Goal: Task Accomplishment & Management: Use online tool/utility

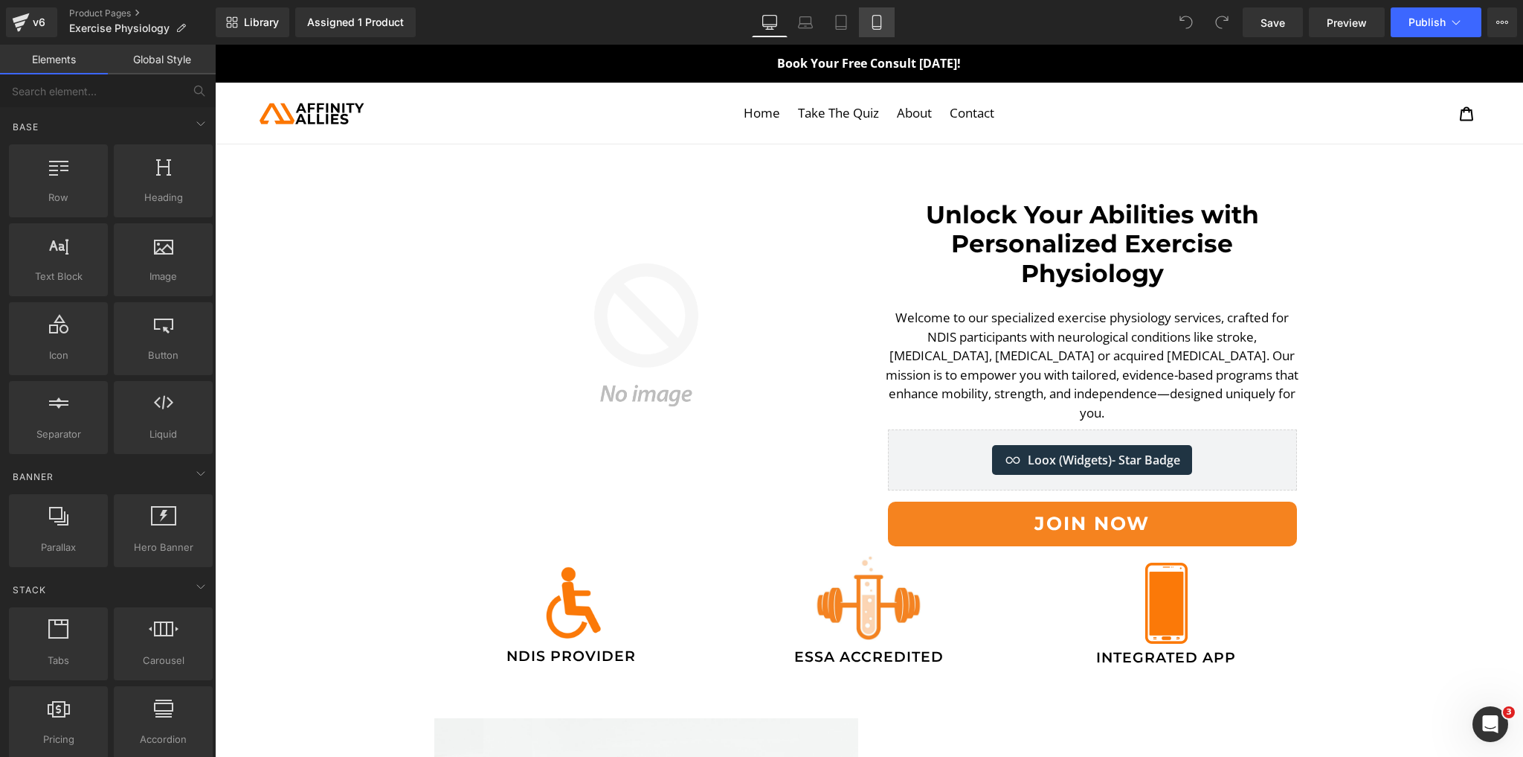
click at [876, 27] on icon at bounding box center [877, 27] width 8 height 0
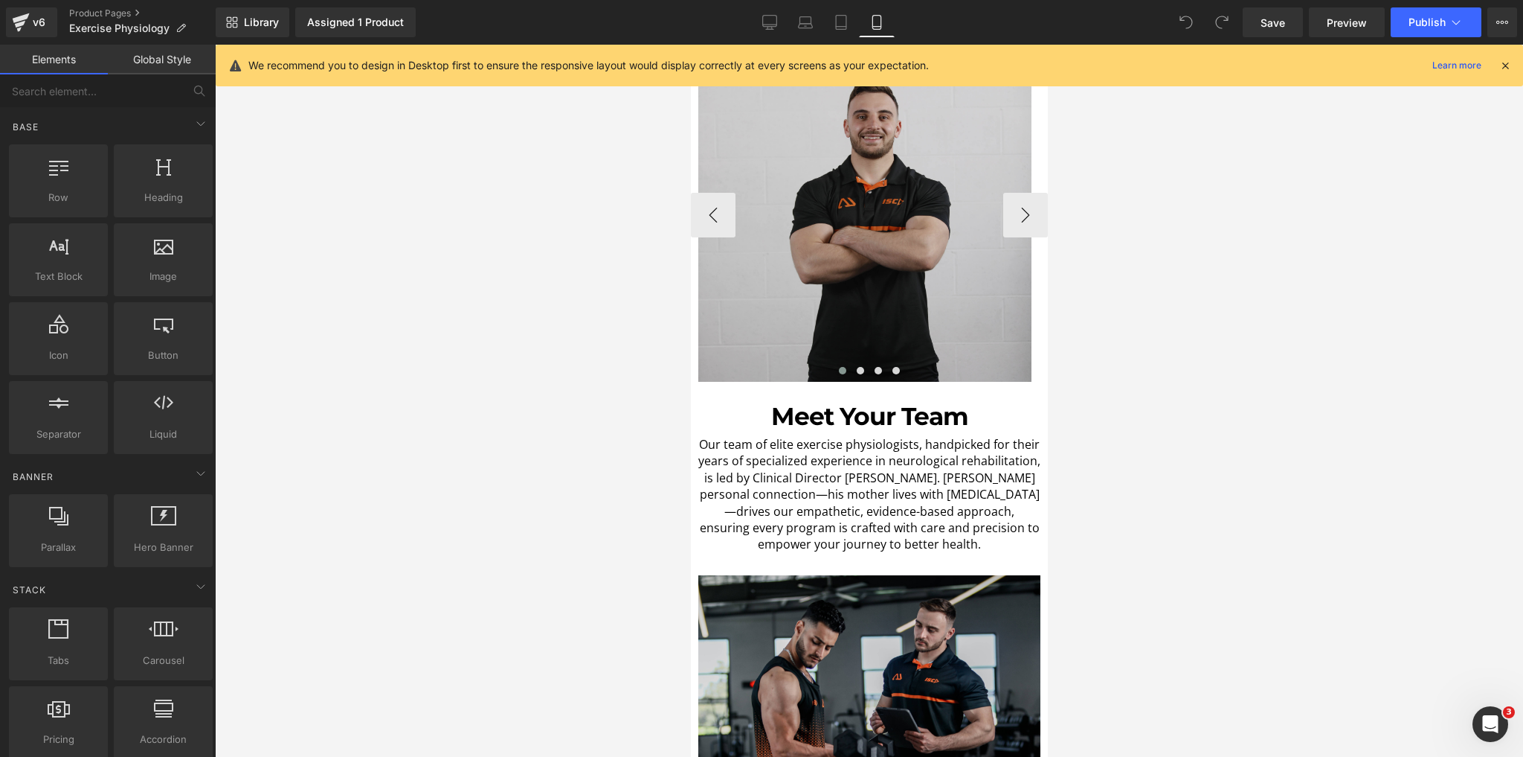
scroll to position [1012, 0]
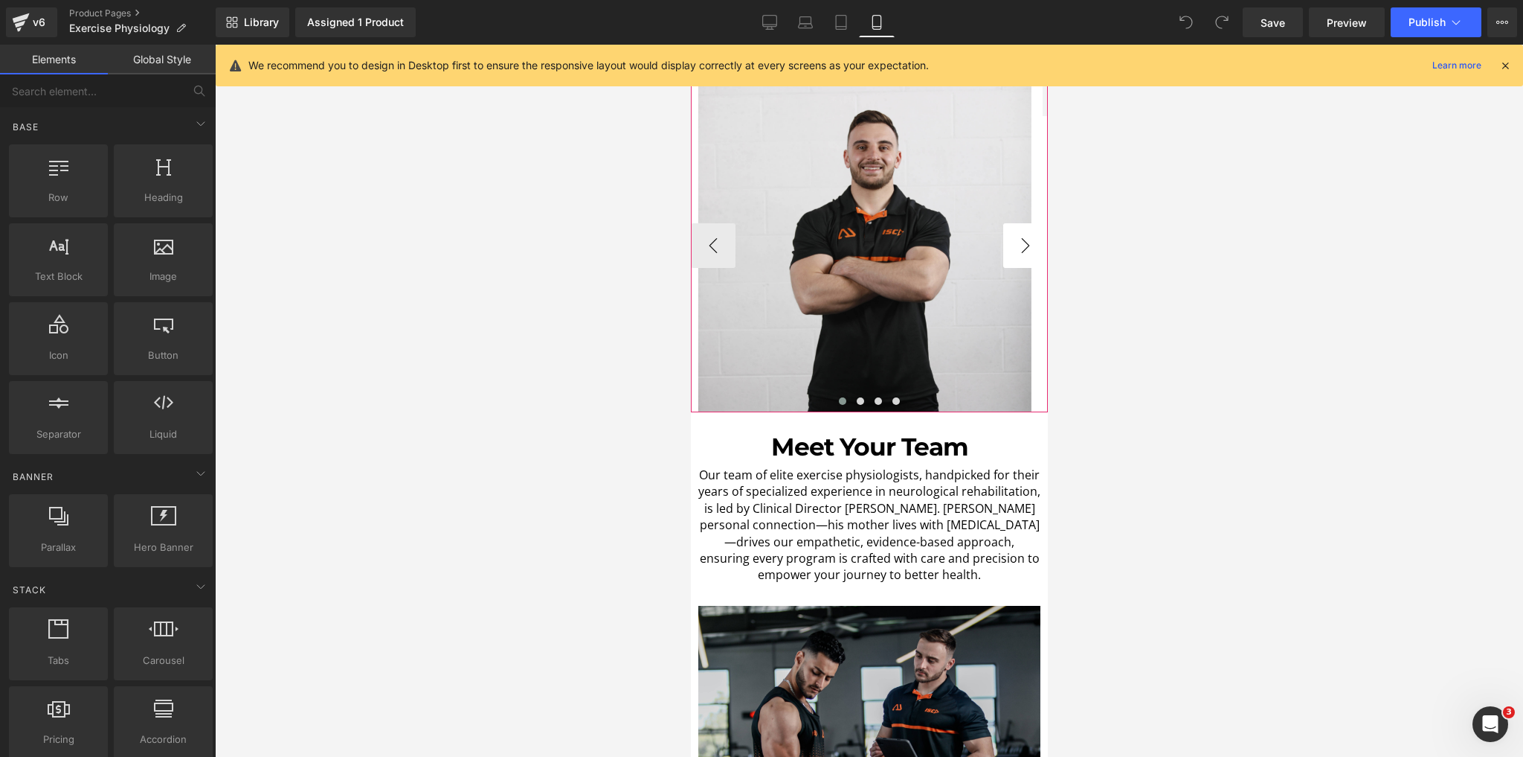
click at [1016, 240] on button "›" at bounding box center [1025, 245] width 45 height 45
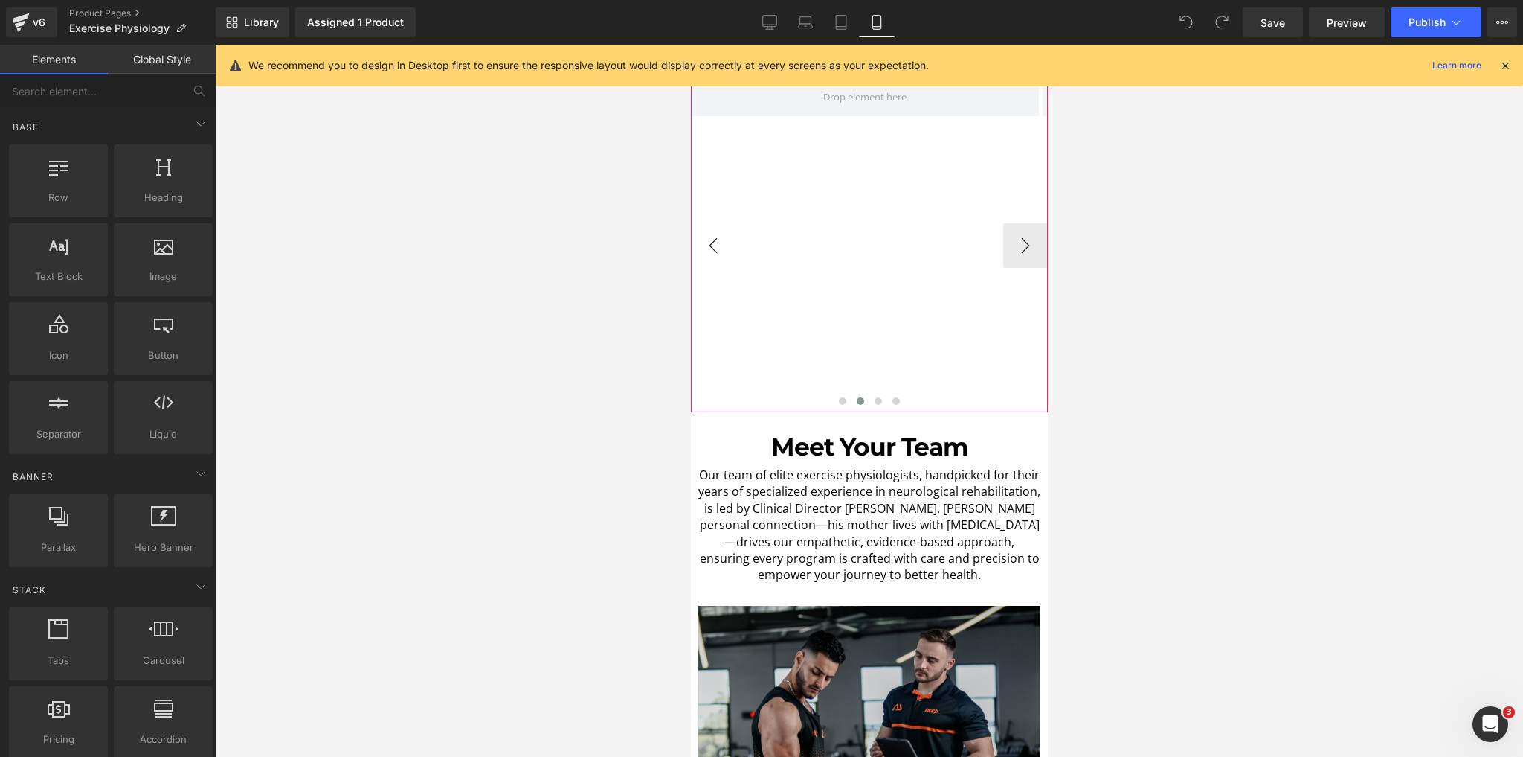
click at [718, 249] on button "‹" at bounding box center [712, 245] width 45 height 45
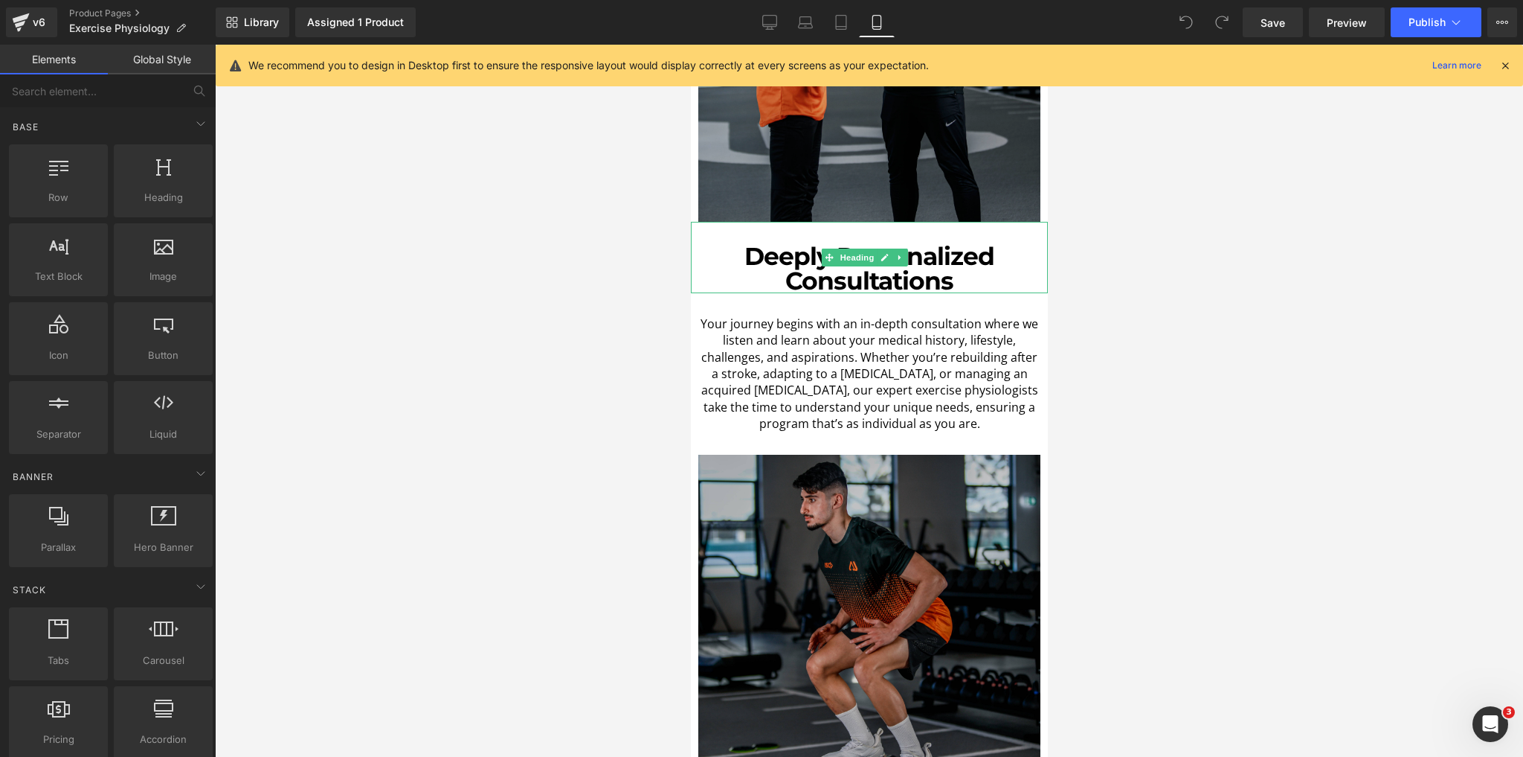
scroll to position [1785, 0]
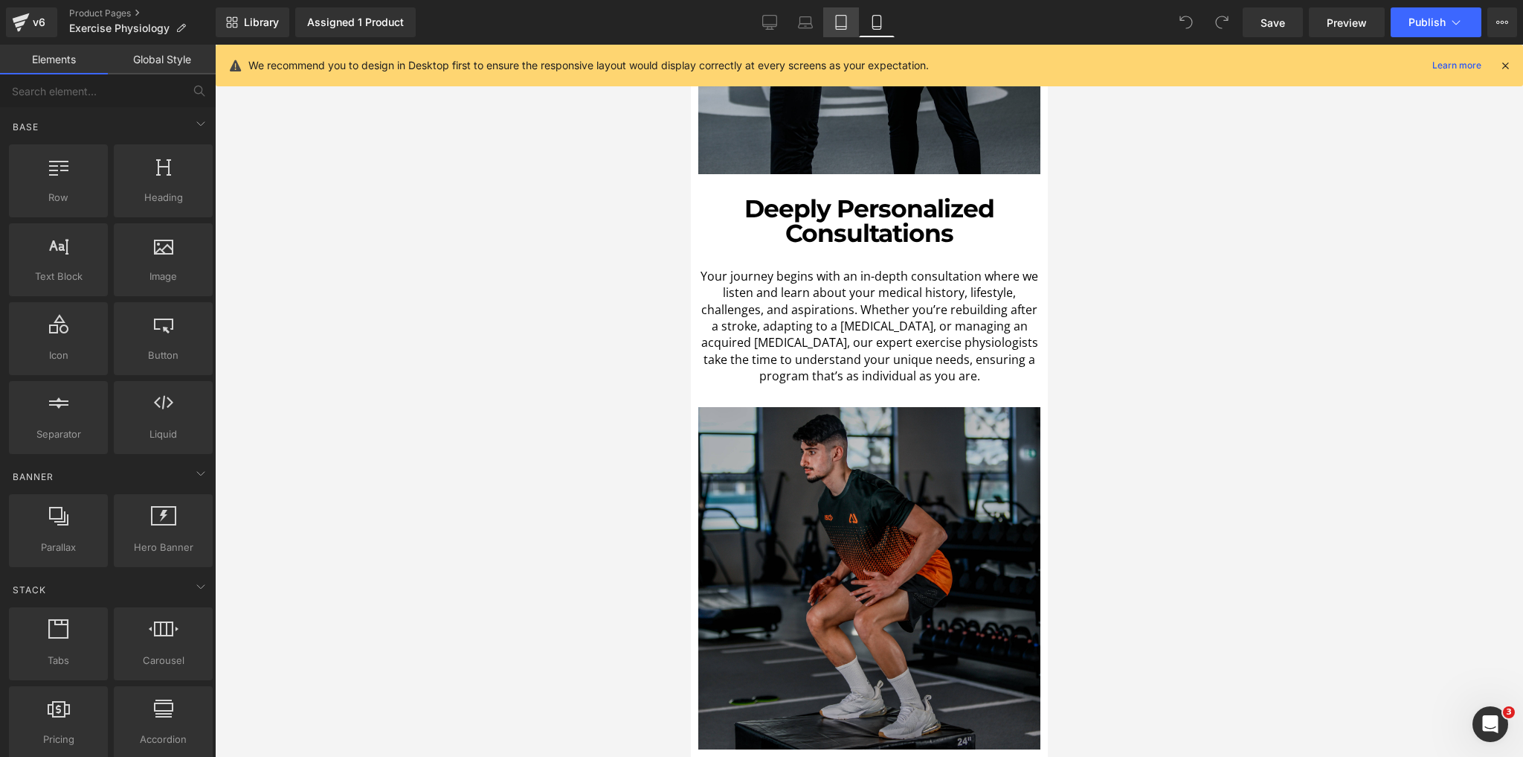
click at [833, 8] on link "Tablet" at bounding box center [841, 22] width 36 height 30
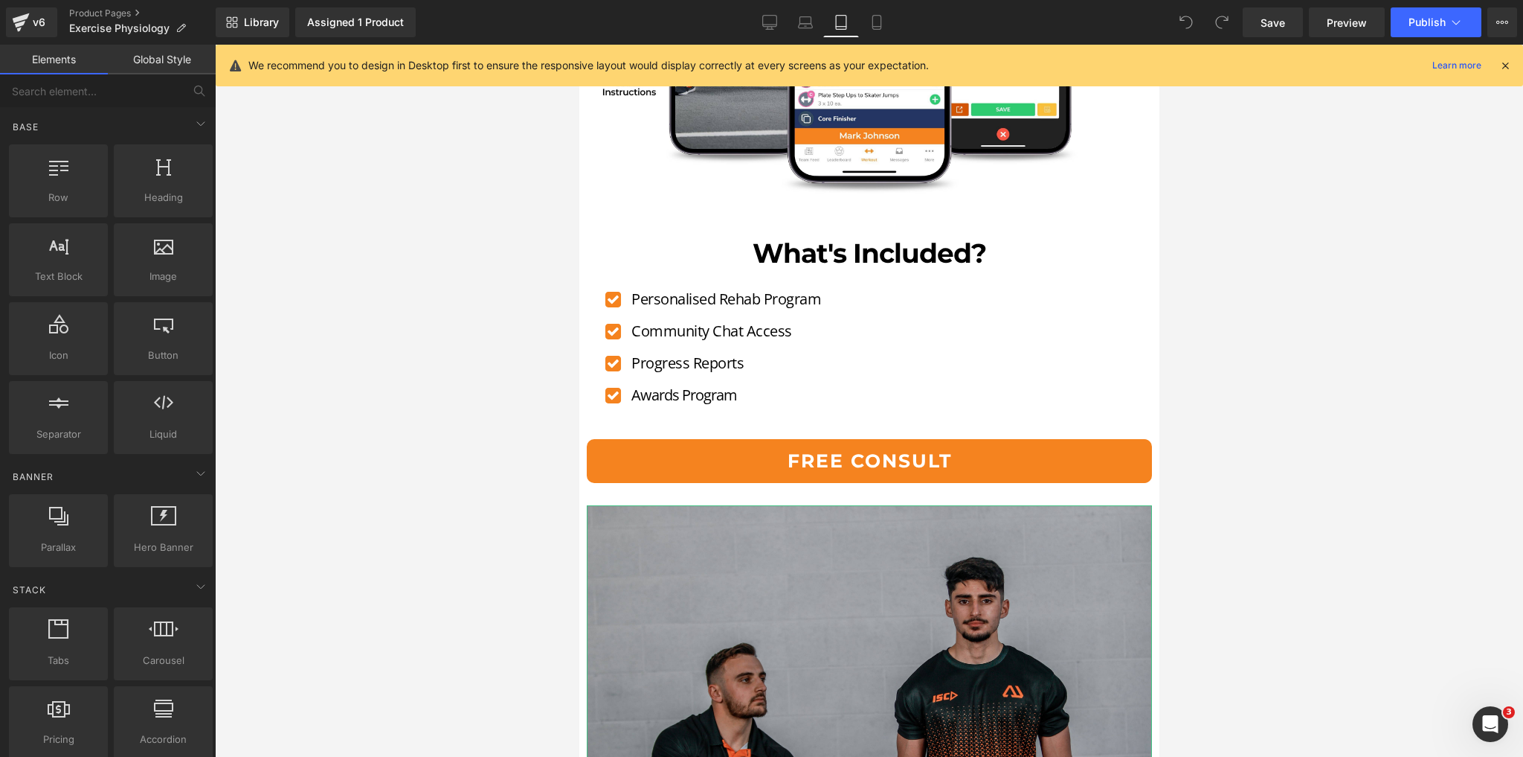
scroll to position [3809, 0]
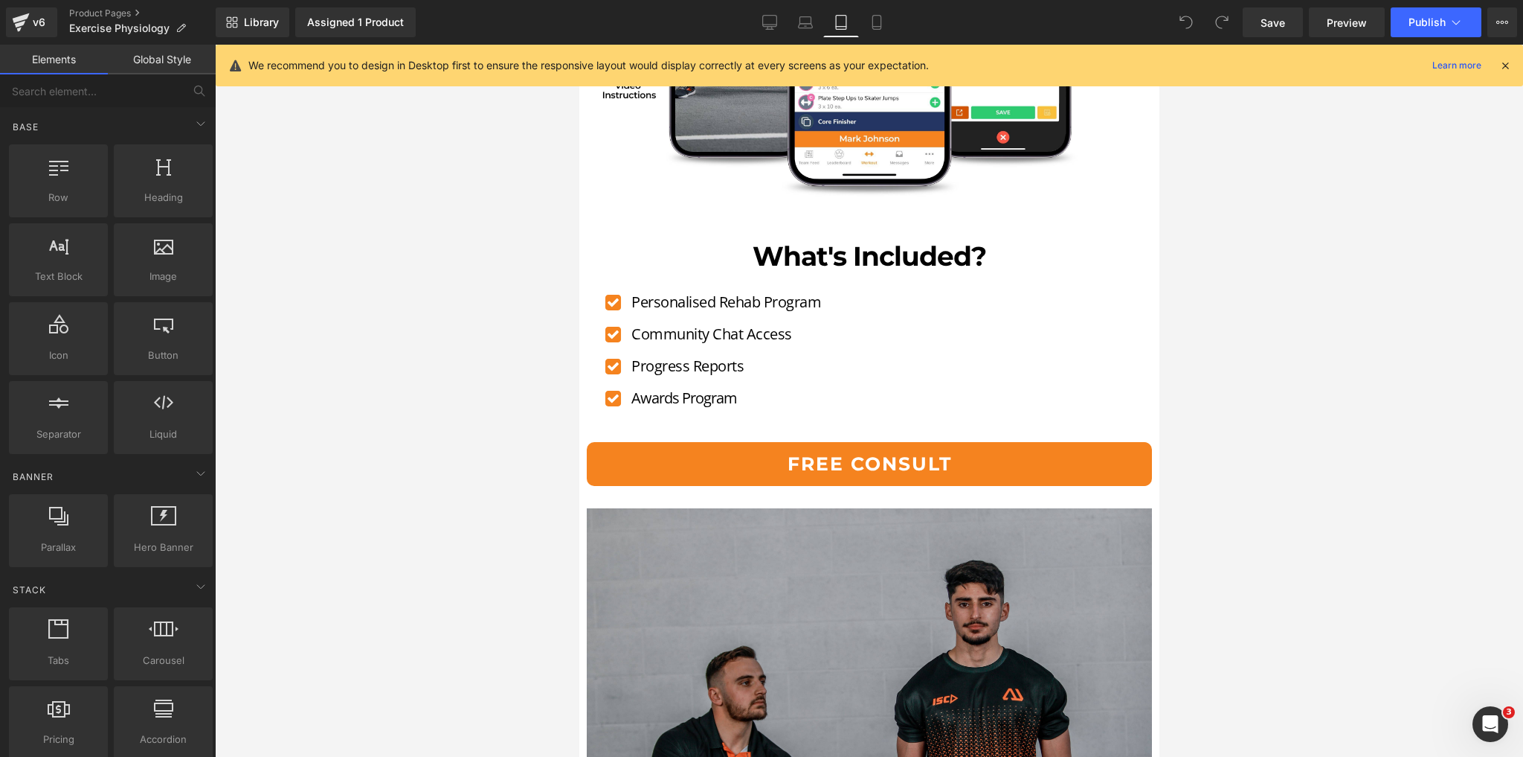
click at [896, 447] on div "Free Consult (P) Cart Button" at bounding box center [868, 464] width 565 height 45
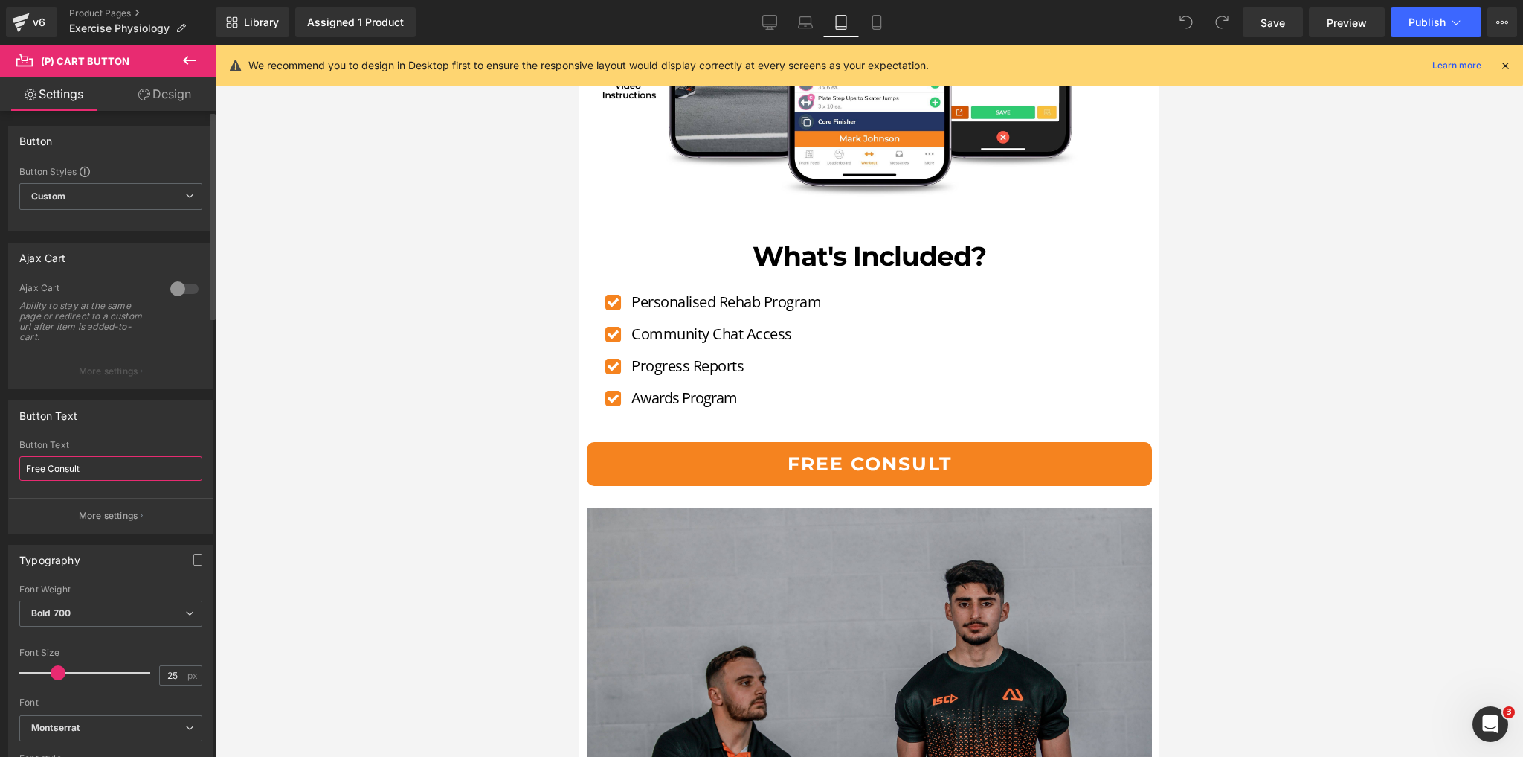
click at [74, 467] on input "Free Consult" at bounding box center [110, 468] width 183 height 25
type input "Join Now"
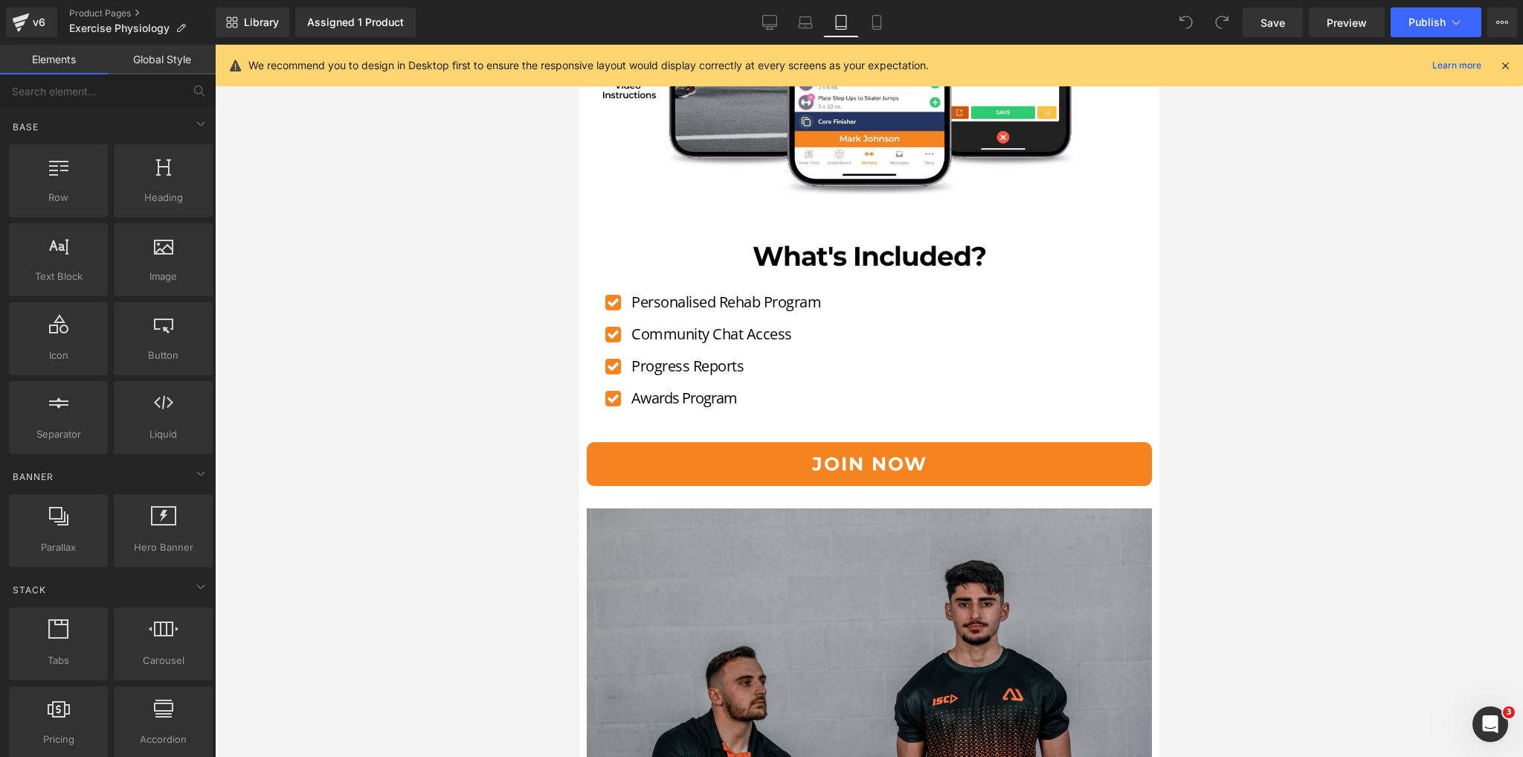
click at [372, 617] on div at bounding box center [869, 401] width 1308 height 712
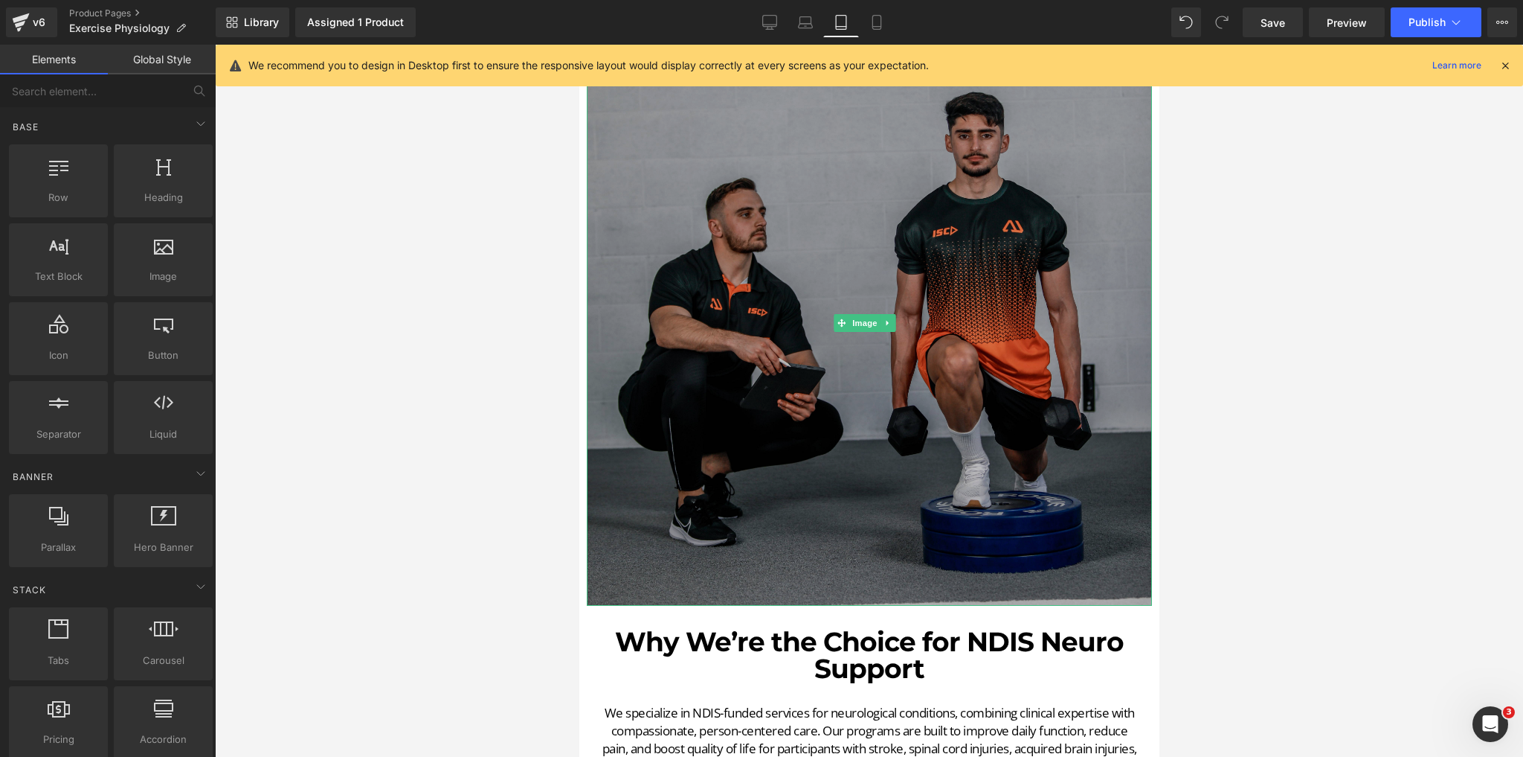
scroll to position [4404, 0]
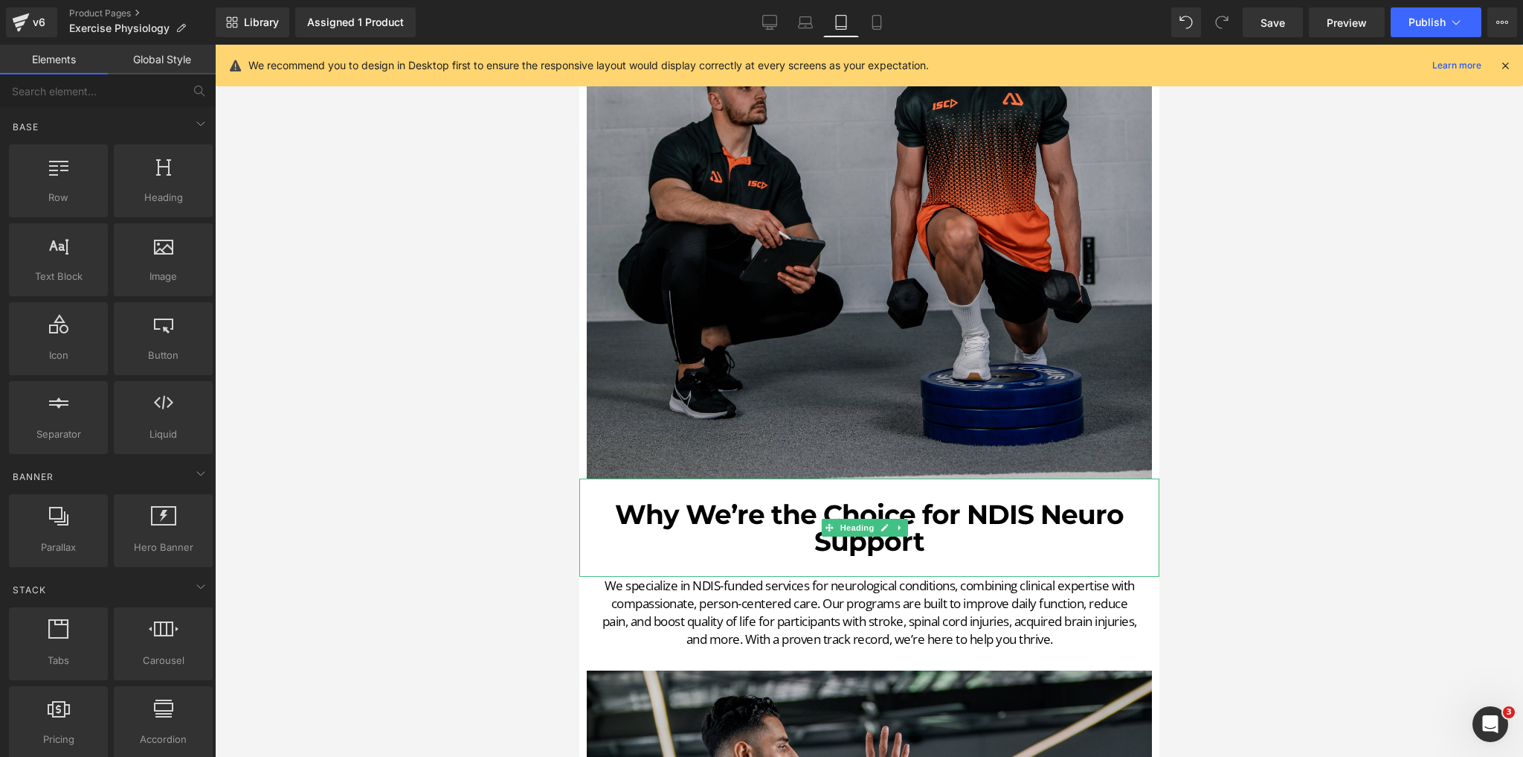
click at [971, 501] on h1 "Why We’re the Choice for NDIS Neuro Support" at bounding box center [869, 528] width 580 height 54
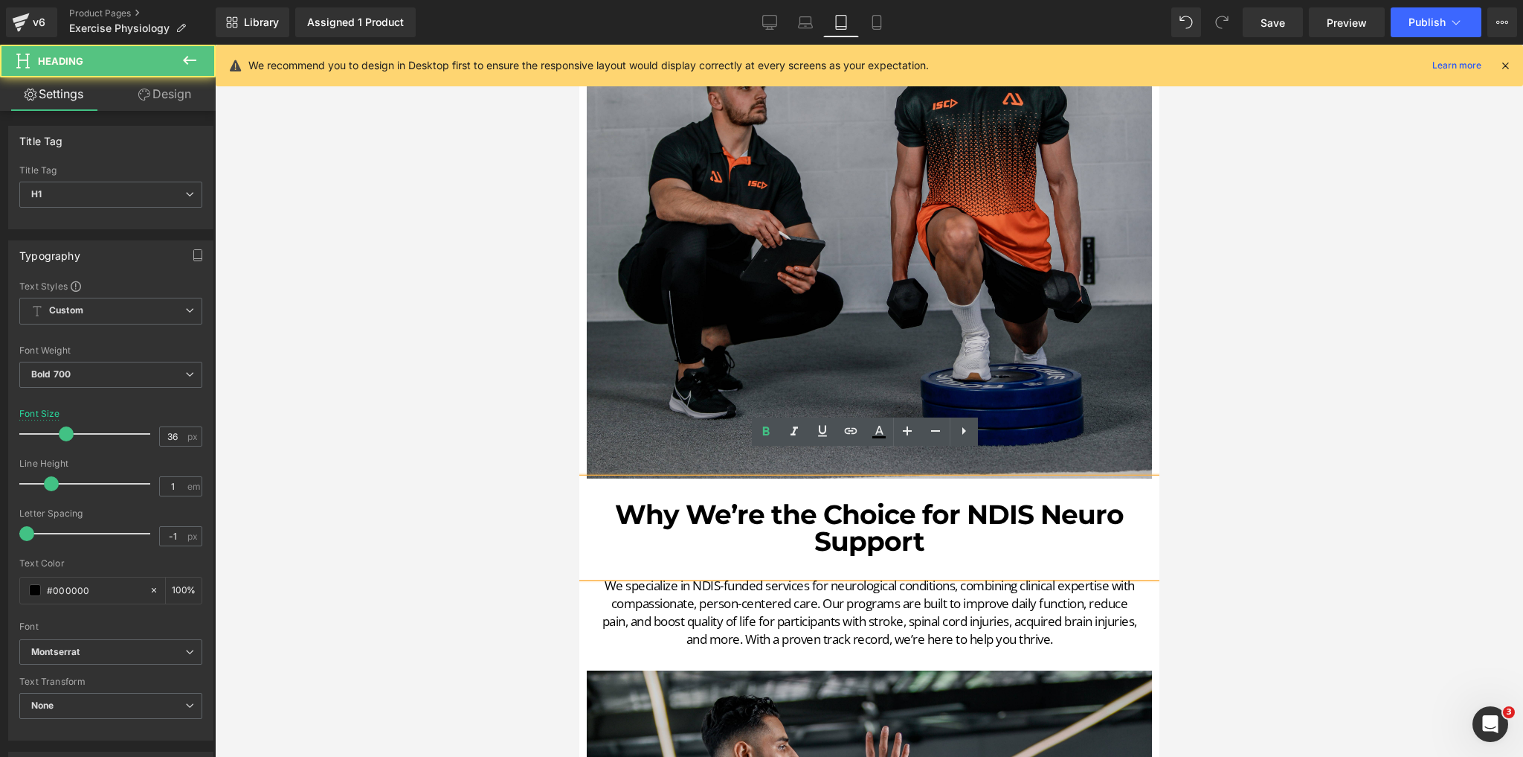
click at [953, 501] on h1 "Why We’re the Choice for NDIS Neuro Support" at bounding box center [869, 528] width 580 height 54
click at [962, 501] on h1 "Why We’re the Choice for NDIS Neuro Support" at bounding box center [869, 528] width 580 height 54
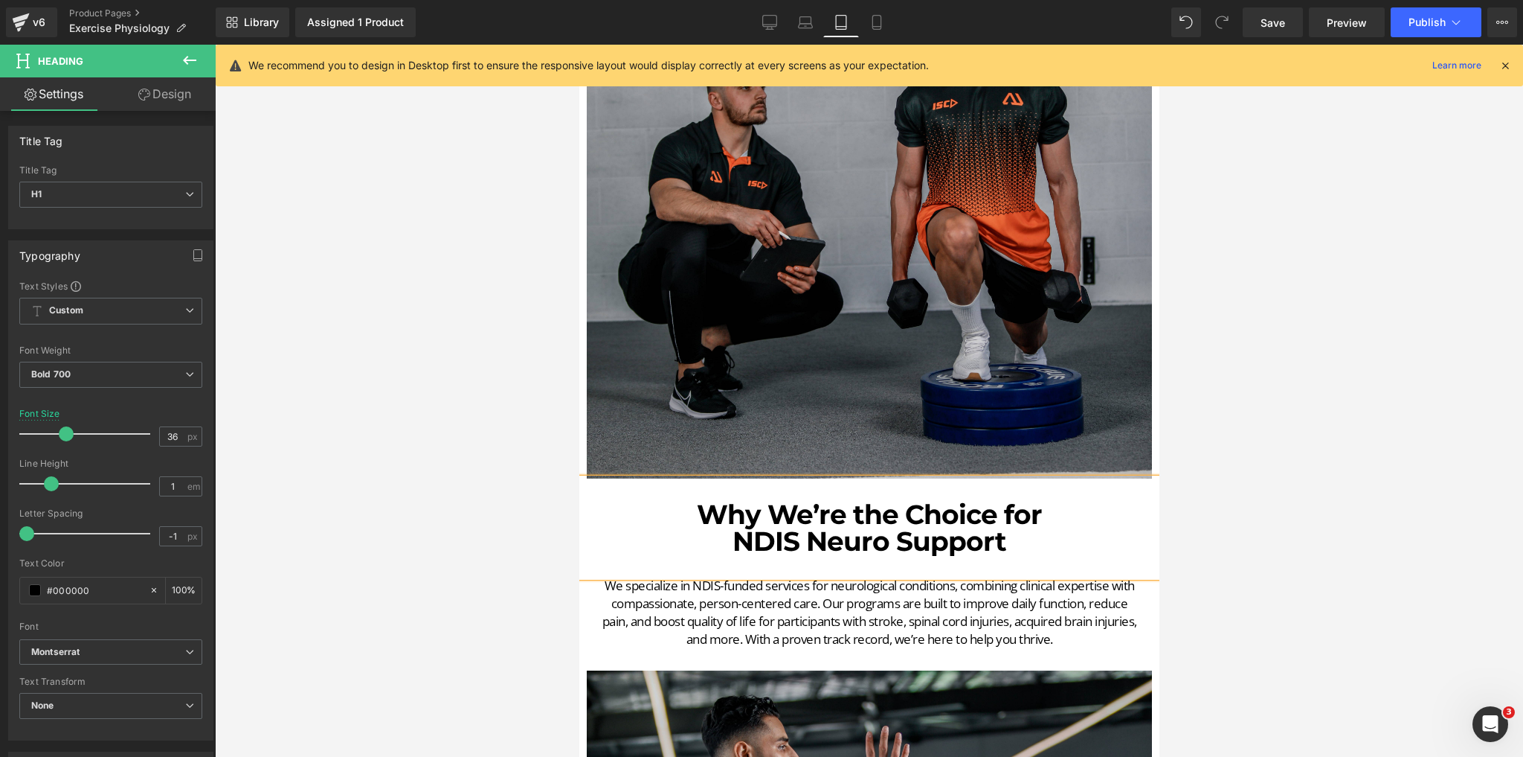
click at [420, 428] on div at bounding box center [869, 401] width 1308 height 712
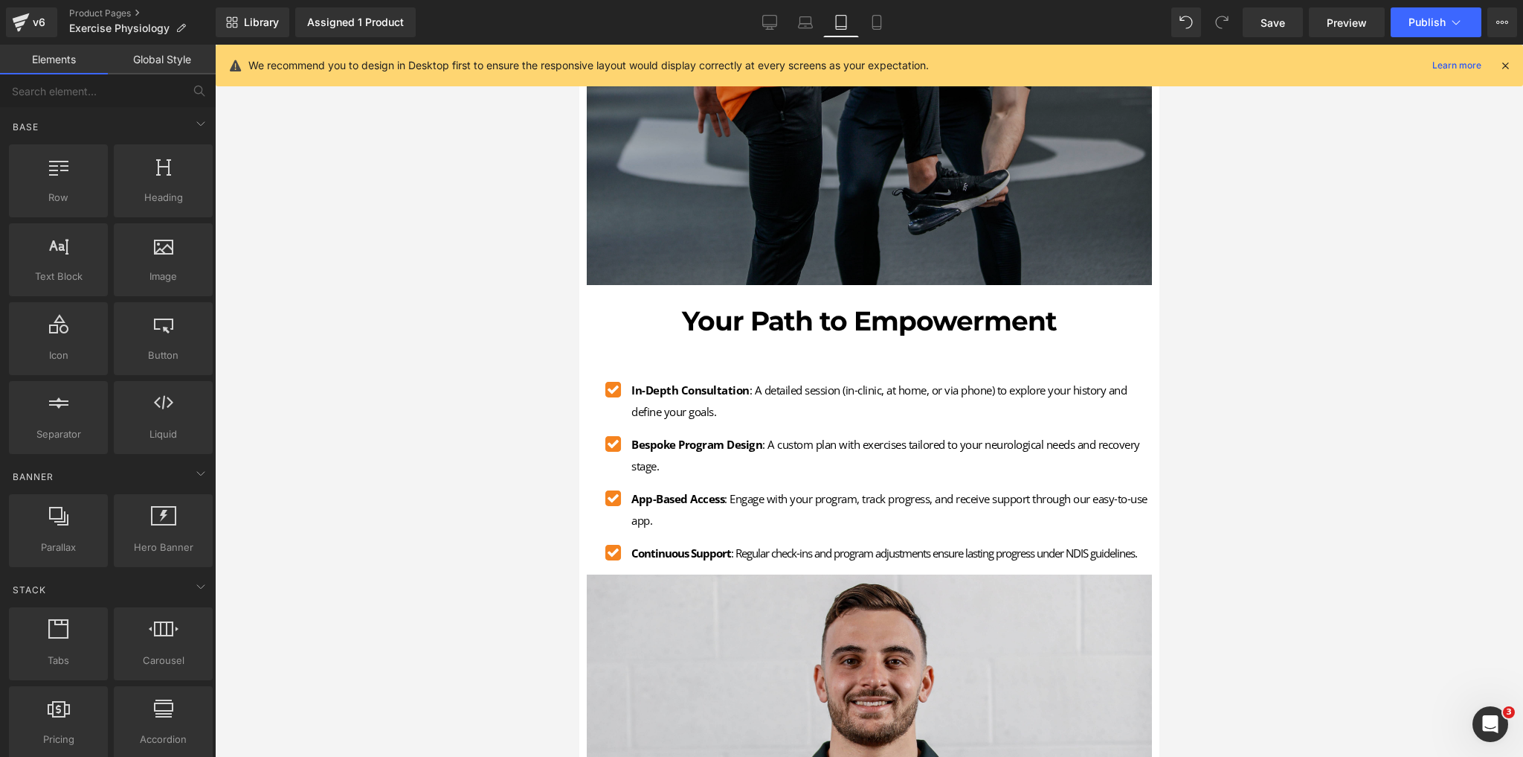
scroll to position [5296, 0]
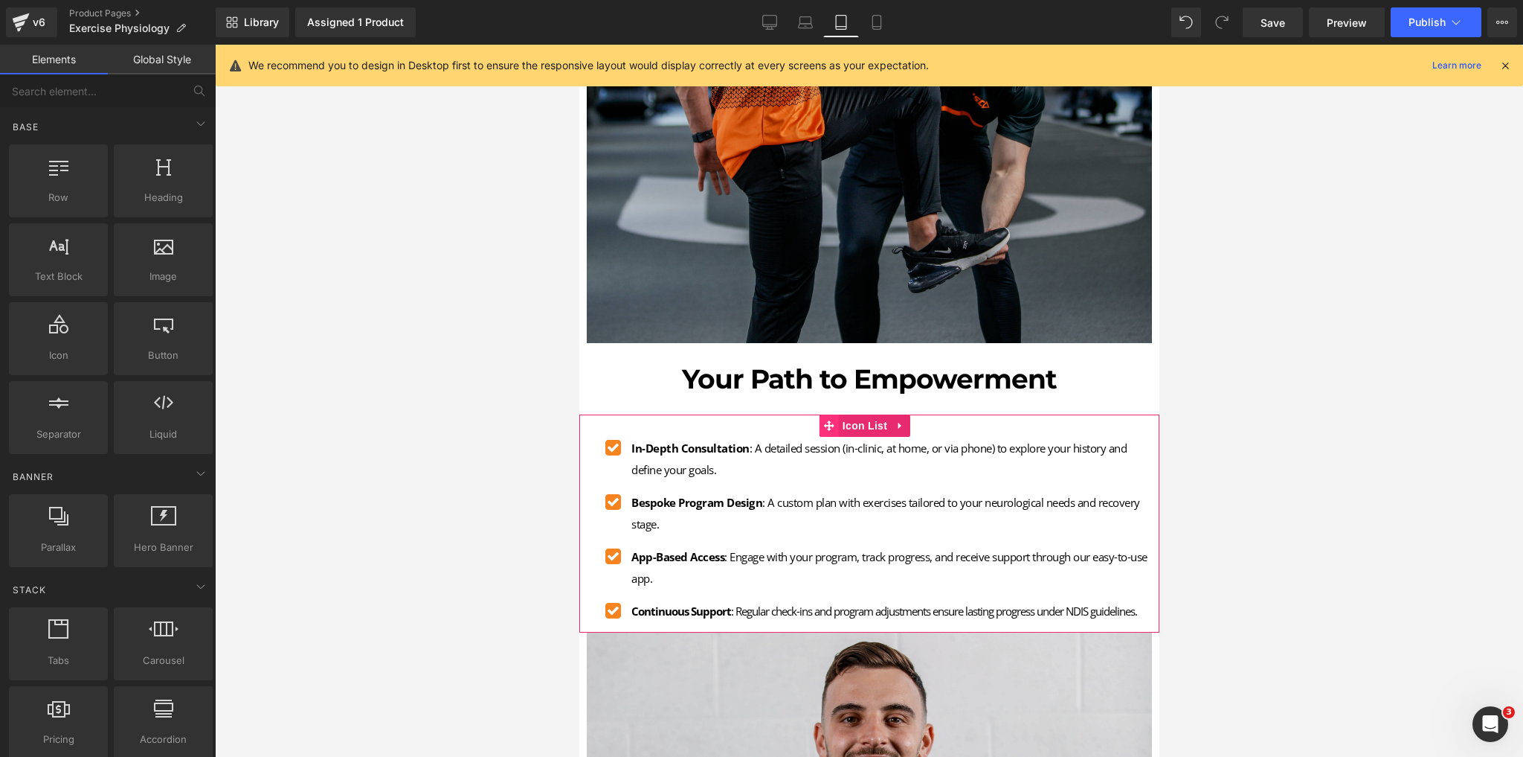
click at [825, 414] on span at bounding box center [828, 425] width 19 height 22
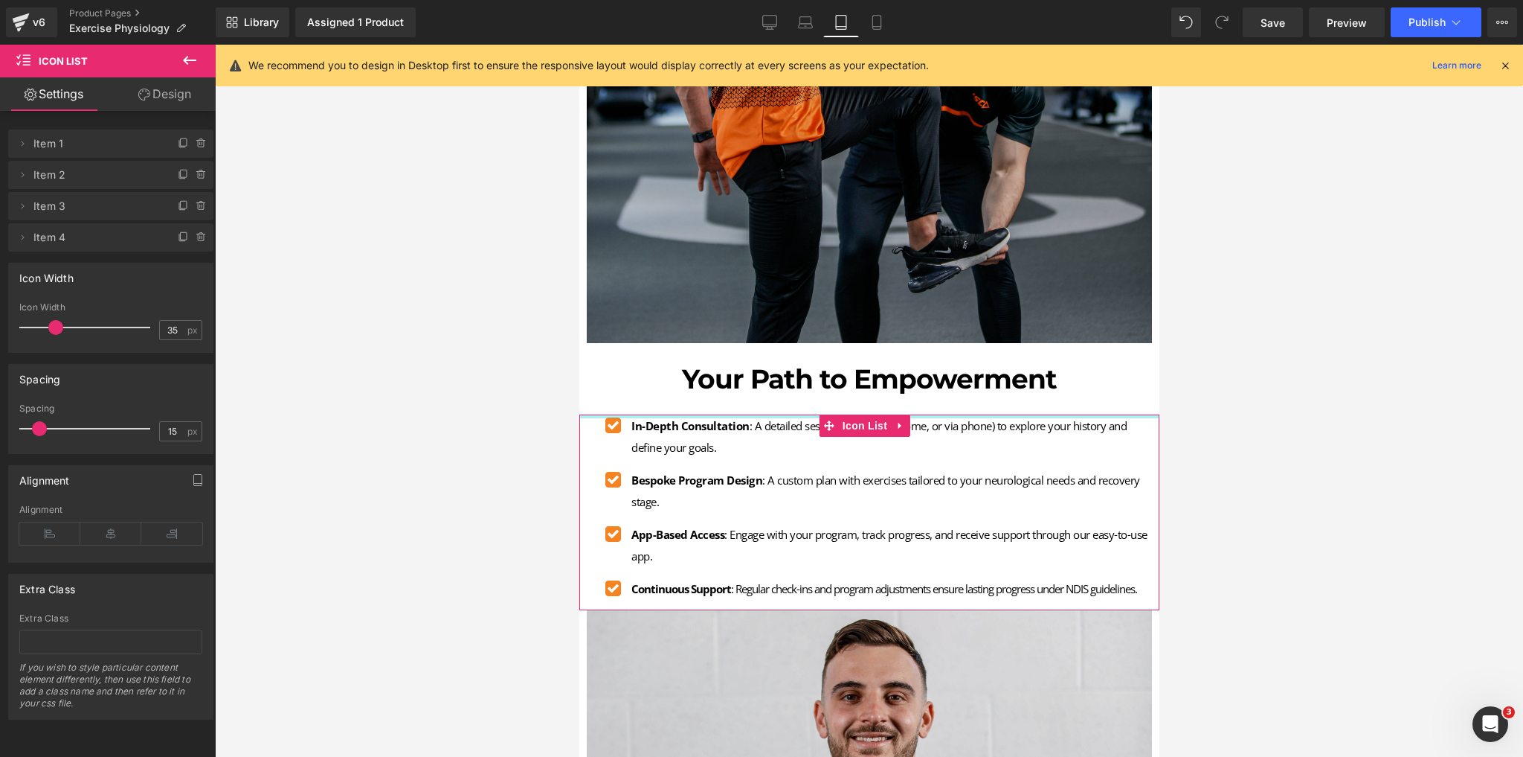
drag, startPoint x: 803, startPoint y: 395, endPoint x: 803, endPoint y: 363, distance: 32.0
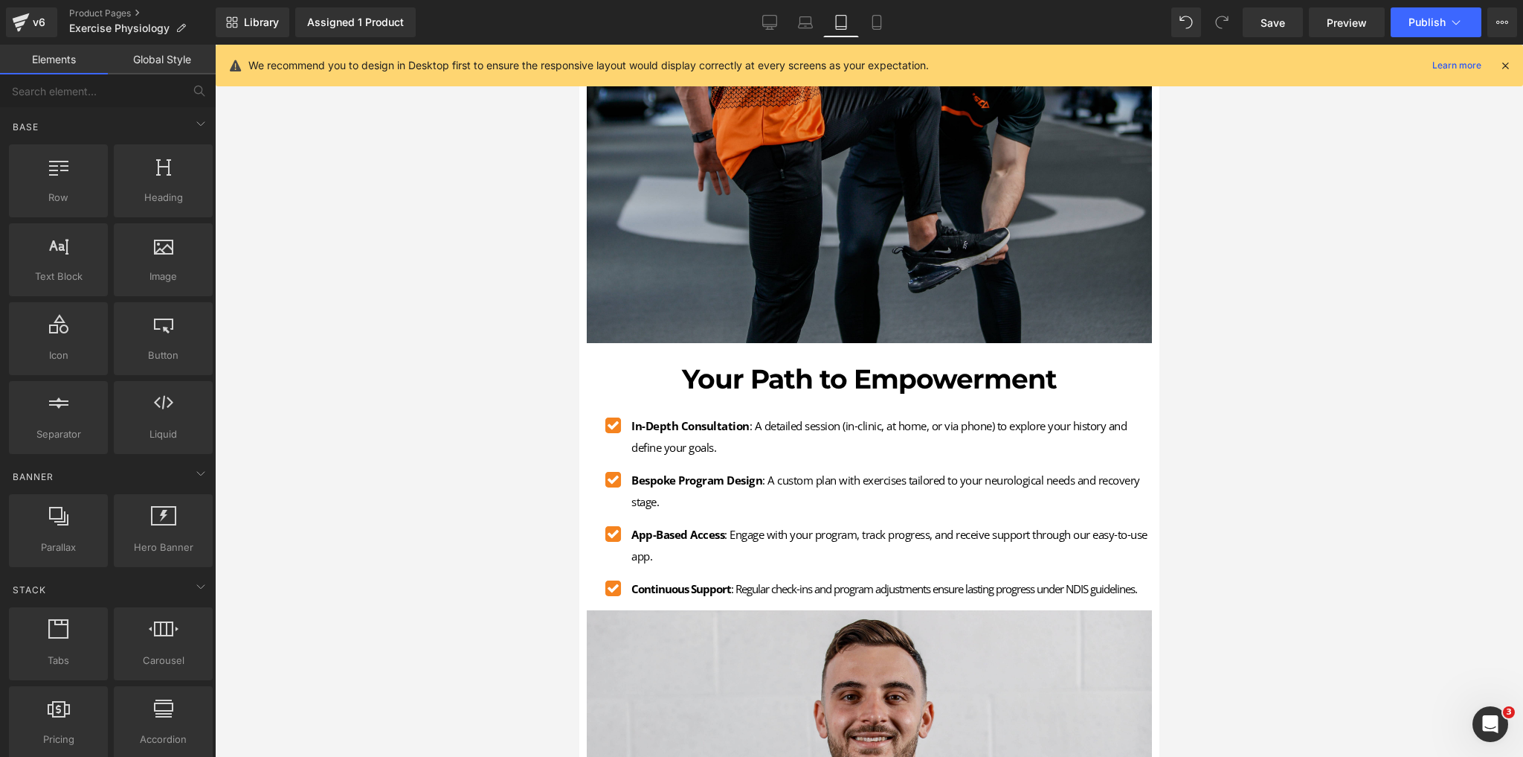
click at [443, 344] on div at bounding box center [869, 401] width 1308 height 712
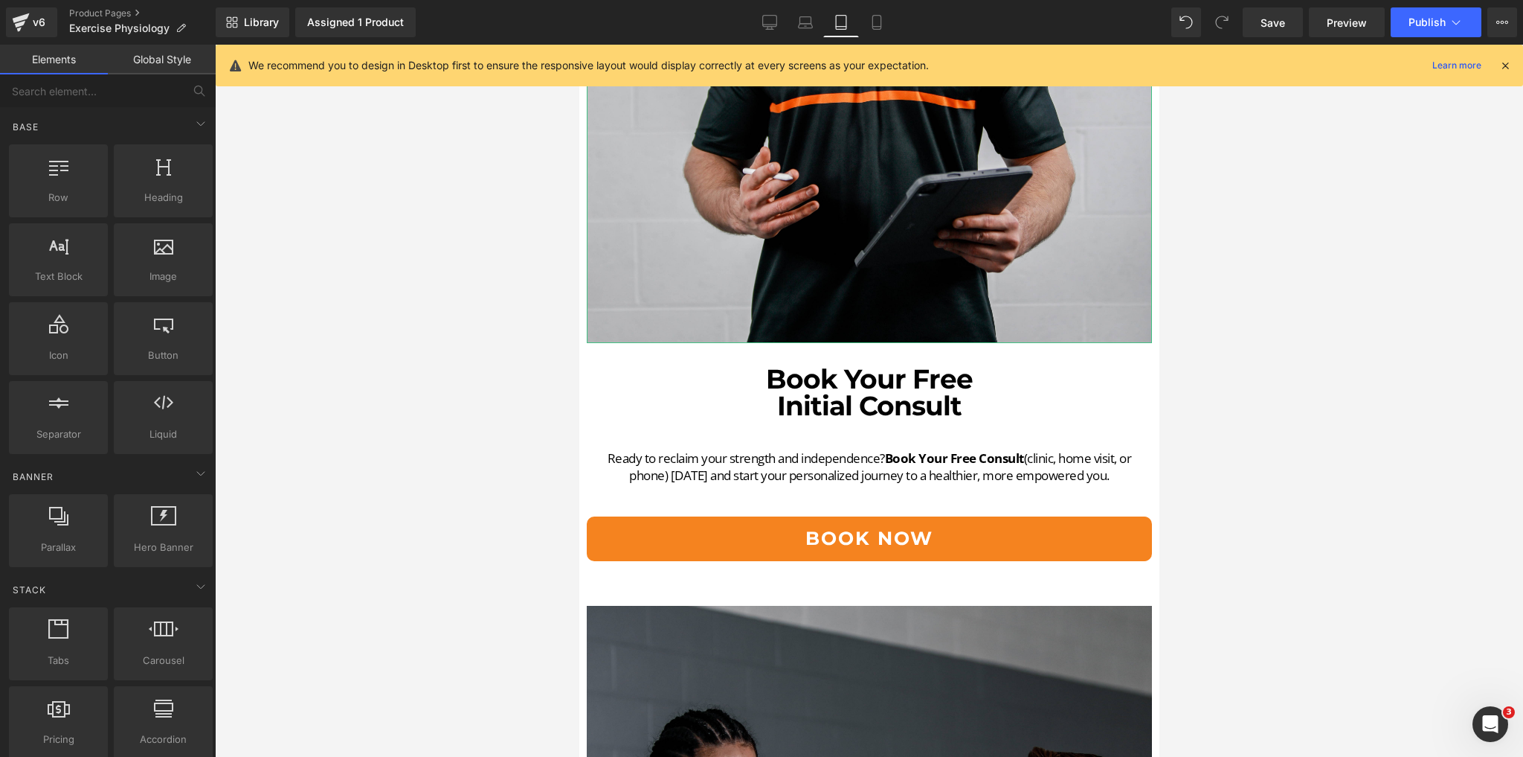
scroll to position [6129, 0]
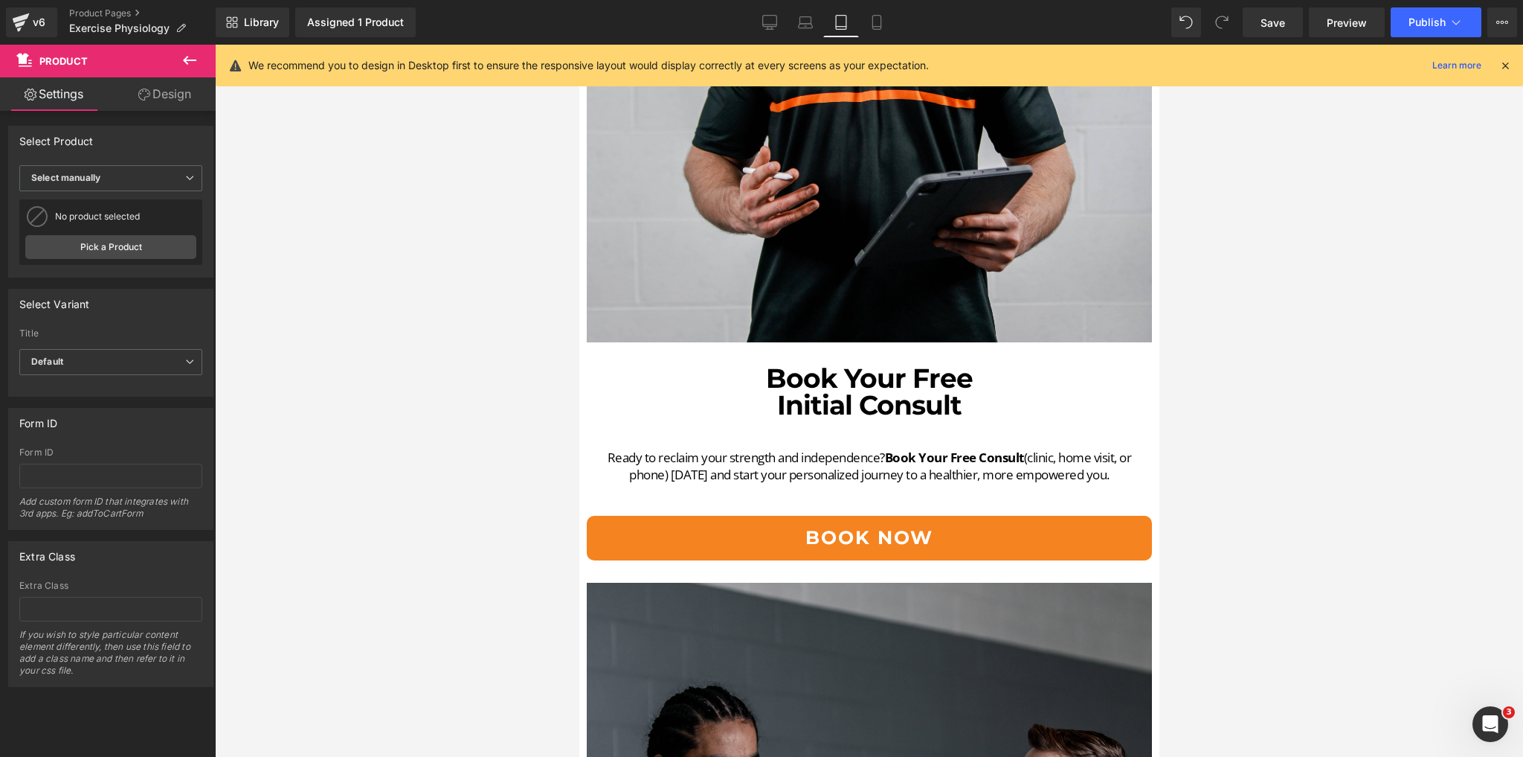
drag, startPoint x: 840, startPoint y: 544, endPoint x: 846, endPoint y: 530, distance: 15.3
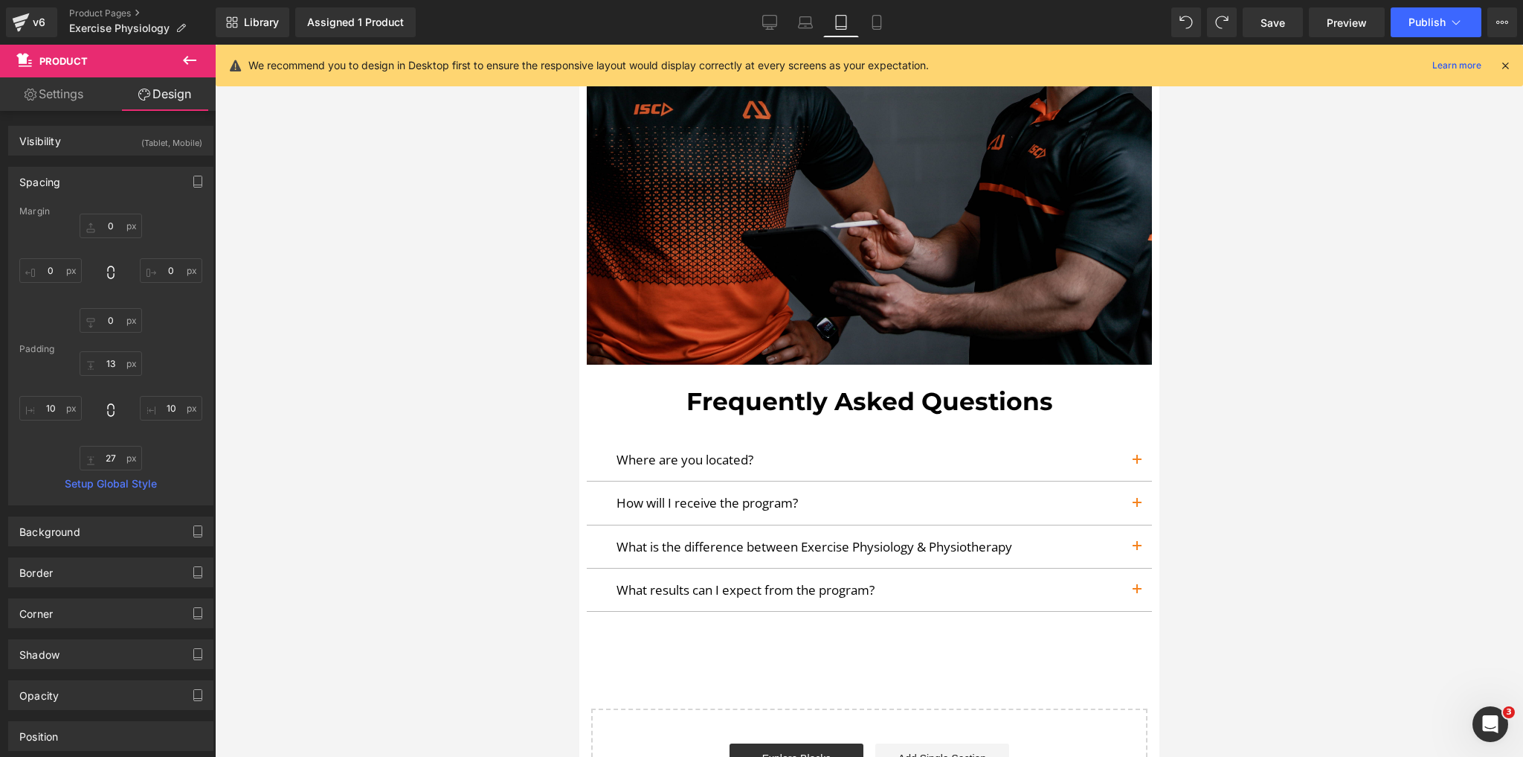
scroll to position [6962, 0]
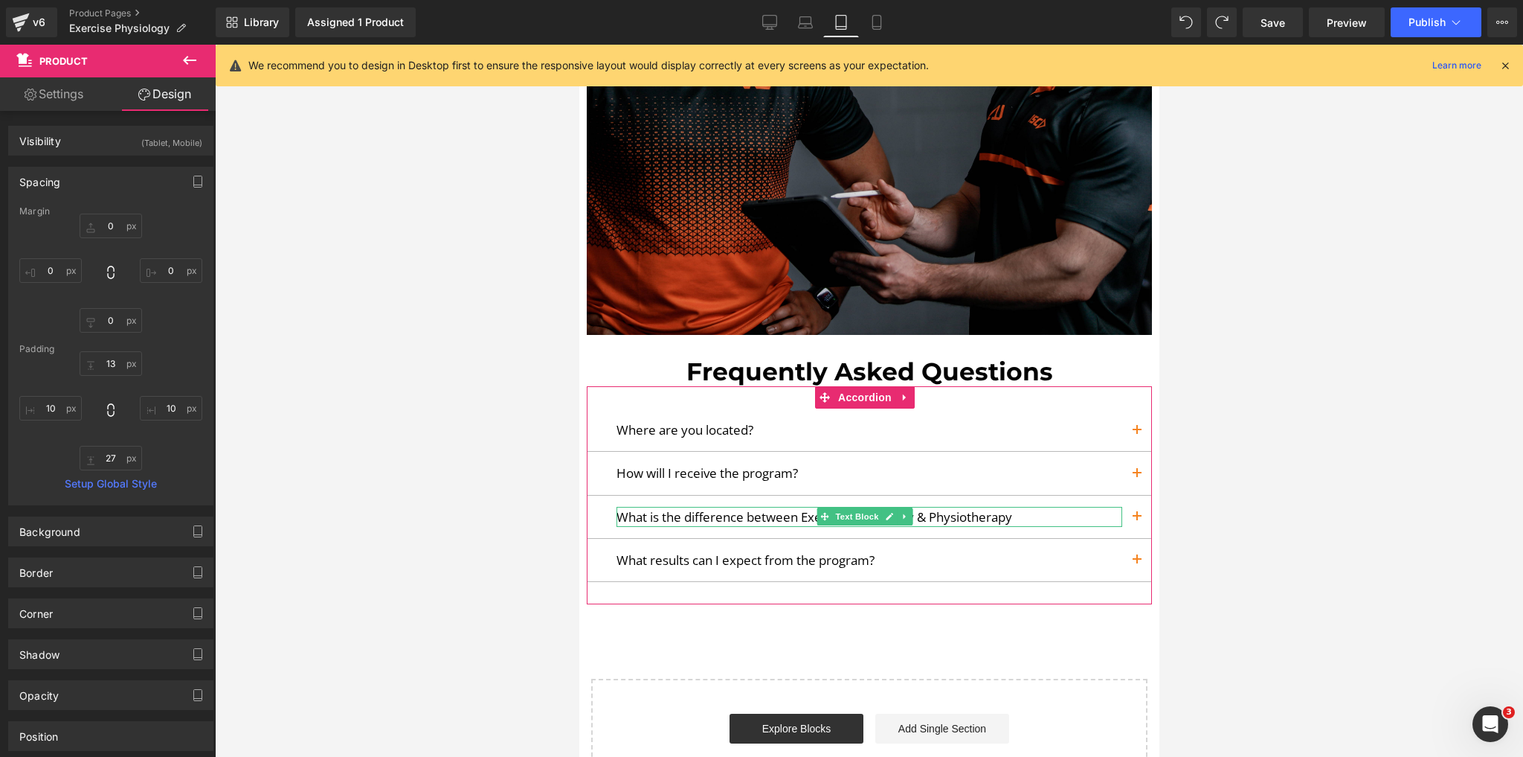
click at [1045, 507] on p "What is the difference between Exercise Physiology & Physiotherapy" at bounding box center [869, 517] width 506 height 20
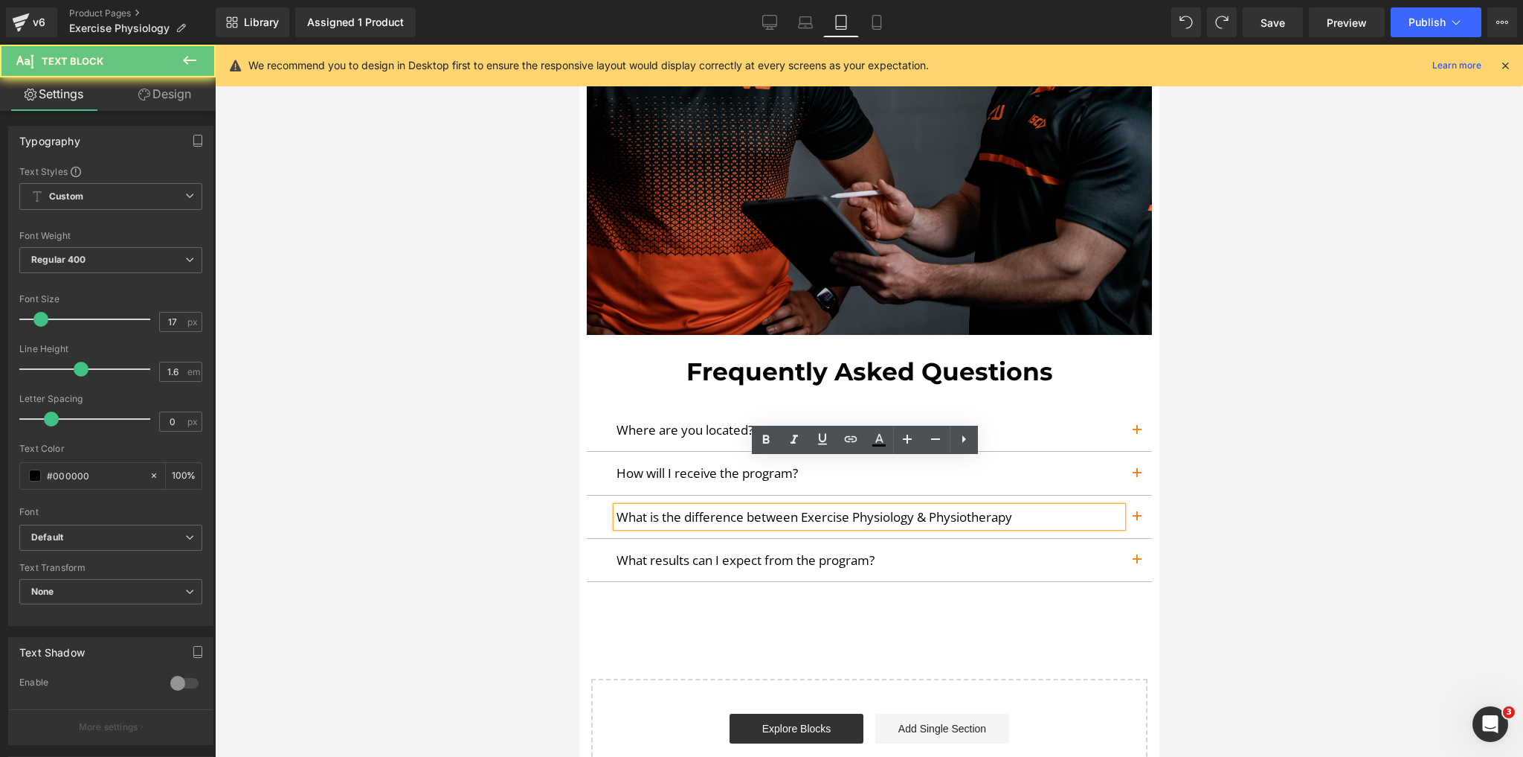
click at [1044, 507] on p "What is the difference between Exercise Physiology & Physiotherapy" at bounding box center [869, 517] width 506 height 20
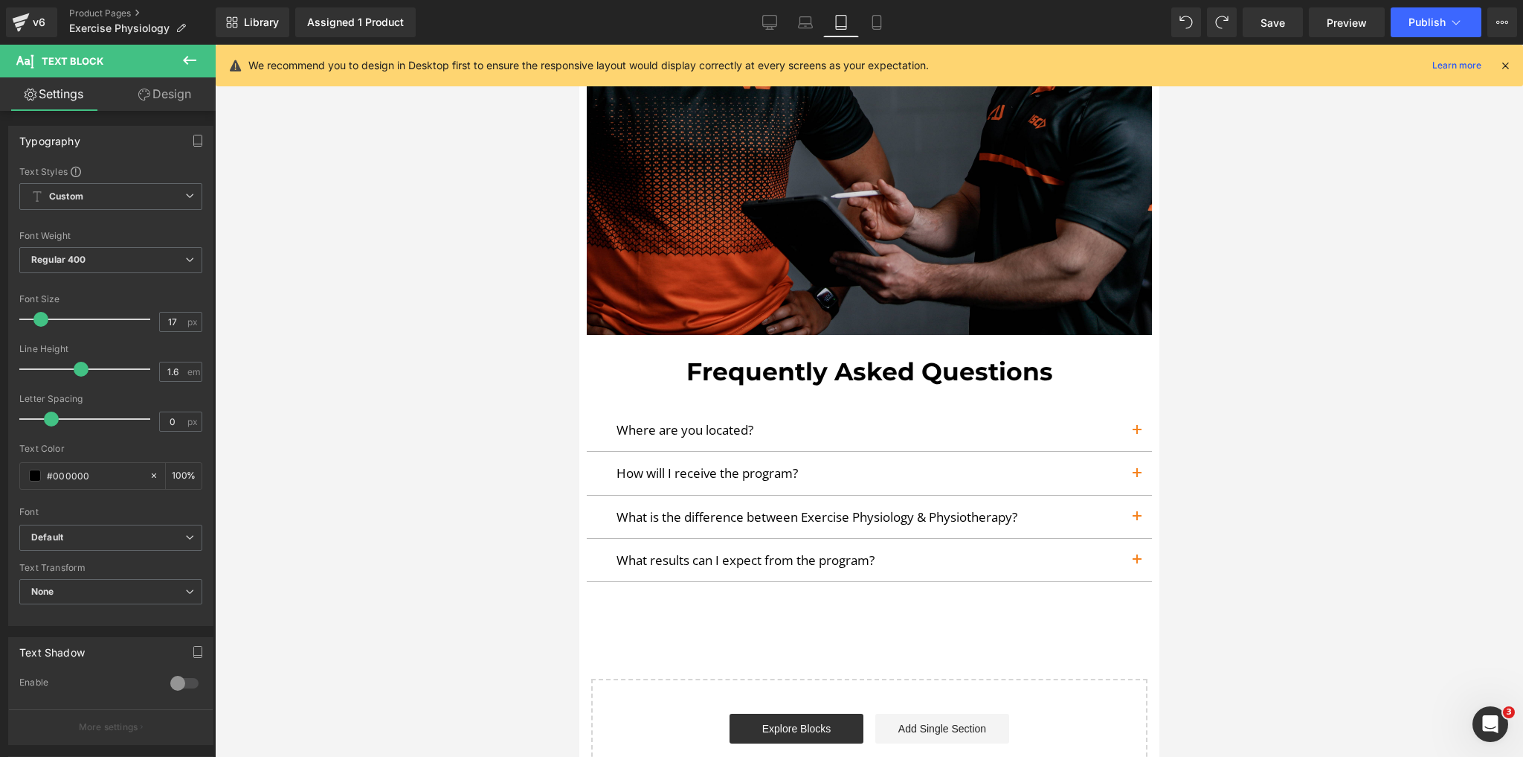
click at [1316, 432] on div at bounding box center [869, 401] width 1308 height 712
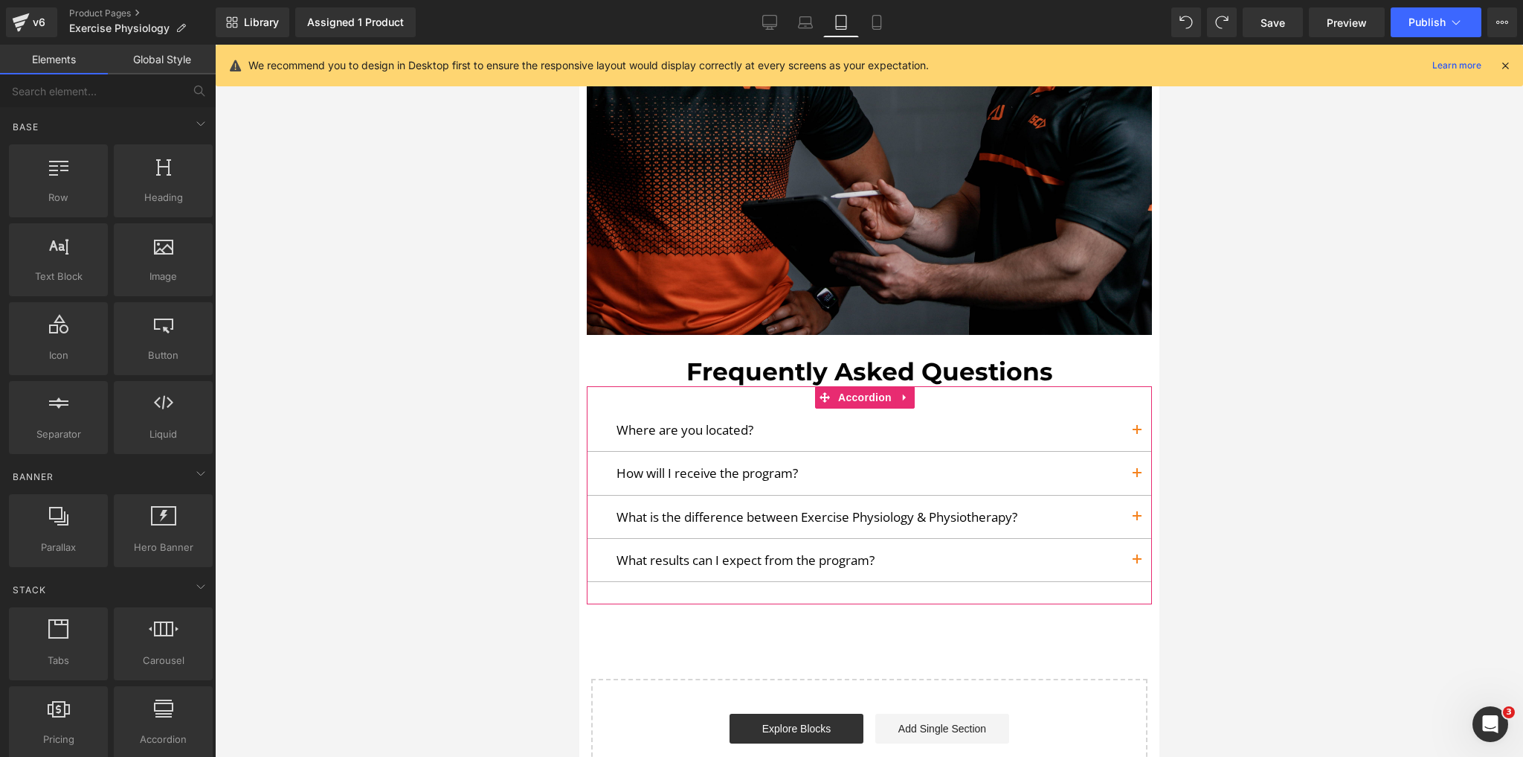
click at [1129, 539] on button "button" at bounding box center [1137, 560] width 30 height 42
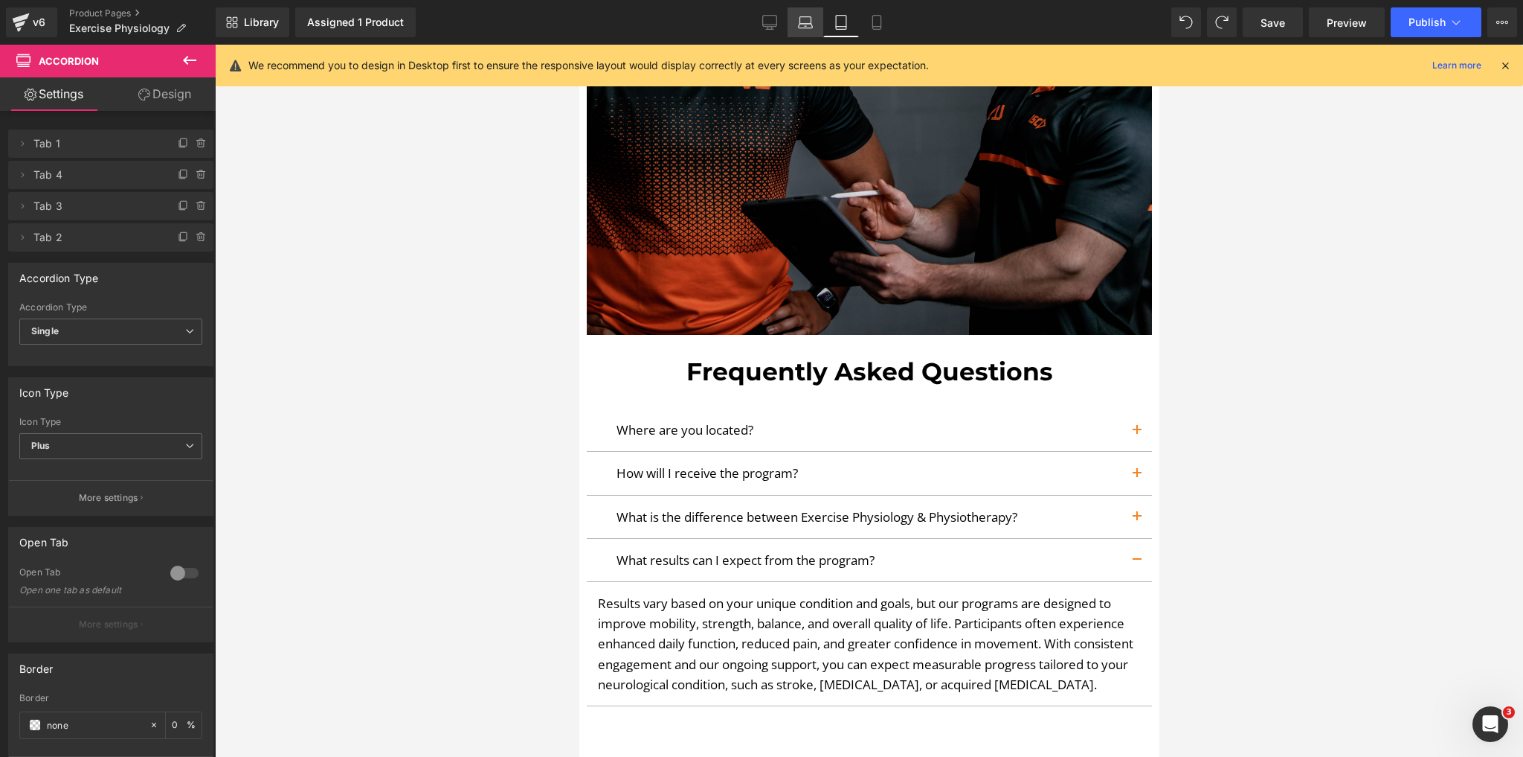
click at [793, 30] on link "Laptop" at bounding box center [806, 22] width 36 height 30
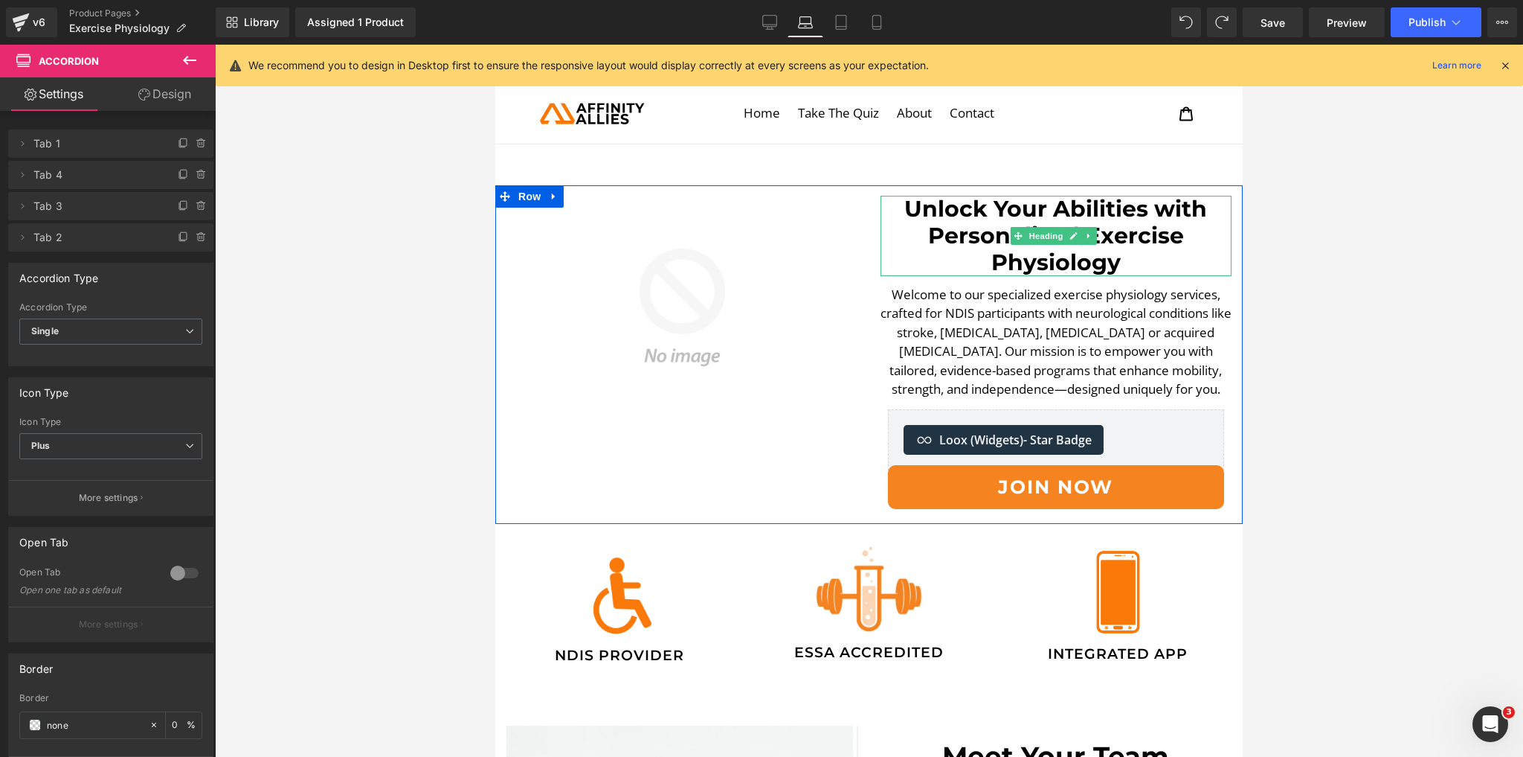
click at [1131, 226] on h1 "Unlock Your Abilities with Personalized Exercise Physiology" at bounding box center [1057, 236] width 352 height 80
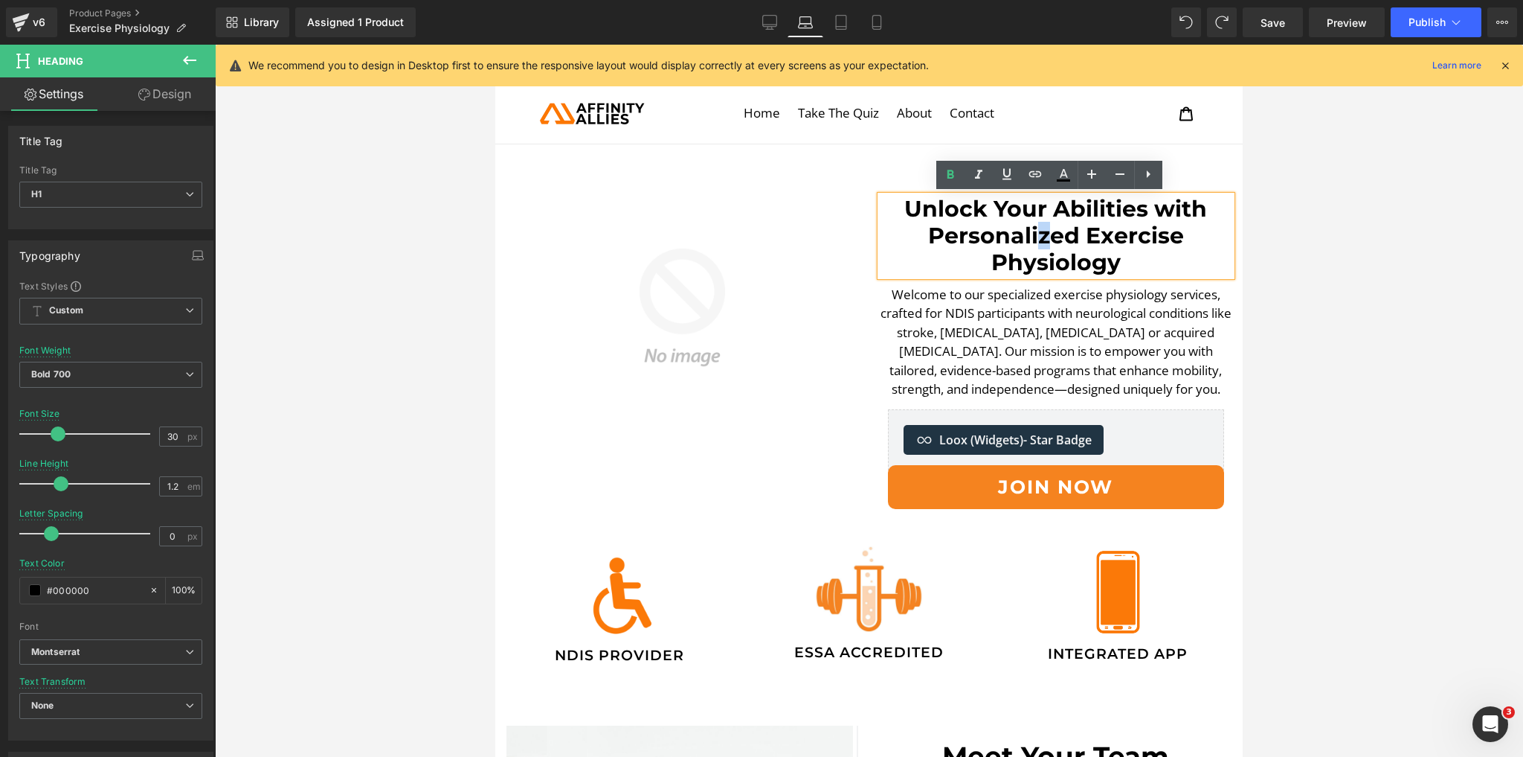
click at [1035, 237] on h1 "Unlock Your Abilities with Personalized Exercise Physiology" at bounding box center [1057, 236] width 352 height 80
click at [1509, 357] on div at bounding box center [869, 401] width 1308 height 712
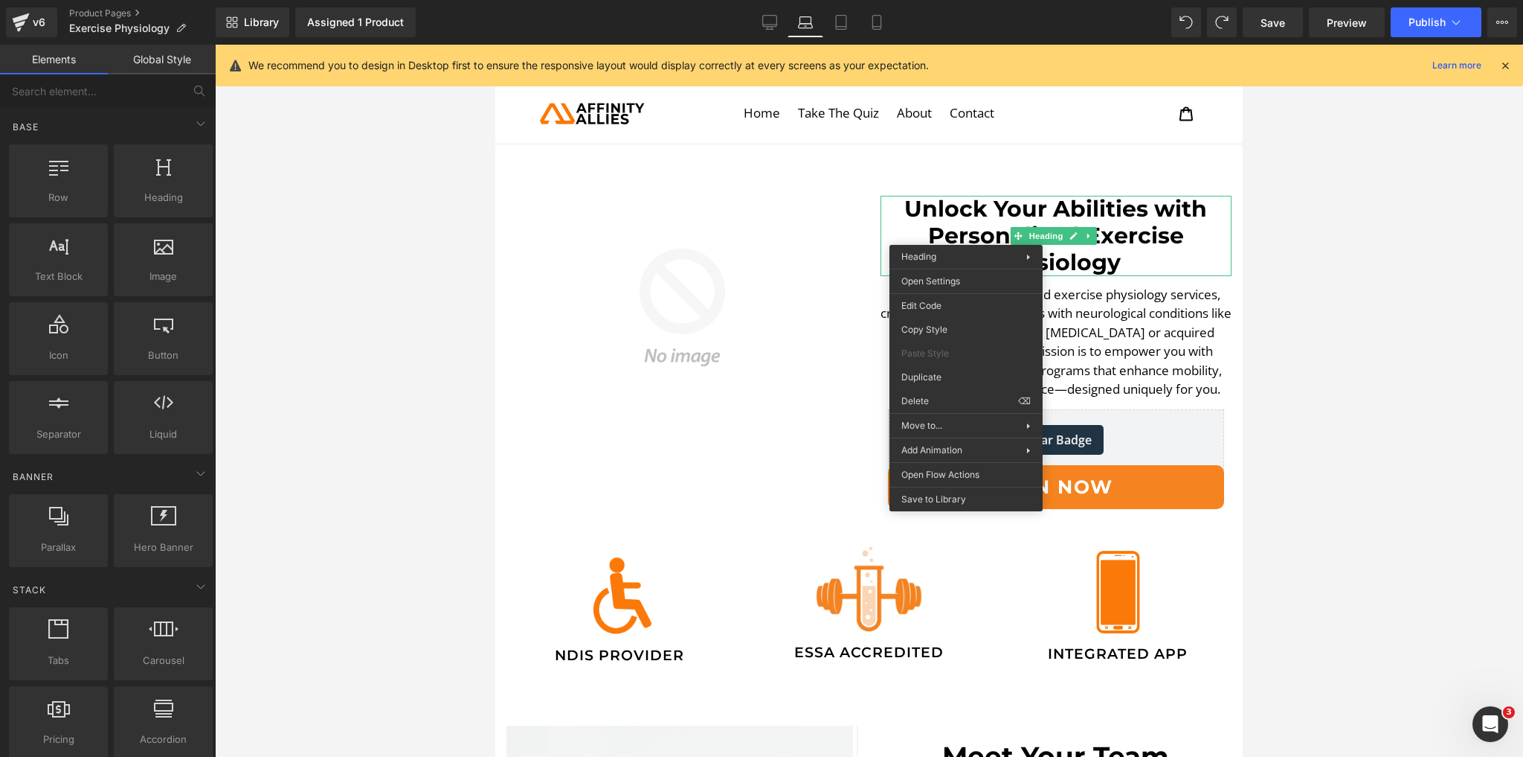
click at [1291, 312] on div at bounding box center [869, 401] width 1308 height 712
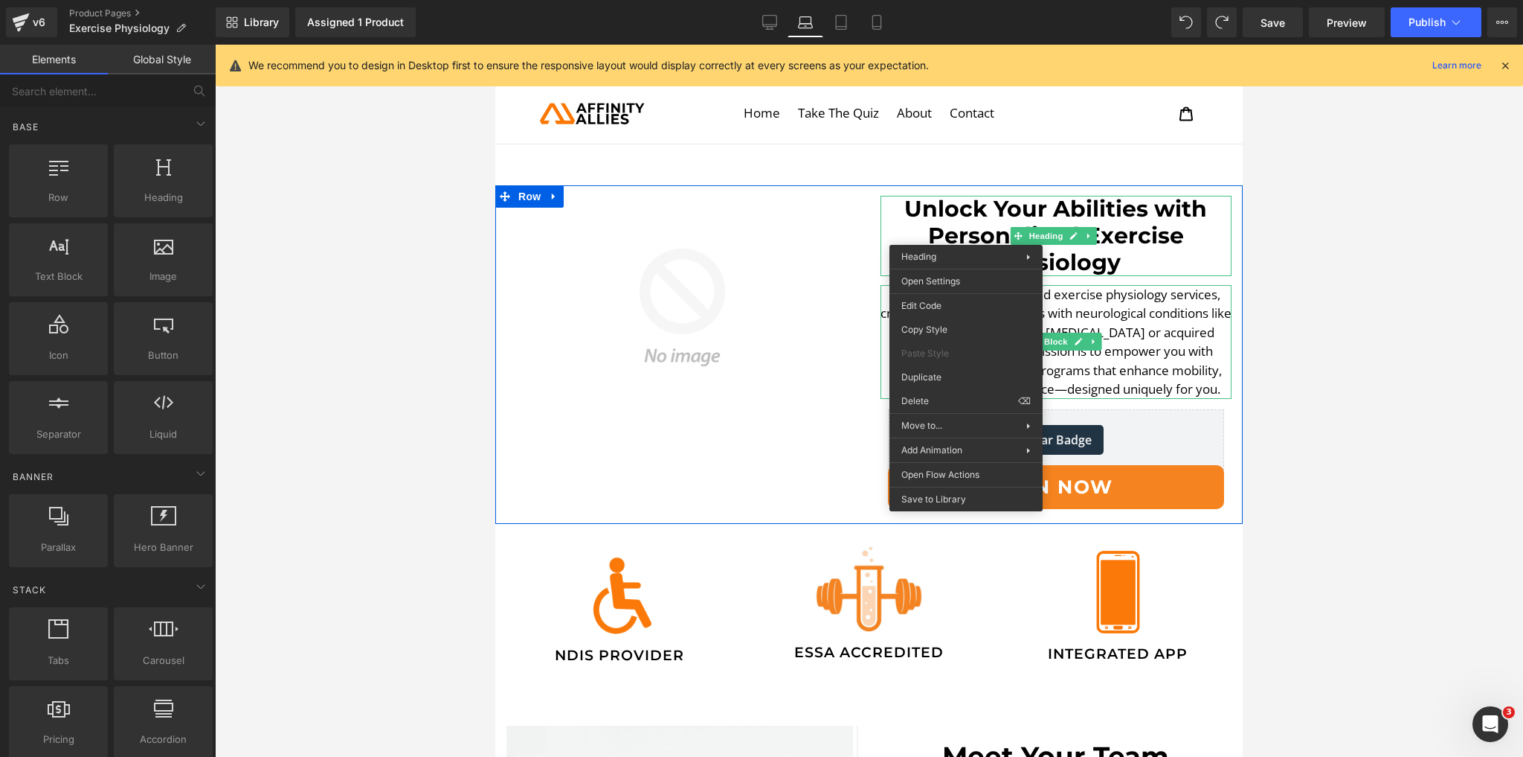
click at [1179, 342] on p "Welcome to our specialized exercise physiology services, crafted for NDIS parti…" at bounding box center [1057, 342] width 352 height 114
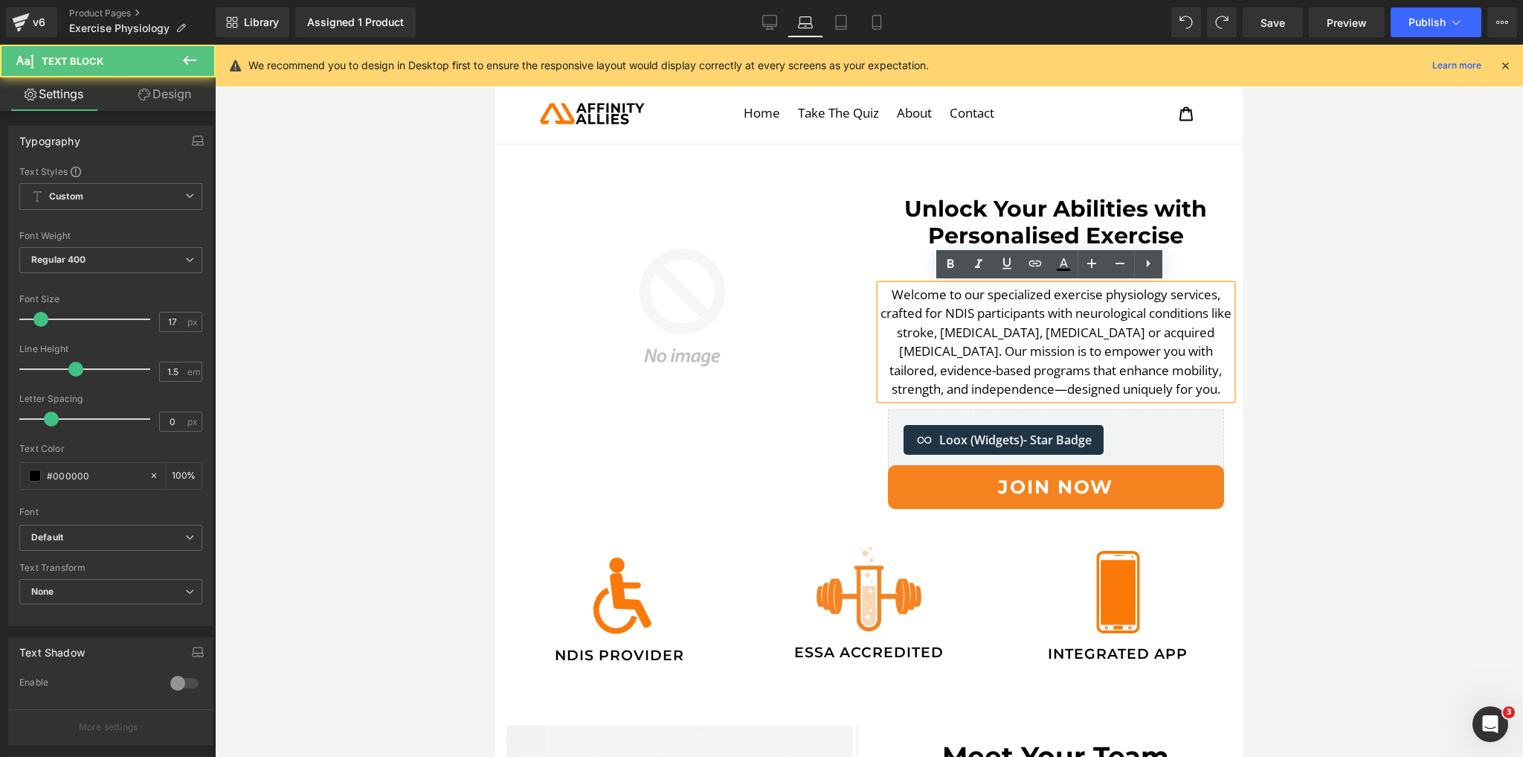
click at [1459, 386] on div at bounding box center [869, 401] width 1308 height 712
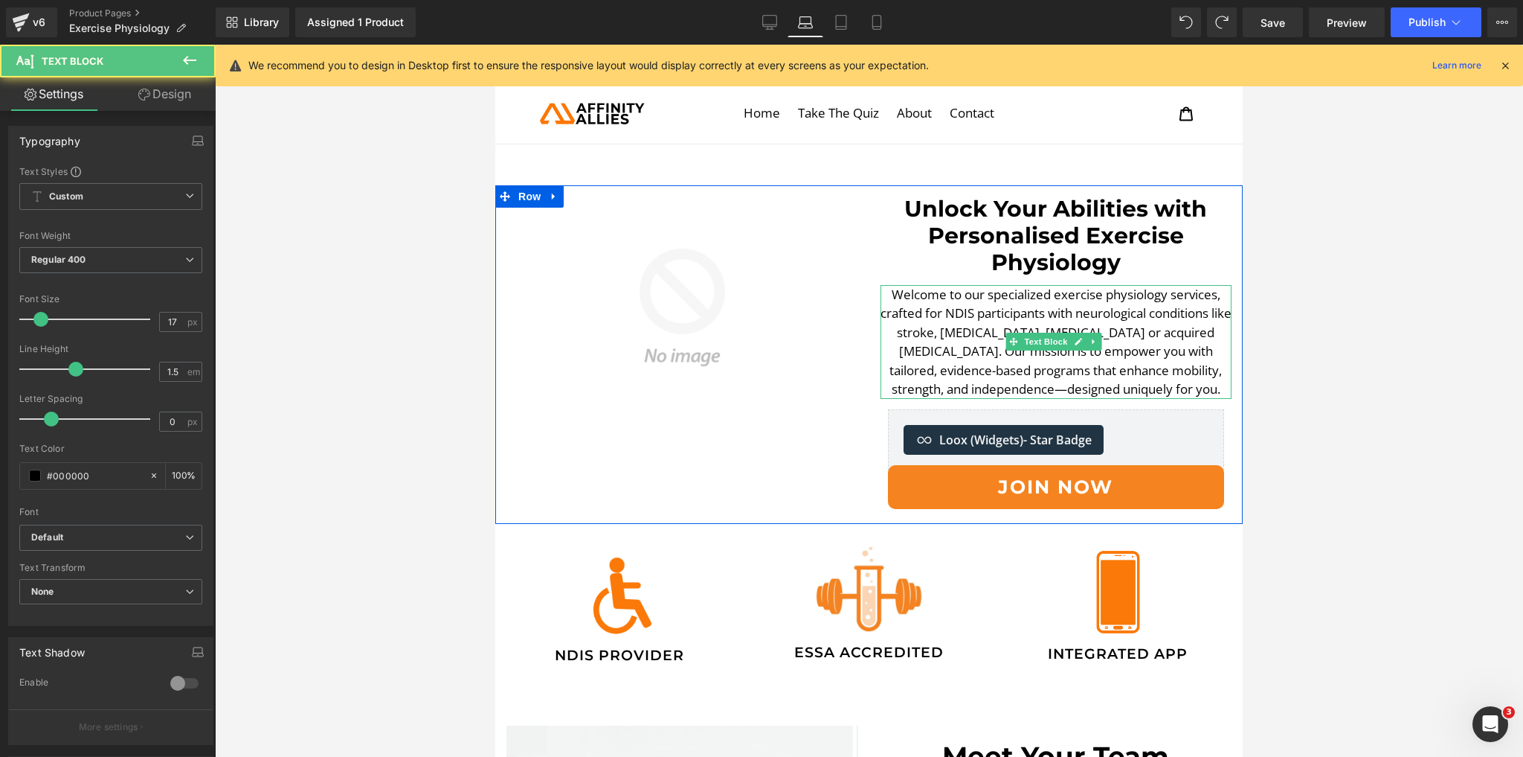
click at [1157, 378] on p "Welcome to our specialized exercise physiology services, crafted for NDIS parti…" at bounding box center [1057, 342] width 352 height 114
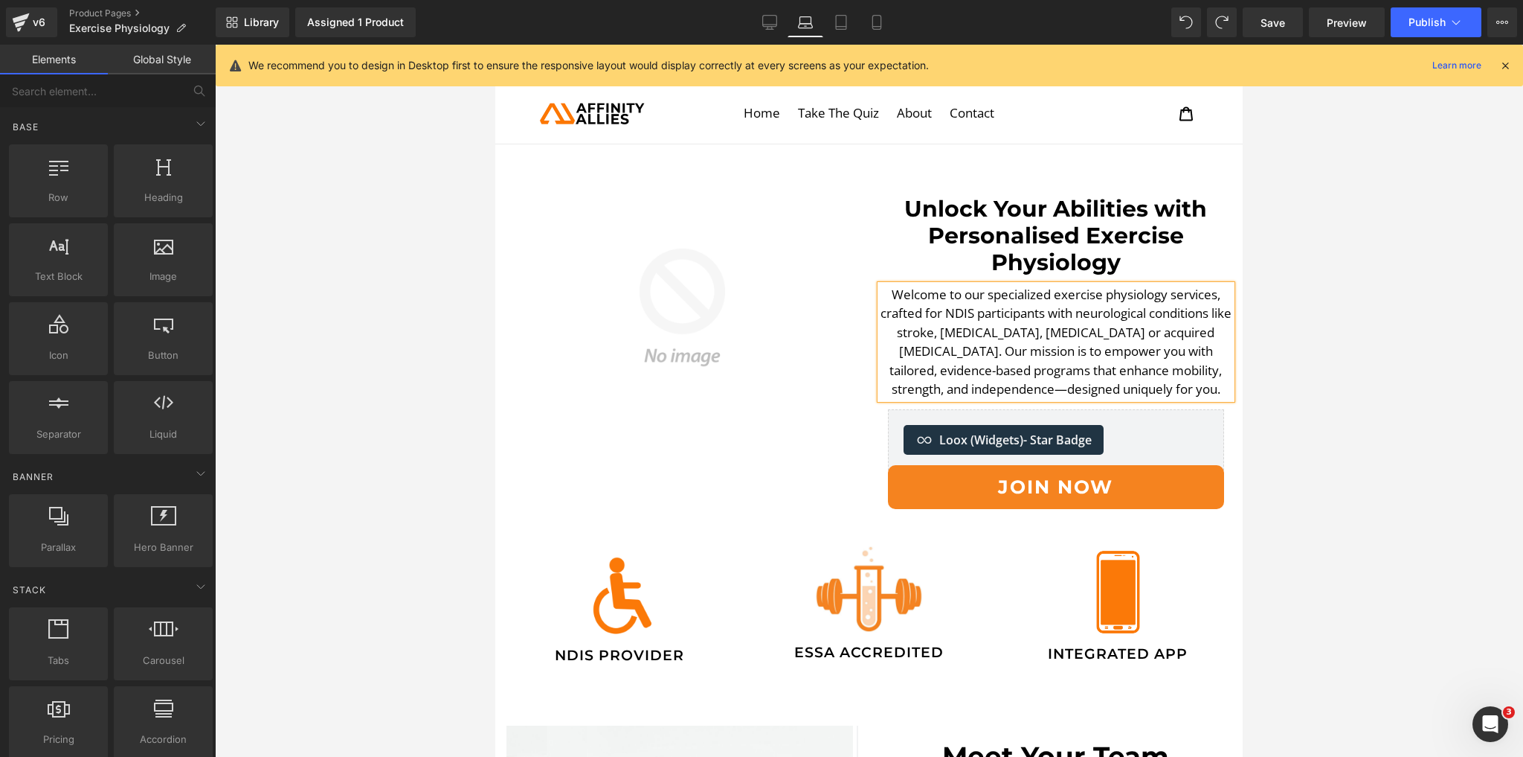
click at [1335, 417] on div at bounding box center [869, 401] width 1308 height 712
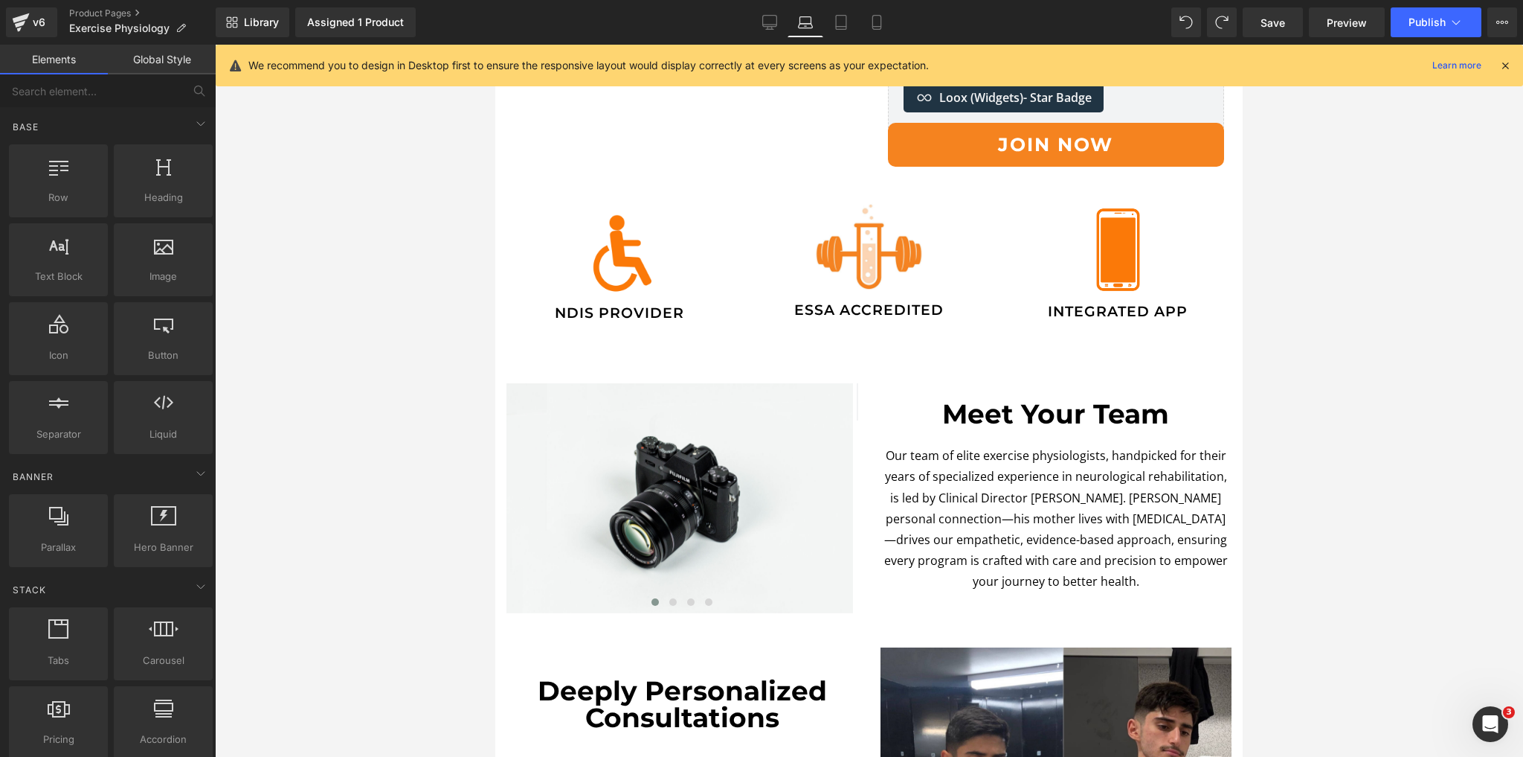
scroll to position [298, 0]
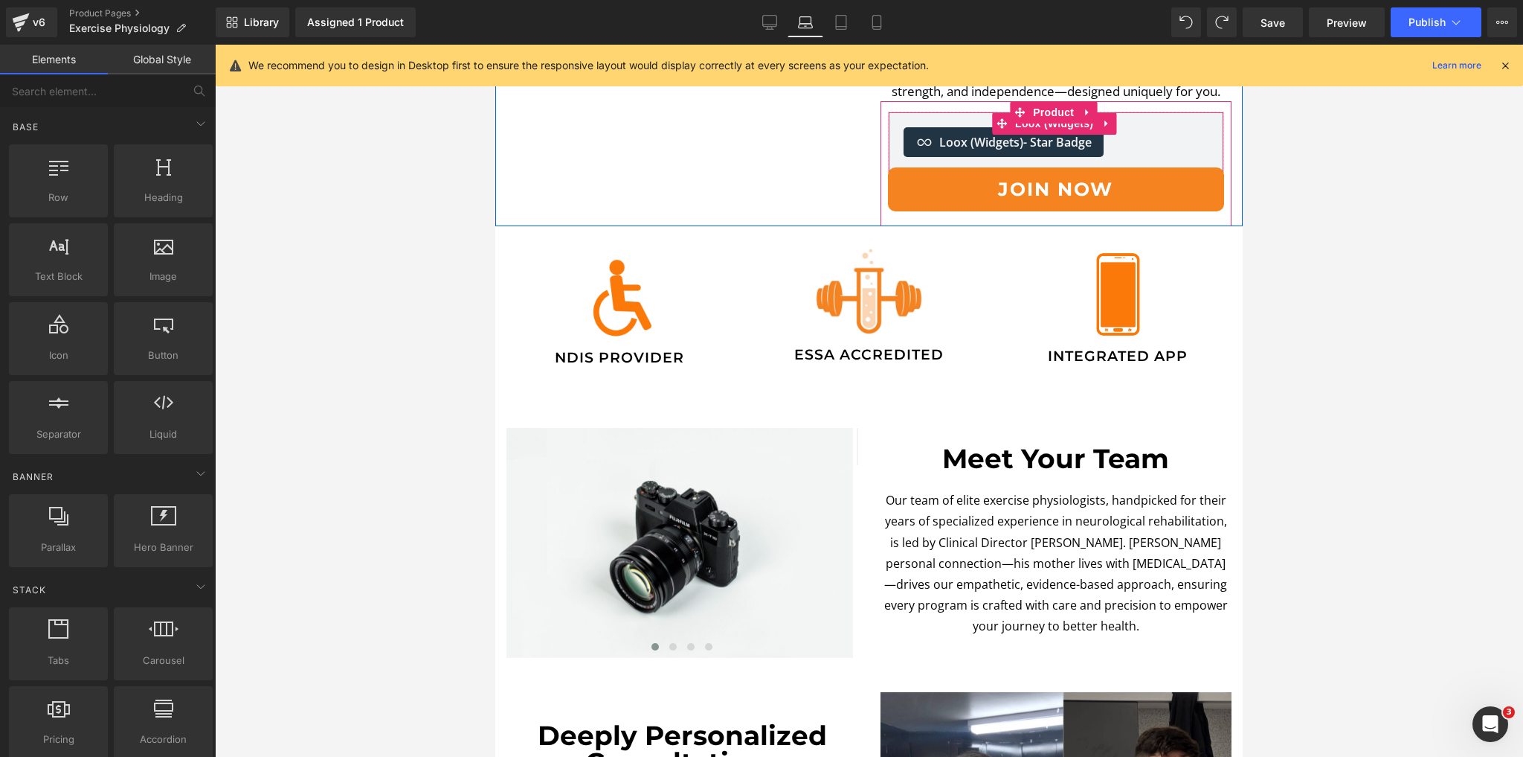
click at [1024, 135] on span "- Star Badge" at bounding box center [1058, 142] width 68 height 16
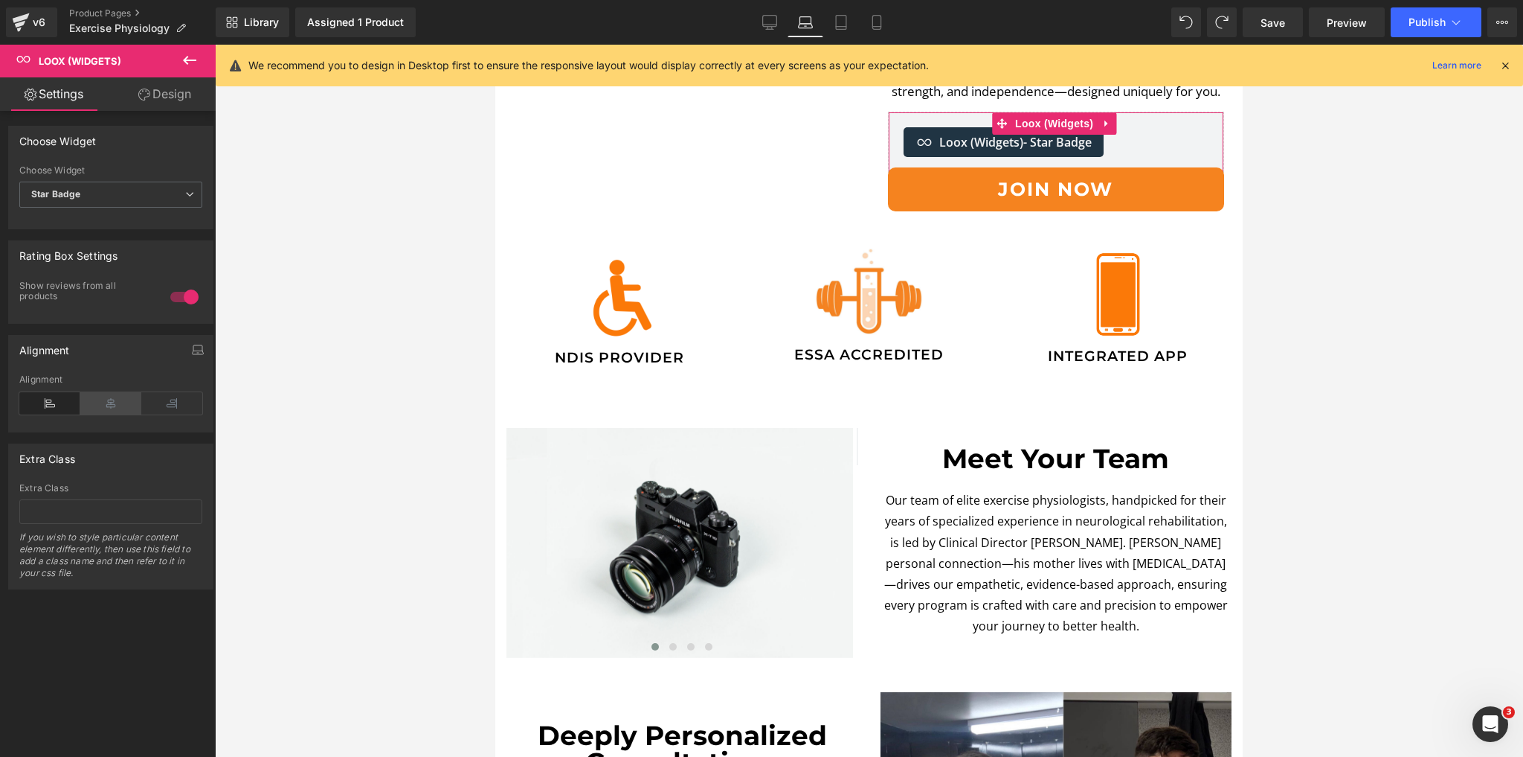
click at [105, 402] on icon at bounding box center [110, 403] width 61 height 22
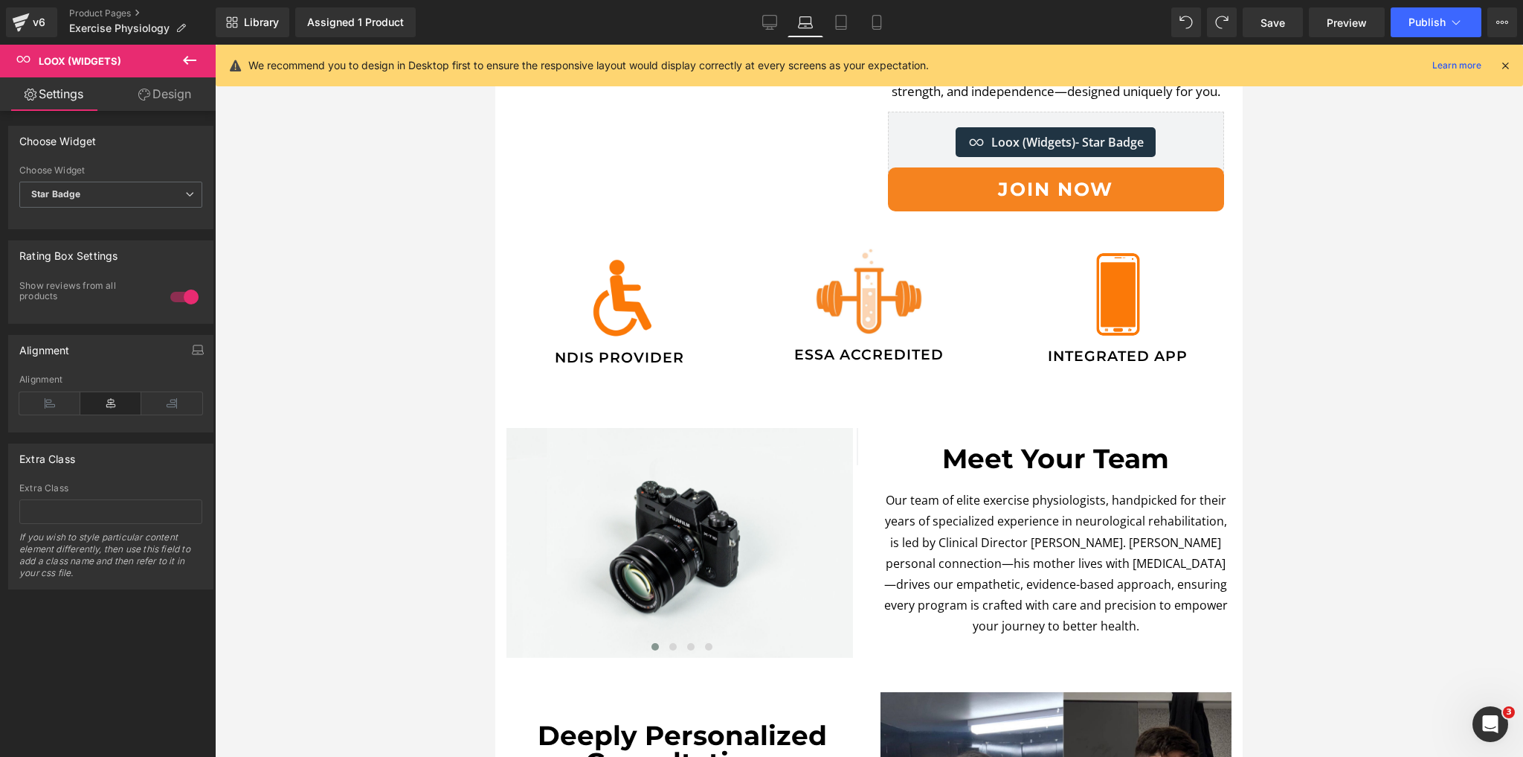
click at [1378, 438] on div at bounding box center [869, 401] width 1308 height 712
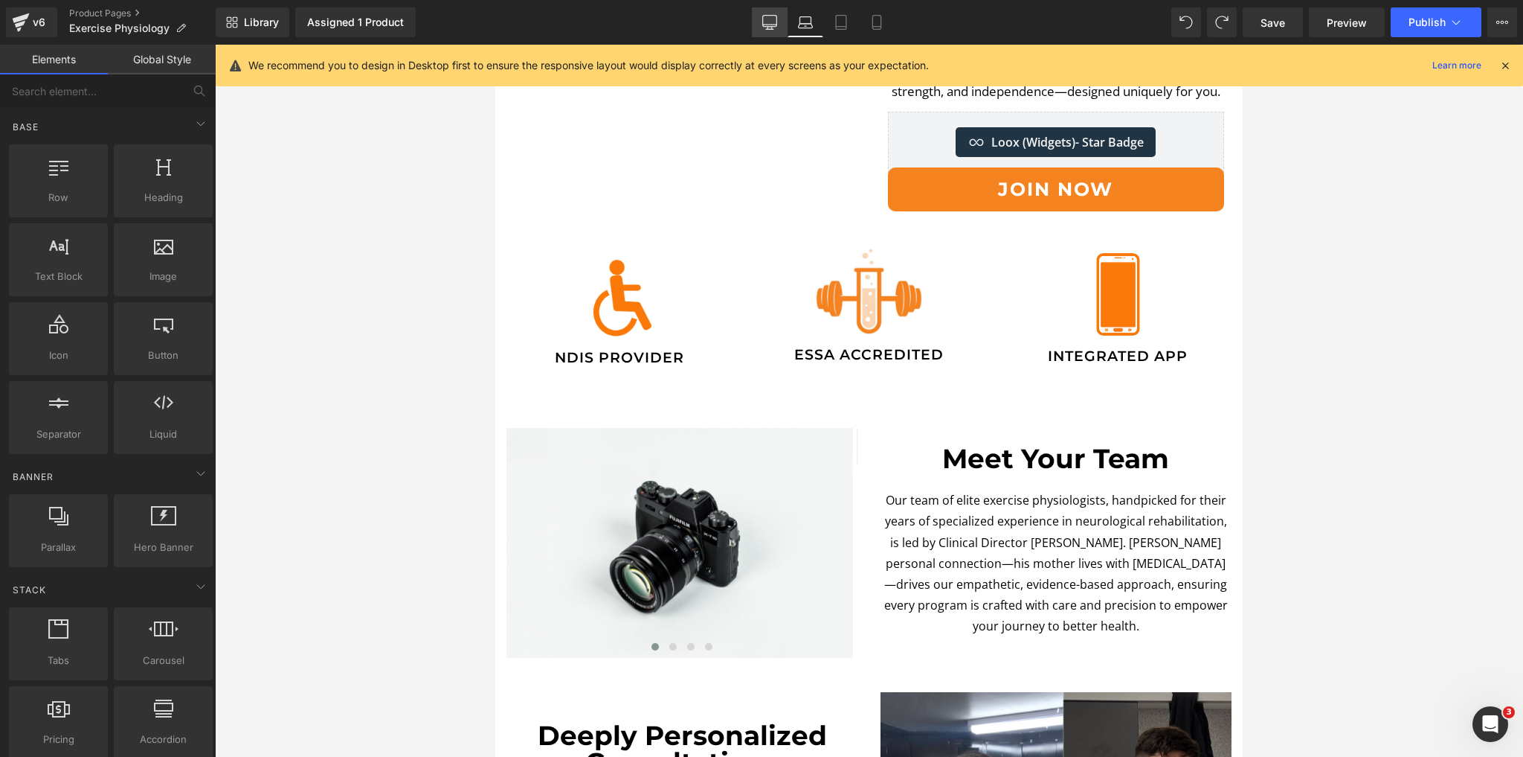
click at [779, 34] on link "Desktop" at bounding box center [770, 22] width 36 height 30
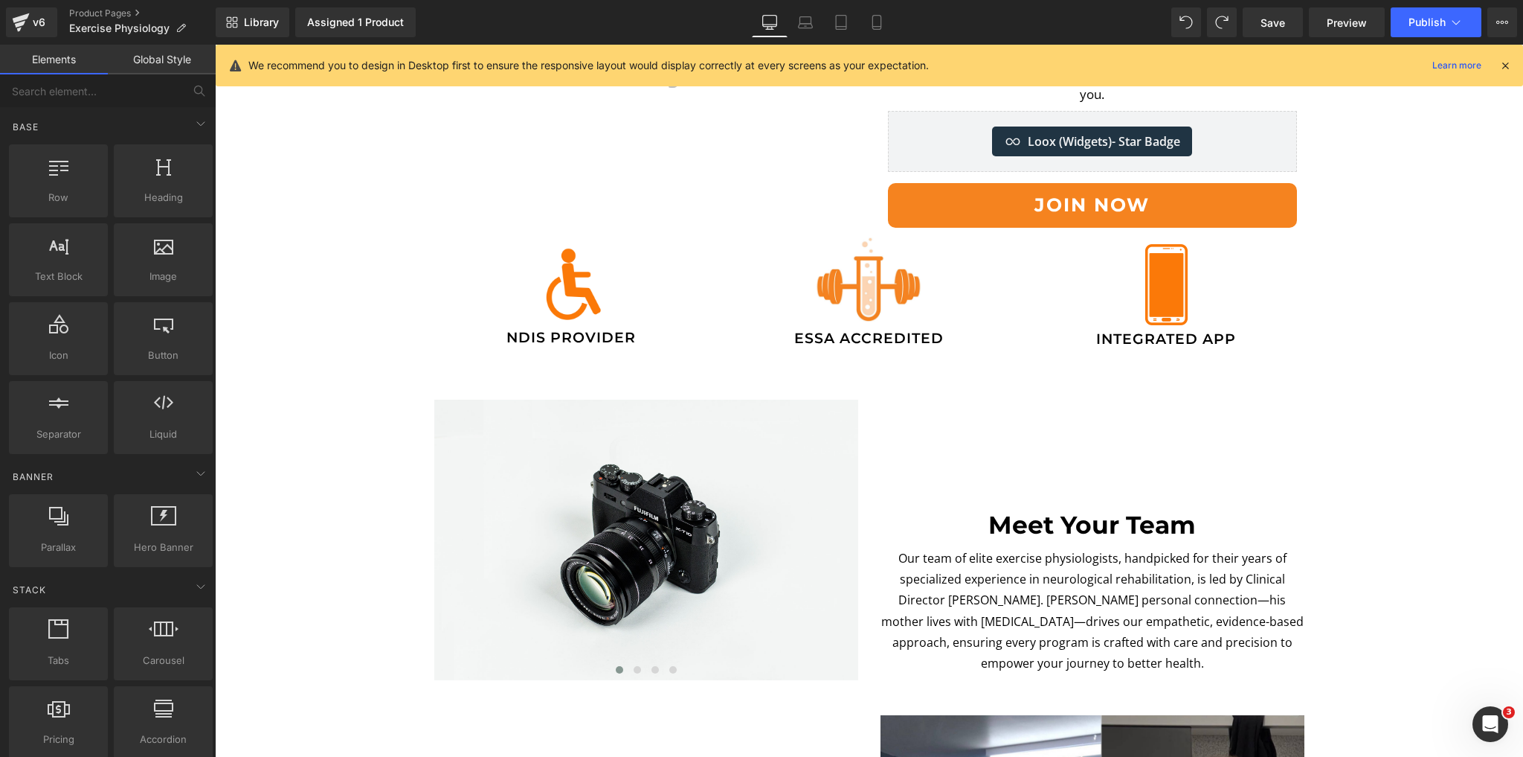
scroll to position [357, 0]
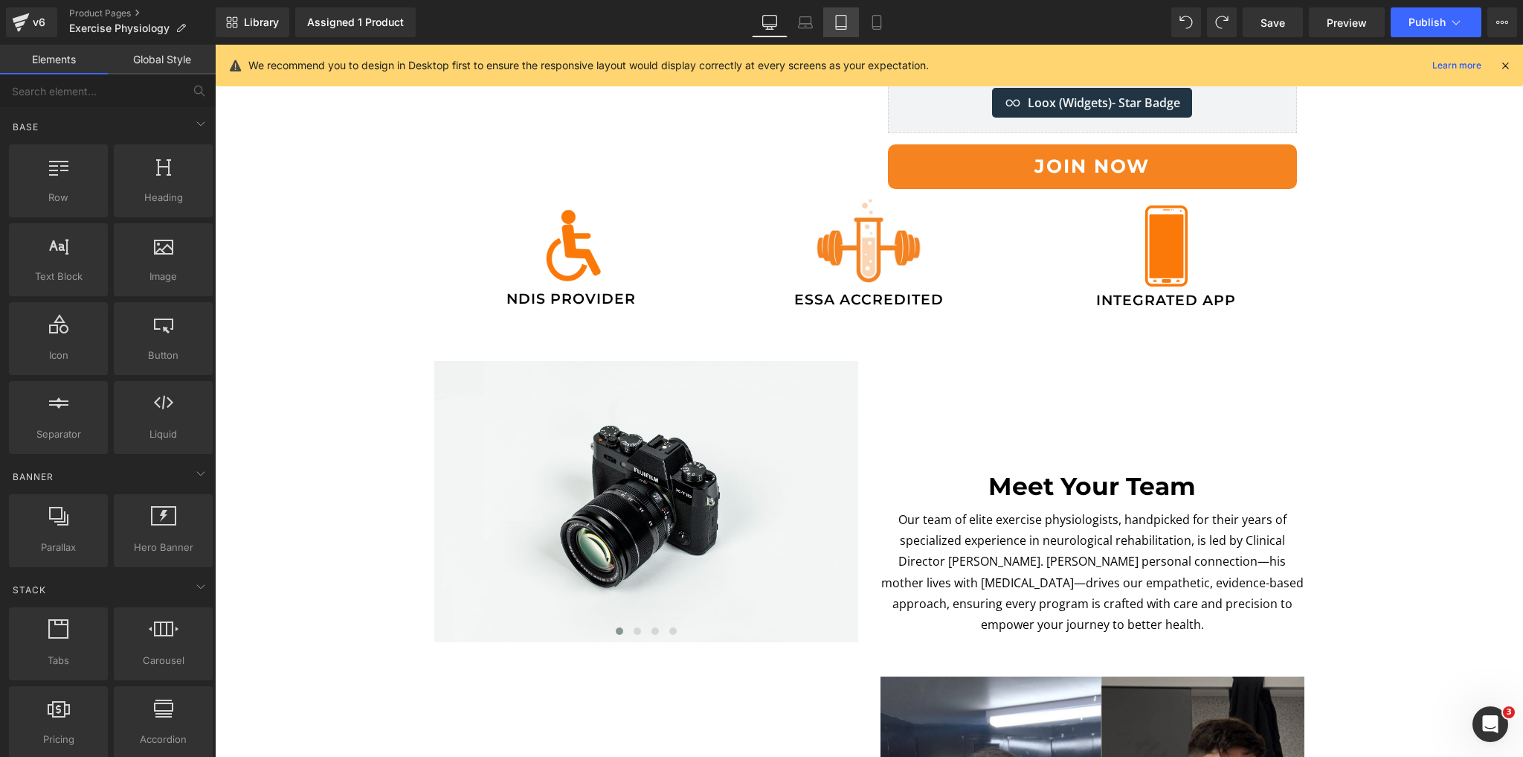
click at [837, 24] on icon at bounding box center [841, 22] width 15 height 15
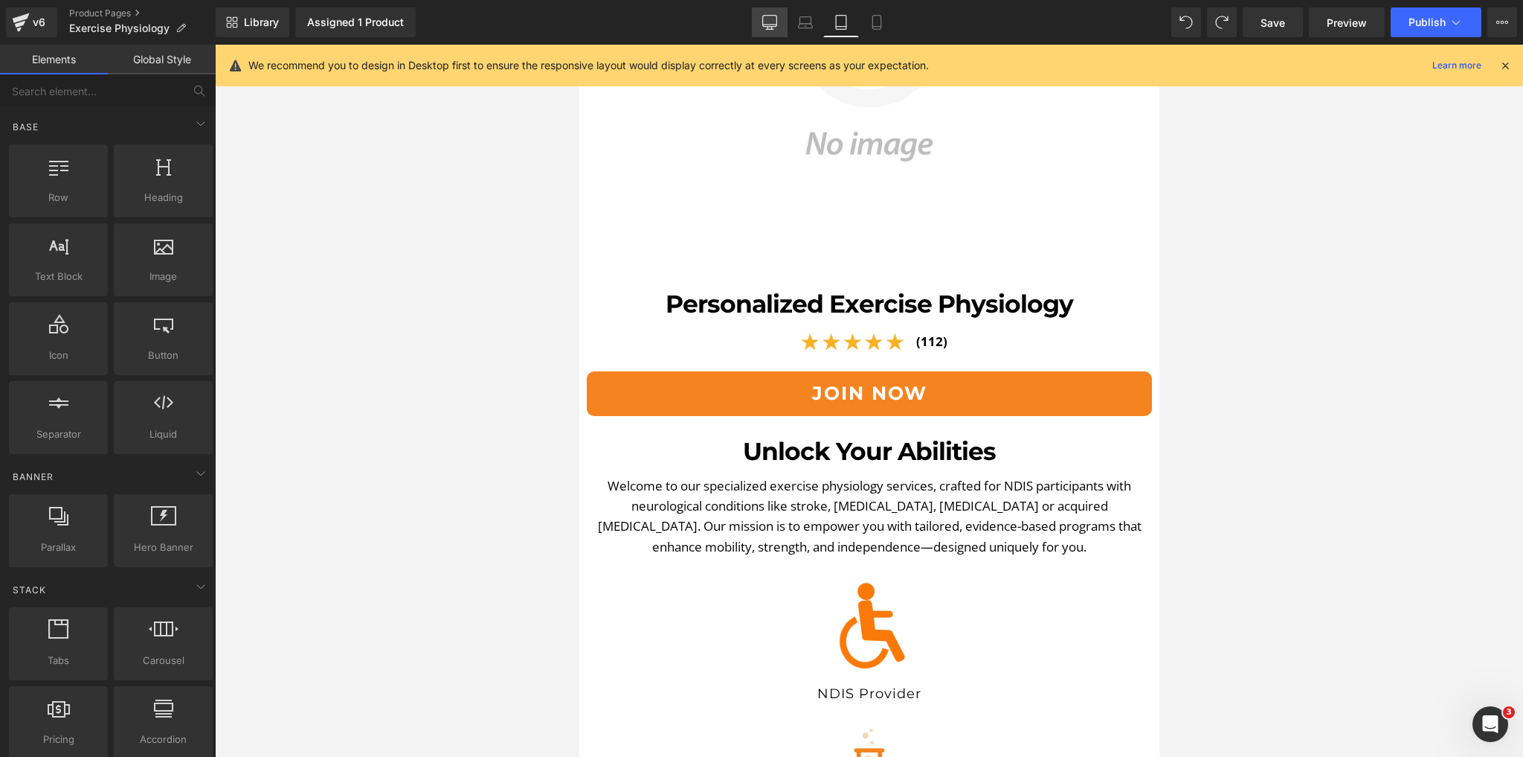
click at [772, 23] on icon at bounding box center [769, 22] width 15 height 15
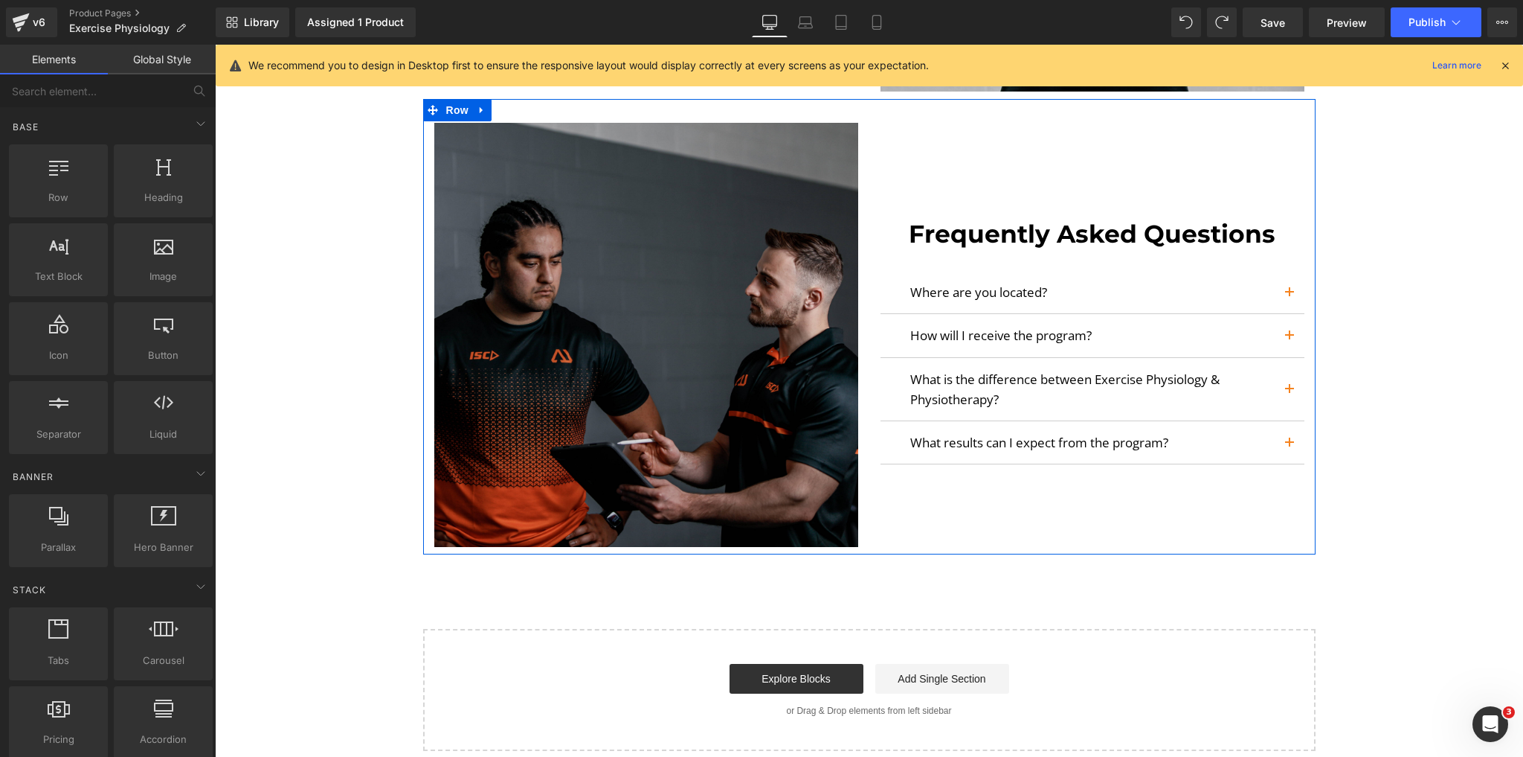
scroll to position [3948, 0]
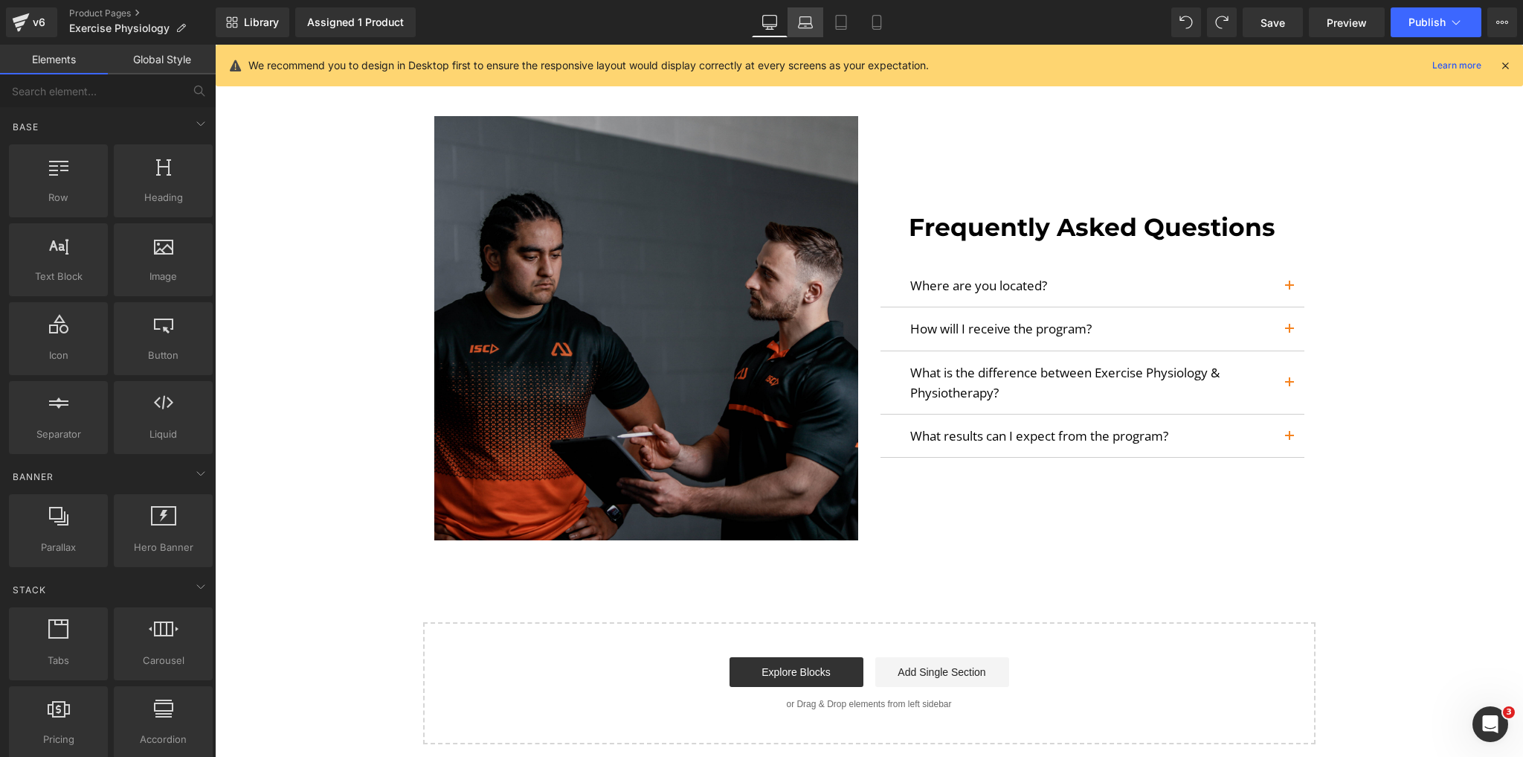
click at [788, 22] on link "Laptop" at bounding box center [806, 22] width 36 height 30
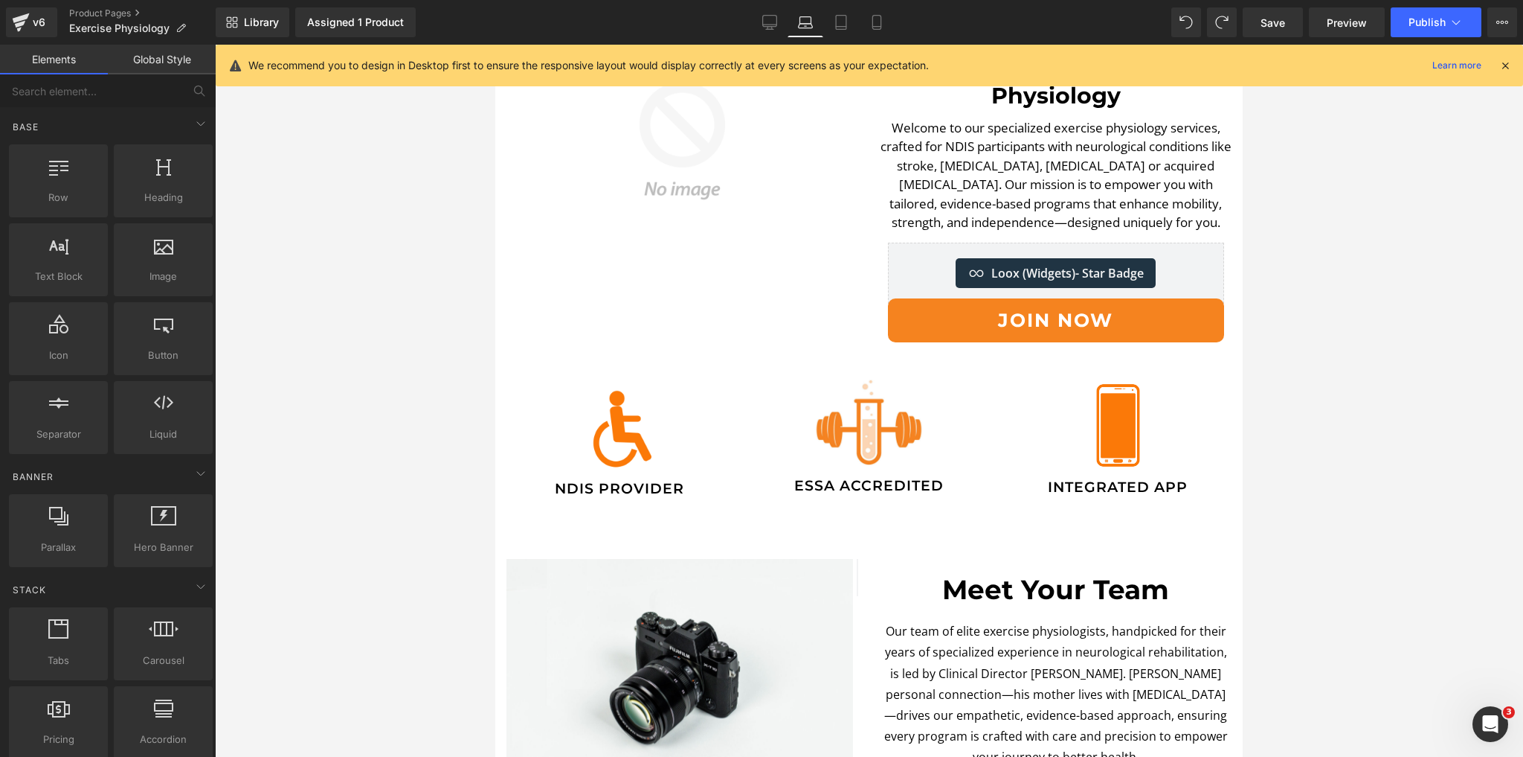
scroll to position [0, 0]
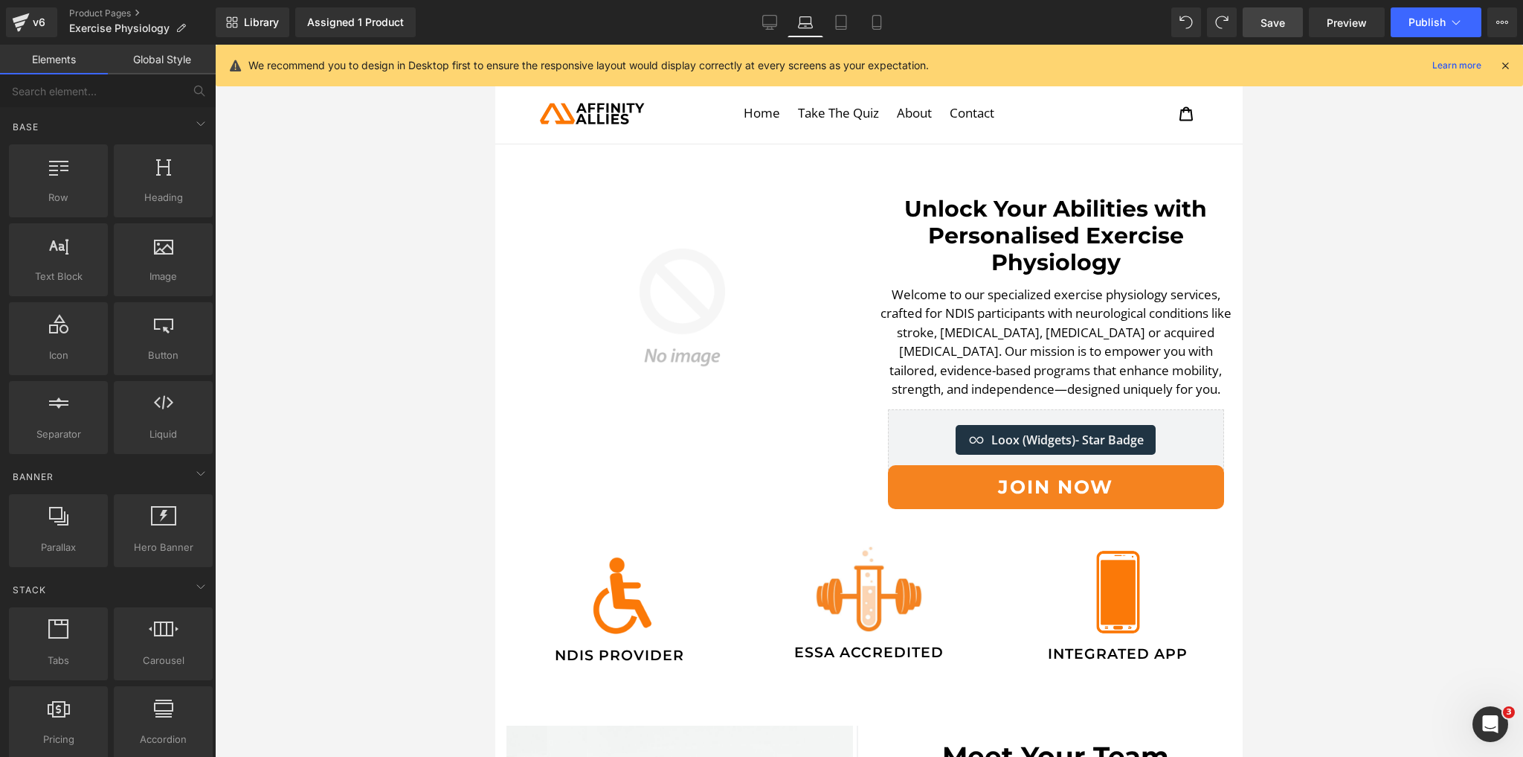
click at [1271, 16] on span "Save" at bounding box center [1273, 23] width 25 height 16
click at [761, 25] on icon at bounding box center [754, 21] width 14 height 11
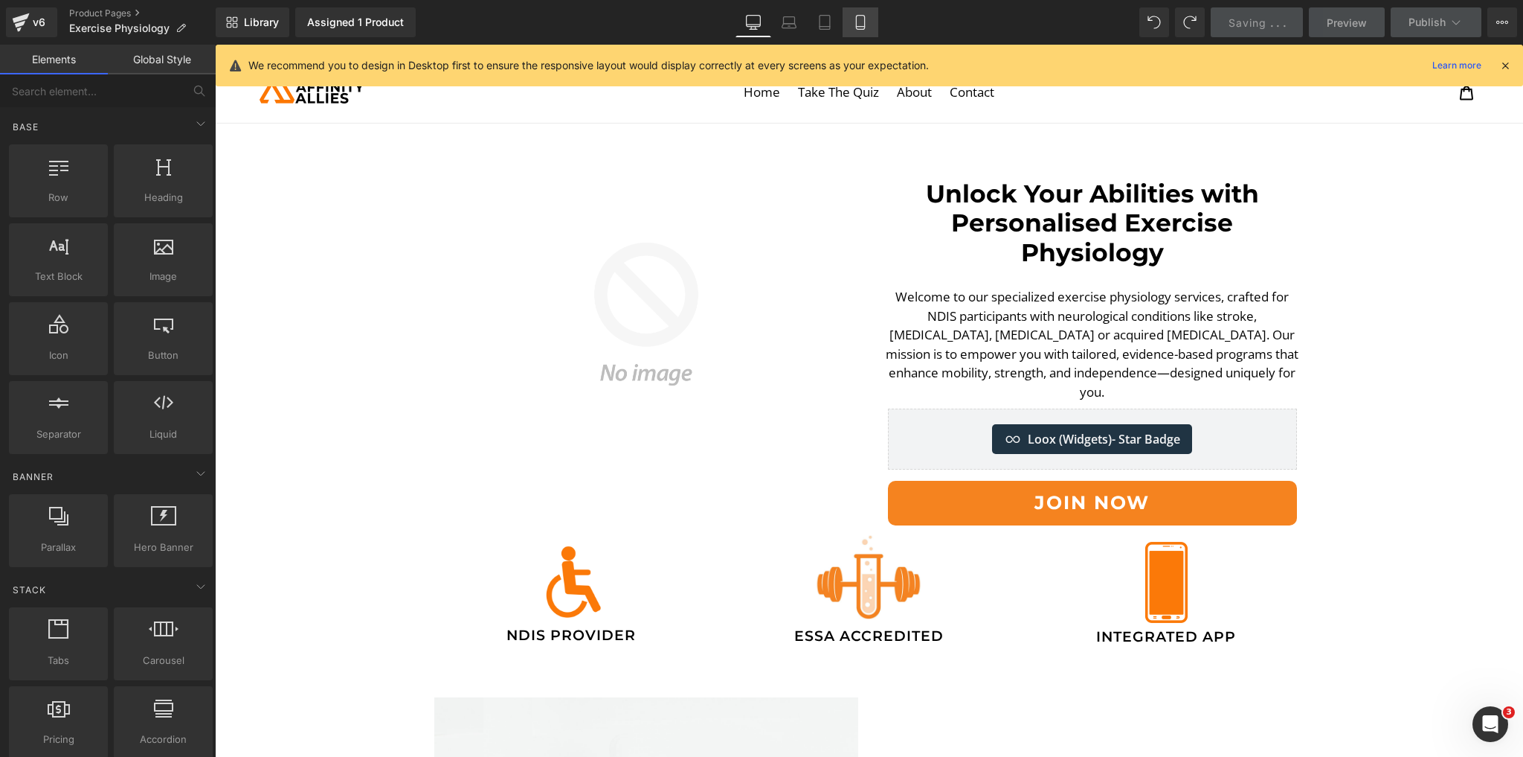
click at [860, 21] on icon at bounding box center [860, 22] width 15 height 15
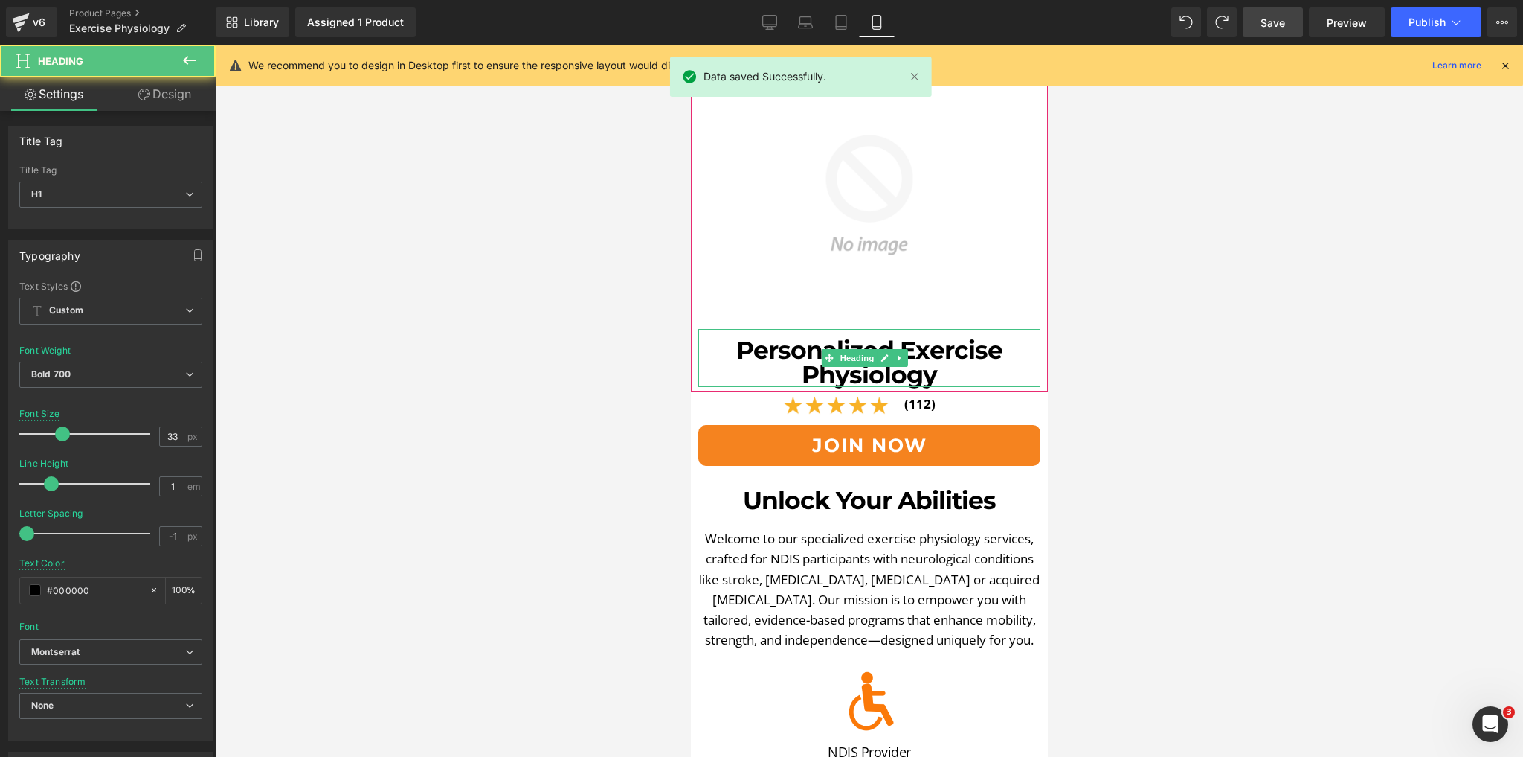
click at [795, 338] on h1 "Personalized Exercise Physiology" at bounding box center [869, 362] width 342 height 49
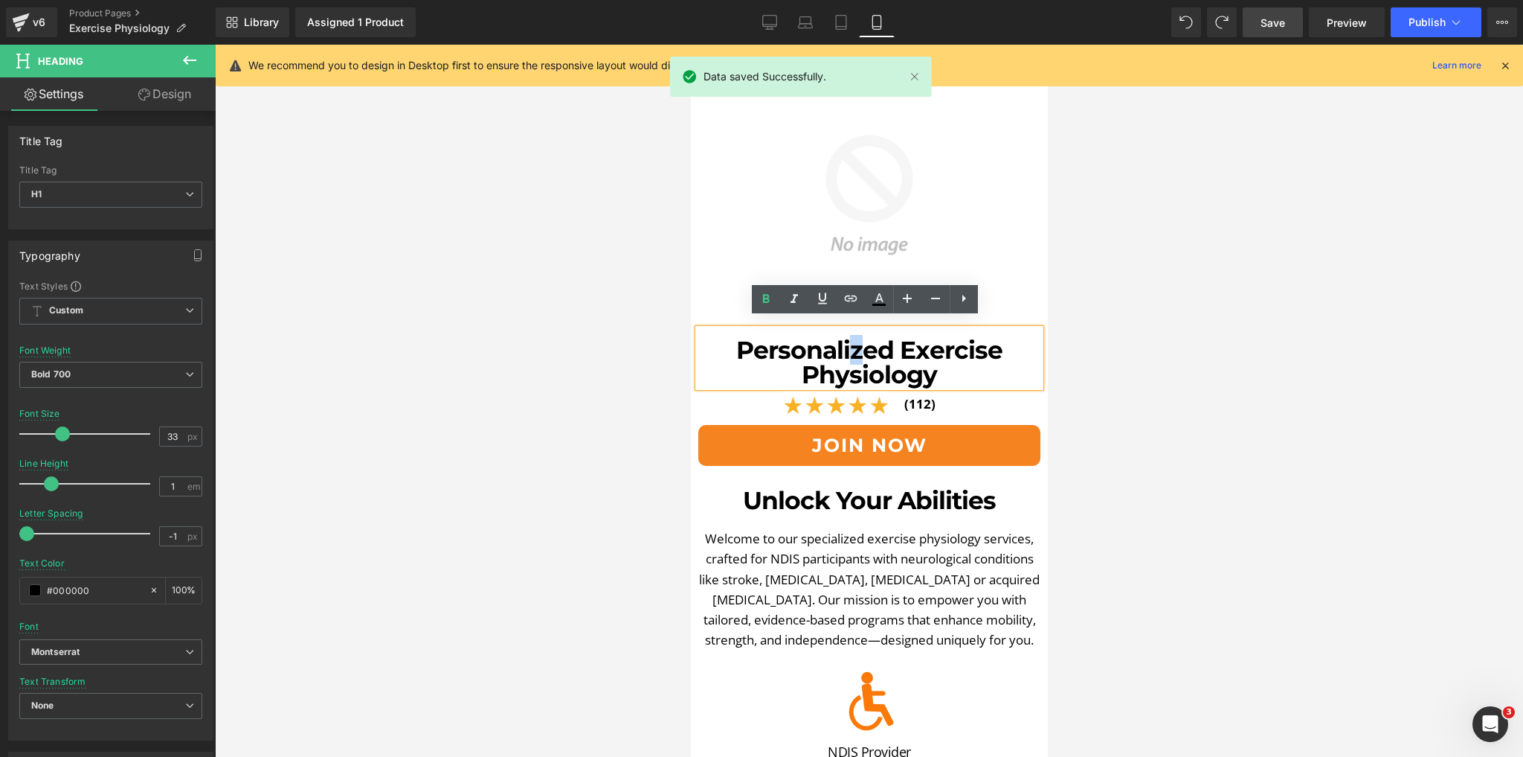
drag, startPoint x: 861, startPoint y: 338, endPoint x: 847, endPoint y: 338, distance: 13.4
click at [847, 338] on h1 "Personalized Exercise Physiology" at bounding box center [869, 362] width 342 height 49
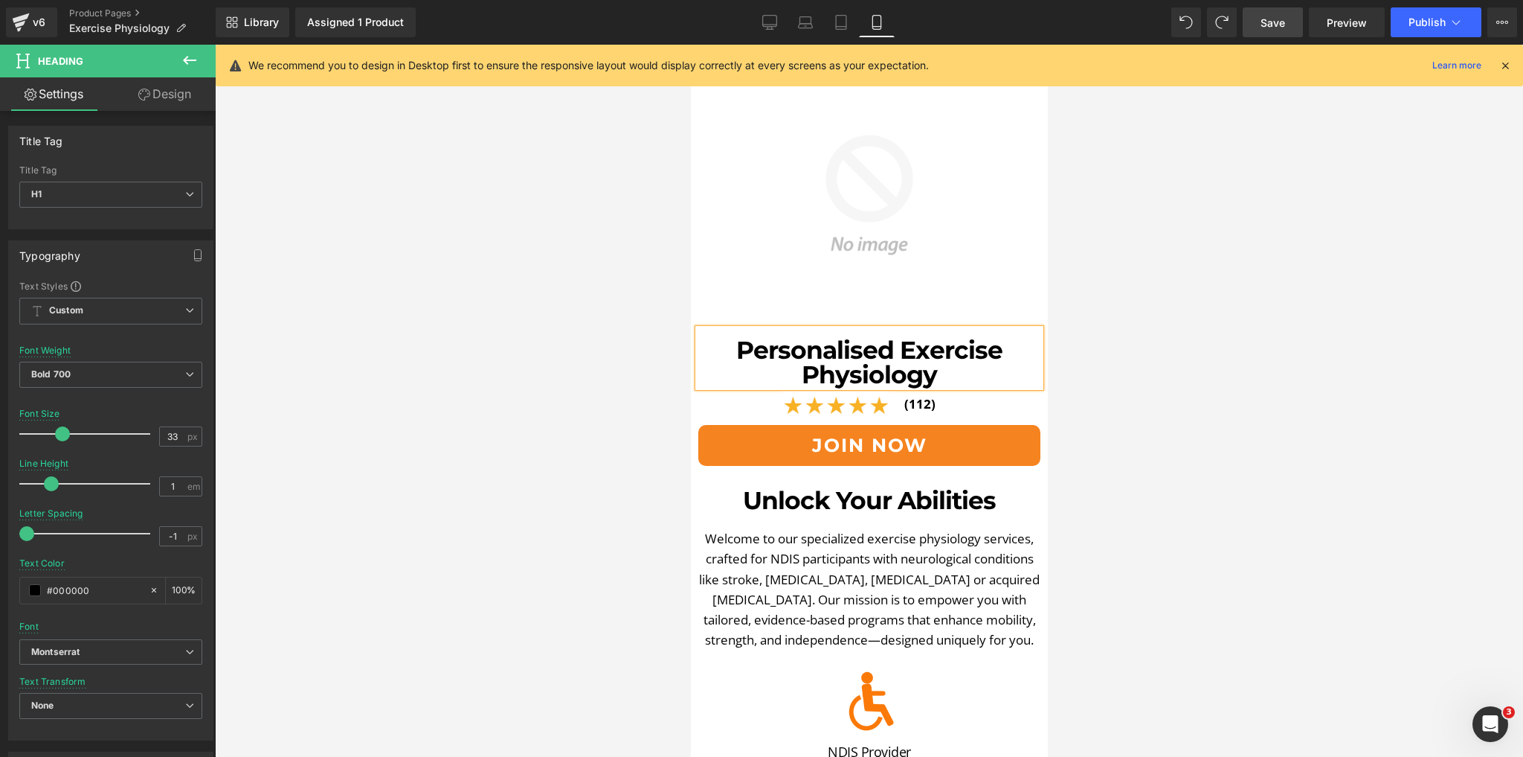
click at [503, 303] on div at bounding box center [869, 401] width 1308 height 712
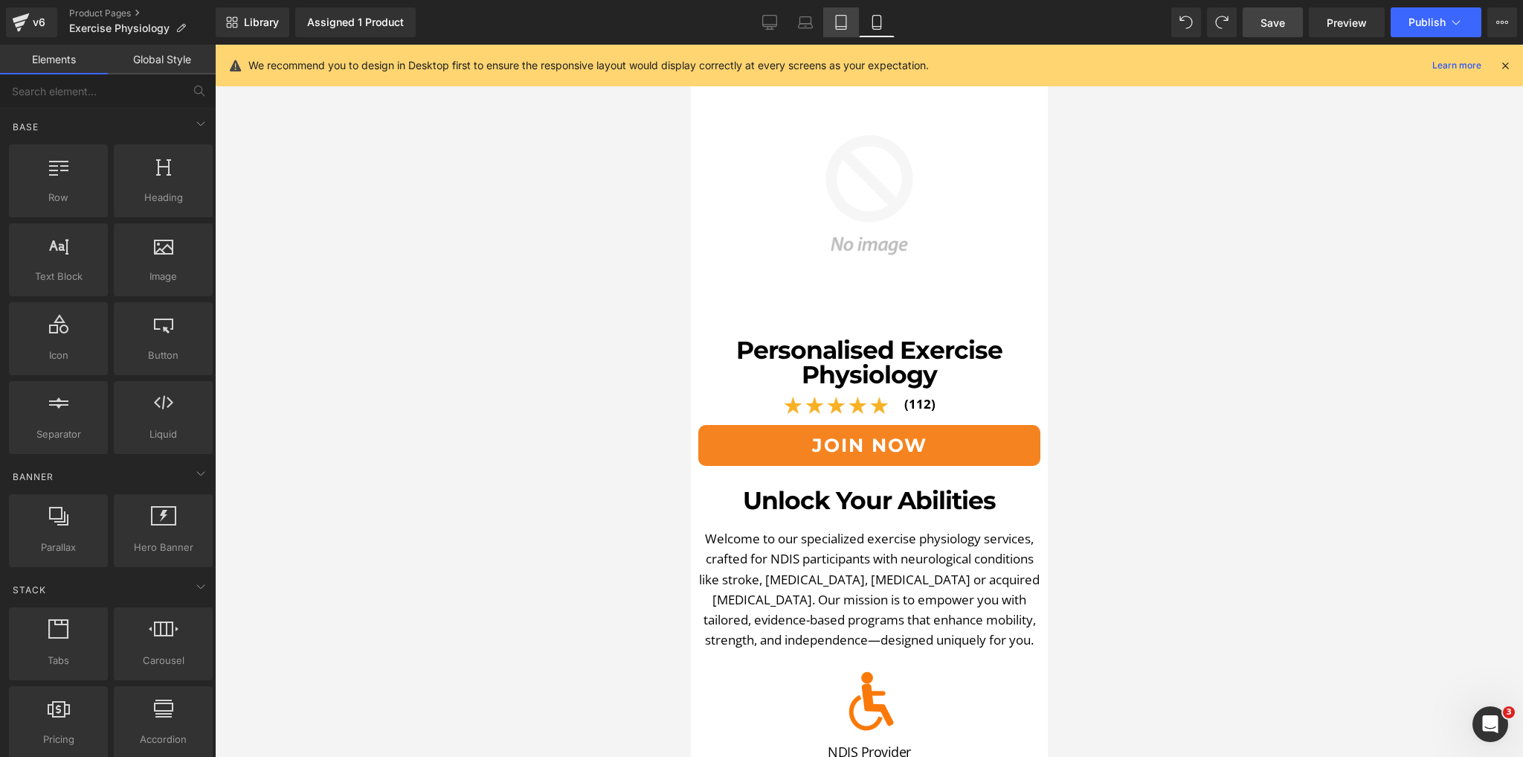
click at [845, 21] on icon at bounding box center [841, 22] width 15 height 15
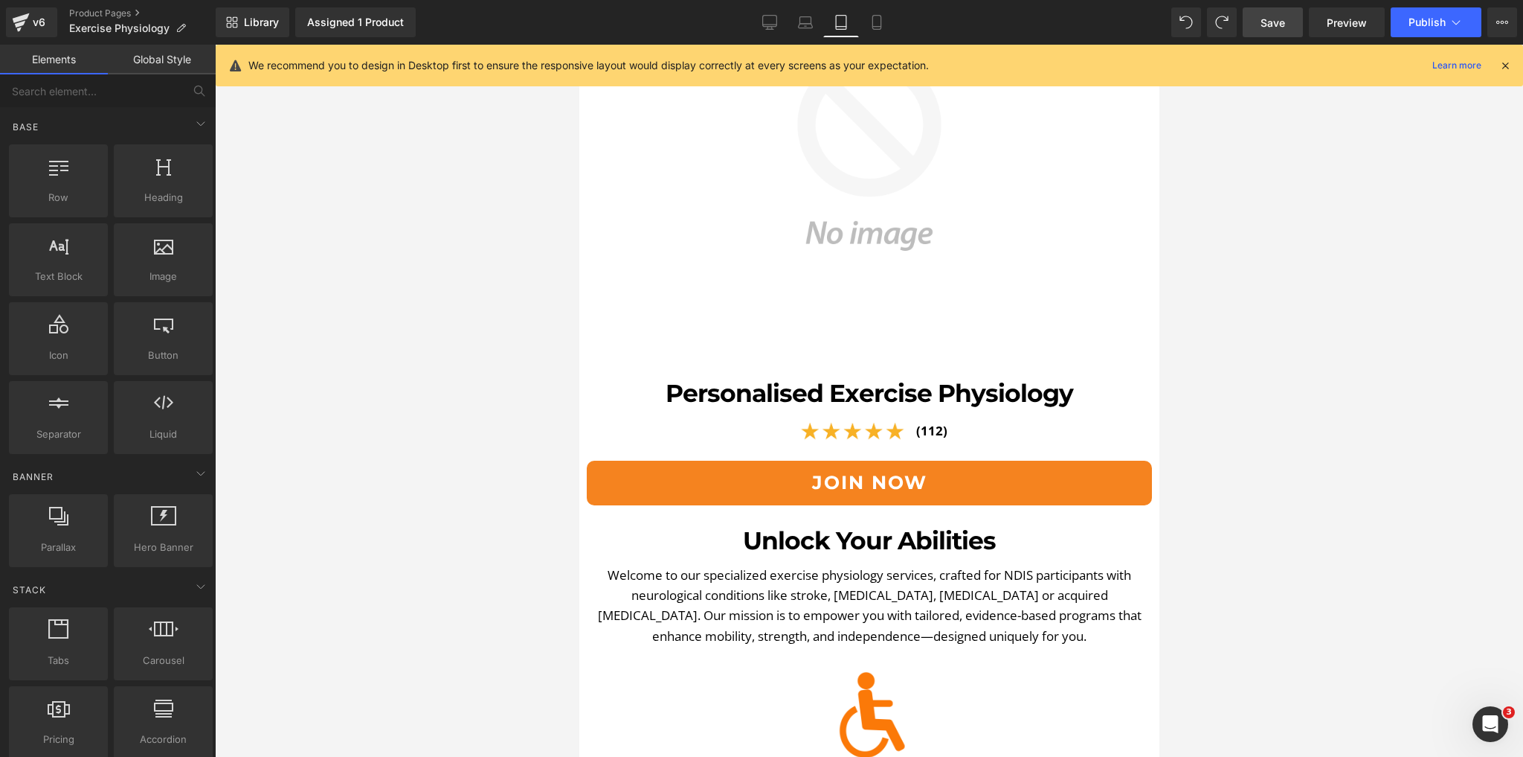
scroll to position [214, 0]
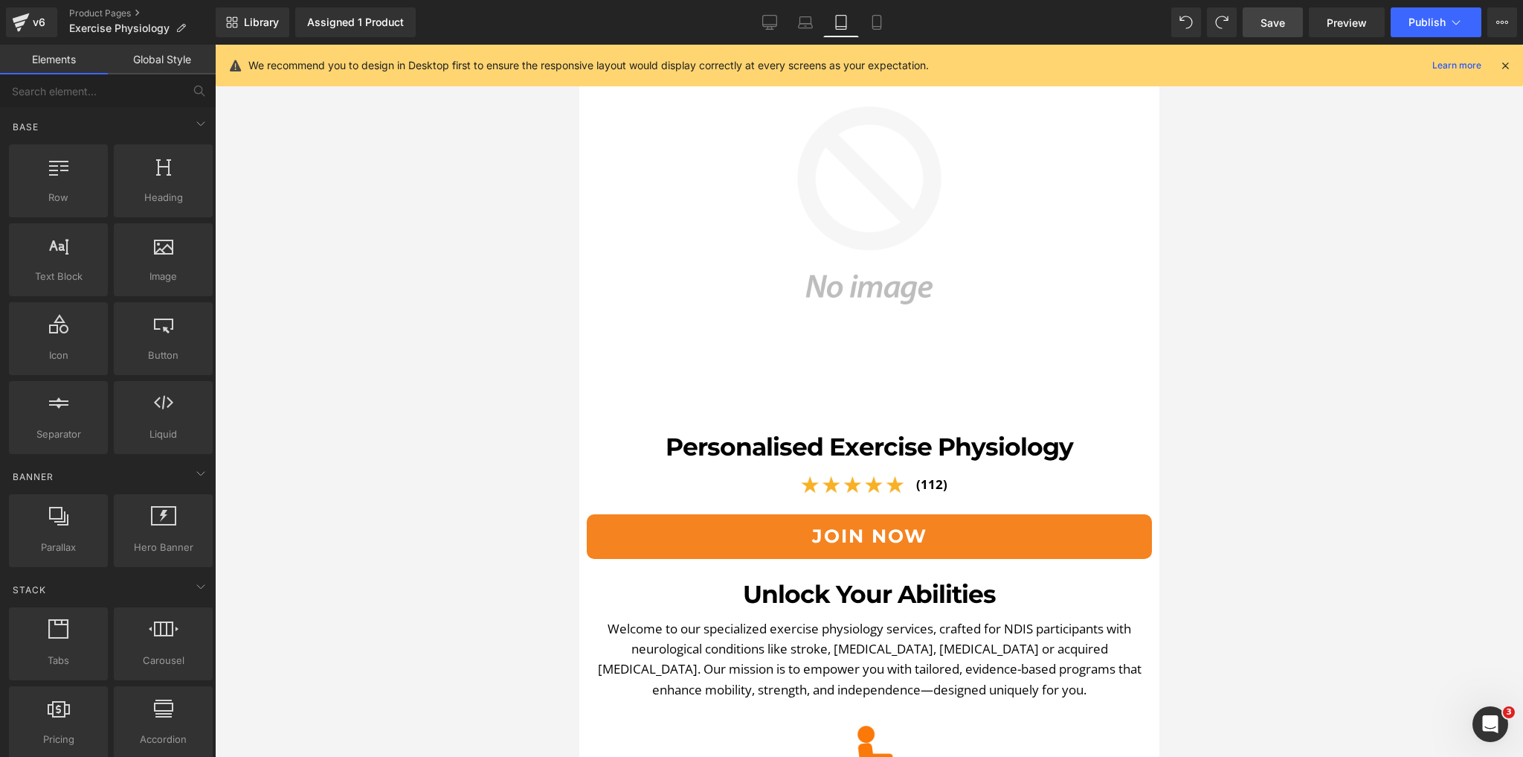
click at [1292, 18] on link "Save" at bounding box center [1273, 22] width 60 height 30
click at [95, 27] on span "Exercise Physiology" at bounding box center [119, 28] width 100 height 12
click at [35, 23] on div "v6" at bounding box center [39, 22] width 19 height 19
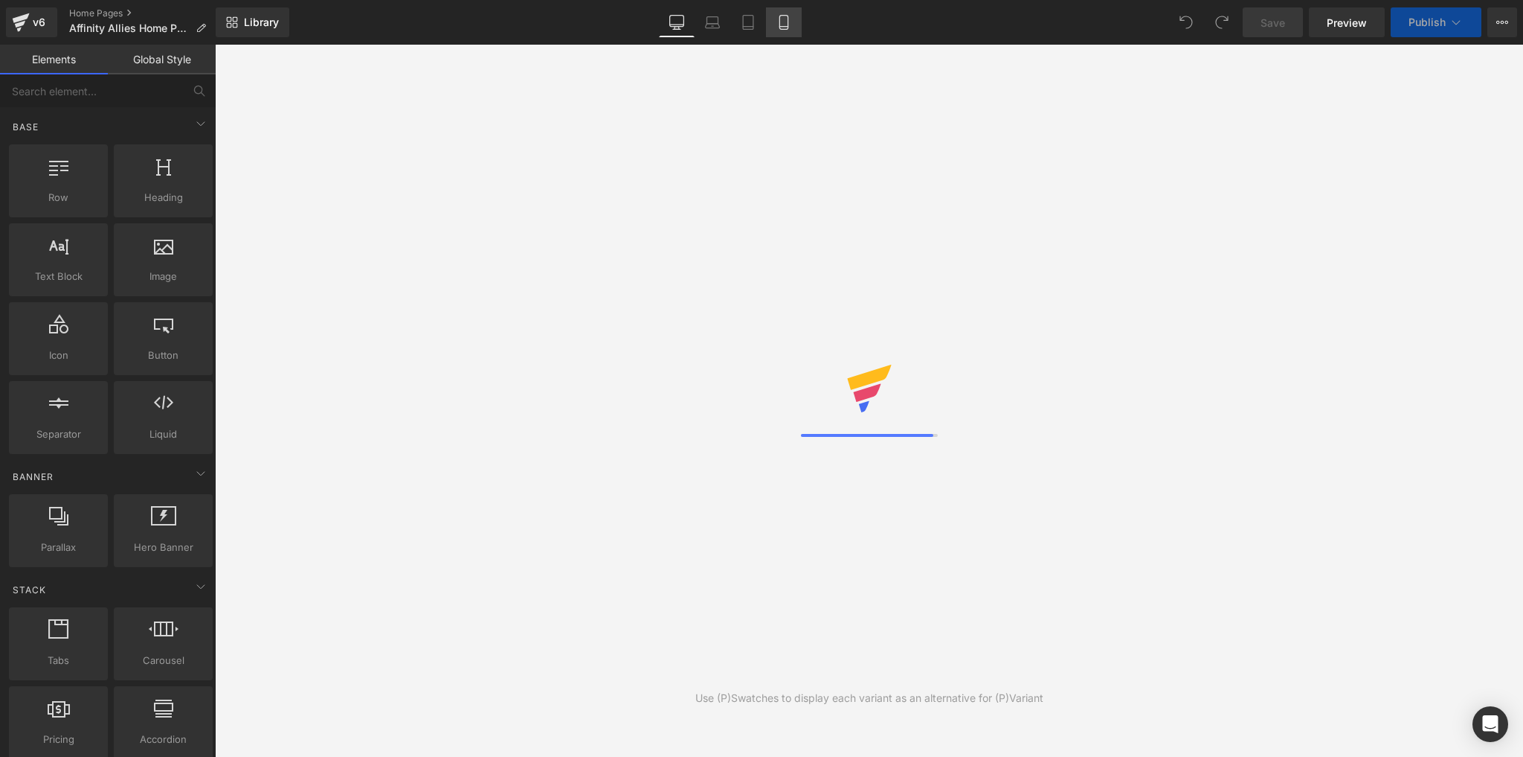
click at [786, 27] on icon at bounding box center [784, 22] width 15 height 15
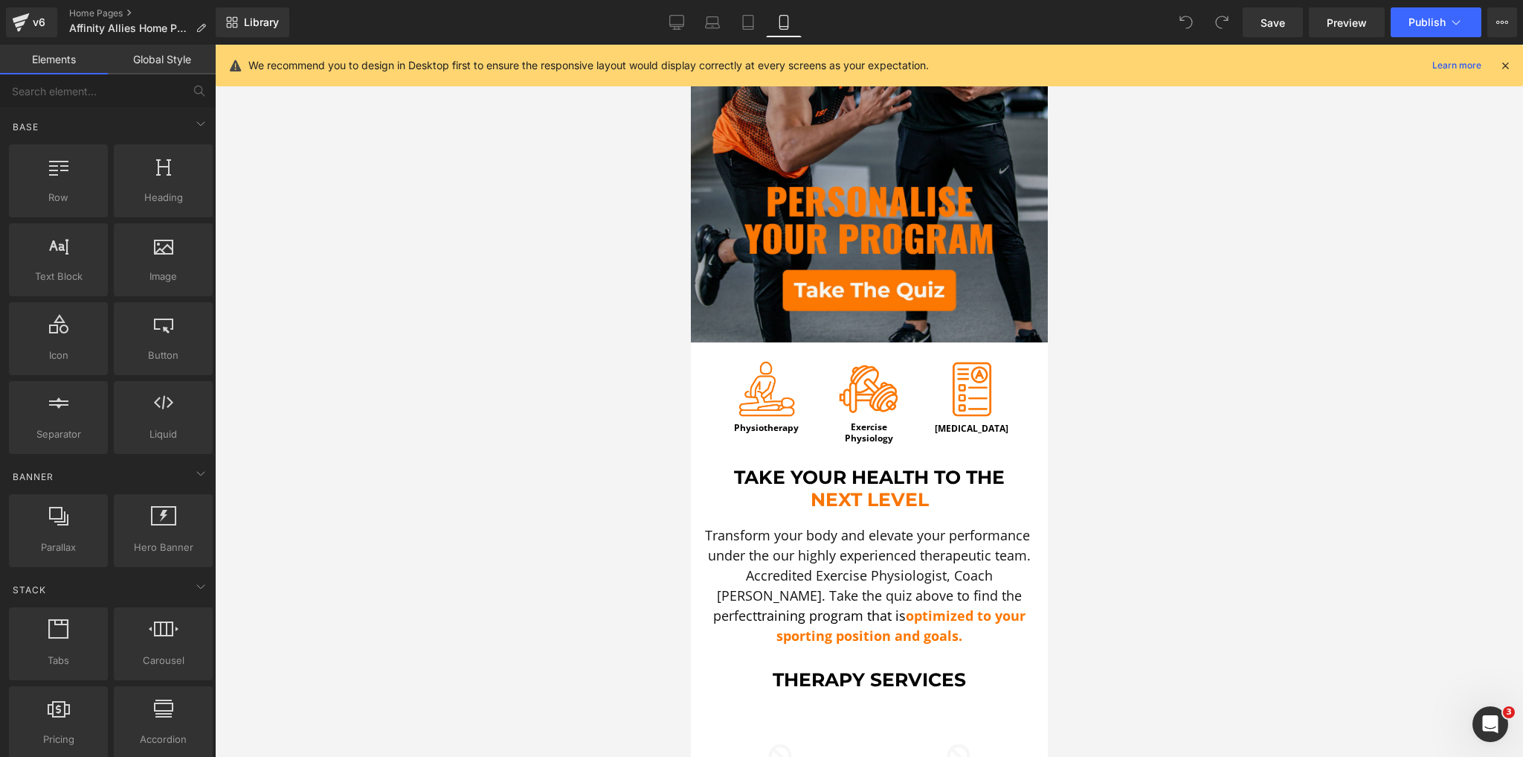
click at [614, 405] on div at bounding box center [869, 401] width 1308 height 712
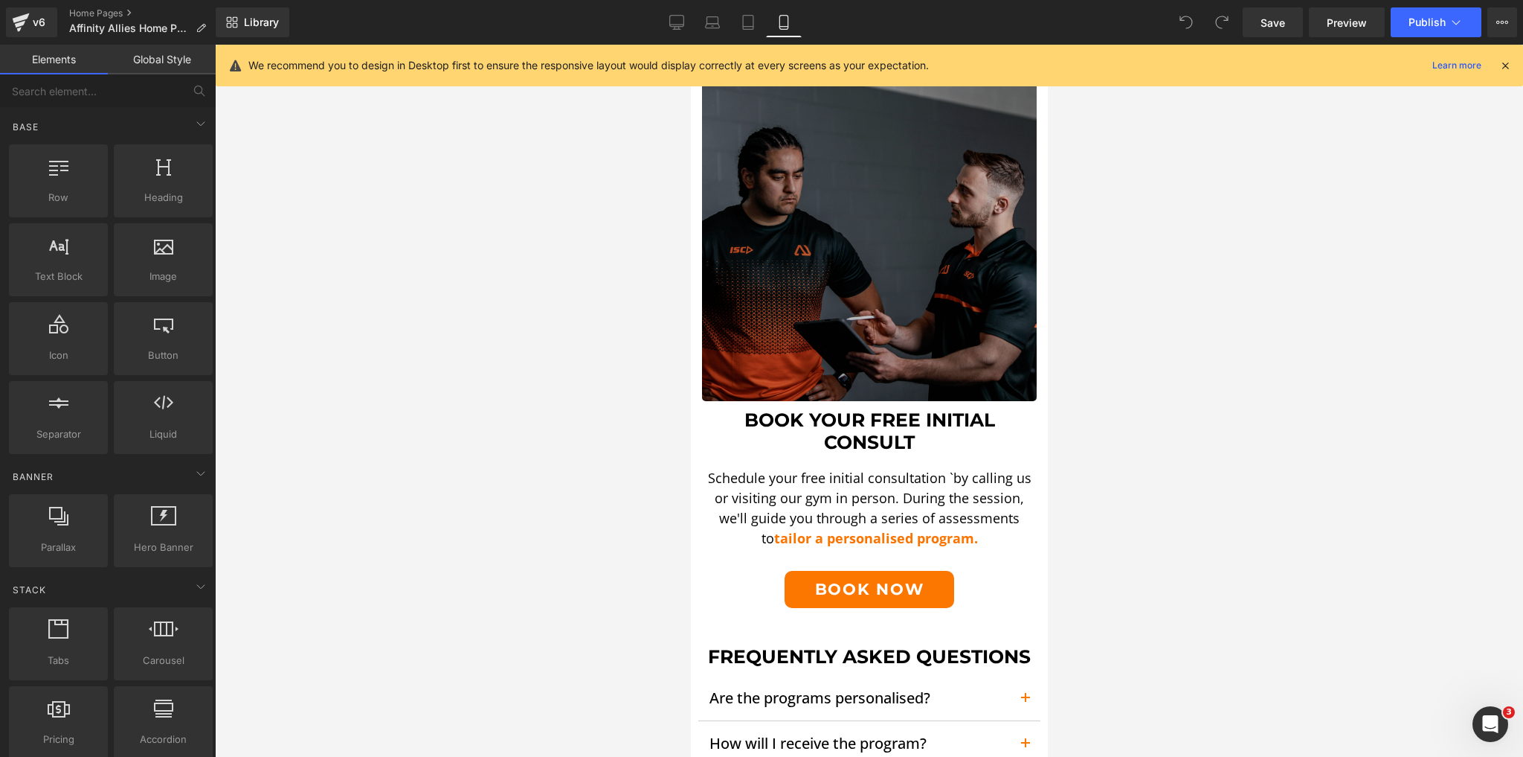
scroll to position [1726, 0]
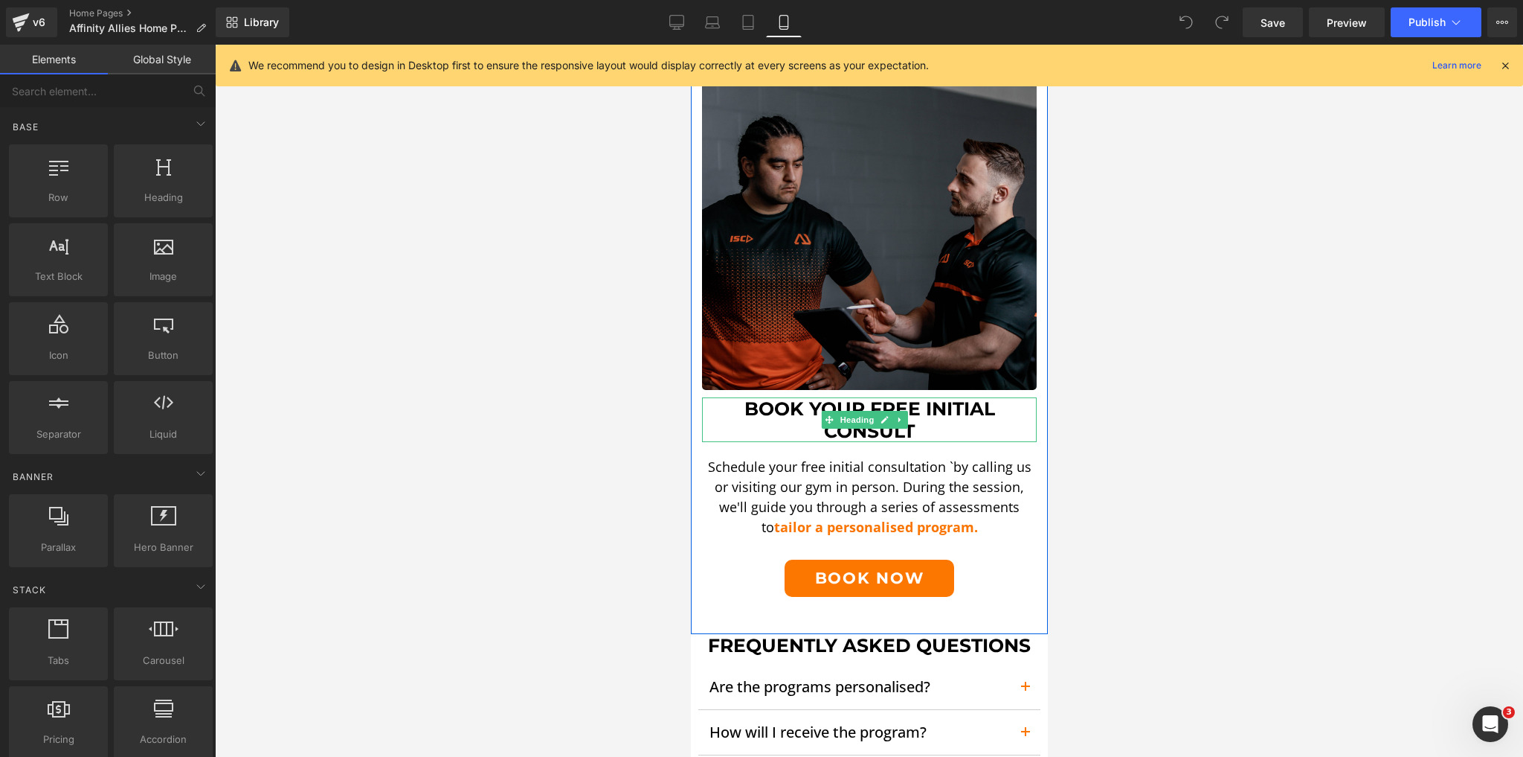
click at [878, 397] on h1 "Book Your FREE Initial Consult" at bounding box center [868, 419] width 335 height 45
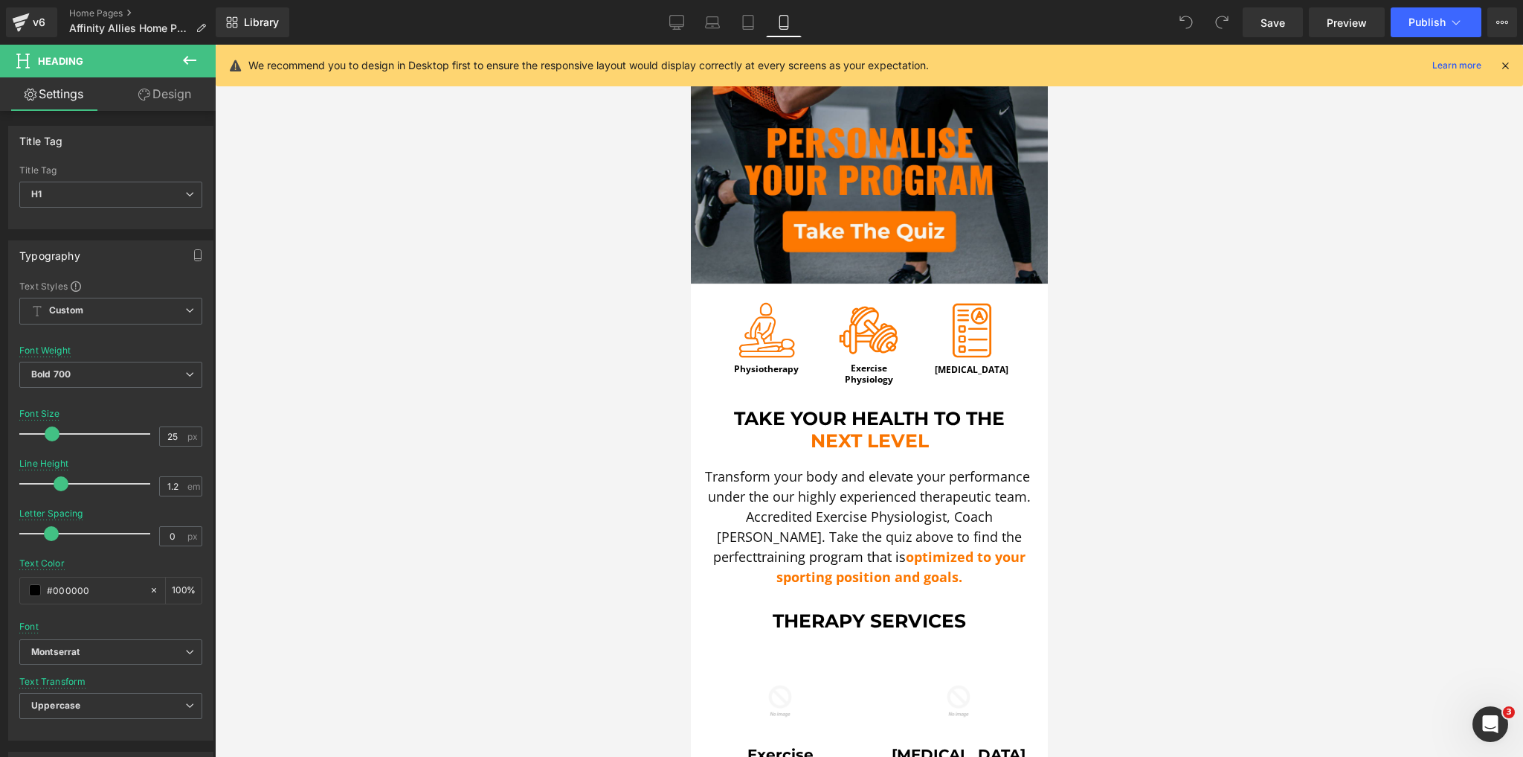
scroll to position [298, 0]
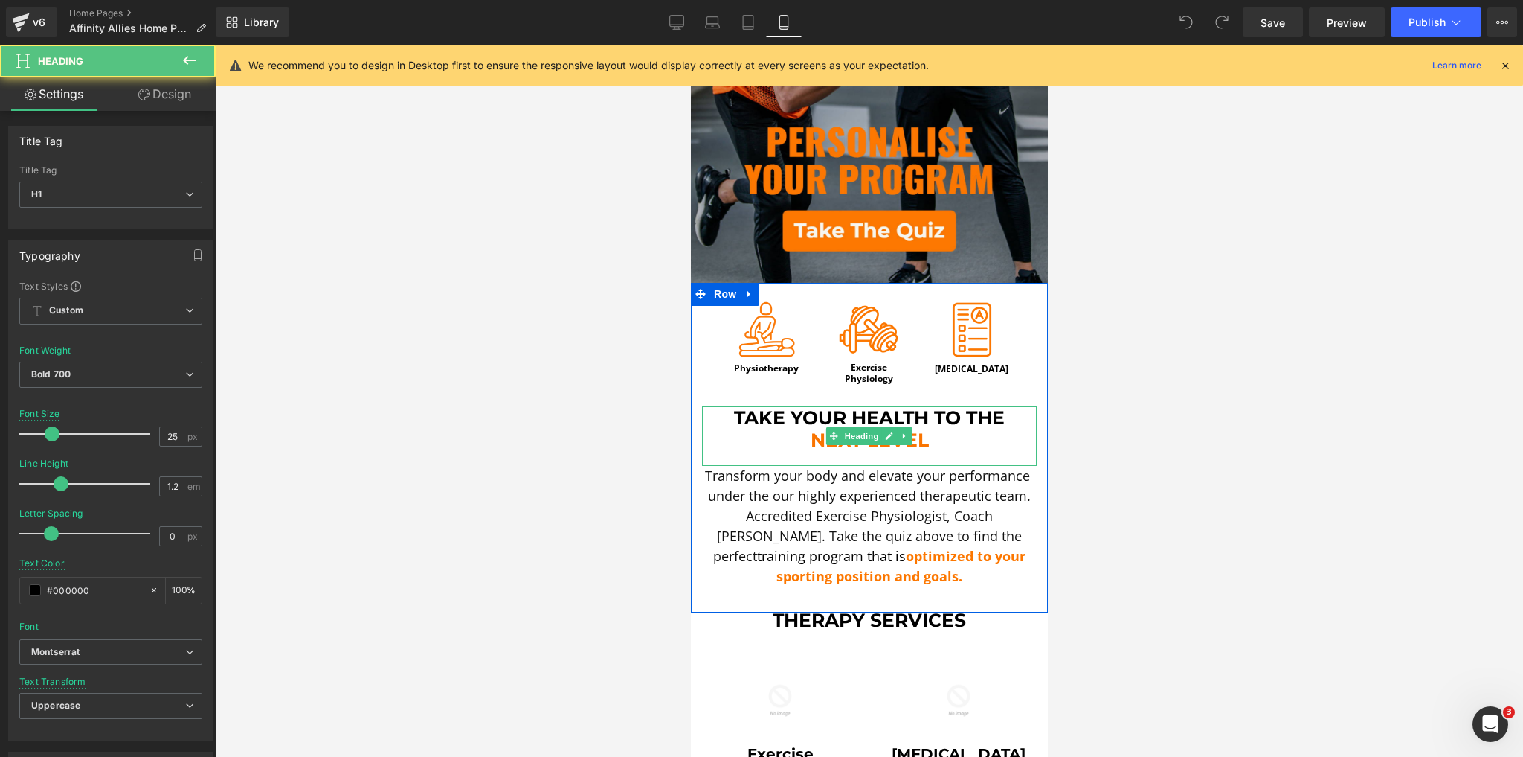
click at [955, 417] on h1 "Take your Health to the" at bounding box center [868, 417] width 335 height 22
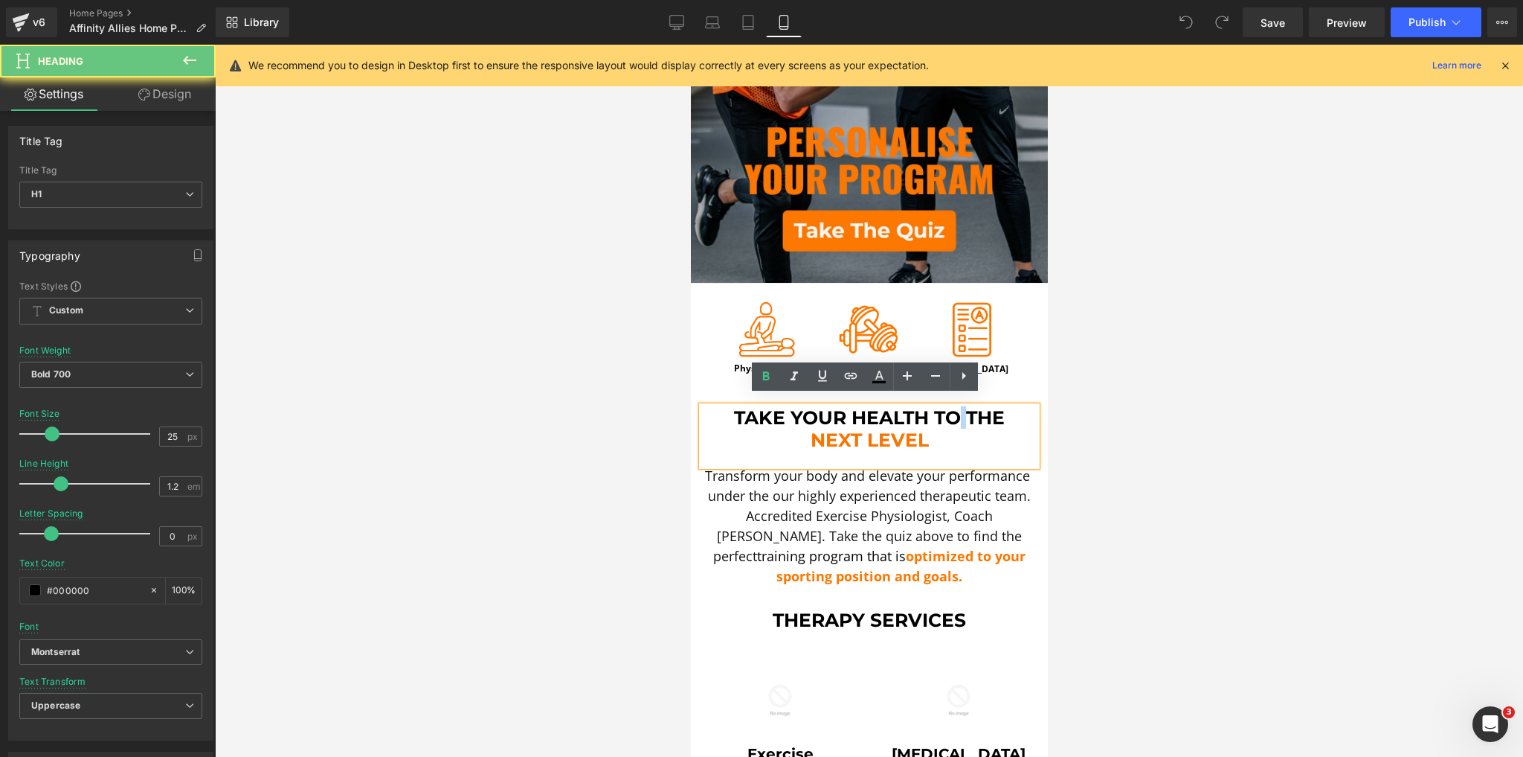
click at [955, 417] on h1 "Take your Health to the" at bounding box center [868, 417] width 335 height 22
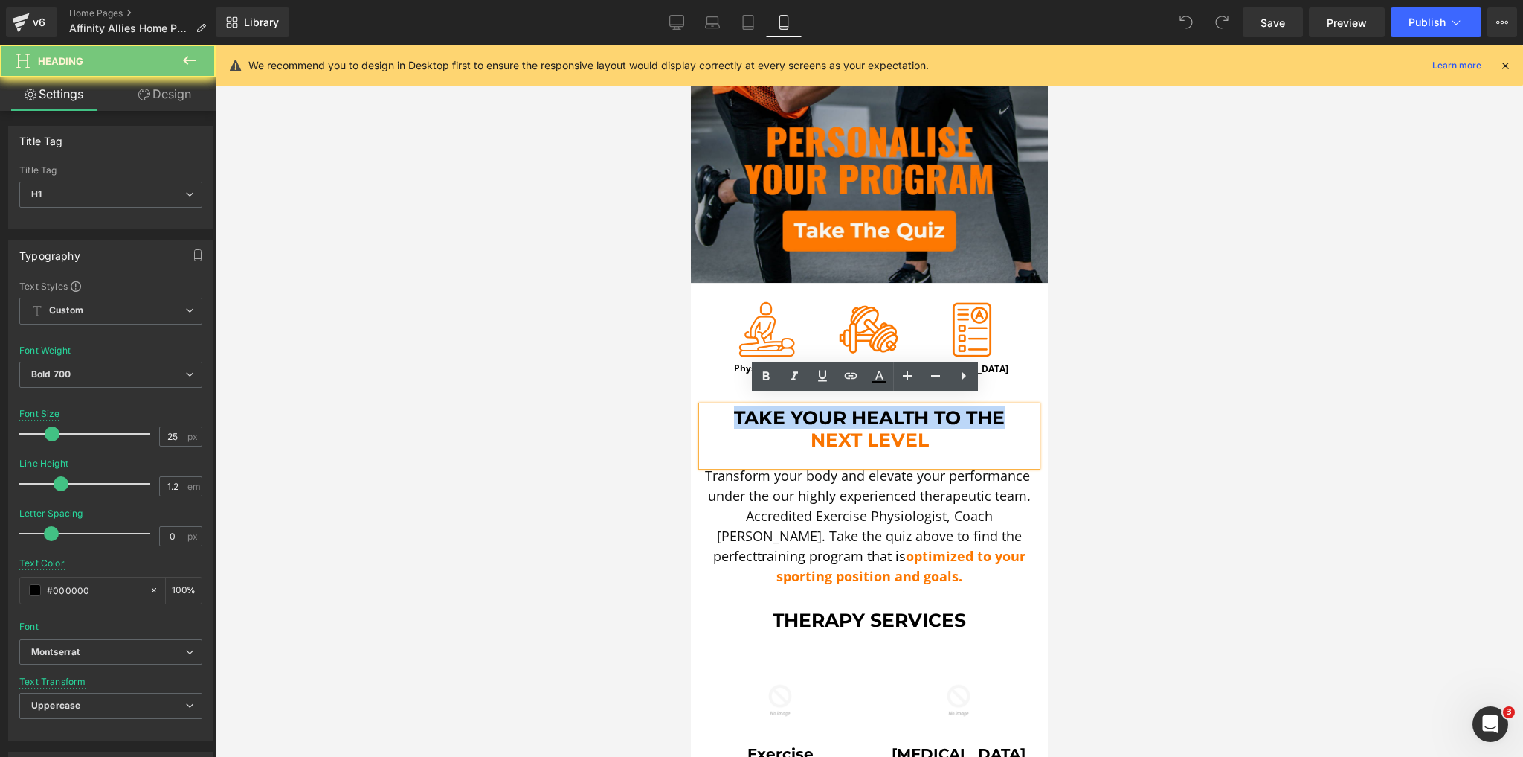
click at [955, 417] on h1 "Take your Health to the" at bounding box center [868, 417] width 335 height 22
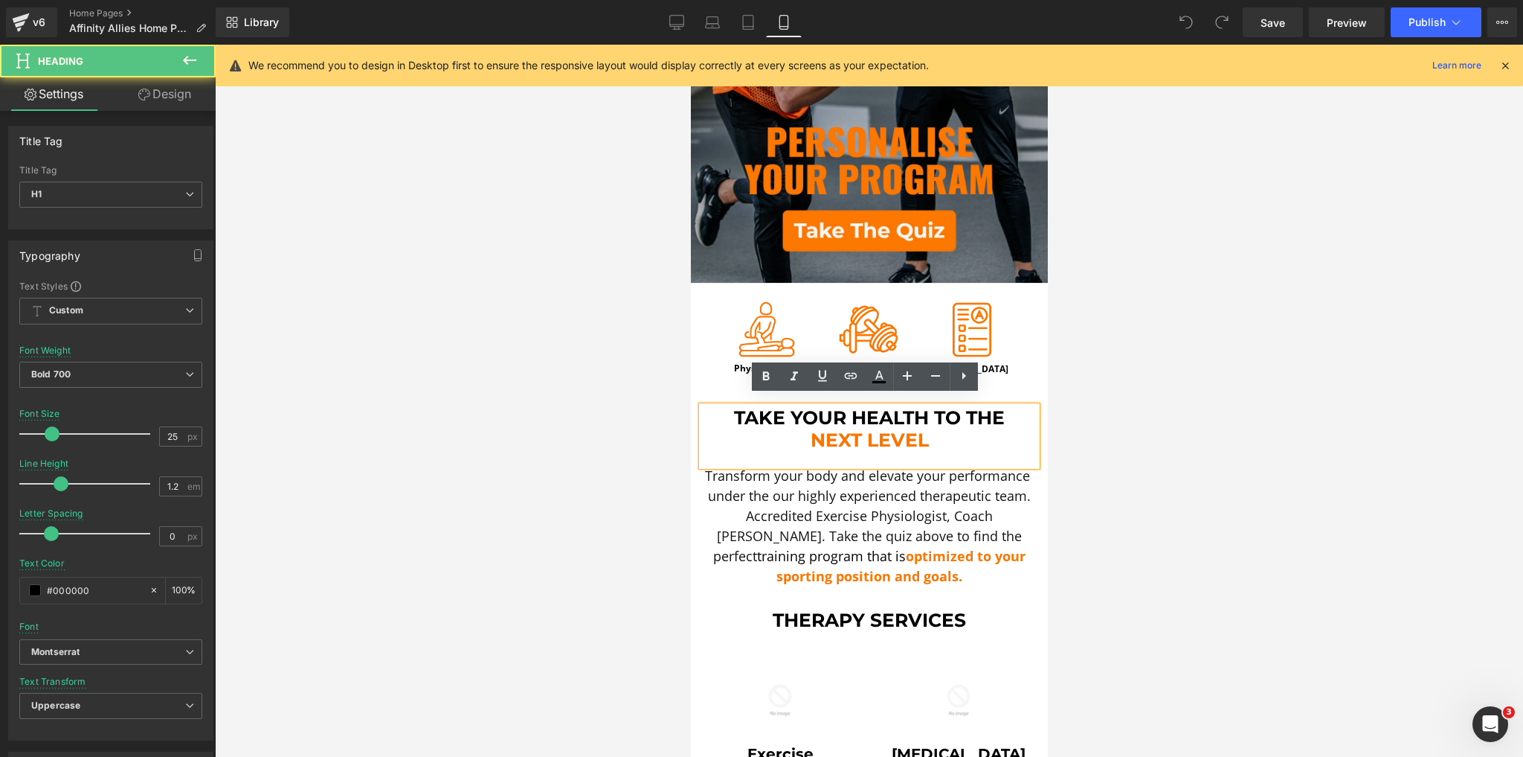
click at [947, 428] on h1 "next level" at bounding box center [868, 439] width 335 height 22
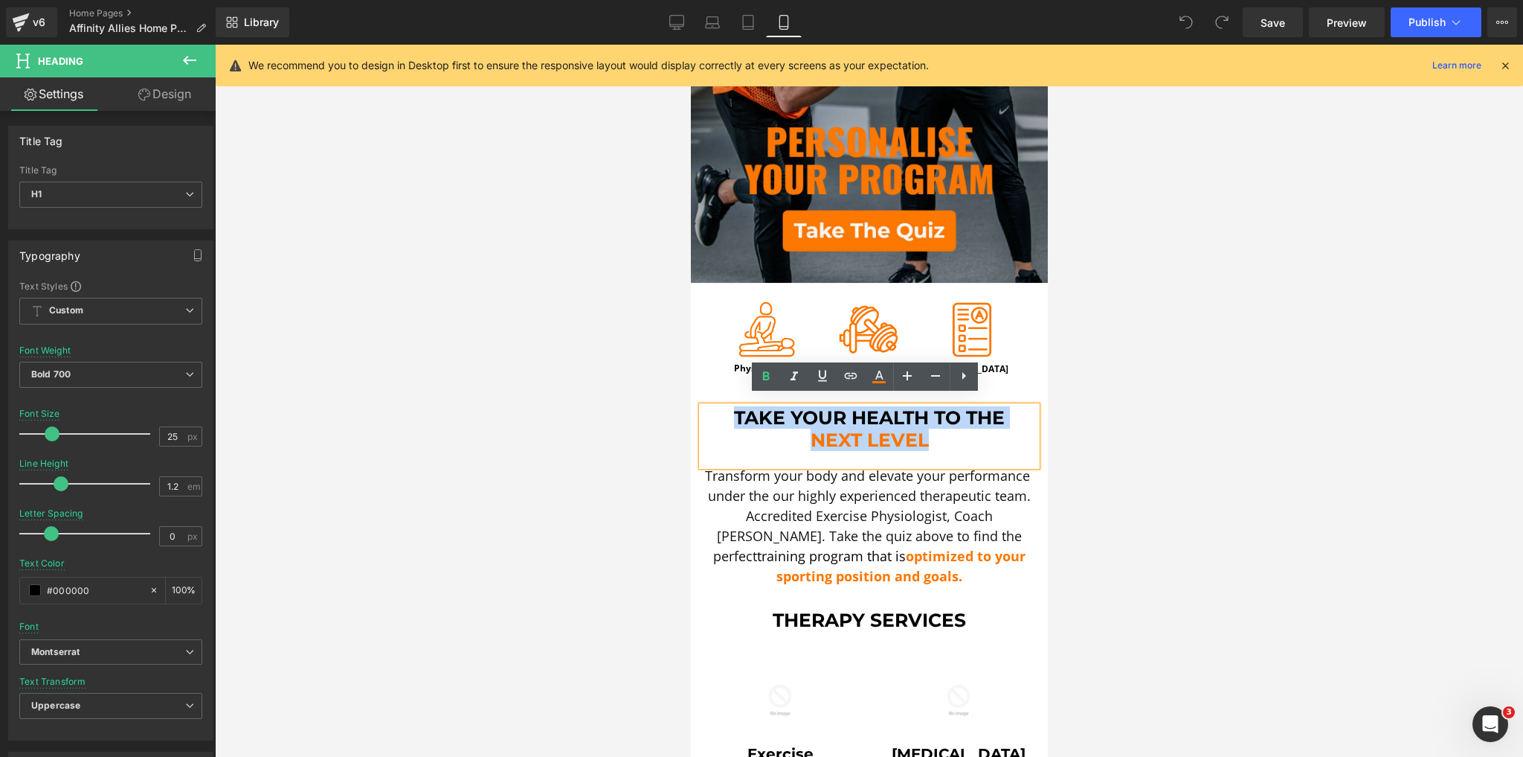
drag, startPoint x: 935, startPoint y: 429, endPoint x: 708, endPoint y: 396, distance: 229.3
click at [708, 406] on div "Take your Health to the next level" at bounding box center [868, 436] width 335 height 60
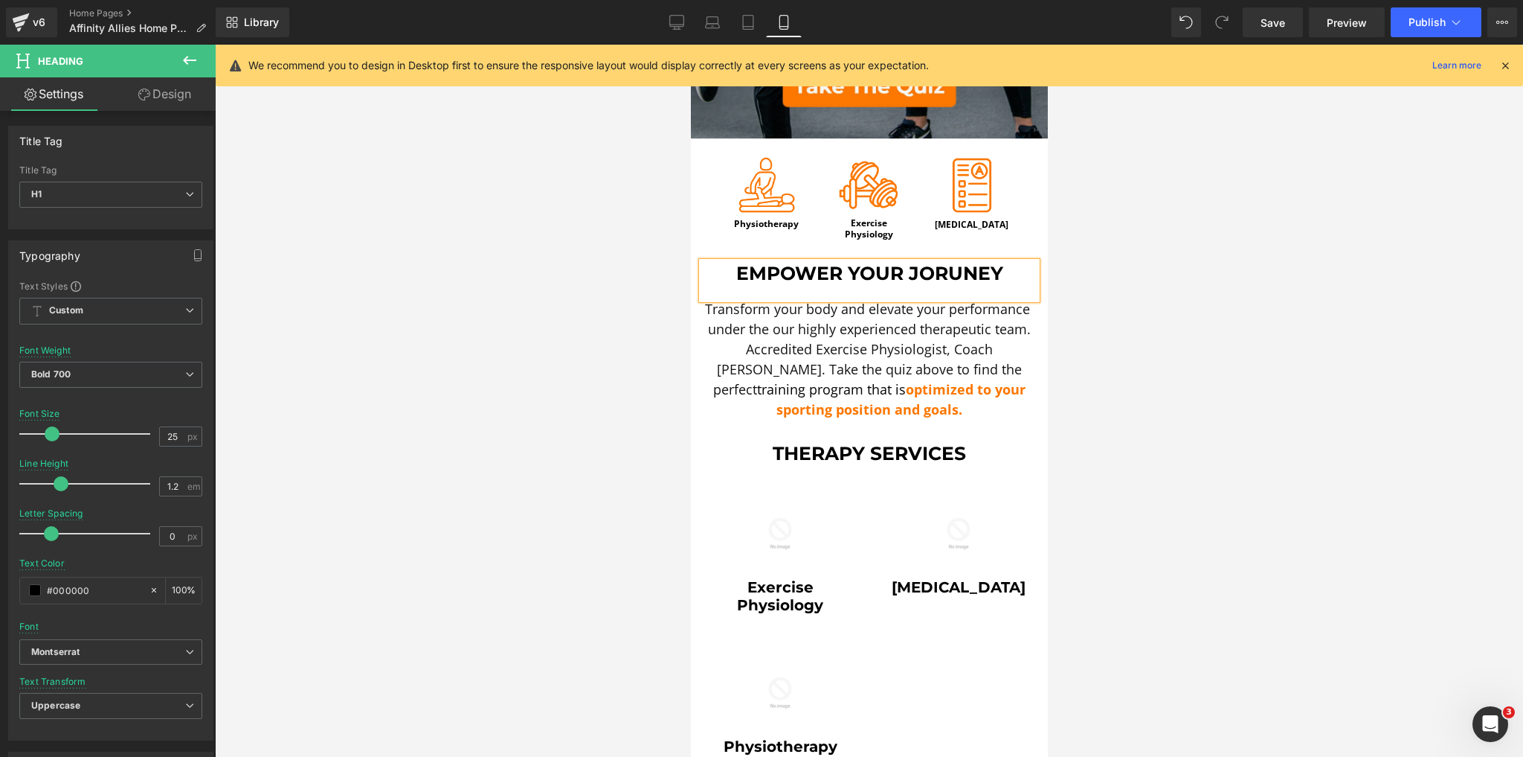
scroll to position [476, 0]
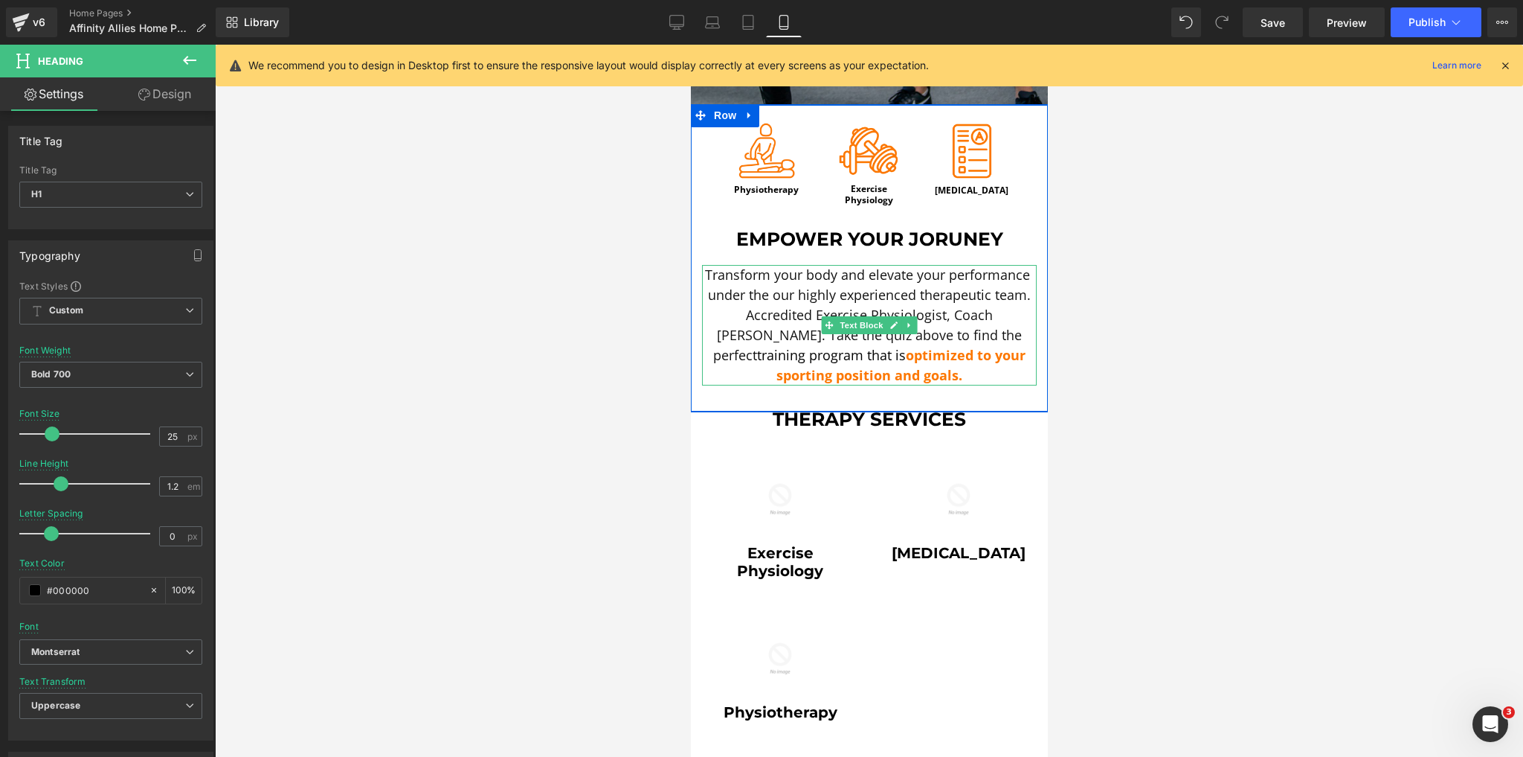
click at [878, 286] on span "Transform your body and elevate your performance under the our highly experienc…" at bounding box center [868, 315] width 329 height 98
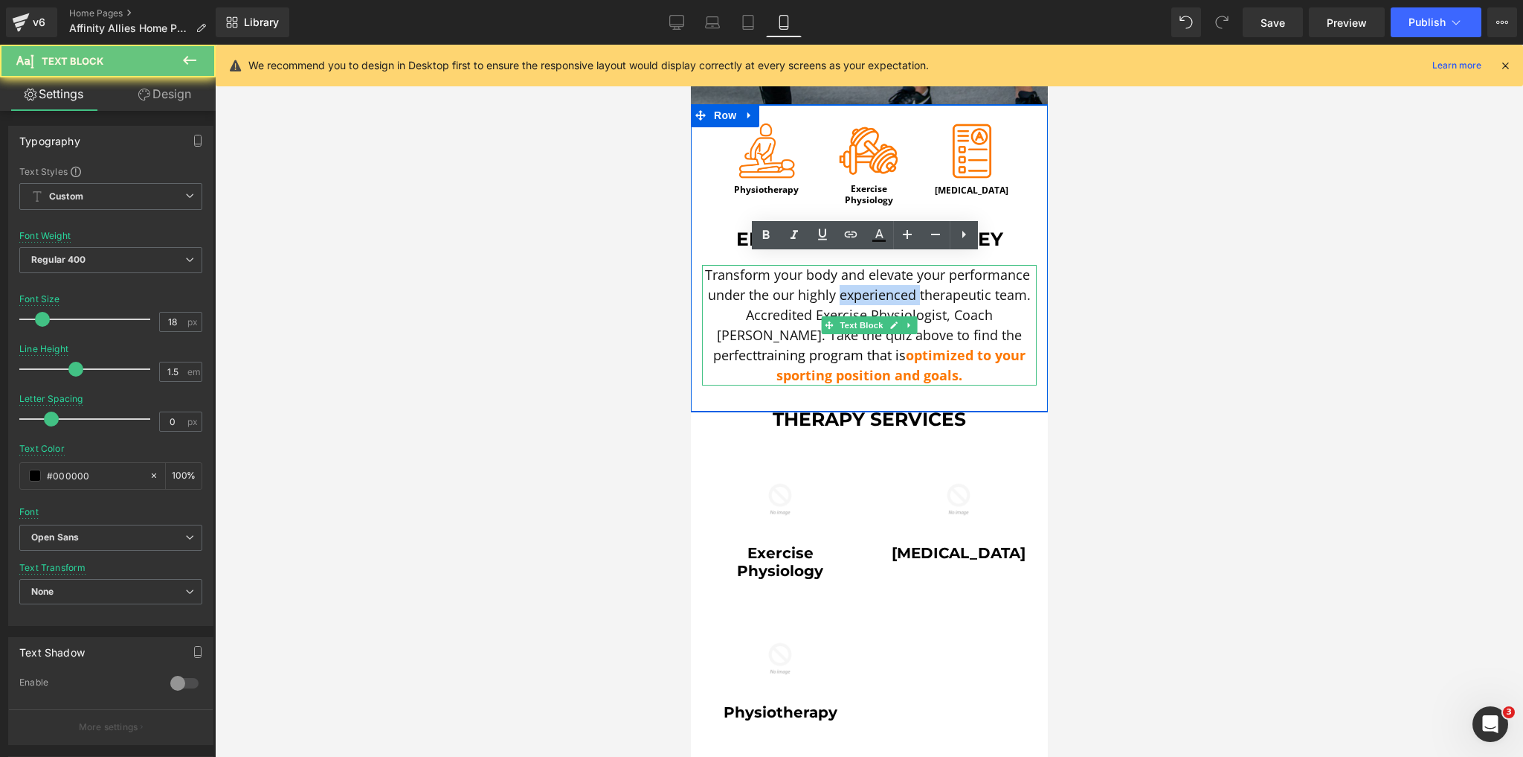
click at [878, 286] on span "Transform your body and elevate your performance under the our highly experienc…" at bounding box center [868, 315] width 329 height 98
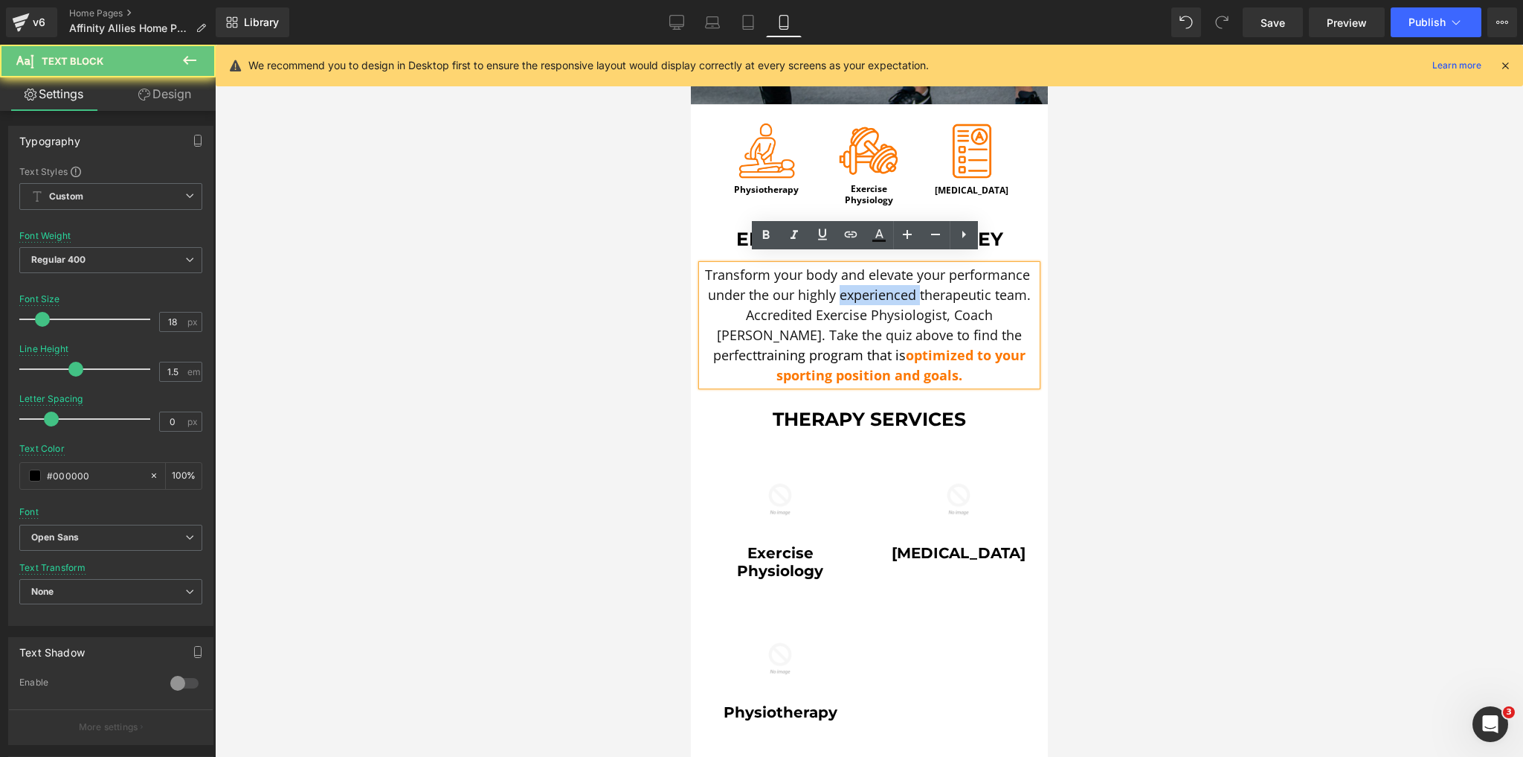
click at [878, 286] on span "Transform your body and elevate your performance under the our highly experienc…" at bounding box center [868, 315] width 329 height 98
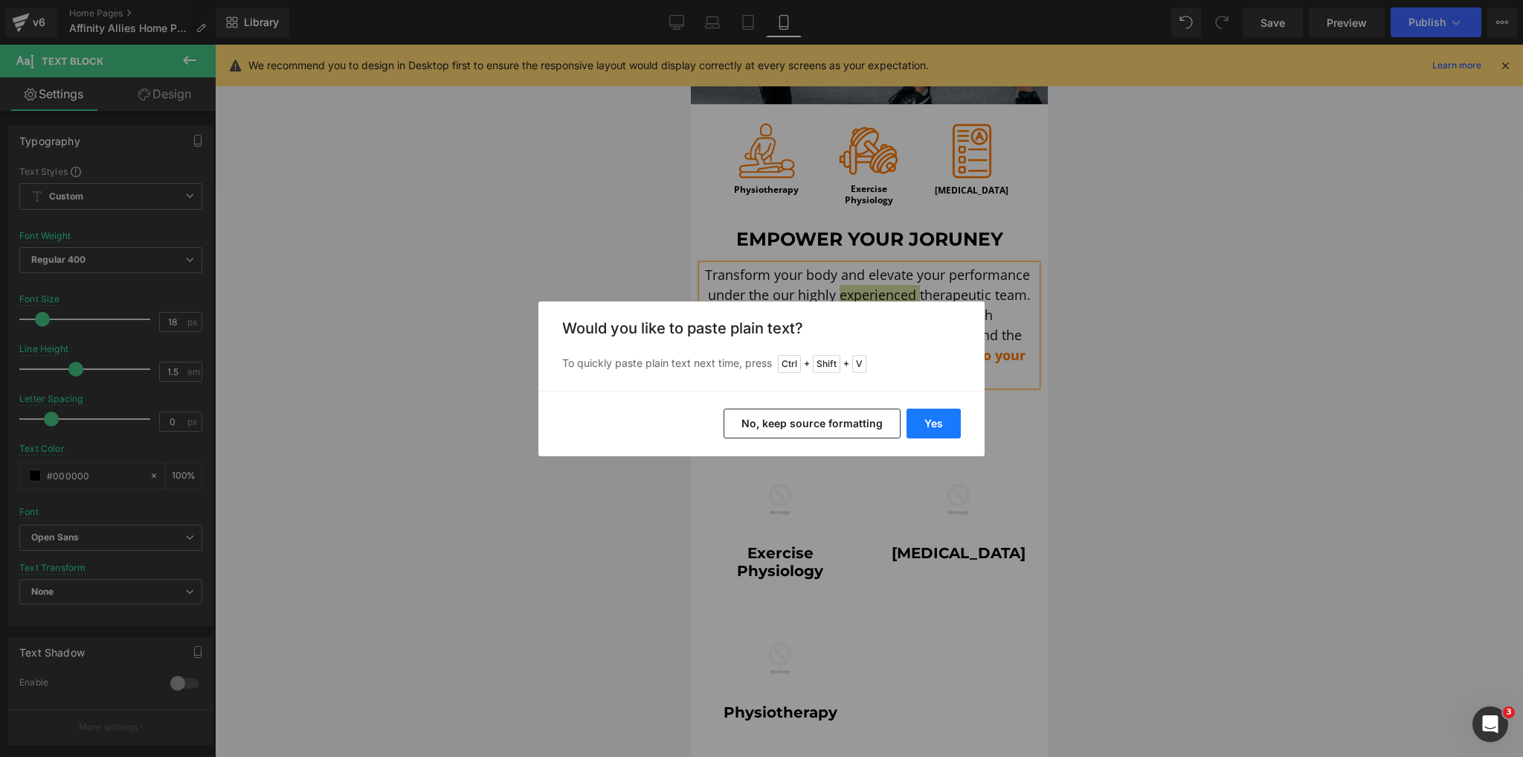
click at [938, 420] on button "Yes" at bounding box center [934, 423] width 54 height 30
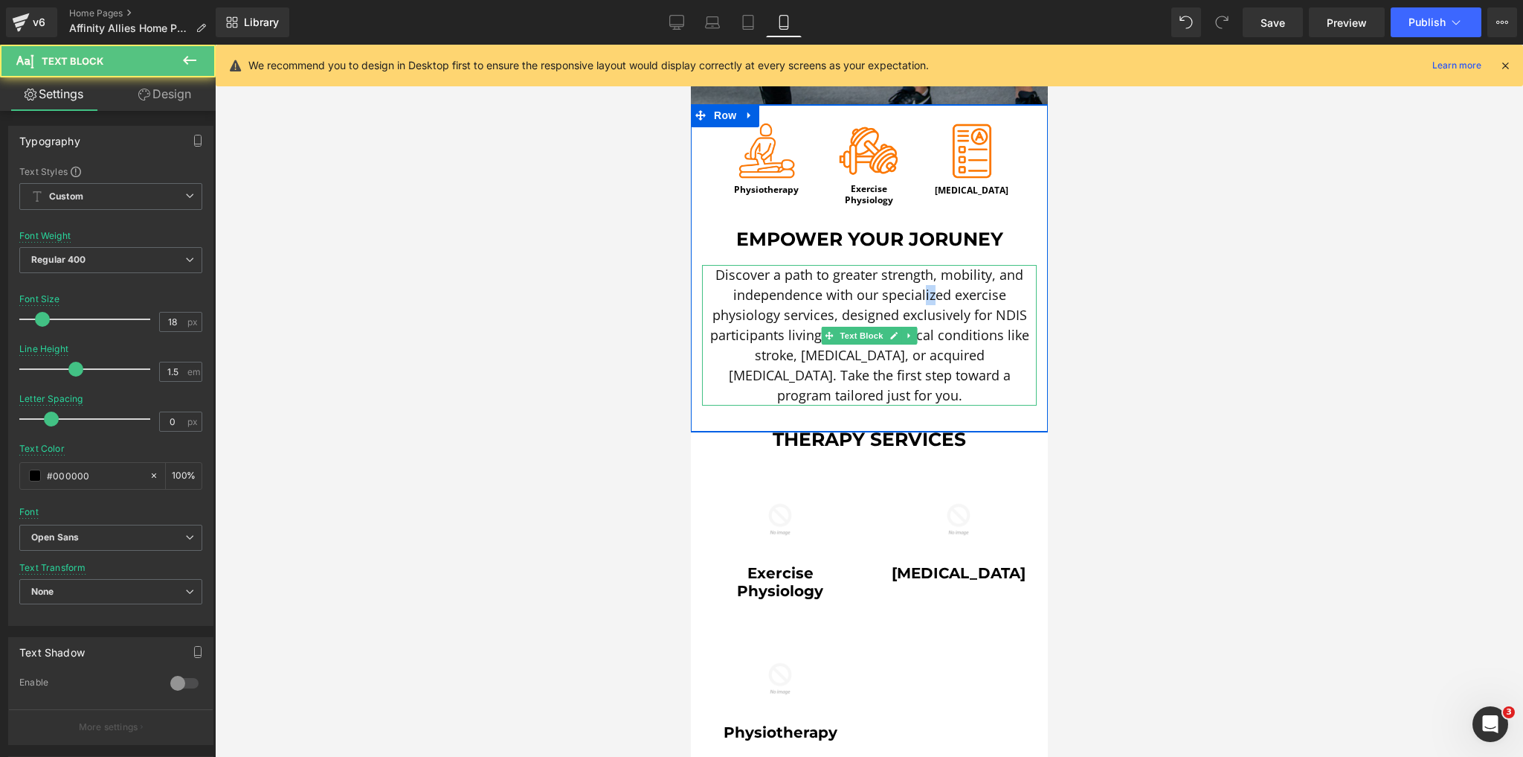
click at [928, 286] on font "Discover a path to greater strength, mobility, and independence with our specia…" at bounding box center [869, 335] width 319 height 138
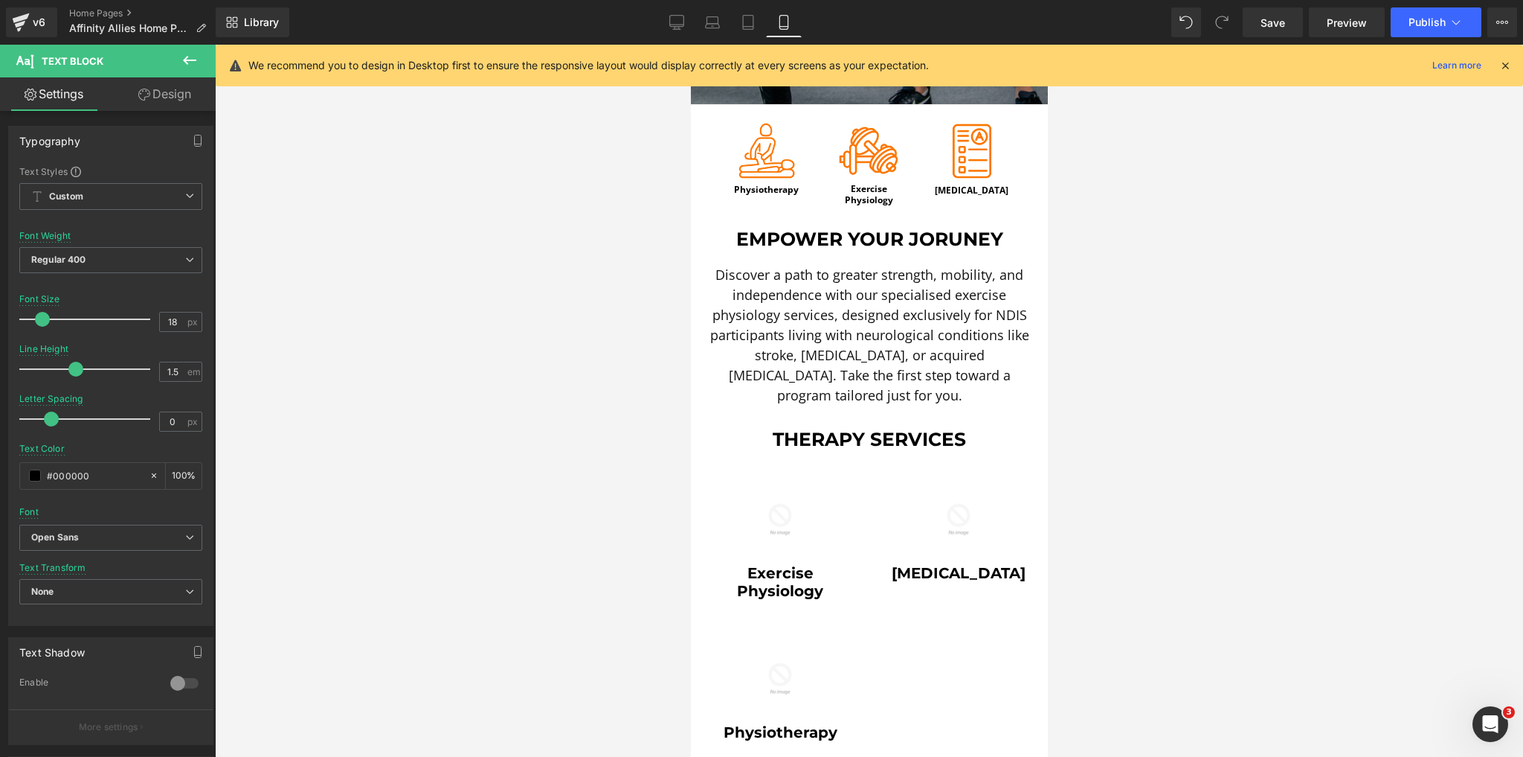
click at [512, 308] on div at bounding box center [869, 401] width 1308 height 712
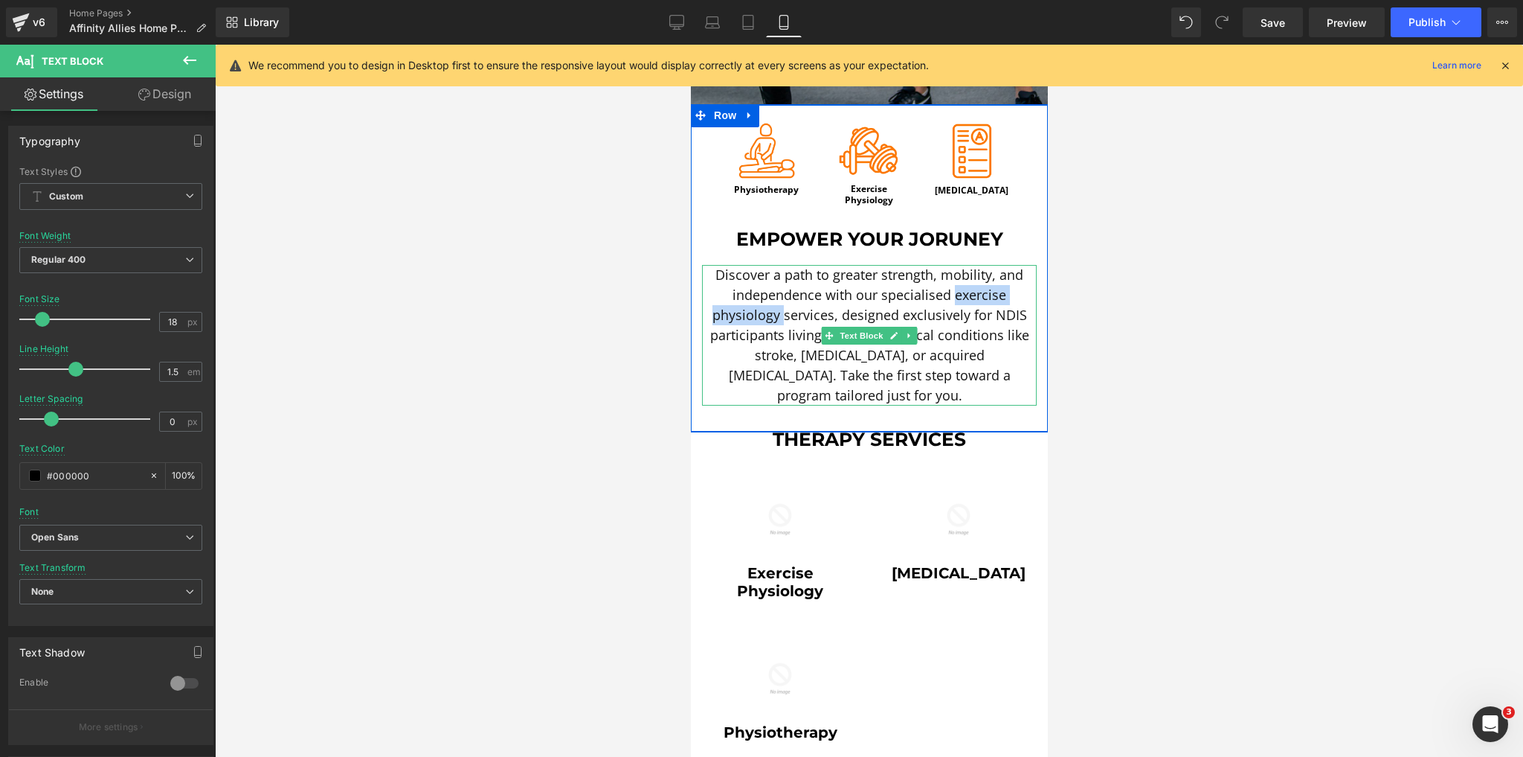
drag, startPoint x: 779, startPoint y: 306, endPoint x: 948, endPoint y: 287, distance: 169.9
click at [948, 287] on font "Discover a path to greater strength, mobility, and independence with our specia…" at bounding box center [869, 335] width 319 height 138
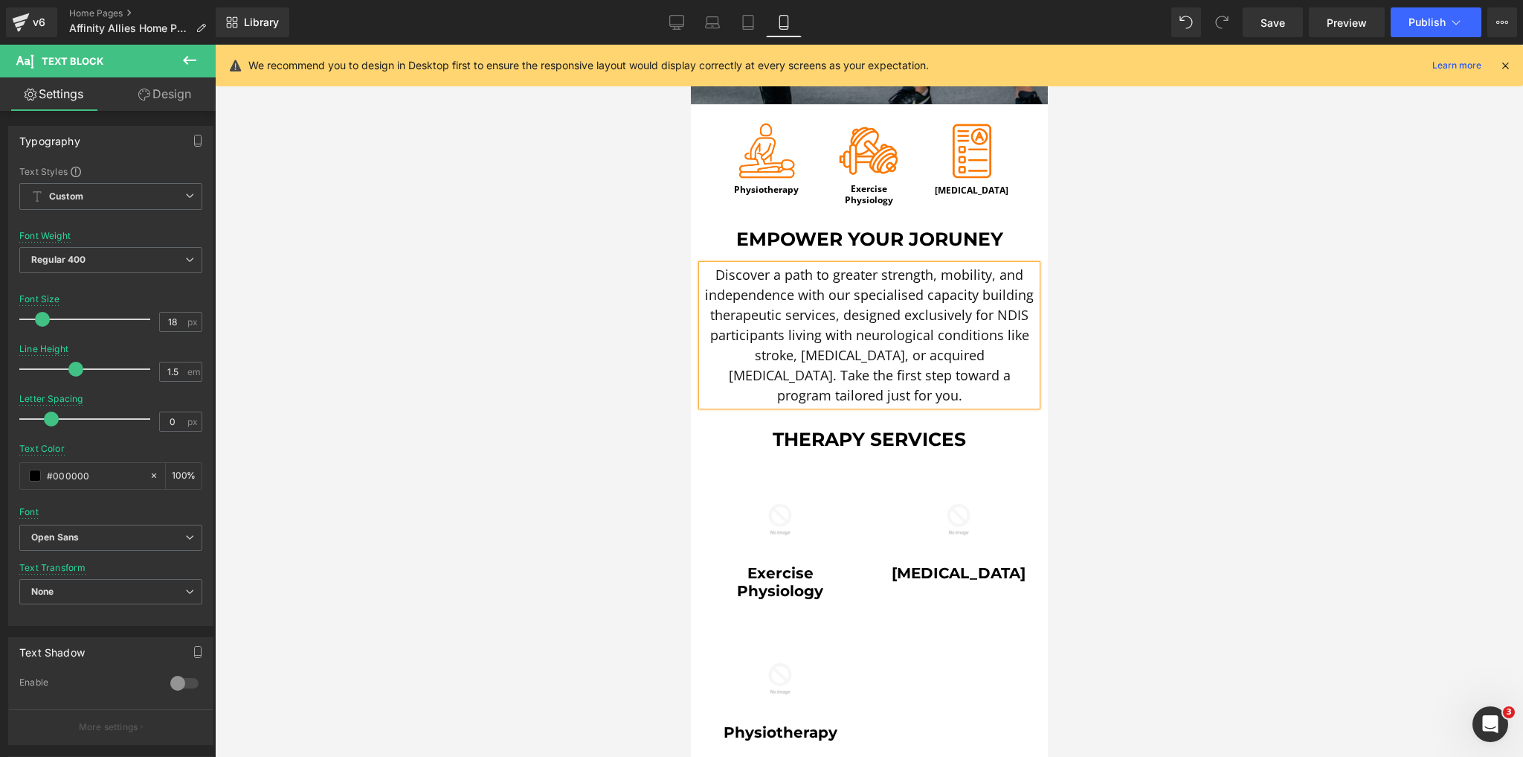
click at [844, 321] on font "Discover a path to greater strength, mobility, and independence with our specia…" at bounding box center [868, 335] width 329 height 138
click at [871, 347] on font "Discover a path to greater strength, mobility, and independence with our specia…" at bounding box center [868, 335] width 329 height 138
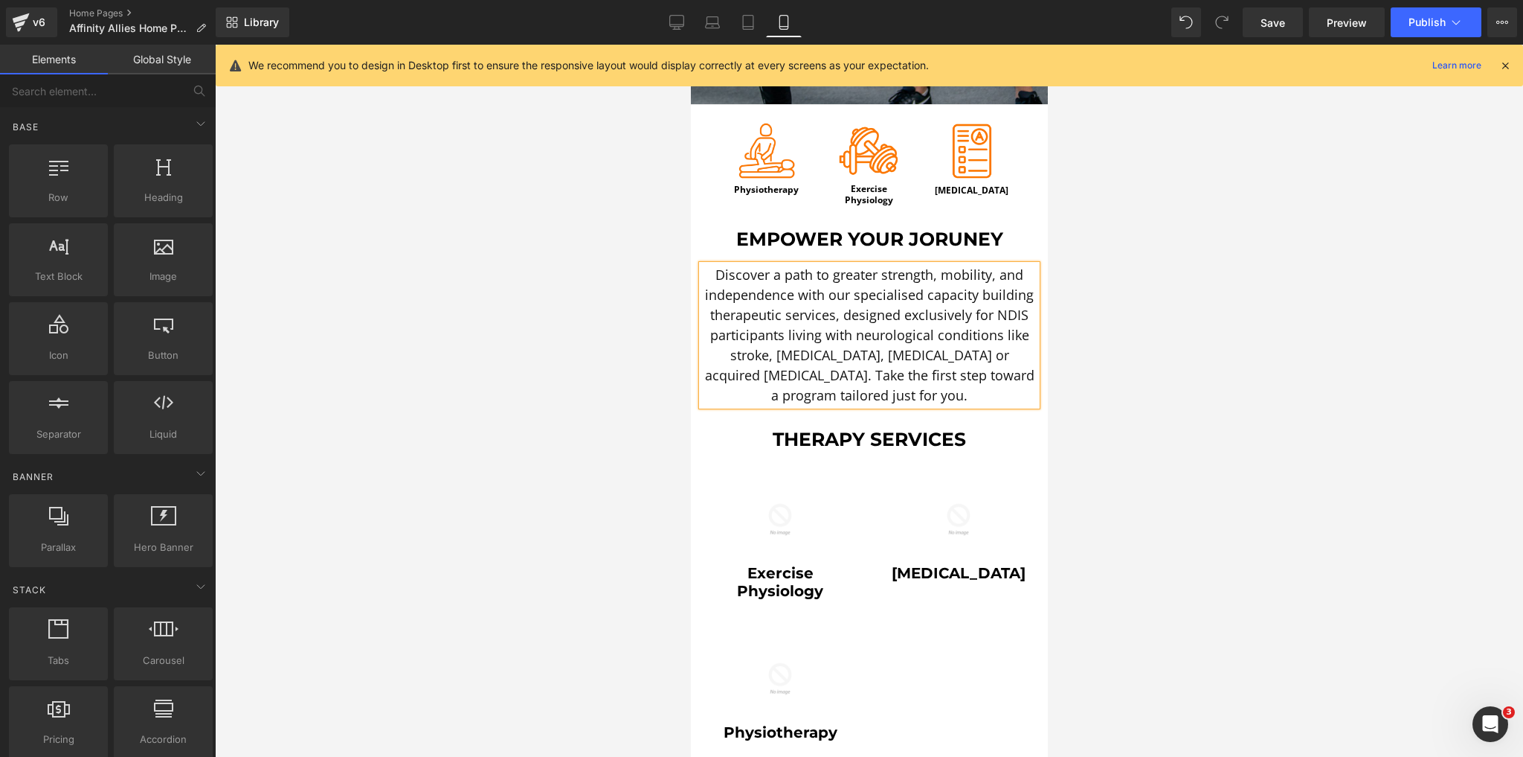
click at [582, 350] on div at bounding box center [869, 401] width 1308 height 712
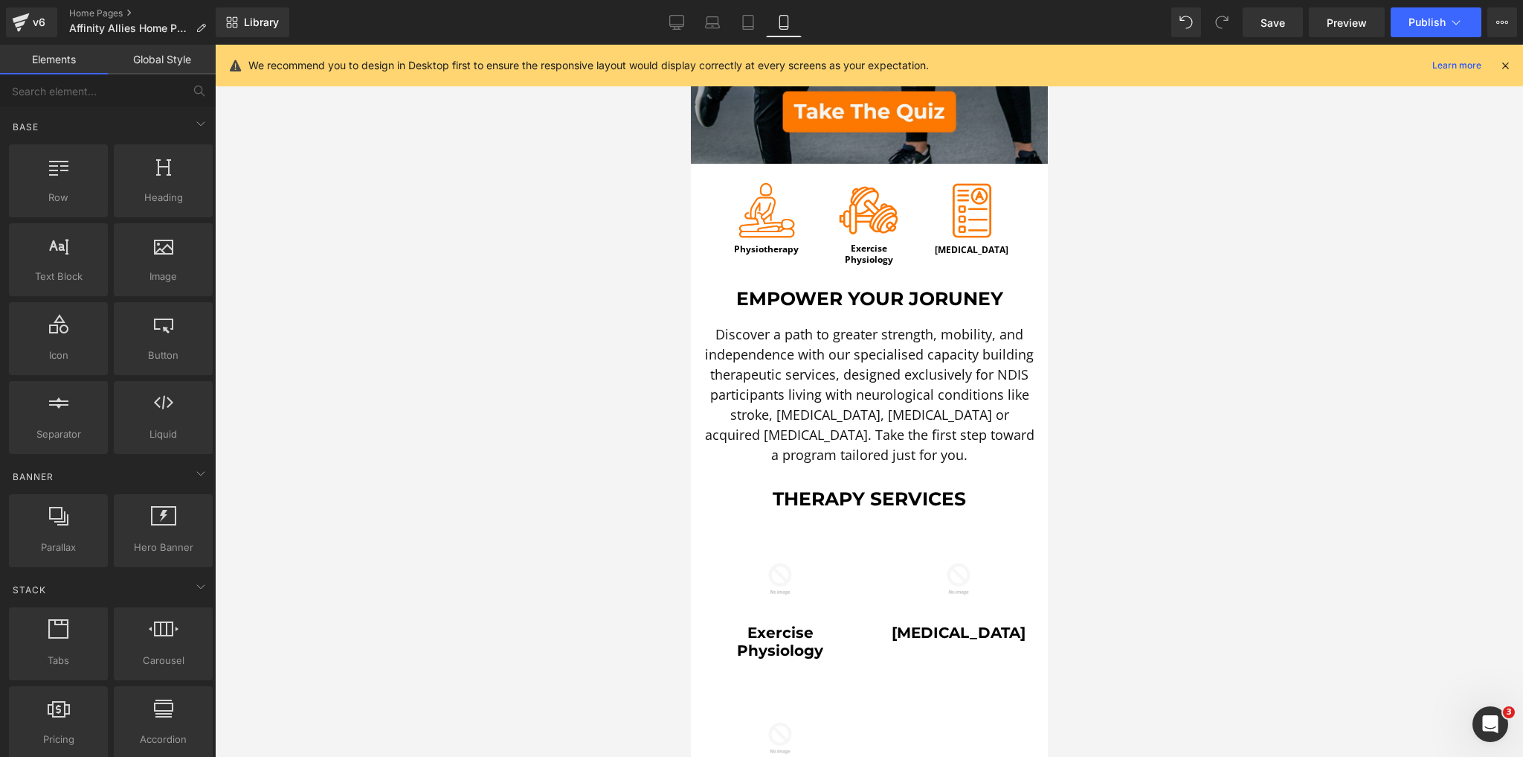
click at [947, 289] on h1 "Empower Your Joruney" at bounding box center [868, 298] width 335 height 22
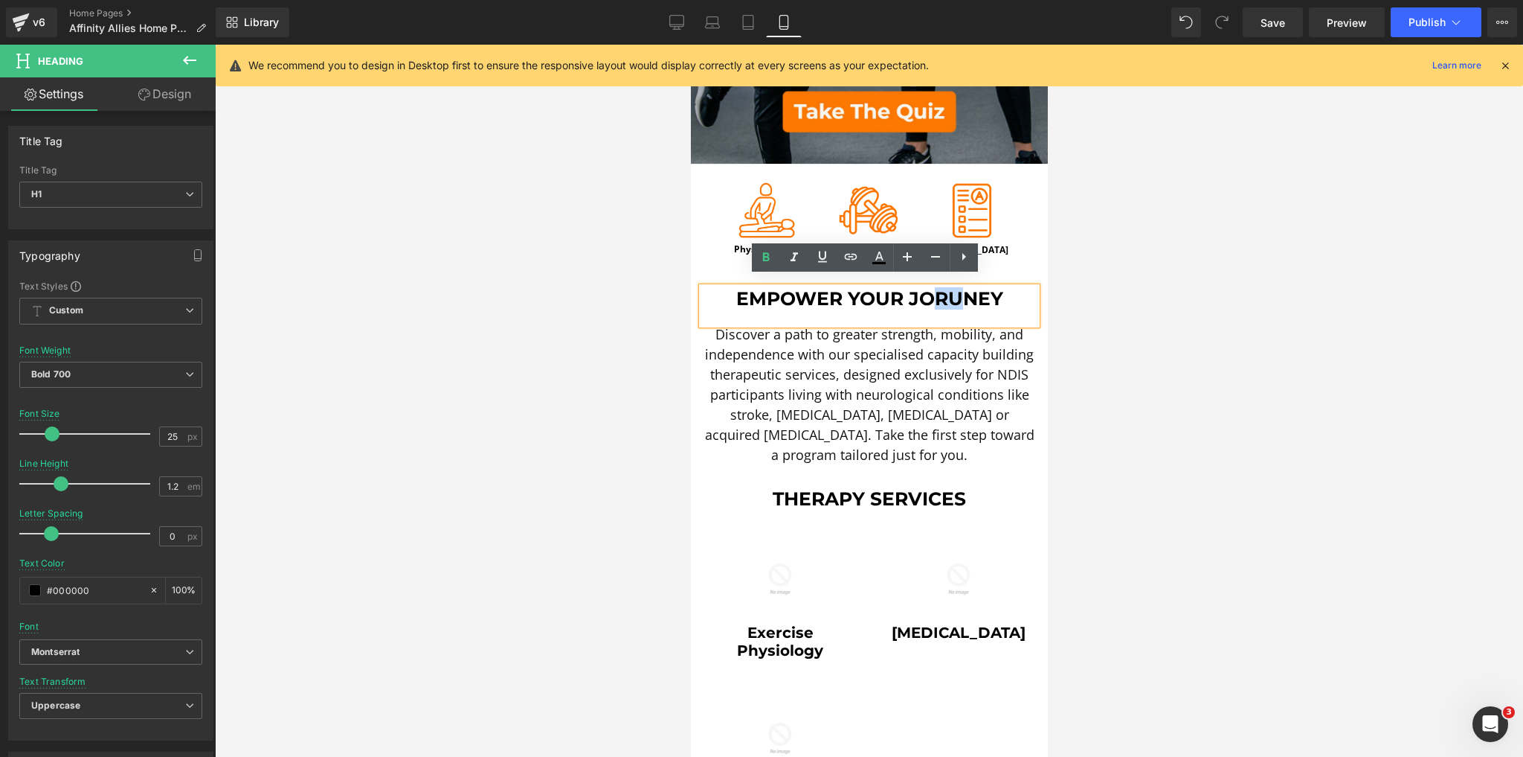
drag, startPoint x: 939, startPoint y: 289, endPoint x: 928, endPoint y: 291, distance: 10.7
click at [928, 291] on h1 "Empower Your Joruney" at bounding box center [868, 298] width 335 height 22
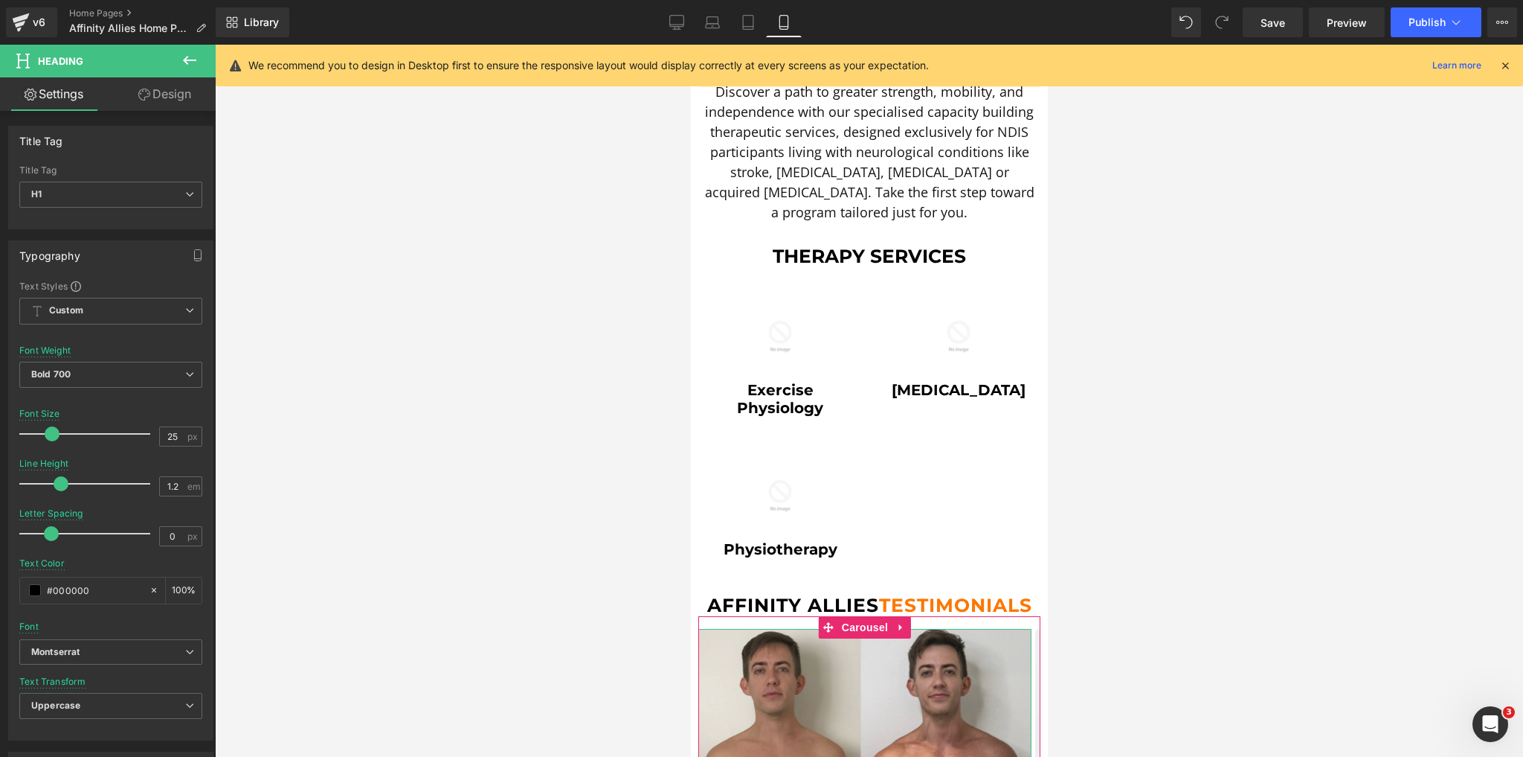
scroll to position [655, 0]
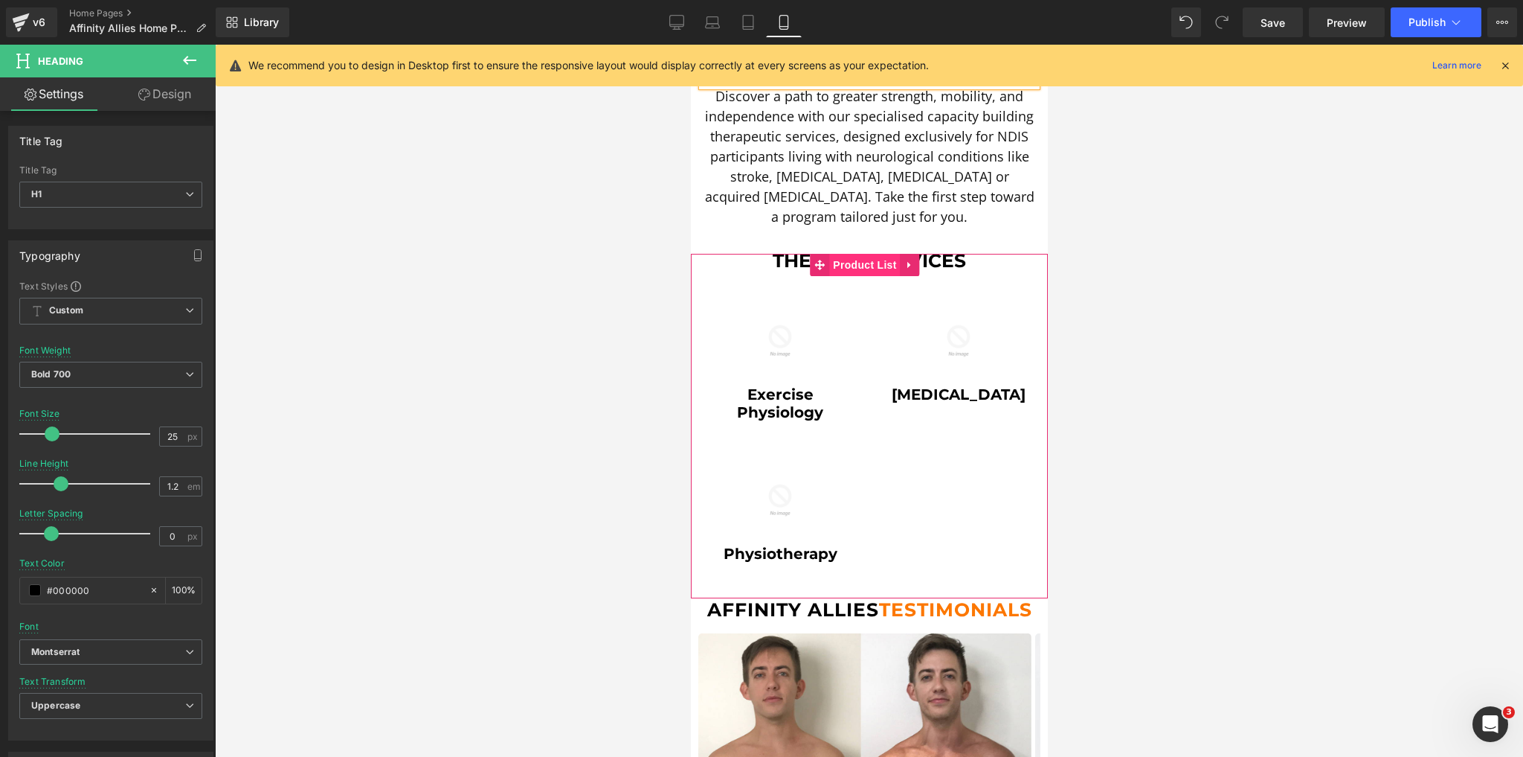
click at [863, 254] on span "Product List" at bounding box center [864, 265] width 71 height 22
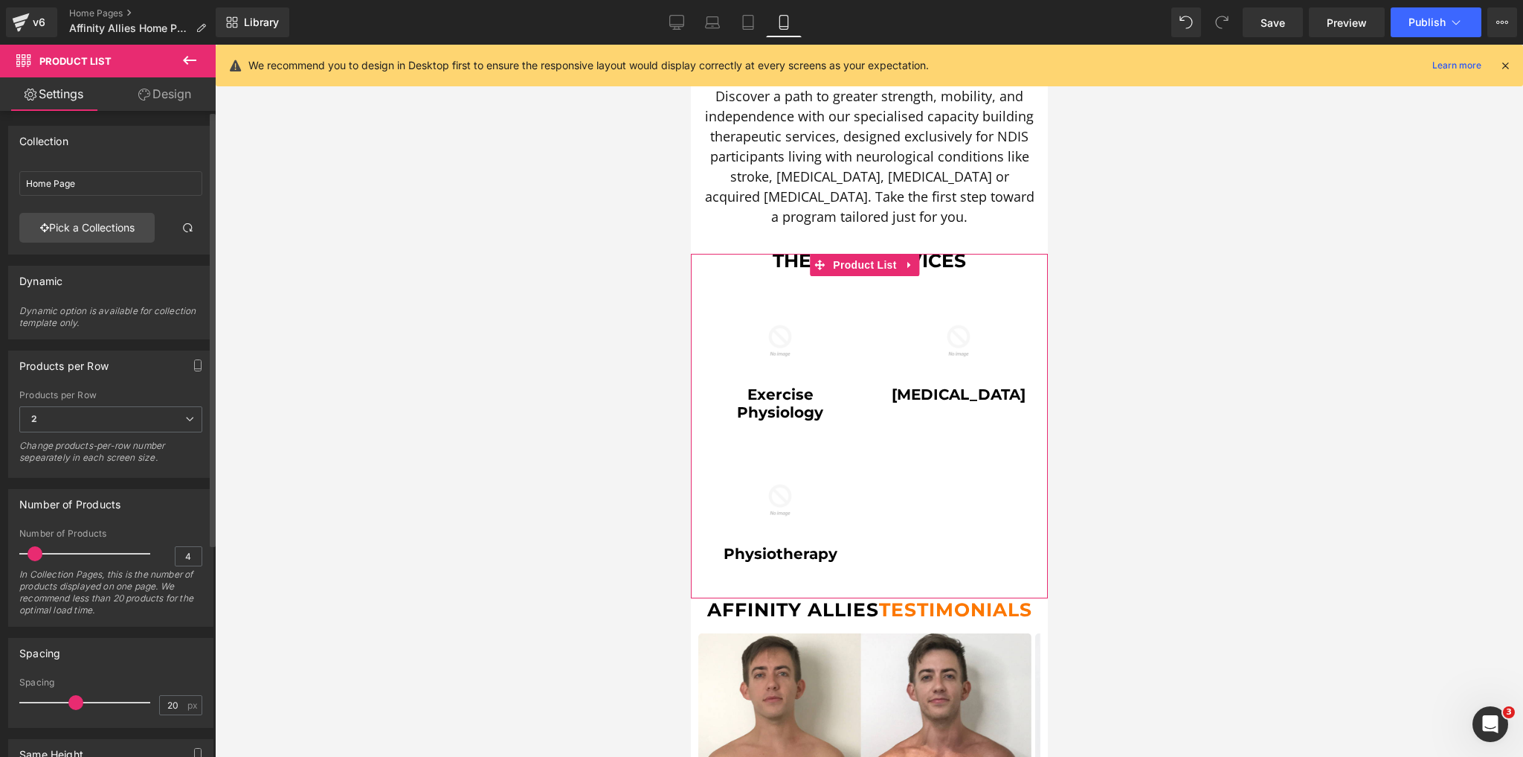
click at [33, 547] on span at bounding box center [35, 553] width 15 height 15
drag, startPoint x: 36, startPoint y: 553, endPoint x: 29, endPoint y: 550, distance: 7.8
click at [29, 550] on span at bounding box center [26, 553] width 15 height 15
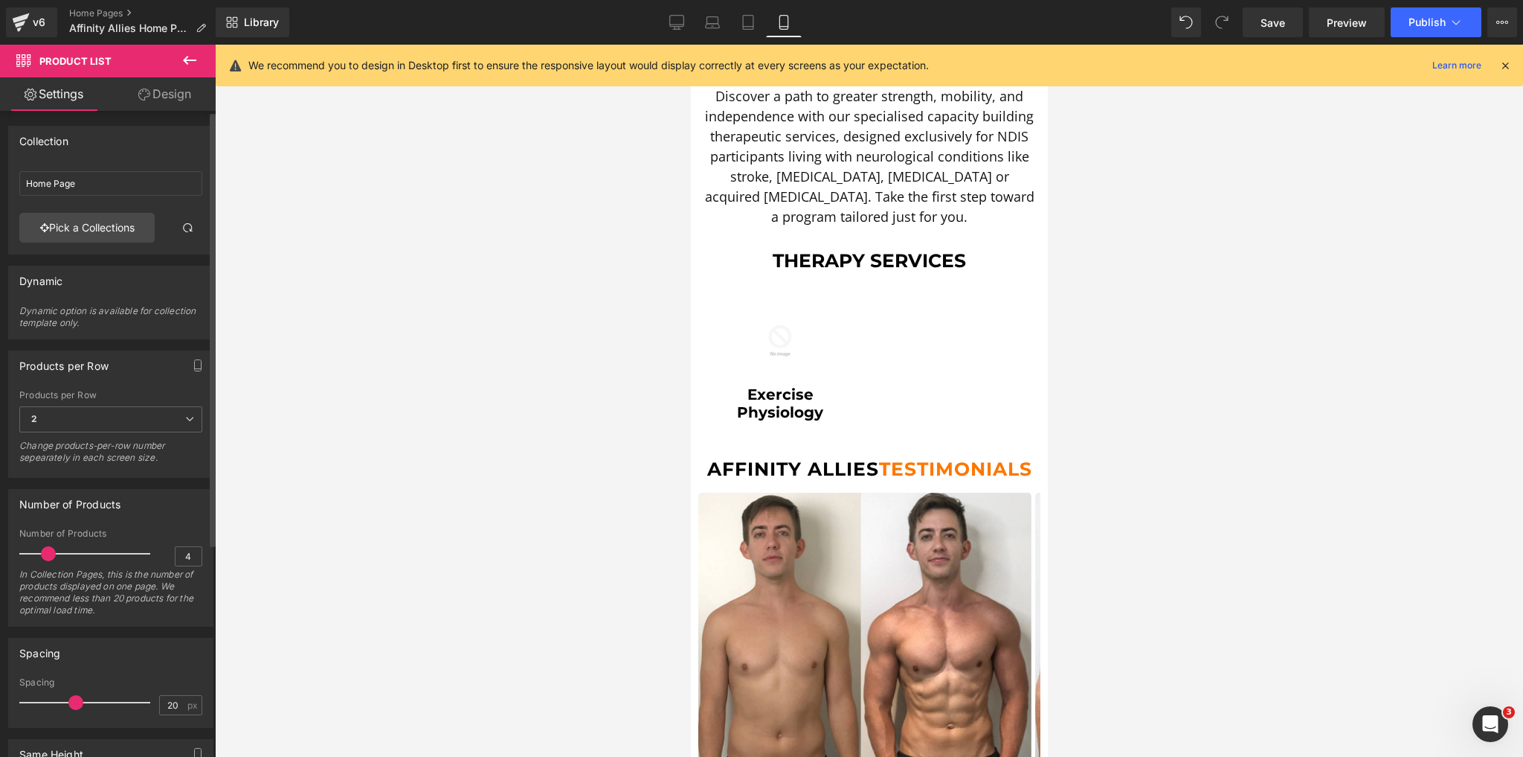
drag, startPoint x: 36, startPoint y: 550, endPoint x: 48, endPoint y: 552, distance: 12.8
click at [48, 552] on span at bounding box center [48, 553] width 15 height 15
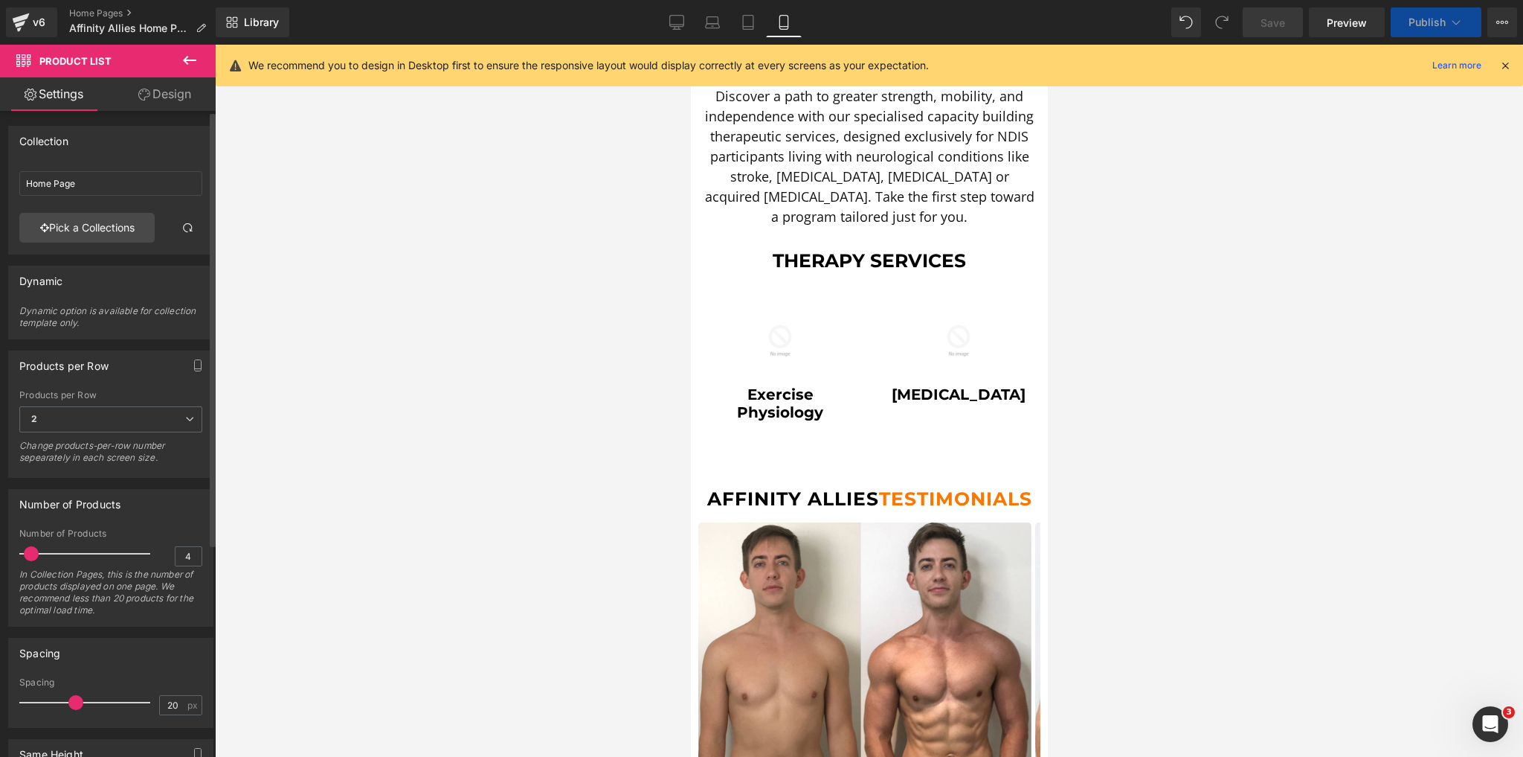
drag, startPoint x: 48, startPoint y: 552, endPoint x: 32, endPoint y: 550, distance: 16.4
click at [32, 550] on span at bounding box center [31, 553] width 15 height 15
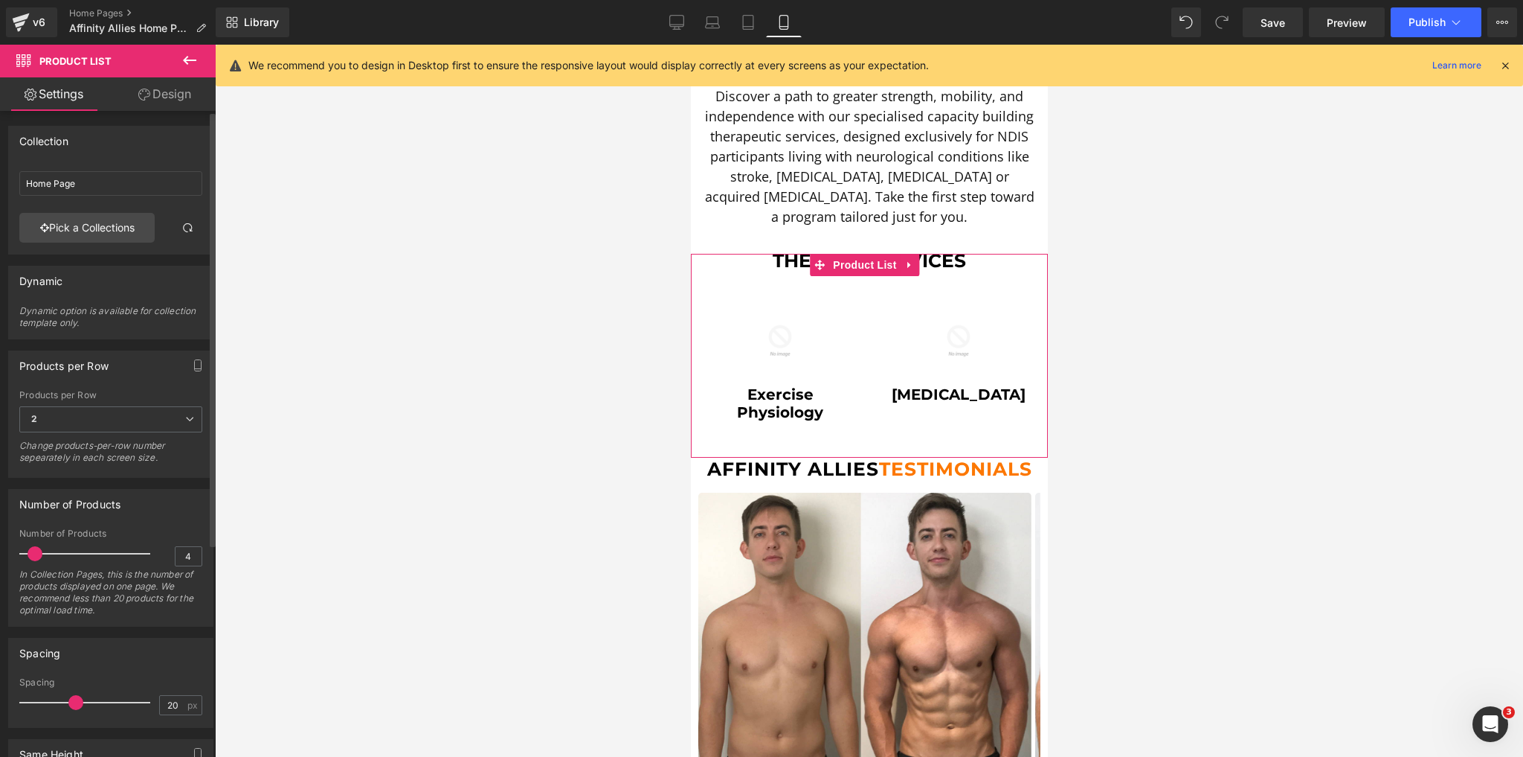
click at [38, 550] on span at bounding box center [35, 553] width 15 height 15
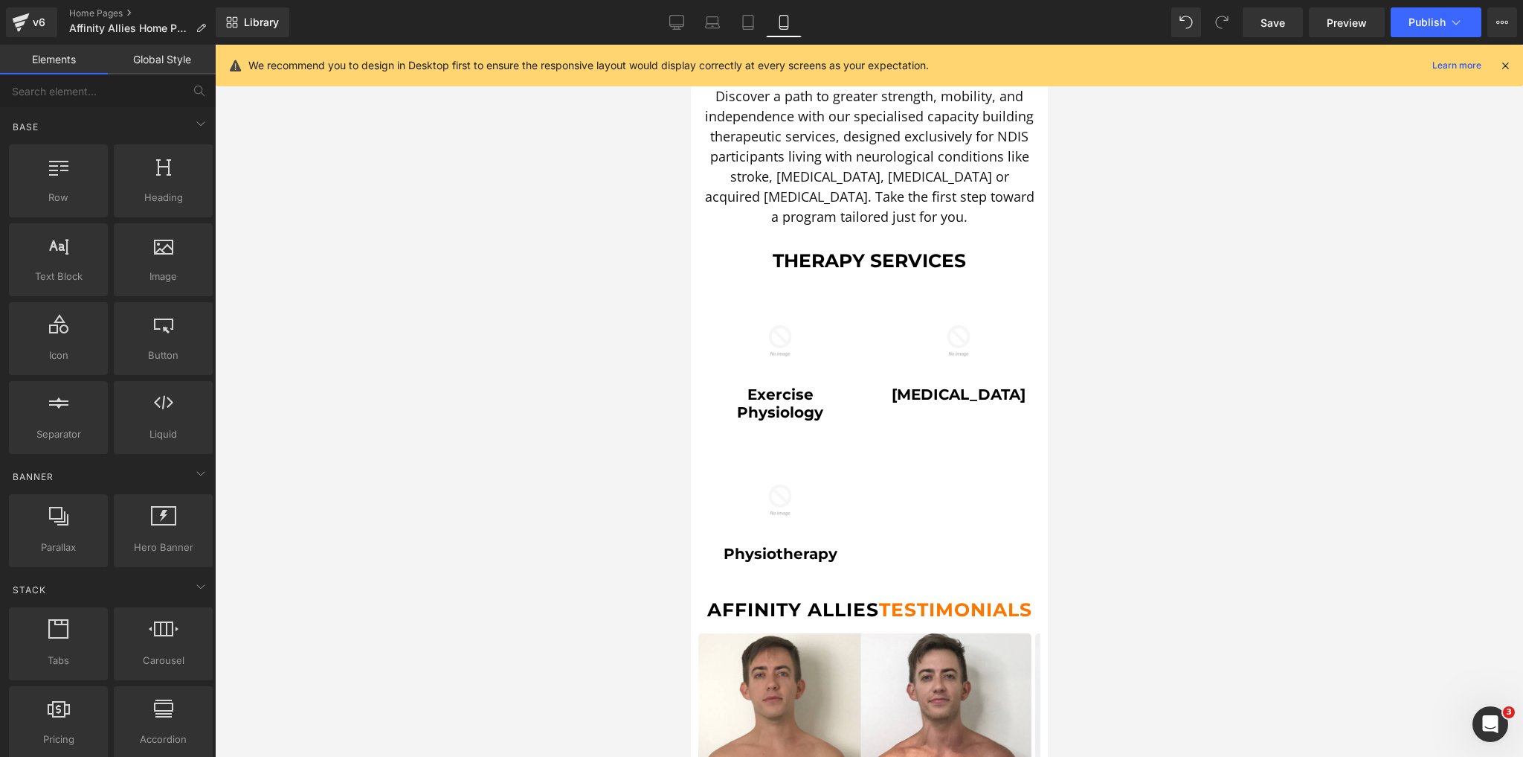
click at [482, 500] on div at bounding box center [869, 401] width 1308 height 712
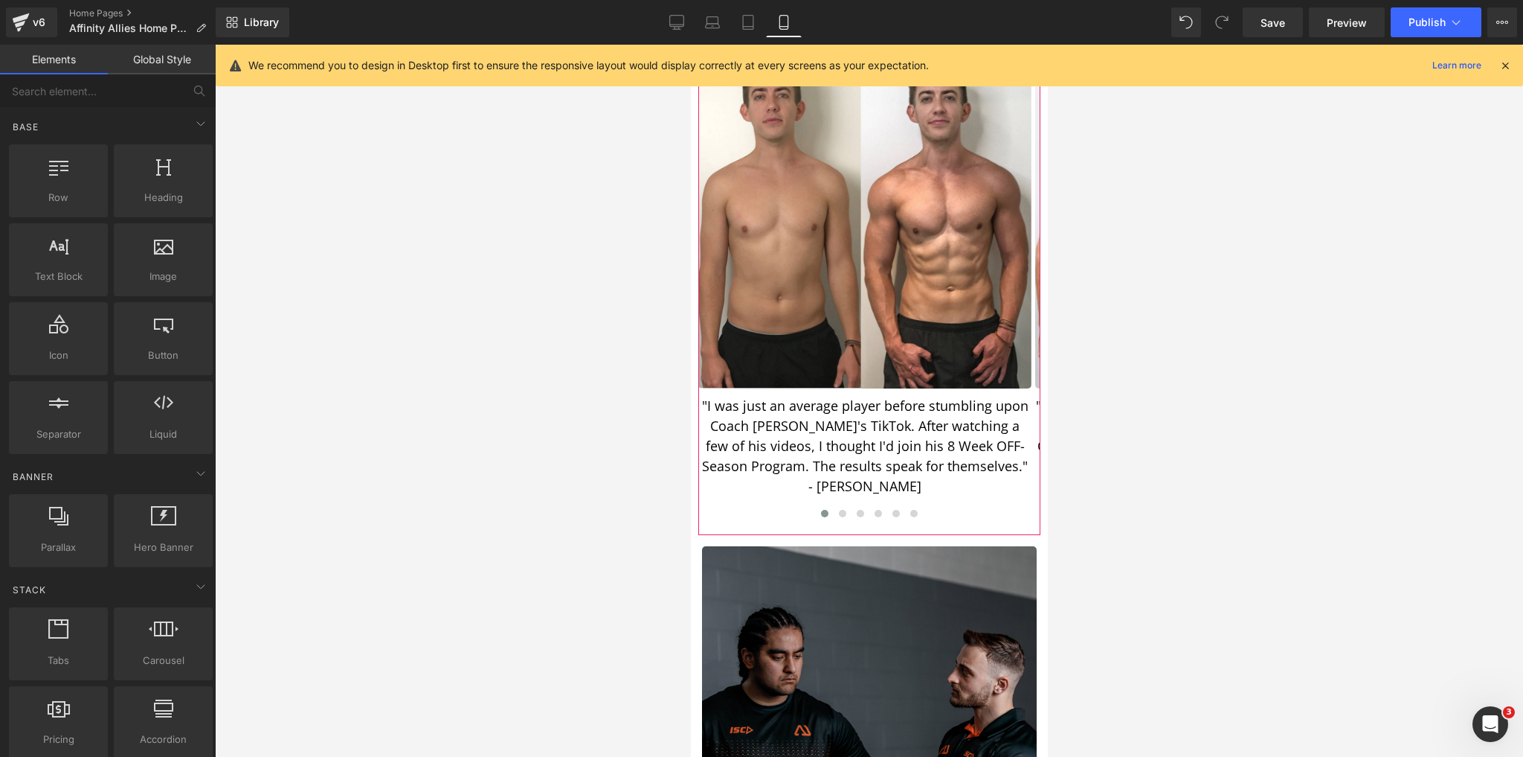
scroll to position [1190, 0]
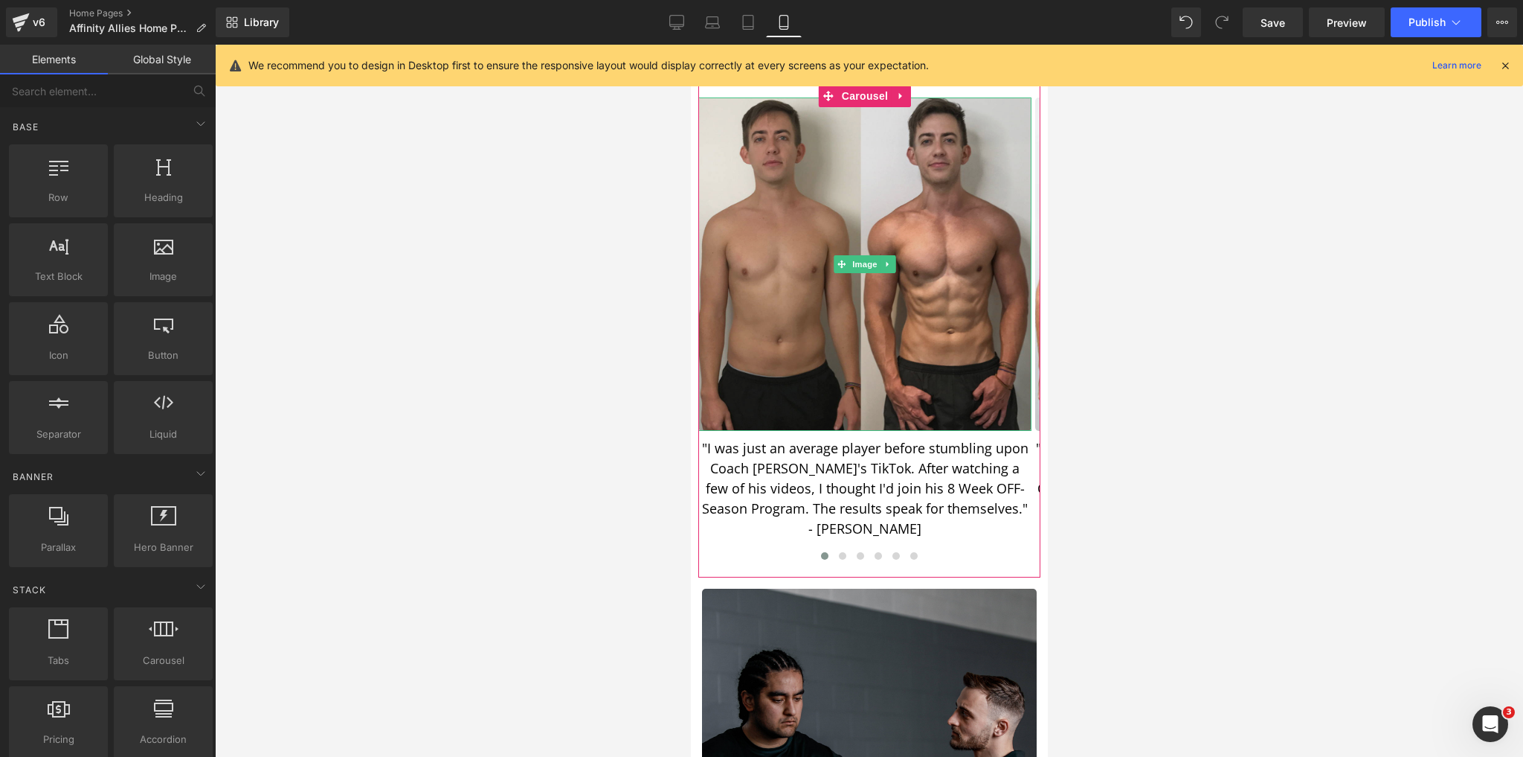
click at [916, 301] on img at bounding box center [864, 263] width 333 height 333
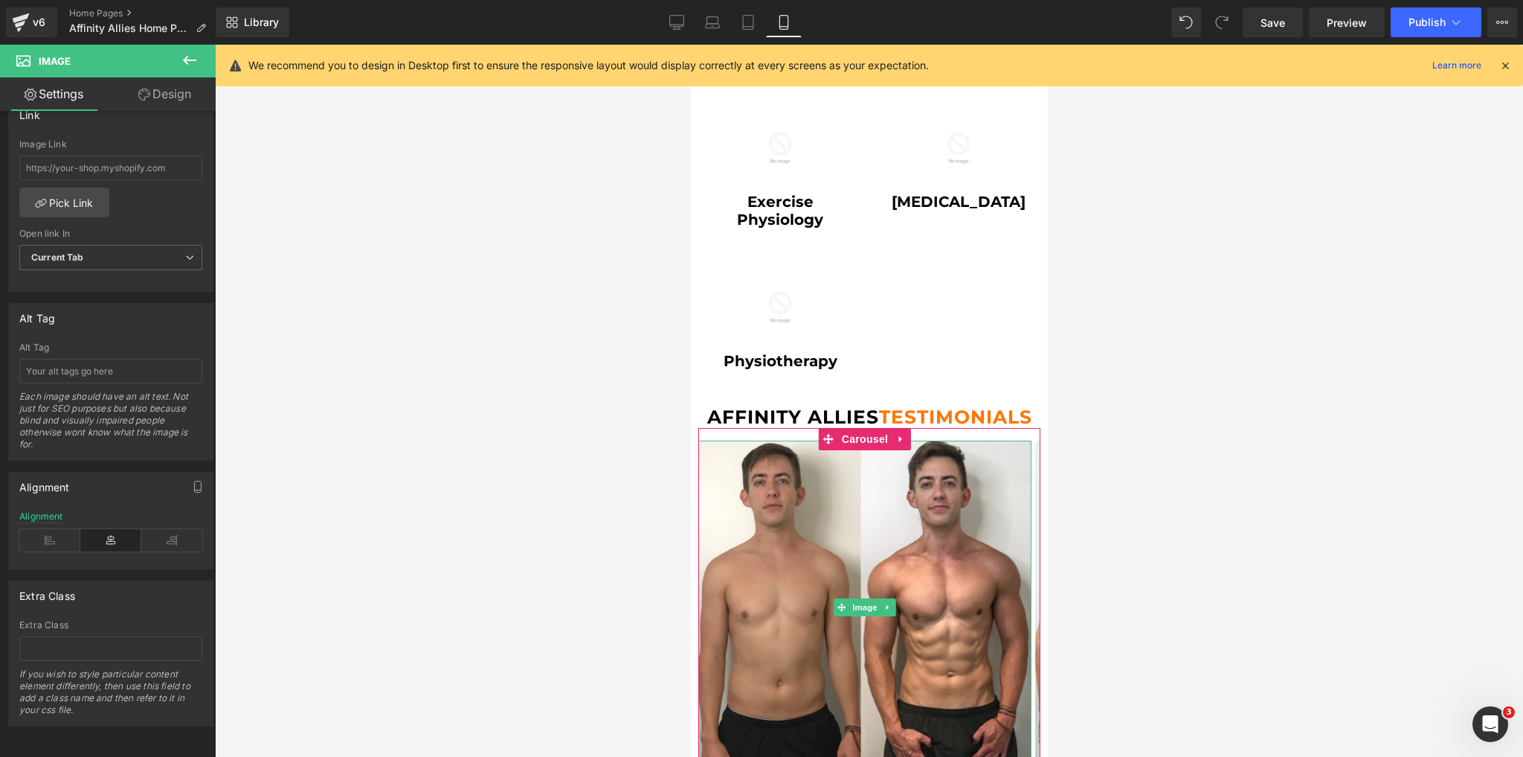
scroll to position [833, 0]
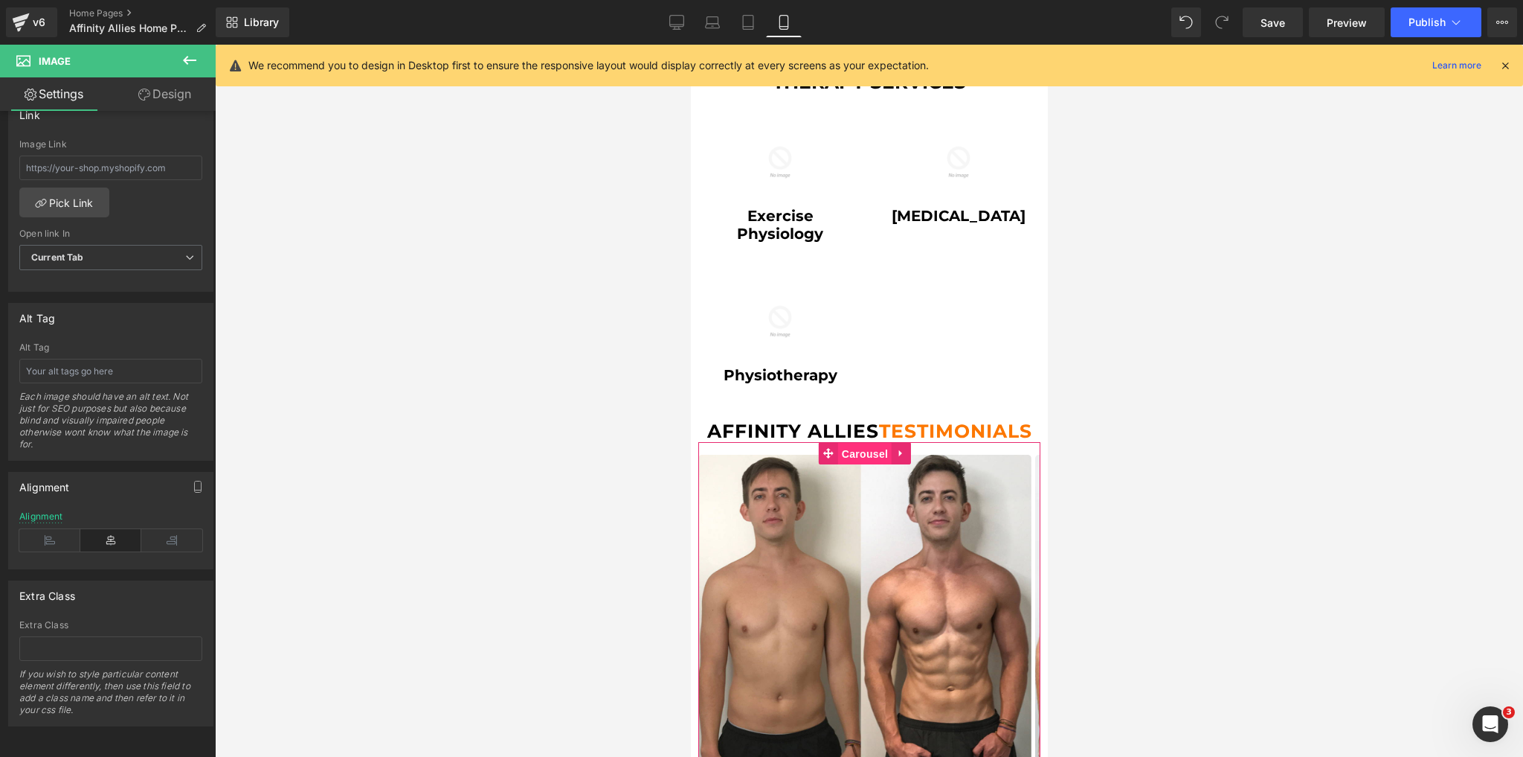
click at [849, 445] on span "Carousel" at bounding box center [865, 454] width 54 height 22
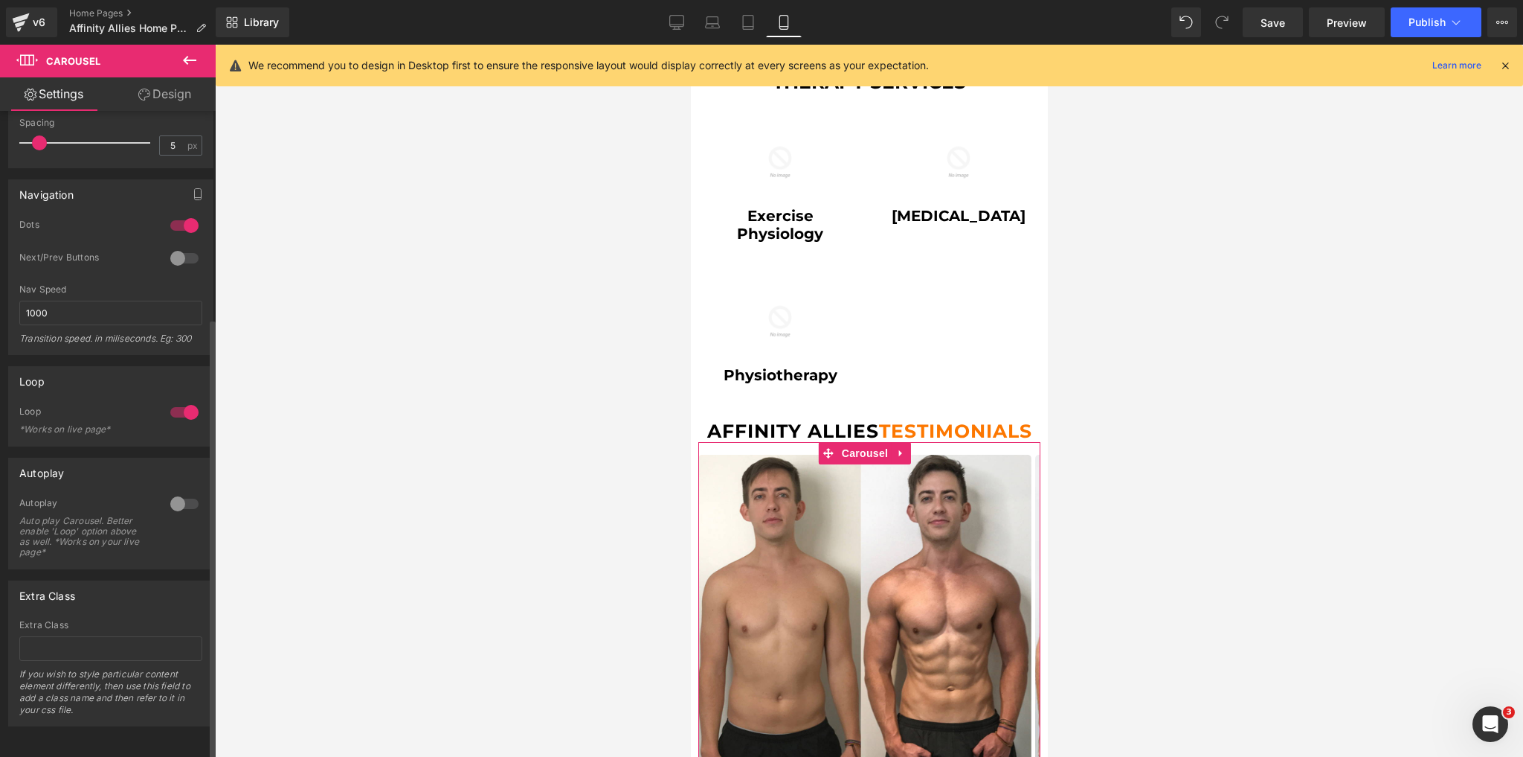
scroll to position [303, 0]
click at [170, 250] on div at bounding box center [185, 258] width 36 height 24
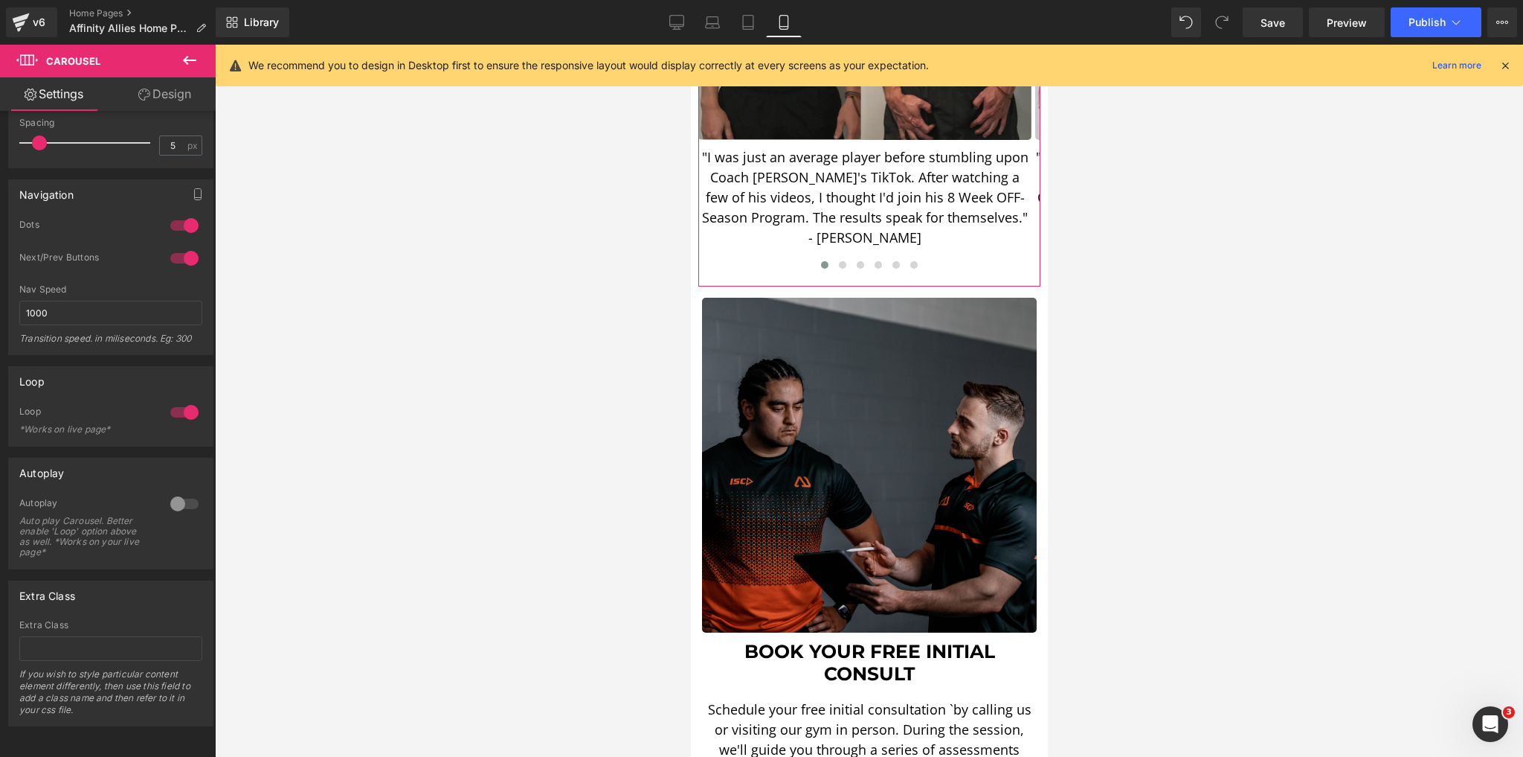
scroll to position [1547, 0]
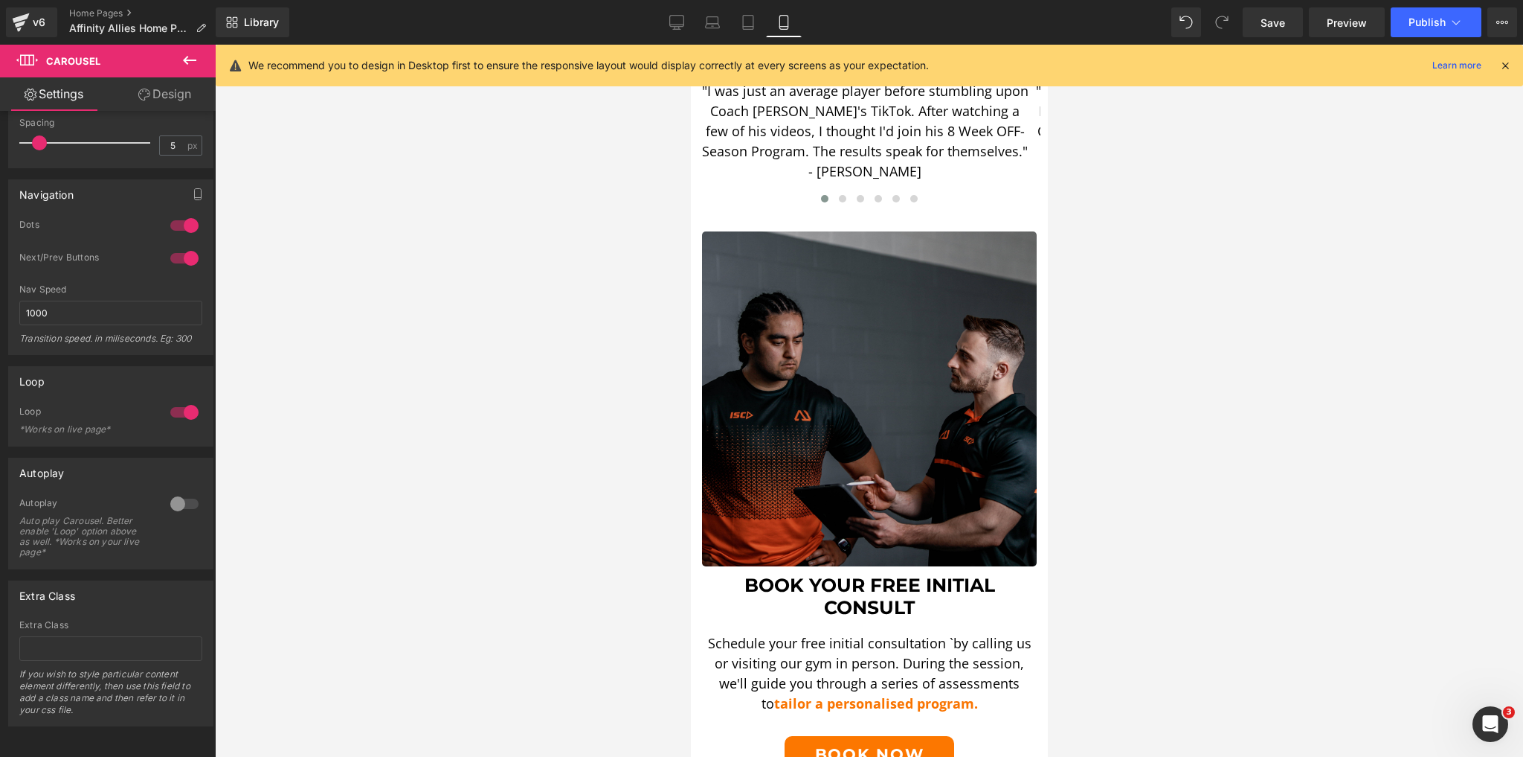
click at [616, 461] on div at bounding box center [869, 401] width 1308 height 712
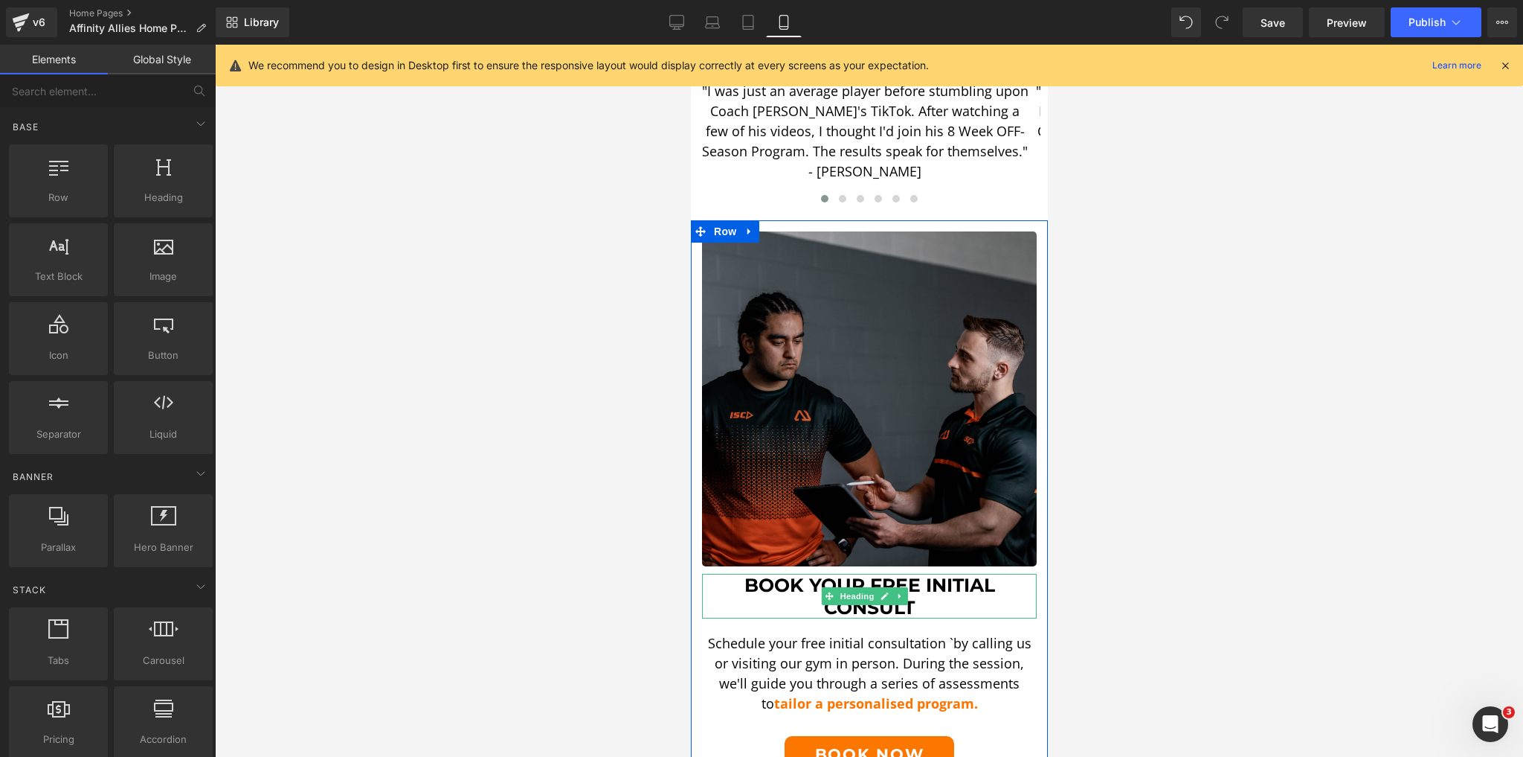
click at [922, 574] on h1 "Book Your FREE Initial Consult" at bounding box center [868, 596] width 335 height 45
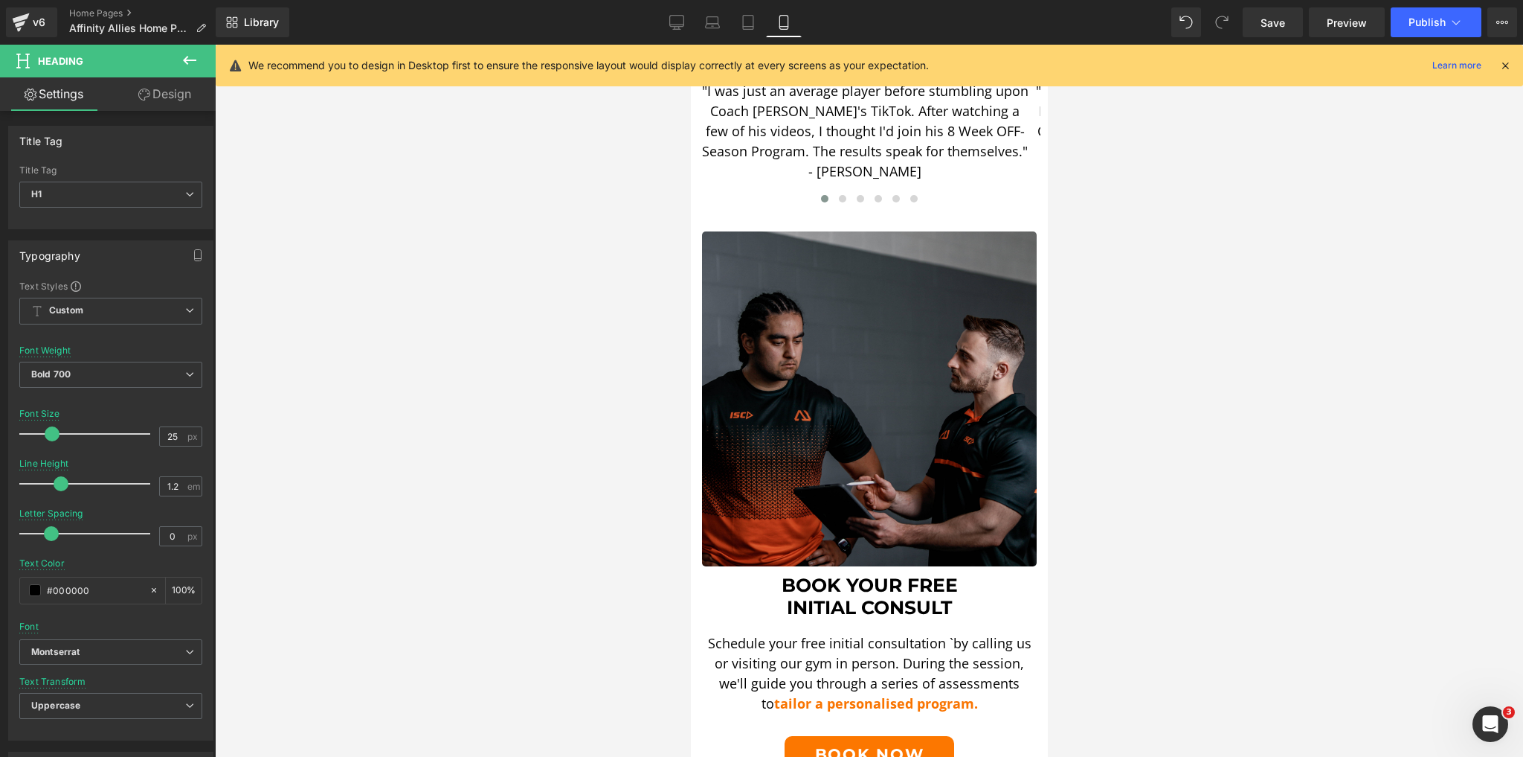
click at [531, 384] on div at bounding box center [869, 401] width 1308 height 712
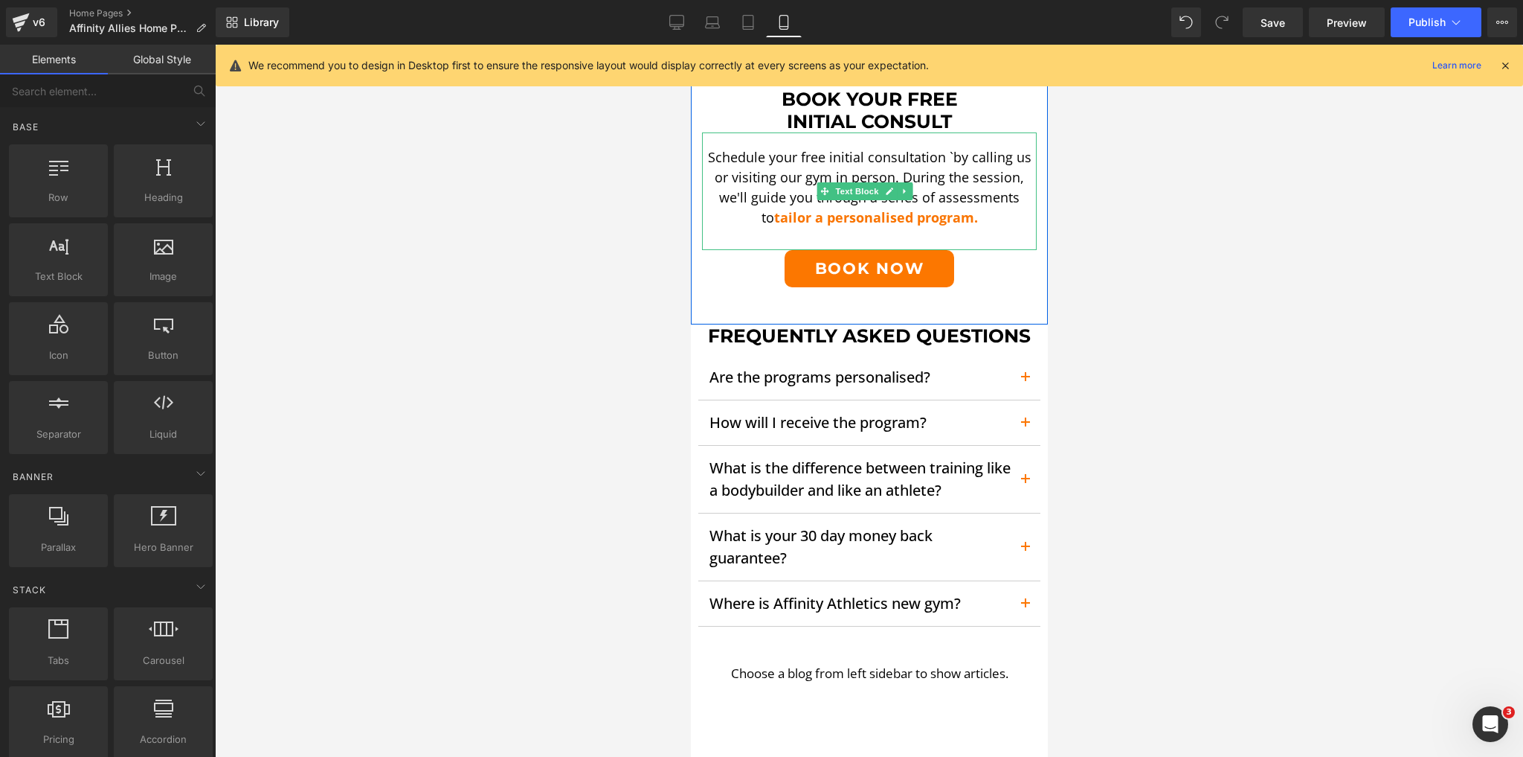
scroll to position [2083, 0]
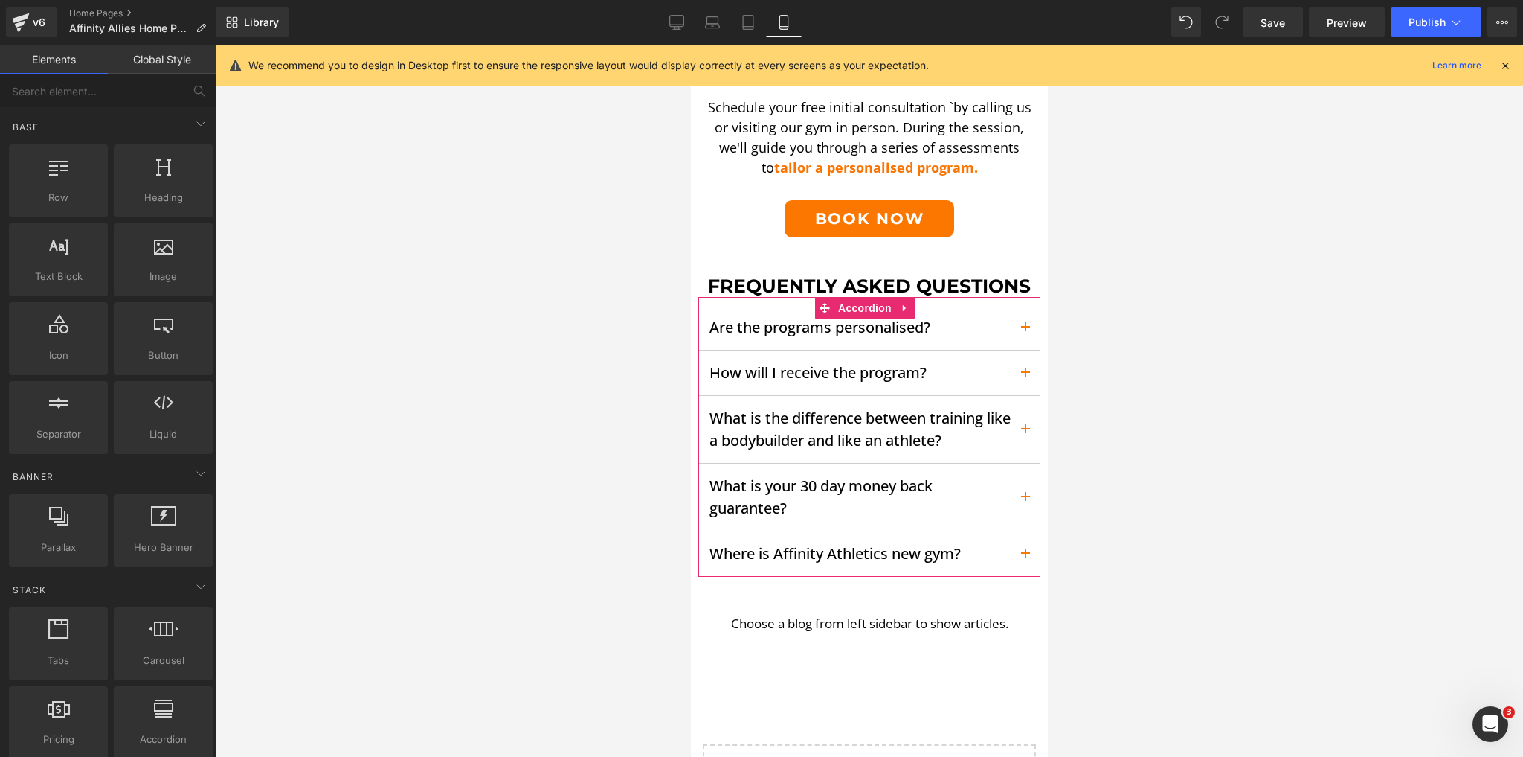
click at [834, 322] on span "Text Block" at bounding box center [847, 327] width 49 height 18
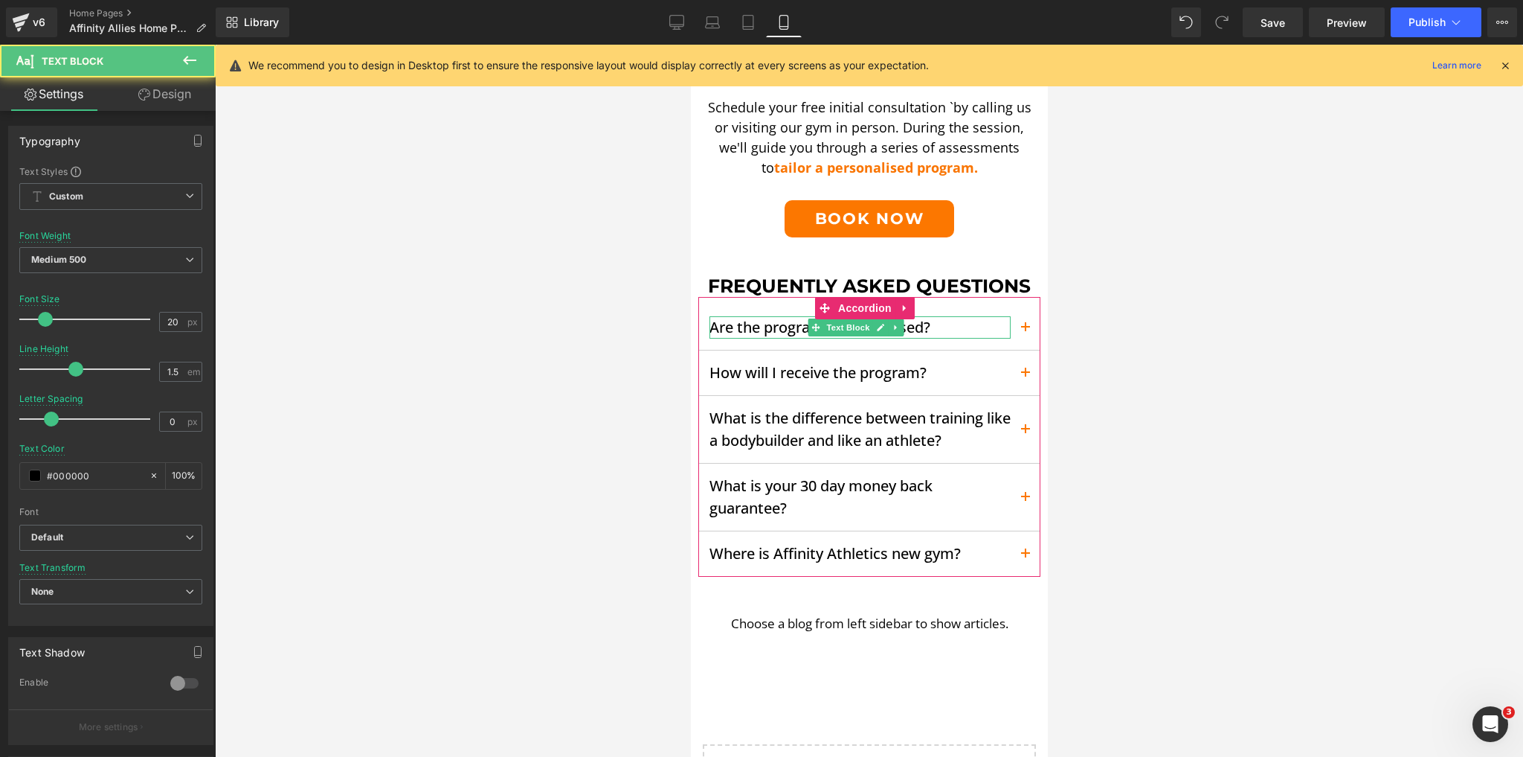
click at [754, 325] on p "Are the programs personalised?" at bounding box center [859, 327] width 301 height 22
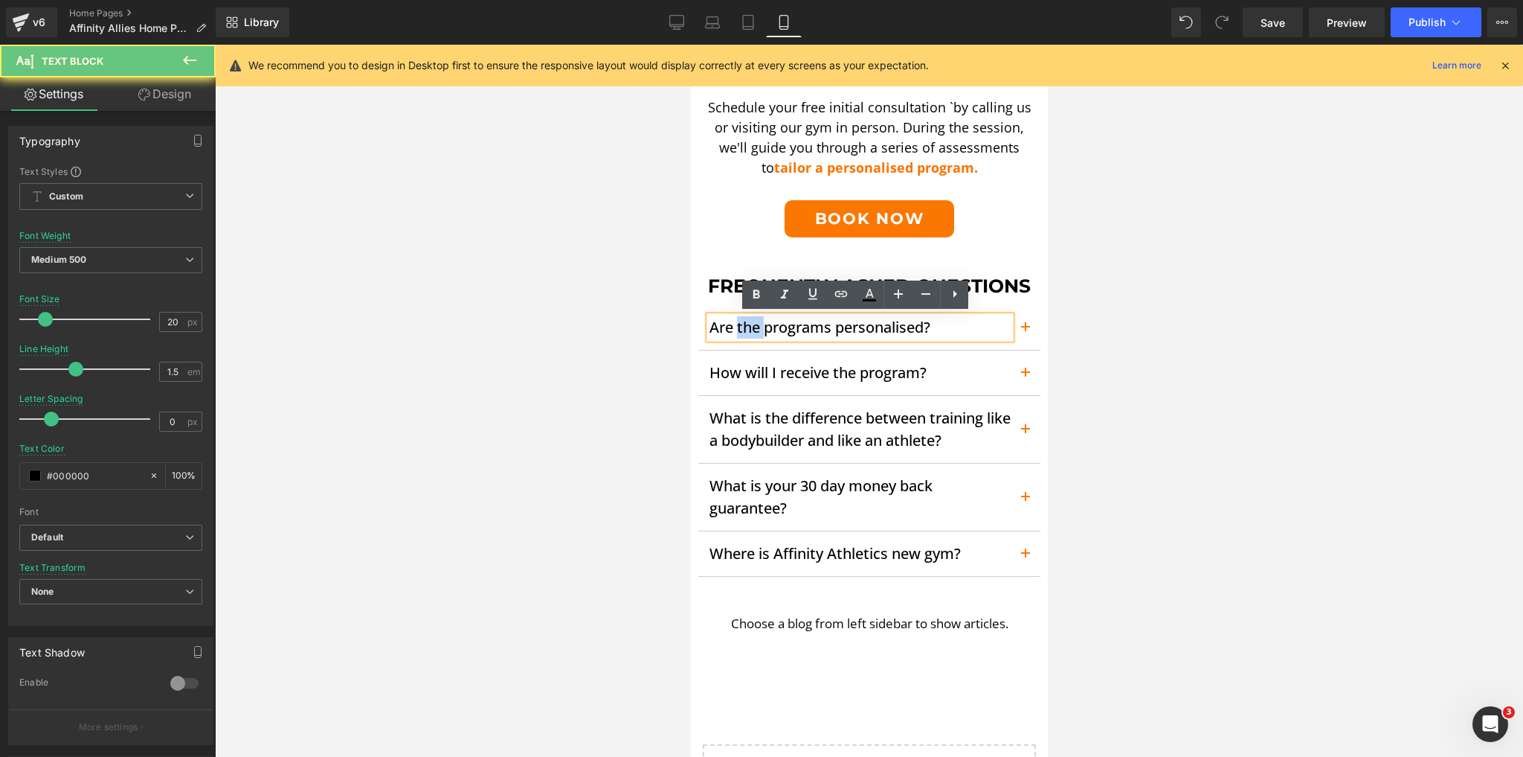
click at [754, 325] on p "Are the programs personalised?" at bounding box center [859, 327] width 301 height 22
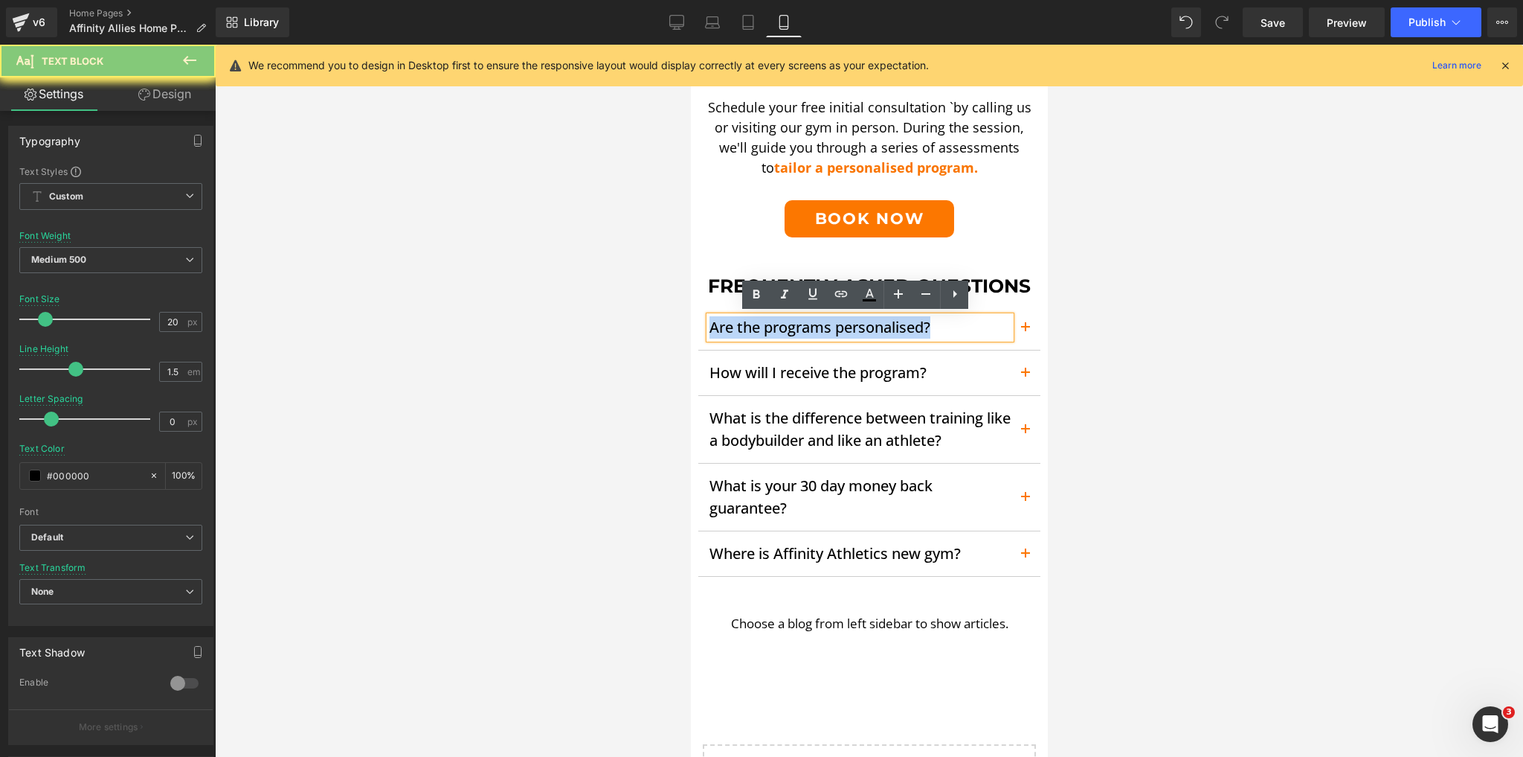
click at [754, 325] on p "Are the programs personalised?" at bounding box center [859, 327] width 301 height 22
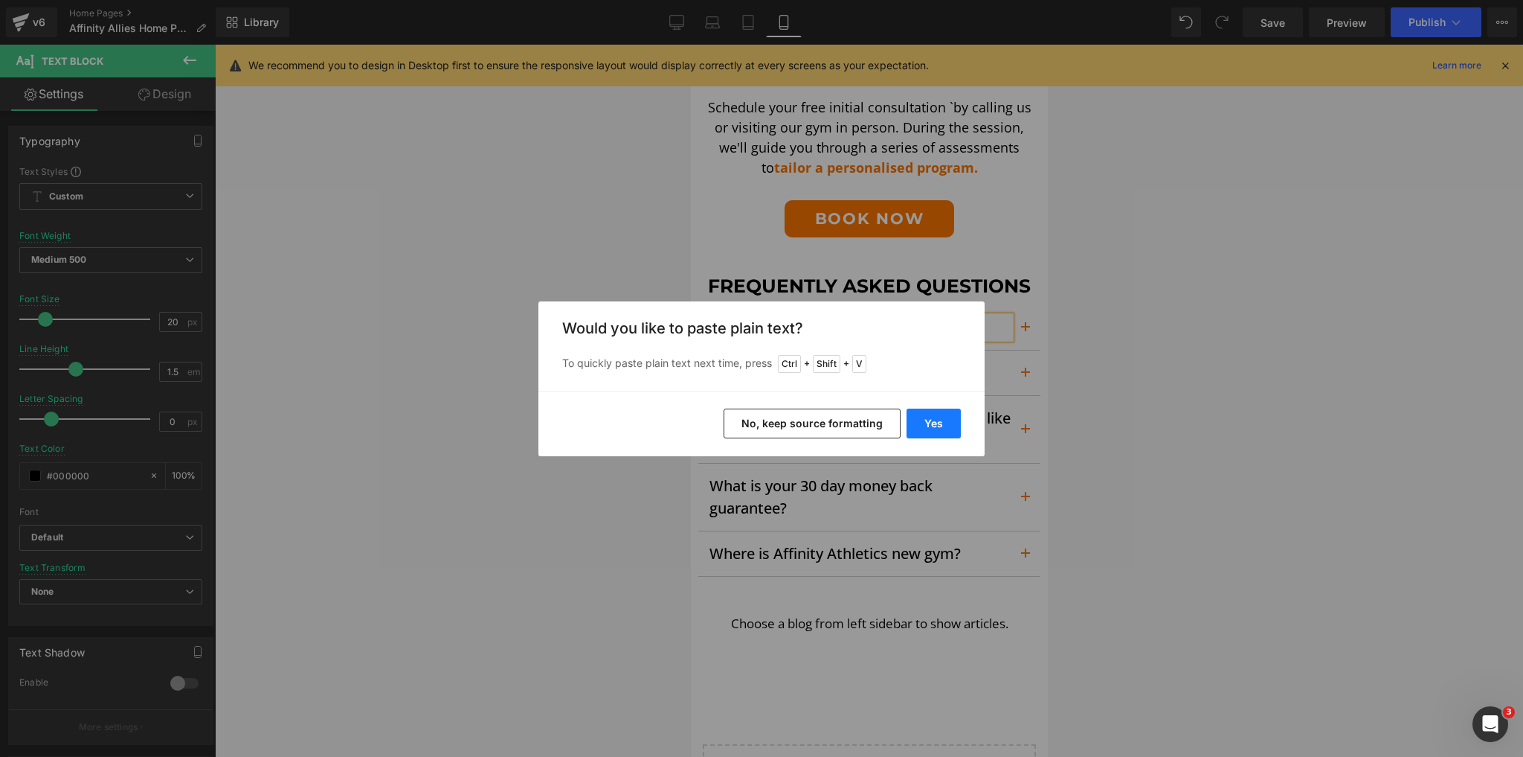
click at [940, 427] on button "Yes" at bounding box center [934, 423] width 54 height 30
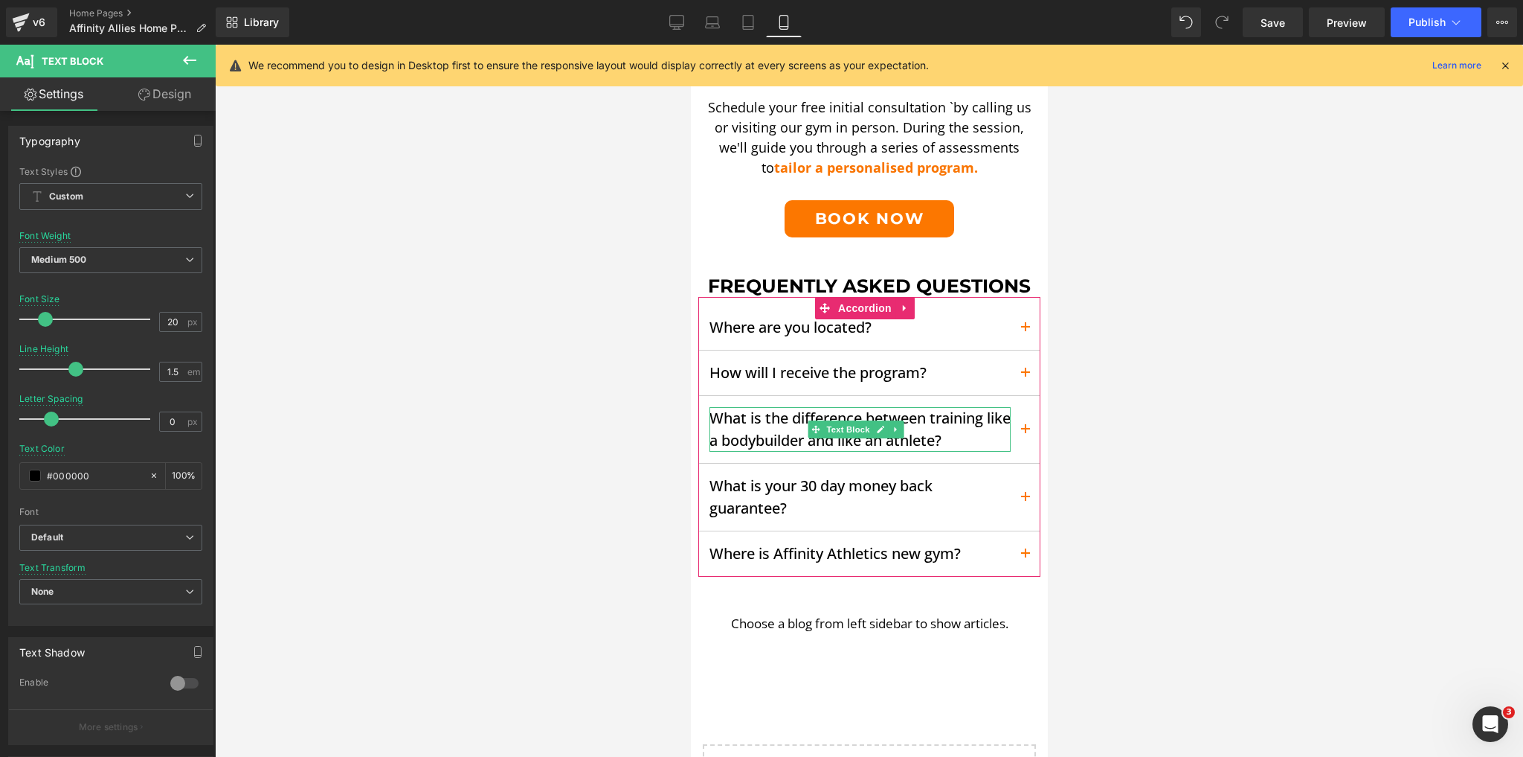
click at [791, 428] on p "What is the difference between training like a bodybuilder and like an athlete?" at bounding box center [859, 429] width 301 height 45
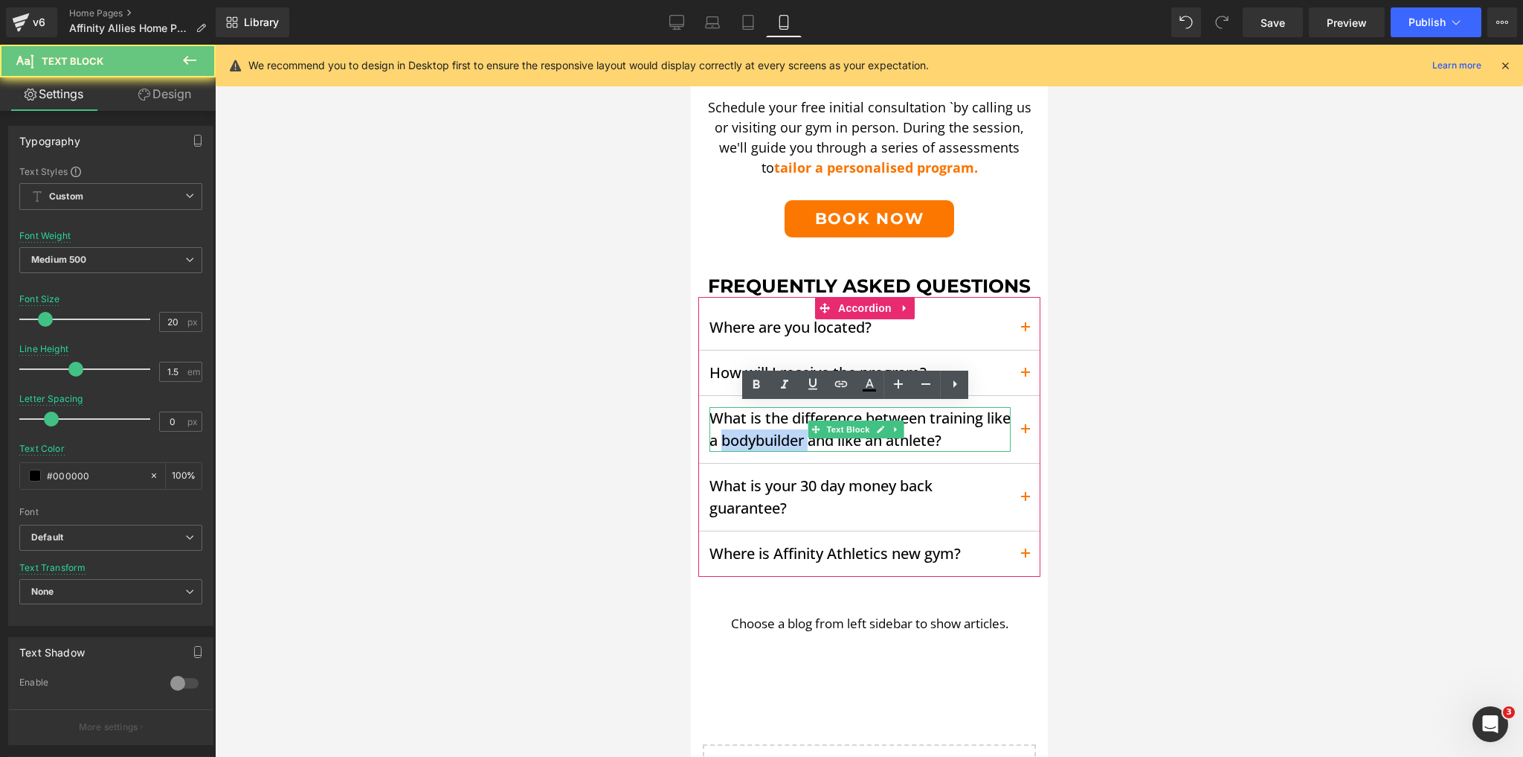
click at [791, 428] on p "What is the difference between training like a bodybuilder and like an athlete?" at bounding box center [859, 429] width 301 height 45
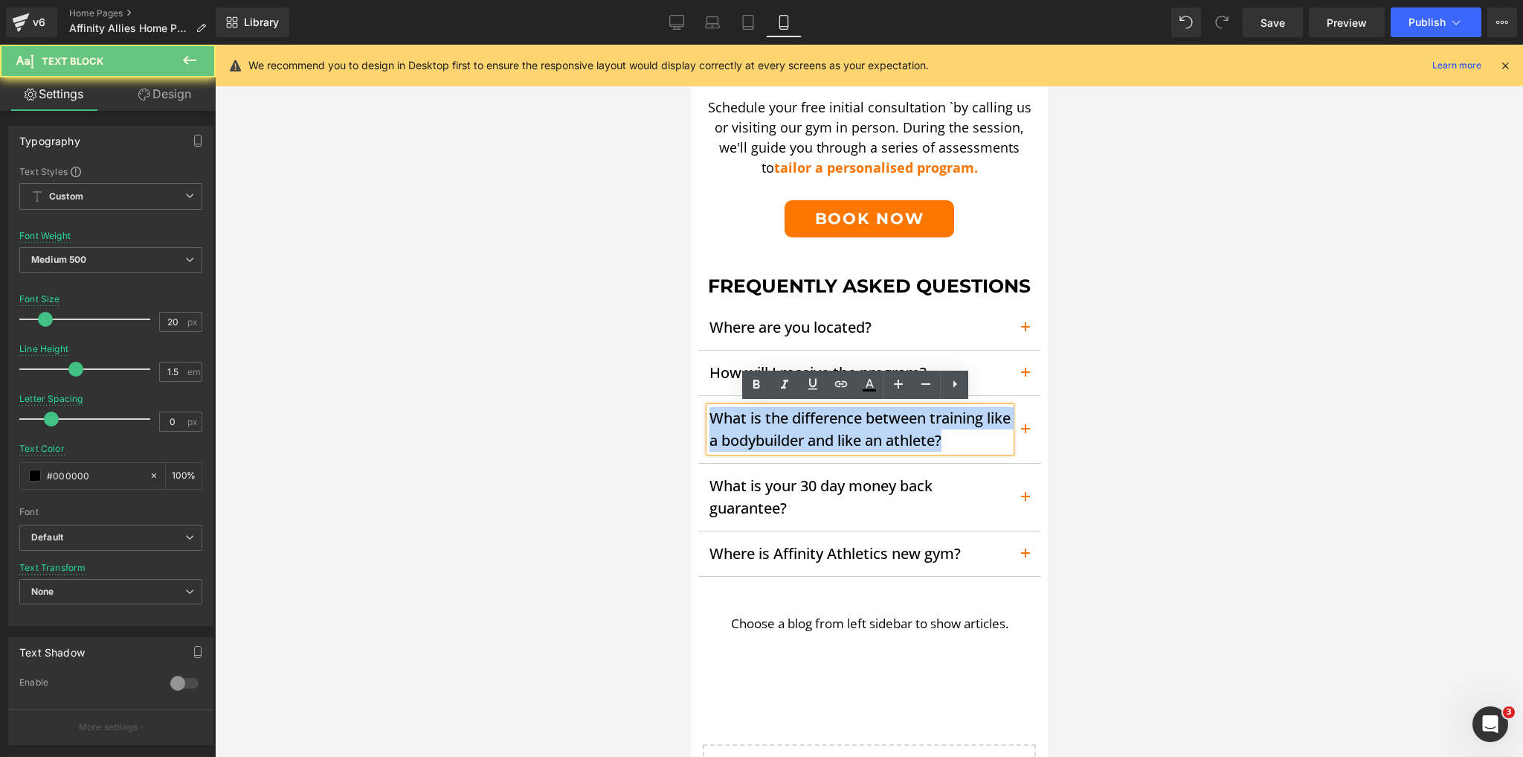
click at [791, 428] on p "What is the difference between training like a bodybuilder and like an athlete?" at bounding box center [859, 429] width 301 height 45
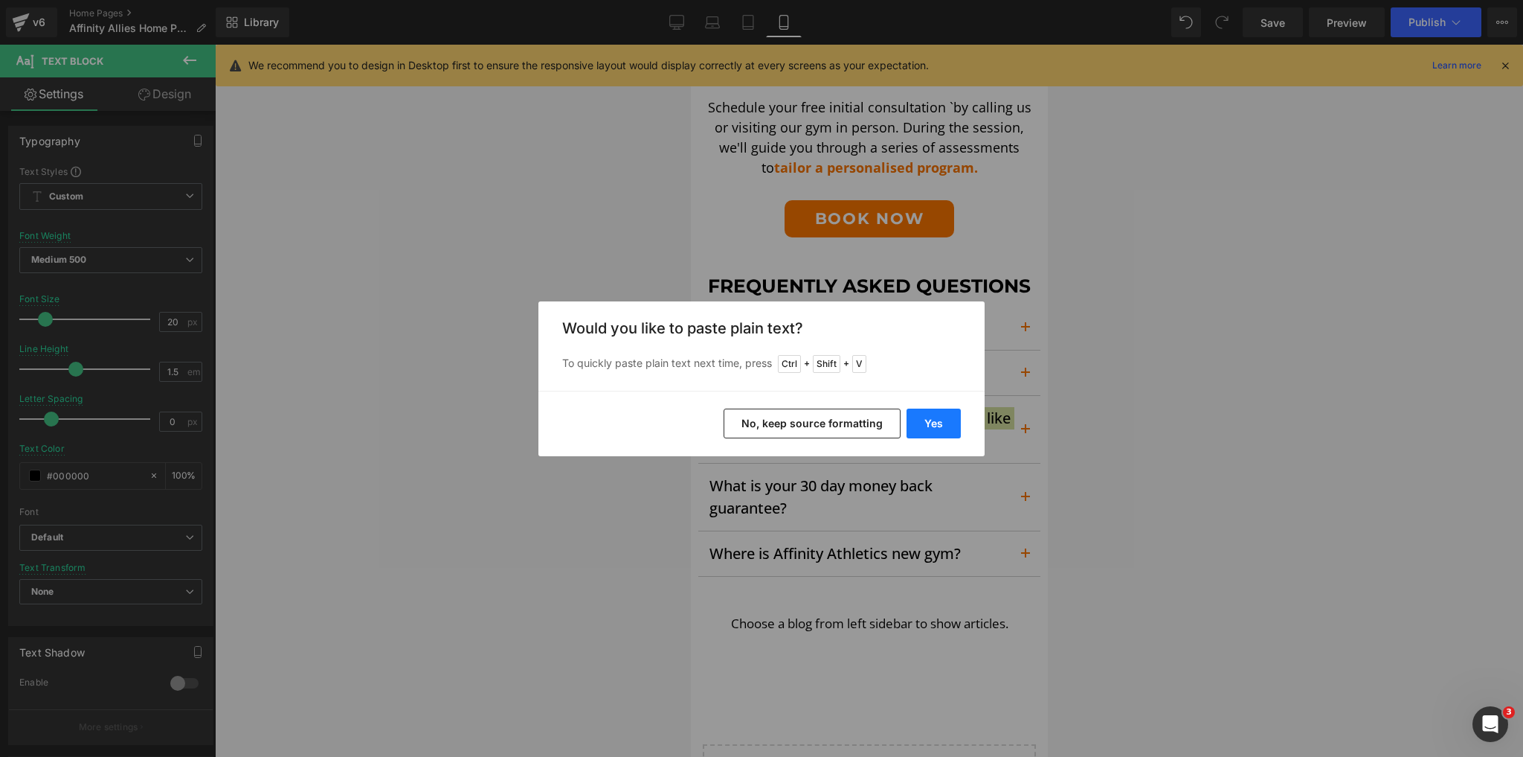
click at [937, 417] on button "Yes" at bounding box center [934, 423] width 54 height 30
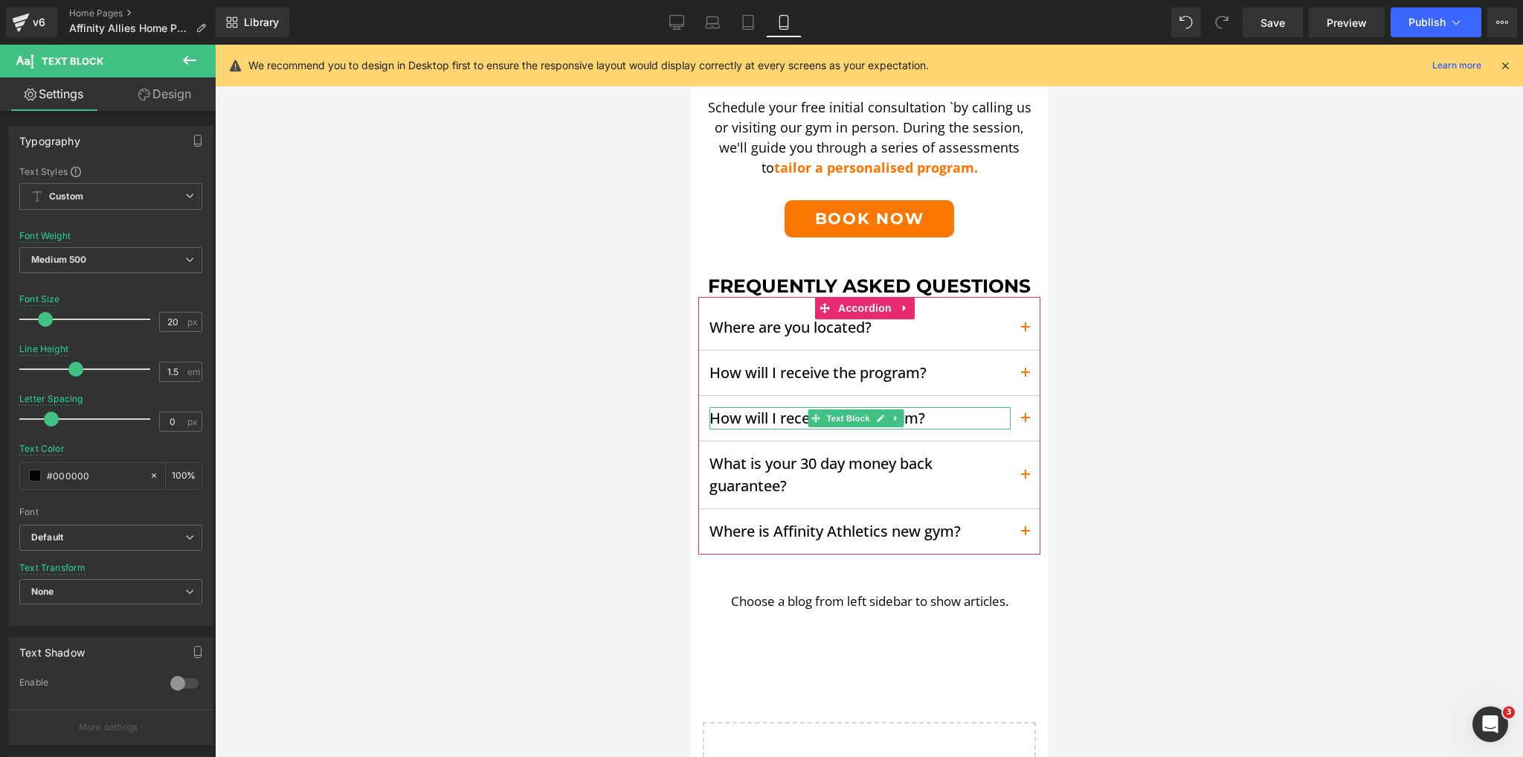
click at [765, 420] on p "How will I receive my program?" at bounding box center [859, 418] width 301 height 22
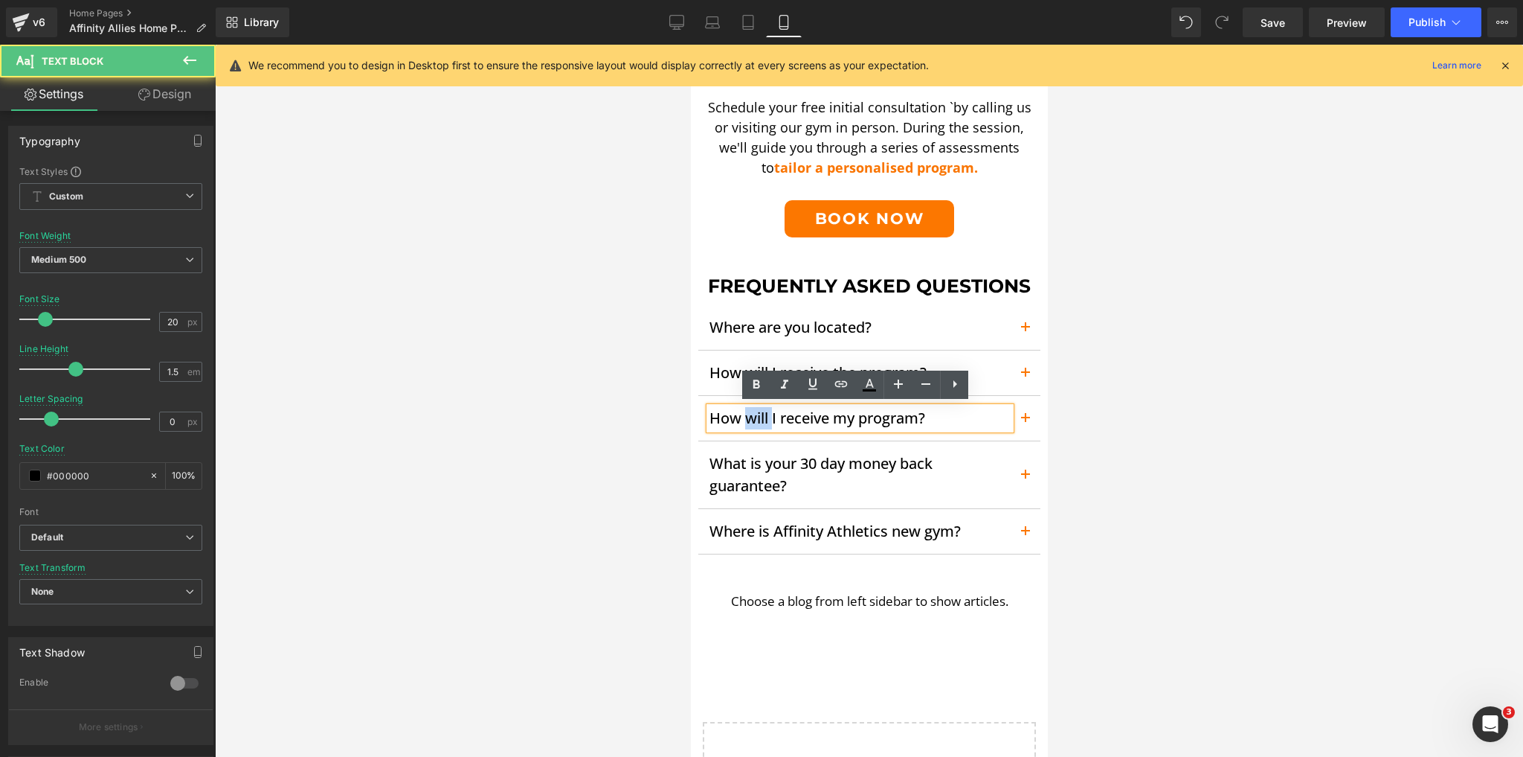
click at [765, 420] on p "How will I receive my program?" at bounding box center [859, 418] width 301 height 22
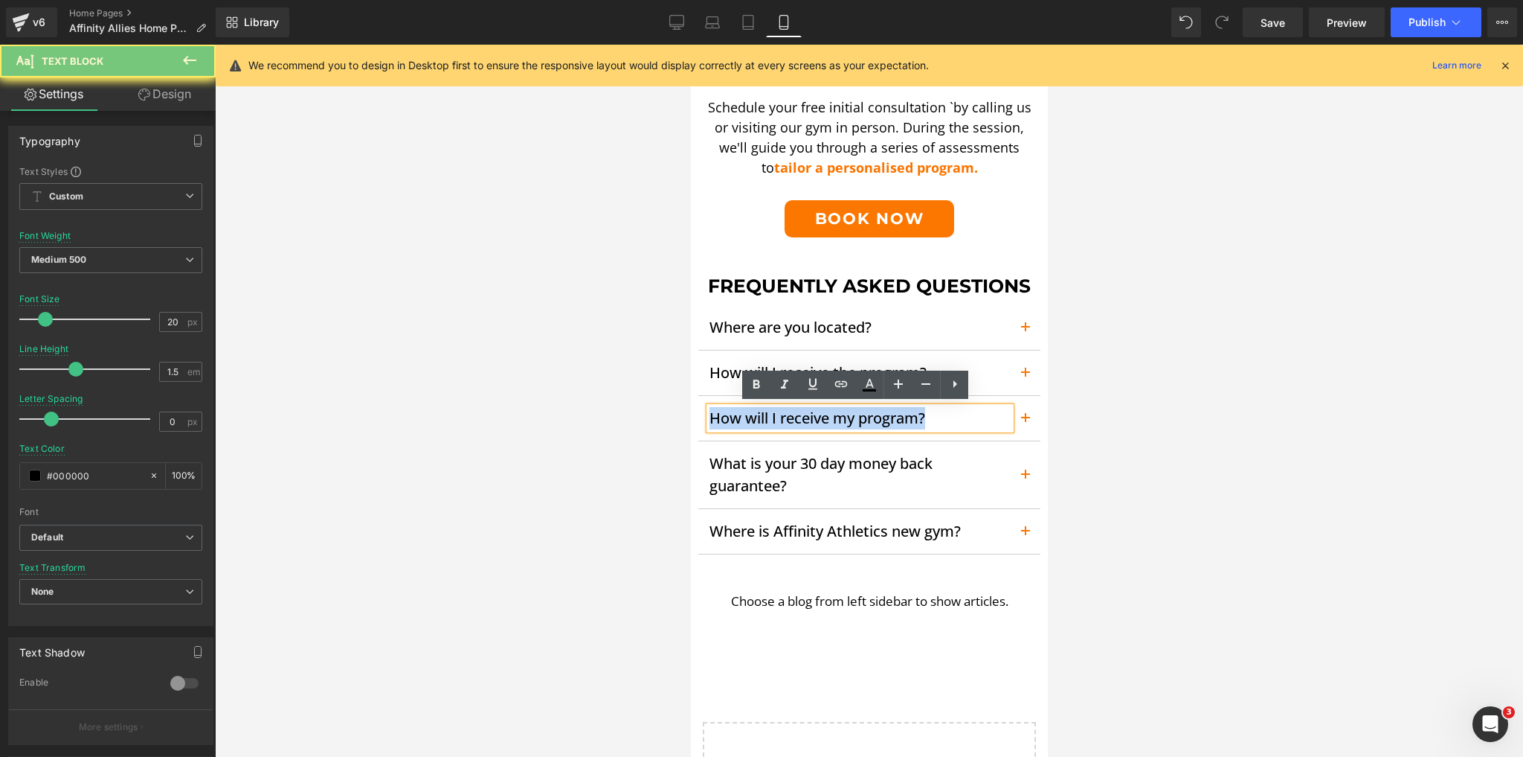
click at [765, 420] on p "How will I receive my program?" at bounding box center [859, 418] width 301 height 22
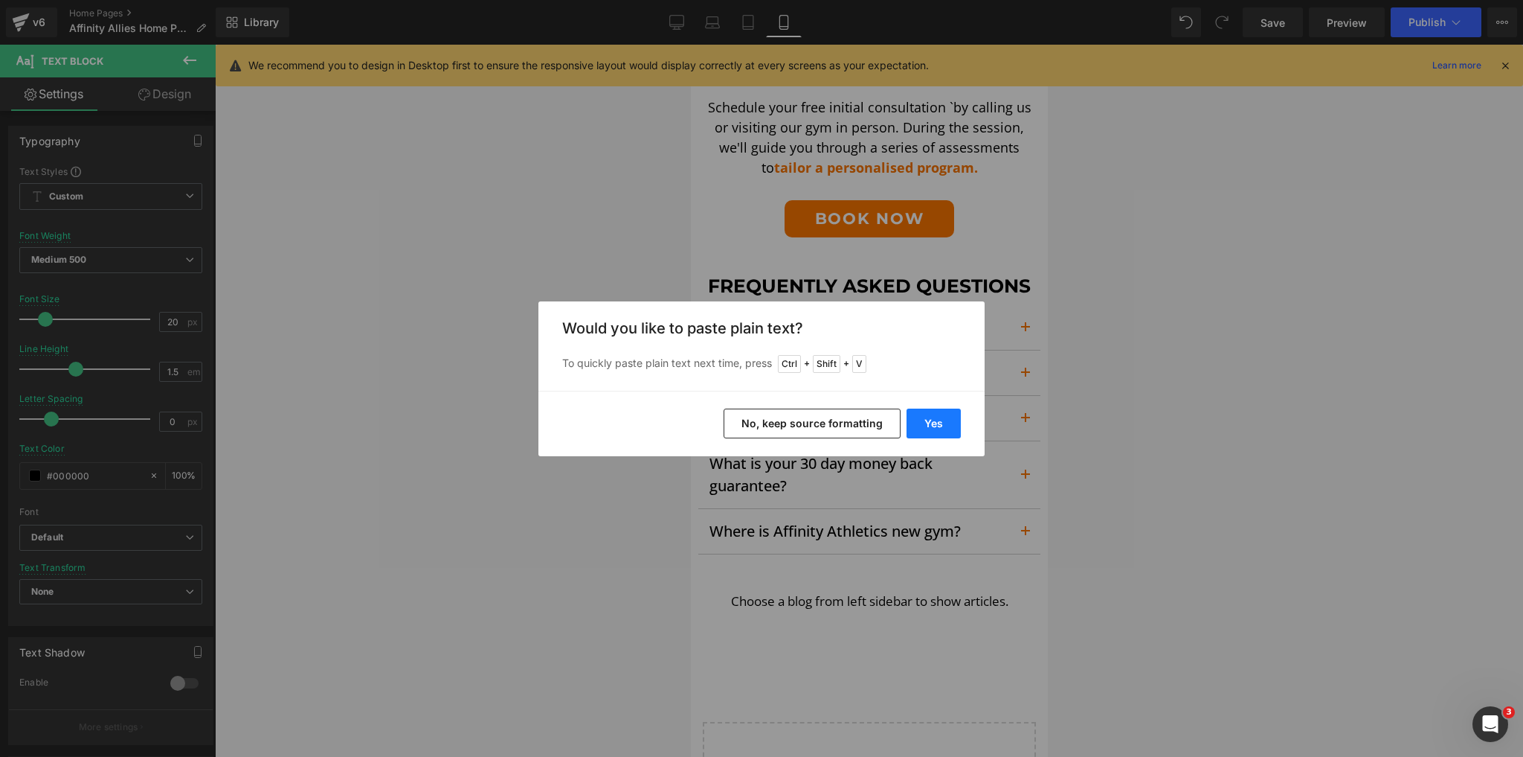
click at [928, 425] on button "Yes" at bounding box center [934, 423] width 54 height 30
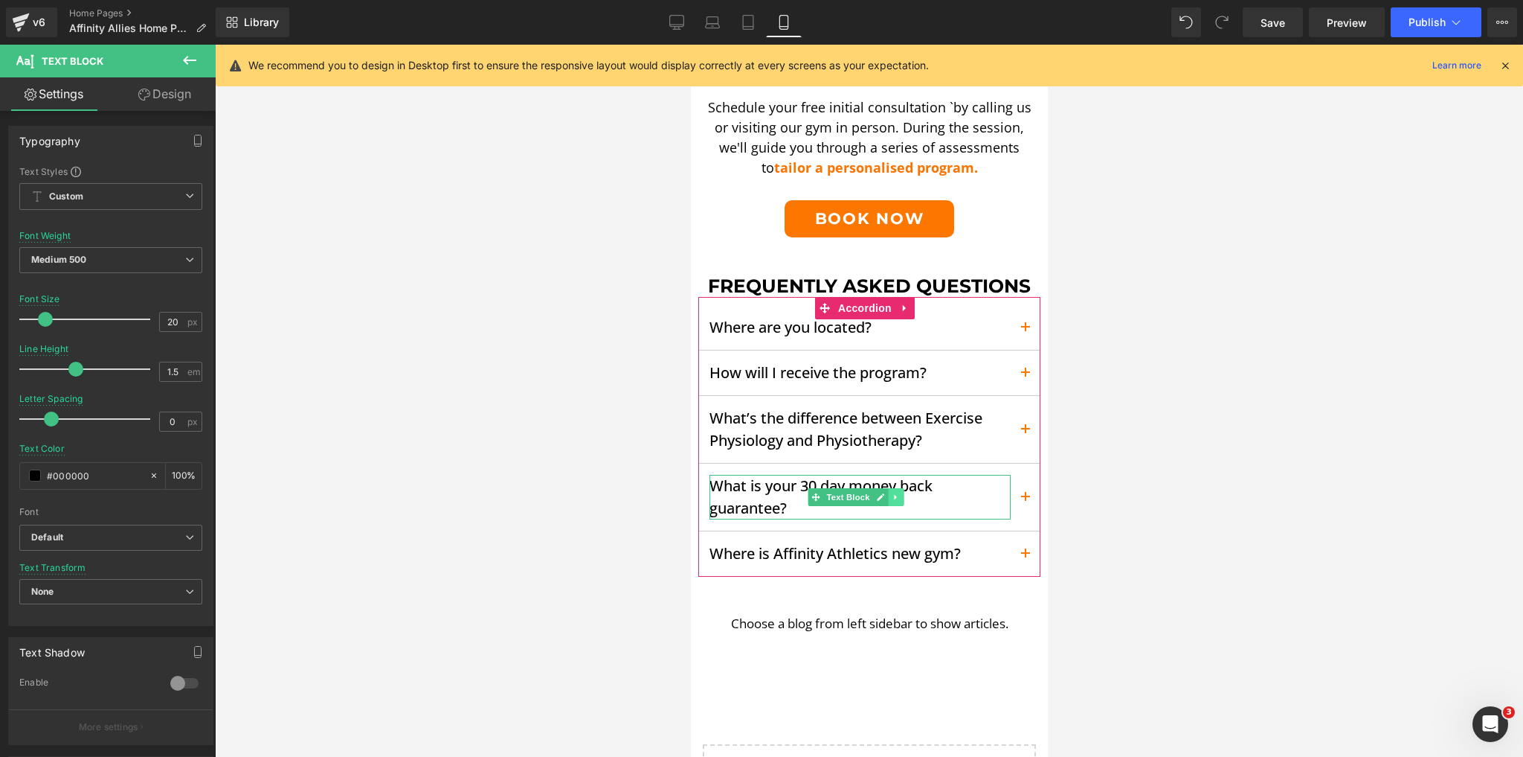
click at [897, 492] on icon at bounding box center [895, 496] width 8 height 9
click at [902, 493] on icon at bounding box center [903, 496] width 8 height 9
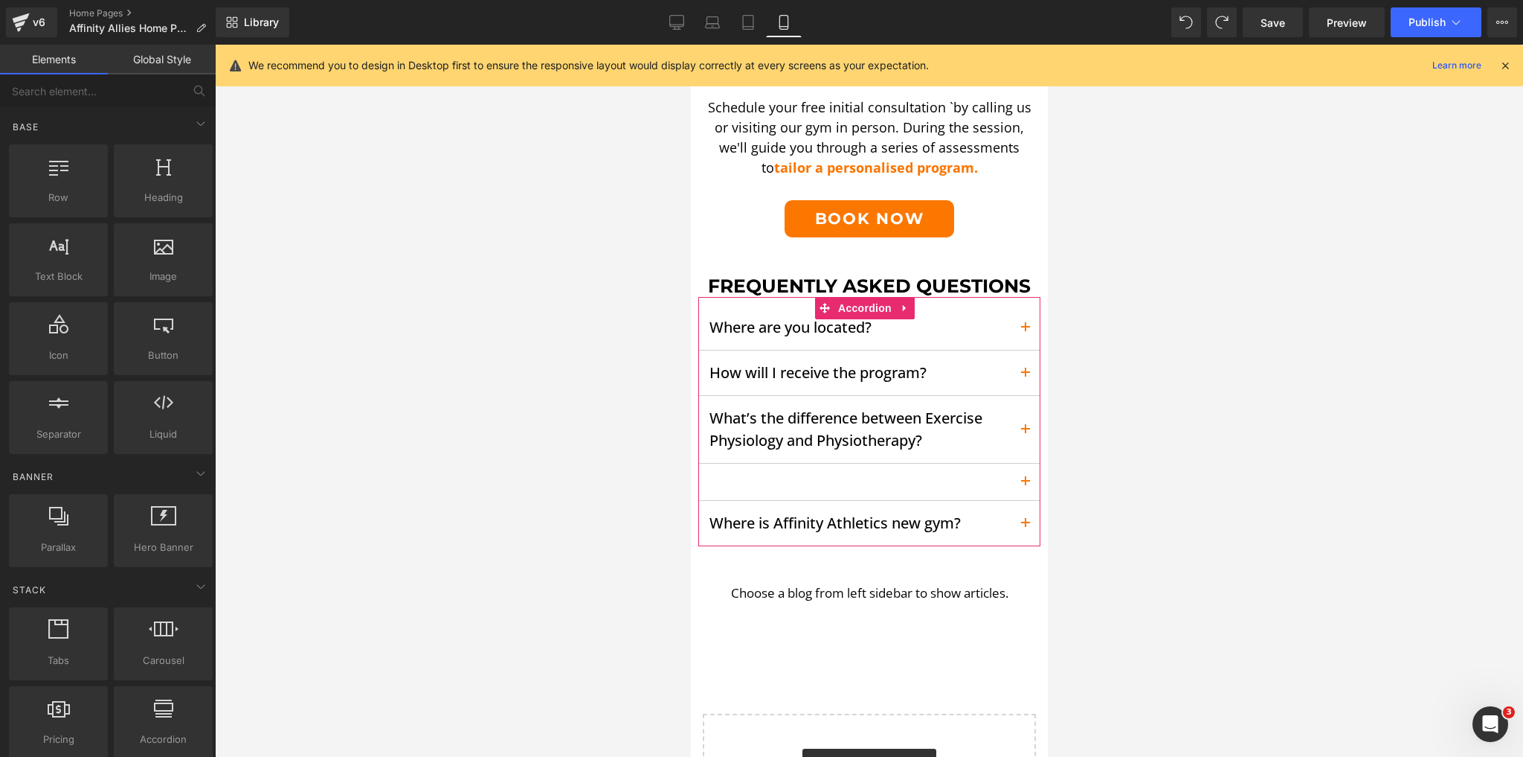
click at [1010, 482] on button "button" at bounding box center [1025, 481] width 30 height 36
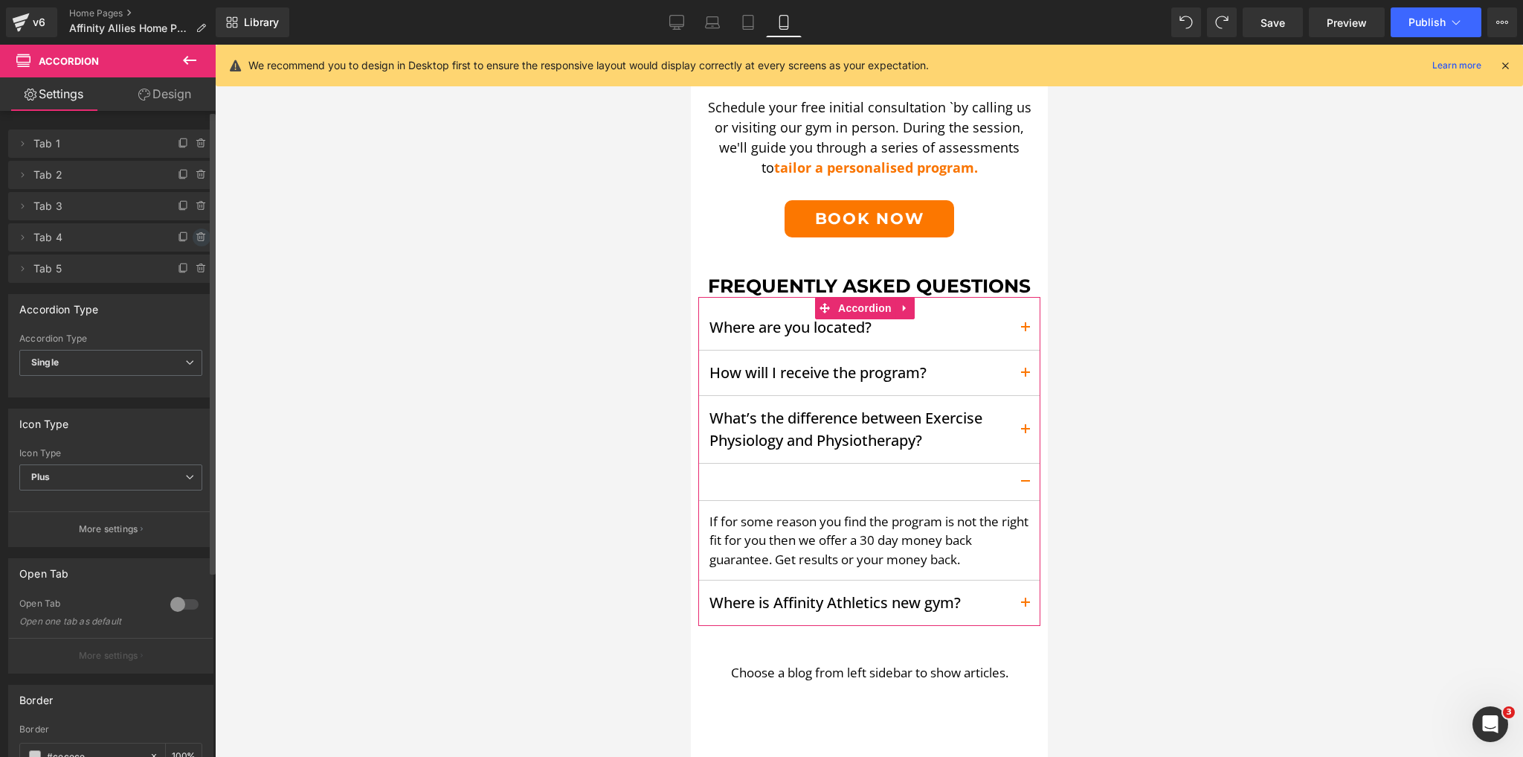
click at [199, 237] on icon at bounding box center [202, 237] width 12 height 12
click at [182, 238] on button "Delete" at bounding box center [185, 237] width 47 height 19
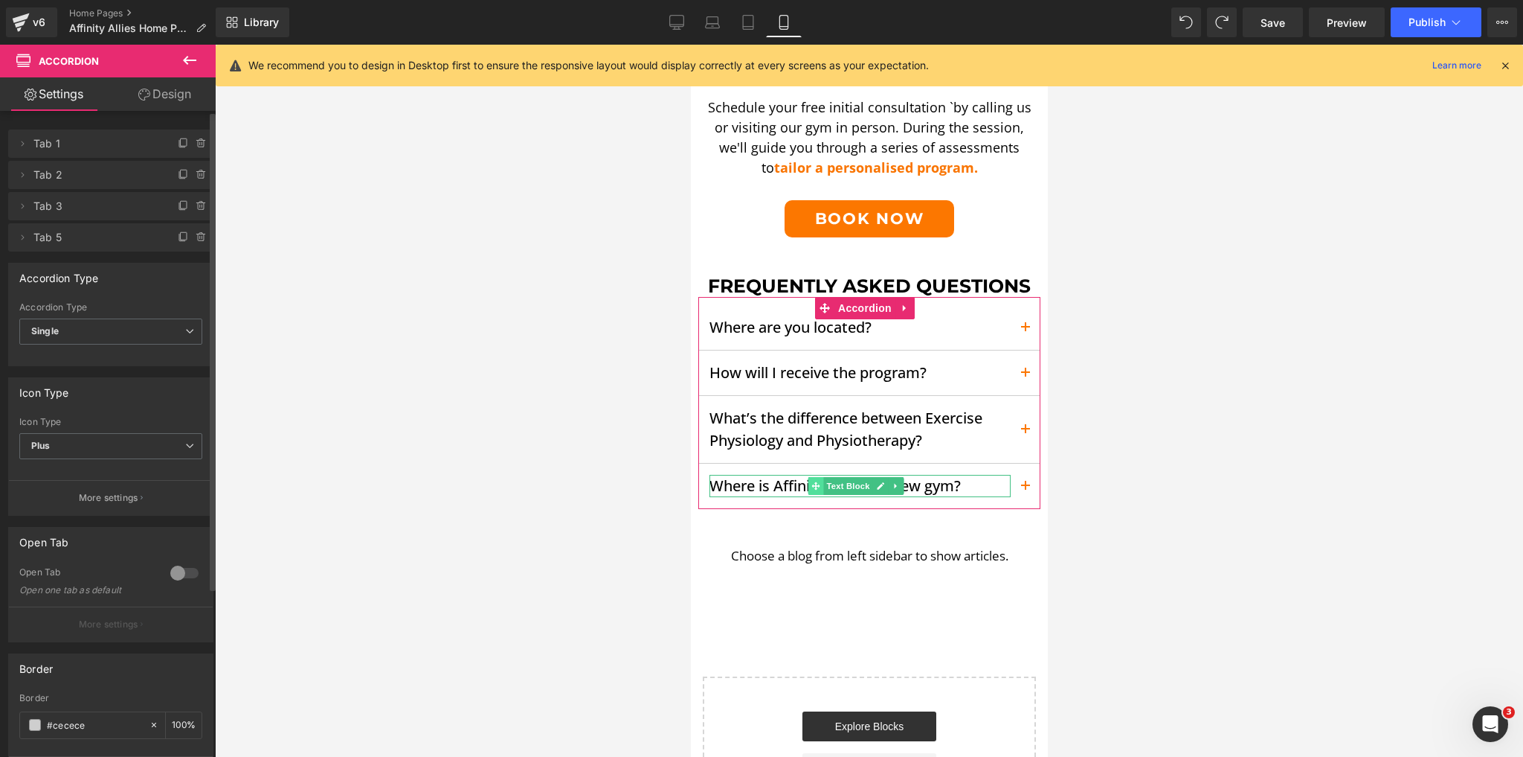
click at [815, 481] on icon at bounding box center [815, 485] width 8 height 9
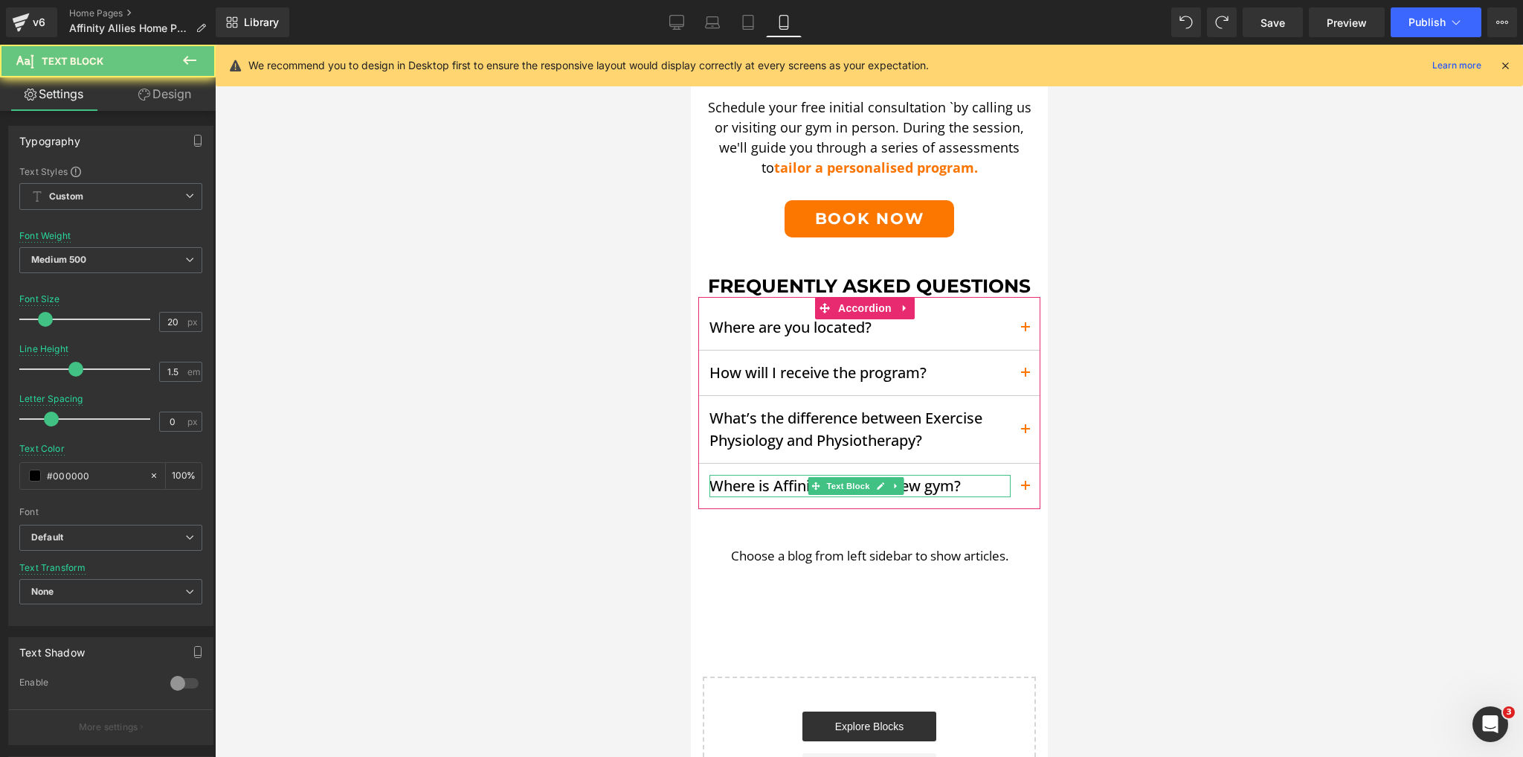
click at [760, 485] on p "Where is Affinity Athletics new gym?" at bounding box center [859, 486] width 301 height 22
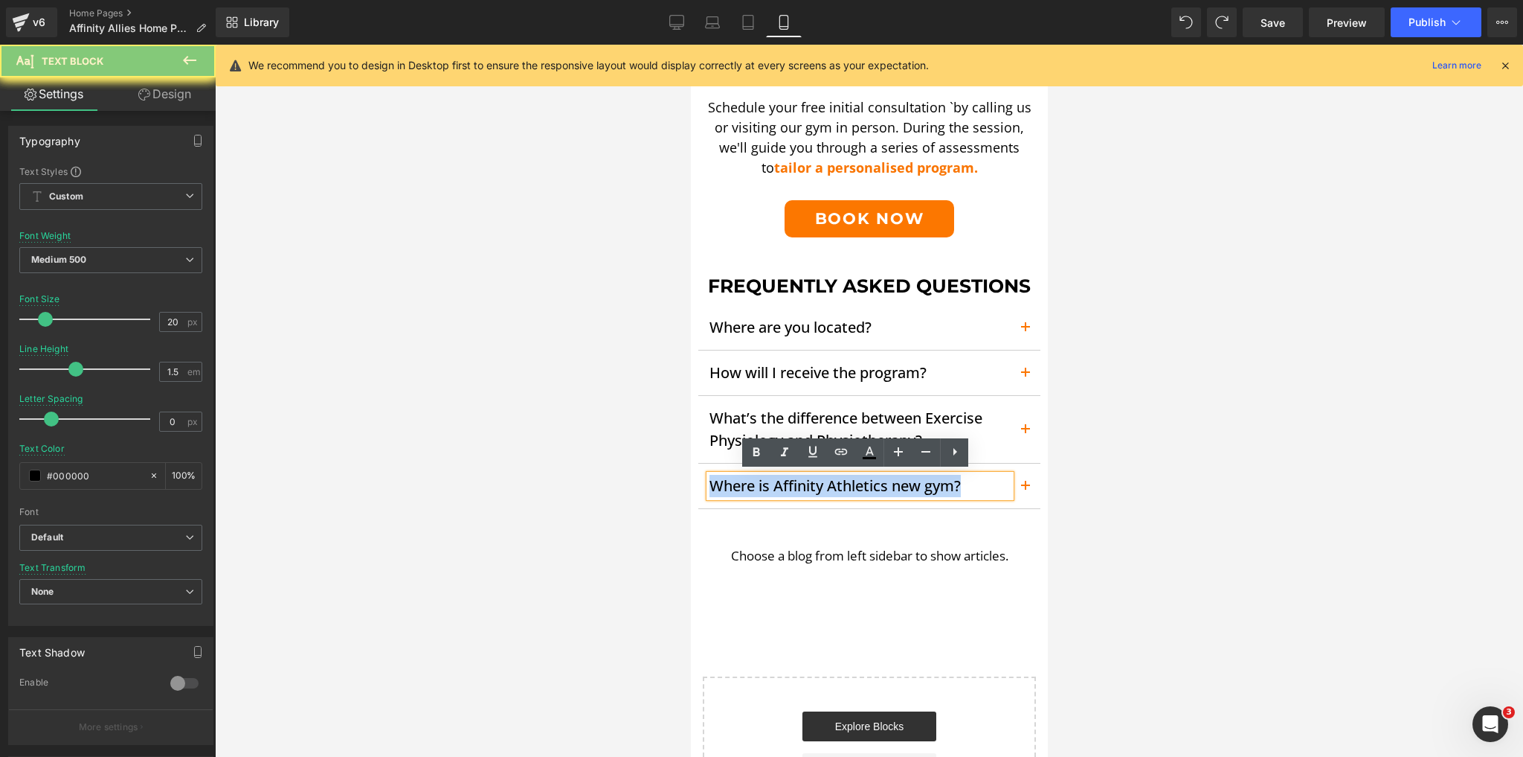
click at [760, 485] on p "Where is Affinity Athletics new gym?" at bounding box center [859, 486] width 301 height 22
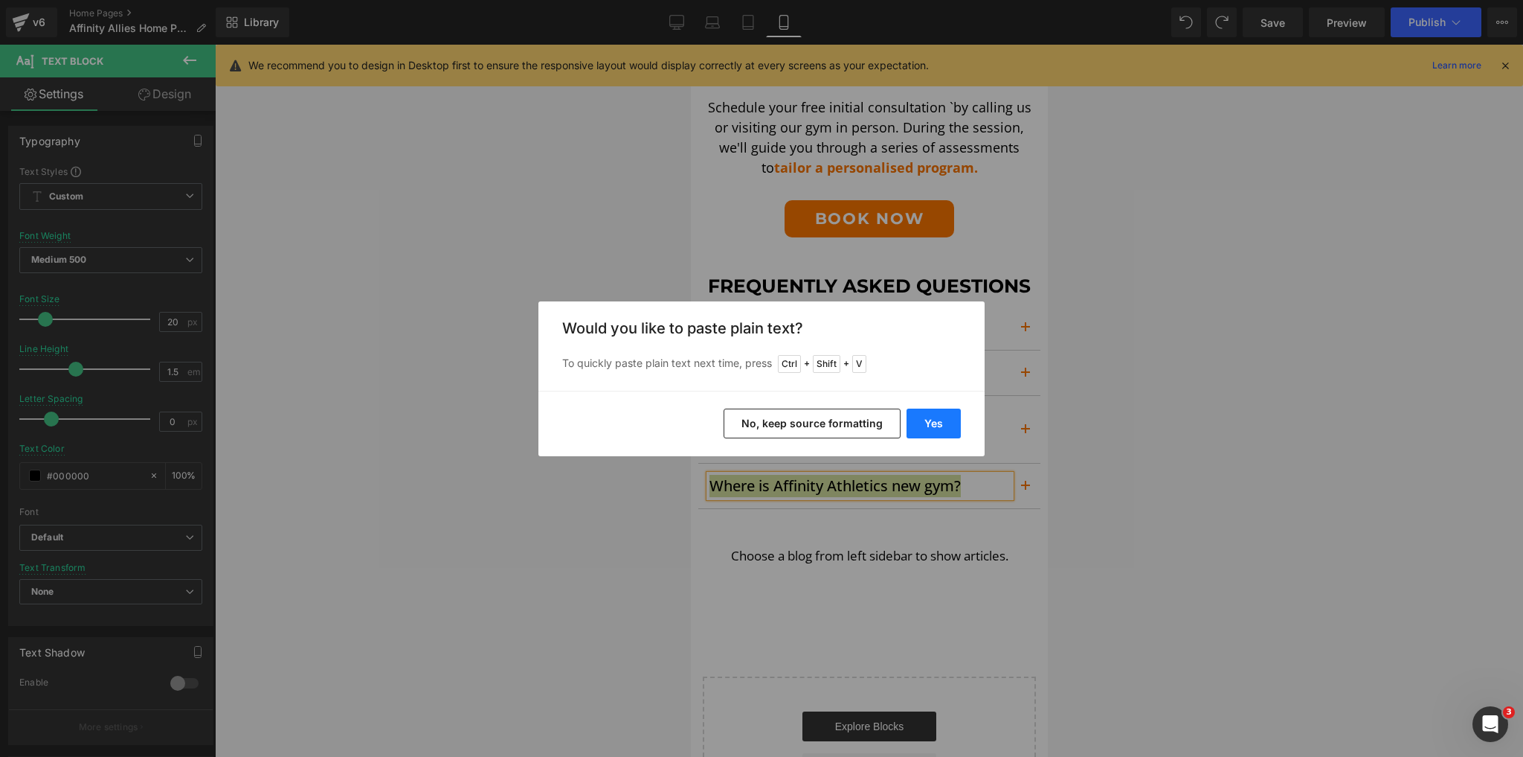
click at [938, 423] on button "Yes" at bounding box center [934, 423] width 54 height 30
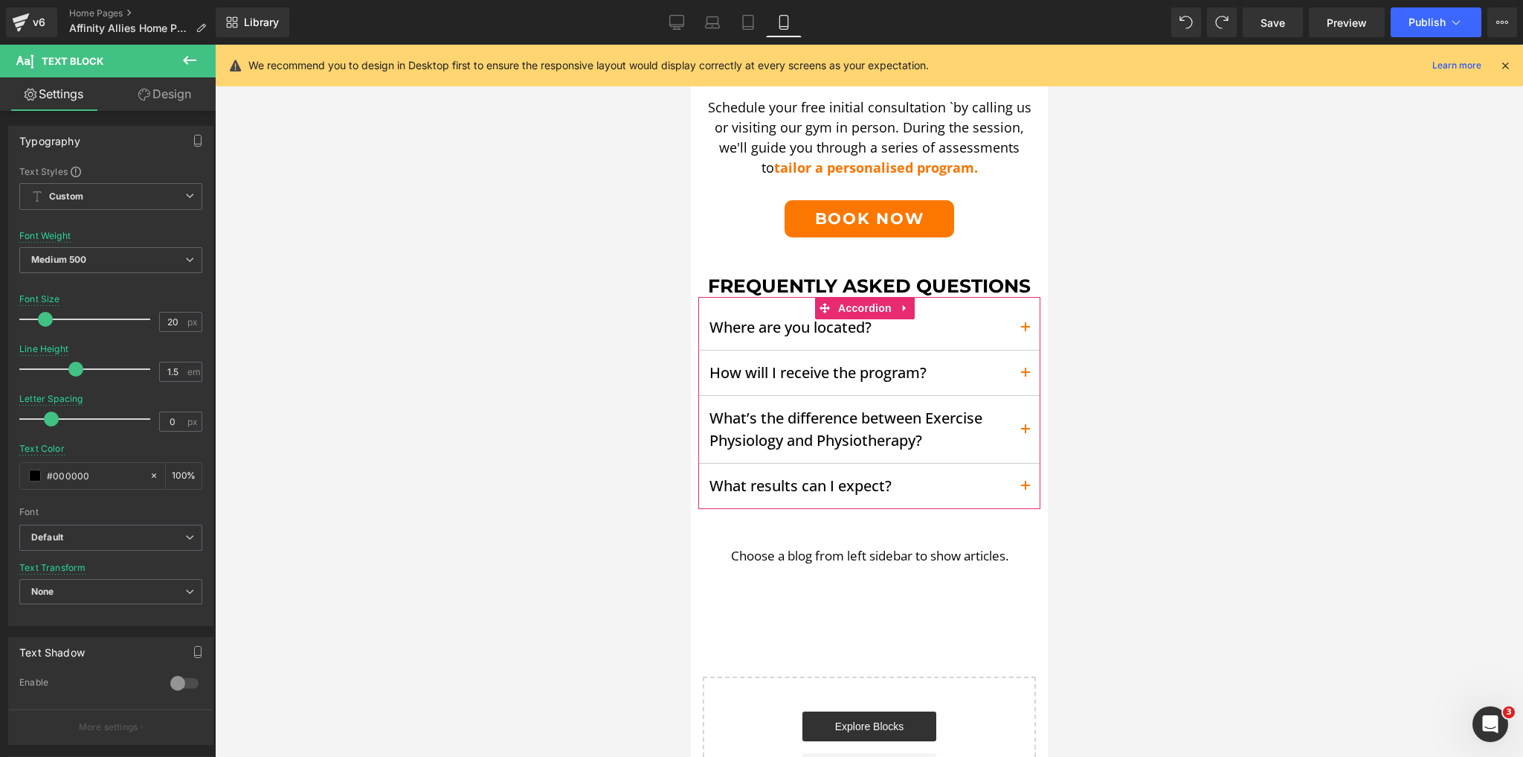
click at [1013, 318] on button "button" at bounding box center [1025, 327] width 30 height 45
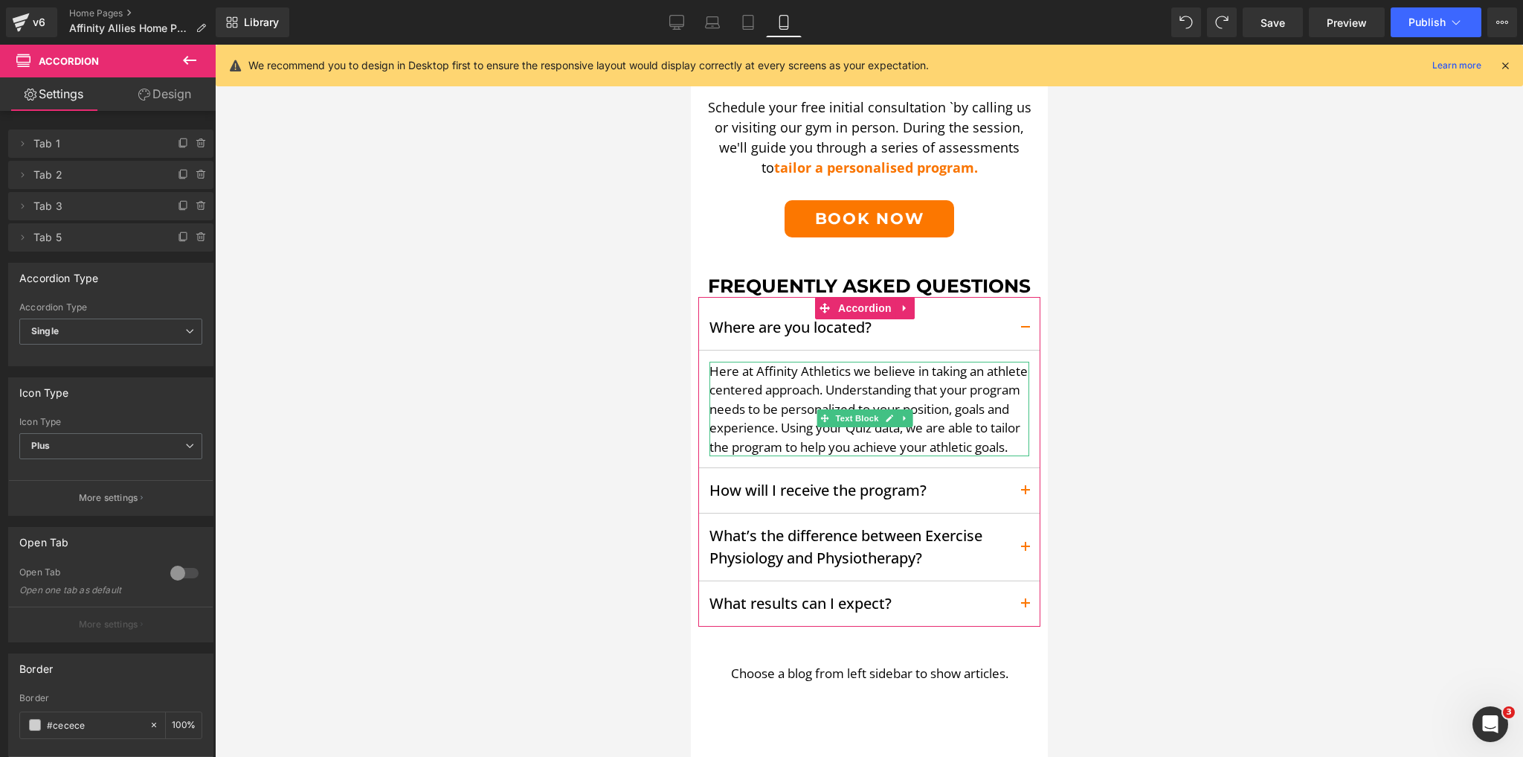
click at [759, 394] on p "Here at Affinity Athletics we believe in taking an athlete centered approach. U…" at bounding box center [869, 409] width 320 height 95
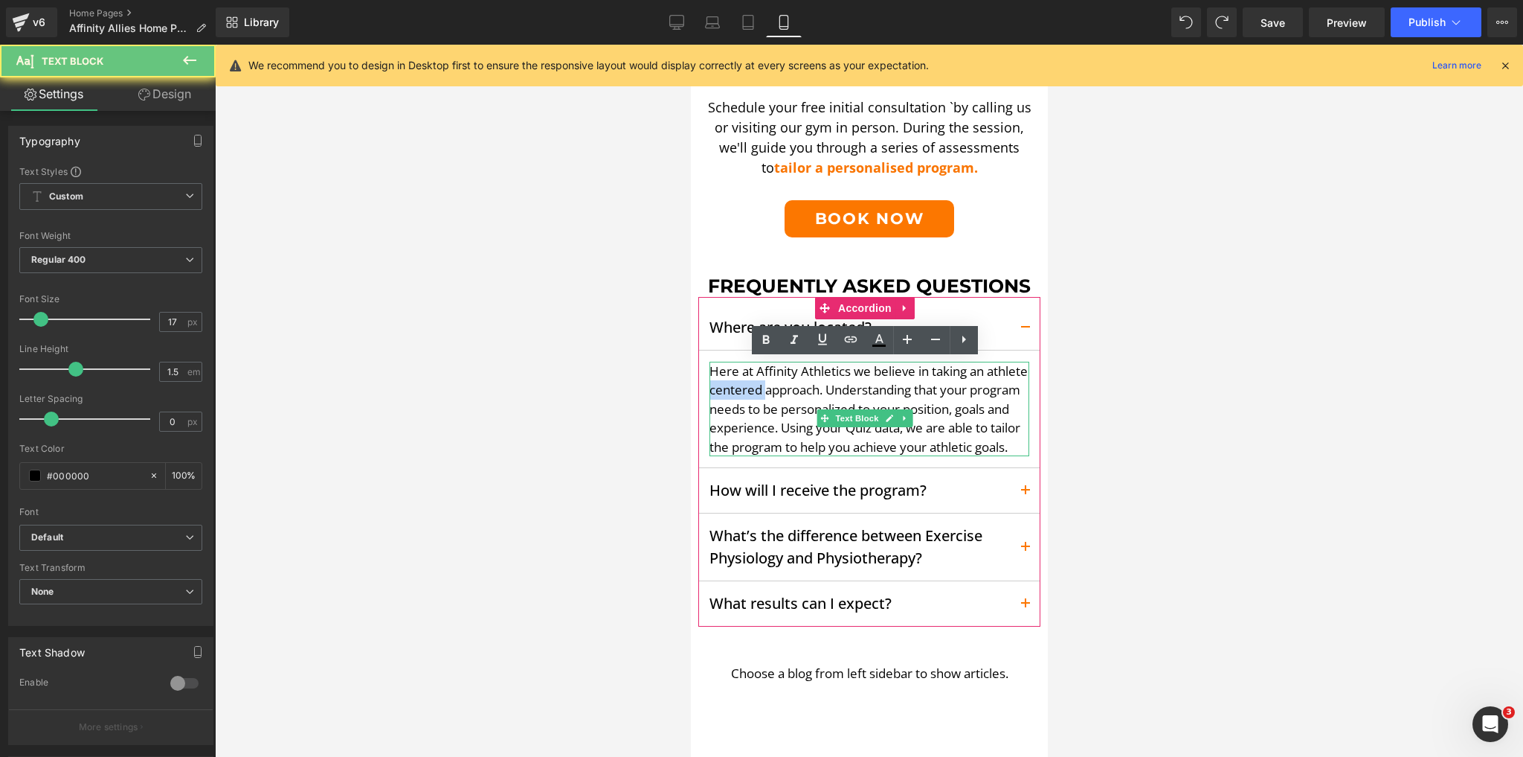
click at [759, 394] on p "Here at Affinity Athletics we believe in taking an athlete centered approach. U…" at bounding box center [869, 409] width 320 height 95
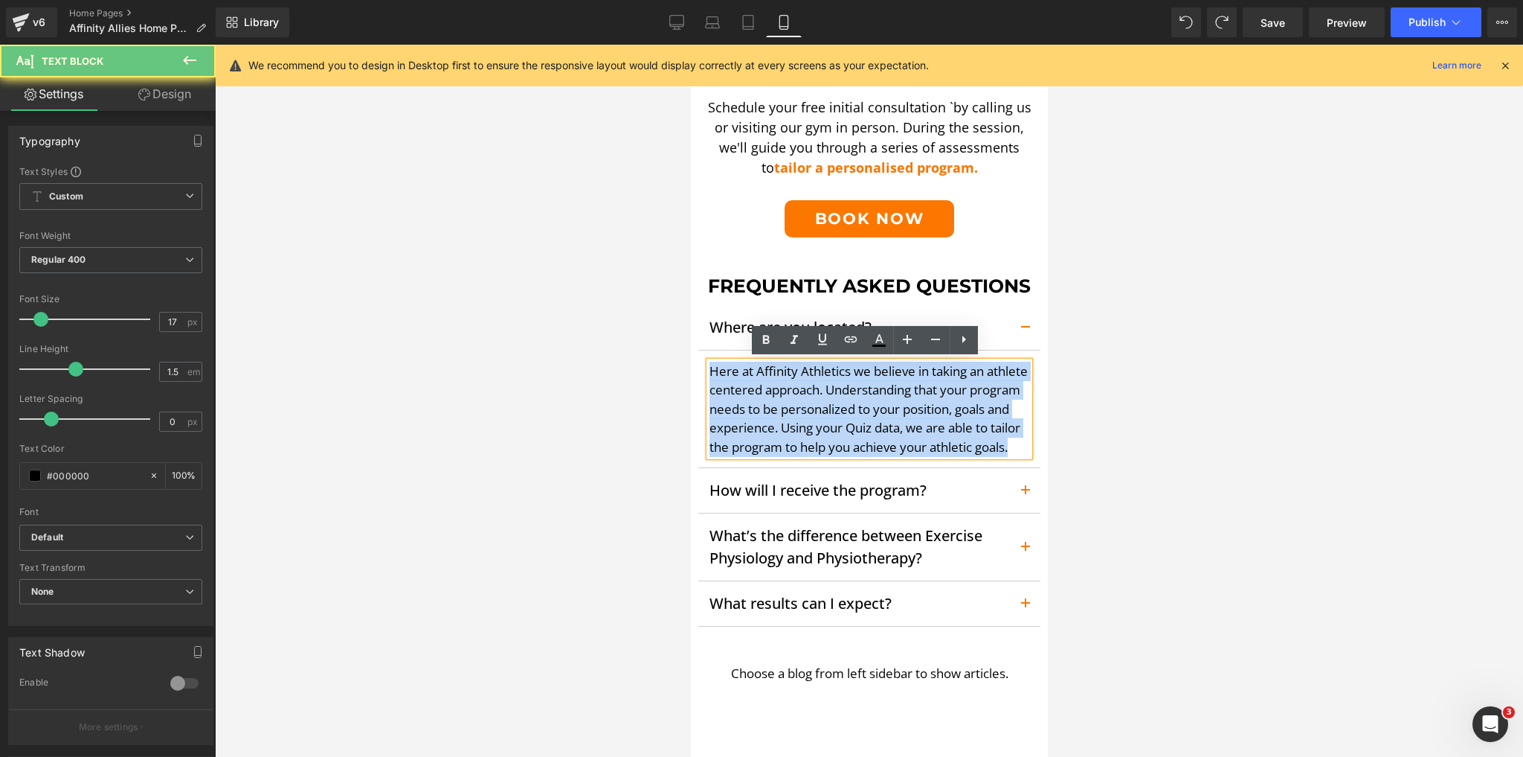
click at [759, 394] on p "Here at Affinity Athletics we believe in taking an athlete centered approach. U…" at bounding box center [869, 409] width 320 height 95
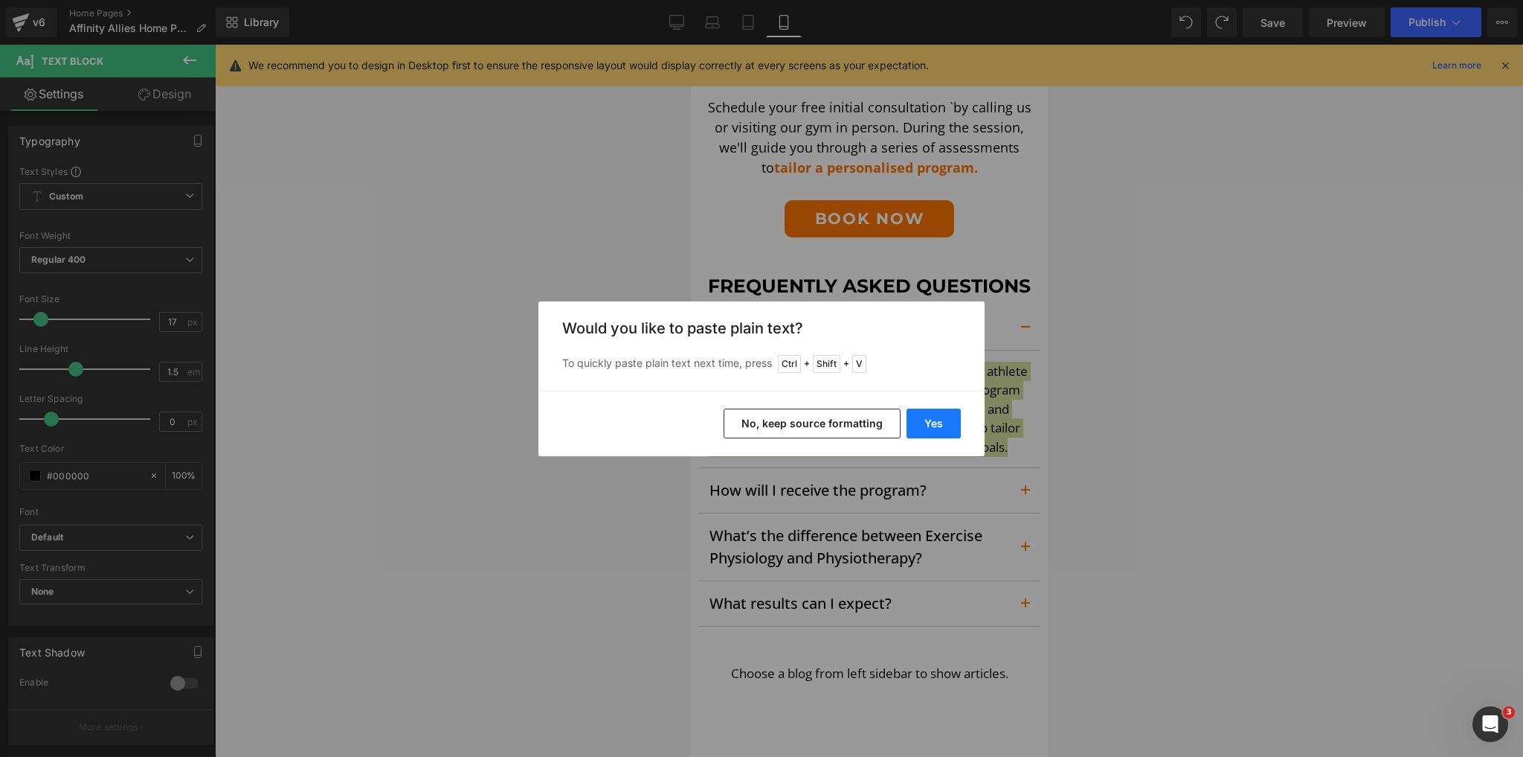
click at [913, 422] on button "Yes" at bounding box center [934, 423] width 54 height 30
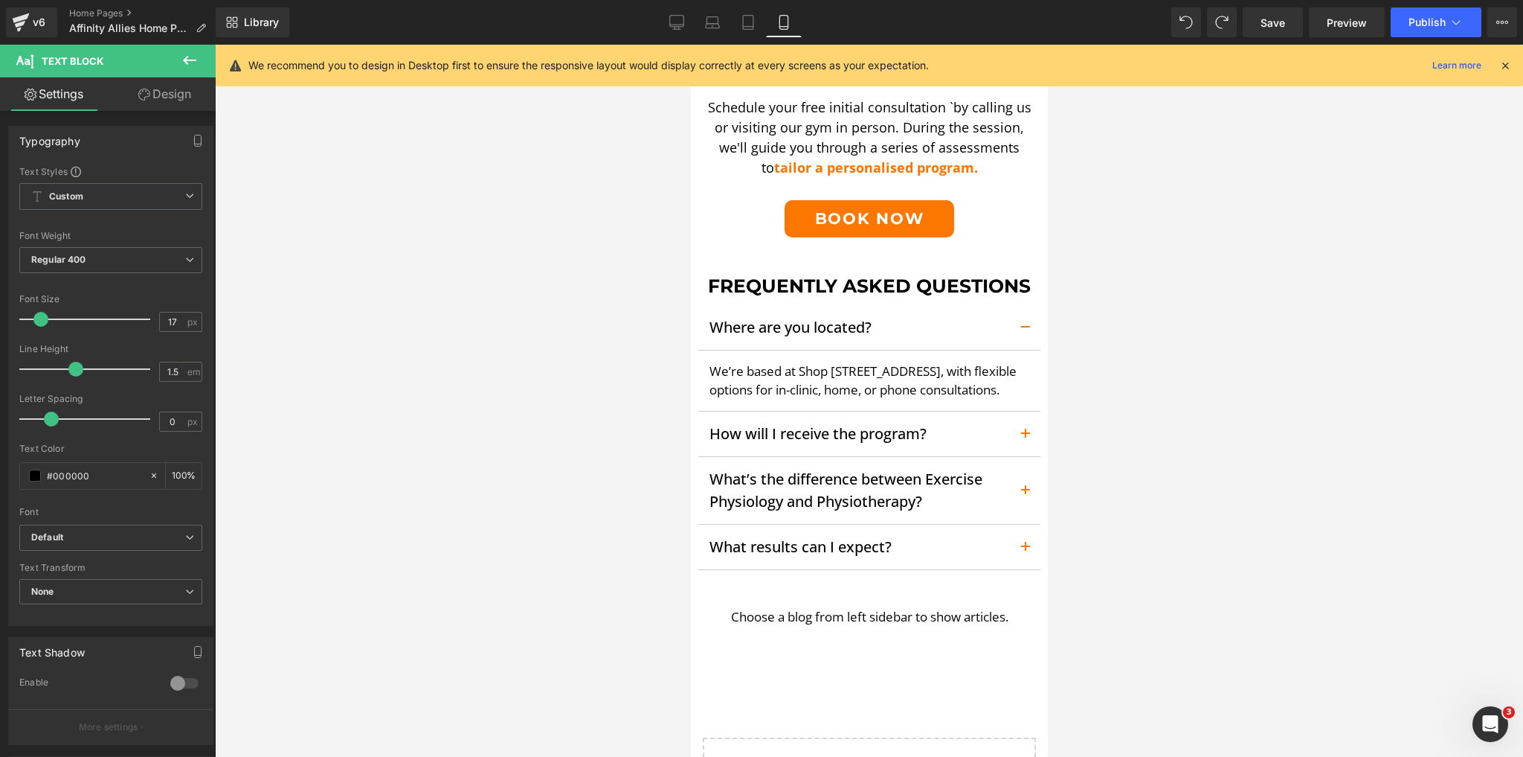
click at [200, 59] on button at bounding box center [190, 61] width 52 height 33
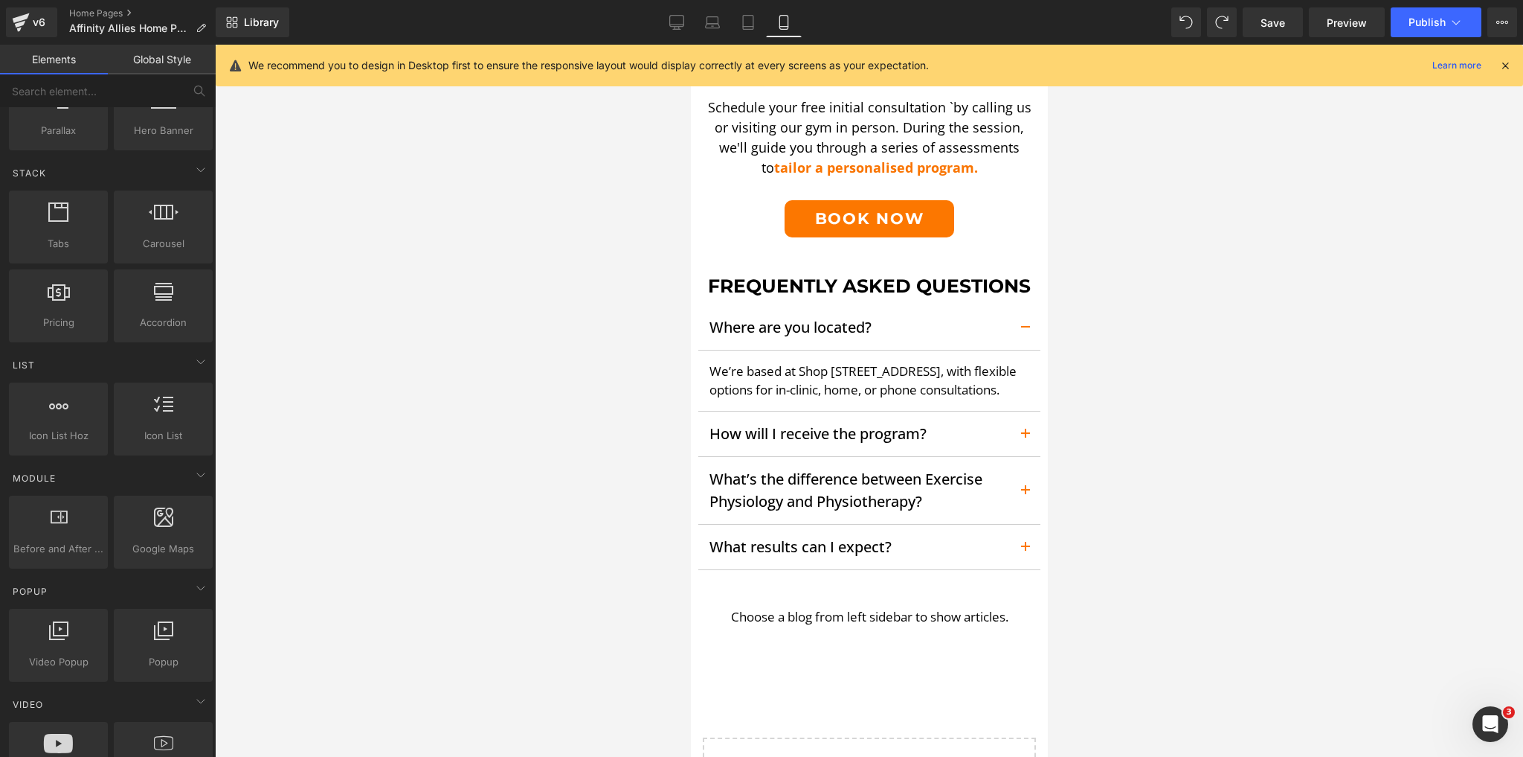
scroll to position [476, 0]
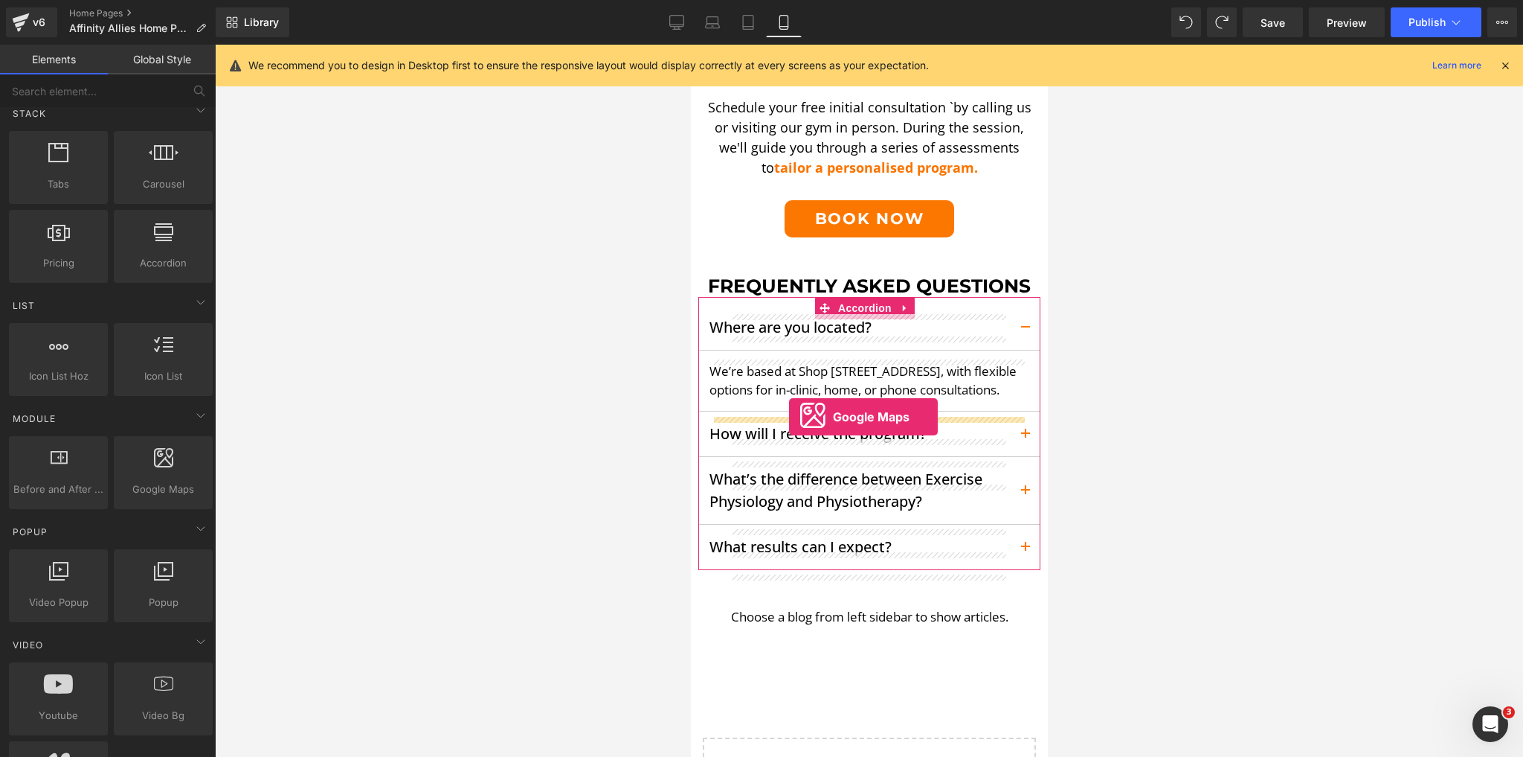
drag, startPoint x: 847, startPoint y: 515, endPoint x: 788, endPoint y: 417, distance: 115.1
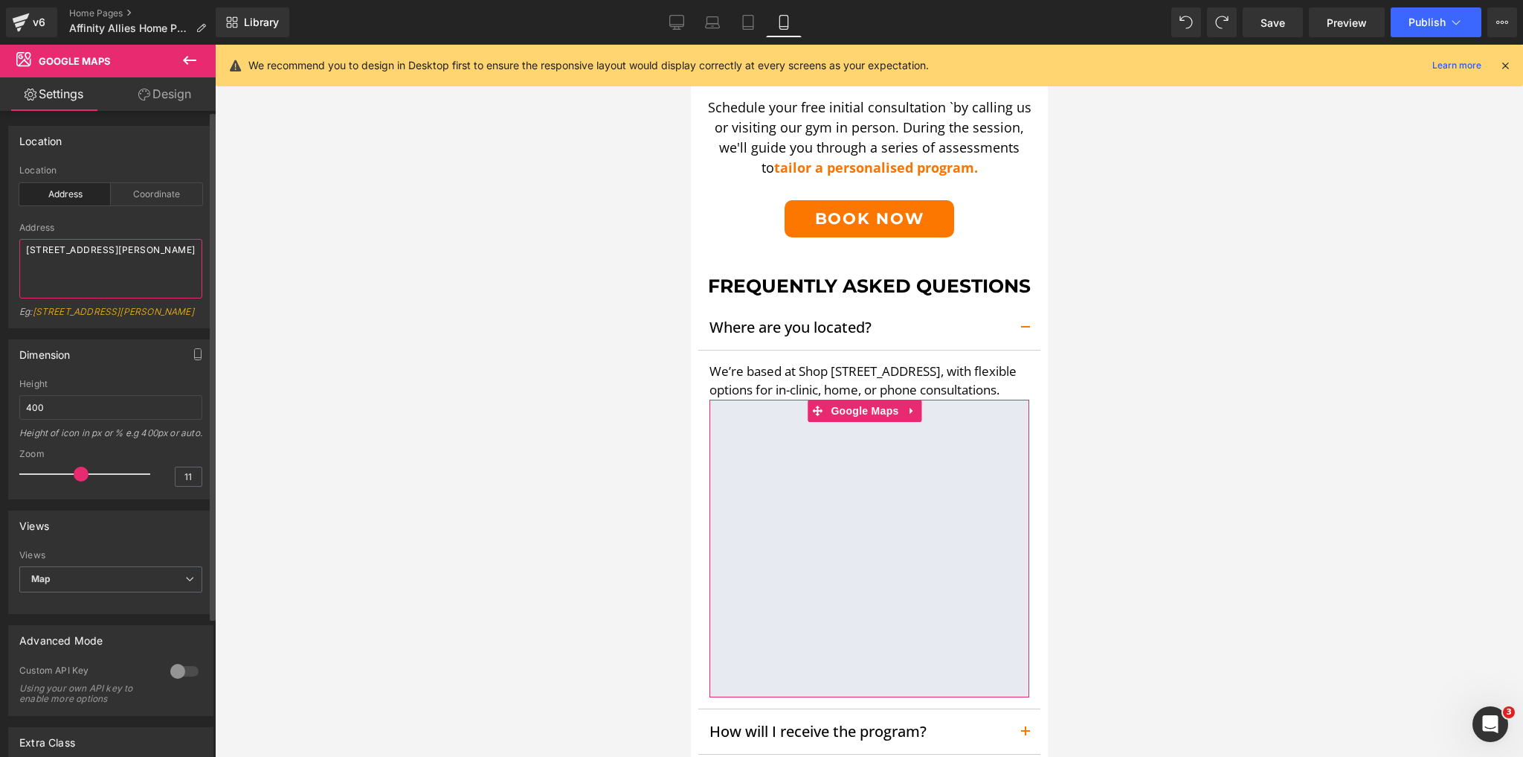
click at [116, 260] on textarea "[STREET_ADDRESS][PERSON_NAME]" at bounding box center [110, 269] width 183 height 60
type textarea "Shop [STREET_ADDRESS]"
click at [349, 414] on div at bounding box center [869, 401] width 1308 height 712
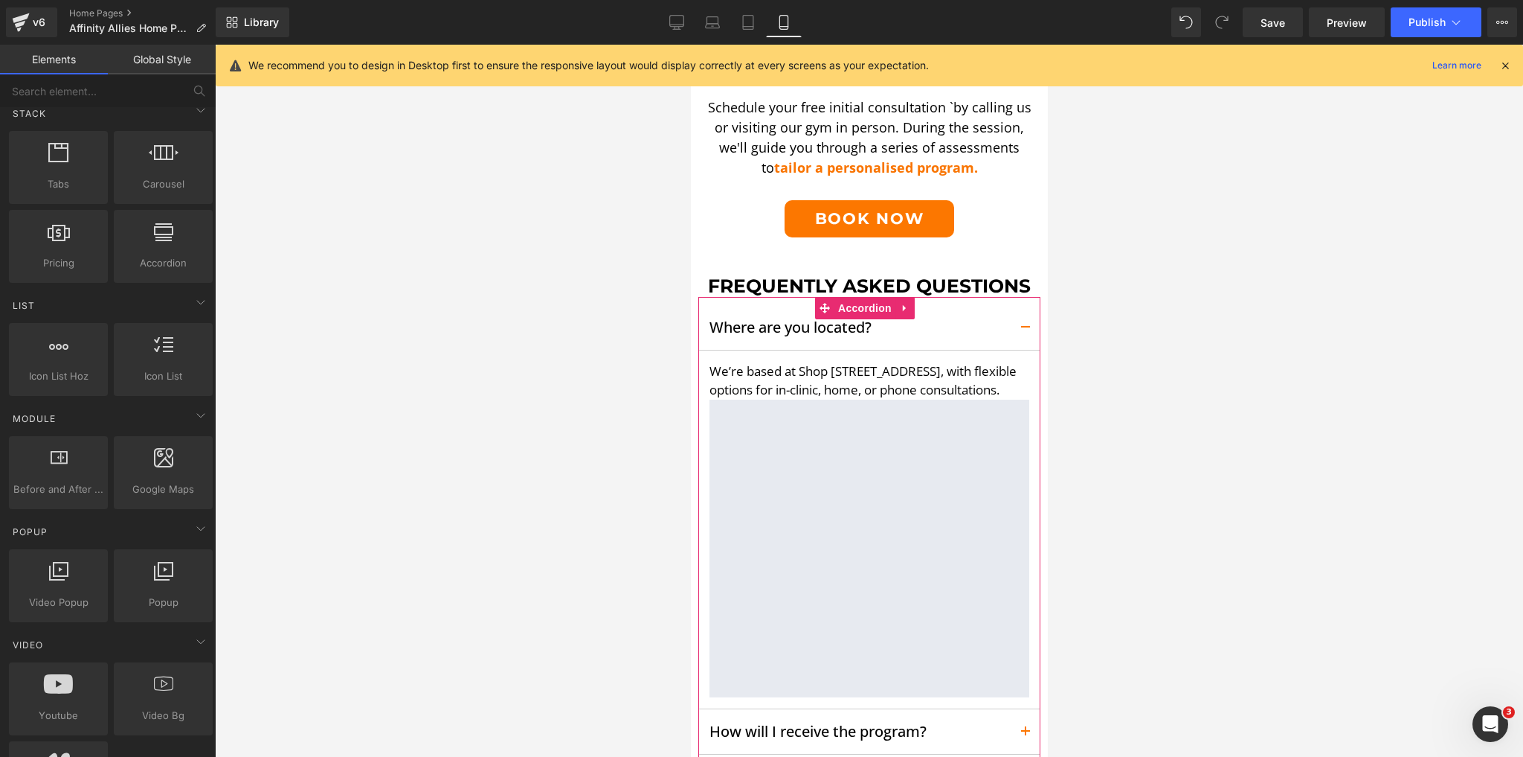
click at [1021, 327] on button "button" at bounding box center [1025, 327] width 30 height 45
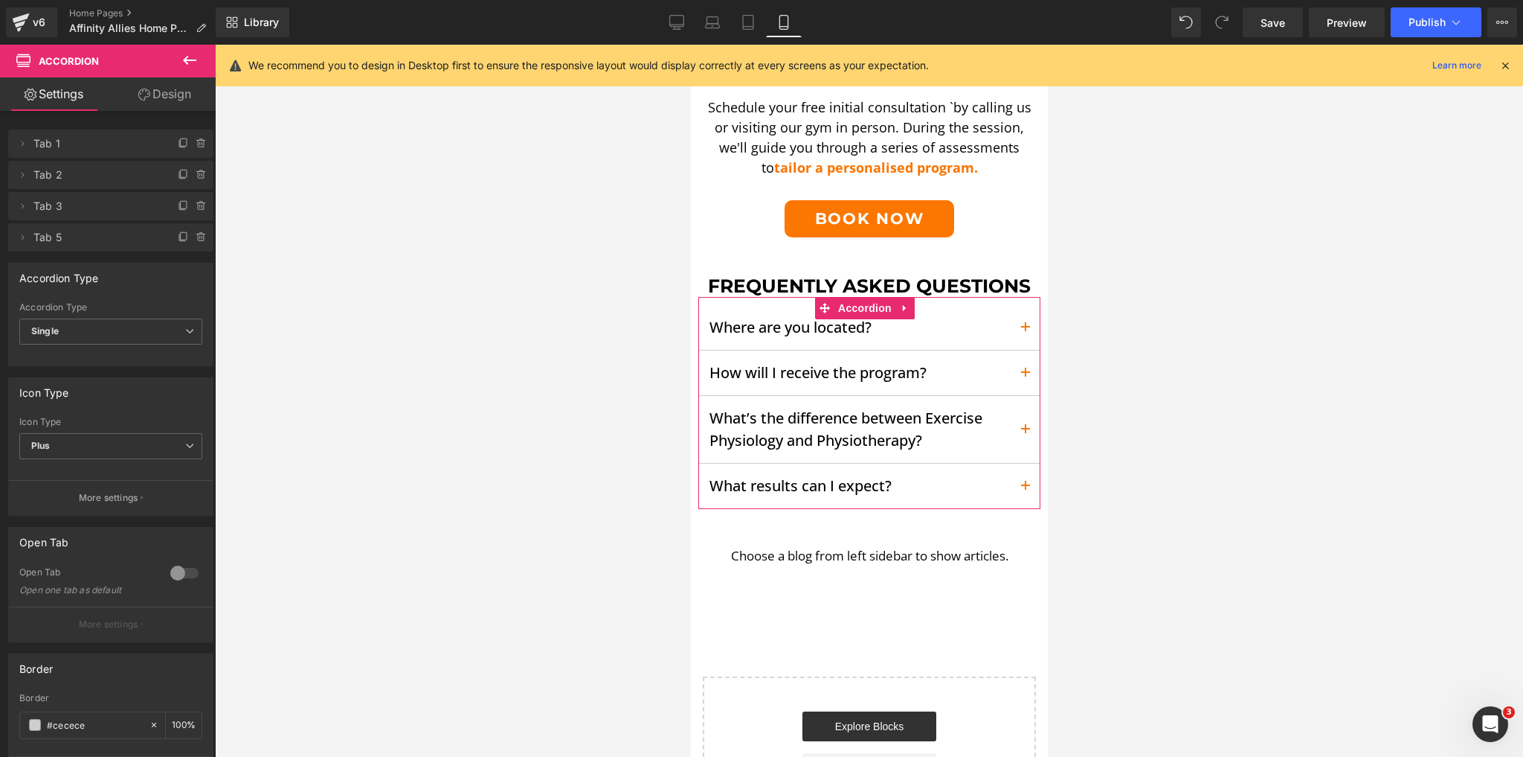
click at [1018, 370] on button "button" at bounding box center [1025, 372] width 30 height 45
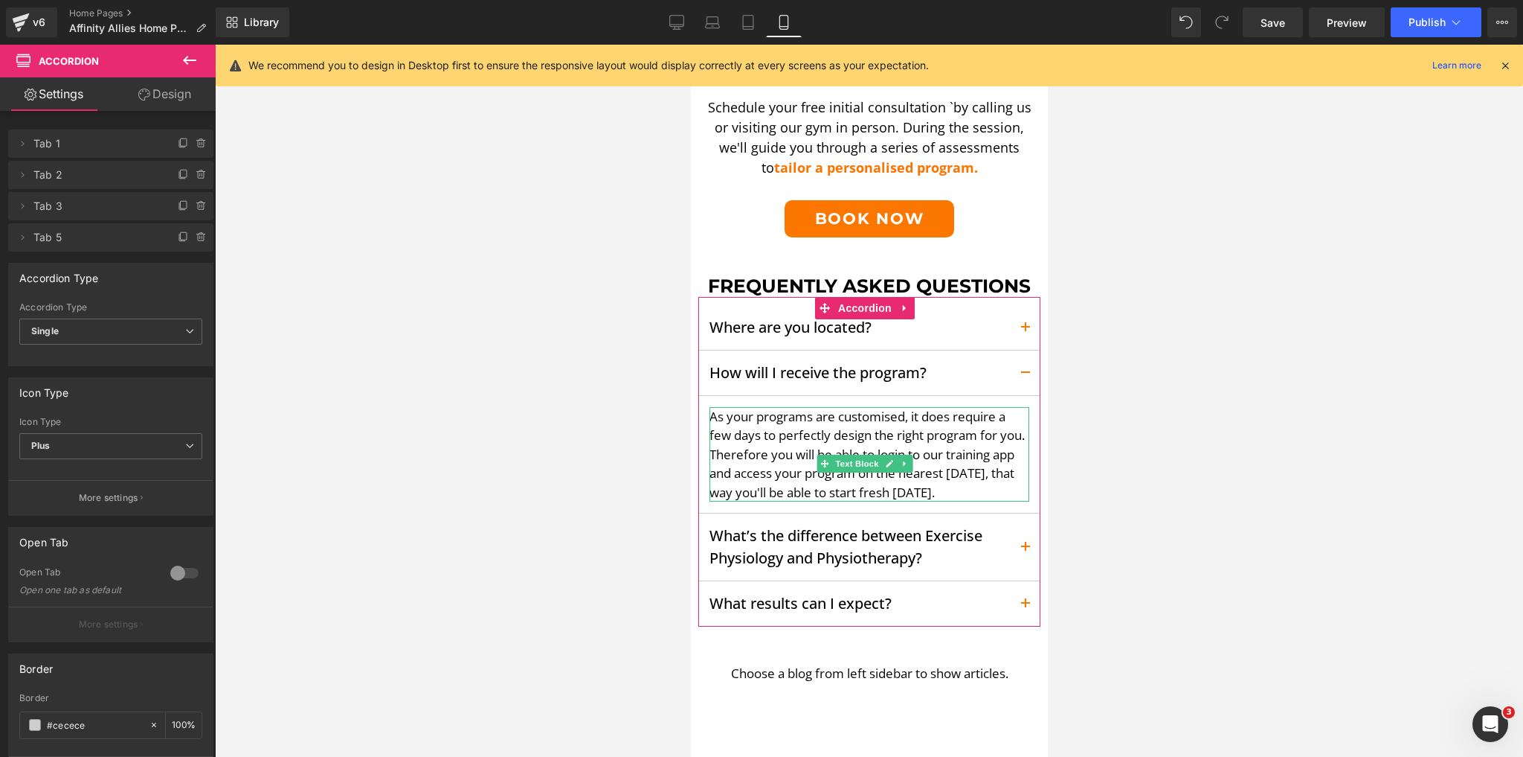
click at [730, 437] on p "As your programs are customised, it does require a few days to perfectly design…" at bounding box center [869, 454] width 320 height 95
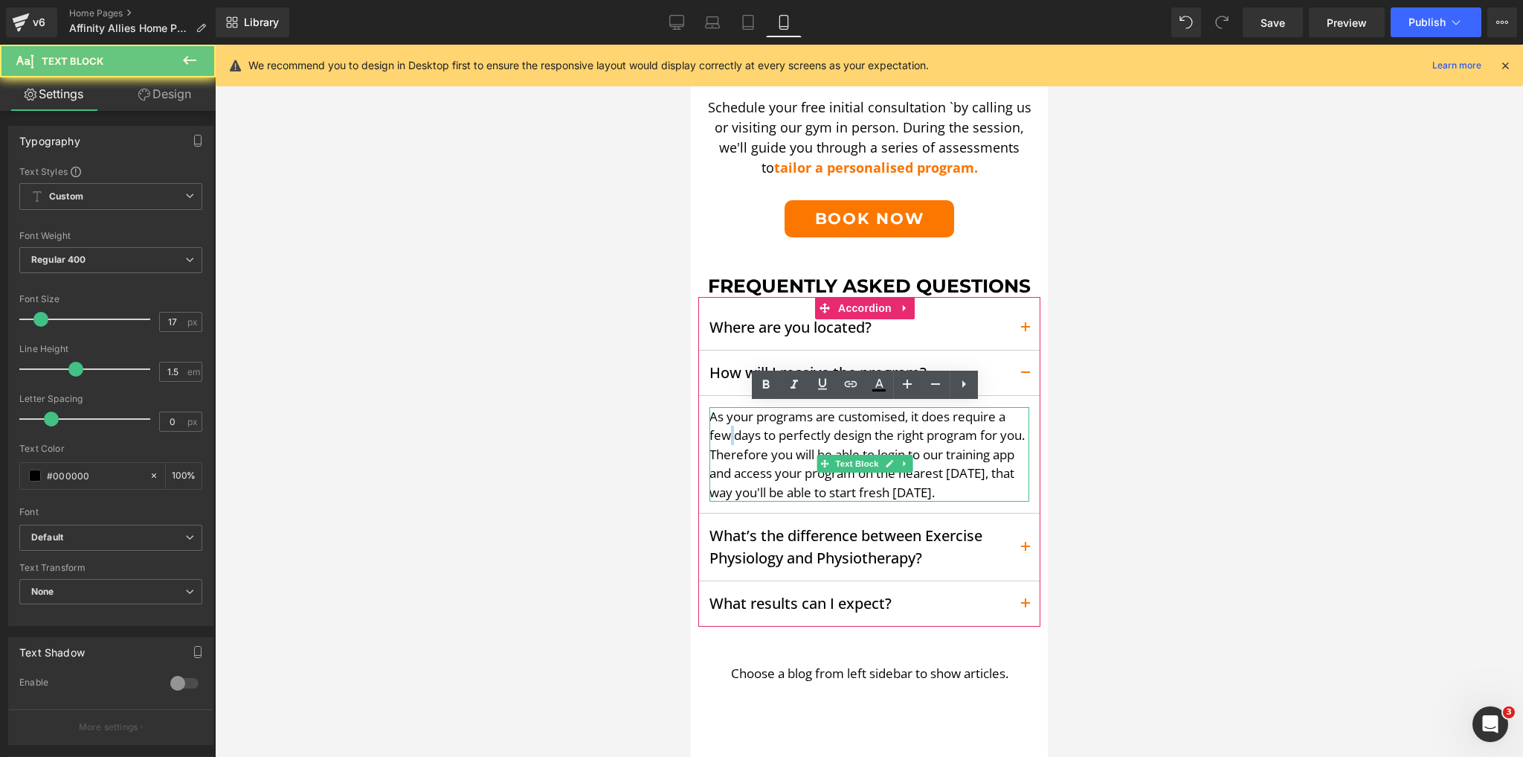
click at [730, 437] on p "As your programs are customised, it does require a few days to perfectly design…" at bounding box center [869, 454] width 320 height 95
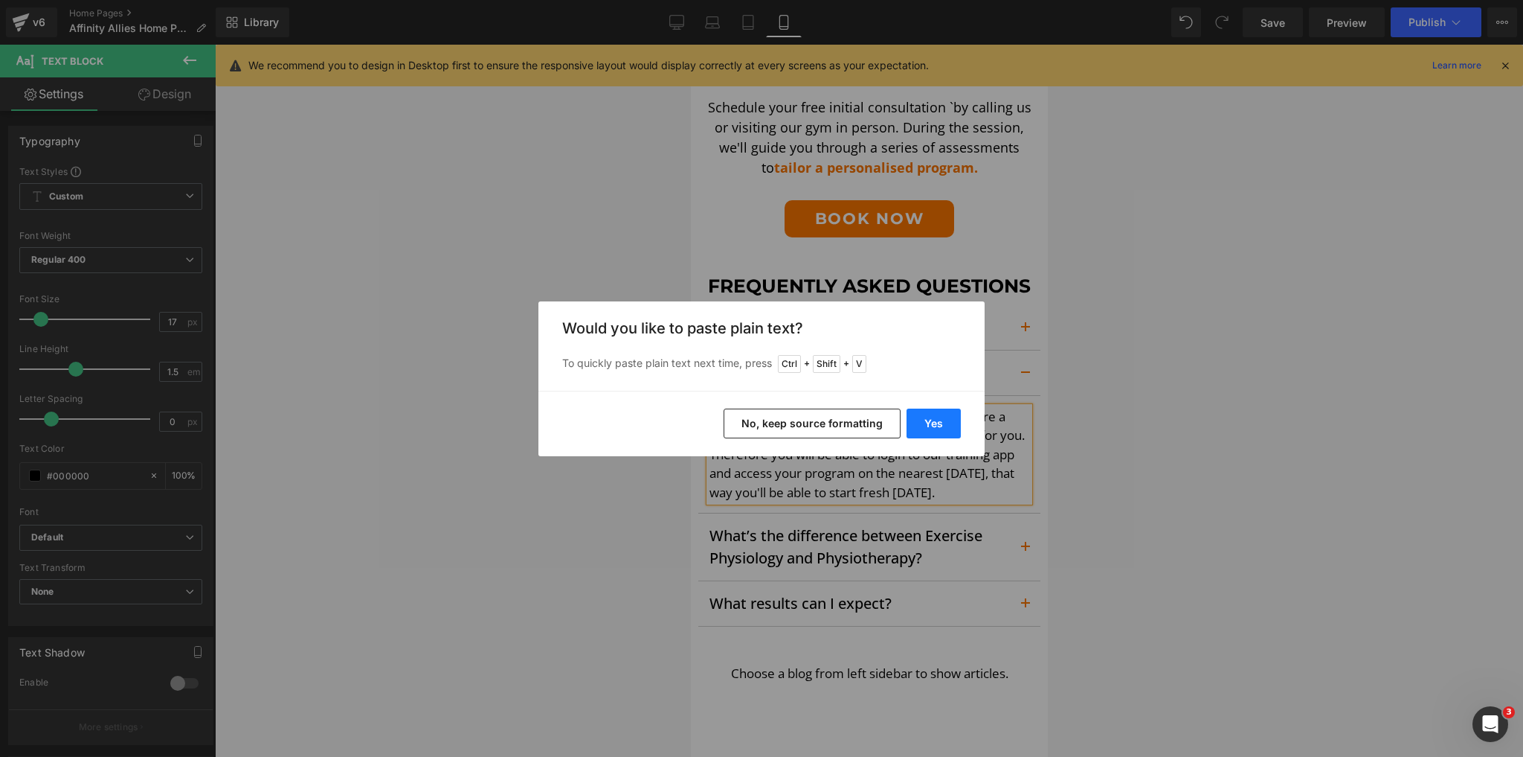
click at [918, 425] on button "Yes" at bounding box center [934, 423] width 54 height 30
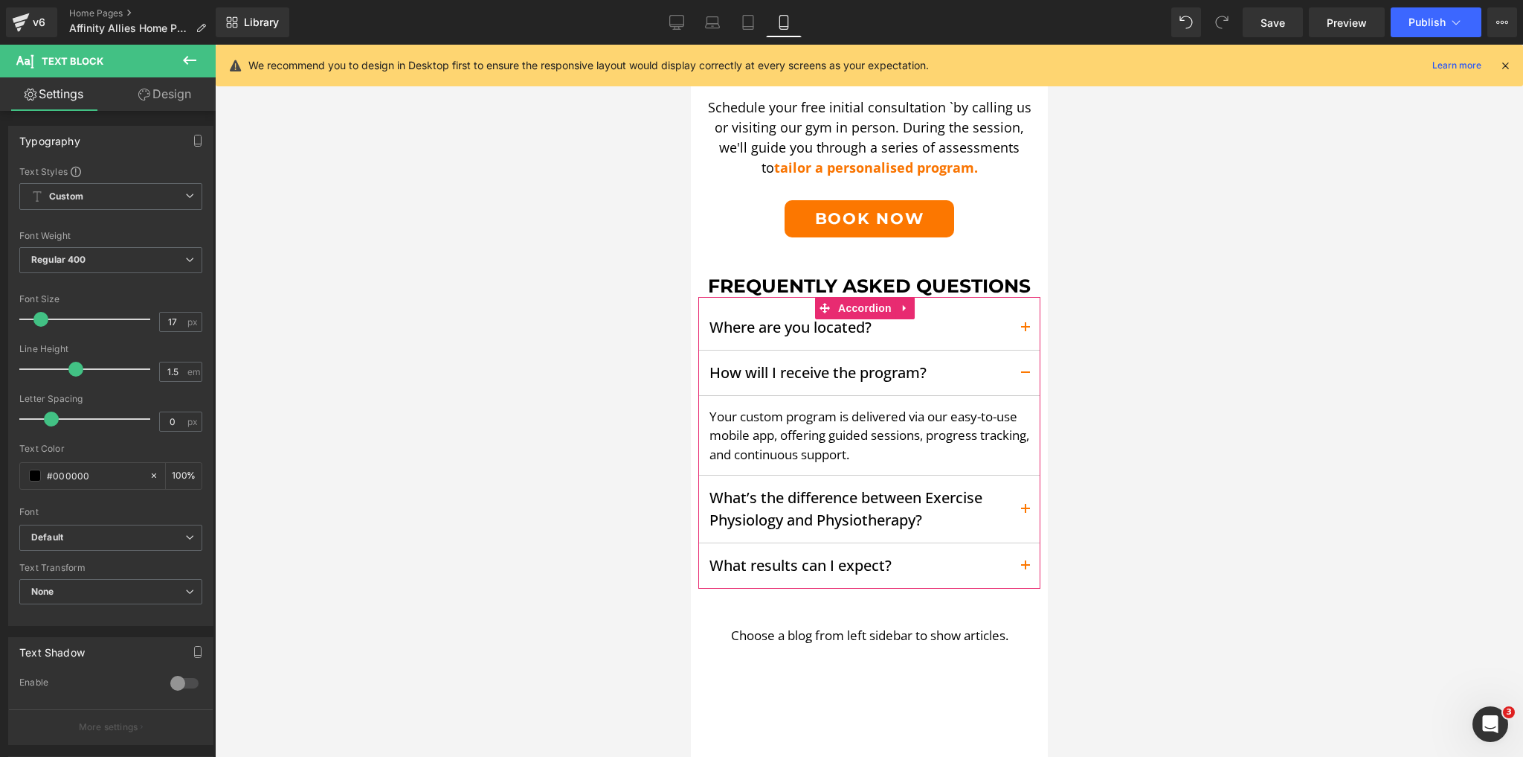
click at [1015, 363] on button "button" at bounding box center [1025, 372] width 30 height 45
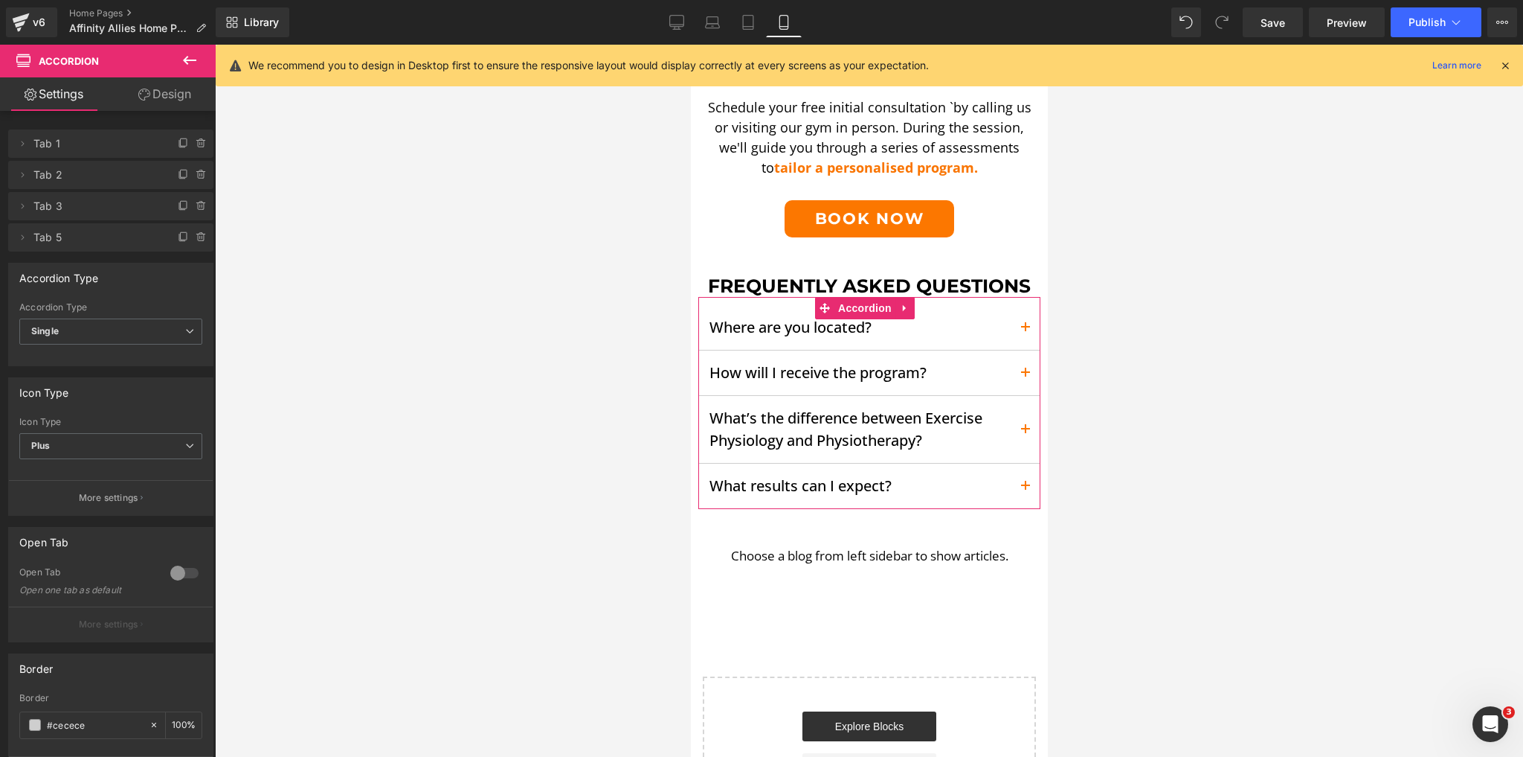
click at [1015, 424] on button "button" at bounding box center [1025, 429] width 30 height 67
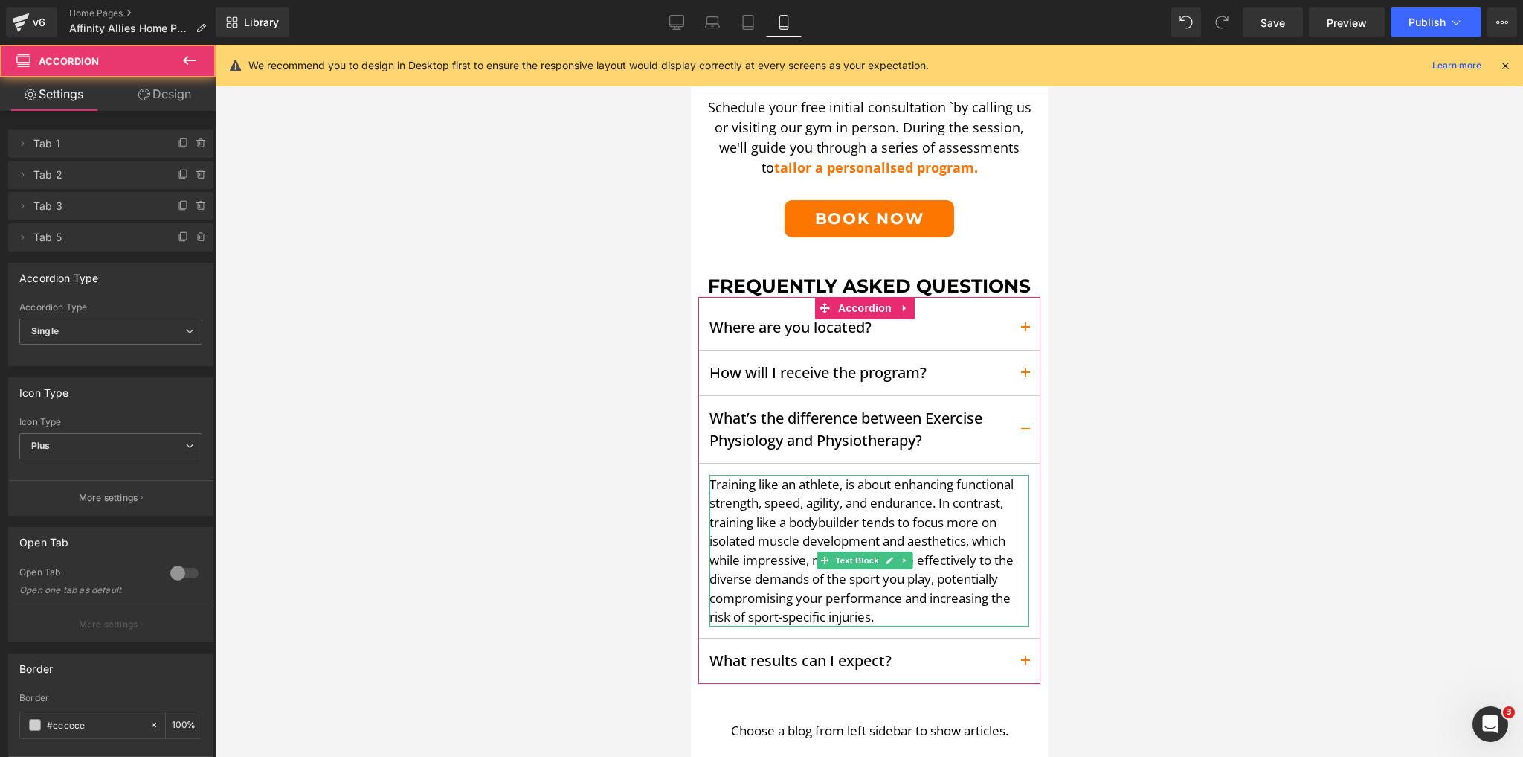
click at [893, 498] on p "Training like an athlete, is about enhancing functional strength, speed, agilit…" at bounding box center [869, 551] width 320 height 152
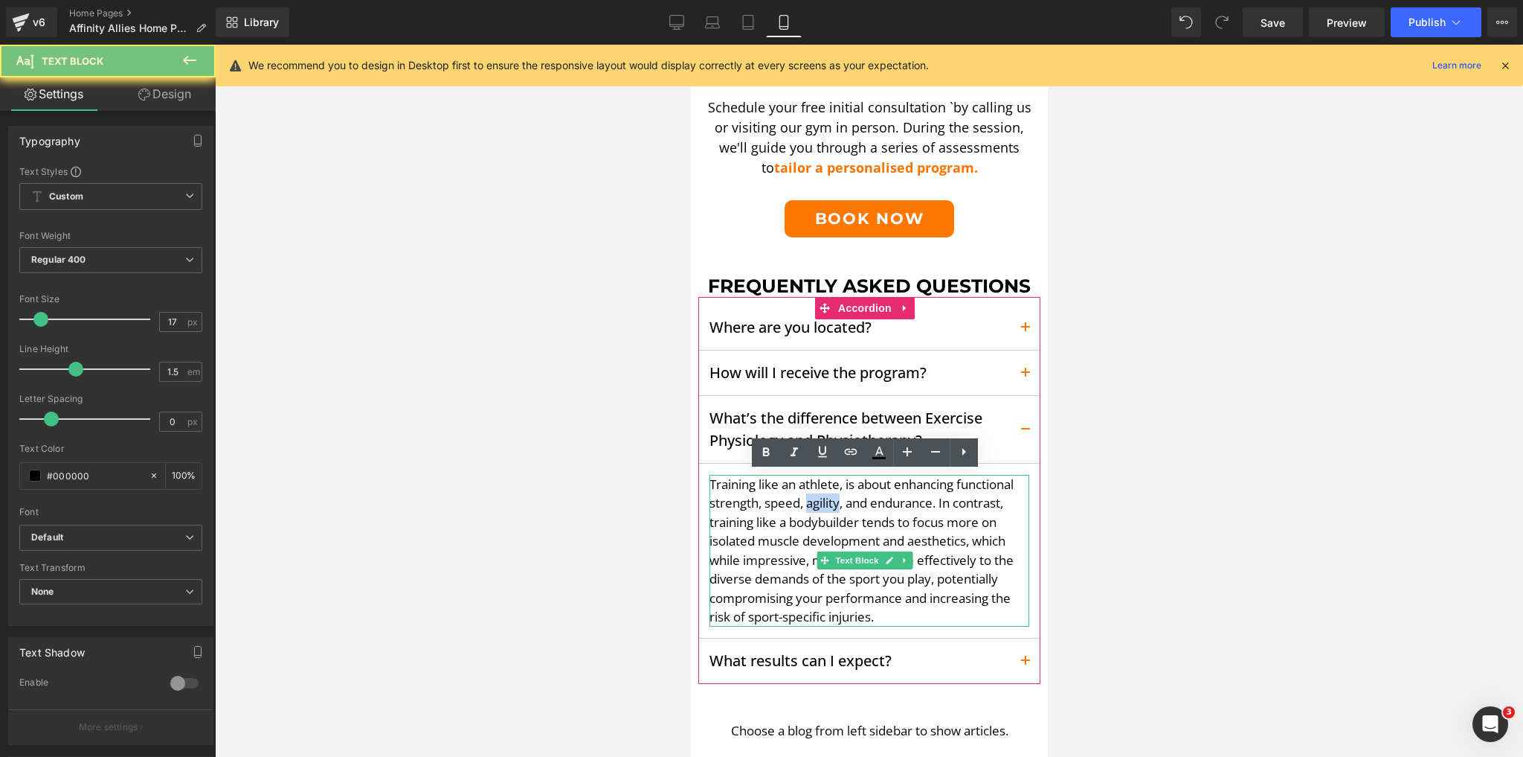
click at [893, 498] on p "Training like an athlete, is about enhancing functional strength, speed, agilit…" at bounding box center [869, 551] width 320 height 152
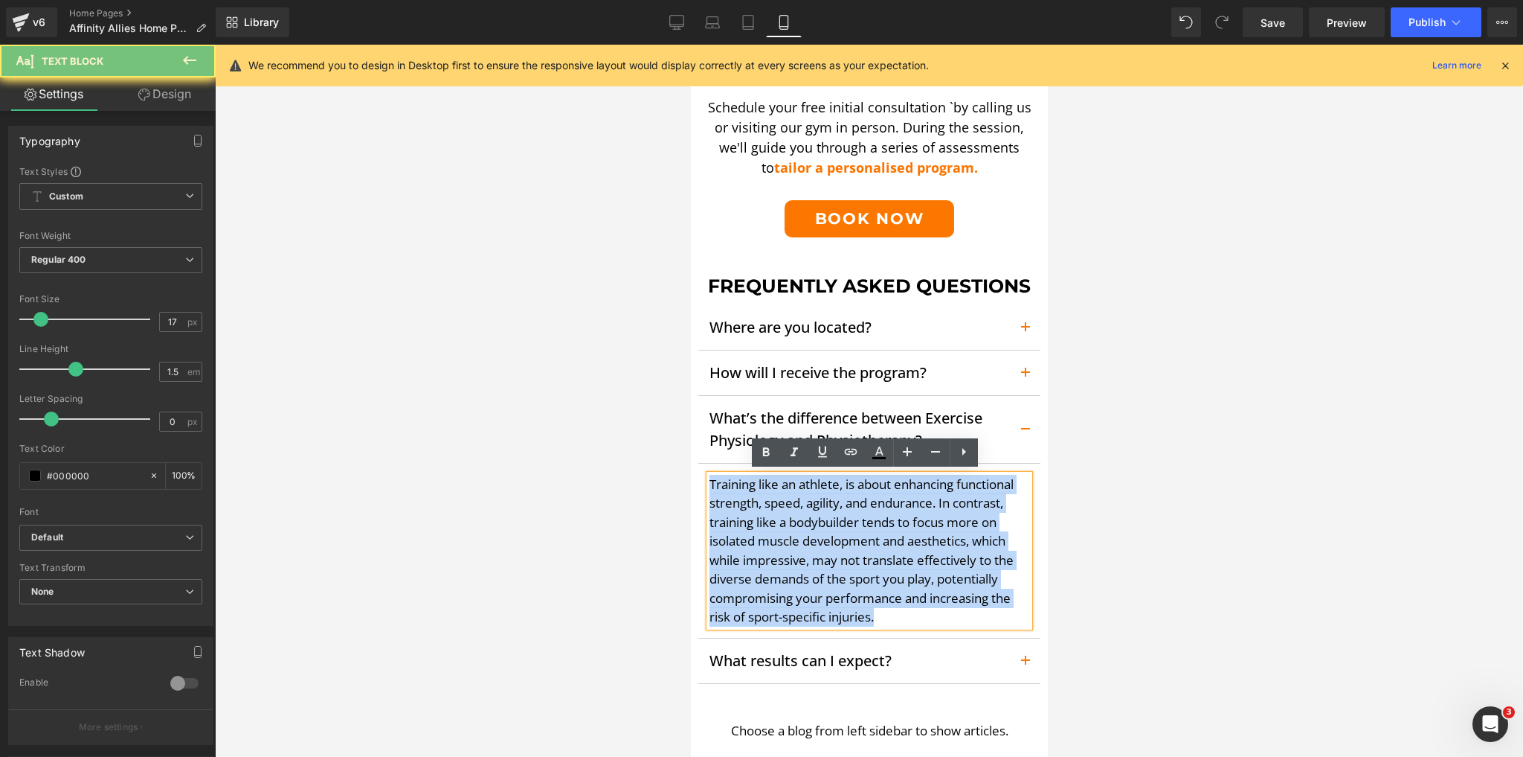
click at [893, 498] on p "Training like an athlete, is about enhancing functional strength, speed, agilit…" at bounding box center [869, 551] width 320 height 152
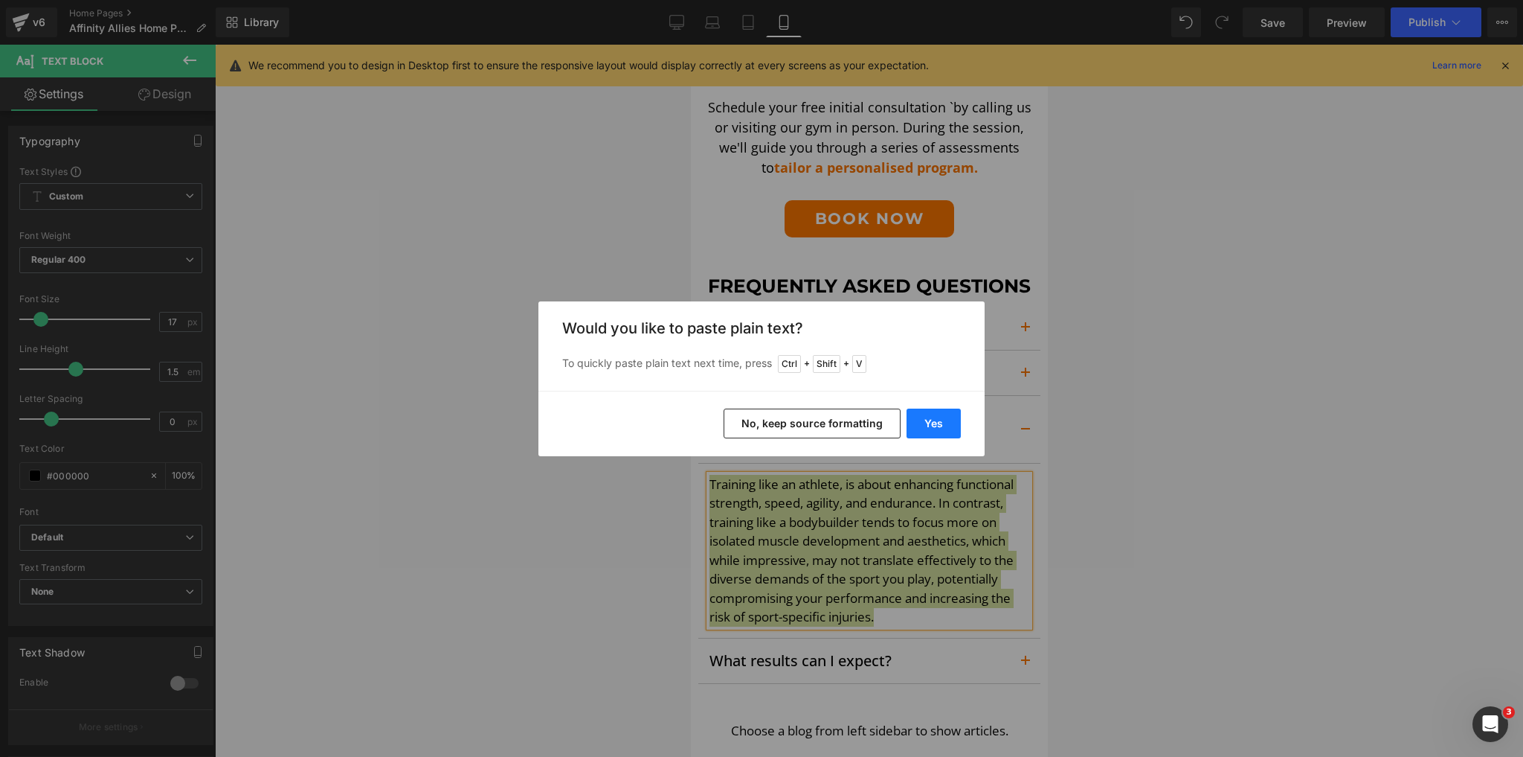
click at [955, 425] on button "Yes" at bounding box center [934, 423] width 54 height 30
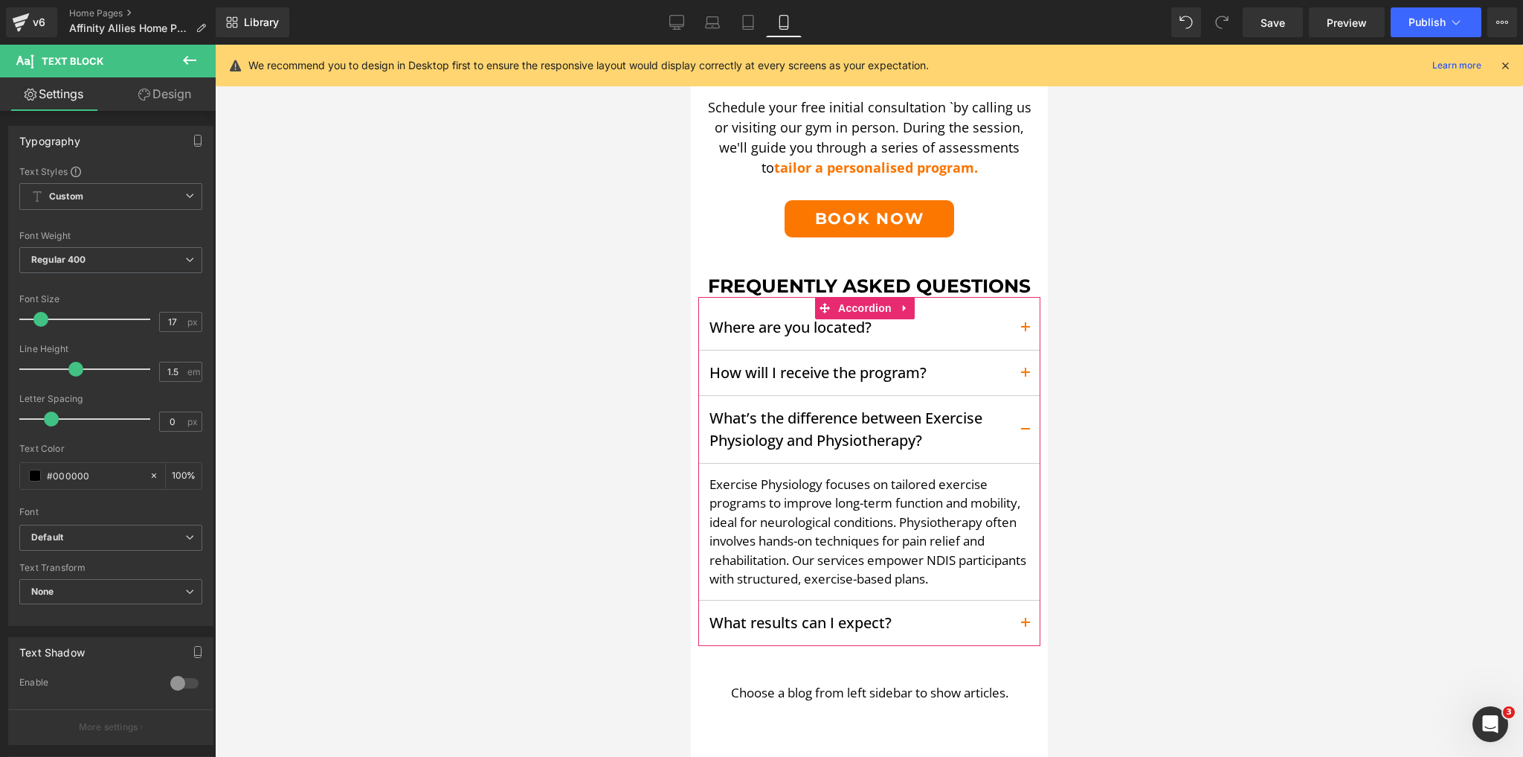
click at [1025, 434] on span "button" at bounding box center [1025, 434] width 0 height 0
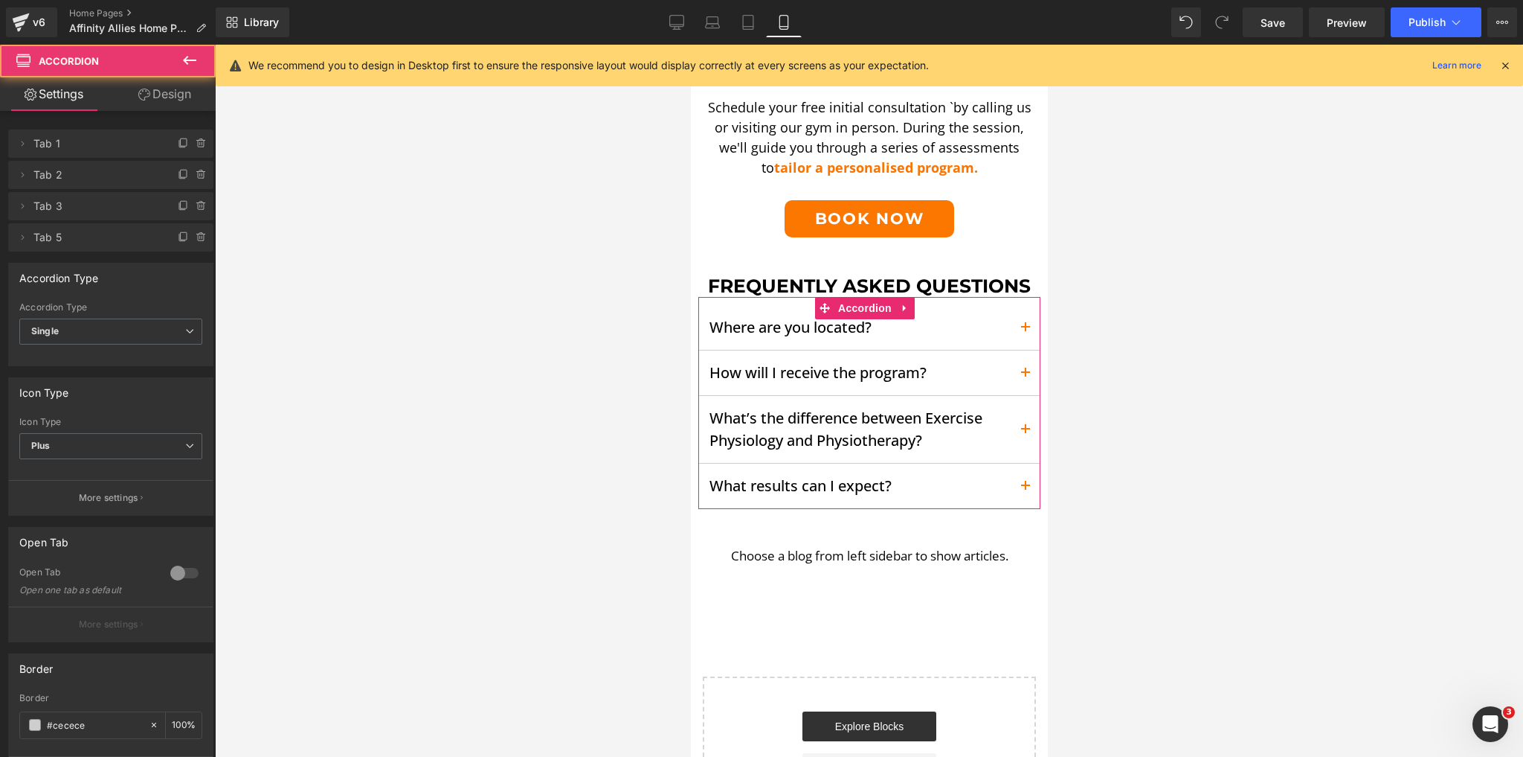
click at [1018, 481] on button "button" at bounding box center [1025, 485] width 30 height 45
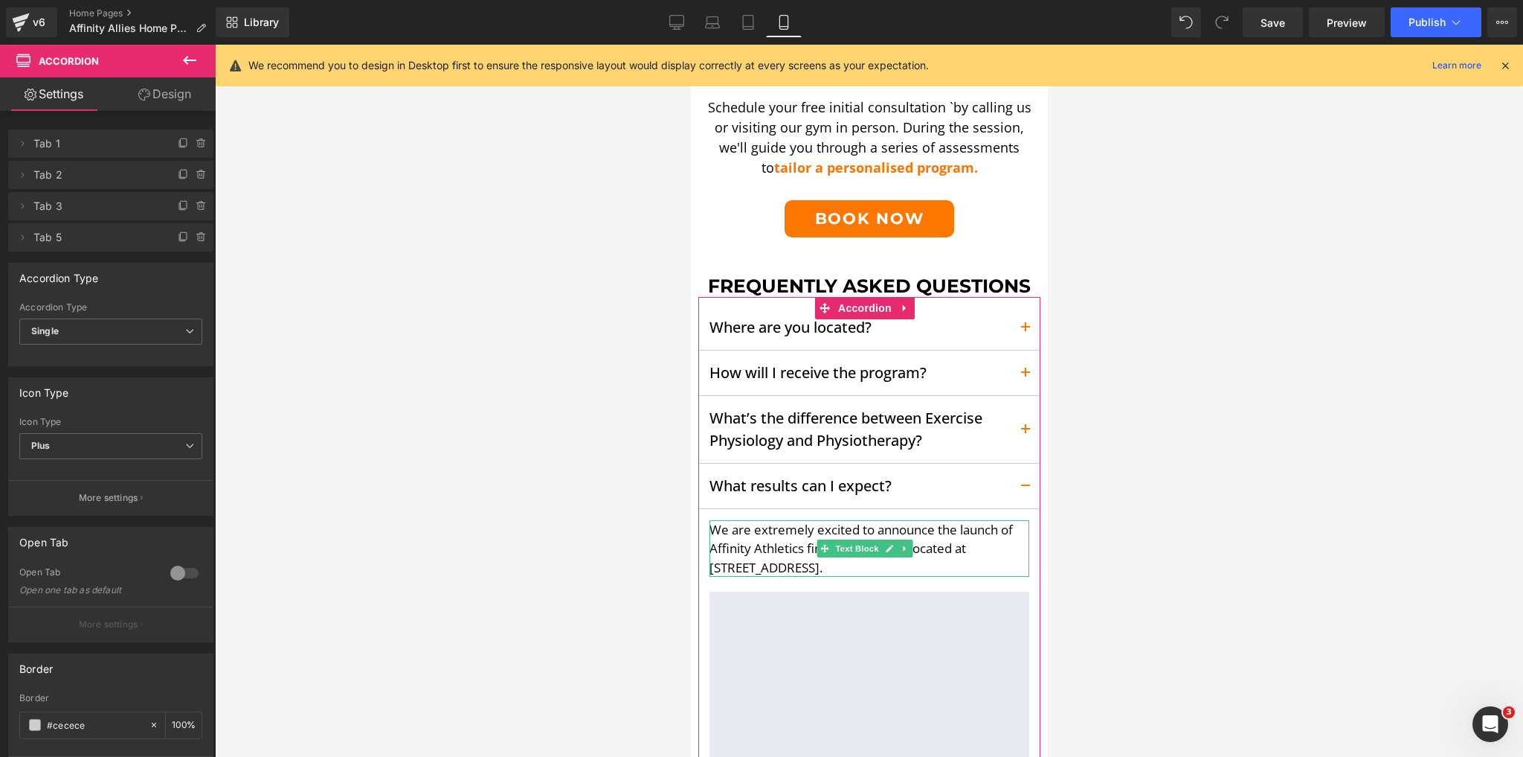
click at [977, 533] on p "We are extremely excited to announce the launch of Affinity Athletics first gym…" at bounding box center [869, 548] width 320 height 57
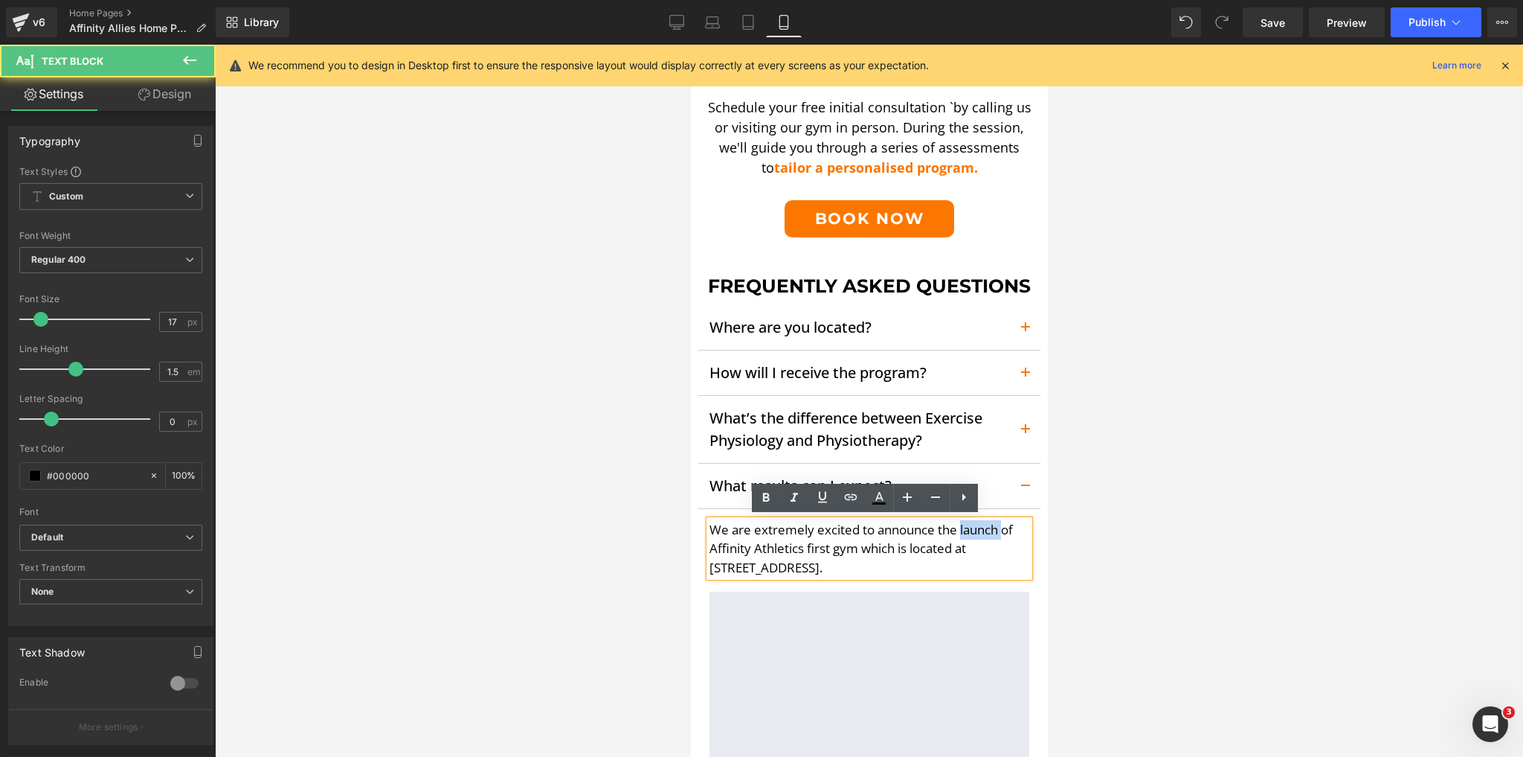
click at [977, 533] on p "We are extremely excited to announce the launch of Affinity Athletics first gym…" at bounding box center [869, 548] width 320 height 57
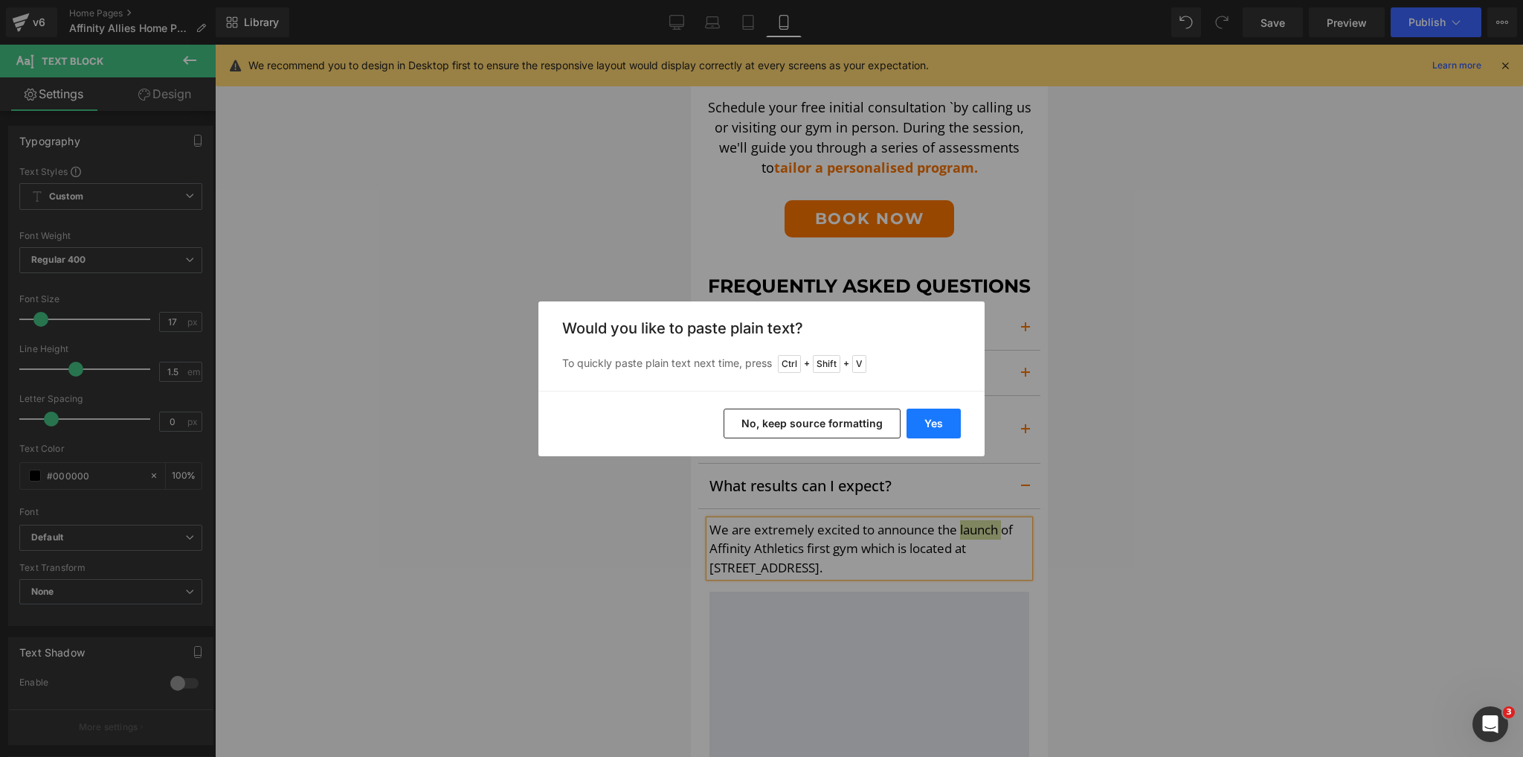
click at [953, 412] on button "Yes" at bounding box center [934, 423] width 54 height 30
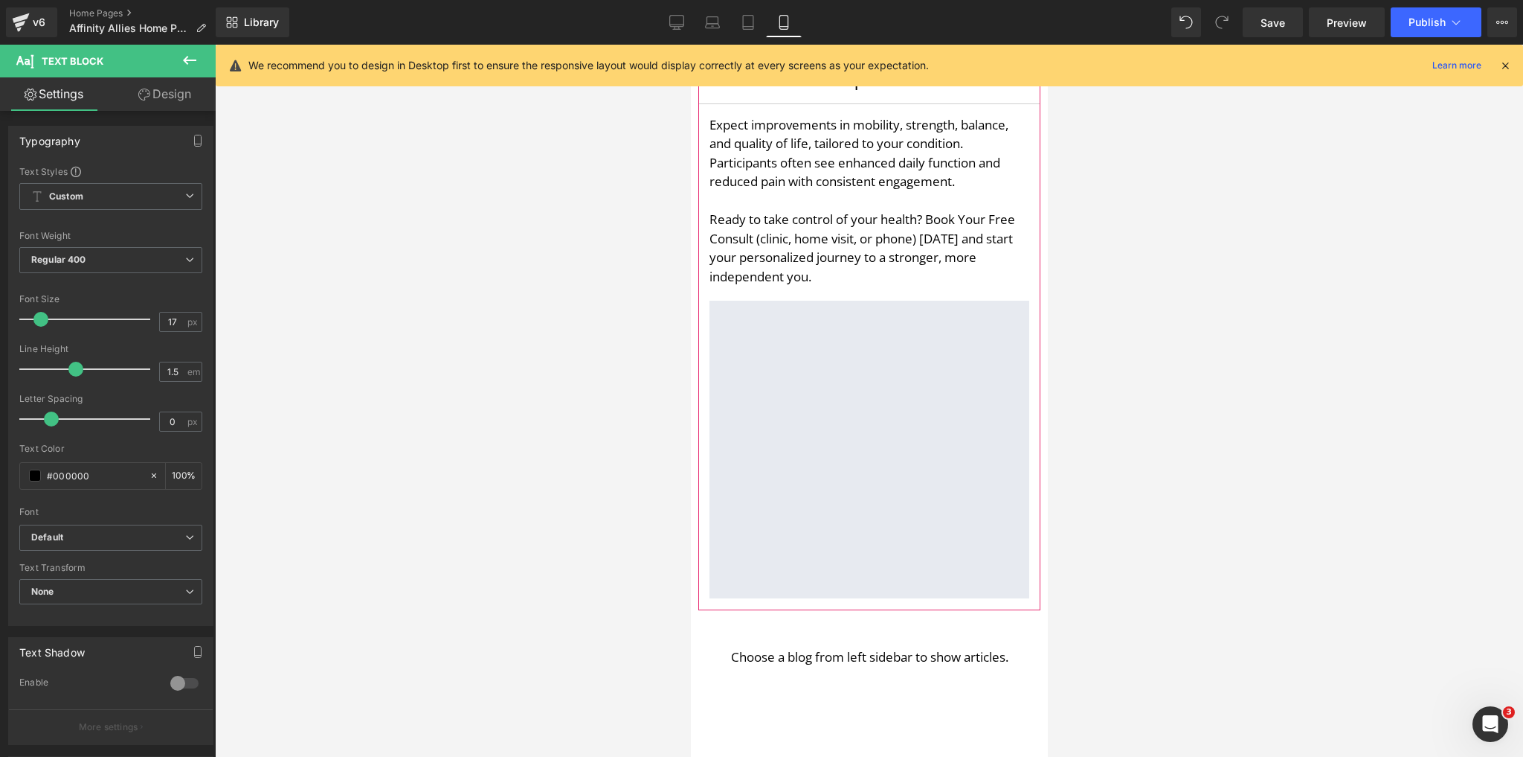
scroll to position [2499, 0]
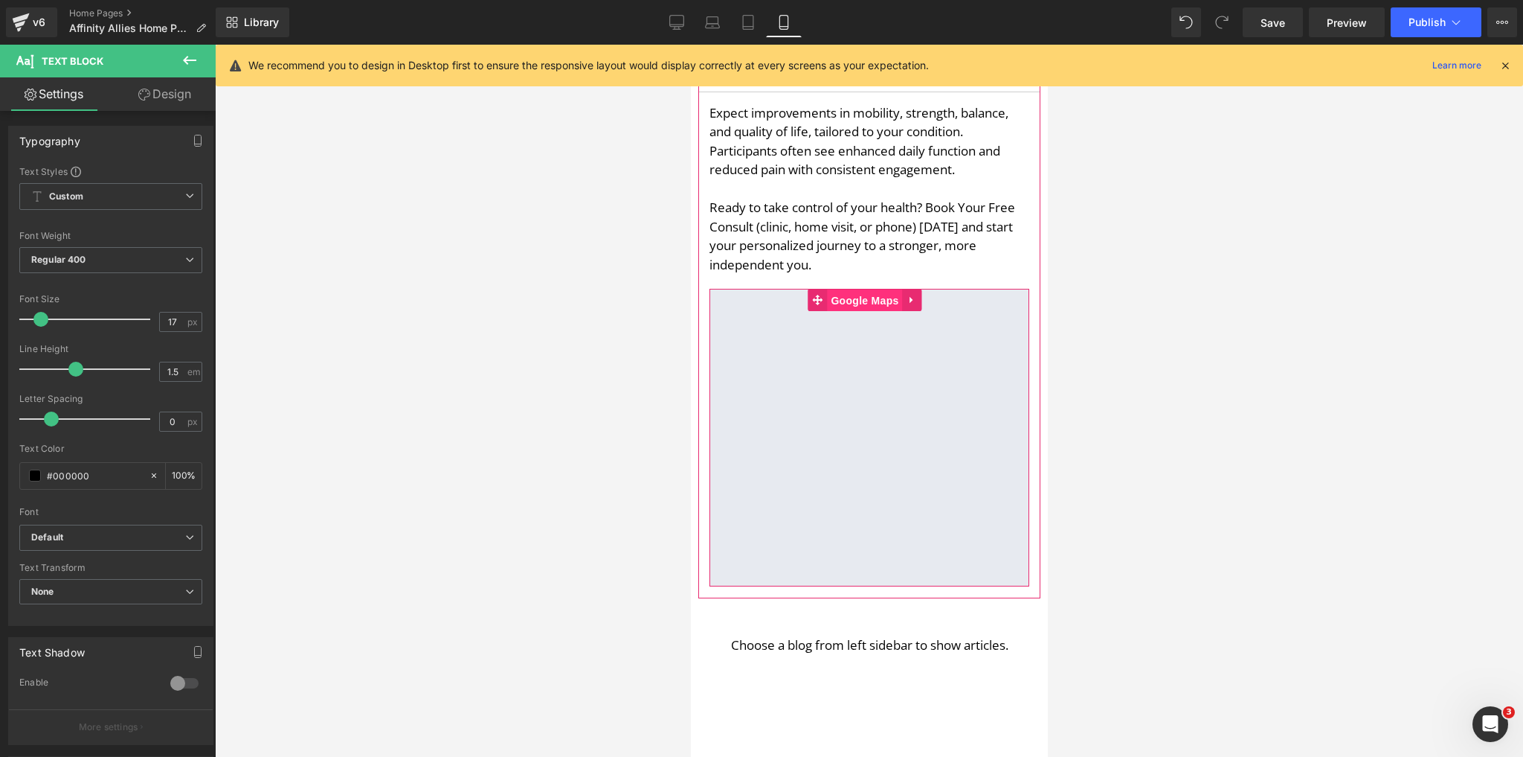
click at [849, 295] on span "Google Maps" at bounding box center [863, 300] width 75 height 22
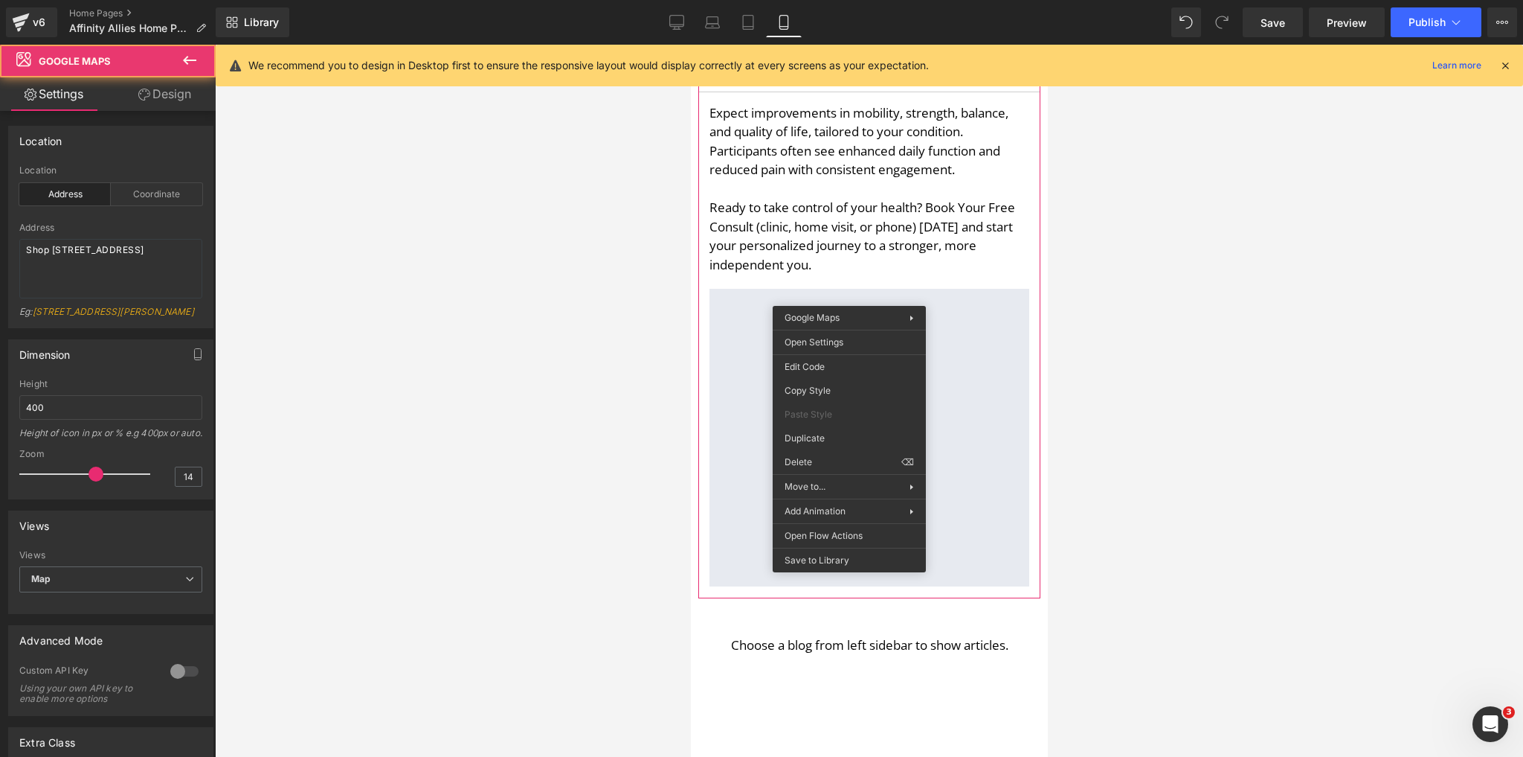
click at [908, 296] on div "Google Maps" at bounding box center [869, 438] width 320 height 298
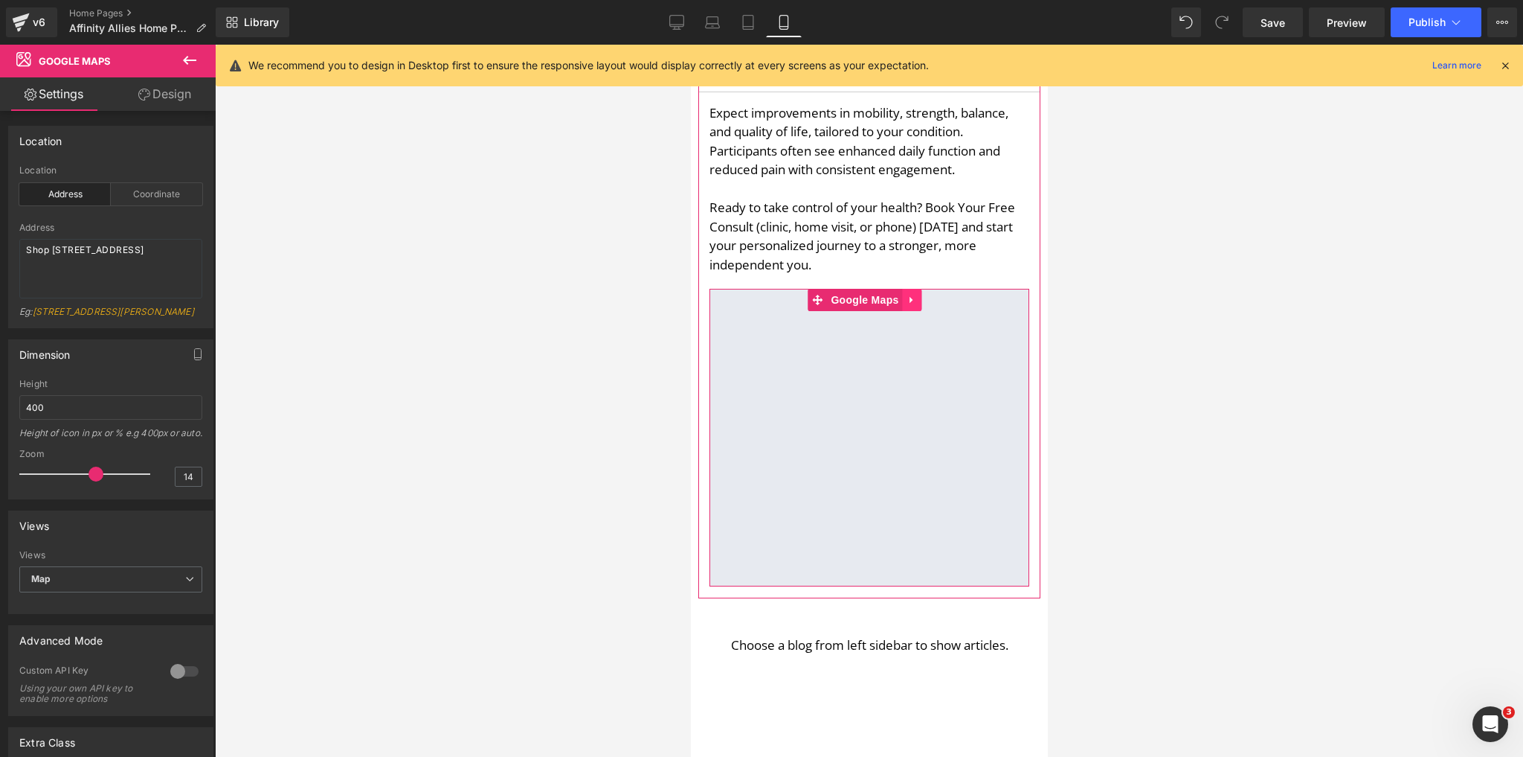
click at [909, 299] on icon at bounding box center [910, 300] width 3 height 7
click at [921, 298] on icon at bounding box center [921, 300] width 10 height 11
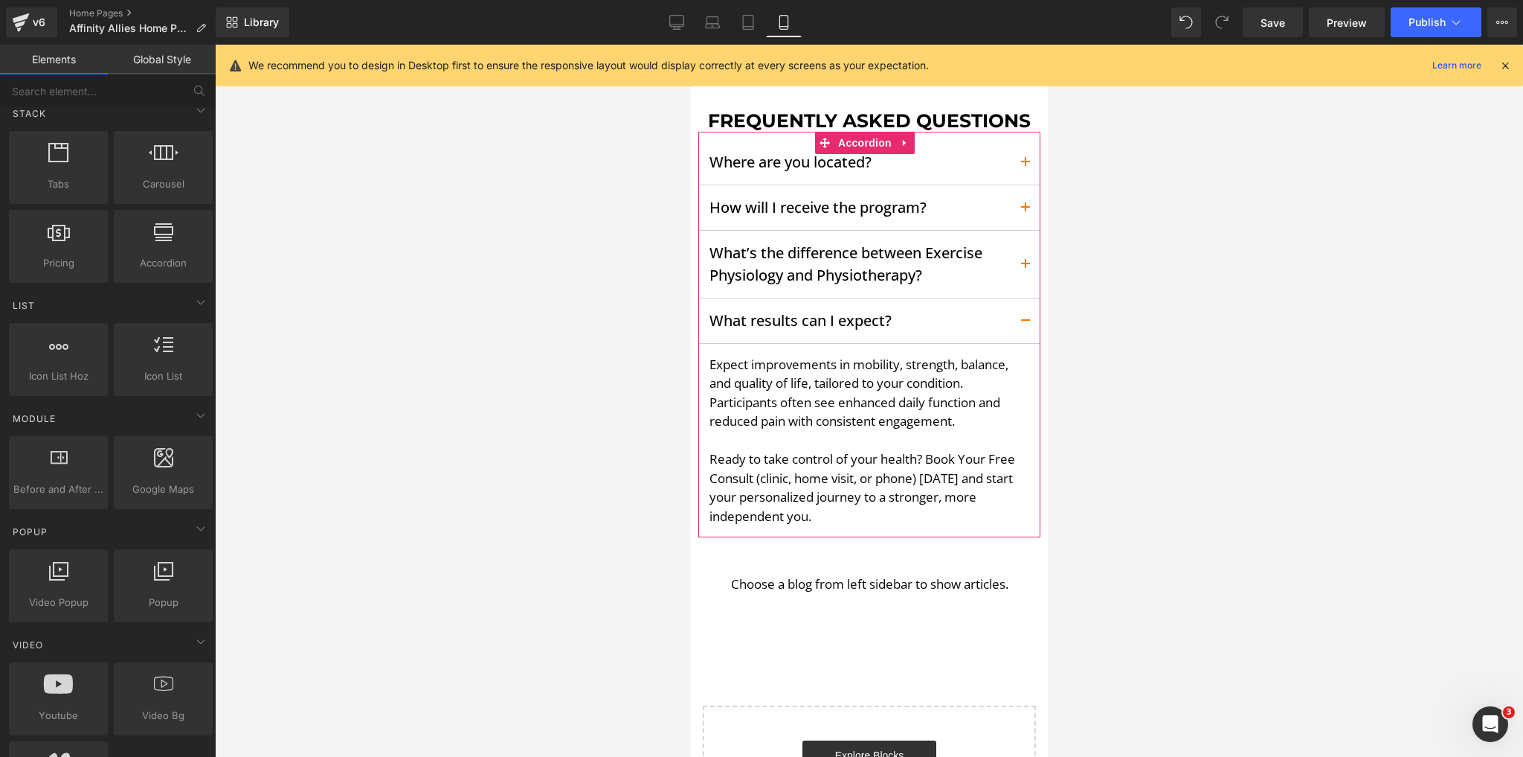
scroll to position [2202, 0]
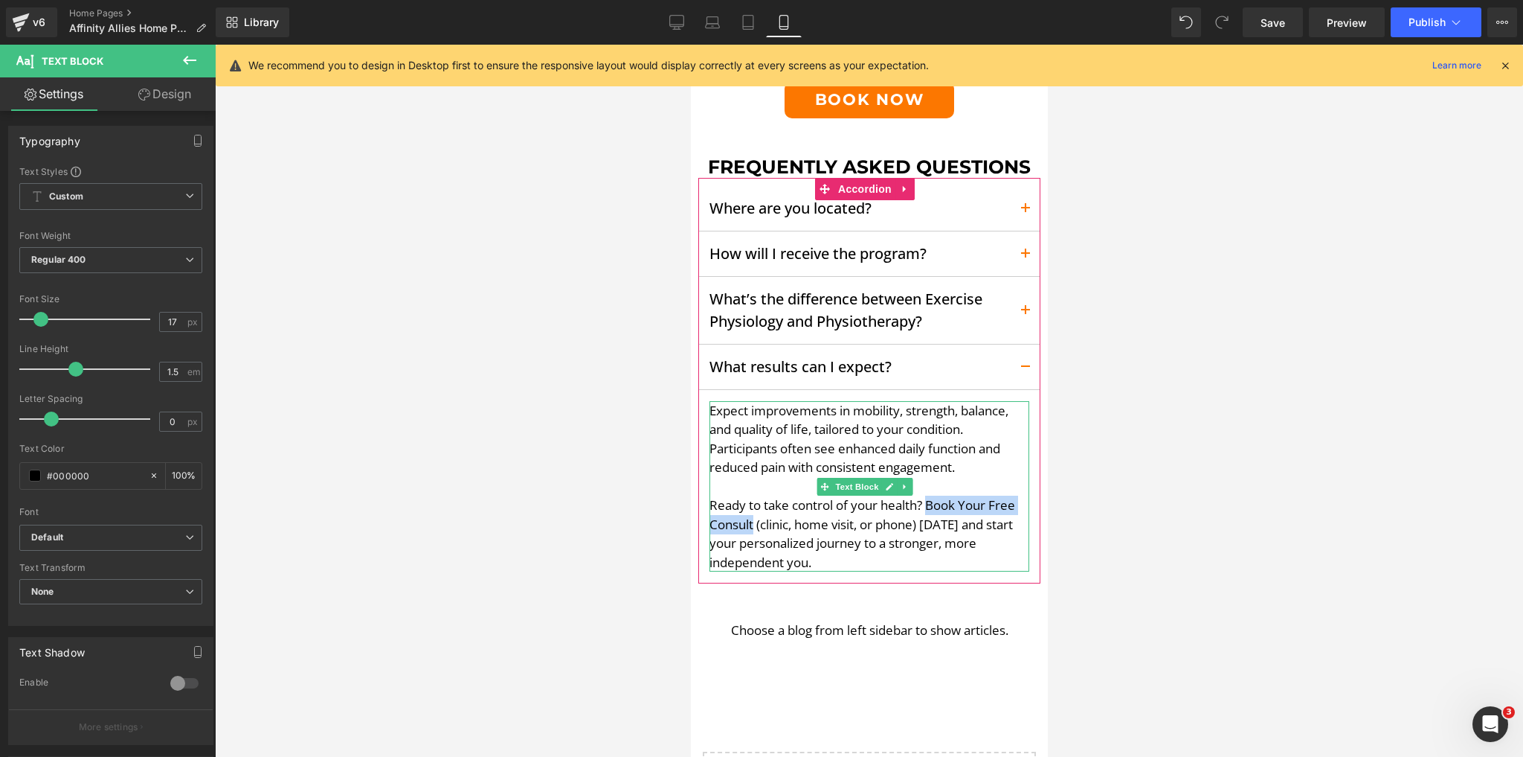
drag, startPoint x: 929, startPoint y: 504, endPoint x: 753, endPoint y: 524, distance: 177.5
click at [753, 524] on p "Ready to take control of your health? Book Your Free Consult (clinic, home visi…" at bounding box center [869, 533] width 320 height 76
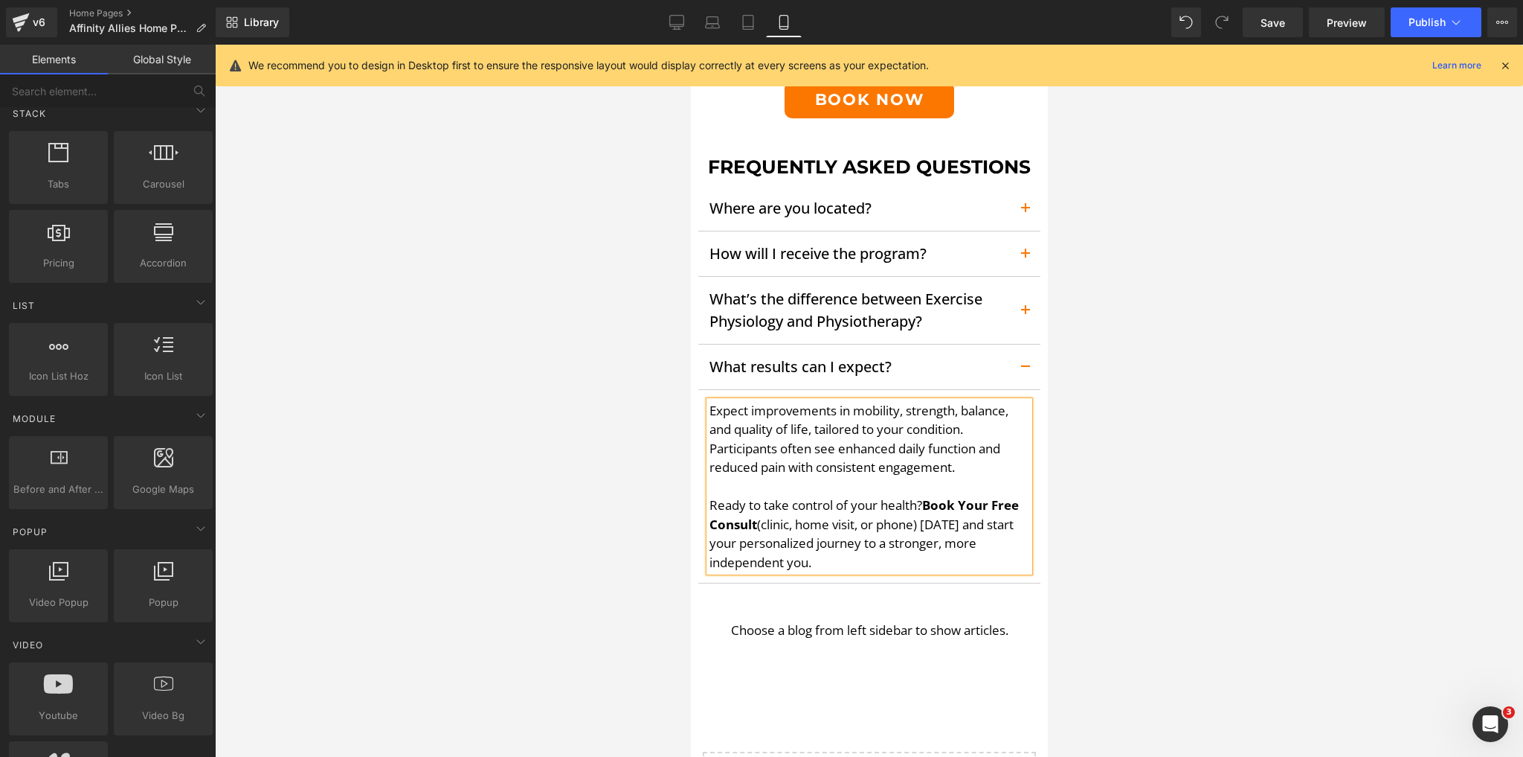
click at [1164, 388] on div at bounding box center [869, 401] width 1308 height 712
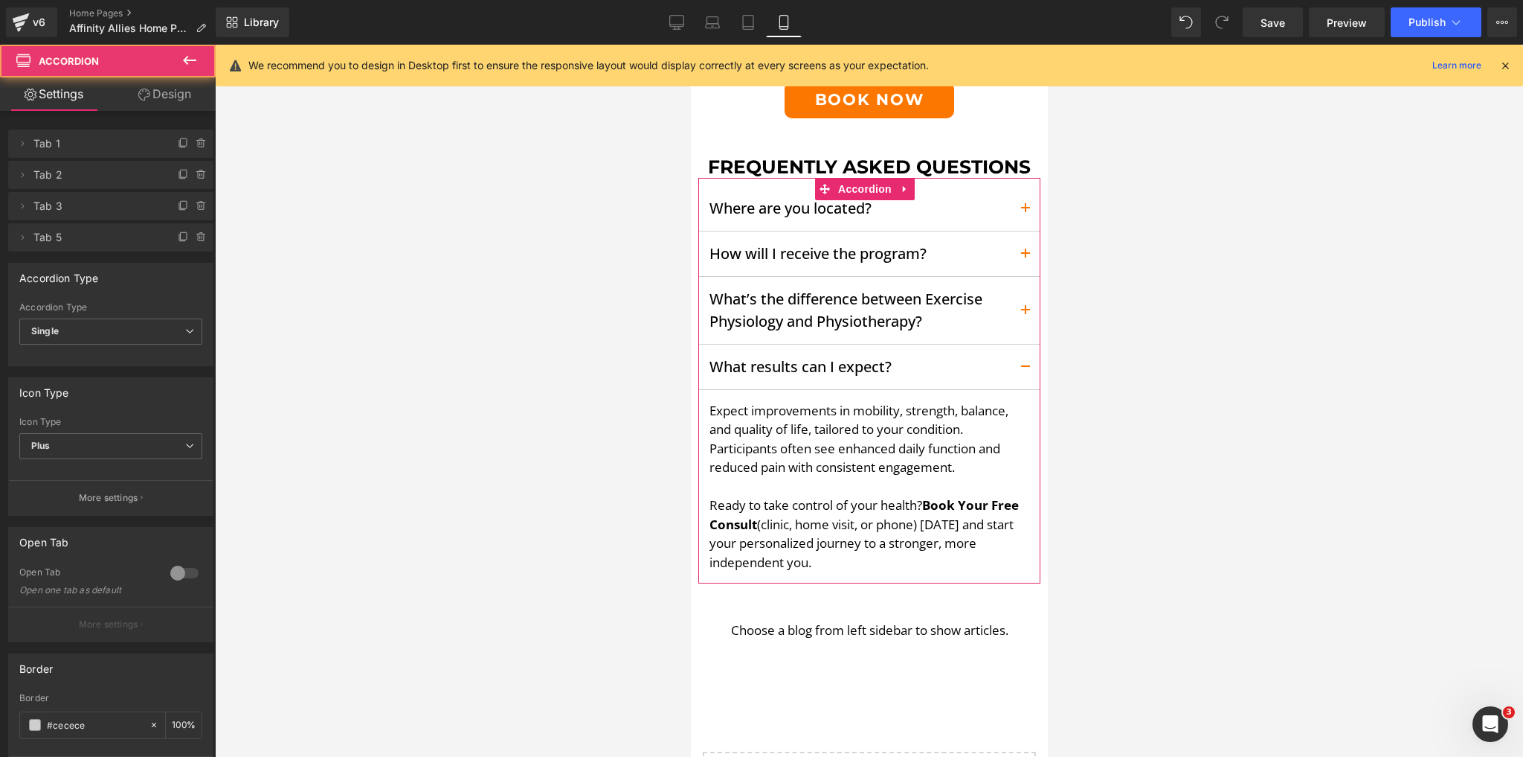
click at [1015, 359] on button "button" at bounding box center [1025, 366] width 30 height 45
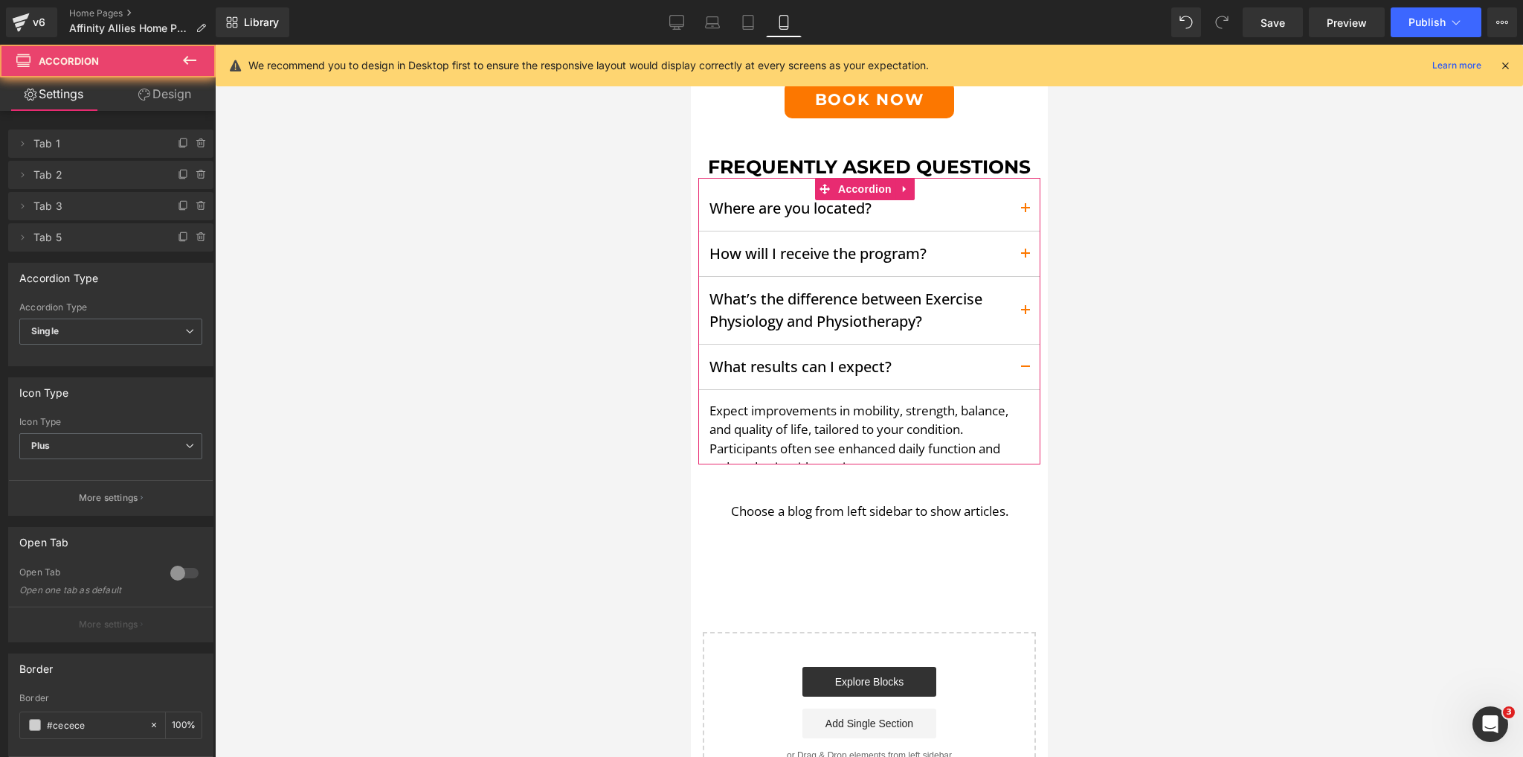
click at [1015, 316] on button "button" at bounding box center [1025, 310] width 30 height 67
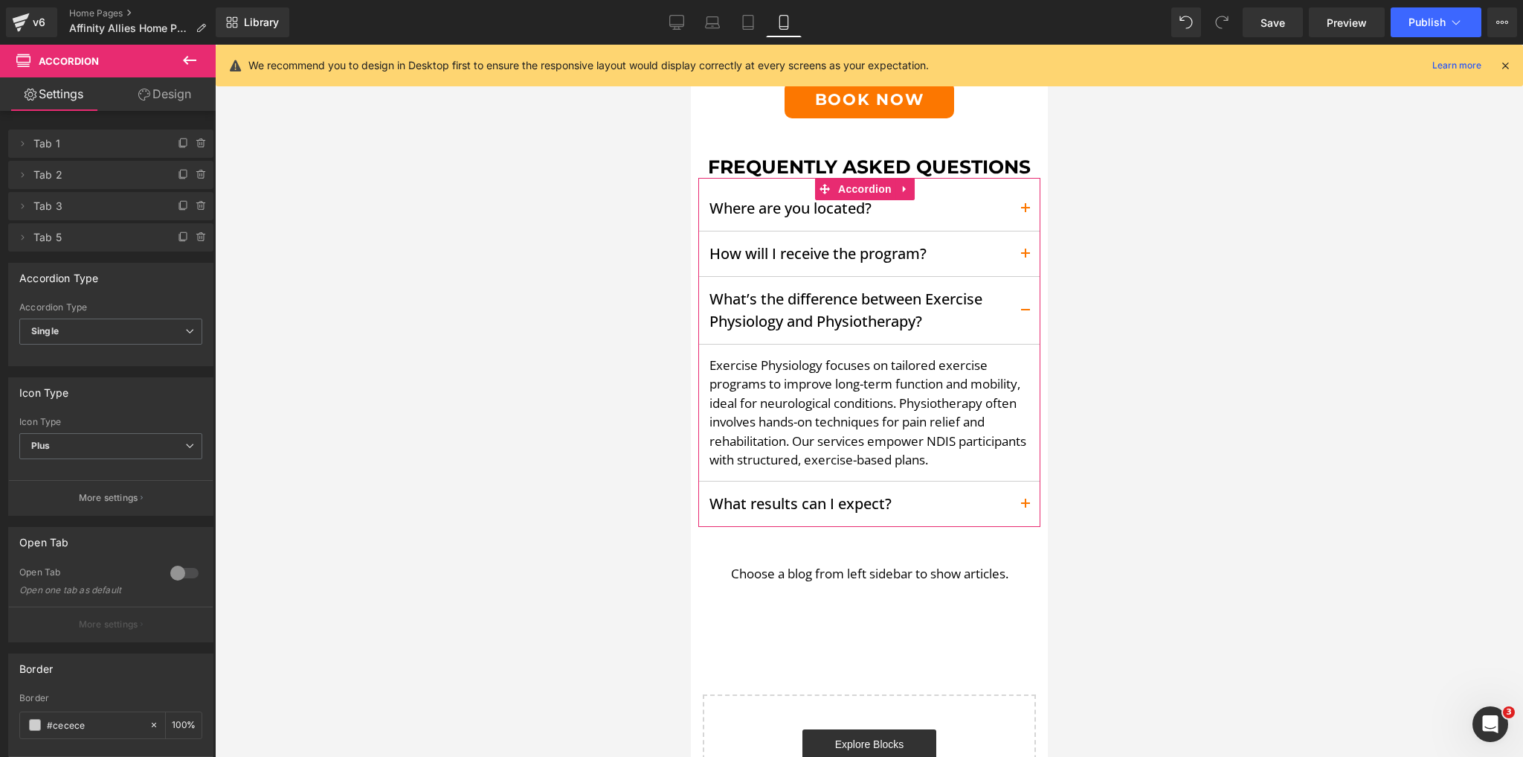
click at [1015, 316] on button "button" at bounding box center [1025, 310] width 30 height 67
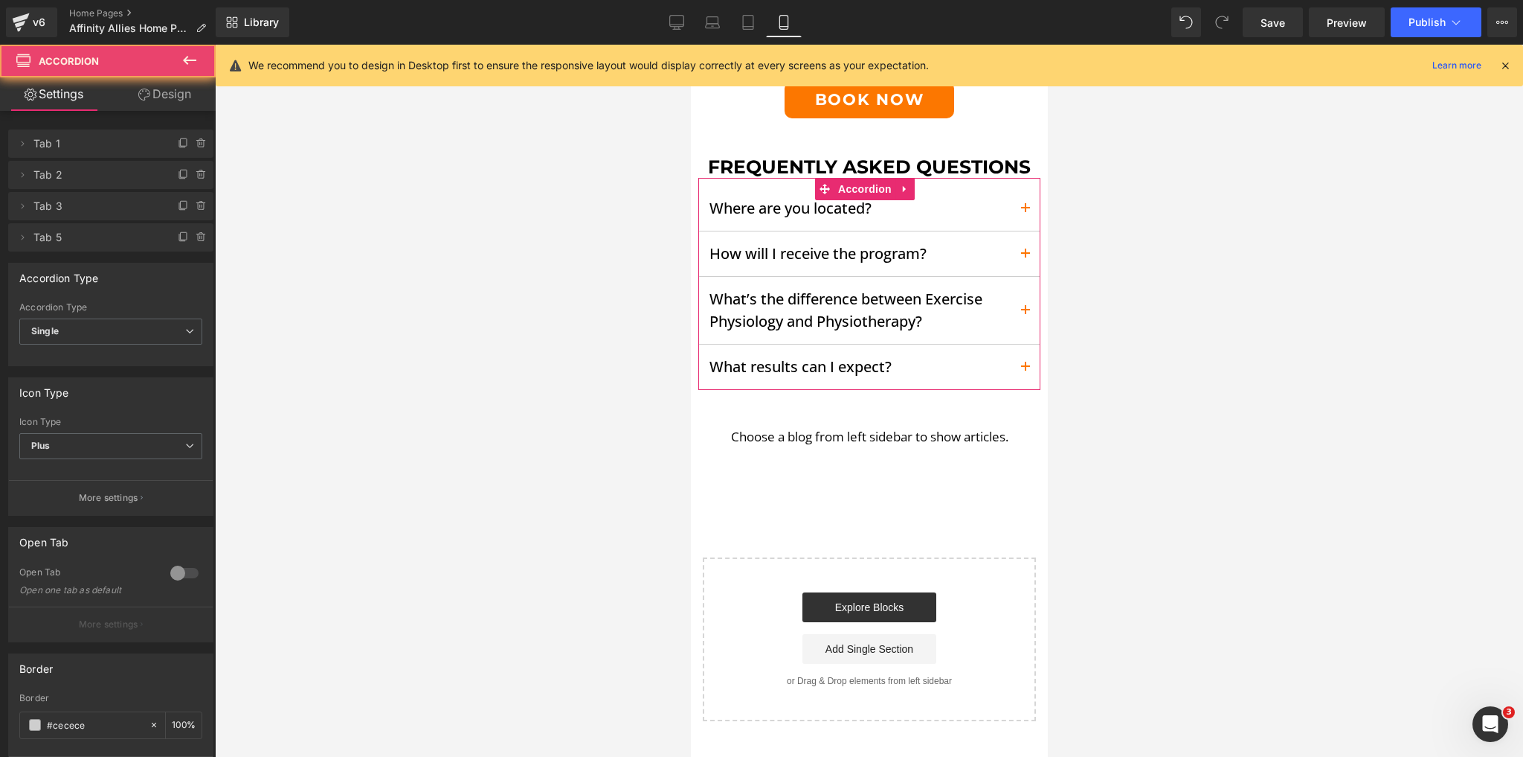
click at [1015, 256] on button "button" at bounding box center [1025, 253] width 30 height 45
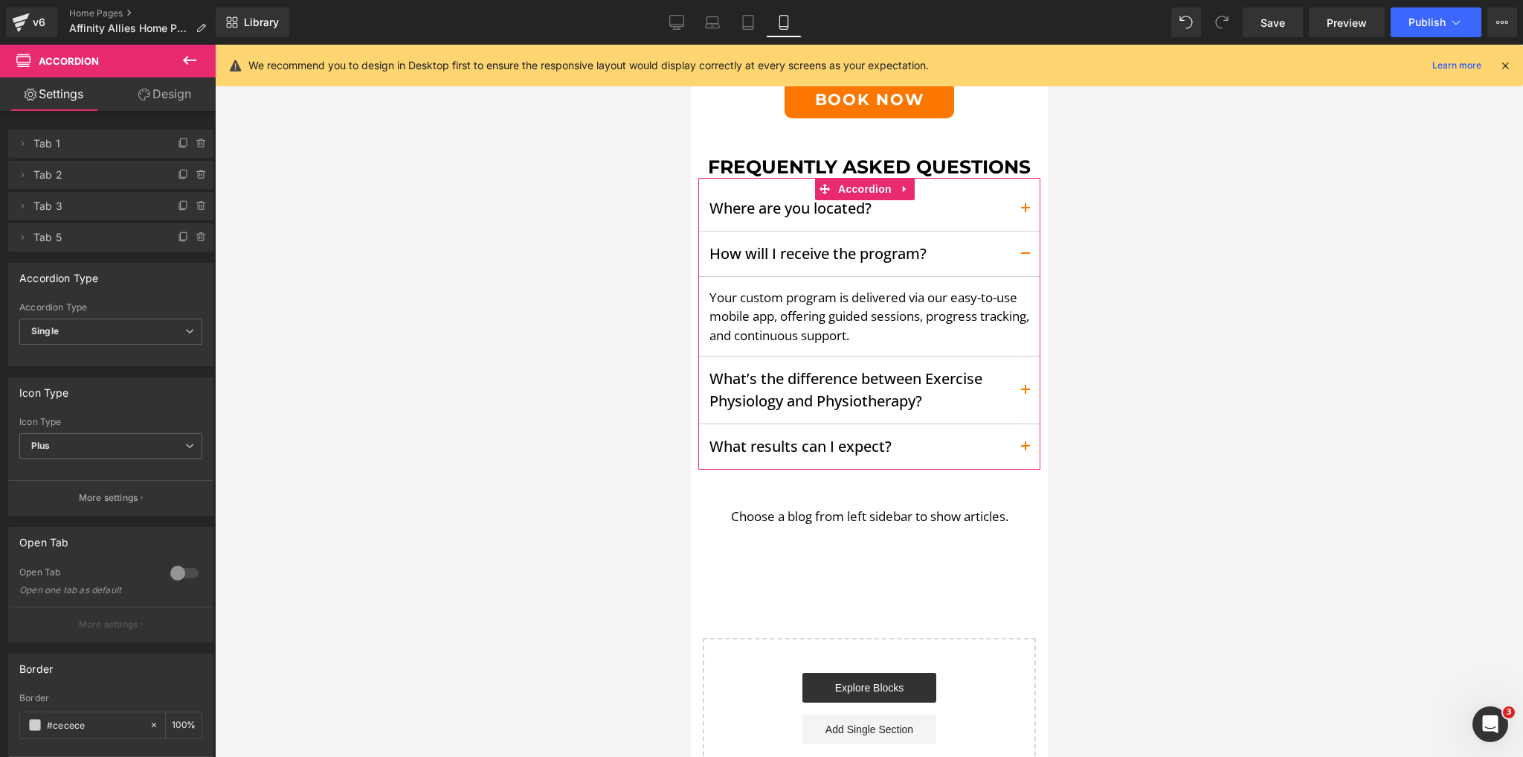
click at [1015, 256] on button "button" at bounding box center [1025, 253] width 30 height 45
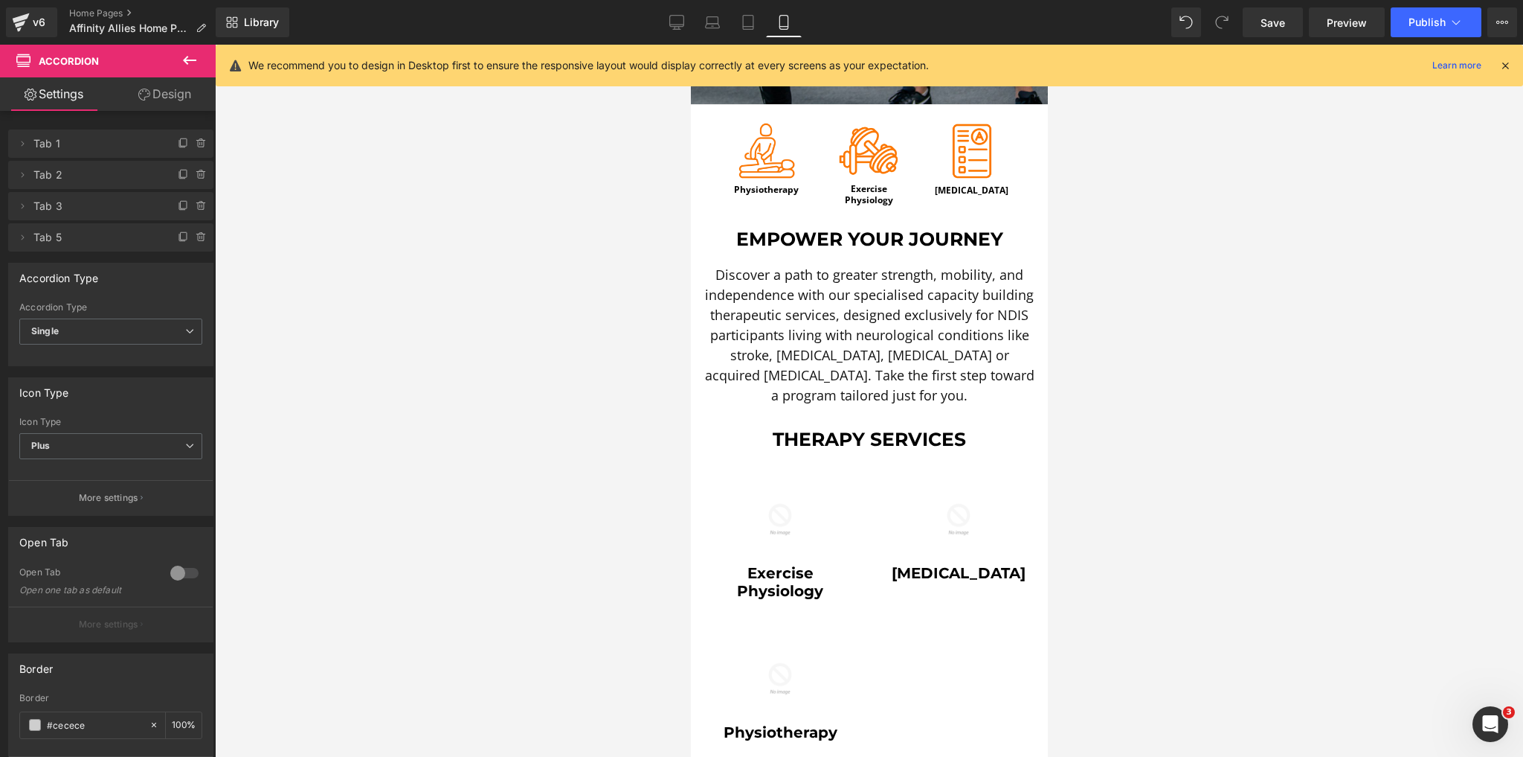
scroll to position [357, 0]
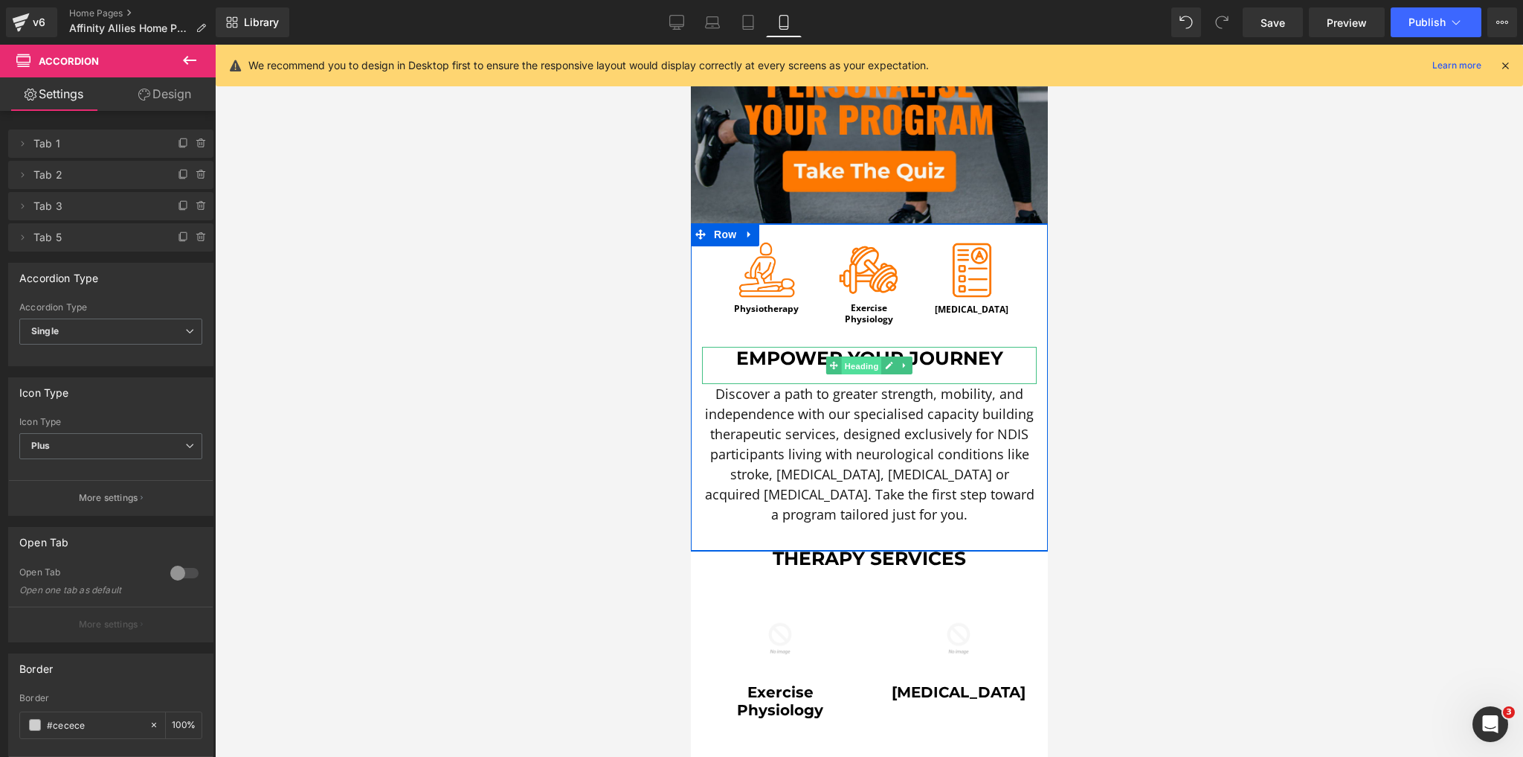
click at [841, 357] on span "Heading" at bounding box center [861, 366] width 40 height 18
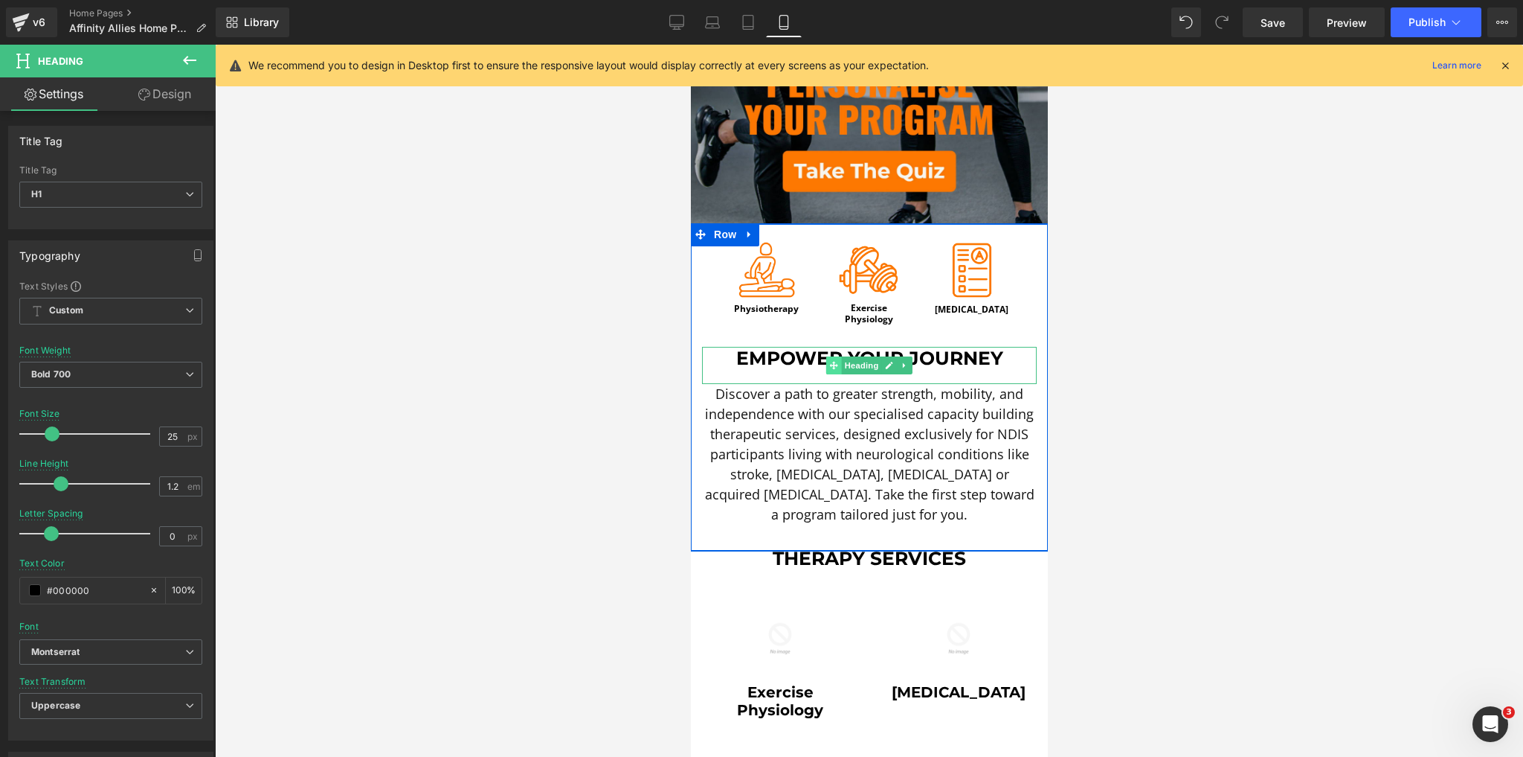
click at [829, 362] on icon at bounding box center [833, 366] width 8 height 8
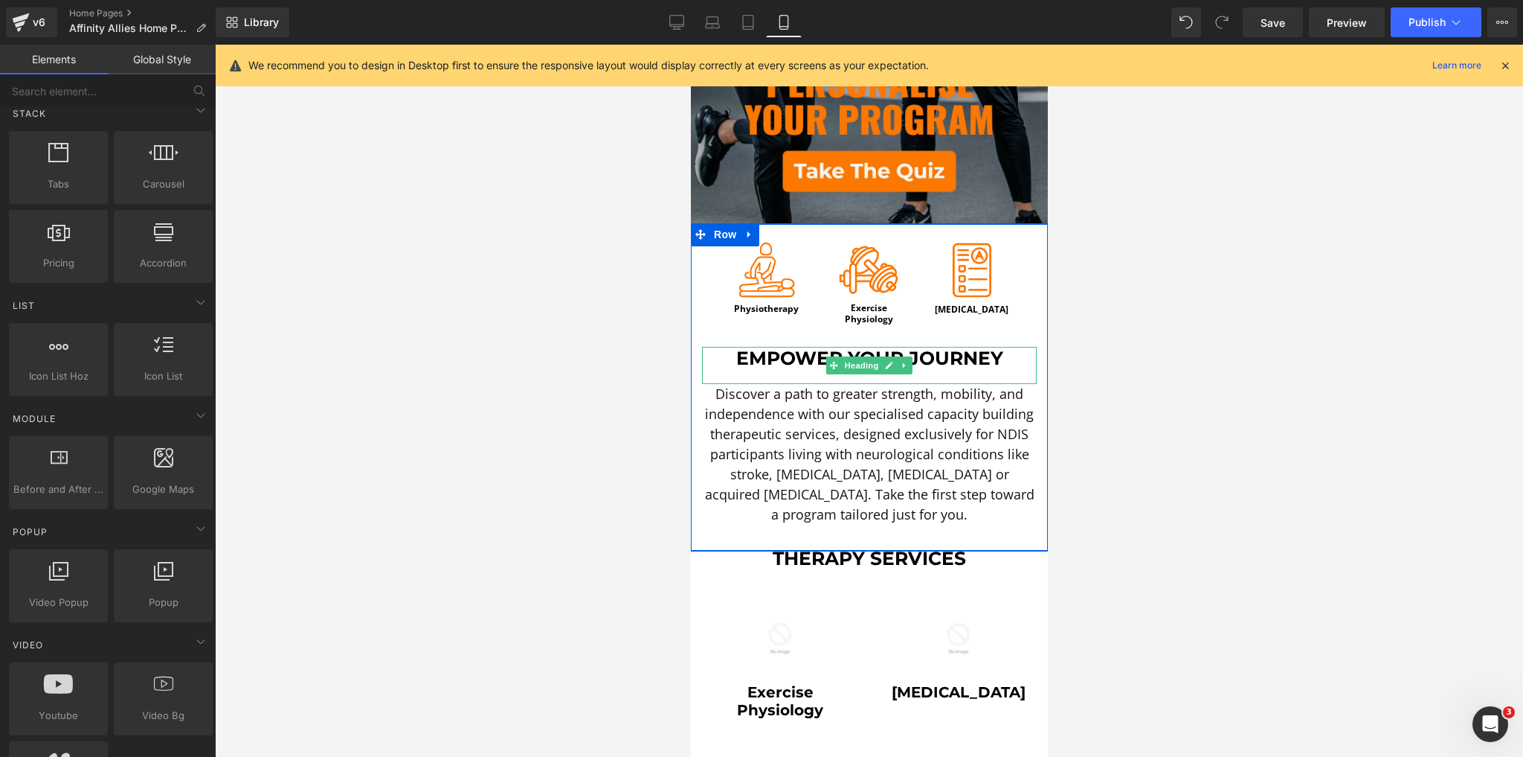
drag, startPoint x: 1271, startPoint y: 382, endPoint x: 815, endPoint y: 368, distance: 456.2
click at [903, 449] on link at bounding box center [910, 455] width 16 height 18
click at [899, 450] on icon at bounding box center [901, 454] width 8 height 9
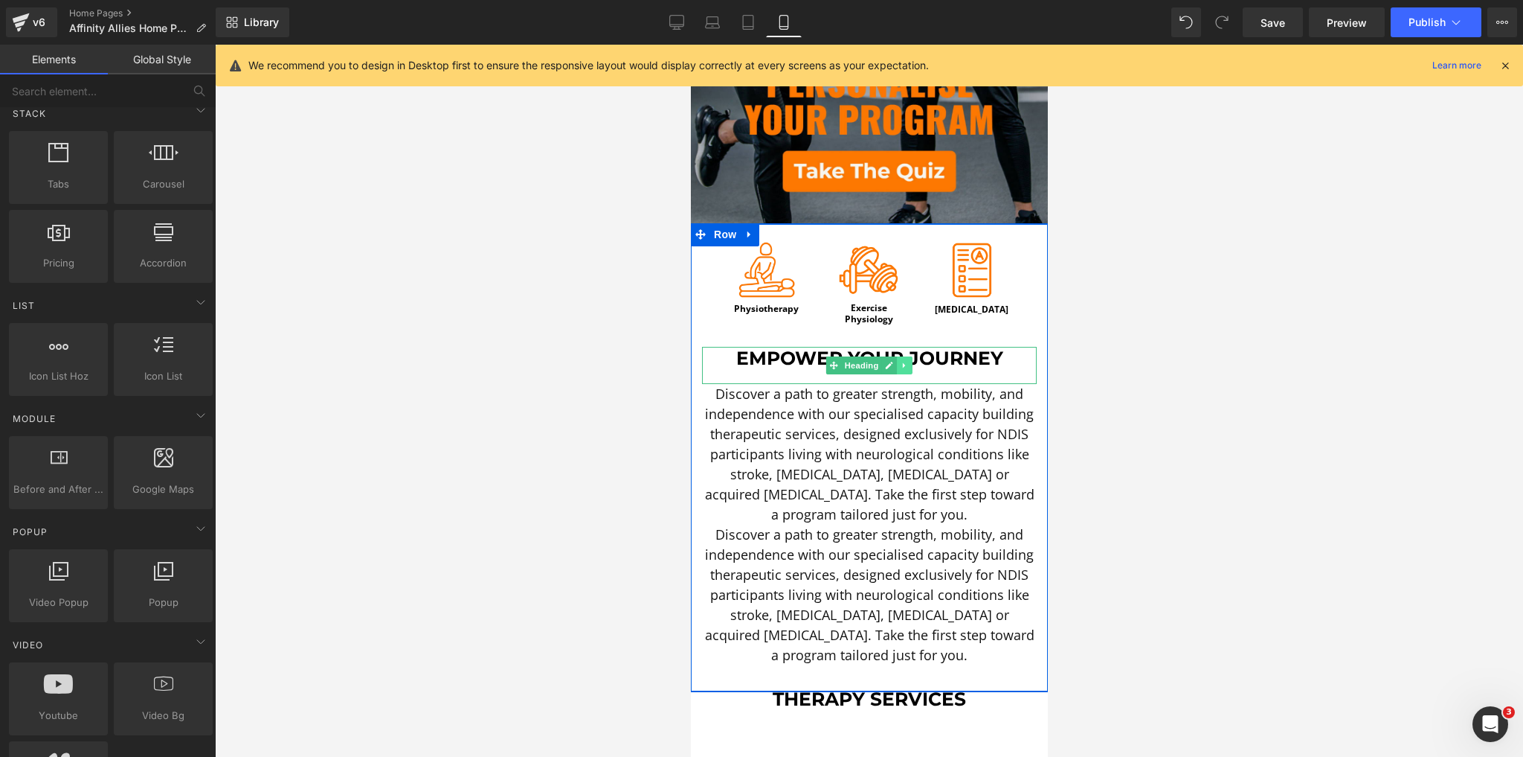
click at [901, 361] on icon at bounding box center [904, 365] width 8 height 9
click at [893, 362] on icon at bounding box center [897, 366] width 8 height 8
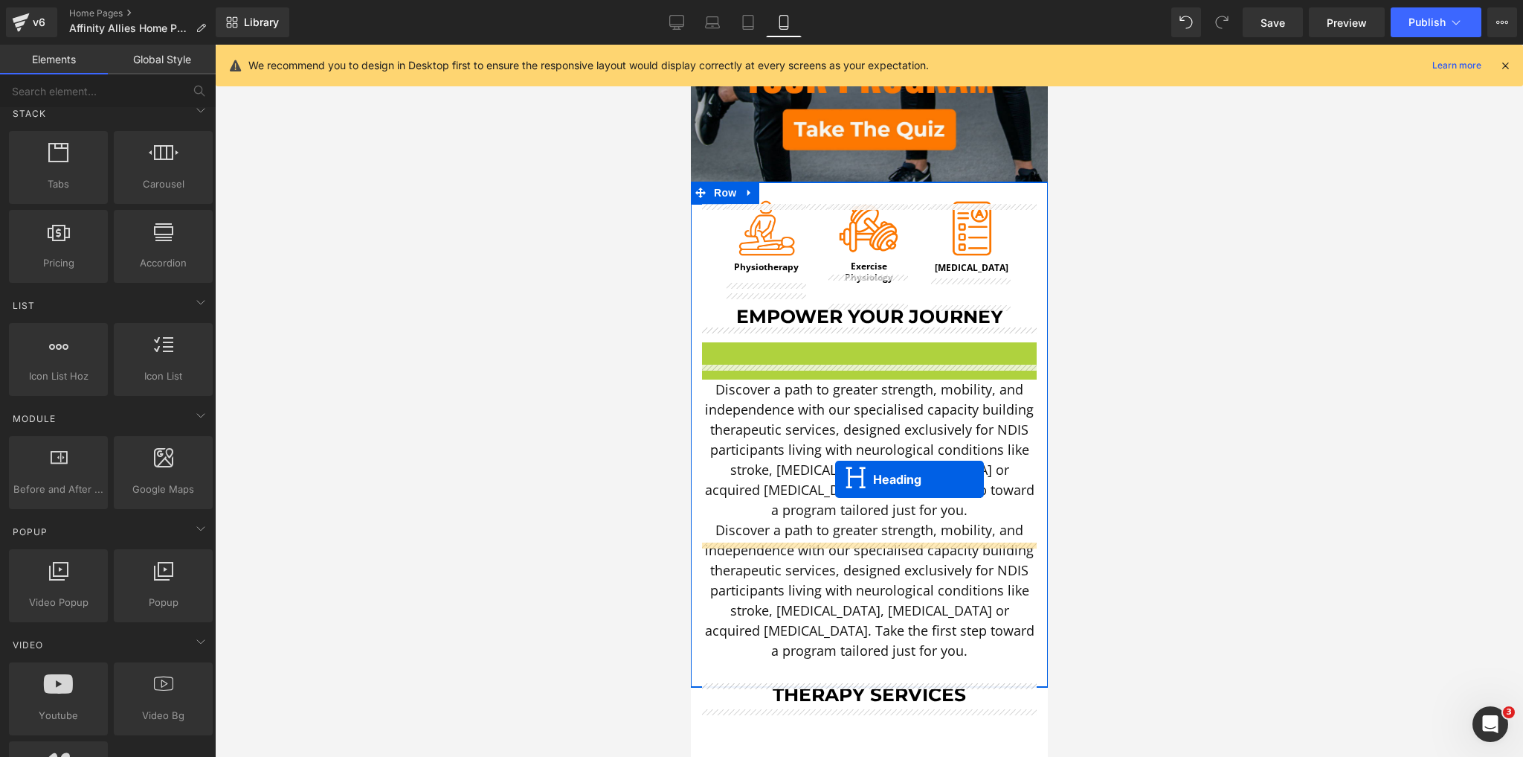
scroll to position [417, 0]
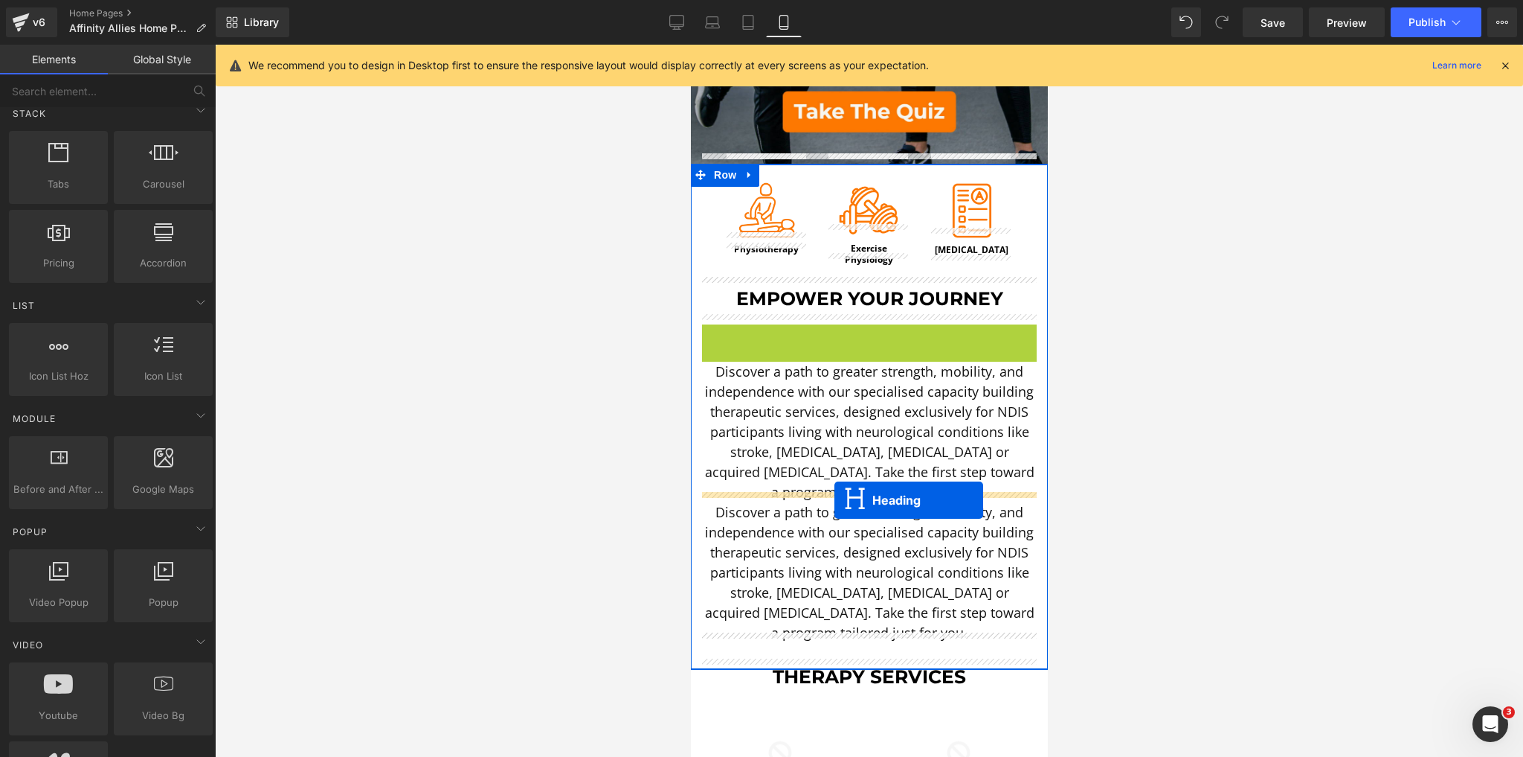
drag, startPoint x: 823, startPoint y: 391, endPoint x: 834, endPoint y: 500, distance: 109.8
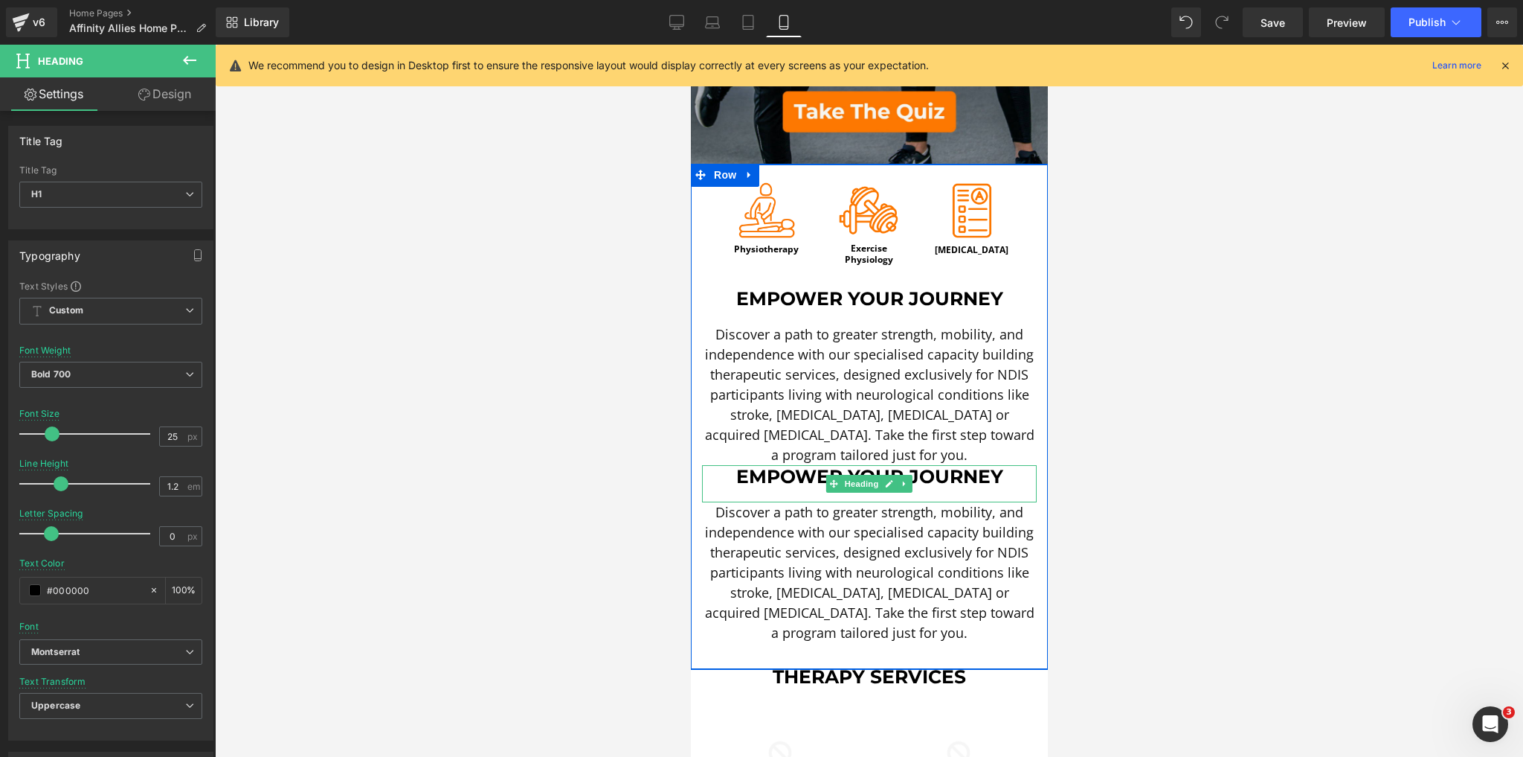
click at [783, 470] on h1 "Empower Your Journey" at bounding box center [868, 476] width 335 height 22
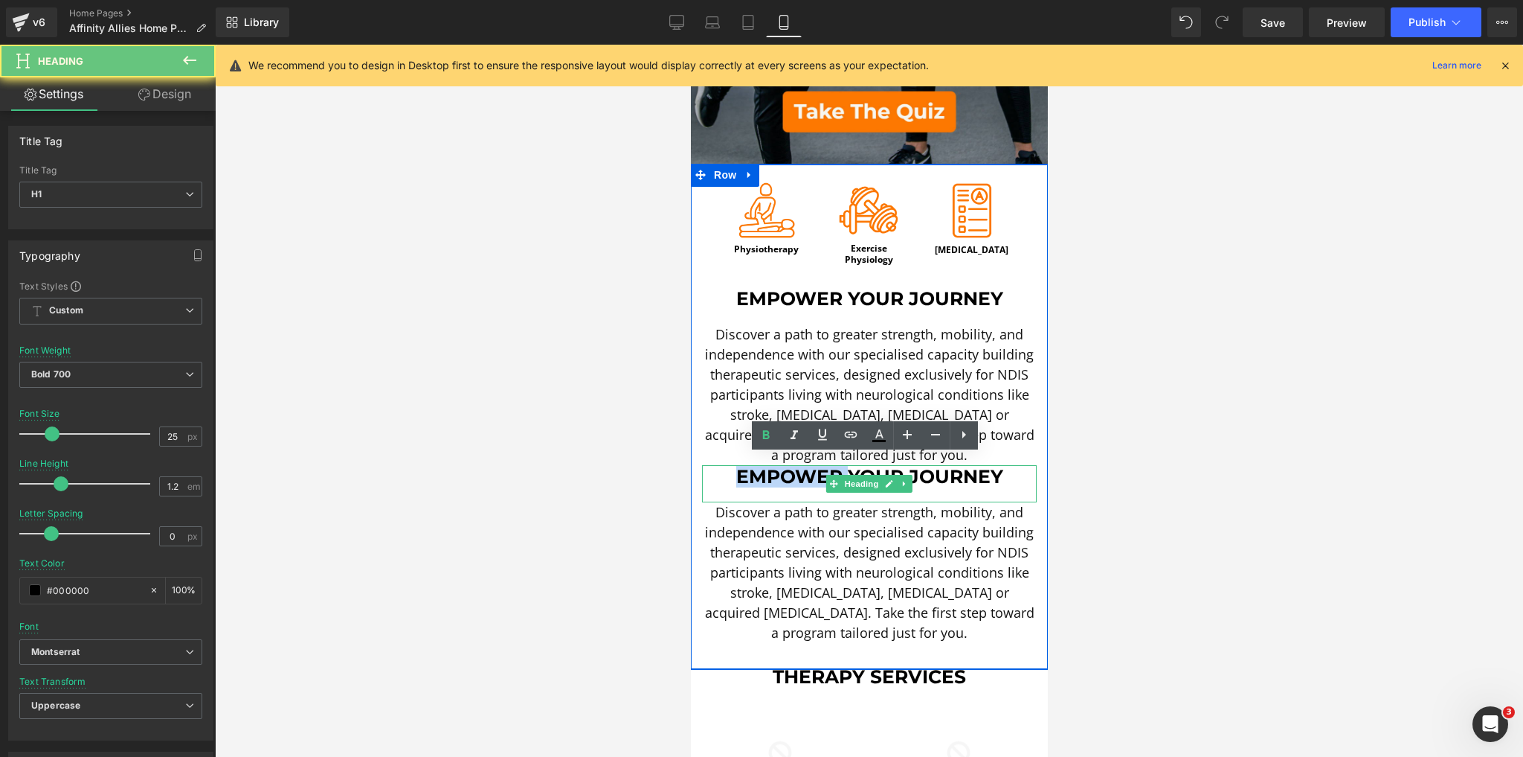
click at [783, 470] on h1 "Empower Your Journey" at bounding box center [868, 476] width 335 height 22
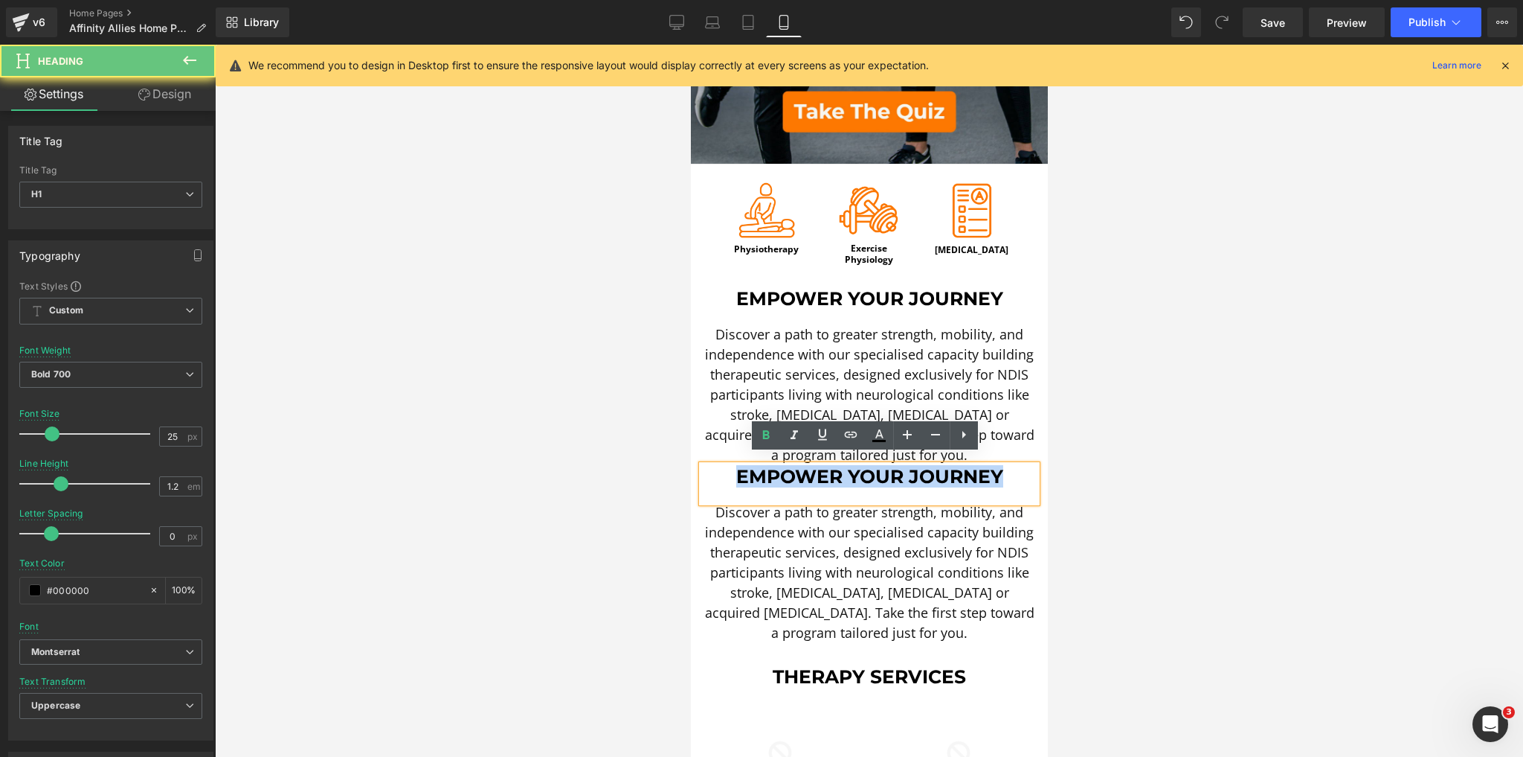
click at [783, 470] on h1 "Empower Your Journey" at bounding box center [868, 476] width 335 height 22
paste div
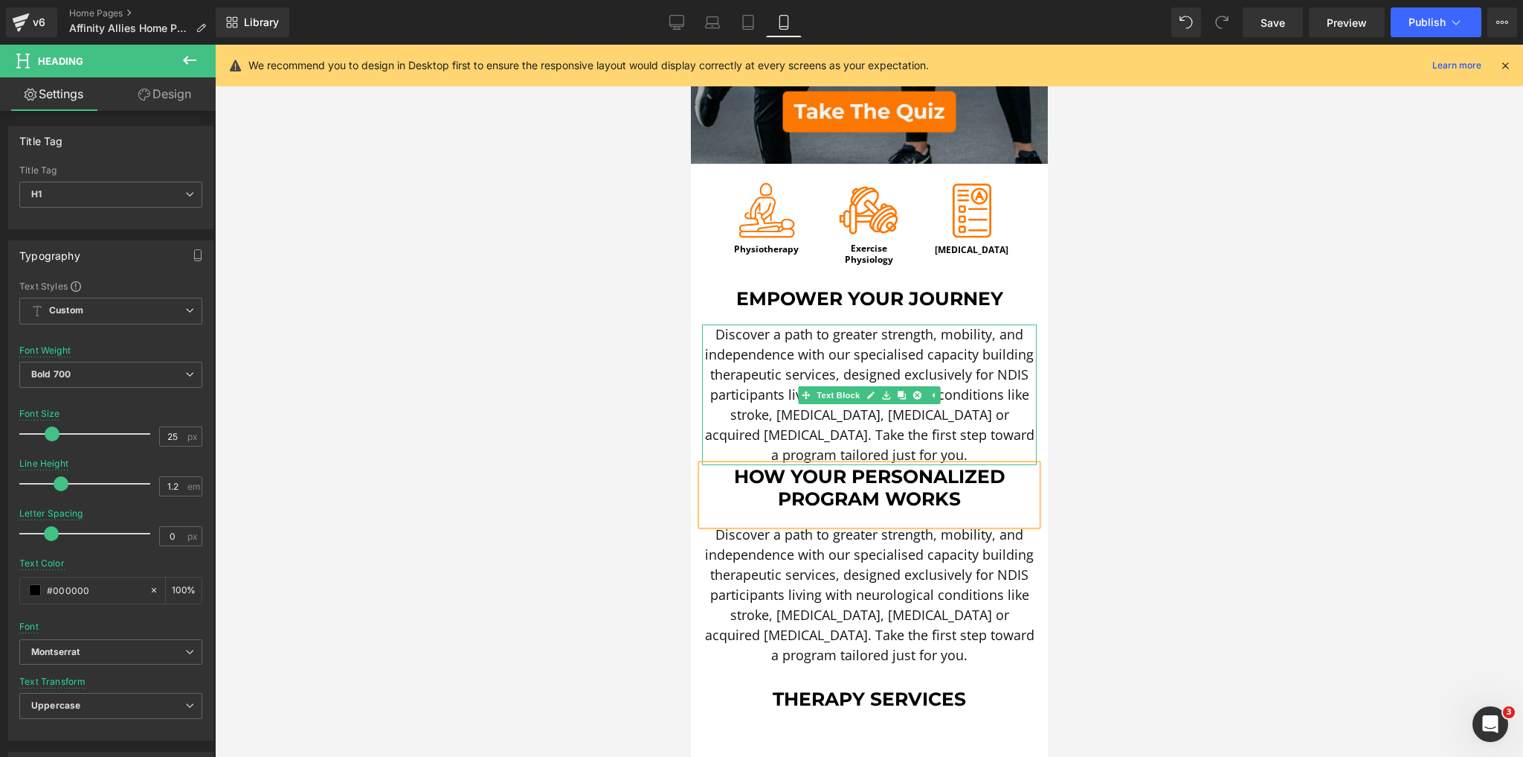
click at [966, 442] on p "Discover a path to greater strength, mobility, and independence with our specia…" at bounding box center [868, 394] width 335 height 141
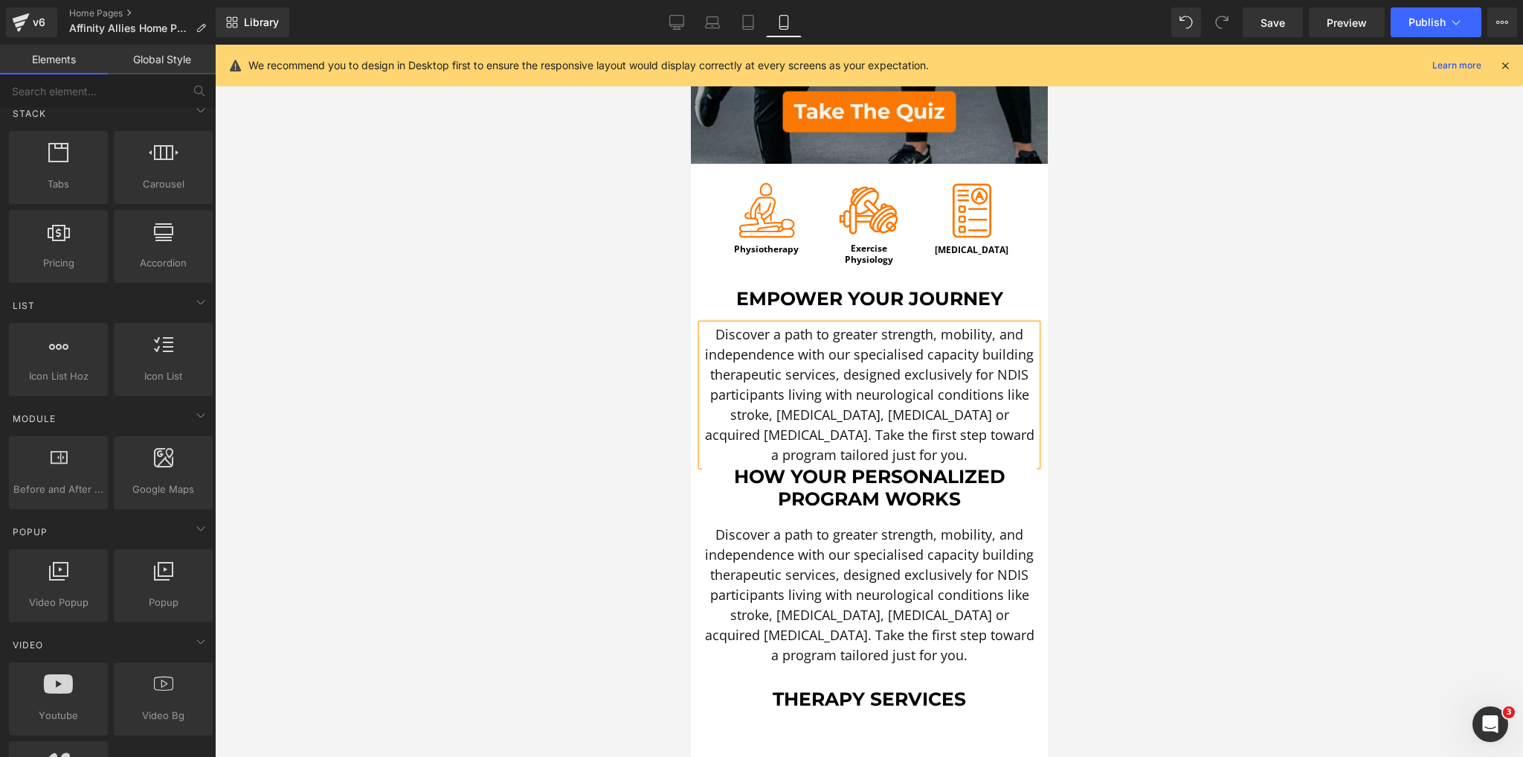
click at [470, 467] on div at bounding box center [869, 401] width 1308 height 712
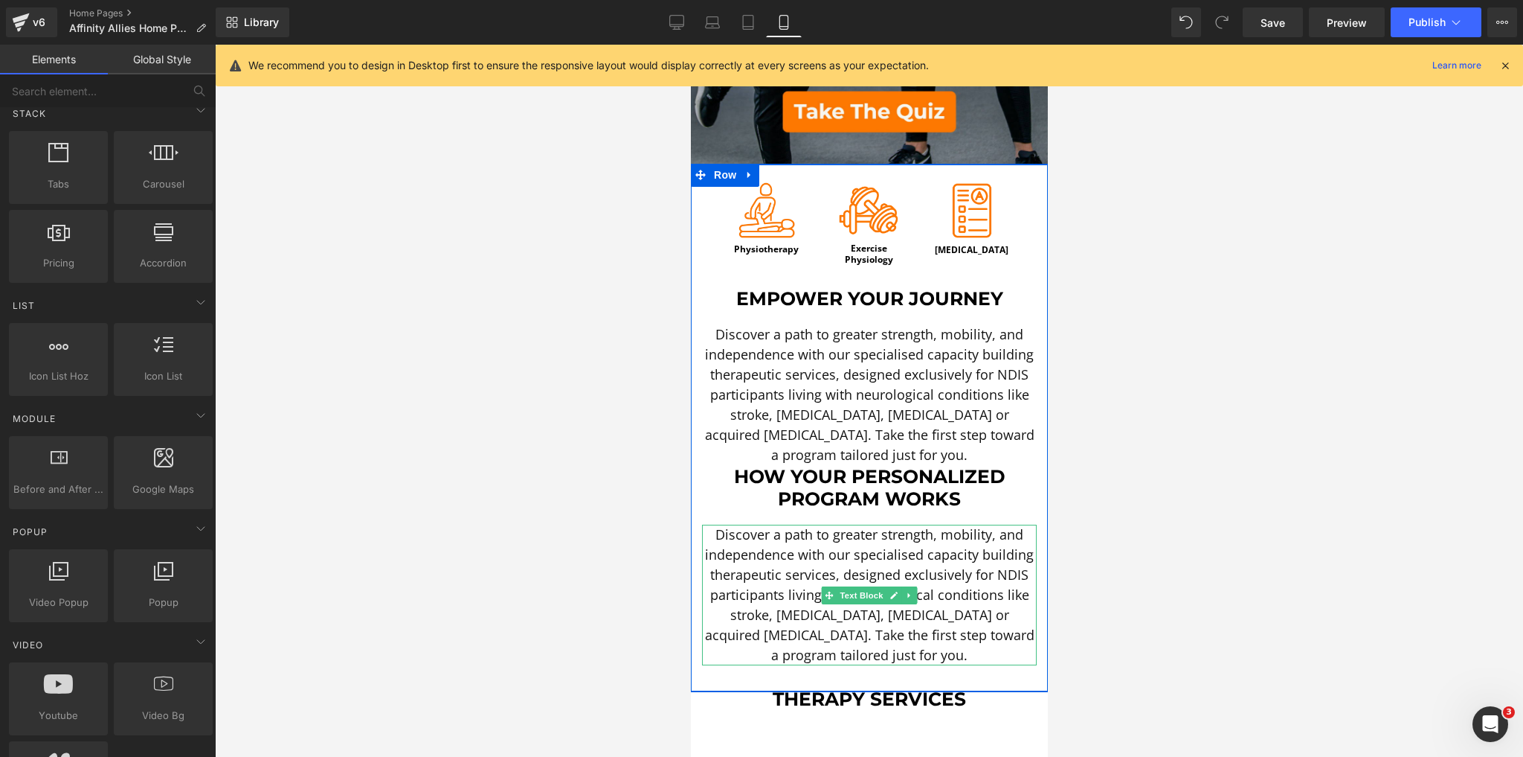
click at [860, 562] on font "Discover a path to greater strength, mobility, and independence with our specia…" at bounding box center [869, 594] width 330 height 138
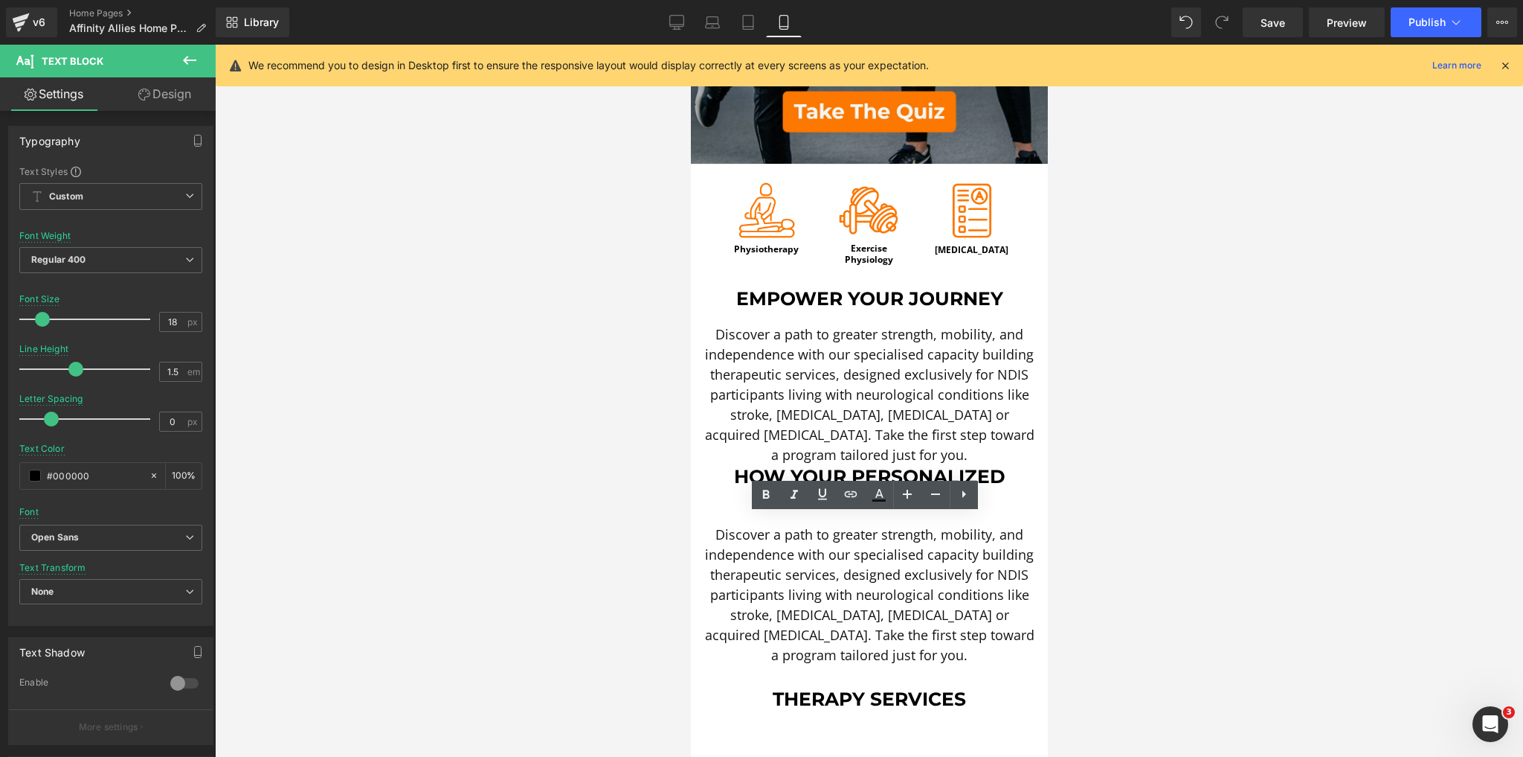
click at [478, 529] on div at bounding box center [869, 401] width 1308 height 712
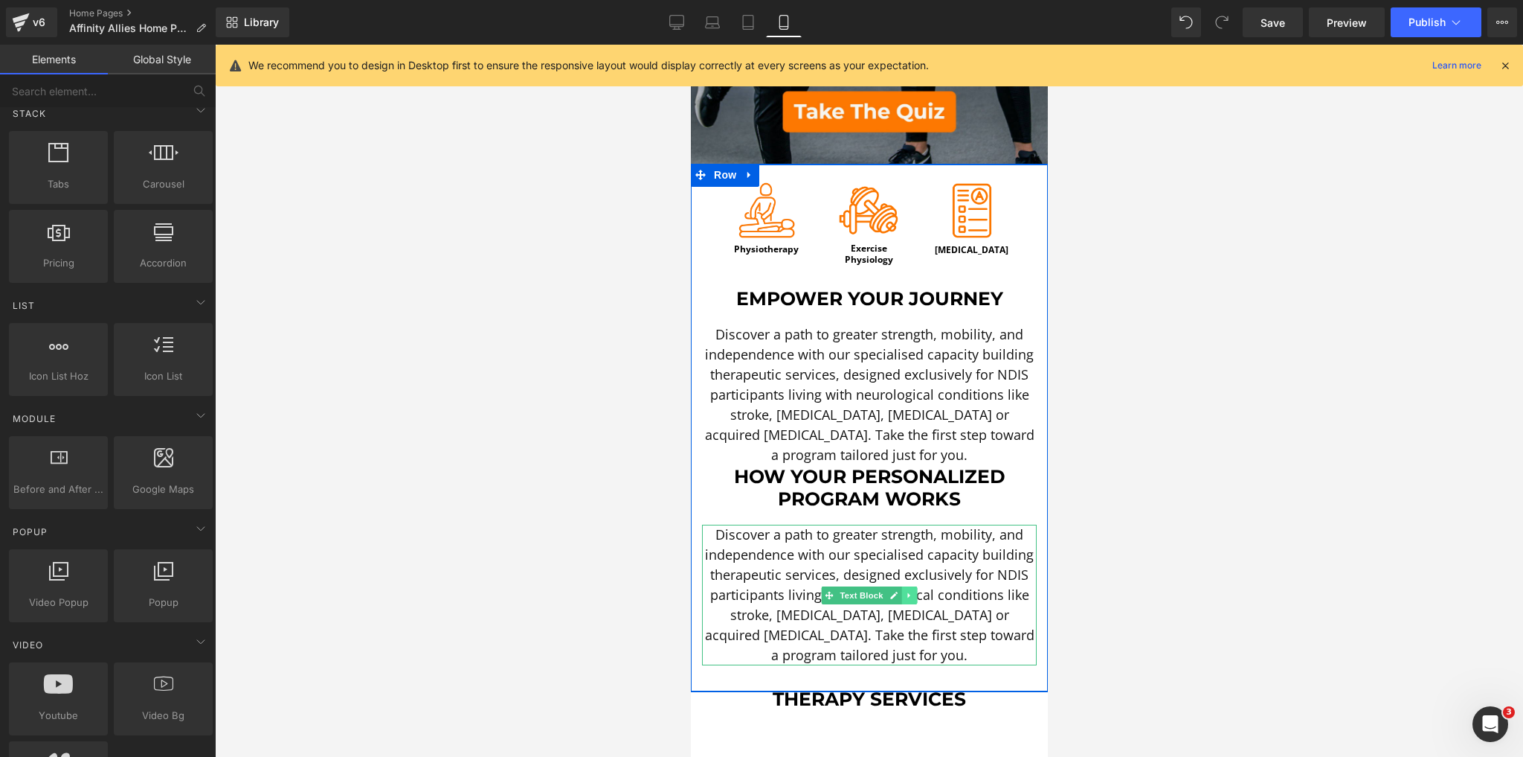
click at [909, 589] on link at bounding box center [910, 595] width 16 height 18
click at [913, 591] on icon at bounding box center [917, 595] width 8 height 8
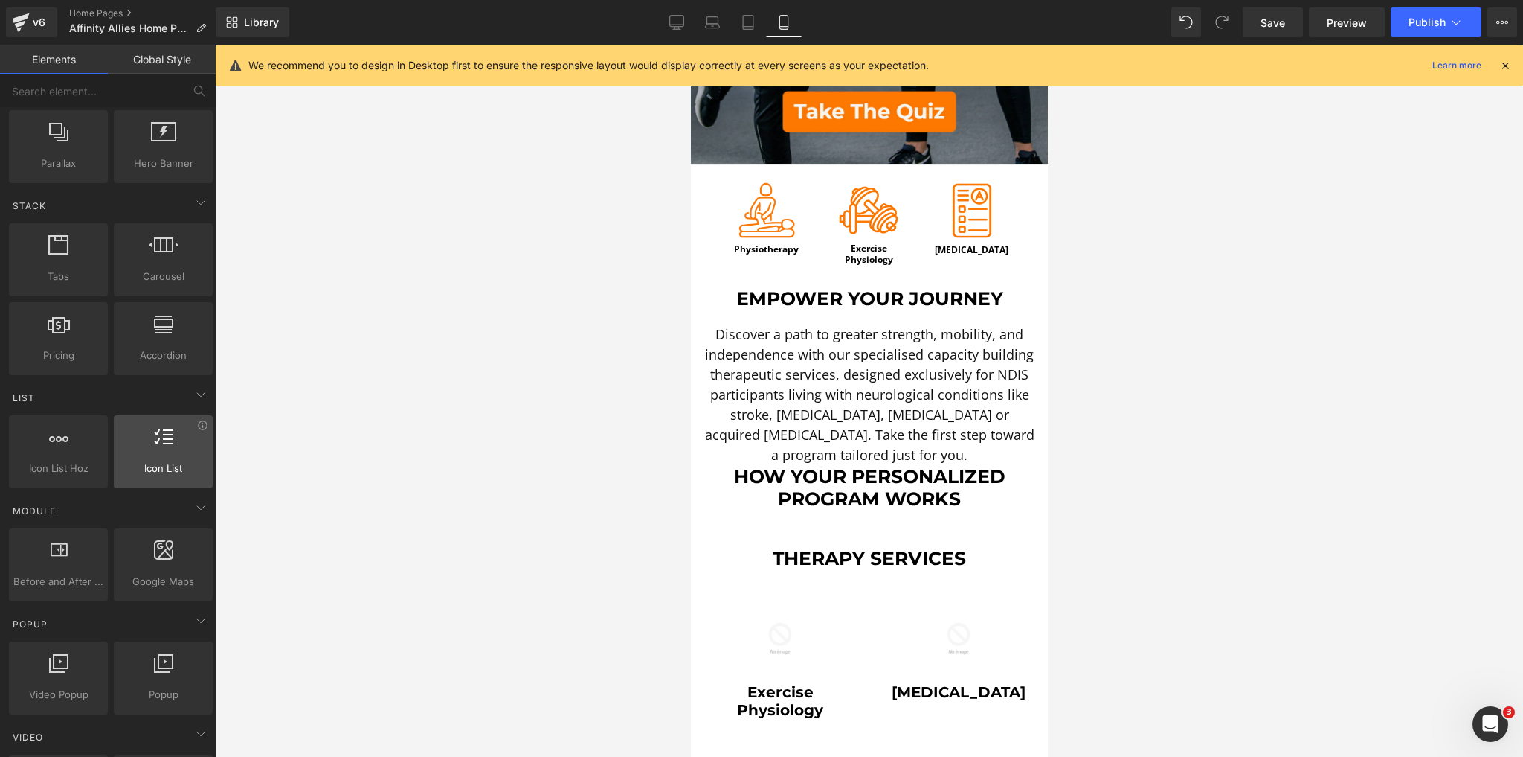
scroll to position [357, 0]
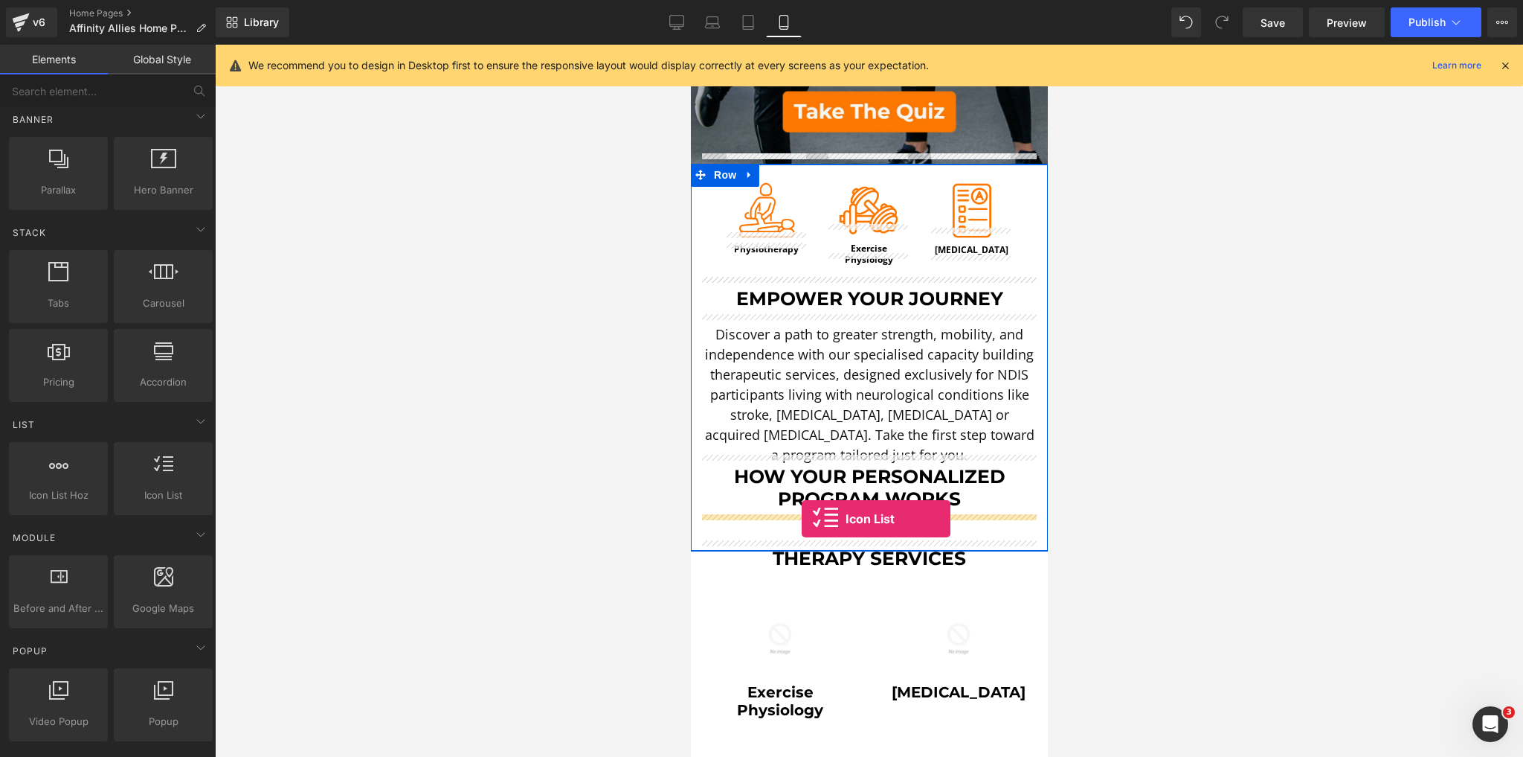
drag, startPoint x: 843, startPoint y: 509, endPoint x: 801, endPoint y: 518, distance: 42.8
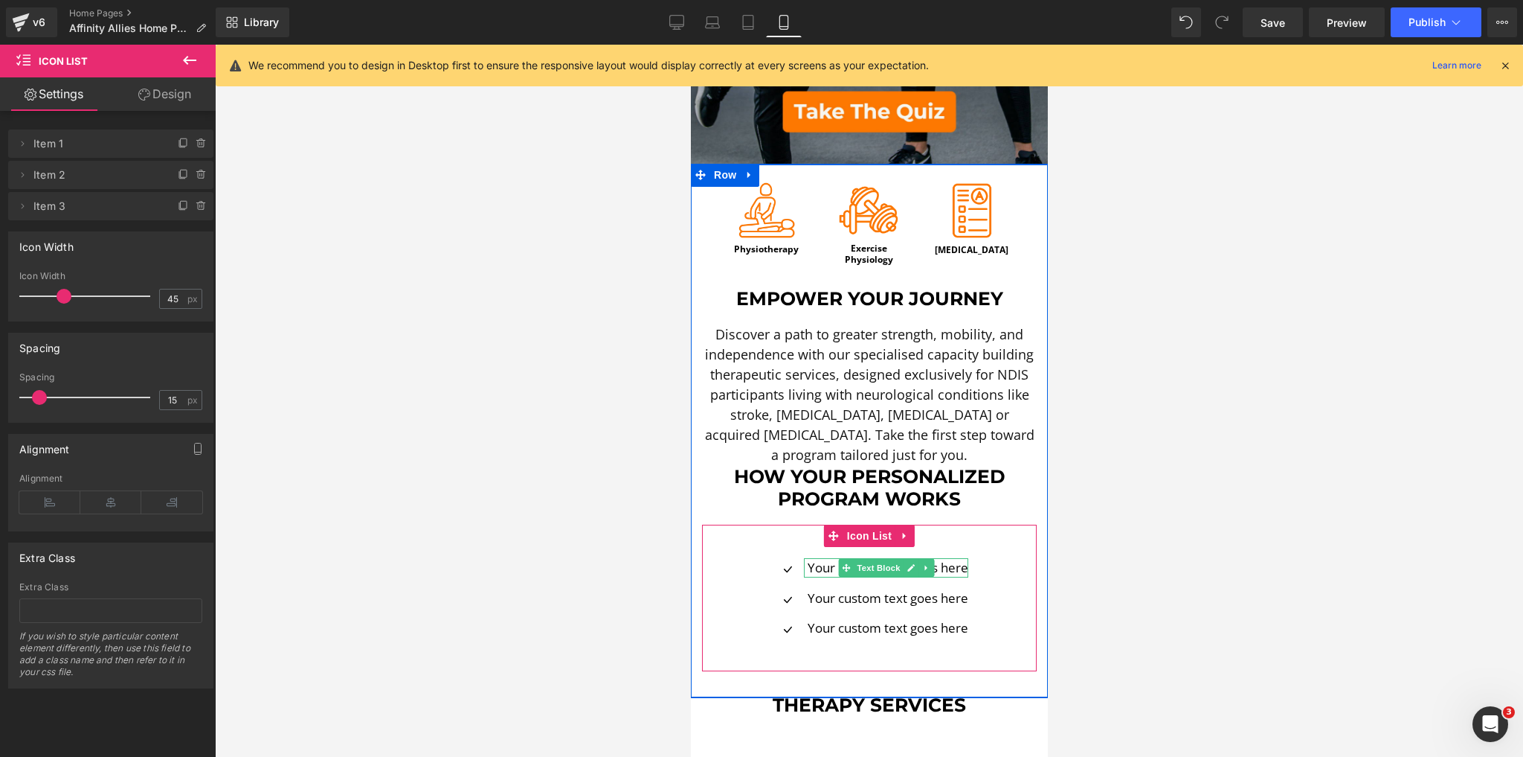
click at [822, 559] on p "Your custom text goes here" at bounding box center [887, 567] width 161 height 19
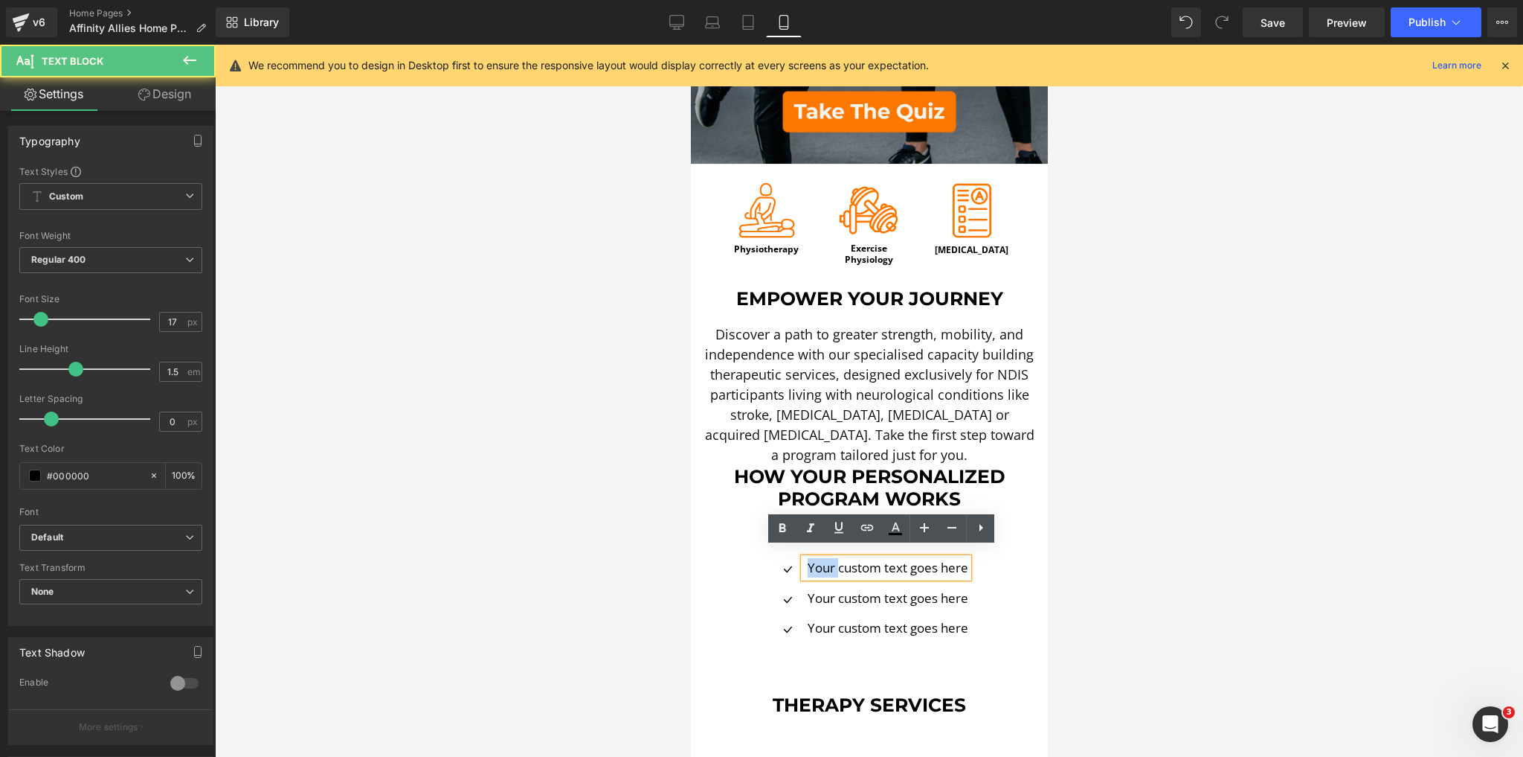
click at [822, 559] on p "Your custom text goes here" at bounding box center [887, 567] width 161 height 19
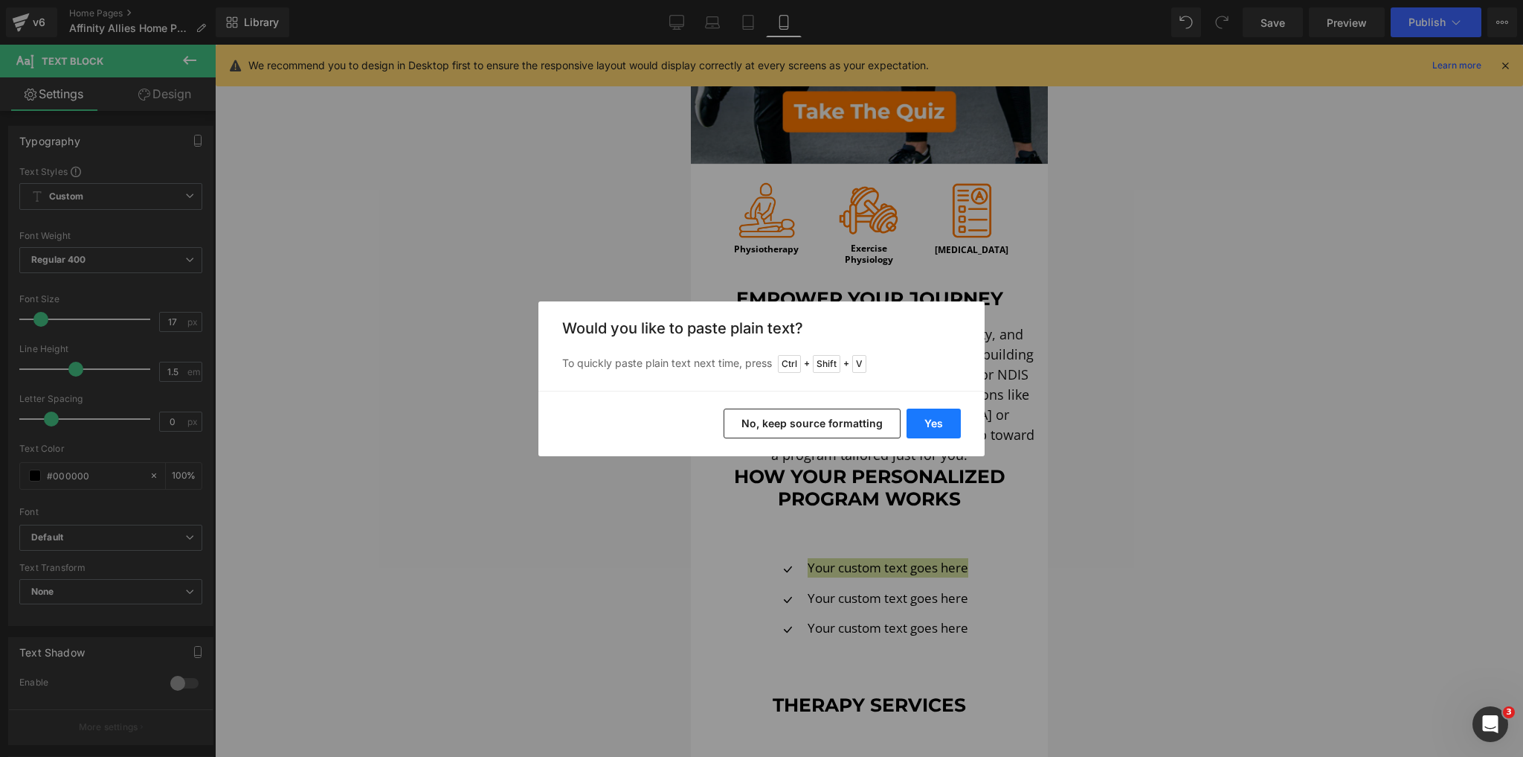
click at [940, 433] on button "Yes" at bounding box center [934, 423] width 54 height 30
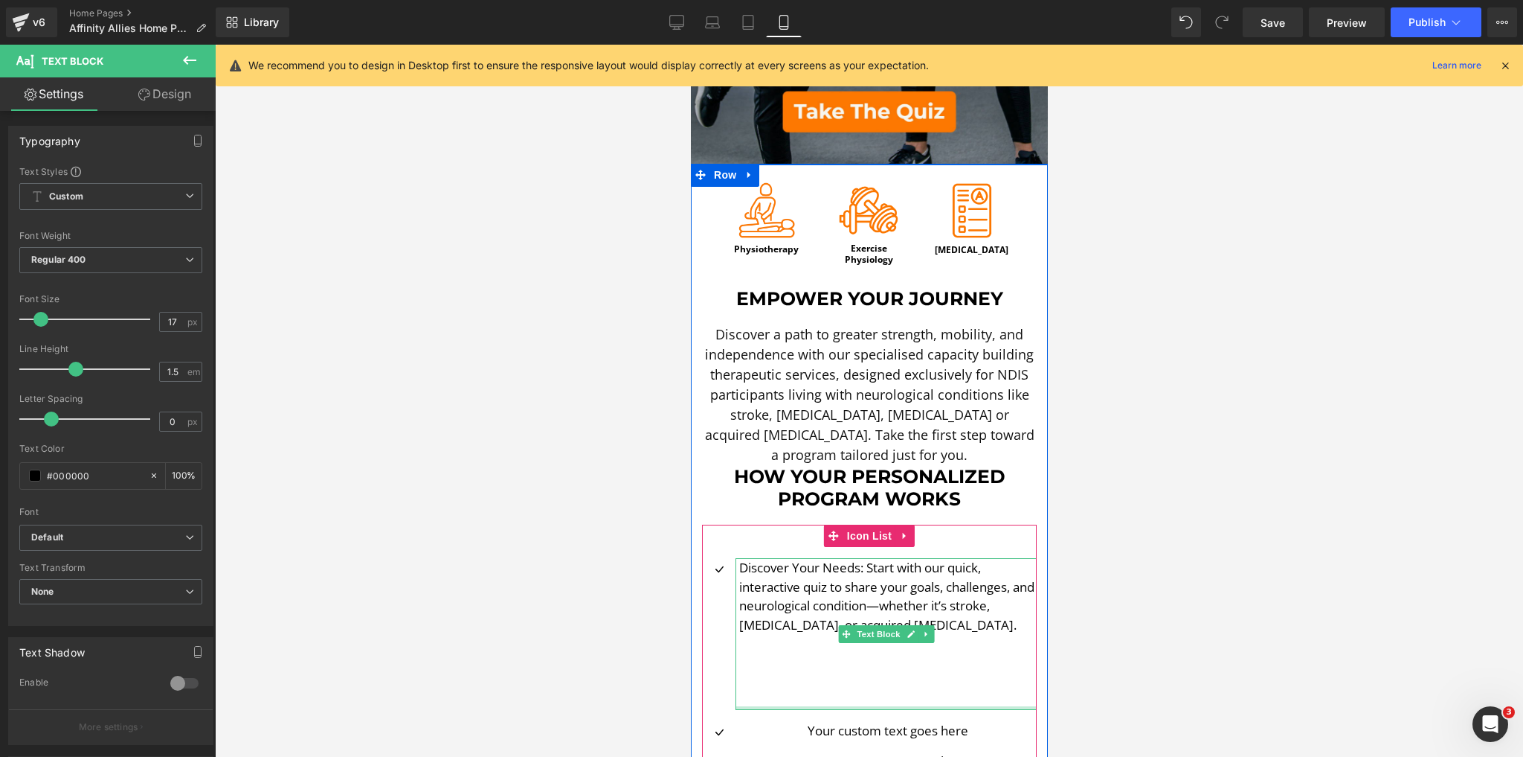
click at [947, 706] on div at bounding box center [885, 708] width 301 height 4
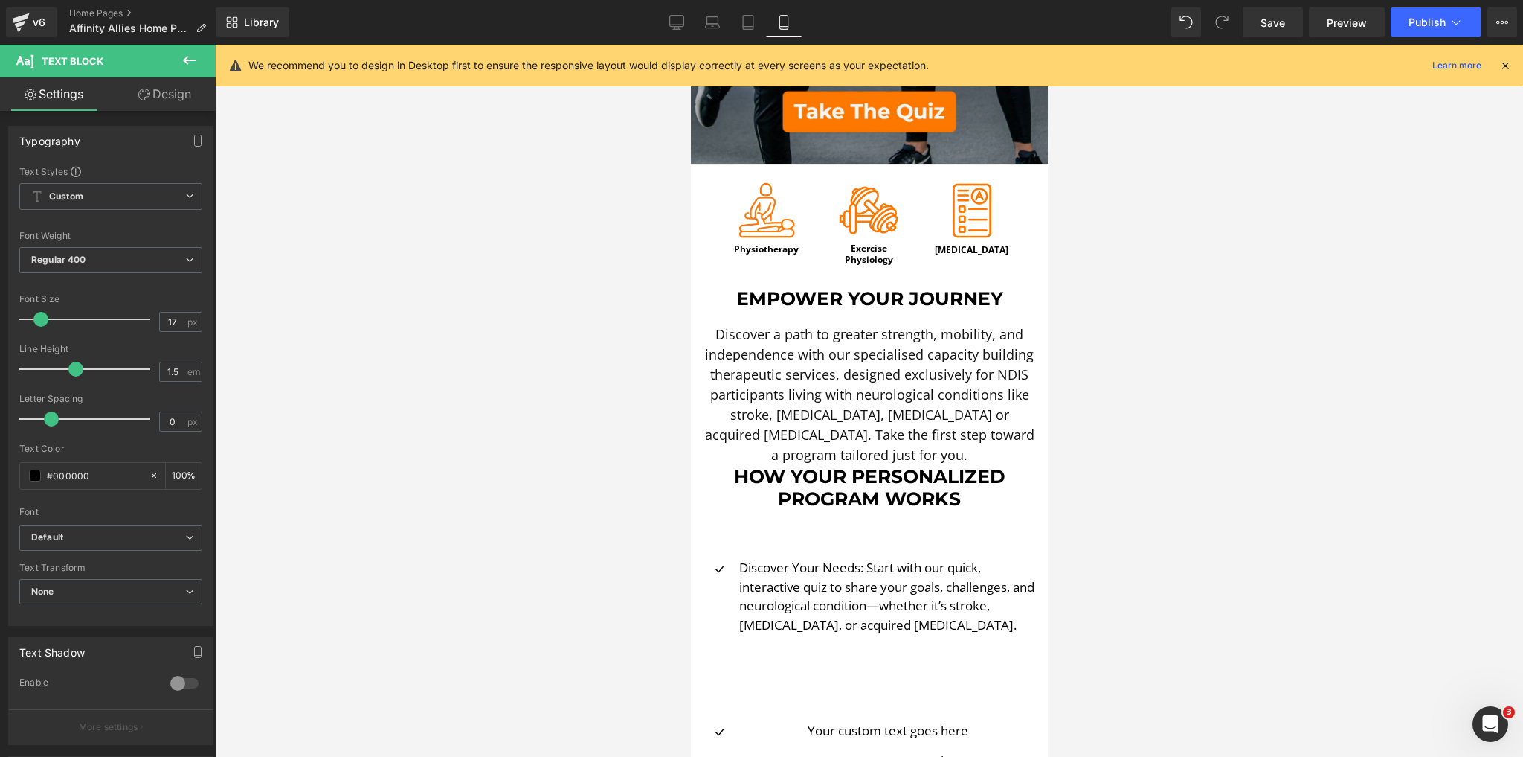
click at [1225, 631] on div at bounding box center [869, 401] width 1308 height 712
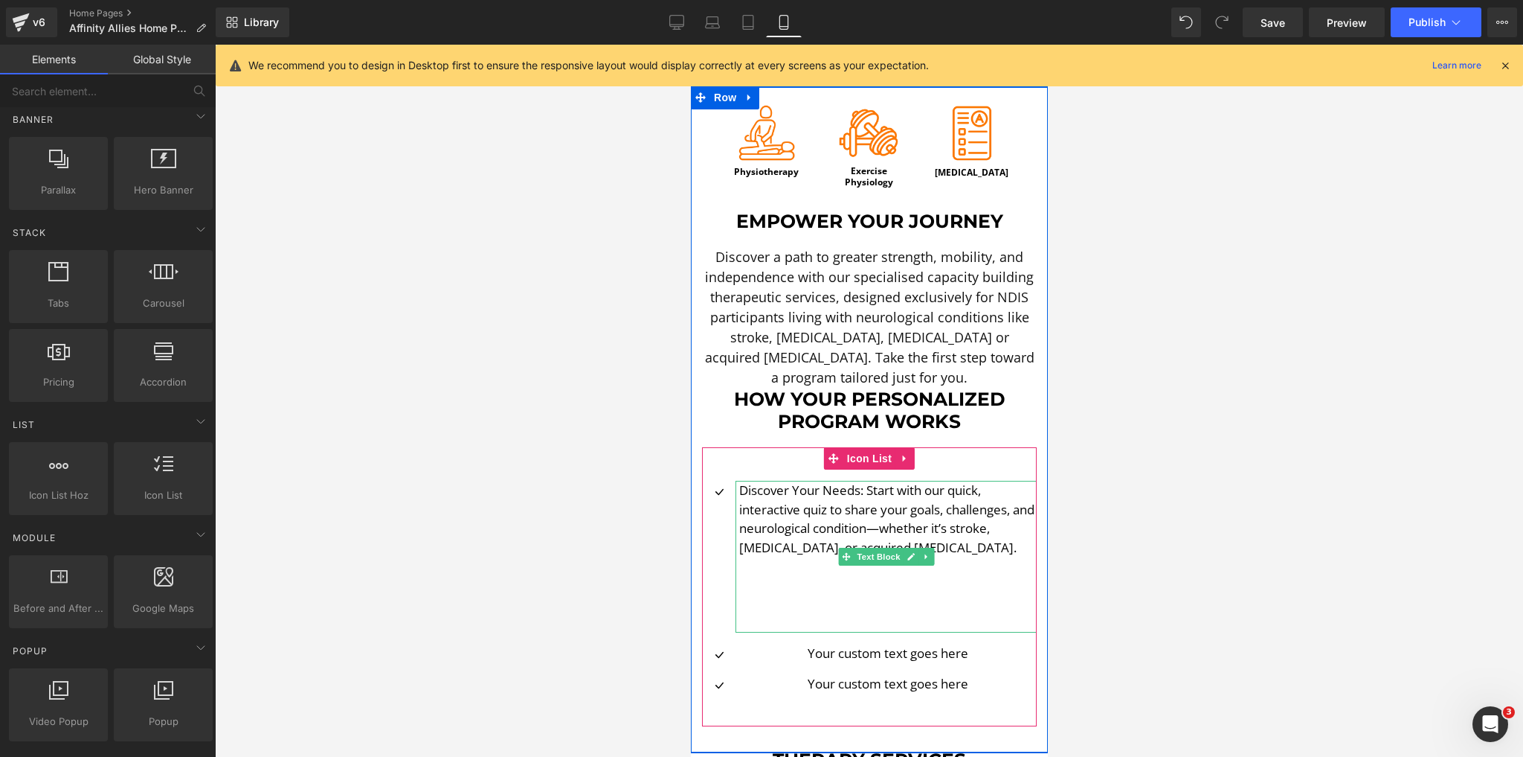
scroll to position [536, 0]
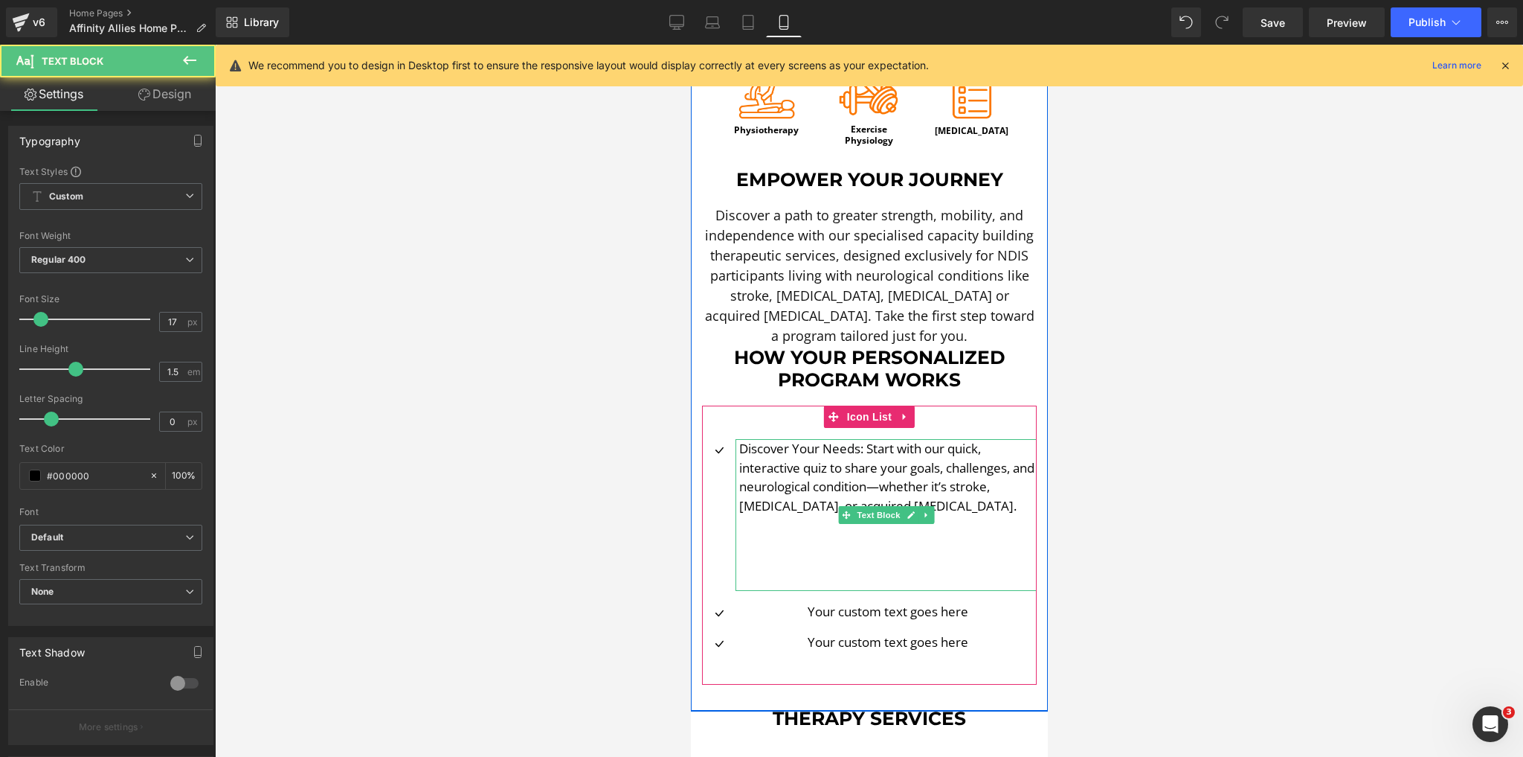
drag, startPoint x: 969, startPoint y: 580, endPoint x: 971, endPoint y: 545, distance: 35.8
click at [974, 550] on div "Discover Your Needs: Start with our quick, interactive quiz to share your goals…" at bounding box center [885, 515] width 301 height 152
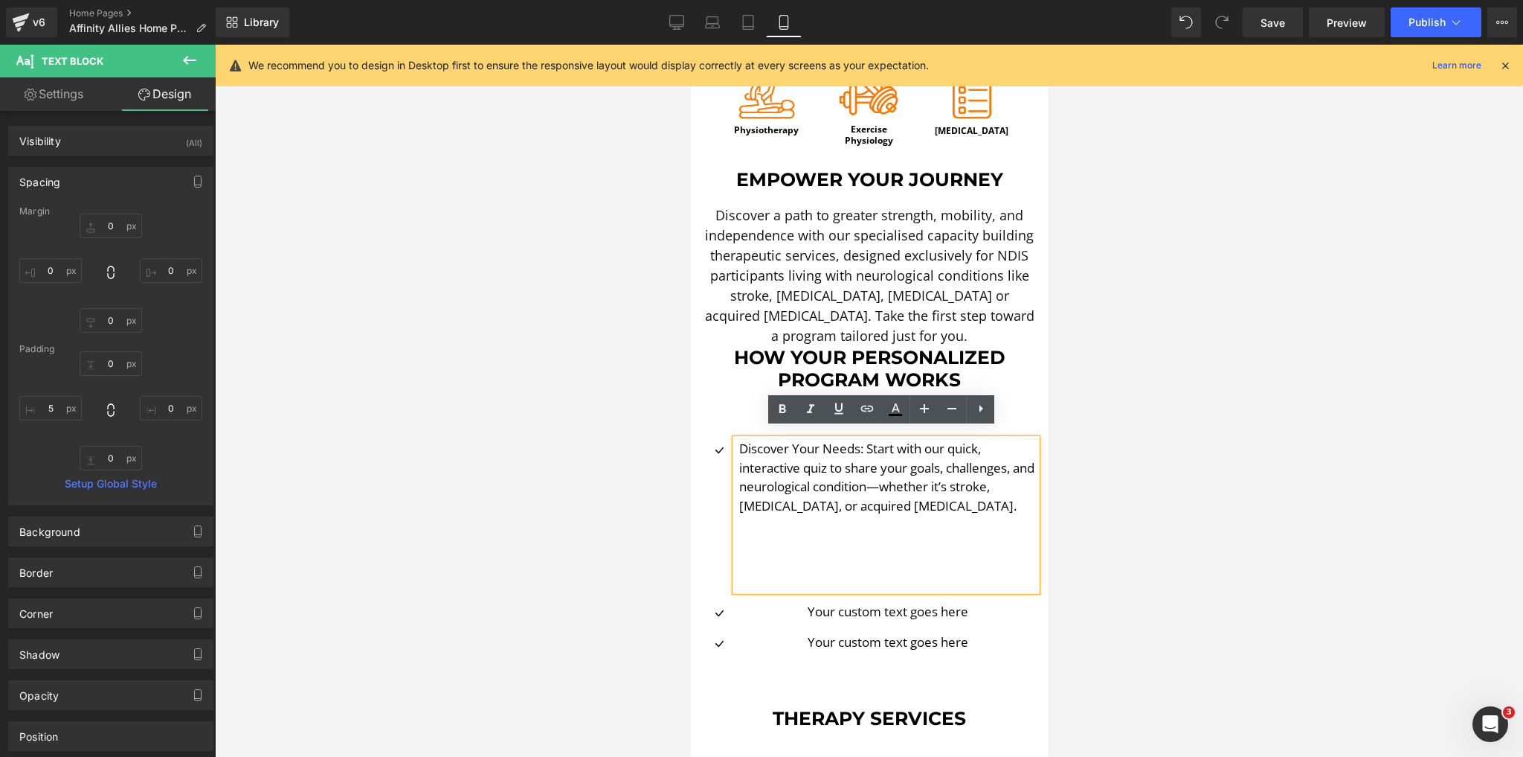
click at [942, 521] on p at bounding box center [888, 524] width 298 height 19
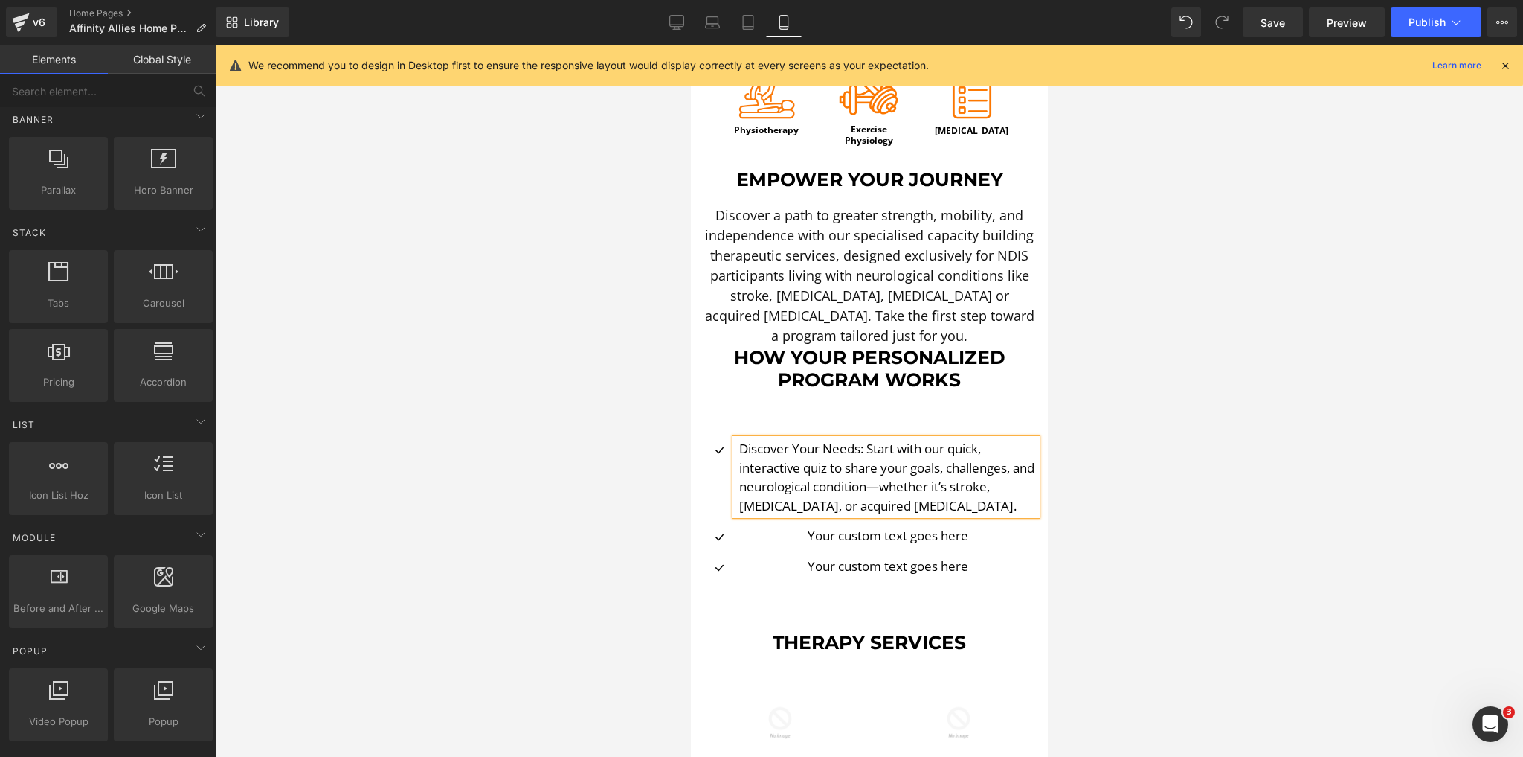
click at [1180, 520] on div at bounding box center [869, 401] width 1308 height 712
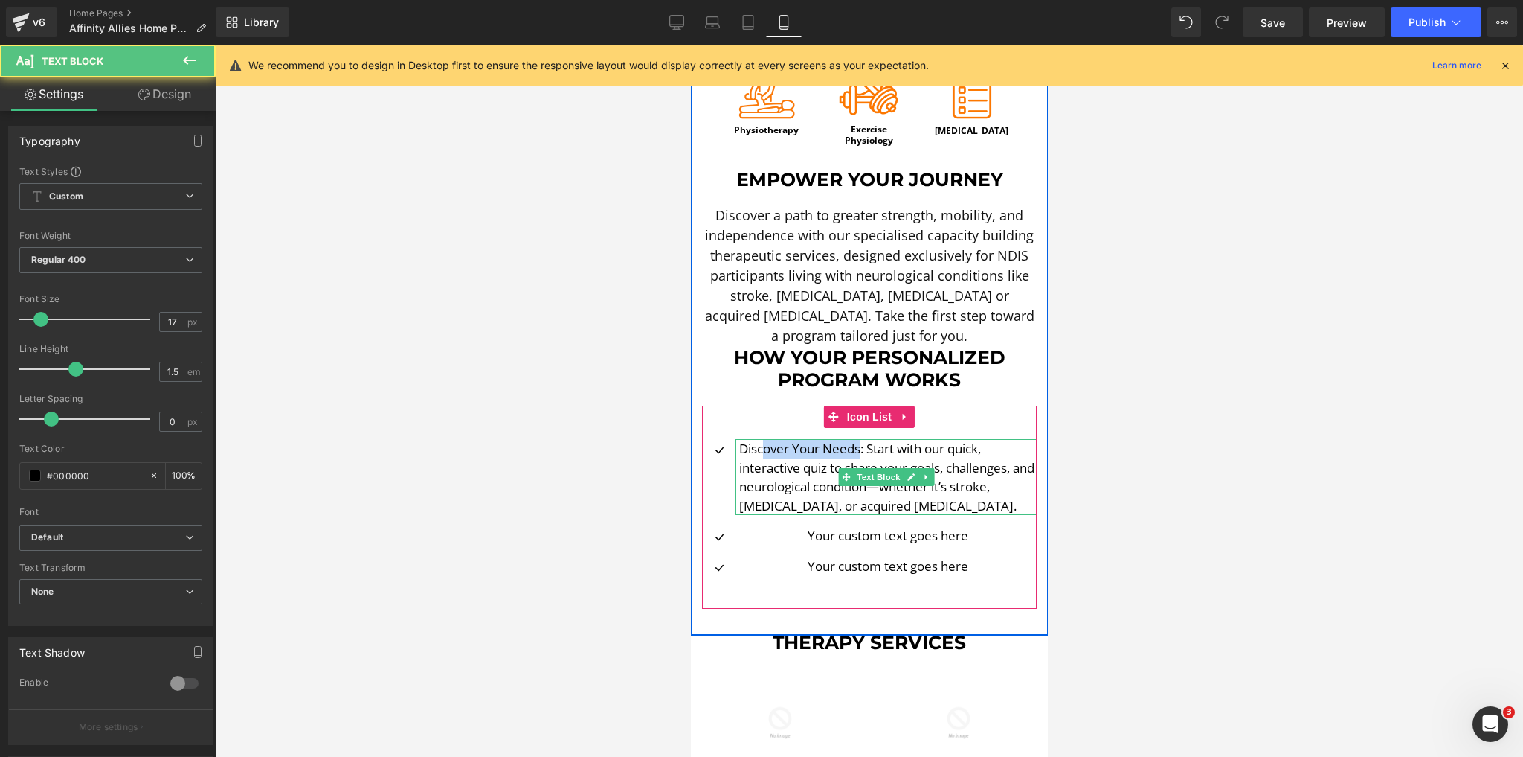
drag, startPoint x: 858, startPoint y: 436, endPoint x: 757, endPoint y: 437, distance: 100.4
click at [757, 439] on p "Discover Your Needs: Start with our quick, interactive quiz to share your goals…" at bounding box center [888, 477] width 298 height 76
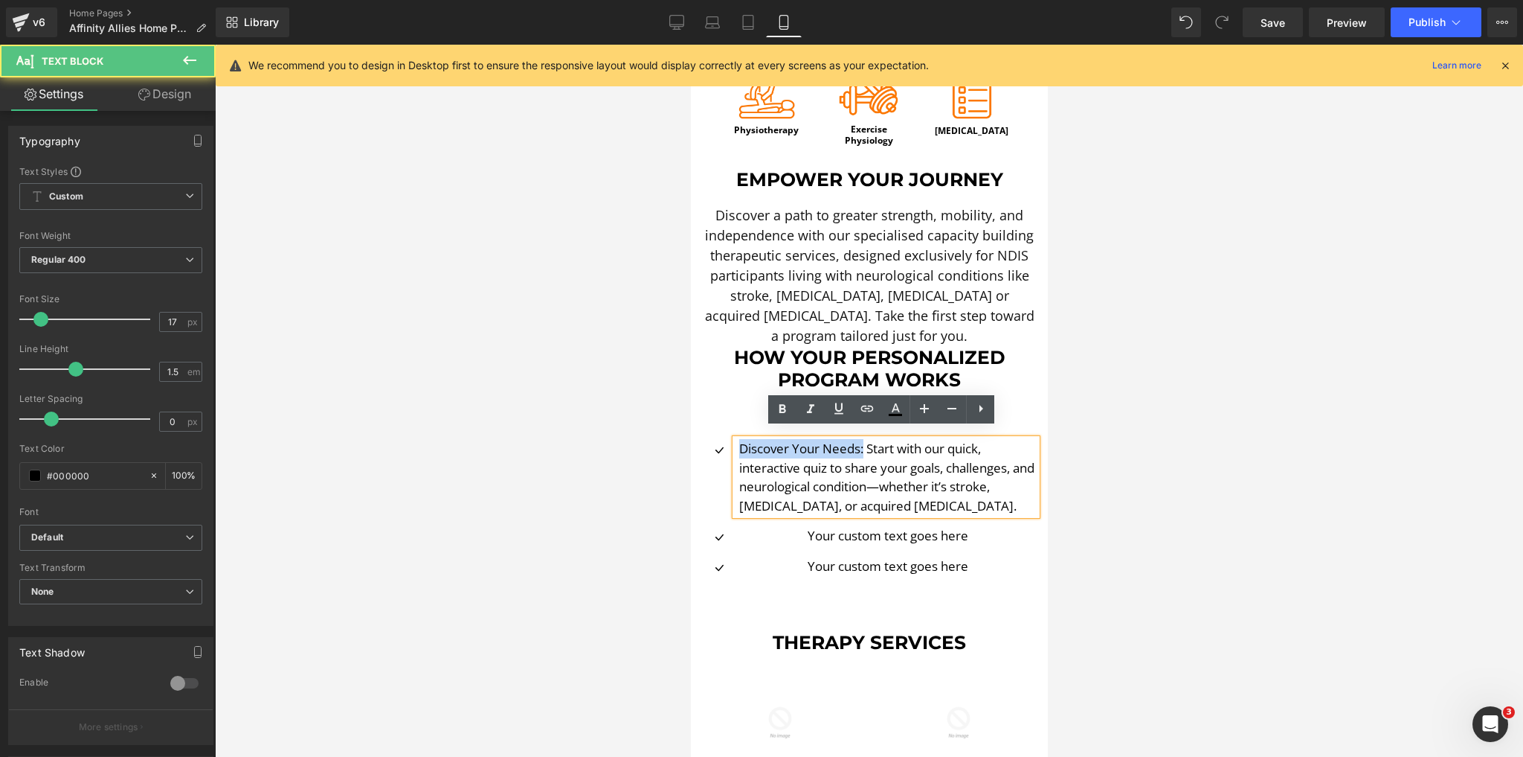
drag, startPoint x: 860, startPoint y: 443, endPoint x: 737, endPoint y: 445, distance: 122.7
click at [739, 445] on p "Discover Your Needs: Start with our quick, interactive quiz to share your goals…" at bounding box center [888, 477] width 298 height 76
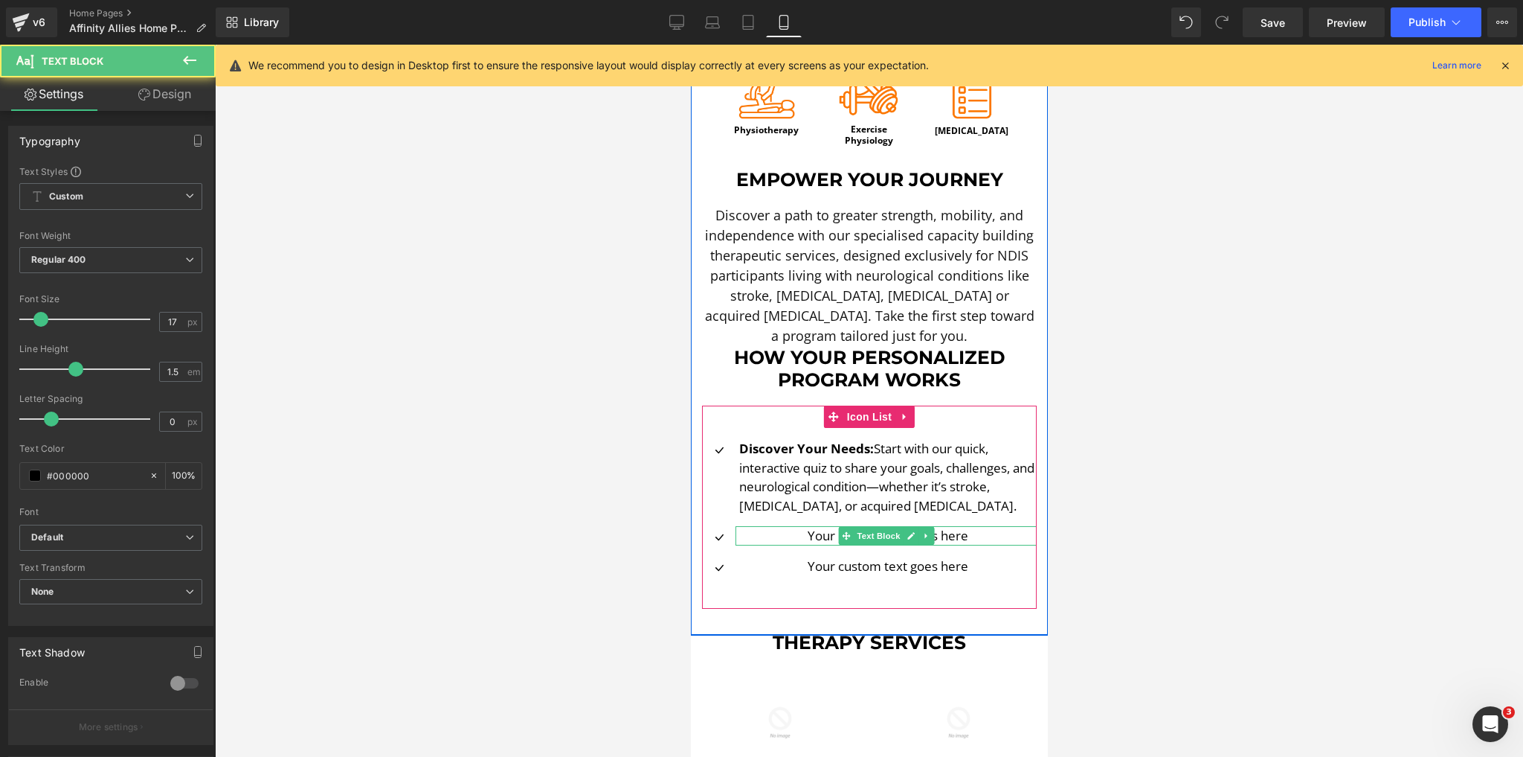
click at [810, 526] on p "Your custom text goes here" at bounding box center [888, 535] width 298 height 19
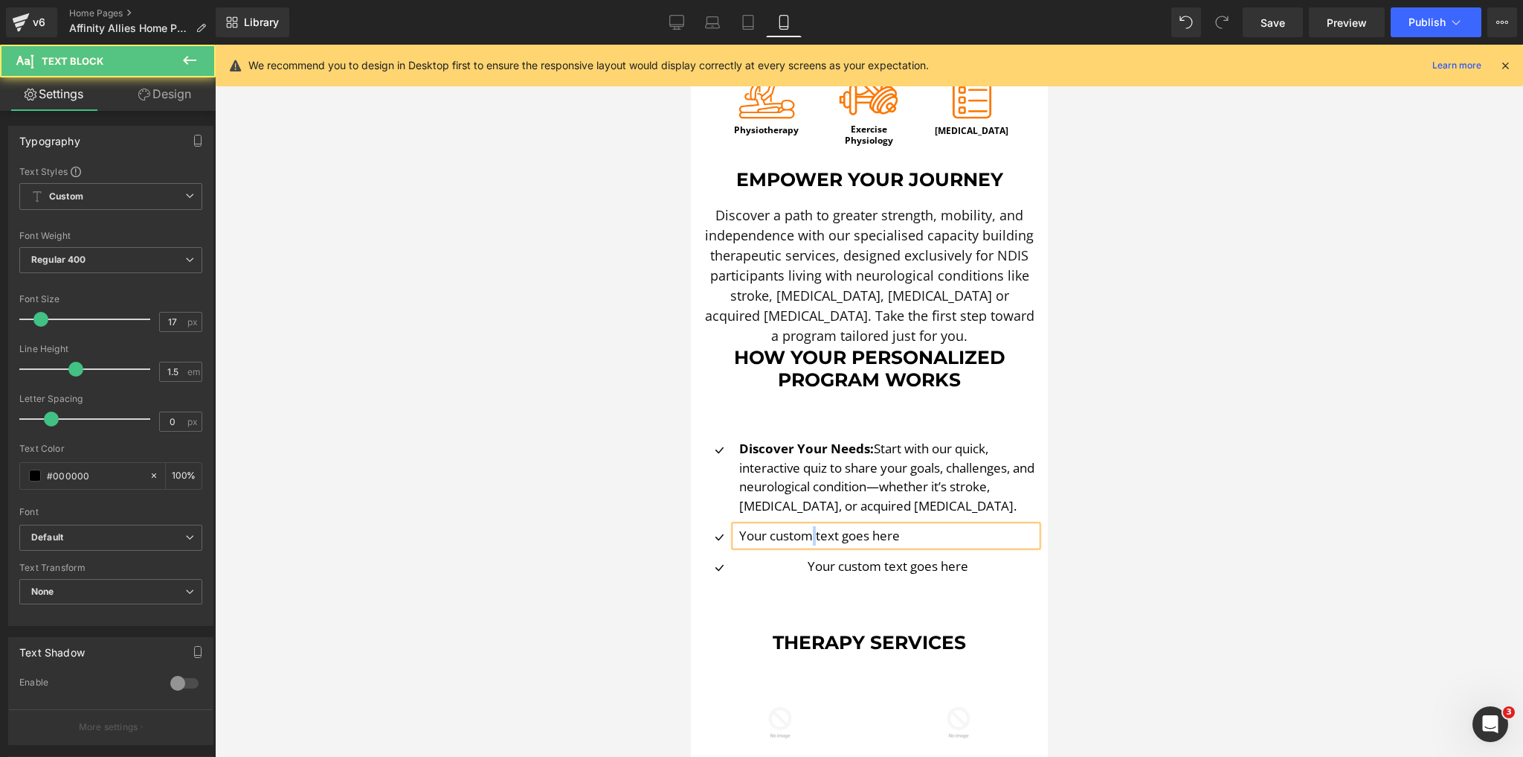
click at [810, 526] on p "Your custom text goes here" at bounding box center [888, 535] width 298 height 19
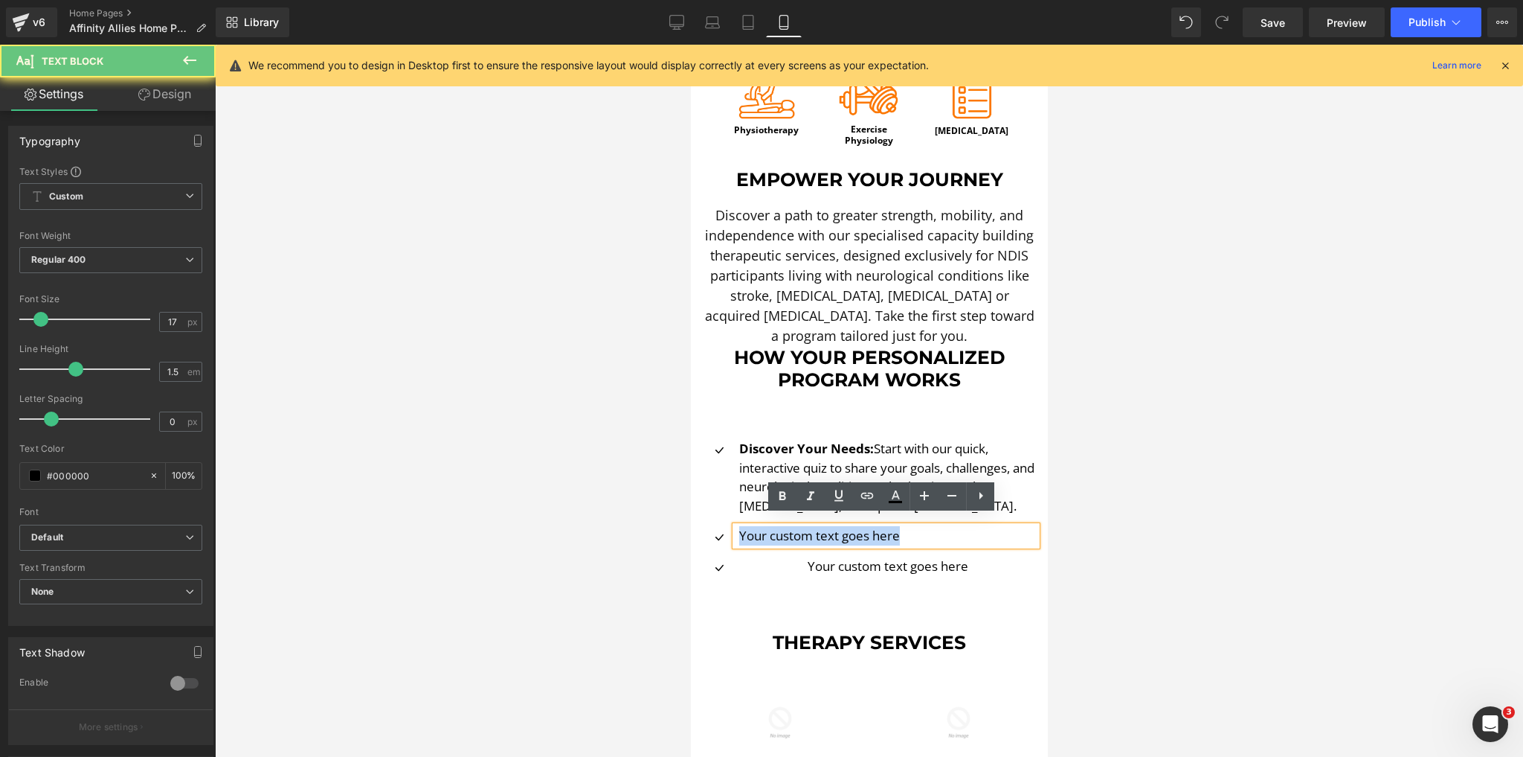
click at [810, 526] on p "Your custom text goes here" at bounding box center [888, 535] width 298 height 19
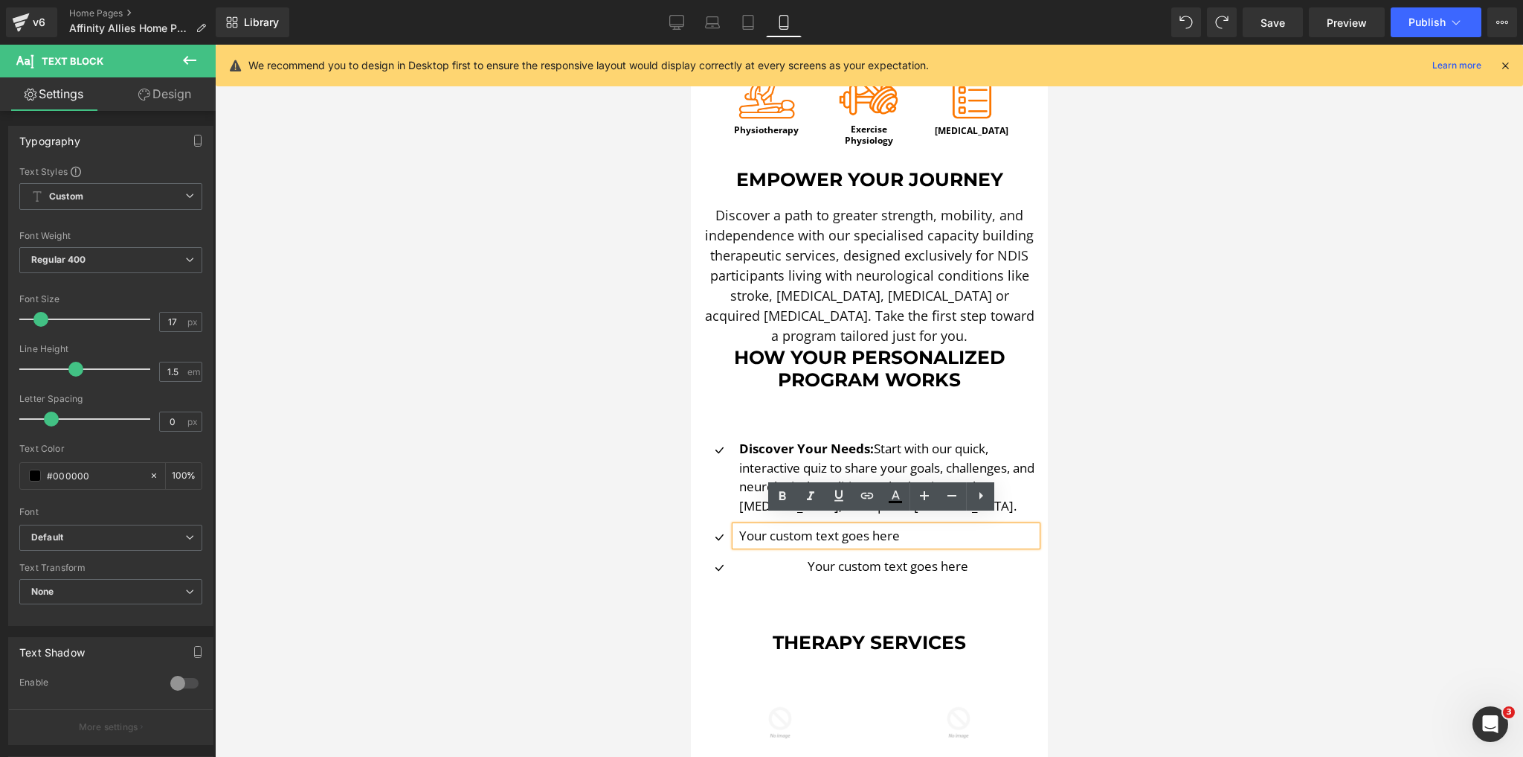
click at [813, 526] on p "Your custom text goes here" at bounding box center [888, 535] width 298 height 19
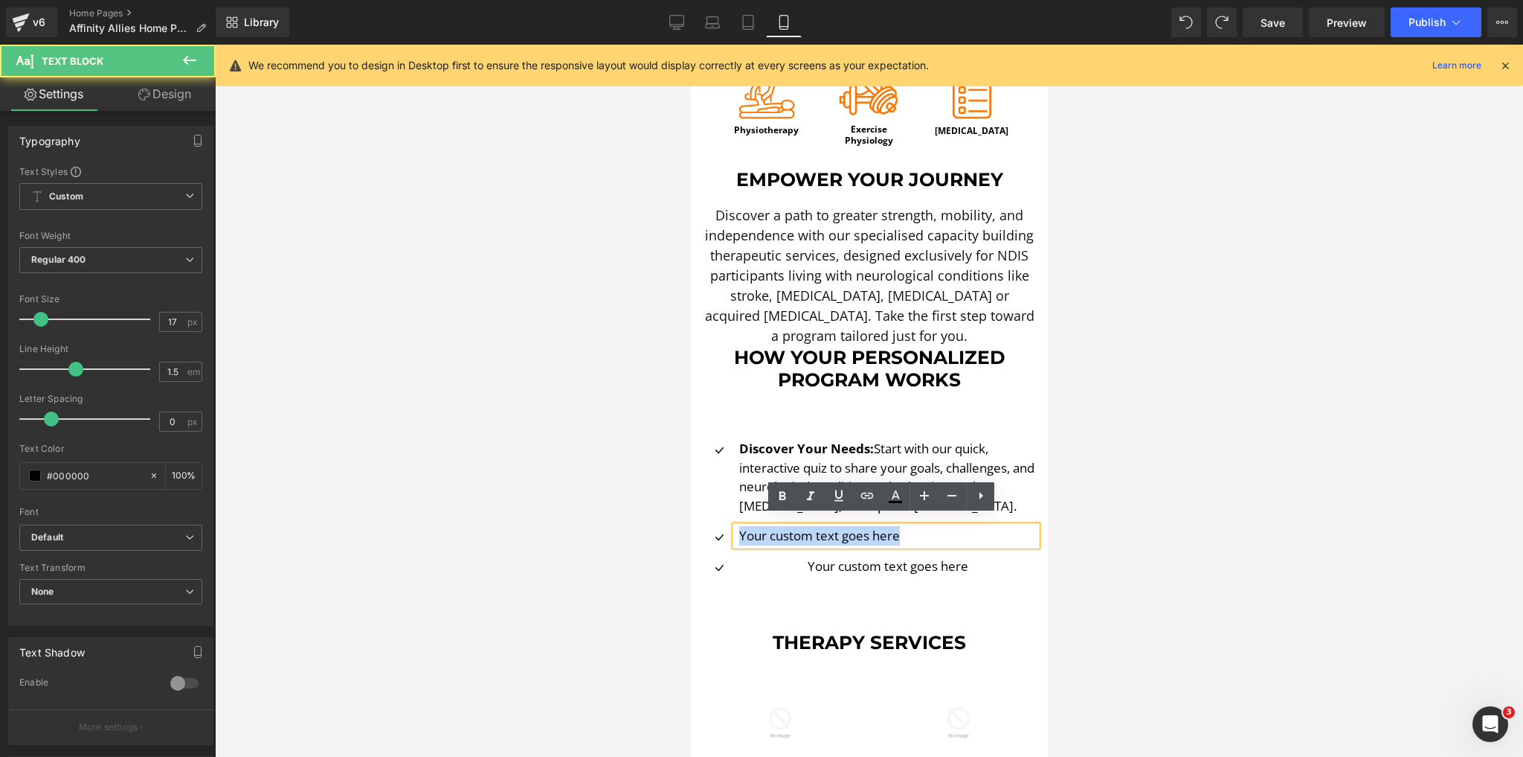
click at [813, 526] on p "Your custom text goes here" at bounding box center [888, 535] width 298 height 19
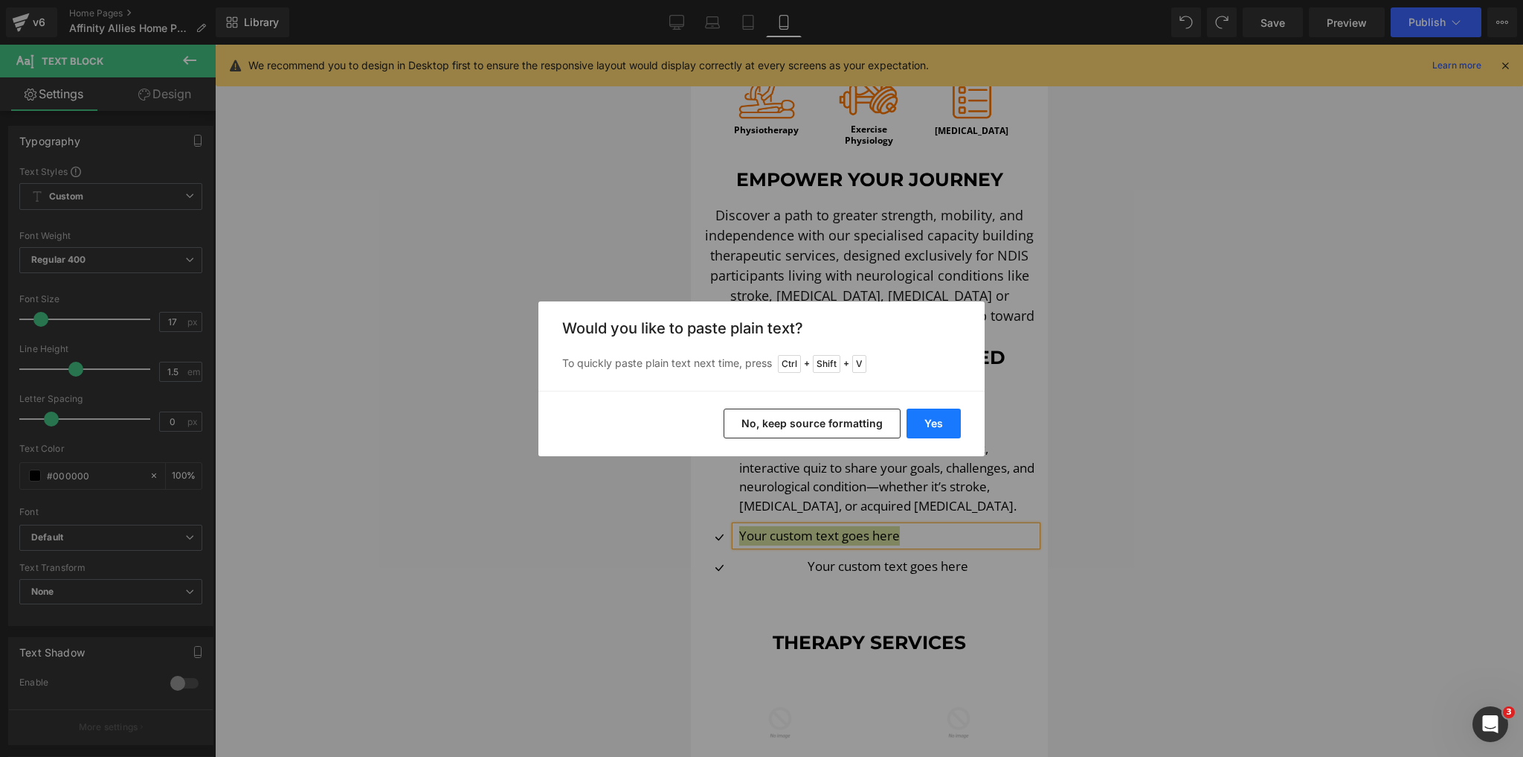
click at [931, 425] on button "Yes" at bounding box center [934, 423] width 54 height 30
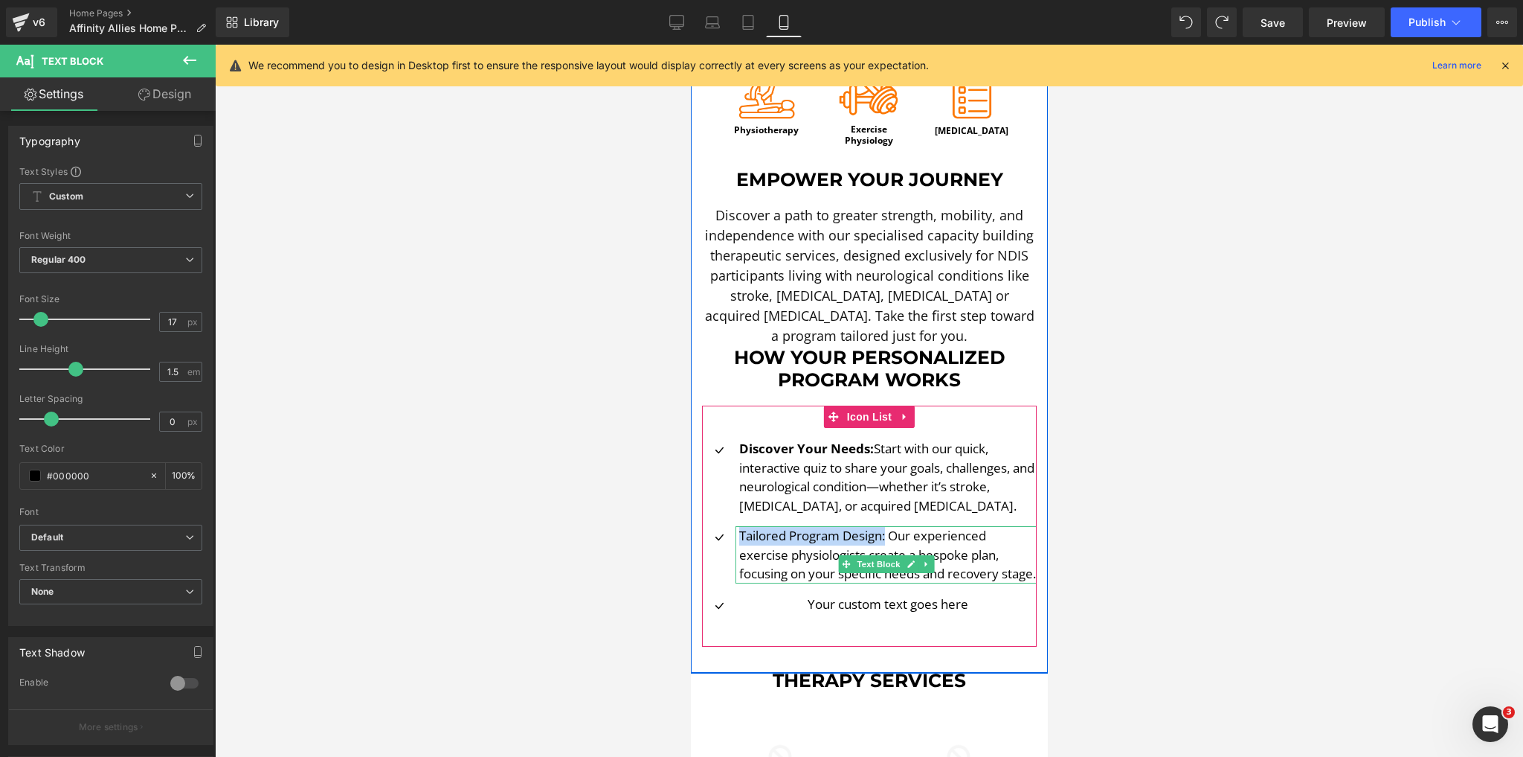
drag, startPoint x: 883, startPoint y: 527, endPoint x: 736, endPoint y: 523, distance: 146.6
click at [739, 526] on p "Tailored Program Design: Our experienced exercise physiologists create a bespok…" at bounding box center [888, 554] width 298 height 57
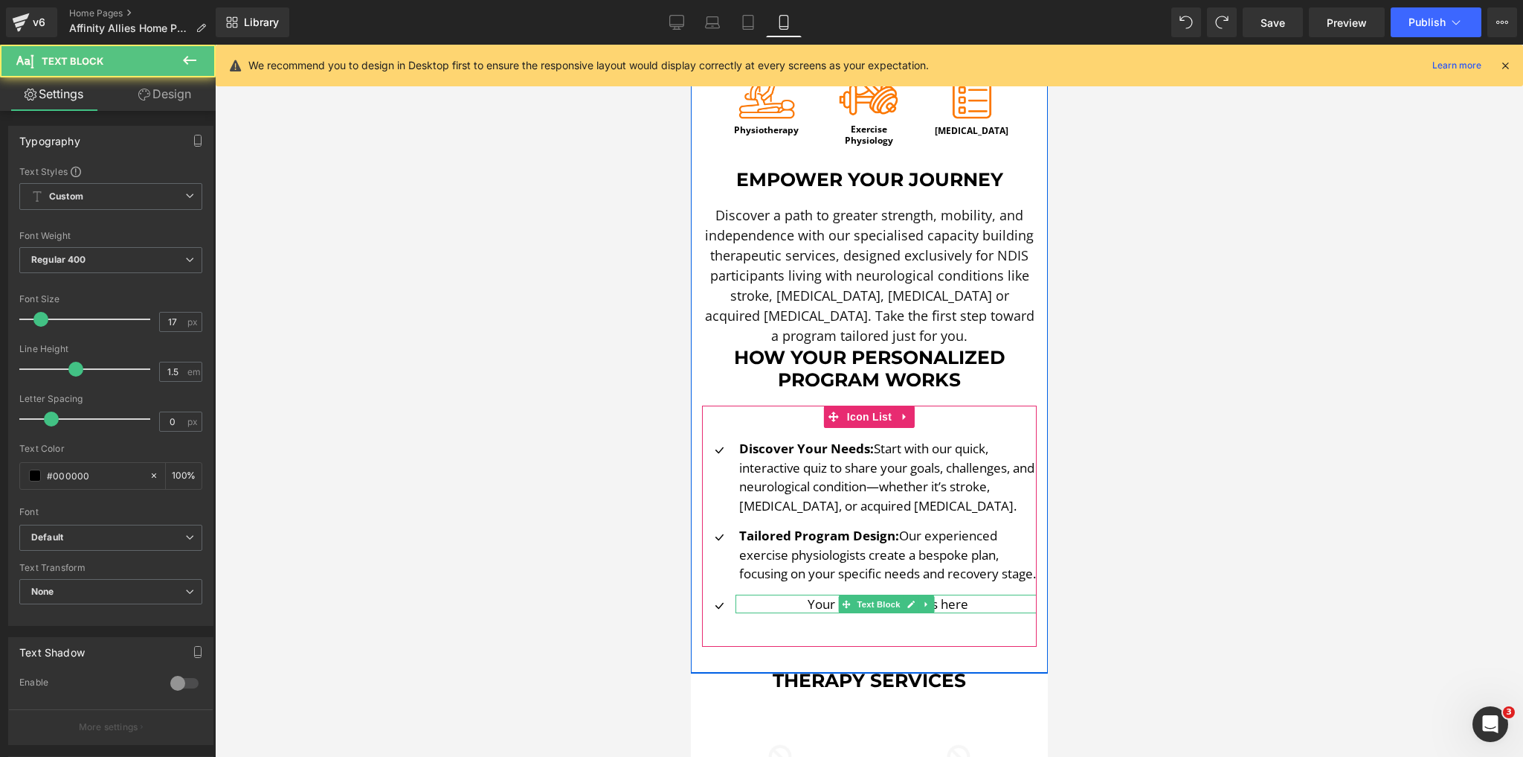
click at [816, 609] on p "Your custom text goes here" at bounding box center [888, 603] width 298 height 19
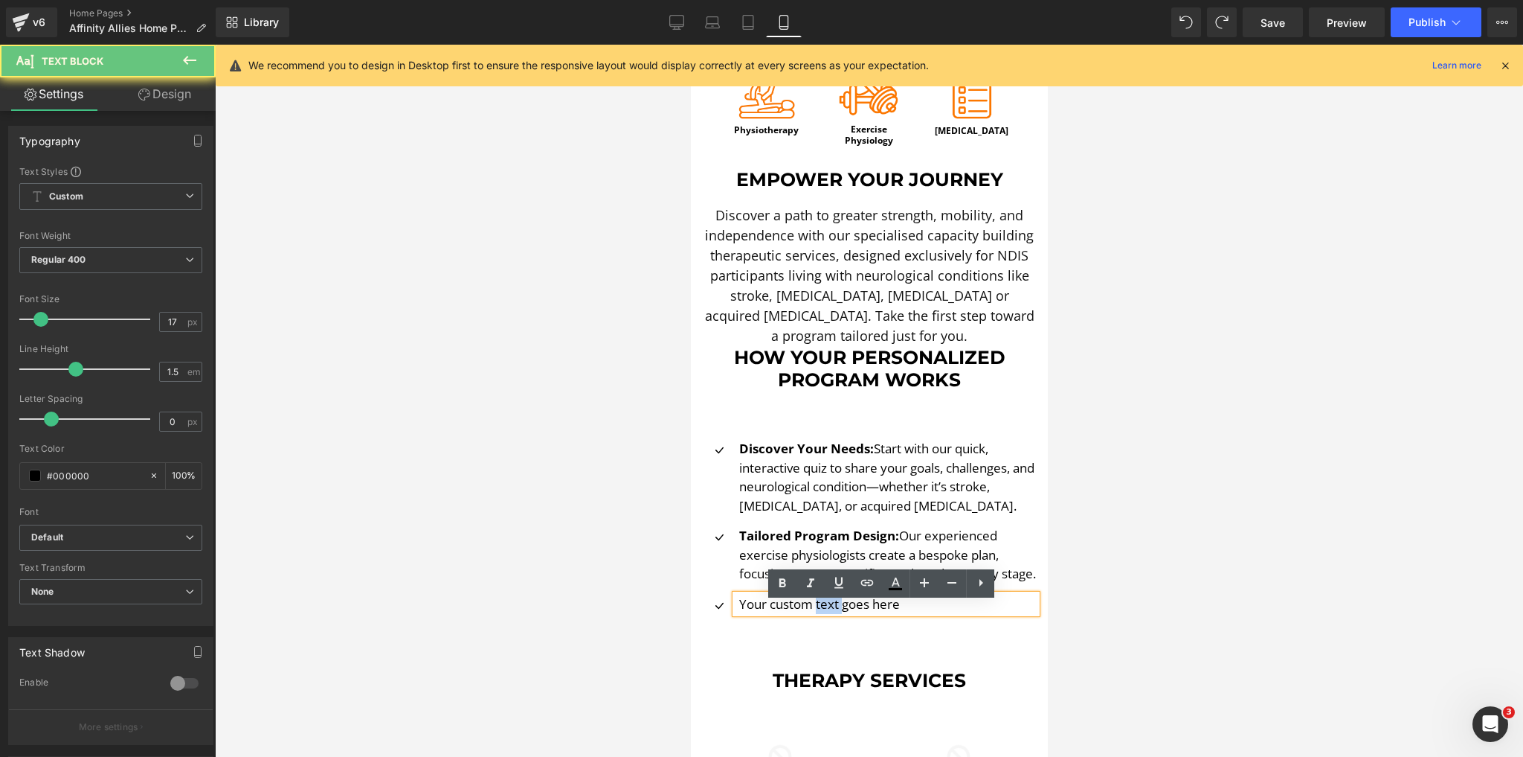
click at [816, 609] on p "Your custom text goes here" at bounding box center [888, 603] width 298 height 19
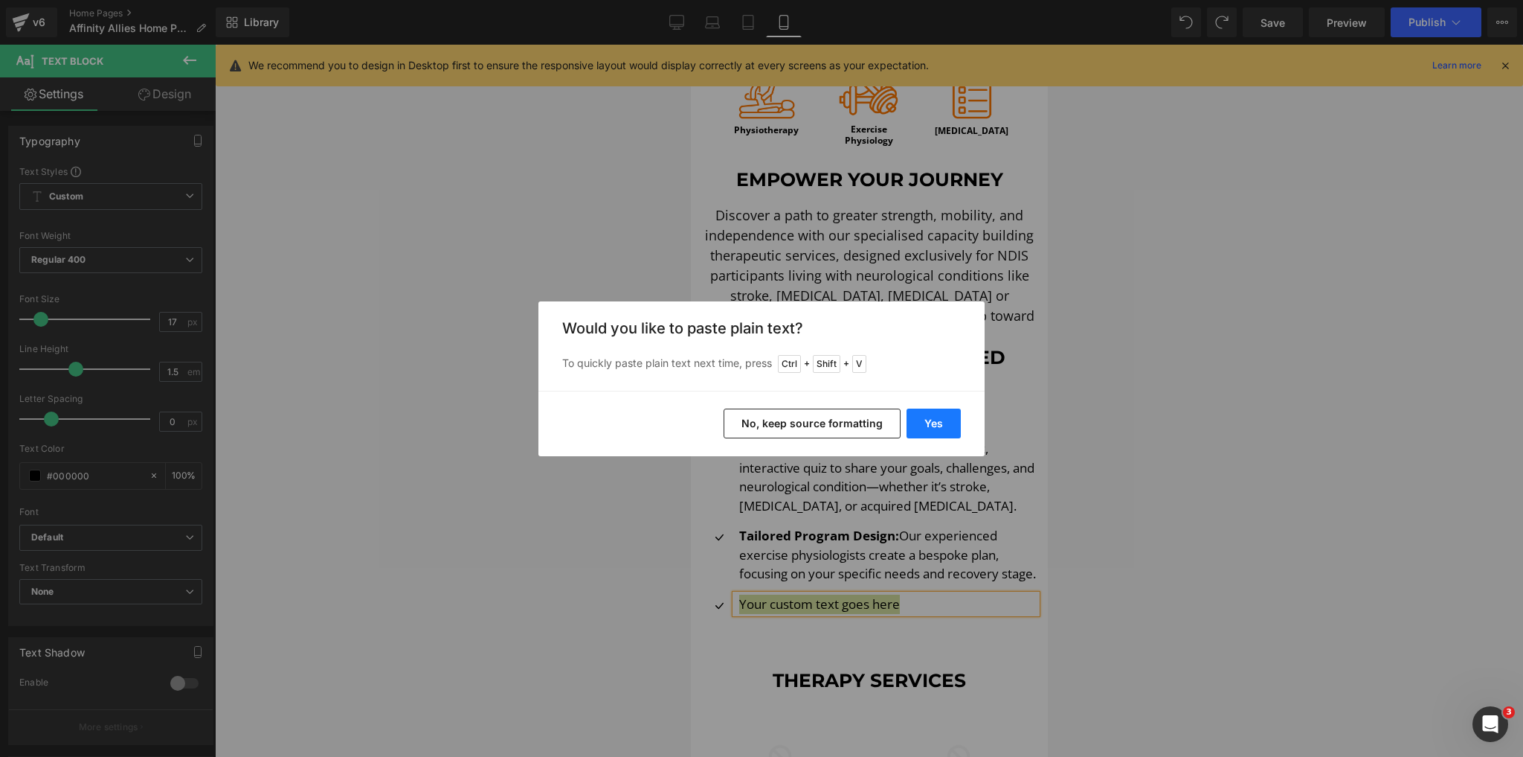
click at [937, 423] on button "Yes" at bounding box center [934, 423] width 54 height 30
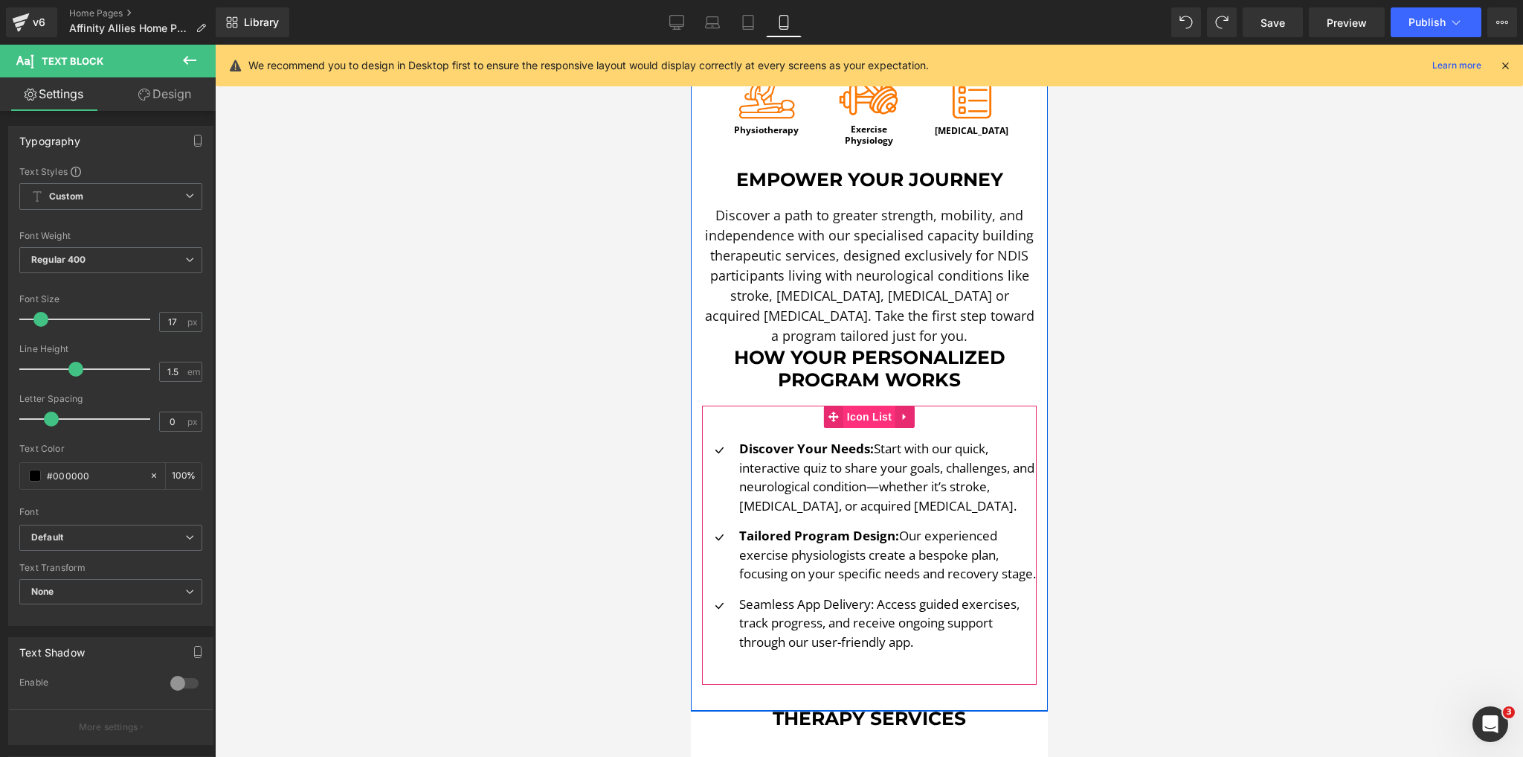
click at [858, 406] on span "Icon List" at bounding box center [869, 416] width 52 height 22
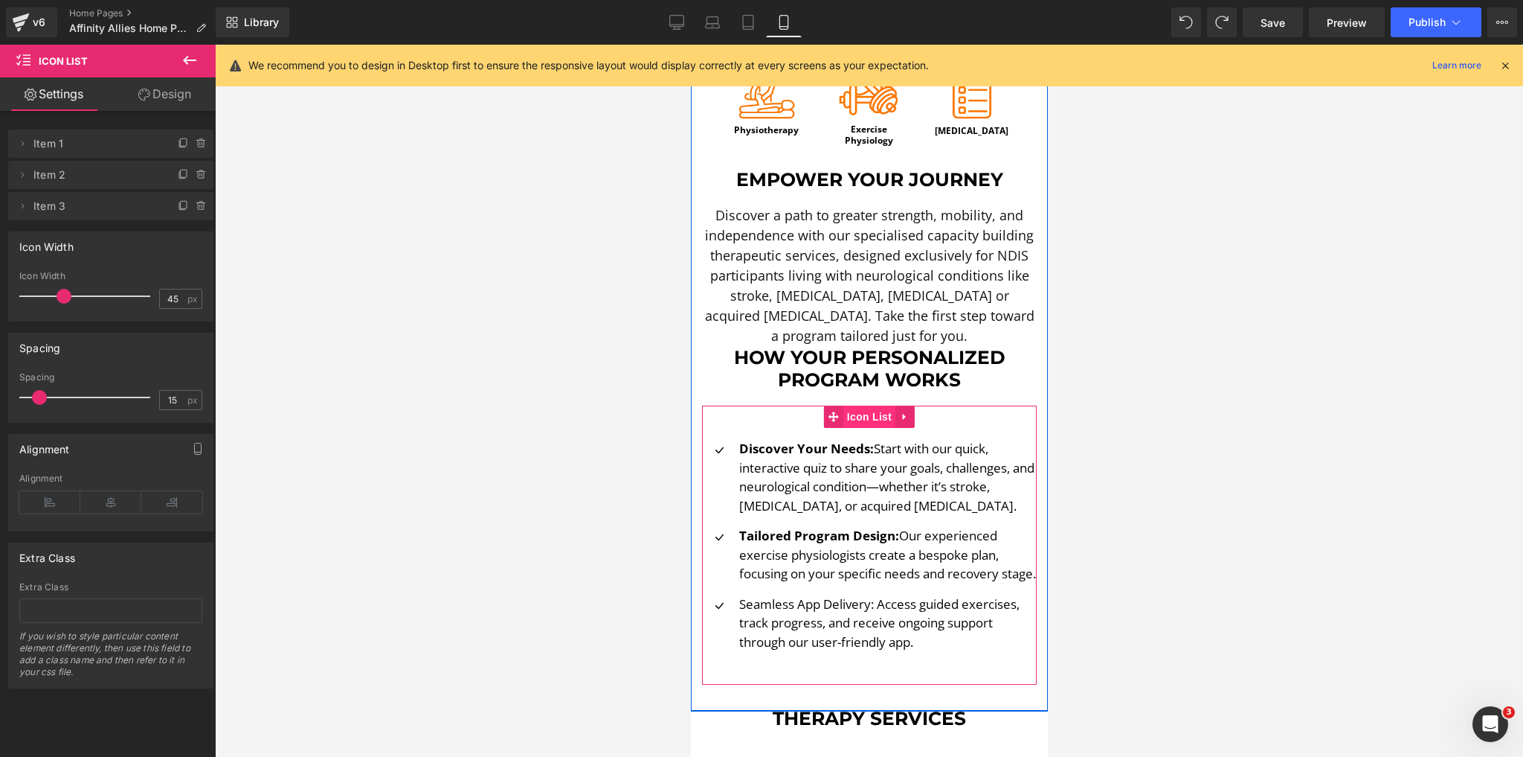
click at [858, 406] on span "Icon List" at bounding box center [869, 416] width 52 height 22
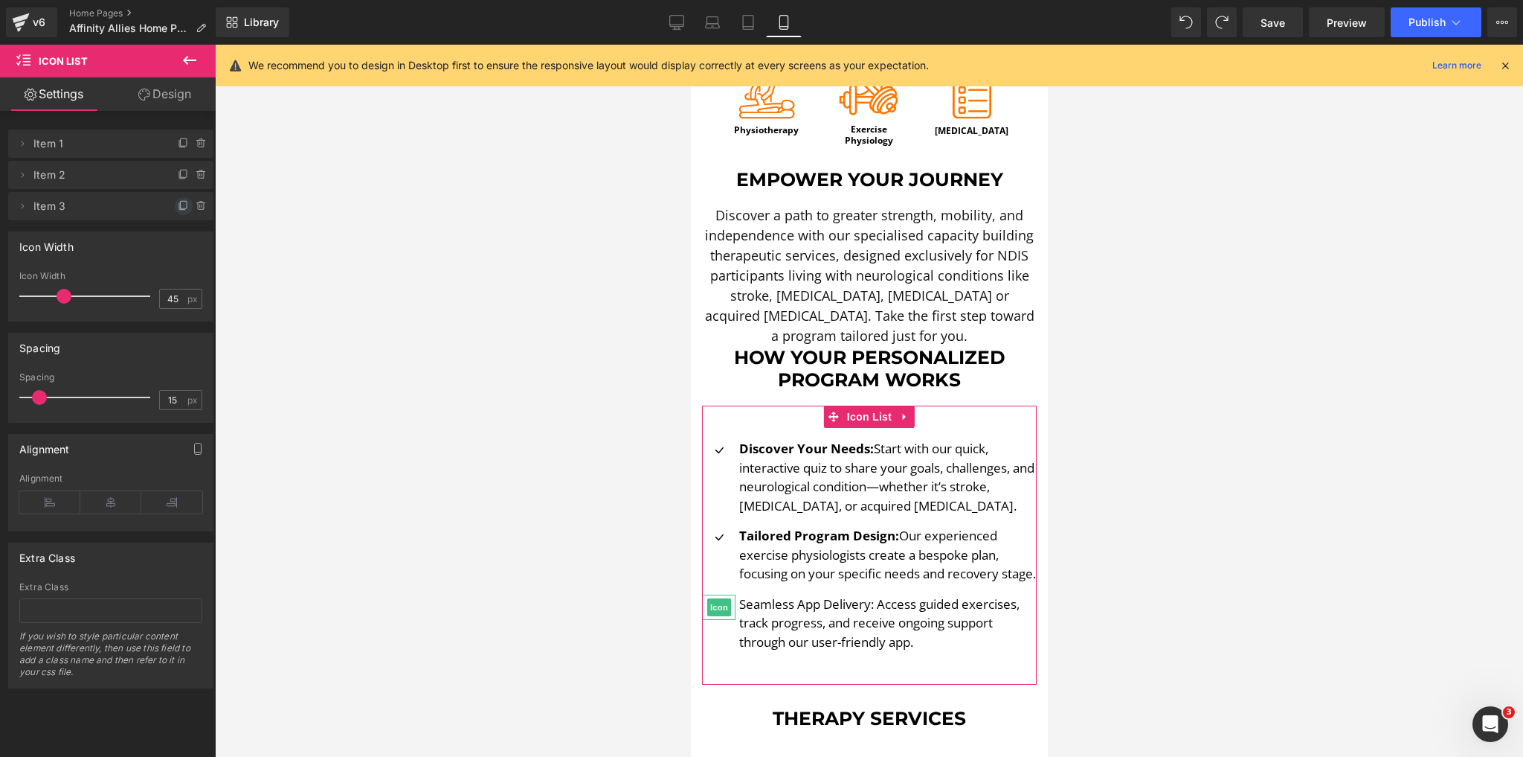
click at [178, 202] on icon at bounding box center [184, 206] width 12 height 12
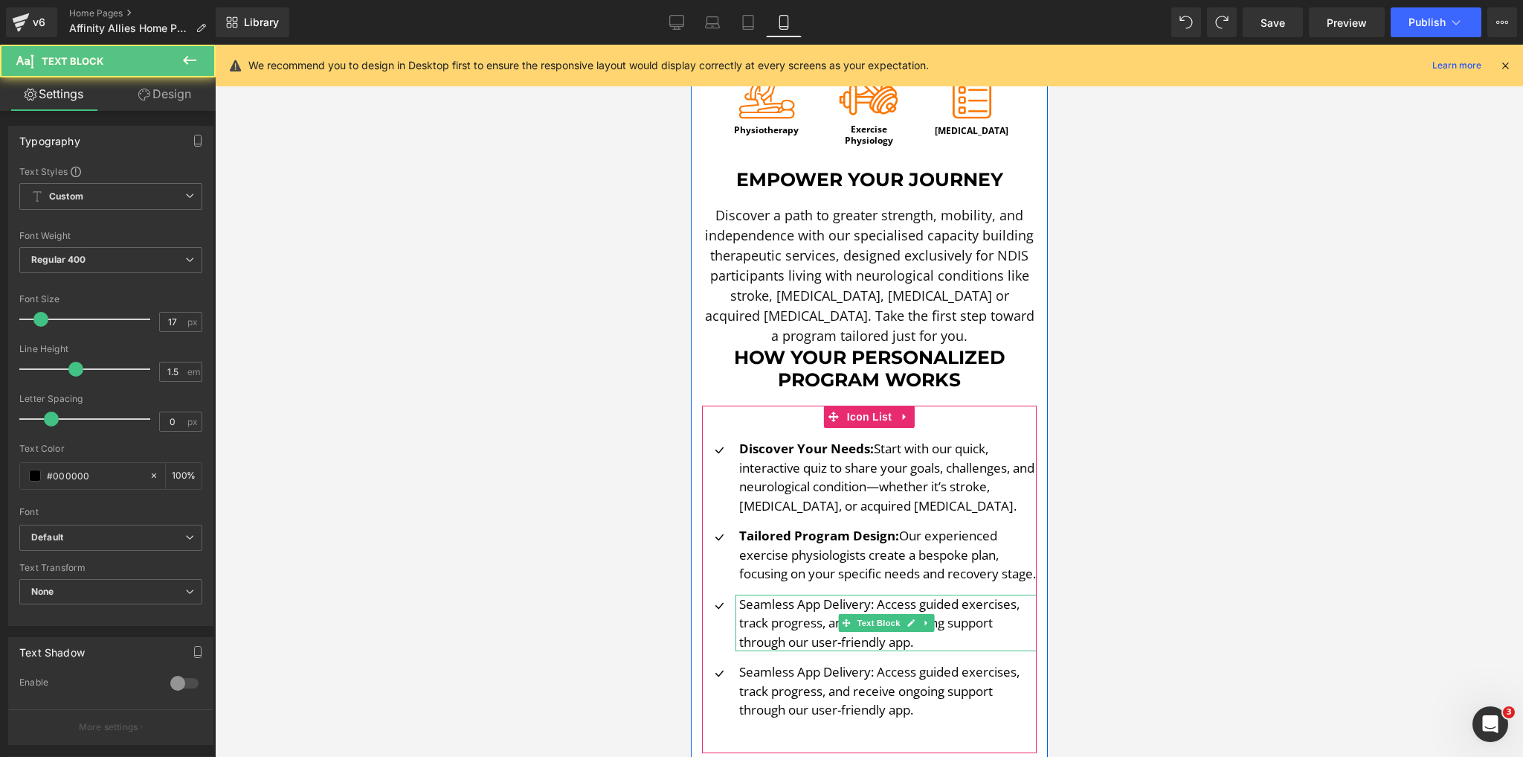
click at [815, 612] on p "Seamless App Delivery: Access guided exercises, track progress, and receive ong…" at bounding box center [888, 622] width 298 height 57
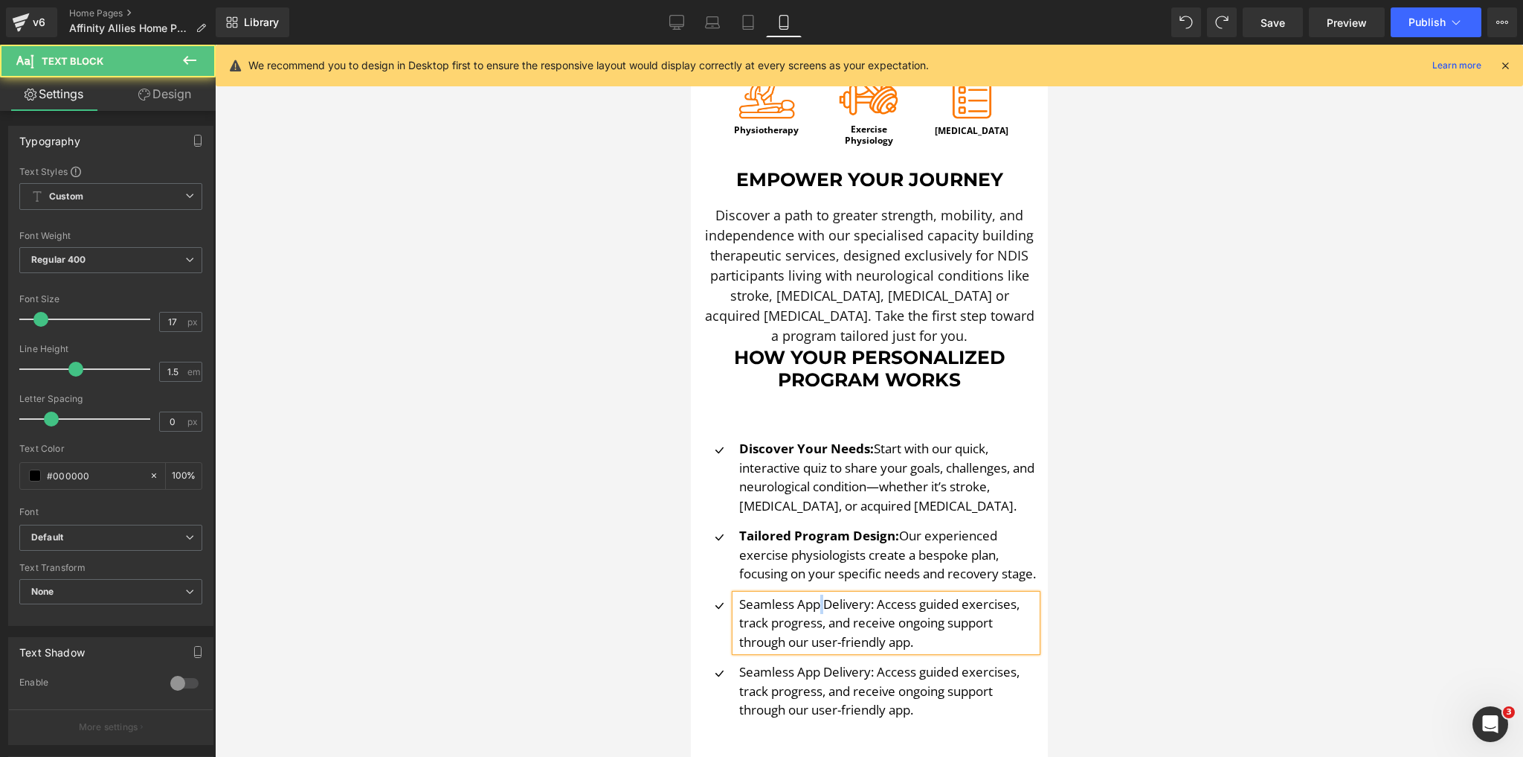
click at [815, 612] on p "Seamless App Delivery: Access guided exercises, track progress, and receive ong…" at bounding box center [888, 622] width 298 height 57
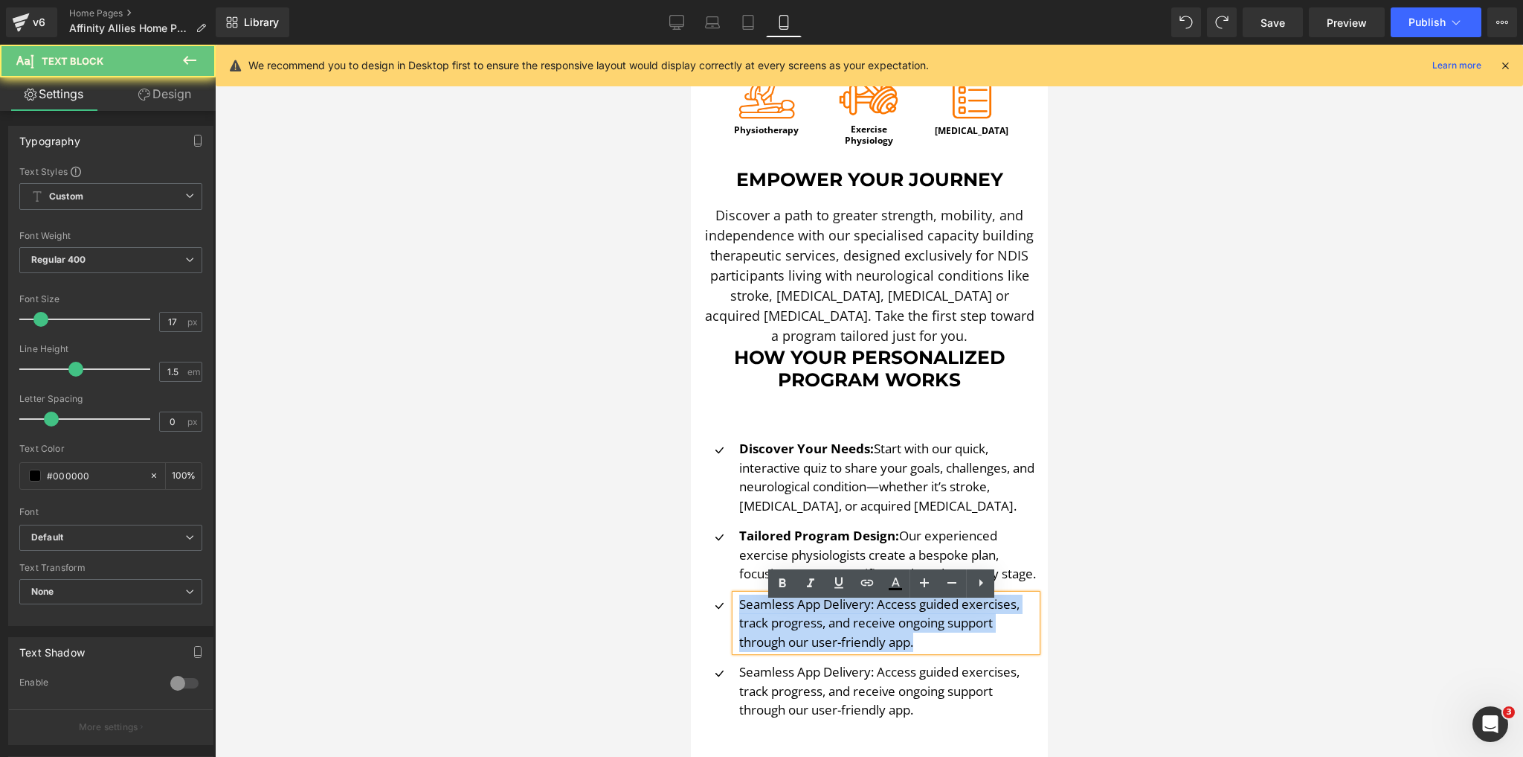
click at [815, 612] on p "Seamless App Delivery: Access guided exercises, track progress, and receive ong…" at bounding box center [888, 622] width 298 height 57
click at [871, 611] on p "Seamless App Delivery: Access guided exercises, track progress, and receive ong…" at bounding box center [888, 622] width 298 height 57
click at [876, 617] on p "Seamless App Delivery: Access guided exercises, track progress, and receive ong…" at bounding box center [888, 622] width 298 height 57
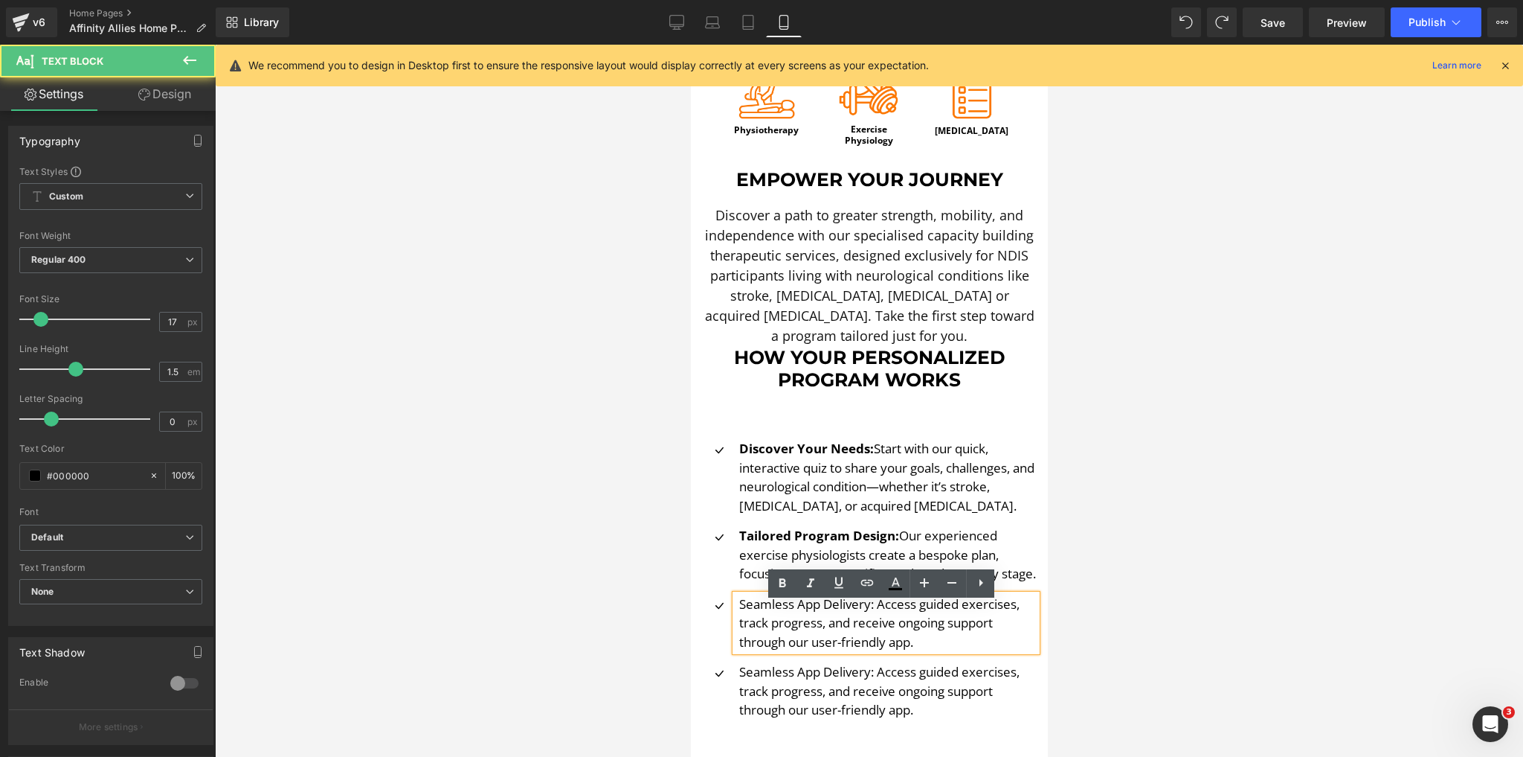
click at [870, 614] on p "Seamless App Delivery: Access guided exercises, track progress, and receive ong…" at bounding box center [888, 622] width 298 height 57
click at [872, 612] on p "Seamless App Delivery: Access guided exercises, track progress, and receive ong…" at bounding box center [888, 622] width 298 height 57
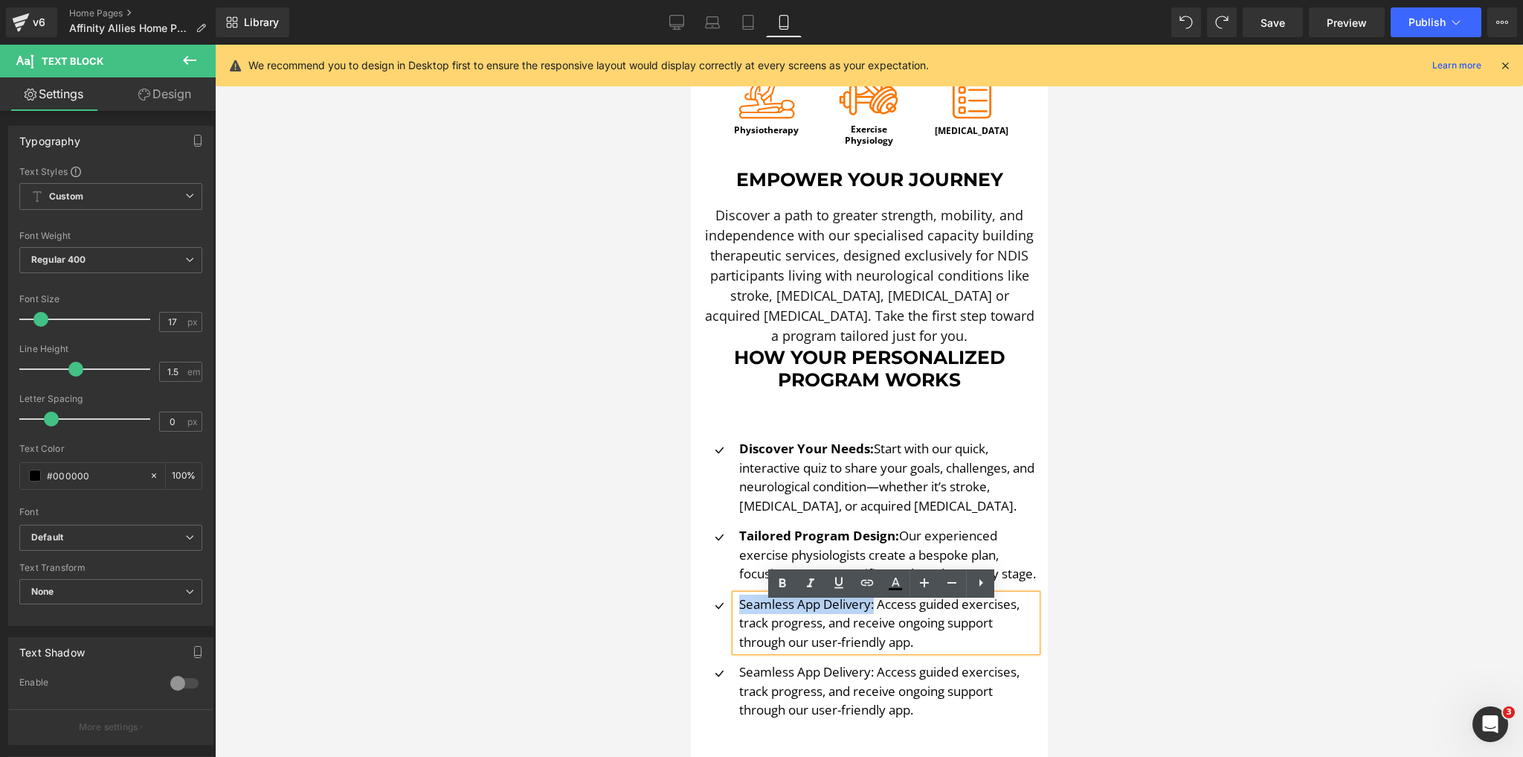
drag, startPoint x: 869, startPoint y: 612, endPoint x: 736, endPoint y: 619, distance: 132.6
click at [739, 619] on p "Seamless App Delivery: Access guided exercises, track progress, and receive ong…" at bounding box center [888, 622] width 298 height 57
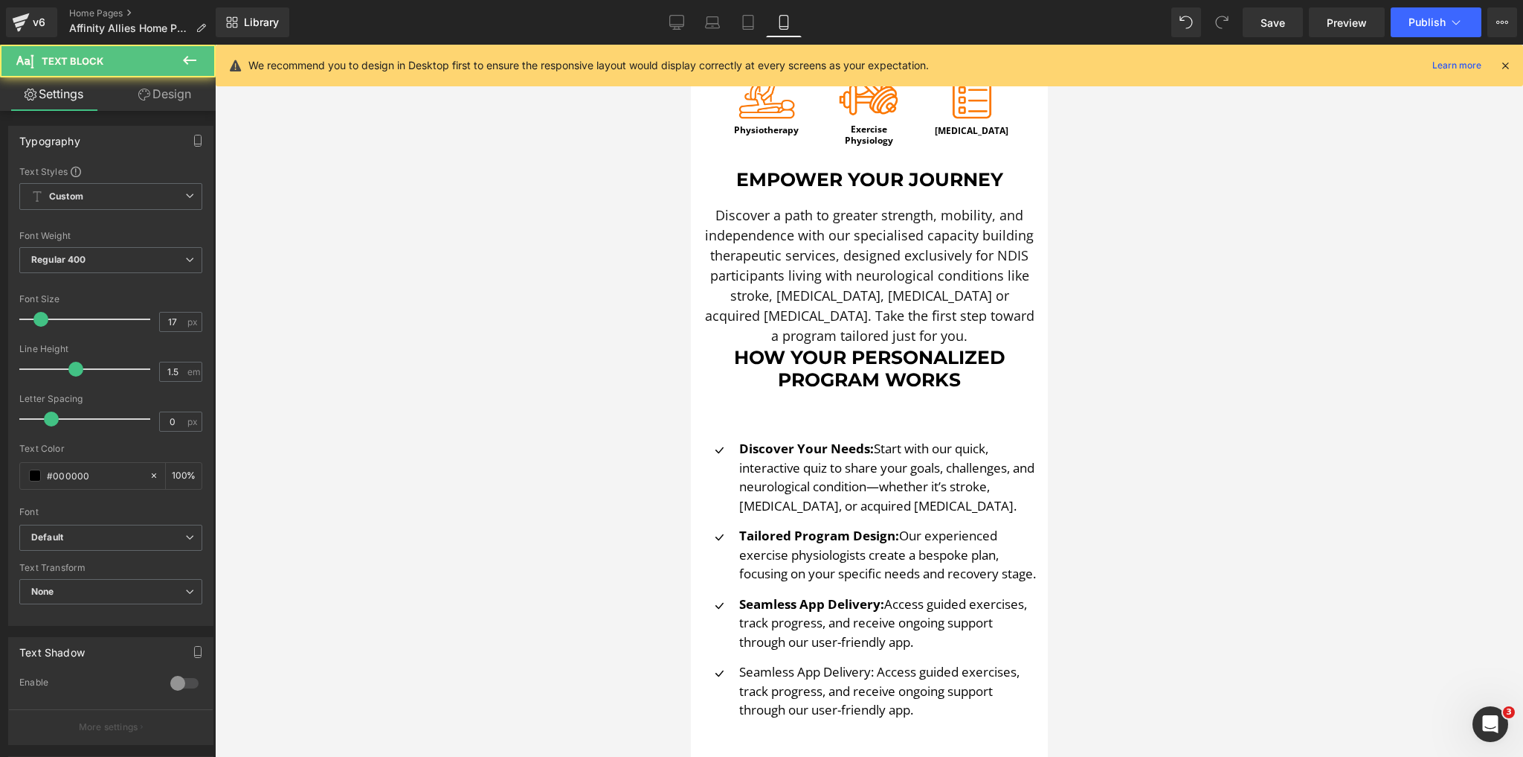
click at [818, 696] on p "Seamless App Delivery: Access guided exercises, track progress, and receive ong…" at bounding box center [888, 690] width 298 height 57
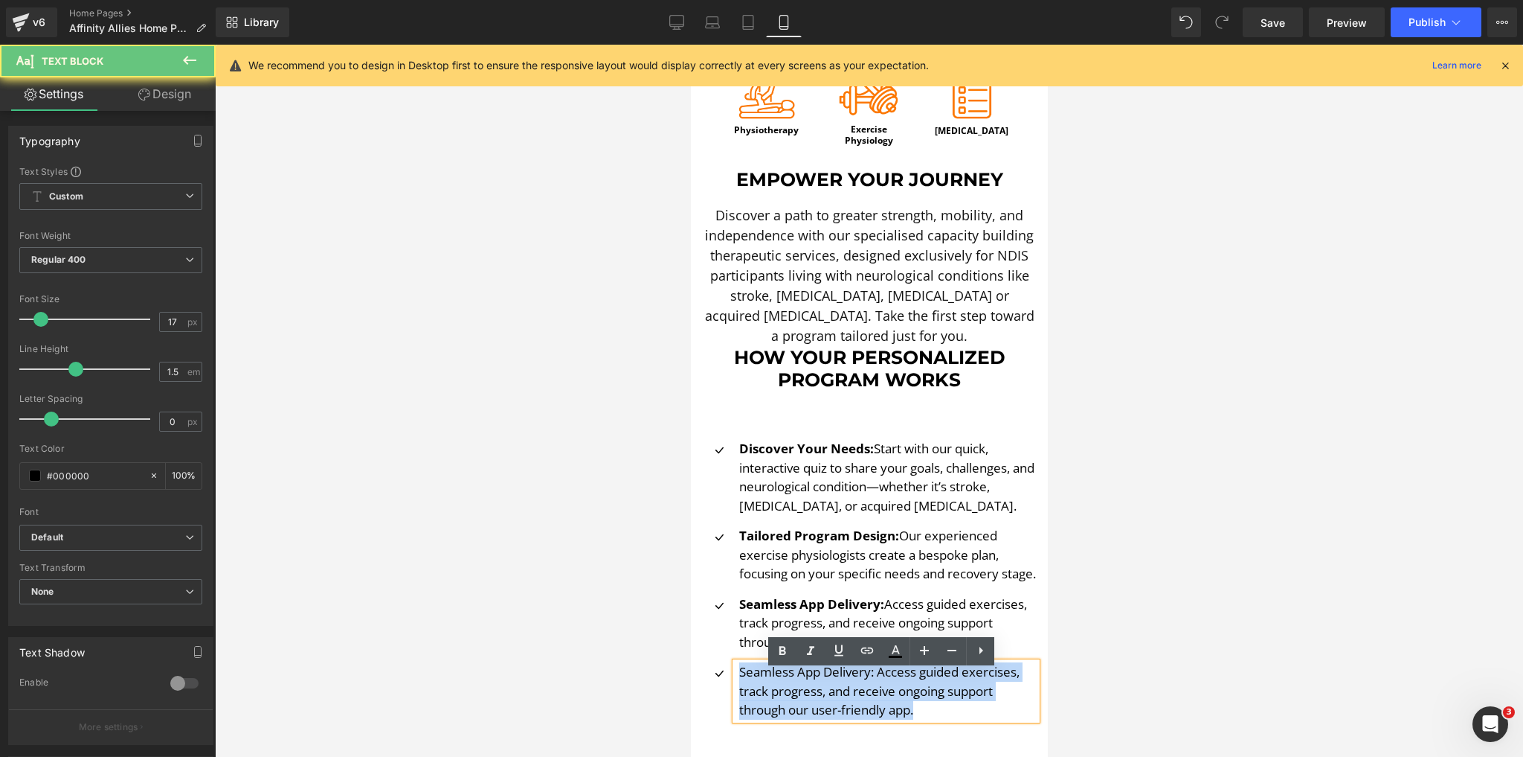
click at [818, 696] on p "Seamless App Delivery: Access guided exercises, track progress, and receive ong…" at bounding box center [888, 690] width 298 height 57
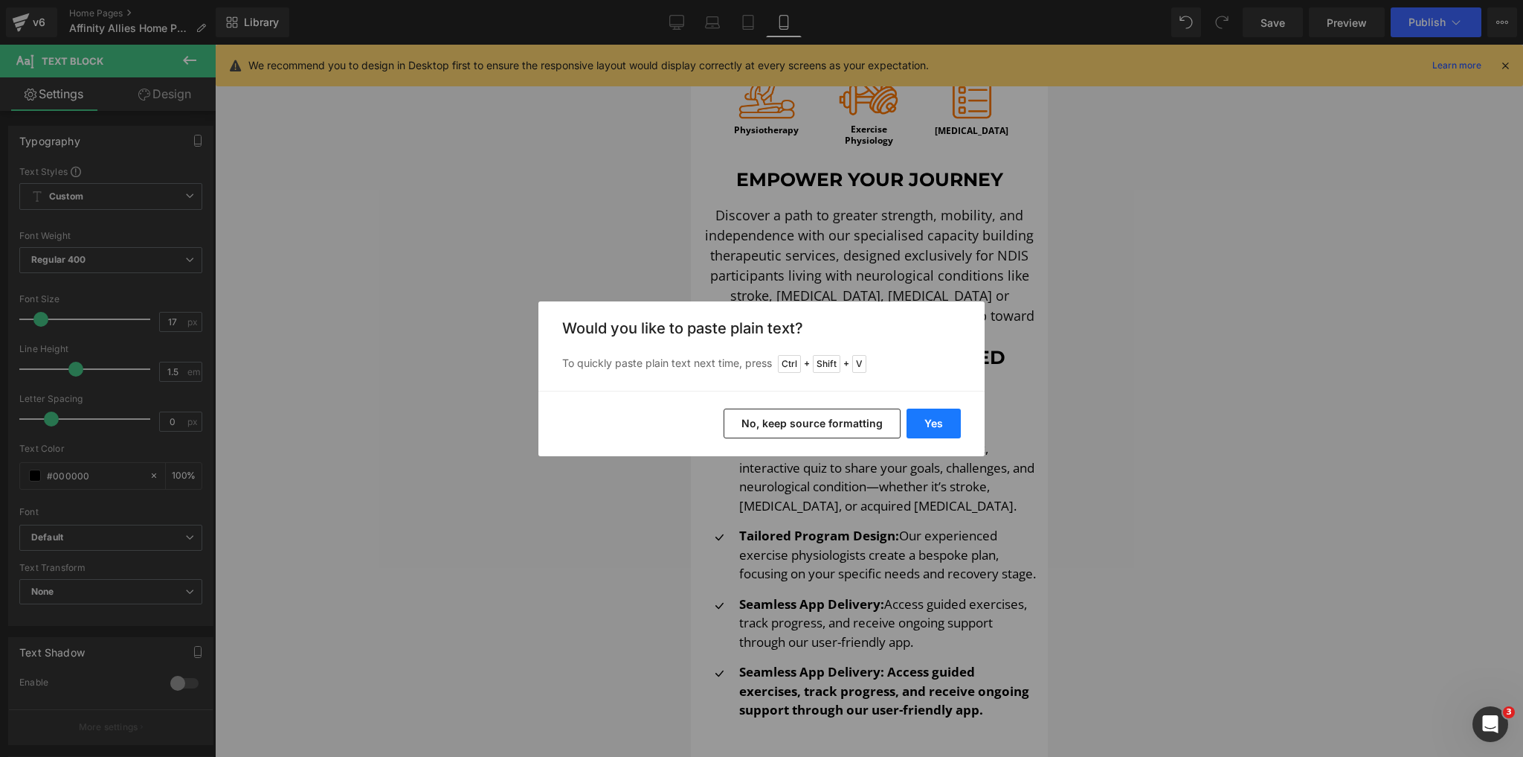
click at [939, 422] on button "Yes" at bounding box center [934, 423] width 54 height 30
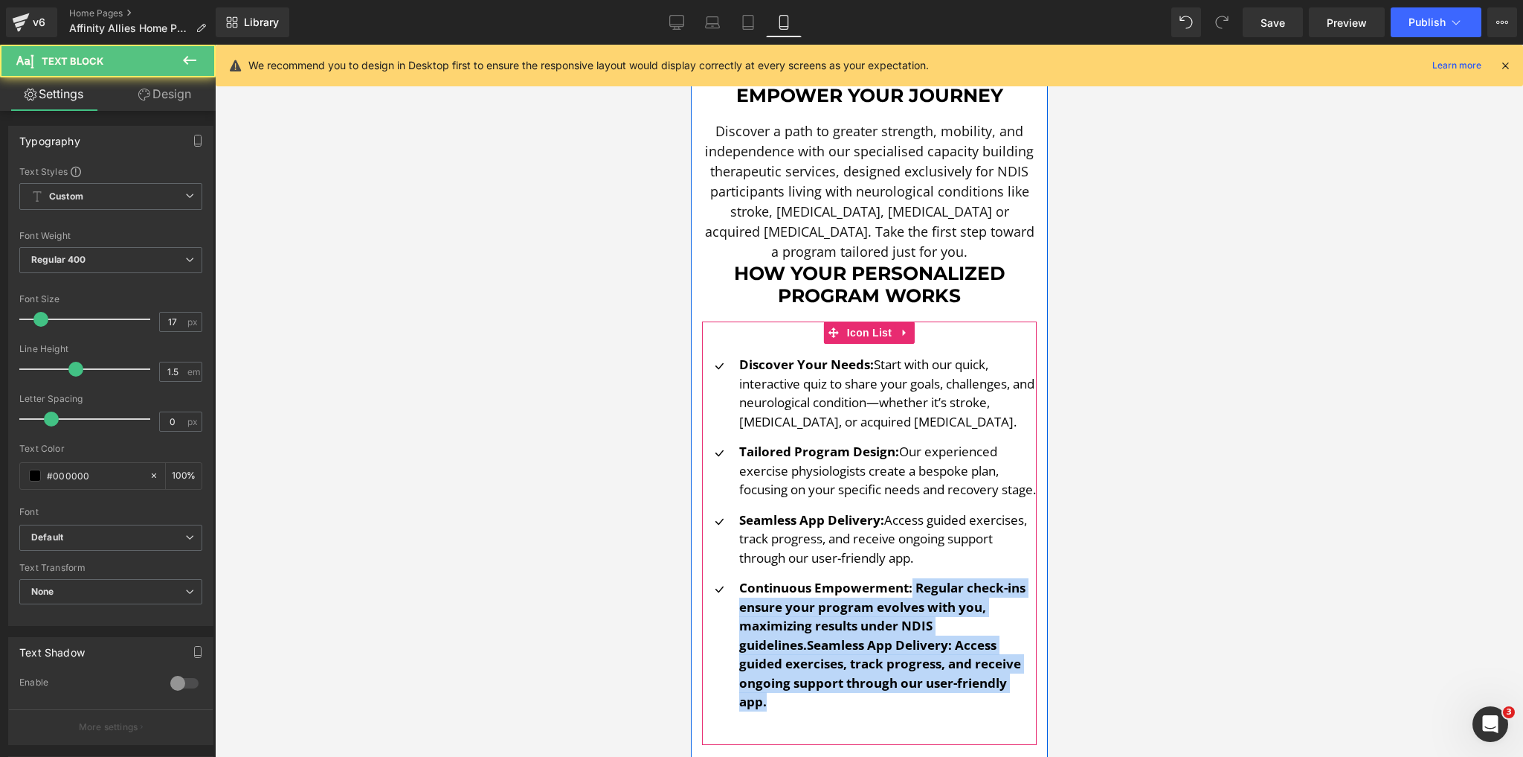
scroll to position [628, 0]
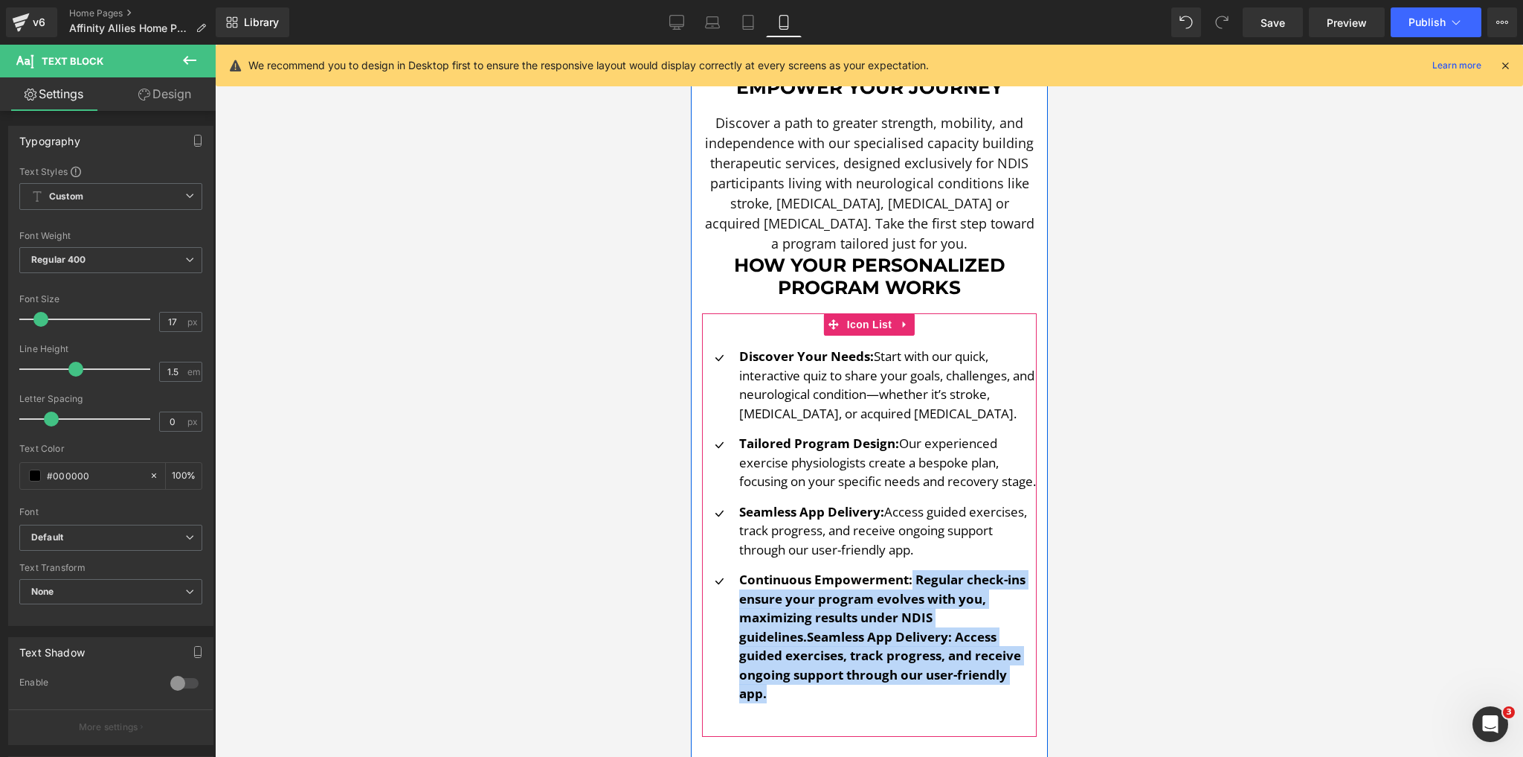
drag, startPoint x: 908, startPoint y: 680, endPoint x: 950, endPoint y: 700, distance: 46.2
click at [950, 700] on p "Continuous Empowerment: Regular check-ins ensure your program evolves with you,…" at bounding box center [888, 636] width 298 height 133
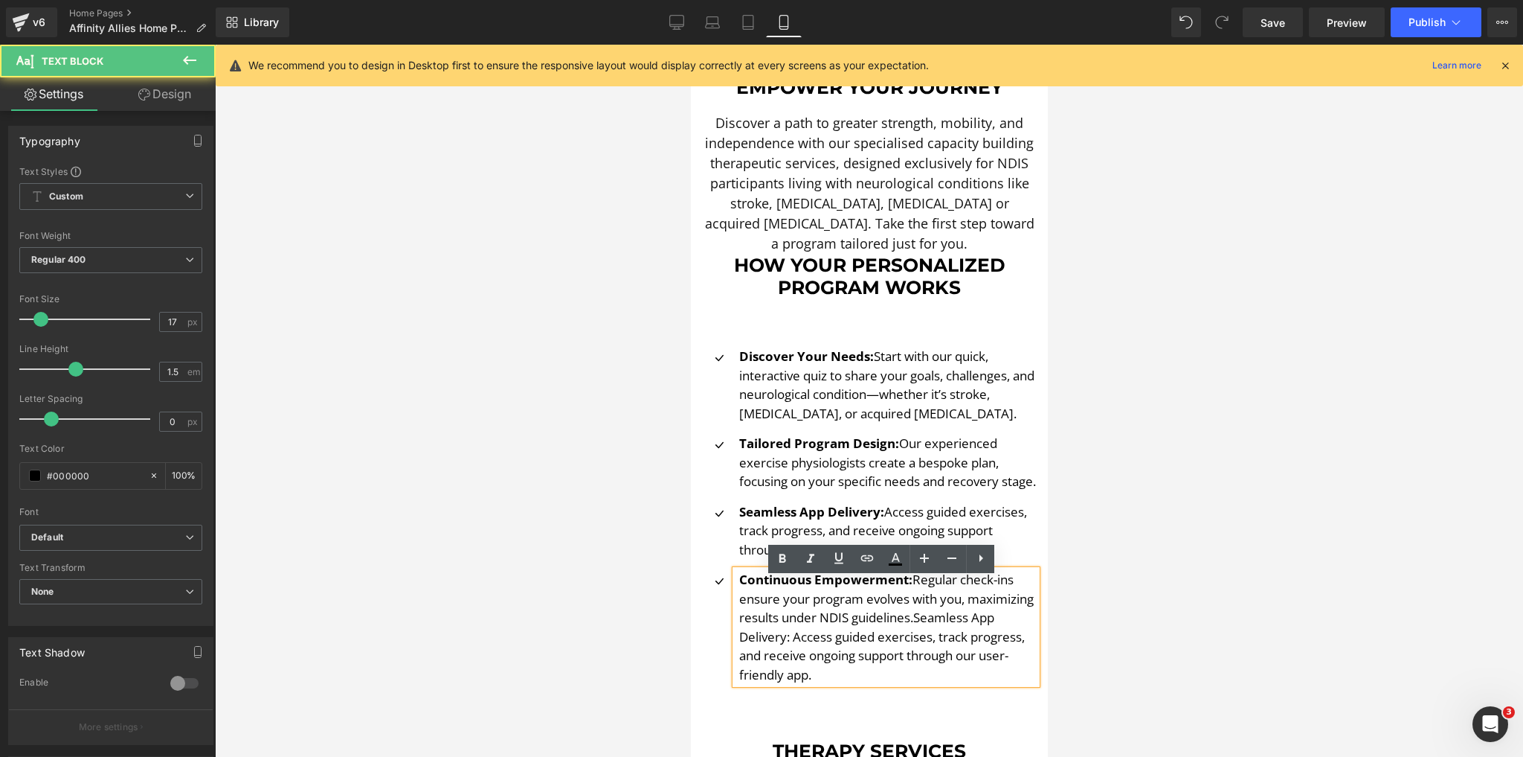
drag, startPoint x: 798, startPoint y: 648, endPoint x: 991, endPoint y: 694, distance: 198.1
click at [991, 684] on div "Continuous Empowerment: Regular check-ins ensure your program evolves with you,…" at bounding box center [885, 627] width 301 height 114
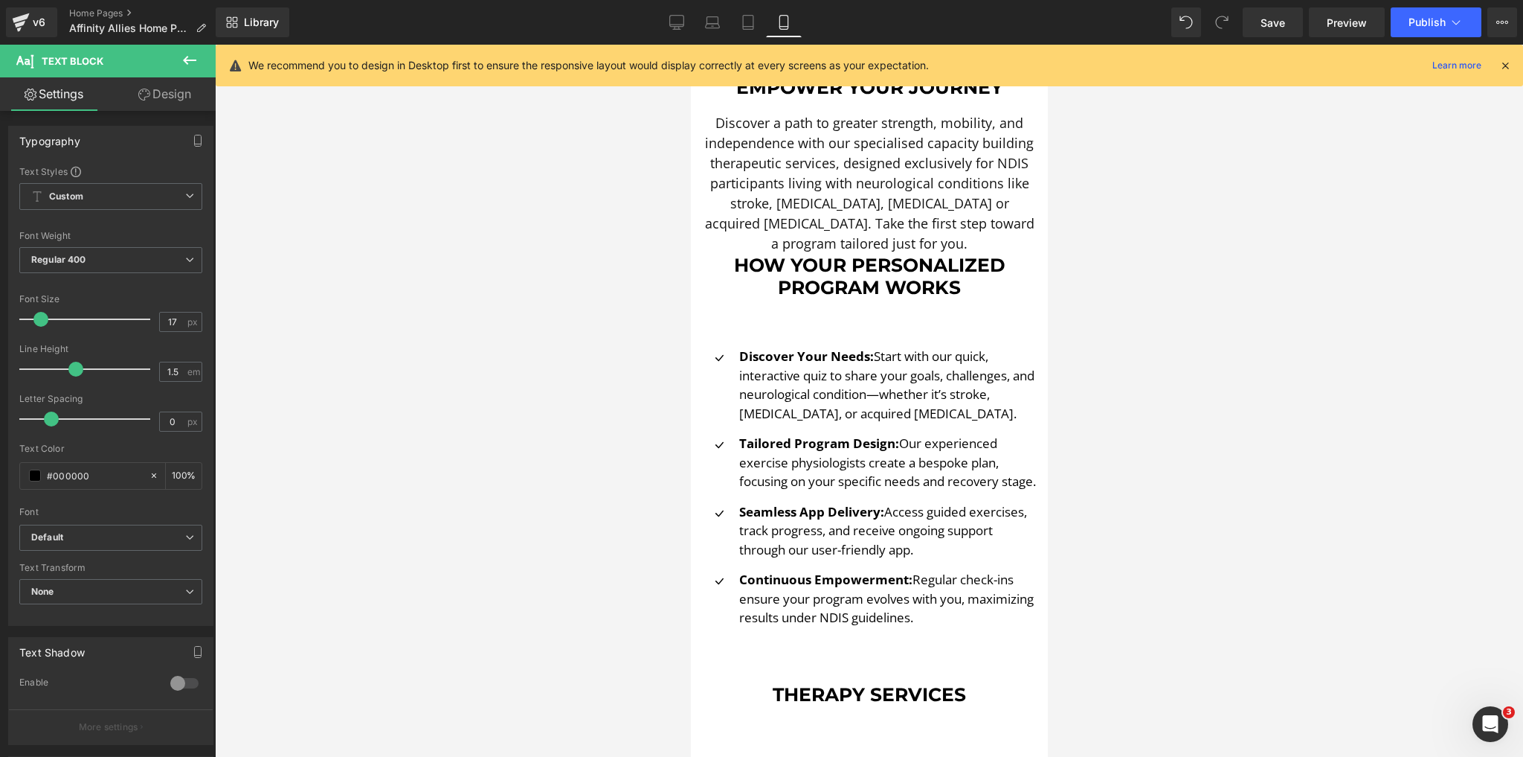
click at [1204, 590] on div at bounding box center [869, 401] width 1308 height 712
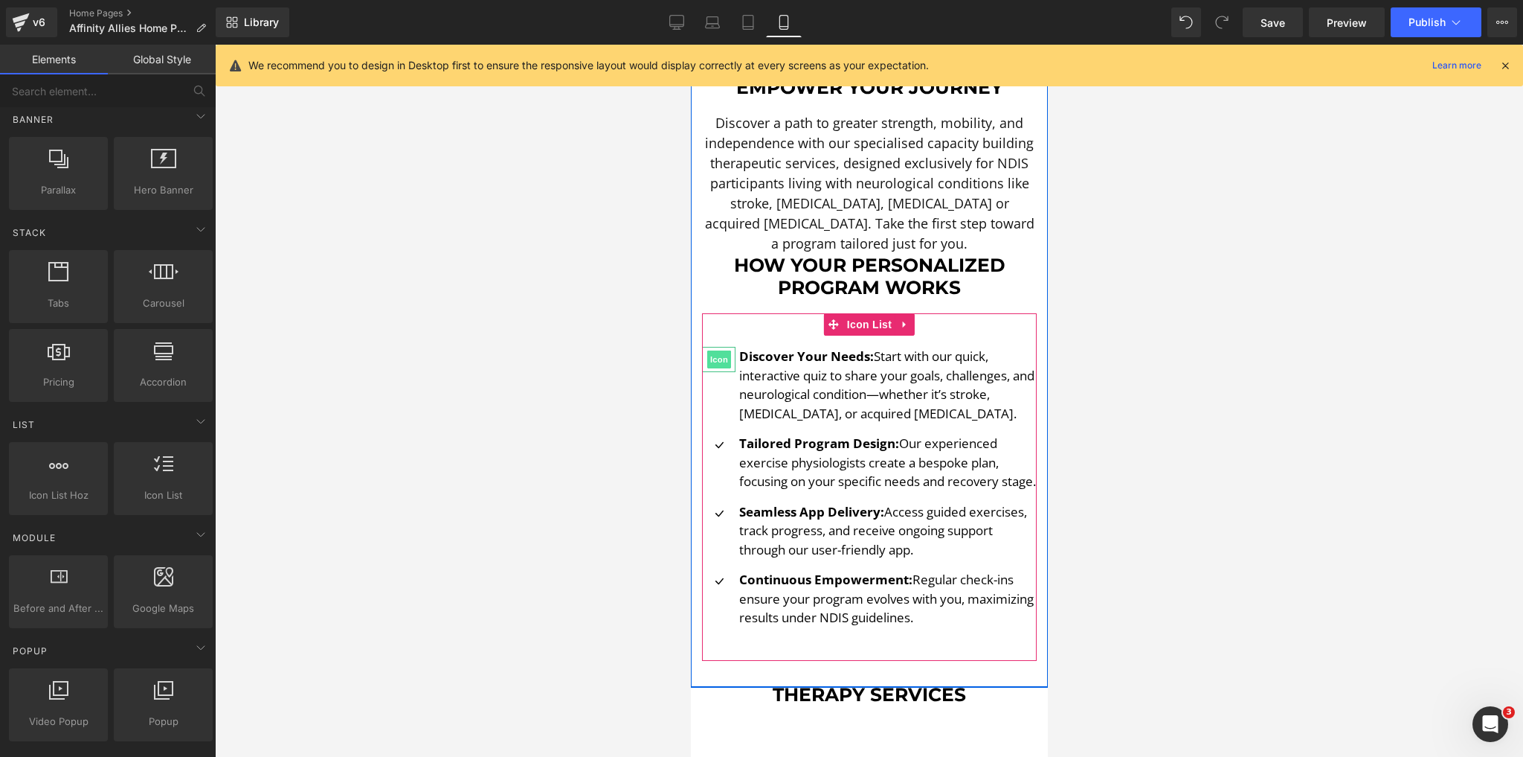
click at [719, 350] on span "Icon" at bounding box center [719, 359] width 24 height 18
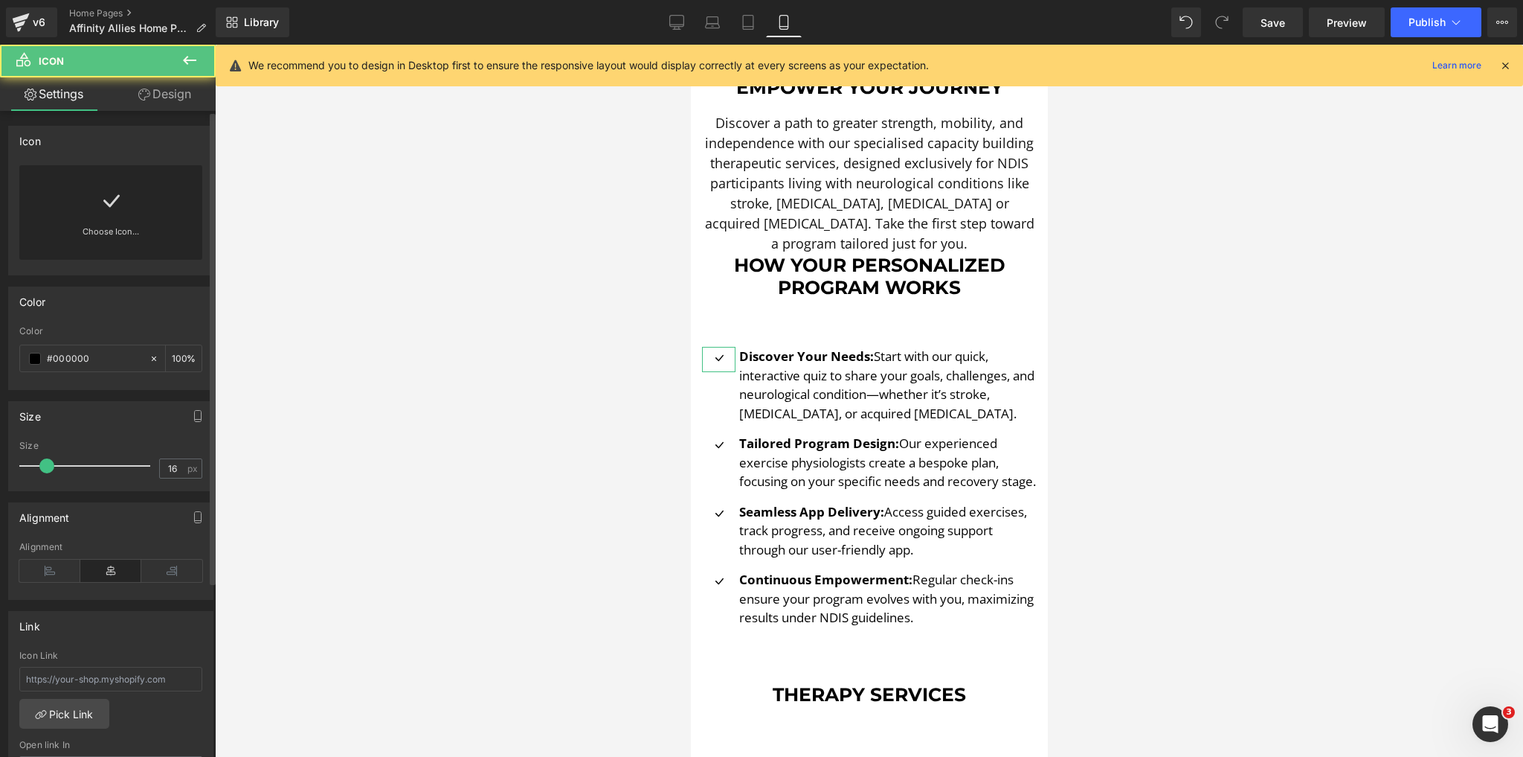
click at [132, 242] on link "Choose Icon..." at bounding box center [110, 242] width 183 height 35
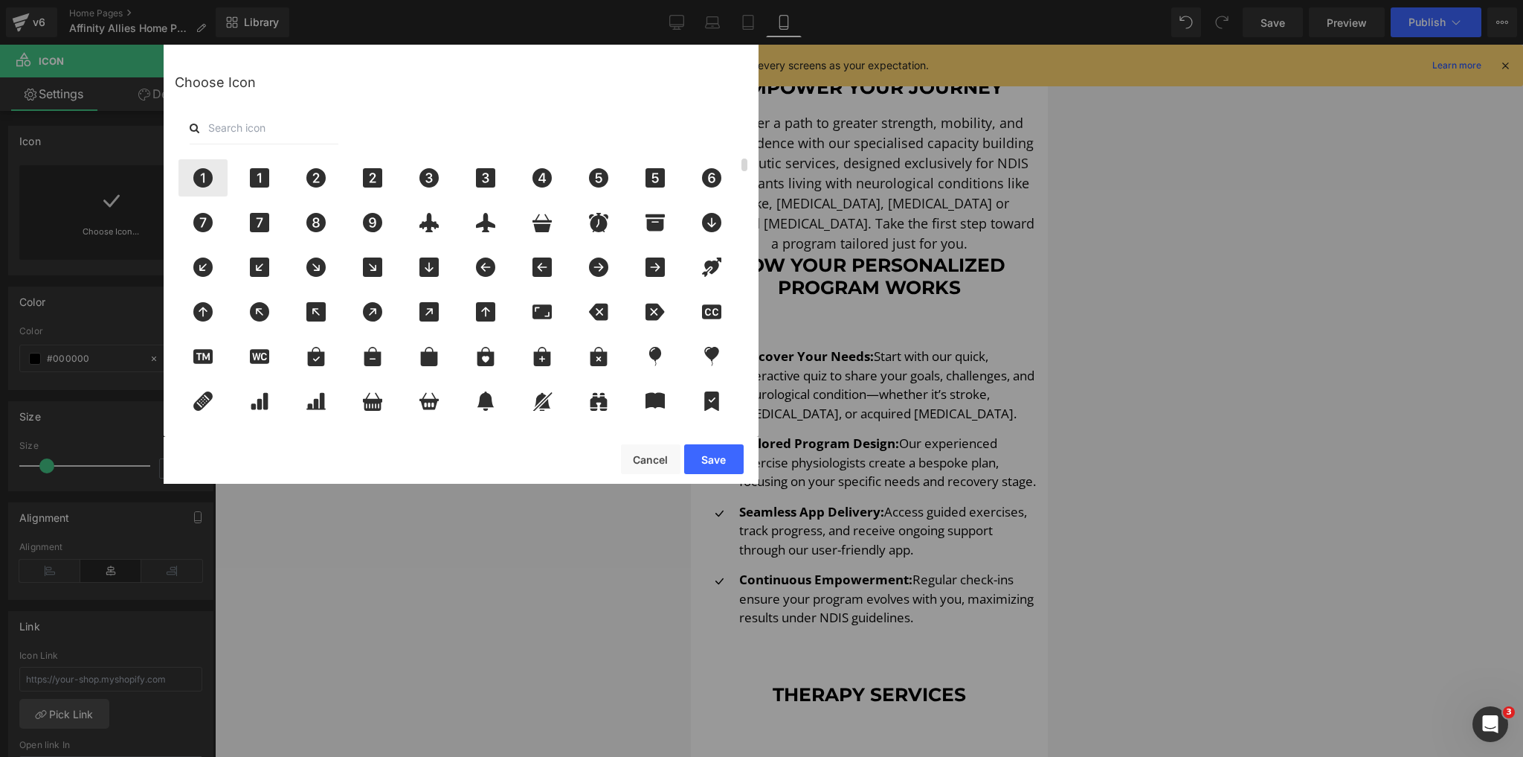
click at [207, 181] on icon at bounding box center [202, 177] width 19 height 19
click at [704, 455] on button "Save" at bounding box center [714, 459] width 60 height 30
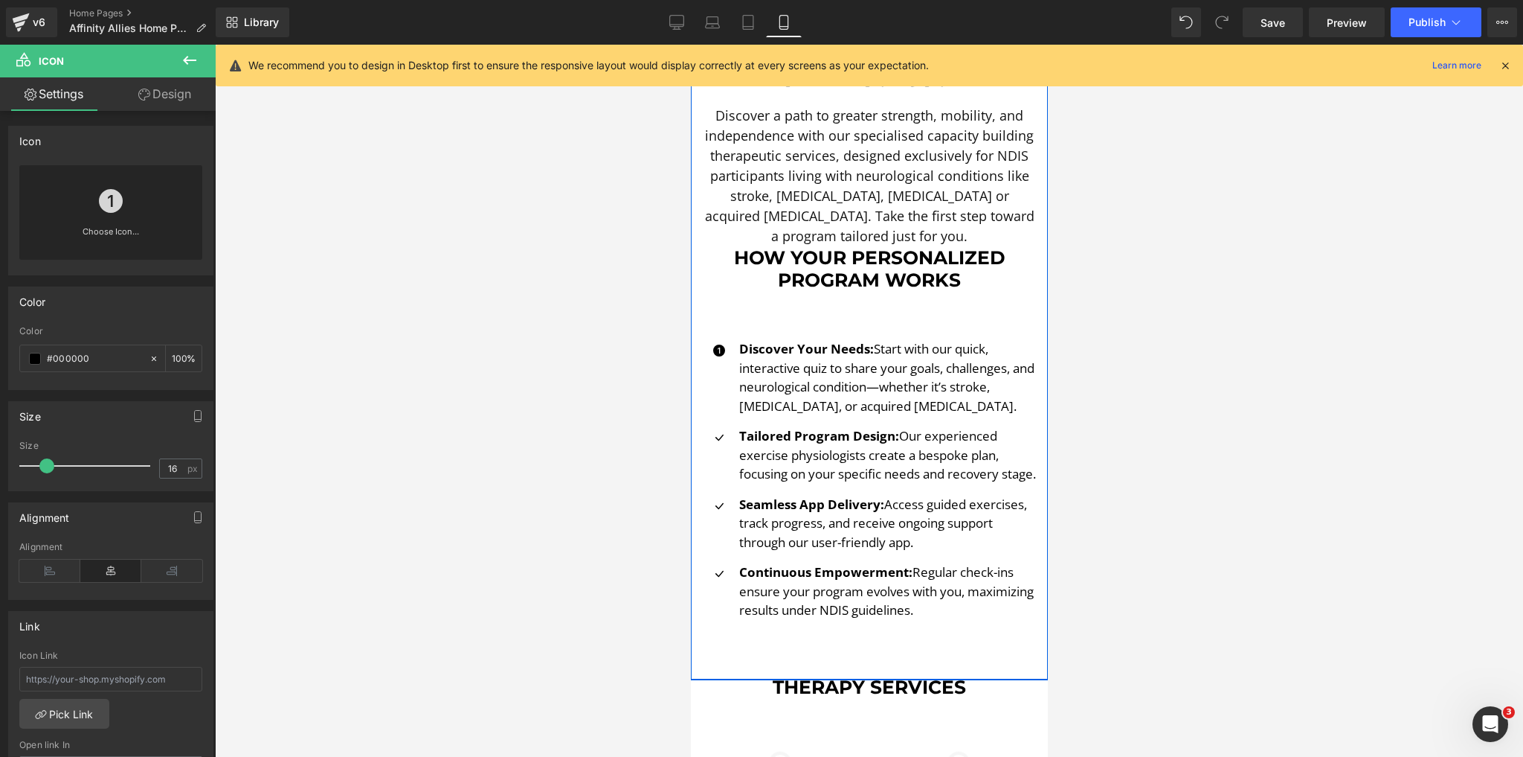
scroll to position [655, 0]
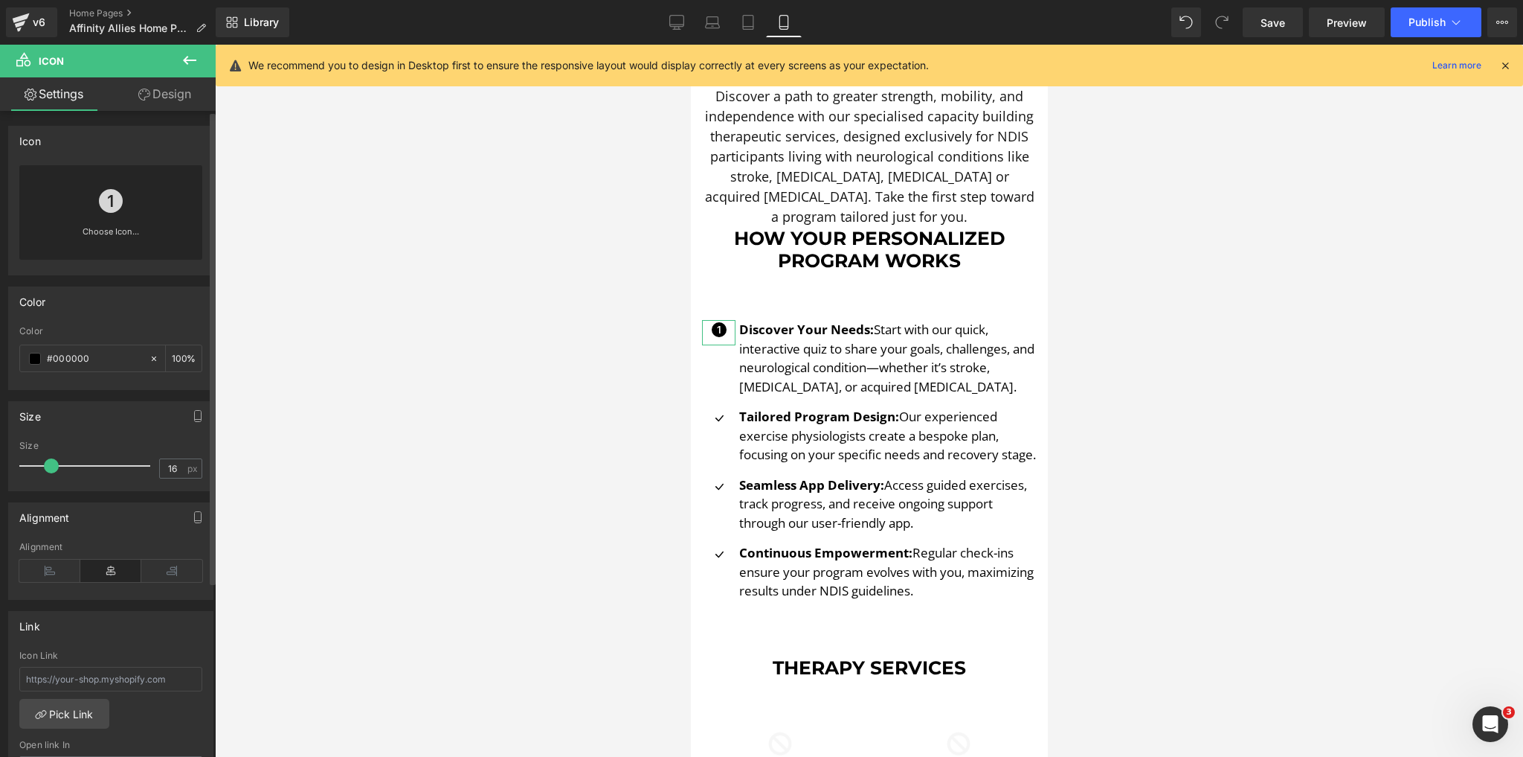
click at [48, 470] on span at bounding box center [51, 465] width 15 height 15
click at [54, 473] on div at bounding box center [88, 466] width 123 height 30
click at [77, 219] on div "Choose Icon..." at bounding box center [110, 212] width 183 height 94
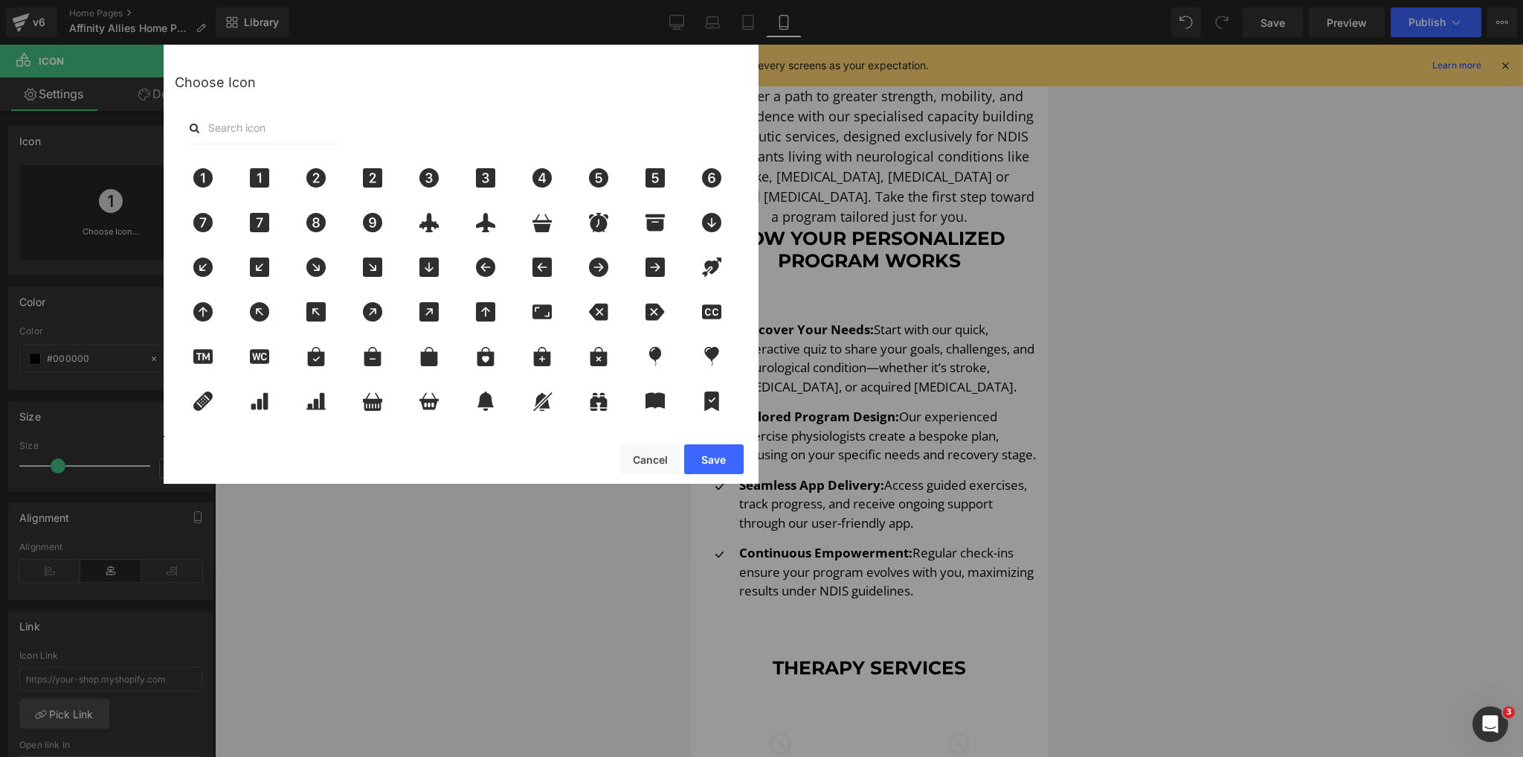
click at [320, 128] on input "text" at bounding box center [264, 128] width 149 height 33
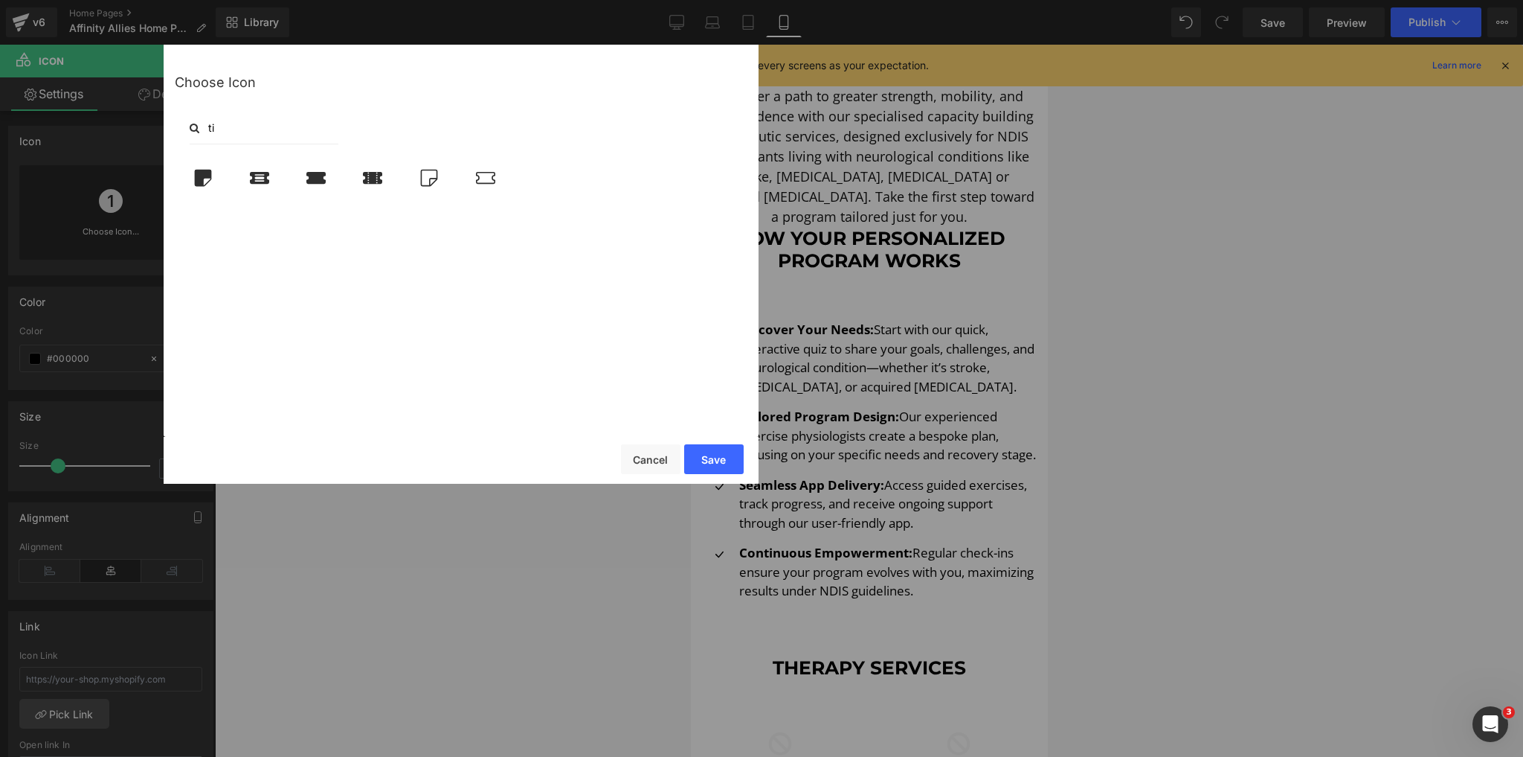
type input "t"
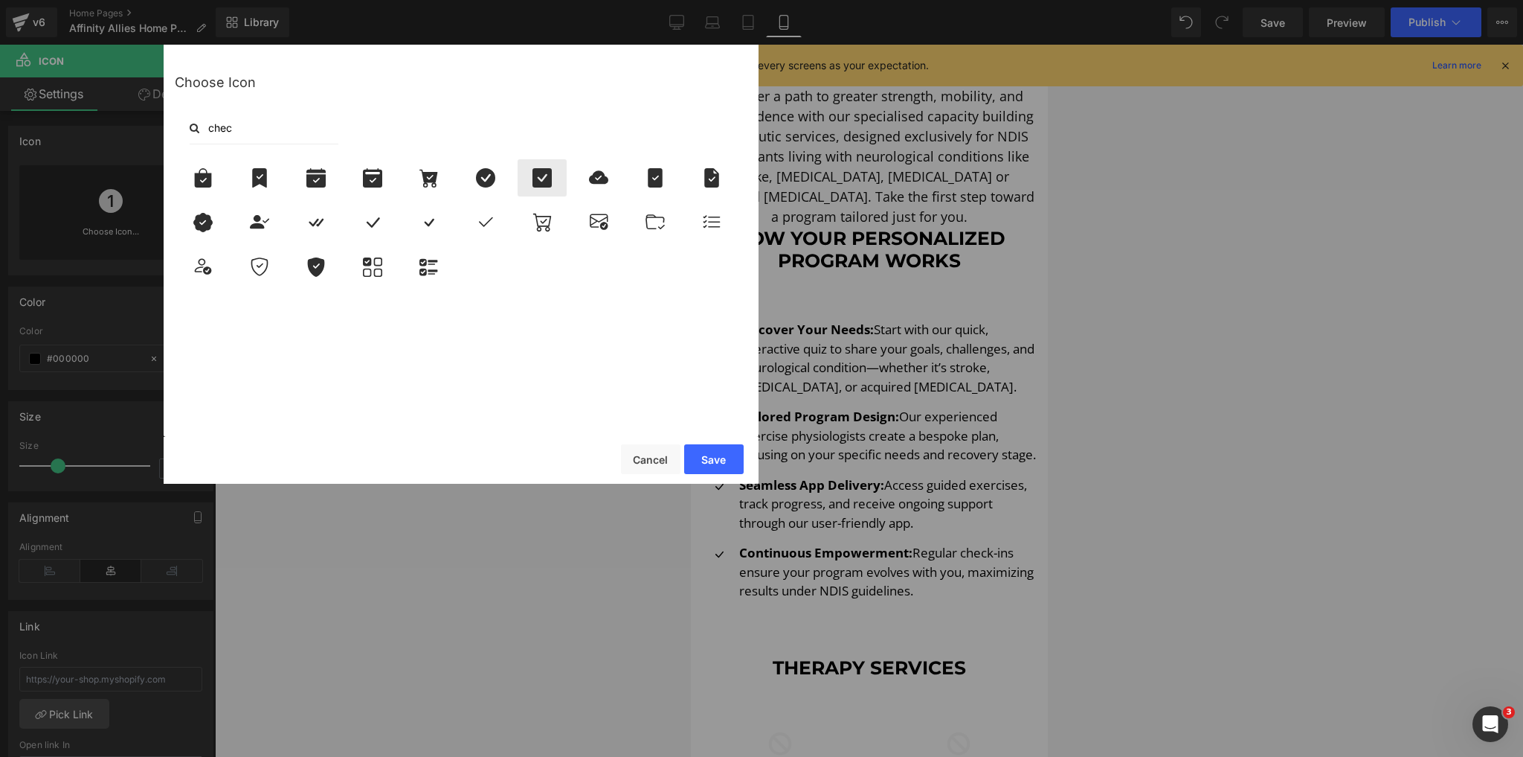
type input "chec"
click at [549, 183] on icon at bounding box center [542, 177] width 19 height 19
click at [727, 465] on button "Save" at bounding box center [714, 459] width 60 height 30
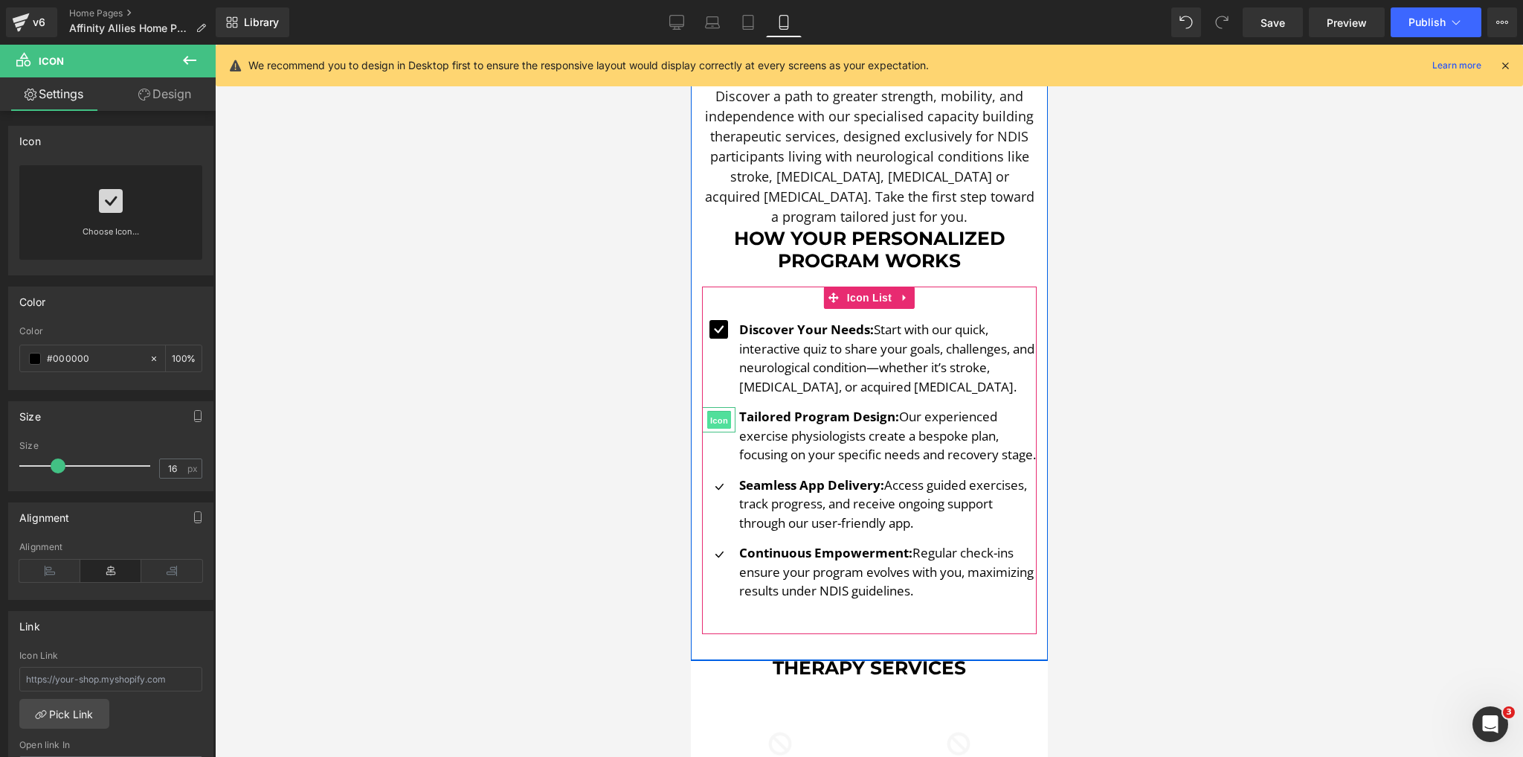
click at [716, 411] on span "Icon" at bounding box center [719, 420] width 24 height 18
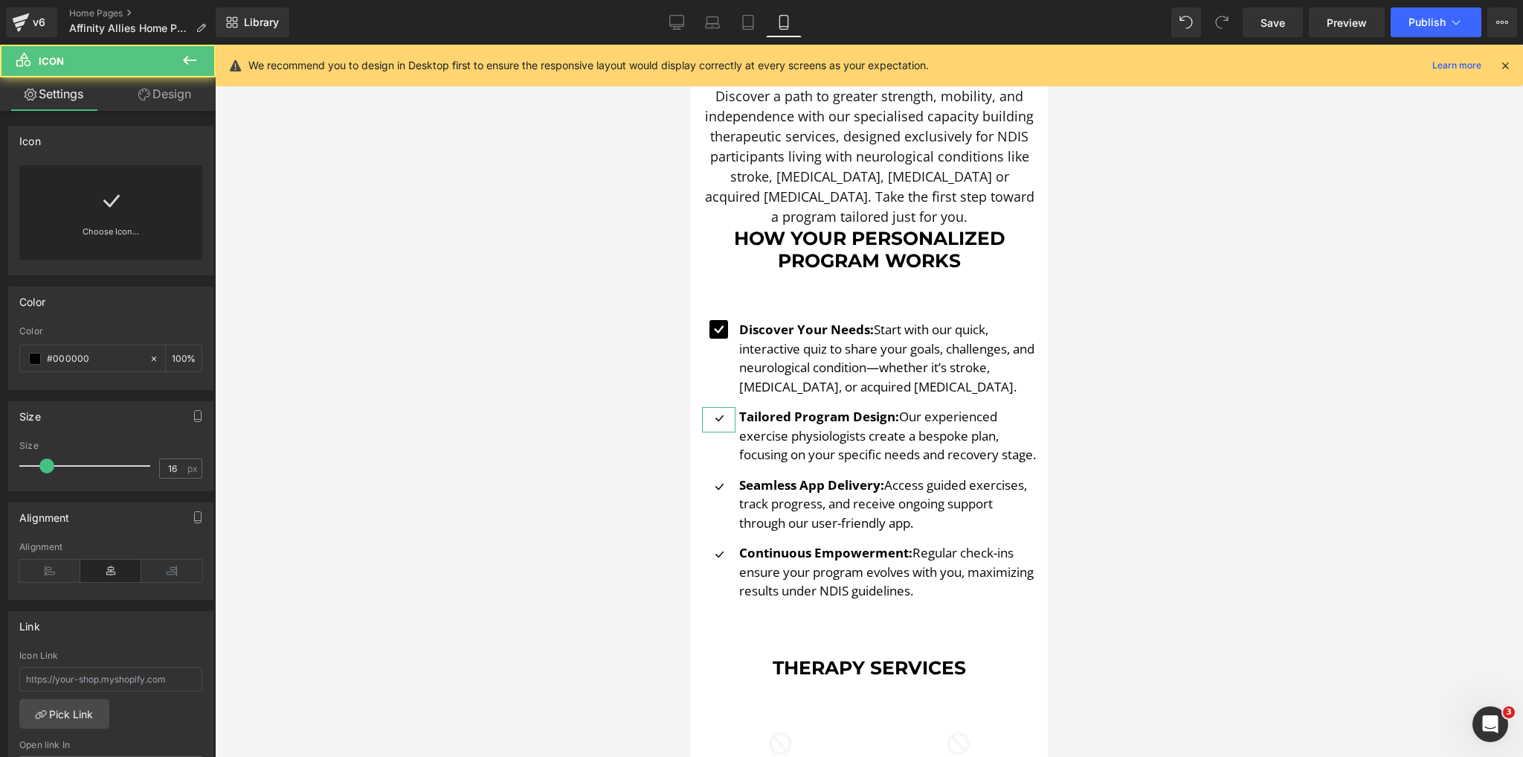
click at [147, 233] on link "Choose Icon..." at bounding box center [110, 242] width 183 height 35
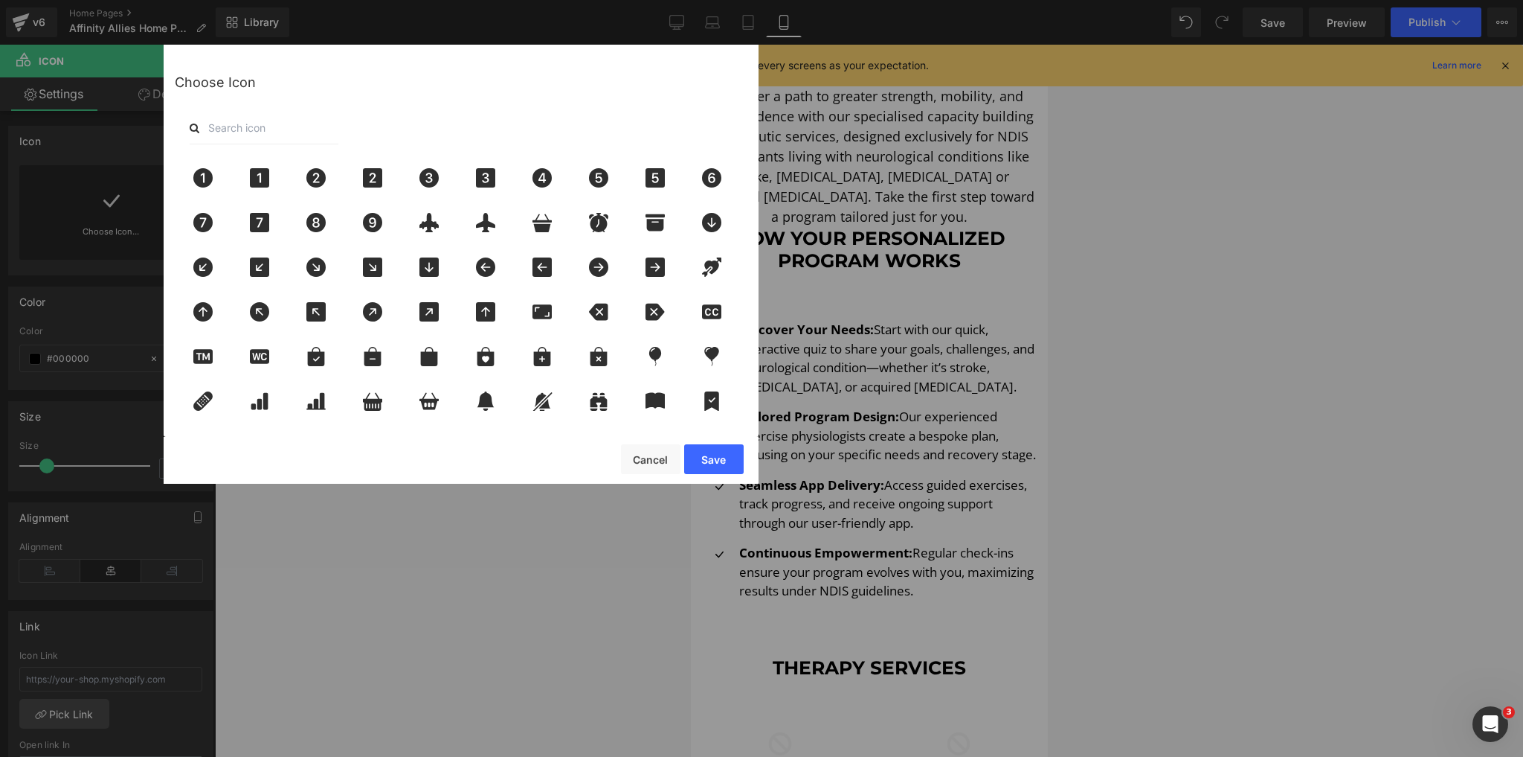
click at [292, 126] on input "text" at bounding box center [264, 128] width 149 height 33
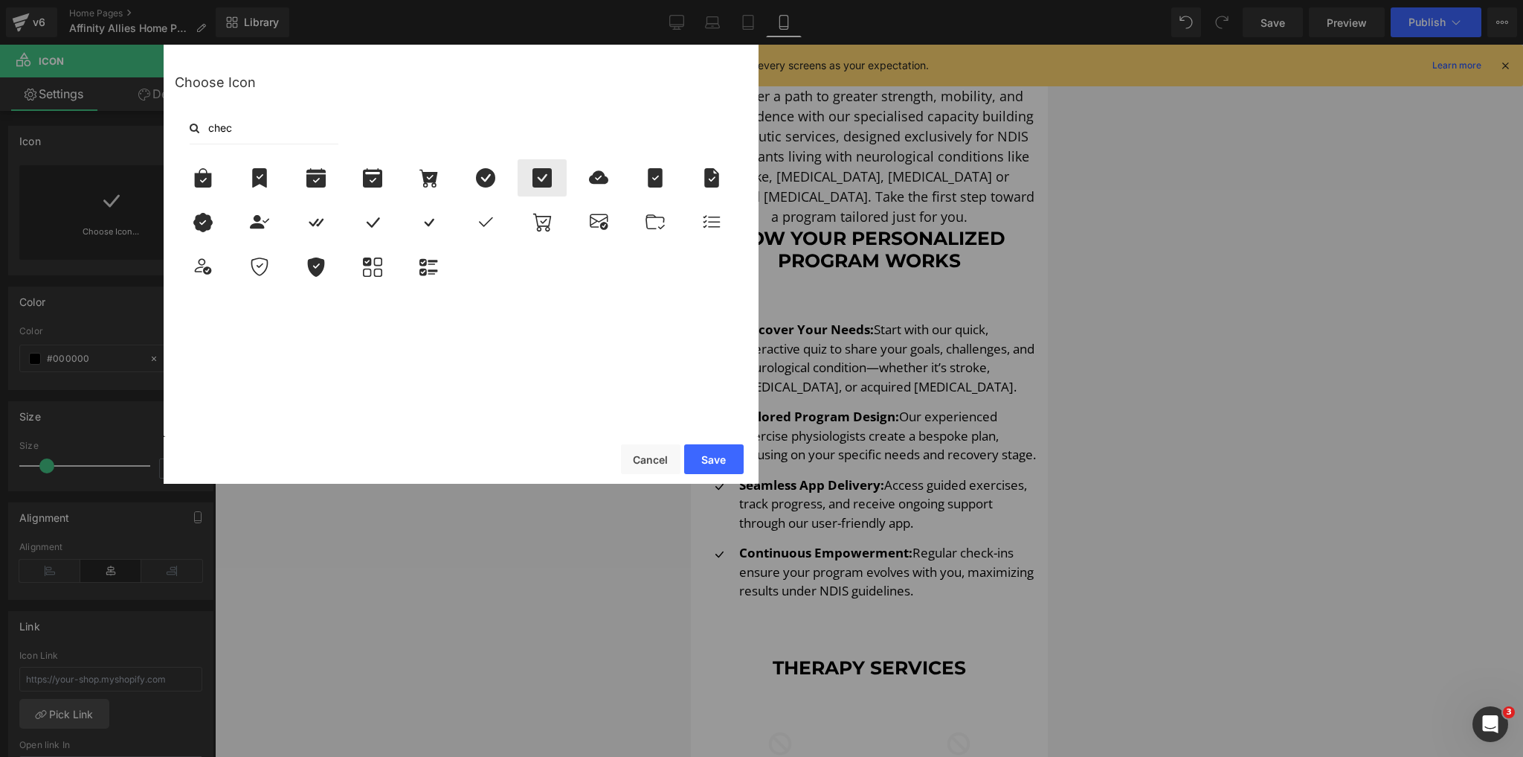
type input "chec"
click at [548, 184] on icon at bounding box center [542, 177] width 19 height 19
click at [722, 449] on button "Save" at bounding box center [714, 459] width 60 height 30
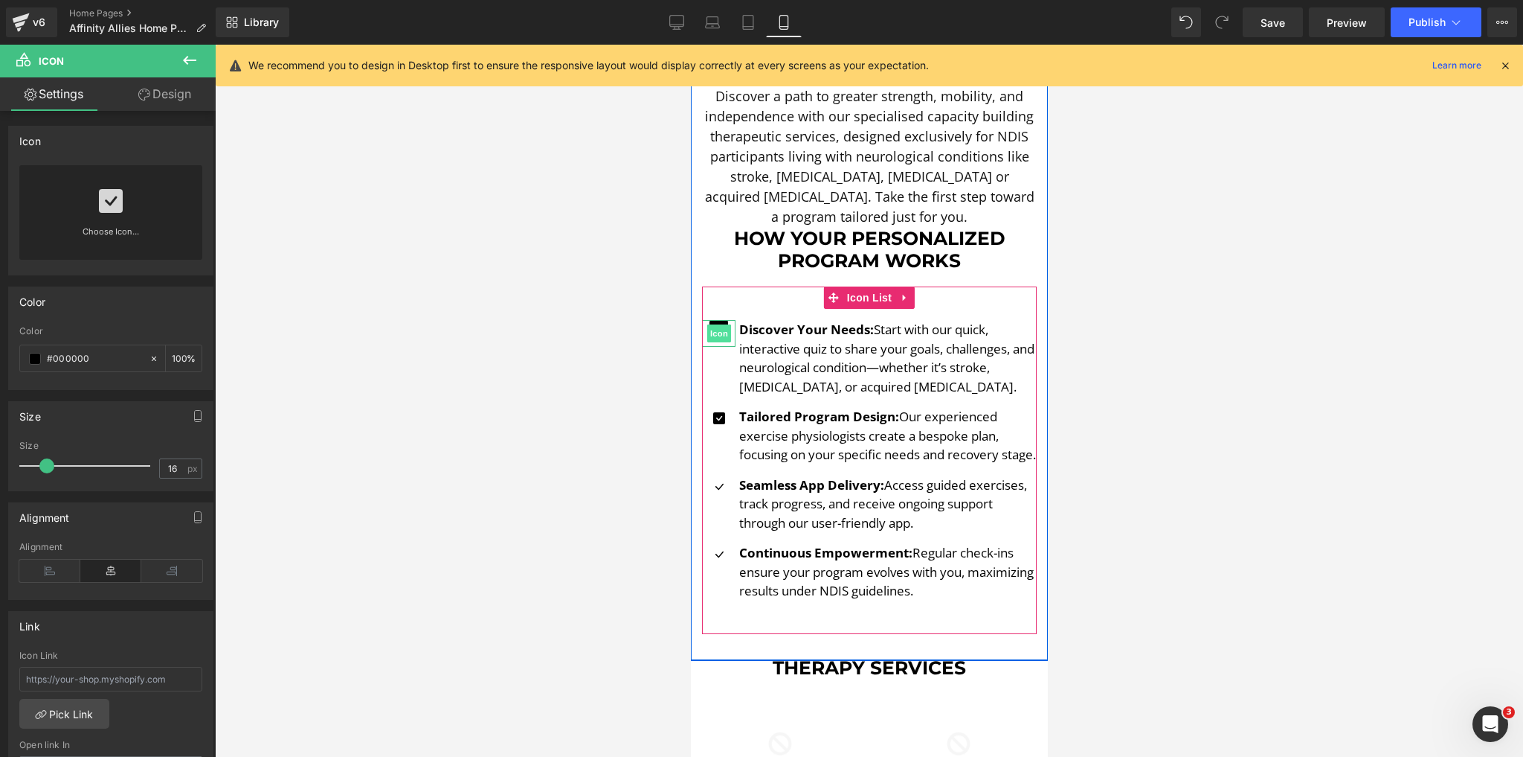
click at [713, 324] on span "Icon" at bounding box center [719, 333] width 24 height 18
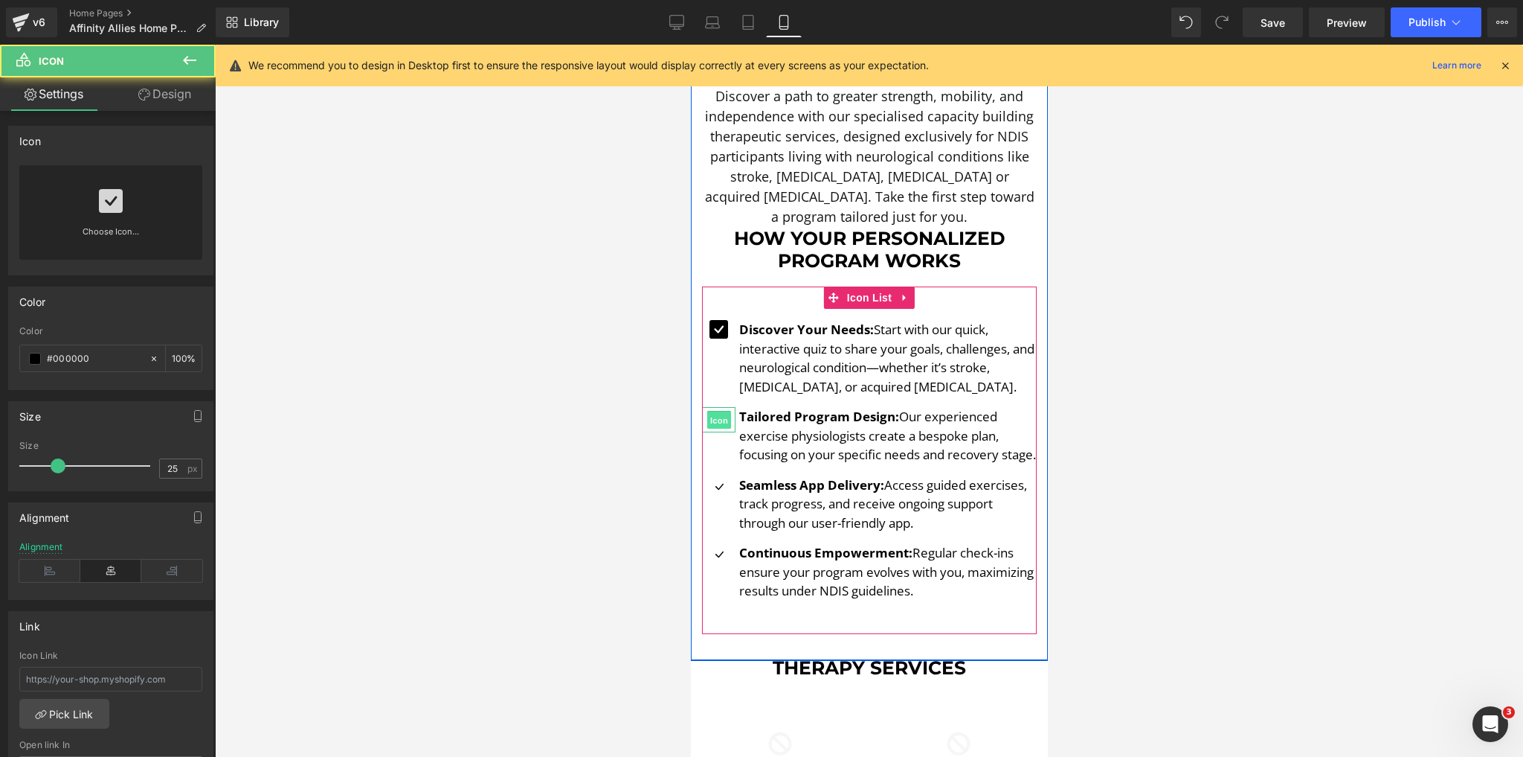
click at [707, 411] on span "Icon" at bounding box center [719, 420] width 24 height 18
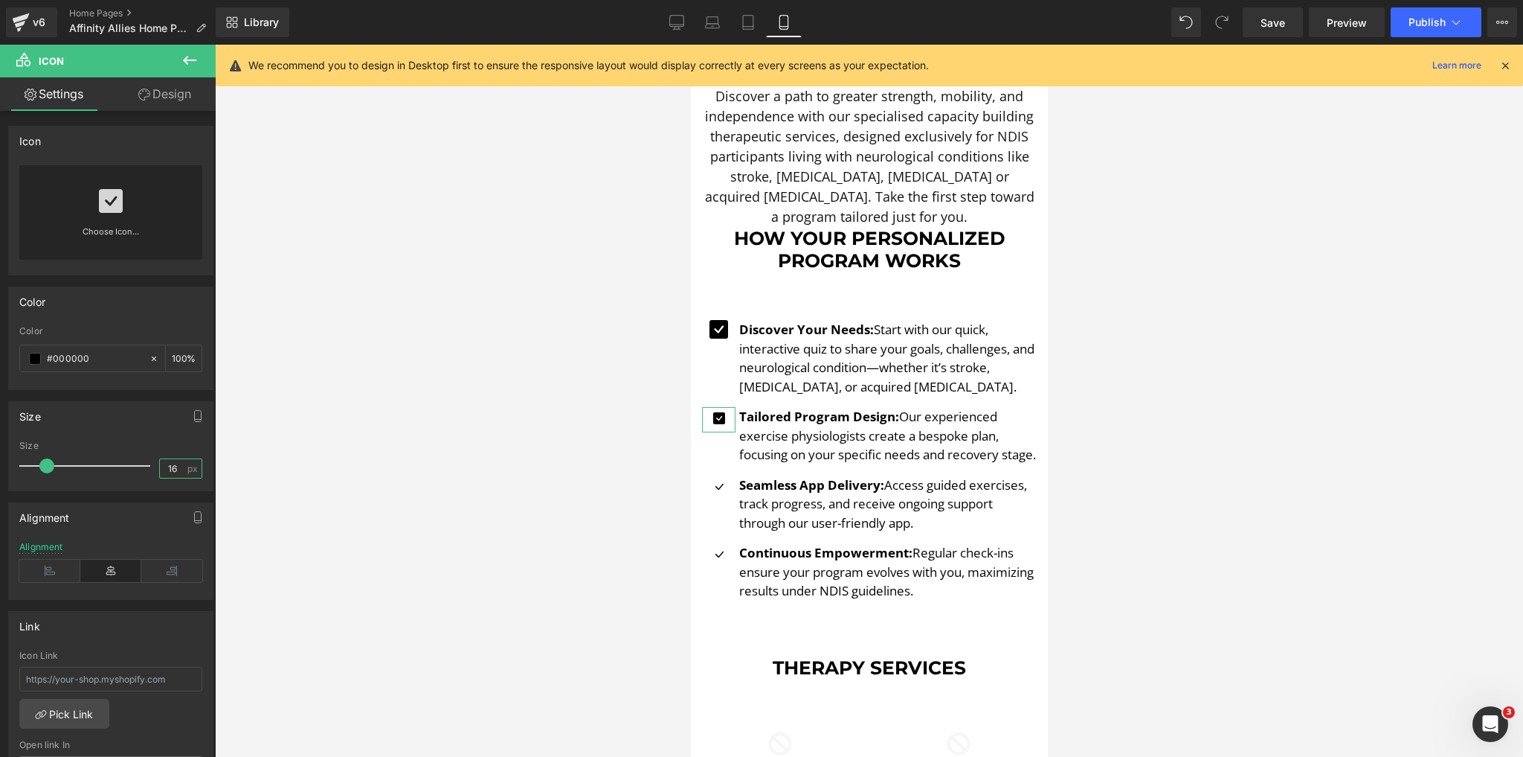
click at [176, 475] on input "16" at bounding box center [173, 468] width 26 height 19
drag, startPoint x: 170, startPoint y: 464, endPoint x: 156, endPoint y: 465, distance: 13.4
click at [160, 465] on input "16" at bounding box center [173, 468] width 26 height 19
type input "25"
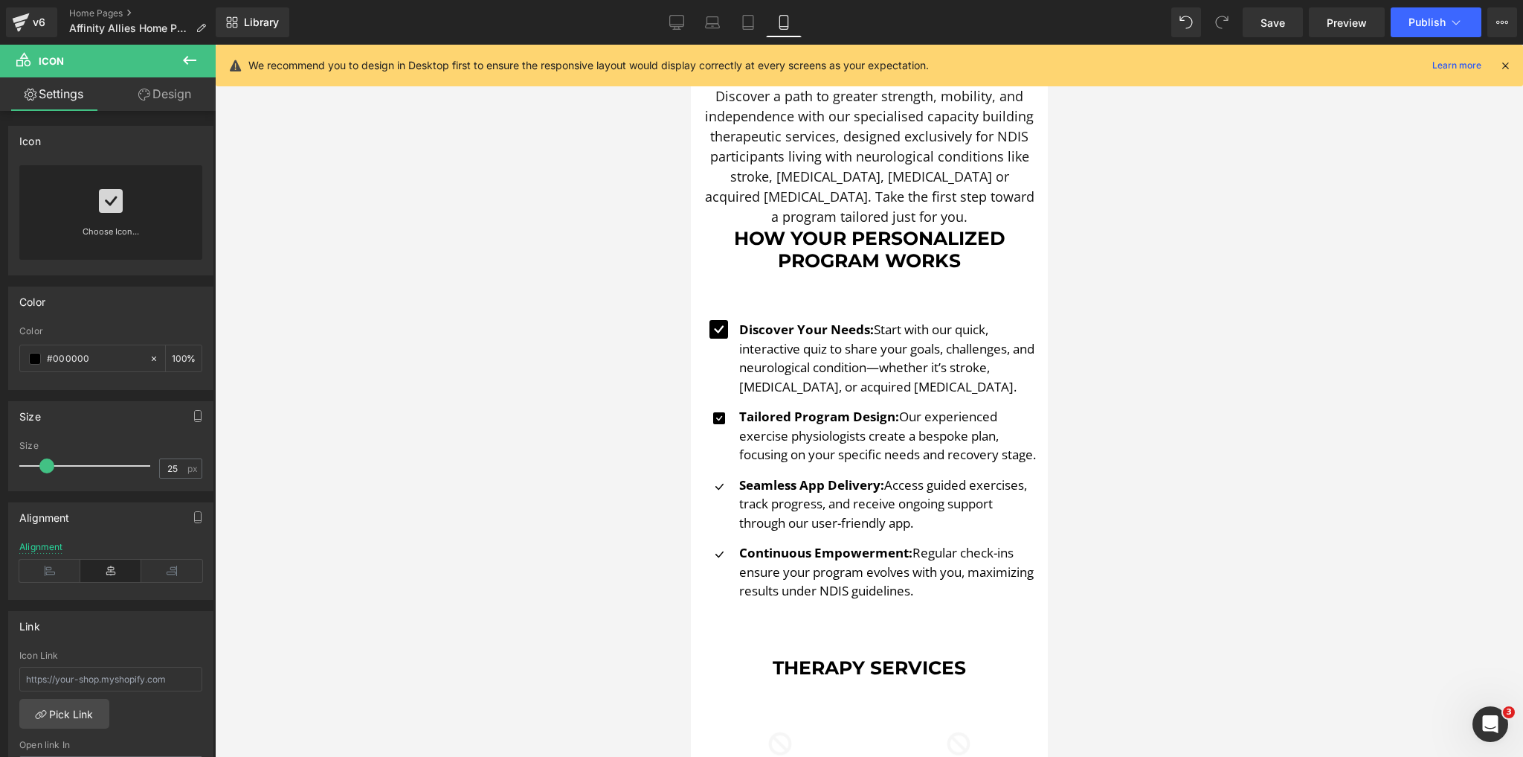
click at [562, 507] on div at bounding box center [869, 401] width 1308 height 712
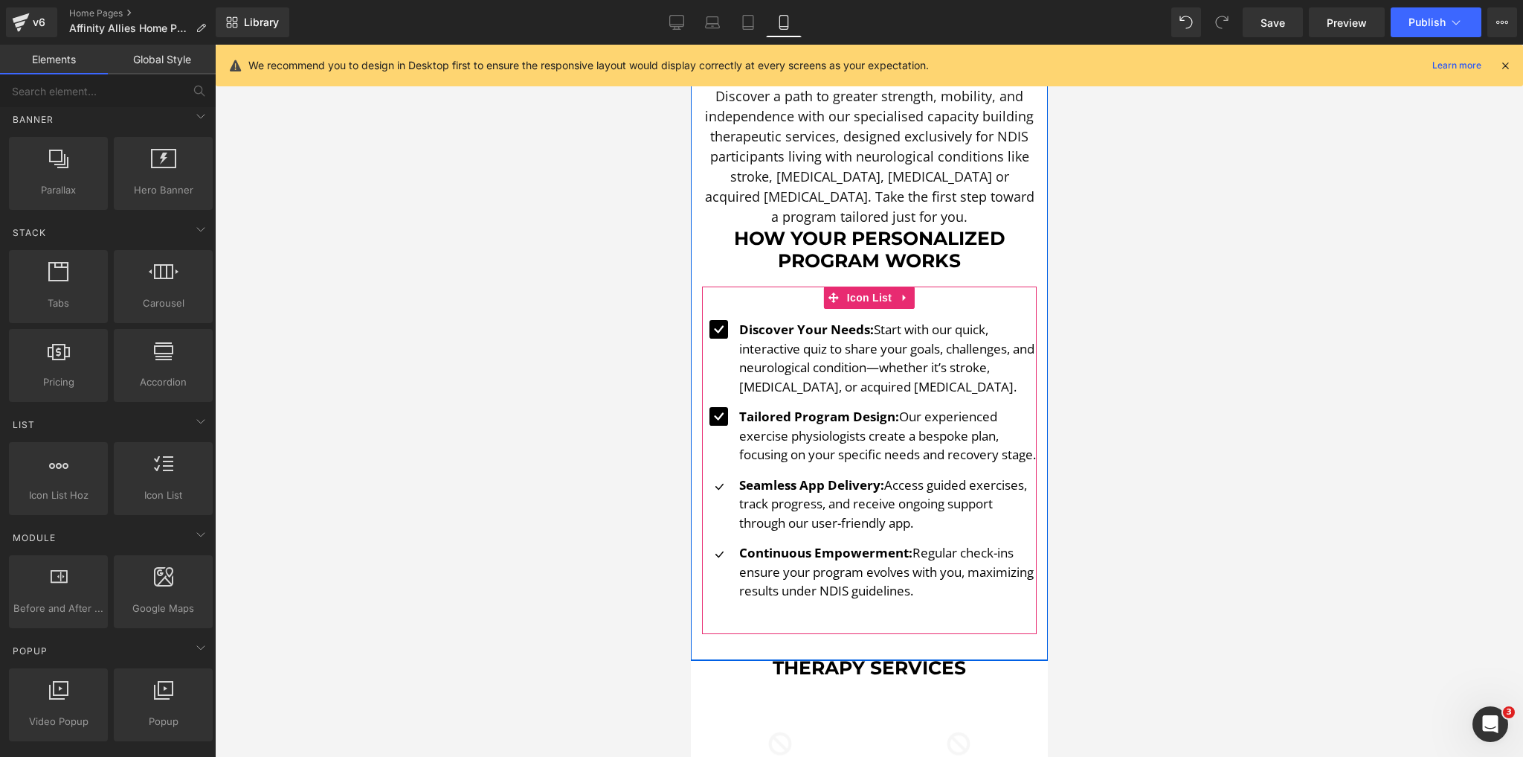
click at [707, 497] on span "Icon" at bounding box center [719, 488] width 24 height 18
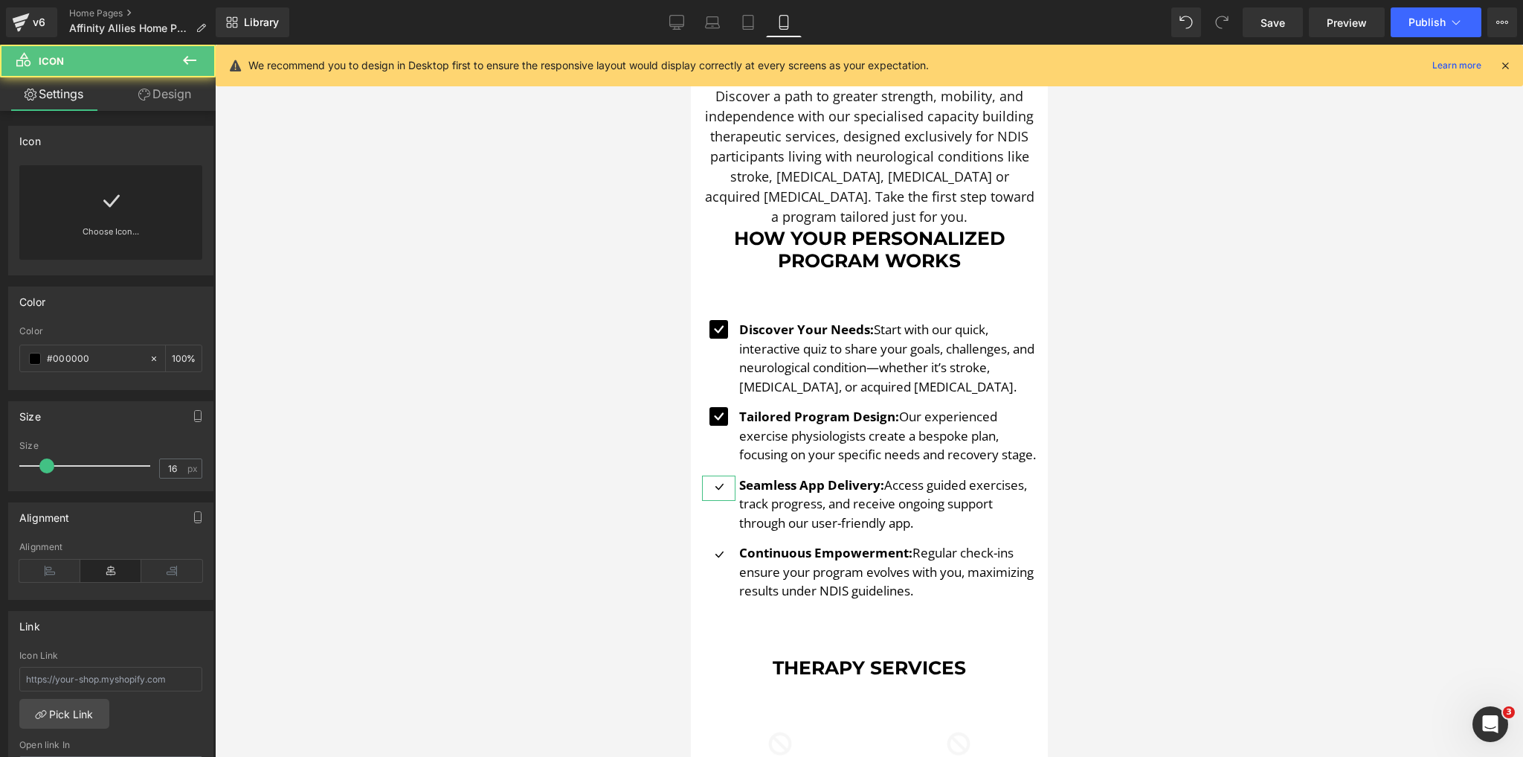
click at [71, 231] on link "Choose Icon..." at bounding box center [110, 242] width 183 height 35
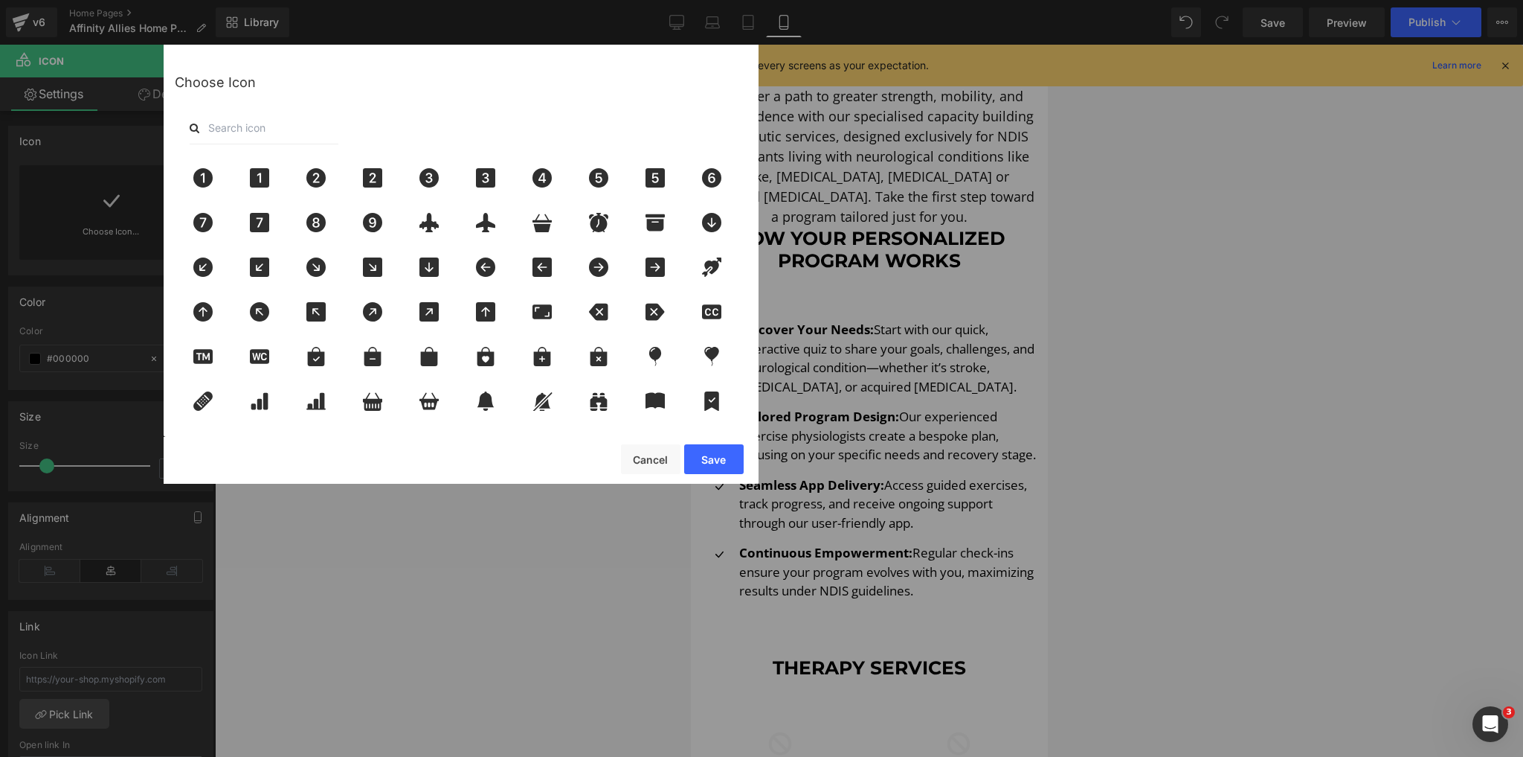
click at [260, 129] on input "text" at bounding box center [264, 128] width 149 height 33
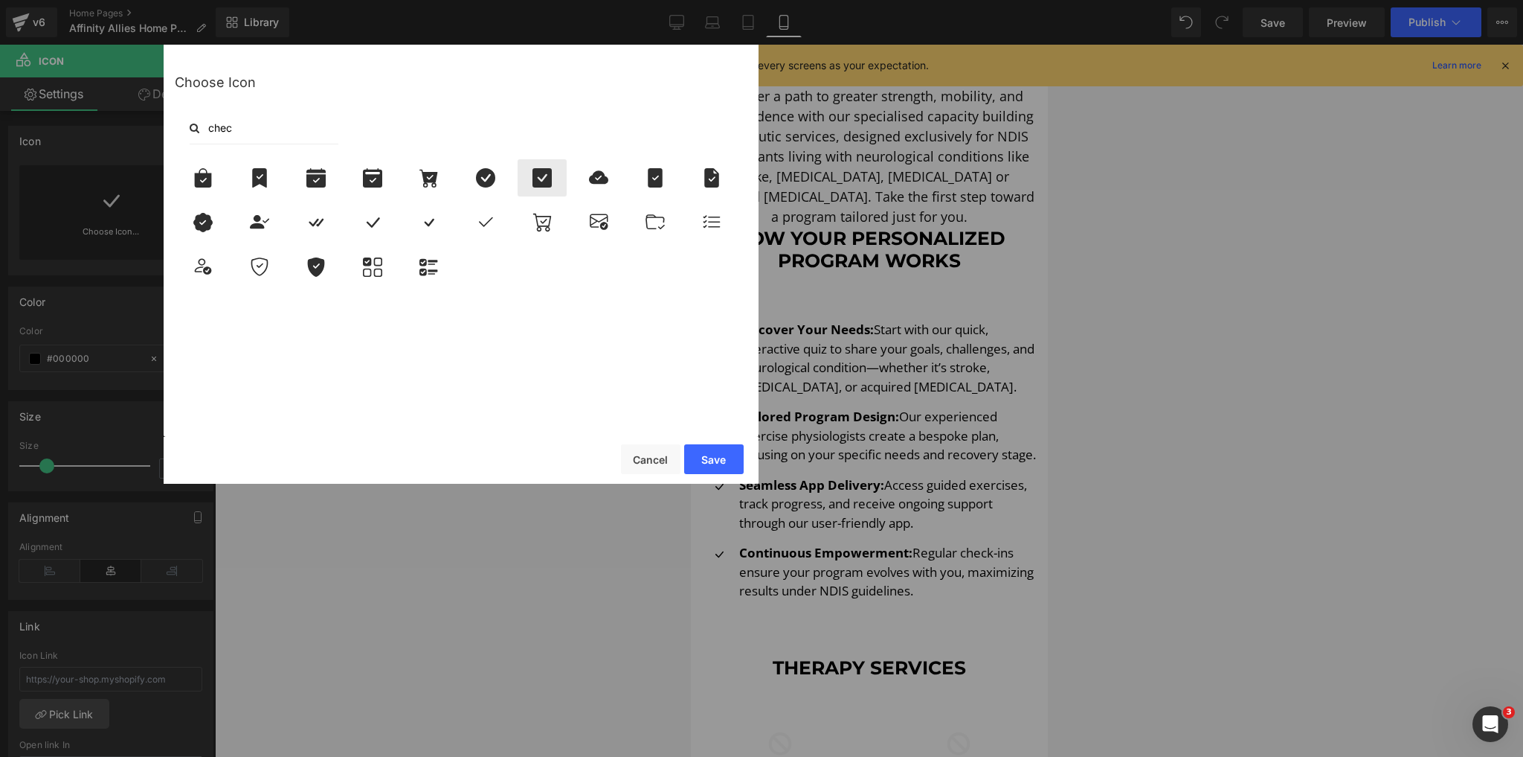
type input "chec"
click at [546, 170] on icon at bounding box center [542, 177] width 19 height 19
click at [714, 453] on button "Save" at bounding box center [714, 459] width 60 height 30
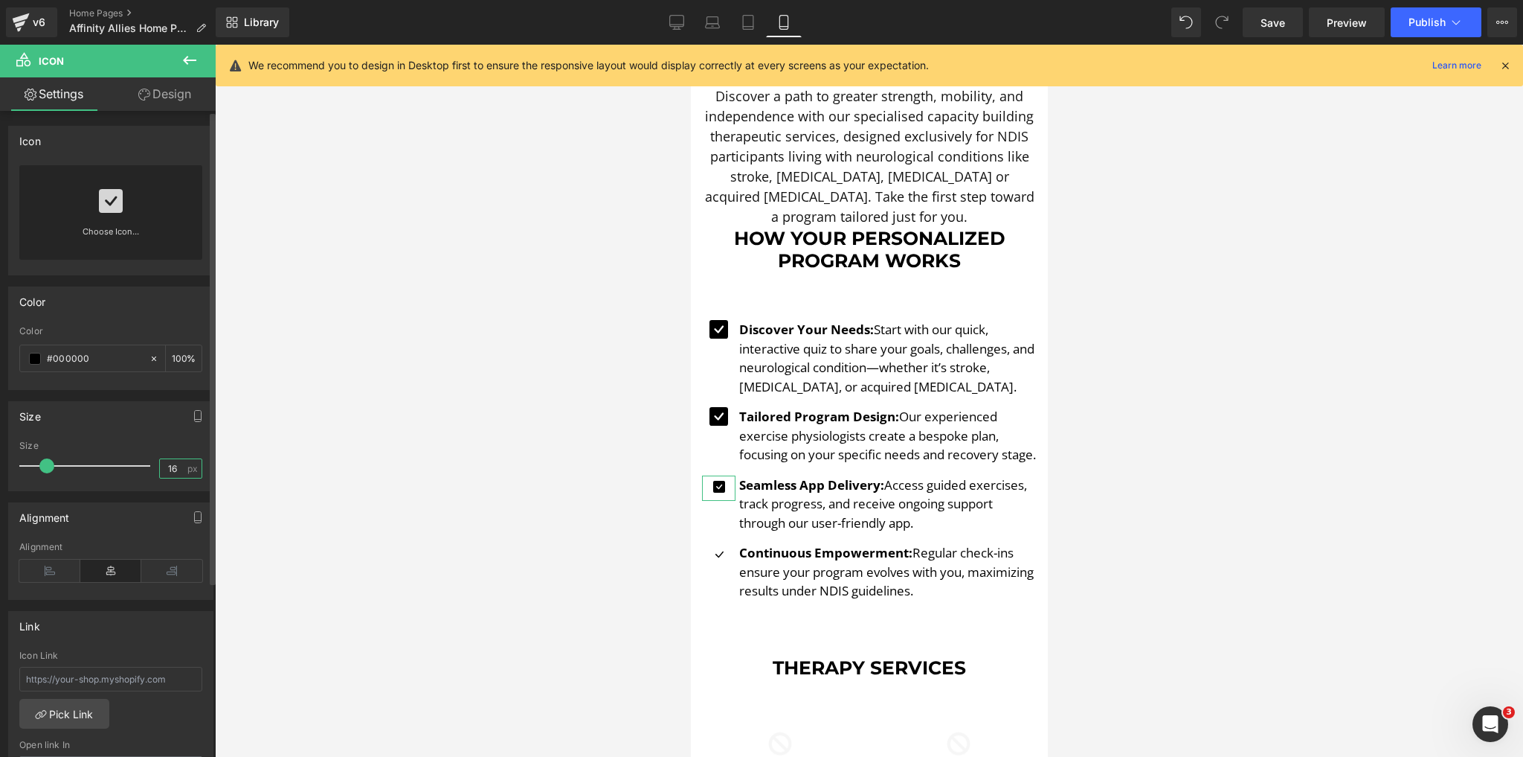
click at [175, 469] on input "16" at bounding box center [173, 468] width 26 height 19
drag, startPoint x: 175, startPoint y: 469, endPoint x: 145, endPoint y: 467, distance: 29.8
click at [145, 467] on div "Size 16 px" at bounding box center [110, 465] width 183 height 50
type input "25"
click at [386, 457] on div at bounding box center [869, 401] width 1308 height 712
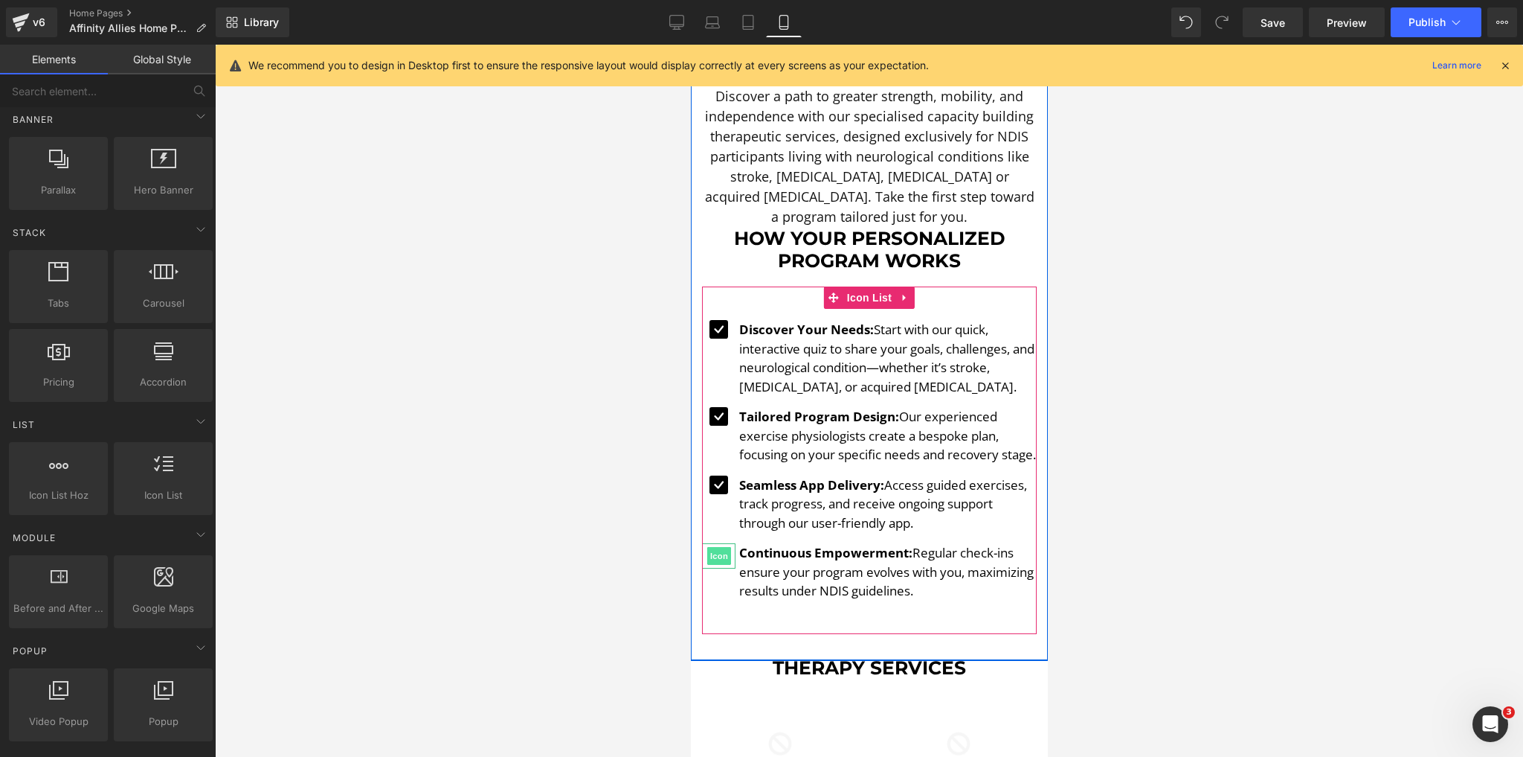
click at [716, 565] on span "Icon" at bounding box center [719, 556] width 24 height 18
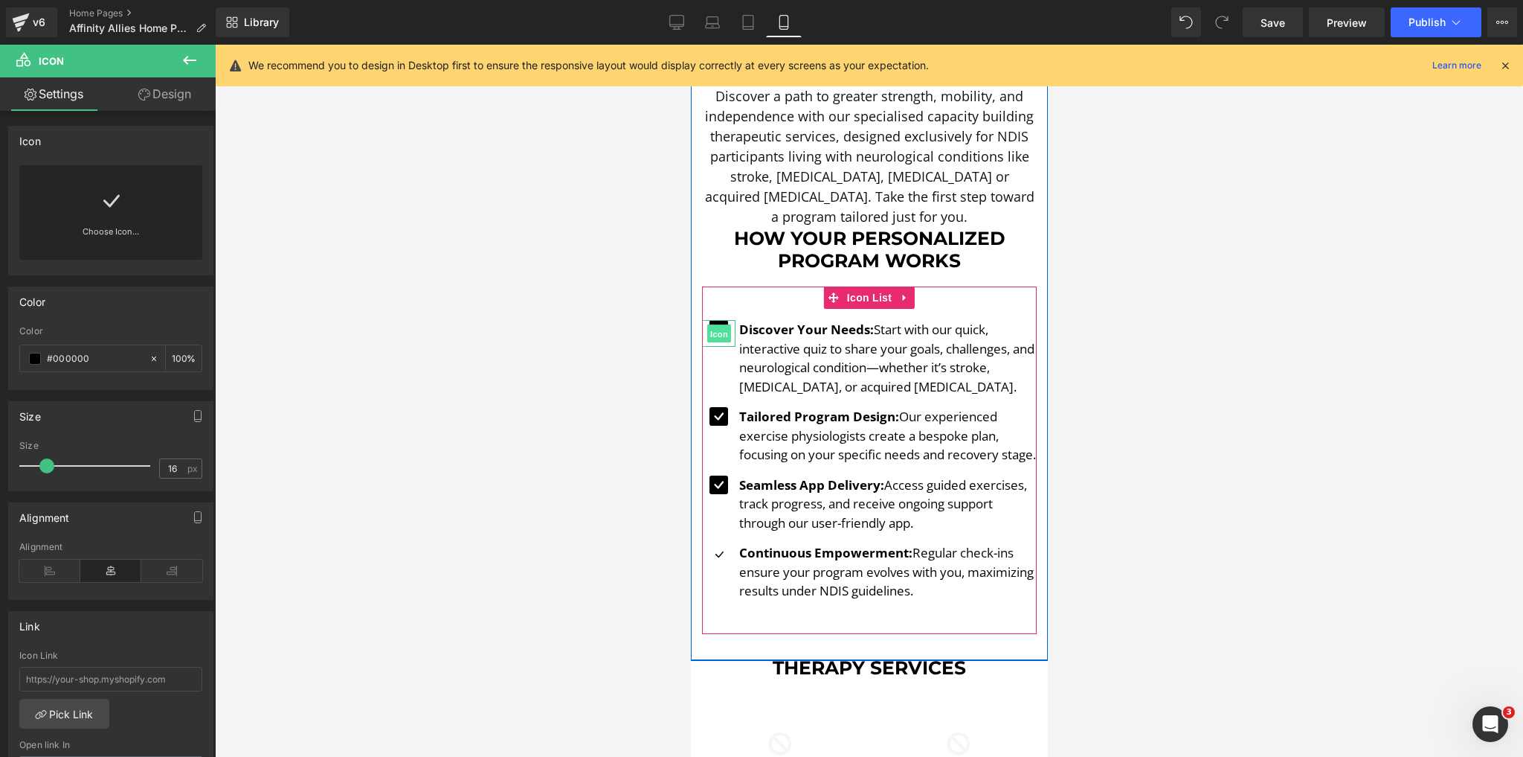
click at [712, 325] on span "Icon" at bounding box center [719, 334] width 24 height 18
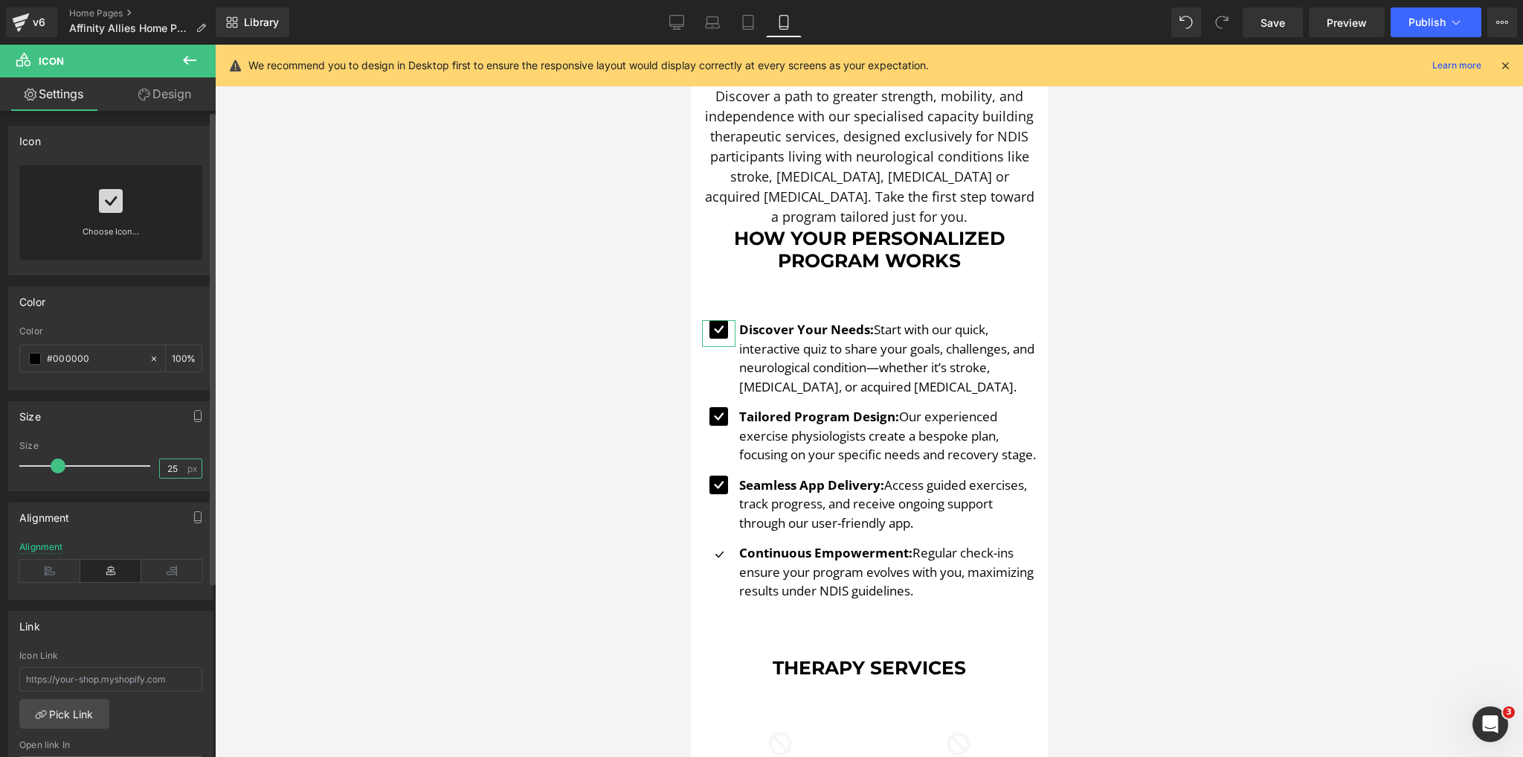
click at [167, 461] on input "25" at bounding box center [173, 468] width 26 height 19
click at [167, 462] on input "25" at bounding box center [173, 468] width 26 height 19
type input "20"
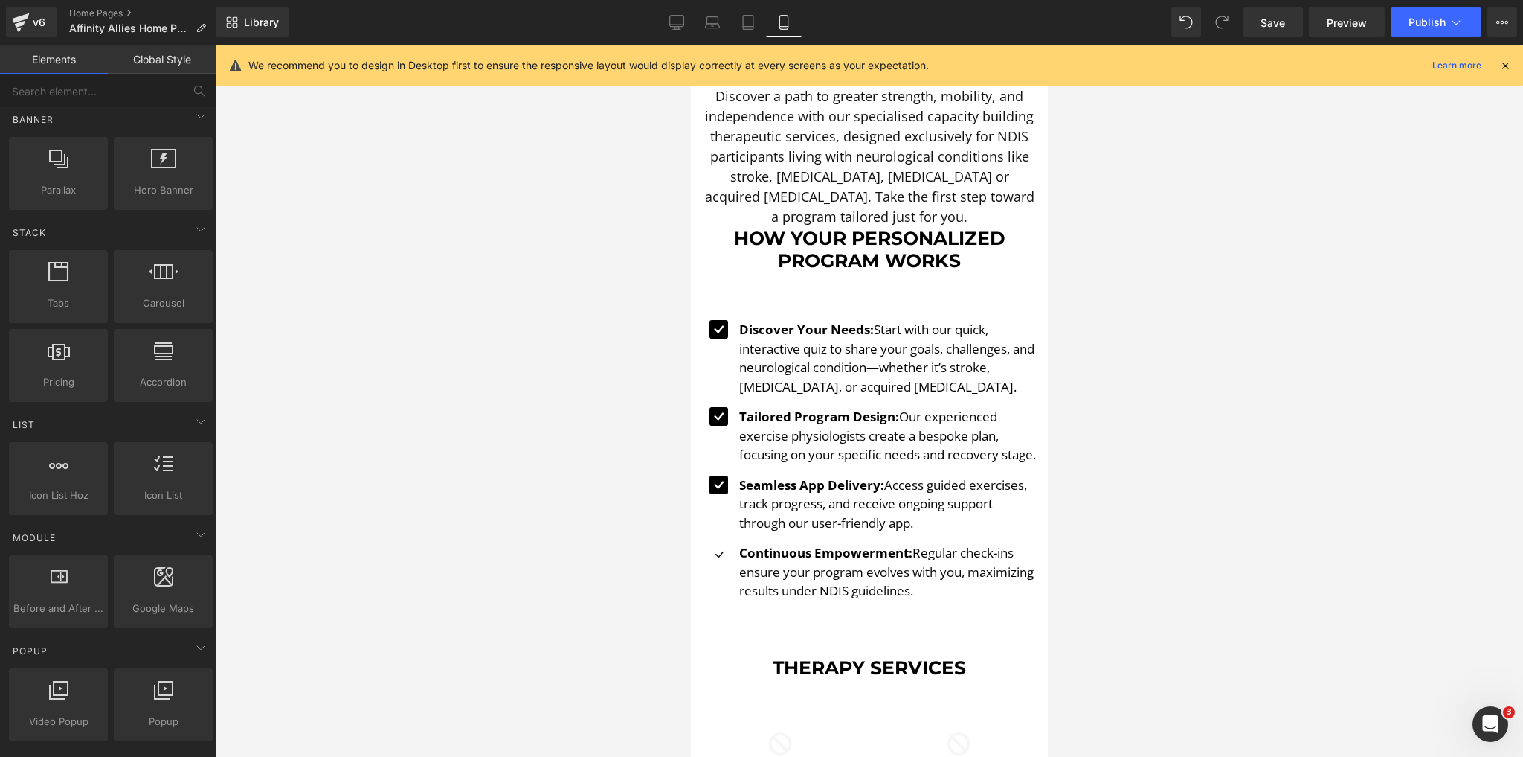
click at [586, 473] on div at bounding box center [869, 401] width 1308 height 712
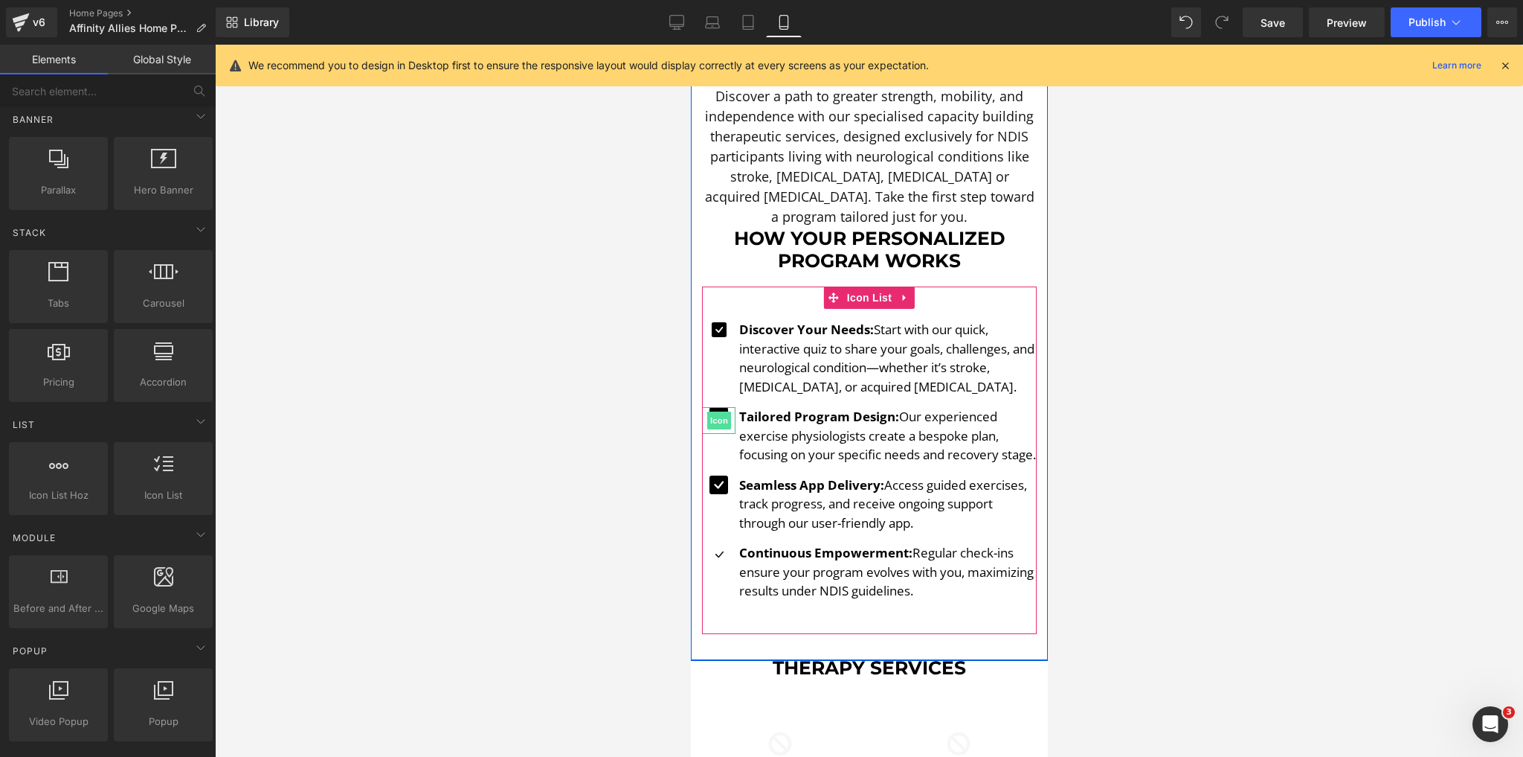
click at [714, 411] on span "Icon" at bounding box center [719, 420] width 24 height 18
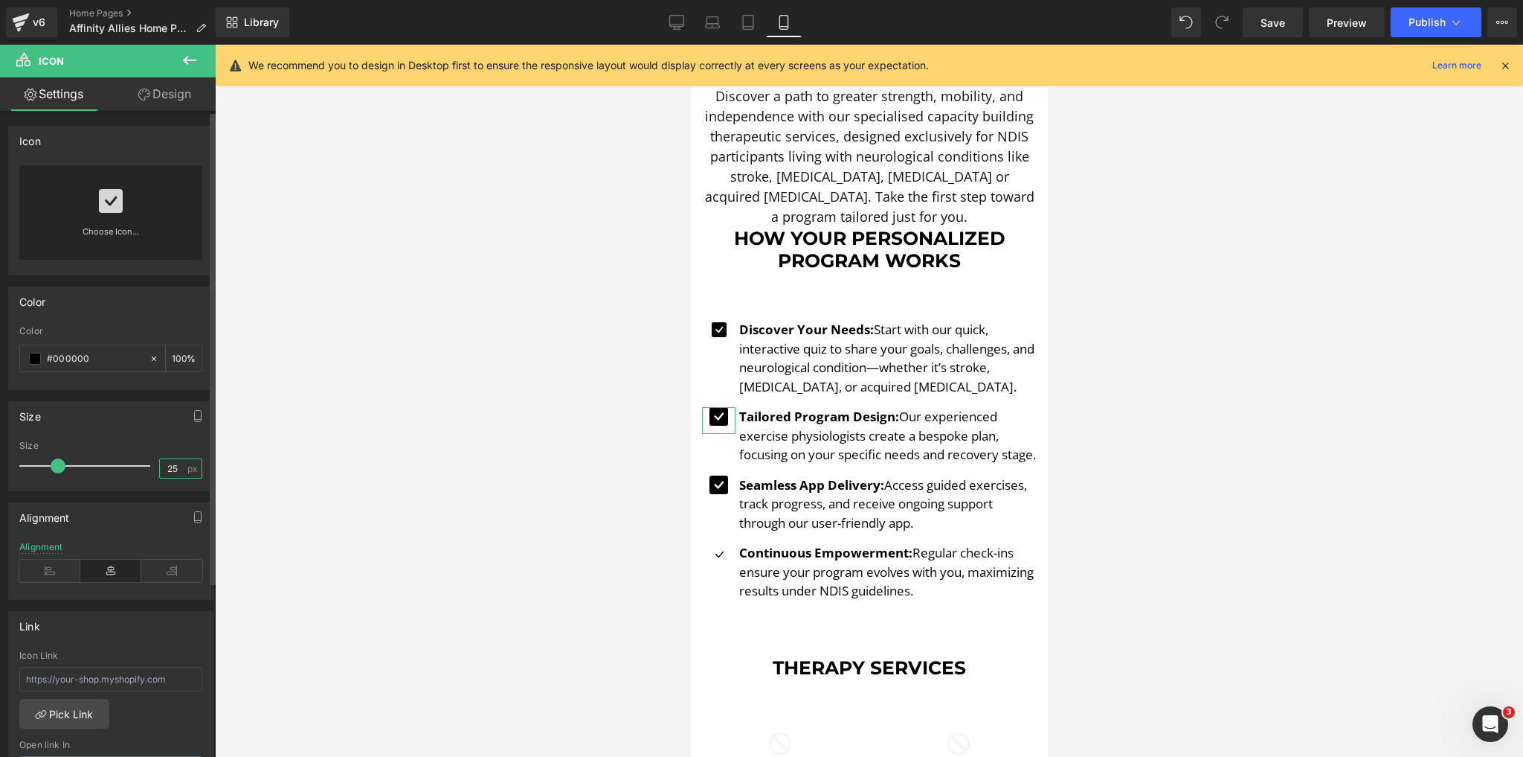
click at [167, 460] on input "25" at bounding box center [173, 468] width 26 height 19
type input "20"
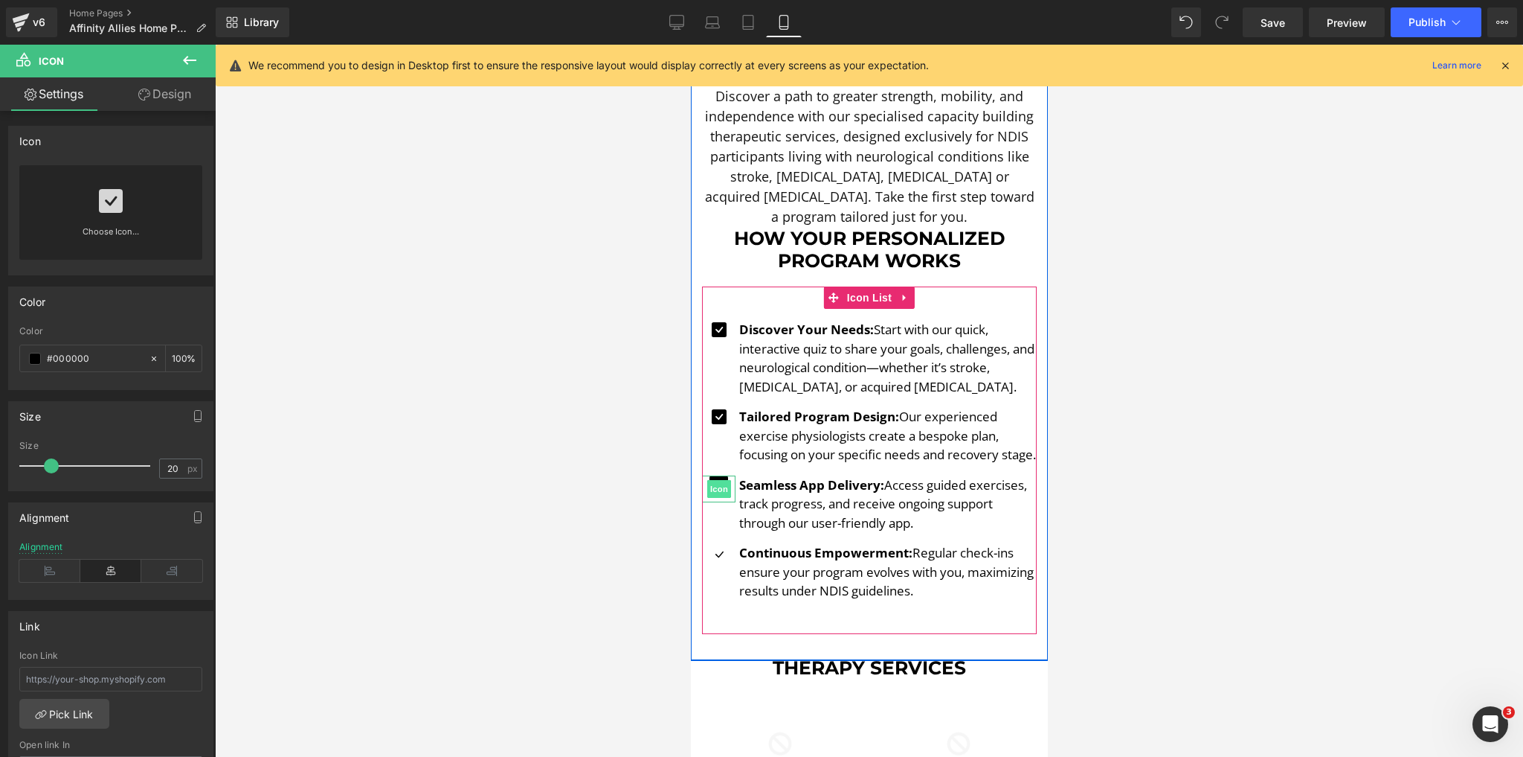
click at [720, 491] on span "Icon" at bounding box center [719, 489] width 24 height 18
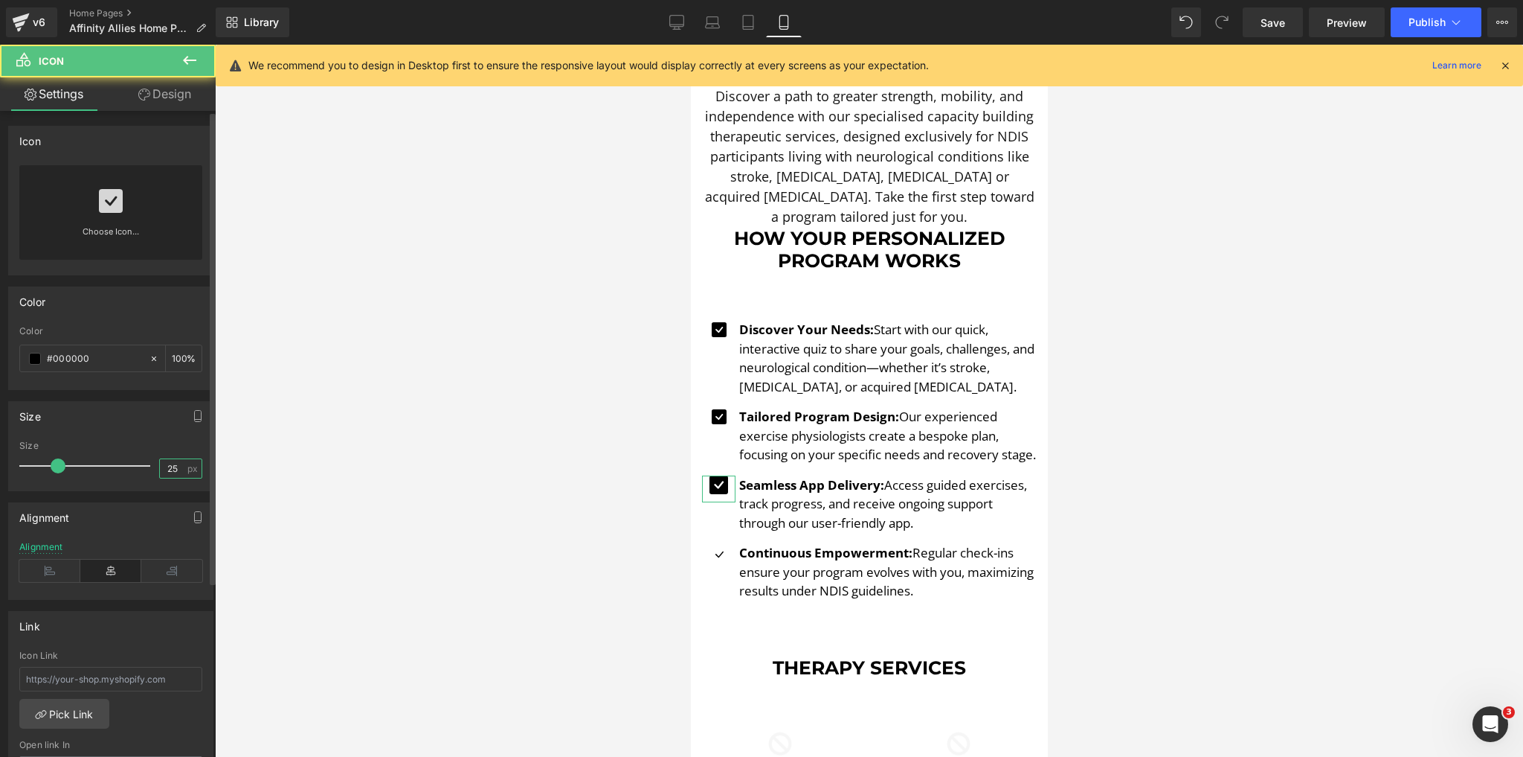
click at [170, 464] on input "25" at bounding box center [173, 468] width 26 height 19
type input "20"
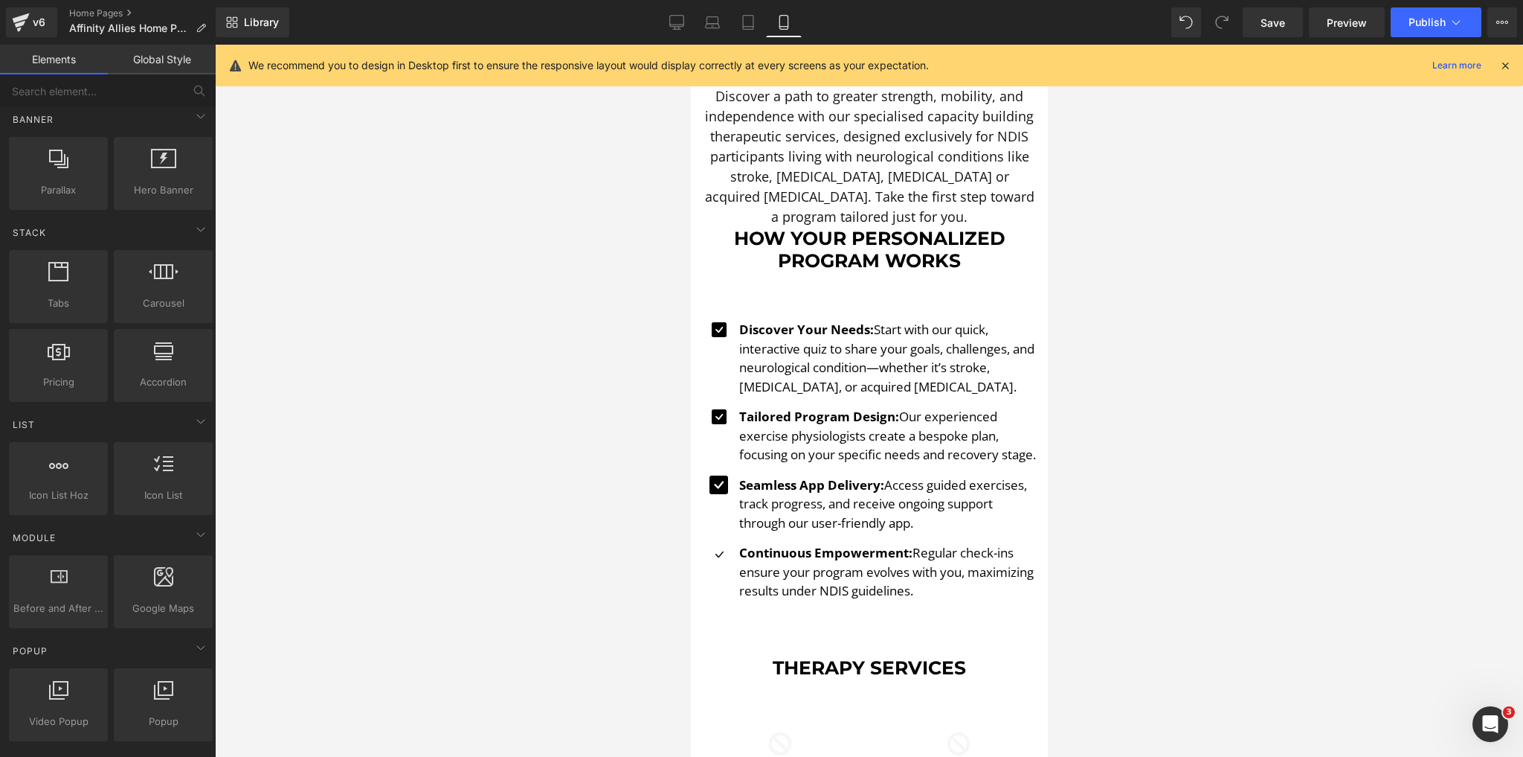
click at [449, 483] on div at bounding box center [869, 401] width 1308 height 712
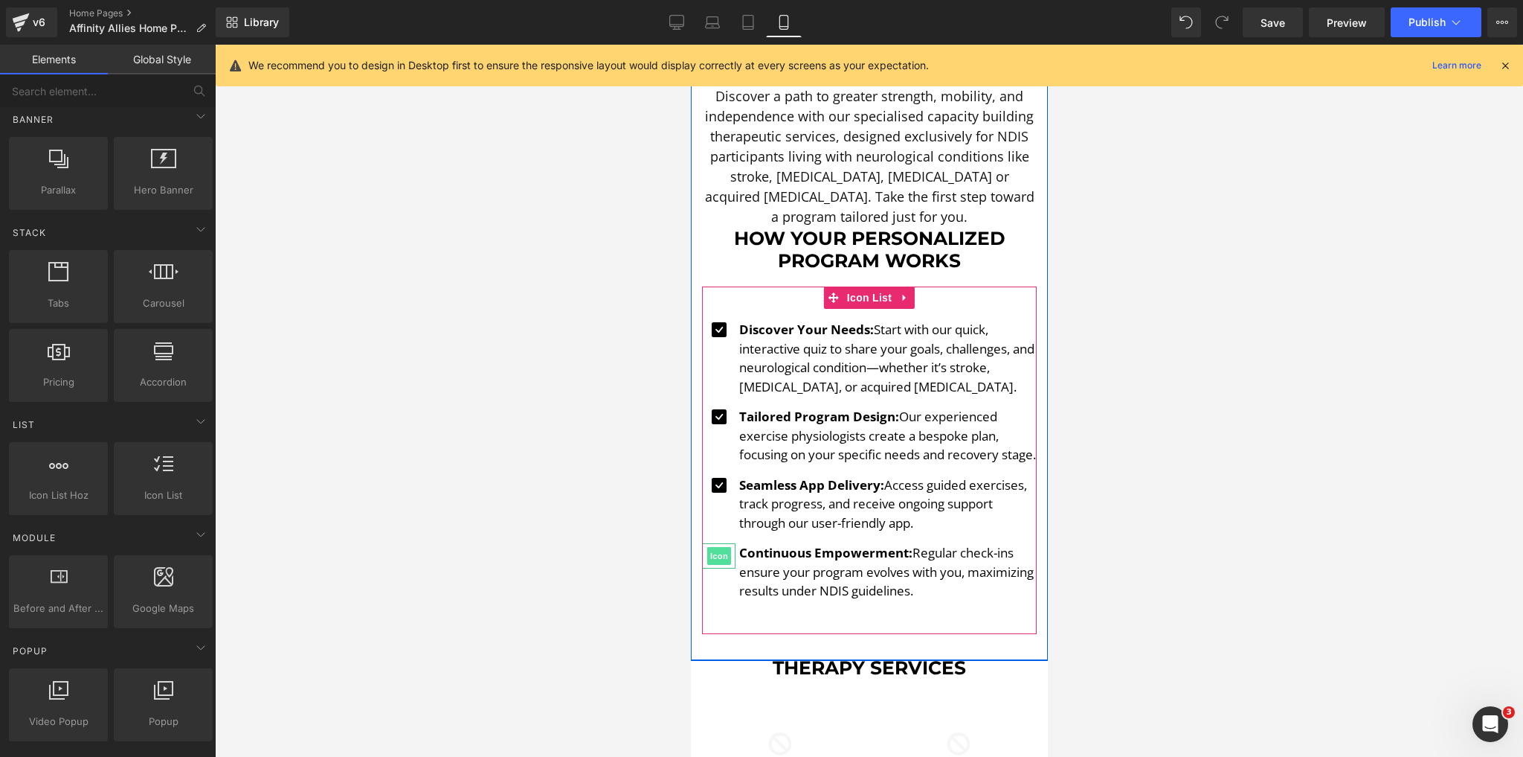
click at [715, 563] on span "Icon" at bounding box center [719, 556] width 24 height 18
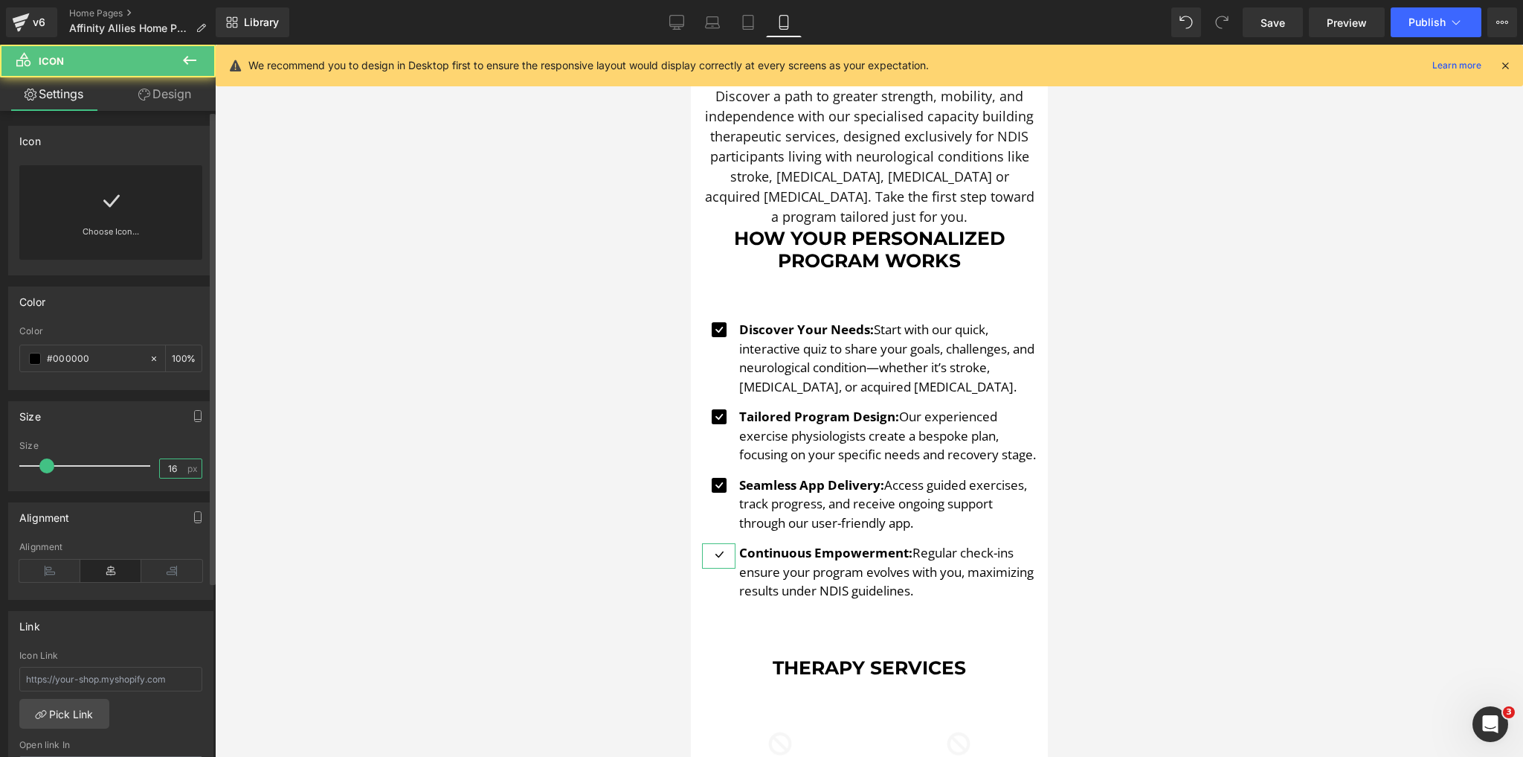
click at [172, 464] on input "16" at bounding box center [173, 468] width 26 height 19
type input "20"
click at [116, 232] on link "Choose Icon..." at bounding box center [110, 242] width 183 height 35
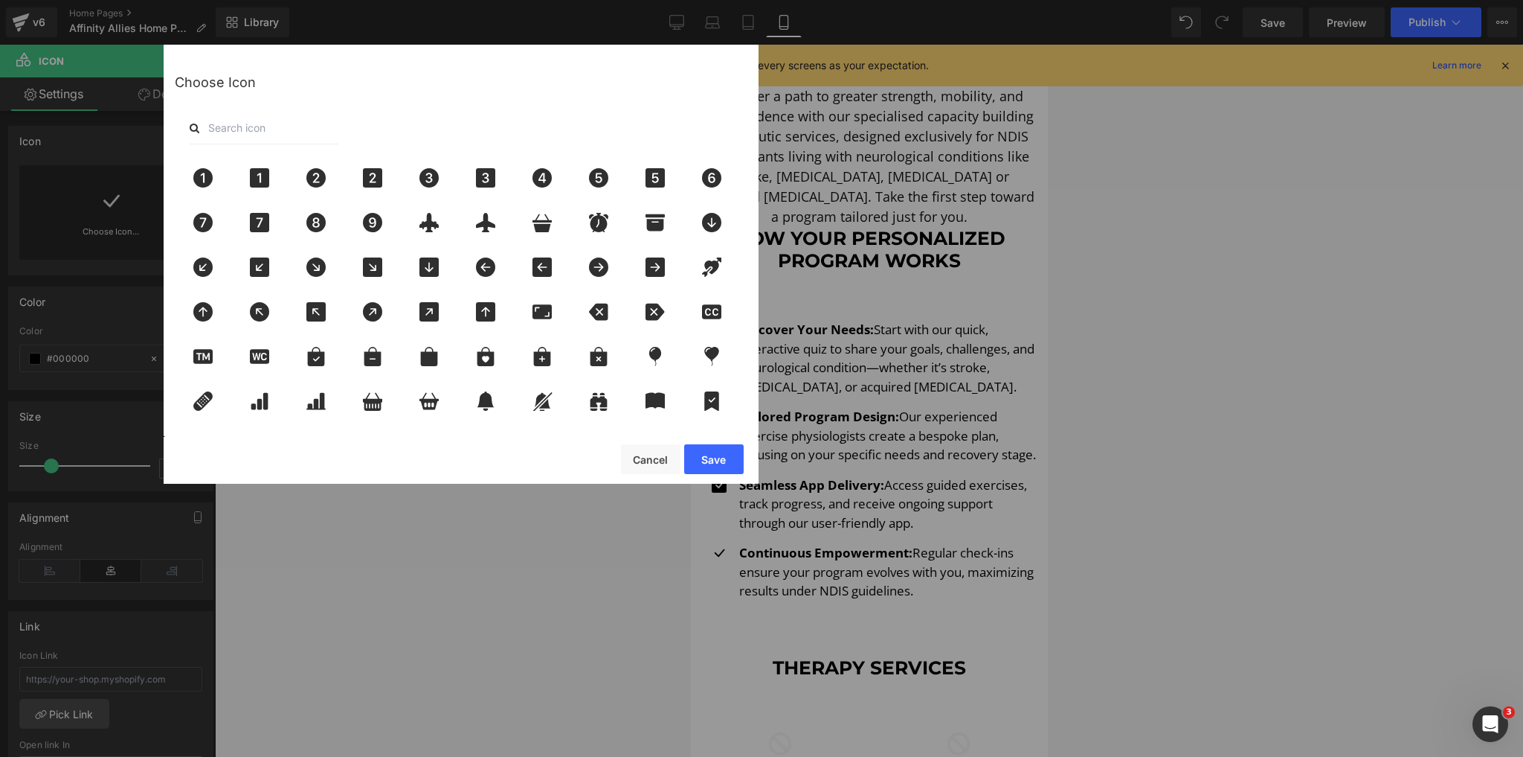
click at [251, 134] on input "text" at bounding box center [264, 128] width 149 height 33
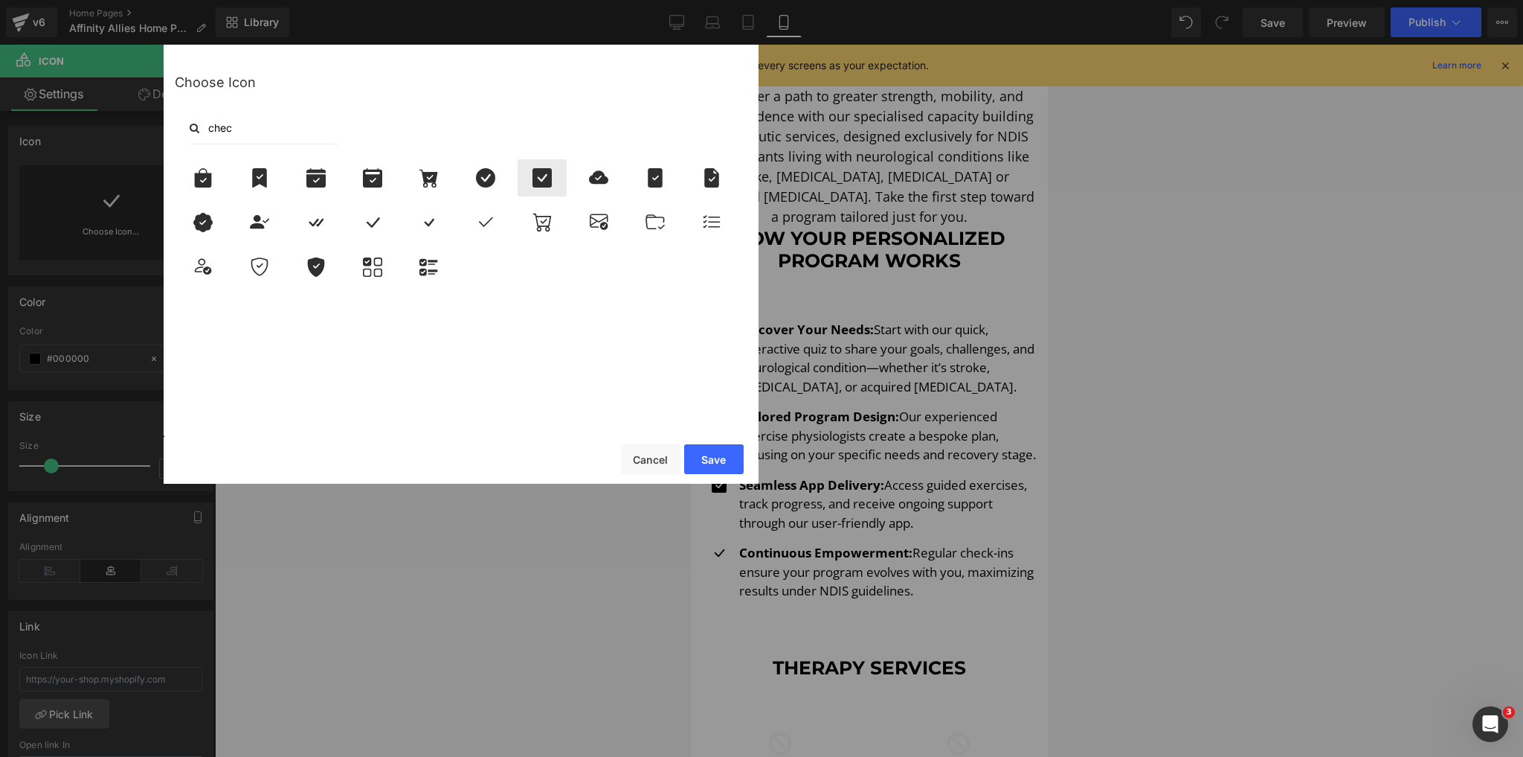
type input "chec"
click at [539, 171] on icon at bounding box center [542, 177] width 19 height 19
click at [702, 461] on button "Save" at bounding box center [714, 459] width 60 height 30
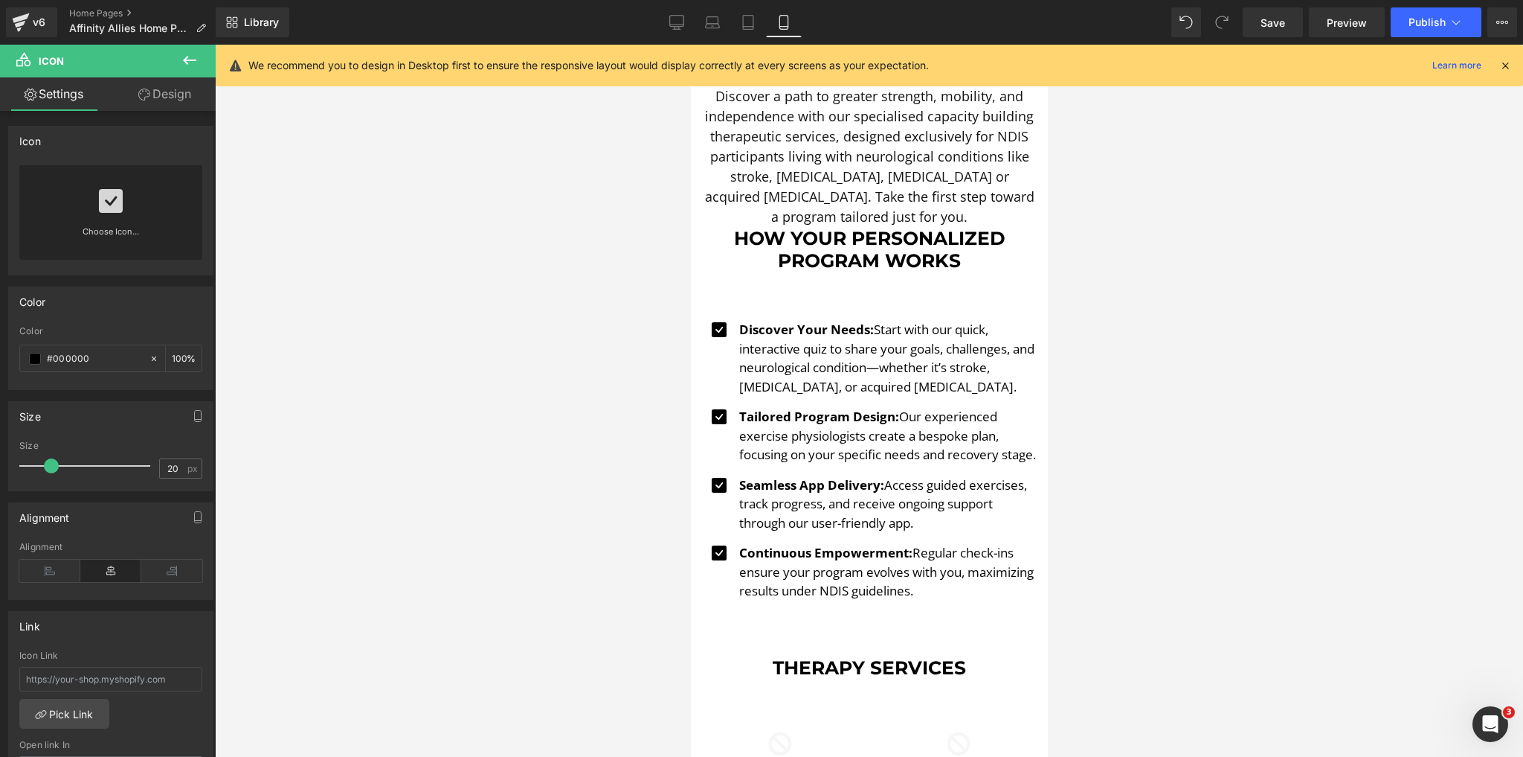
click at [596, 479] on div at bounding box center [869, 401] width 1308 height 712
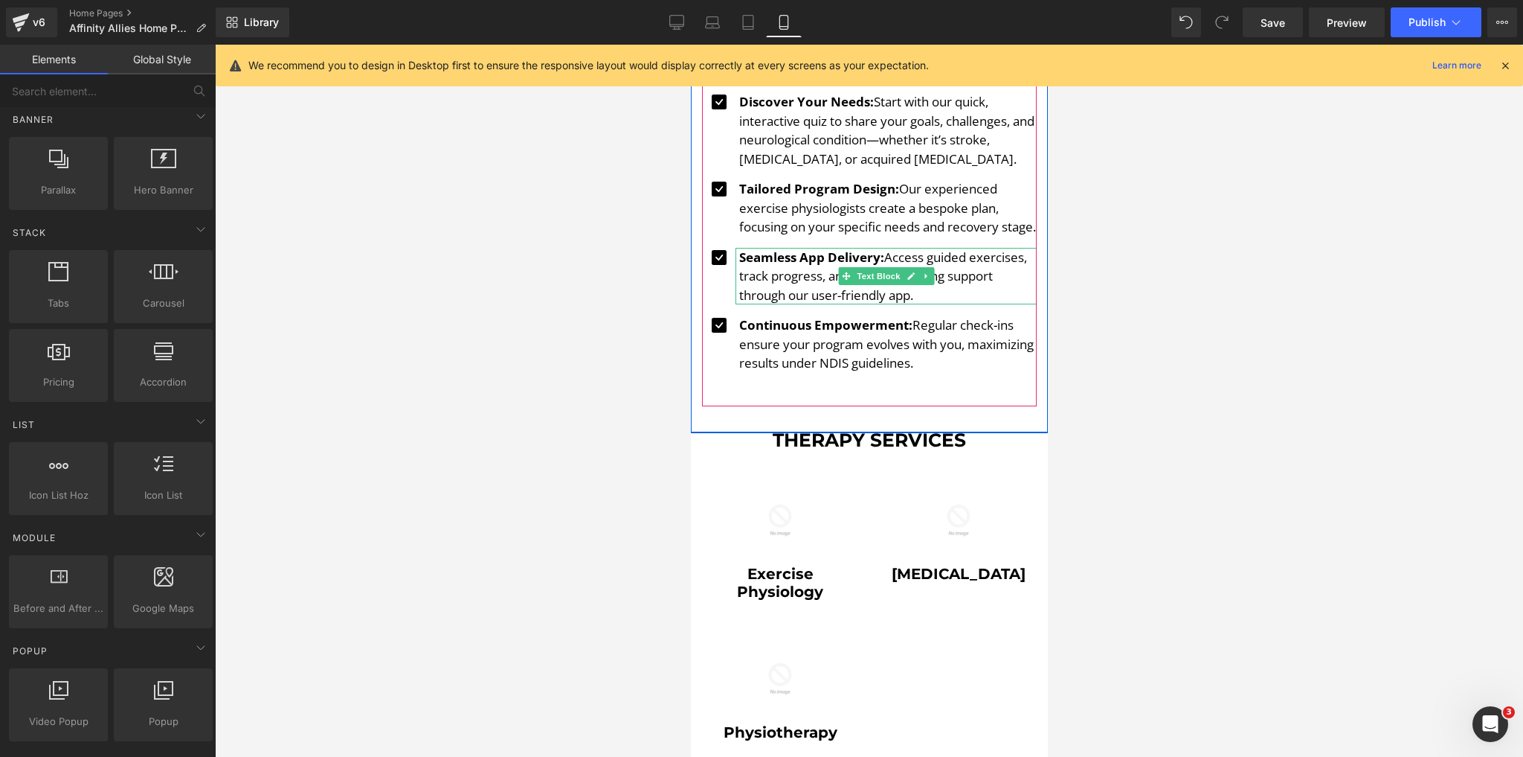
scroll to position [952, 0]
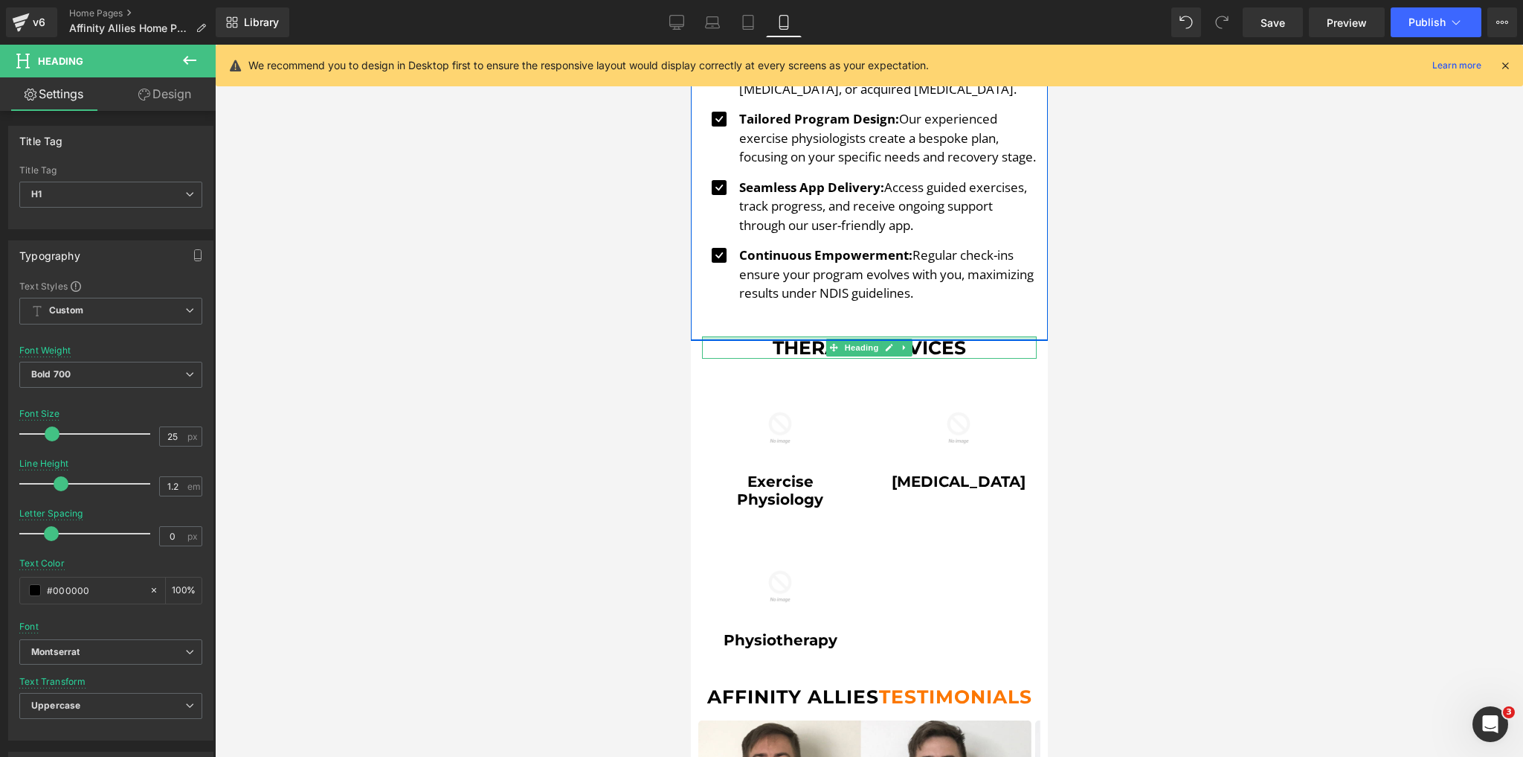
drag, startPoint x: 926, startPoint y: 345, endPoint x: 926, endPoint y: 315, distance: 29.8
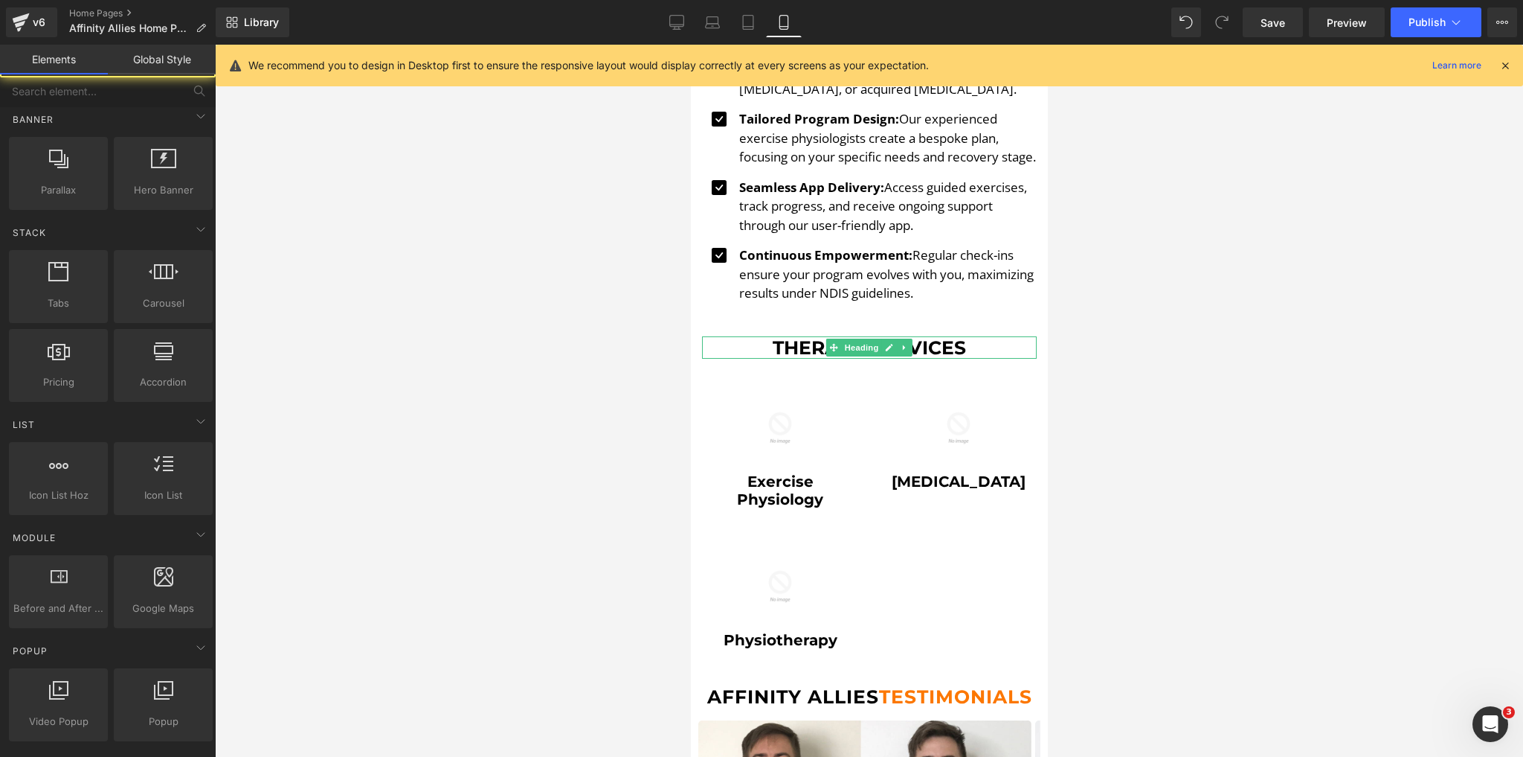
click at [1149, 379] on div at bounding box center [869, 401] width 1308 height 712
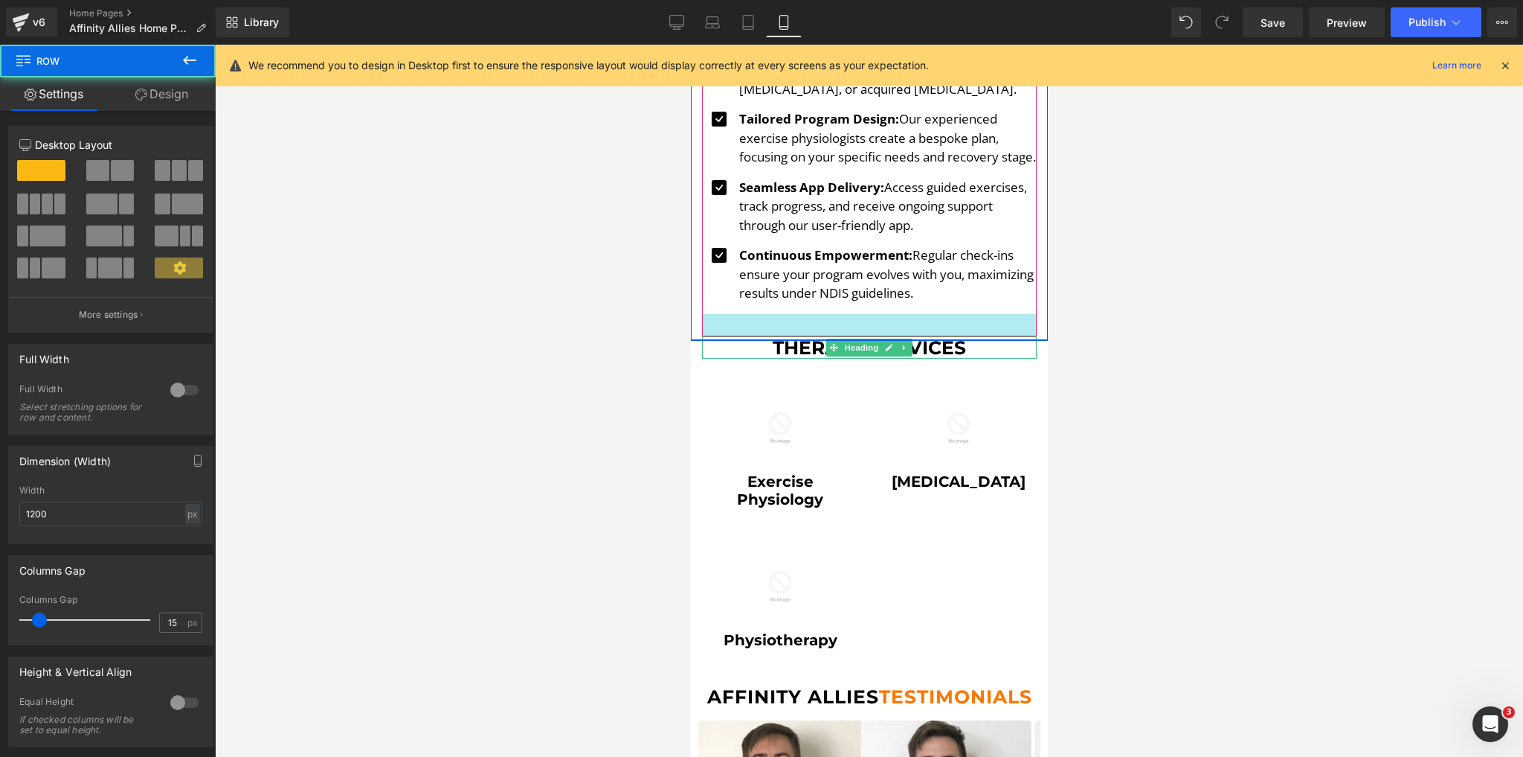
drag, startPoint x: 960, startPoint y: 347, endPoint x: 960, endPoint y: 336, distance: 11.2
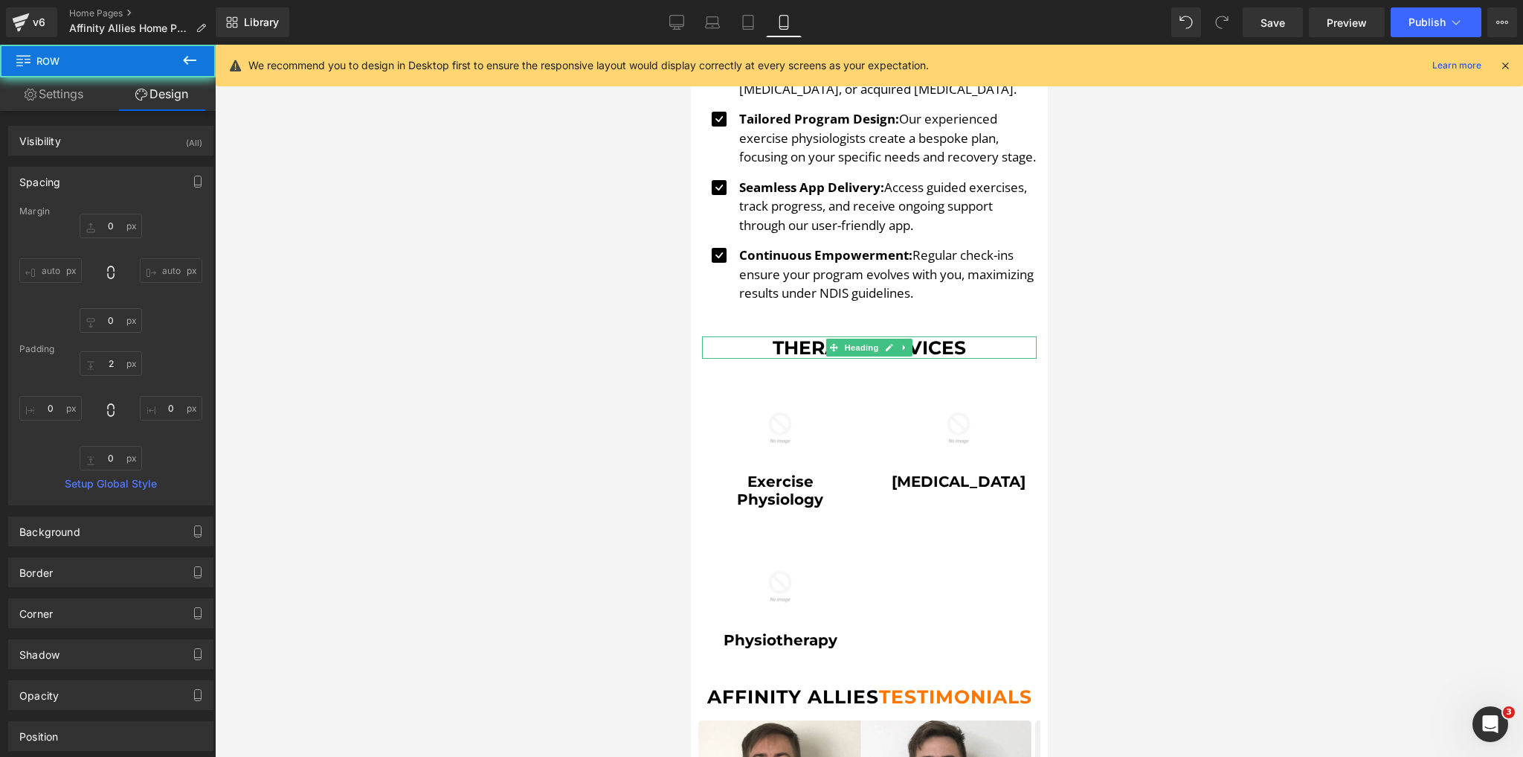
click at [1235, 356] on div at bounding box center [869, 401] width 1308 height 712
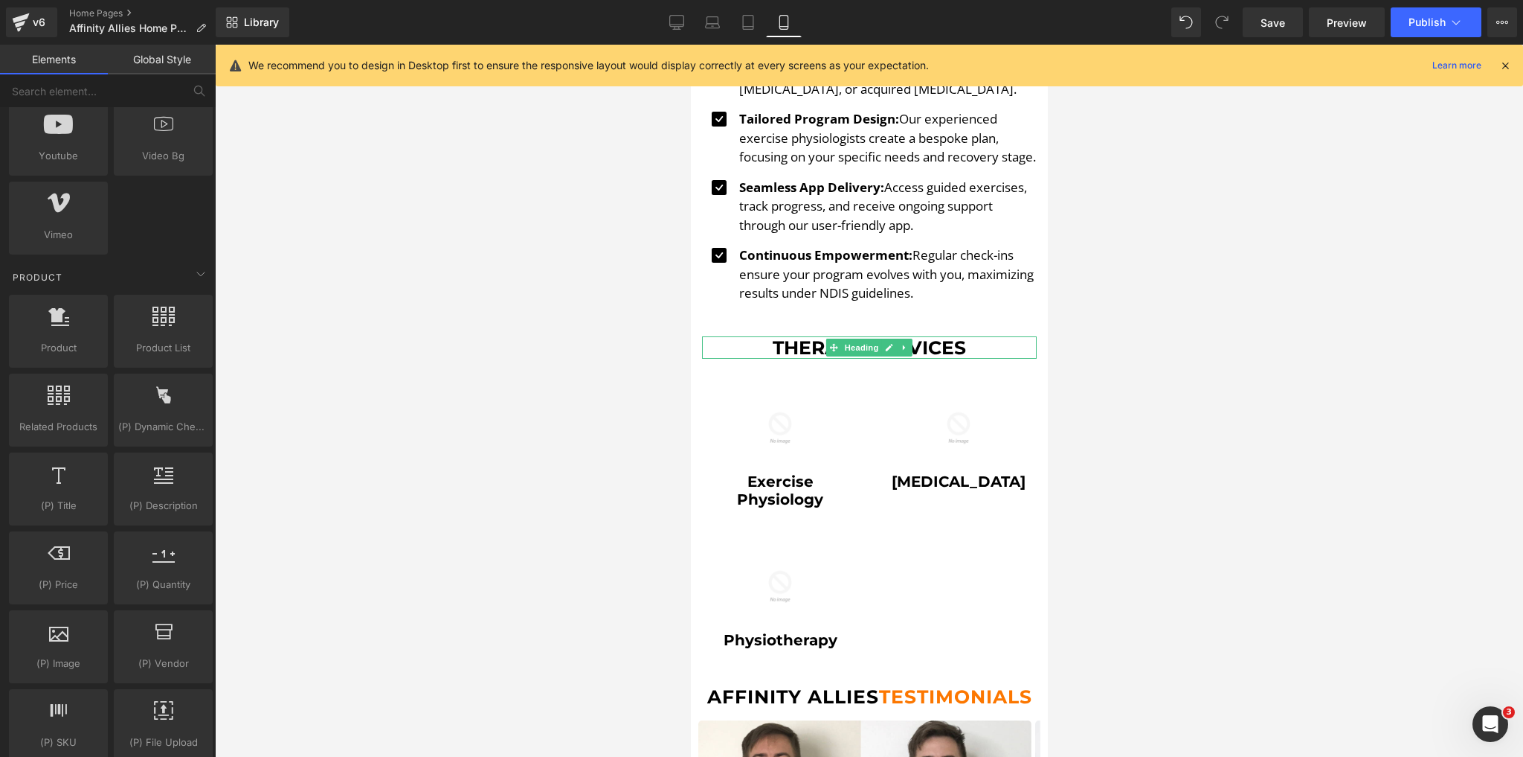
scroll to position [1012, 0]
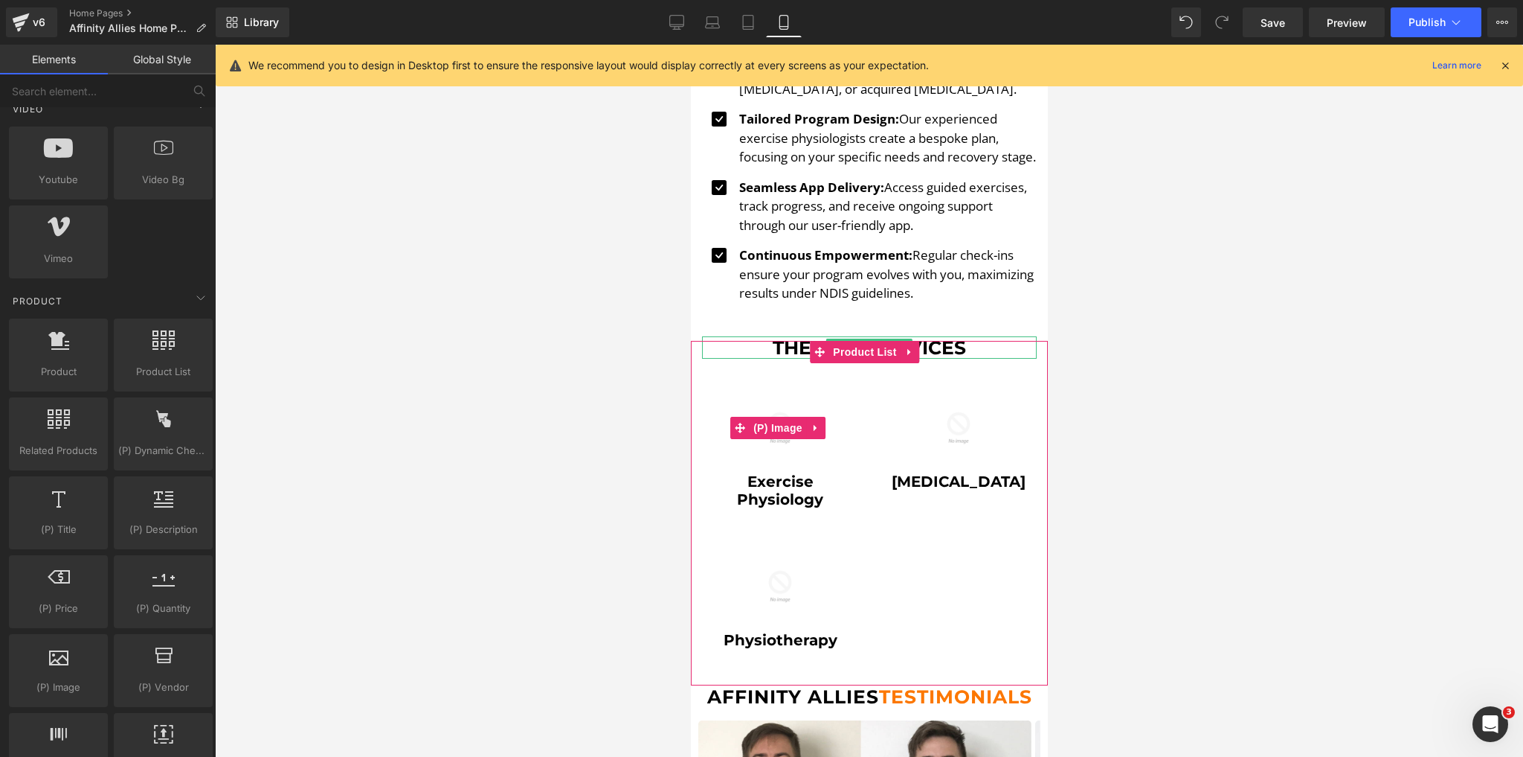
click at [847, 423] on div "Sale Off" at bounding box center [779, 427] width 149 height 89
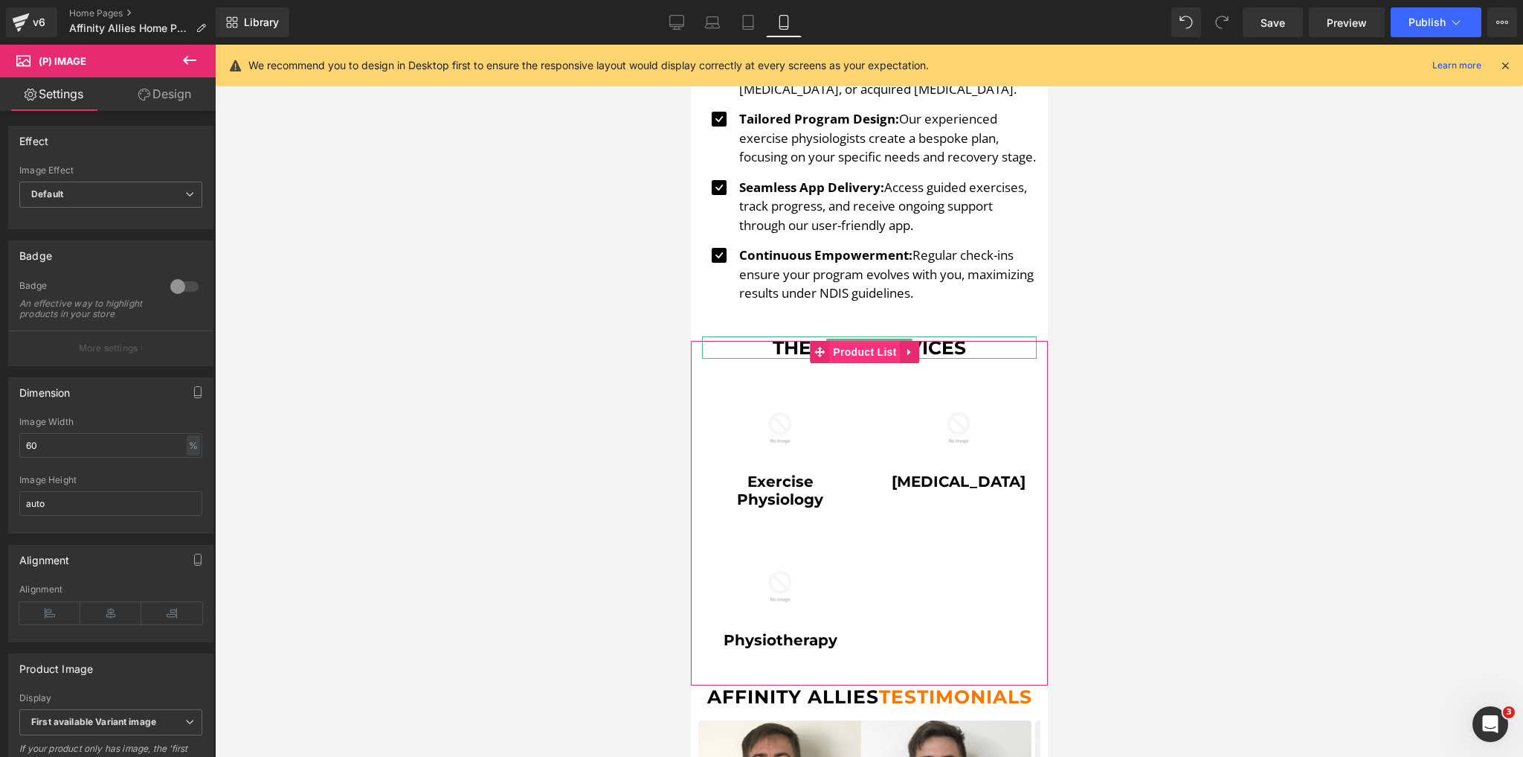
click at [841, 362] on span "Product List" at bounding box center [864, 352] width 71 height 22
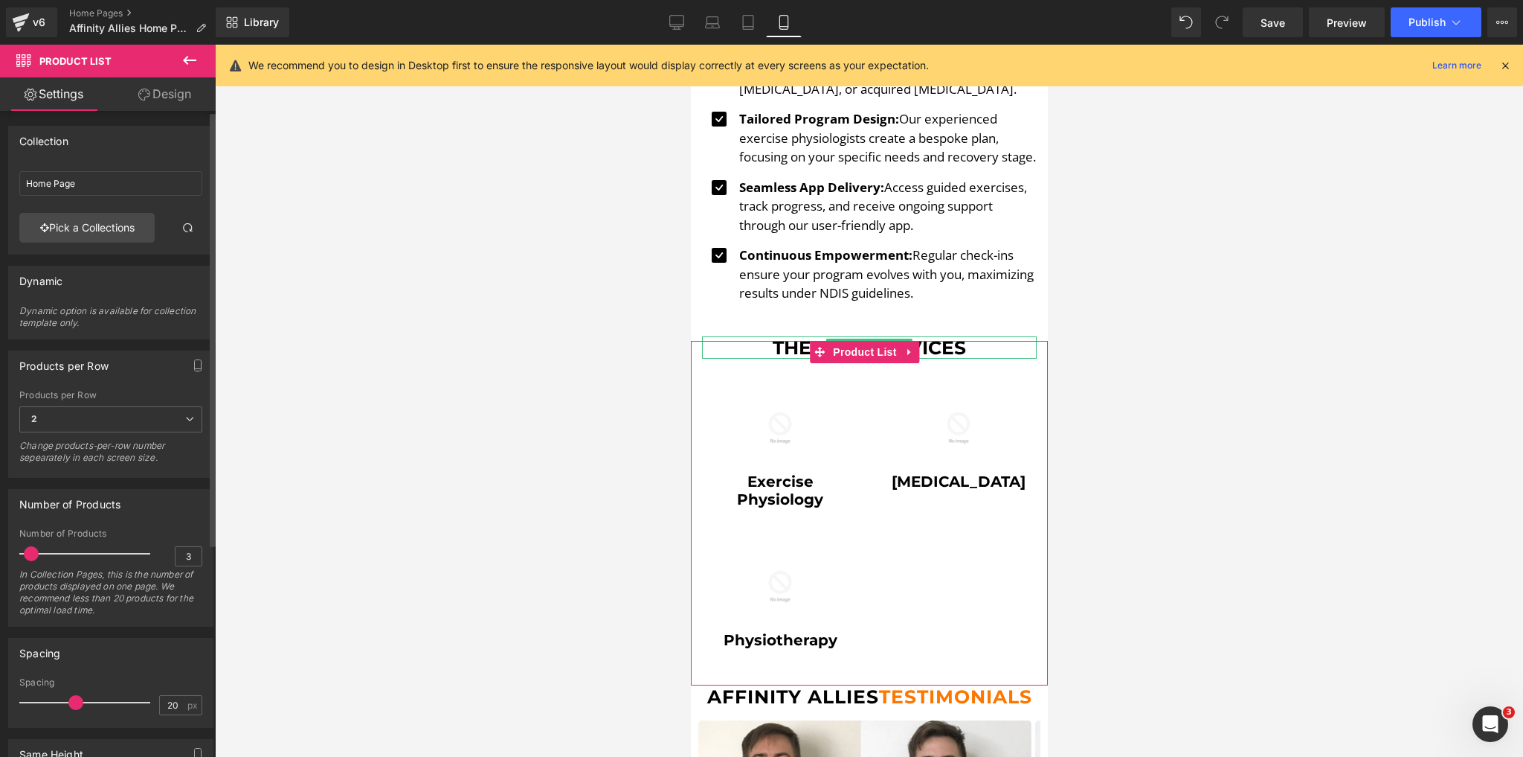
click at [30, 547] on span at bounding box center [31, 553] width 15 height 15
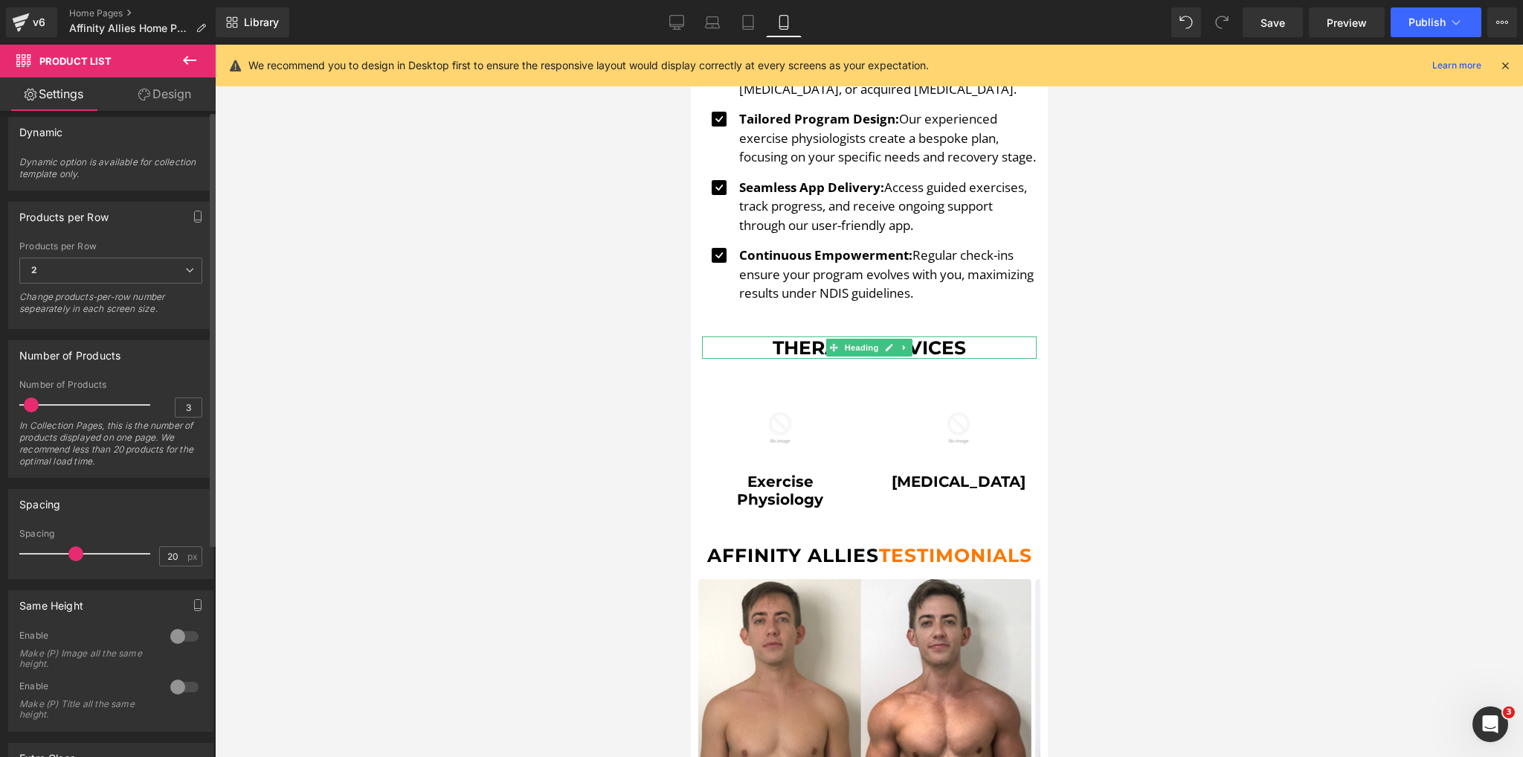
scroll to position [0, 0]
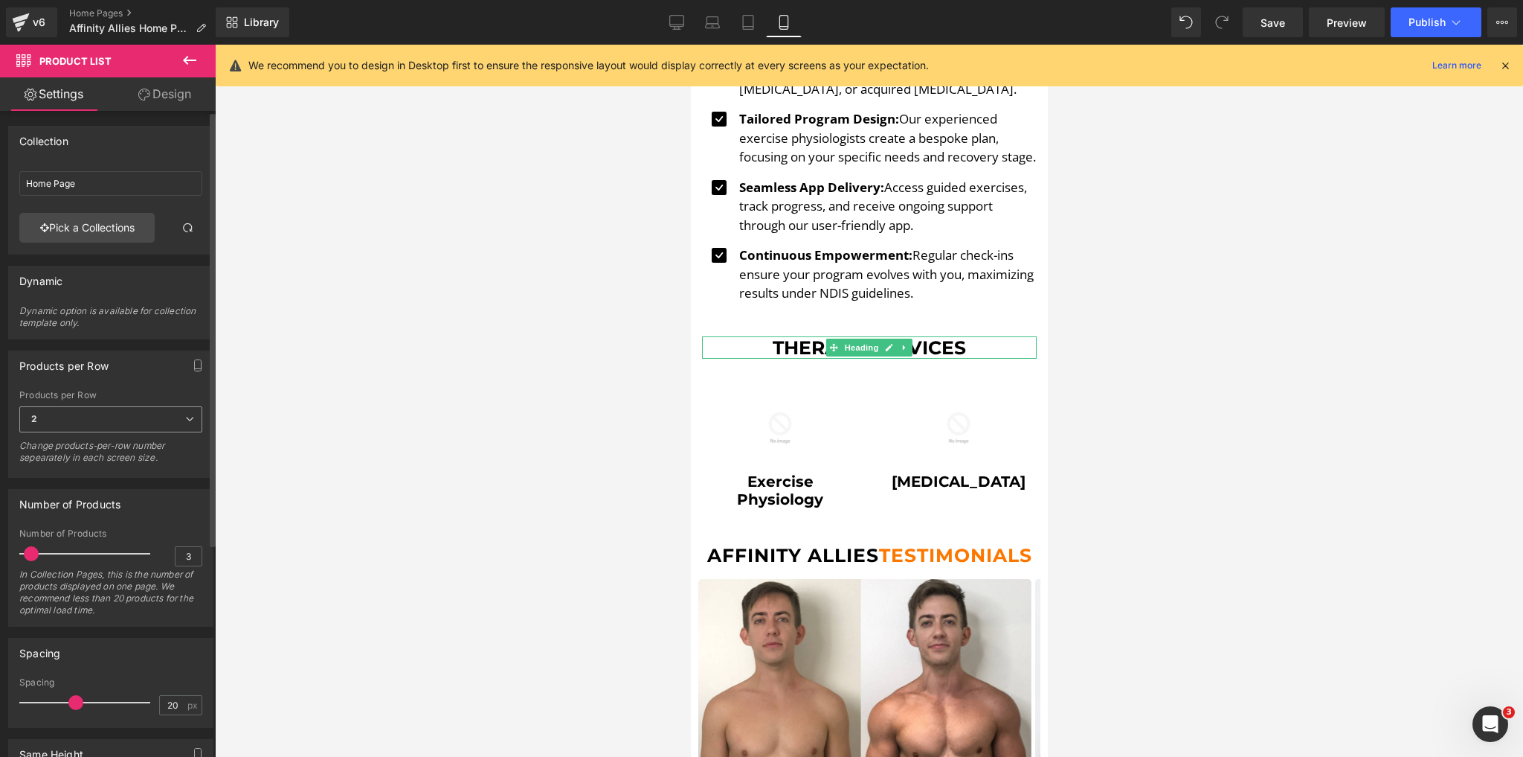
click at [147, 417] on span "2" at bounding box center [110, 419] width 183 height 26
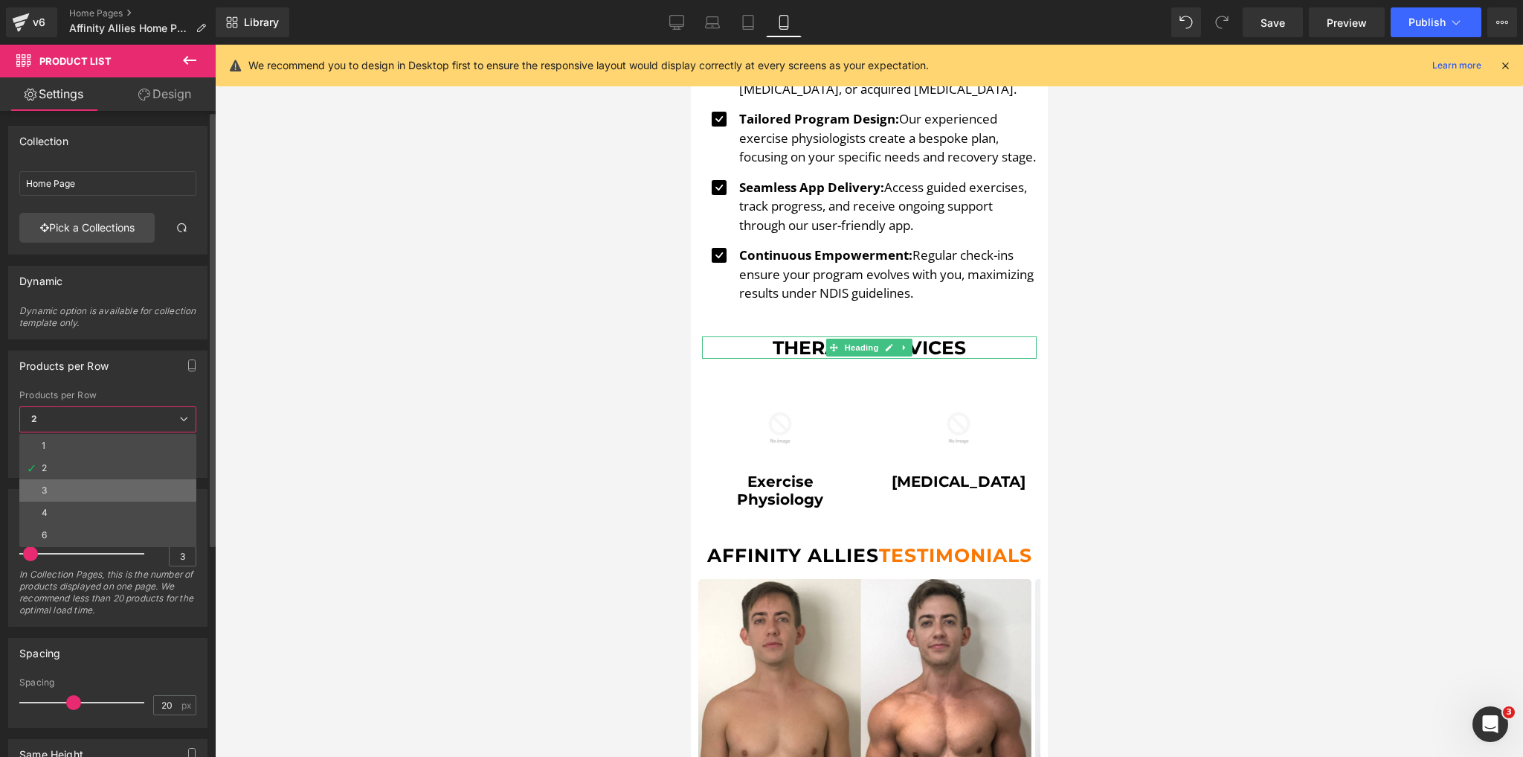
click at [84, 489] on li "3" at bounding box center [107, 490] width 177 height 22
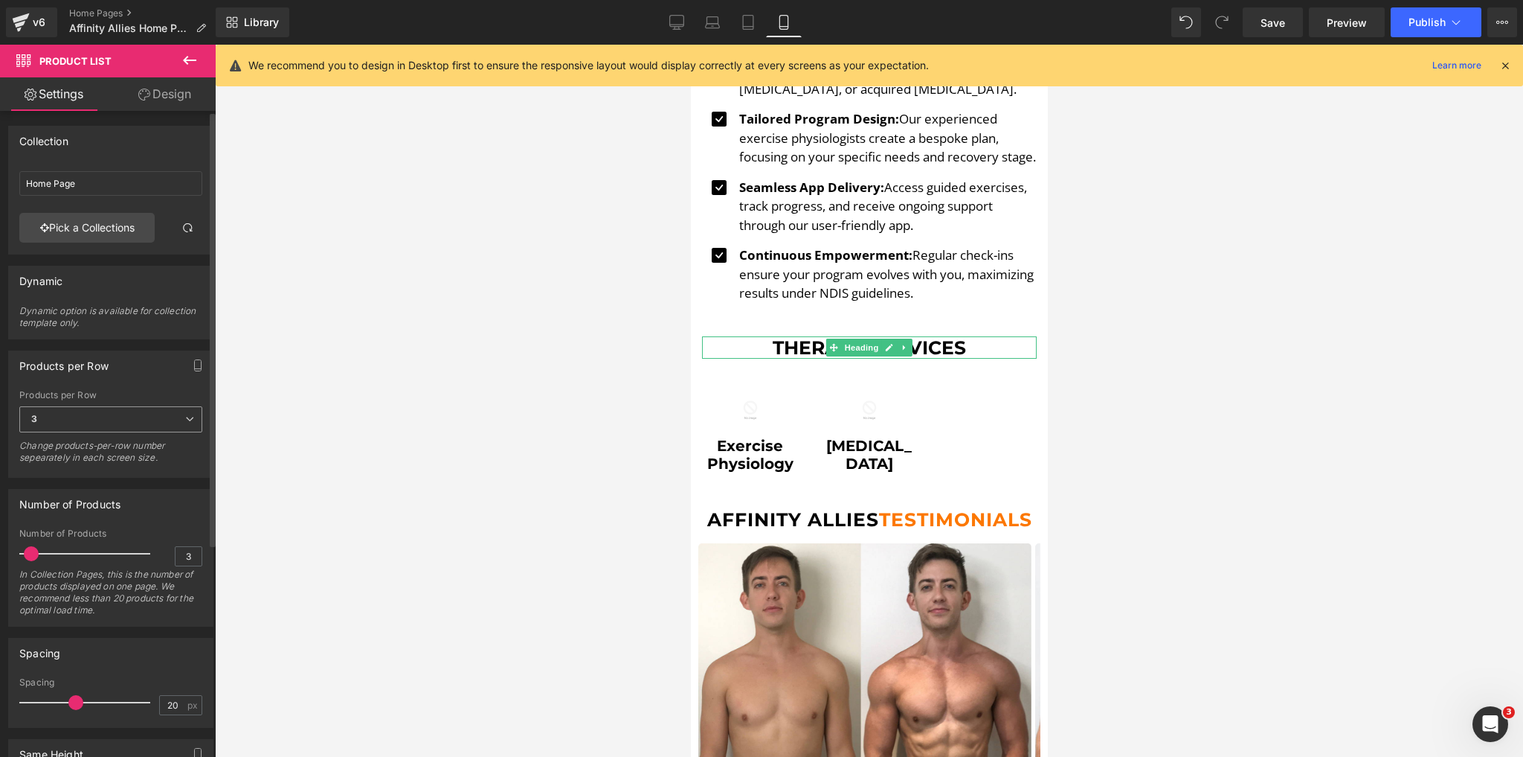
click at [125, 425] on span "3" at bounding box center [110, 419] width 183 height 26
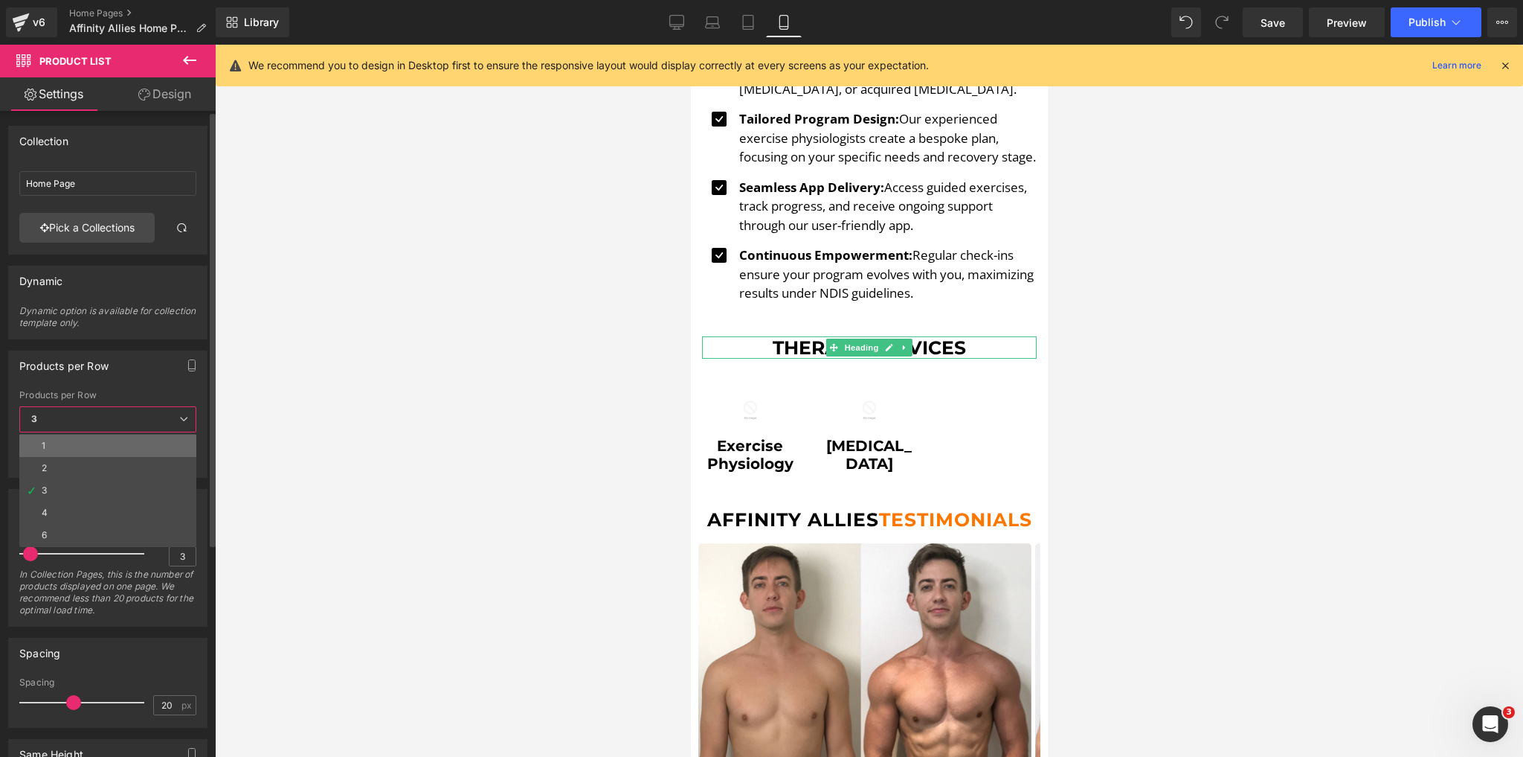
click at [91, 449] on li "1" at bounding box center [107, 445] width 177 height 22
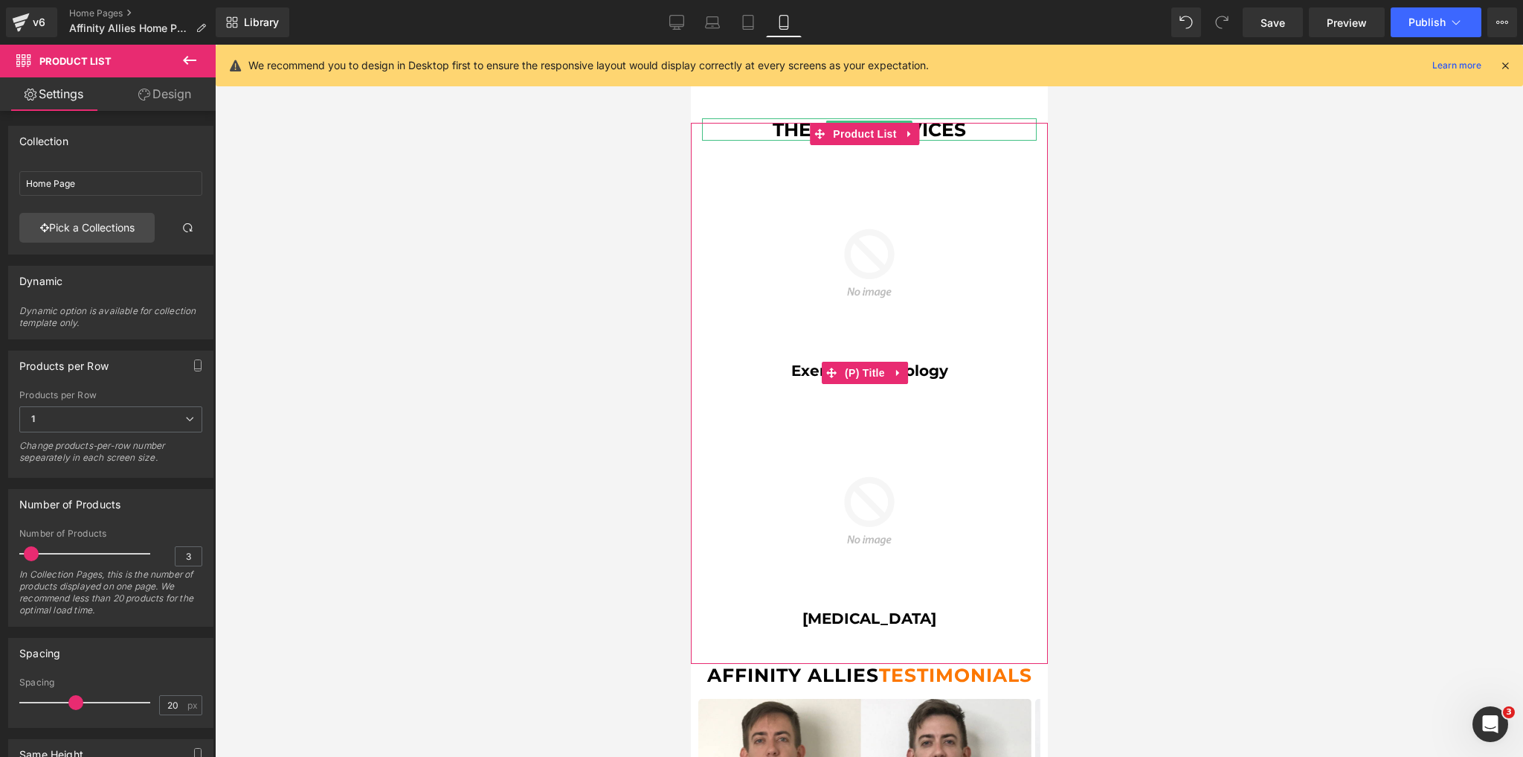
scroll to position [1190, 0]
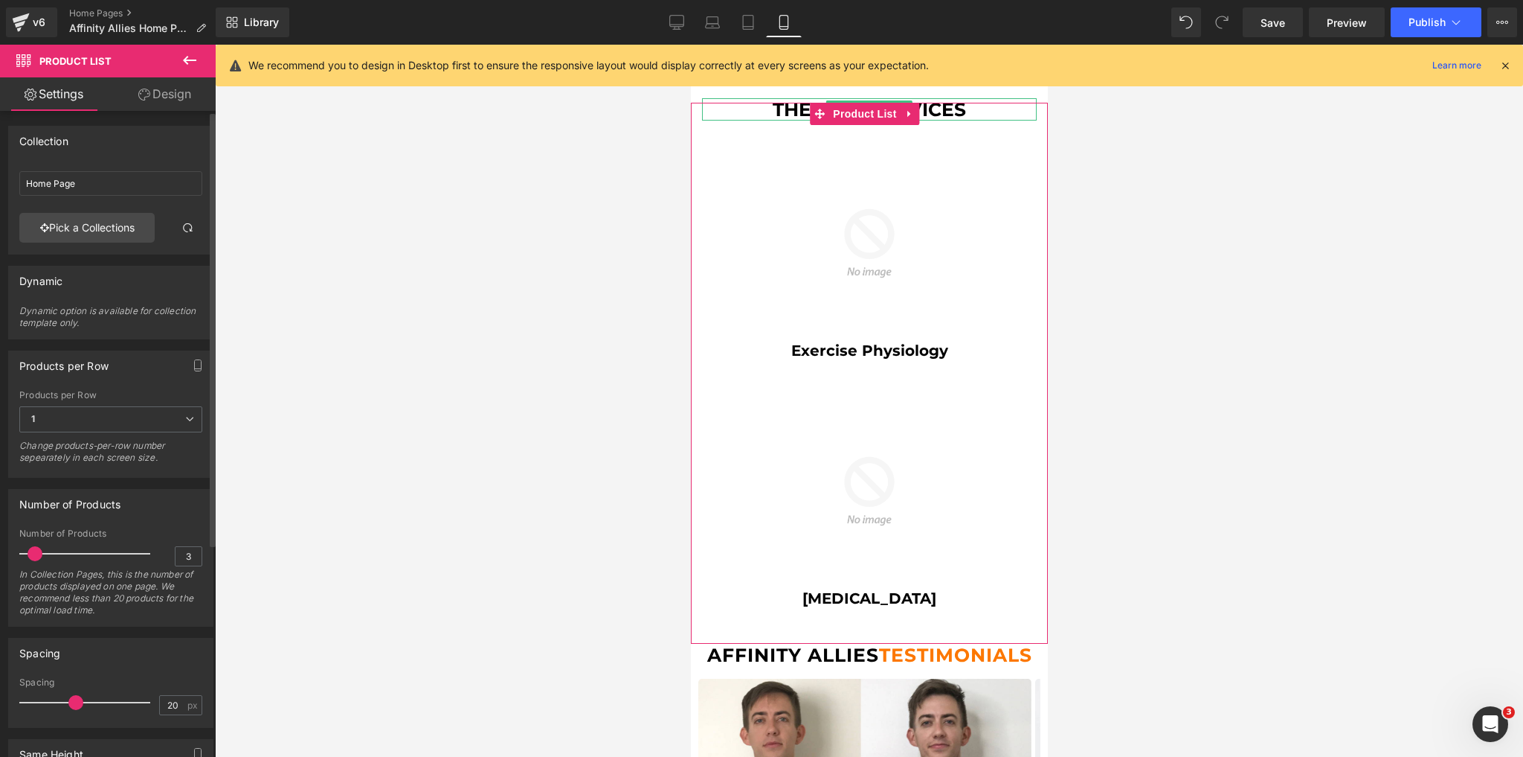
click at [34, 553] on span at bounding box center [35, 553] width 15 height 15
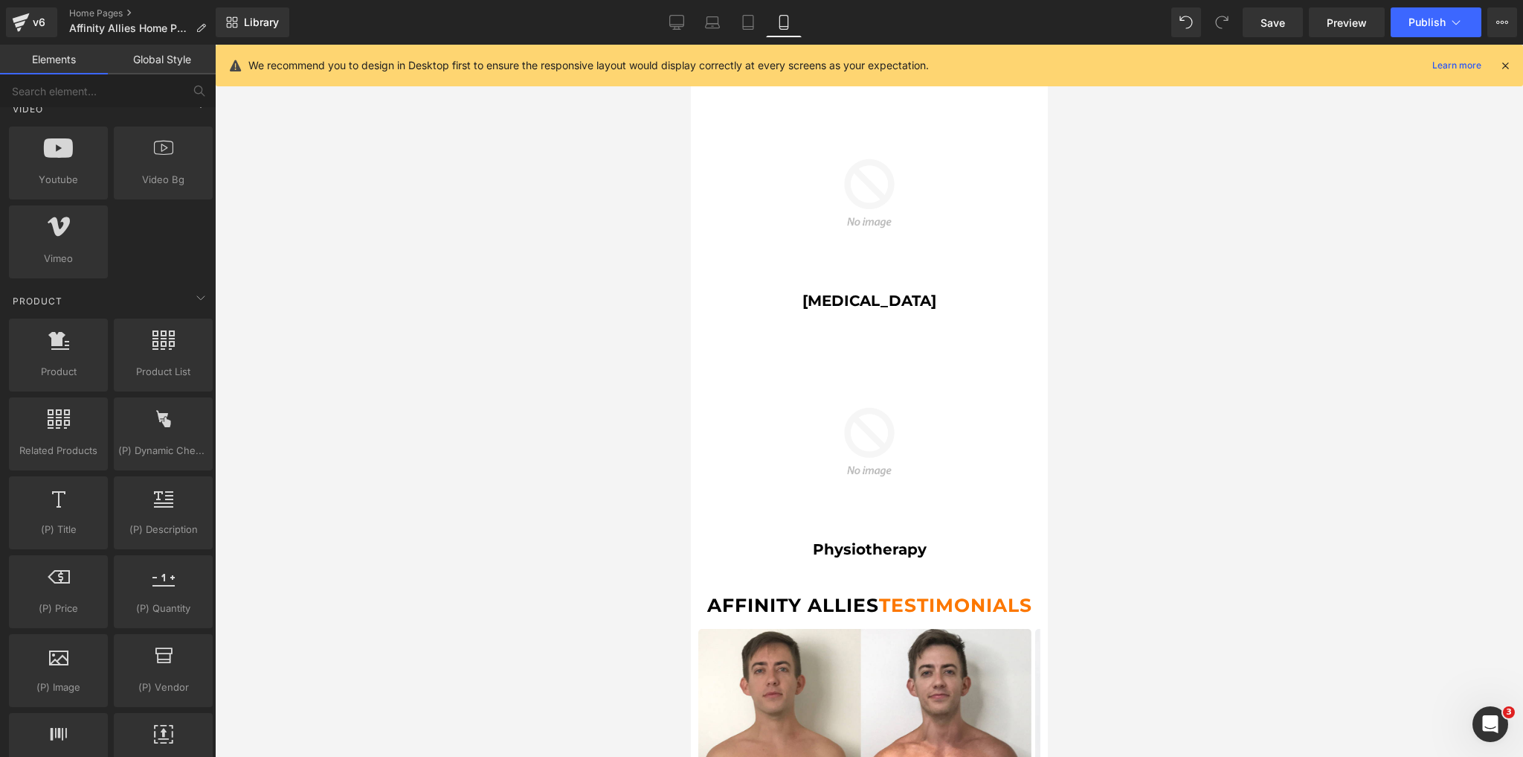
click at [597, 527] on div at bounding box center [869, 401] width 1308 height 712
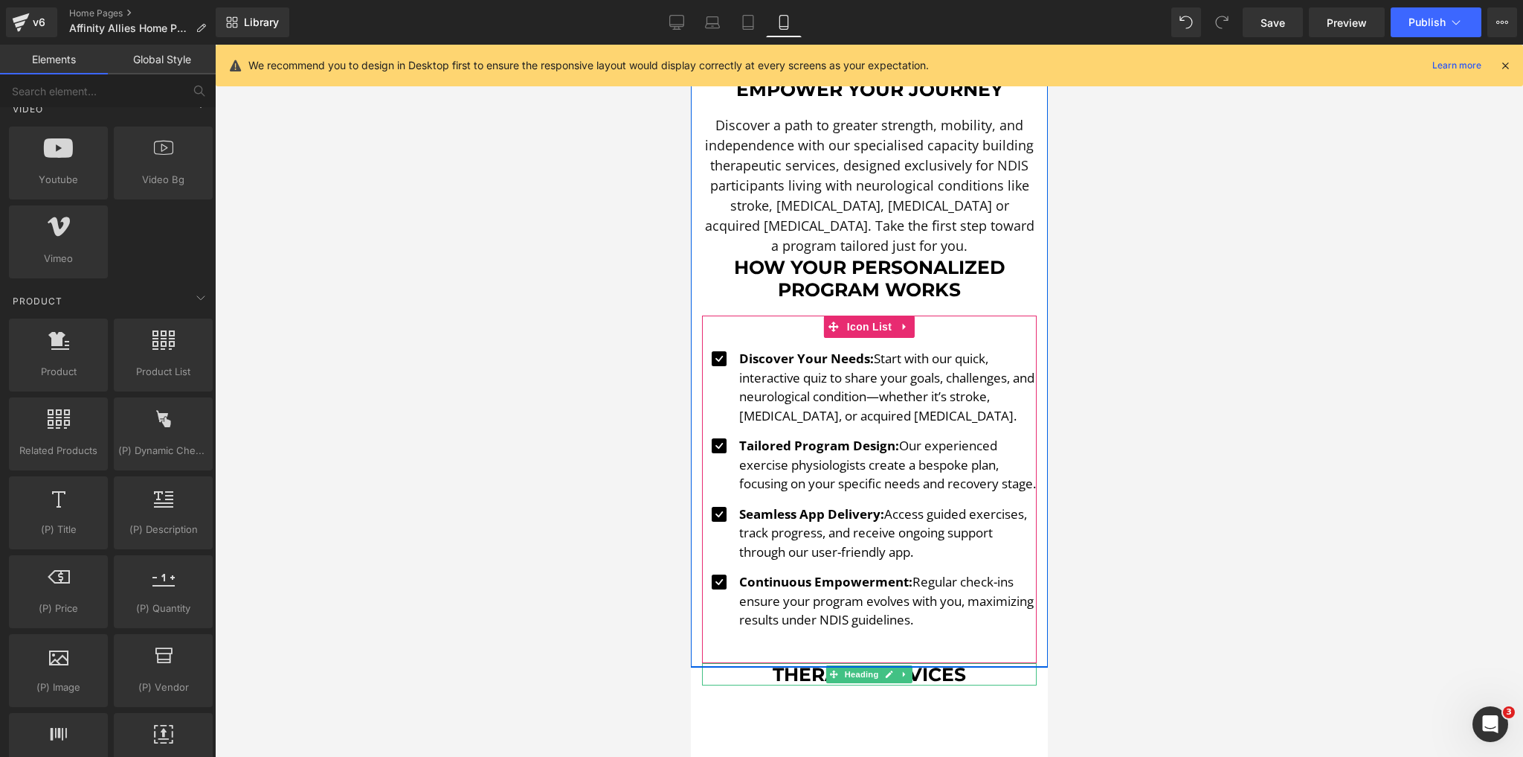
scroll to position [595, 0]
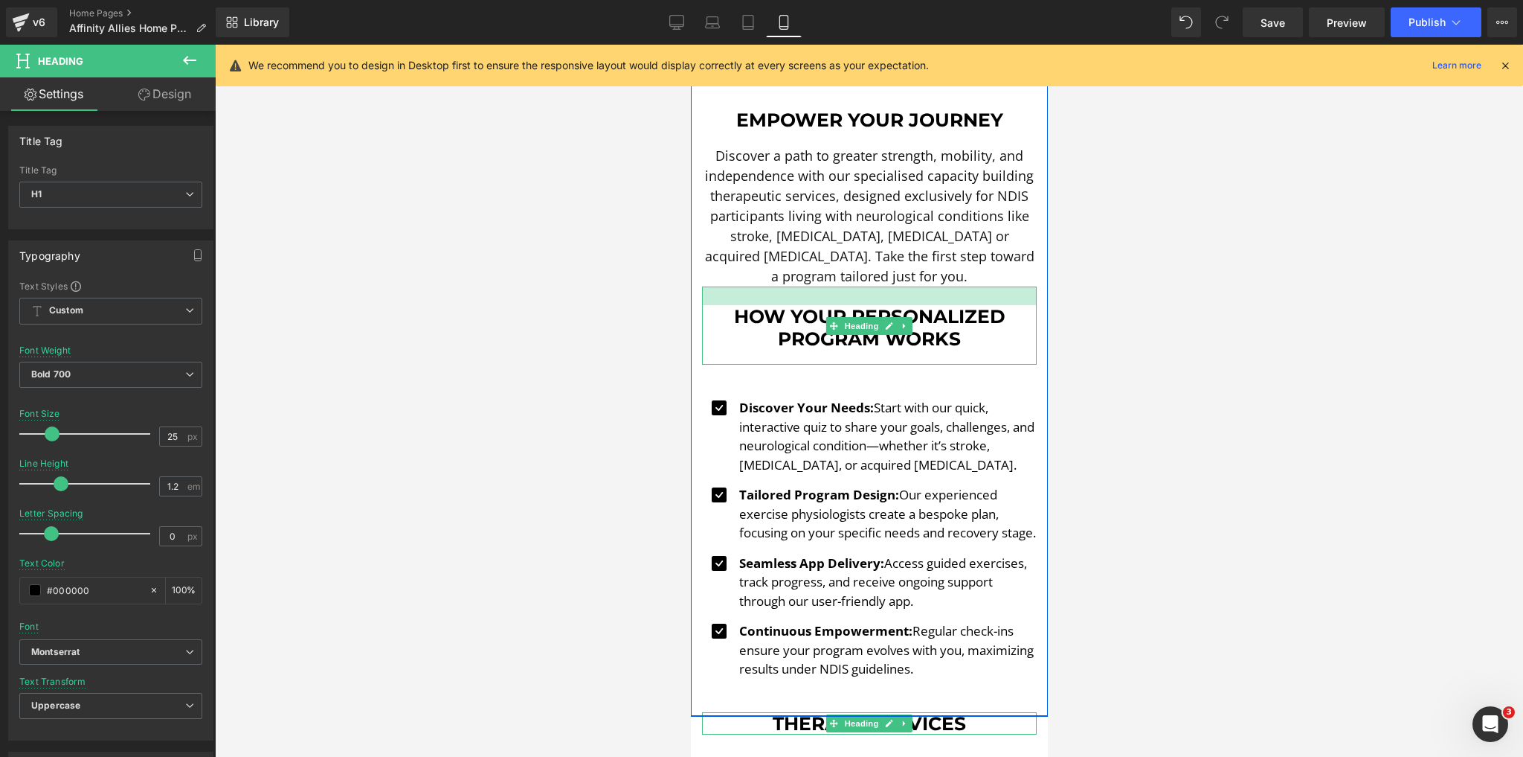
drag, startPoint x: 961, startPoint y: 277, endPoint x: 959, endPoint y: 295, distance: 18.7
click at [959, 295] on div "How Your Personalized Program Works Heading" at bounding box center [868, 325] width 335 height 78
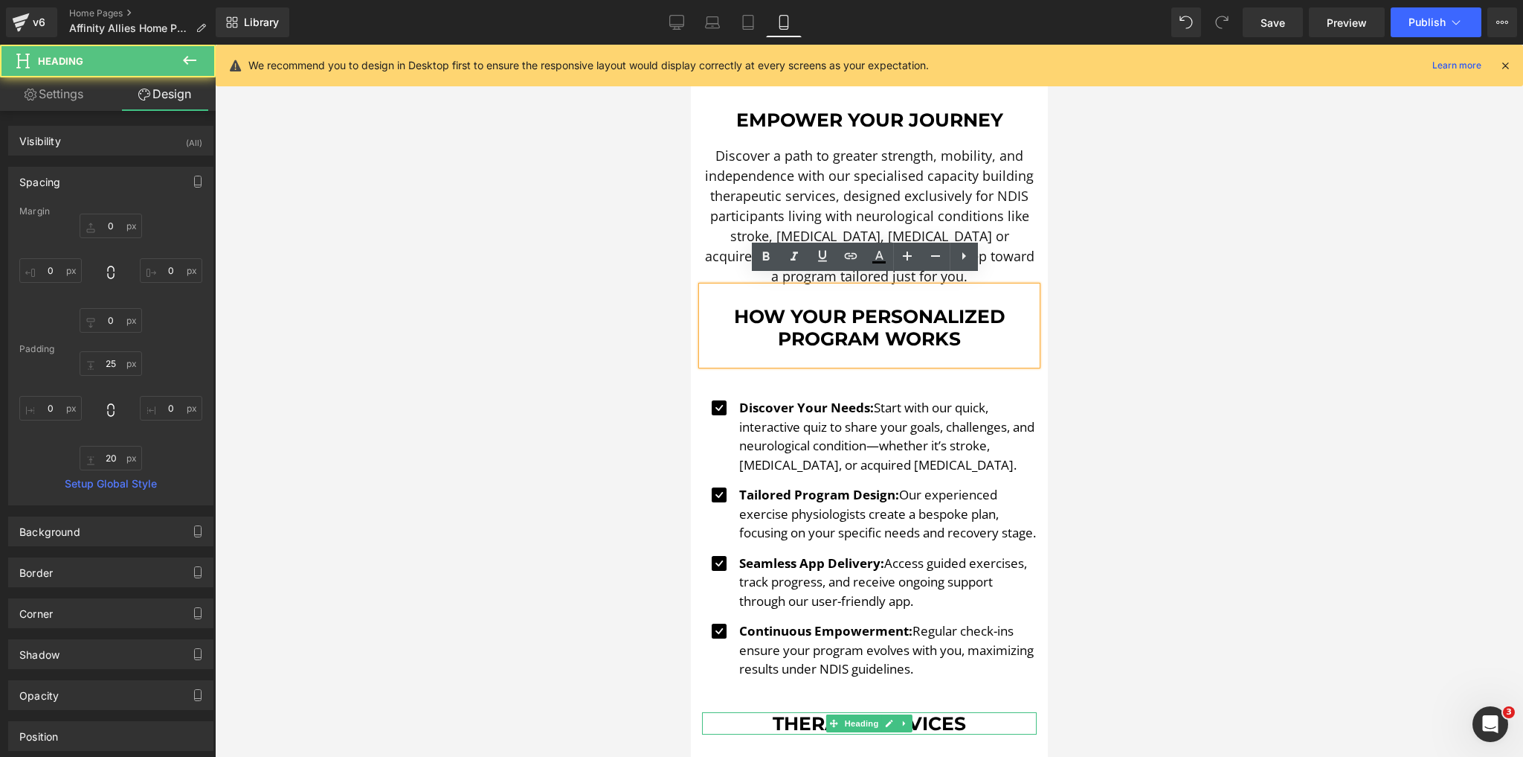
click at [1167, 353] on div at bounding box center [869, 401] width 1308 height 712
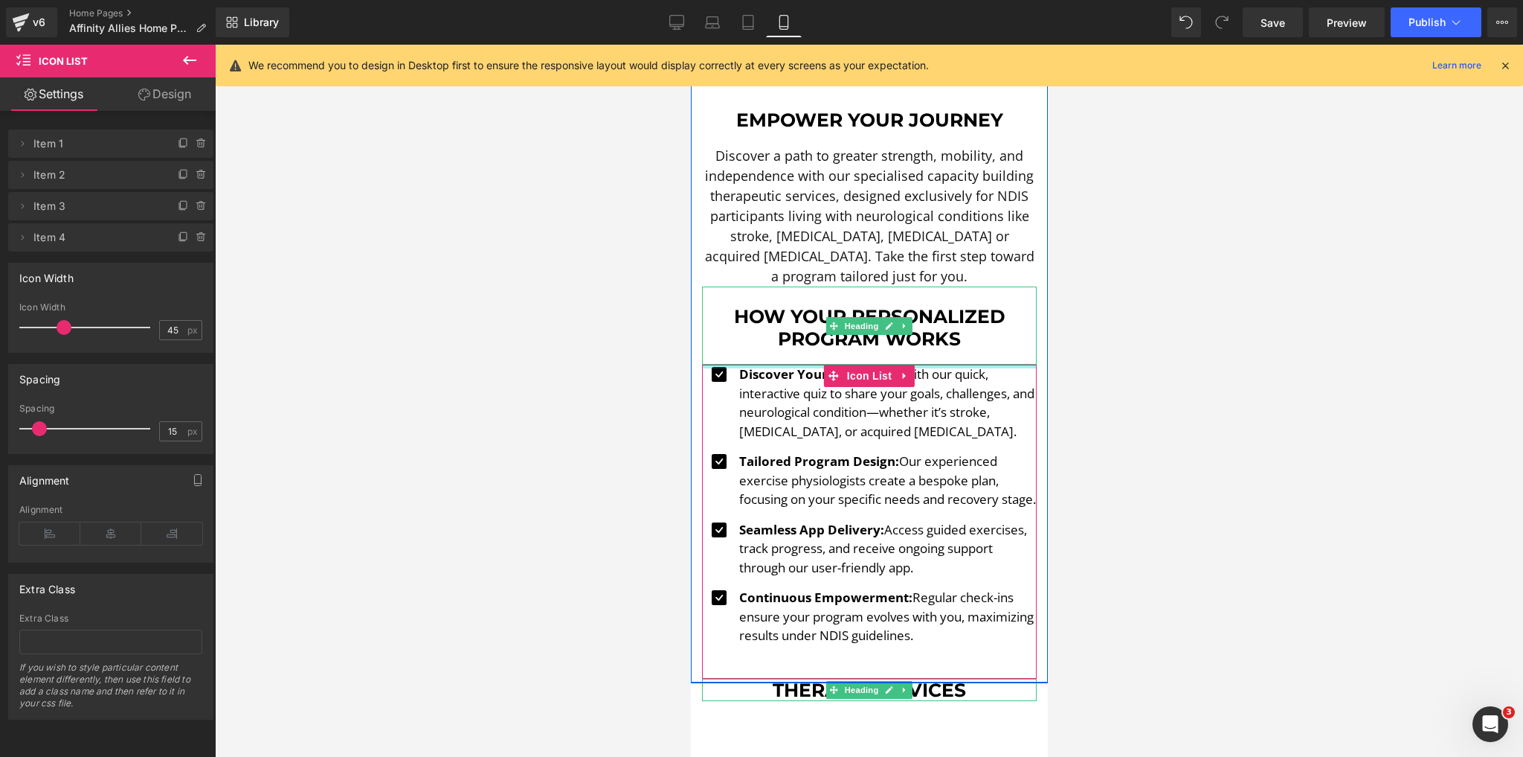
drag, startPoint x: 919, startPoint y: 376, endPoint x: 926, endPoint y: 341, distance: 35.6
click at [926, 341] on div "Image Physiotherapy Heading Image Exercise Physiology Heading Image Occupationa…" at bounding box center [868, 334] width 357 height 695
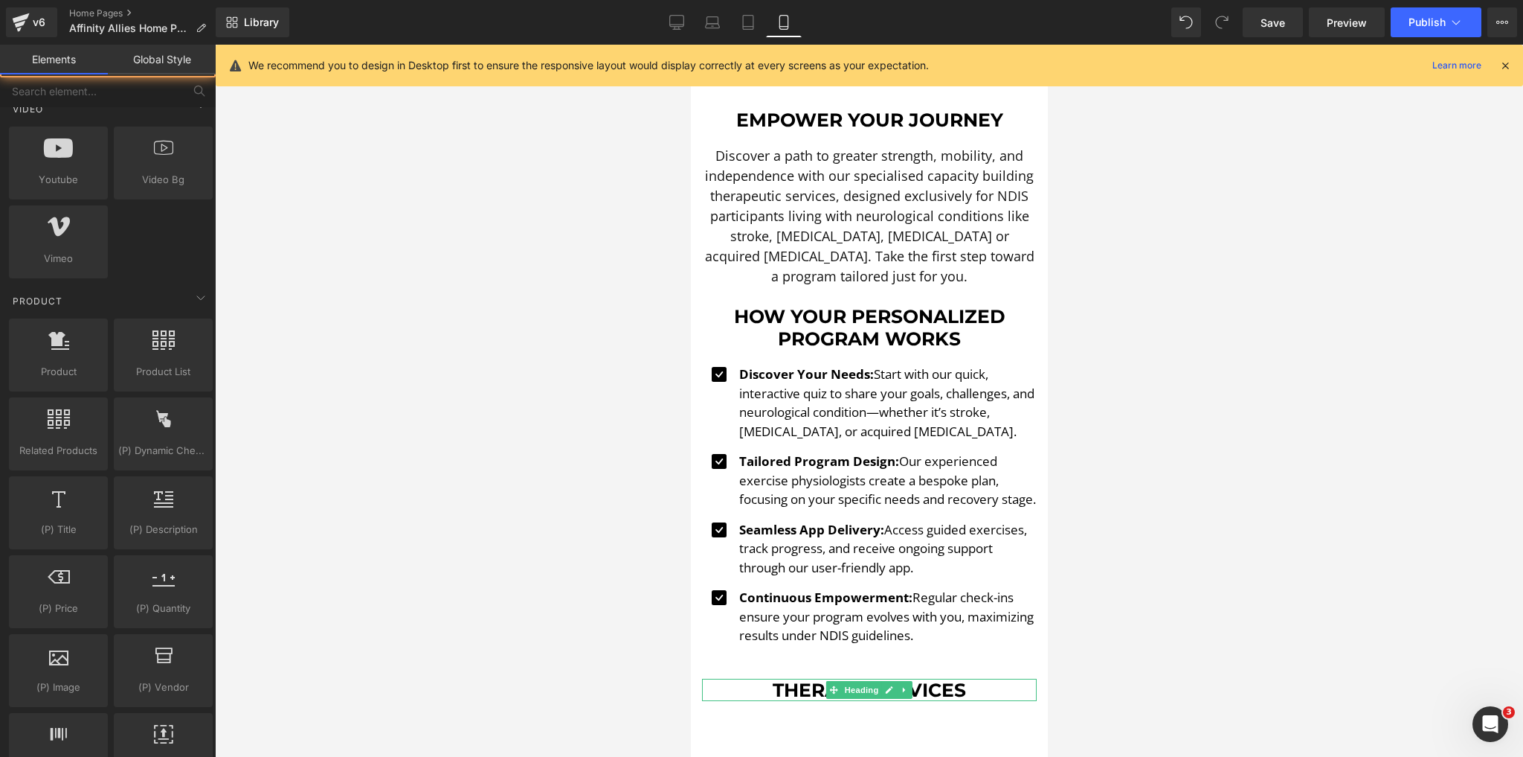
click at [1207, 394] on div at bounding box center [869, 401] width 1308 height 712
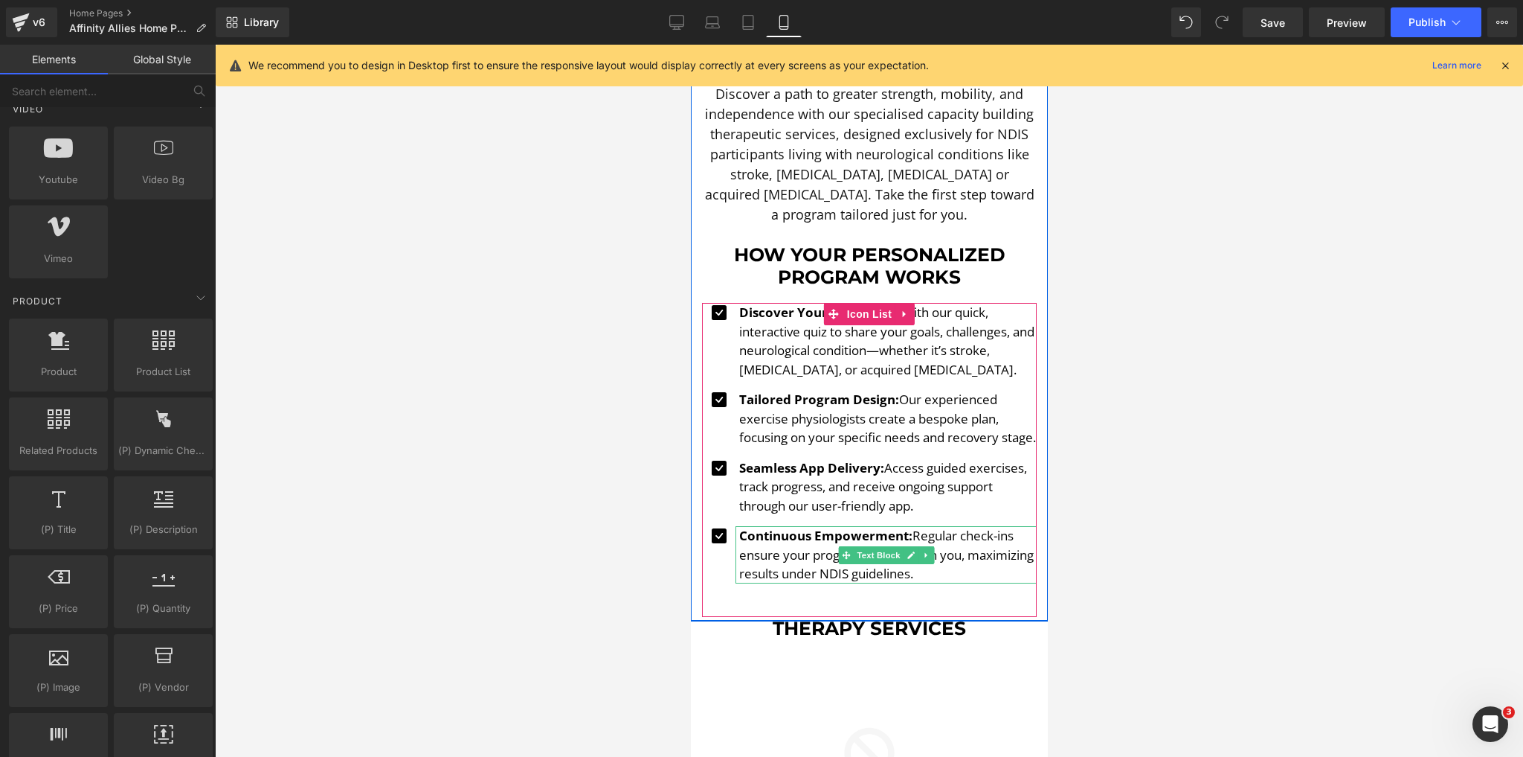
scroll to position [655, 0]
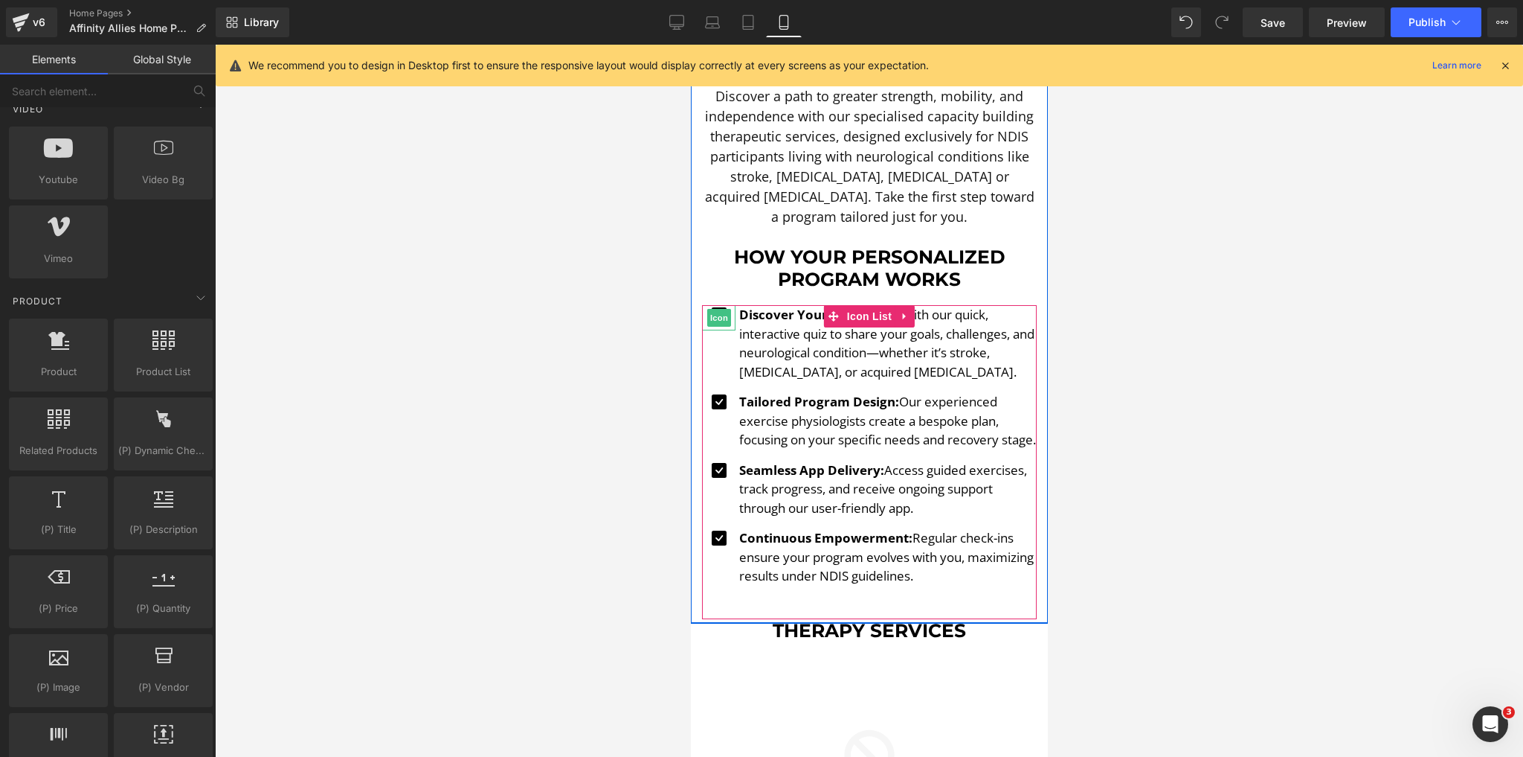
click at [713, 307] on div "Icon" at bounding box center [717, 317] width 33 height 25
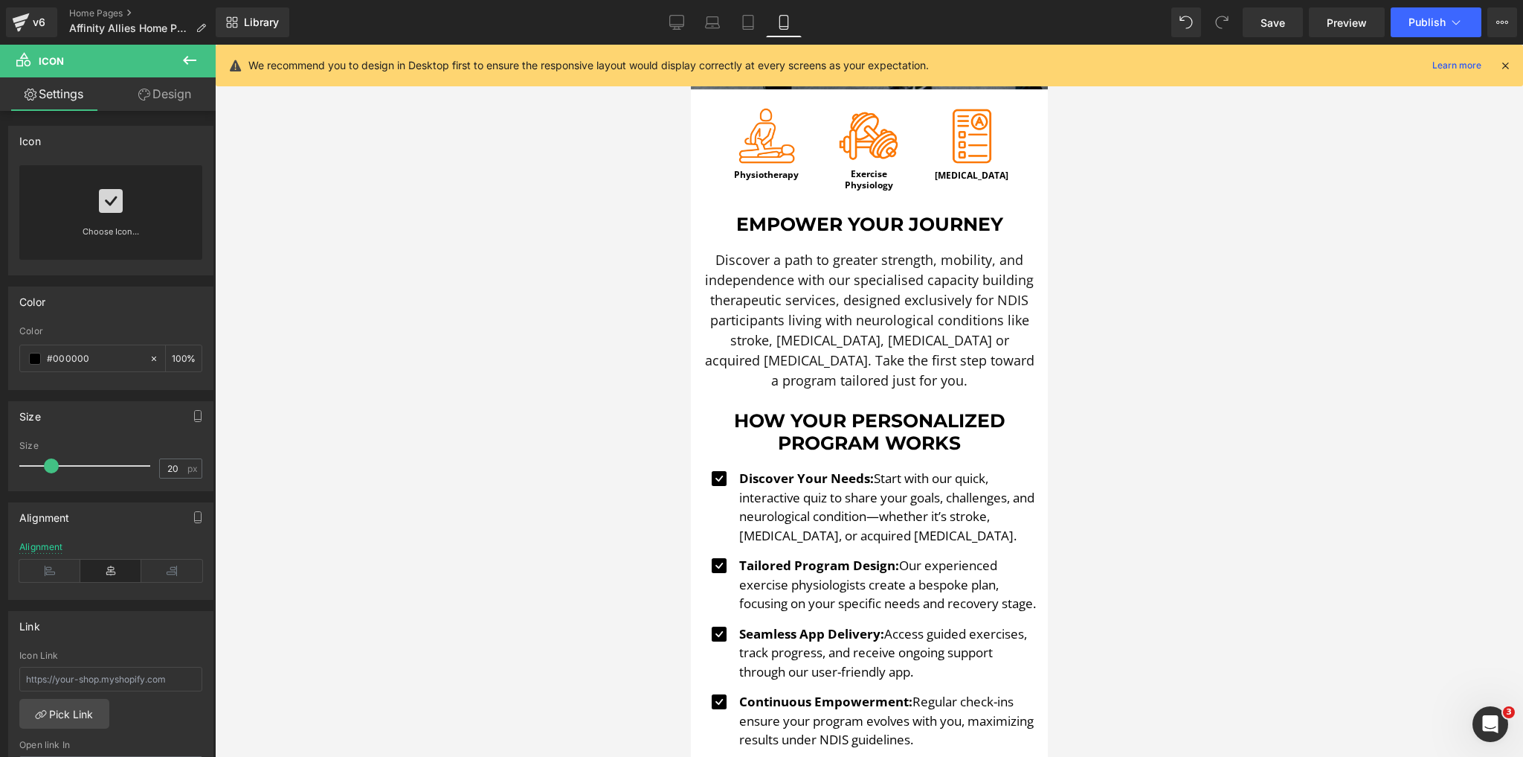
scroll to position [357, 0]
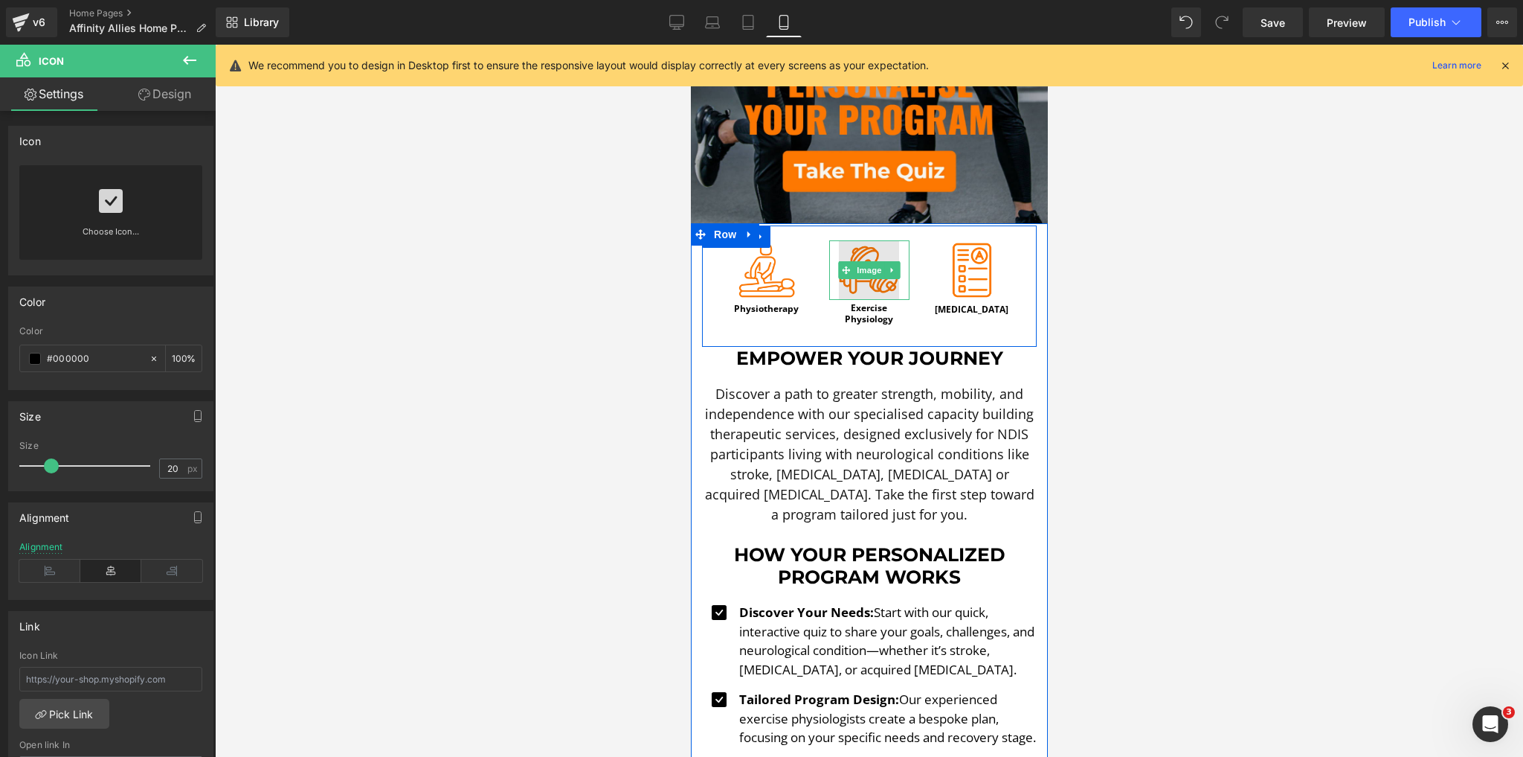
click at [873, 270] on img at bounding box center [868, 270] width 60 height 60
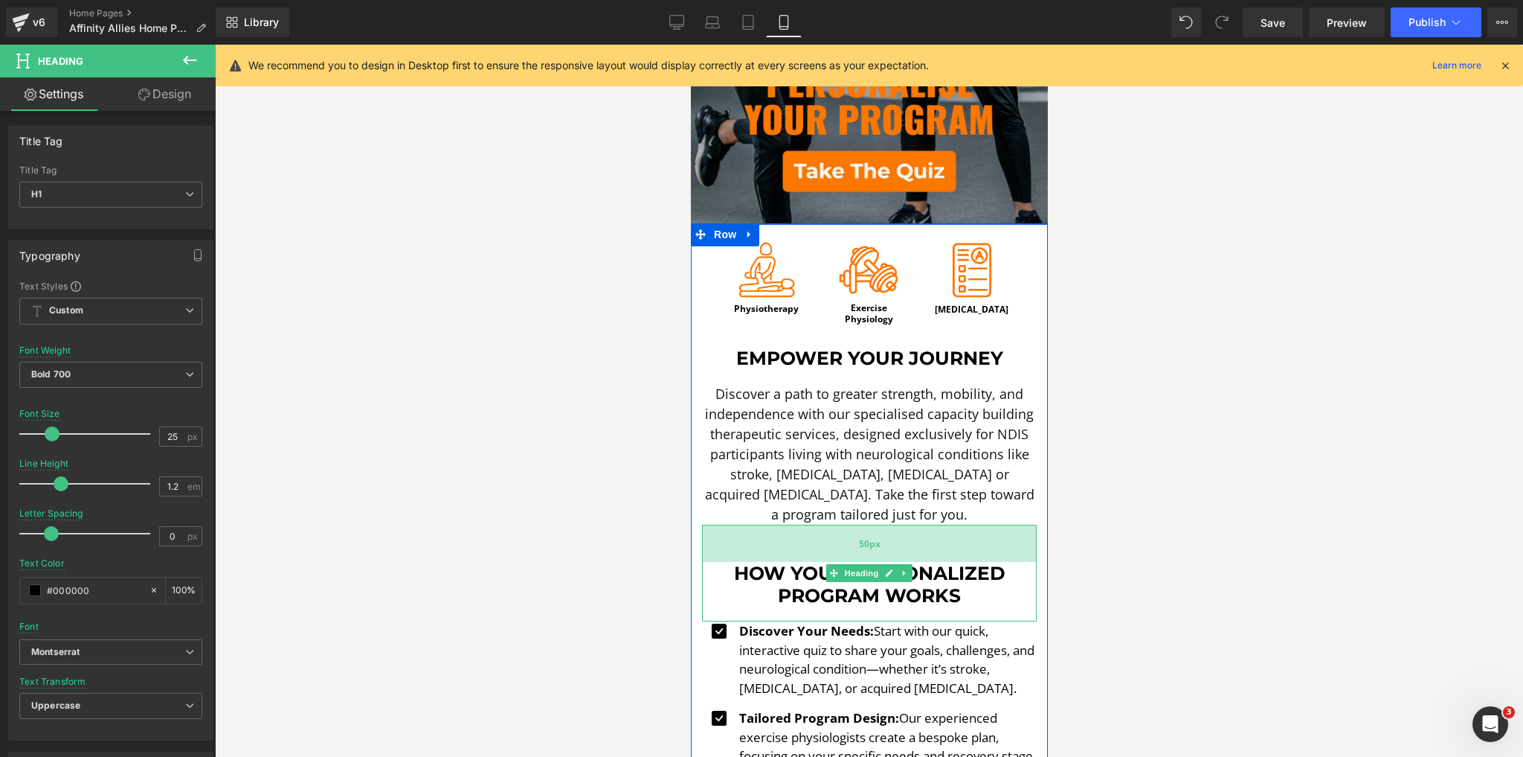
drag, startPoint x: 859, startPoint y: 524, endPoint x: 855, endPoint y: 542, distance: 19.1
click at [855, 542] on div "50px" at bounding box center [868, 542] width 335 height 37
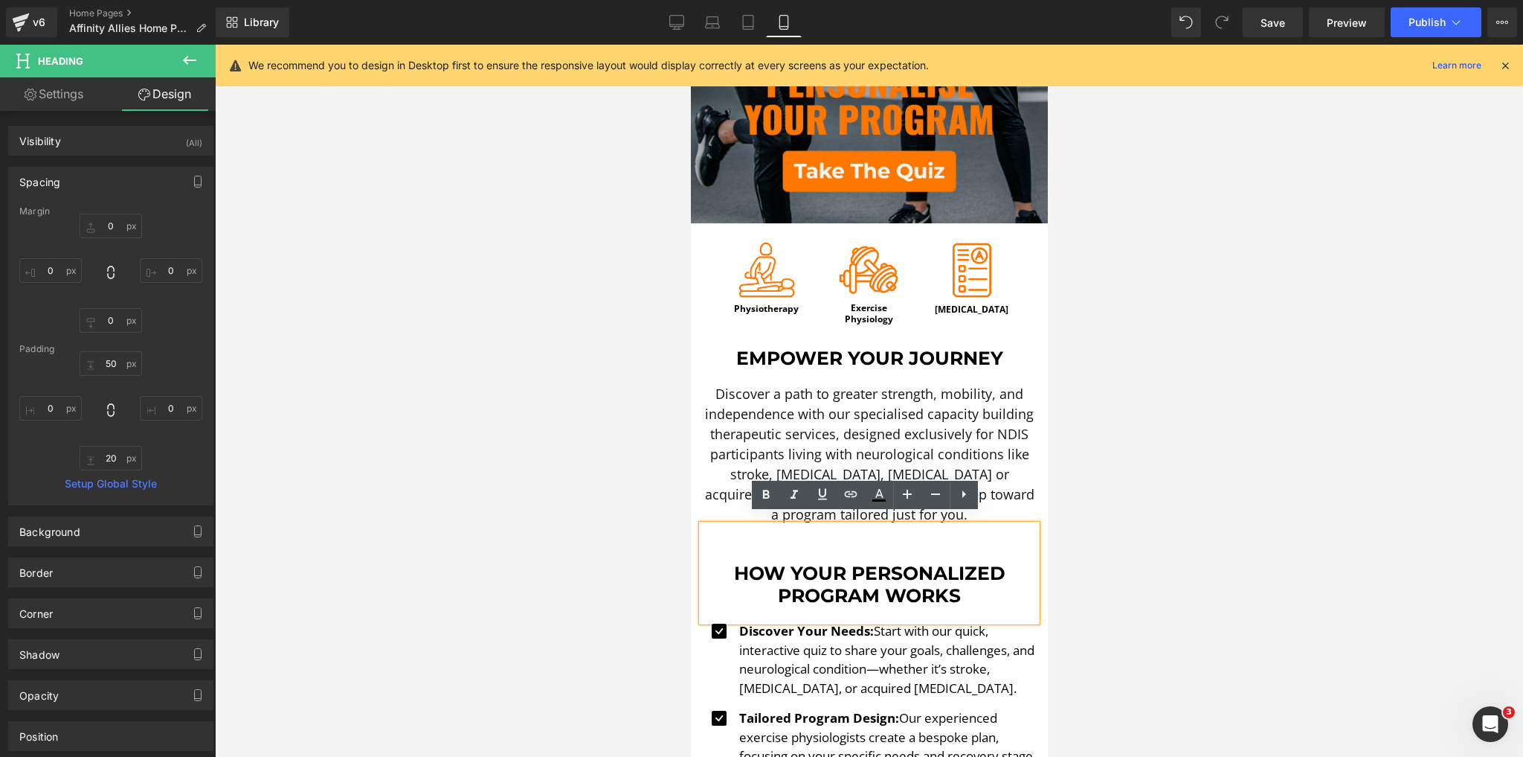
click at [913, 597] on div "How Your Personalized Program Works" at bounding box center [868, 572] width 335 height 97
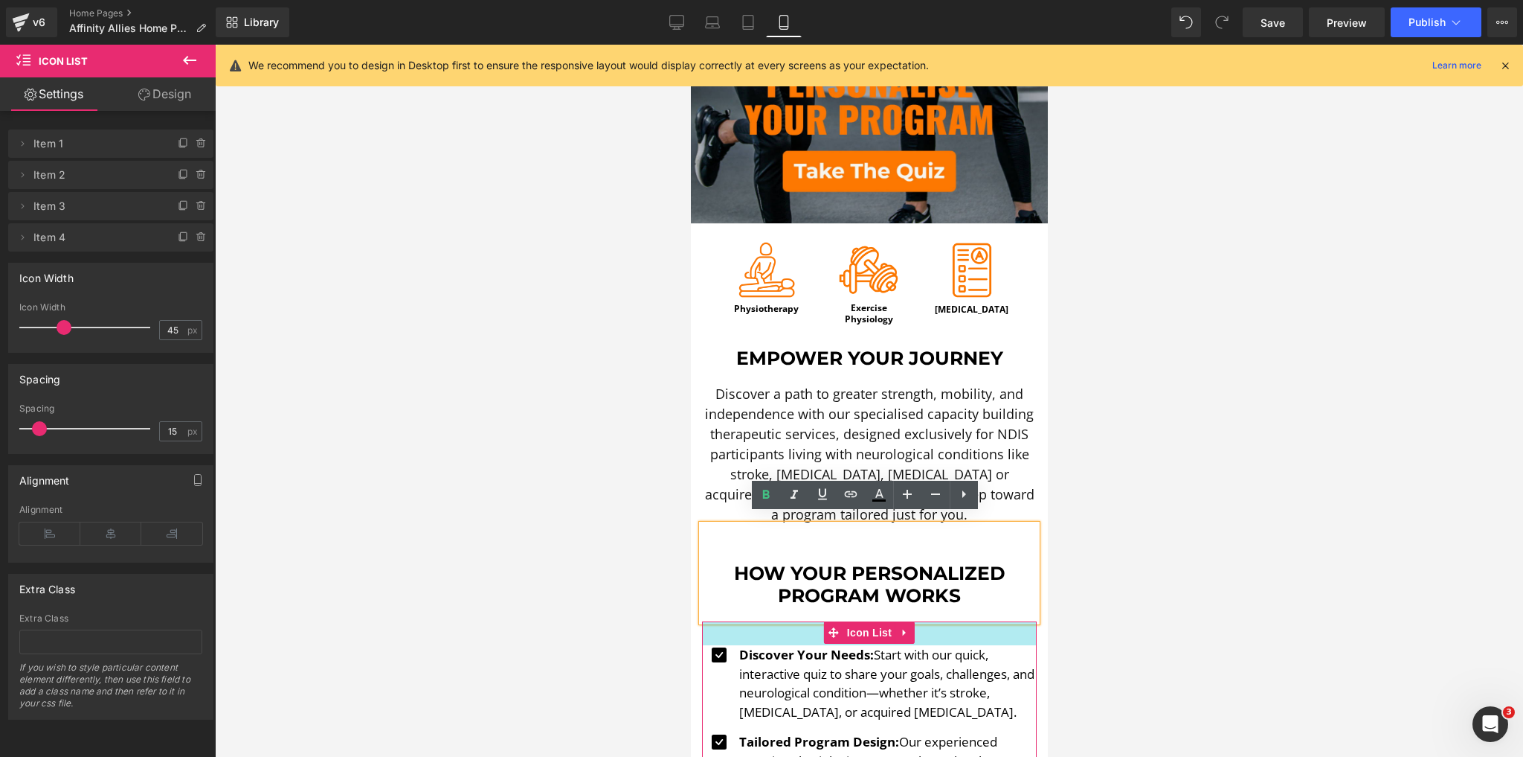
drag, startPoint x: 945, startPoint y: 613, endPoint x: 944, endPoint y: 637, distance: 23.8
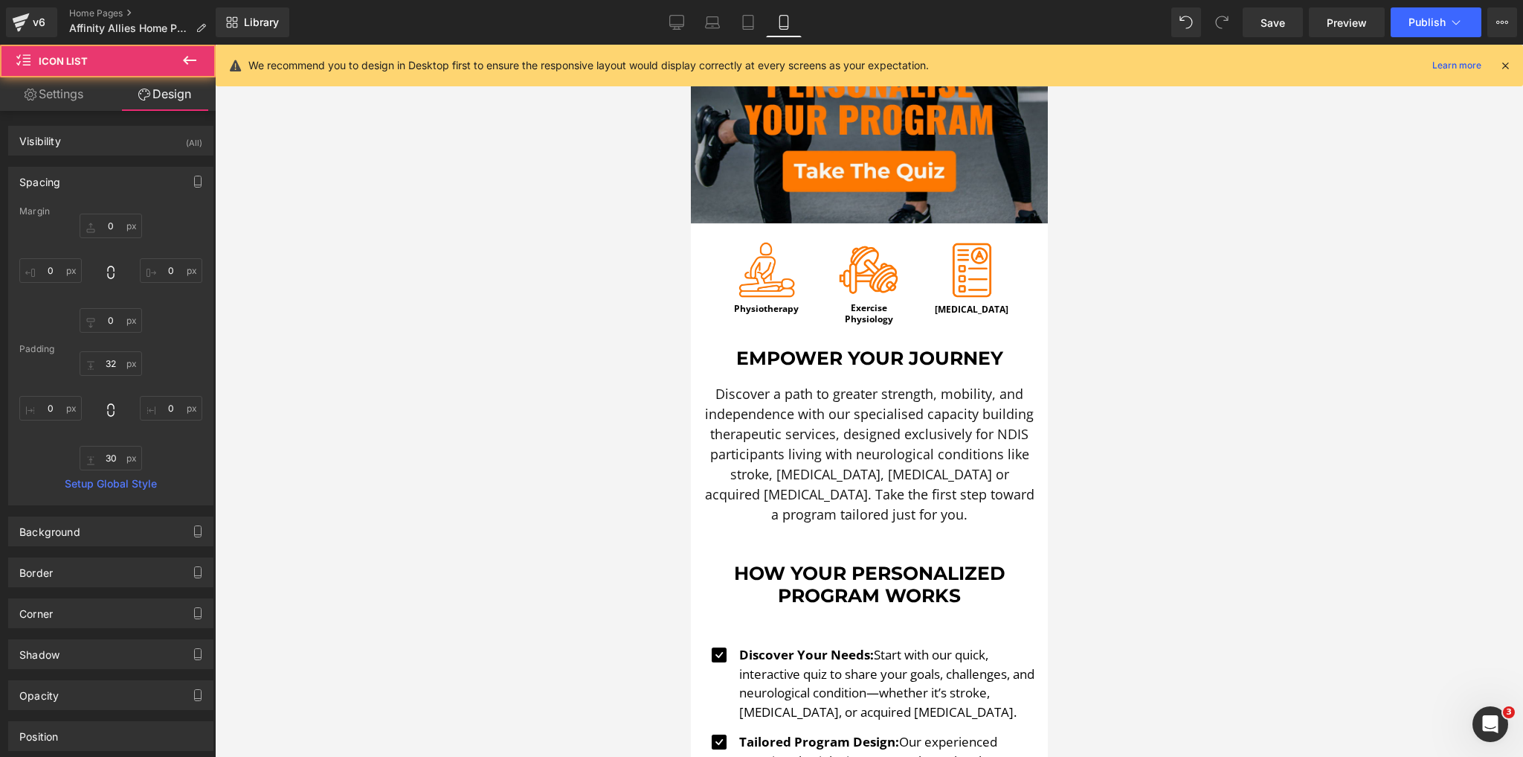
click at [1098, 623] on div at bounding box center [869, 401] width 1308 height 712
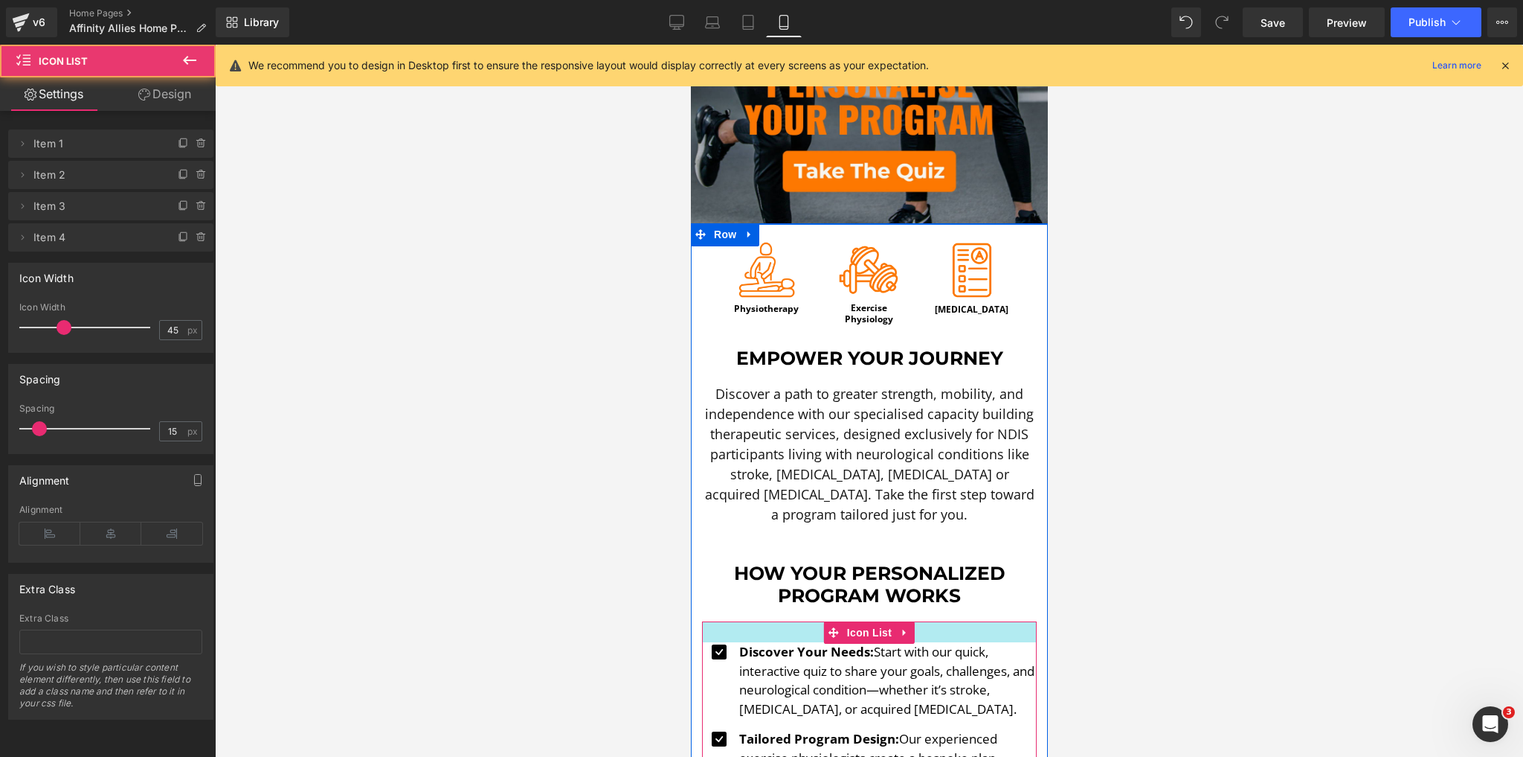
drag, startPoint x: 1015, startPoint y: 628, endPoint x: 1917, endPoint y: 672, distance: 903.4
click at [1015, 625] on div at bounding box center [868, 631] width 335 height 21
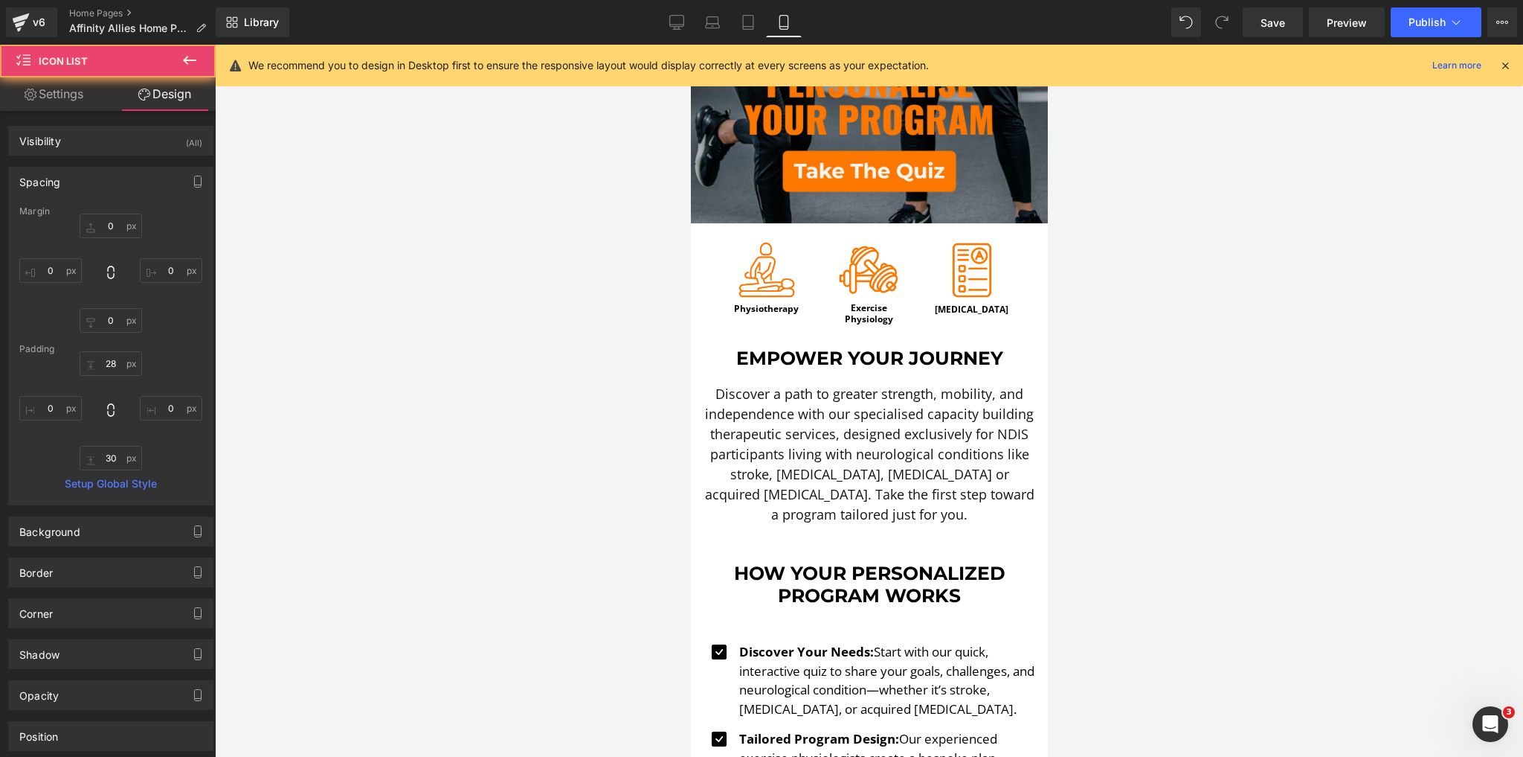
click at [1227, 626] on div at bounding box center [869, 401] width 1308 height 712
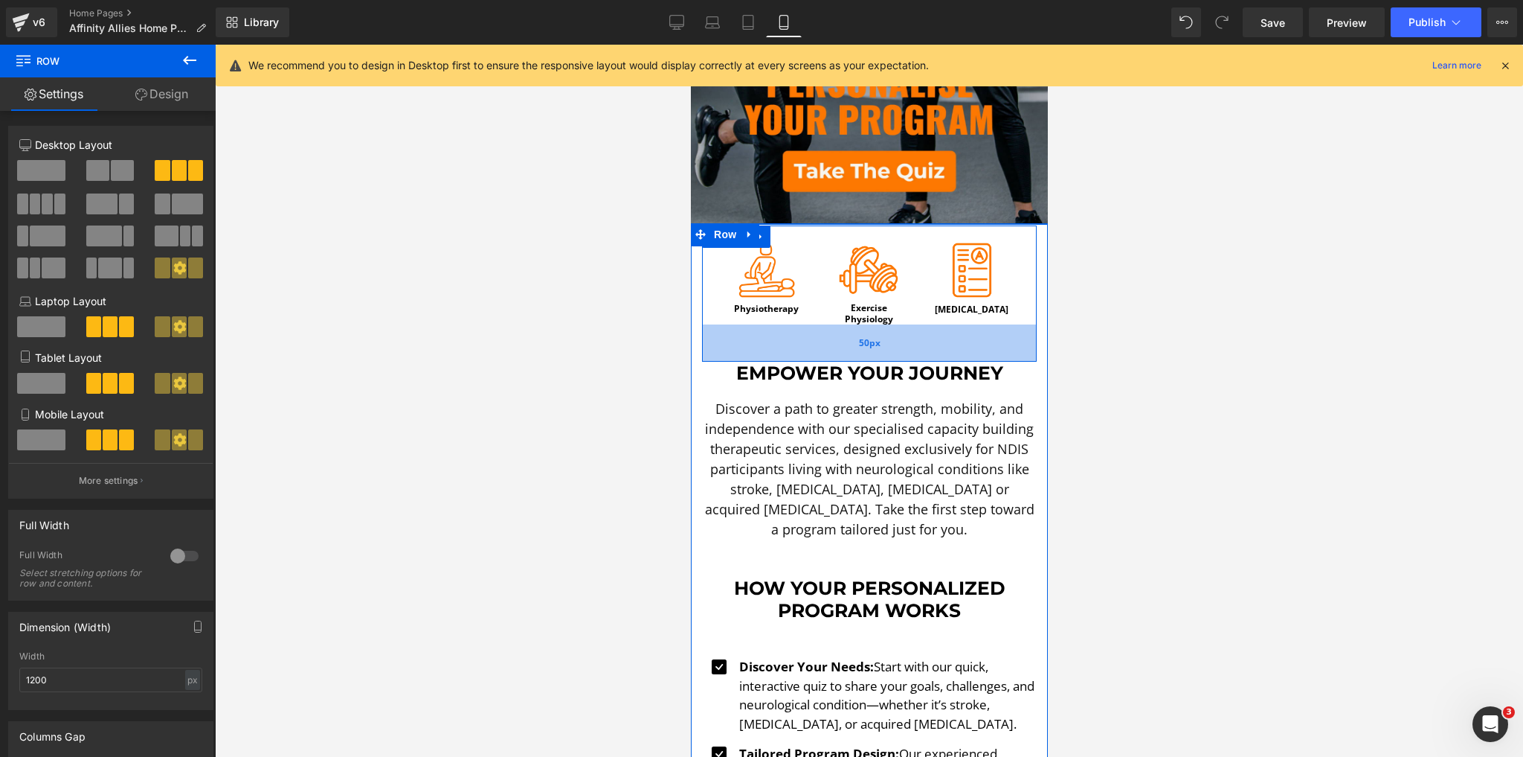
drag, startPoint x: 957, startPoint y: 324, endPoint x: 959, endPoint y: 339, distance: 15.0
click at [959, 339] on div "50px" at bounding box center [868, 342] width 335 height 37
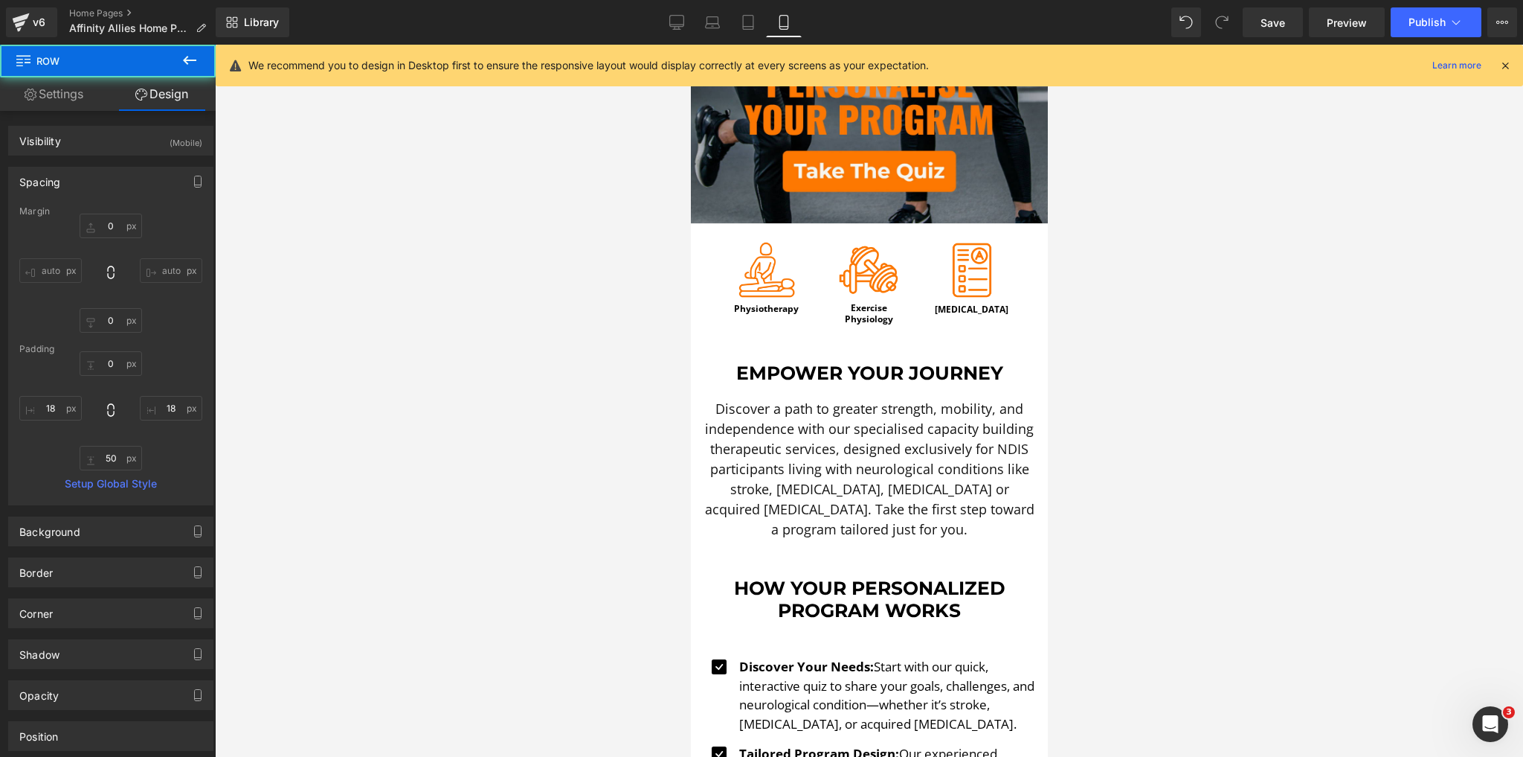
click at [1125, 397] on div at bounding box center [869, 401] width 1308 height 712
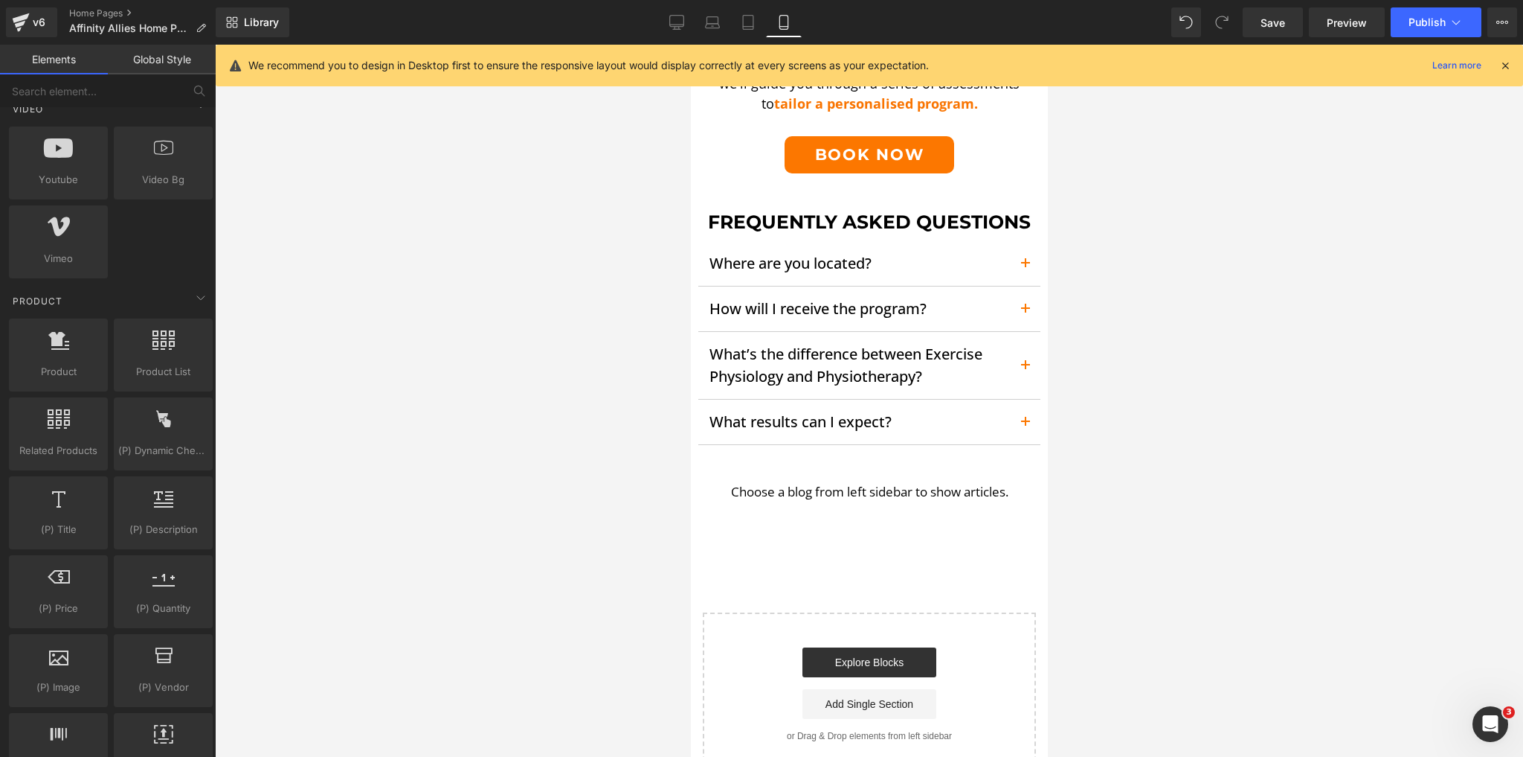
scroll to position [3035, 0]
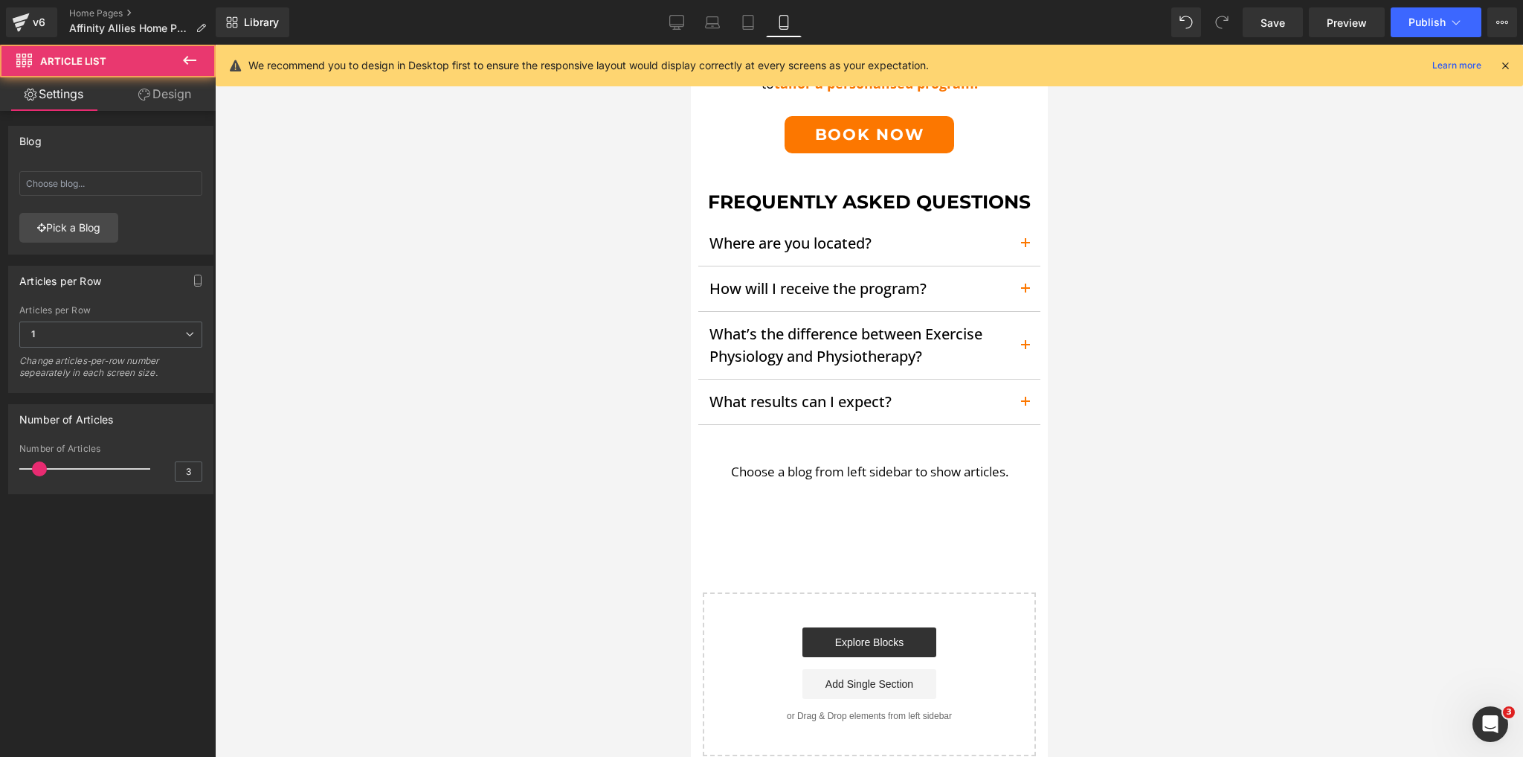
click at [907, 485] on span "Choose a blog from left sidebar to show articles." at bounding box center [868, 471] width 357 height 49
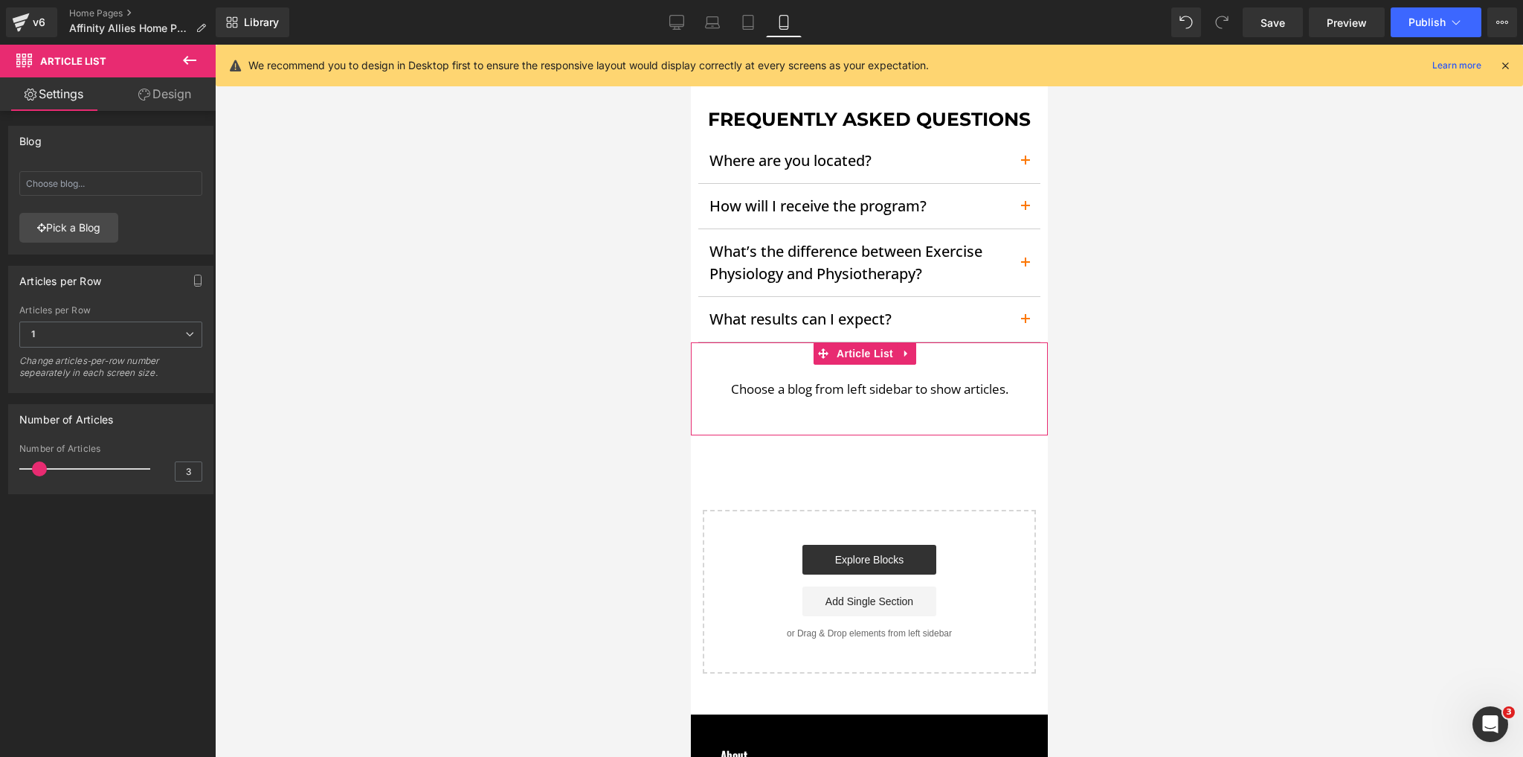
scroll to position [3094, 0]
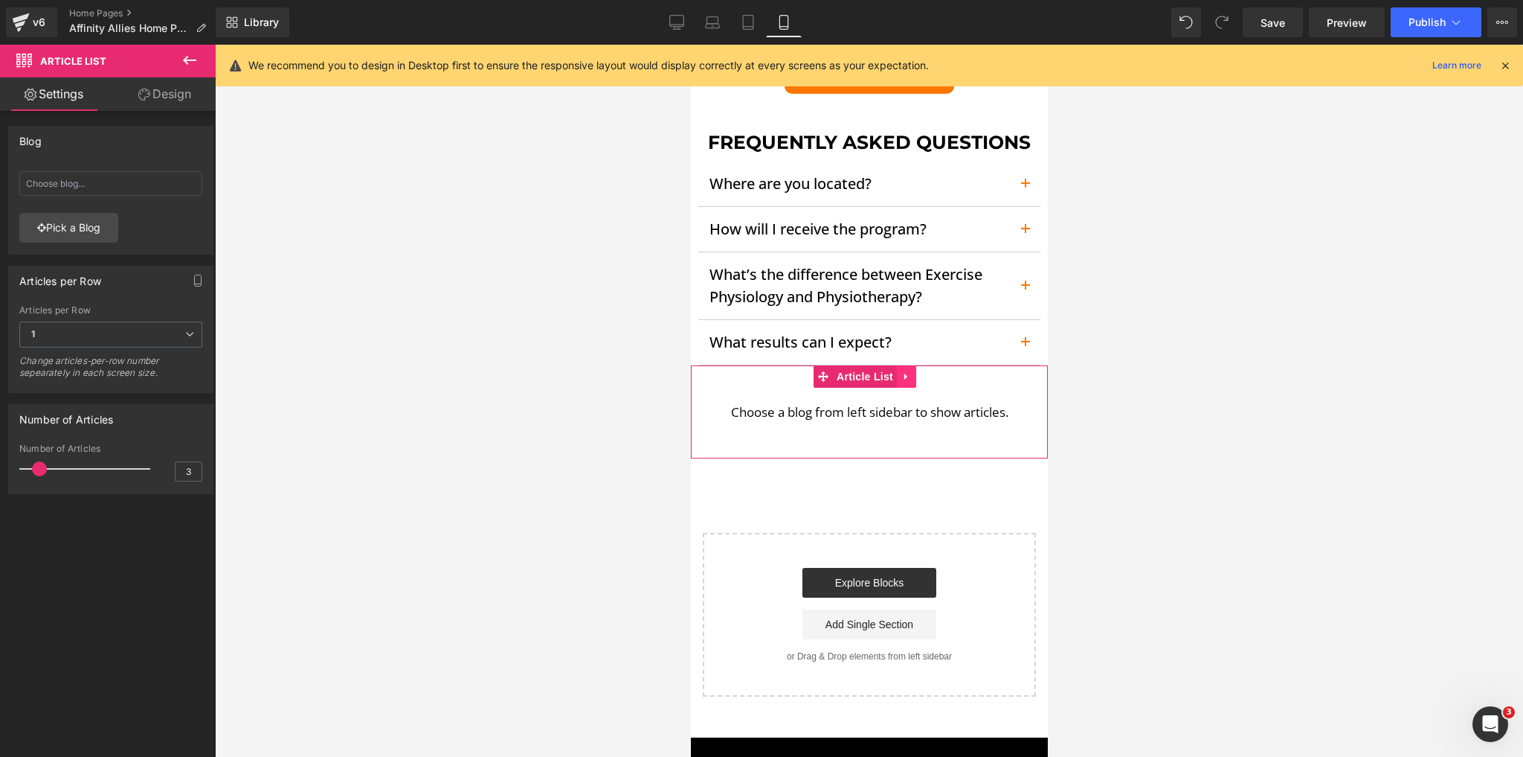
click at [908, 376] on link at bounding box center [905, 376] width 19 height 22
click at [916, 382] on icon at bounding box center [915, 376] width 10 height 10
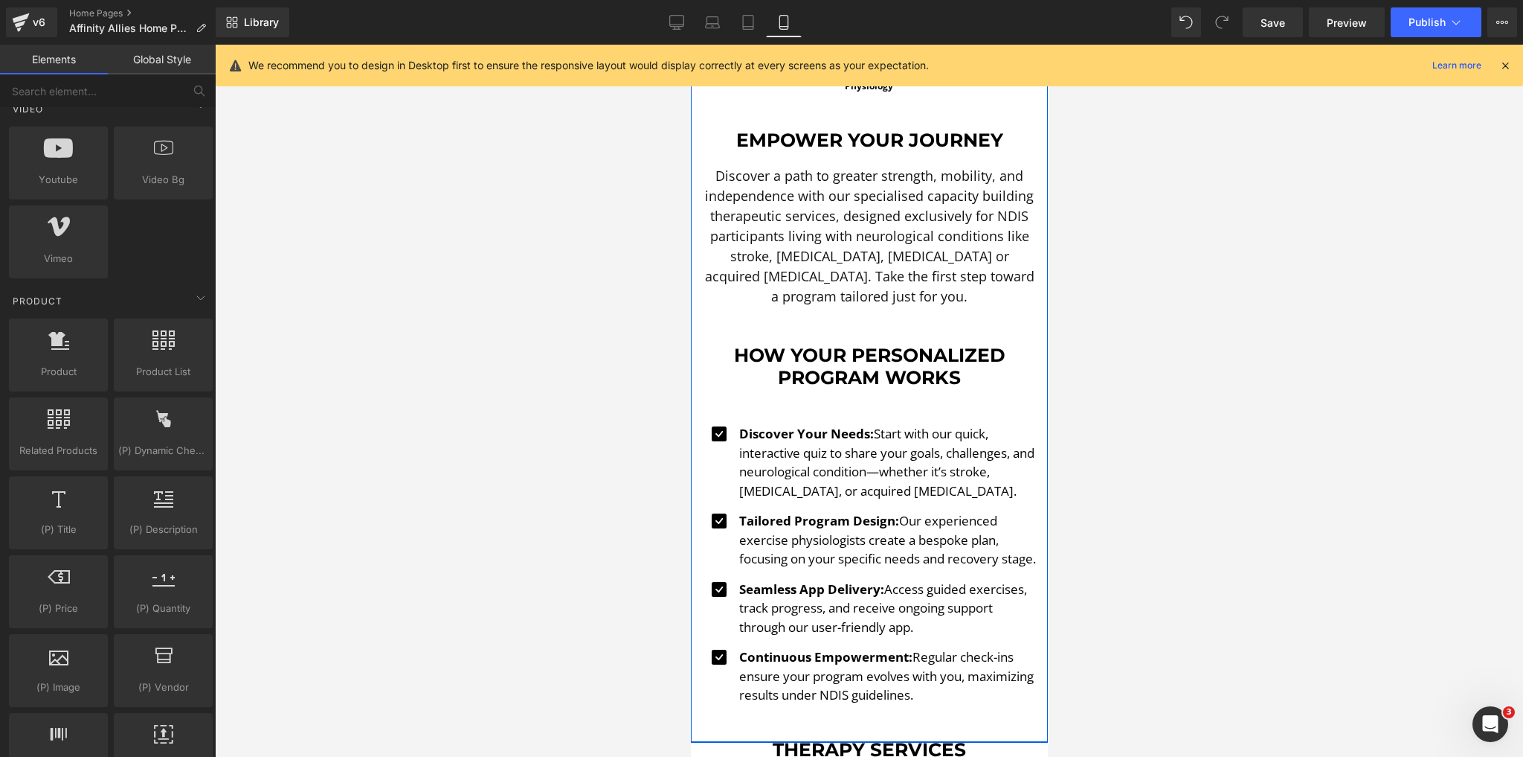
scroll to position [595, 0]
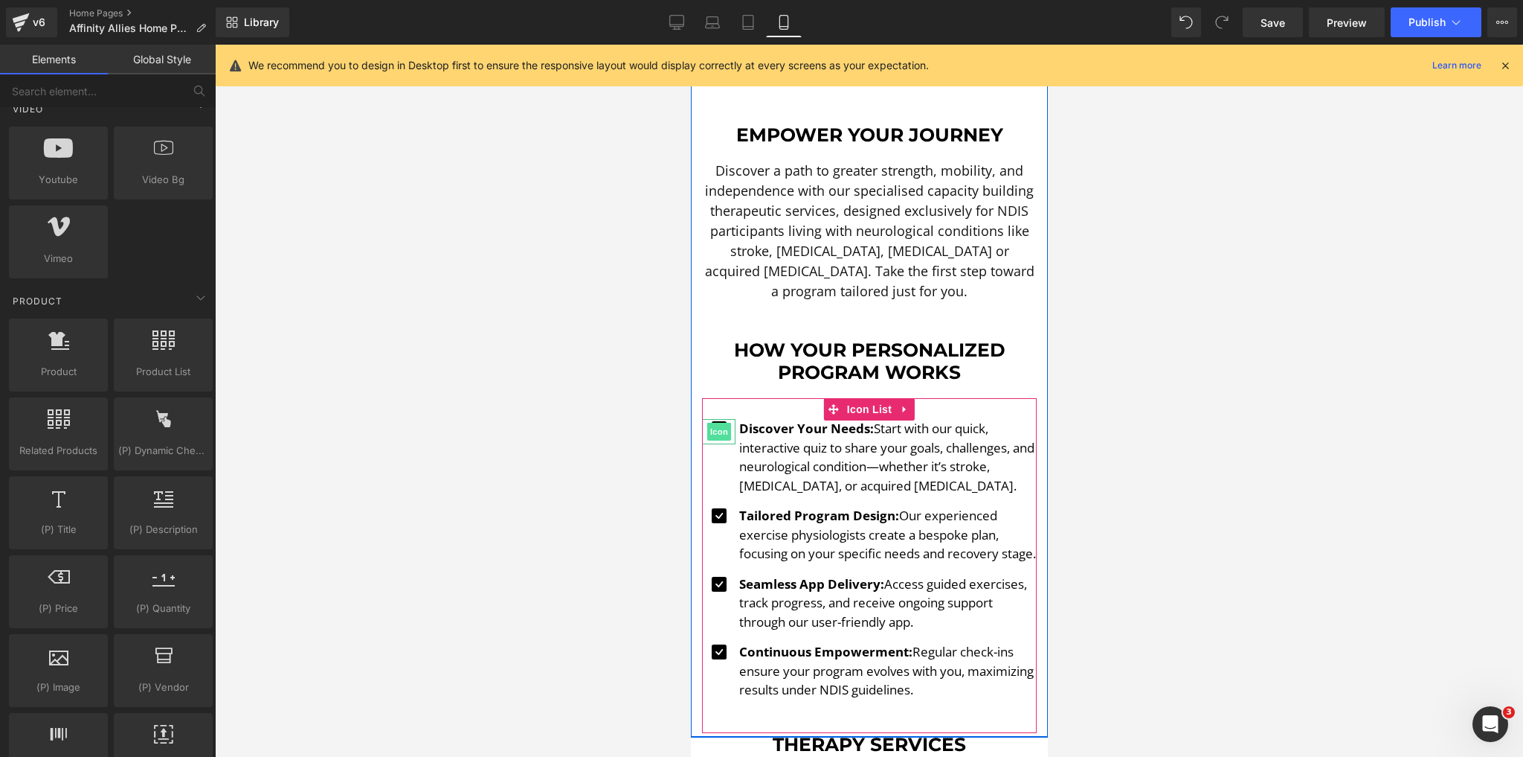
click at [722, 423] on span "Icon" at bounding box center [719, 432] width 24 height 18
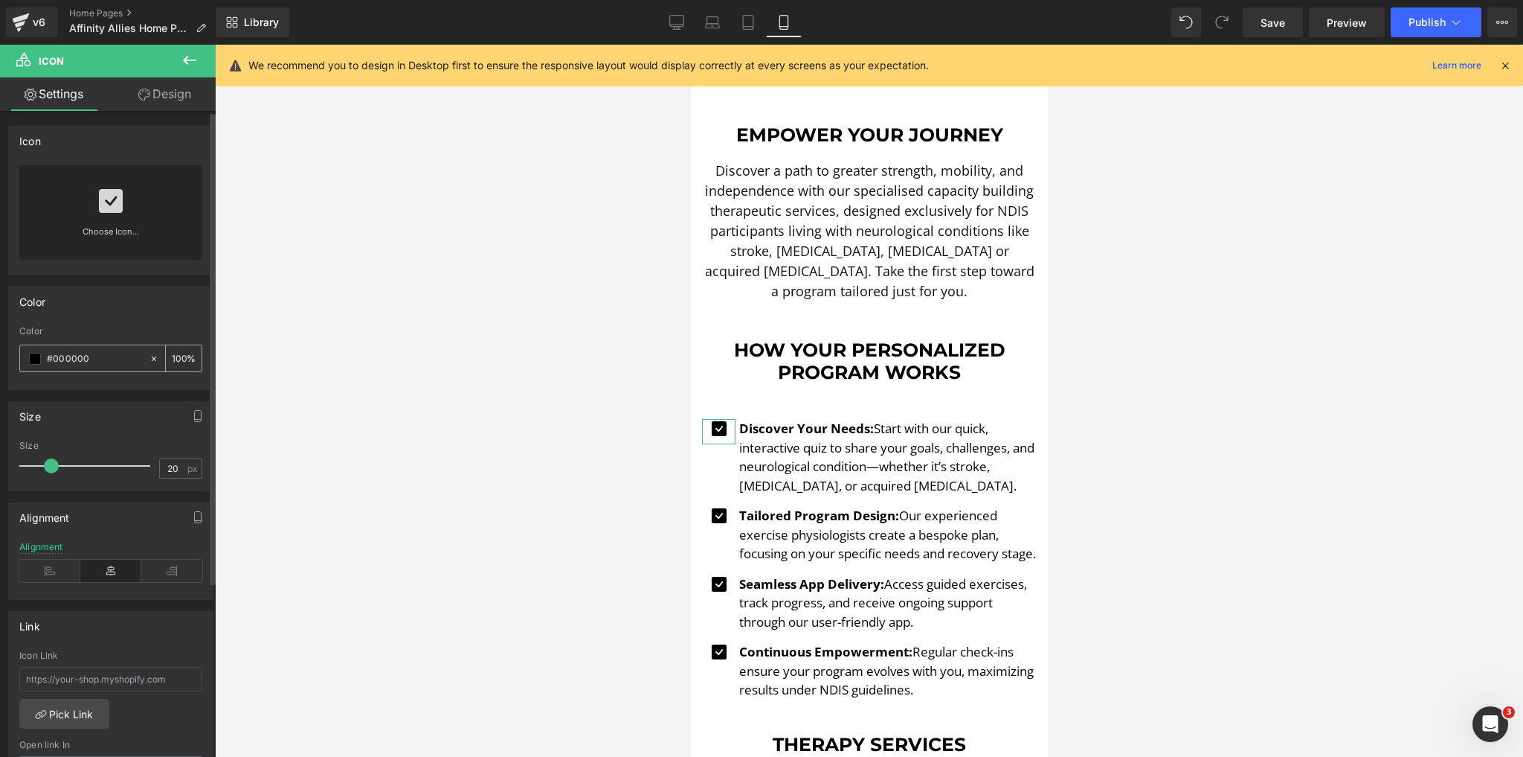
click at [86, 353] on input "#000000" at bounding box center [94, 358] width 95 height 16
paste input "fb7908"
type input "#fb7908"
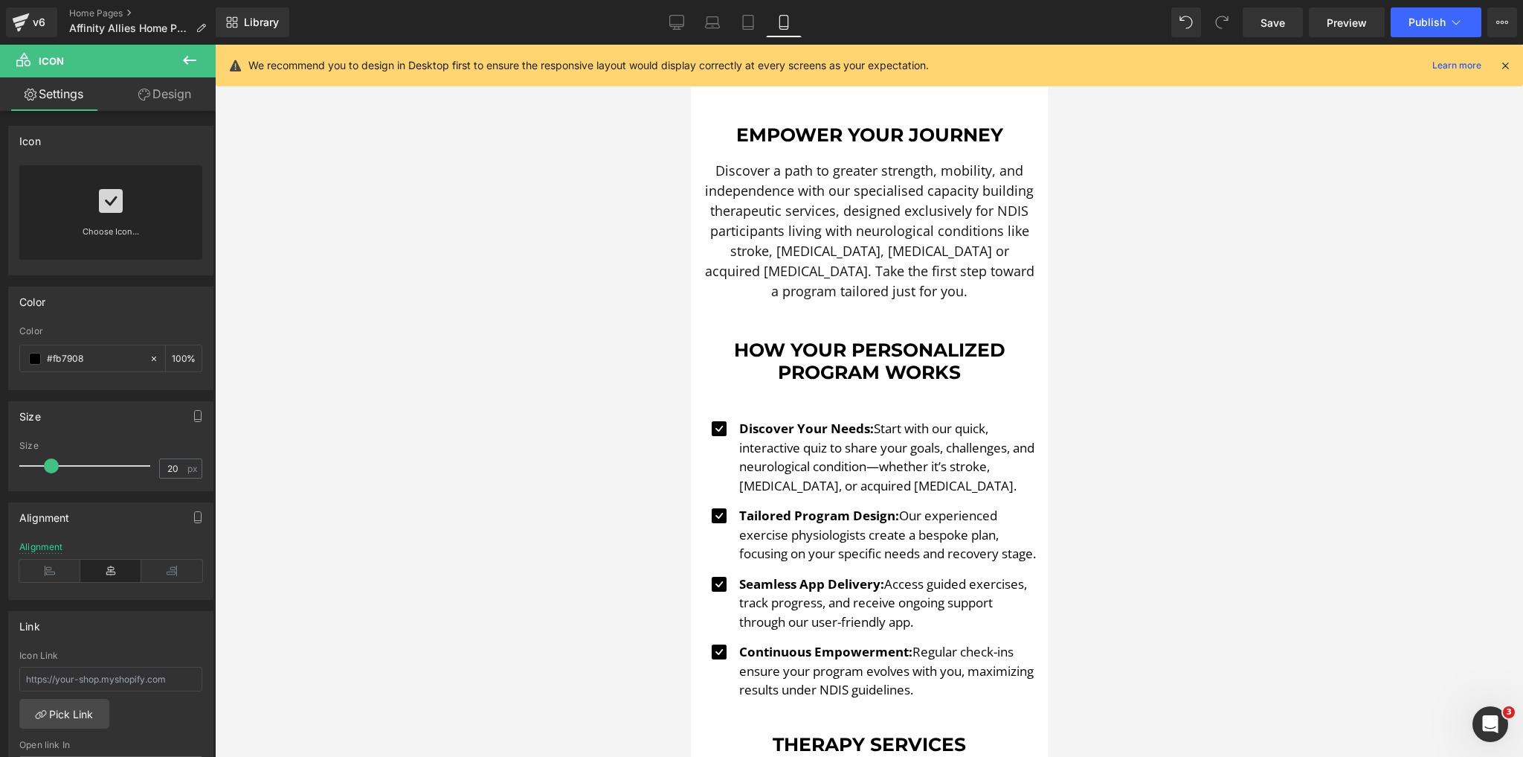
click at [283, 453] on div at bounding box center [869, 401] width 1308 height 712
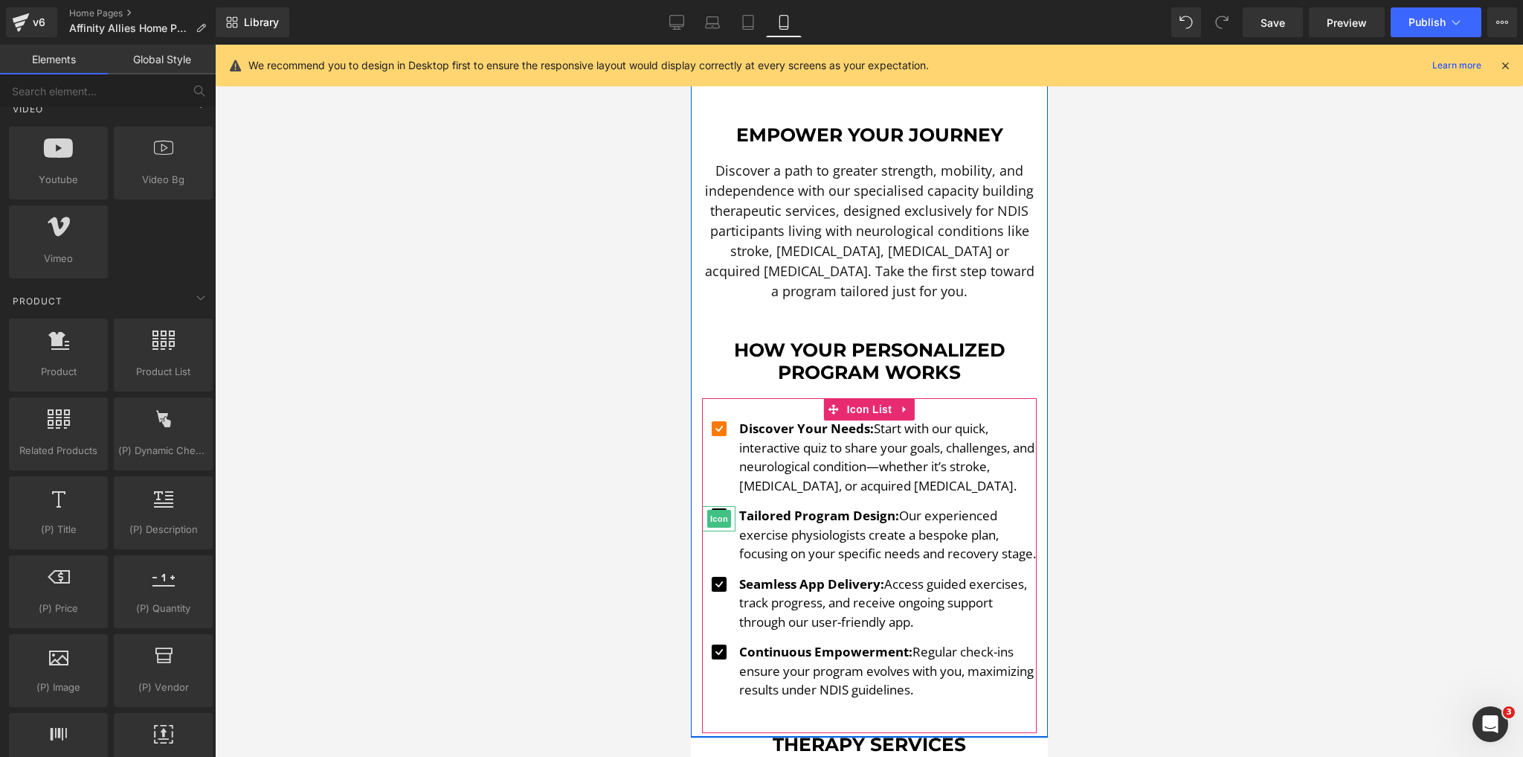
click at [720, 510] on span "Icon" at bounding box center [719, 519] width 24 height 18
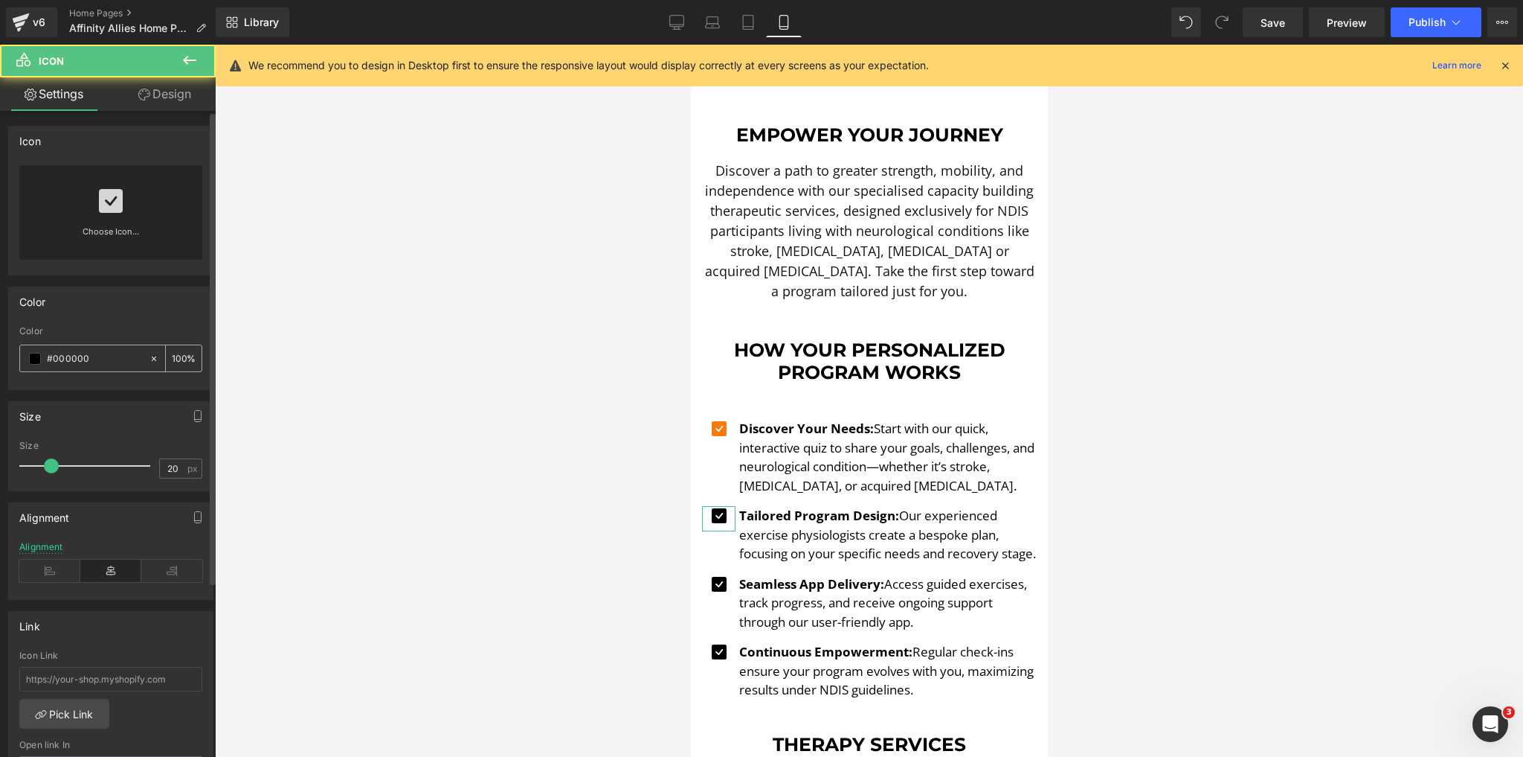
click at [96, 360] on input "#000000" at bounding box center [94, 358] width 95 height 16
paste input "fb7908"
type input "#fb7908"
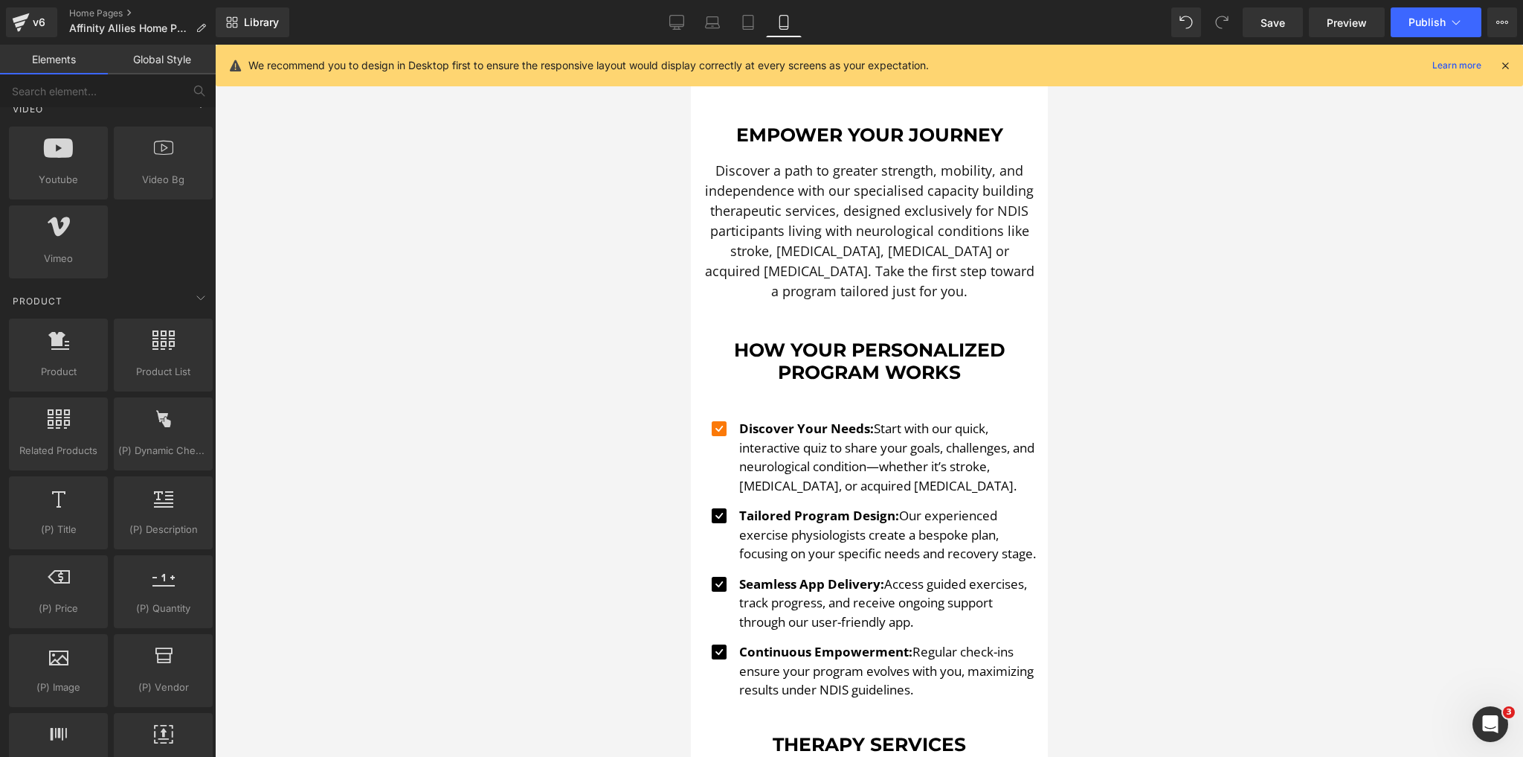
click at [453, 476] on div at bounding box center [869, 401] width 1308 height 712
click at [712, 589] on span "Icon" at bounding box center [719, 587] width 24 height 18
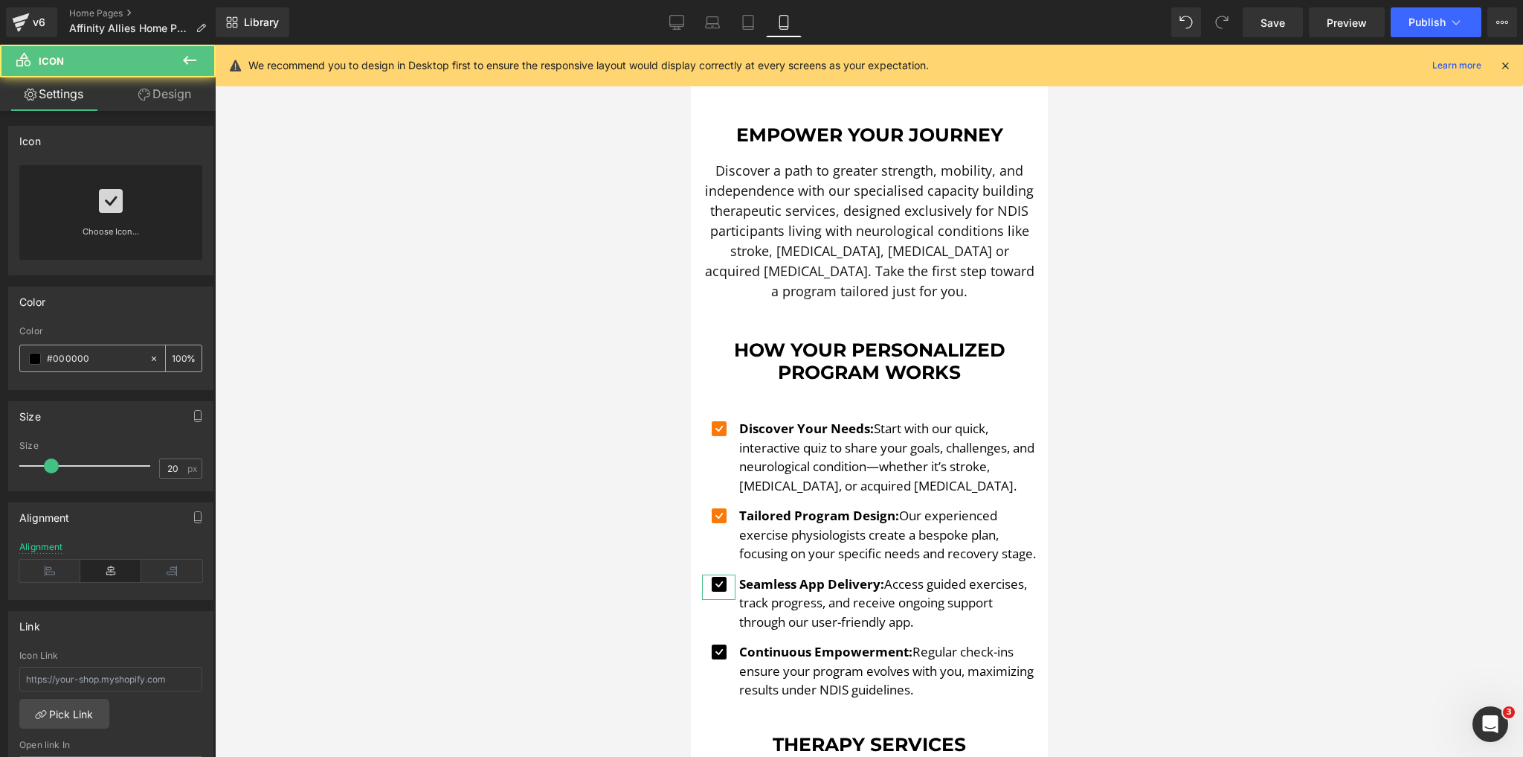
click at [91, 354] on input "#000000" at bounding box center [94, 358] width 95 height 16
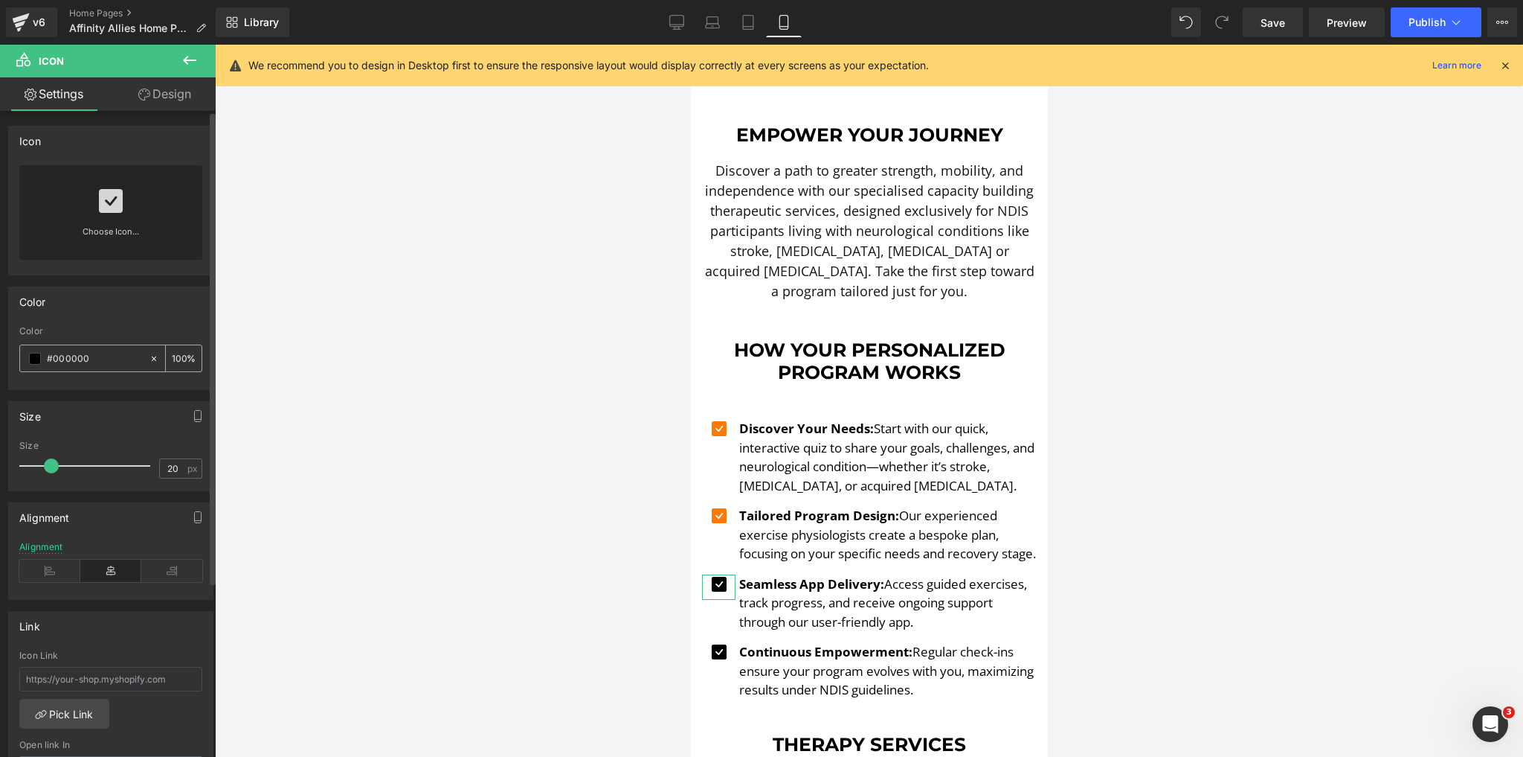
paste input "#fb7908"
type input "##fb7908"
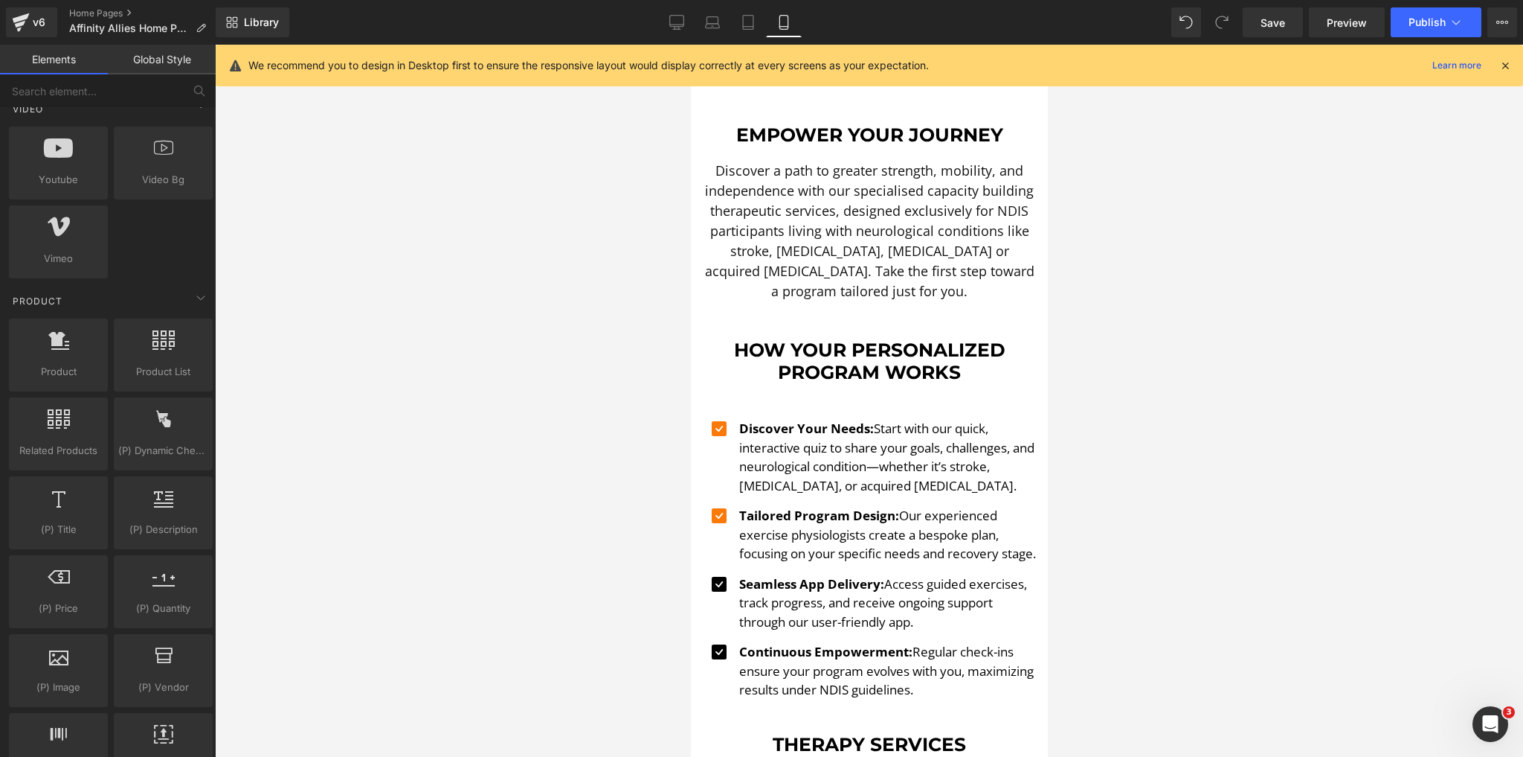
click at [476, 536] on div at bounding box center [869, 401] width 1308 height 712
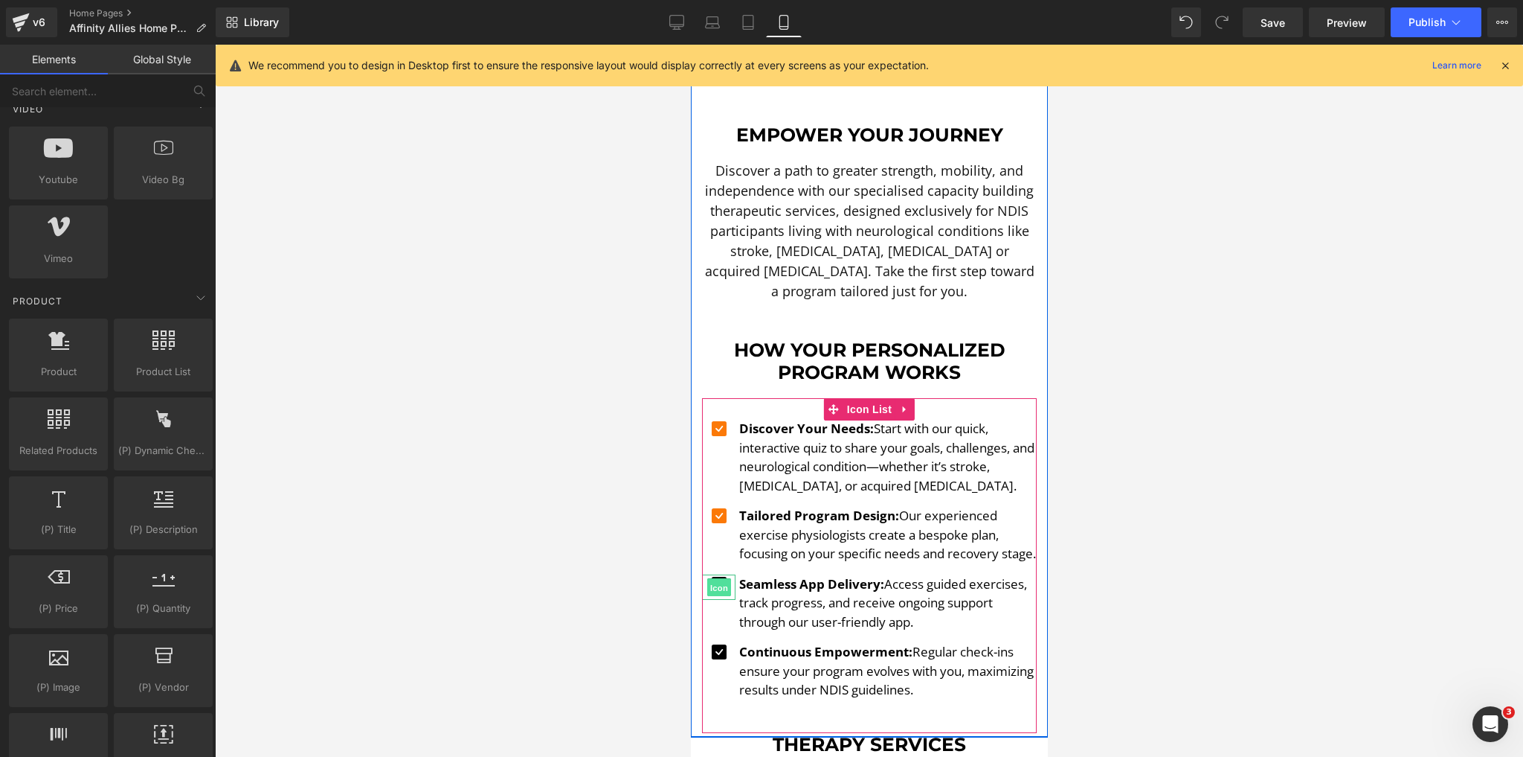
click at [716, 592] on span "Icon" at bounding box center [719, 588] width 24 height 18
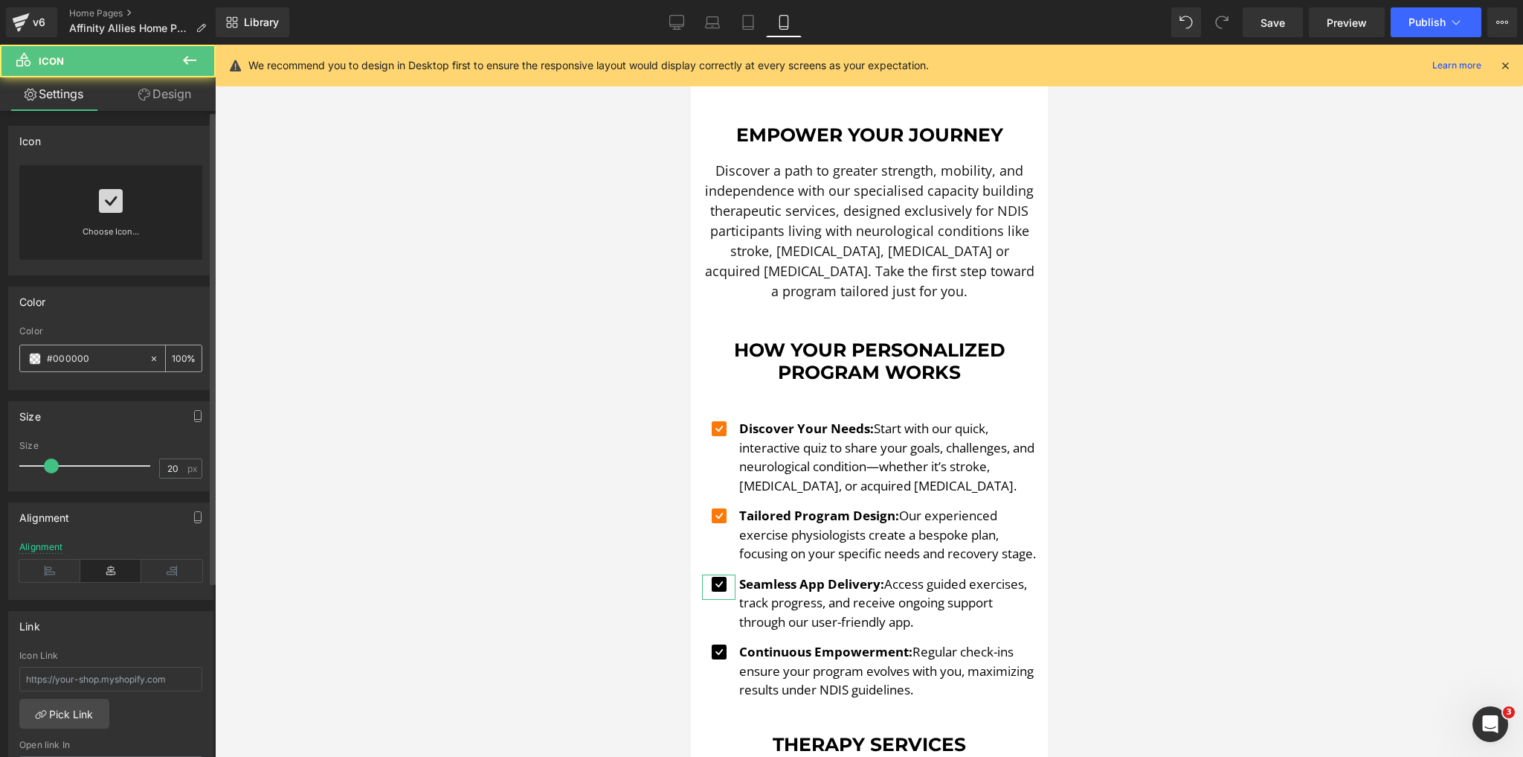
click at [61, 354] on input "#000000" at bounding box center [94, 358] width 95 height 16
paste input "fb7908"
type input "#fb7908"
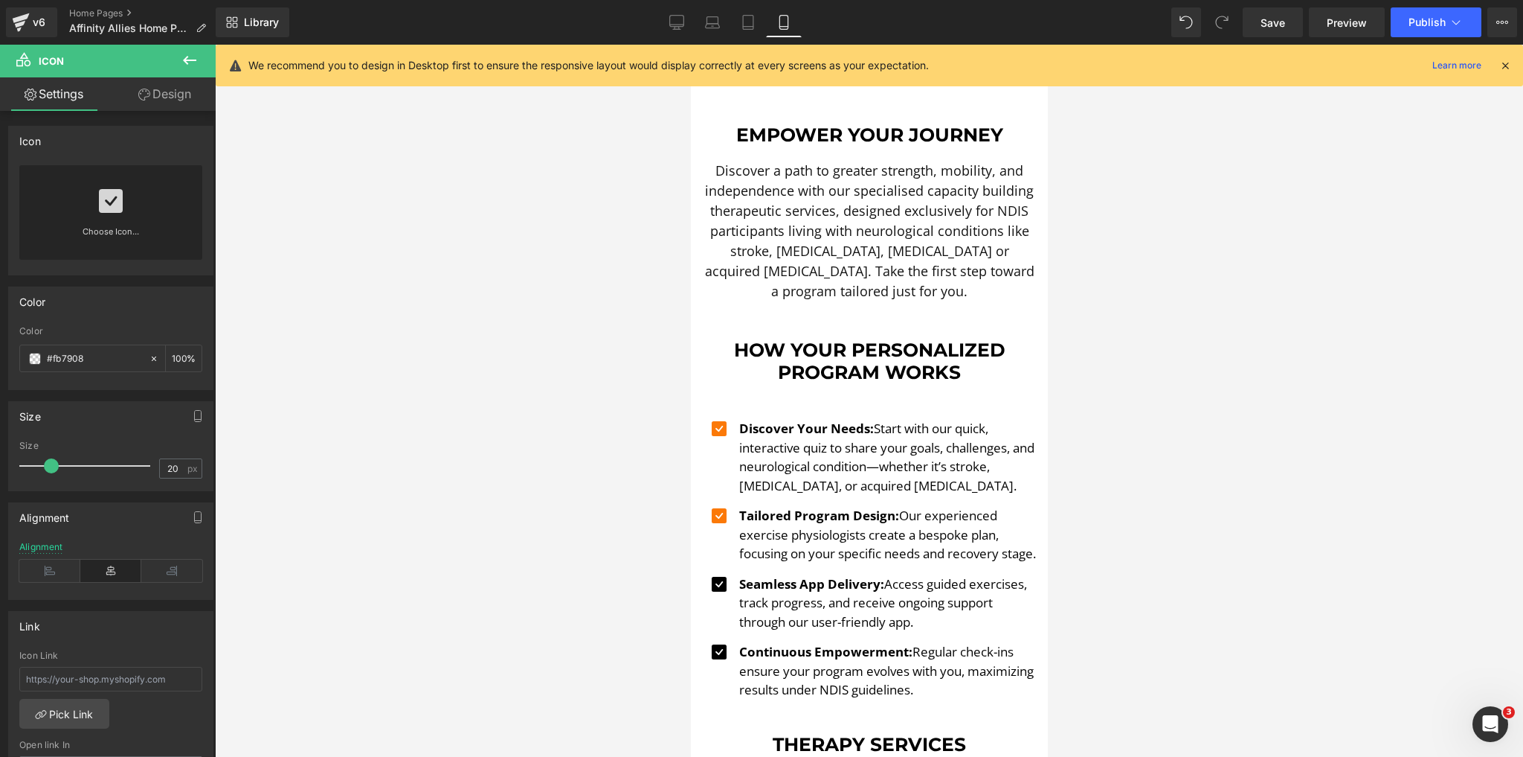
click at [571, 524] on div at bounding box center [869, 401] width 1308 height 712
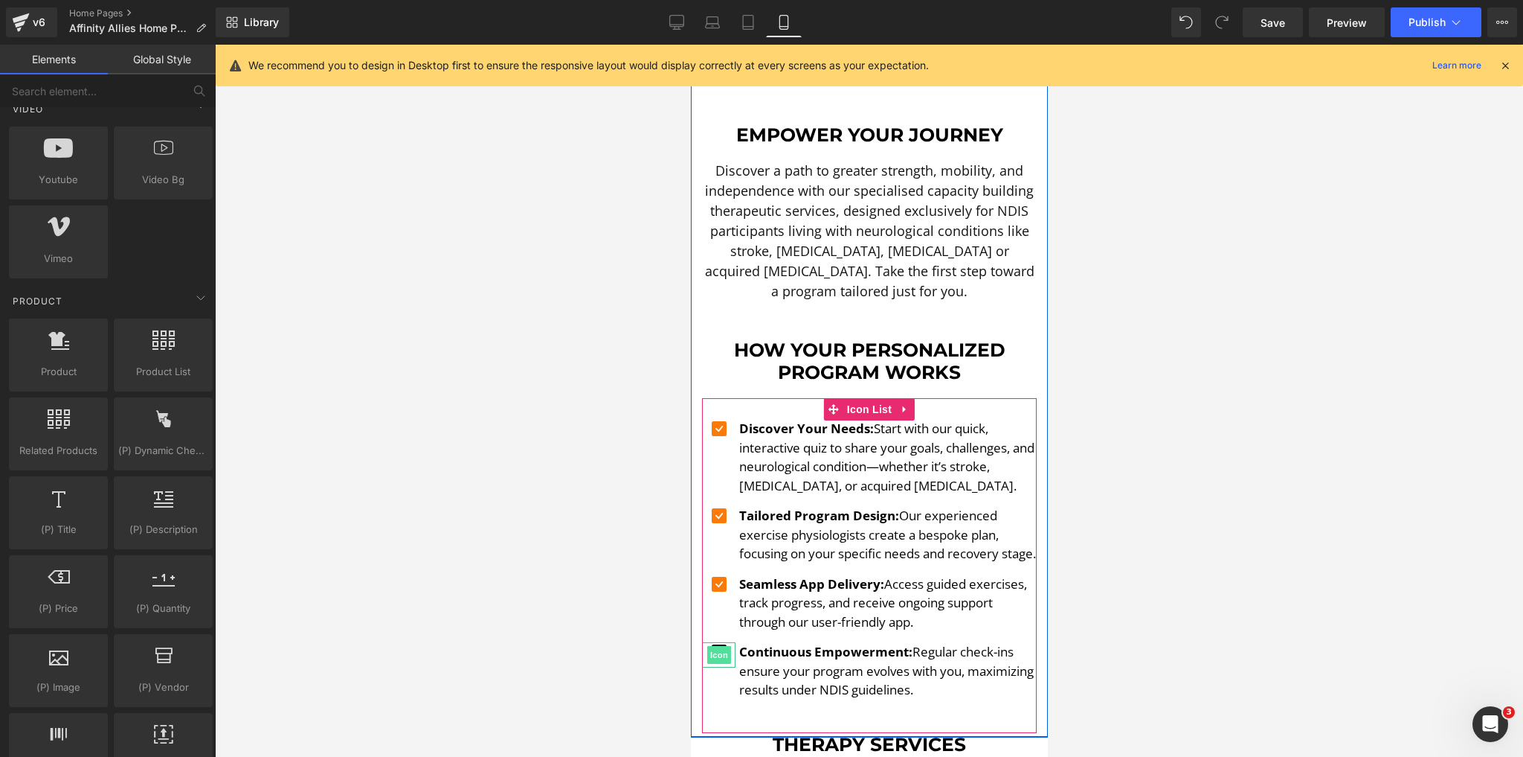
click at [707, 661] on span "Icon" at bounding box center [719, 655] width 24 height 18
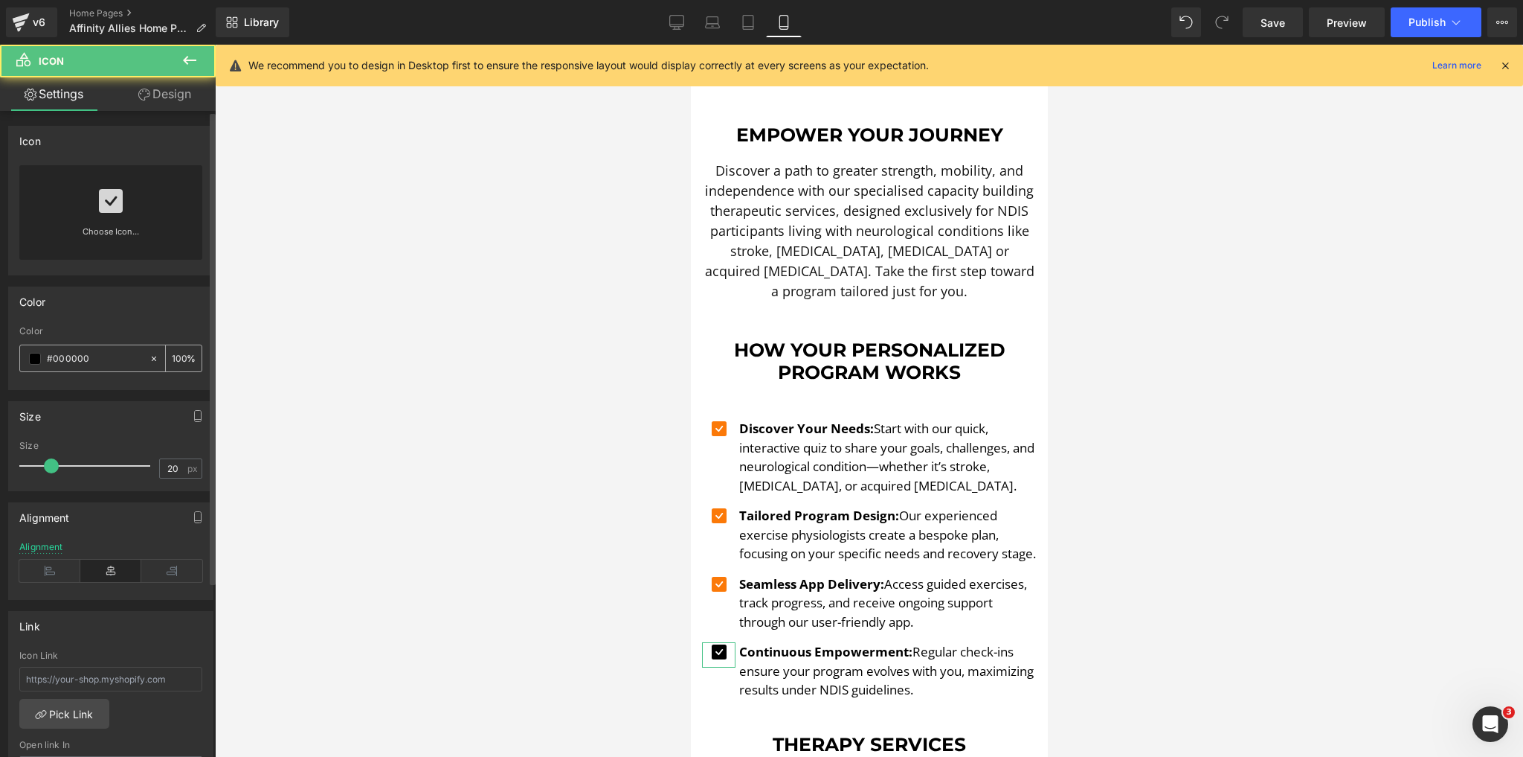
click at [77, 356] on input "#000000" at bounding box center [94, 358] width 95 height 16
paste input "fb7908"
type input "#fb7908"
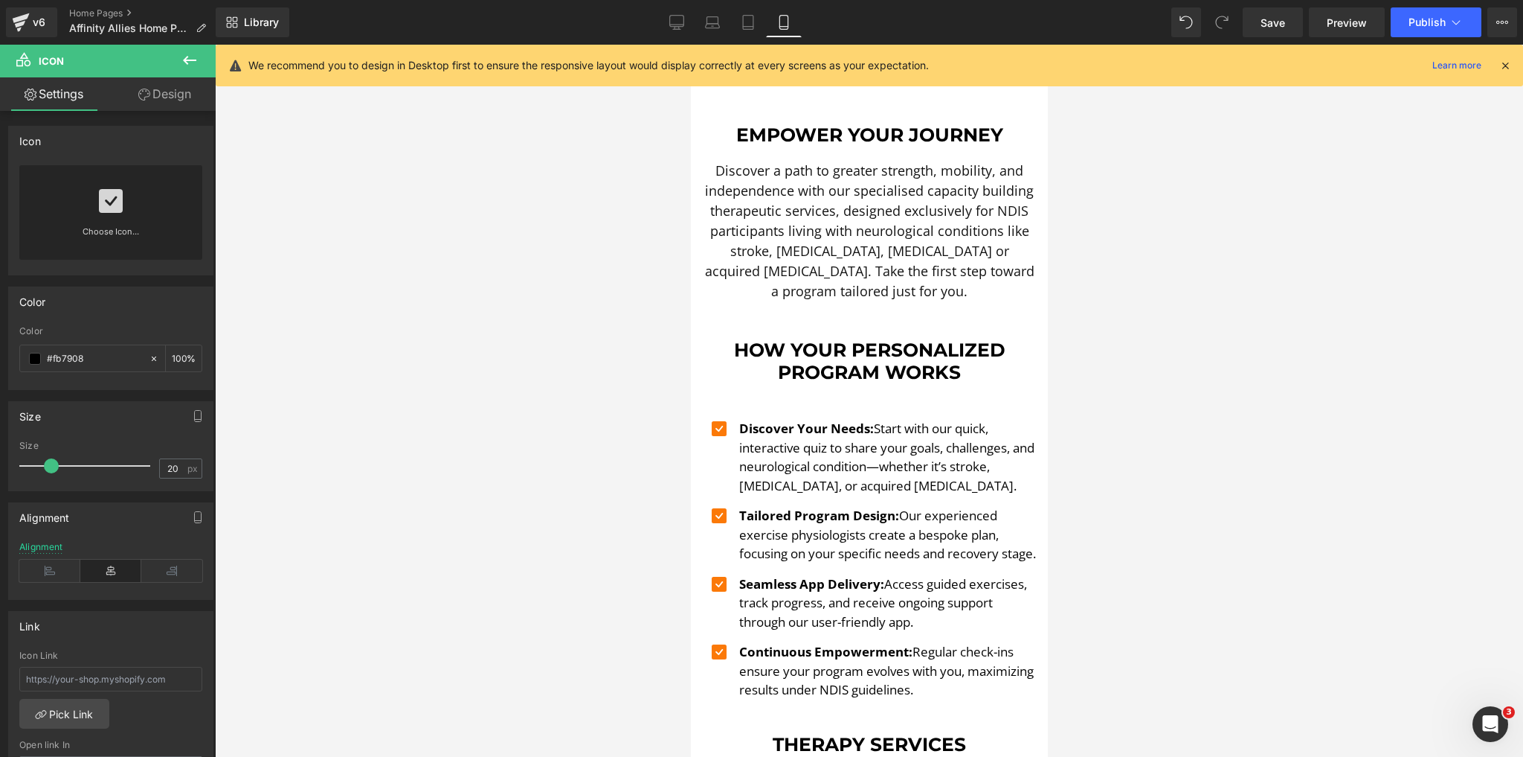
click at [616, 485] on div at bounding box center [869, 401] width 1308 height 712
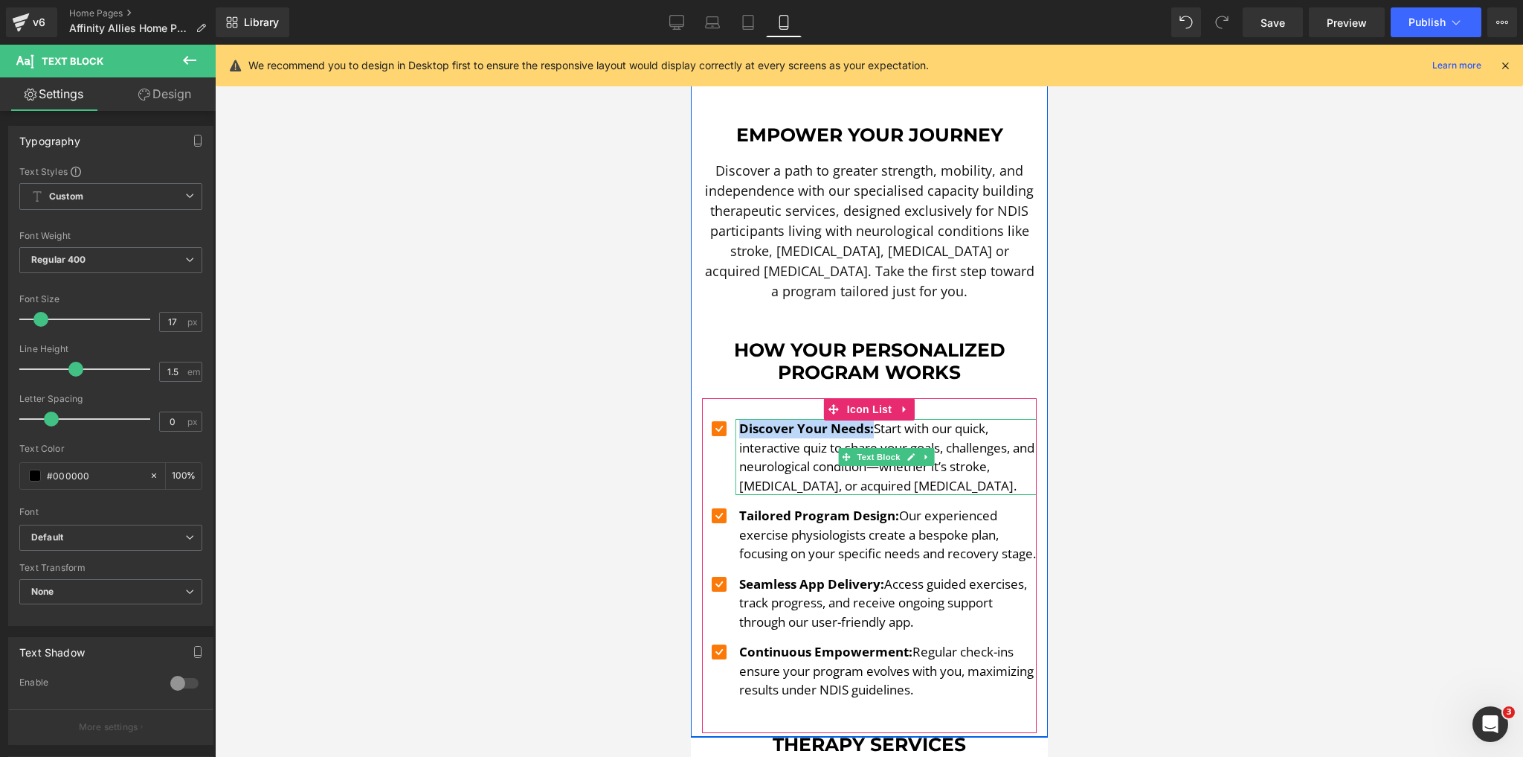
drag, startPoint x: 867, startPoint y: 420, endPoint x: 735, endPoint y: 414, distance: 132.5
click at [739, 419] on p "Discover Your Needs: Start with our quick, interactive quiz to share your goals…" at bounding box center [888, 457] width 298 height 76
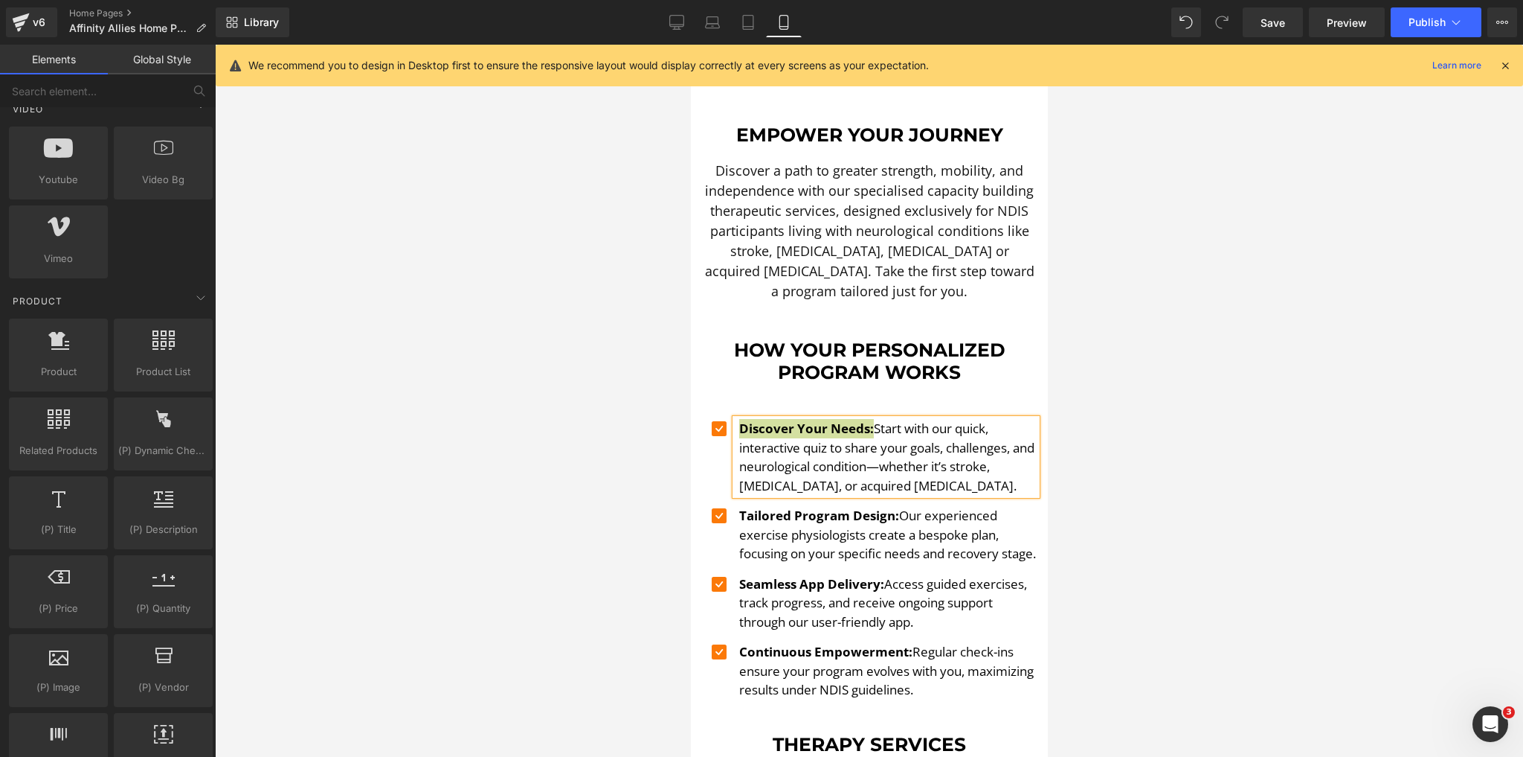
click at [505, 368] on div at bounding box center [869, 401] width 1308 height 712
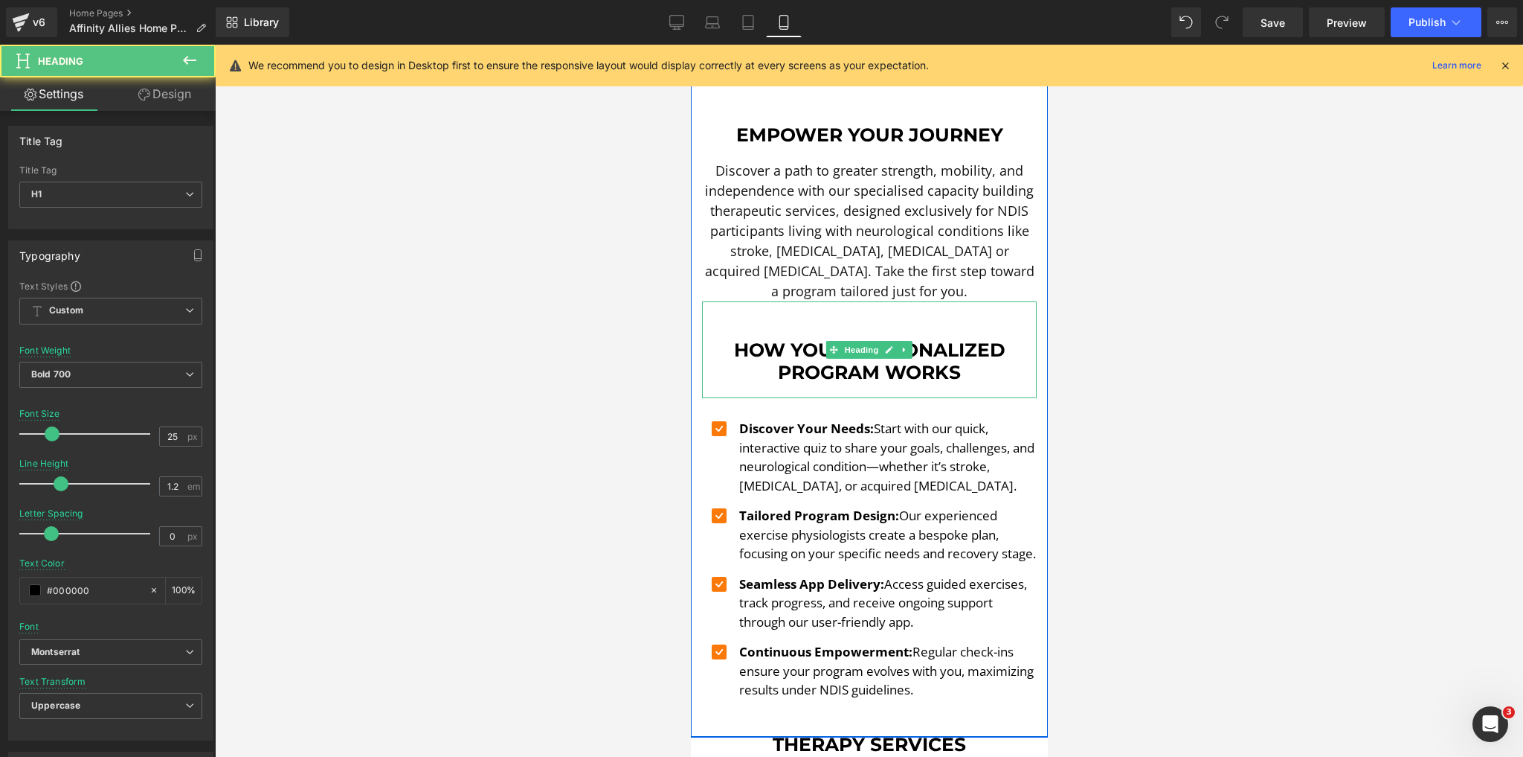
click at [951, 362] on h1 "How Your Personalized Program Works" at bounding box center [868, 360] width 335 height 45
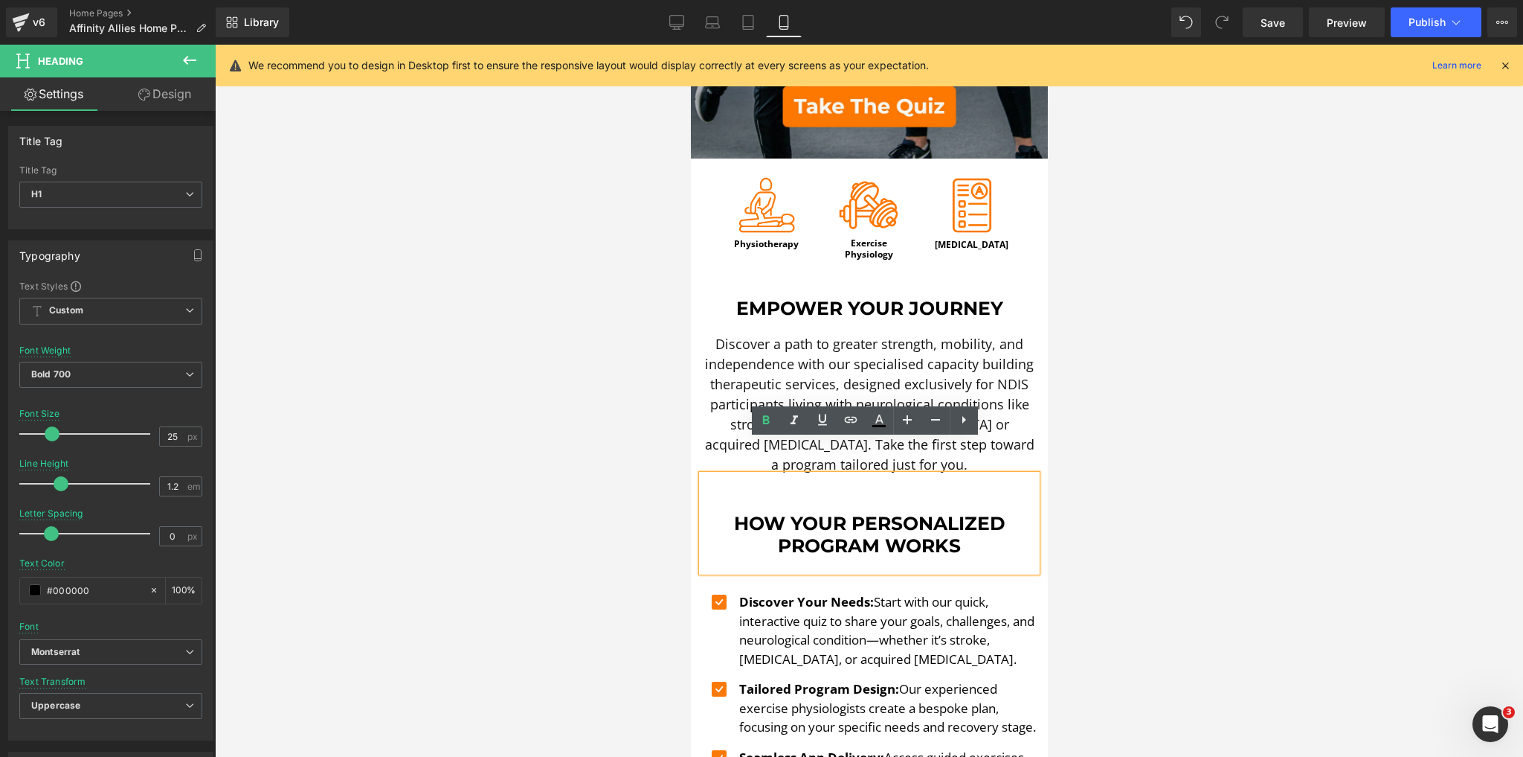
scroll to position [357, 0]
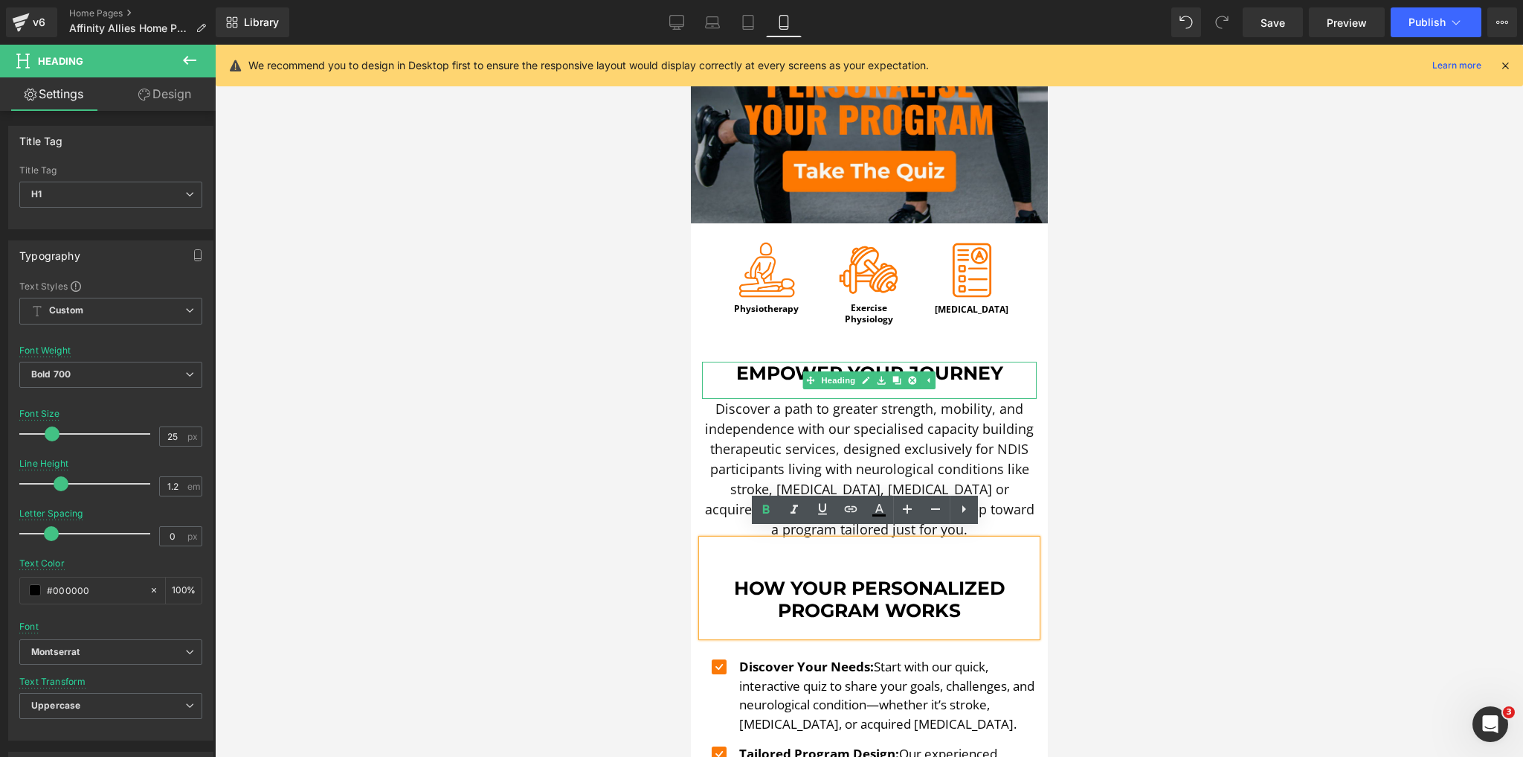
click at [899, 362] on h1 "Empower Your Journey" at bounding box center [868, 373] width 335 height 22
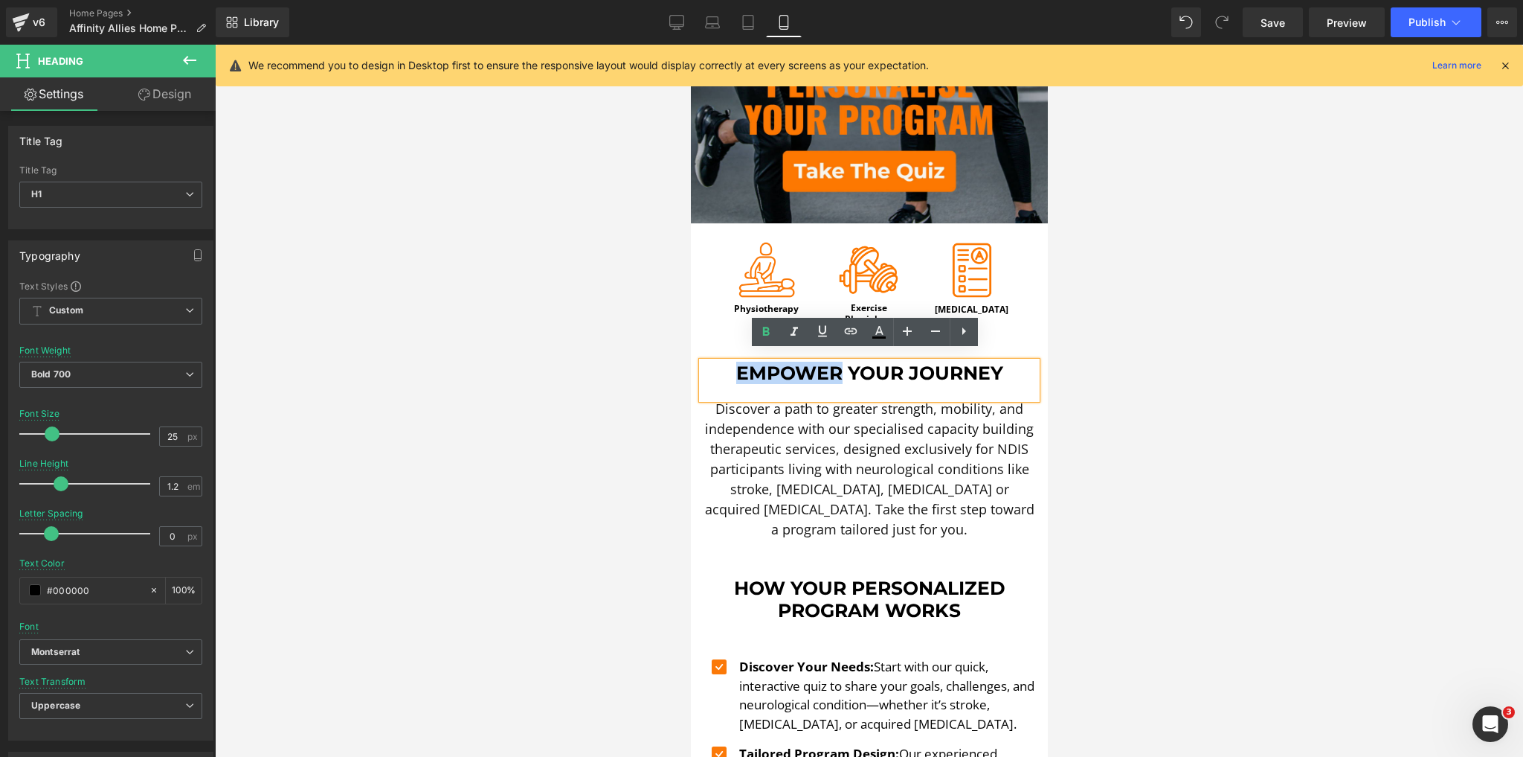
drag, startPoint x: 834, startPoint y: 362, endPoint x: 732, endPoint y: 366, distance: 102.0
click at [732, 366] on h1 "Empower Your Journey" at bounding box center [868, 373] width 335 height 22
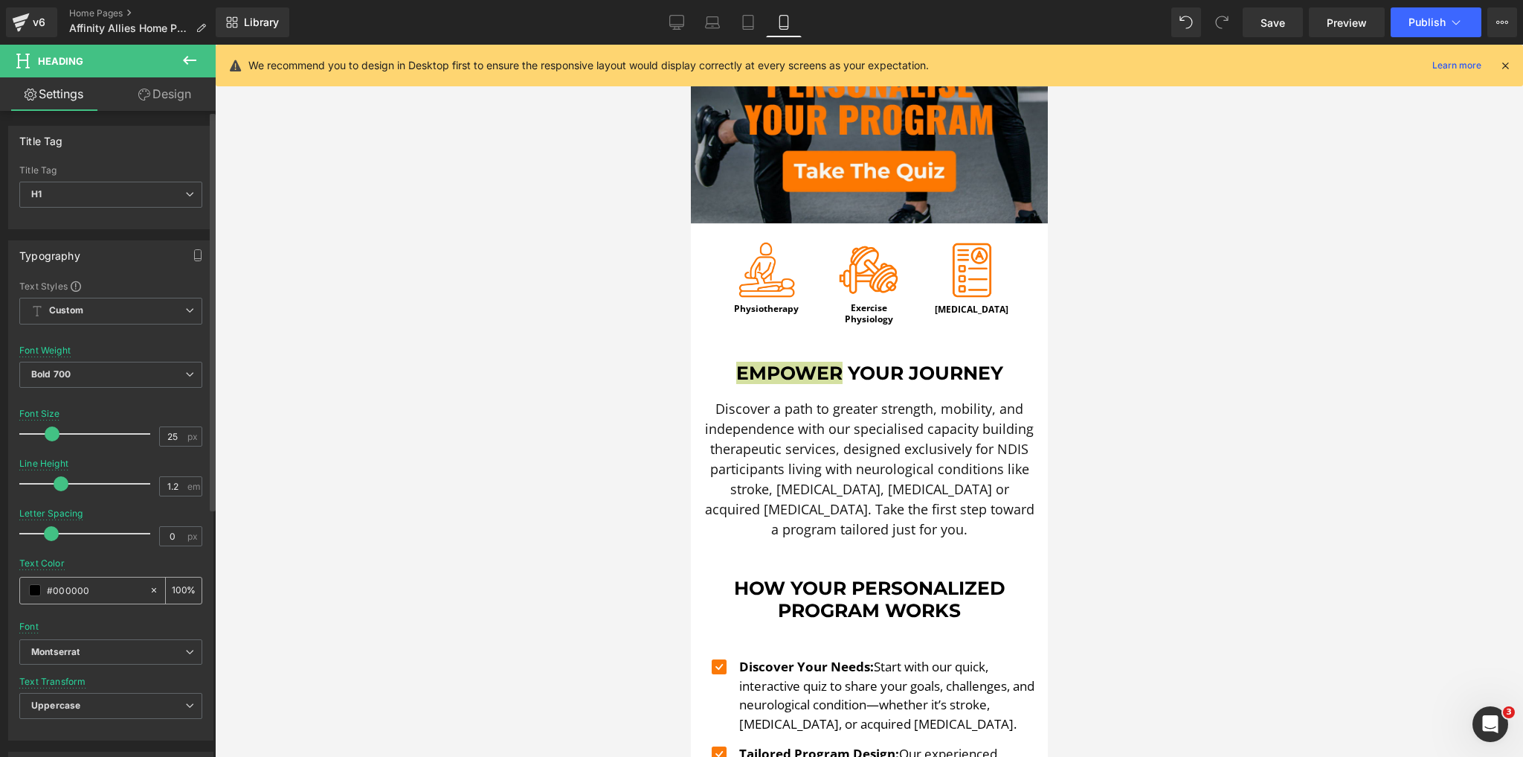
click at [98, 595] on input "#000000" at bounding box center [94, 590] width 95 height 16
type input "#fb7908"
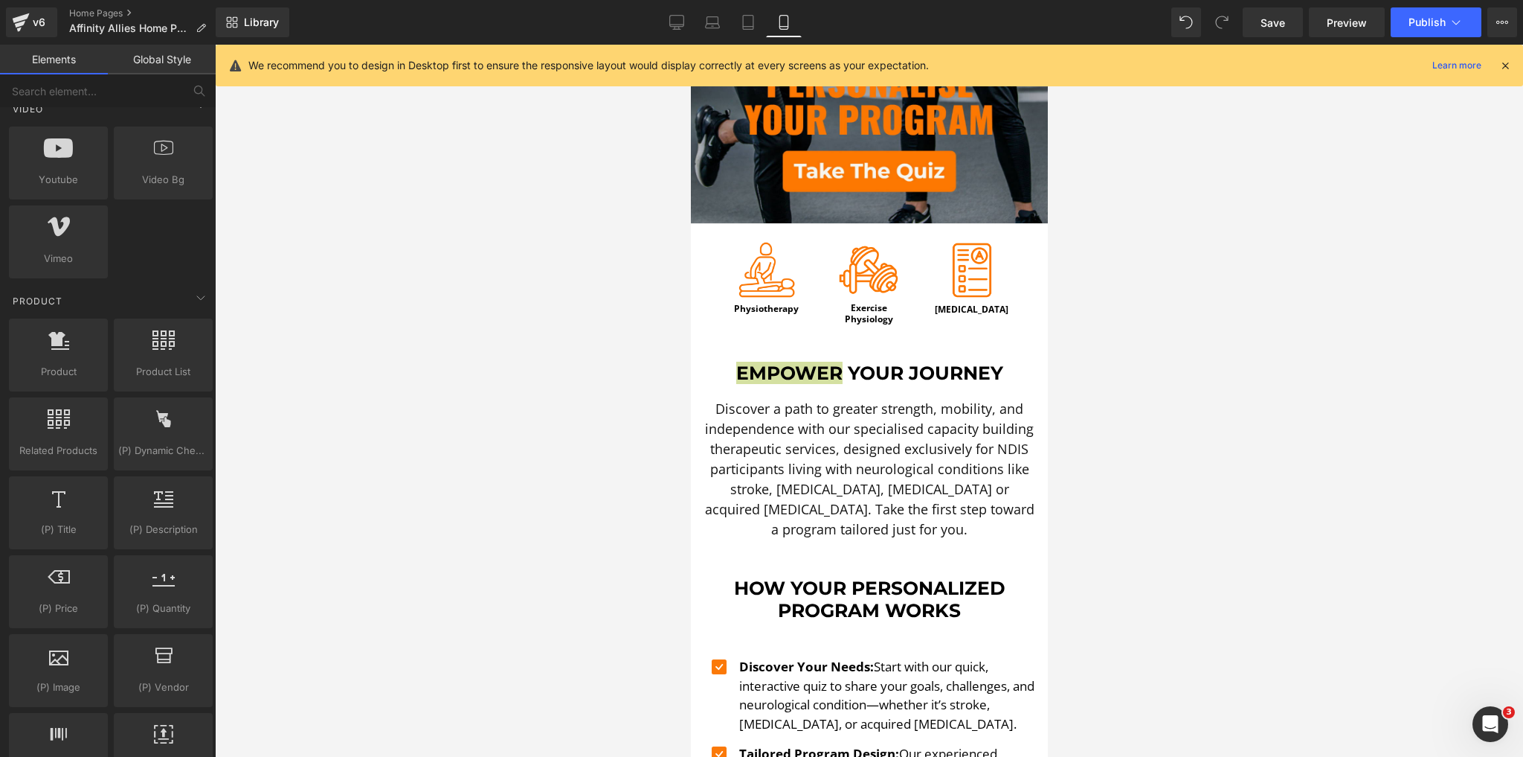
click at [506, 434] on div at bounding box center [869, 401] width 1308 height 712
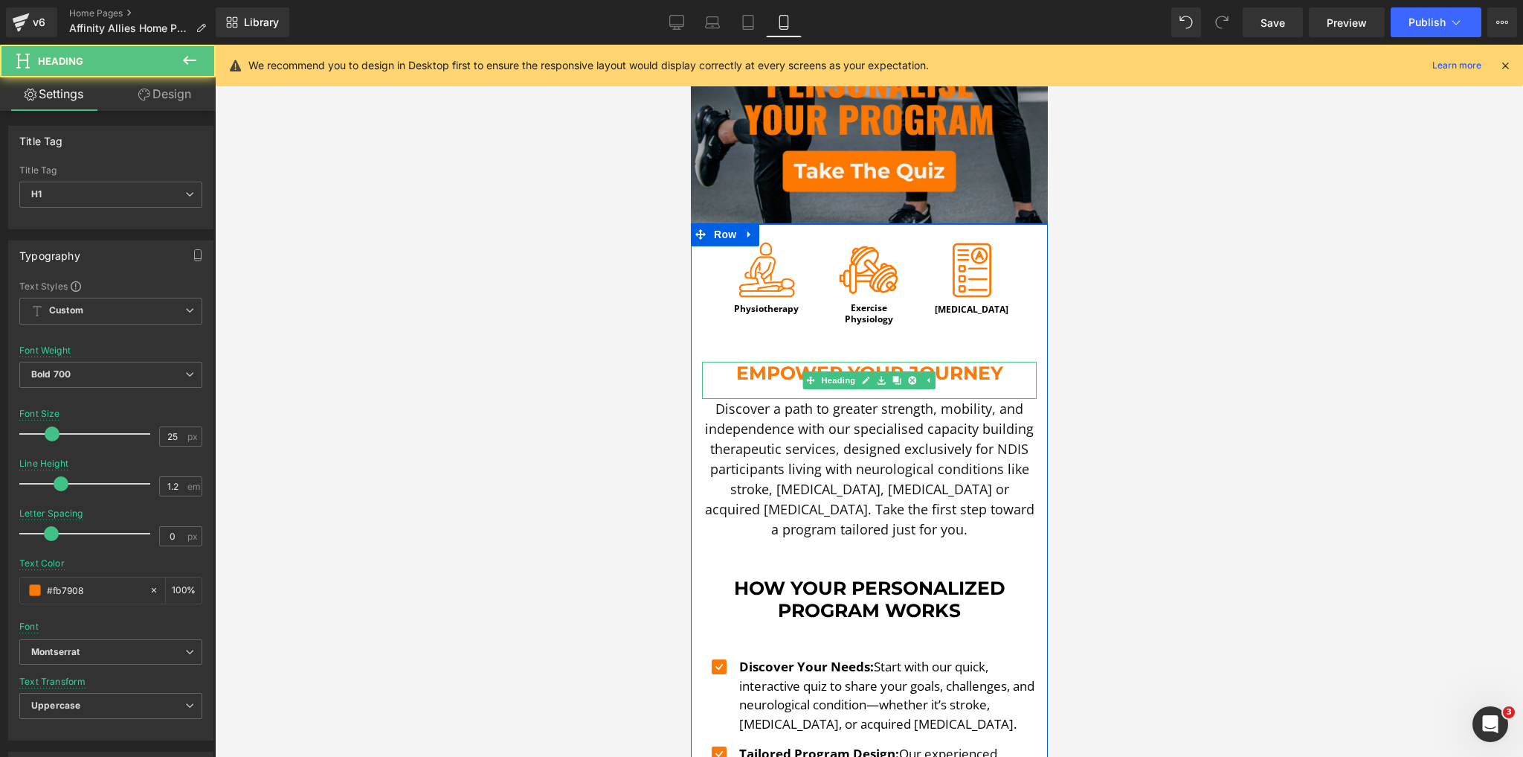
click at [953, 363] on h1 "Empower Your Journey" at bounding box center [868, 373] width 335 height 22
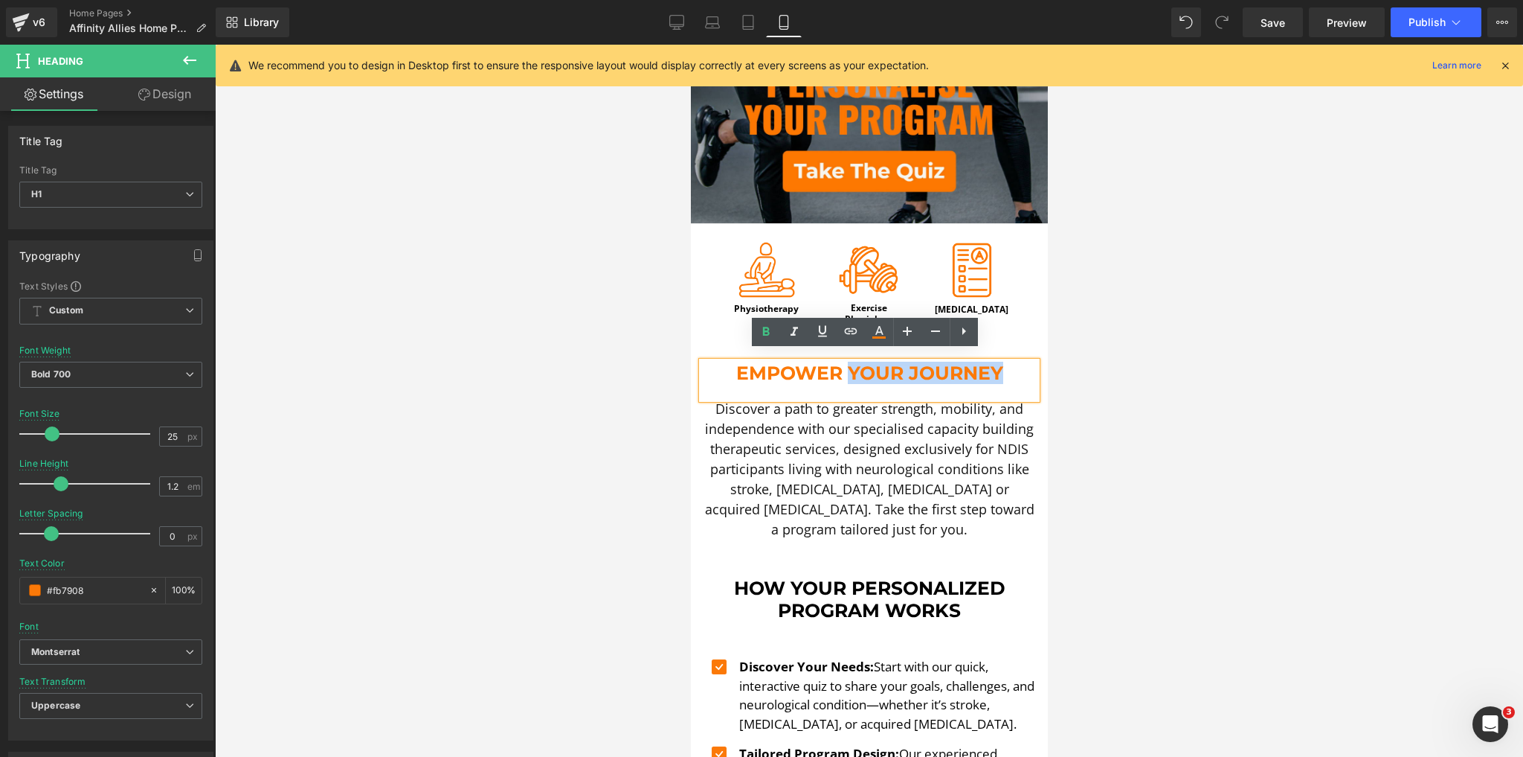
drag, startPoint x: 972, startPoint y: 364, endPoint x: 846, endPoint y: 366, distance: 126.5
click at [846, 366] on h1 "Empower Your Journey" at bounding box center [868, 373] width 335 height 22
click at [885, 337] on icon at bounding box center [879, 337] width 13 height 2
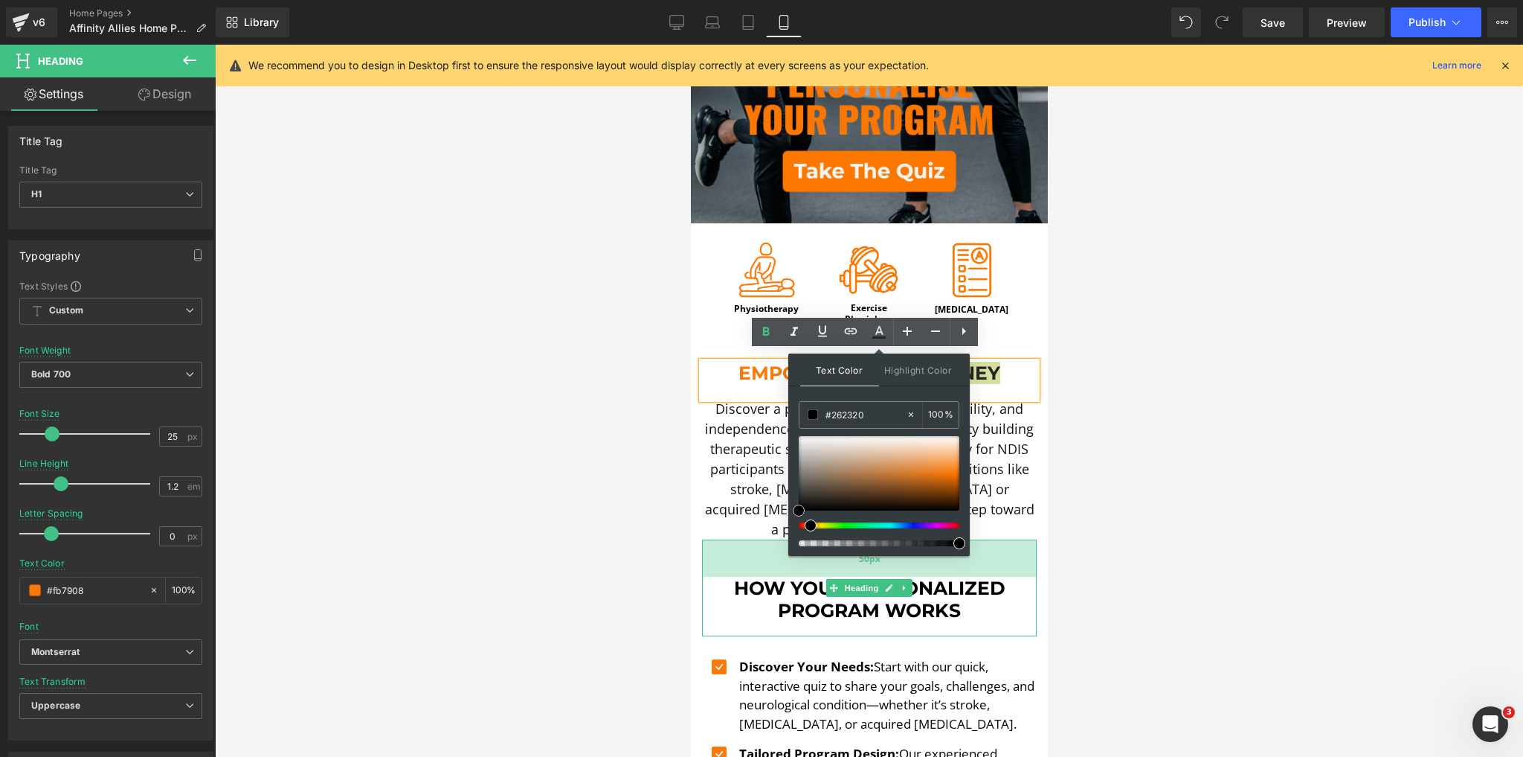
drag, startPoint x: 1527, startPoint y: 521, endPoint x: 1379, endPoint y: 549, distance: 150.7
drag, startPoint x: 809, startPoint y: 475, endPoint x: 790, endPoint y: 527, distance: 54.8
click at [790, 527] on div "Text Color Highlight Color #333333 #fb7908 100 % transparent 0 %" at bounding box center [879, 454] width 182 height 202
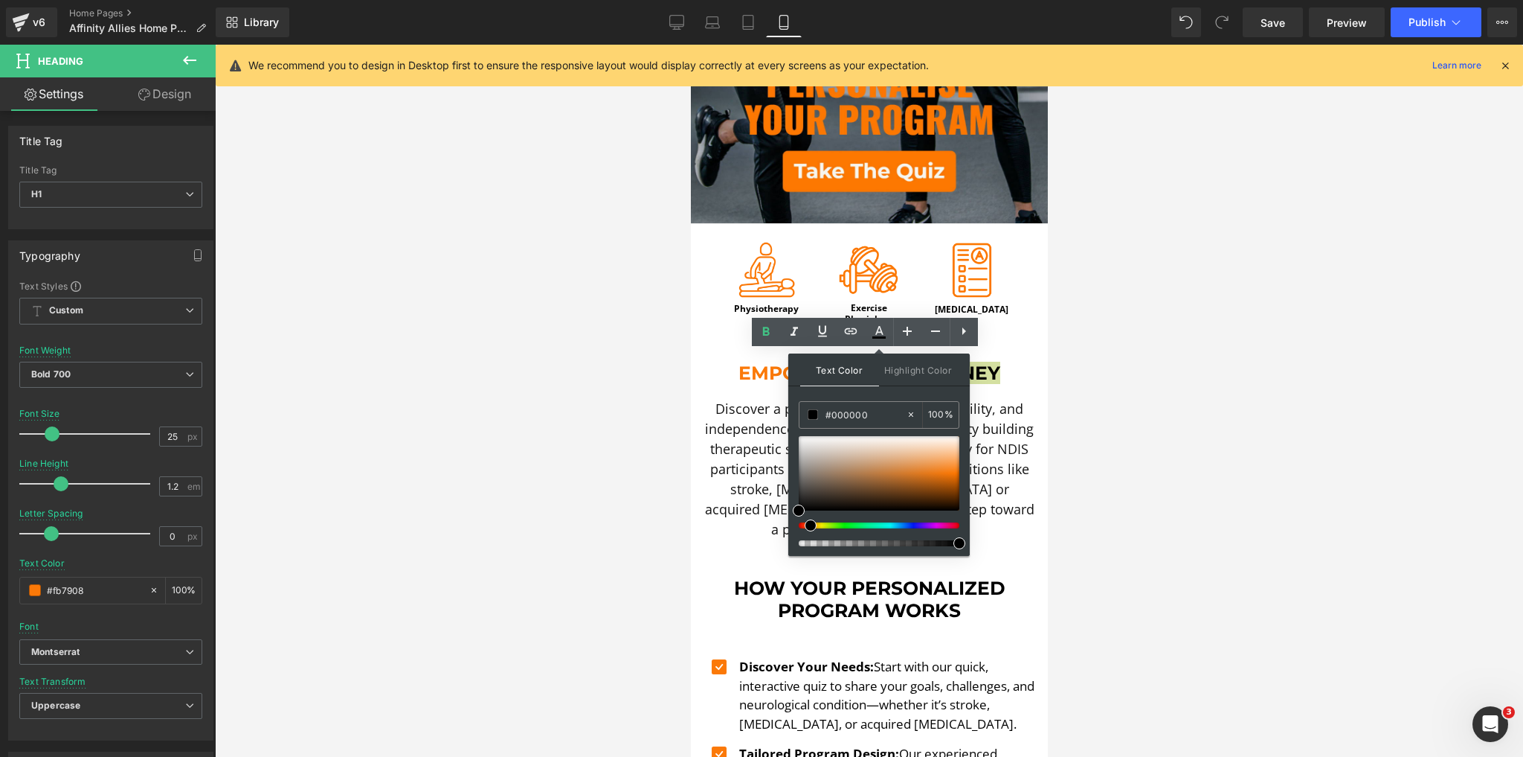
click at [568, 521] on div at bounding box center [869, 401] width 1308 height 712
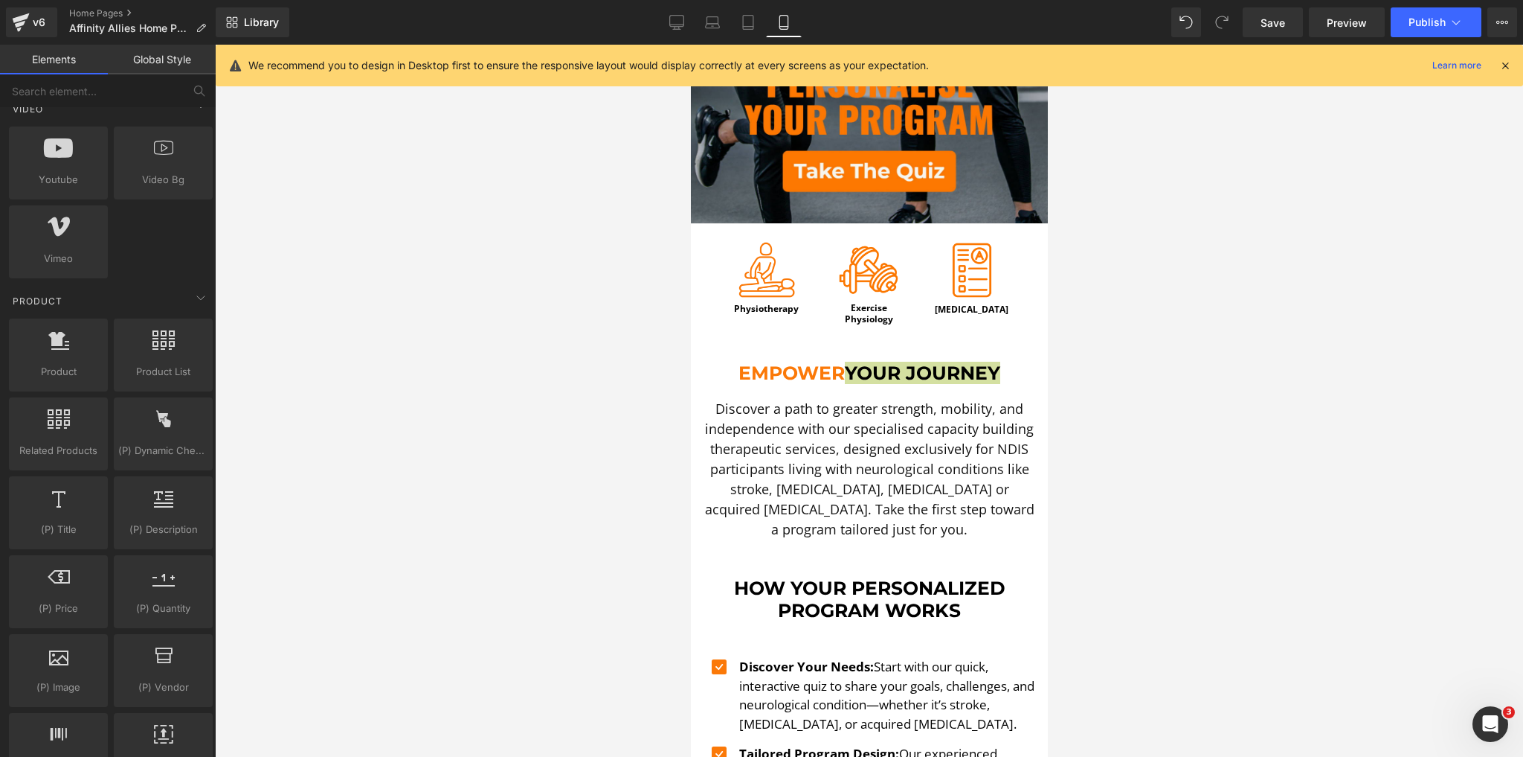
click at [568, 521] on div at bounding box center [869, 401] width 1308 height 712
click at [1132, 461] on div at bounding box center [869, 401] width 1308 height 712
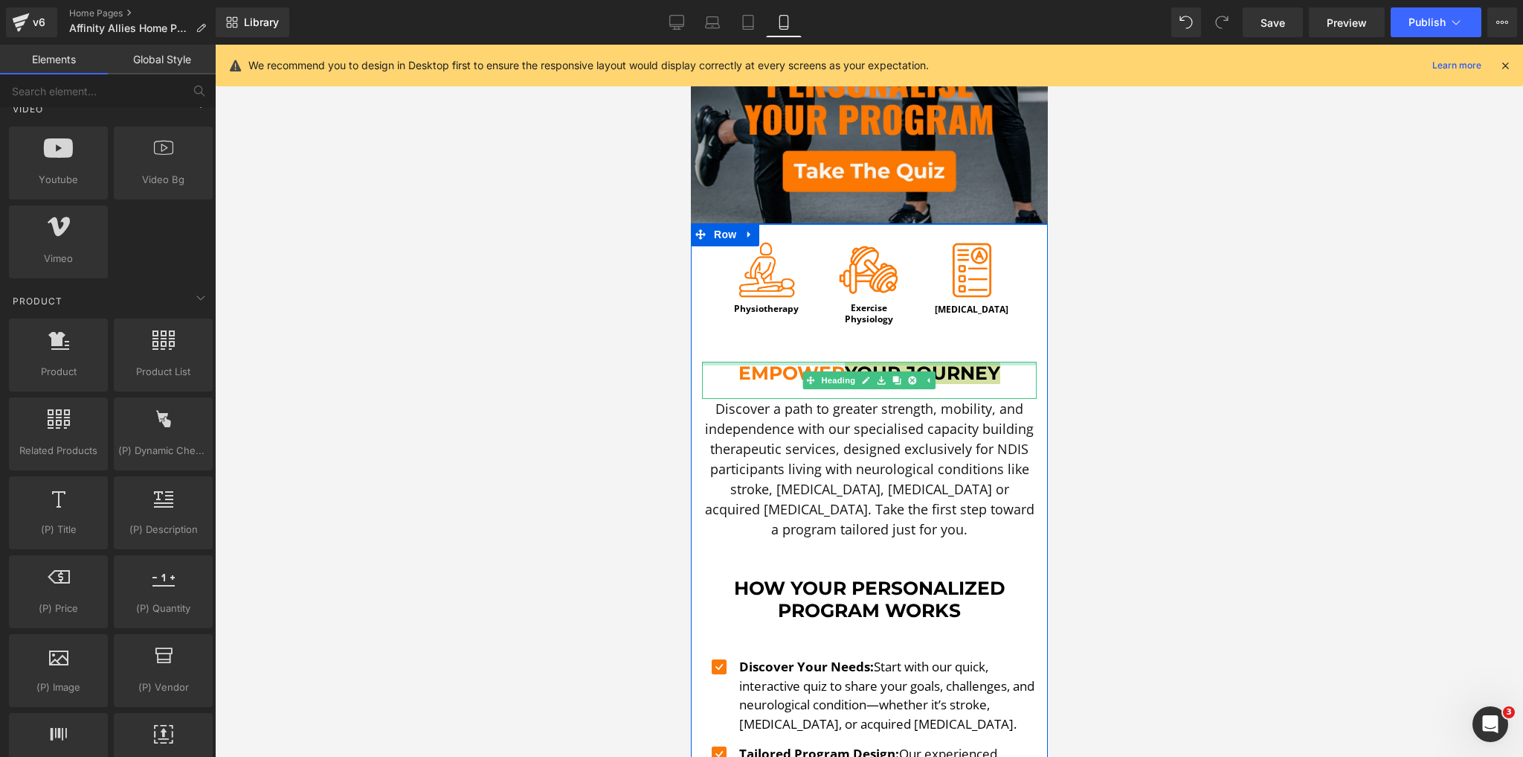
click at [974, 362] on div at bounding box center [868, 364] width 335 height 4
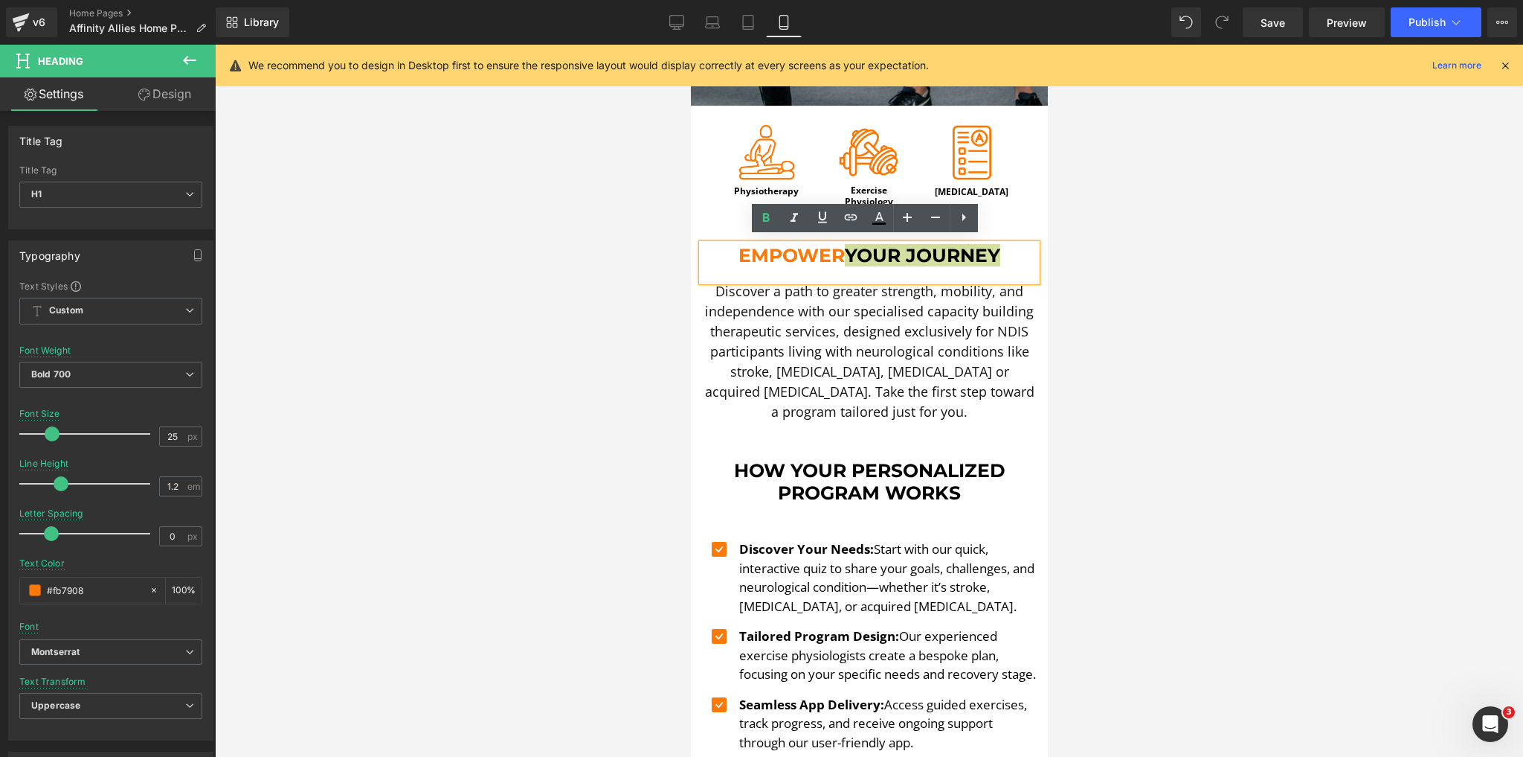
scroll to position [476, 0]
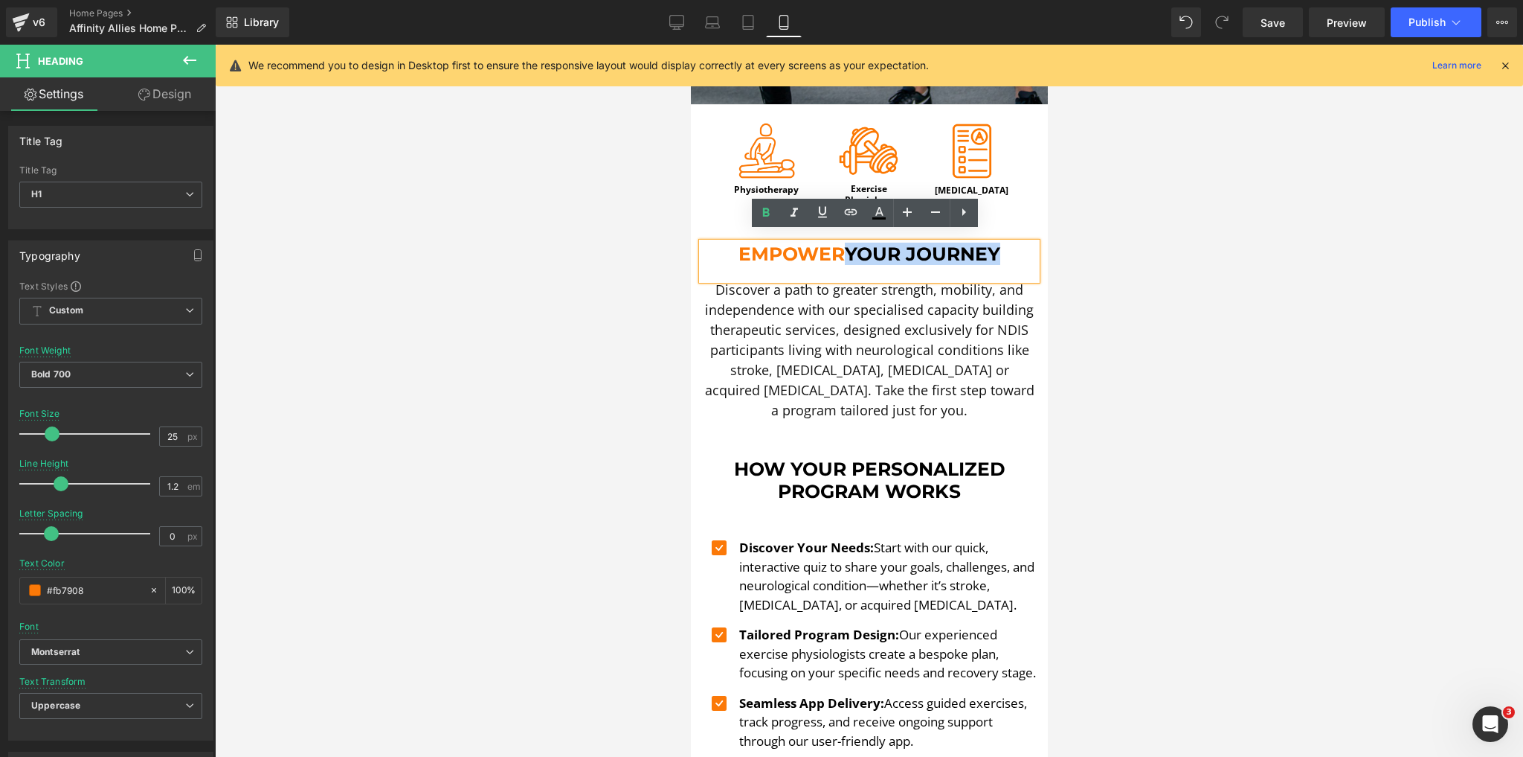
click at [962, 489] on h1 "How Your Personalized Program Works" at bounding box center [868, 479] width 335 height 45
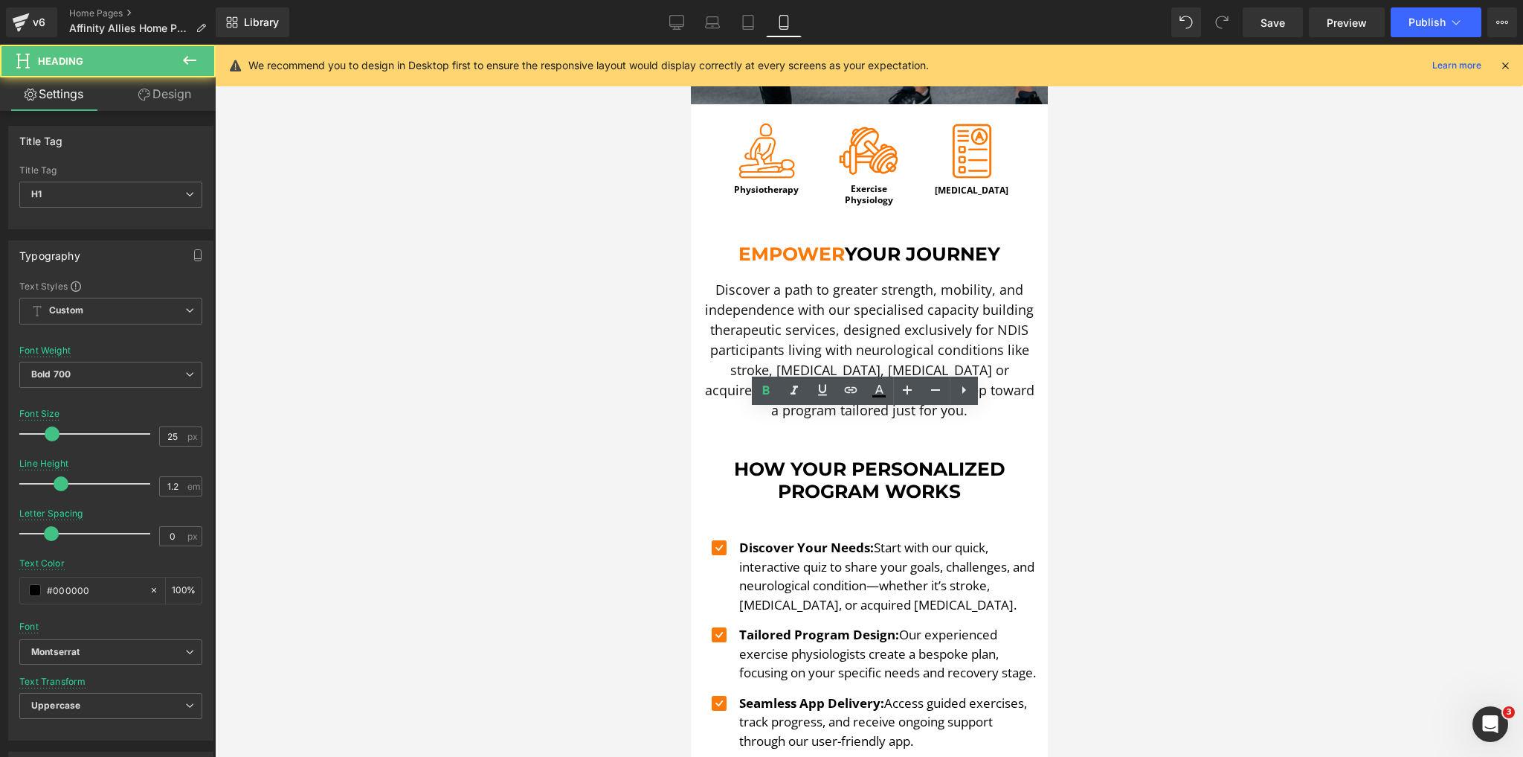
click at [1269, 539] on div at bounding box center [869, 401] width 1308 height 712
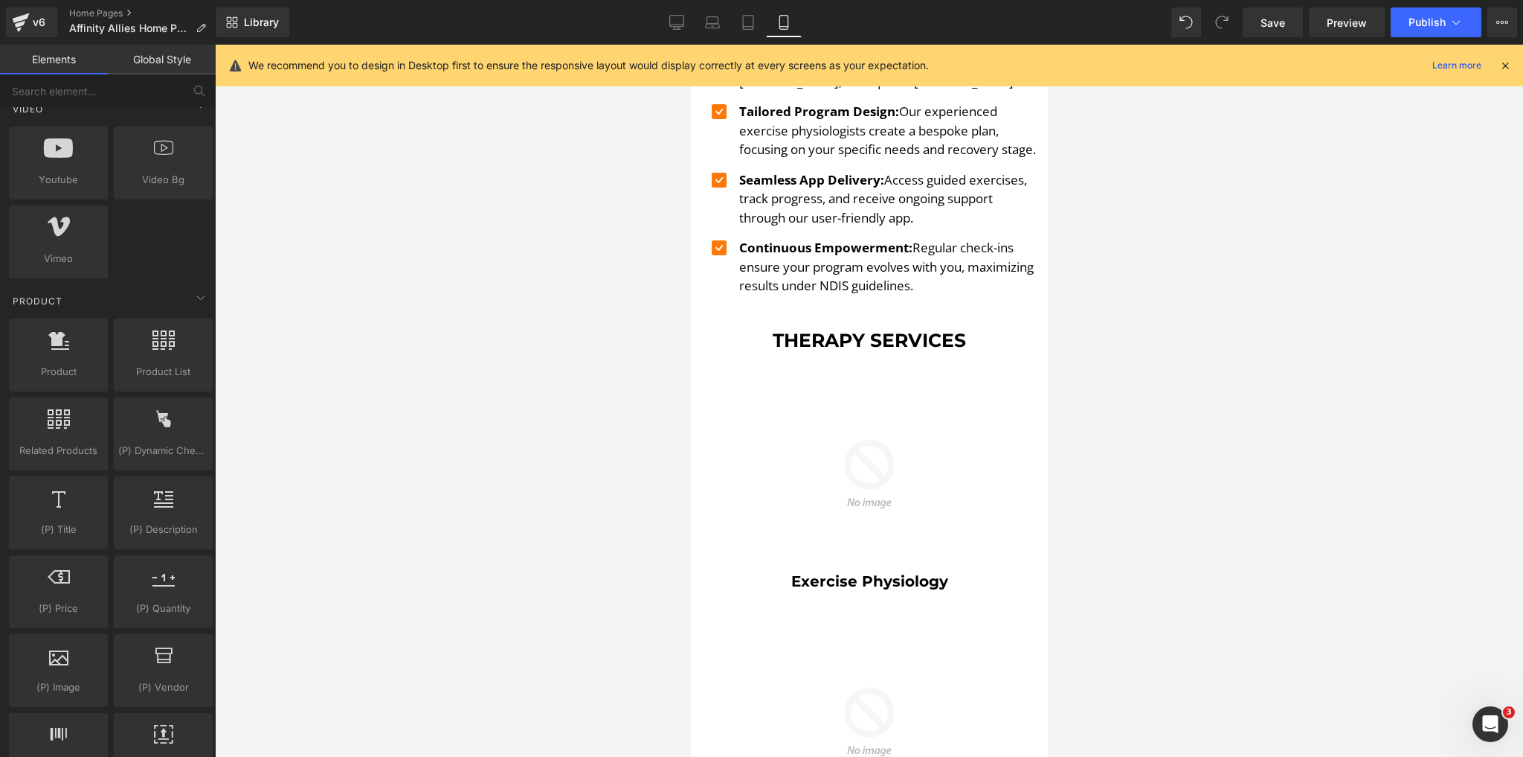
scroll to position [1071, 0]
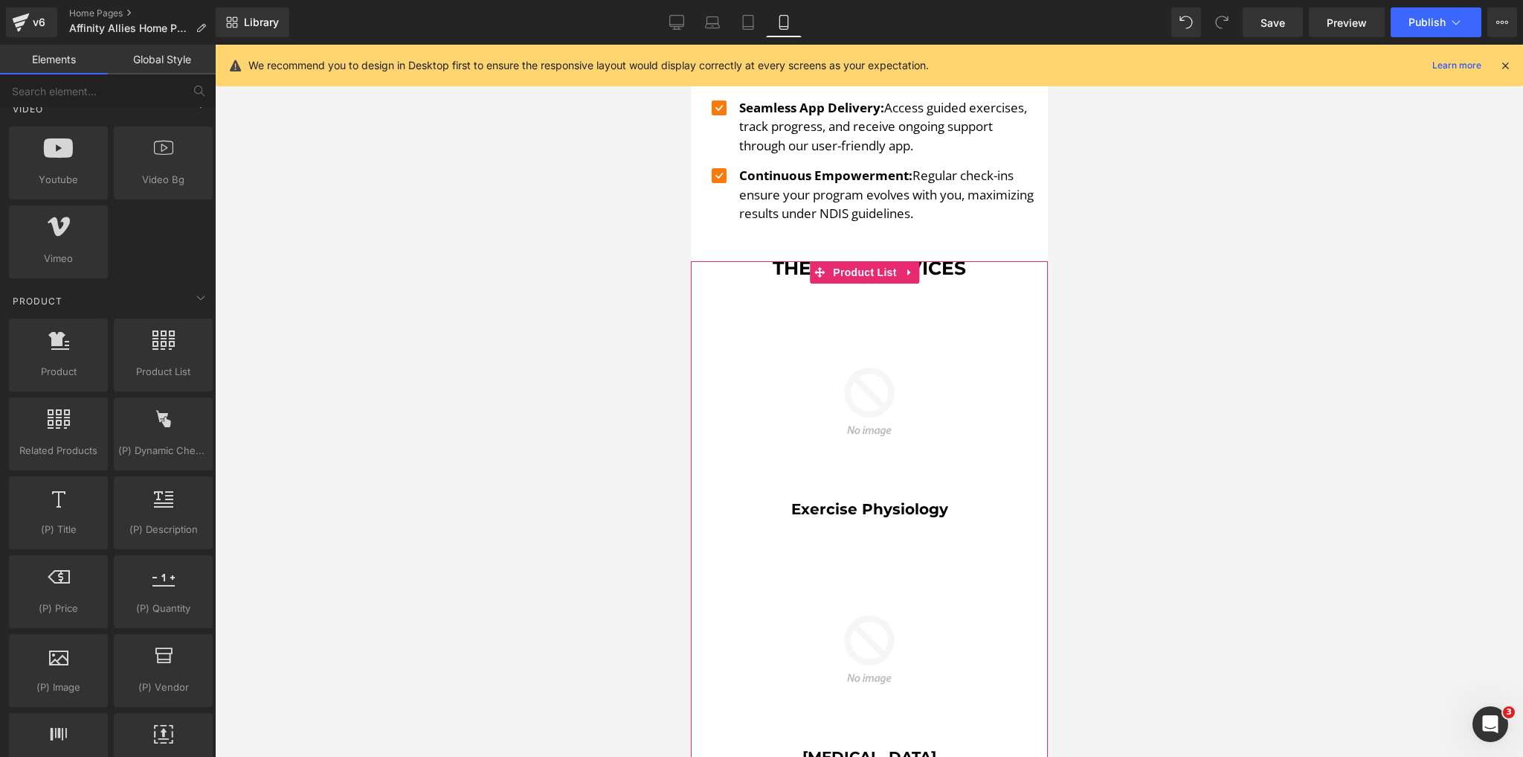
click at [785, 277] on div "Sale Off (P) Image Exercise Physiology (P) Title Product" at bounding box center [868, 653] width 357 height 774
click at [762, 266] on div at bounding box center [868, 263] width 357 height 5
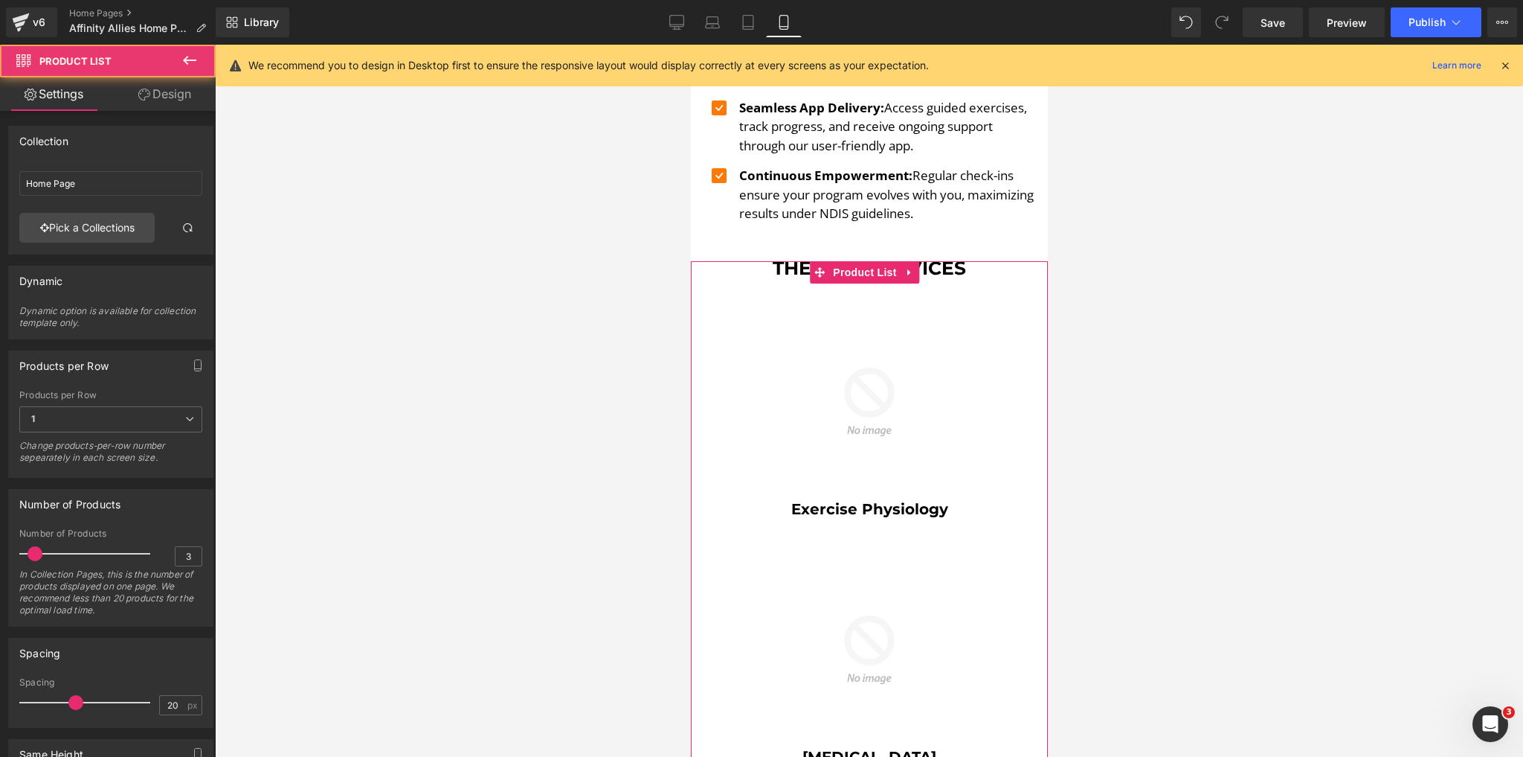
click at [779, 274] on div "Sale Off (P) Image Exercise Physiology (P) Title Product" at bounding box center [868, 653] width 357 height 774
click at [783, 266] on div at bounding box center [868, 263] width 357 height 5
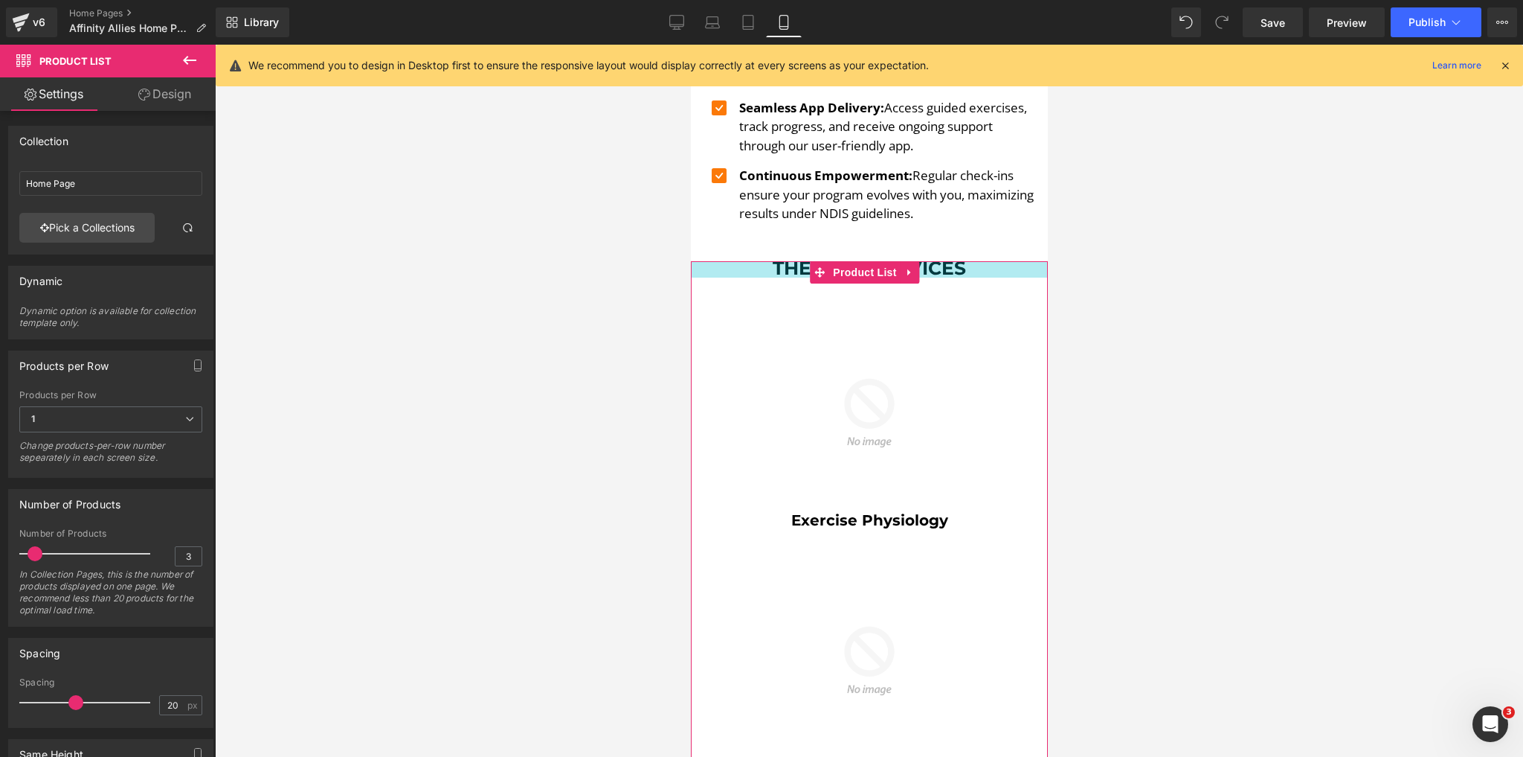
drag, startPoint x: 783, startPoint y: 271, endPoint x: 783, endPoint y: 282, distance: 11.2
click at [783, 277] on div at bounding box center [868, 269] width 357 height 16
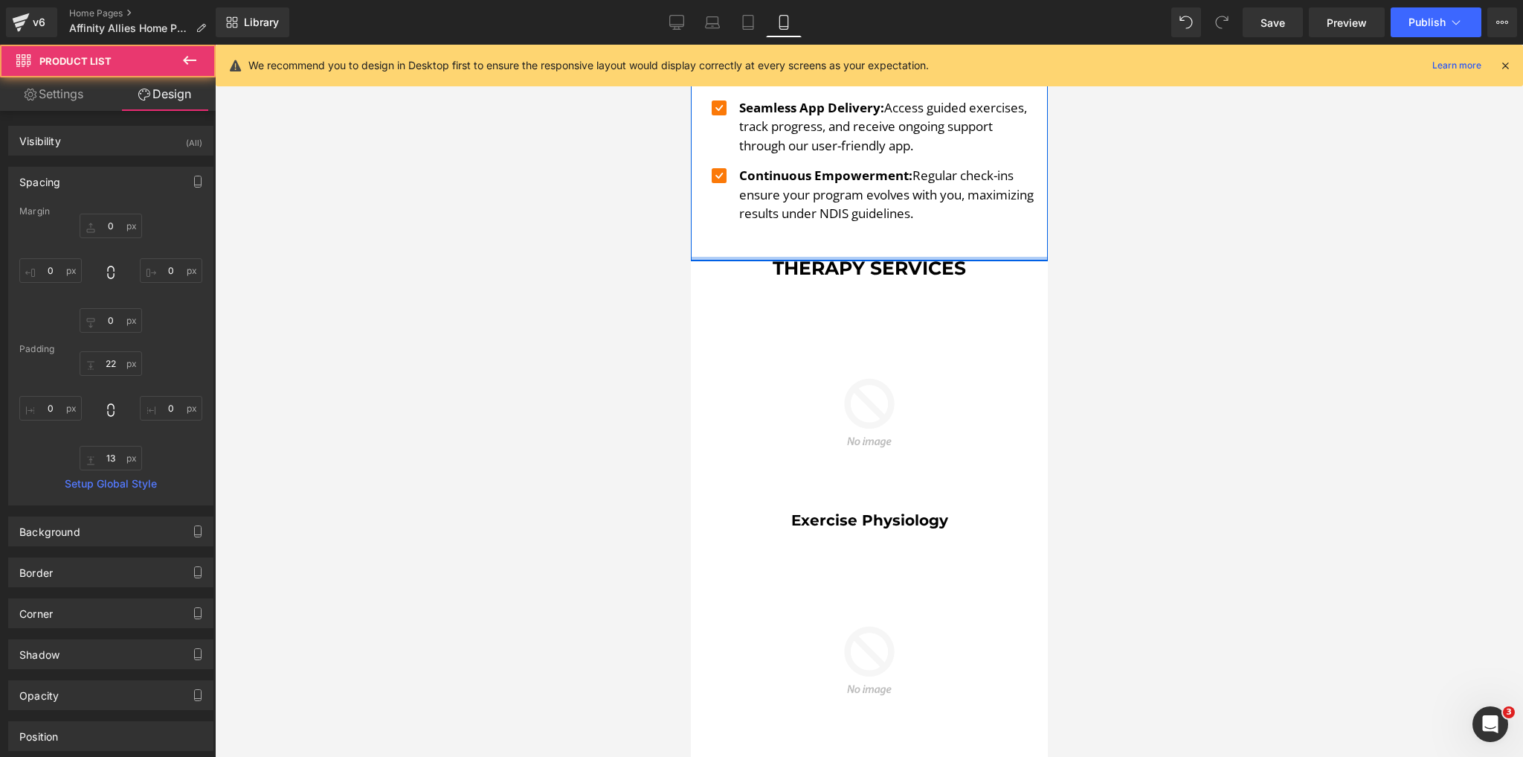
click at [786, 260] on div at bounding box center [868, 259] width 357 height 4
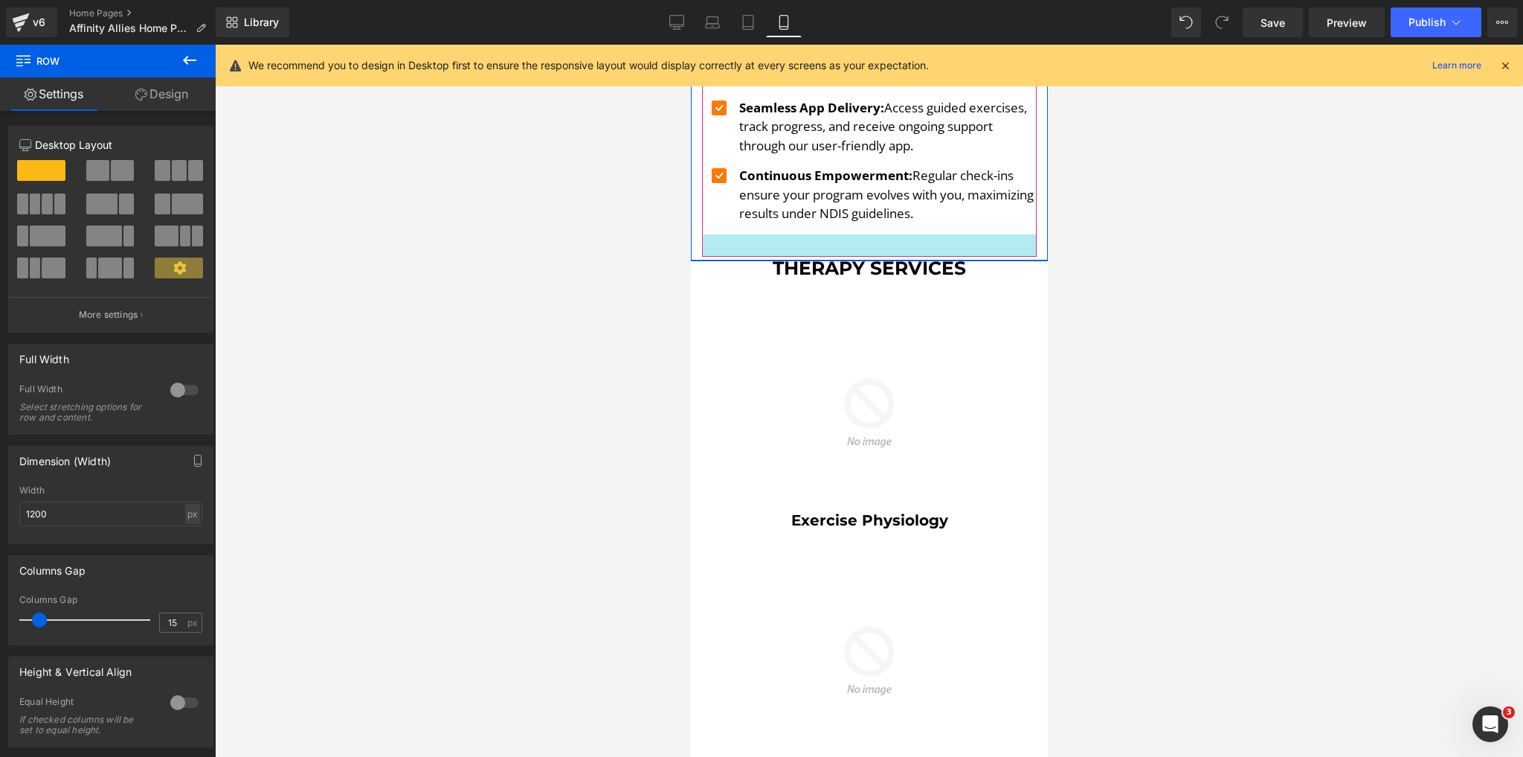
drag, startPoint x: 787, startPoint y: 267, endPoint x: 788, endPoint y: 256, distance: 11.3
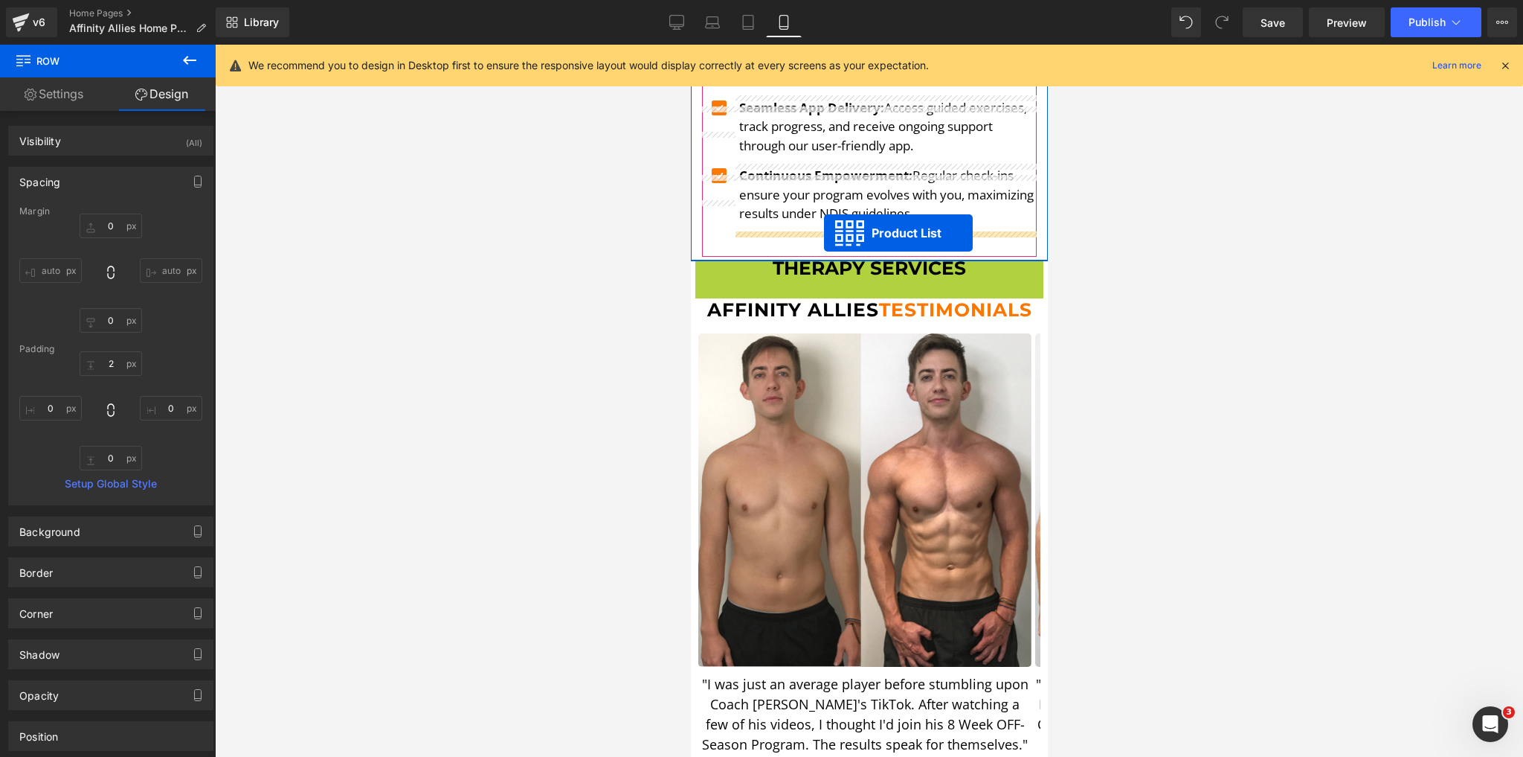
drag, startPoint x: 819, startPoint y: 277, endPoint x: 823, endPoint y: 233, distance: 44.1
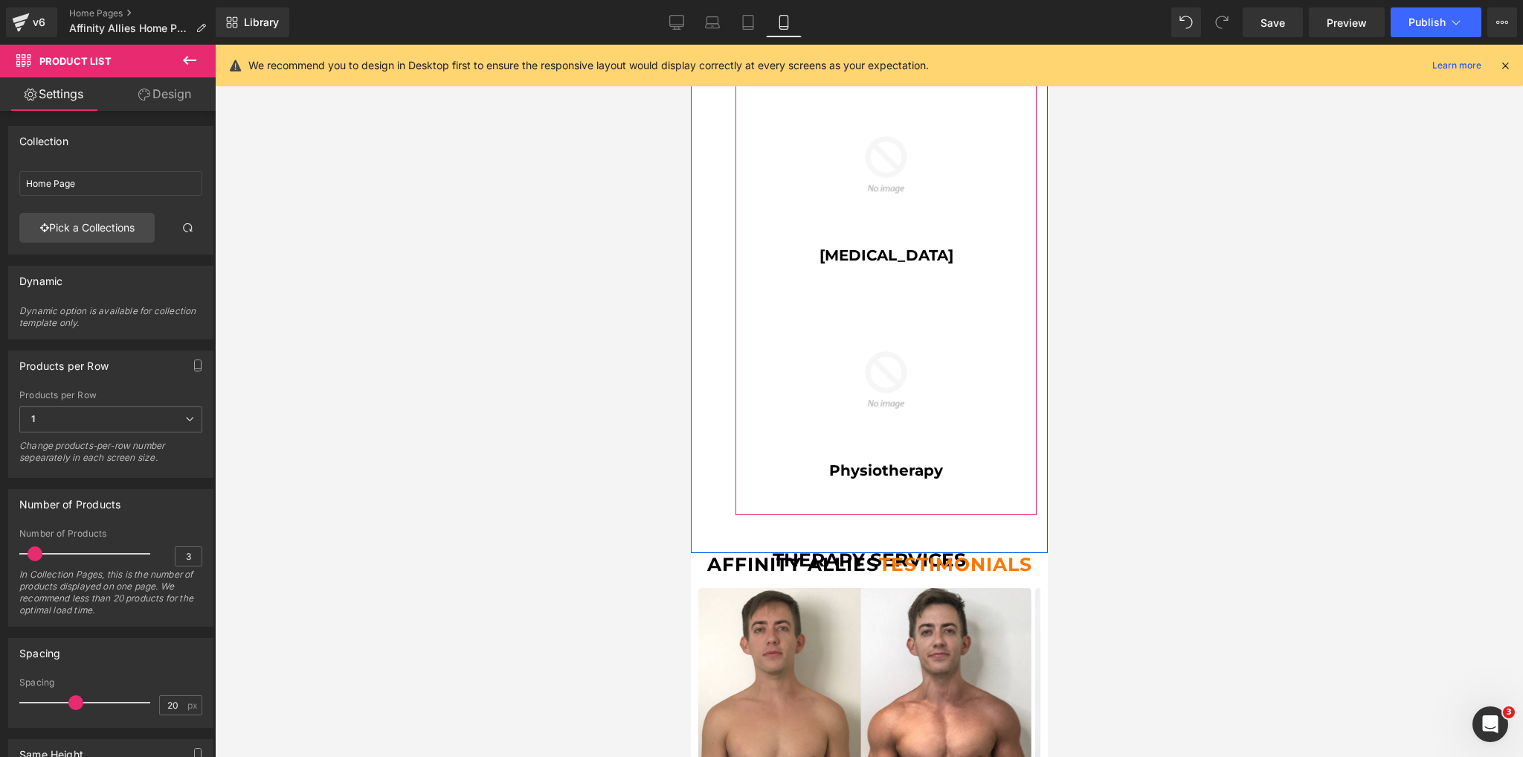
scroll to position [1488, 0]
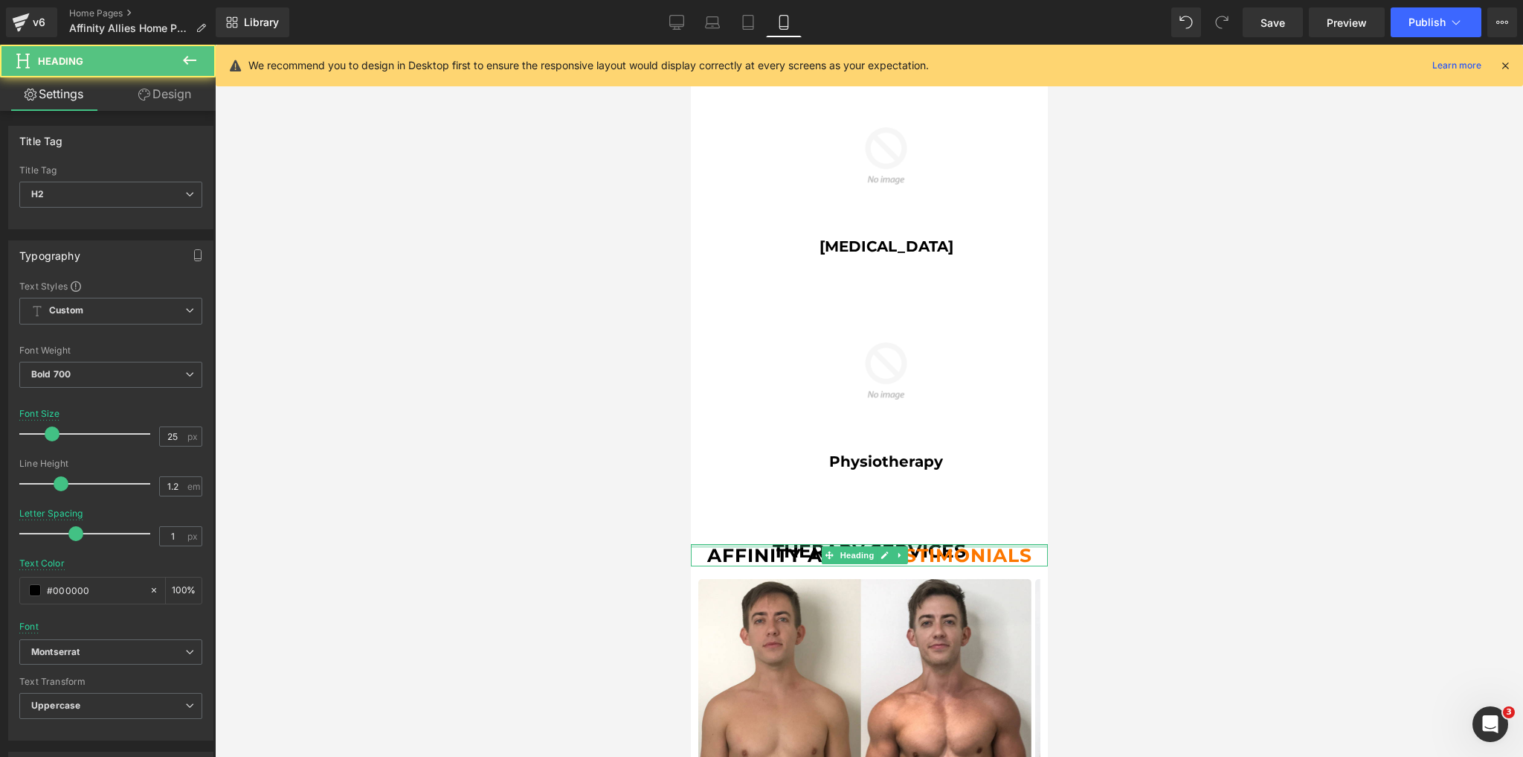
click at [785, 547] on div at bounding box center [868, 546] width 357 height 4
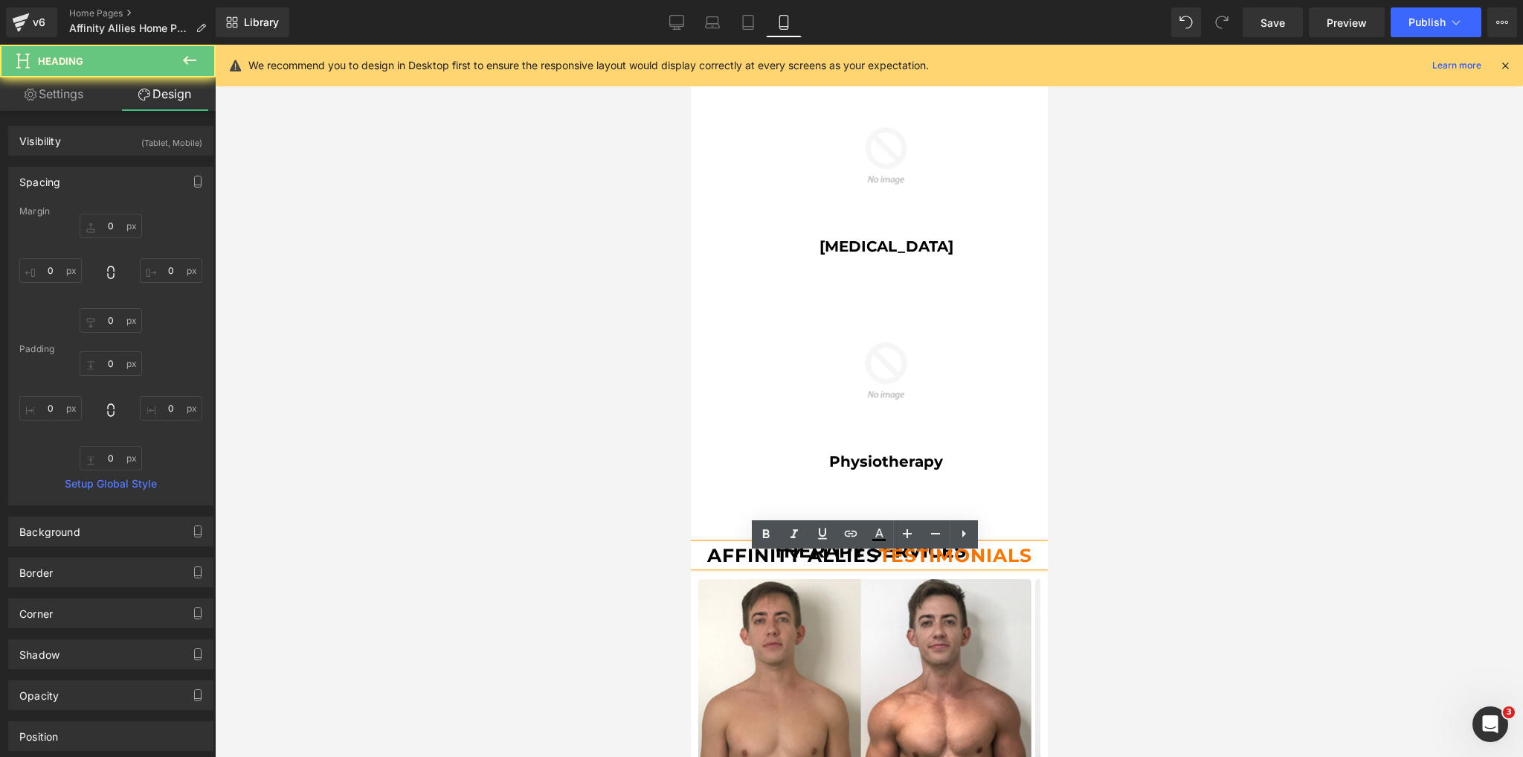
click at [785, 553] on div "Affinity Allies testimonials" at bounding box center [868, 555] width 357 height 22
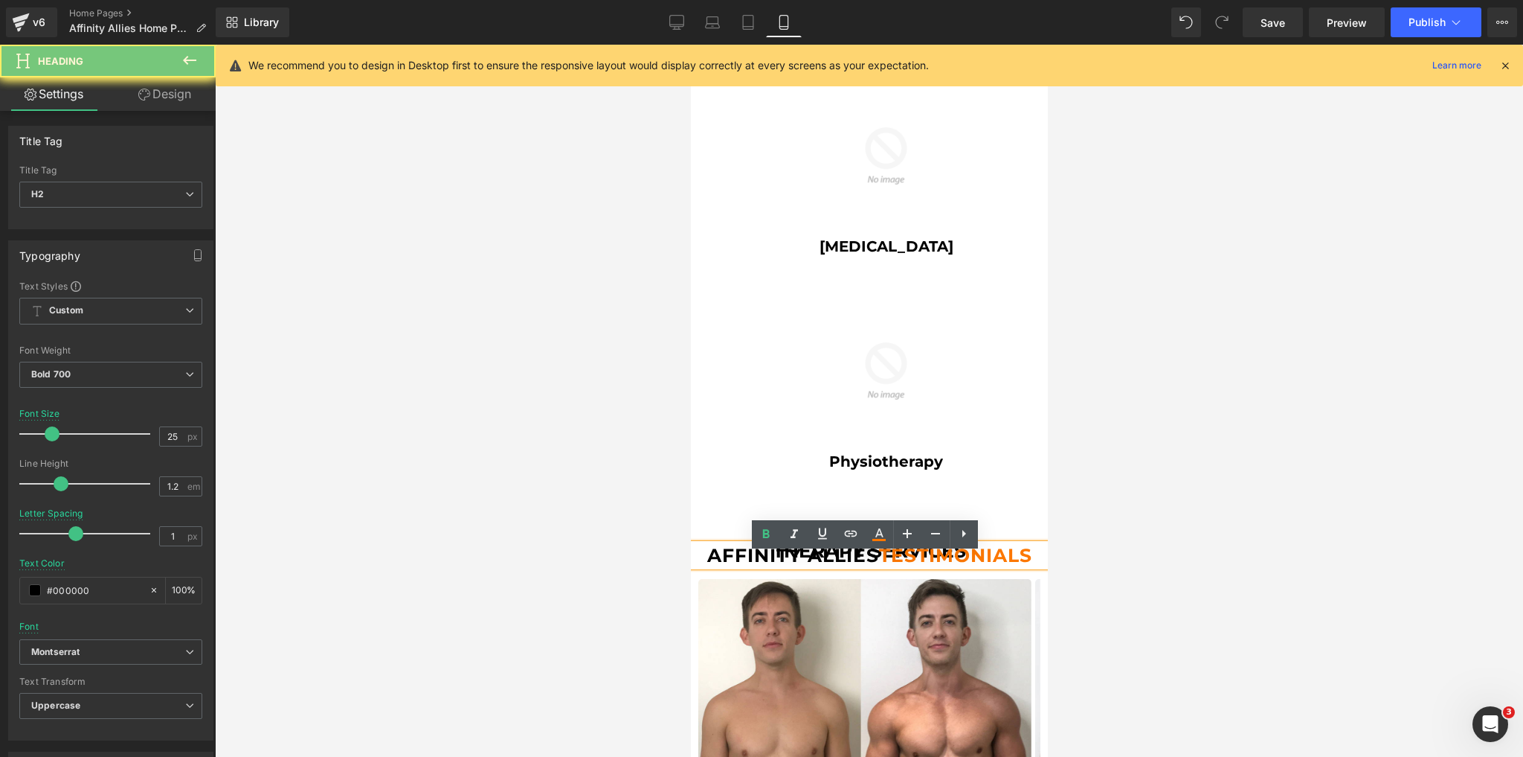
click at [785, 553] on div "Affinity Allies testimonials" at bounding box center [868, 555] width 357 height 22
drag, startPoint x: 774, startPoint y: 555, endPoint x: 731, endPoint y: 539, distance: 45.4
click at [770, 548] on div "Image Image Image Sports Science certified Heading Image Train Like A Pro Headi…" at bounding box center [868, 396] width 357 height 3449
click at [764, 553] on div "Affinity Allies testimonials" at bounding box center [868, 555] width 357 height 22
click at [781, 553] on div "Affinity Allies testimonials" at bounding box center [868, 555] width 357 height 22
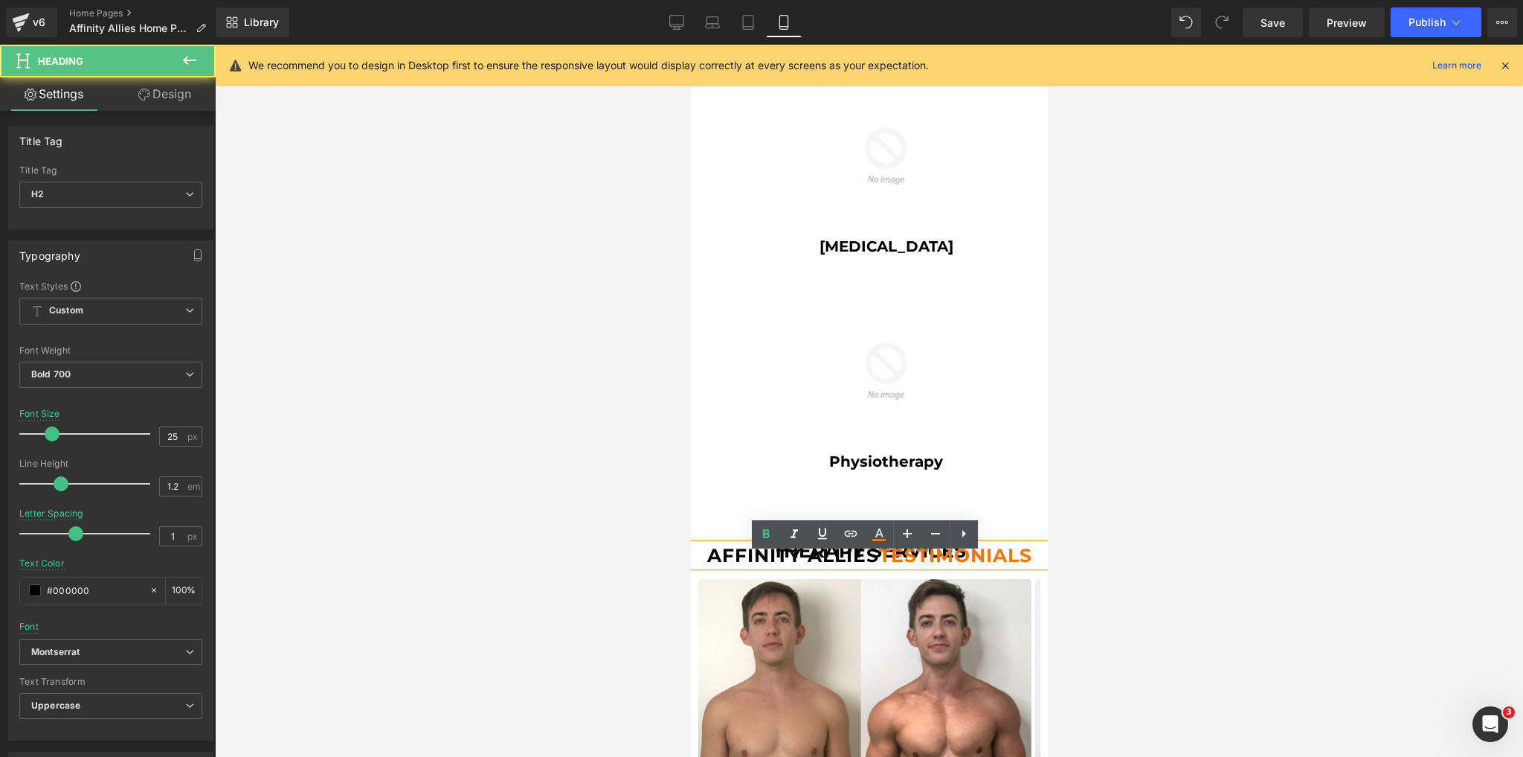
click at [766, 552] on div "Affinity Allies testimonials" at bounding box center [868, 555] width 357 height 22
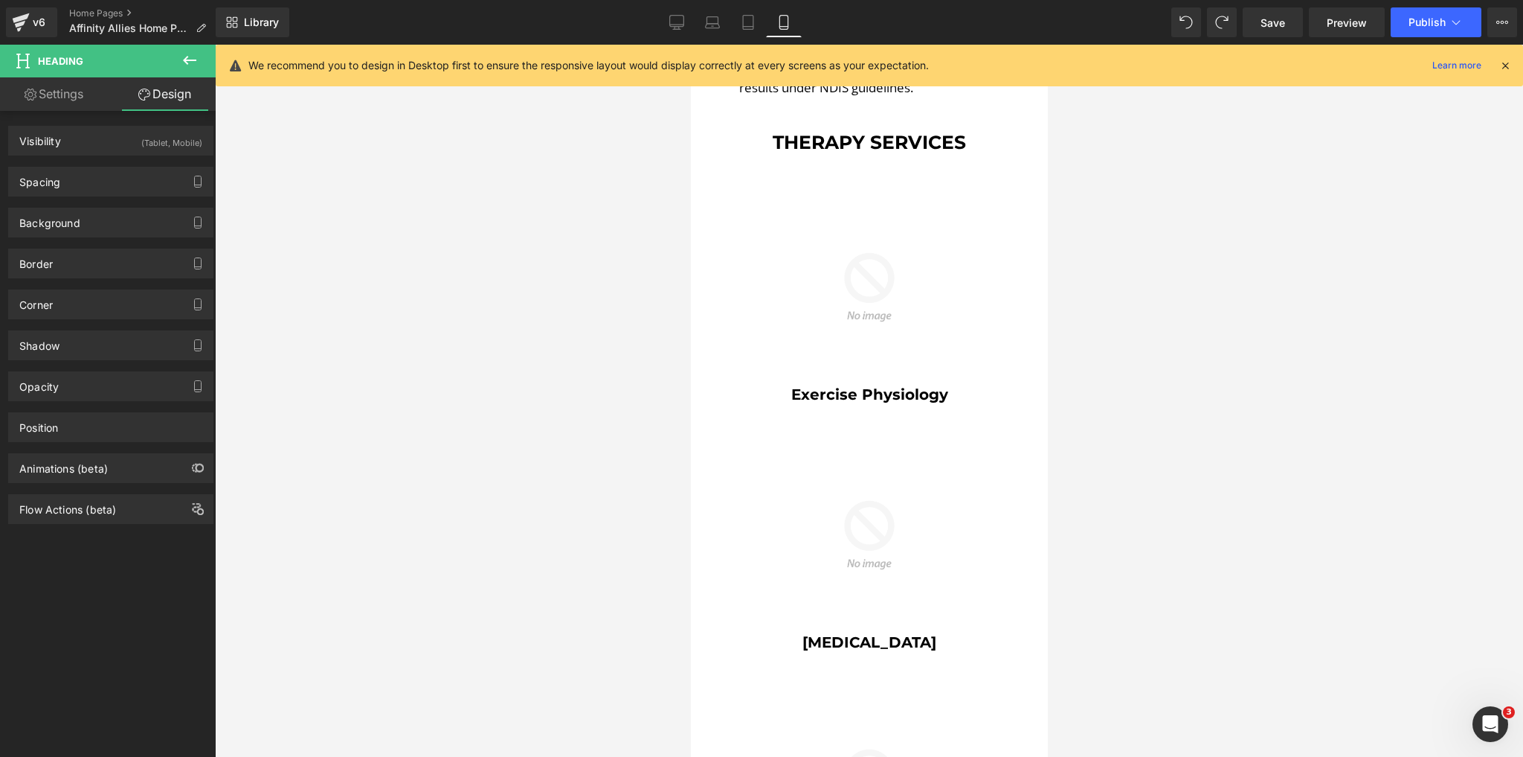
scroll to position [1056, 0]
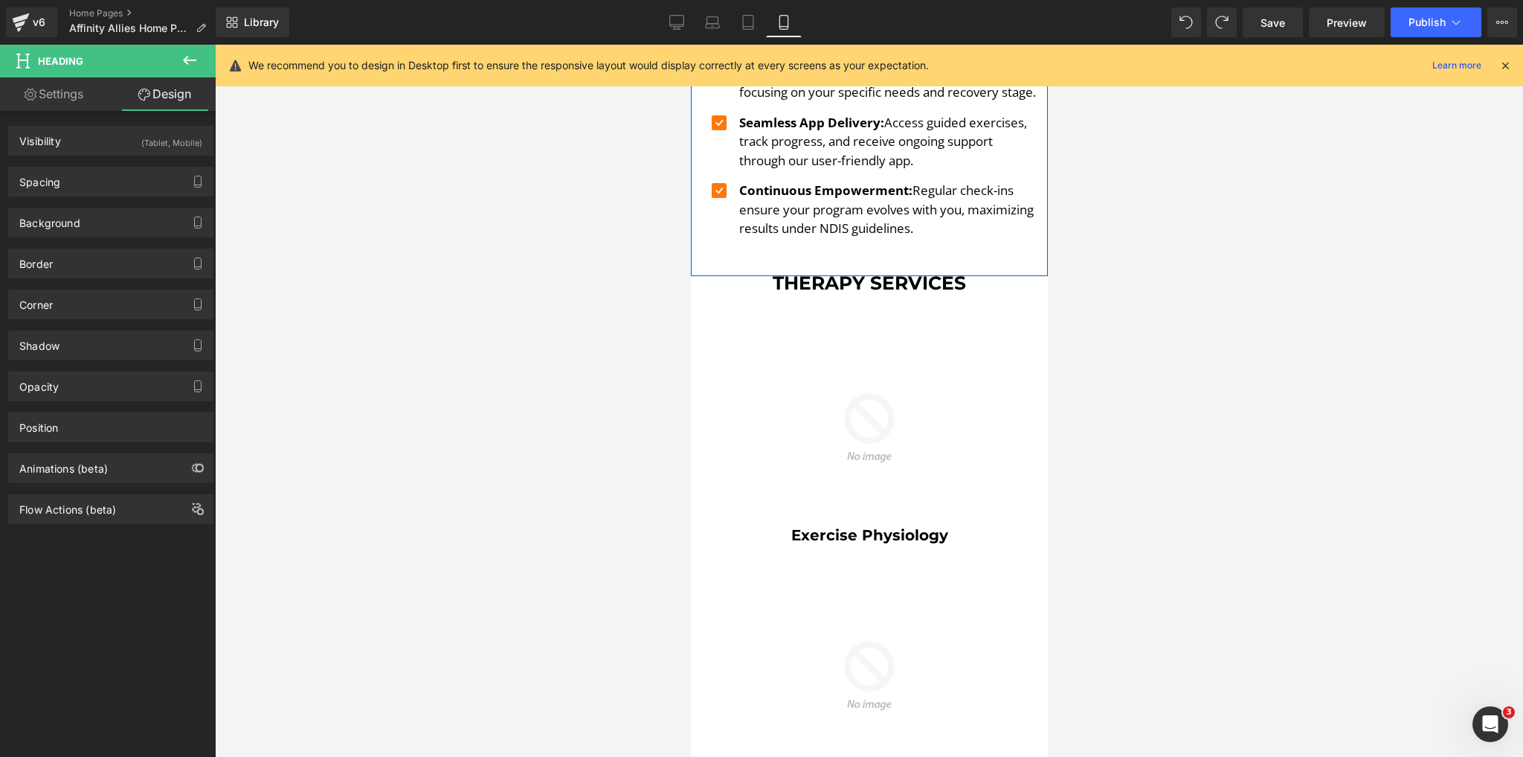
click at [789, 276] on div at bounding box center [868, 275] width 357 height 1
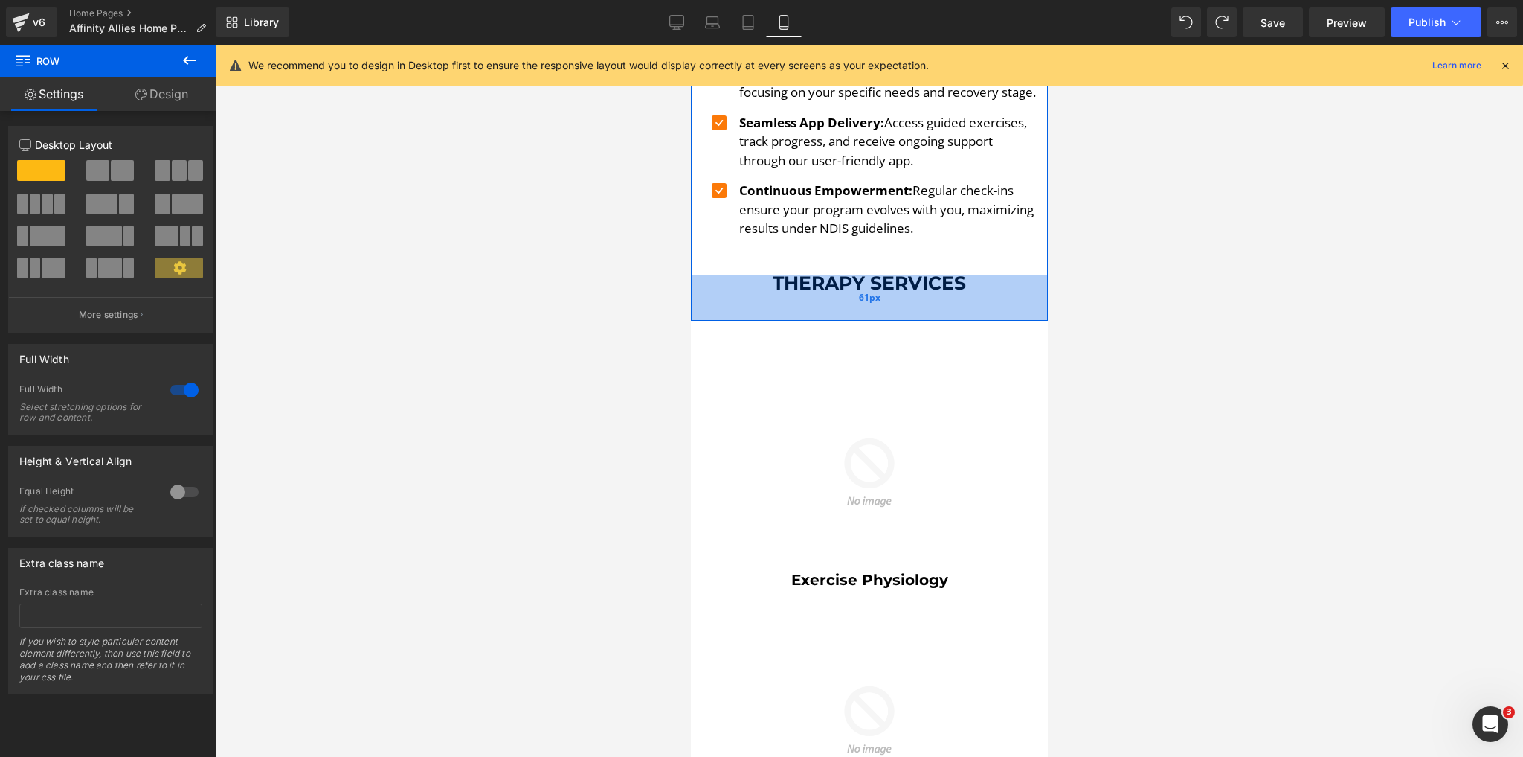
drag, startPoint x: 789, startPoint y: 283, endPoint x: 787, endPoint y: 330, distance: 46.9
click at [787, 321] on div "61px" at bounding box center [868, 297] width 357 height 45
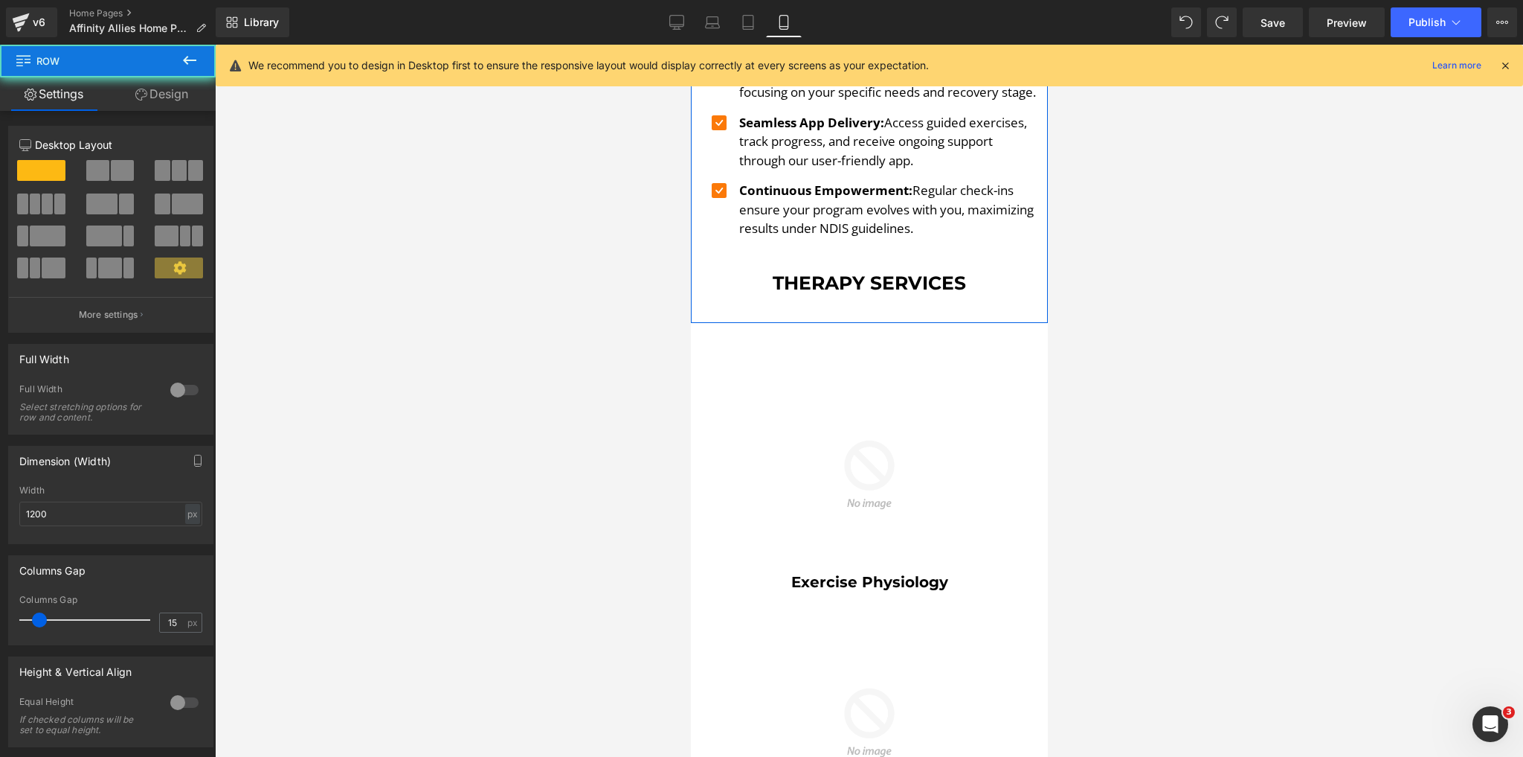
click at [690, 45] on div at bounding box center [690, 45] width 0 height 0
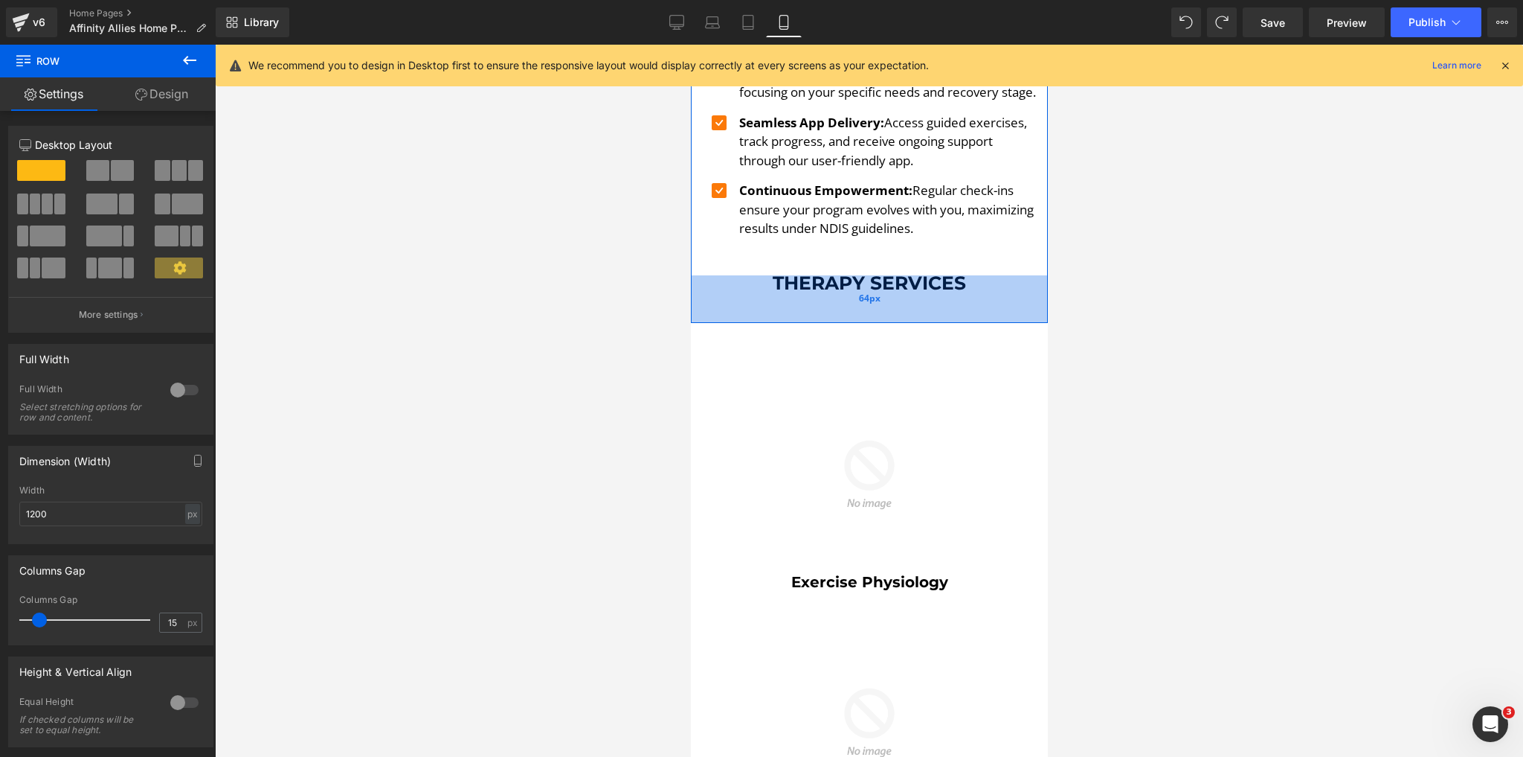
click at [801, 288] on div "64px" at bounding box center [868, 299] width 357 height 48
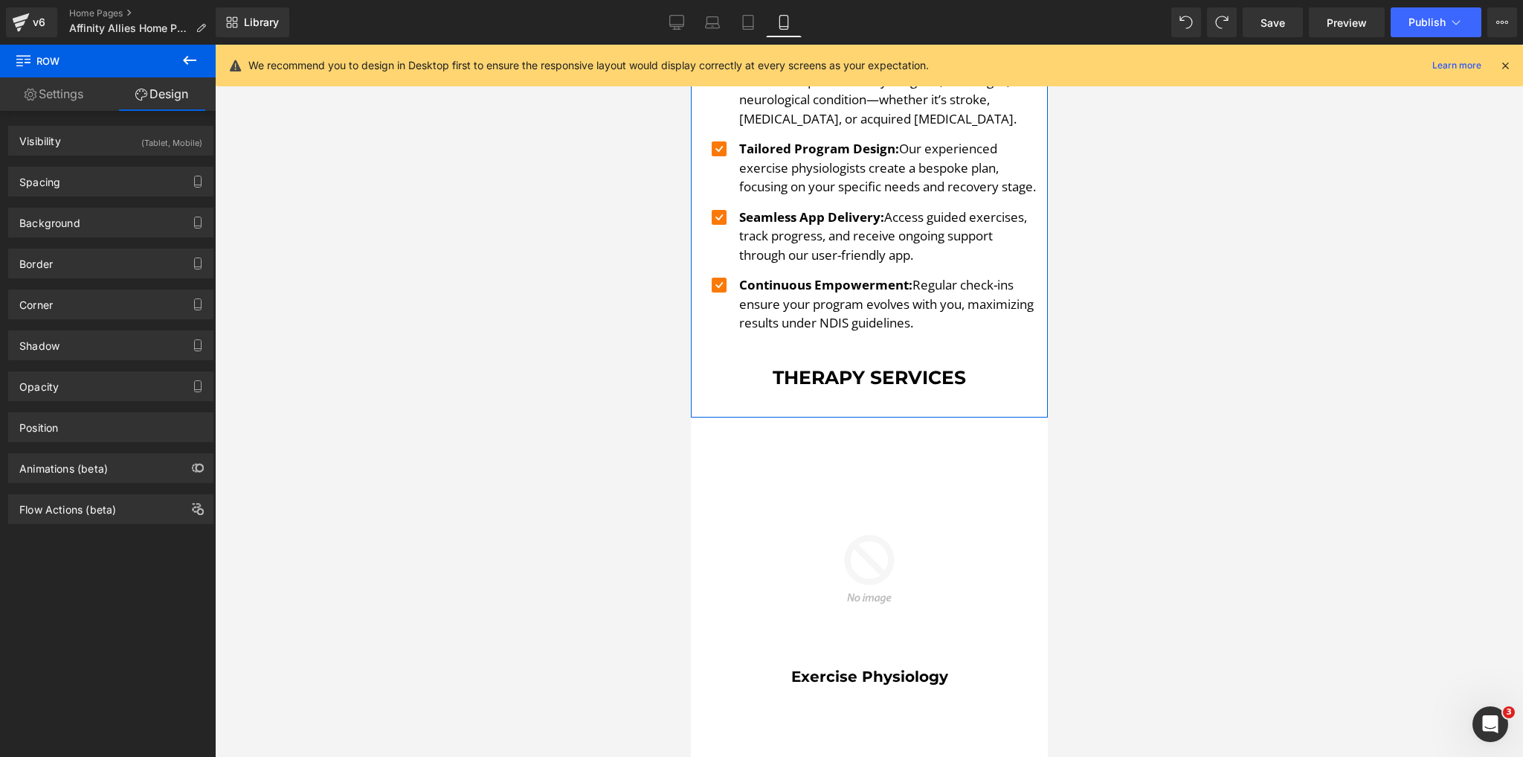
scroll to position [998, 0]
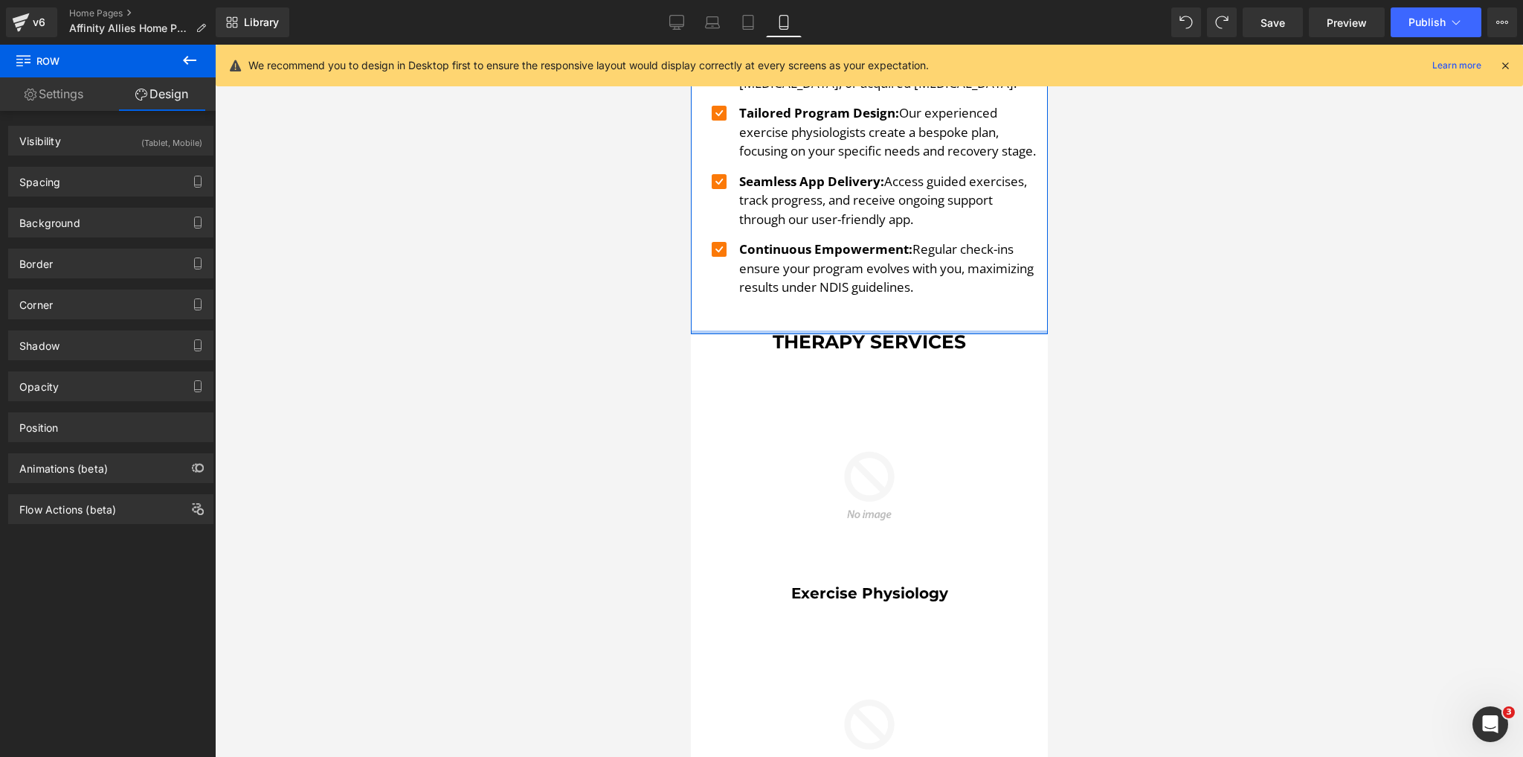
drag, startPoint x: 843, startPoint y: 381, endPoint x: 843, endPoint y: 324, distance: 56.5
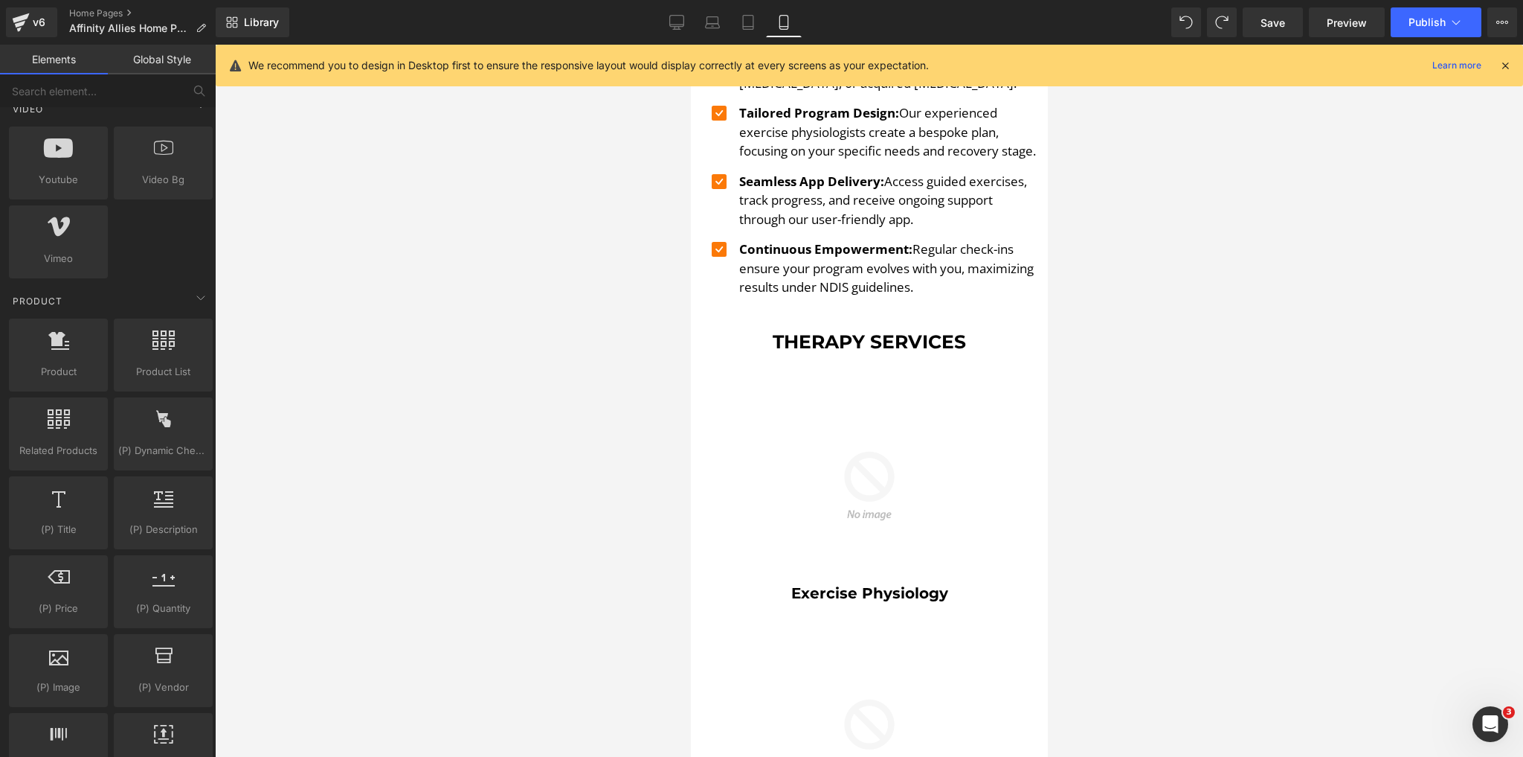
click at [588, 357] on div at bounding box center [869, 401] width 1308 height 712
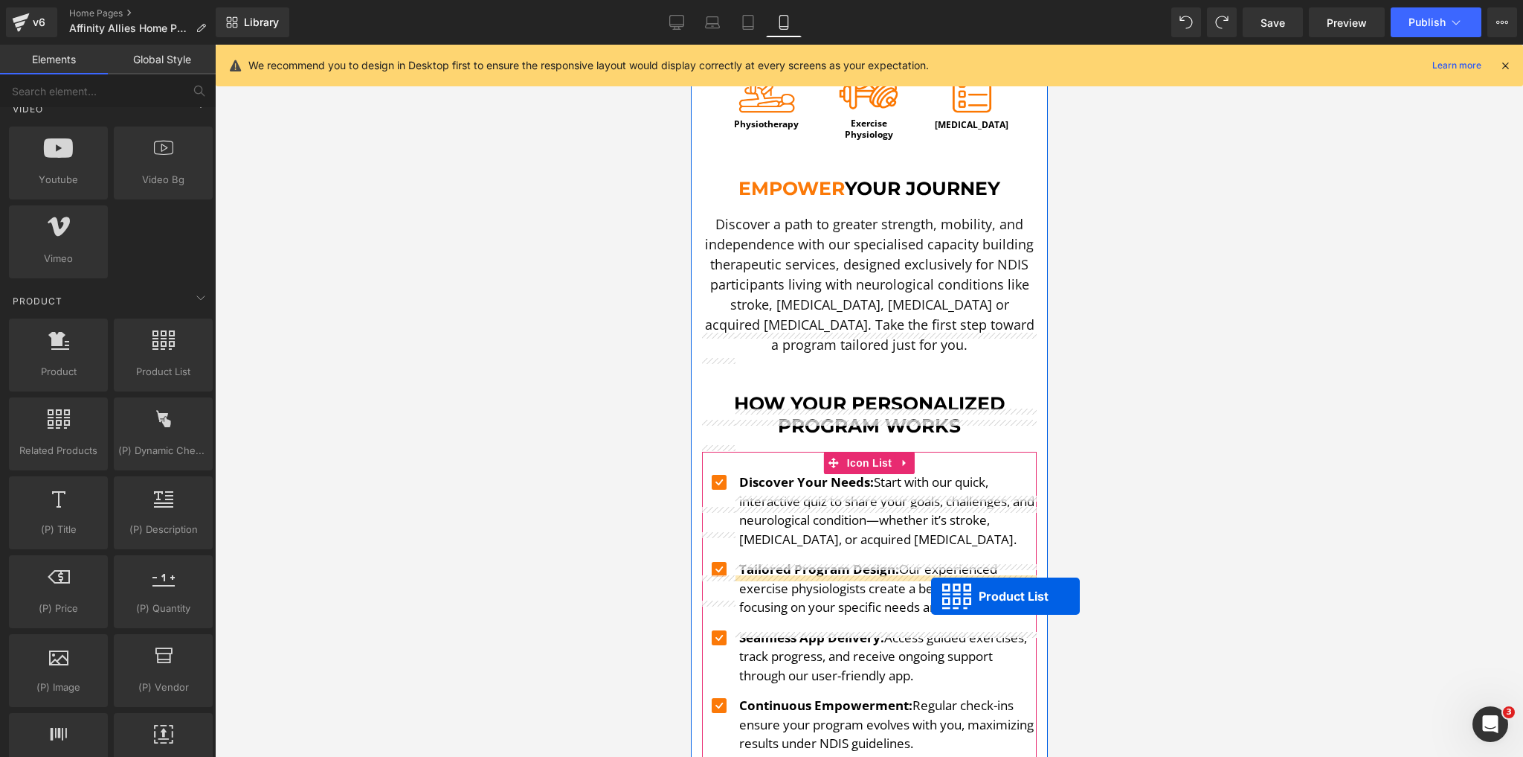
scroll to position [521, 0]
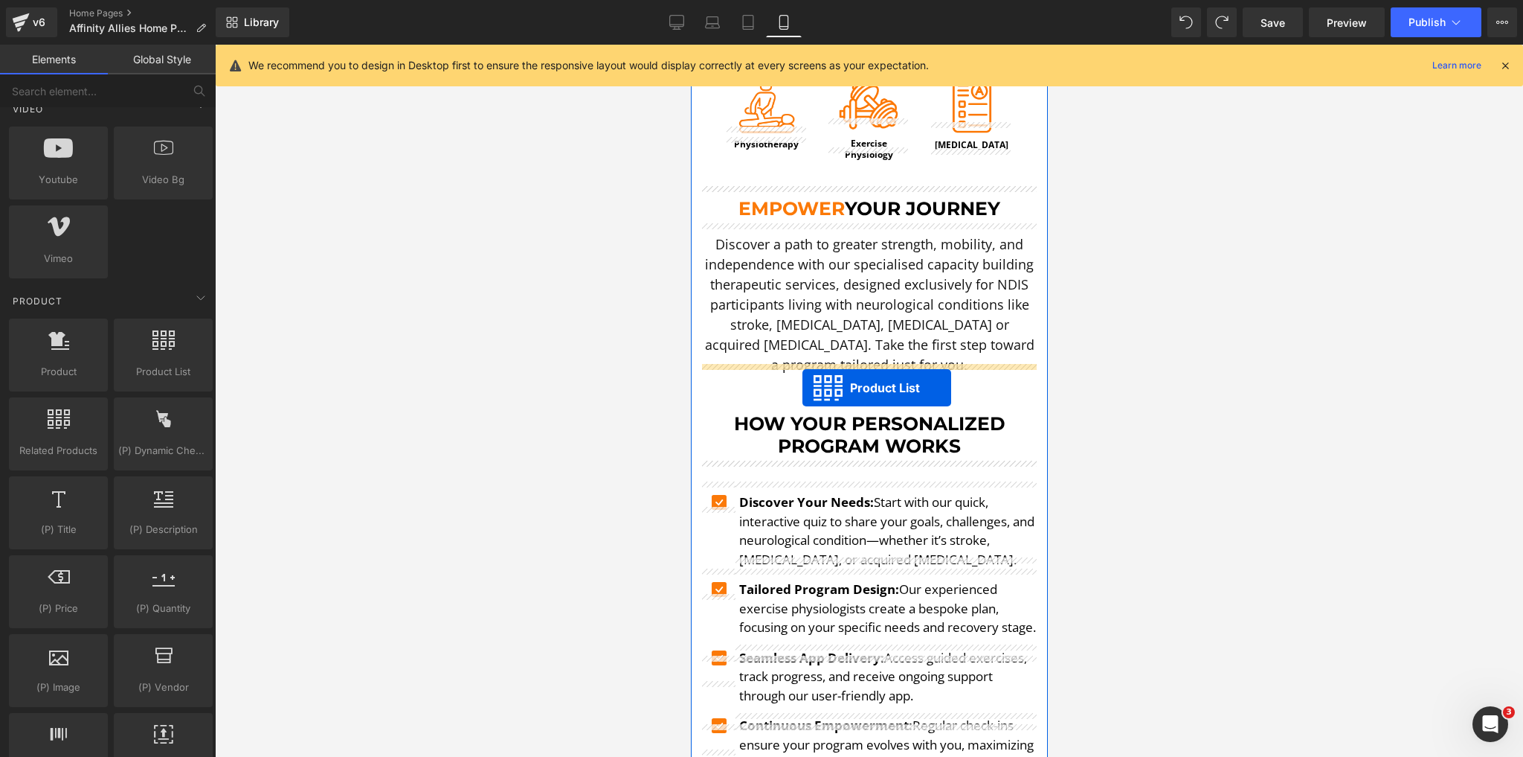
drag, startPoint x: 823, startPoint y: 351, endPoint x: 802, endPoint y: 388, distance: 43.0
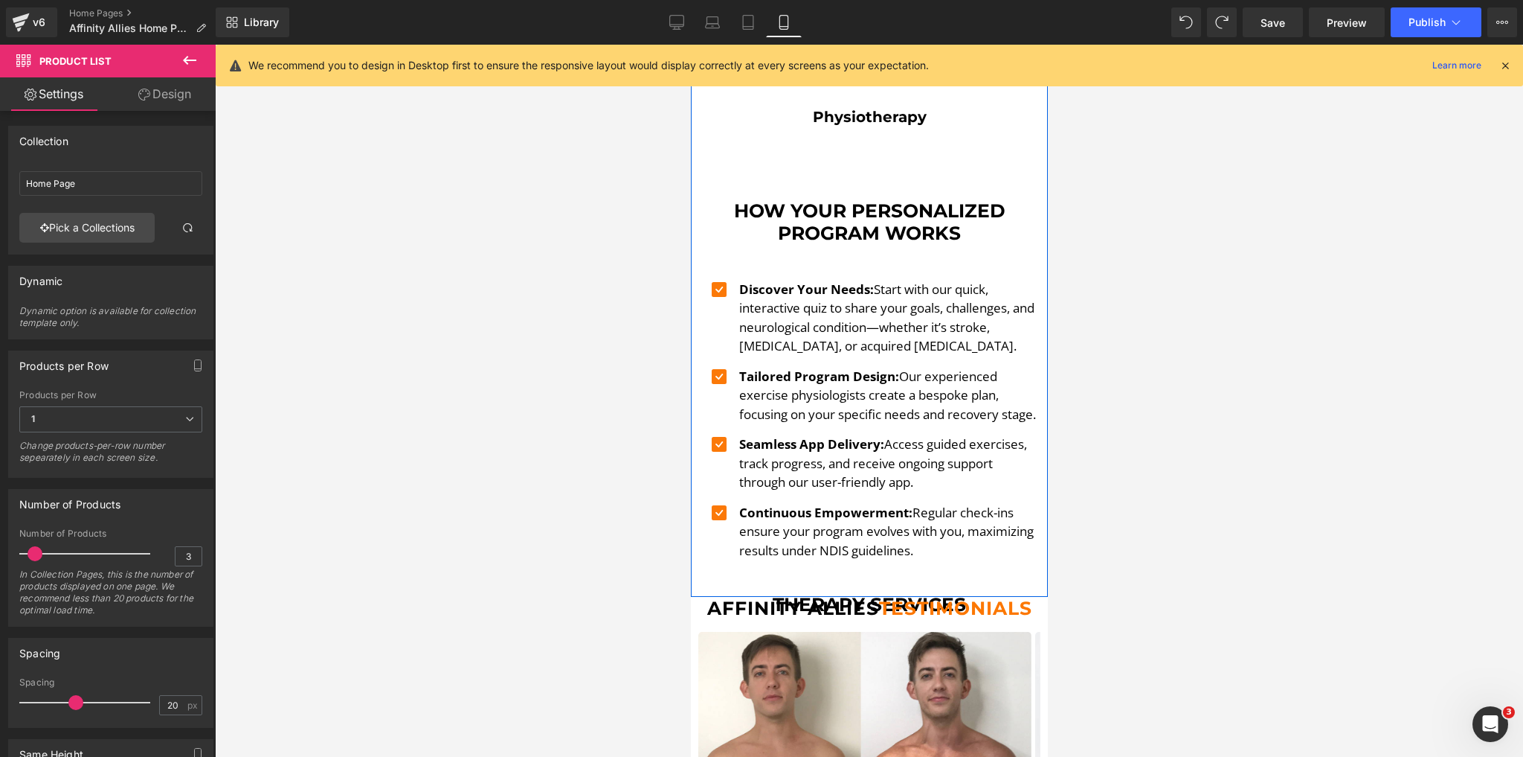
scroll to position [1533, 0]
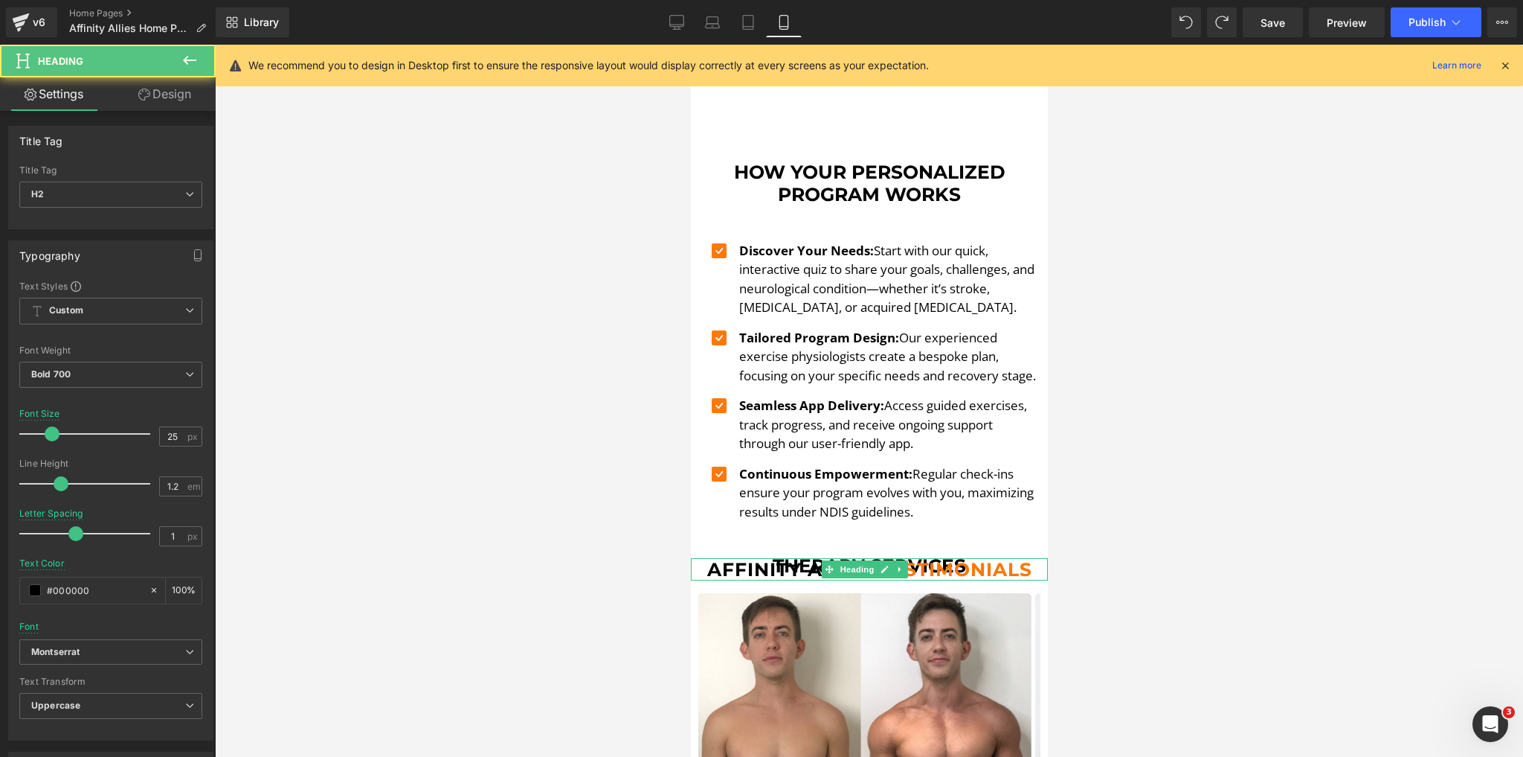
click at [791, 579] on h2 "Affinity Allies testimonials" at bounding box center [868, 569] width 357 height 22
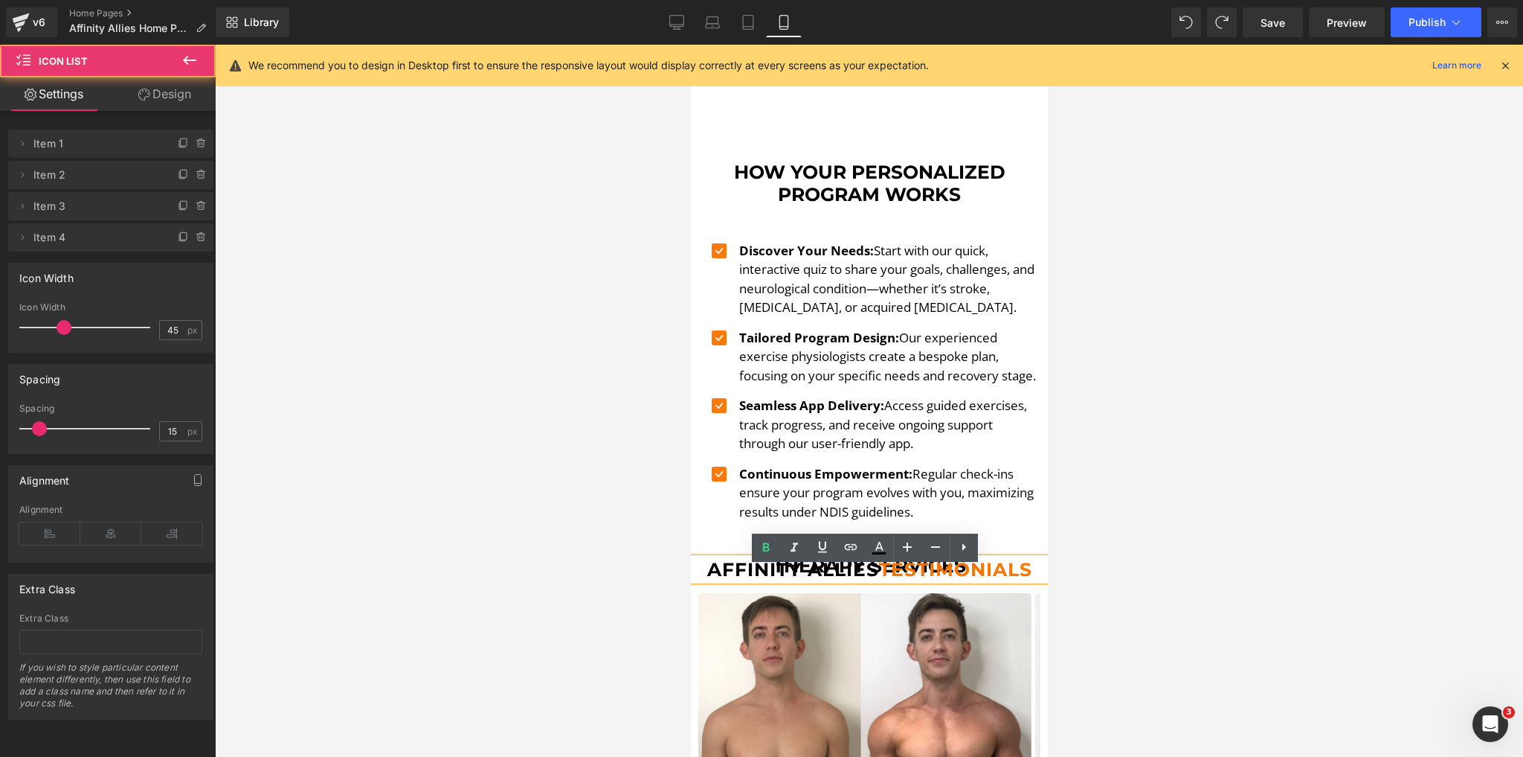
click at [774, 555] on div "Icon Discover Your Needs: Start with our quick, interactive quiz to share your …" at bounding box center [868, 387] width 335 height 335
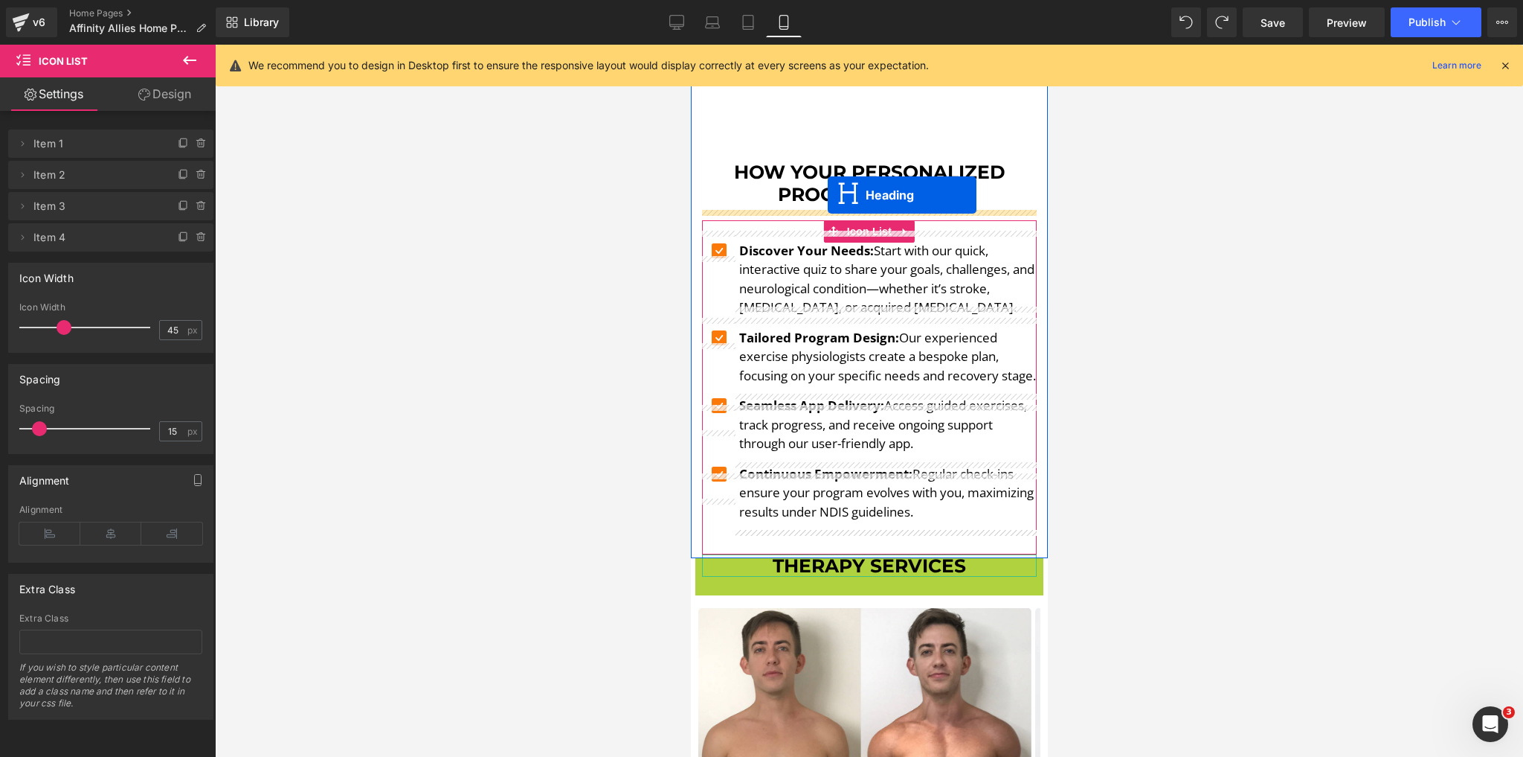
drag, startPoint x: 827, startPoint y: 579, endPoint x: 827, endPoint y: 196, distance: 383.1
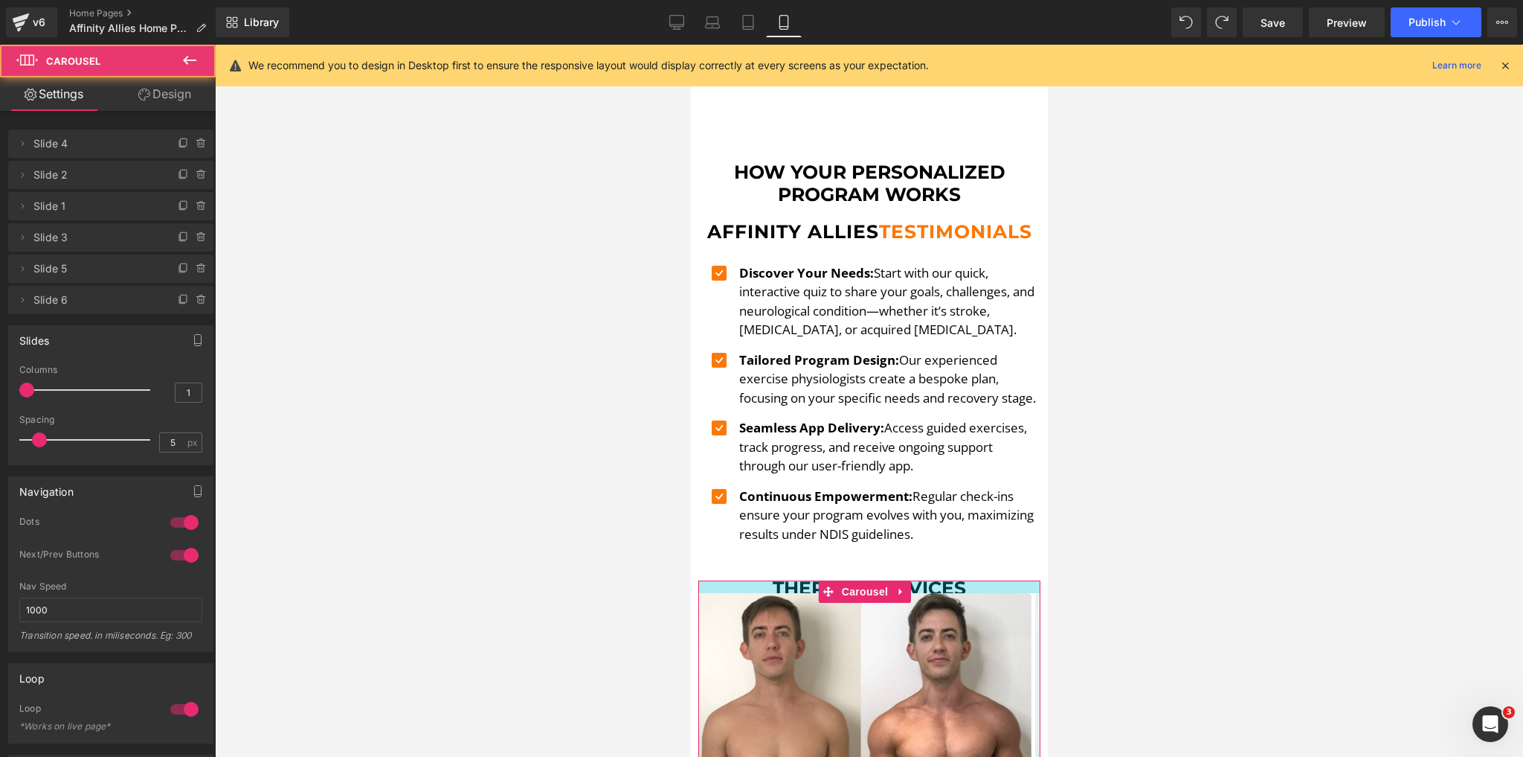
click at [791, 590] on div at bounding box center [869, 586] width 342 height 13
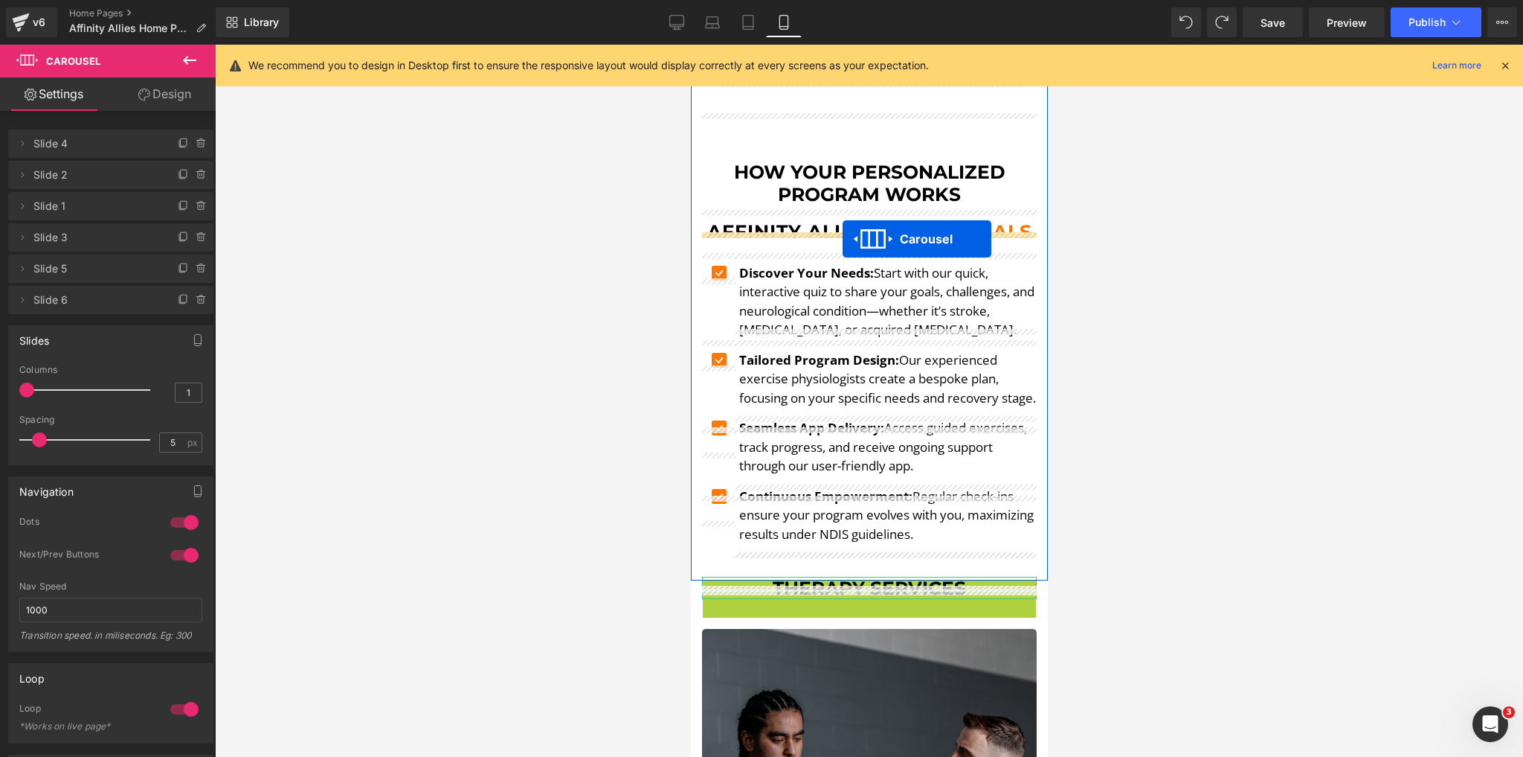
drag, startPoint x: 833, startPoint y: 600, endPoint x: 842, endPoint y: 239, distance: 361.6
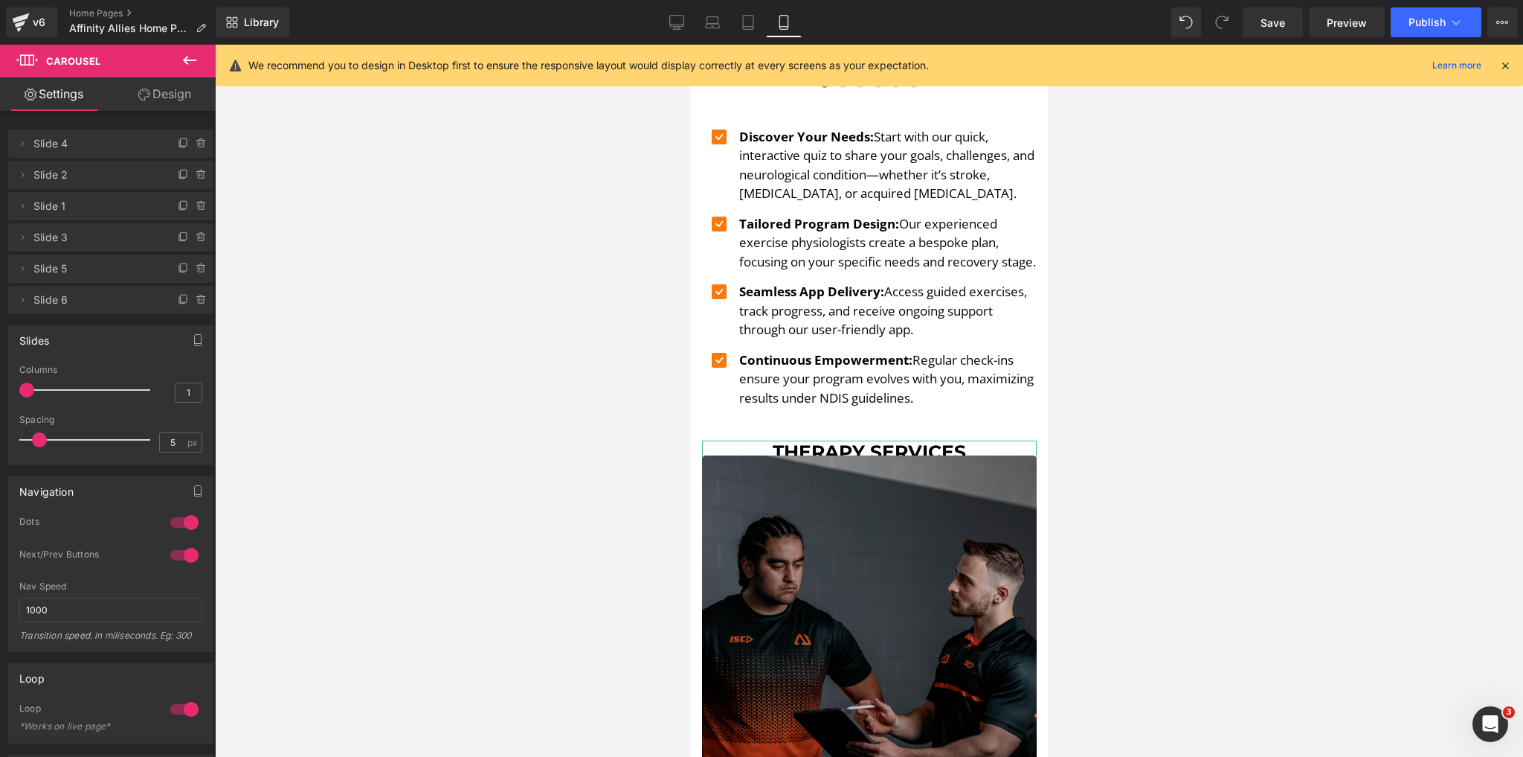
scroll to position [2188, 0]
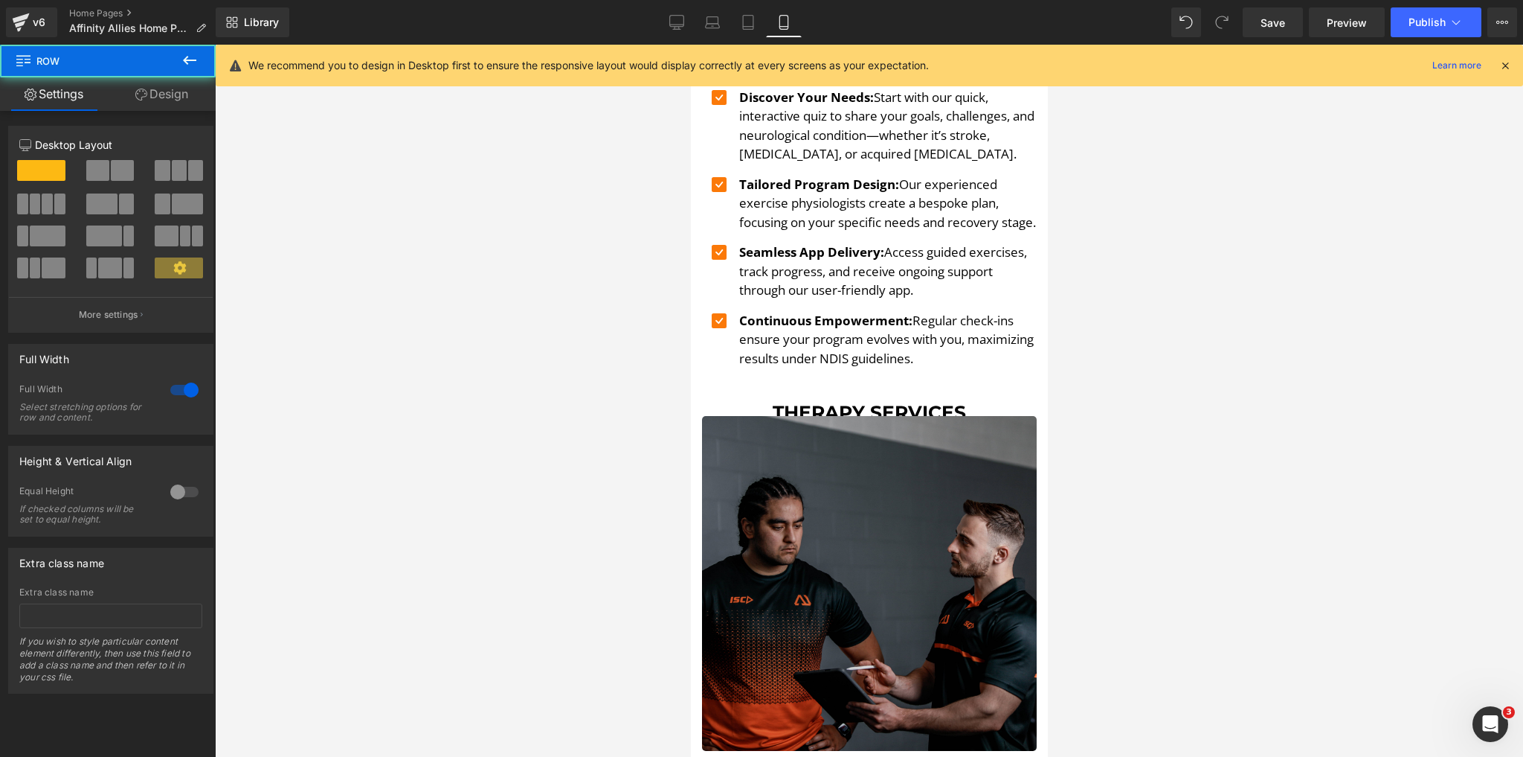
click at [690, 45] on div at bounding box center [690, 45] width 0 height 0
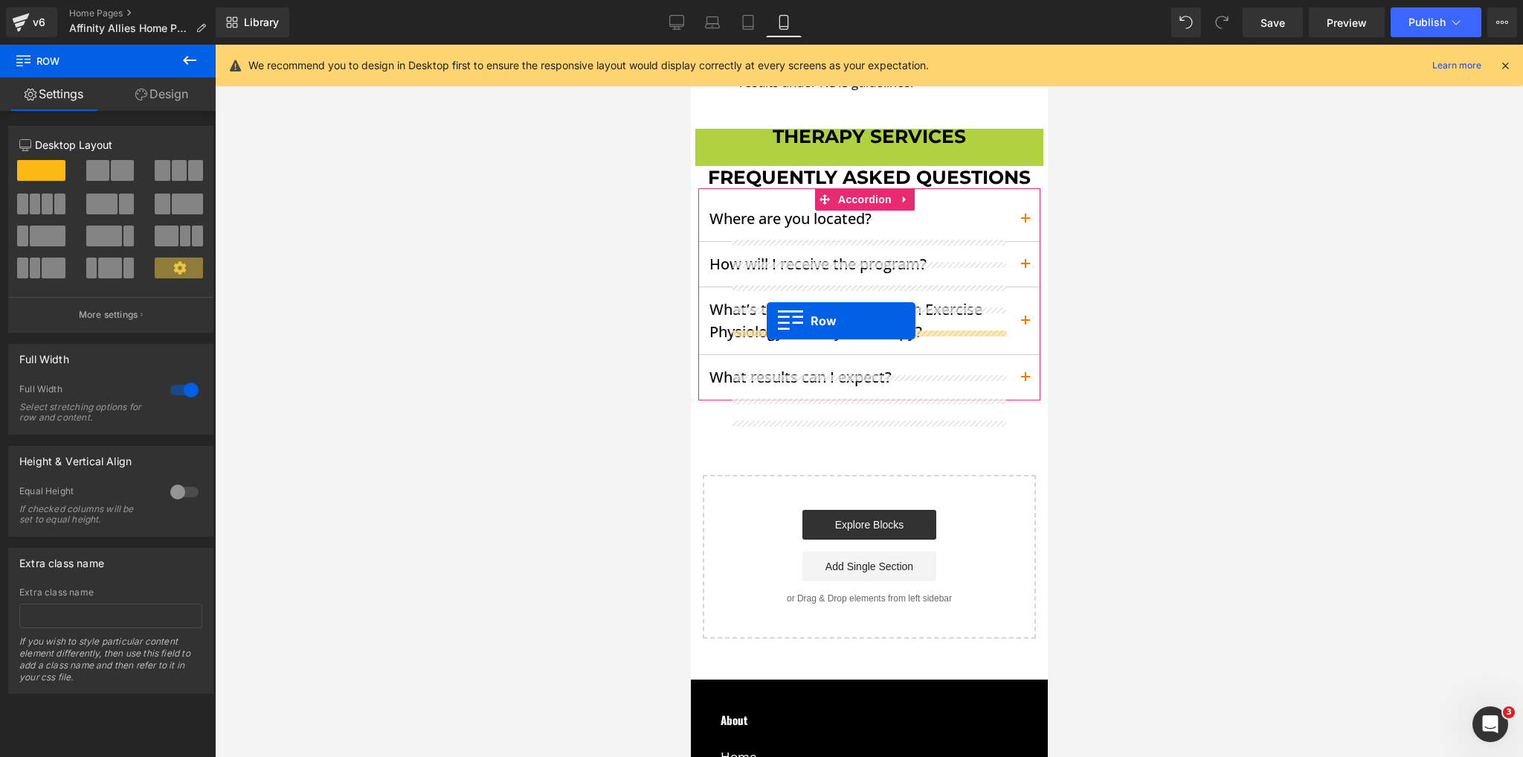
scroll to position [2485, 0]
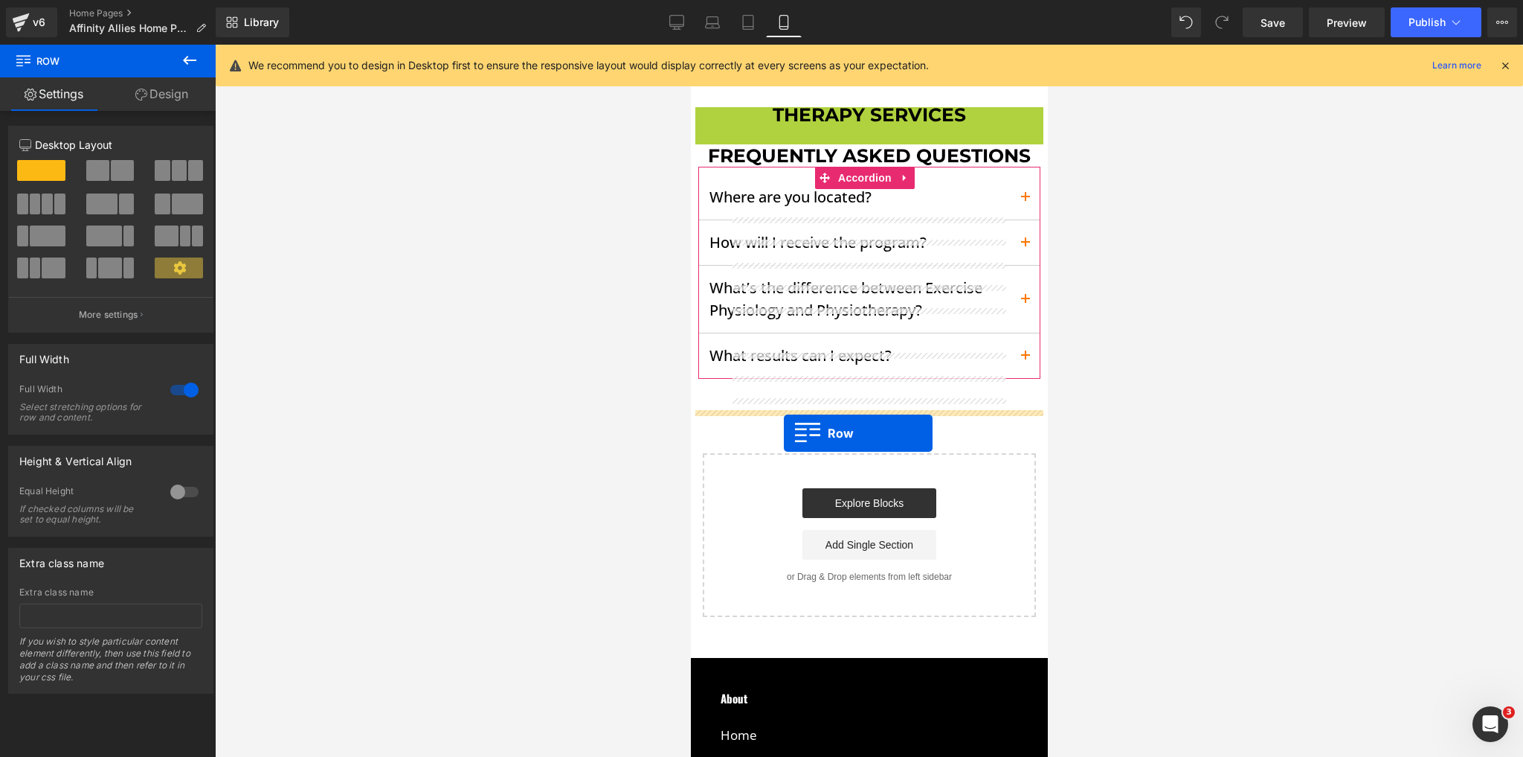
drag, startPoint x: 705, startPoint y: 424, endPoint x: 783, endPoint y: 433, distance: 78.6
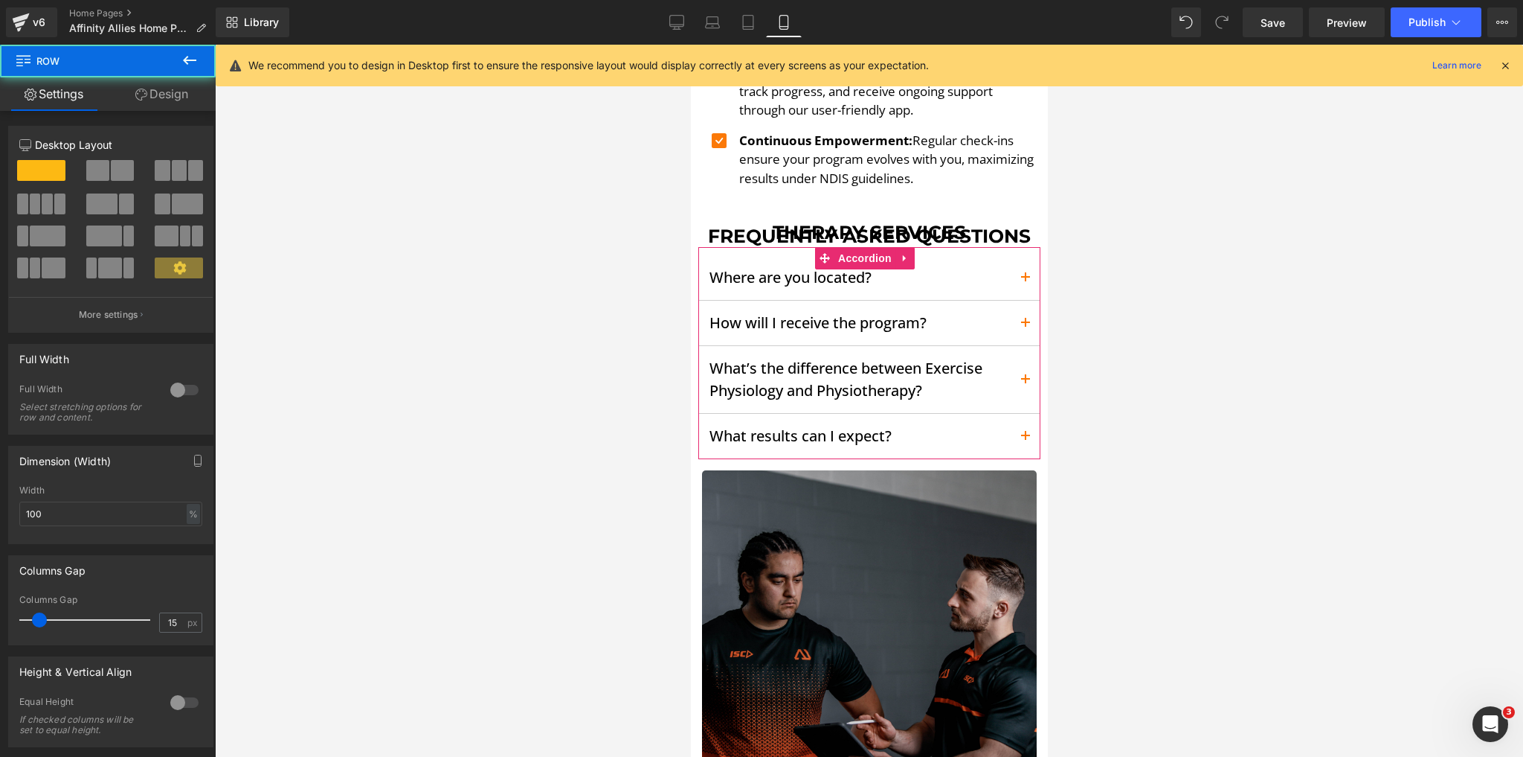
scroll to position [2366, 0]
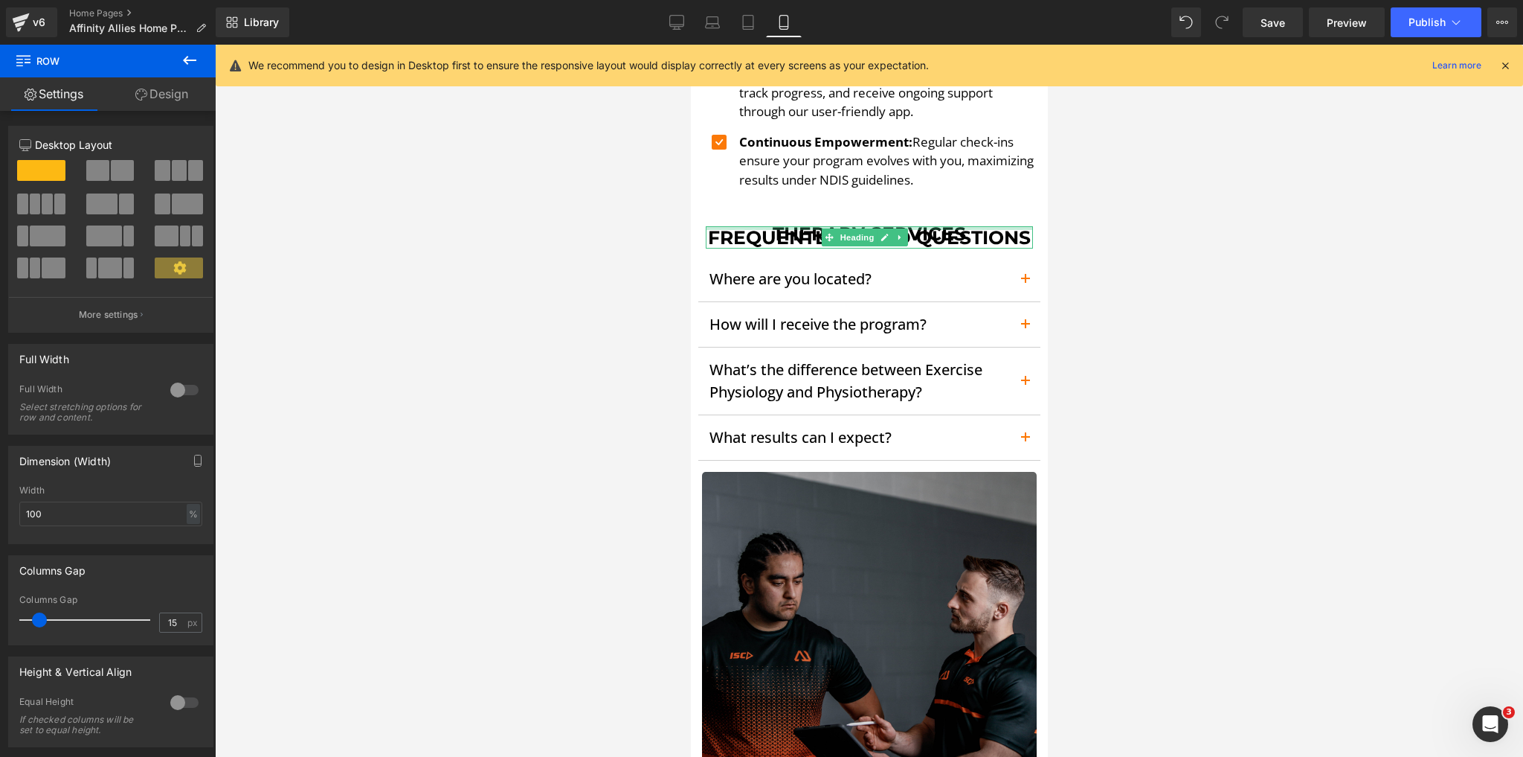
click at [778, 230] on div at bounding box center [868, 228] width 327 height 4
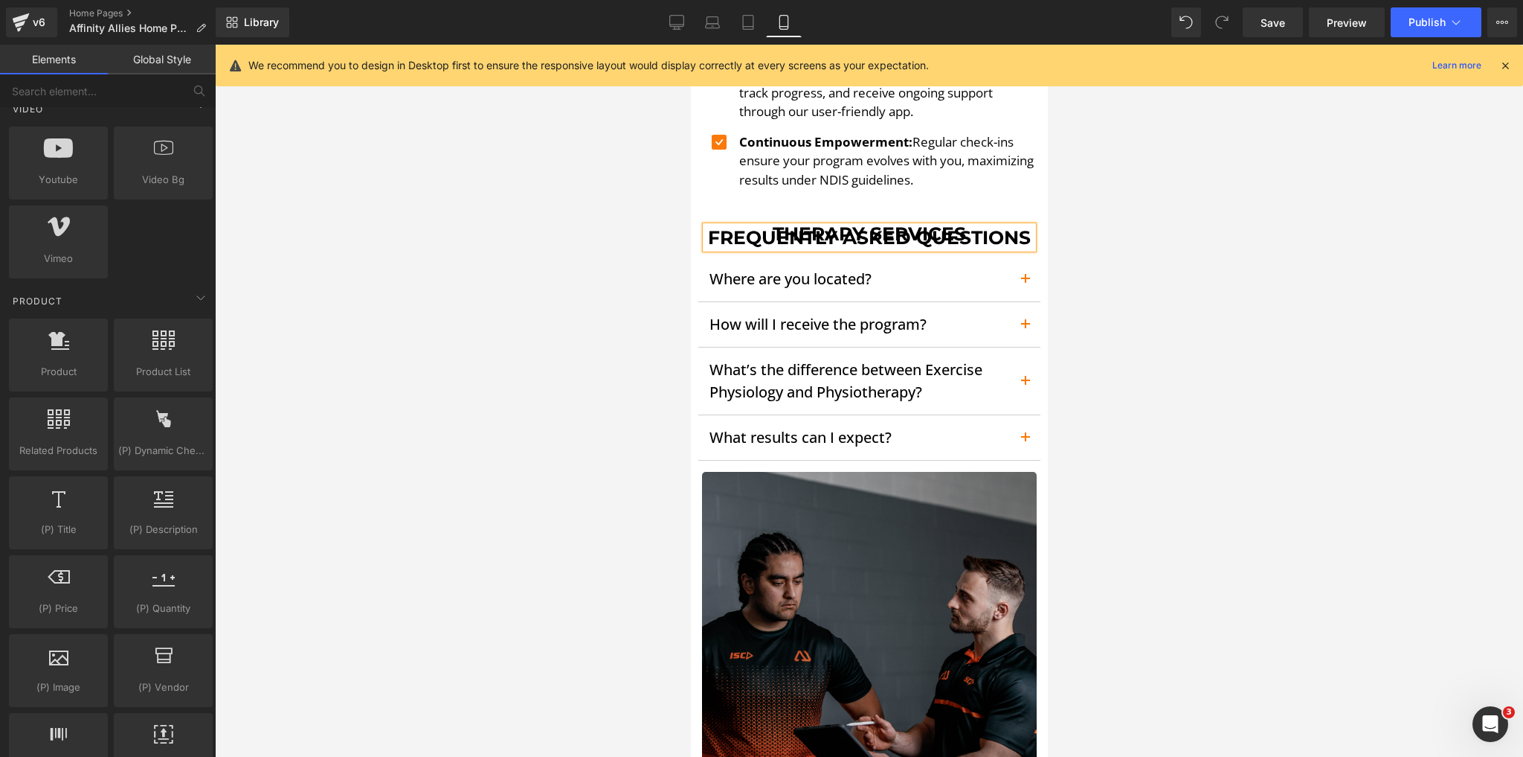
drag, startPoint x: 662, startPoint y: 248, endPoint x: 4, endPoint y: 202, distance: 659.9
click at [662, 248] on div at bounding box center [869, 401] width 1308 height 712
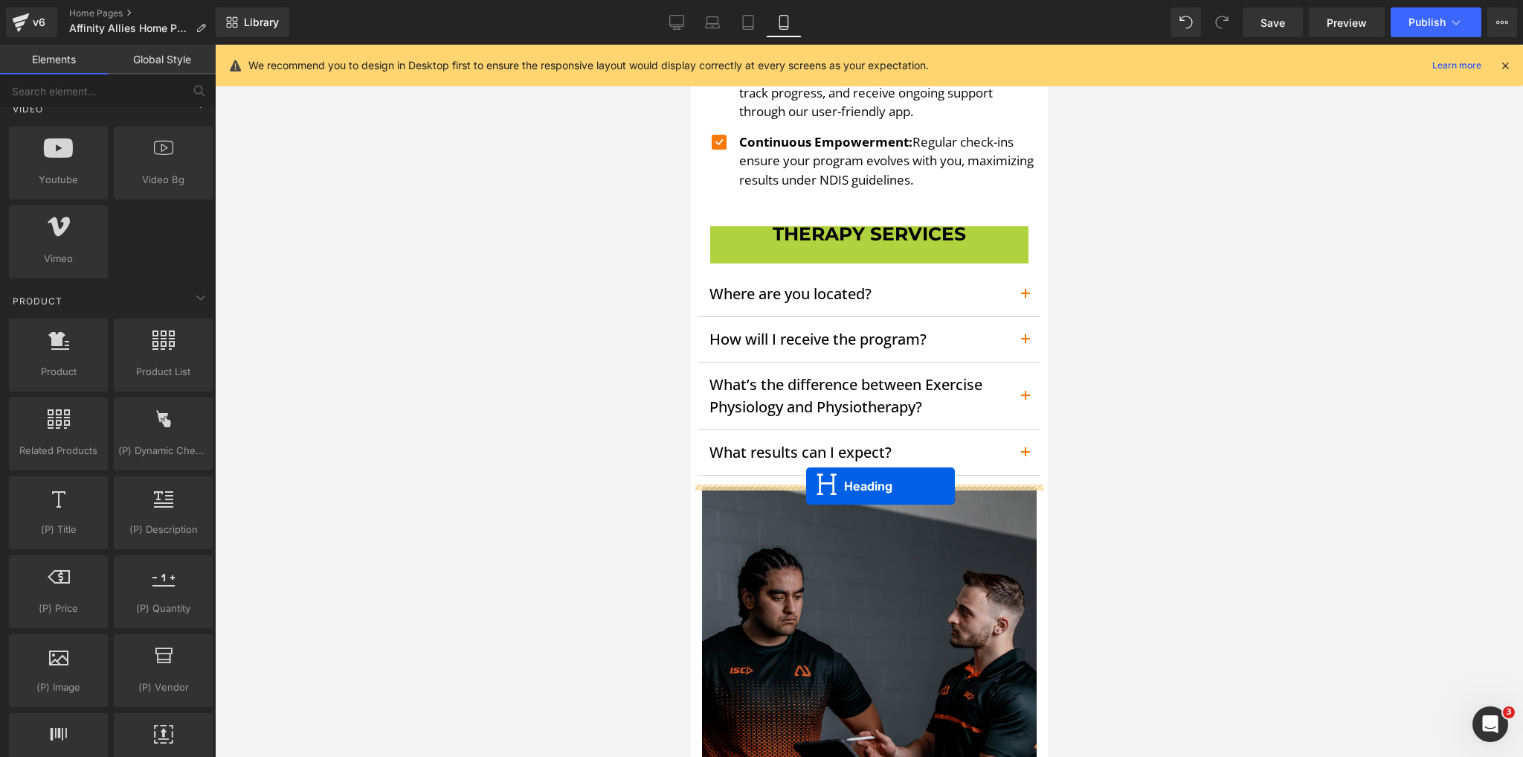
drag, startPoint x: 831, startPoint y: 263, endPoint x: 806, endPoint y: 486, distance: 224.6
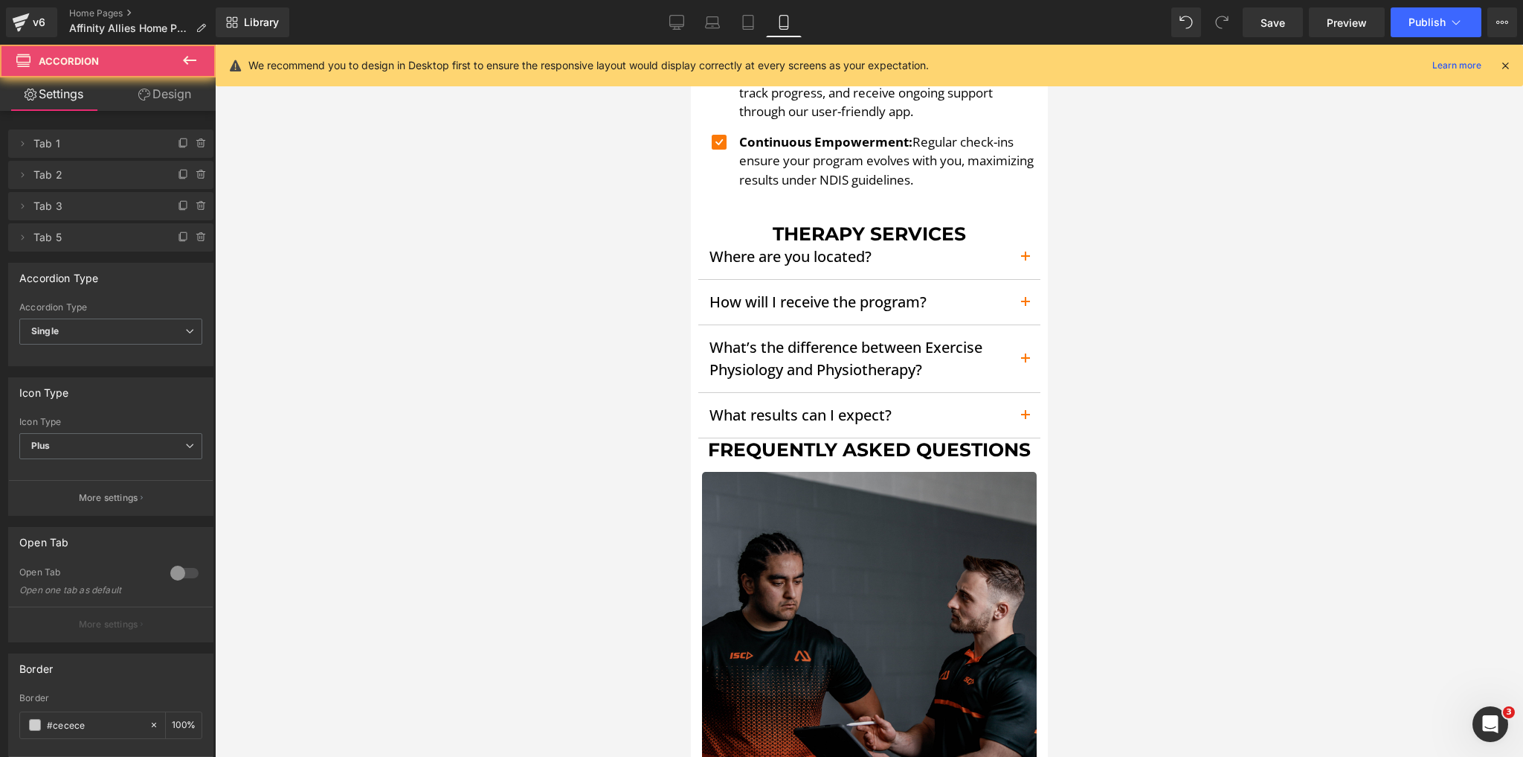
click at [690, 45] on div at bounding box center [690, 45] width 0 height 0
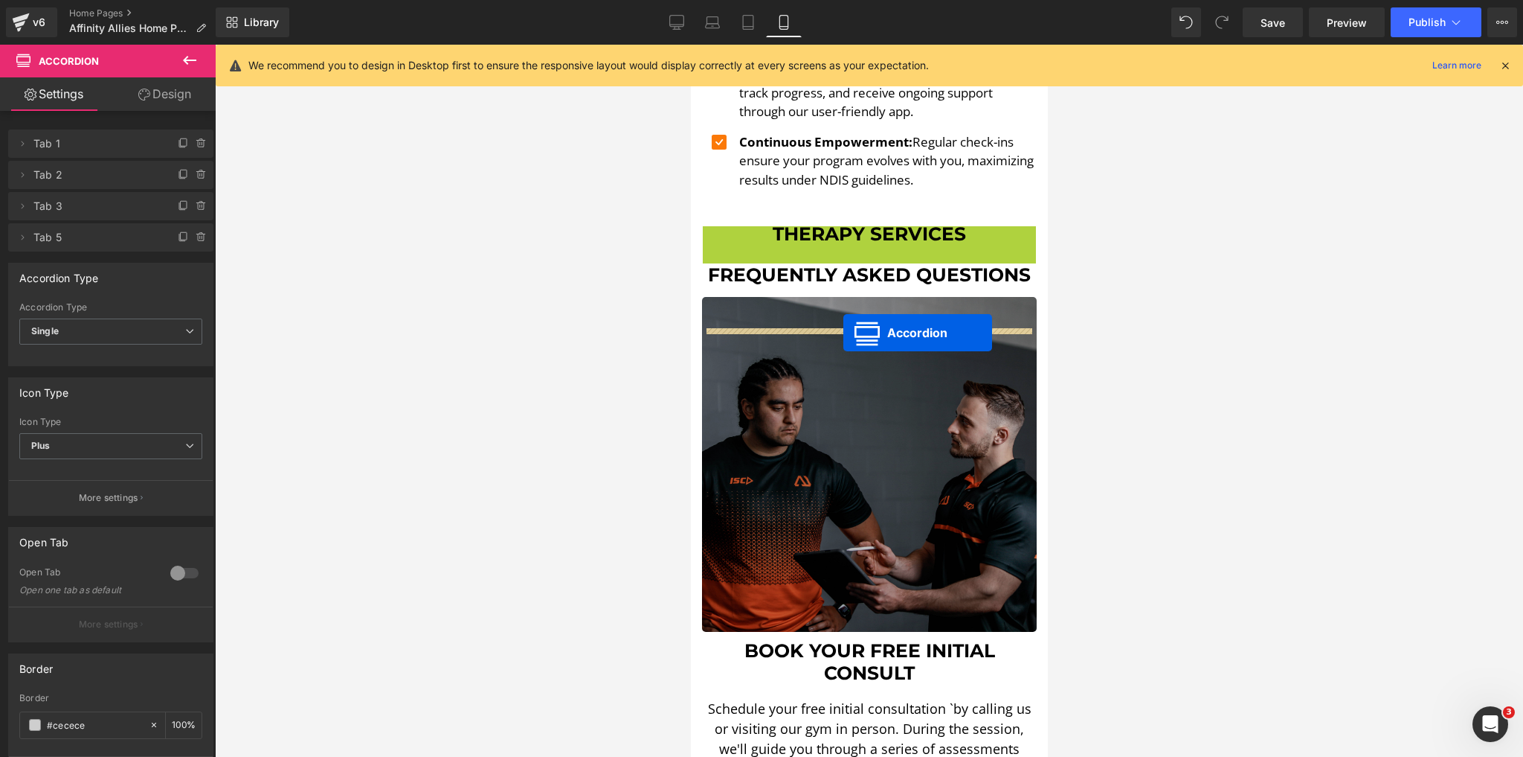
drag, startPoint x: 828, startPoint y: 276, endPoint x: 843, endPoint y: 333, distance: 59.2
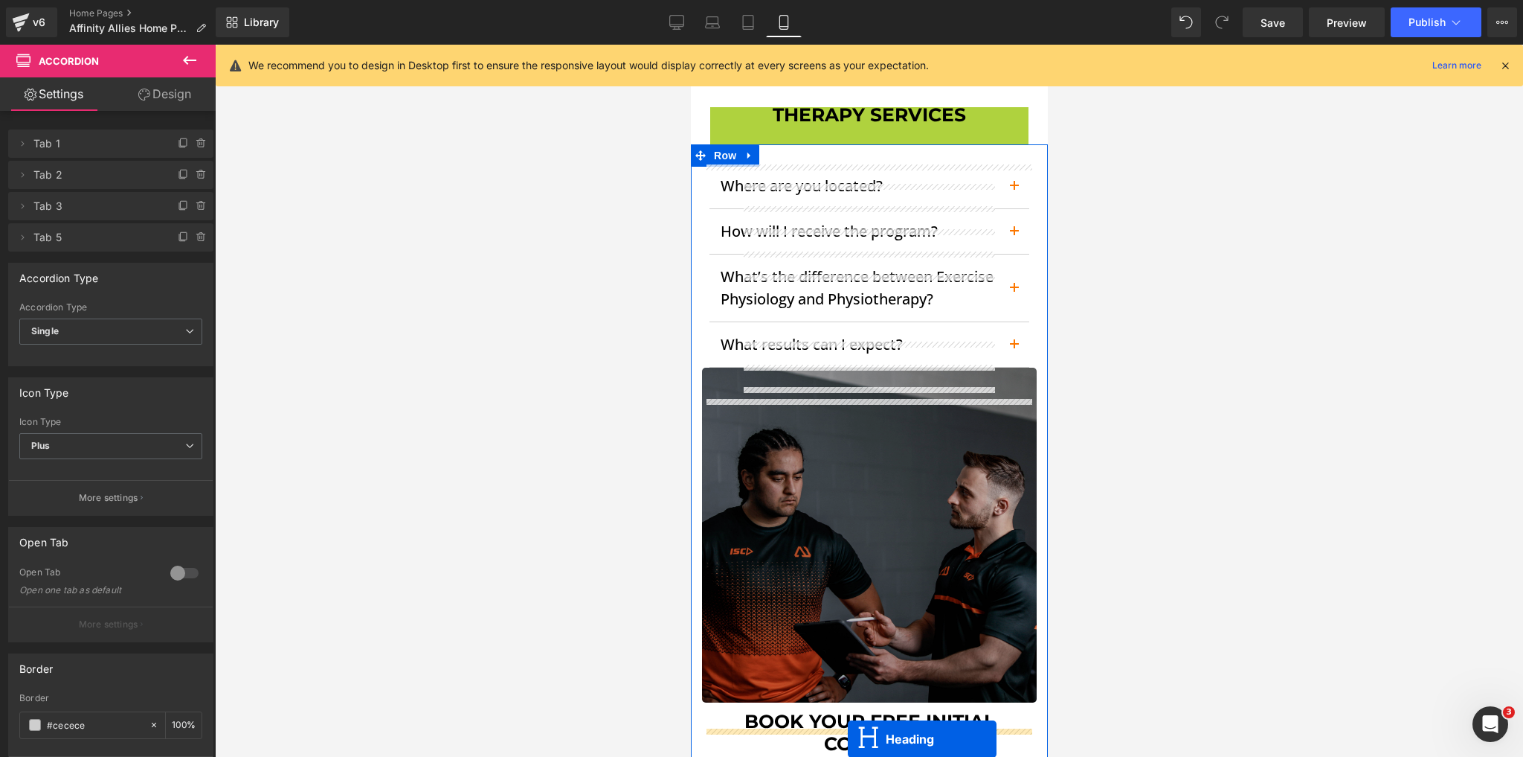
scroll to position [2574, 0]
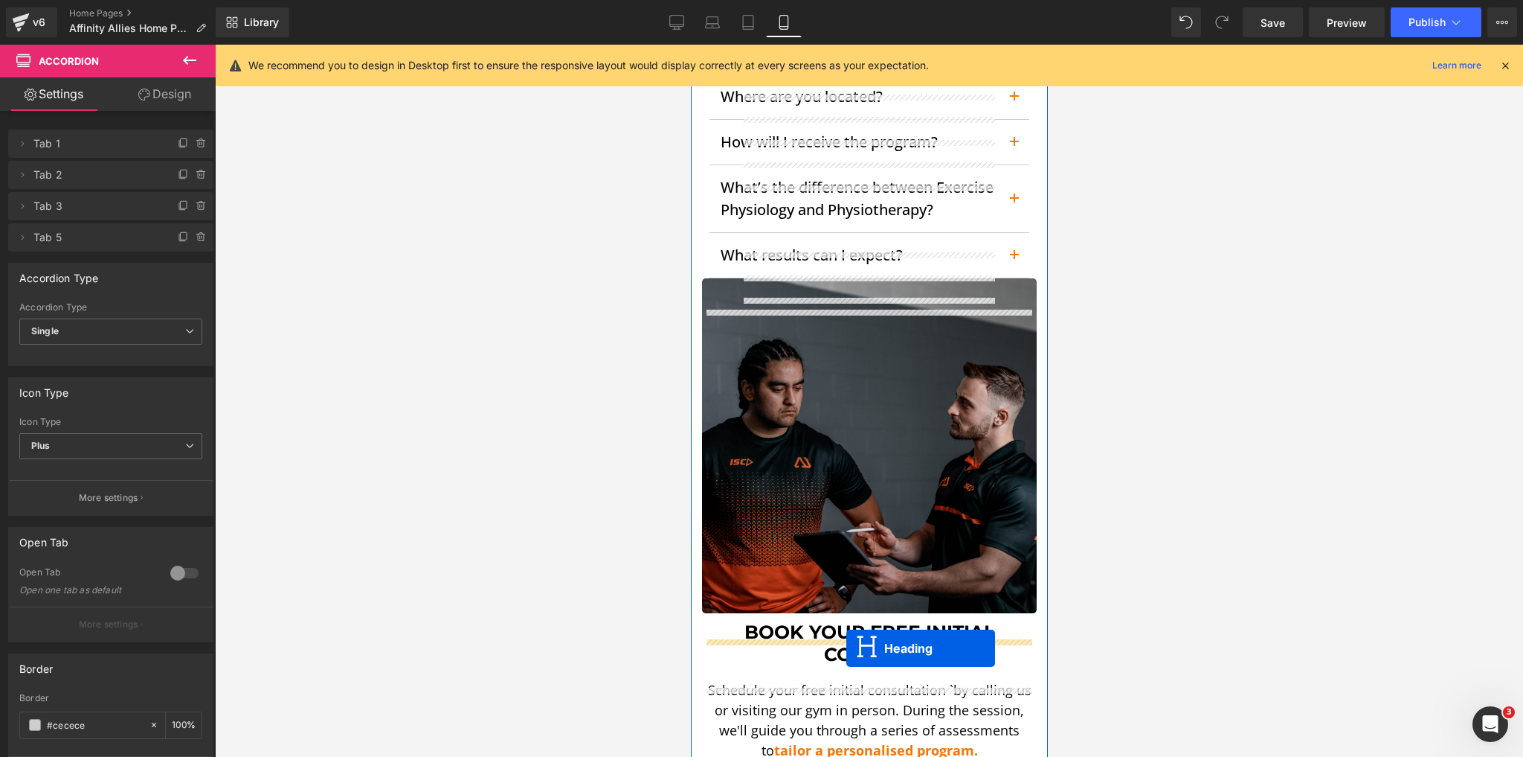
drag, startPoint x: 828, startPoint y: 254, endPoint x: 846, endPoint y: 649, distance: 395.4
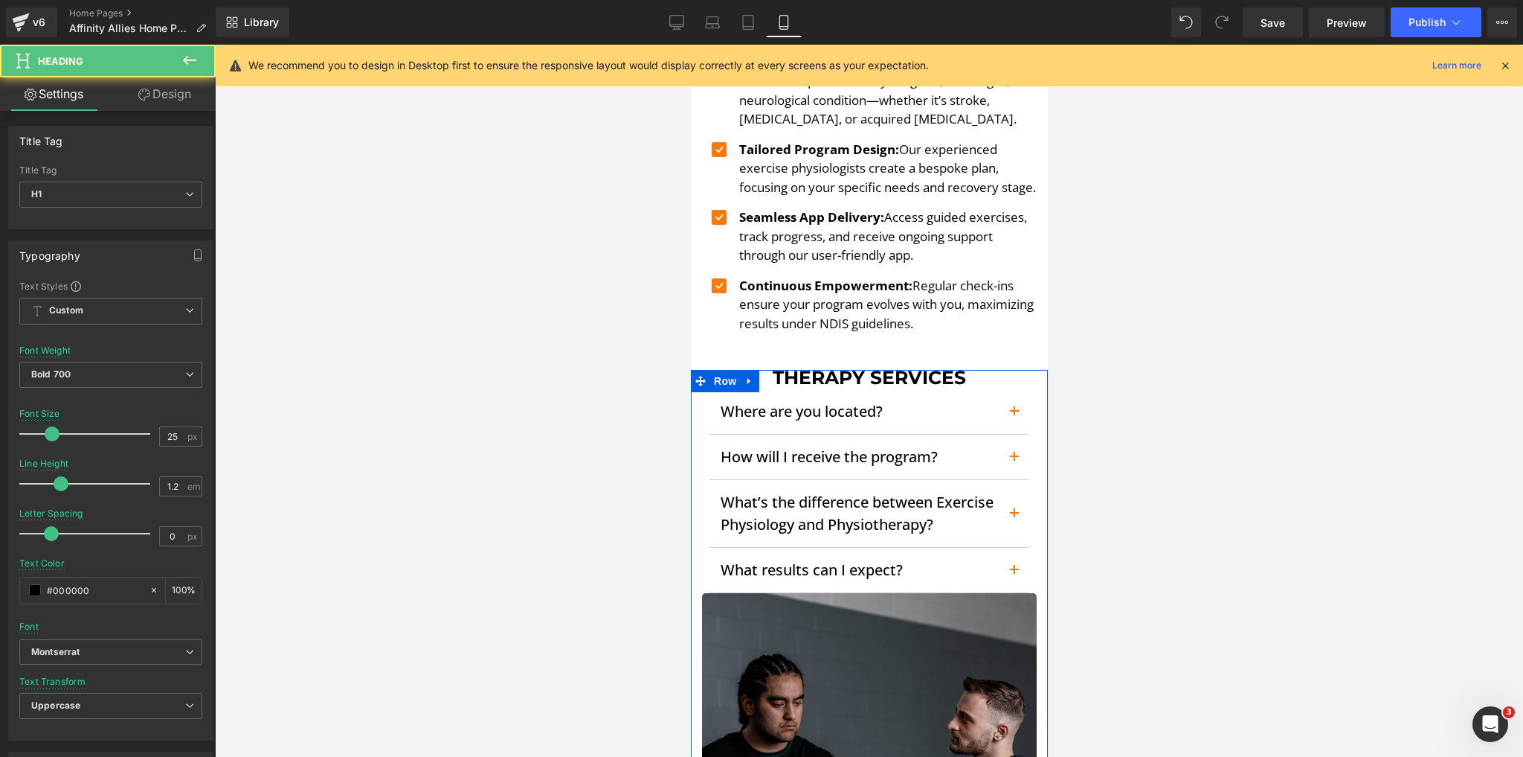
scroll to position [2217, 0]
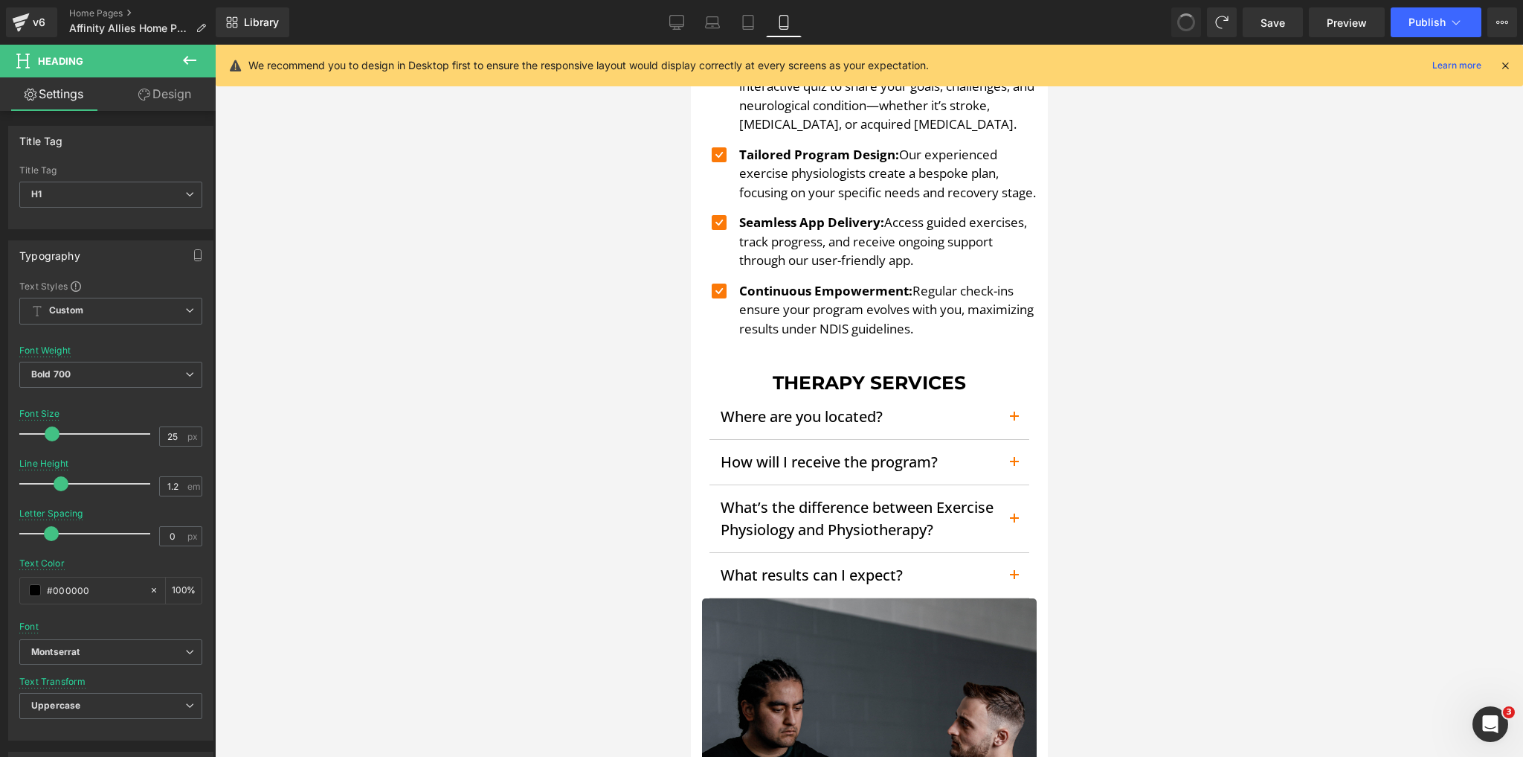
click at [1186, 22] on span at bounding box center [1186, 22] width 22 height 22
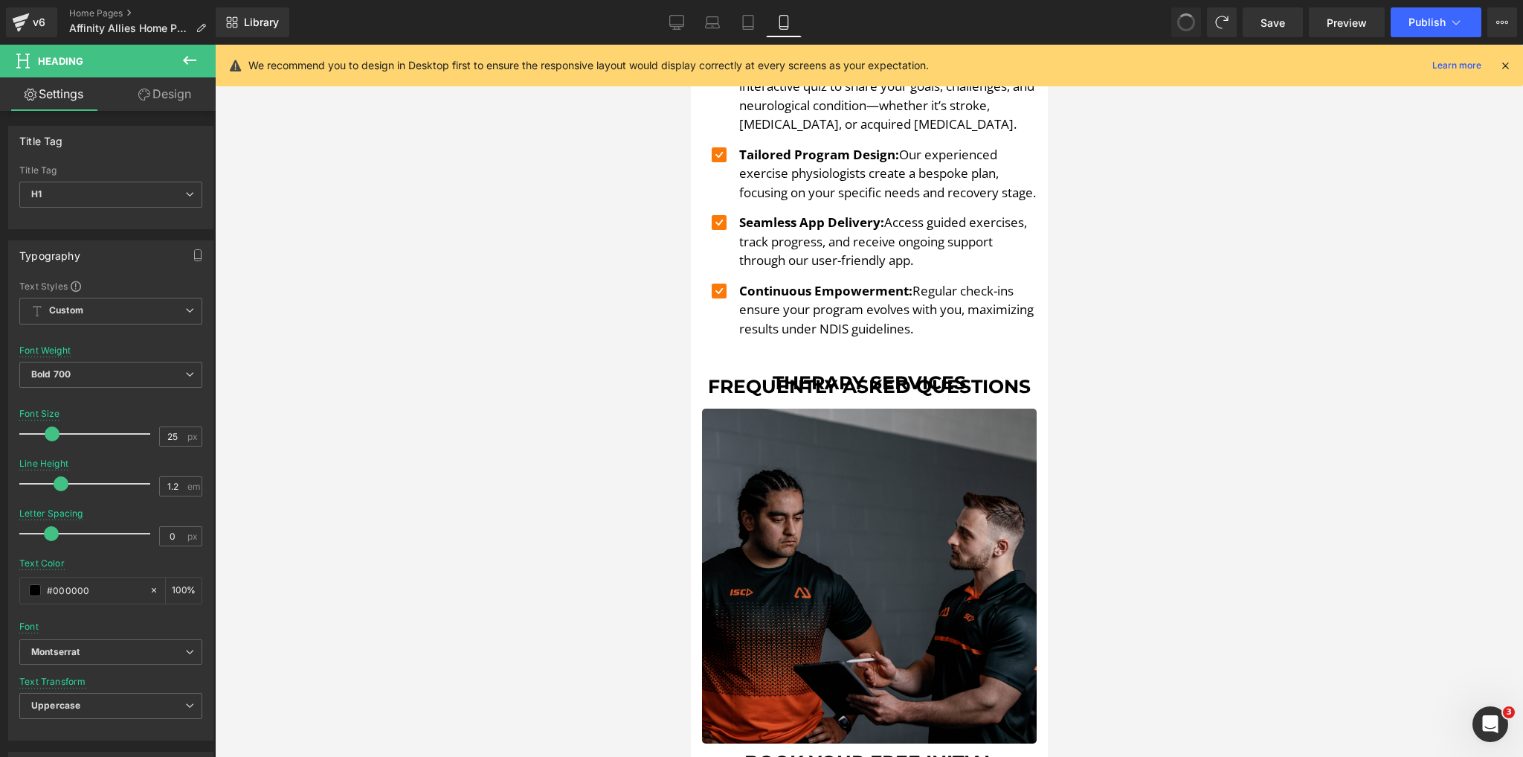
click at [1186, 22] on span at bounding box center [1187, 22] width 25 height 25
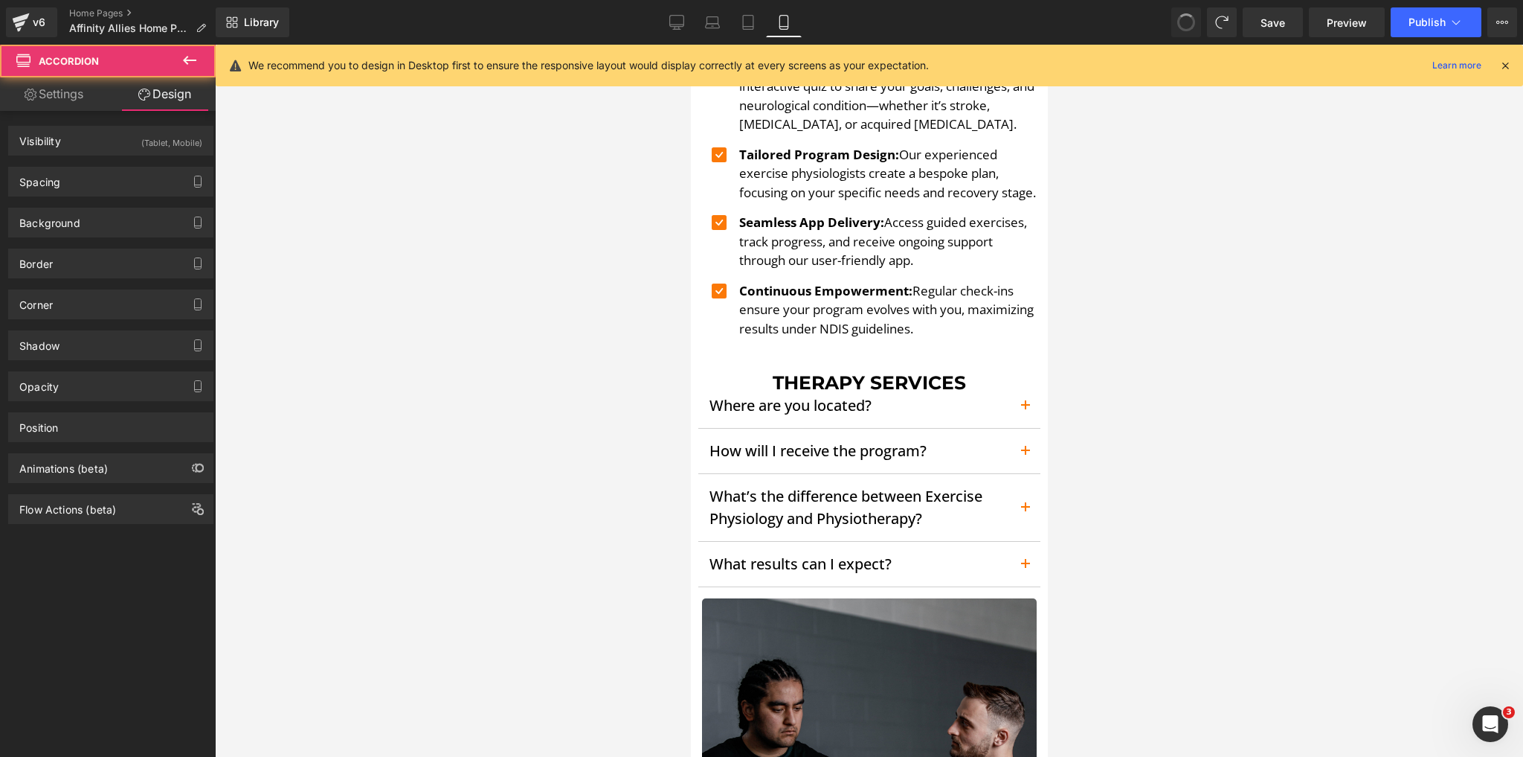
click at [1186, 22] on span at bounding box center [1186, 22] width 22 height 22
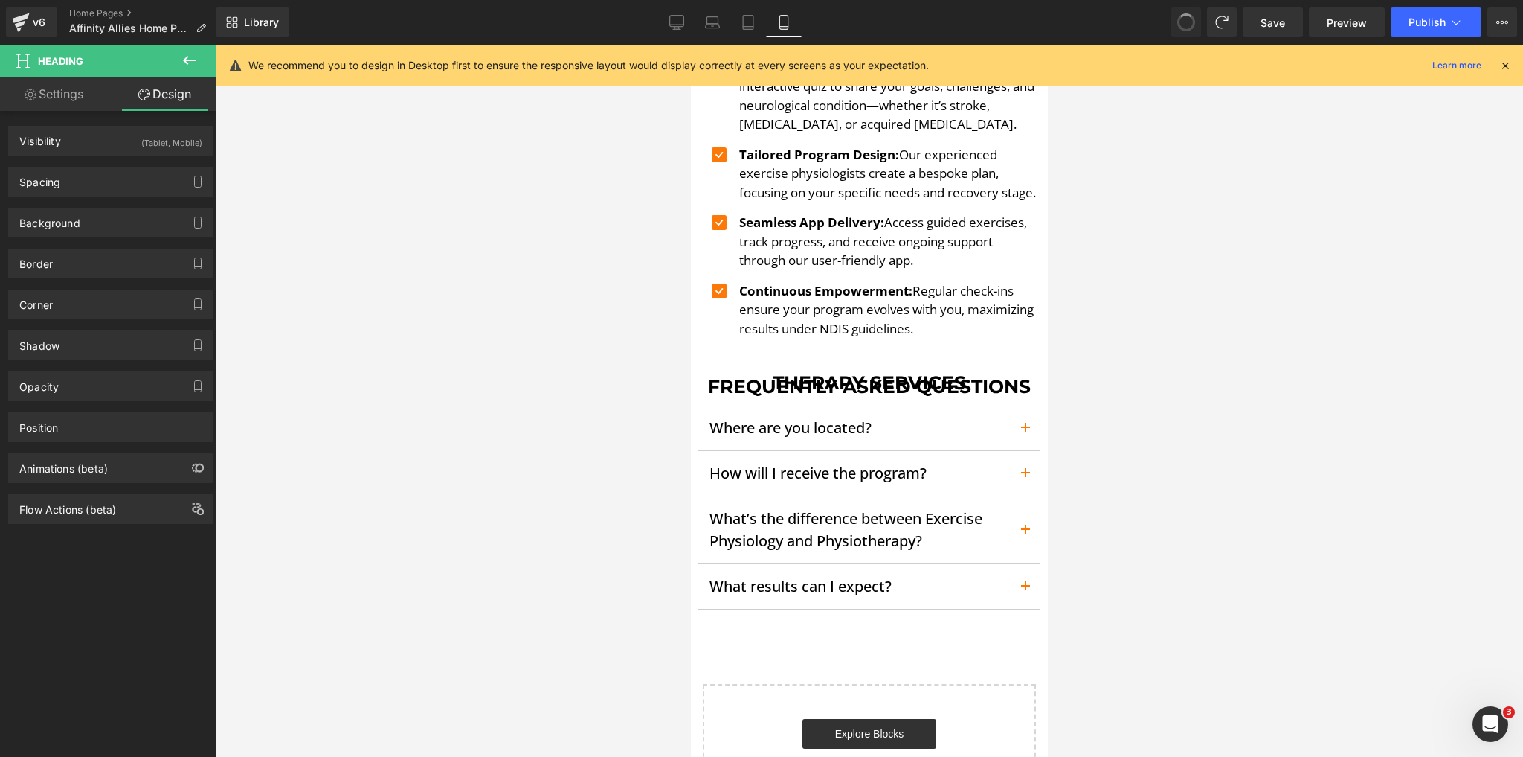
click at [1186, 22] on span at bounding box center [1186, 22] width 21 height 21
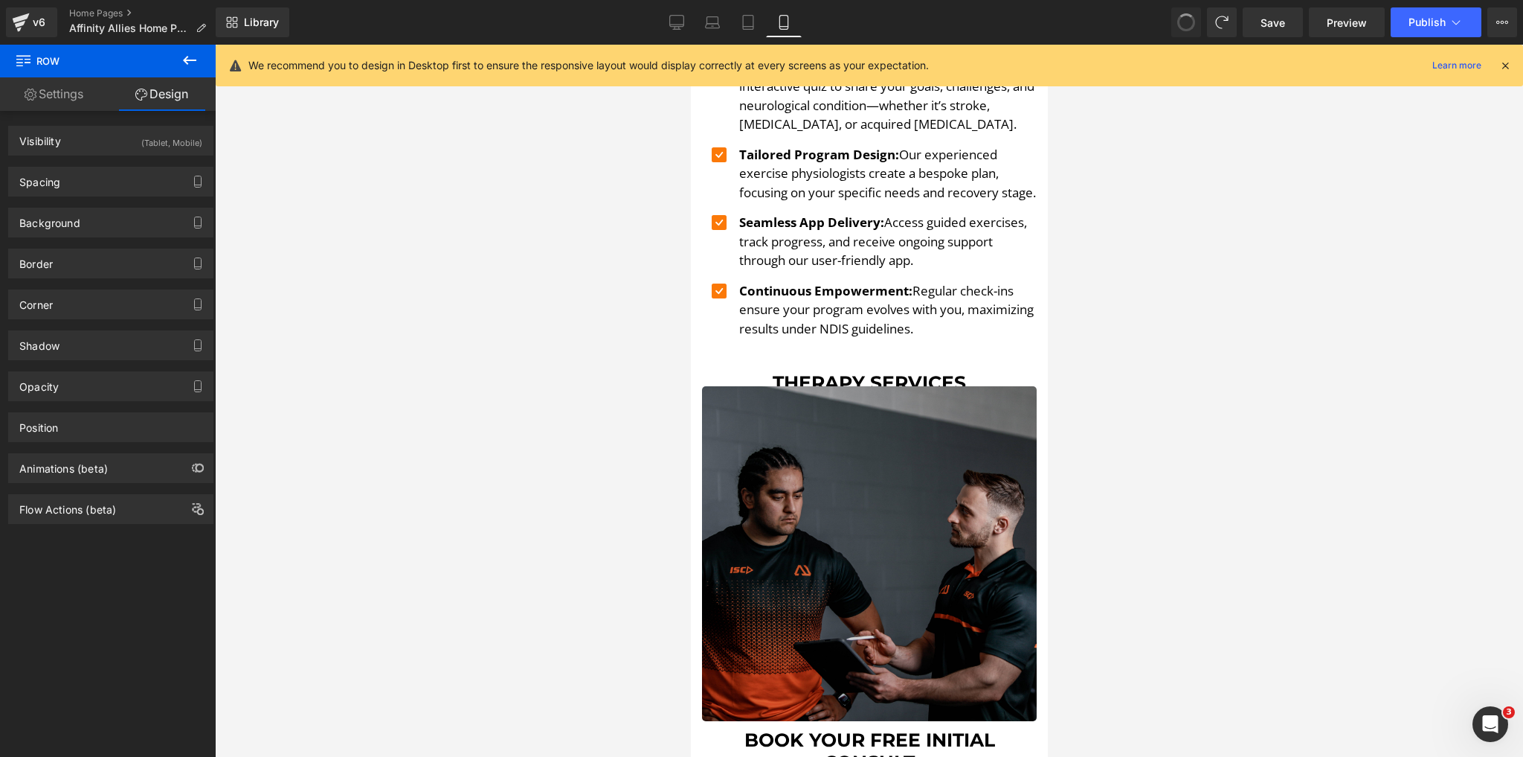
click at [1186, 22] on span at bounding box center [1187, 22] width 18 height 18
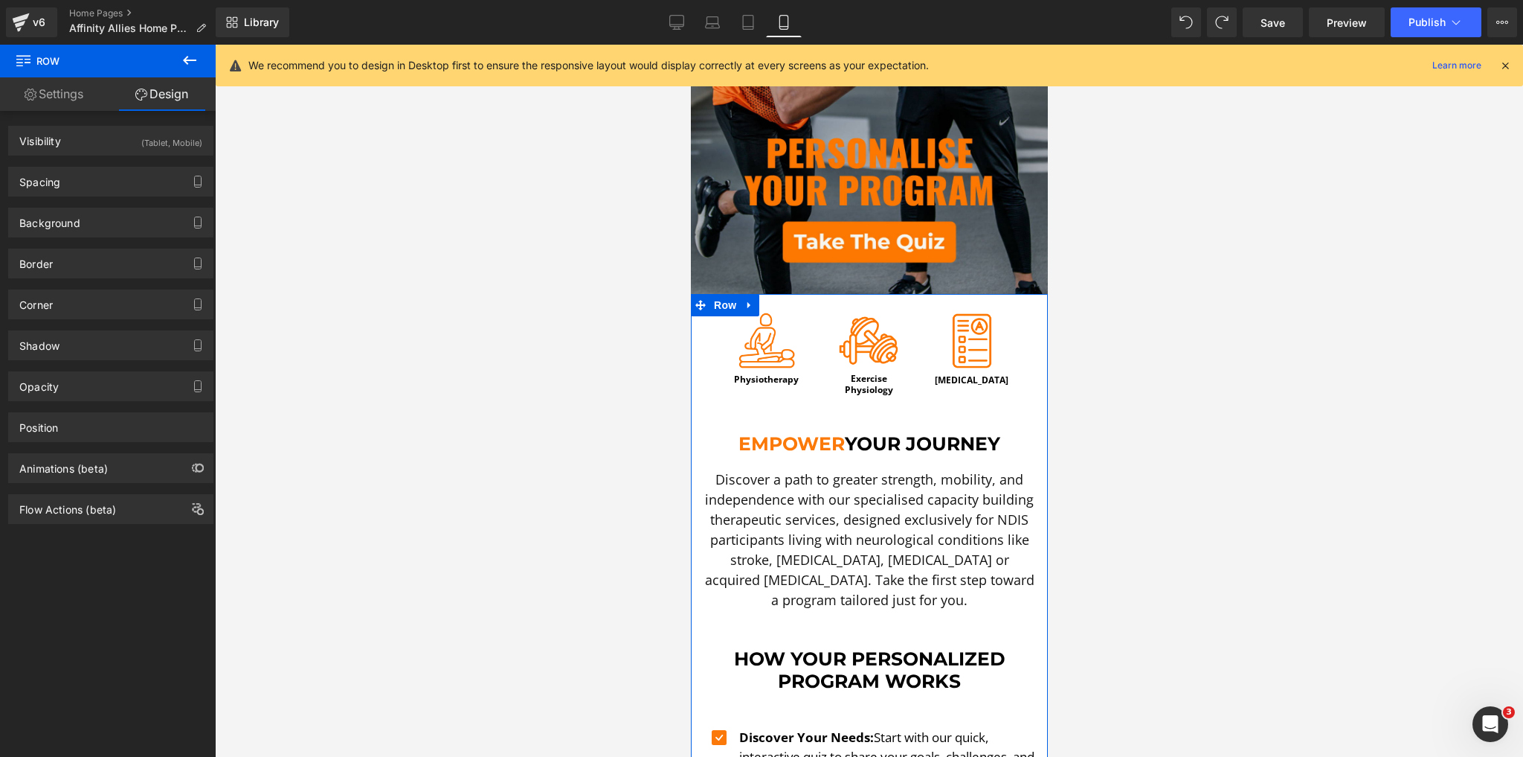
scroll to position [283, 0]
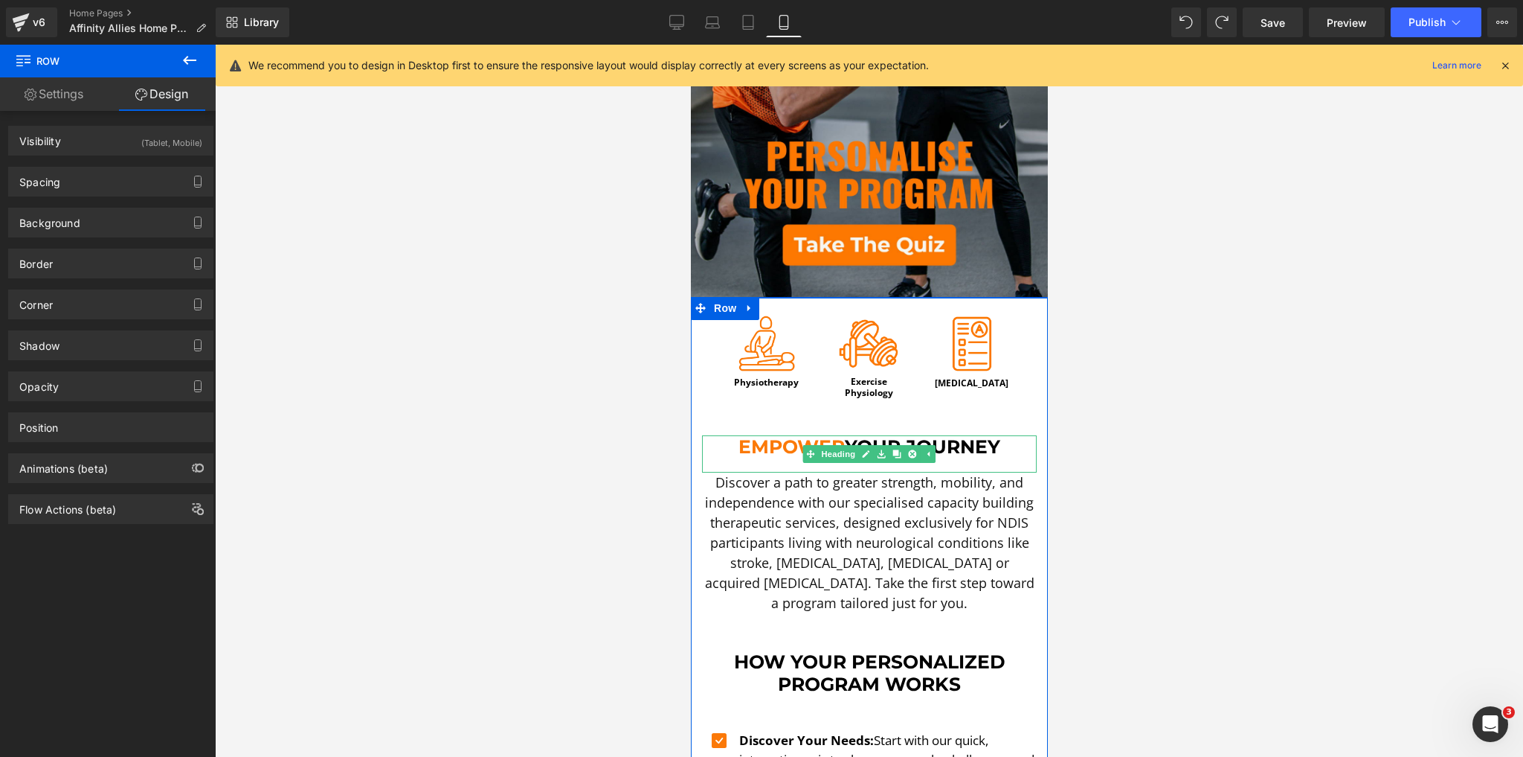
click at [765, 436] on h1 "Empower Your Journey" at bounding box center [868, 446] width 335 height 22
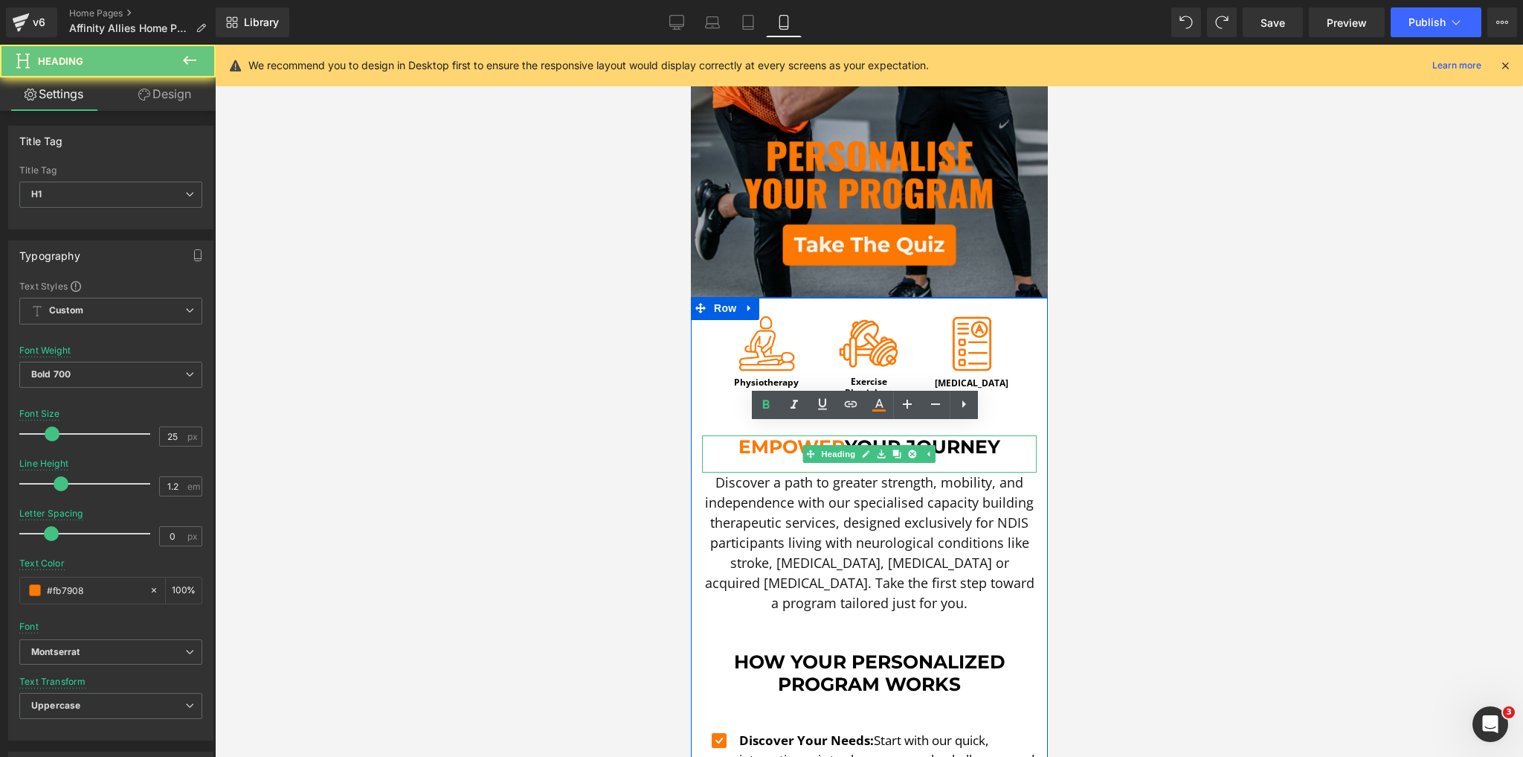
click at [765, 436] on h1 "Empower Your Journey" at bounding box center [868, 446] width 335 height 22
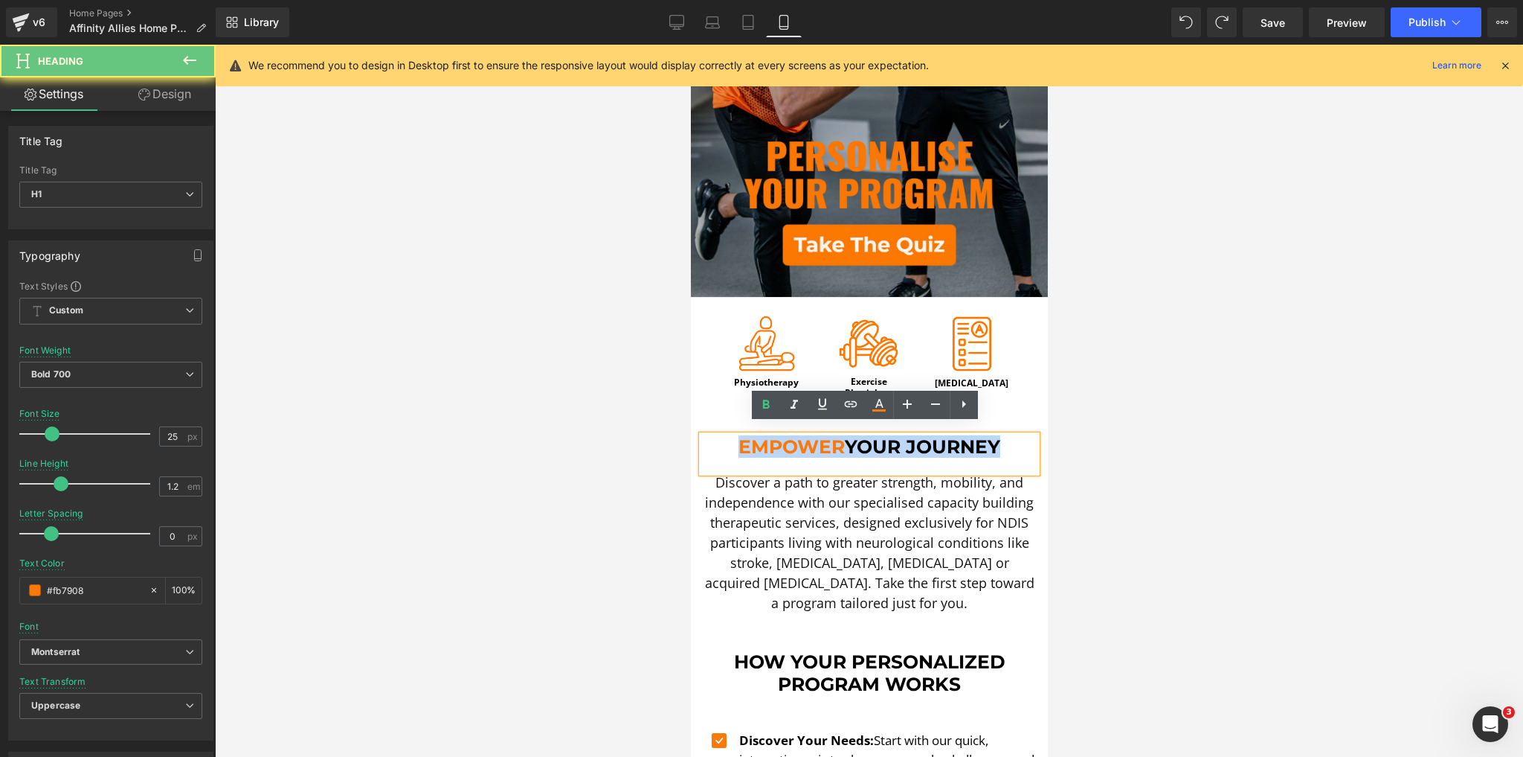
click at [765, 436] on h1 "Empower Your Journey" at bounding box center [868, 446] width 335 height 22
click at [796, 435] on h1 "Empower Your Journey" at bounding box center [868, 446] width 335 height 22
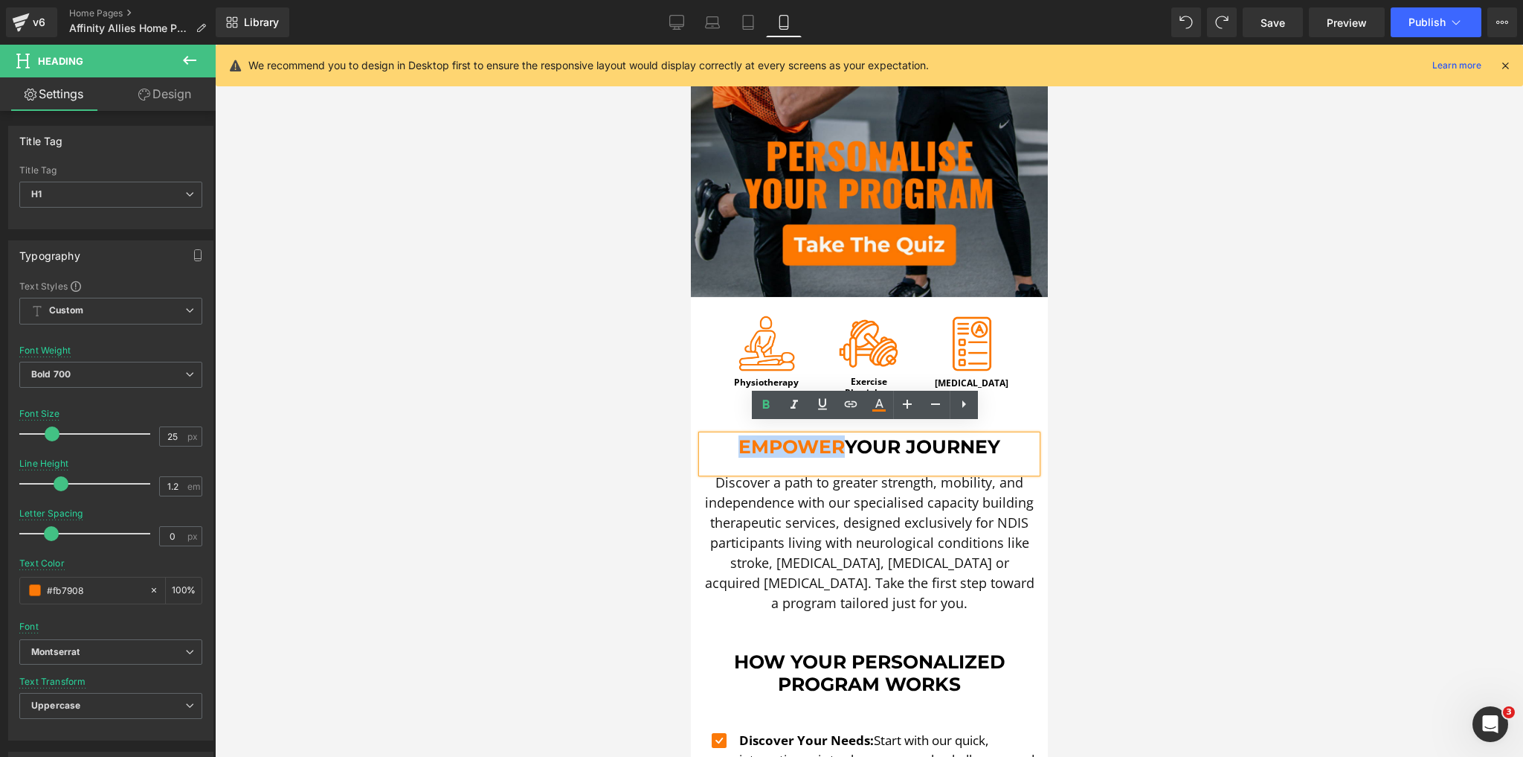
drag, startPoint x: 836, startPoint y: 437, endPoint x: 722, endPoint y: 434, distance: 113.8
click at [722, 435] on h1 "Empower Your Journey" at bounding box center [868, 446] width 335 height 22
click at [877, 408] on icon at bounding box center [879, 405] width 18 height 18
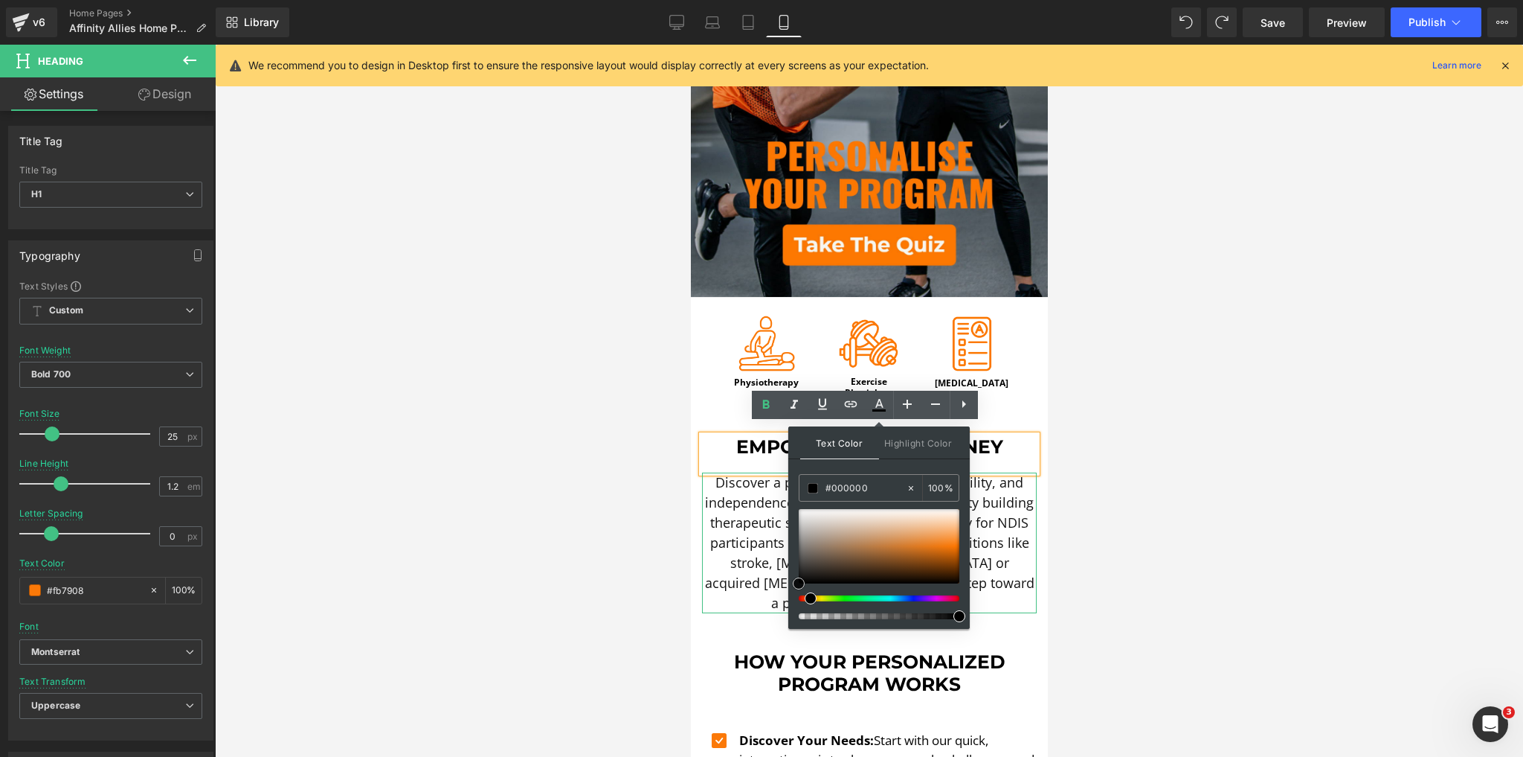
drag, startPoint x: 1480, startPoint y: 629, endPoint x: 767, endPoint y: 594, distance: 714.2
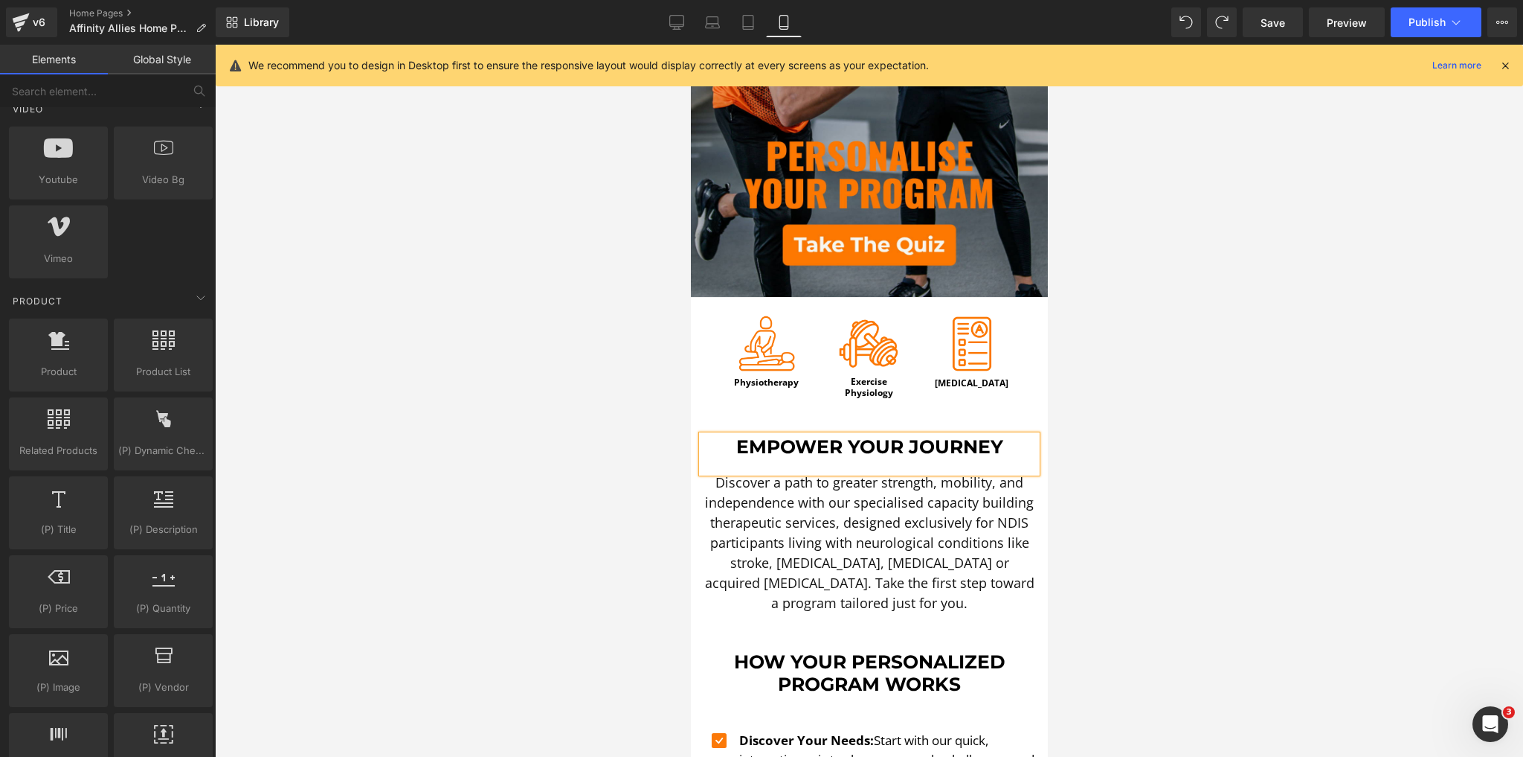
click at [585, 568] on div at bounding box center [869, 401] width 1308 height 712
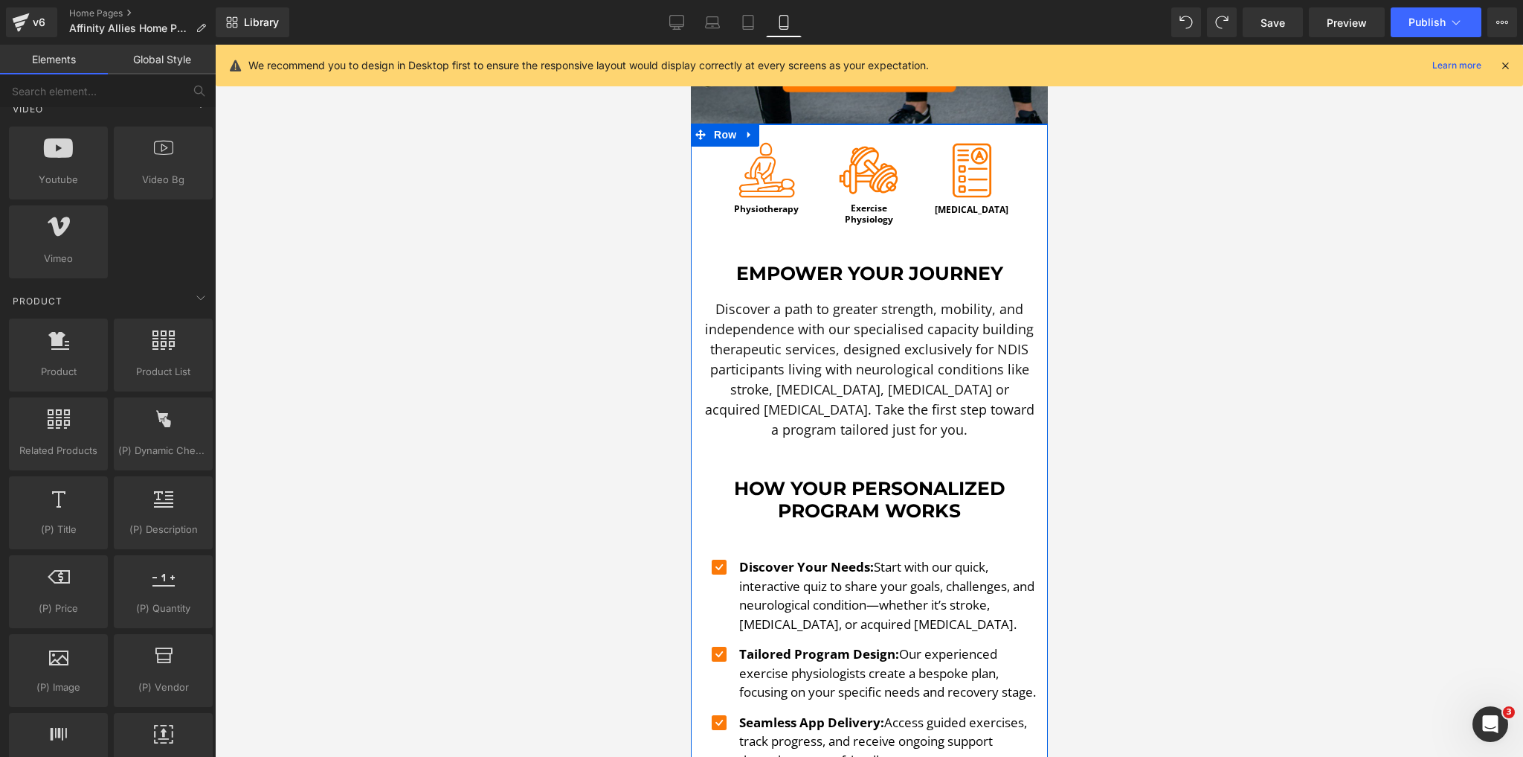
scroll to position [462, 0]
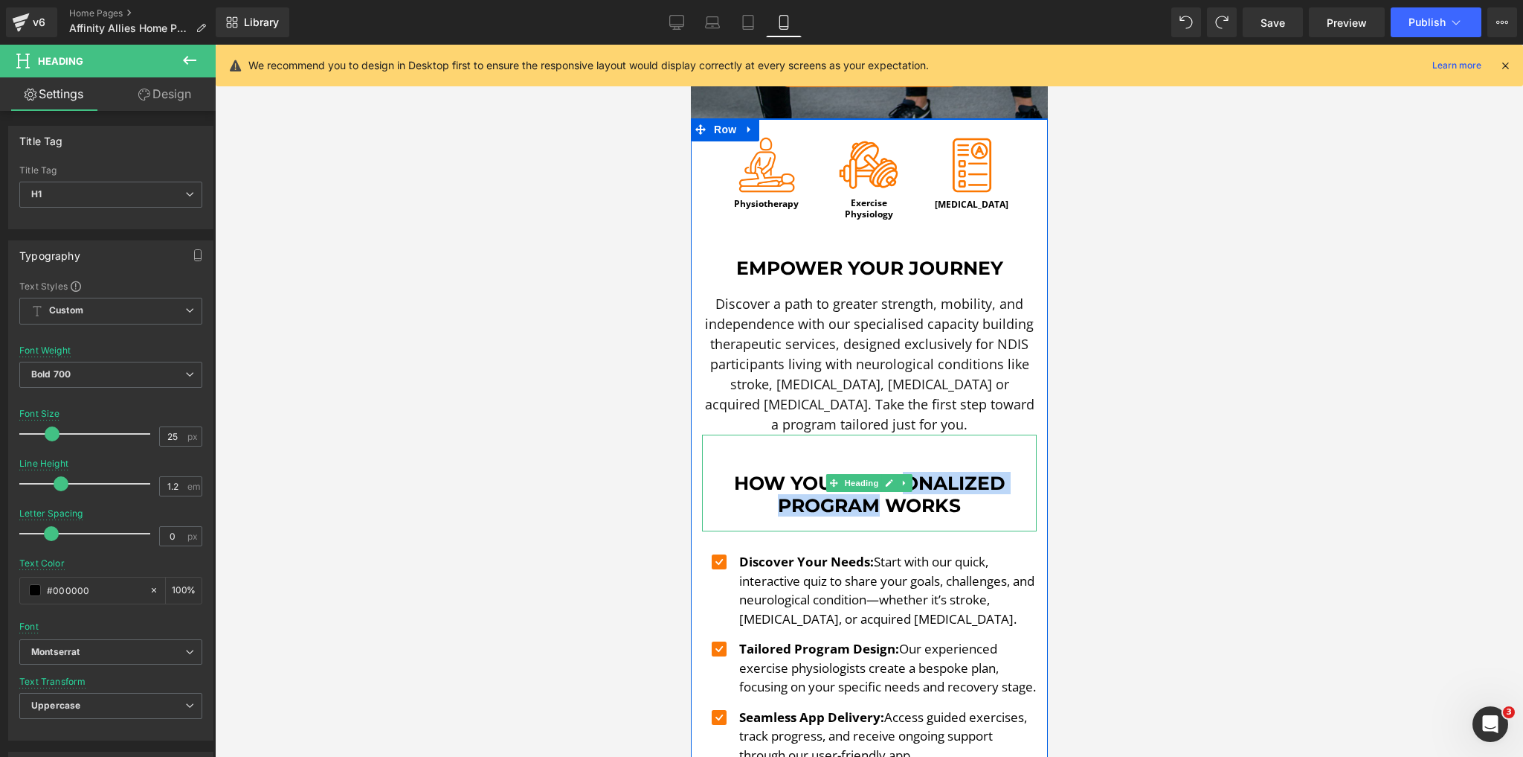
drag, startPoint x: 849, startPoint y: 469, endPoint x: 873, endPoint y: 494, distance: 34.7
click at [873, 494] on h1 "How Your Personalized Program Works" at bounding box center [868, 494] width 335 height 45
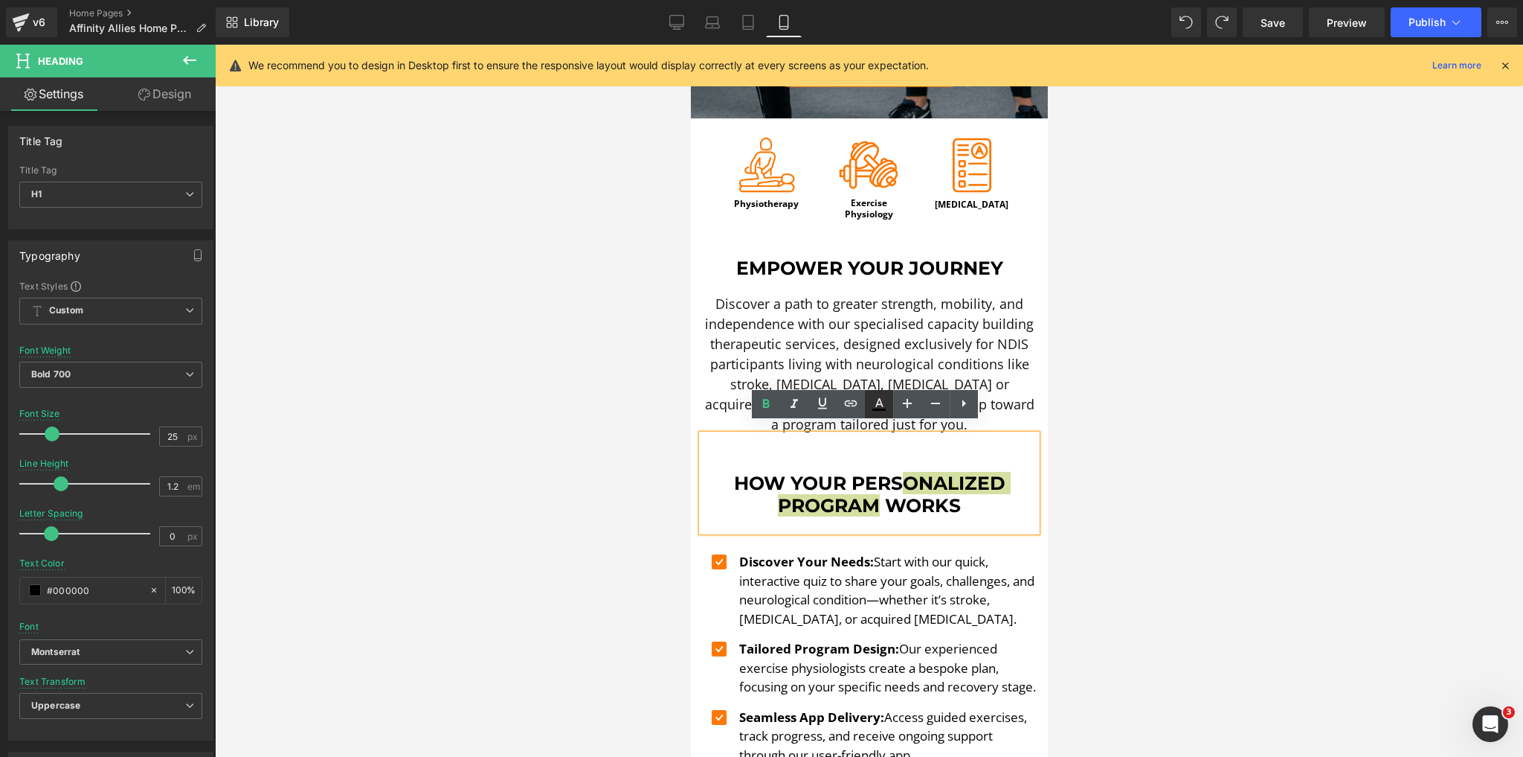
click at [887, 406] on link at bounding box center [879, 404] width 28 height 28
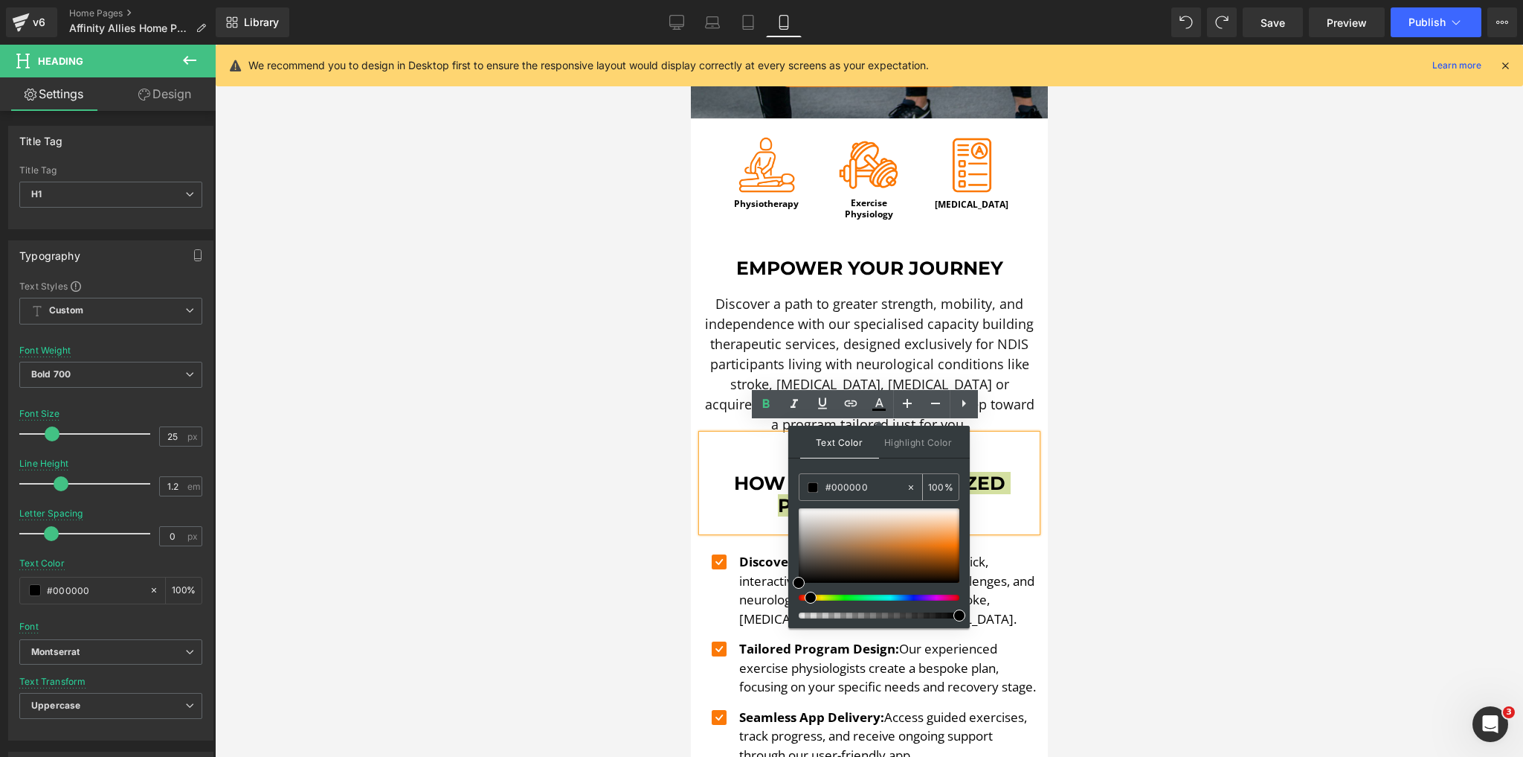
click at [850, 493] on input "#fb7908" at bounding box center [866, 487] width 80 height 16
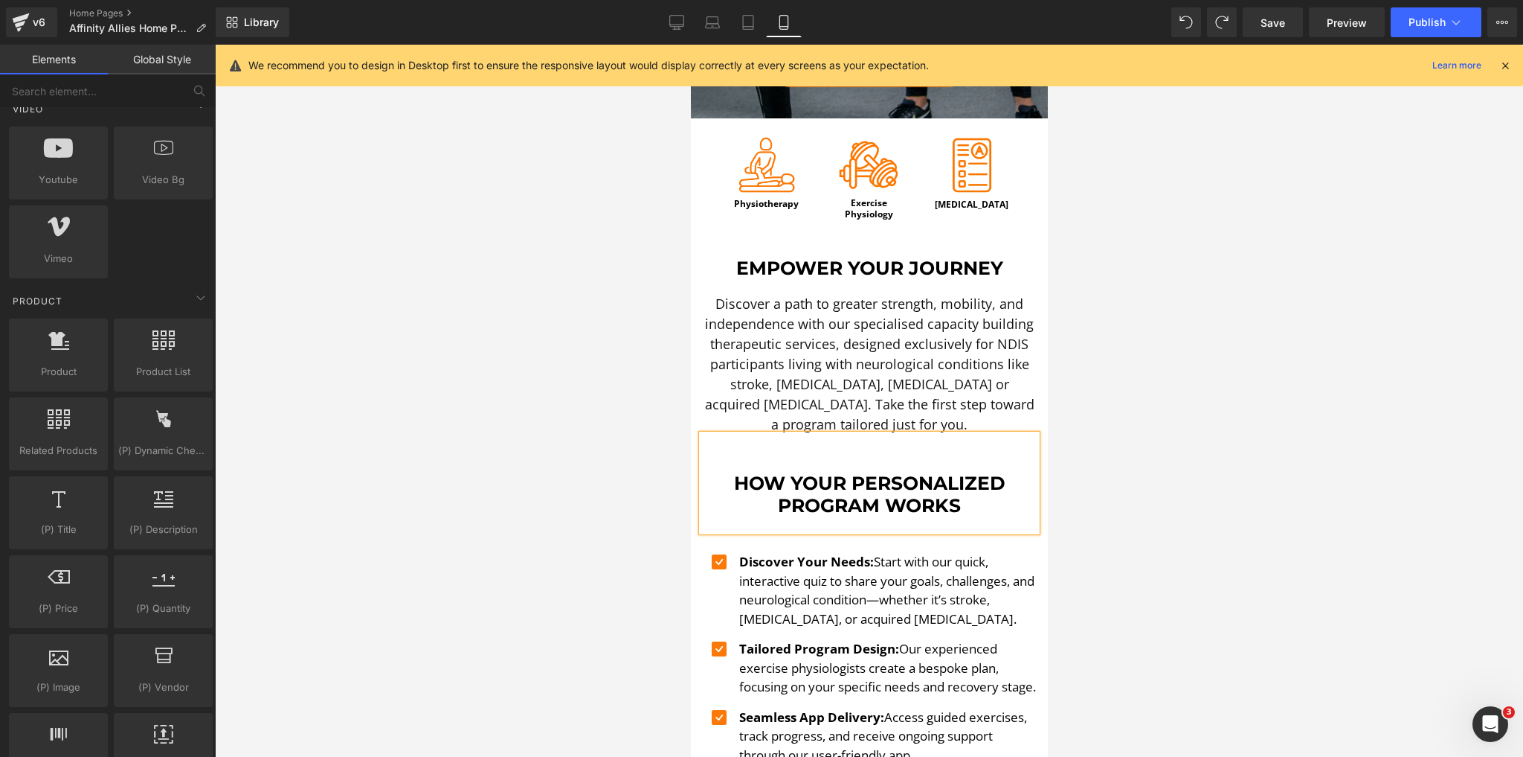
click at [1274, 517] on div at bounding box center [869, 401] width 1308 height 712
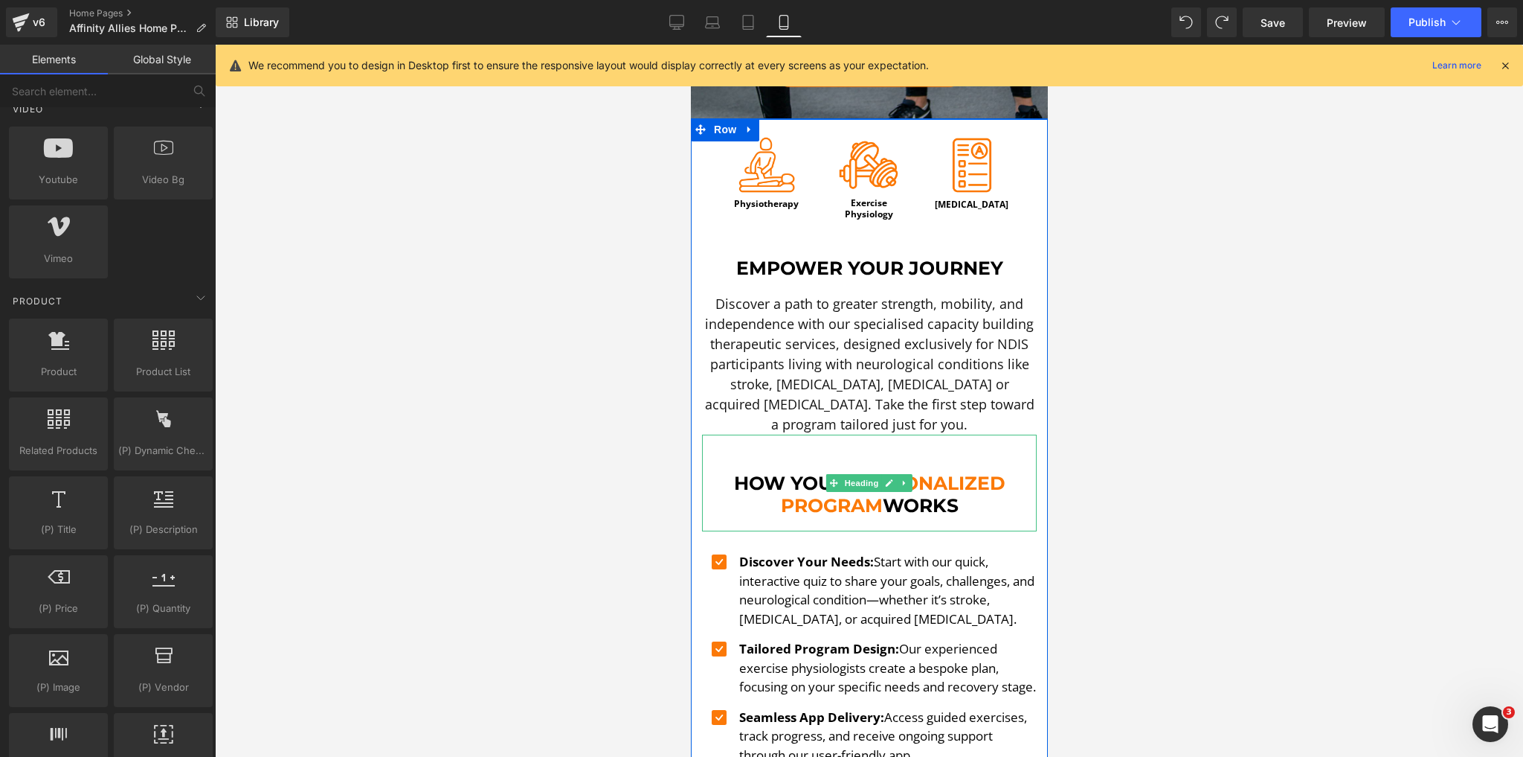
click at [936, 474] on span "onalized Program" at bounding box center [892, 494] width 225 height 45
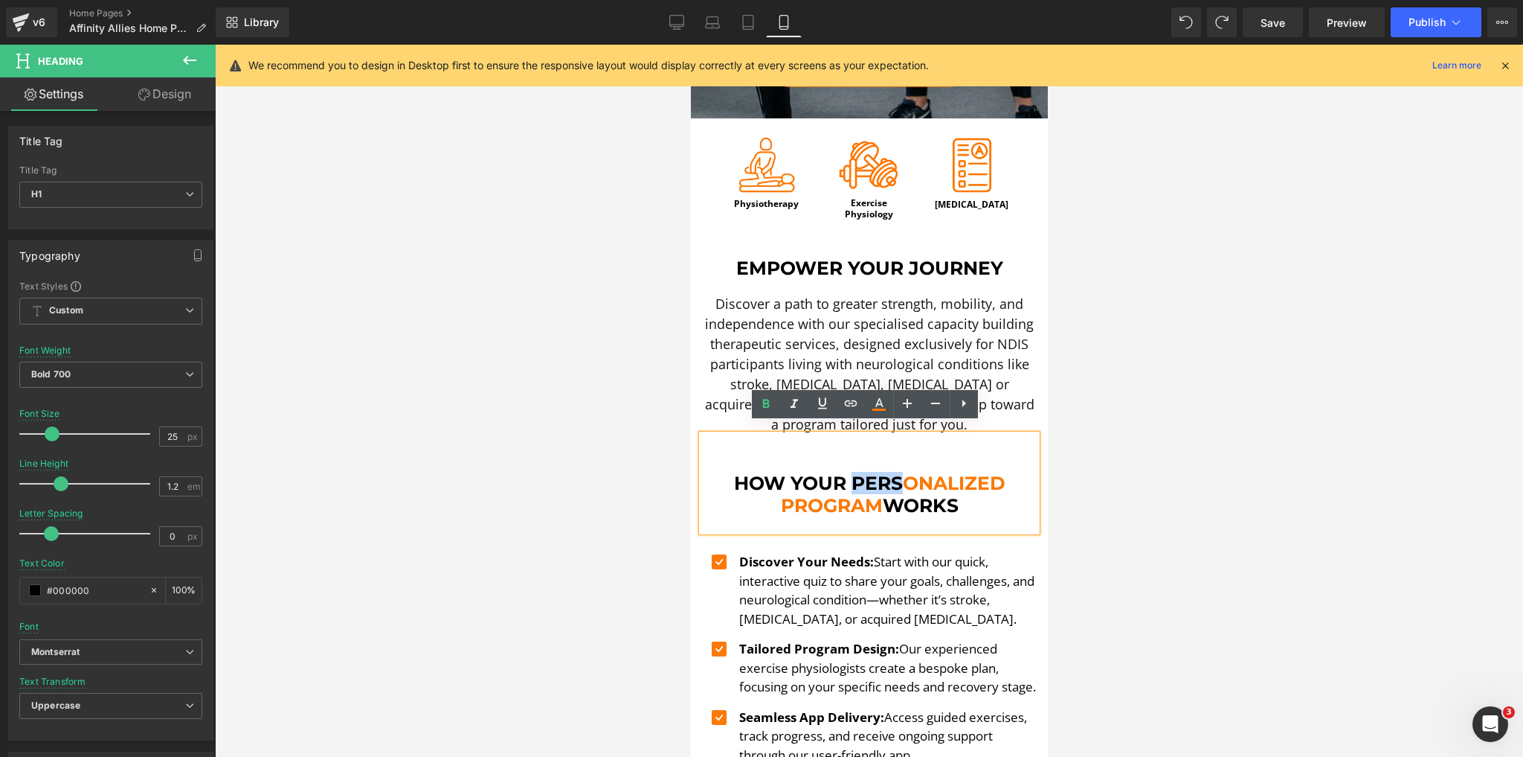
drag, startPoint x: 852, startPoint y: 467, endPoint x: 892, endPoint y: 471, distance: 40.3
click at [892, 472] on h1 "How Your Pers onalized Program Works" at bounding box center [868, 494] width 335 height 45
click at [881, 413] on link at bounding box center [879, 404] width 28 height 28
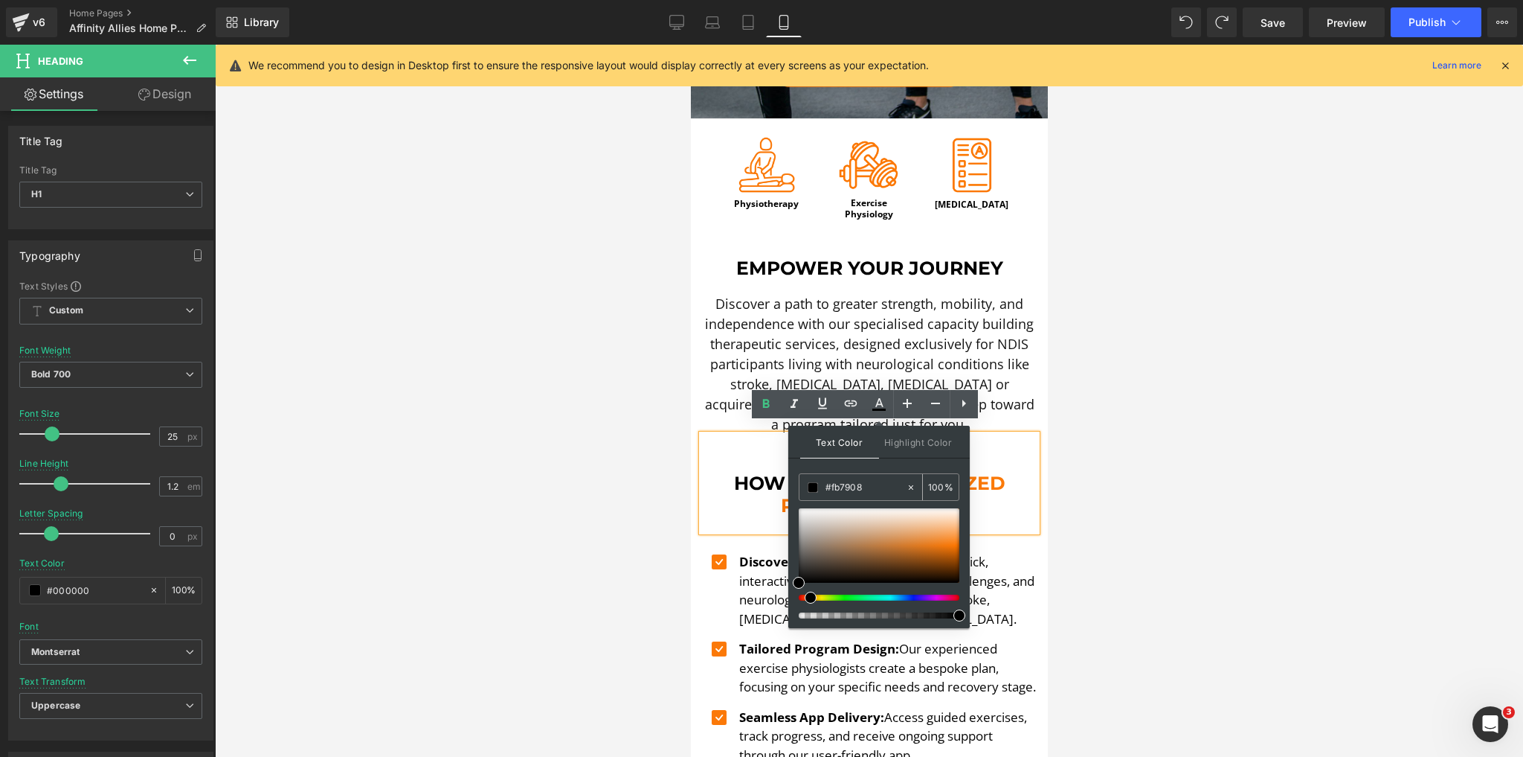
click at [860, 495] on div "#fb7908" at bounding box center [853, 487] width 106 height 26
click at [860, 491] on input "#fb7908" at bounding box center [866, 487] width 80 height 16
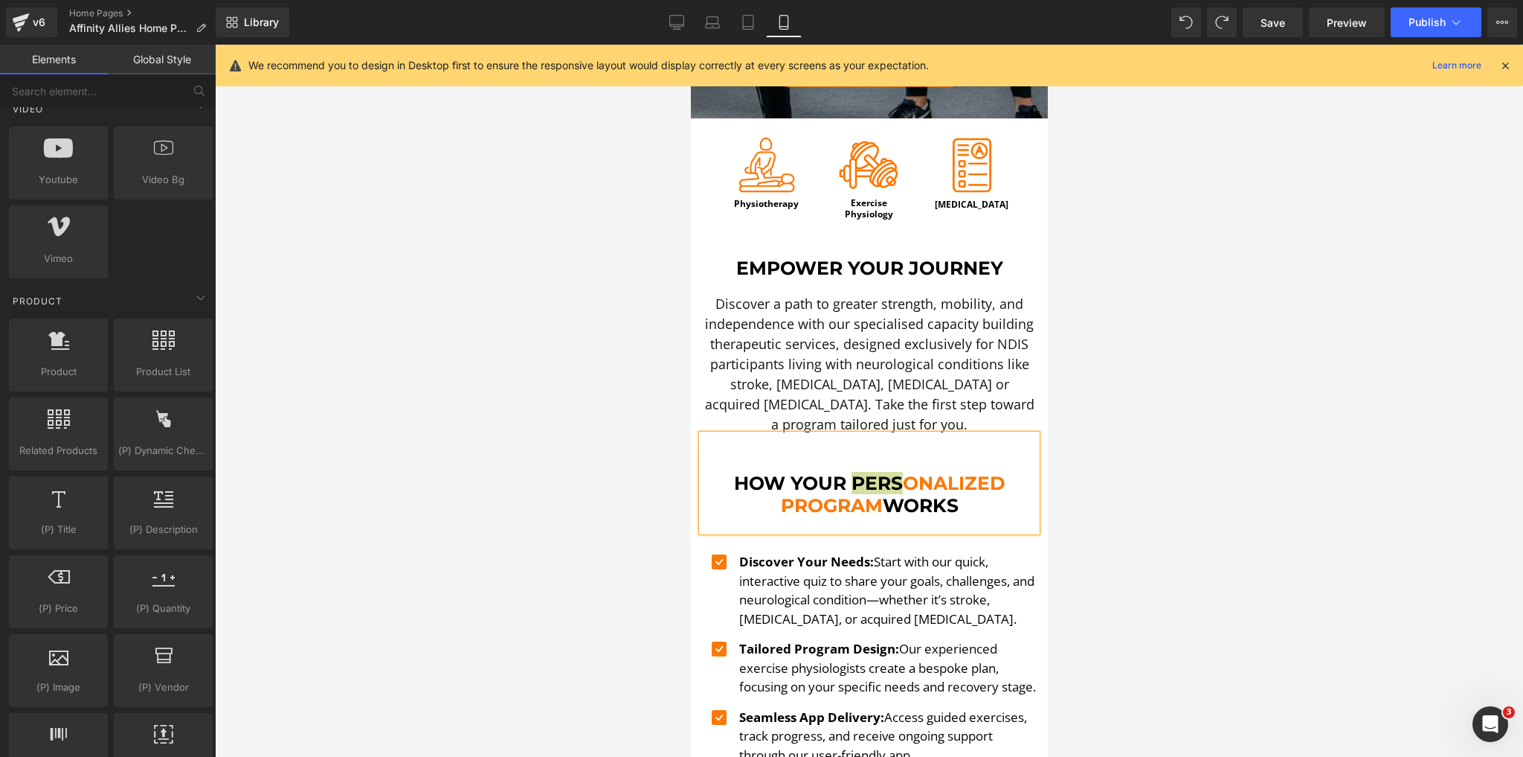
click at [1160, 460] on div at bounding box center [869, 401] width 1308 height 712
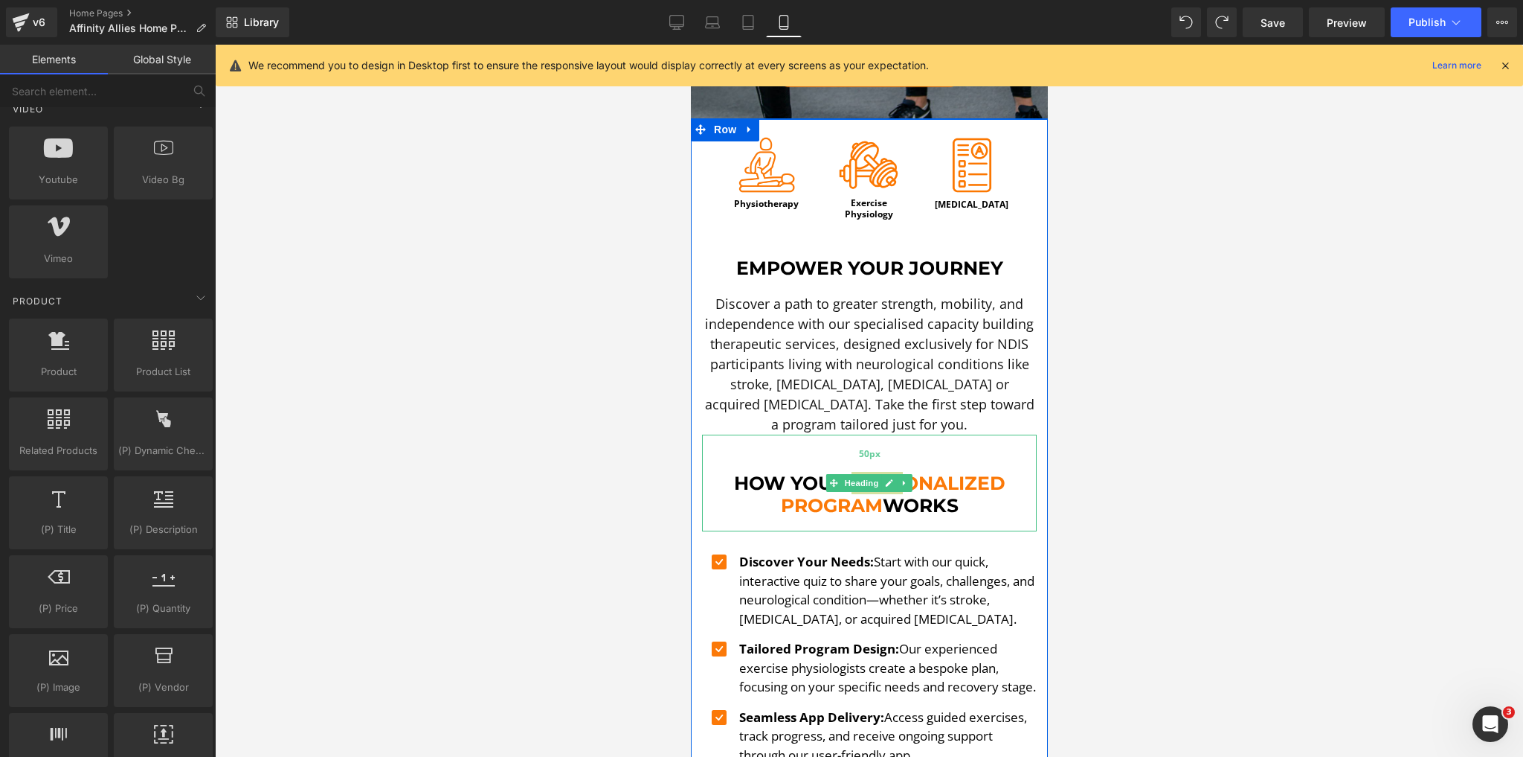
click at [926, 445] on div "50px" at bounding box center [868, 452] width 335 height 37
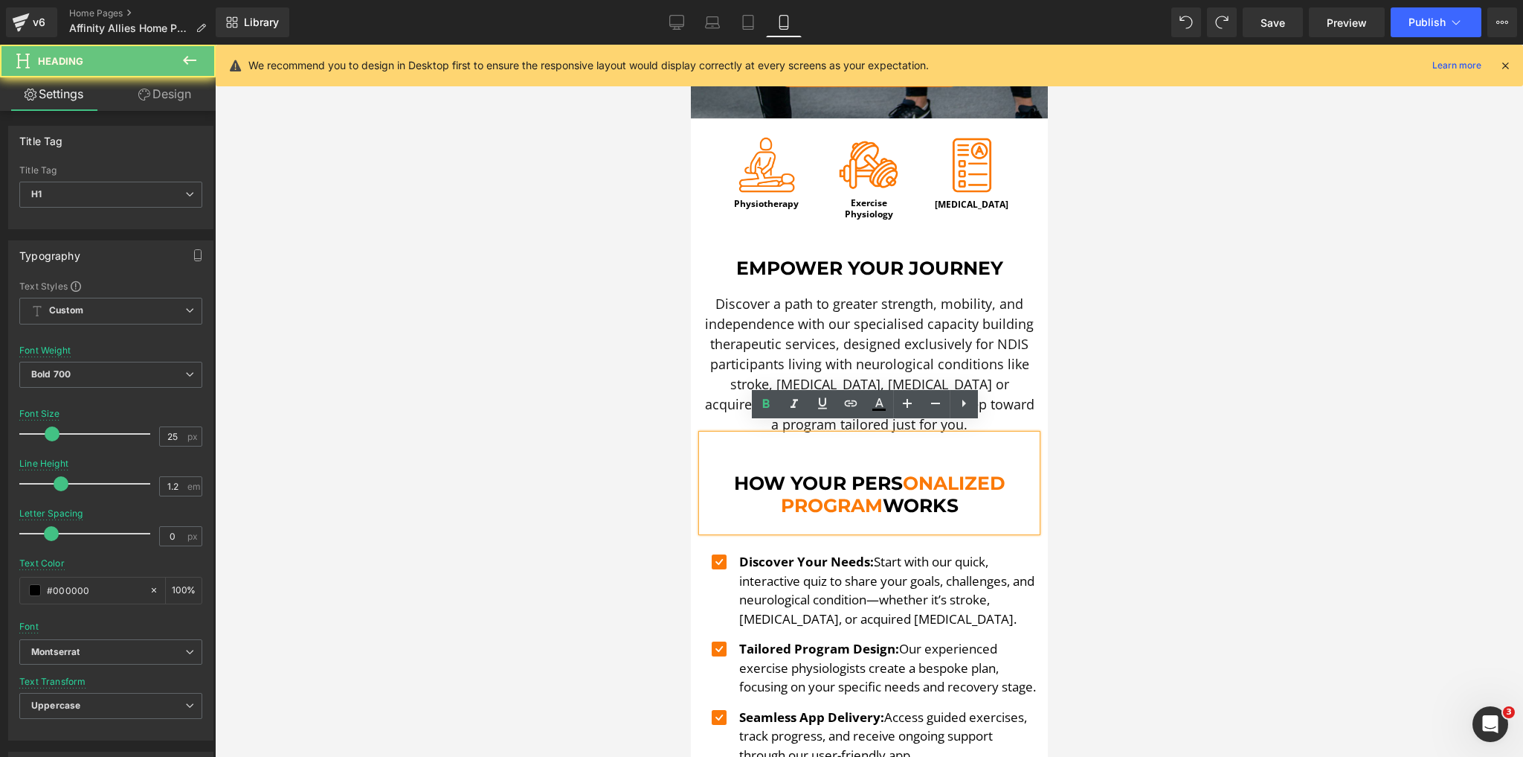
click at [899, 473] on span "onalized Program" at bounding box center [892, 494] width 225 height 45
drag, startPoint x: 894, startPoint y: 479, endPoint x: 848, endPoint y: 474, distance: 46.4
click at [848, 474] on h1 "How Your Pers onalized Program Works" at bounding box center [868, 494] width 335 height 45
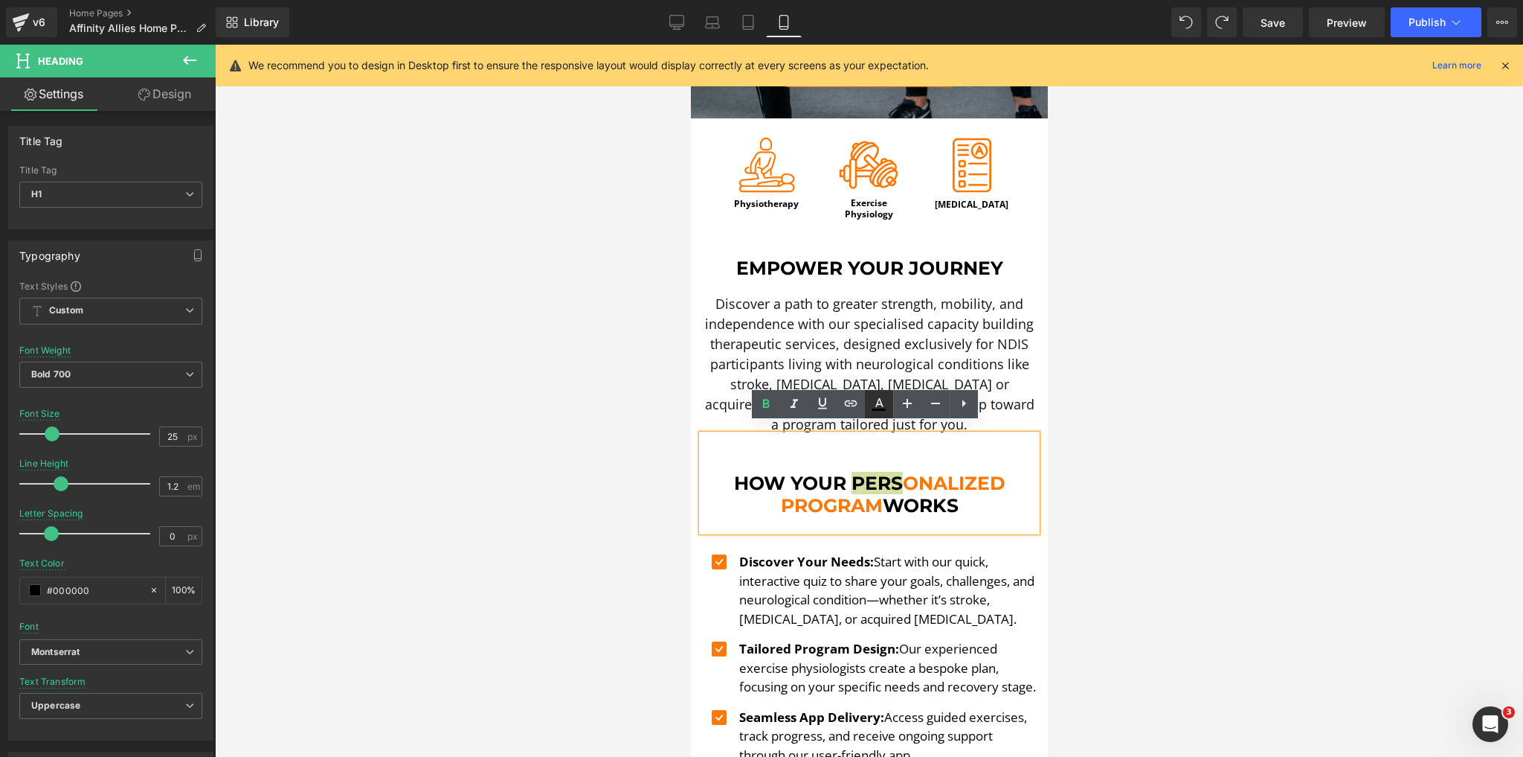
click at [870, 407] on icon at bounding box center [879, 404] width 18 height 18
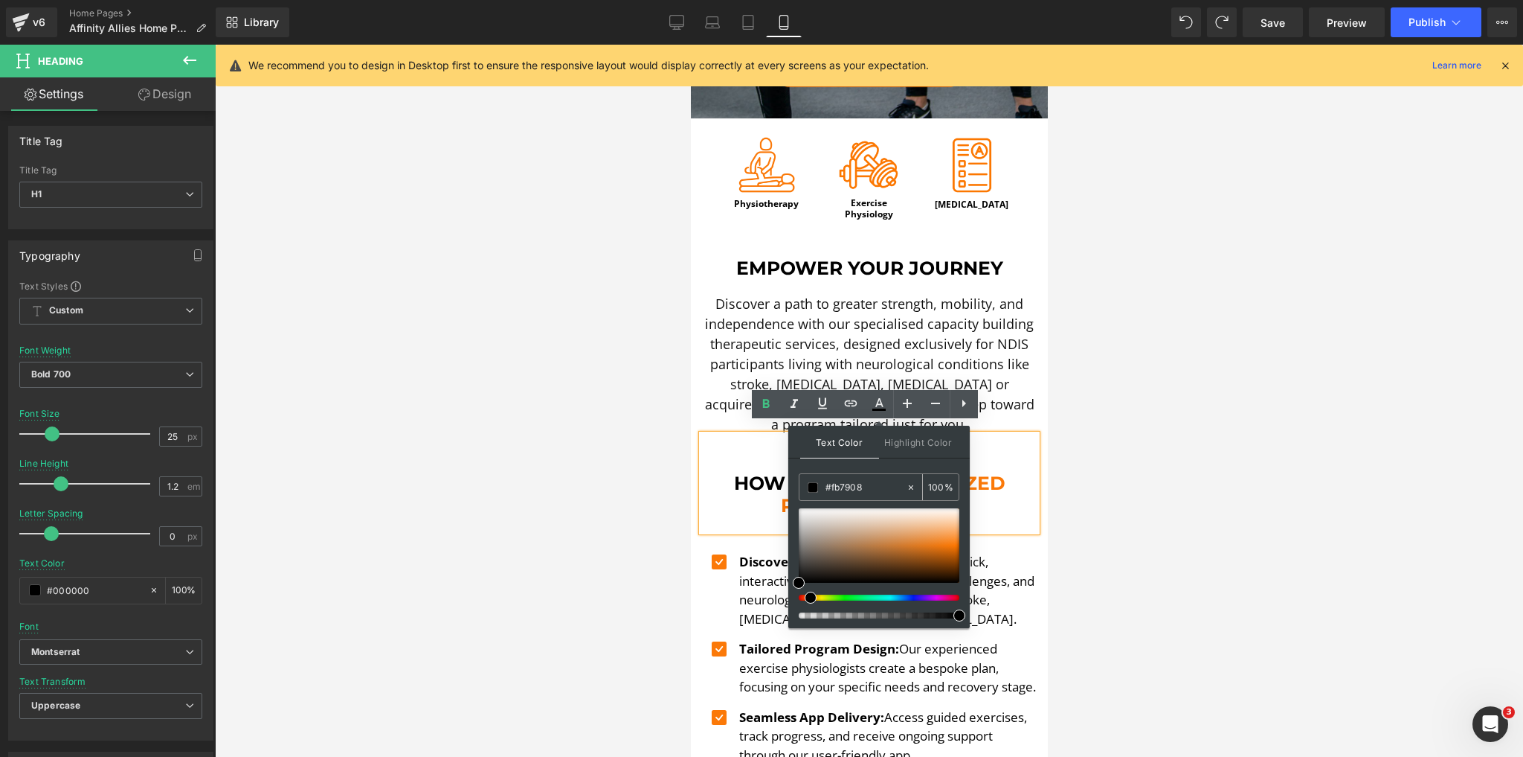
click at [878, 484] on input "#fb7908" at bounding box center [866, 487] width 80 height 16
paste input "text"
click at [847, 296] on font "Discover a path to greater strength, mobility, and independence with our specia…" at bounding box center [869, 364] width 330 height 138
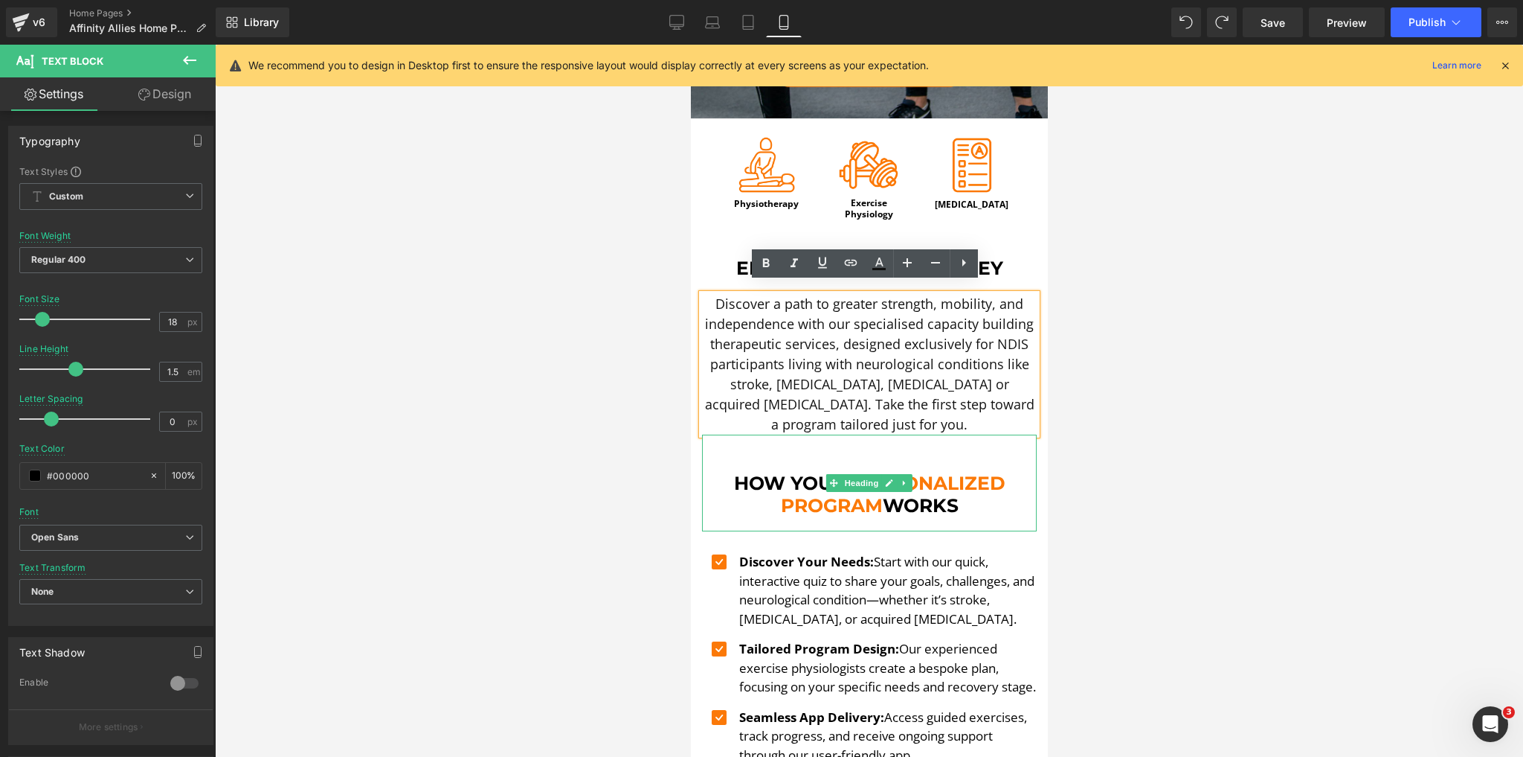
click at [833, 502] on span "onalized Program" at bounding box center [892, 494] width 225 height 45
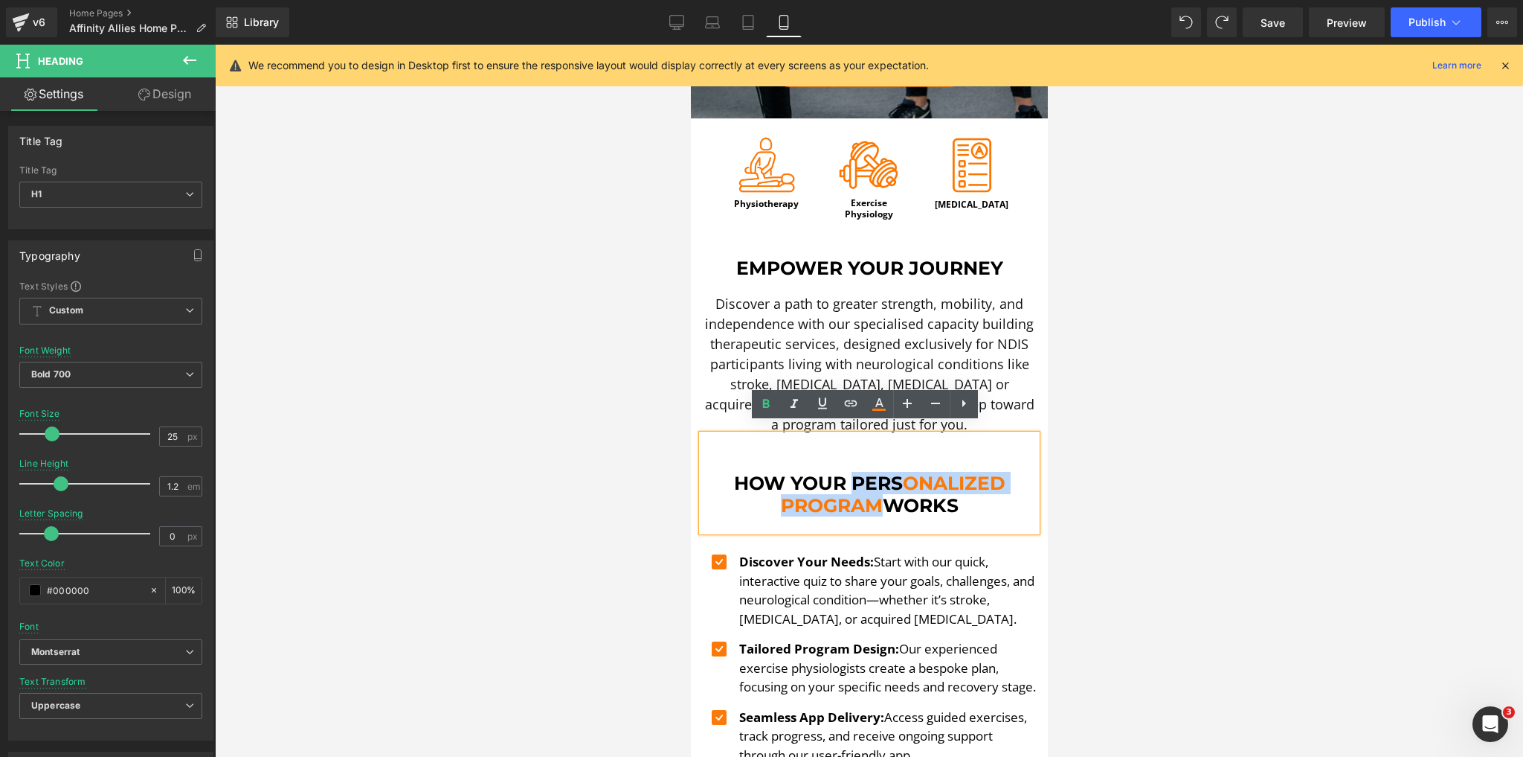
drag, startPoint x: 873, startPoint y: 495, endPoint x: 849, endPoint y: 476, distance: 30.7
click at [849, 476] on h1 "How Your Pers onalized Program Works" at bounding box center [868, 494] width 335 height 45
click at [875, 408] on icon at bounding box center [879, 404] width 18 height 18
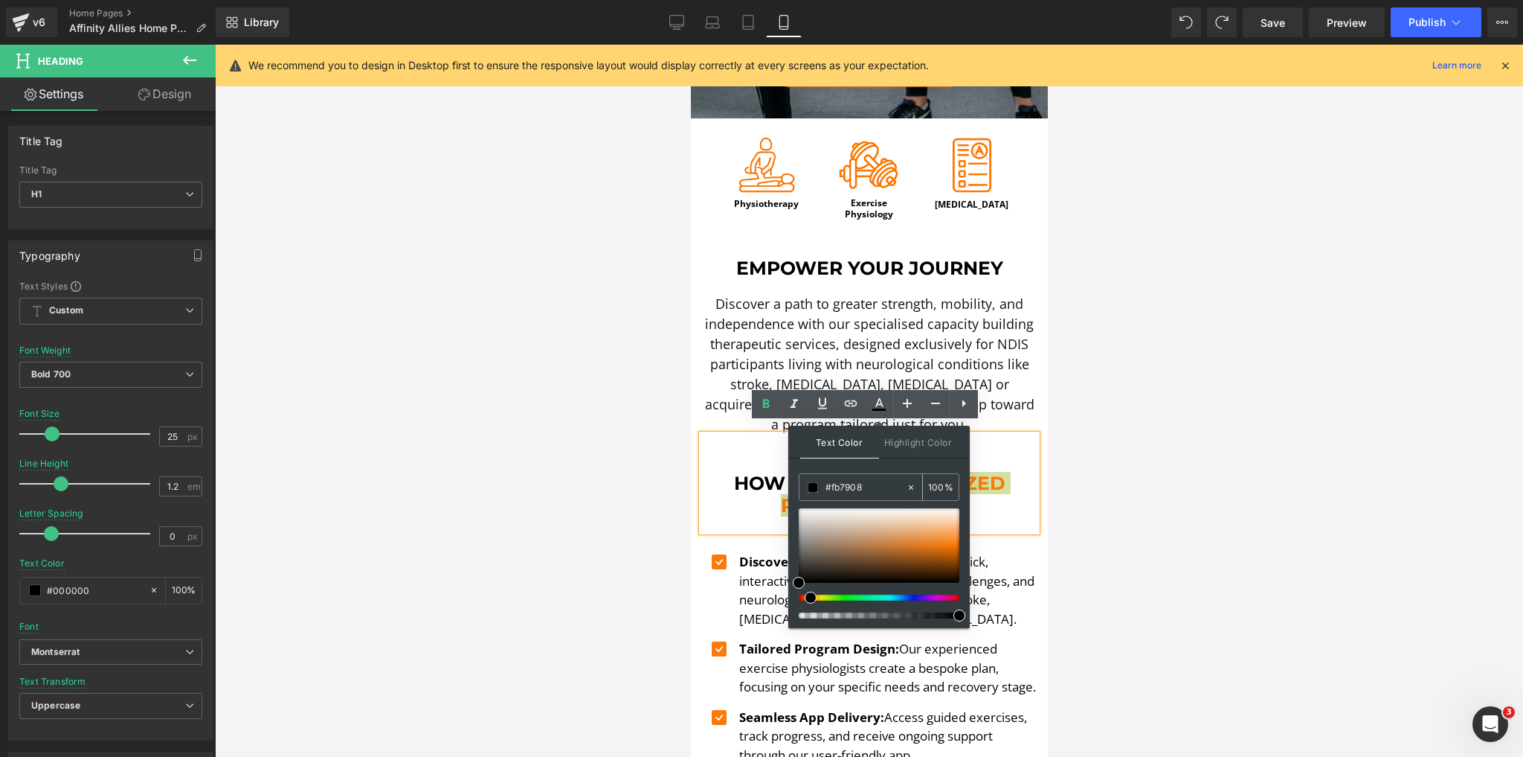
click at [865, 484] on input "#fb7908" at bounding box center [866, 487] width 80 height 16
paste input "text"
click at [895, 467] on div "Text Color Highlight Color #333333 #fb7908 100 % transparent 0 %" at bounding box center [879, 526] width 182 height 202
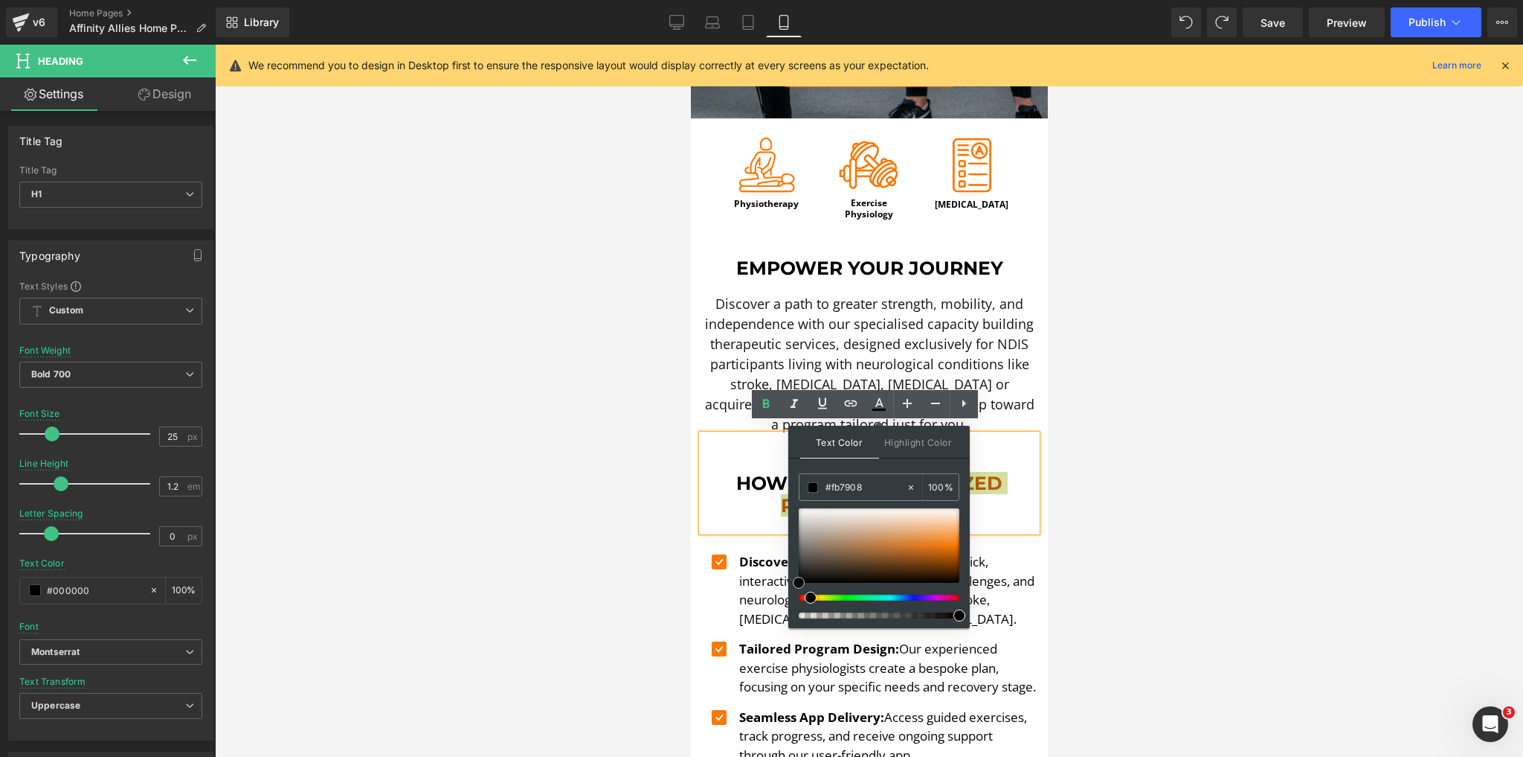
click at [948, 553] on div at bounding box center [879, 545] width 161 height 74
click at [876, 489] on input "#fb7908" at bounding box center [866, 487] width 80 height 16
drag, startPoint x: 876, startPoint y: 489, endPoint x: 830, endPoint y: 486, distance: 45.5
click at [826, 494] on div "#fb7908" at bounding box center [853, 487] width 106 height 26
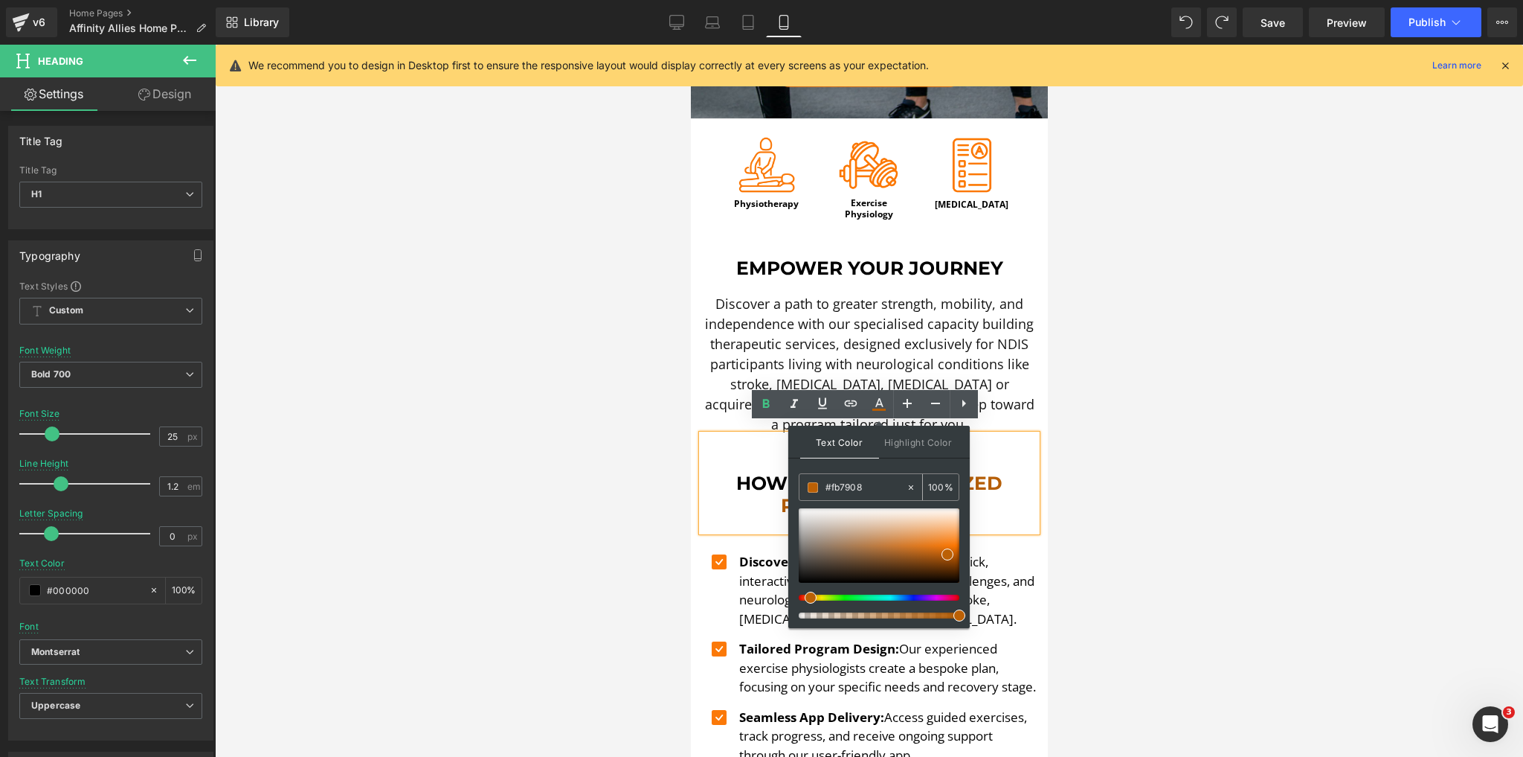
click at [830, 486] on input "#fb7908" at bounding box center [866, 487] width 80 height 16
paste input "text"
click at [1015, 552] on p "Discover Your Needs: Start with our quick, interactive quiz to share your goals…" at bounding box center [888, 590] width 298 height 76
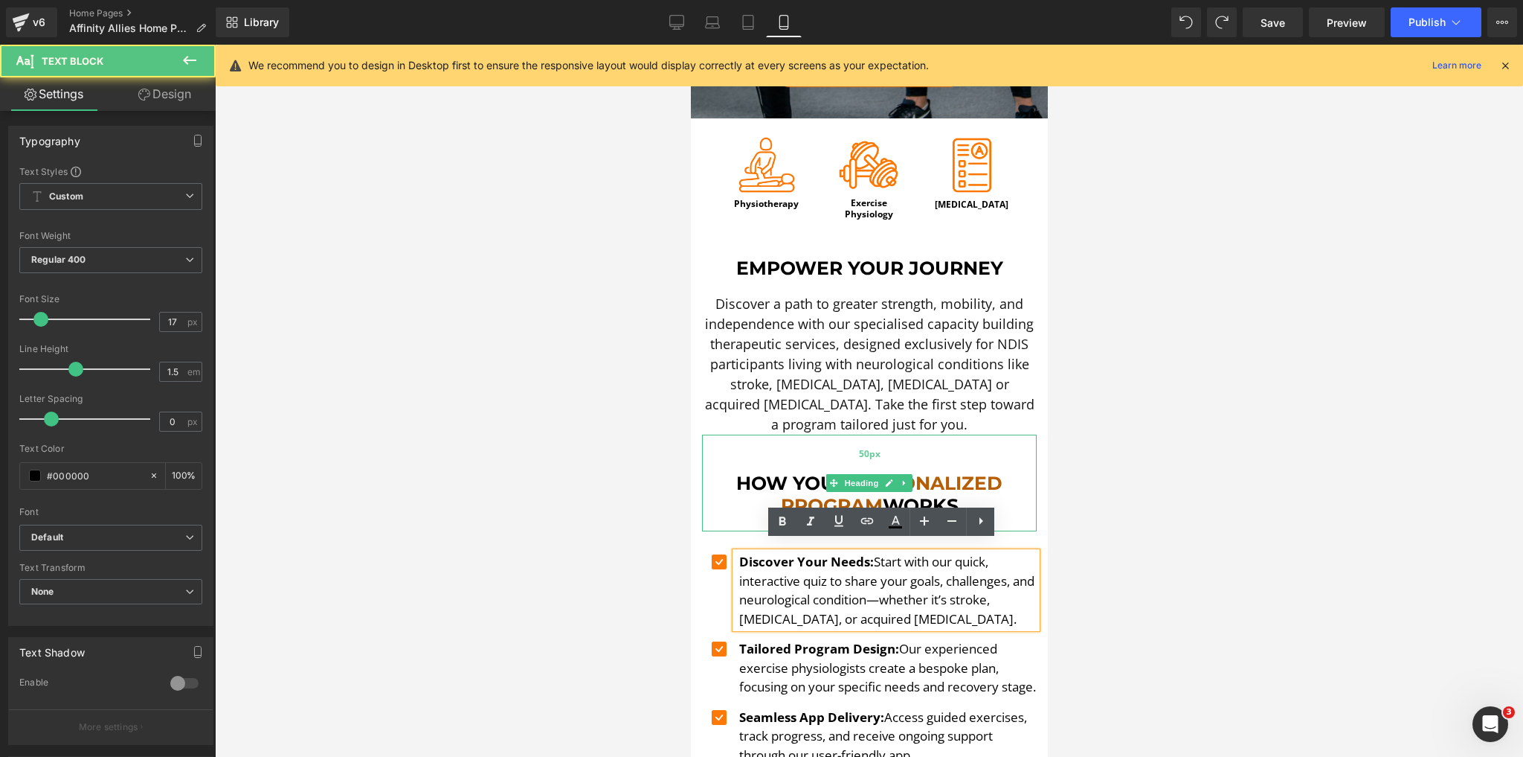
click at [867, 457] on div "50px" at bounding box center [868, 452] width 335 height 37
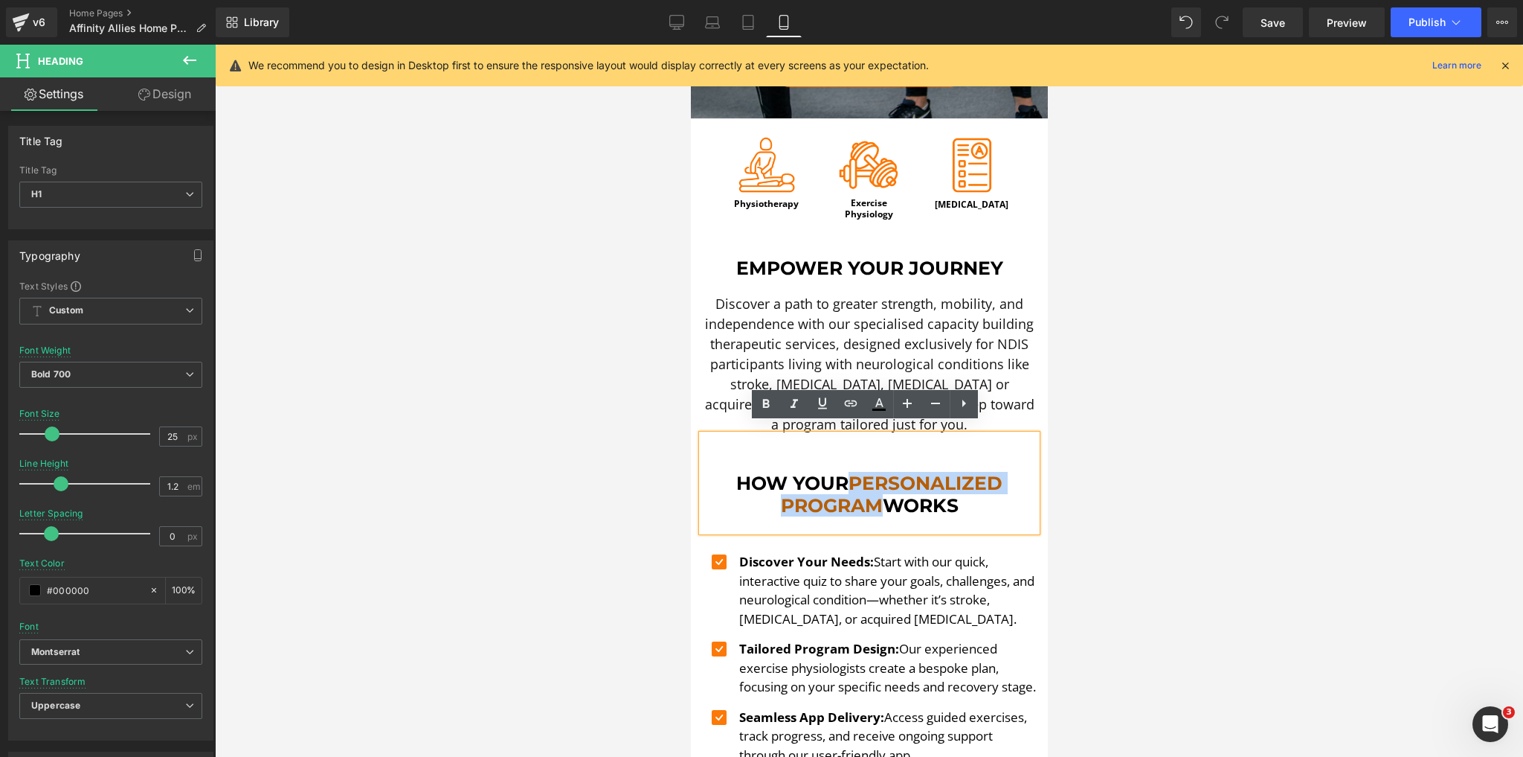
drag, startPoint x: 846, startPoint y: 465, endPoint x: 873, endPoint y: 497, distance: 41.7
click at [873, 497] on h1 "How Your Pers onalized Program Works" at bounding box center [868, 494] width 335 height 45
click at [887, 396] on icon at bounding box center [879, 404] width 18 height 18
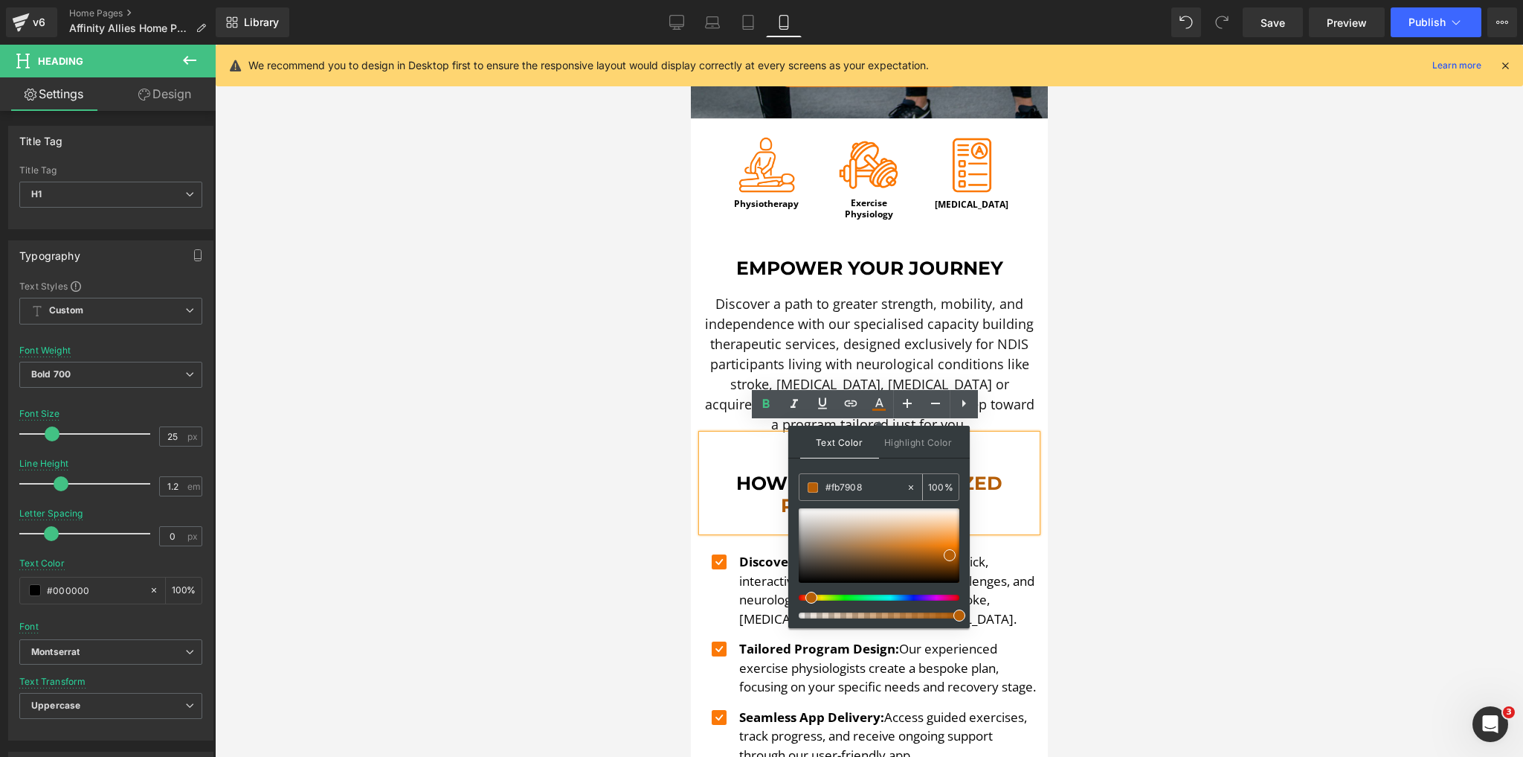
click at [845, 489] on input "#fb7908" at bounding box center [866, 487] width 80 height 16
paste input "text"
click at [897, 485] on input "#fb7908" at bounding box center [866, 487] width 80 height 16
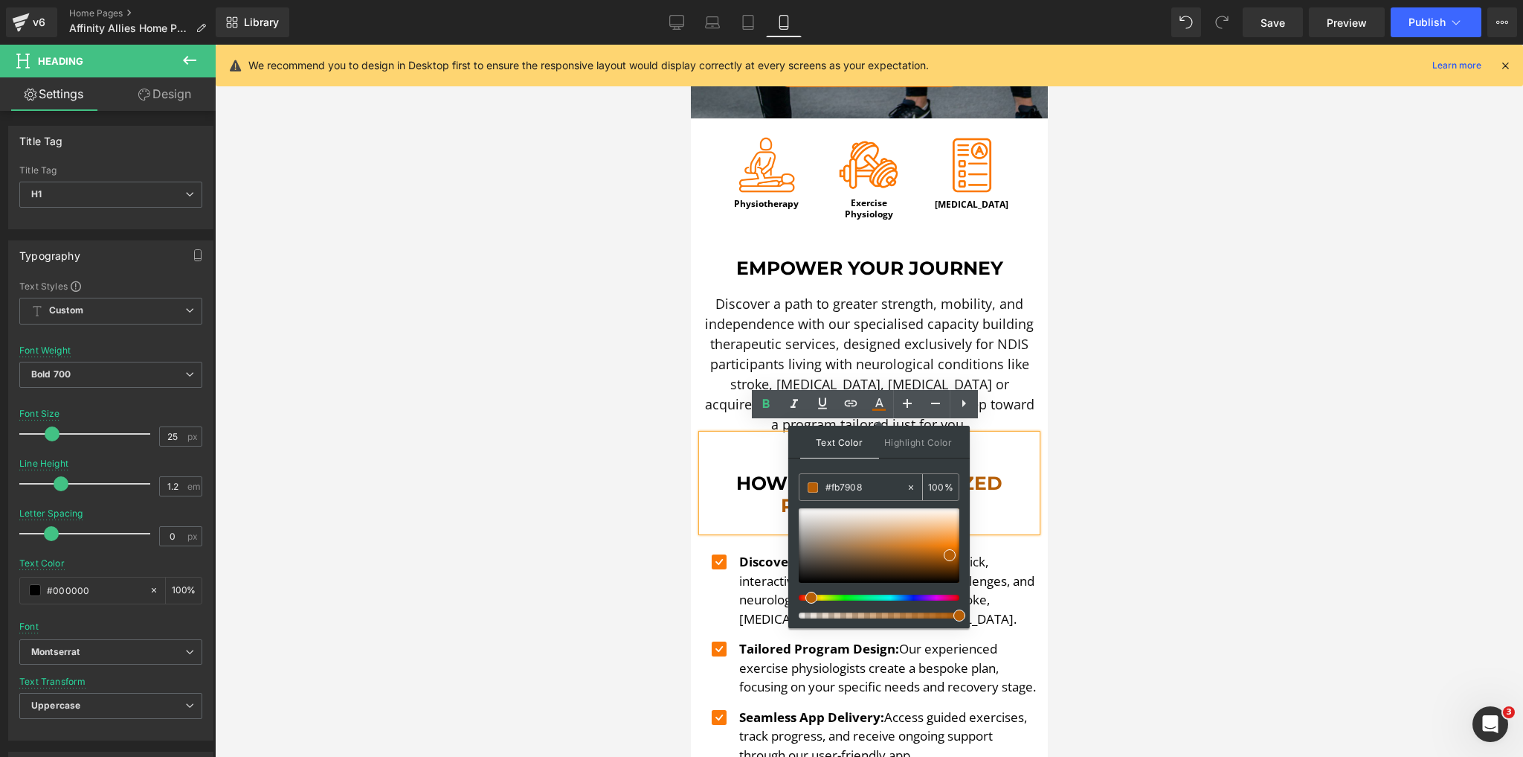
type input "#fb7908"
click at [906, 472] on div "Text Color Highlight Color #333333 #fb7908 100 % transparent 0 %" at bounding box center [879, 526] width 182 height 202
click at [908, 467] on div "Text Color Highlight Color #333333 #fb7908 100 % transparent 0 %" at bounding box center [879, 526] width 182 height 202
click at [701, 501] on div "How Your Pers onalized Program Works" at bounding box center [868, 482] width 335 height 97
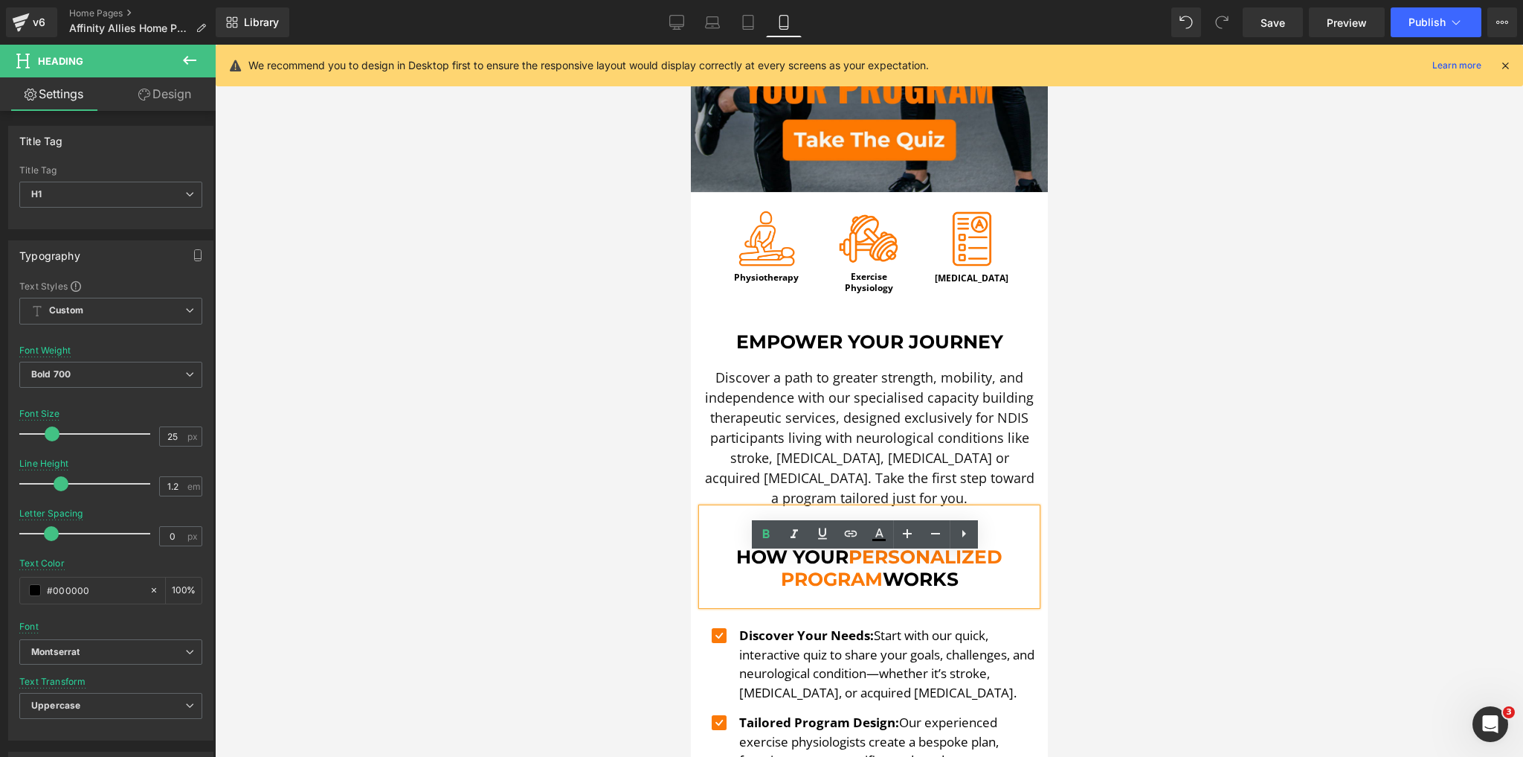
scroll to position [402, 0]
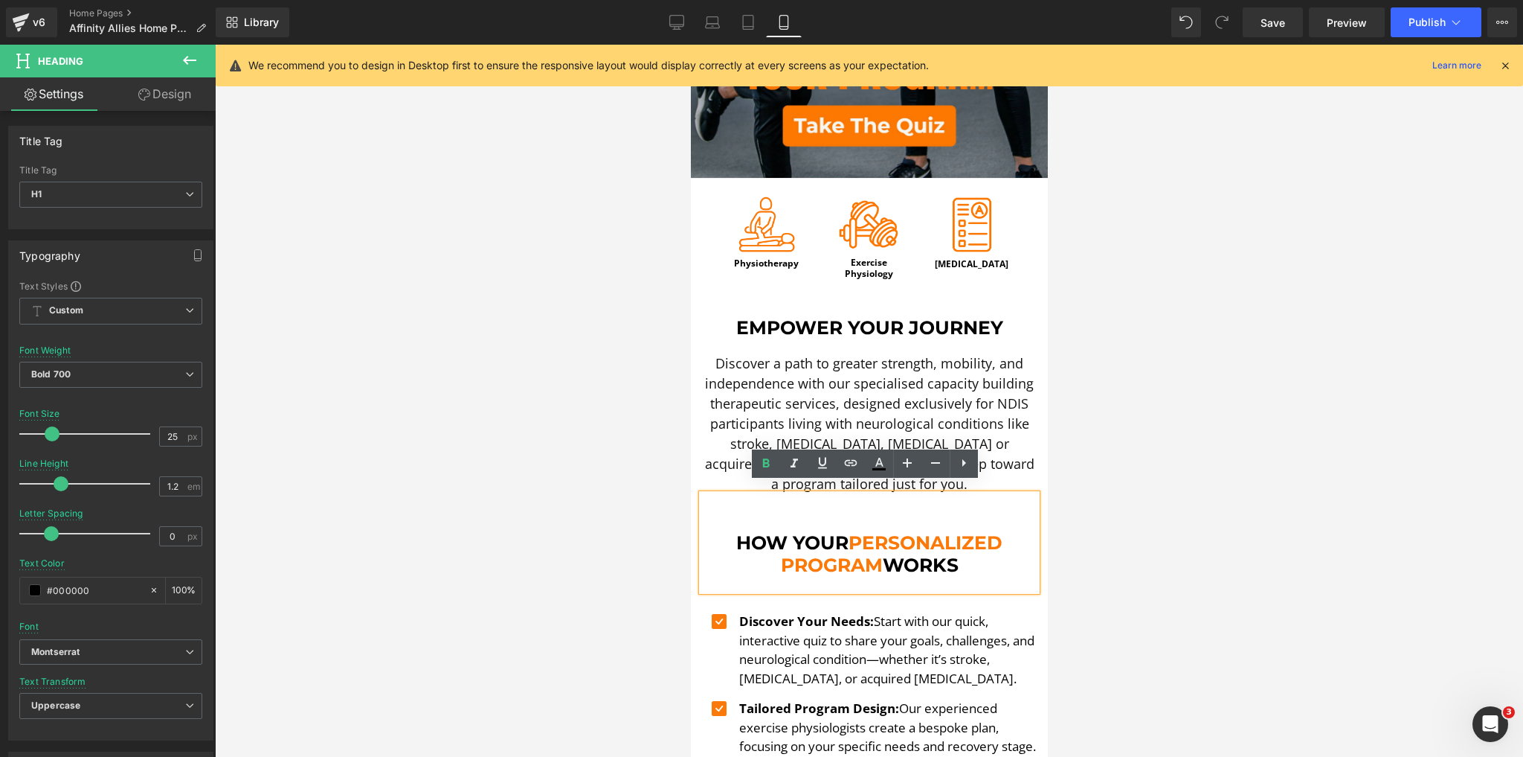
click at [849, 531] on span "Pers onalized Program" at bounding box center [891, 553] width 222 height 45
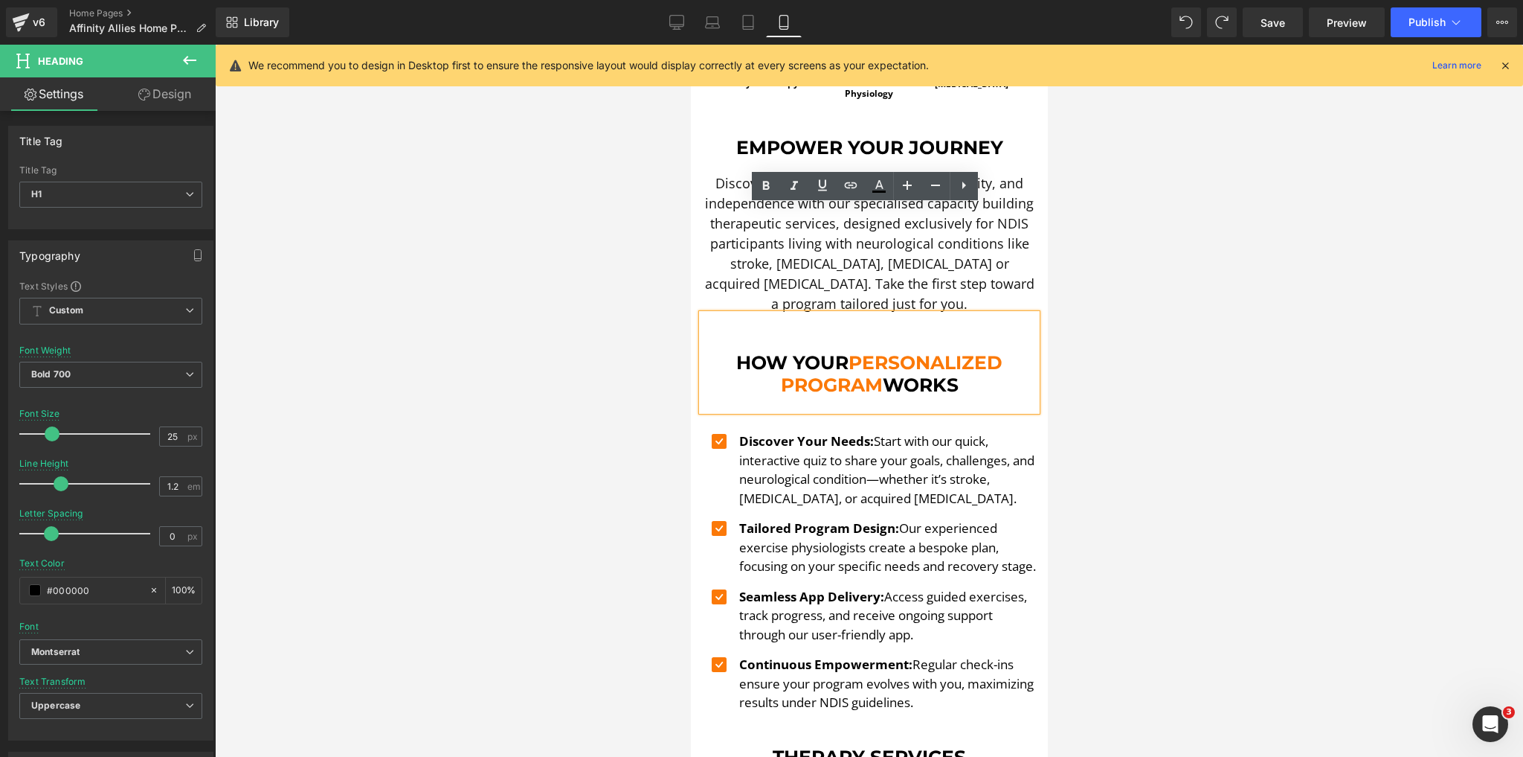
scroll to position [581, 0]
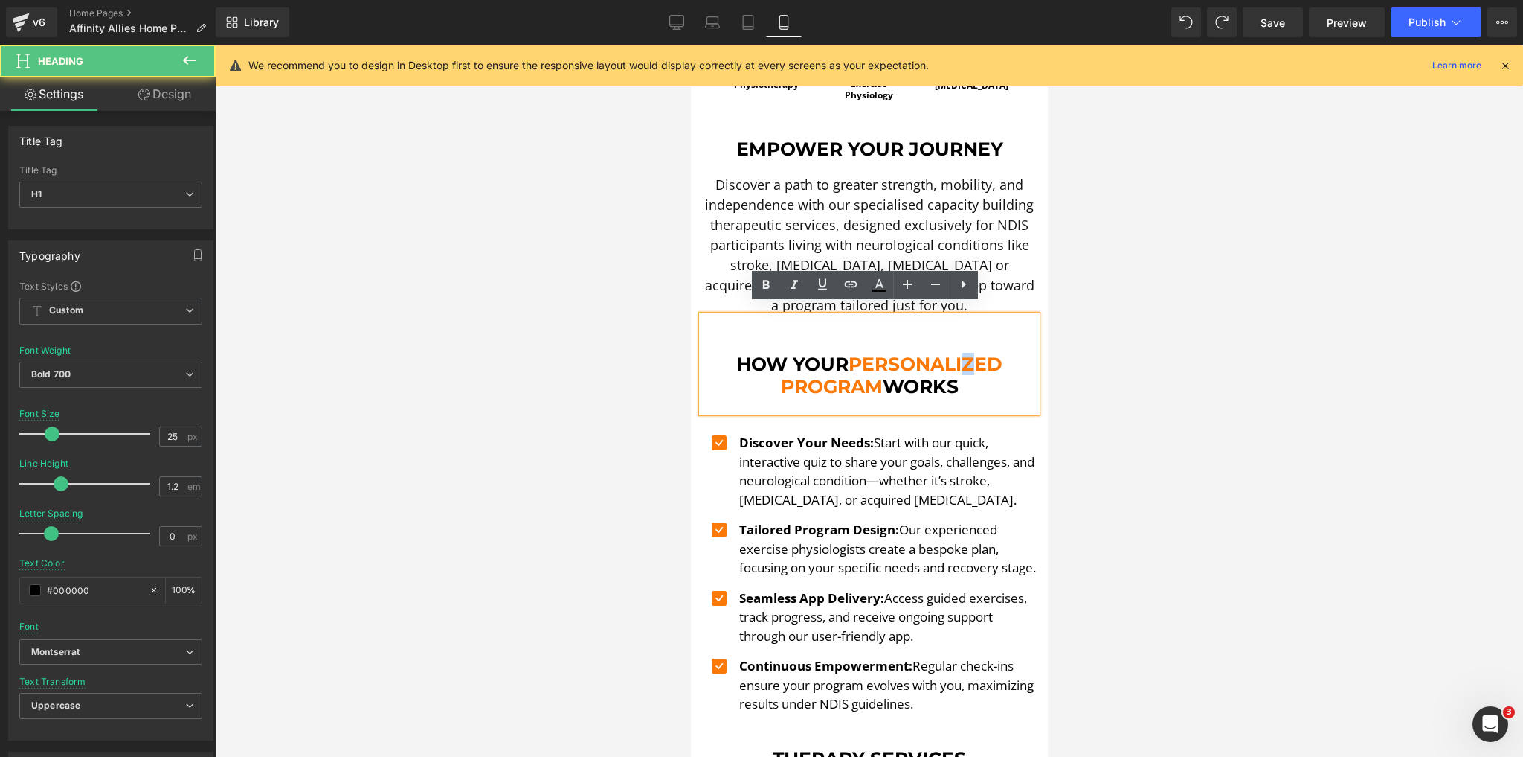
drag, startPoint x: 971, startPoint y: 353, endPoint x: 962, endPoint y: 351, distance: 9.2
click at [962, 353] on span "Personalized Program" at bounding box center [891, 375] width 222 height 45
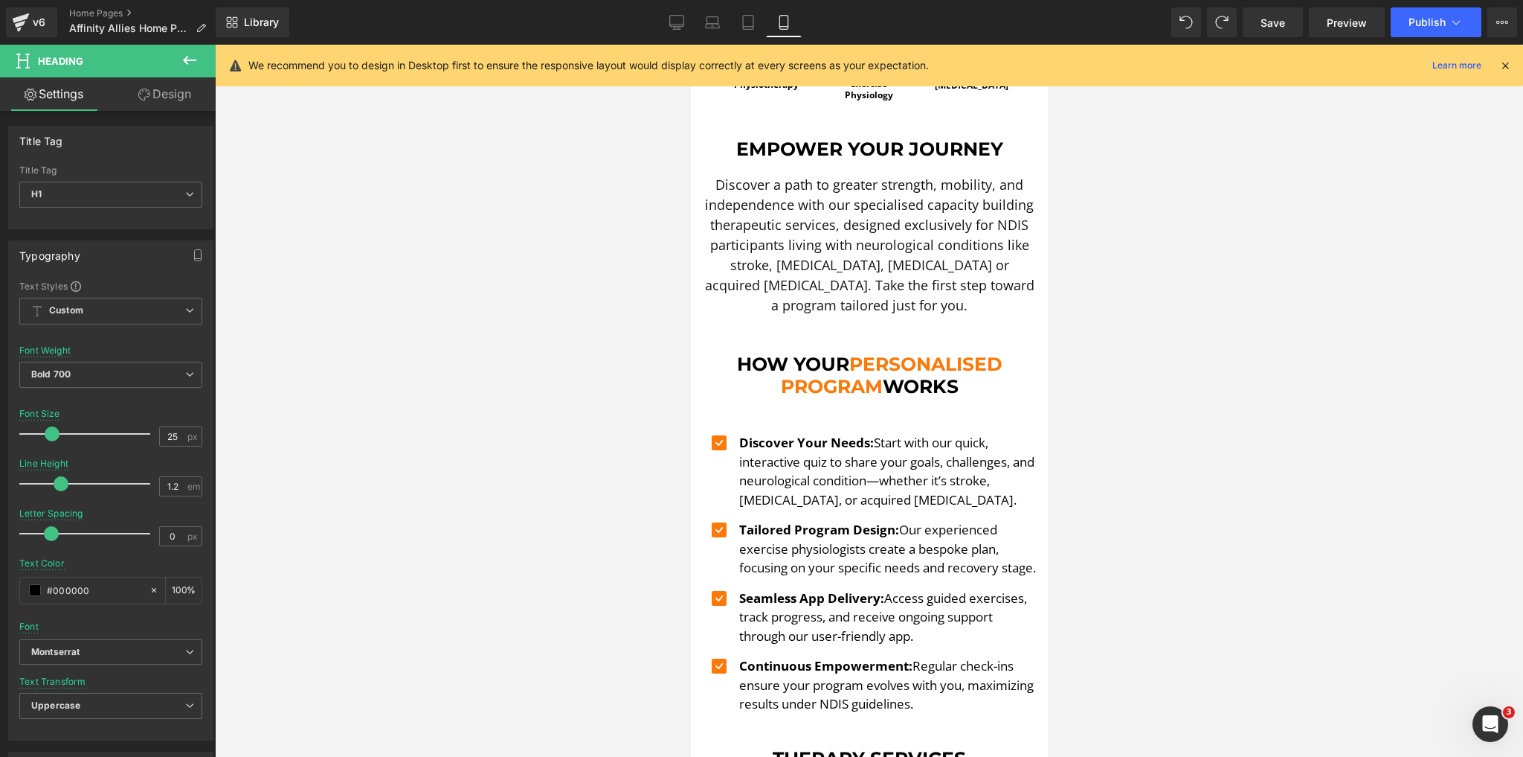
click at [1116, 439] on div at bounding box center [869, 401] width 1308 height 712
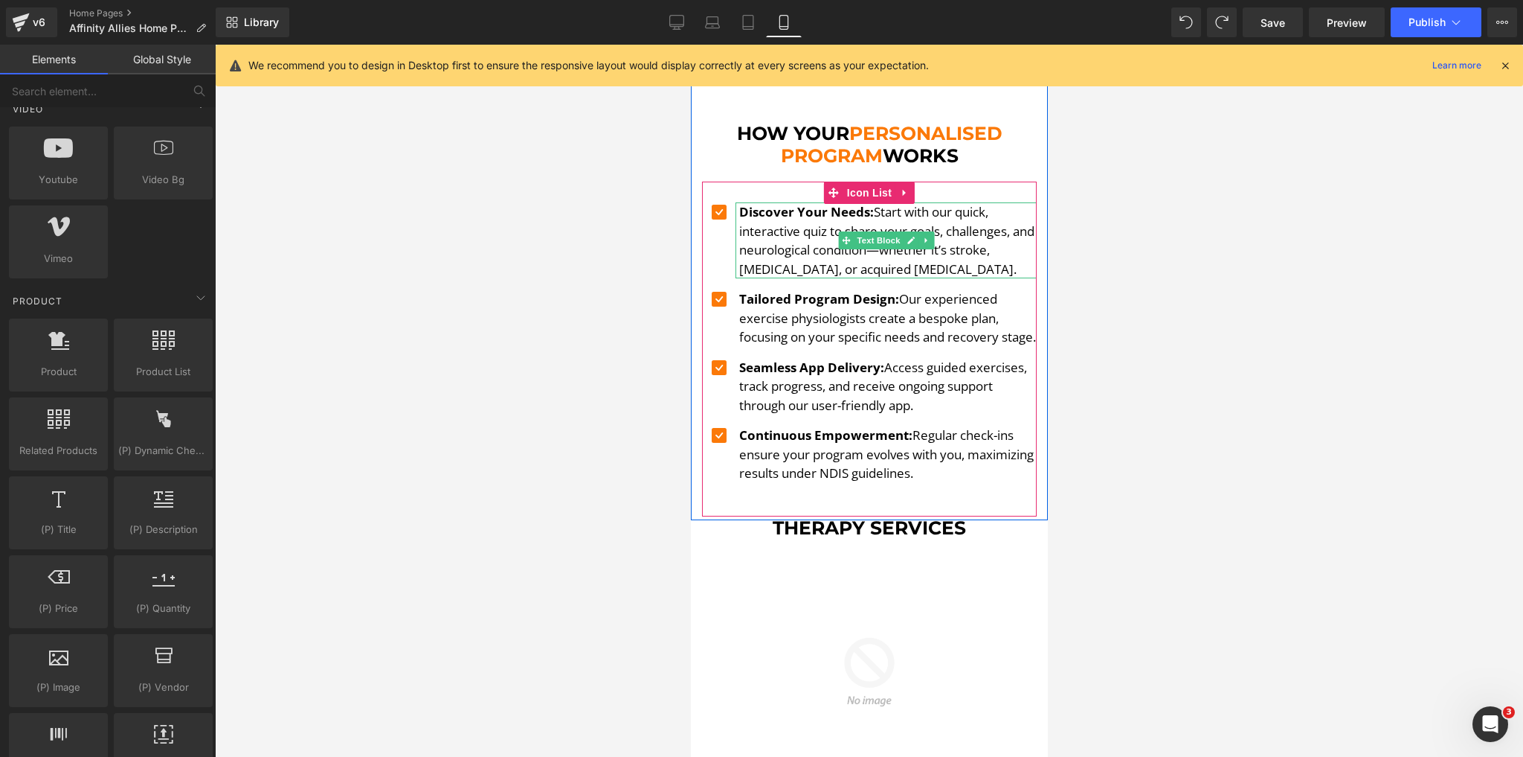
scroll to position [819, 0]
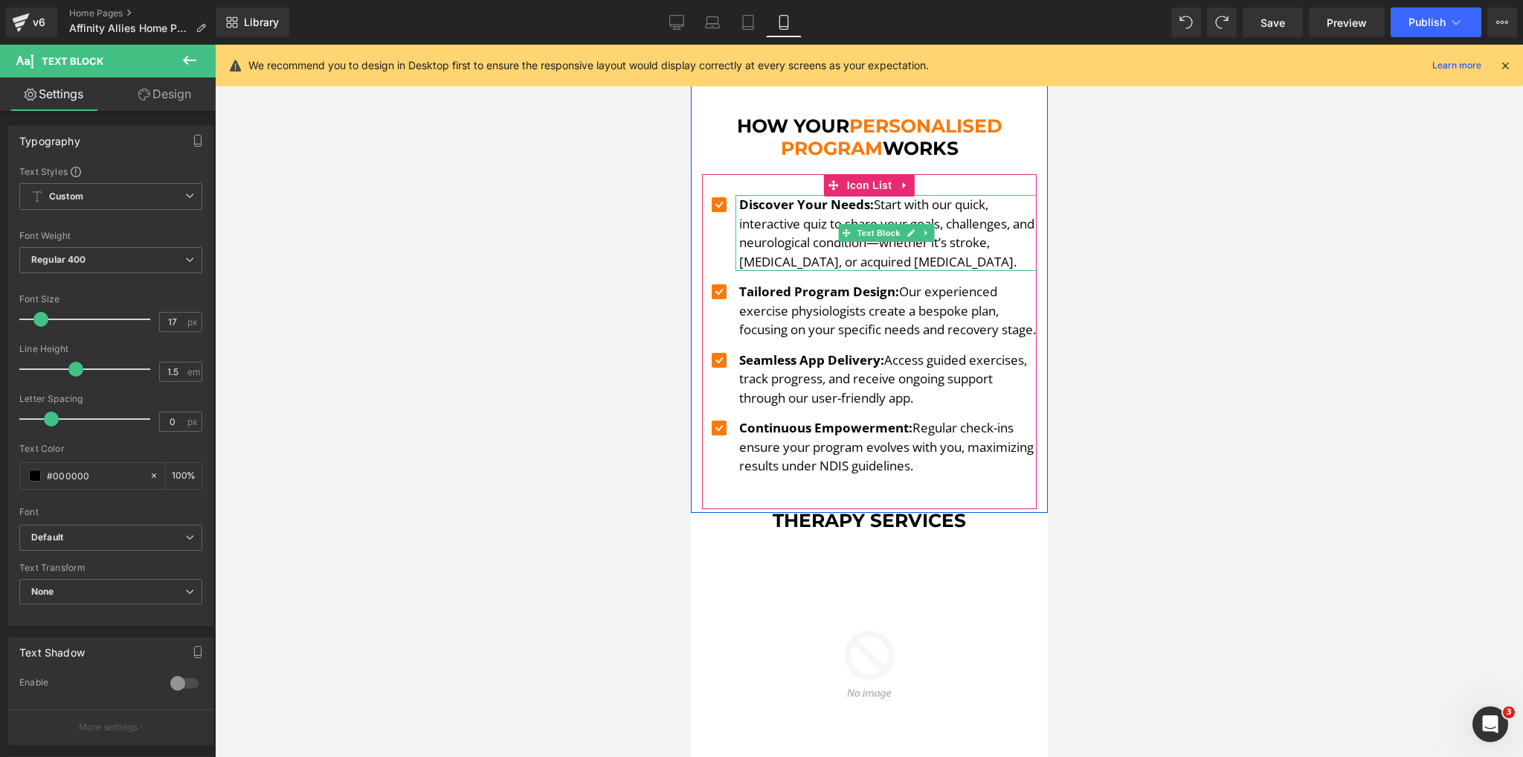
drag, startPoint x: 994, startPoint y: 248, endPoint x: 892, endPoint y: 235, distance: 102.7
click at [892, 235] on p "Discover Your Needs: Start with our quick, interactive quiz to share your goals…" at bounding box center [888, 233] width 298 height 76
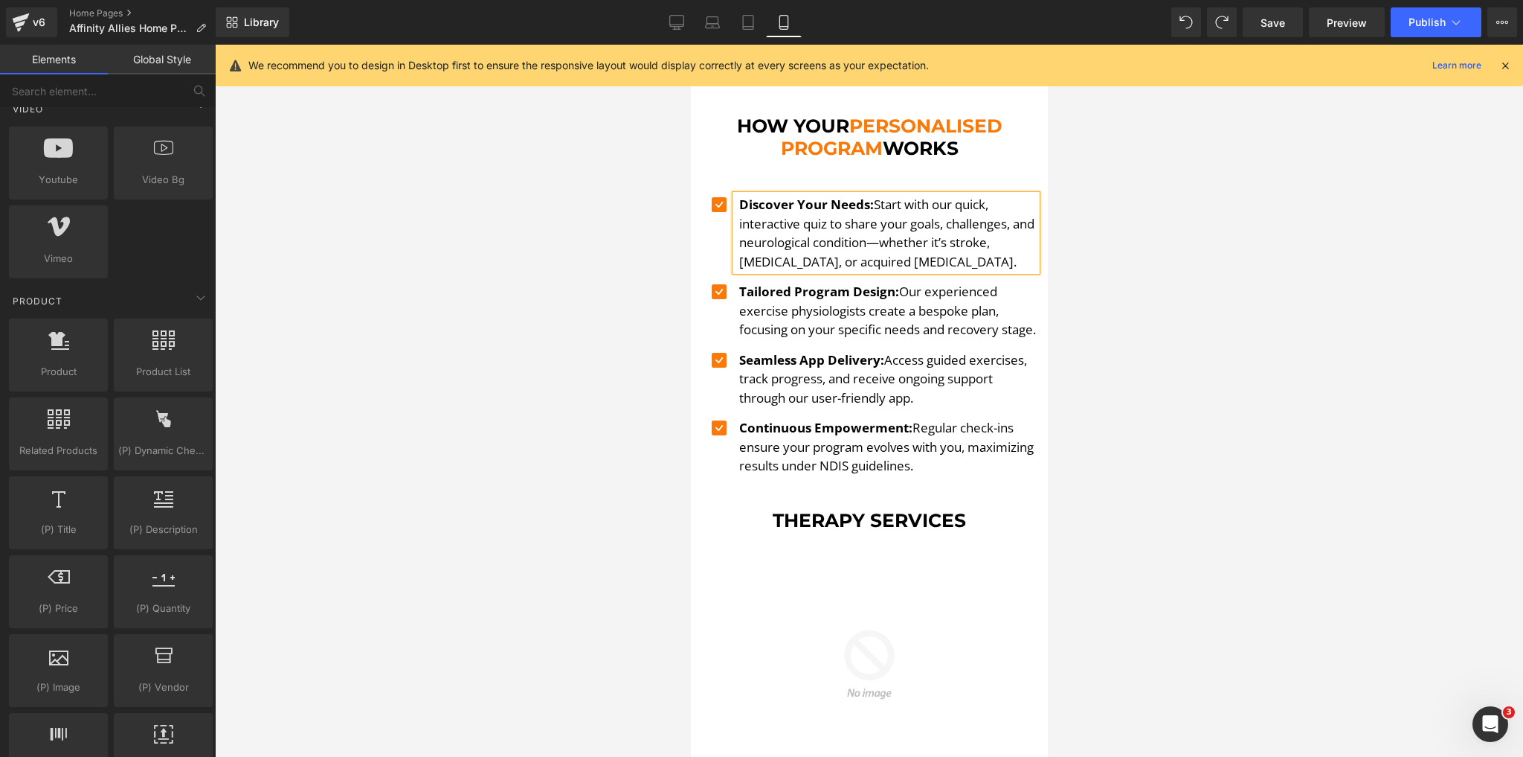
click at [1147, 276] on div at bounding box center [869, 401] width 1308 height 712
click at [1102, 263] on div at bounding box center [869, 401] width 1308 height 712
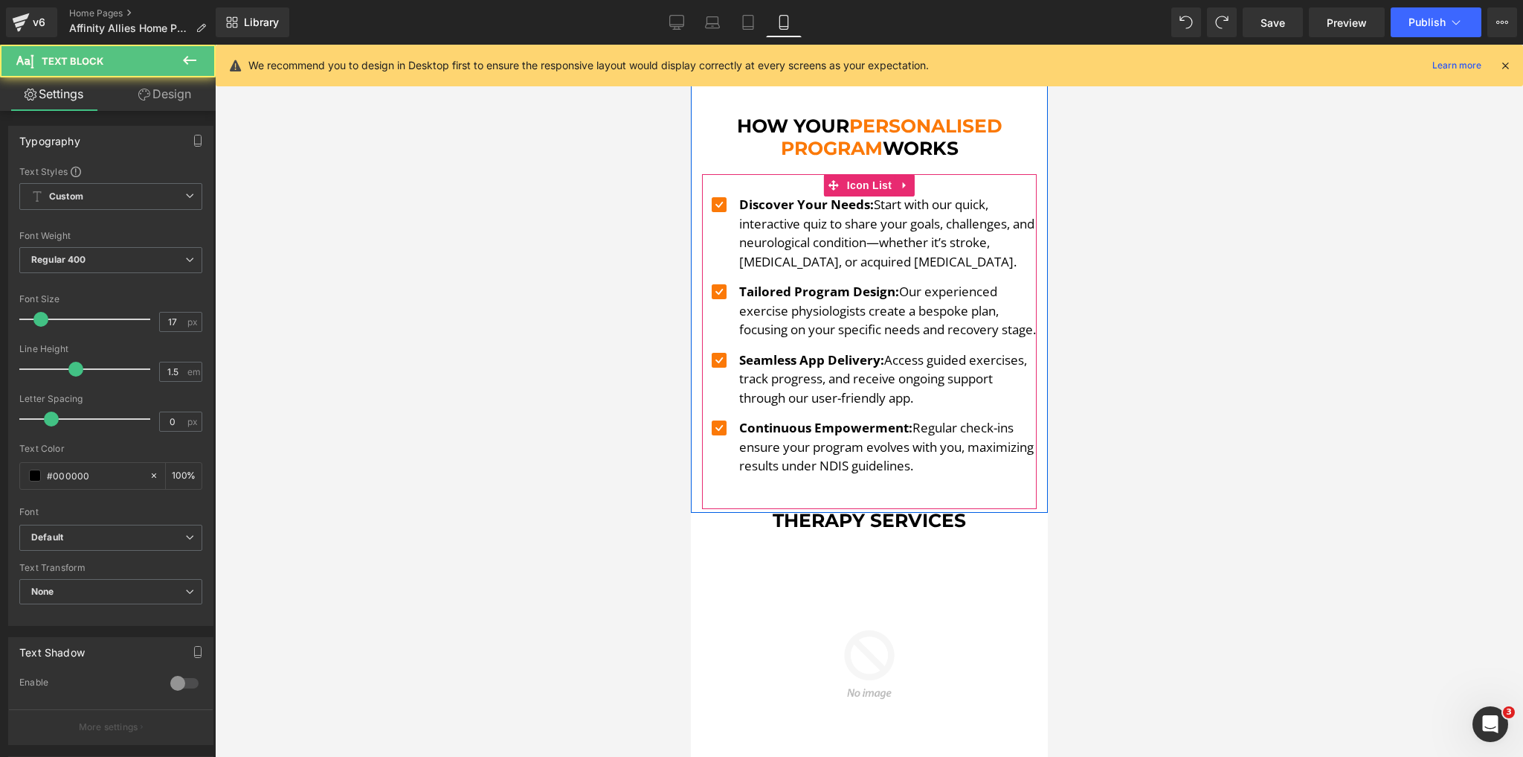
click at [954, 282] on p "Tailored Program Design: Our experienced exercise physiologists create a bespok…" at bounding box center [888, 310] width 298 height 57
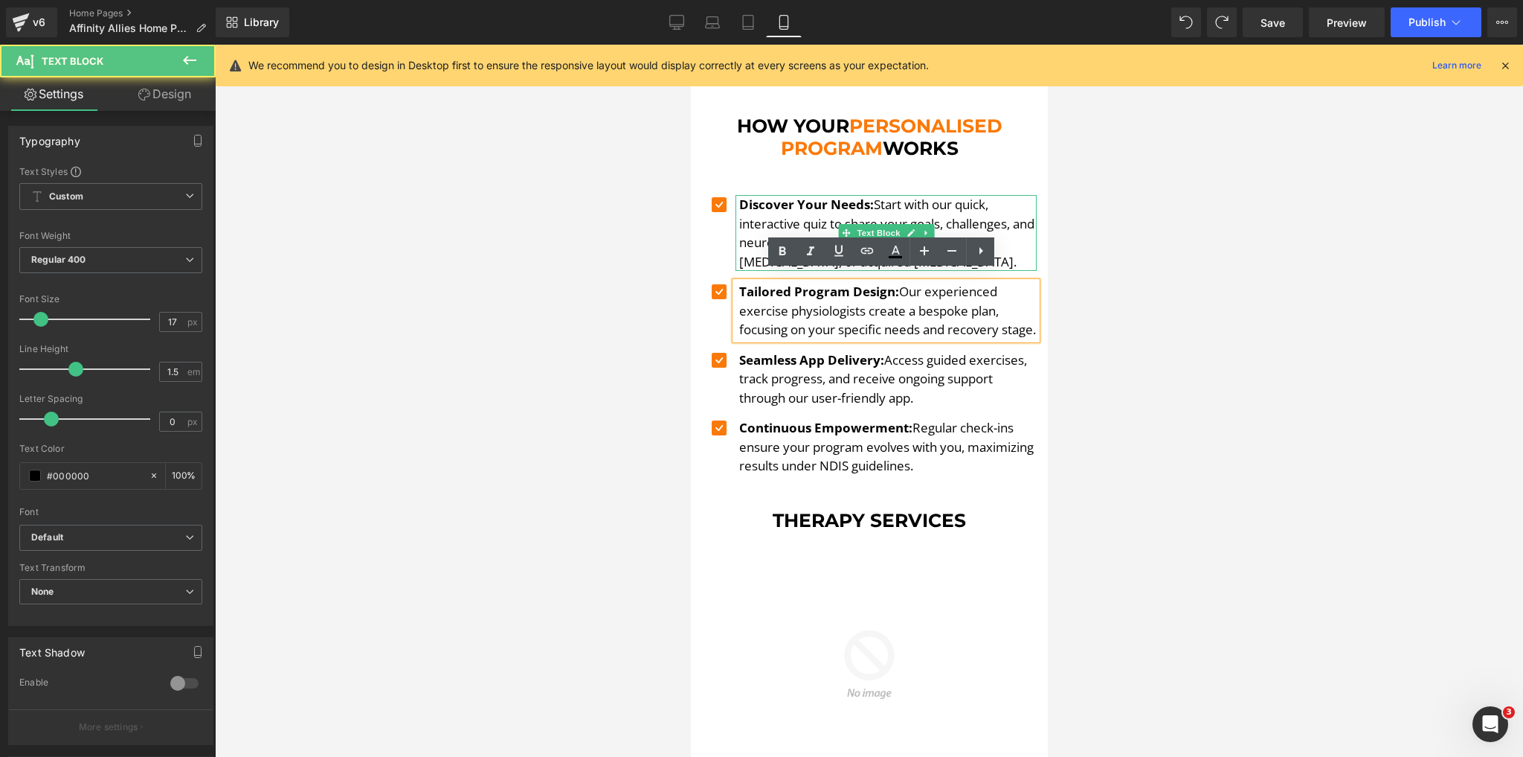
click at [1003, 222] on p "Discover Your Needs: Start with our quick, interactive quiz to share your goals…" at bounding box center [888, 233] width 298 height 76
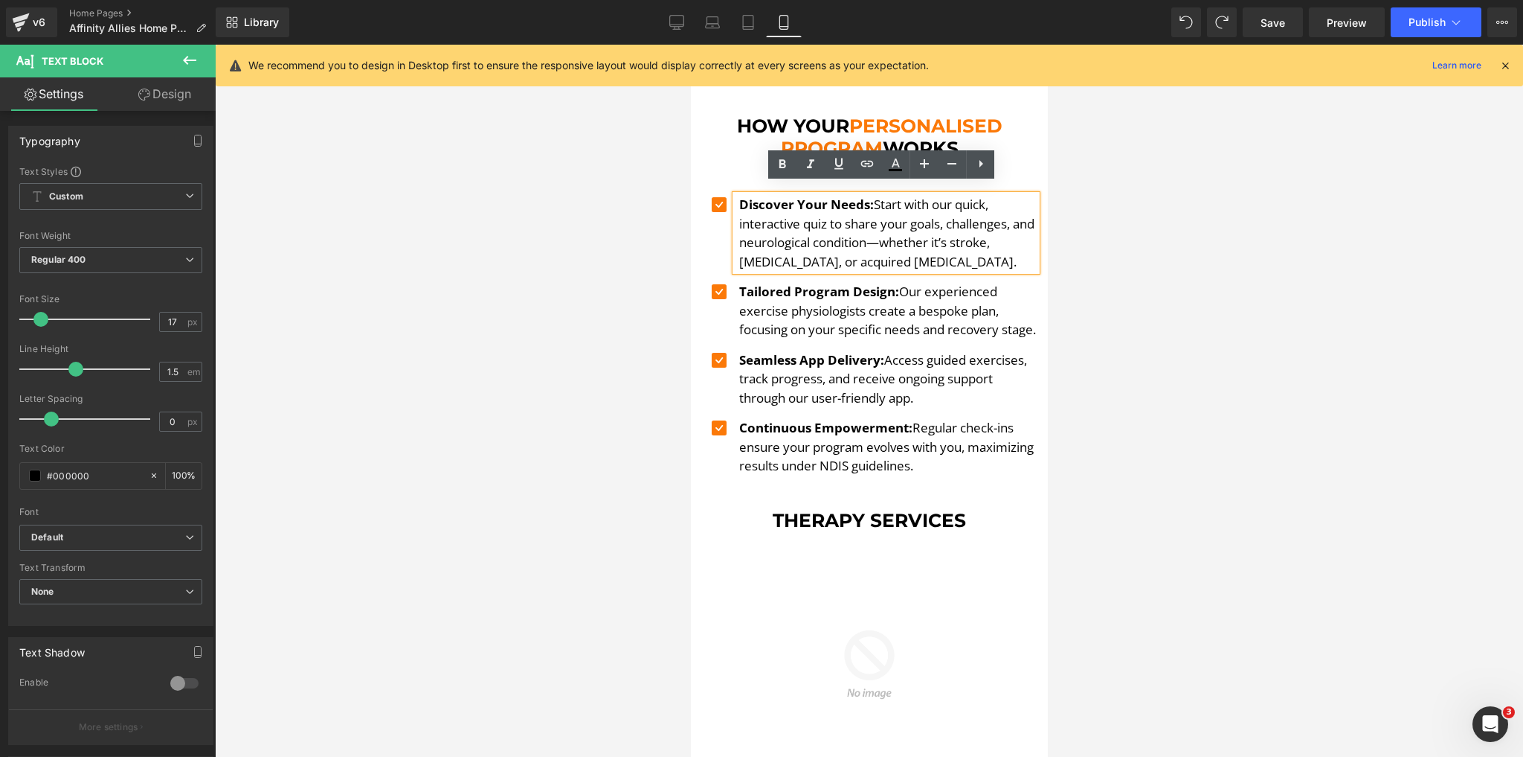
drag, startPoint x: 998, startPoint y: 263, endPoint x: 893, endPoint y: 237, distance: 107.2
click at [893, 237] on div "Discover Your Needs: Start with our quick, interactive quiz to share your goals…" at bounding box center [885, 233] width 301 height 76
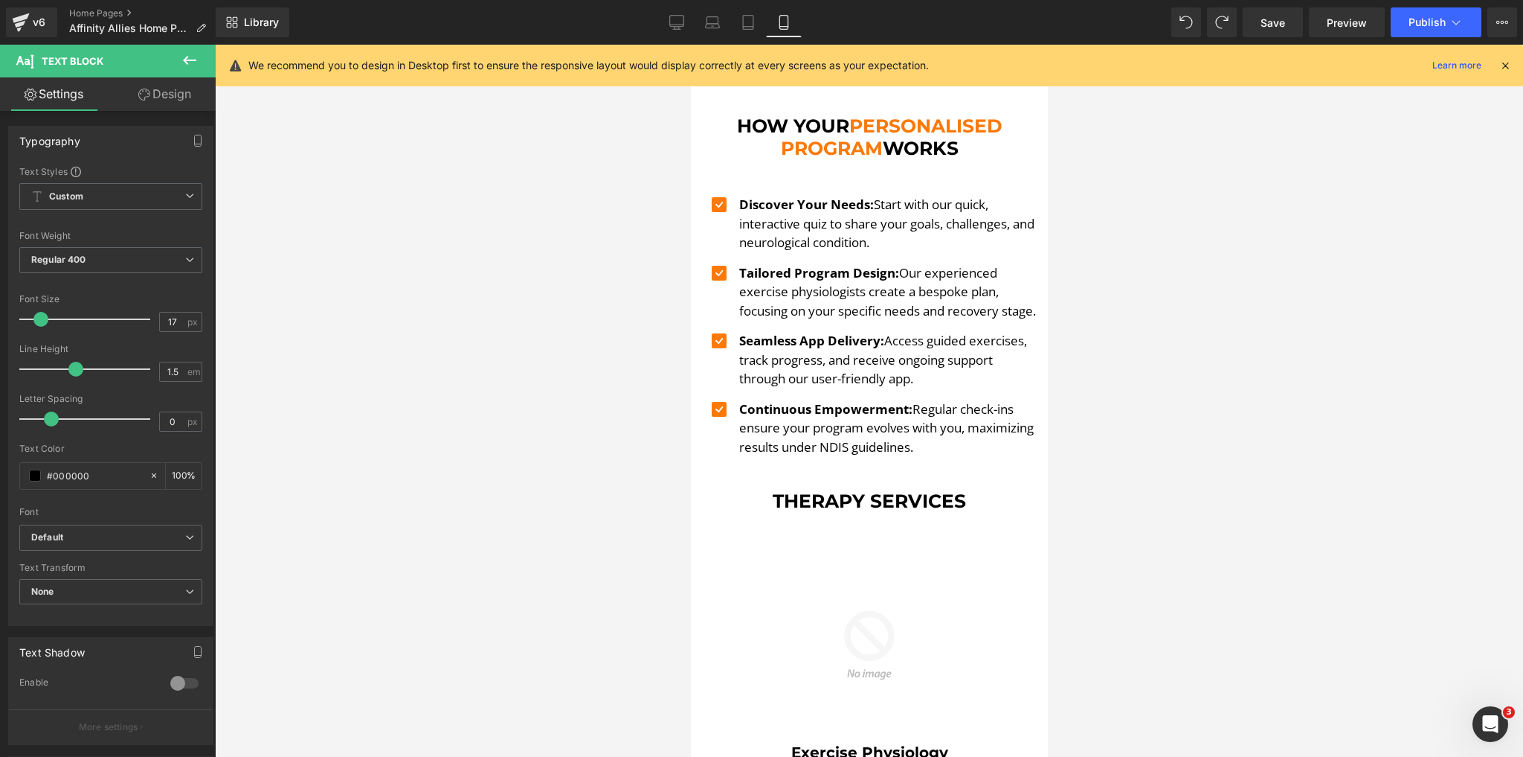
click at [1146, 277] on div at bounding box center [869, 401] width 1308 height 712
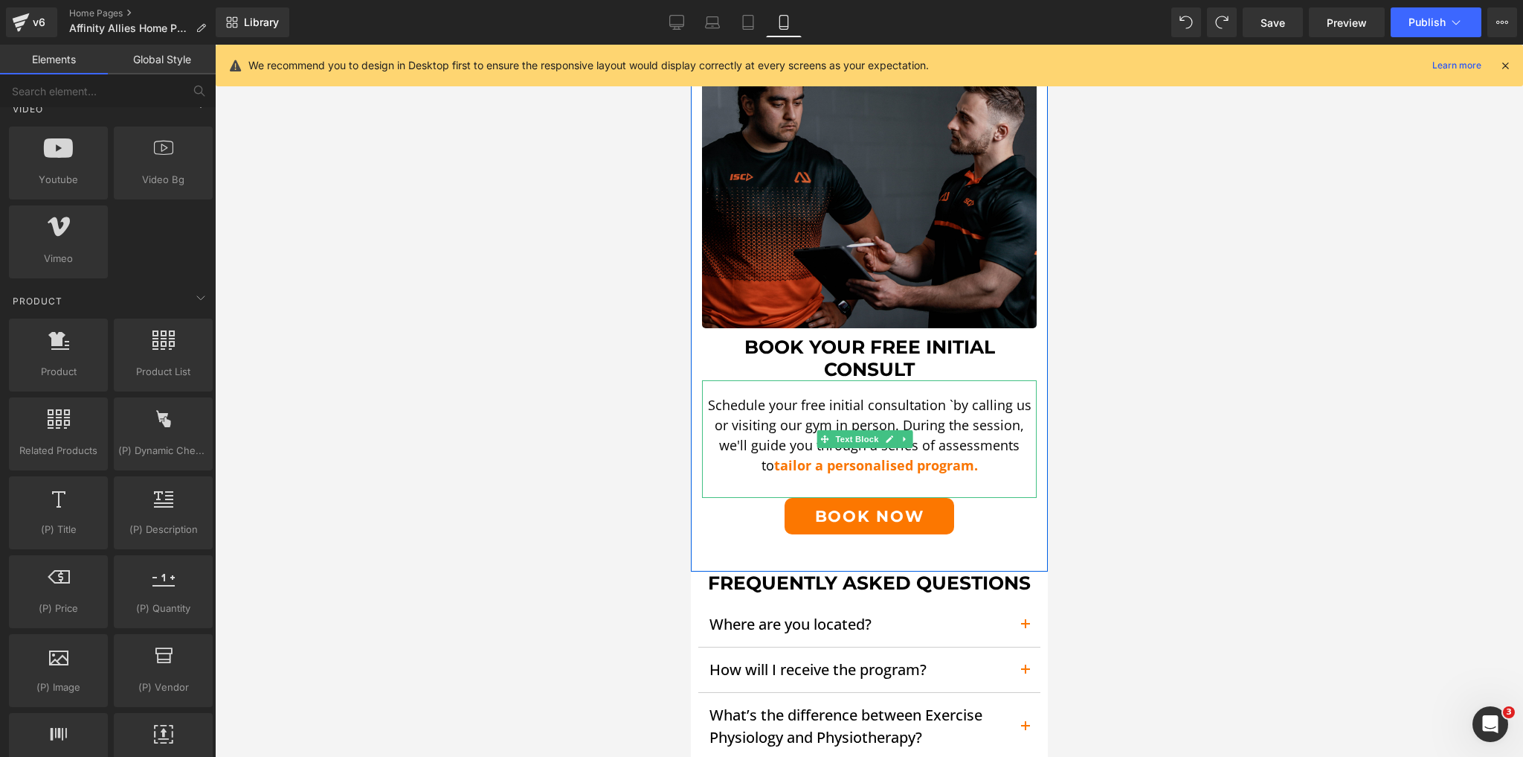
scroll to position [2604, 0]
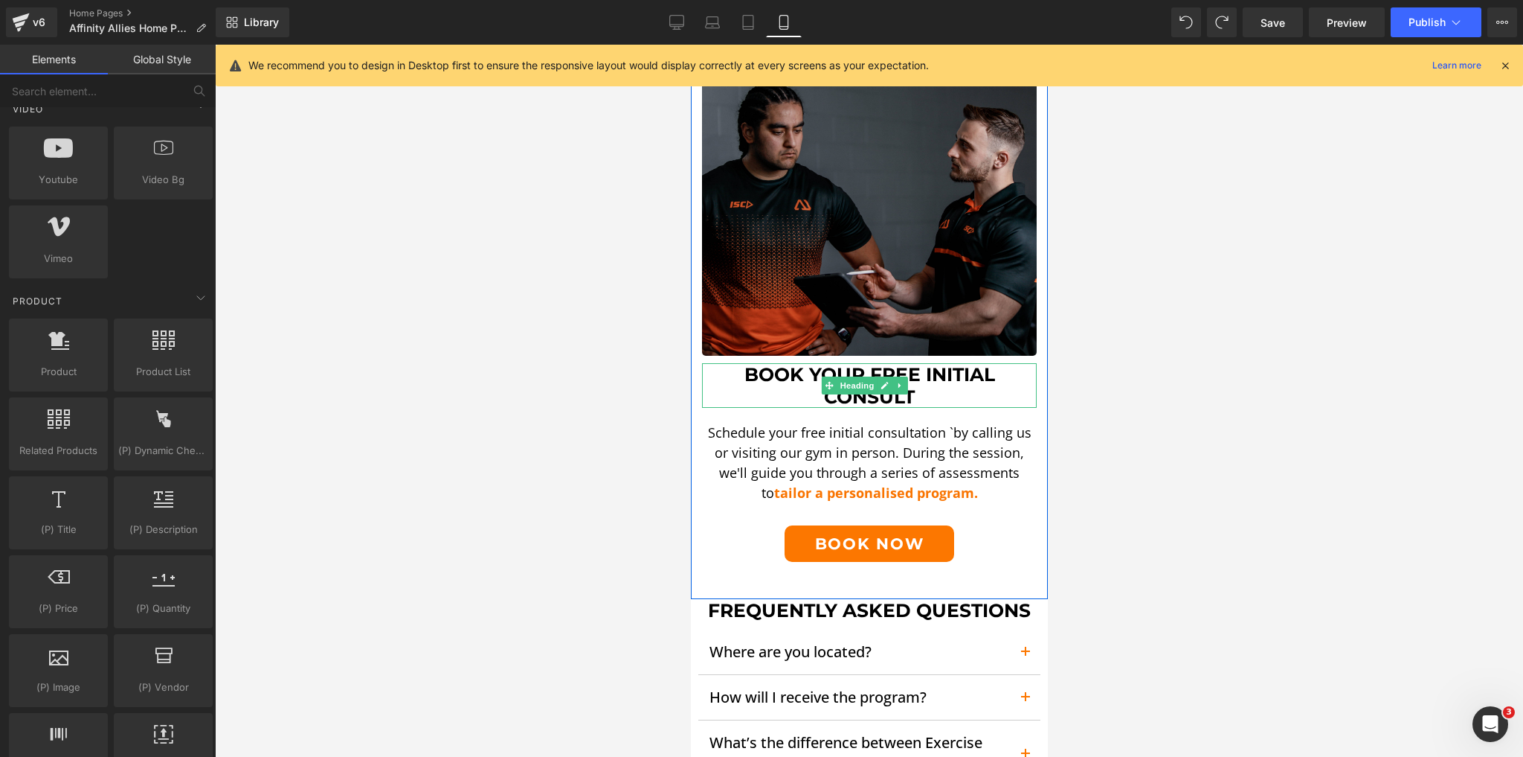
click at [920, 363] on h1 "Book Your FREE Initial Consult" at bounding box center [868, 385] width 335 height 45
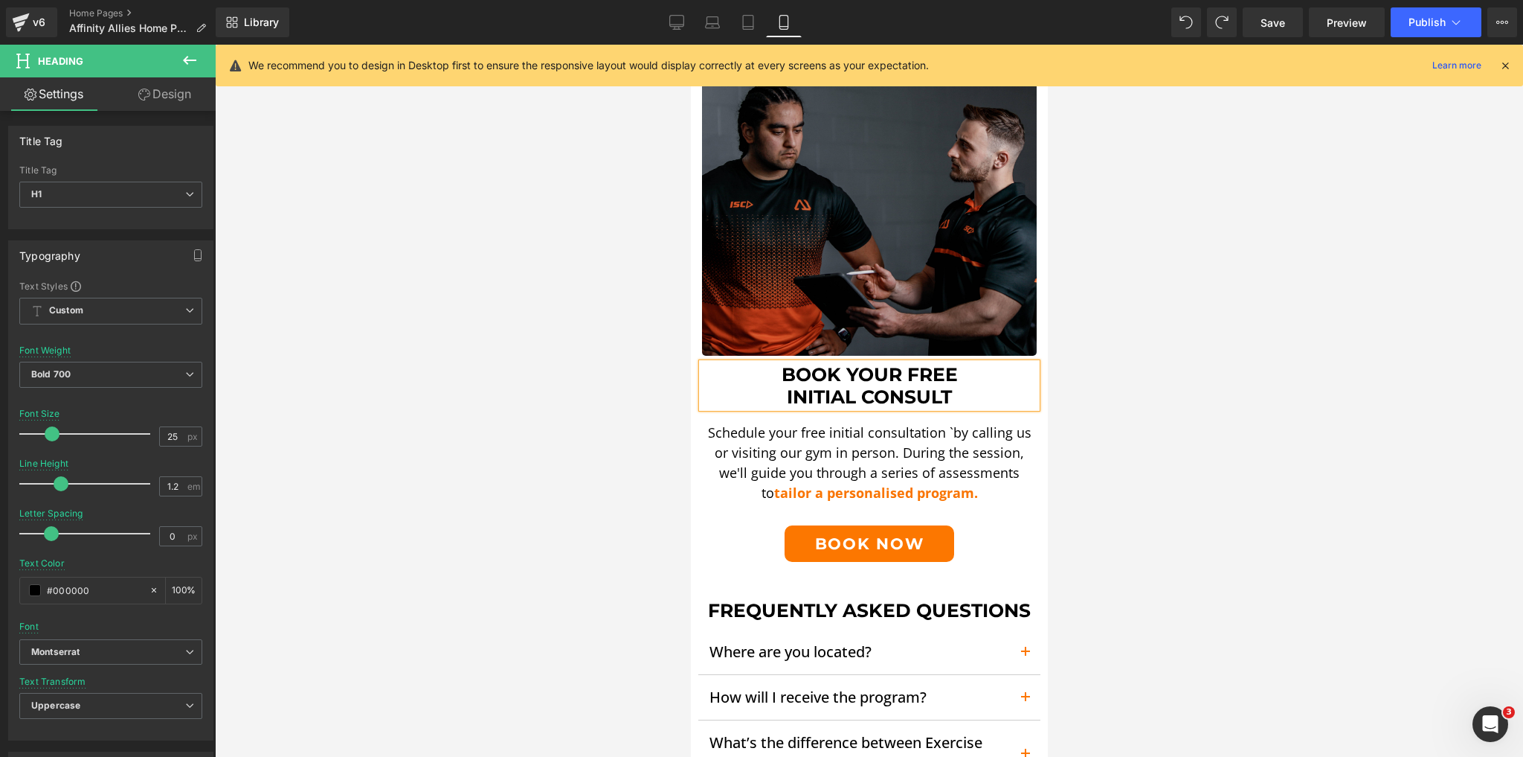
click at [1247, 467] on div at bounding box center [869, 401] width 1308 height 712
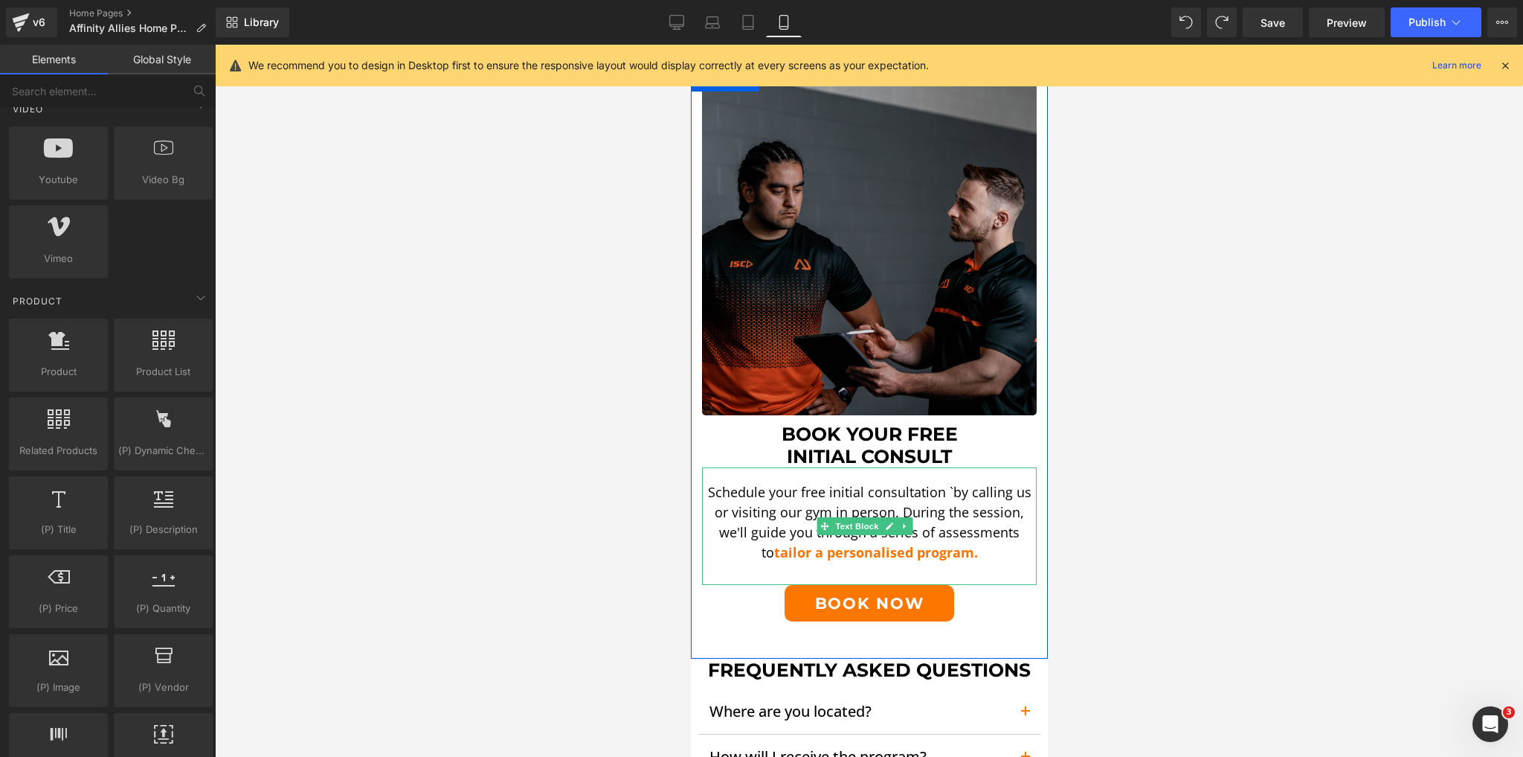
scroll to position [2485, 0]
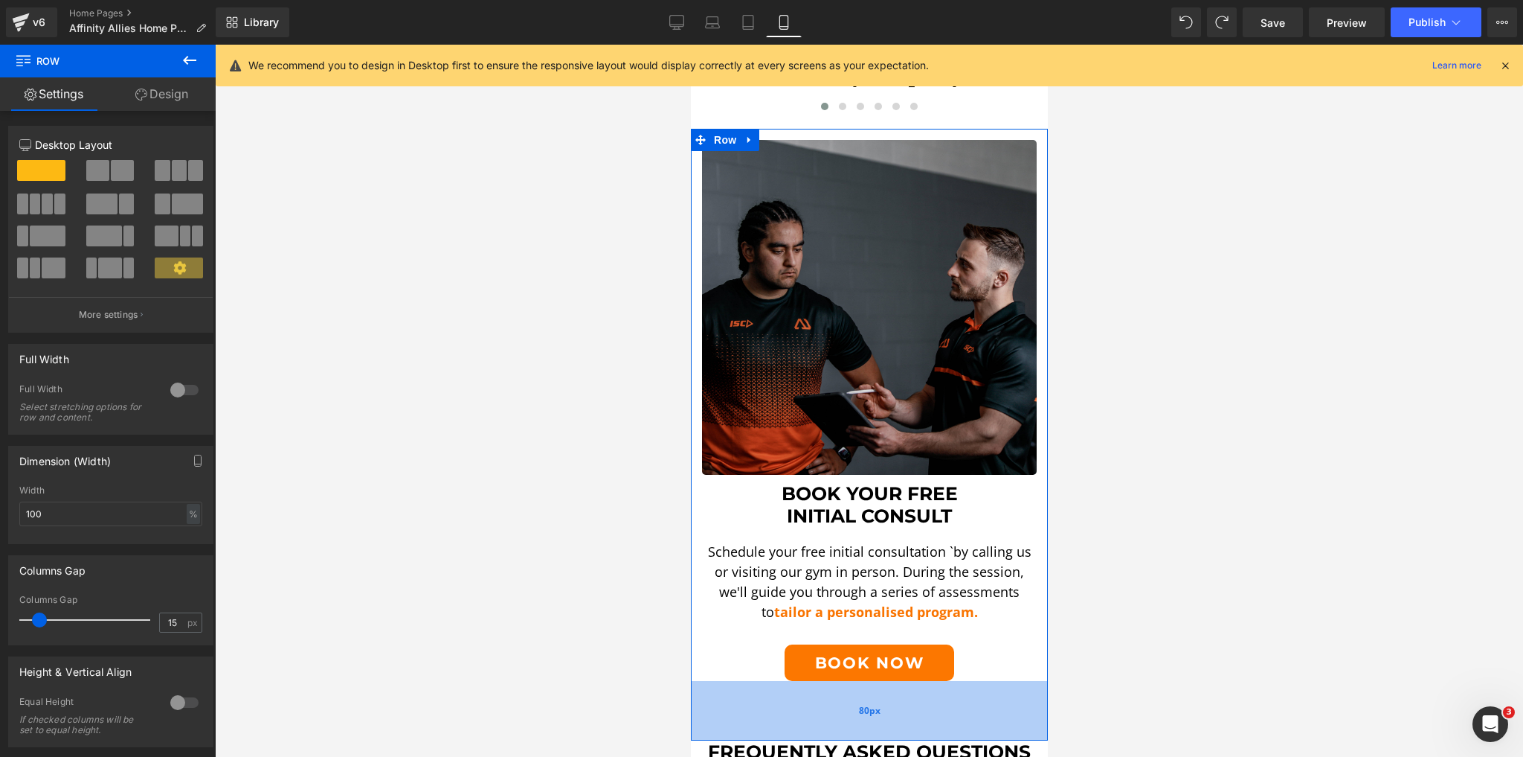
drag, startPoint x: 963, startPoint y: 693, endPoint x: 969, endPoint y: 715, distance: 22.4
click at [969, 715] on div "80px" at bounding box center [868, 711] width 357 height 60
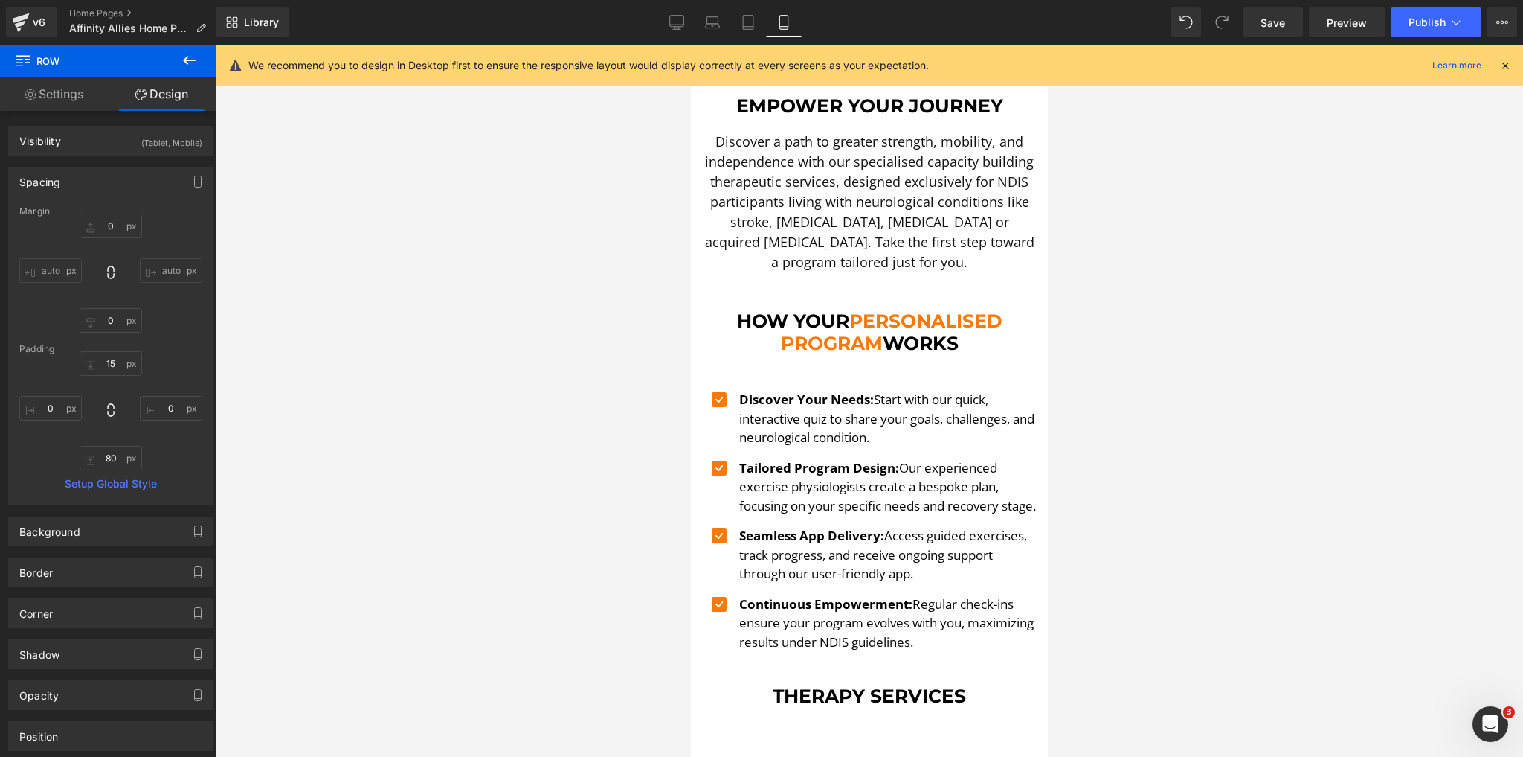
scroll to position [476, 0]
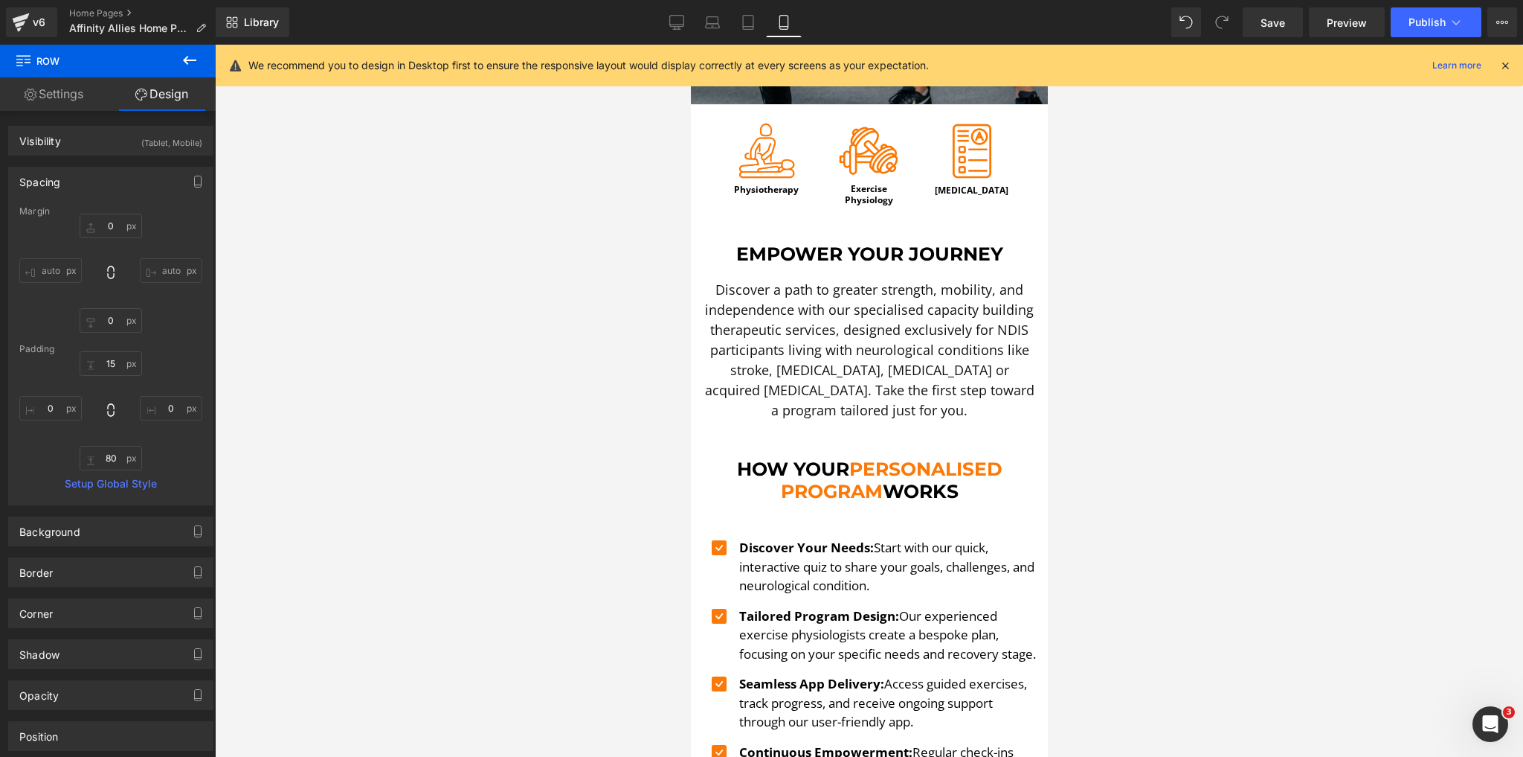
click at [182, 64] on icon at bounding box center [190, 60] width 18 height 18
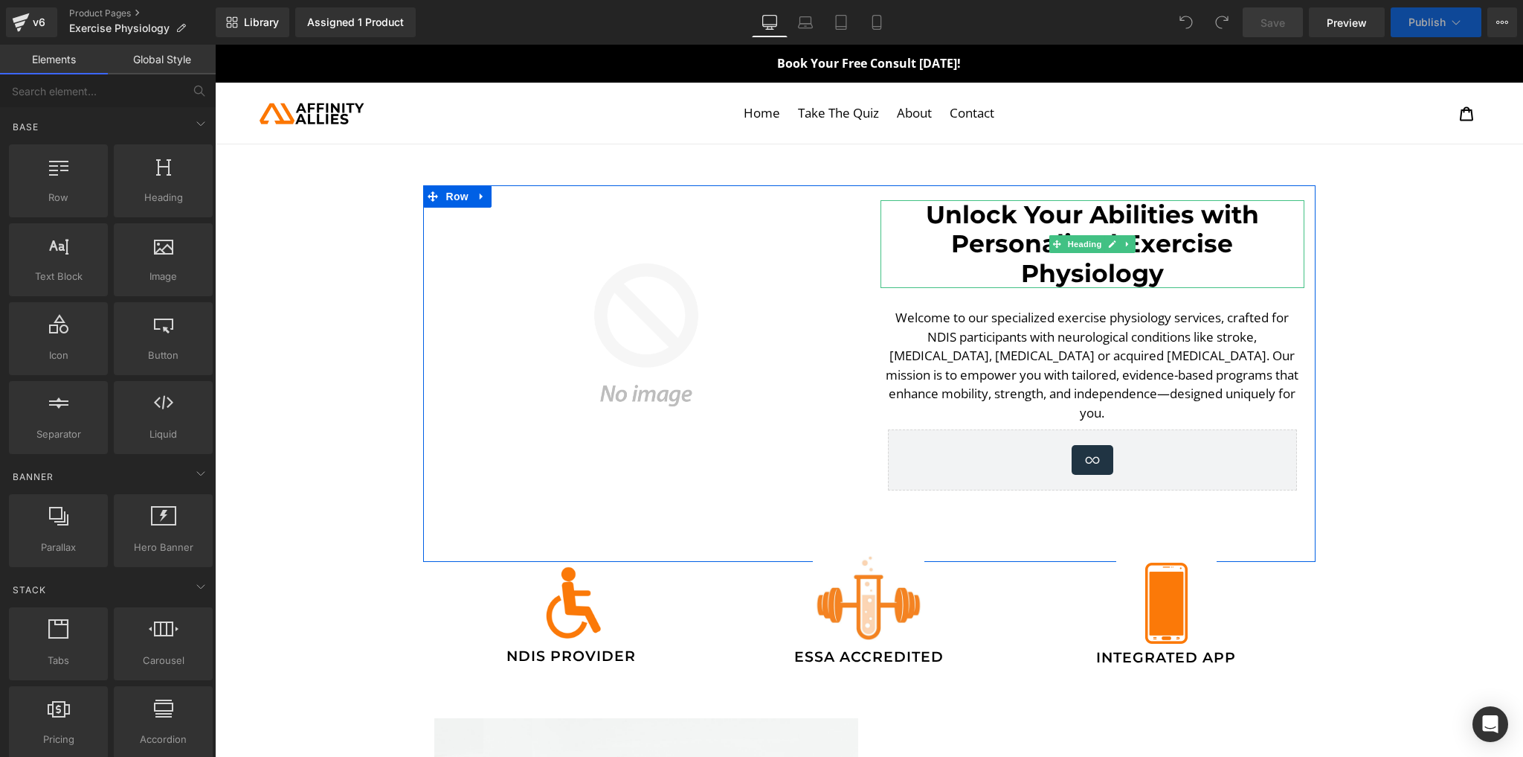
click at [1009, 232] on h1 "Unlock Your Abilities with Personalised Exercise Physiology" at bounding box center [1093, 244] width 424 height 89
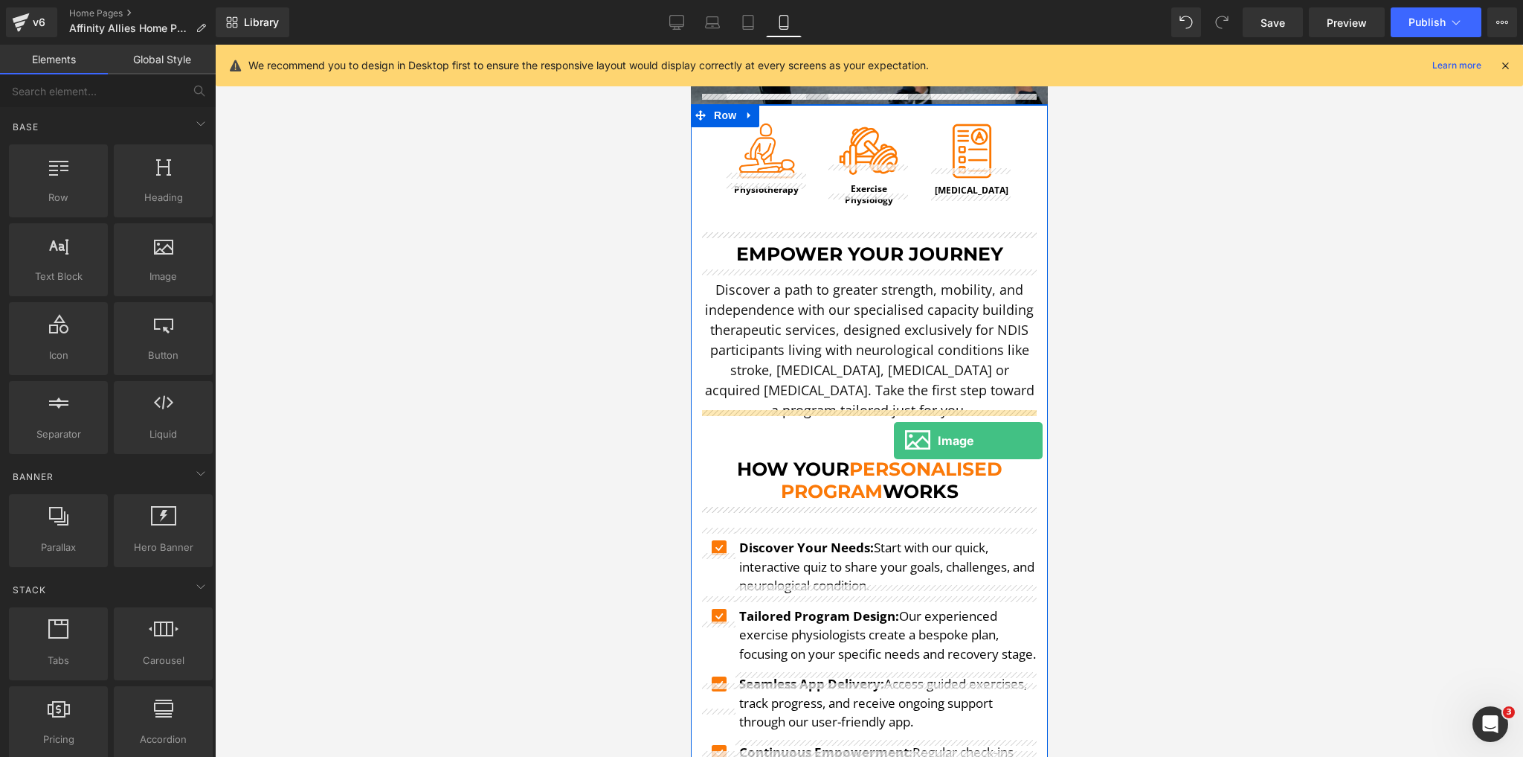
drag, startPoint x: 868, startPoint y: 313, endPoint x: 893, endPoint y: 440, distance: 129.7
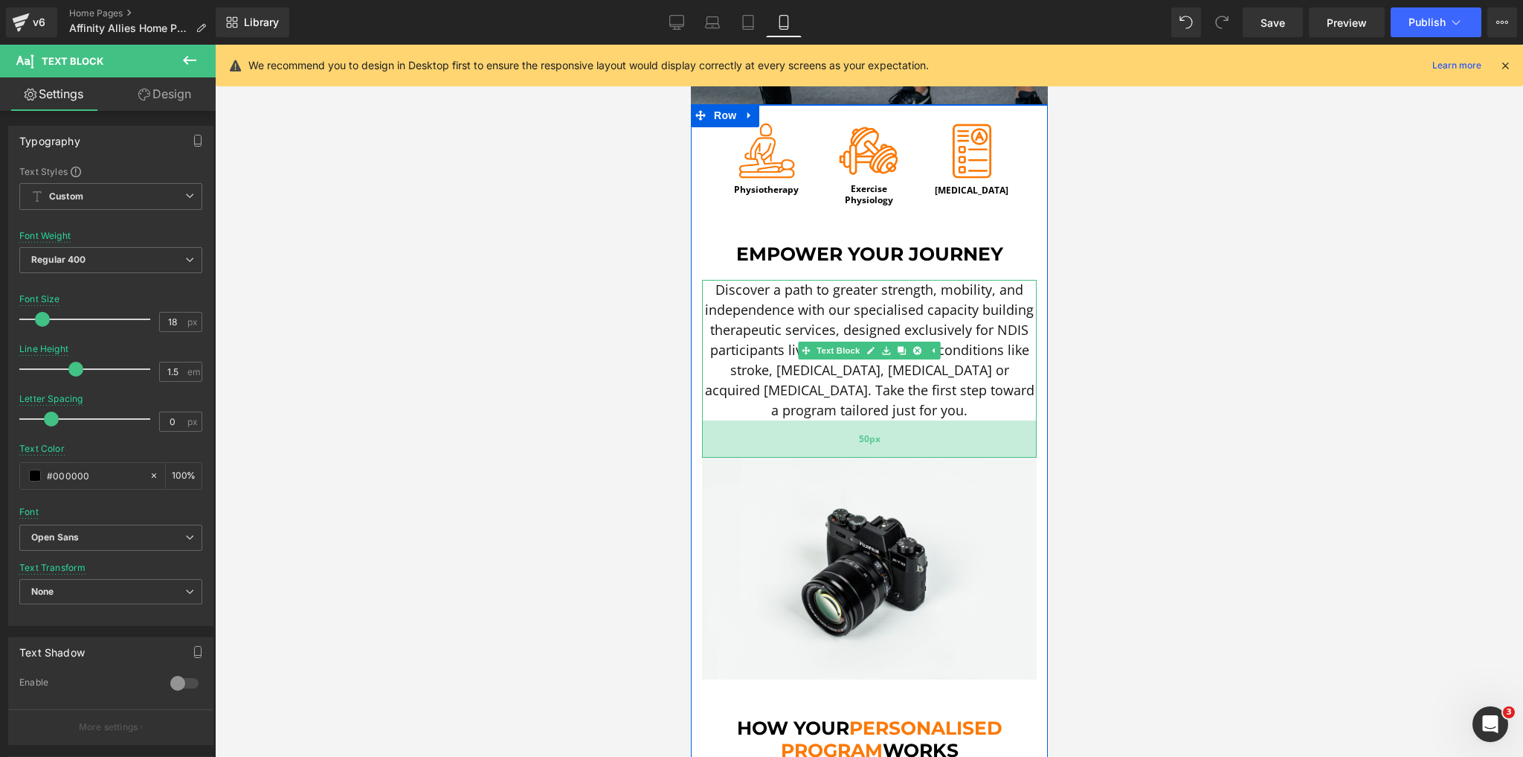
drag, startPoint x: 971, startPoint y: 408, endPoint x: 974, endPoint y: 446, distance: 37.3
click at [974, 446] on div "50px" at bounding box center [868, 438] width 335 height 37
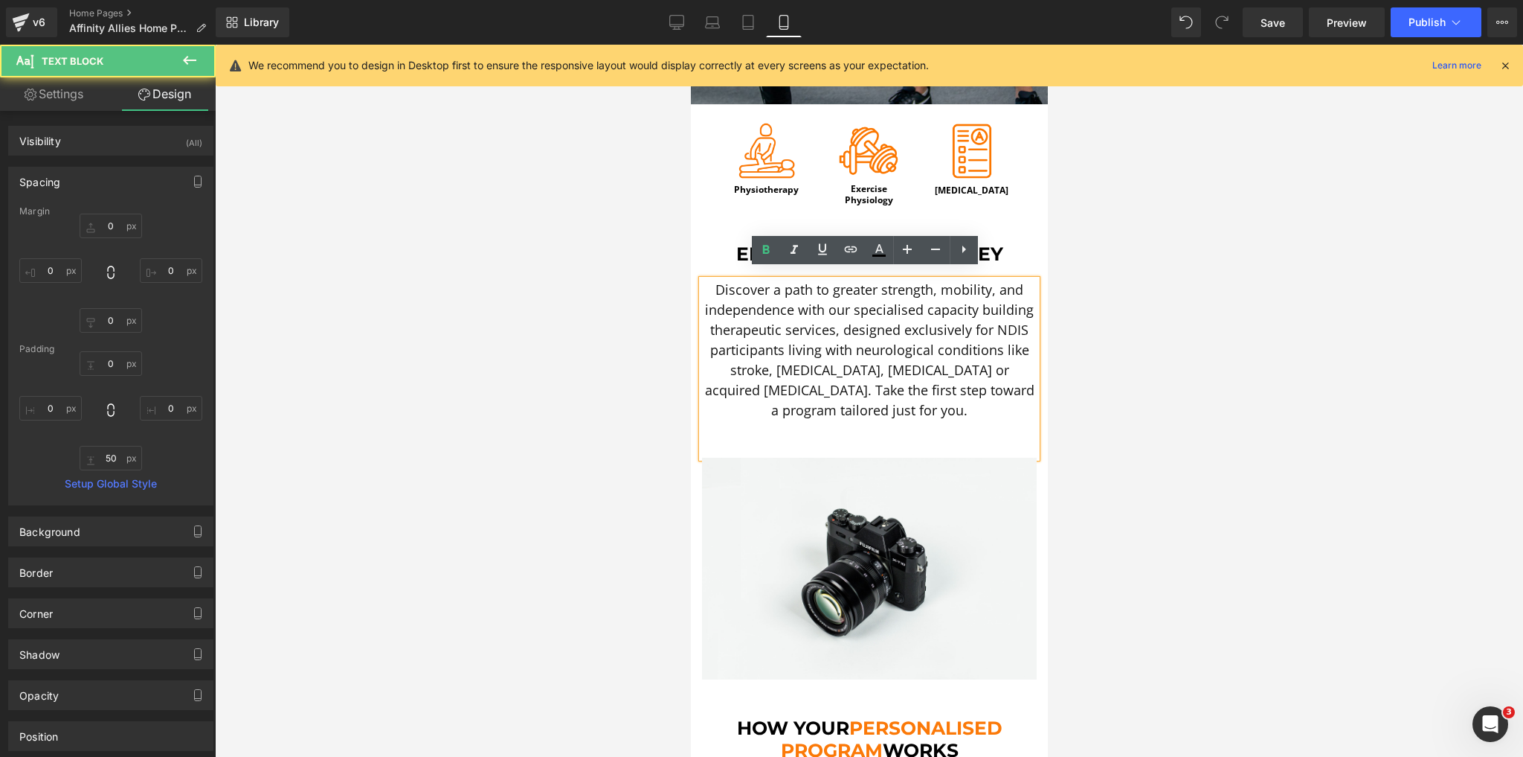
click at [607, 460] on div at bounding box center [869, 401] width 1308 height 712
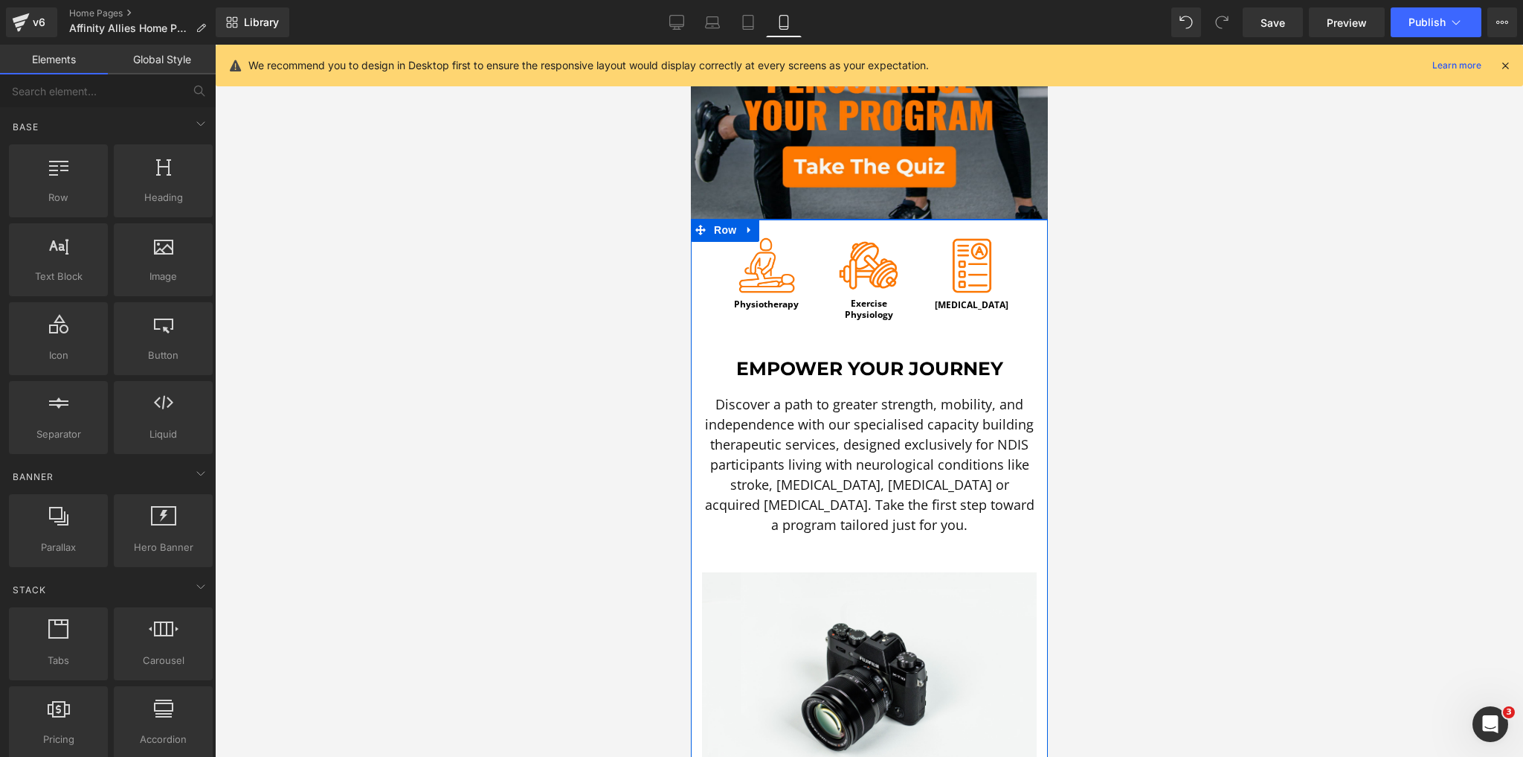
scroll to position [357, 0]
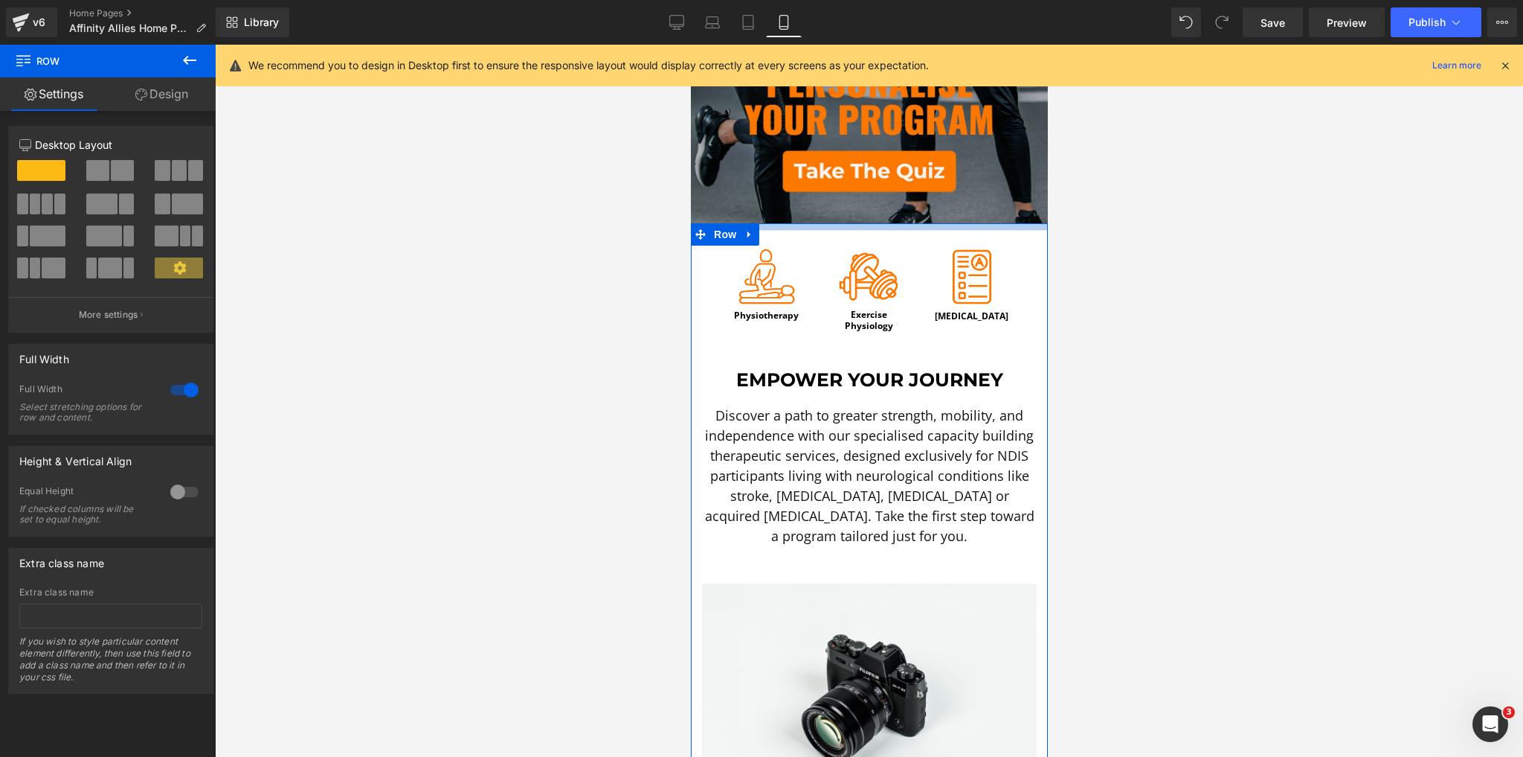
click at [966, 223] on div "Image Physiotherapy Heading Image Exercise Physiology Heading Image [MEDICAL_DA…" at bounding box center [868, 722] width 357 height 998
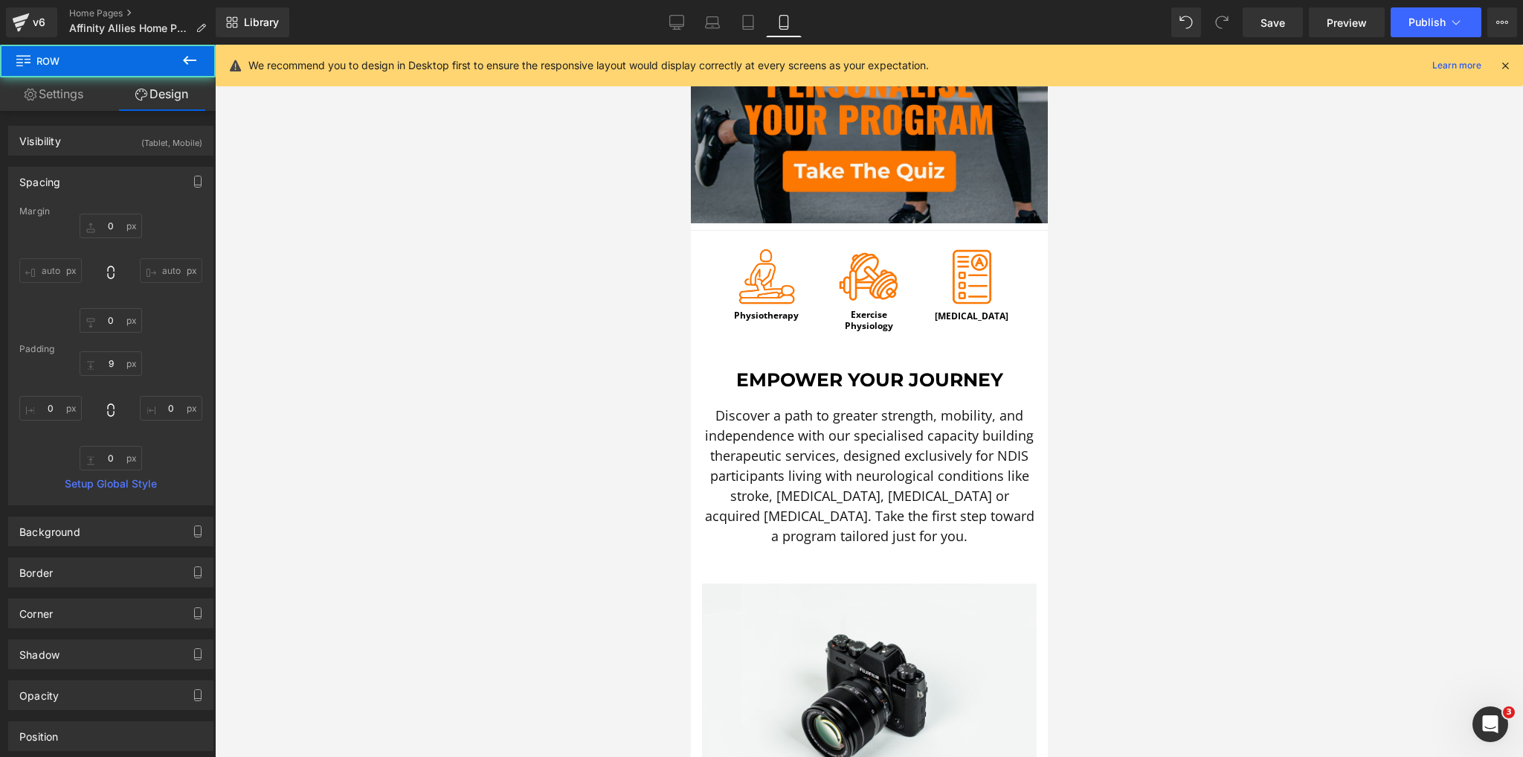
click at [1120, 259] on div at bounding box center [869, 401] width 1308 height 712
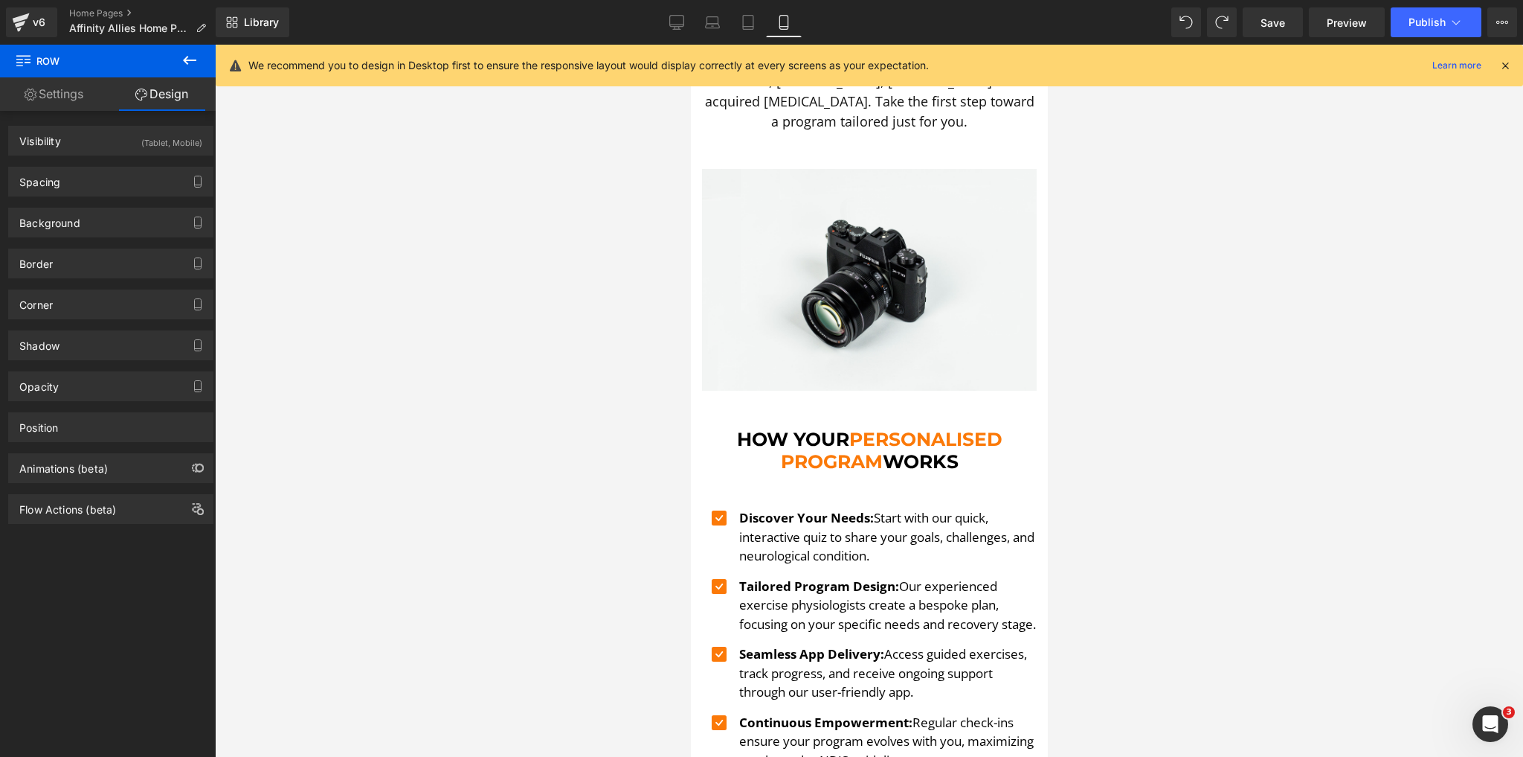
scroll to position [774, 0]
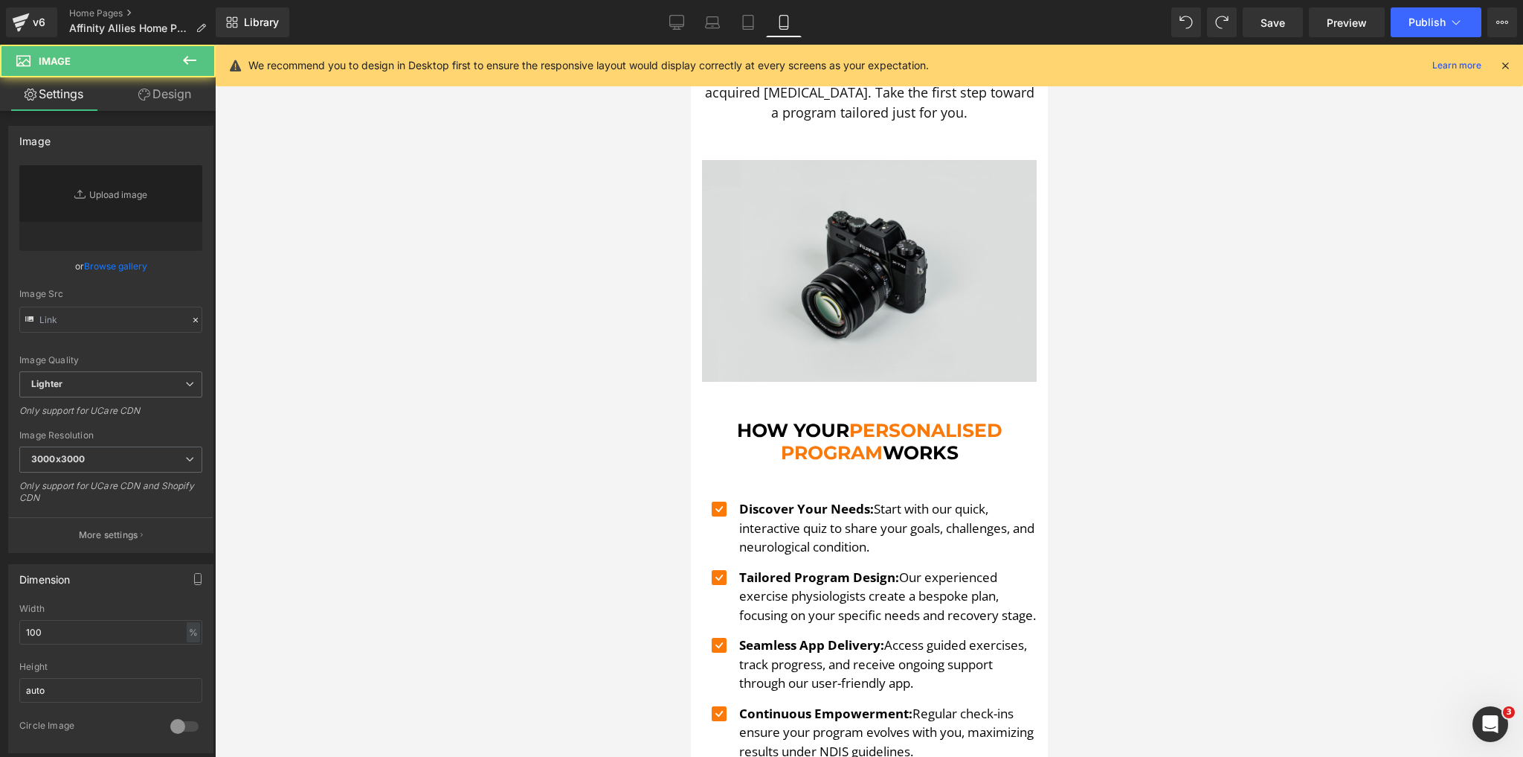
type input "//[DOMAIN_NAME][URL]"
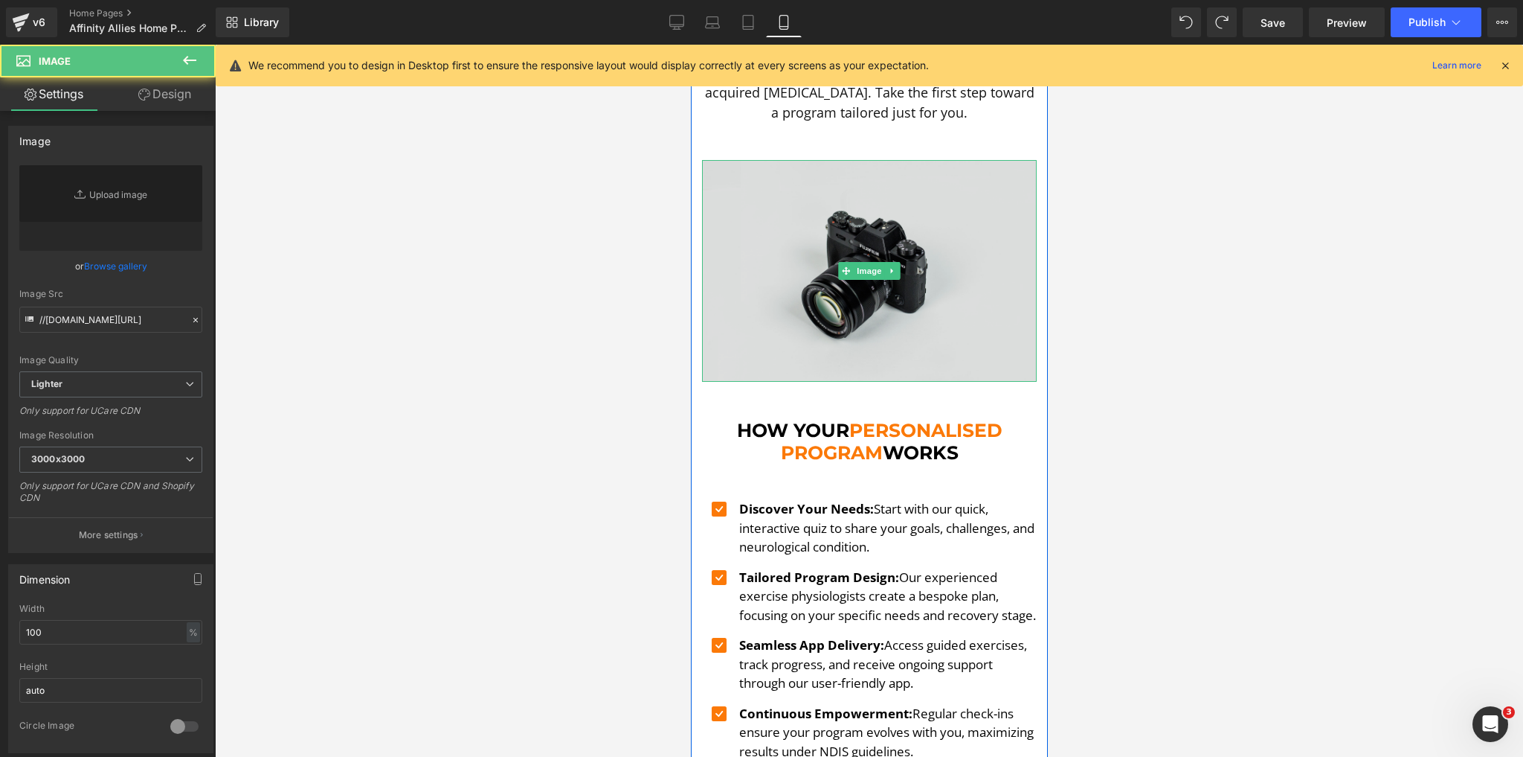
click at [848, 297] on img at bounding box center [868, 271] width 335 height 222
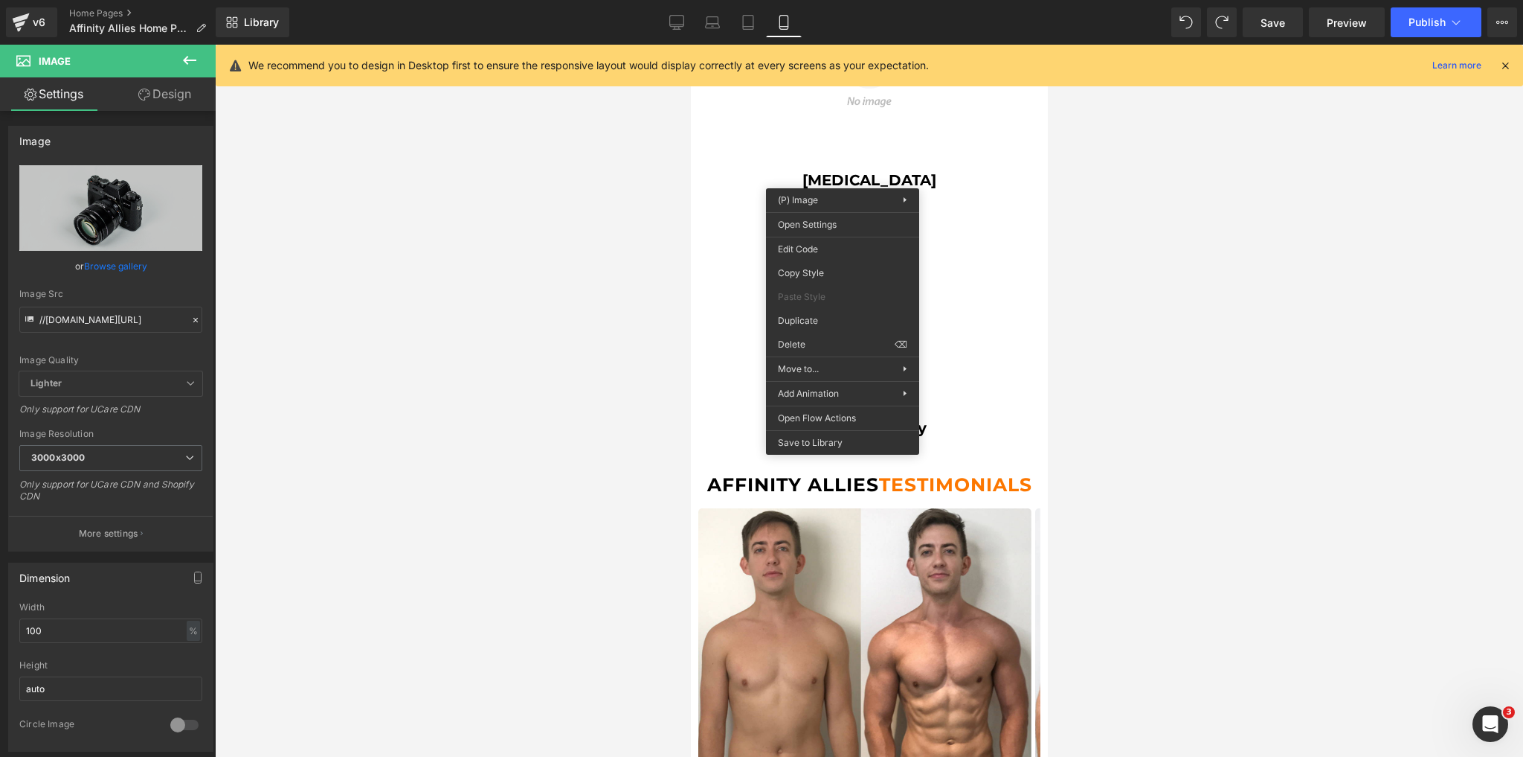
scroll to position [1964, 0]
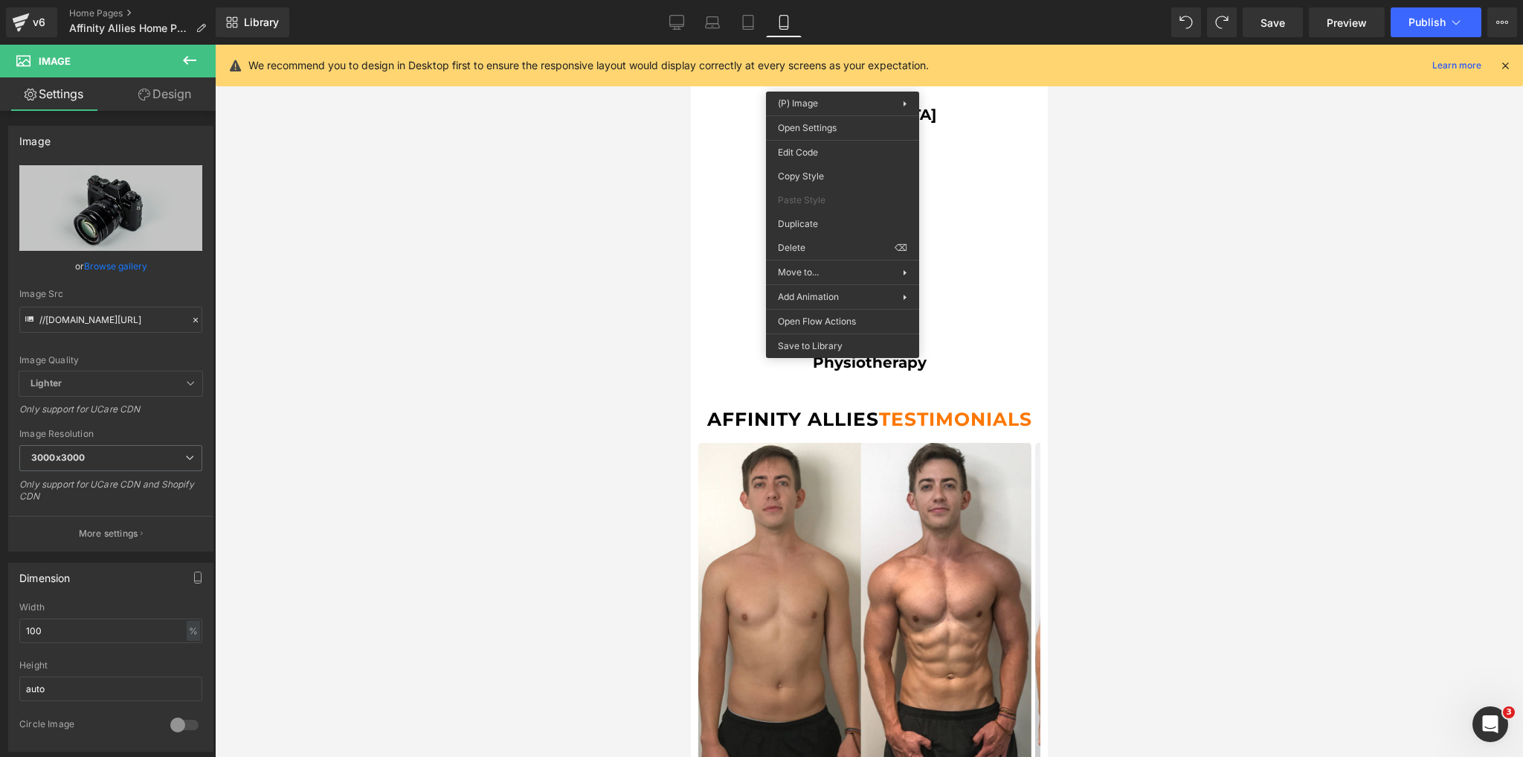
click at [612, 302] on div at bounding box center [869, 401] width 1308 height 712
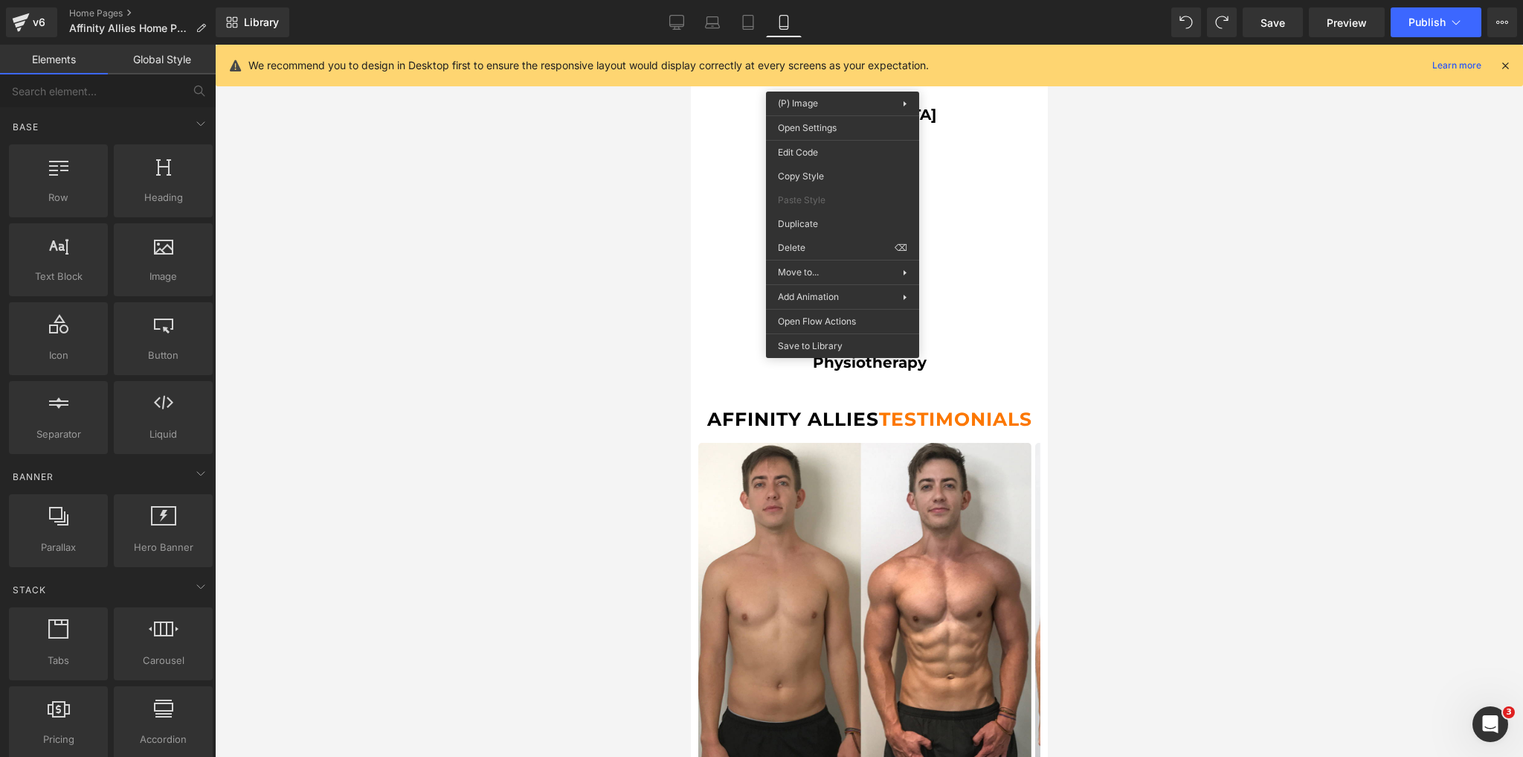
click at [669, 315] on div at bounding box center [869, 401] width 1308 height 712
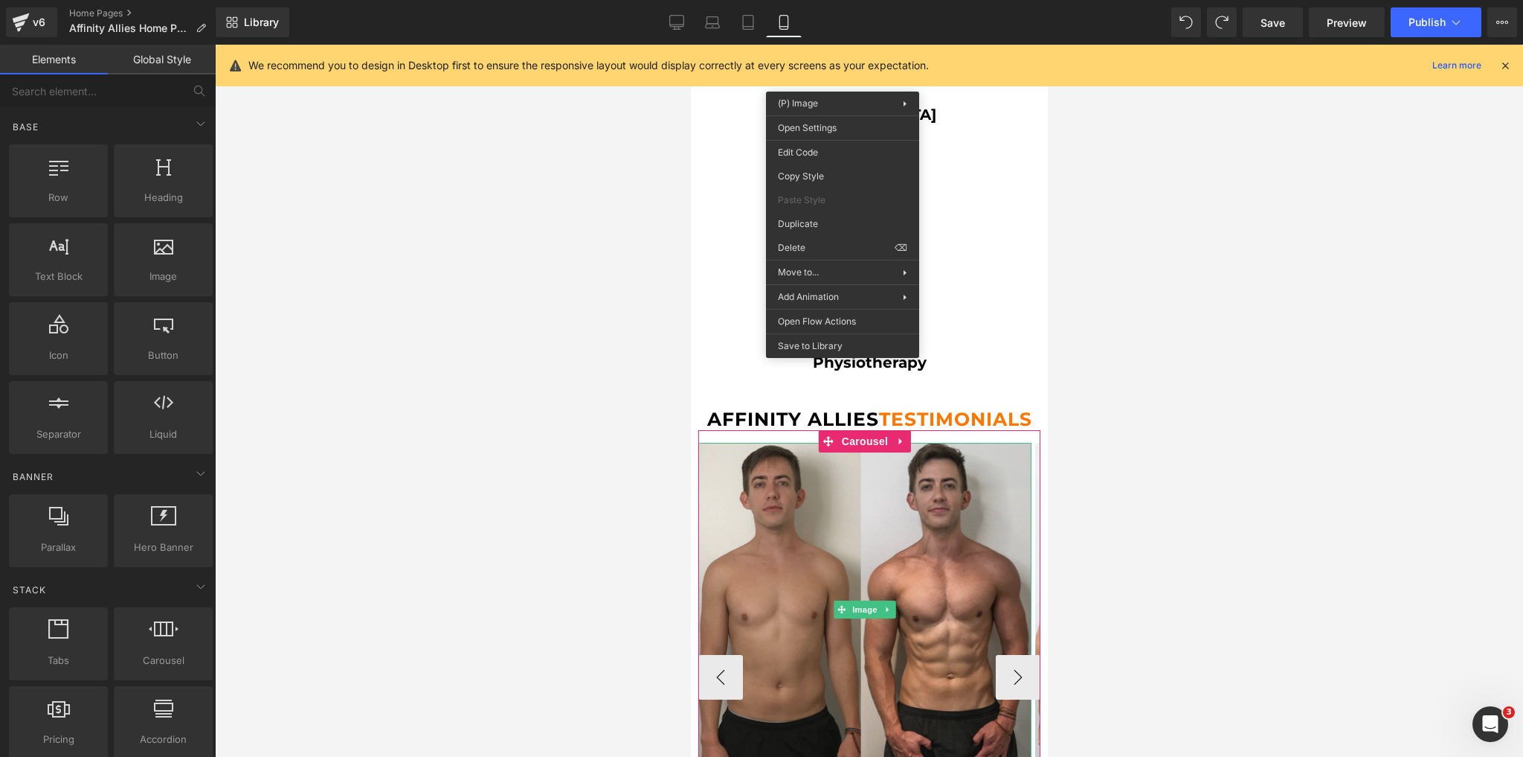
click at [965, 518] on img at bounding box center [864, 609] width 333 height 333
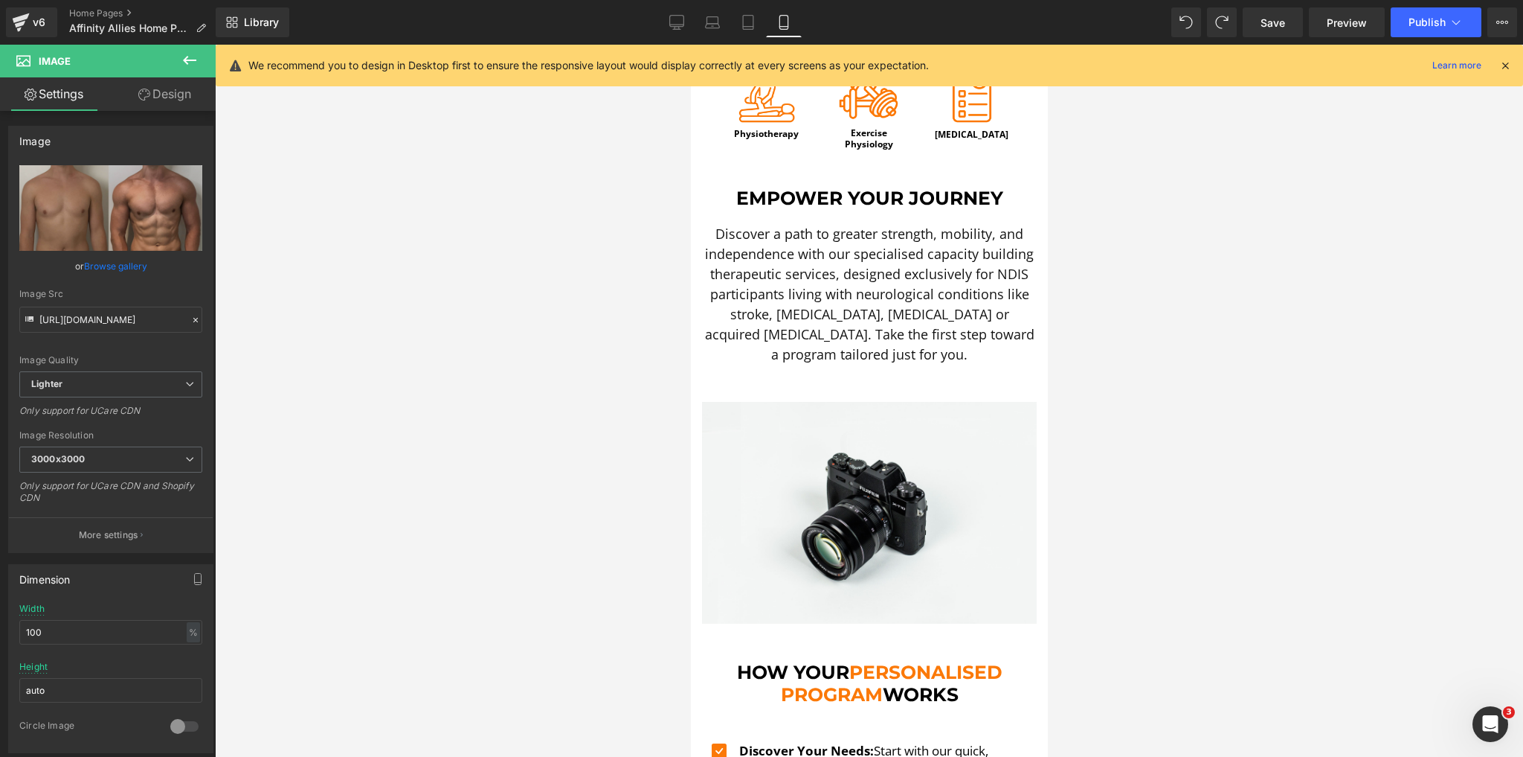
scroll to position [0, 0]
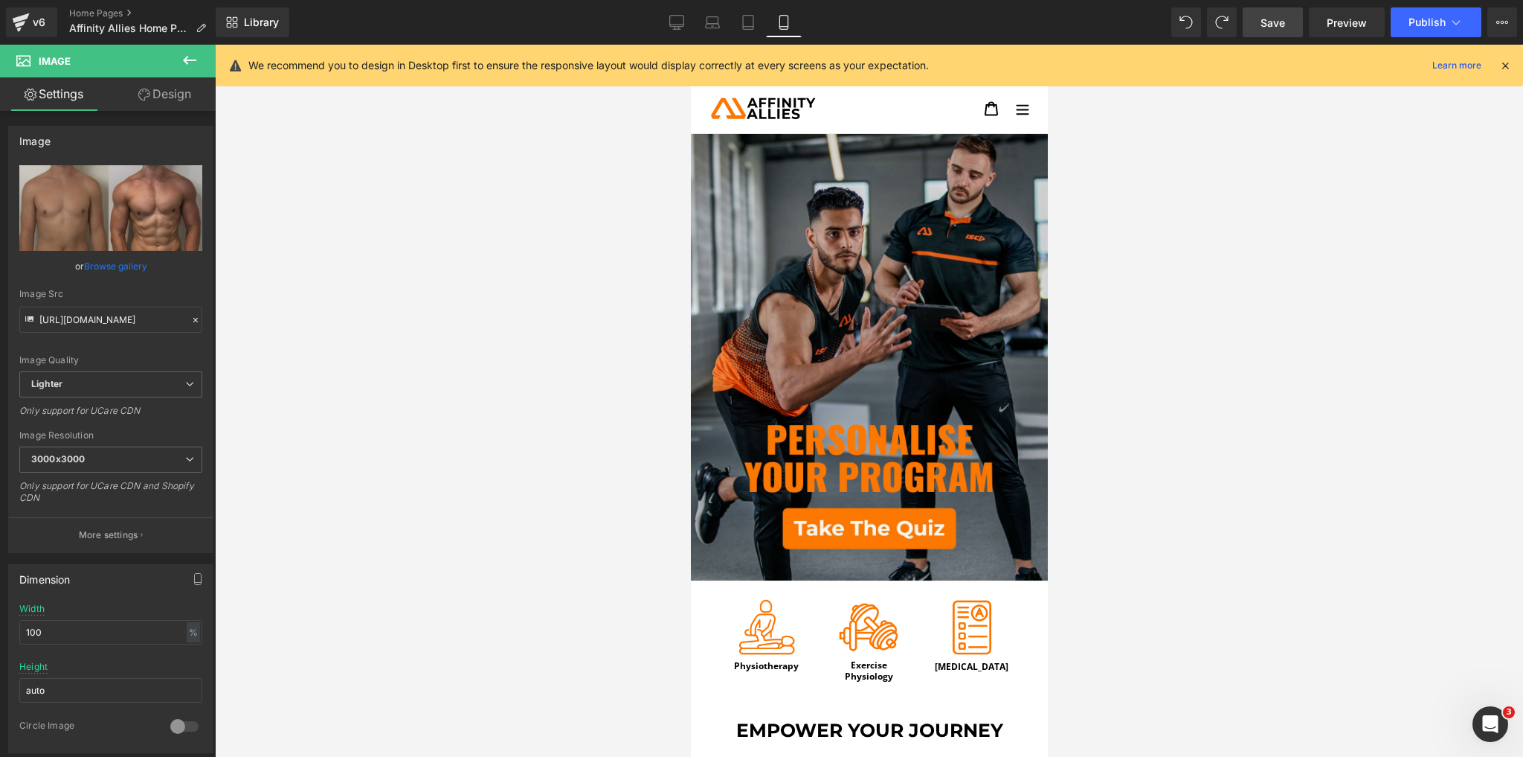
click at [1272, 30] on link "Save" at bounding box center [1273, 22] width 60 height 30
click at [725, 18] on link "Tablet" at bounding box center [732, 22] width 36 height 30
type input "auto"
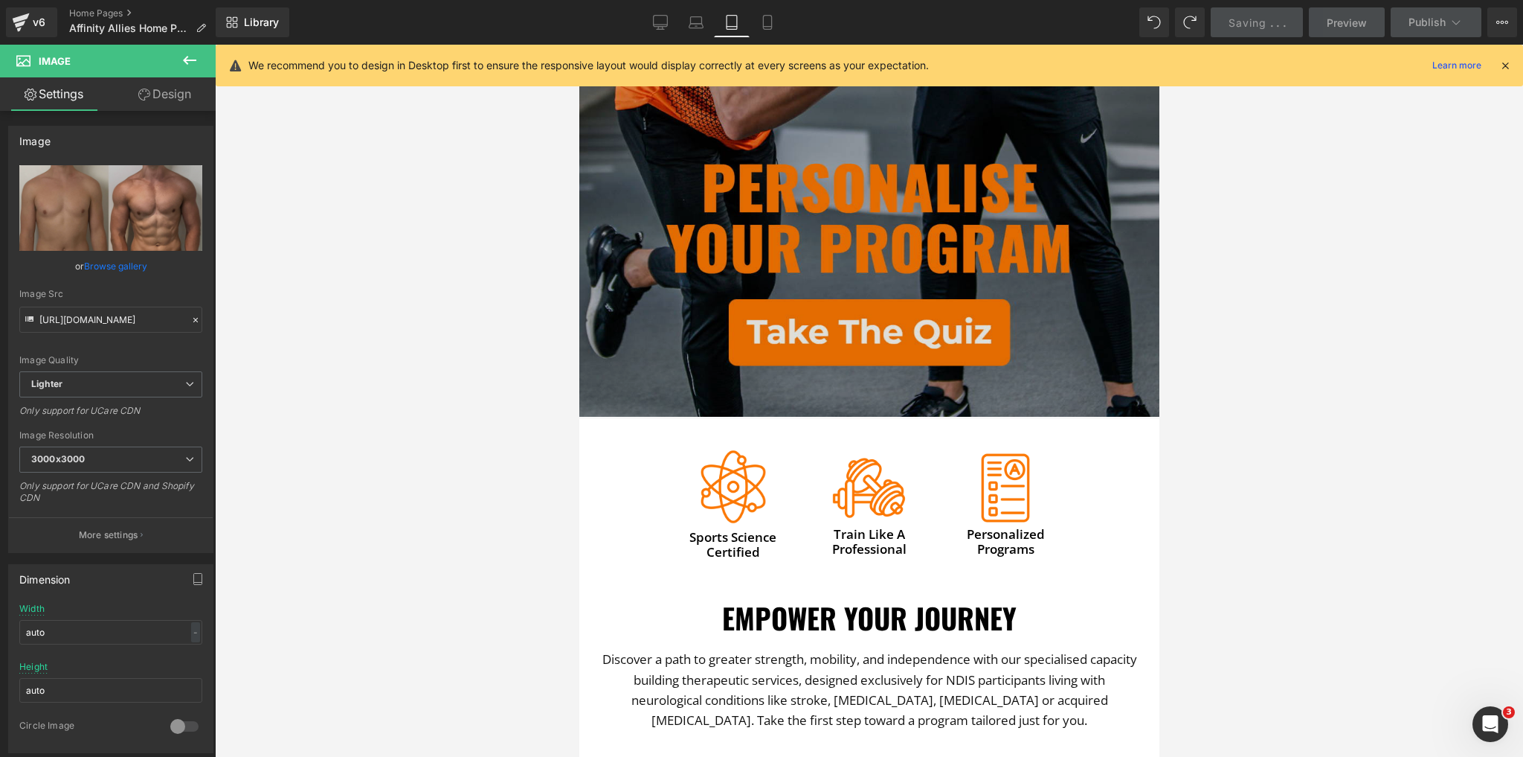
scroll to position [536, 0]
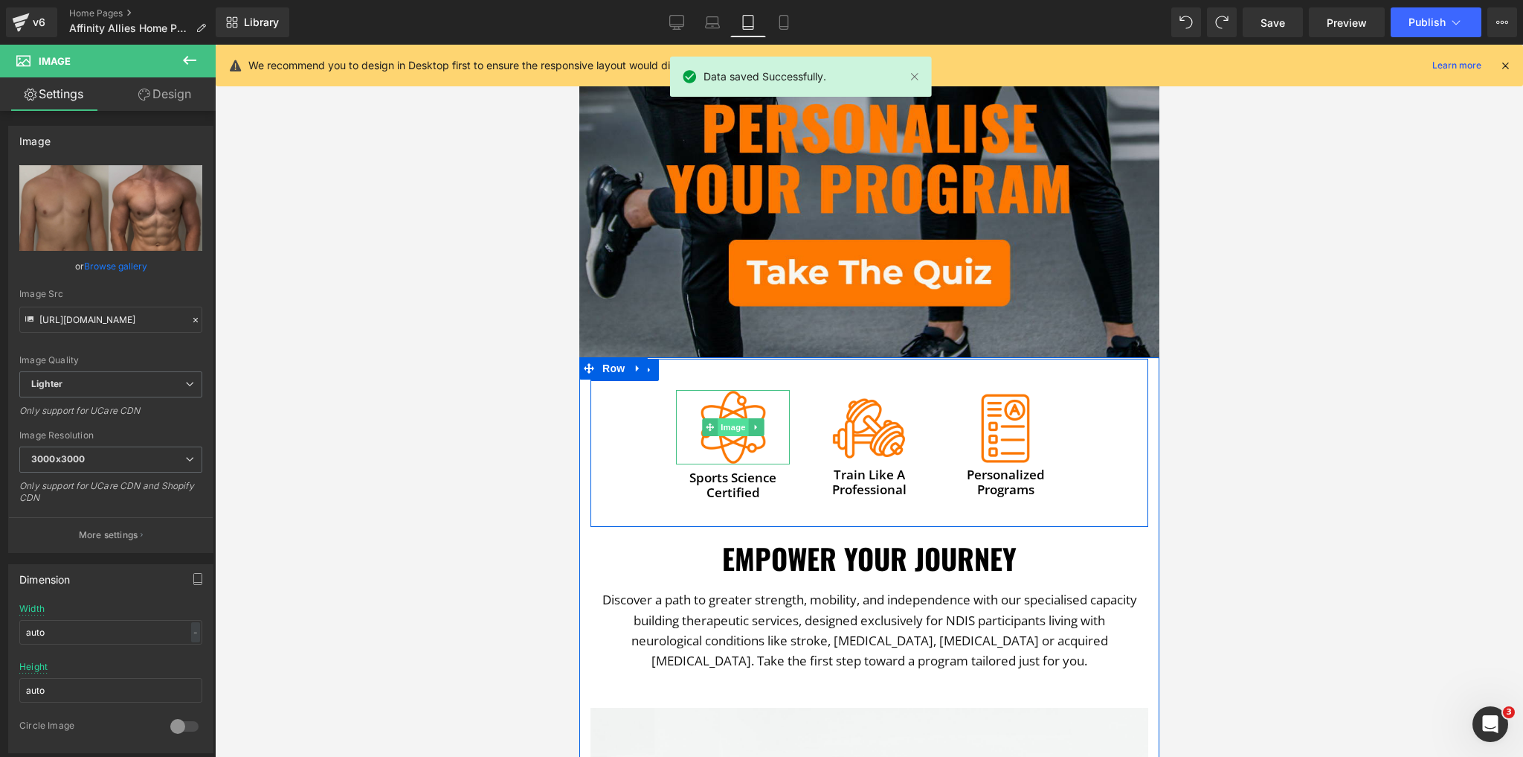
click at [739, 421] on span "Image" at bounding box center [732, 427] width 31 height 18
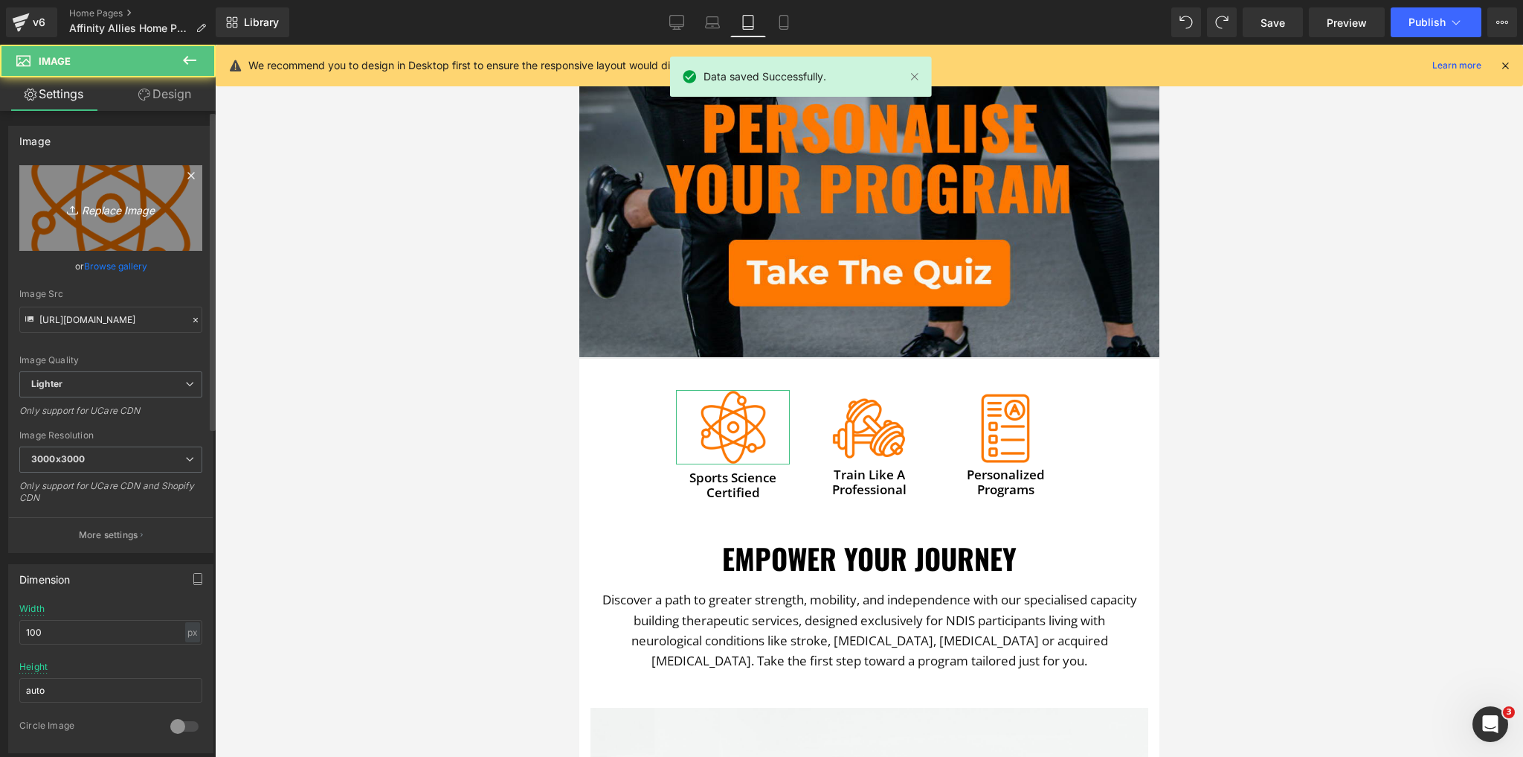
click at [147, 223] on link "Replace Image" at bounding box center [110, 208] width 183 height 86
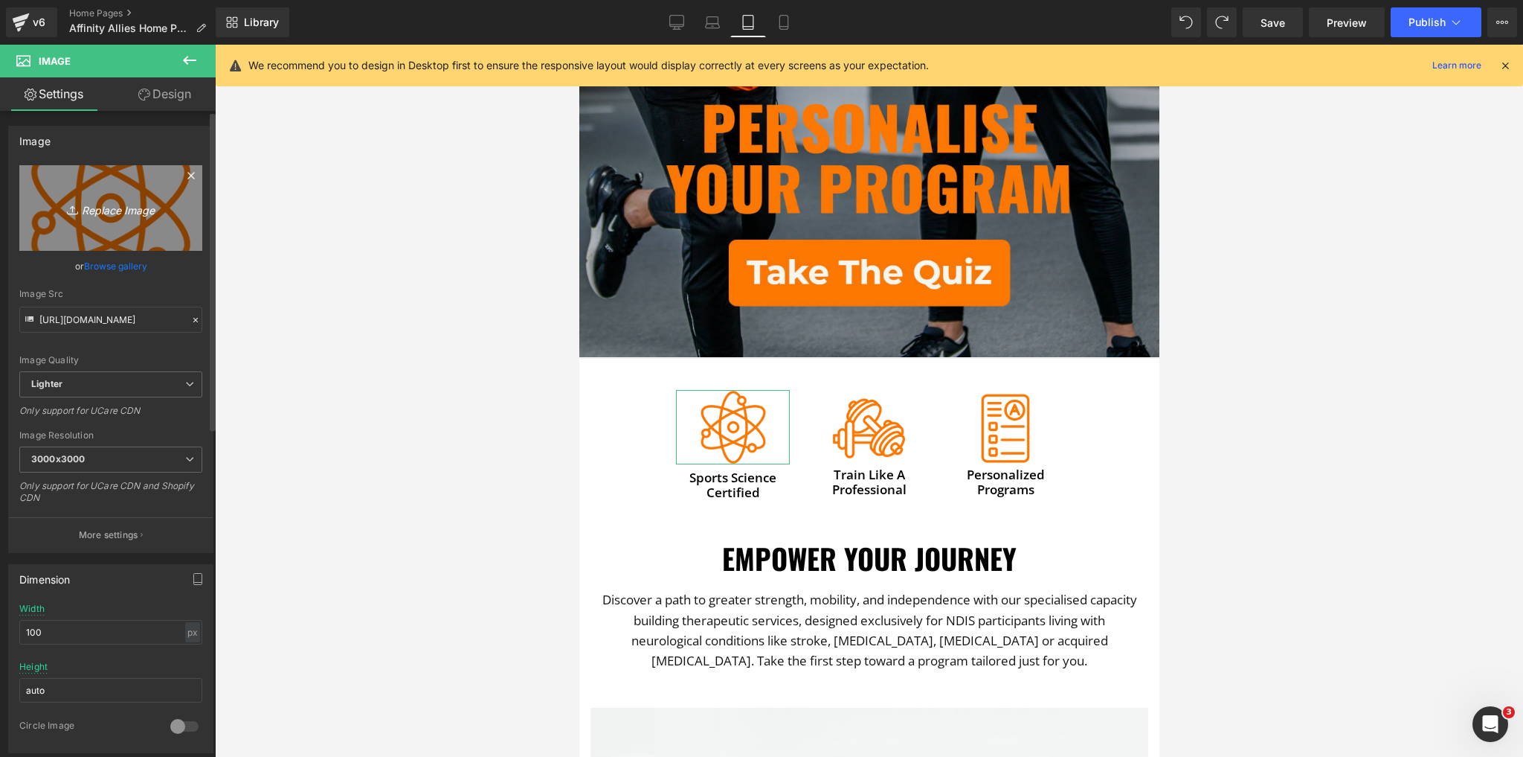
type input "C:\fakepath\Untitled (72).png"
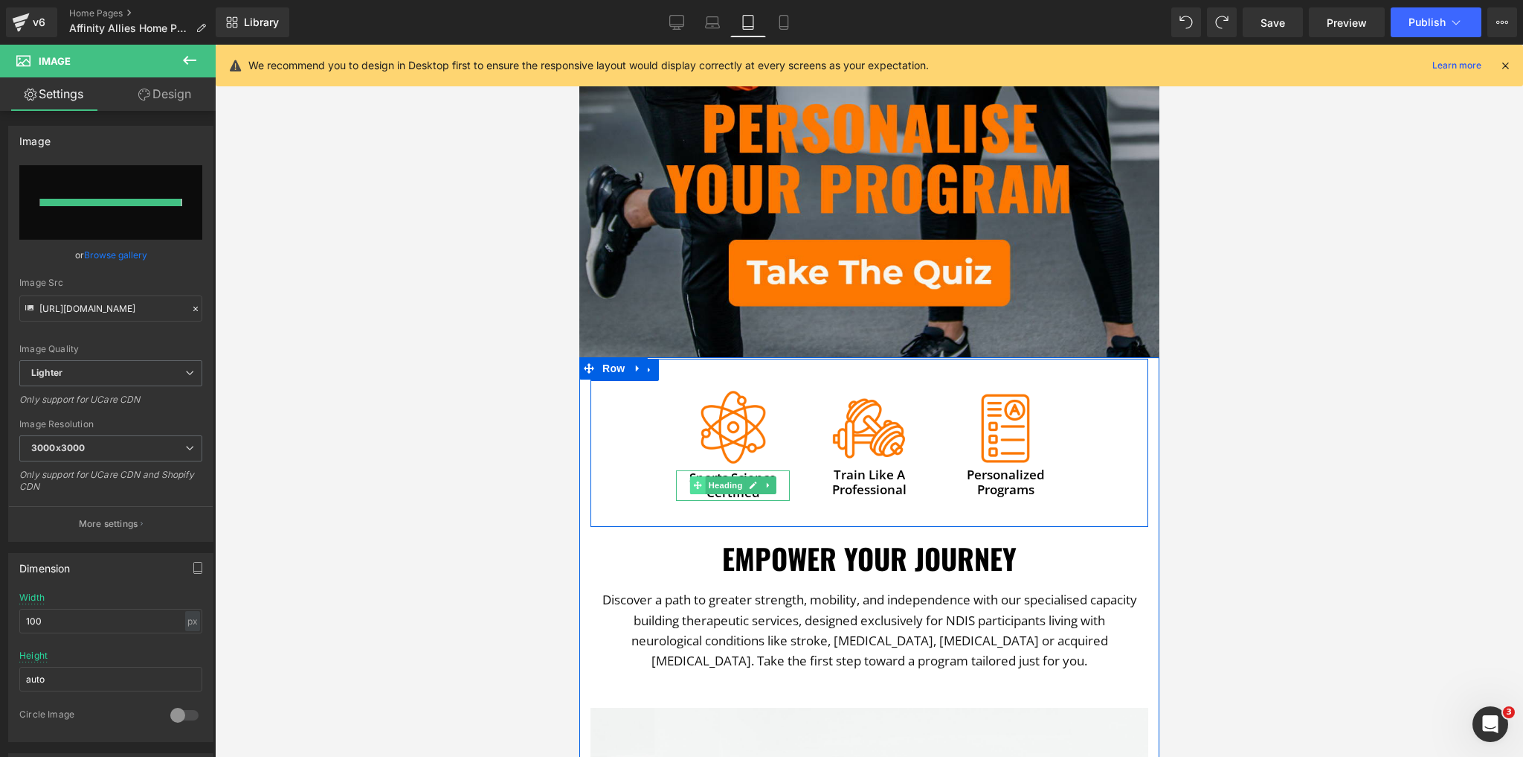
type input "https://ucarecdn.com/756c0413-58d6-4725-9f02-bebce6f6193d/-/format/auto/-/previ…"
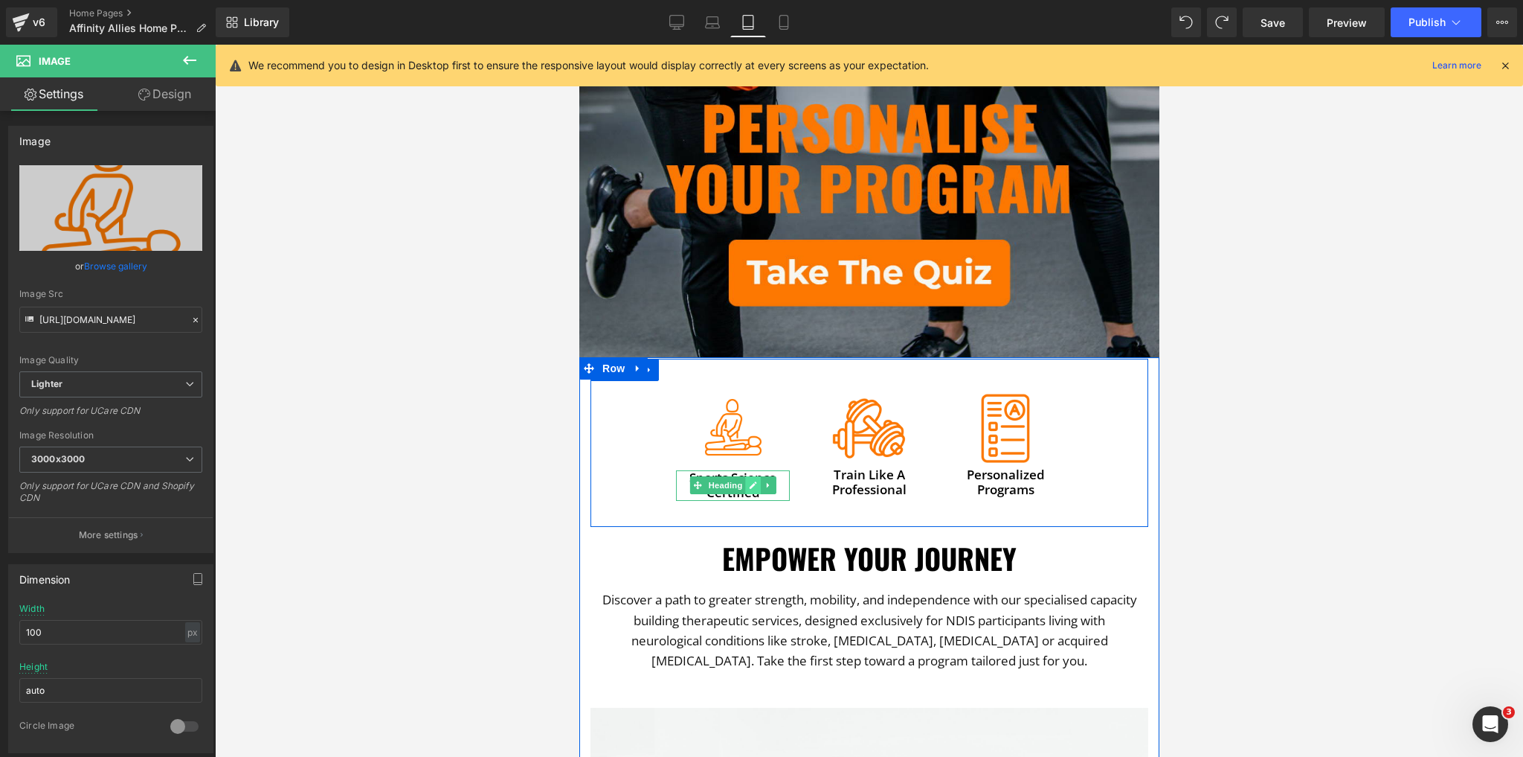
click at [748, 481] on icon at bounding box center [752, 485] width 8 height 9
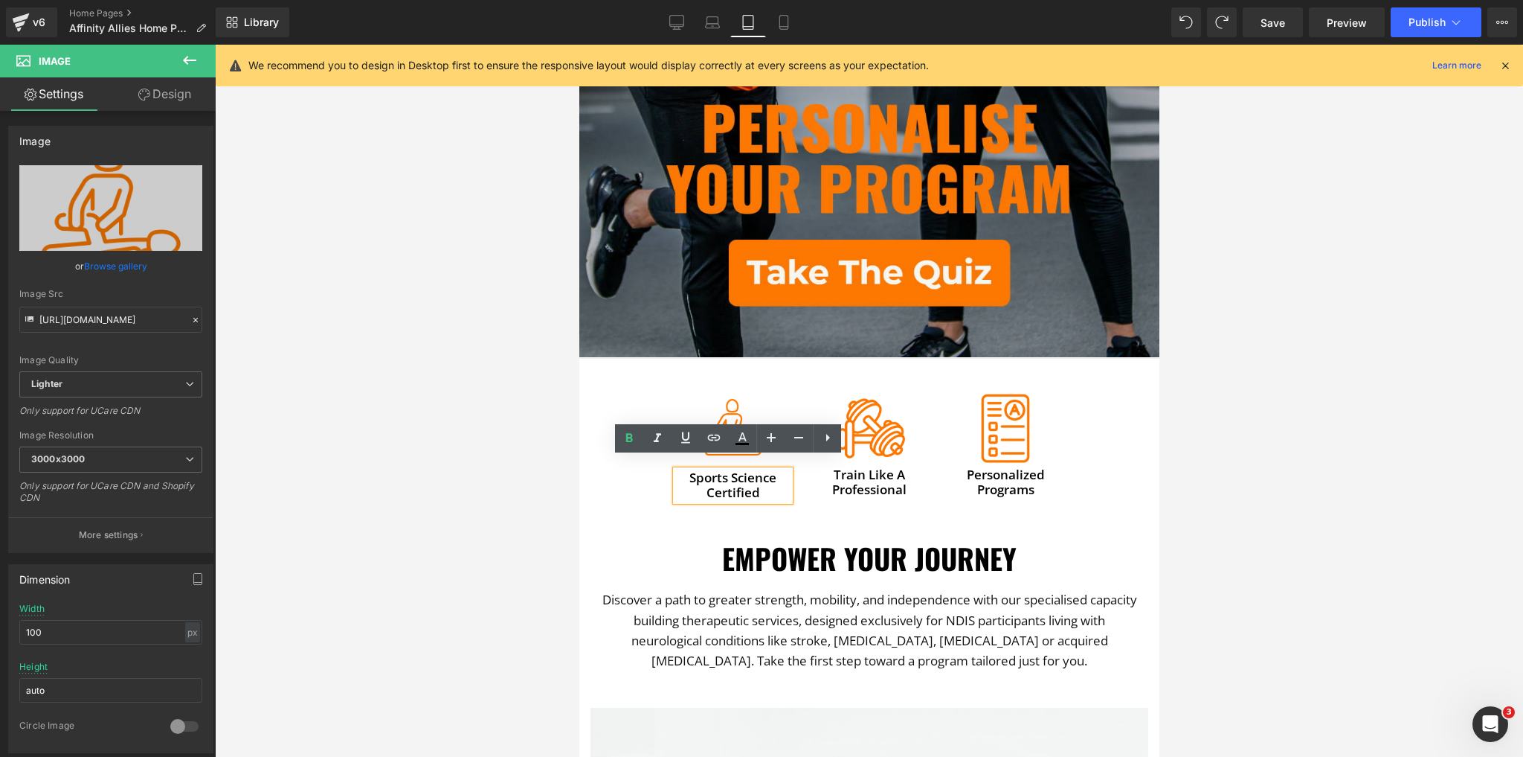
click at [736, 470] on h4 "Sports Science Certified" at bounding box center [732, 485] width 114 height 30
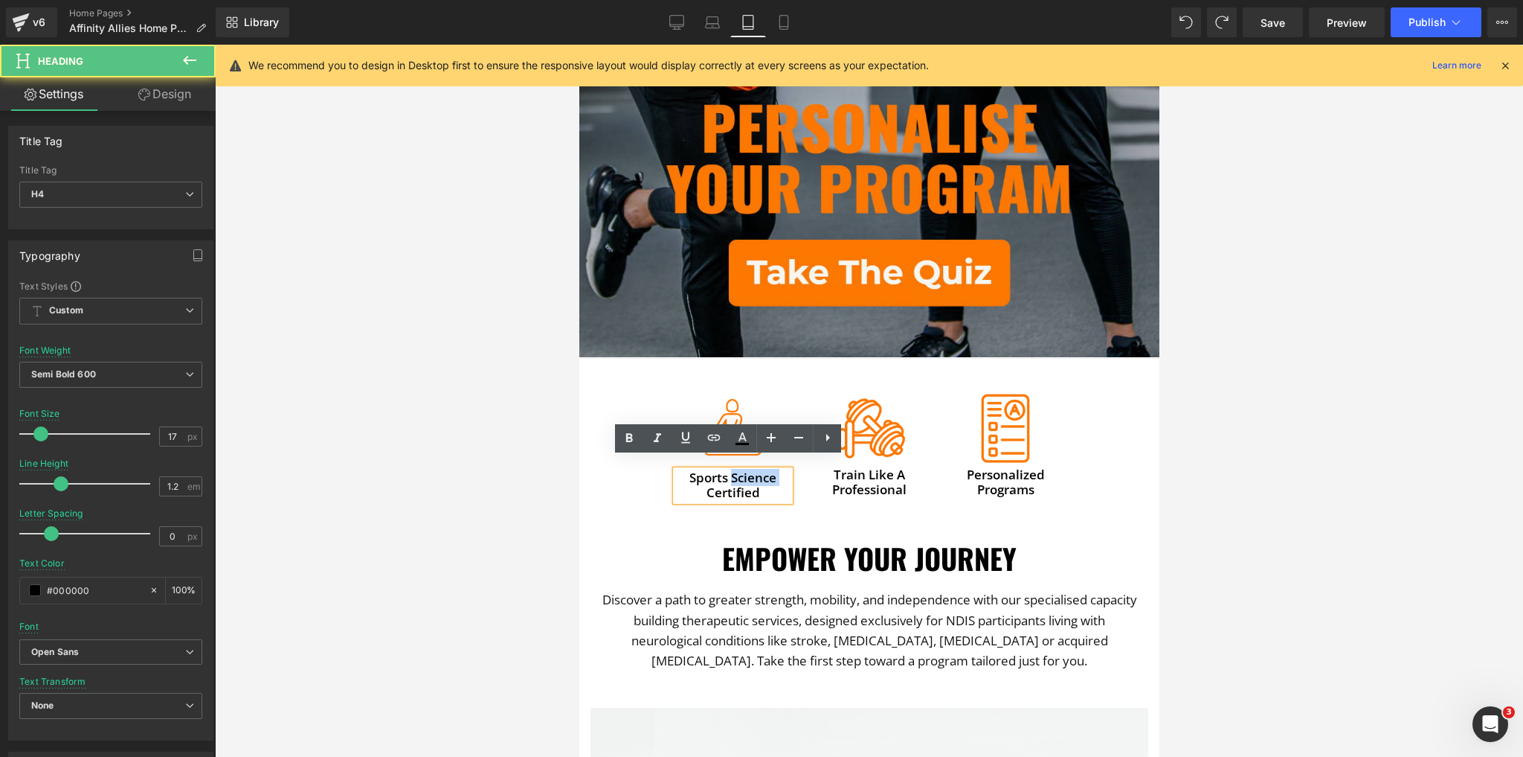
click at [736, 470] on h4 "Sports Science Certified" at bounding box center [732, 485] width 114 height 30
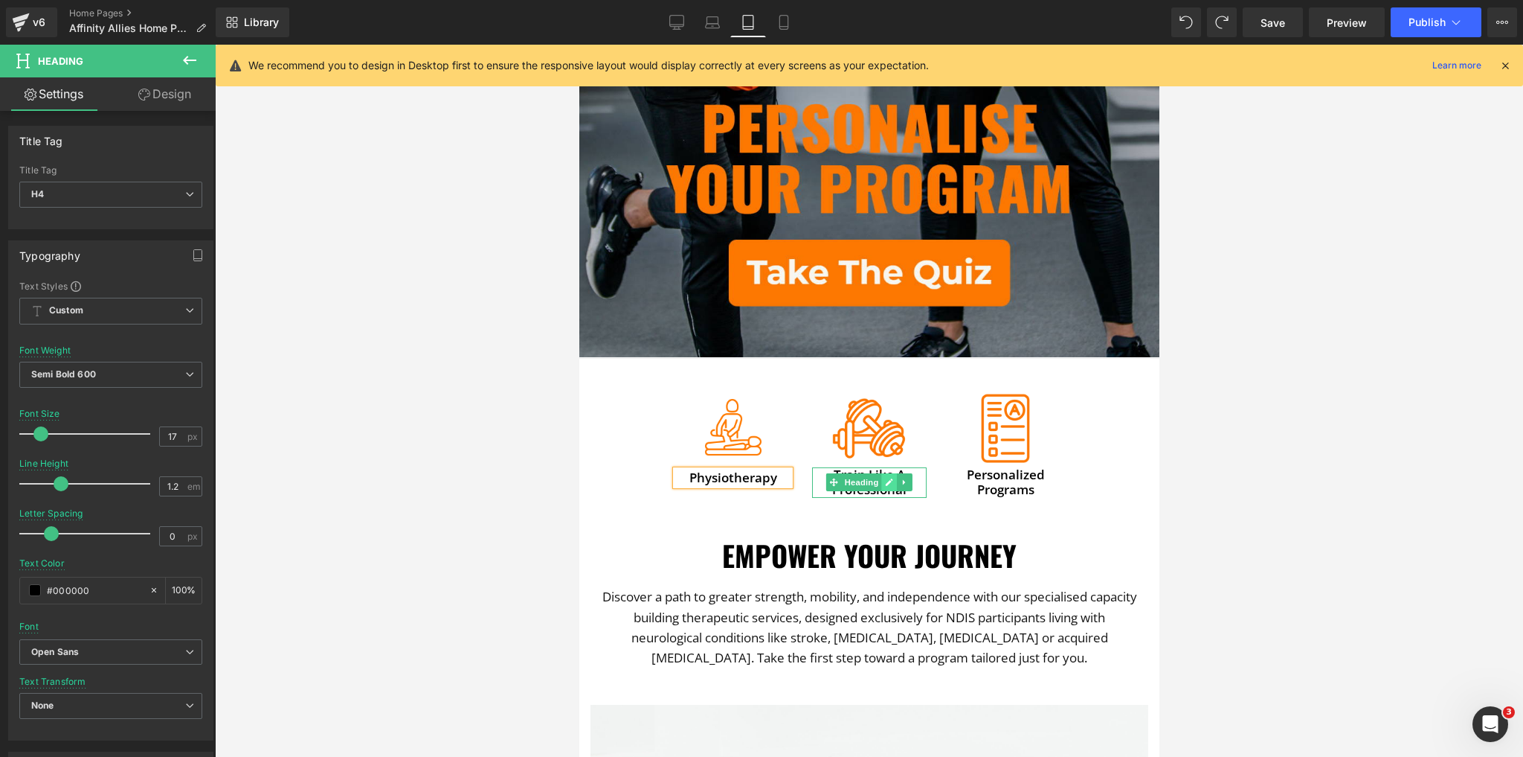
click at [885, 479] on icon at bounding box center [888, 482] width 7 height 7
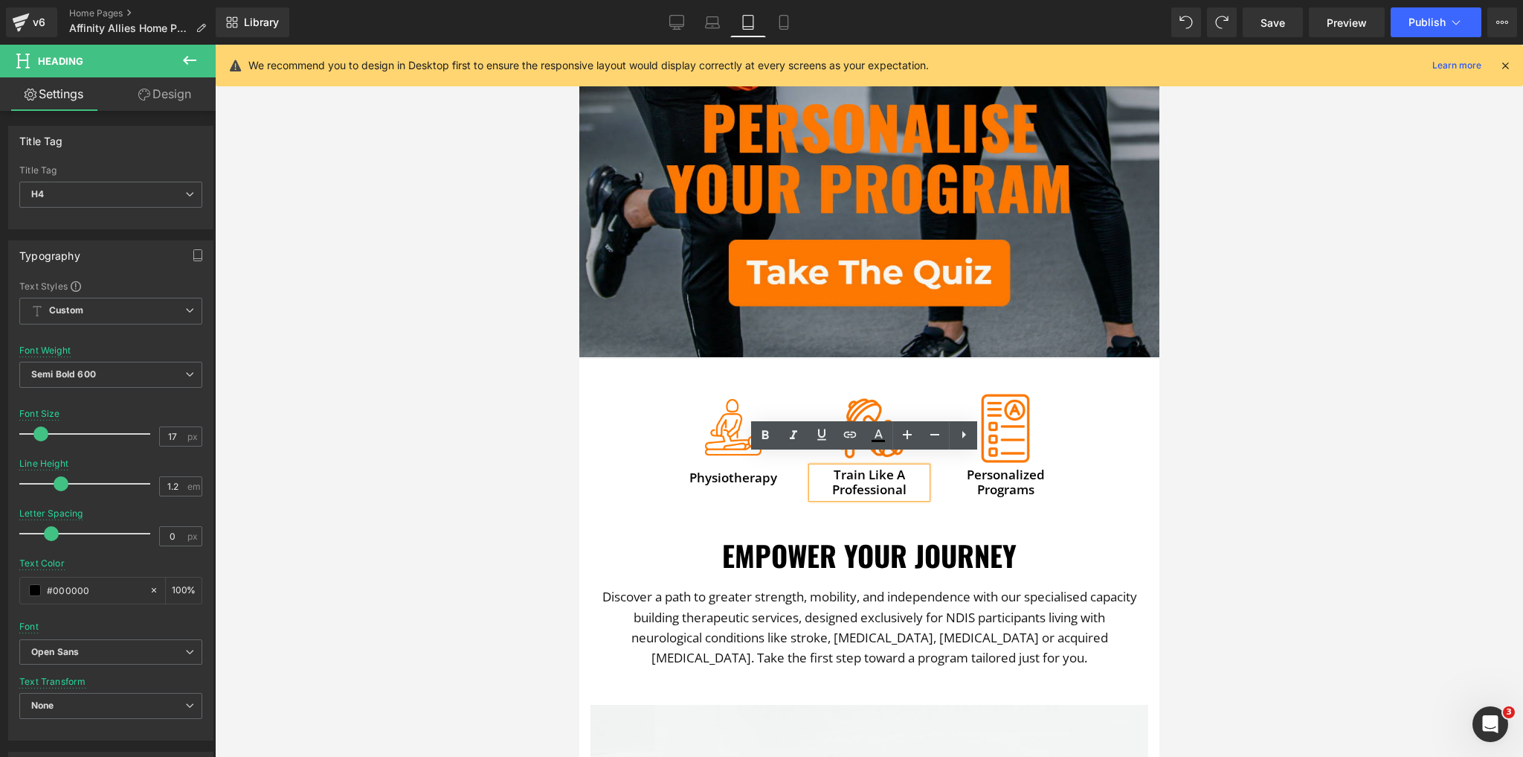
click at [881, 473] on h4 "Train Like A Professional" at bounding box center [869, 482] width 114 height 30
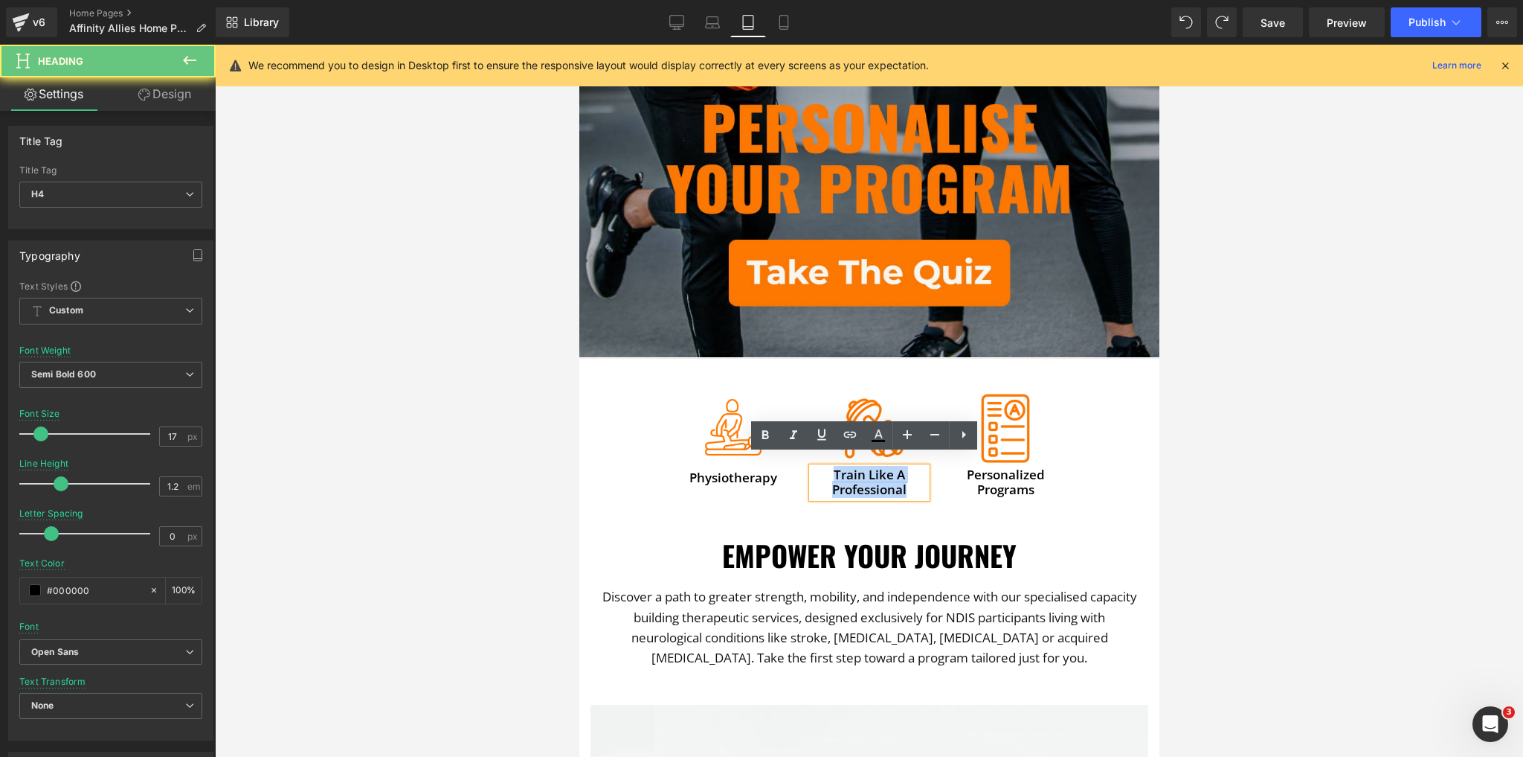
click at [881, 473] on h4 "Train Like A Professional" at bounding box center [869, 482] width 114 height 30
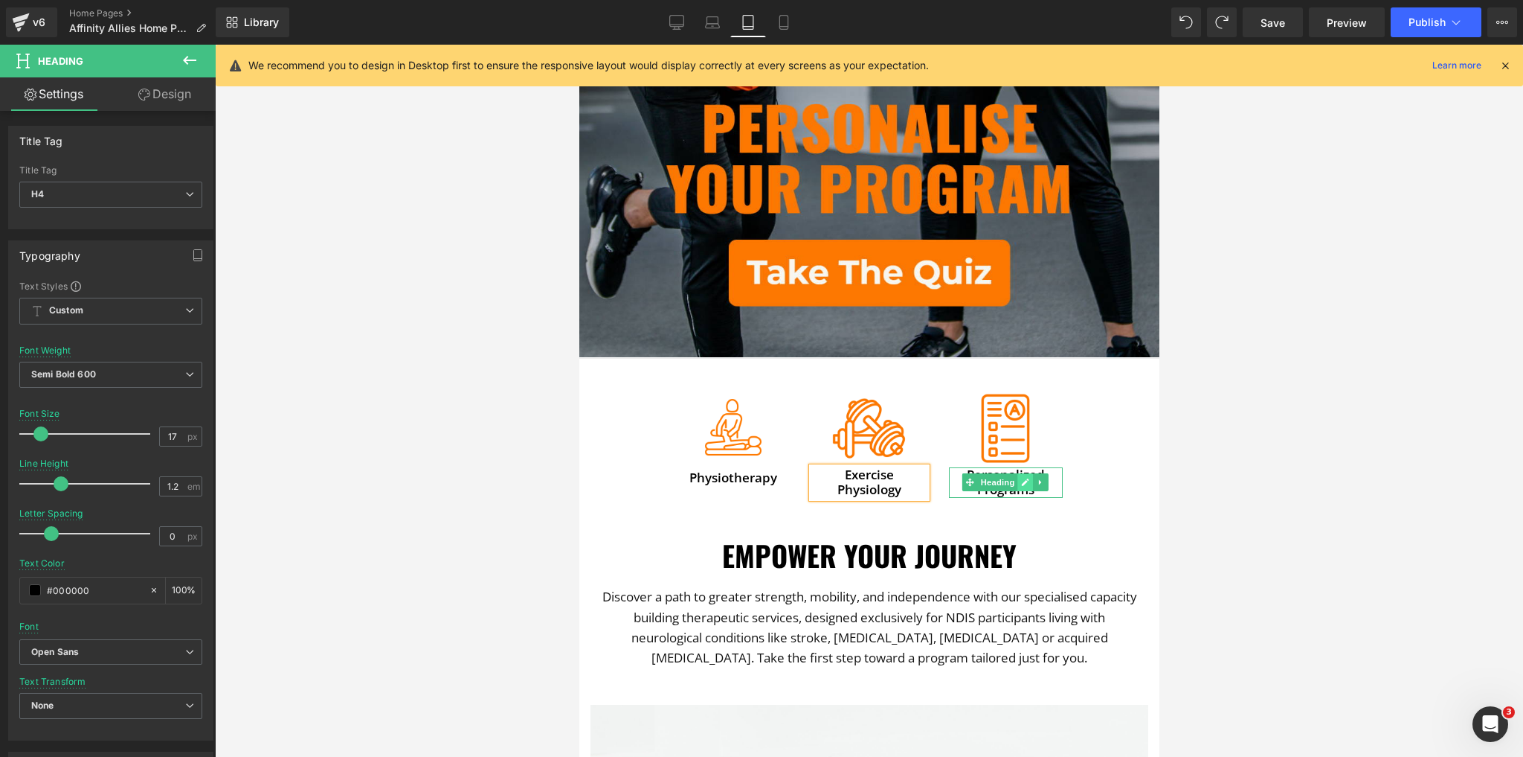
click at [1021, 478] on icon at bounding box center [1025, 482] width 8 height 9
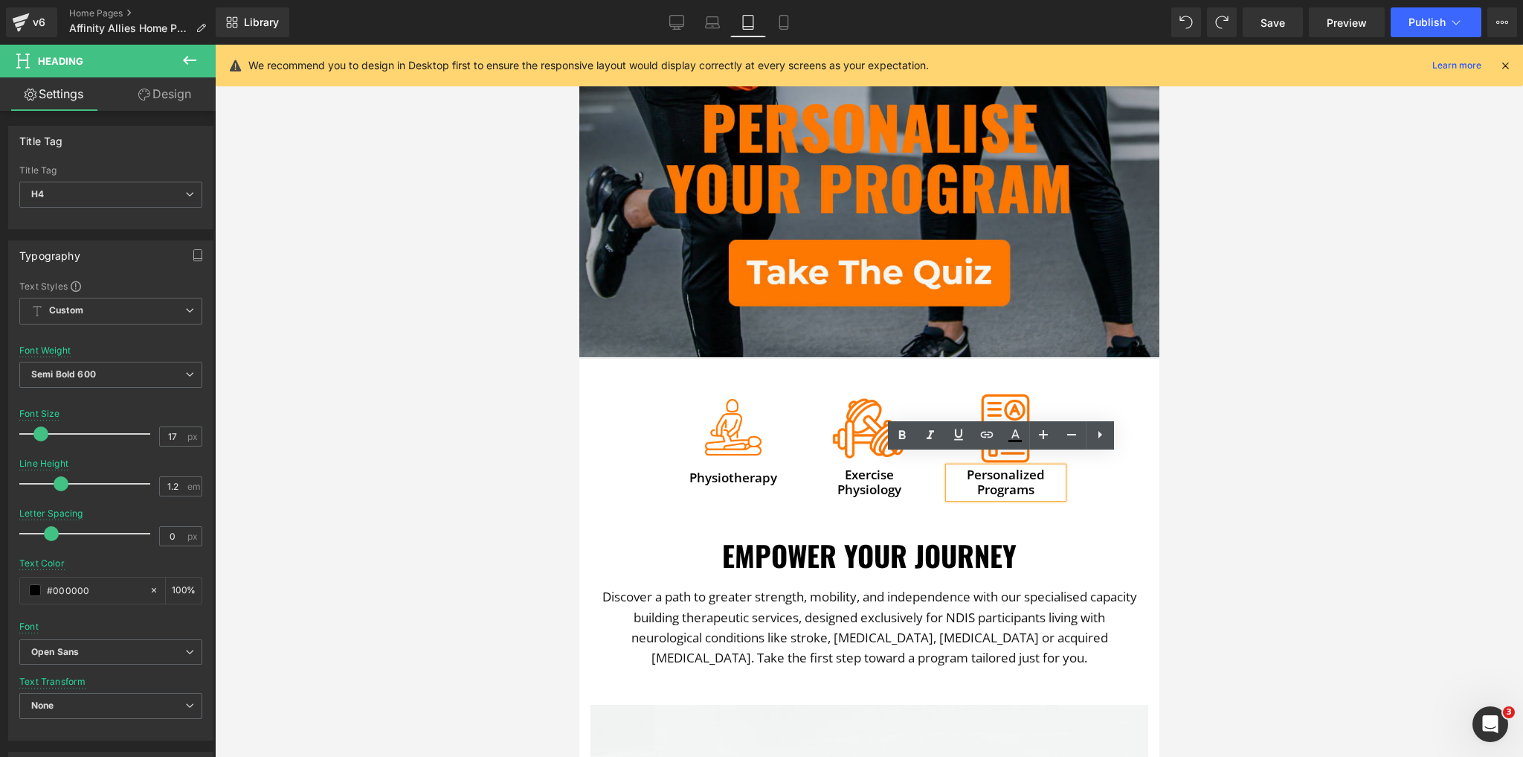
click at [1005, 473] on h4 "Personalized Programs" at bounding box center [1005, 482] width 114 height 30
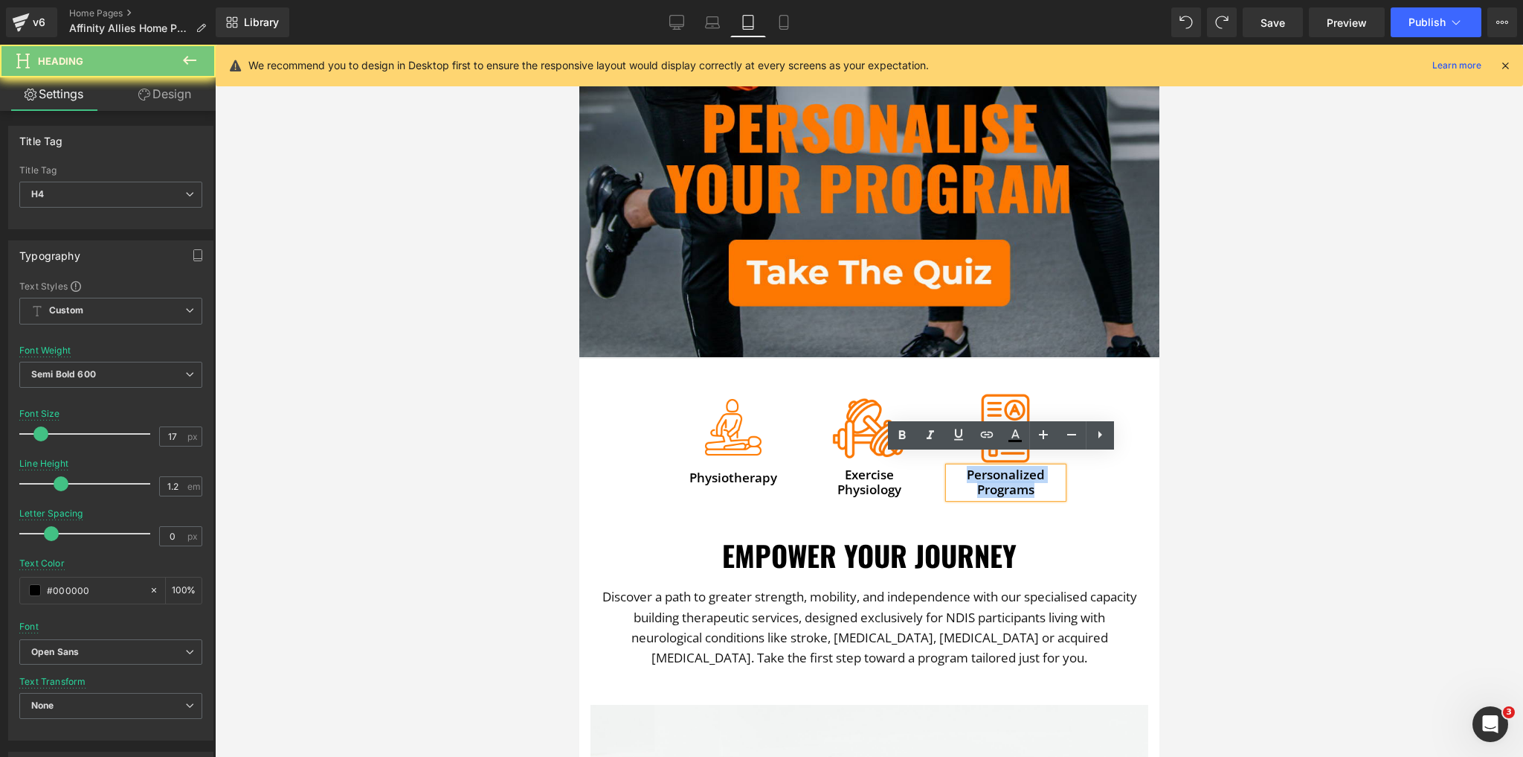
click at [1005, 473] on h4 "Personalized Programs" at bounding box center [1005, 482] width 114 height 30
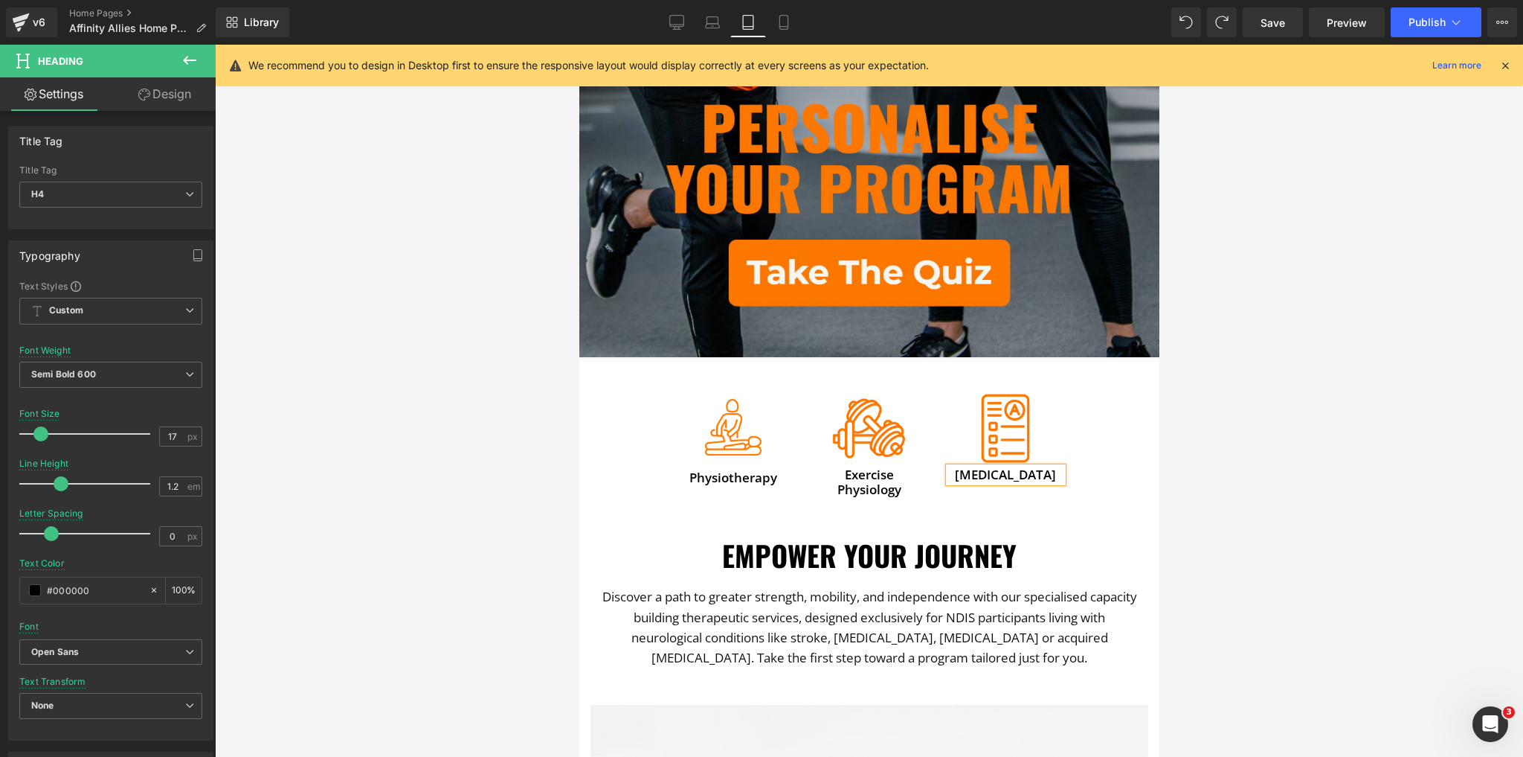
click at [1190, 431] on div at bounding box center [869, 401] width 1308 height 712
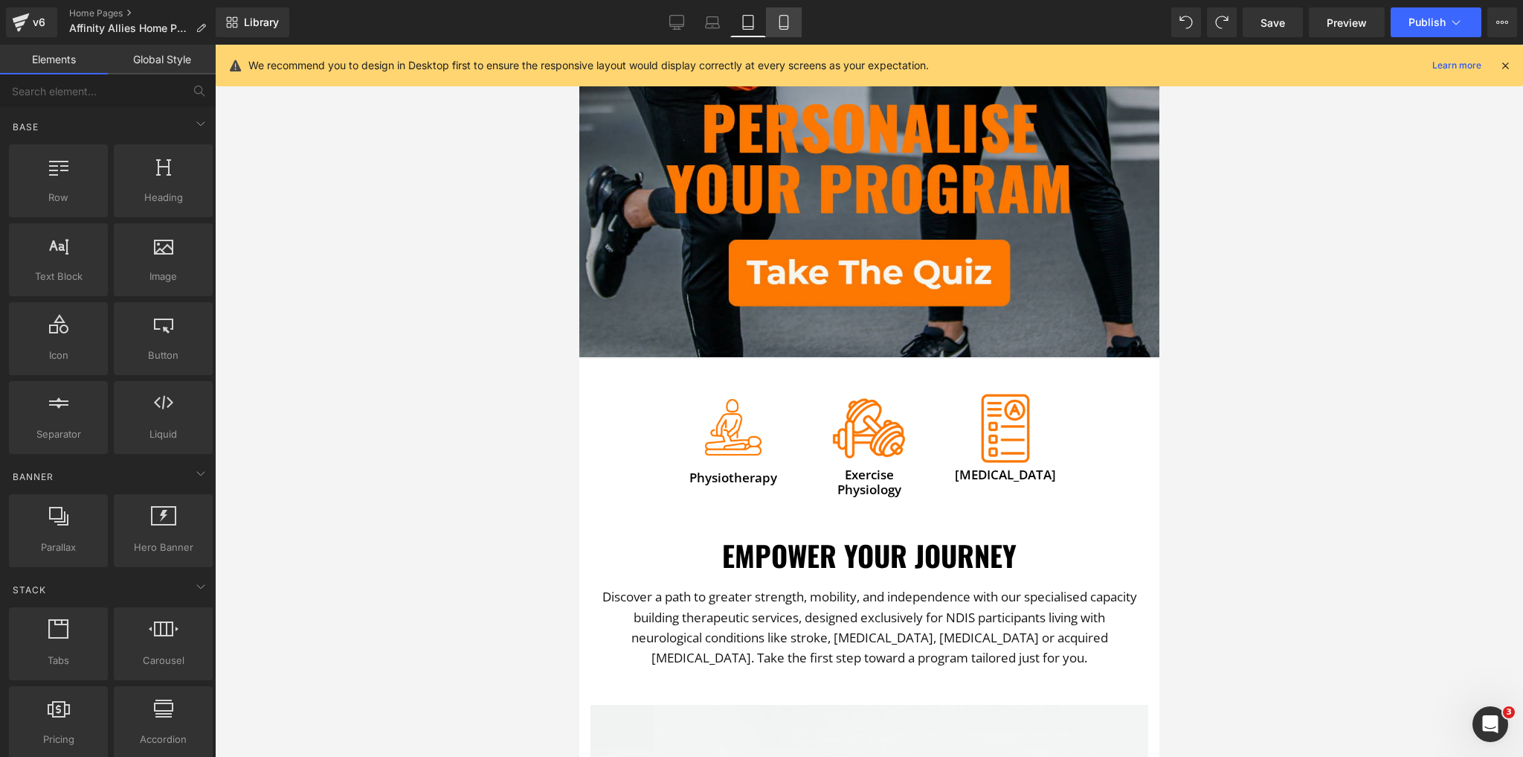
click at [780, 27] on icon at bounding box center [784, 27] width 8 height 0
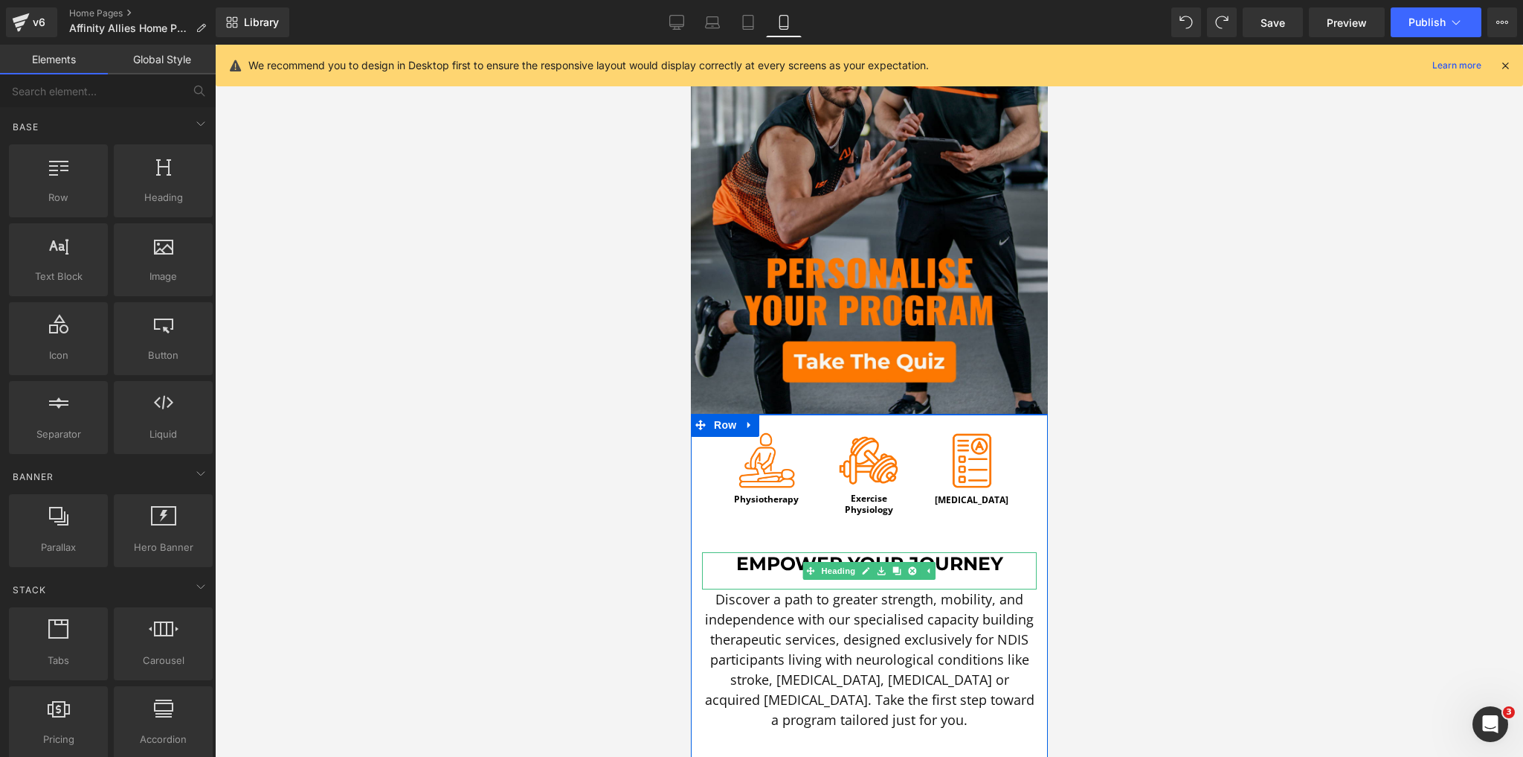
scroll to position [167, 0]
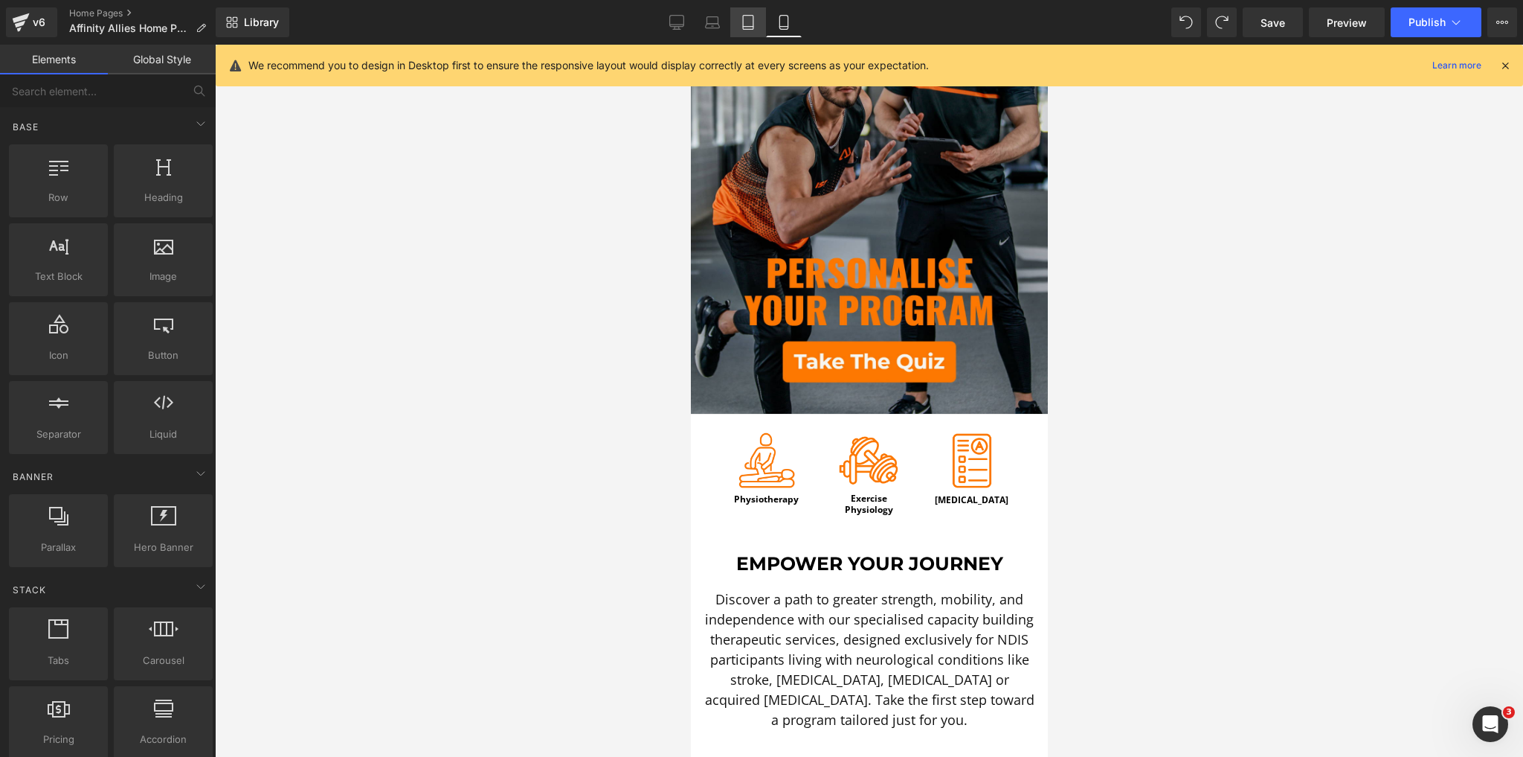
click at [750, 14] on link "Tablet" at bounding box center [748, 22] width 36 height 30
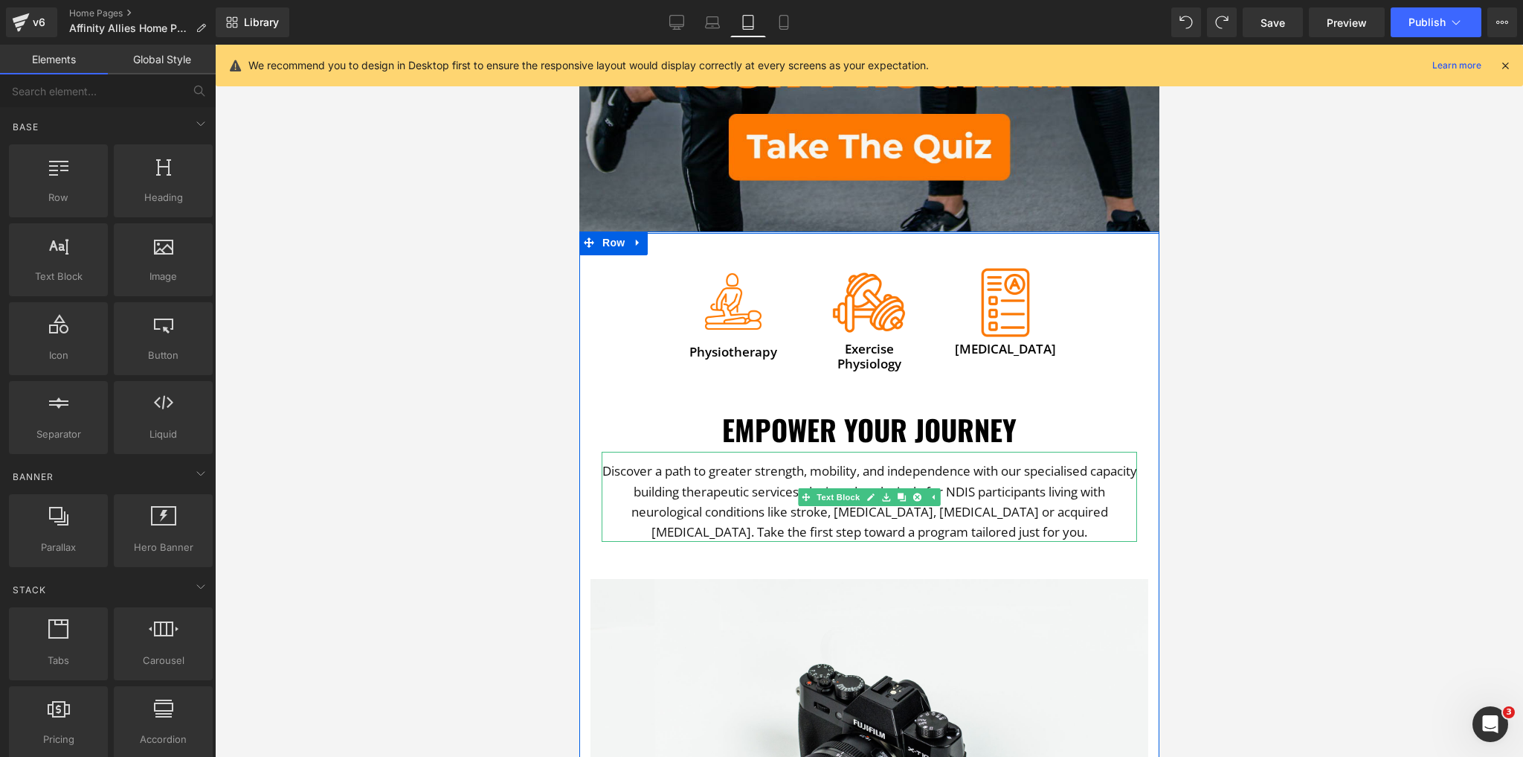
scroll to position [658, 0]
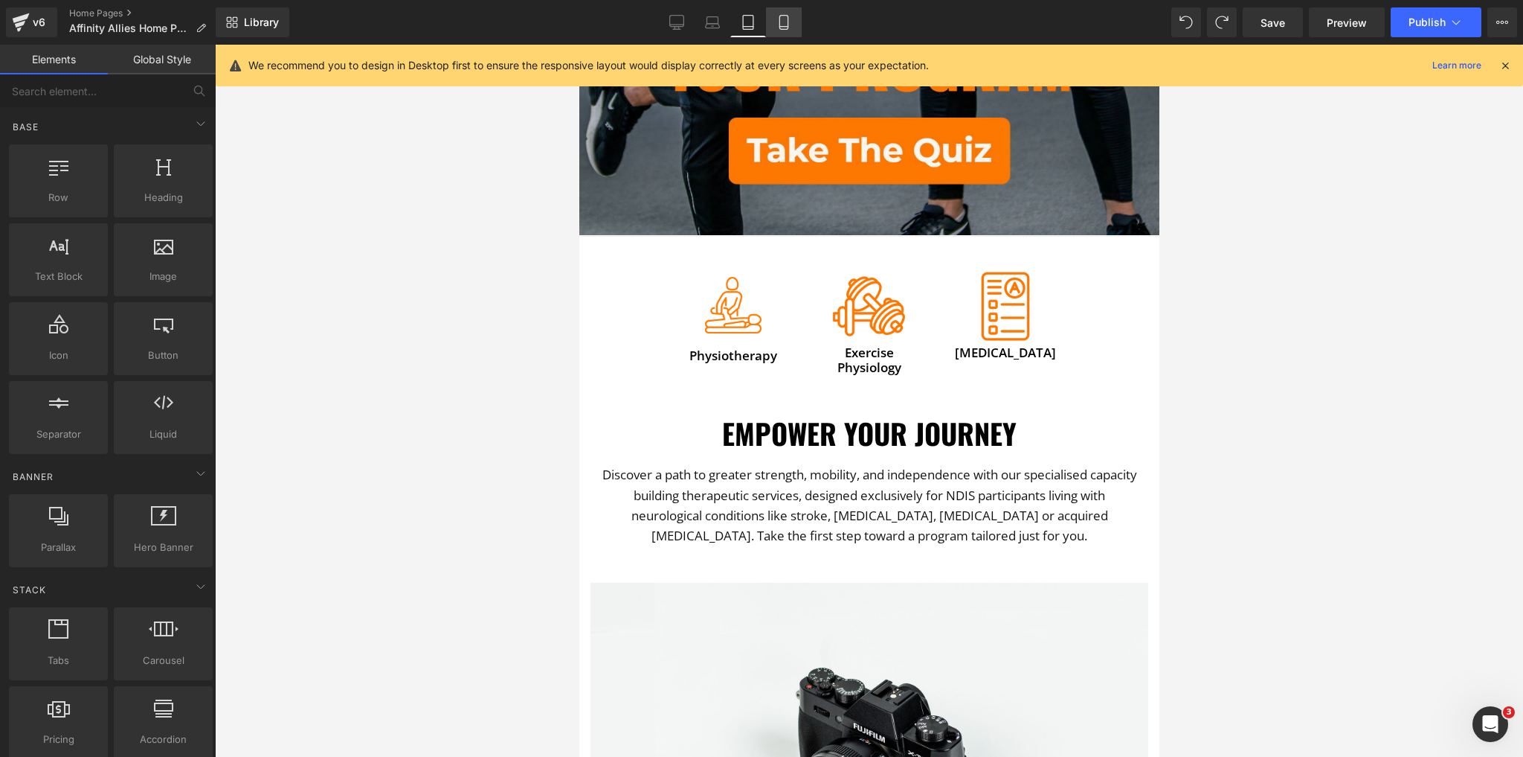
click at [788, 15] on icon at bounding box center [784, 22] width 15 height 15
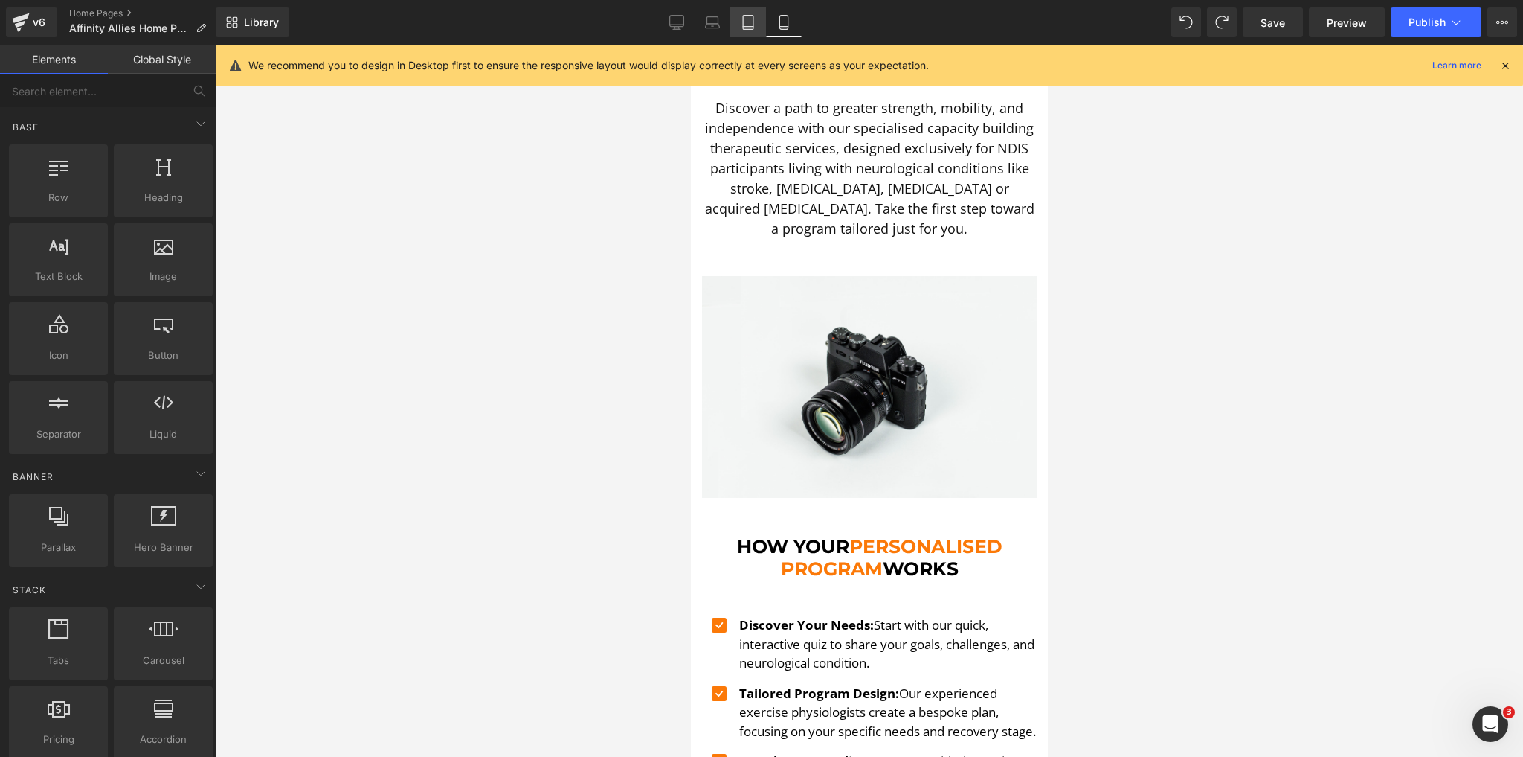
scroll to position [524, 0]
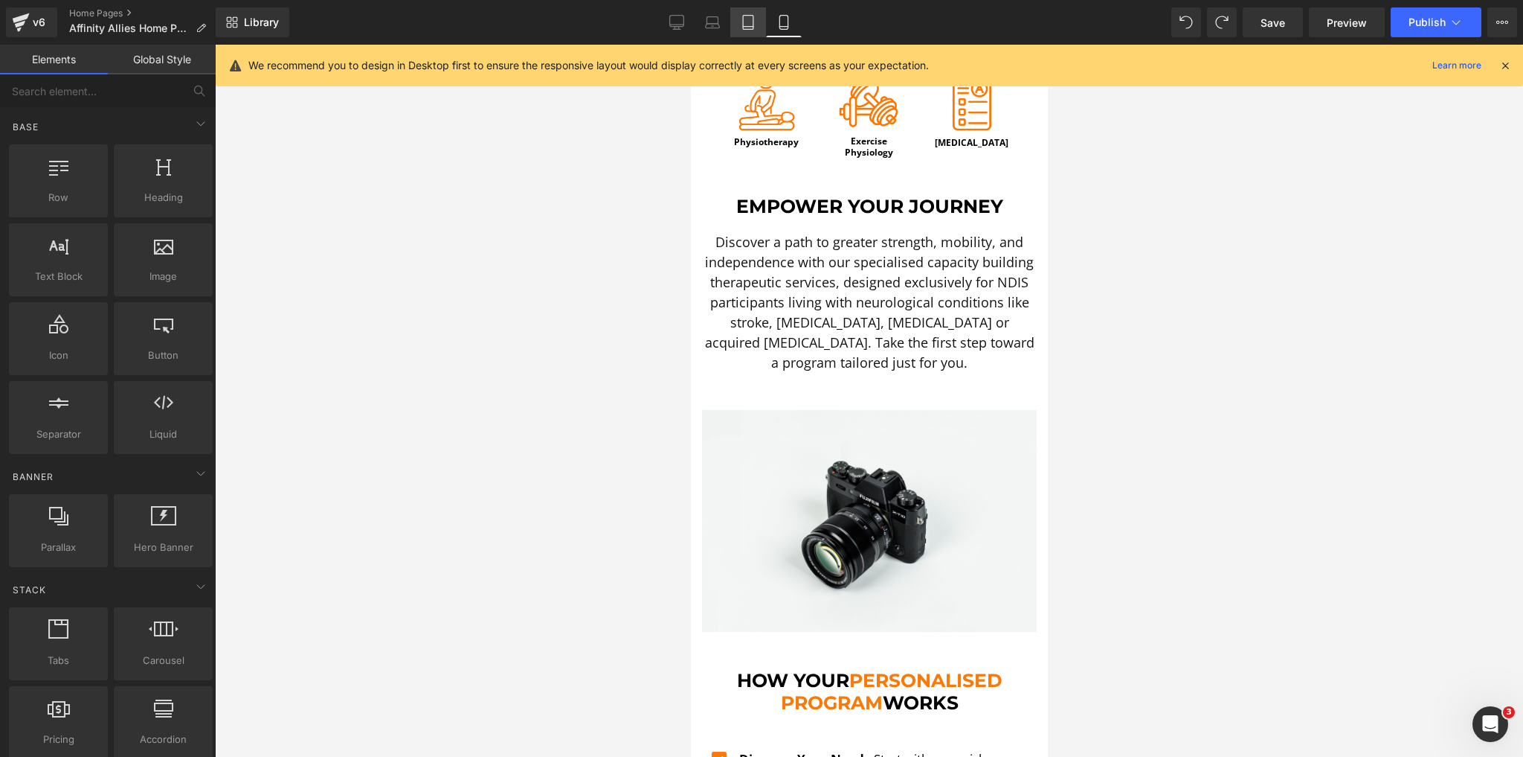
click at [749, 22] on icon at bounding box center [748, 22] width 15 height 15
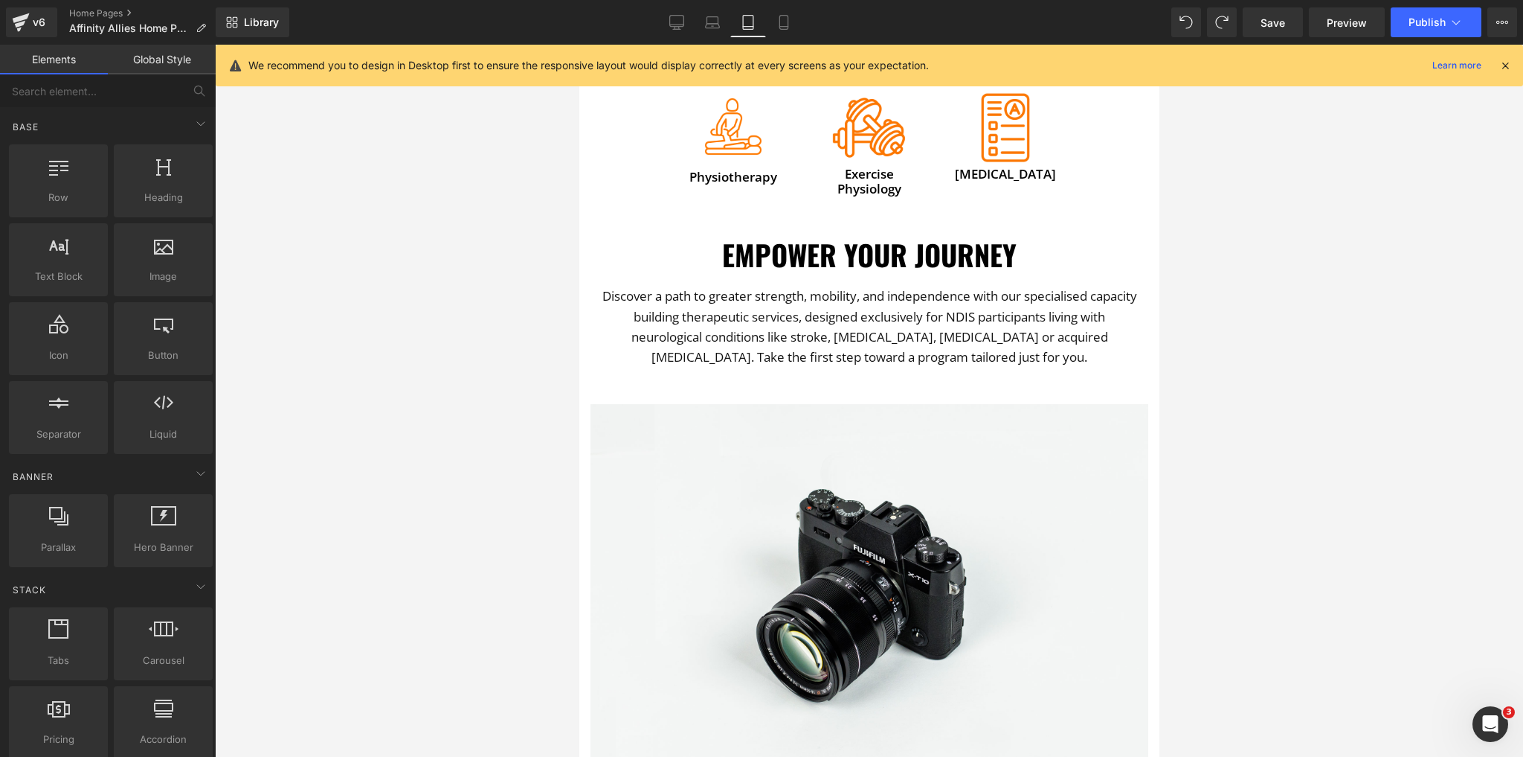
click at [832, 248] on link "Heading" at bounding box center [831, 257] width 56 height 18
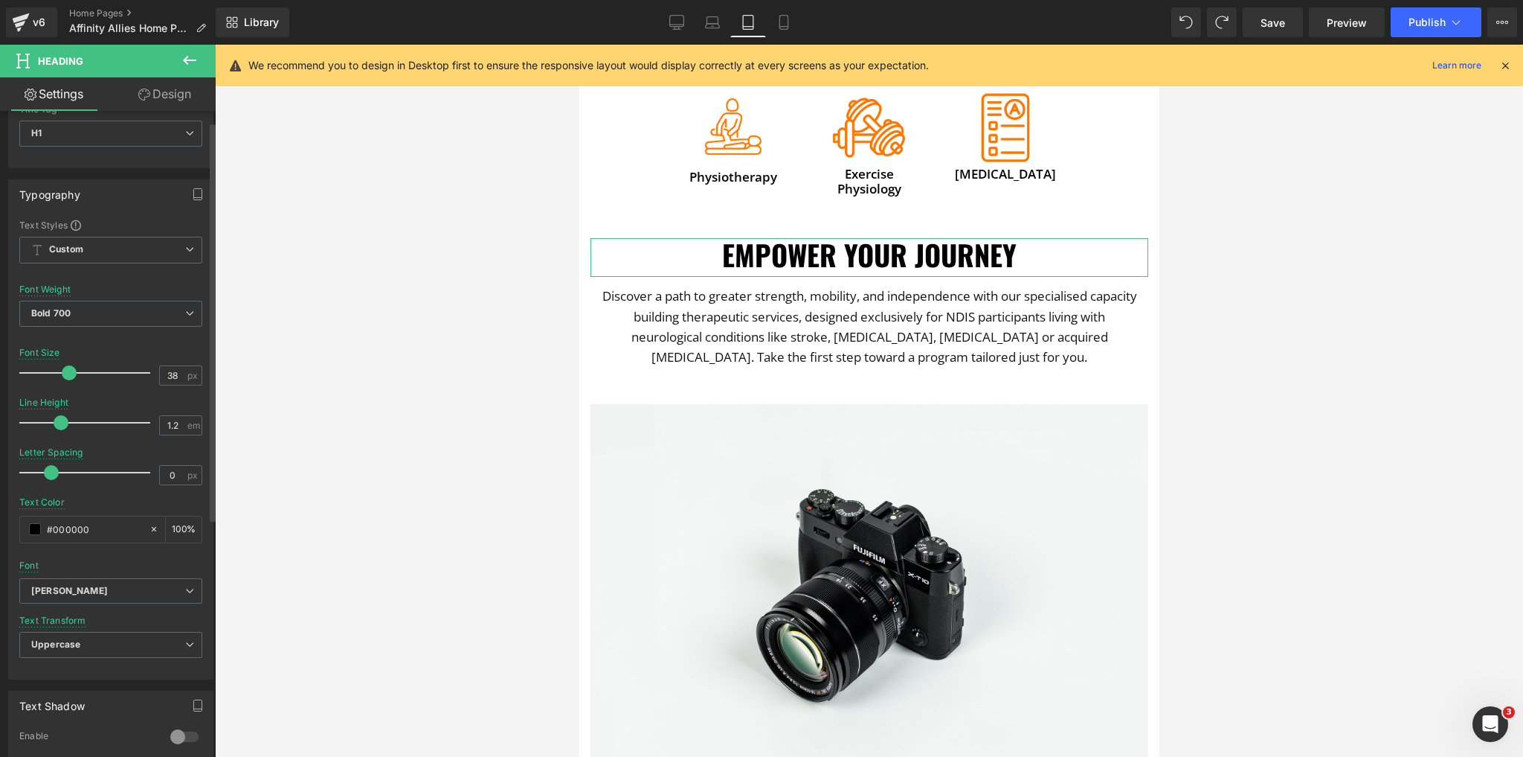
scroll to position [119, 0]
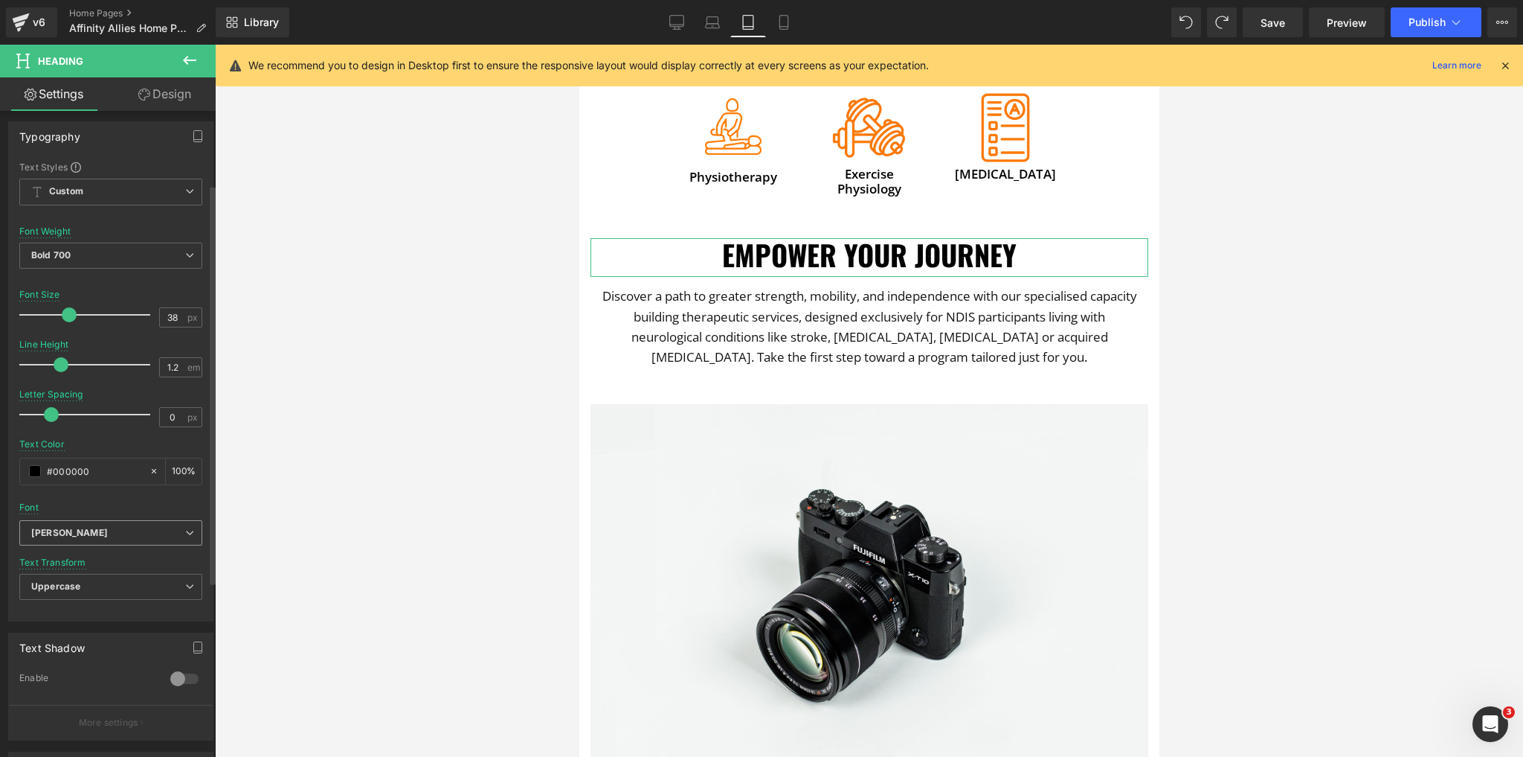
click at [101, 530] on b "[PERSON_NAME]" at bounding box center [108, 533] width 154 height 13
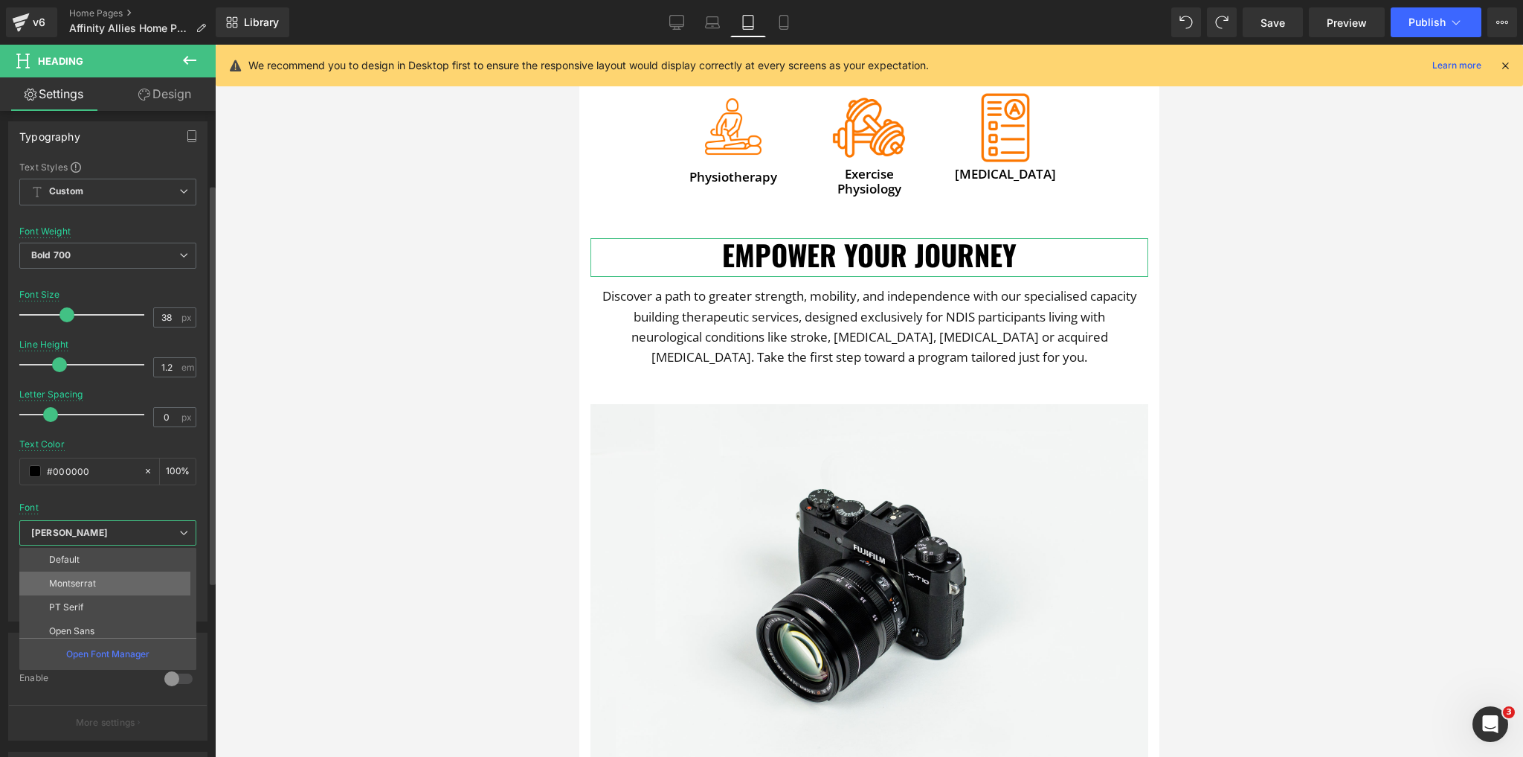
click at [98, 583] on li "Montserrat" at bounding box center [111, 583] width 184 height 24
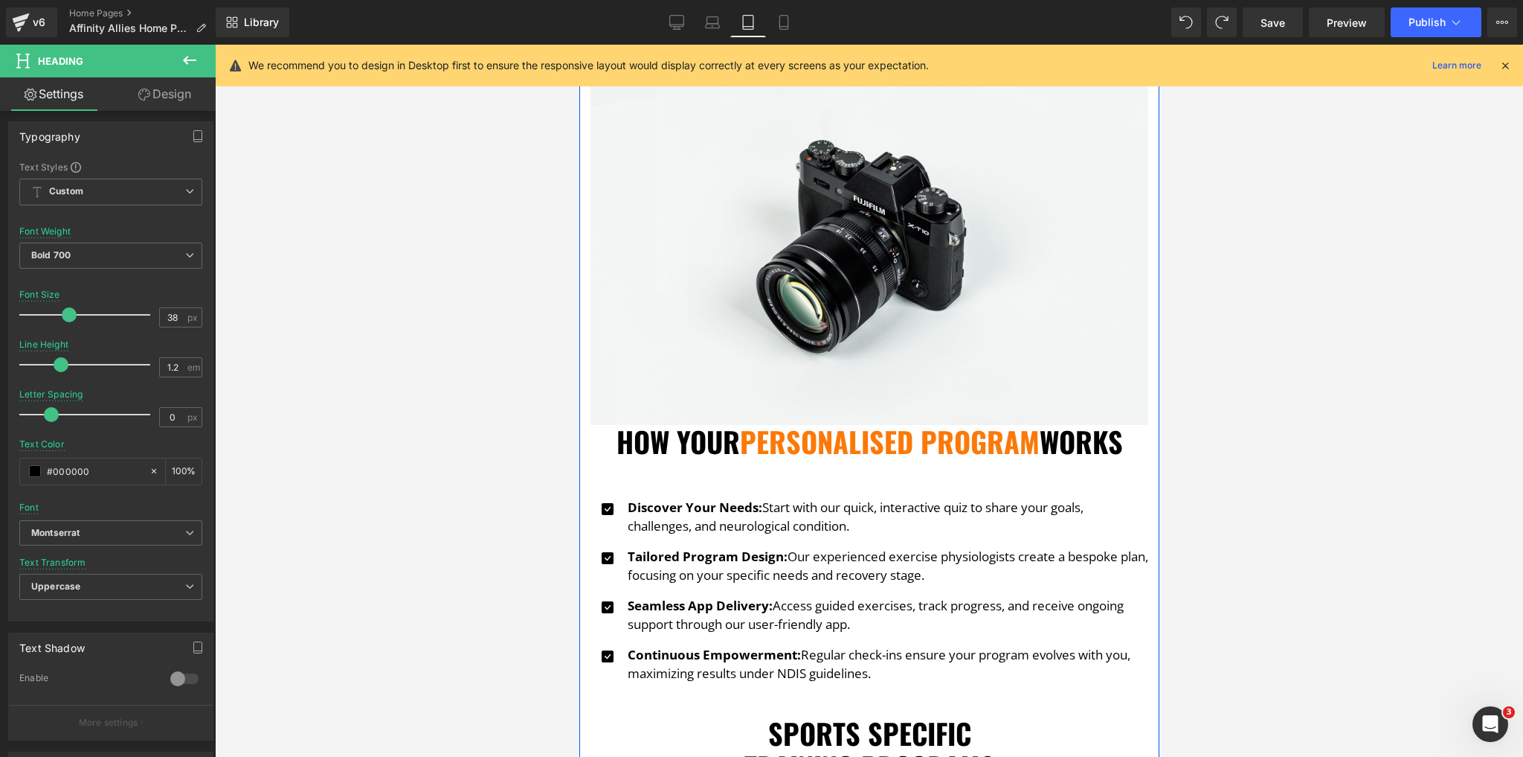
scroll to position [1253, 0]
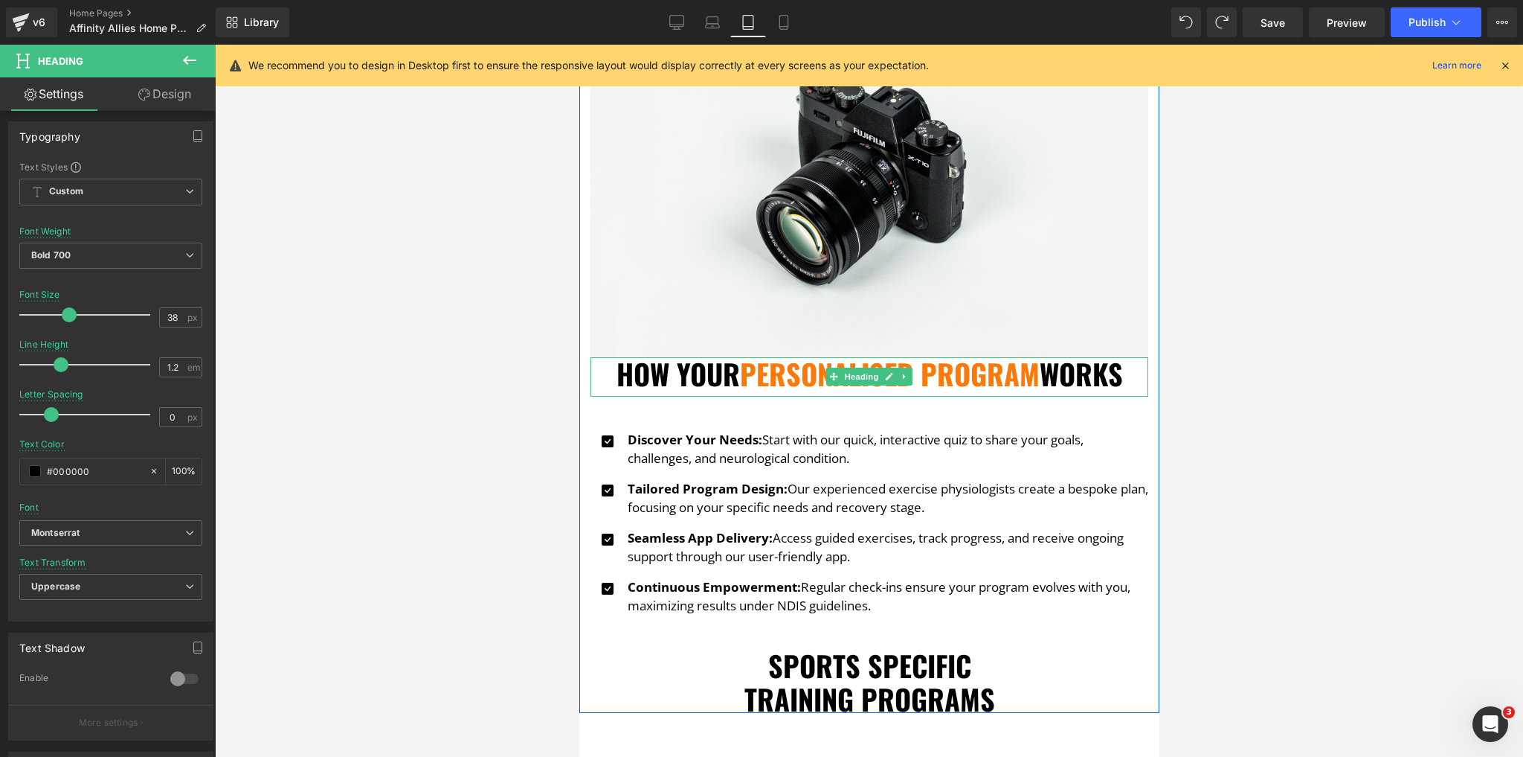
click at [970, 366] on span "Personalised Program" at bounding box center [889, 374] width 300 height 42
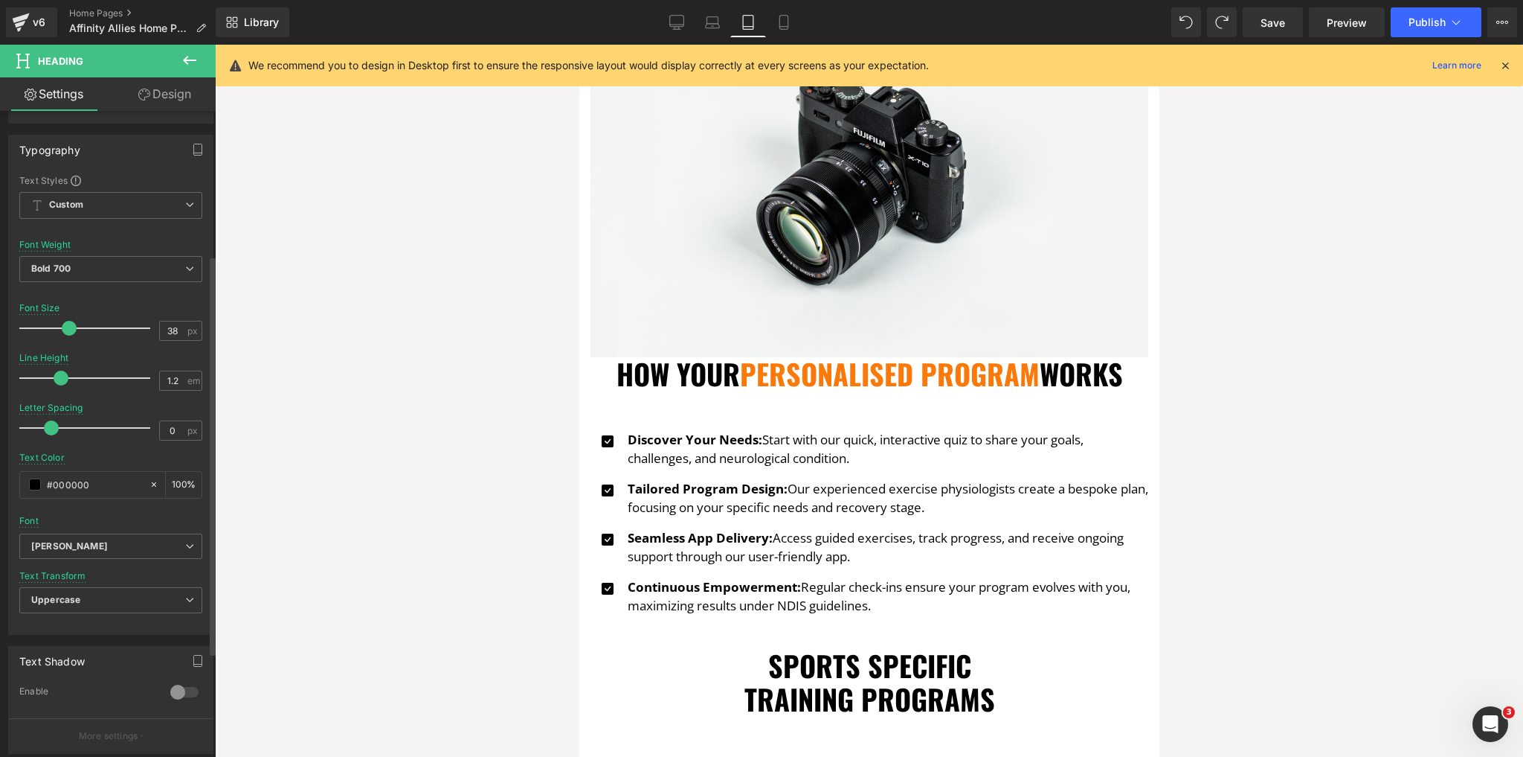
scroll to position [238, 0]
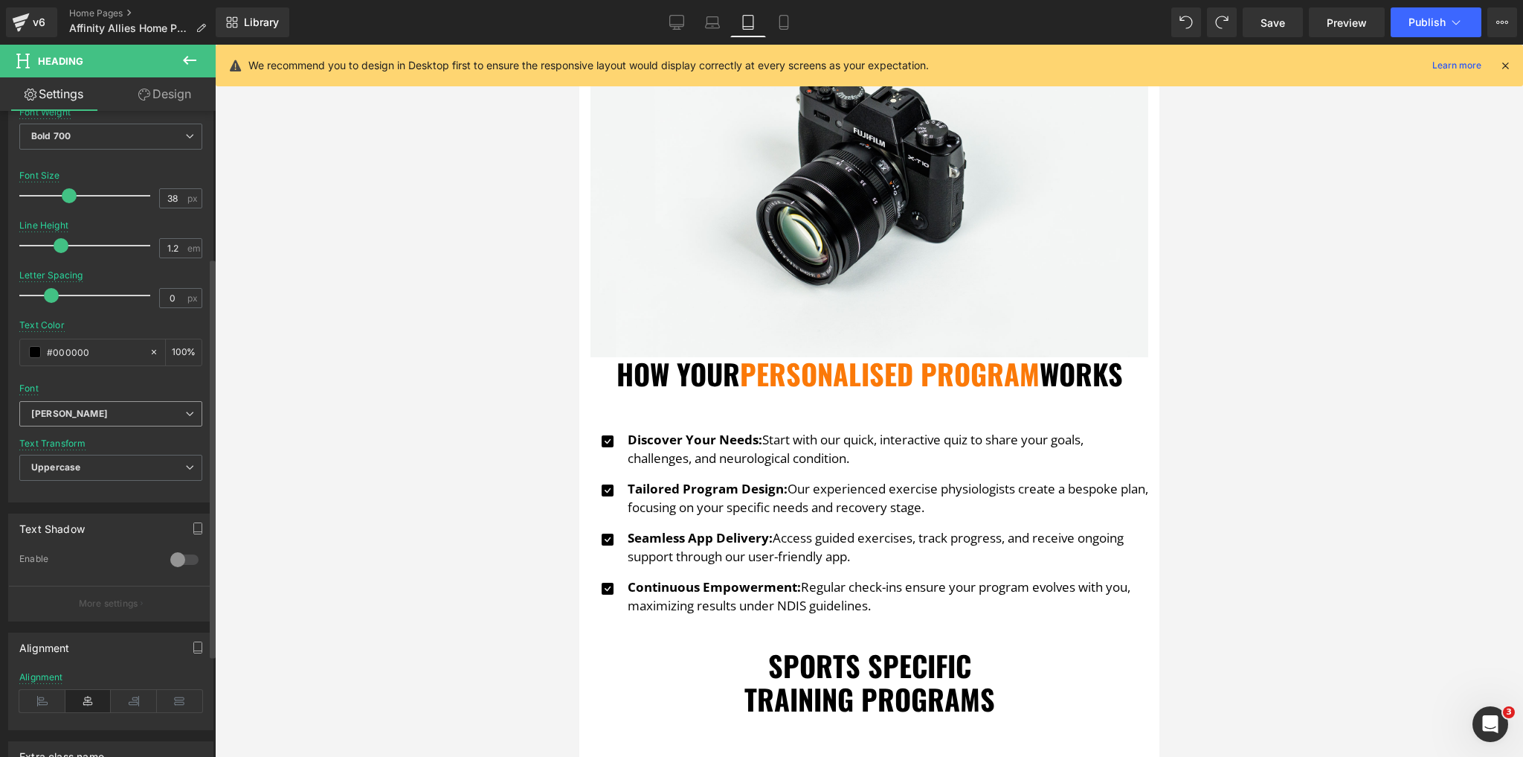
click at [135, 421] on span "[PERSON_NAME]" at bounding box center [110, 414] width 183 height 26
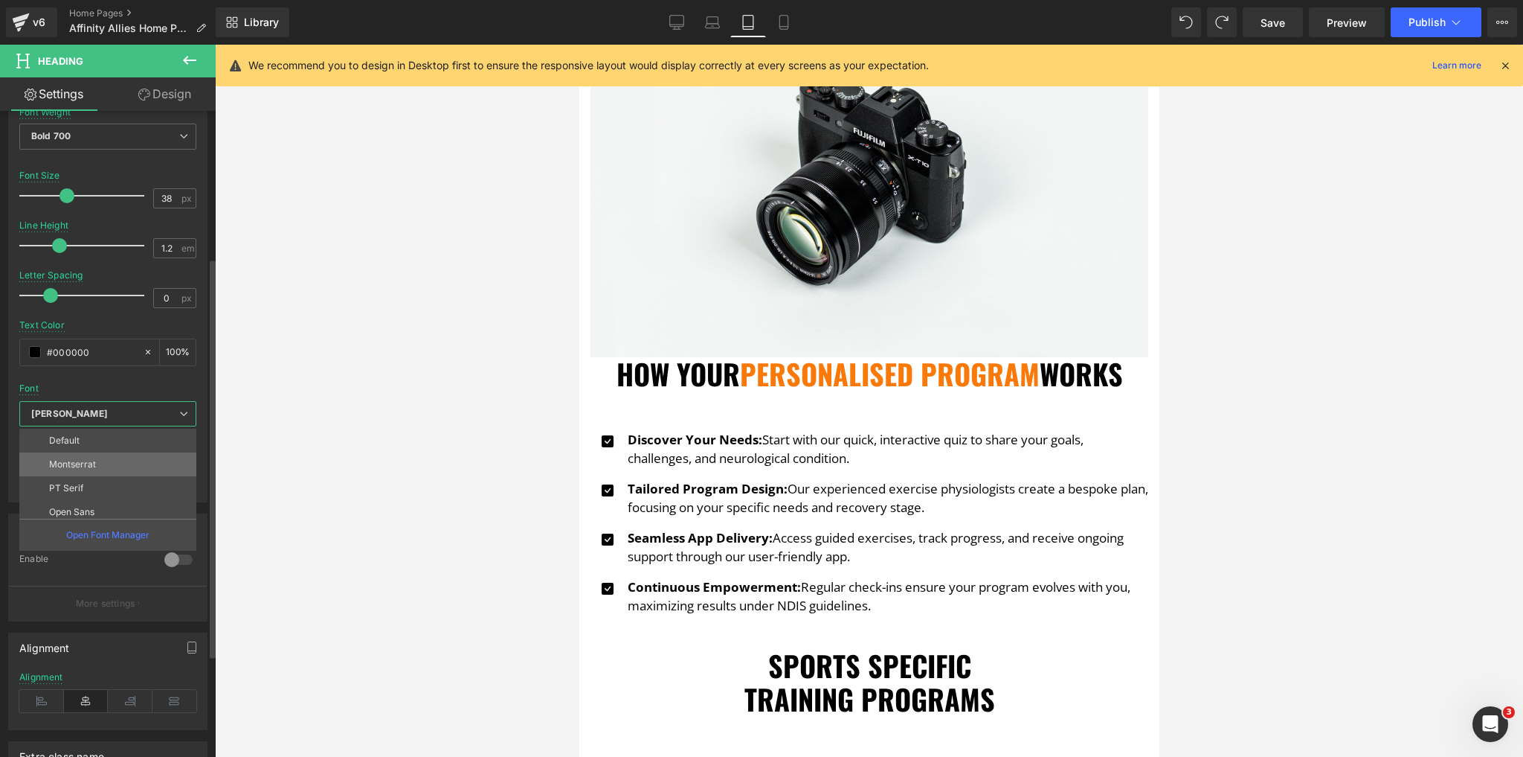
click at [107, 456] on li "Montserrat" at bounding box center [111, 464] width 184 height 24
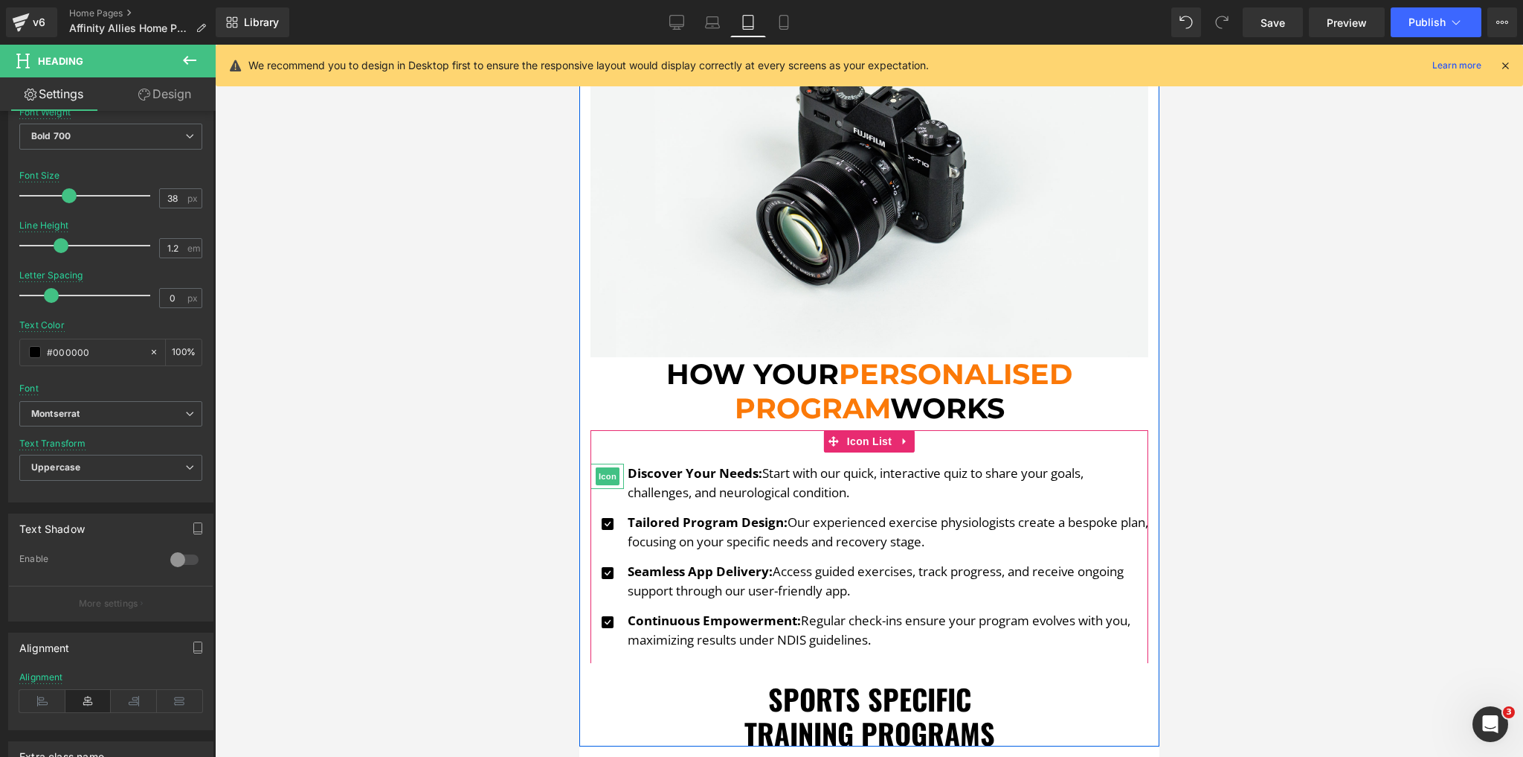
click at [605, 467] on span "Icon" at bounding box center [607, 476] width 24 height 18
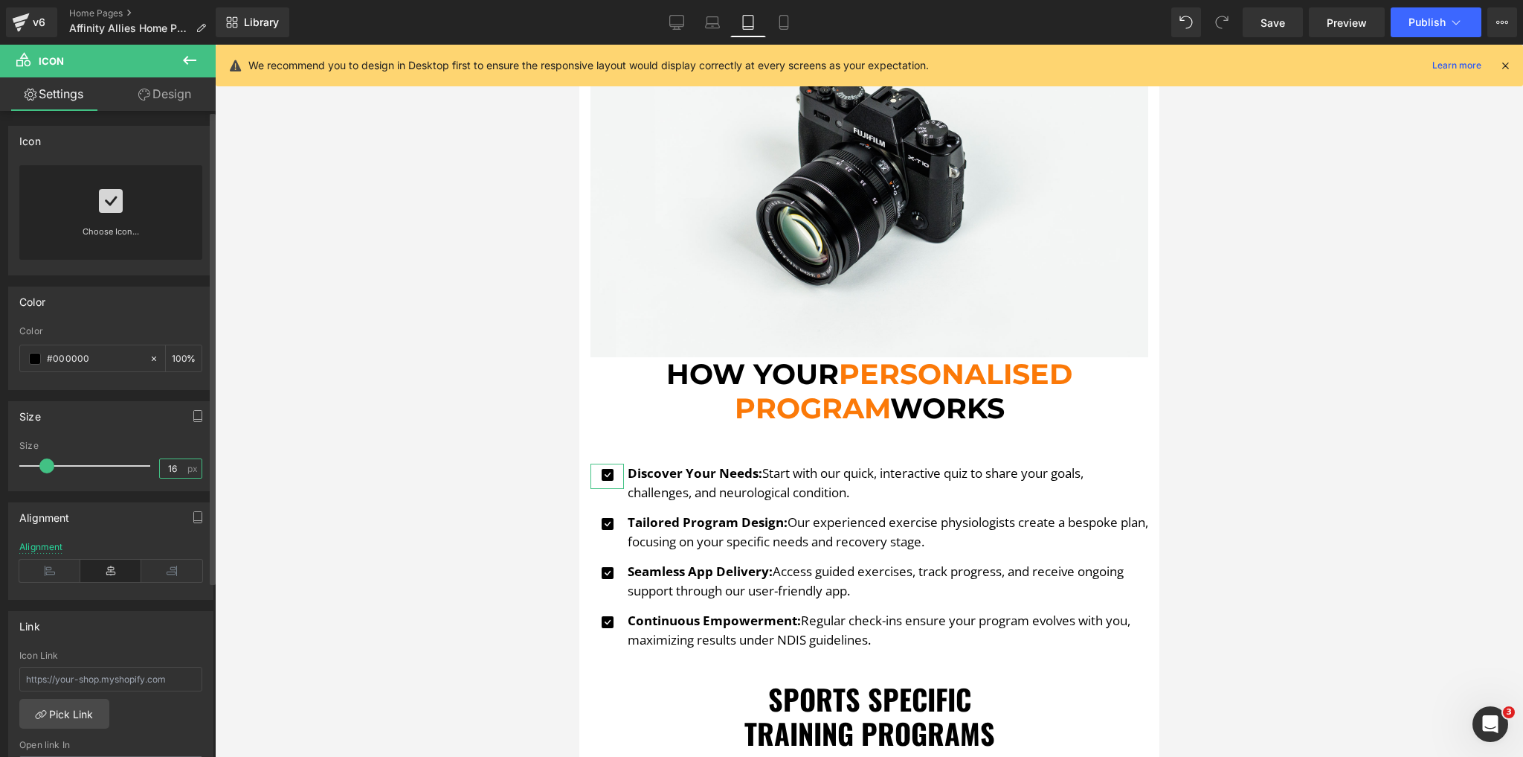
click at [167, 466] on input "16" at bounding box center [173, 468] width 26 height 19
type input "20"
click at [81, 356] on input "#000000" at bounding box center [94, 358] width 95 height 16
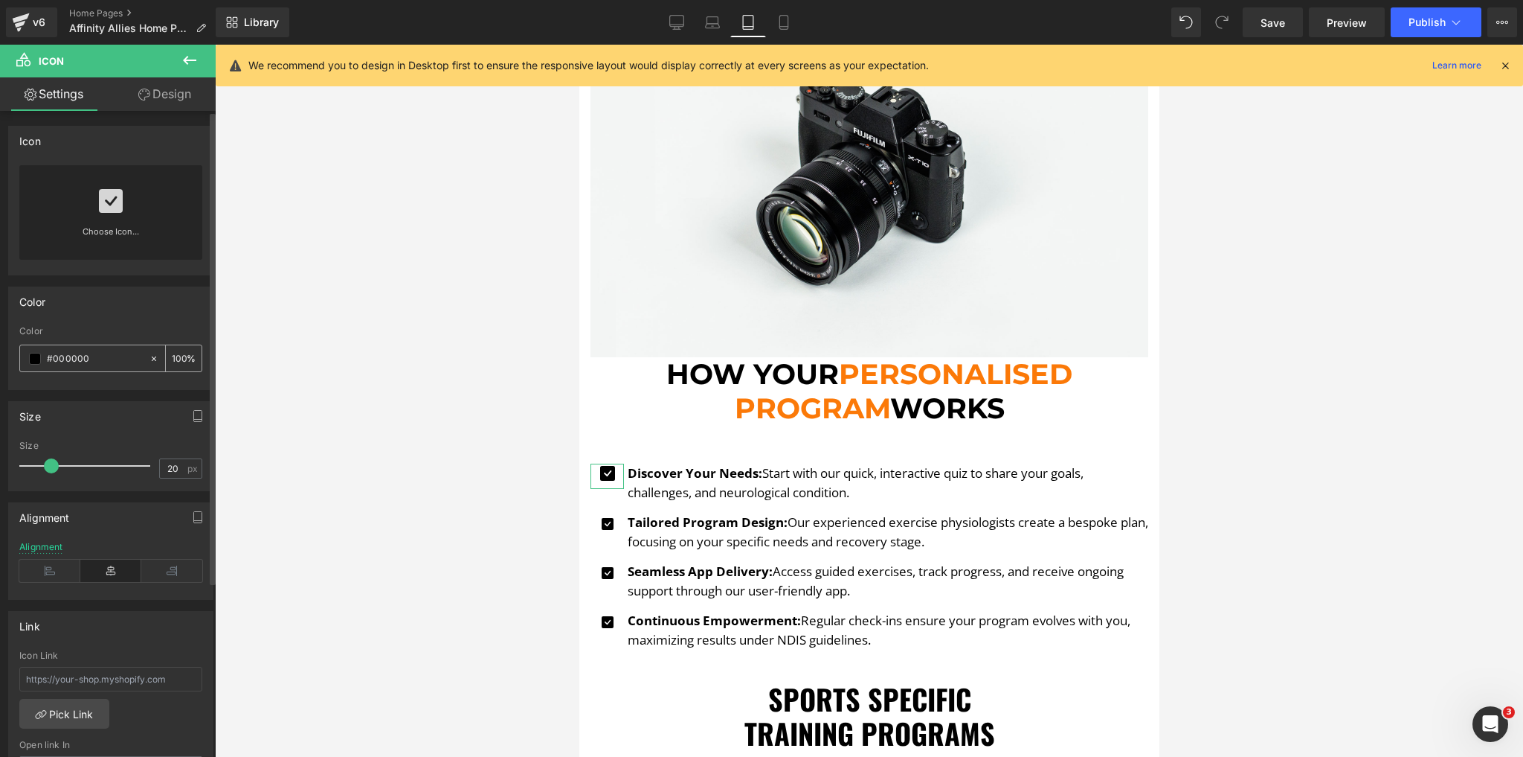
click at [81, 356] on input "#000000" at bounding box center [94, 358] width 95 height 16
paste input "fb7908"
type input "#fb7908"
click at [149, 423] on div "Size" at bounding box center [111, 416] width 204 height 28
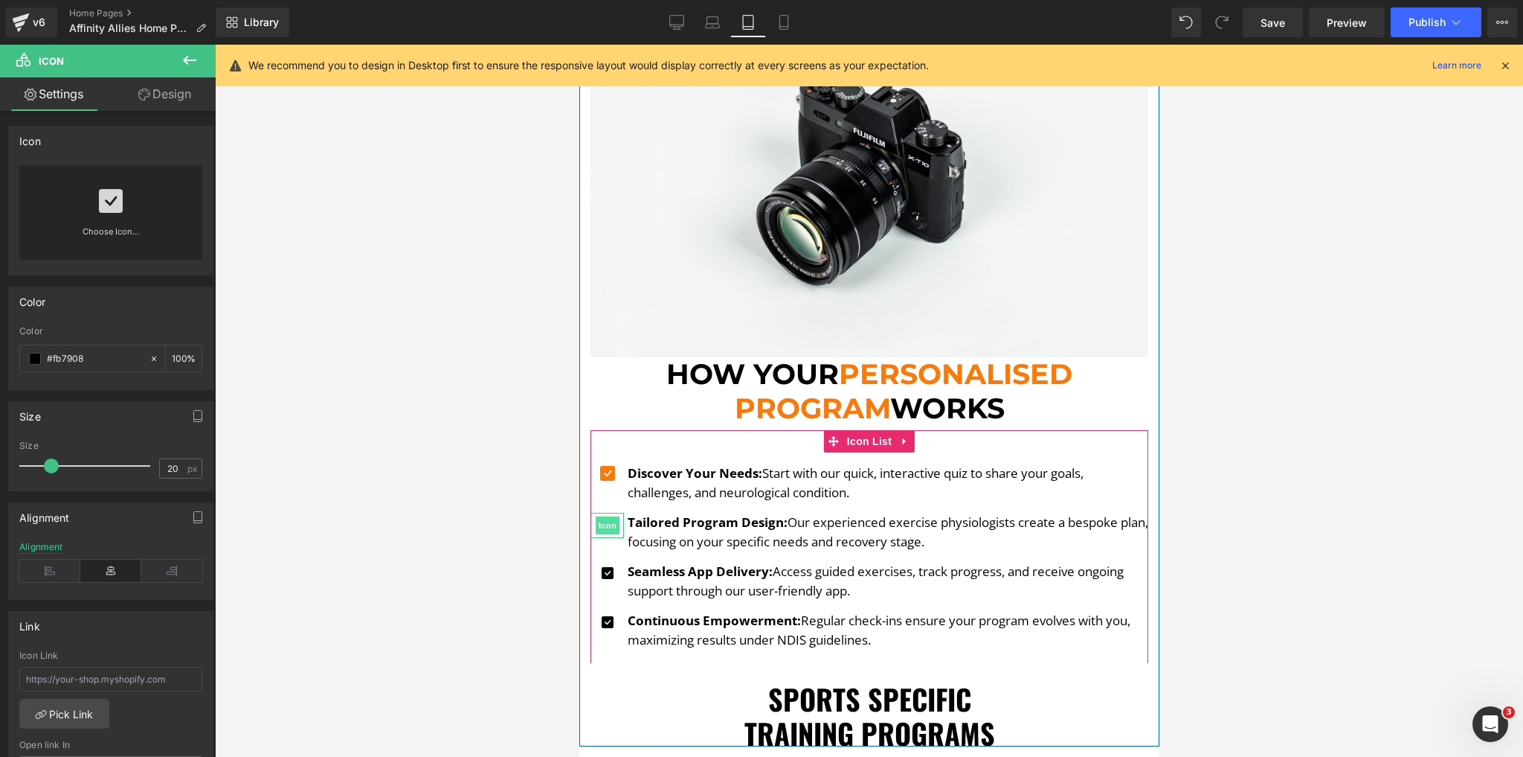
click at [601, 516] on span "Icon" at bounding box center [607, 525] width 24 height 18
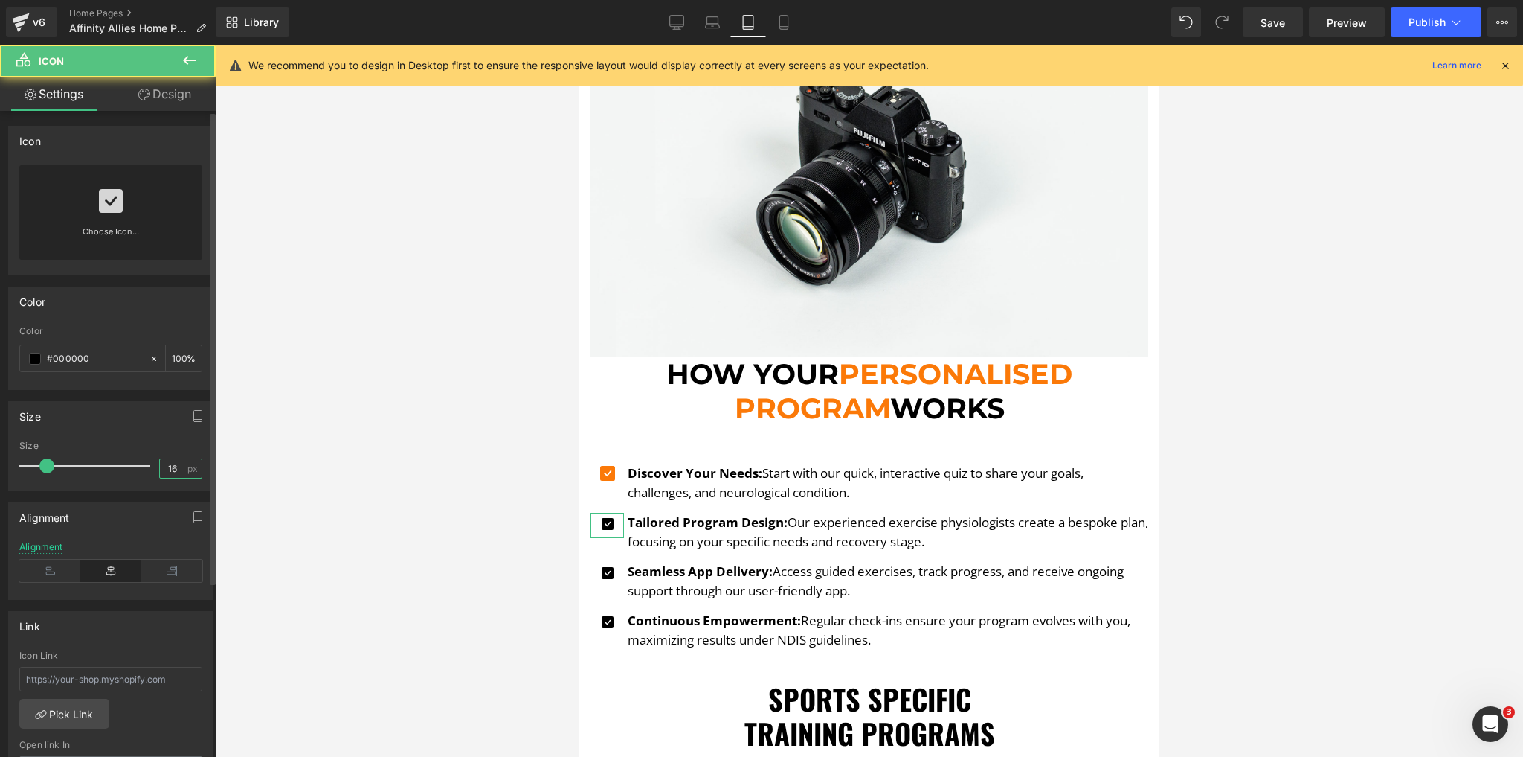
click at [161, 467] on input "16" at bounding box center [173, 468] width 26 height 19
type input "20"
click at [119, 359] on input "#000000" at bounding box center [94, 358] width 95 height 16
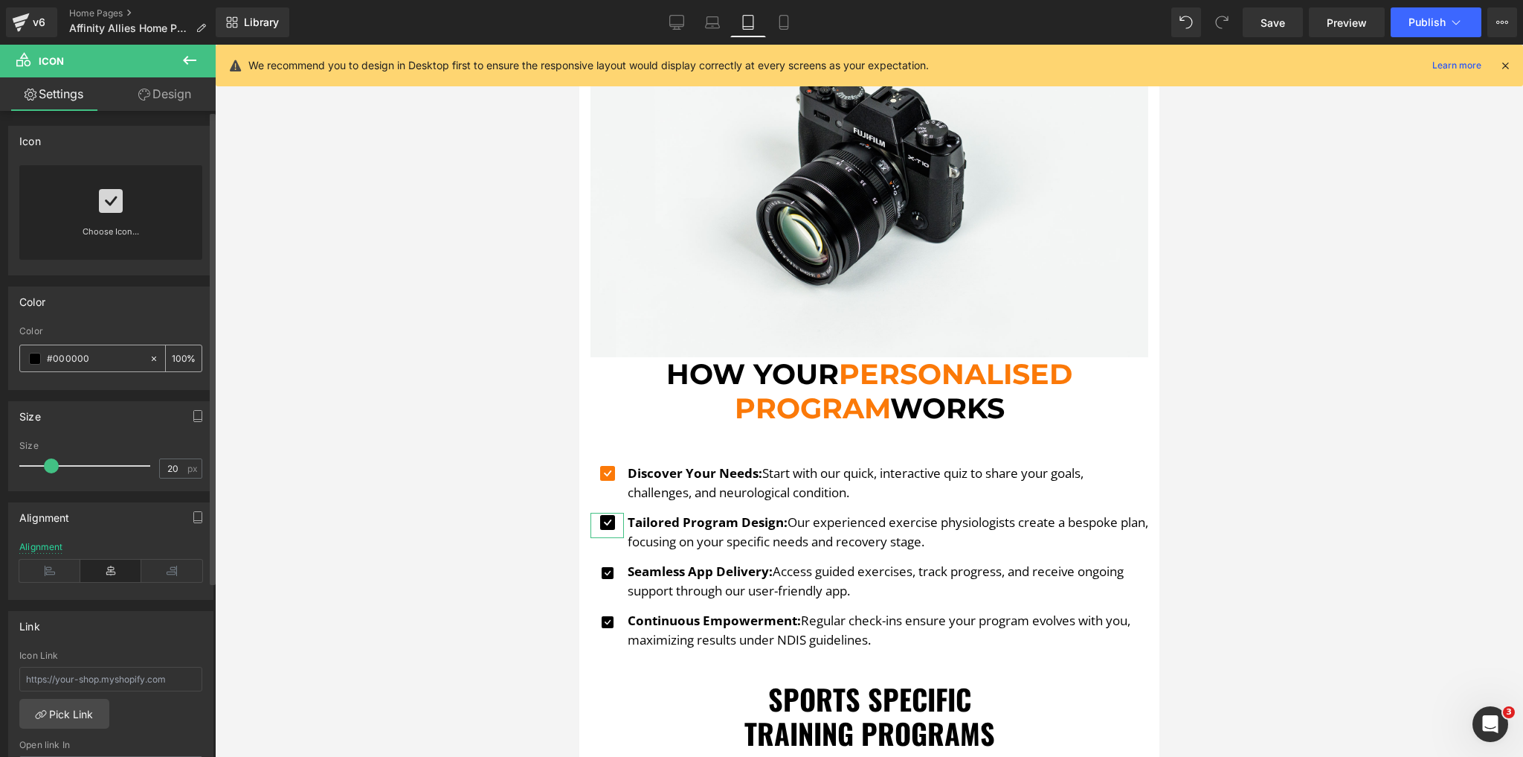
click at [119, 359] on input "#000000" at bounding box center [94, 358] width 95 height 16
paste input "fb7908"
type input "#fb7908"
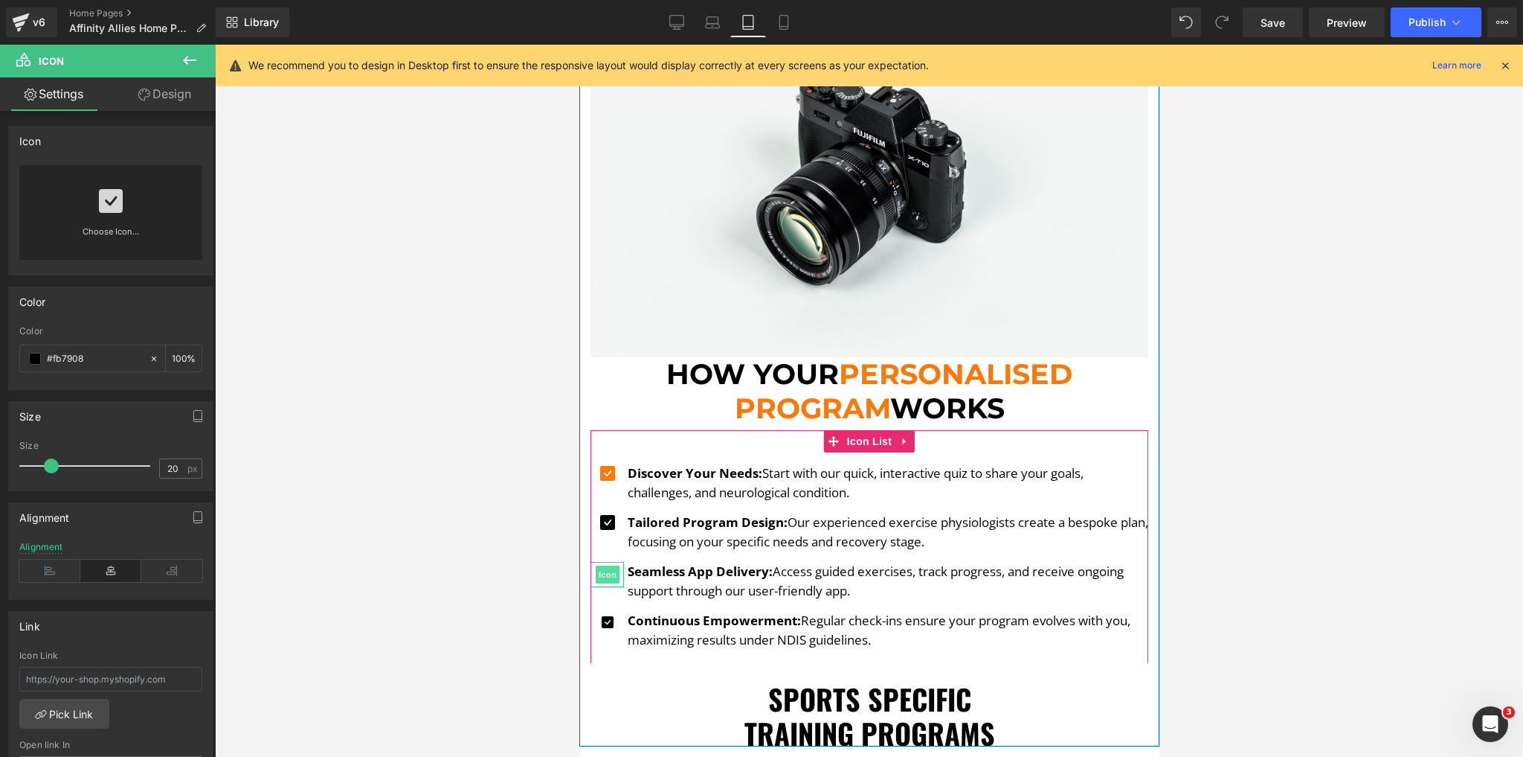
click at [600, 562] on div "Icon" at bounding box center [606, 574] width 33 height 25
click at [602, 566] on span "Icon" at bounding box center [607, 575] width 24 height 18
click at [600, 516] on span "Icon" at bounding box center [607, 525] width 24 height 18
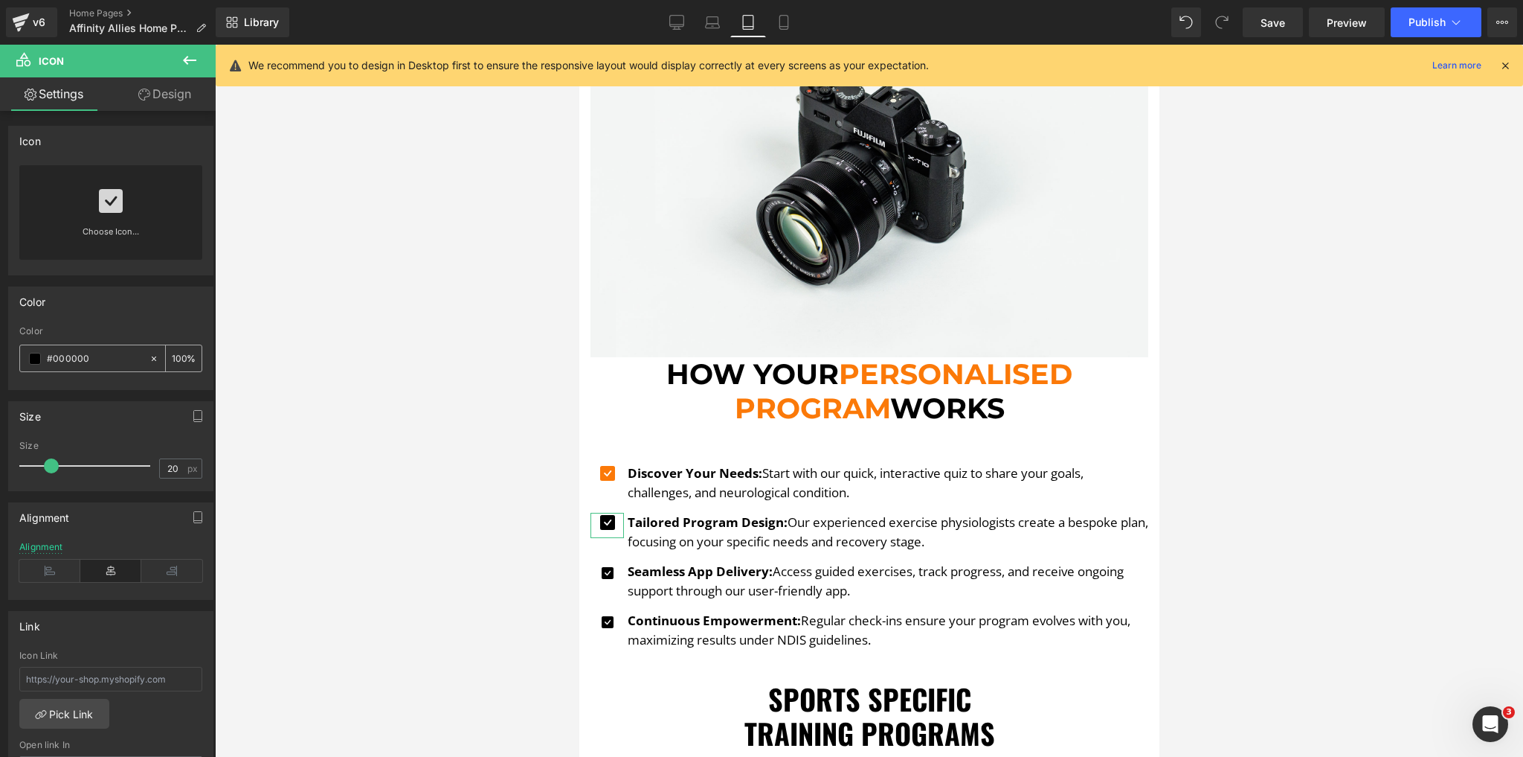
click at [68, 363] on input "#000000" at bounding box center [94, 358] width 95 height 16
type input "#fb7908"
click at [128, 403] on div "Size" at bounding box center [111, 416] width 204 height 28
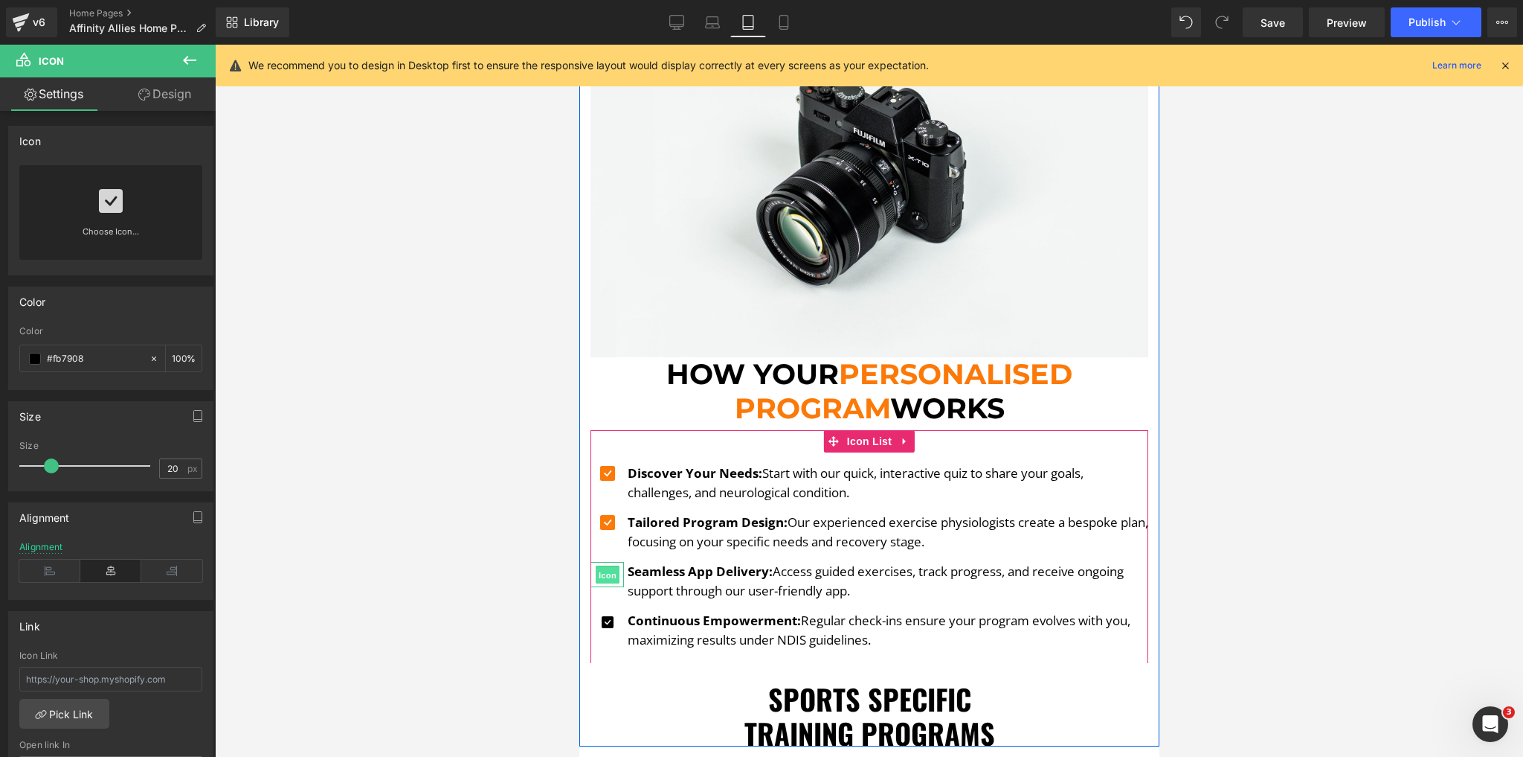
click at [601, 566] on span "Icon" at bounding box center [607, 575] width 24 height 18
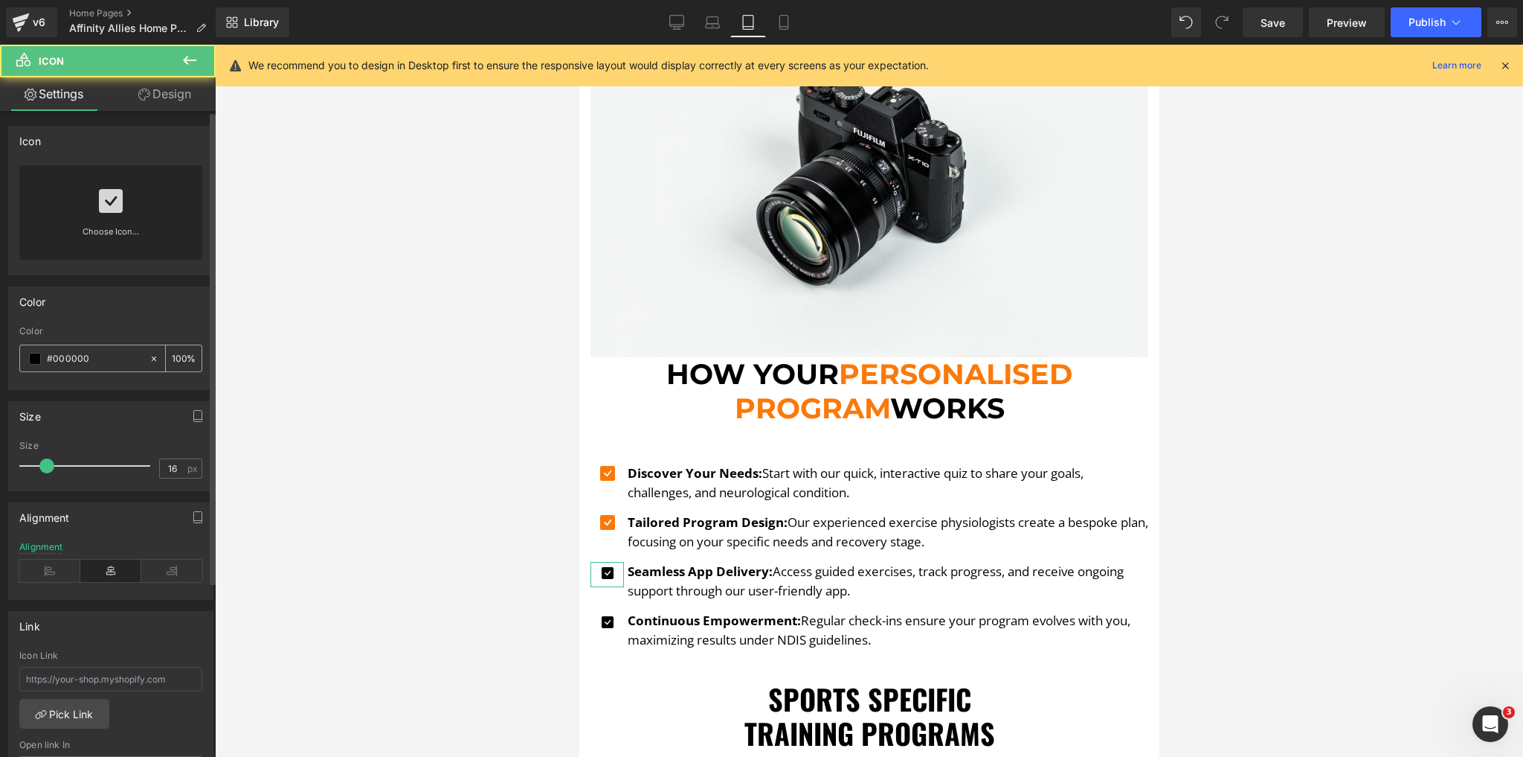
click at [82, 364] on input "#000000" at bounding box center [94, 358] width 95 height 16
paste input "fb7908"
type input "#fb7908"
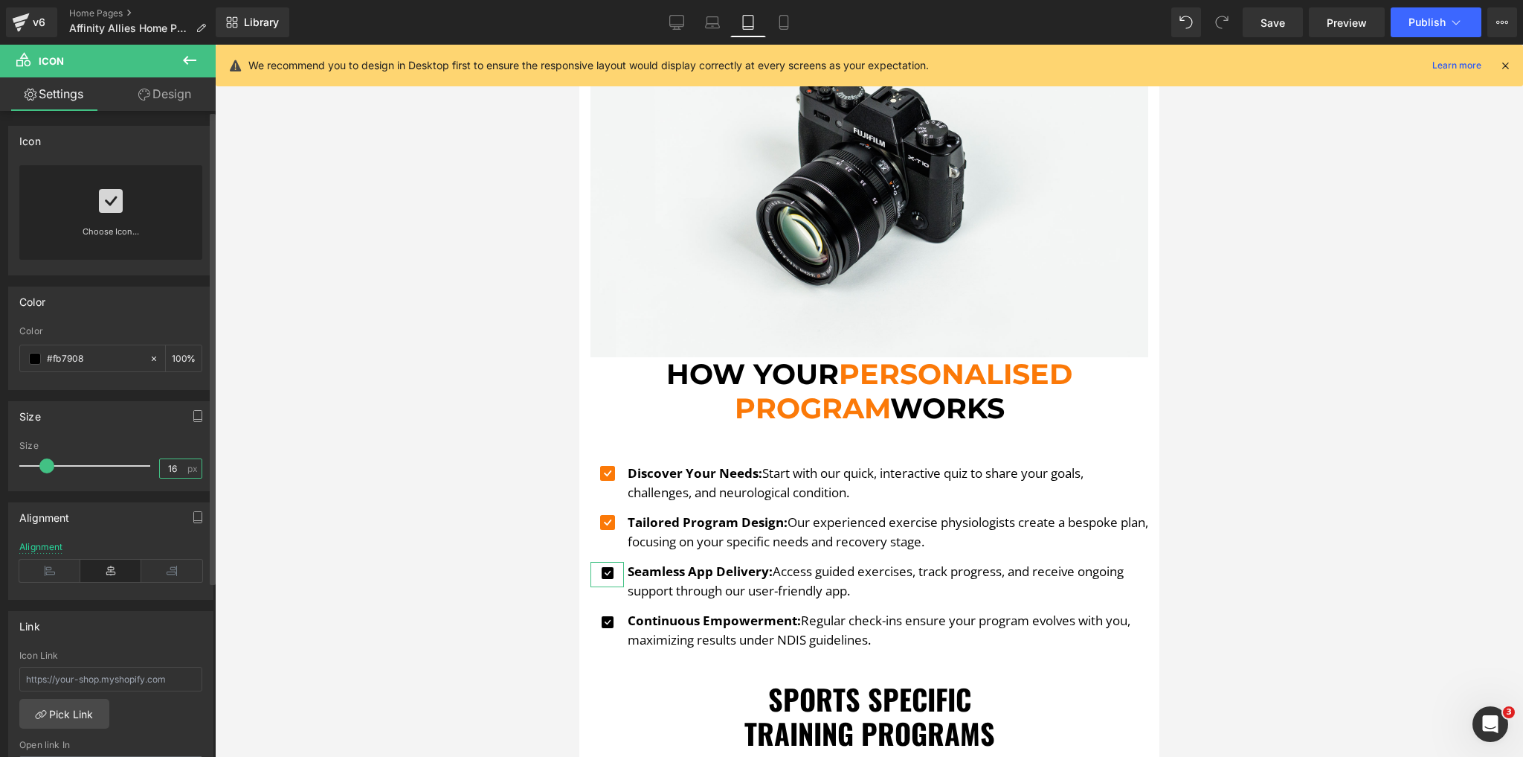
click at [169, 467] on input "16" at bounding box center [173, 468] width 26 height 19
type input "20"
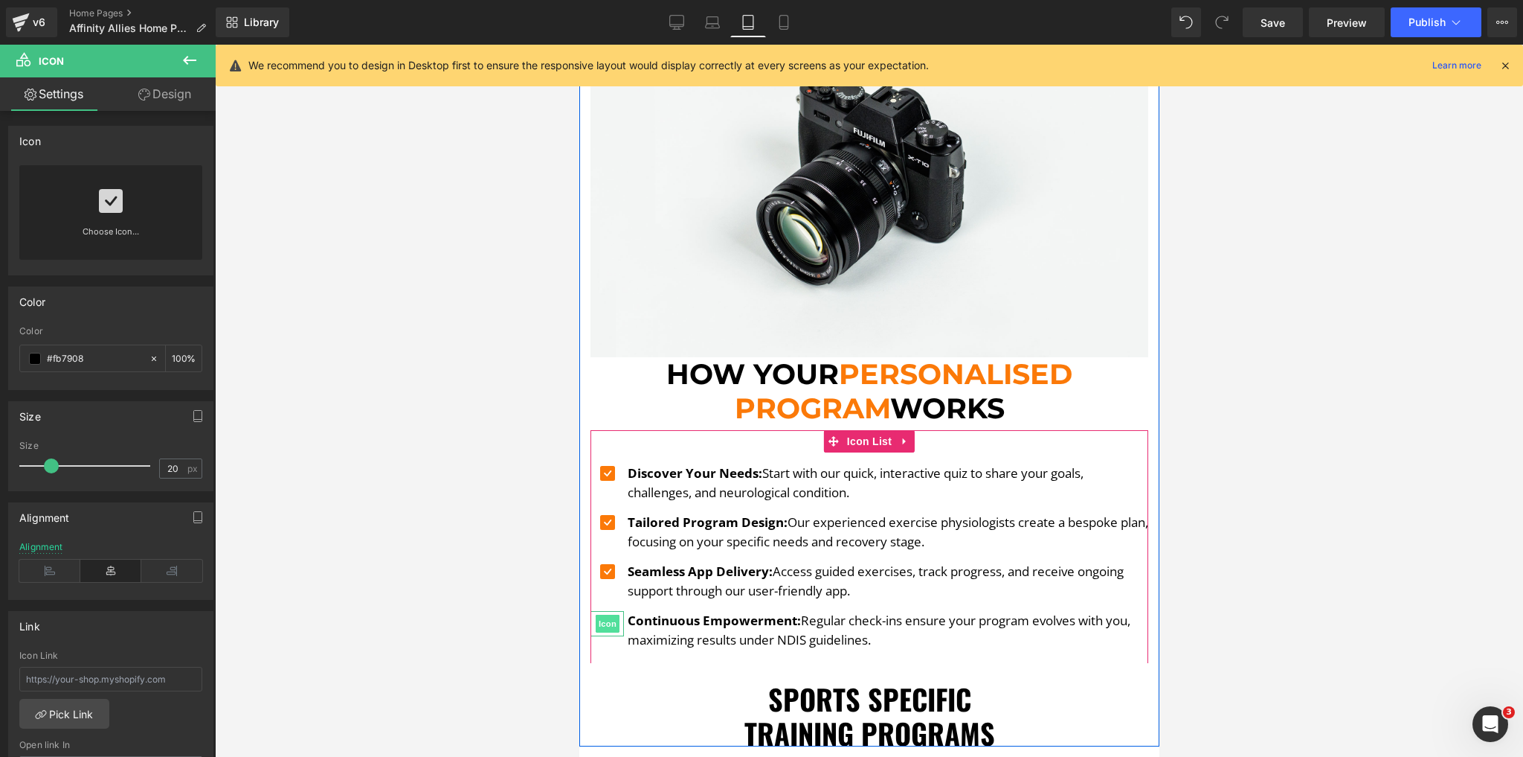
click at [599, 614] on span "Icon" at bounding box center [607, 623] width 24 height 18
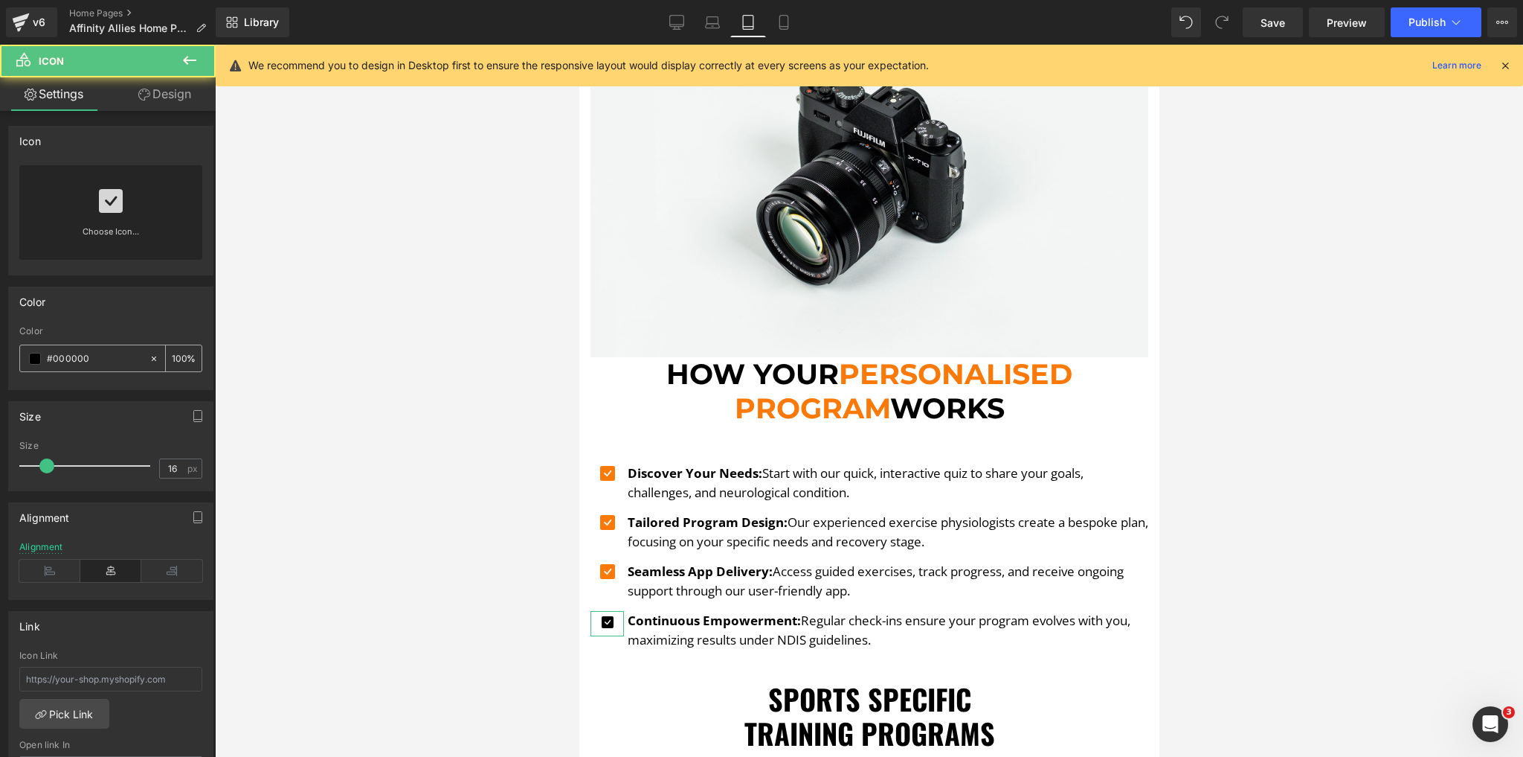
click at [89, 351] on input "#000000" at bounding box center [94, 358] width 95 height 16
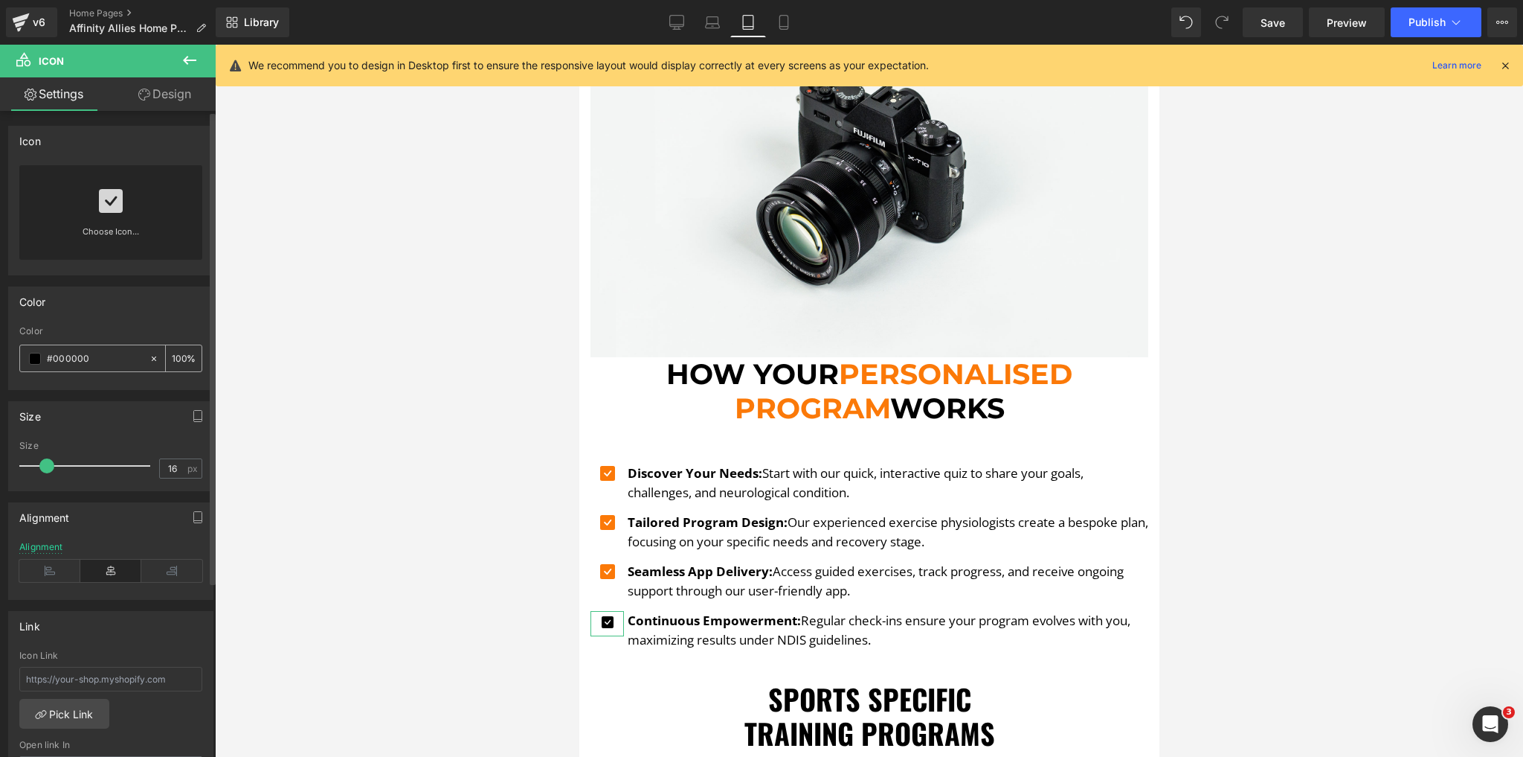
paste input "fb7908"
type input "#fb7908"
click at [179, 470] on input "16" at bounding box center [173, 468] width 26 height 19
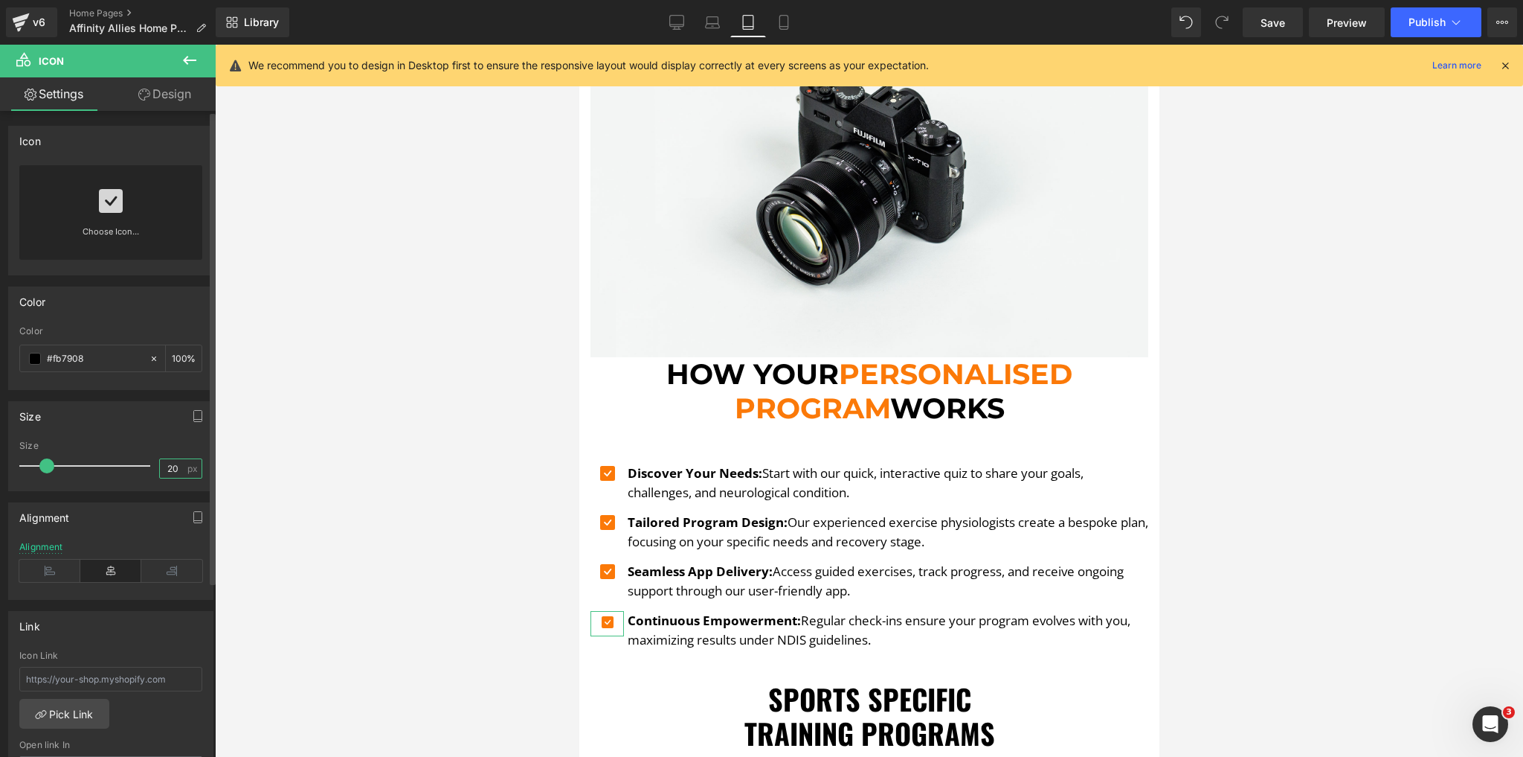
type input "20"
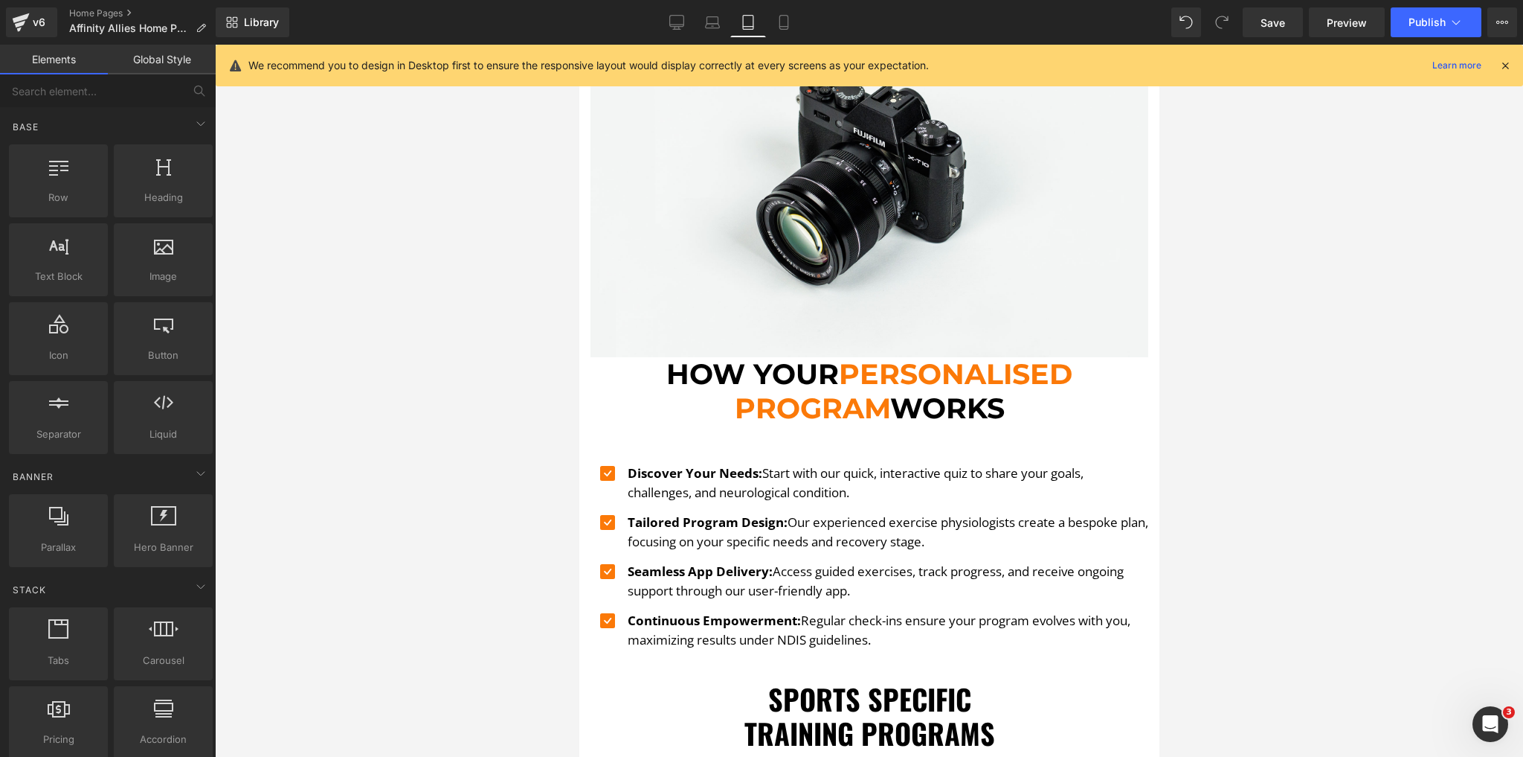
click at [465, 446] on div at bounding box center [869, 401] width 1308 height 712
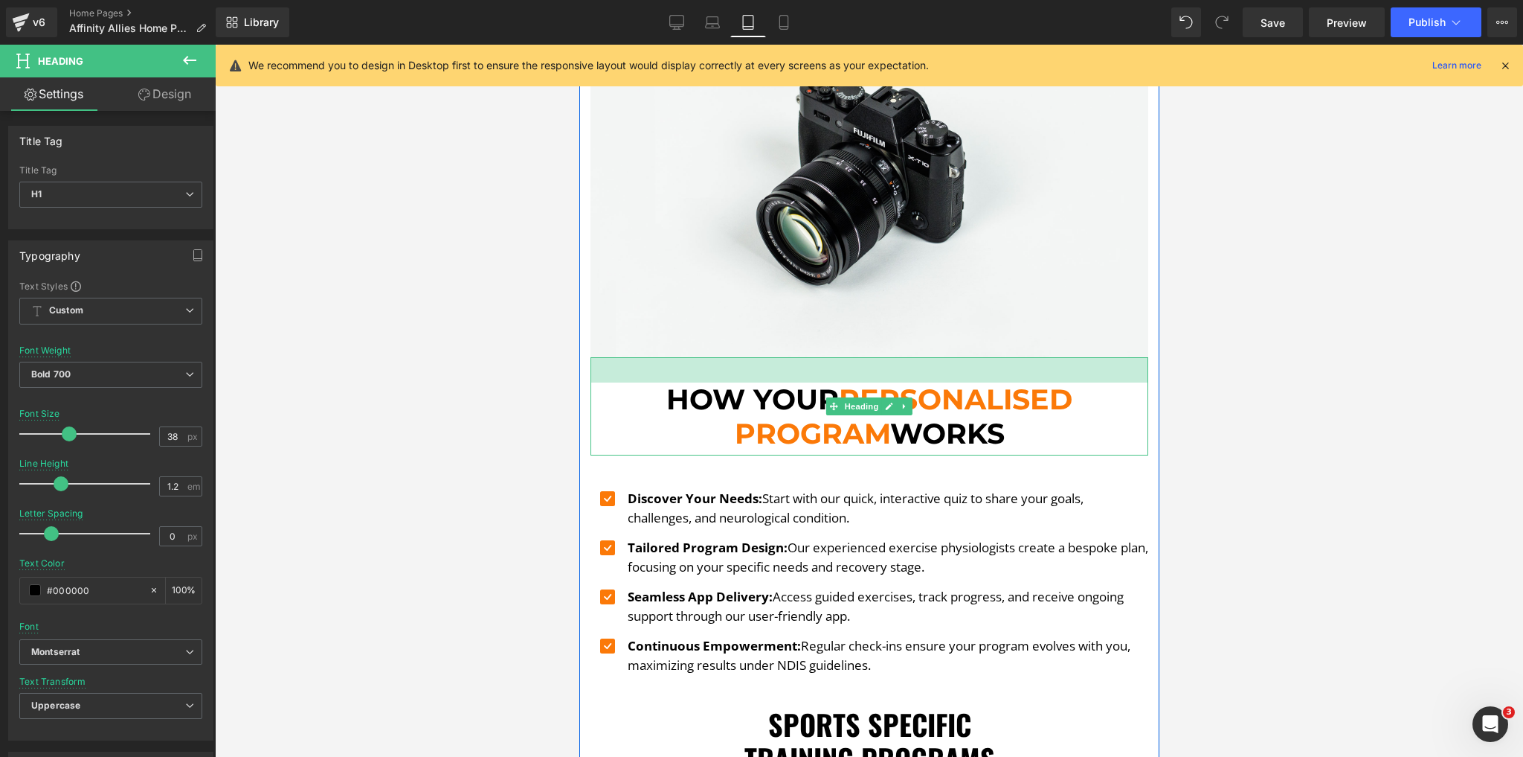
drag, startPoint x: 858, startPoint y: 347, endPoint x: 861, endPoint y: 372, distance: 25.5
click at [861, 372] on div "How Your Personalised Program Works Heading 34px" at bounding box center [869, 406] width 558 height 98
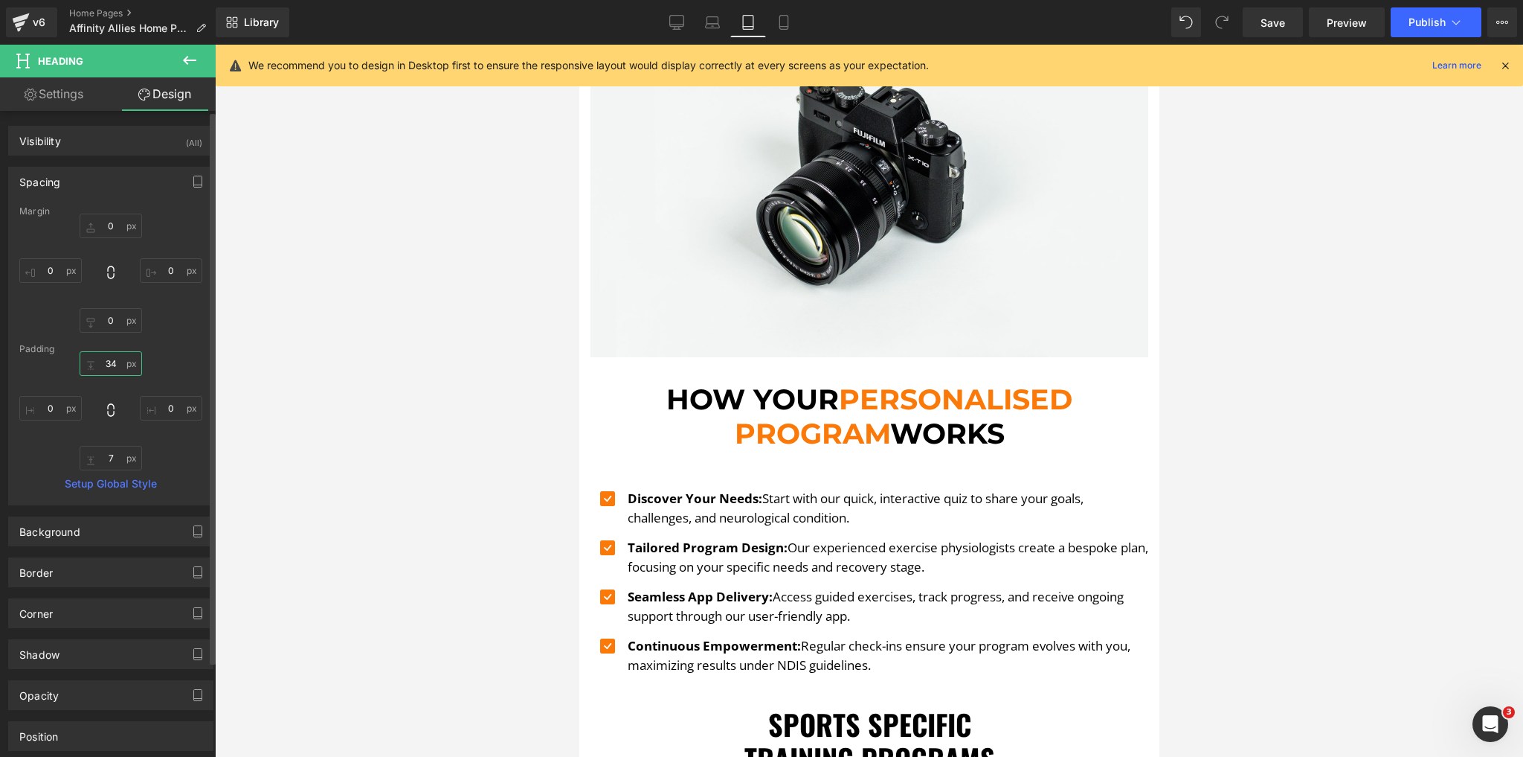
click at [115, 360] on input "34" at bounding box center [111, 363] width 62 height 25
type input "50"
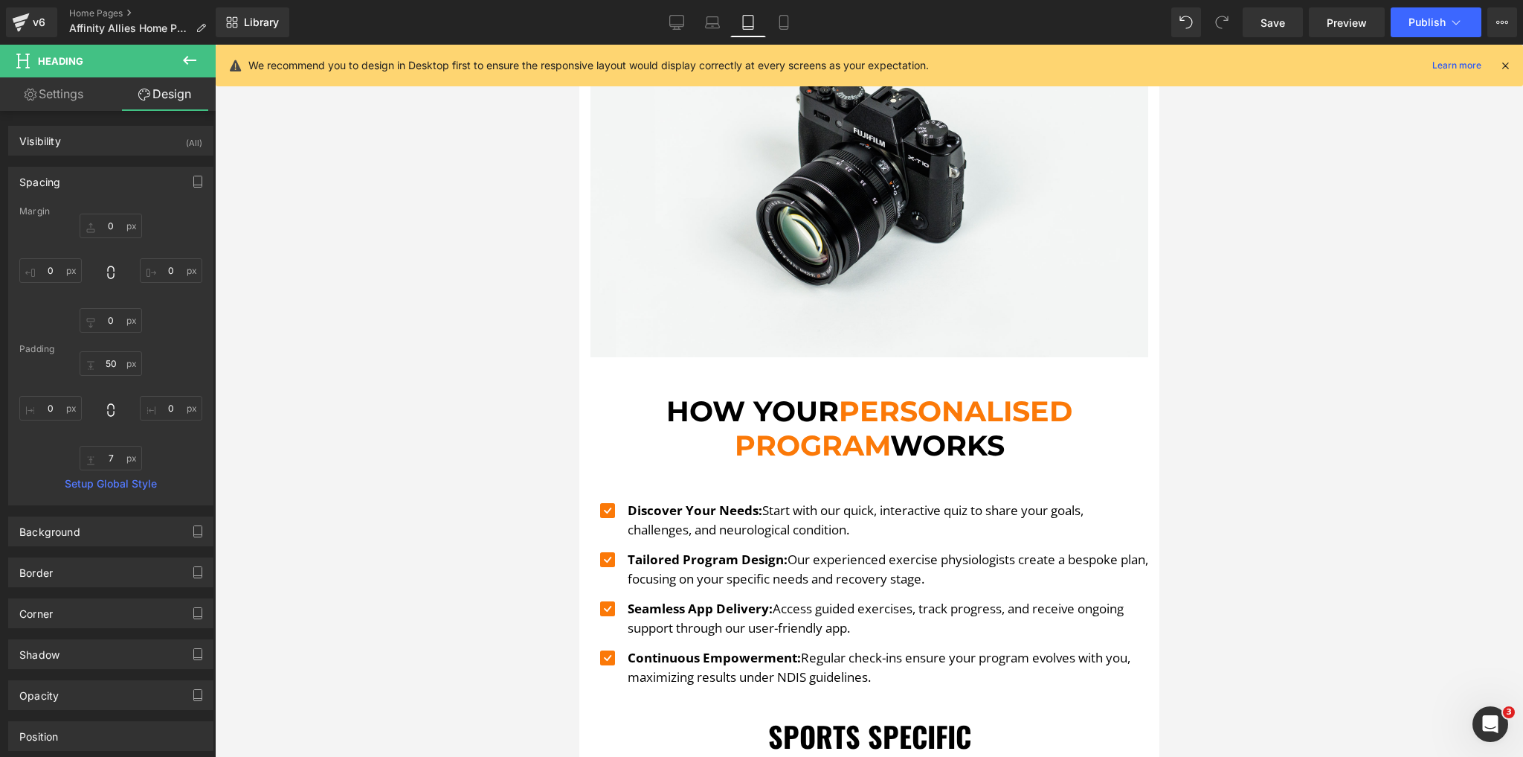
click at [475, 506] on div at bounding box center [869, 401] width 1308 height 712
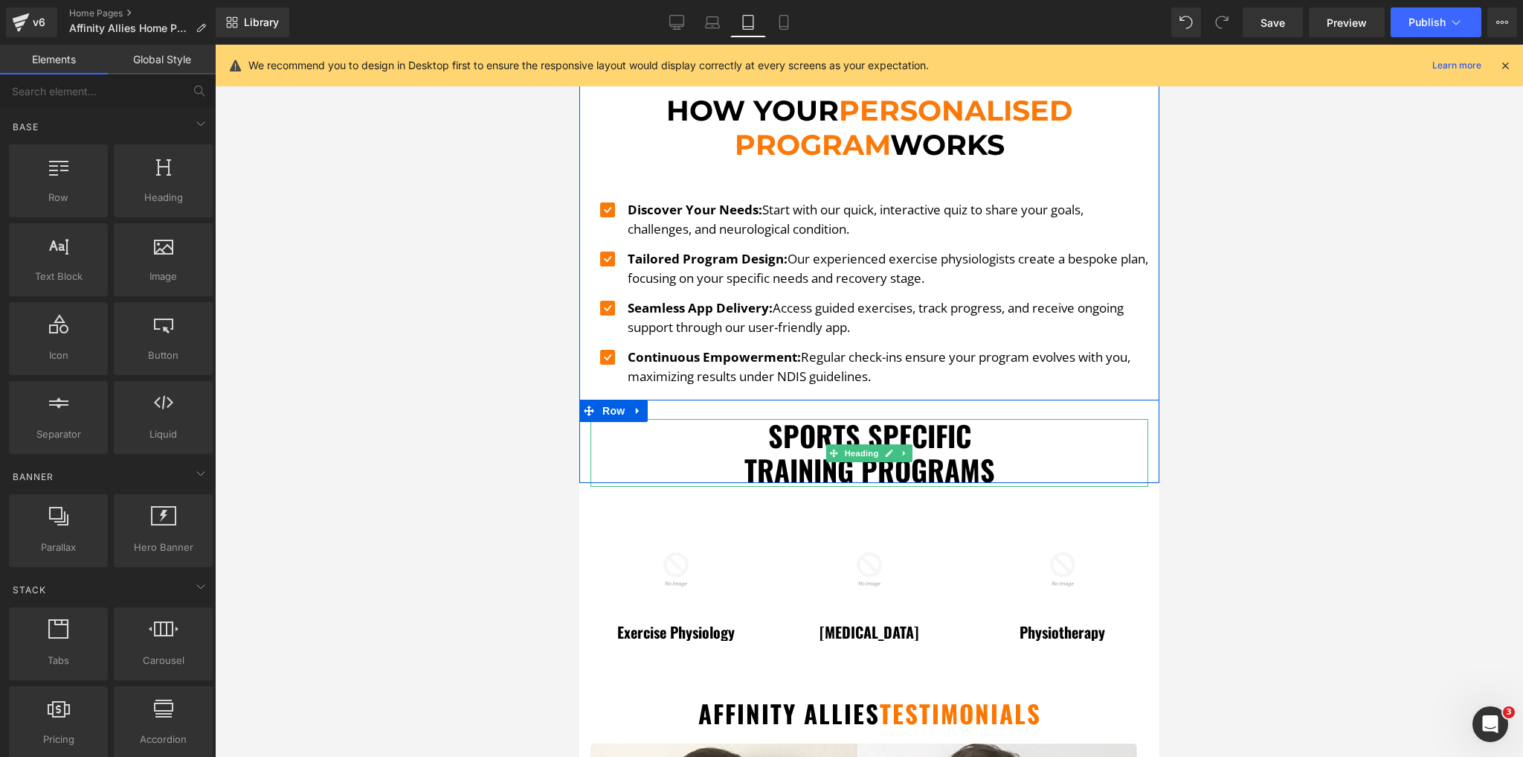
scroll to position [1610, 0]
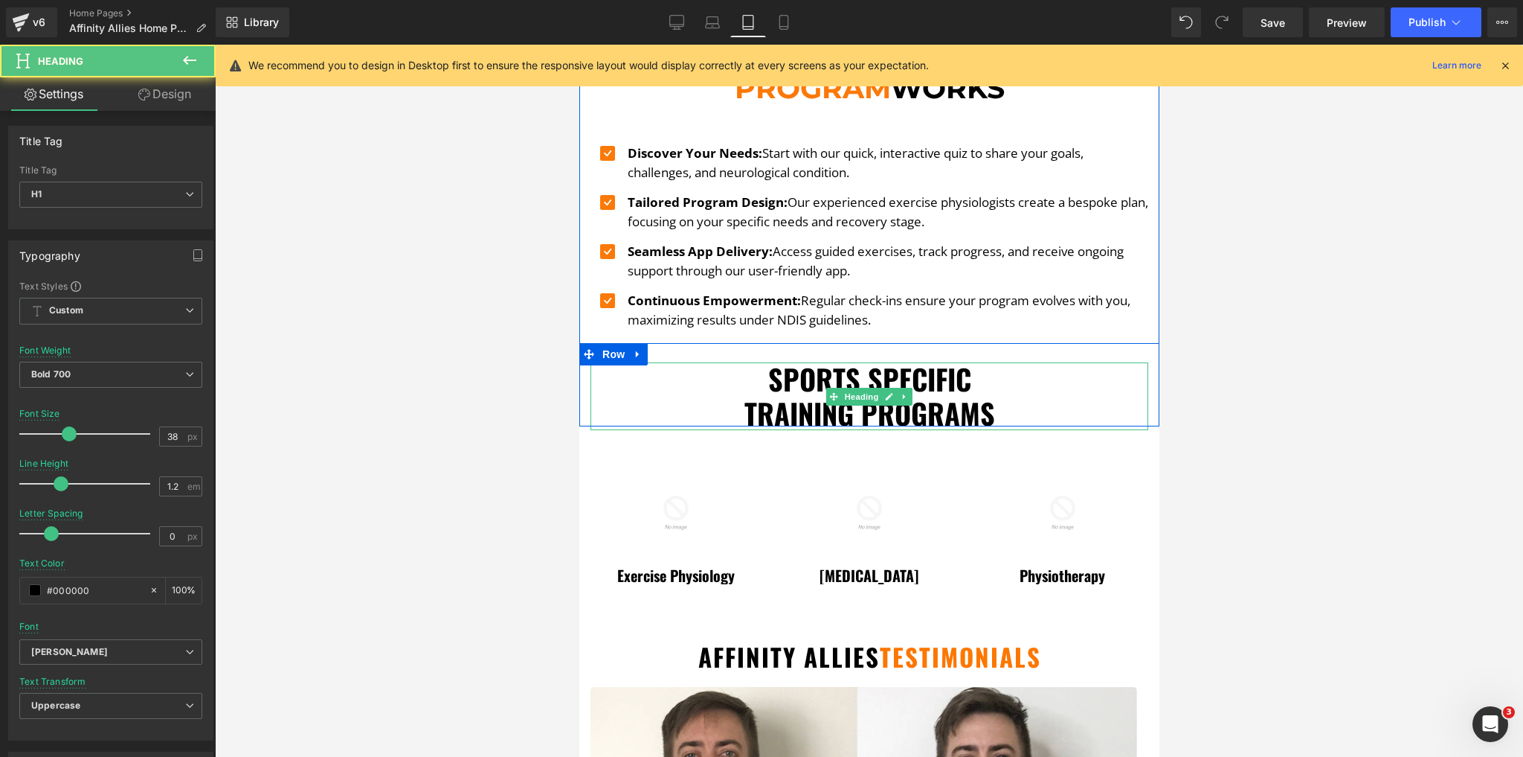
click at [828, 362] on h1 "Sports Specific" at bounding box center [869, 379] width 558 height 34
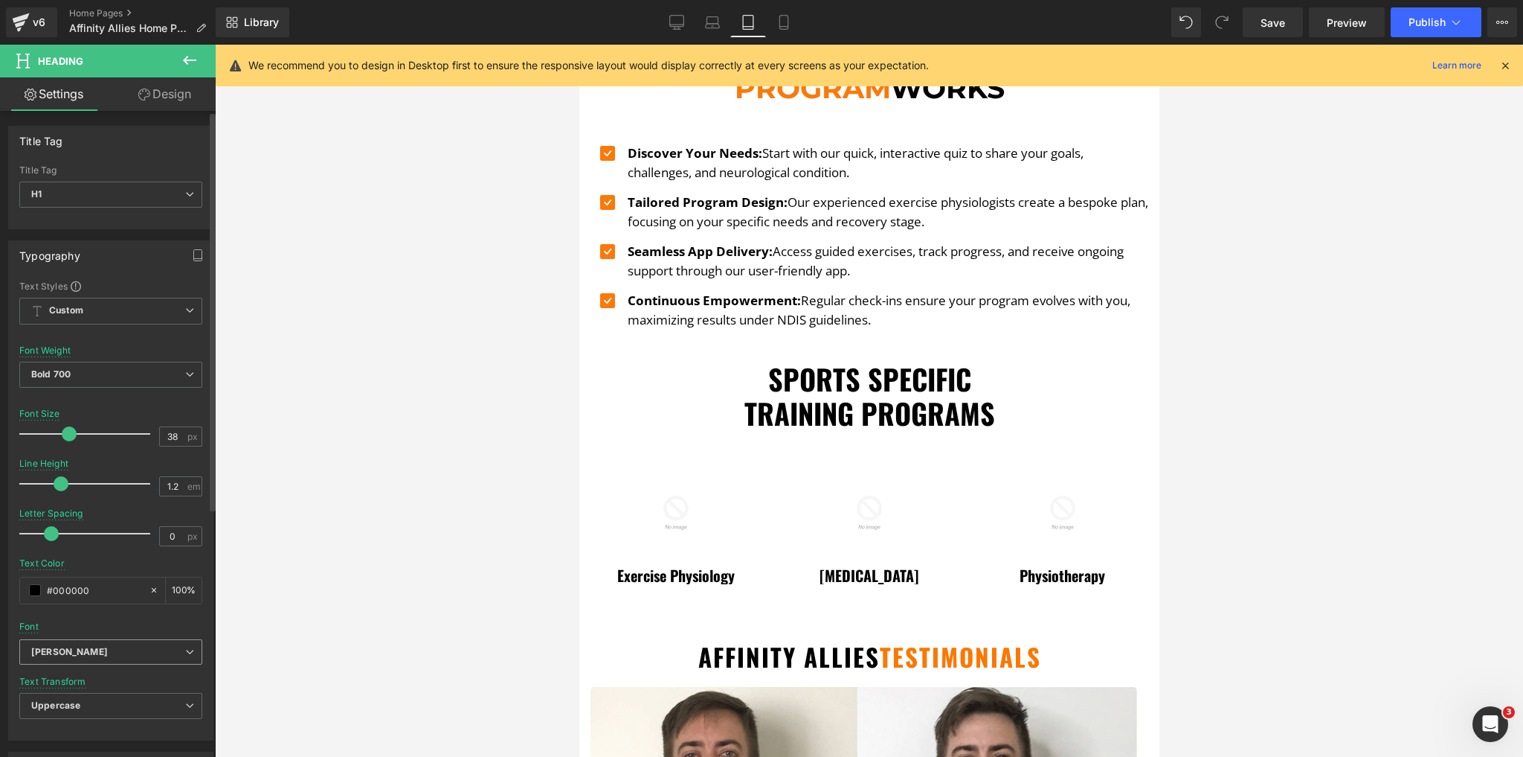
click at [96, 646] on b "[PERSON_NAME]" at bounding box center [108, 652] width 154 height 13
click at [78, 708] on li "Montserrat" at bounding box center [111, 702] width 184 height 24
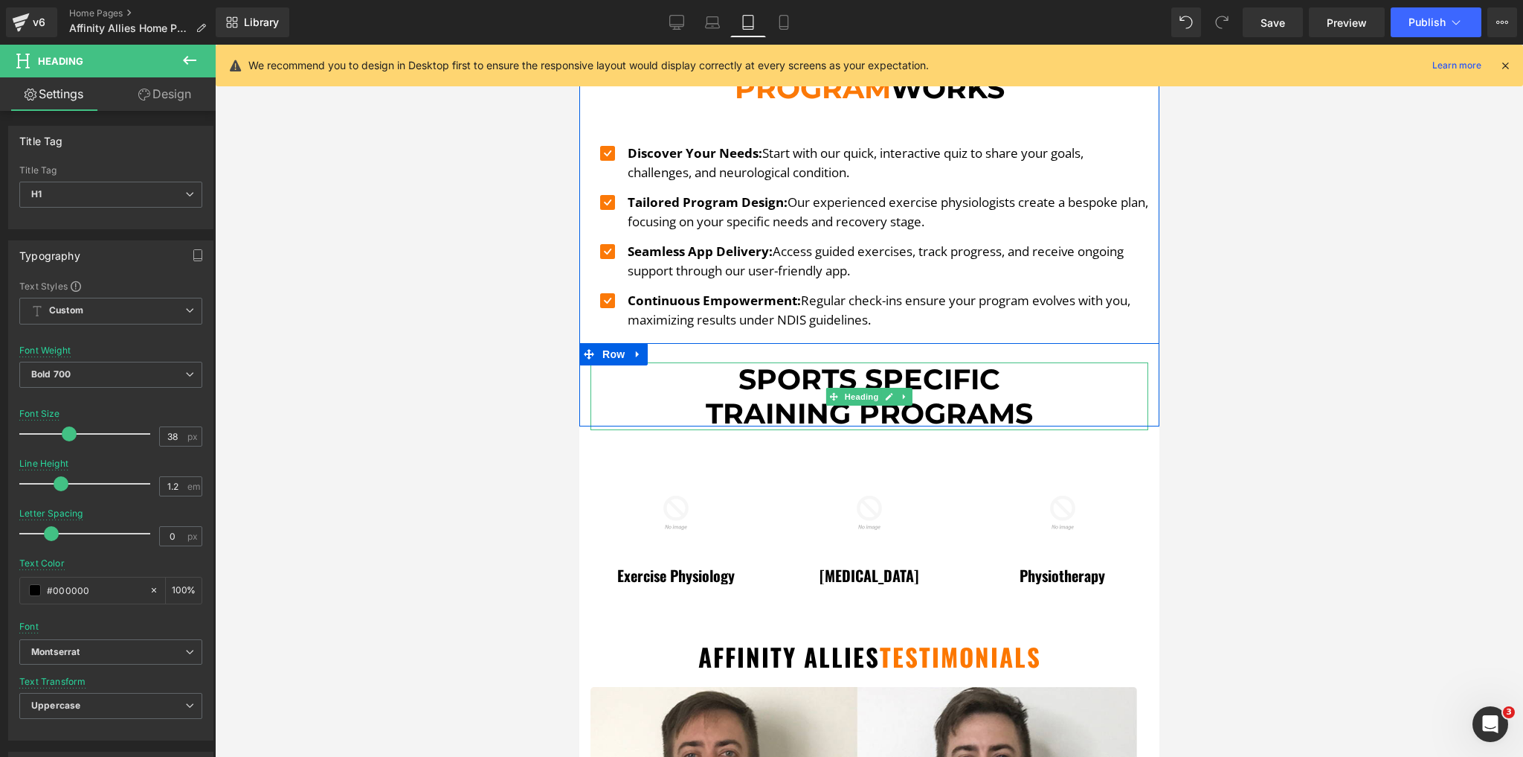
click at [841, 362] on h1 "Sports Specific" at bounding box center [869, 379] width 558 height 34
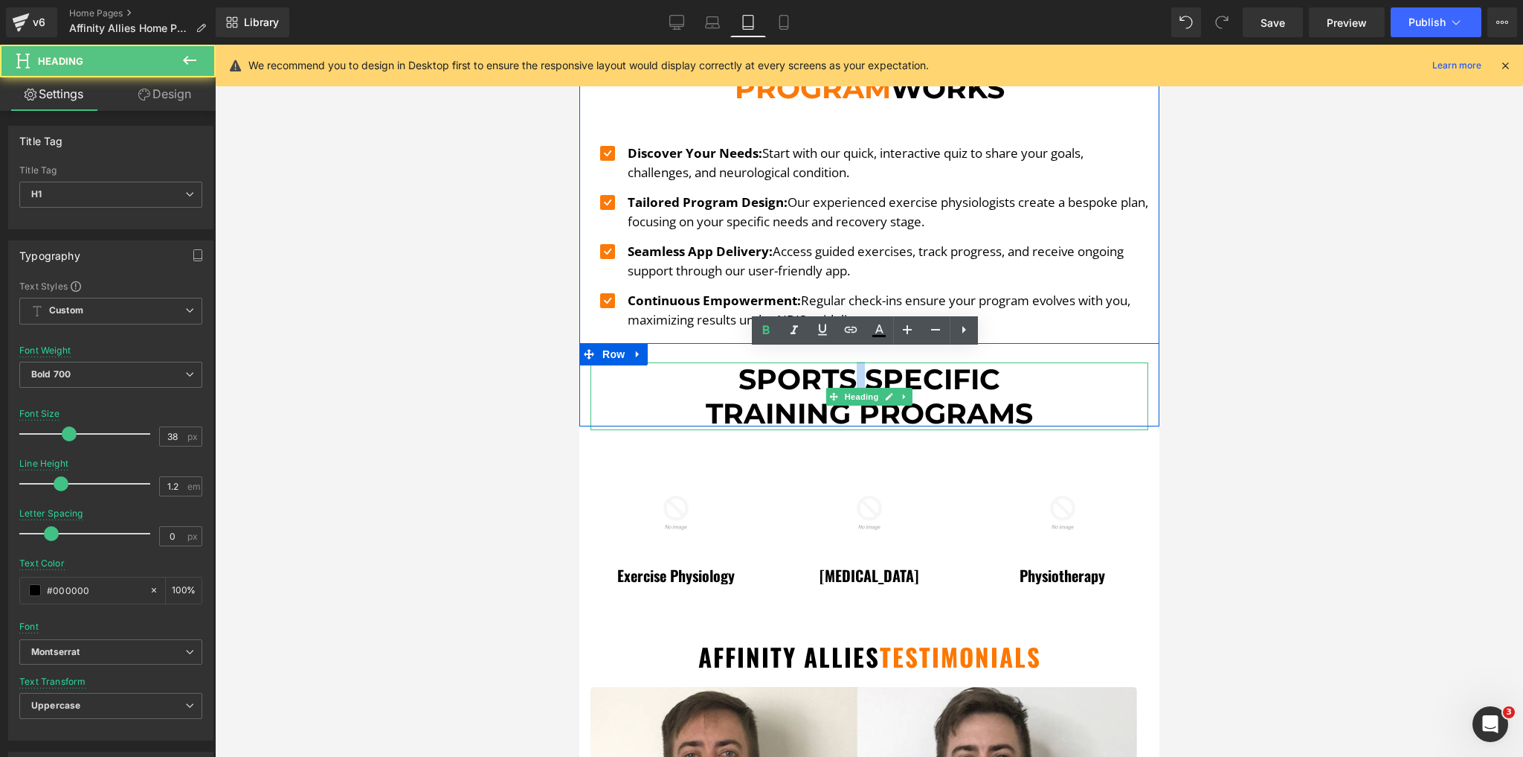
click at [841, 362] on h1 "Sports Specific" at bounding box center [869, 379] width 558 height 34
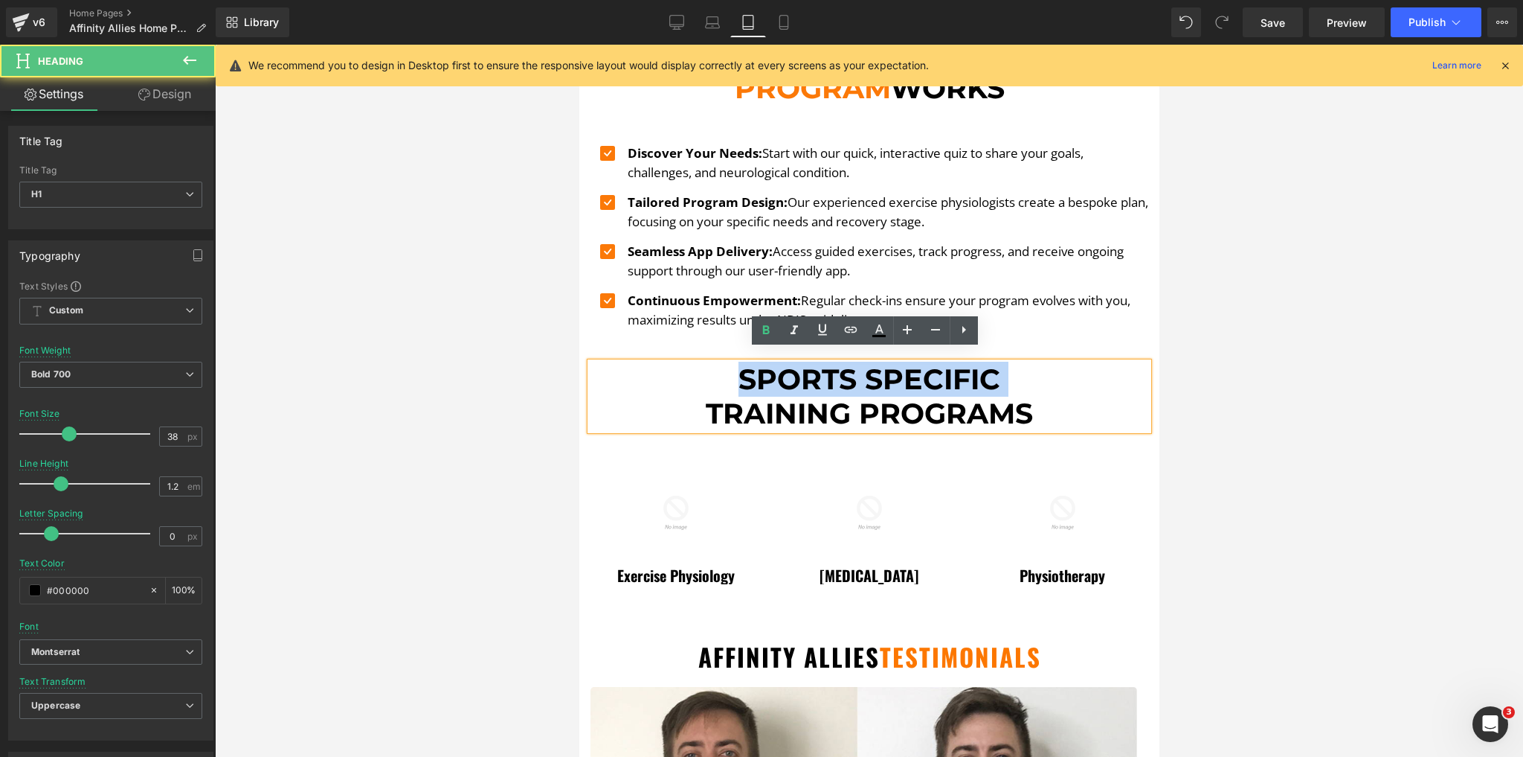
click at [841, 362] on h1 "Sports Specific" at bounding box center [869, 379] width 558 height 34
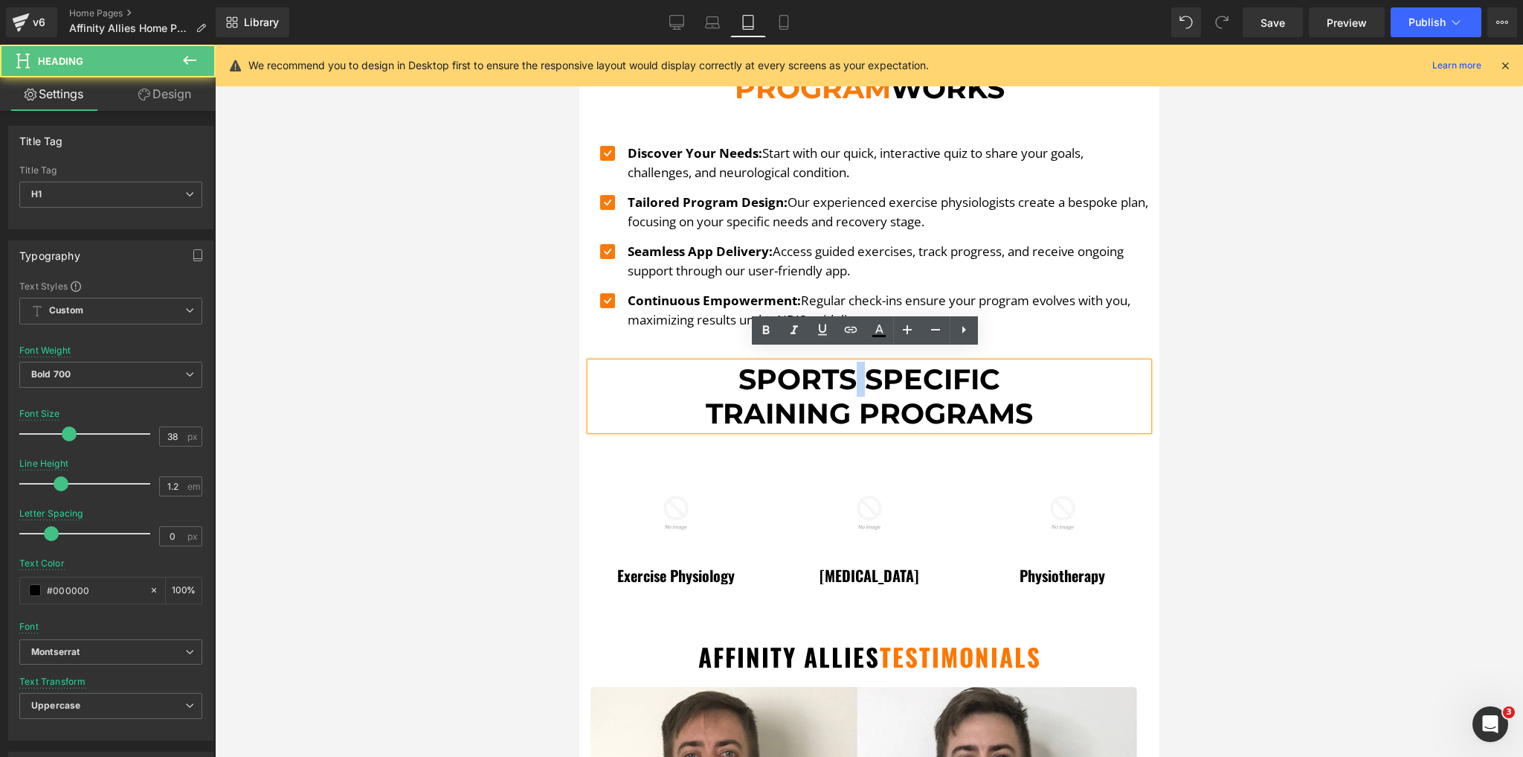
click at [841, 362] on h1 "Sports Specific" at bounding box center [869, 379] width 558 height 34
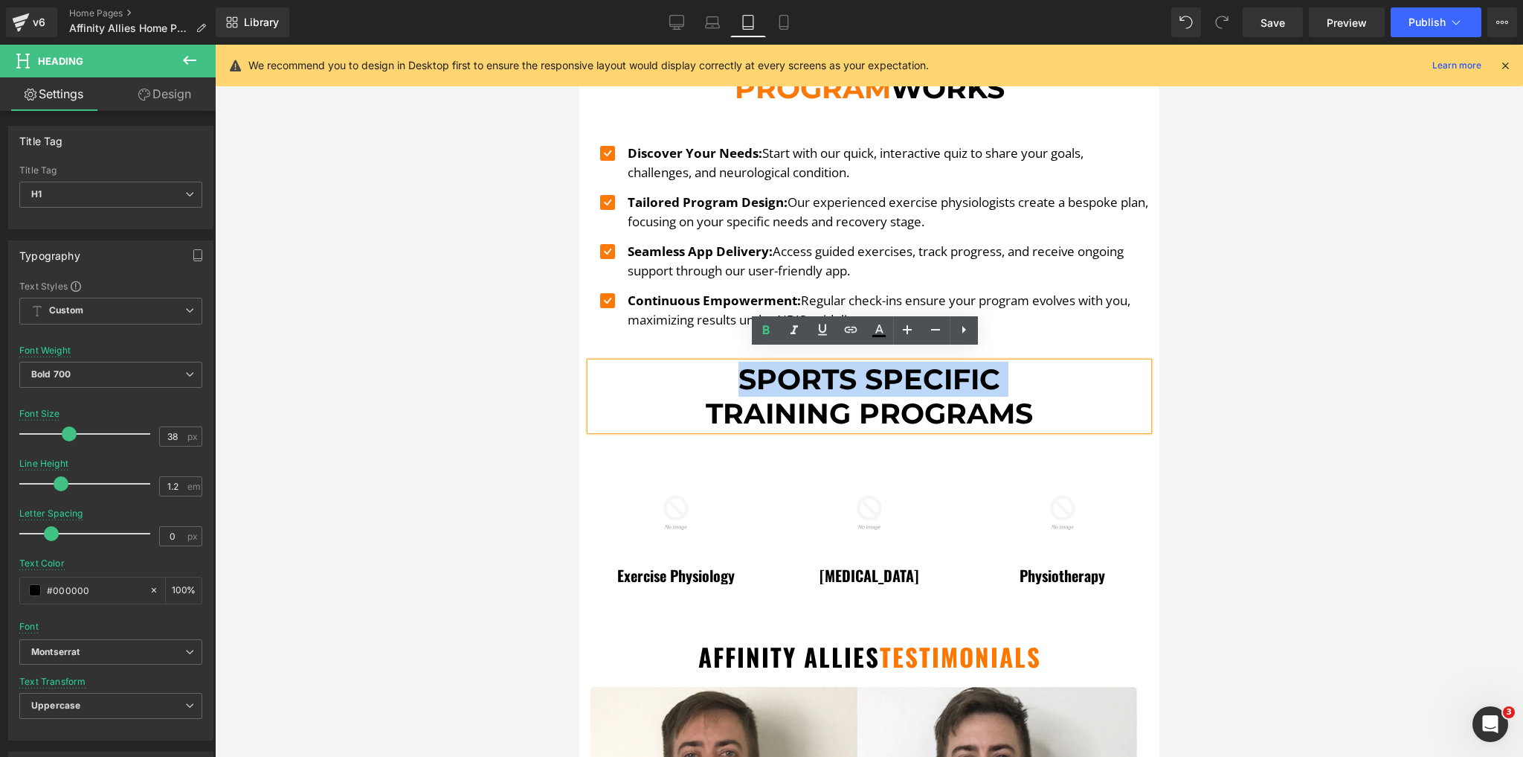
click at [841, 362] on h1 "Sports Specific" at bounding box center [869, 379] width 558 height 34
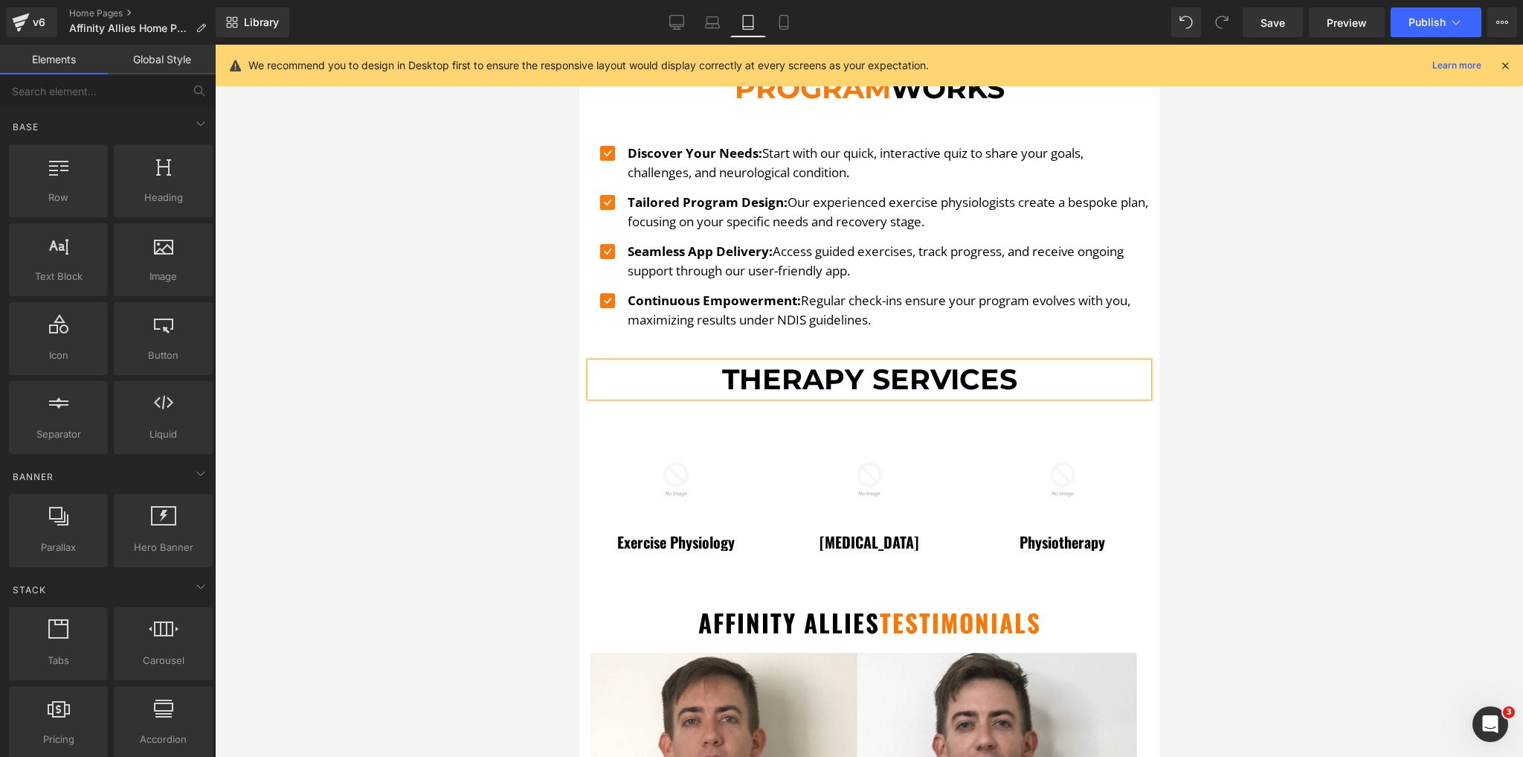
click at [447, 426] on div at bounding box center [869, 401] width 1308 height 712
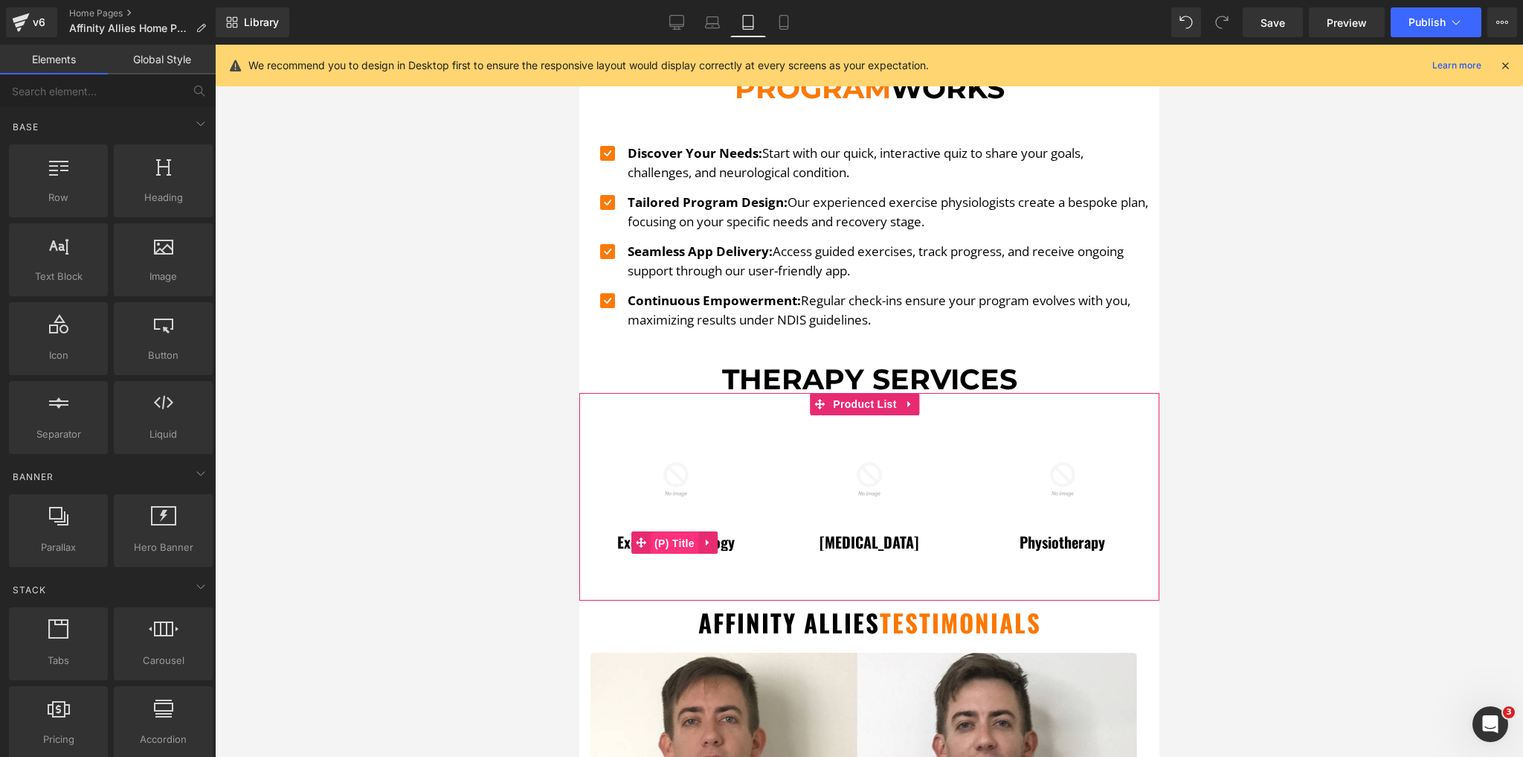
click at [658, 532] on span "(P) Title" at bounding box center [674, 543] width 48 height 22
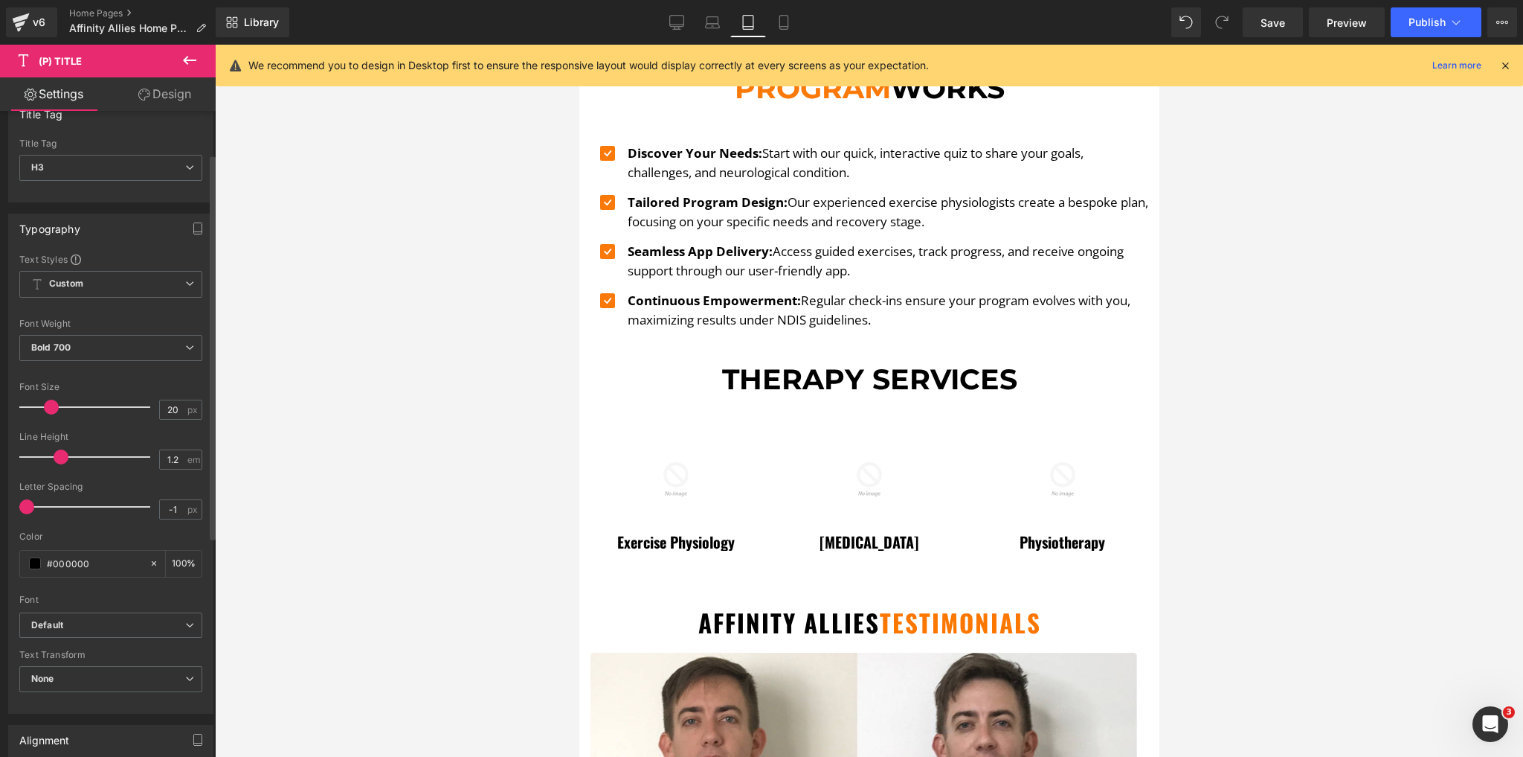
scroll to position [179, 0]
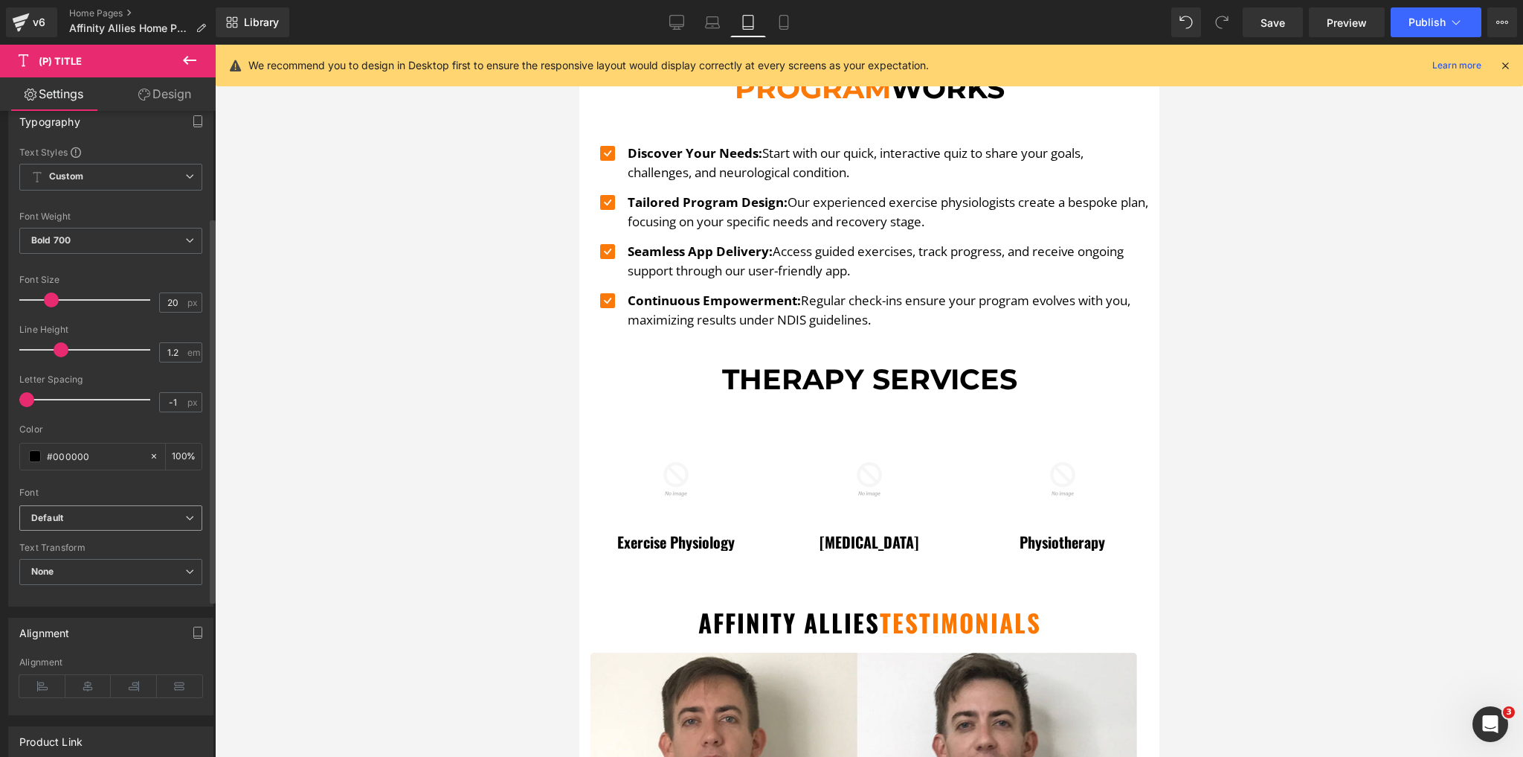
click at [128, 520] on b "Default" at bounding box center [108, 518] width 154 height 13
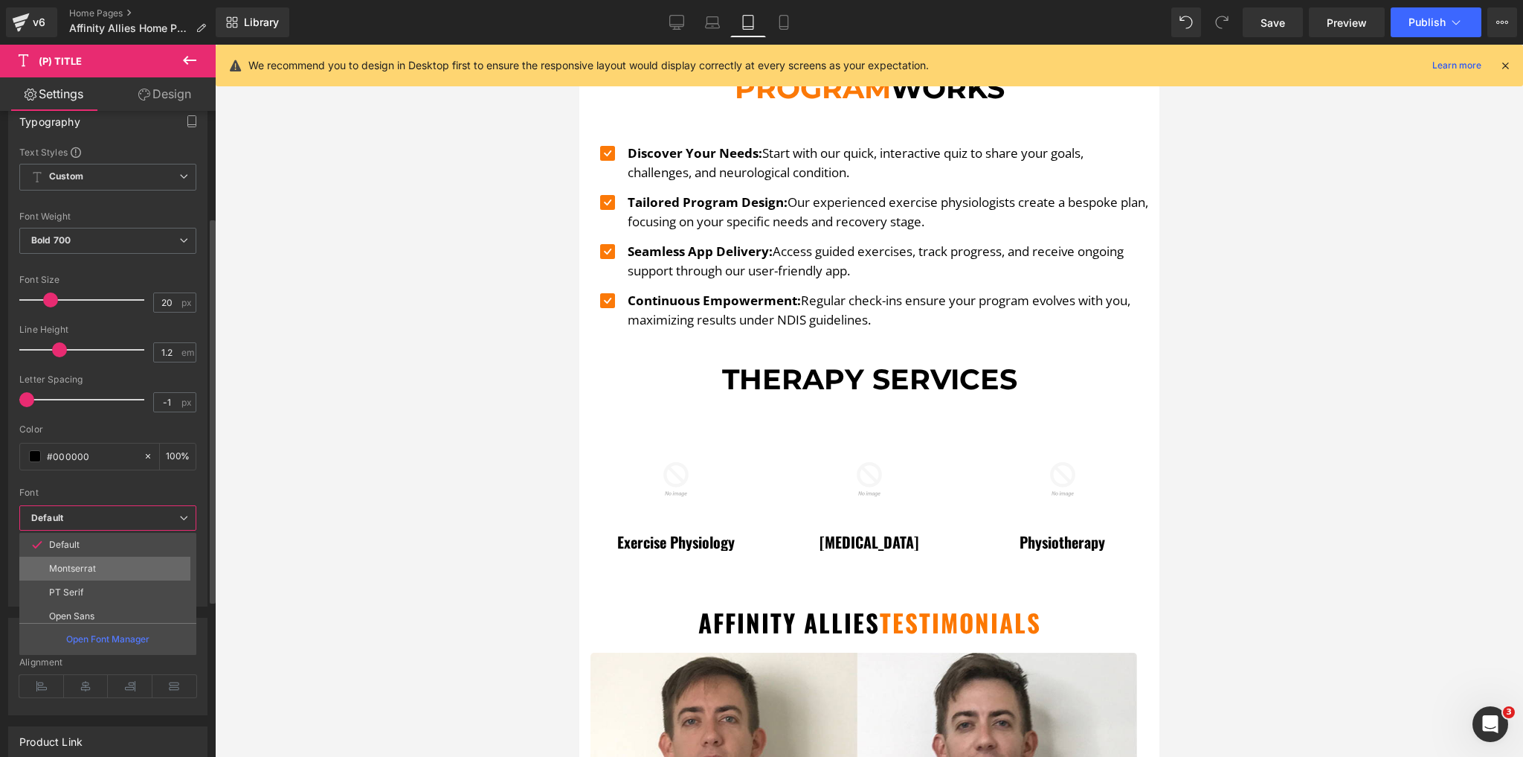
click at [93, 574] on li "Montserrat" at bounding box center [111, 568] width 184 height 24
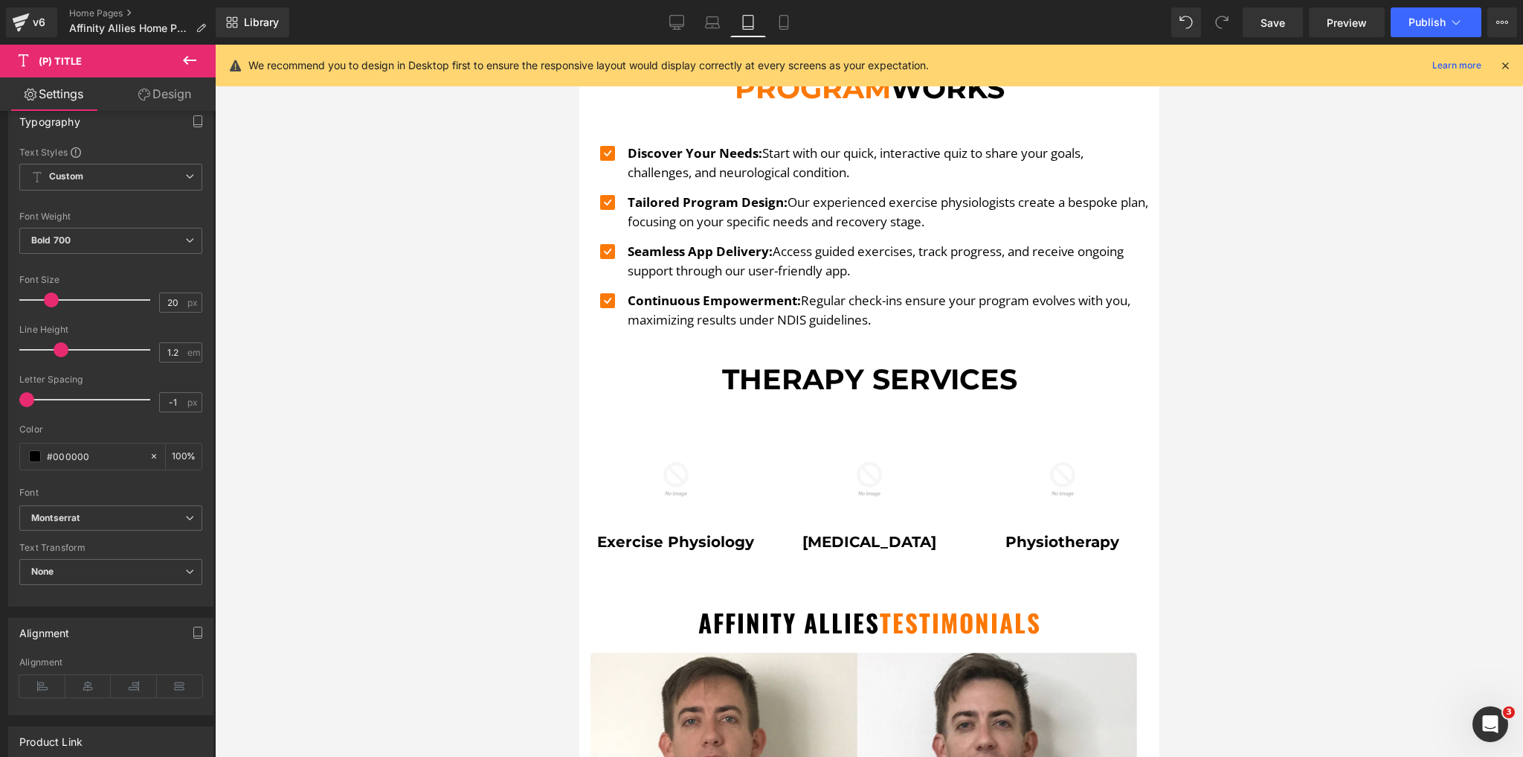
click at [443, 506] on div at bounding box center [869, 401] width 1308 height 712
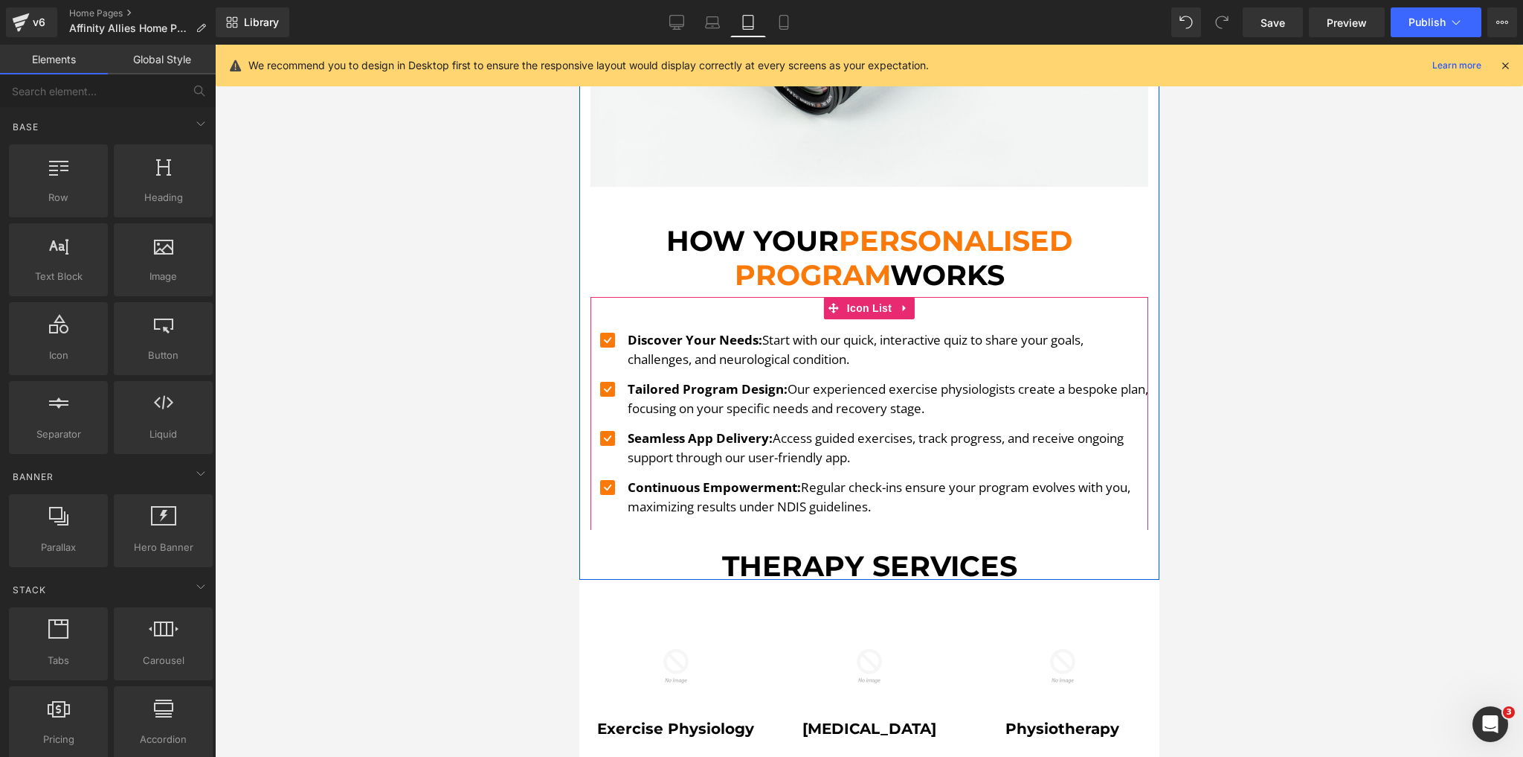
scroll to position [1431, 0]
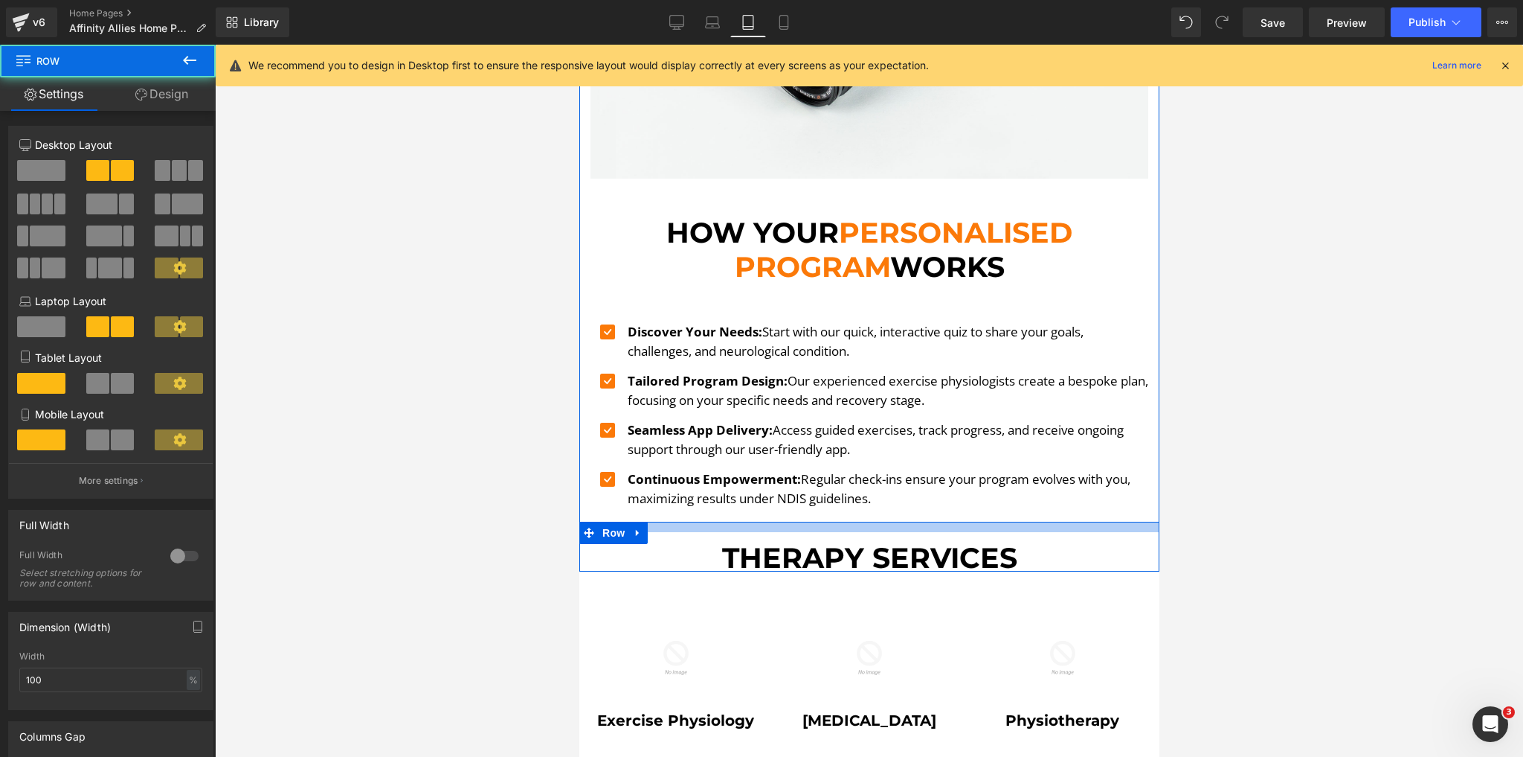
drag, startPoint x: 893, startPoint y: 510, endPoint x: 893, endPoint y: 521, distance: 11.9
click at [893, 521] on div "Therapy services Heading Image Row" at bounding box center [869, 546] width 580 height 50
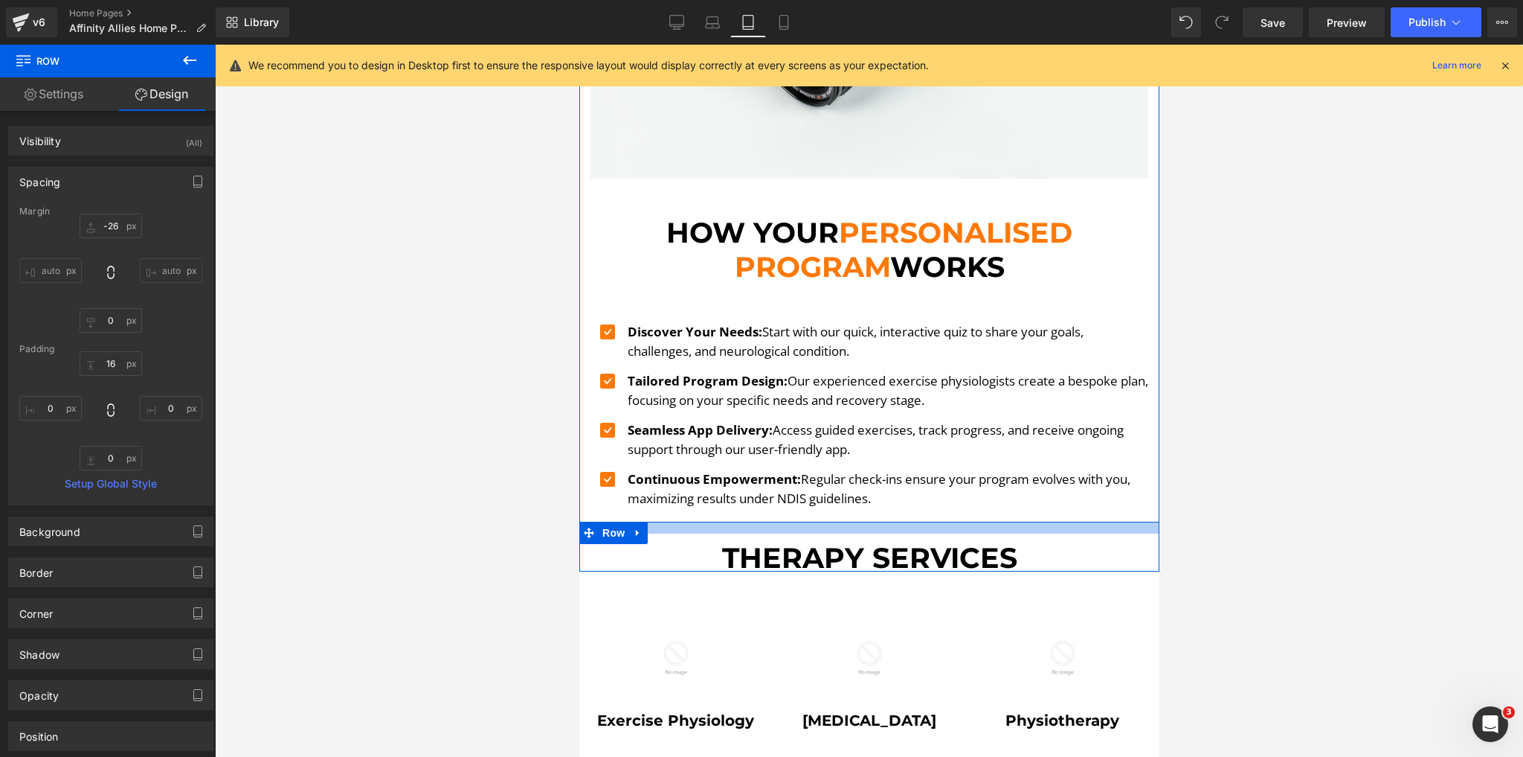
type input "-26"
type input "0"
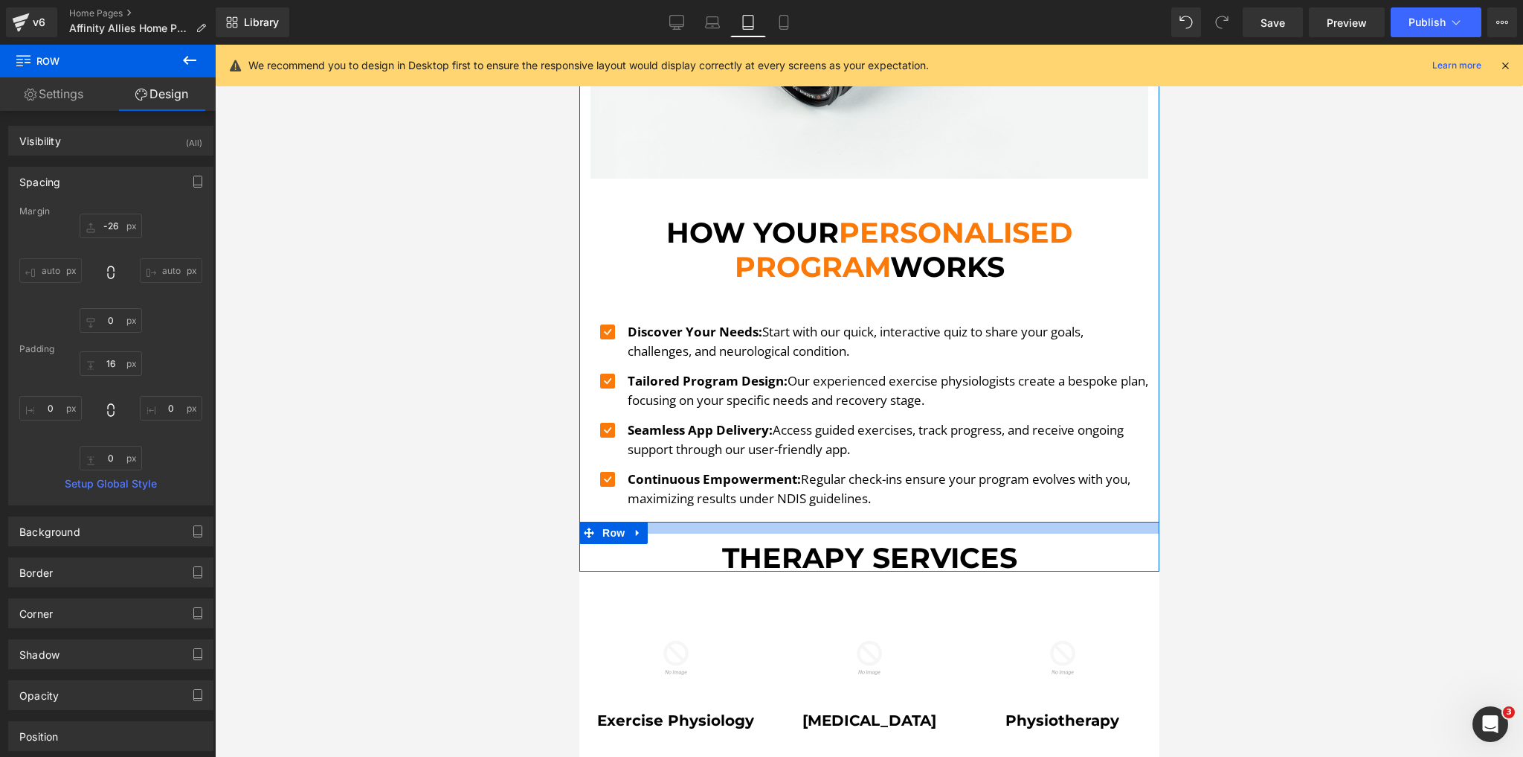
type input "0"
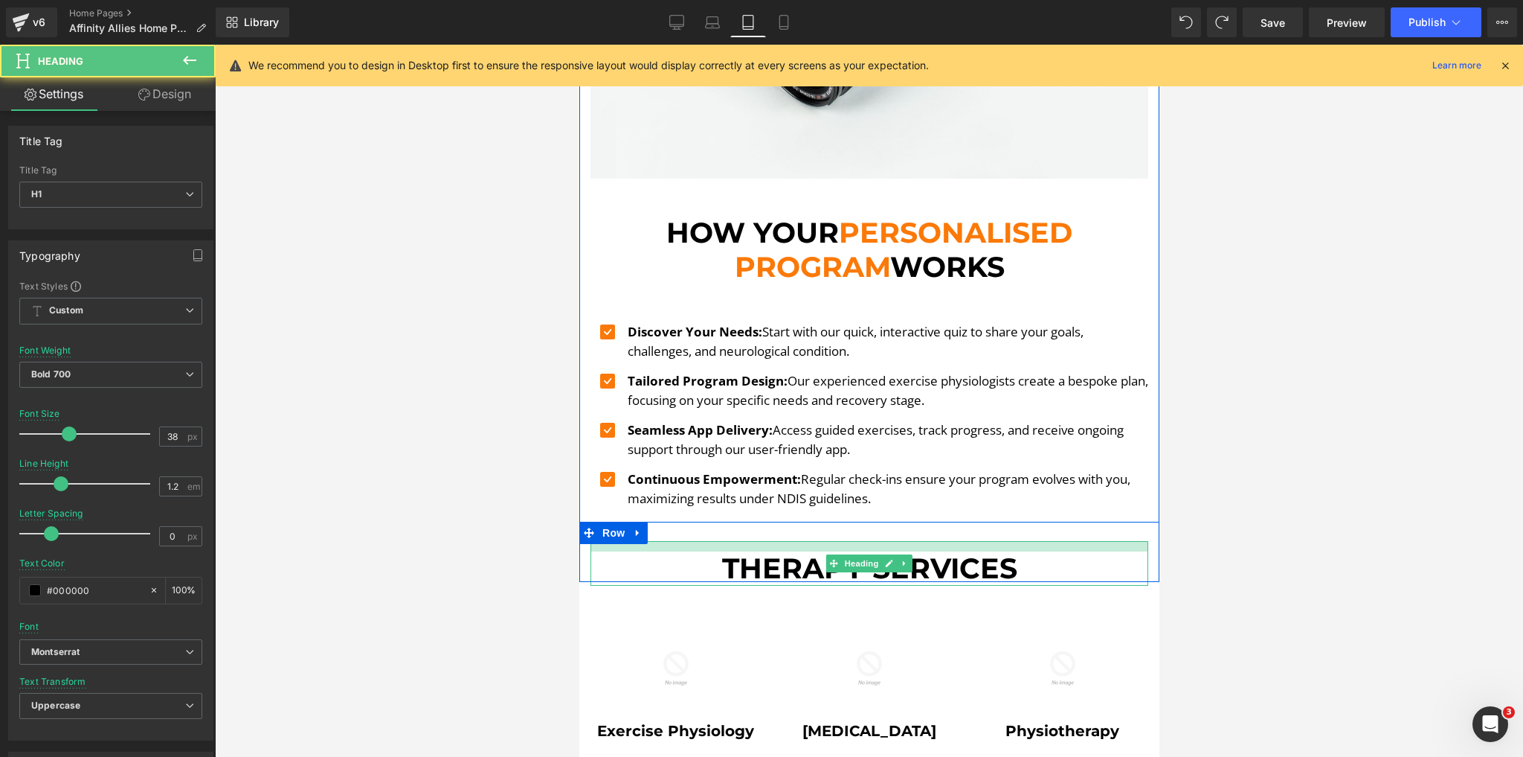
drag, startPoint x: 893, startPoint y: 530, endPoint x: 893, endPoint y: 542, distance: 11.2
click at [893, 542] on div "Therapy services Heading" at bounding box center [869, 563] width 558 height 45
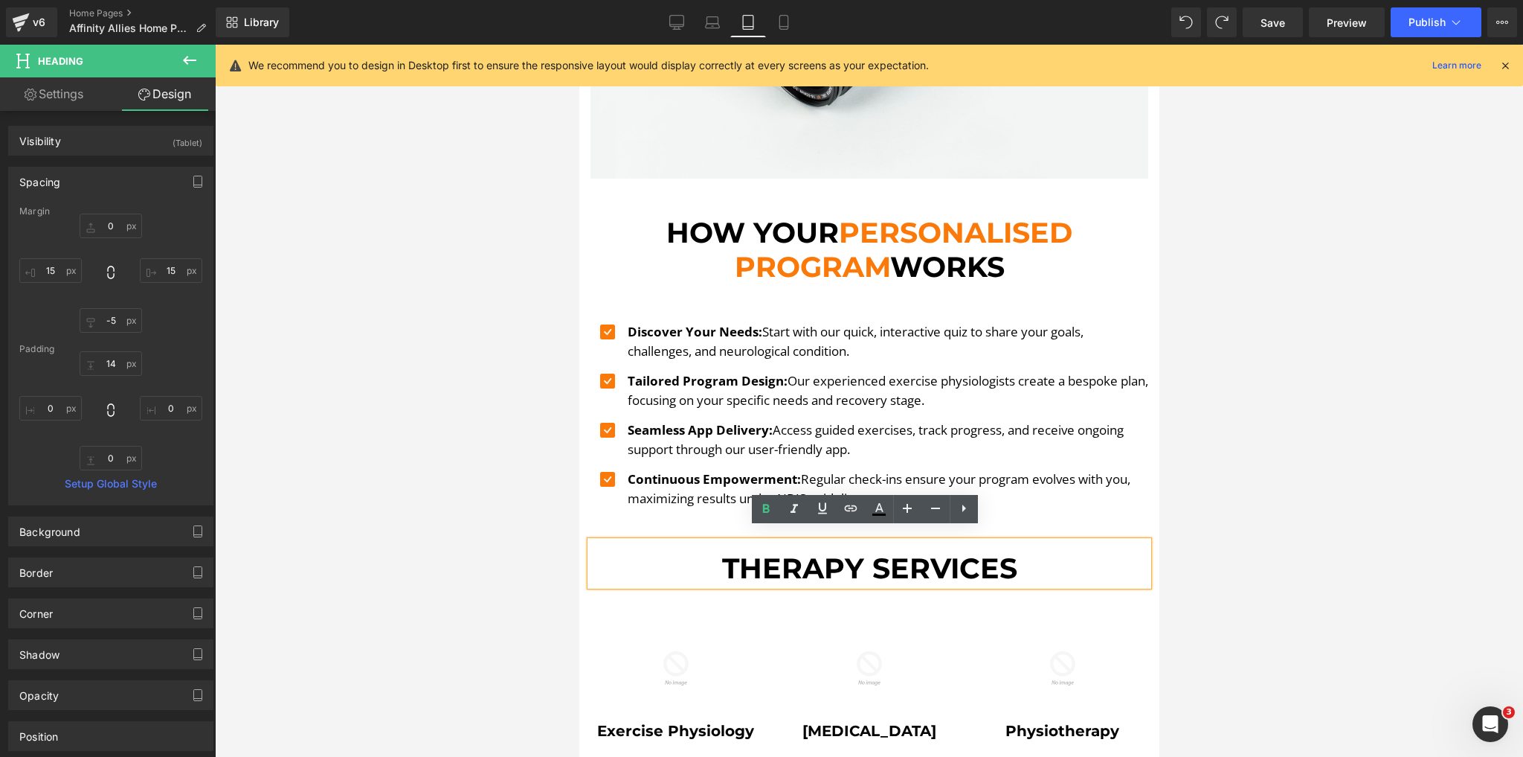
click at [503, 497] on div at bounding box center [869, 401] width 1308 height 712
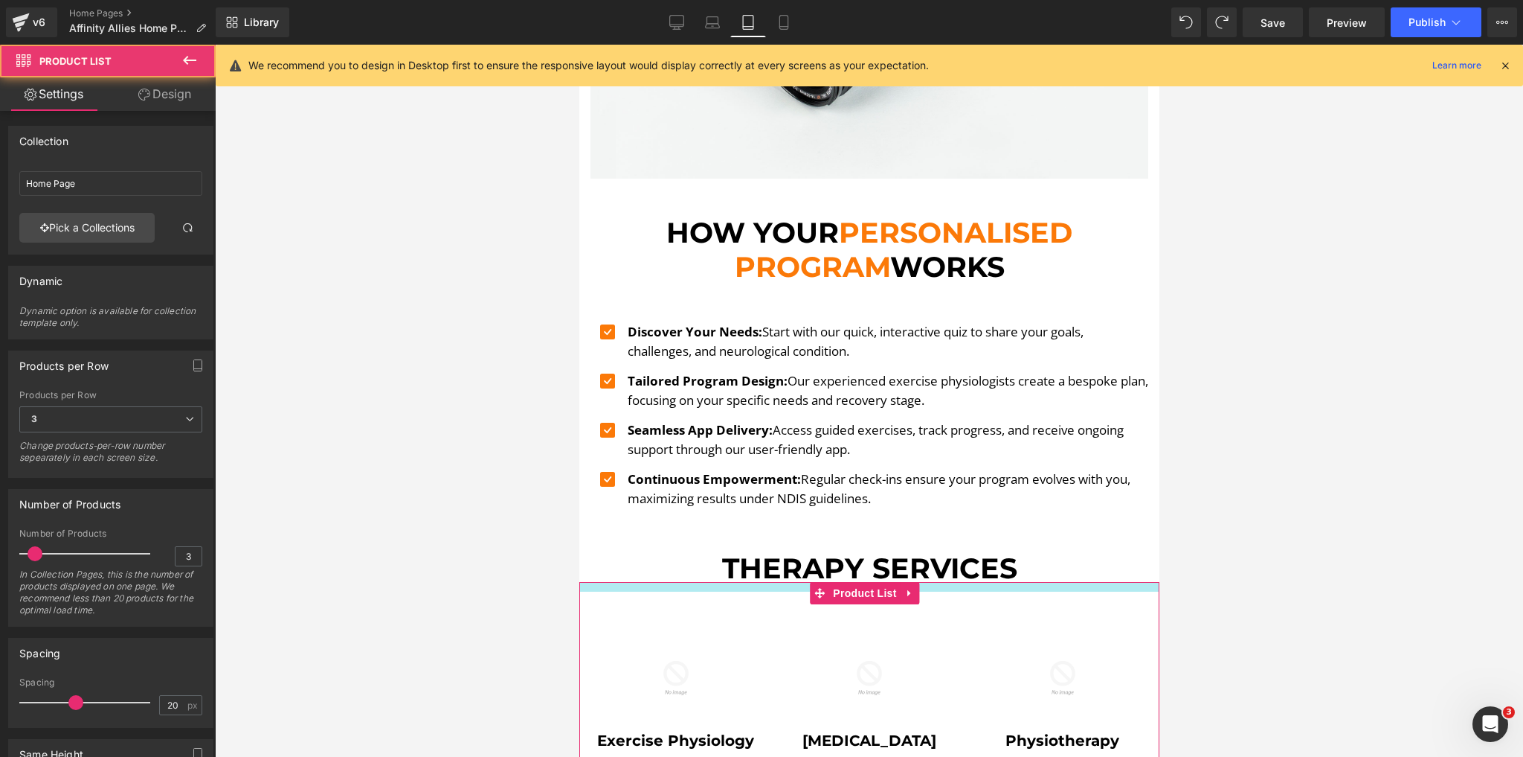
drag, startPoint x: 781, startPoint y: 571, endPoint x: 779, endPoint y: 581, distance: 9.9
click at [779, 582] on div "Sale Off (P) Image Exercise Physiology (P) Title Product" at bounding box center [869, 690] width 580 height 217
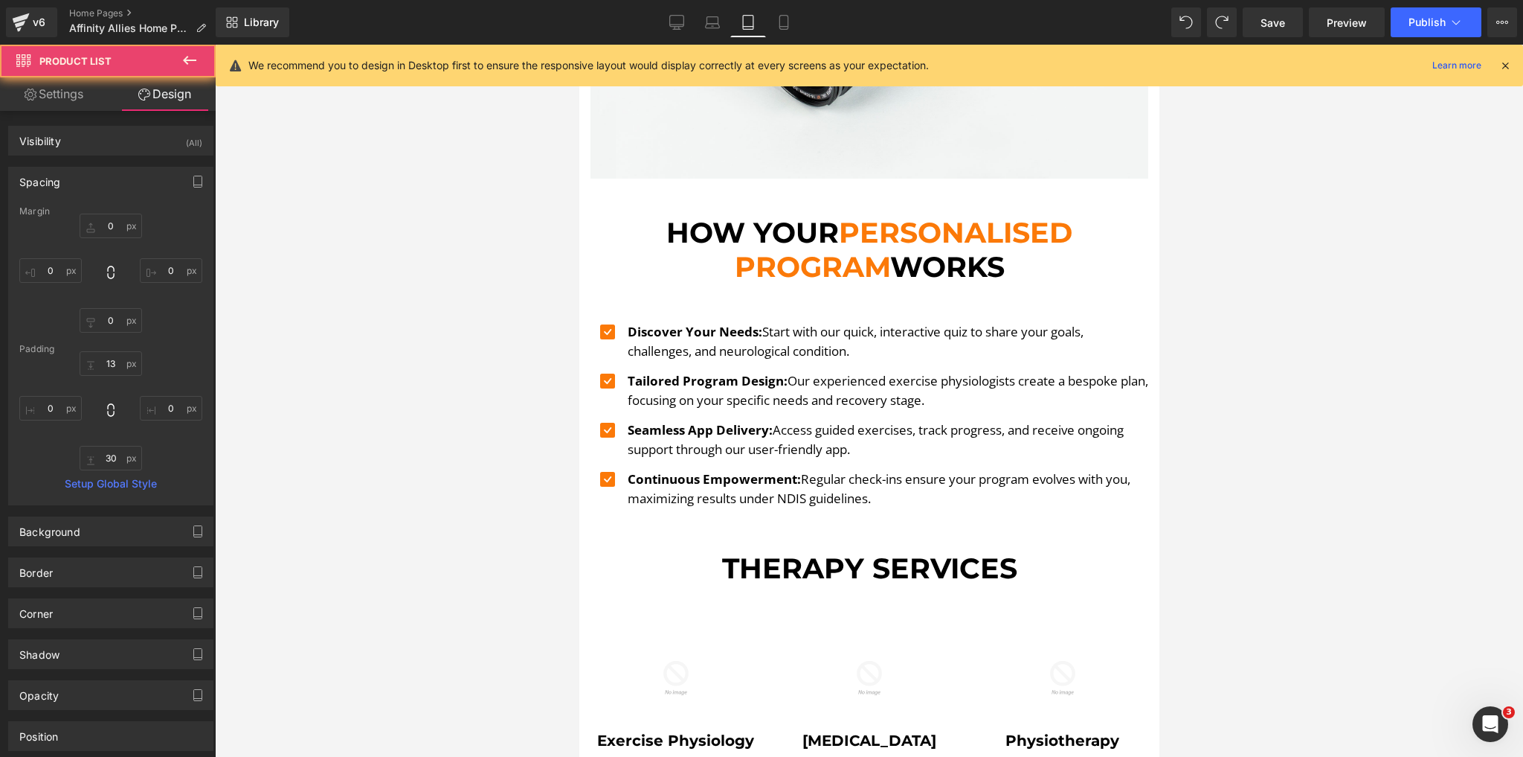
click at [427, 571] on div at bounding box center [869, 401] width 1308 height 712
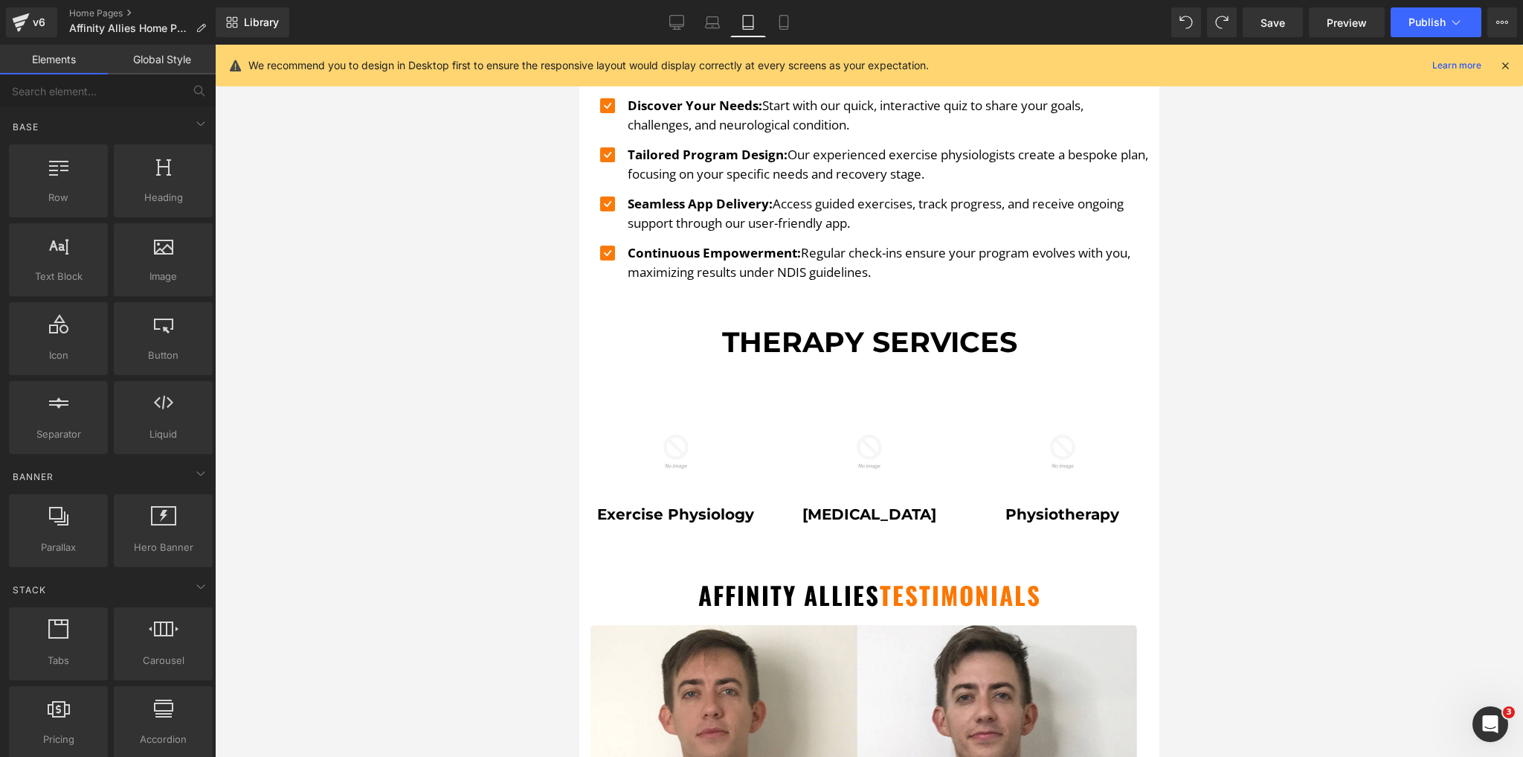
scroll to position [1669, 0]
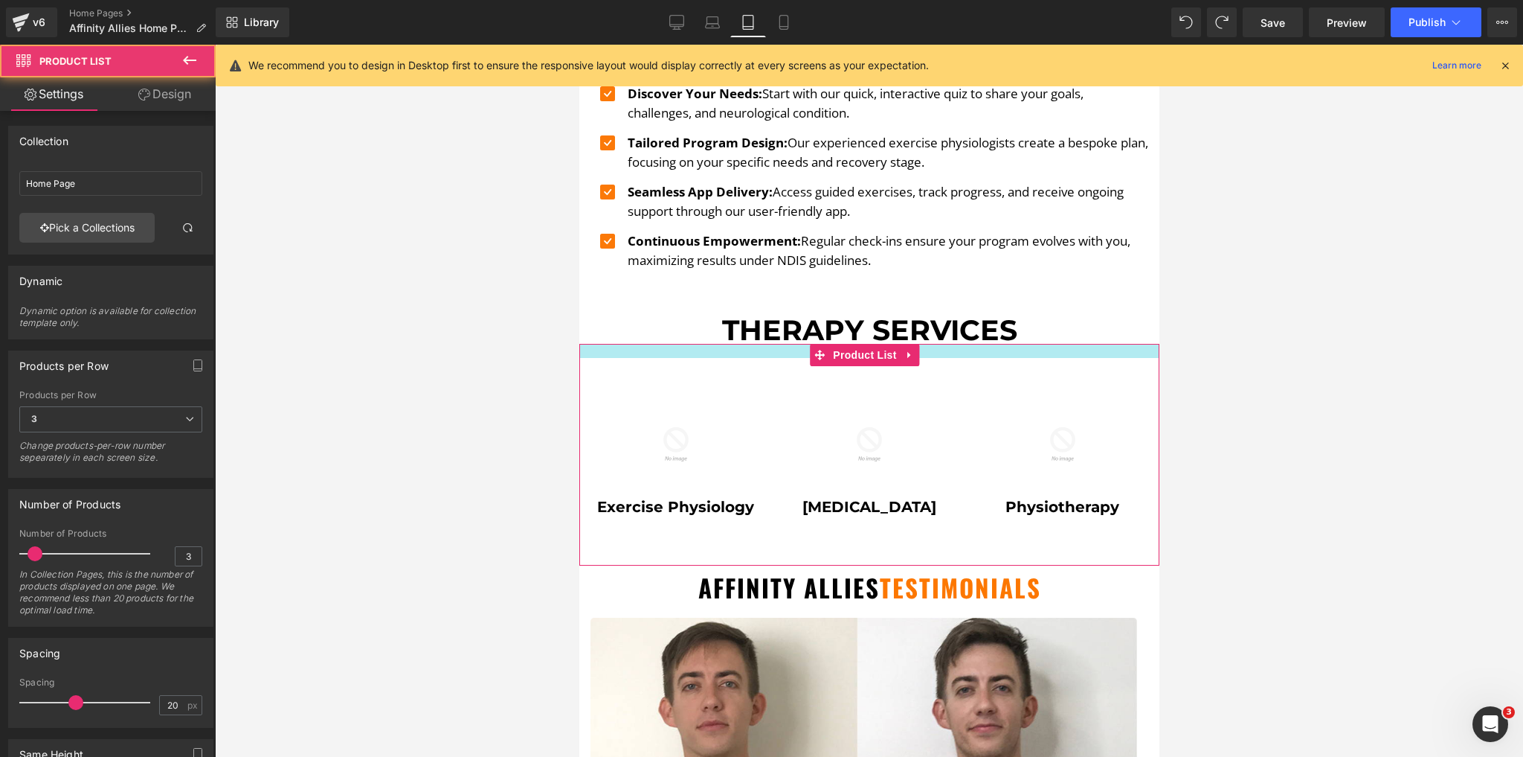
click at [762, 345] on div at bounding box center [869, 351] width 580 height 14
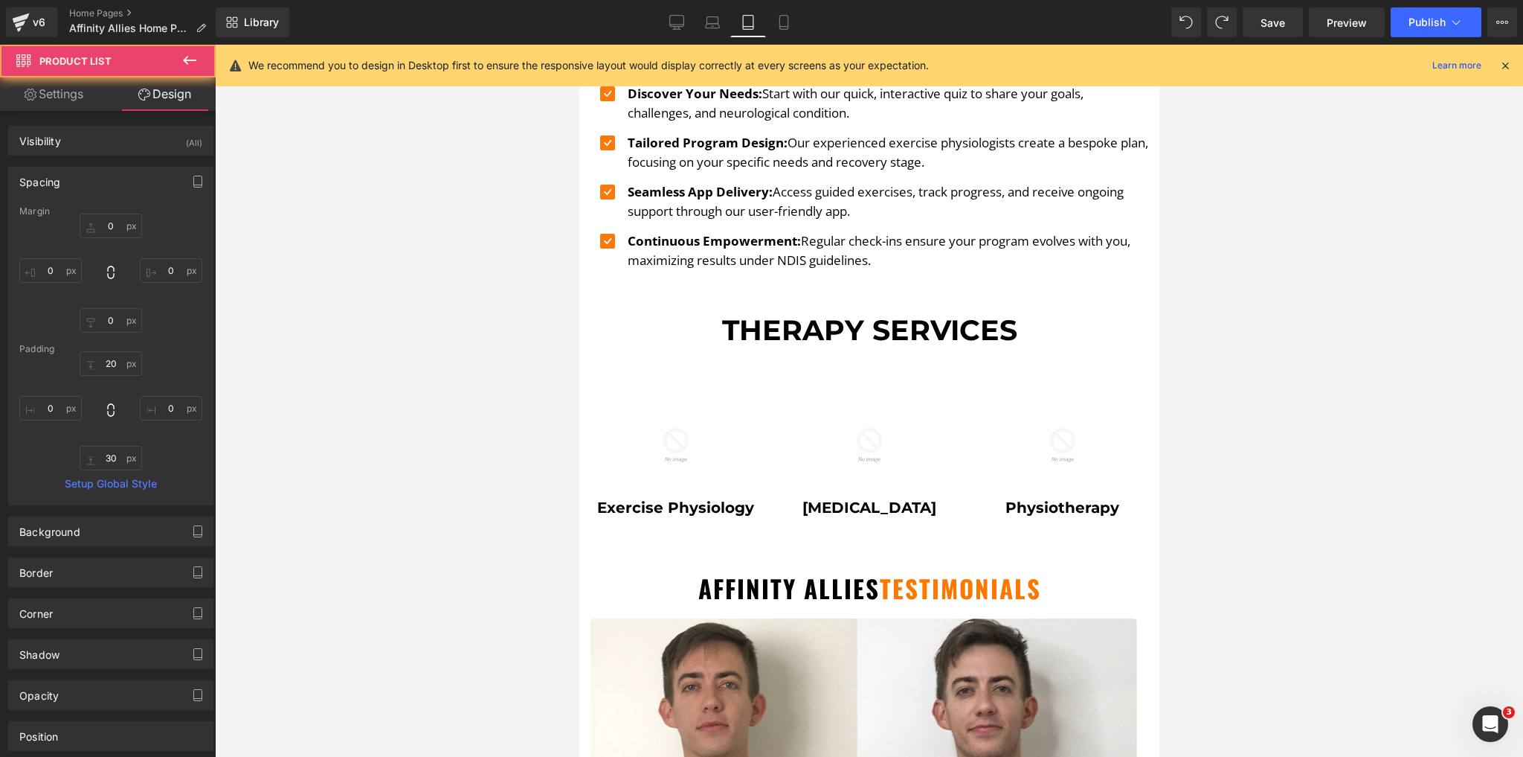
click at [455, 417] on div at bounding box center [869, 401] width 1308 height 712
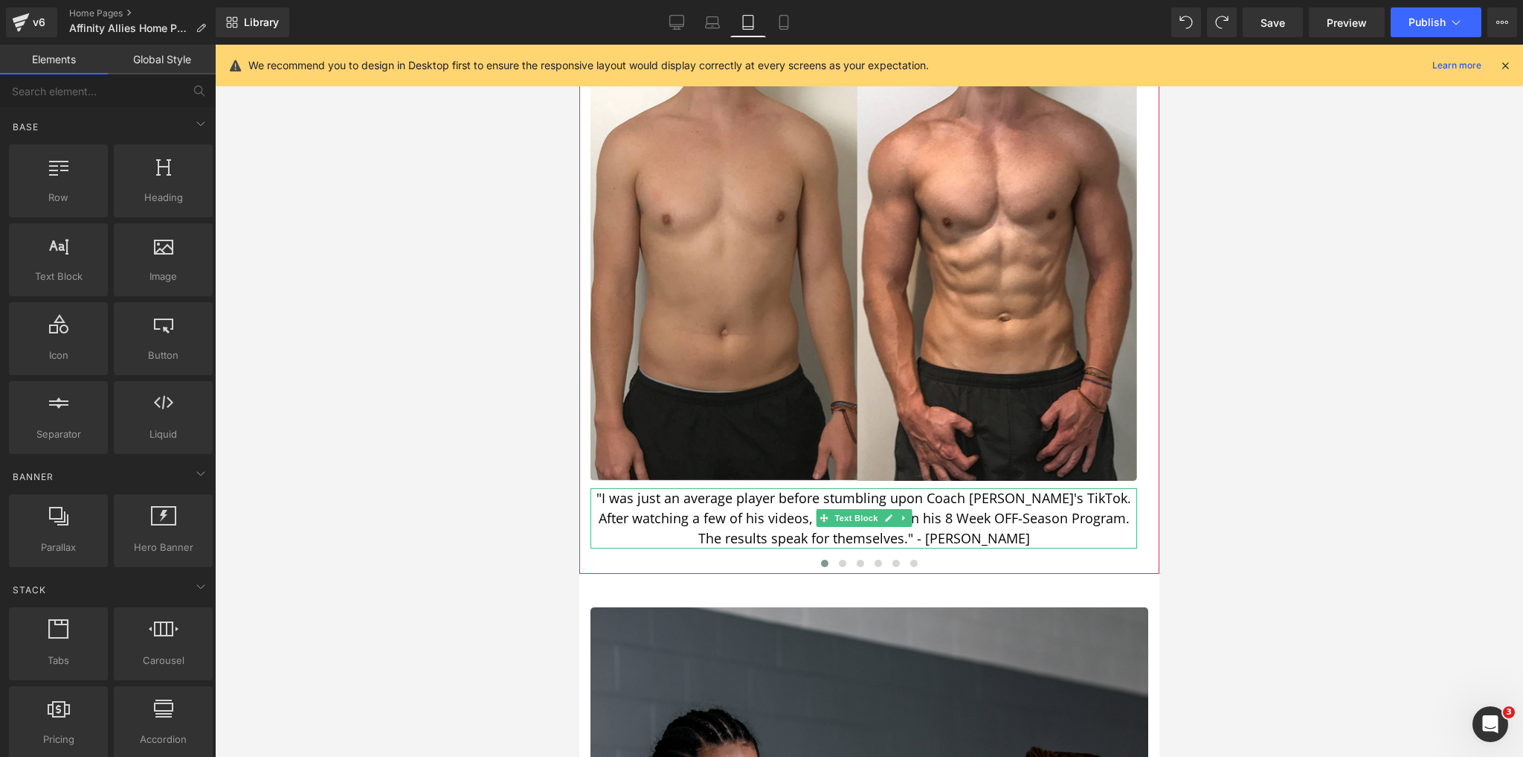
scroll to position [2205, 0]
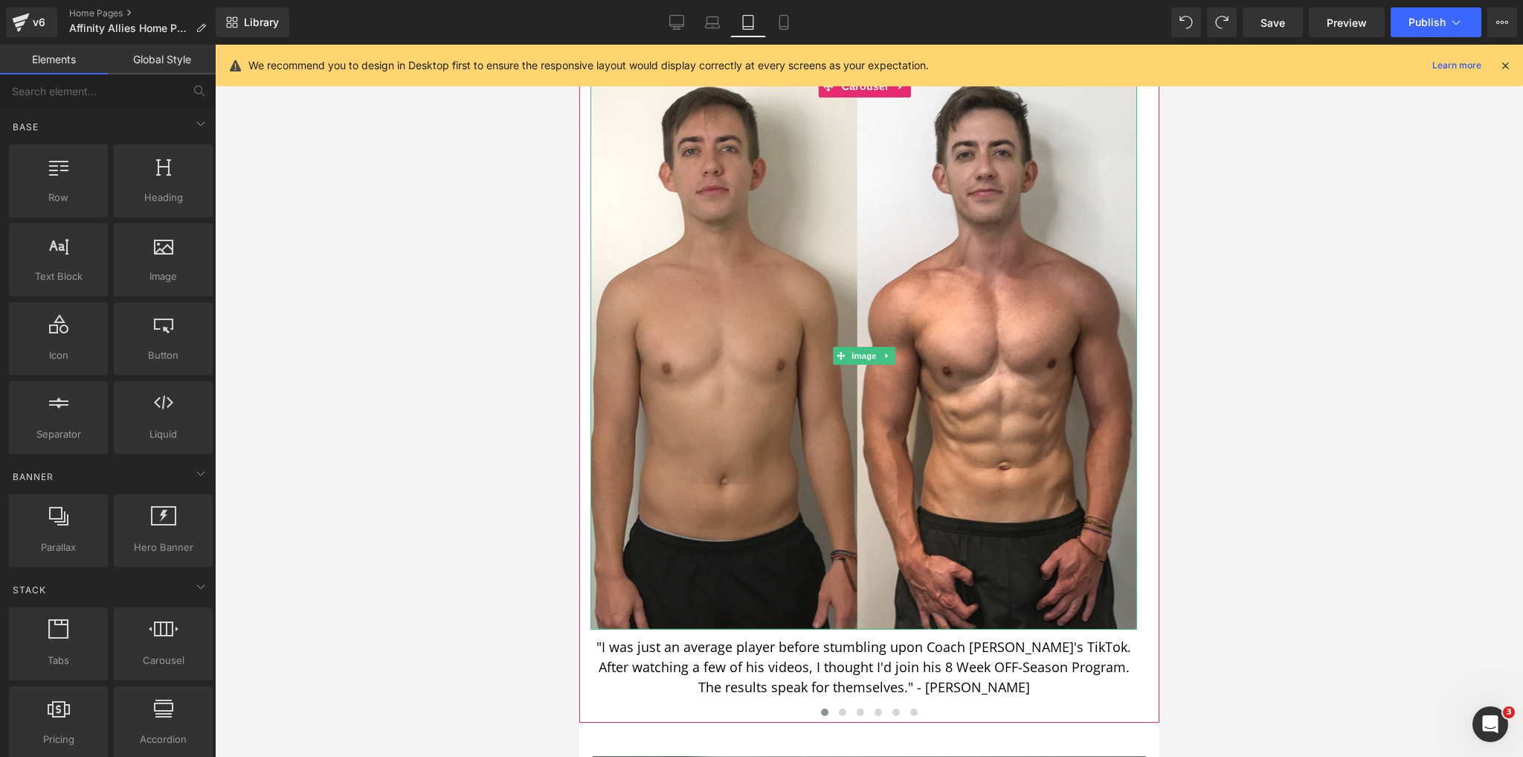
click at [917, 348] on img at bounding box center [863, 356] width 547 height 547
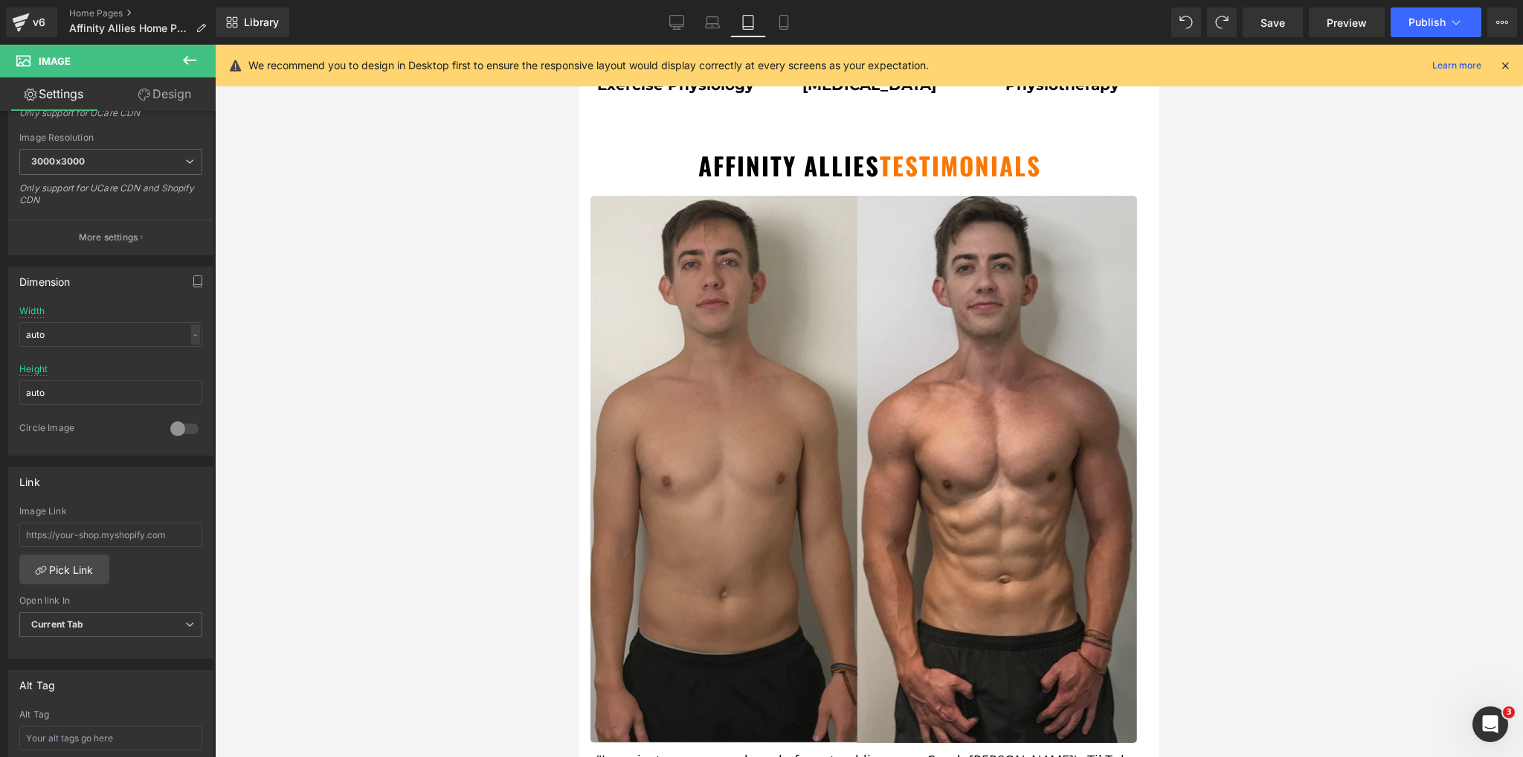
scroll to position [1788, 0]
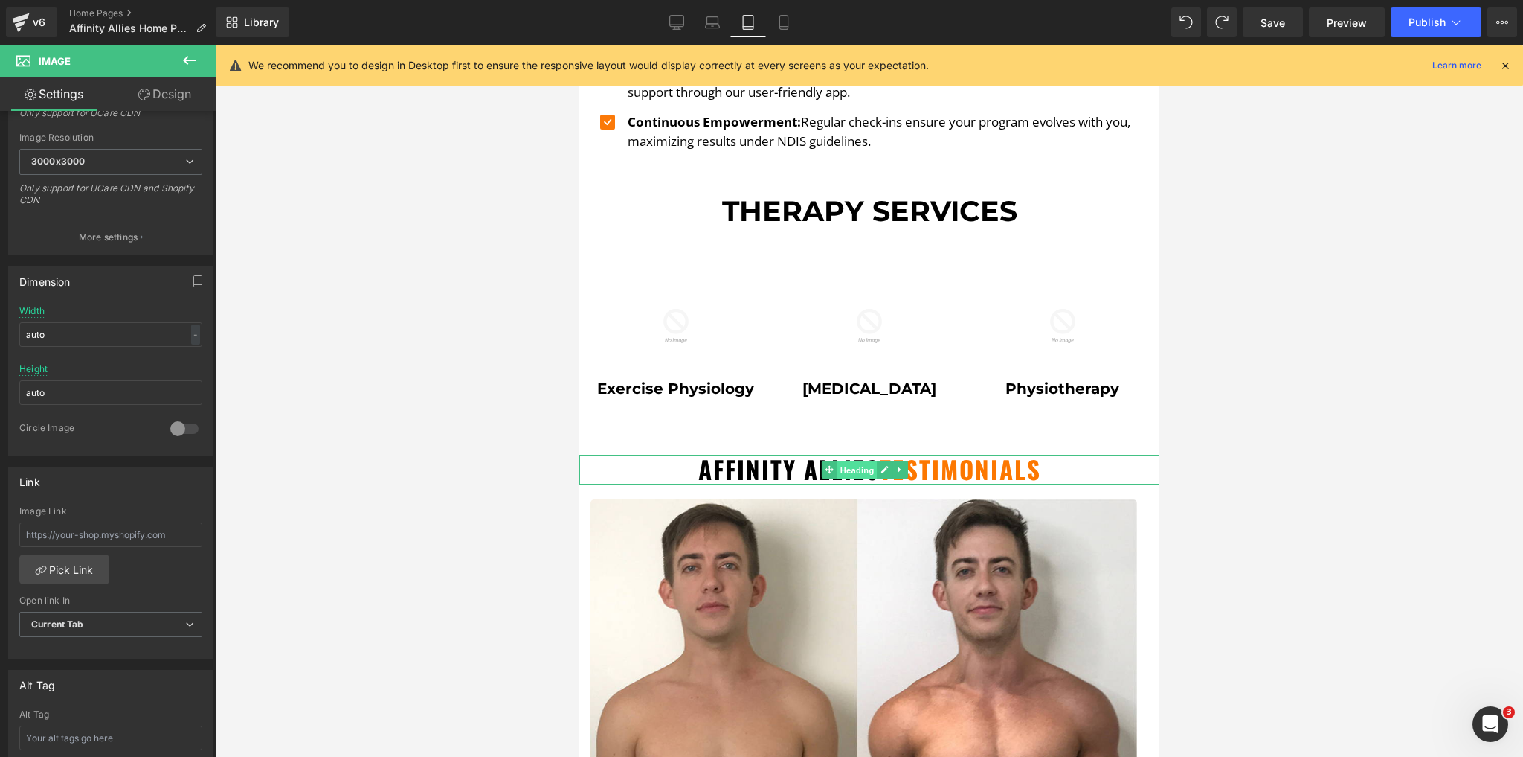
click at [861, 464] on span "Heading" at bounding box center [857, 470] width 40 height 18
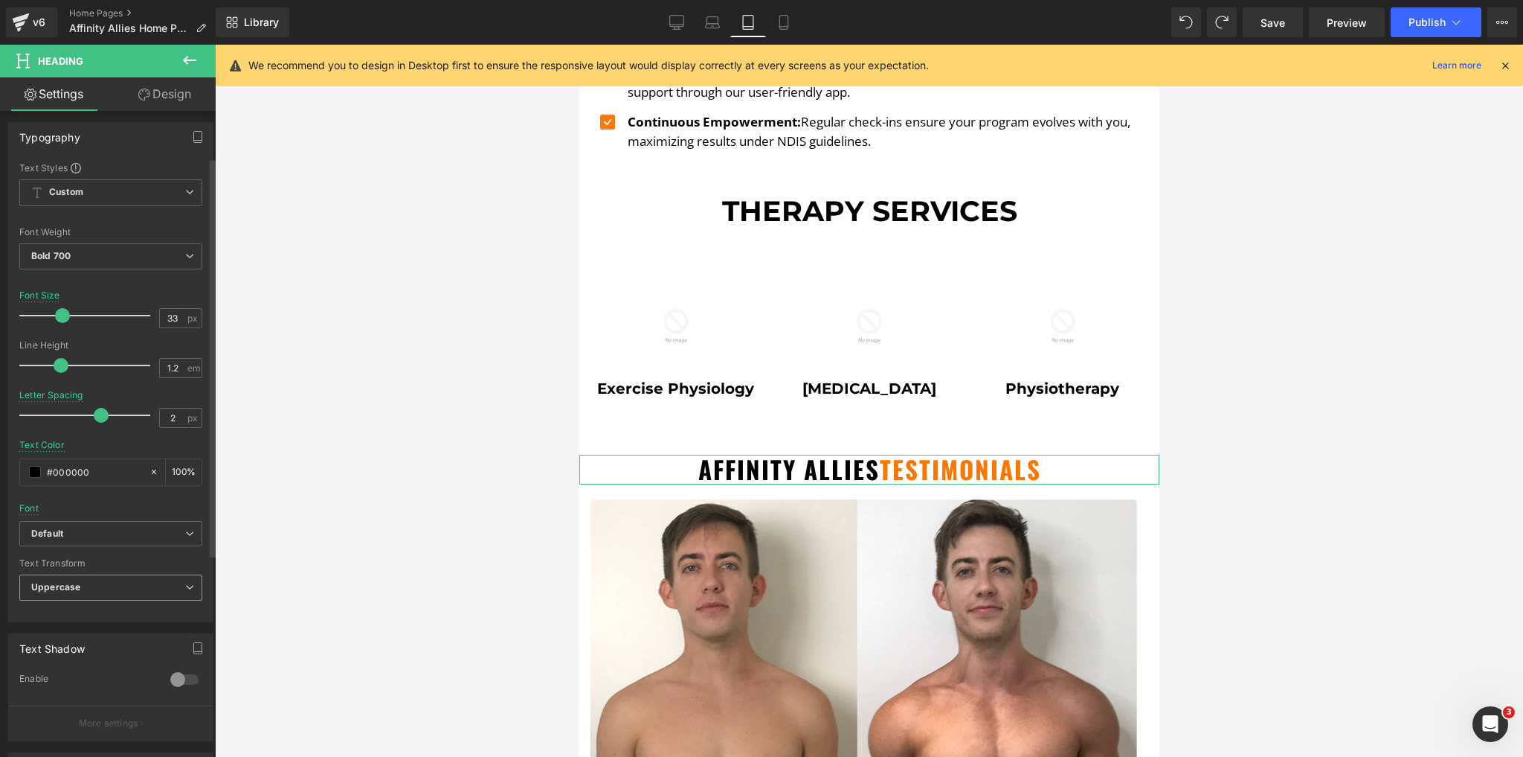
scroll to position [119, 0]
click at [111, 537] on span "Default" at bounding box center [110, 533] width 183 height 26
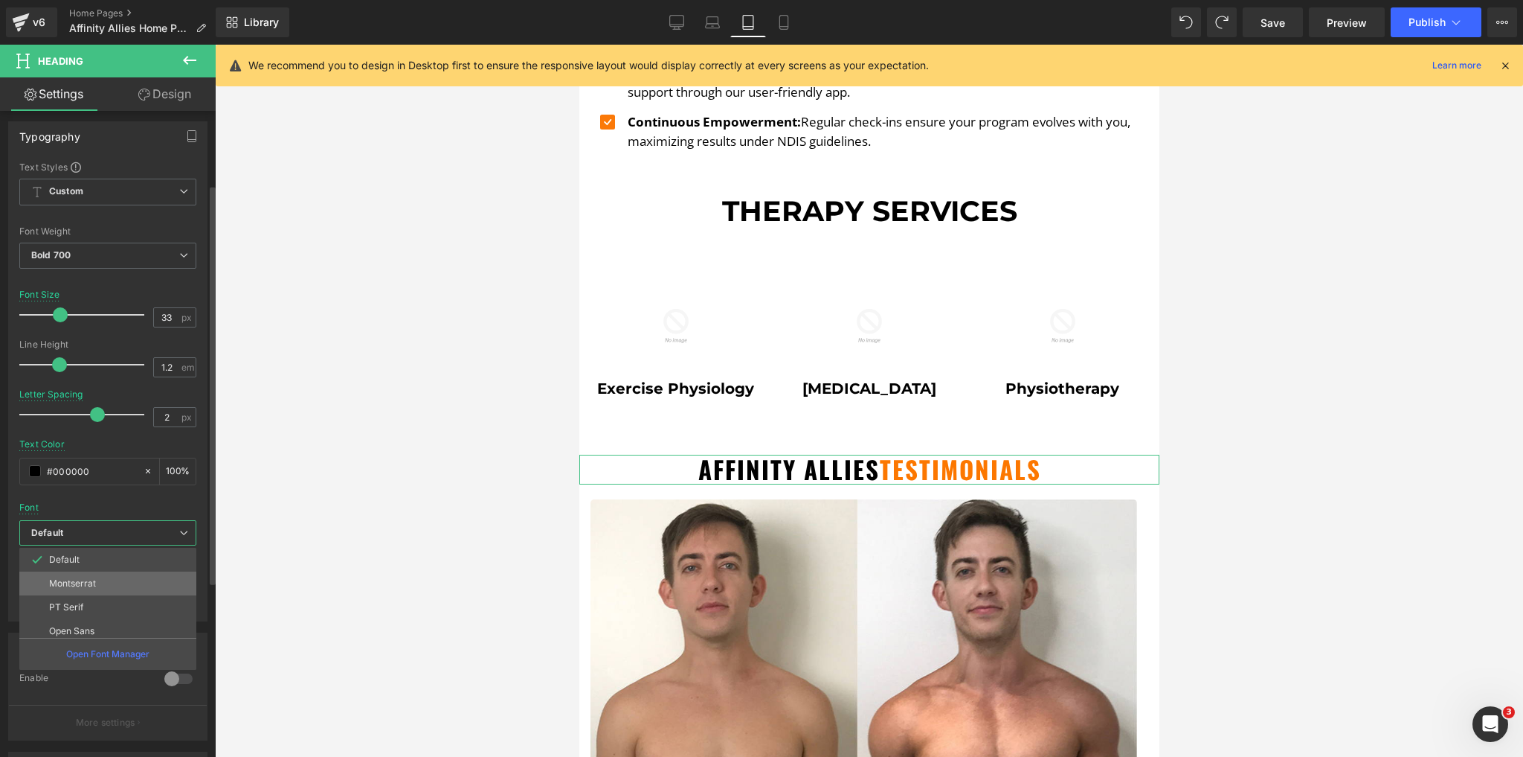
click at [74, 590] on li "Montserrat" at bounding box center [111, 583] width 184 height 24
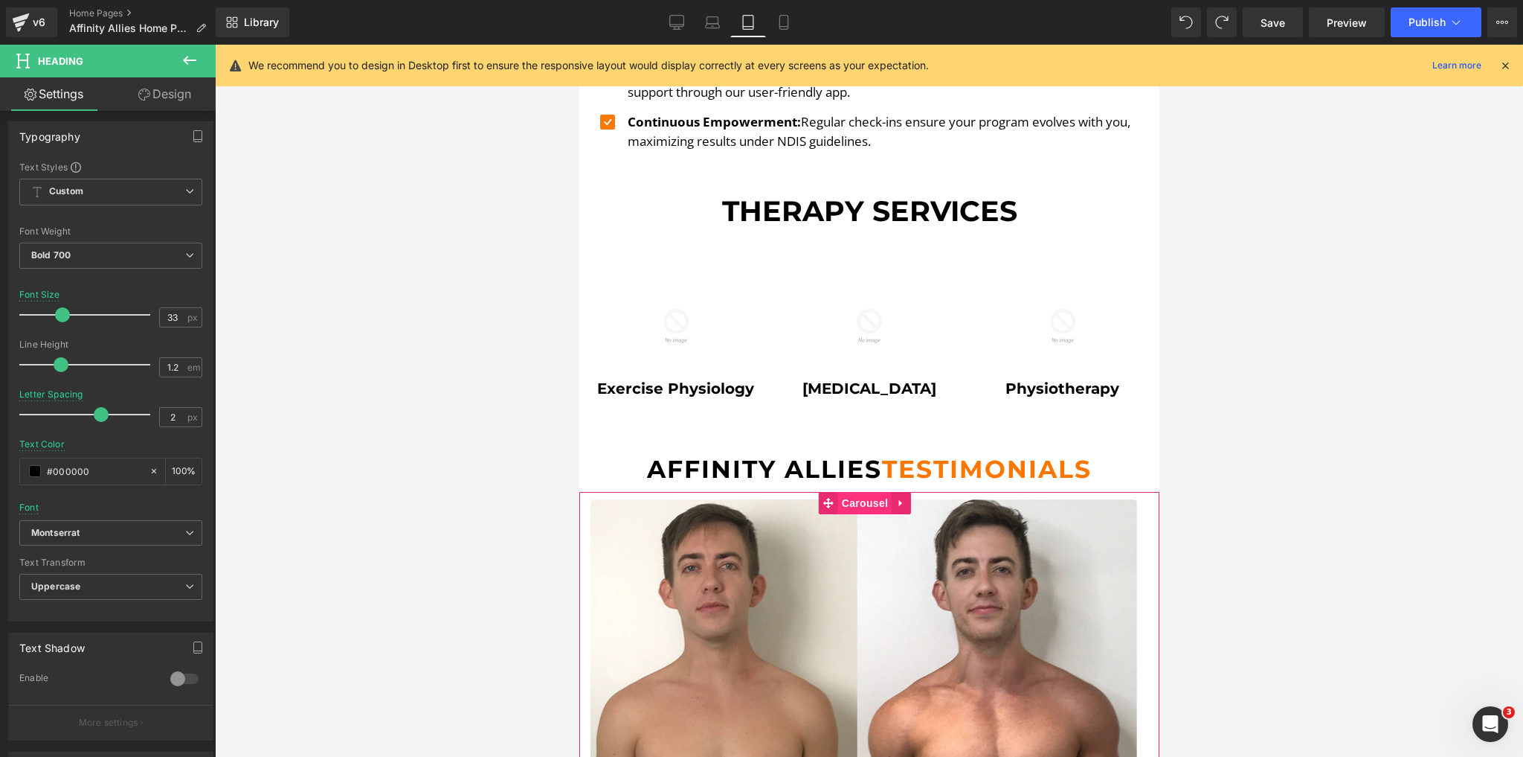
click at [881, 507] on span "Carousel" at bounding box center [865, 503] width 54 height 22
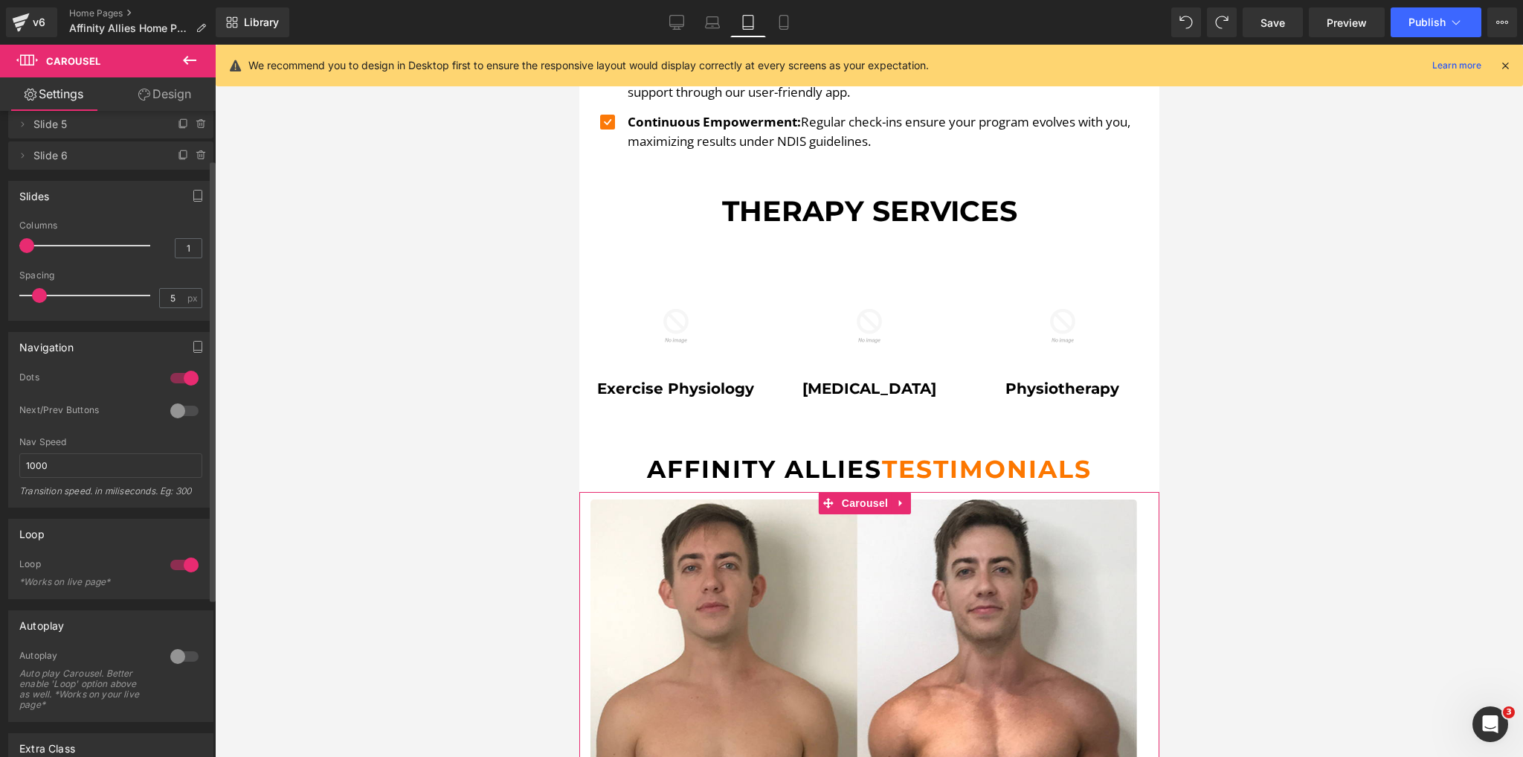
scroll to position [60, 0]
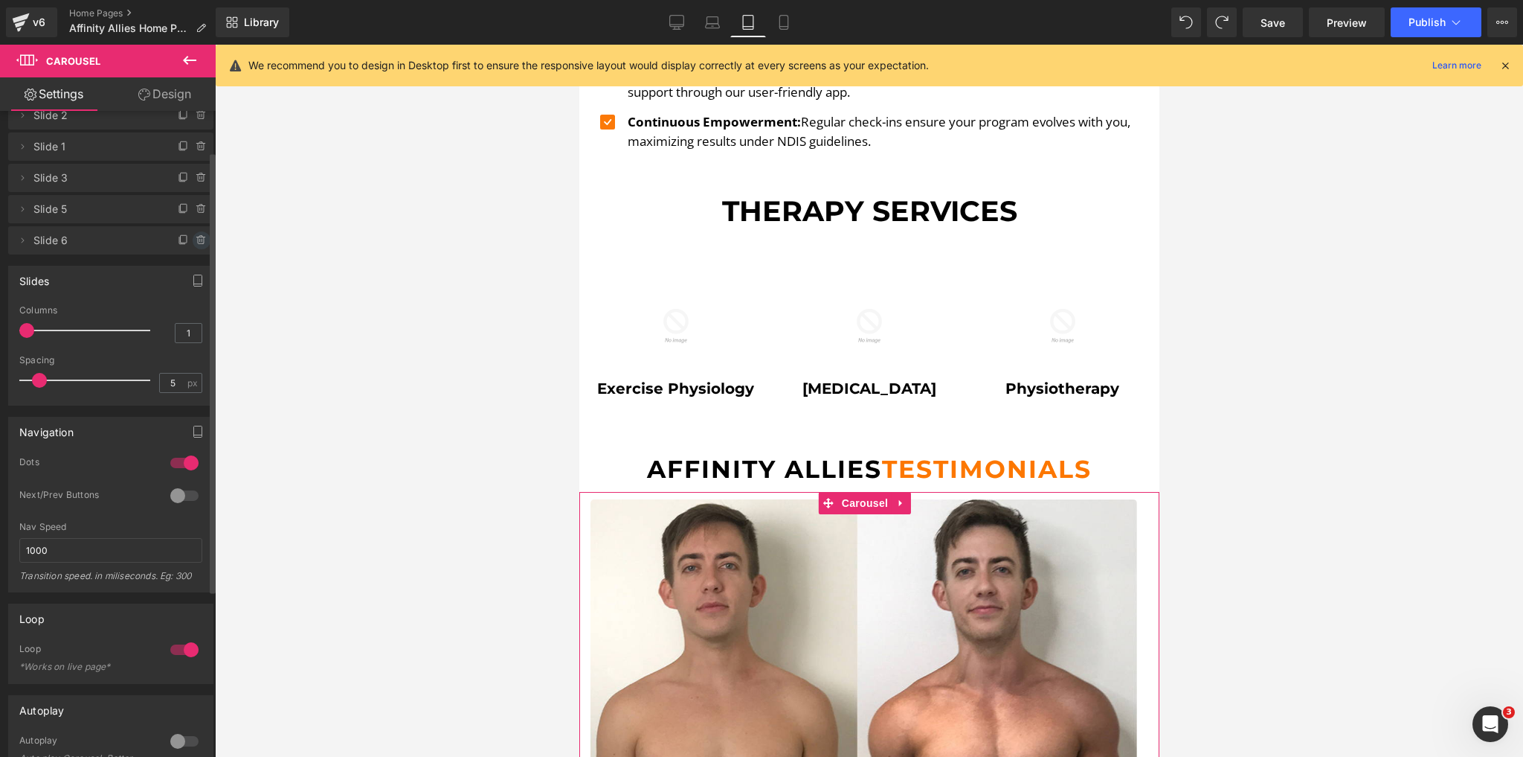
click at [202, 241] on icon at bounding box center [202, 240] width 0 height 3
click at [177, 242] on button "Delete" at bounding box center [185, 240] width 47 height 19
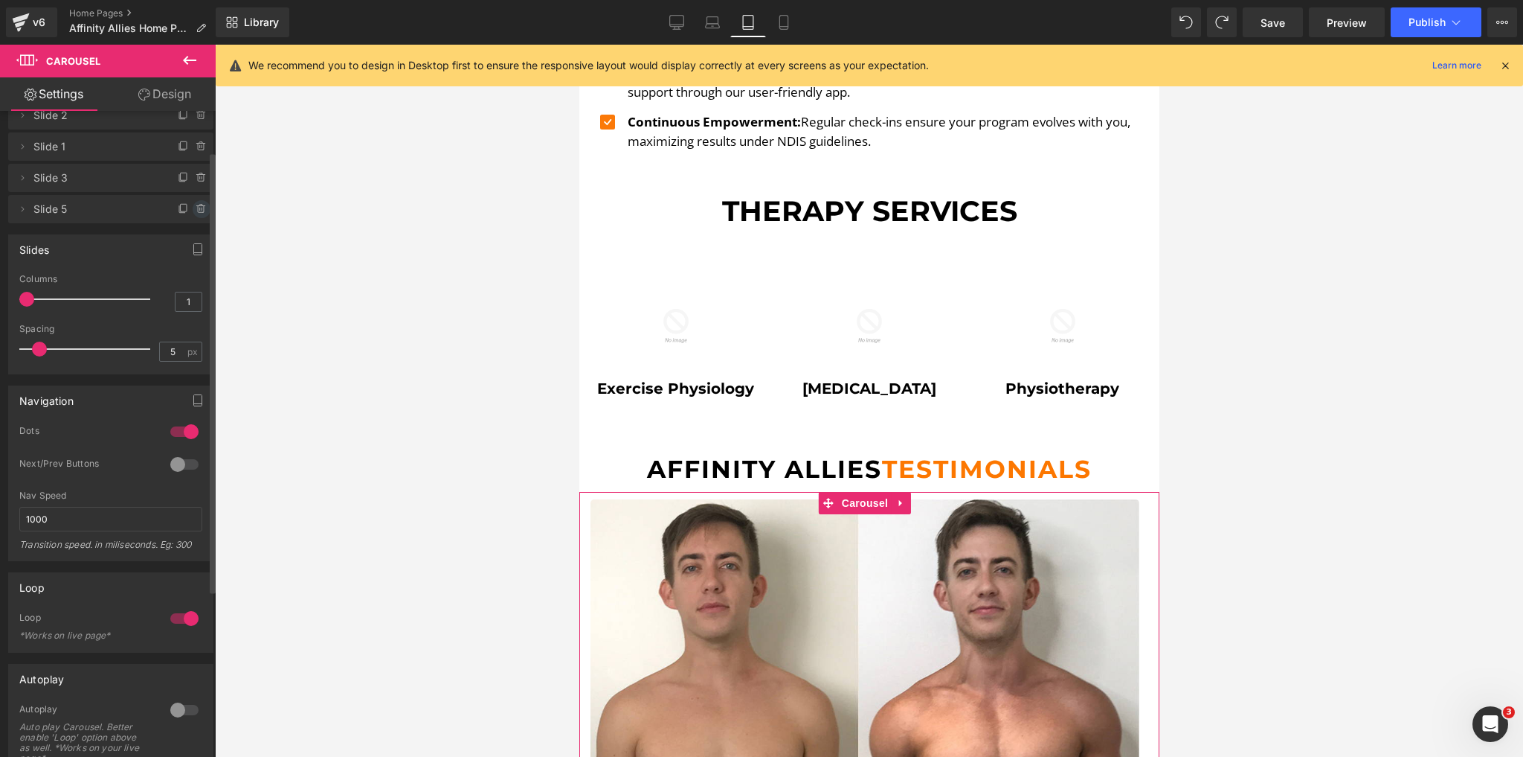
click at [198, 211] on icon at bounding box center [201, 209] width 6 height 7
click at [189, 214] on button "Delete" at bounding box center [185, 209] width 47 height 19
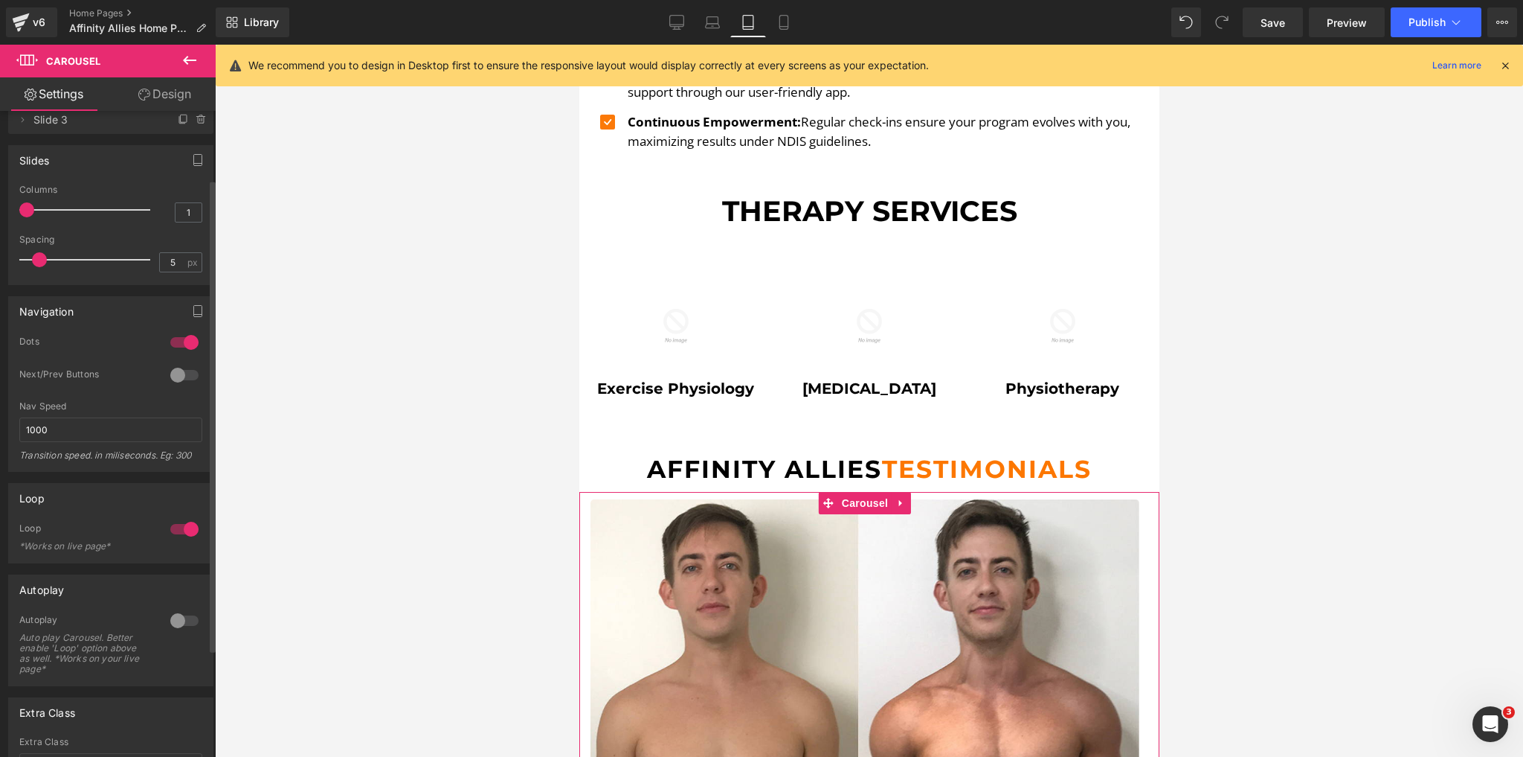
scroll to position [119, 0]
click at [175, 364] on div at bounding box center [185, 374] width 36 height 24
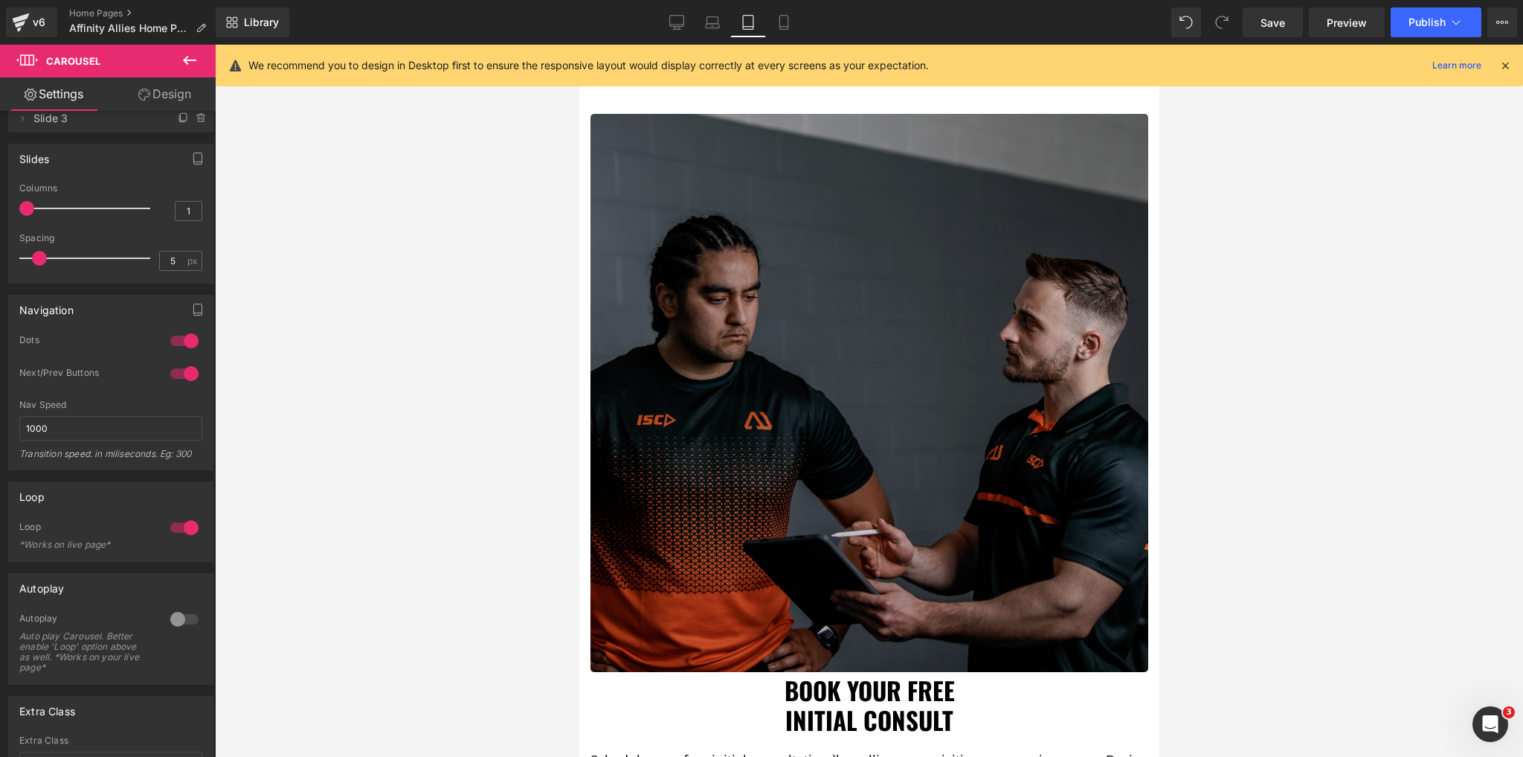
scroll to position [2919, 0]
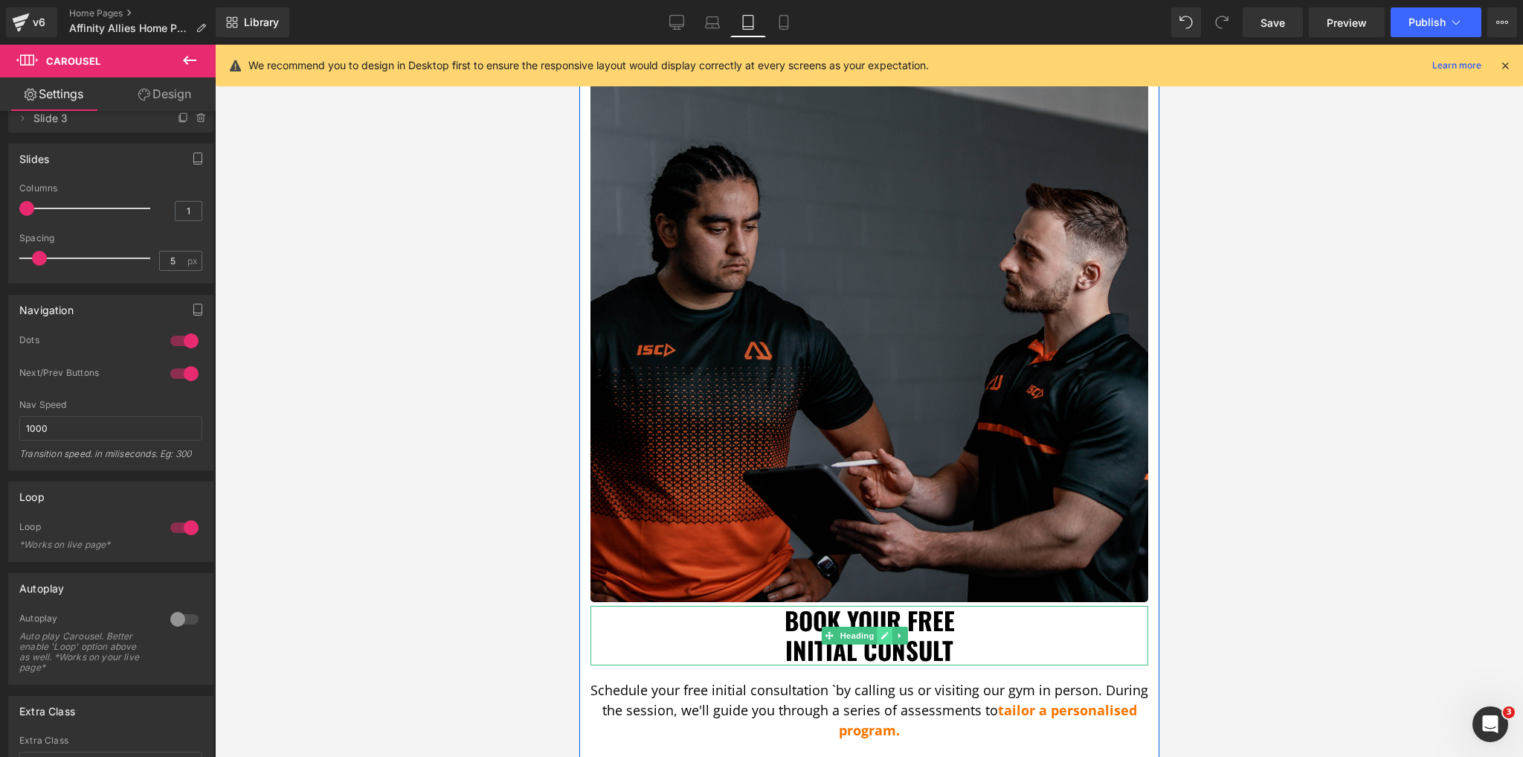
click at [878, 626] on link at bounding box center [885, 635] width 16 height 18
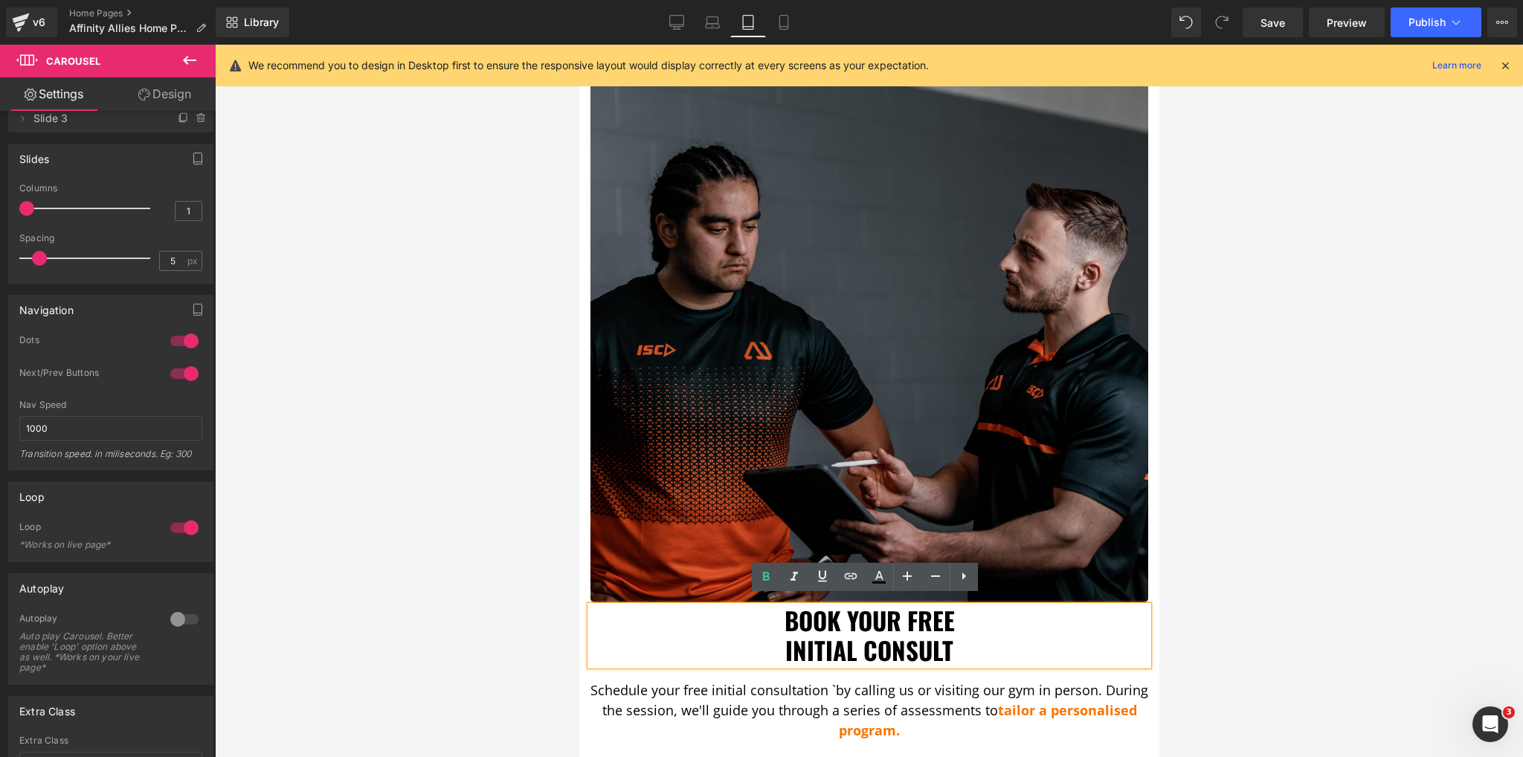
click at [878, 635] on h1 "Initial Consult" at bounding box center [869, 650] width 558 height 30
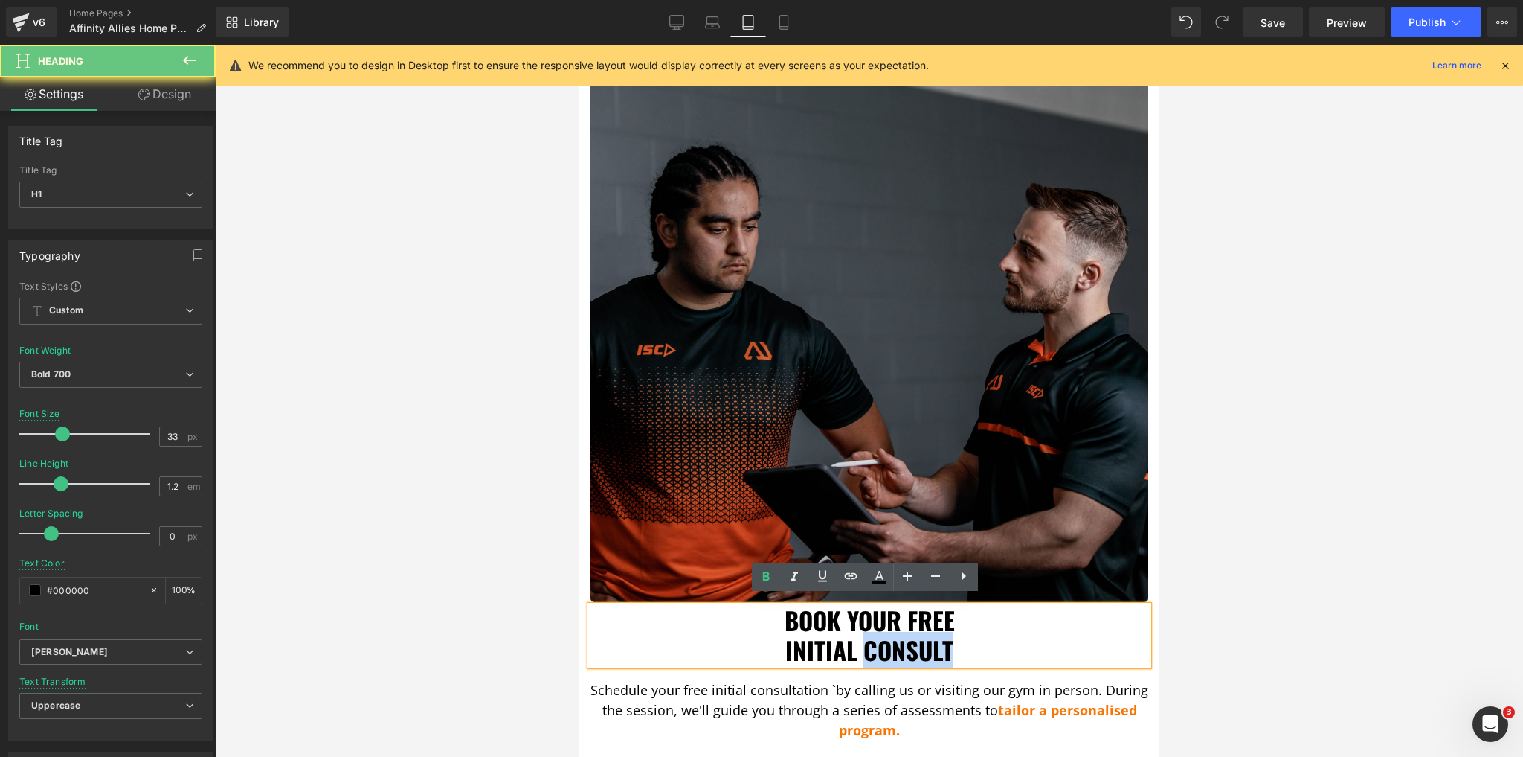
click at [878, 635] on h1 "Initial Consult" at bounding box center [869, 650] width 558 height 30
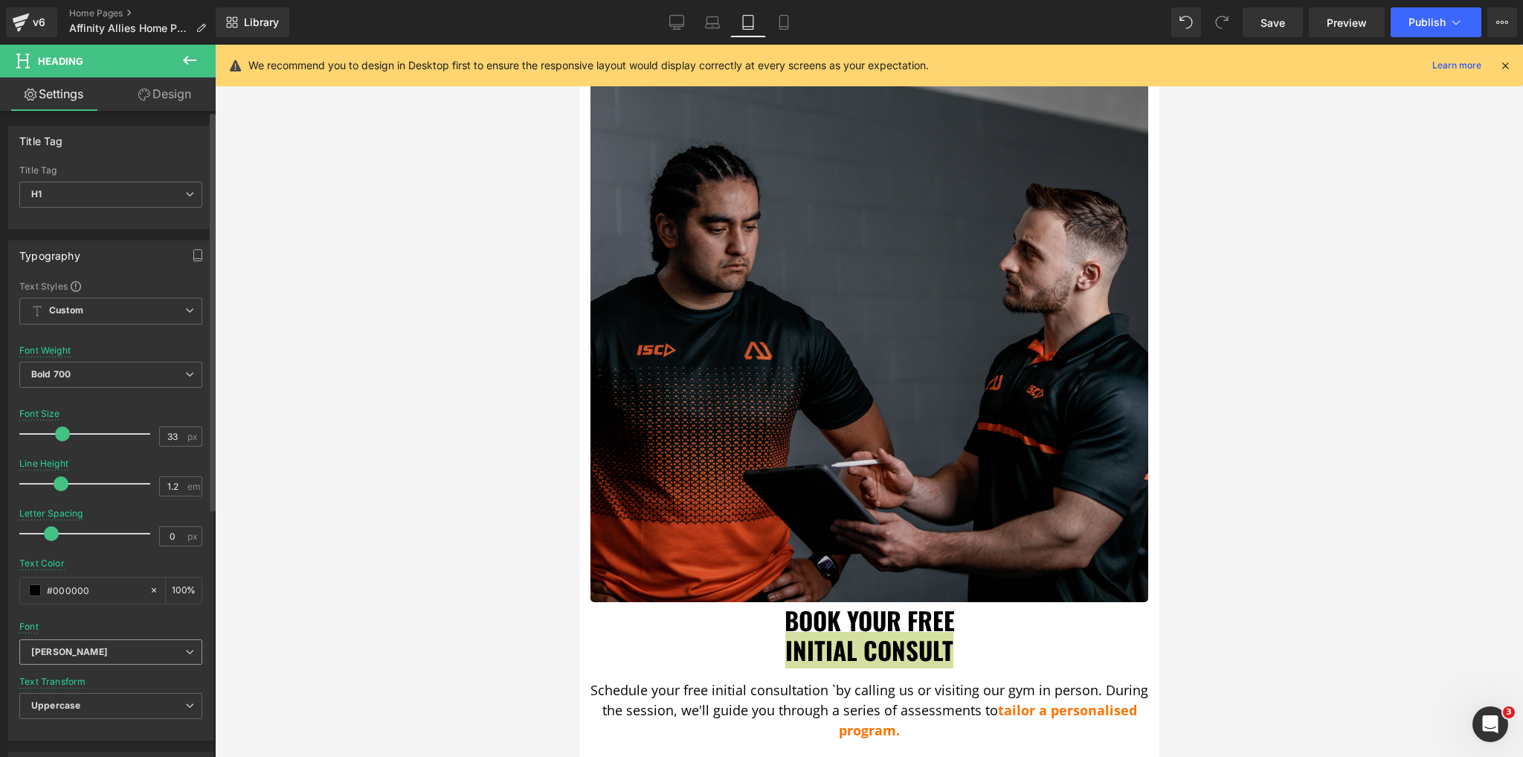
click at [128, 652] on b "[PERSON_NAME]" at bounding box center [108, 652] width 154 height 13
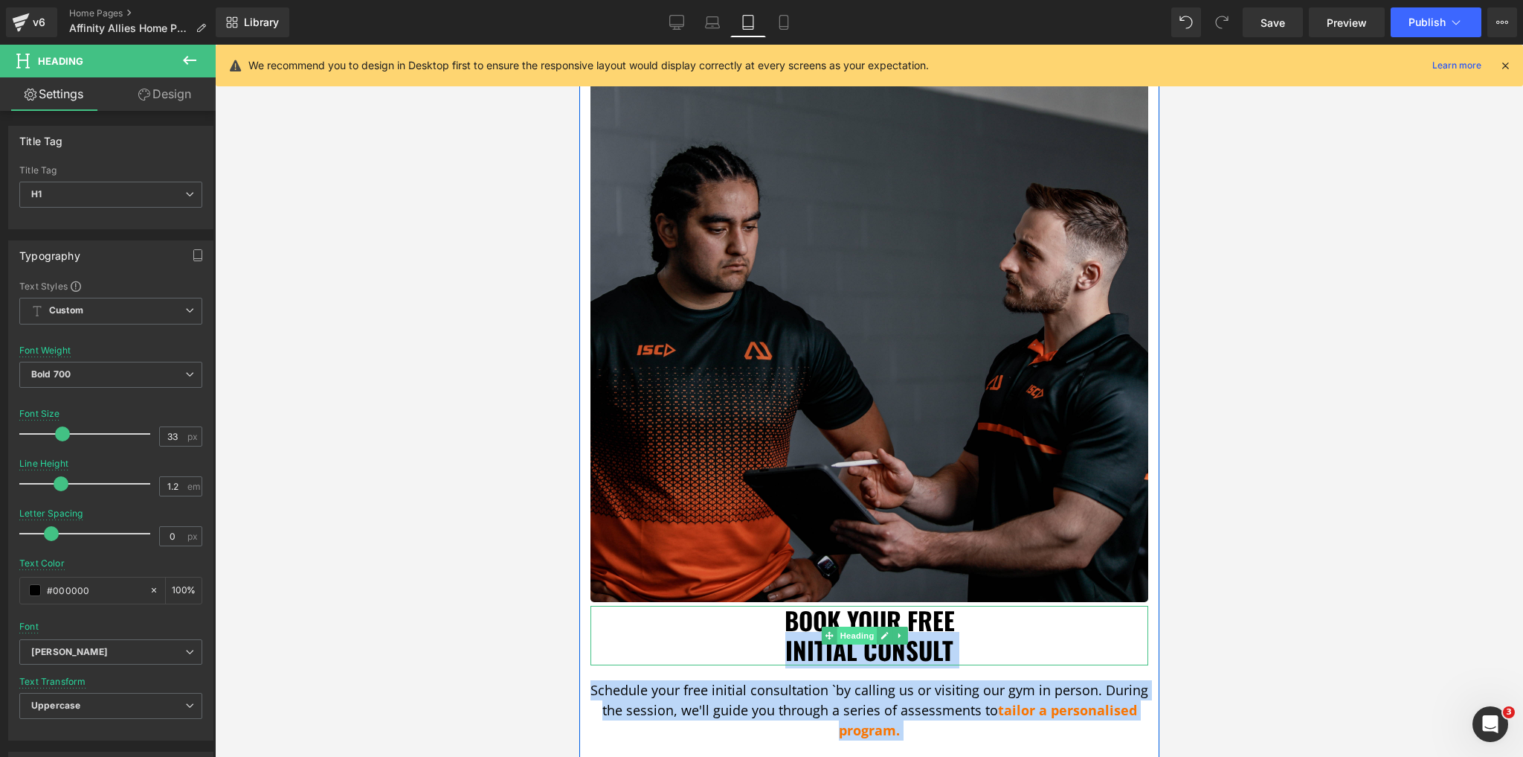
click at [850, 626] on span "Heading" at bounding box center [857, 635] width 40 height 18
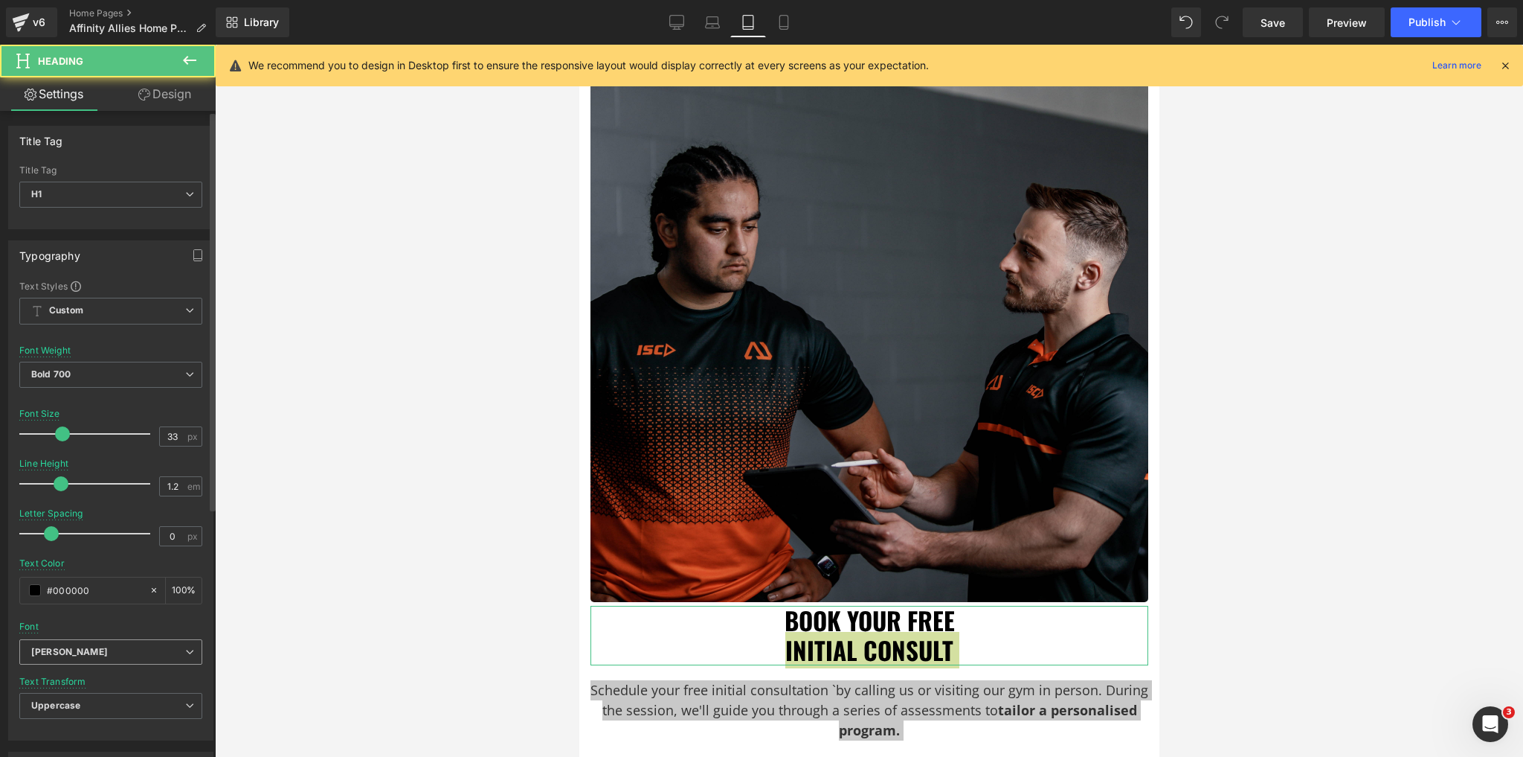
click at [63, 656] on span "[PERSON_NAME]" at bounding box center [110, 652] width 183 height 26
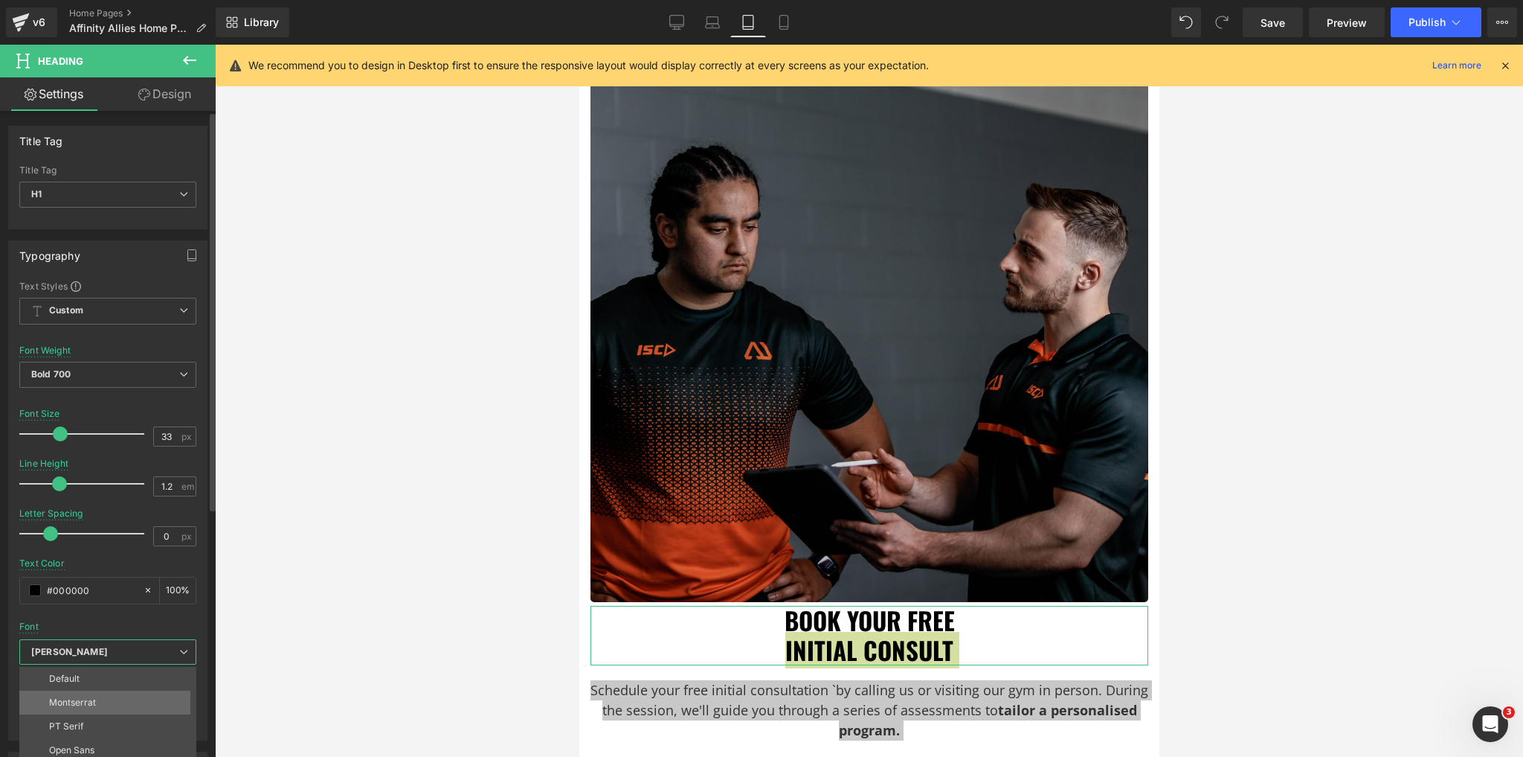
click at [87, 697] on p "Montserrat" at bounding box center [72, 702] width 47 height 10
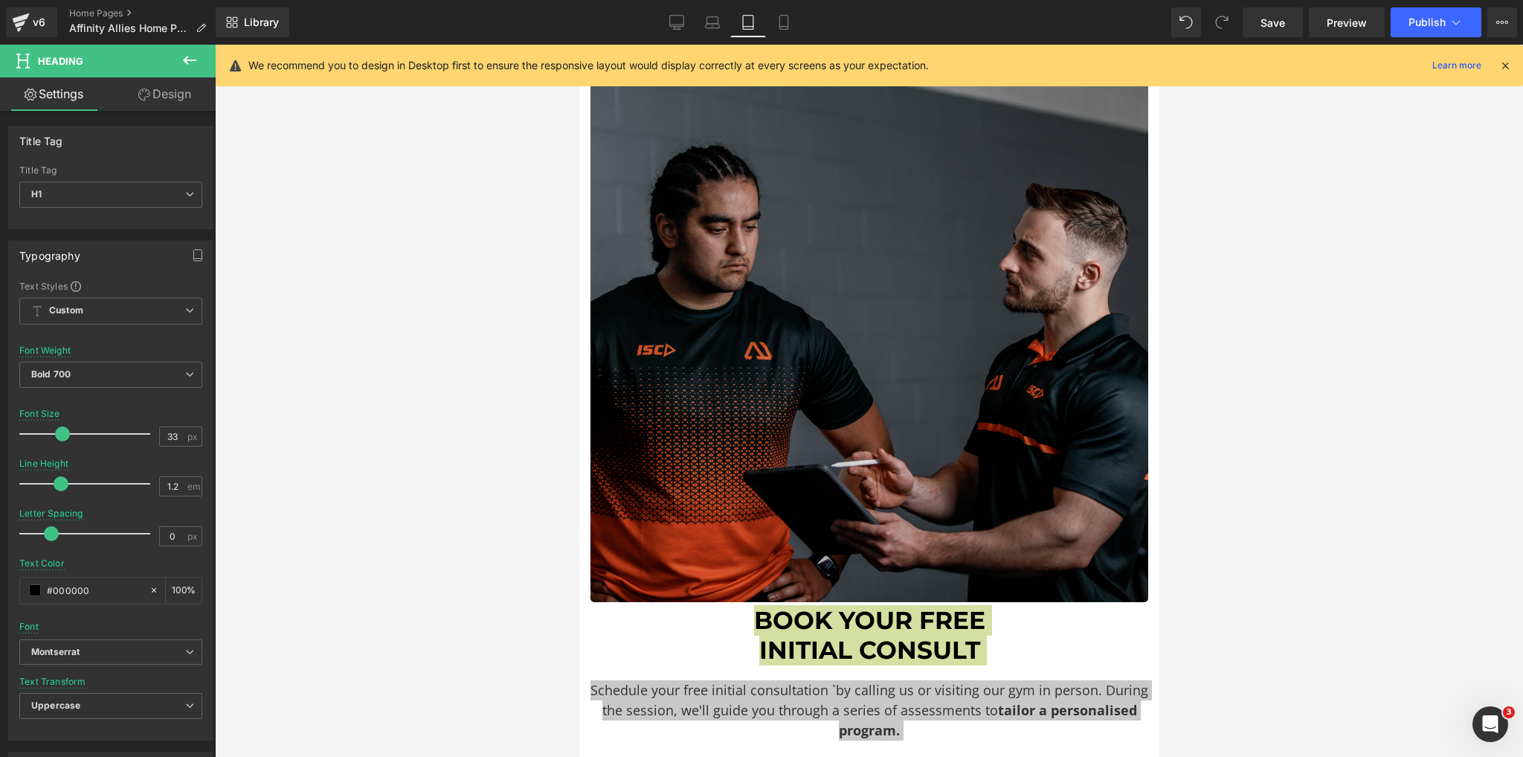
click at [425, 620] on div at bounding box center [869, 401] width 1308 height 712
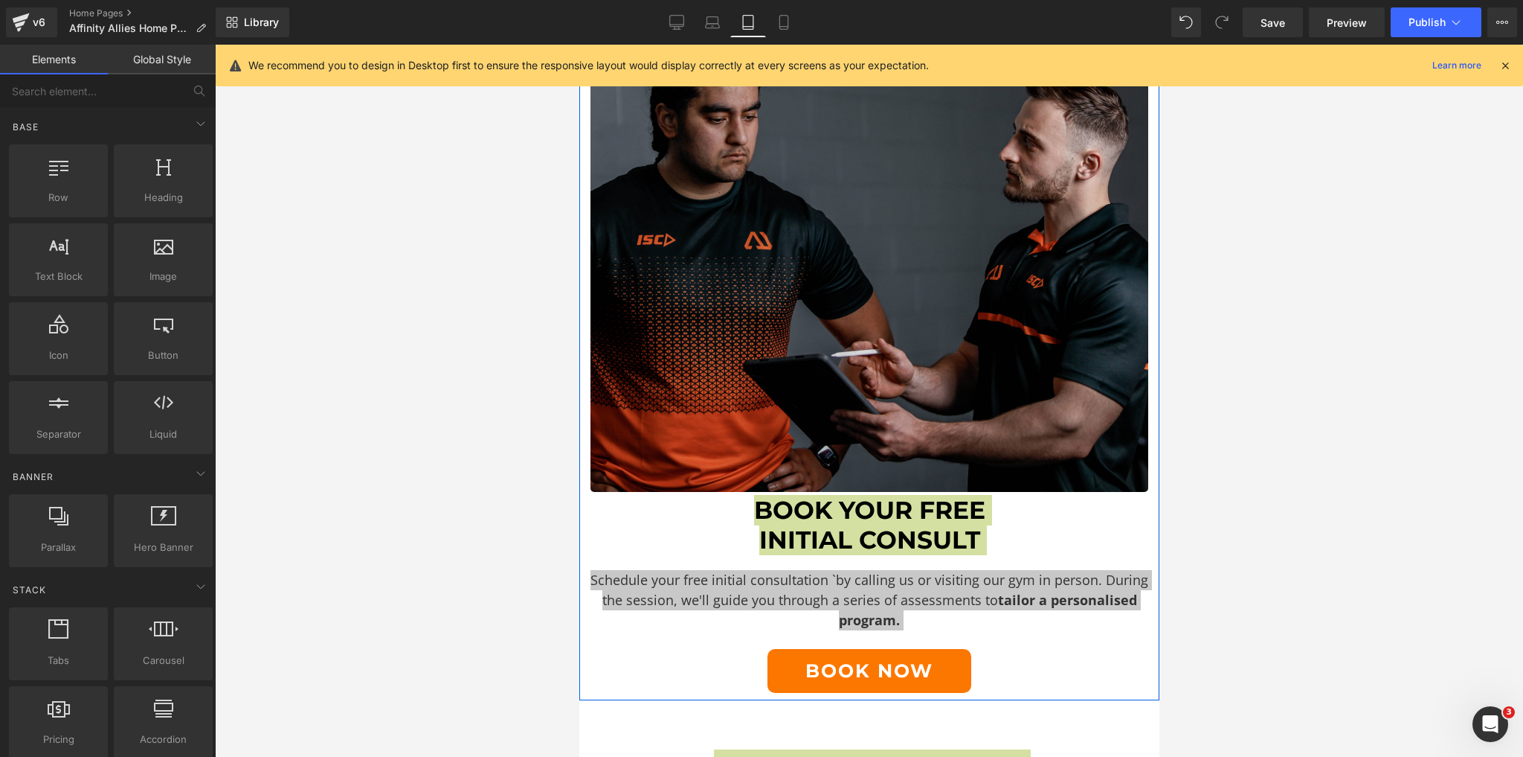
scroll to position [3038, 0]
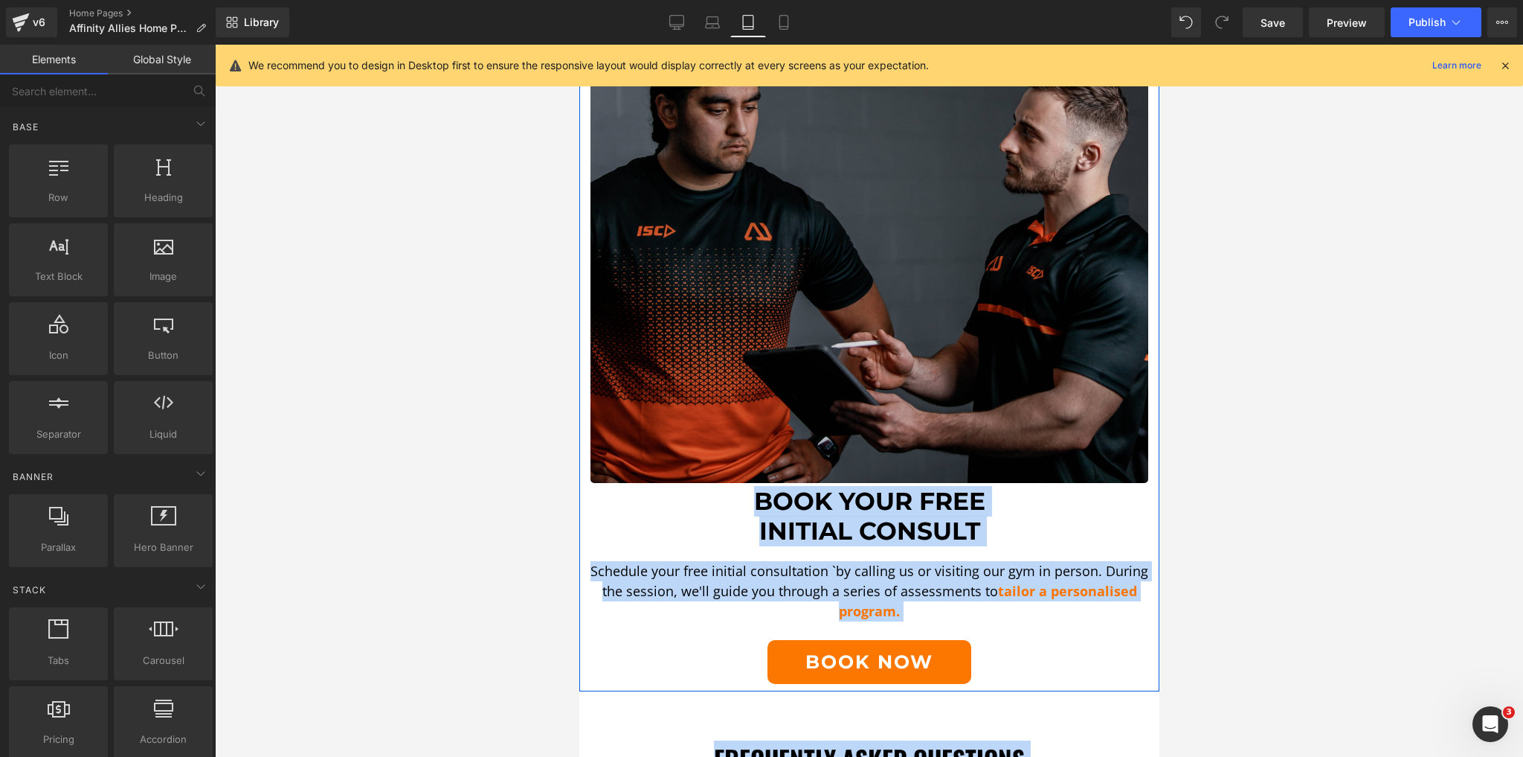
click at [783, 579] on p "Schedule your free initial consultation `by calling us or visiting our gym in p…" at bounding box center [869, 591] width 558 height 60
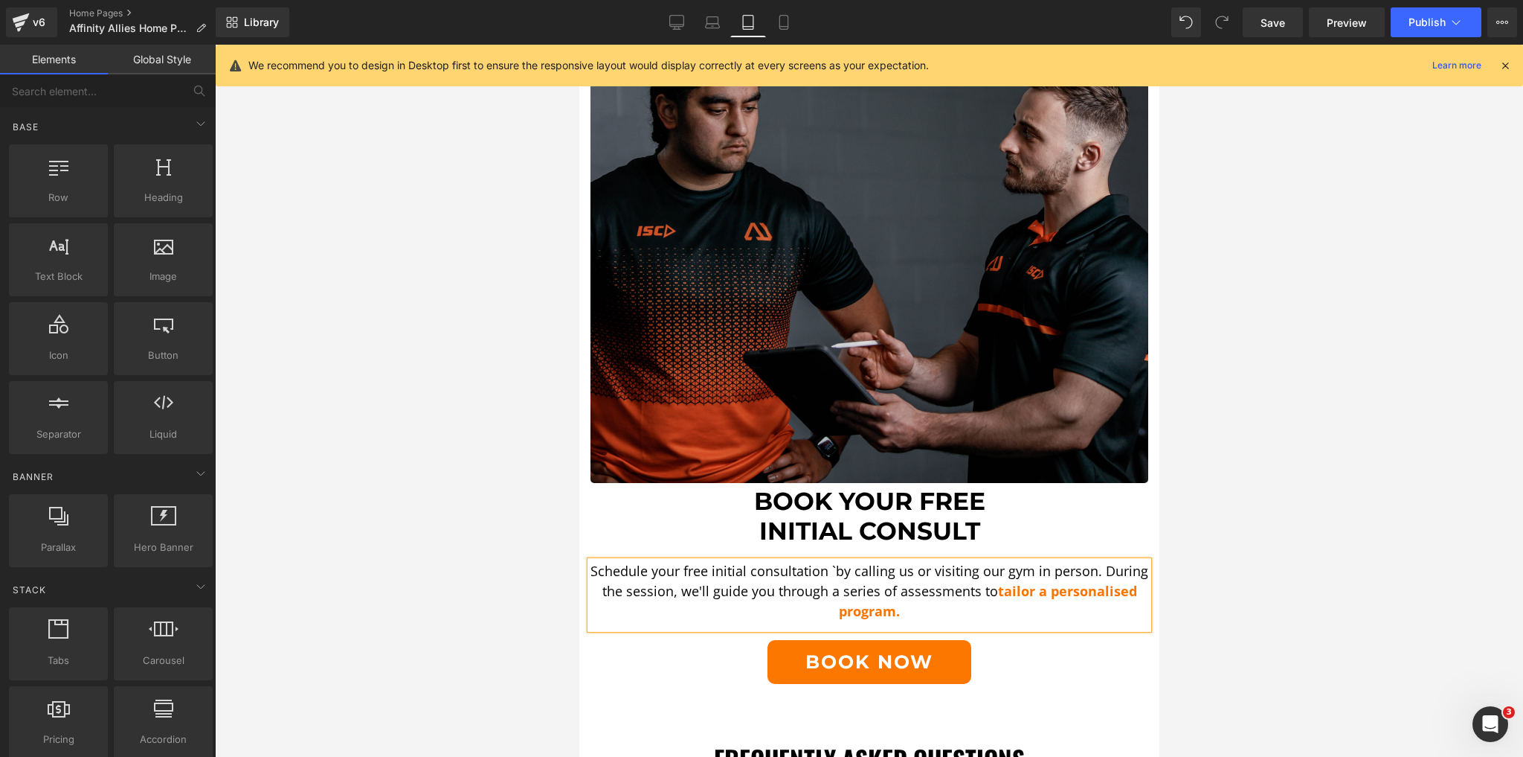
click at [545, 536] on div at bounding box center [869, 401] width 1308 height 712
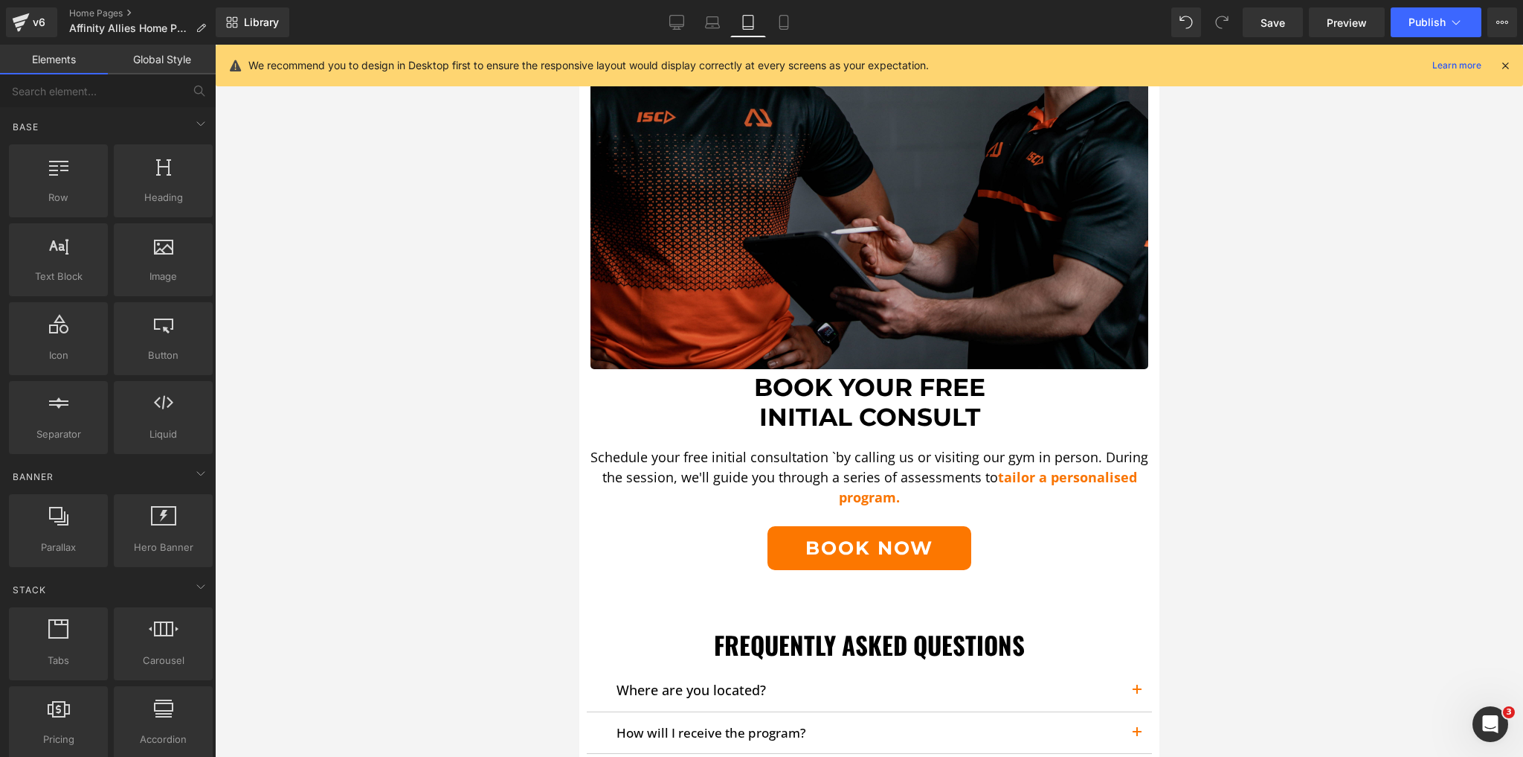
scroll to position [3157, 0]
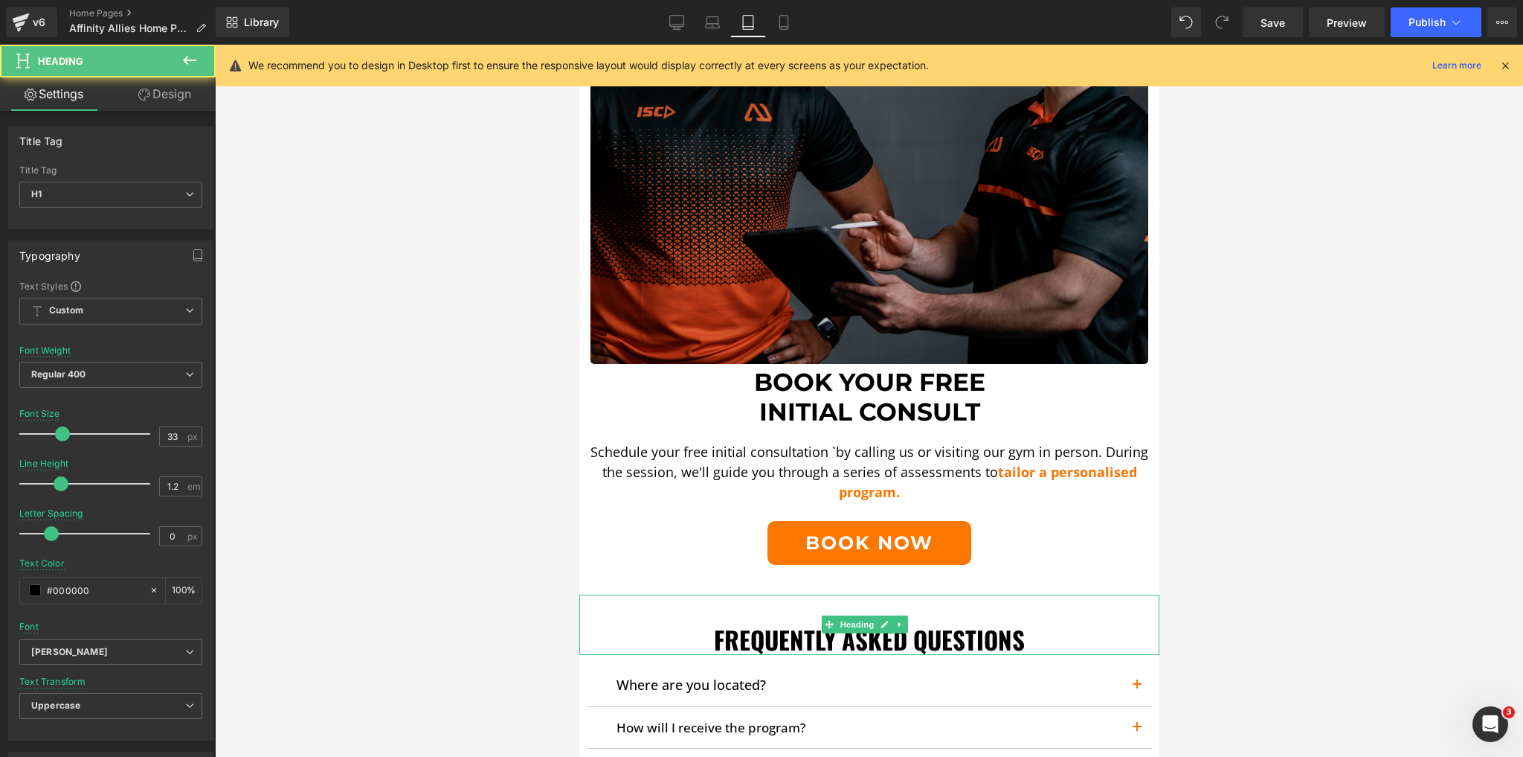
click at [890, 626] on strong "Frequently Asked Questions" at bounding box center [868, 639] width 311 height 36
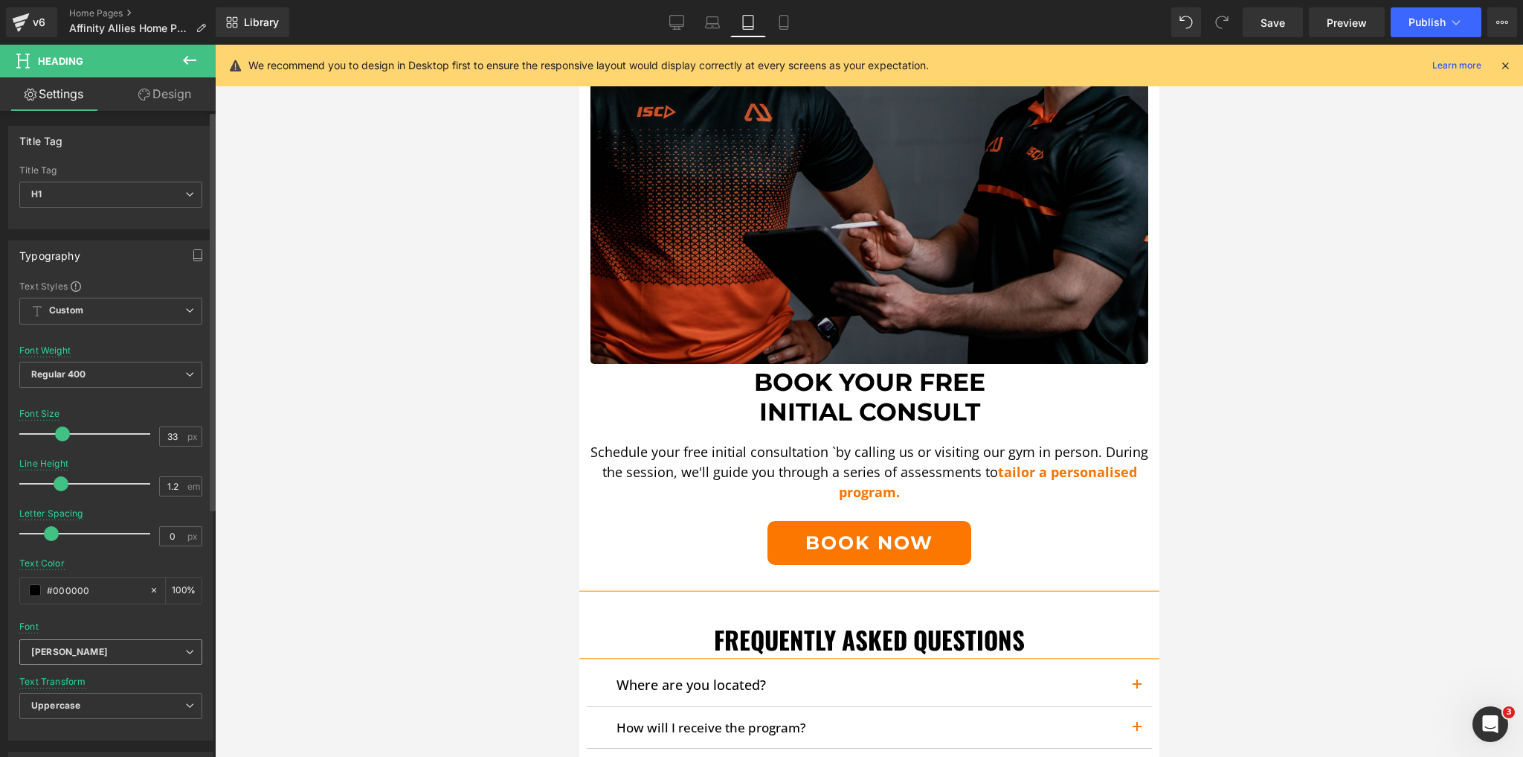
click at [127, 641] on span "[PERSON_NAME]" at bounding box center [110, 652] width 183 height 26
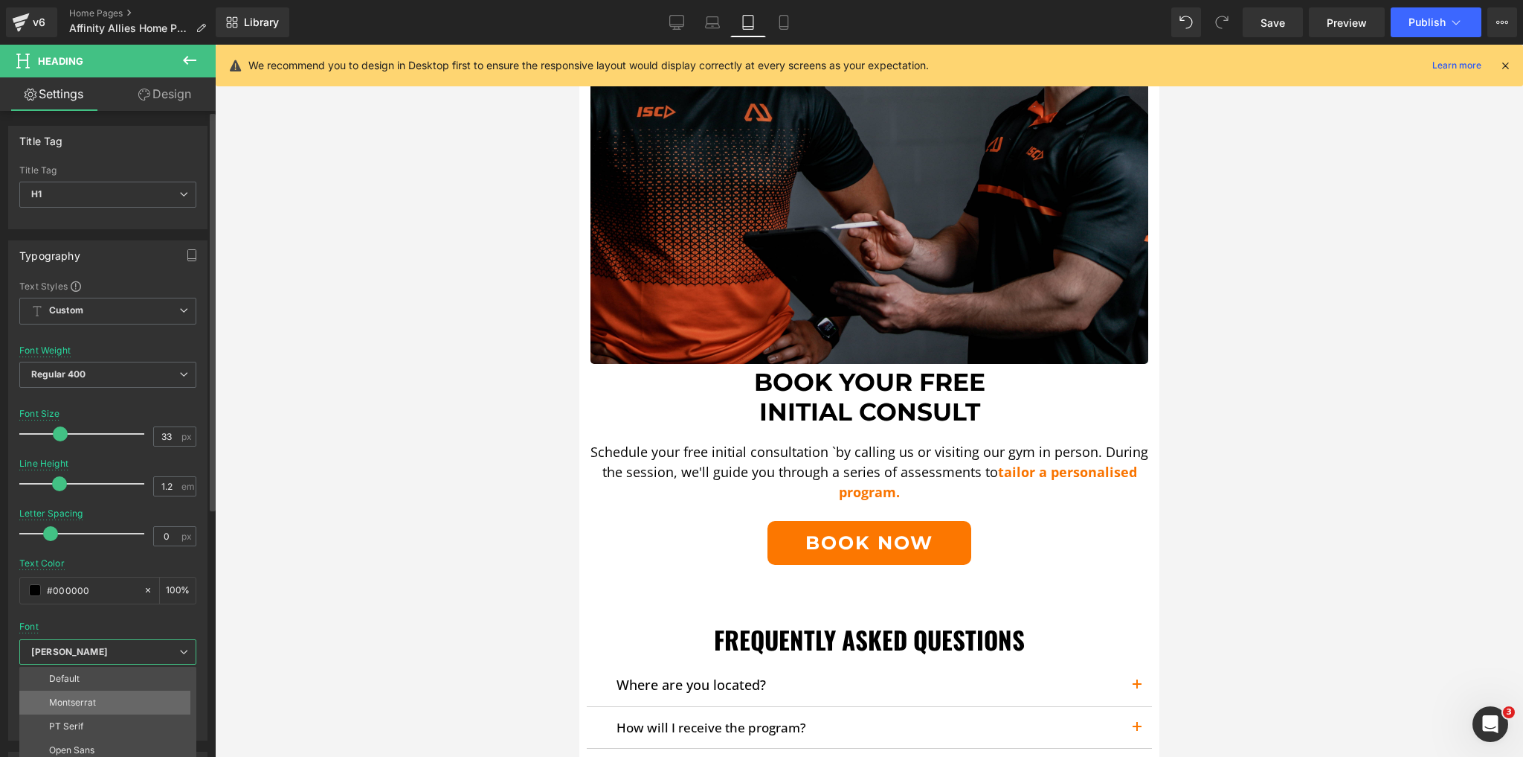
click at [89, 693] on li "Montserrat" at bounding box center [111, 702] width 184 height 24
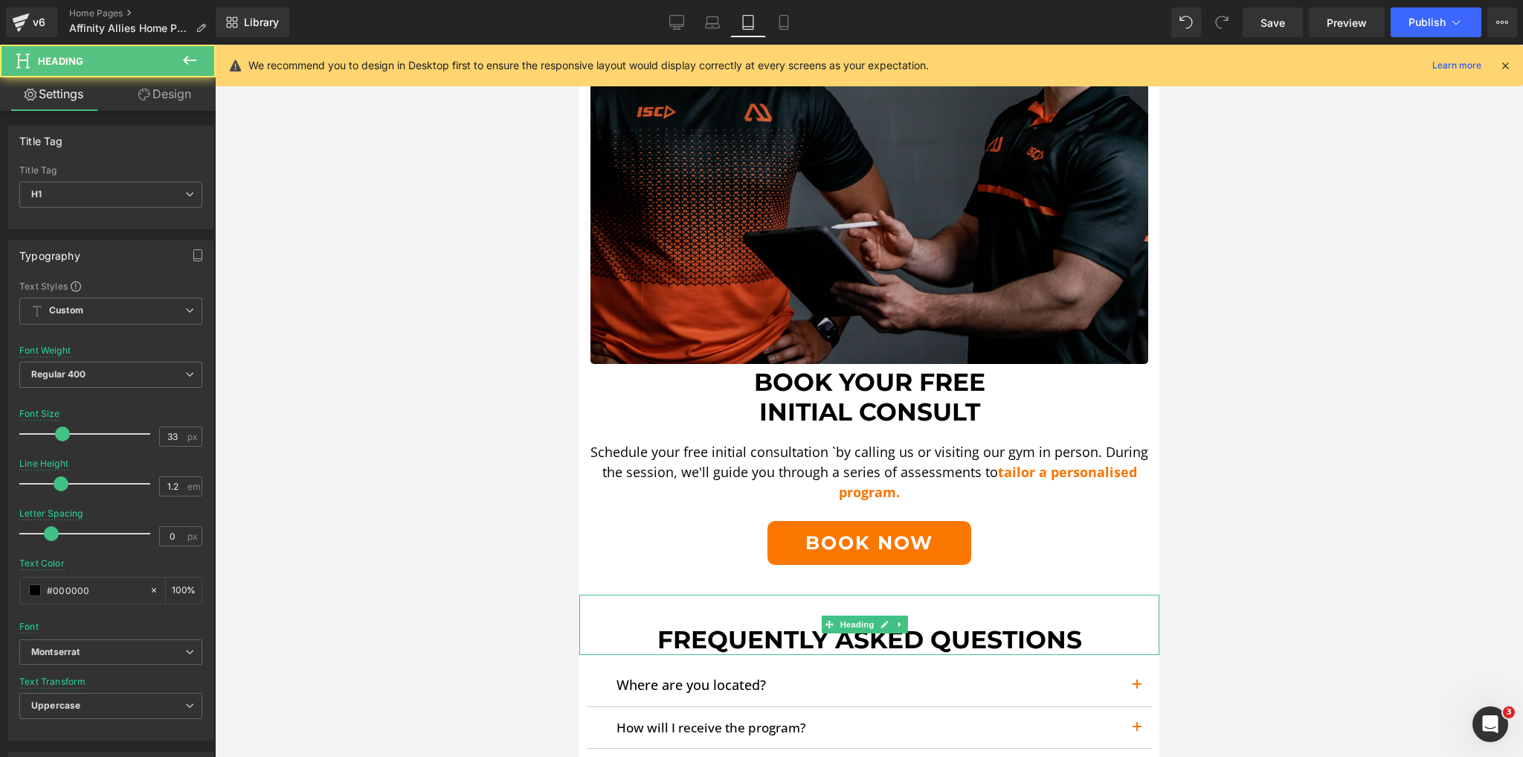
click at [847, 604] on div "Frequently Asked Questions" at bounding box center [869, 624] width 580 height 60
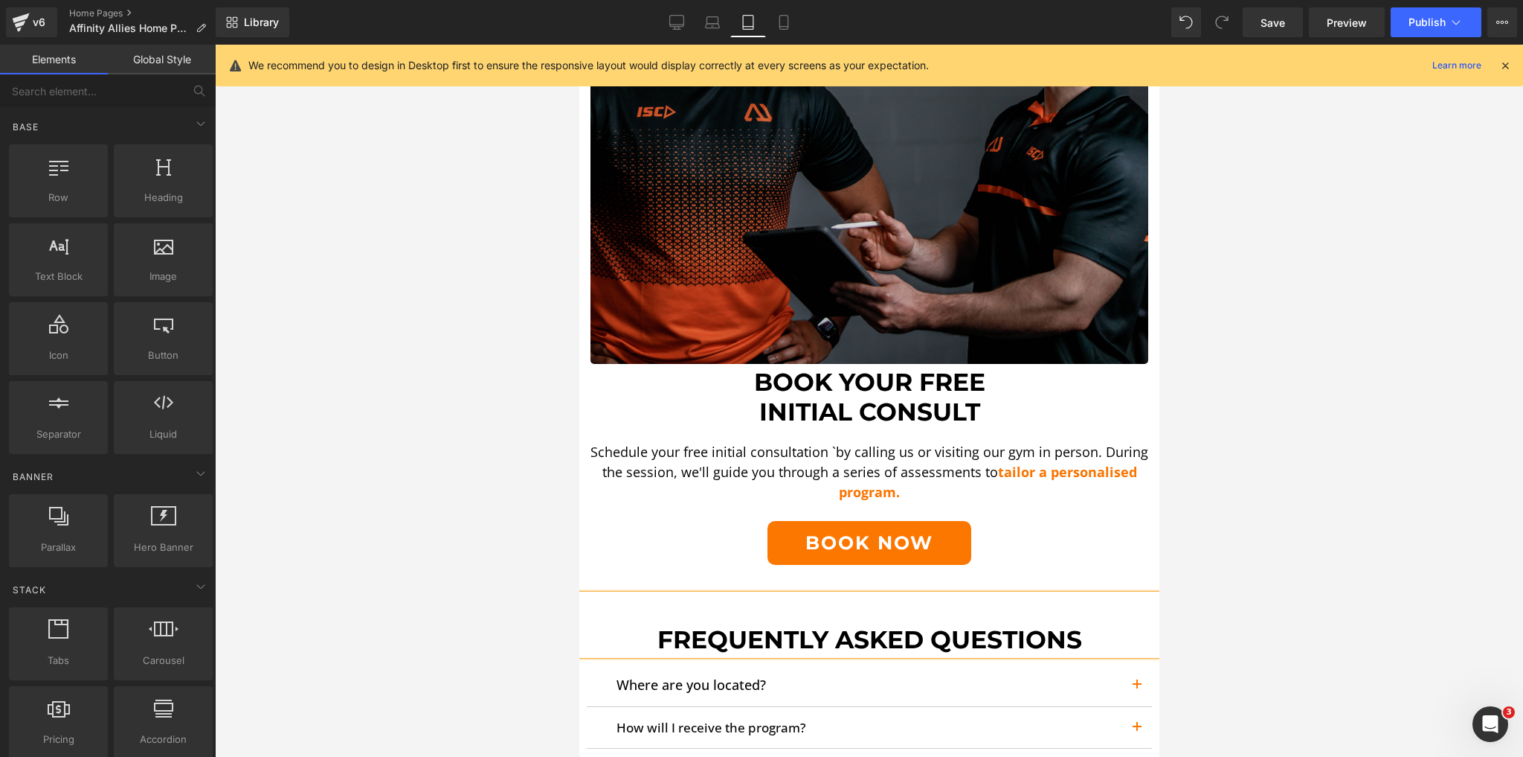
click at [468, 519] on div at bounding box center [869, 401] width 1308 height 712
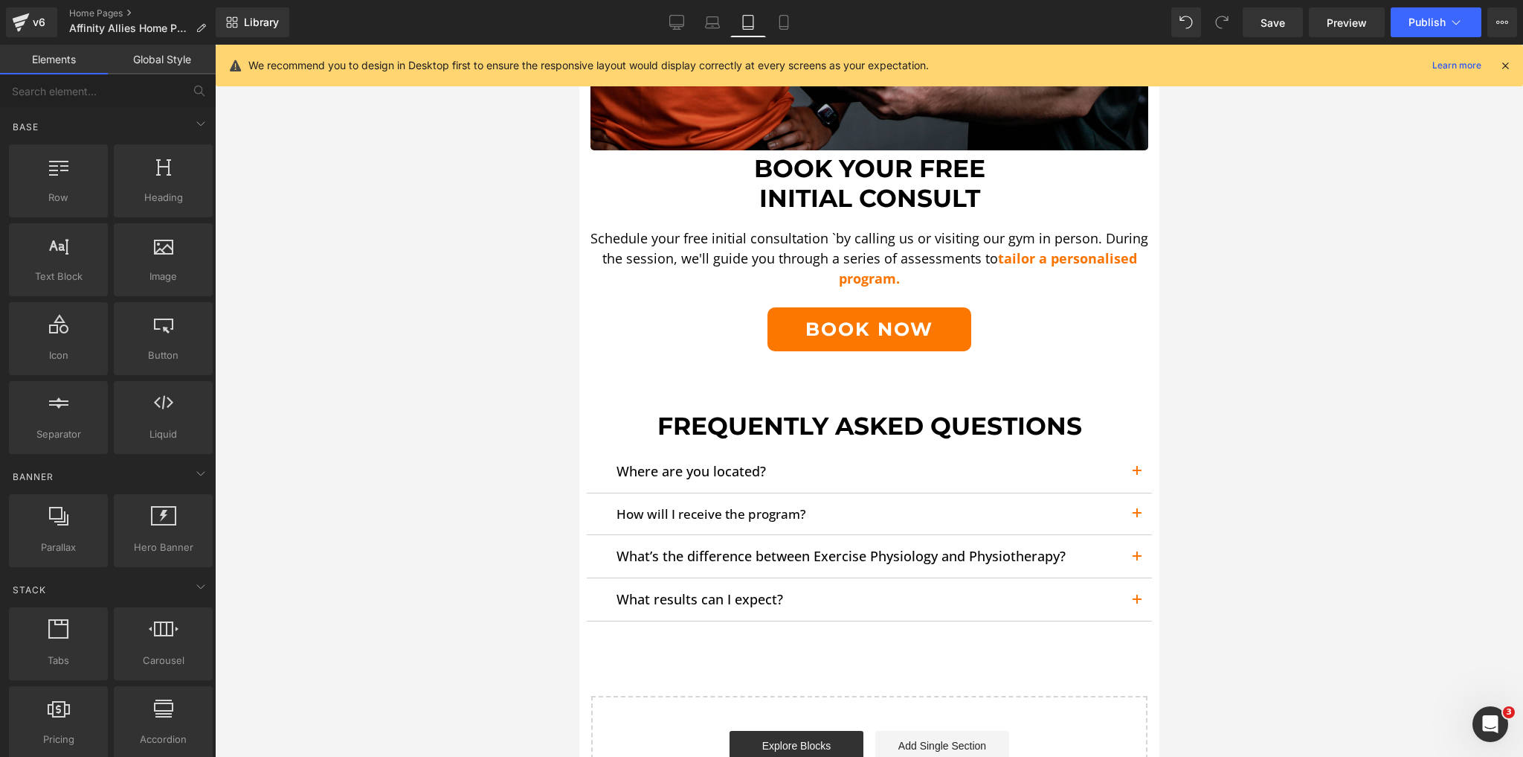
scroll to position [3395, 0]
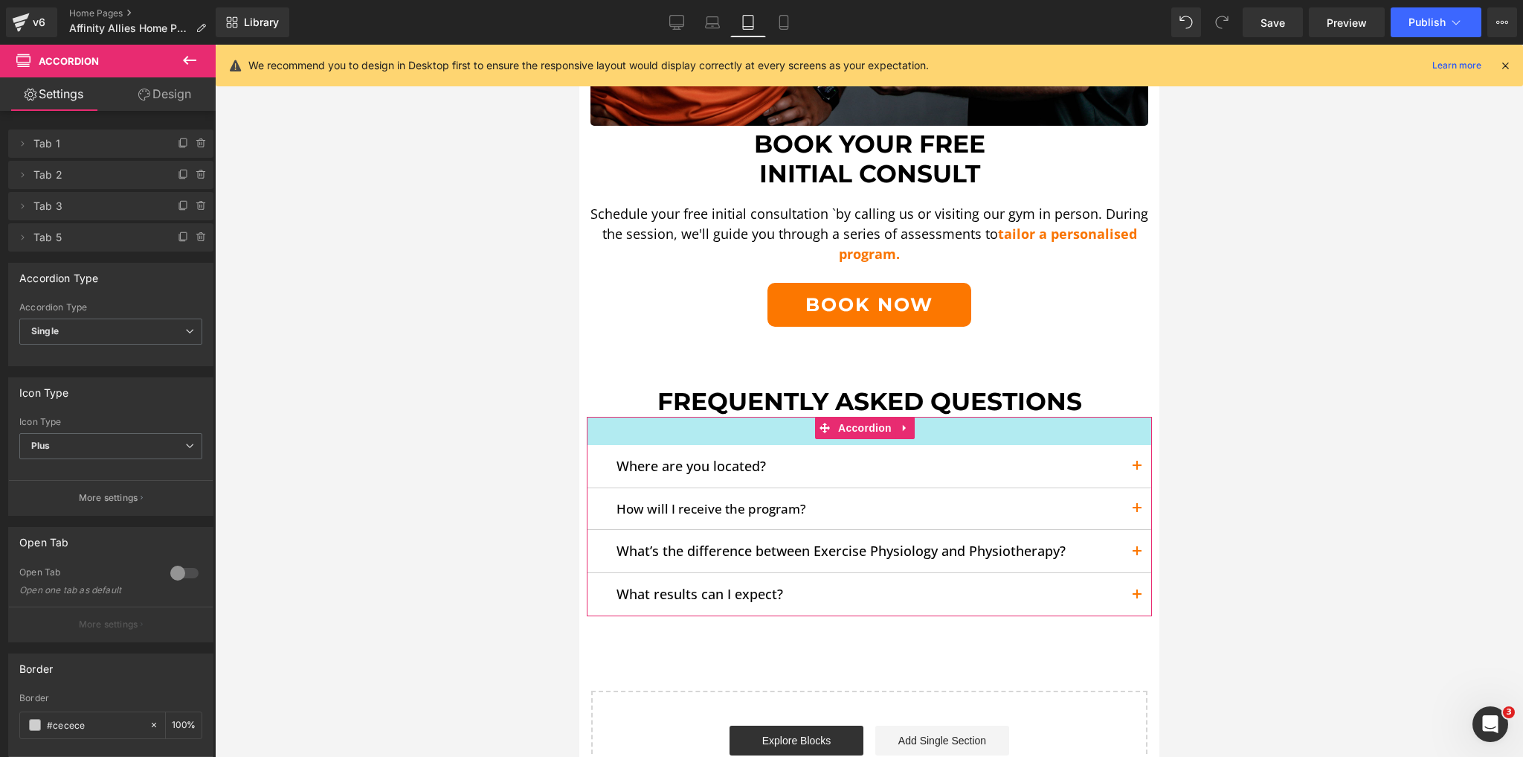
drag, startPoint x: 770, startPoint y: 408, endPoint x: 769, endPoint y: 426, distance: 18.6
click at [769, 426] on div "38px" at bounding box center [868, 431] width 565 height 28
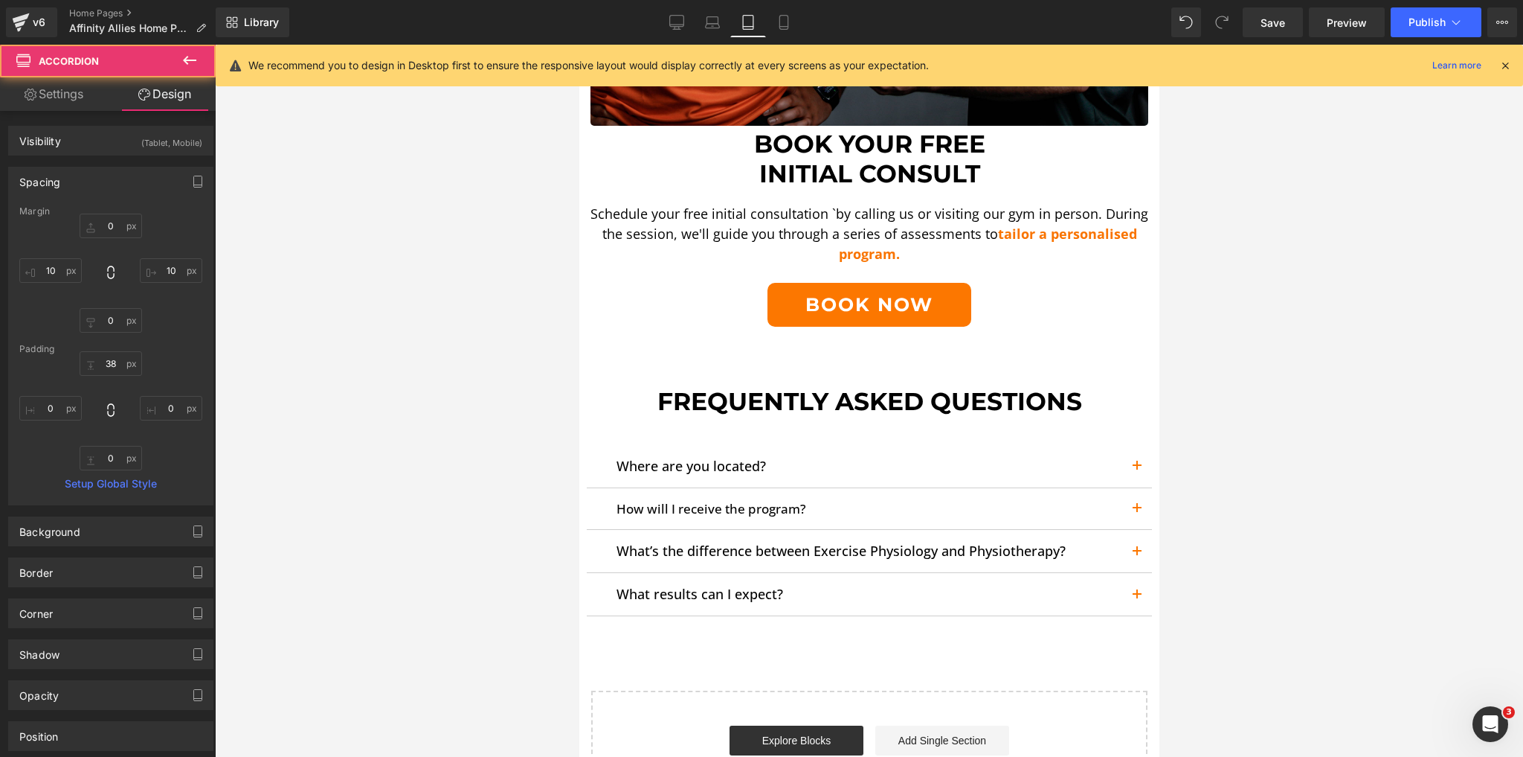
click at [489, 425] on div at bounding box center [869, 401] width 1308 height 712
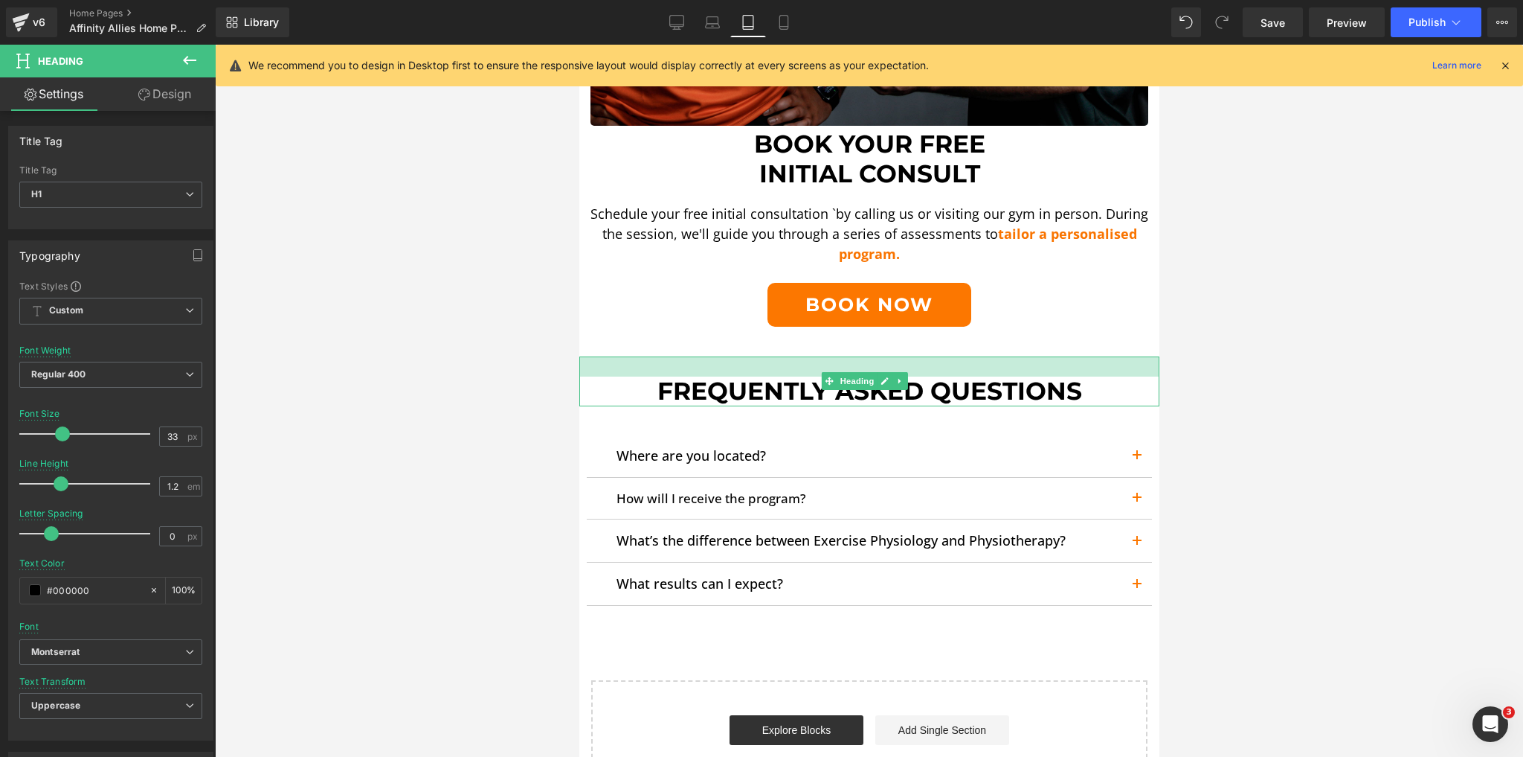
drag, startPoint x: 877, startPoint y: 348, endPoint x: 878, endPoint y: 337, distance: 11.3
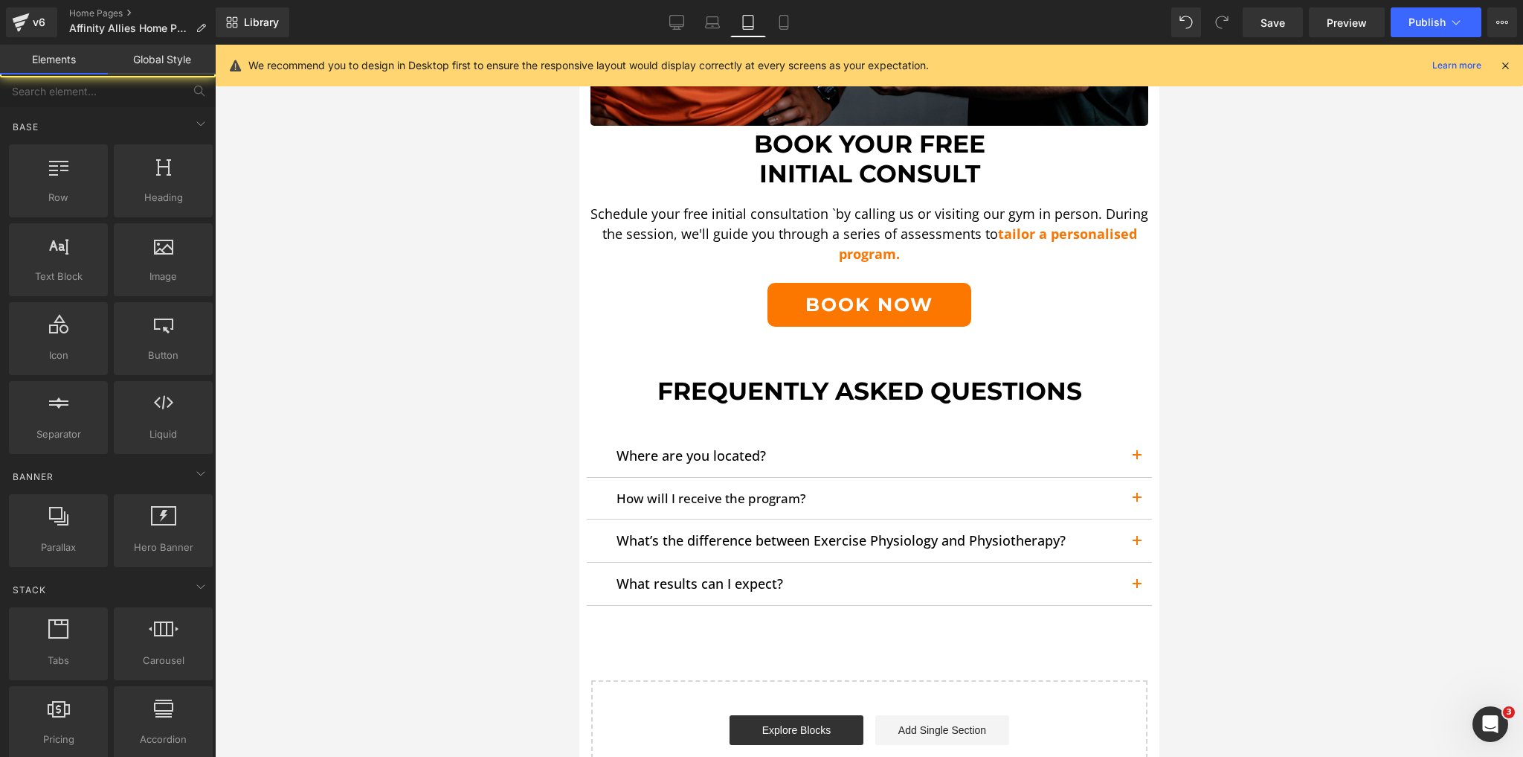
click at [479, 396] on div at bounding box center [869, 401] width 1308 height 712
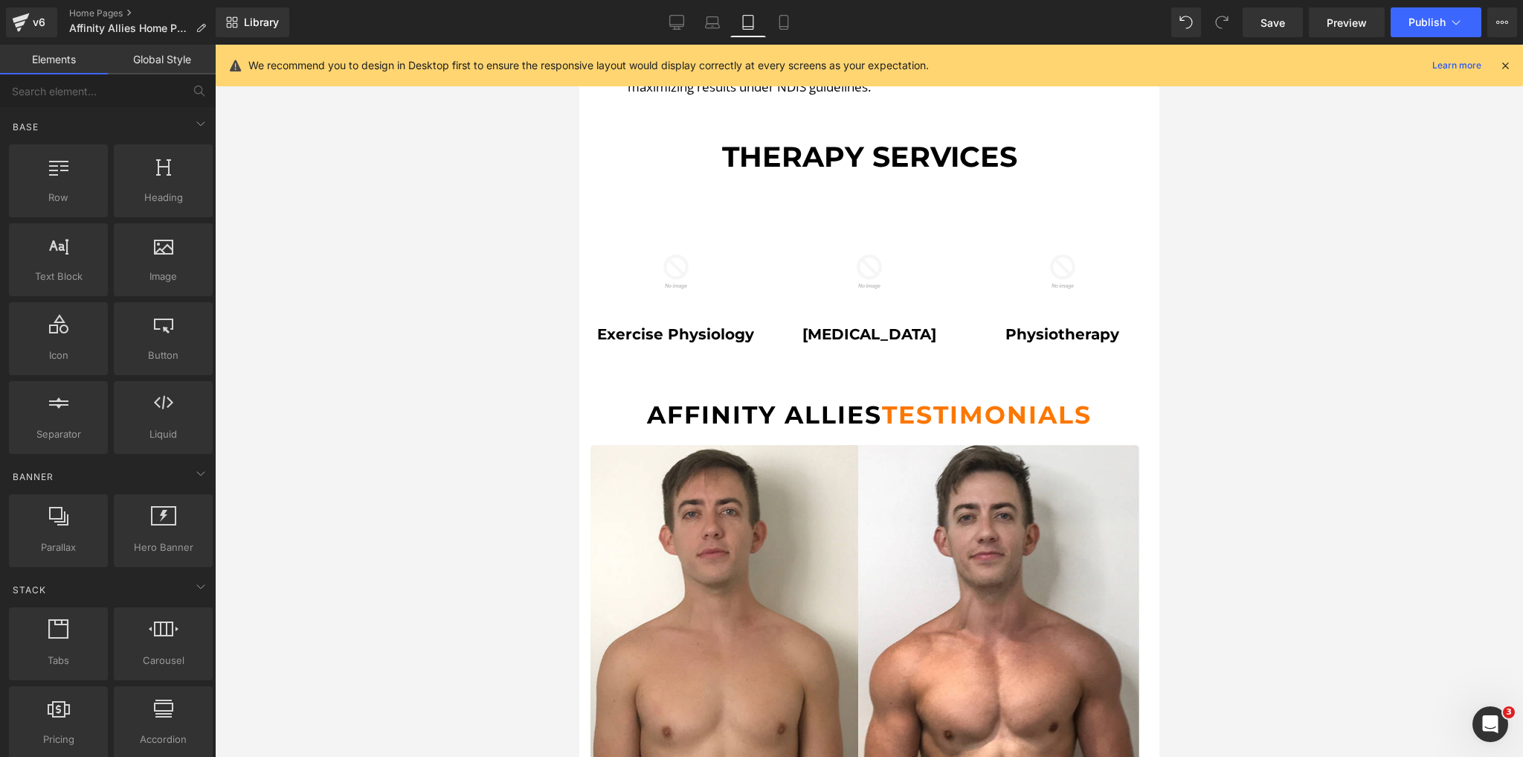
scroll to position [1785, 0]
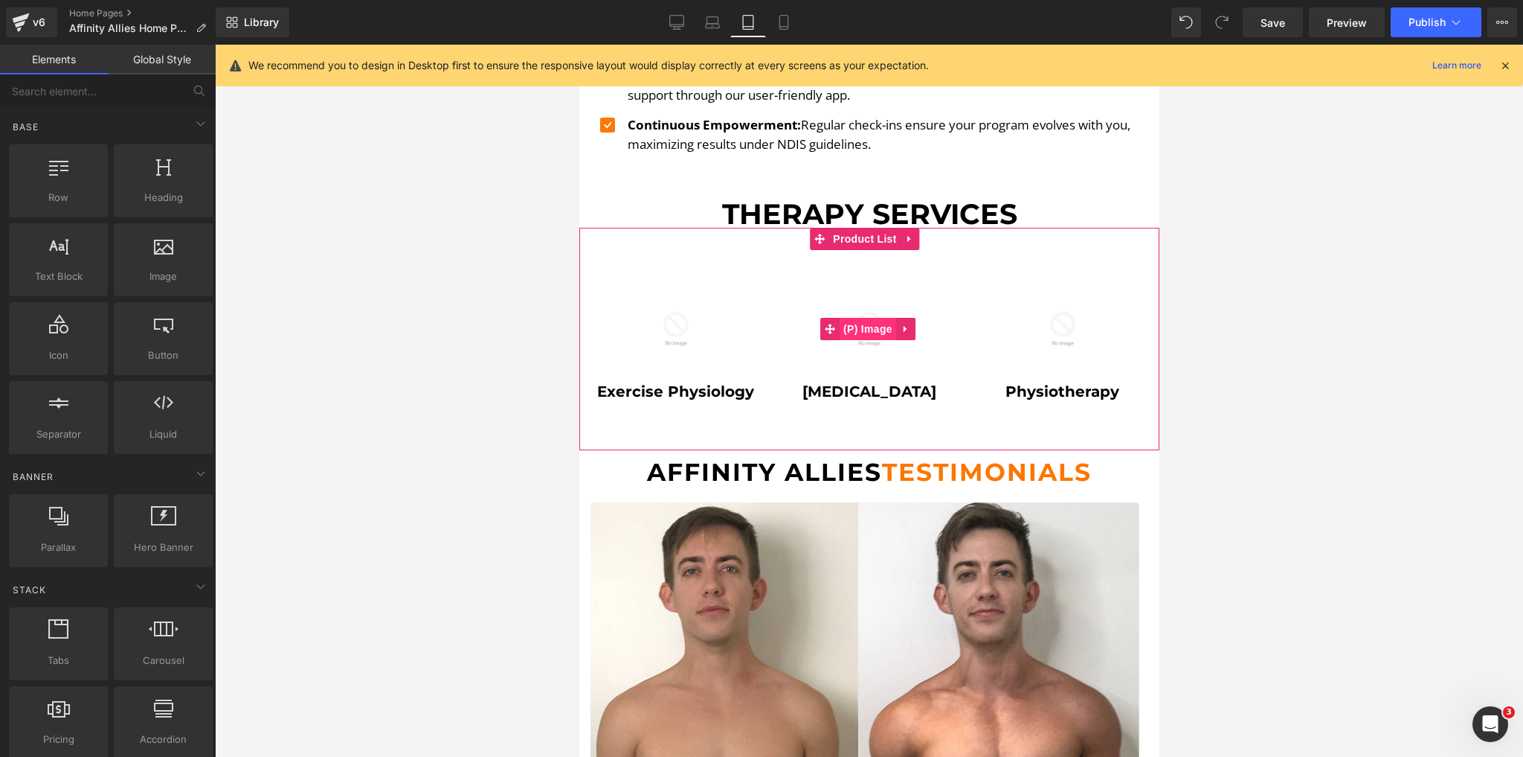
click at [860, 322] on span "(P) Image" at bounding box center [867, 329] width 57 height 22
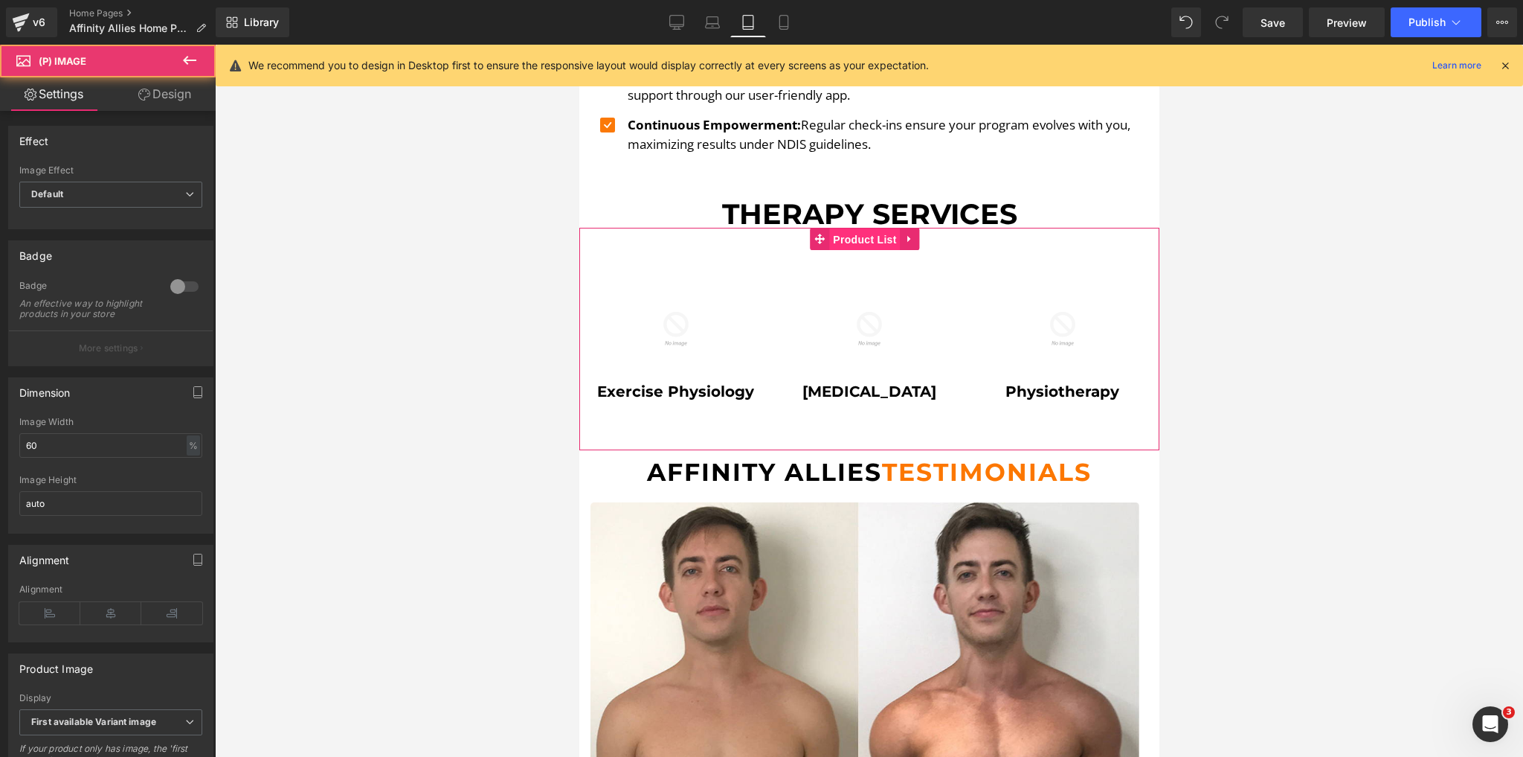
click at [870, 228] on span "Product List" at bounding box center [864, 239] width 71 height 22
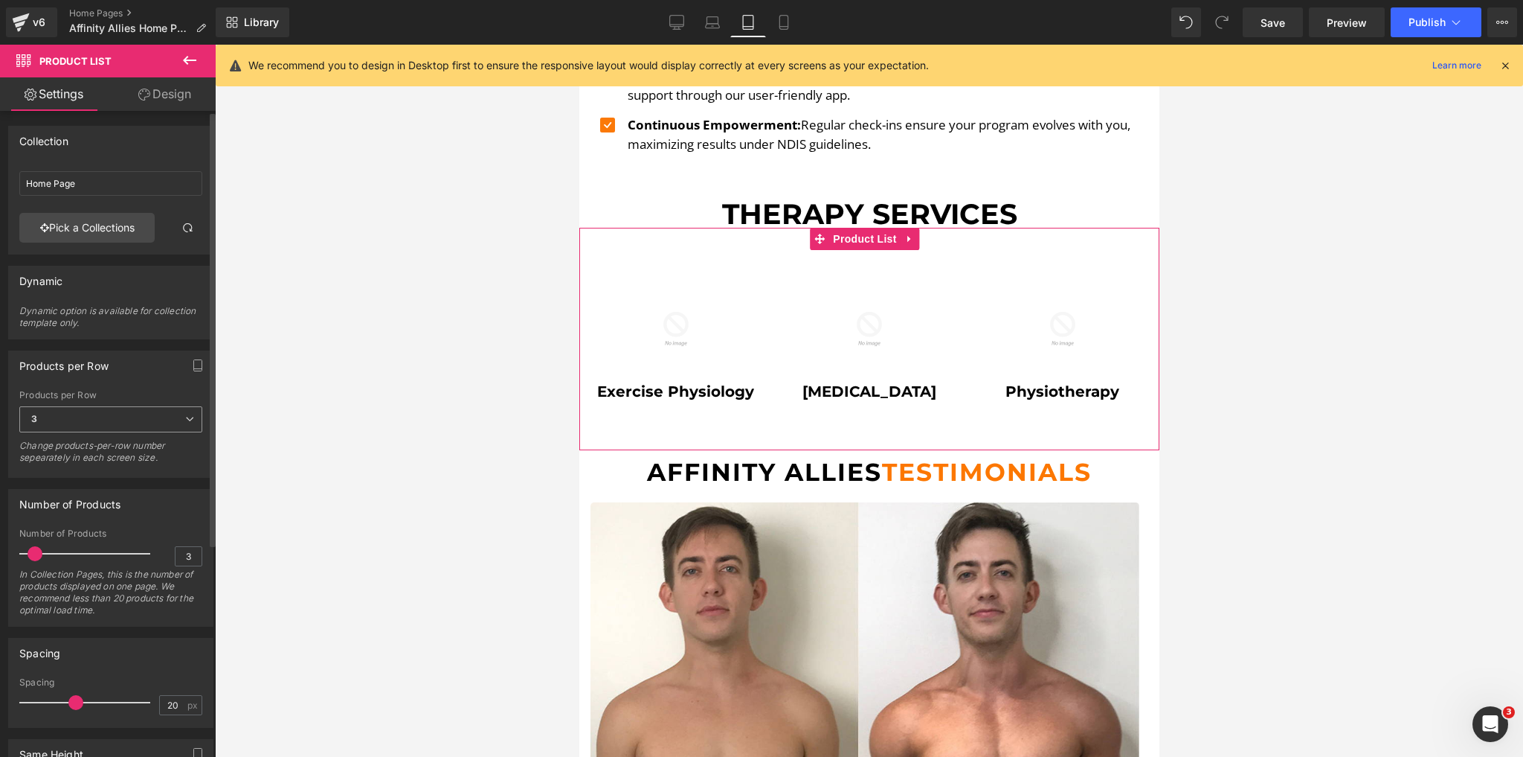
click at [143, 425] on span "3" at bounding box center [110, 419] width 183 height 26
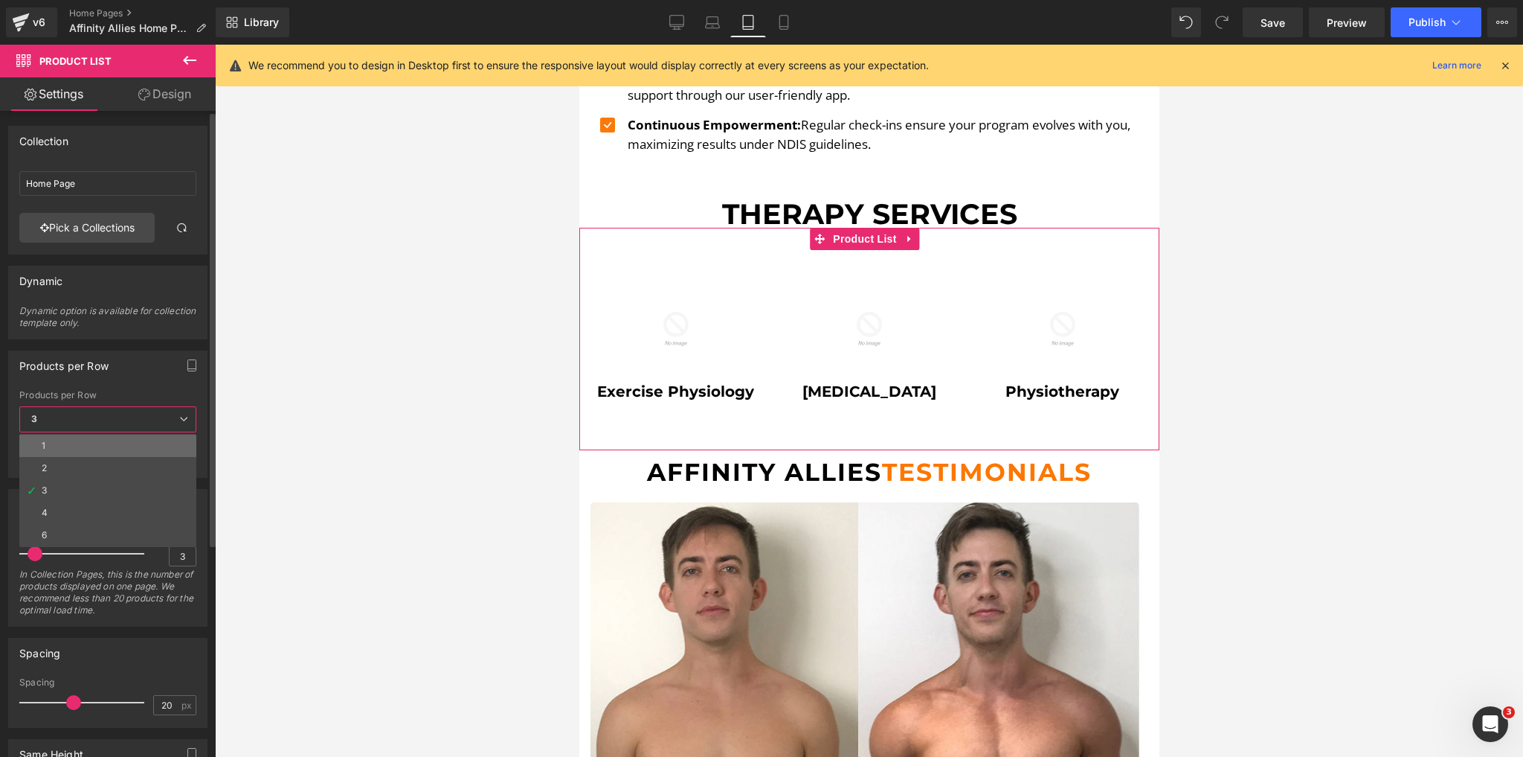
click at [56, 449] on li "1" at bounding box center [107, 445] width 177 height 22
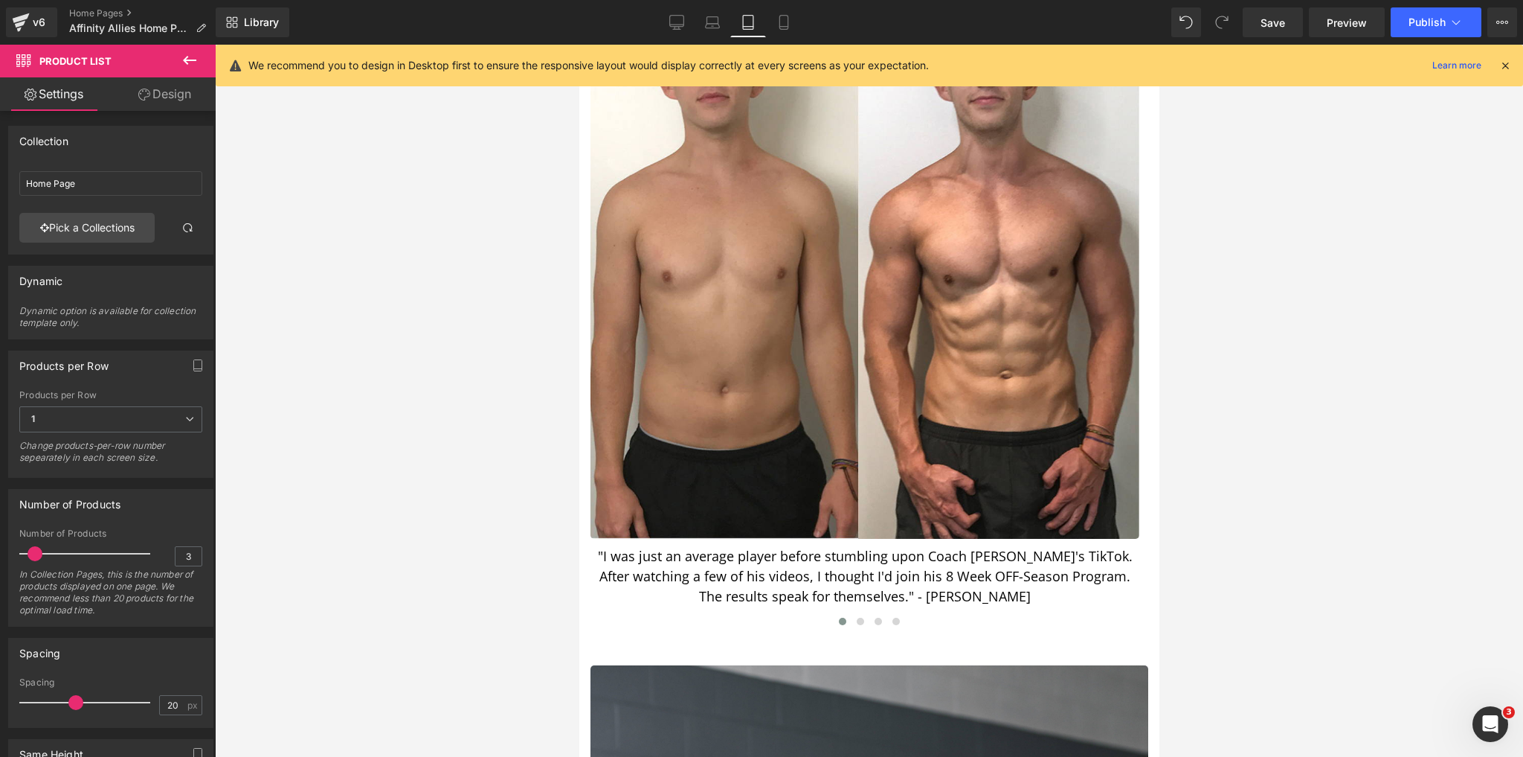
scroll to position [3273, 0]
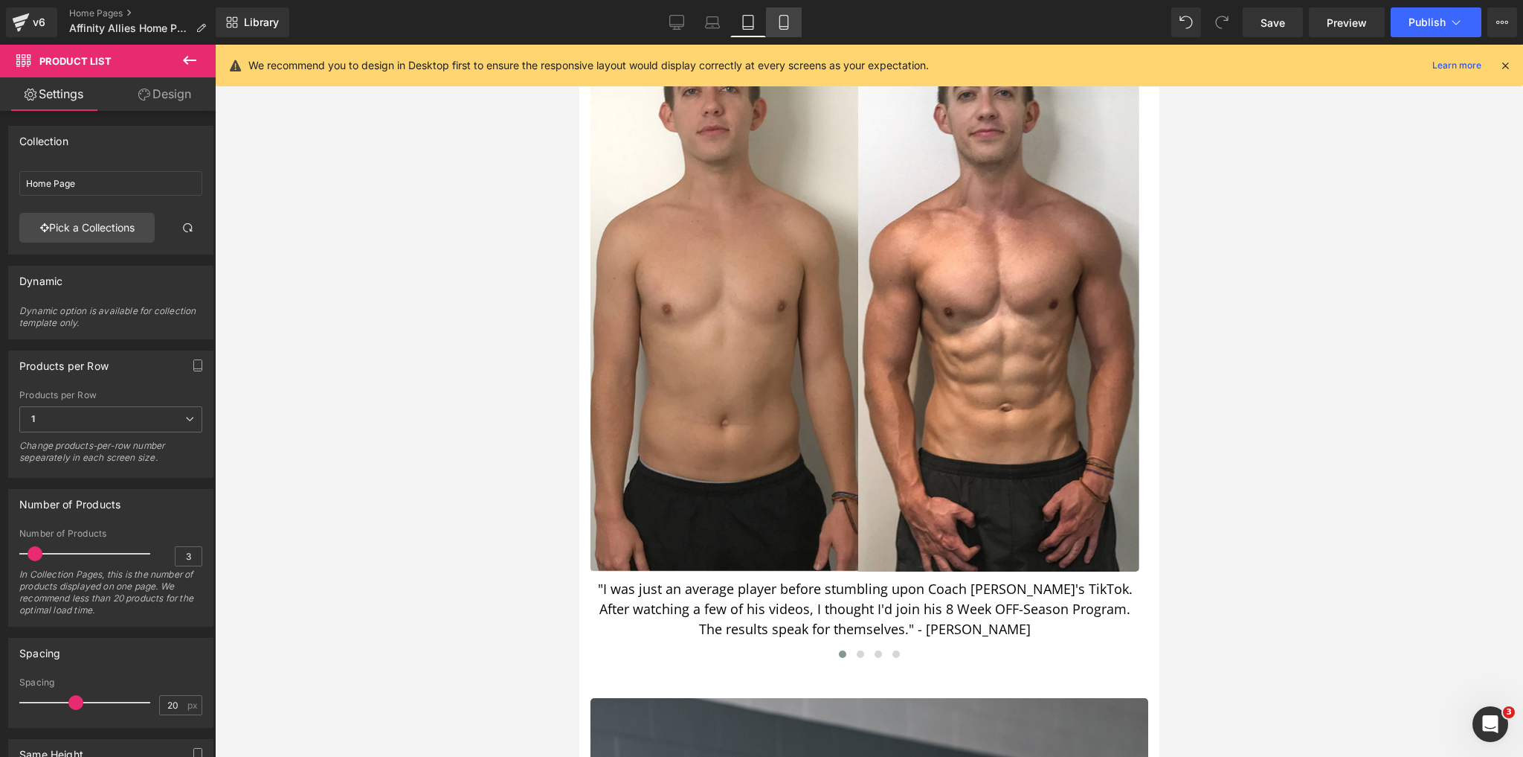
click at [780, 21] on icon at bounding box center [784, 23] width 8 height 14
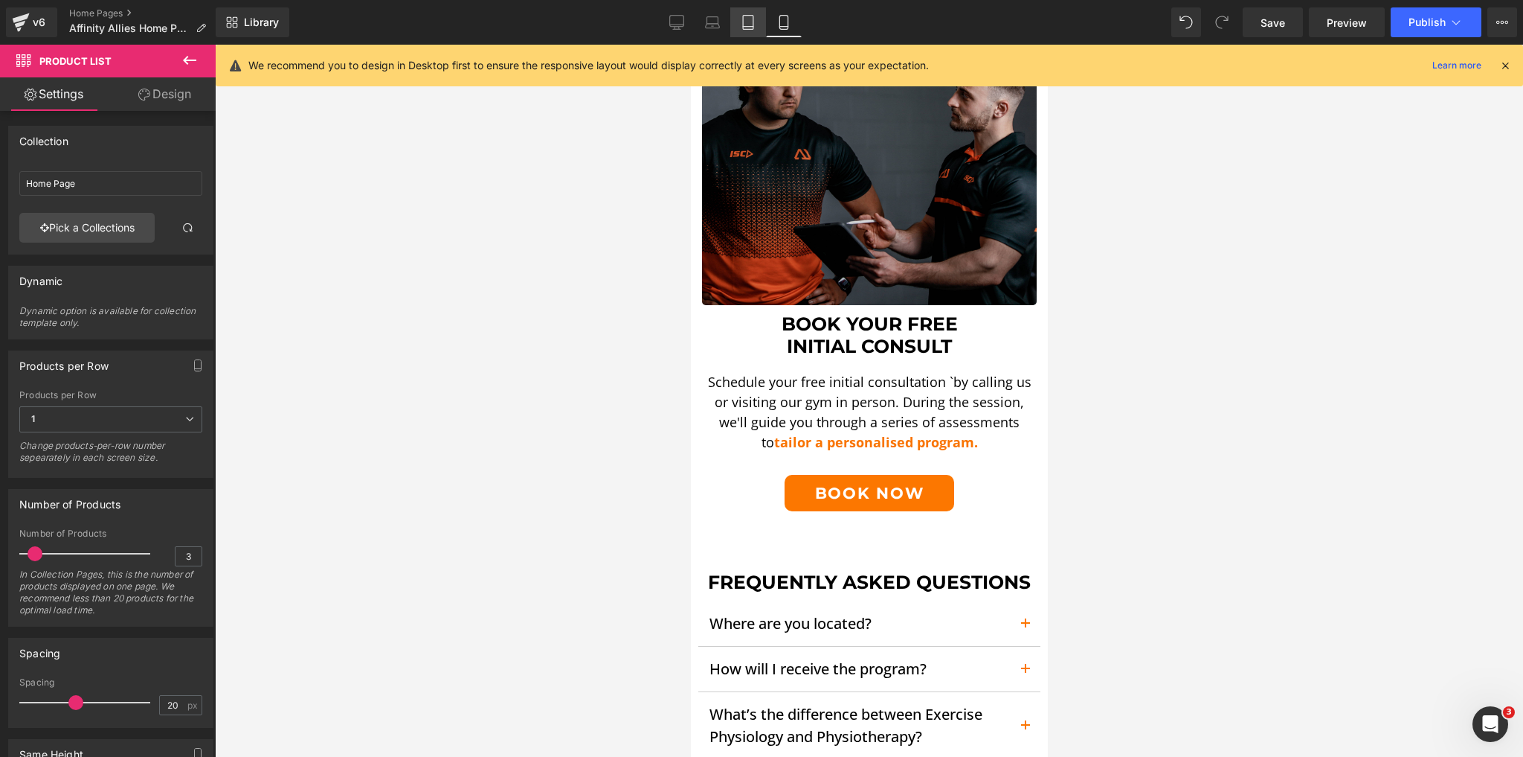
click at [759, 22] on link "Tablet" at bounding box center [748, 22] width 36 height 30
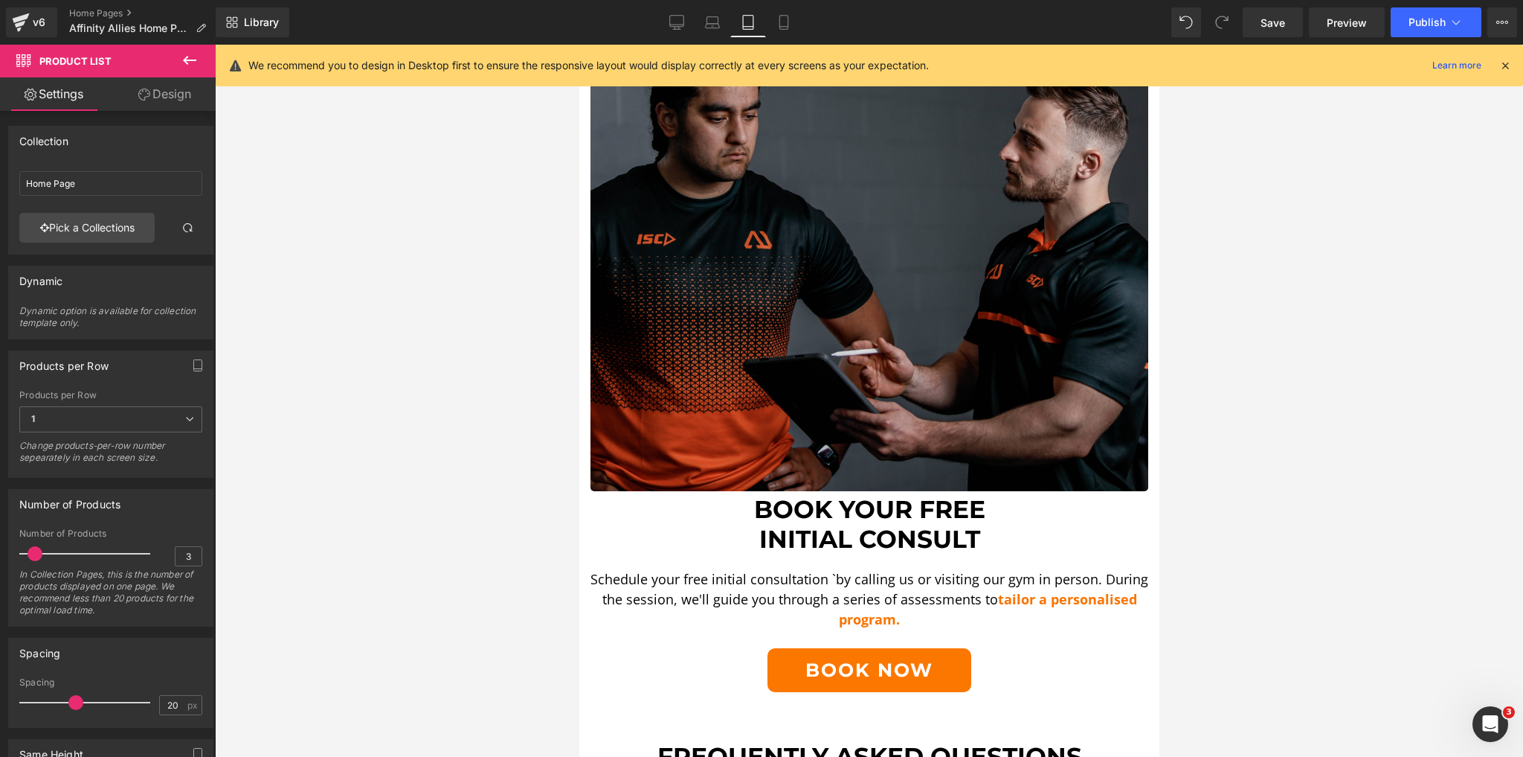
scroll to position [4038, 0]
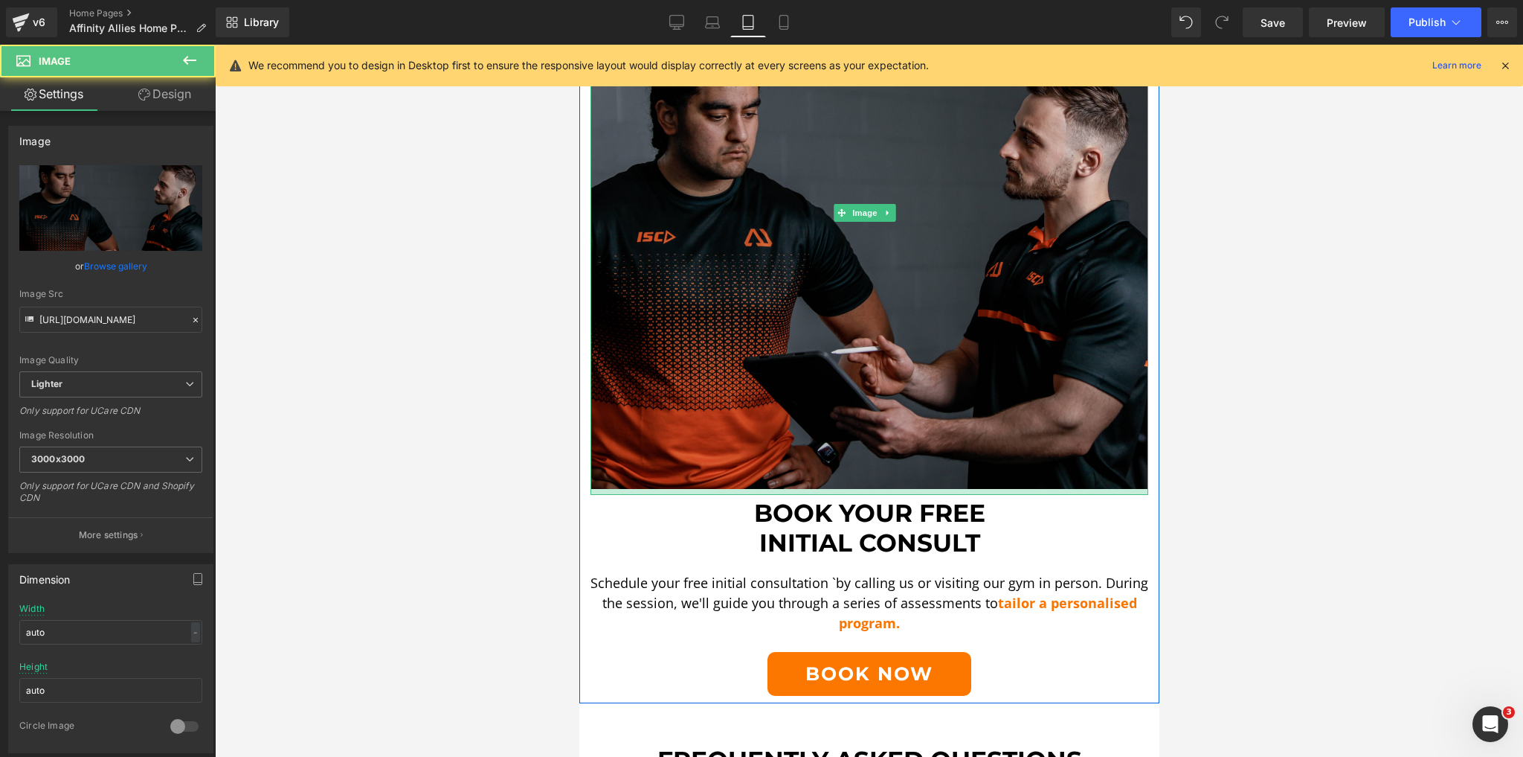
click at [856, 489] on div at bounding box center [869, 492] width 558 height 6
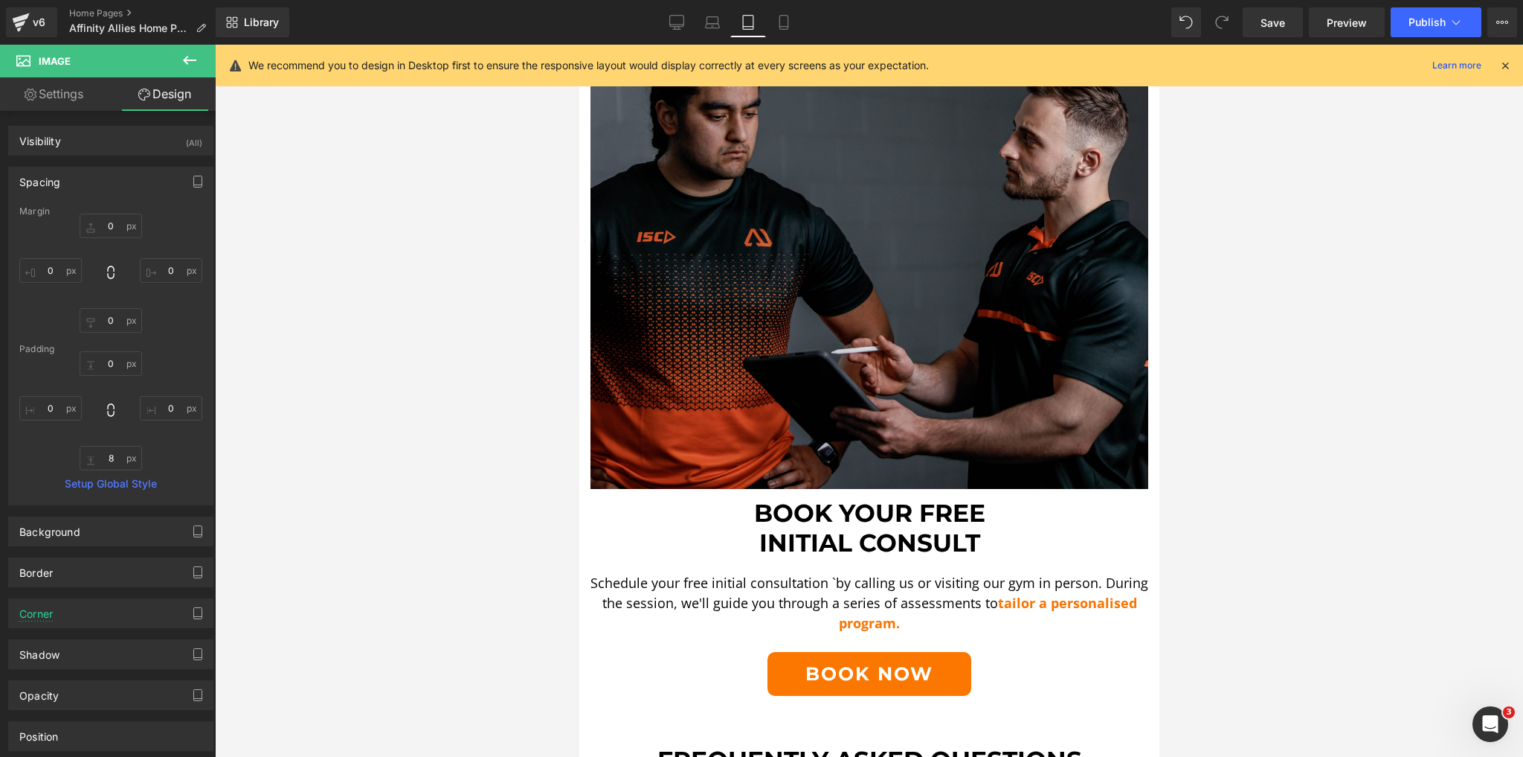
click at [577, 440] on div at bounding box center [869, 401] width 1308 height 712
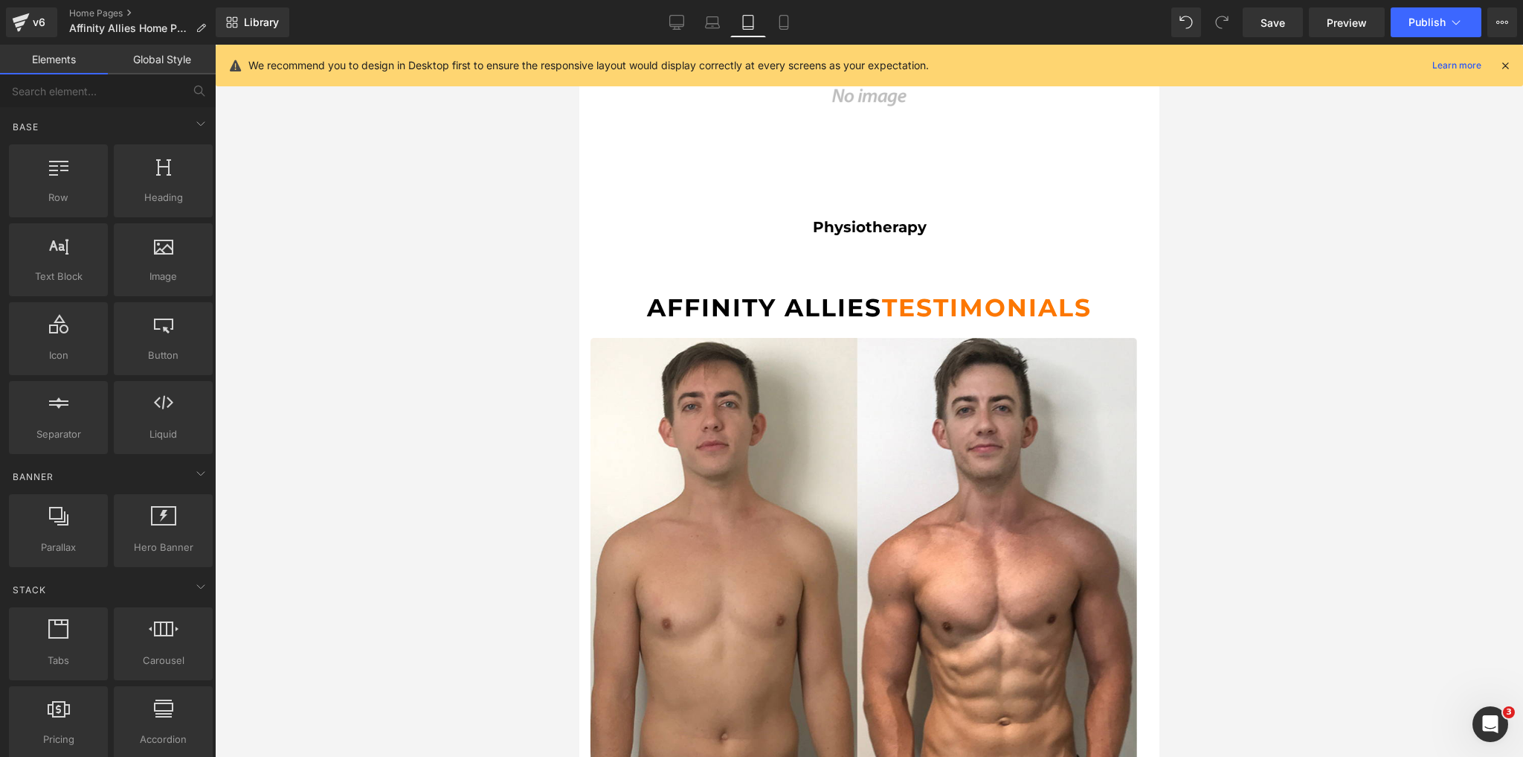
scroll to position [2907, 0]
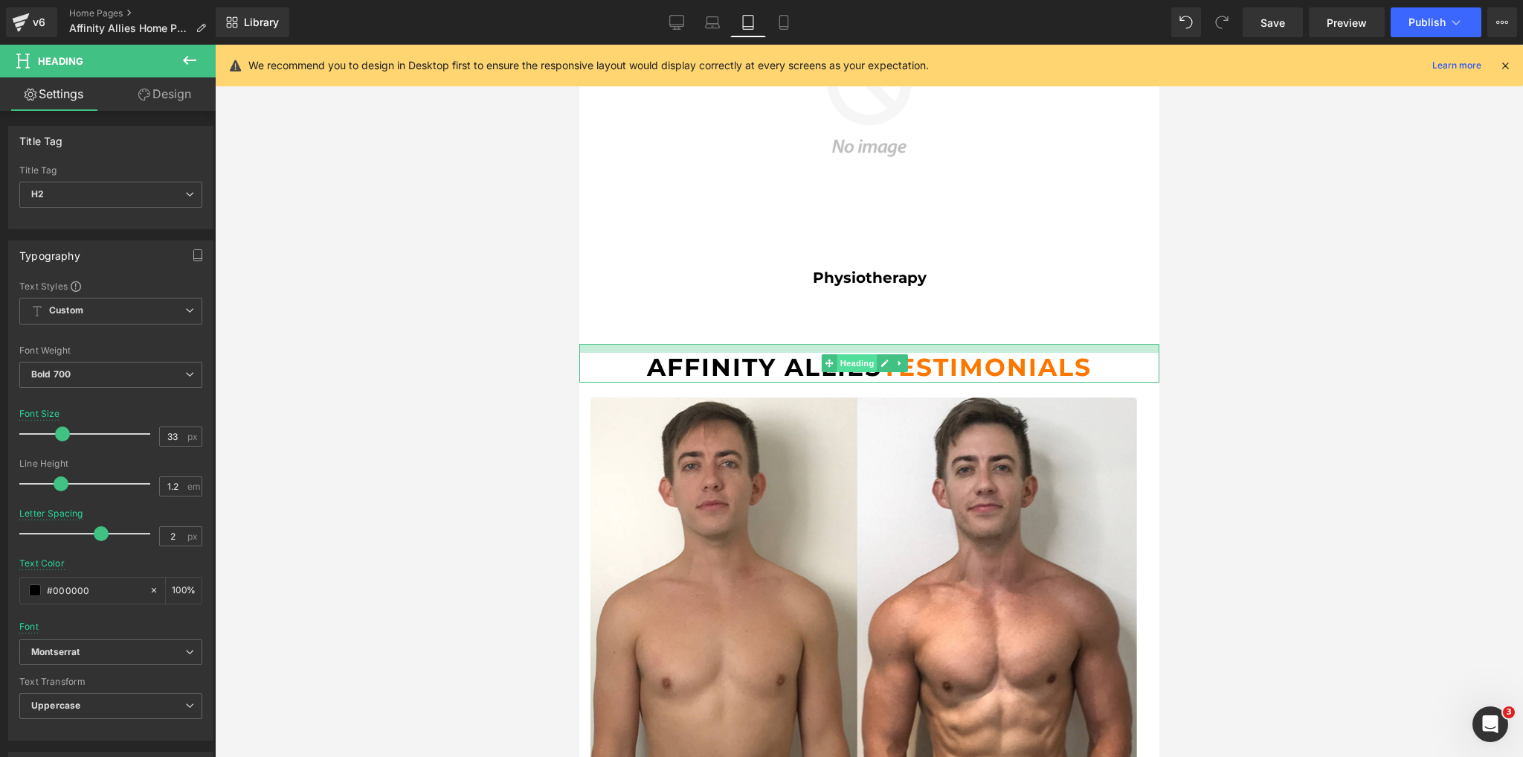
drag, startPoint x: 854, startPoint y: 318, endPoint x: 854, endPoint y: 328, distance: 9.7
click at [854, 344] on div "Affinity Allies testimonials Heading" at bounding box center [869, 363] width 580 height 39
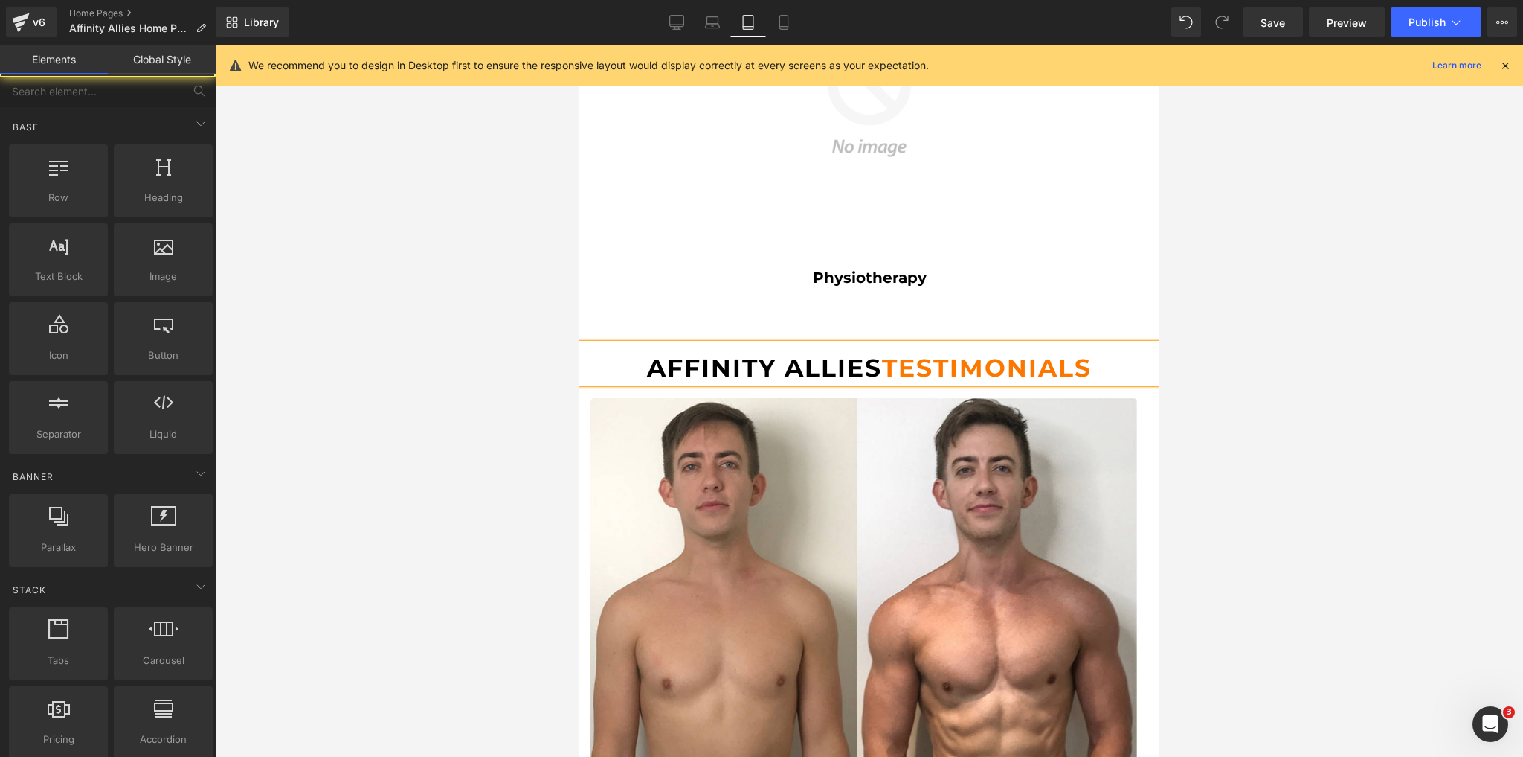
click at [495, 371] on div at bounding box center [869, 401] width 1308 height 712
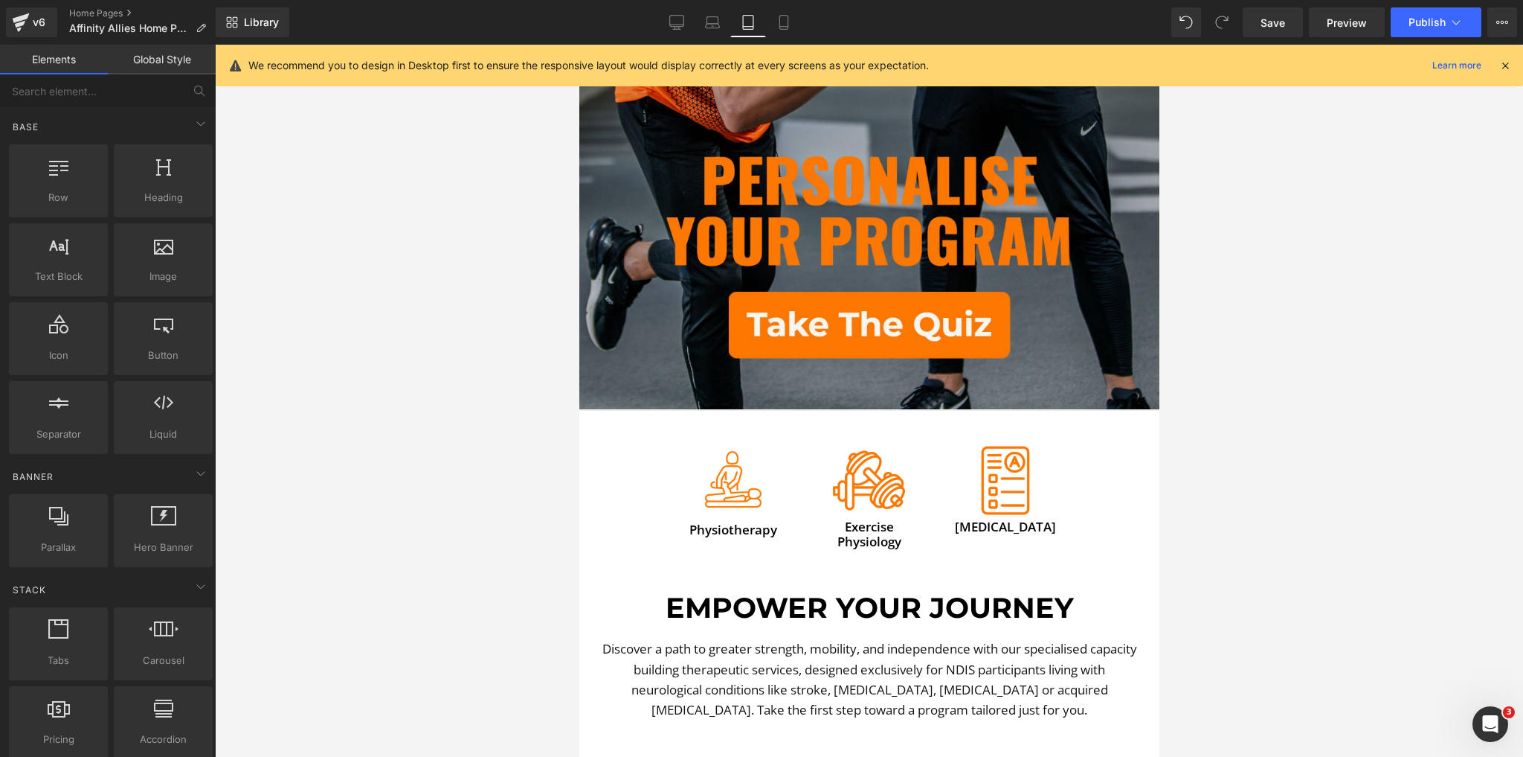
scroll to position [595, 0]
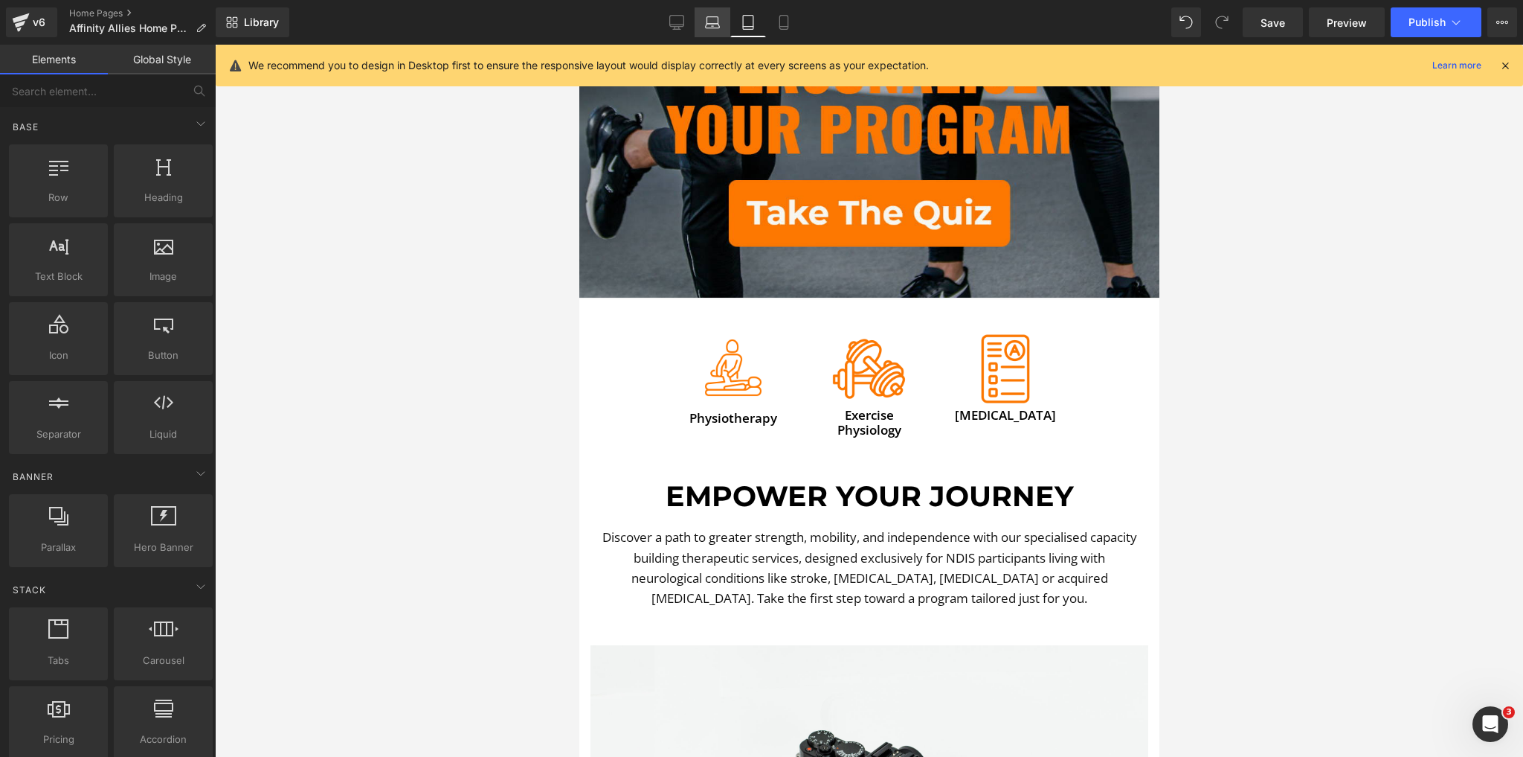
click at [725, 21] on link "Laptop" at bounding box center [713, 22] width 36 height 30
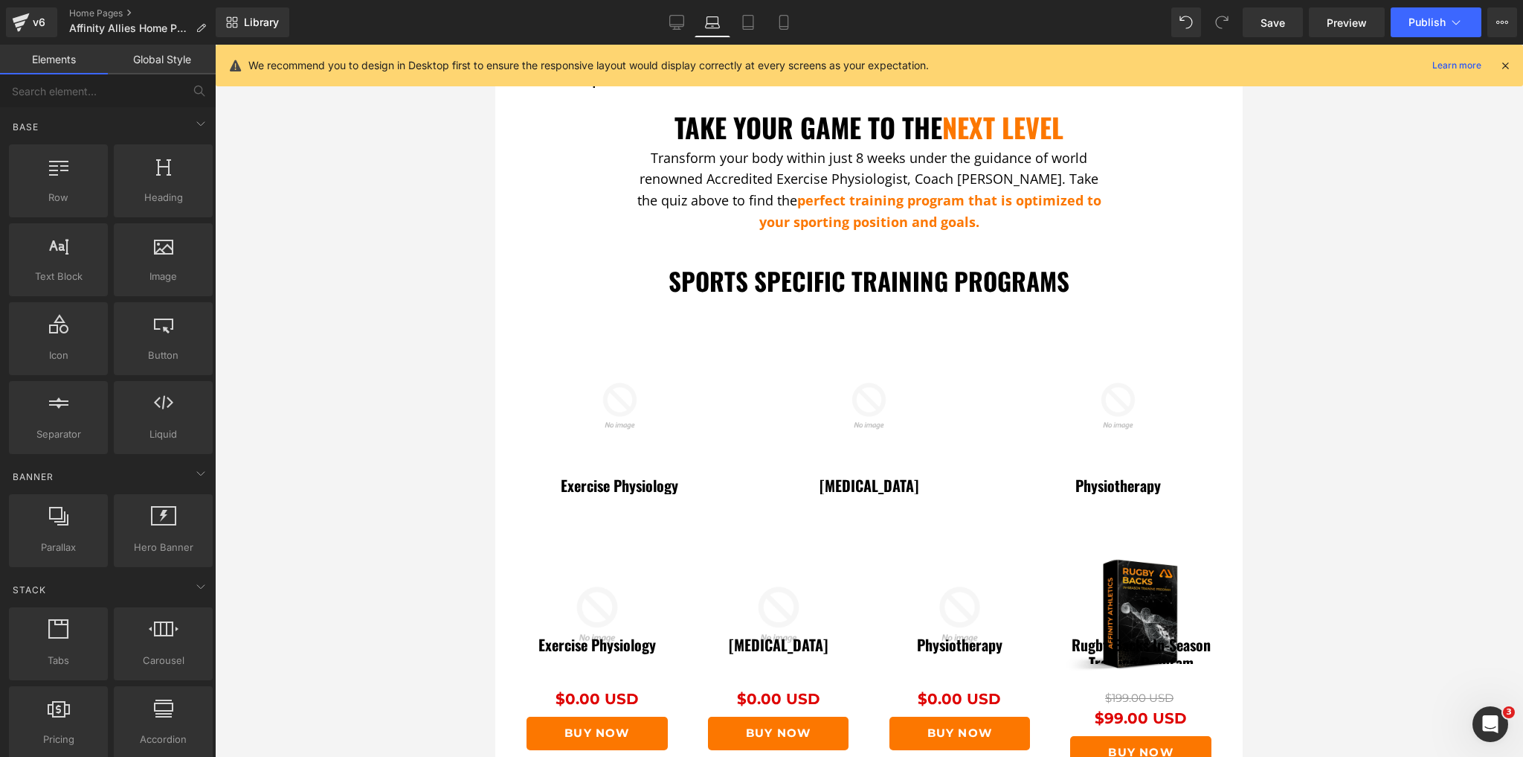
scroll to position [655, 0]
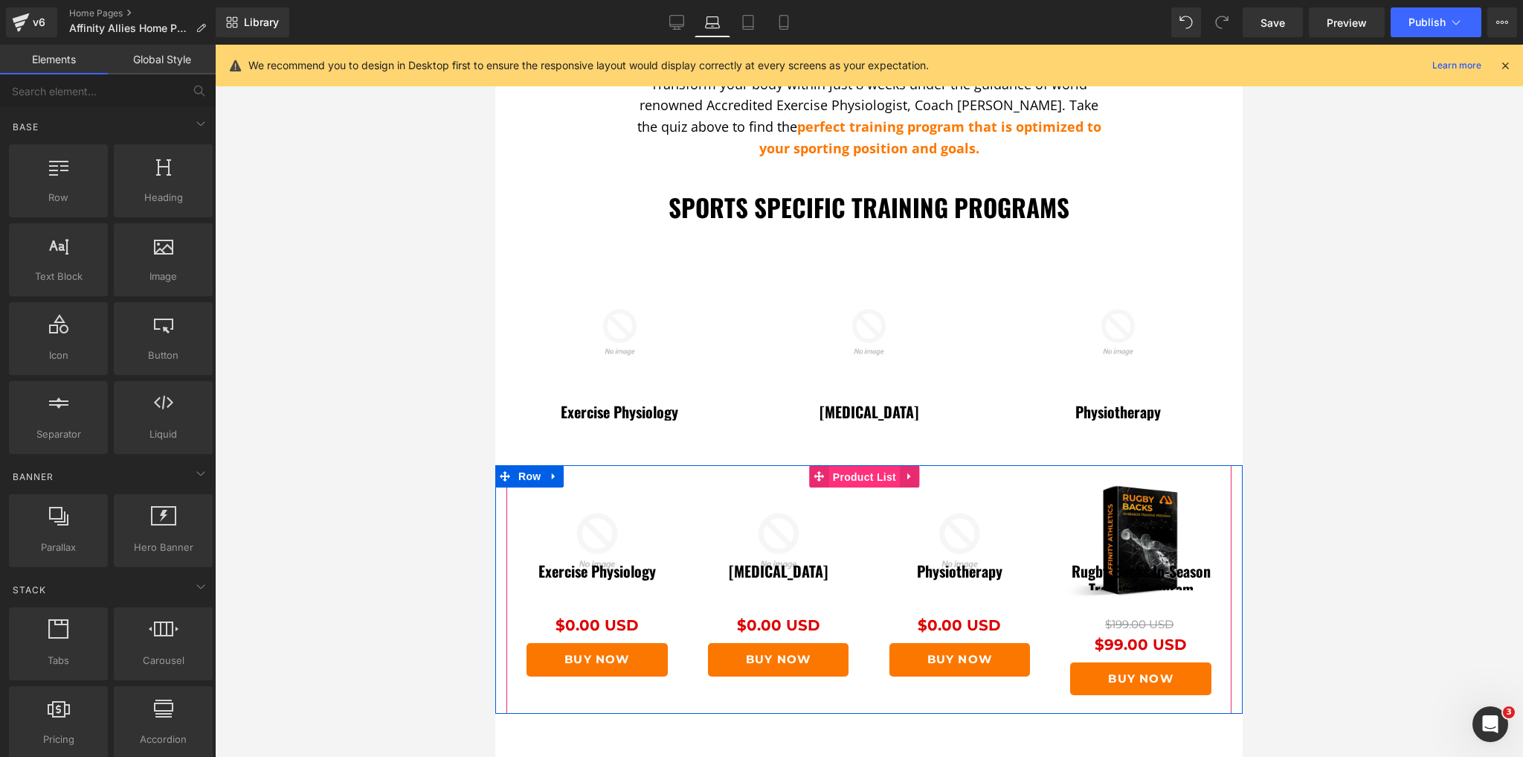
click at [861, 468] on span "Product List" at bounding box center [864, 477] width 71 height 22
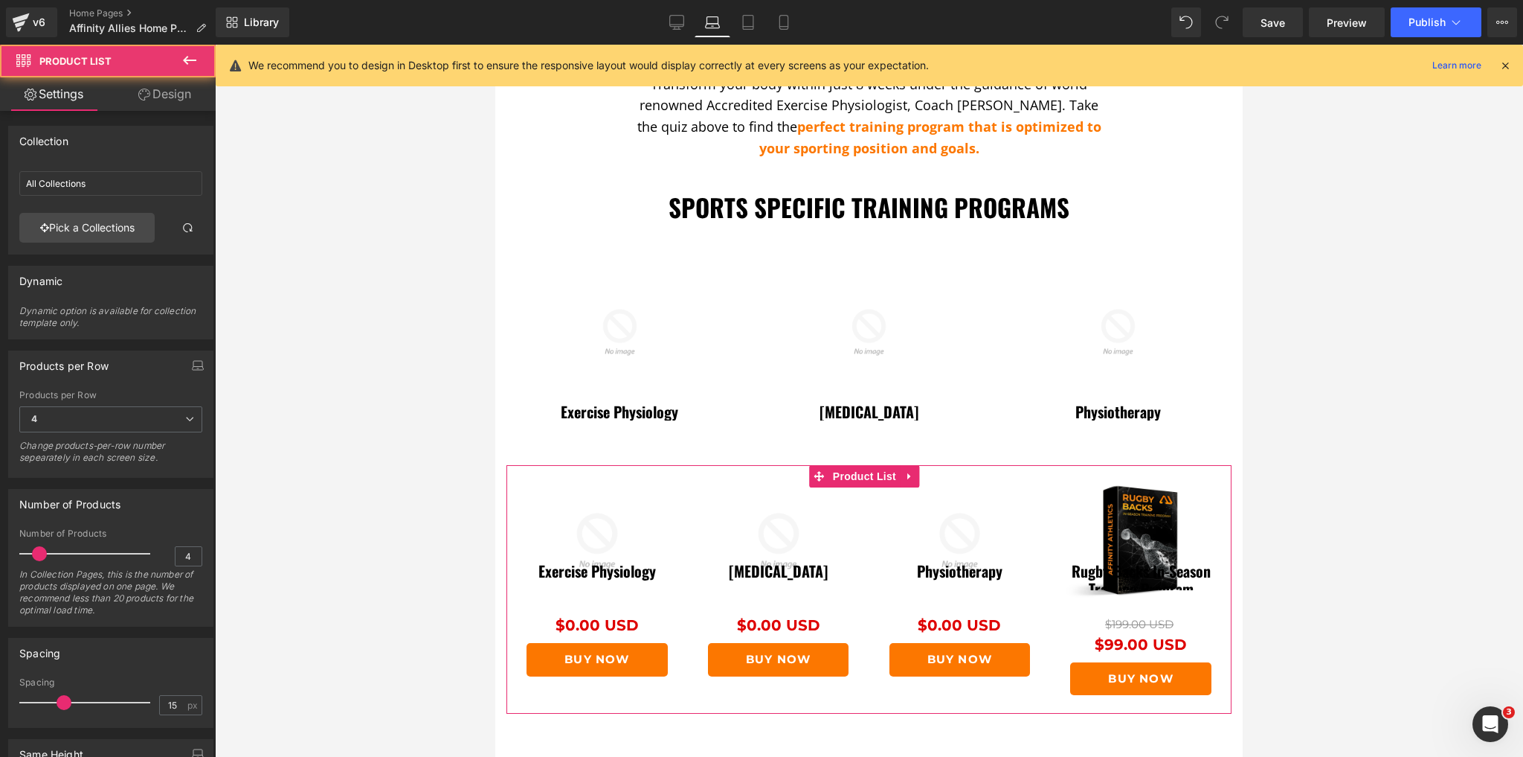
click at [154, 97] on link "Design" at bounding box center [165, 93] width 108 height 33
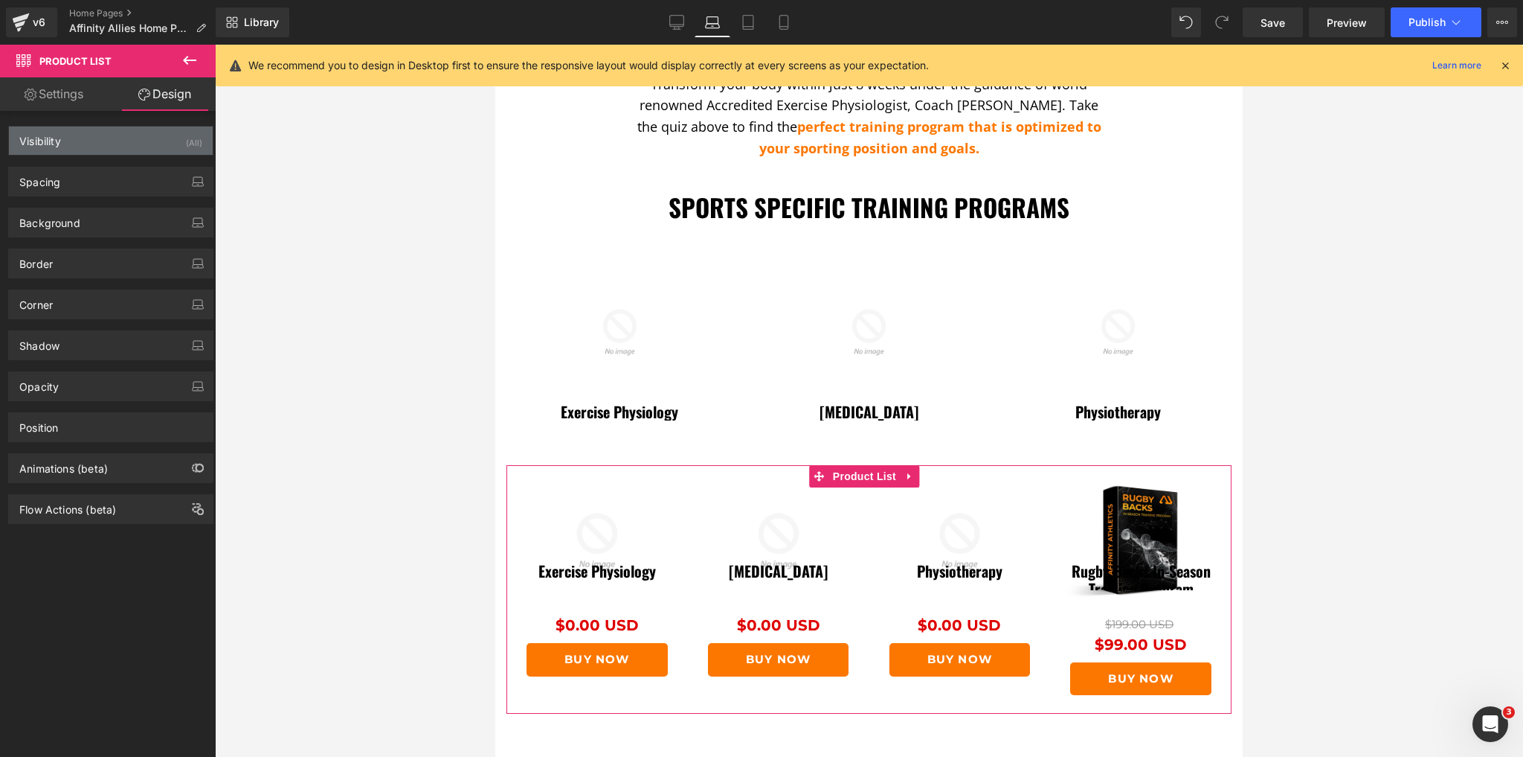
click at [92, 153] on div "Visibility (All)" at bounding box center [111, 140] width 204 height 28
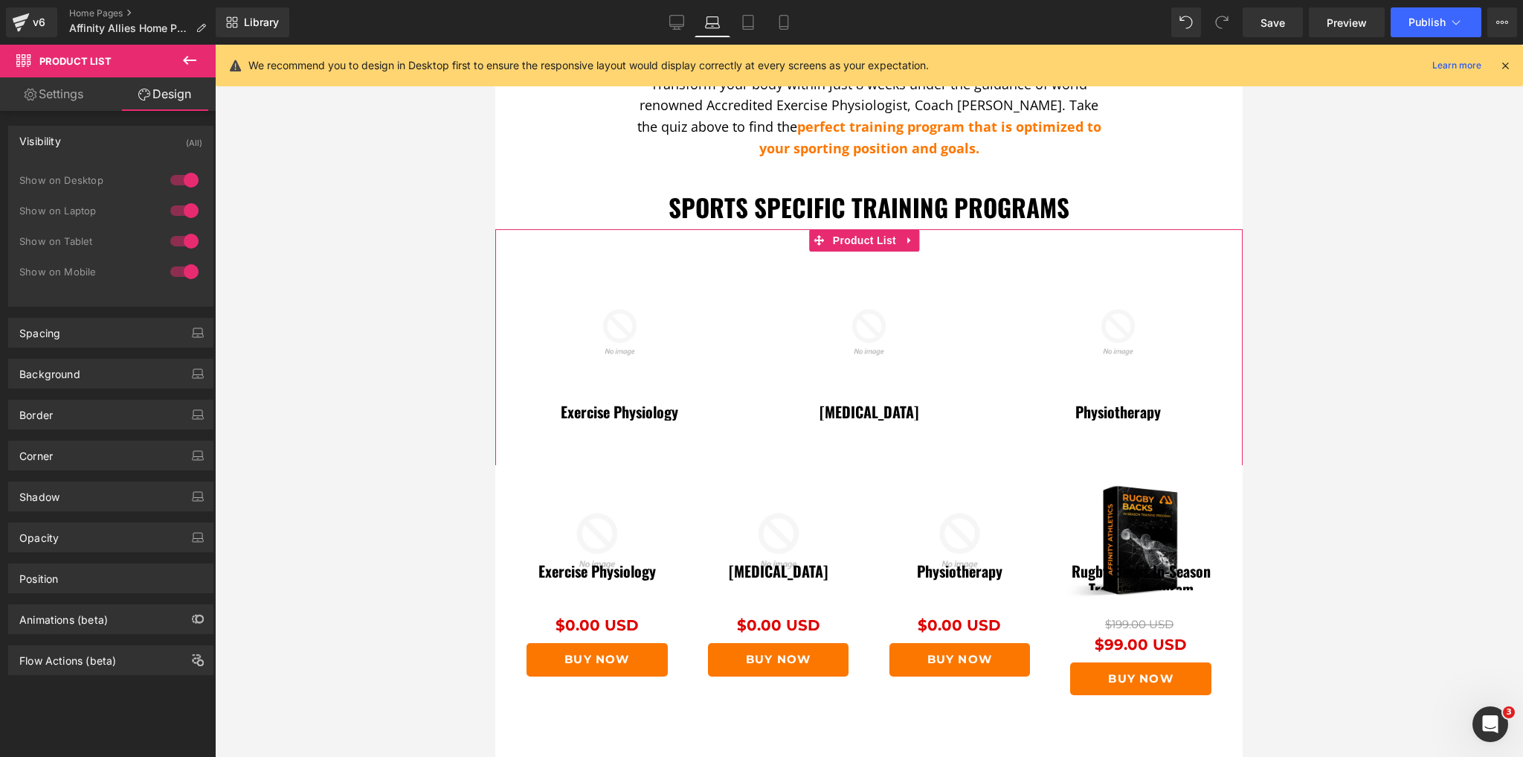
click at [857, 229] on span "Product List" at bounding box center [864, 240] width 71 height 22
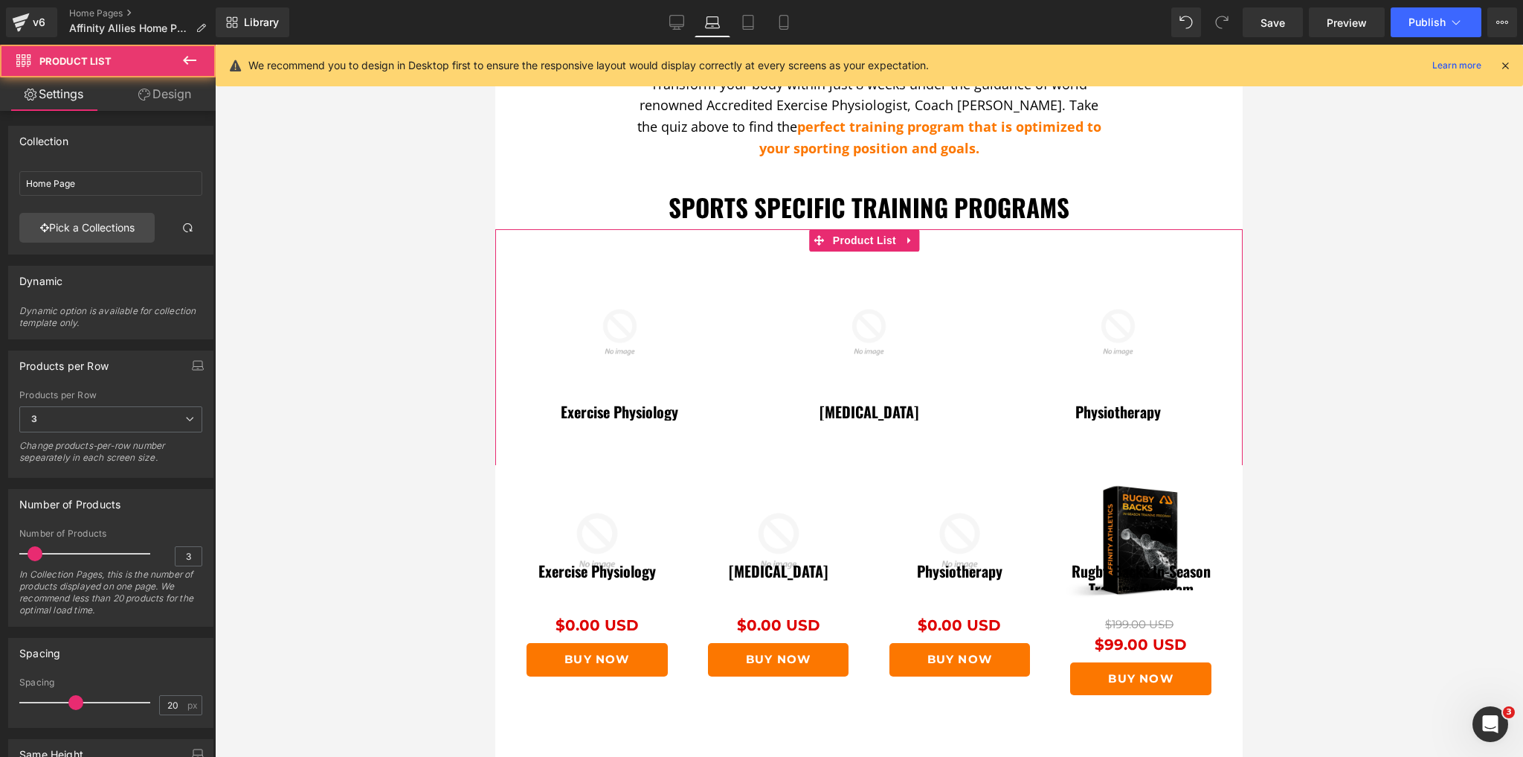
click at [190, 100] on link "Design" at bounding box center [165, 93] width 108 height 33
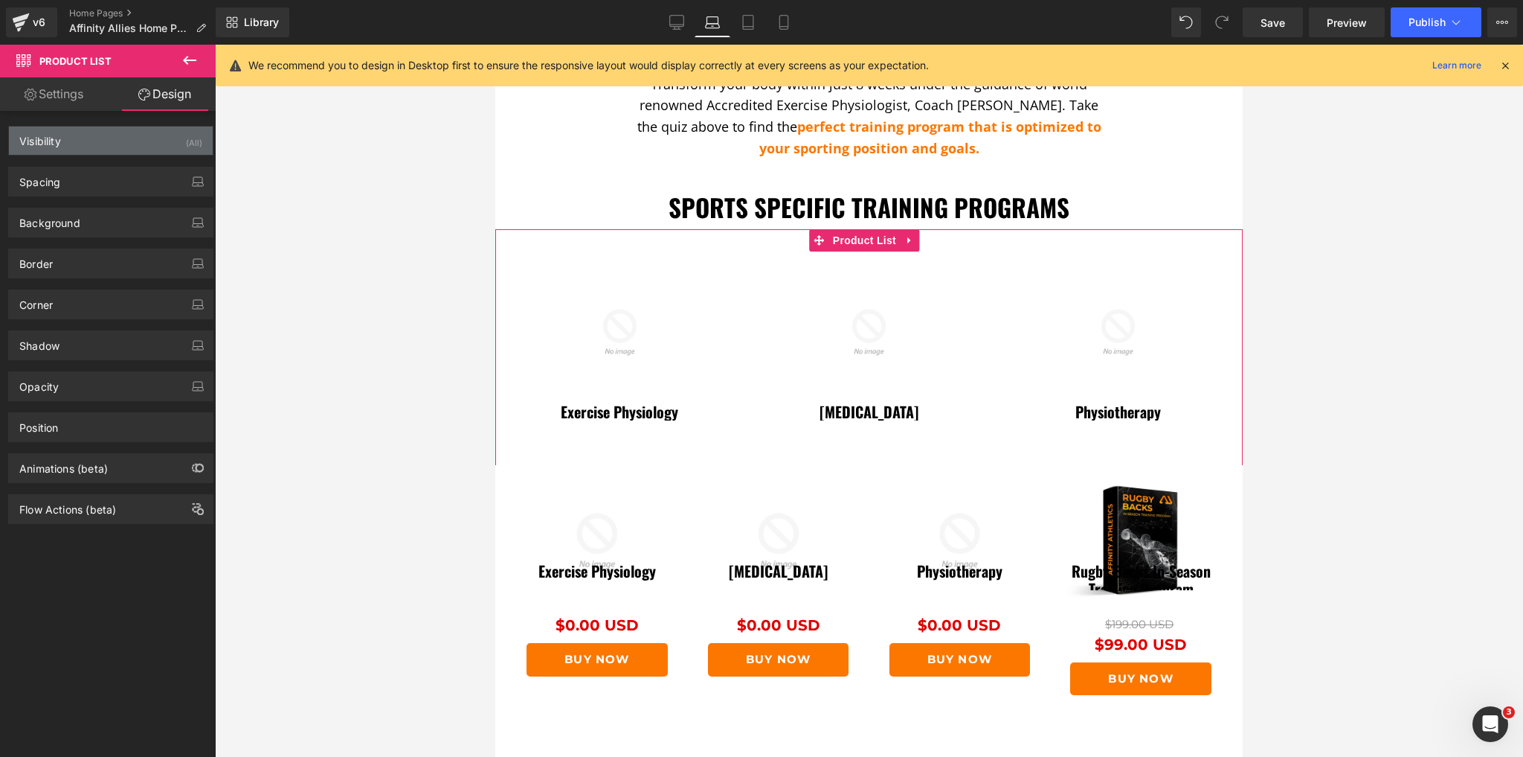
click at [144, 154] on div "Visibility (All)" at bounding box center [111, 140] width 204 height 28
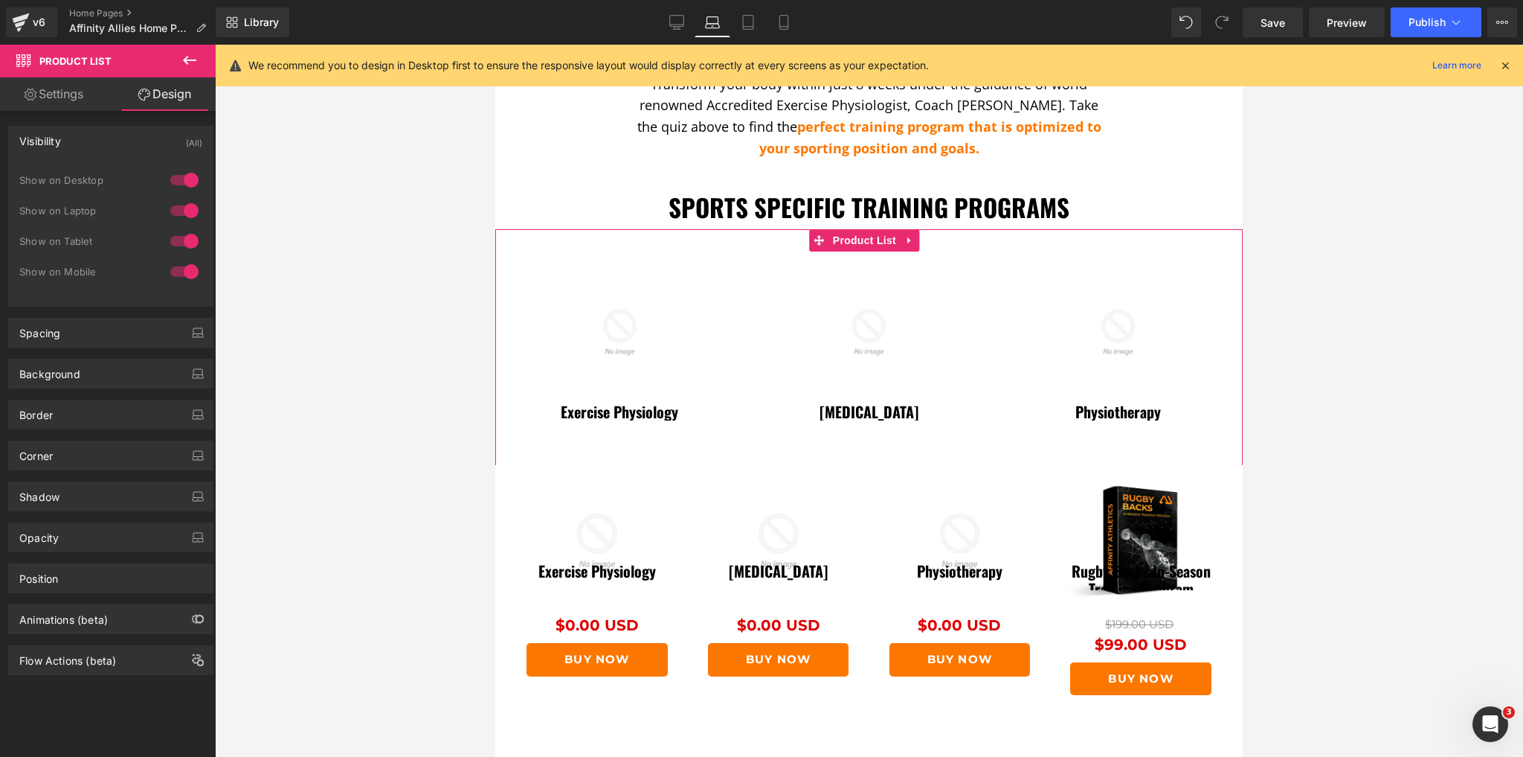
click at [184, 182] on div at bounding box center [185, 180] width 36 height 24
click at [183, 205] on div at bounding box center [185, 211] width 36 height 24
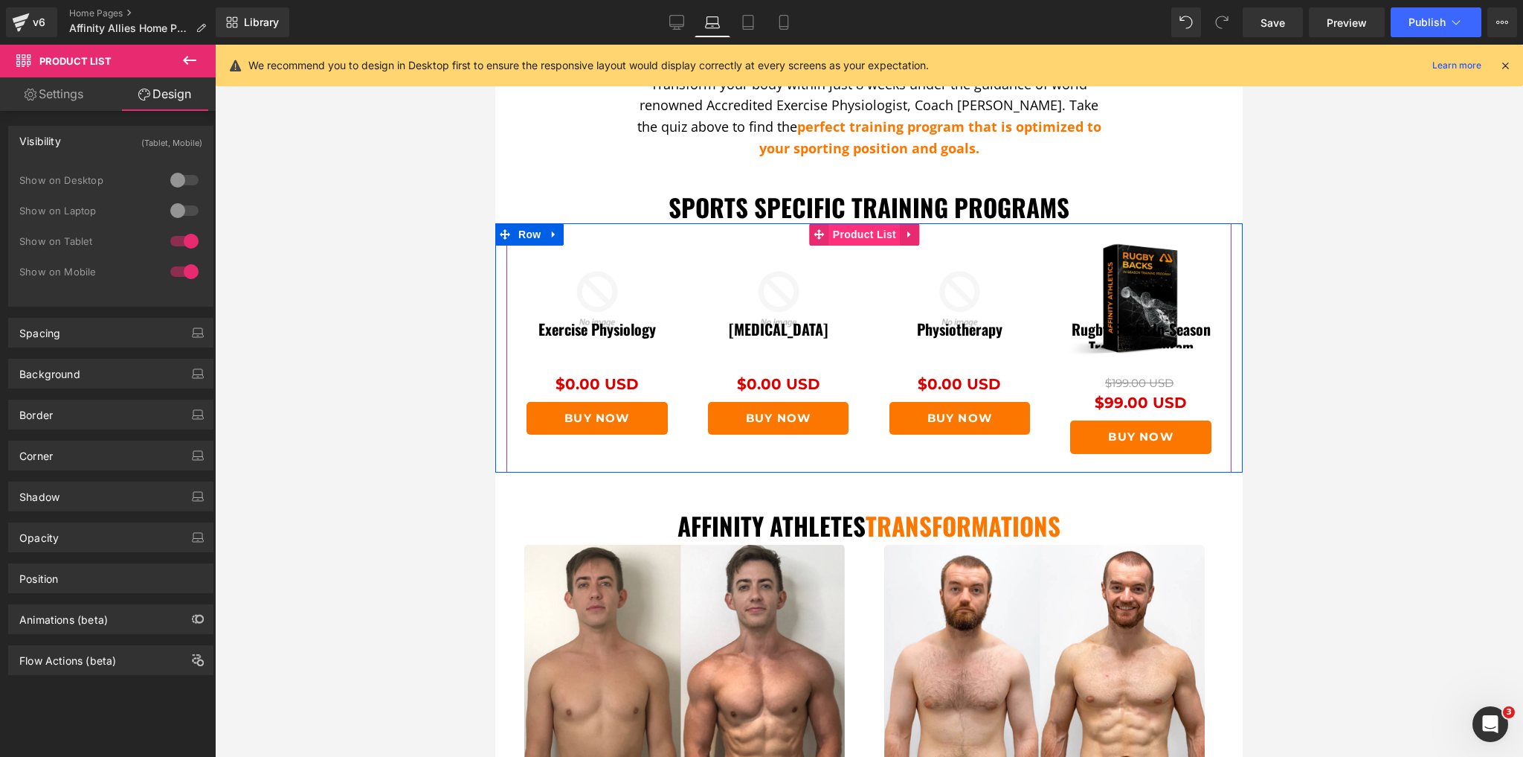
click at [863, 223] on span "Product List" at bounding box center [864, 234] width 71 height 22
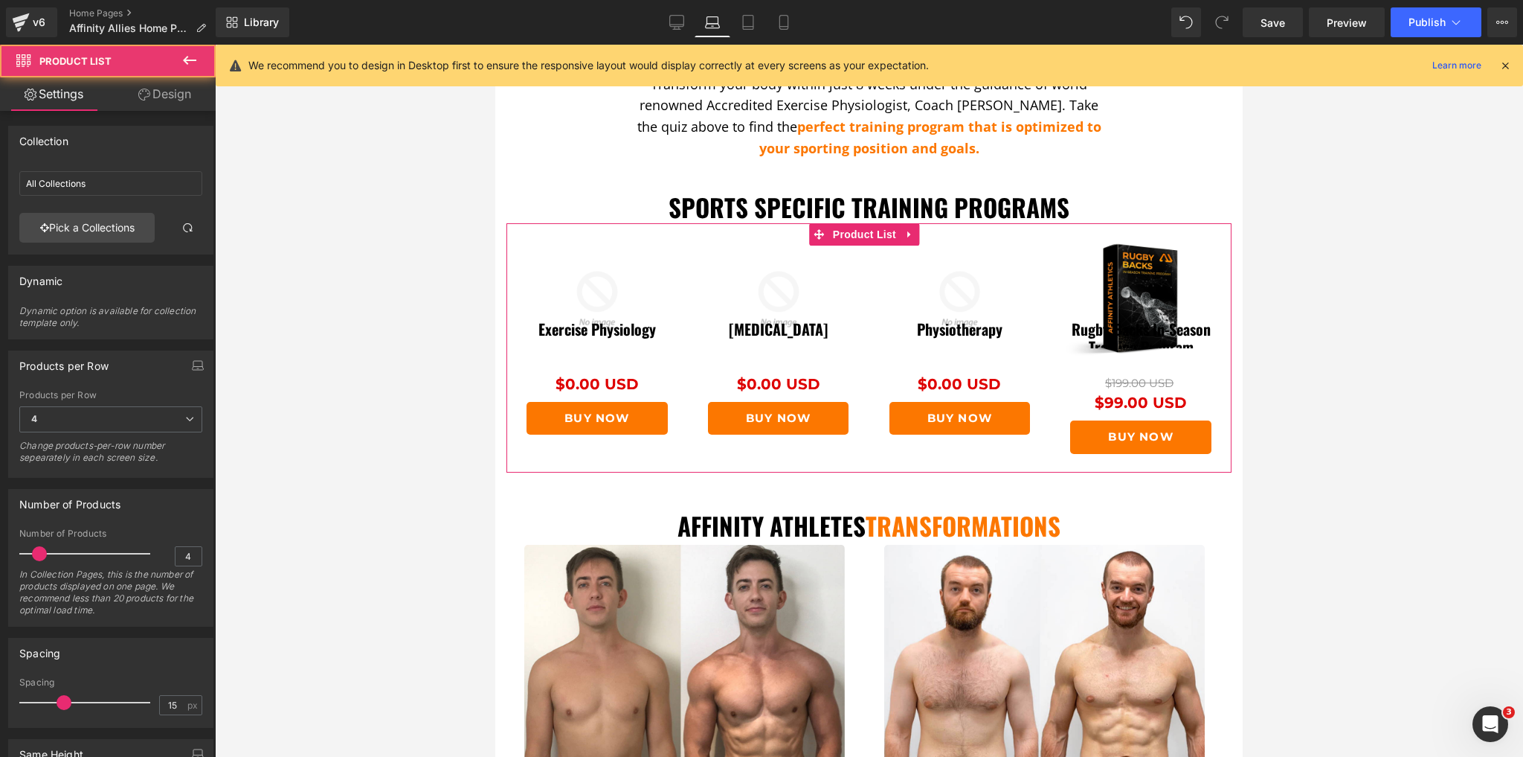
click at [176, 104] on link "Design" at bounding box center [165, 93] width 108 height 33
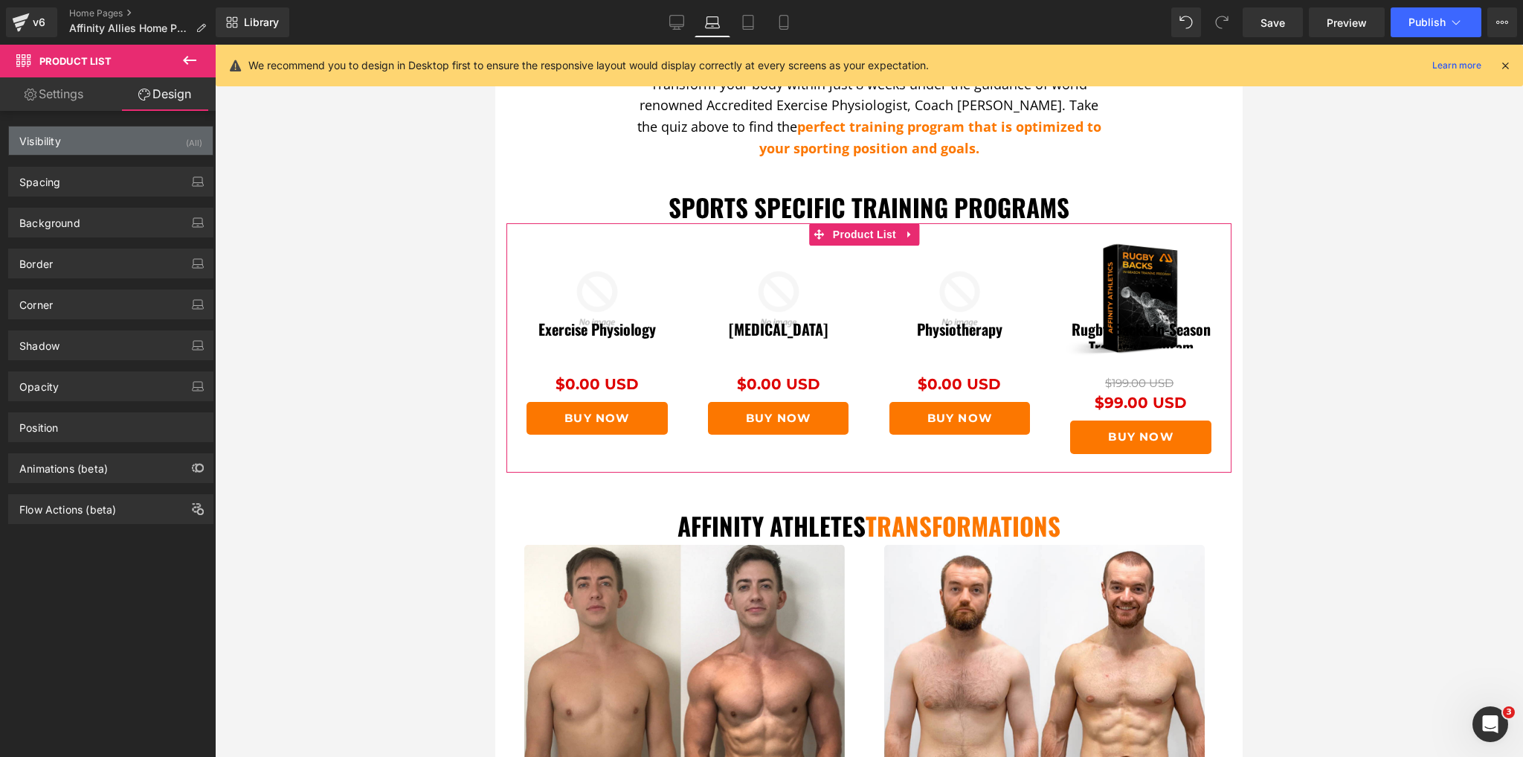
click at [152, 152] on div "Visibility (All)" at bounding box center [111, 140] width 204 height 28
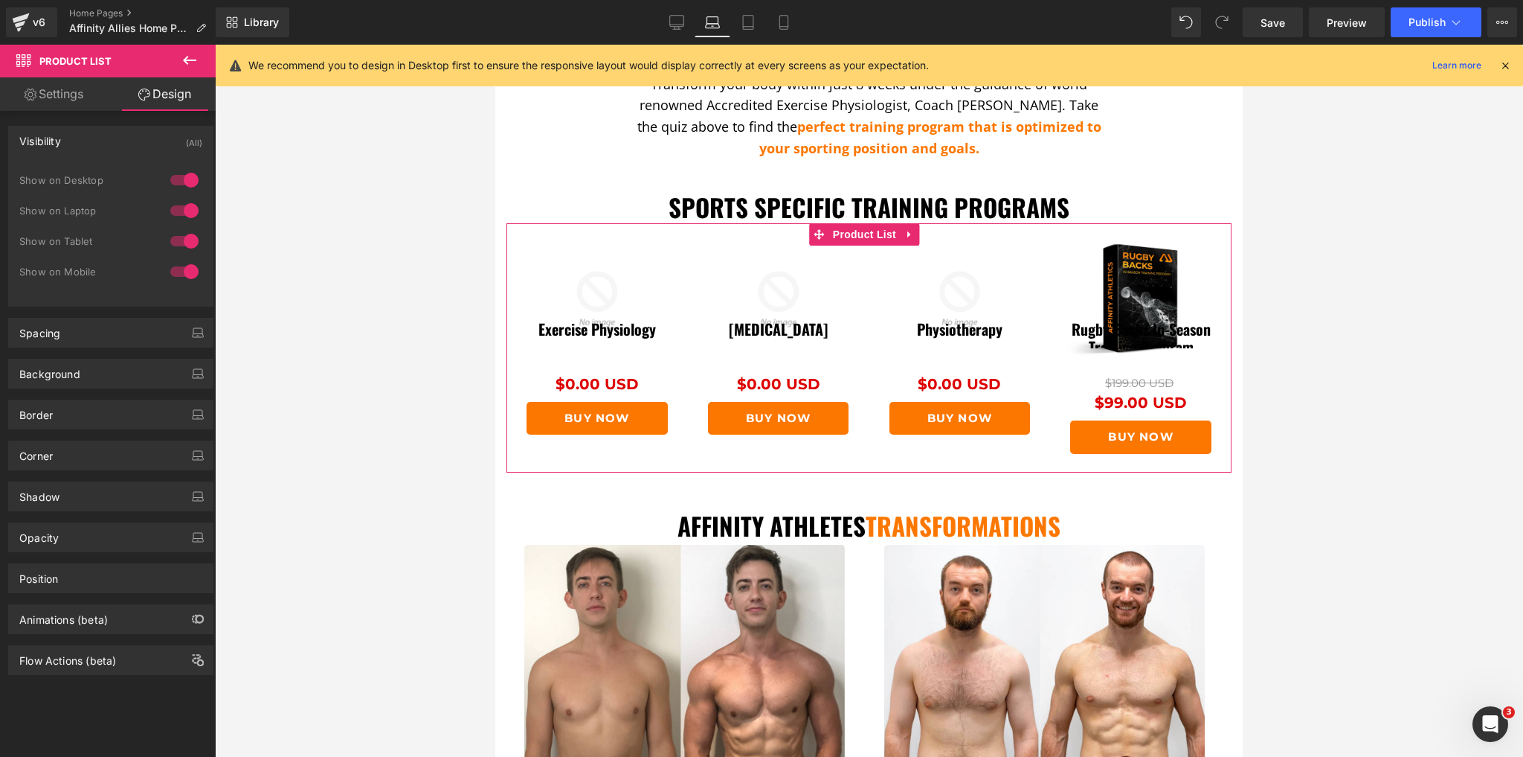
click at [183, 179] on div at bounding box center [185, 180] width 36 height 24
click at [184, 209] on div at bounding box center [185, 211] width 36 height 24
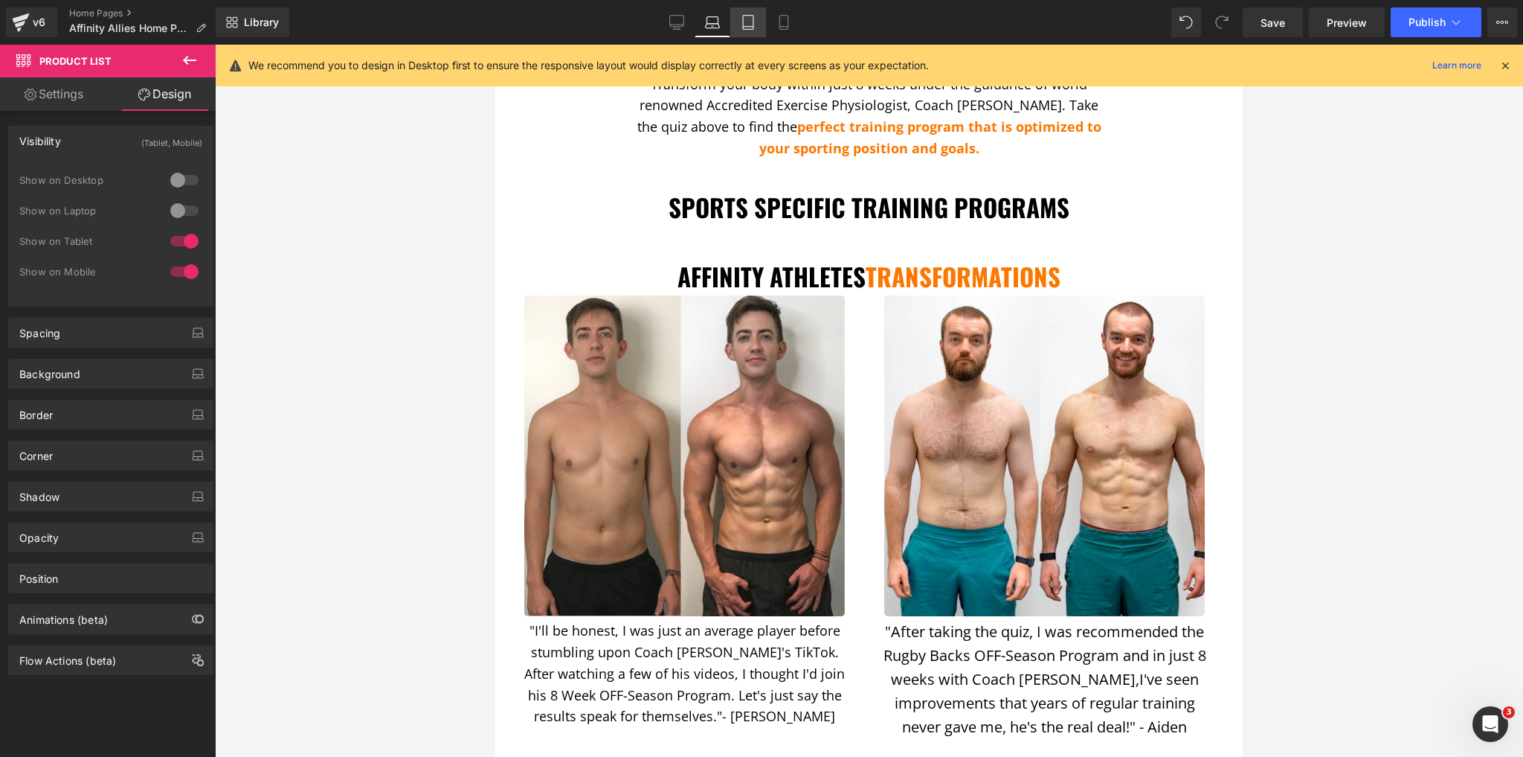
click at [762, 14] on link "Tablet" at bounding box center [748, 22] width 36 height 30
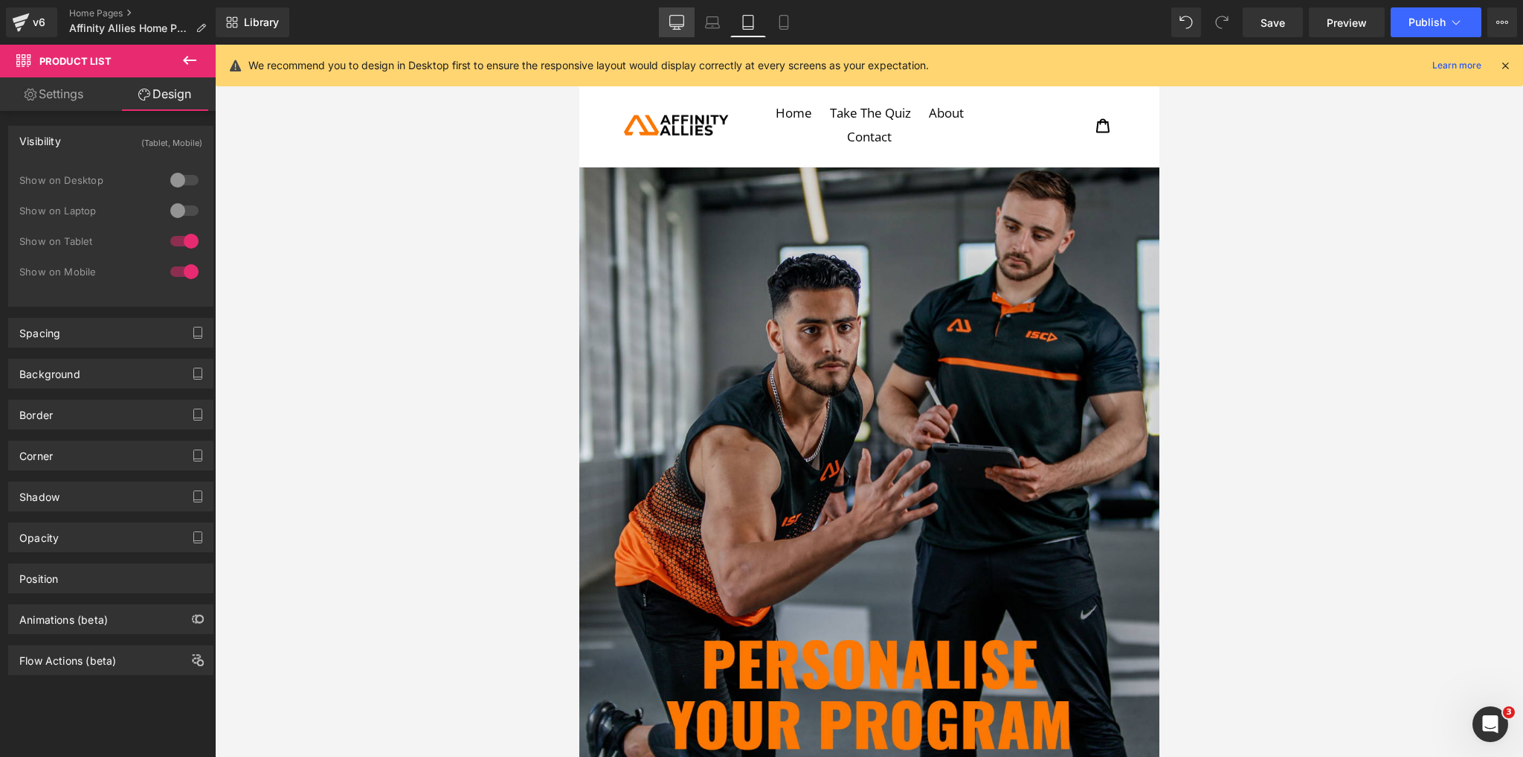
click at [678, 25] on icon at bounding box center [677, 25] width 14 height 0
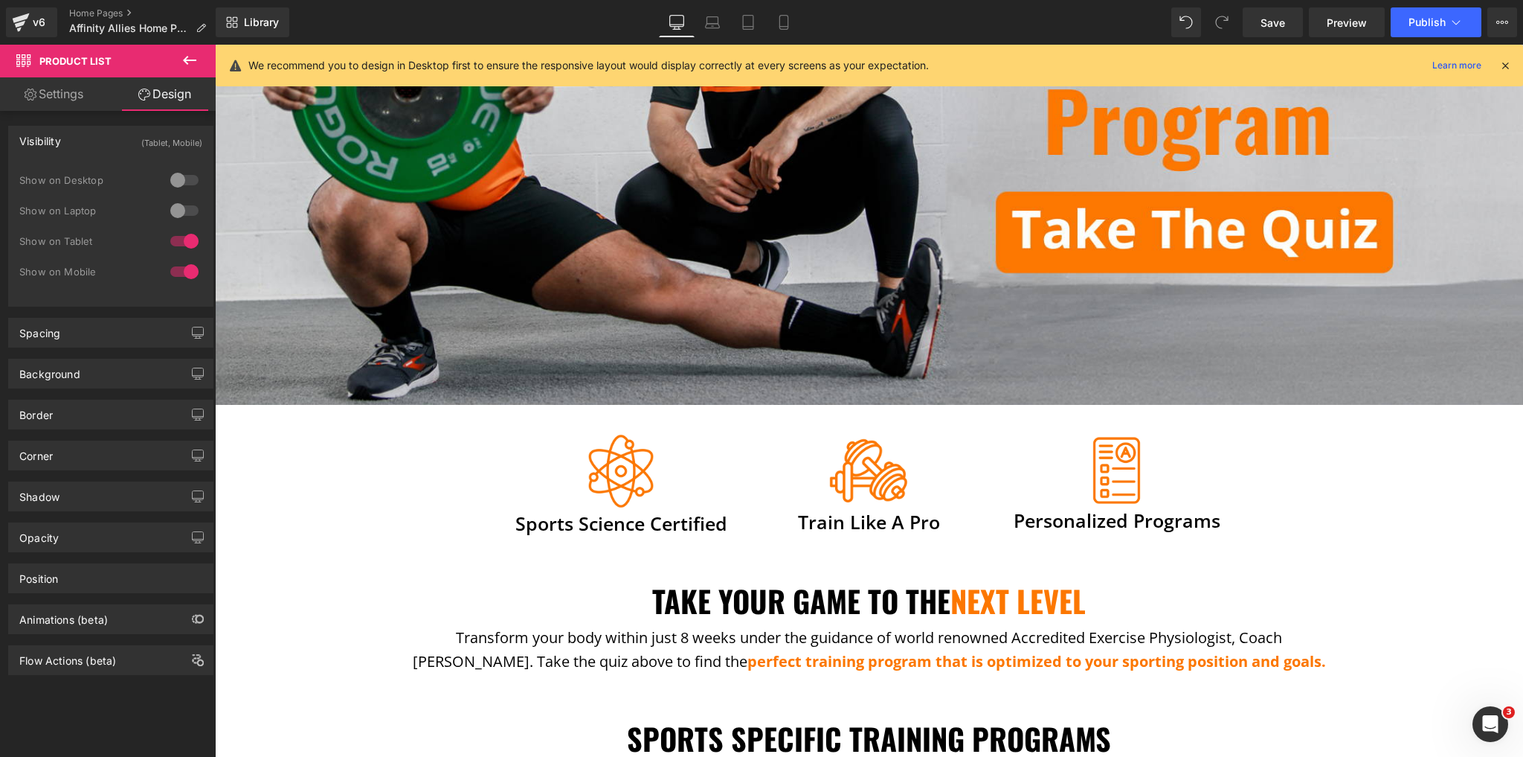
scroll to position [357, 0]
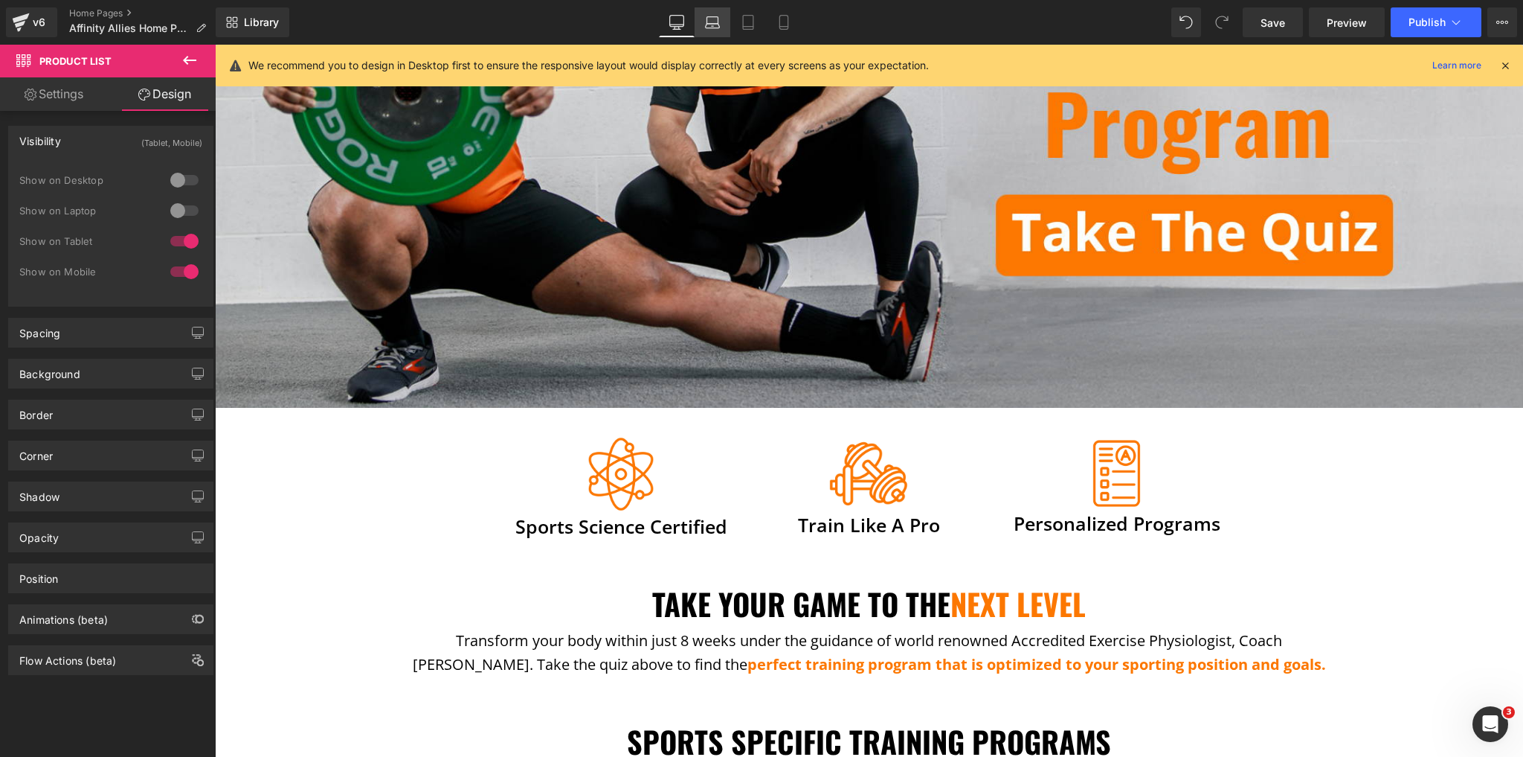
click at [719, 22] on icon at bounding box center [712, 20] width 11 height 7
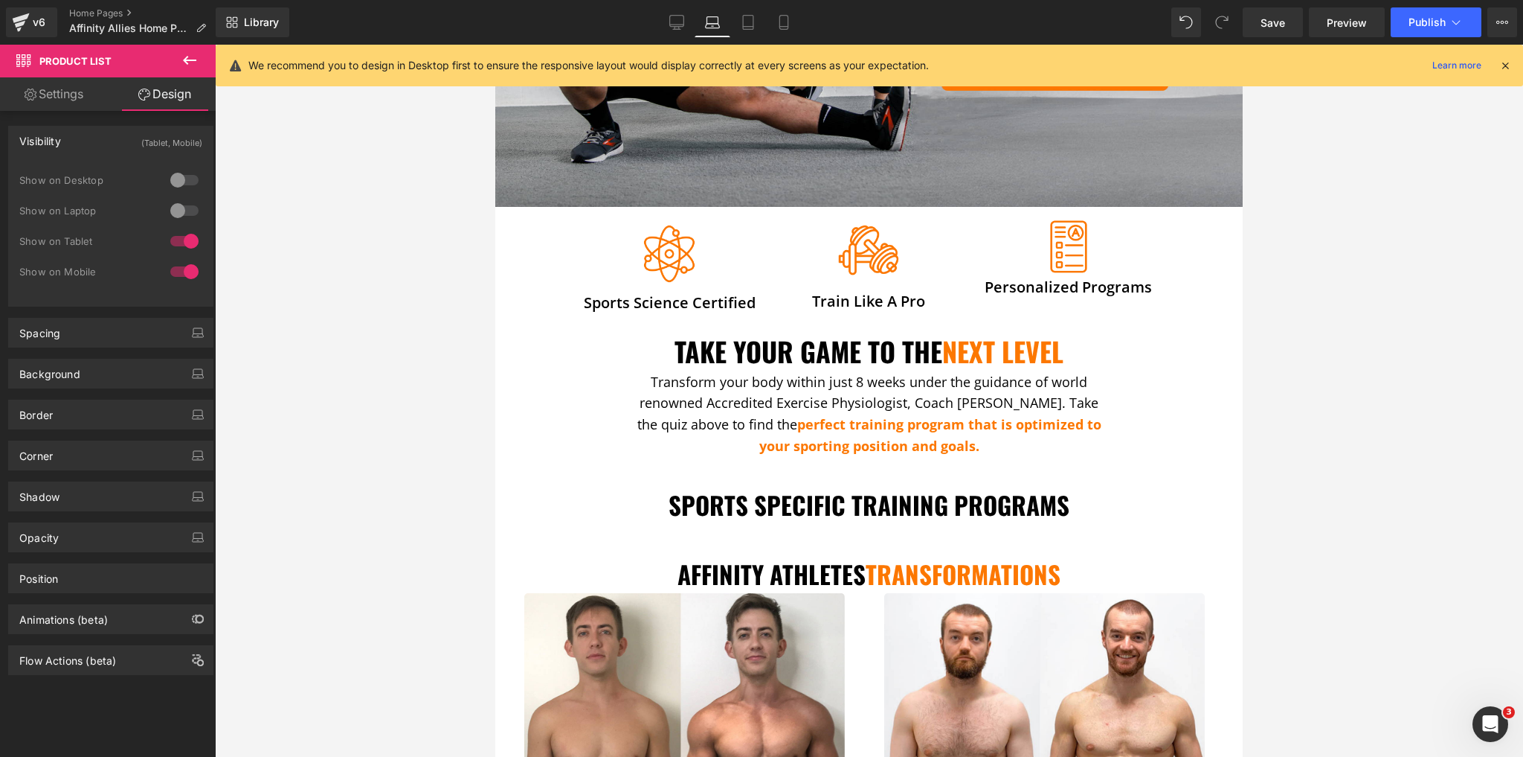
click at [187, 51] on icon at bounding box center [190, 60] width 18 height 18
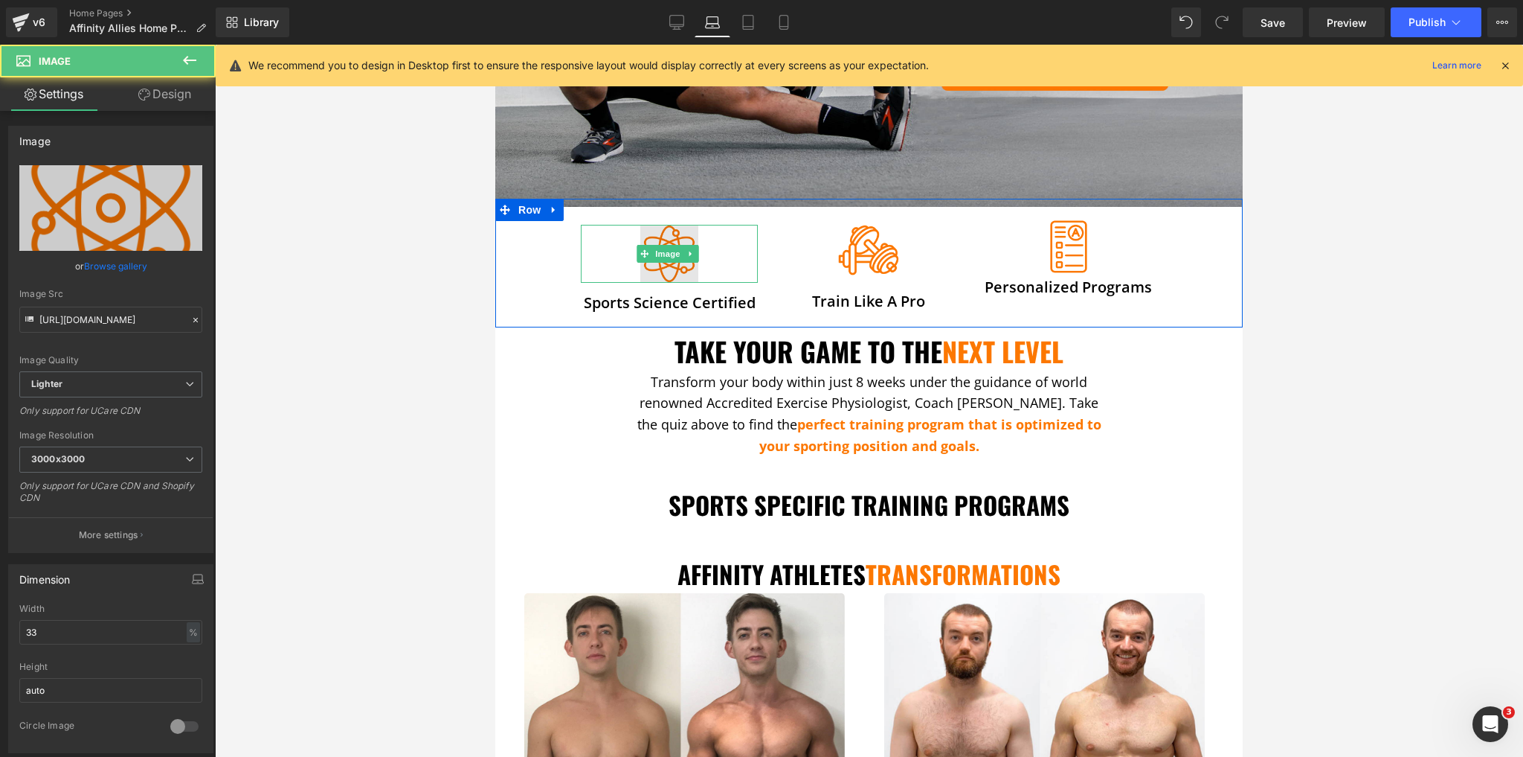
click at [658, 237] on img at bounding box center [669, 254] width 59 height 59
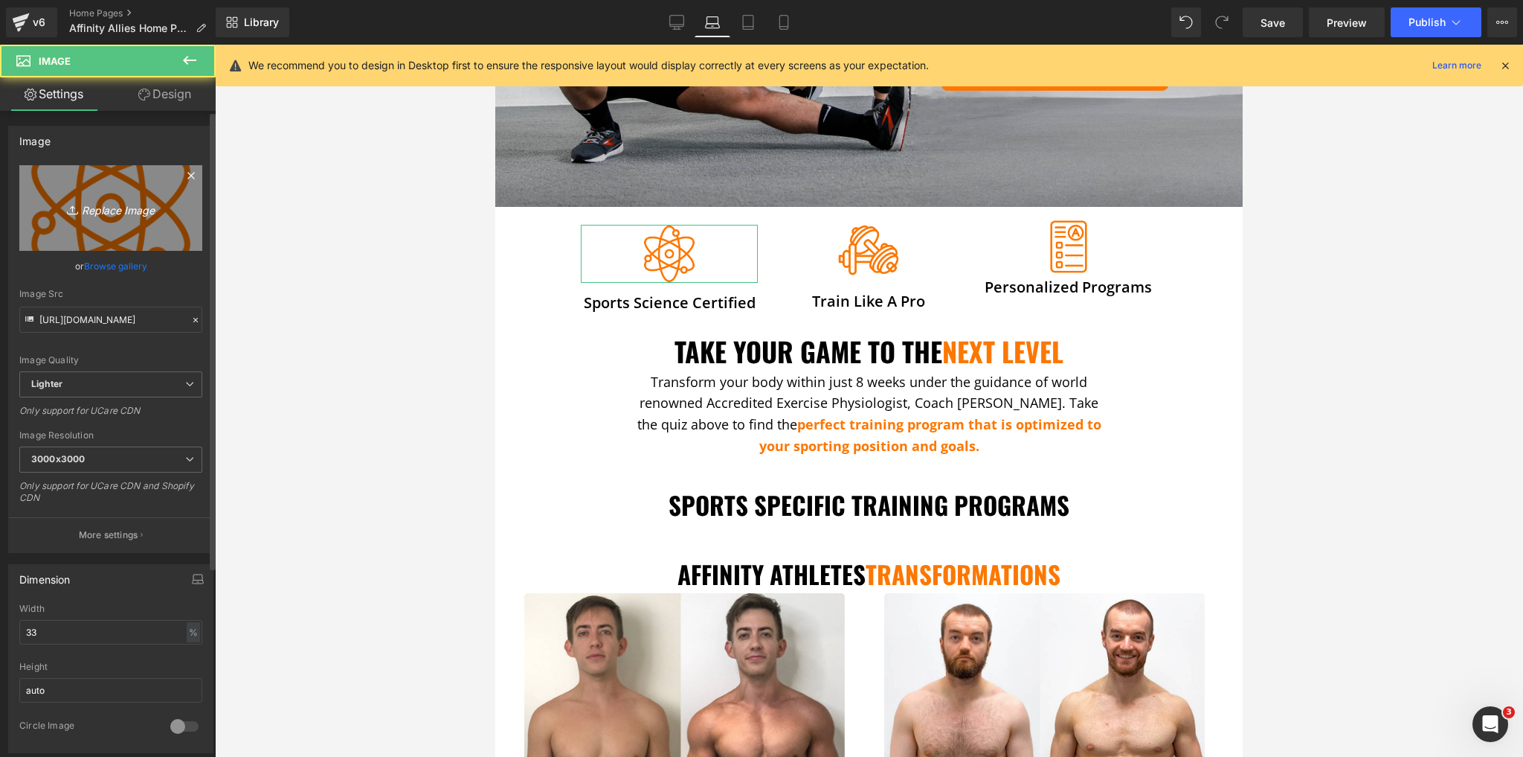
click at [82, 202] on icon "Replace Image" at bounding box center [110, 208] width 119 height 19
type input "C:\fakepath\Untitled (72).png"
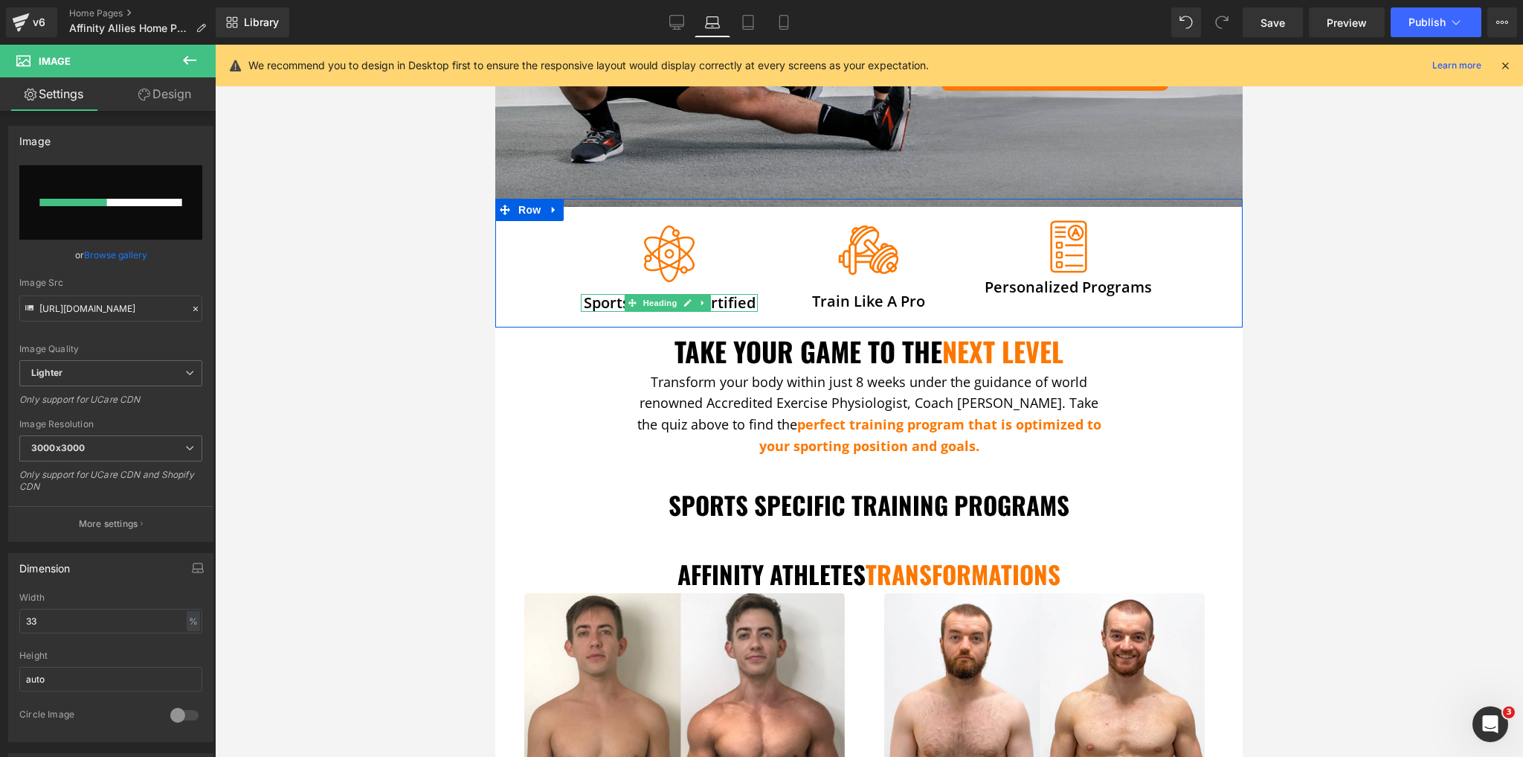
click at [605, 298] on h3 "Sports Science certified" at bounding box center [669, 303] width 177 height 18
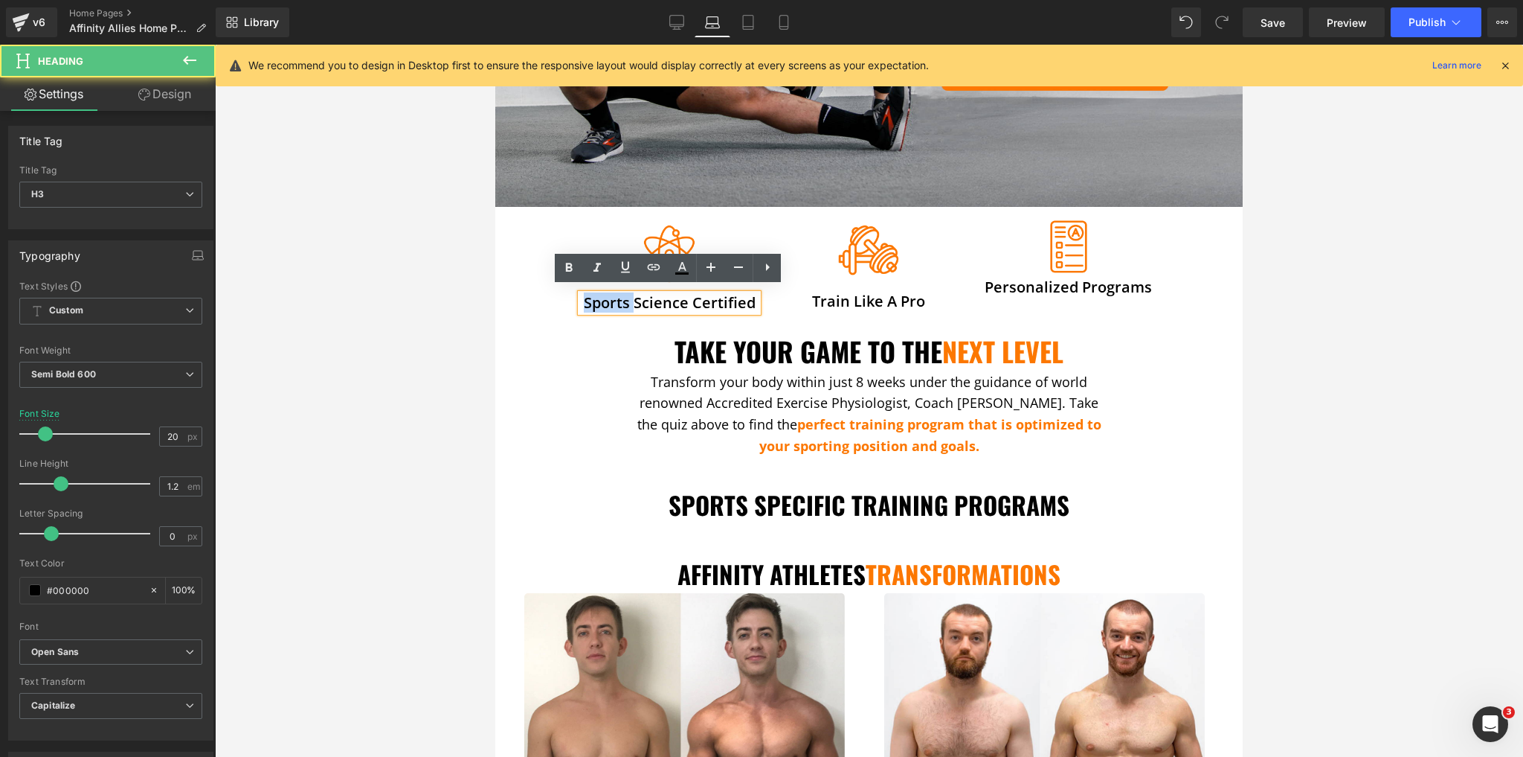
click at [605, 298] on h3 "Sports Science certified" at bounding box center [669, 303] width 177 height 18
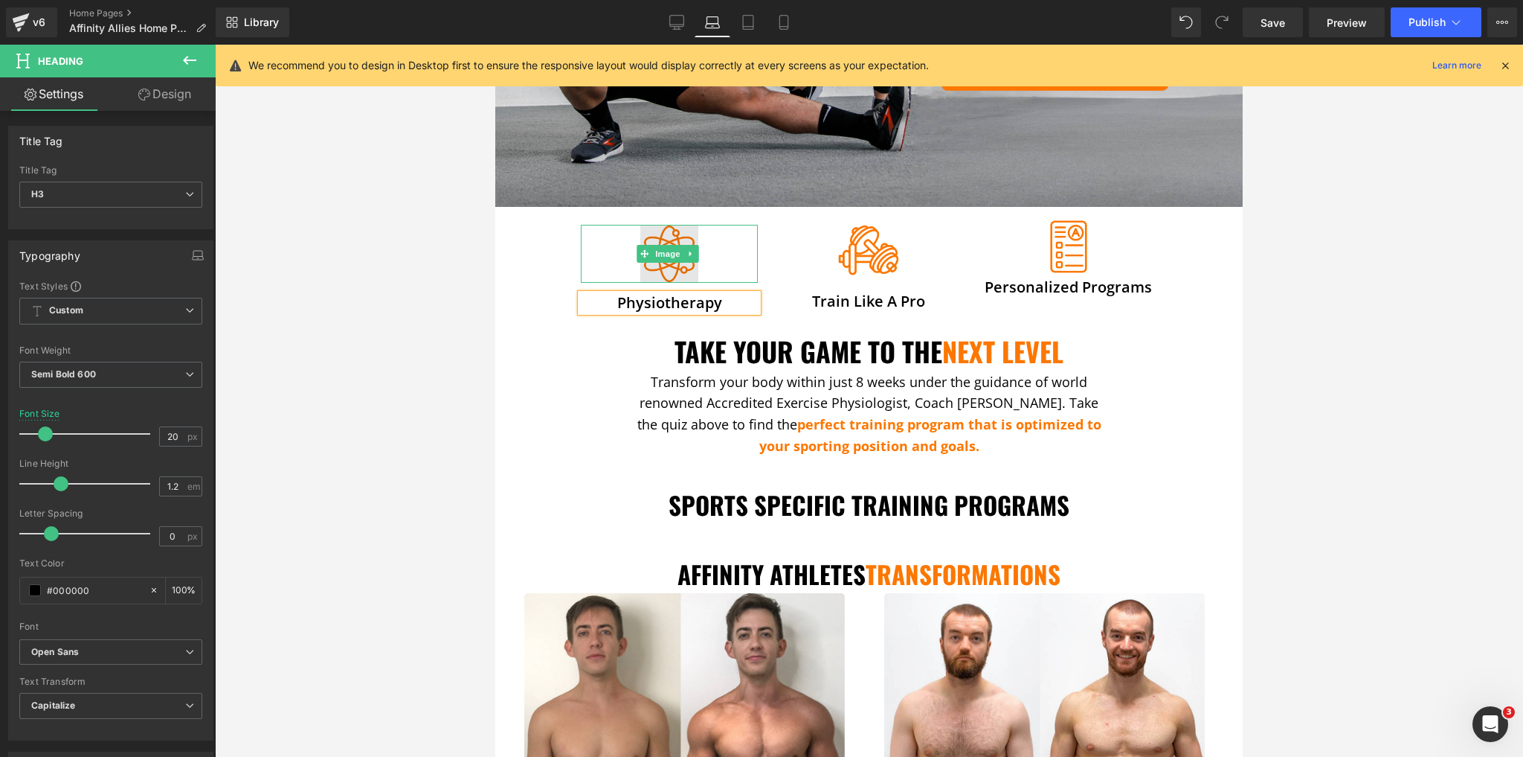
click at [671, 235] on img at bounding box center [669, 254] width 59 height 59
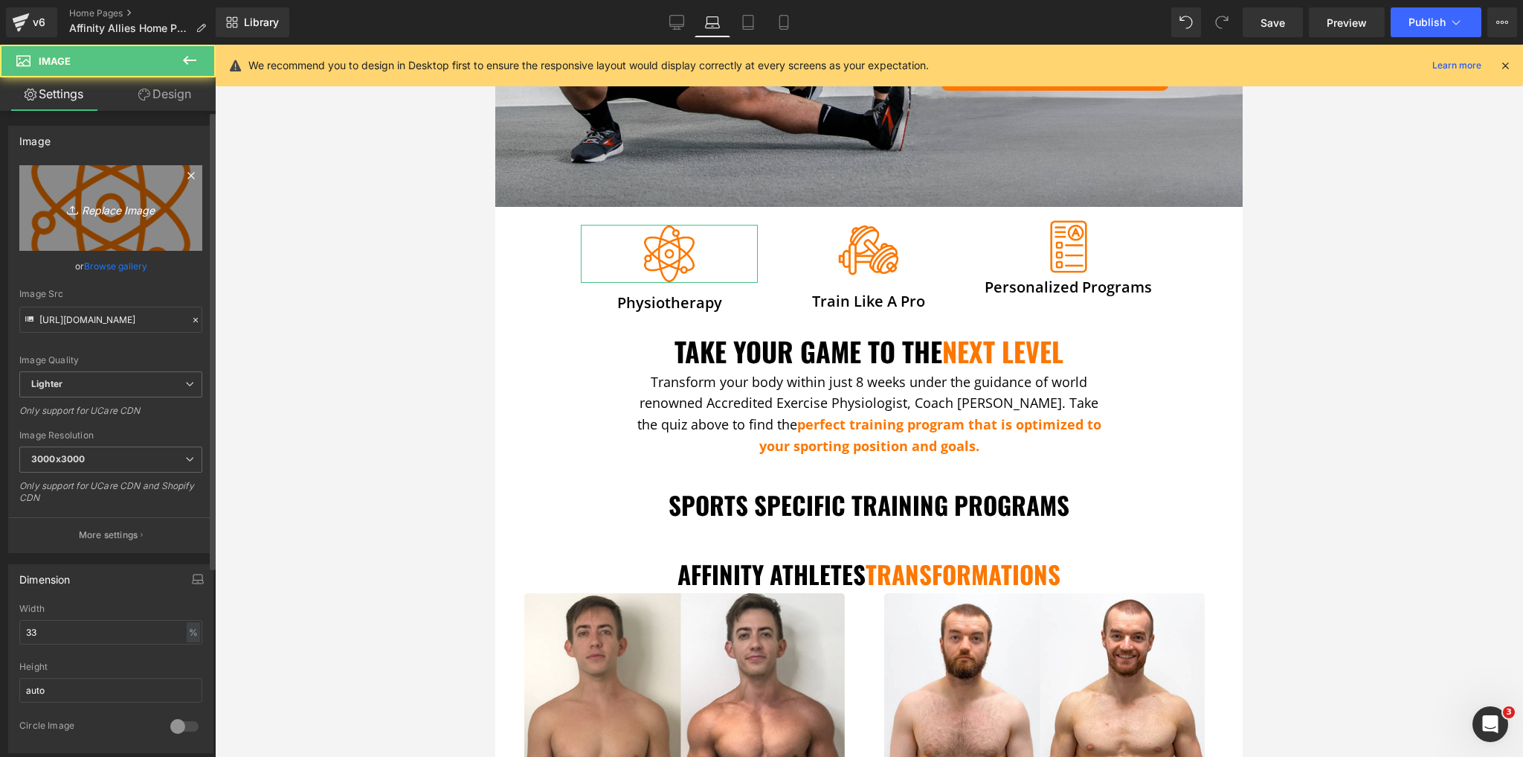
click at [161, 205] on icon "Replace Image" at bounding box center [110, 208] width 119 height 19
type input "C:\fakepath\Untitled (72).png"
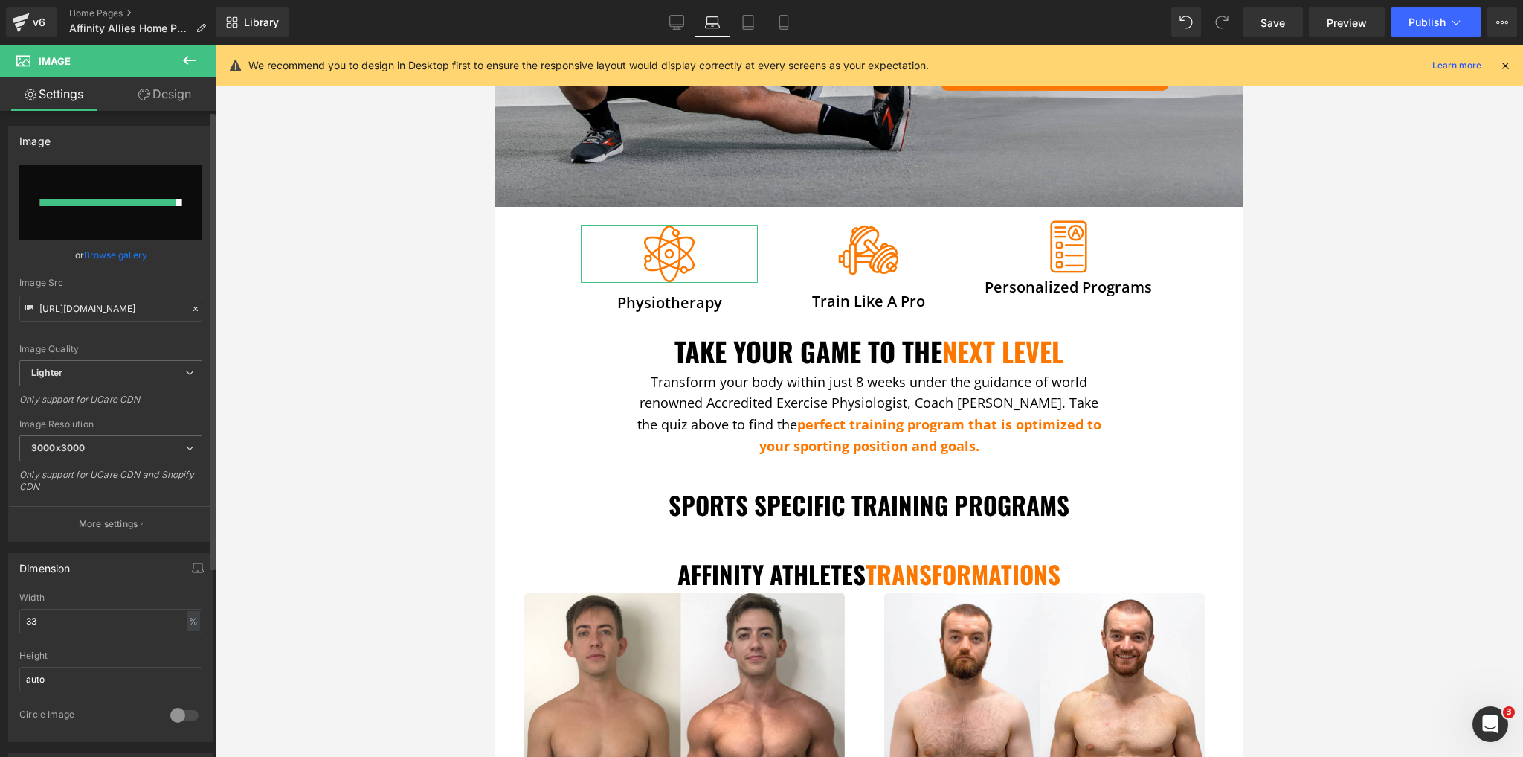
type input "https://ucarecdn.com/27f43a24-dee7-47cb-a95c-f3fd56dc69ae/-/format/auto/-/previ…"
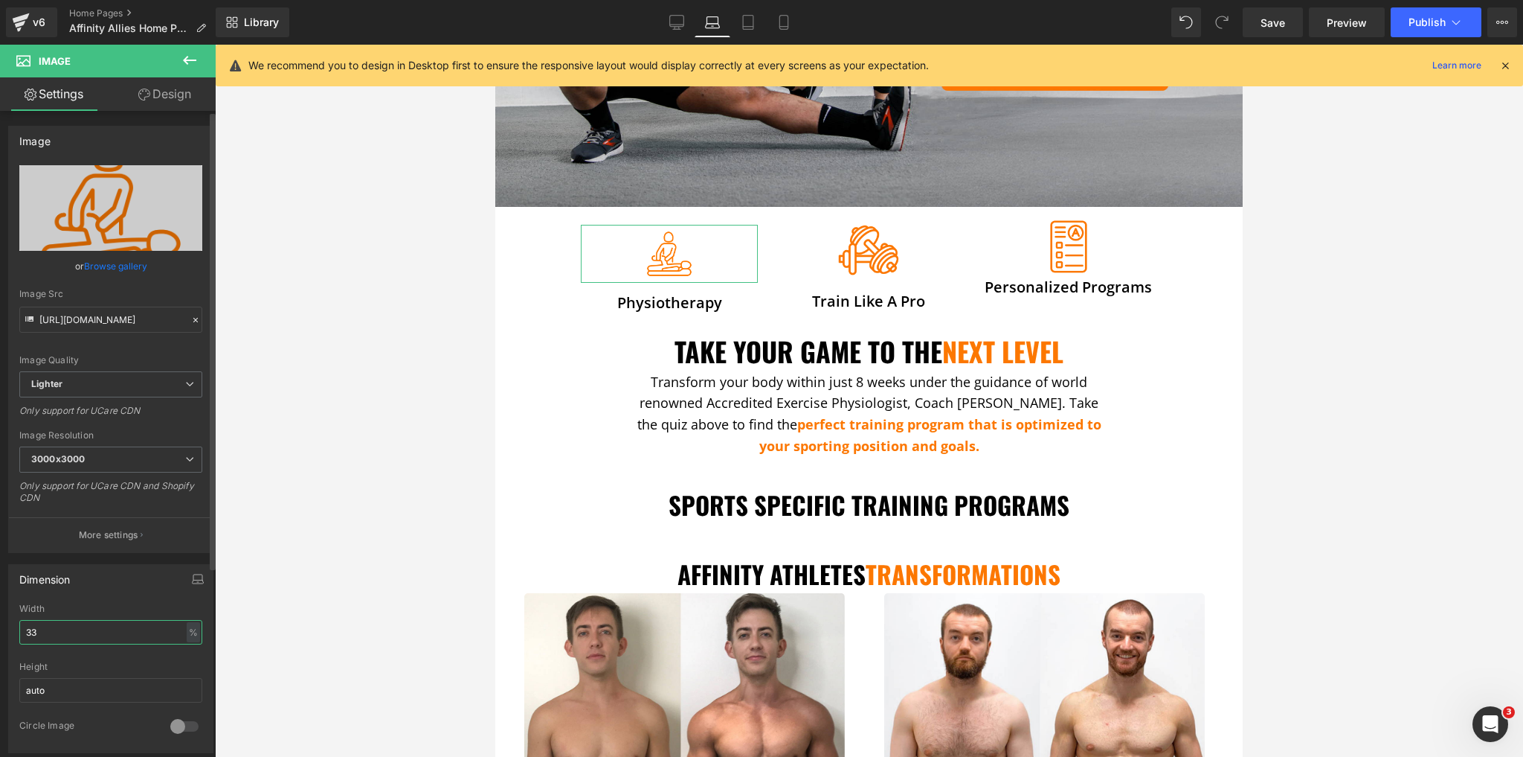
click at [101, 622] on input "33" at bounding box center [110, 632] width 183 height 25
type input "50"
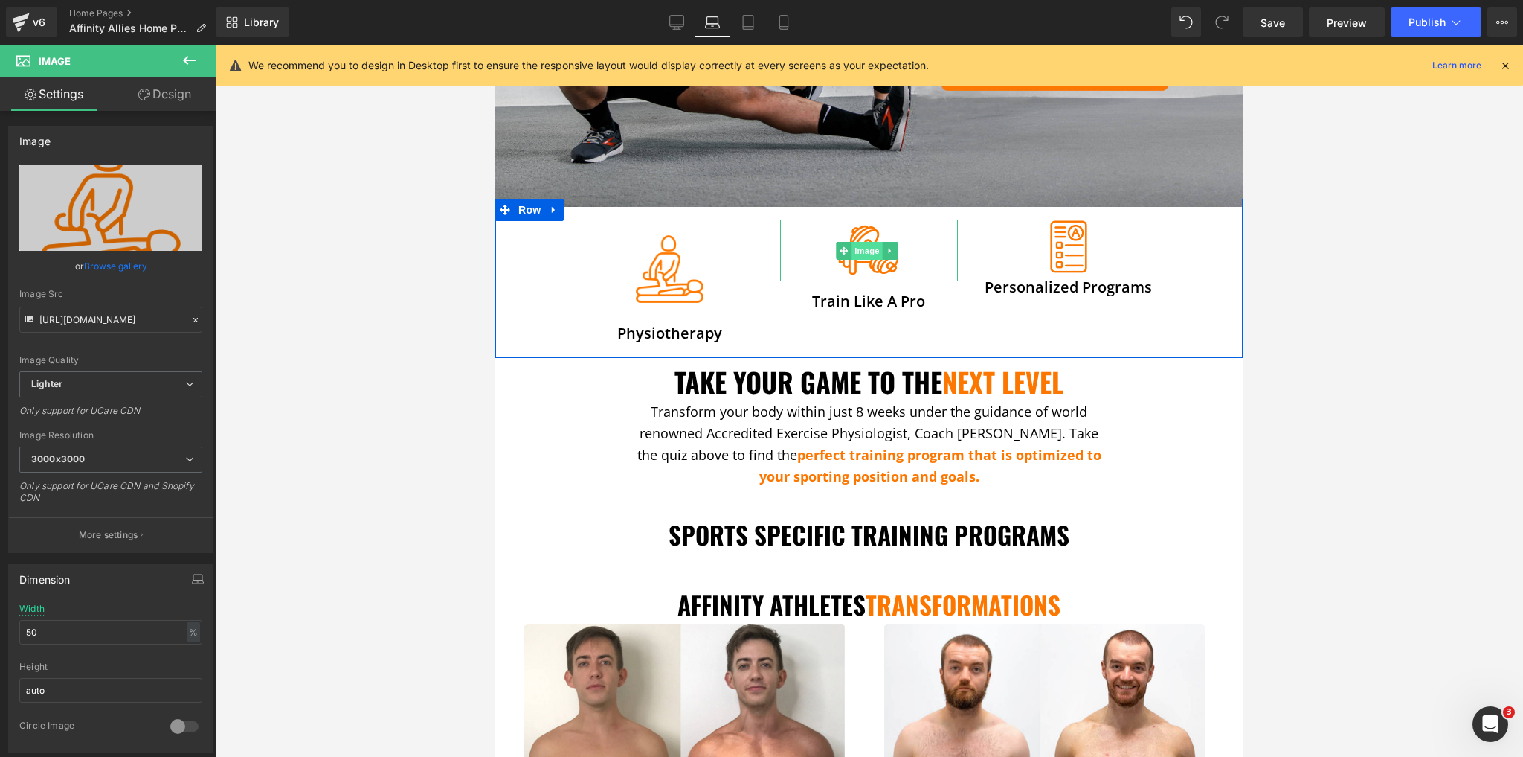
click at [860, 247] on span "Image" at bounding box center [867, 251] width 31 height 18
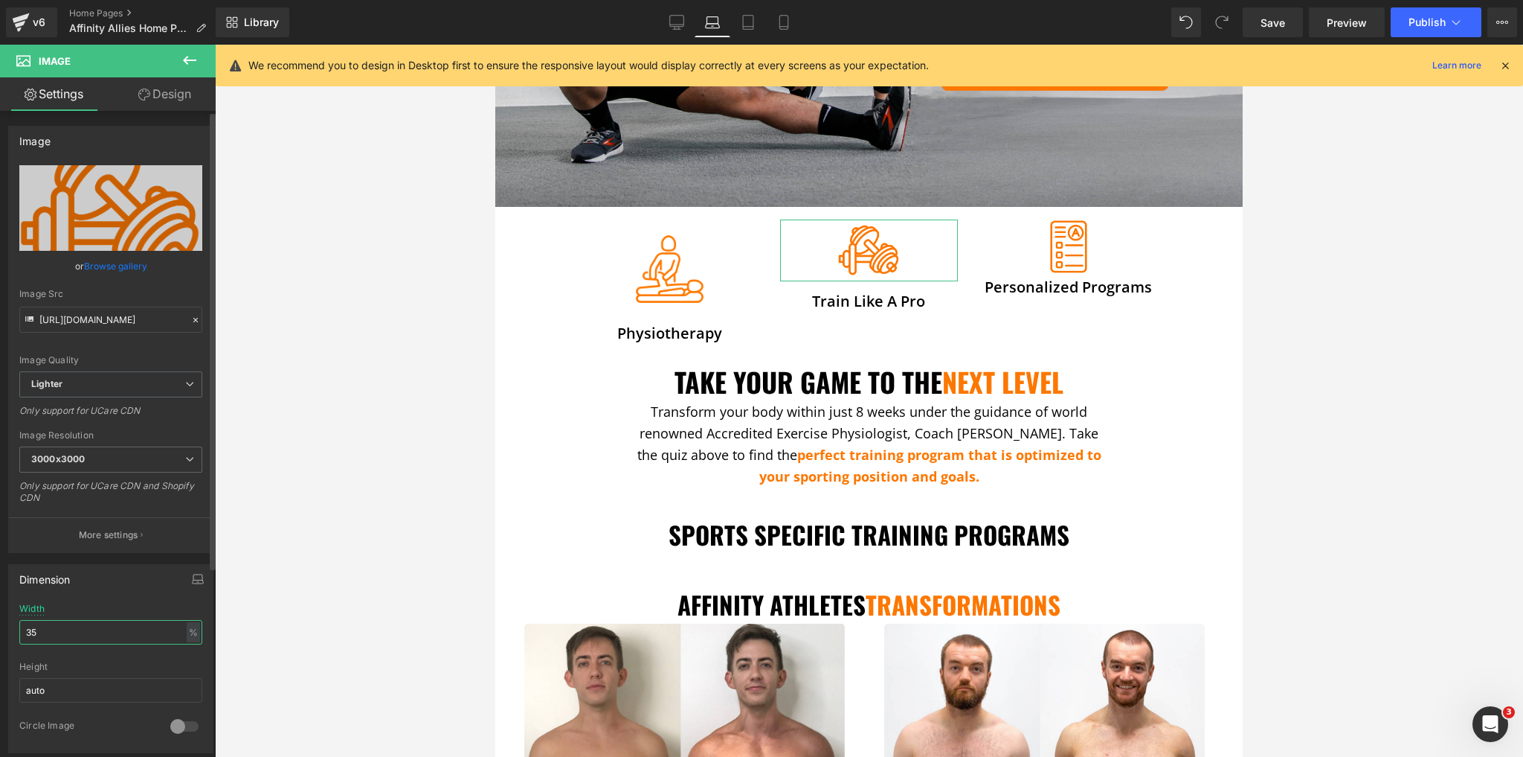
click at [73, 628] on input "35" at bounding box center [110, 632] width 183 height 25
type input "40"
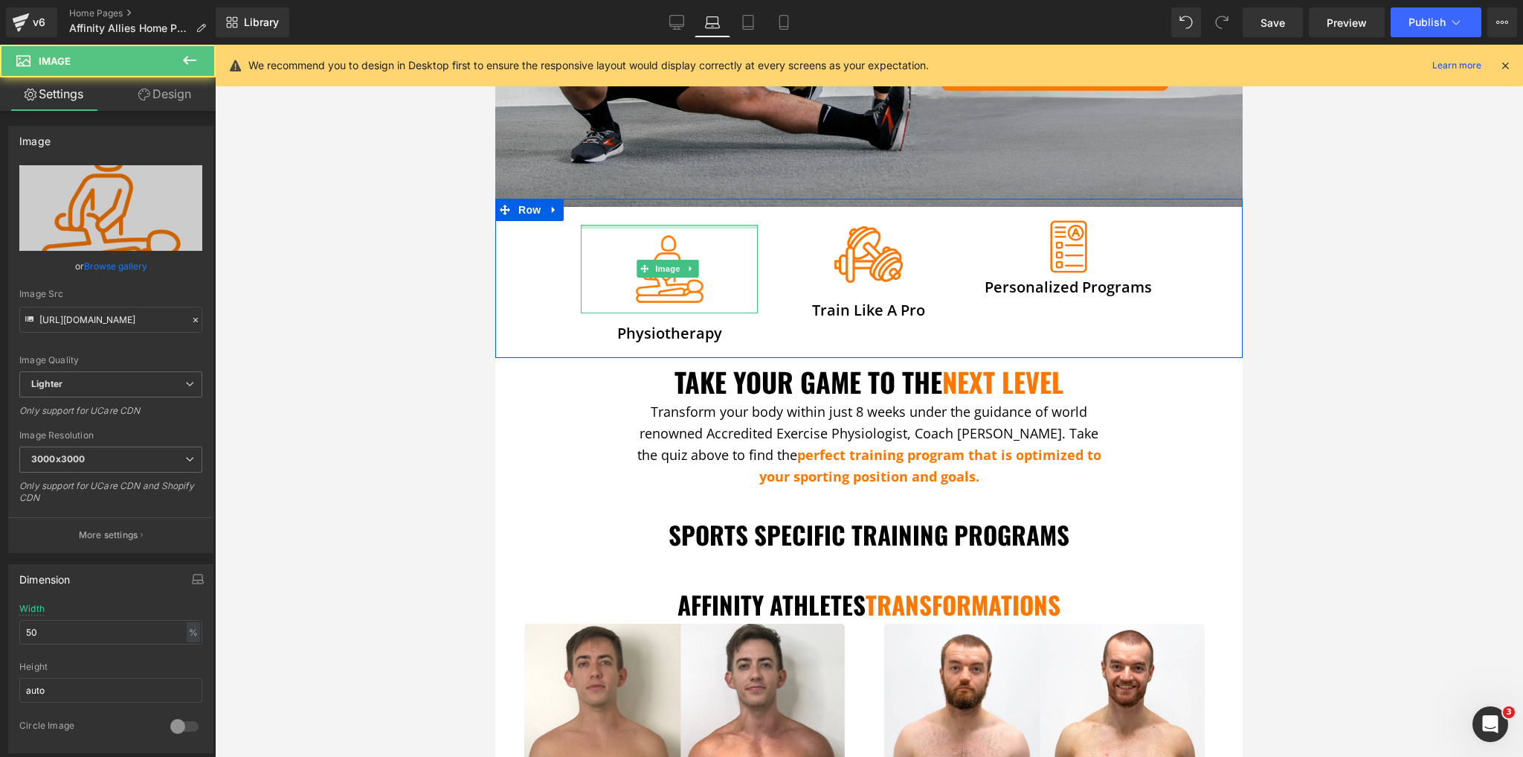
click at [684, 214] on div "Image Physiotherapy Heading" at bounding box center [669, 271] width 199 height 144
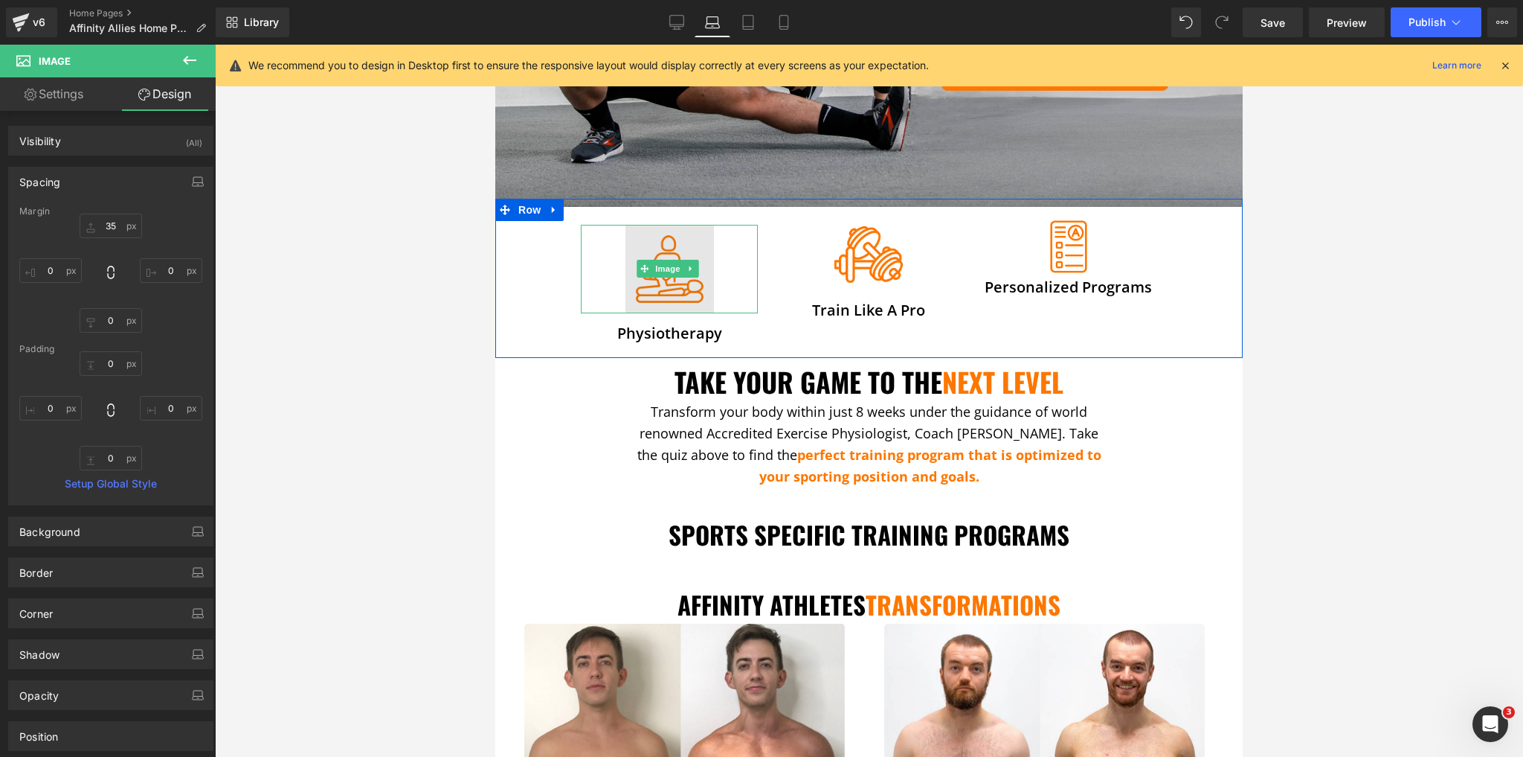
click at [659, 244] on img at bounding box center [670, 269] width 89 height 89
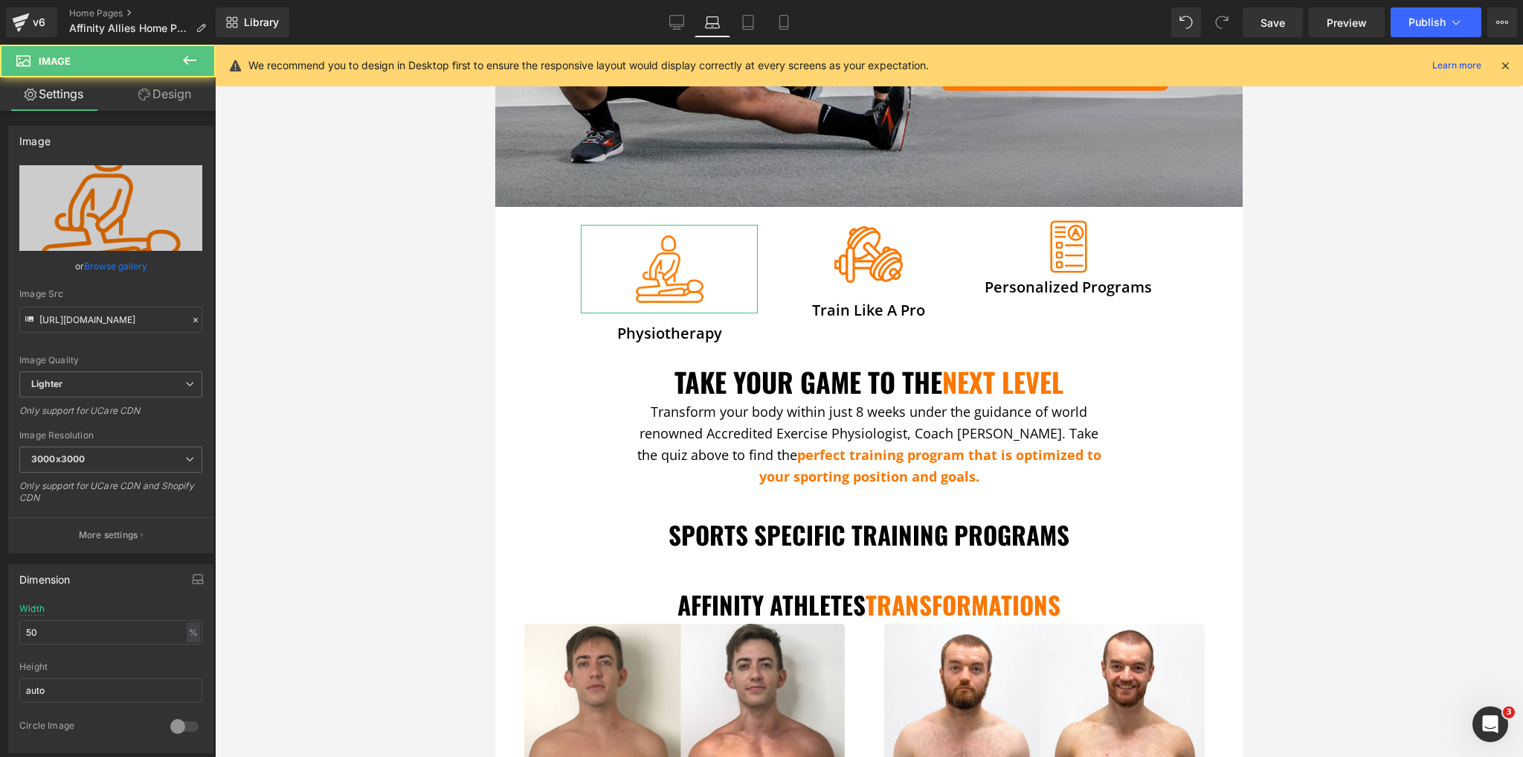
click at [137, 87] on link "Design" at bounding box center [165, 93] width 108 height 33
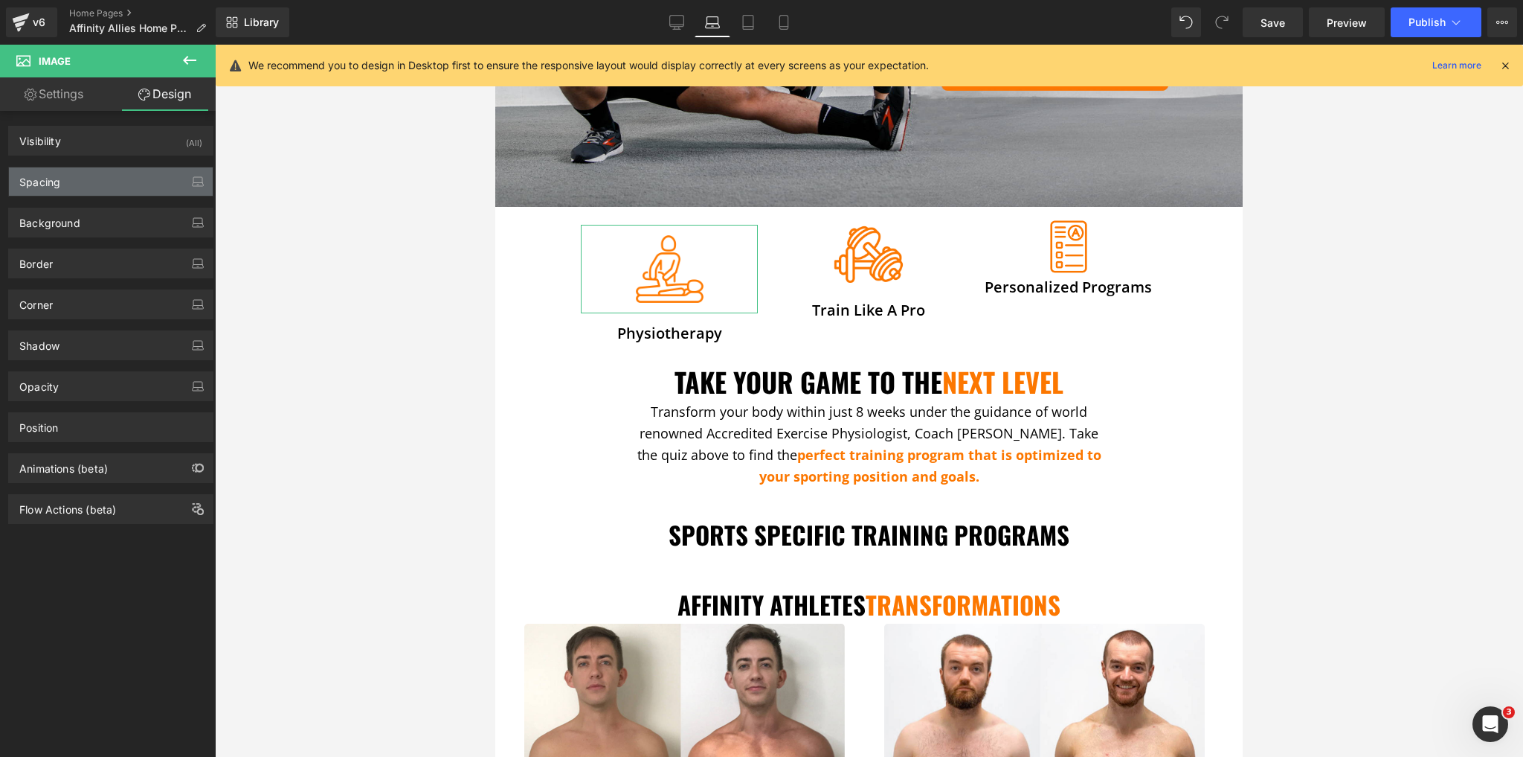
click at [65, 169] on div "Spacing" at bounding box center [111, 181] width 204 height 28
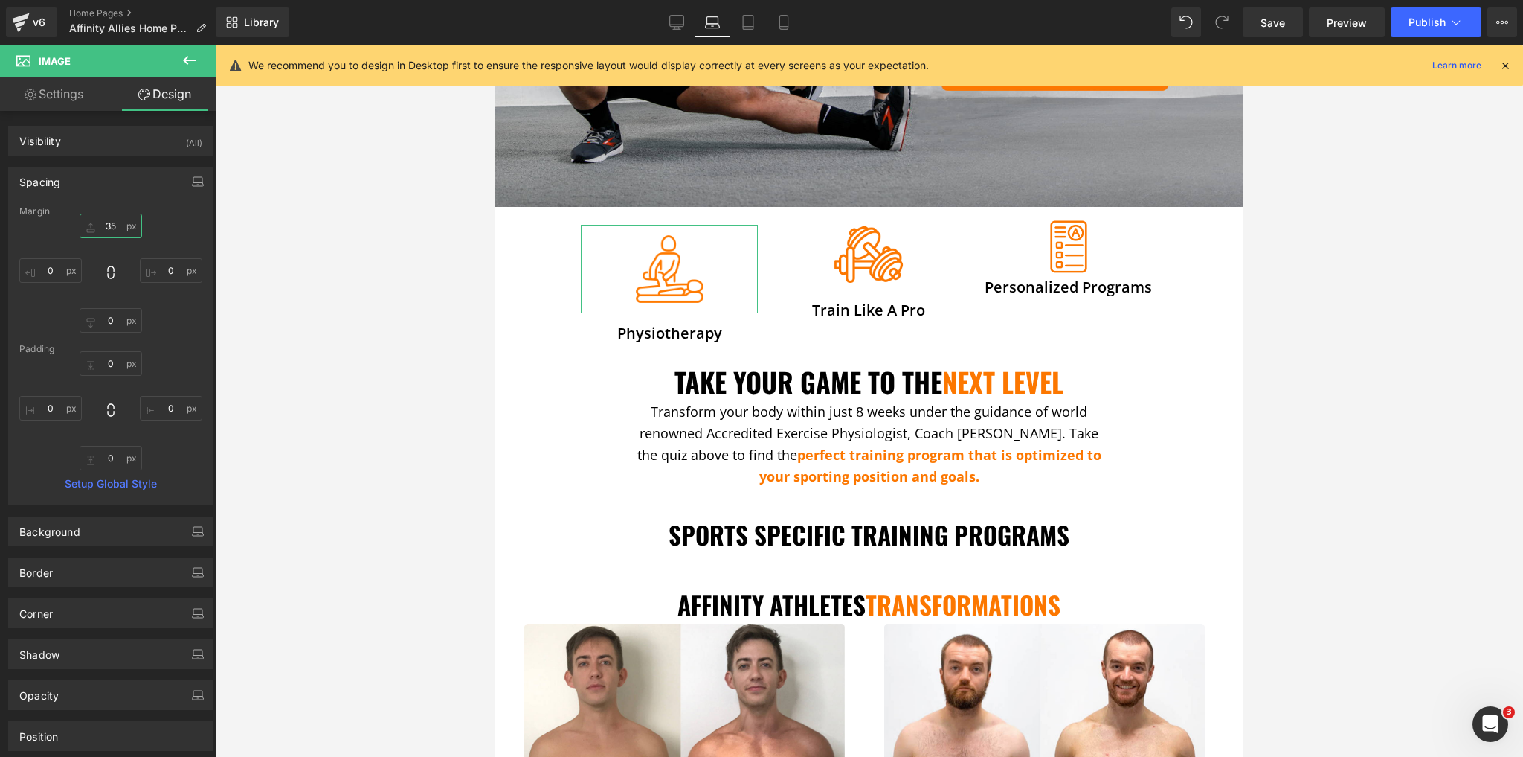
click at [99, 221] on input "35" at bounding box center [111, 225] width 62 height 25
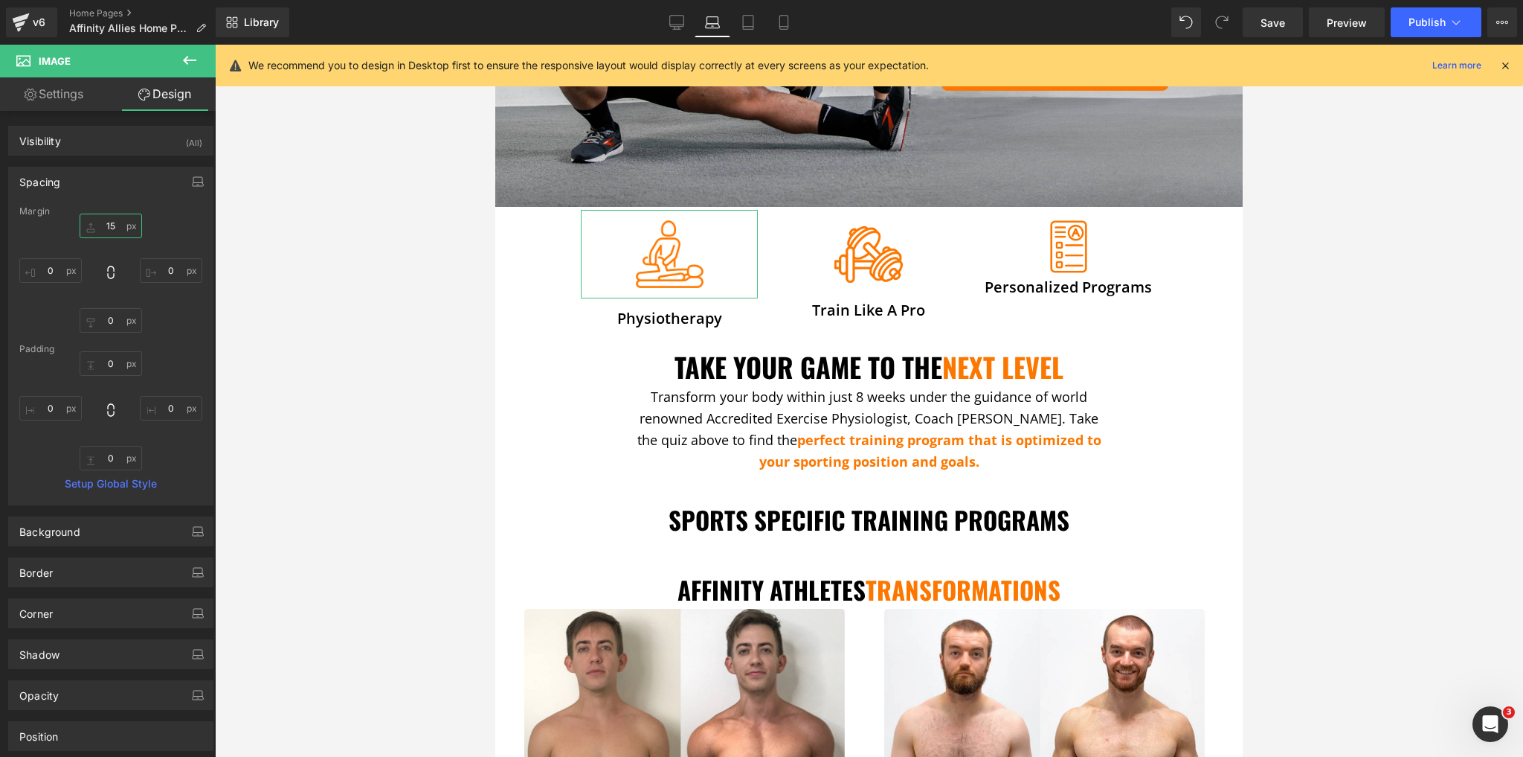
type input "16"
click at [669, 310] on span "Heading" at bounding box center [660, 319] width 40 height 18
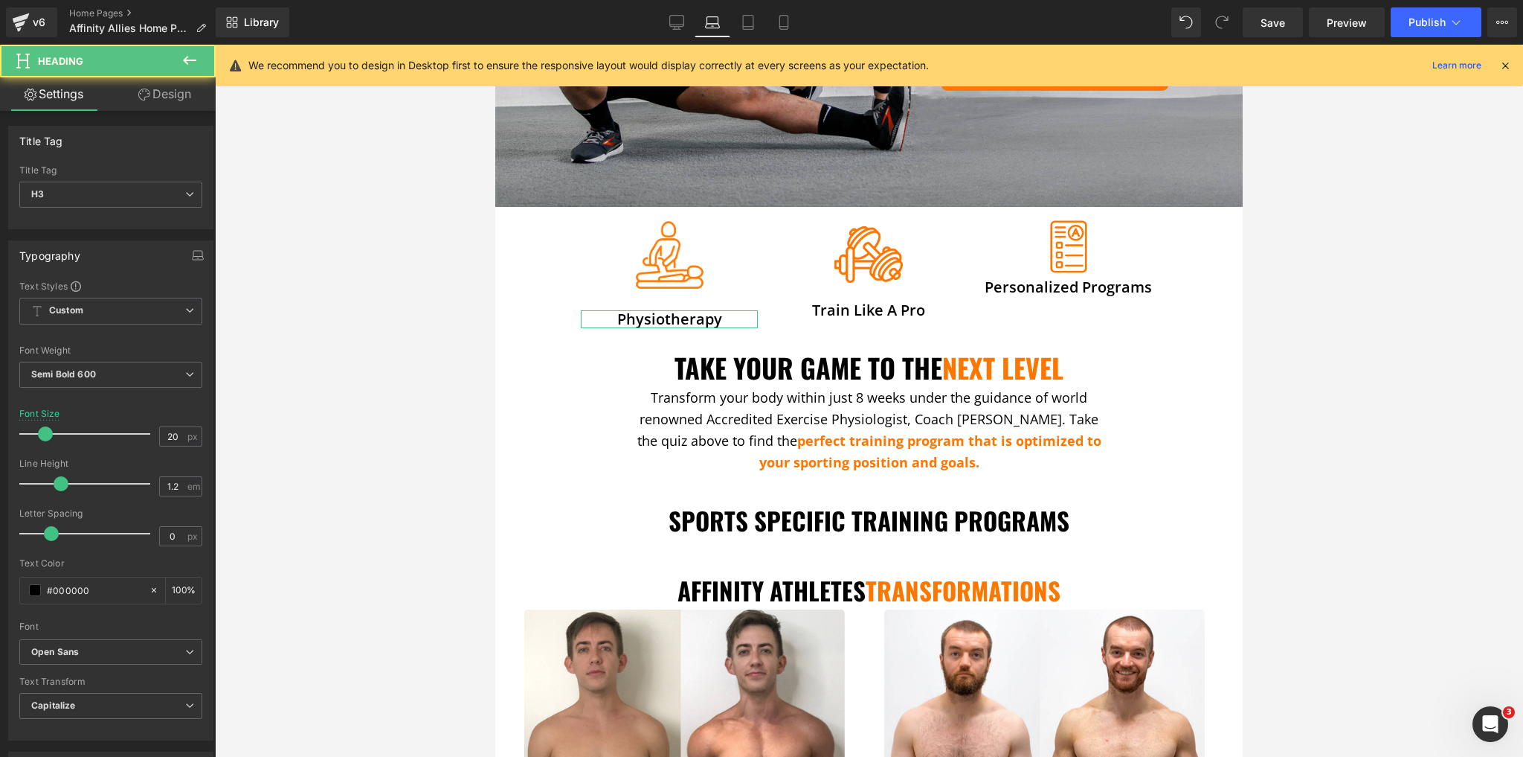
click at [144, 89] on icon at bounding box center [144, 95] width 12 height 12
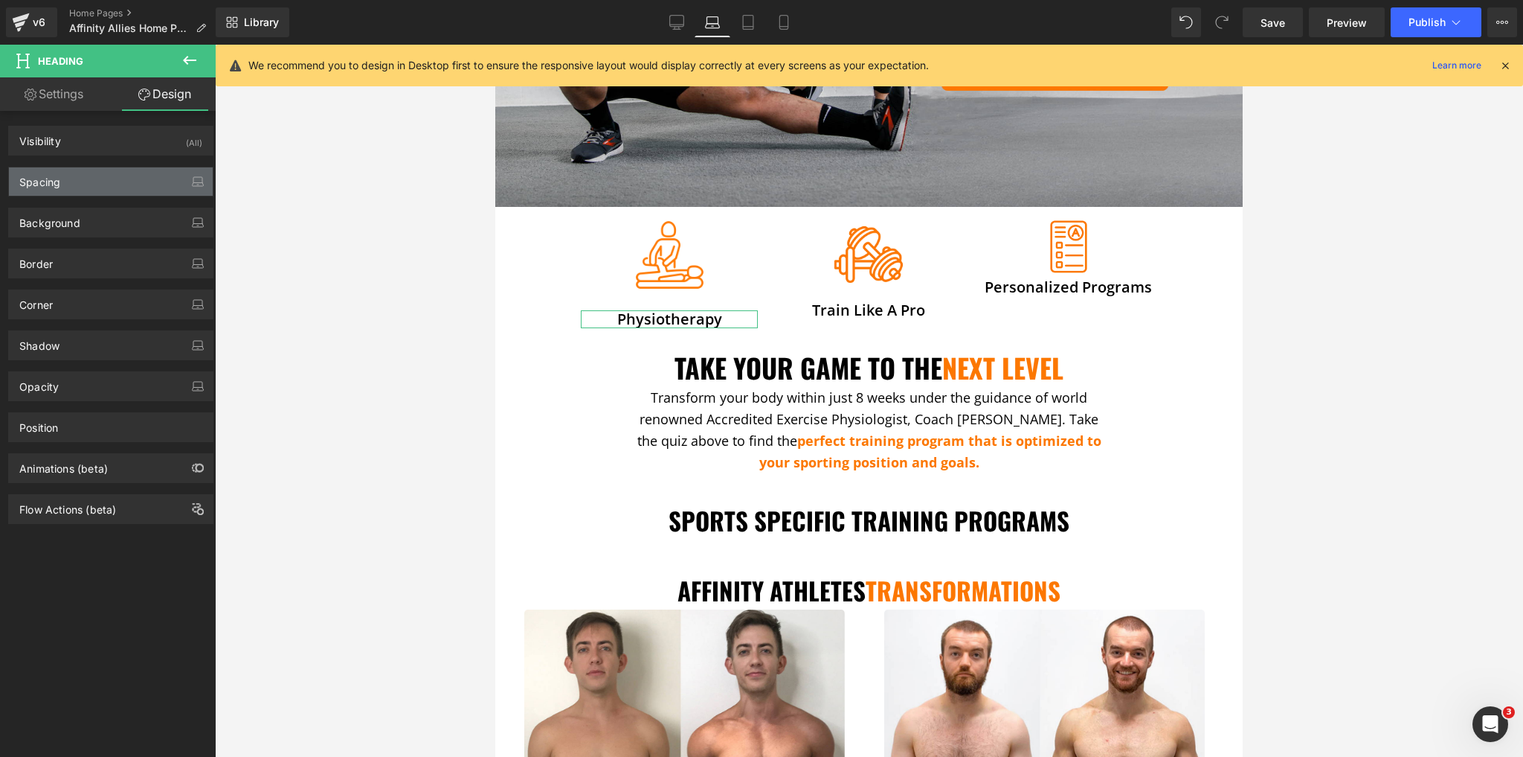
click at [94, 187] on div "Spacing" at bounding box center [111, 181] width 204 height 28
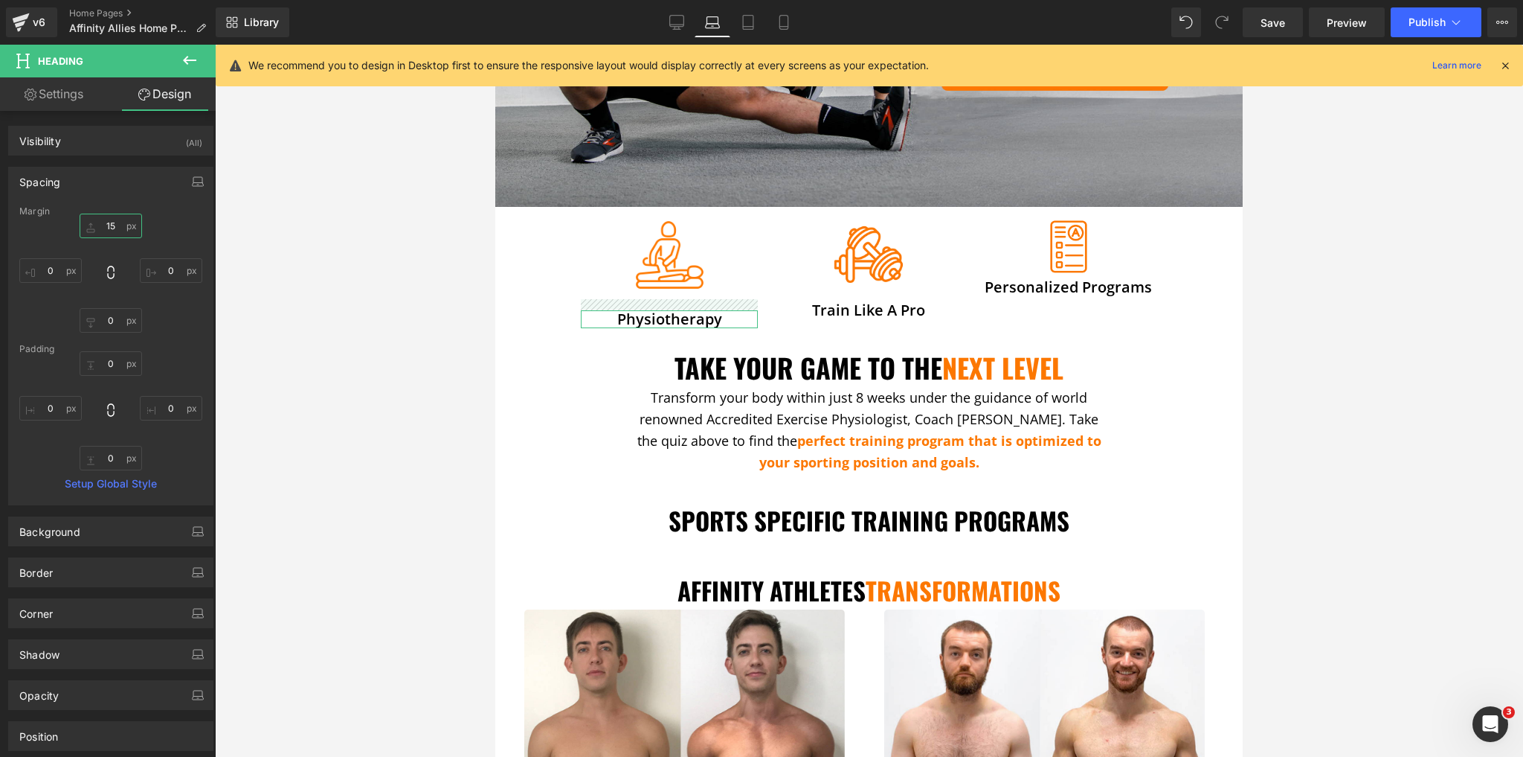
click at [106, 229] on input "15" at bounding box center [111, 225] width 62 height 25
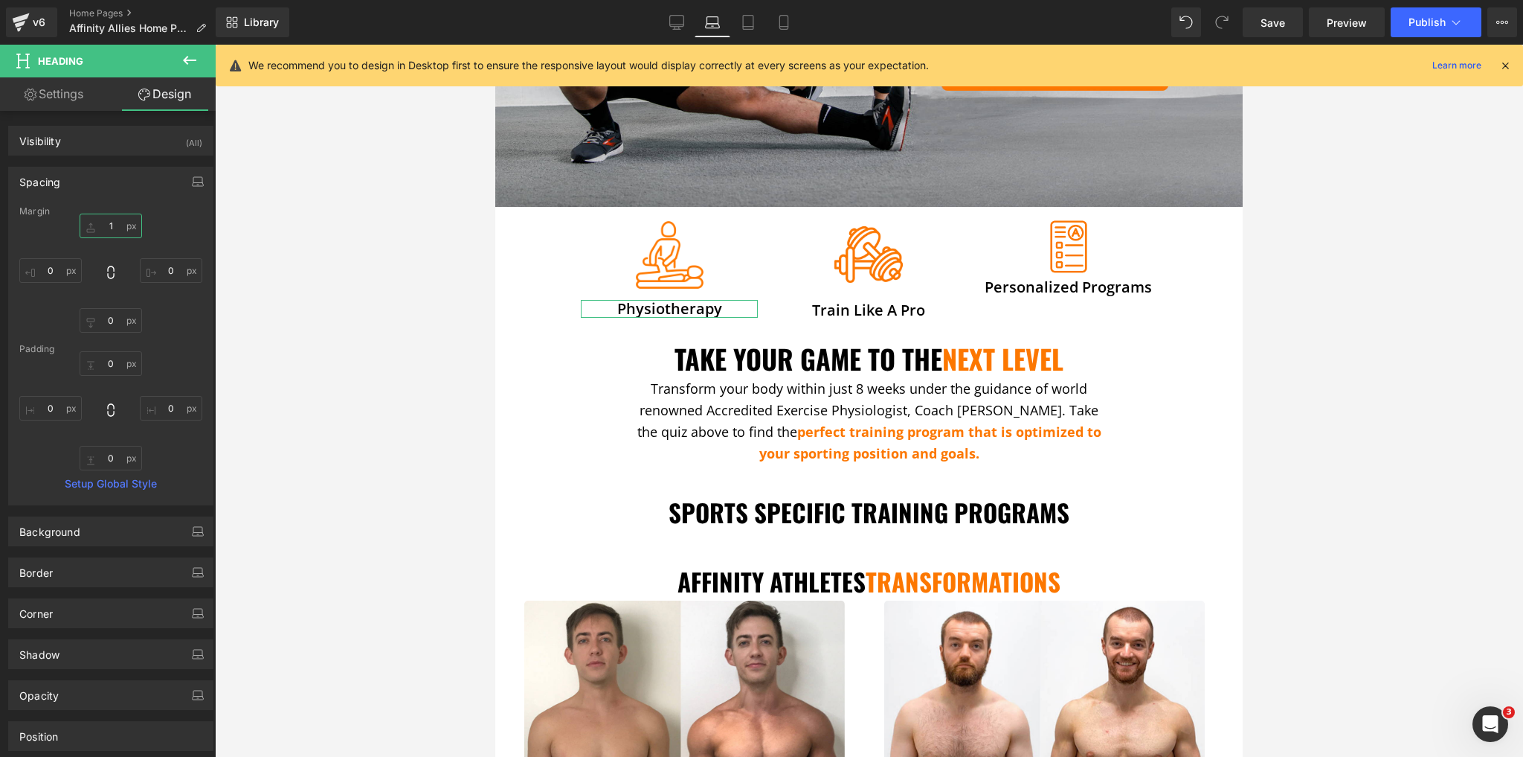
type input "0"
click at [862, 307] on span "Heading" at bounding box center [860, 310] width 40 height 18
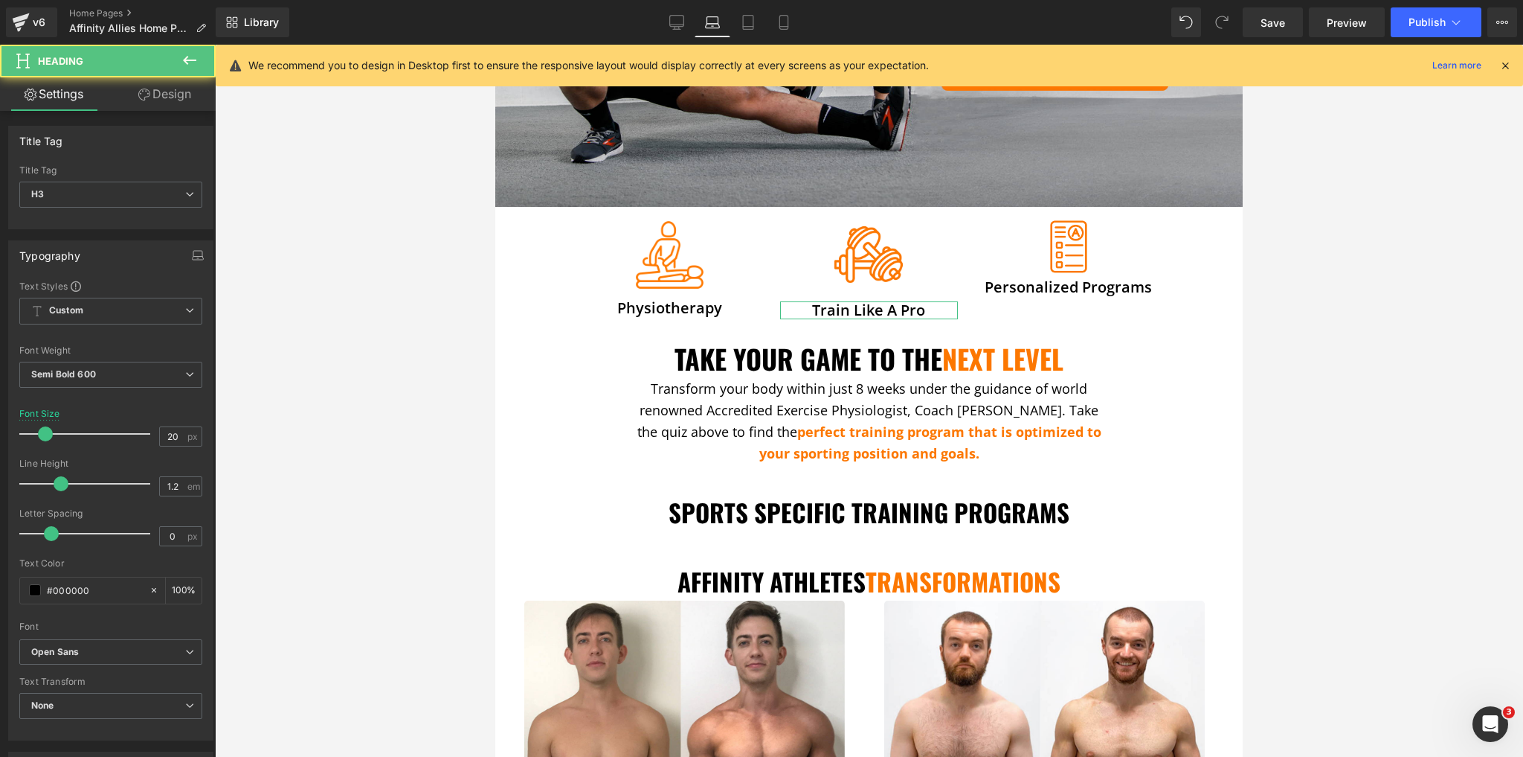
click at [191, 104] on link "Design" at bounding box center [165, 93] width 108 height 33
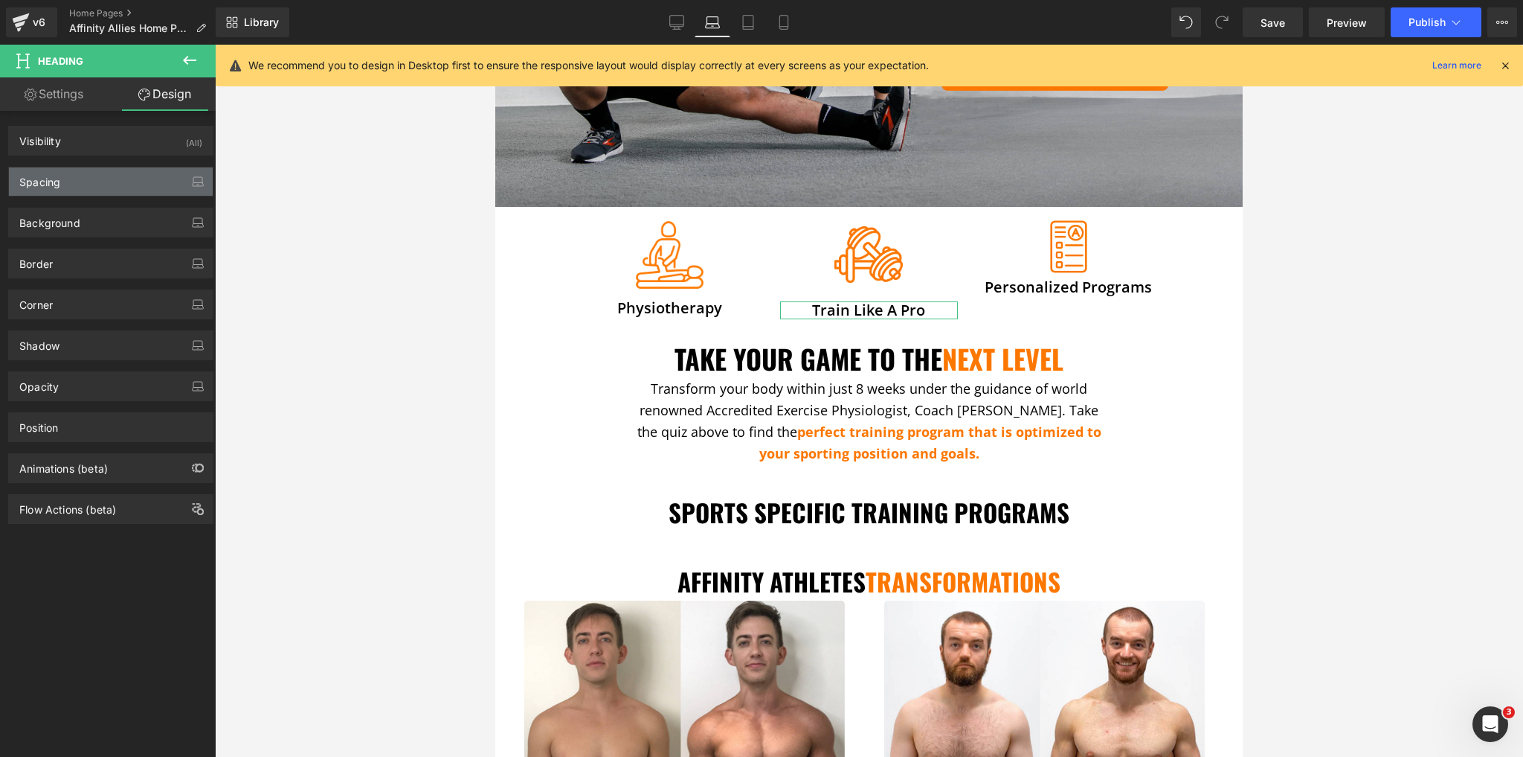
click at [101, 190] on div "Spacing" at bounding box center [111, 181] width 204 height 28
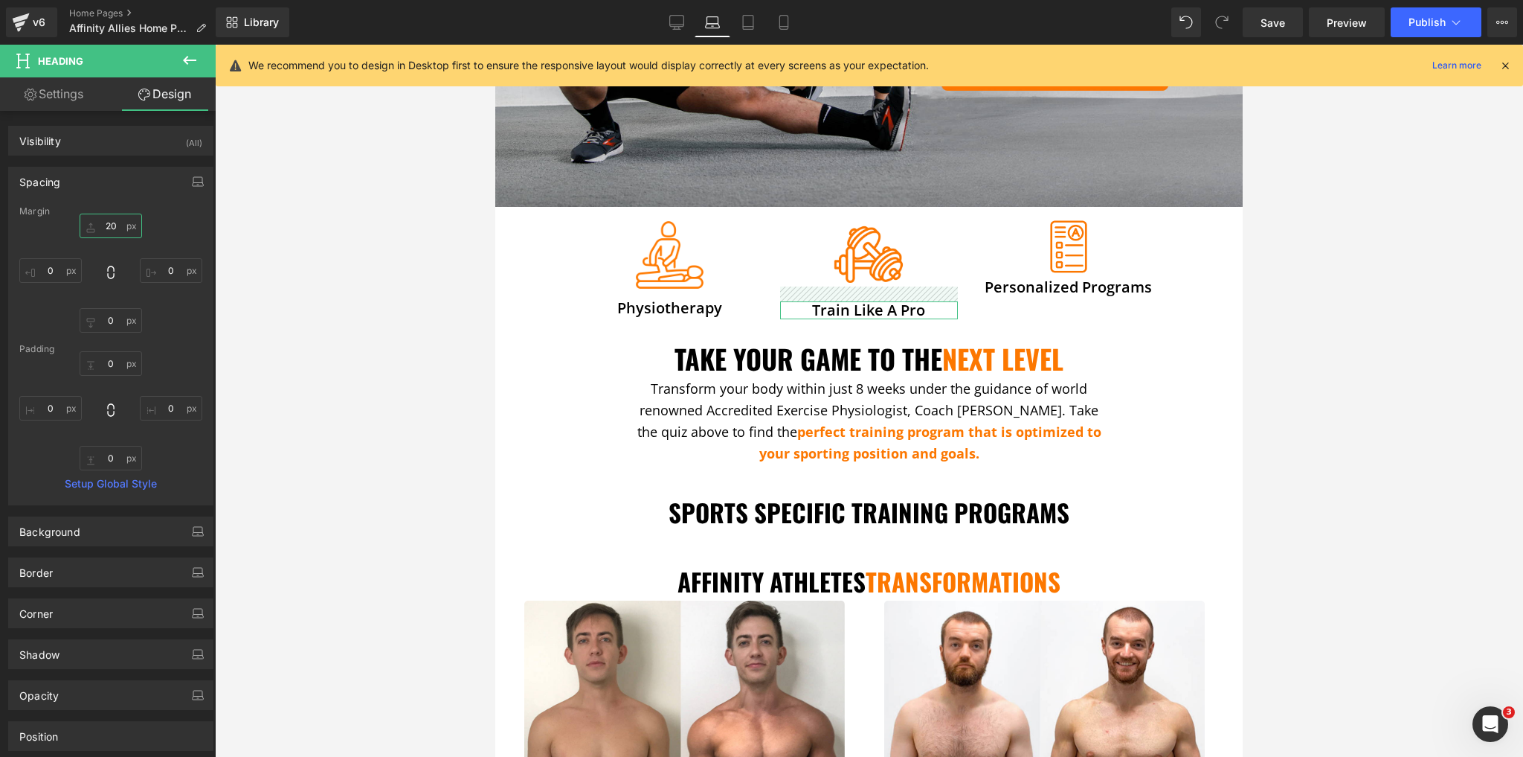
click at [111, 225] on input "20" at bounding box center [111, 225] width 62 height 25
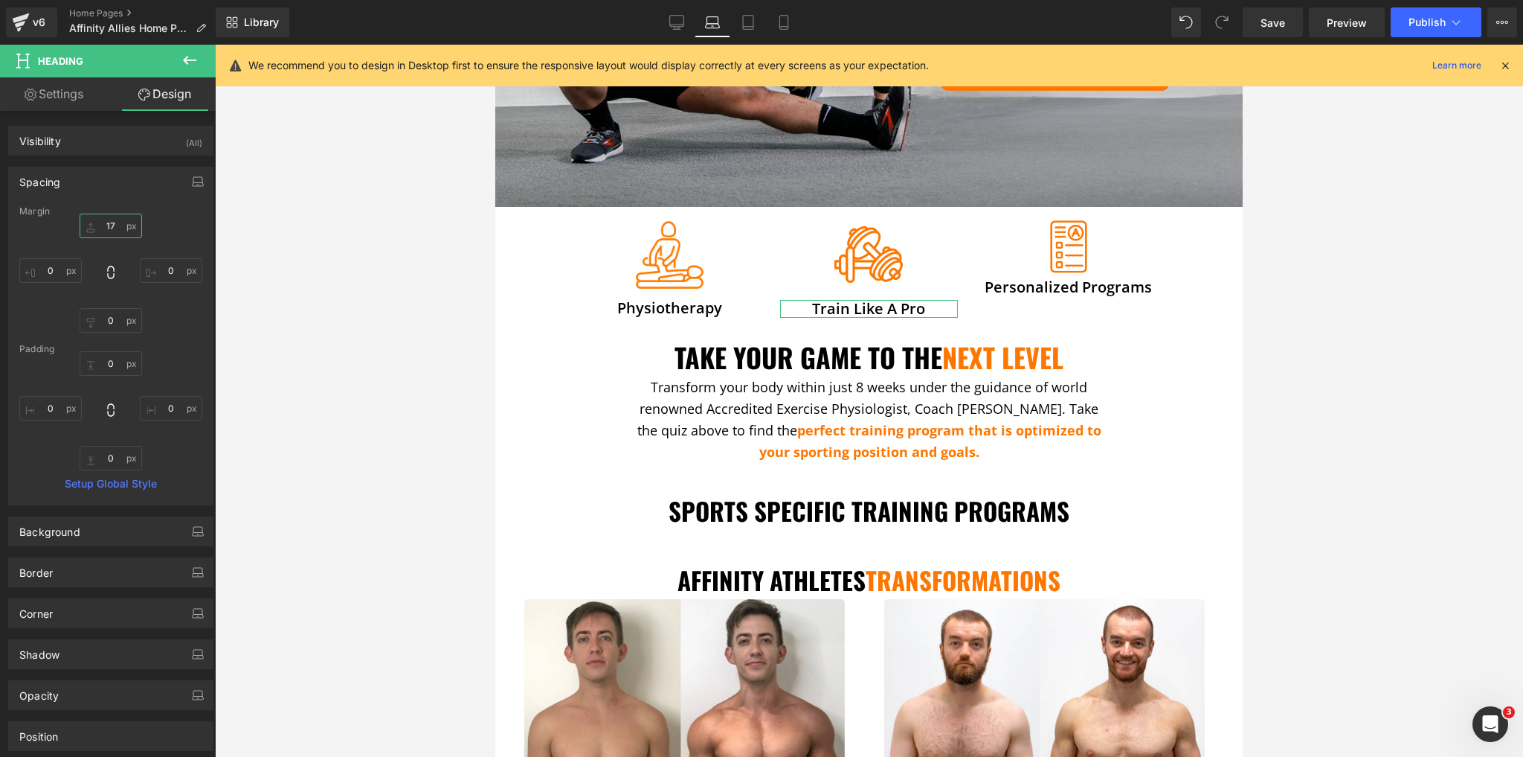
type input "16"
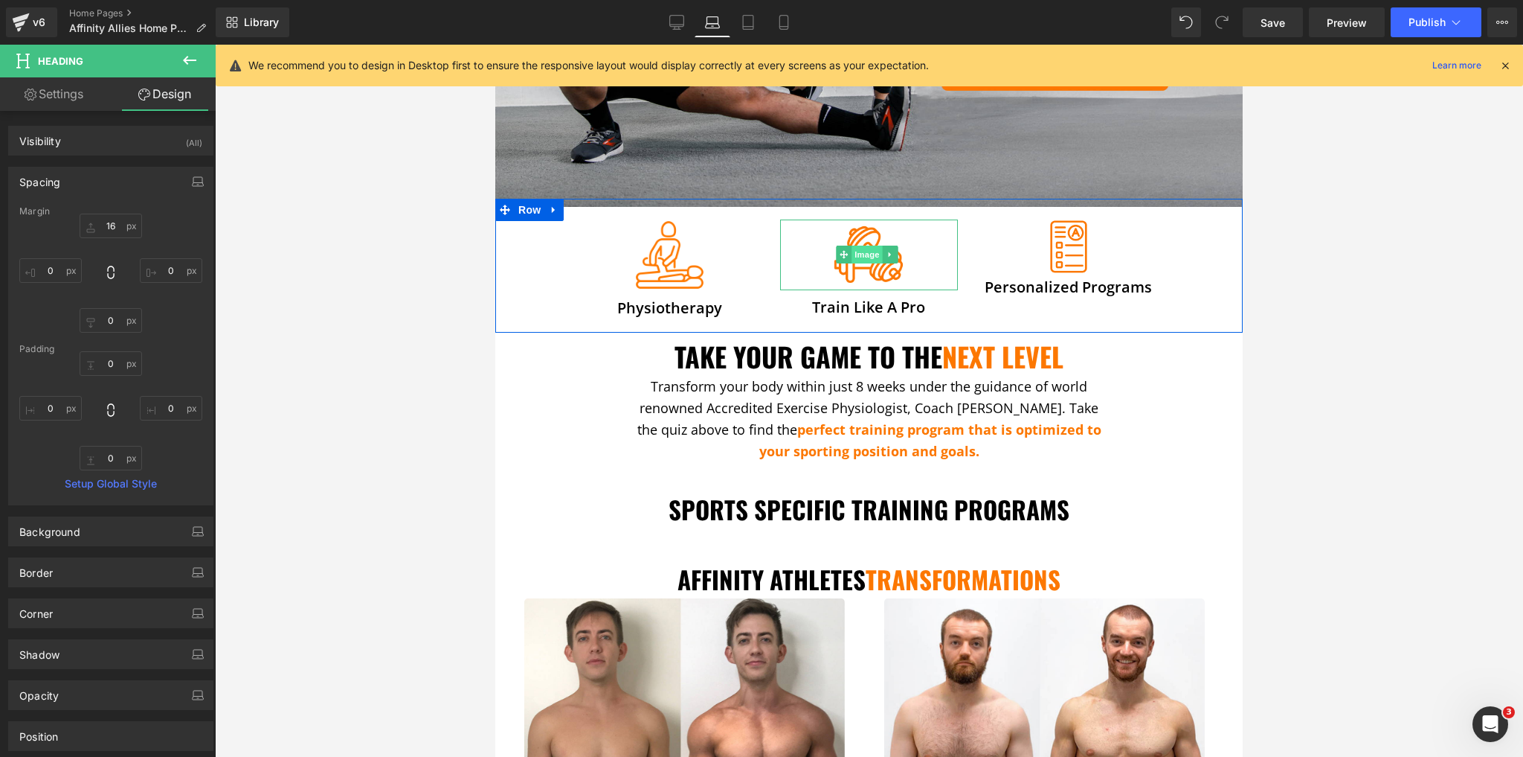
click at [868, 245] on span "Image" at bounding box center [867, 254] width 31 height 18
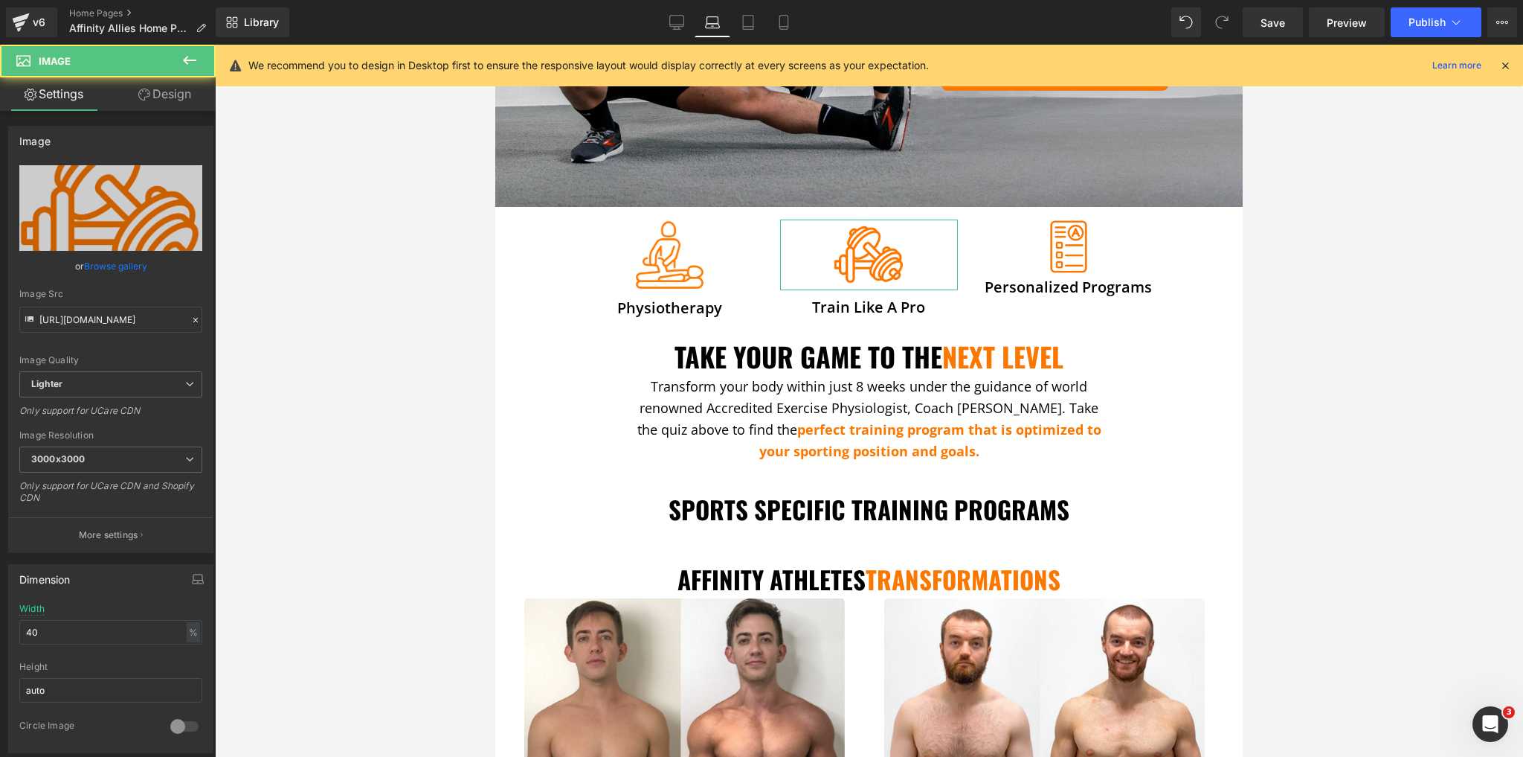
click at [150, 87] on link "Design" at bounding box center [165, 93] width 108 height 33
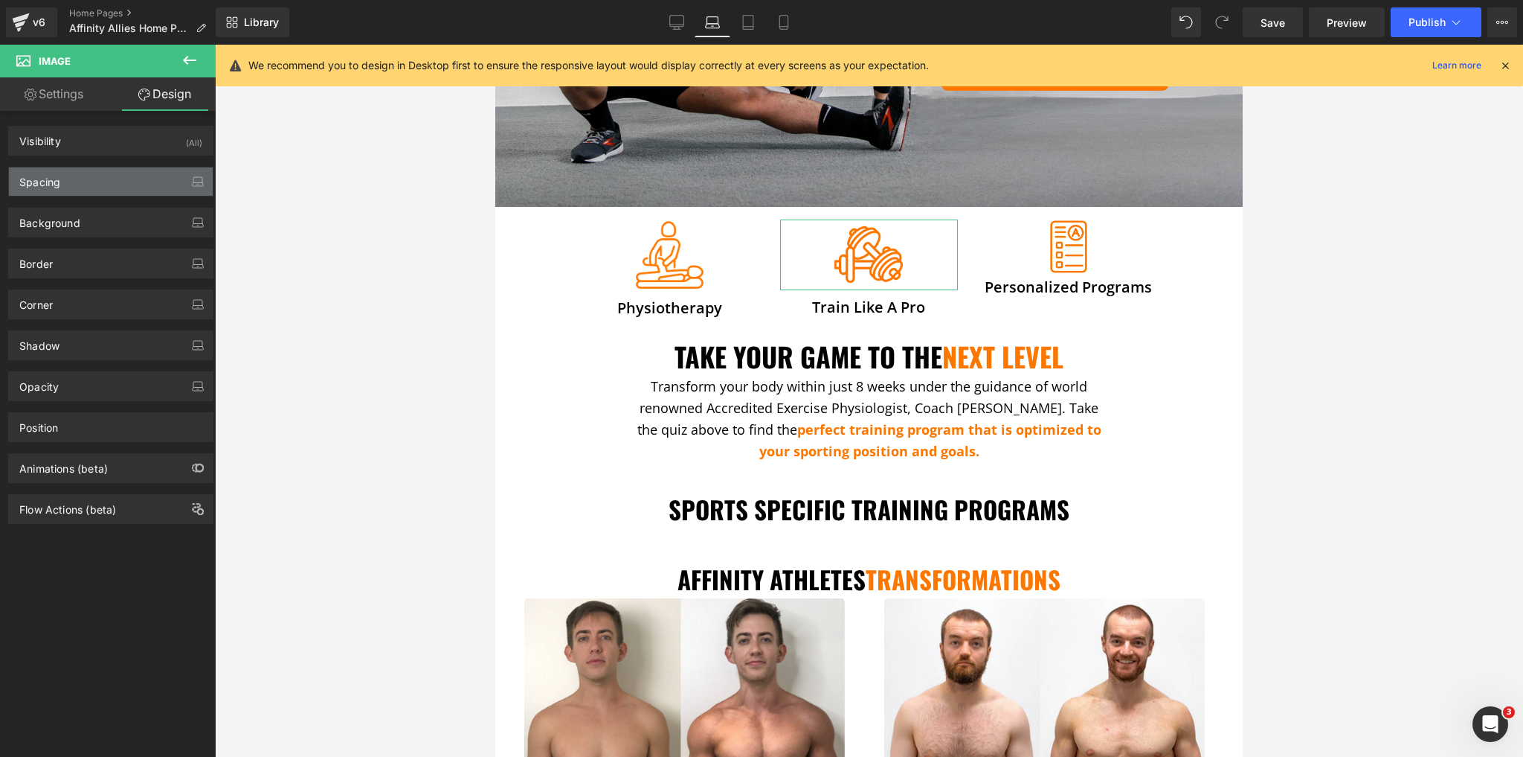
click at [96, 185] on div "Spacing" at bounding box center [111, 181] width 204 height 28
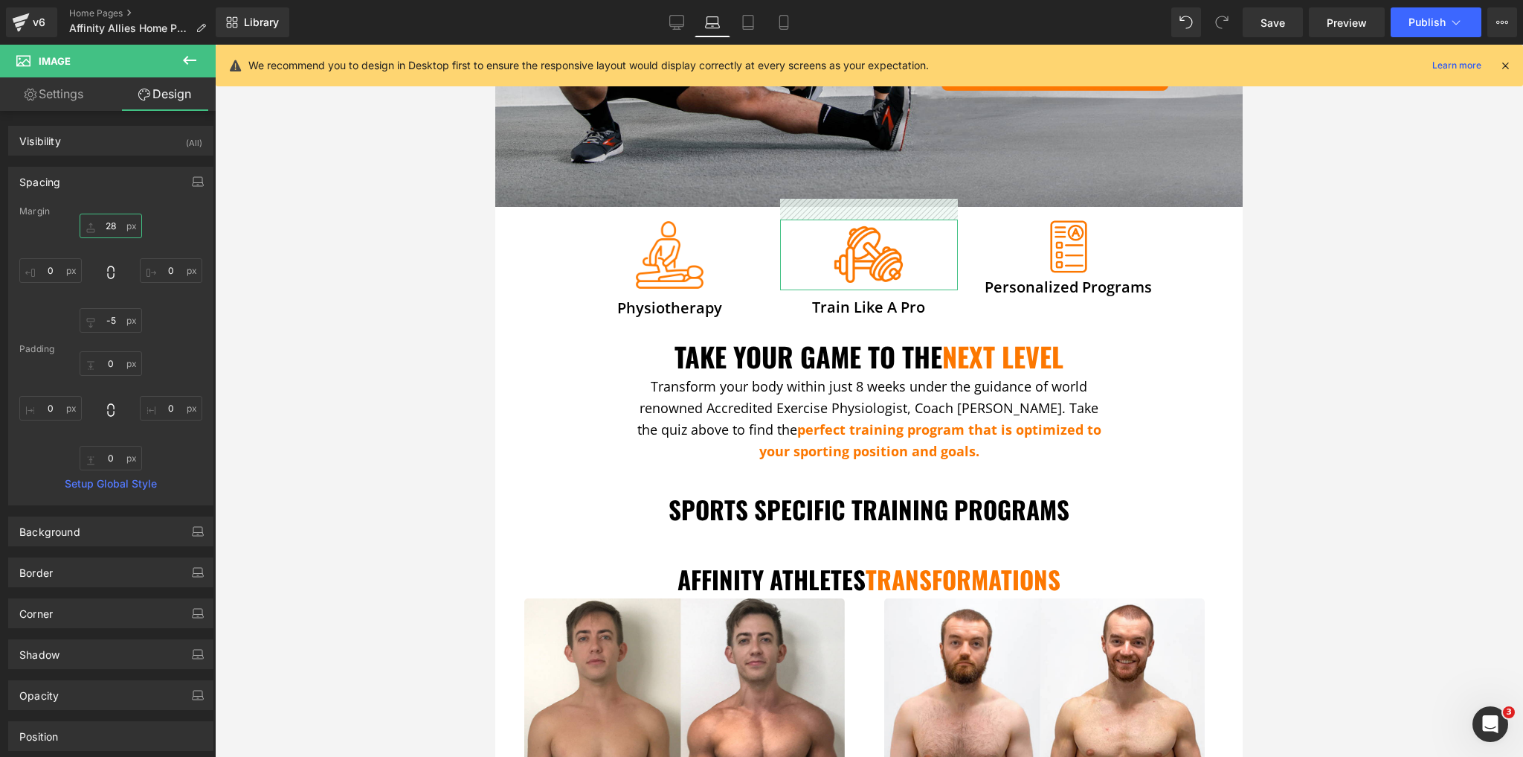
click at [113, 225] on input "28" at bounding box center [111, 225] width 62 height 25
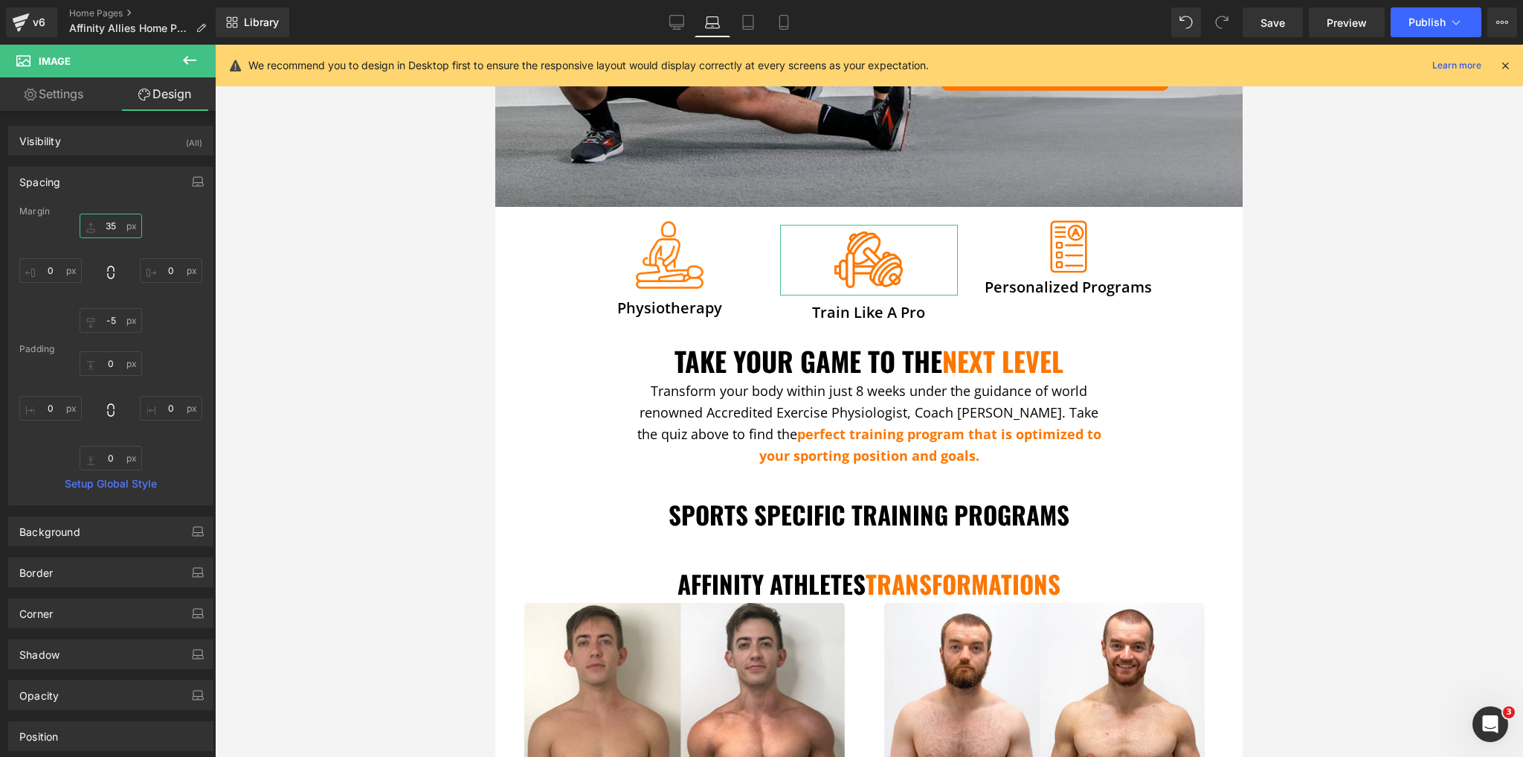
type input "34"
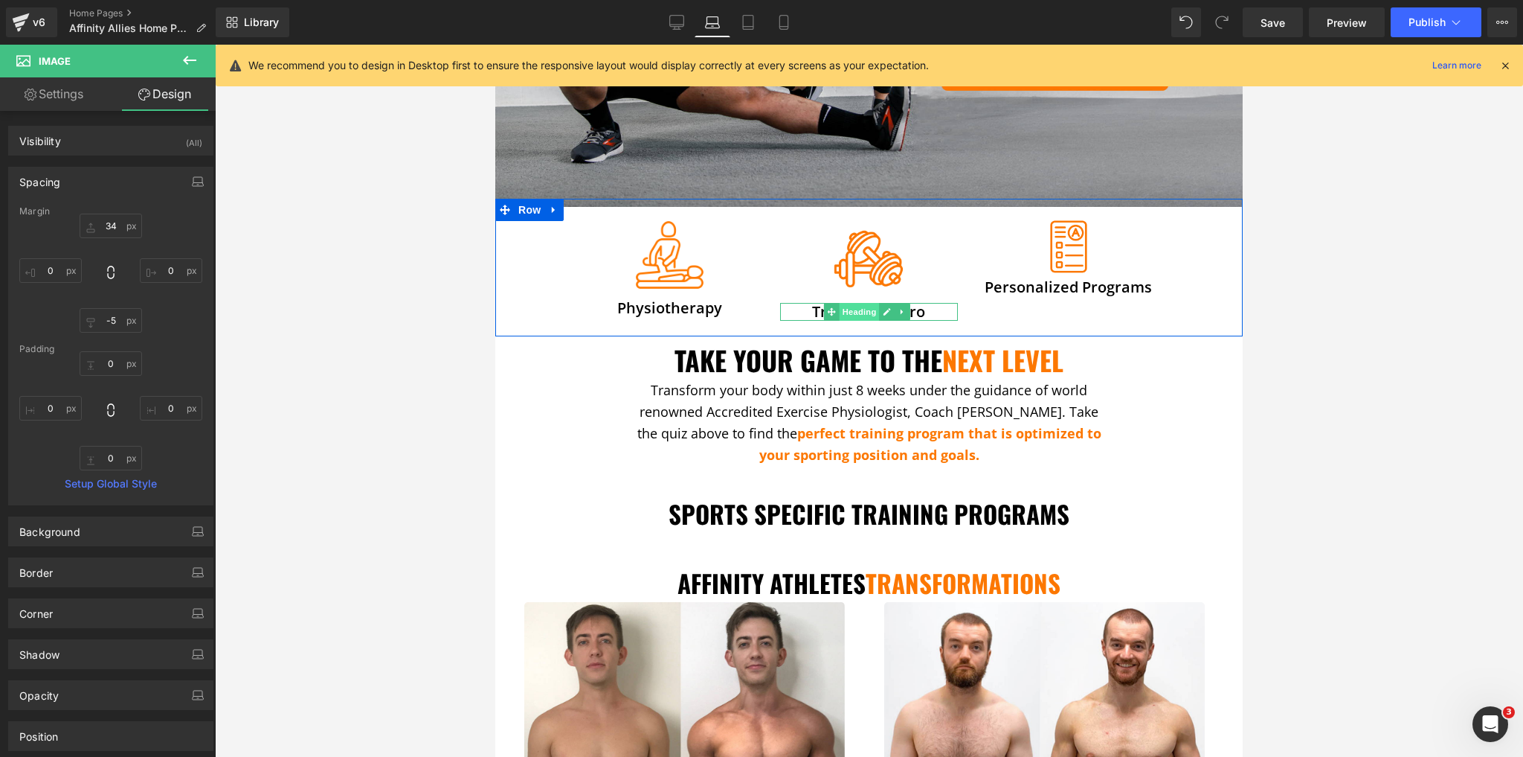
click at [861, 306] on span "Heading" at bounding box center [860, 312] width 40 height 18
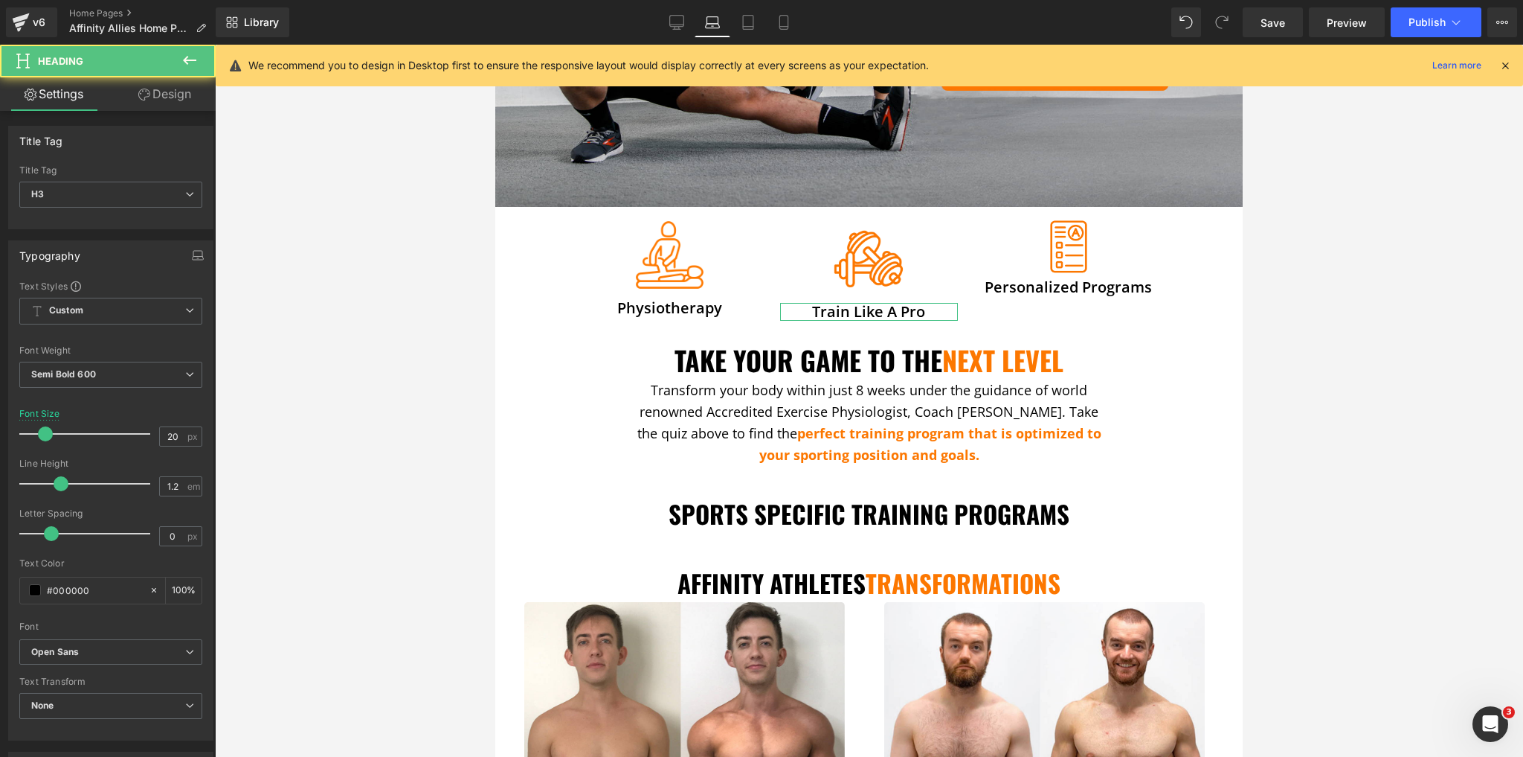
click at [201, 90] on link "Design" at bounding box center [165, 93] width 108 height 33
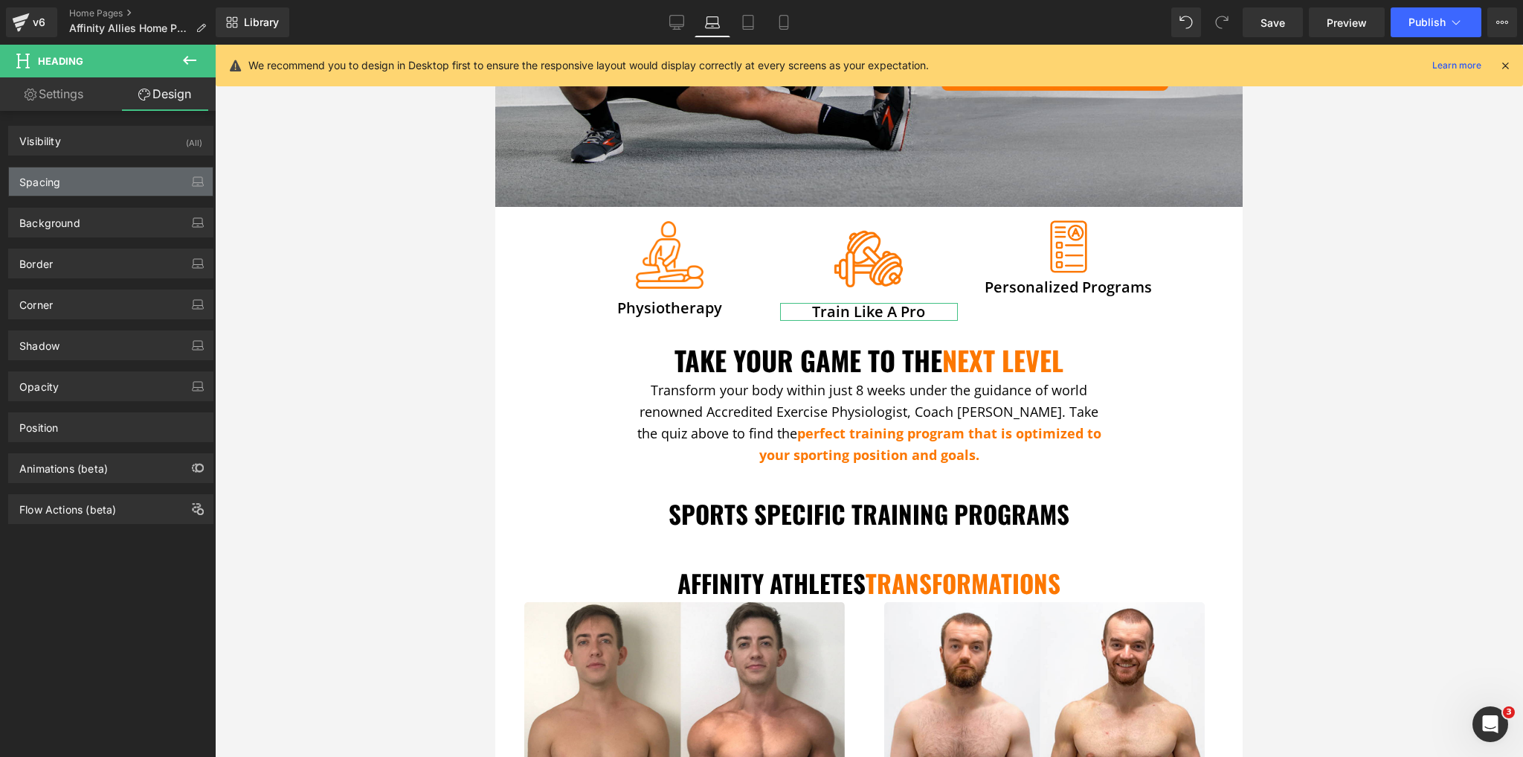
click at [108, 193] on div "Spacing" at bounding box center [111, 181] width 204 height 28
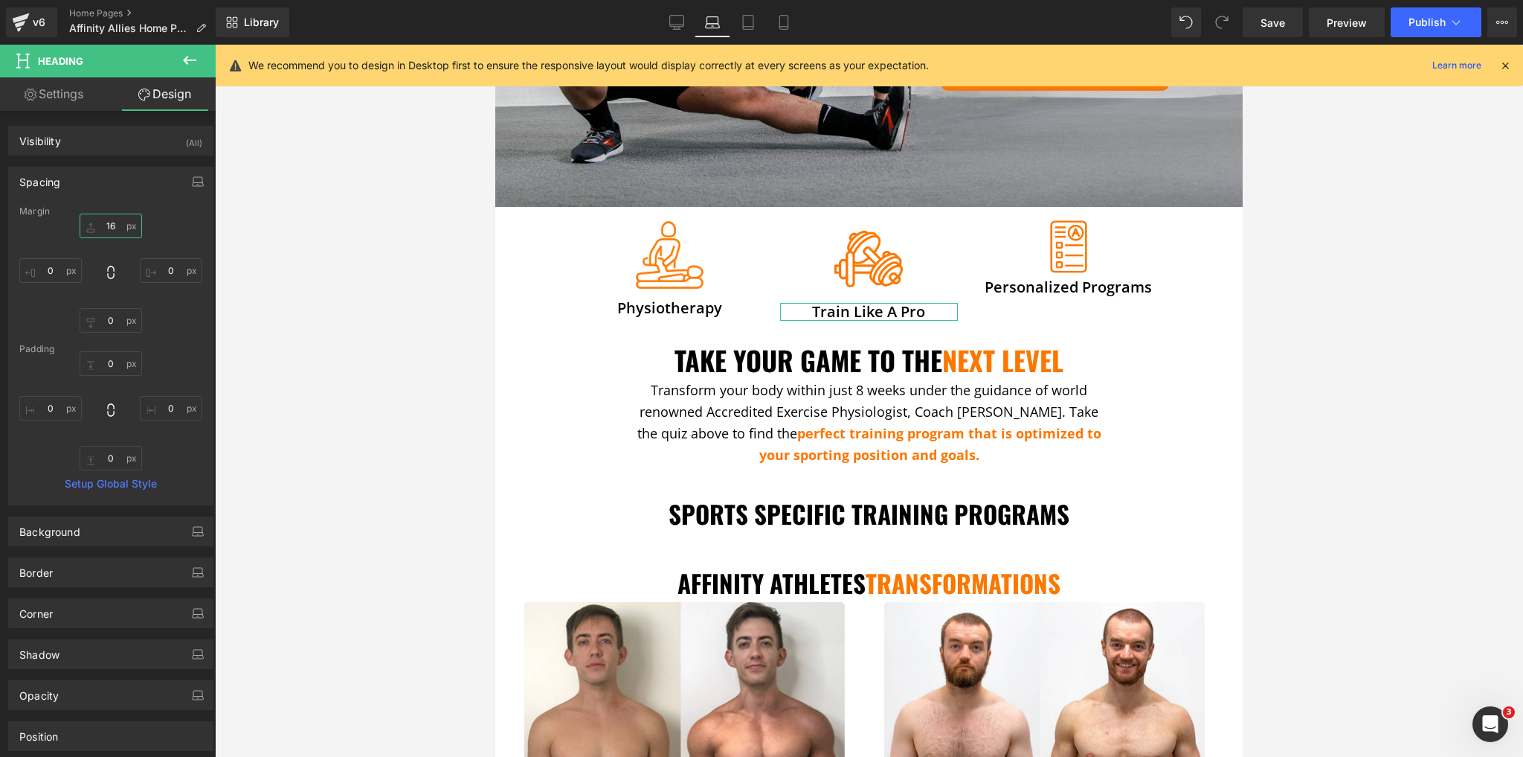
click at [107, 222] on input "16" at bounding box center [111, 225] width 62 height 25
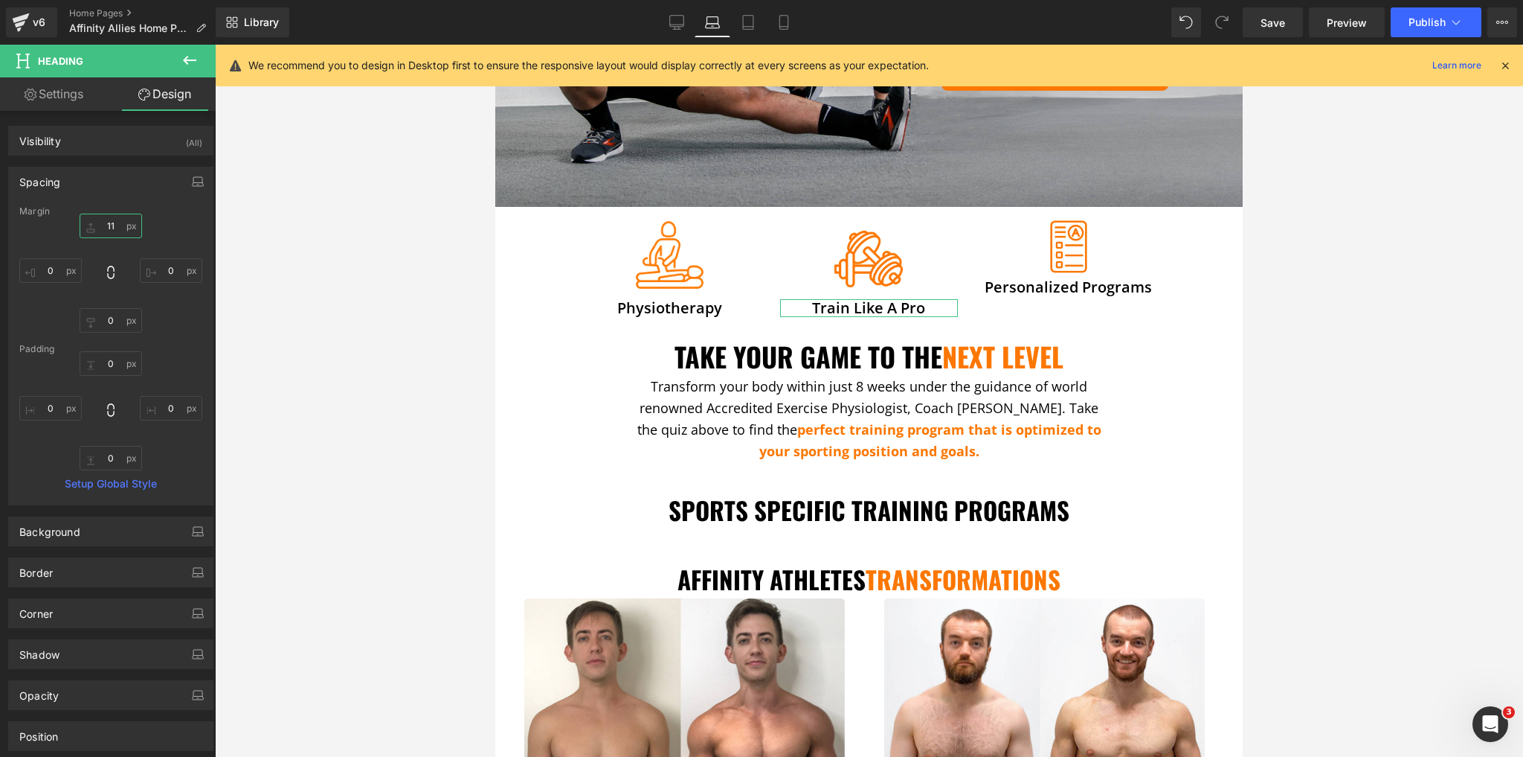
type input "10"
click at [1053, 281] on span "Heading" at bounding box center [1059, 287] width 40 height 18
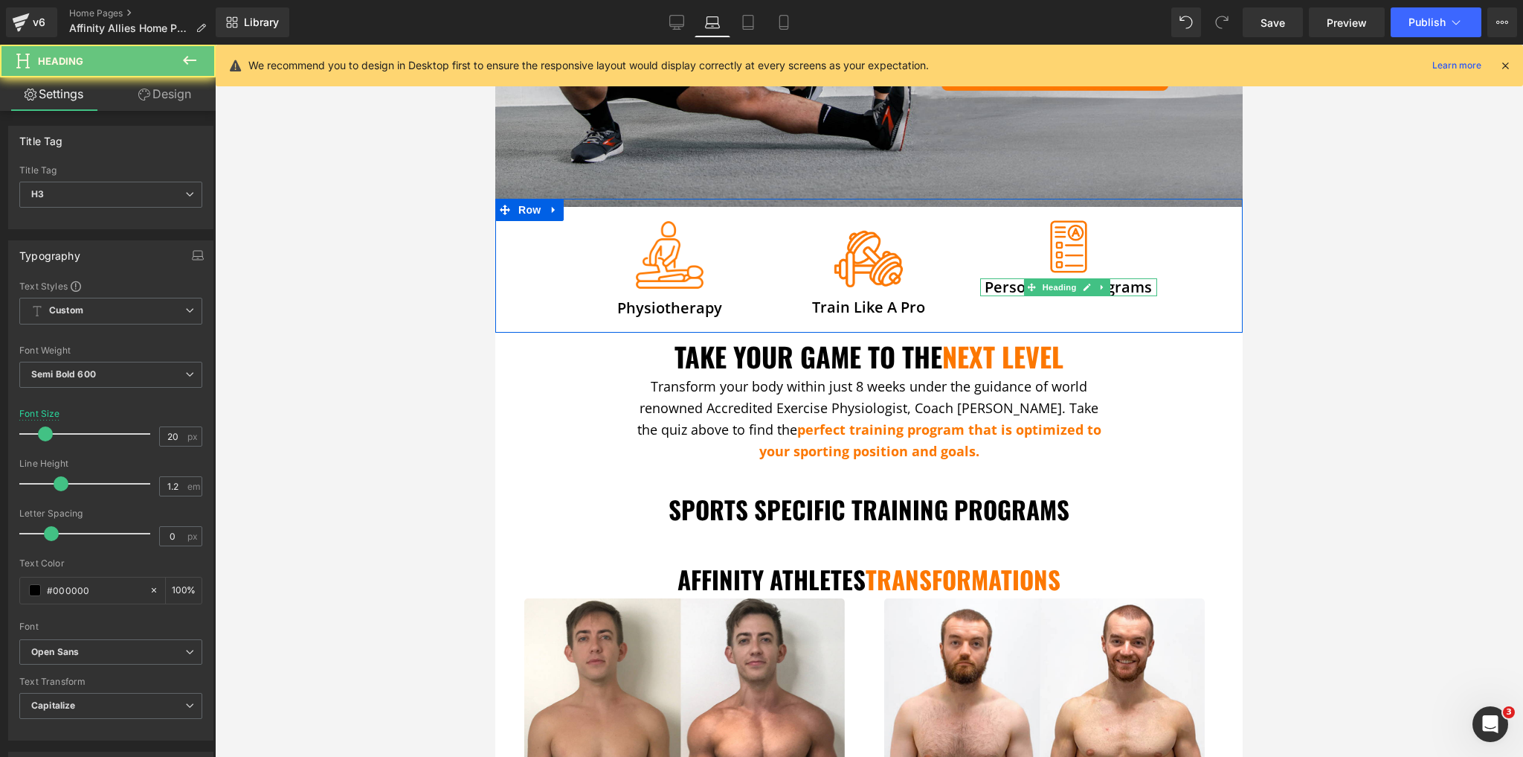
click at [1000, 280] on h3 "Personalized Programs" at bounding box center [1068, 287] width 177 height 18
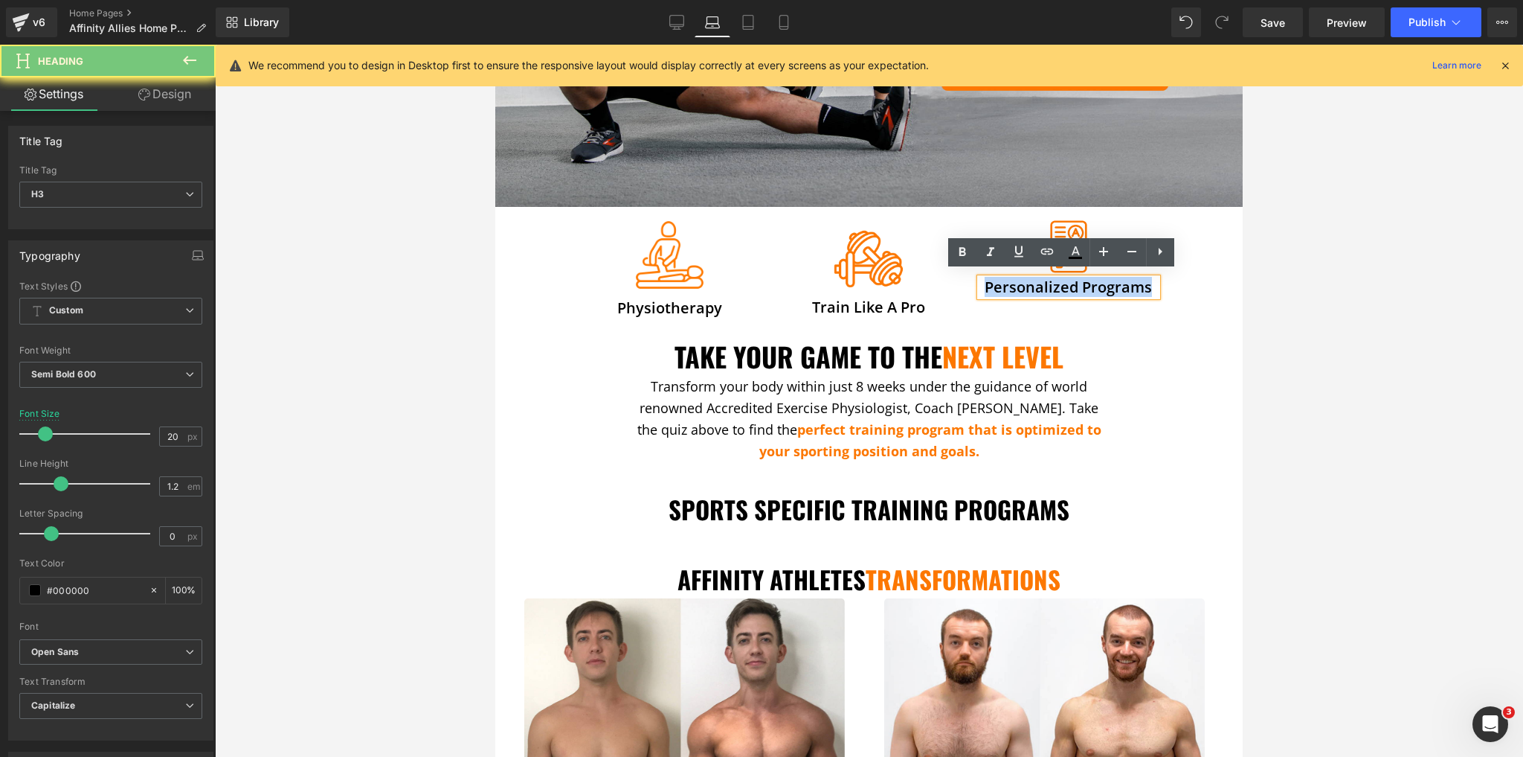
click at [1000, 280] on h3 "Personalized Programs" at bounding box center [1068, 287] width 177 height 18
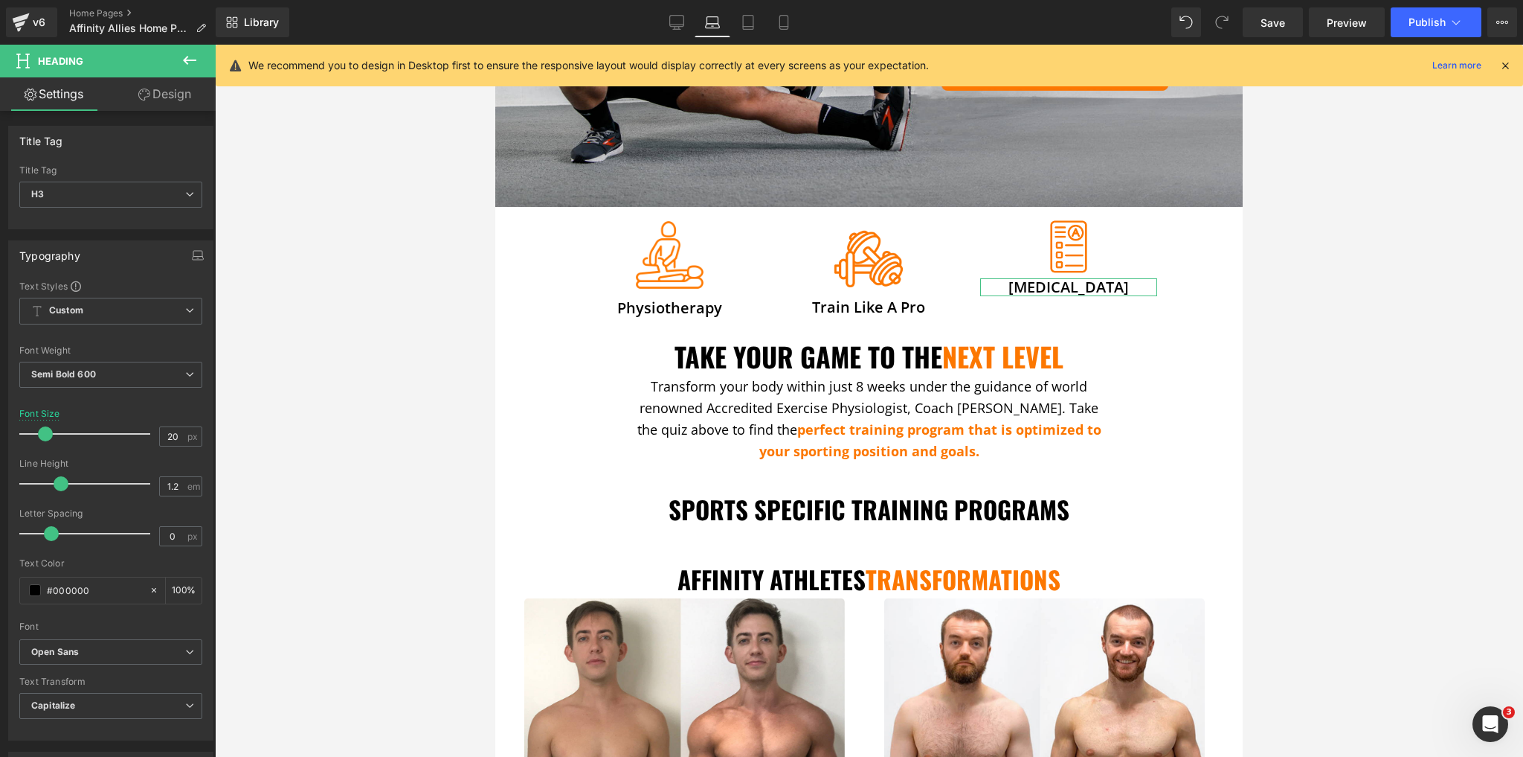
click at [176, 100] on link "Design" at bounding box center [165, 93] width 108 height 33
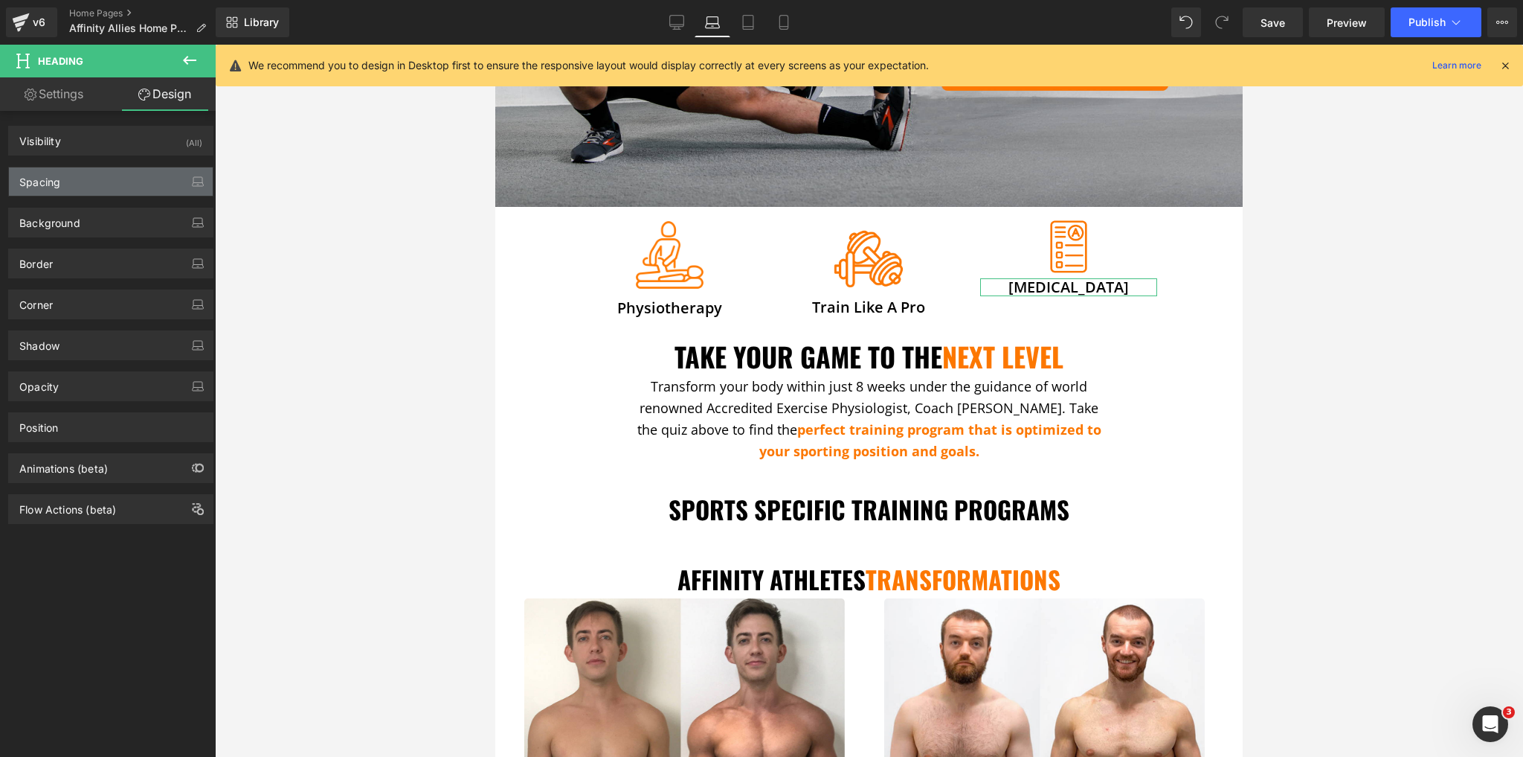
click at [94, 178] on div "Spacing" at bounding box center [111, 181] width 204 height 28
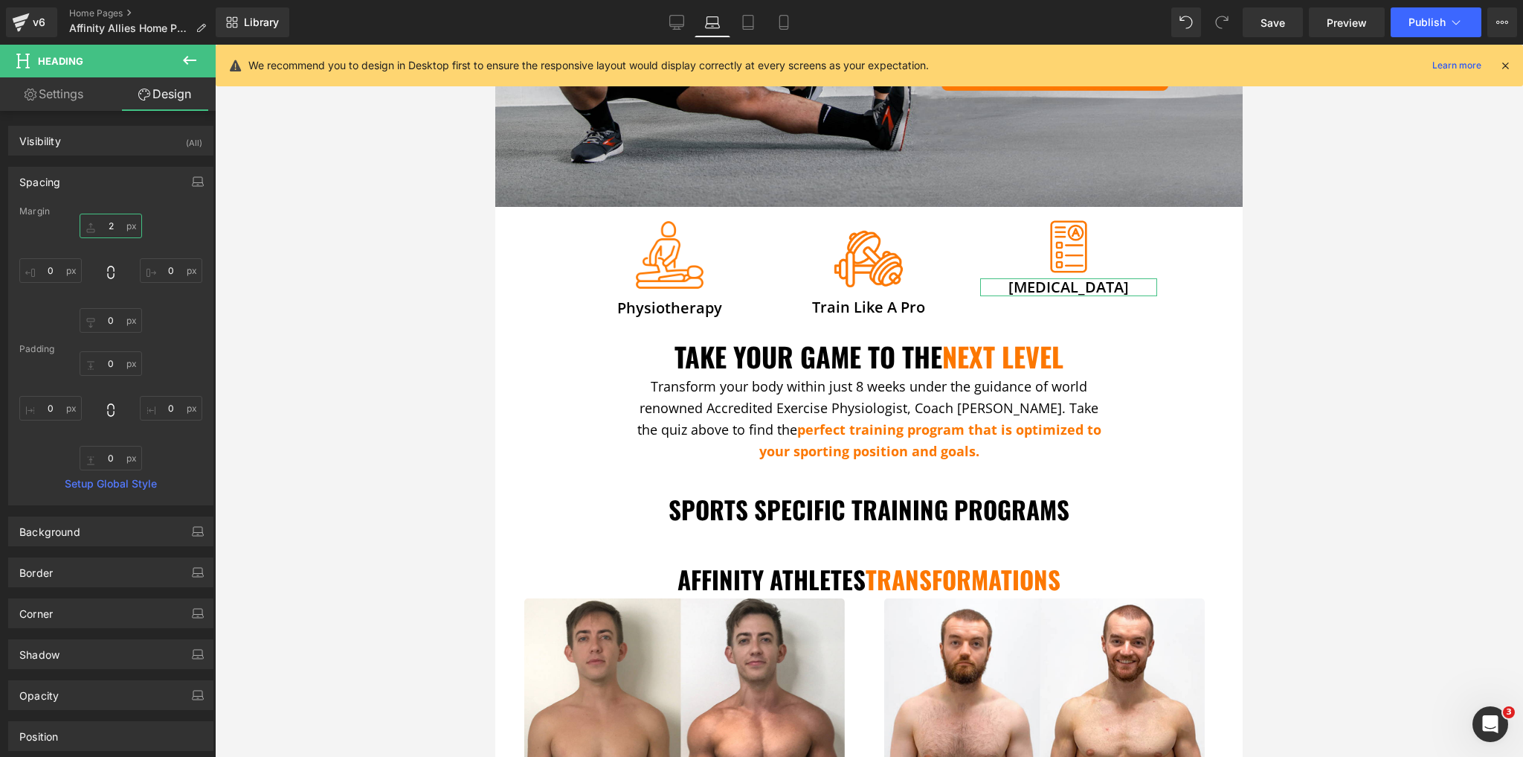
click at [107, 226] on input "2" at bounding box center [111, 225] width 62 height 25
click at [1067, 237] on span "Image" at bounding box center [1067, 246] width 31 height 18
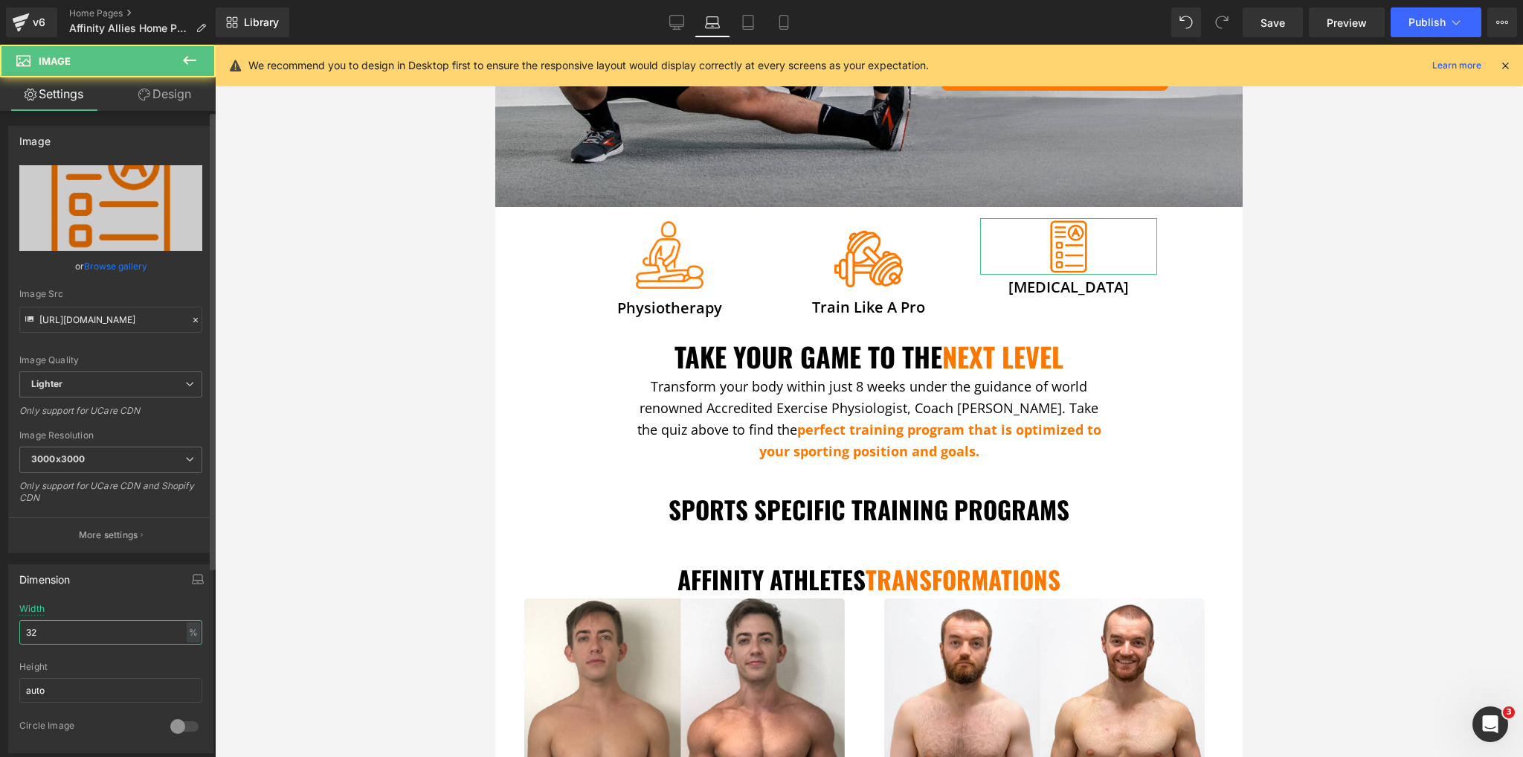
click at [115, 623] on input "32" at bounding box center [110, 632] width 183 height 25
click at [115, 622] on input "32" at bounding box center [110, 632] width 183 height 25
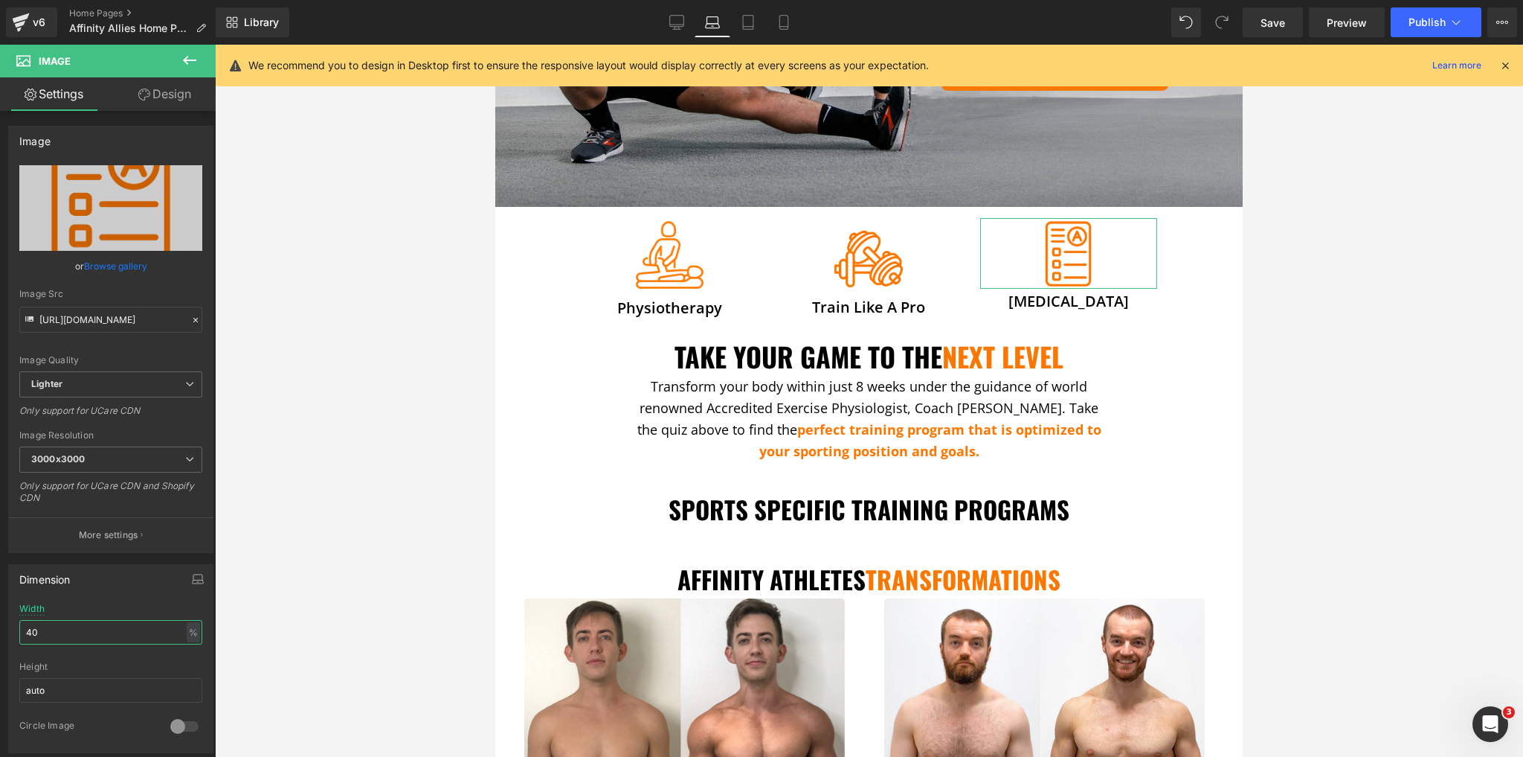
type input "40"
click at [170, 104] on link "Design" at bounding box center [165, 93] width 108 height 33
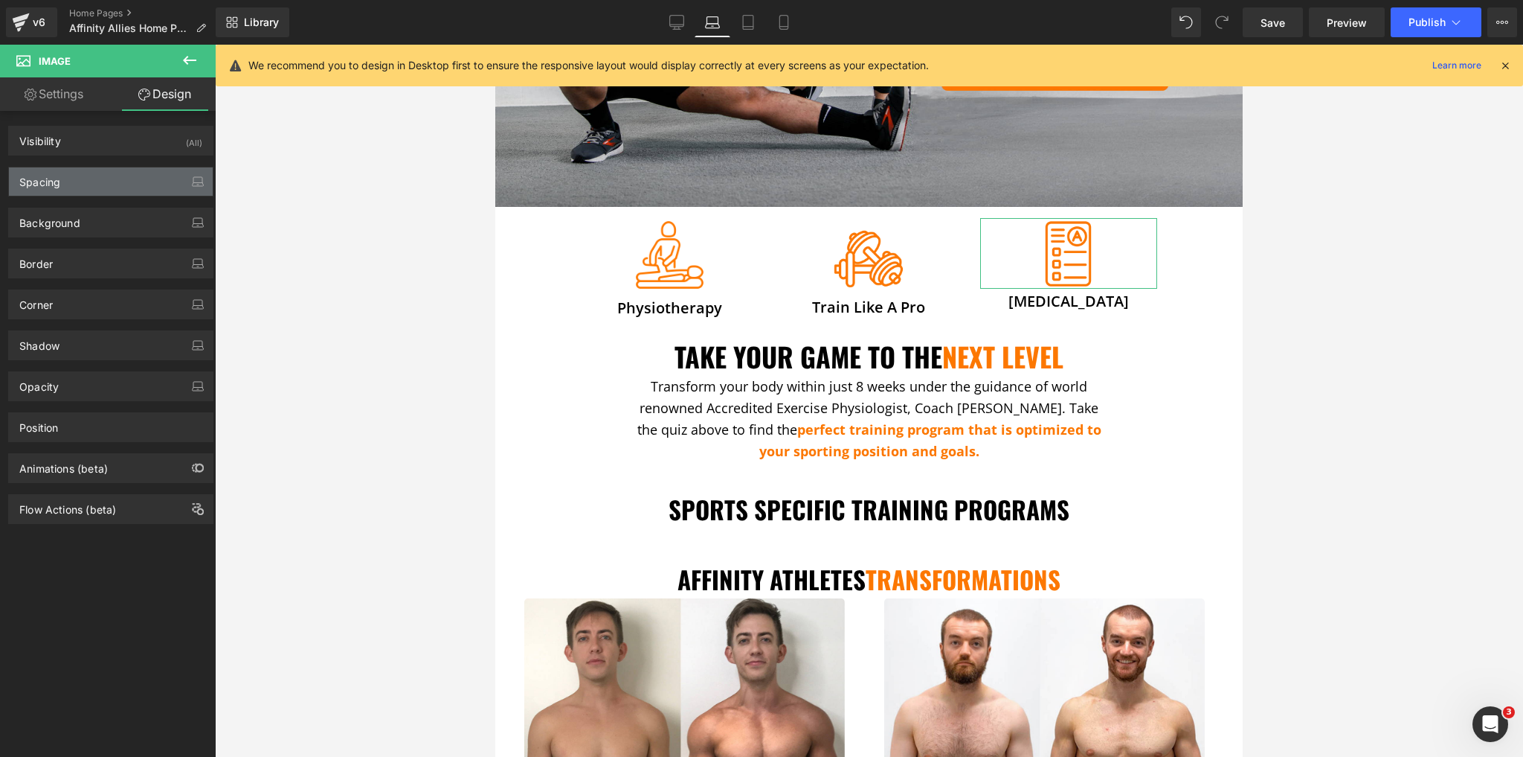
click at [119, 170] on div "Spacing" at bounding box center [111, 181] width 204 height 28
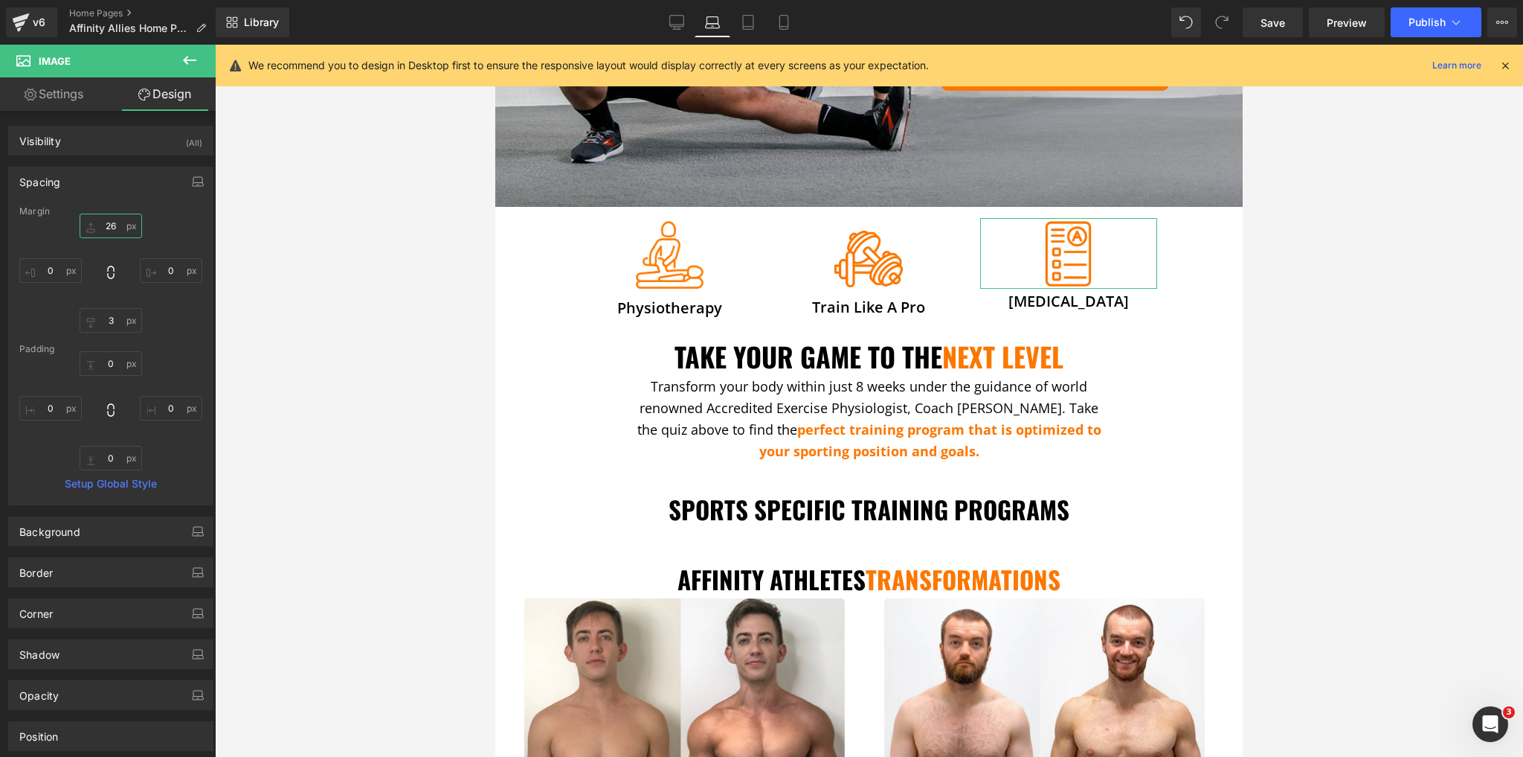
click at [113, 222] on input "26" at bounding box center [111, 225] width 62 height 25
type input "33"
click at [467, 339] on div at bounding box center [869, 401] width 1308 height 712
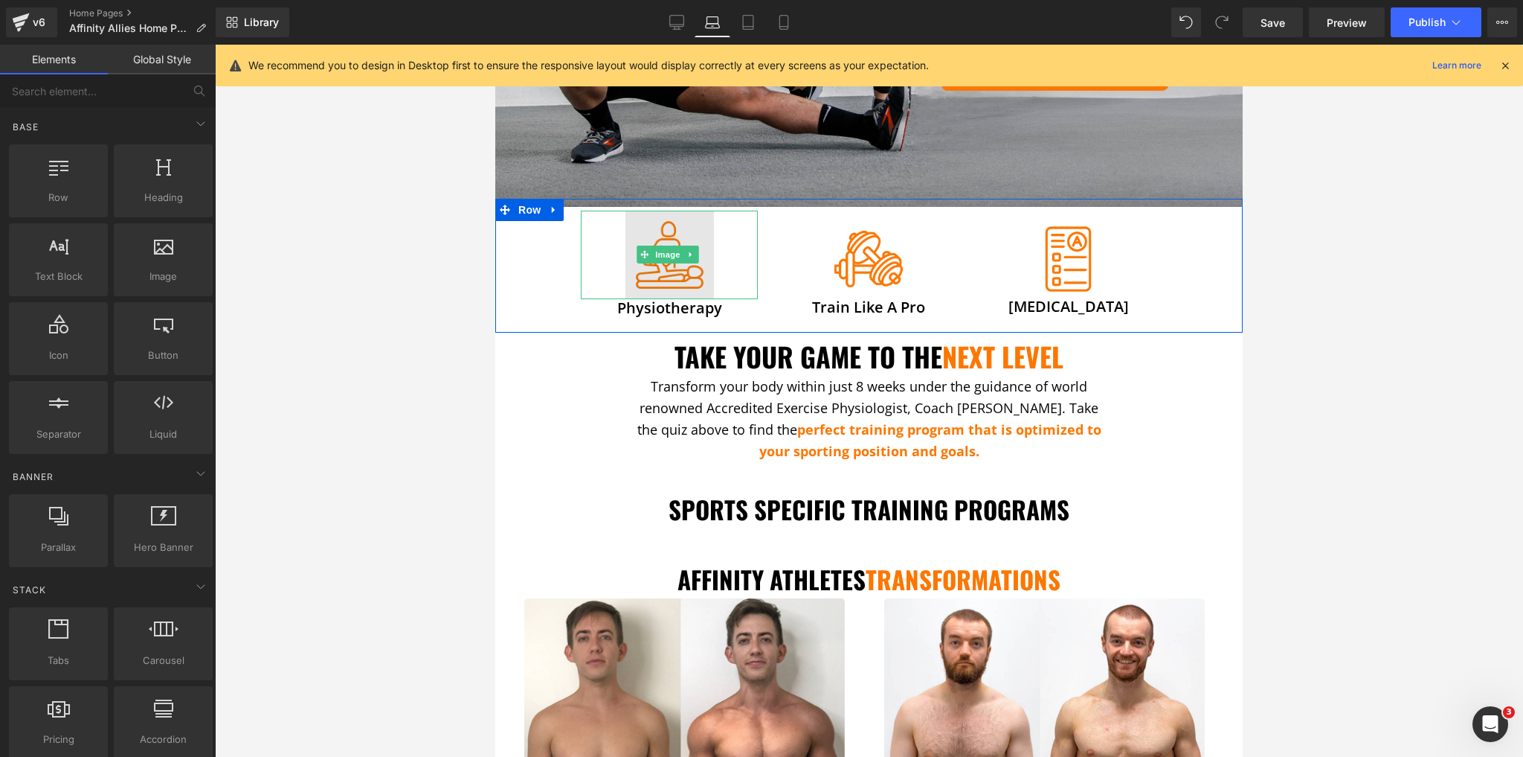
click at [677, 225] on img at bounding box center [670, 255] width 89 height 89
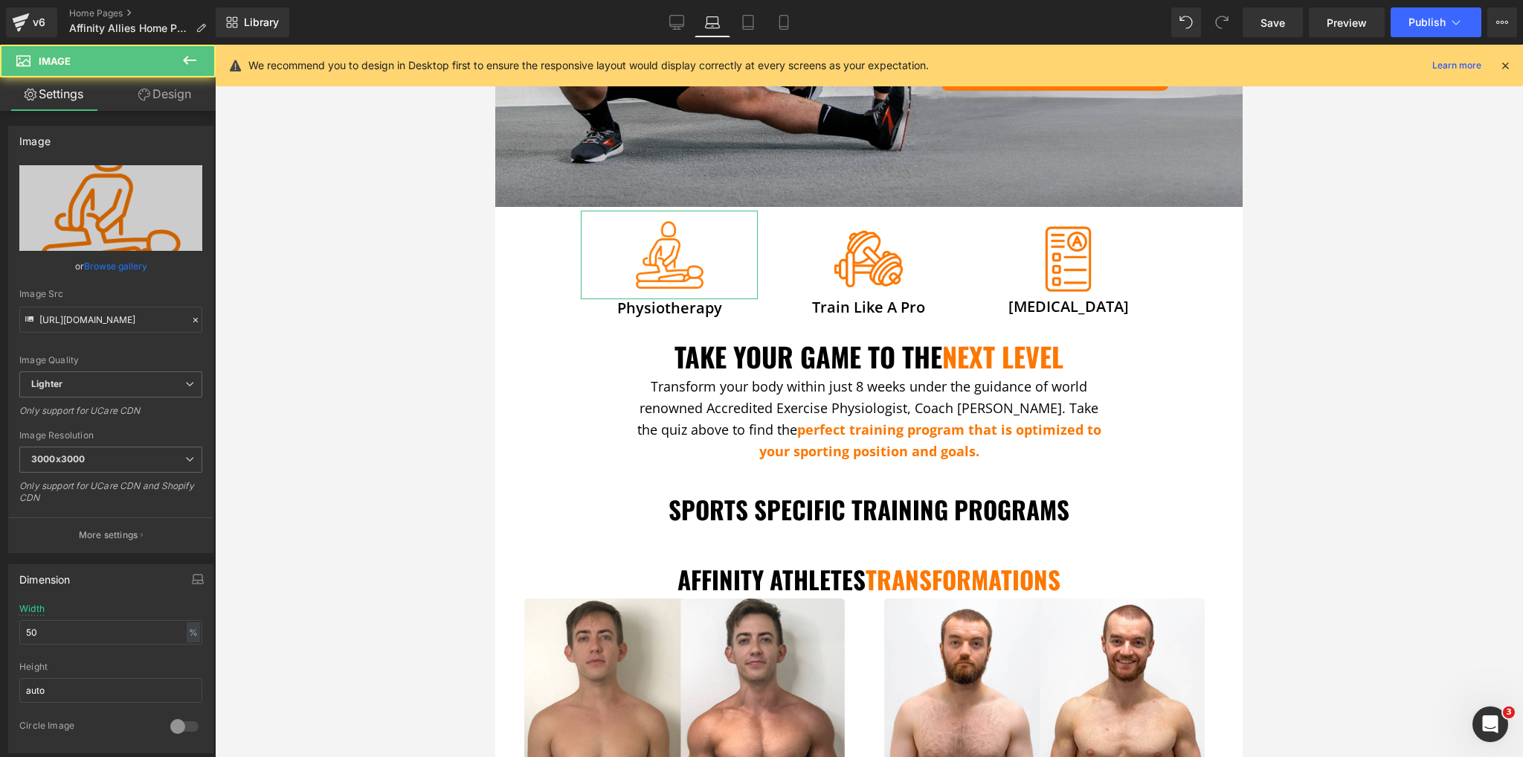
click at [158, 103] on link "Design" at bounding box center [165, 93] width 108 height 33
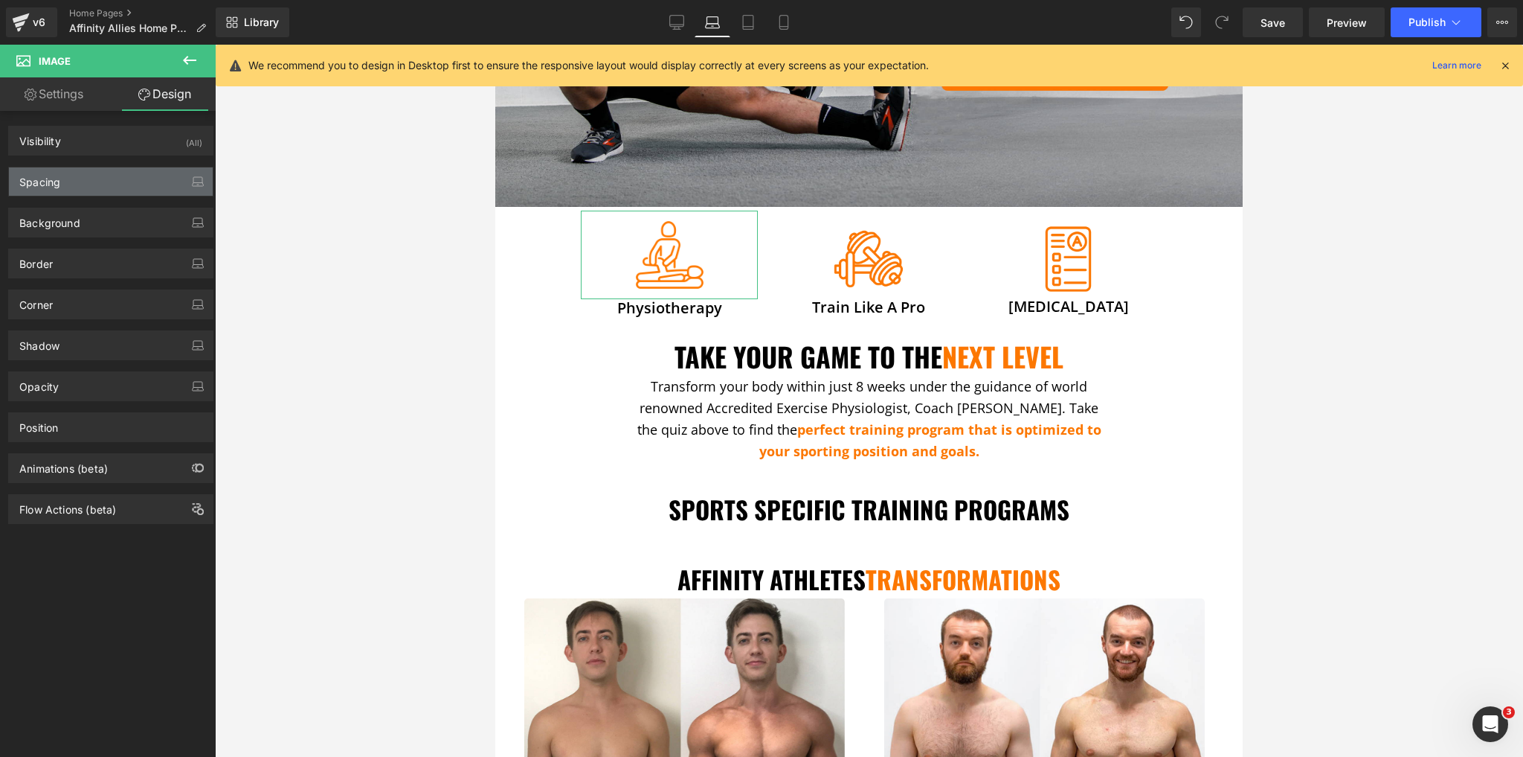
click at [77, 179] on div "Spacing" at bounding box center [111, 181] width 204 height 28
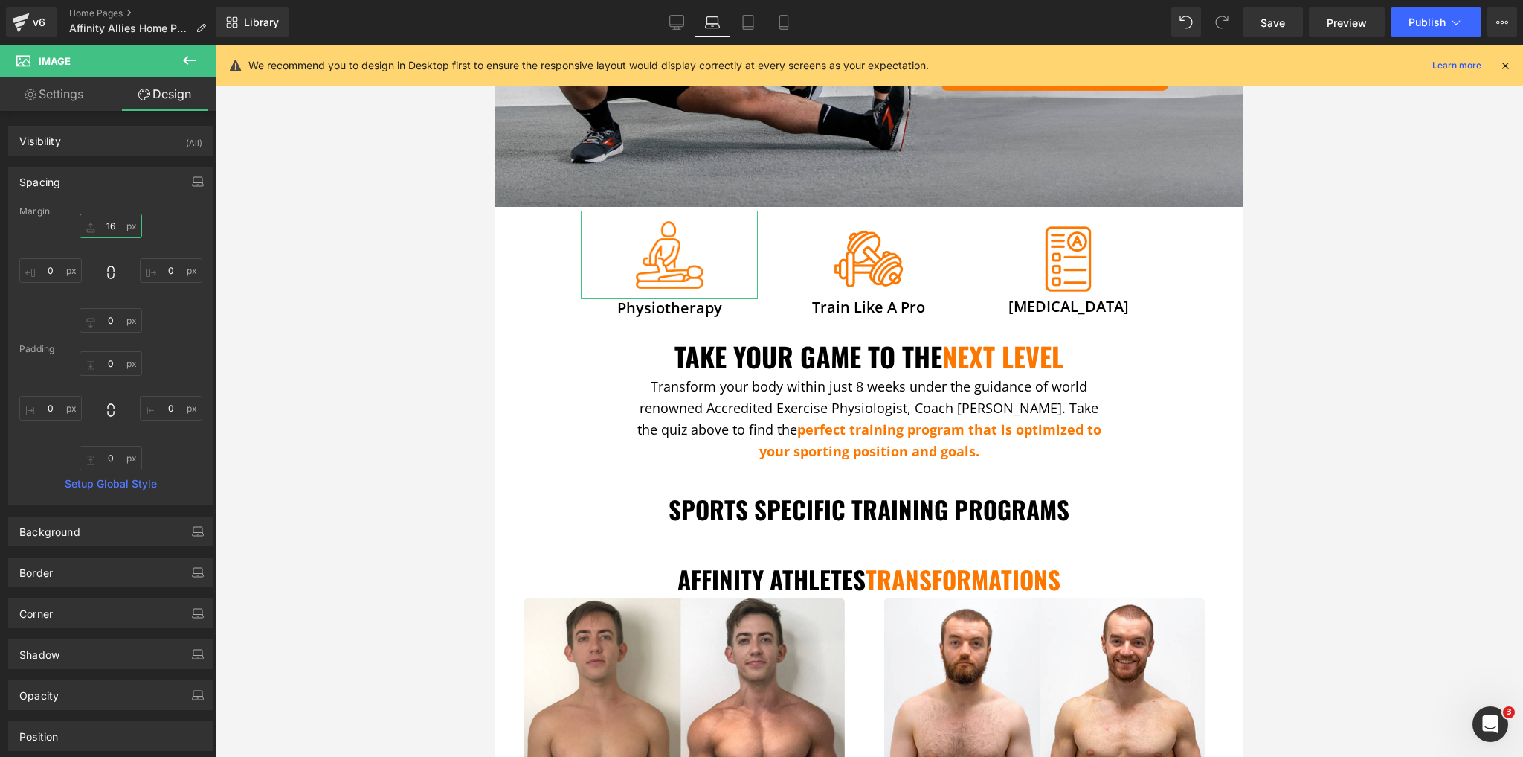
click at [106, 222] on input "16" at bounding box center [111, 225] width 62 height 25
type input "18"
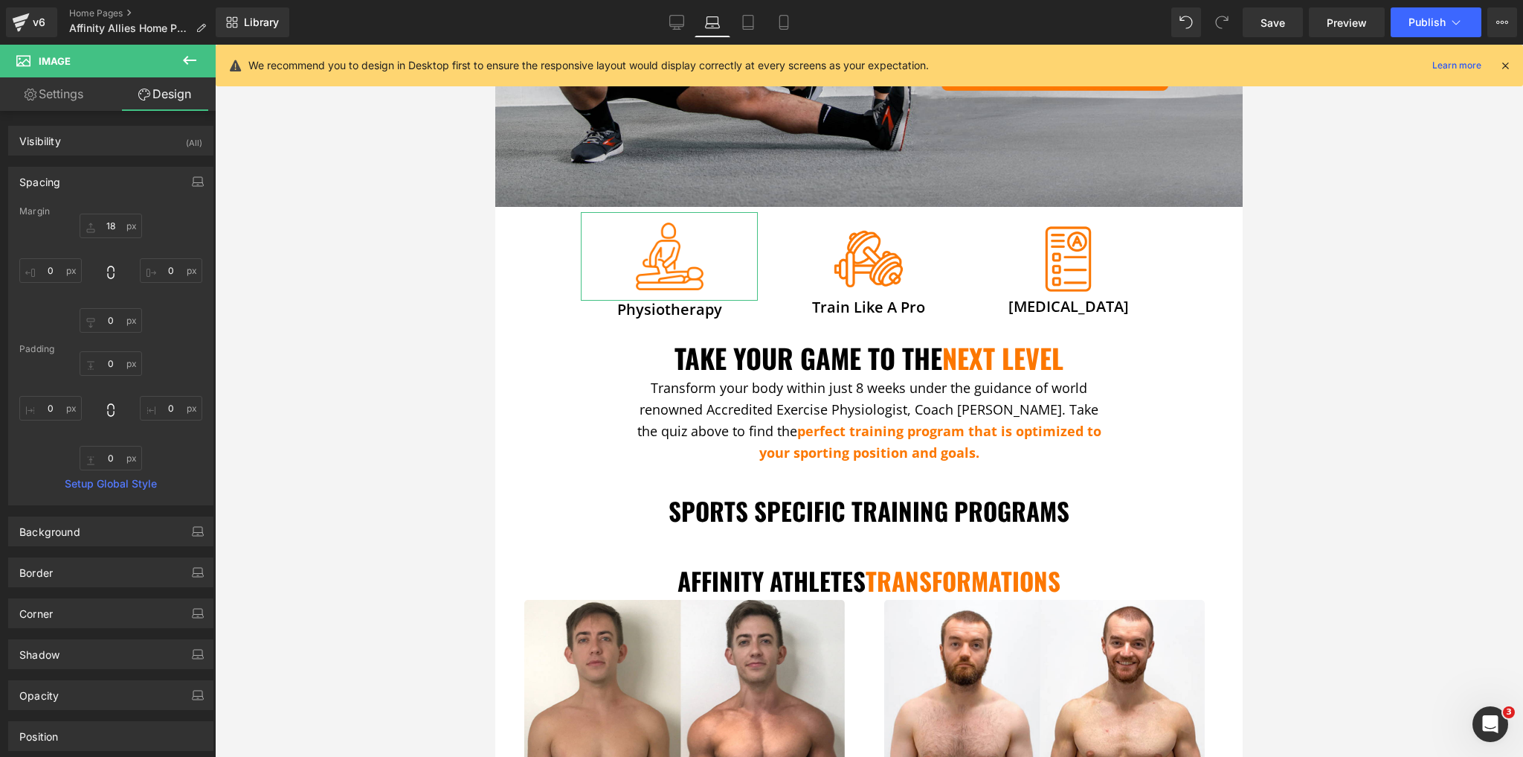
click at [168, 356] on div "0px 0 0px 0 0px 0 0px 0" at bounding box center [110, 410] width 183 height 119
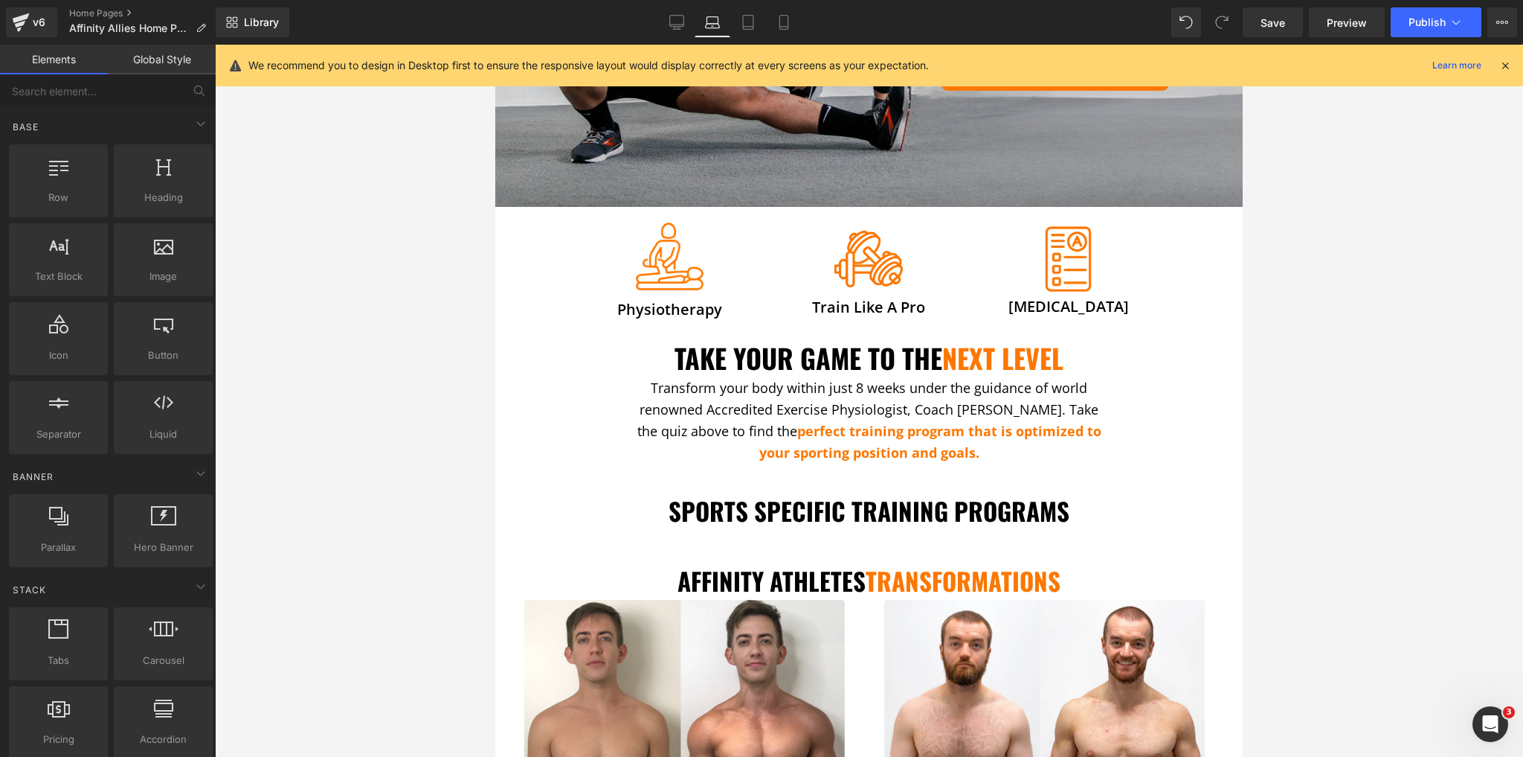
click at [342, 358] on div at bounding box center [869, 401] width 1308 height 712
click at [777, 23] on icon at bounding box center [784, 22] width 15 height 15
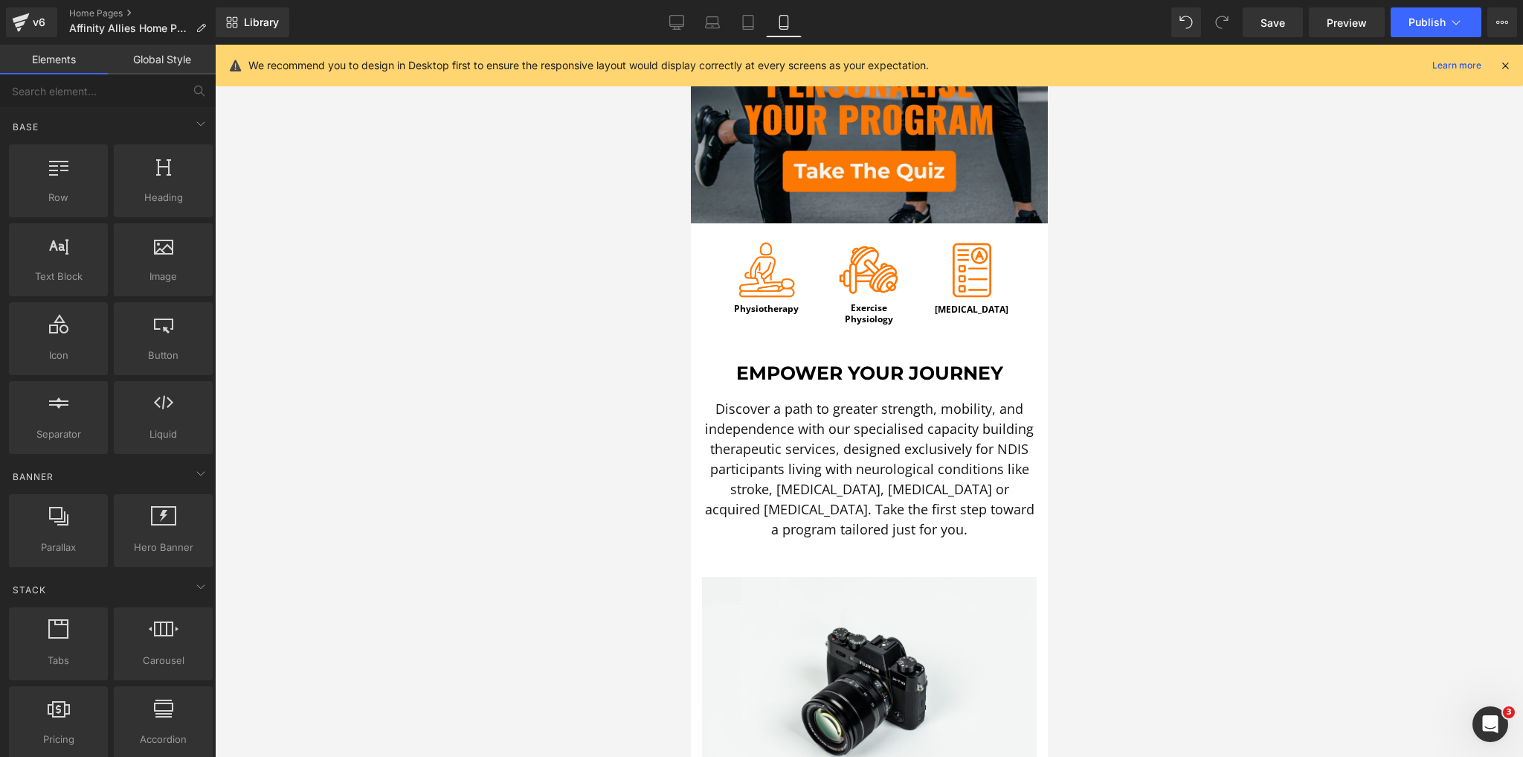
scroll to position [115, 0]
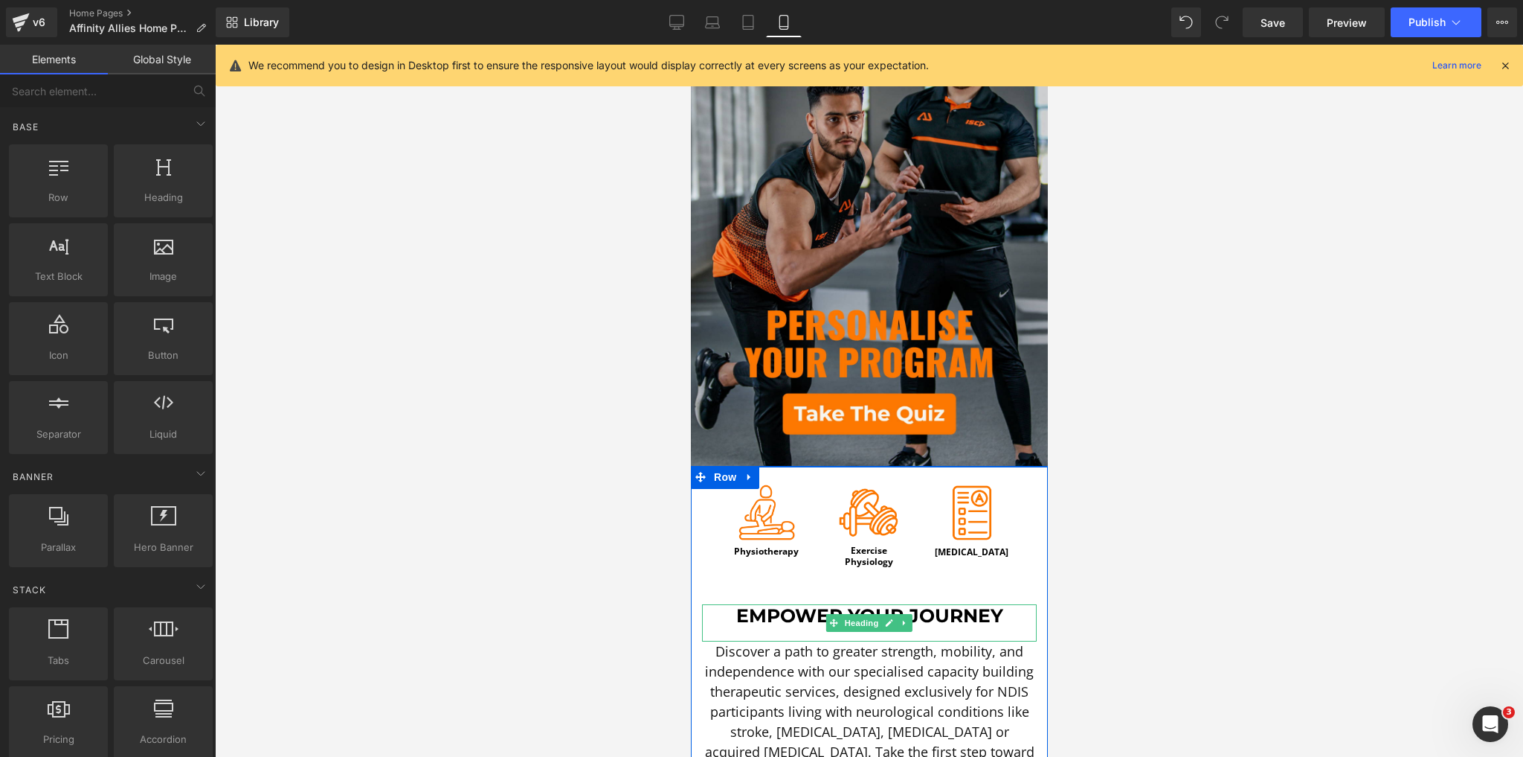
click at [787, 605] on span "Empower" at bounding box center [789, 615] width 106 height 22
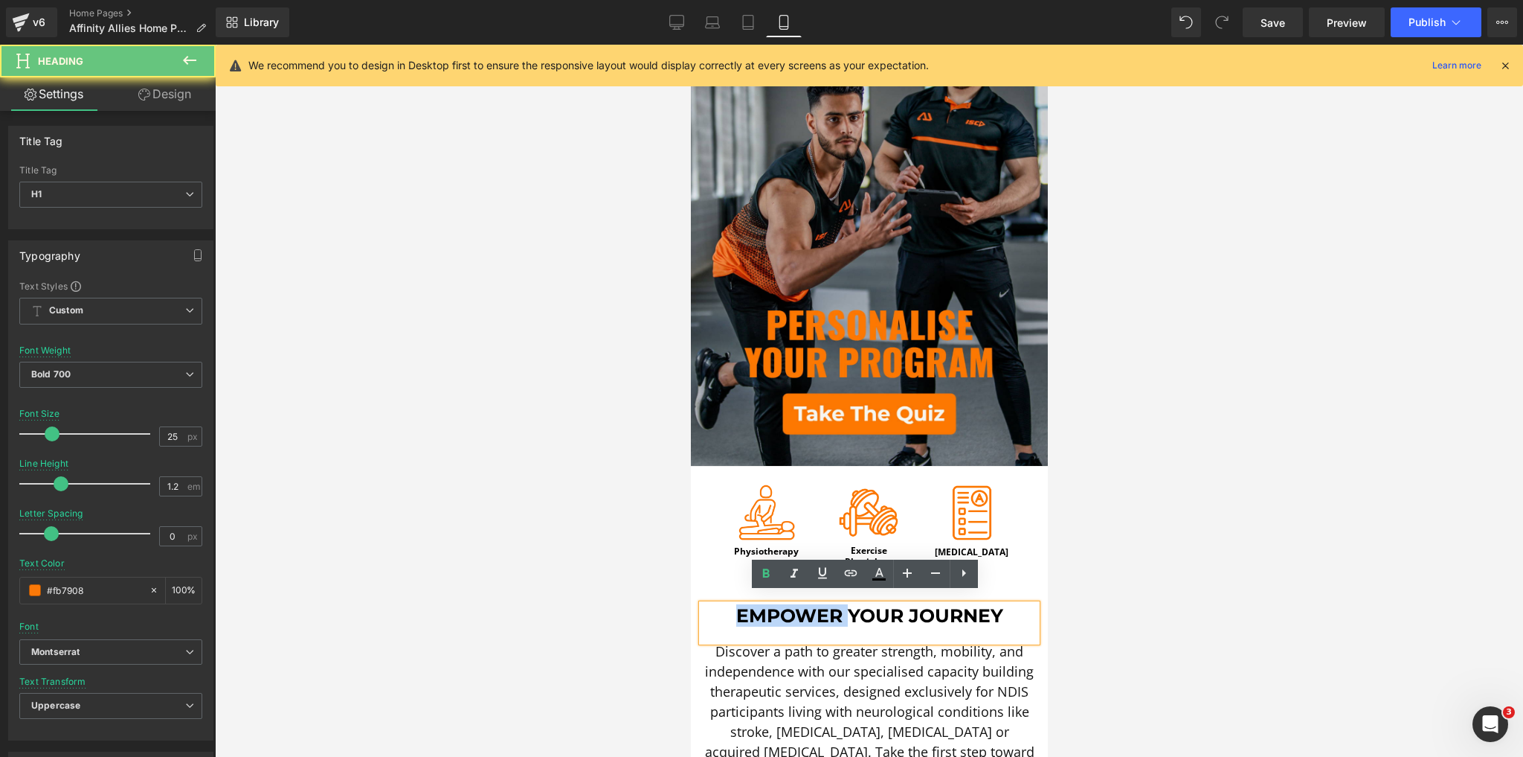
click at [787, 605] on span "Empower" at bounding box center [789, 615] width 106 height 22
copy h1 "Empower Your Journey"
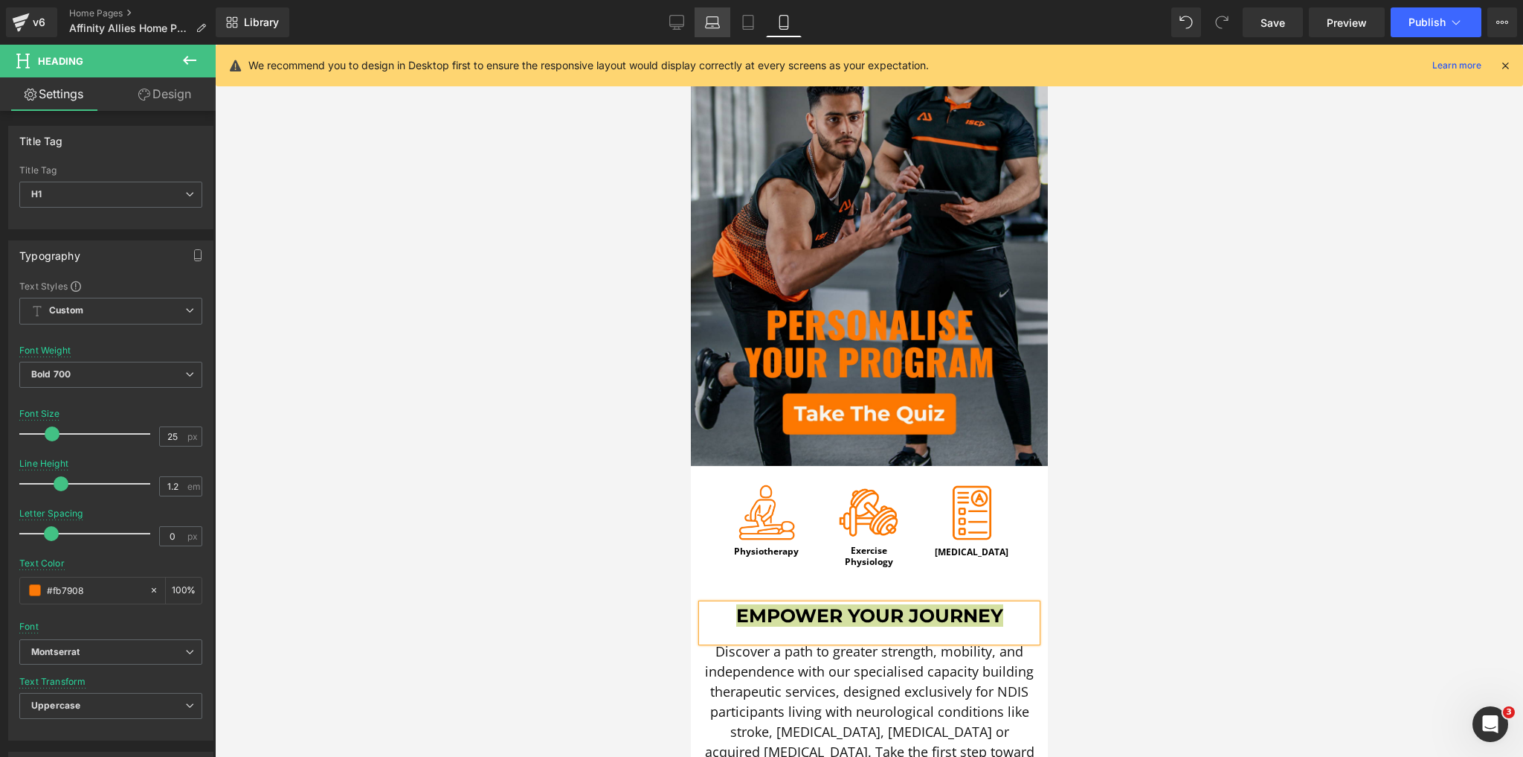
click at [714, 18] on icon at bounding box center [712, 22] width 15 height 15
type input "33"
type input "#000000"
type input "100"
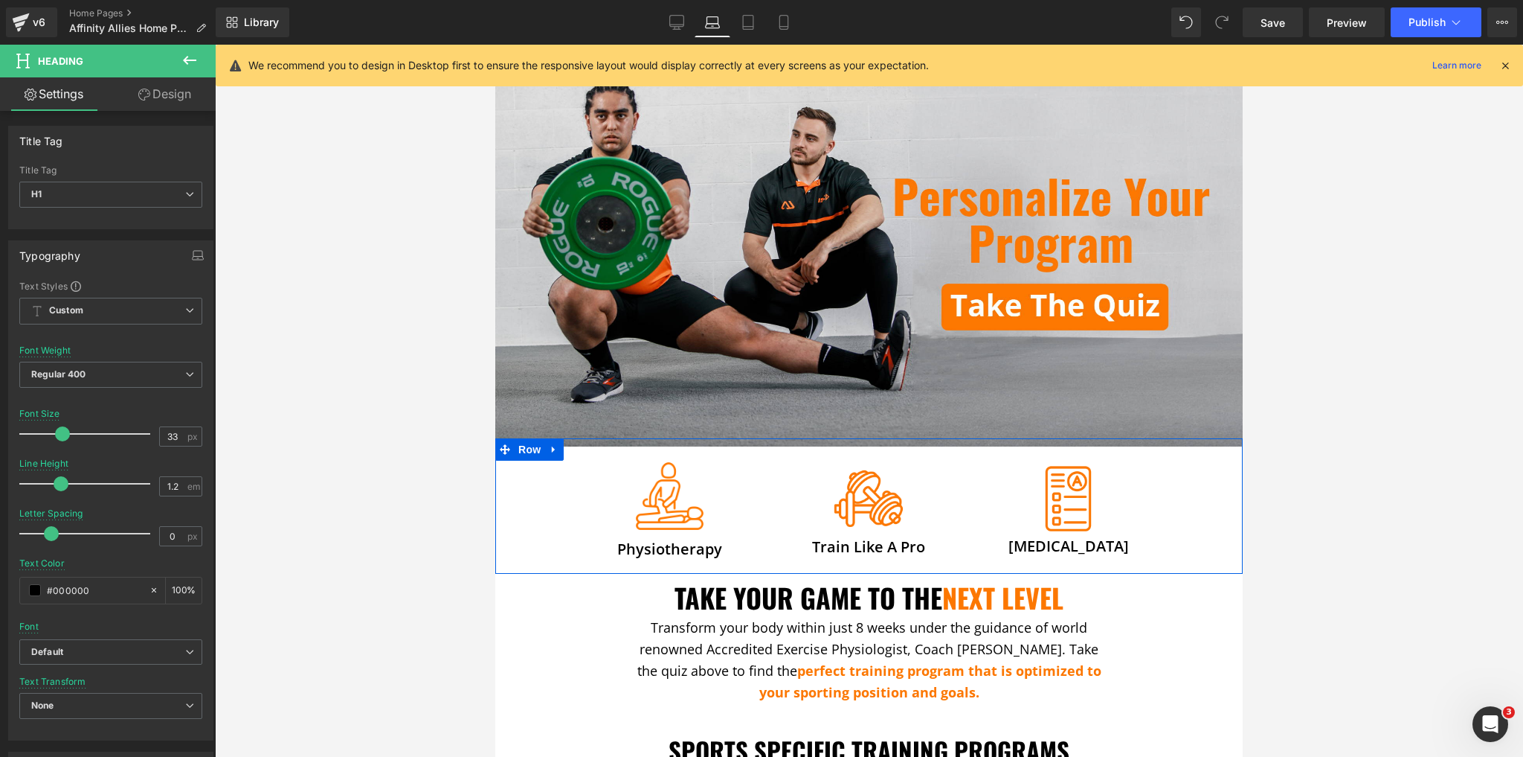
scroll to position [119, 0]
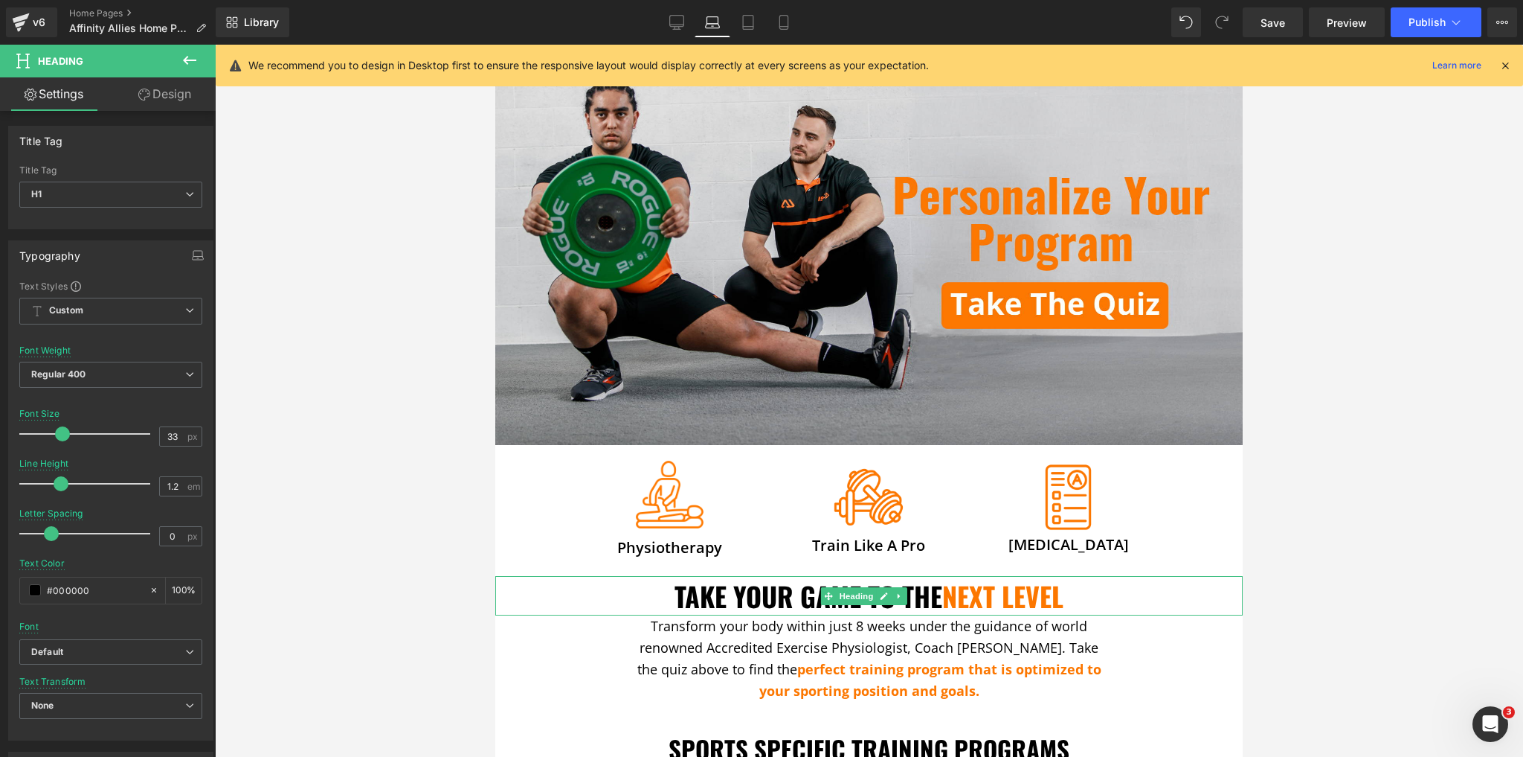
click at [751, 589] on h1 "TAKE YOUR GAME TO THE NEXT LEVEL" at bounding box center [869, 595] width 748 height 32
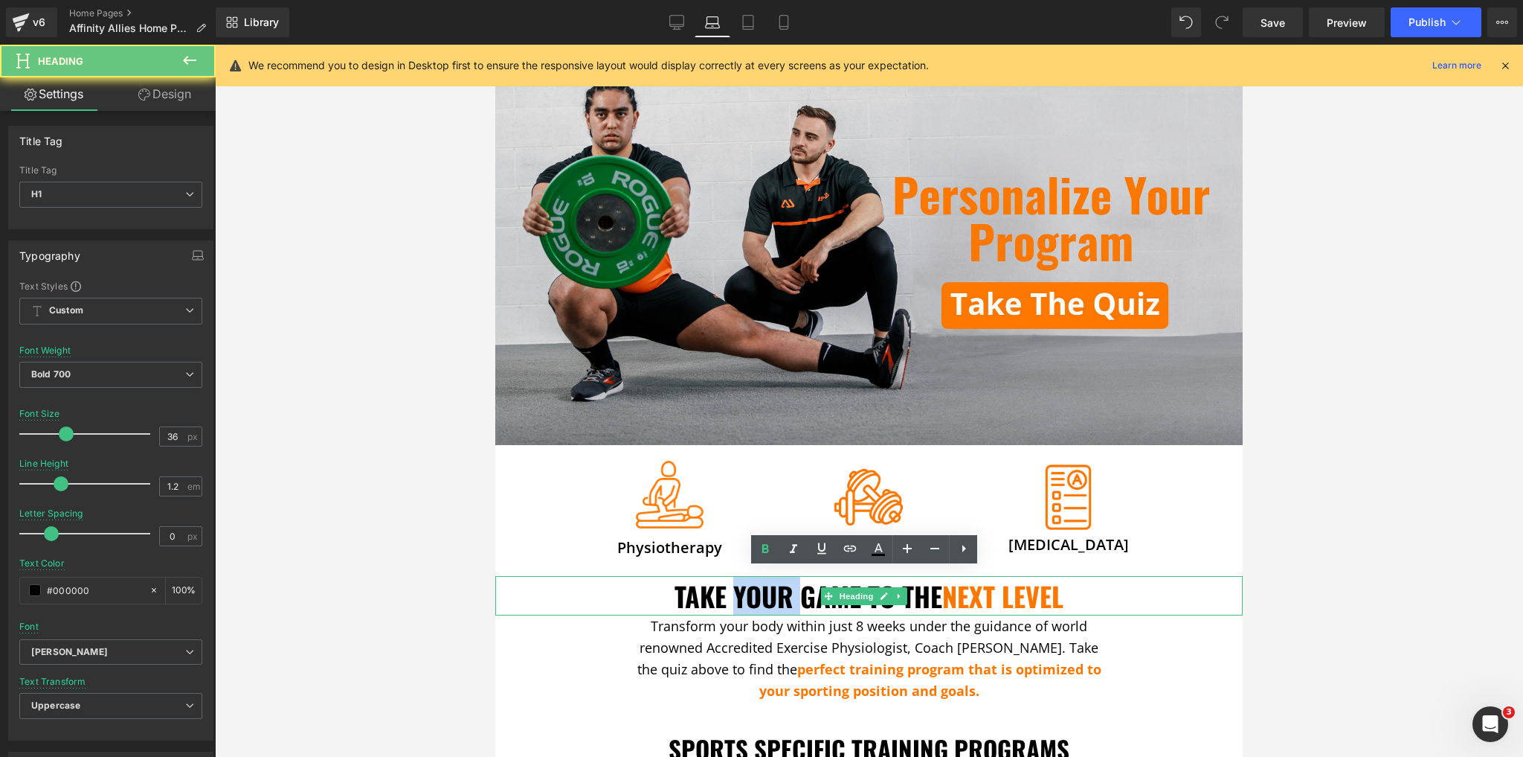
click at [751, 589] on h1 "TAKE YOUR GAME TO THE NEXT LEVEL" at bounding box center [869, 595] width 748 height 32
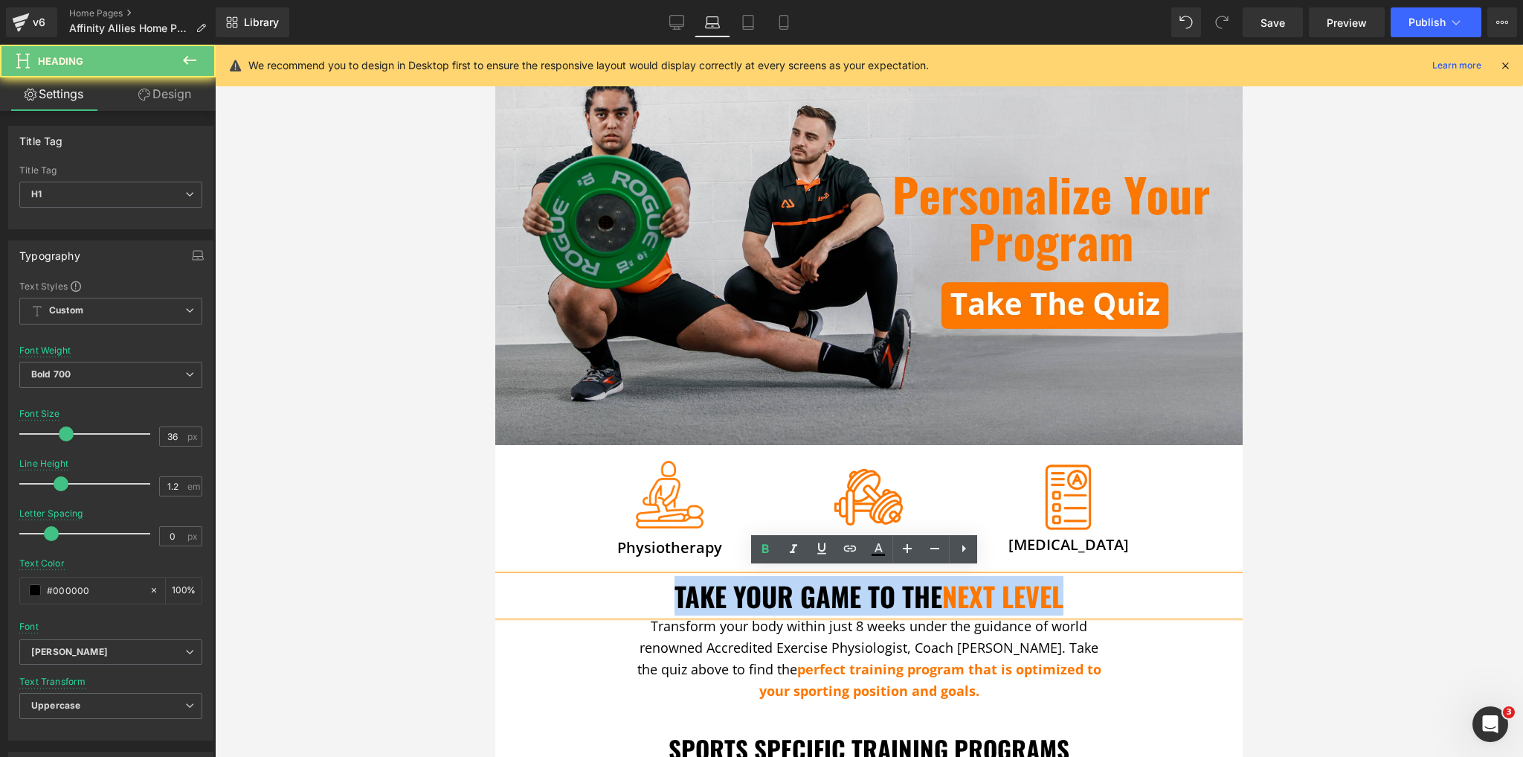
click at [751, 589] on h1 "TAKE YOUR GAME TO THE NEXT LEVEL" at bounding box center [869, 595] width 748 height 32
paste div
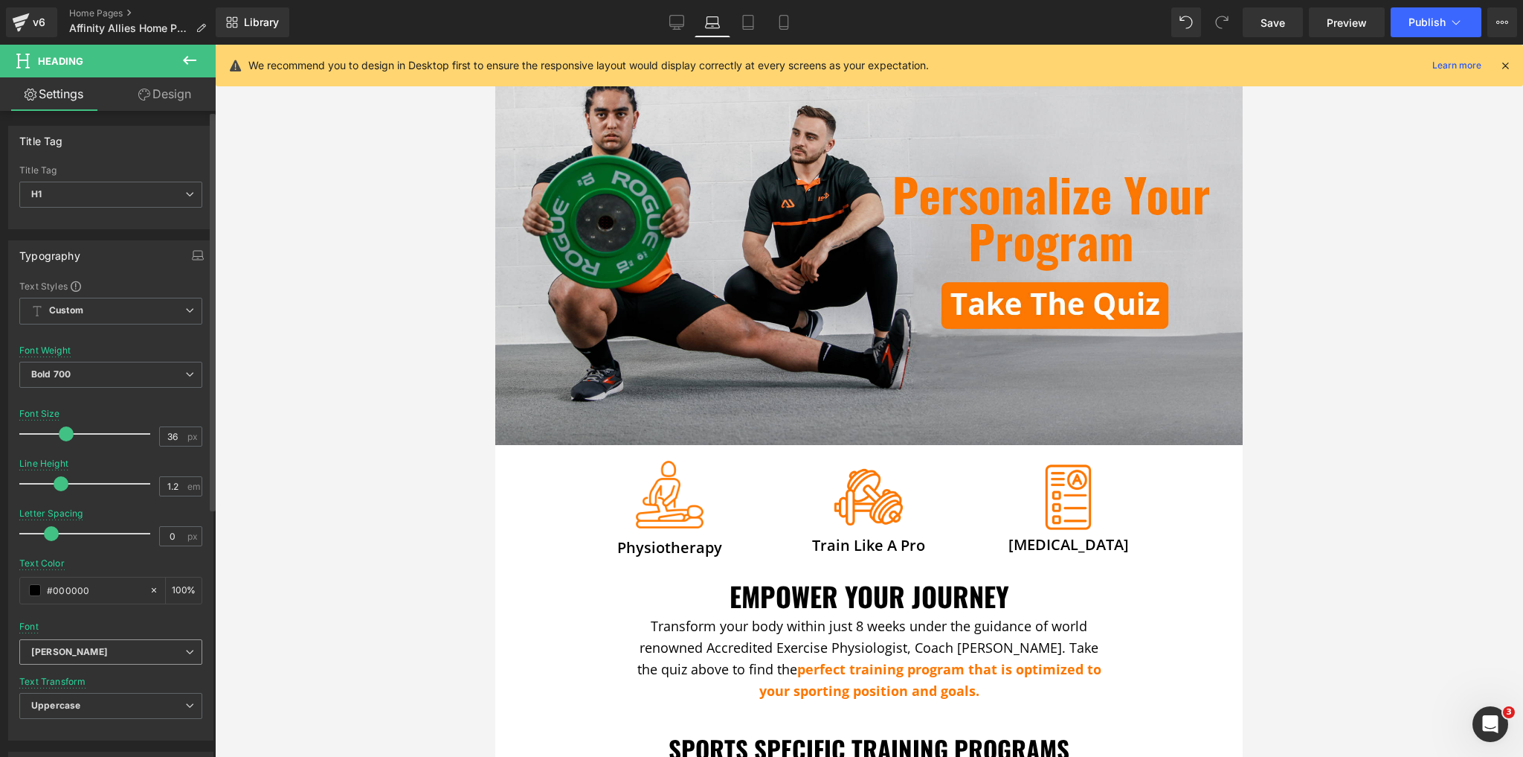
click at [101, 641] on span "[PERSON_NAME]" at bounding box center [110, 652] width 183 height 26
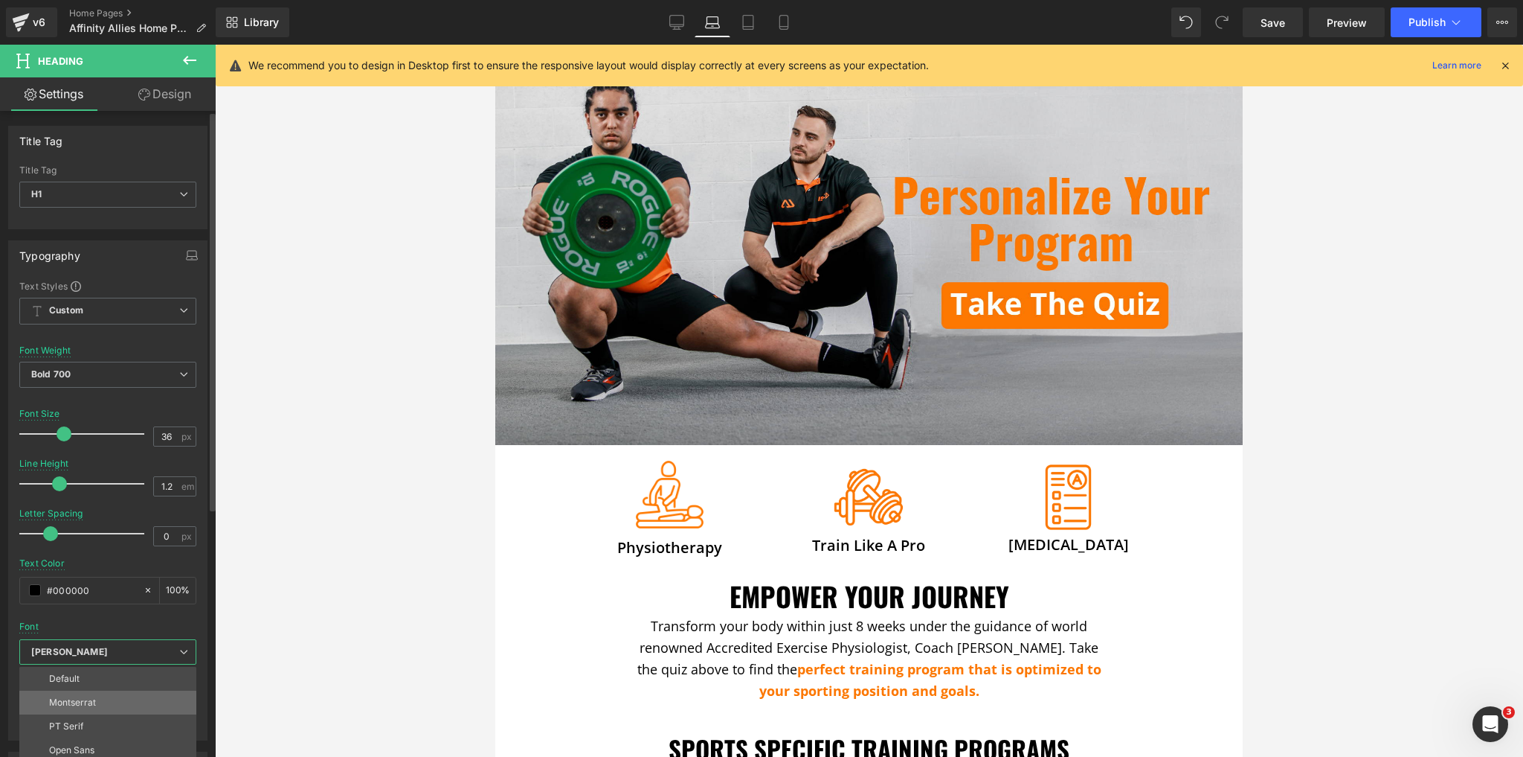
click at [88, 702] on p "Montserrat" at bounding box center [72, 702] width 47 height 10
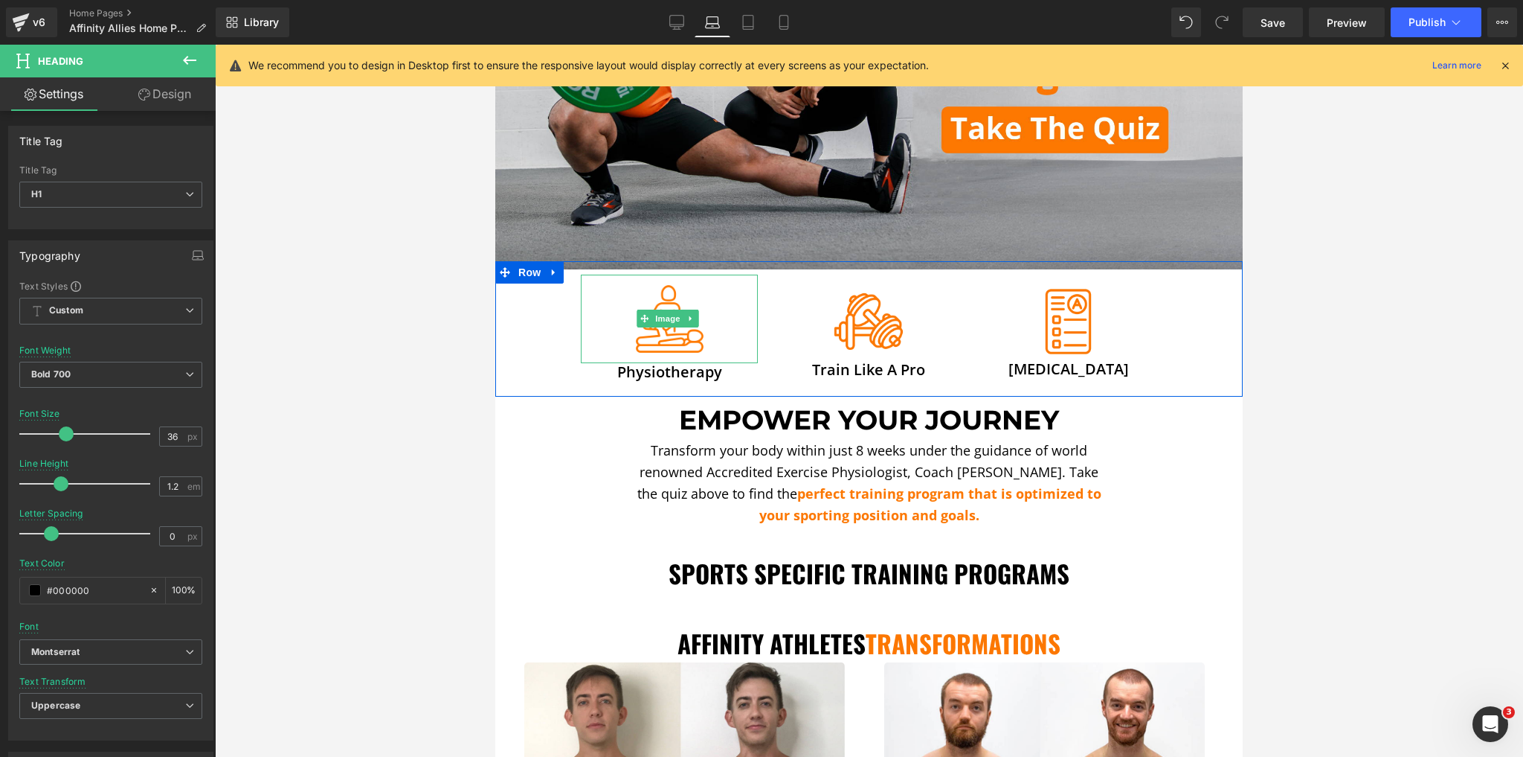
scroll to position [298, 0]
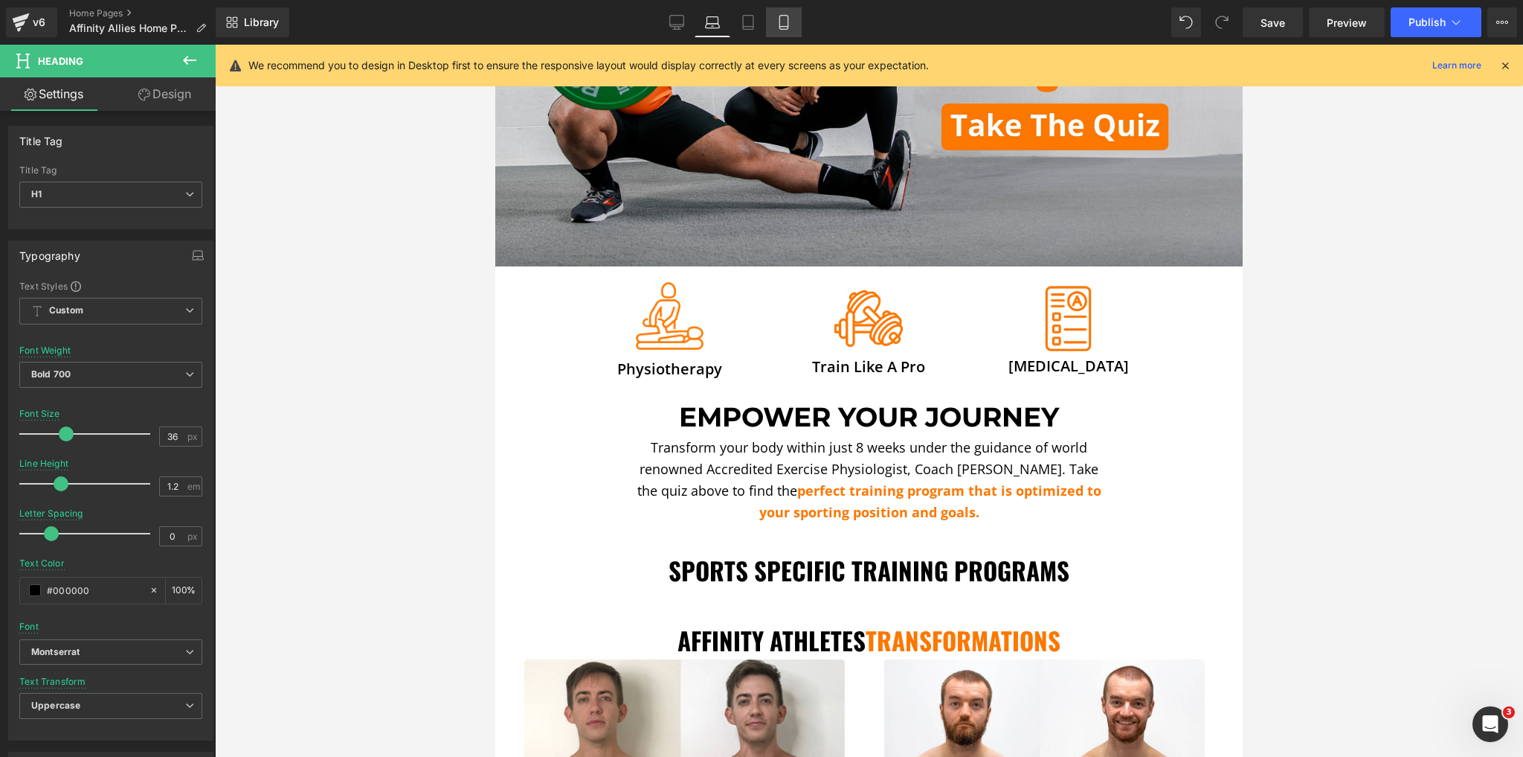
click at [783, 21] on icon at bounding box center [784, 22] width 15 height 15
type input "31"
type input "100"
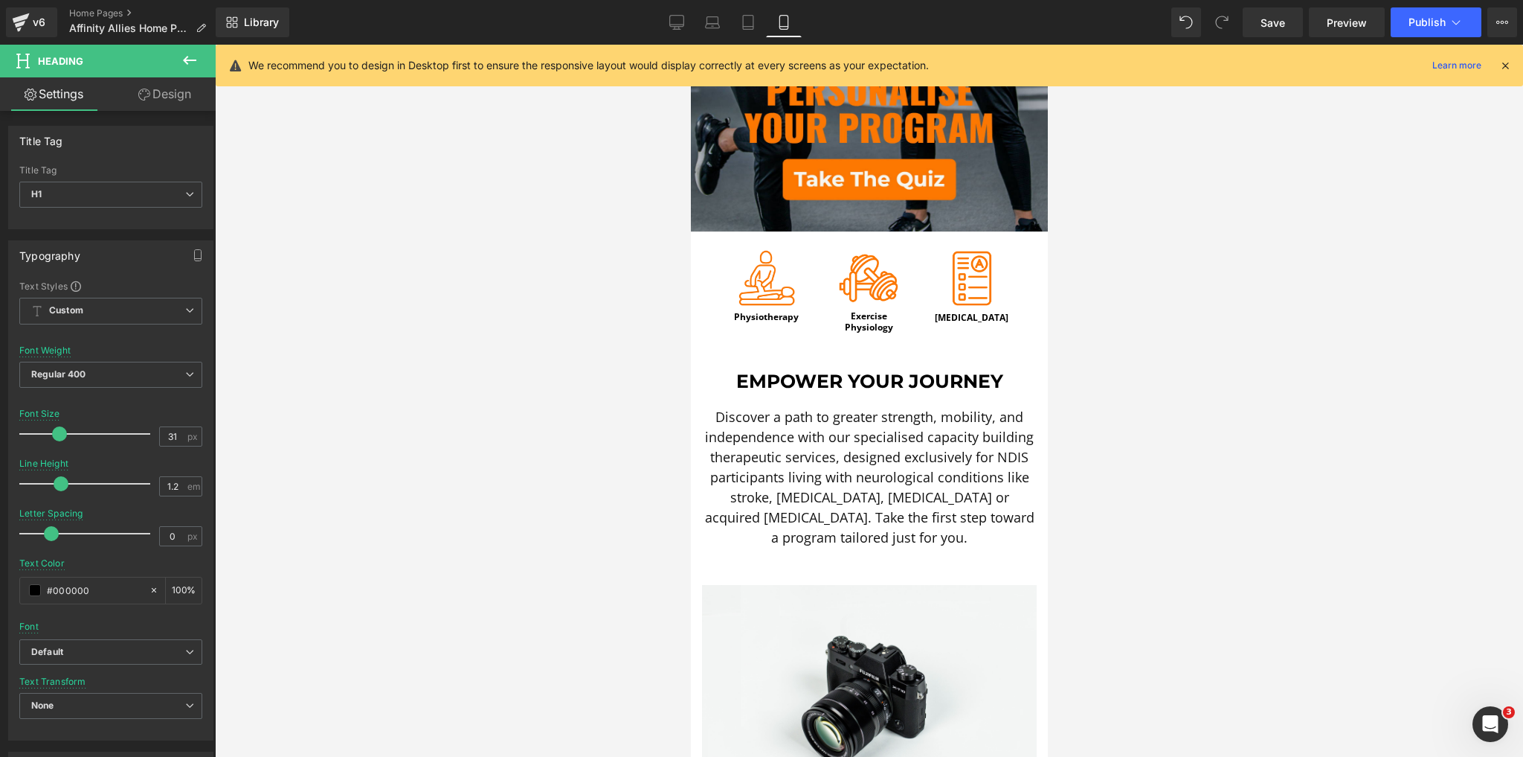
scroll to position [417, 0]
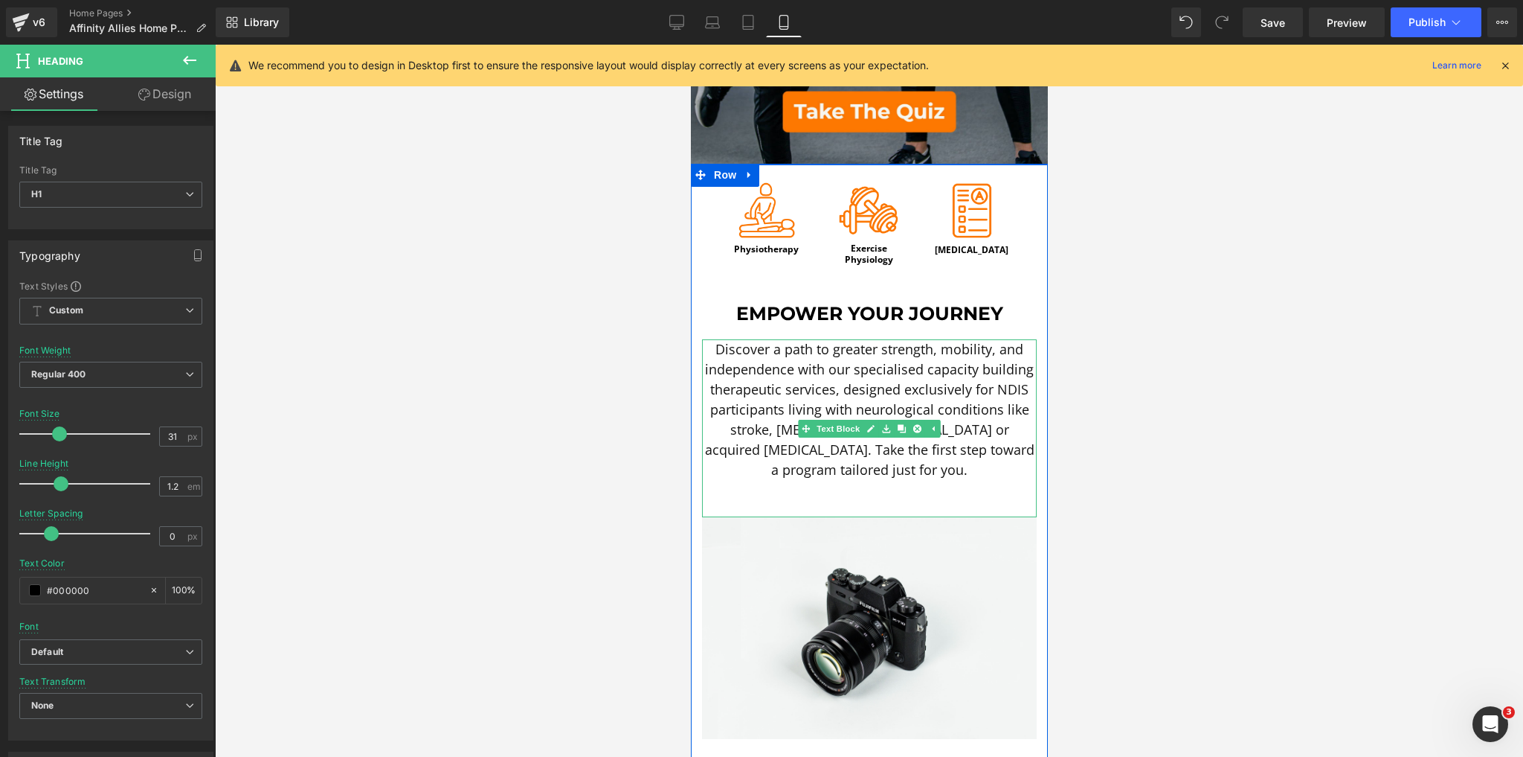
click at [787, 377] on font "Discover a path to greater strength, mobility, and independence with our specia…" at bounding box center [869, 409] width 330 height 138
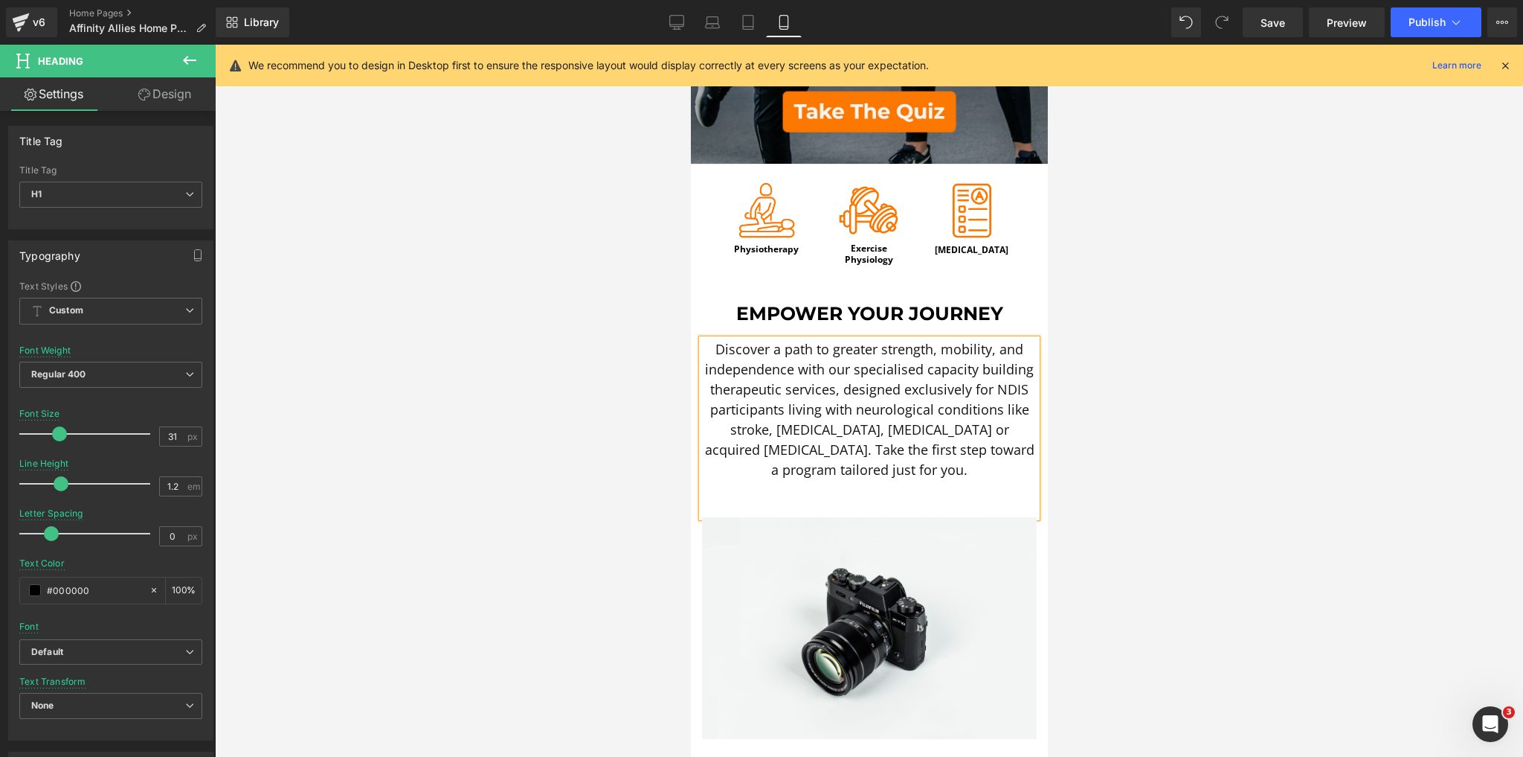
click at [787, 377] on font "Discover a path to greater strength, mobility, and independence with our specia…" at bounding box center [869, 409] width 330 height 138
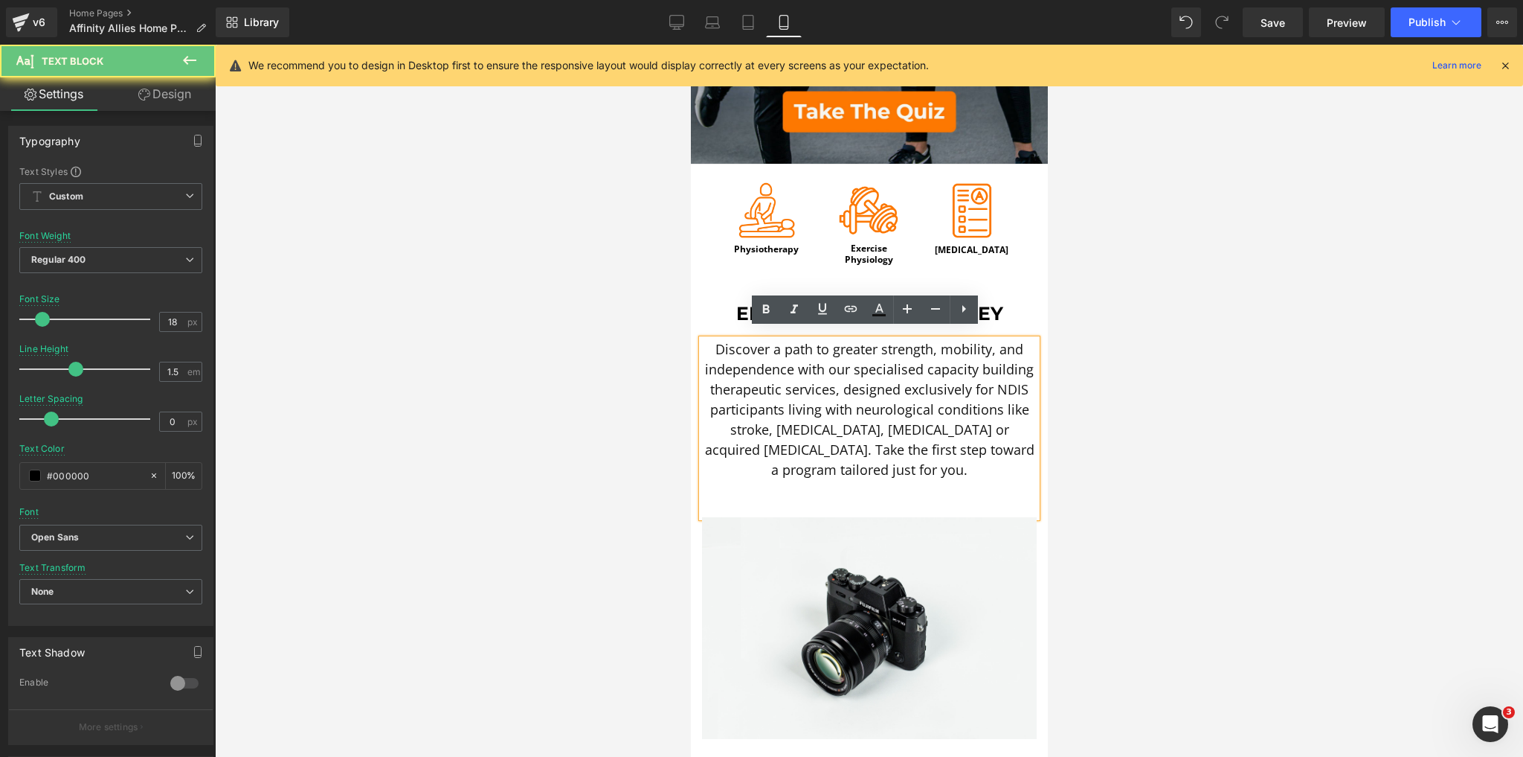
click at [787, 377] on font "Discover a path to greater strength, mobility, and independence with our specia…" at bounding box center [869, 409] width 330 height 138
copy font "Discover a path to greater strength, mobility, and independence with our specia…"
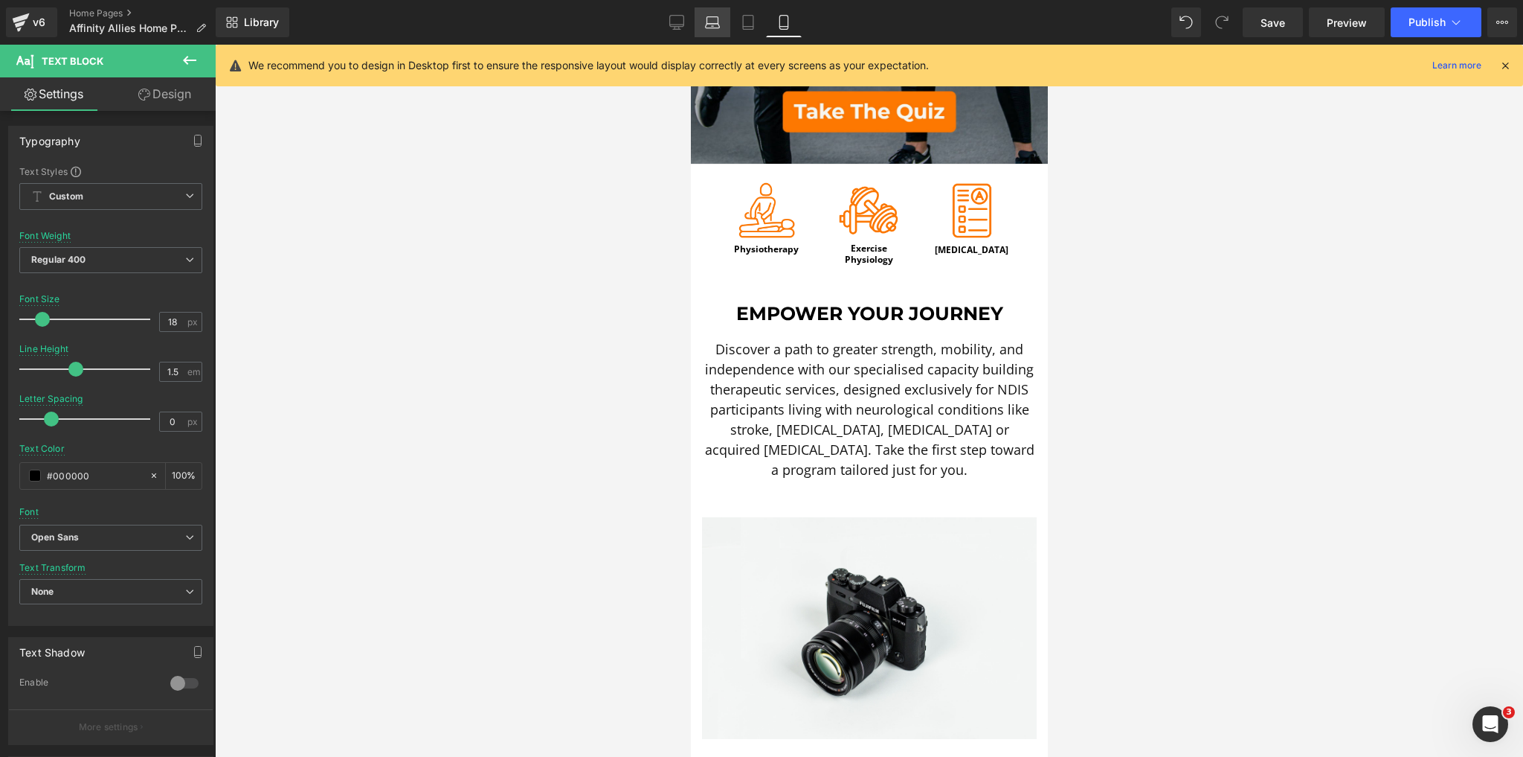
click at [721, 24] on link "Laptop" at bounding box center [713, 22] width 36 height 30
type input "17"
type input "1.6"
type input "100"
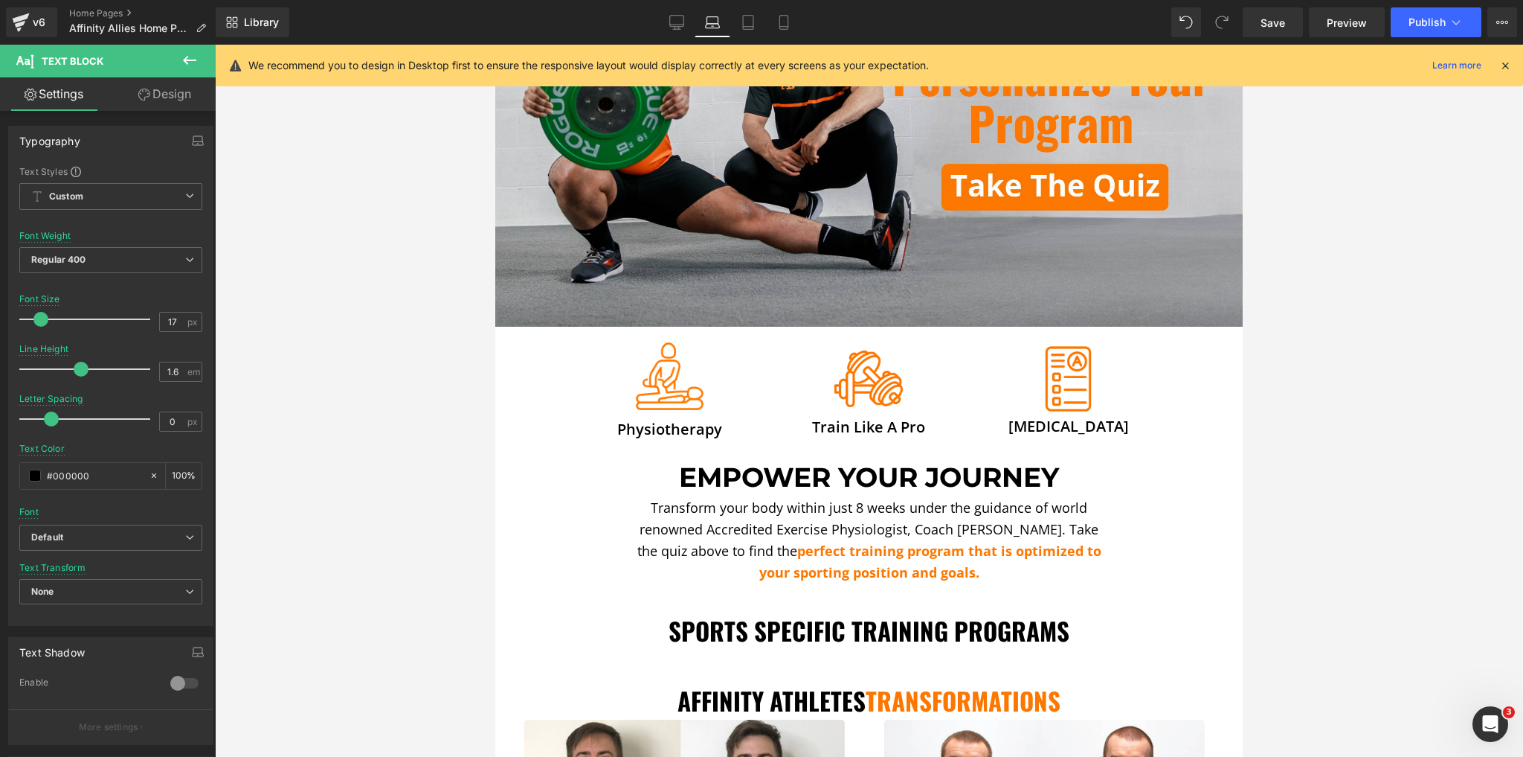
scroll to position [238, 0]
click at [715, 512] on p "Transform your body within just 8 weeks under the guidance of world renowned Ac…" at bounding box center [869, 539] width 480 height 86
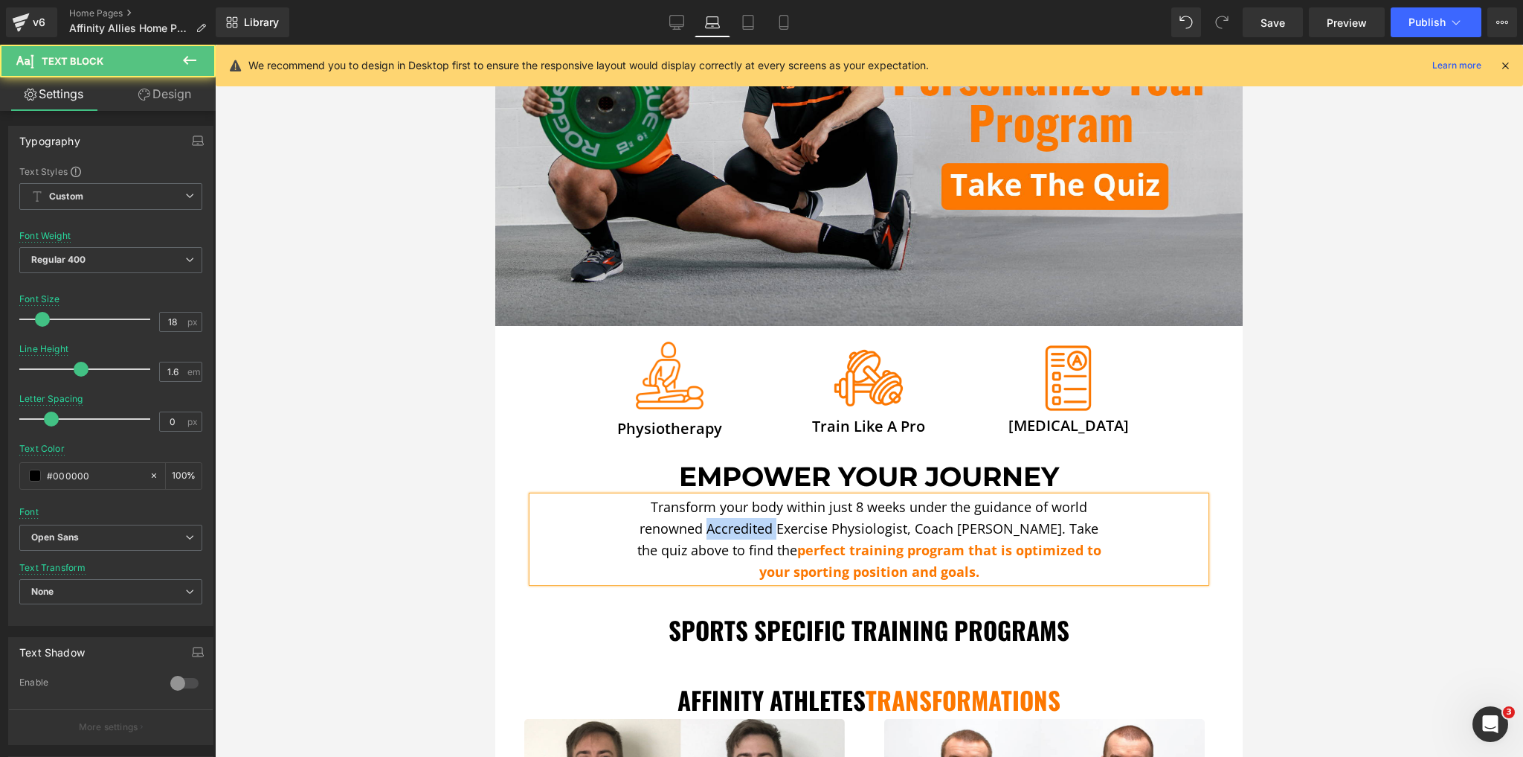
click at [715, 512] on p "Transform your body within just 8 weeks under the guidance of world renowned Ac…" at bounding box center [869, 539] width 480 height 86
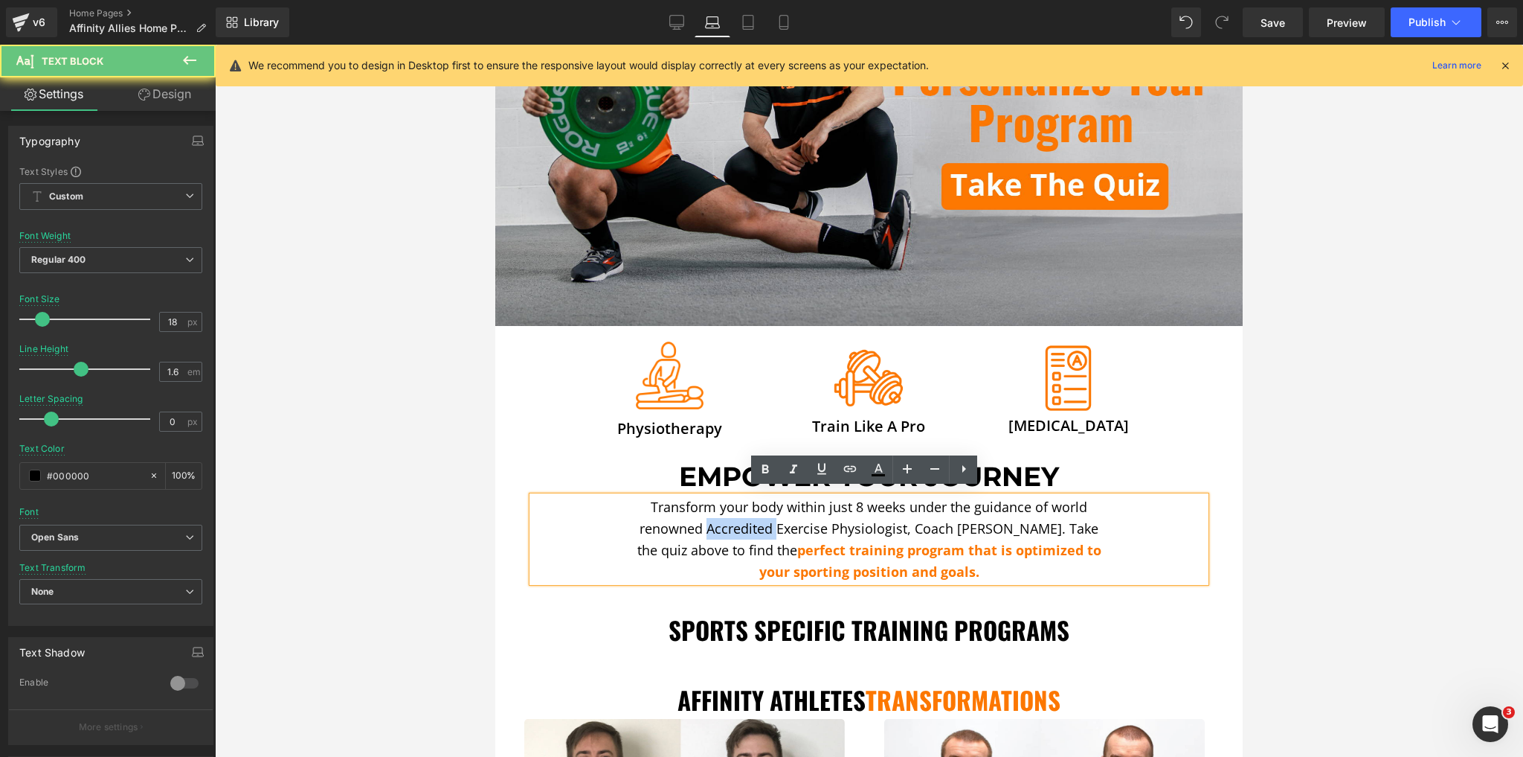
click at [715, 512] on p "Transform your body within just 8 weeks under the guidance of world renowned Ac…" at bounding box center [869, 539] width 480 height 86
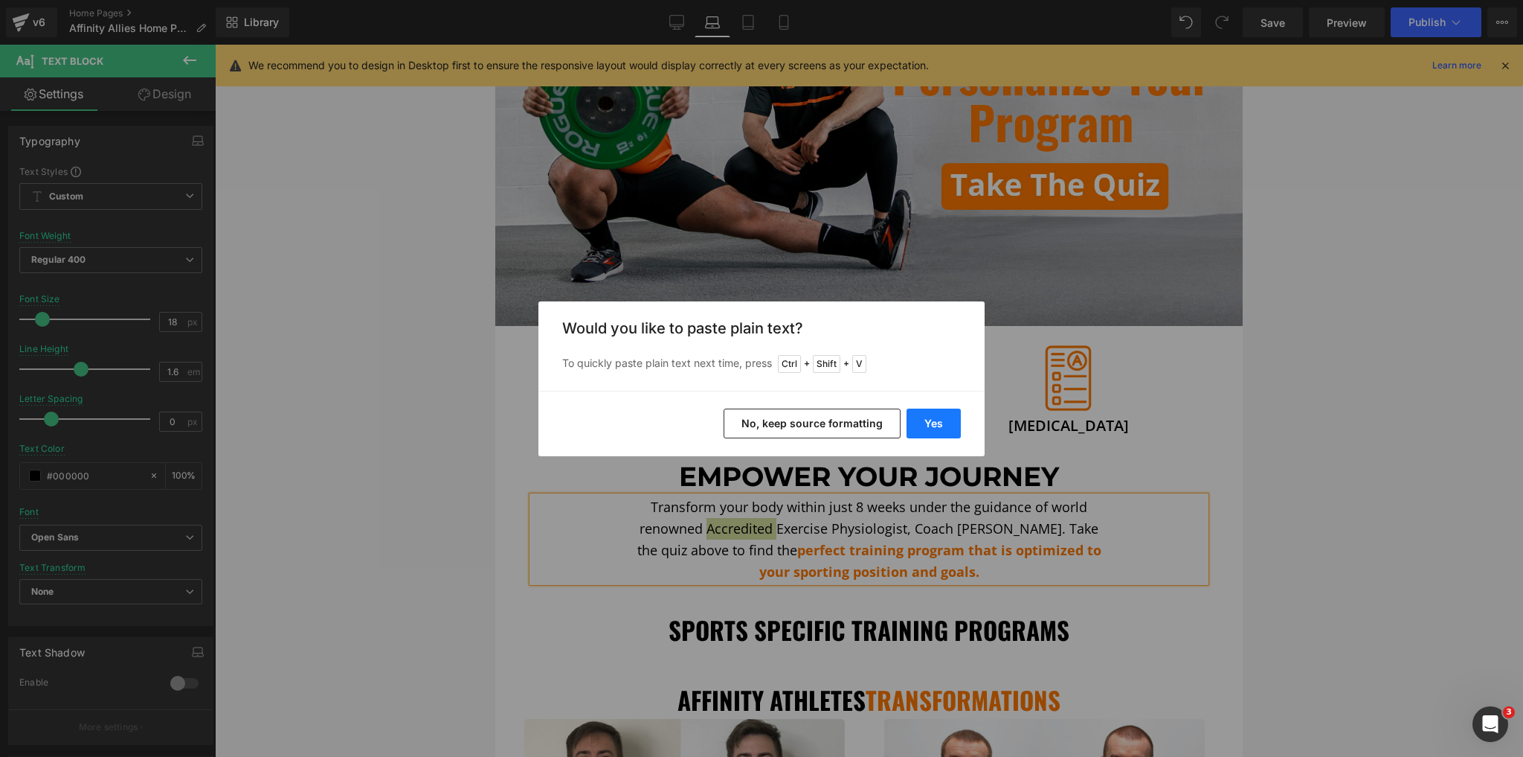
click at [935, 429] on button "Yes" at bounding box center [934, 423] width 54 height 30
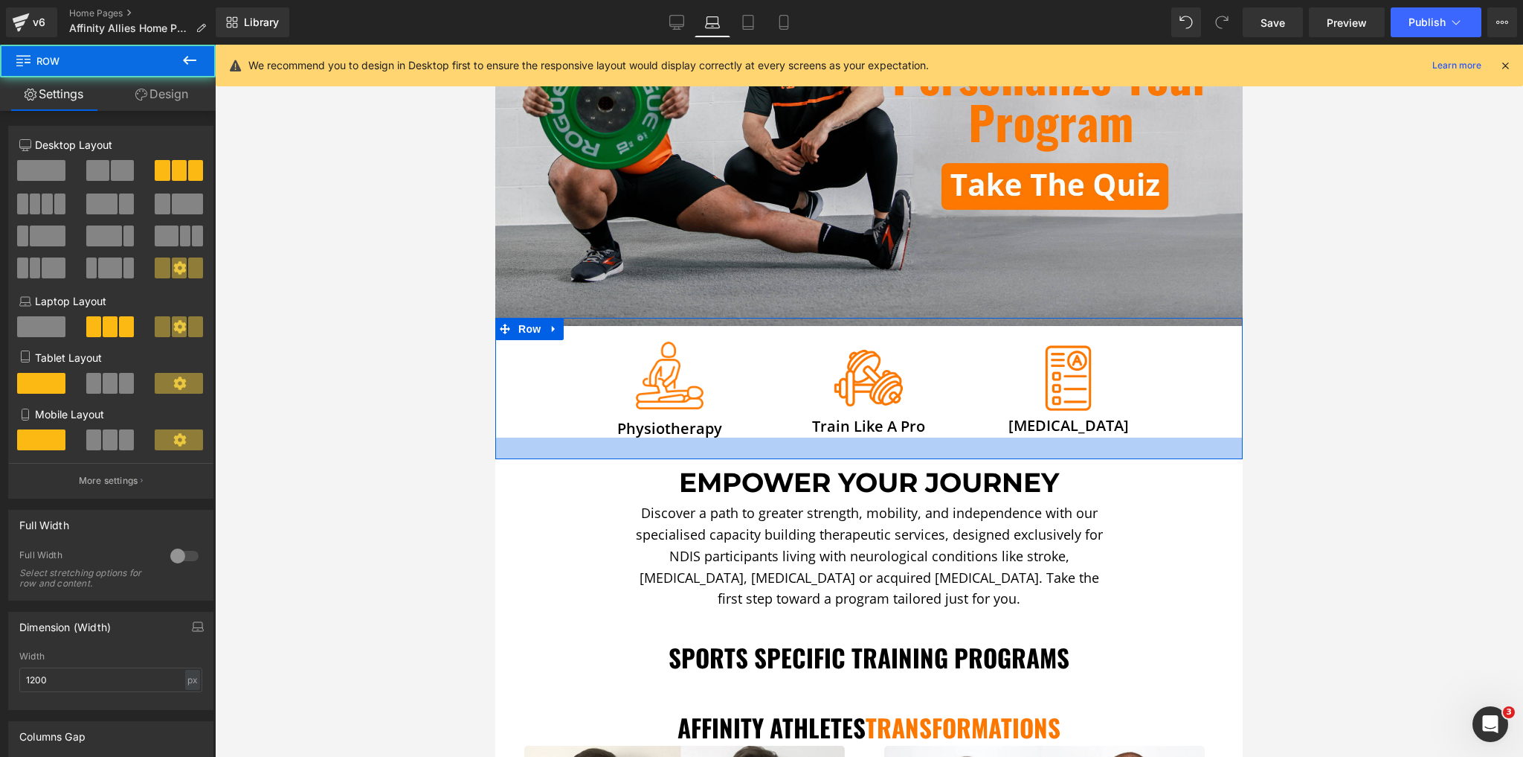
click at [713, 452] on div at bounding box center [869, 448] width 748 height 22
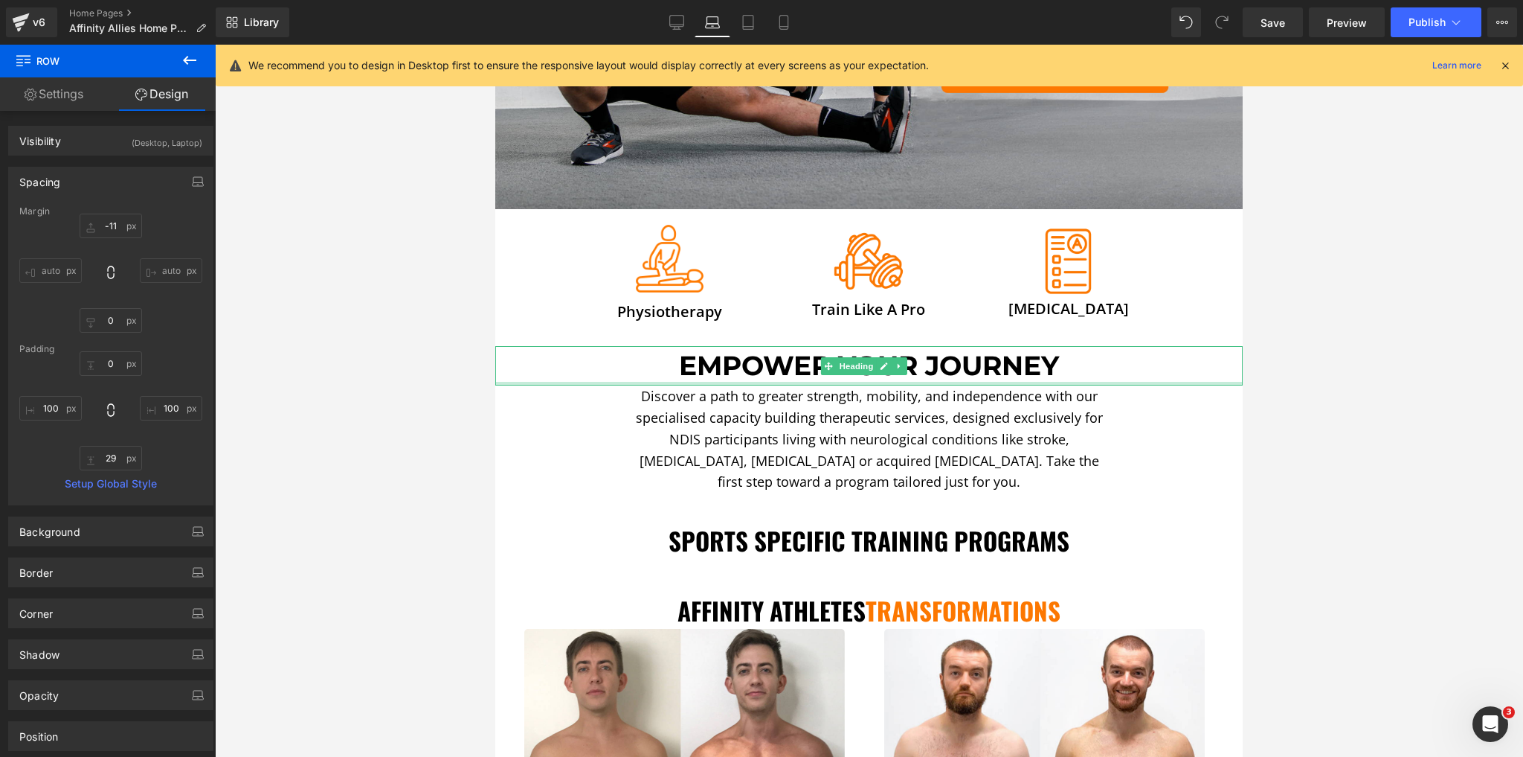
scroll to position [357, 0]
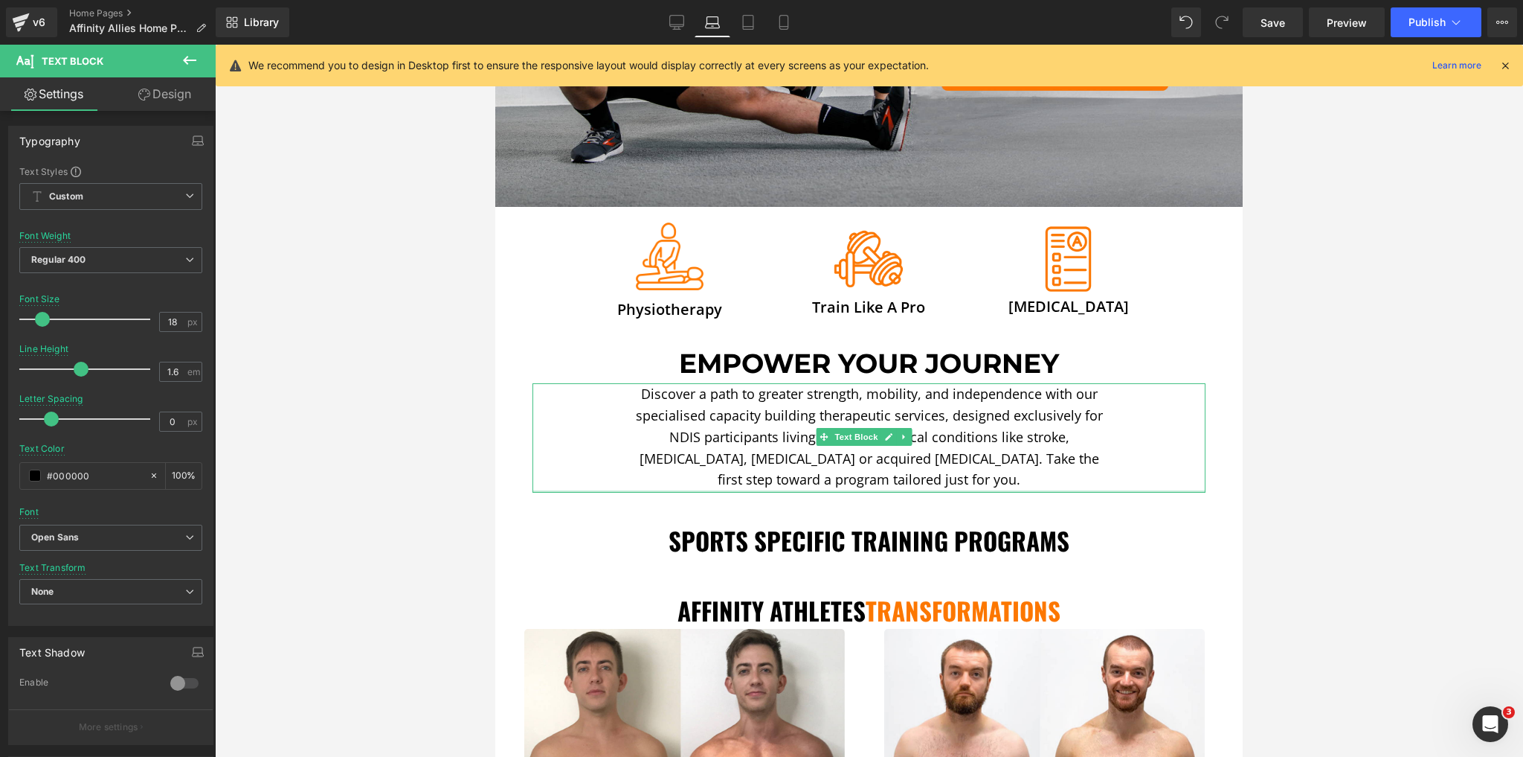
click at [807, 490] on div at bounding box center [869, 491] width 673 height 2
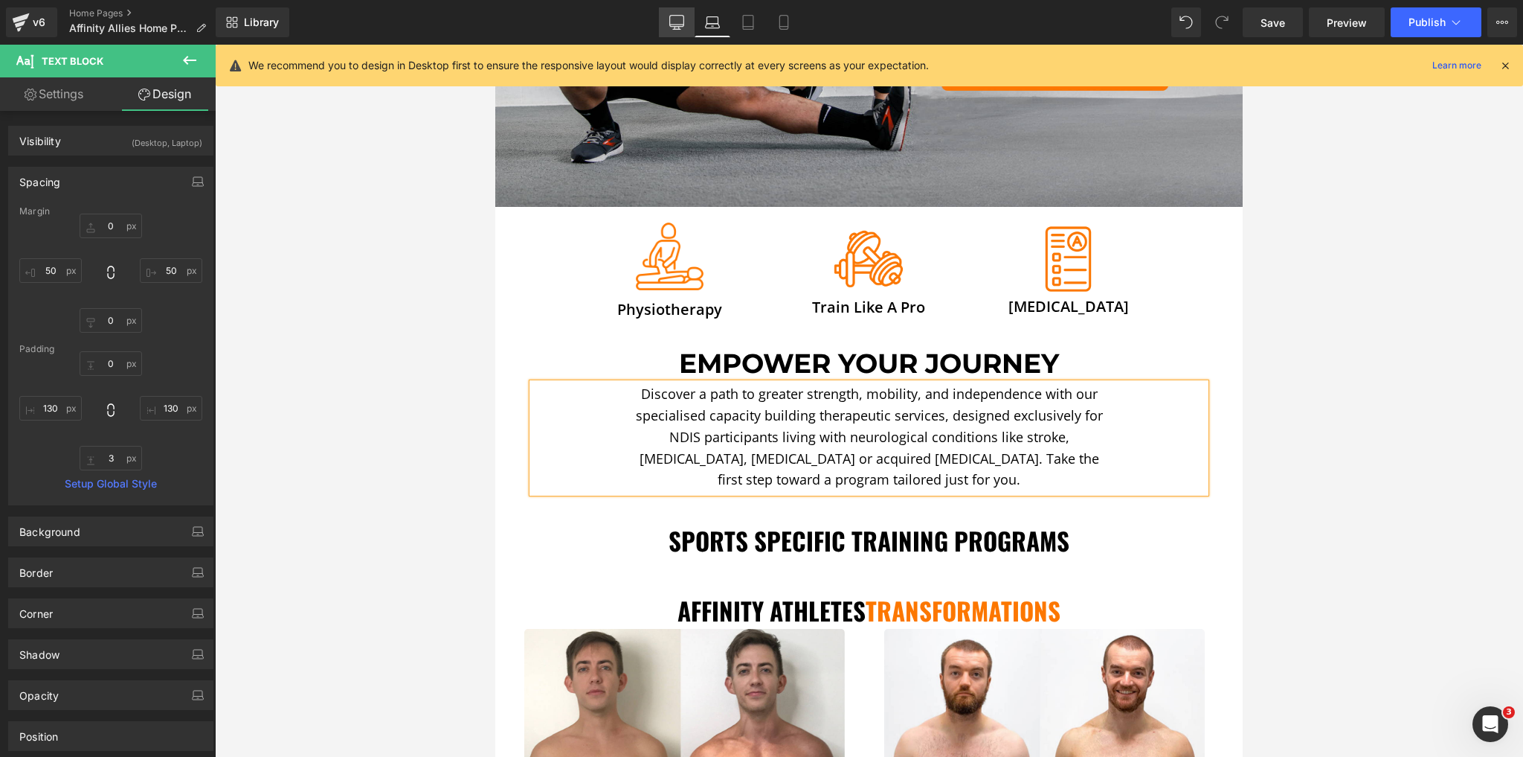
click at [687, 21] on link "Desktop" at bounding box center [677, 22] width 36 height 30
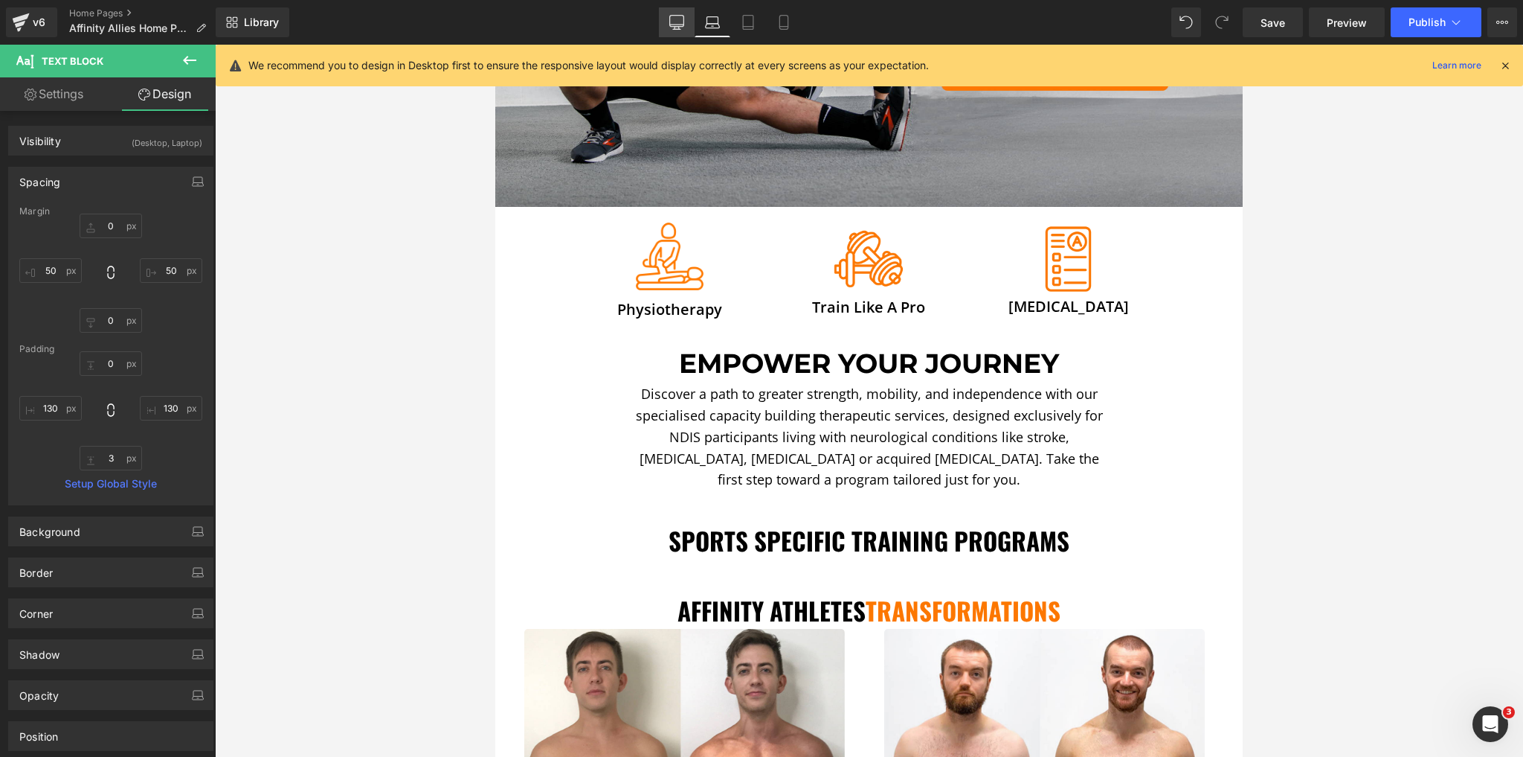
scroll to position [636, 0]
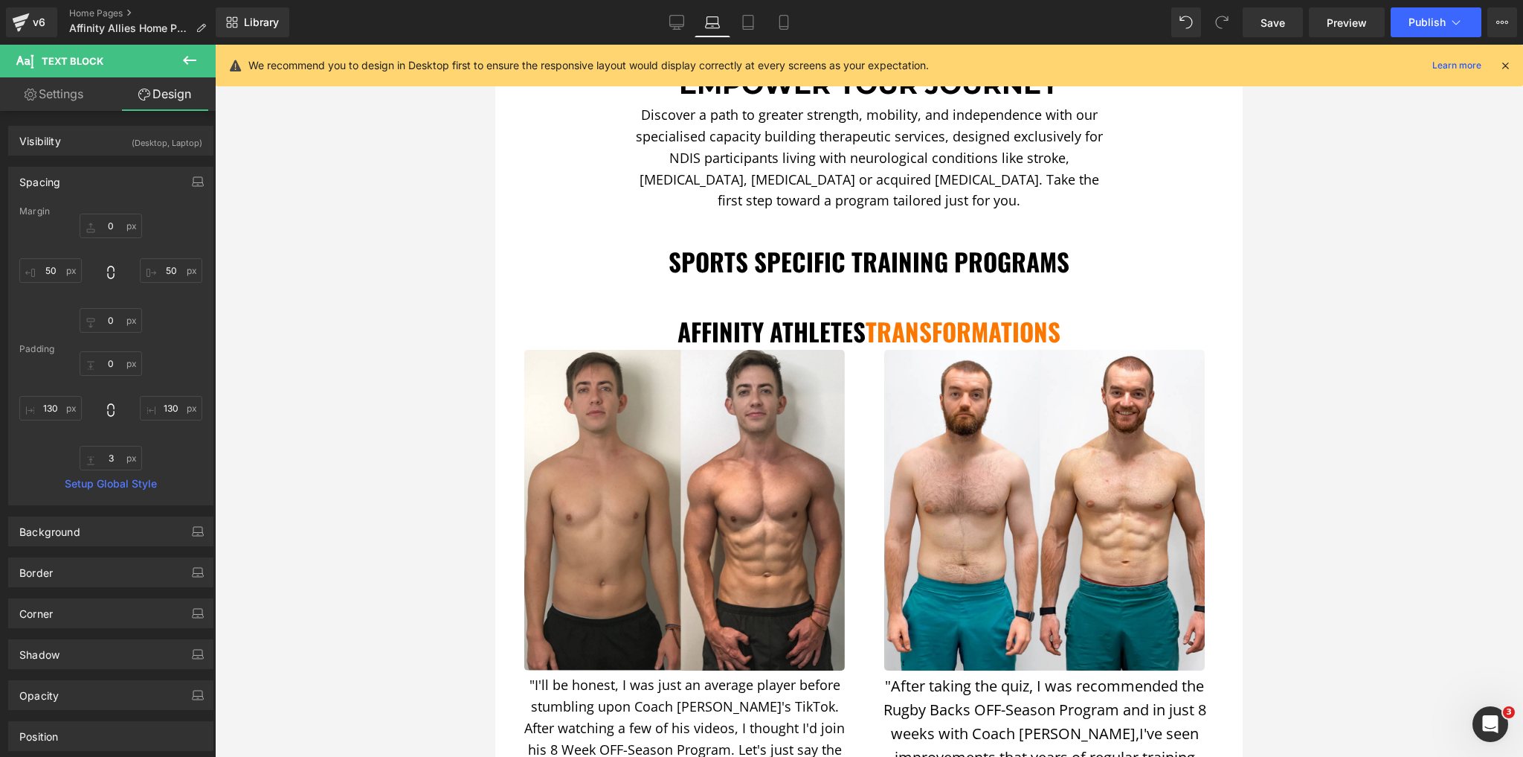
type input "0"
type input "50"
type input "0"
type input "50"
type input "10"
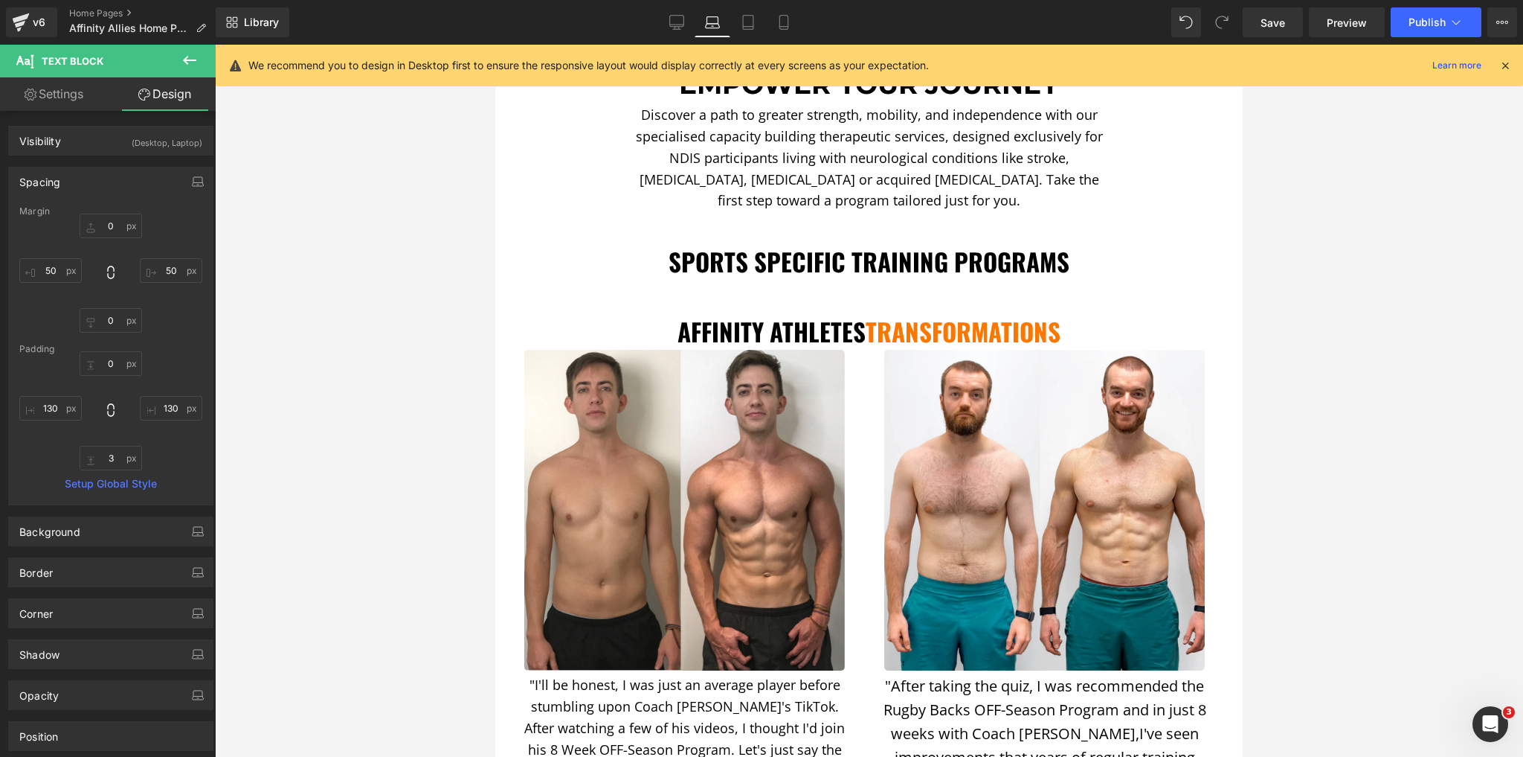
type input "200"
type input "43"
type input "200"
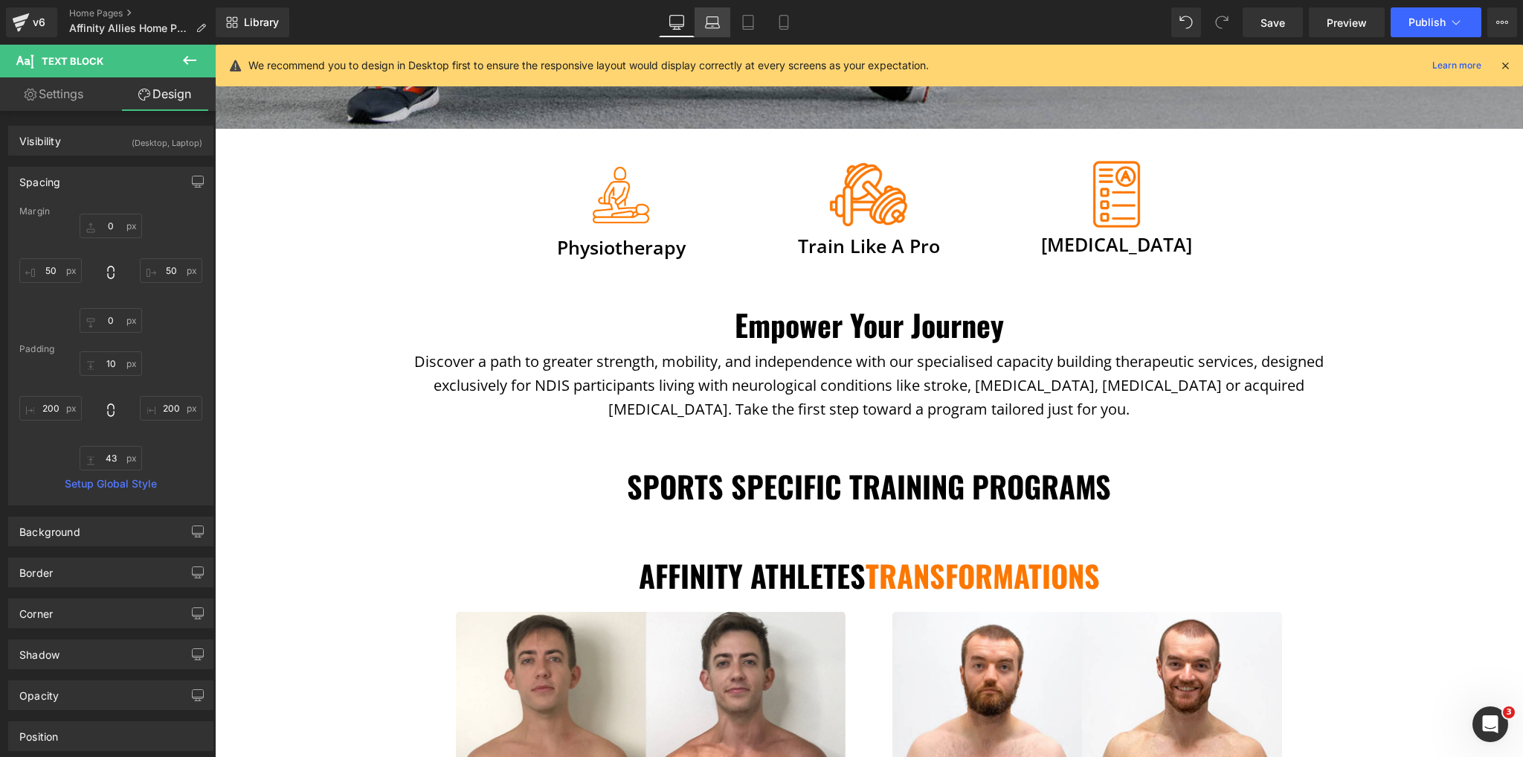
click at [719, 27] on icon at bounding box center [712, 22] width 15 height 15
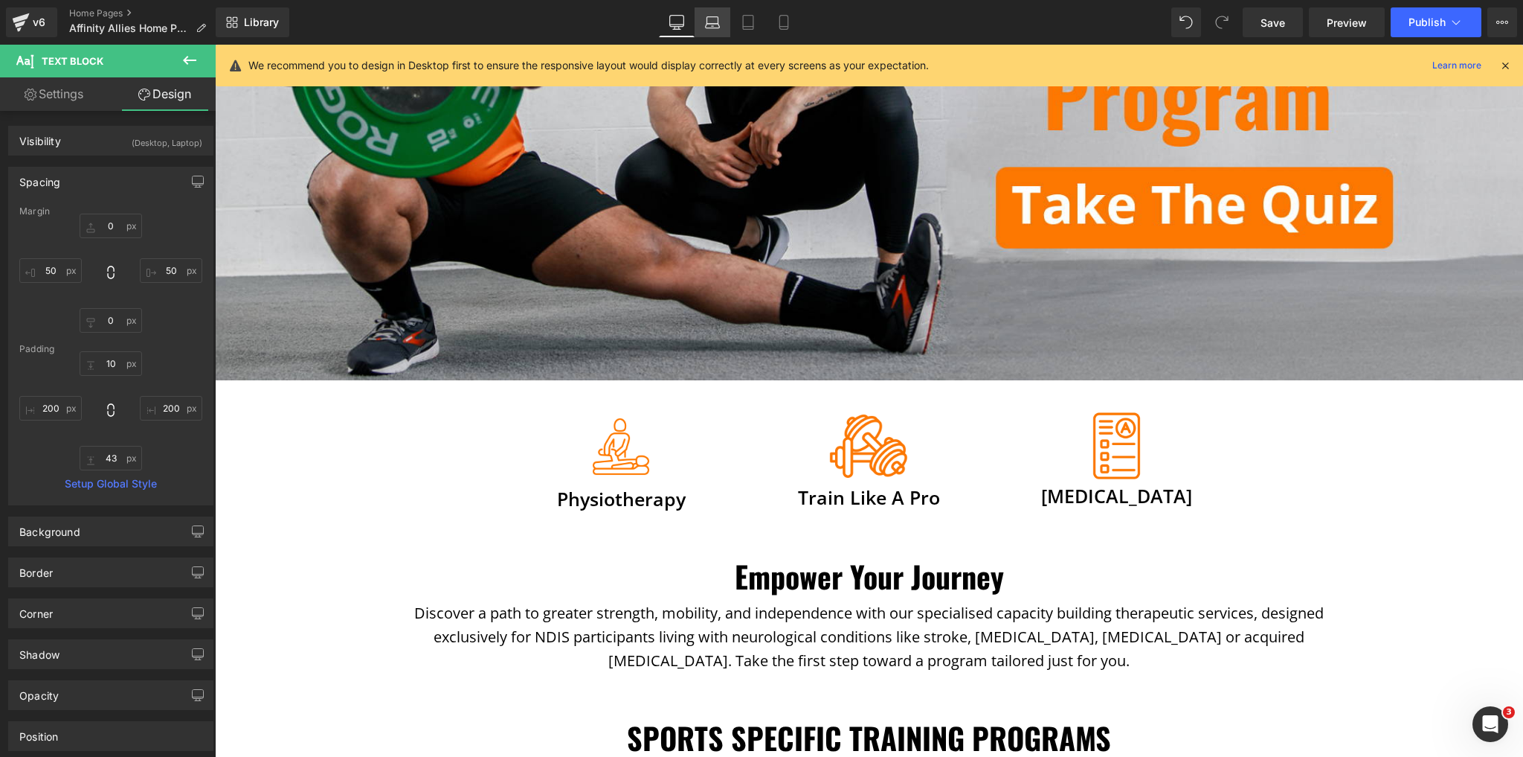
type input "0"
type input "50"
type input "0"
type input "50"
type input "0"
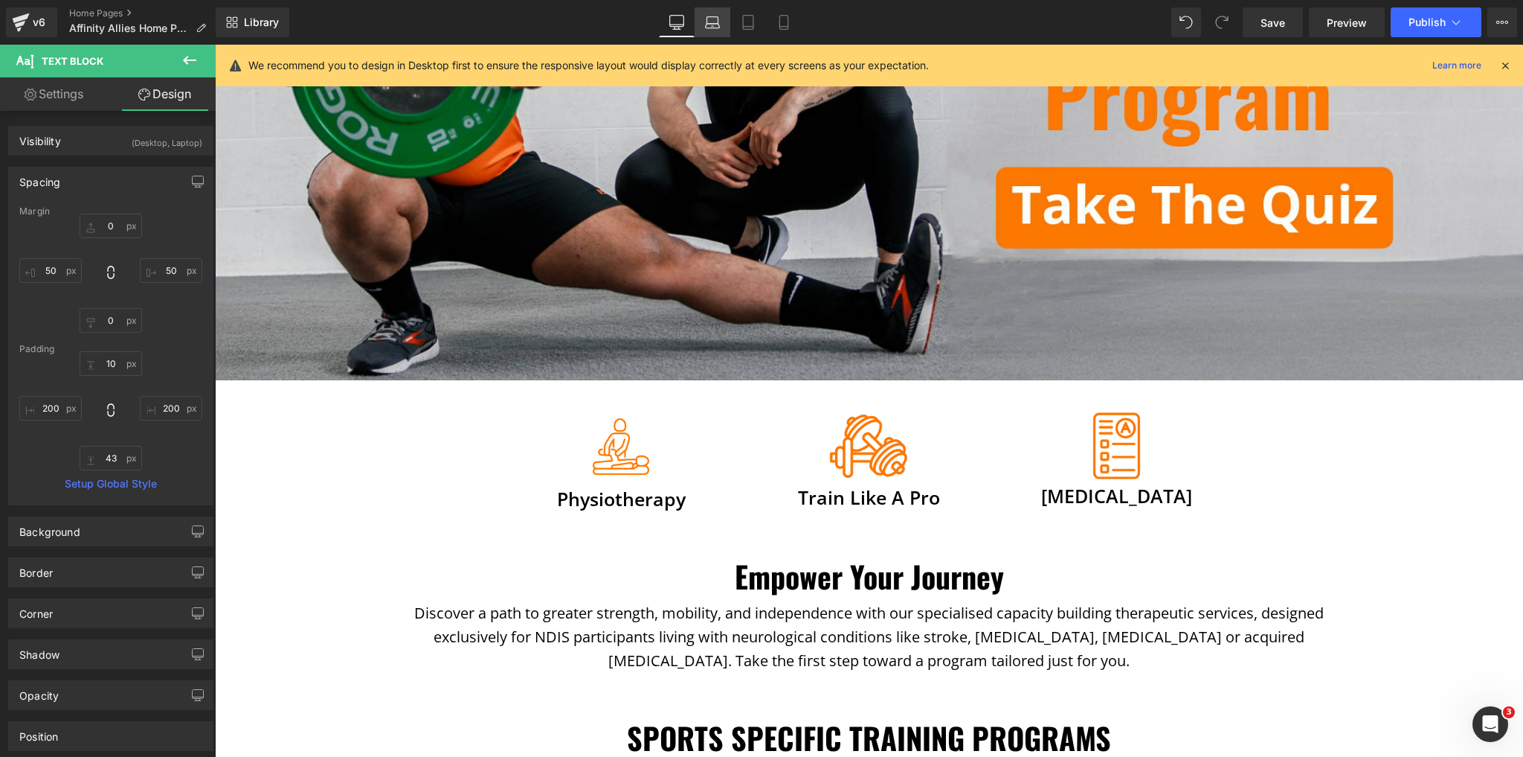
type input "130"
type input "3"
type input "130"
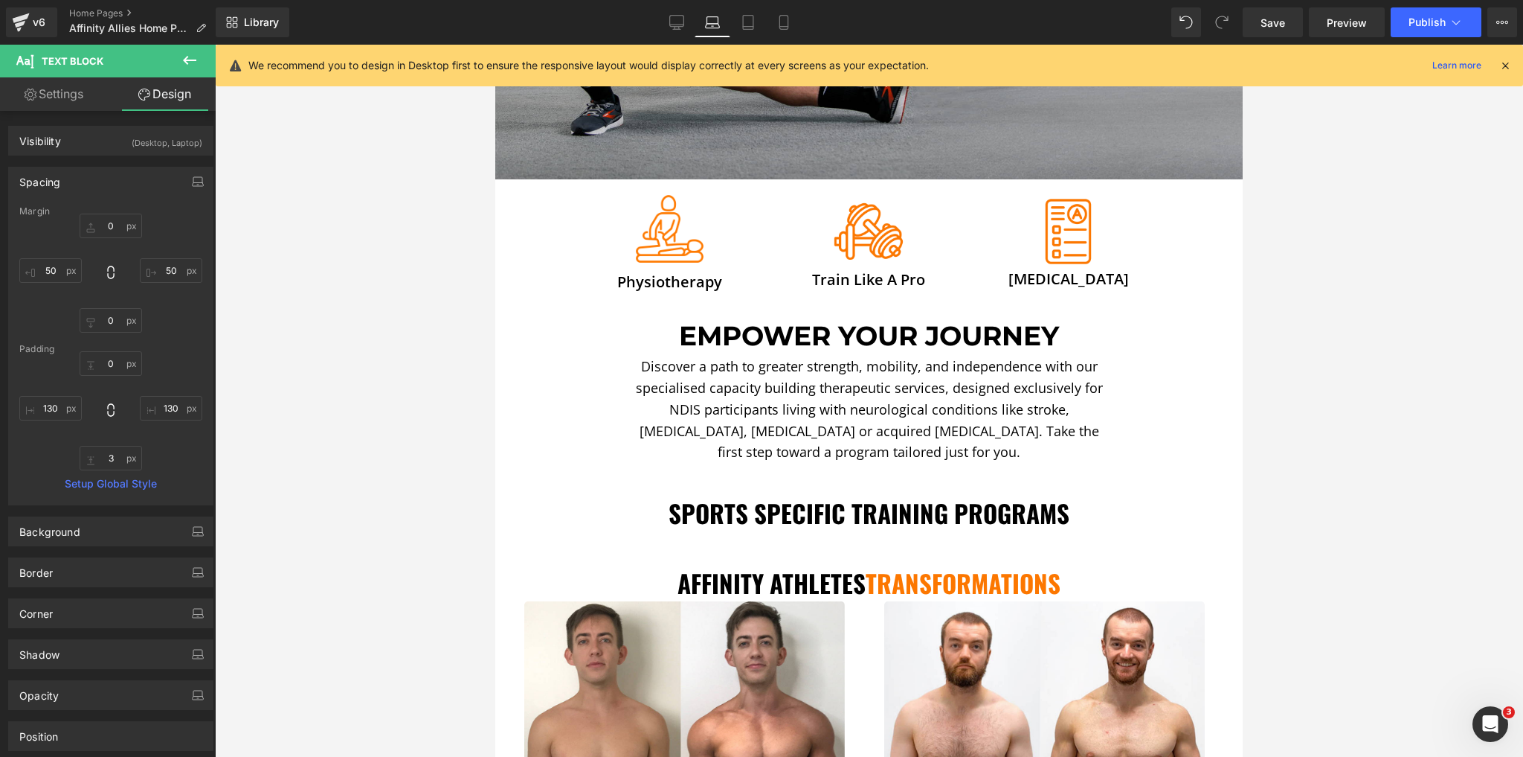
click at [189, 60] on icon at bounding box center [189, 60] width 13 height 9
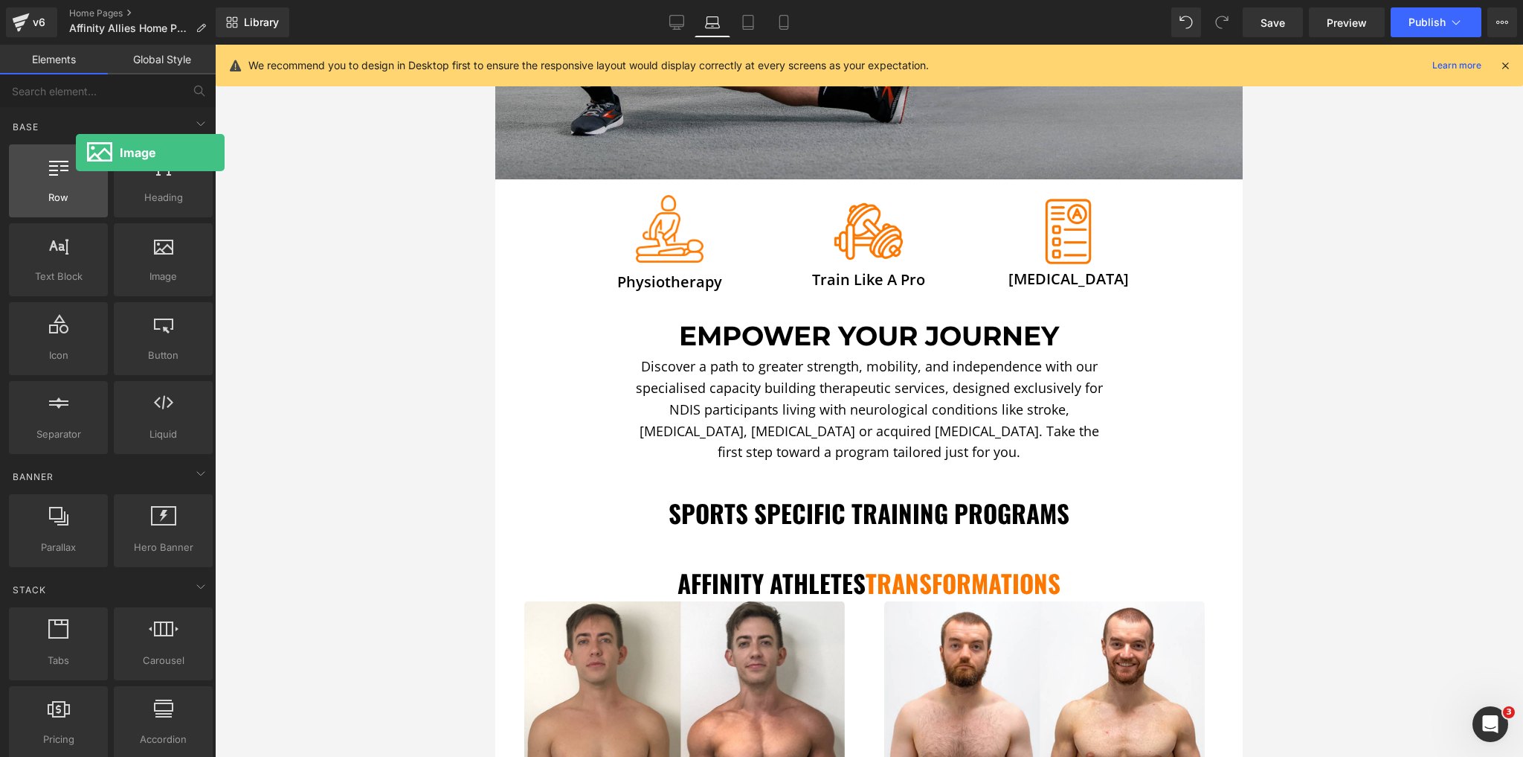
drag, startPoint x: 164, startPoint y: 253, endPoint x: 76, endPoint y: 152, distance: 133.4
click at [76, 152] on div "Row rows, columns, layouts, div Heading headings, titles, h1,h2,h3,h4,h5,h6 Tex…" at bounding box center [111, 298] width 210 height 315
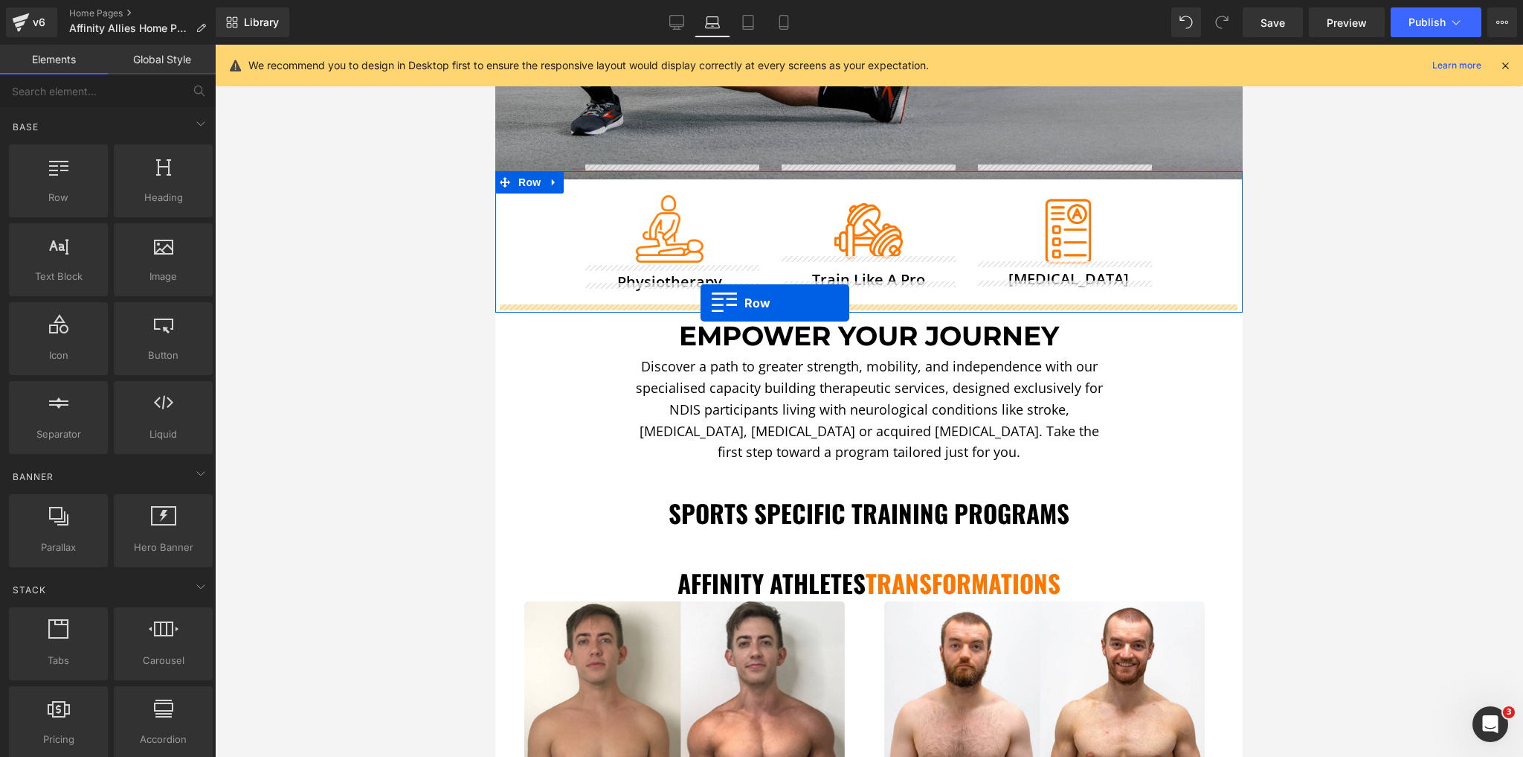
drag, startPoint x: 554, startPoint y: 219, endPoint x: 701, endPoint y: 303, distance: 168.9
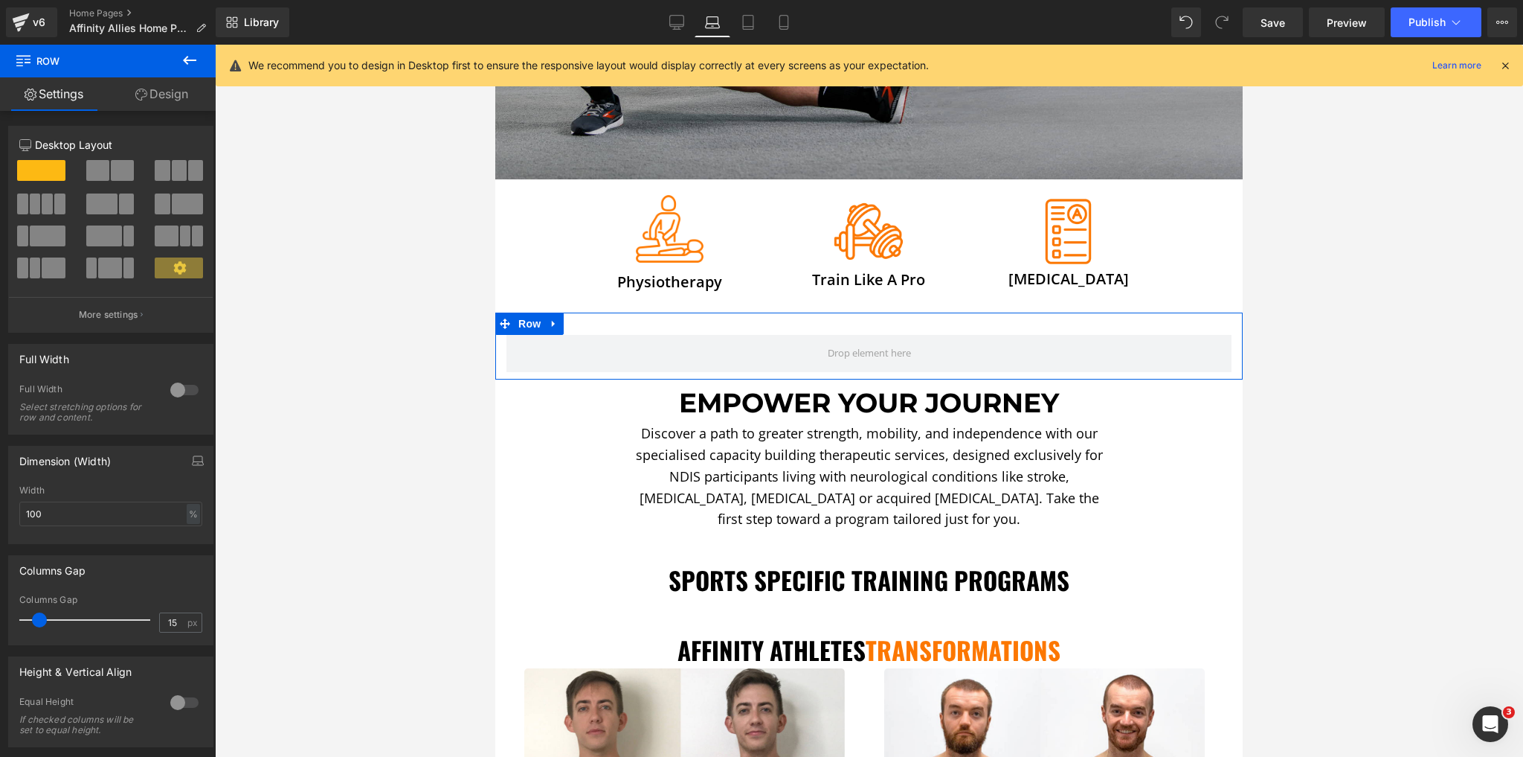
click at [172, 109] on link "Design" at bounding box center [162, 93] width 108 height 33
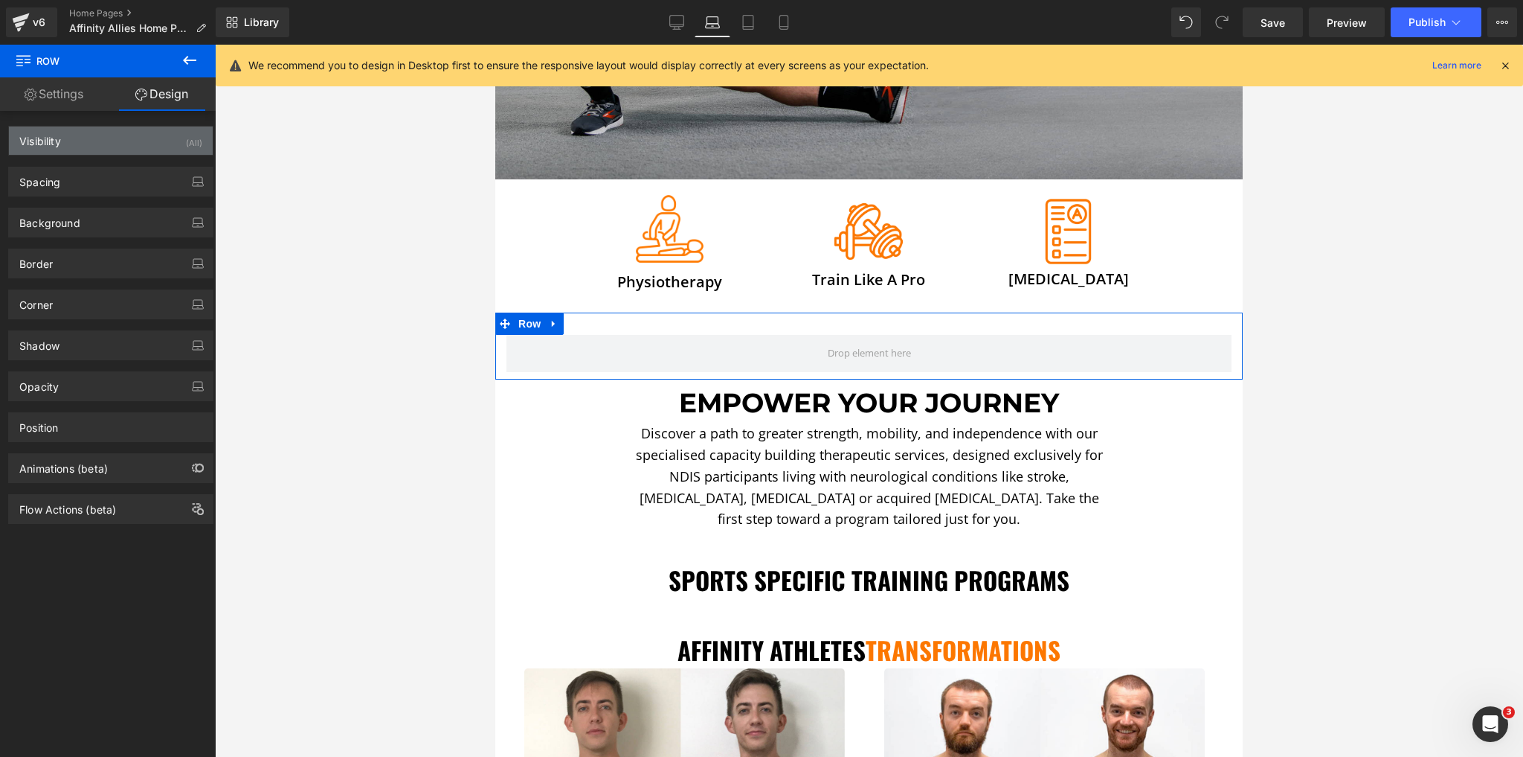
click at [102, 139] on div "Visibility (All)" at bounding box center [111, 140] width 204 height 28
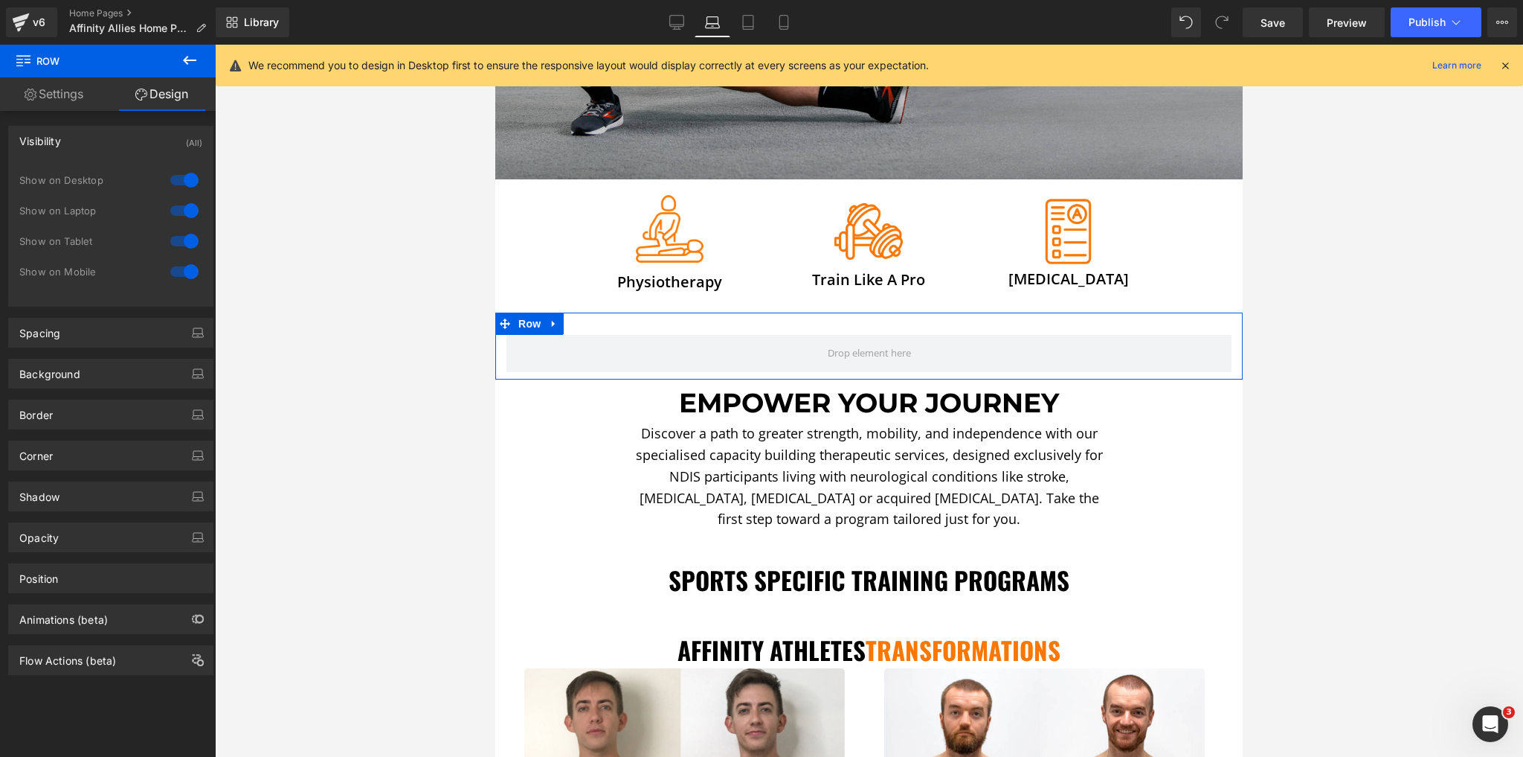
click at [181, 233] on div at bounding box center [185, 241] width 36 height 24
click at [180, 266] on div at bounding box center [185, 272] width 36 height 24
click at [193, 65] on icon at bounding box center [190, 60] width 18 height 18
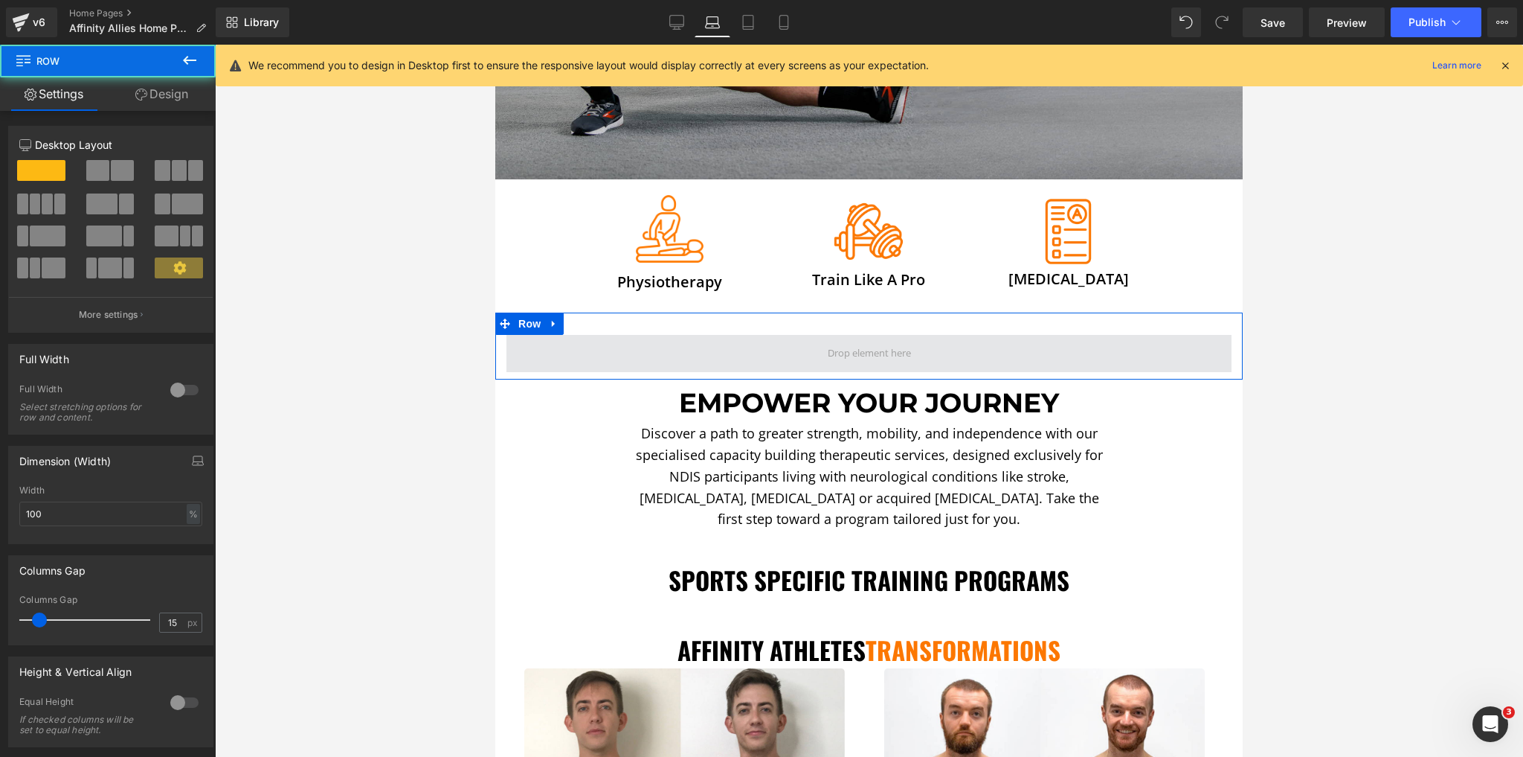
click at [788, 355] on span at bounding box center [869, 353] width 725 height 37
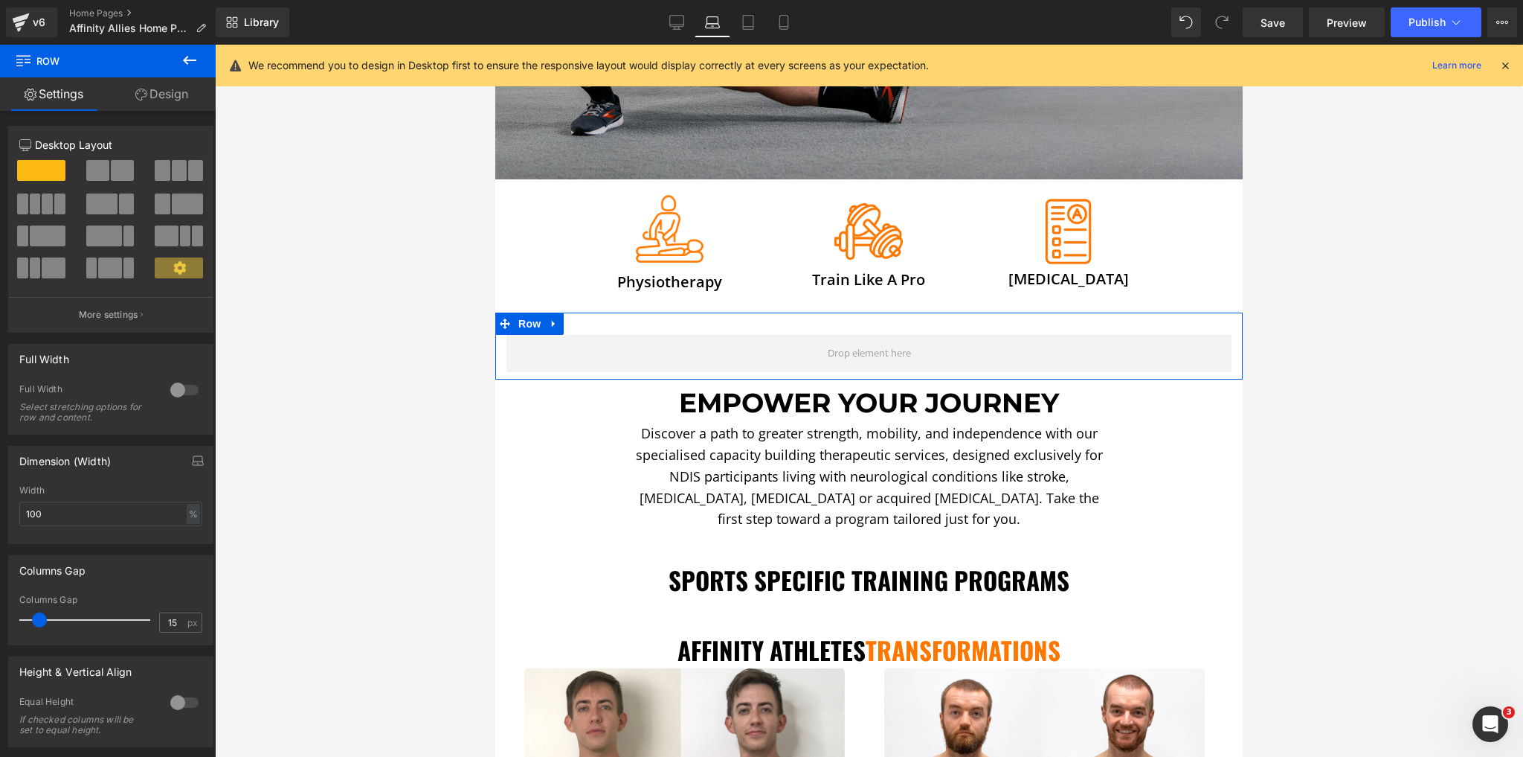
click at [91, 166] on span at bounding box center [97, 170] width 23 height 21
type input "1200"
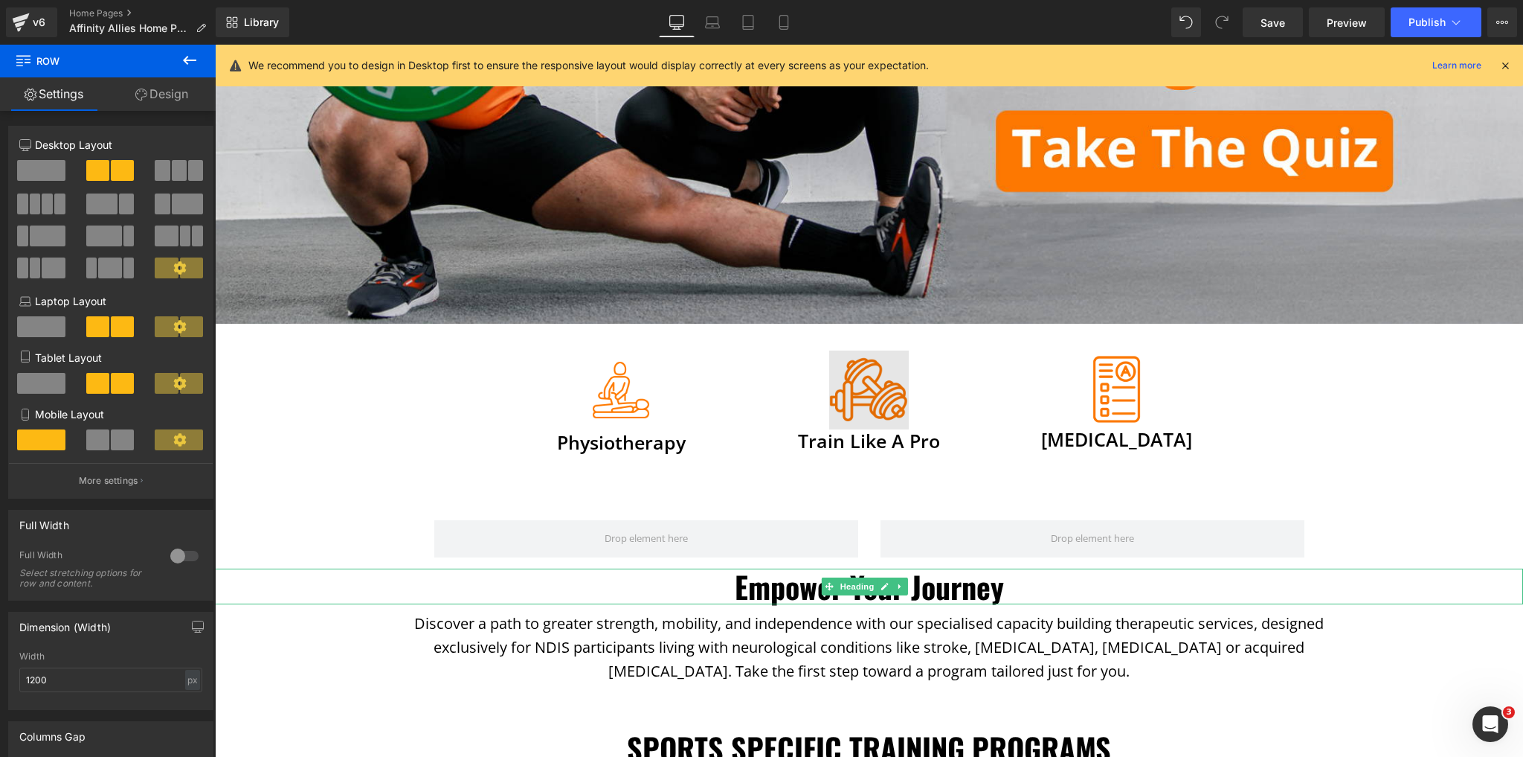
scroll to position [430, 0]
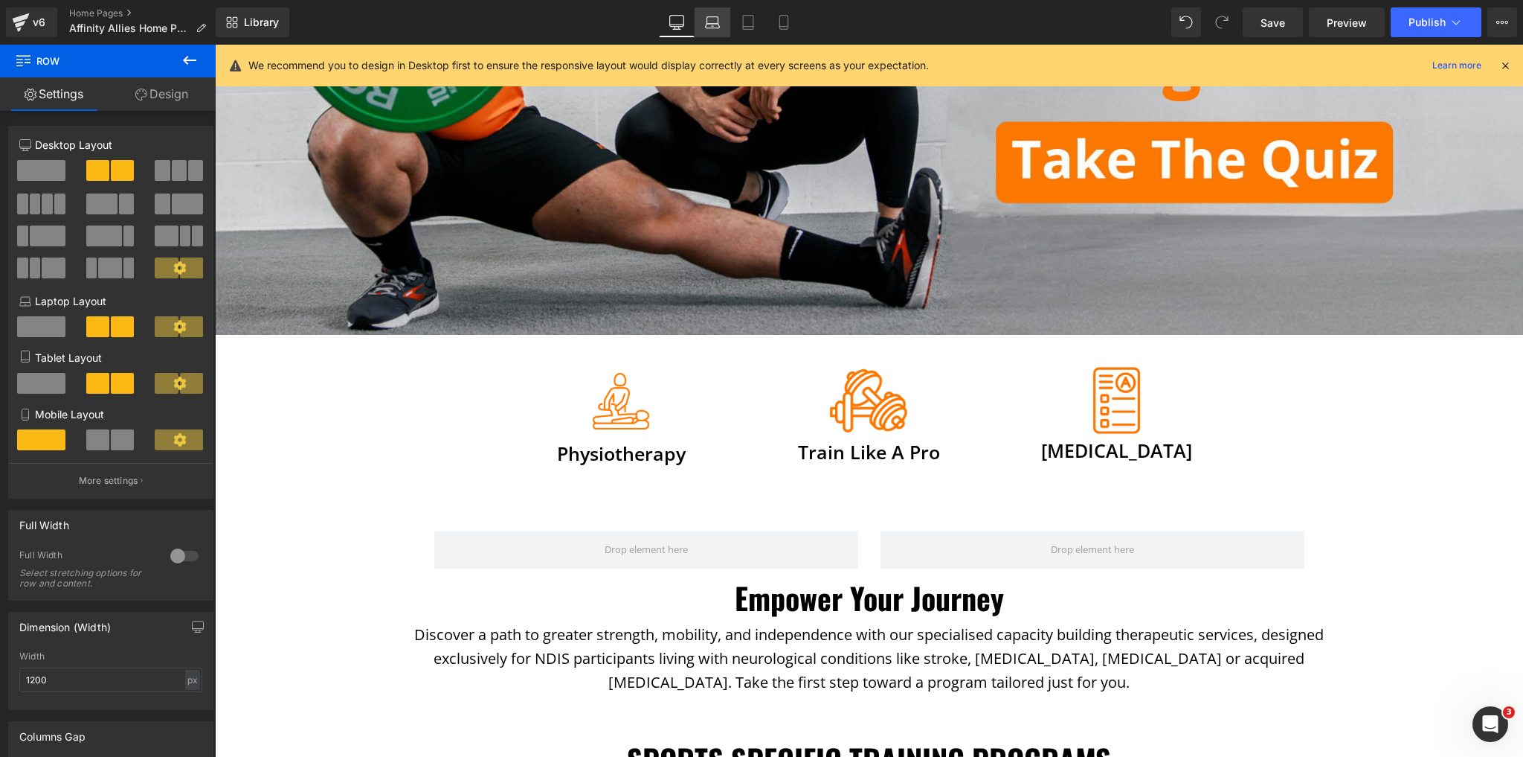
click at [710, 21] on icon at bounding box center [712, 22] width 15 height 15
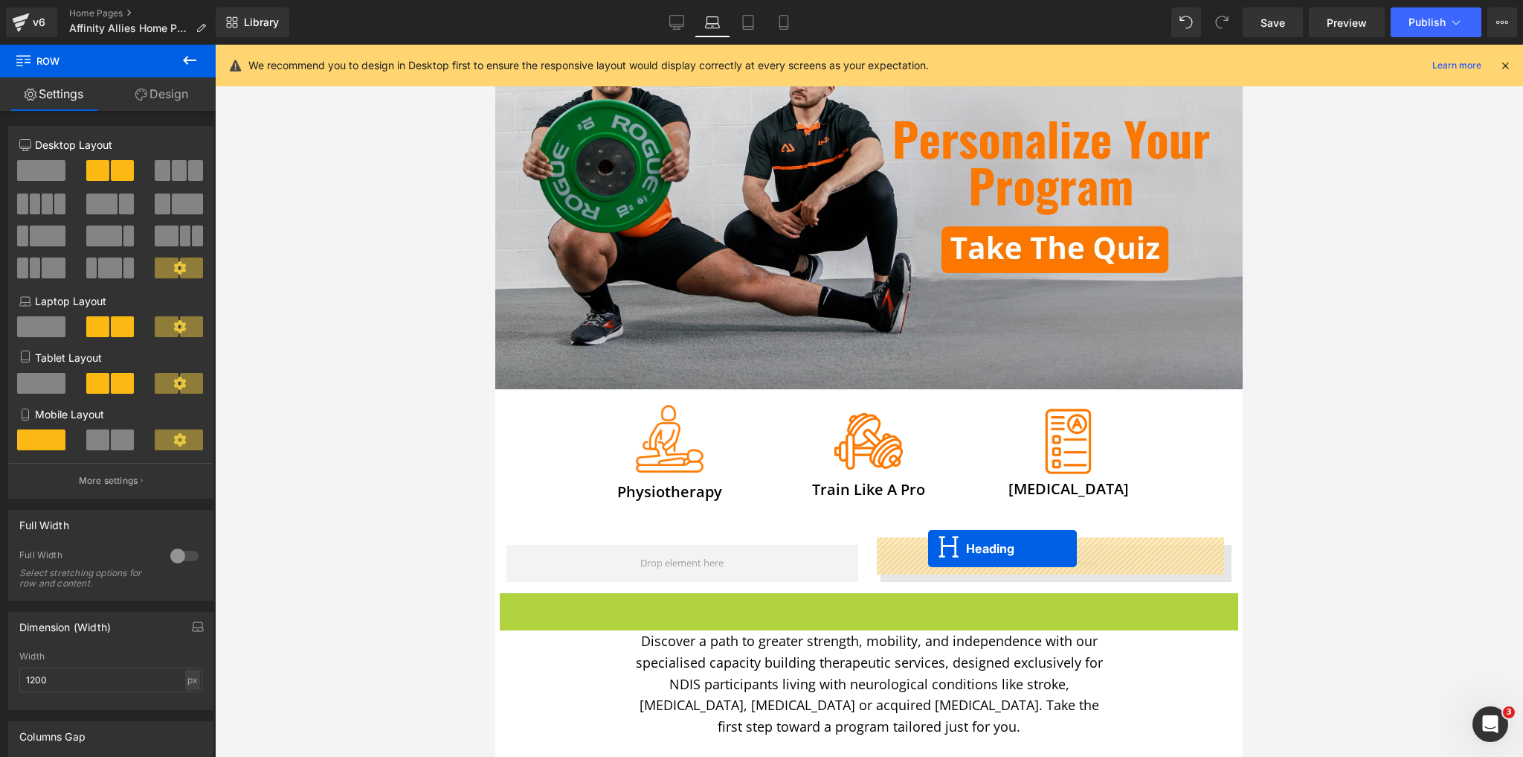
drag, startPoint x: 827, startPoint y: 608, endPoint x: 928, endPoint y: 548, distance: 117.7
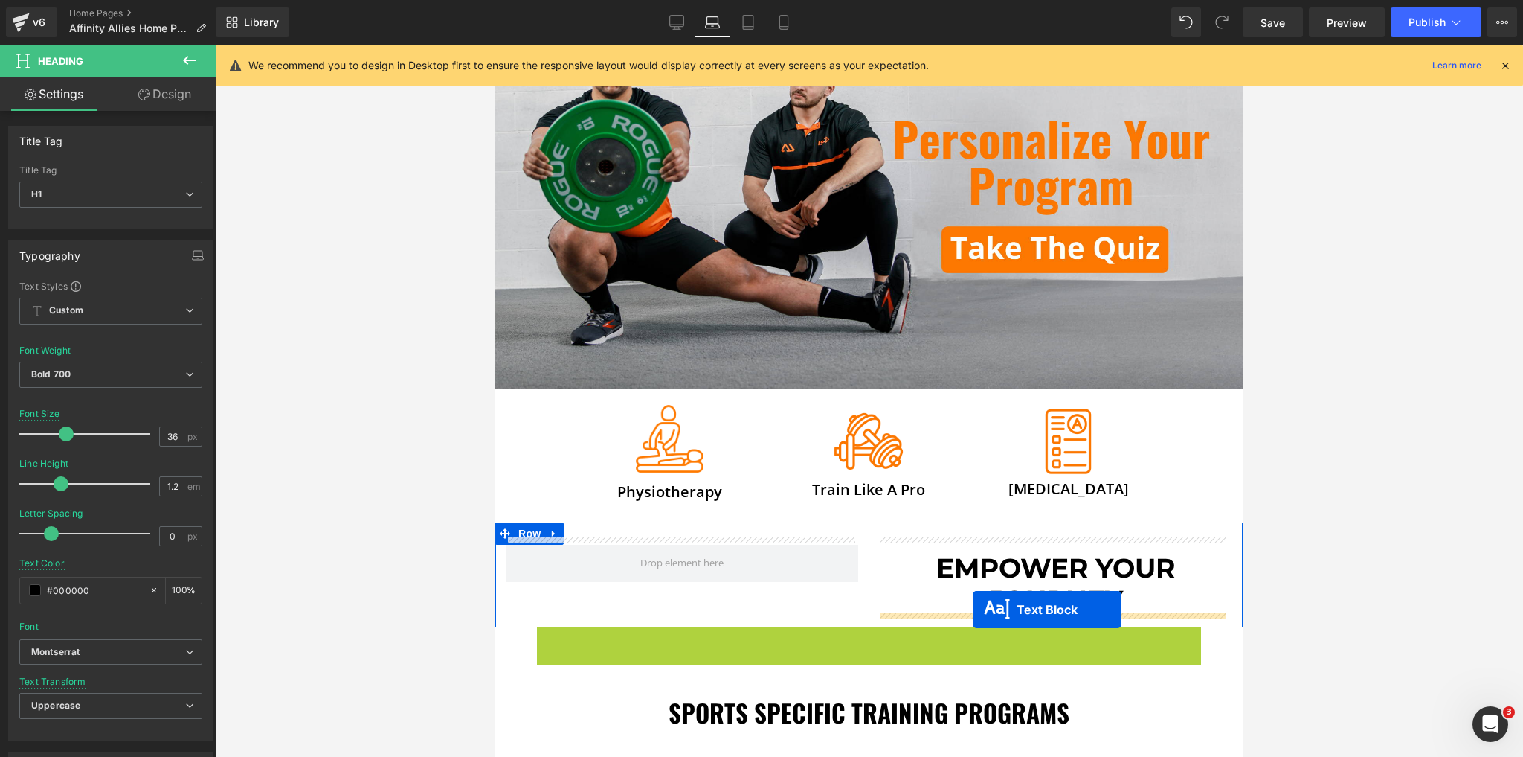
drag, startPoint x: 822, startPoint y: 678, endPoint x: 973, endPoint y: 609, distance: 165.8
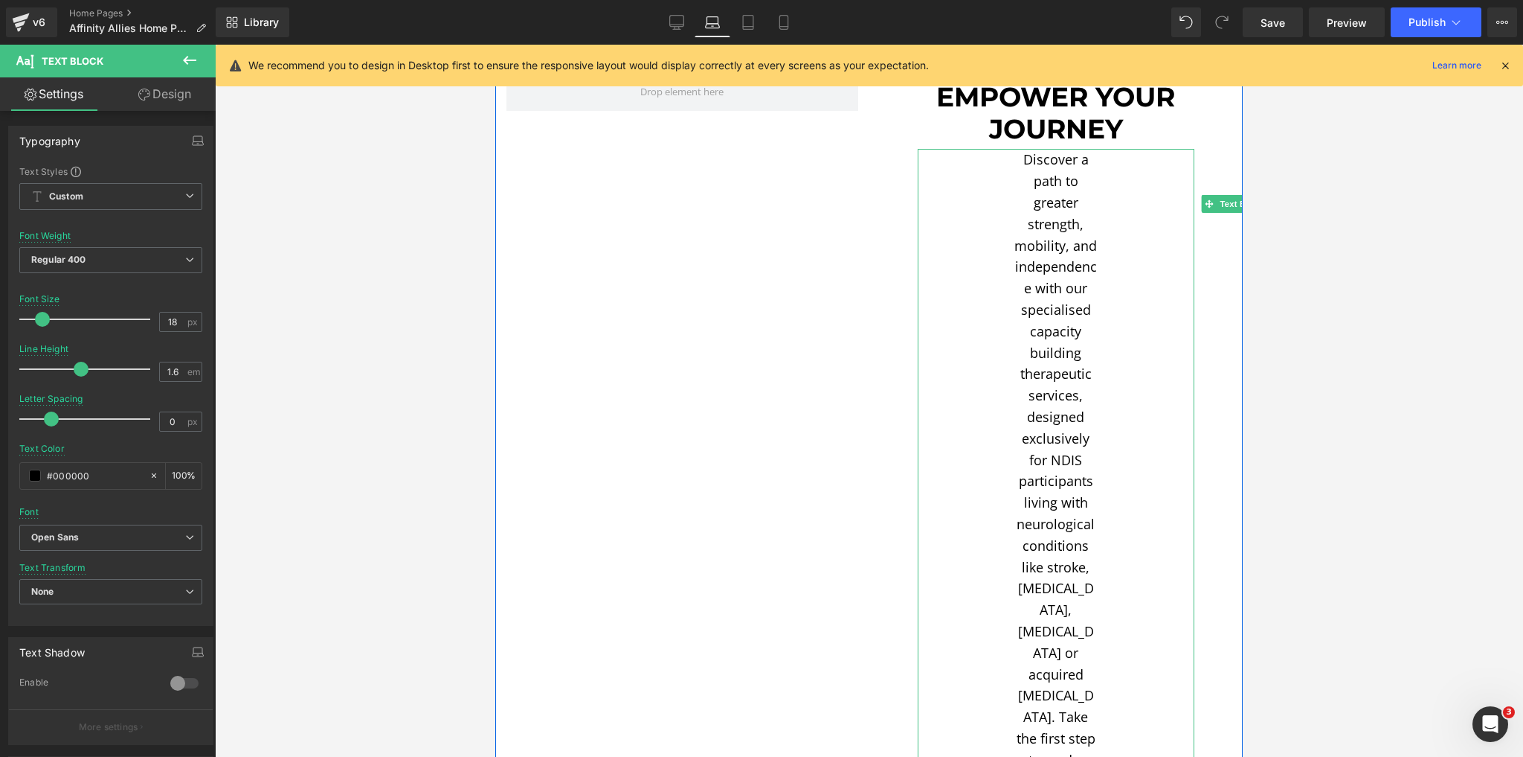
scroll to position [532, 0]
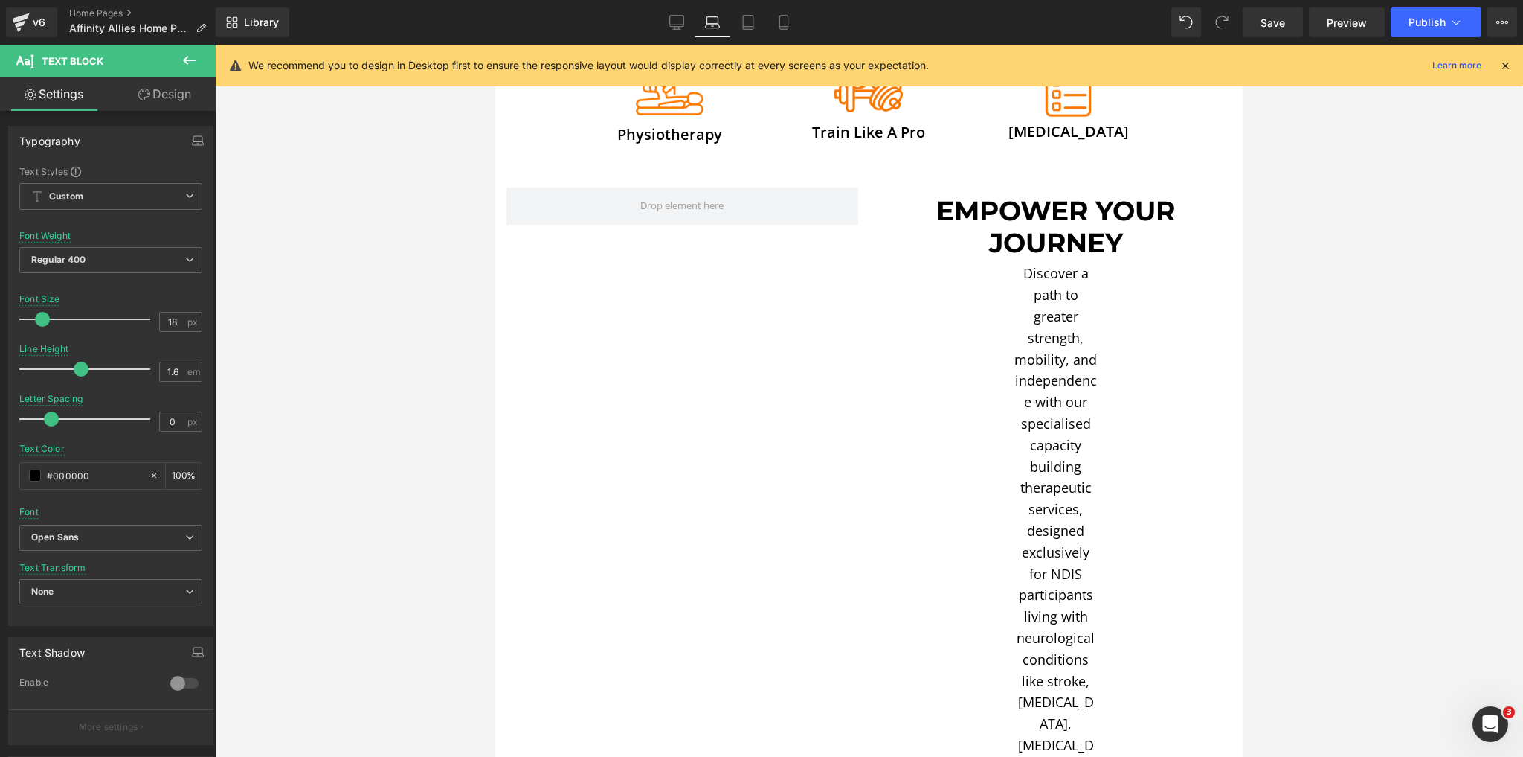
click at [182, 51] on button at bounding box center [190, 61] width 52 height 33
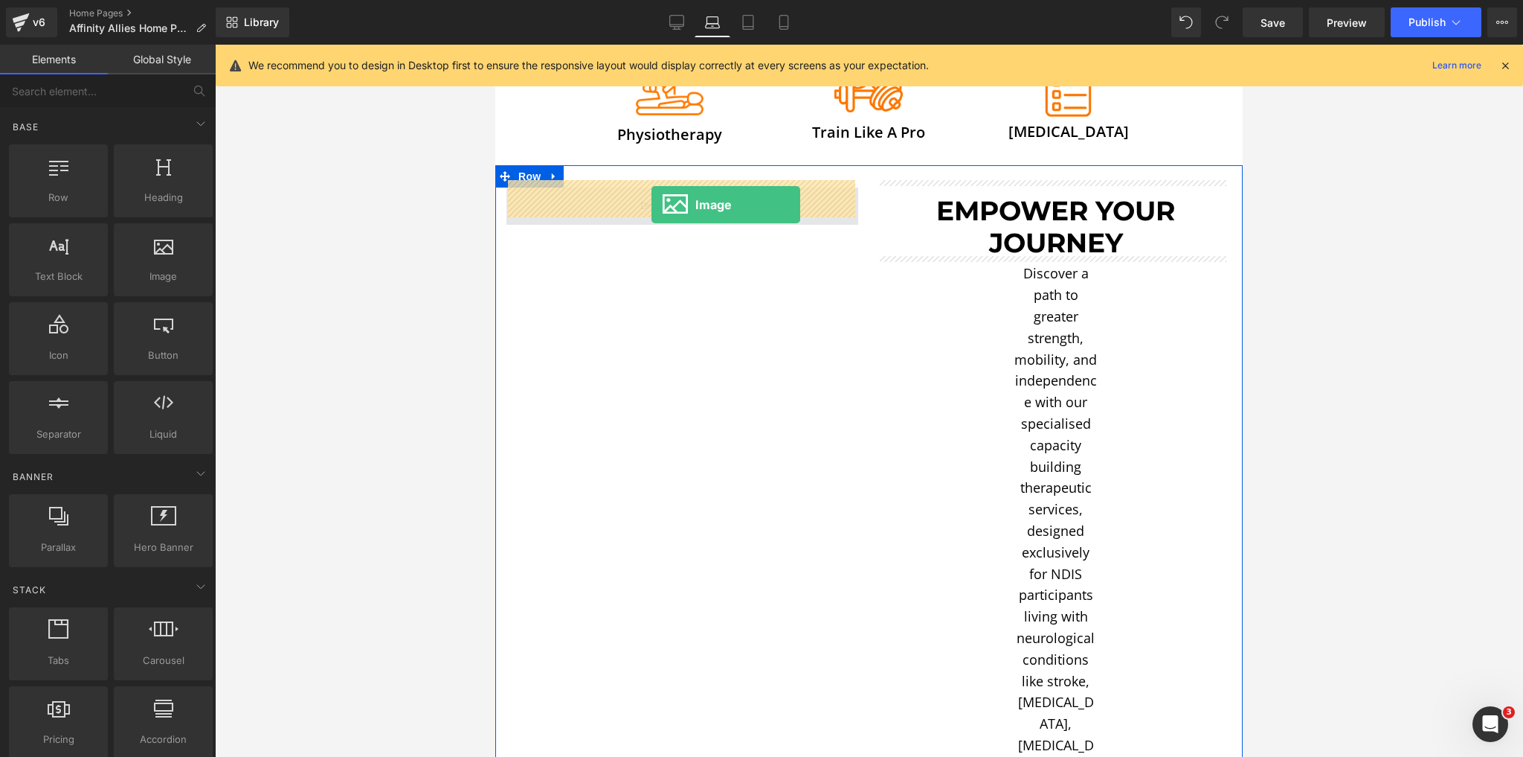
drag, startPoint x: 664, startPoint y: 311, endPoint x: 652, endPoint y: 205, distance: 107.0
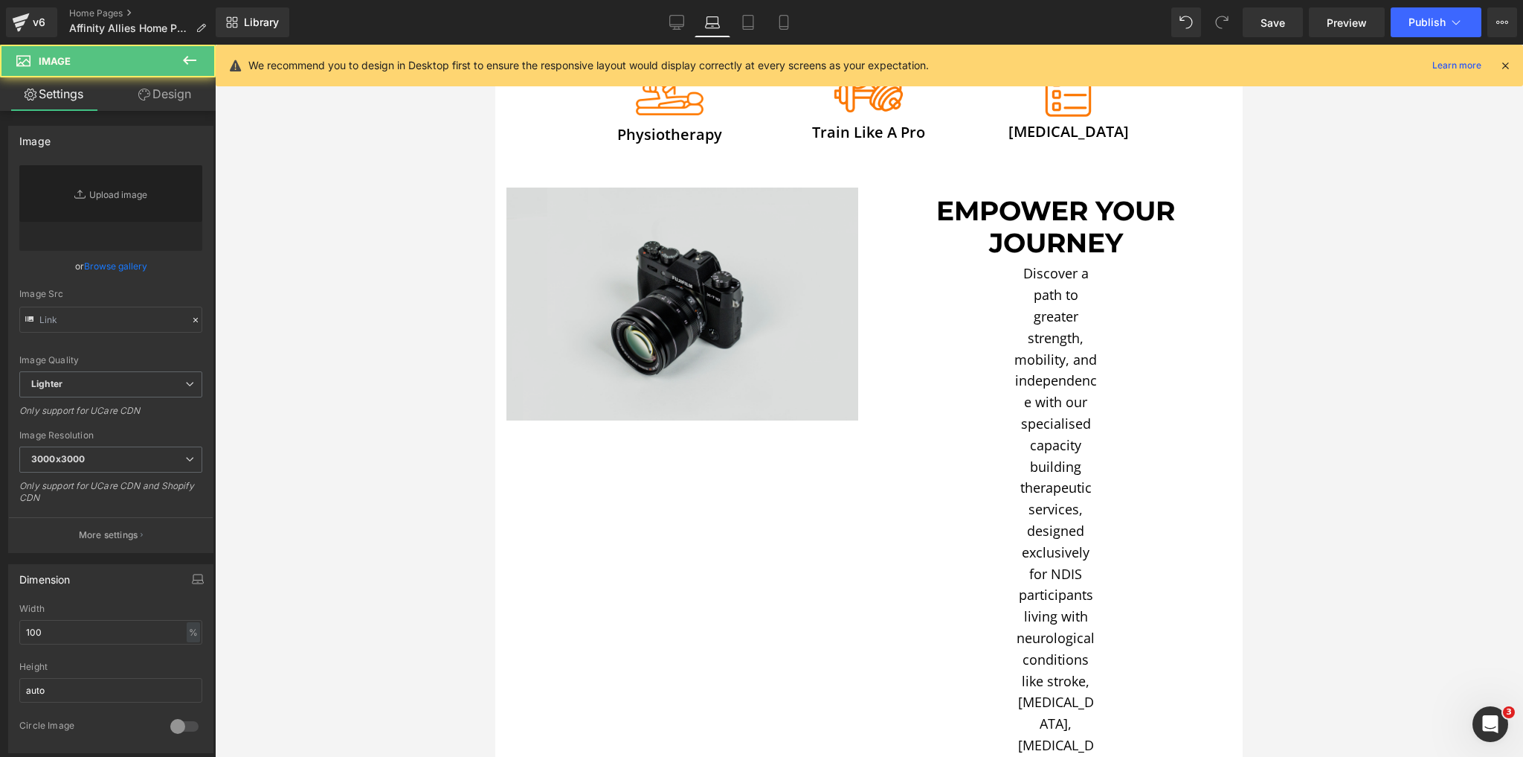
type input "//d1um8515vdn9kb.cloudfront.net/images/parallax.jpg"
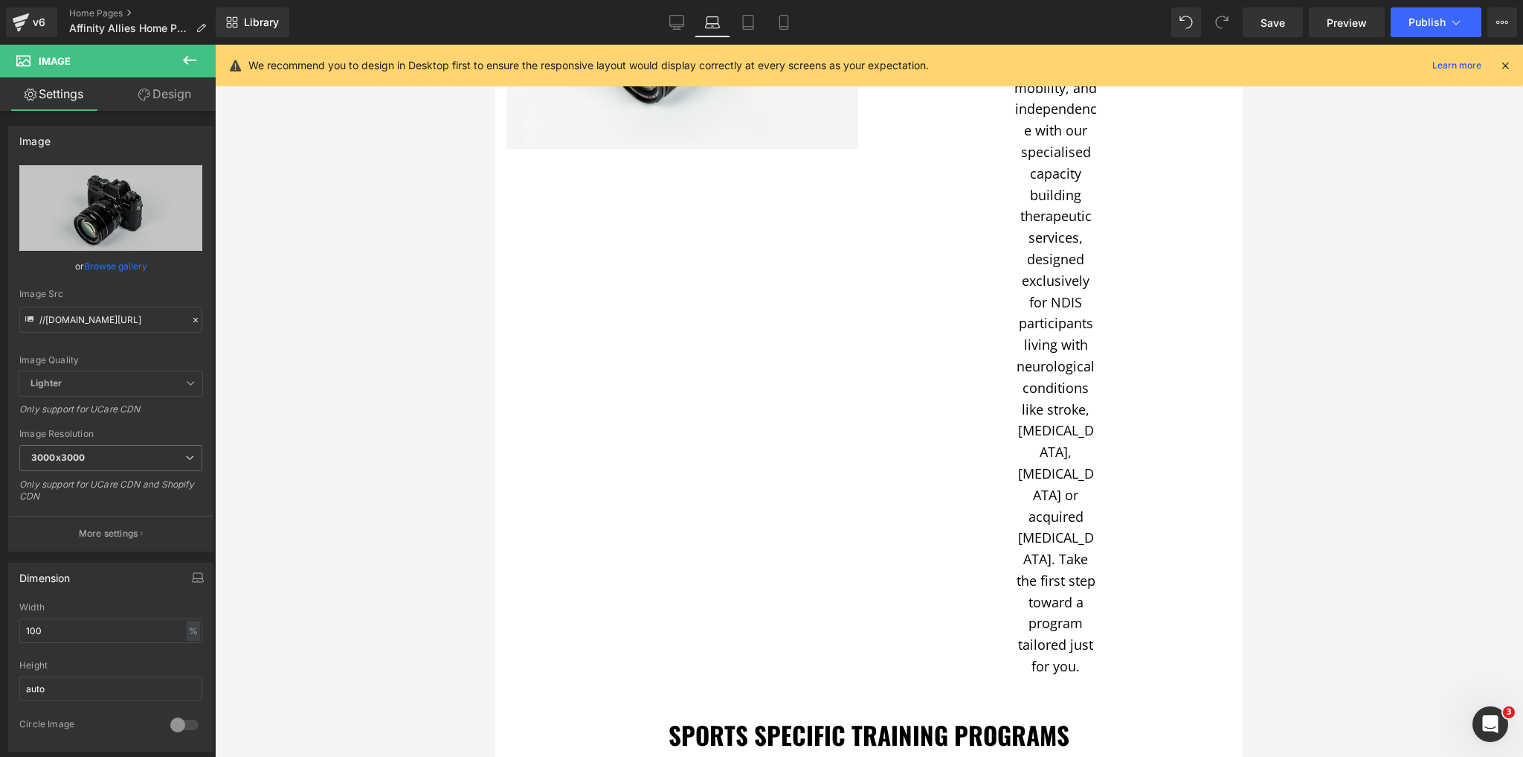
scroll to position [829, 0]
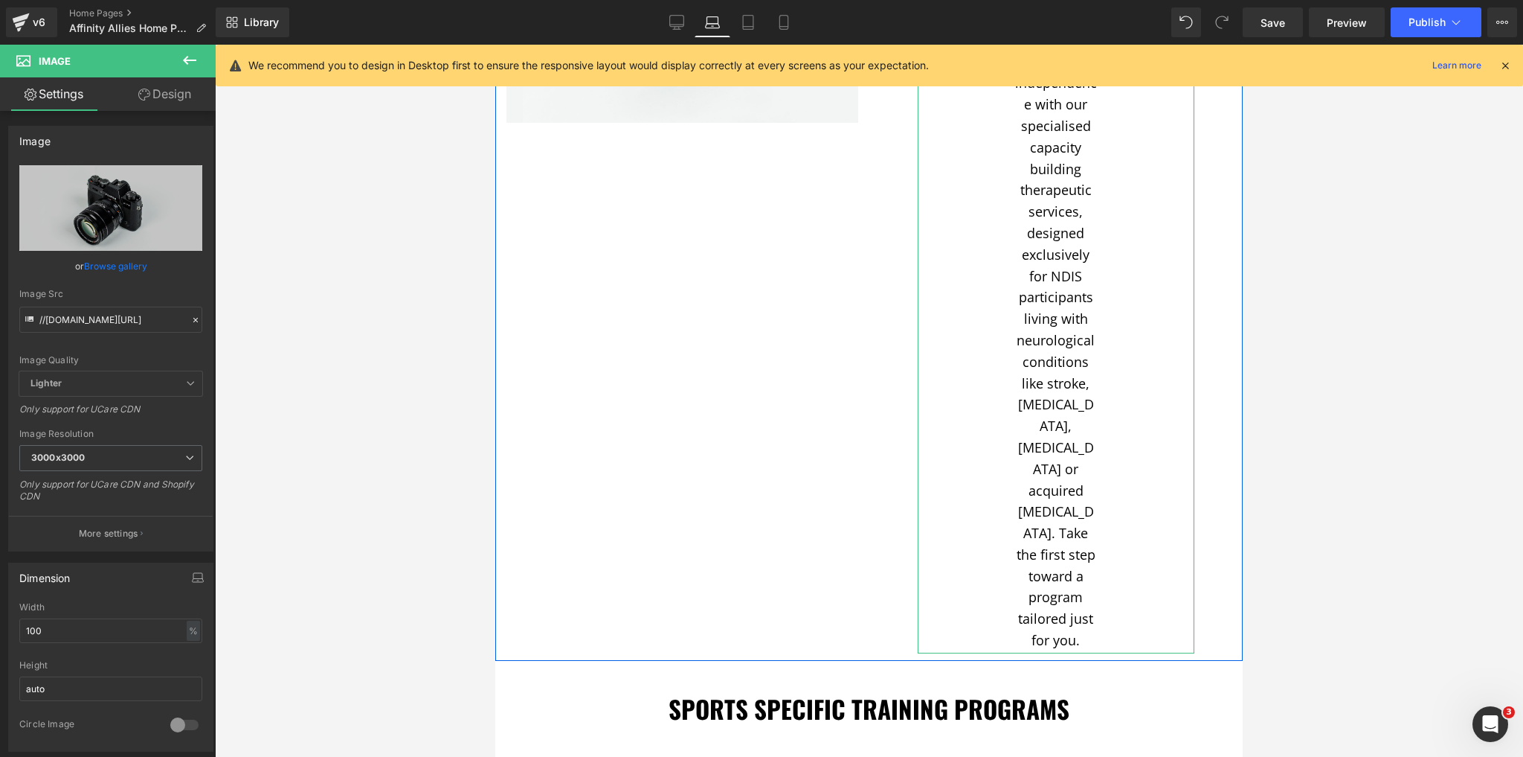
click at [1031, 394] on p "Discover a path to greater strength, mobility, and independence with our specia…" at bounding box center [1057, 308] width 84 height 686
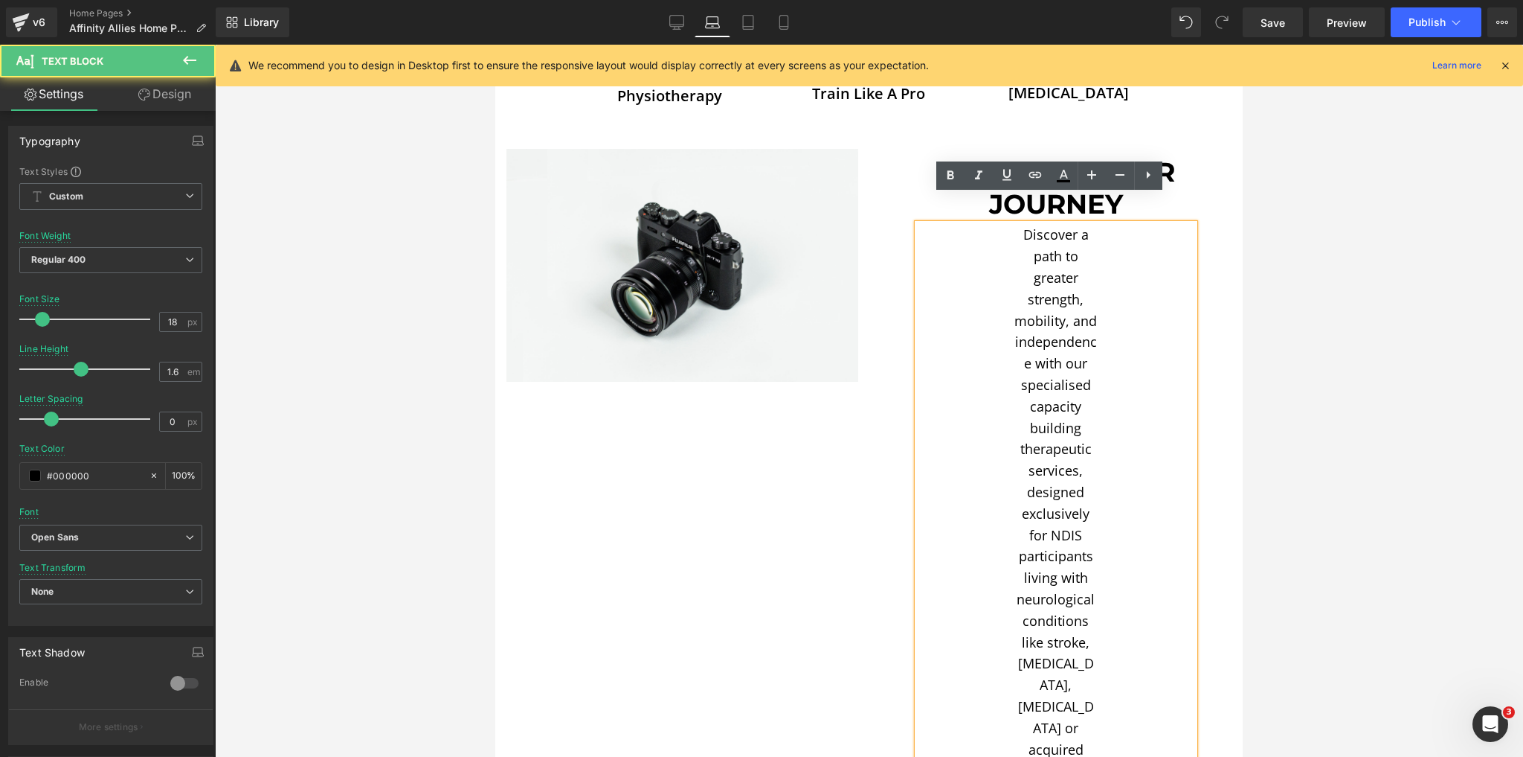
scroll to position [532, 0]
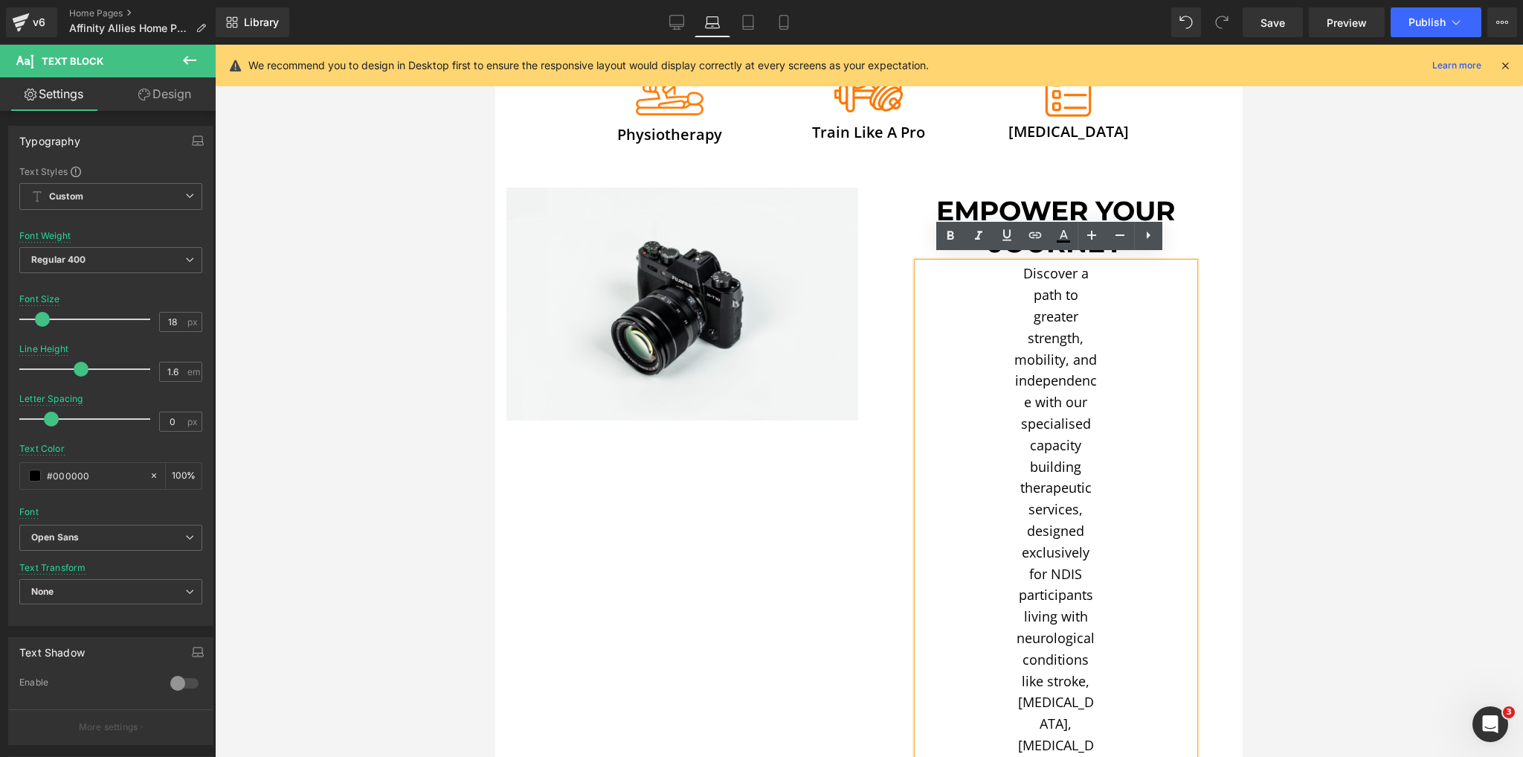
click at [1003, 276] on div "Discover a path to greater strength, mobility, and independence with our specia…" at bounding box center [1056, 607] width 277 height 688
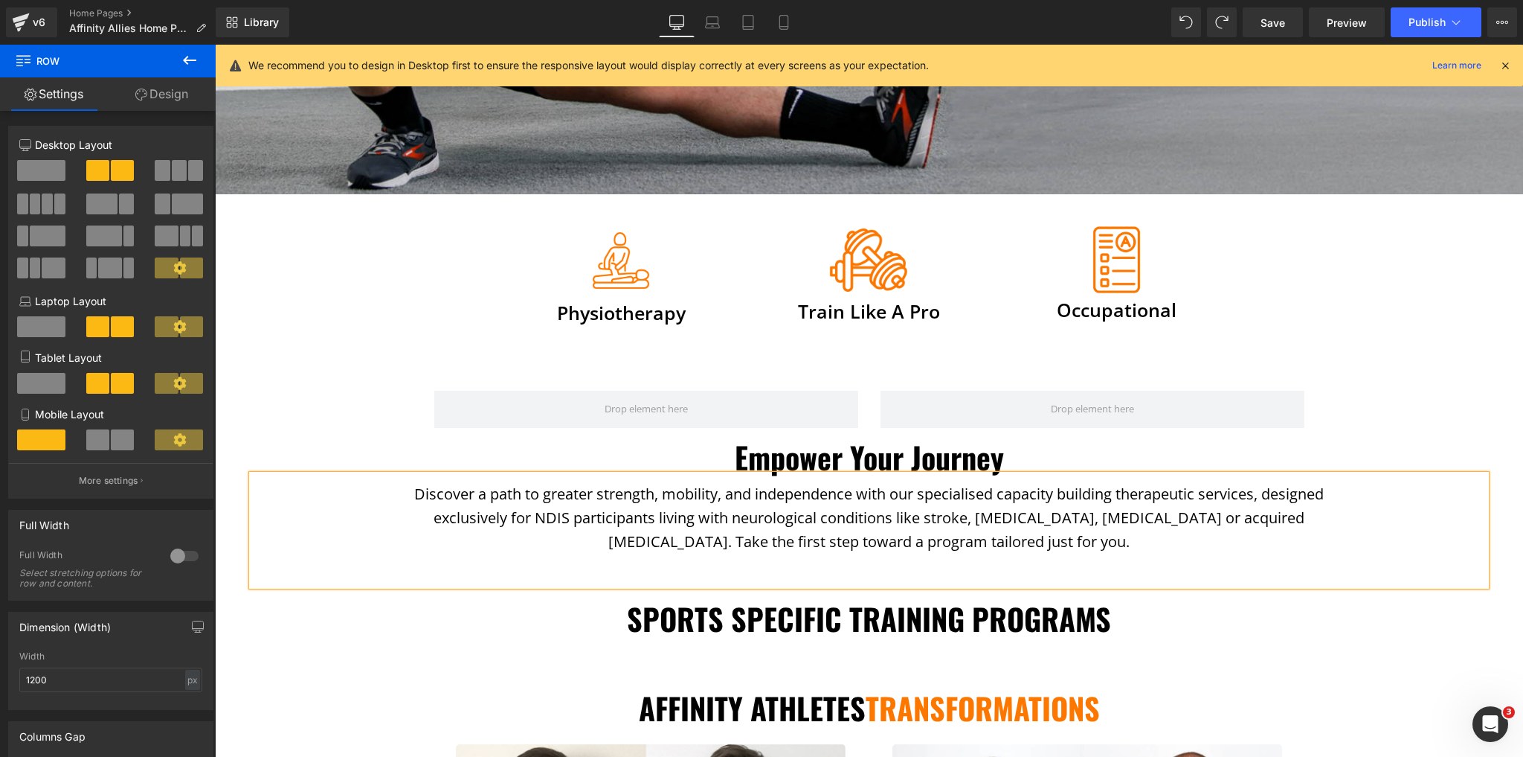
scroll to position [560, 0]
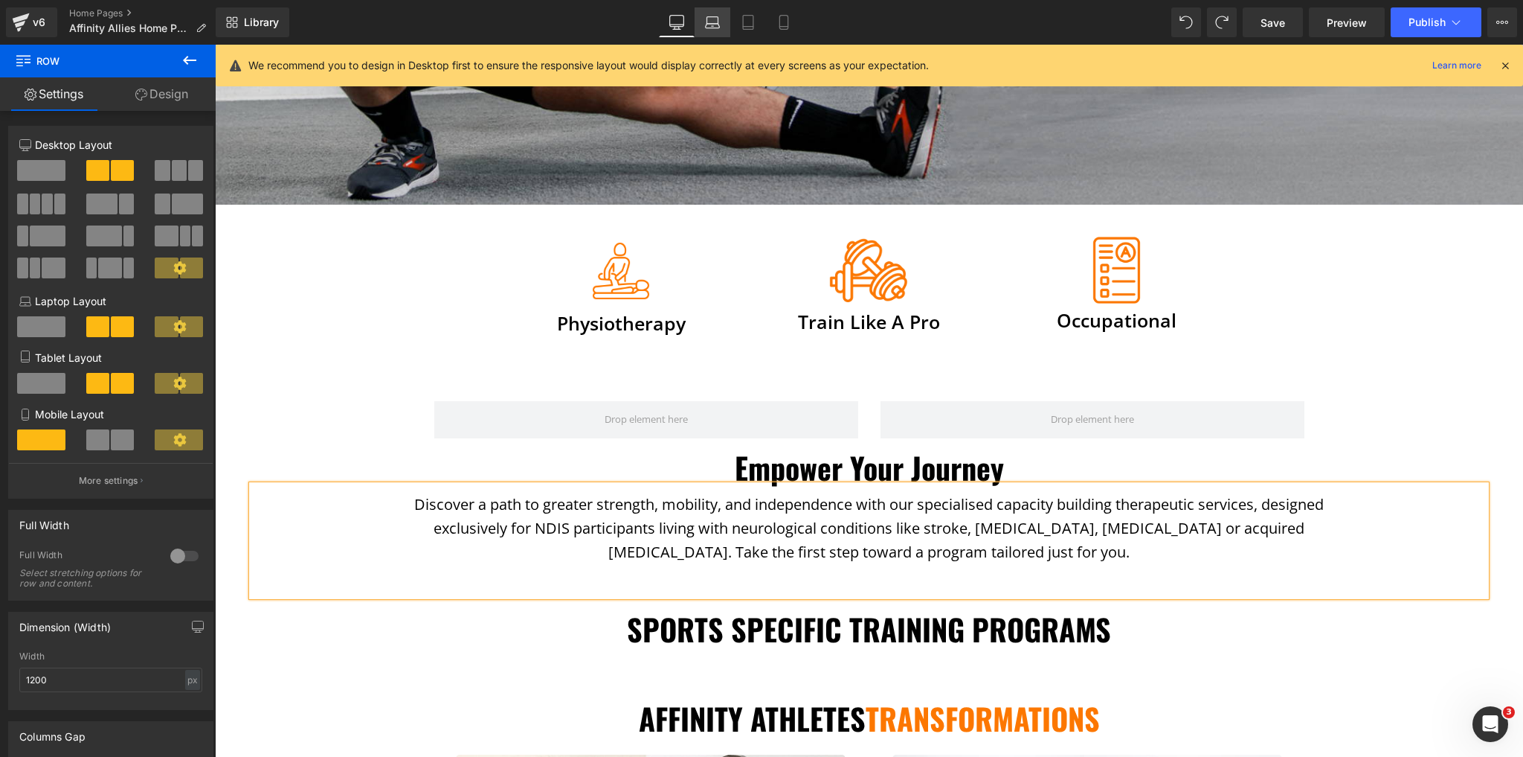
click at [710, 22] on icon at bounding box center [712, 22] width 15 height 15
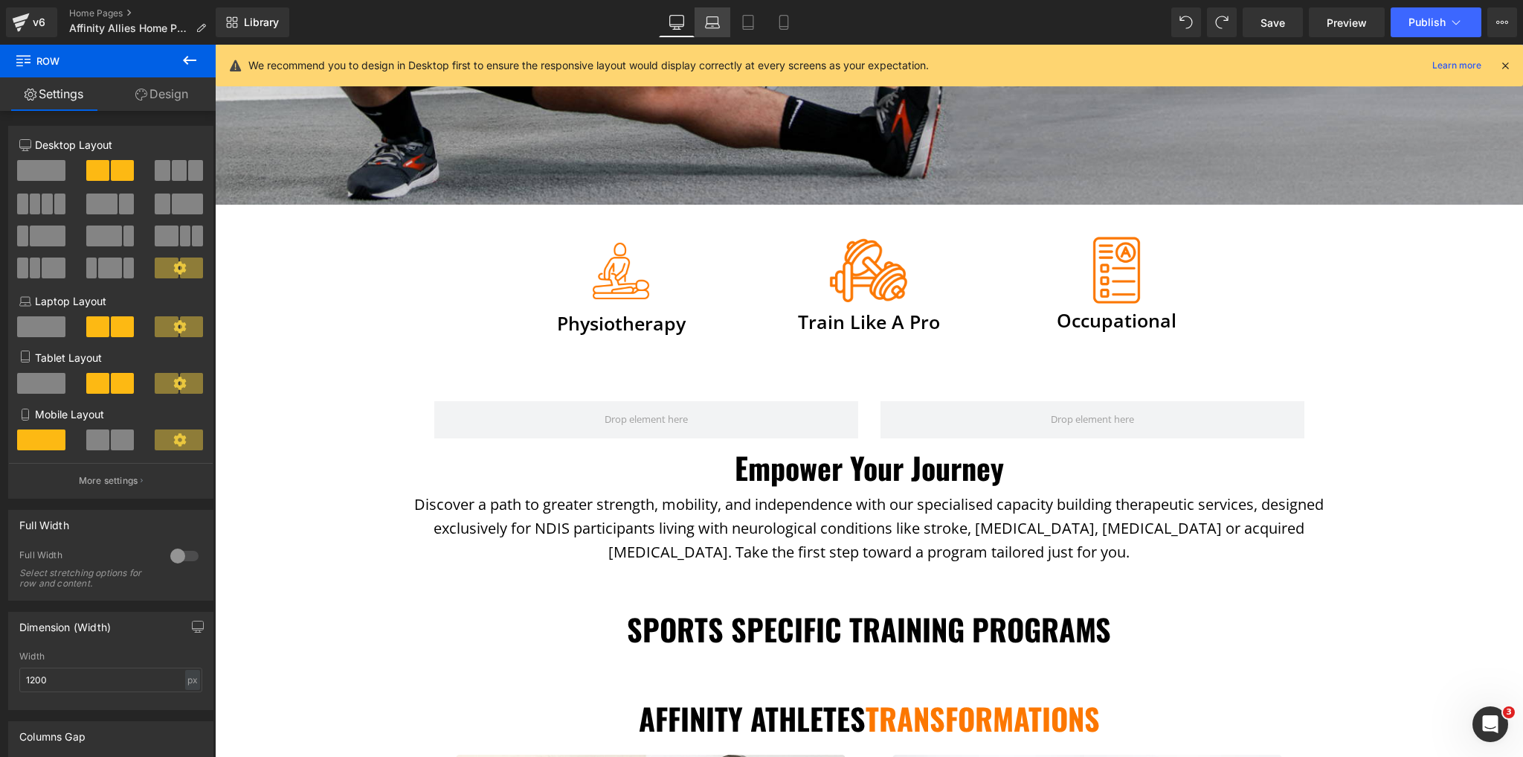
scroll to position [305, 0]
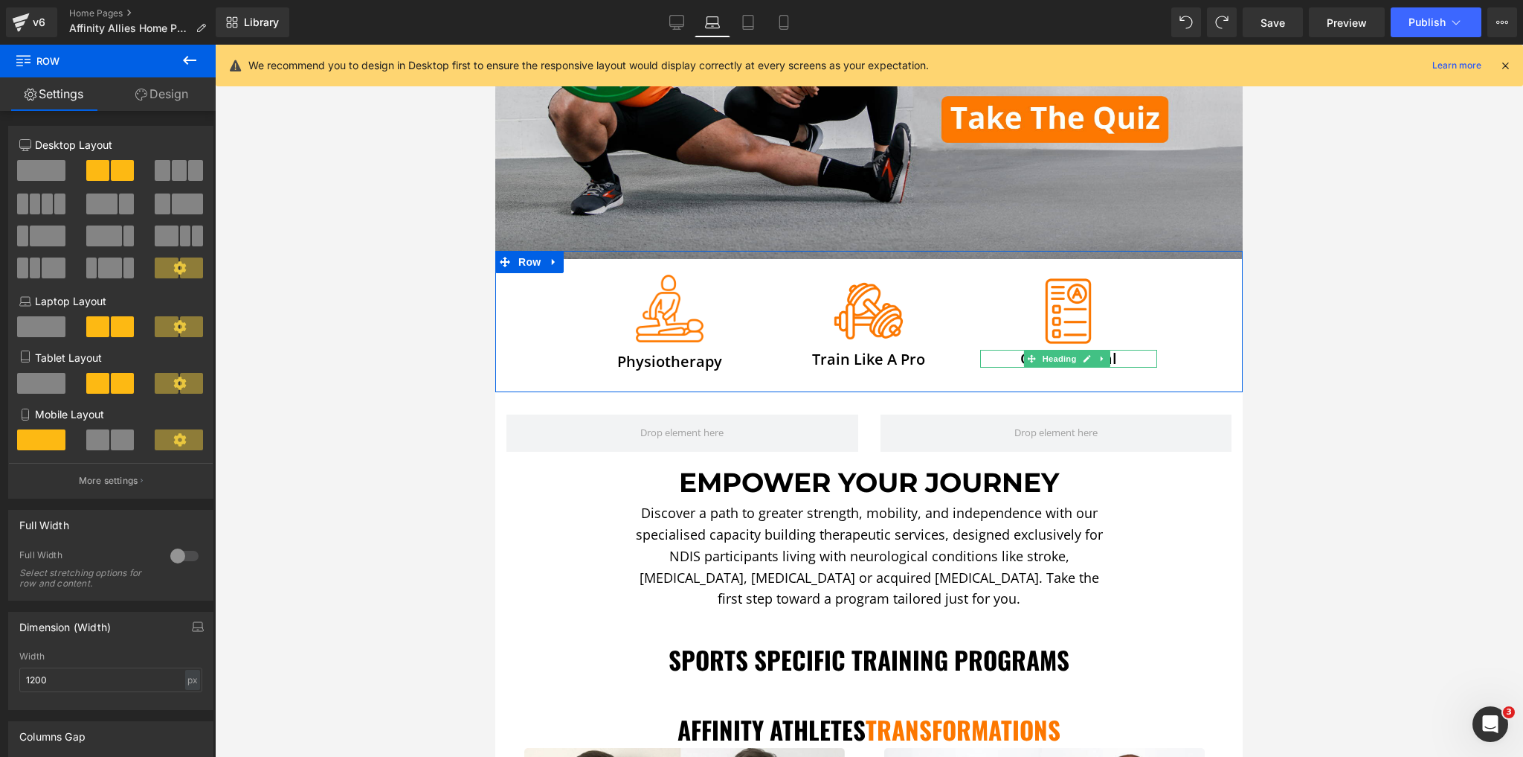
click at [1124, 353] on h3 "Occupational" at bounding box center [1068, 359] width 177 height 18
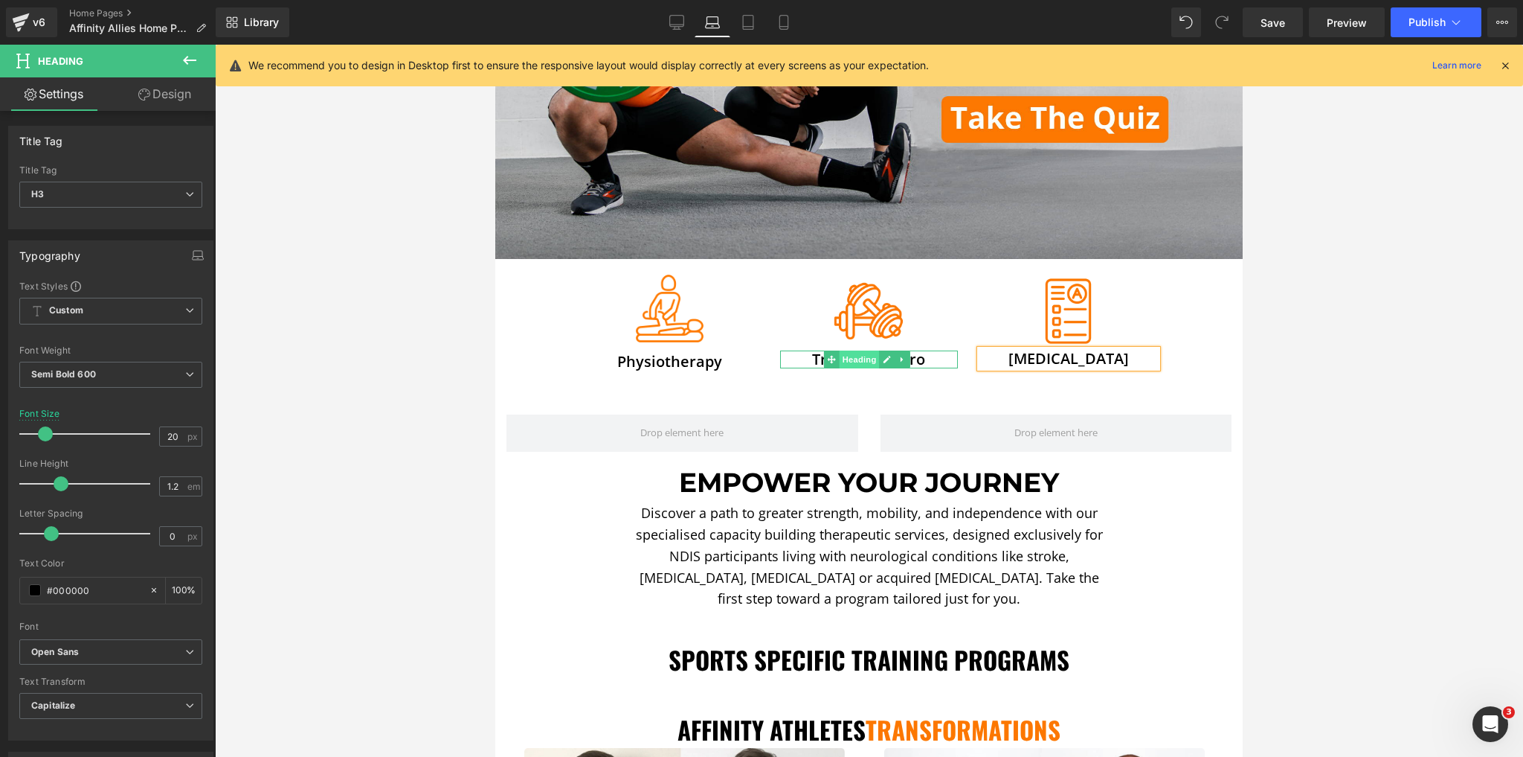
click at [858, 351] on span "Heading" at bounding box center [860, 359] width 40 height 18
click at [812, 353] on h3 "Train Like A Pro" at bounding box center [868, 359] width 177 height 18
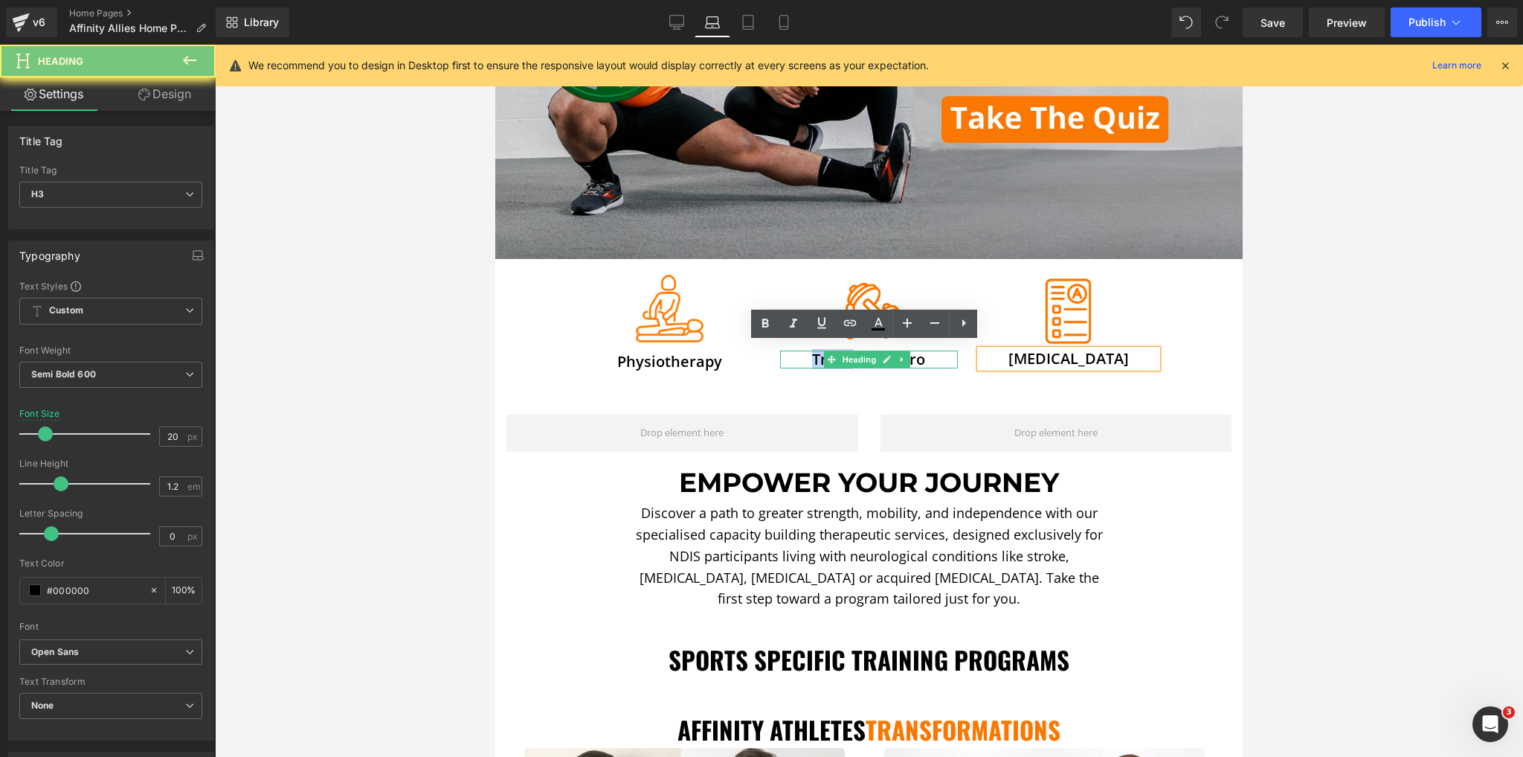
click at [812, 353] on h3 "Train Like A Pro" at bounding box center [868, 359] width 177 height 18
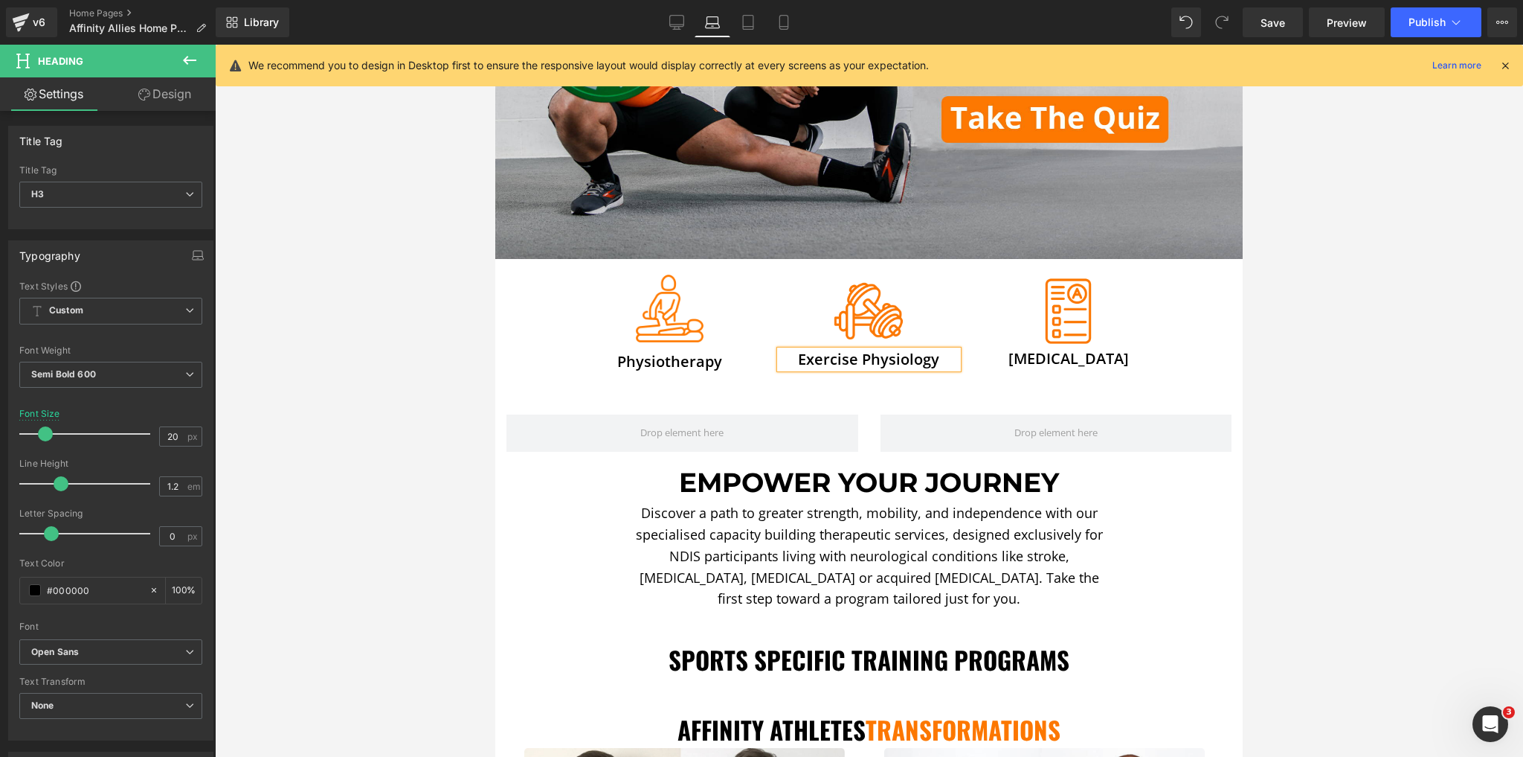
click at [1386, 363] on div at bounding box center [869, 401] width 1308 height 712
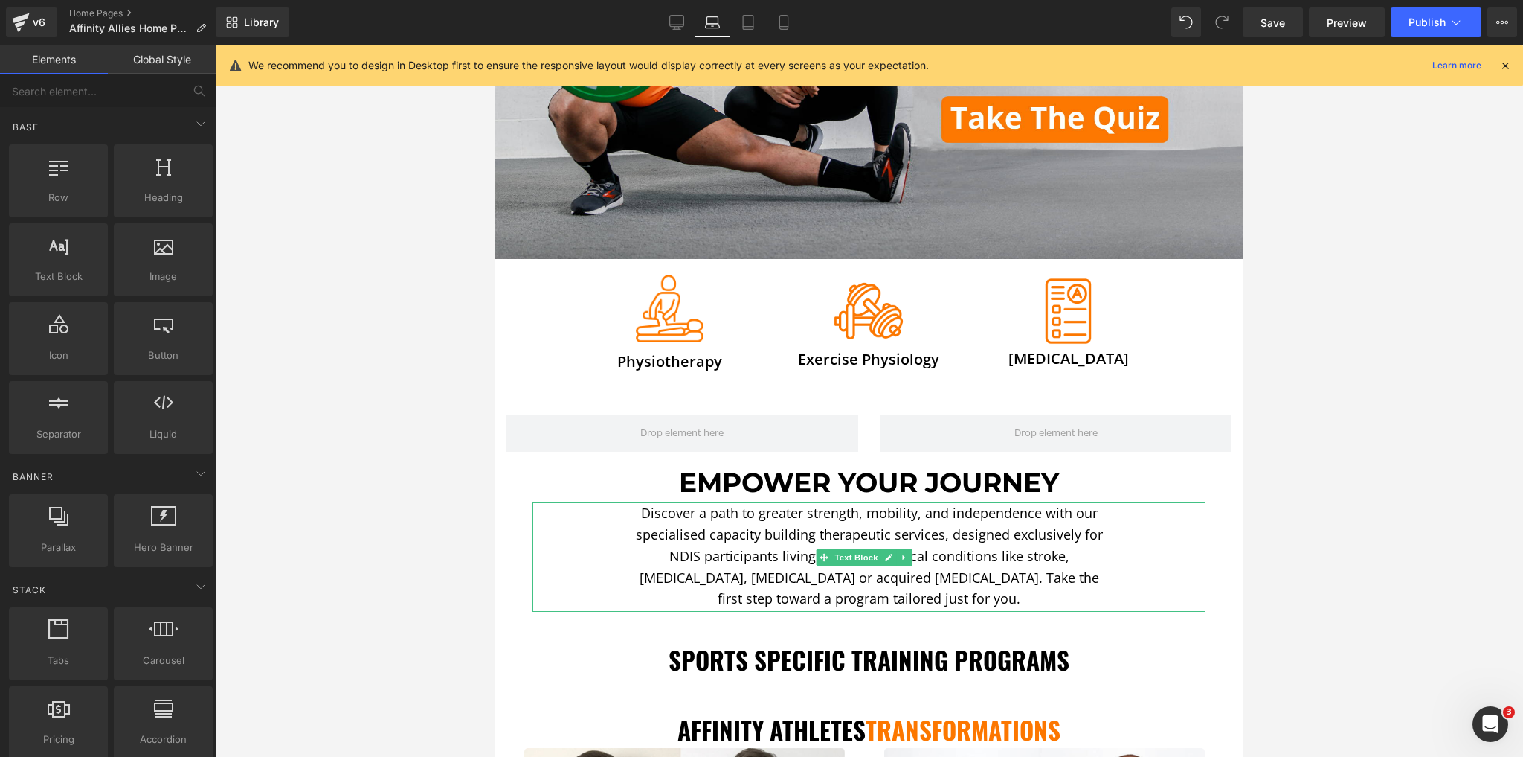
scroll to position [364, 0]
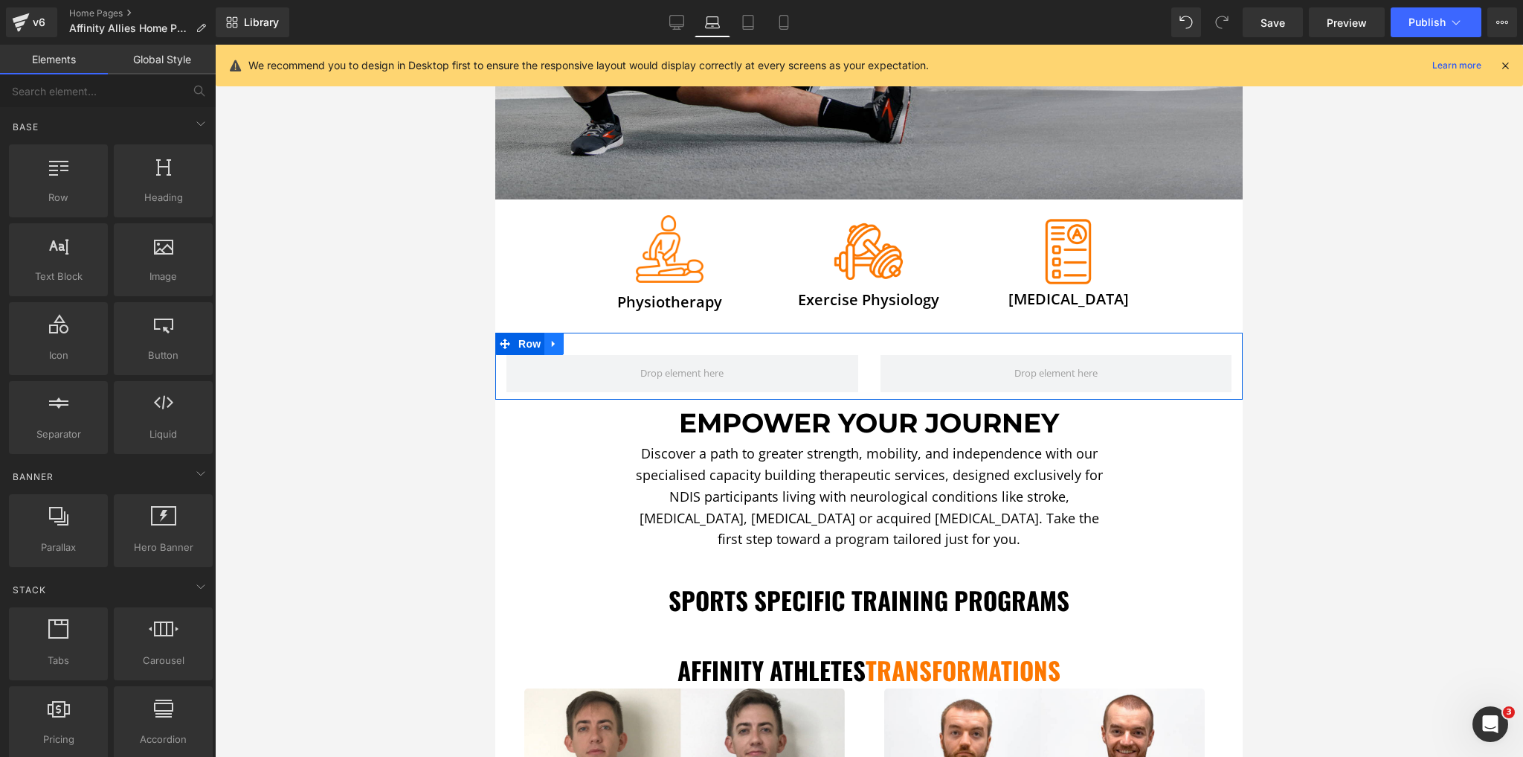
click at [550, 338] on icon at bounding box center [554, 343] width 10 height 11
click at [588, 338] on icon at bounding box center [593, 343] width 10 height 10
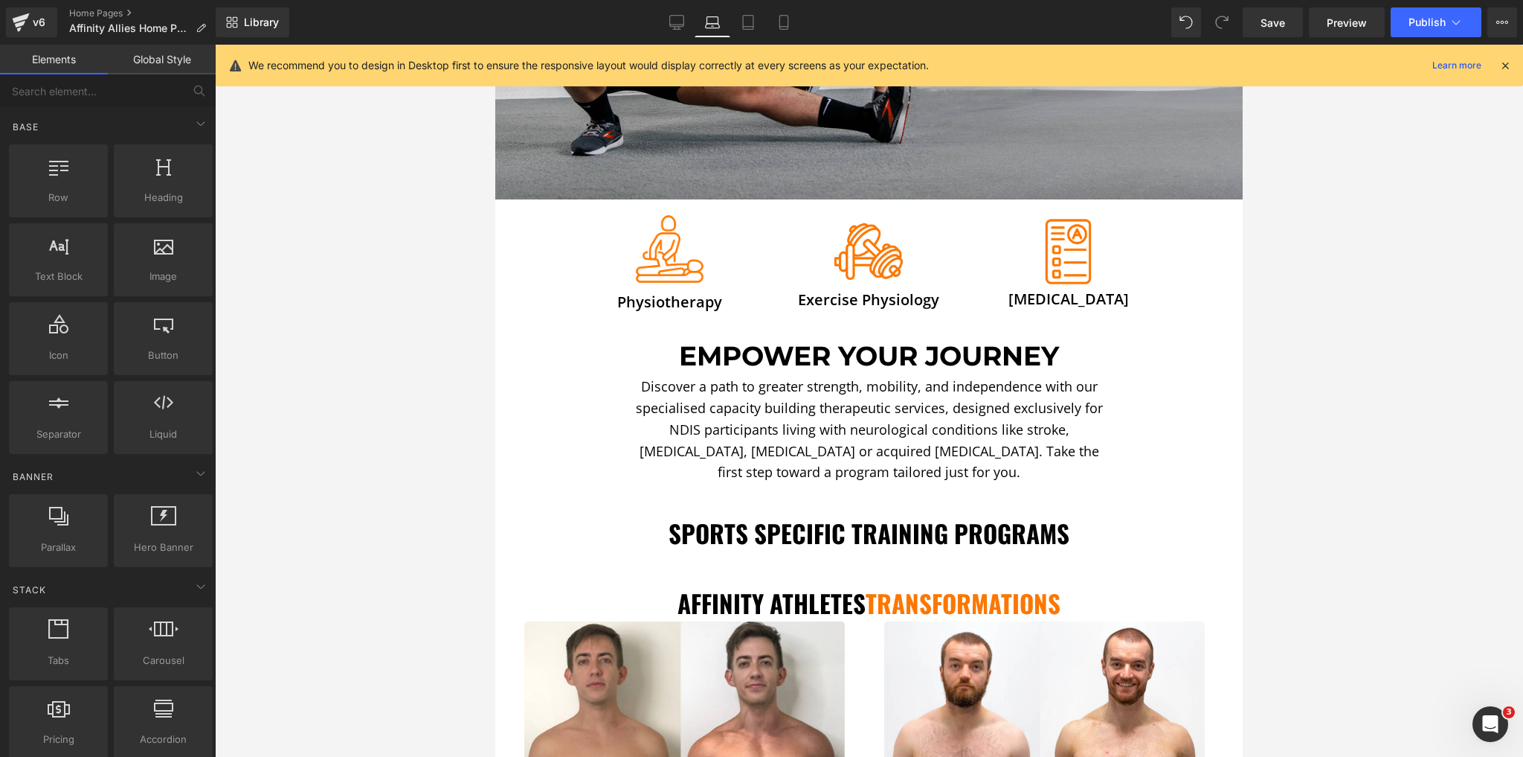
click at [772, 518] on h1 "Sports Specific Training Programs" at bounding box center [869, 533] width 748 height 30
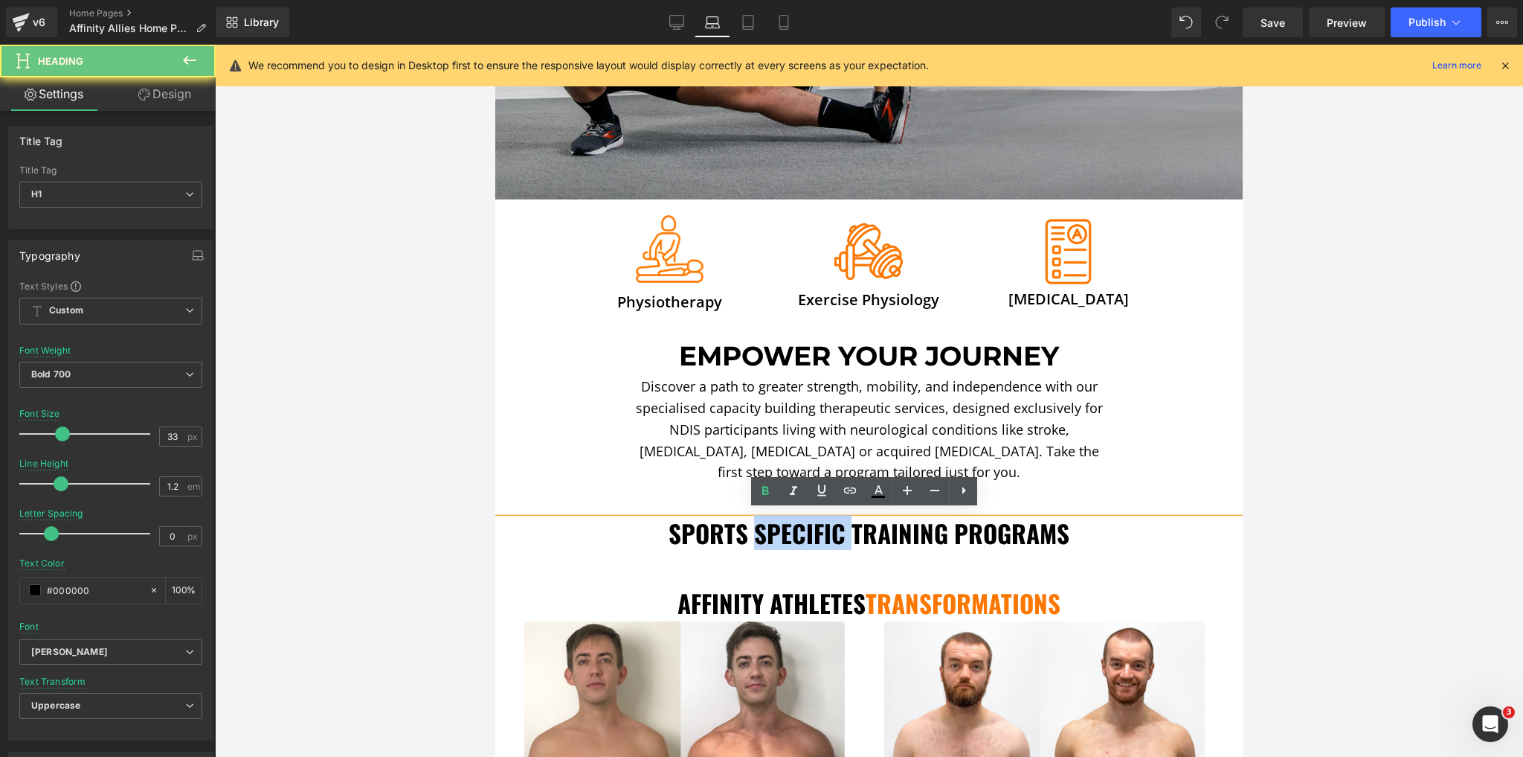
click at [772, 518] on h1 "Sports Specific Training Programs" at bounding box center [869, 533] width 748 height 30
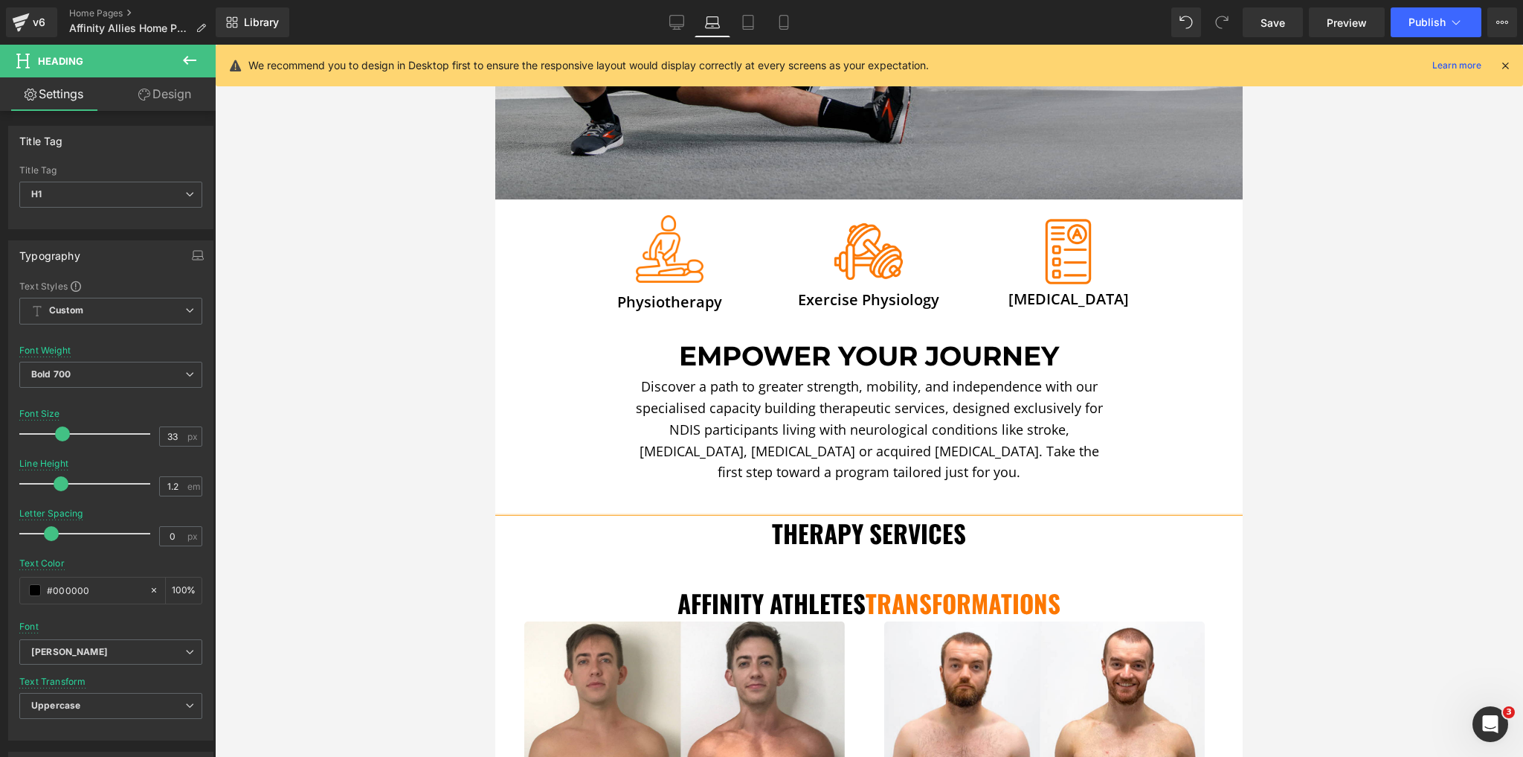
click at [851, 529] on h1 "Therapy Services" at bounding box center [869, 533] width 748 height 30
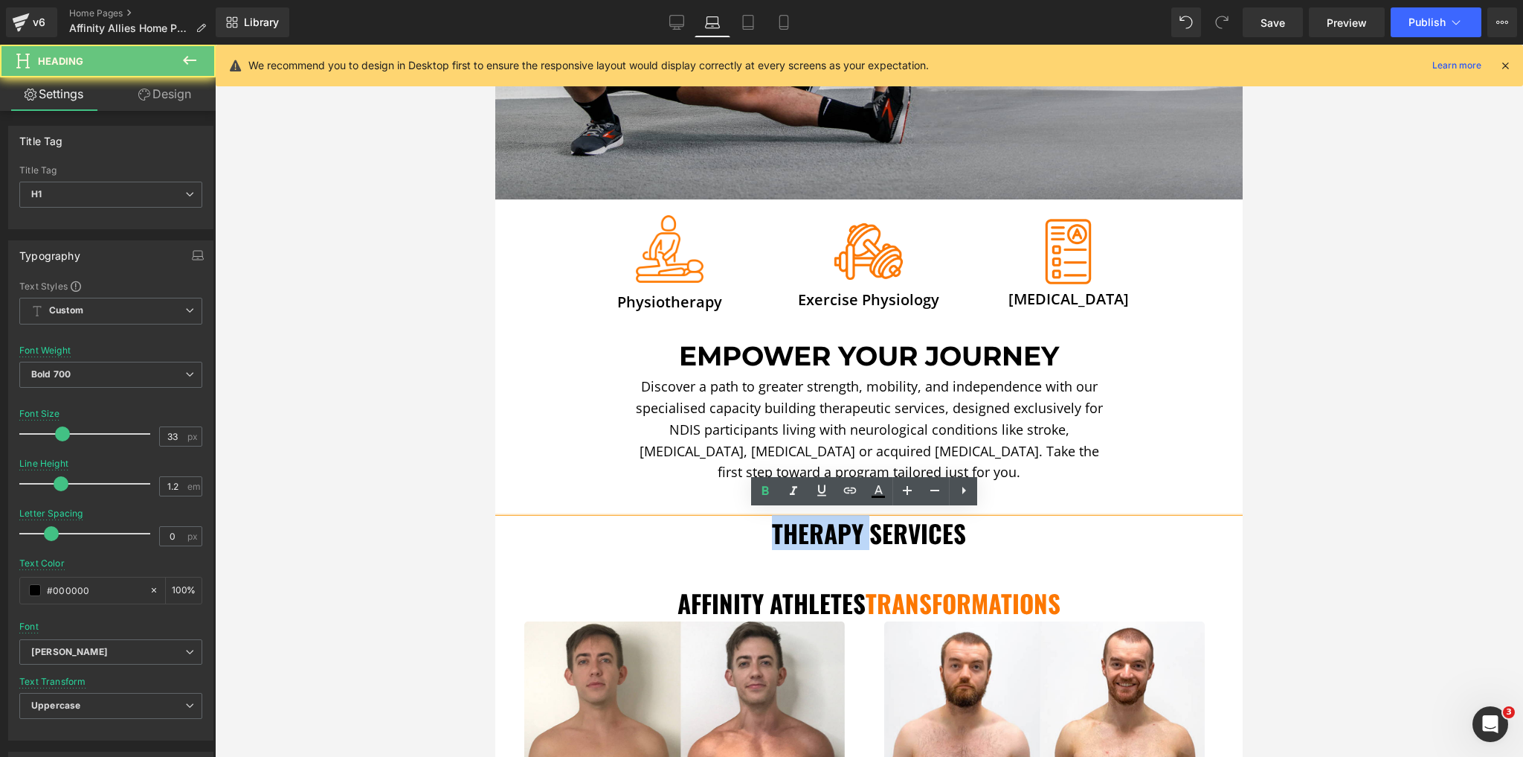
click at [851, 529] on h1 "Therapy Services" at bounding box center [869, 533] width 748 height 30
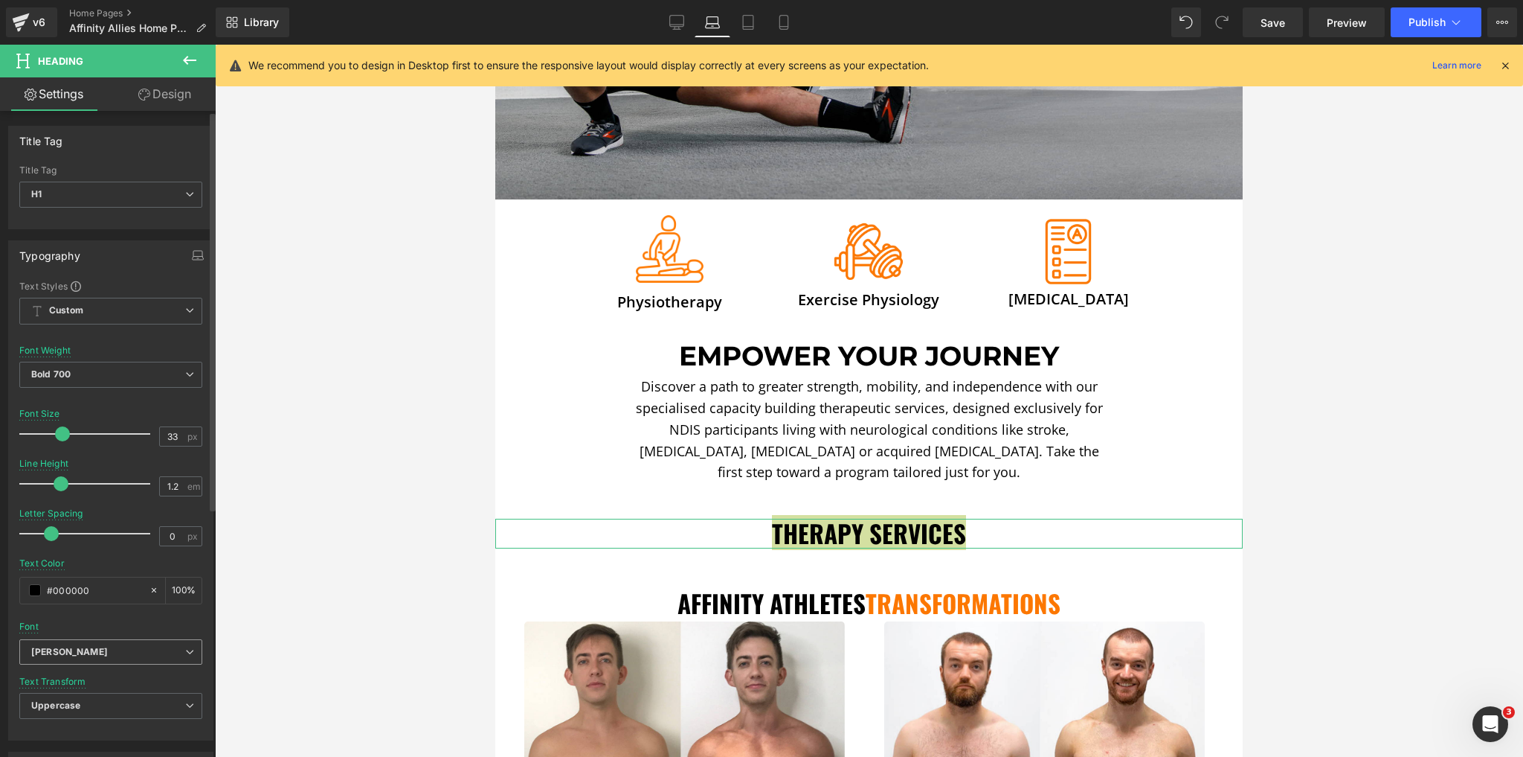
click at [74, 661] on span "[PERSON_NAME]" at bounding box center [110, 652] width 183 height 26
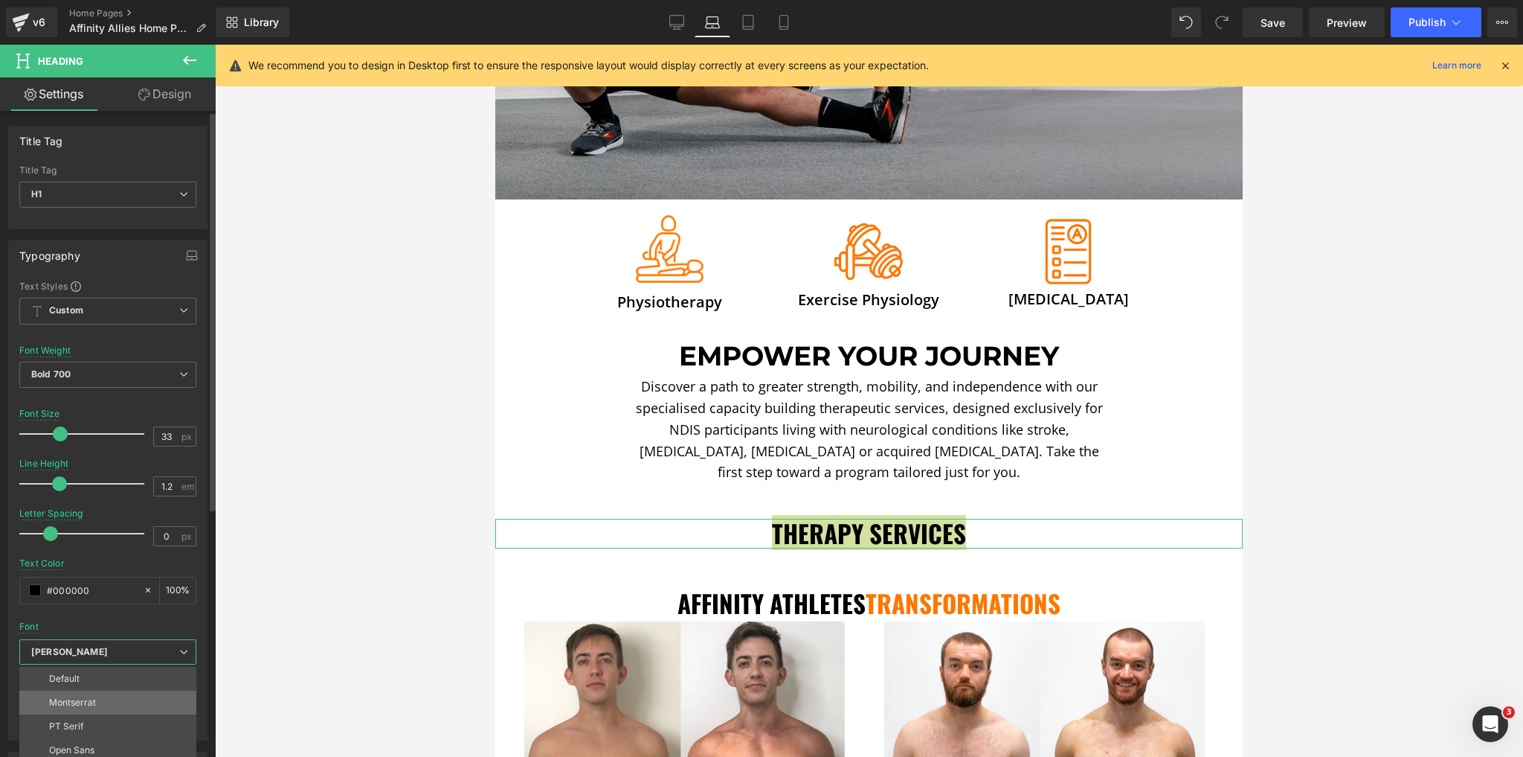
click at [86, 702] on p "Montserrat" at bounding box center [72, 702] width 47 height 10
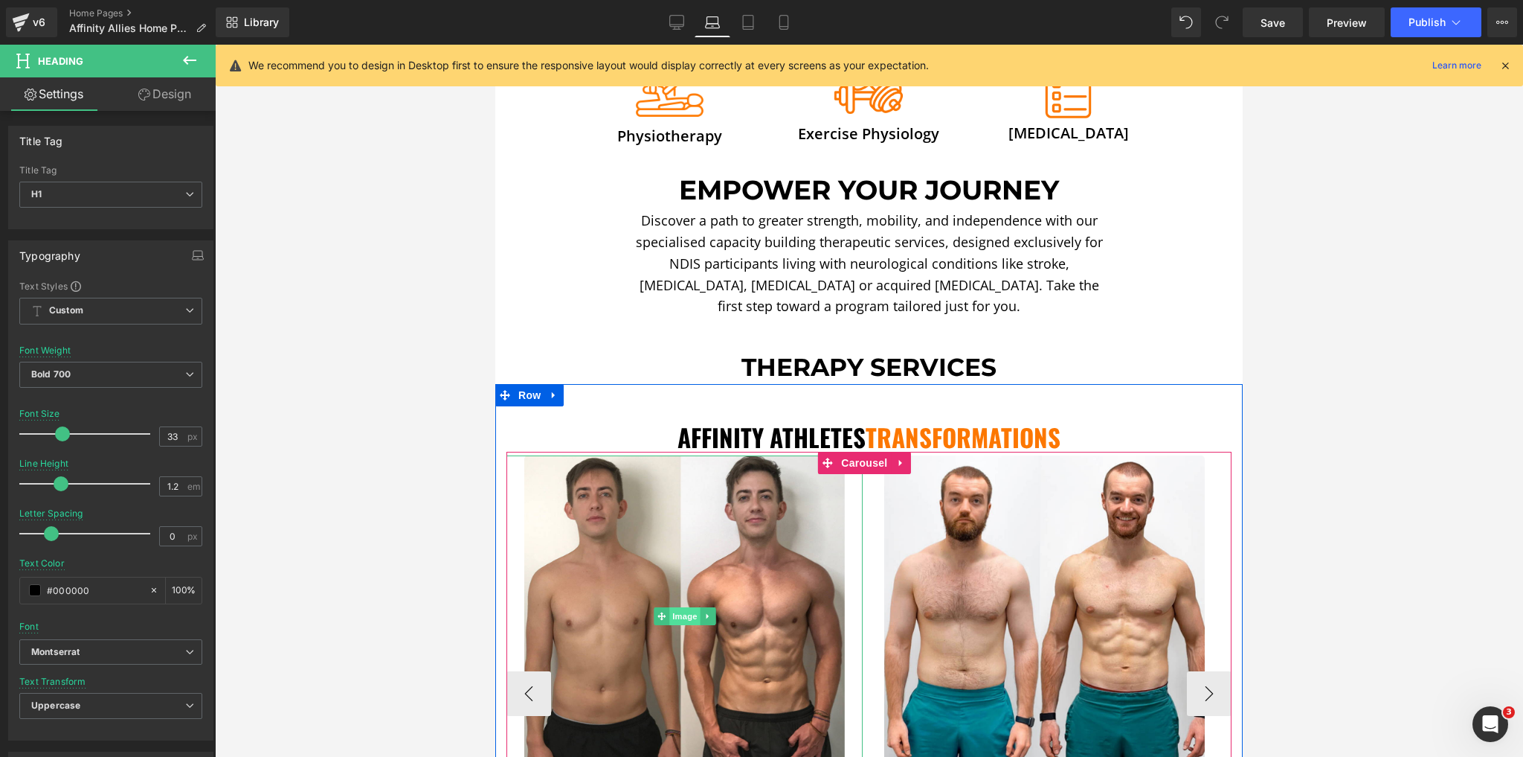
scroll to position [543, 0]
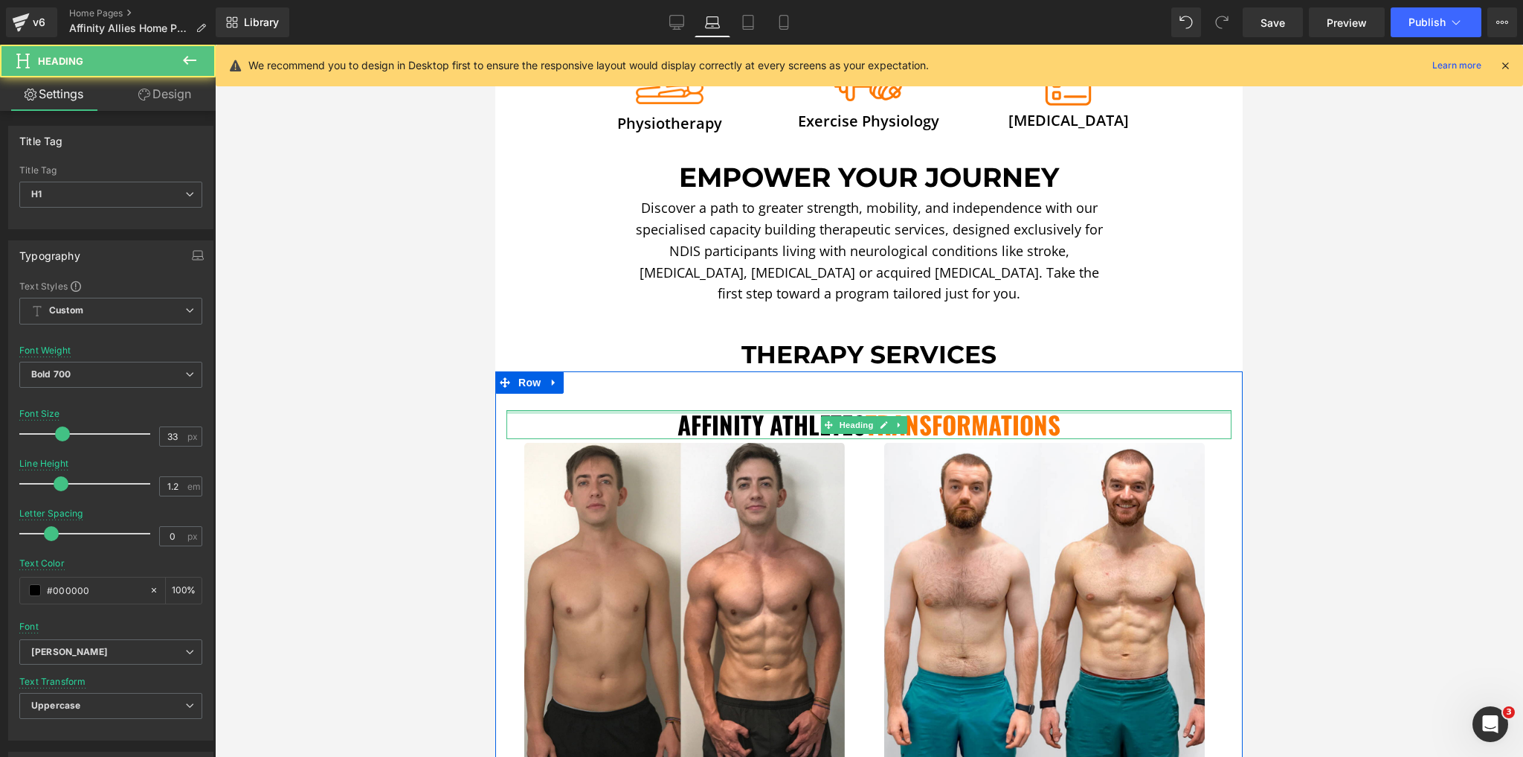
click at [733, 410] on div at bounding box center [869, 412] width 725 height 4
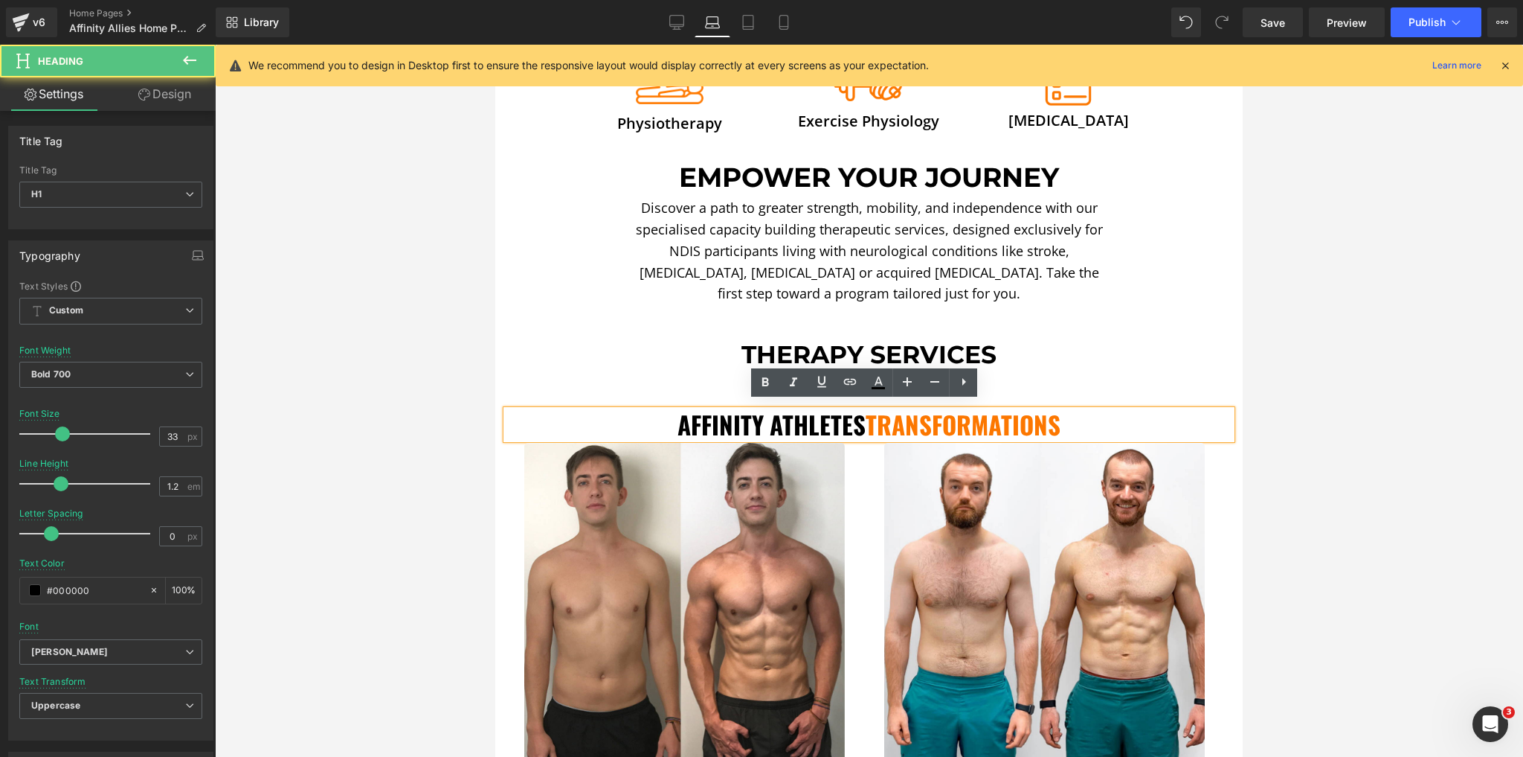
click at [730, 414] on h1 "Affinity Athletes Transformations" at bounding box center [869, 425] width 725 height 30
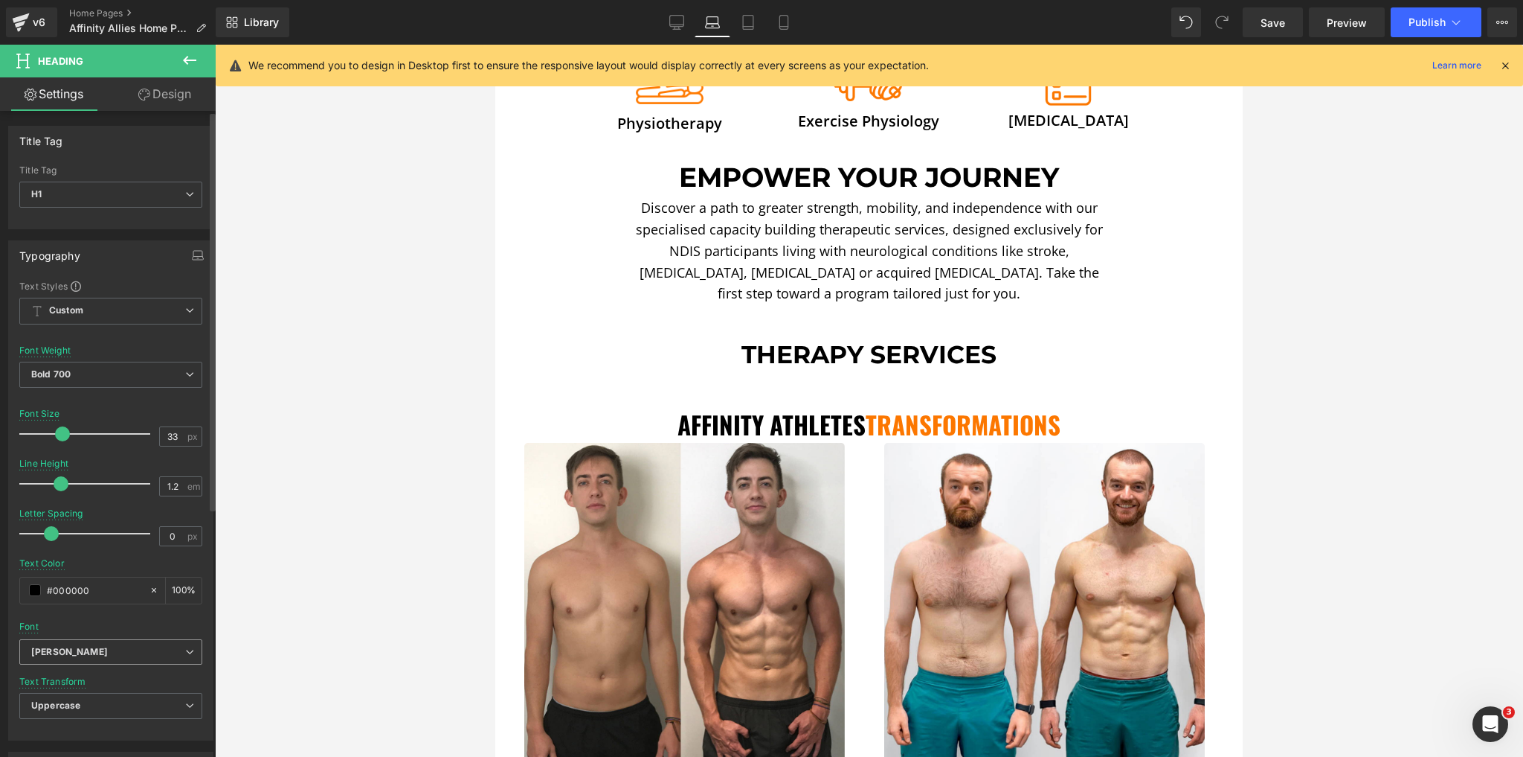
click at [135, 646] on b "[PERSON_NAME]" at bounding box center [108, 652] width 154 height 13
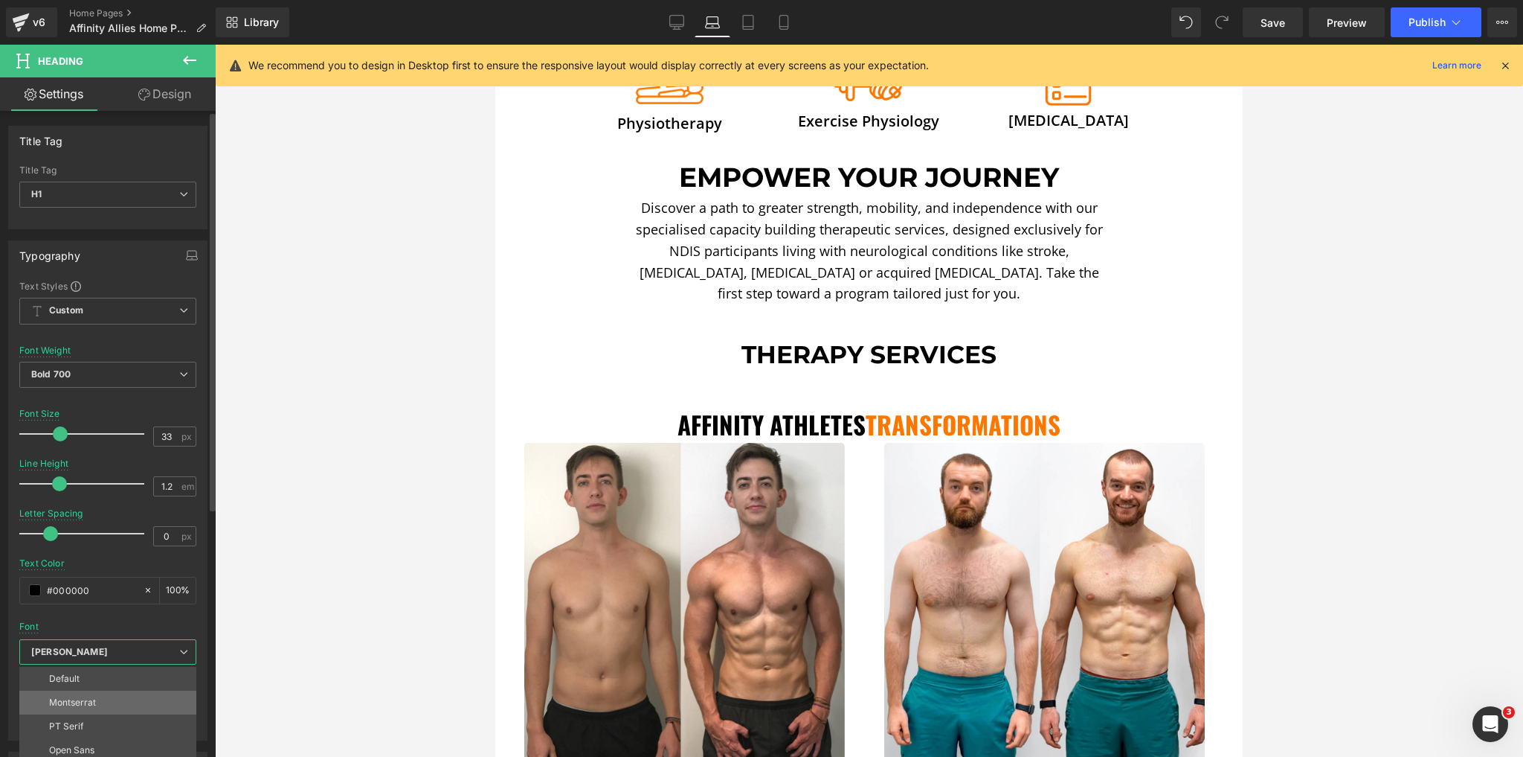
click at [121, 700] on li "Montserrat" at bounding box center [111, 702] width 184 height 24
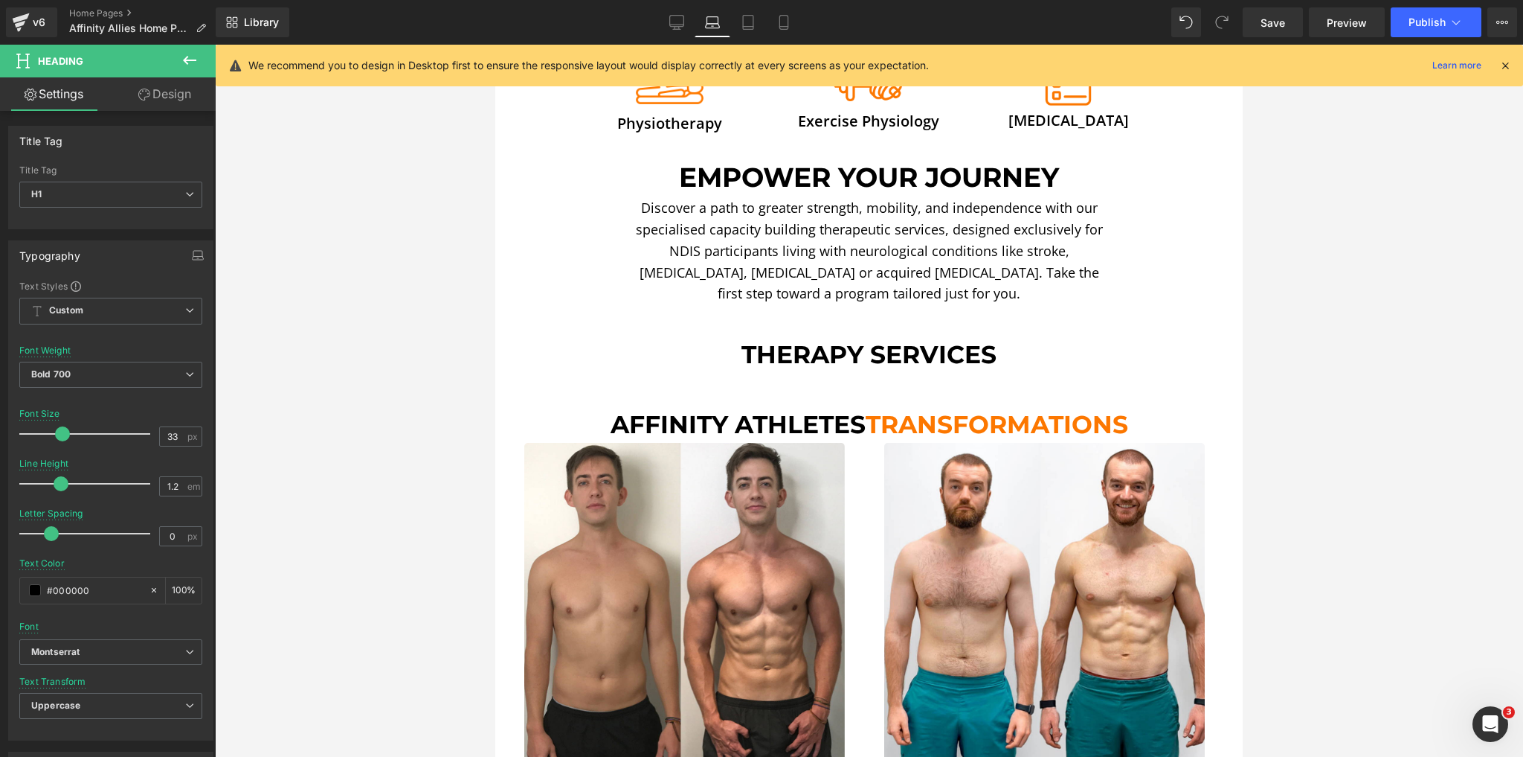
click at [420, 526] on div at bounding box center [869, 401] width 1308 height 712
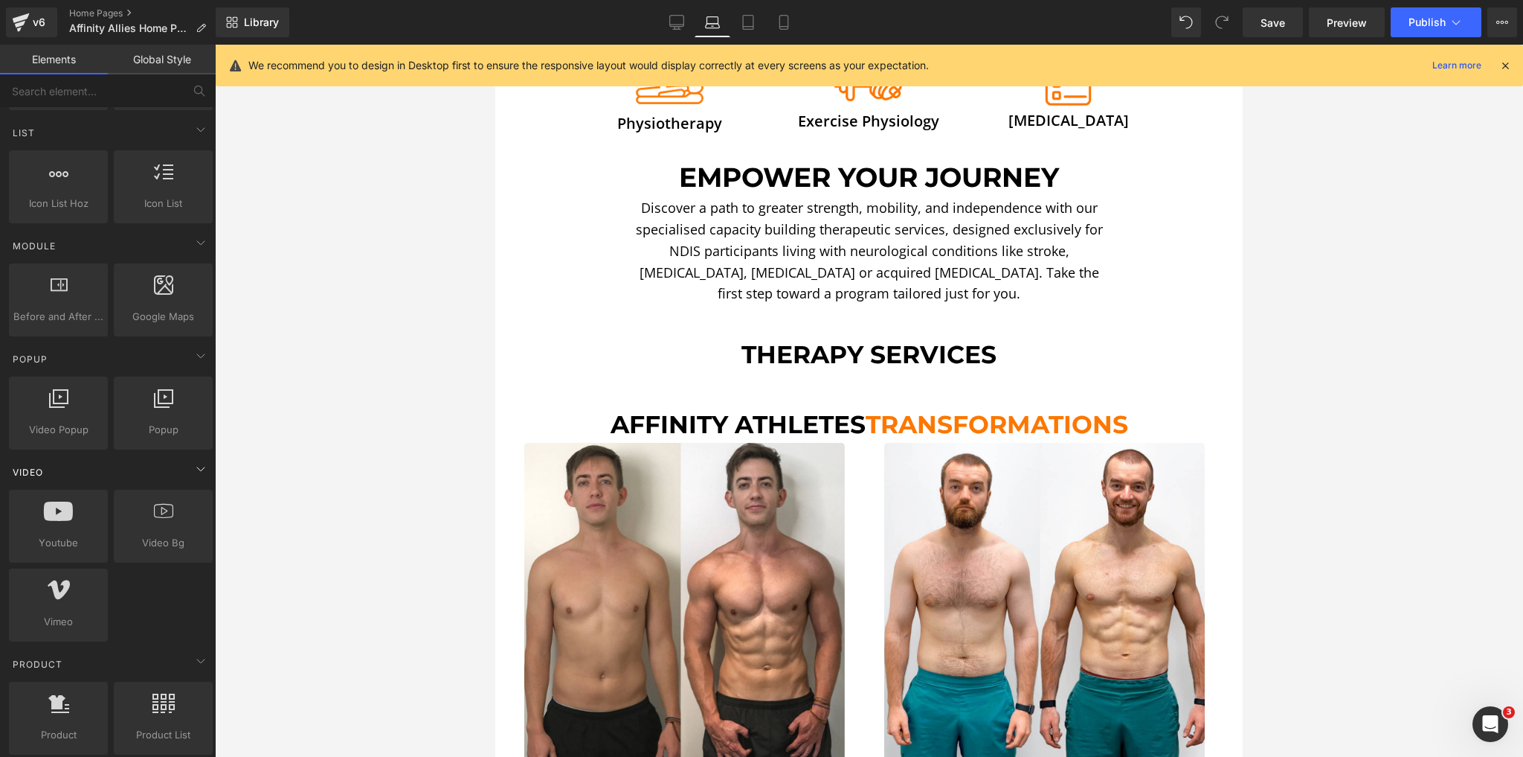
scroll to position [774, 0]
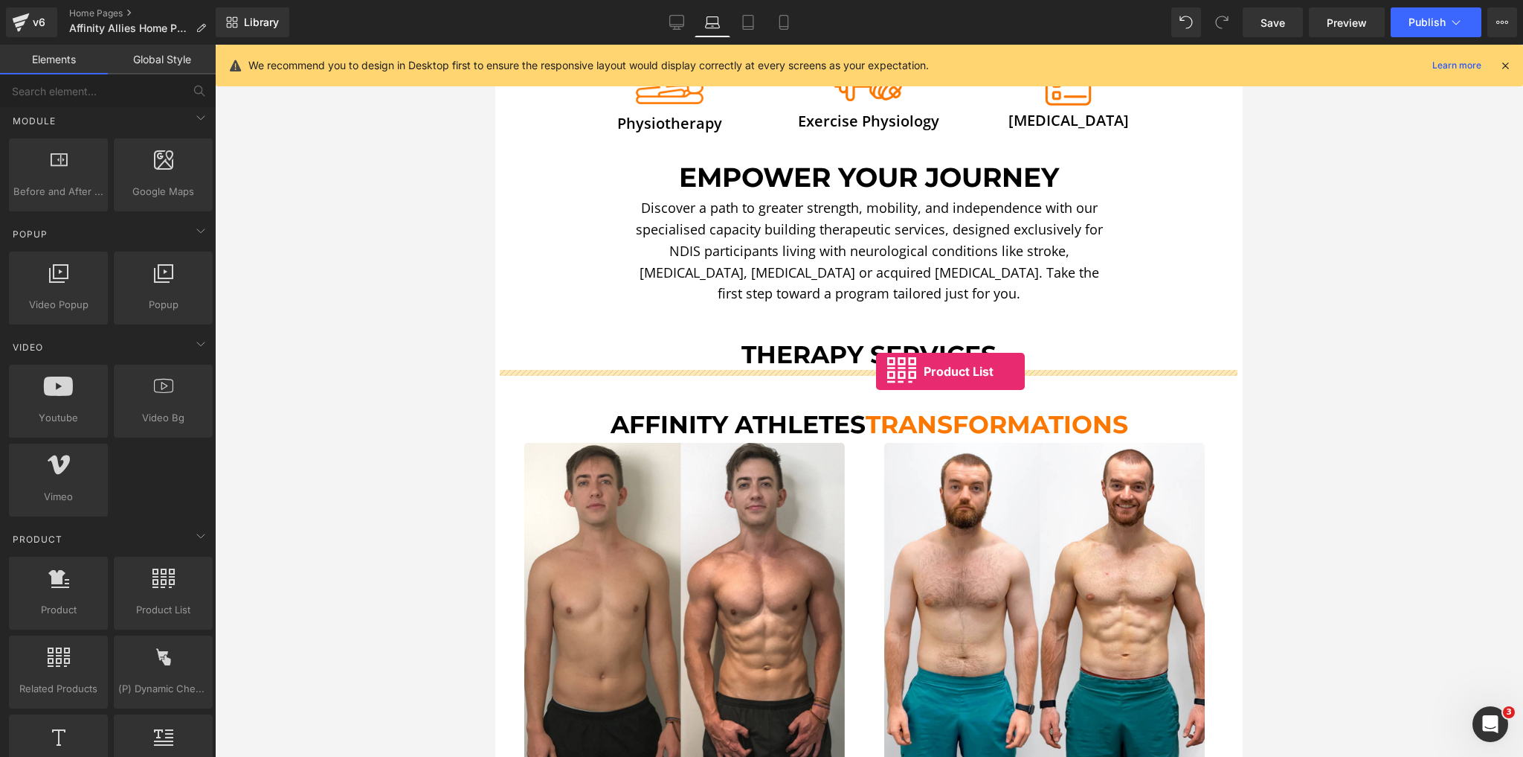
drag, startPoint x: 679, startPoint y: 647, endPoint x: 876, endPoint y: 371, distance: 339.1
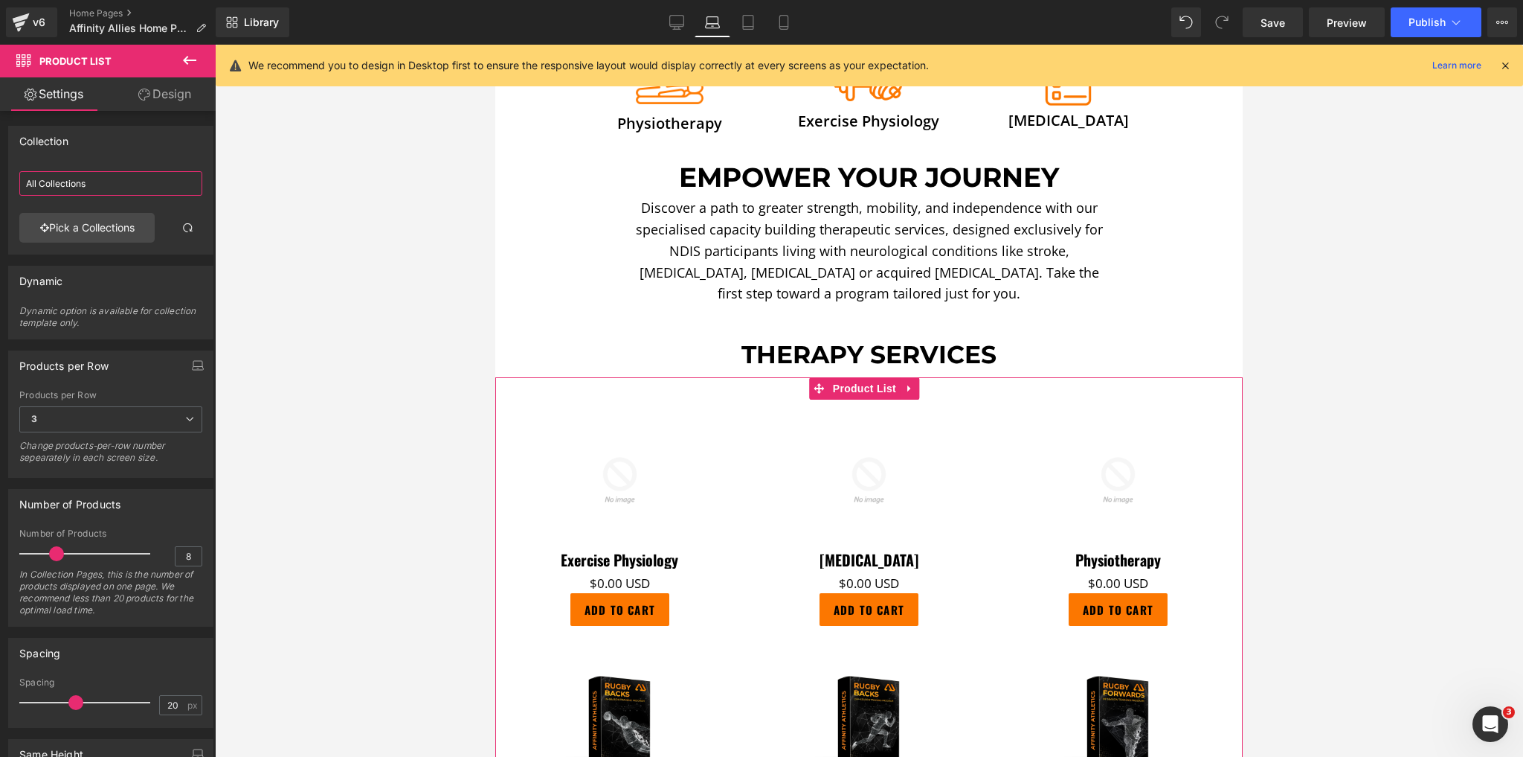
click at [92, 193] on input "All Collections" at bounding box center [110, 183] width 183 height 25
click at [80, 232] on link "Pick a Collections" at bounding box center [86, 228] width 135 height 30
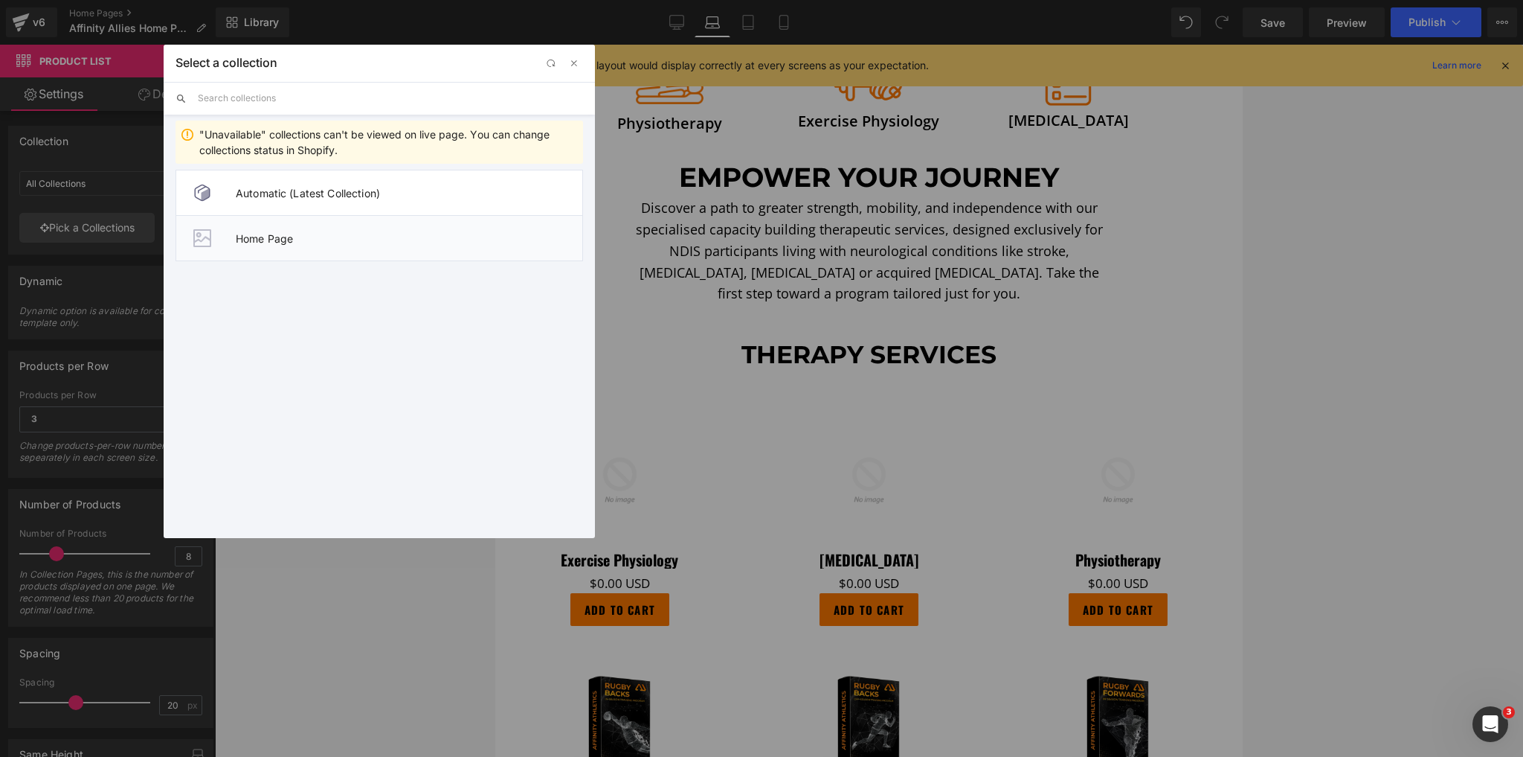
click at [274, 240] on span "Home Page" at bounding box center [409, 238] width 347 height 13
type input "Home Page"
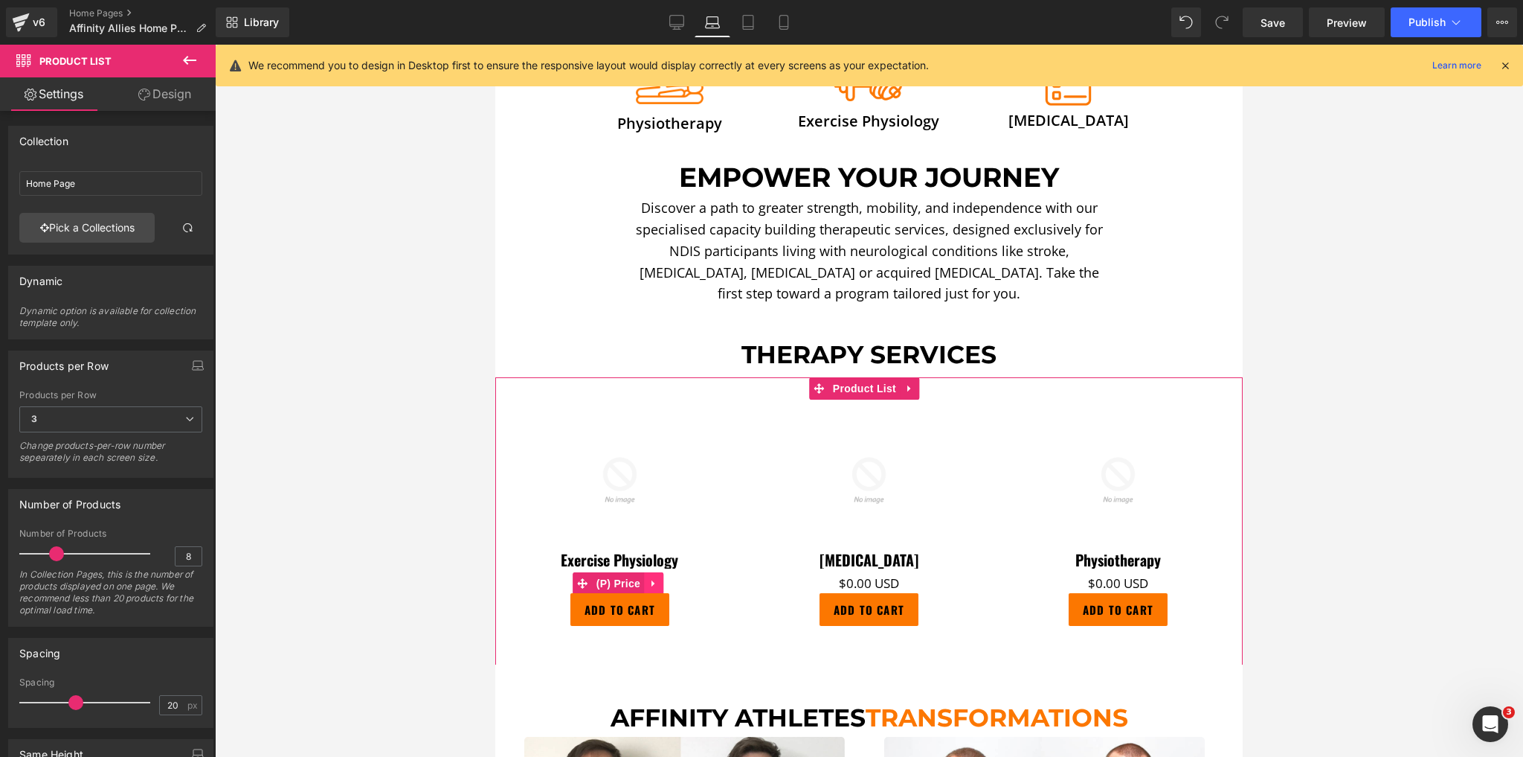
click at [646, 574] on link at bounding box center [653, 583] width 19 height 22
click at [664, 578] on icon at bounding box center [663, 583] width 10 height 10
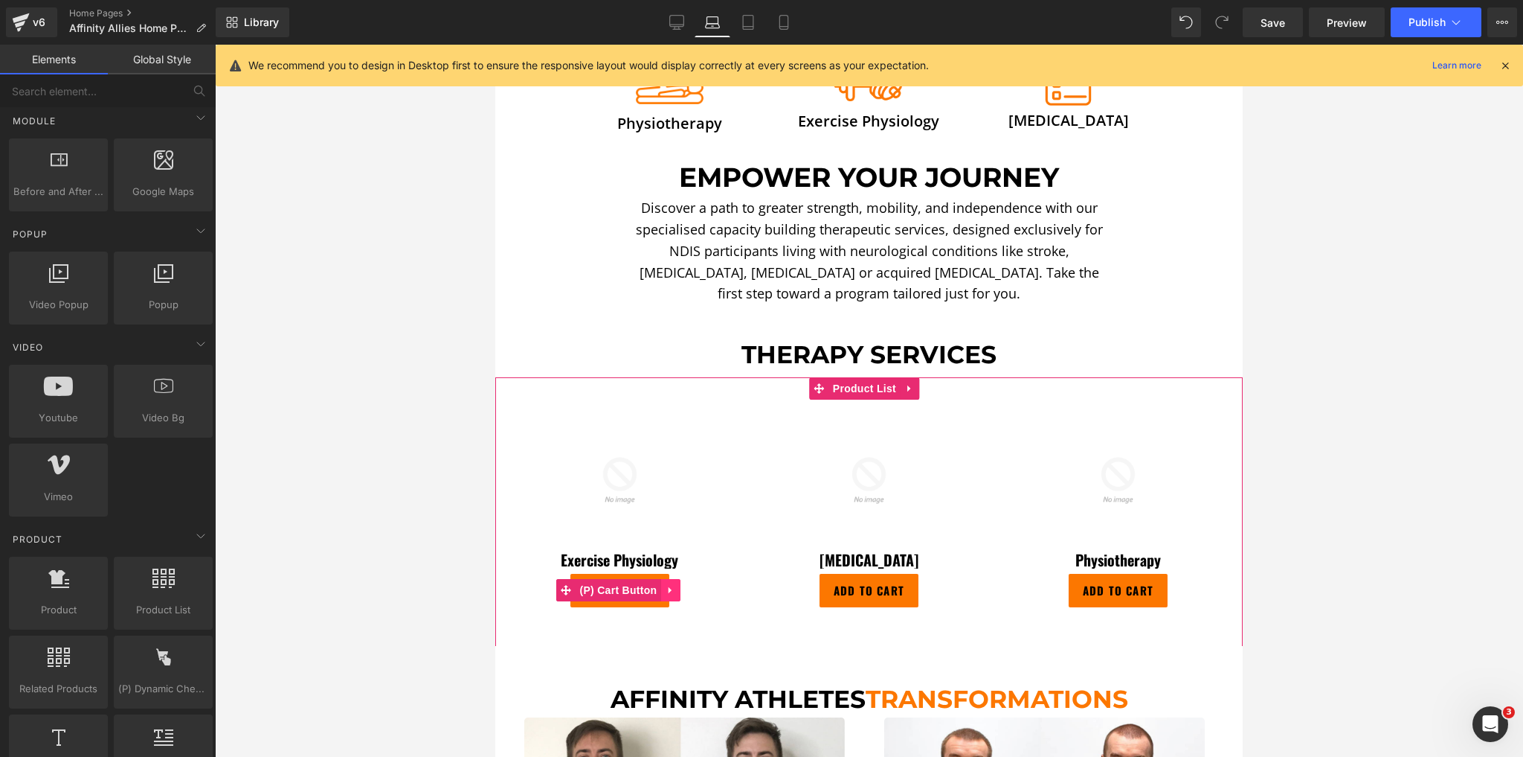
click at [672, 585] on icon at bounding box center [670, 590] width 10 height 11
click at [684, 585] on icon at bounding box center [680, 590] width 10 height 10
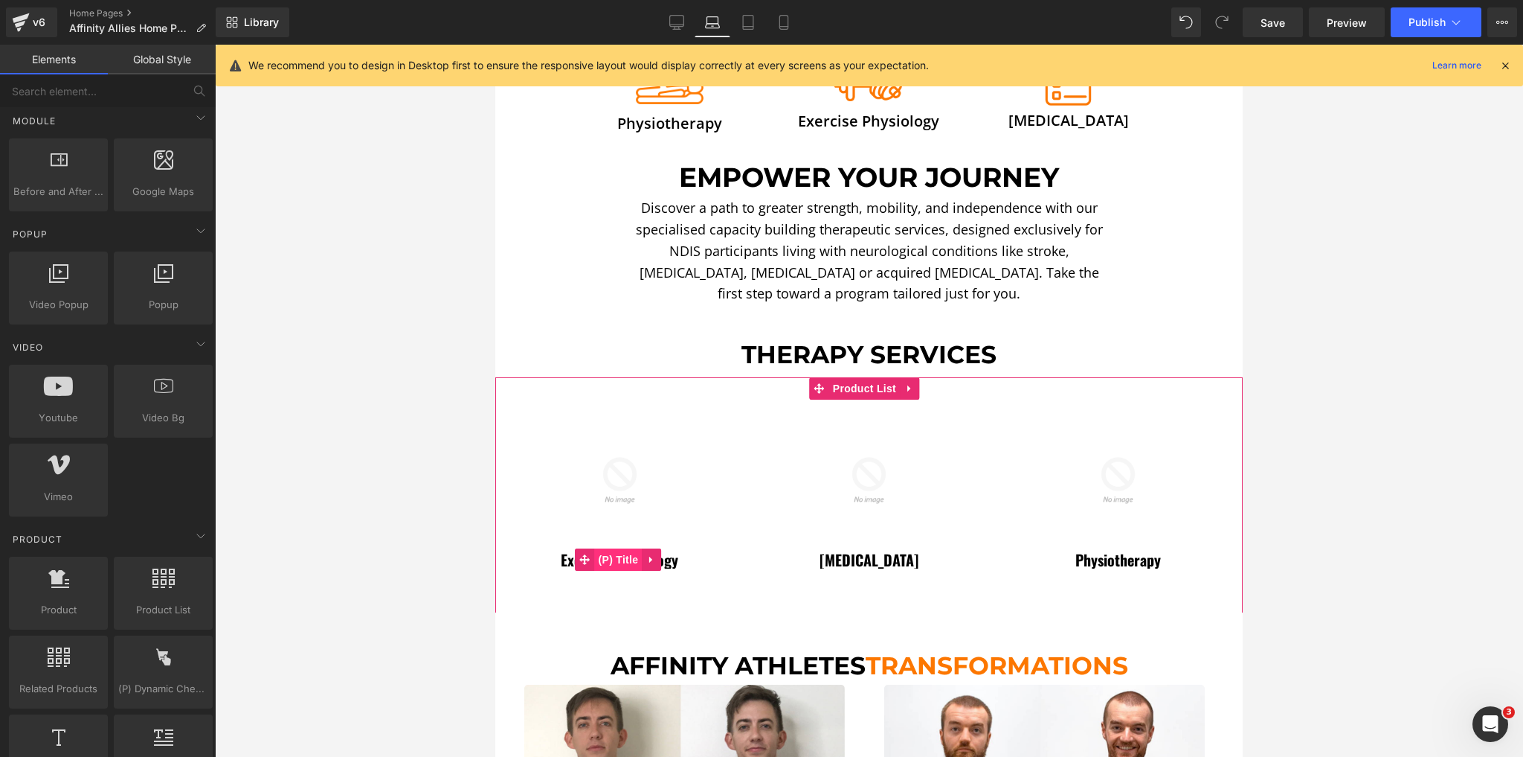
click at [613, 555] on span "(P) Title" at bounding box center [619, 559] width 48 height 22
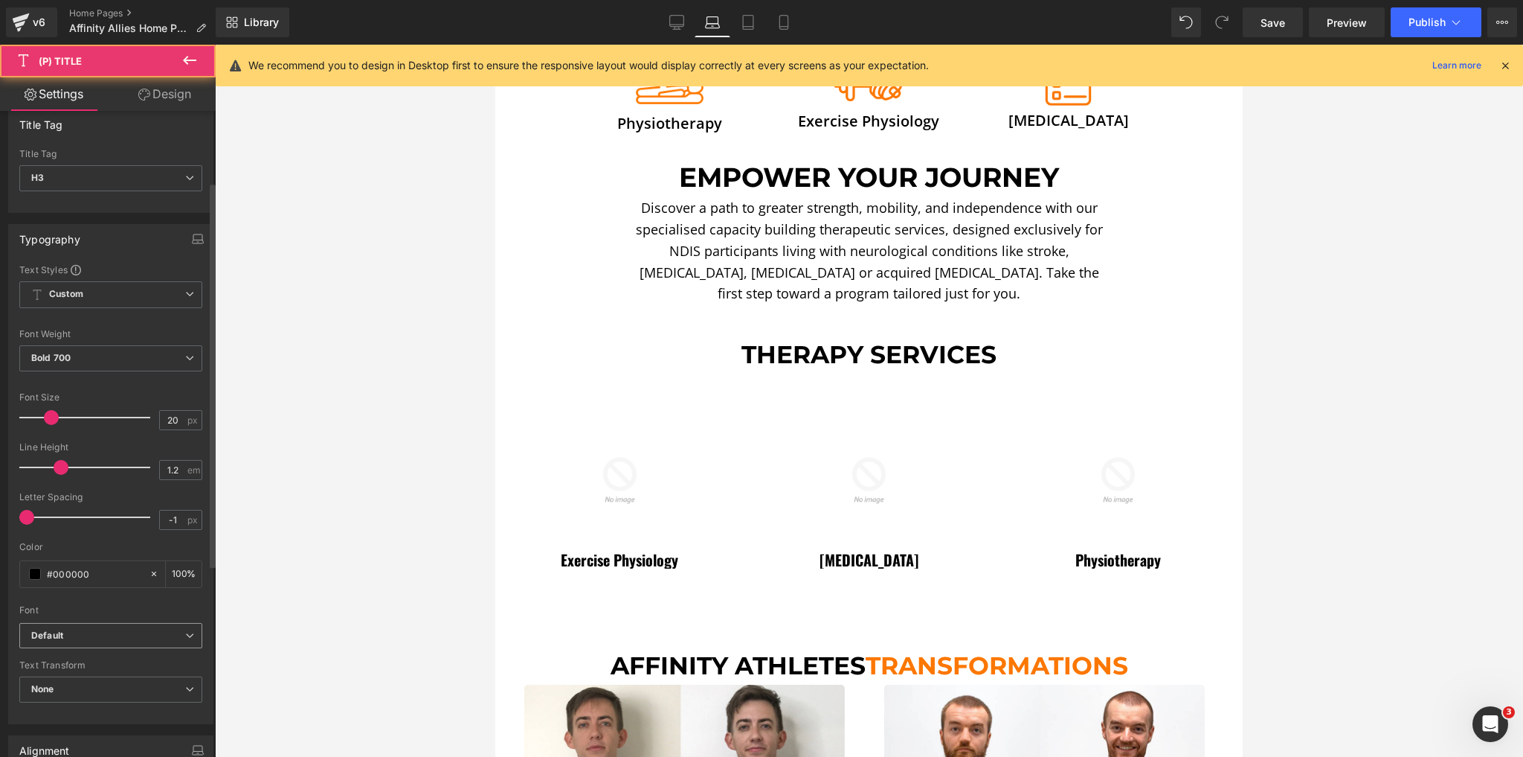
scroll to position [119, 0]
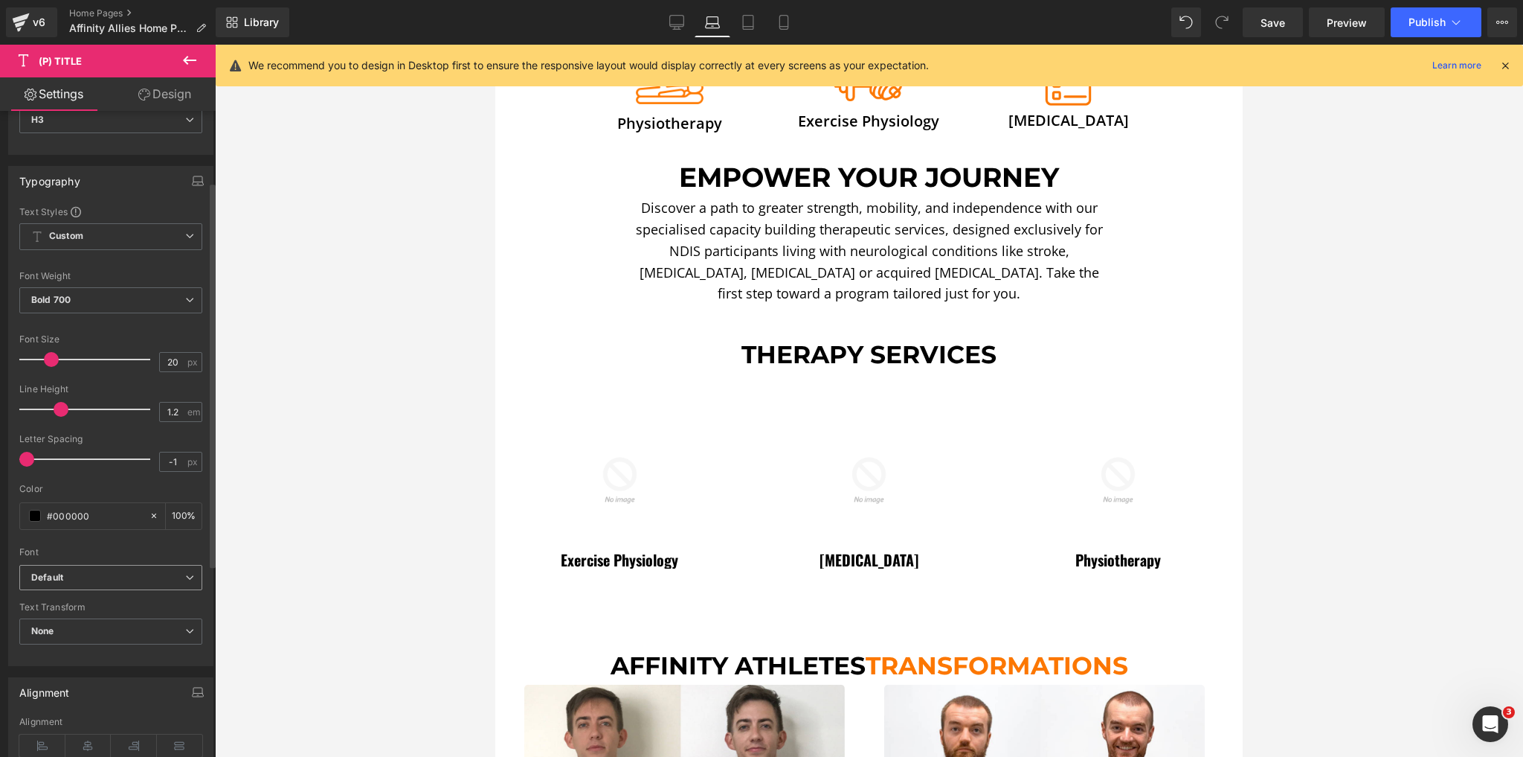
click at [98, 576] on b "Default" at bounding box center [108, 577] width 154 height 13
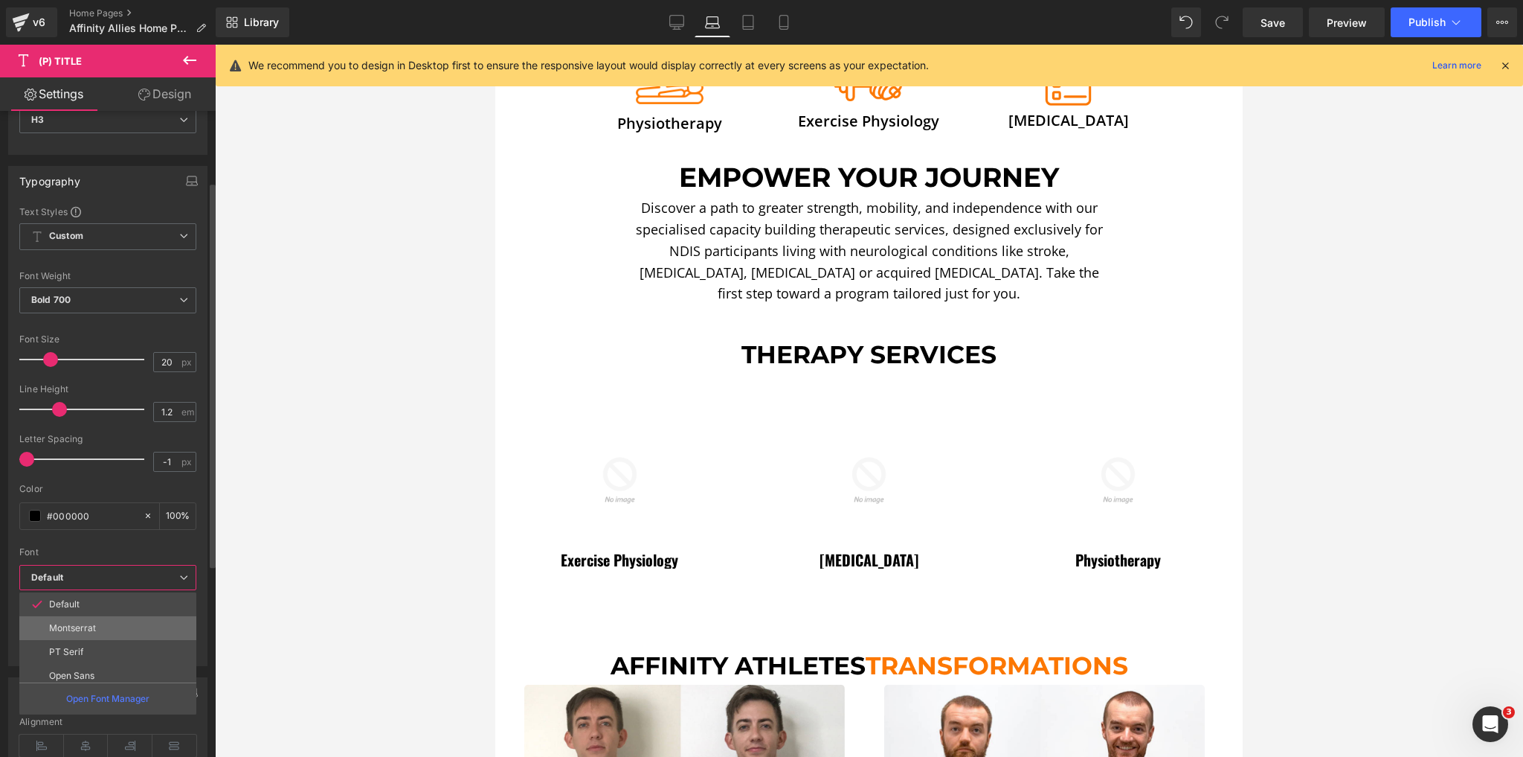
click at [96, 633] on li "Montserrat" at bounding box center [111, 628] width 184 height 24
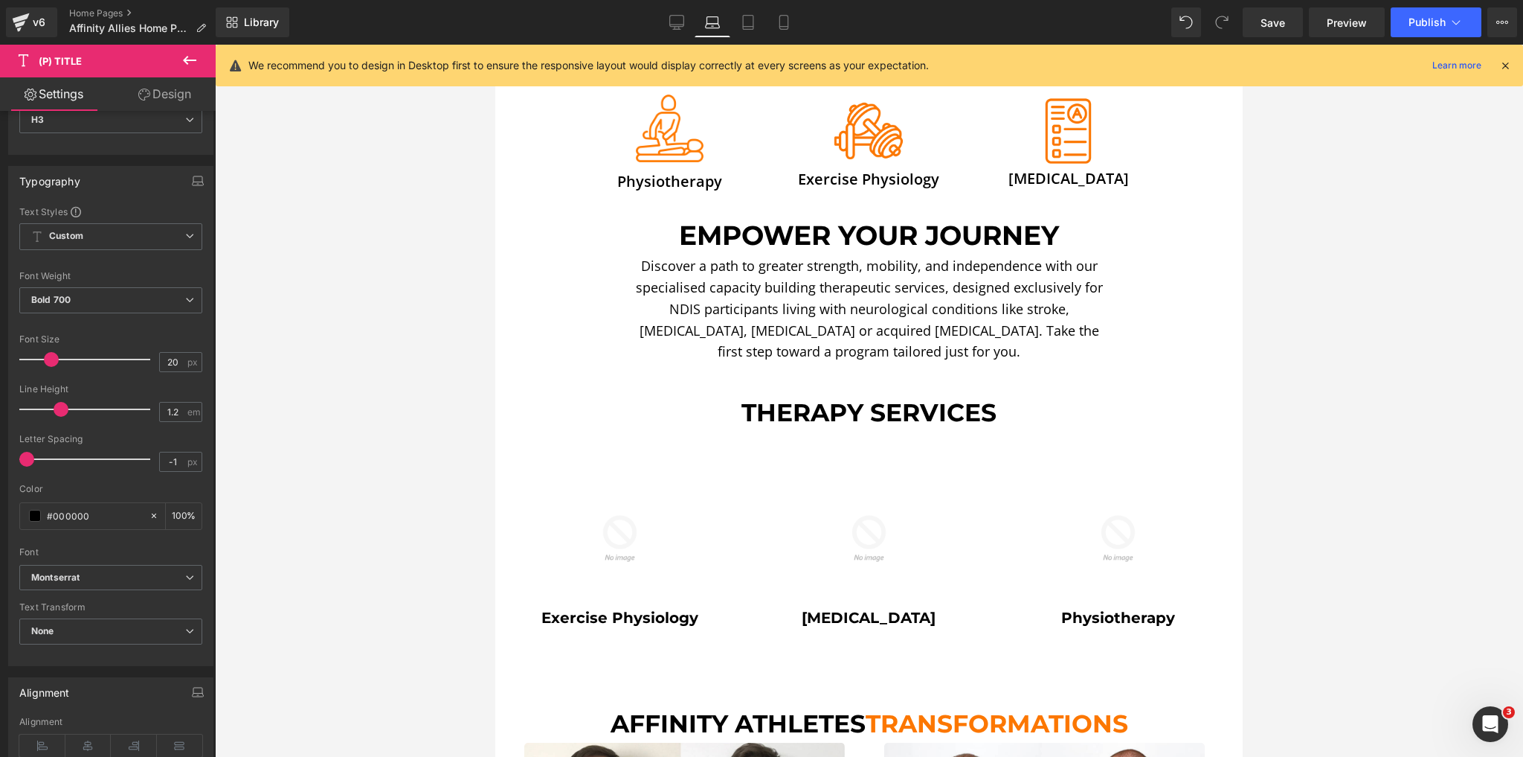
scroll to position [484, 0]
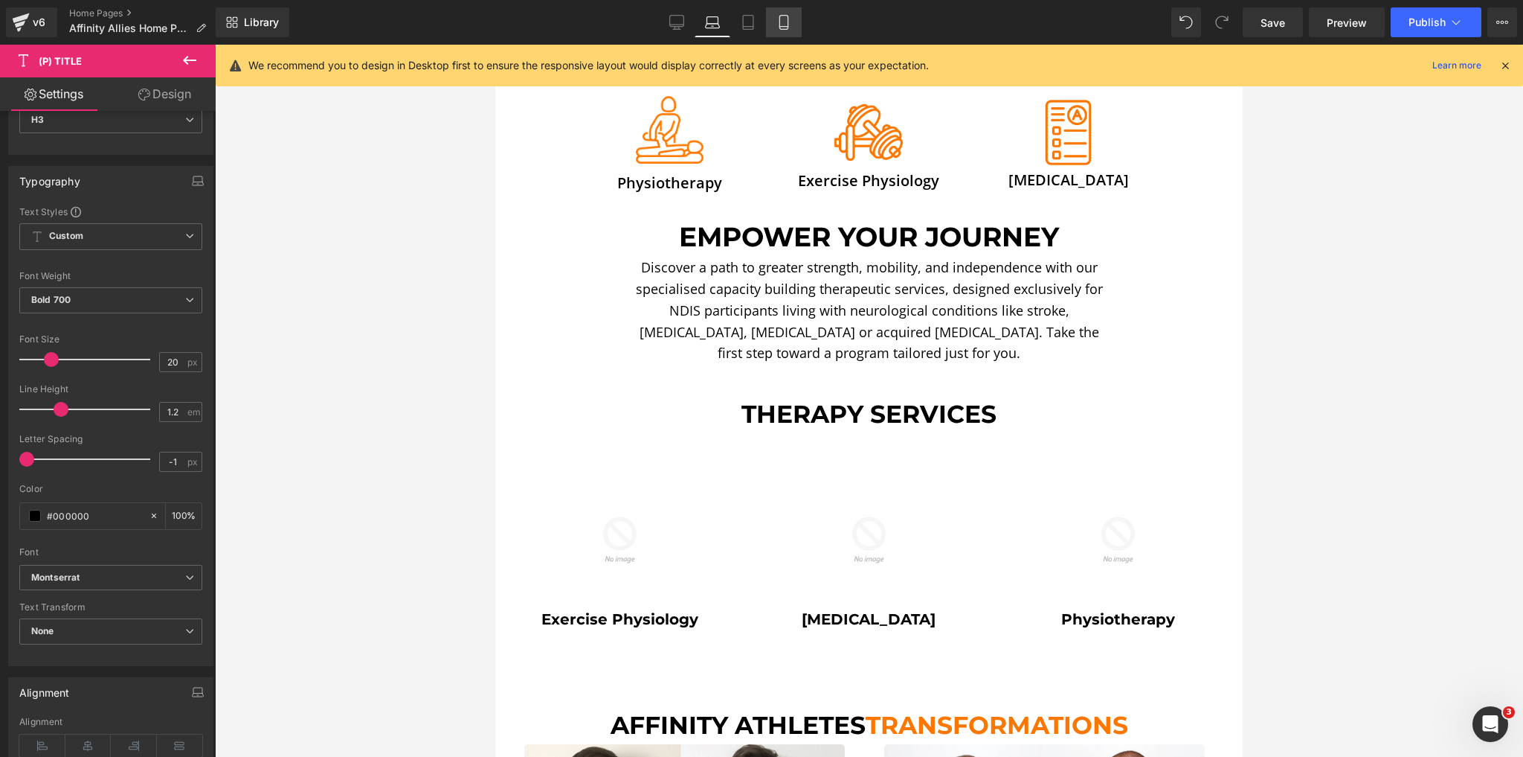
click at [774, 9] on link "Mobile" at bounding box center [784, 22] width 36 height 30
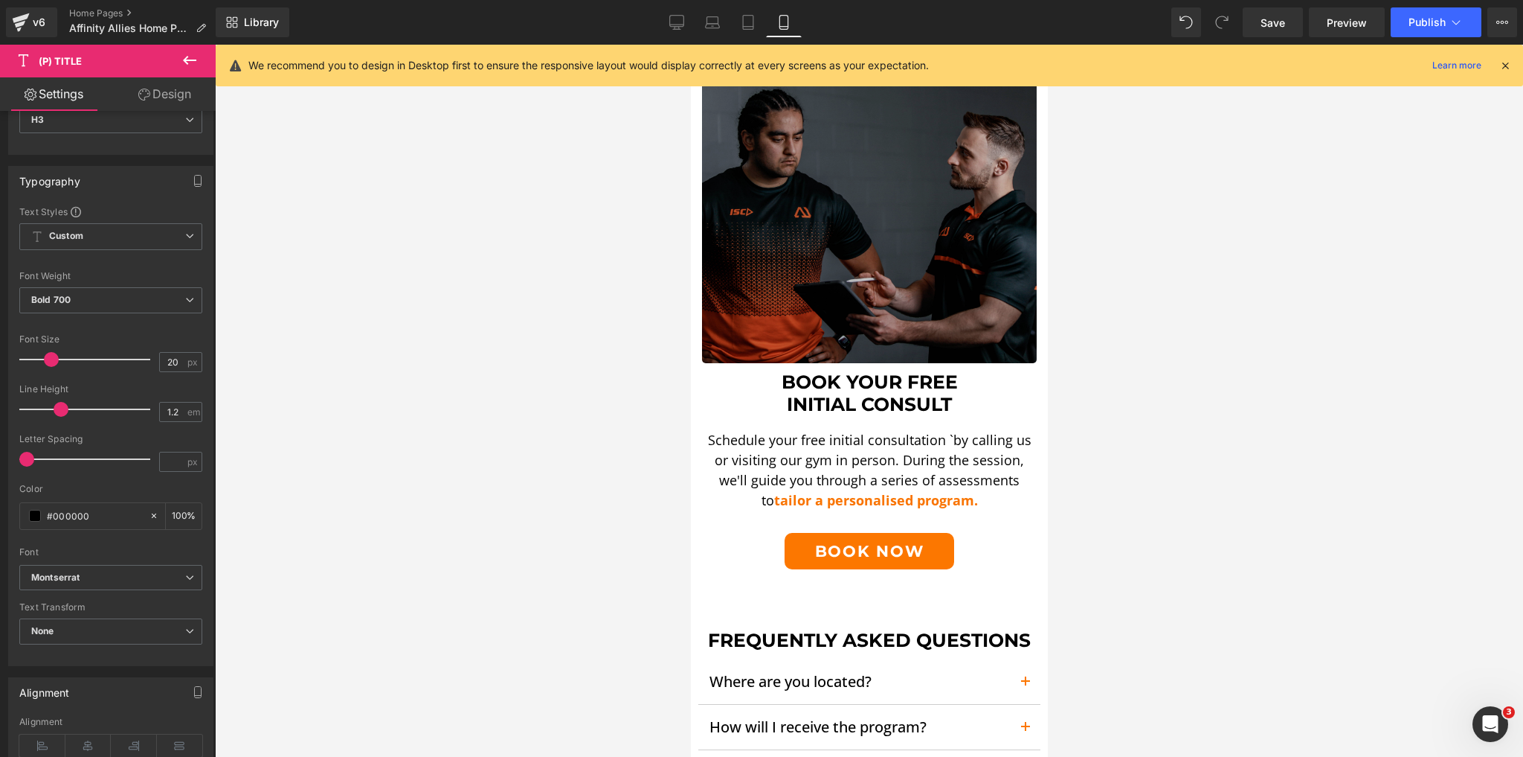
scroll to position [3164, 0]
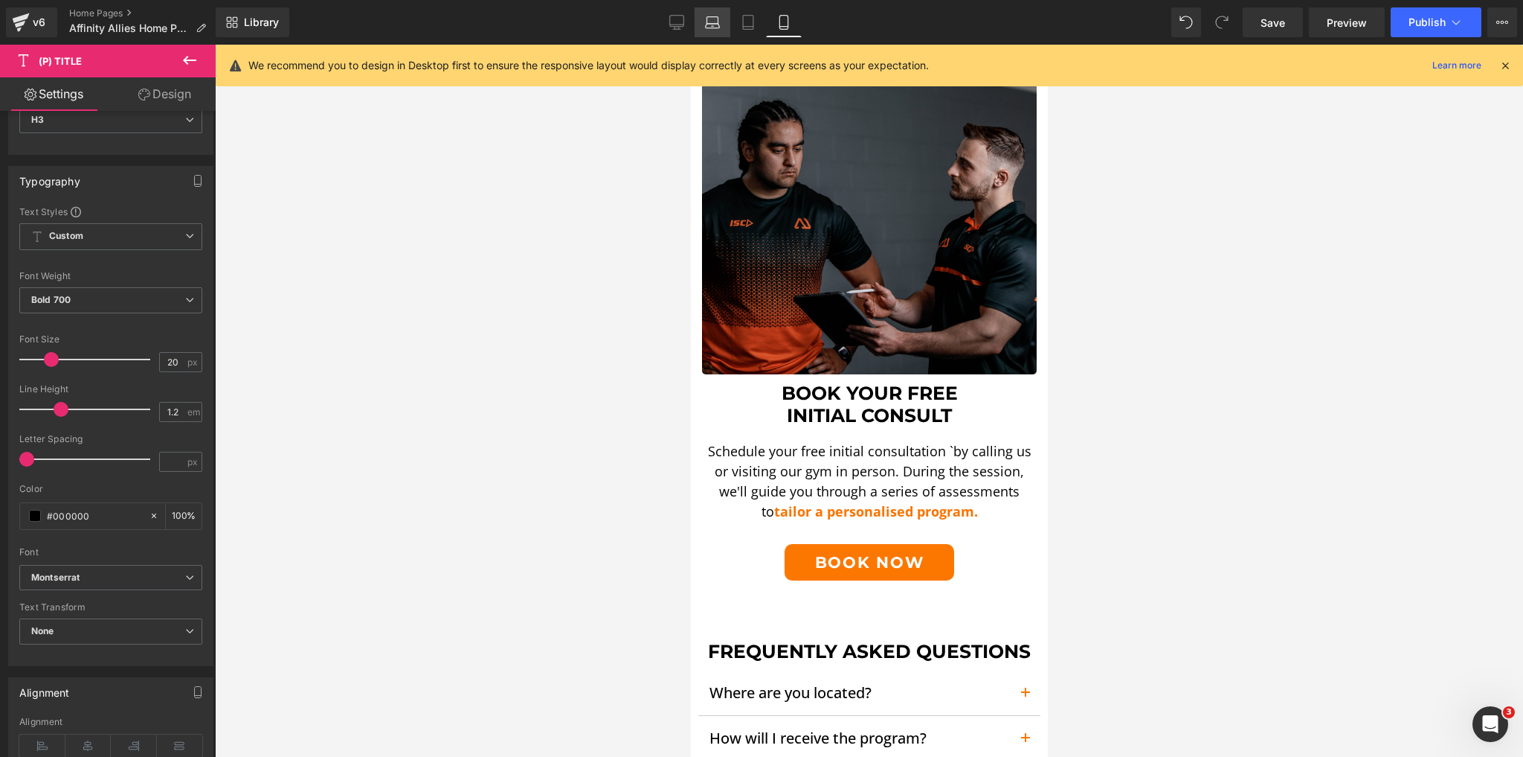
click at [713, 22] on icon at bounding box center [712, 22] width 15 height 15
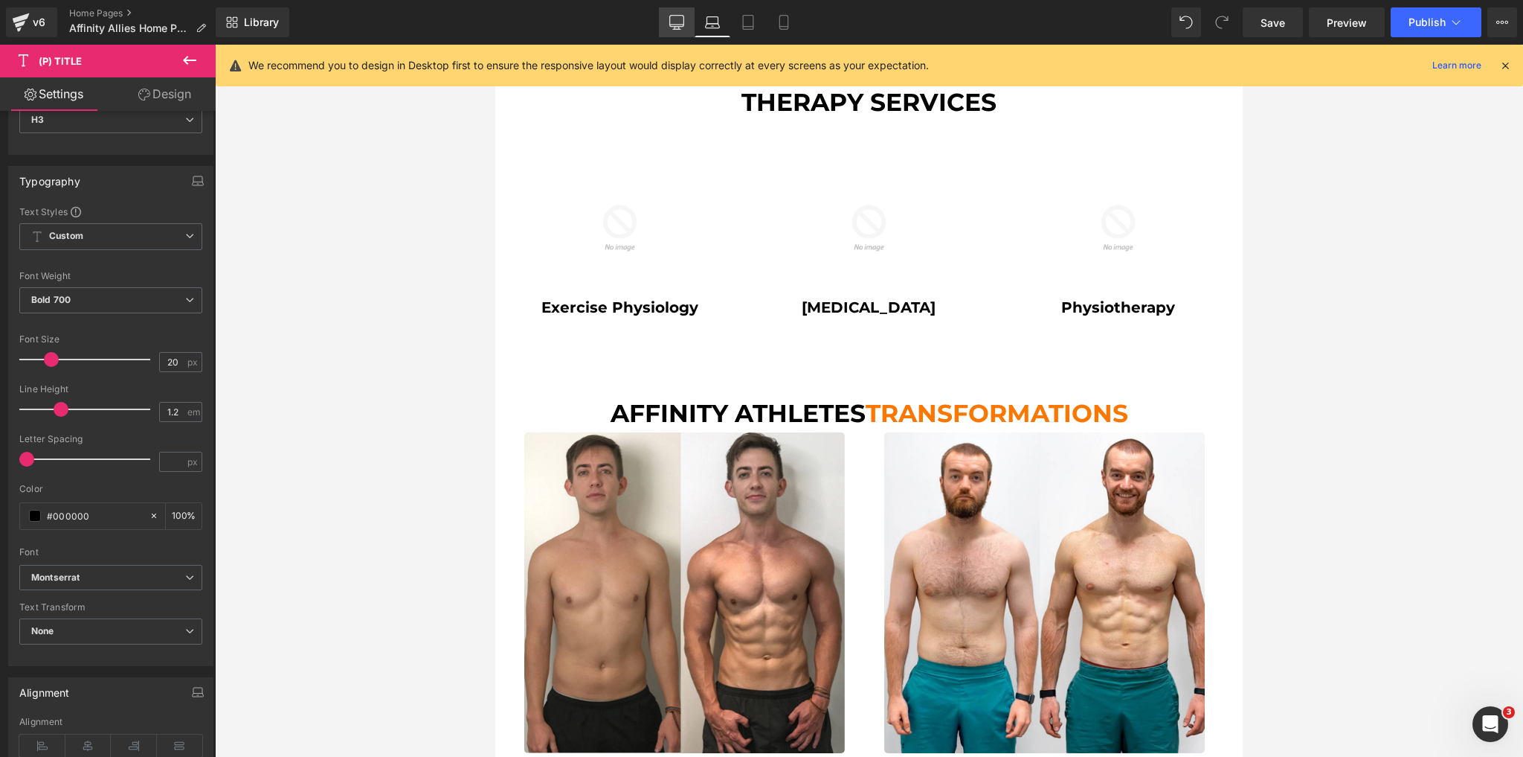
click at [668, 19] on link "Desktop" at bounding box center [677, 22] width 36 height 30
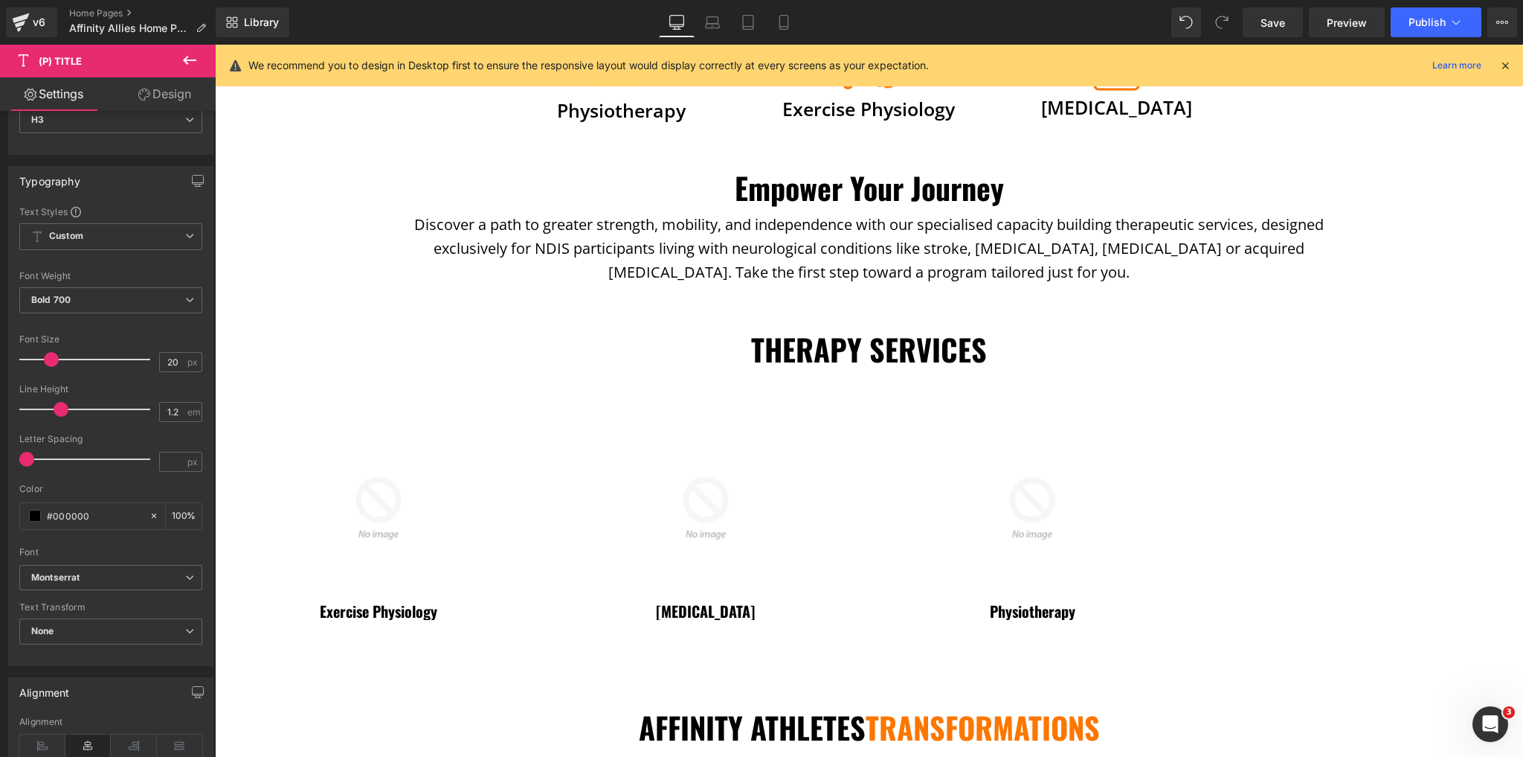
scroll to position [726, 0]
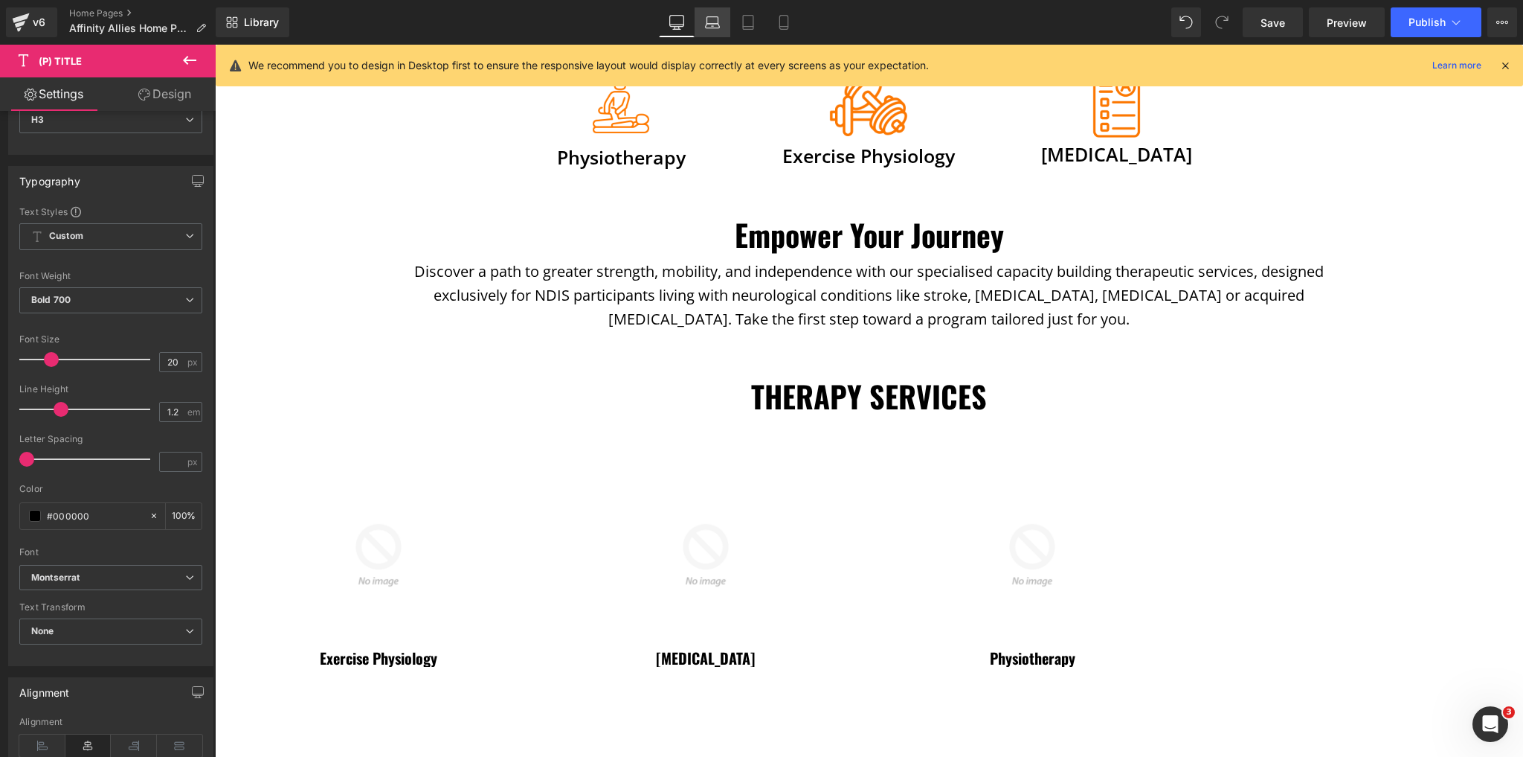
click at [709, 24] on icon at bounding box center [713, 26] width 14 height 4
type input "100"
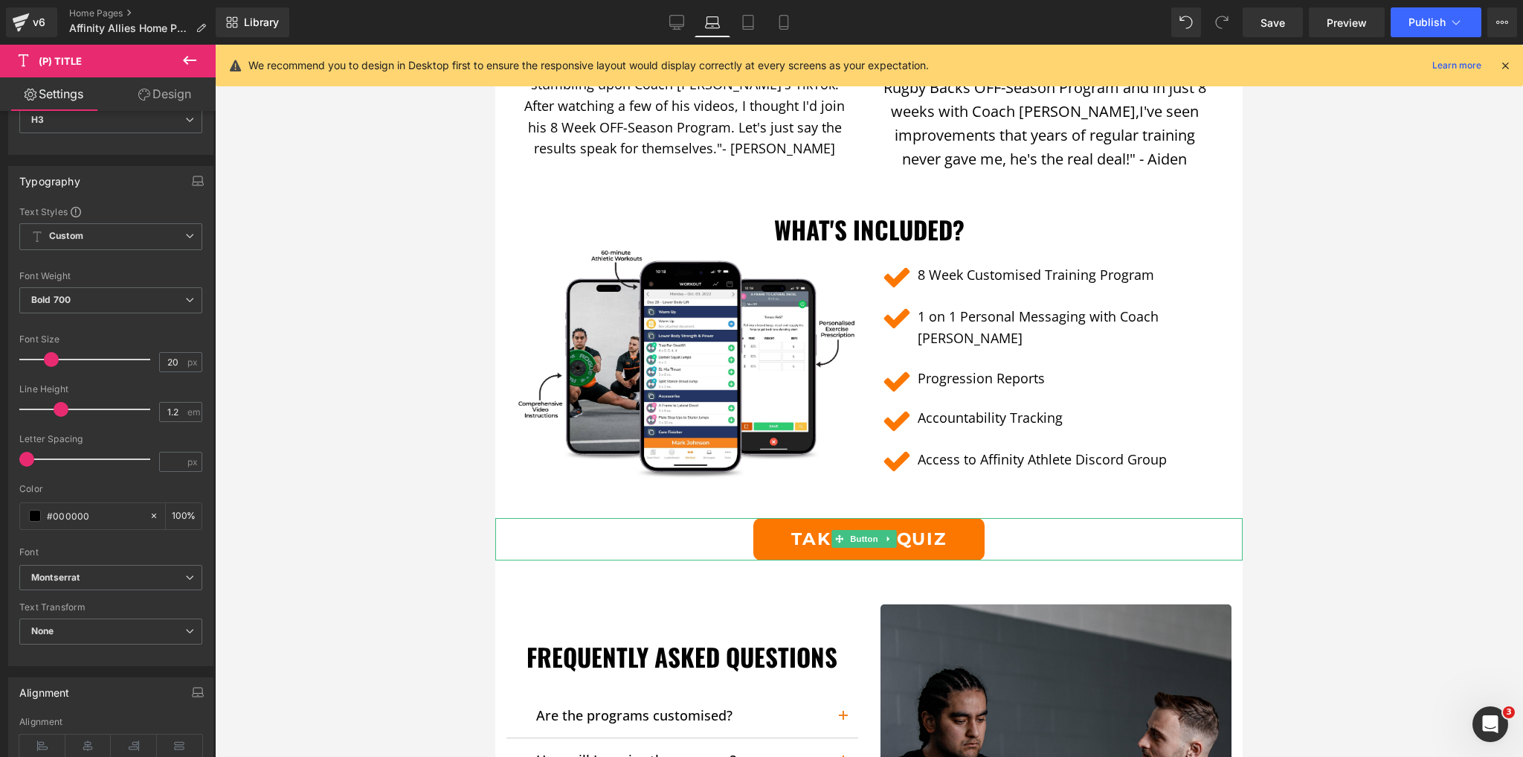
scroll to position [1442, 0]
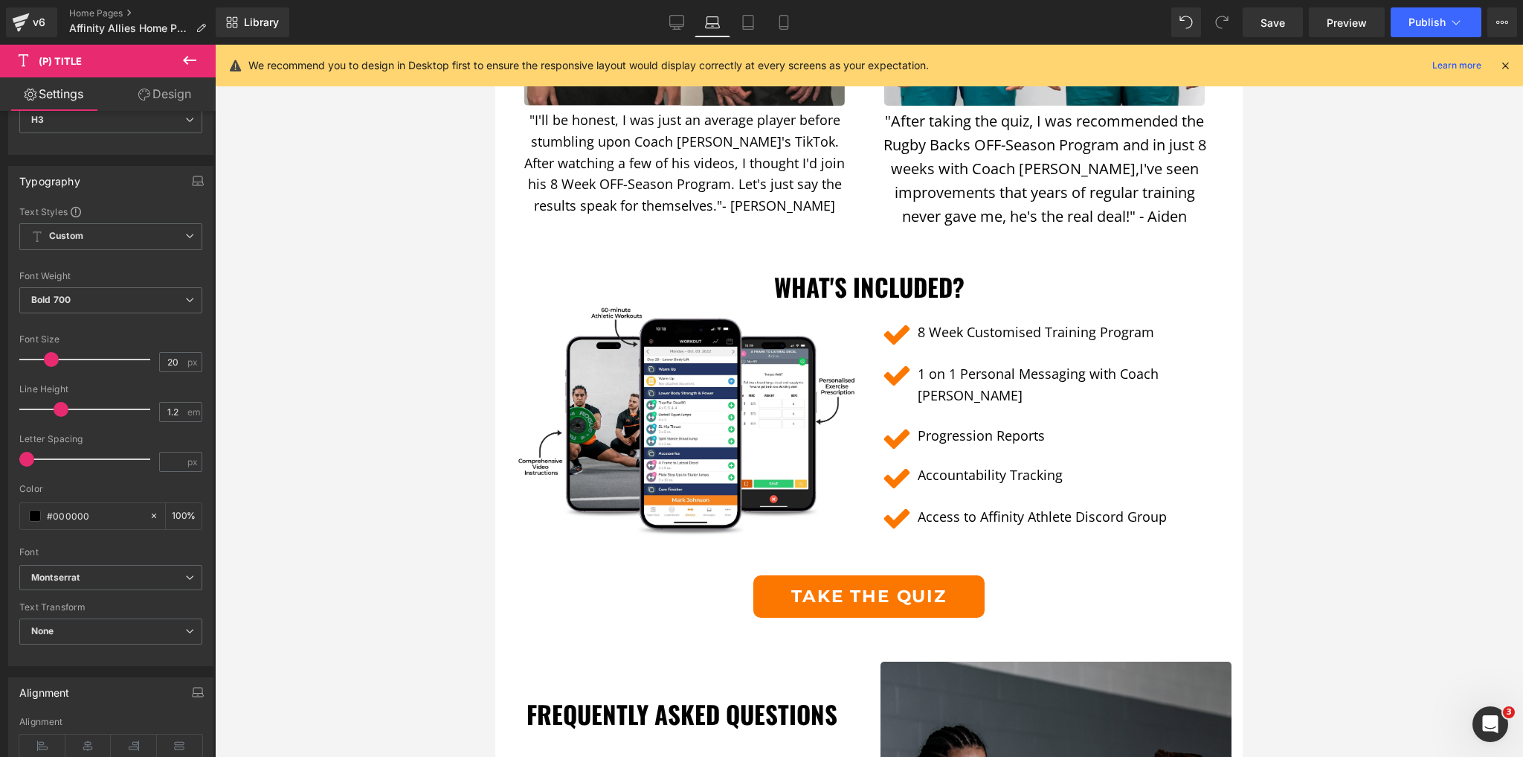
click at [199, 61] on button at bounding box center [190, 61] width 52 height 33
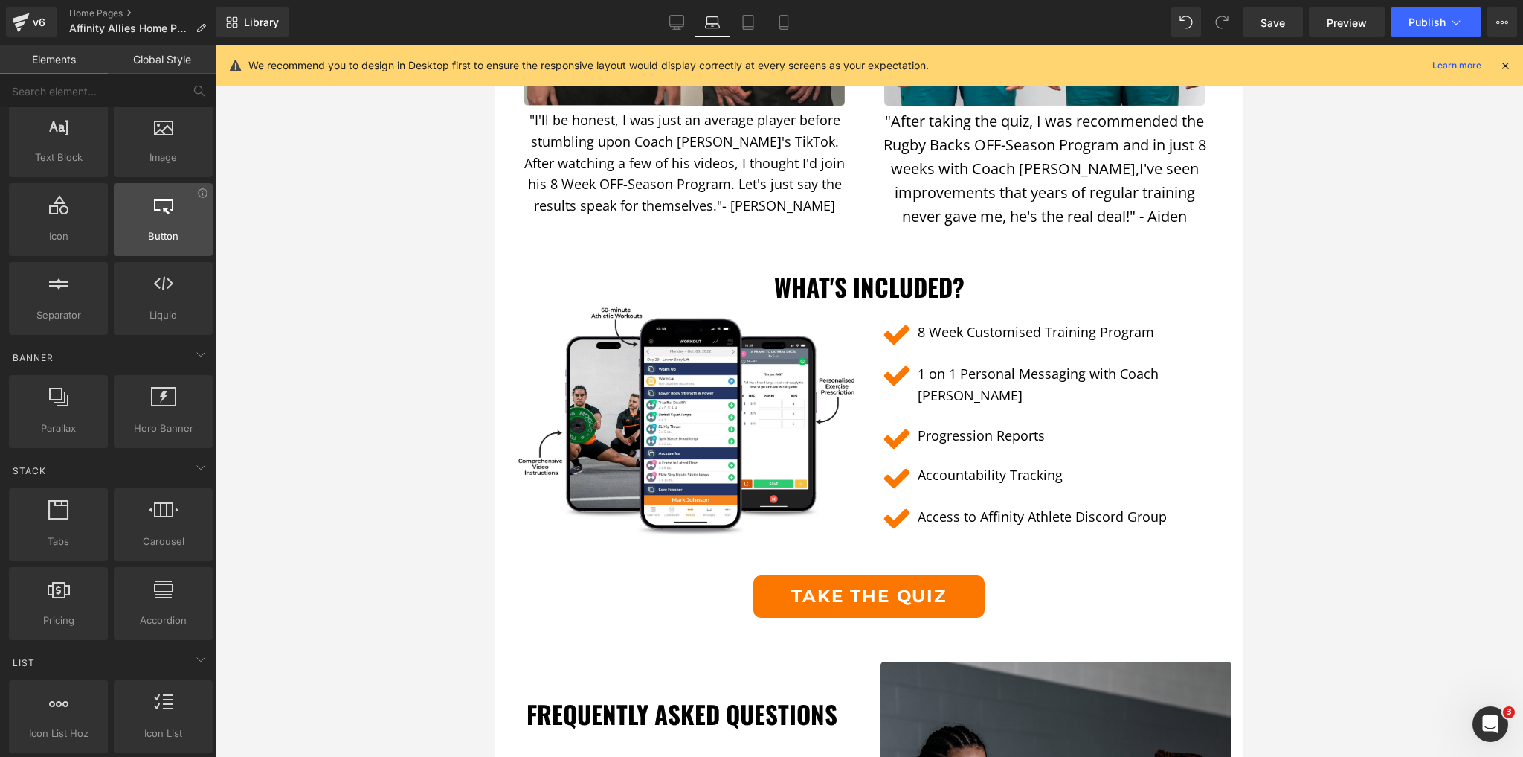
scroll to position [0, 0]
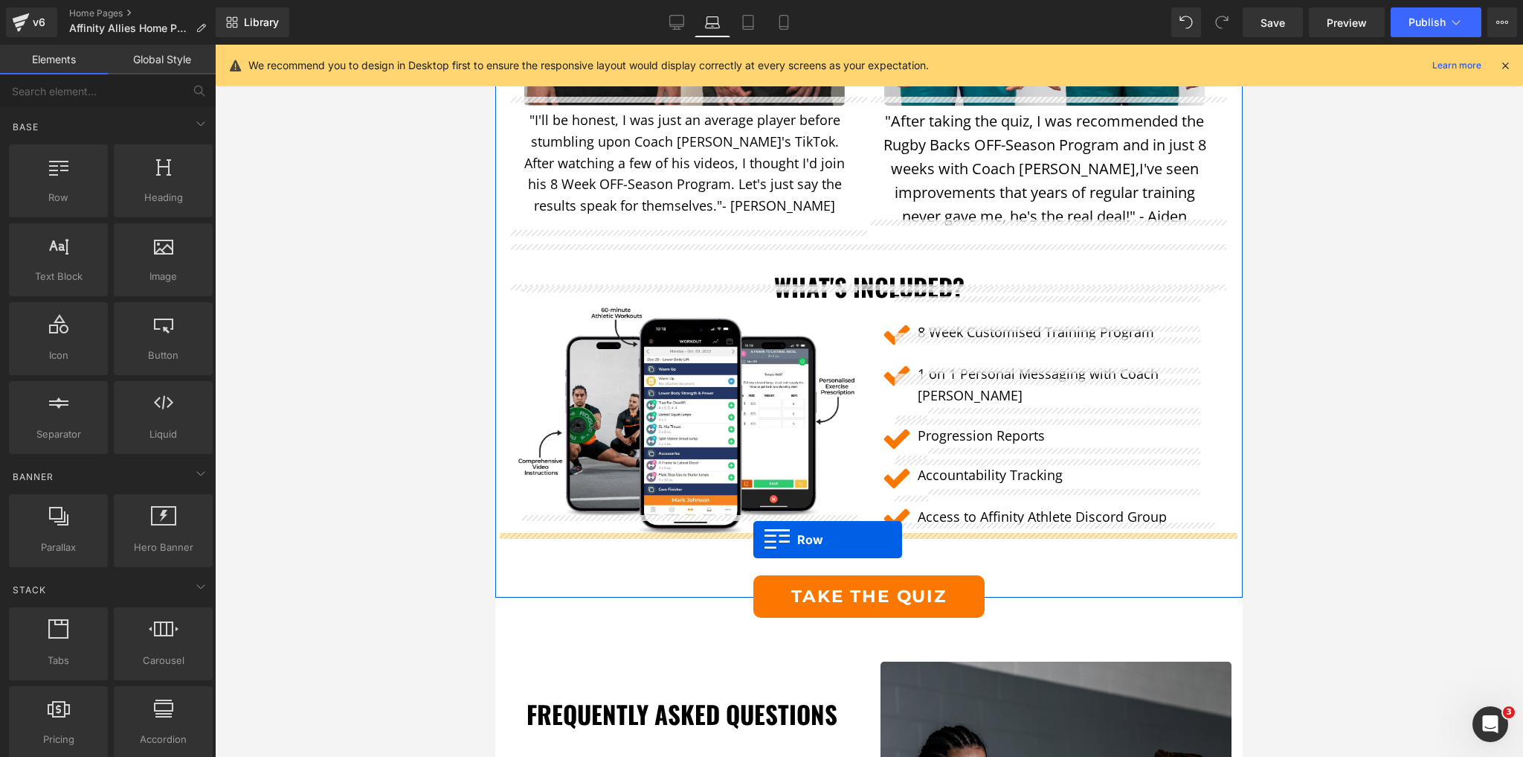
drag, startPoint x: 546, startPoint y: 242, endPoint x: 754, endPoint y: 539, distance: 362.2
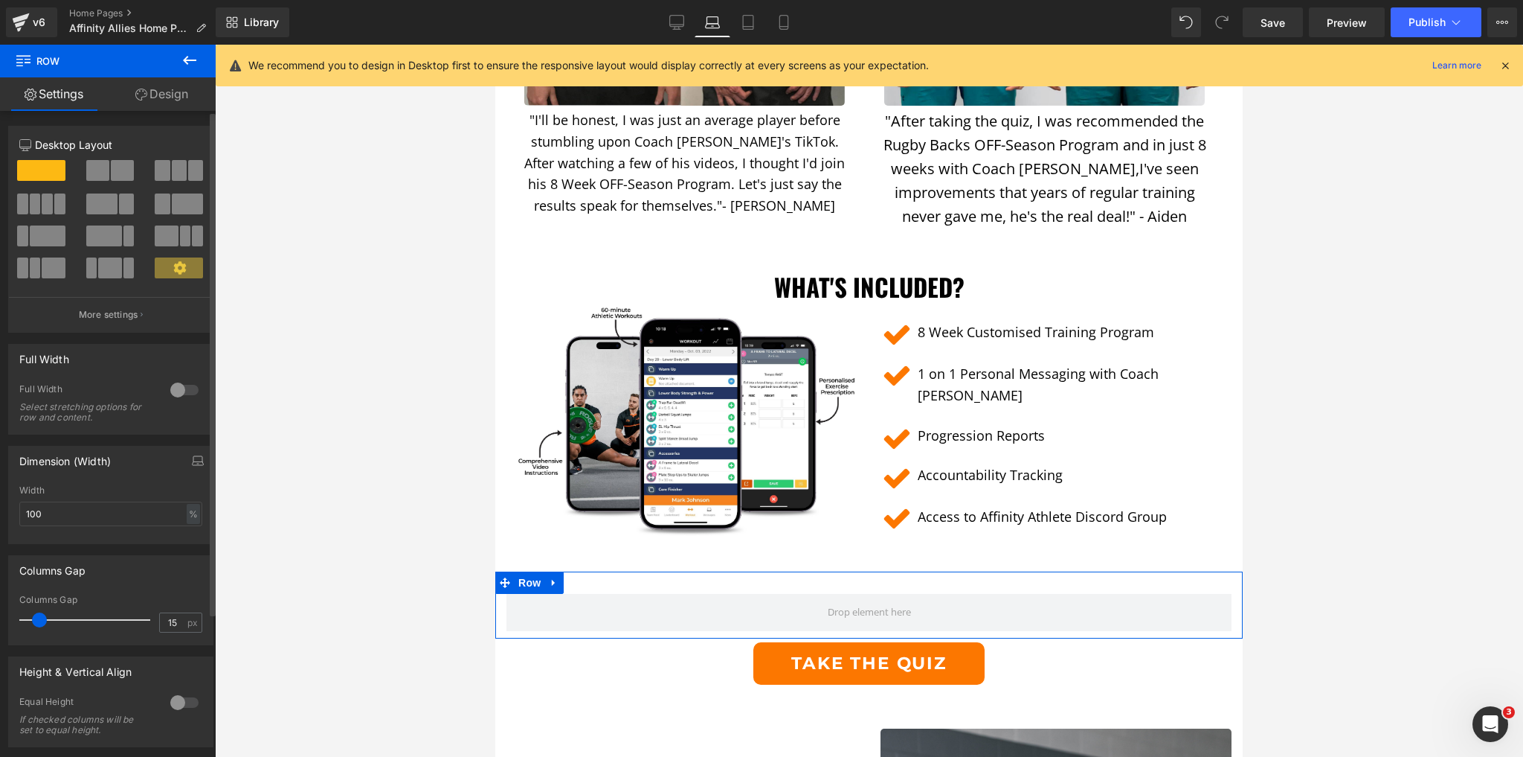
click at [122, 167] on span at bounding box center [122, 170] width 23 height 21
type input "1200"
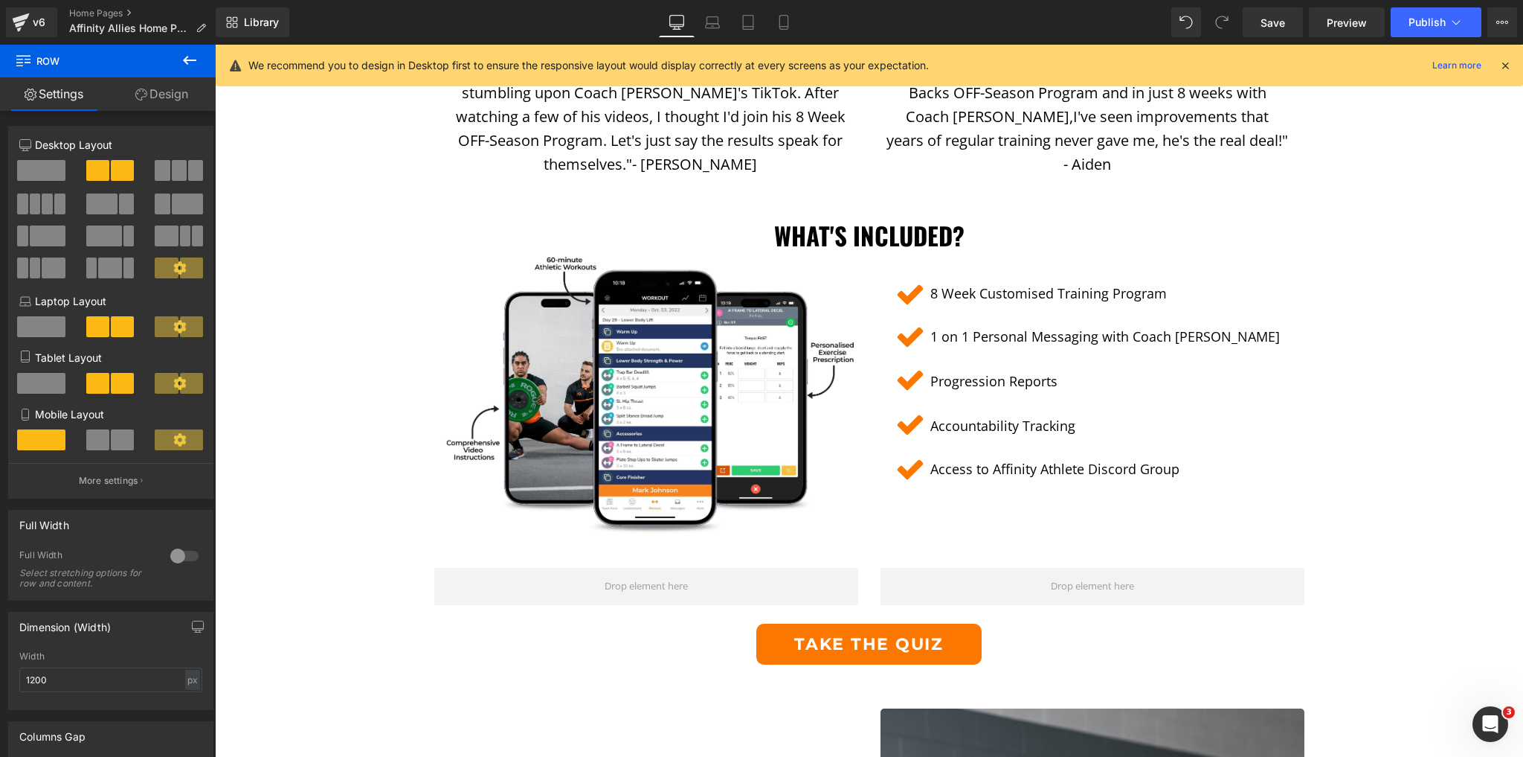
click at [184, 58] on icon at bounding box center [190, 60] width 18 height 18
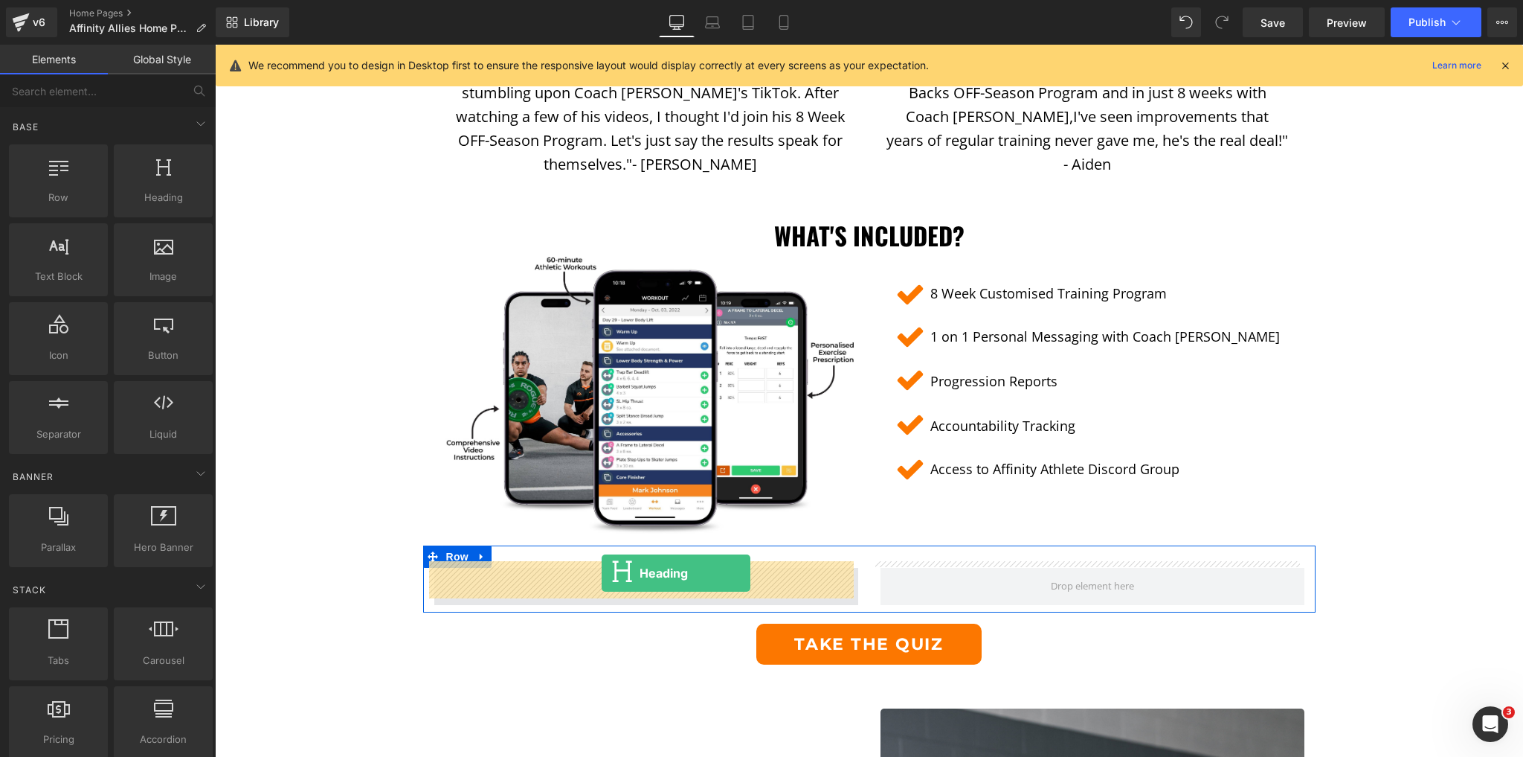
drag, startPoint x: 377, startPoint y: 236, endPoint x: 602, endPoint y: 572, distance: 404.4
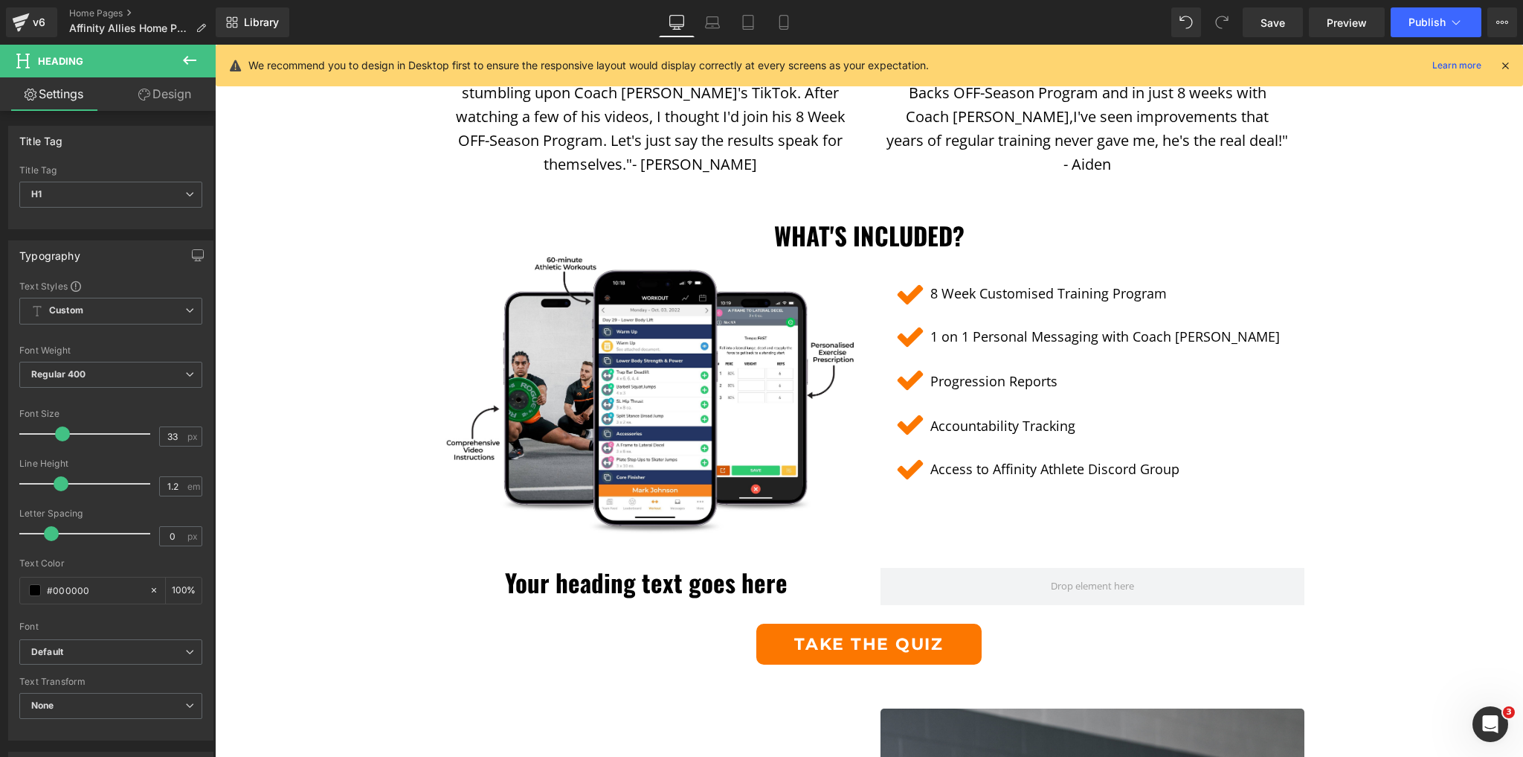
click at [183, 57] on icon at bounding box center [190, 60] width 18 height 18
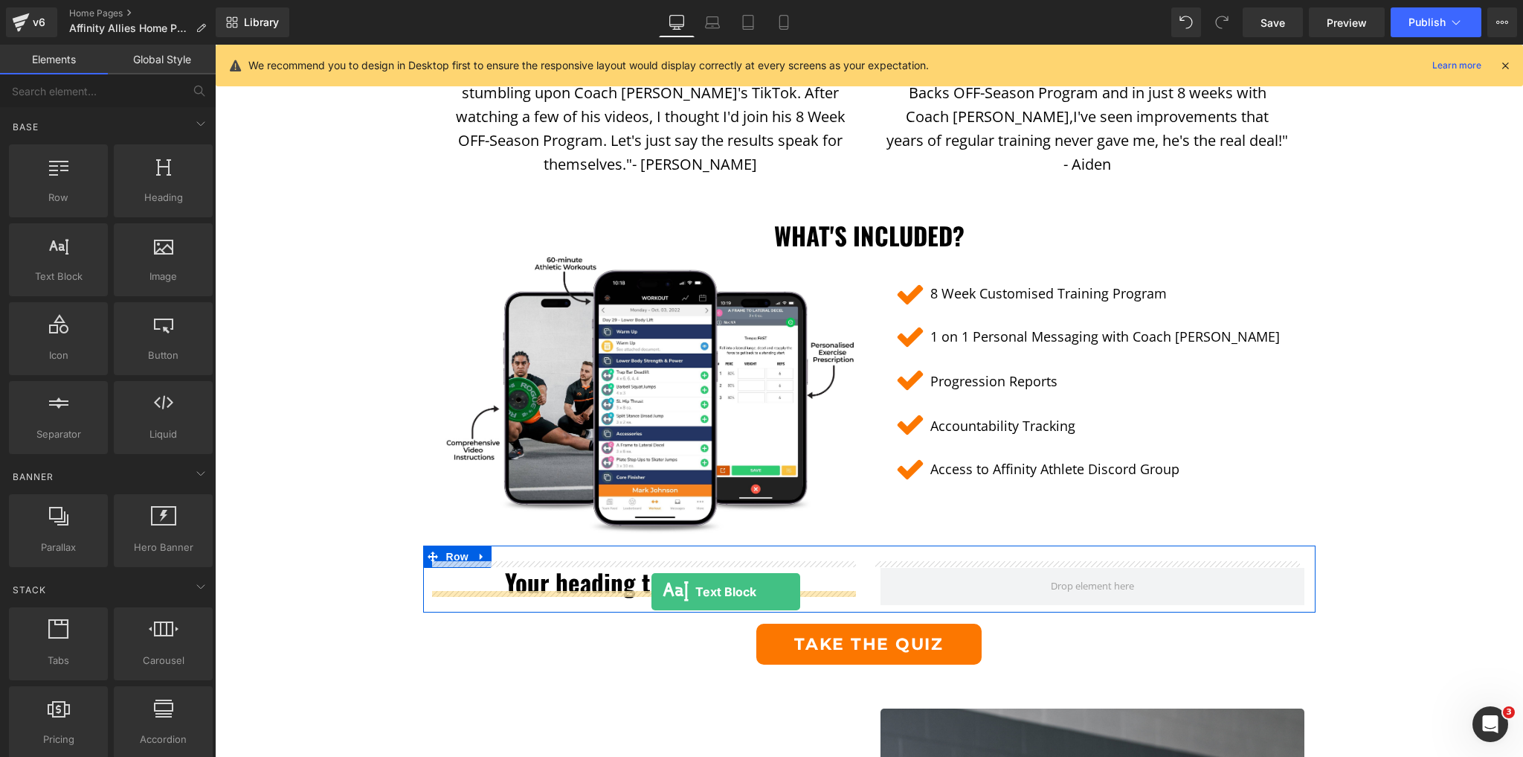
drag, startPoint x: 317, startPoint y: 301, endPoint x: 652, endPoint y: 592, distance: 443.9
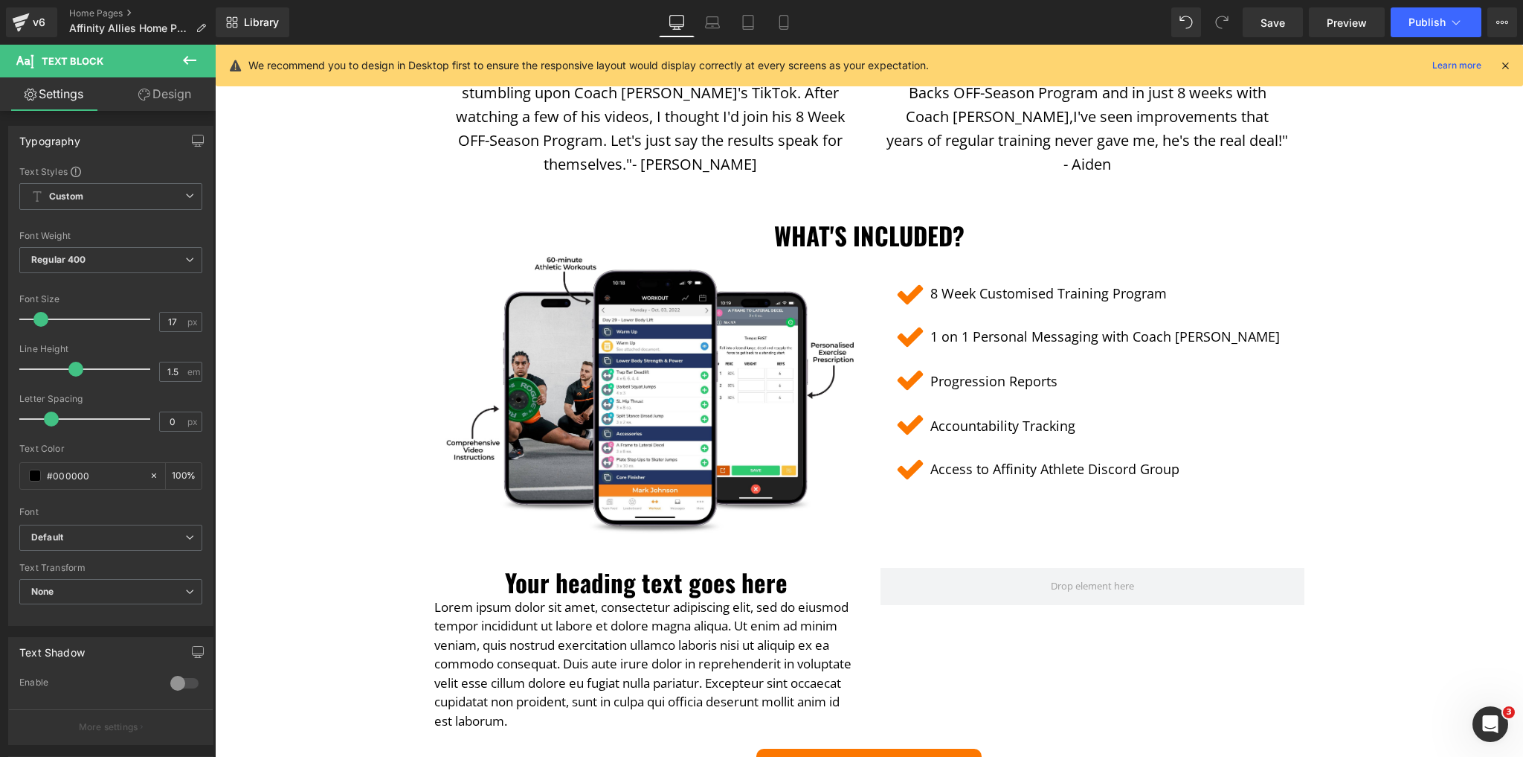
click at [190, 65] on icon at bounding box center [190, 60] width 18 height 18
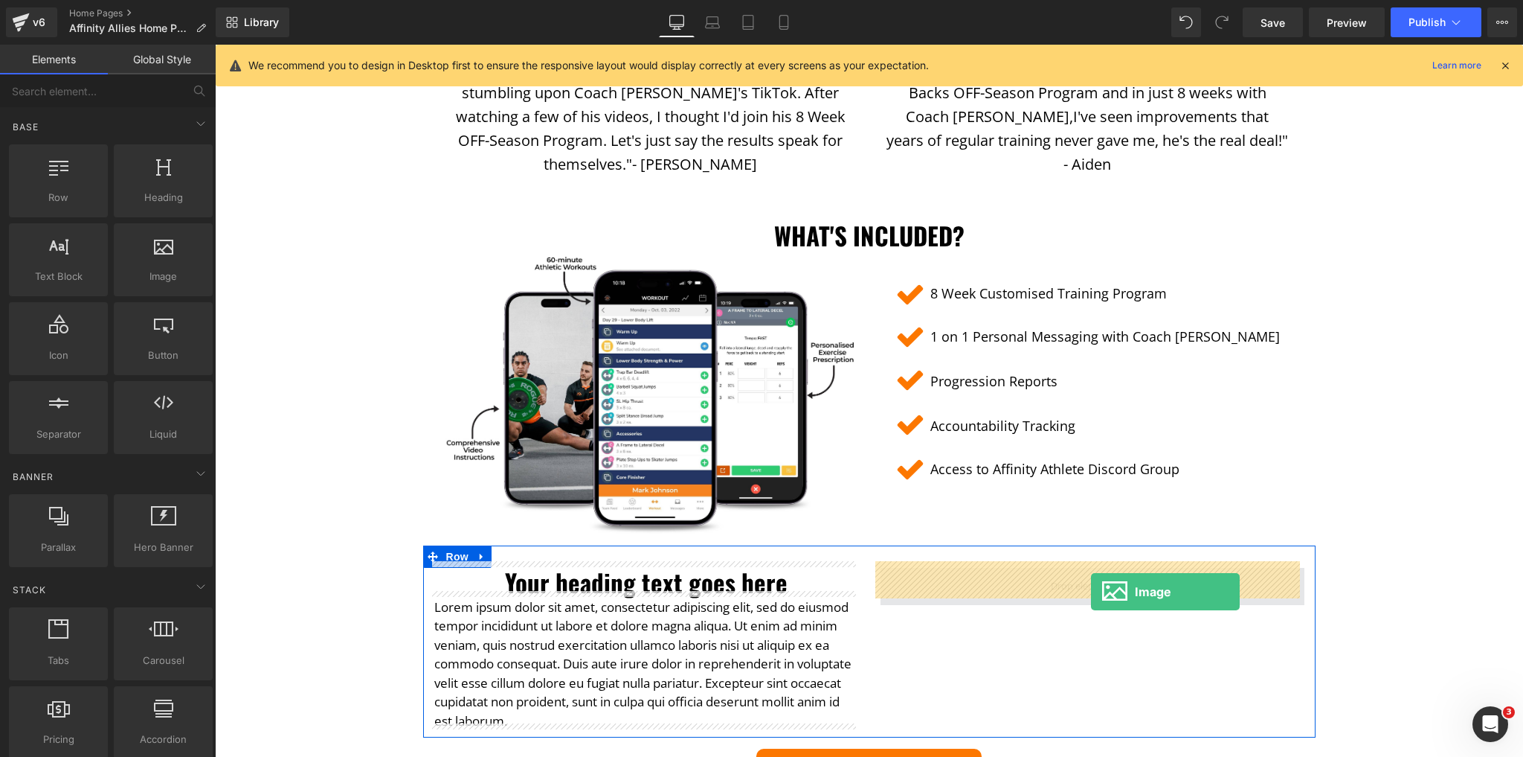
drag, startPoint x: 382, startPoint y: 289, endPoint x: 1091, endPoint y: 592, distance: 771.1
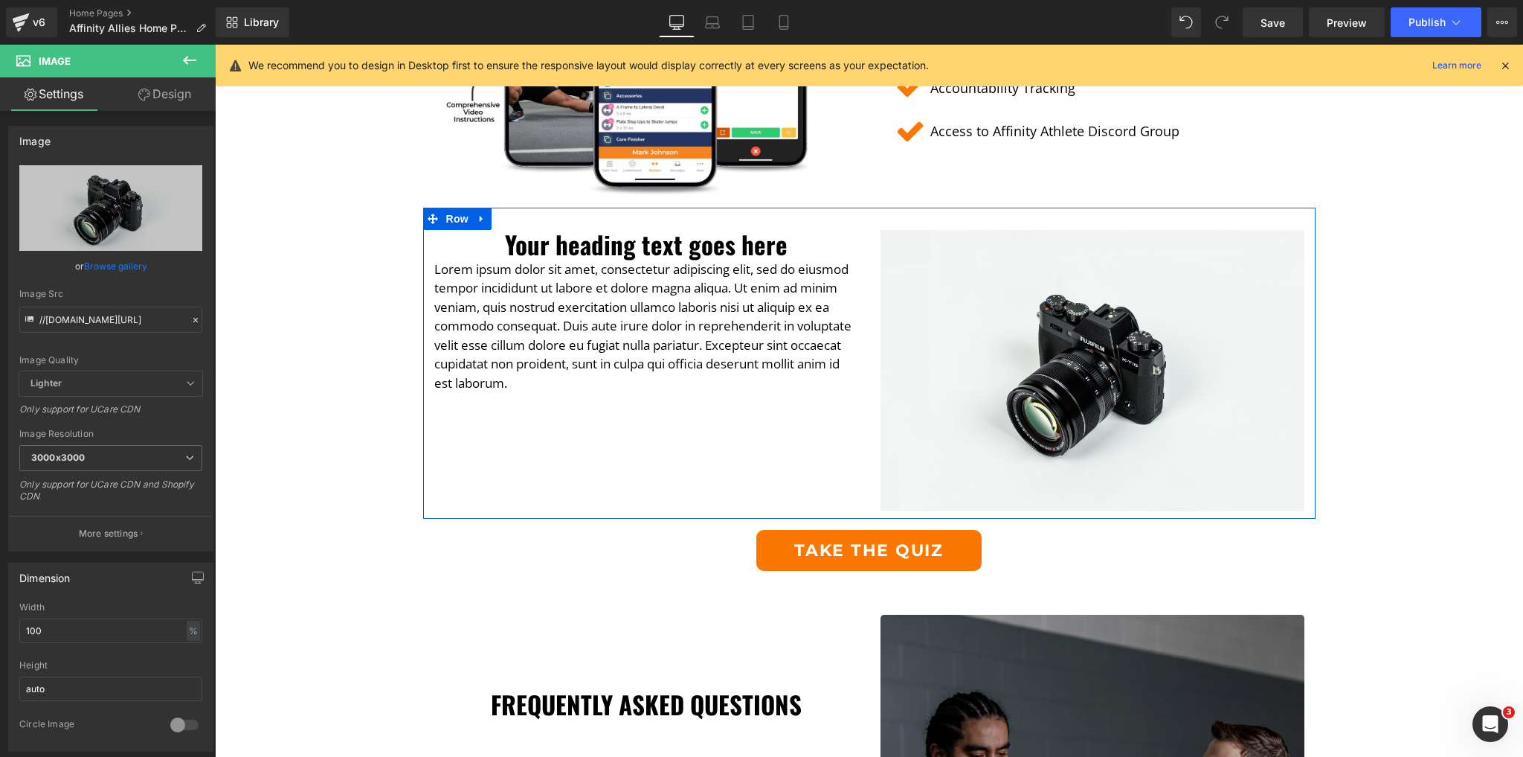
scroll to position [2289, 0]
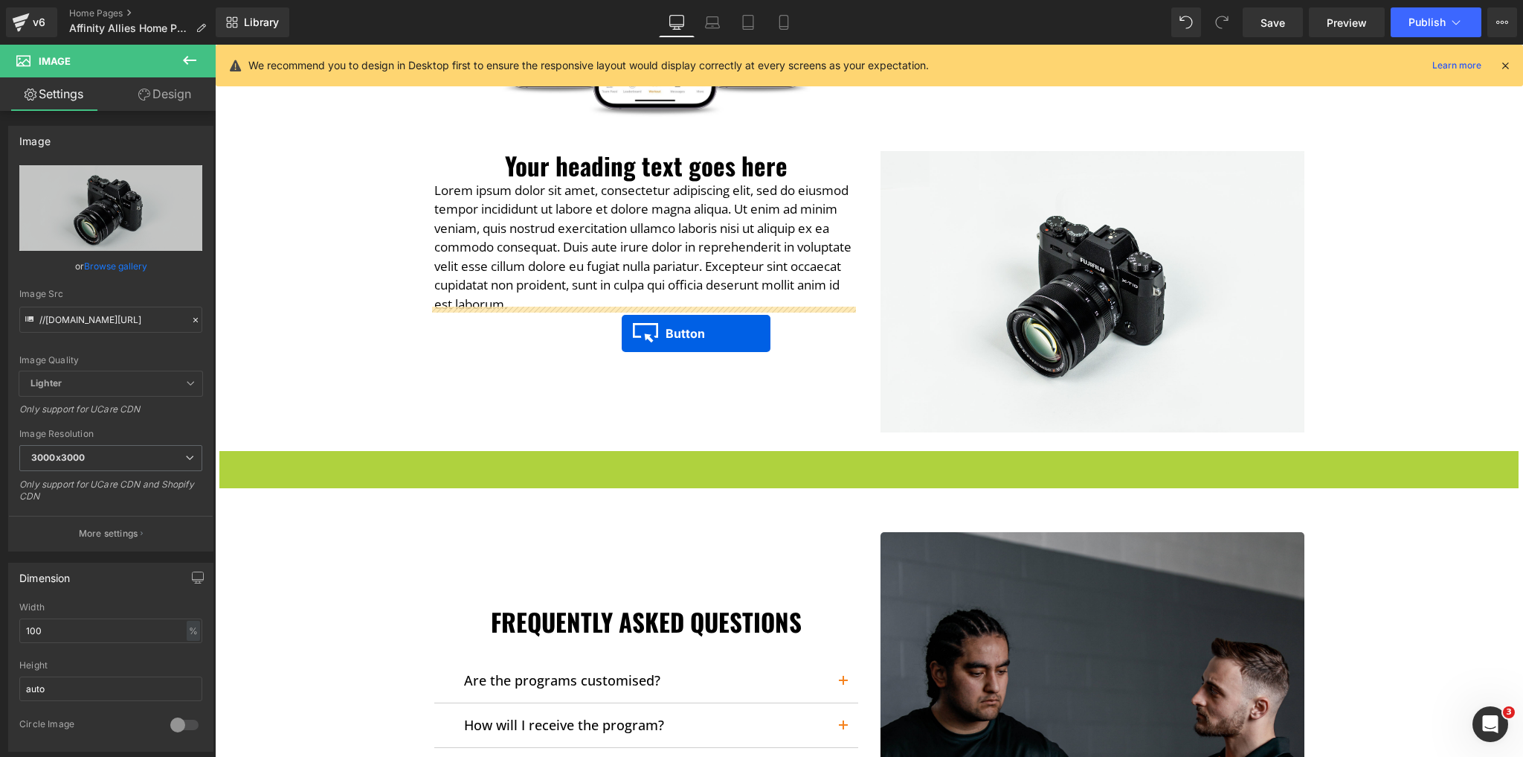
drag, startPoint x: 833, startPoint y: 461, endPoint x: 622, endPoint y: 333, distance: 247.0
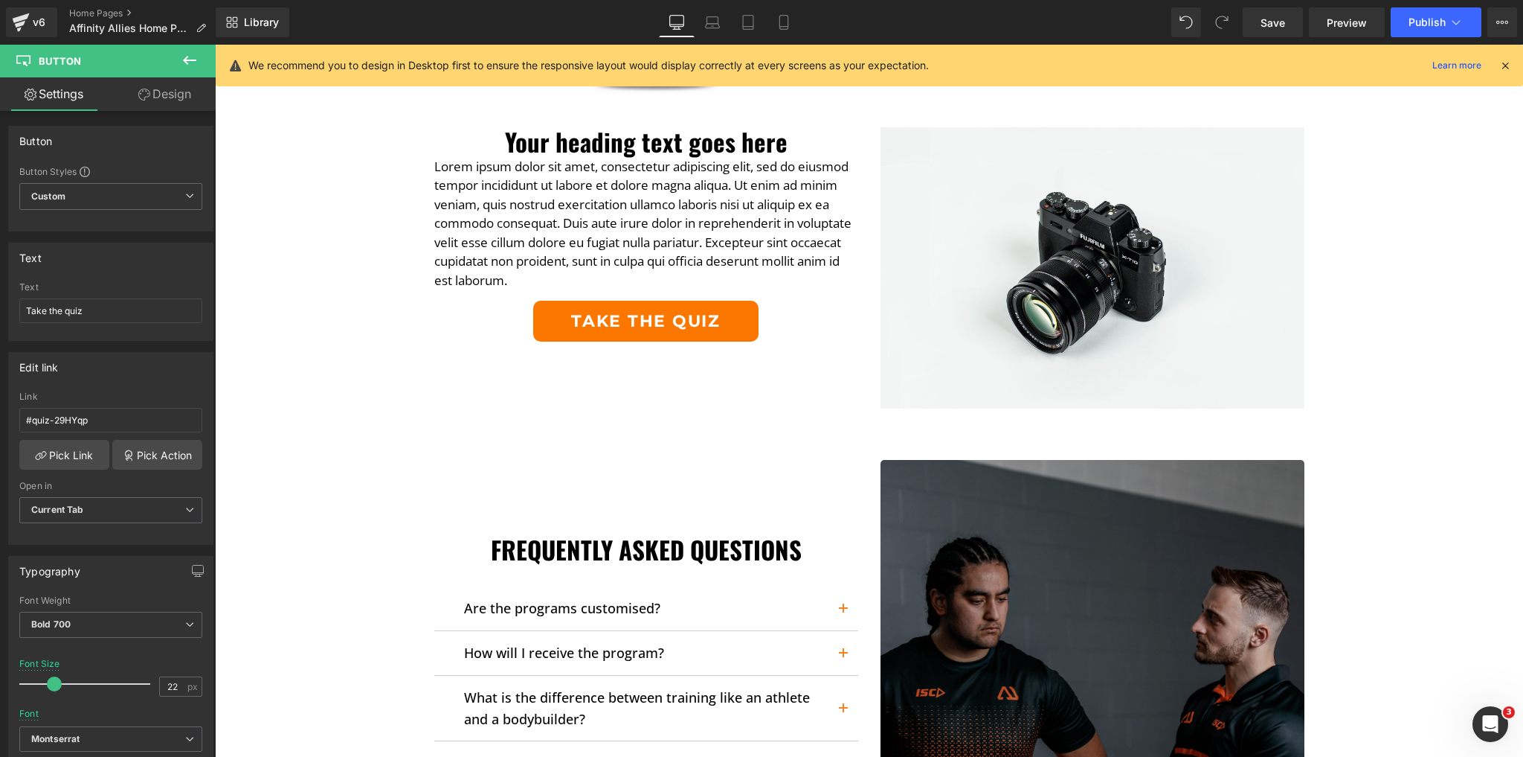
scroll to position [2348, 0]
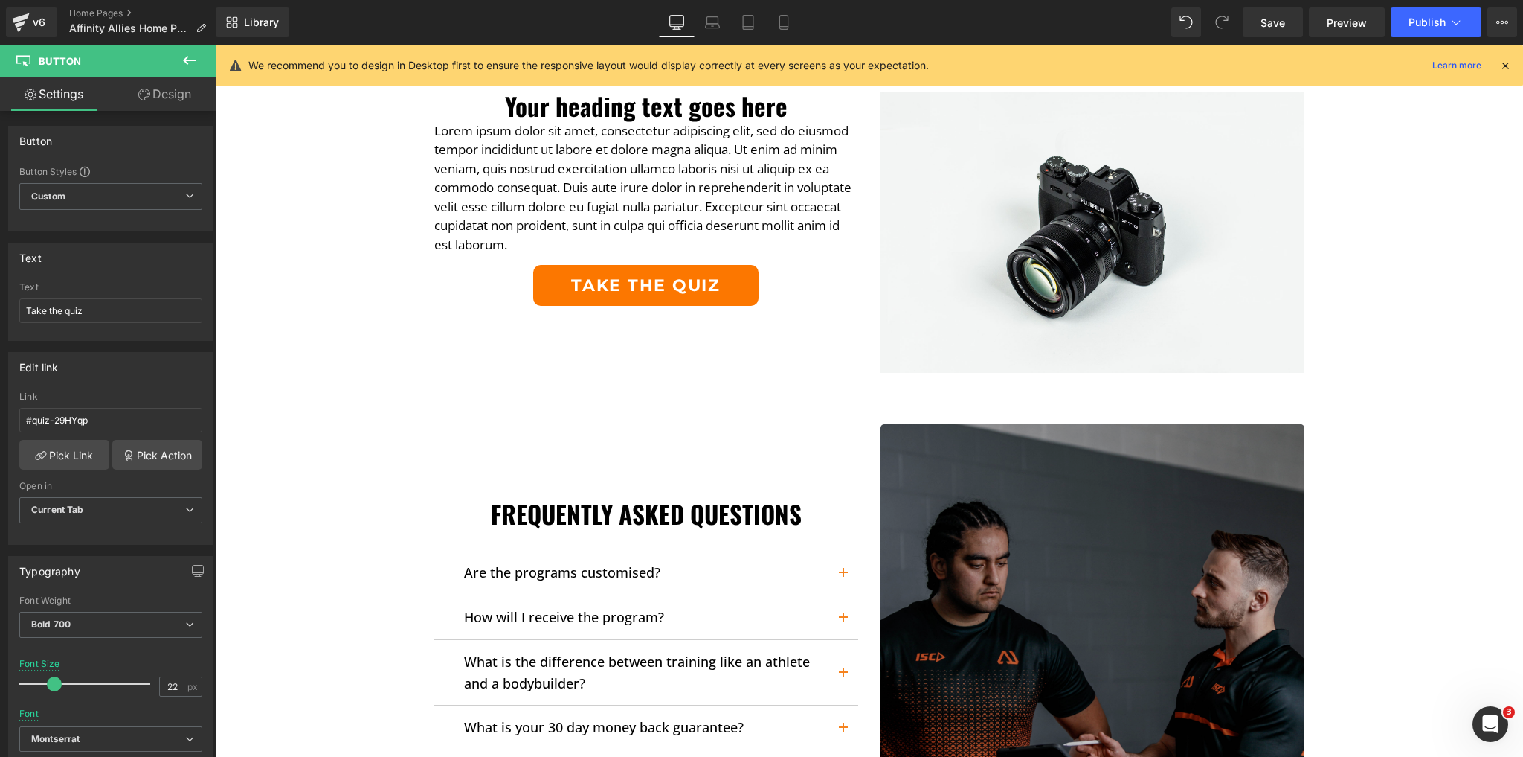
click at [920, 507] on img at bounding box center [1093, 636] width 424 height 424
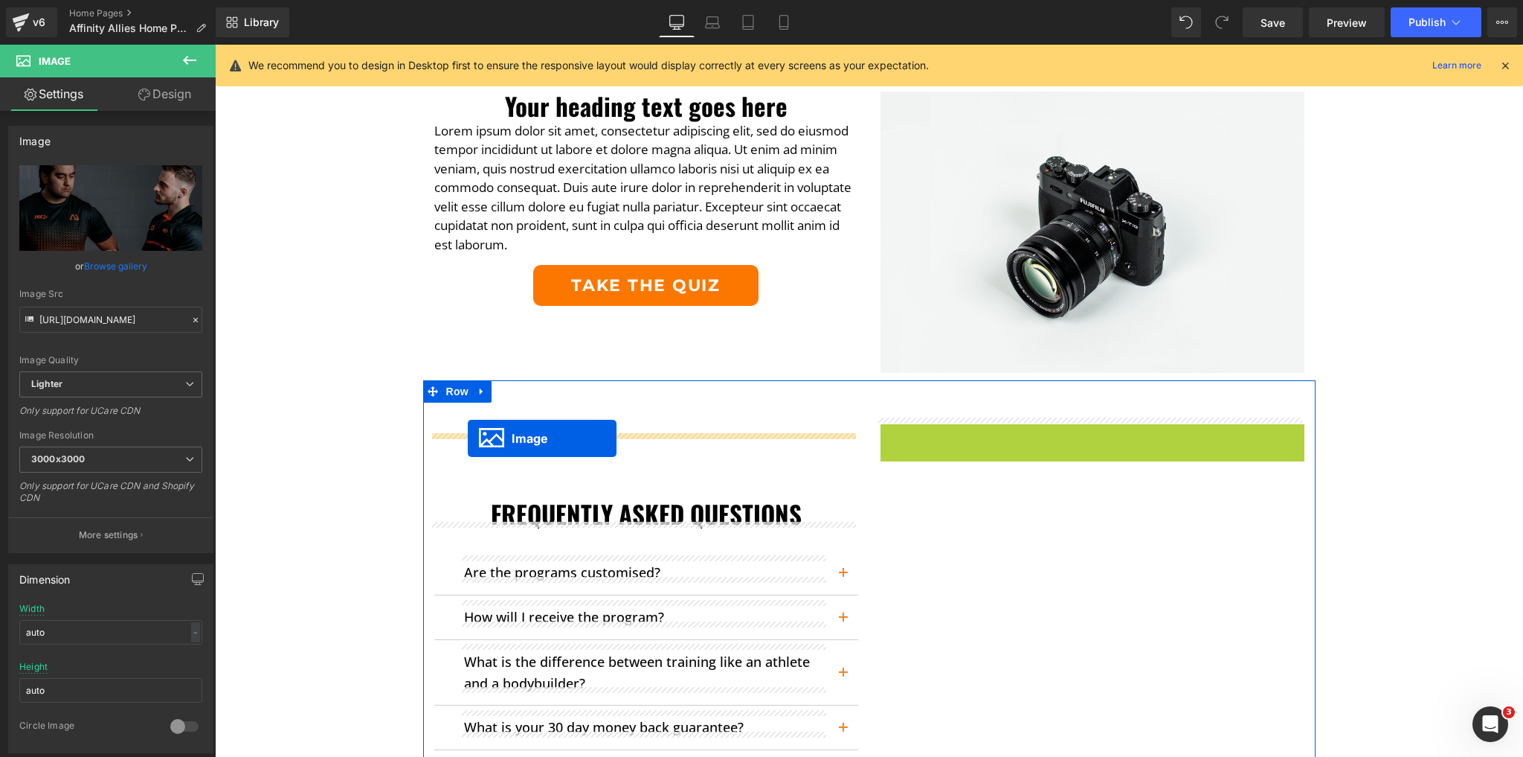
drag, startPoint x: 1062, startPoint y: 625, endPoint x: 468, endPoint y: 438, distance: 623.0
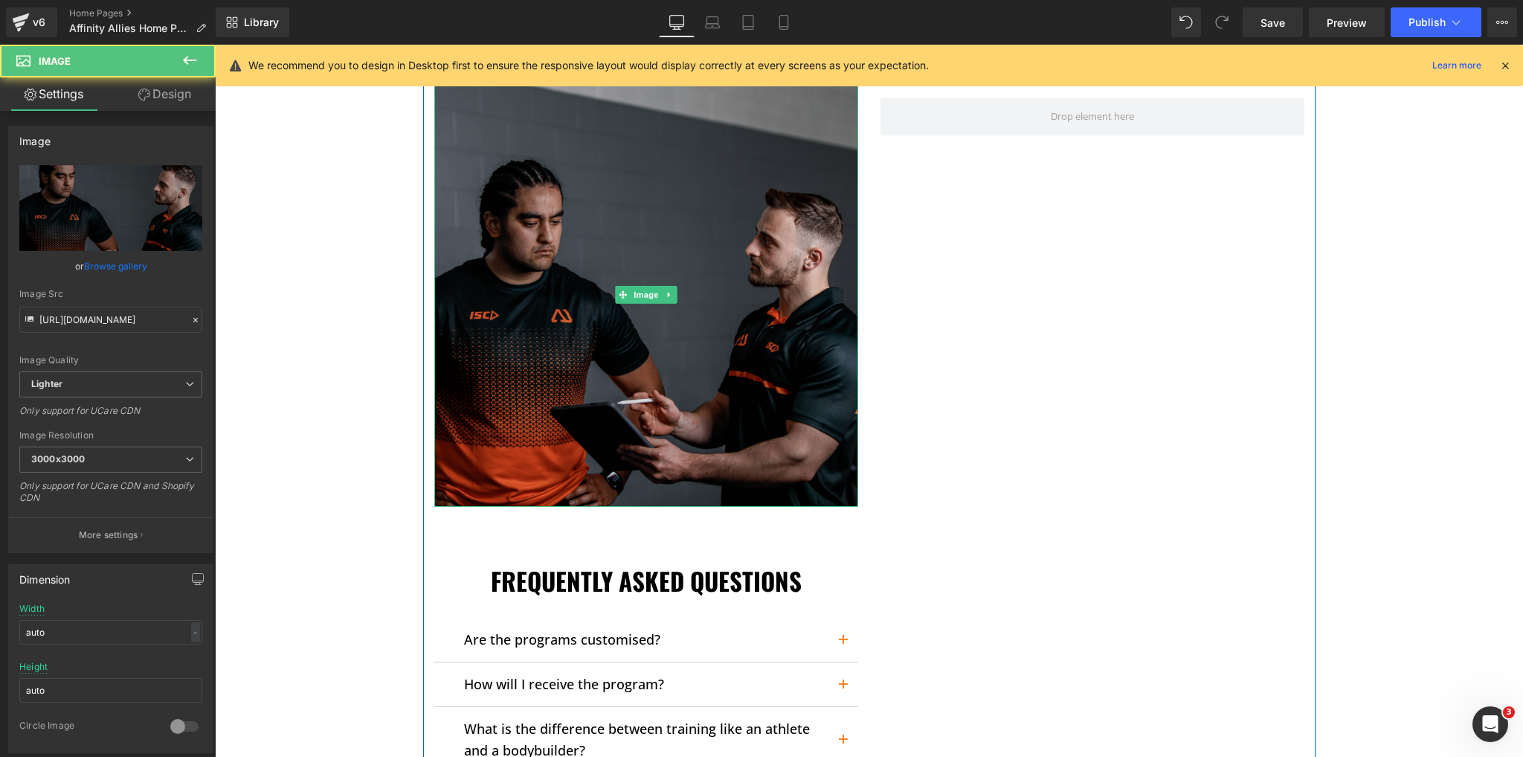
scroll to position [2765, 0]
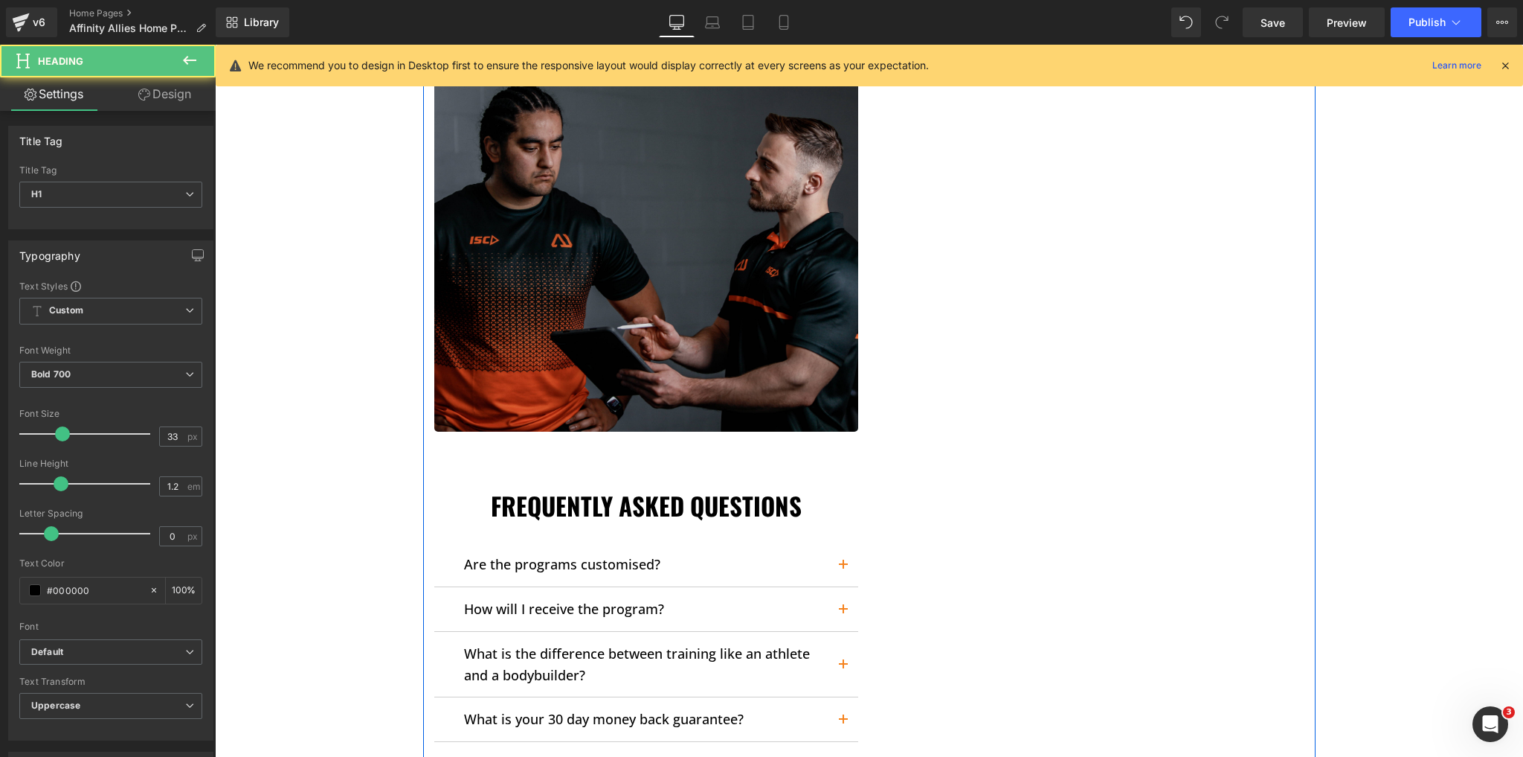
click at [494, 509] on h1 "Frequently Asked Questions" at bounding box center [646, 506] width 424 height 30
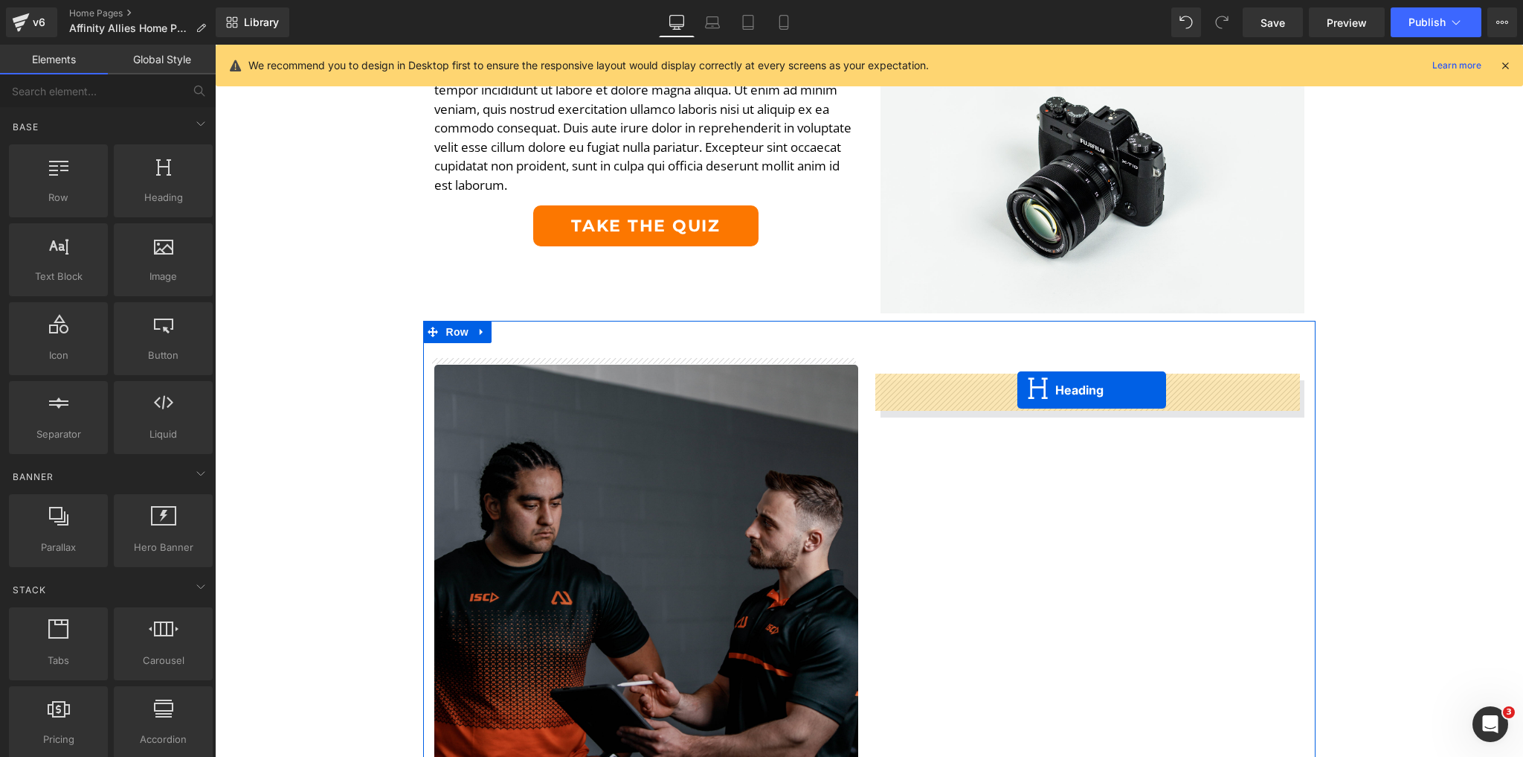
drag, startPoint x: 606, startPoint y: 498, endPoint x: 1018, endPoint y: 390, distance: 425.3
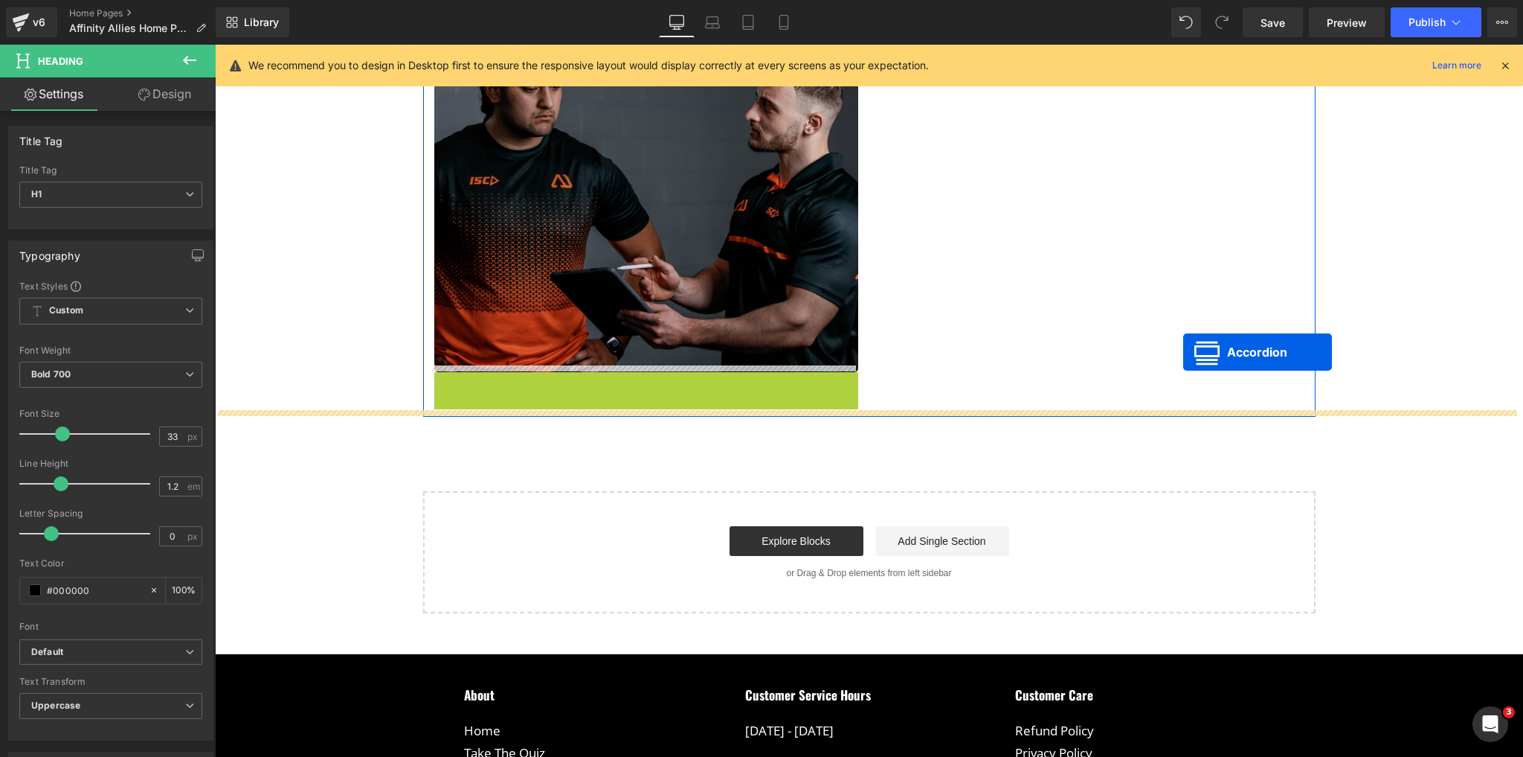
scroll to position [2586, 0]
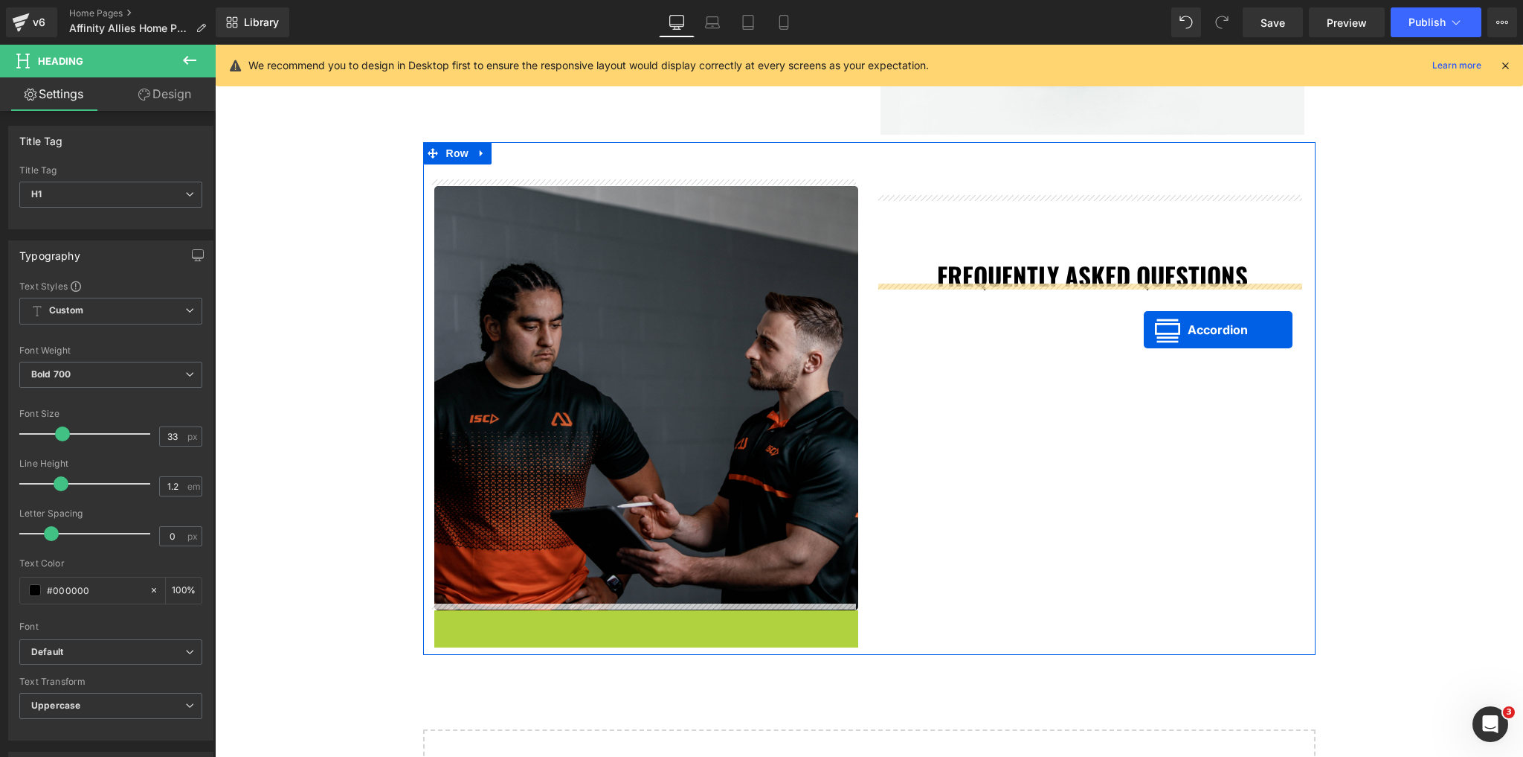
drag, startPoint x: 597, startPoint y: 381, endPoint x: 1134, endPoint y: 321, distance: 539.6
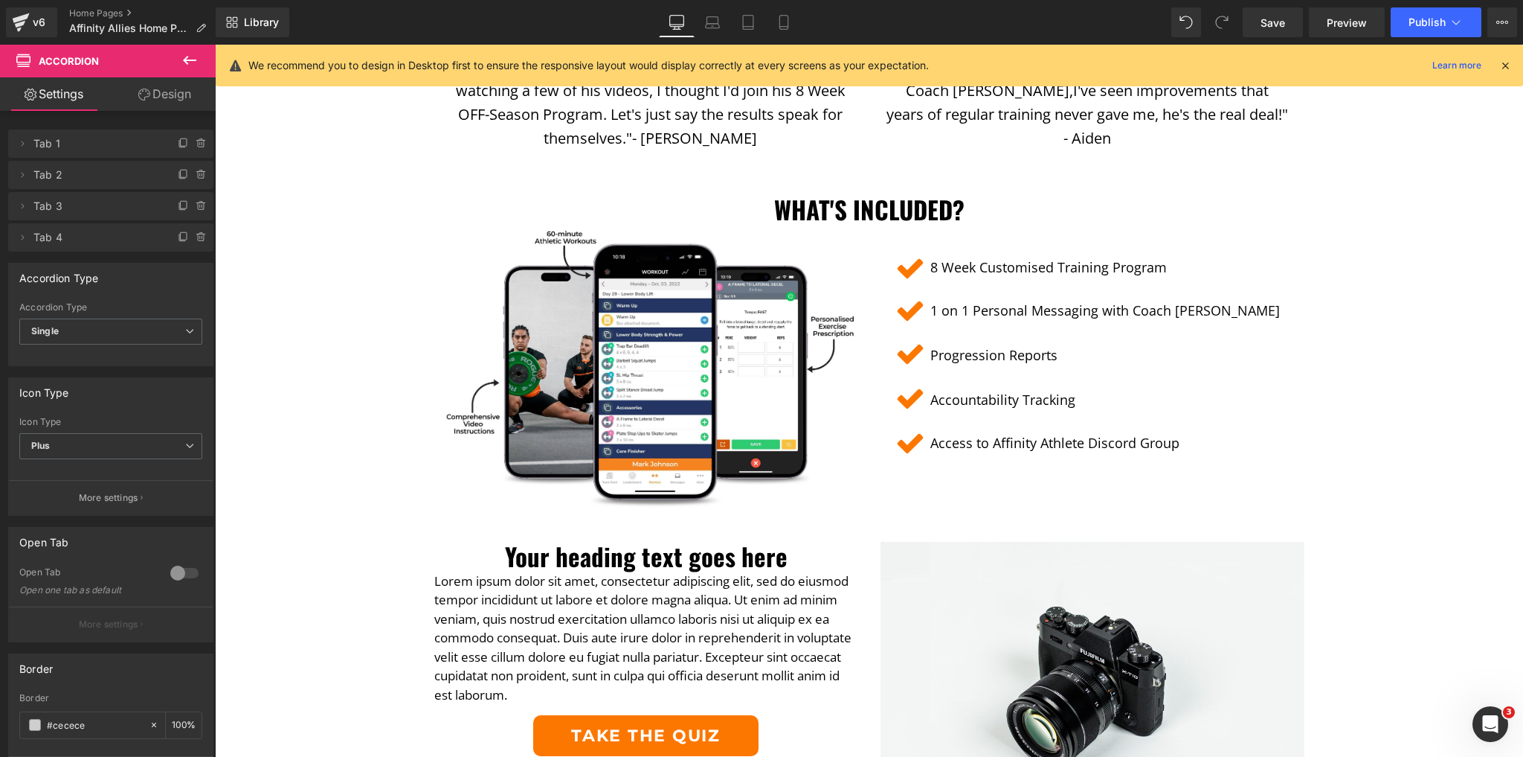
scroll to position [1872, 0]
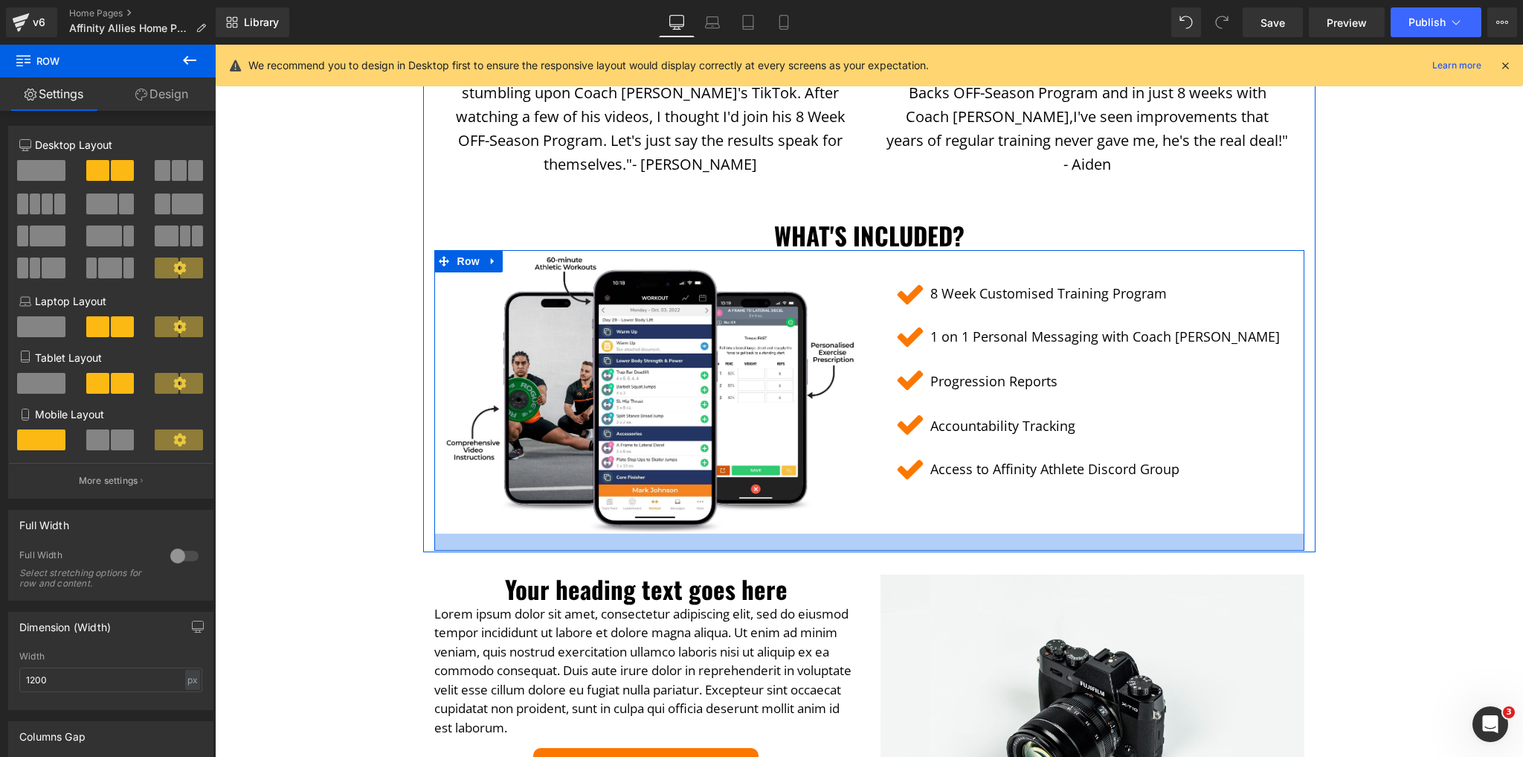
click at [837, 539] on div at bounding box center [869, 541] width 870 height 17
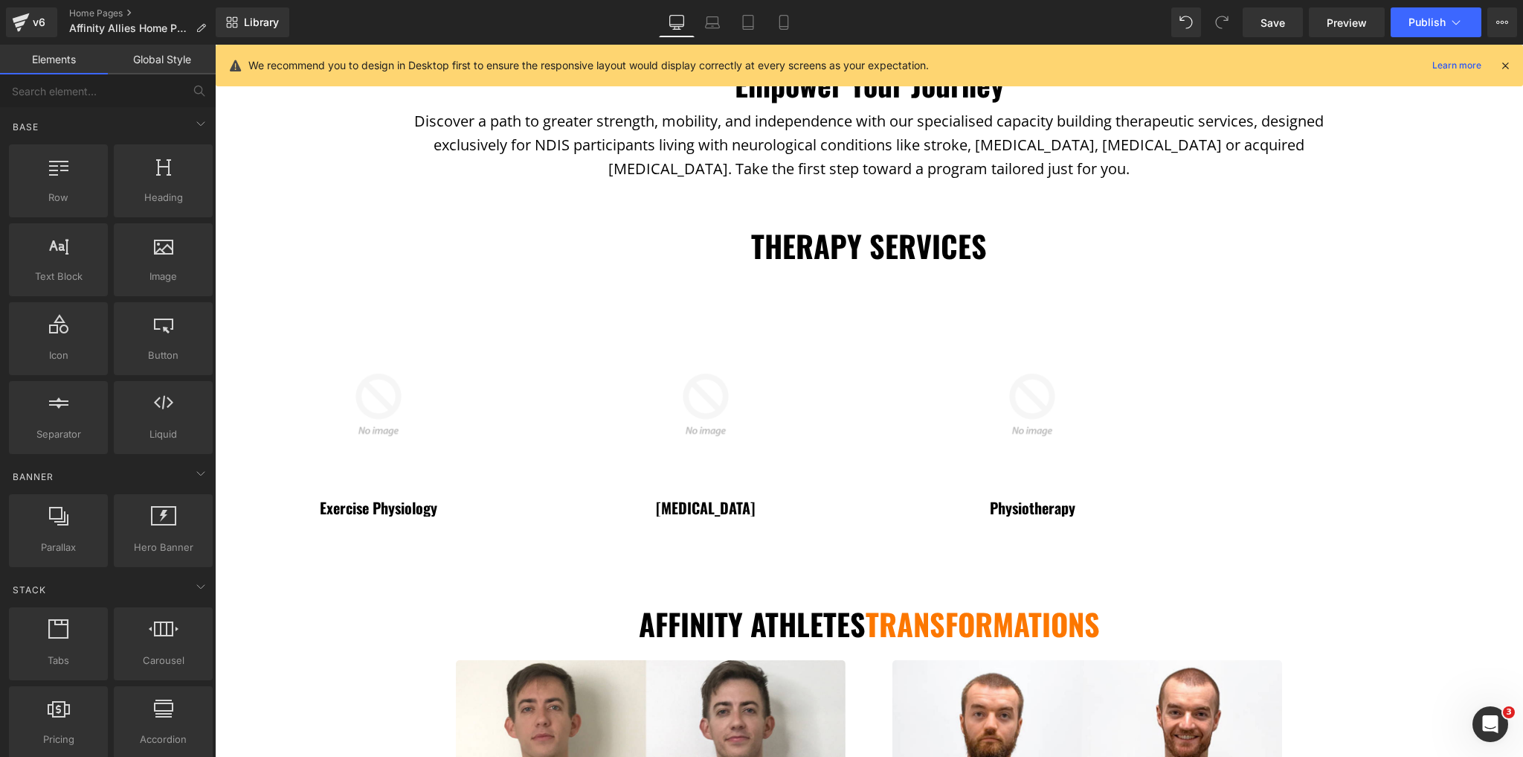
scroll to position [861, 0]
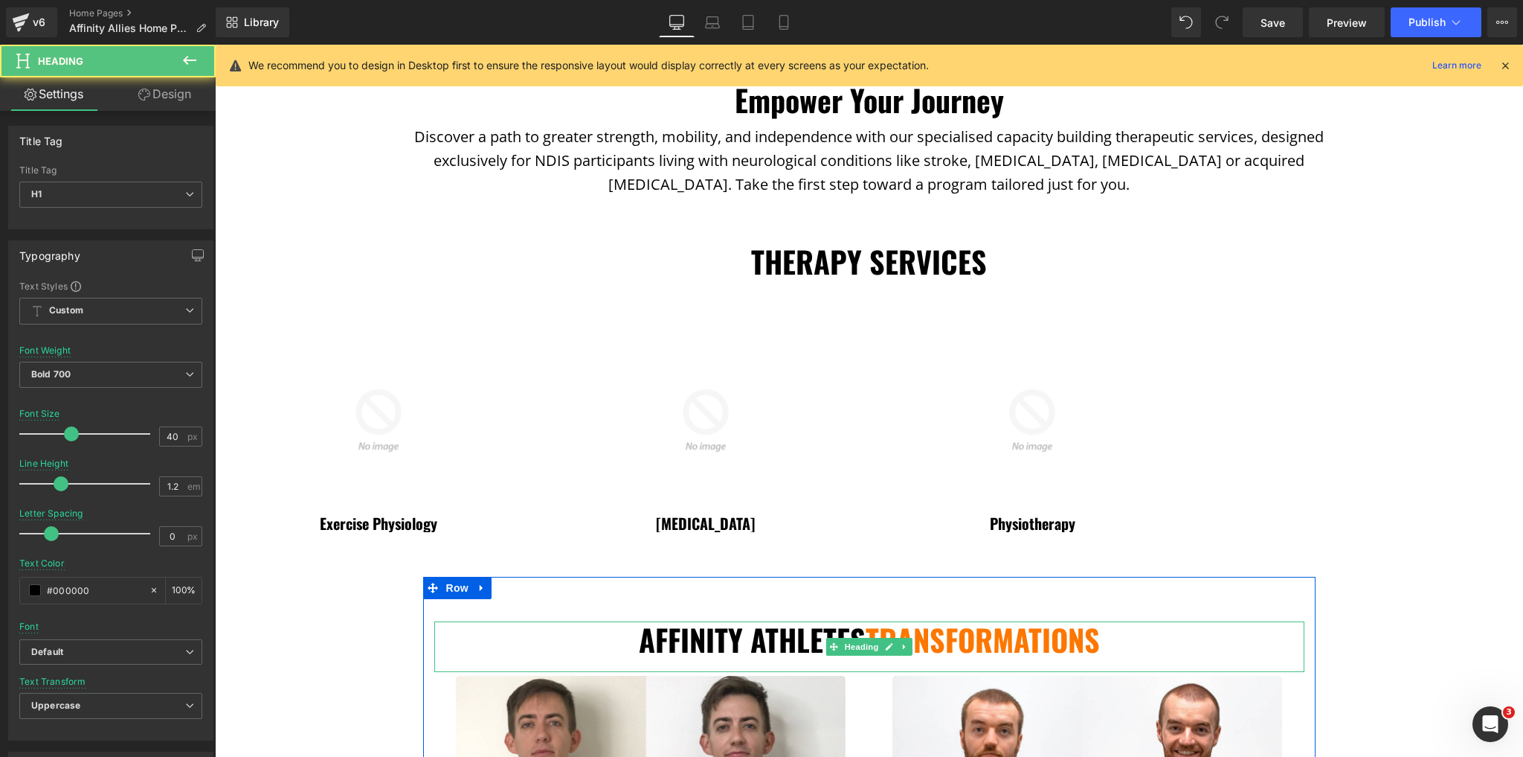
click at [772, 626] on h1 "Affinity Athletes Transformations" at bounding box center [869, 639] width 870 height 36
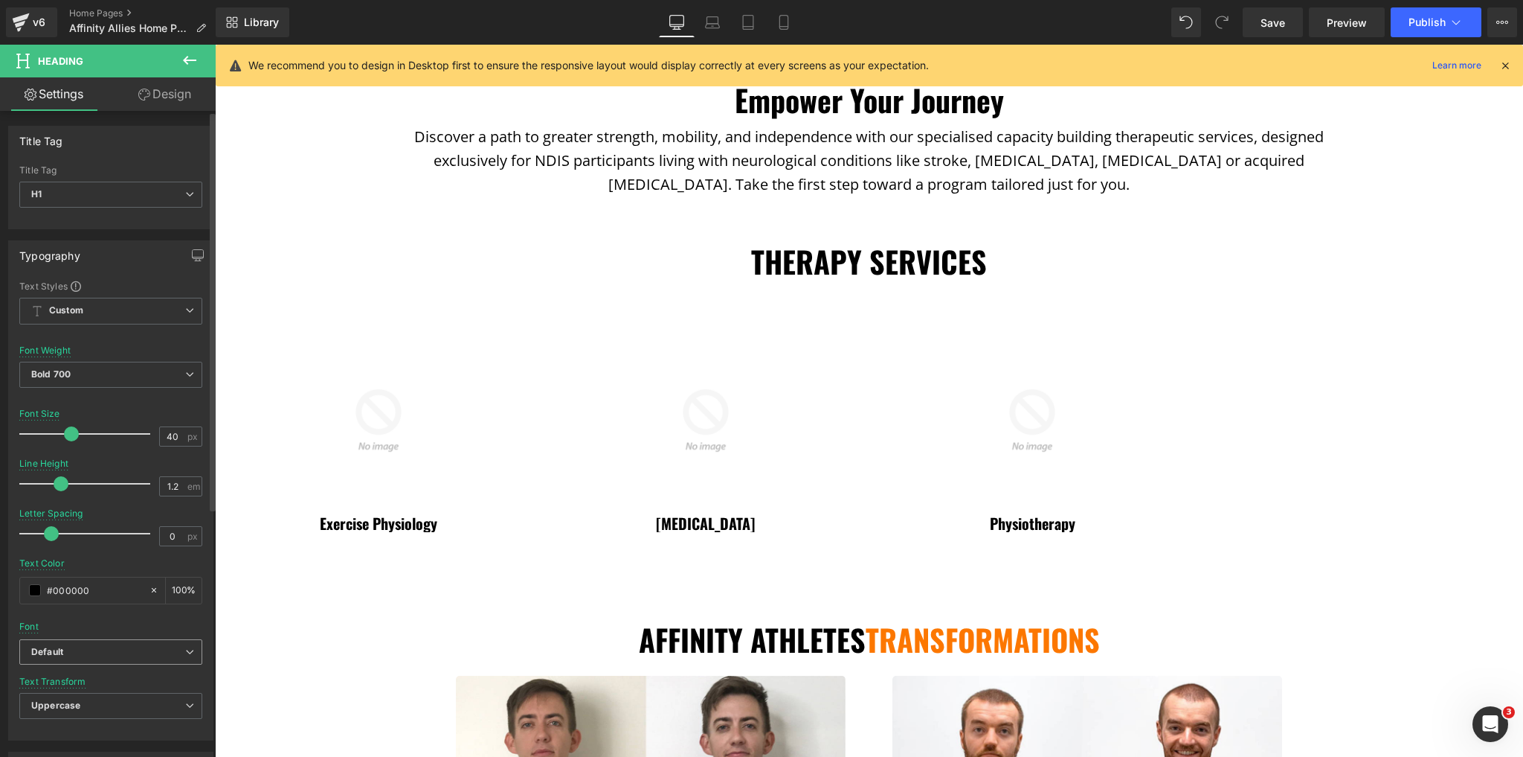
click at [150, 652] on b "Default" at bounding box center [108, 652] width 154 height 13
click at [107, 701] on li "Montserrat" at bounding box center [111, 702] width 184 height 24
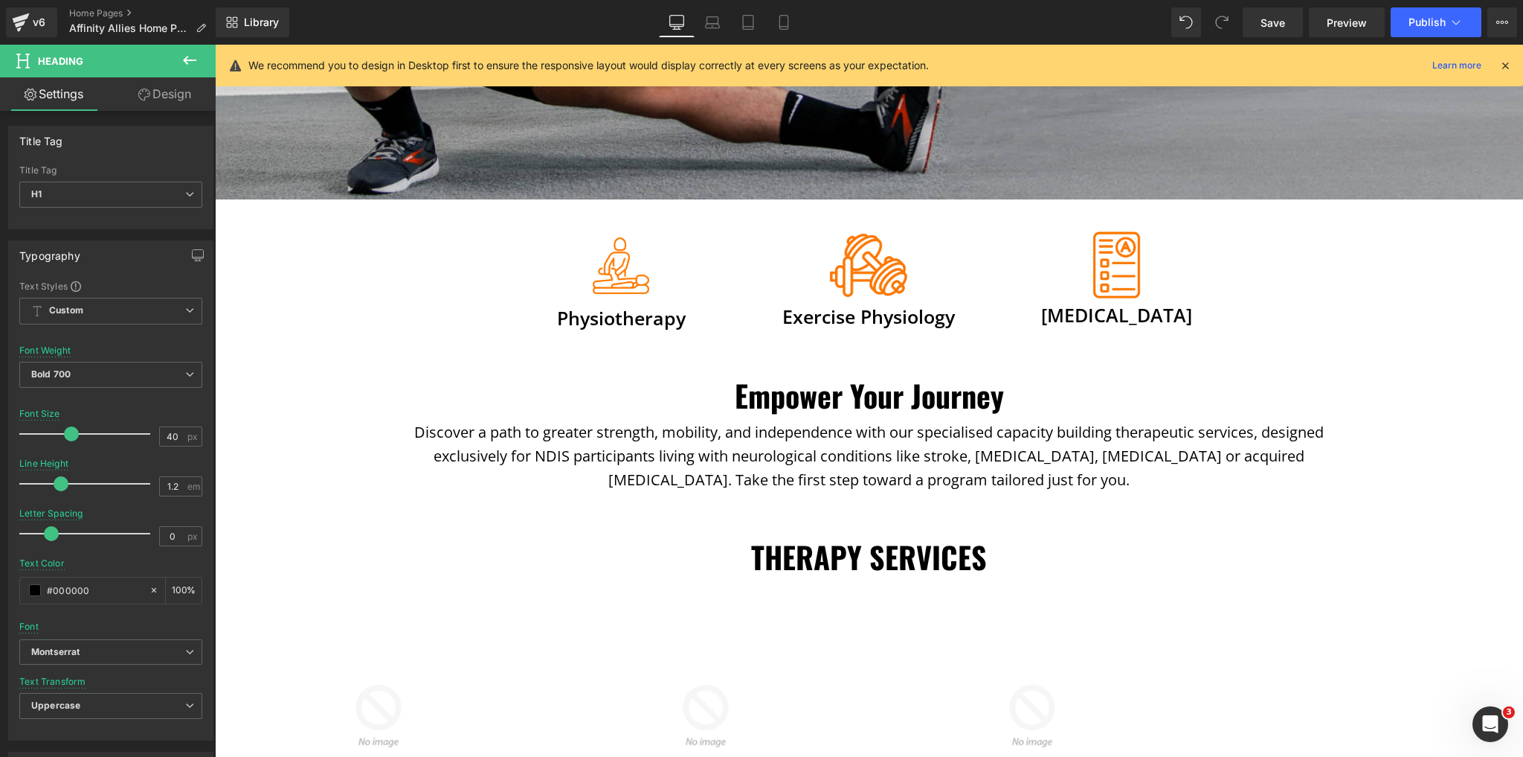
scroll to position [563, 0]
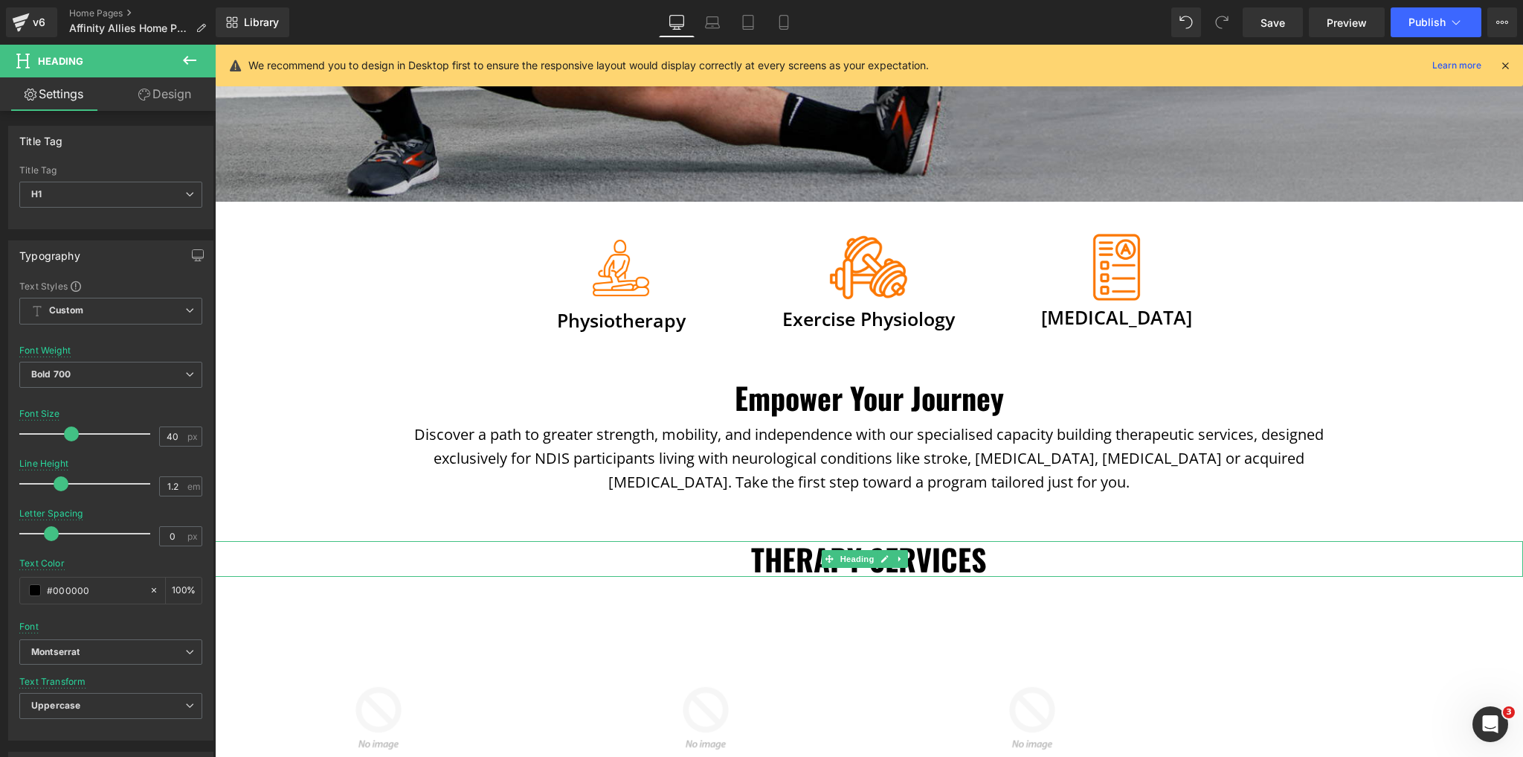
click at [819, 553] on h1 "Therapy Services" at bounding box center [869, 559] width 1308 height 36
click at [80, 658] on span "[PERSON_NAME]" at bounding box center [110, 652] width 183 height 26
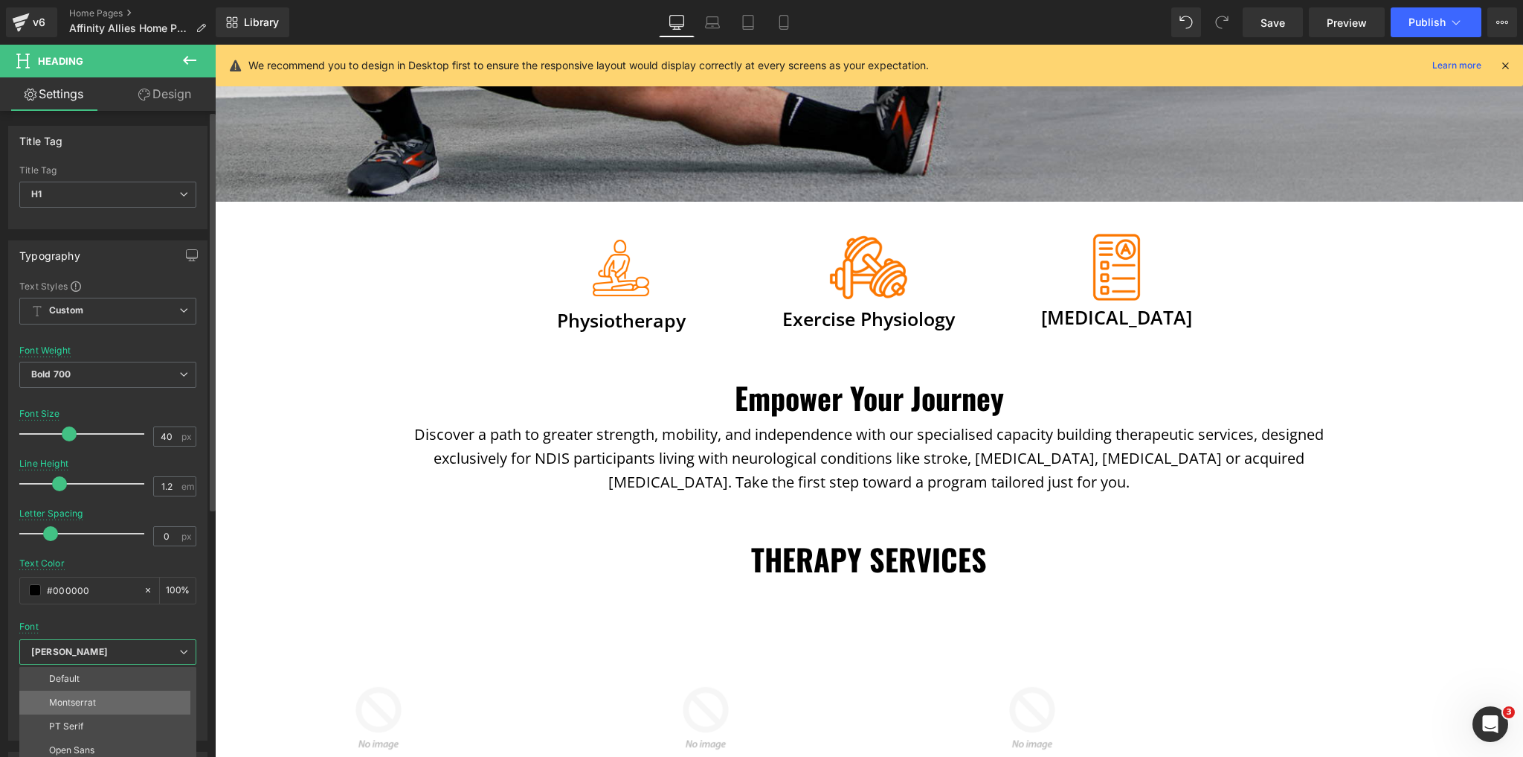
click at [78, 697] on p "Montserrat" at bounding box center [72, 702] width 47 height 10
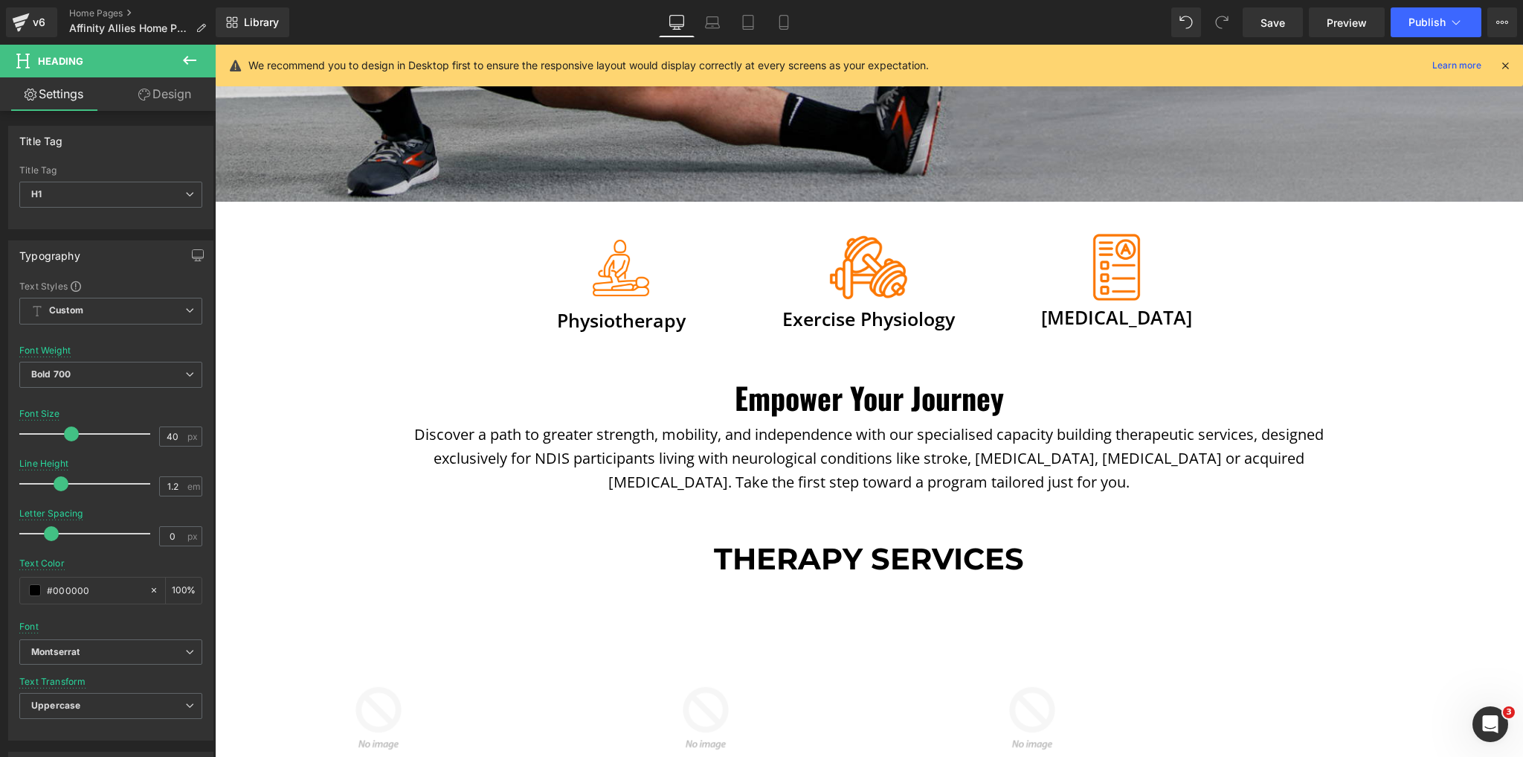
click at [837, 405] on h1 "Empower Your Journey" at bounding box center [869, 397] width 1308 height 36
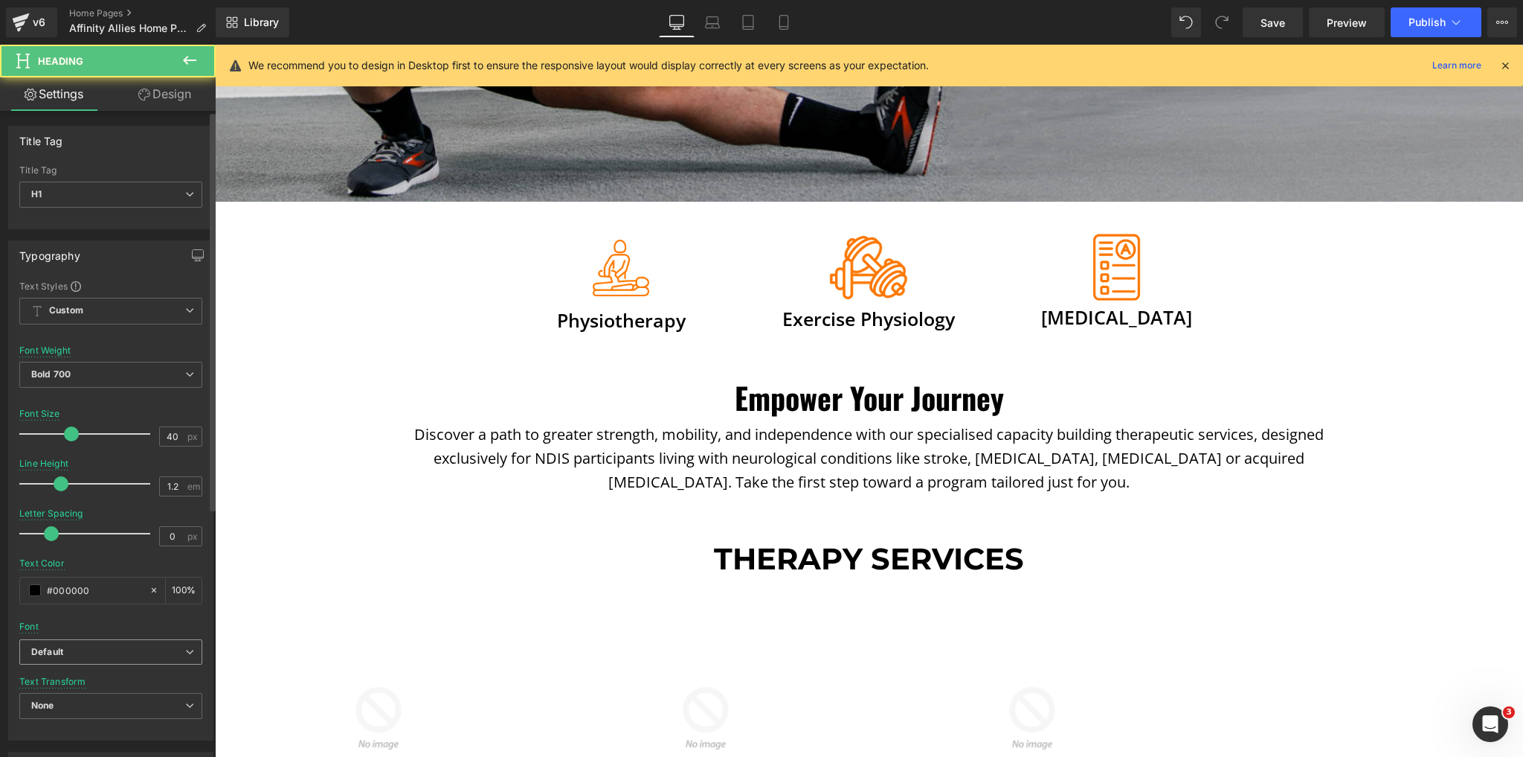
click at [106, 642] on span "Default" at bounding box center [110, 652] width 183 height 26
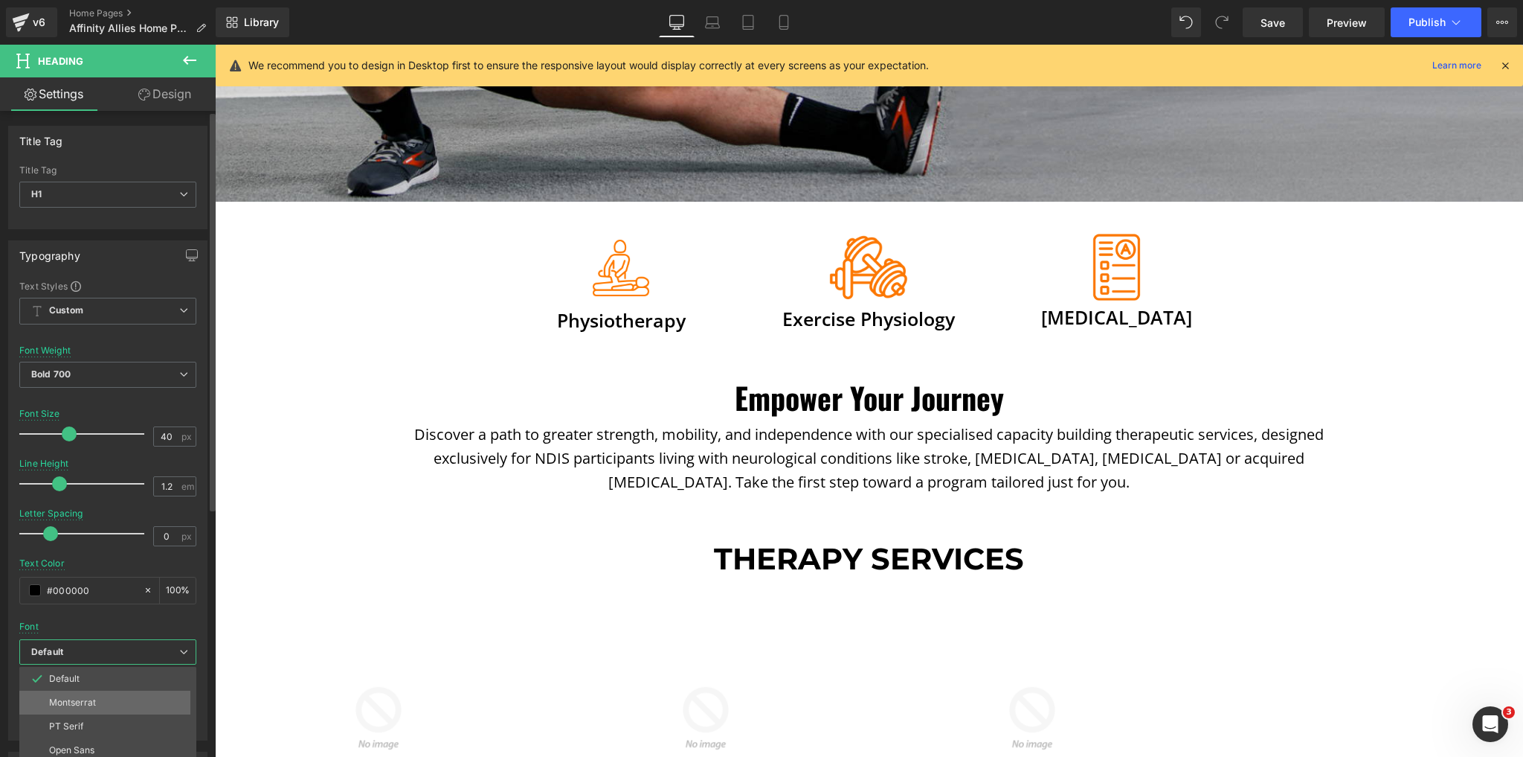
click at [78, 708] on li "Montserrat" at bounding box center [111, 702] width 184 height 24
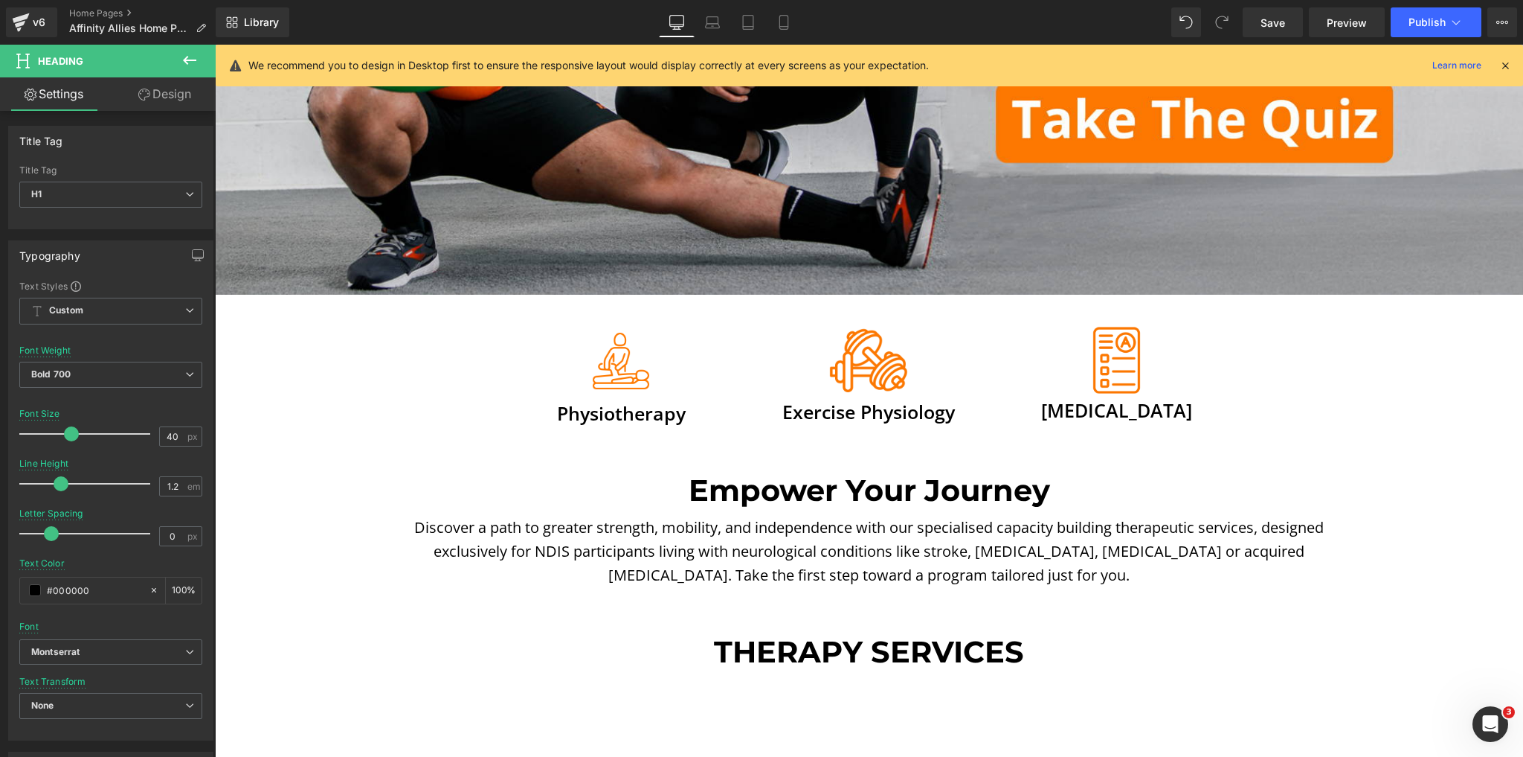
scroll to position [714, 0]
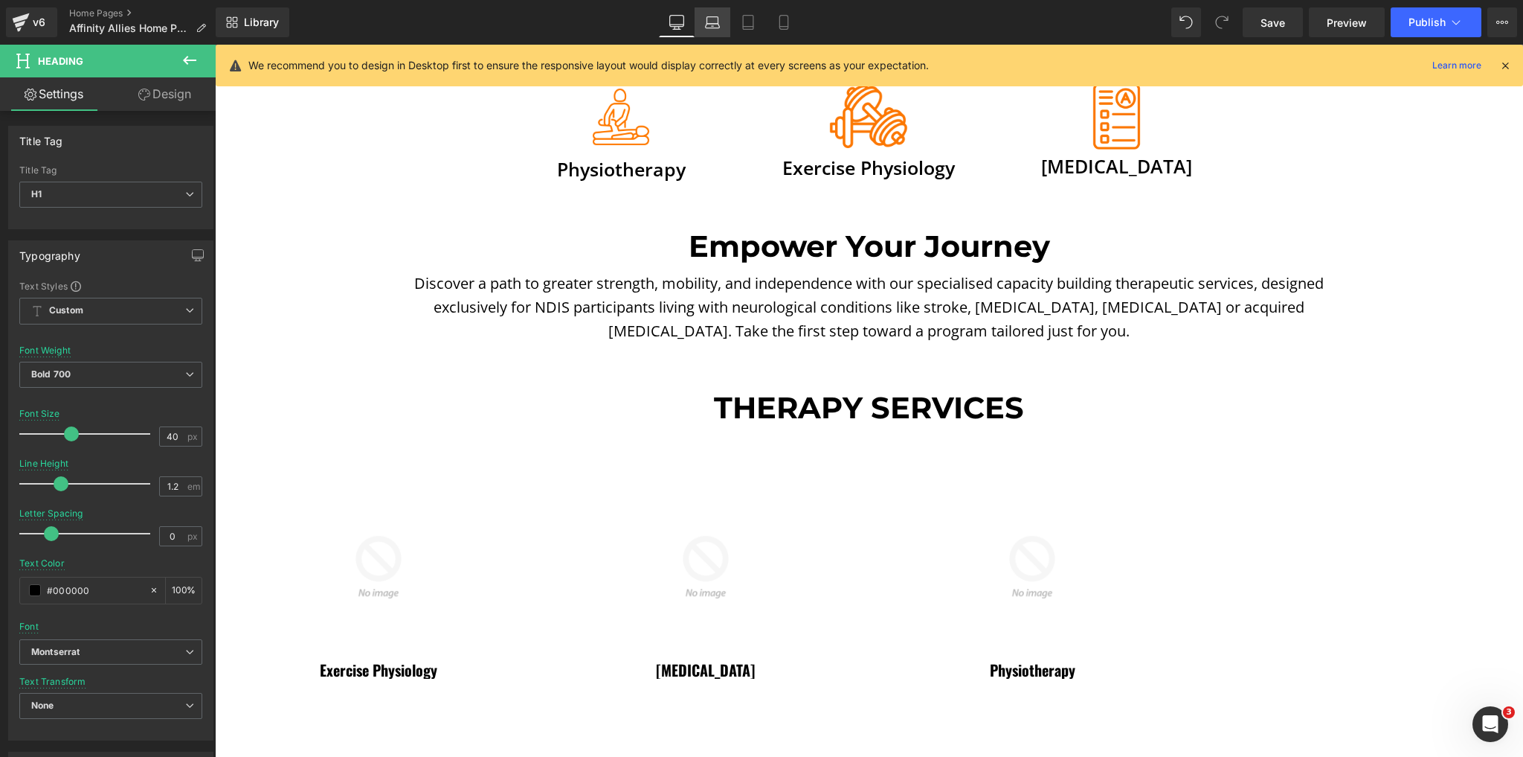
click at [723, 22] on link "Laptop" at bounding box center [713, 22] width 36 height 30
type input "36"
type input "100"
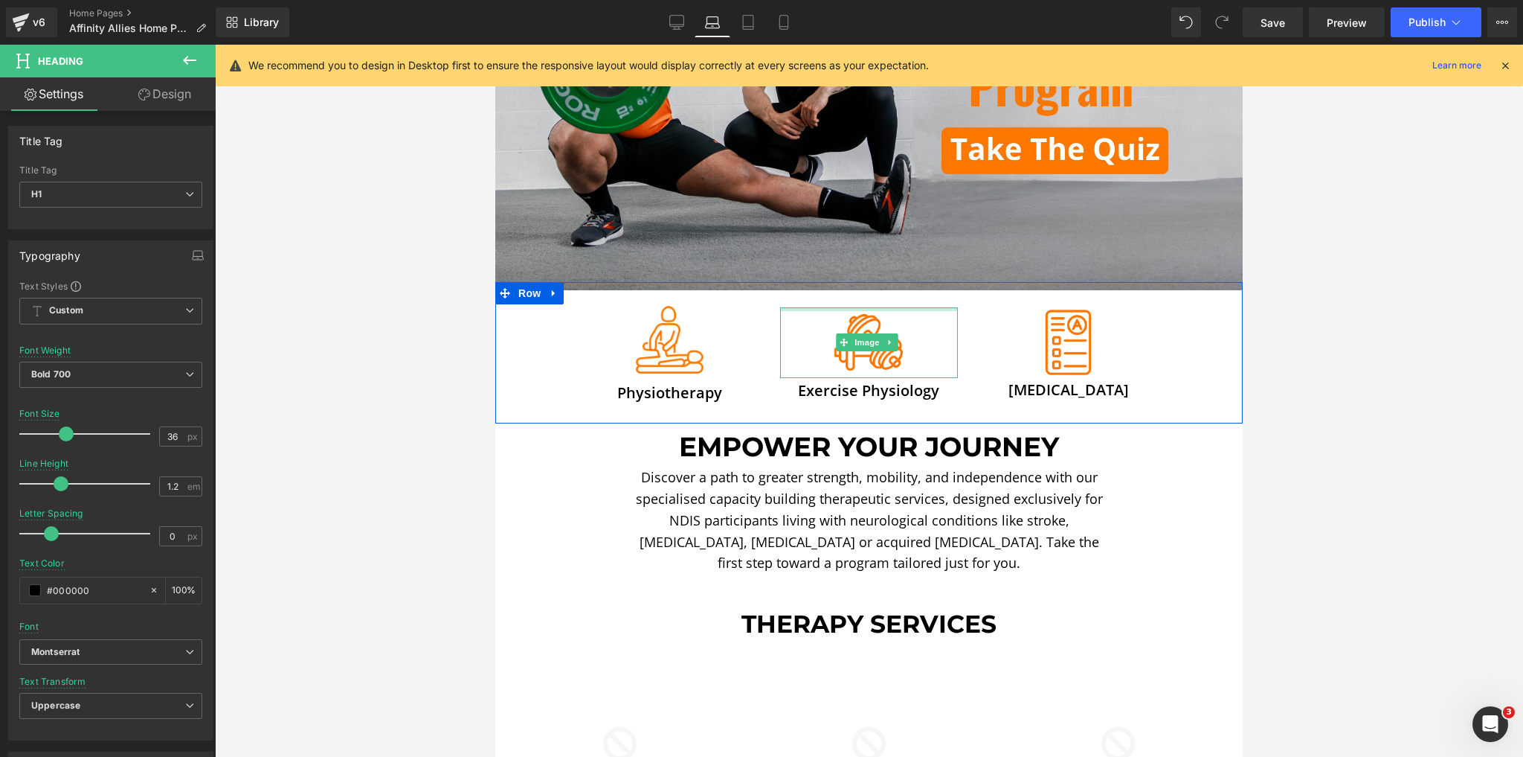
scroll to position [339, 0]
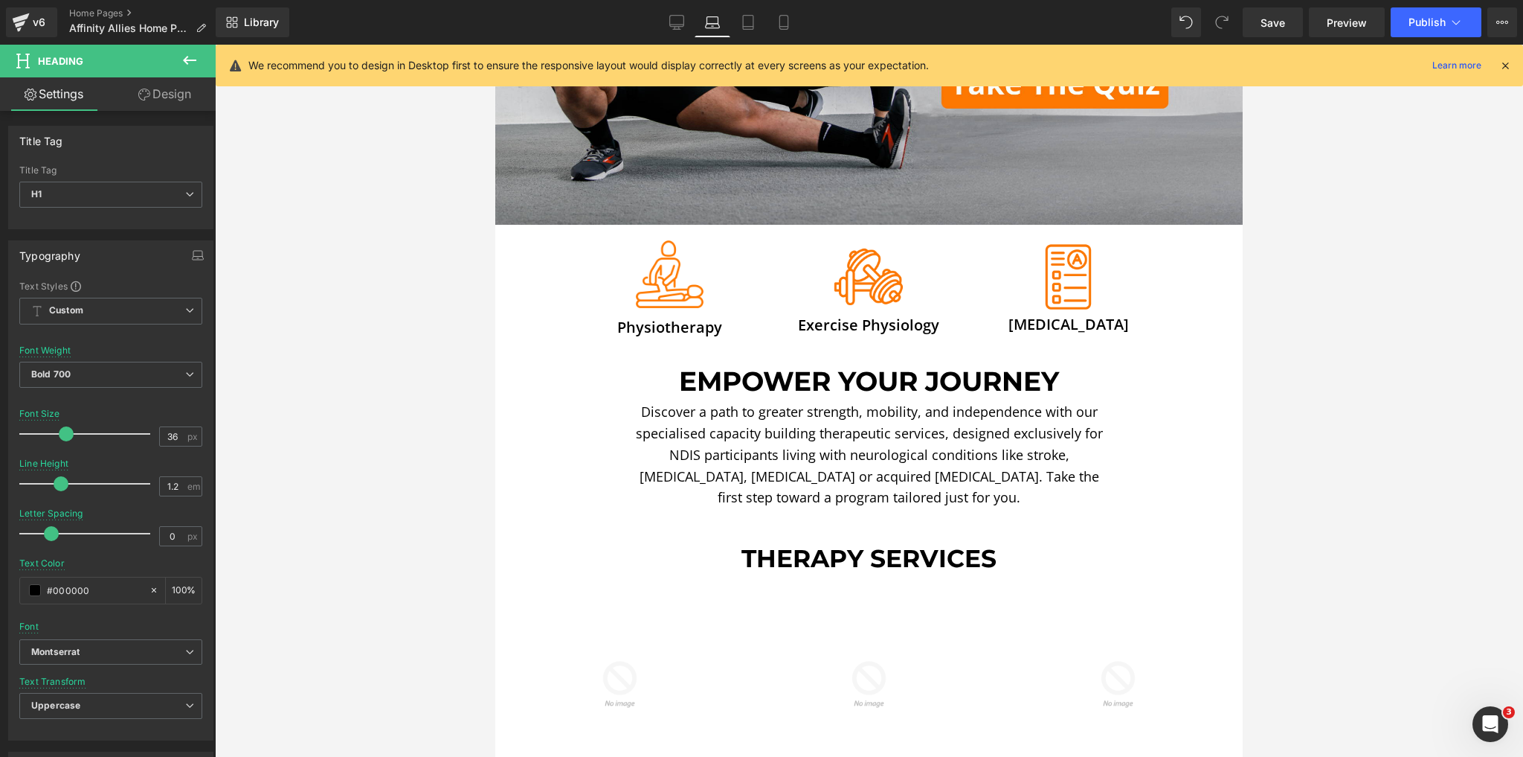
click at [196, 60] on icon at bounding box center [189, 60] width 13 height 9
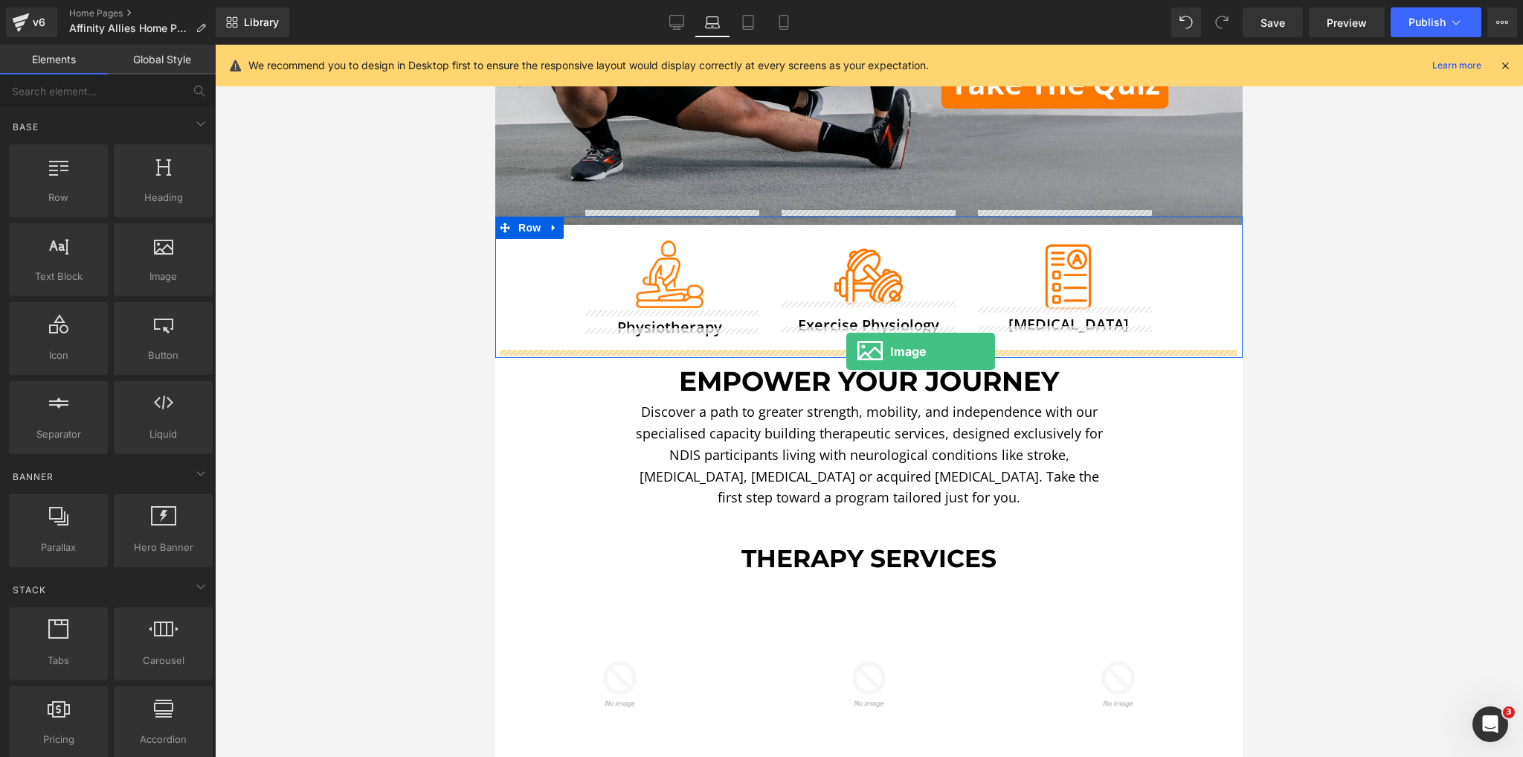
drag, startPoint x: 660, startPoint y: 300, endPoint x: 847, endPoint y: 351, distance: 193.6
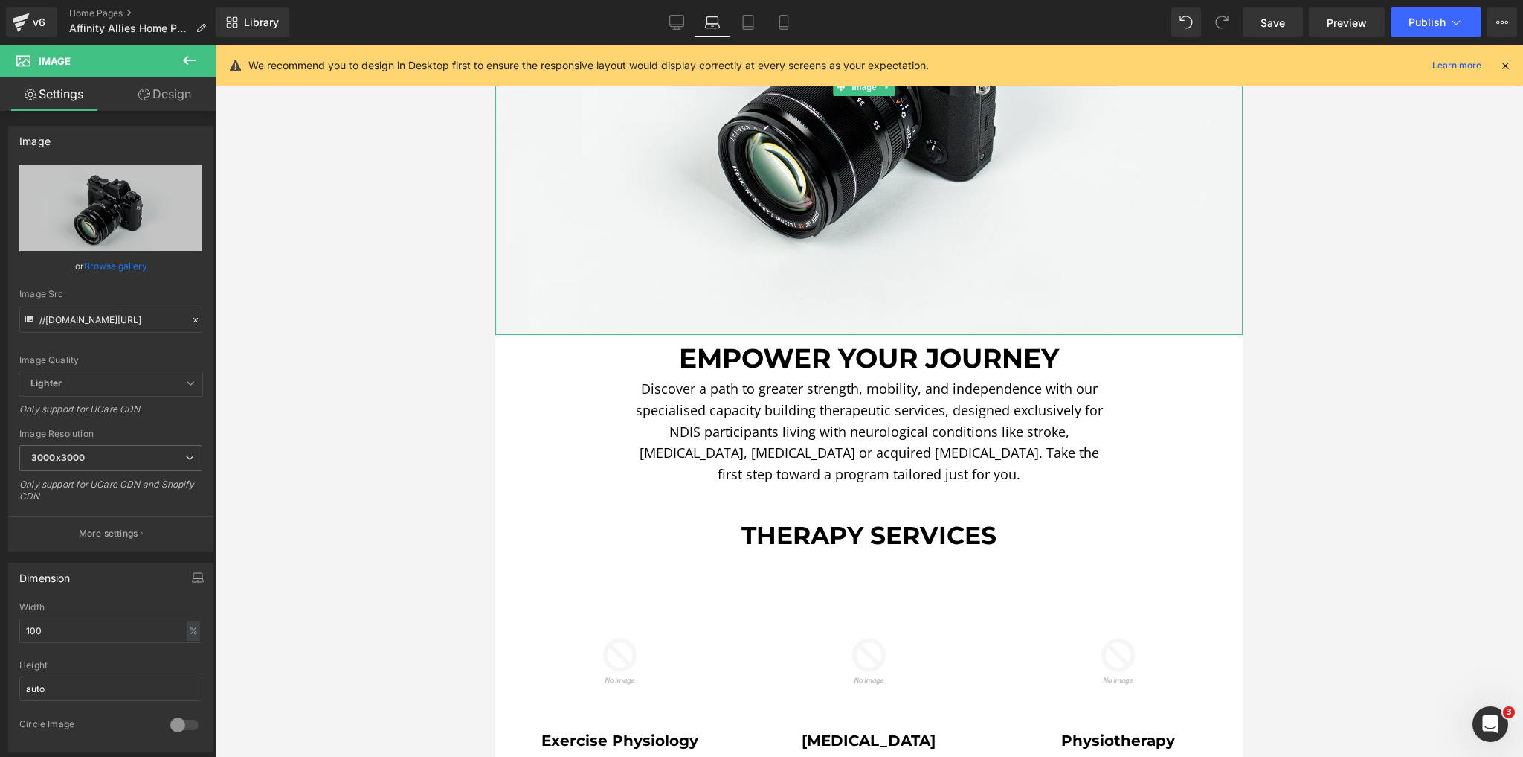
scroll to position [893, 0]
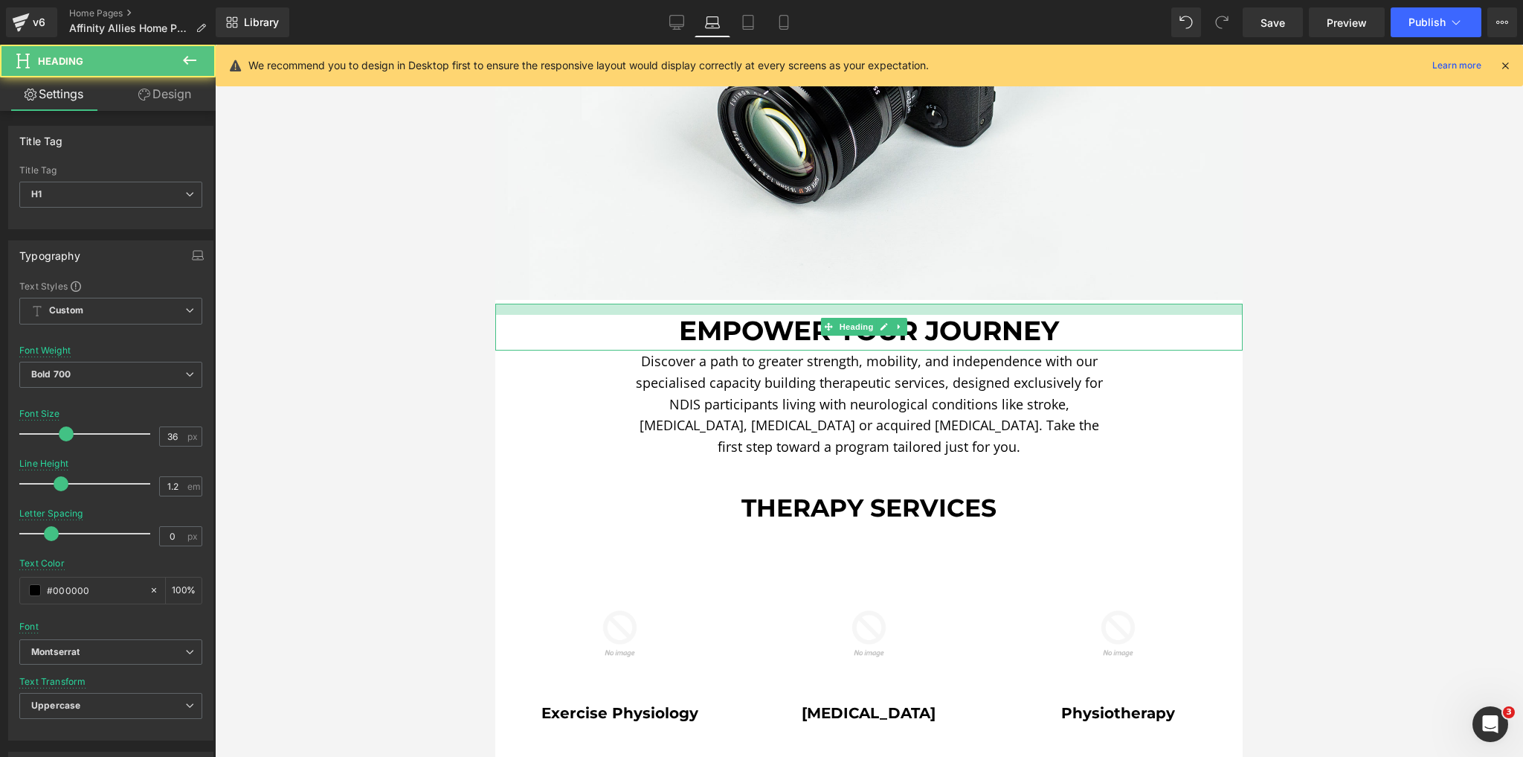
drag, startPoint x: 827, startPoint y: 292, endPoint x: 825, endPoint y: 299, distance: 7.8
click at [825, 303] on div at bounding box center [869, 308] width 748 height 11
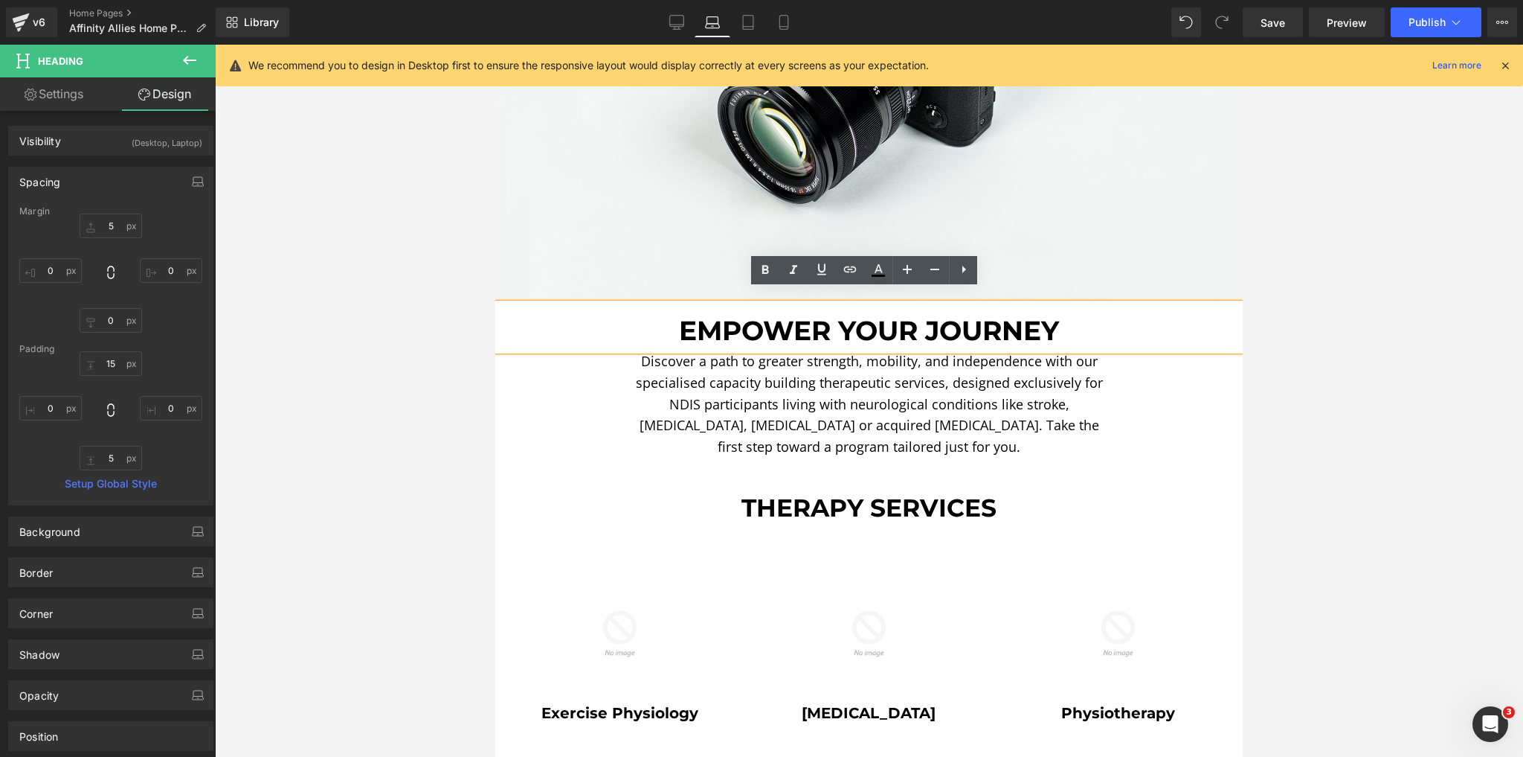
click at [504, 315] on h1 "Empower Your Journey" at bounding box center [869, 331] width 748 height 32
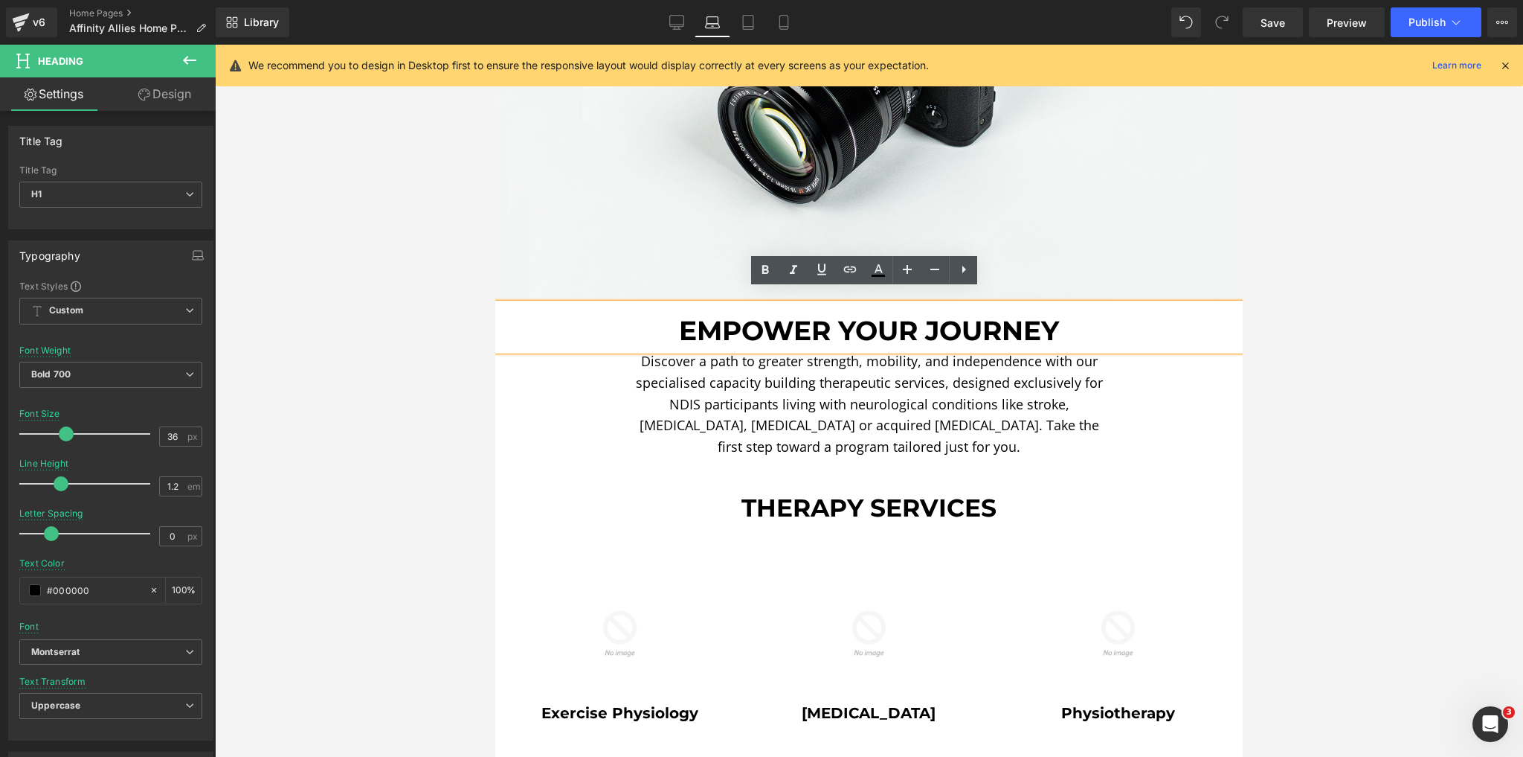
click at [315, 307] on div at bounding box center [869, 401] width 1308 height 712
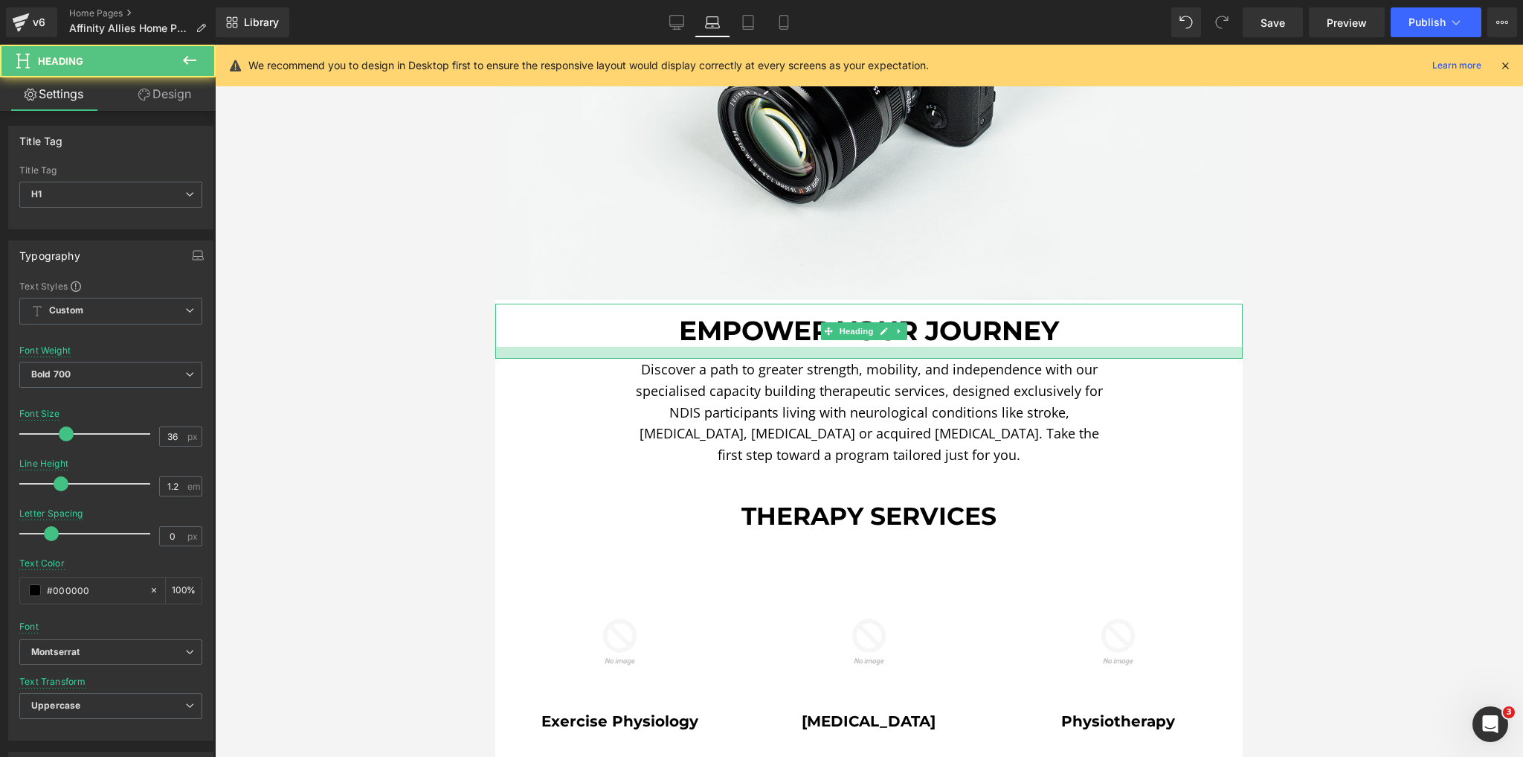
drag, startPoint x: 865, startPoint y: 334, endPoint x: 865, endPoint y: 342, distance: 8.2
click at [865, 347] on div at bounding box center [869, 353] width 748 height 12
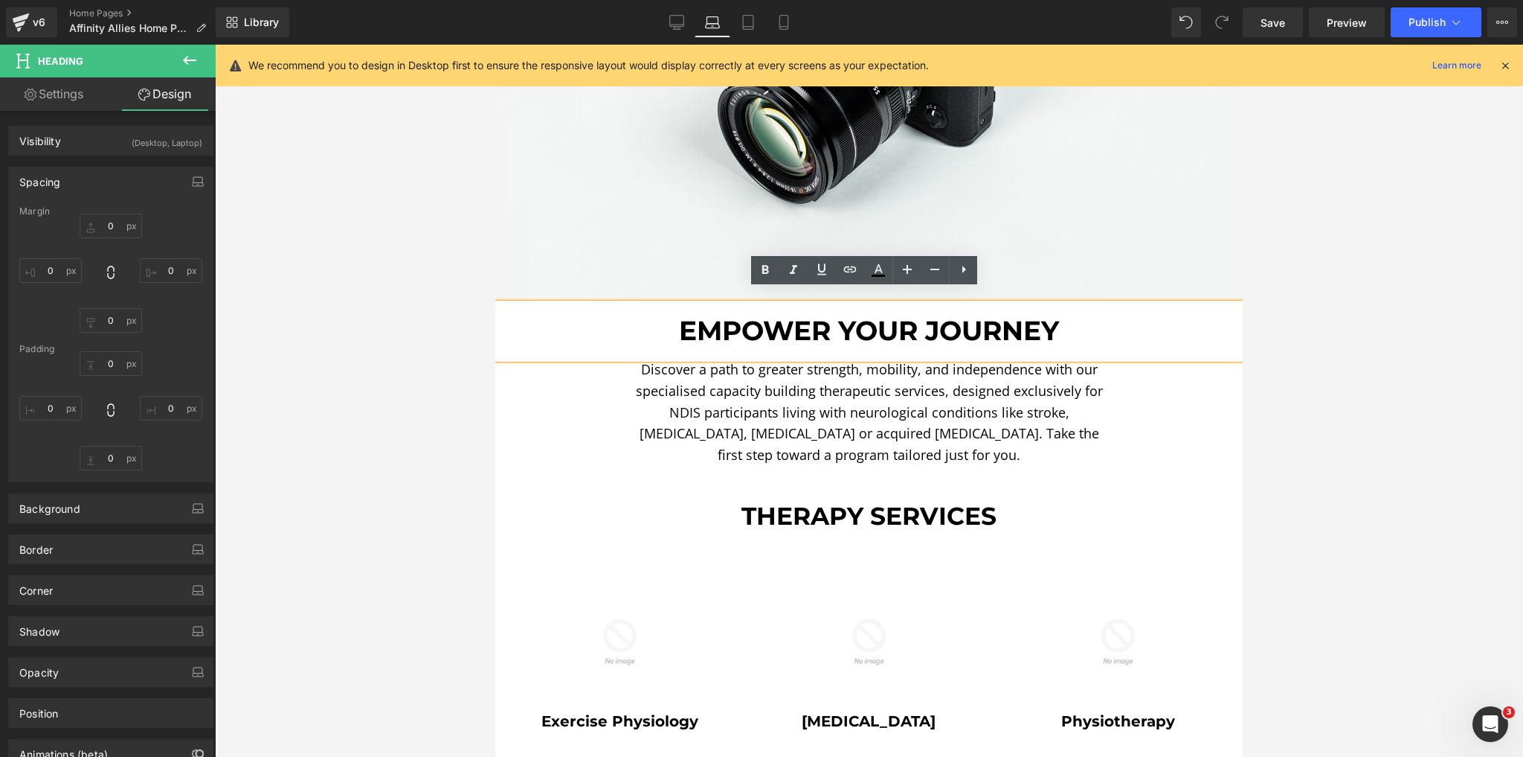
type input "5"
type input "0"
type input "15"
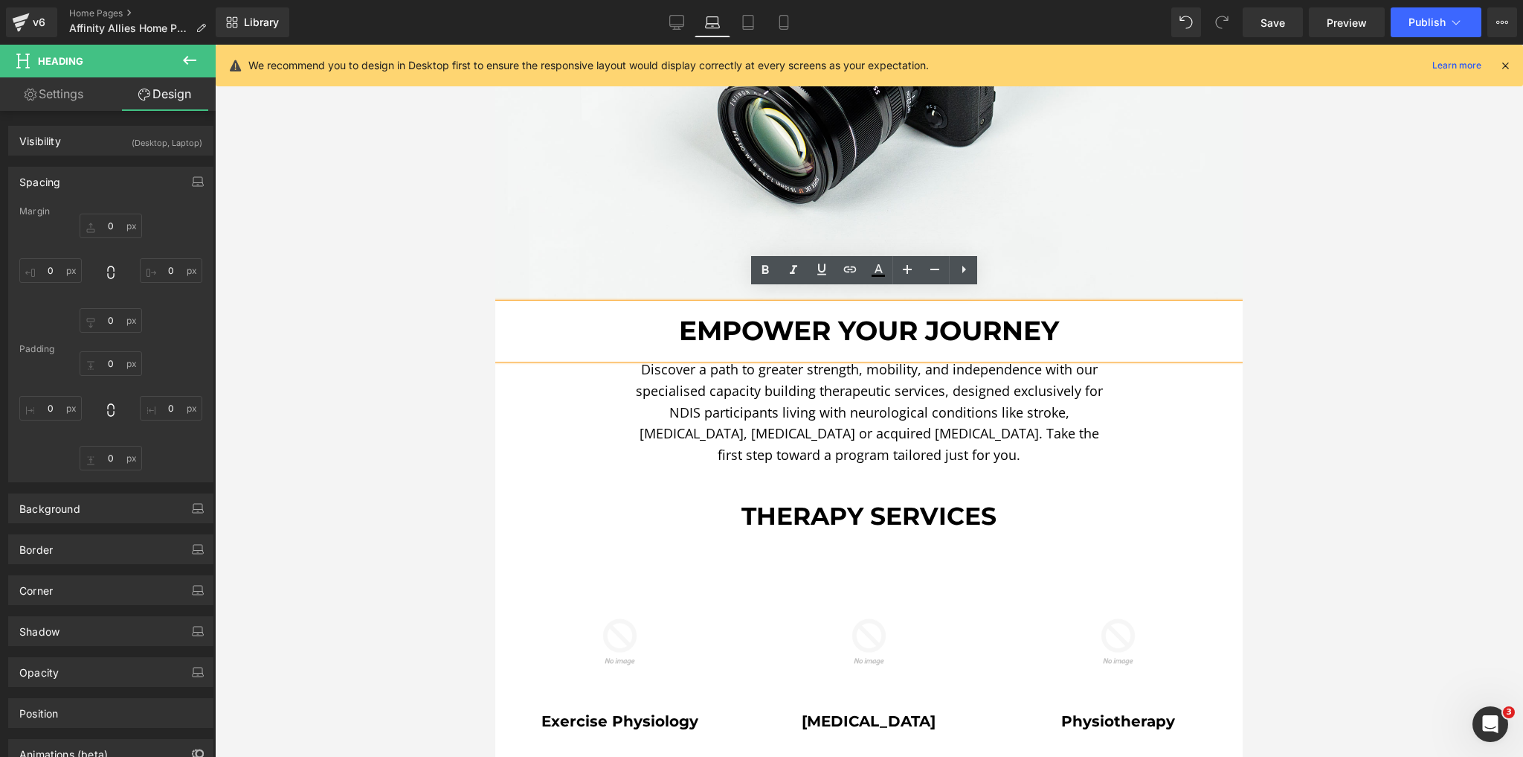
type input "0"
type input "16"
type input "0"
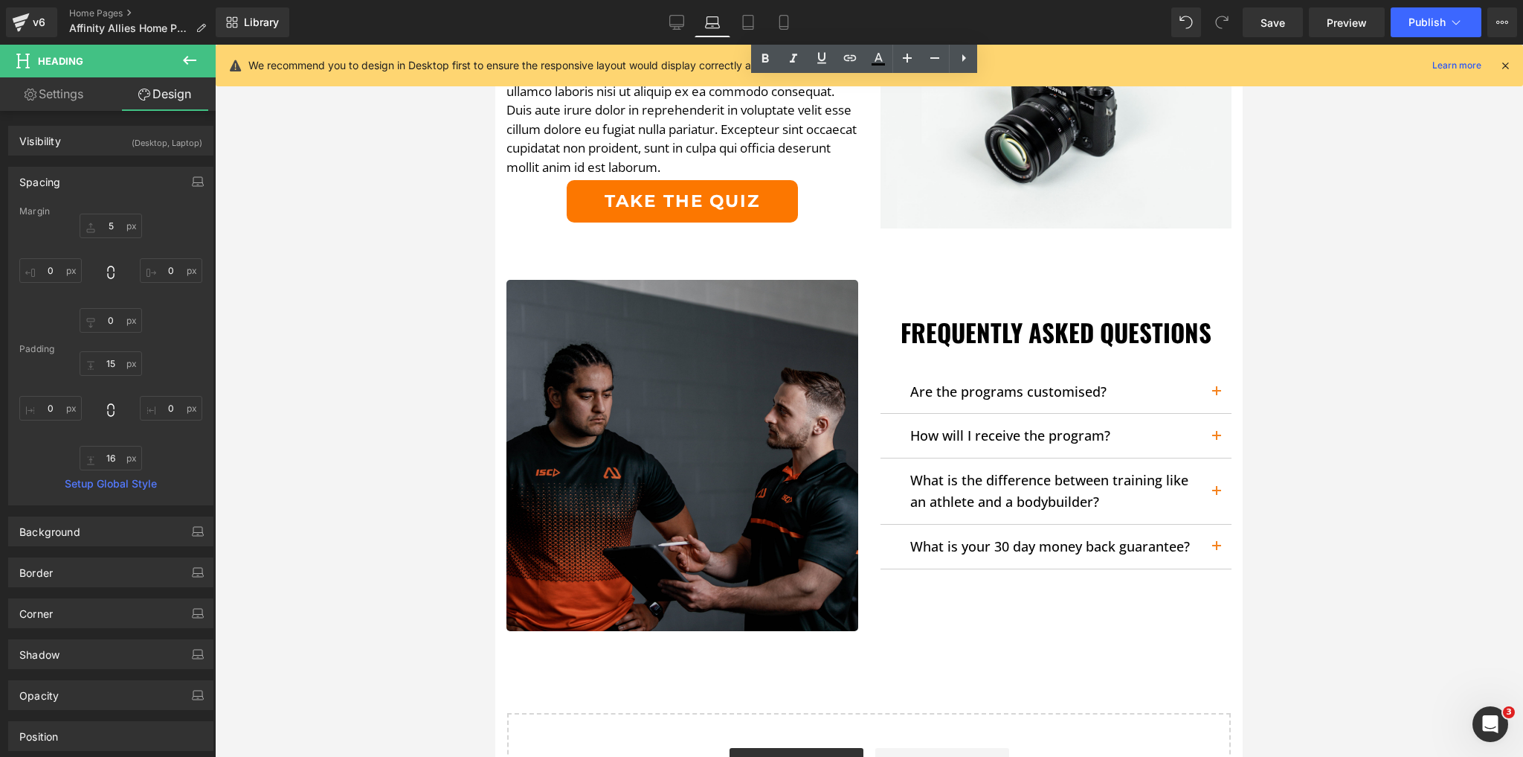
scroll to position [2559, 0]
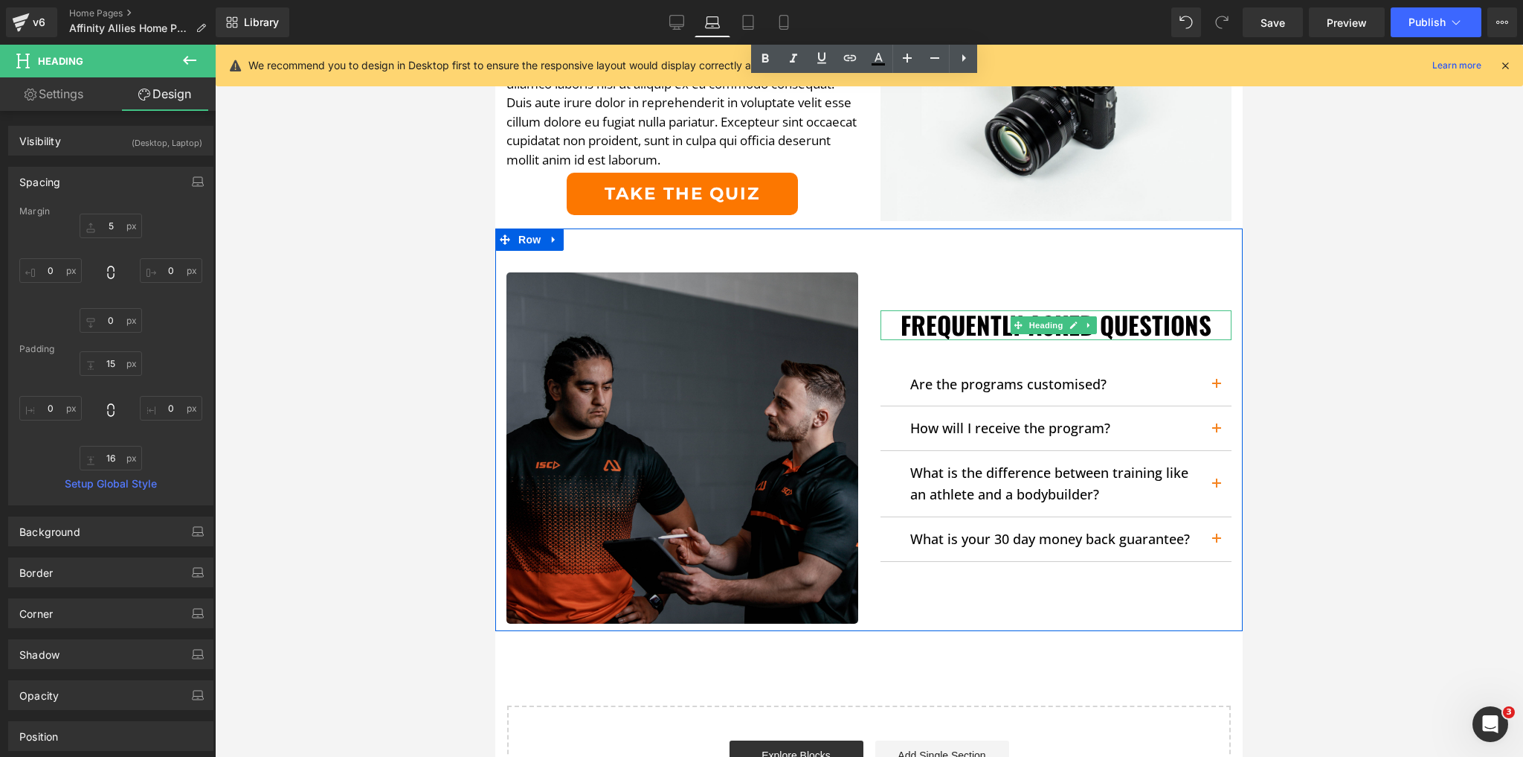
click at [977, 310] on h1 "Frequently Asked Questions" at bounding box center [1057, 325] width 352 height 30
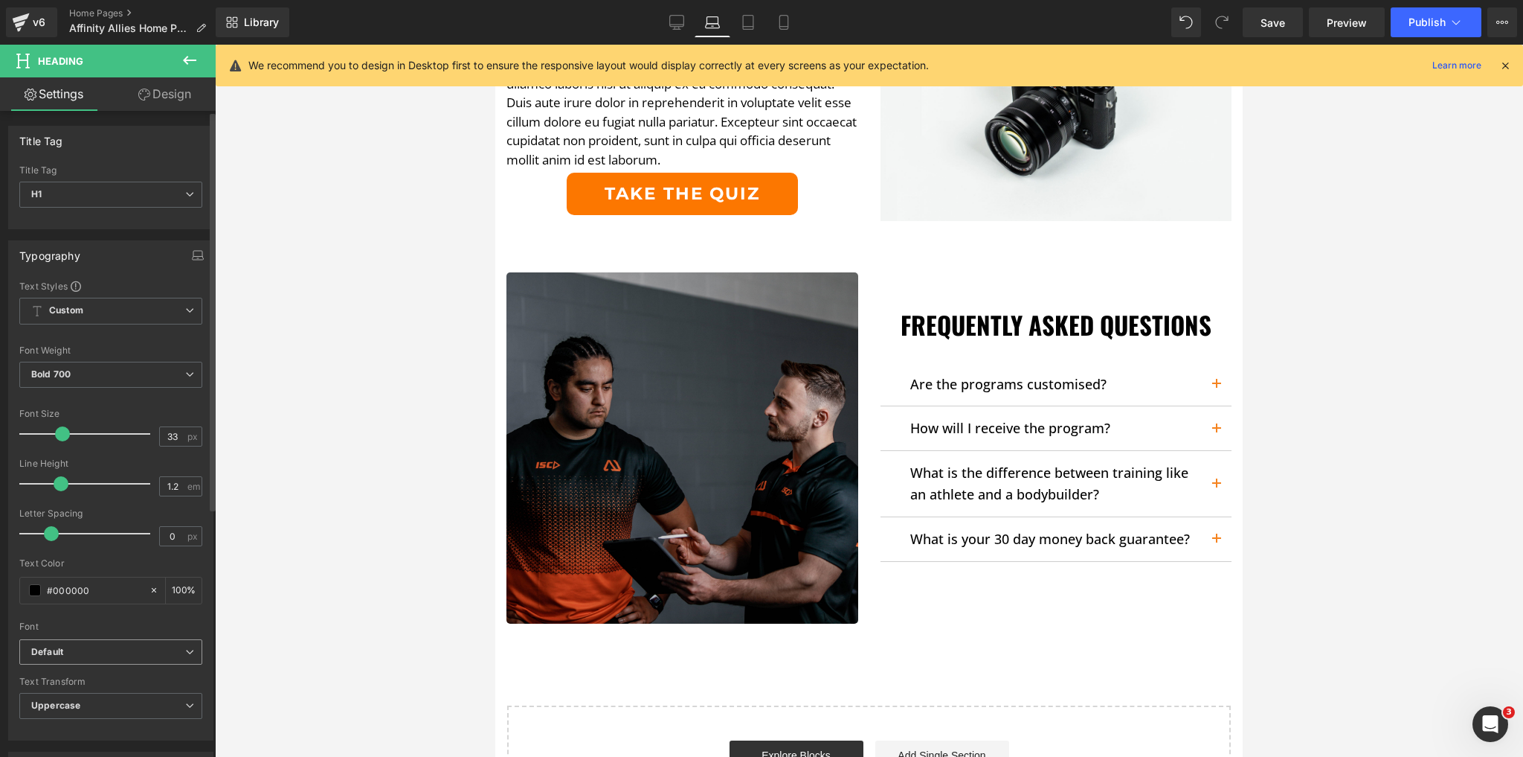
click at [85, 646] on b "Default" at bounding box center [108, 652] width 154 height 13
click at [77, 697] on p "Montserrat" at bounding box center [72, 702] width 47 height 10
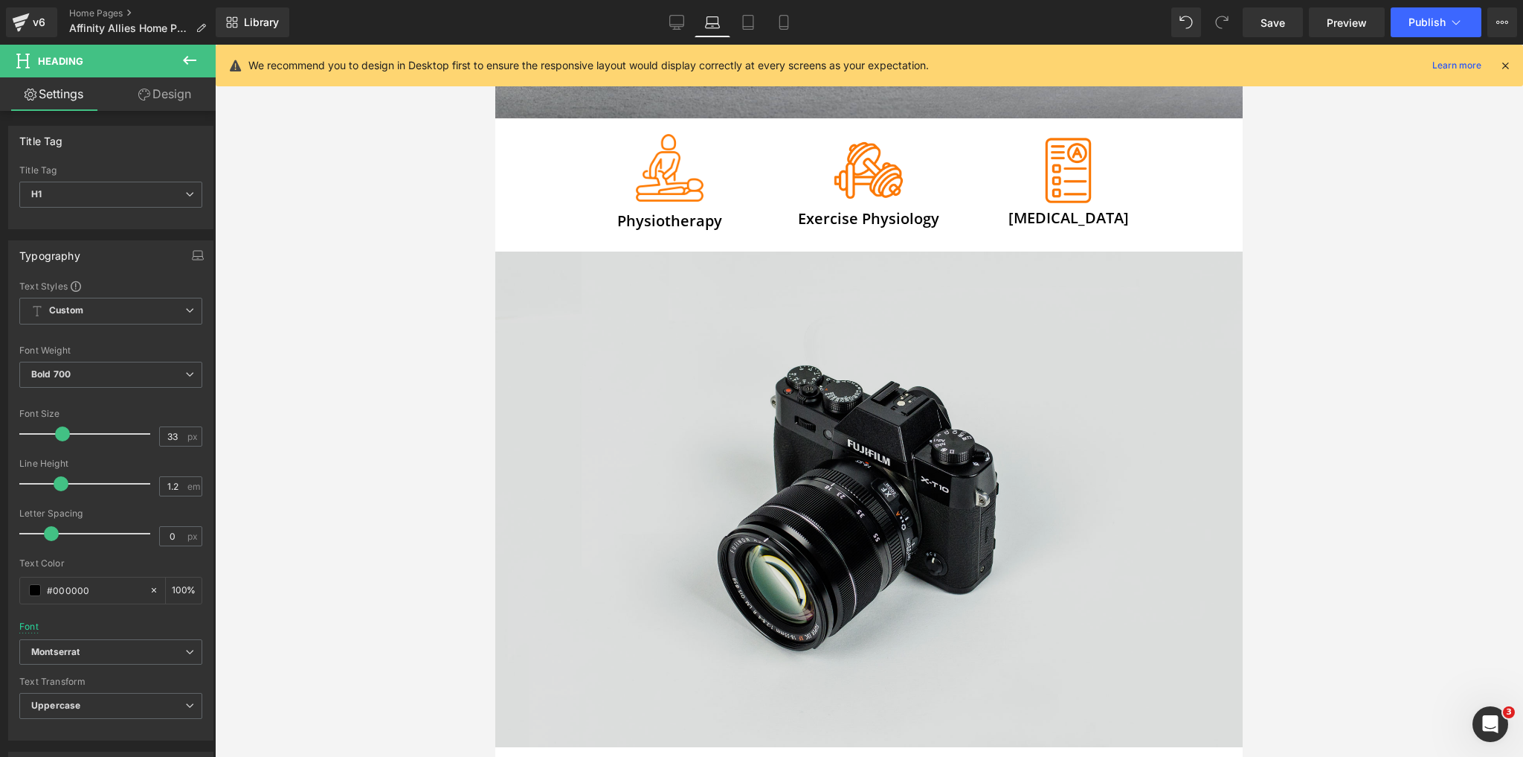
scroll to position [417, 0]
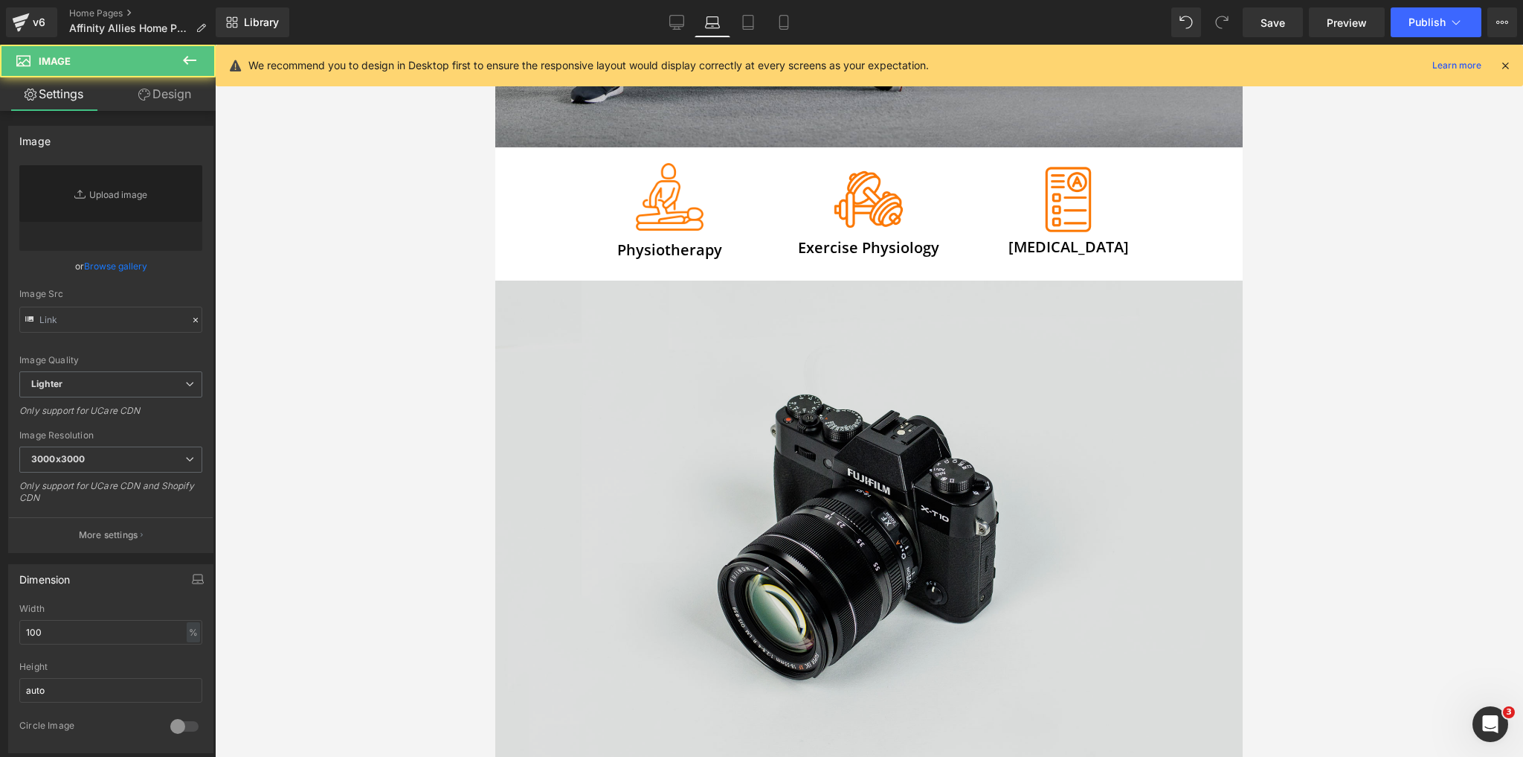
type input "//d1um8515vdn9kb.cloudfront.net/images/parallax.jpg"
click at [827, 370] on img at bounding box center [869, 527] width 748 height 495
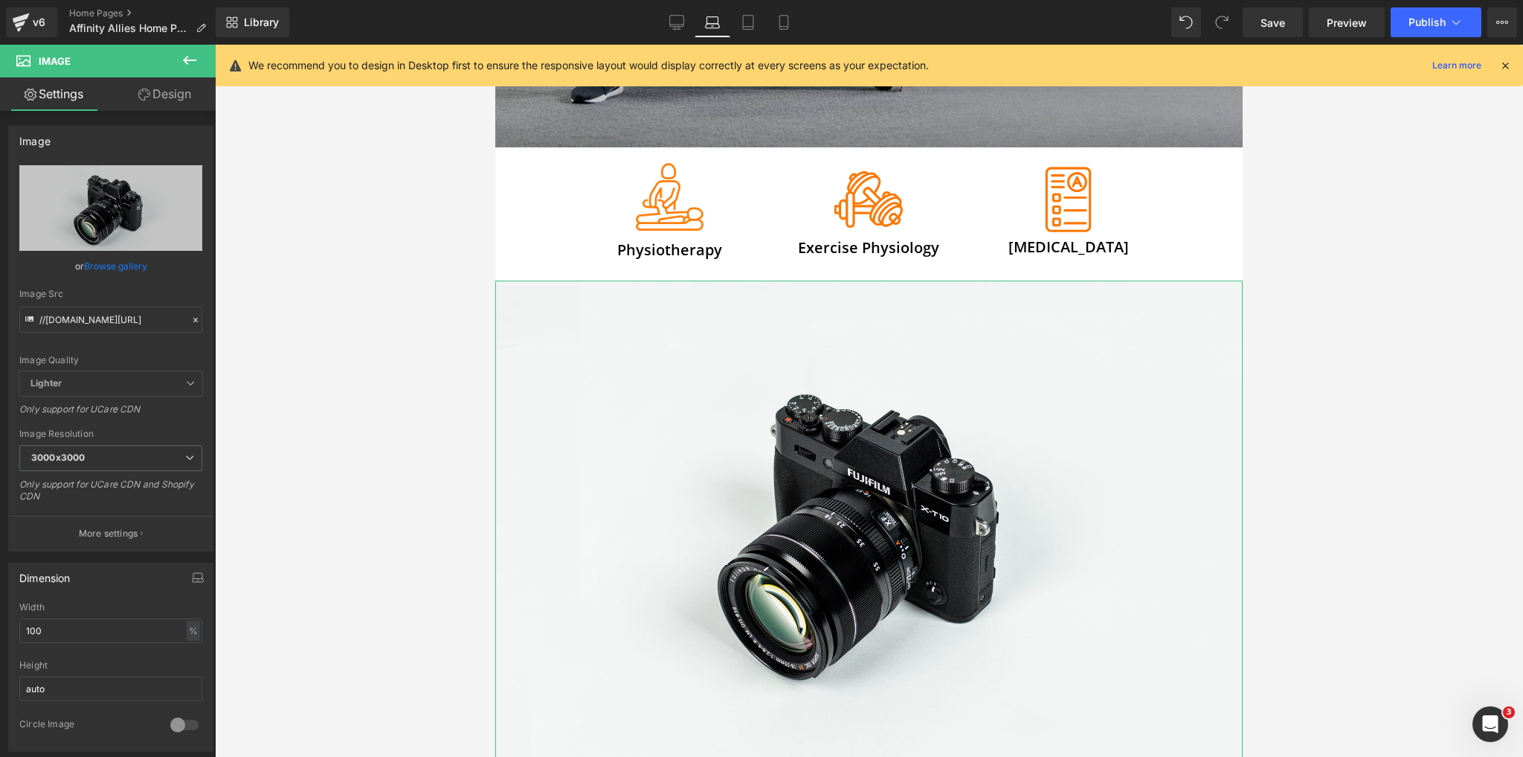
drag, startPoint x: 165, startPoint y: 103, endPoint x: 152, endPoint y: 141, distance: 40.2
click at [165, 103] on link "Design" at bounding box center [165, 93] width 108 height 33
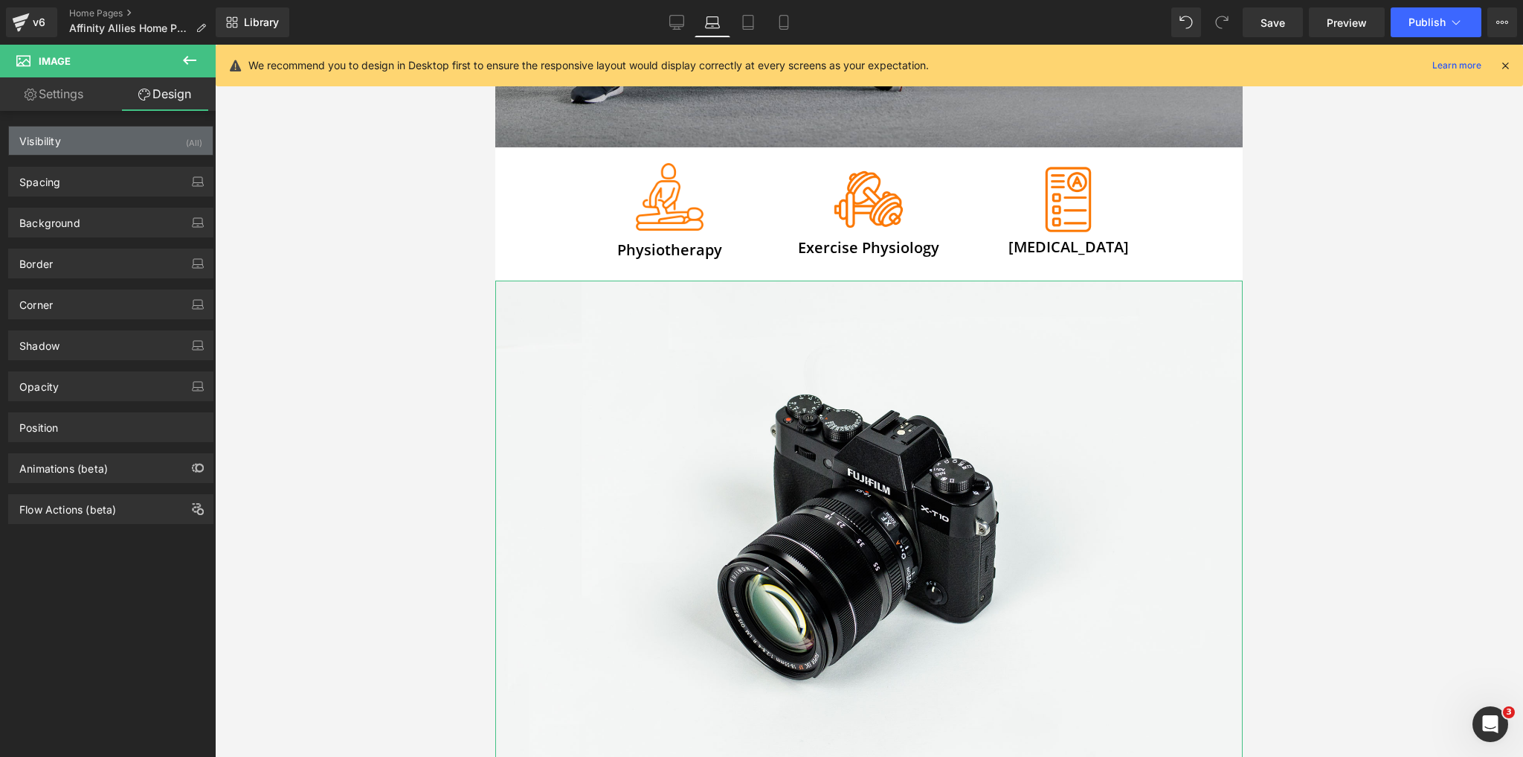
click at [96, 134] on div "Visibility (All)" at bounding box center [111, 140] width 204 height 28
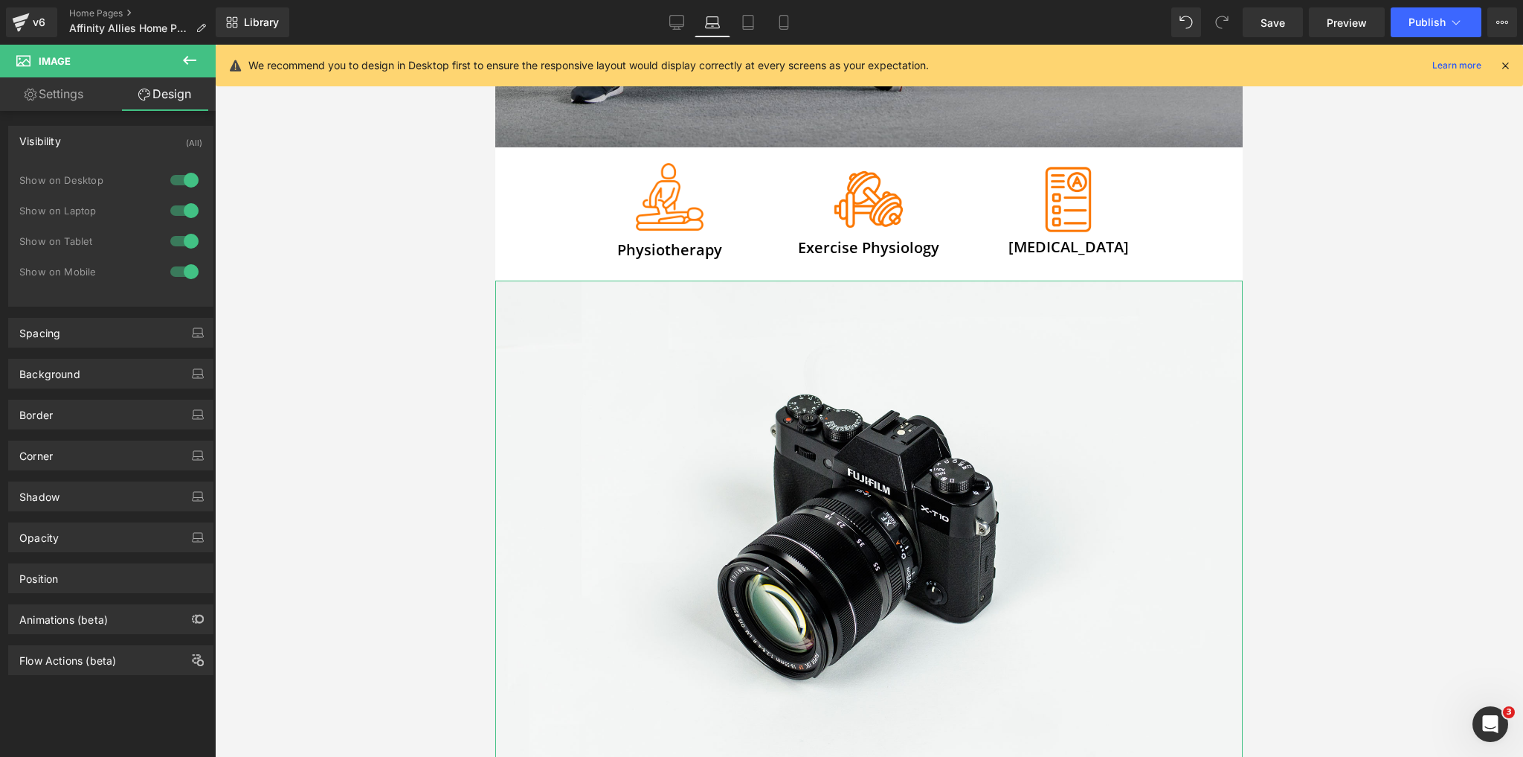
click at [180, 233] on div at bounding box center [185, 241] width 36 height 24
click at [190, 279] on div at bounding box center [185, 272] width 36 height 24
drag, startPoint x: 332, startPoint y: 278, endPoint x: 358, endPoint y: 274, distance: 26.4
click at [332, 279] on div at bounding box center [869, 401] width 1308 height 712
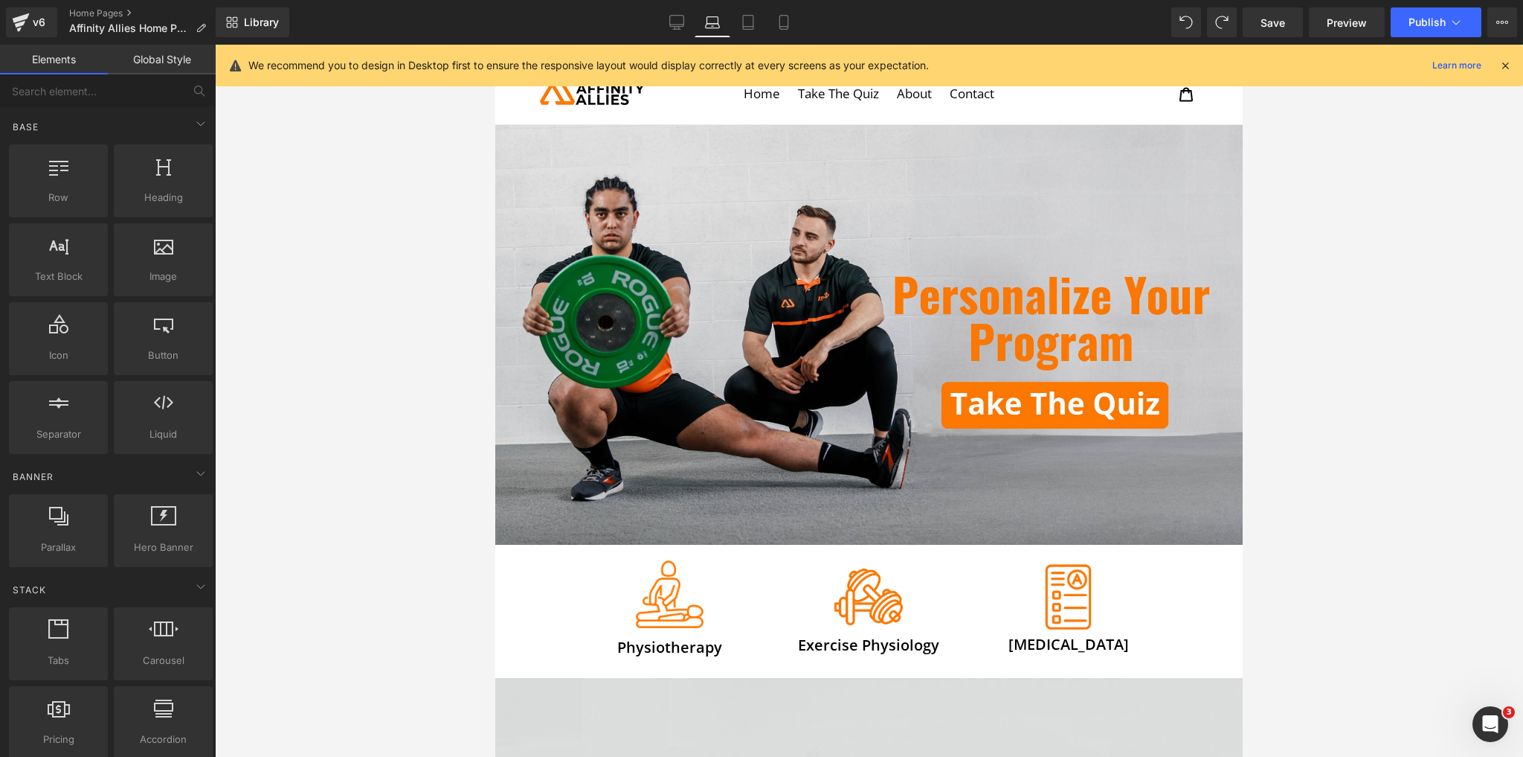
scroll to position [0, 0]
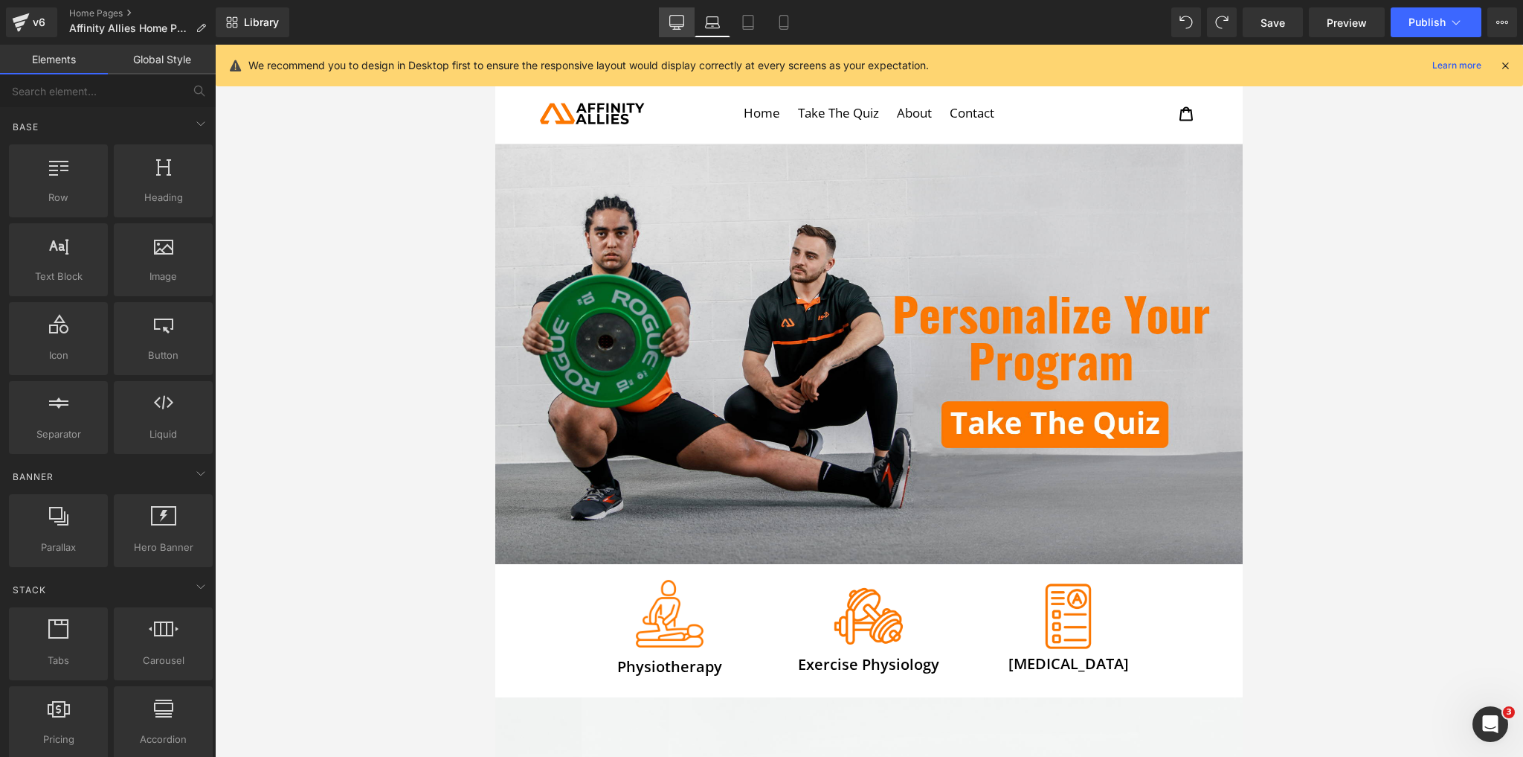
click at [670, 33] on link "Desktop" at bounding box center [677, 22] width 36 height 30
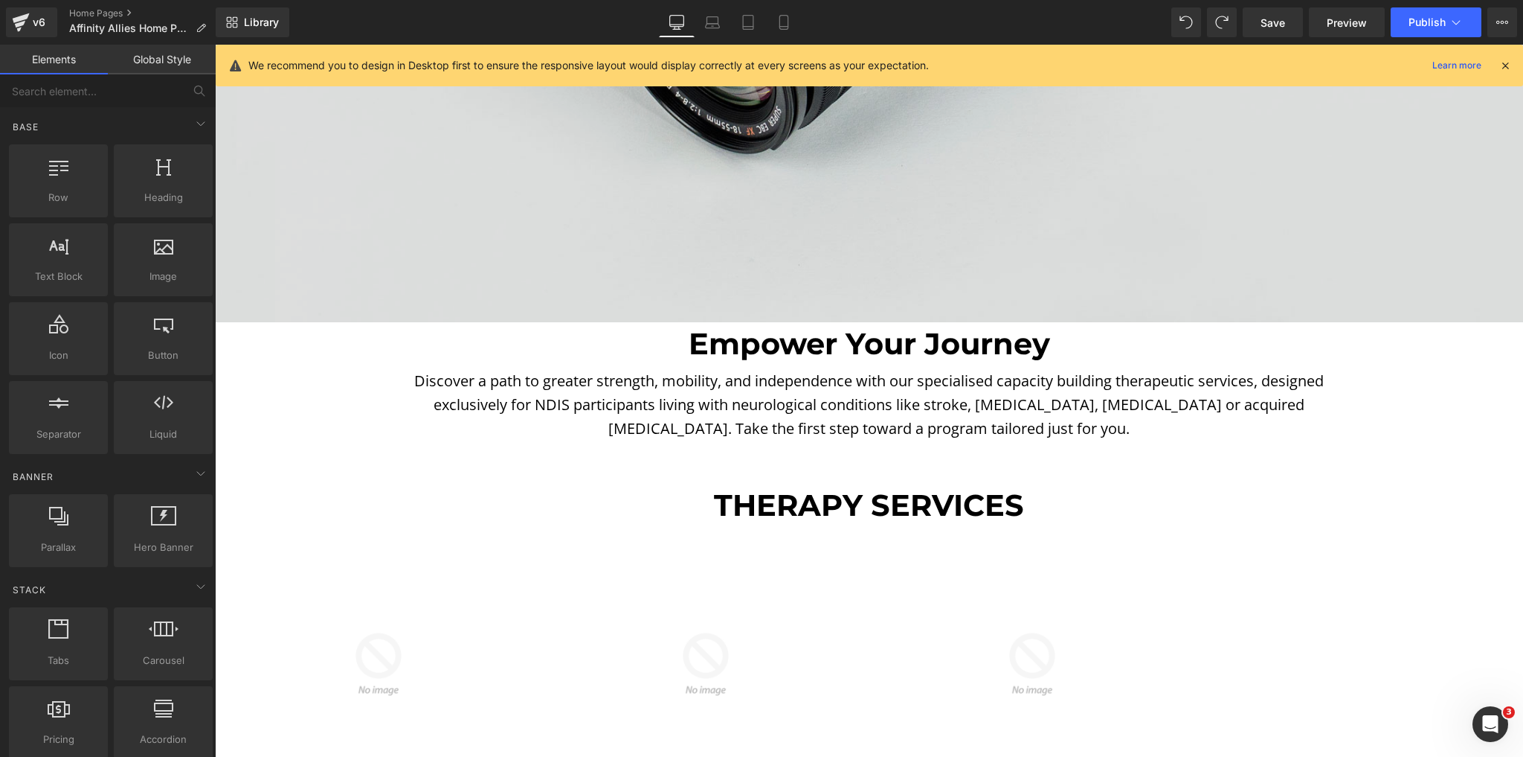
scroll to position [1509, 0]
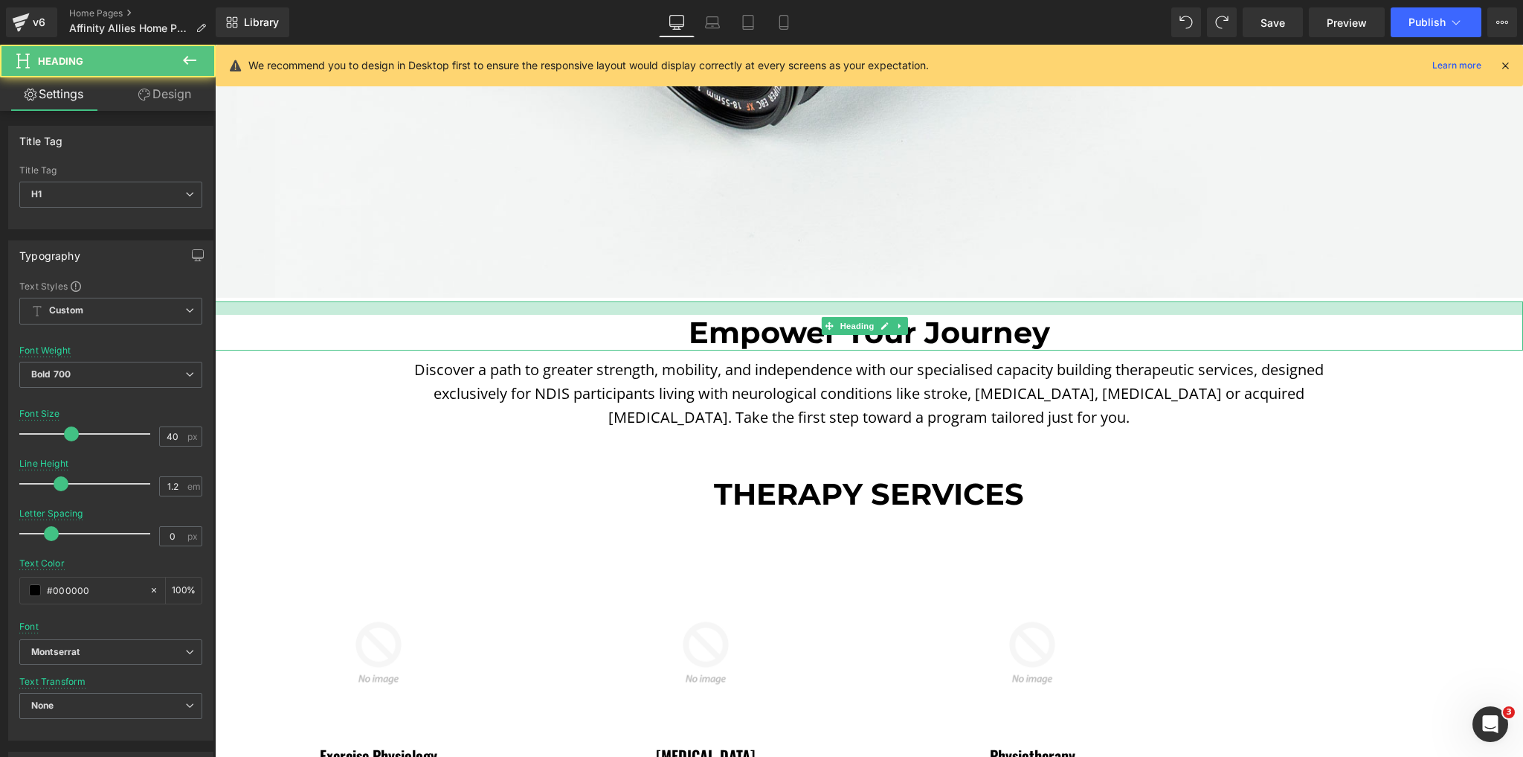
drag, startPoint x: 863, startPoint y: 292, endPoint x: 867, endPoint y: 306, distance: 14.6
click at [866, 306] on div "Empower Your Journey Heading" at bounding box center [869, 325] width 1308 height 49
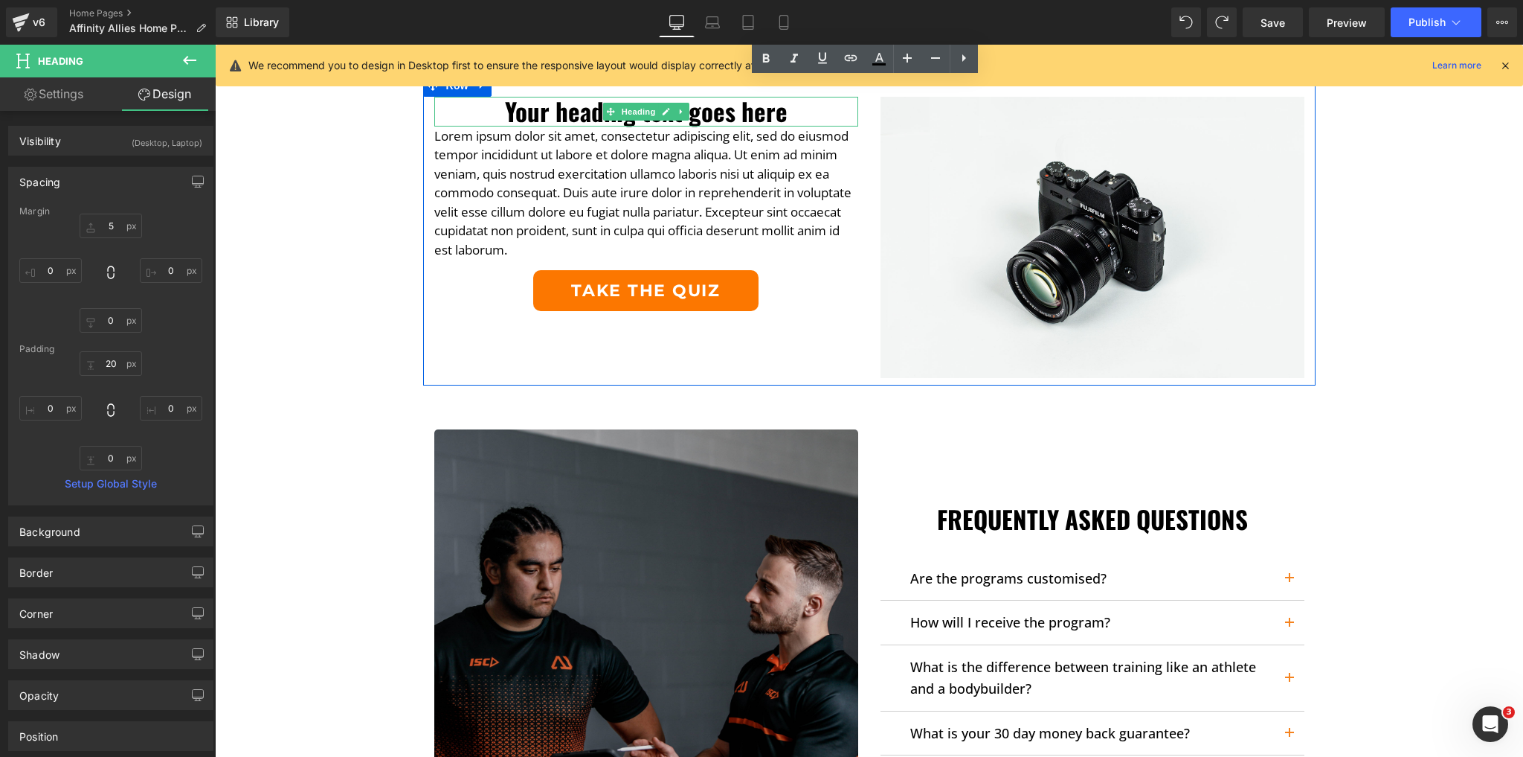
scroll to position [3234, 0]
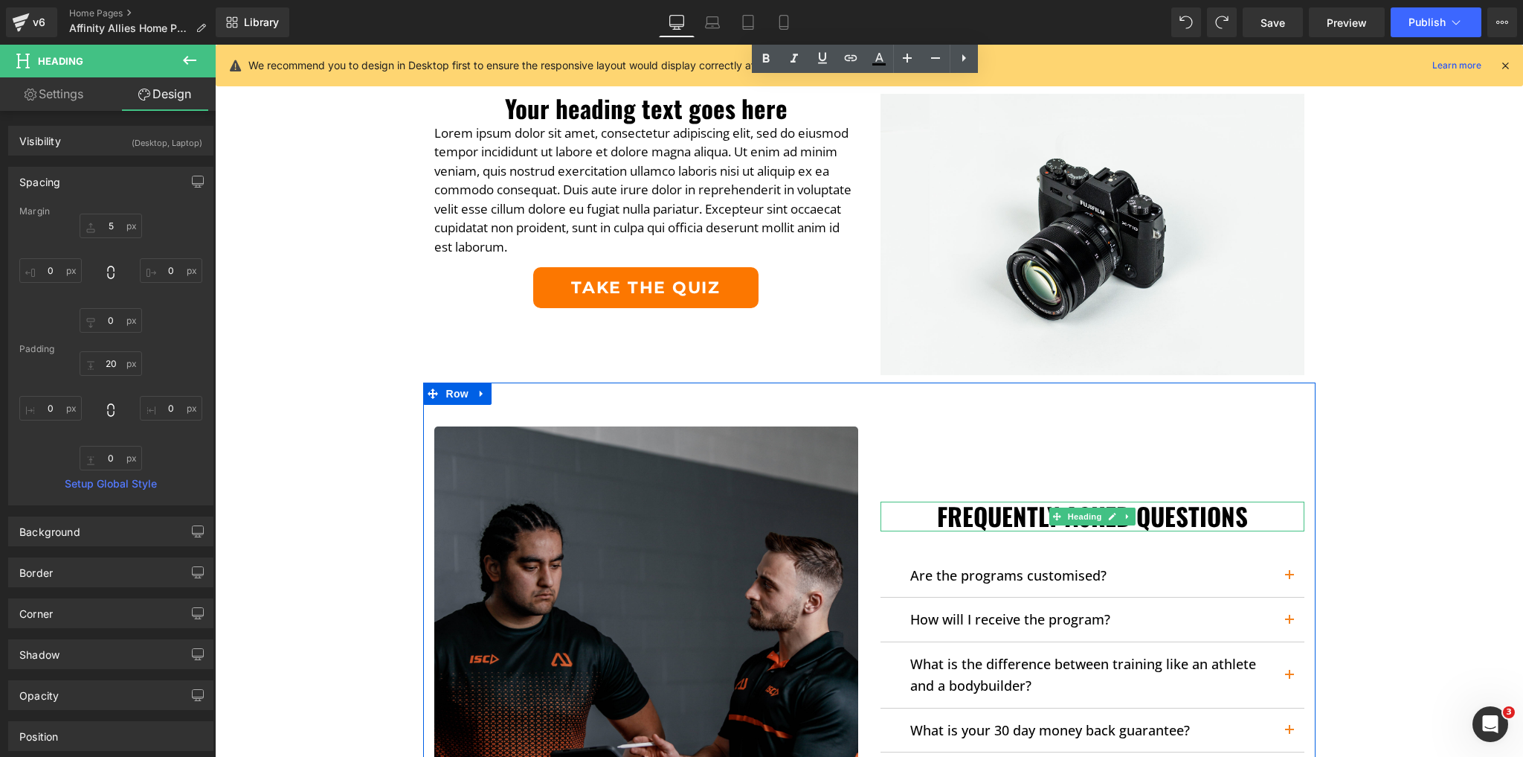
click at [1064, 507] on span "Heading" at bounding box center [1084, 516] width 40 height 18
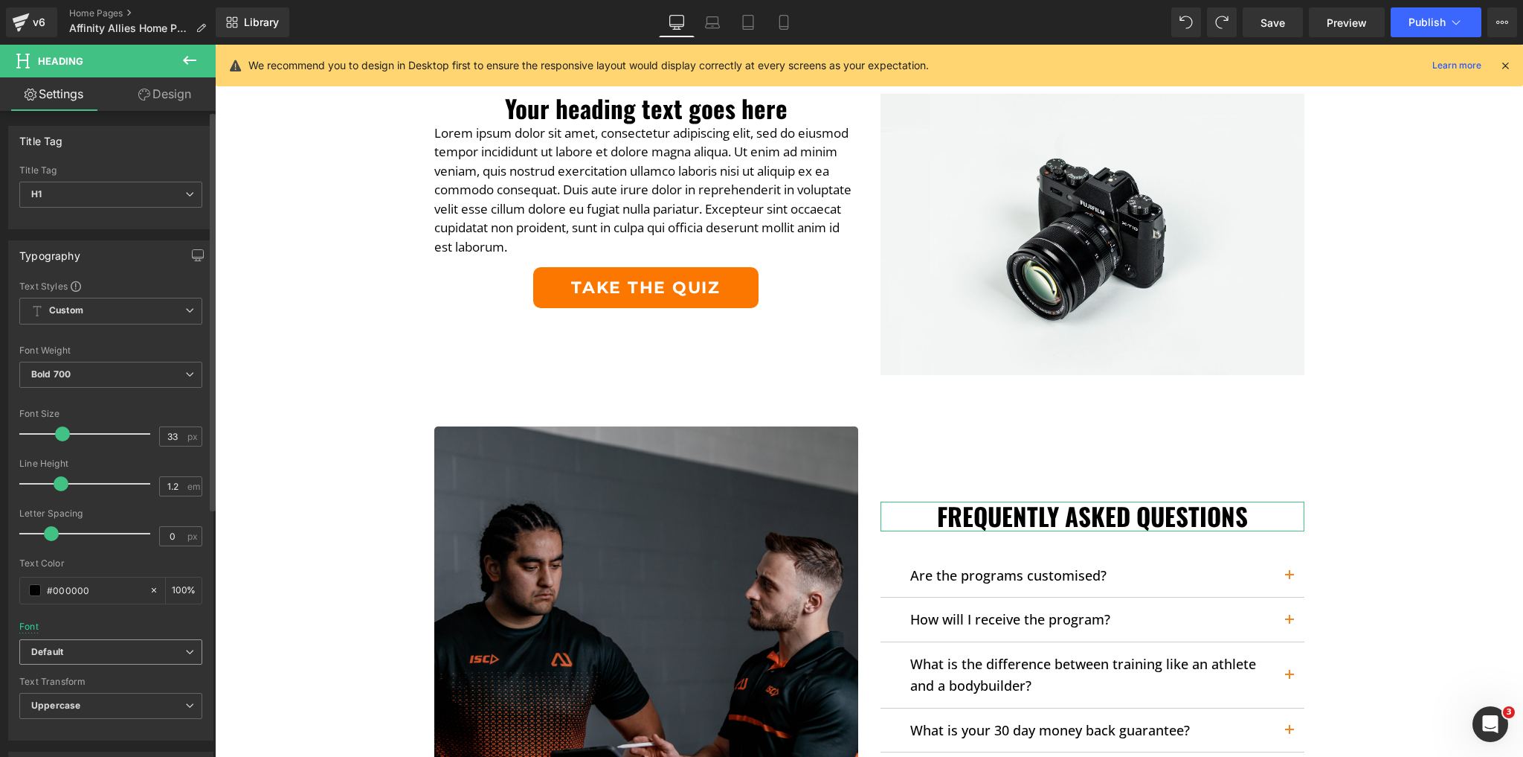
click at [112, 639] on span "Default" at bounding box center [110, 652] width 183 height 26
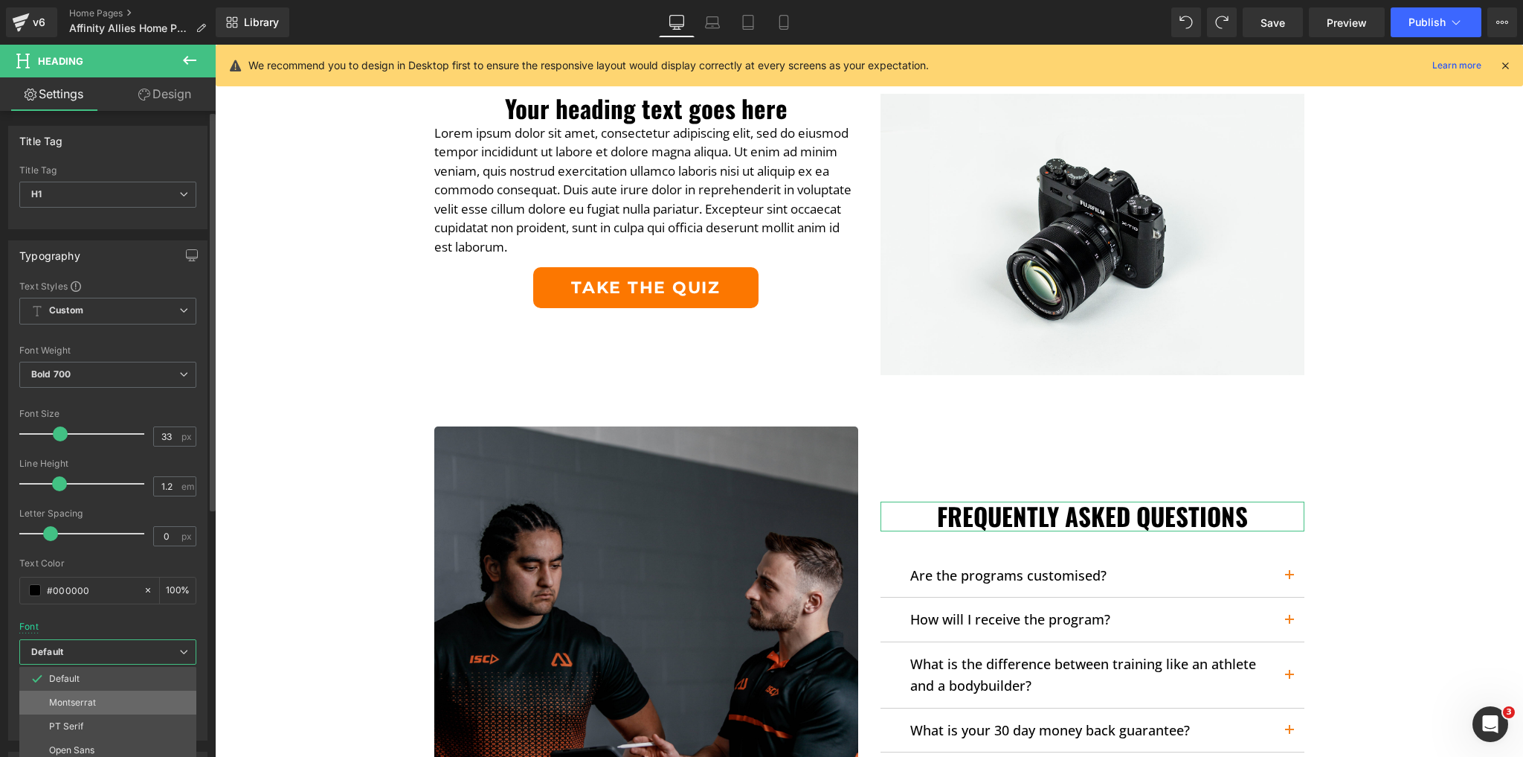
click at [126, 700] on li "Montserrat" at bounding box center [111, 702] width 184 height 24
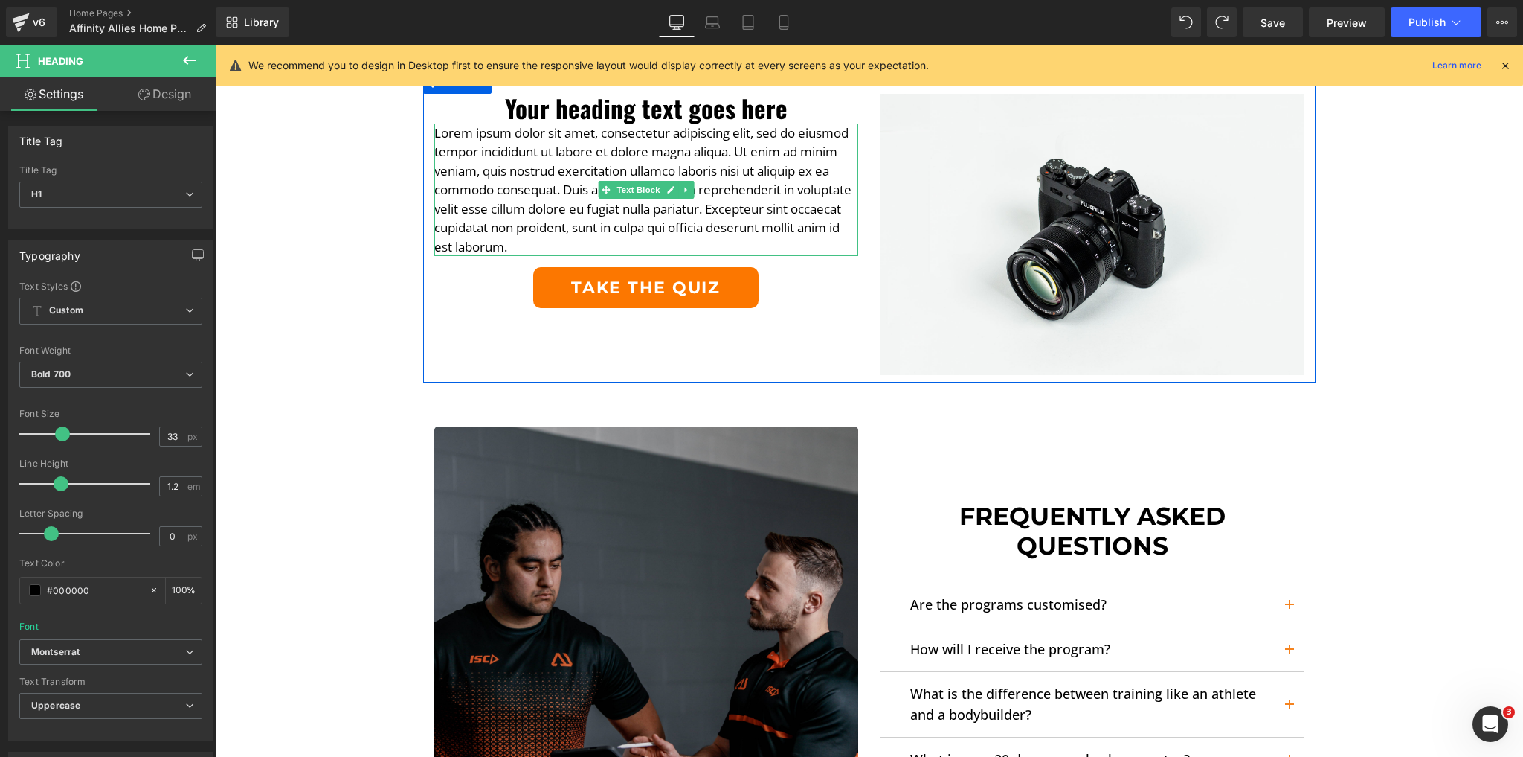
scroll to position [3115, 0]
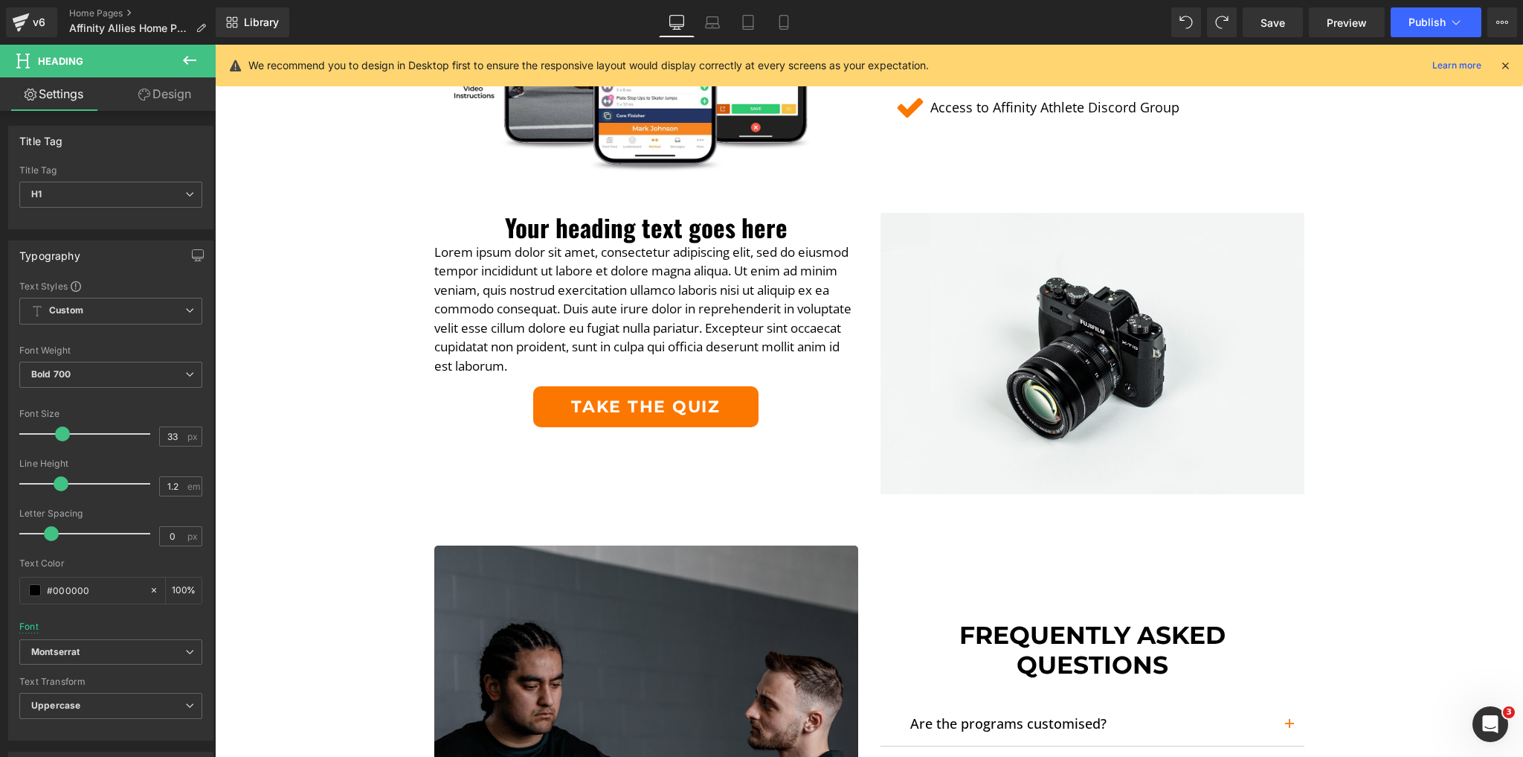
click at [642, 220] on div "Your heading text goes here Heading" at bounding box center [646, 228] width 424 height 30
click at [100, 640] on span "Default" at bounding box center [110, 652] width 183 height 26
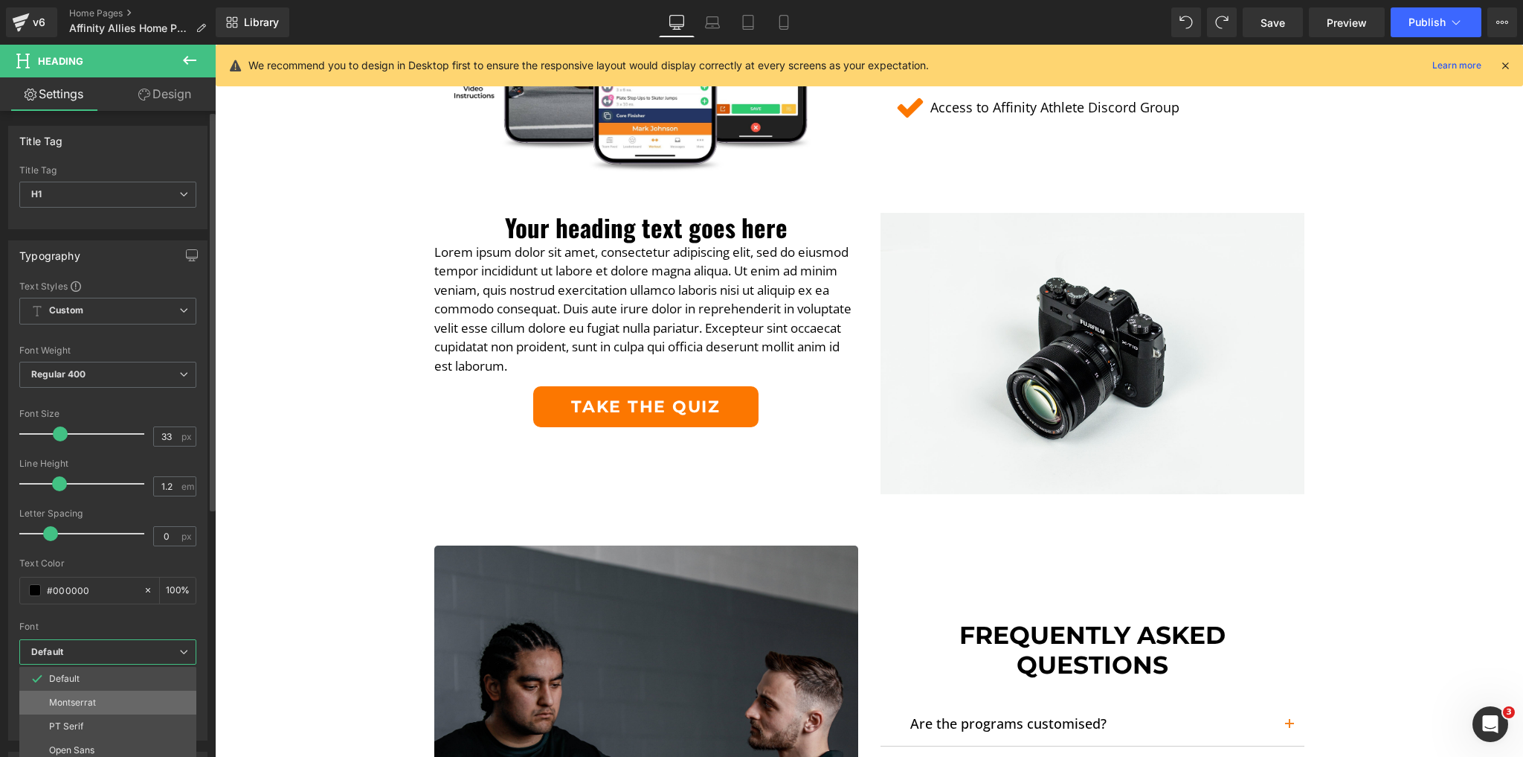
click at [76, 708] on li "Montserrat" at bounding box center [111, 702] width 184 height 24
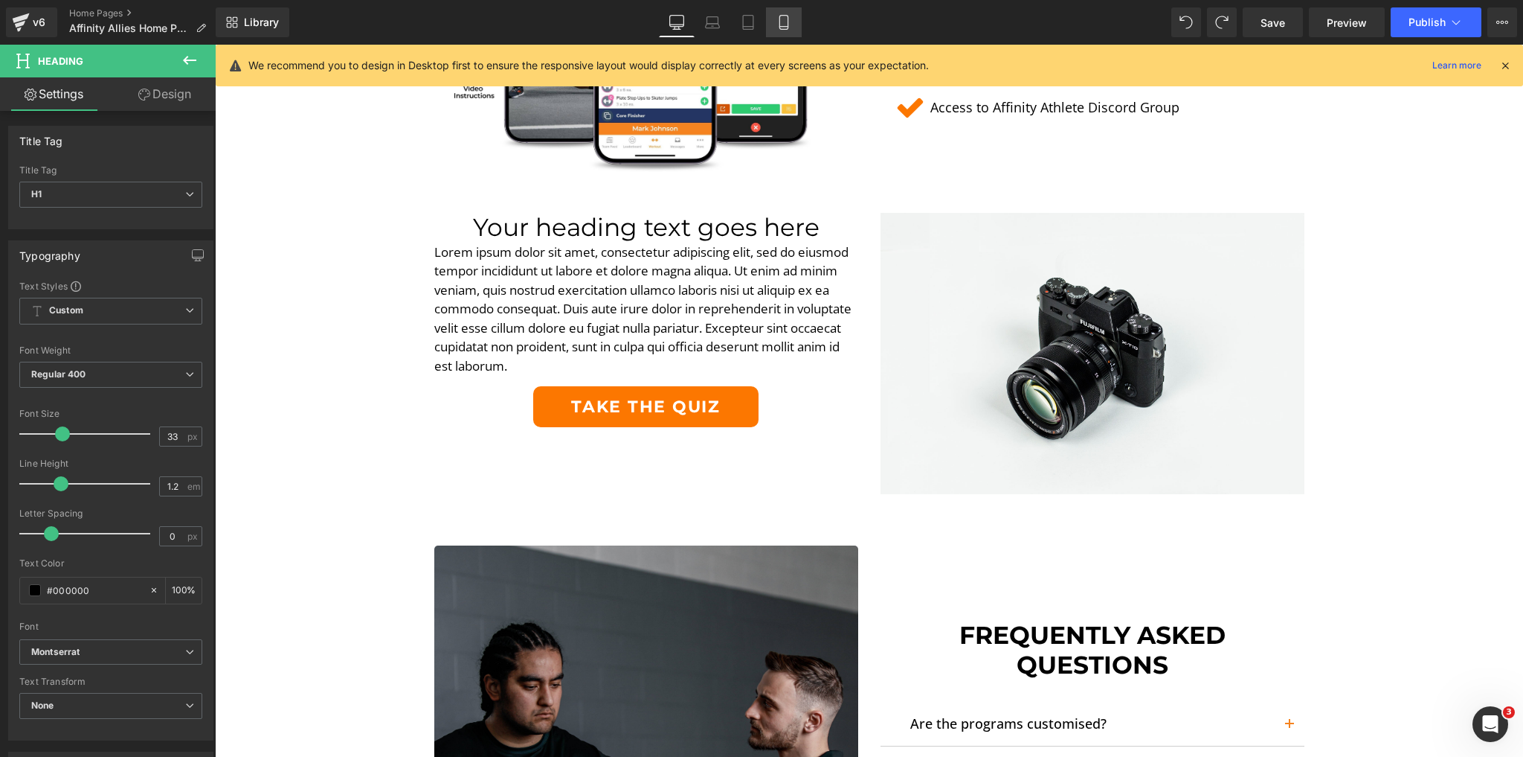
click at [780, 16] on icon at bounding box center [784, 23] width 8 height 14
type input "100"
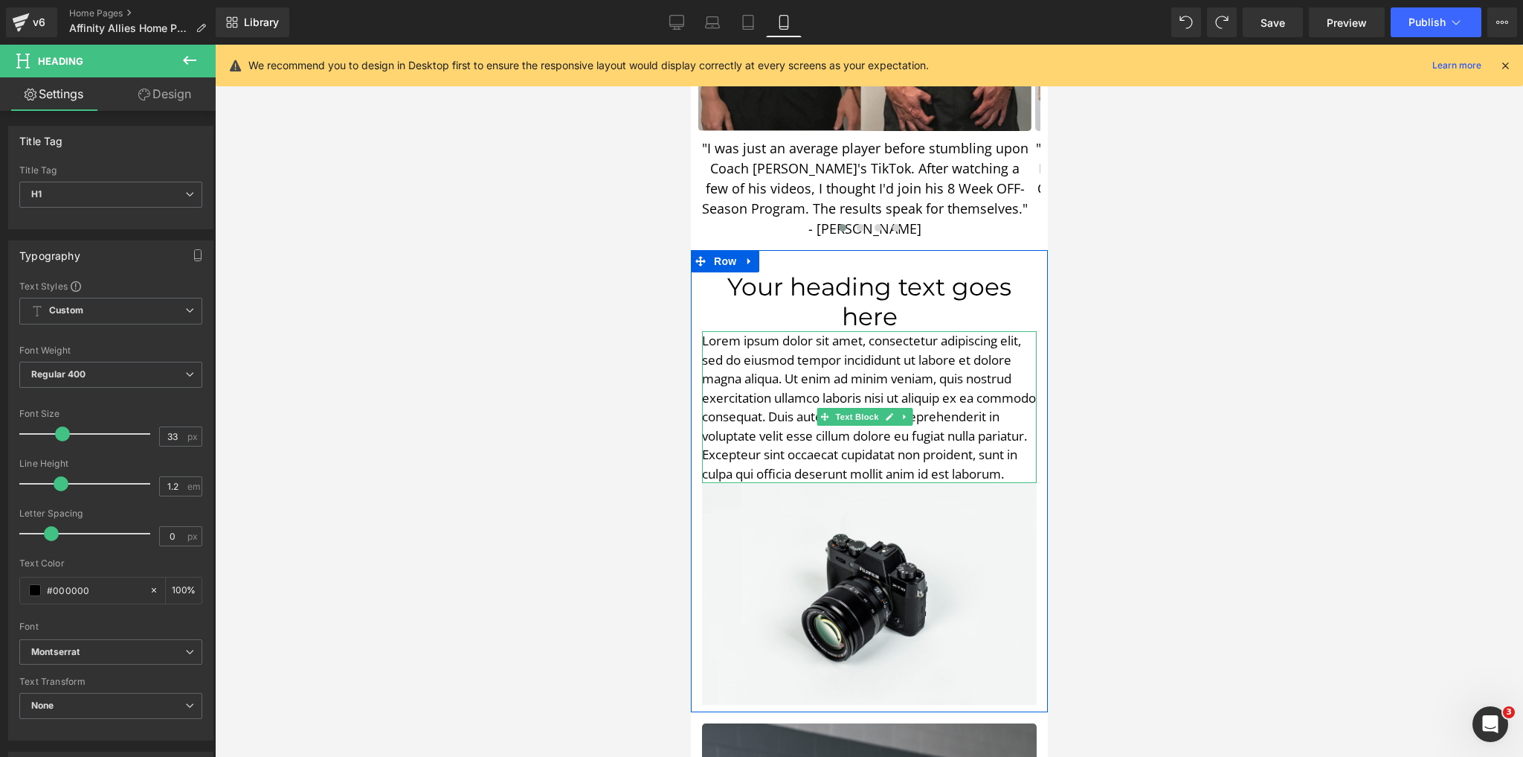
scroll to position [2923, 0]
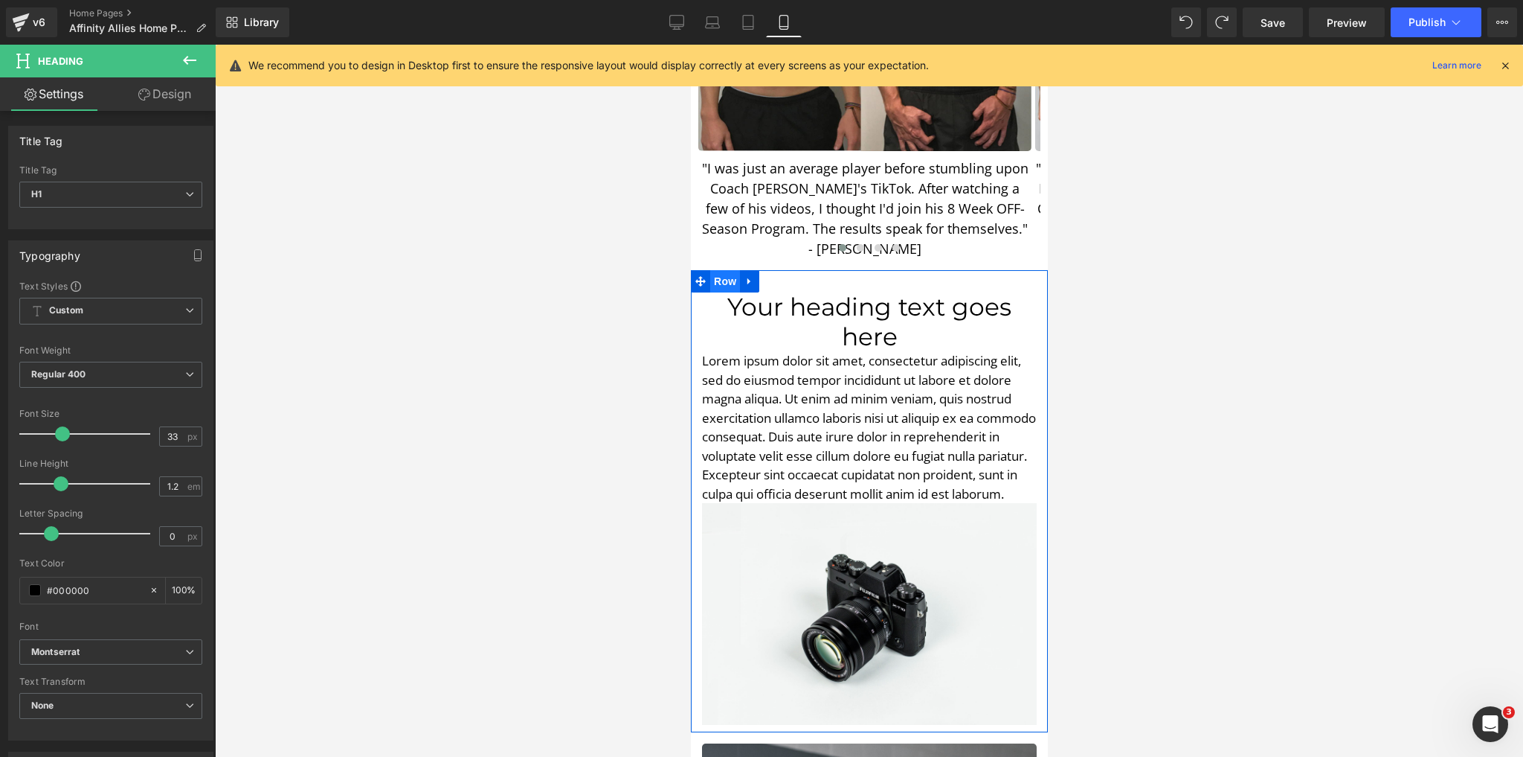
click at [716, 270] on span "Row" at bounding box center [725, 281] width 30 height 22
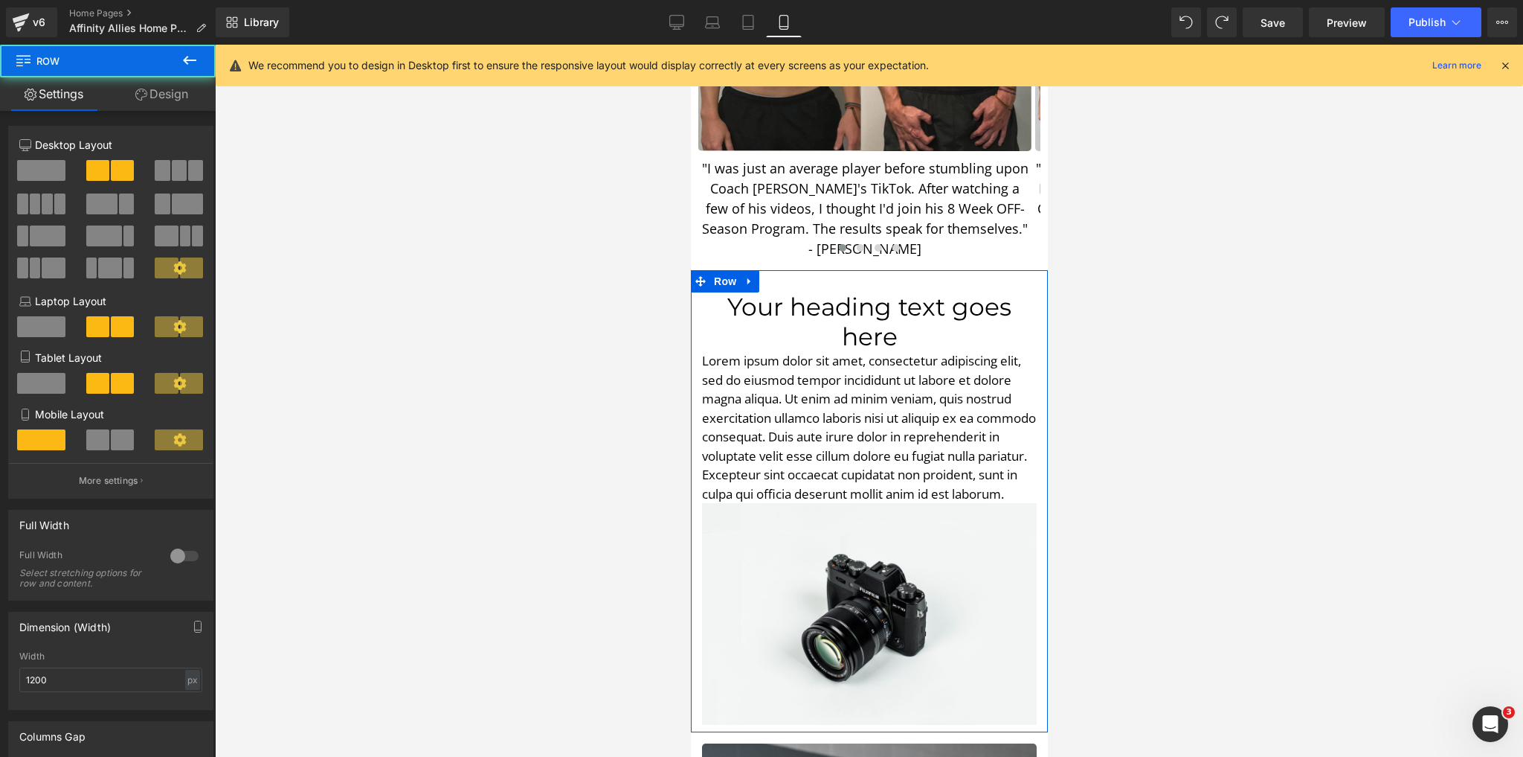
click at [187, 108] on link "Design" at bounding box center [162, 93] width 108 height 33
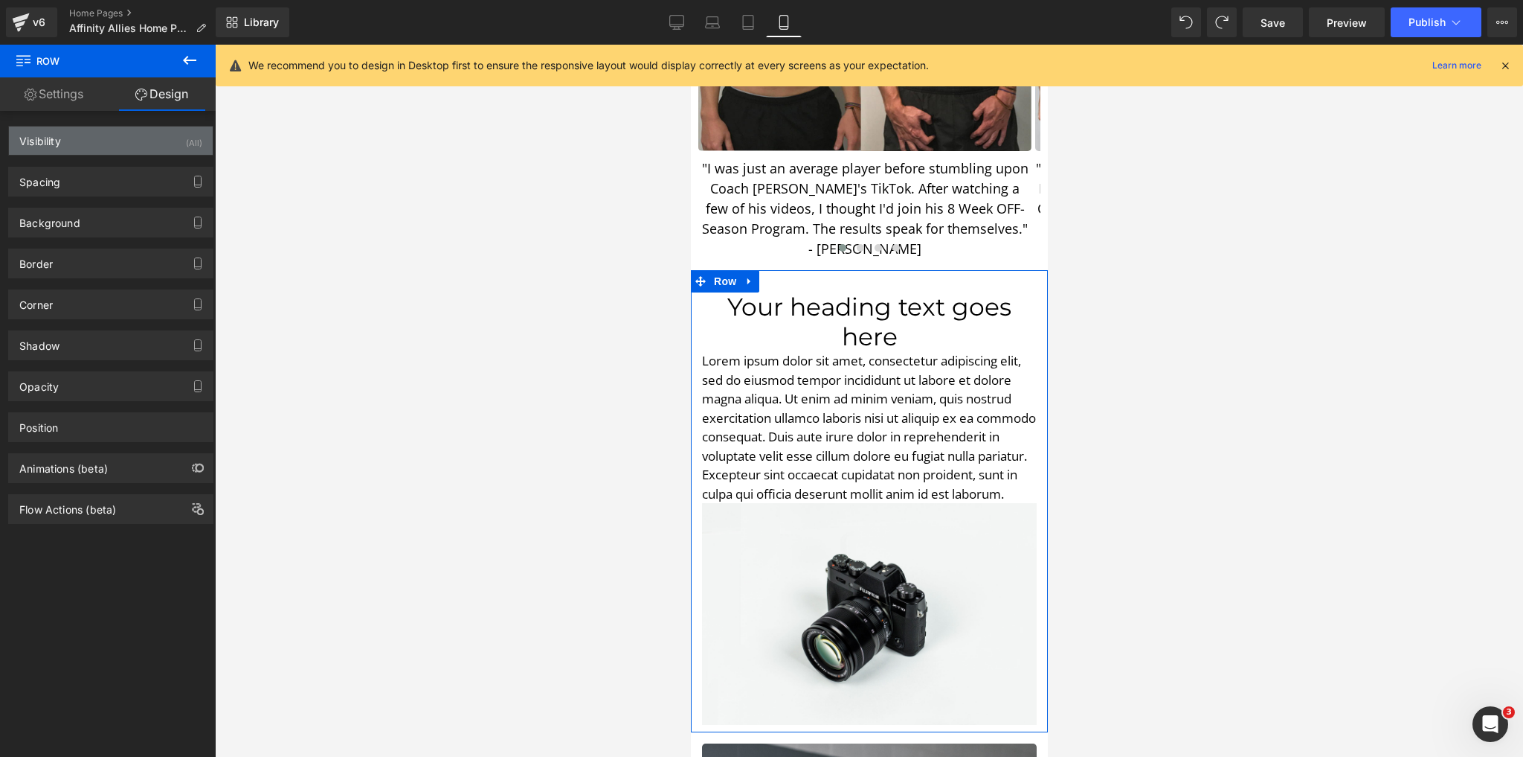
click at [103, 142] on div "Visibility (All)" at bounding box center [111, 140] width 204 height 28
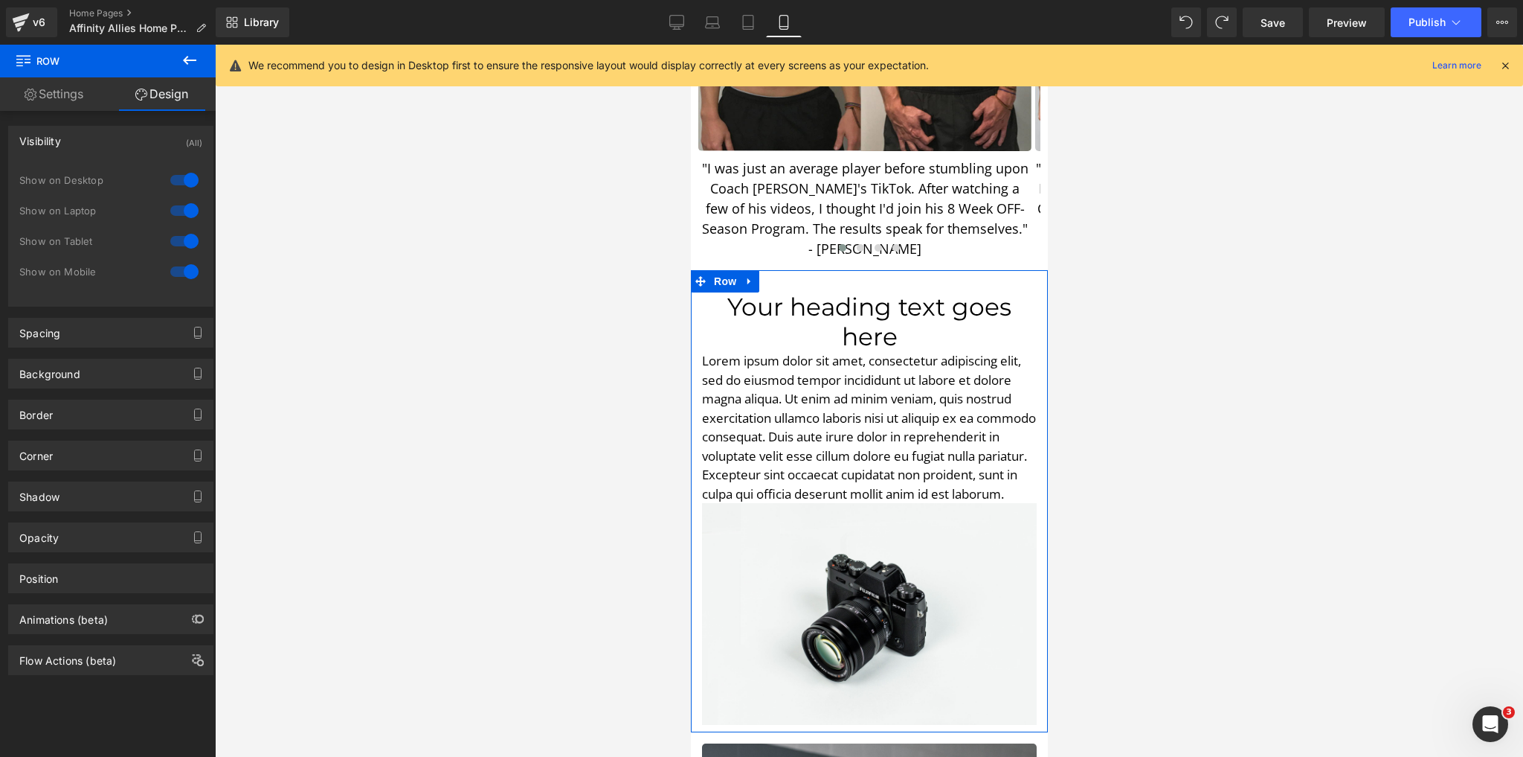
click at [176, 179] on div at bounding box center [185, 180] width 36 height 24
click at [177, 175] on div at bounding box center [185, 180] width 36 height 24
click at [175, 241] on div at bounding box center [185, 241] width 36 height 24
click at [177, 272] on div at bounding box center [185, 272] width 36 height 24
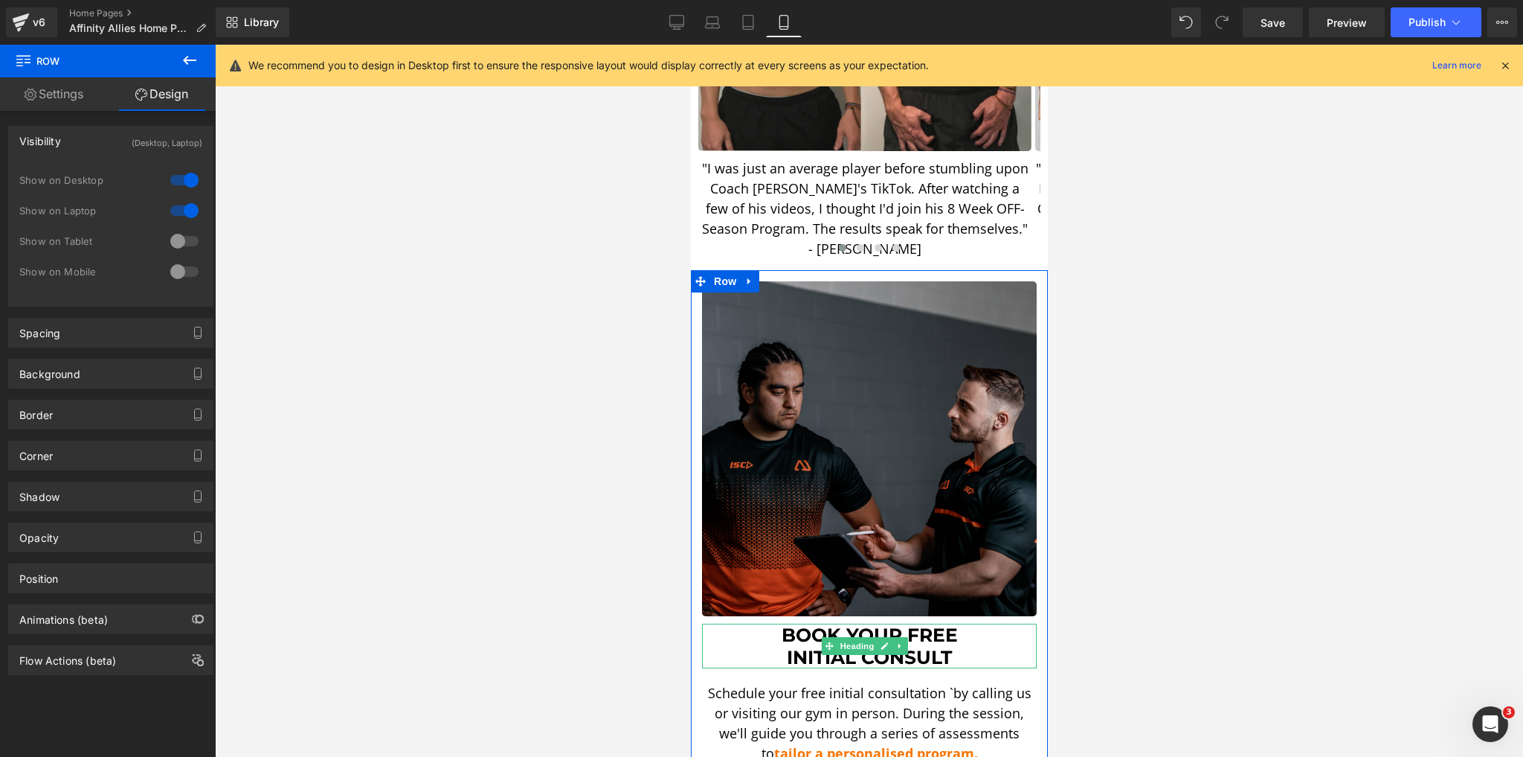
click at [798, 646] on h1 "Initial Consult" at bounding box center [868, 657] width 335 height 22
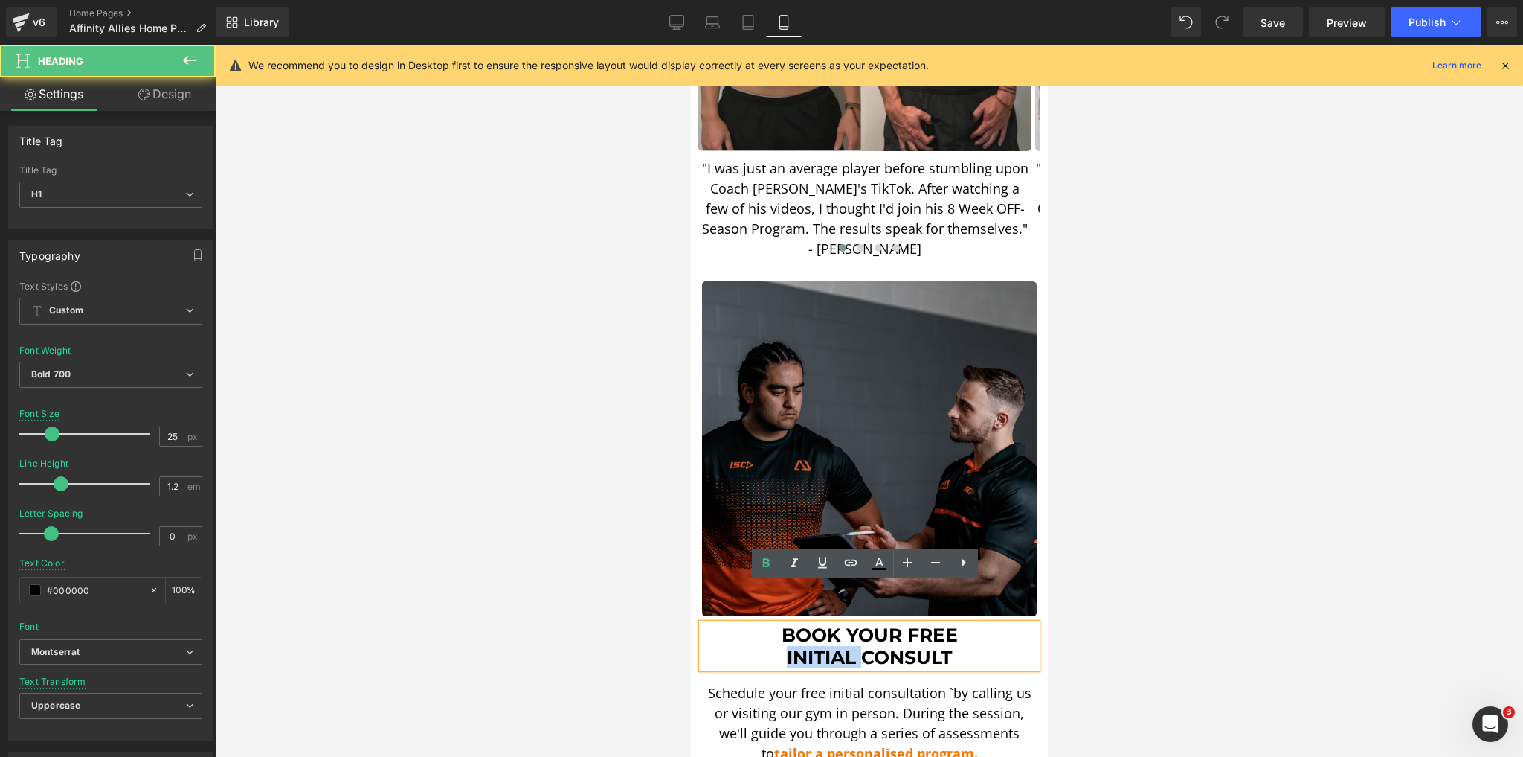
click at [798, 646] on h1 "Initial Consult" at bounding box center [868, 657] width 335 height 22
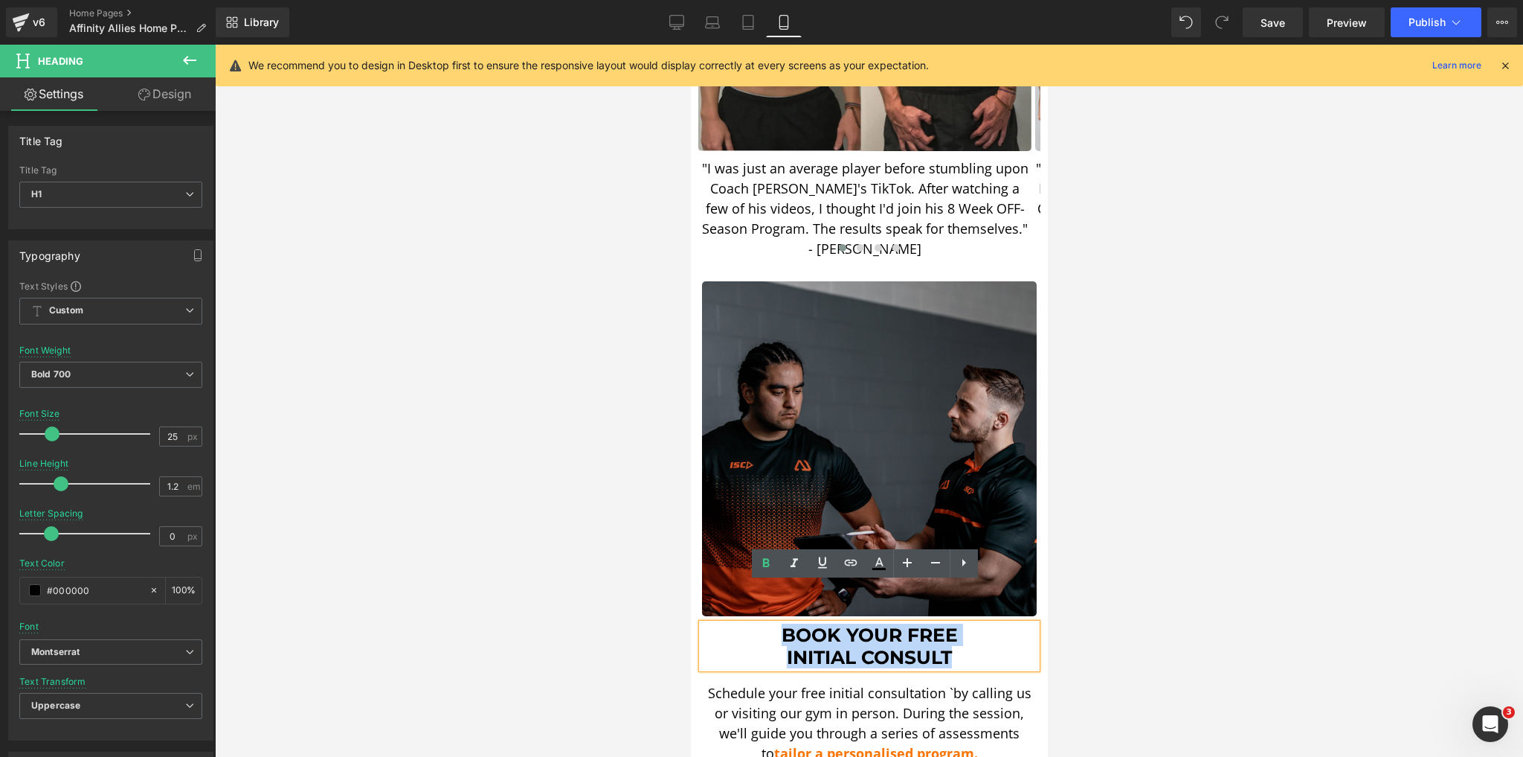
drag, startPoint x: 771, startPoint y: 590, endPoint x: 974, endPoint y: 610, distance: 203.3
click at [974, 623] on div "Book Your FREE Initial Consult" at bounding box center [868, 645] width 335 height 45
copy div "Book Your FREE Initial Consult"
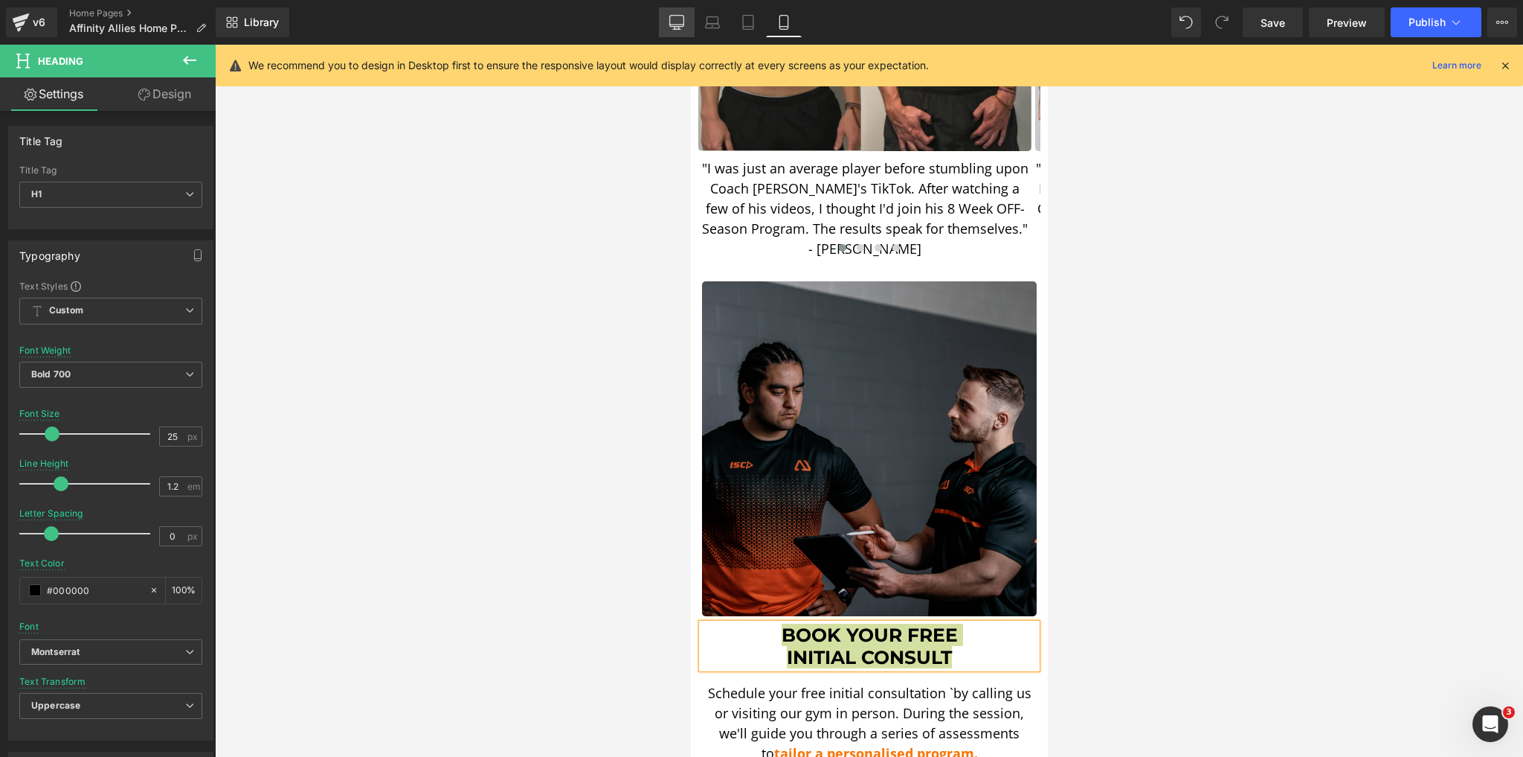
click at [677, 25] on icon at bounding box center [677, 25] width 14 height 0
type input "33"
type input "100"
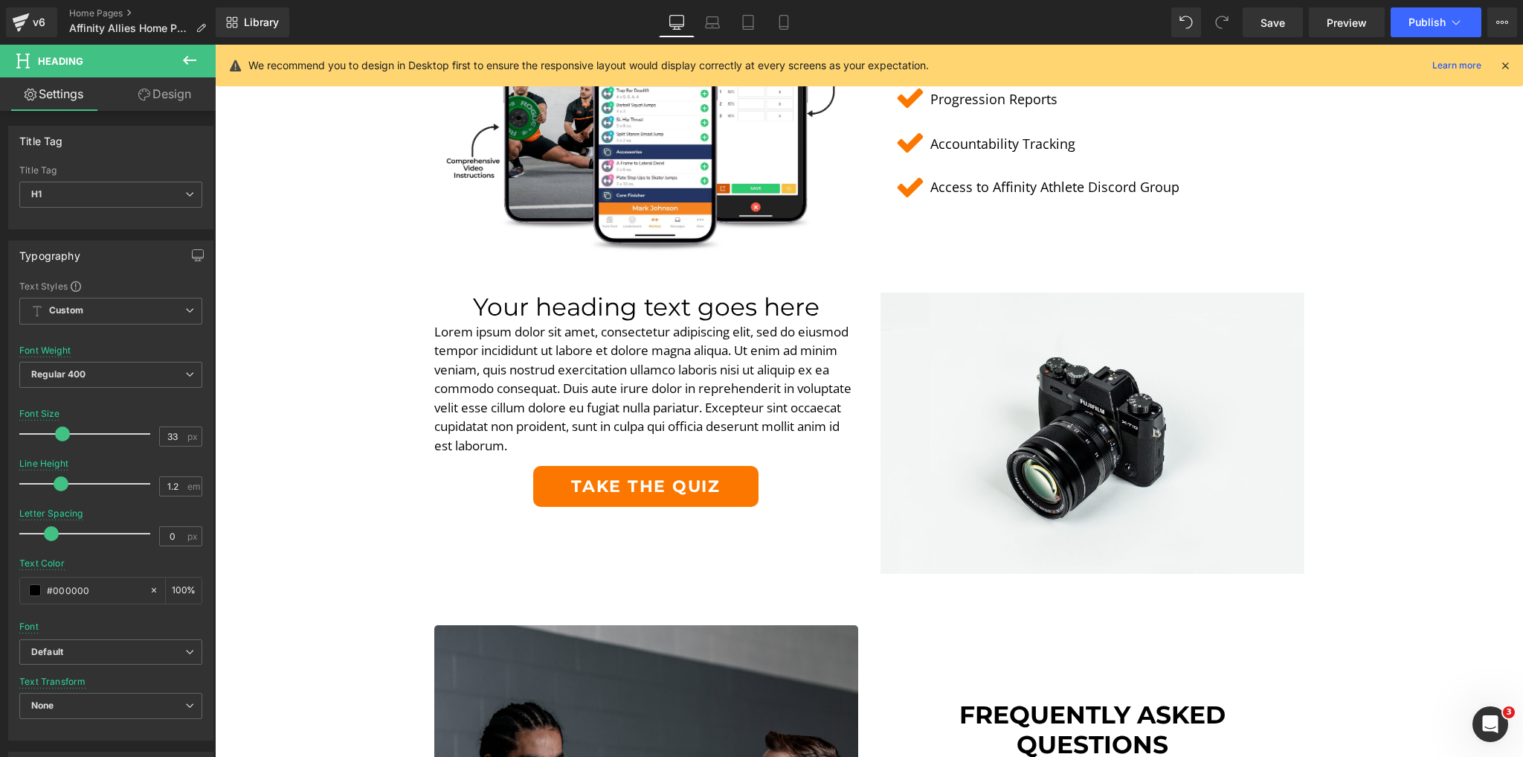
scroll to position [3035, 0]
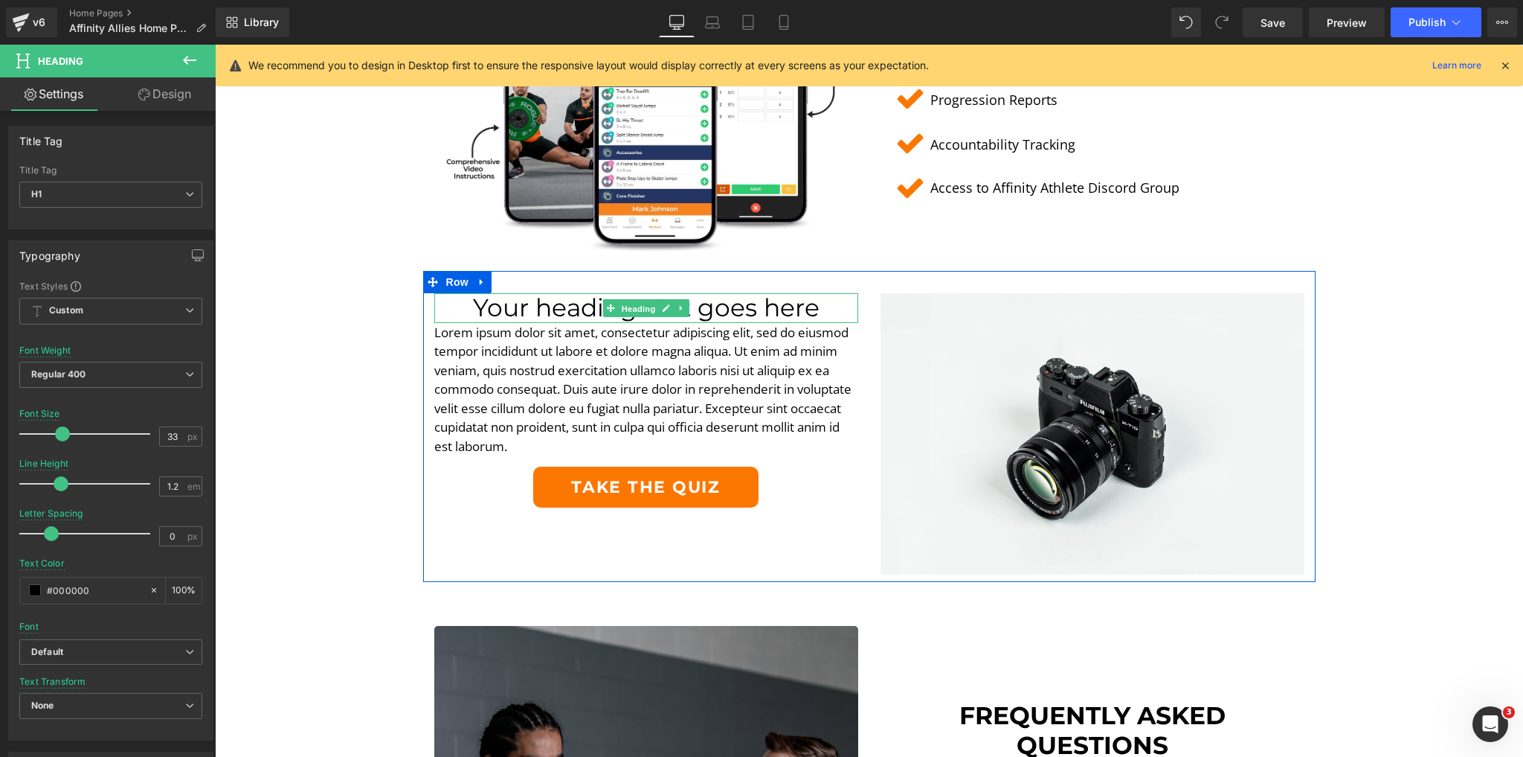
click at [640, 300] on span "Heading" at bounding box center [638, 309] width 40 height 18
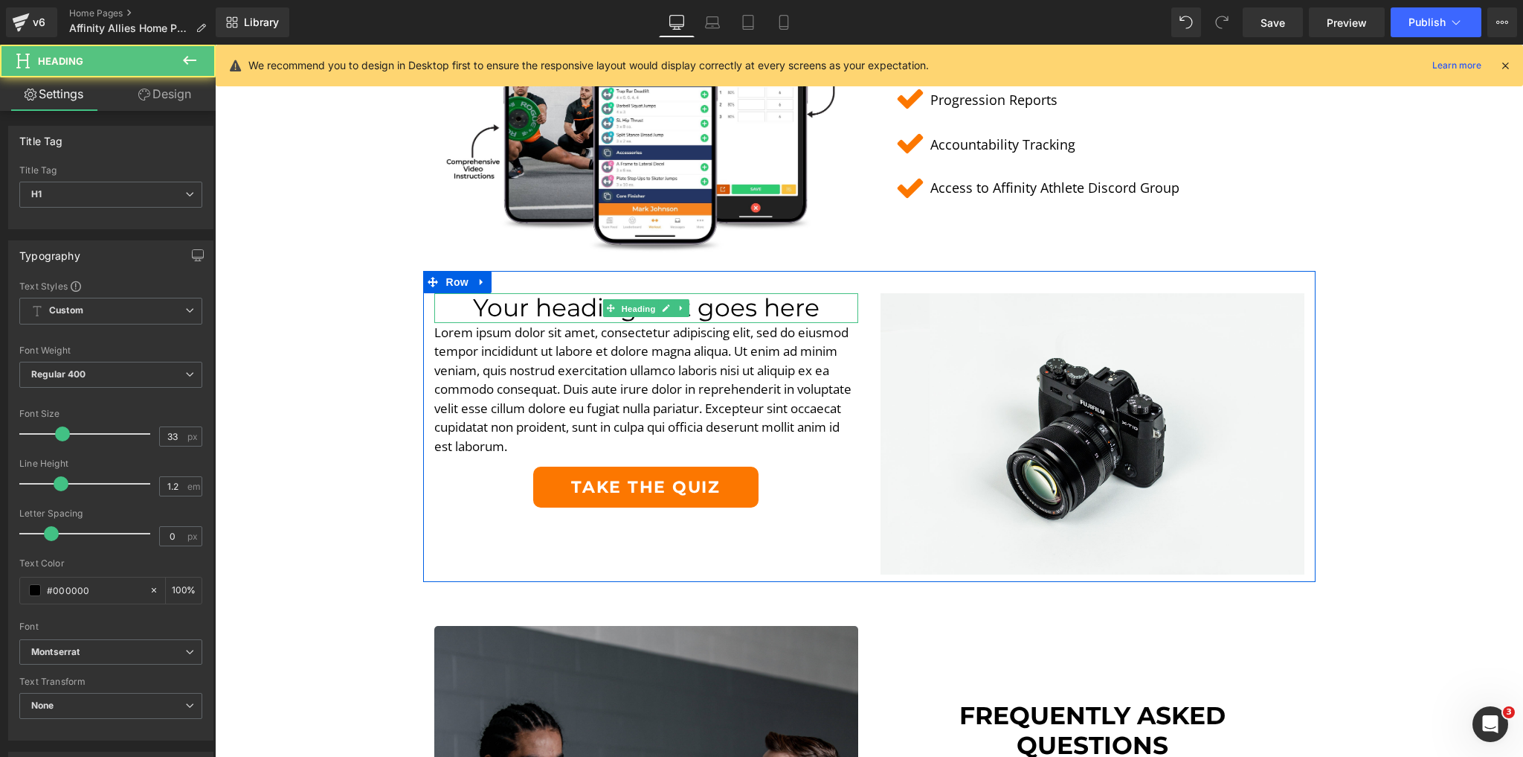
click at [640, 300] on span "Heading" at bounding box center [638, 309] width 40 height 18
click at [640, 299] on span "Heading" at bounding box center [638, 308] width 40 height 18
click at [574, 295] on h1 "Your heading text goes here" at bounding box center [646, 308] width 424 height 30
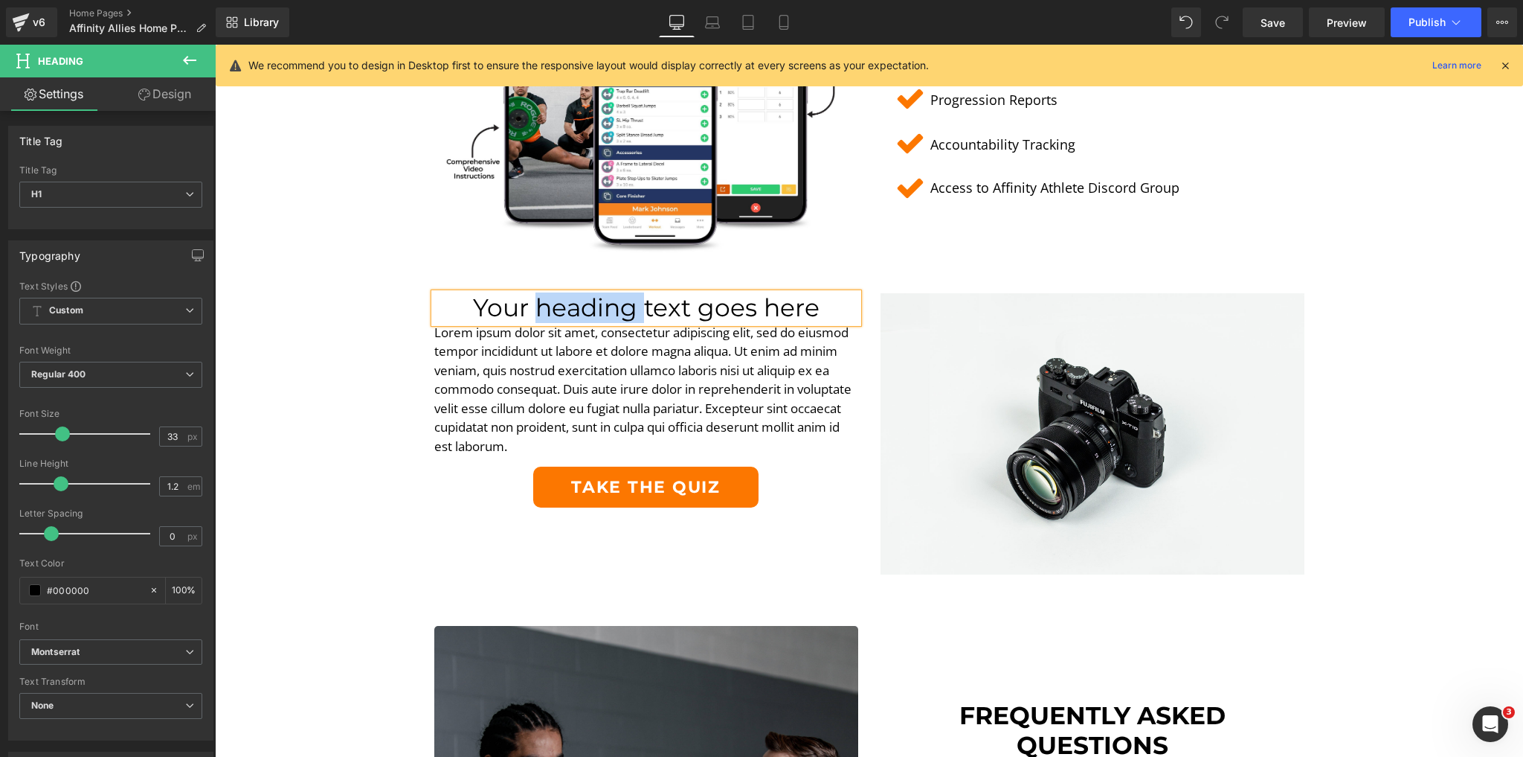
click at [574, 295] on h1 "Your heading text goes here" at bounding box center [646, 308] width 424 height 30
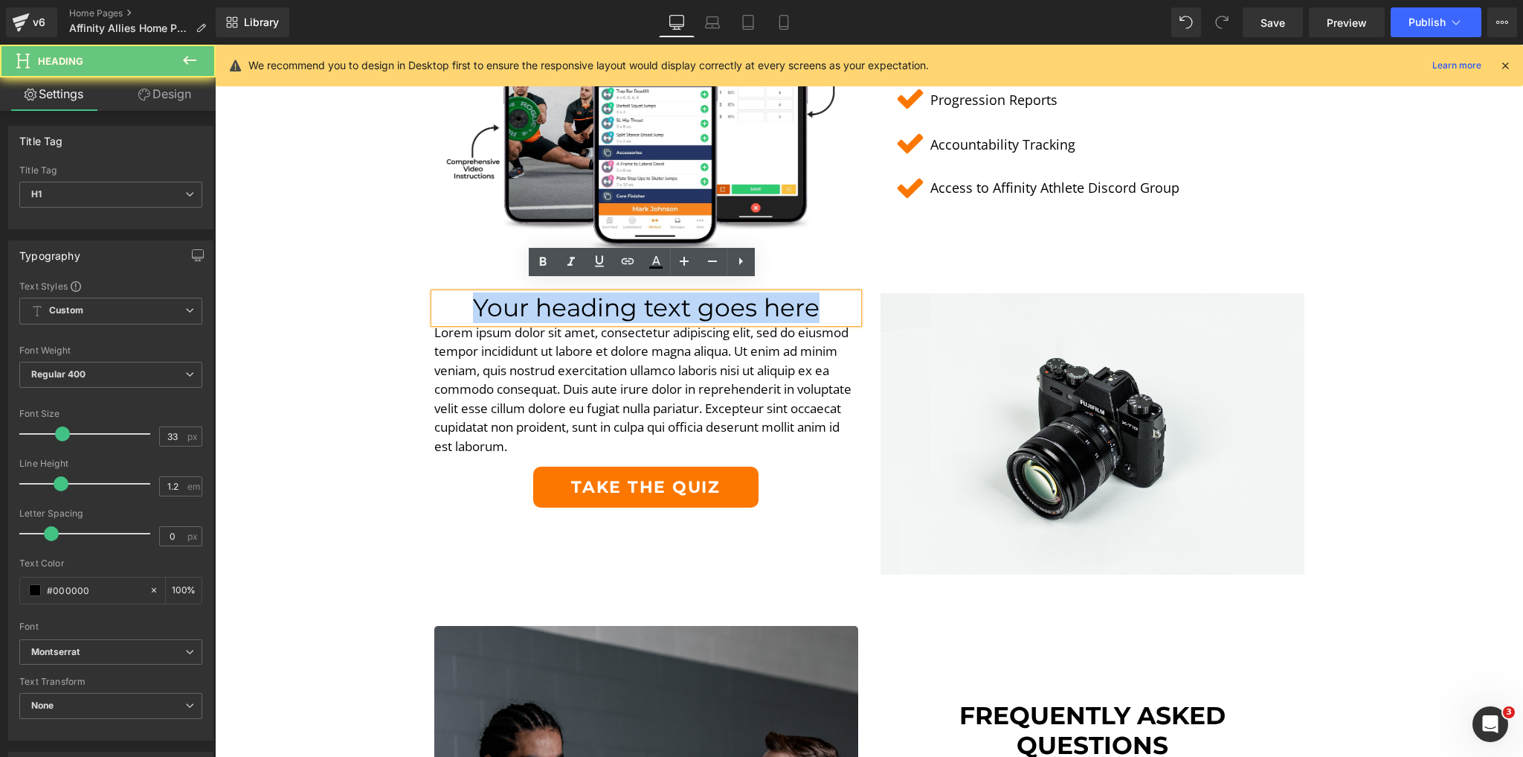
click at [574, 295] on h1 "Your heading text goes here" at bounding box center [646, 308] width 424 height 30
paste div
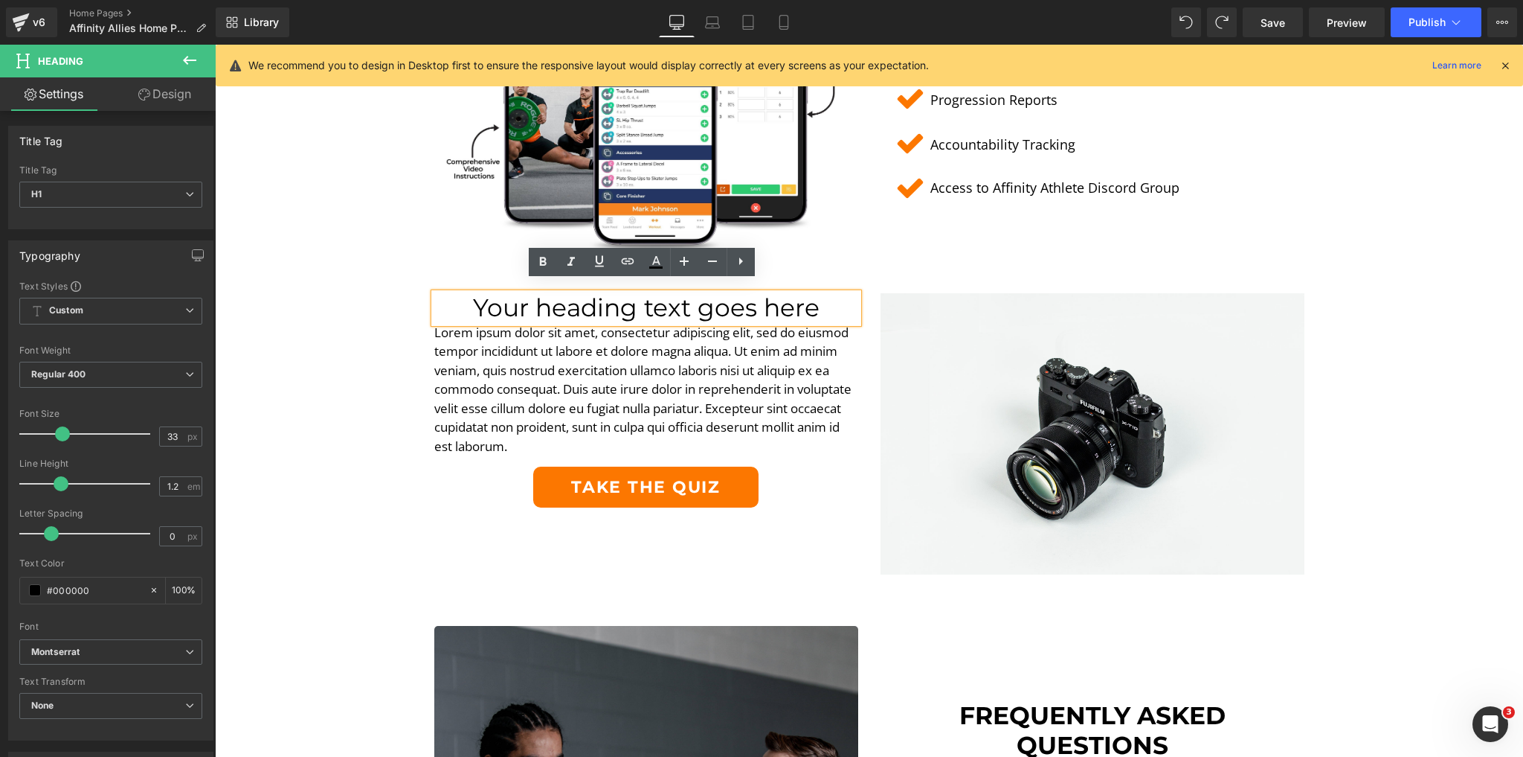
click at [612, 298] on h1 "Your heading text goes here" at bounding box center [646, 308] width 424 height 30
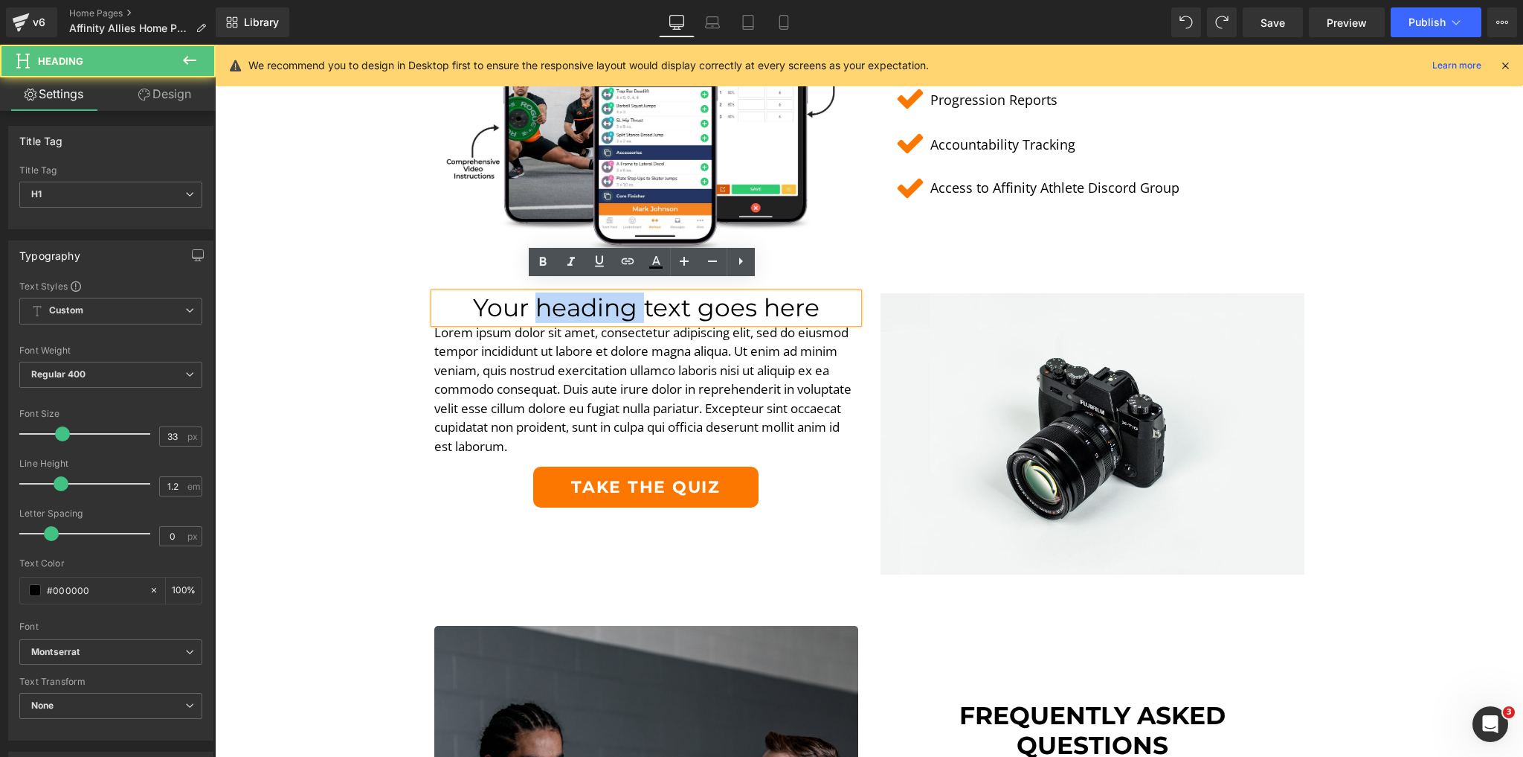
click at [612, 298] on h1 "Your heading text goes here" at bounding box center [646, 308] width 424 height 30
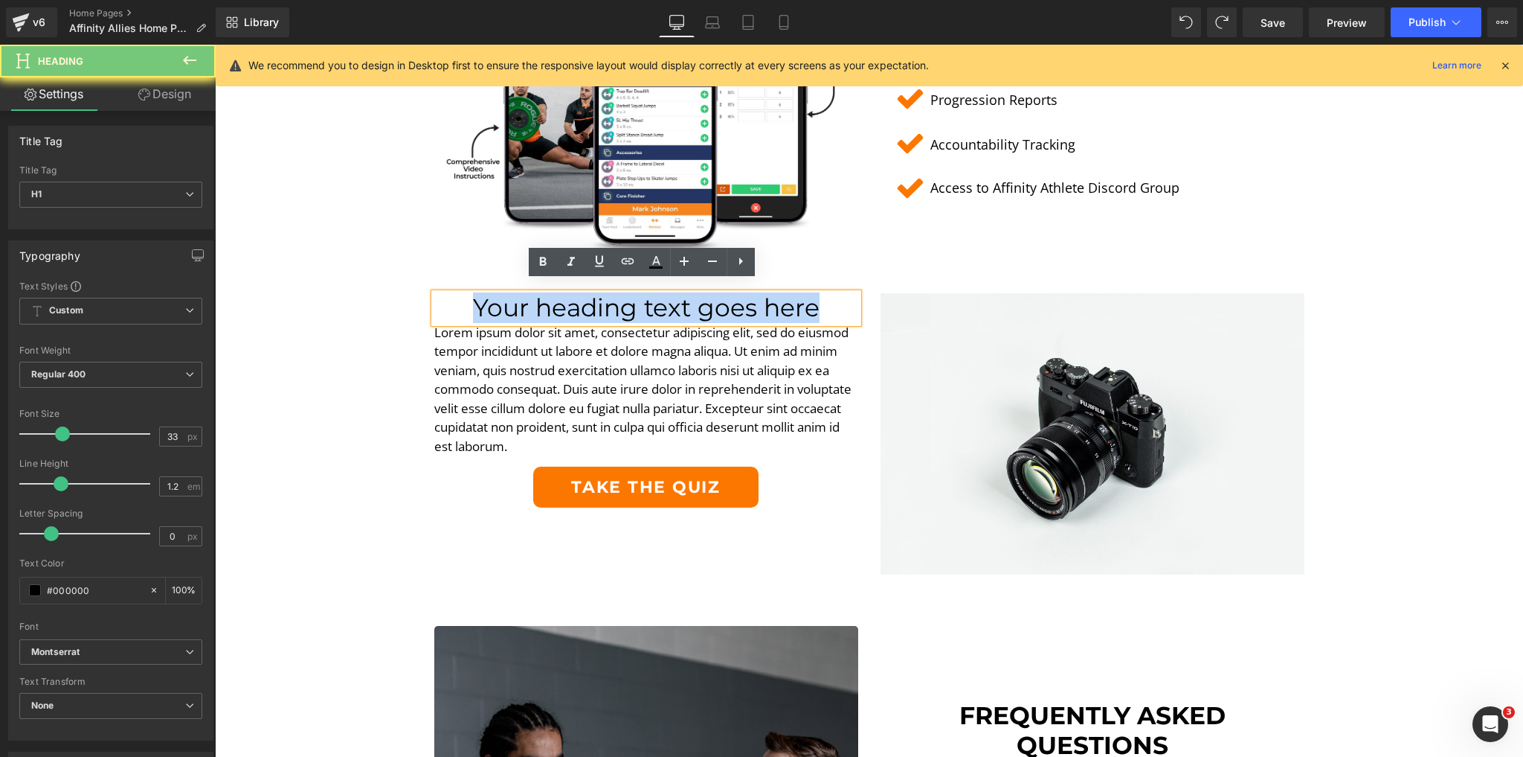
click at [612, 298] on h1 "Your heading text goes here" at bounding box center [646, 308] width 424 height 30
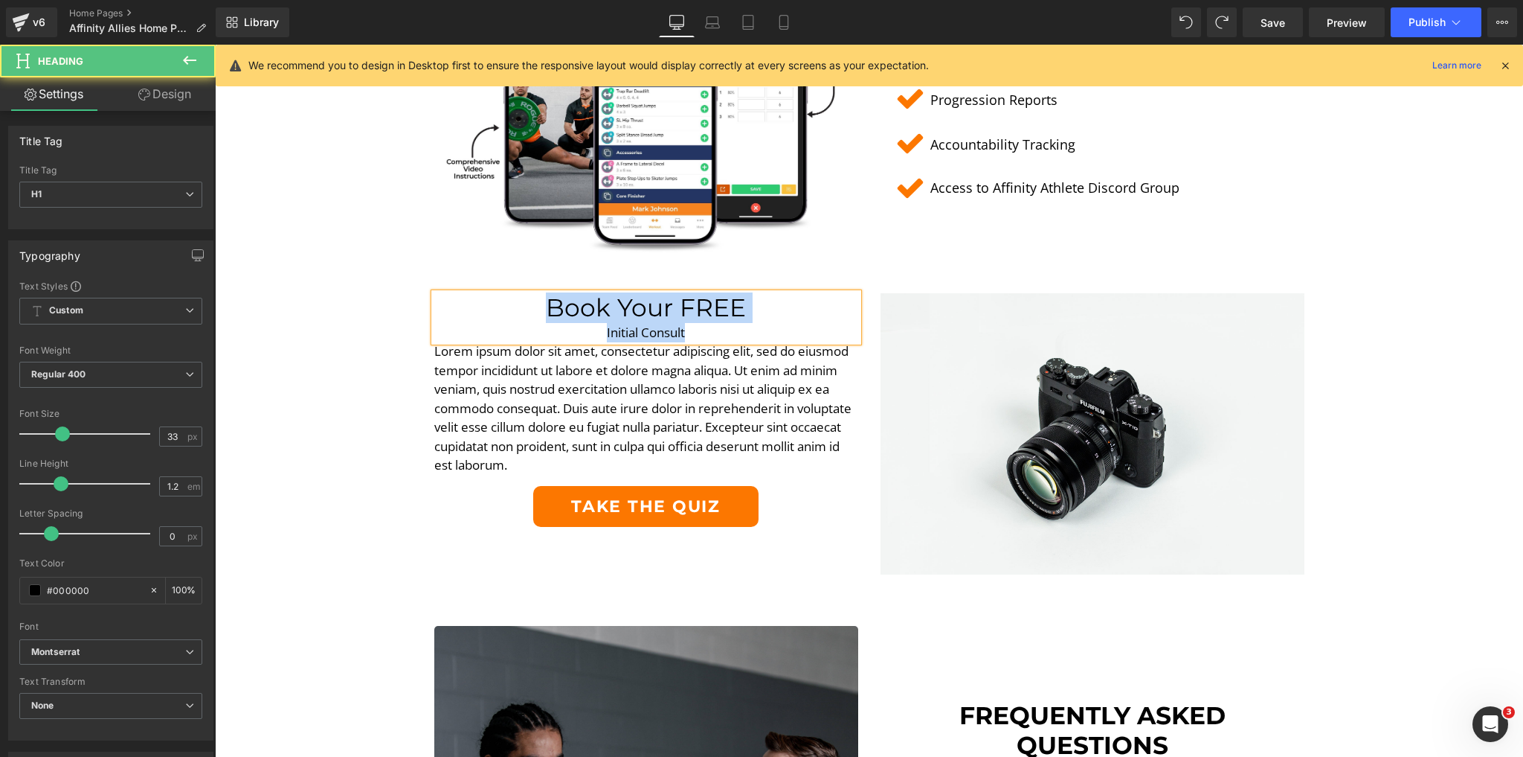
drag, startPoint x: 703, startPoint y: 324, endPoint x: 524, endPoint y: 302, distance: 180.6
click at [524, 302] on div "Book Your FREE  Initial Consult" at bounding box center [646, 317] width 424 height 48
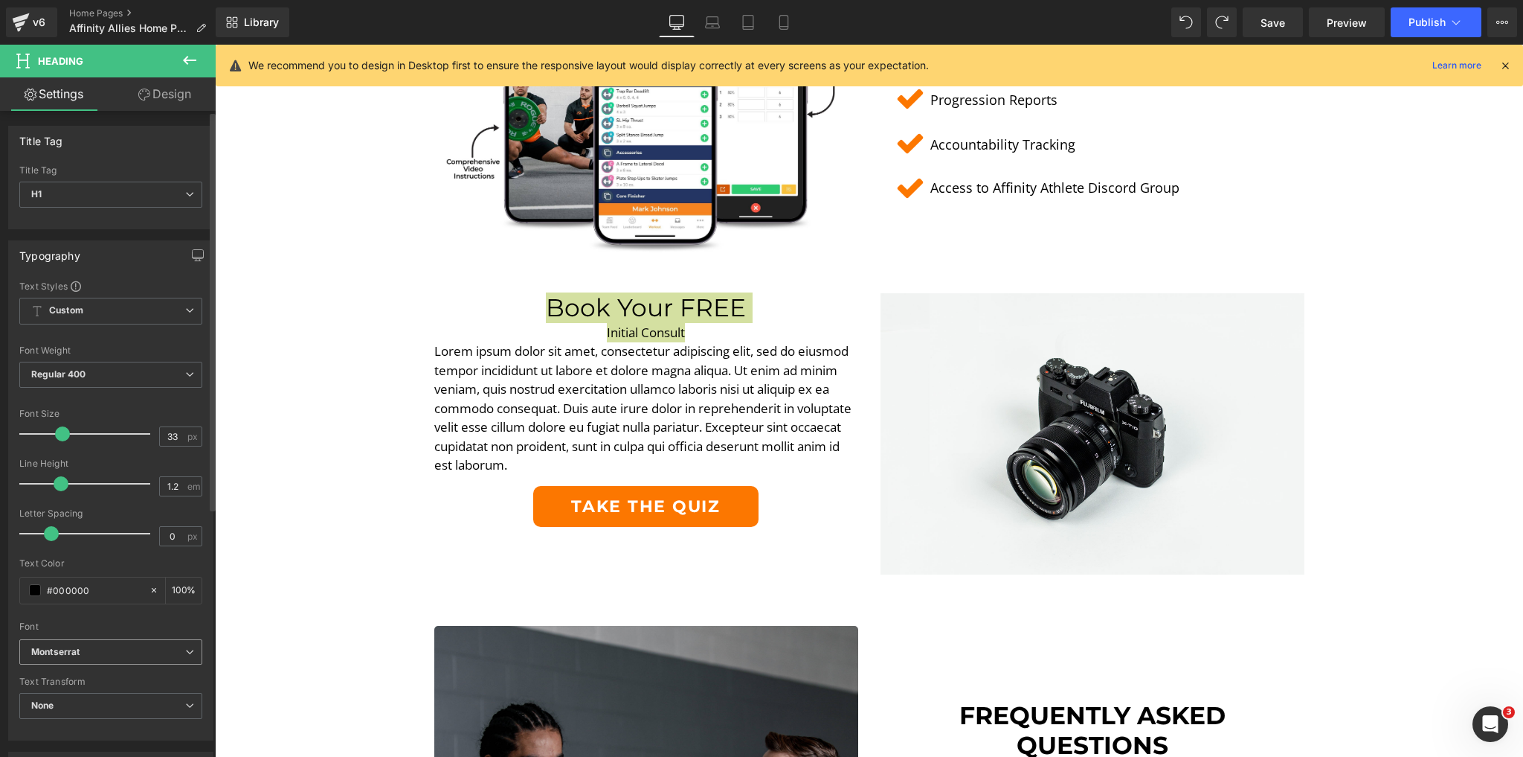
click at [113, 646] on b "Montserrat" at bounding box center [108, 652] width 154 height 13
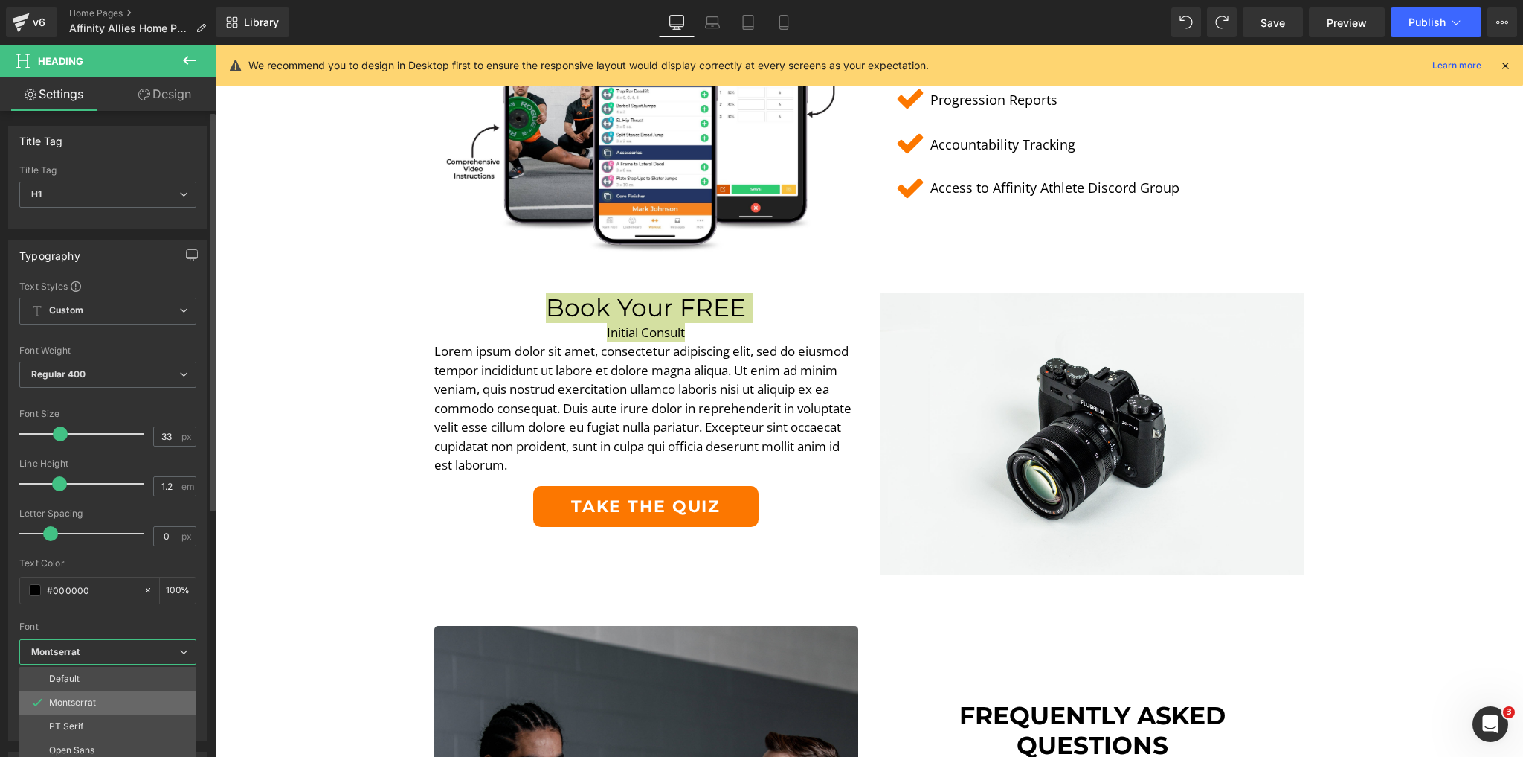
click at [98, 700] on li "Montserrat" at bounding box center [111, 702] width 184 height 24
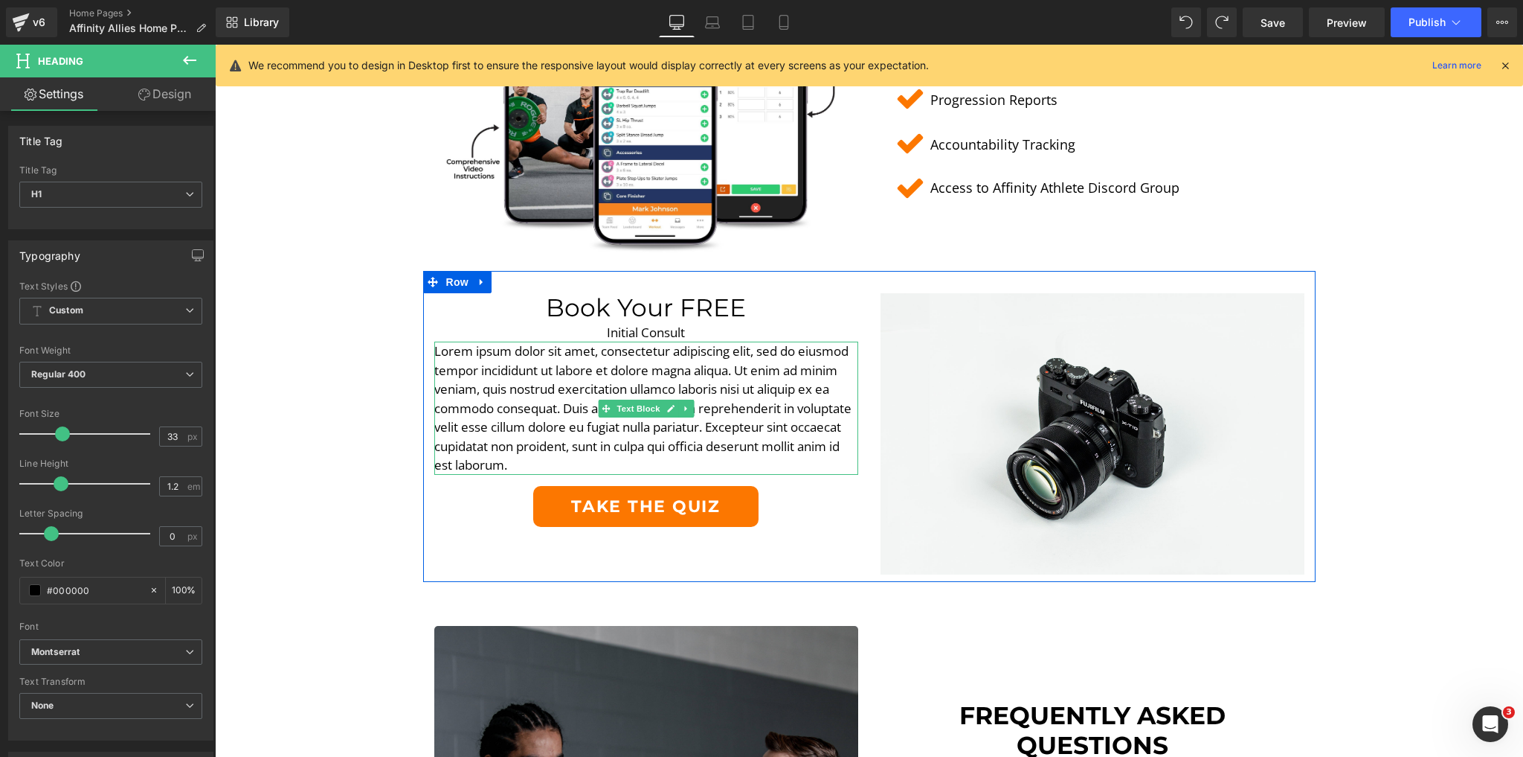
click at [643, 353] on p "Lorem ipsum dolor sit amet, consectetur adipiscing elit, sed do eiusmod tempor …" at bounding box center [646, 407] width 424 height 133
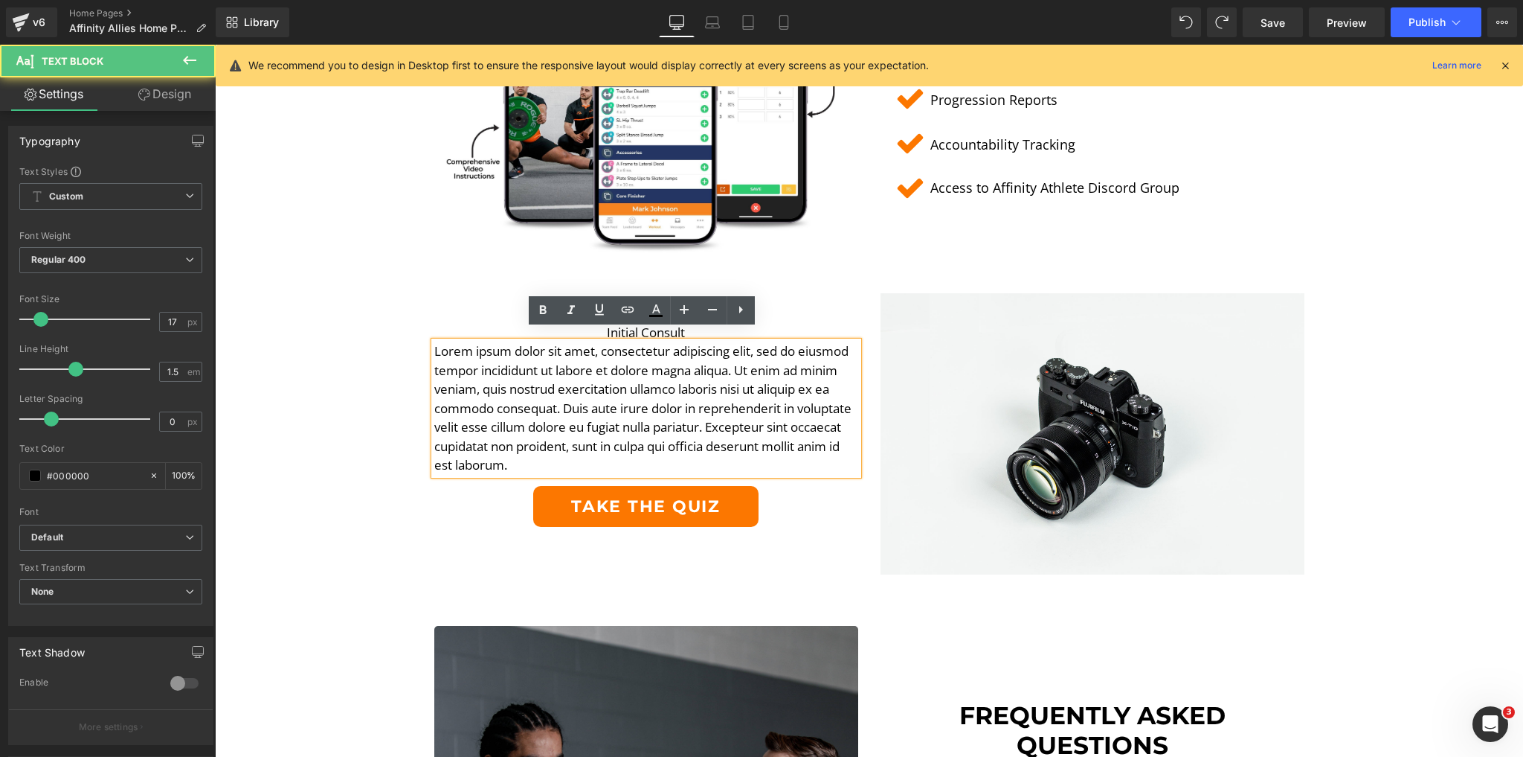
click at [786, 293] on div "Book Your FREE Initial Consult Heading" at bounding box center [646, 317] width 424 height 48
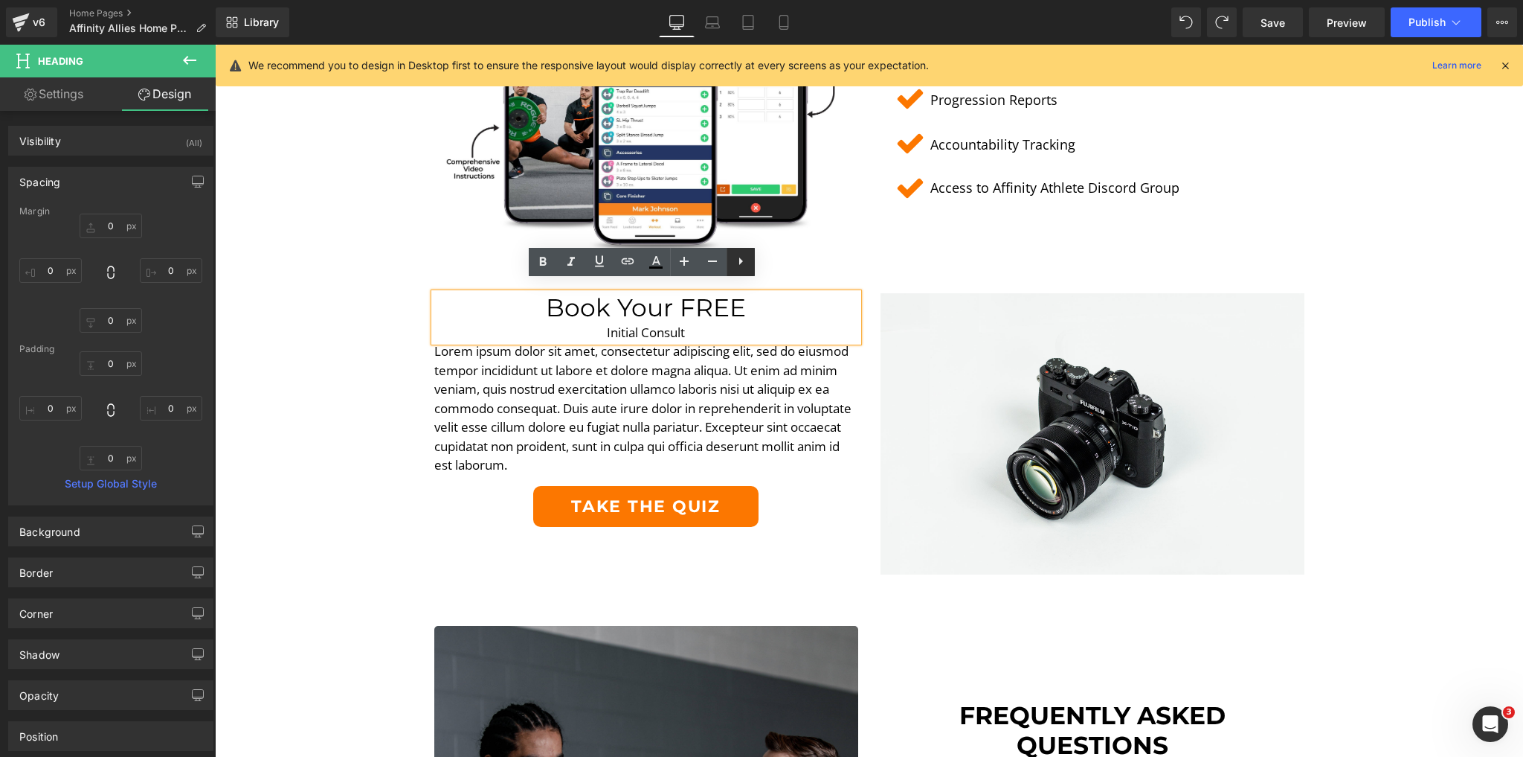
click at [741, 254] on icon at bounding box center [741, 261] width 18 height 18
click at [723, 298] on h1 "Book Your FREE" at bounding box center [646, 308] width 424 height 30
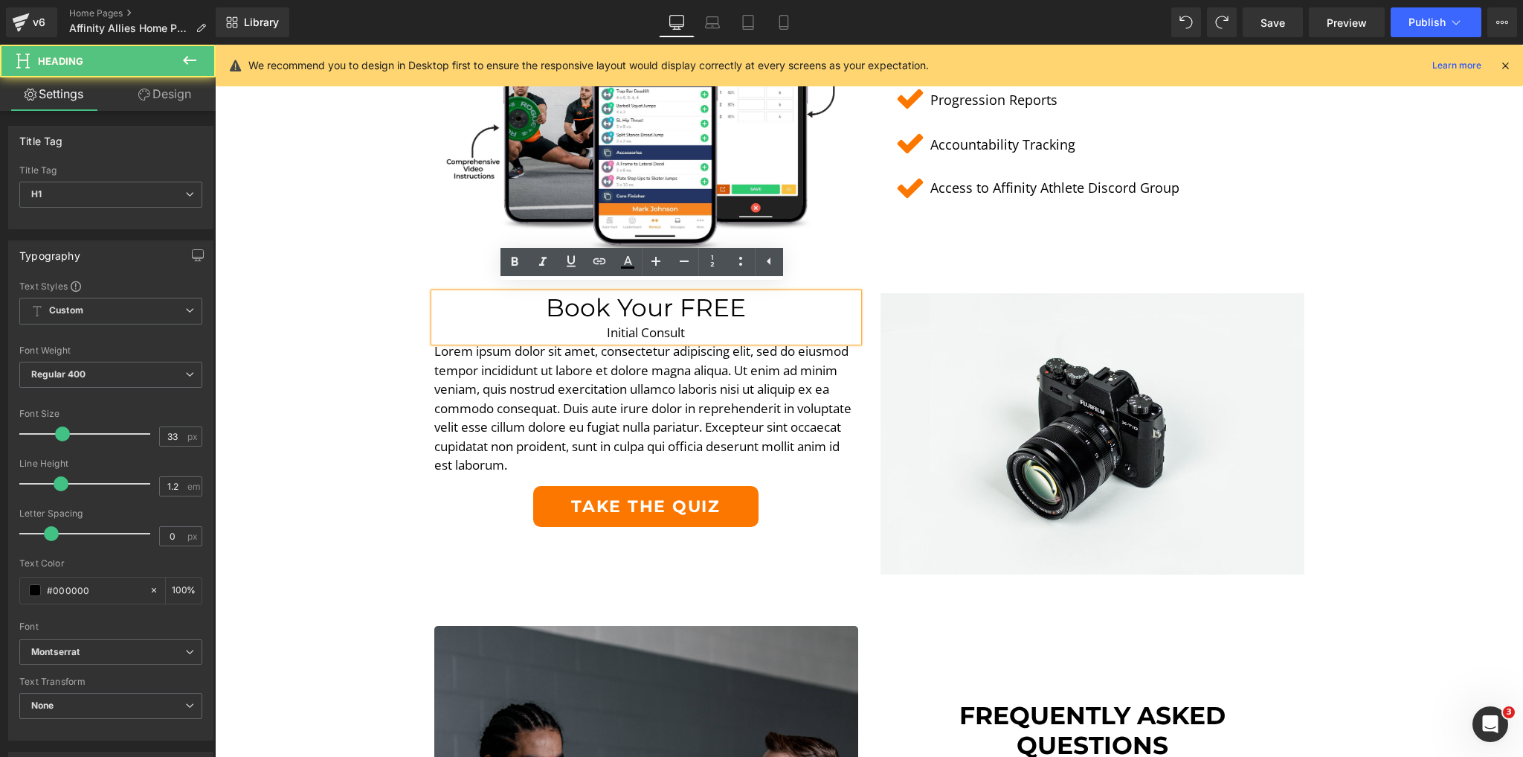
click at [746, 366] on p "Lorem ipsum dolor sit amet, consectetur adipiscing elit, sed do eiusmod tempor …" at bounding box center [646, 407] width 424 height 133
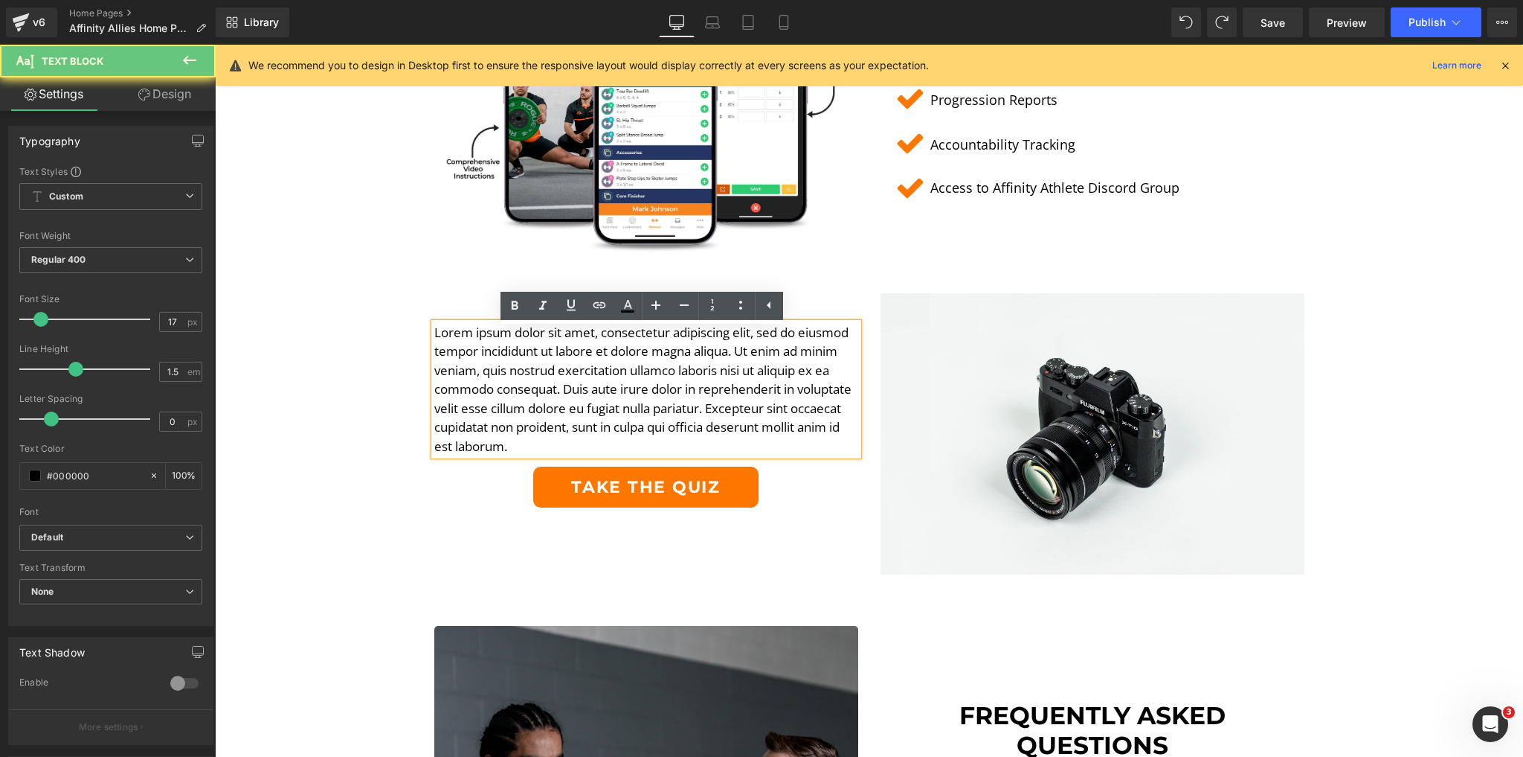
scroll to position [3016, 0]
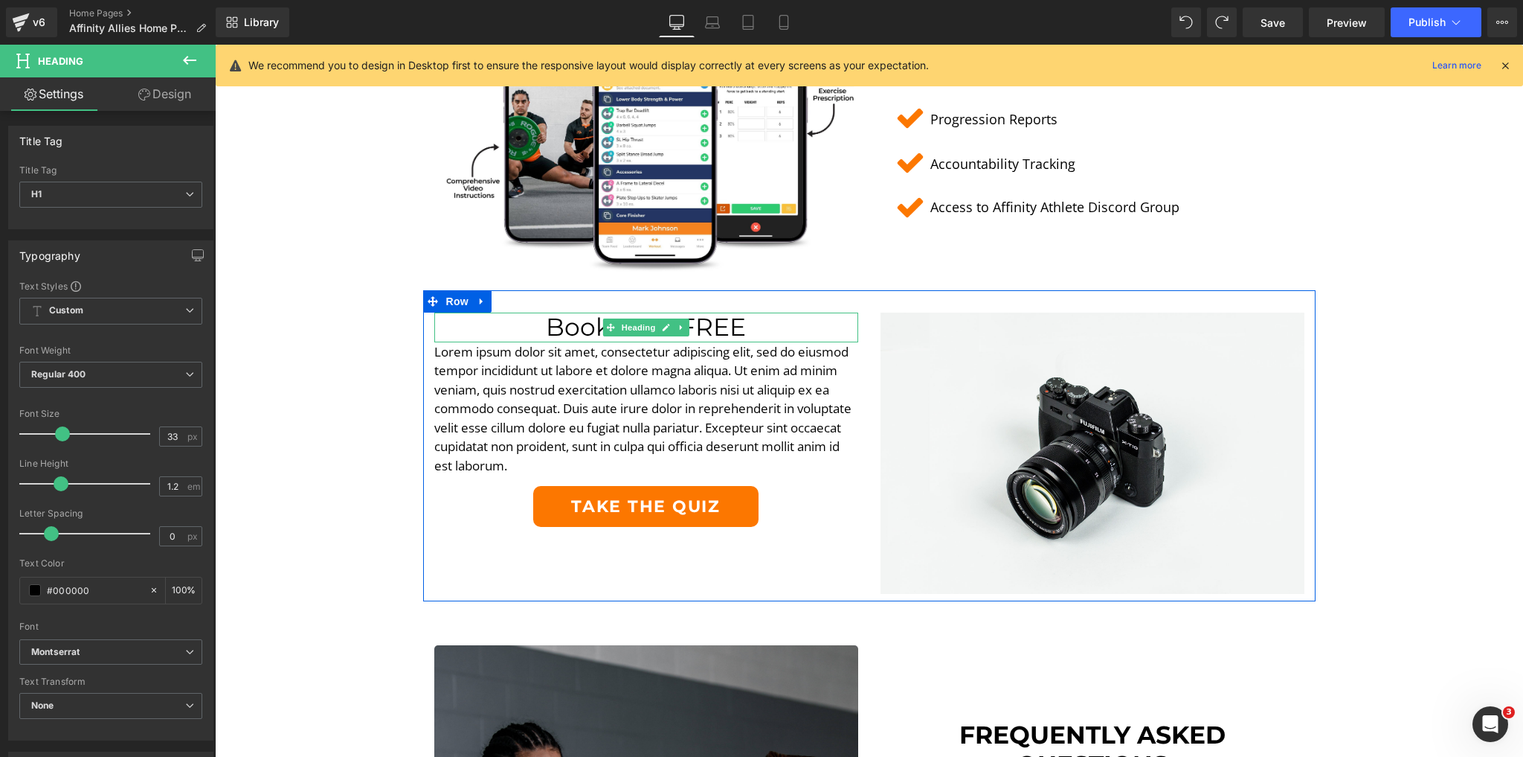
drag, startPoint x: 750, startPoint y: 312, endPoint x: 762, endPoint y: 321, distance: 14.9
click at [762, 321] on h1 "Book Your FREE" at bounding box center [646, 327] width 424 height 30
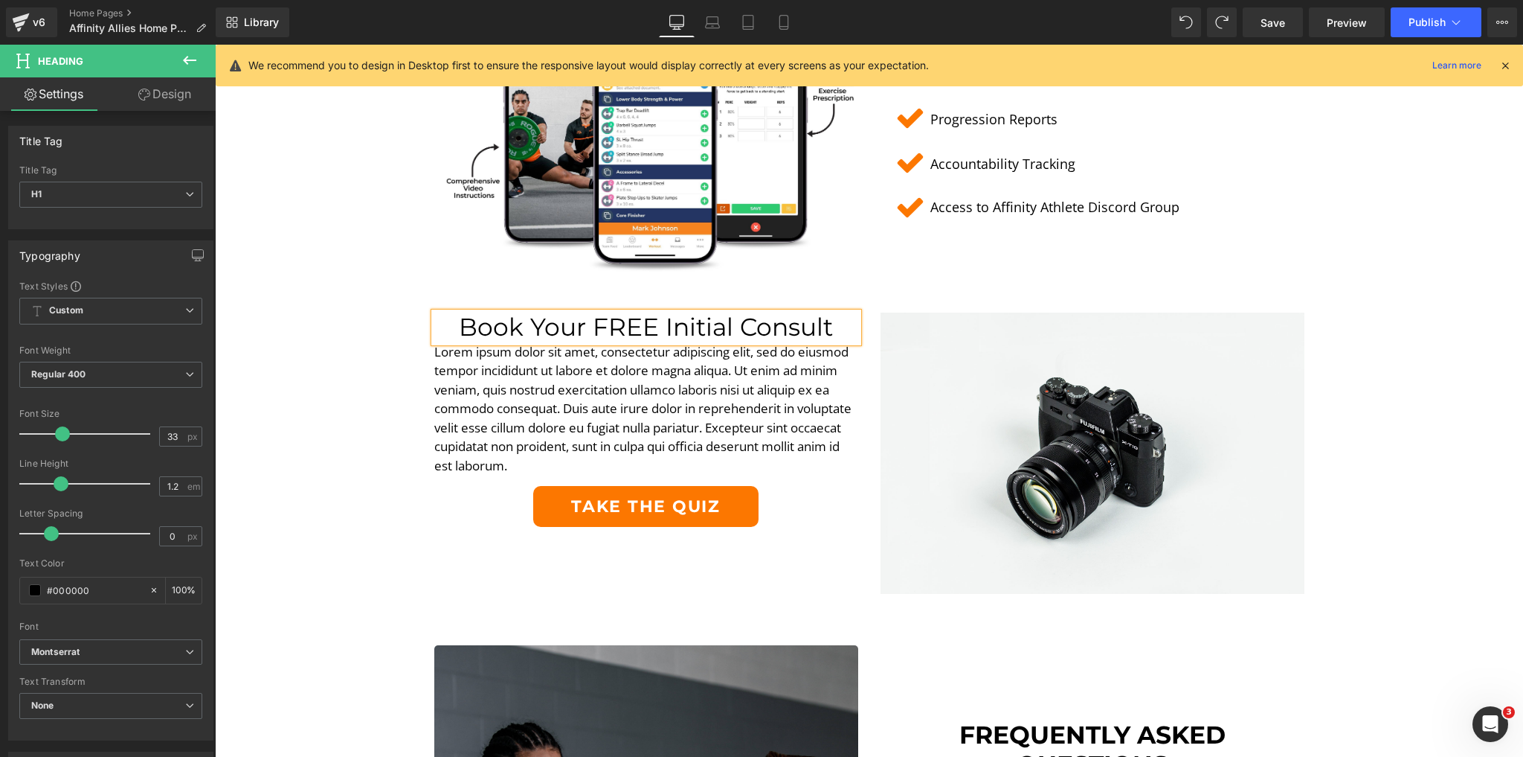
click at [762, 321] on h1 "Book Your FREE Initial Consult" at bounding box center [646, 327] width 424 height 30
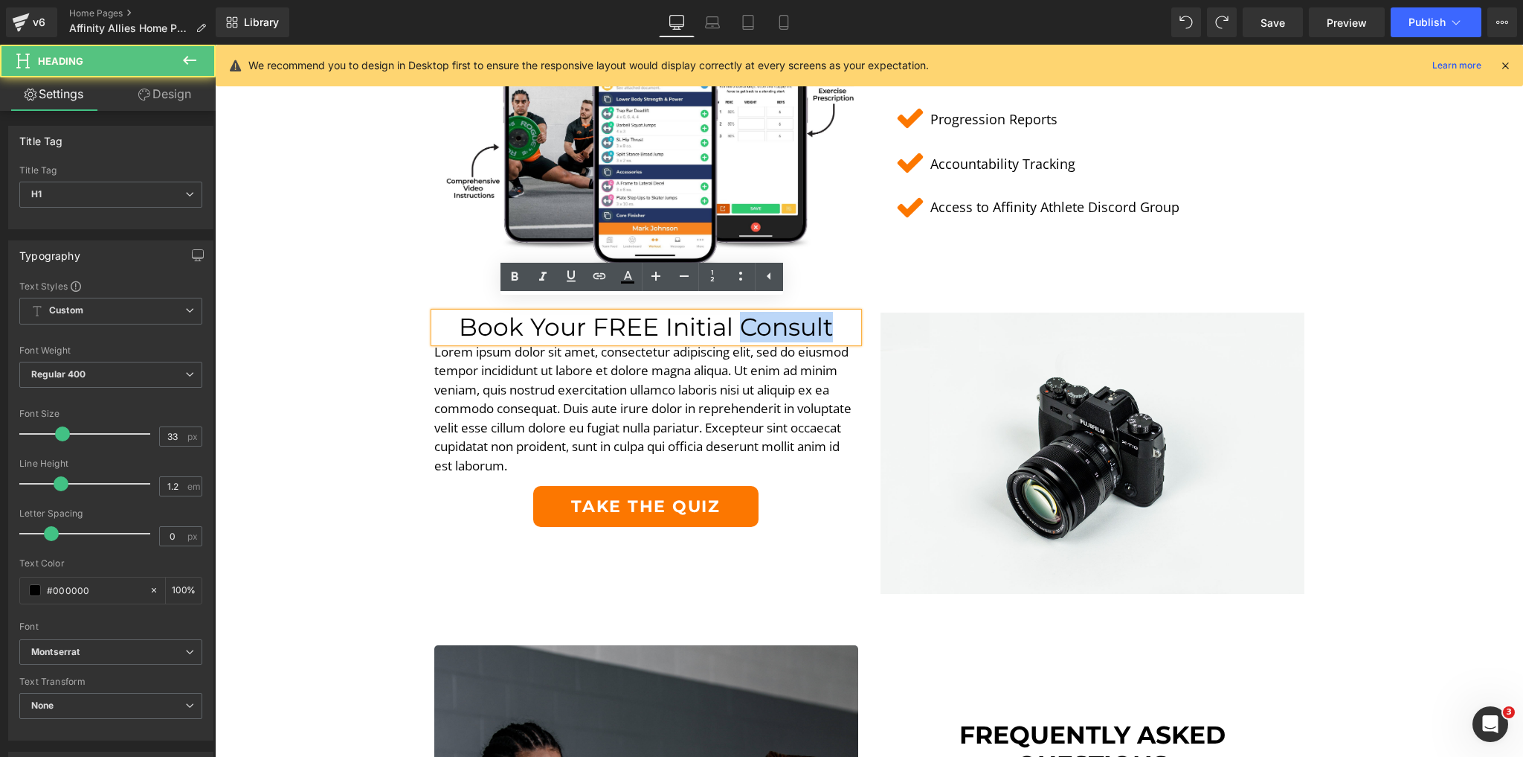
click at [762, 321] on h1 "Book Your FREE Initial Consult" at bounding box center [646, 327] width 424 height 30
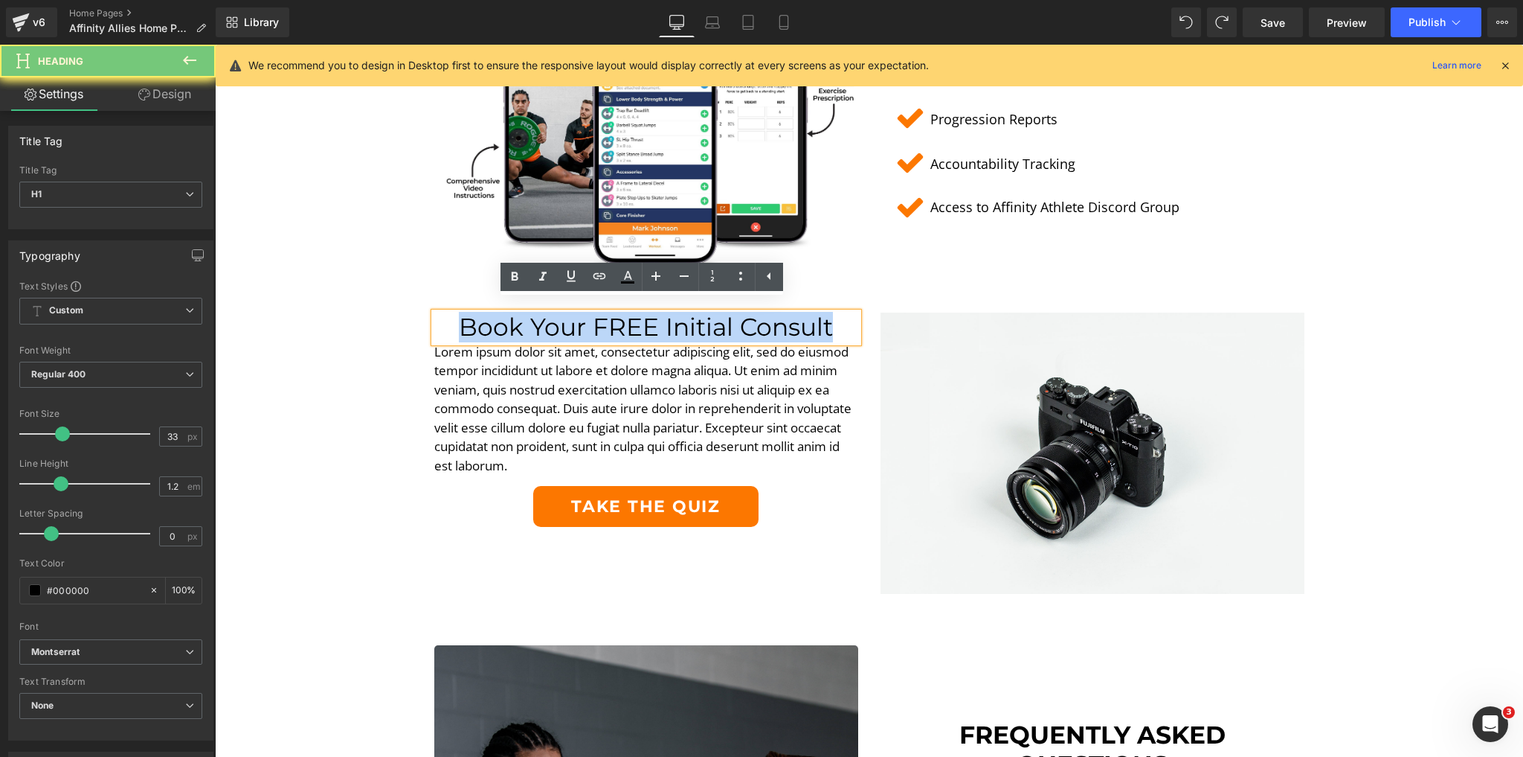
click at [762, 321] on h1 "Book Your FREE Initial Consult" at bounding box center [646, 327] width 424 height 30
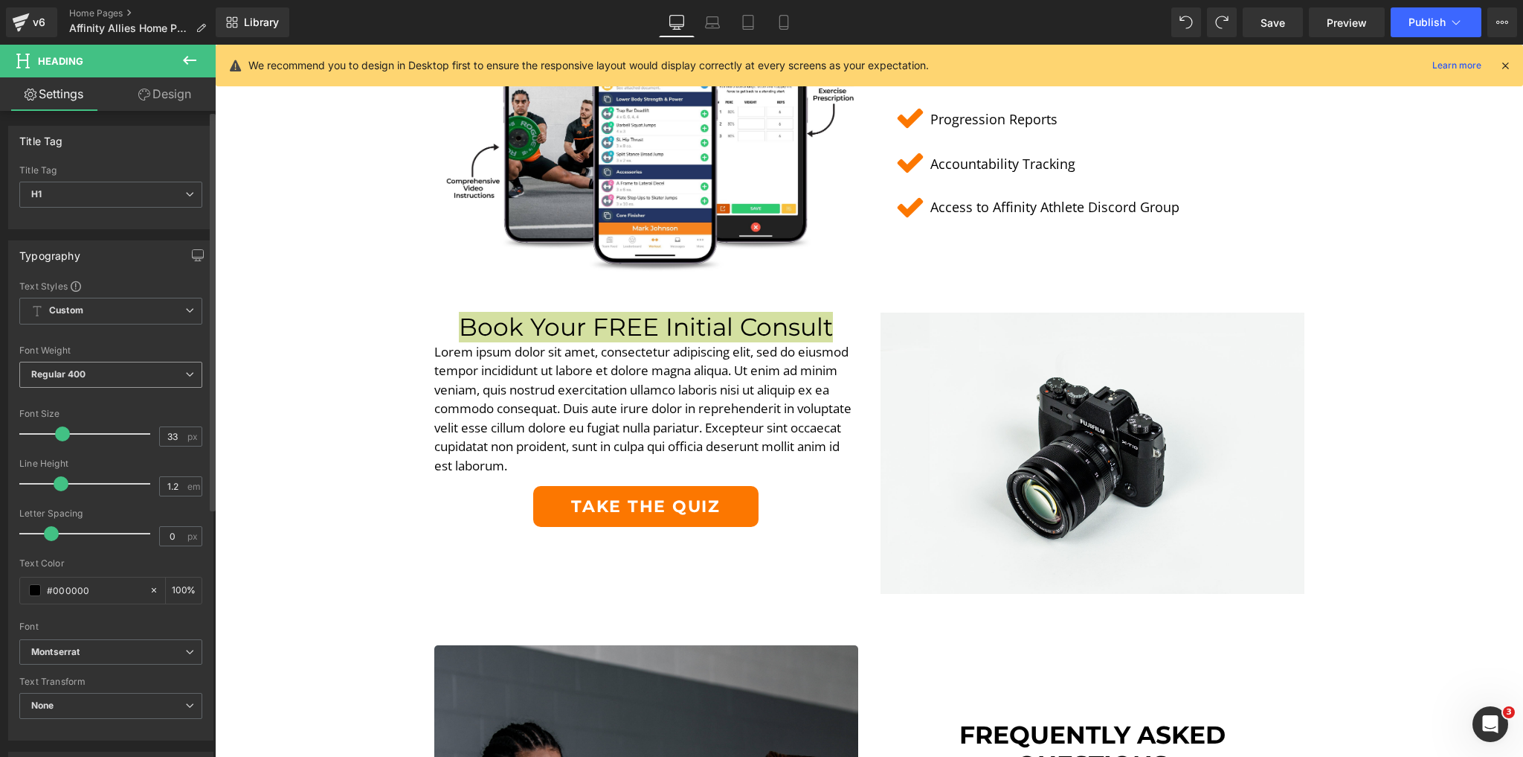
click at [126, 384] on span "Regular 400" at bounding box center [110, 375] width 183 height 26
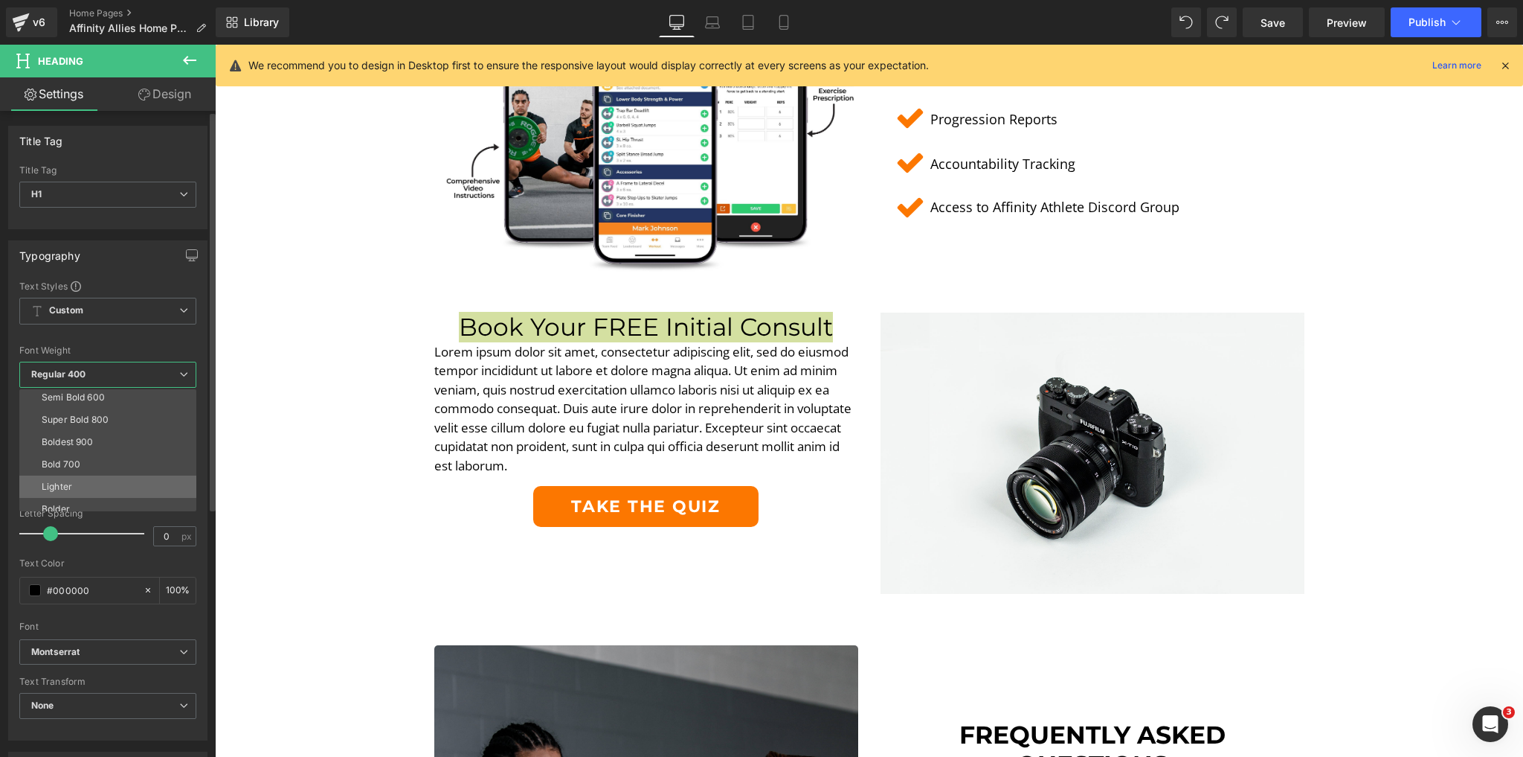
scroll to position [119, 0]
click at [78, 454] on div "Bold 700" at bounding box center [61, 459] width 39 height 10
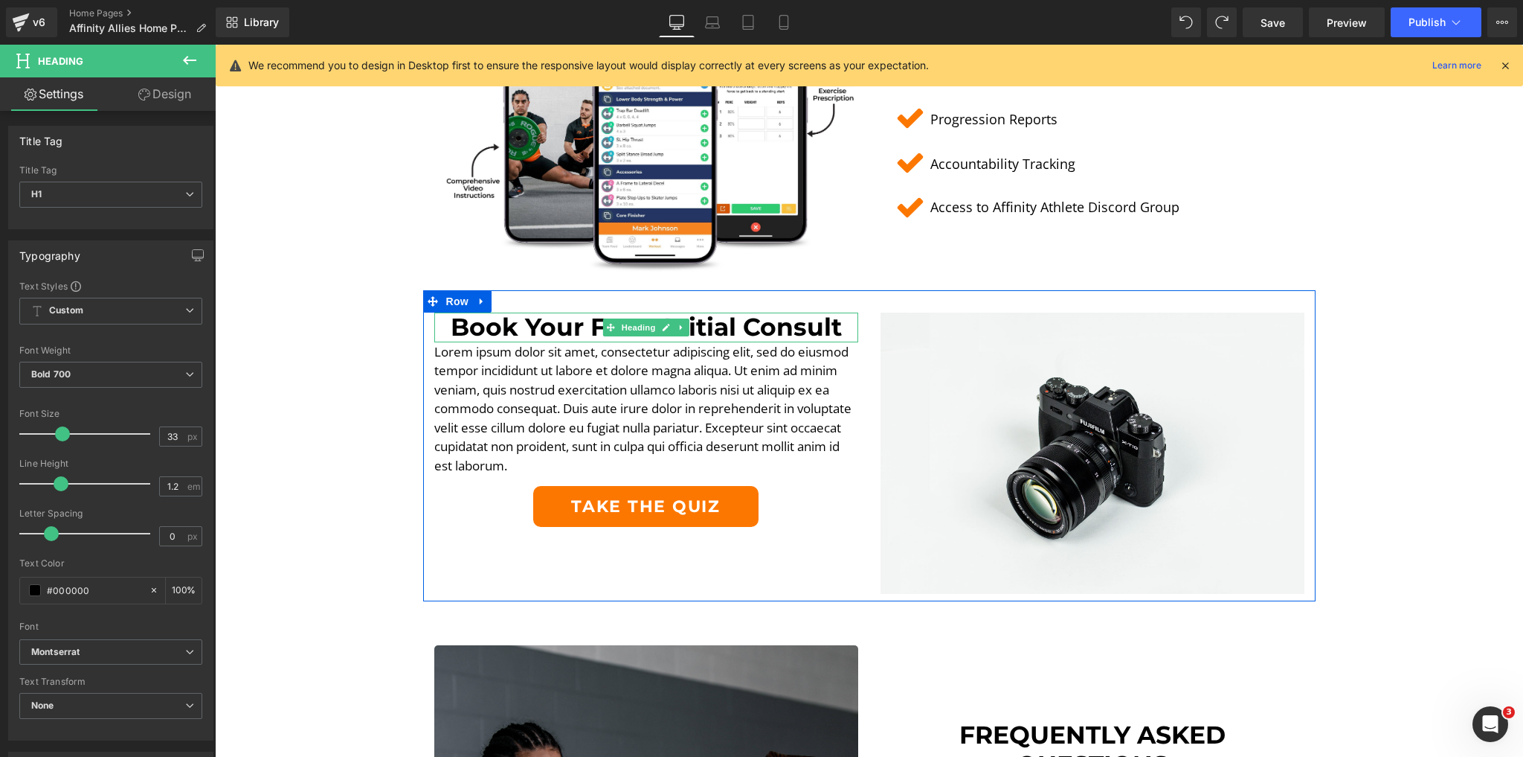
click at [802, 321] on h1 "Book Your FREE Initial Consult" at bounding box center [646, 327] width 424 height 30
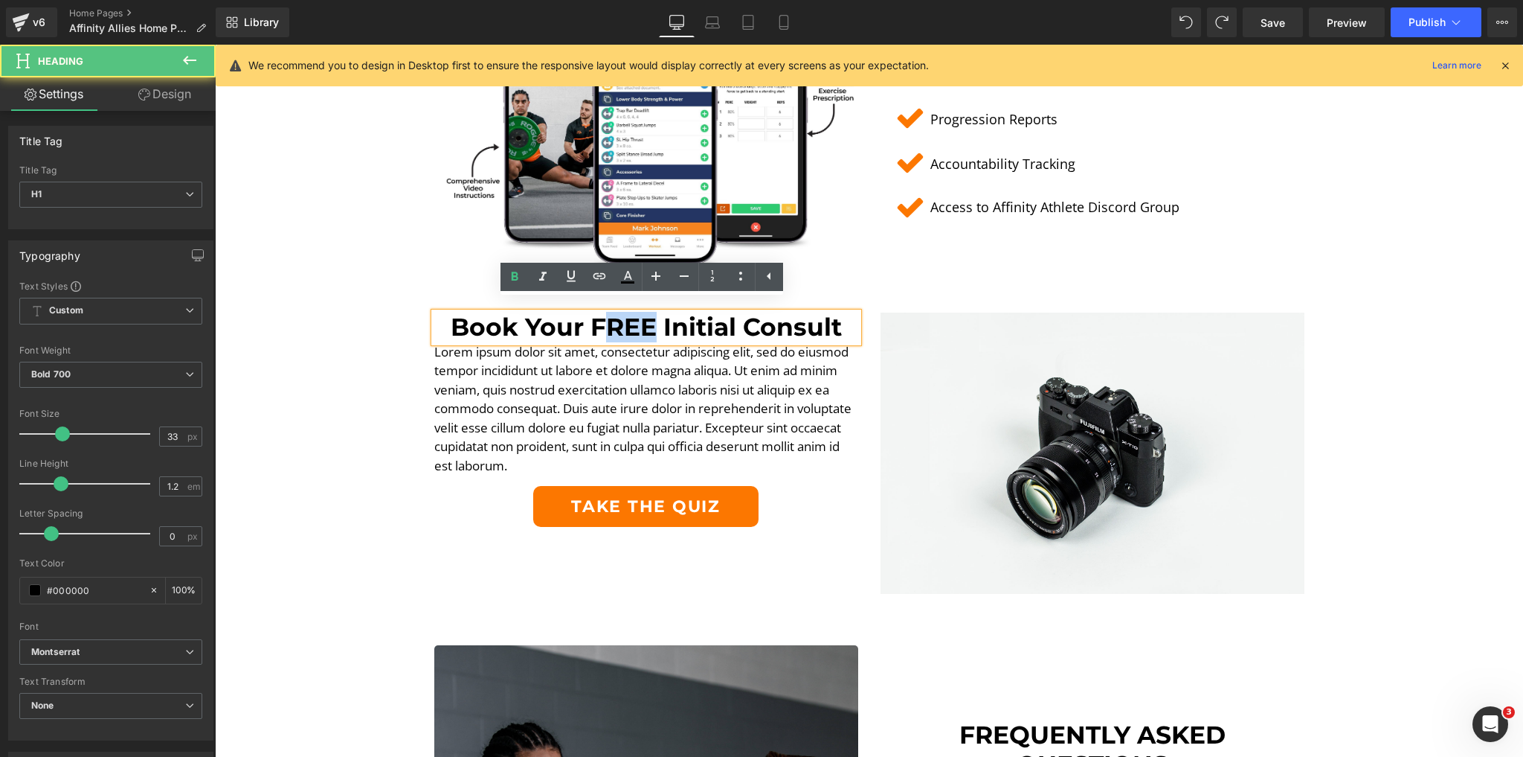
drag, startPoint x: 649, startPoint y: 318, endPoint x: 604, endPoint y: 324, distance: 44.9
click at [604, 324] on h1 "Book Your FREE Initial Consult" at bounding box center [646, 327] width 424 height 30
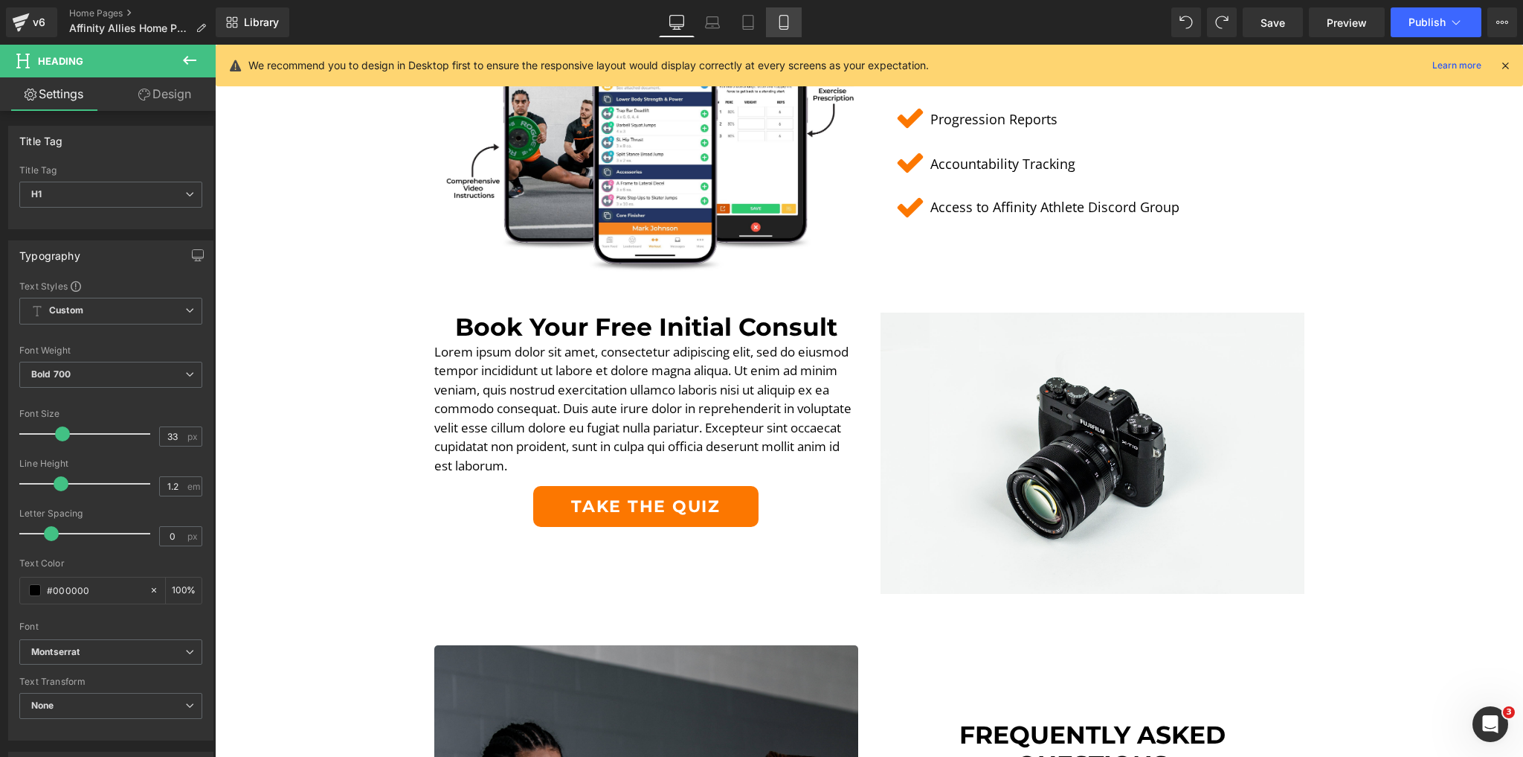
click at [790, 30] on link "Mobile" at bounding box center [784, 22] width 36 height 30
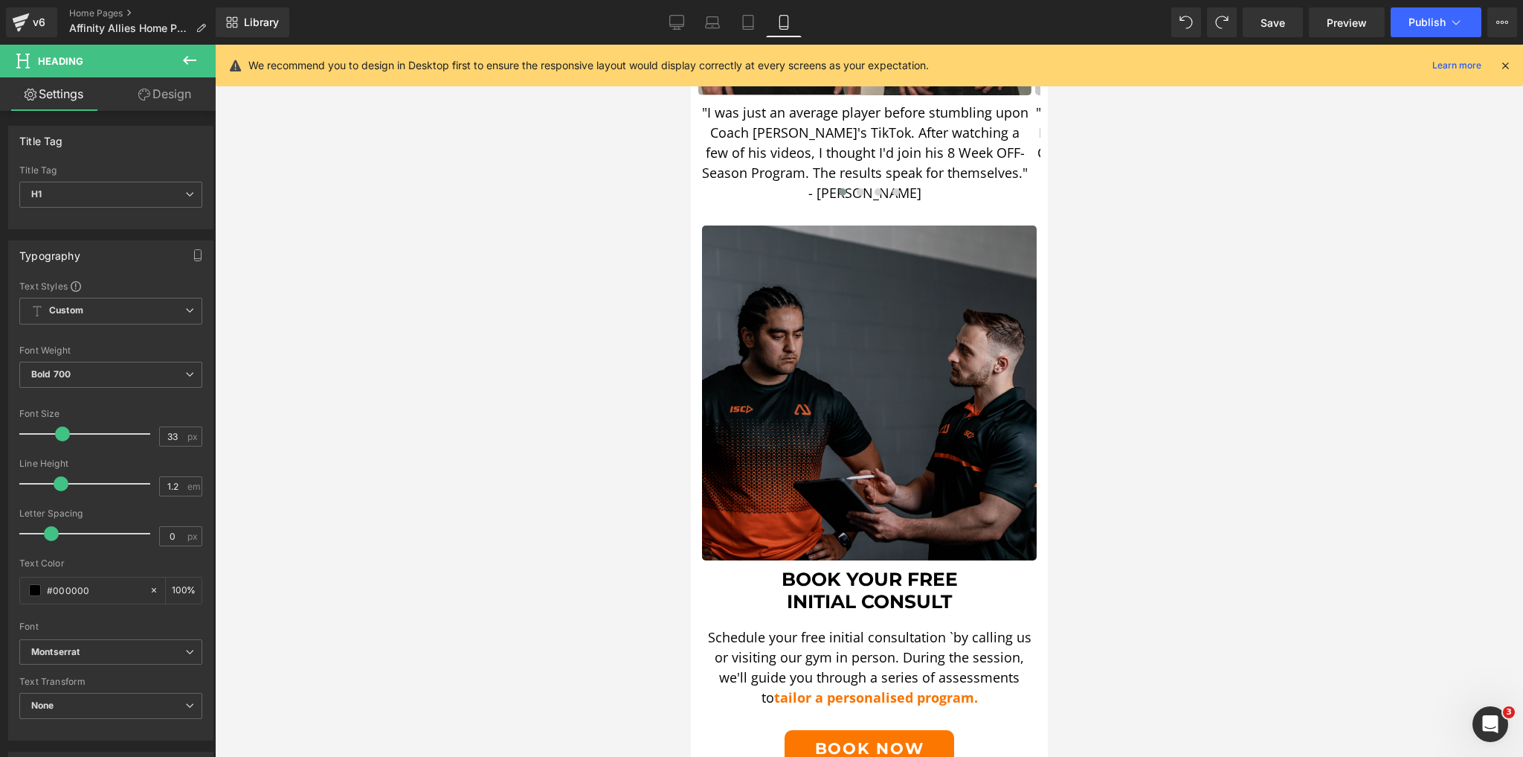
scroll to position [3094, 0]
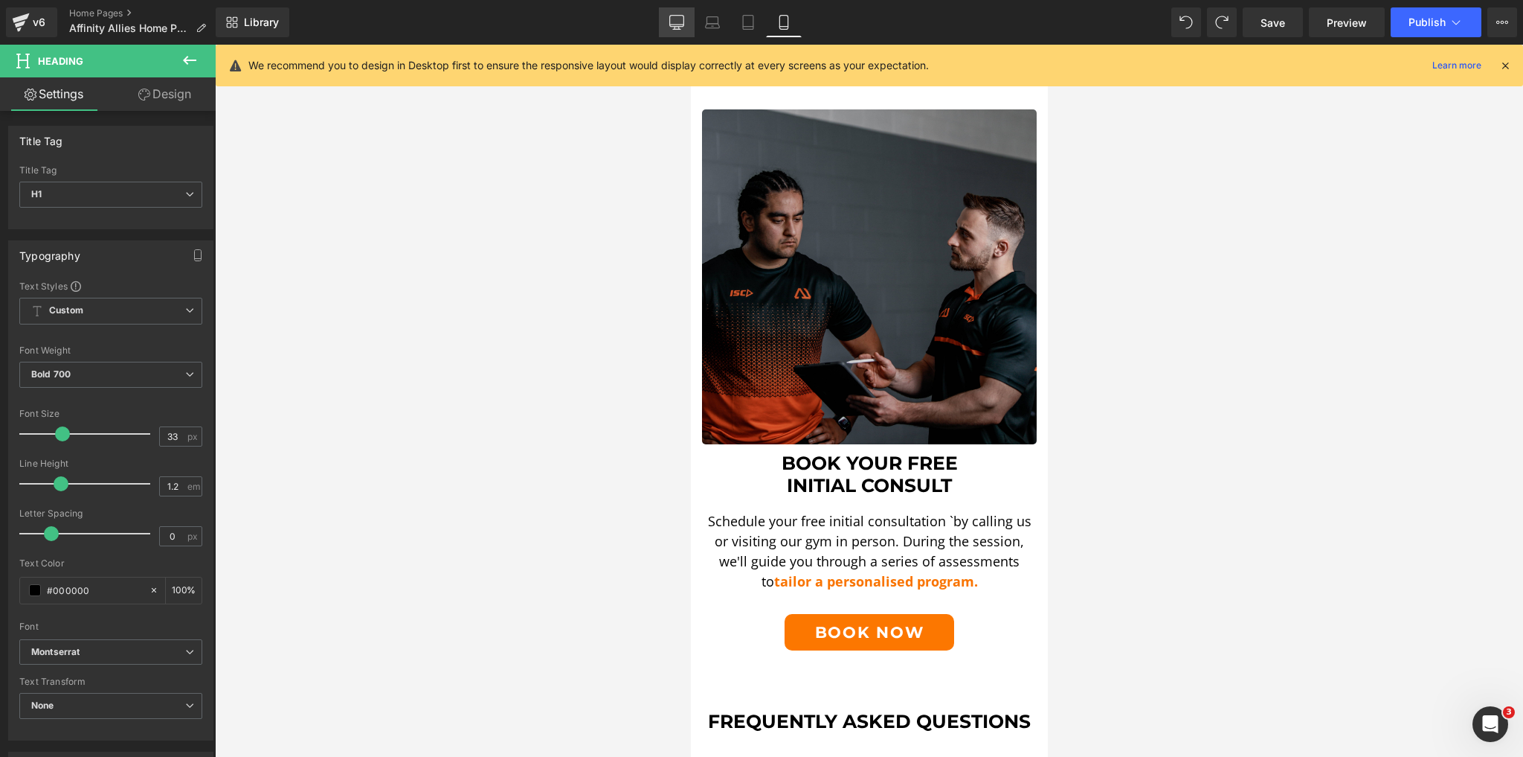
click at [669, 18] on link "Desktop" at bounding box center [677, 22] width 36 height 30
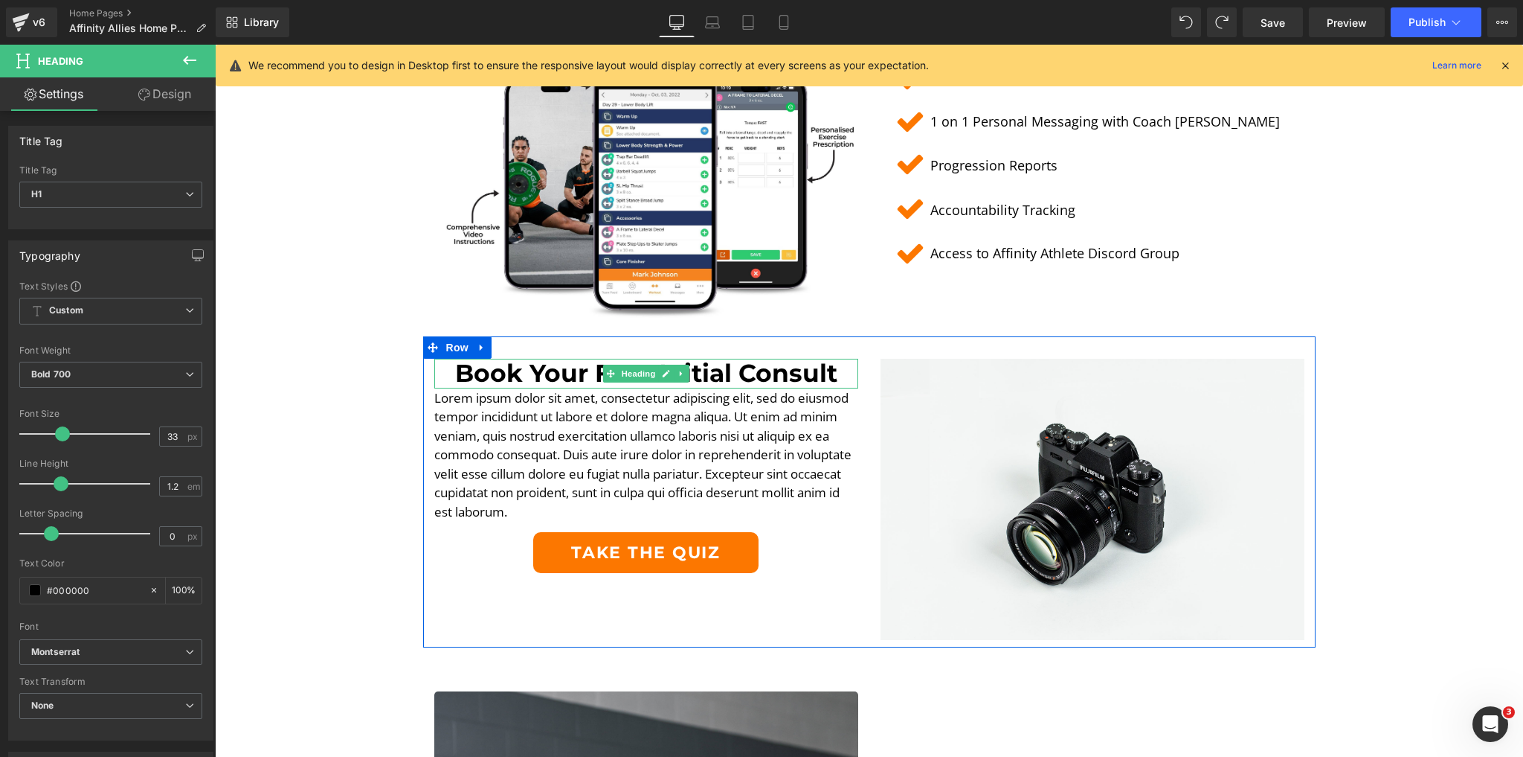
scroll to position [2913, 0]
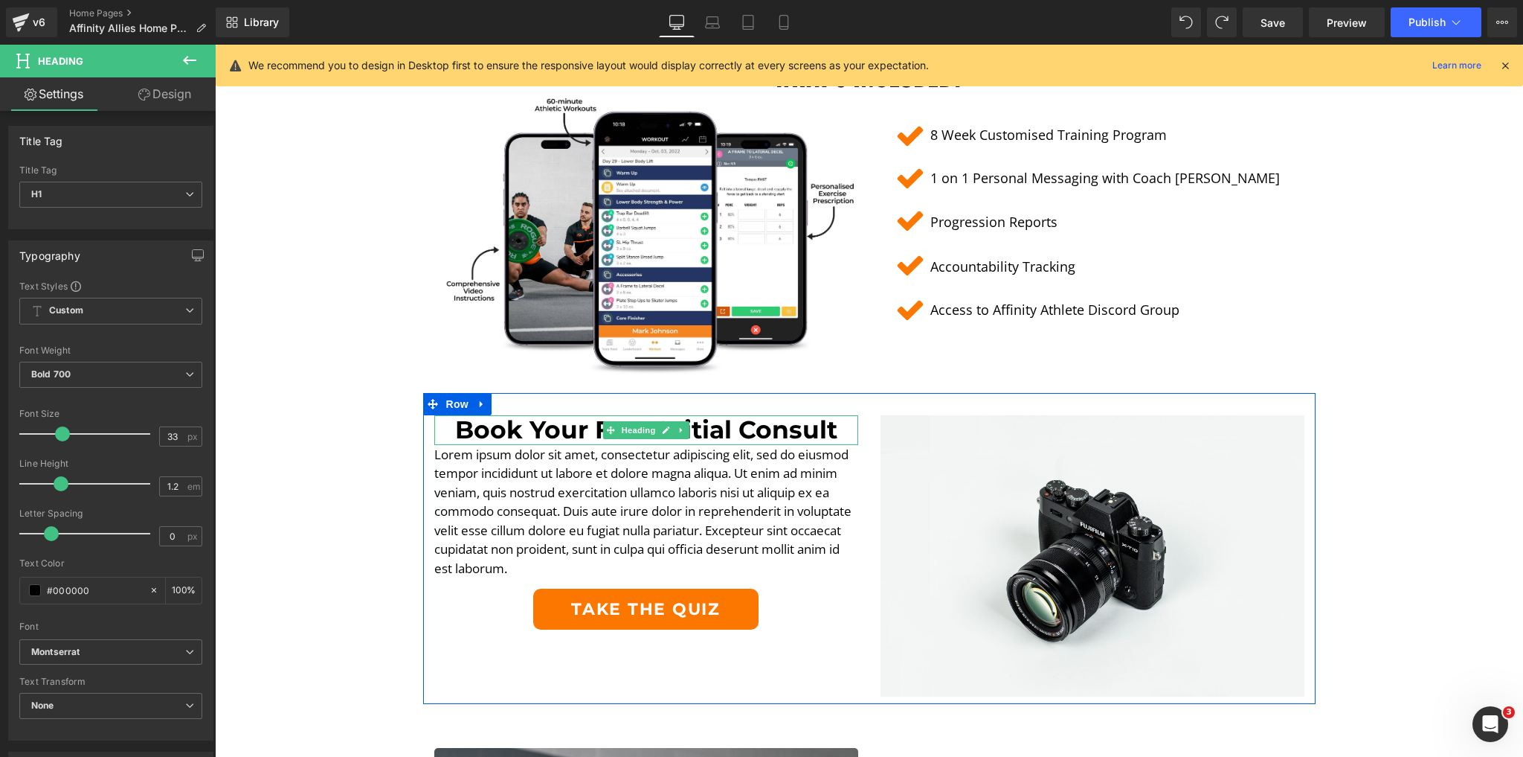
click at [655, 417] on div "Book Your Free Initial Consult Heading" at bounding box center [646, 430] width 424 height 30
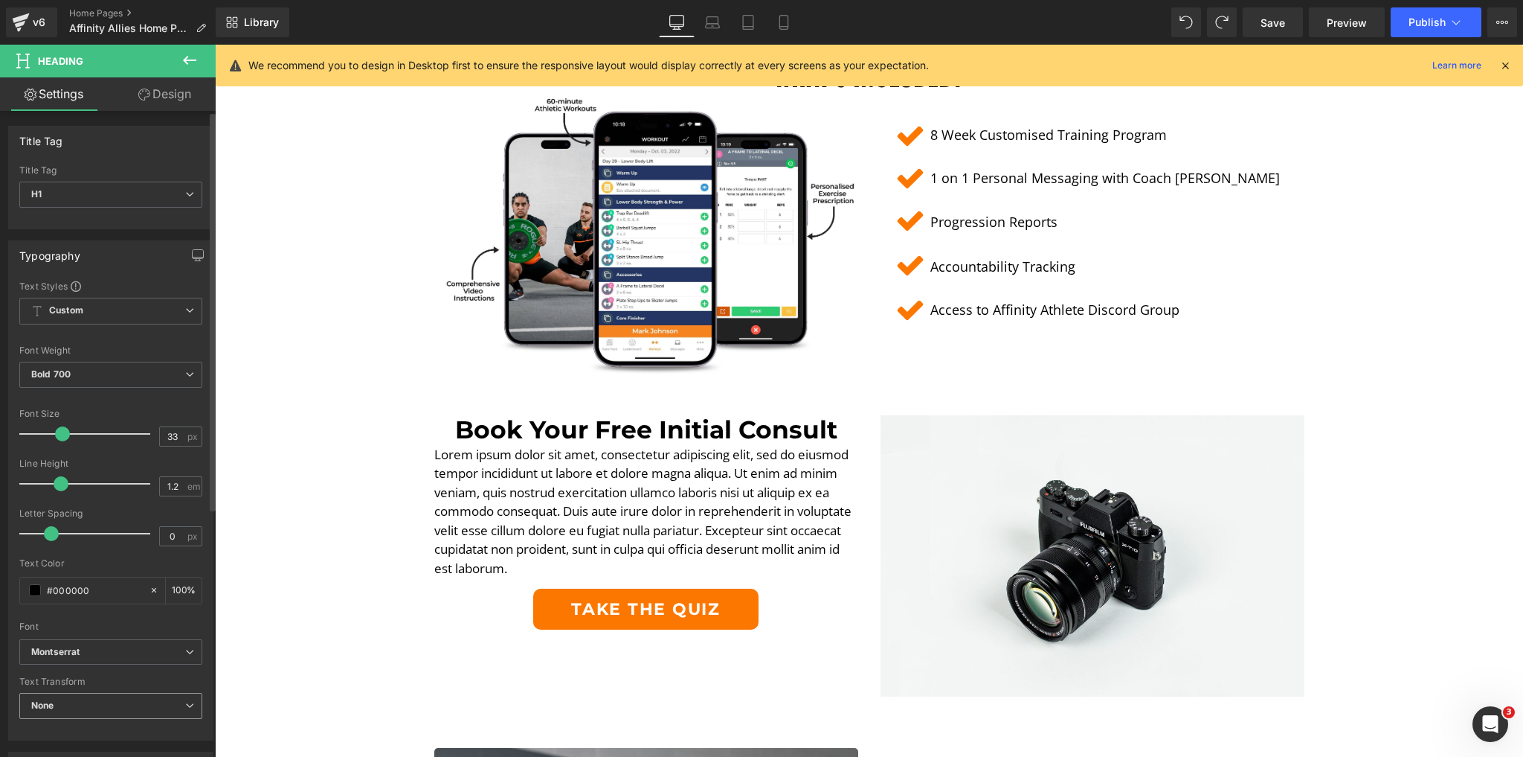
click at [92, 707] on span "None" at bounding box center [110, 706] width 183 height 26
click at [86, 749] on div "Uppercase" at bounding box center [65, 754] width 47 height 10
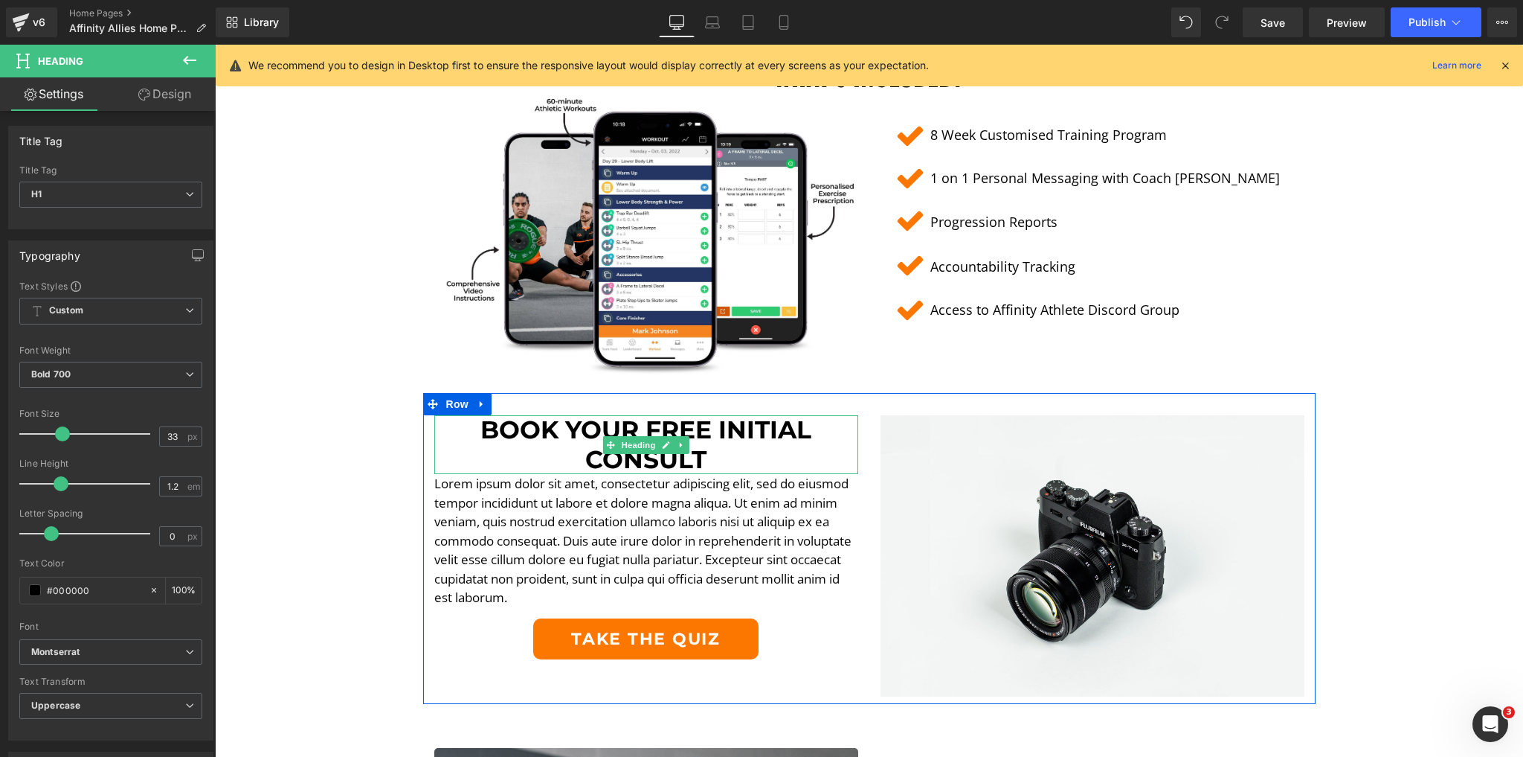
click at [711, 423] on h1 "Book Your Free Initial Consult" at bounding box center [646, 444] width 424 height 59
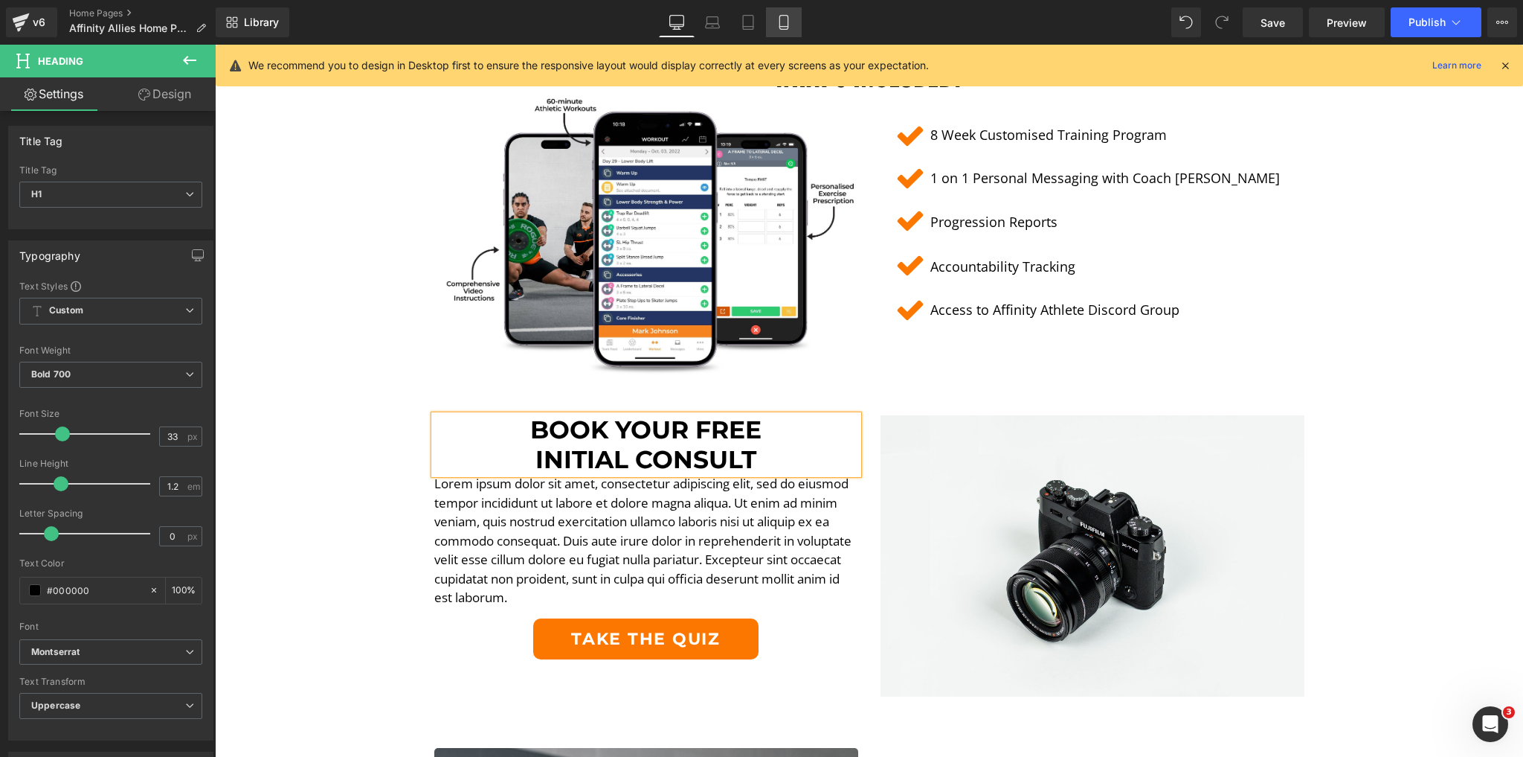
click at [791, 21] on icon at bounding box center [784, 22] width 15 height 15
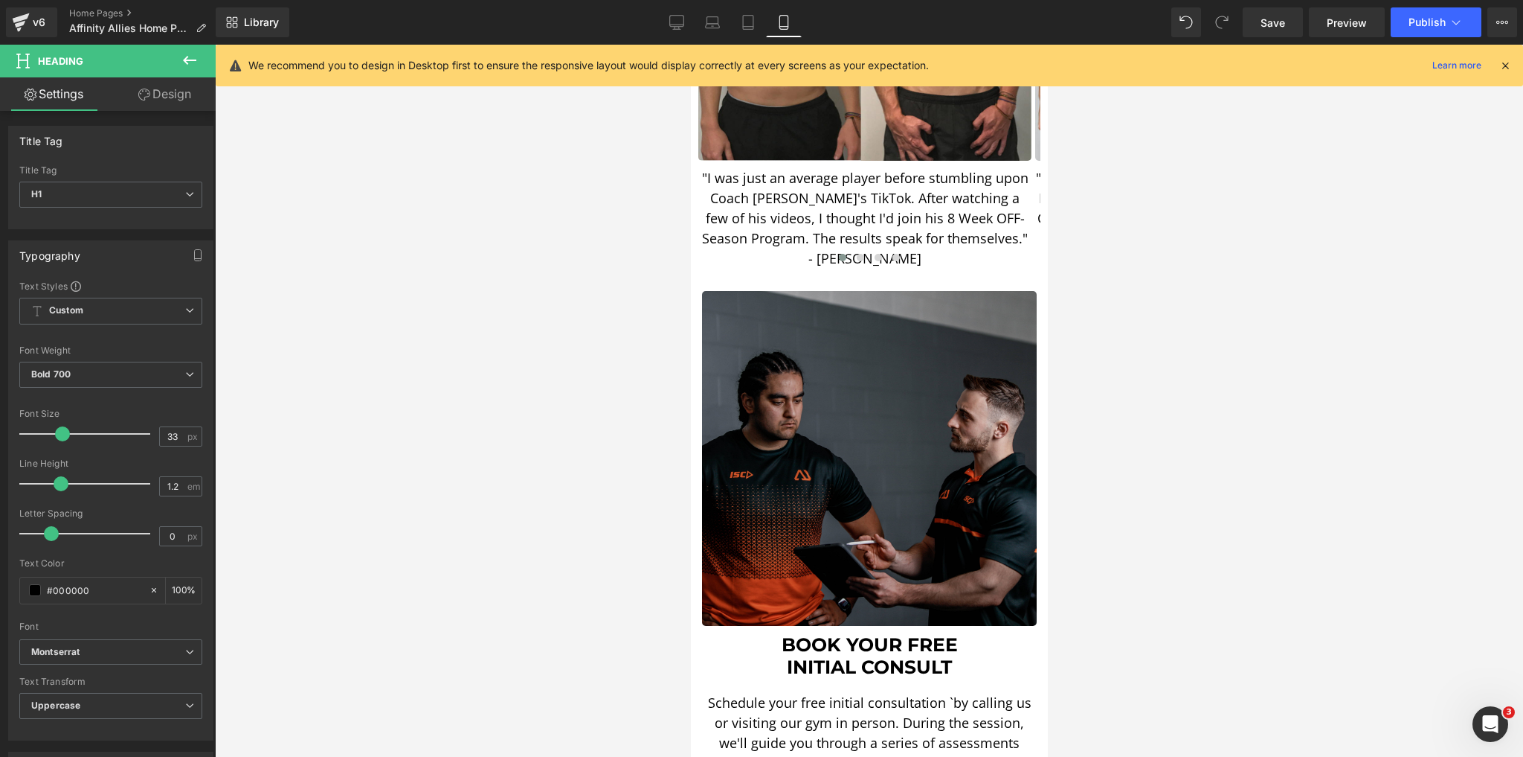
type input "100"
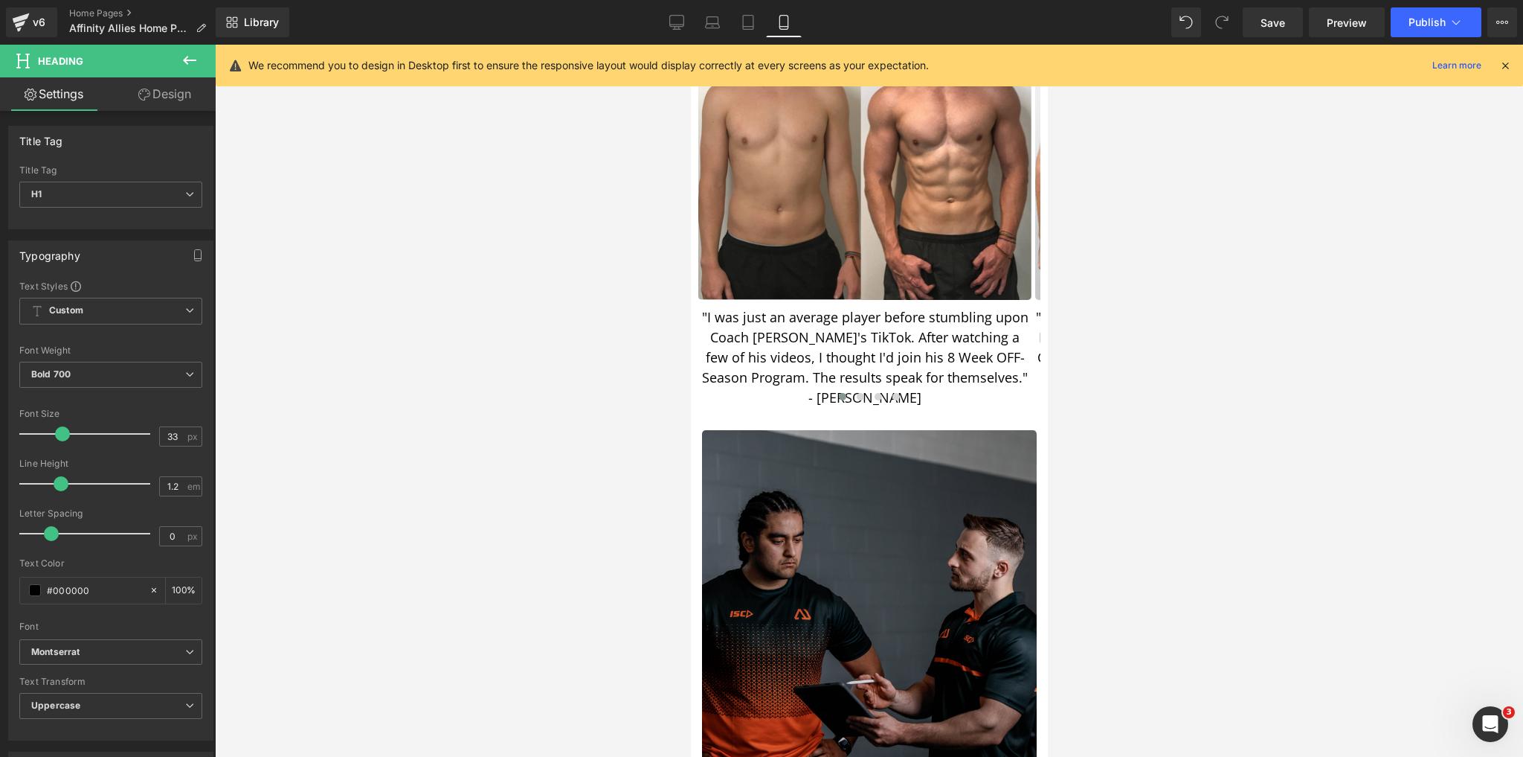
scroll to position [3154, 0]
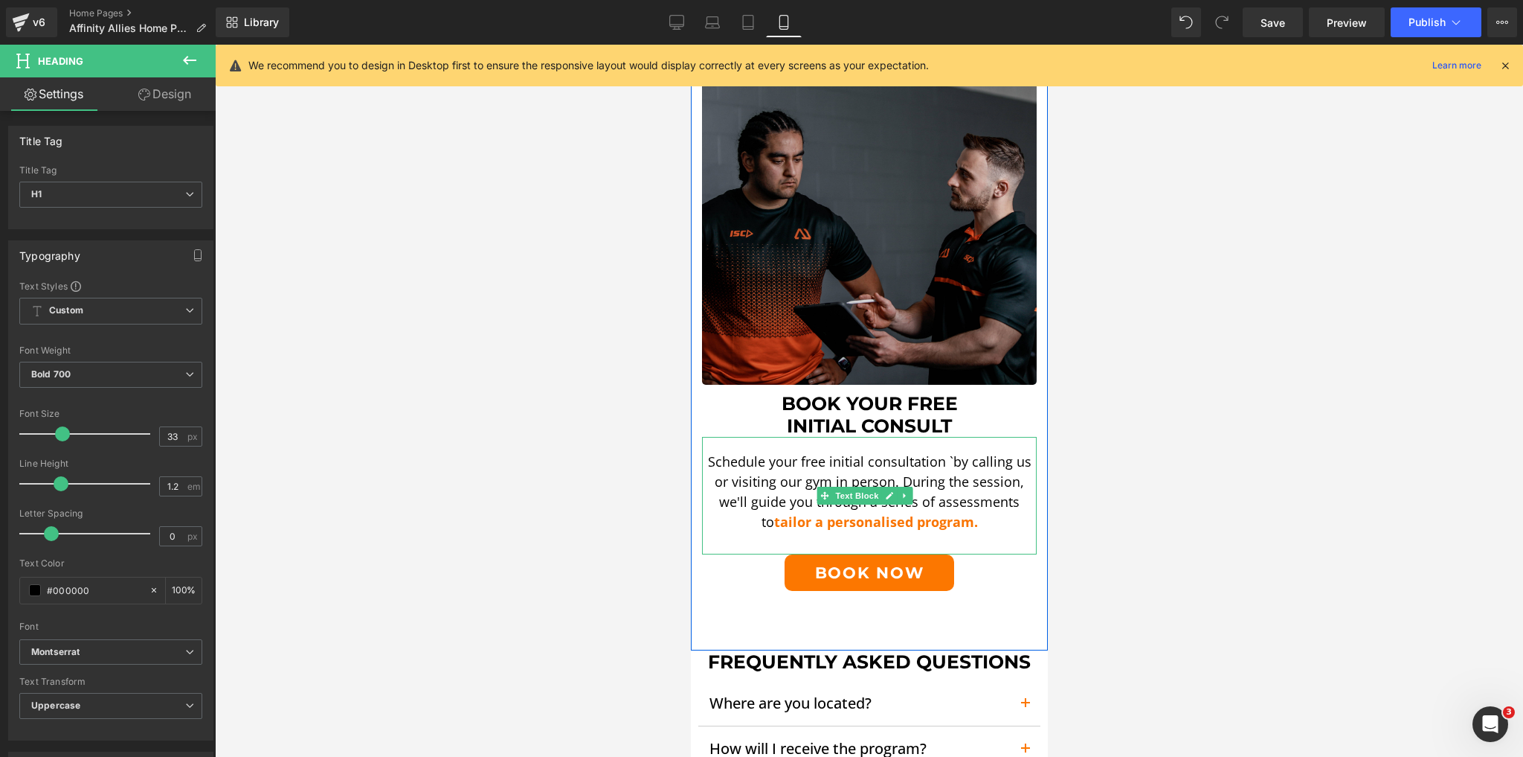
click at [873, 452] on p "Schedule your free initial consultation `by calling us or visiting our gym in p…" at bounding box center [868, 492] width 335 height 80
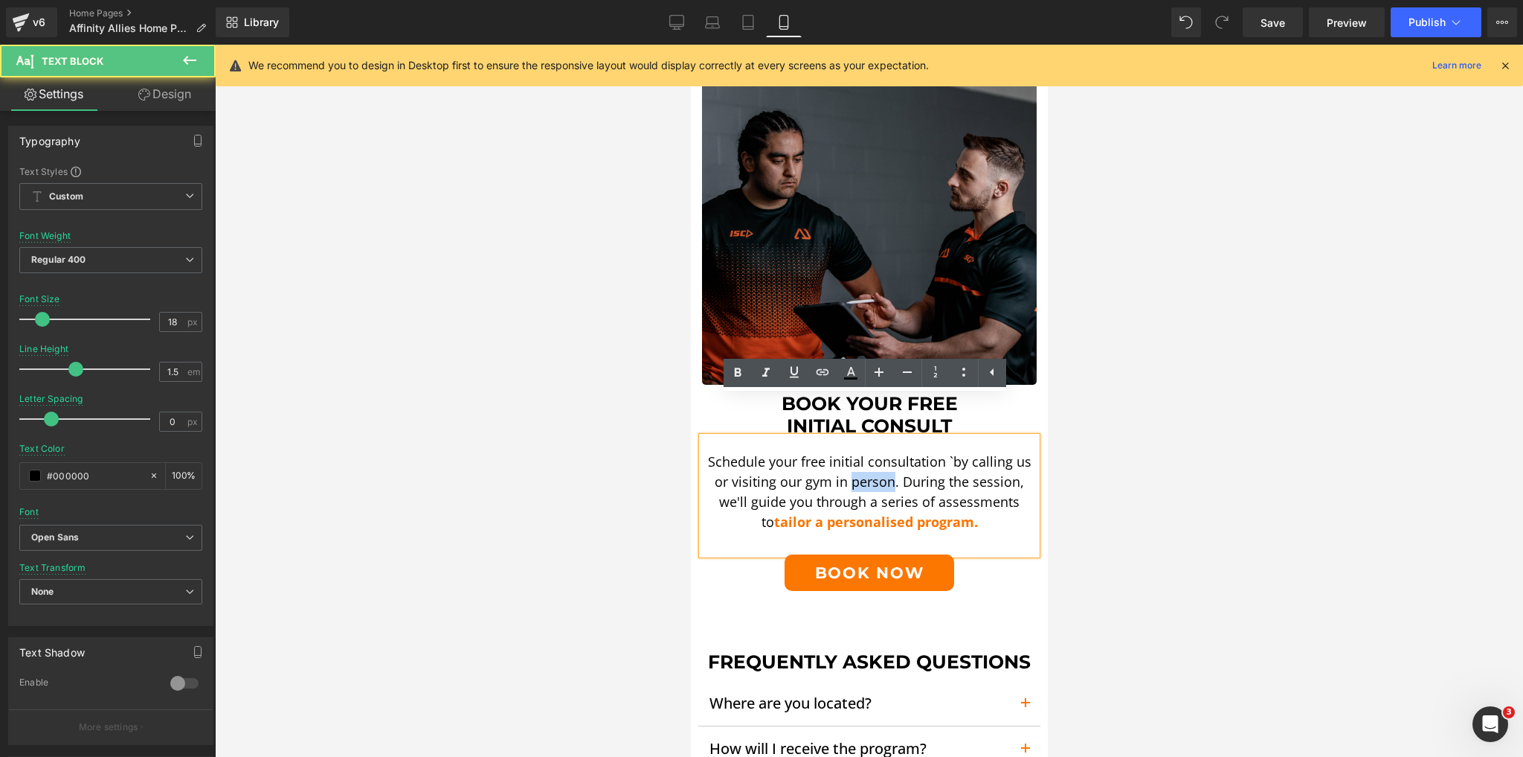
click at [873, 452] on p "Schedule your free initial consultation `by calling us or visiting our gym in p…" at bounding box center [868, 492] width 335 height 80
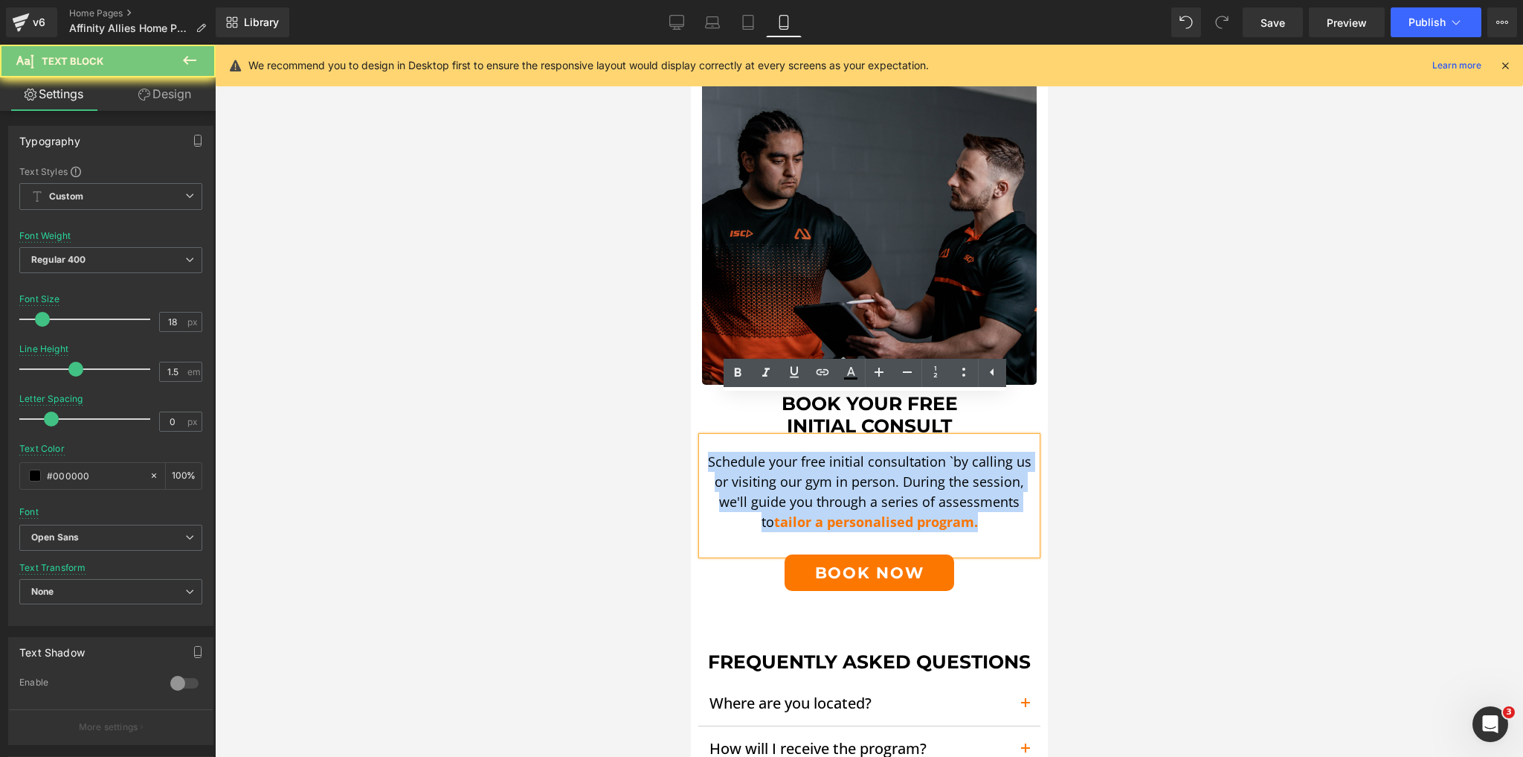
click at [873, 452] on p "Schedule your free initial consultation `by calling us or visiting our gym in p…" at bounding box center [868, 492] width 335 height 80
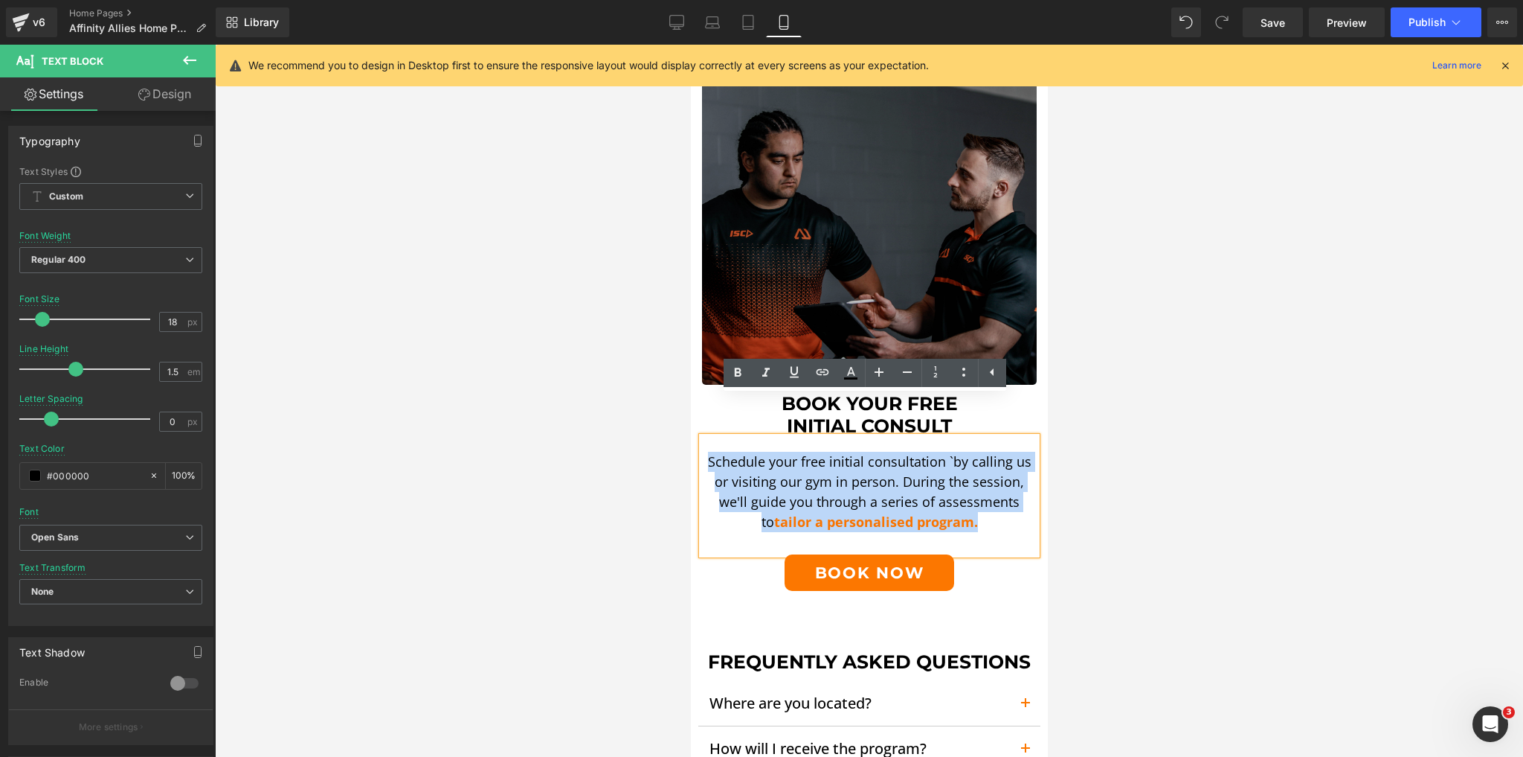
copy p "Schedule your free initial consultation `by calling us or visiting our gym in p…"
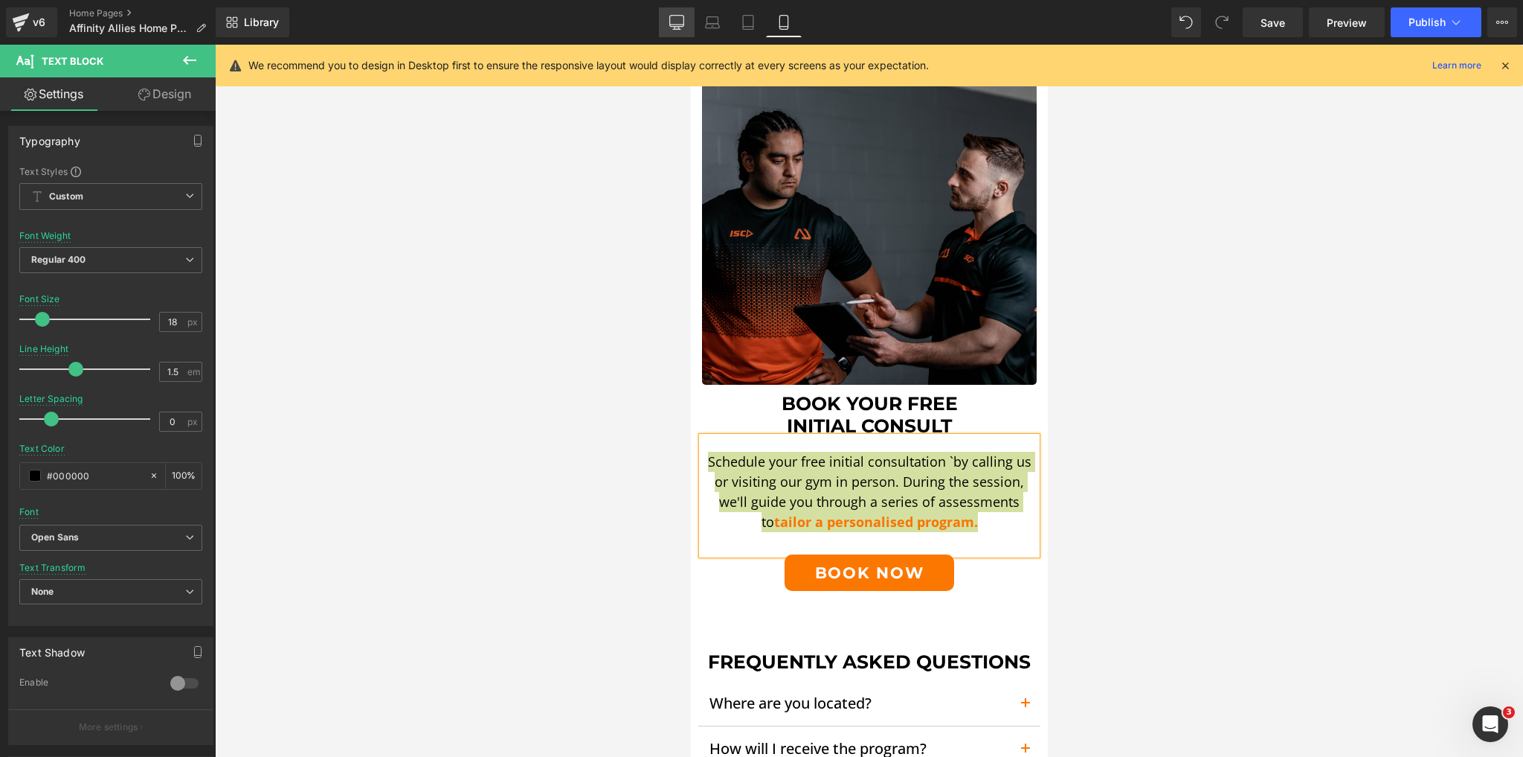
click at [676, 20] on icon at bounding box center [676, 22] width 15 height 15
type input "17"
type input "100"
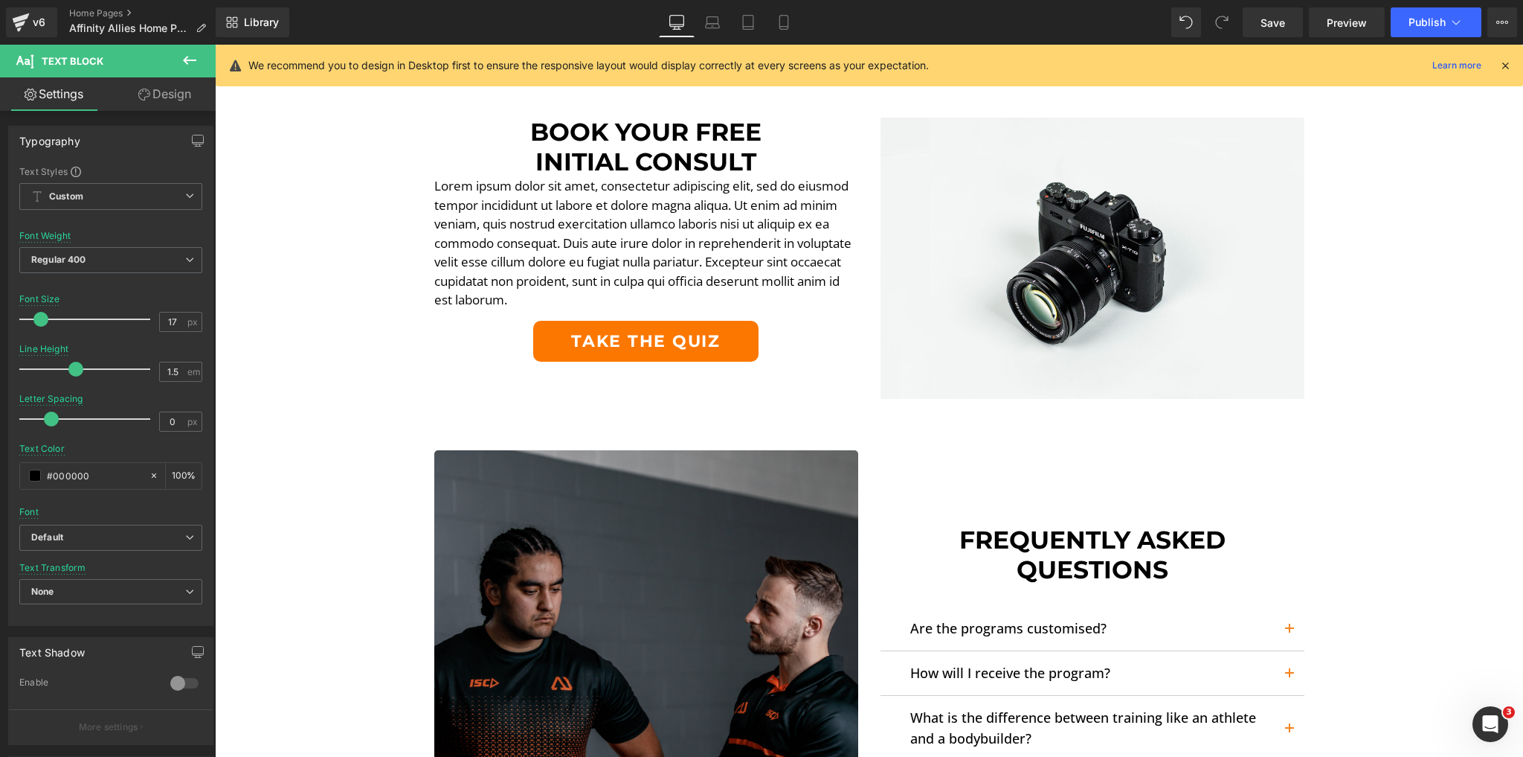
scroll to position [3193, 0]
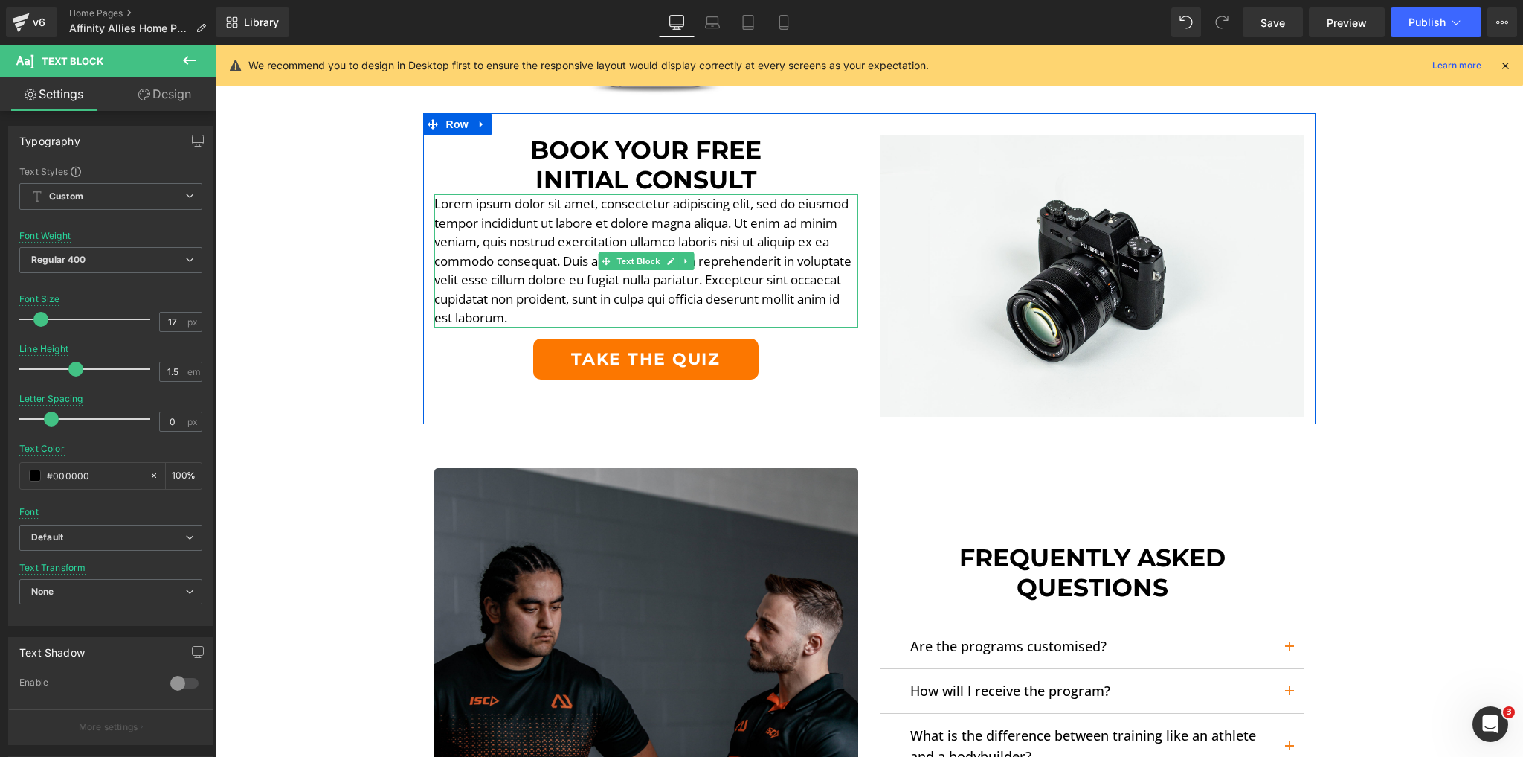
click at [693, 235] on p "Lorem ipsum dolor sit amet, consectetur adipiscing elit, sed do eiusmod tempor …" at bounding box center [646, 260] width 424 height 133
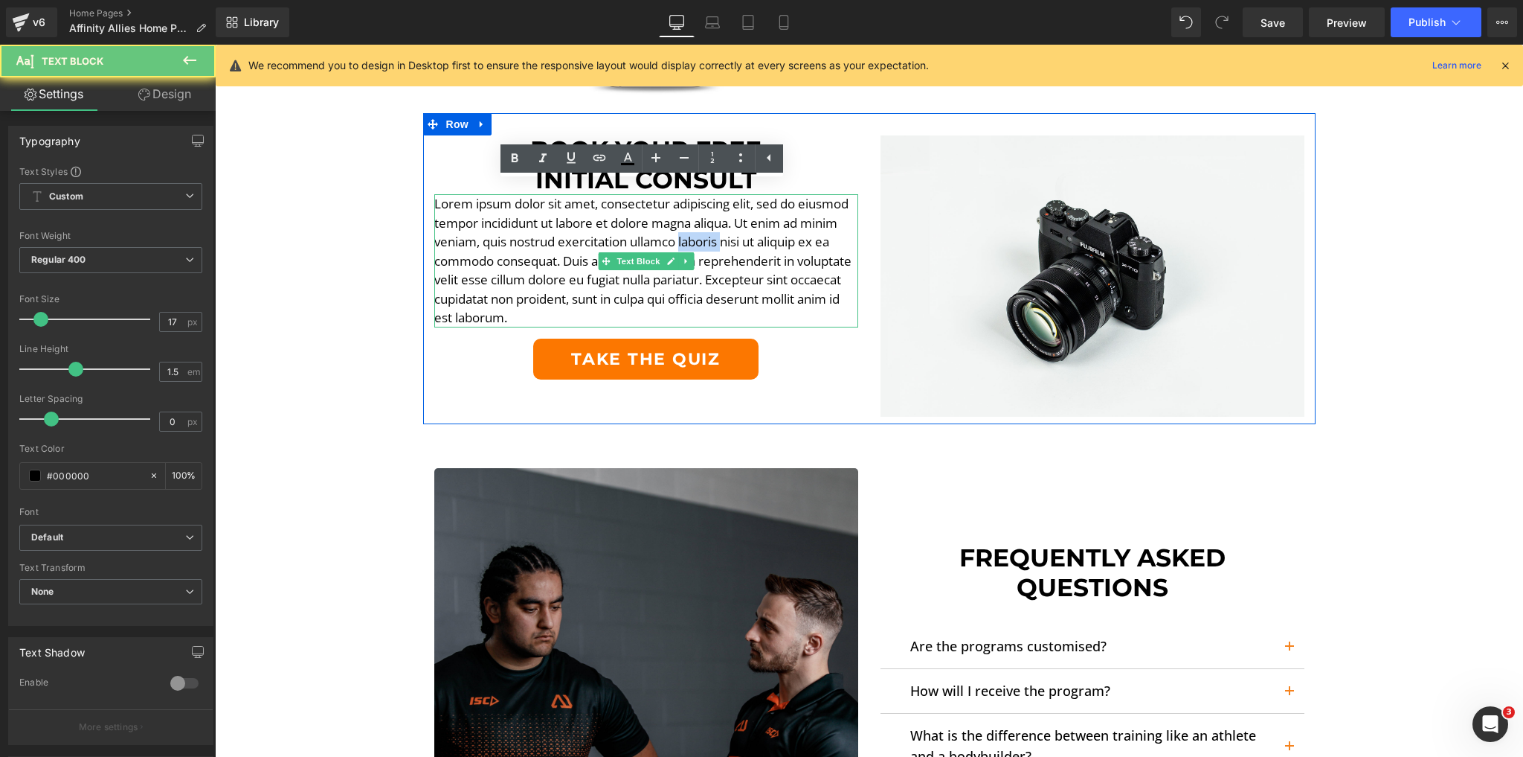
click at [693, 235] on p "Lorem ipsum dolor sit amet, consectetur adipiscing elit, sed do eiusmod tempor …" at bounding box center [646, 260] width 424 height 133
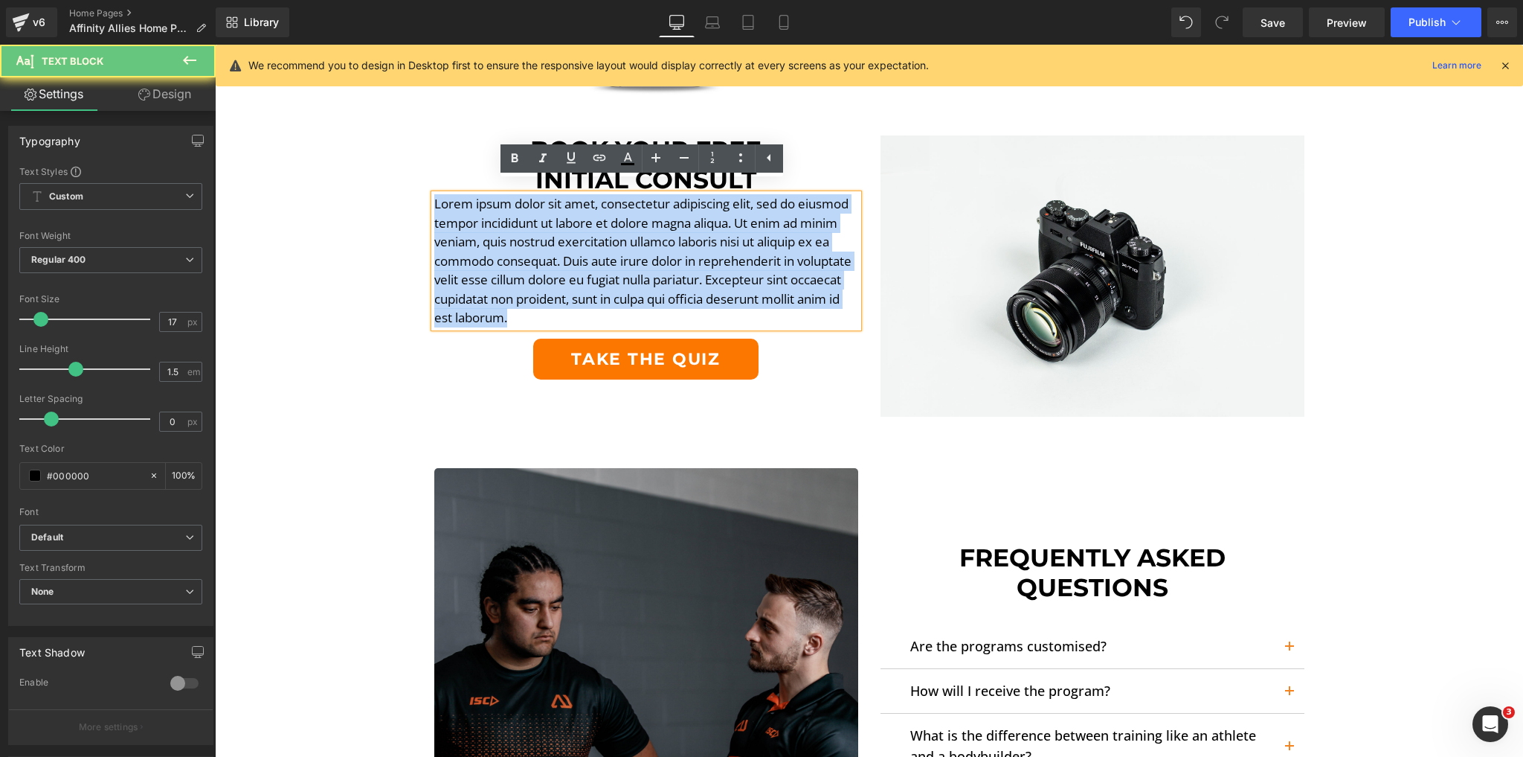
click at [693, 235] on p "Lorem ipsum dolor sit amet, consectetur adipiscing elit, sed do eiusmod tempor …" at bounding box center [646, 260] width 424 height 133
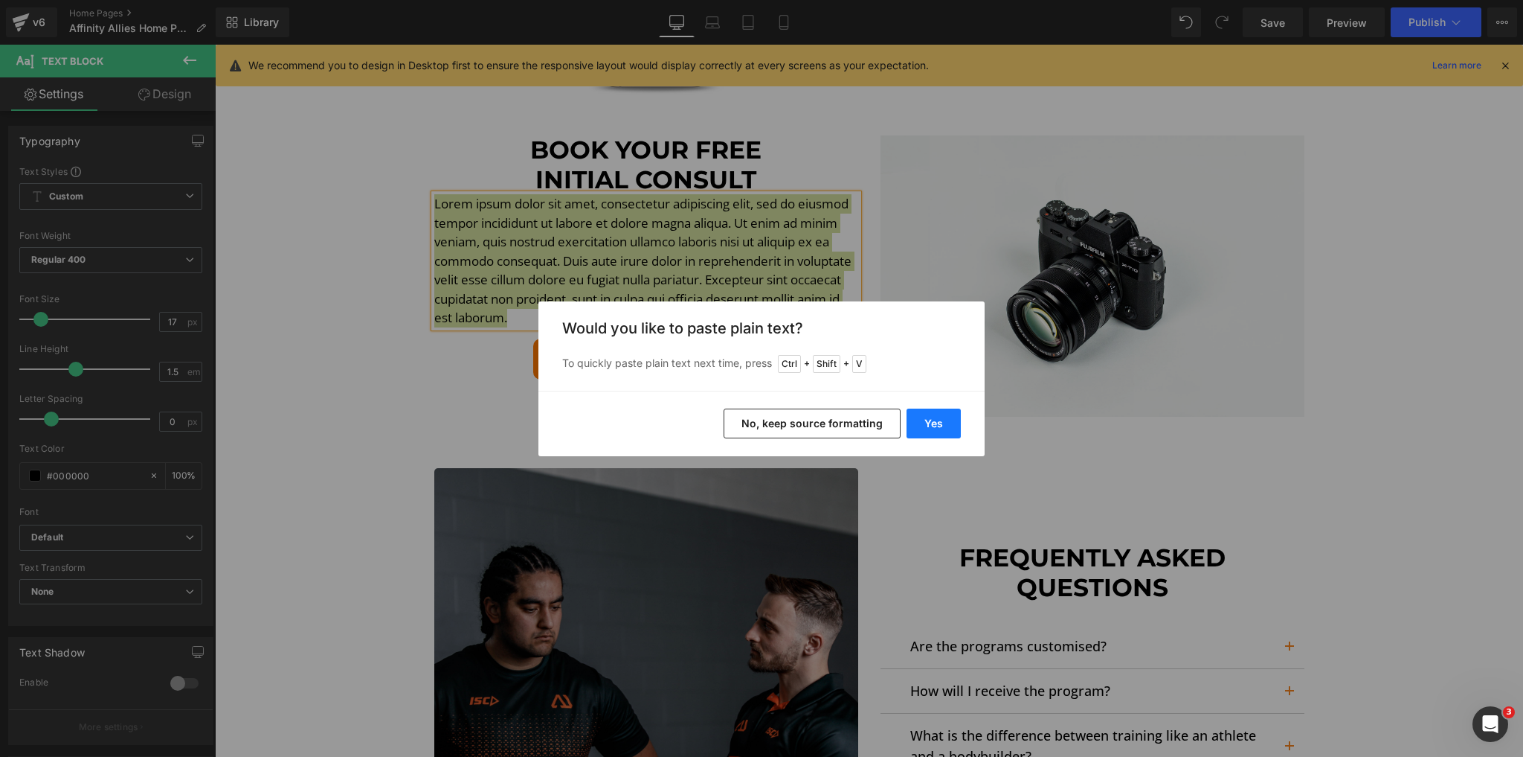
click at [925, 414] on button "Yes" at bounding box center [934, 423] width 54 height 30
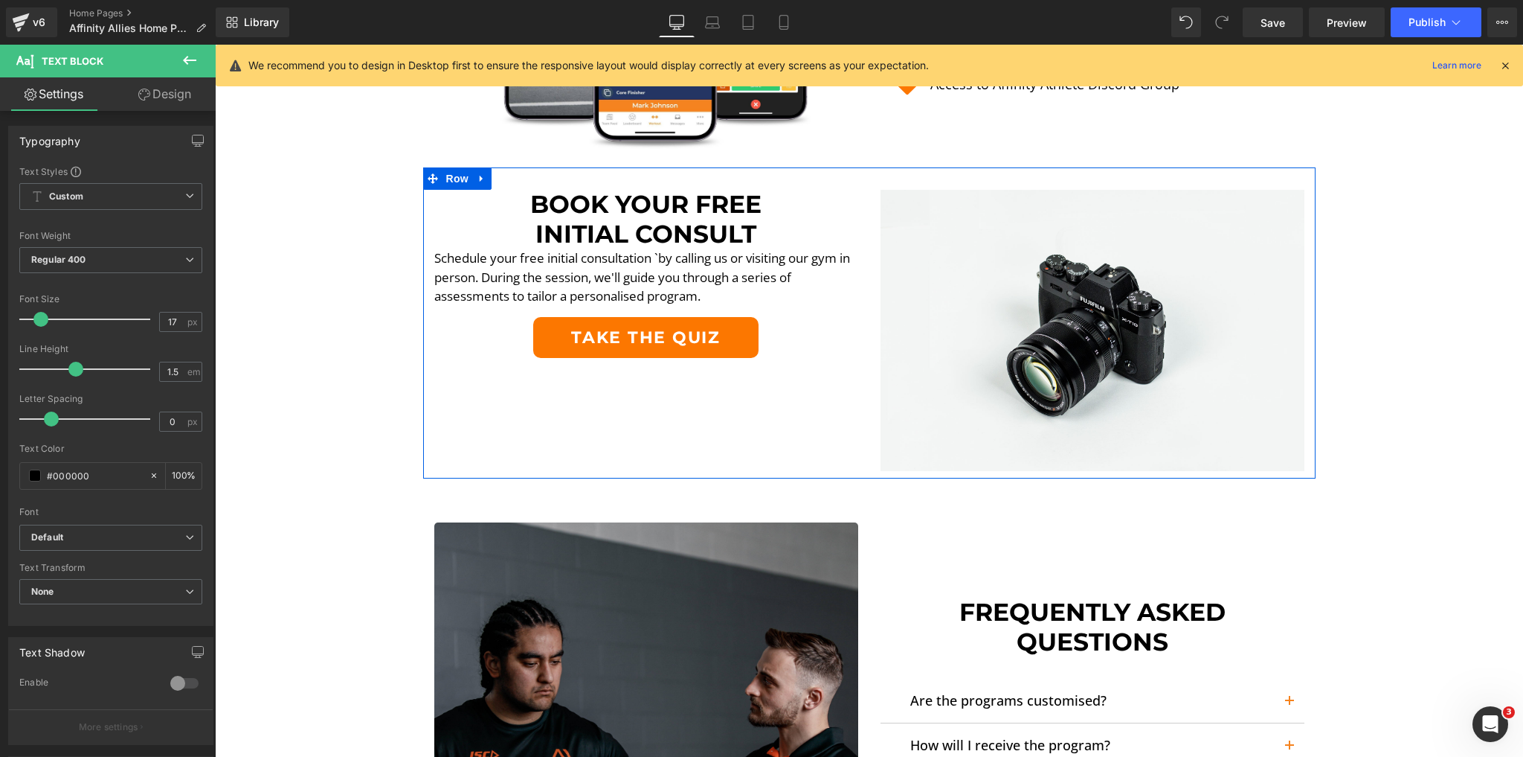
scroll to position [3014, 0]
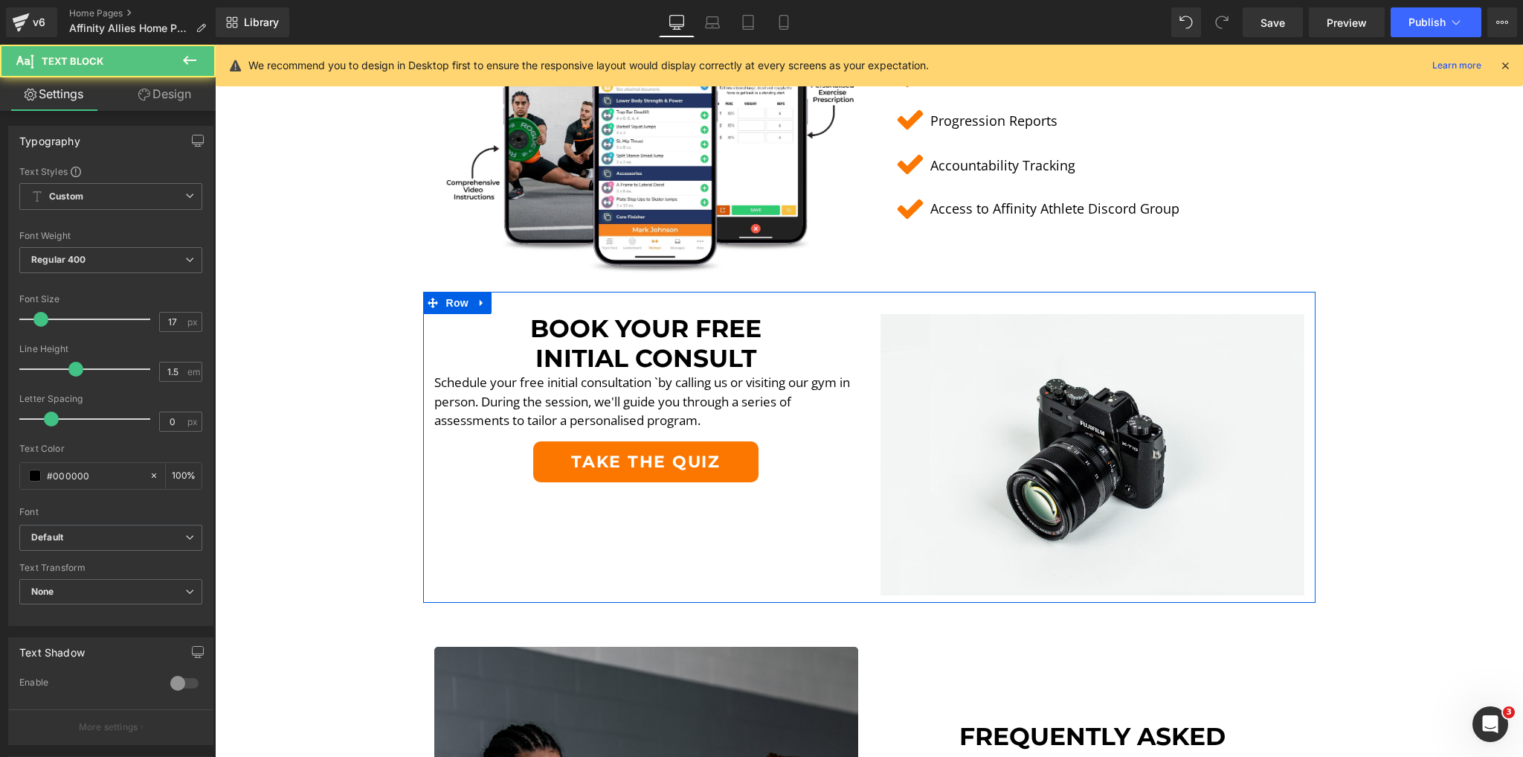
click at [696, 373] on p "Schedule your free initial consultation `by calling us or visiting our gym in p…" at bounding box center [646, 401] width 424 height 57
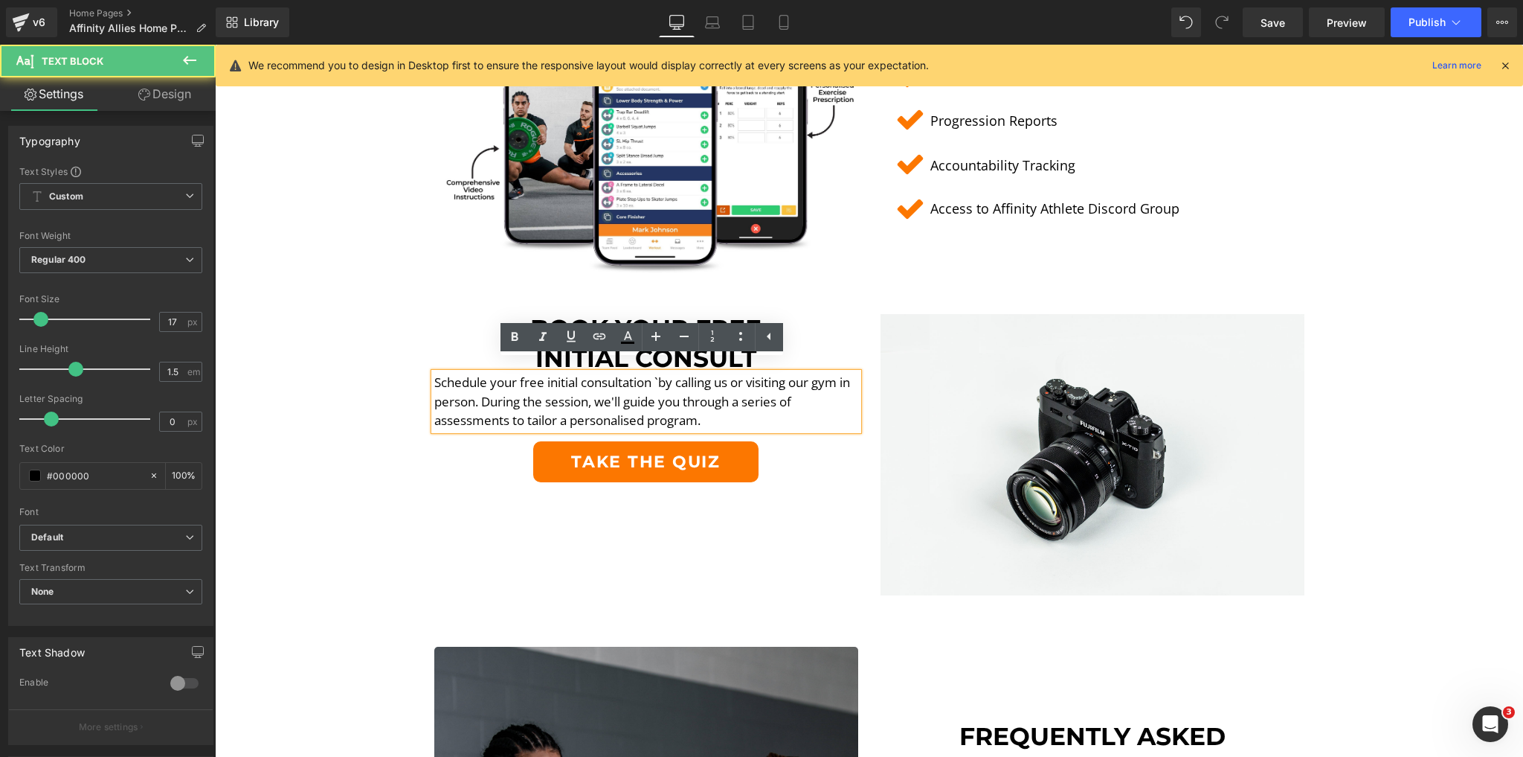
click at [655, 373] on p "Schedule your free initial consultation `by calling us or visiting our gym in p…" at bounding box center [646, 401] width 424 height 57
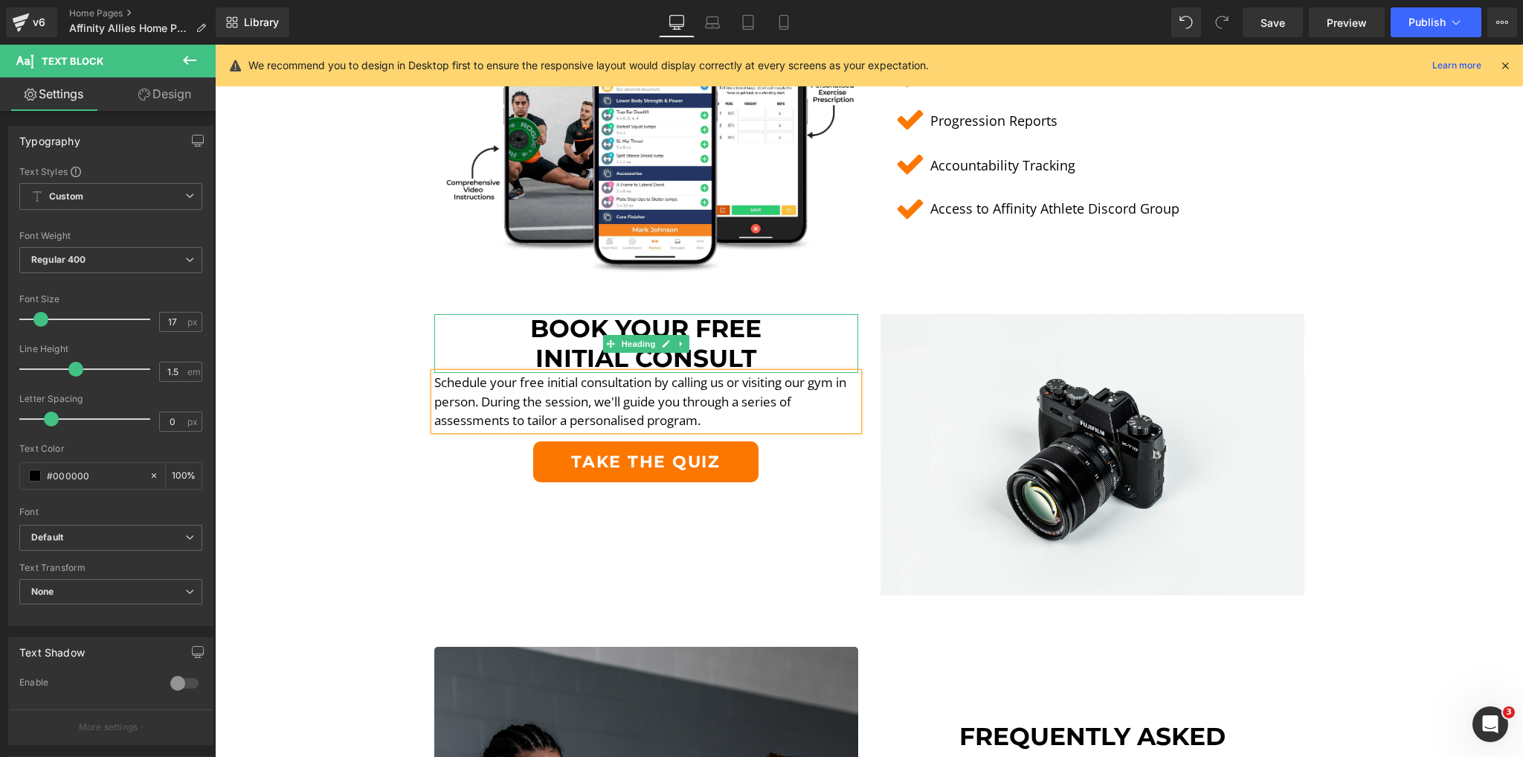
click at [761, 354] on h1 "Initial Consult" at bounding box center [646, 359] width 424 height 30
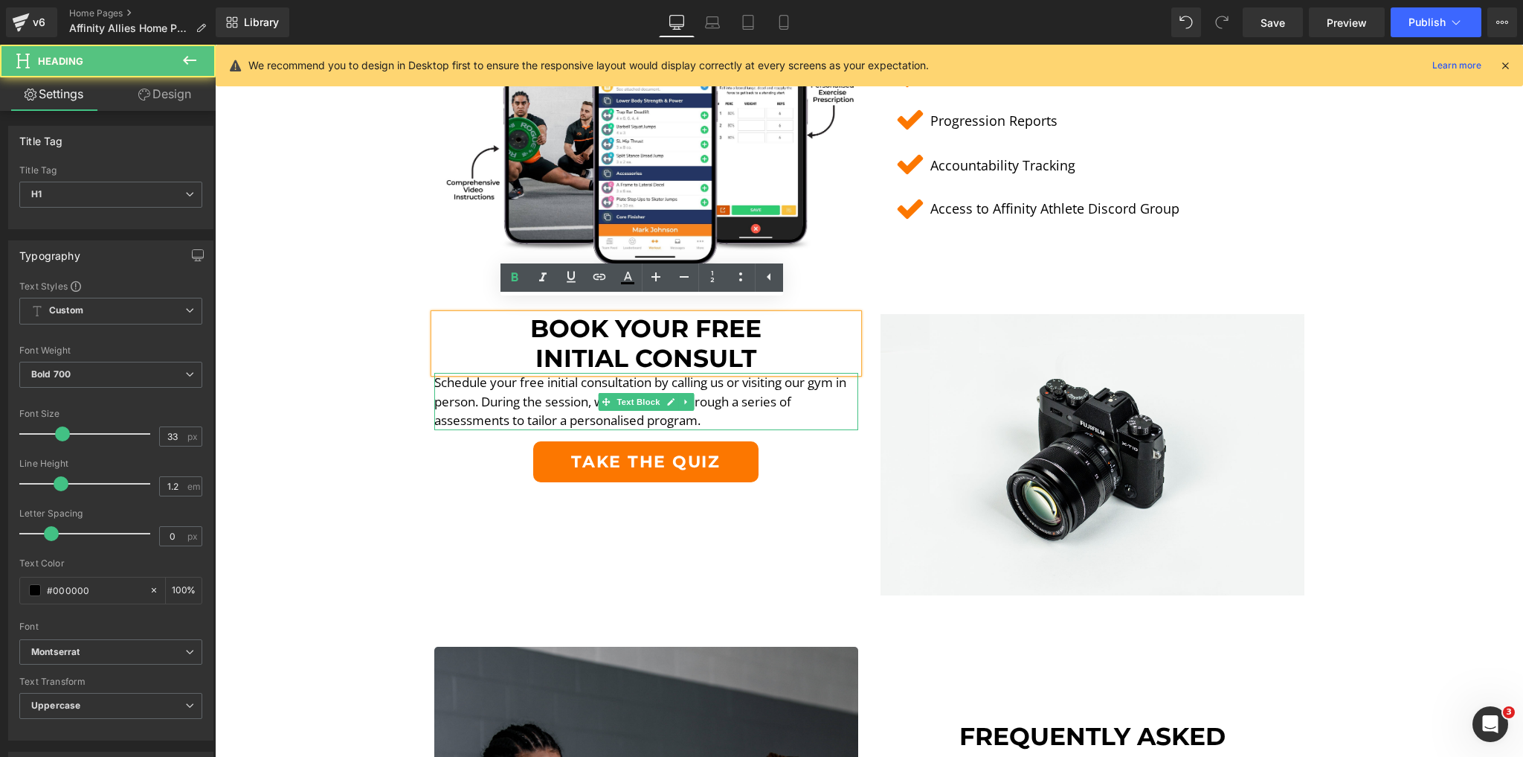
click at [734, 377] on p "Schedule your free initial consultation by calling us or visiting our gym in pe…" at bounding box center [646, 401] width 424 height 57
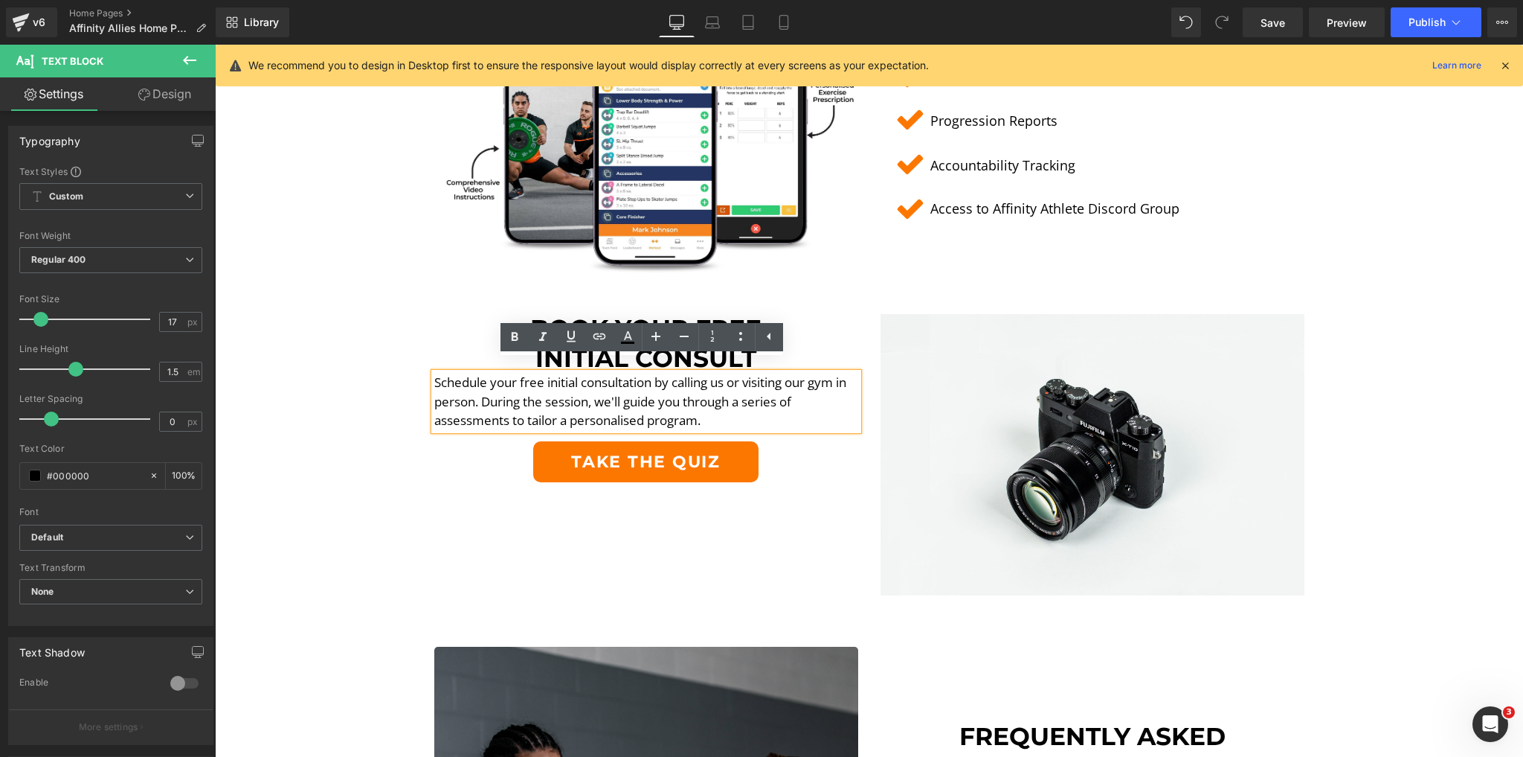
click at [559, 393] on p "Schedule your free initial consultation by calling us or visiting our gym in pe…" at bounding box center [646, 401] width 424 height 57
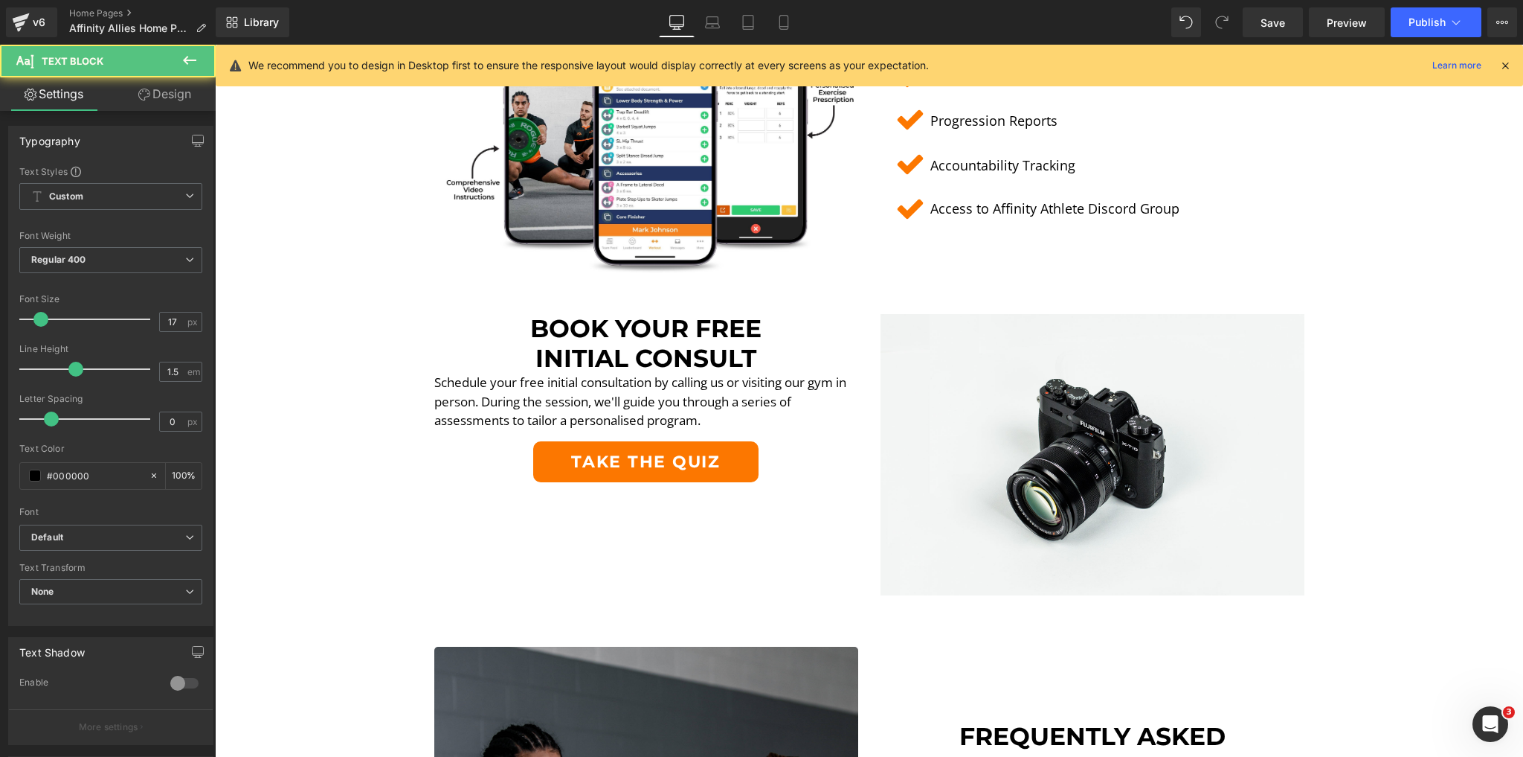
click at [179, 90] on link "Design" at bounding box center [165, 93] width 108 height 33
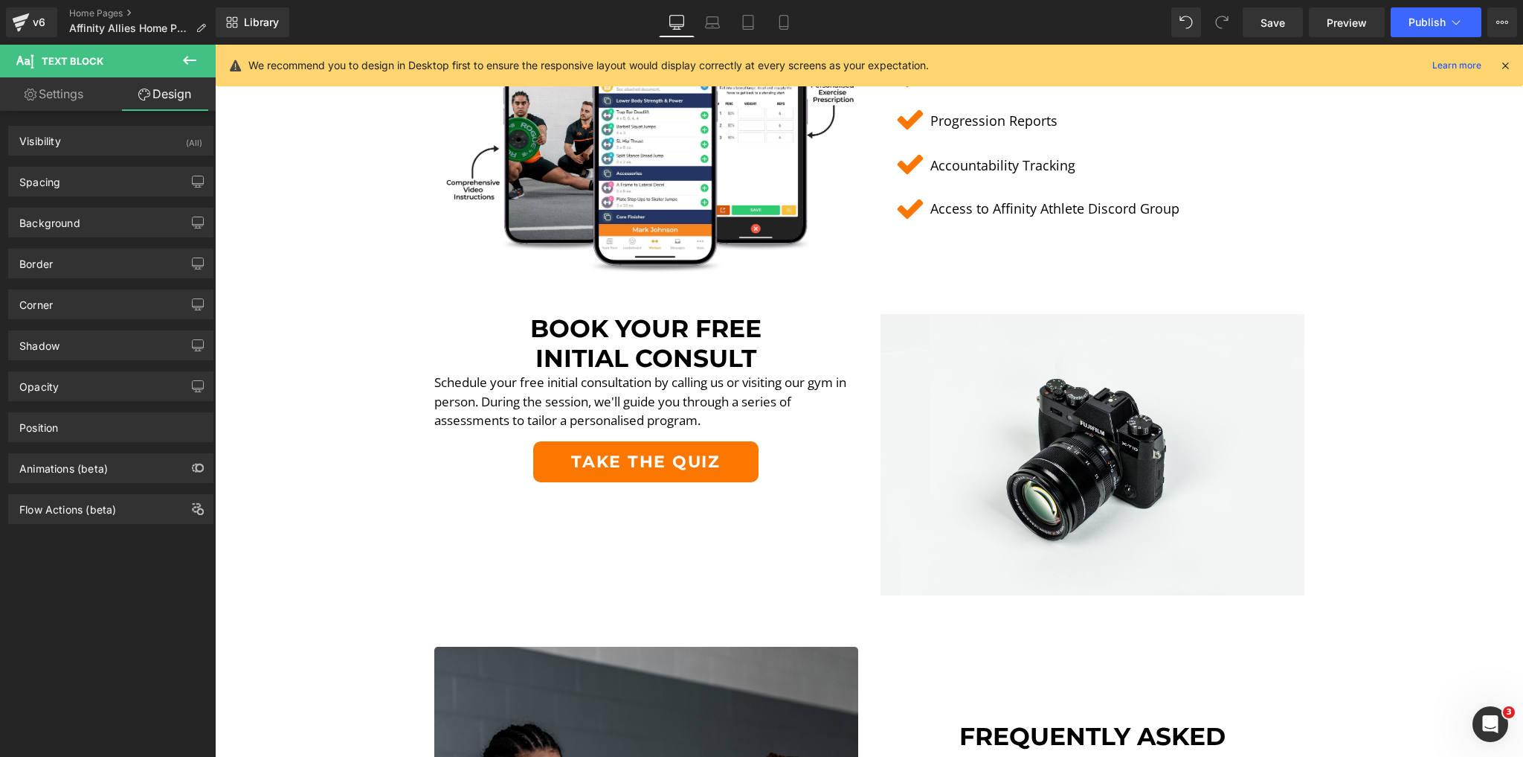
drag, startPoint x: 98, startPoint y: 188, endPoint x: 106, endPoint y: 199, distance: 13.4
click at [98, 187] on div "Spacing" at bounding box center [111, 181] width 204 height 28
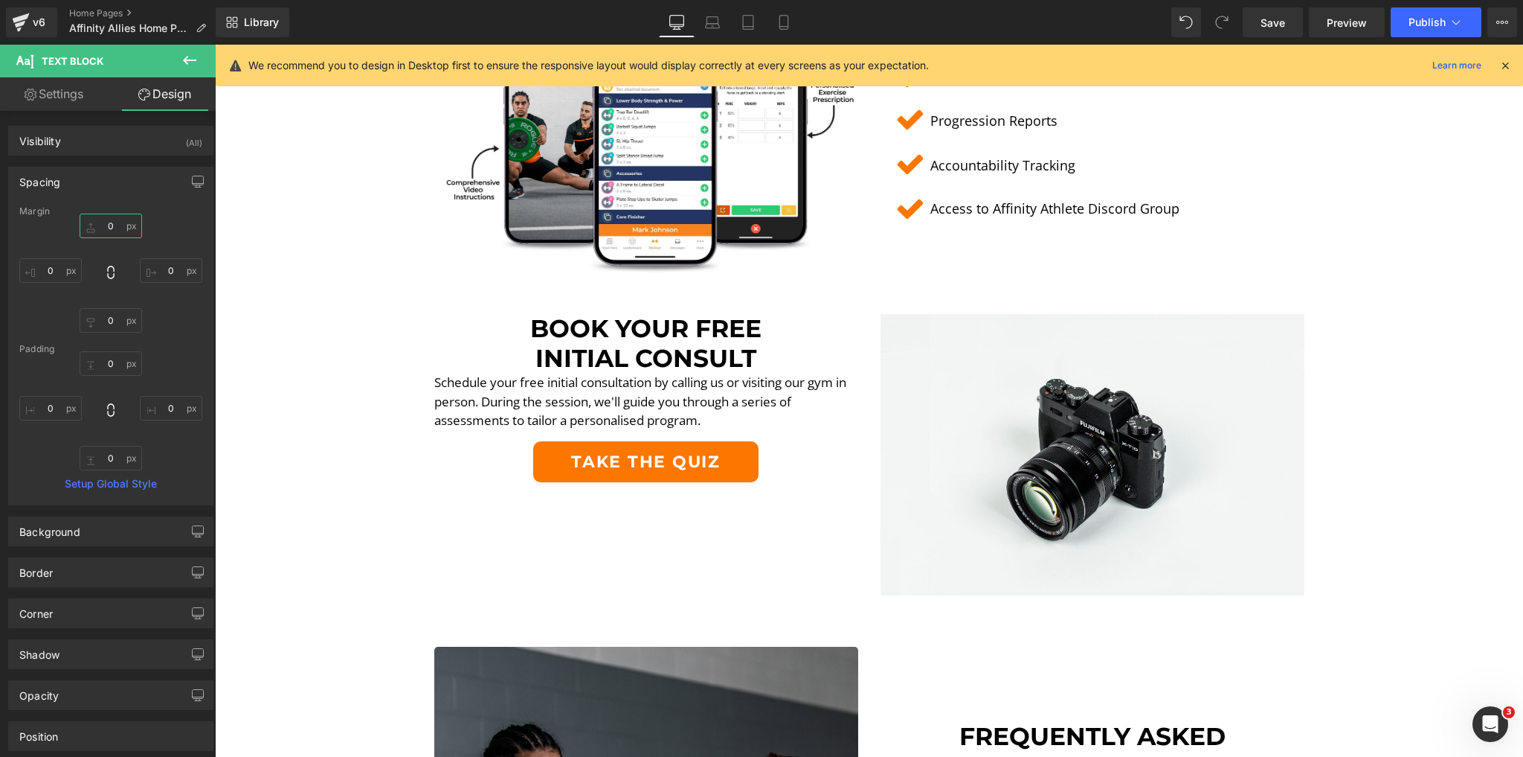
click at [113, 223] on input "0" at bounding box center [111, 225] width 62 height 25
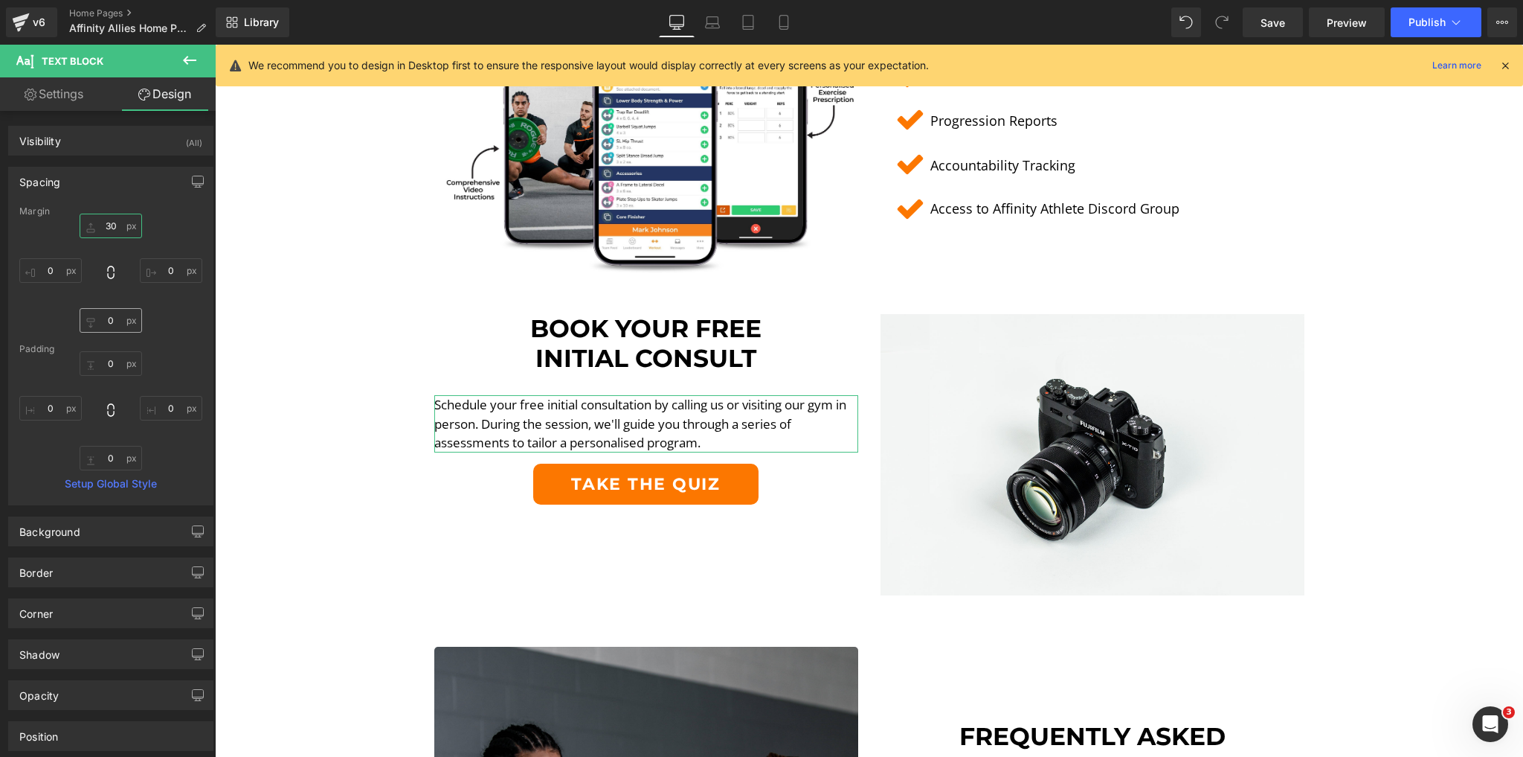
type input "30"
click at [109, 320] on input "0" at bounding box center [111, 320] width 62 height 25
type input "30"
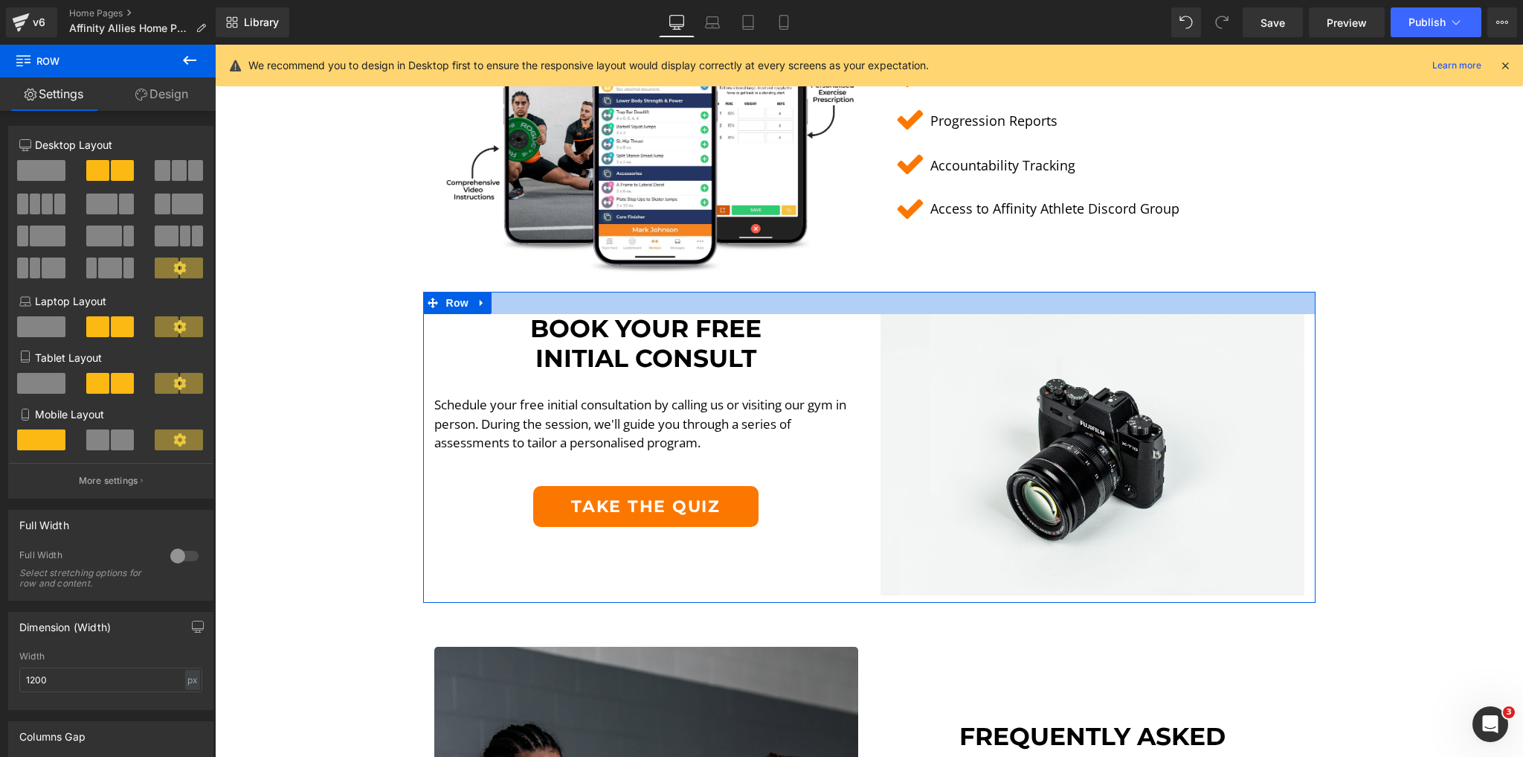
click at [648, 301] on div at bounding box center [869, 303] width 893 height 22
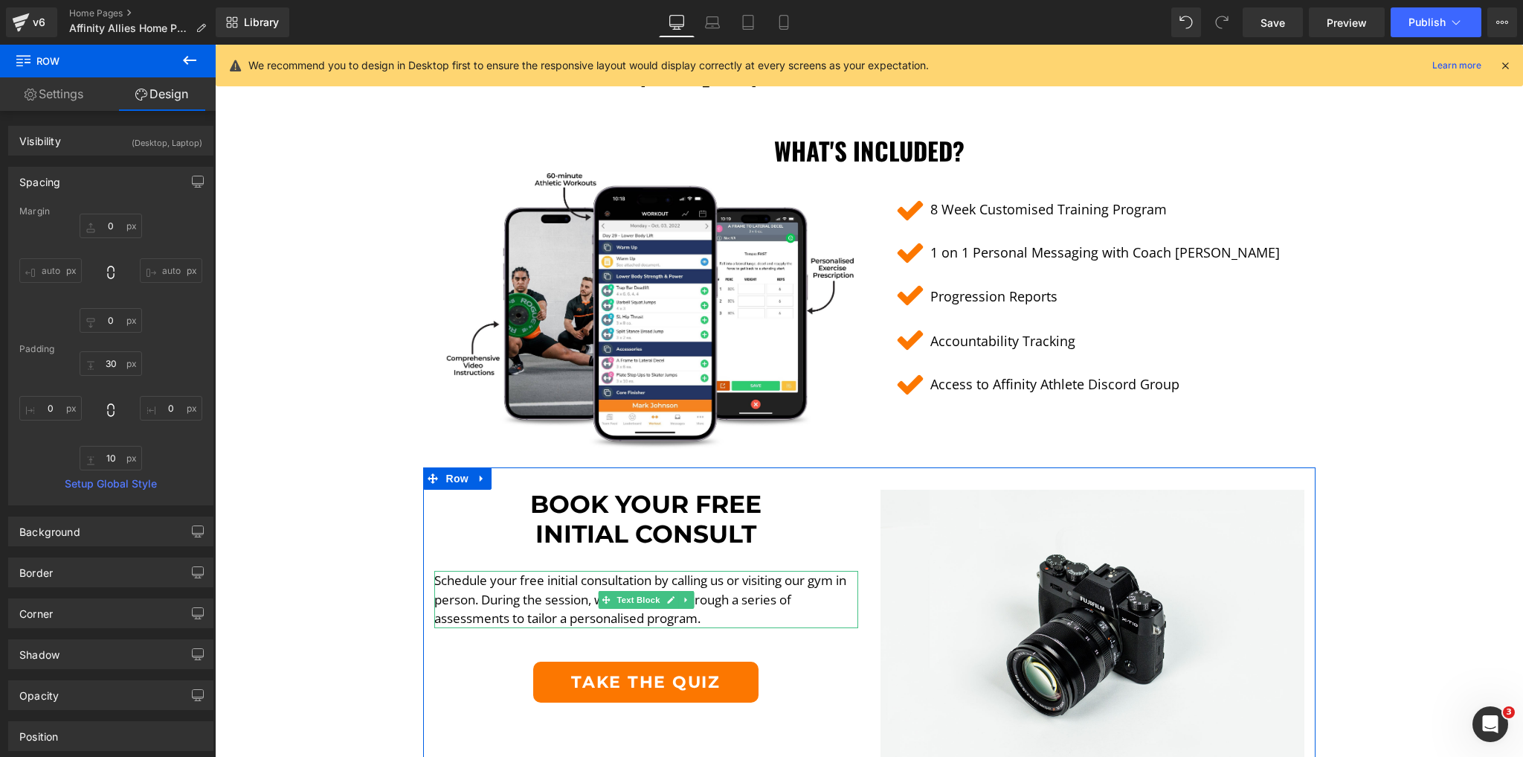
scroll to position [2836, 0]
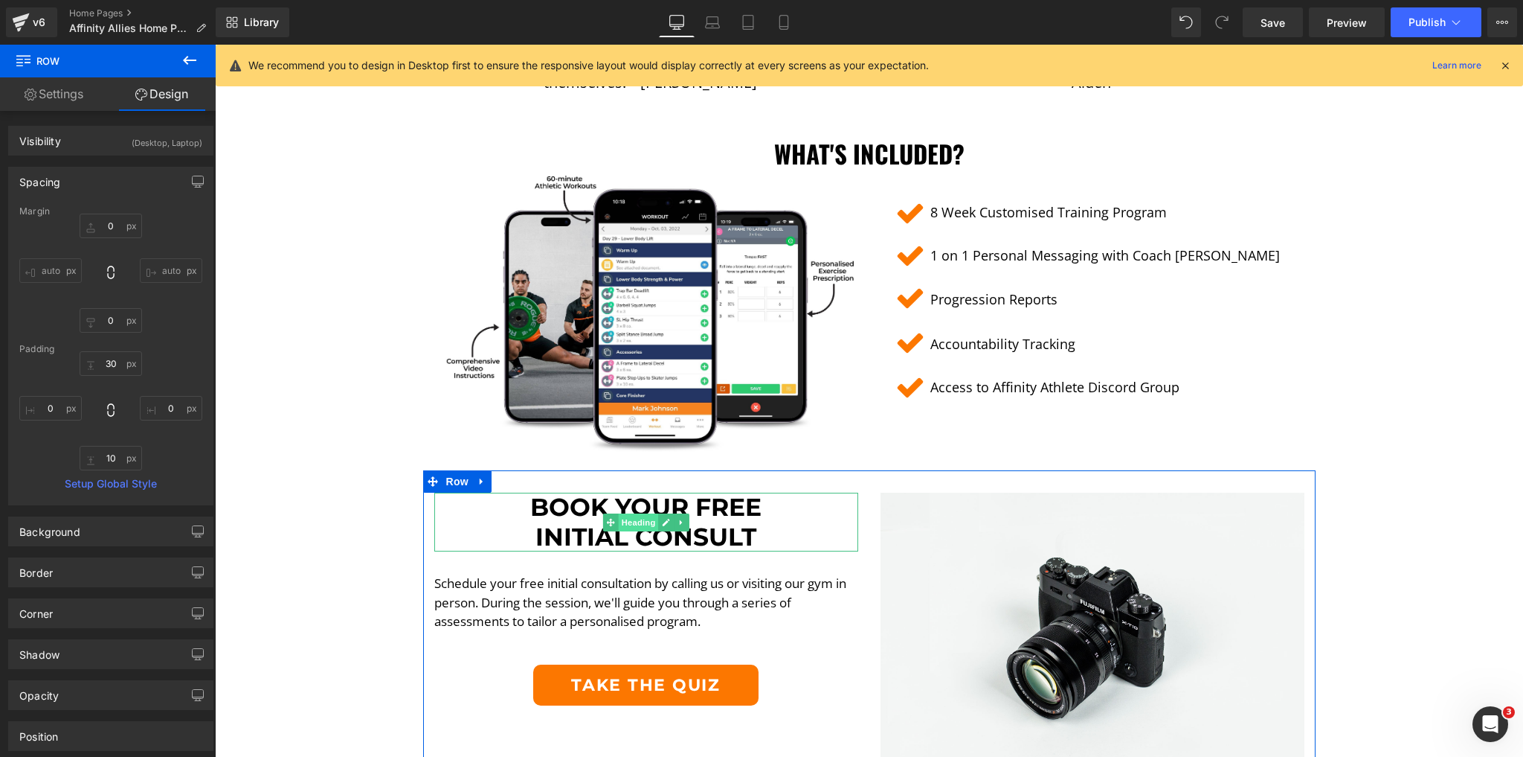
click at [635, 513] on span "Heading" at bounding box center [638, 522] width 40 height 18
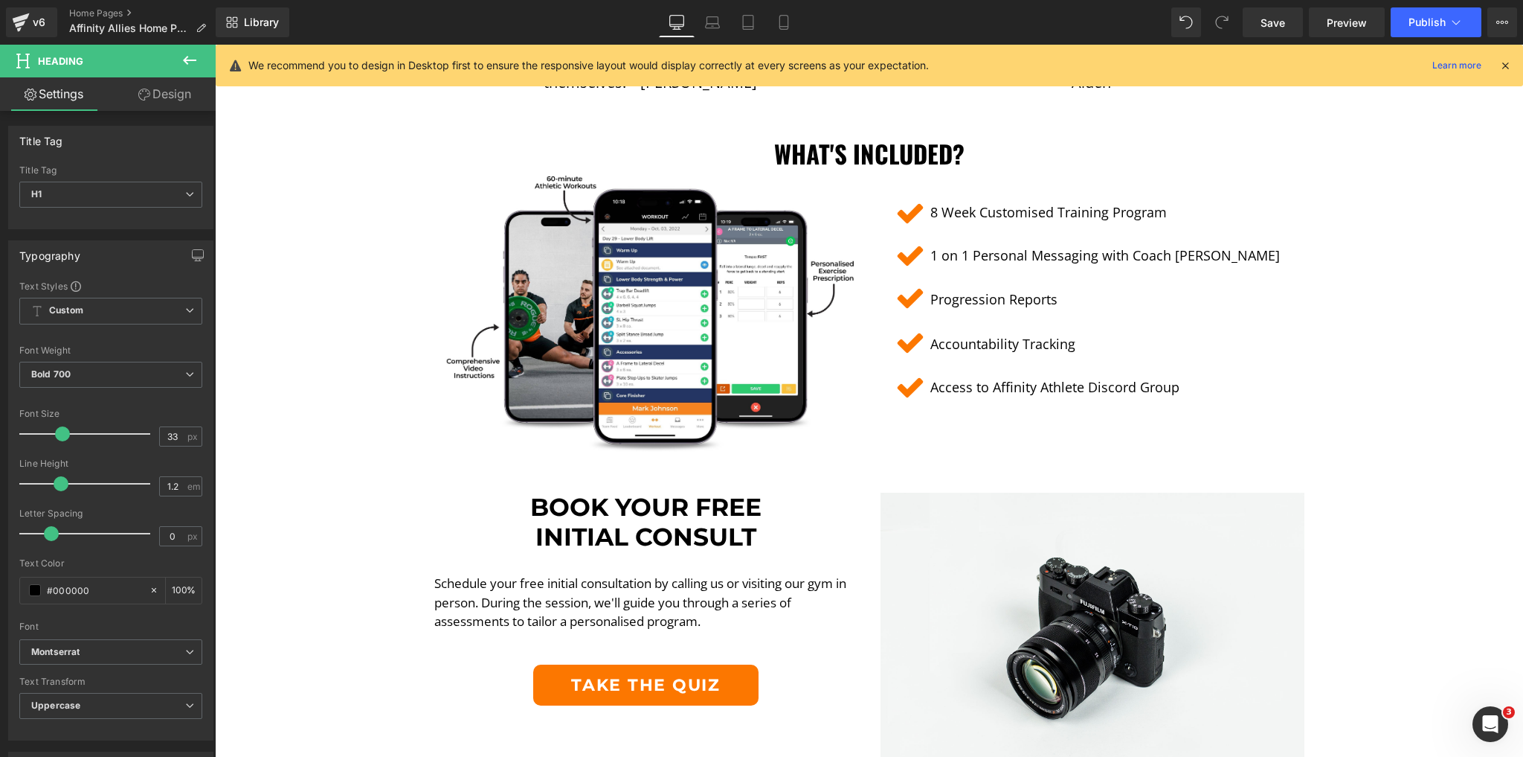
click at [164, 106] on link "Design" at bounding box center [165, 93] width 108 height 33
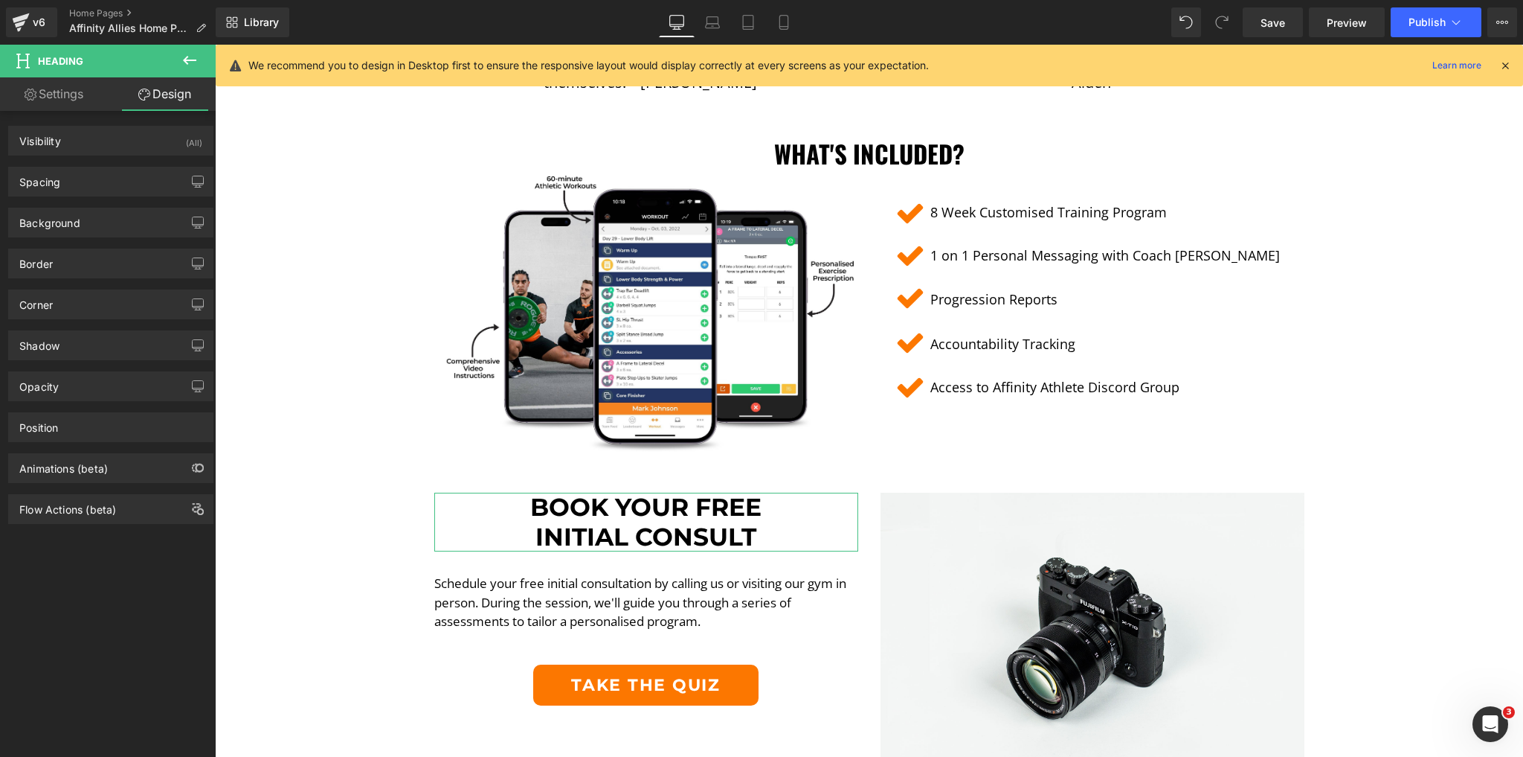
drag, startPoint x: 86, startPoint y: 182, endPoint x: 97, endPoint y: 196, distance: 18.2
click at [87, 182] on div "Spacing" at bounding box center [111, 181] width 204 height 28
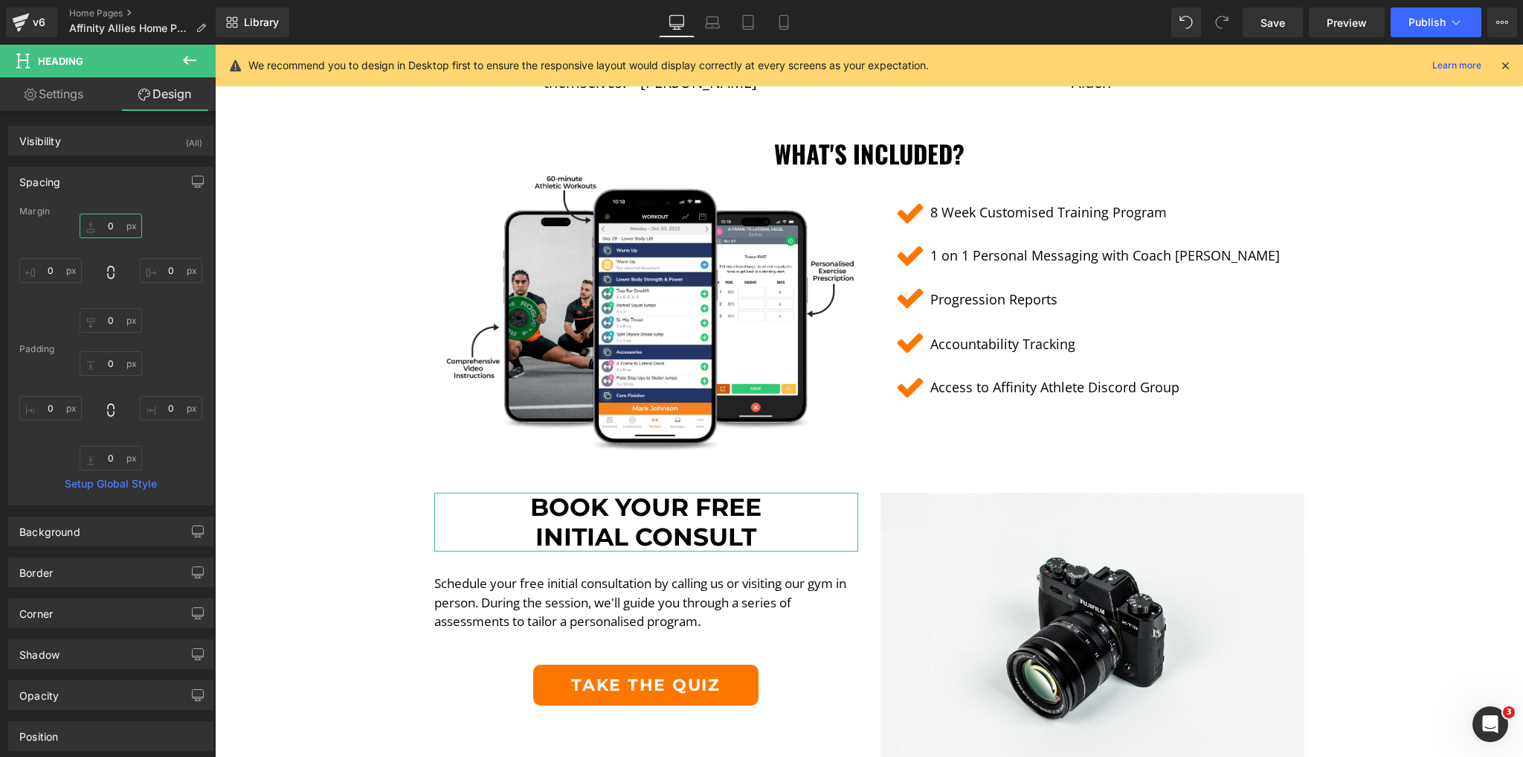
click at [112, 229] on input "0" at bounding box center [111, 225] width 62 height 25
type input "15"
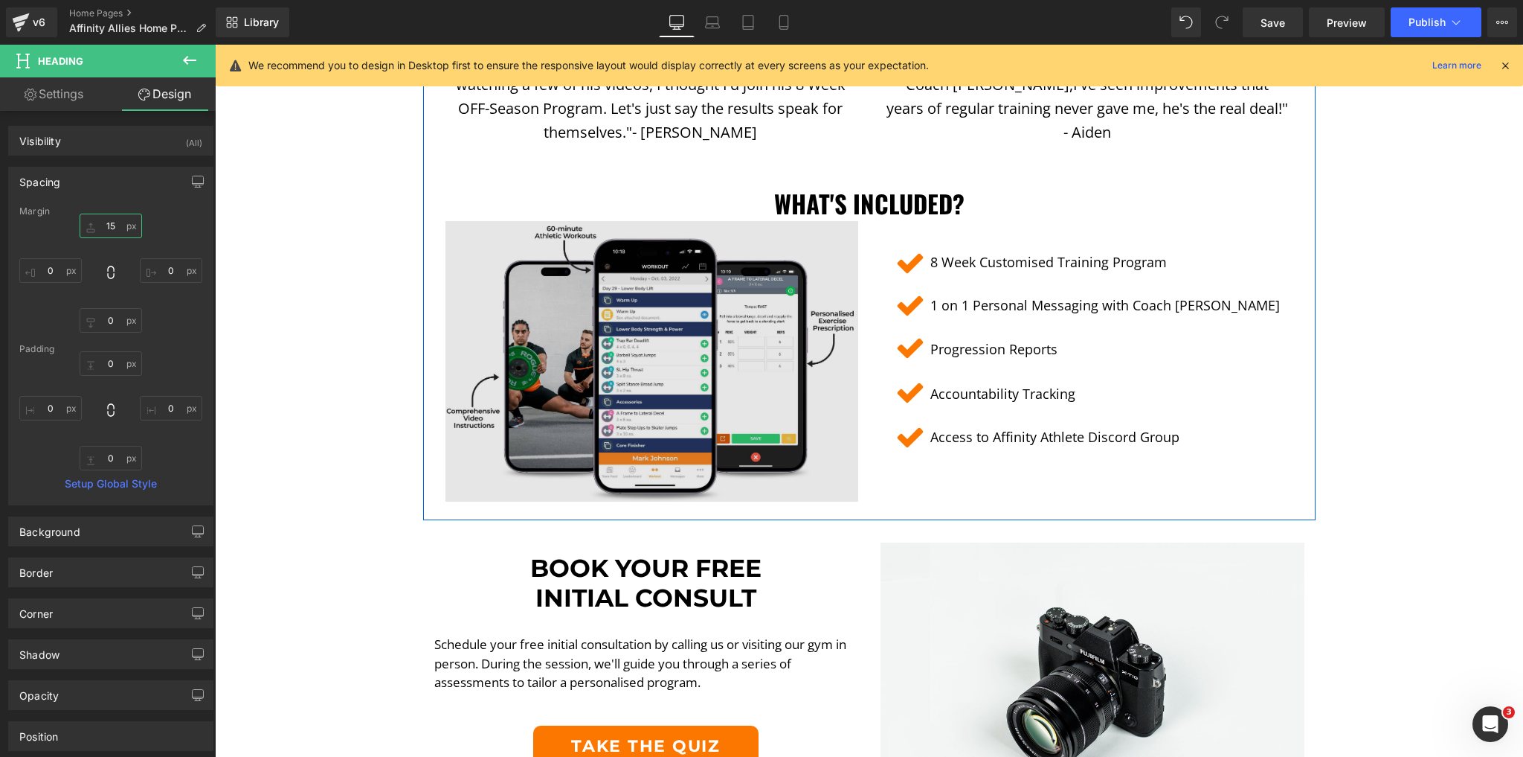
scroll to position [2776, 0]
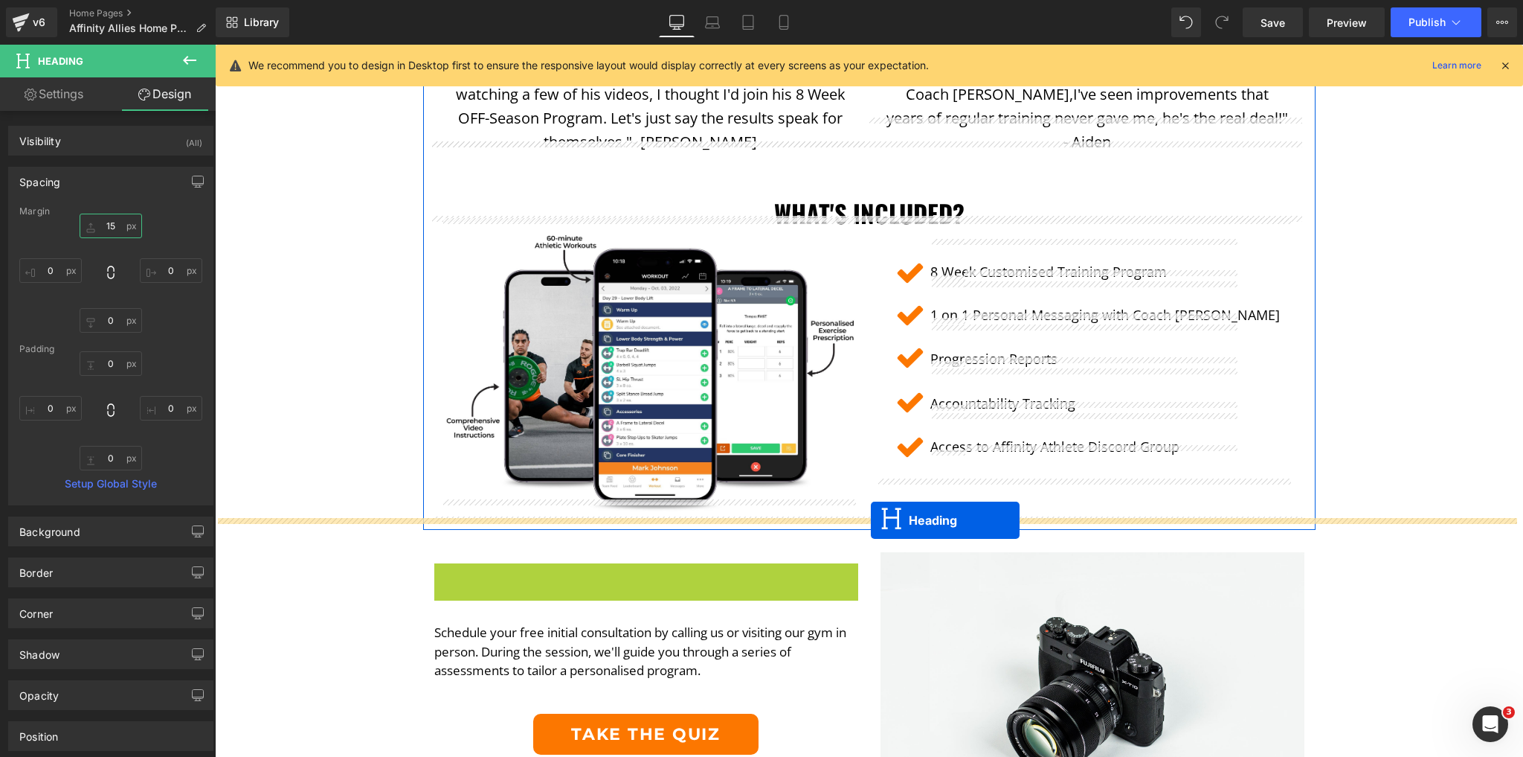
drag, startPoint x: 610, startPoint y: 584, endPoint x: 871, endPoint y: 520, distance: 268.8
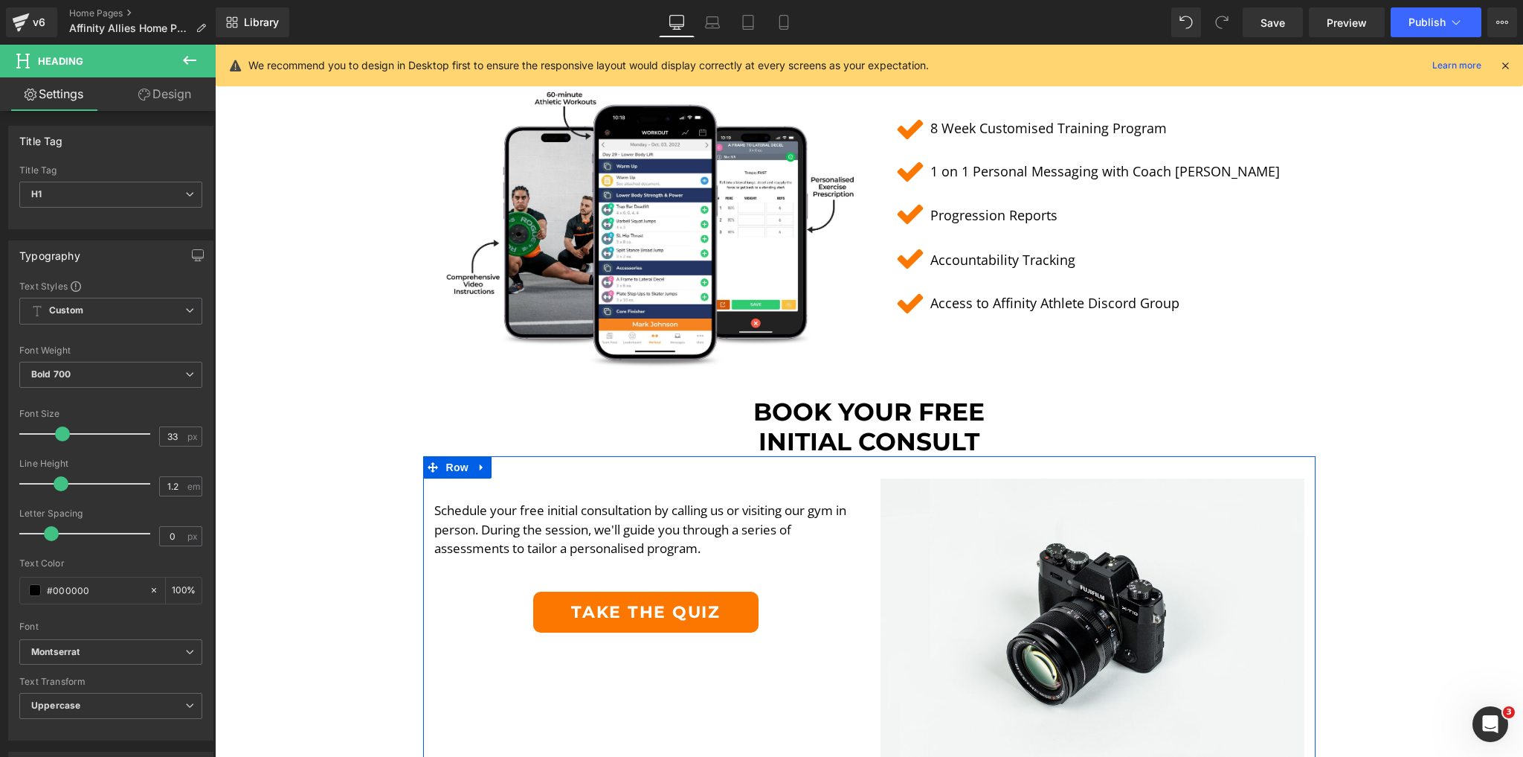
scroll to position [2955, 0]
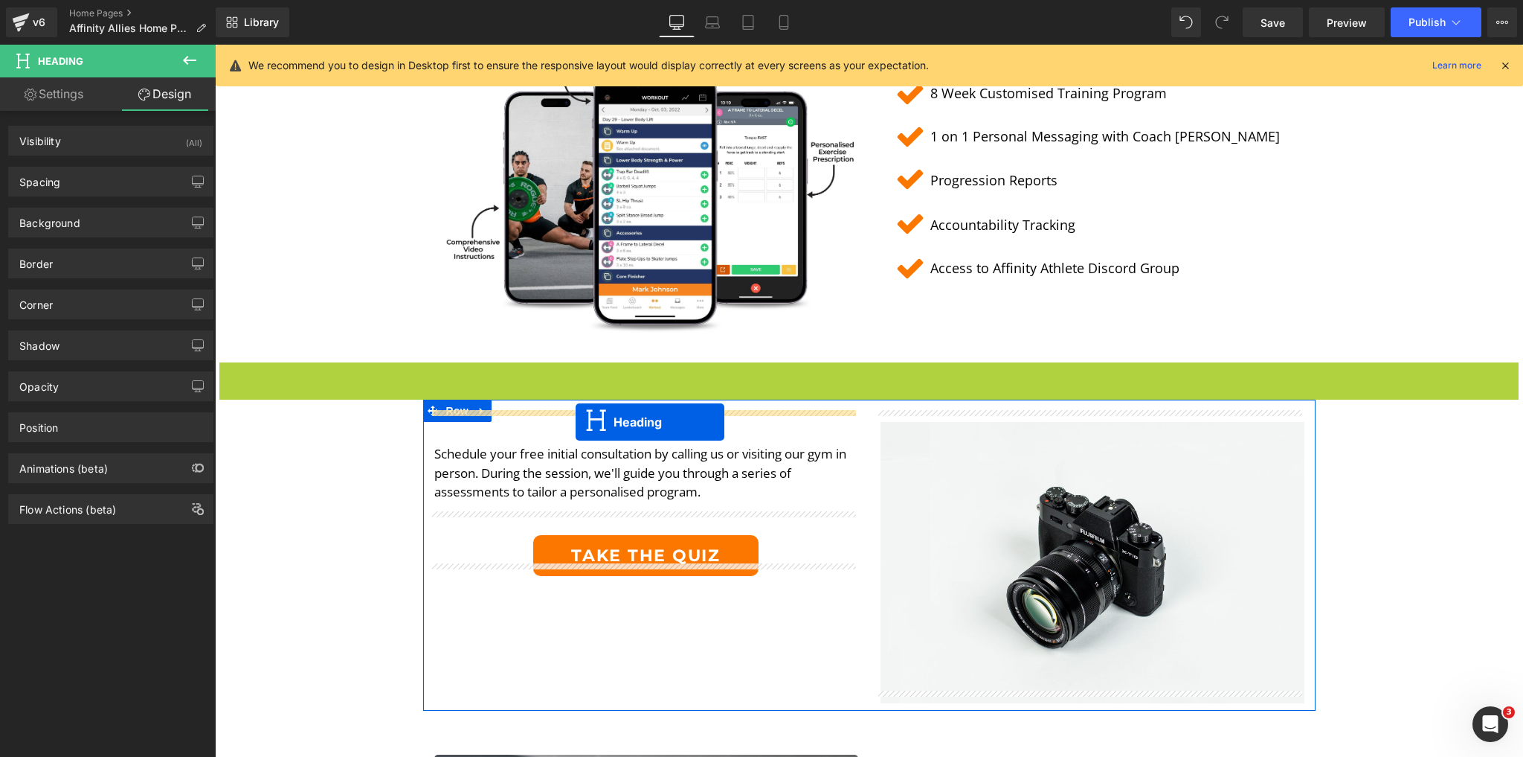
drag, startPoint x: 823, startPoint y: 382, endPoint x: 576, endPoint y: 422, distance: 250.1
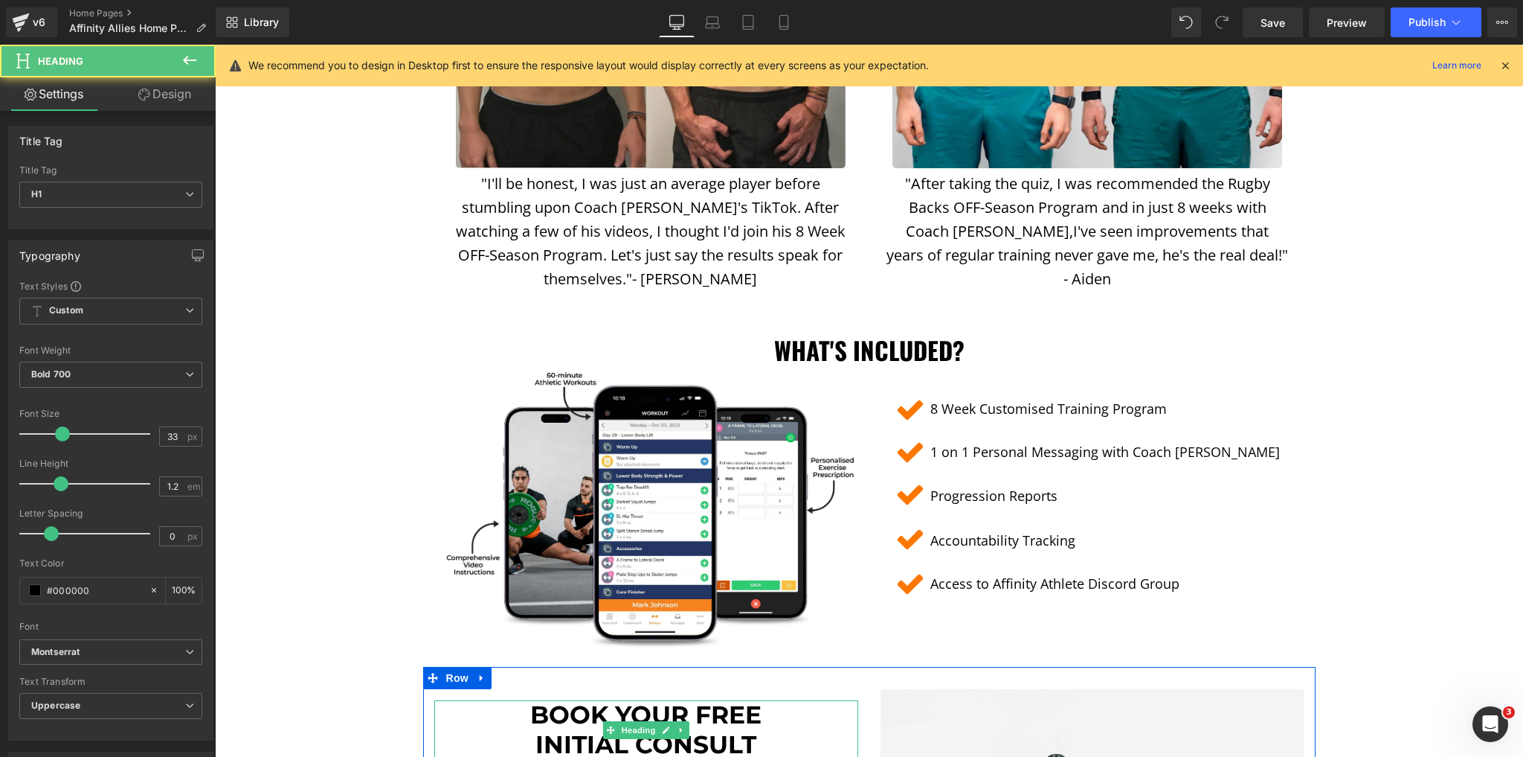
scroll to position [2598, 0]
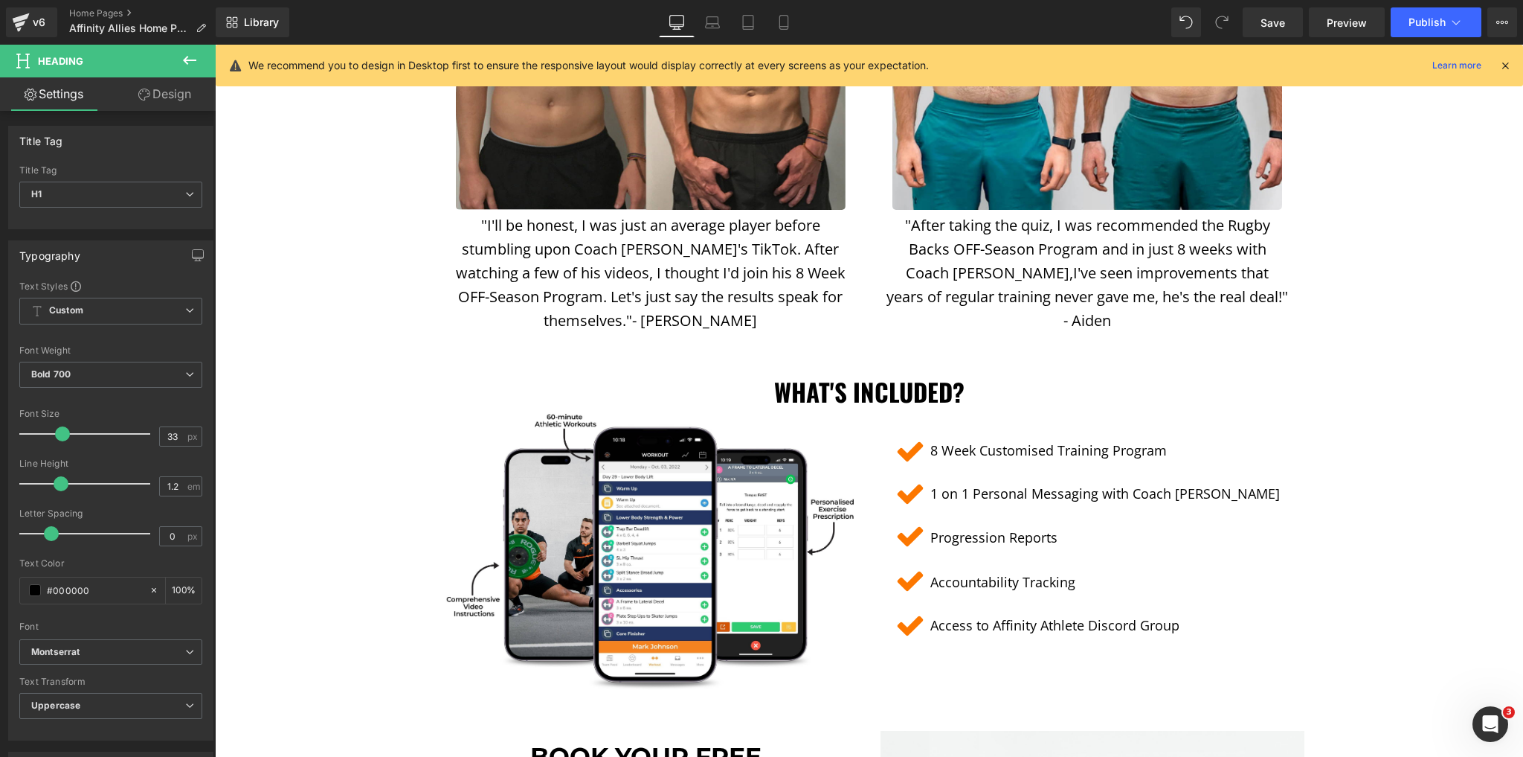
click at [934, 386] on h1 "What's Included?" at bounding box center [869, 392] width 870 height 30
click at [73, 669] on div "Oswald Default Montserrat PT Serif Open Sans Oswald Montserrat Subrayada Source…" at bounding box center [110, 656] width 183 height 34
click at [76, 659] on span "[PERSON_NAME]" at bounding box center [110, 652] width 183 height 26
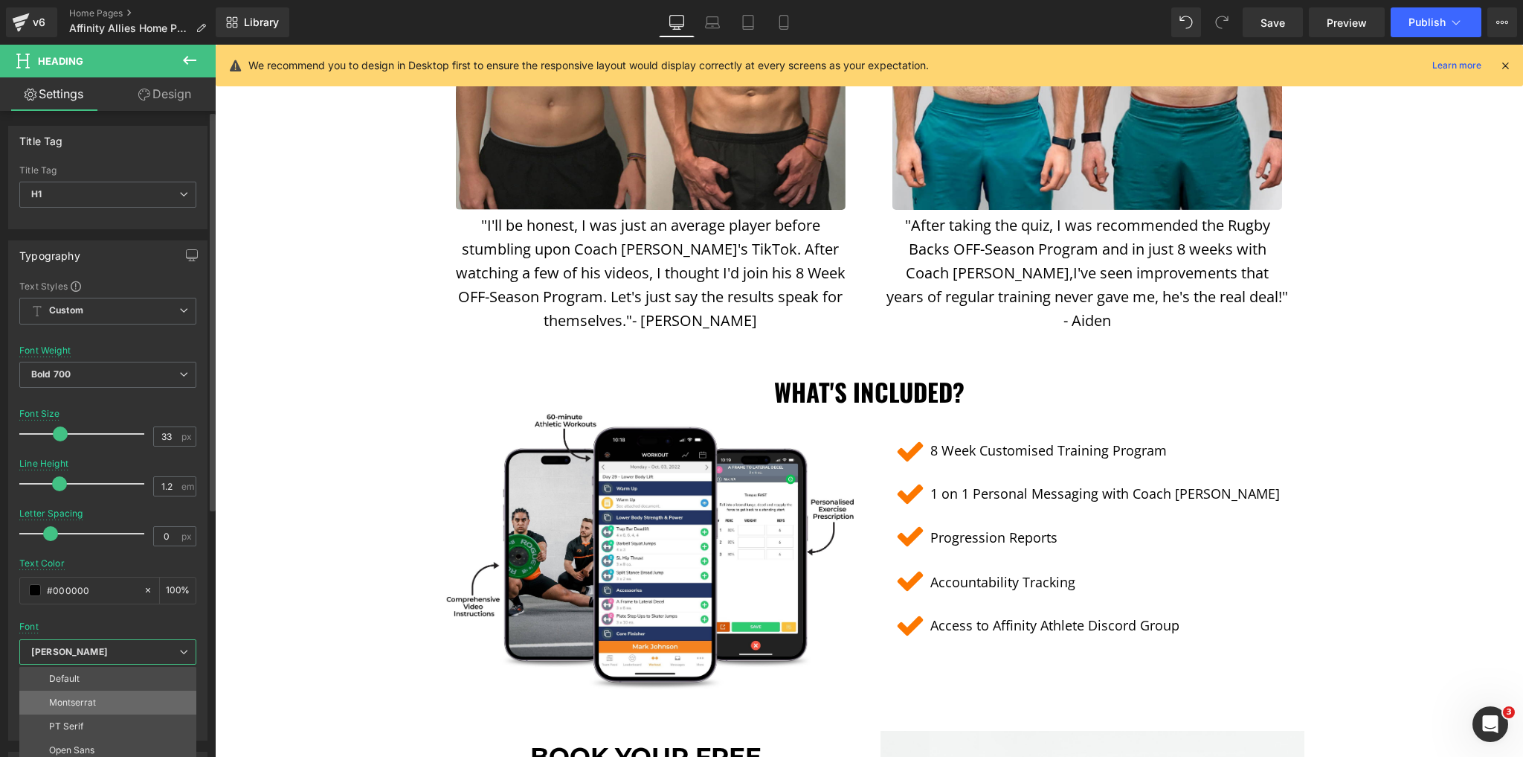
click at [77, 694] on li "Montserrat" at bounding box center [111, 702] width 184 height 24
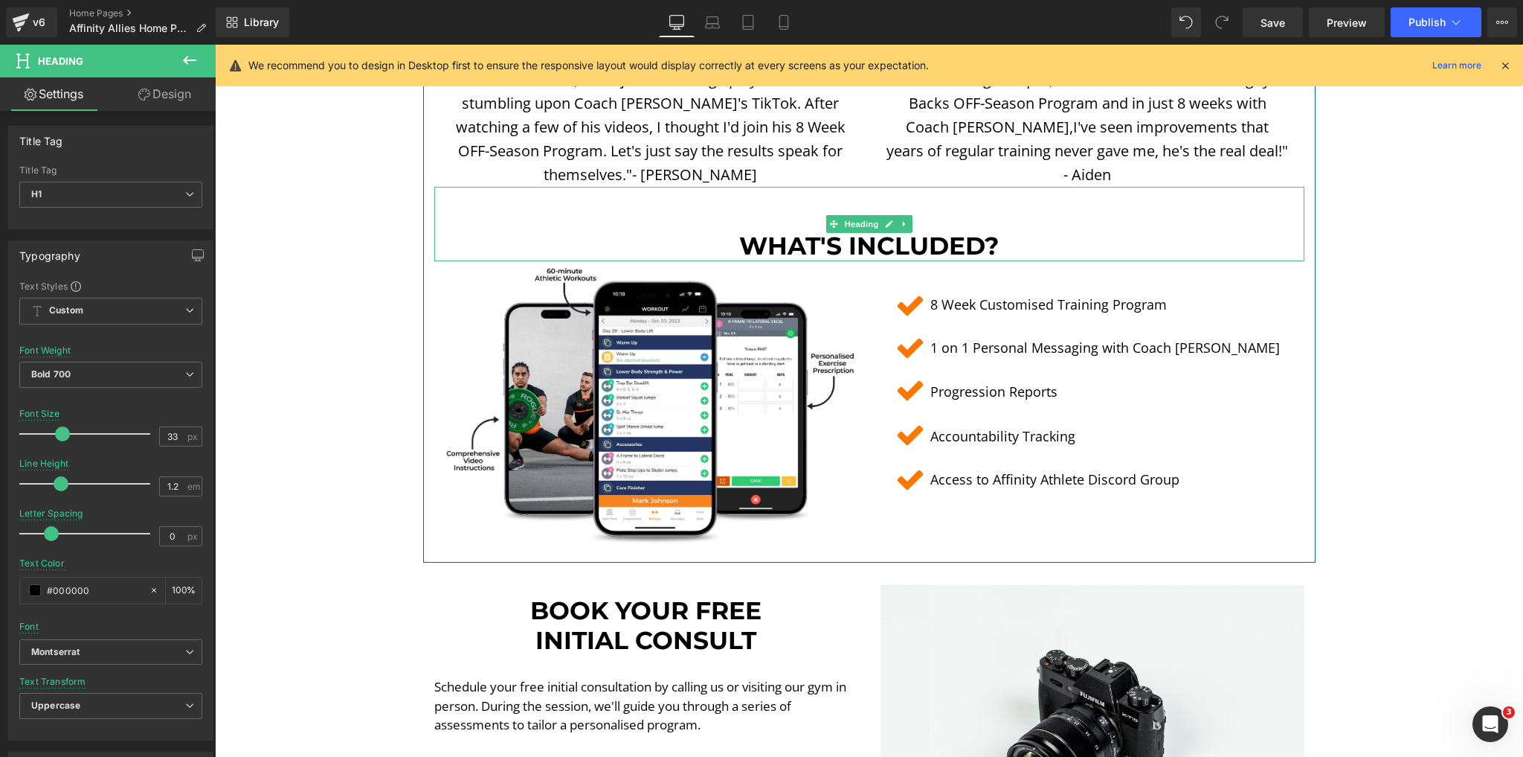
scroll to position [2776, 0]
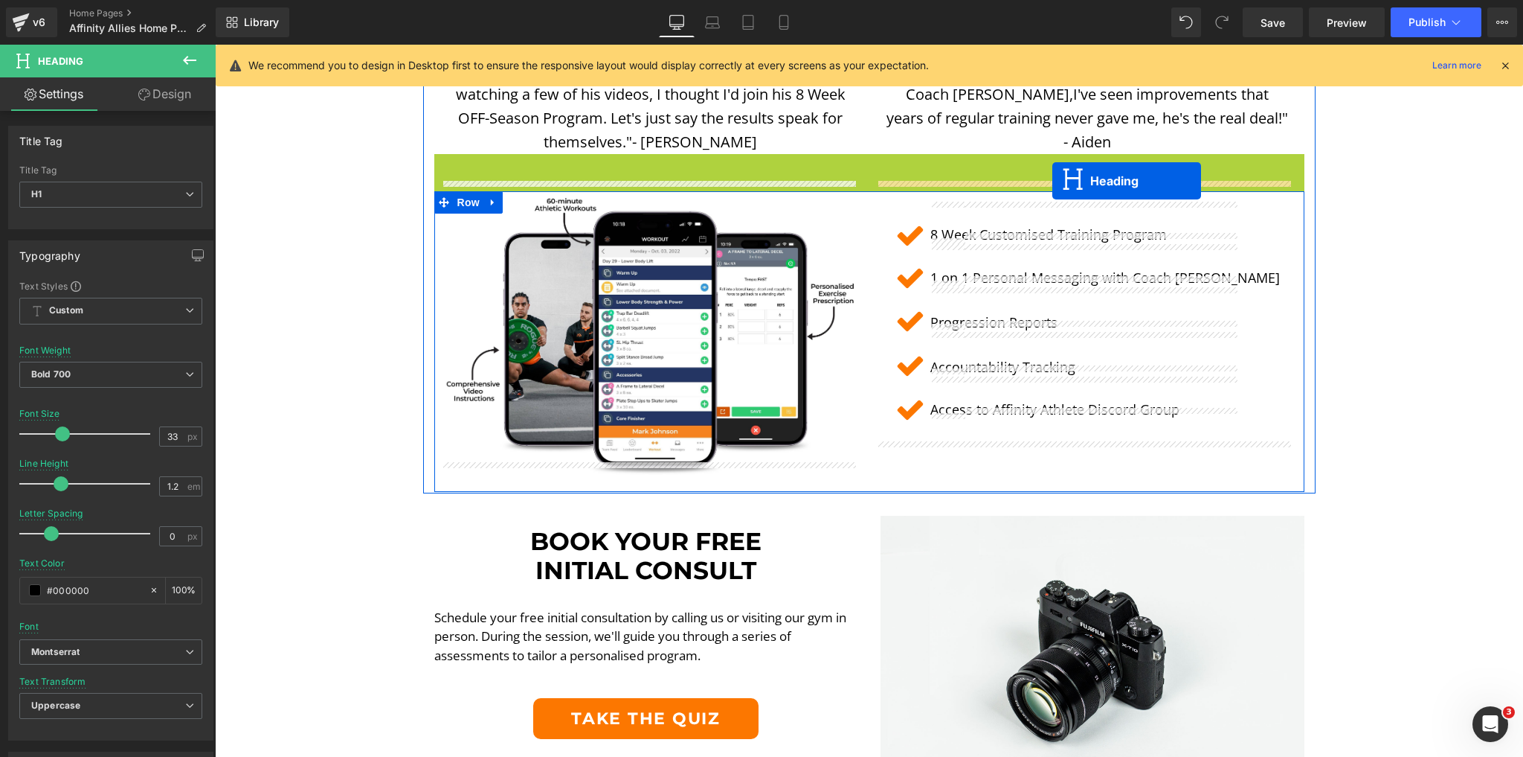
drag, startPoint x: 832, startPoint y: 177, endPoint x: 1053, endPoint y: 181, distance: 221.0
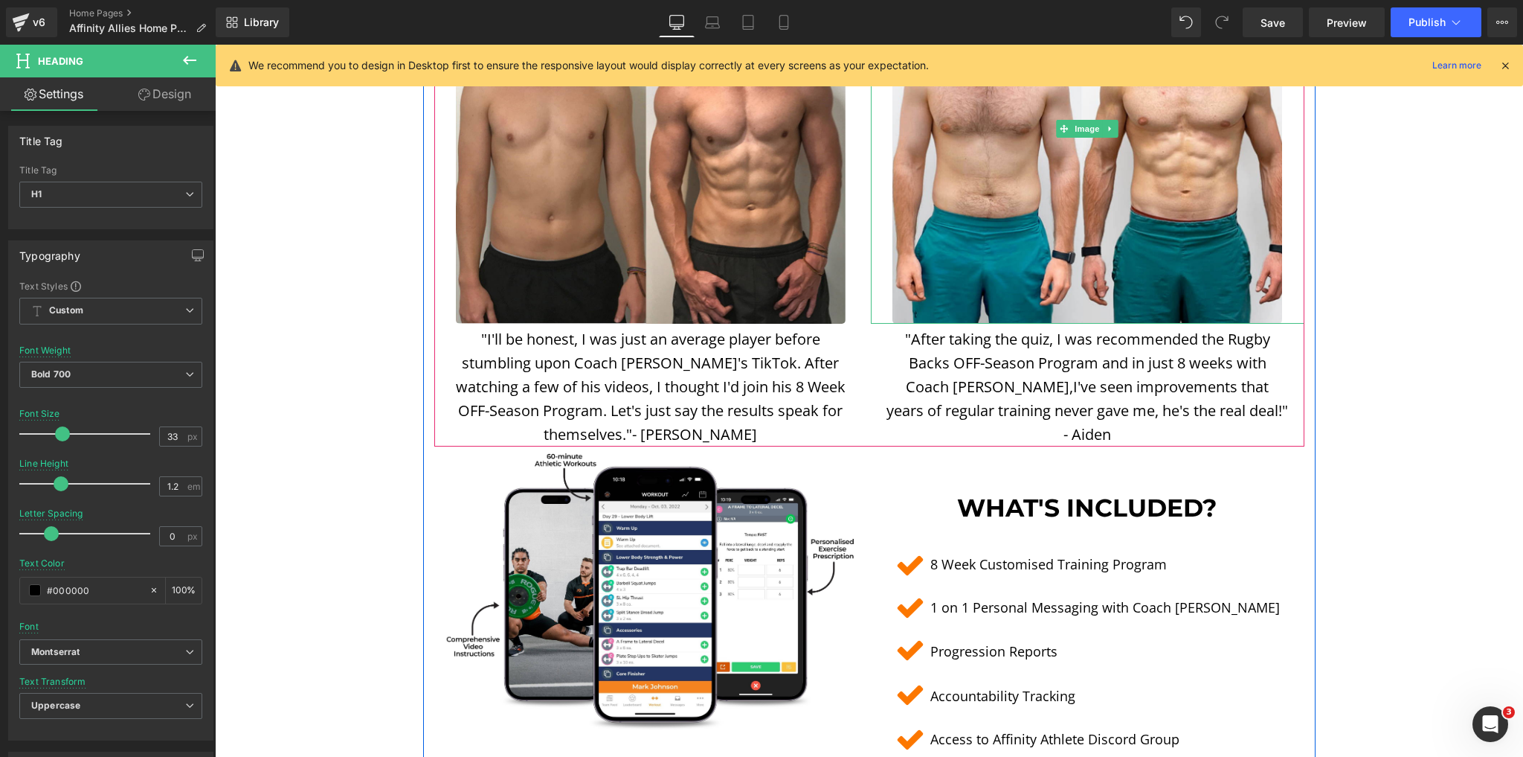
scroll to position [2419, 0]
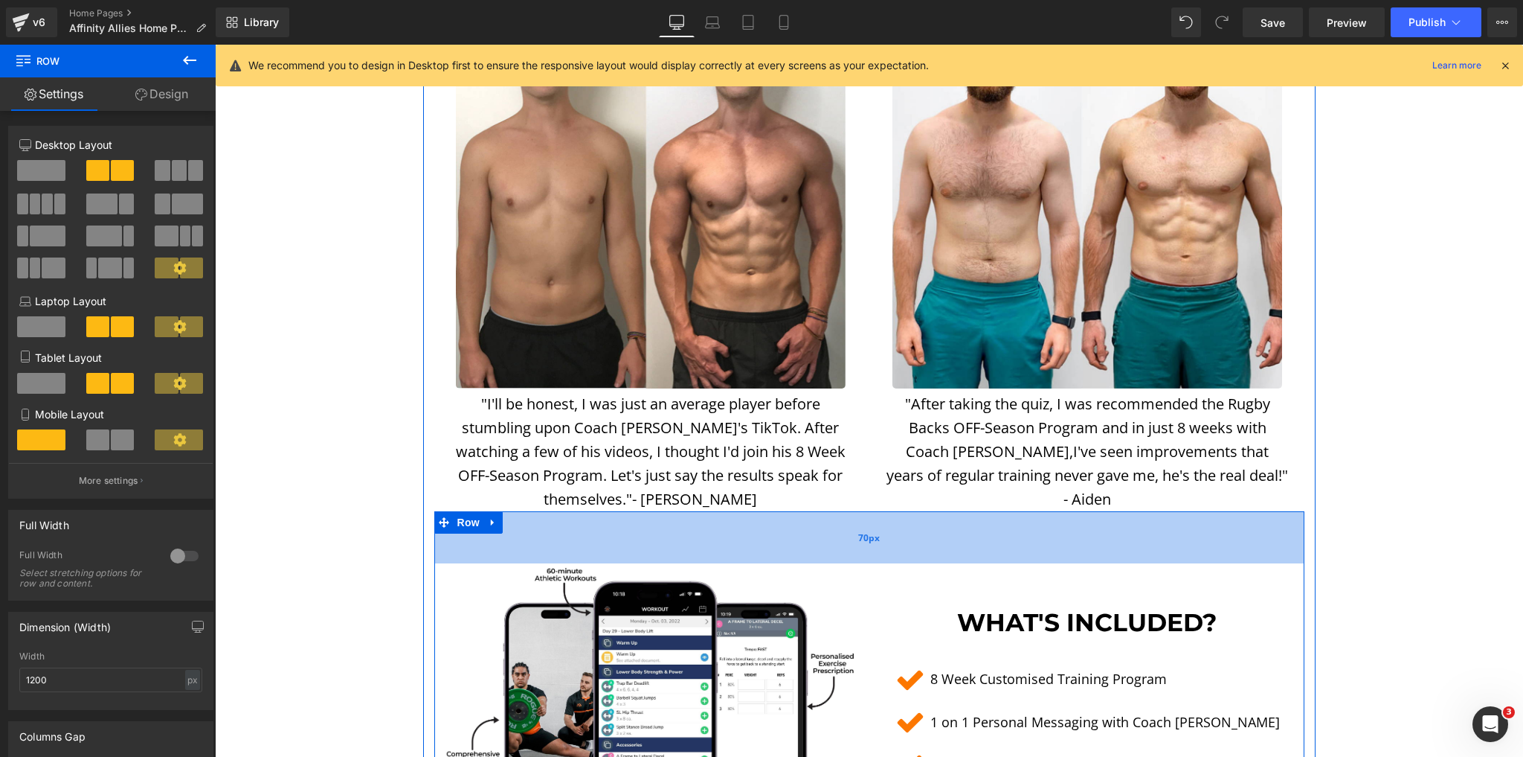
drag, startPoint x: 850, startPoint y: 499, endPoint x: 844, endPoint y: 549, distance: 50.2
click at [844, 549] on div "70px" at bounding box center [869, 537] width 870 height 52
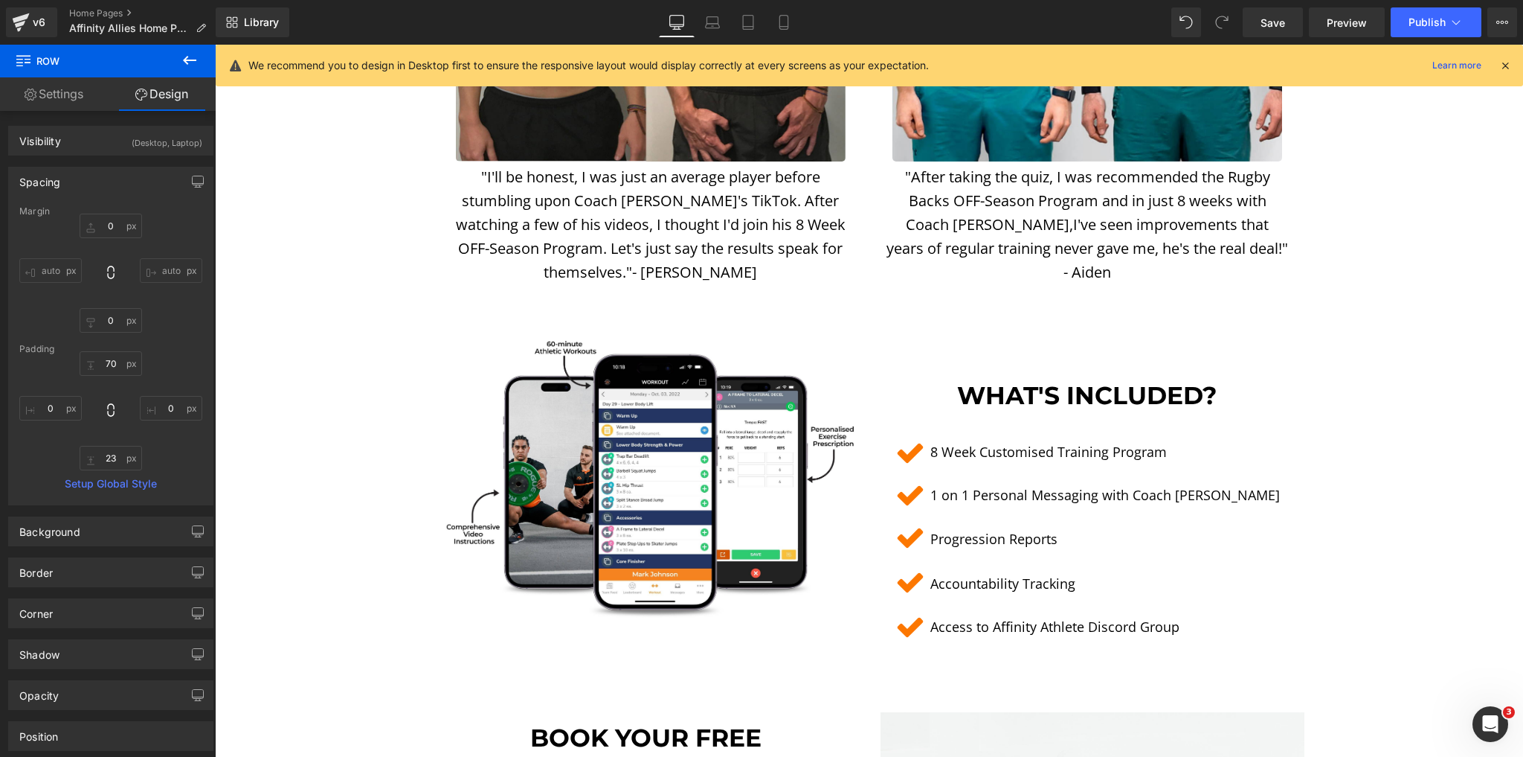
scroll to position [2657, 0]
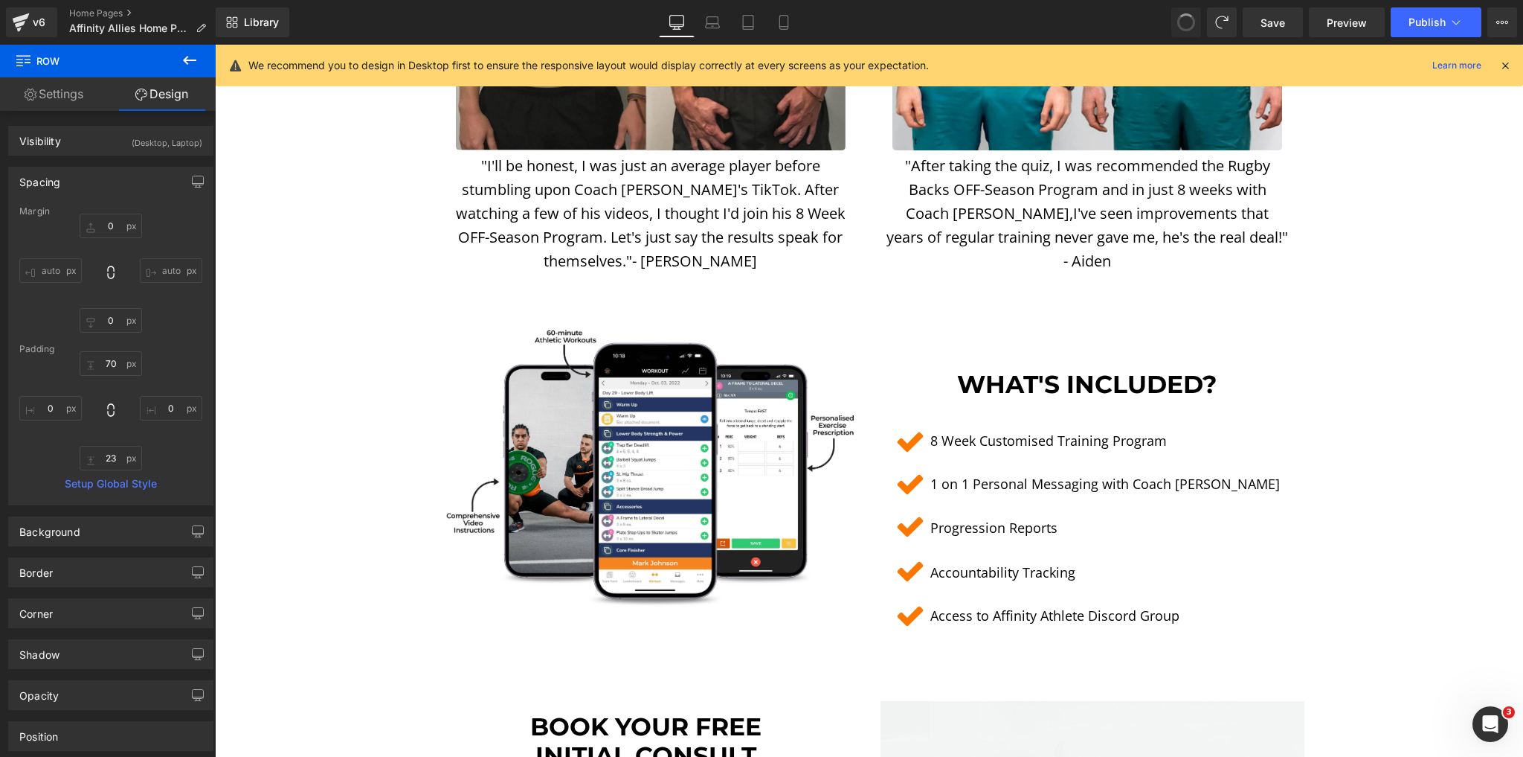
type input "0"
type input "6"
type input "0"
type input "23"
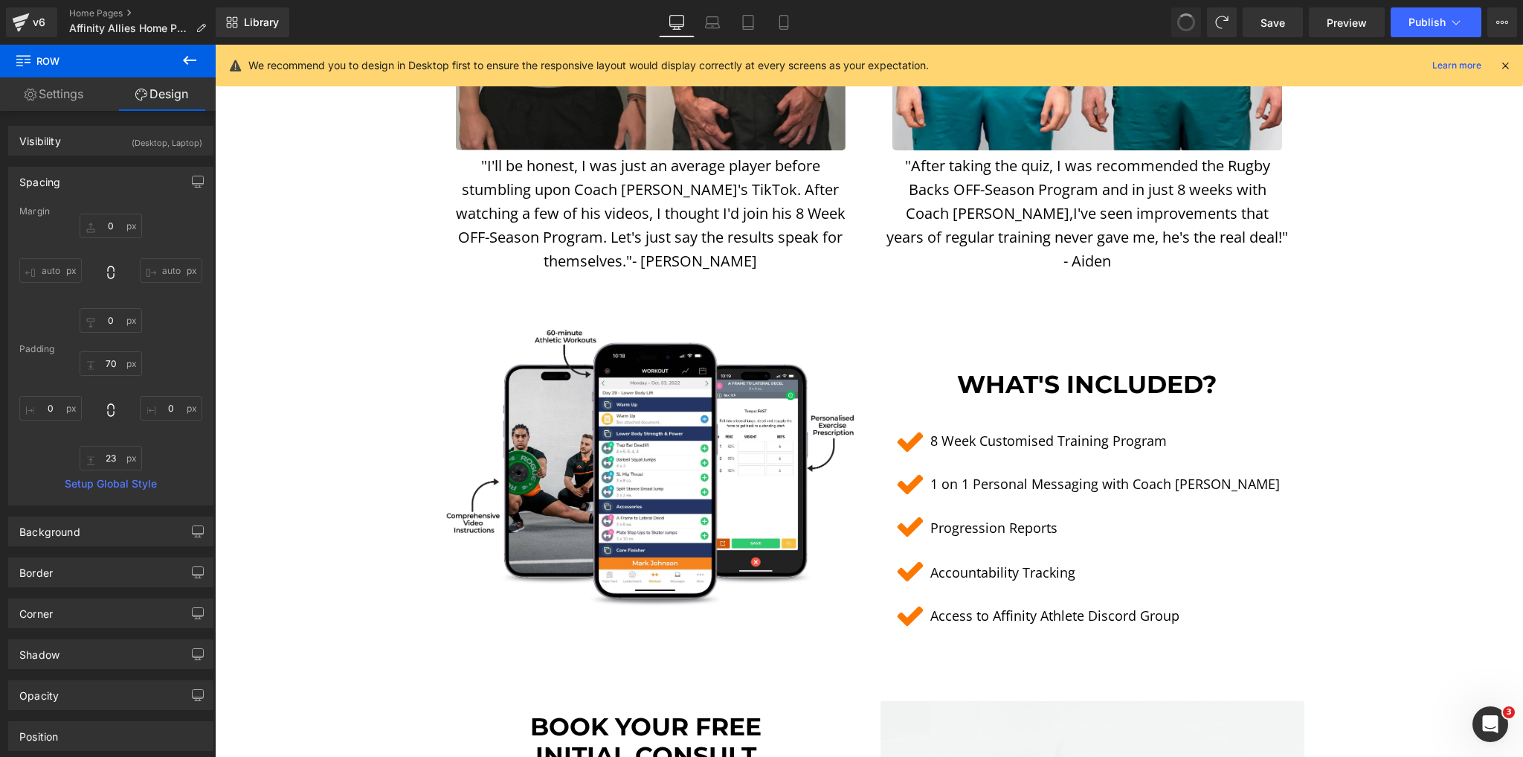
type input "0"
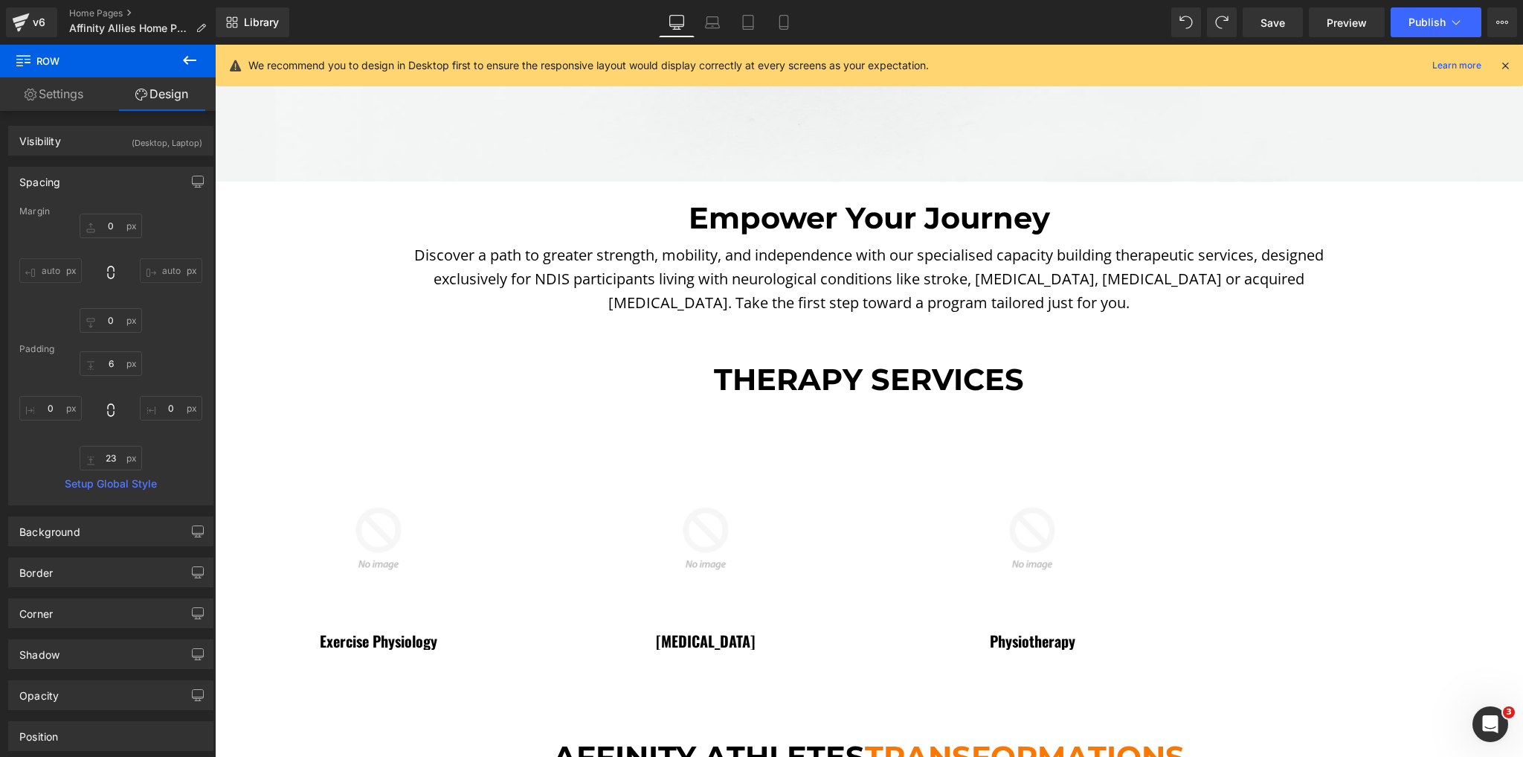
scroll to position [1645, 0]
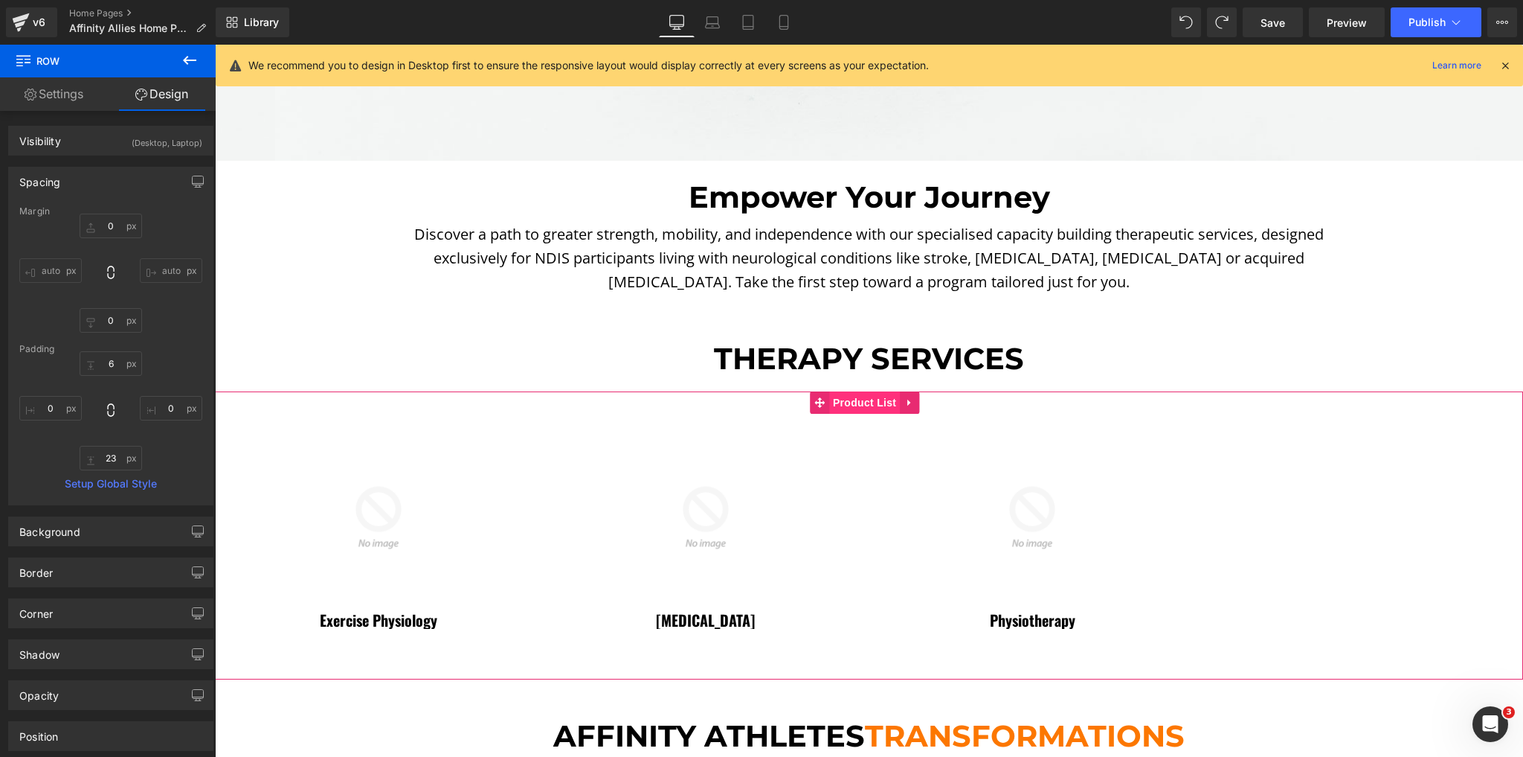
click at [852, 398] on span "Product List" at bounding box center [864, 402] width 71 height 22
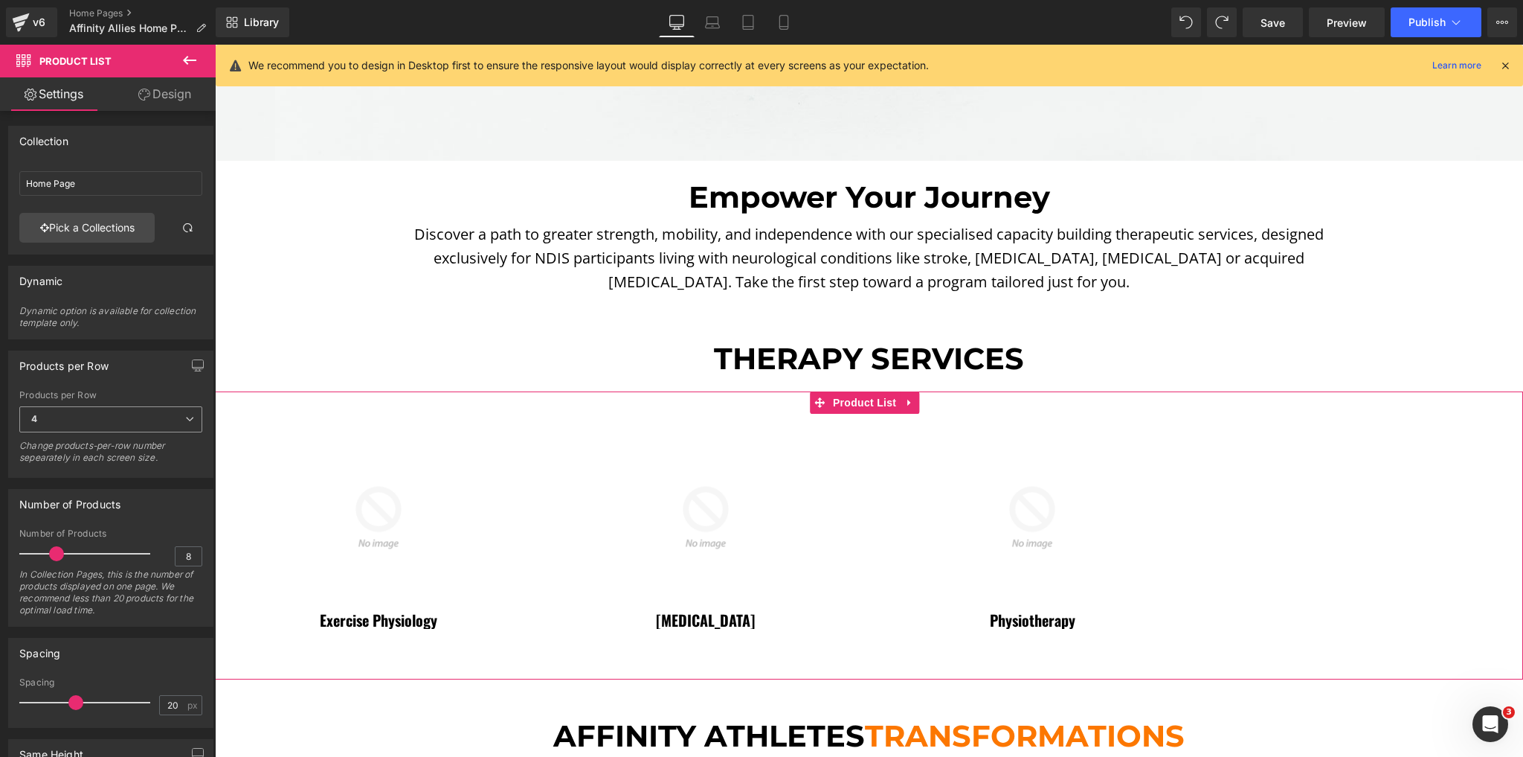
click at [115, 423] on span "4" at bounding box center [110, 419] width 183 height 26
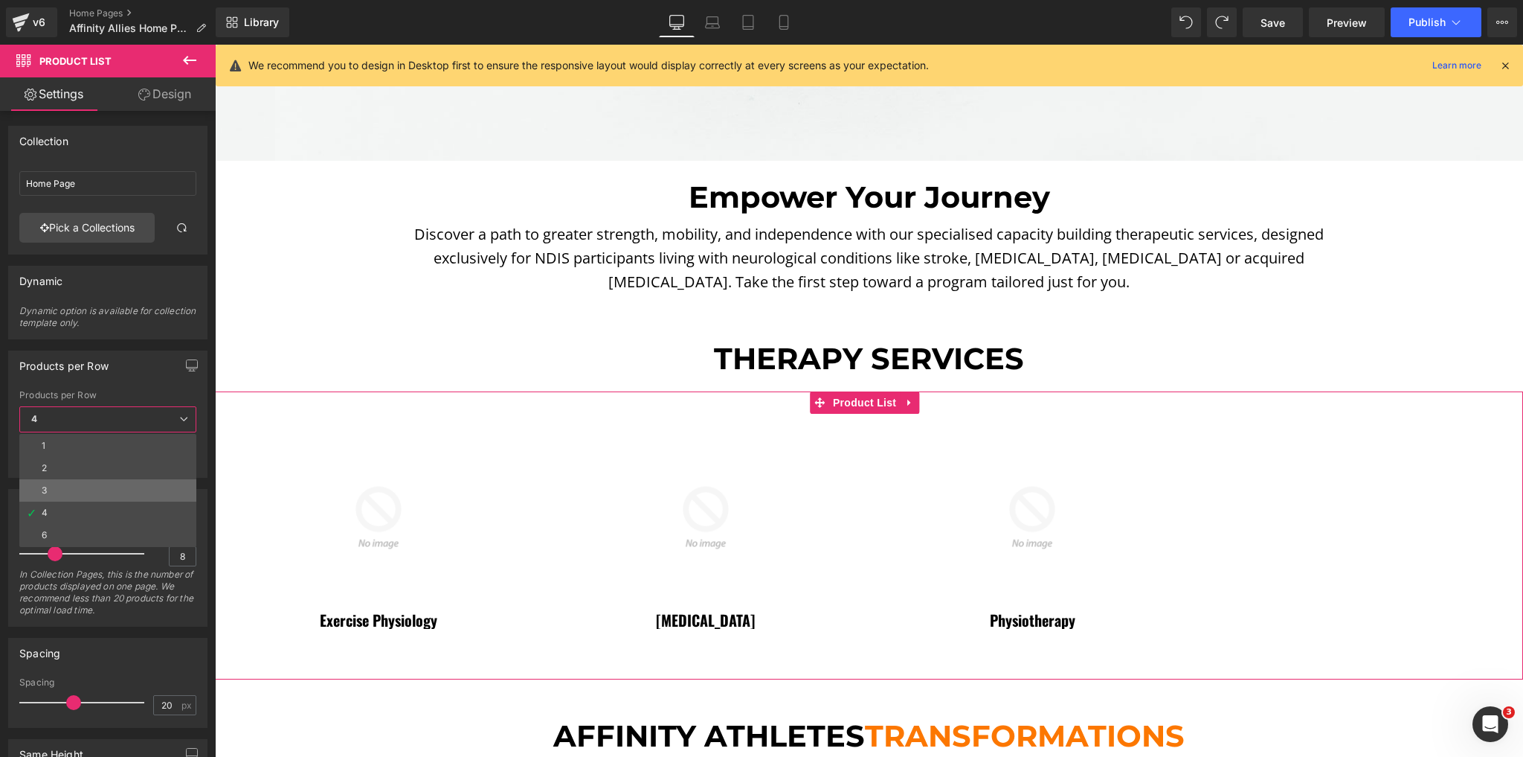
click at [57, 489] on li "3" at bounding box center [107, 490] width 177 height 22
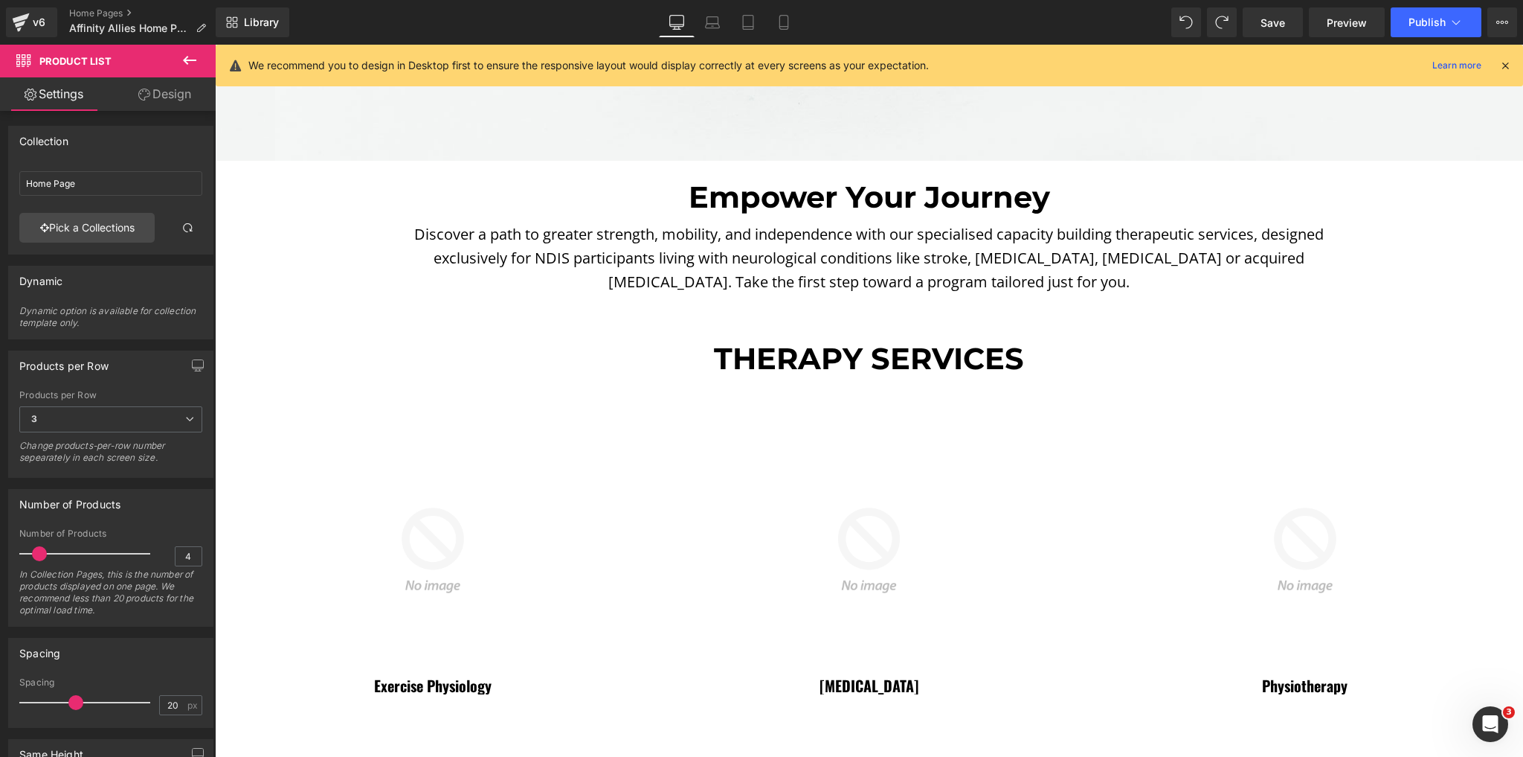
type input "3"
drag, startPoint x: 51, startPoint y: 554, endPoint x: 30, endPoint y: 556, distance: 20.9
click at [30, 556] on span at bounding box center [35, 553] width 15 height 15
drag, startPoint x: 74, startPoint y: 698, endPoint x: 62, endPoint y: 701, distance: 12.8
click at [62, 701] on span at bounding box center [64, 702] width 15 height 15
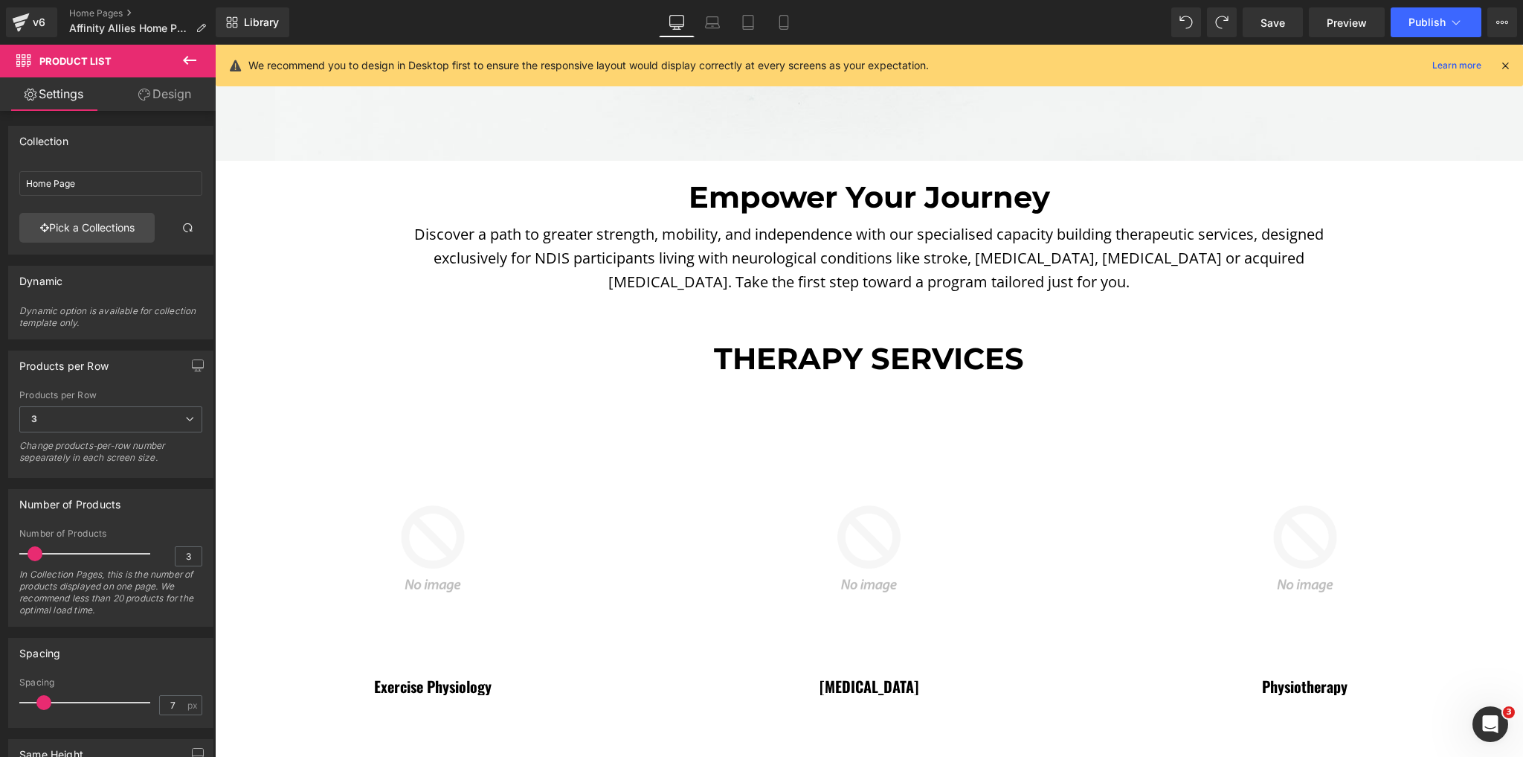
drag, startPoint x: 62, startPoint y: 701, endPoint x: 45, endPoint y: 698, distance: 18.0
click at [45, 698] on span at bounding box center [43, 702] width 15 height 15
drag, startPoint x: 45, startPoint y: 698, endPoint x: 25, endPoint y: 697, distance: 19.4
click at [25, 697] on span at bounding box center [26, 702] width 15 height 15
drag, startPoint x: 25, startPoint y: 696, endPoint x: 57, endPoint y: 702, distance: 31.8
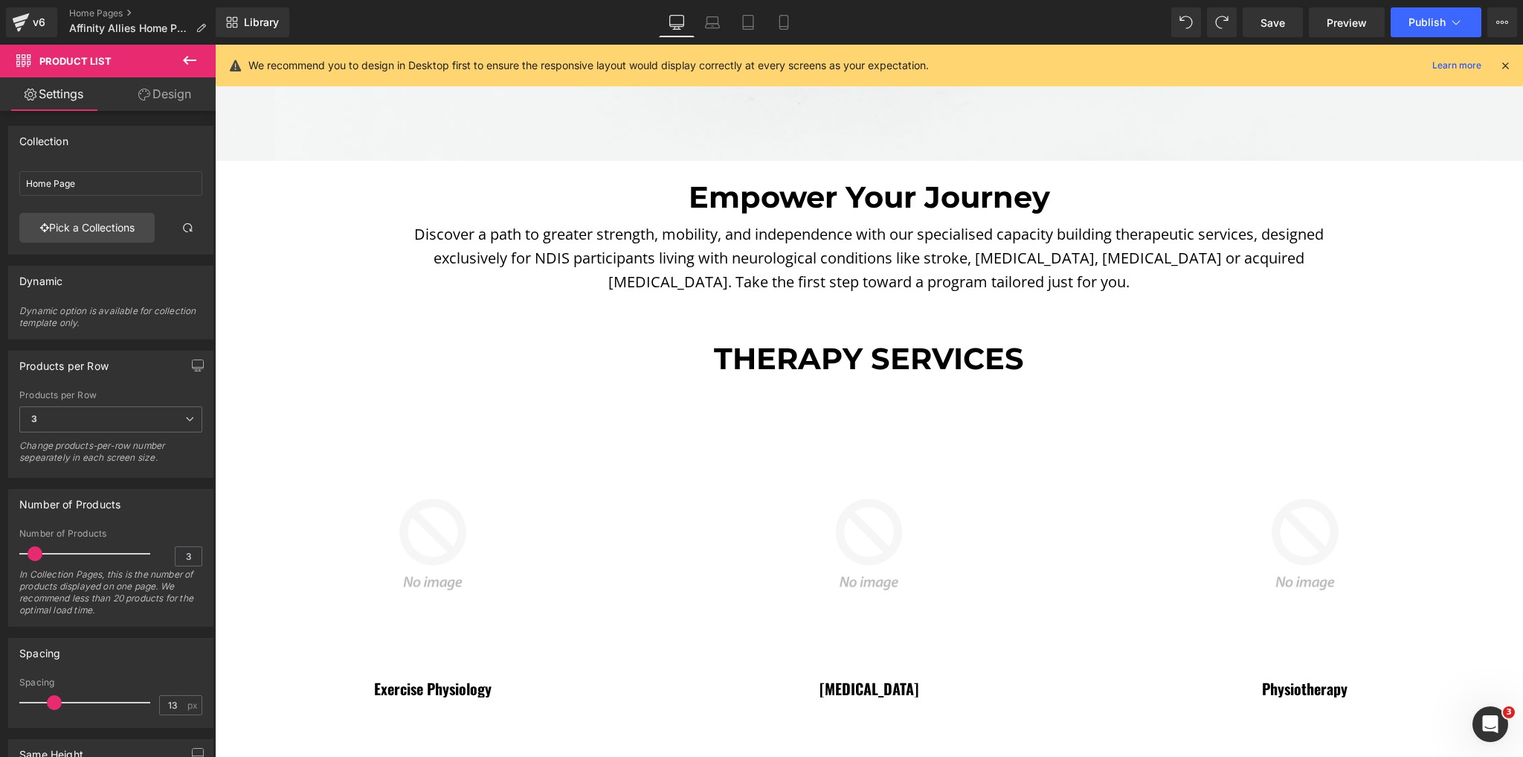
click at [57, 702] on span at bounding box center [54, 702] width 15 height 15
type input "15"
click at [60, 702] on span at bounding box center [64, 702] width 15 height 15
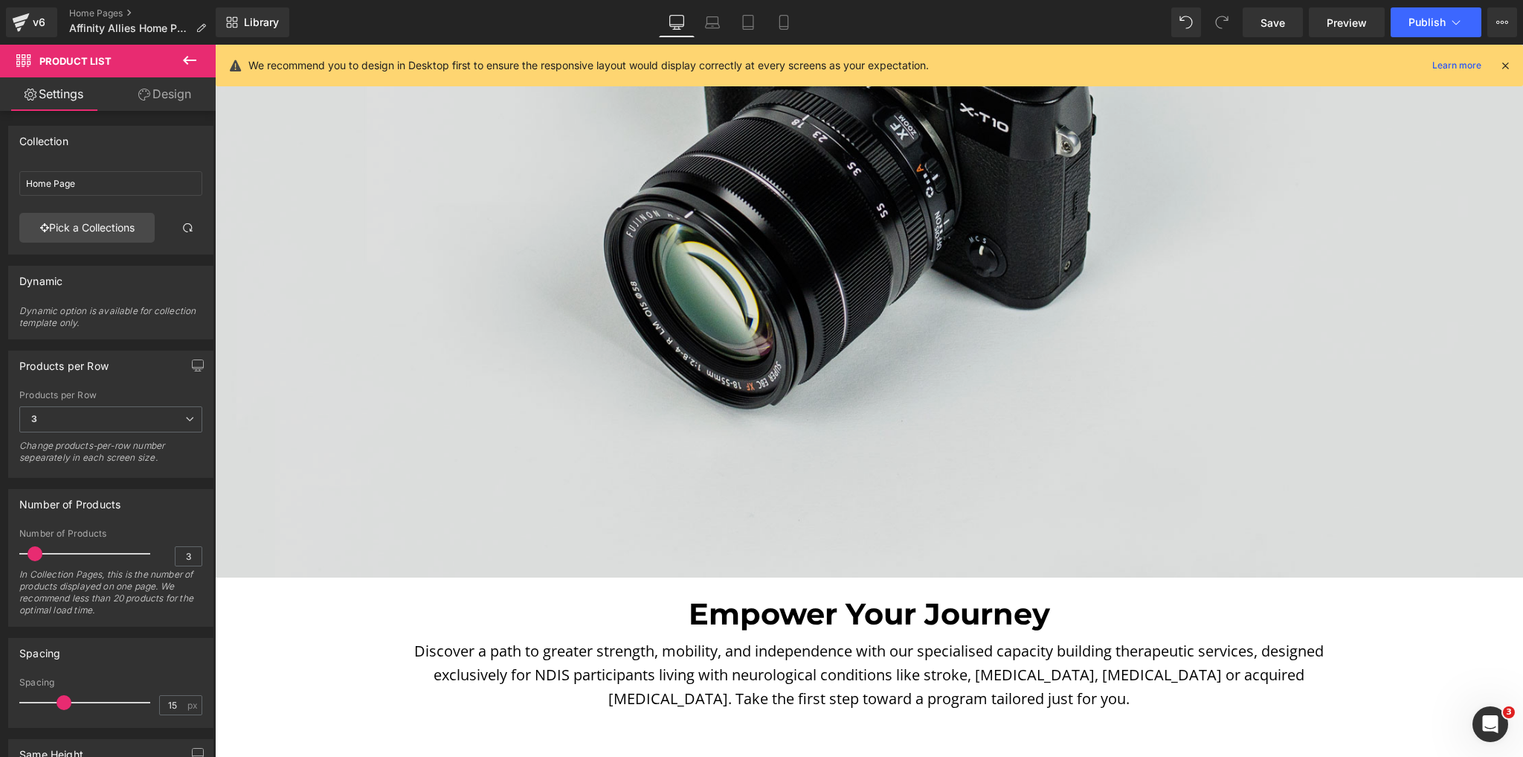
scroll to position [1407, 0]
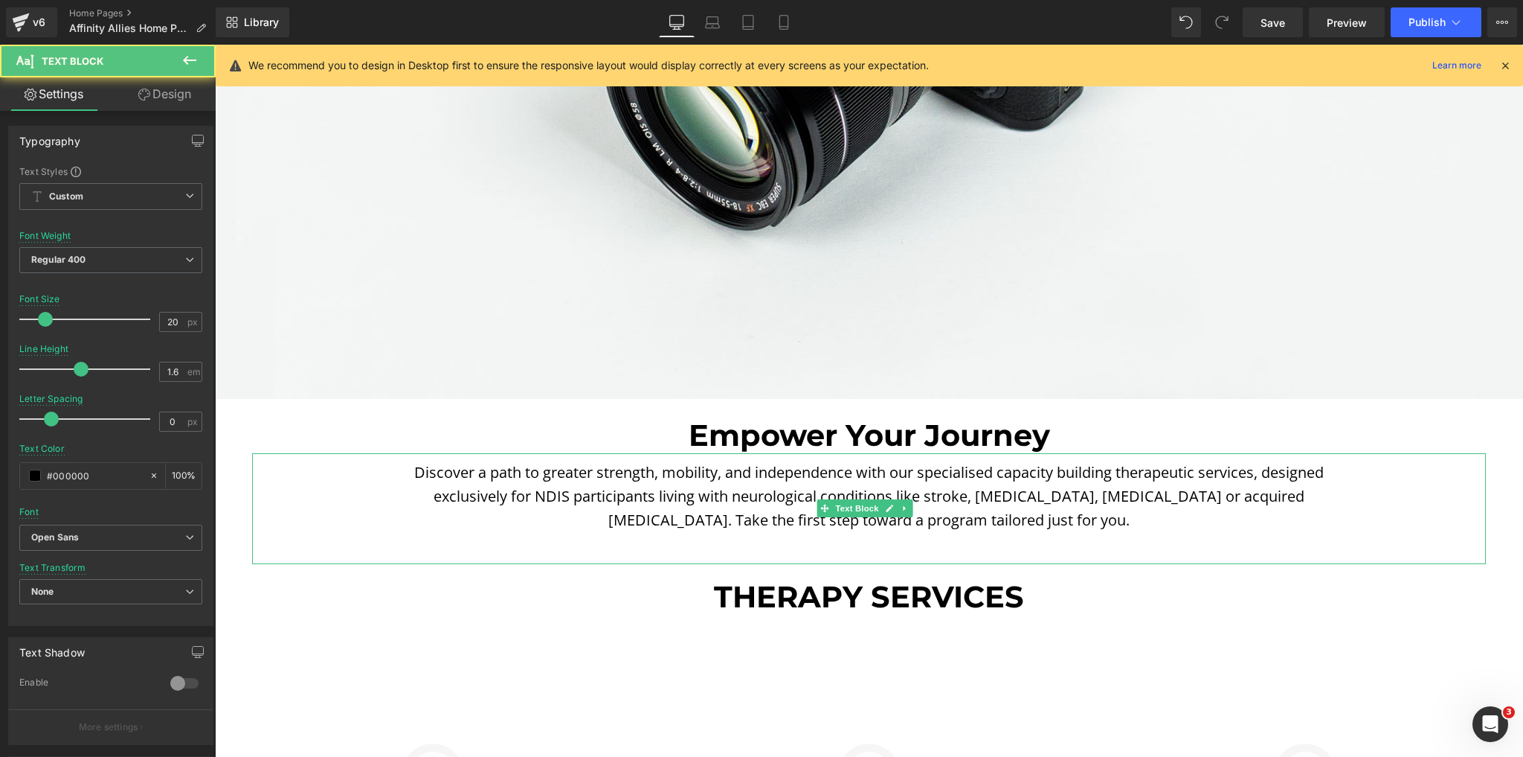
click at [854, 539] on div "Discover a path to greater strength, mobility, and independence with our specia…" at bounding box center [869, 508] width 1234 height 111
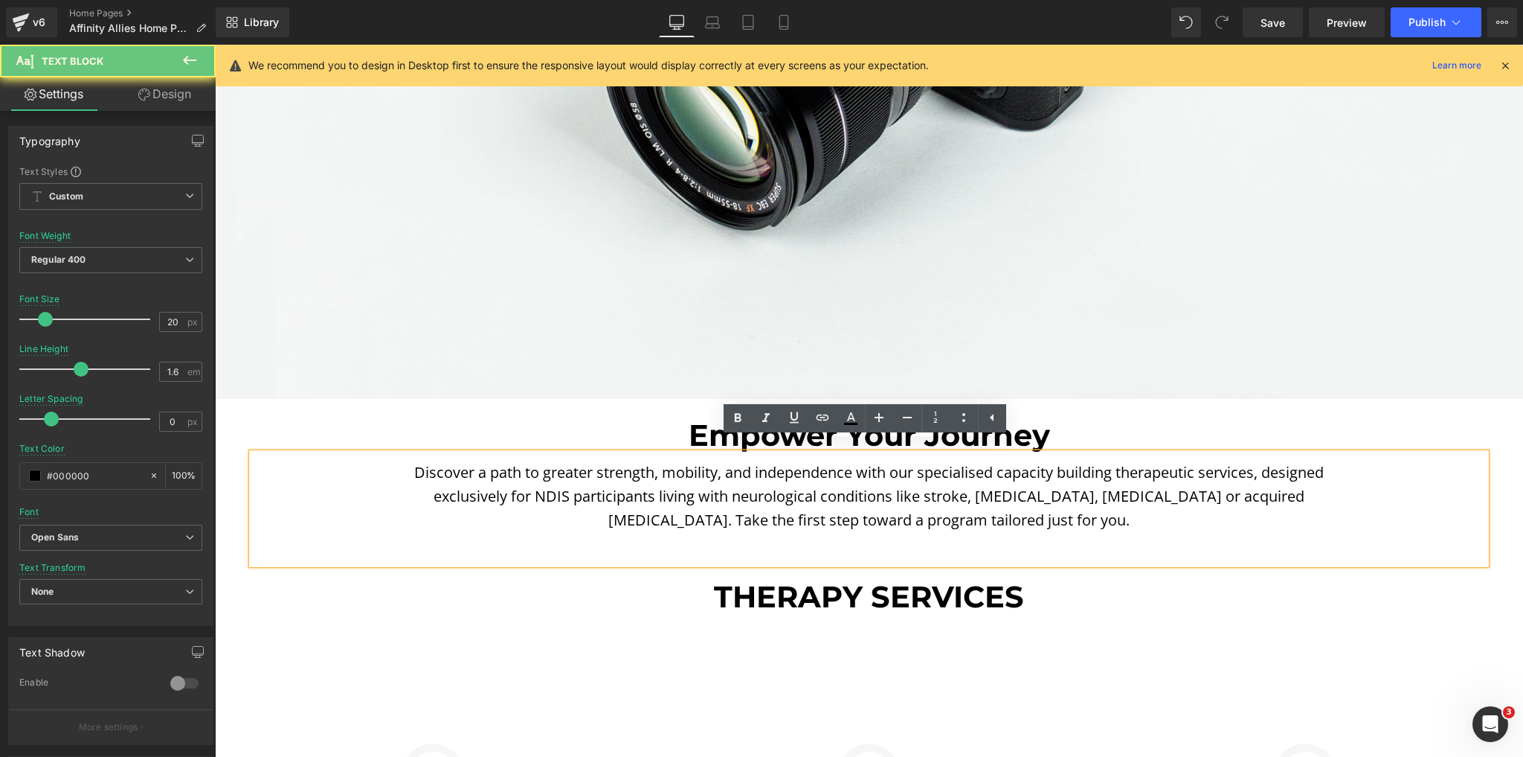
click at [1114, 524] on div "Discover a path to greater strength, mobility, and independence with our specia…" at bounding box center [869, 508] width 1234 height 111
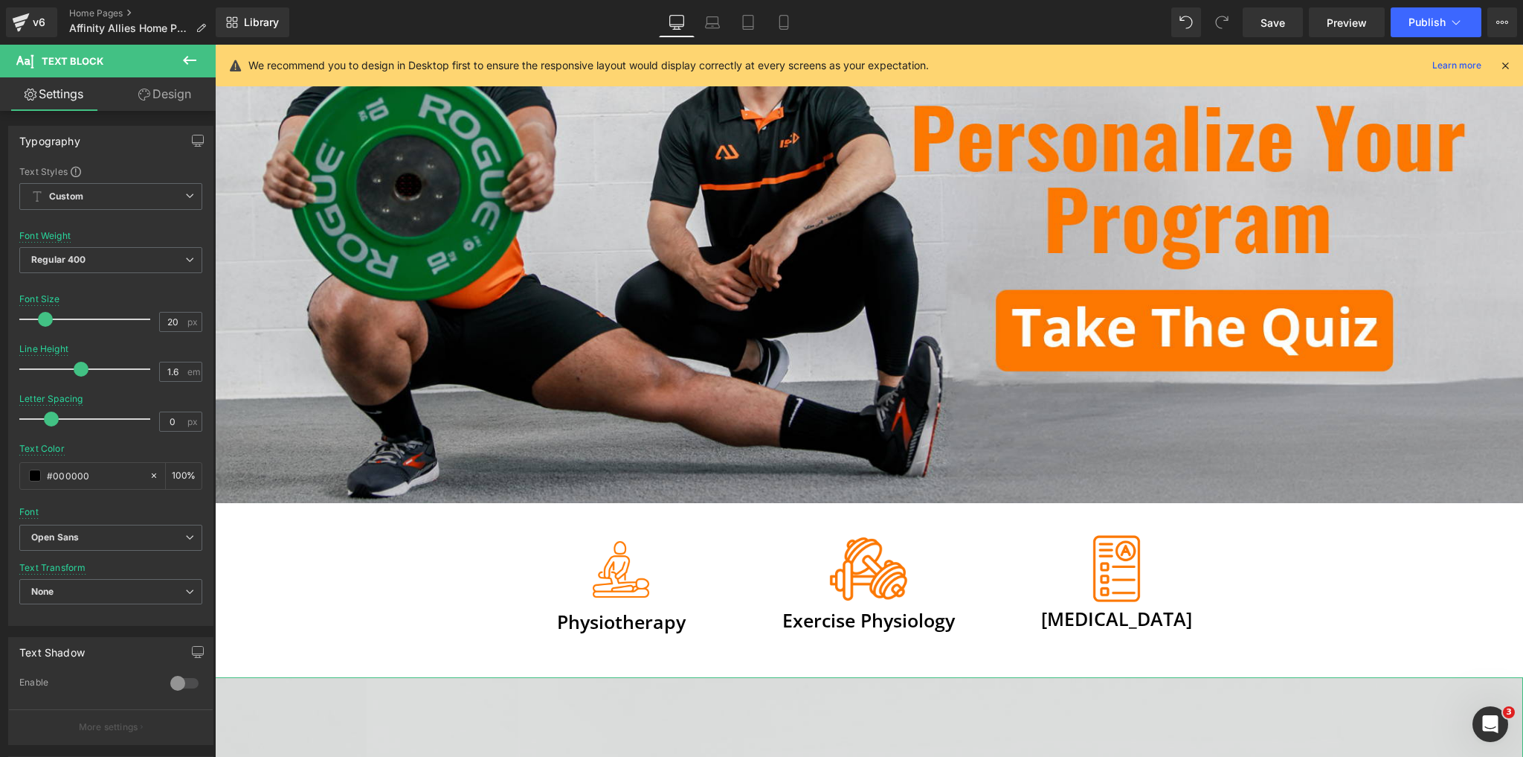
scroll to position [298, 0]
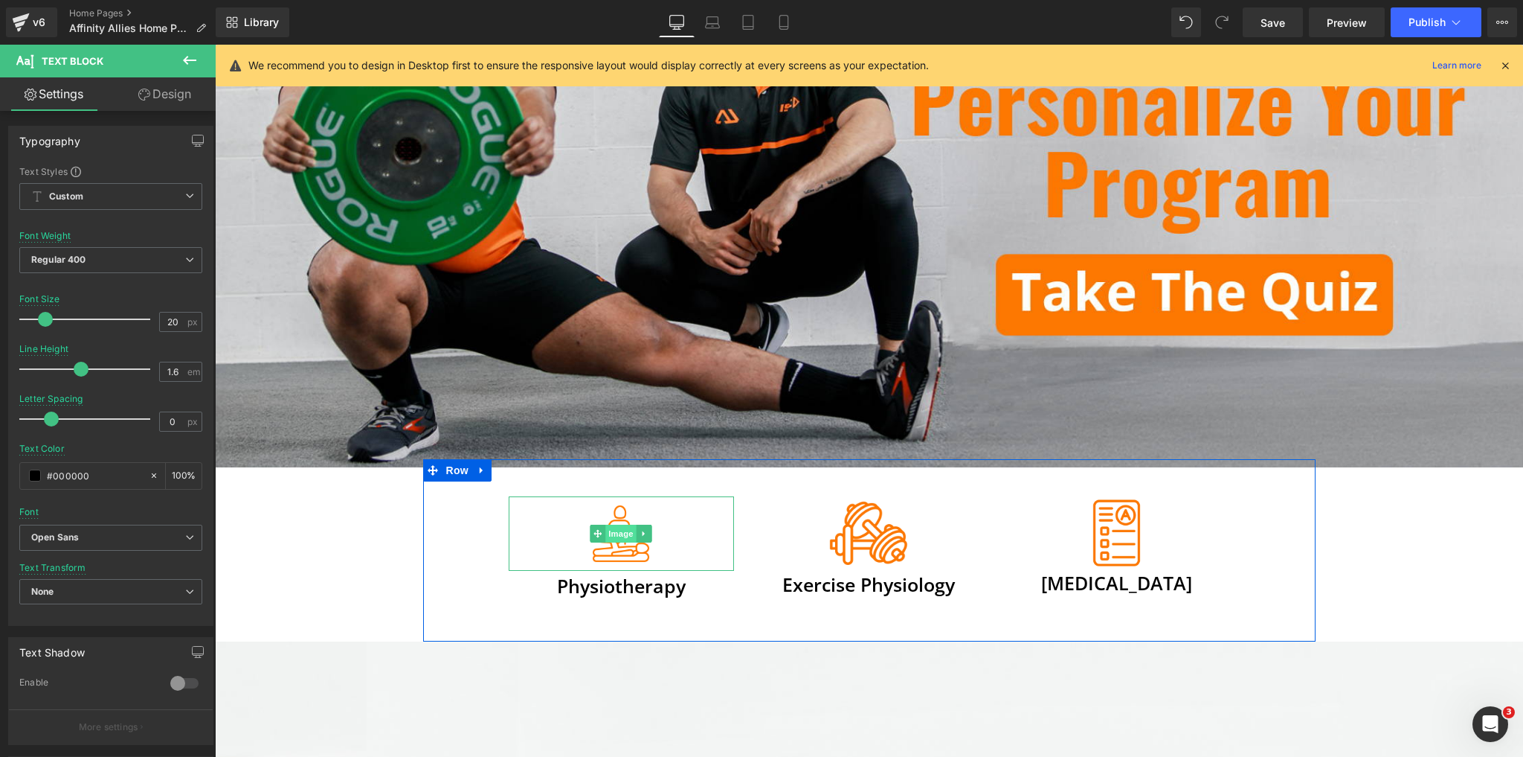
click at [624, 524] on span "Image" at bounding box center [620, 533] width 31 height 18
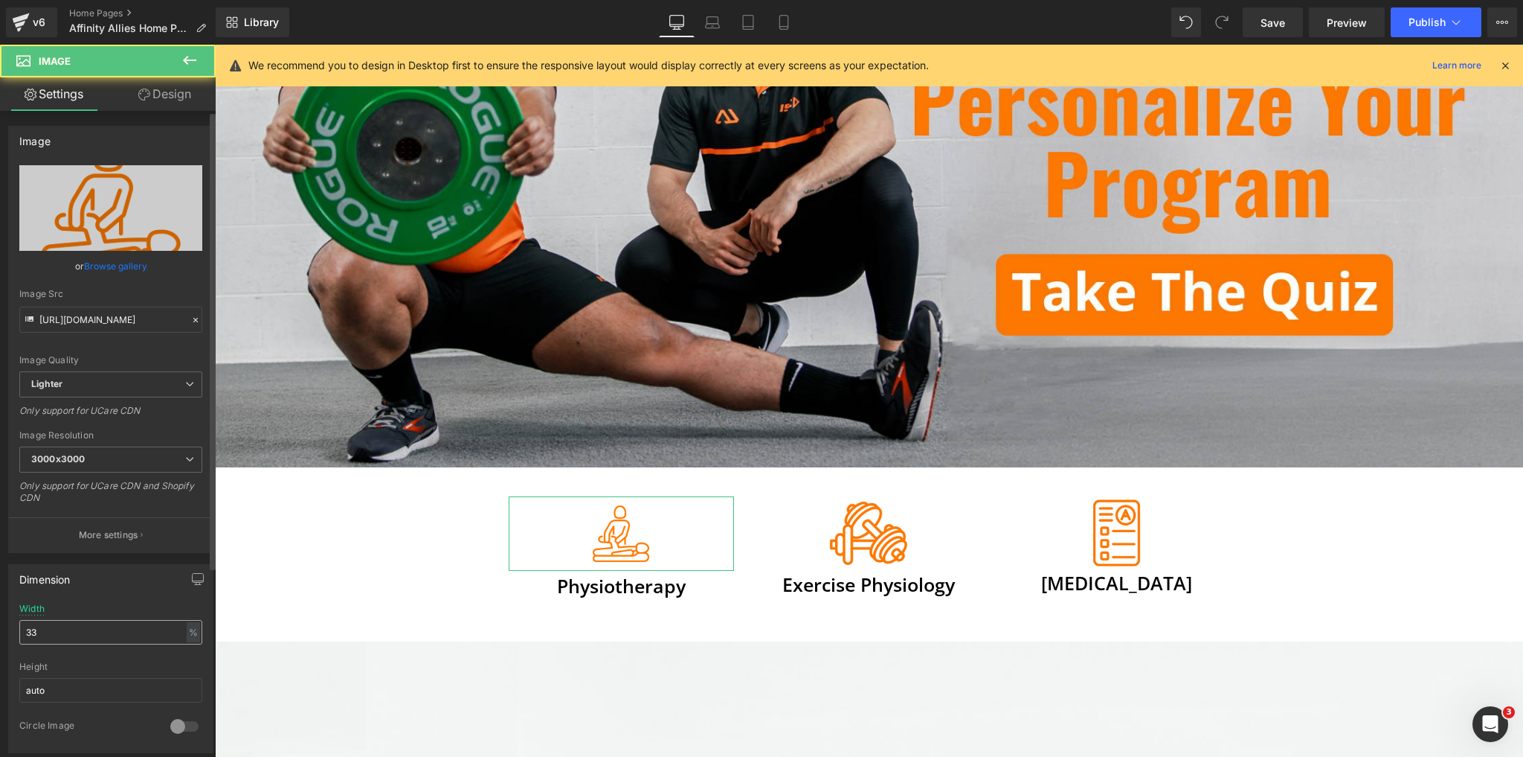
click at [94, 629] on input "33" at bounding box center [110, 632] width 183 height 25
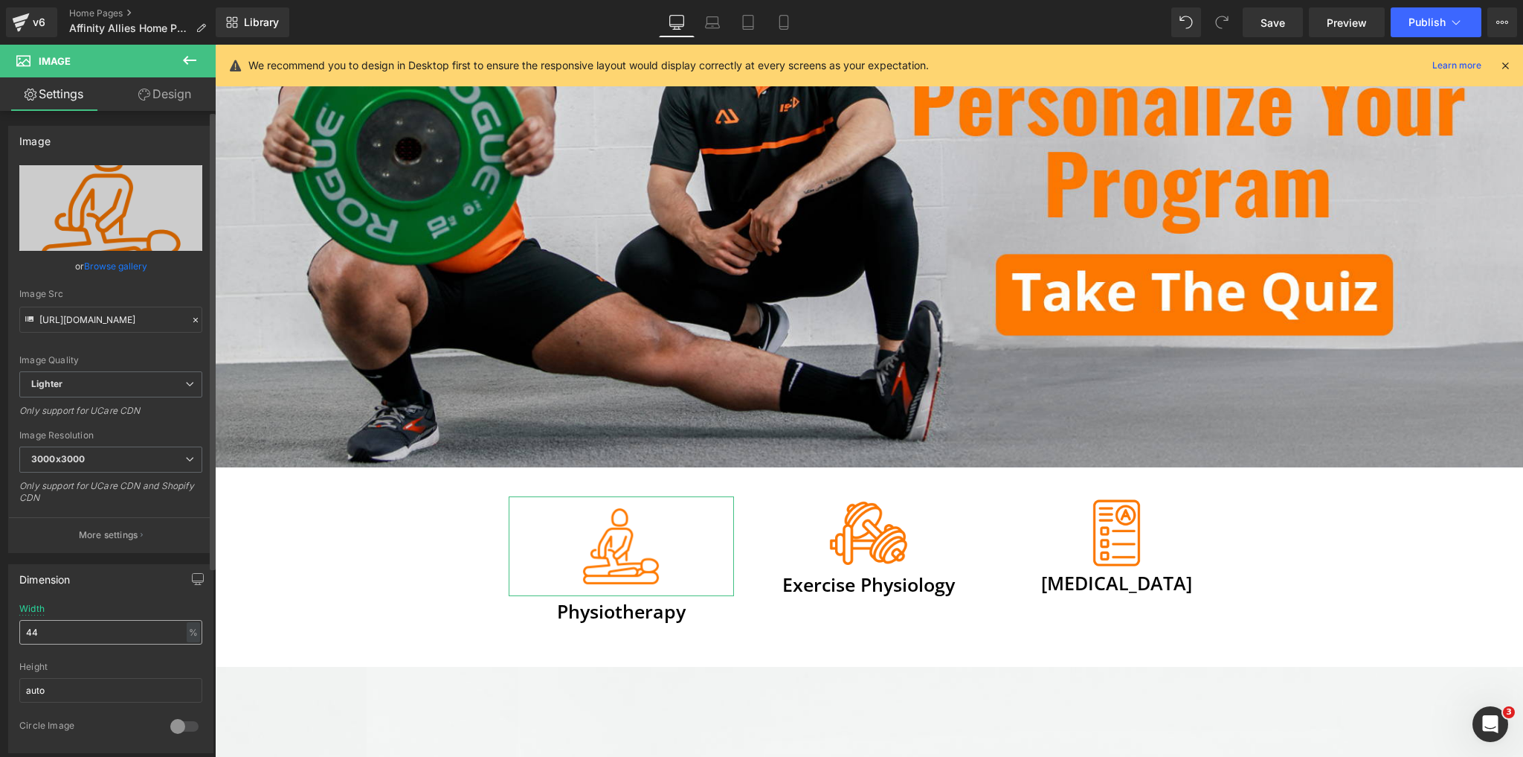
type input "43"
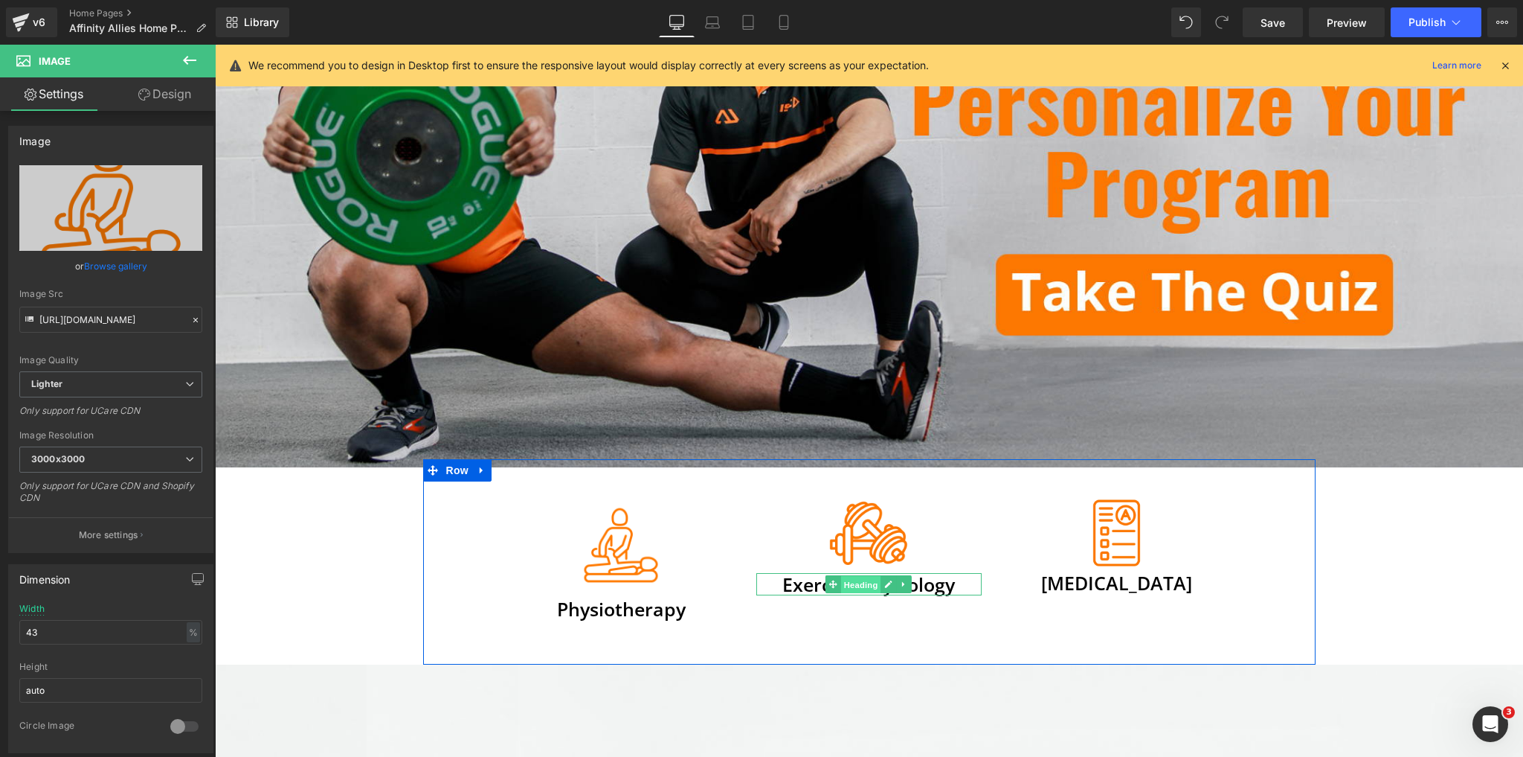
click at [865, 582] on span "Heading" at bounding box center [861, 585] width 40 height 18
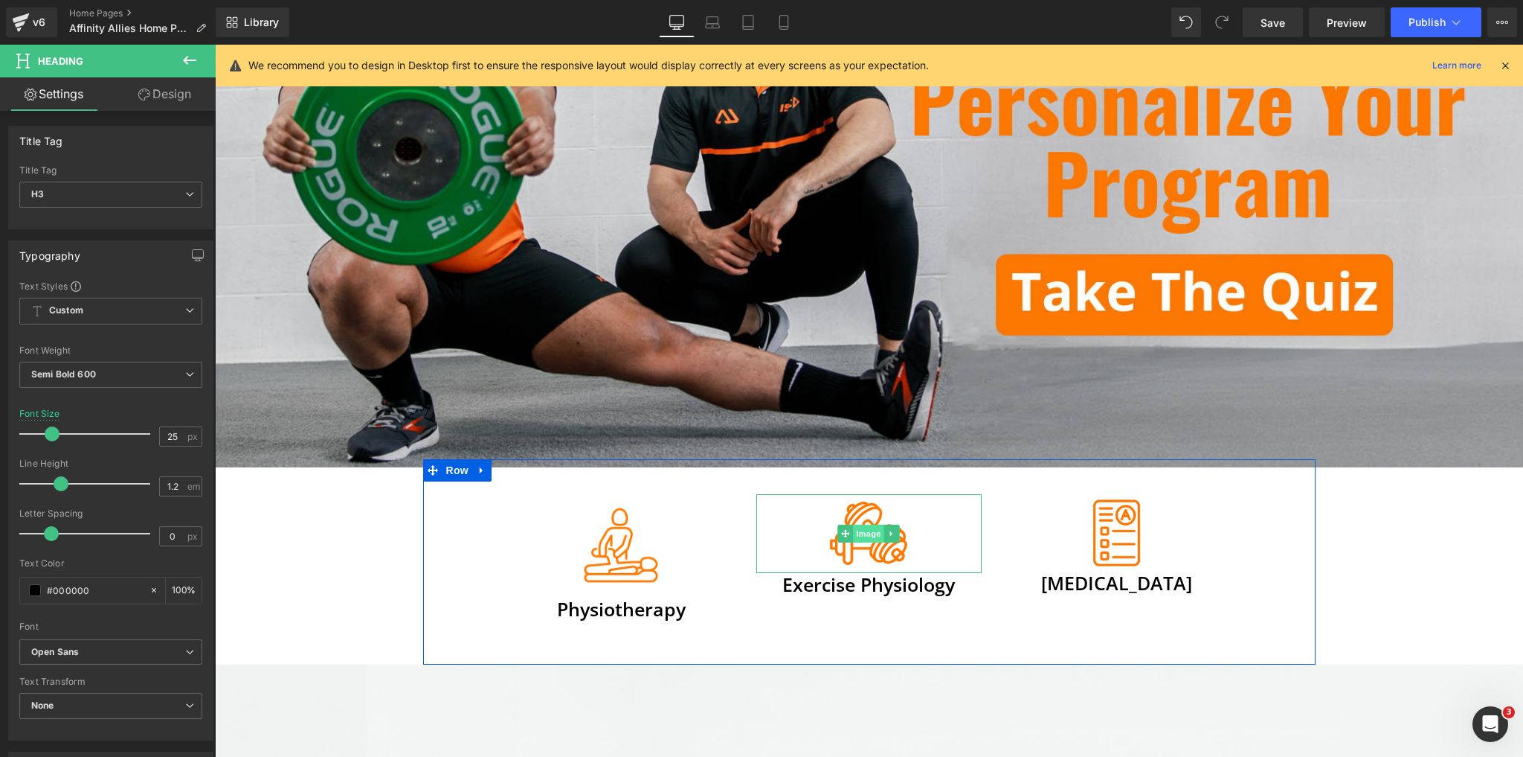
click at [873, 524] on span "Image" at bounding box center [869, 533] width 31 height 18
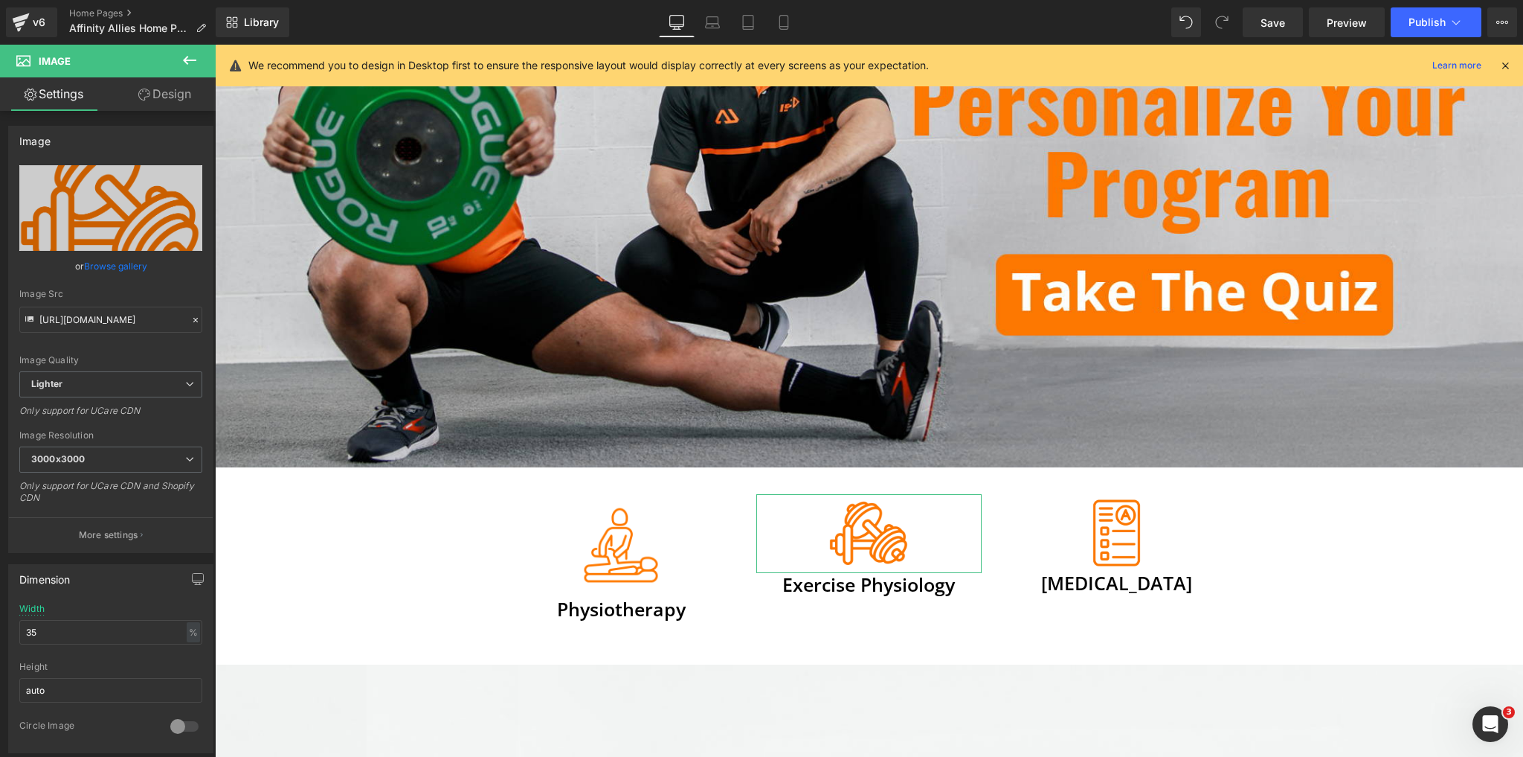
click at [193, 92] on link "Design" at bounding box center [165, 93] width 108 height 33
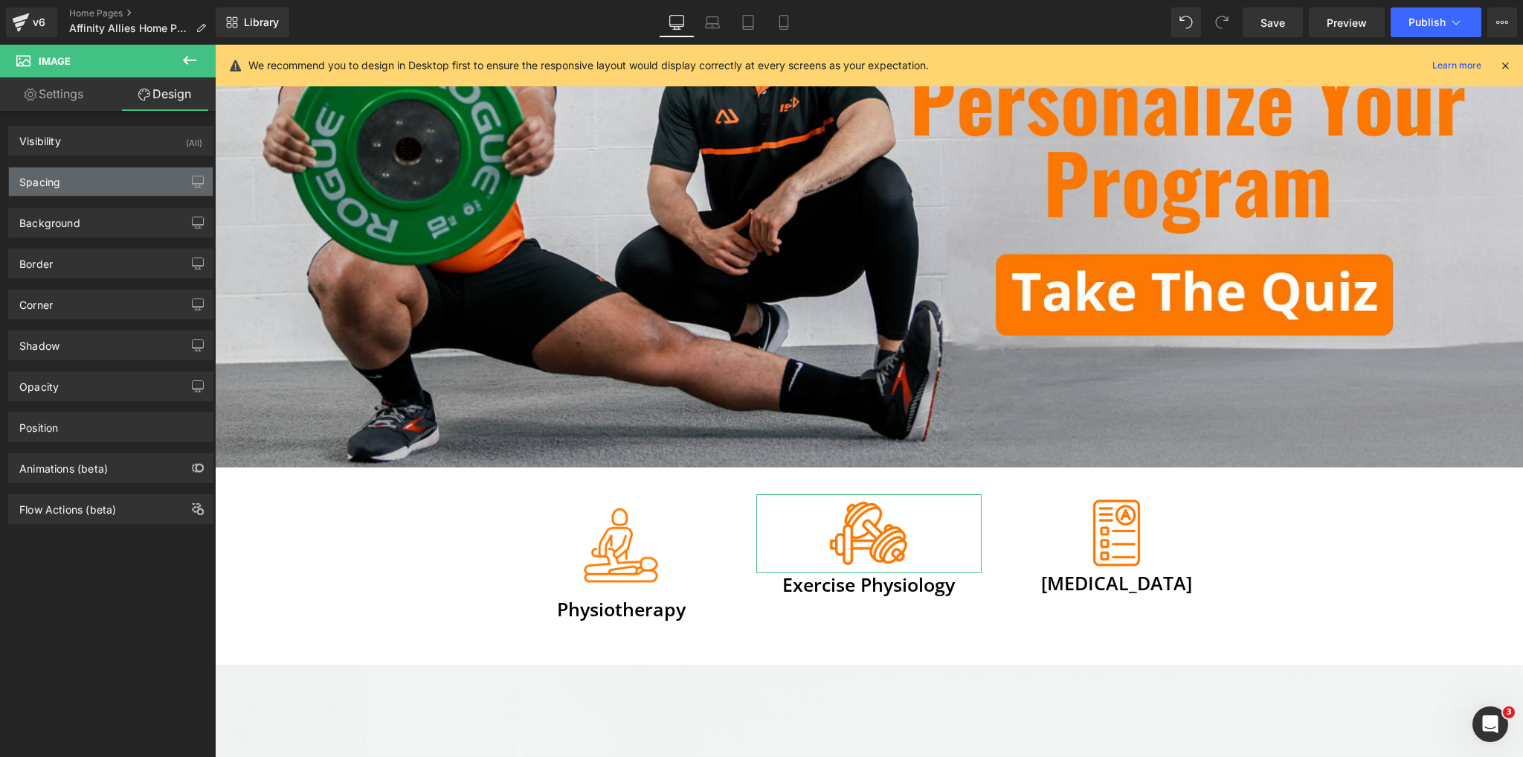
click at [77, 183] on div "Spacing" at bounding box center [111, 181] width 204 height 28
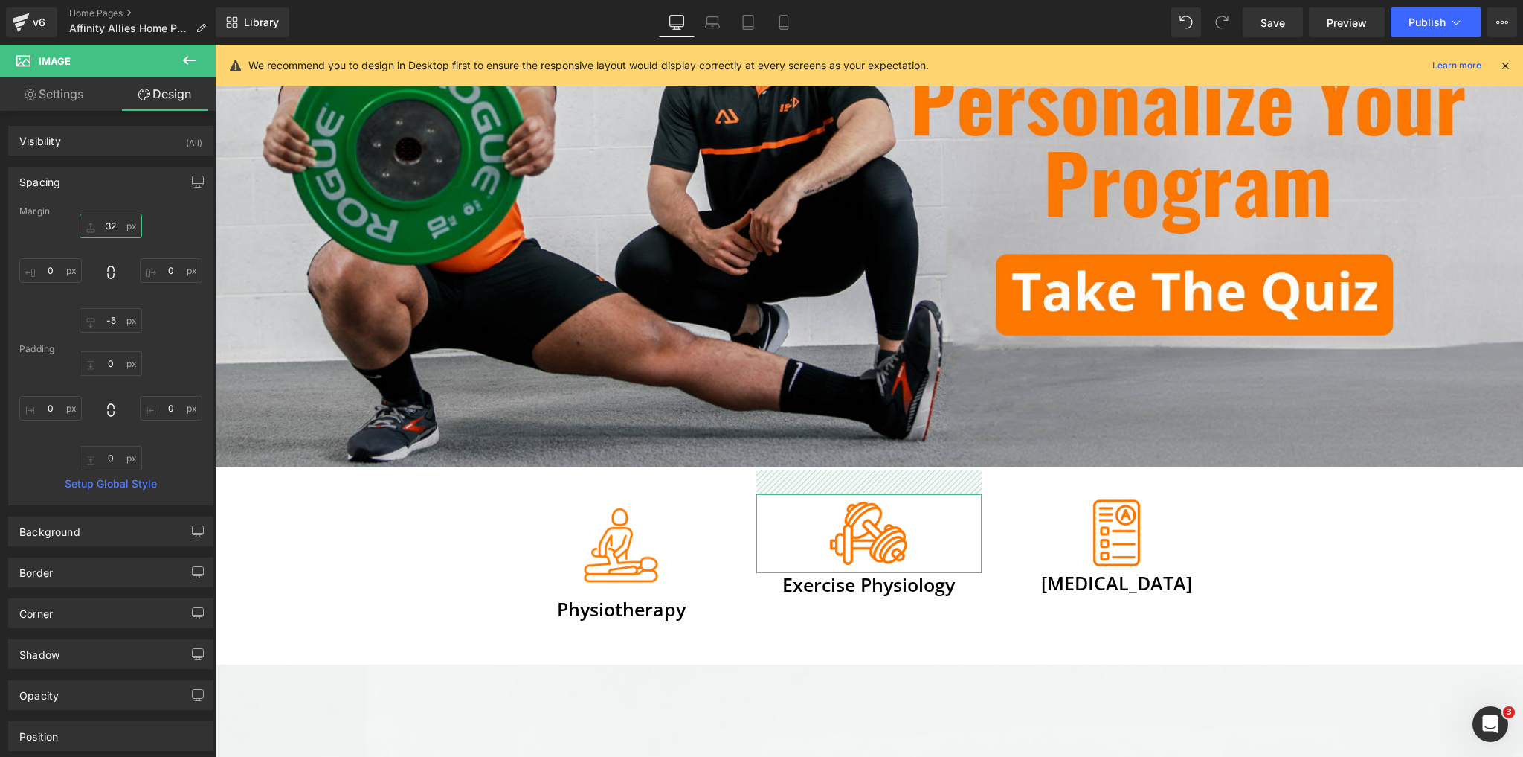
click at [110, 227] on input "32" at bounding box center [111, 225] width 62 height 25
type input "45"
click at [105, 317] on input "-5" at bounding box center [111, 320] width 62 height 25
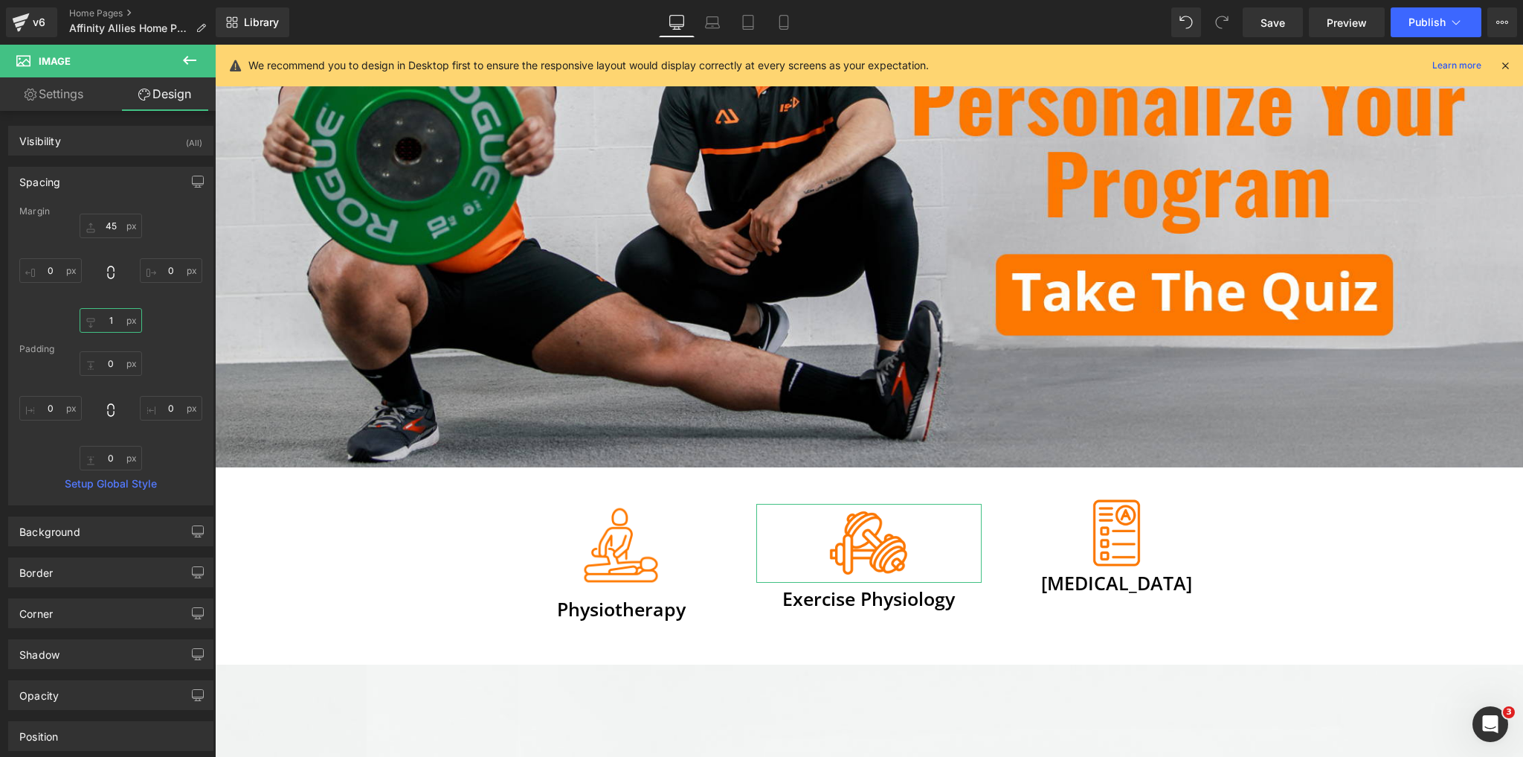
type input "0"
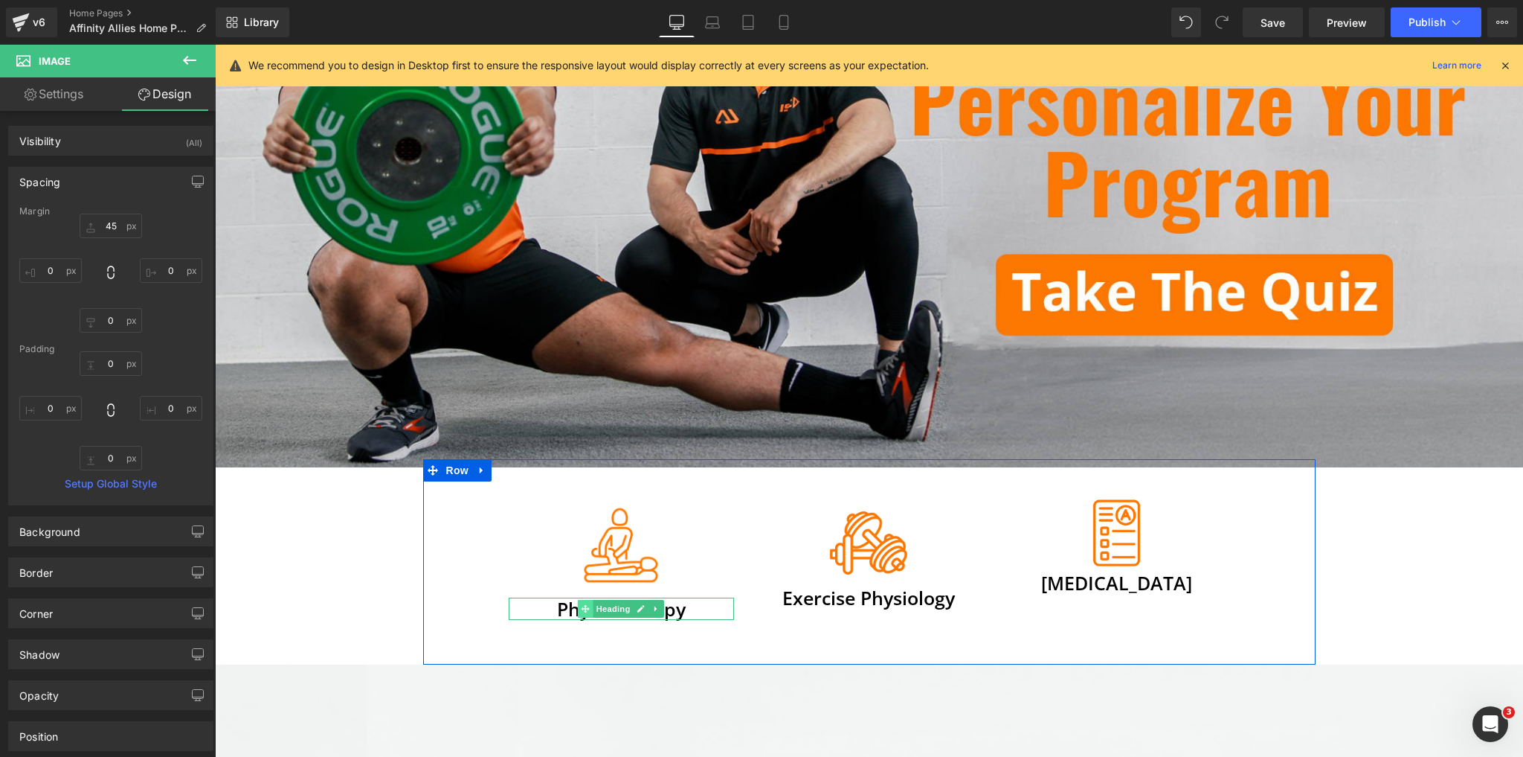
click at [582, 608] on icon at bounding box center [586, 608] width 8 height 8
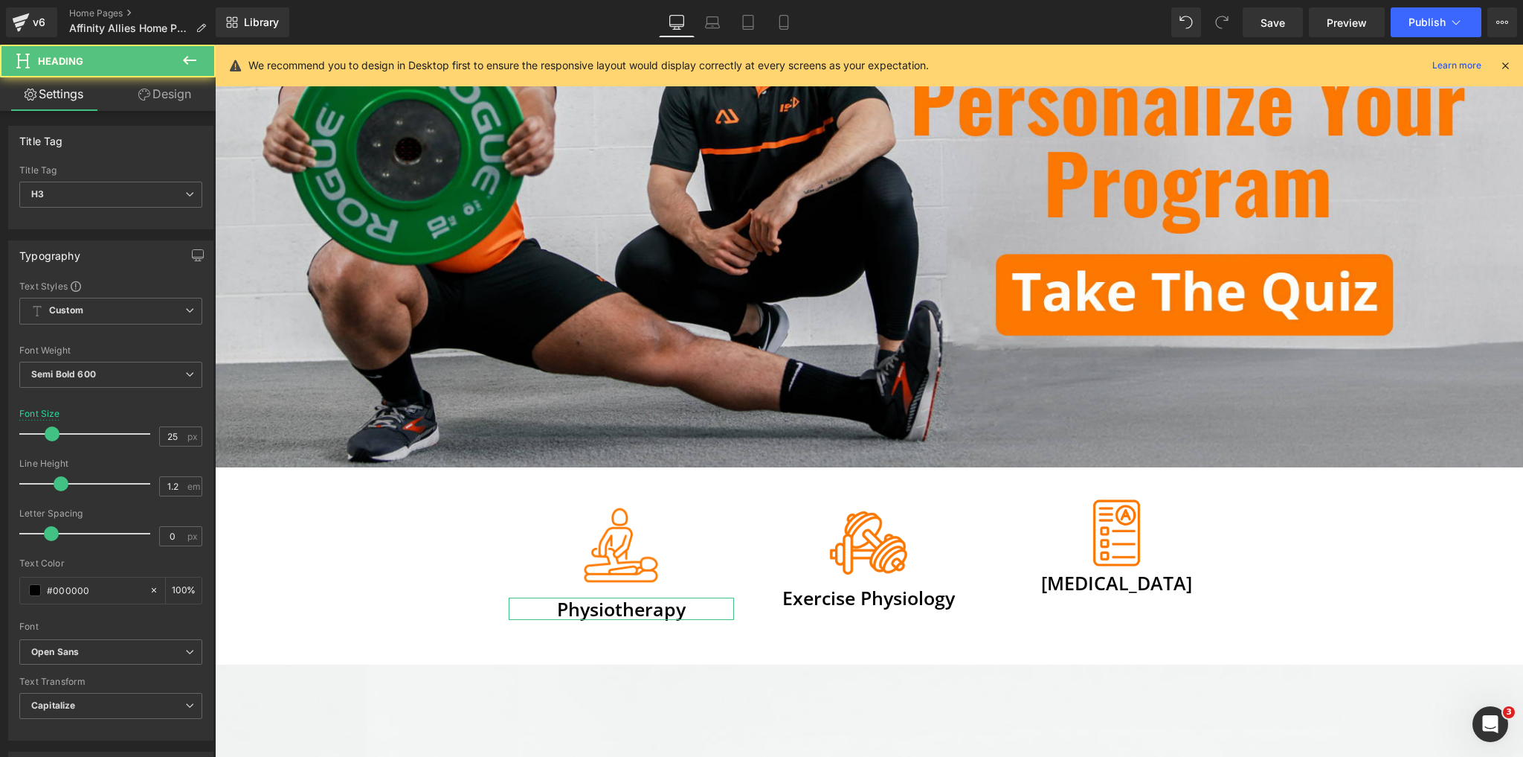
click at [156, 95] on link "Design" at bounding box center [165, 93] width 108 height 33
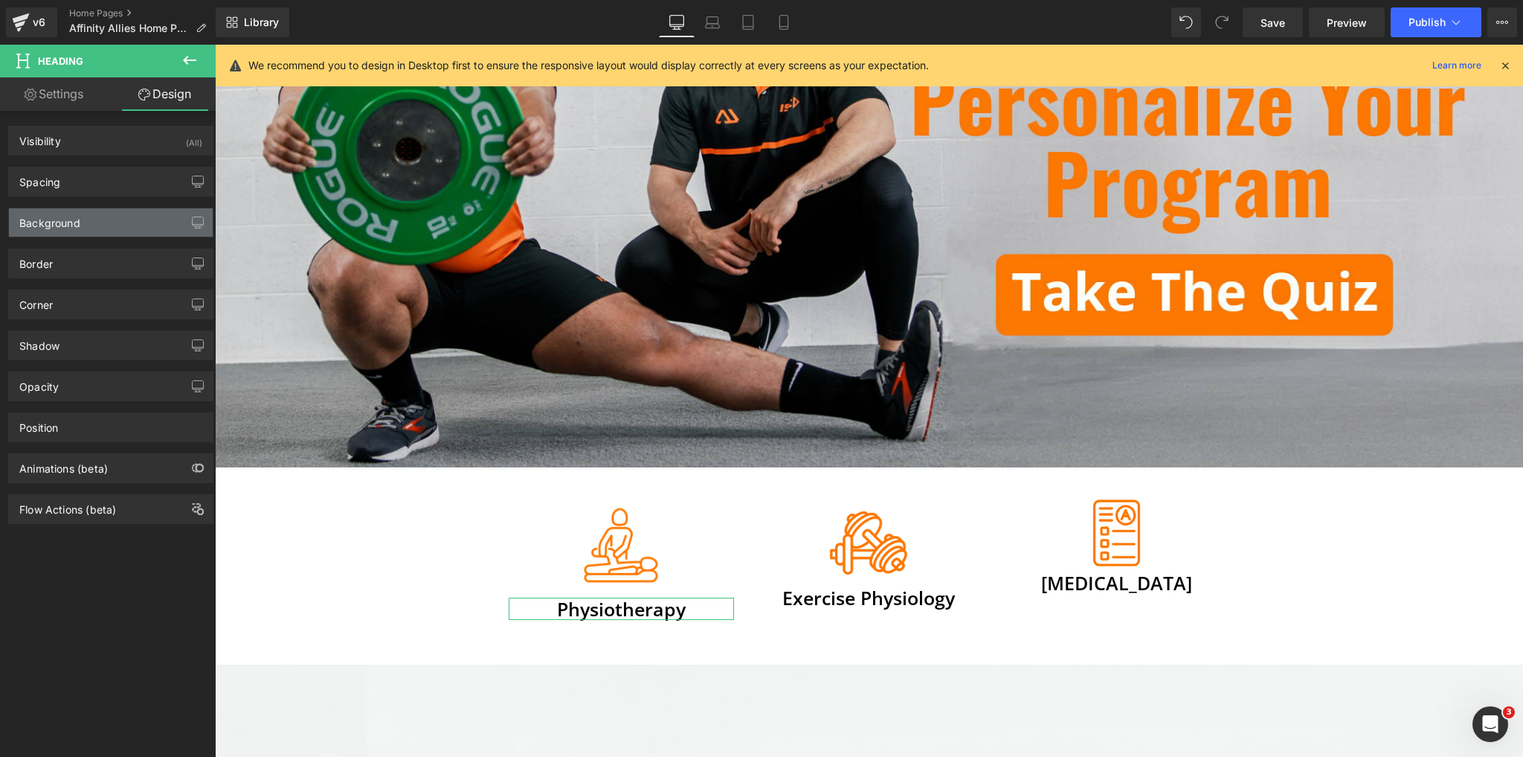
type input "5"
type input "0"
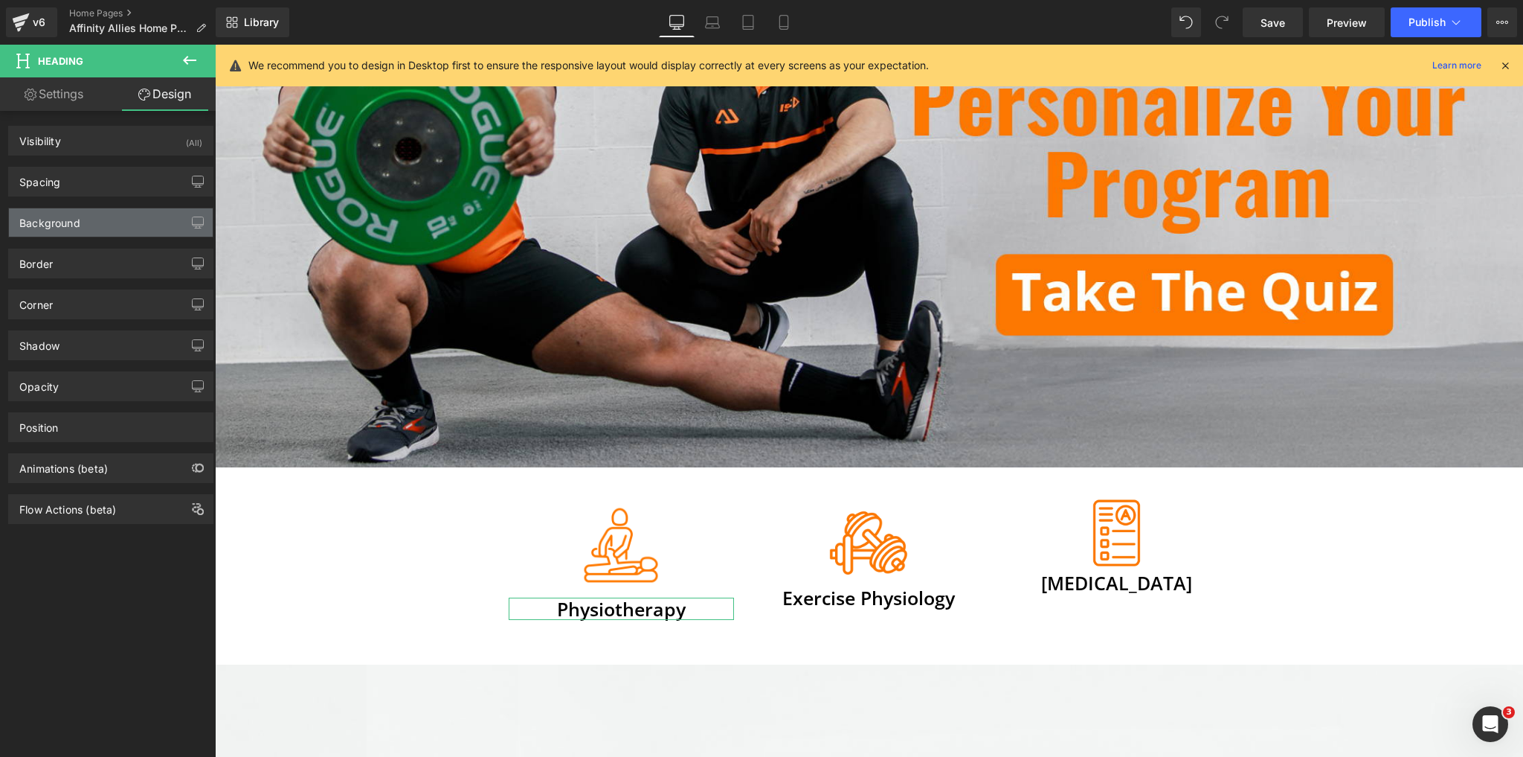
type input "0"
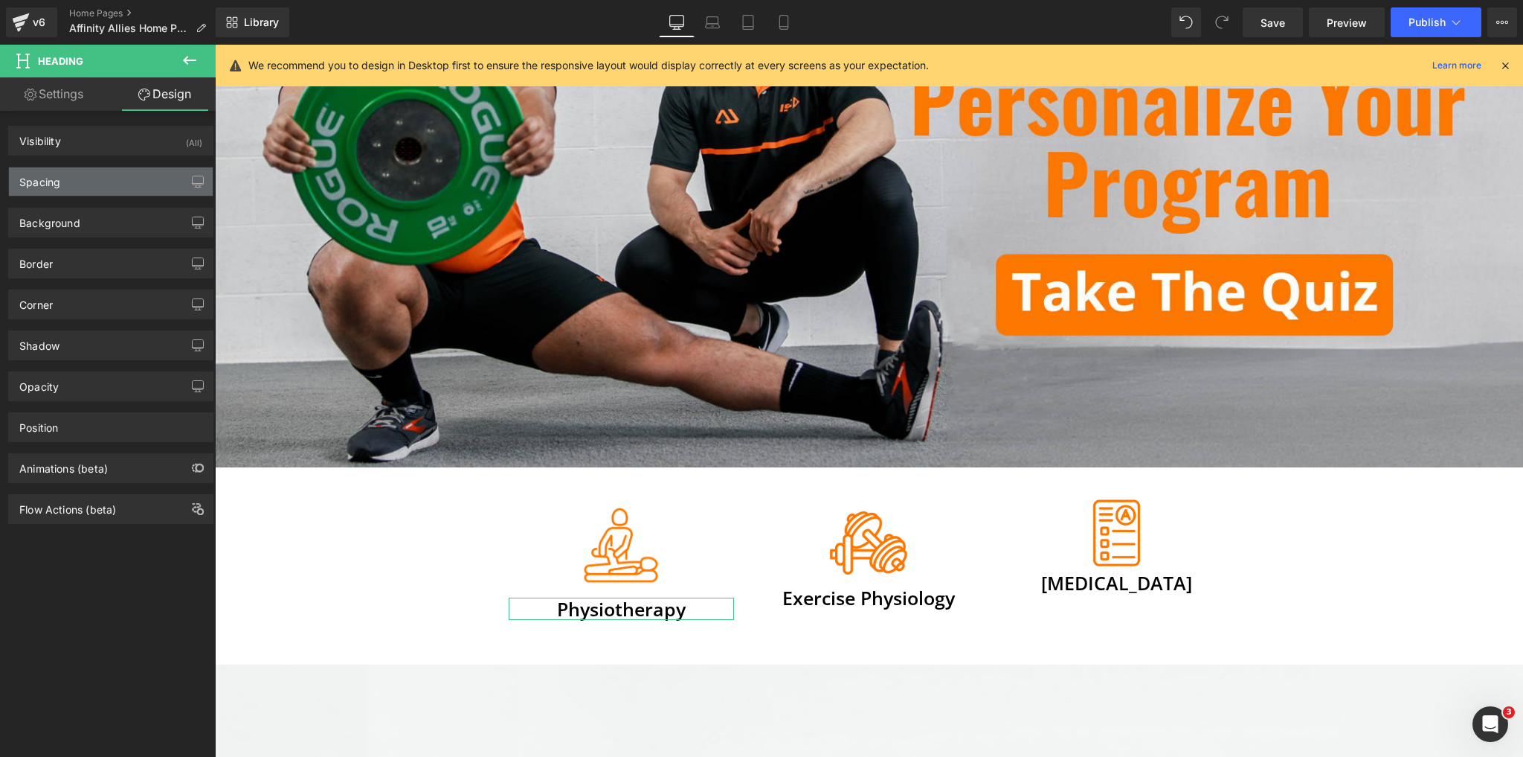
click at [78, 182] on div "Spacing" at bounding box center [111, 181] width 204 height 28
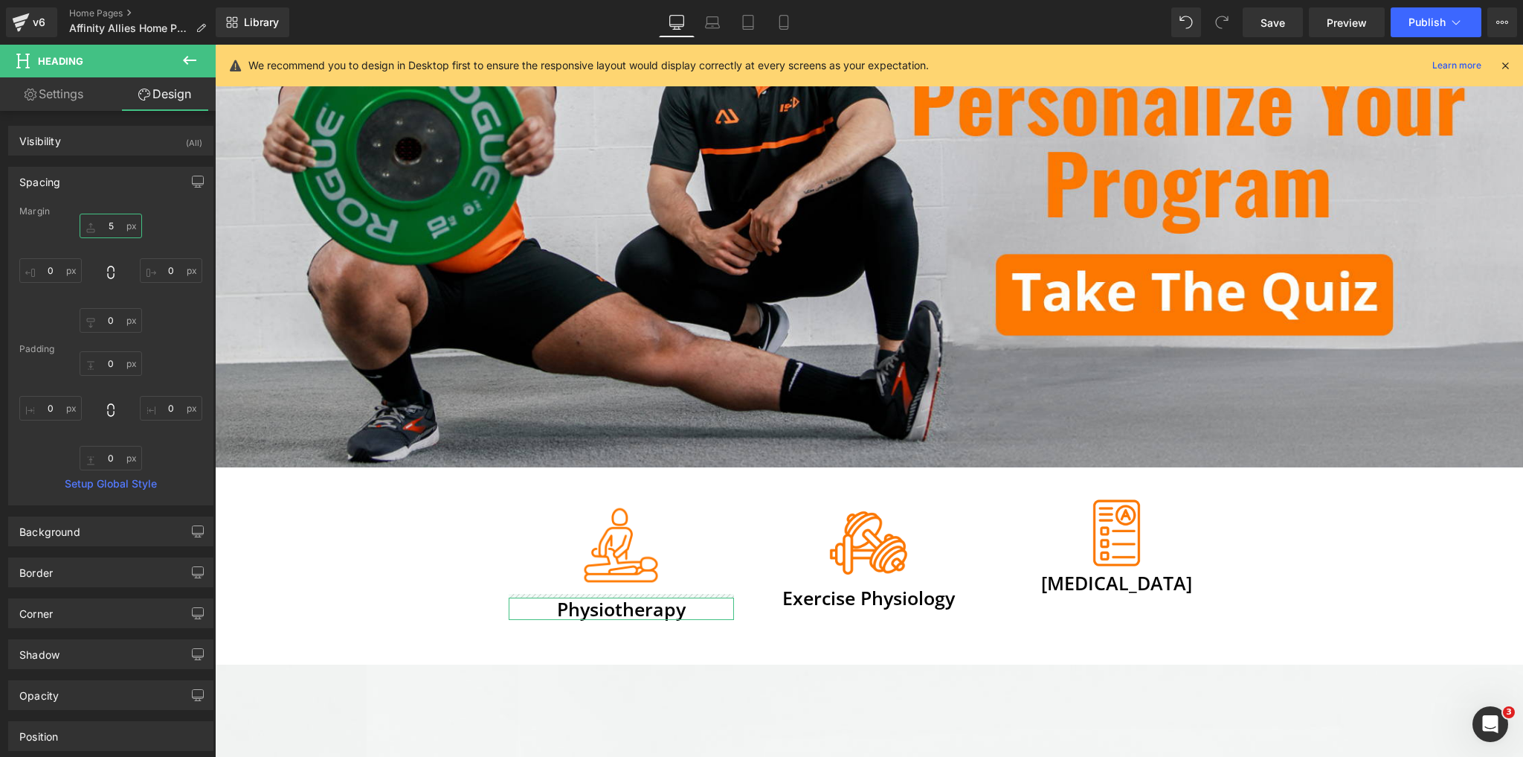
click at [100, 222] on input "5" at bounding box center [111, 225] width 62 height 25
type input "-9"
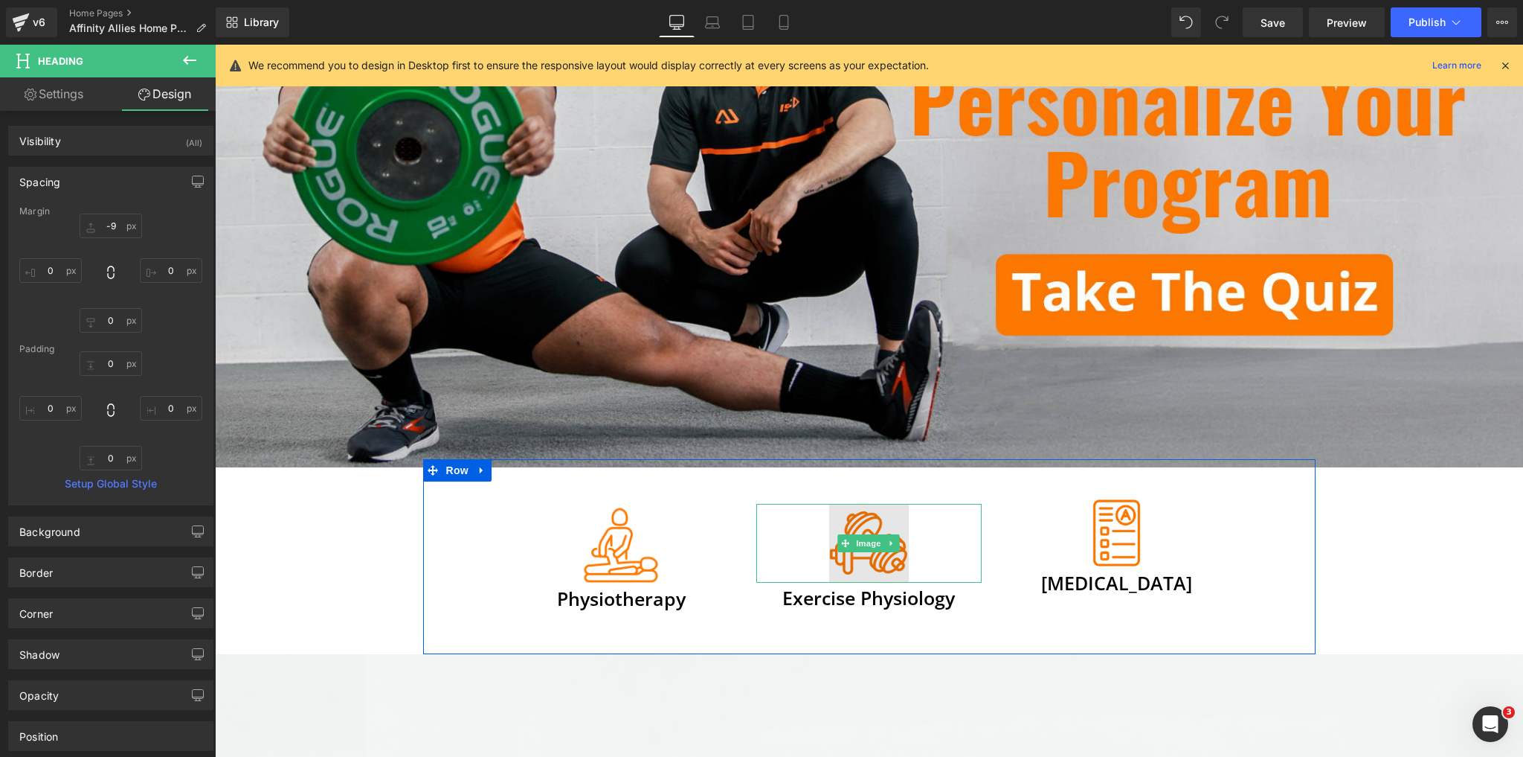
click at [868, 510] on img at bounding box center [868, 543] width 79 height 79
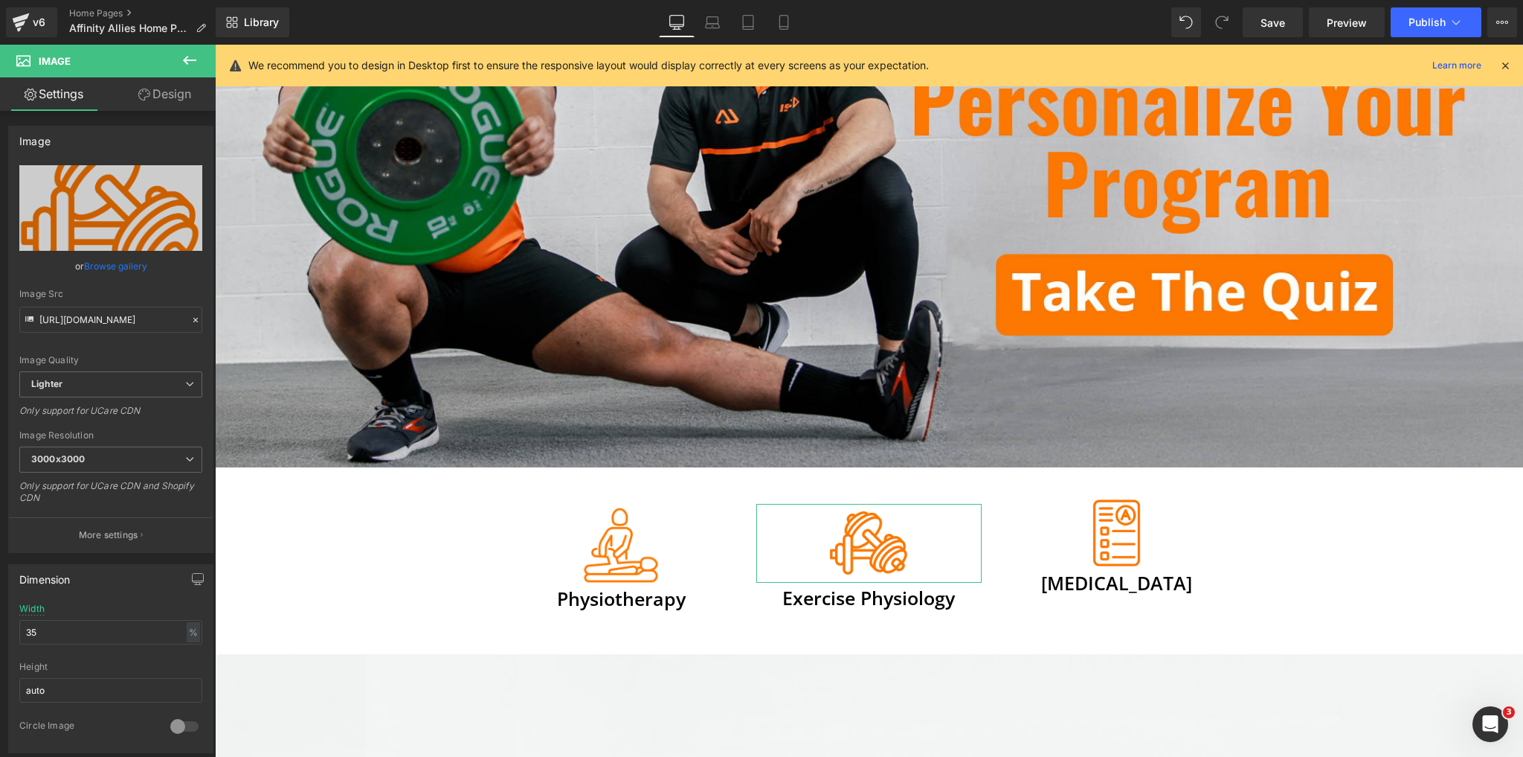
click at [199, 92] on link "Design" at bounding box center [165, 93] width 108 height 33
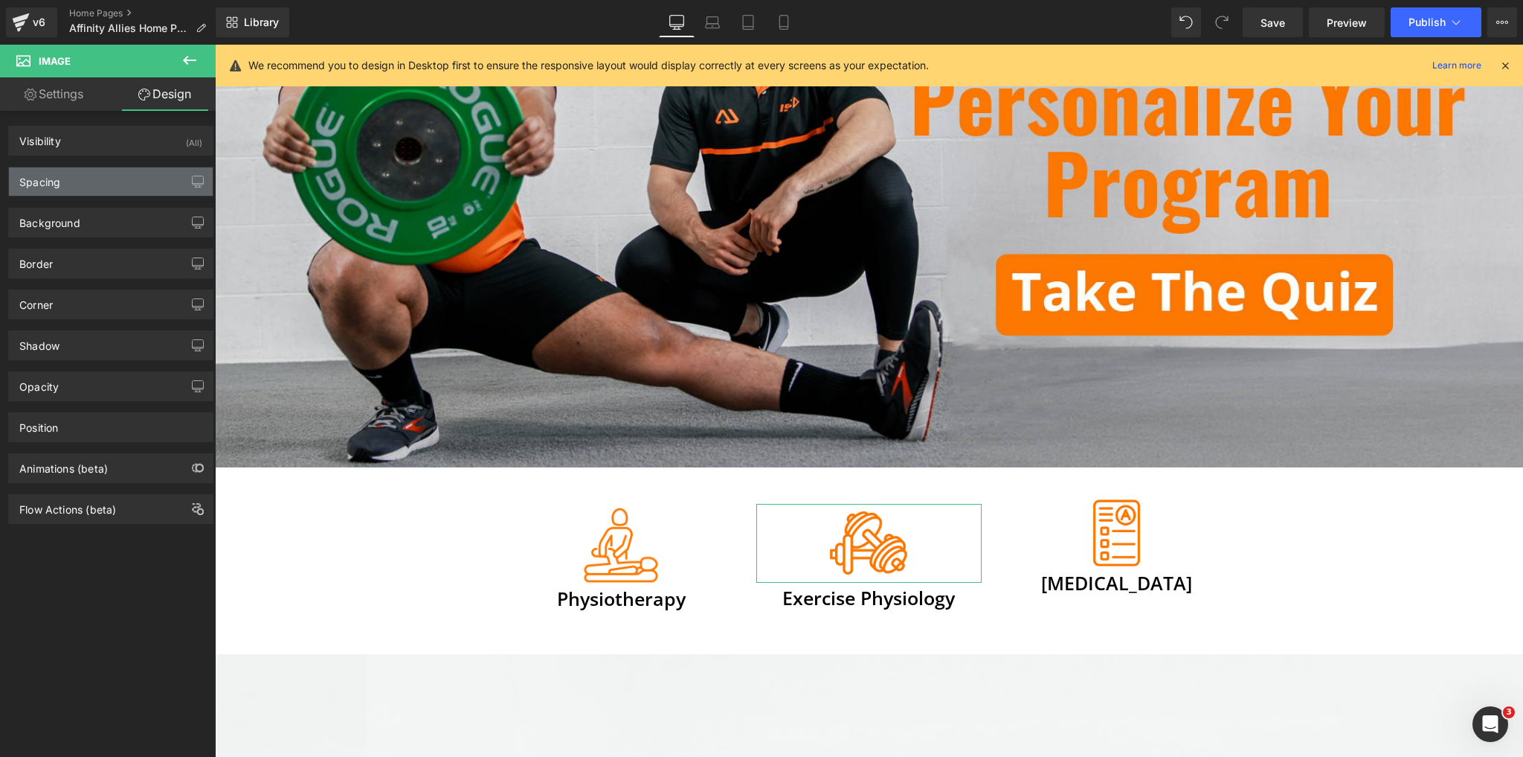
click at [132, 185] on div "Spacing" at bounding box center [111, 181] width 204 height 28
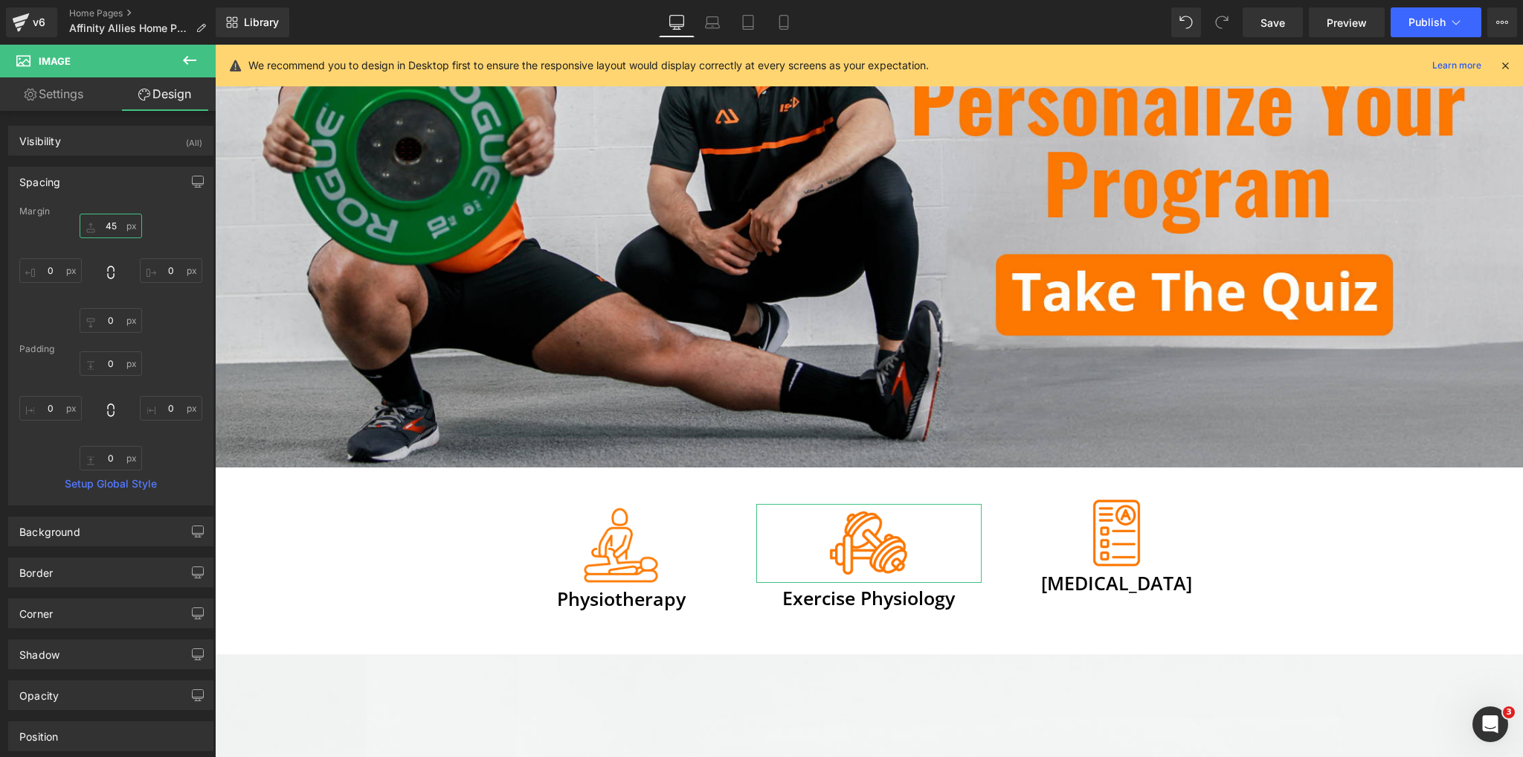
click at [116, 223] on input "45" at bounding box center [111, 225] width 62 height 25
type input "50"
click at [114, 316] on input "0" at bounding box center [111, 320] width 62 height 25
type input "-4"
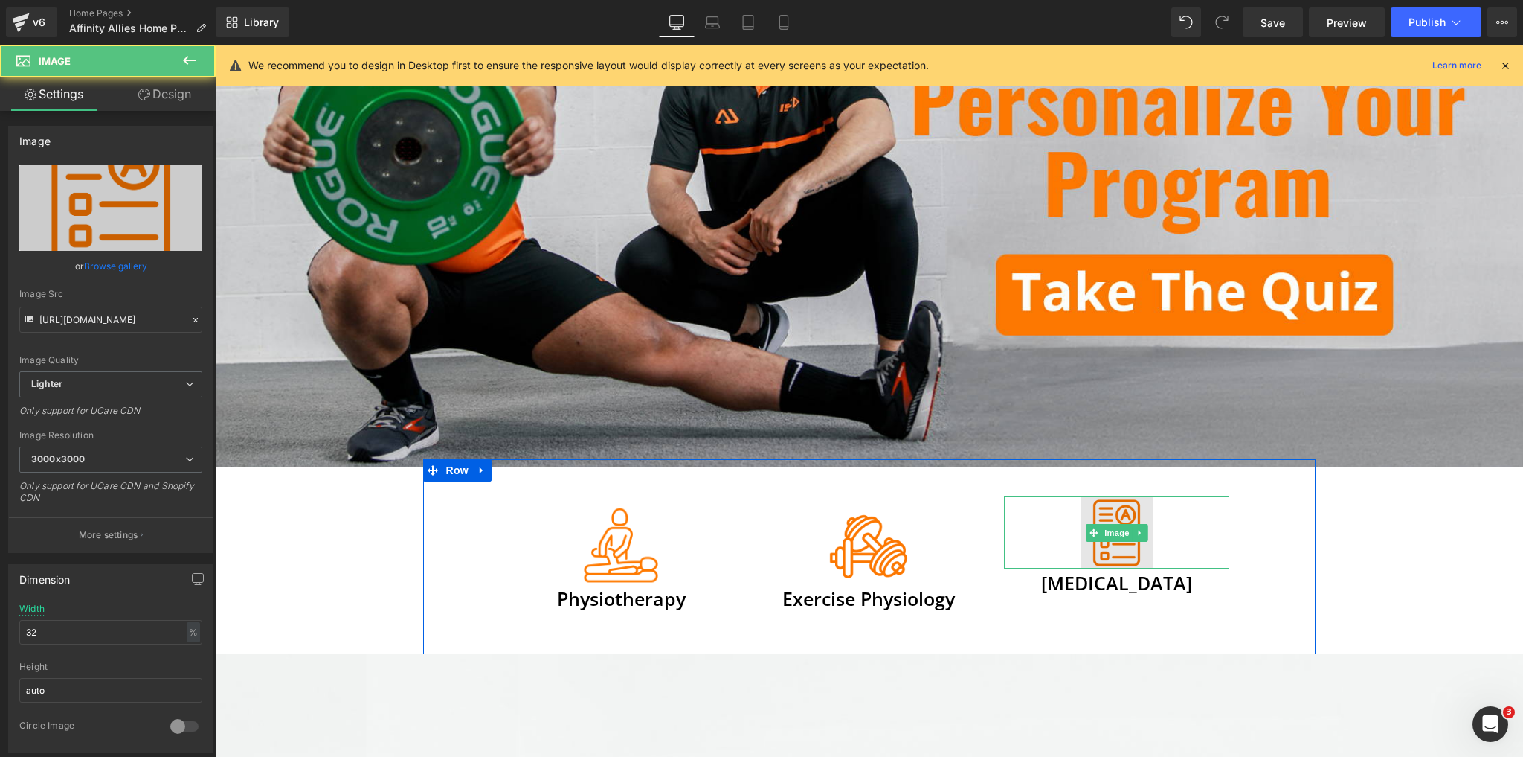
click at [1119, 503] on img at bounding box center [1117, 532] width 72 height 72
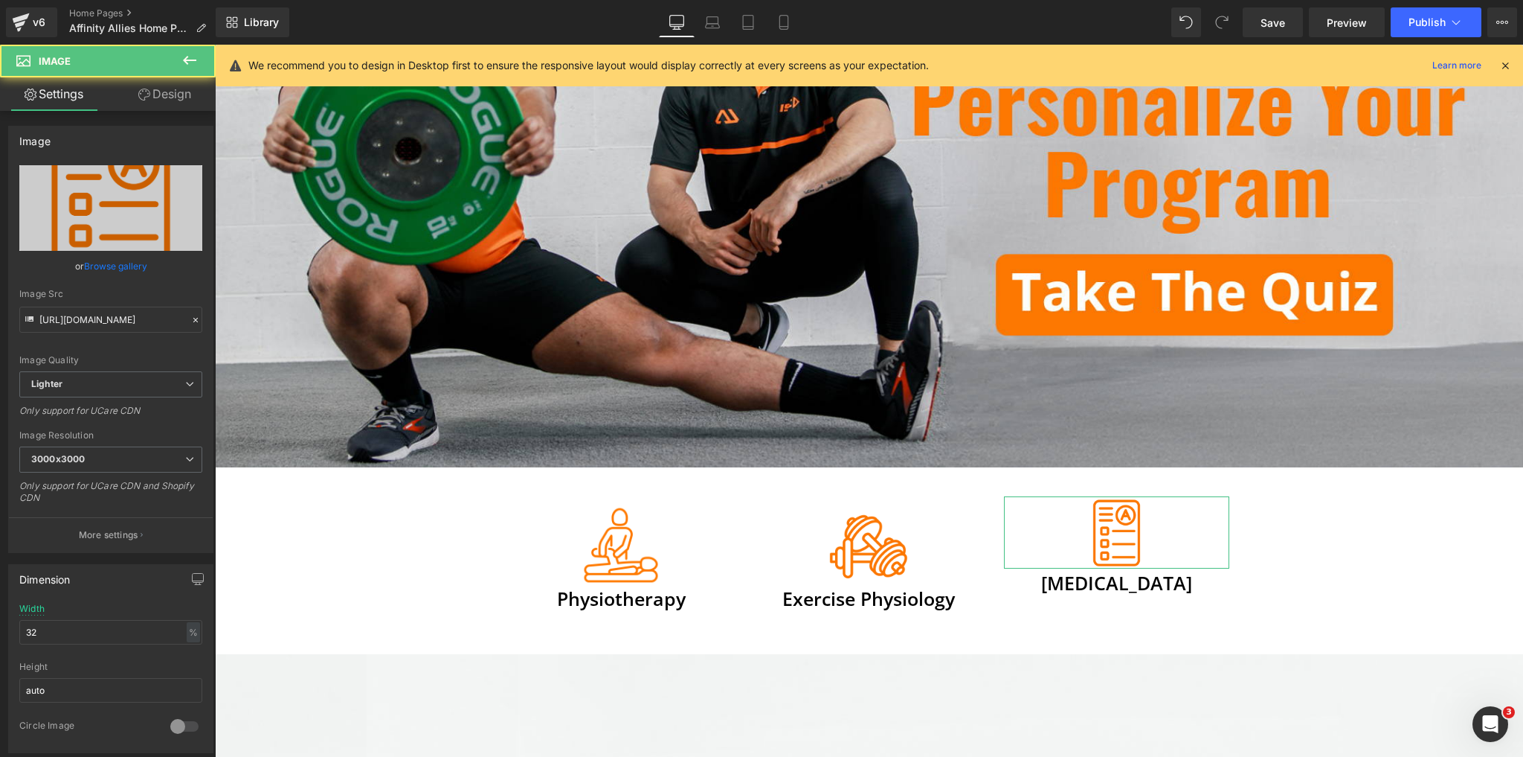
click at [190, 97] on link "Design" at bounding box center [165, 93] width 108 height 33
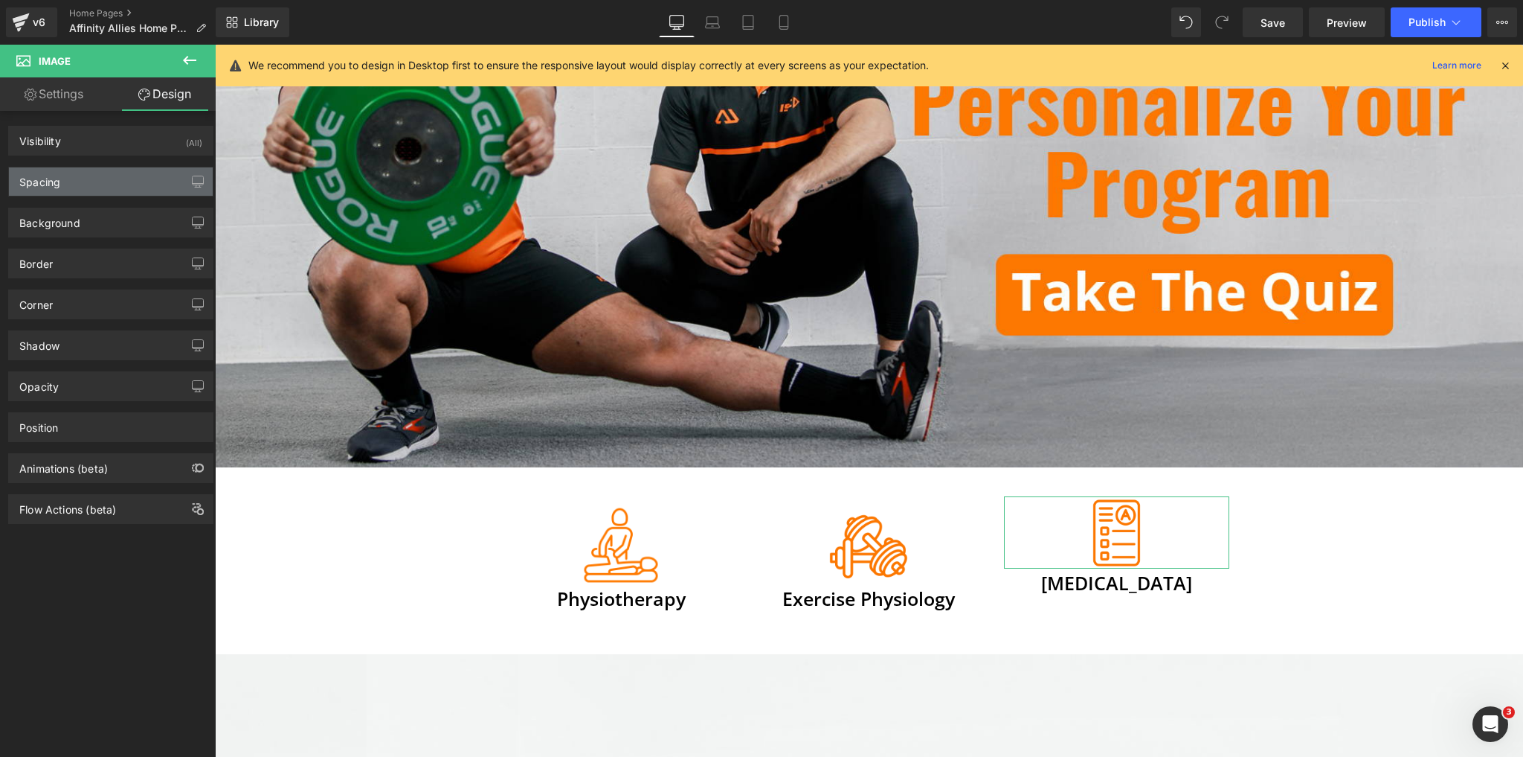
click at [103, 177] on div "Spacing" at bounding box center [111, 181] width 204 height 28
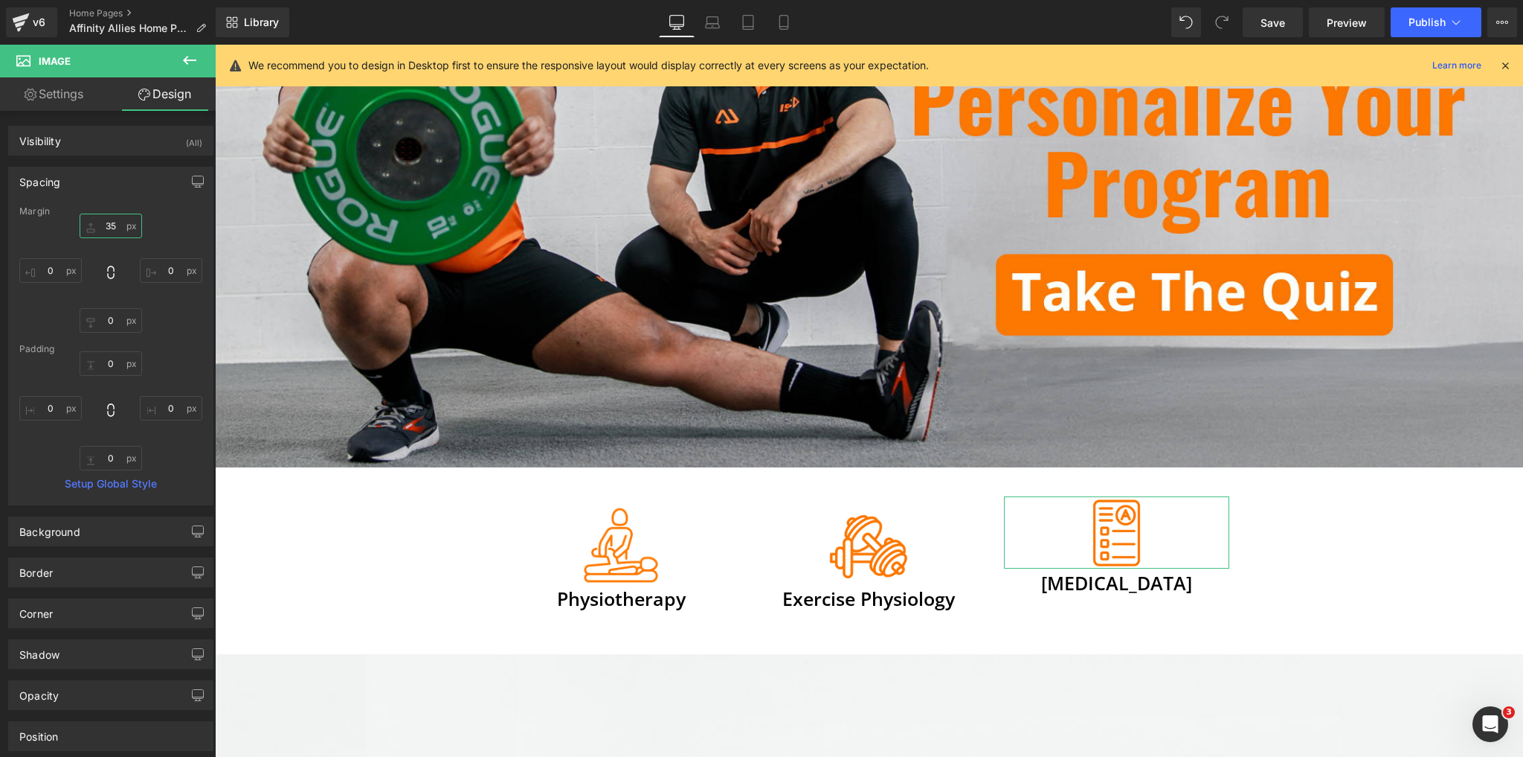
click at [113, 222] on input "35" at bounding box center [111, 225] width 62 height 25
type input "50"
click at [116, 324] on input "0" at bounding box center [111, 320] width 62 height 25
type input "7"
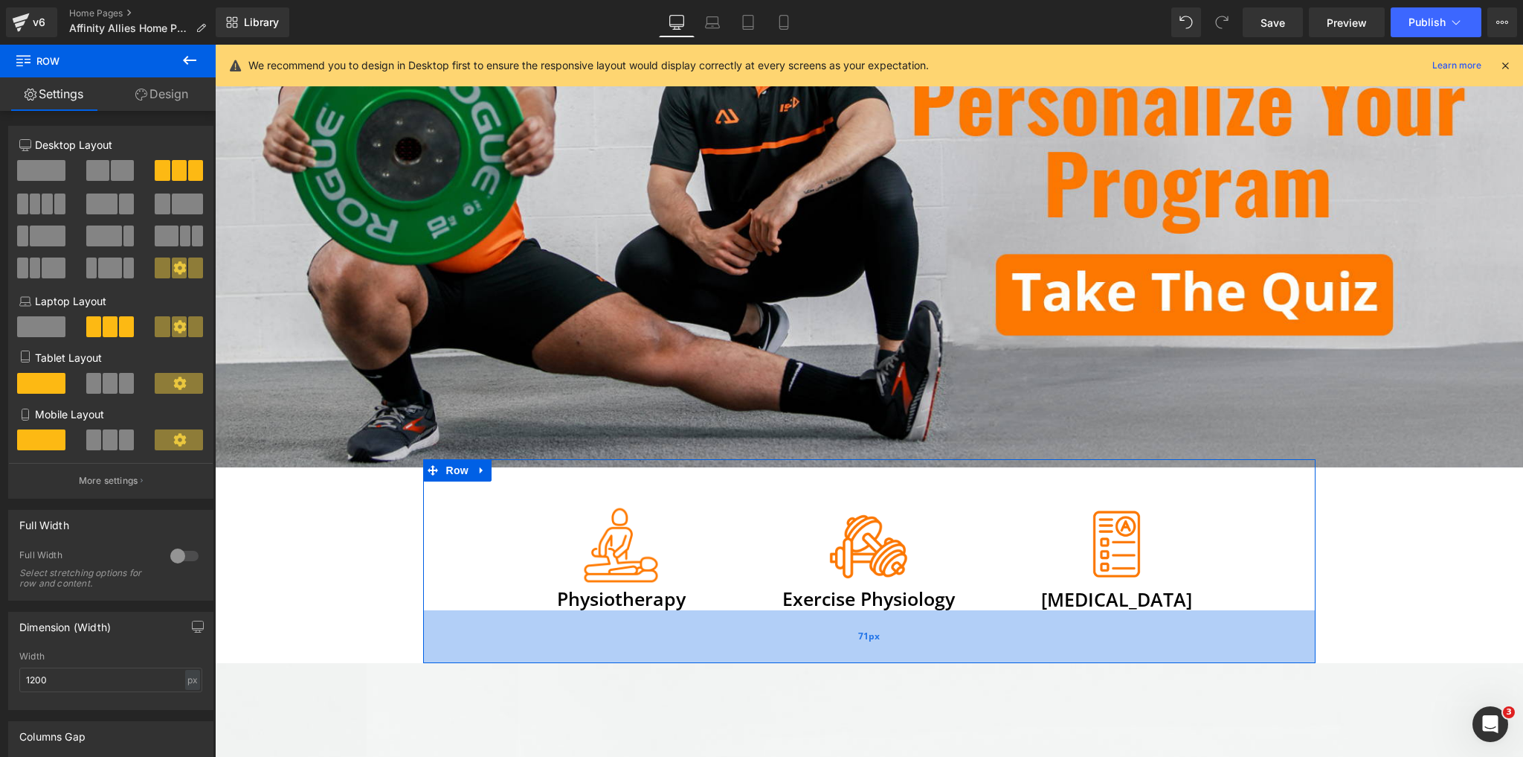
drag, startPoint x: 937, startPoint y: 640, endPoint x: 942, endPoint y: 648, distance: 10.1
click at [942, 648] on div "71px" at bounding box center [869, 636] width 893 height 53
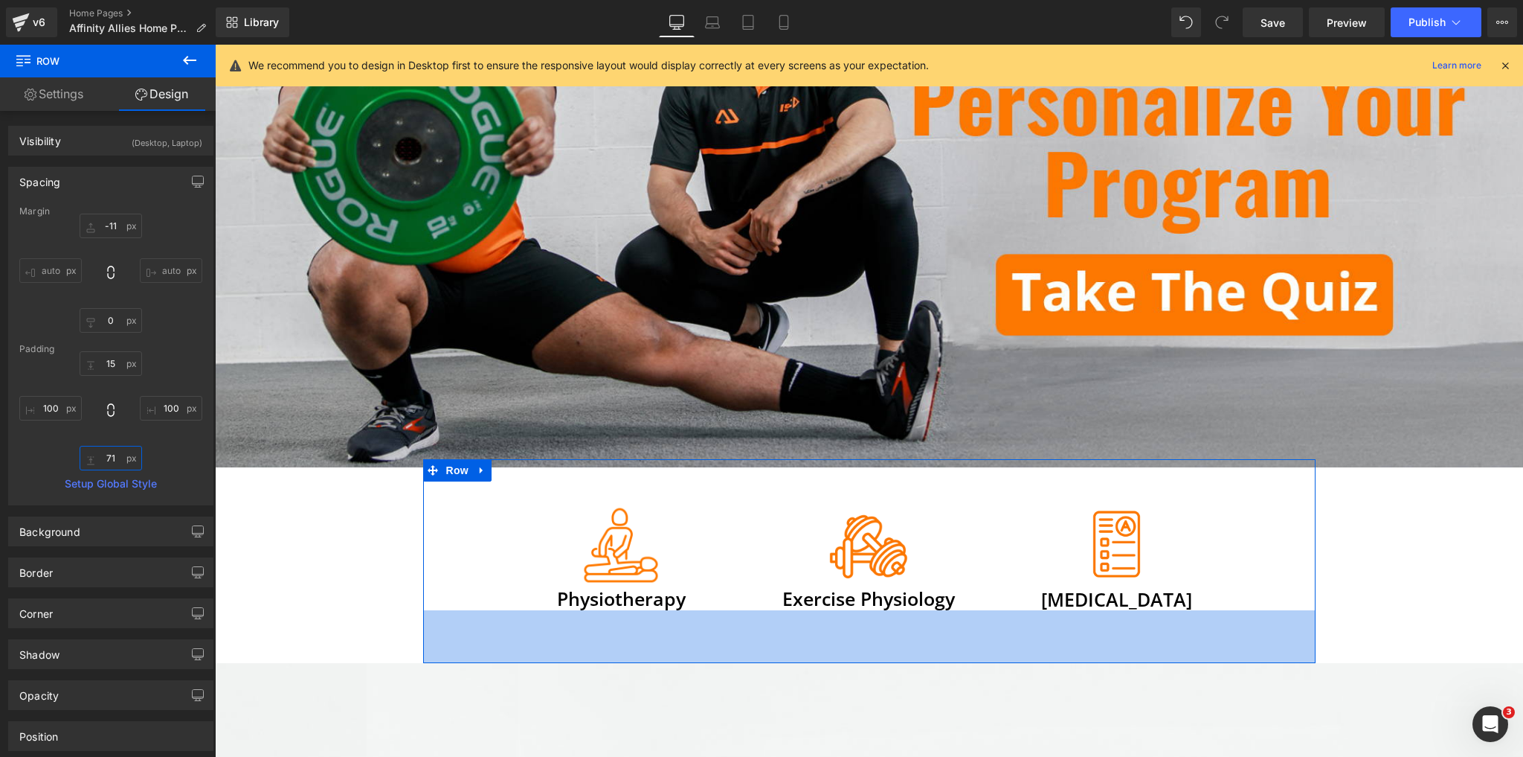
click at [109, 464] on input "71" at bounding box center [111, 458] width 62 height 25
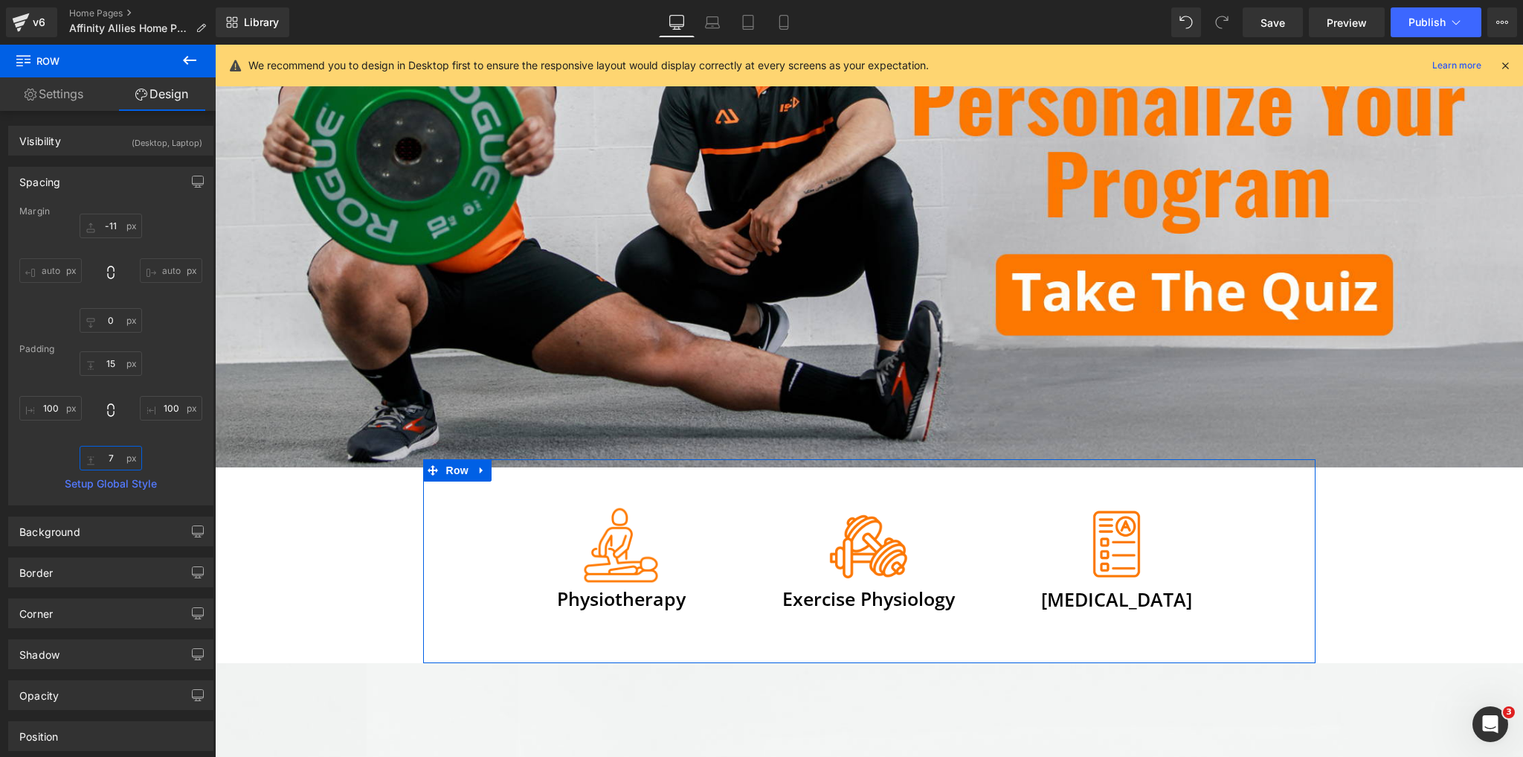
type input "70"
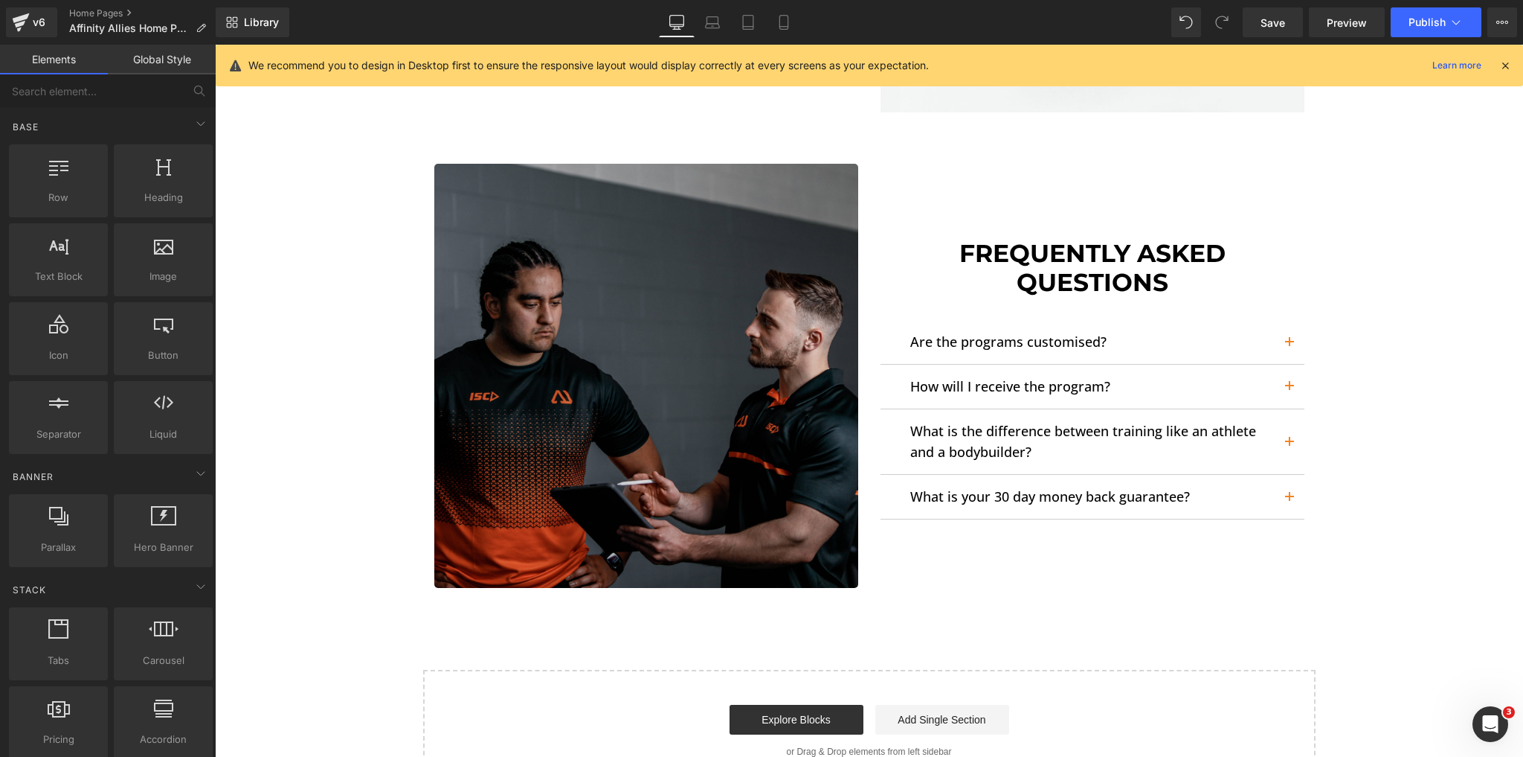
scroll to position [3630, 0]
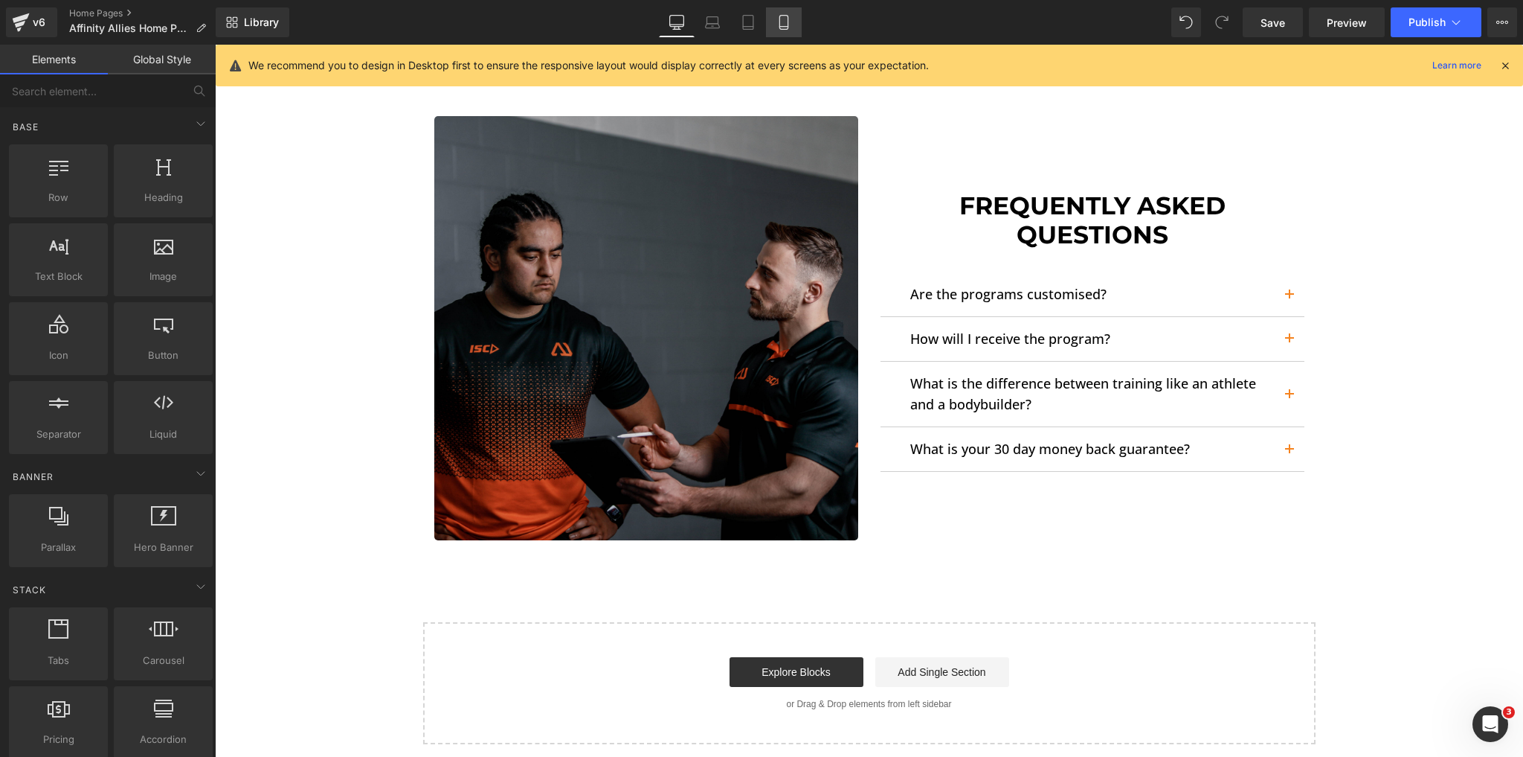
click at [782, 11] on link "Mobile" at bounding box center [784, 22] width 36 height 30
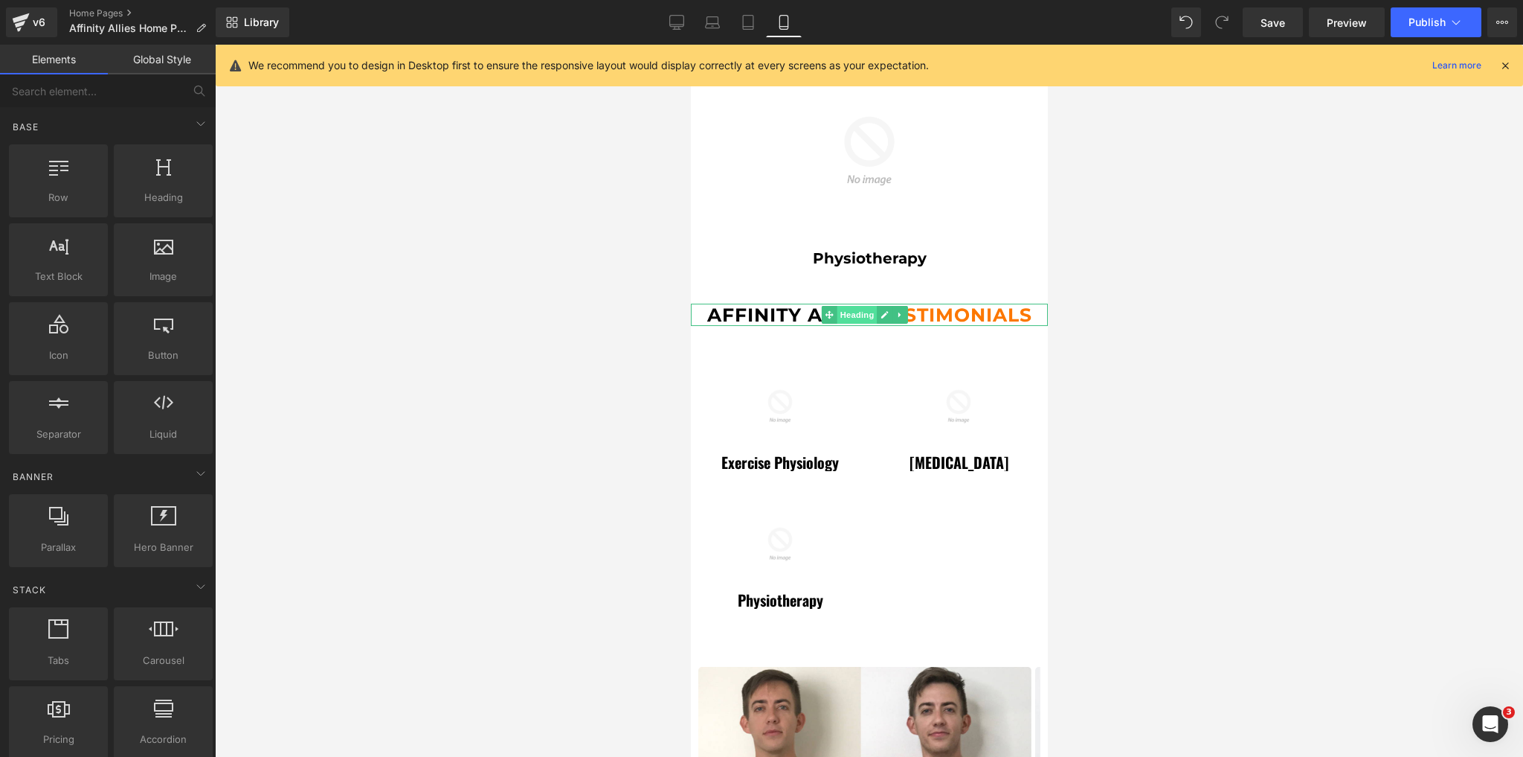
scroll to position [2100, 0]
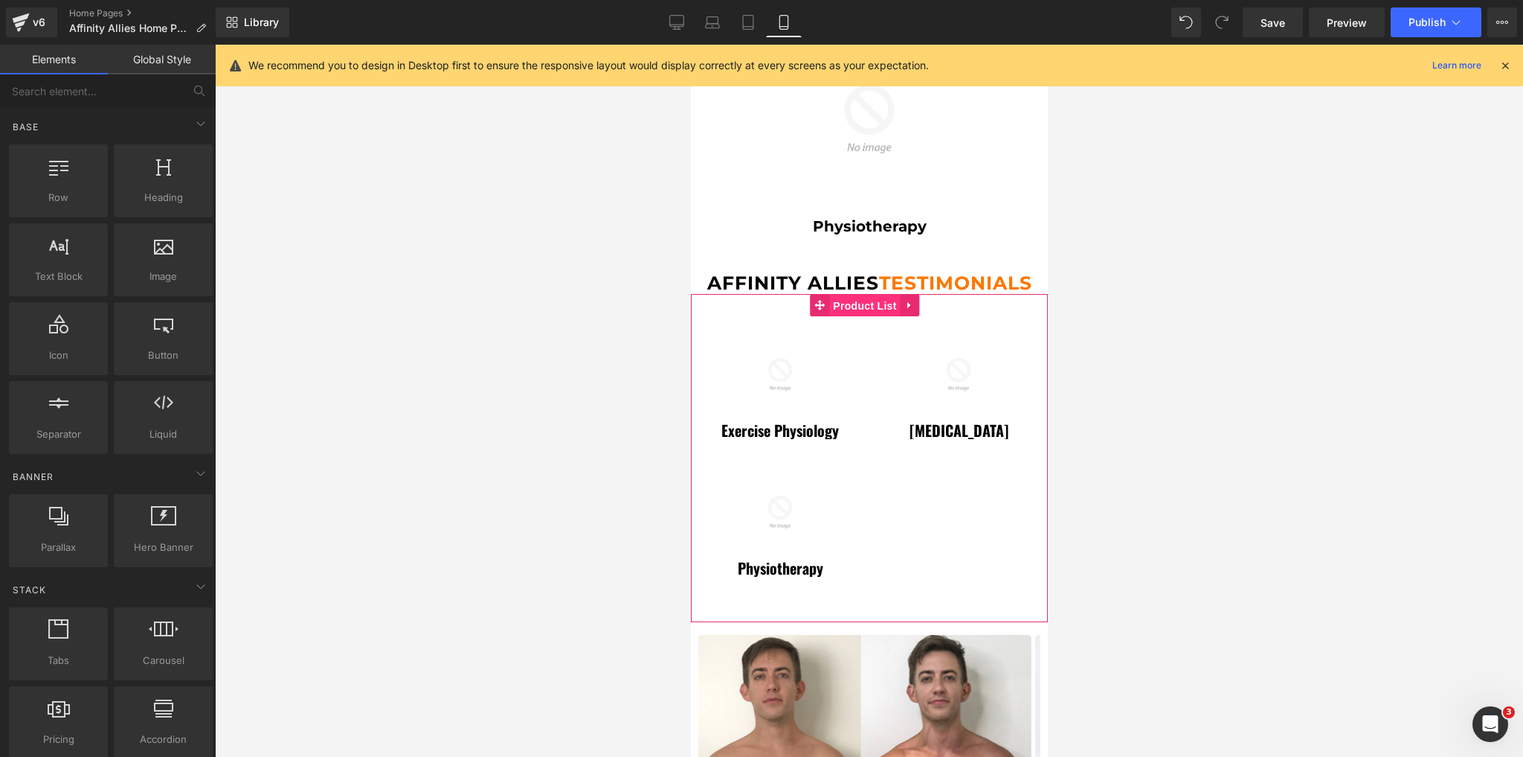
click at [881, 298] on span "Product List" at bounding box center [864, 306] width 71 height 22
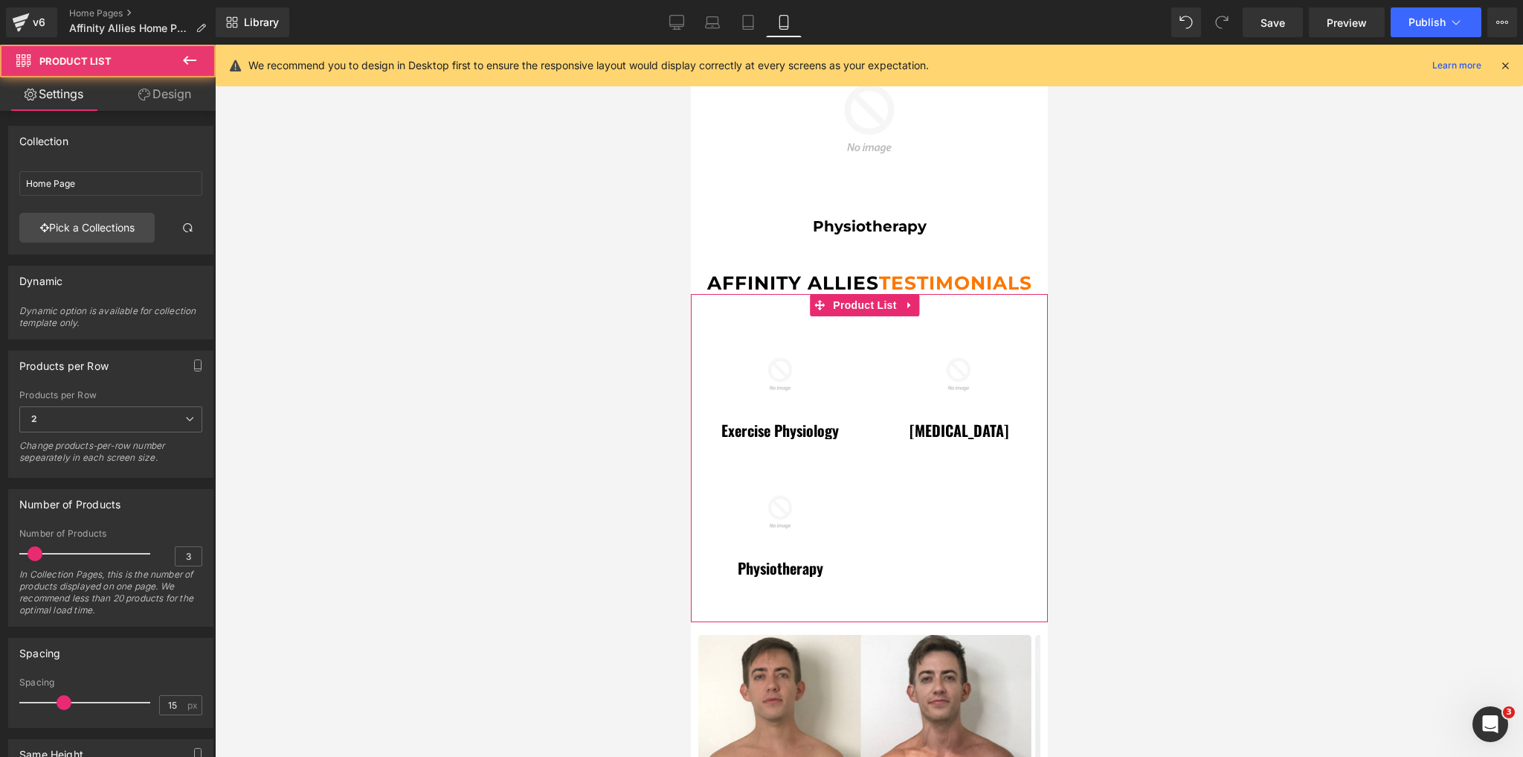
click at [174, 101] on link "Design" at bounding box center [165, 93] width 108 height 33
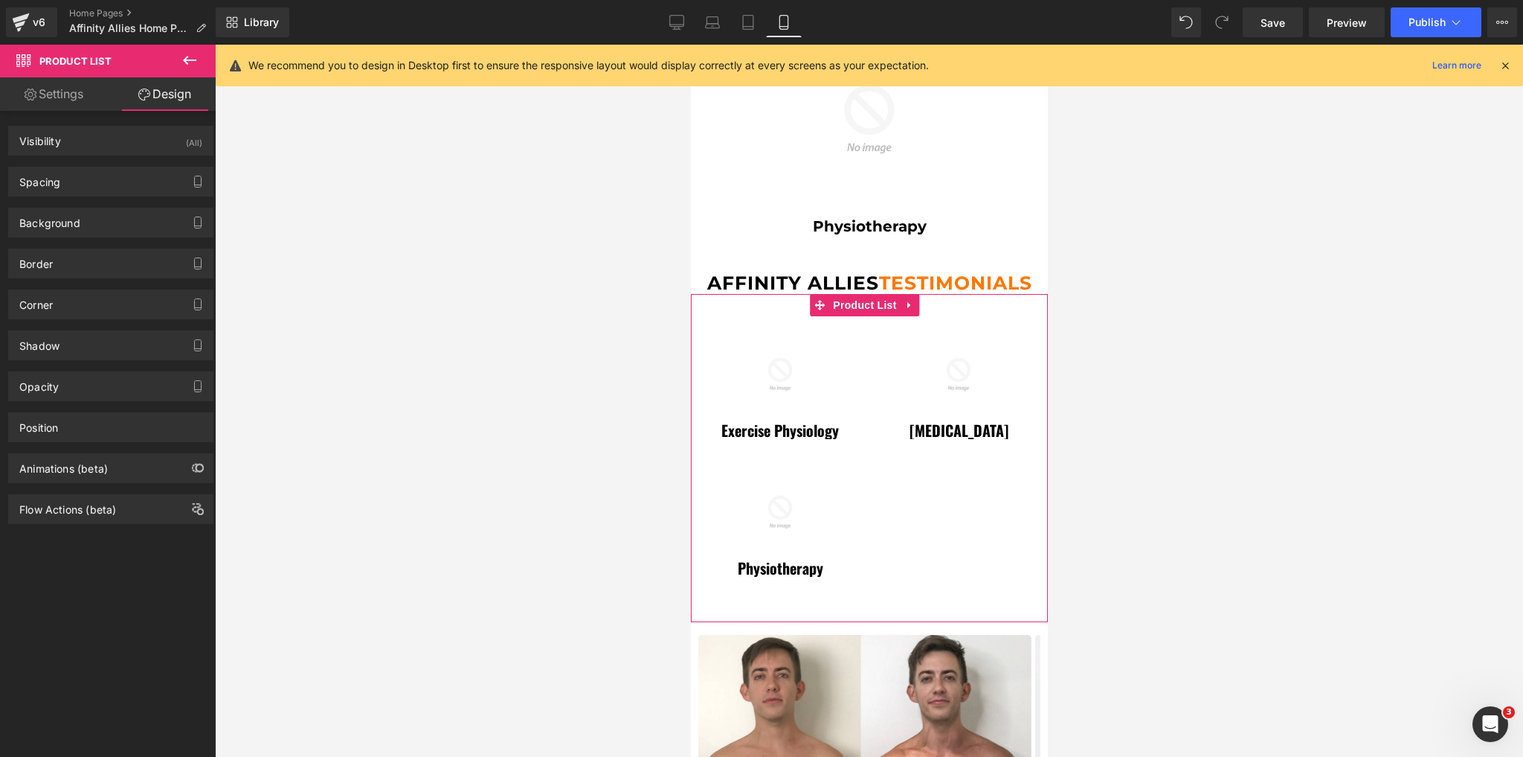
drag, startPoint x: 101, startPoint y: 145, endPoint x: 122, endPoint y: 164, distance: 28.4
click at [101, 145] on div "Visibility (All)" at bounding box center [111, 140] width 204 height 28
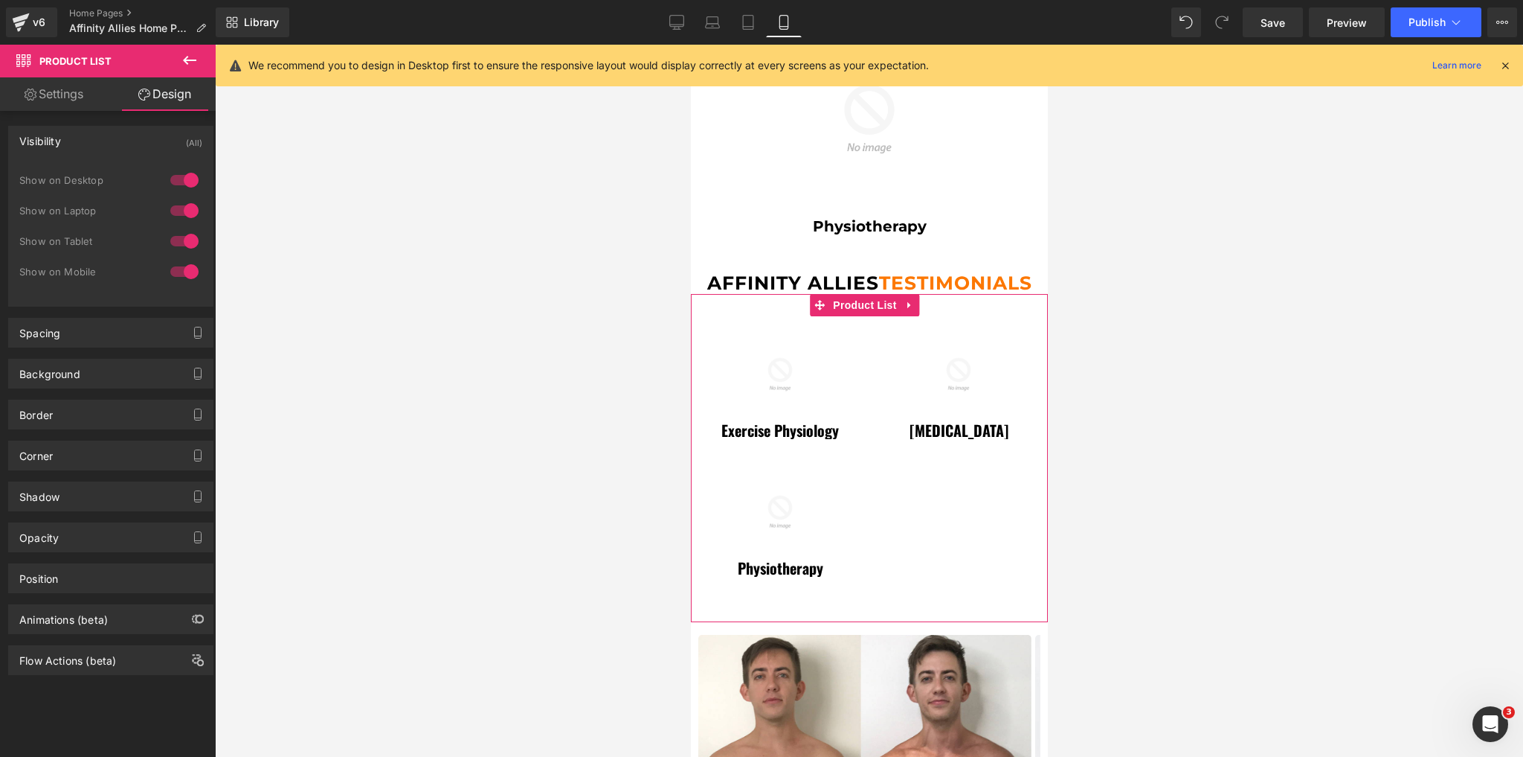
click at [179, 243] on div at bounding box center [185, 241] width 36 height 24
click at [176, 274] on div at bounding box center [185, 272] width 36 height 24
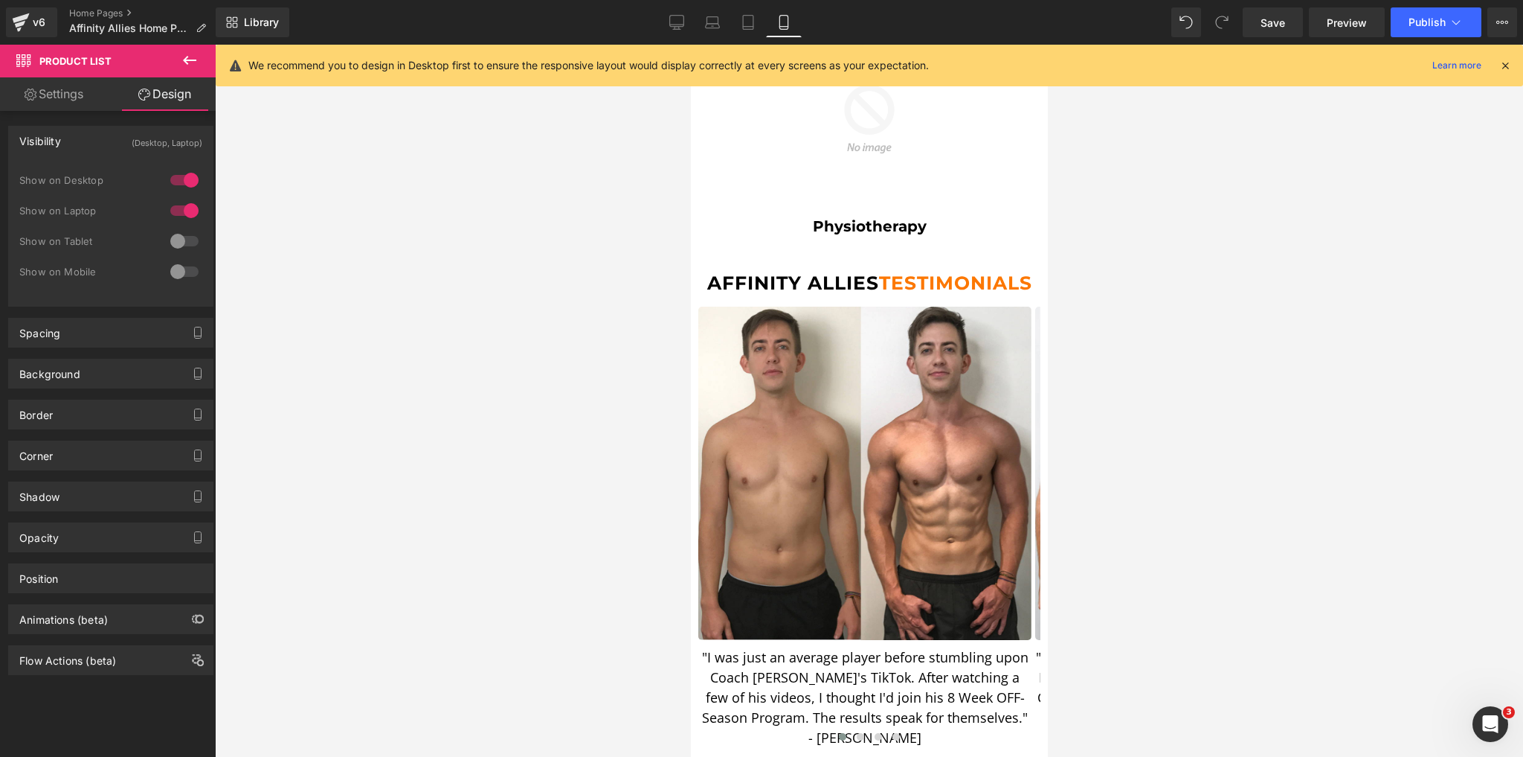
click at [513, 408] on div at bounding box center [869, 401] width 1308 height 712
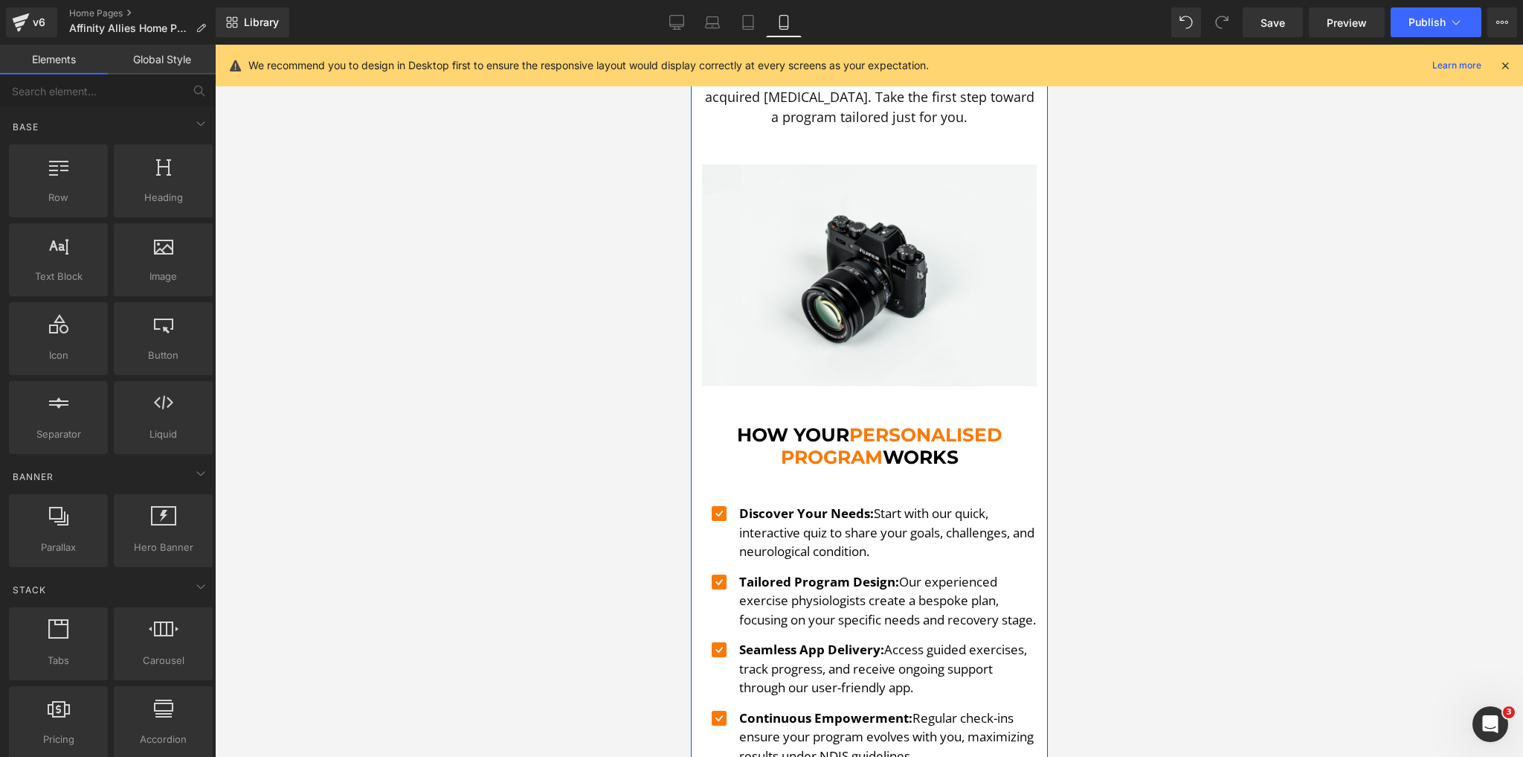
scroll to position [791, 0]
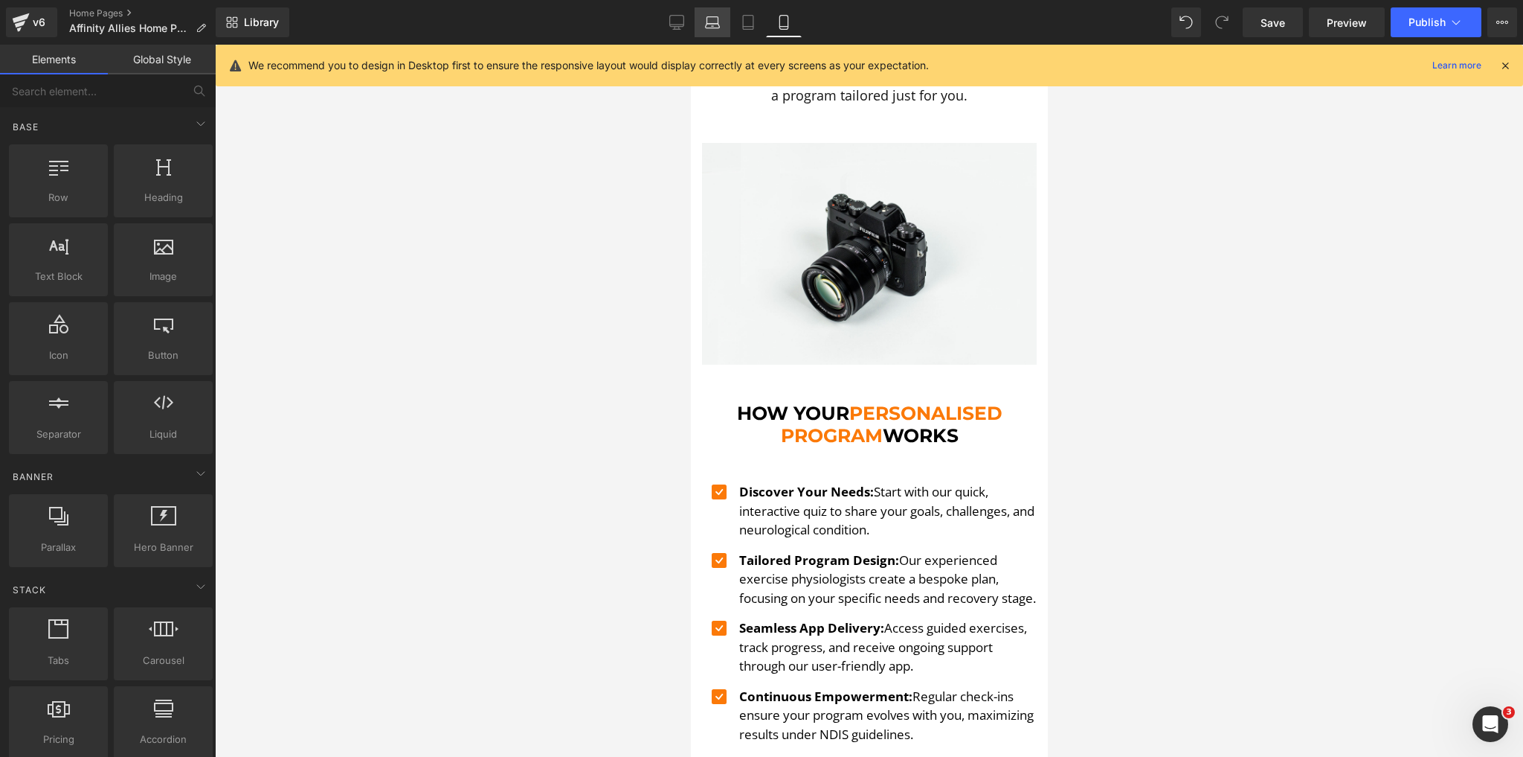
click at [712, 28] on icon at bounding box center [713, 26] width 14 height 4
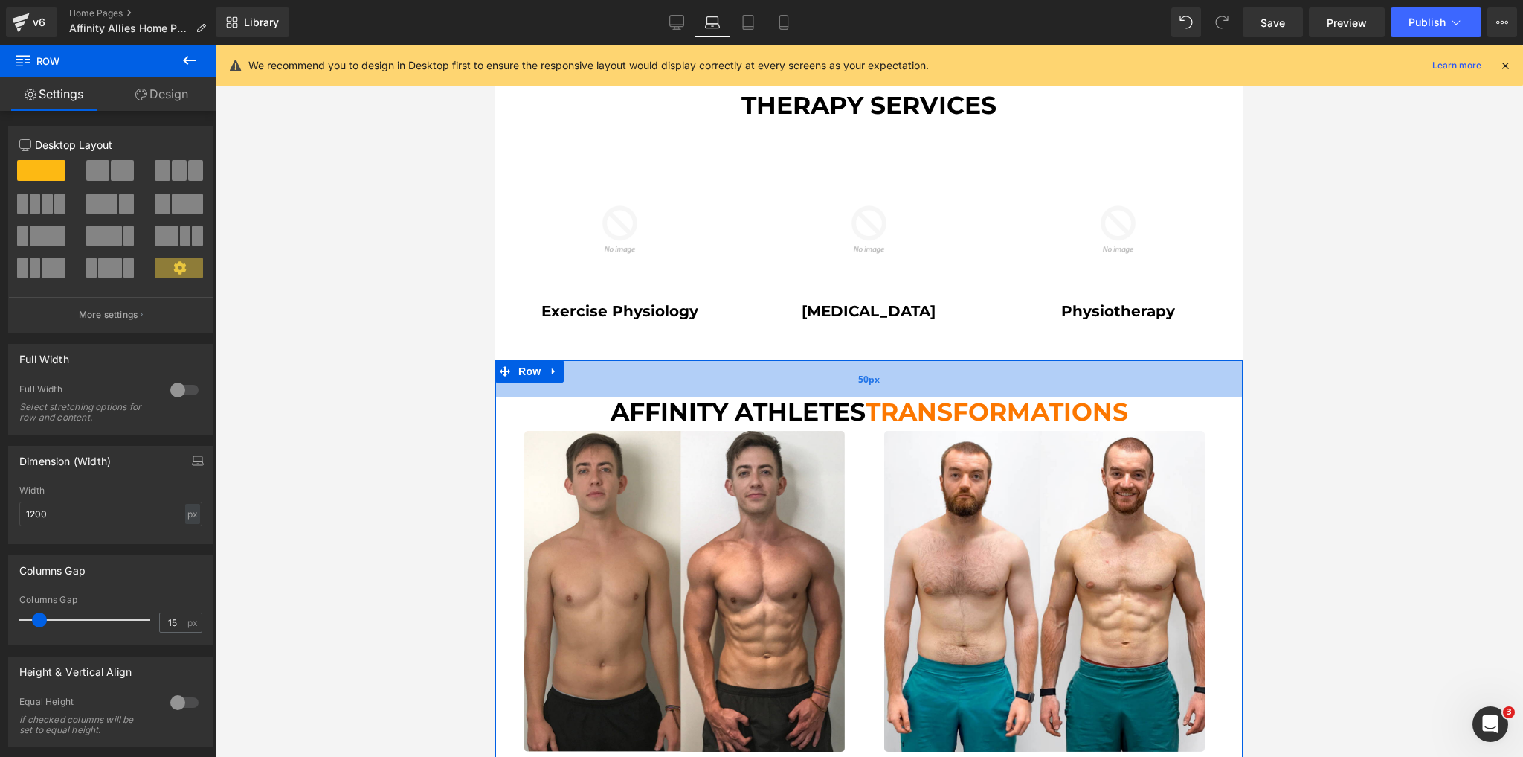
click at [909, 369] on div "50px" at bounding box center [869, 378] width 748 height 37
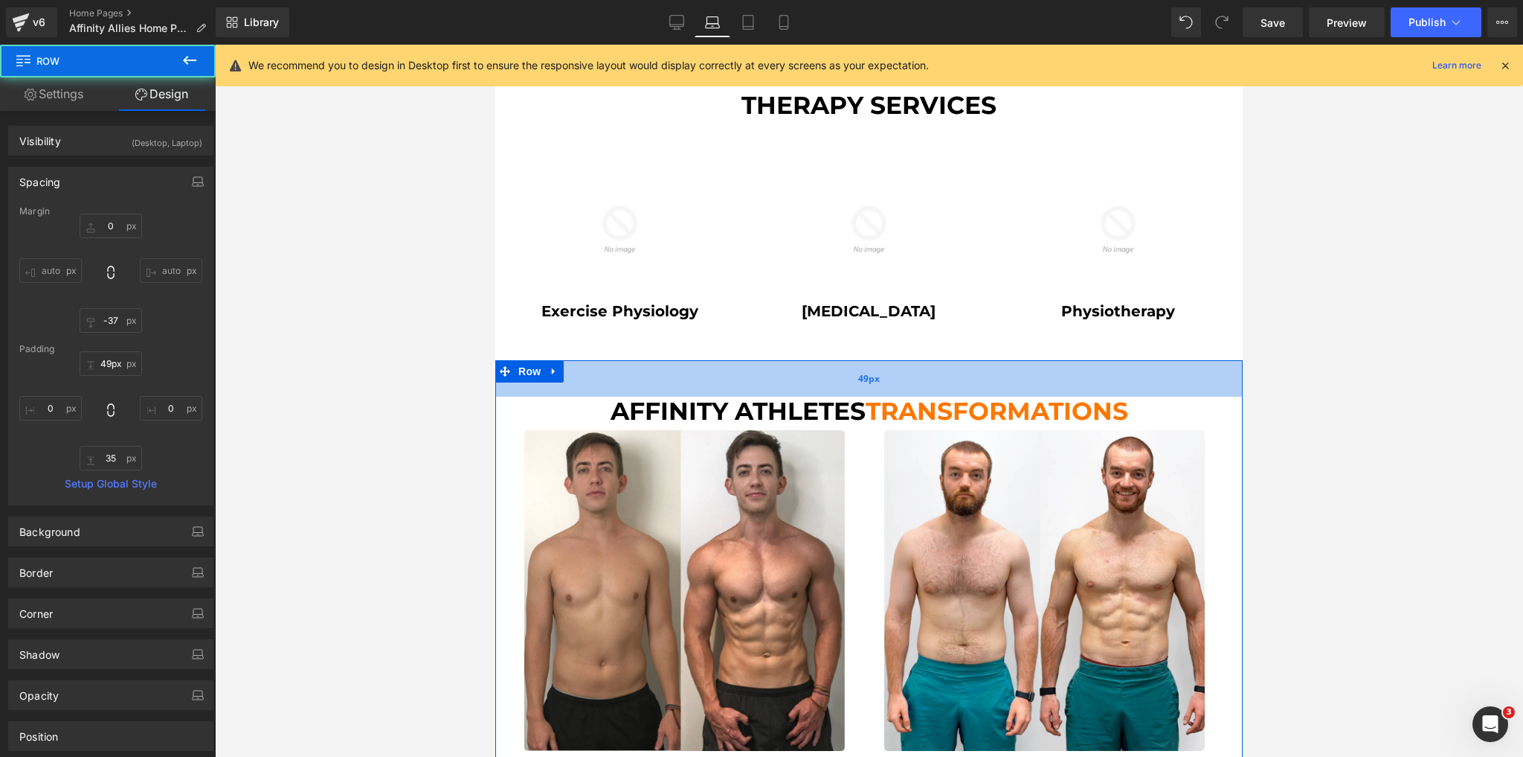
type input "50px"
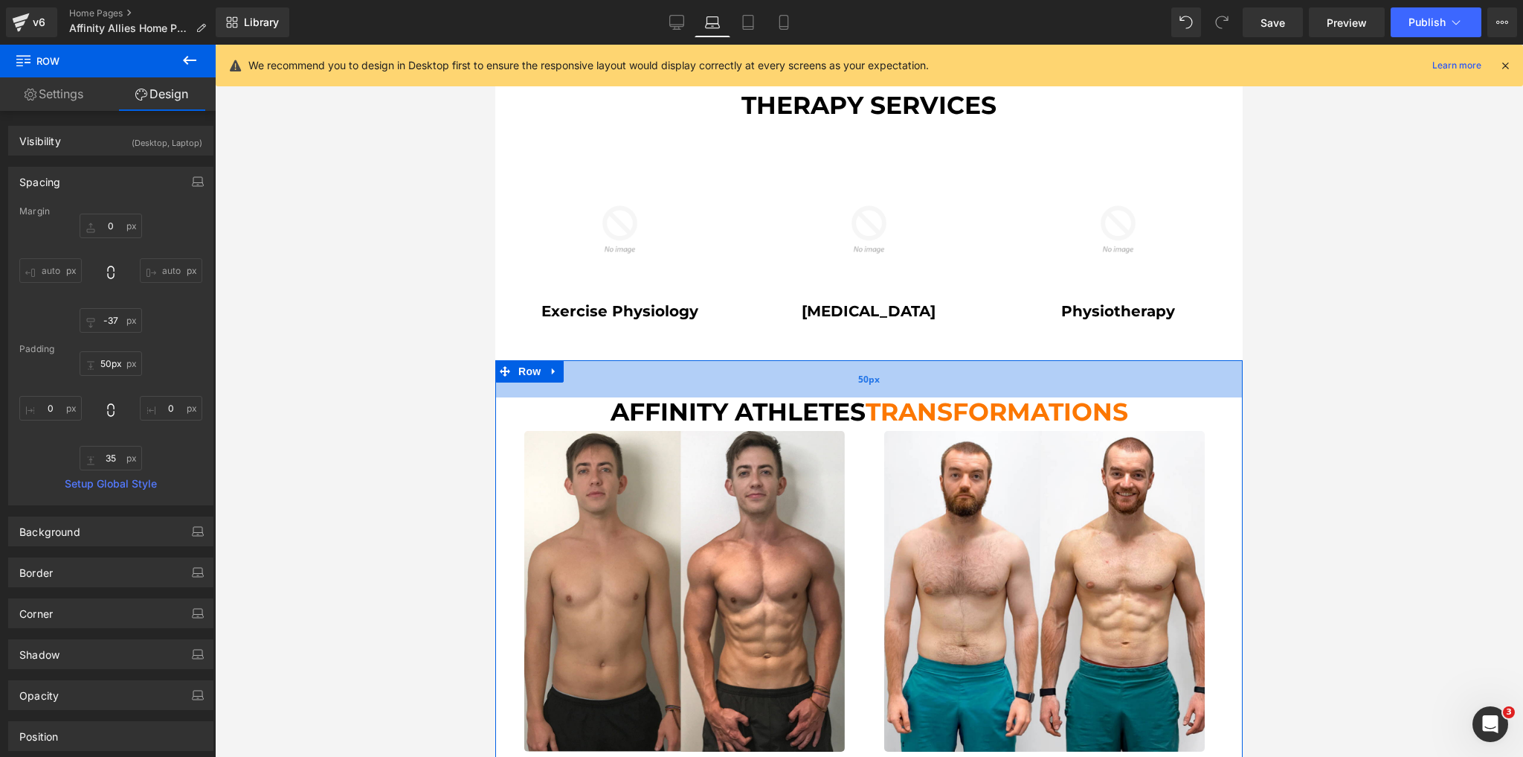
click at [908, 368] on div "50px" at bounding box center [869, 378] width 748 height 37
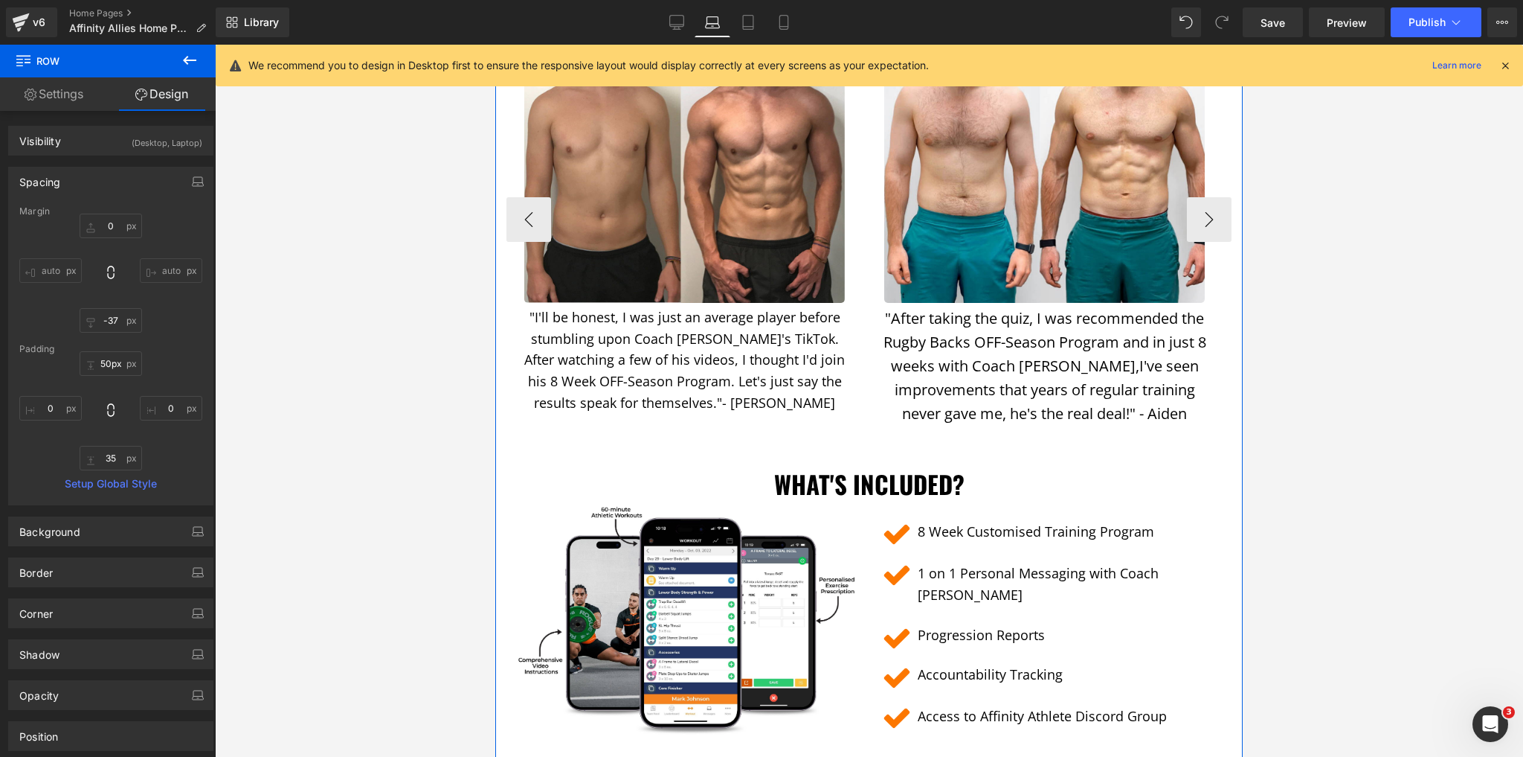
scroll to position [1898, 0]
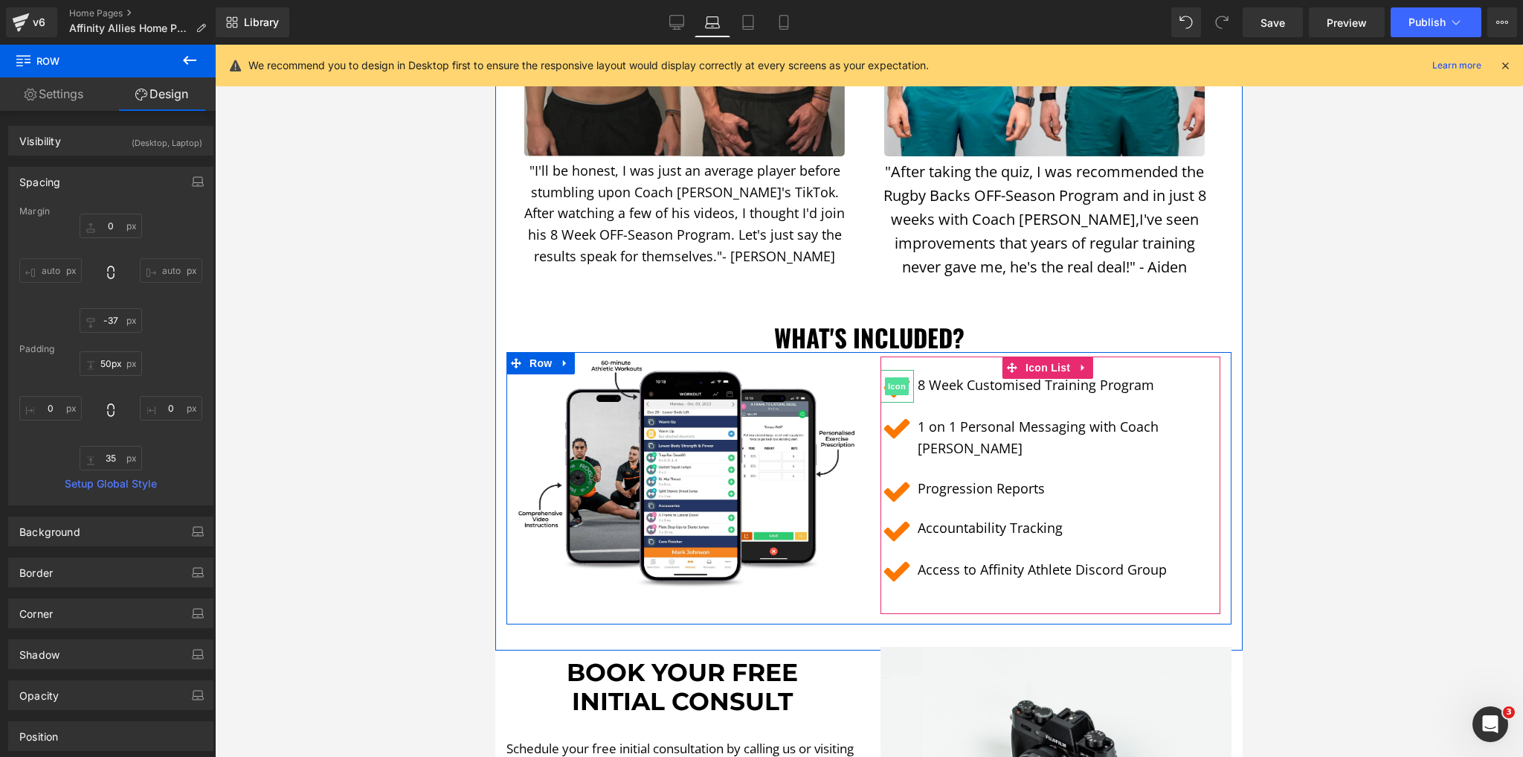
click at [909, 377] on span "Icon" at bounding box center [897, 386] width 24 height 18
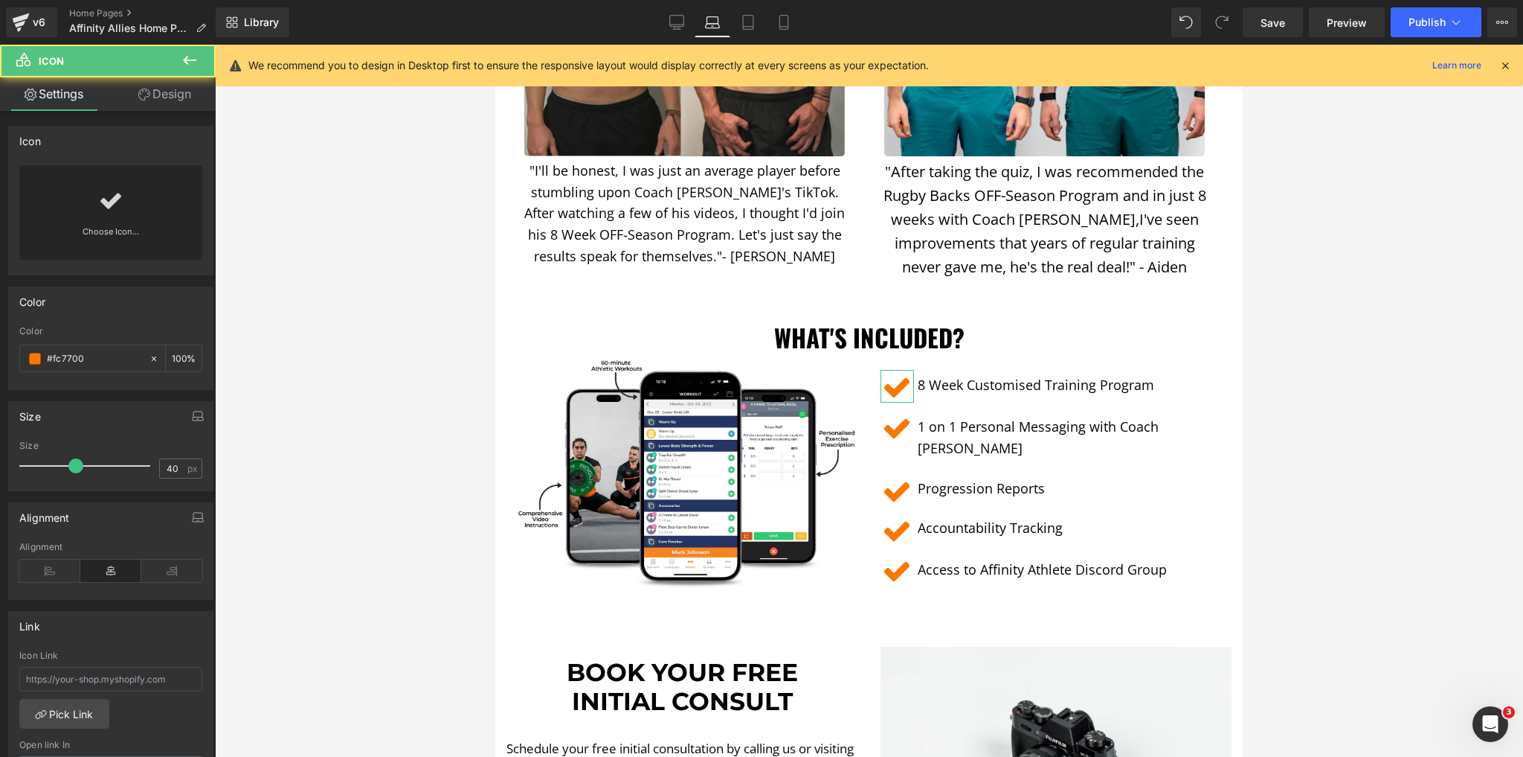
click at [144, 212] on div "Choose Icon..." at bounding box center [110, 212] width 183 height 94
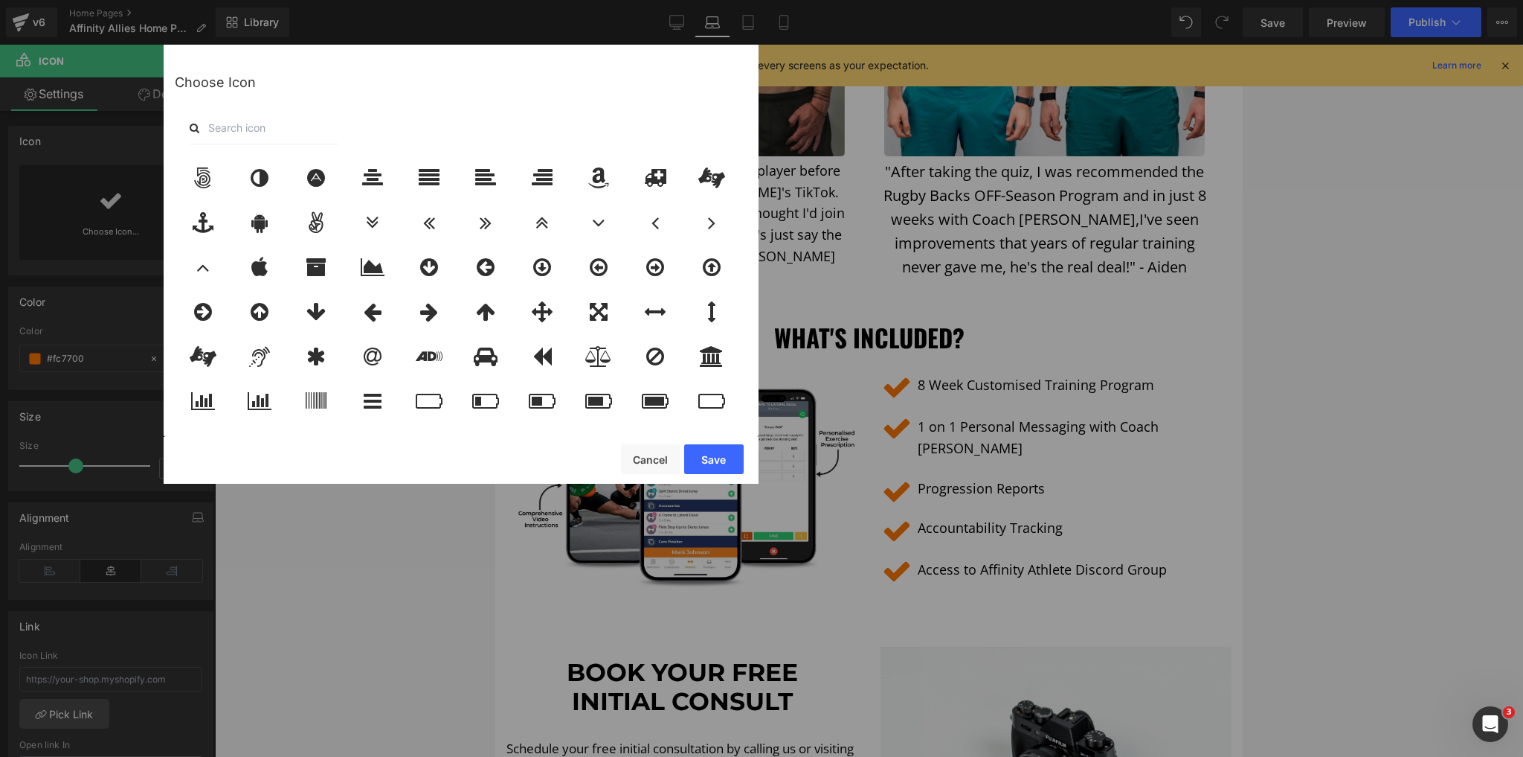
click at [351, 128] on div at bounding box center [461, 128] width 573 height 33
click at [298, 129] on input "text" at bounding box center [264, 128] width 149 height 33
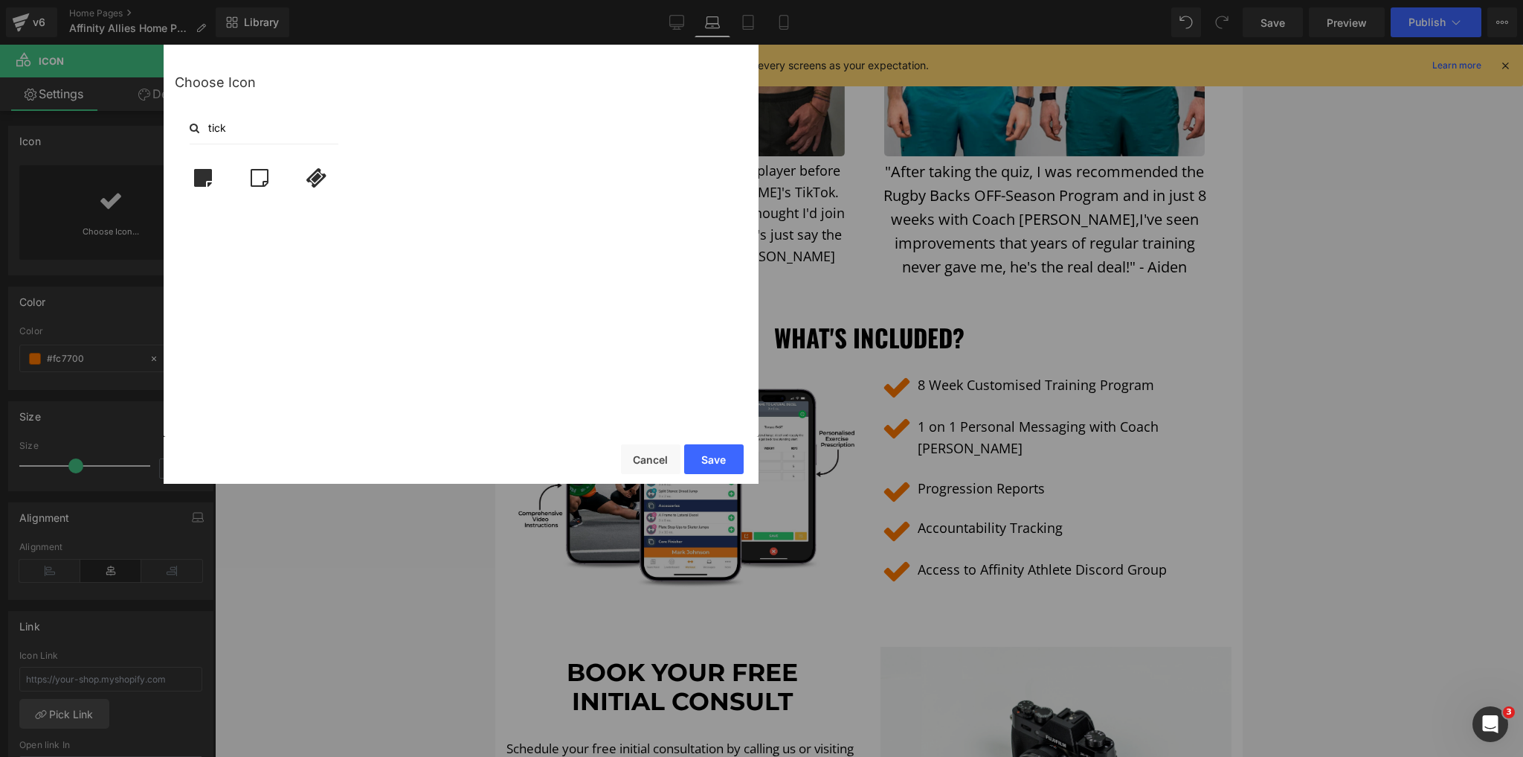
click at [298, 123] on input "tick" at bounding box center [264, 128] width 149 height 33
type input "chec"
click at [446, 182] on div at bounding box center [429, 177] width 49 height 37
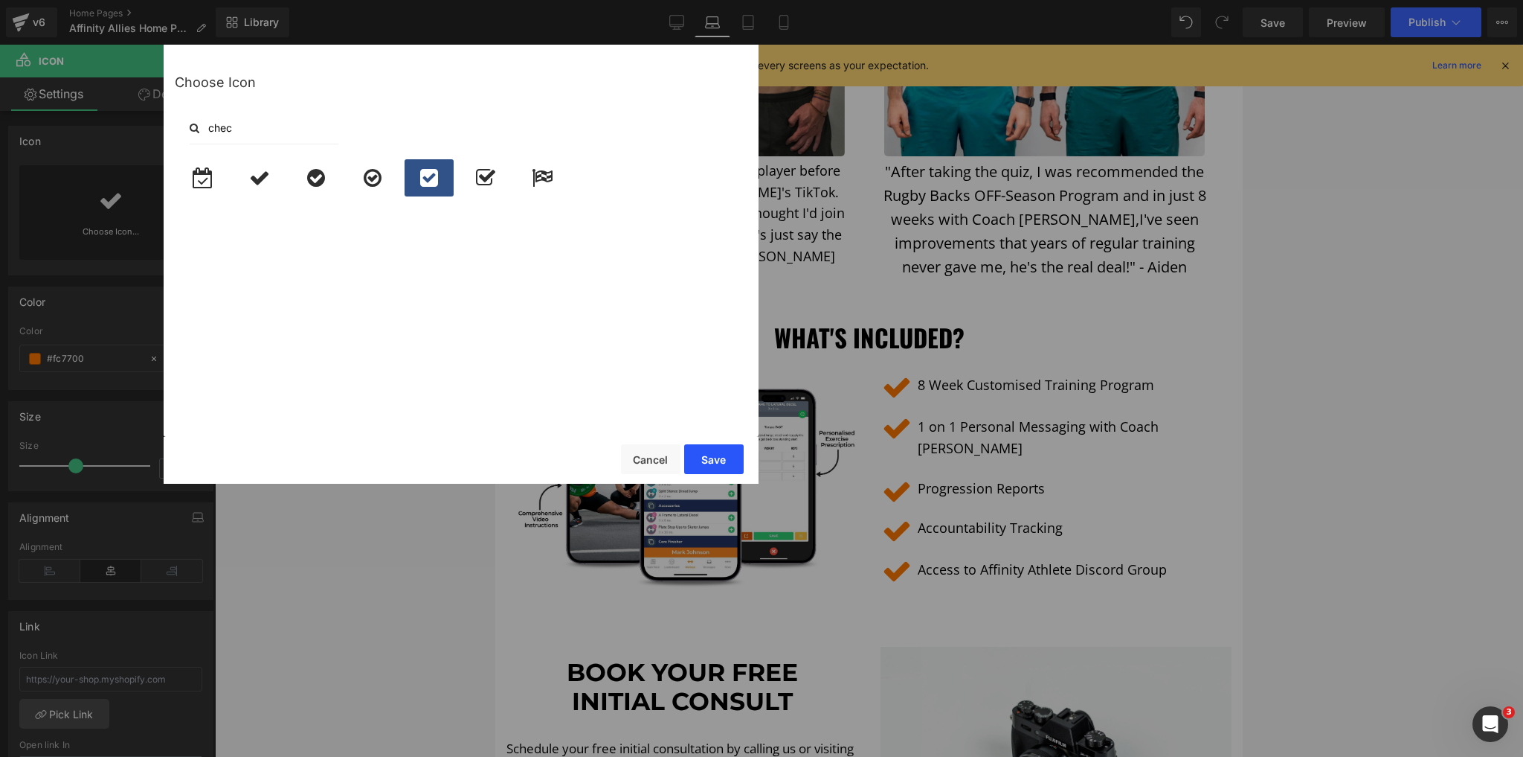
click at [723, 458] on button "Save" at bounding box center [714, 459] width 60 height 30
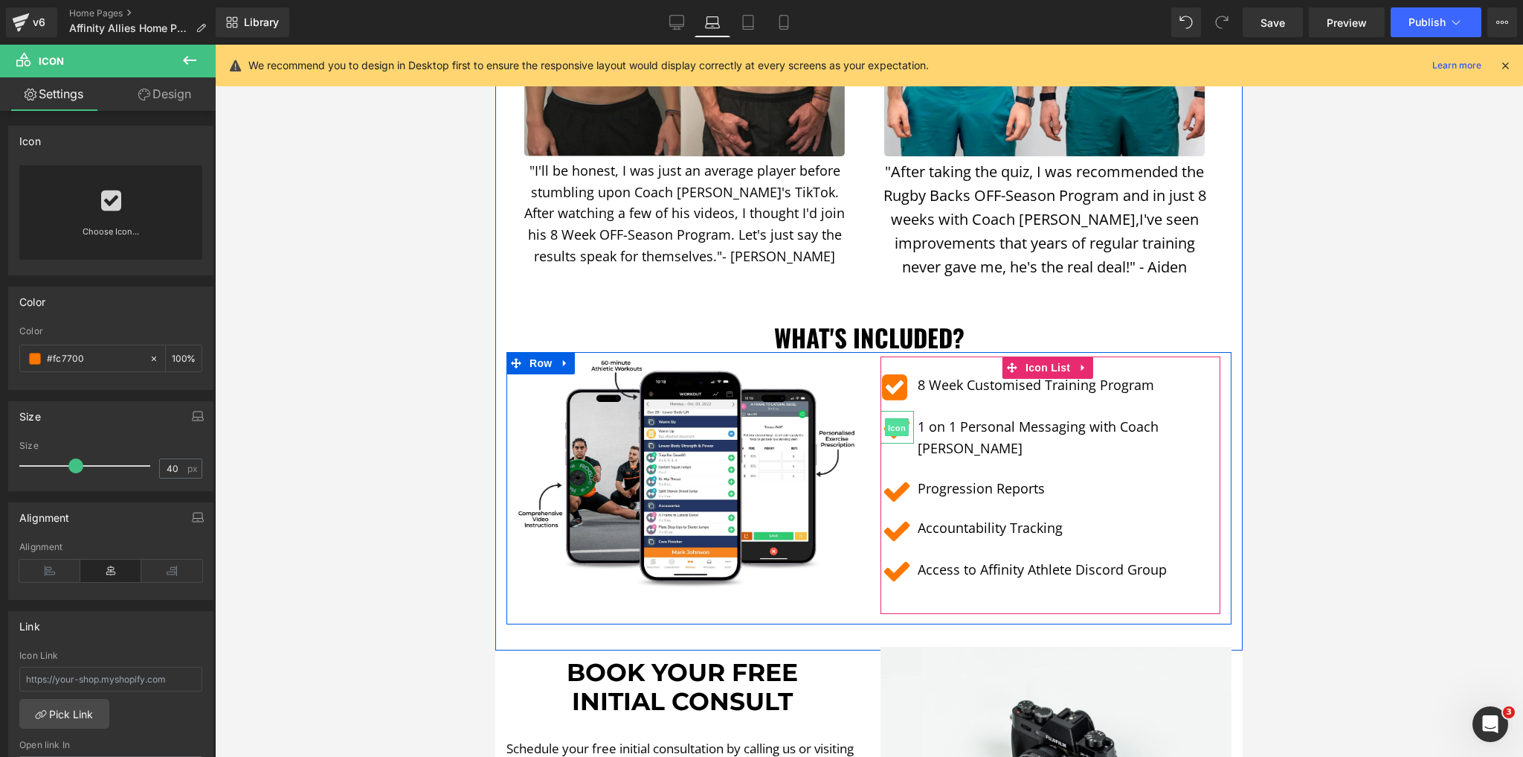
click at [897, 419] on span "Icon" at bounding box center [897, 428] width 24 height 18
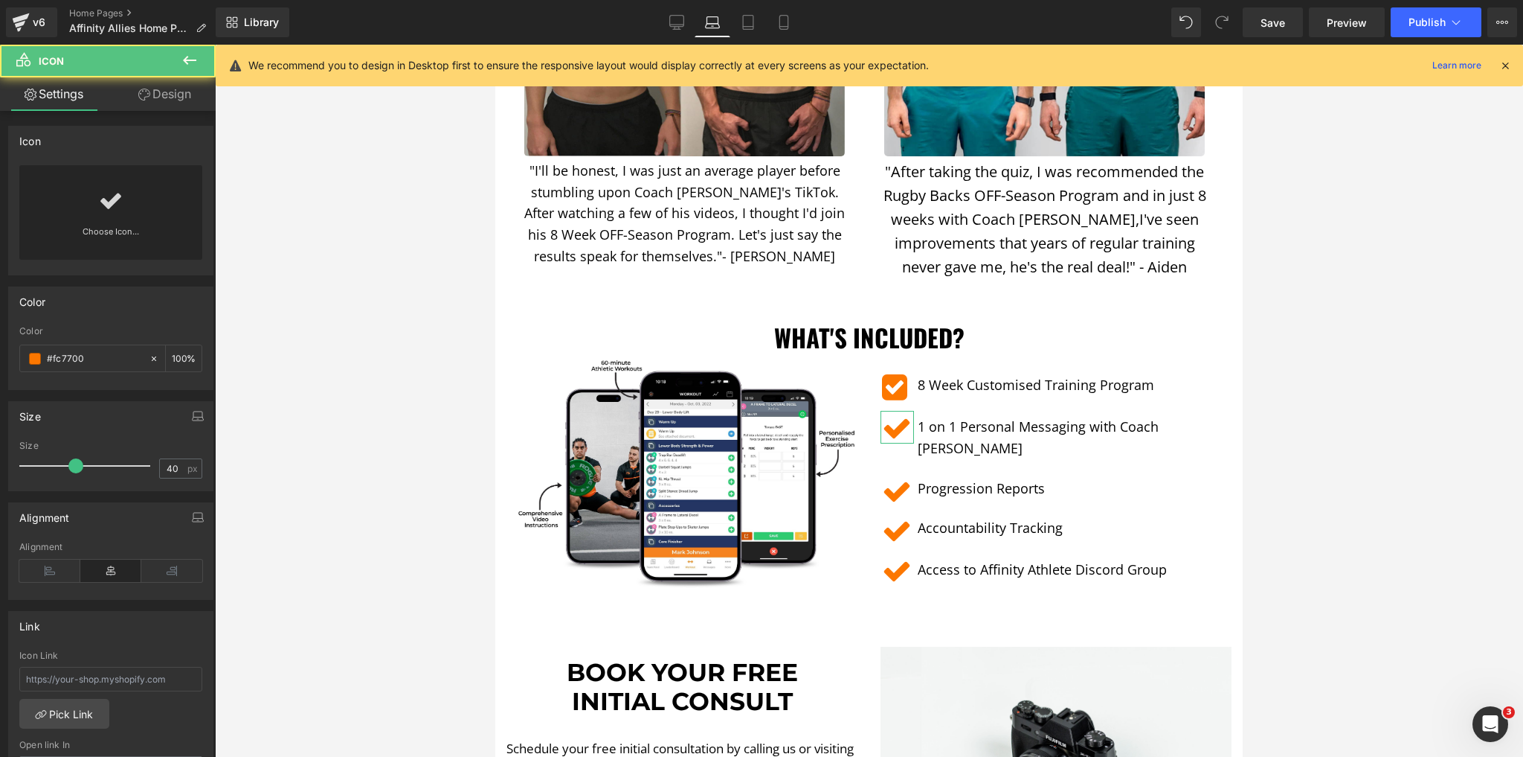
click at [114, 194] on icon at bounding box center [111, 201] width 24 height 24
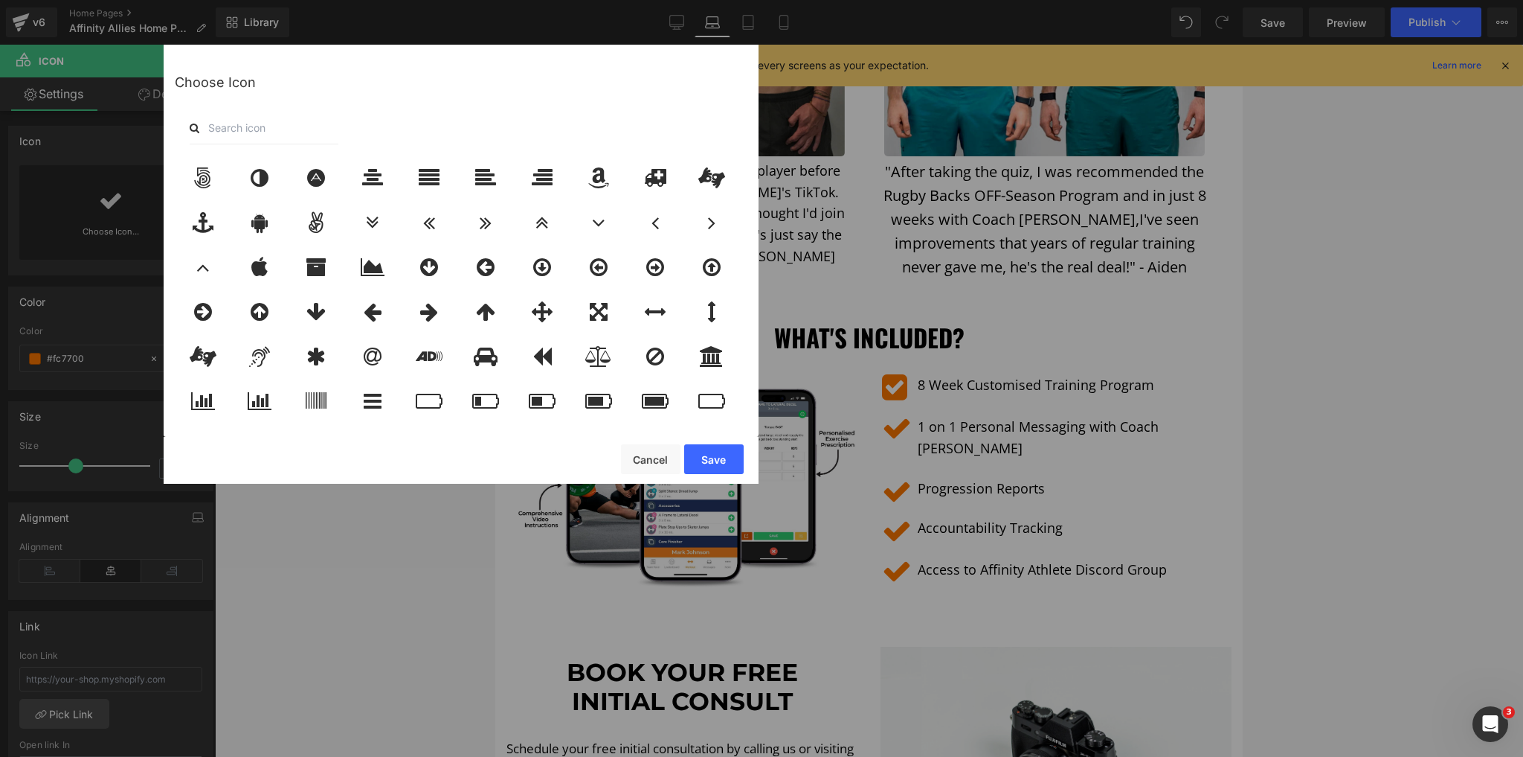
click at [271, 126] on input "text" at bounding box center [264, 128] width 149 height 33
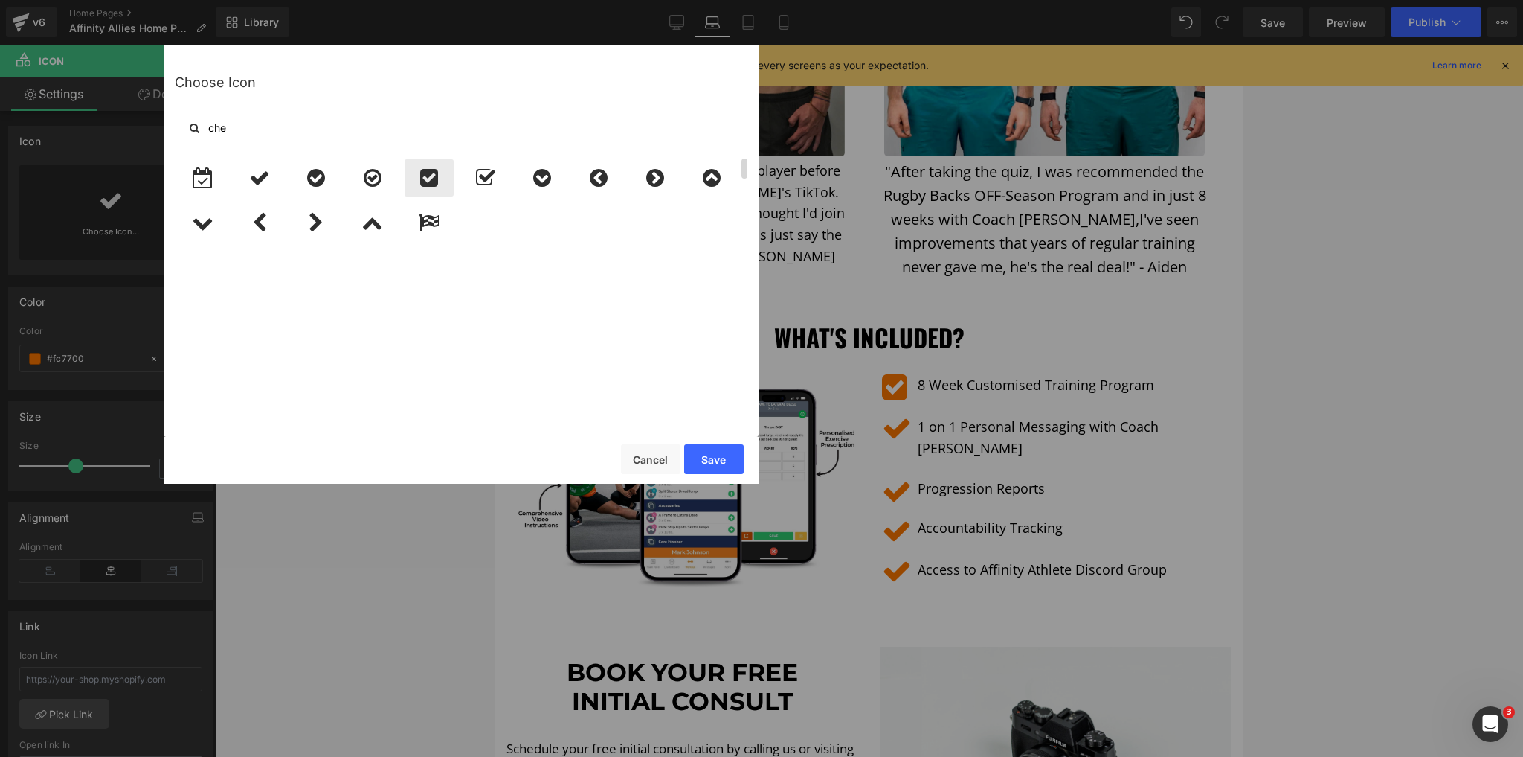
type input "che"
click at [437, 187] on icon at bounding box center [429, 177] width 18 height 21
drag, startPoint x: 720, startPoint y: 461, endPoint x: 335, endPoint y: 391, distance: 391.6
click at [720, 461] on button "Save" at bounding box center [714, 459] width 60 height 30
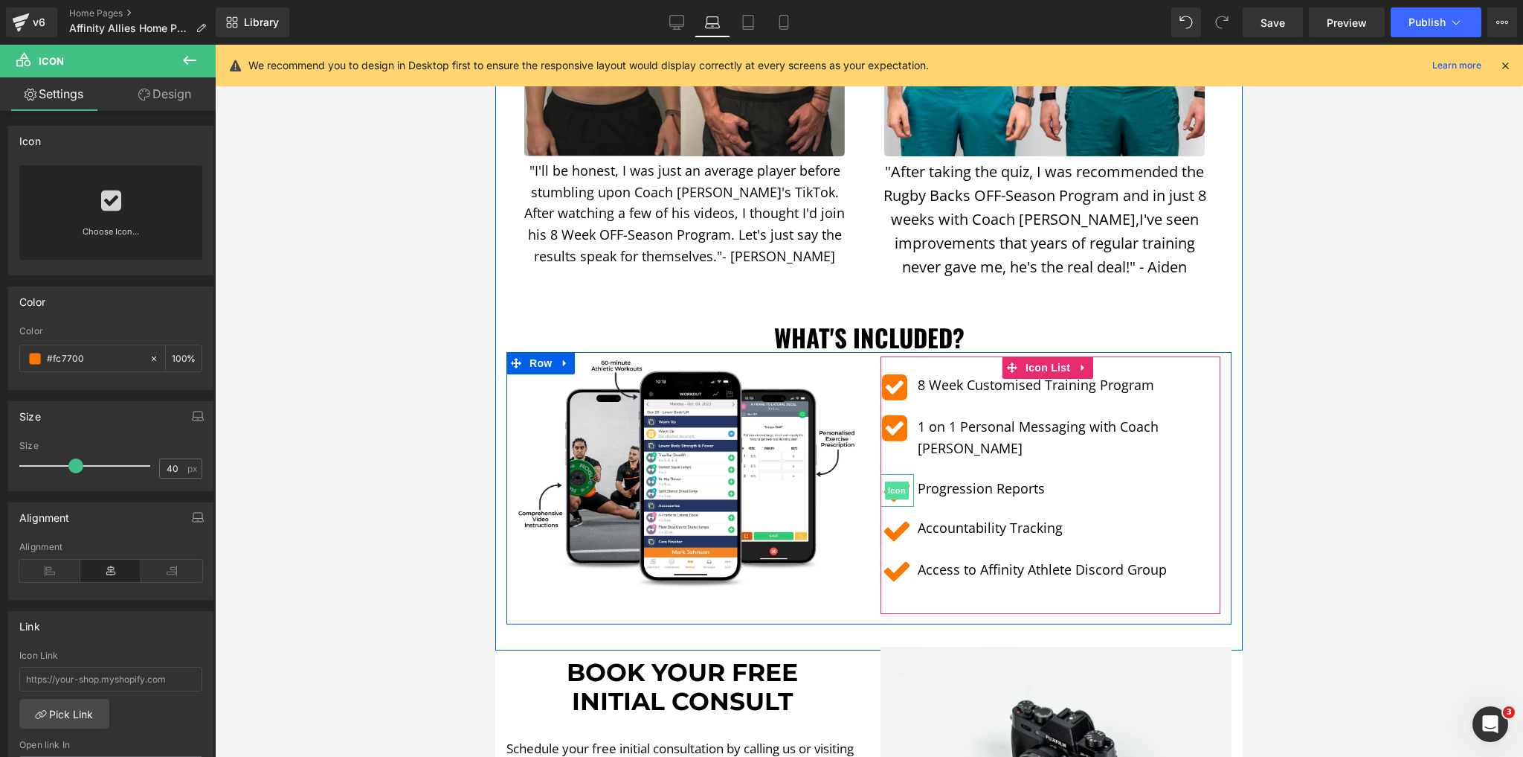
click at [905, 481] on span "Icon" at bounding box center [897, 490] width 24 height 18
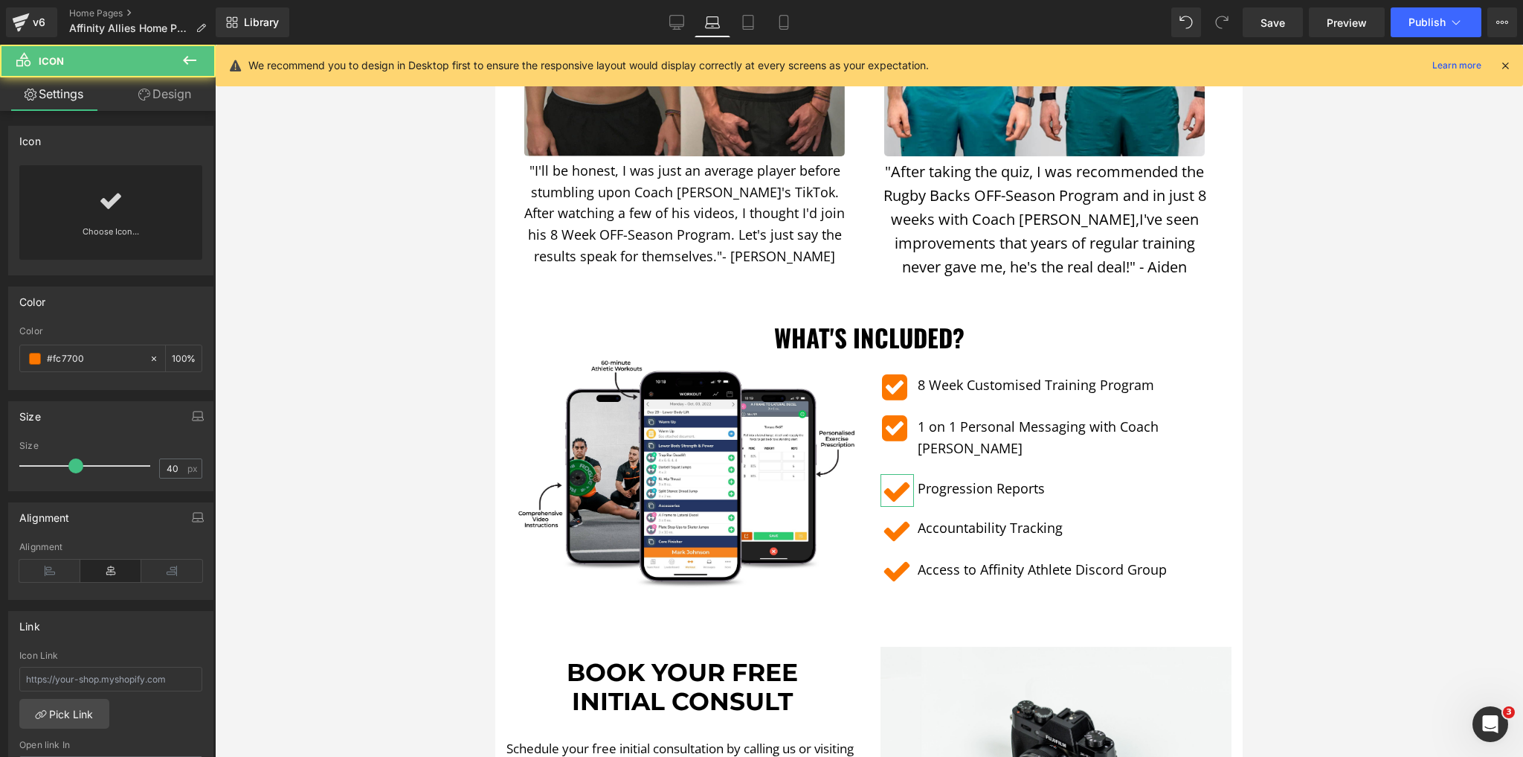
click at [87, 208] on div "Choose Icon..." at bounding box center [110, 212] width 183 height 94
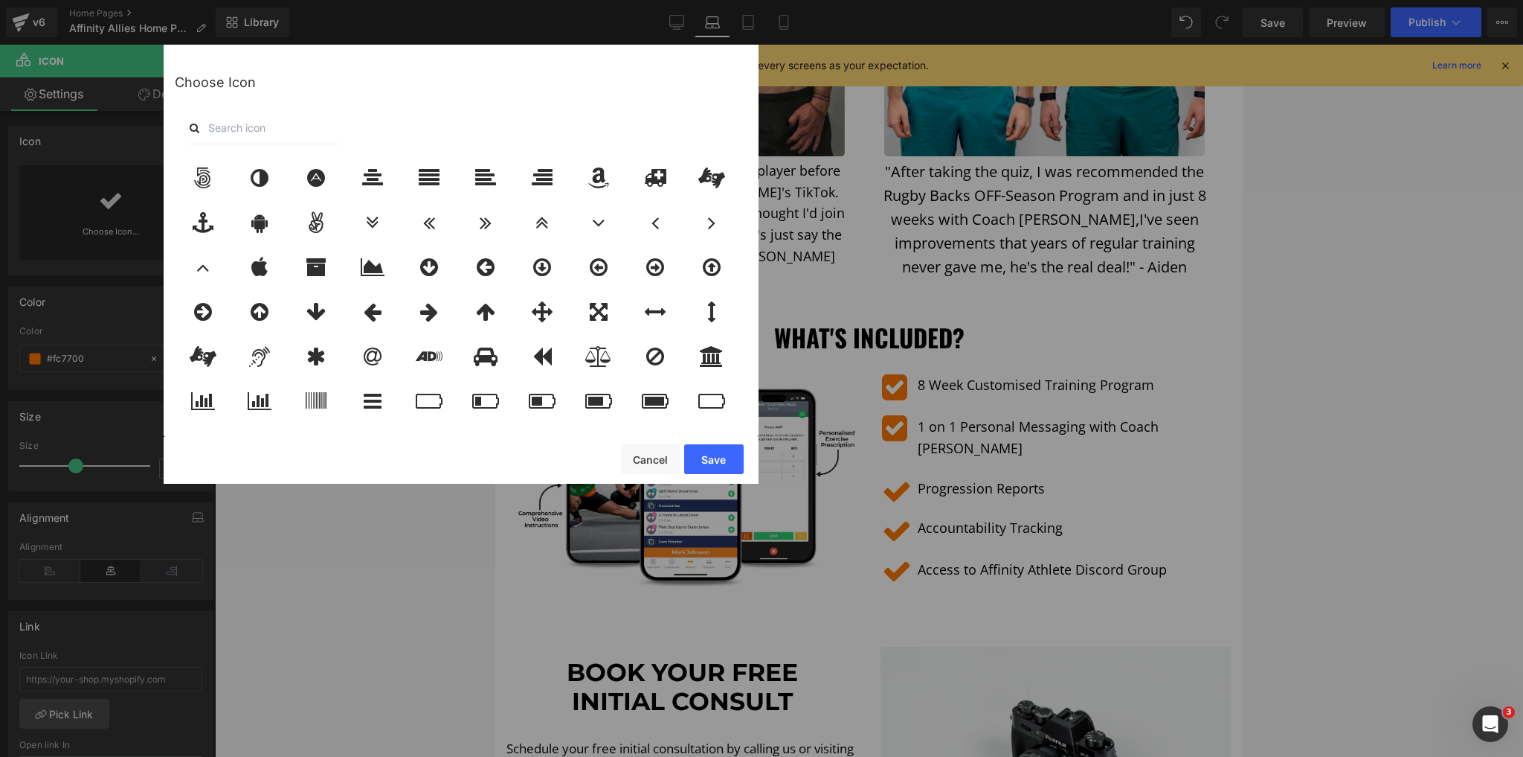
click at [277, 138] on input "text" at bounding box center [264, 128] width 149 height 33
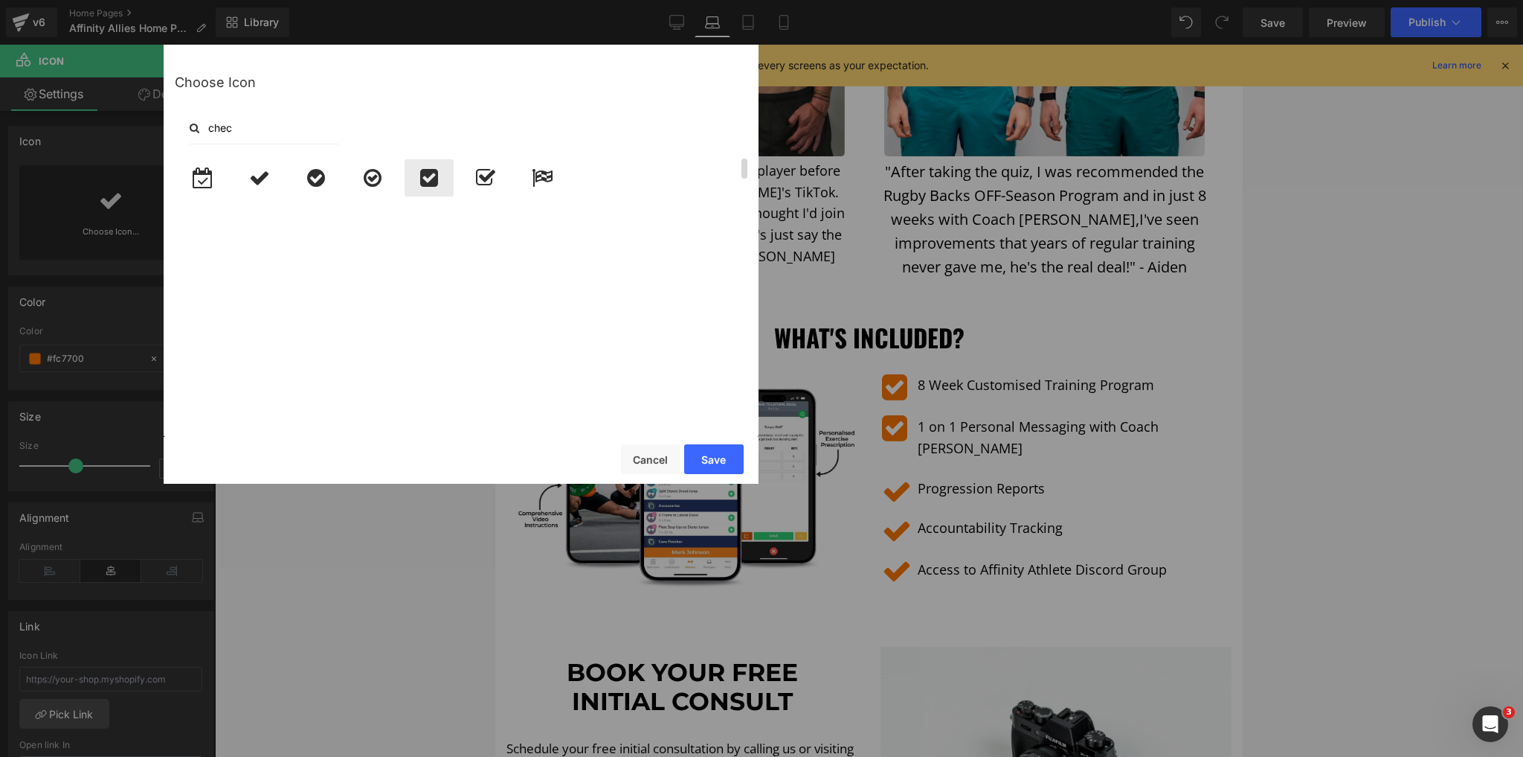
type input "chec"
click at [442, 170] on div at bounding box center [429, 177] width 49 height 37
drag, startPoint x: 723, startPoint y: 460, endPoint x: 376, endPoint y: 422, distance: 348.8
click at [723, 460] on button "Save" at bounding box center [714, 459] width 60 height 30
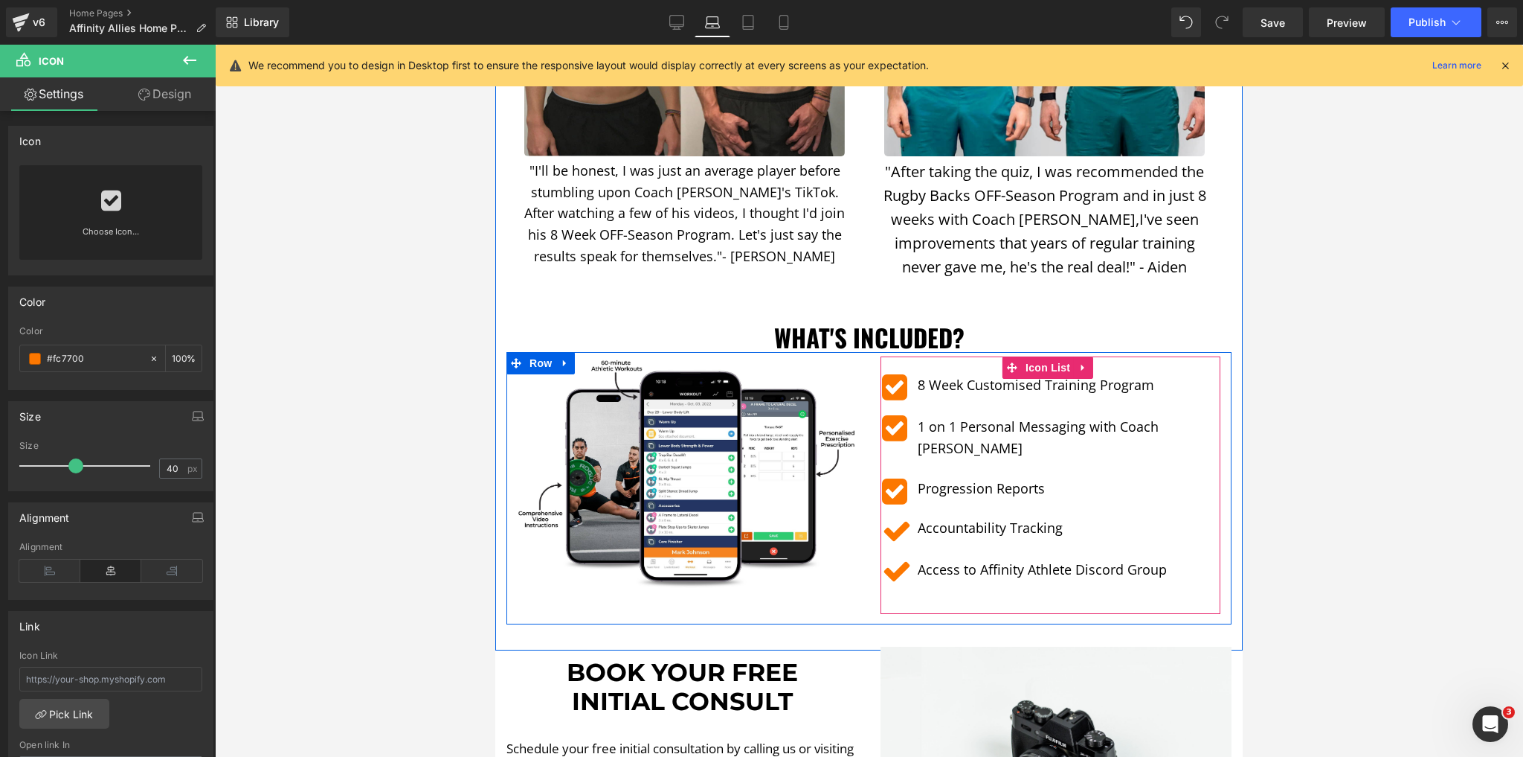
click at [909, 521] on span "Icon" at bounding box center [897, 530] width 24 height 18
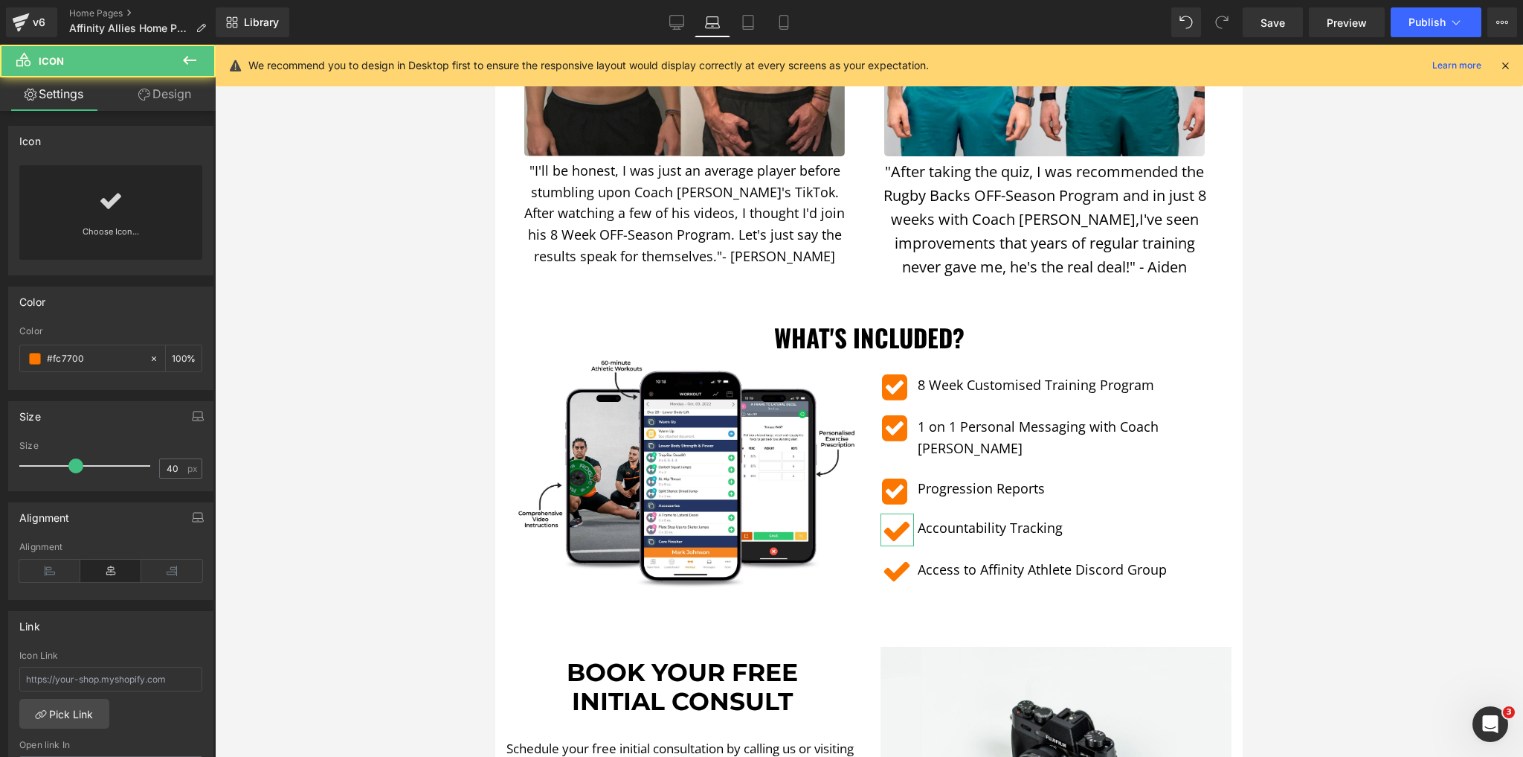
click at [92, 216] on div "Choose Icon..." at bounding box center [110, 212] width 183 height 94
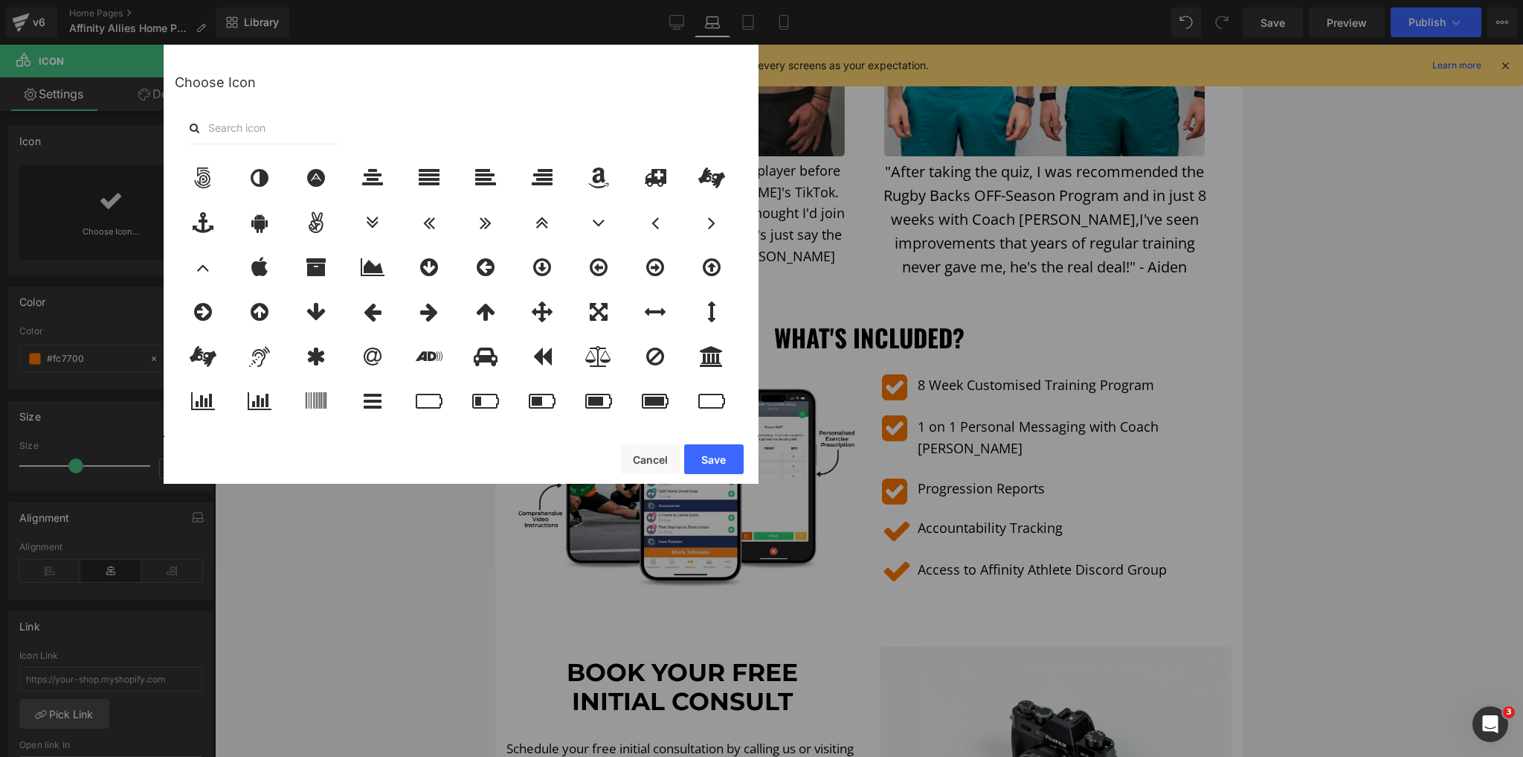
click at [295, 121] on input "text" at bounding box center [264, 128] width 149 height 33
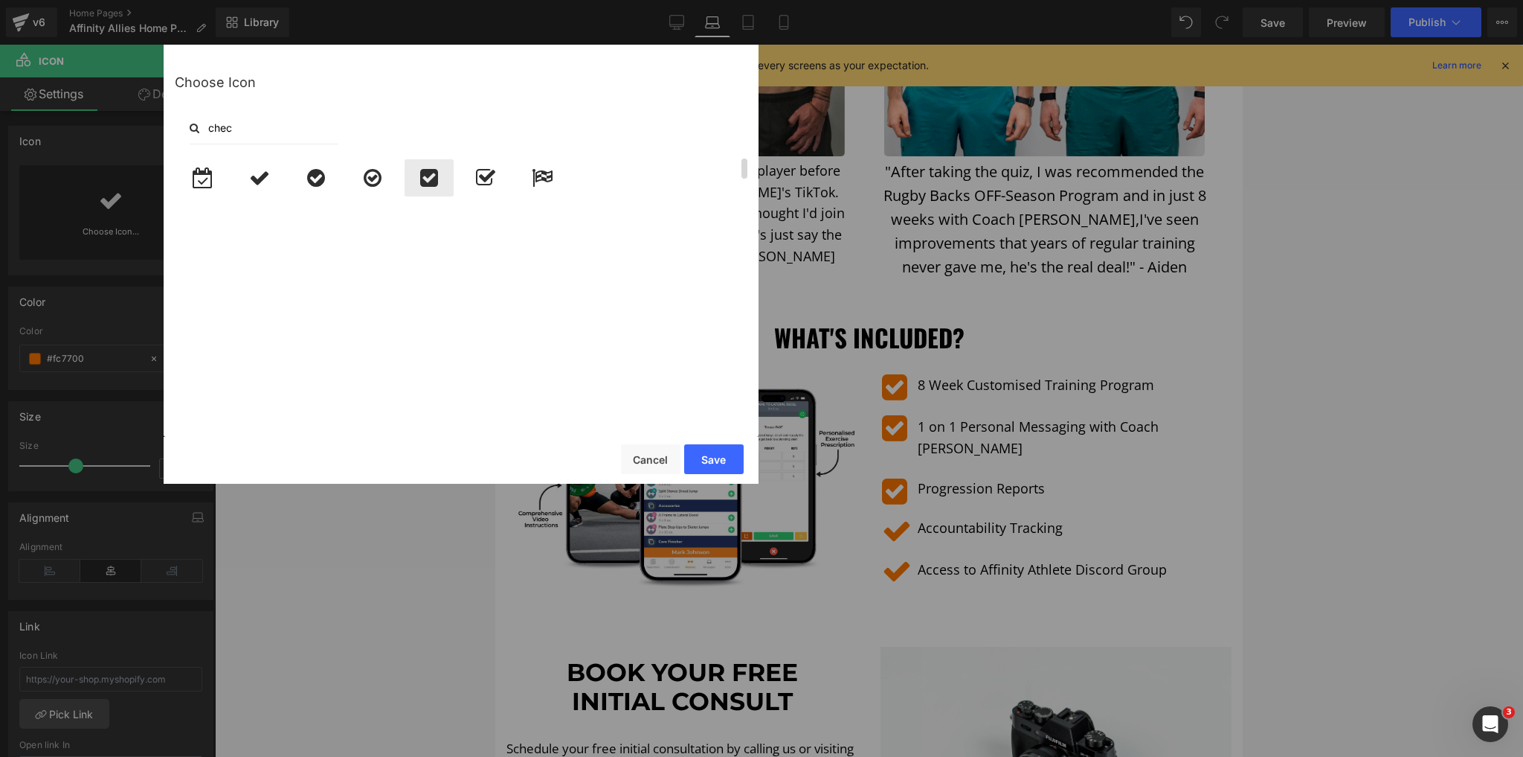
type input "chec"
click at [420, 177] on icon at bounding box center [429, 177] width 18 height 21
click at [730, 461] on button "Save" at bounding box center [714, 459] width 60 height 30
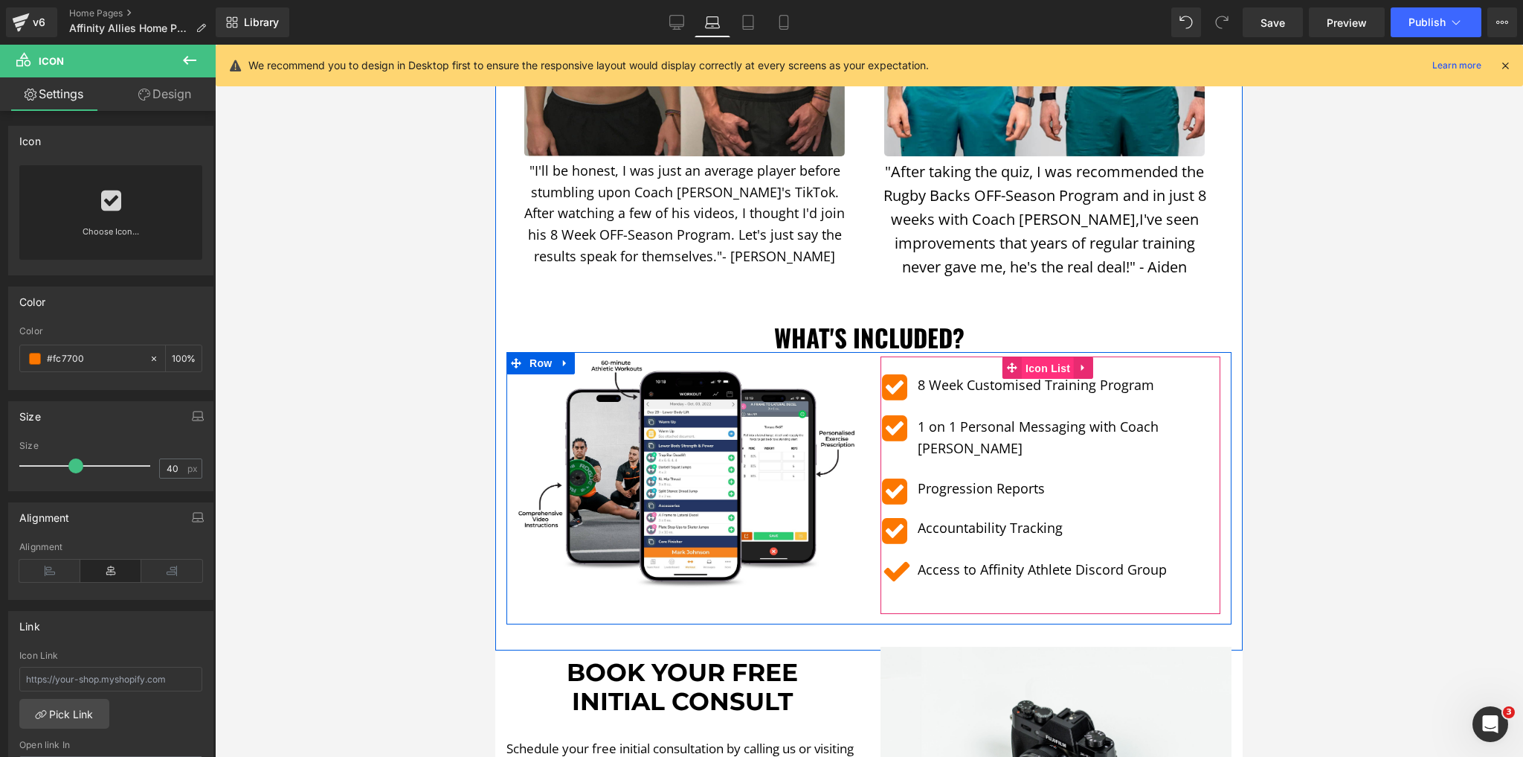
click at [1038, 357] on span "Icon List" at bounding box center [1048, 368] width 52 height 22
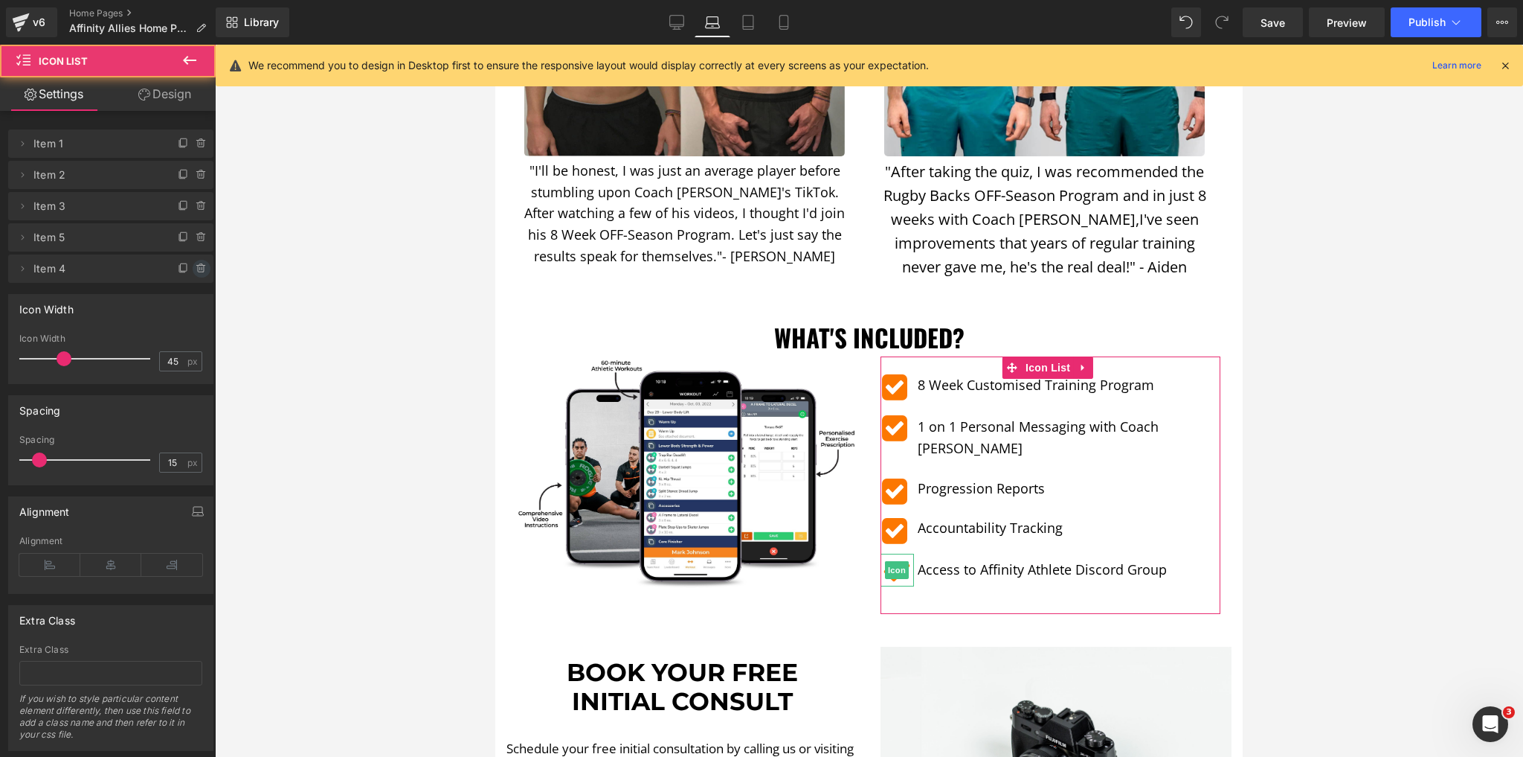
click at [198, 271] on icon at bounding box center [202, 269] width 12 height 12
click at [188, 265] on button "Delete" at bounding box center [185, 269] width 47 height 19
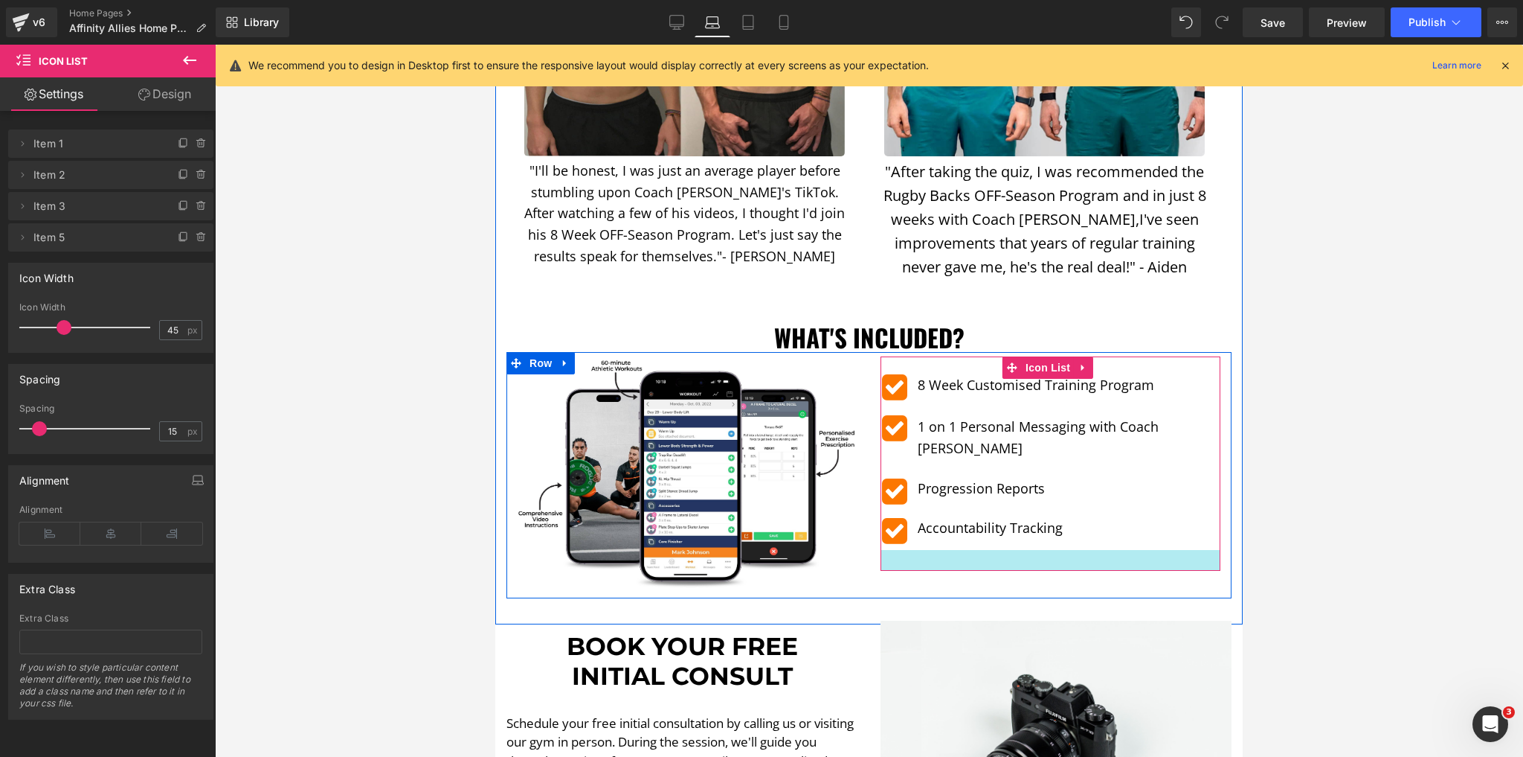
click at [1006, 550] on div at bounding box center [1051, 560] width 341 height 21
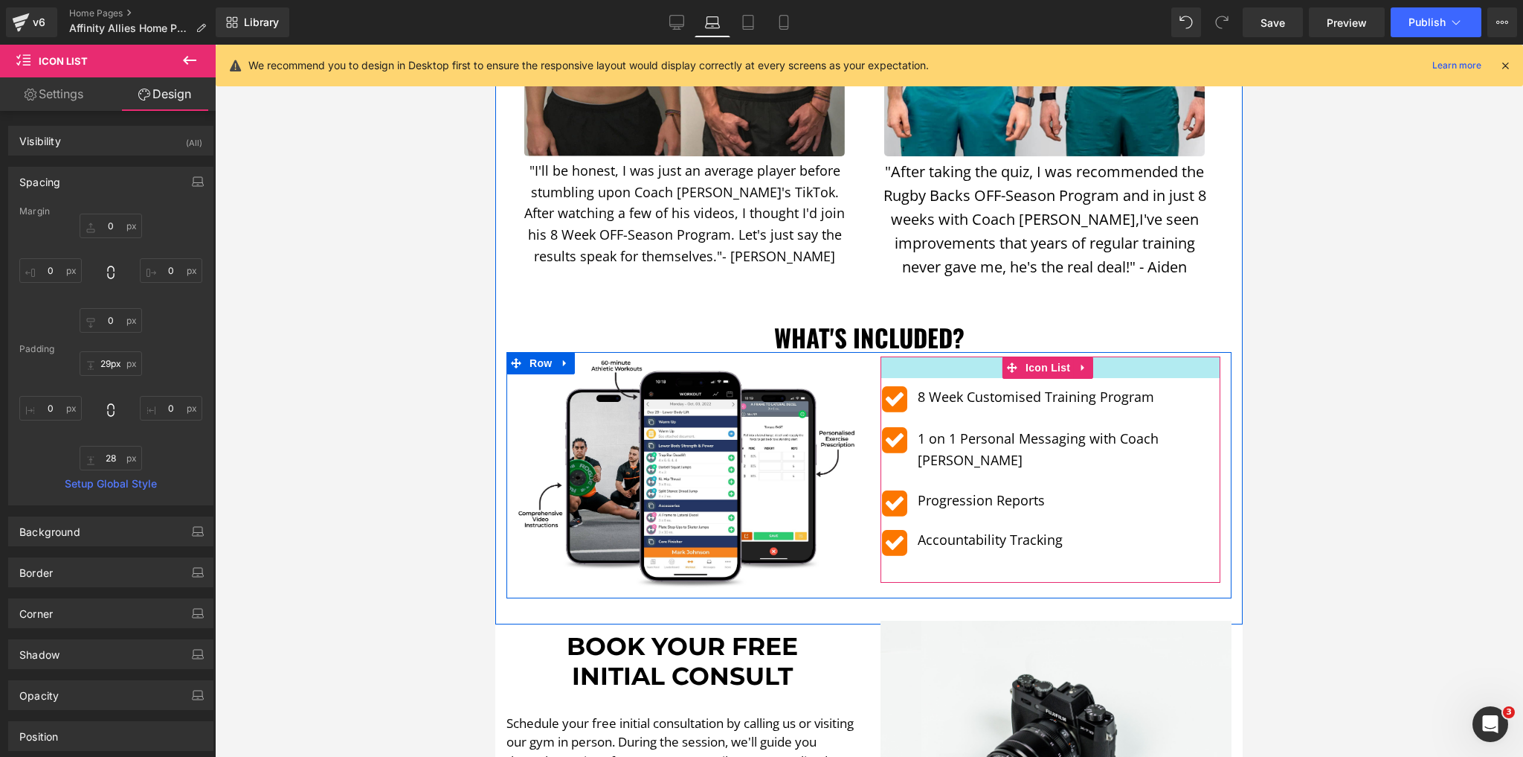
type input "30px"
drag, startPoint x: 974, startPoint y: 338, endPoint x: 974, endPoint y: 351, distance: 12.6
click at [974, 356] on div at bounding box center [1051, 367] width 341 height 22
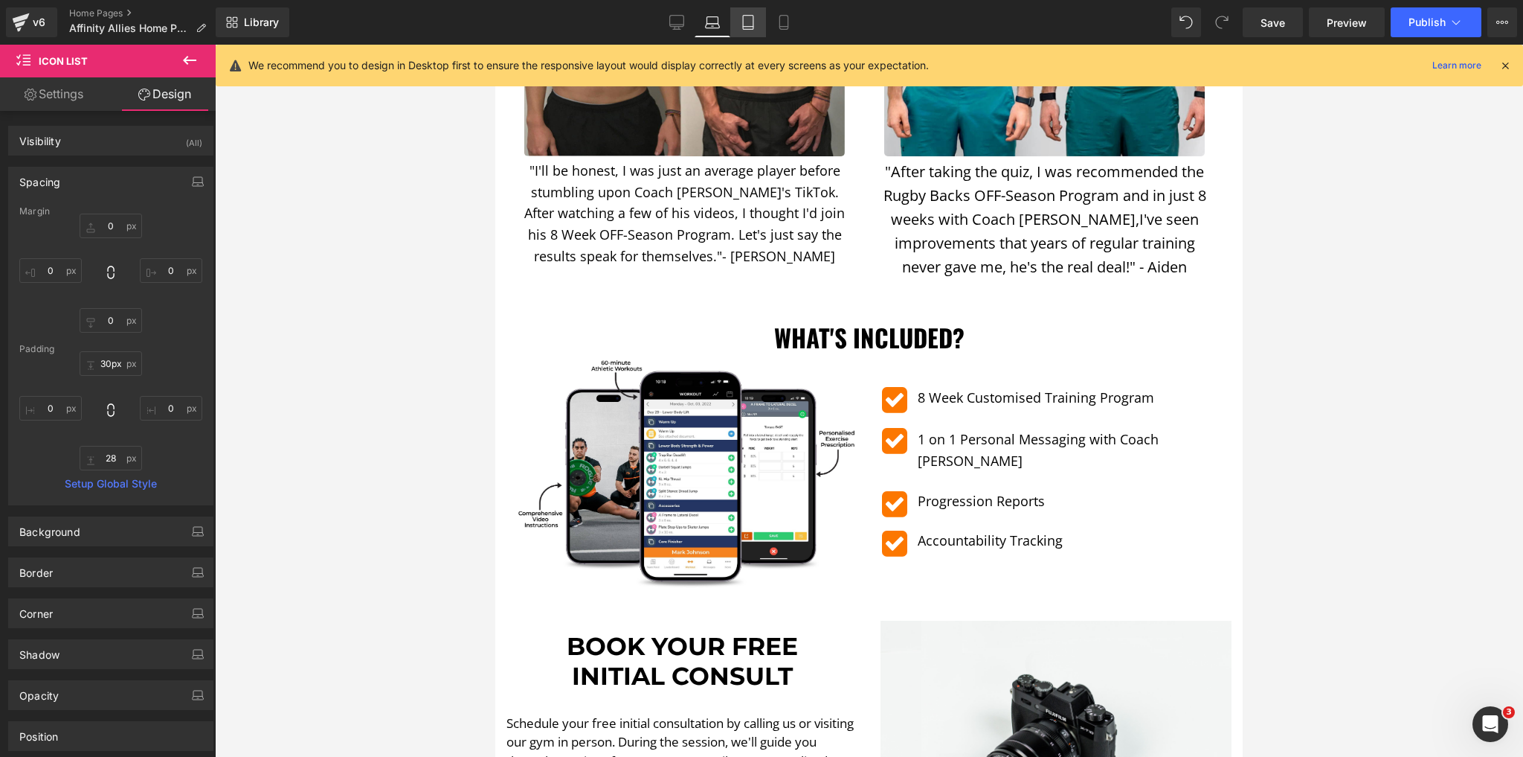
click at [747, 15] on icon at bounding box center [748, 22] width 15 height 15
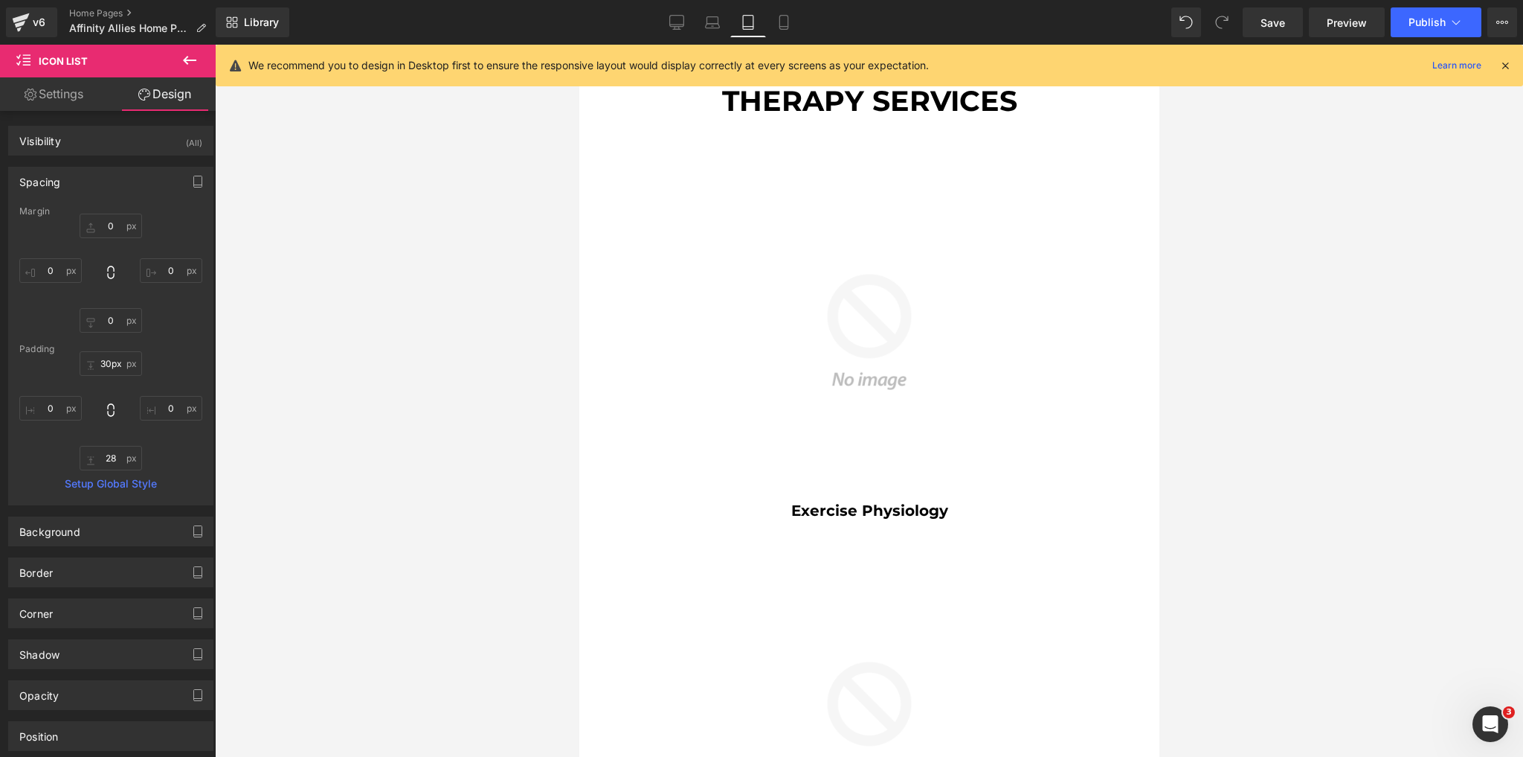
type input "0"
type input "71"
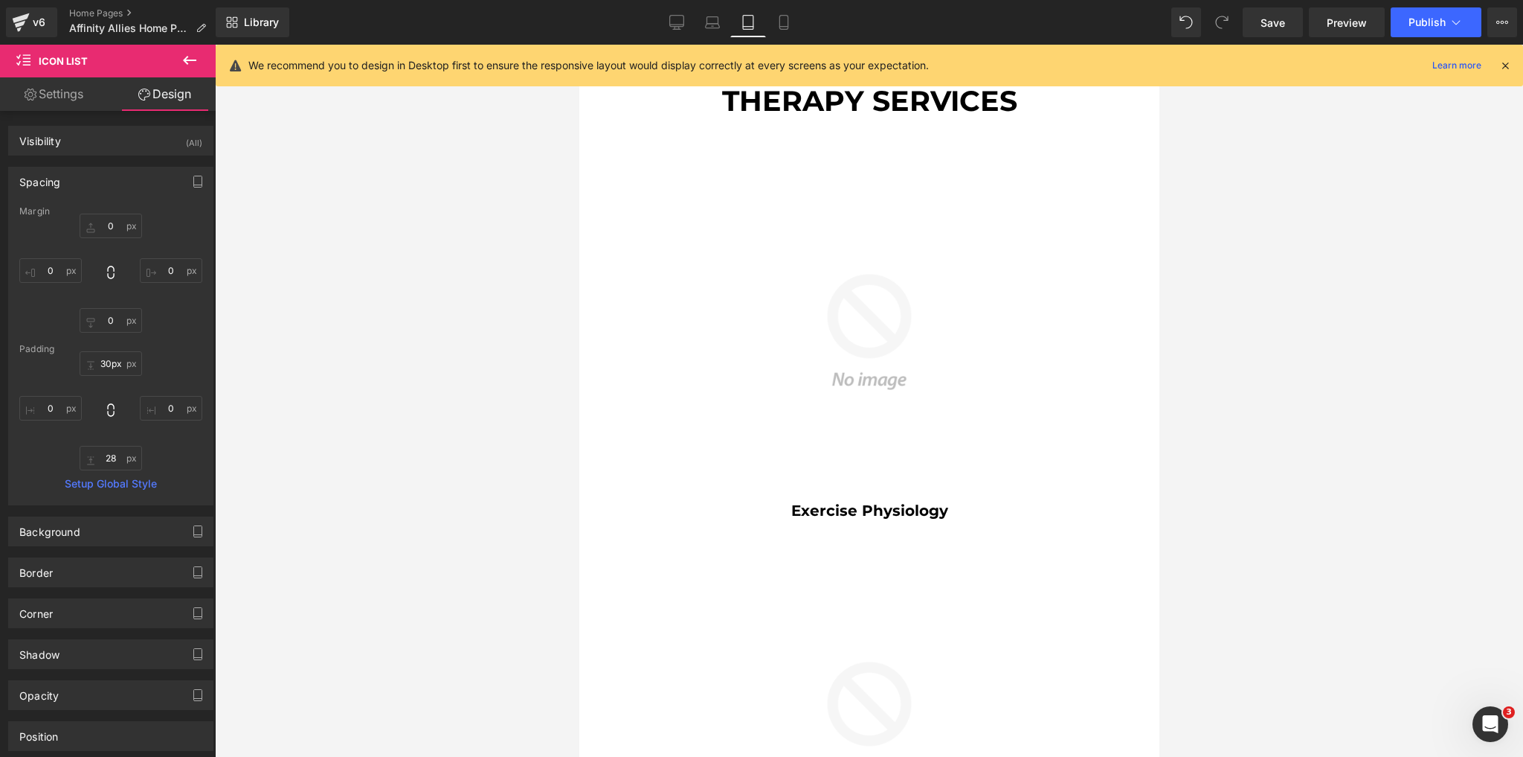
type input "0"
type input "30"
type input "0"
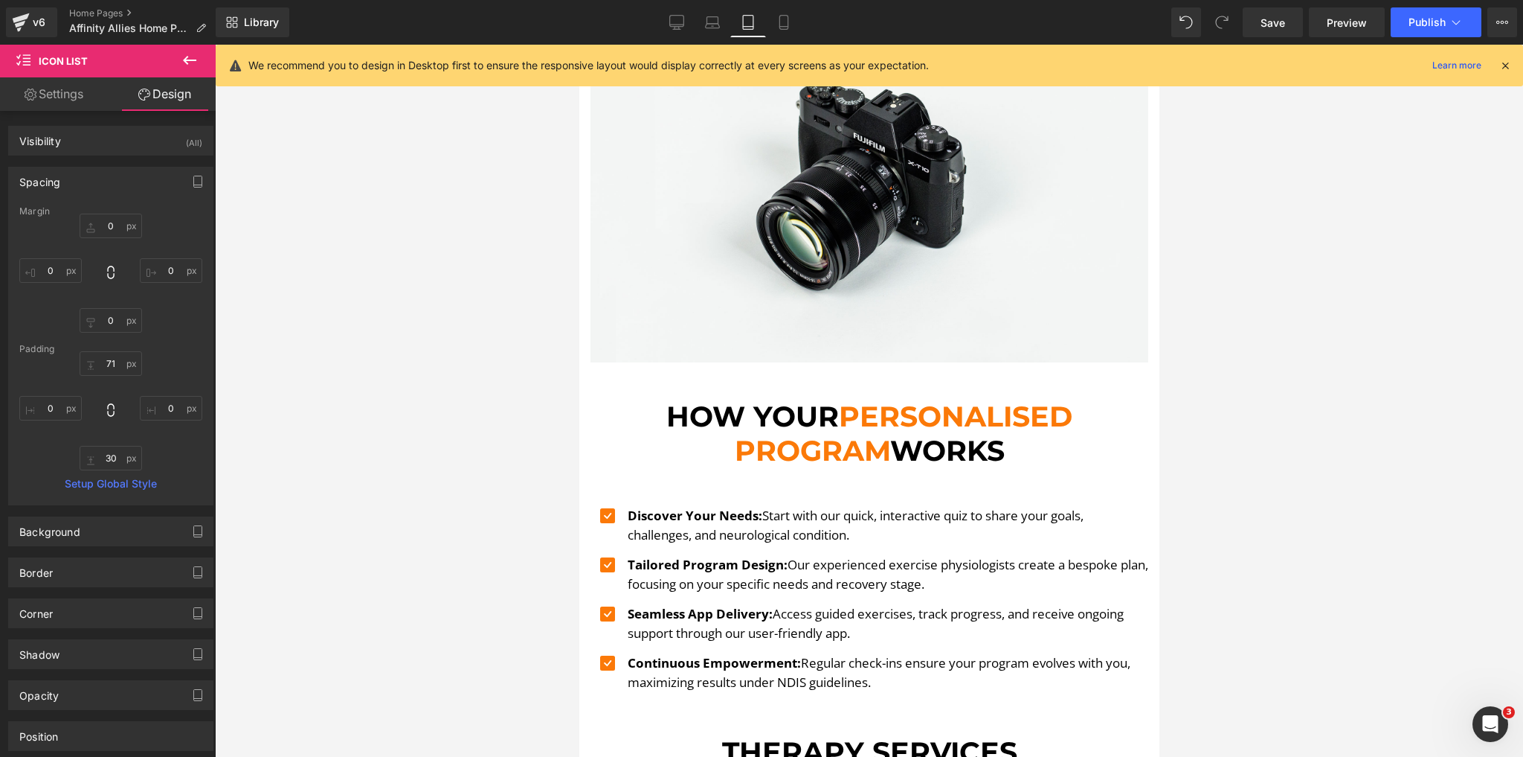
scroll to position [1190, 0]
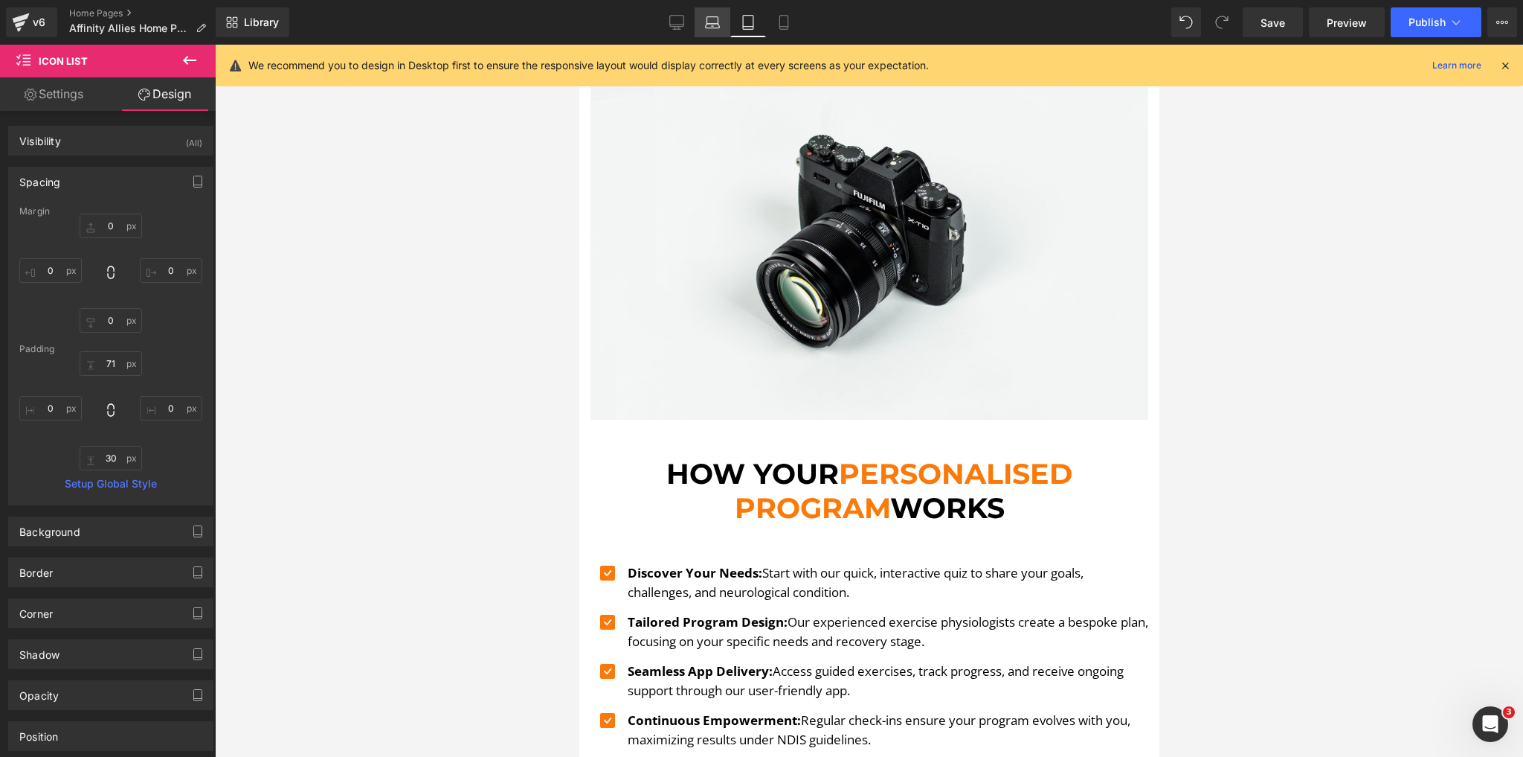
click at [705, 20] on link "Laptop" at bounding box center [713, 22] width 36 height 30
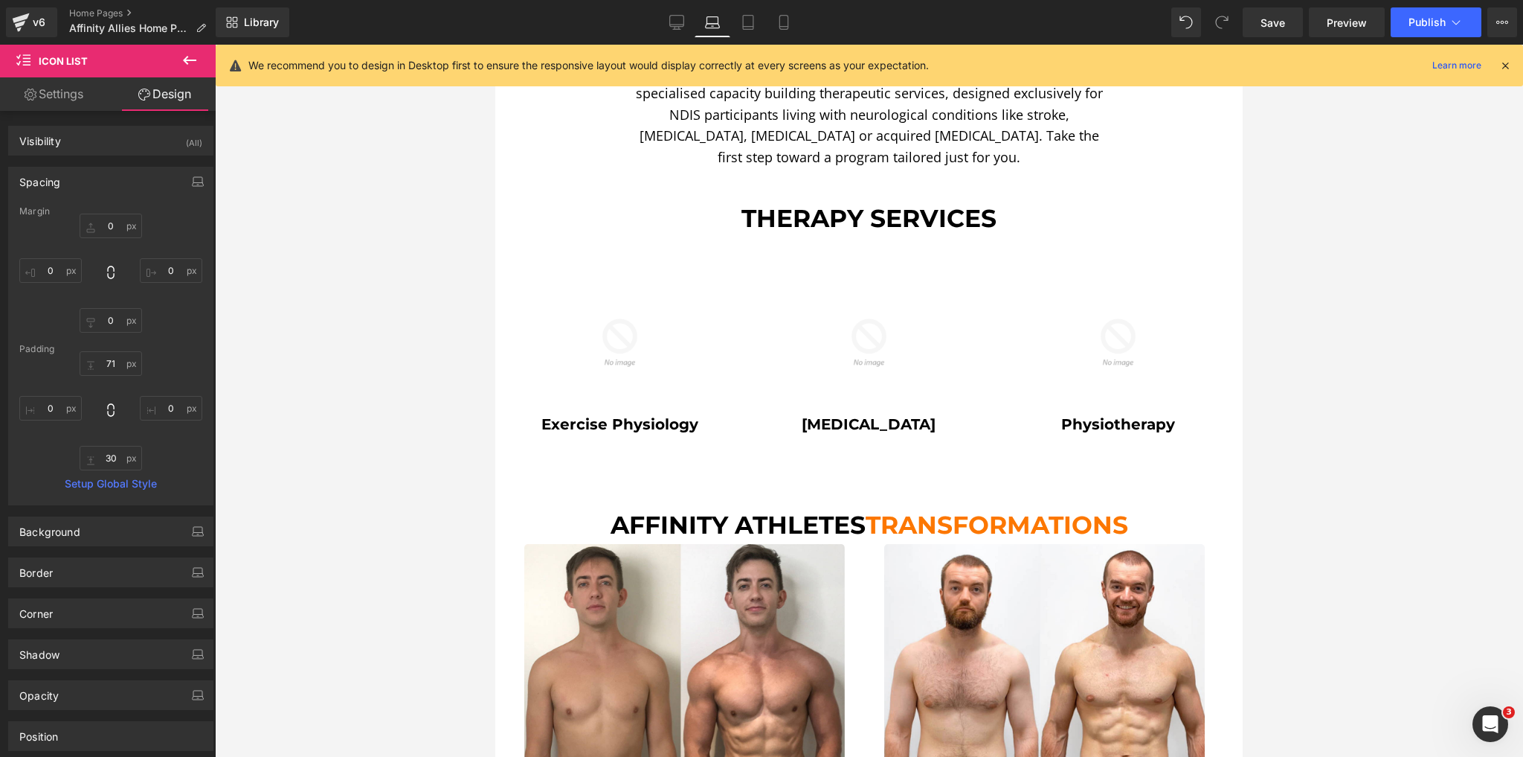
type input "0"
type input "30"
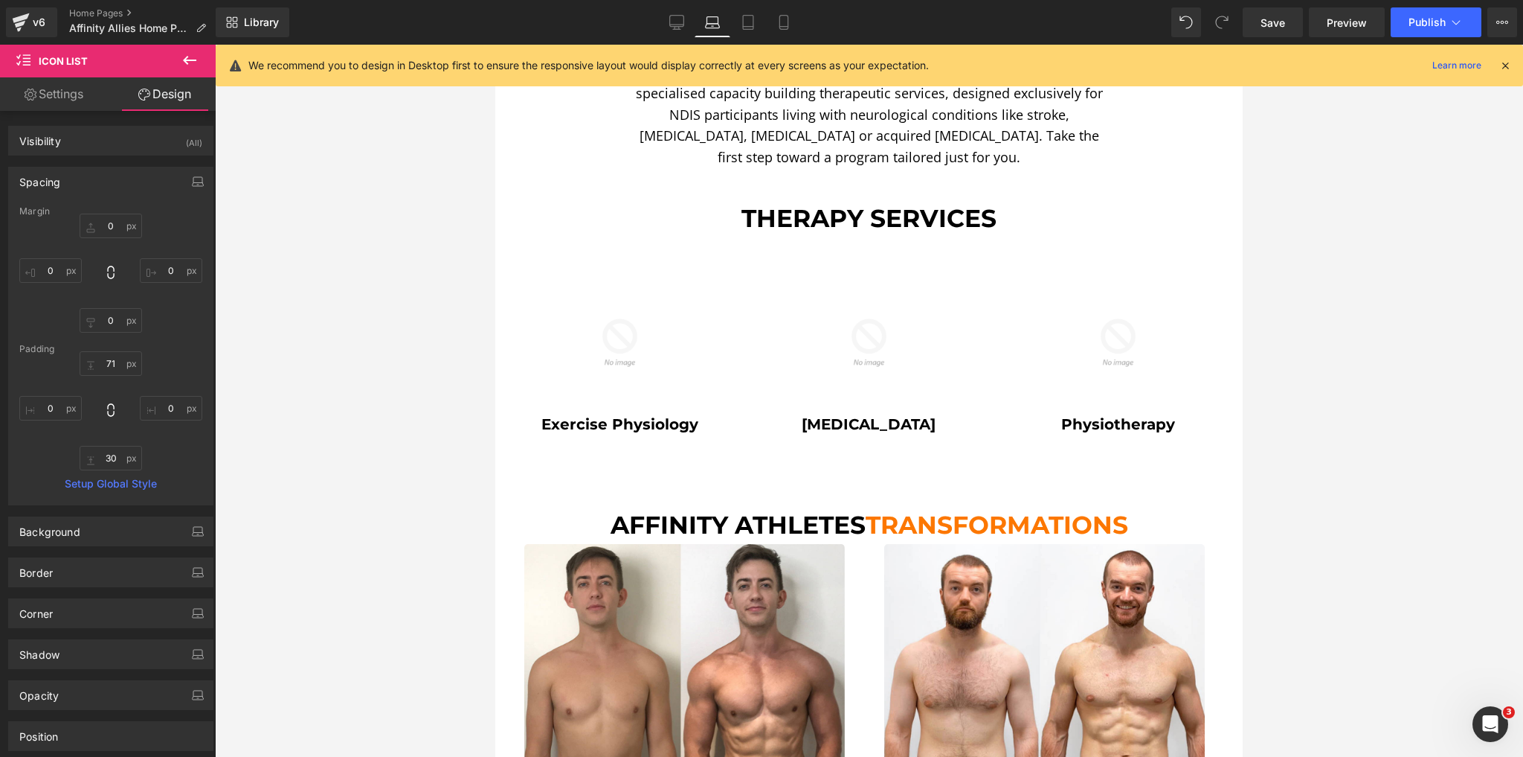
type input "0"
type input "28"
type input "0"
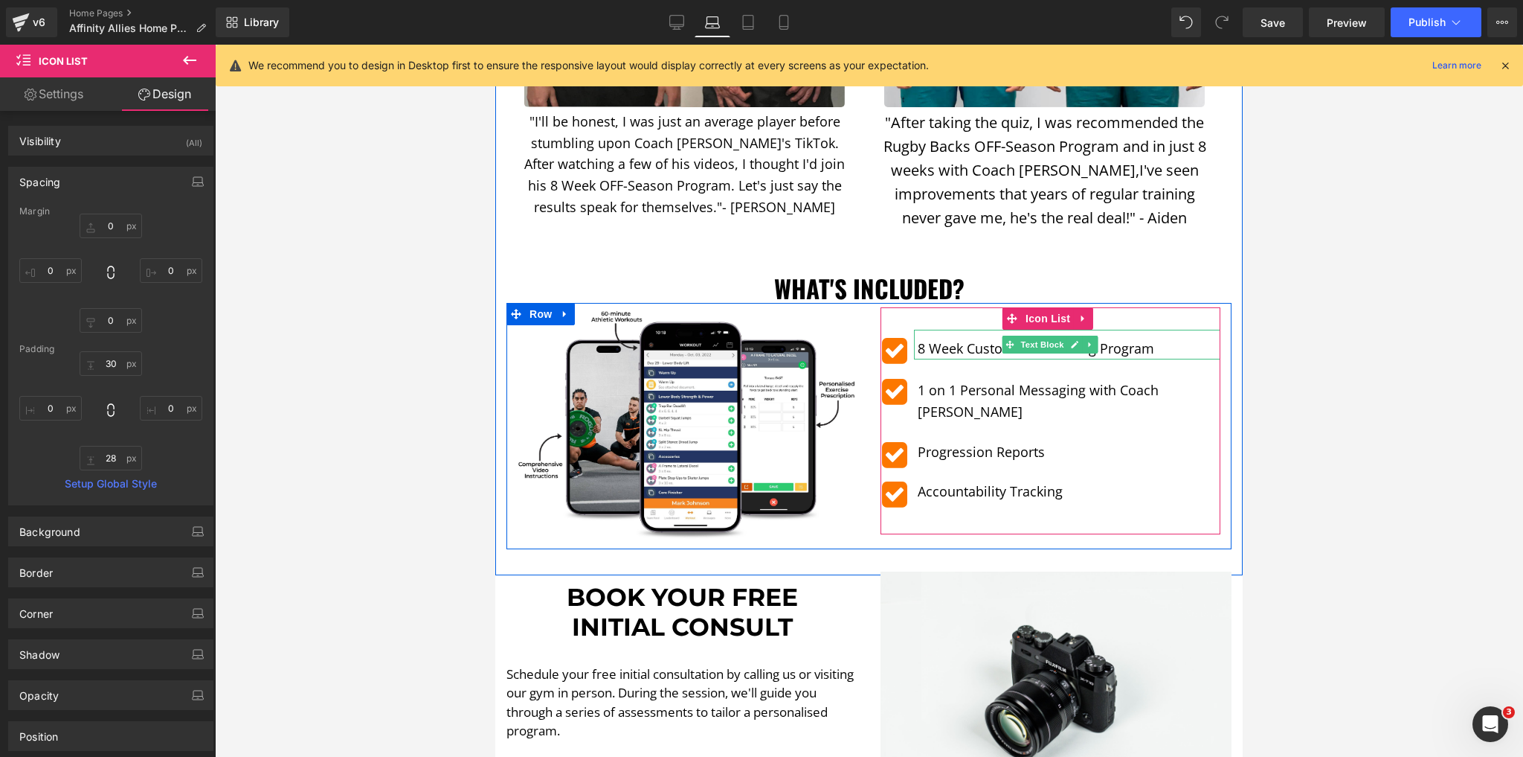
click at [957, 338] on p "8 Week Customised Training Program" at bounding box center [1069, 349] width 303 height 22
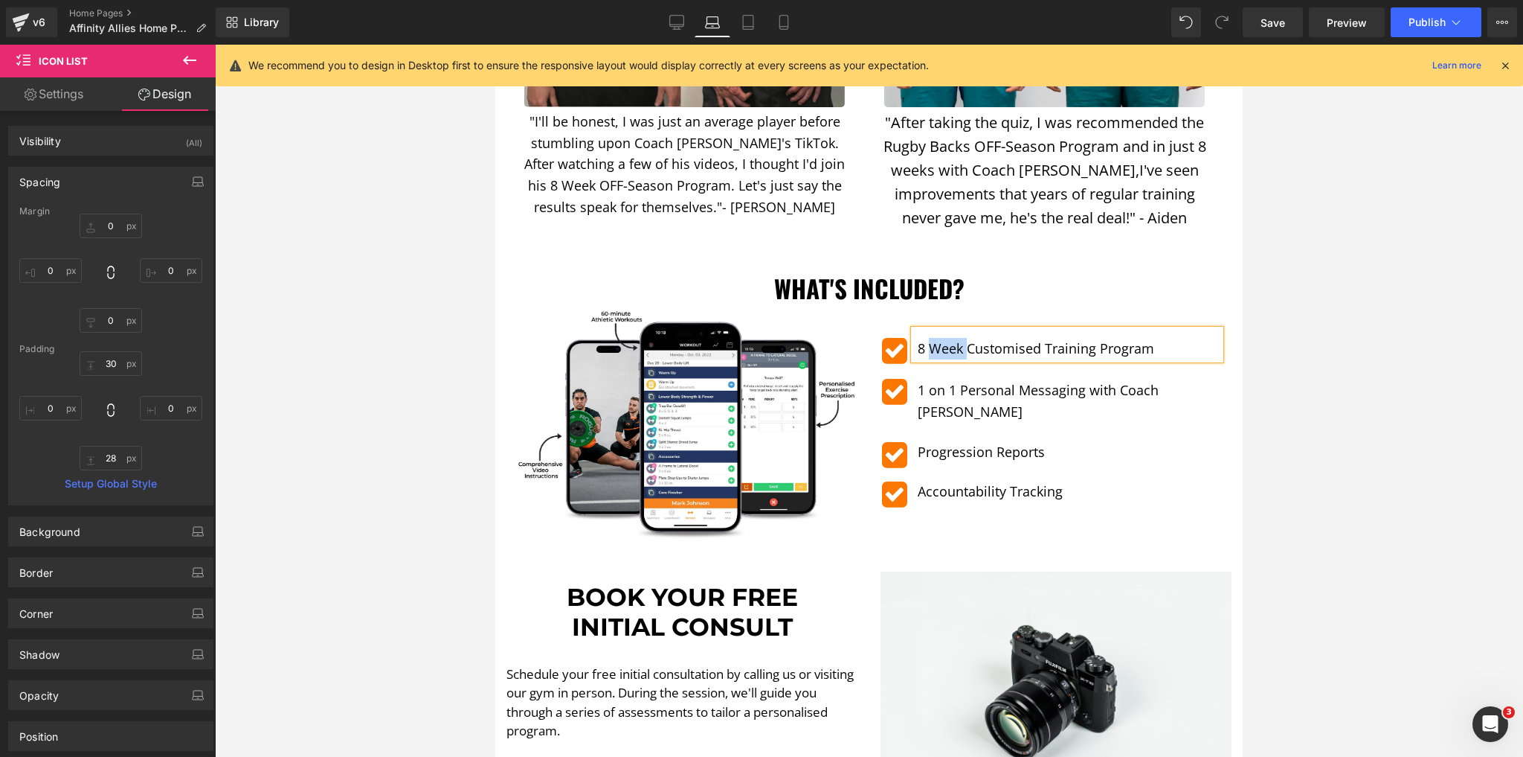
click at [957, 338] on p "8 Week Customised Training Program" at bounding box center [1069, 349] width 303 height 22
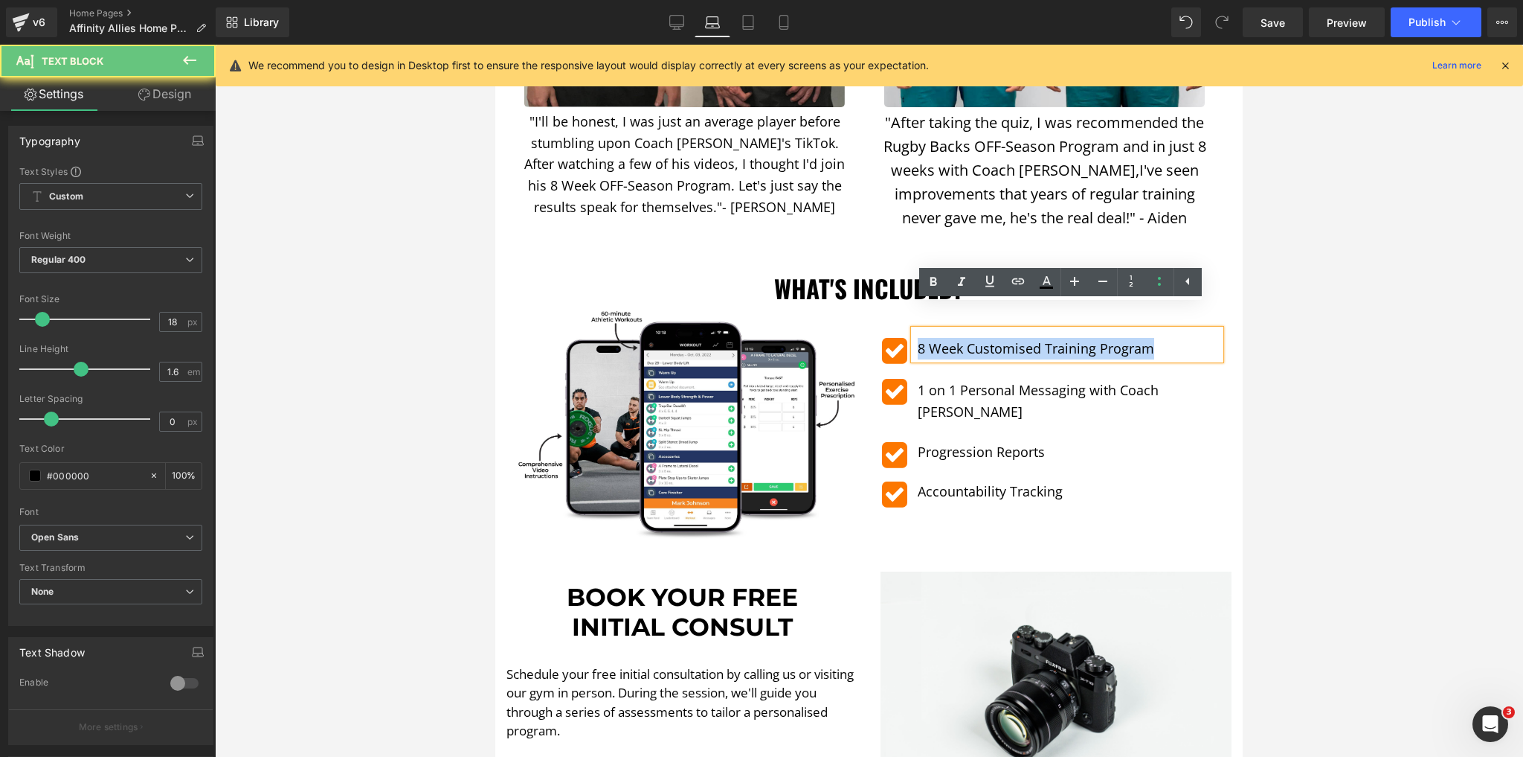
click at [957, 338] on p "8 Week Customised Training Program" at bounding box center [1069, 349] width 303 height 22
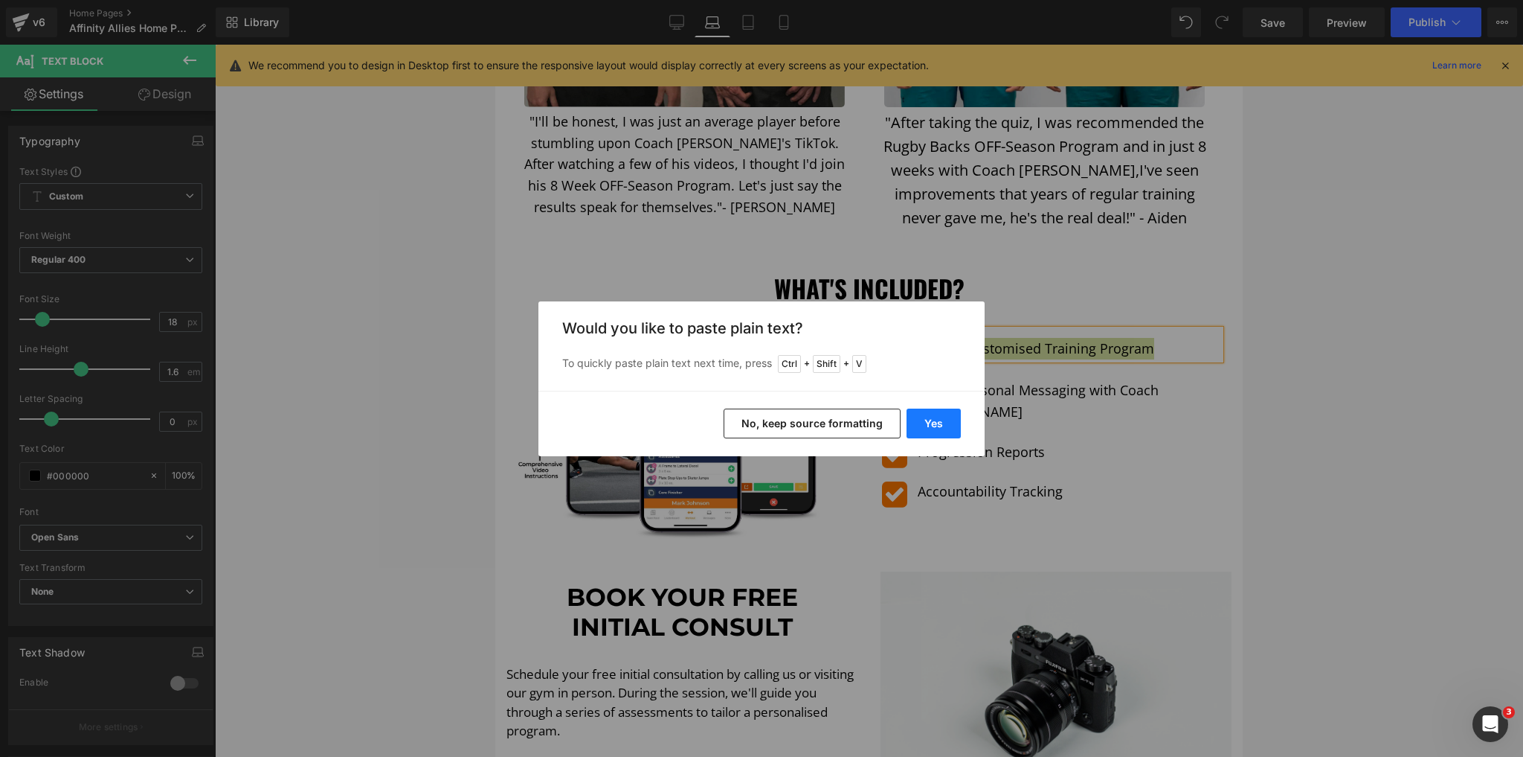
click at [928, 422] on button "Yes" at bounding box center [934, 423] width 54 height 30
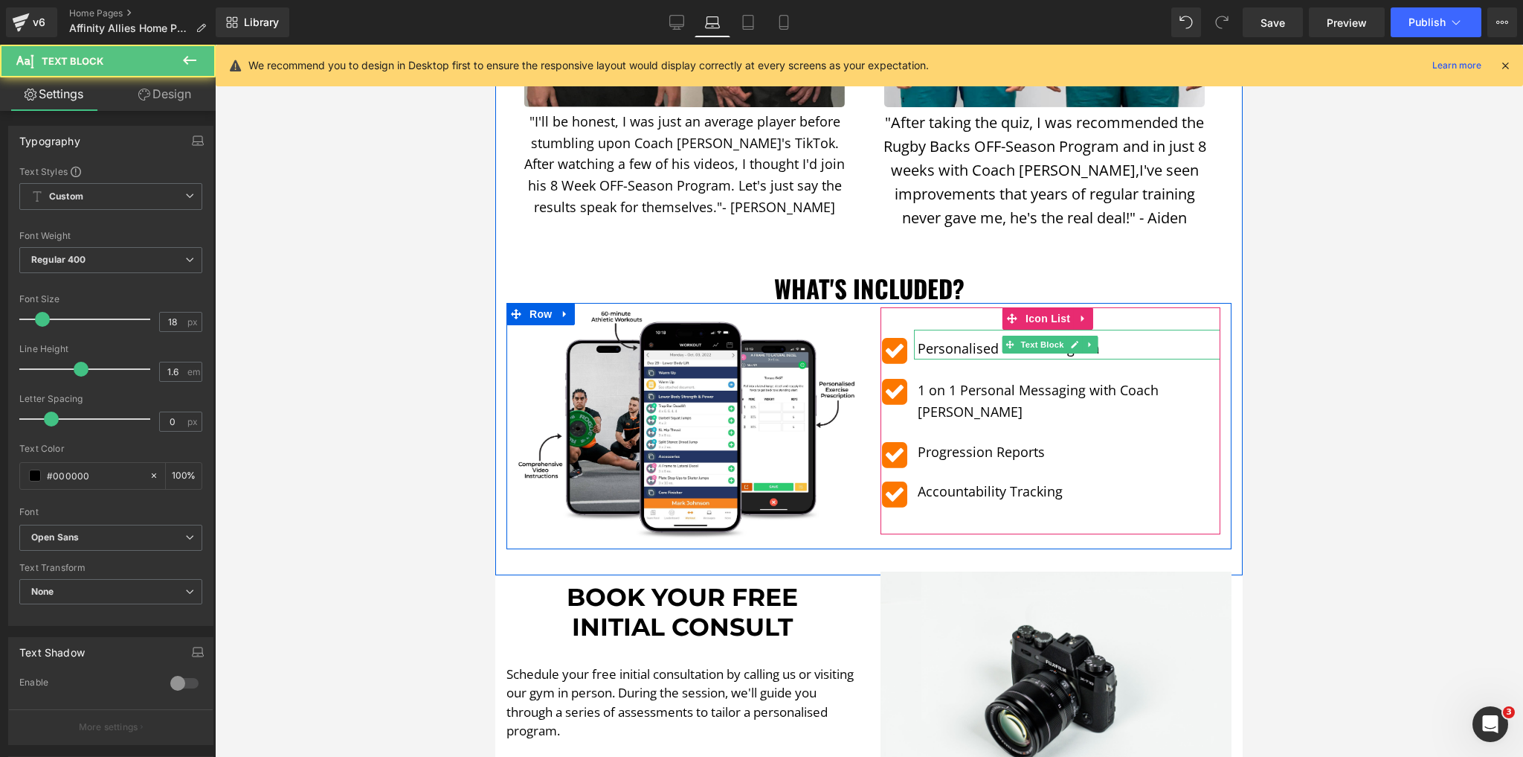
click at [976, 338] on p "Personalised Rehab Program" at bounding box center [1069, 349] width 303 height 22
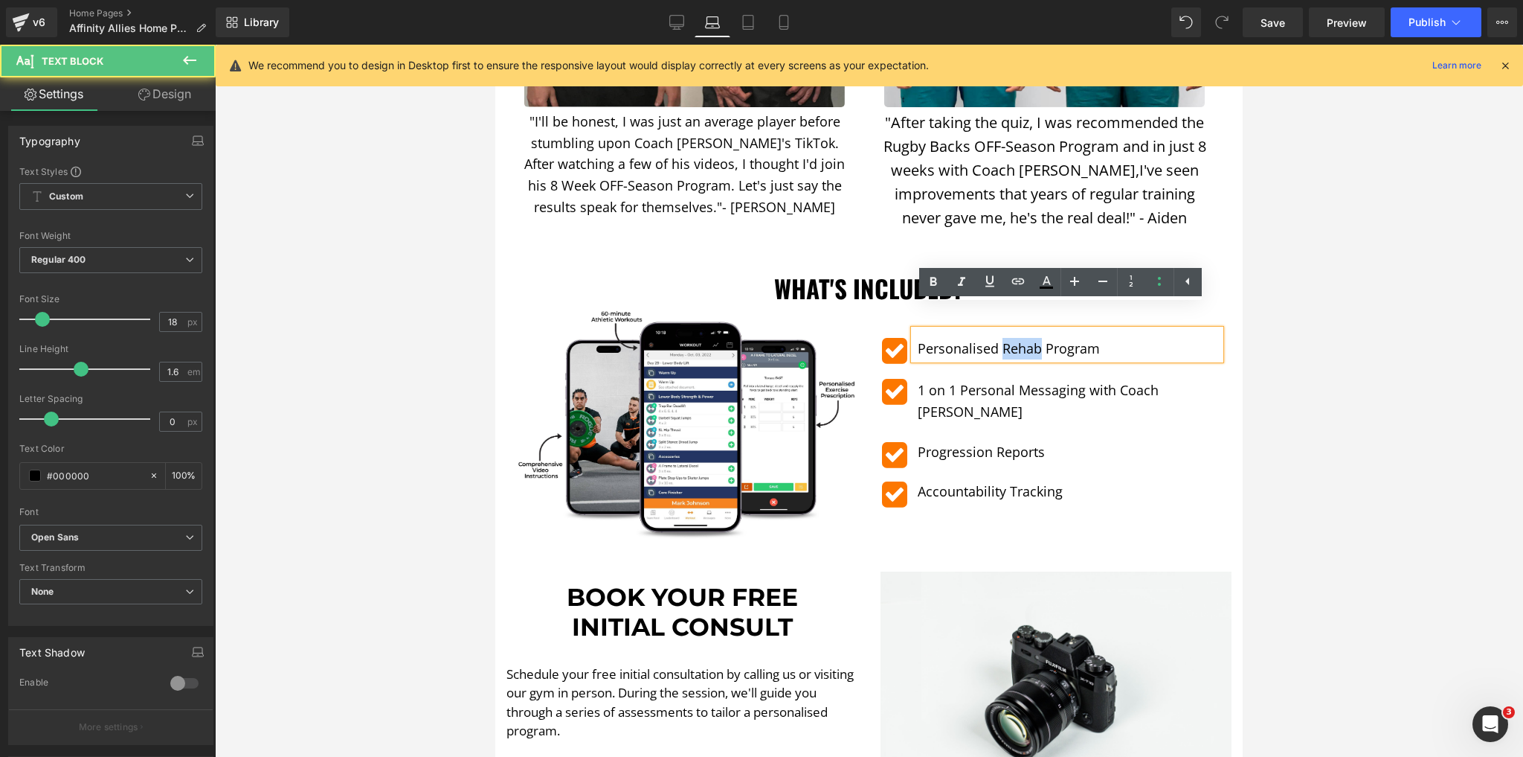
drag, startPoint x: 1050, startPoint y: 328, endPoint x: 1011, endPoint y: 328, distance: 39.4
click at [1011, 338] on p "Personalised Rehab Program" at bounding box center [1069, 349] width 303 height 22
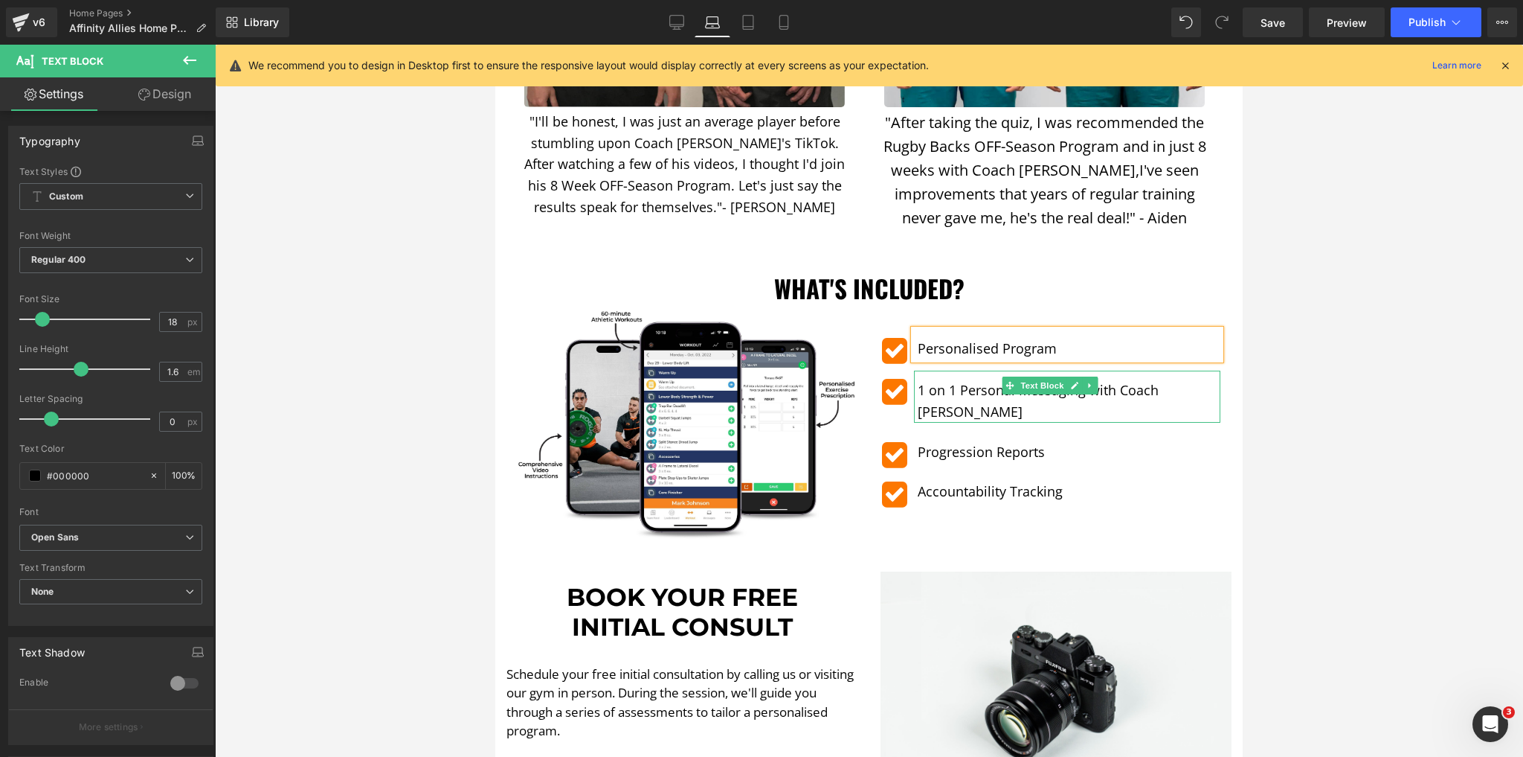
click at [950, 379] on p "1 on 1 Personal Messaging with Coach Youi" at bounding box center [1069, 400] width 303 height 43
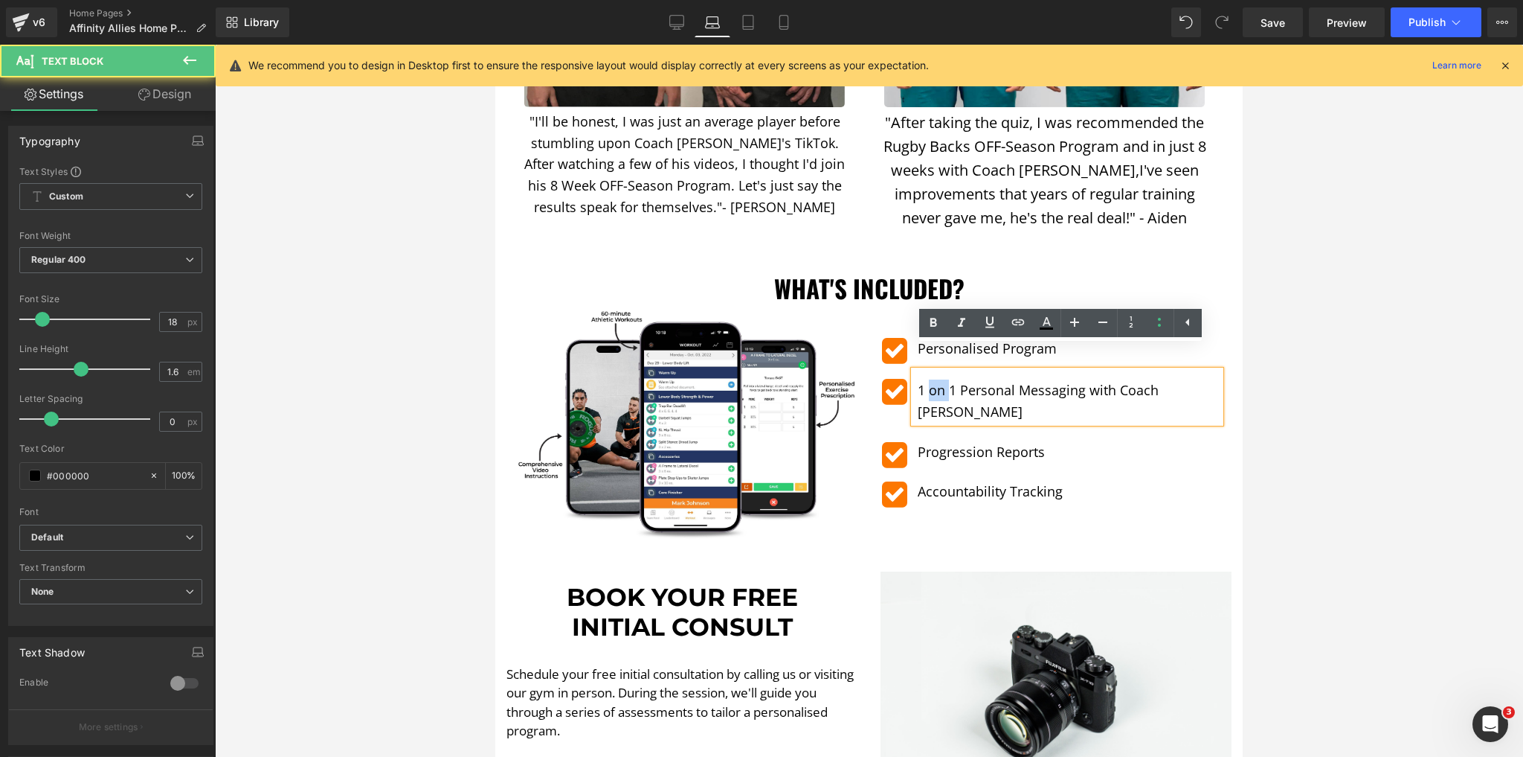
click at [950, 379] on p "1 on 1 Personal Messaging with Coach Youi" at bounding box center [1069, 400] width 303 height 43
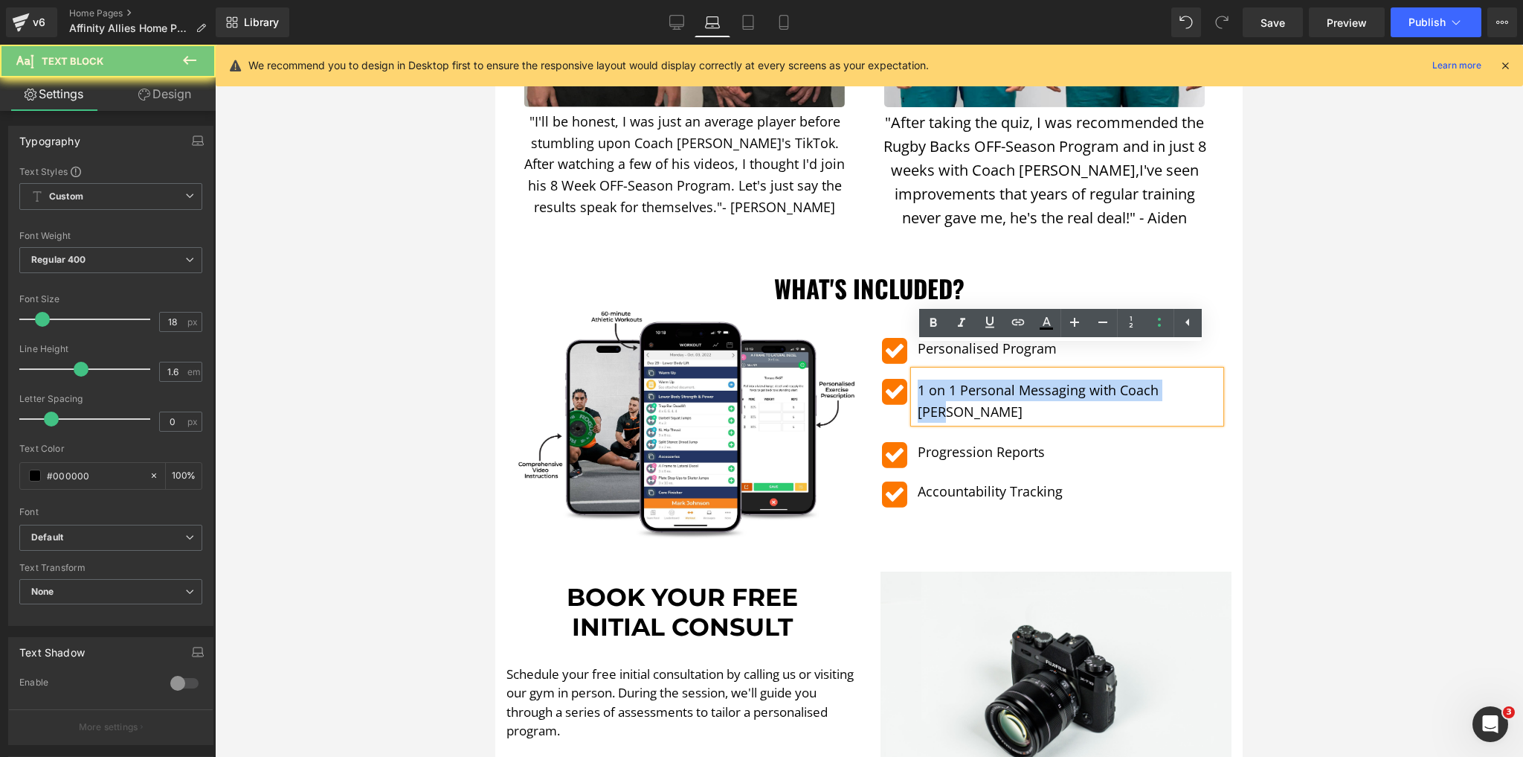
click at [950, 379] on p "1 on 1 Personal Messaging with Coach Youi" at bounding box center [1069, 400] width 303 height 43
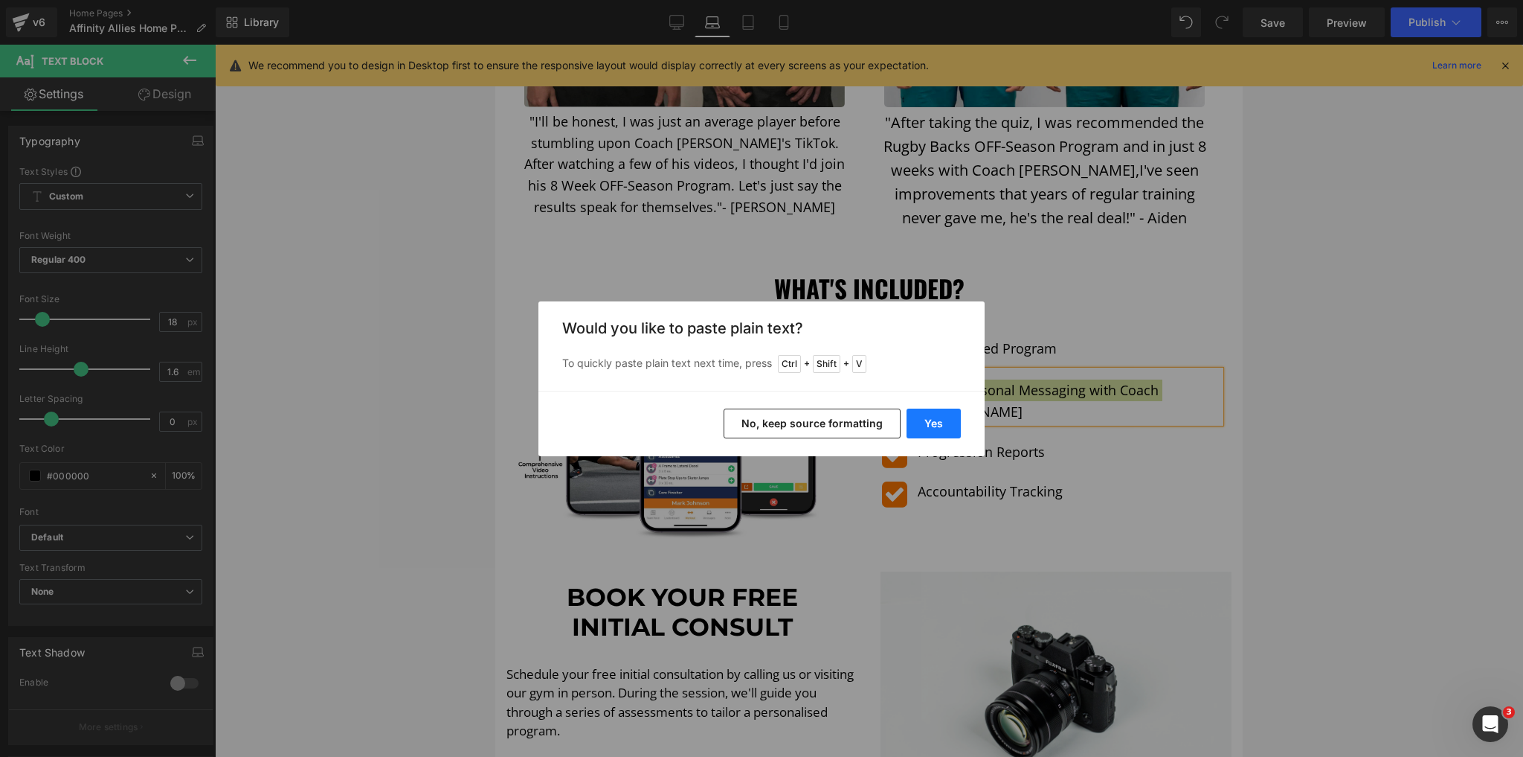
click at [944, 434] on button "Yes" at bounding box center [934, 423] width 54 height 30
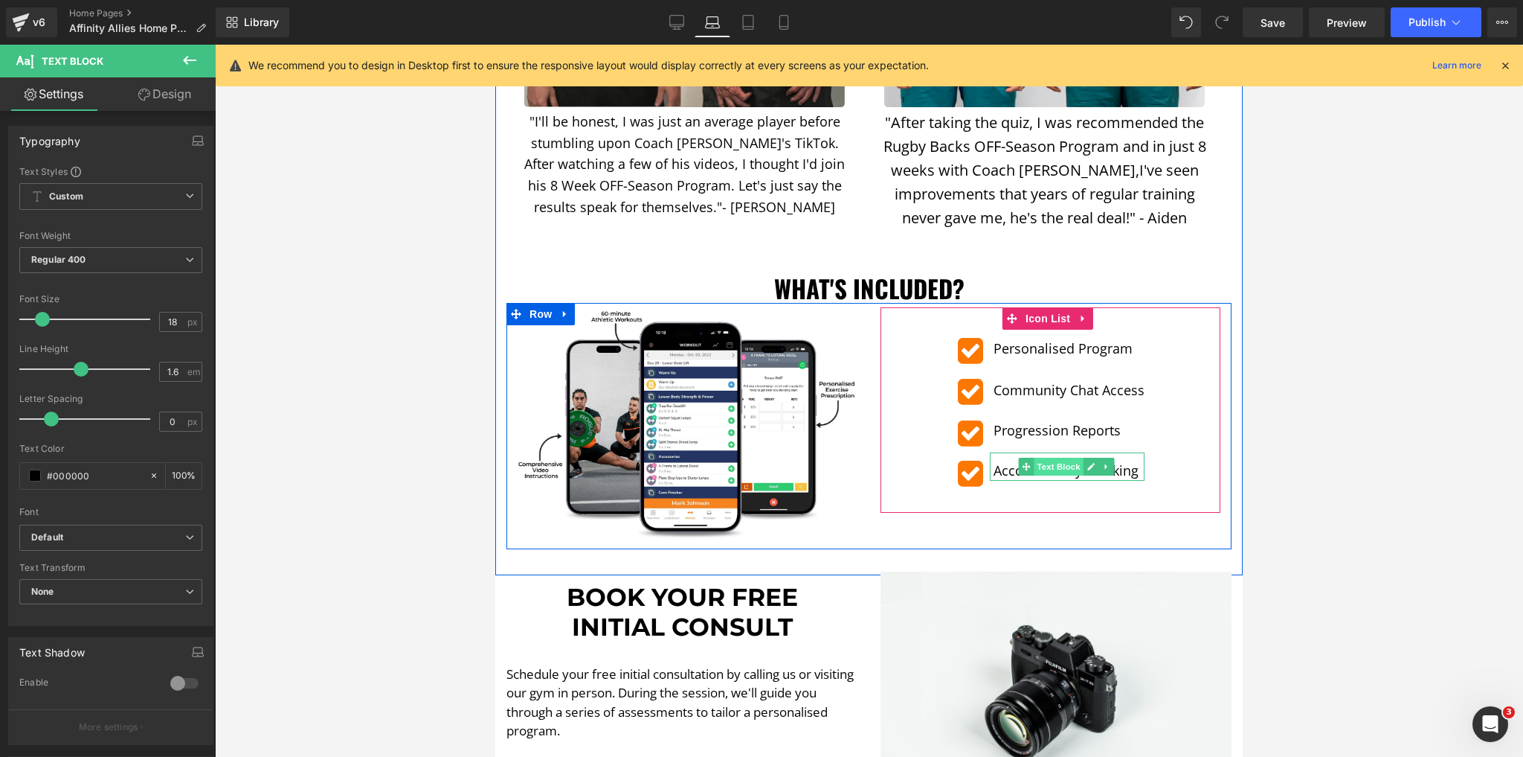
click at [1045, 457] on span "Text Block" at bounding box center [1059, 466] width 49 height 18
click at [998, 460] on p "Accountability Tracking" at bounding box center [1069, 471] width 151 height 22
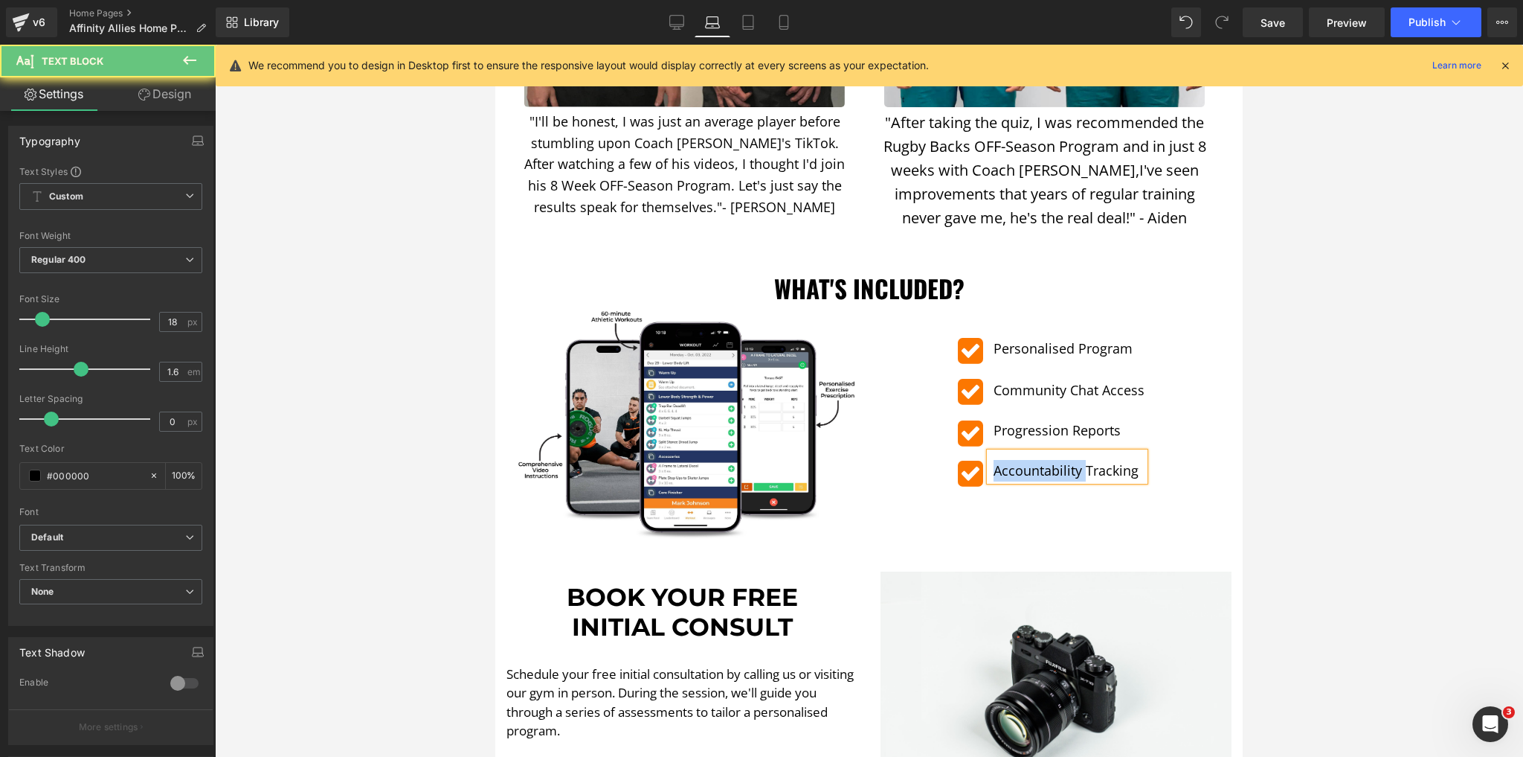
click at [998, 460] on p "Accountability Tracking" at bounding box center [1069, 471] width 151 height 22
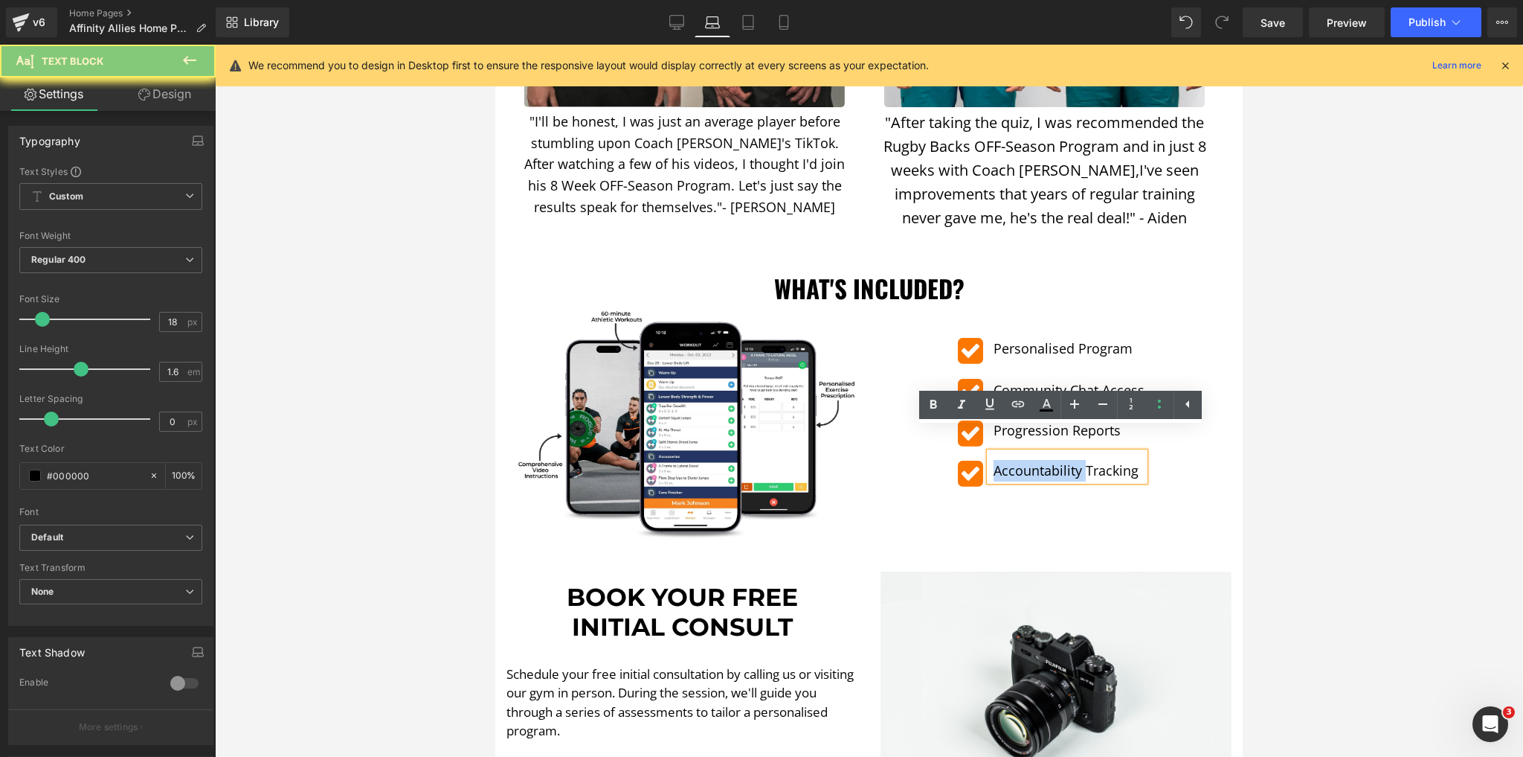
click at [998, 460] on p "Accountability Tracking" at bounding box center [1069, 471] width 151 height 22
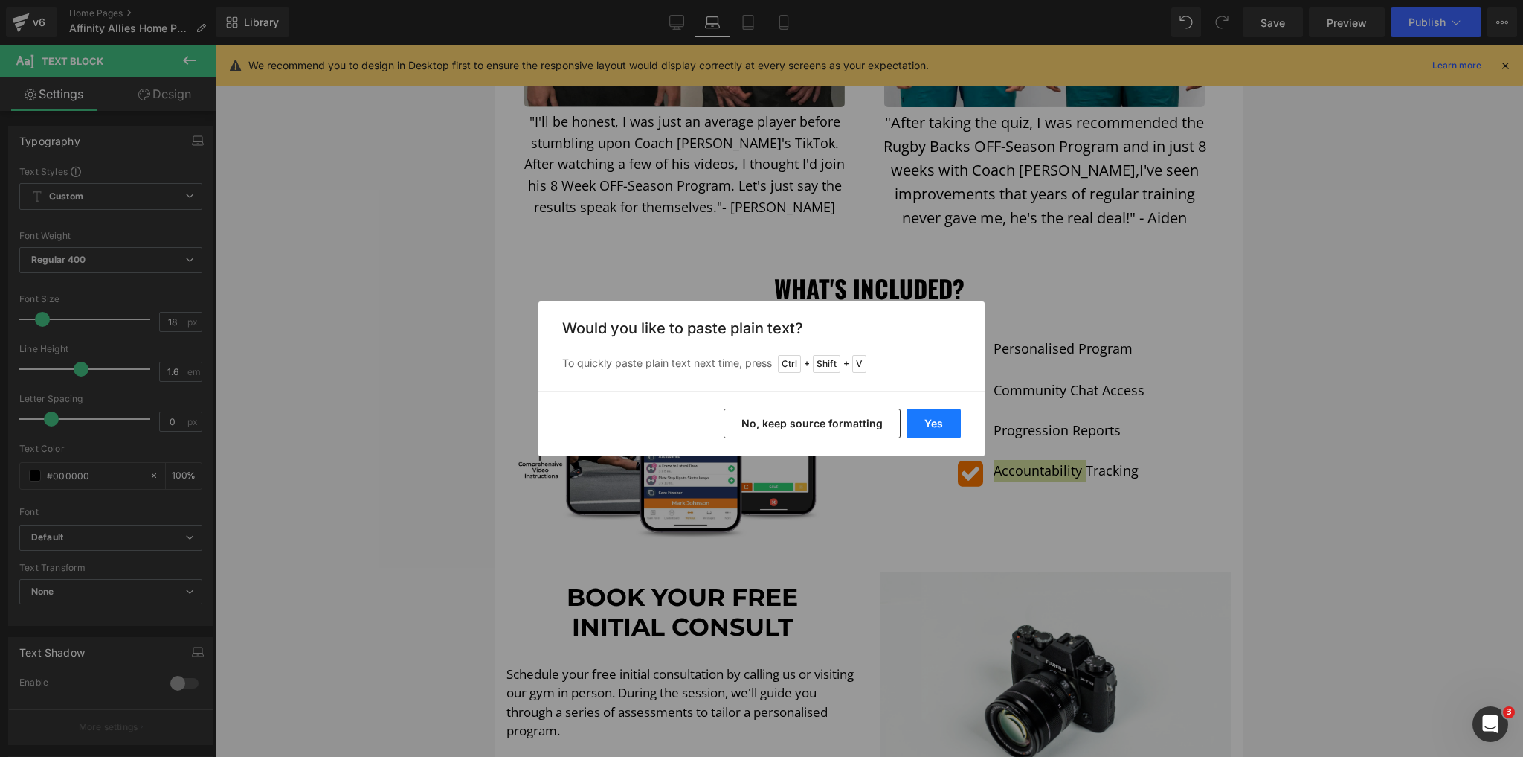
click at [946, 420] on button "Yes" at bounding box center [934, 423] width 54 height 30
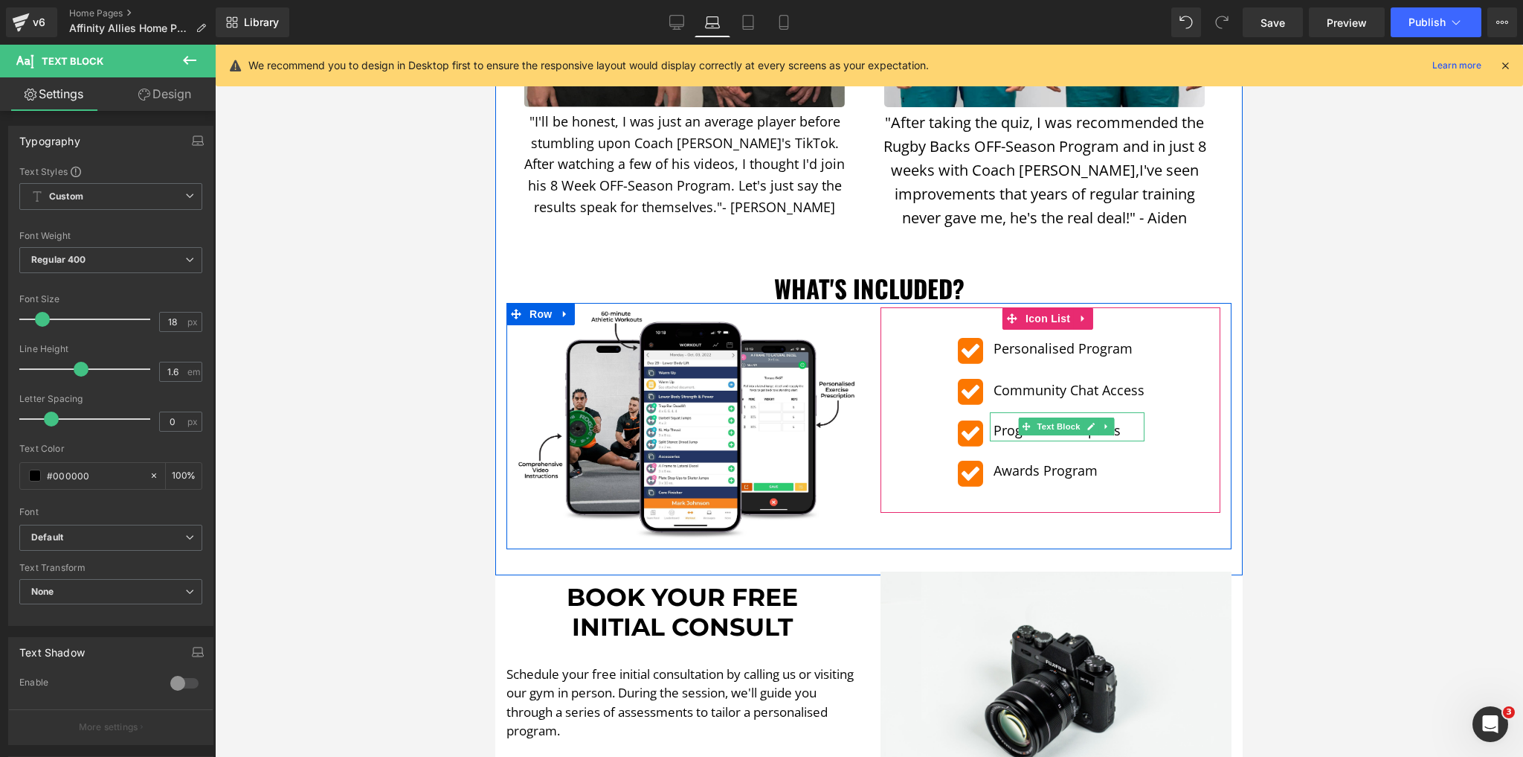
click at [1141, 412] on div at bounding box center [1143, 426] width 4 height 29
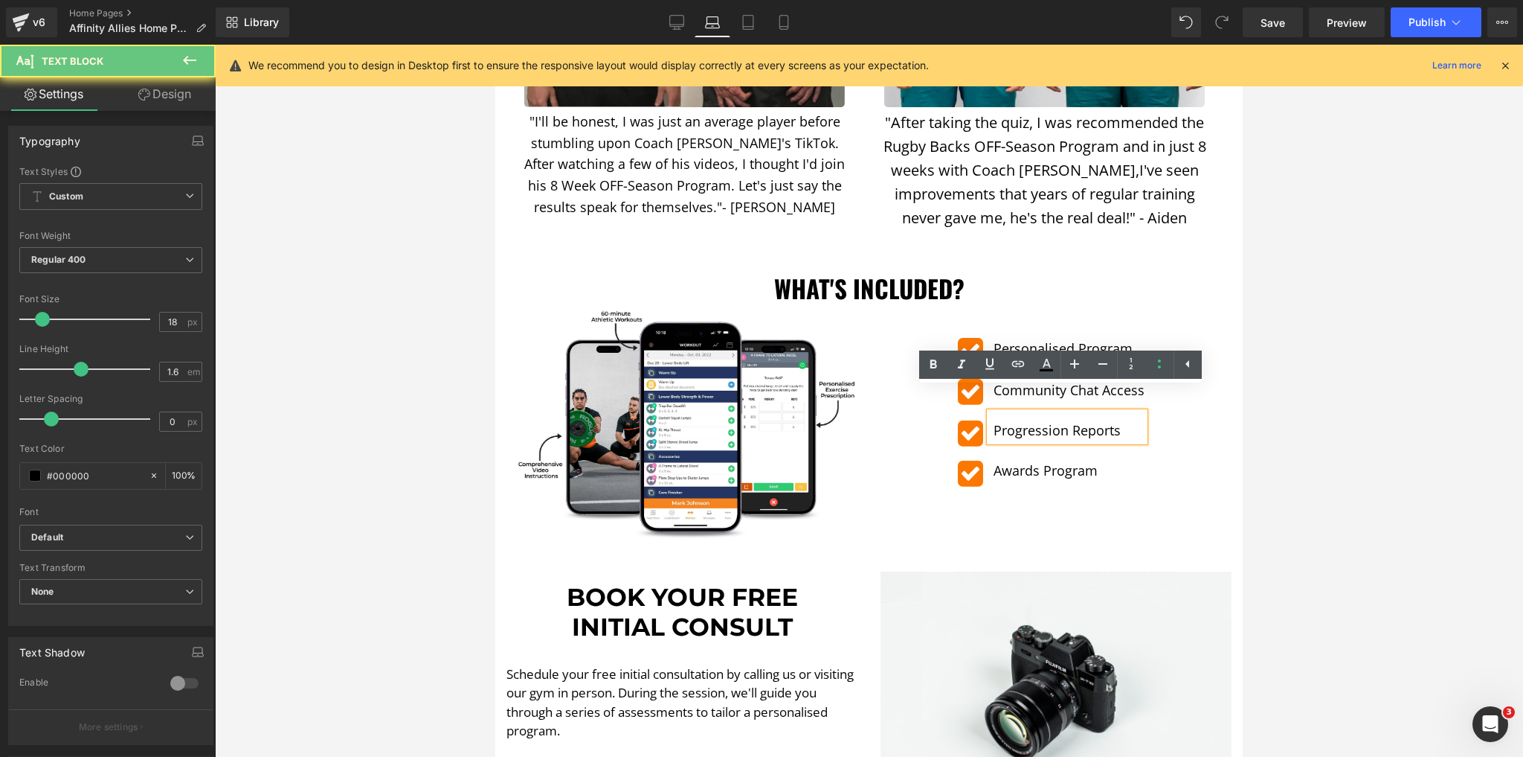
click at [1121, 420] on p "Progression Reports" at bounding box center [1069, 431] width 151 height 22
click at [370, 382] on div at bounding box center [869, 401] width 1308 height 712
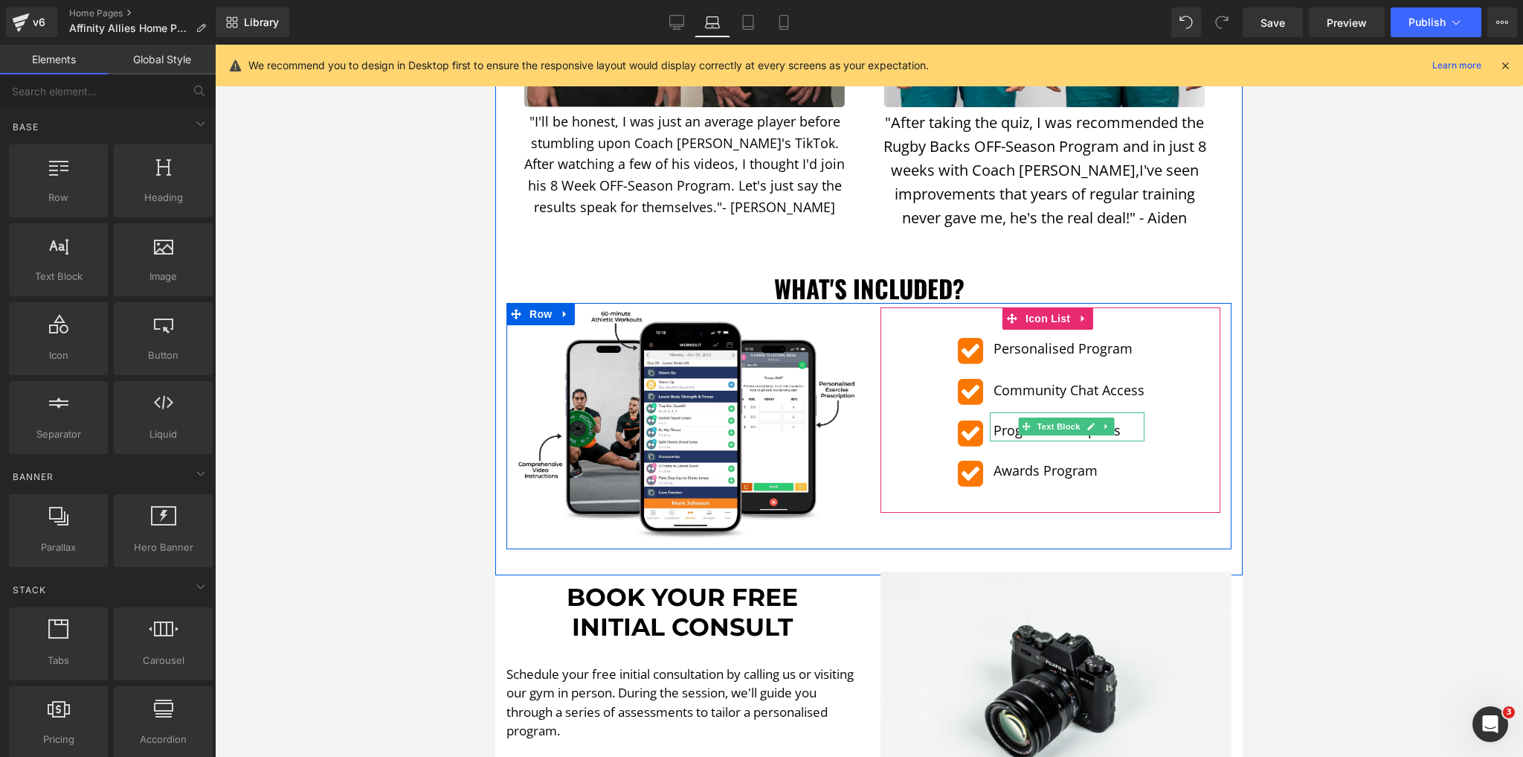
click at [1000, 420] on p "Progression Reports" at bounding box center [1069, 431] width 151 height 22
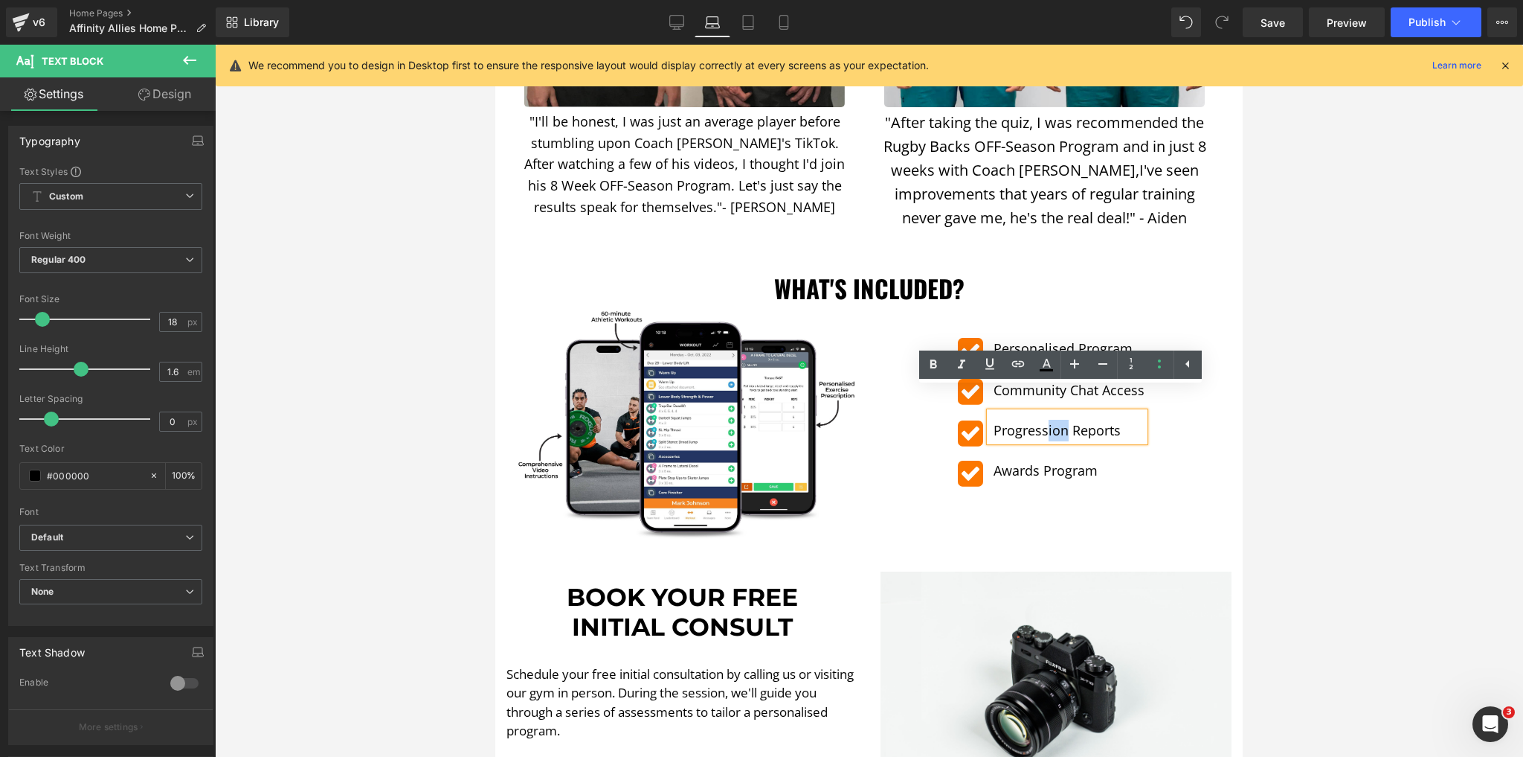
drag, startPoint x: 1060, startPoint y: 410, endPoint x: 1043, endPoint y: 411, distance: 17.2
click at [1043, 420] on p "Progression Reports" at bounding box center [1069, 431] width 151 height 22
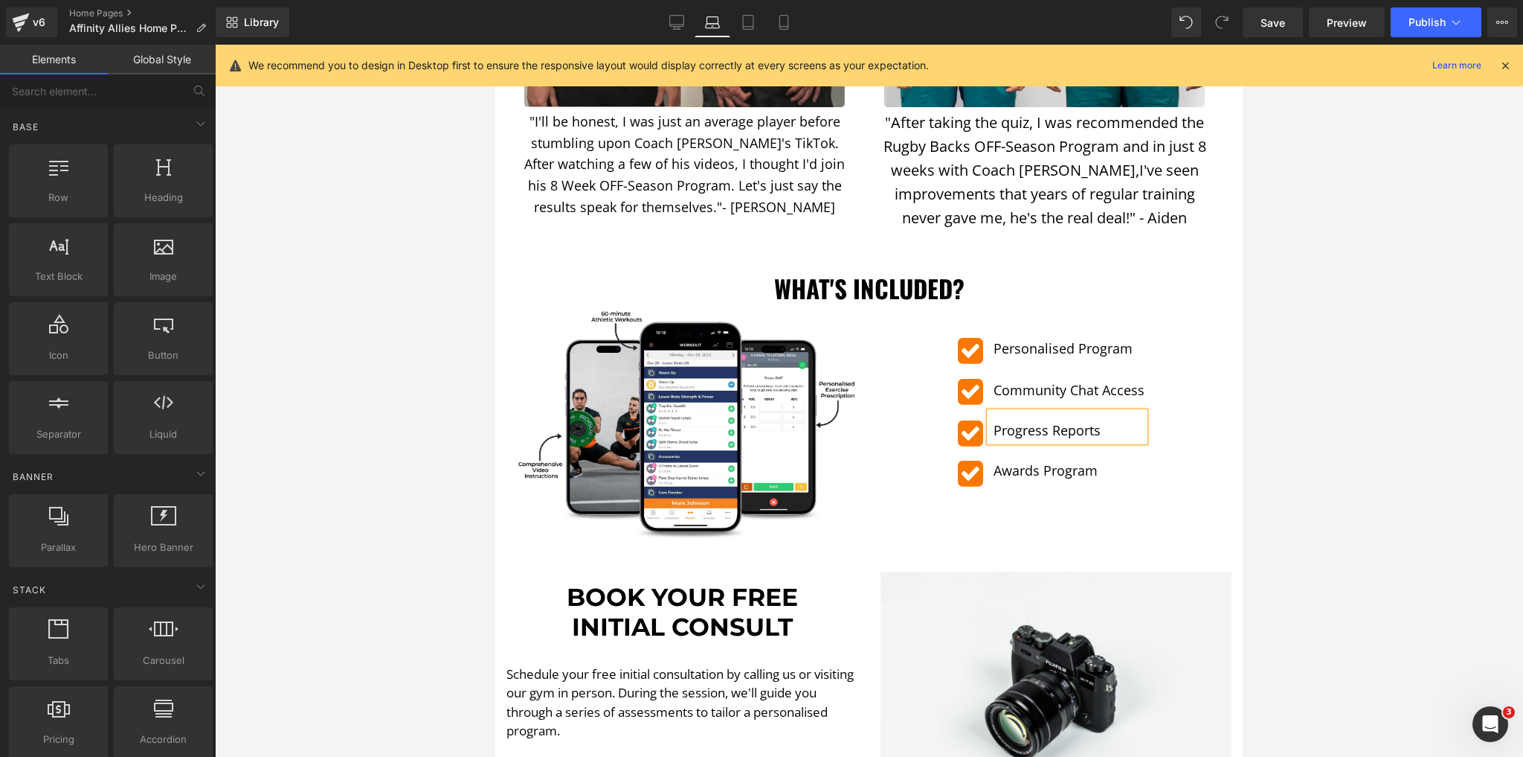
click at [350, 306] on div at bounding box center [869, 401] width 1308 height 712
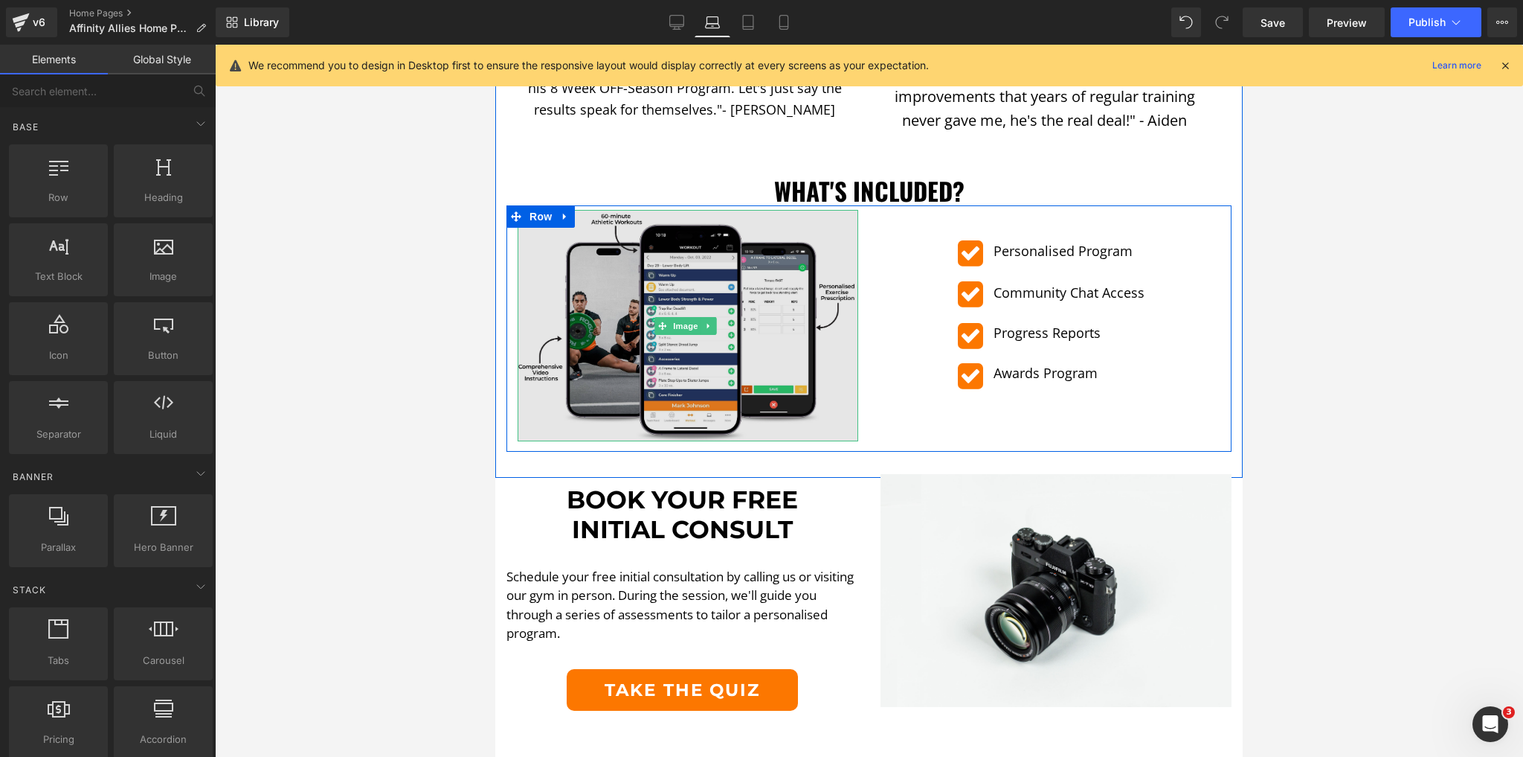
scroll to position [2066, 0]
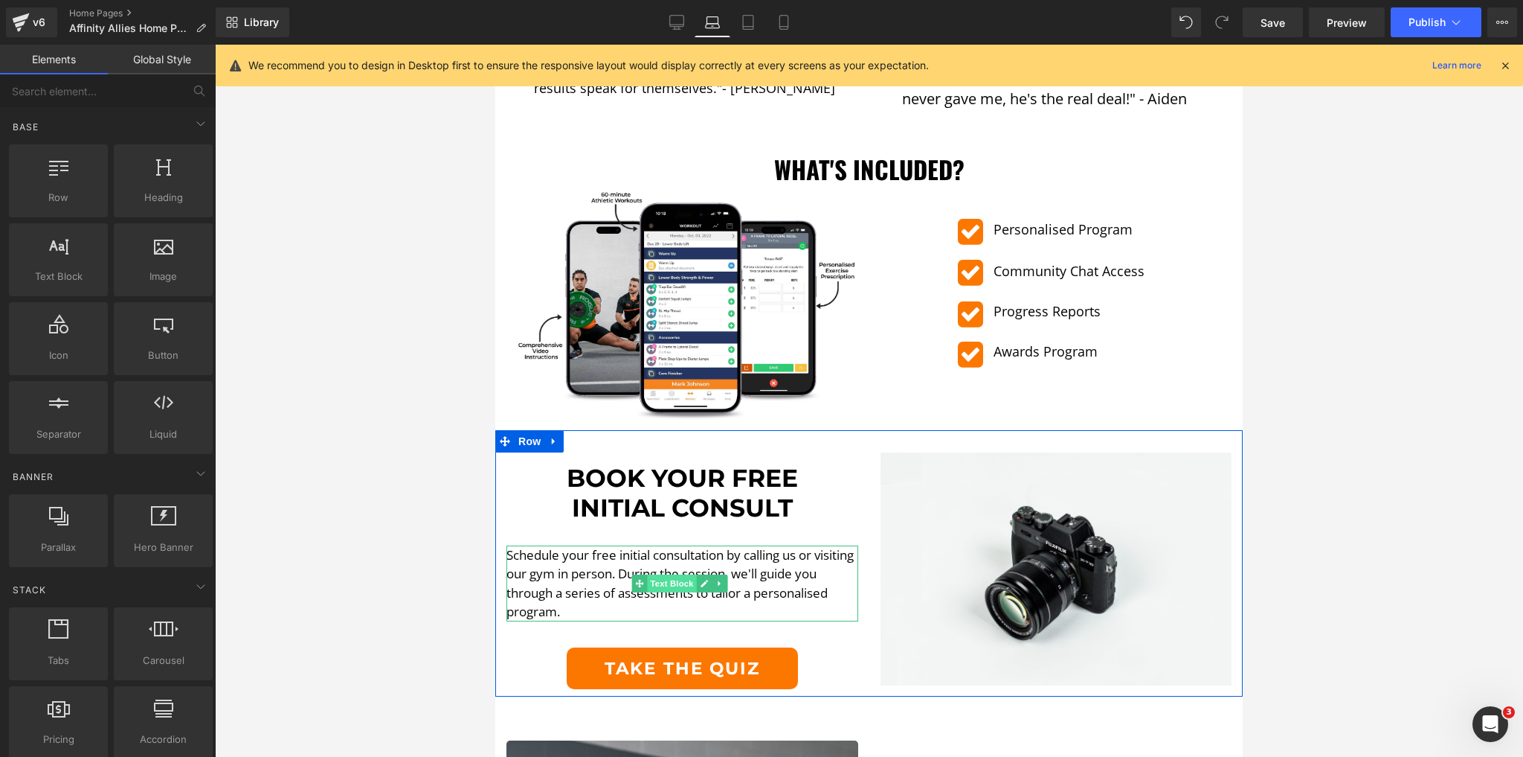
click at [651, 574] on span "Text Block" at bounding box center [672, 583] width 49 height 18
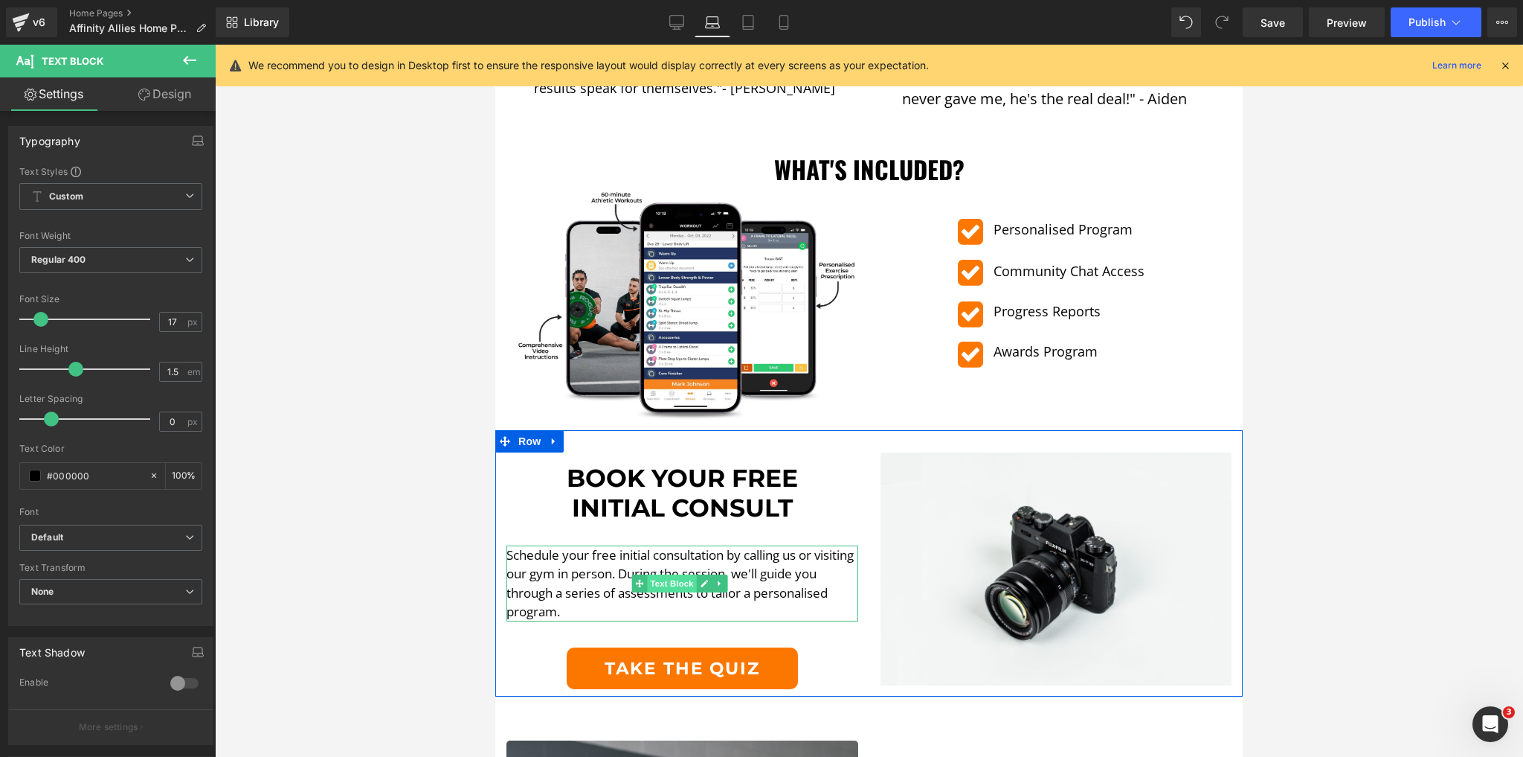
click at [653, 574] on span "Text Block" at bounding box center [672, 583] width 49 height 18
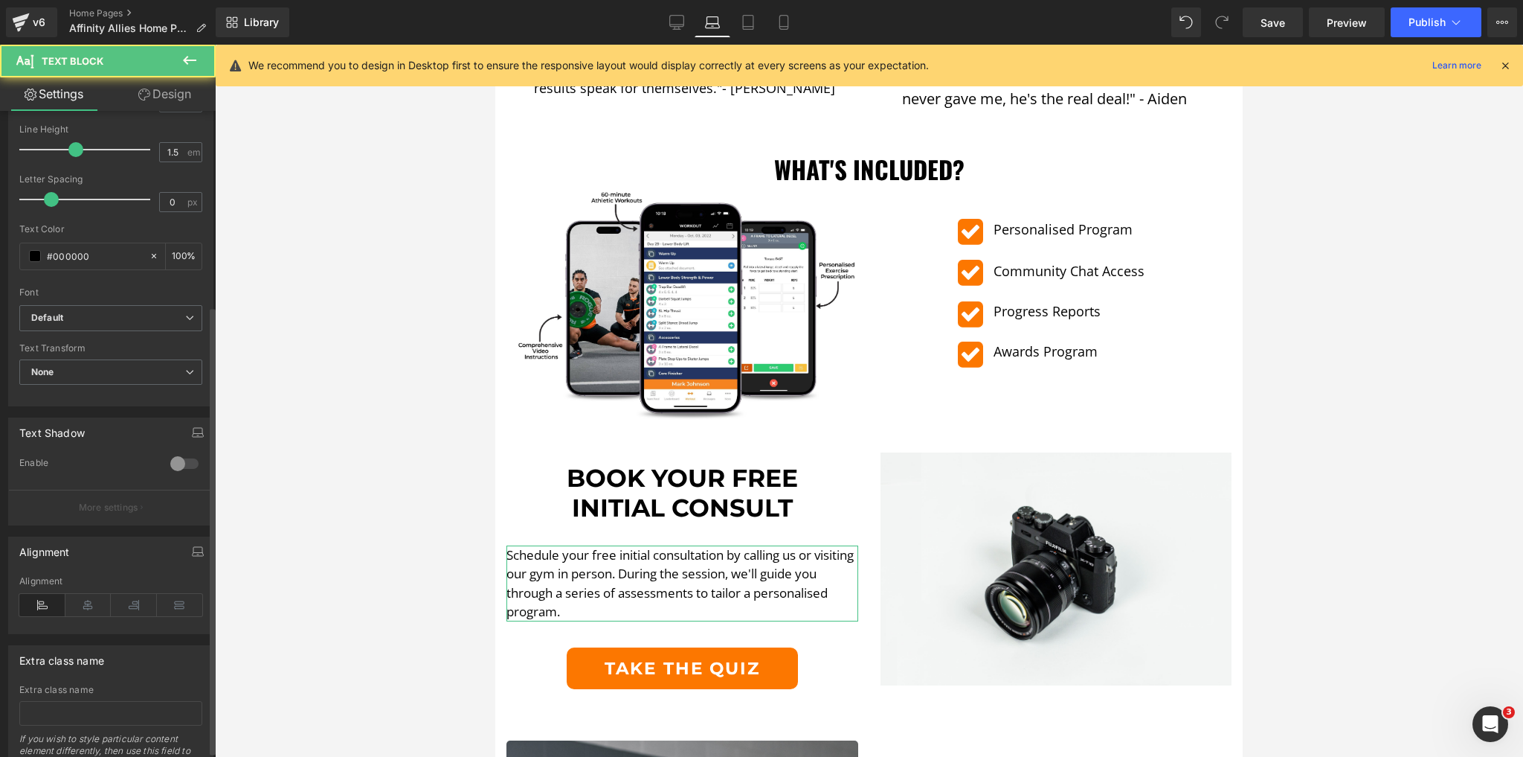
scroll to position [290, 0]
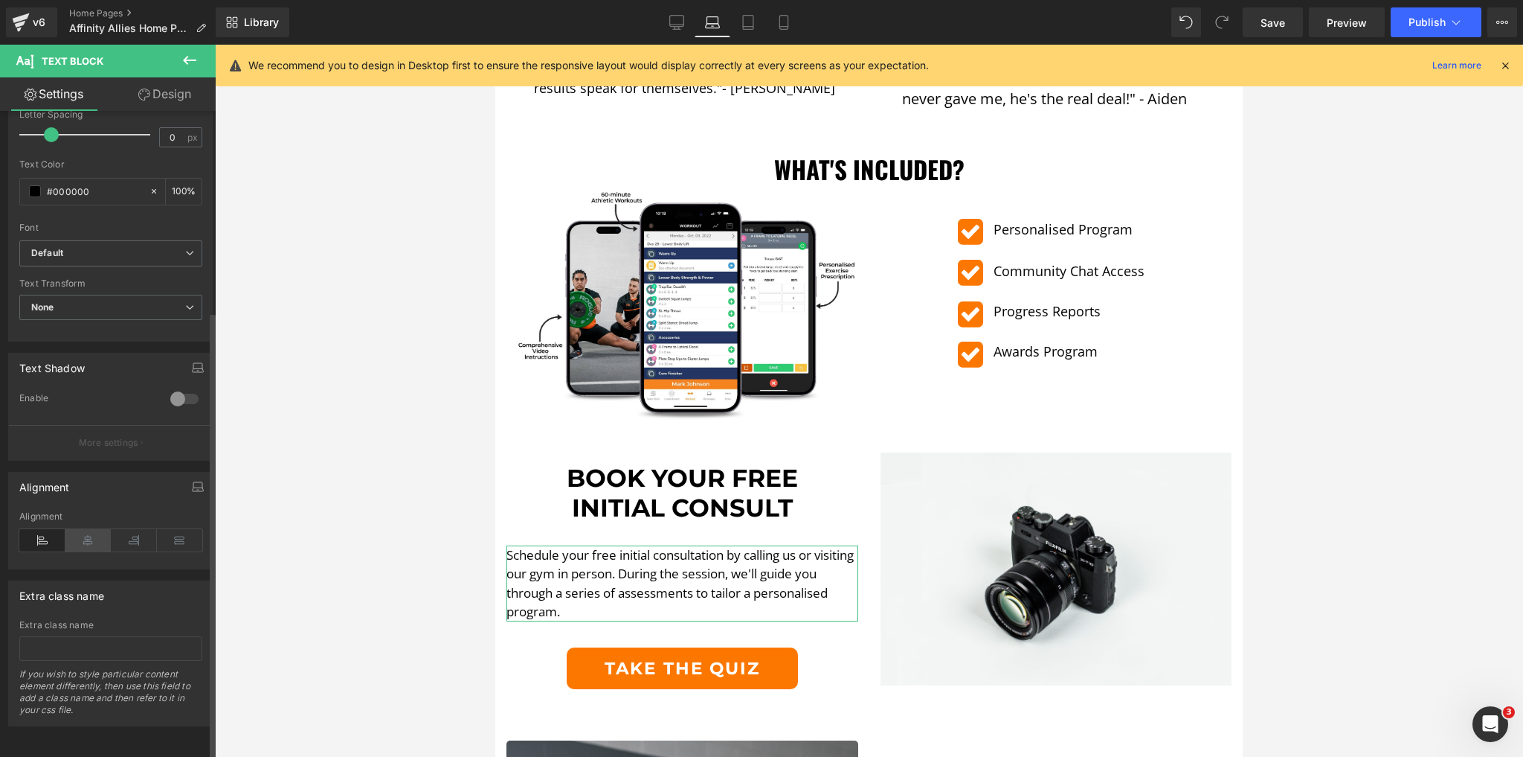
click at [91, 529] on icon at bounding box center [88, 540] width 46 height 22
click at [428, 561] on div at bounding box center [869, 401] width 1308 height 712
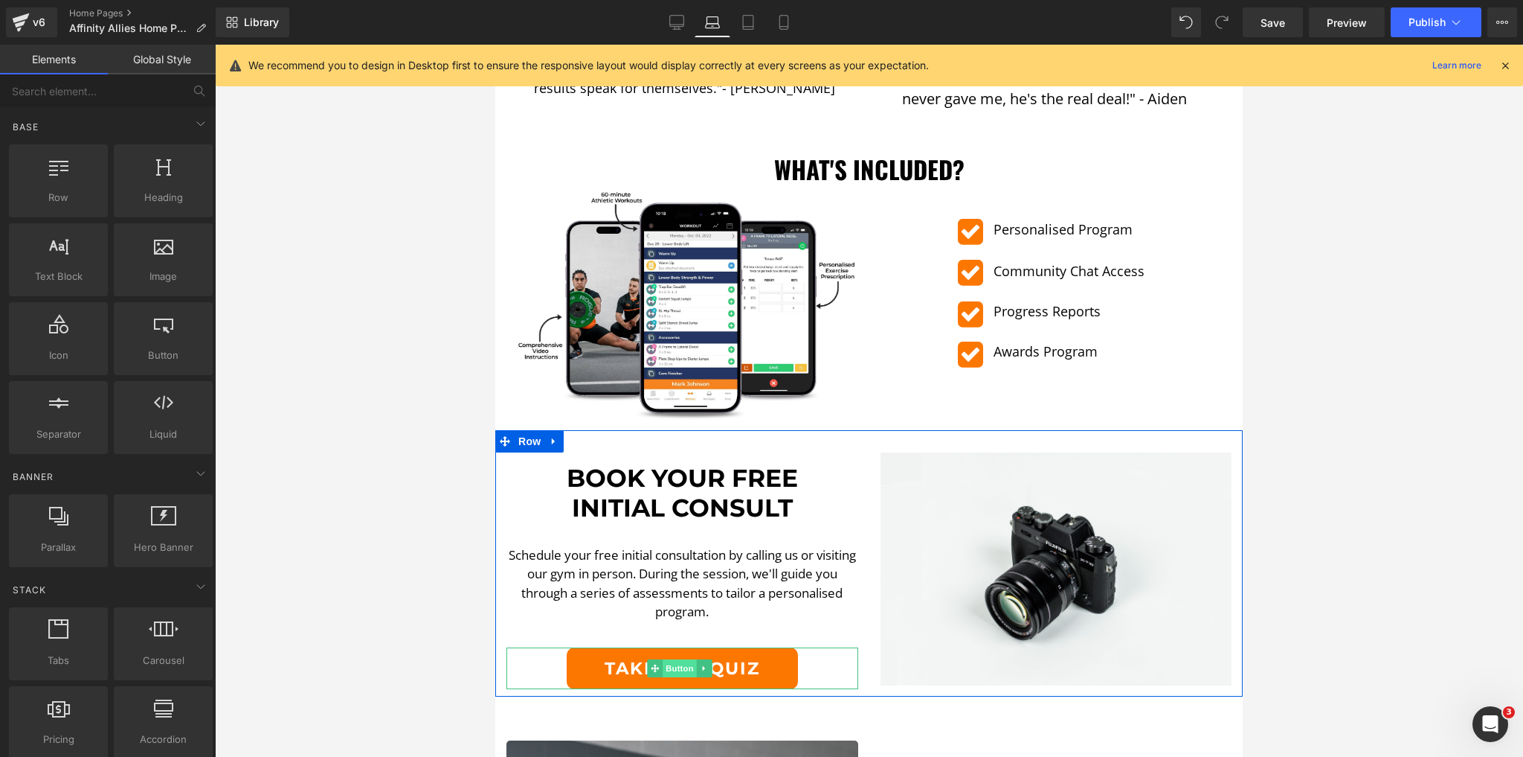
click at [669, 659] on span "Button" at bounding box center [680, 668] width 34 height 18
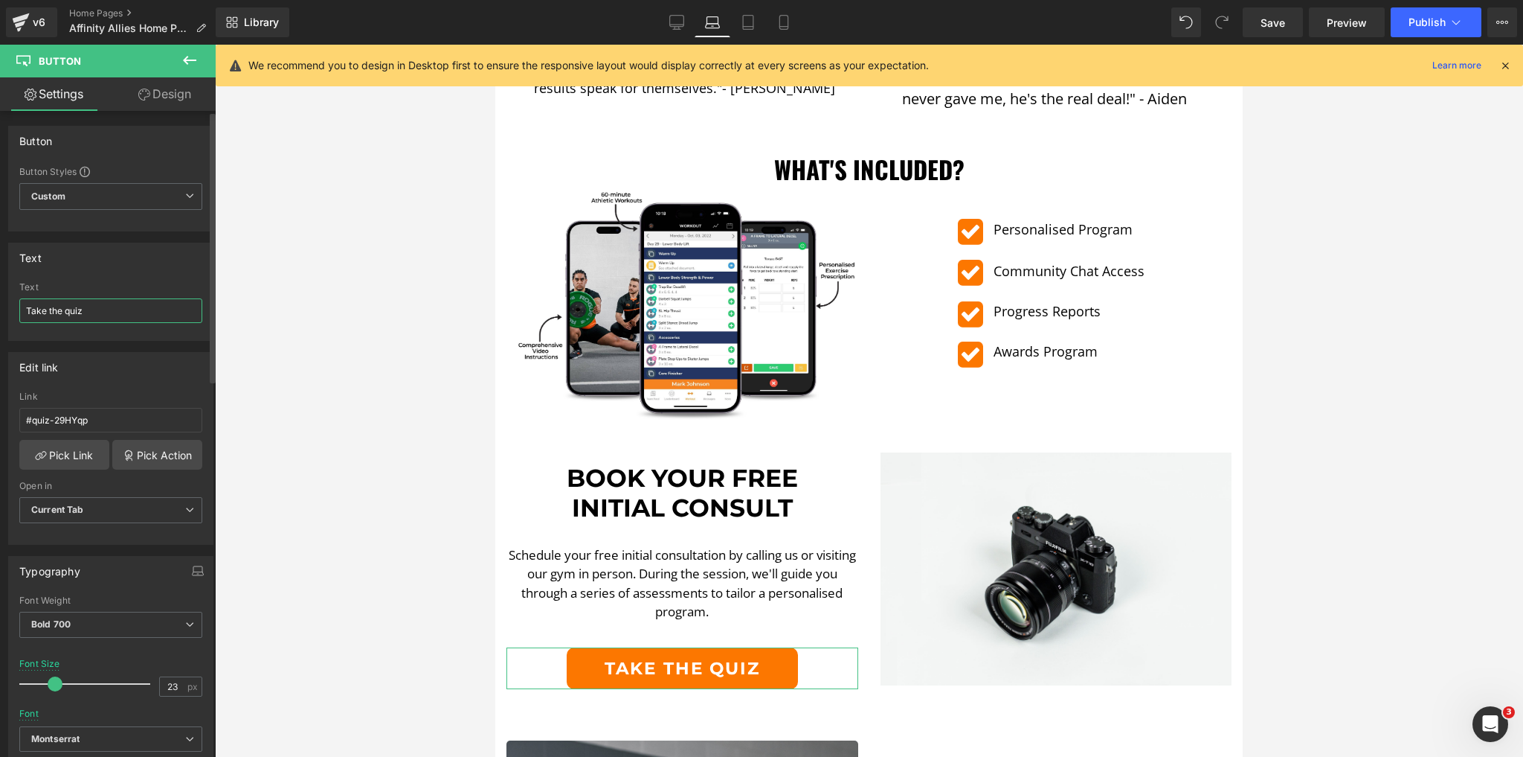
click at [95, 307] on input "Take the quiz" at bounding box center [110, 310] width 183 height 25
type input "Book Now"
click at [105, 417] on input "#quiz-29HYqp" at bounding box center [110, 420] width 183 height 25
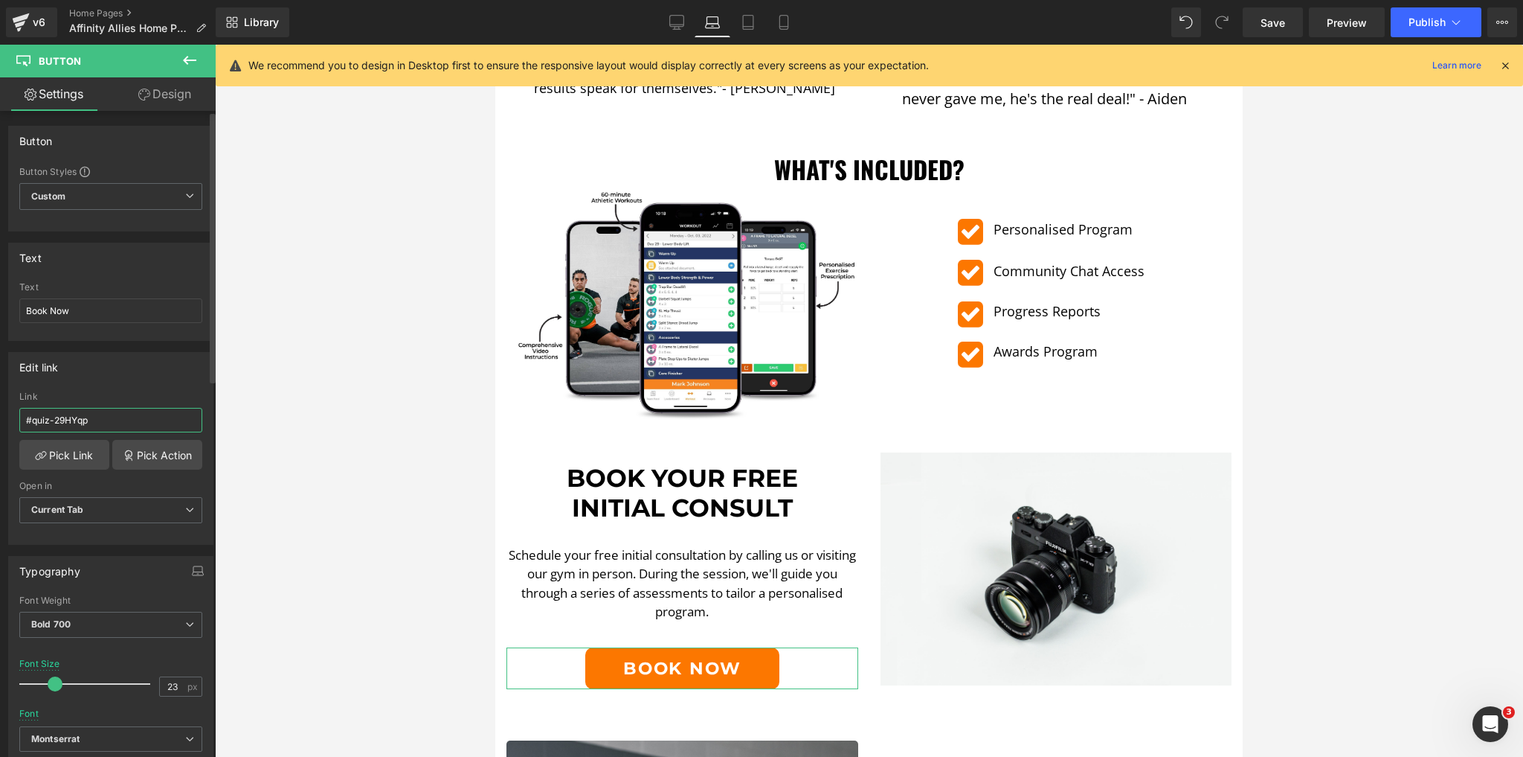
click at [105, 417] on input "#quiz-29HYqp" at bounding box center [110, 420] width 183 height 25
click at [295, 437] on div at bounding box center [869, 401] width 1308 height 712
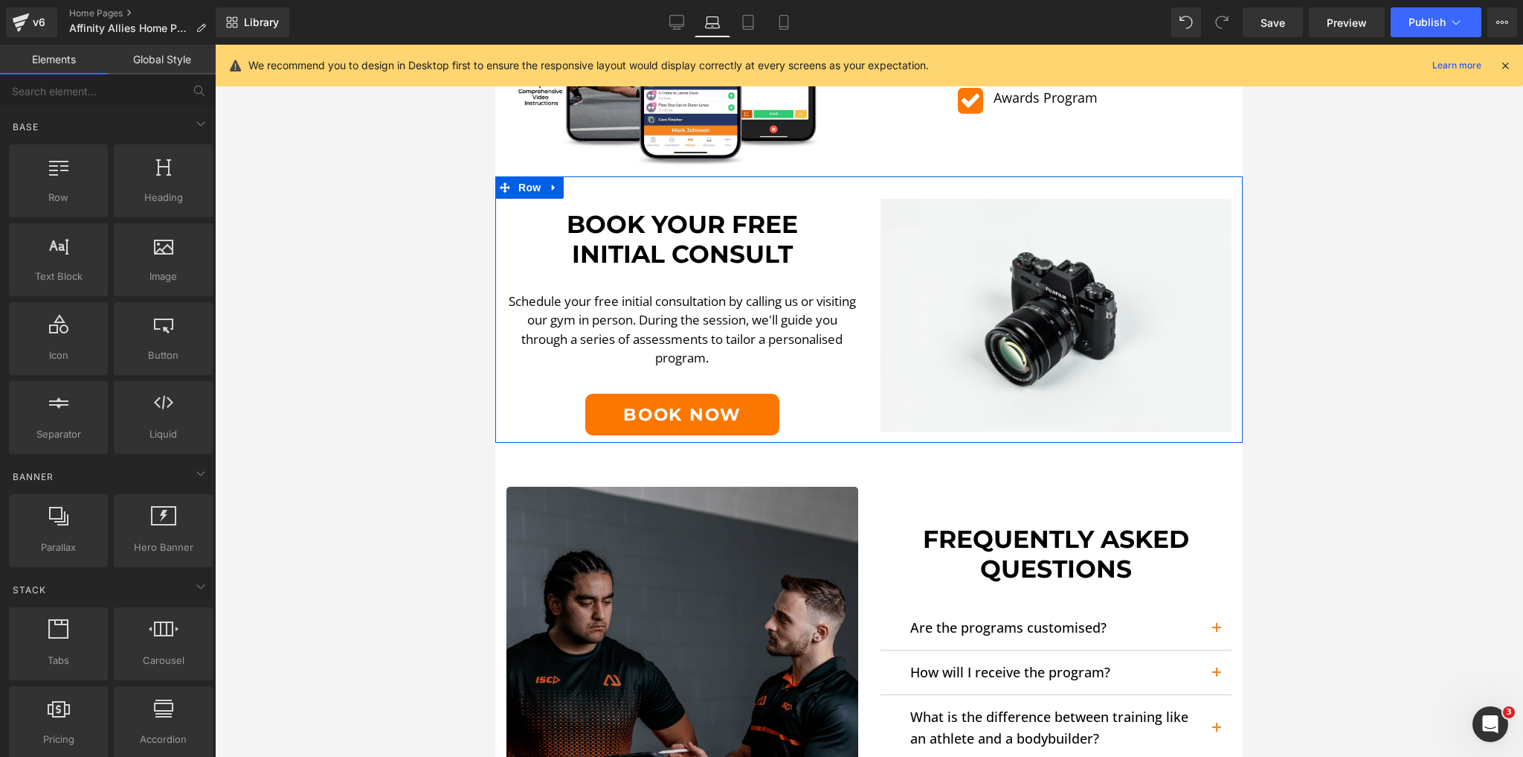
scroll to position [2423, 0]
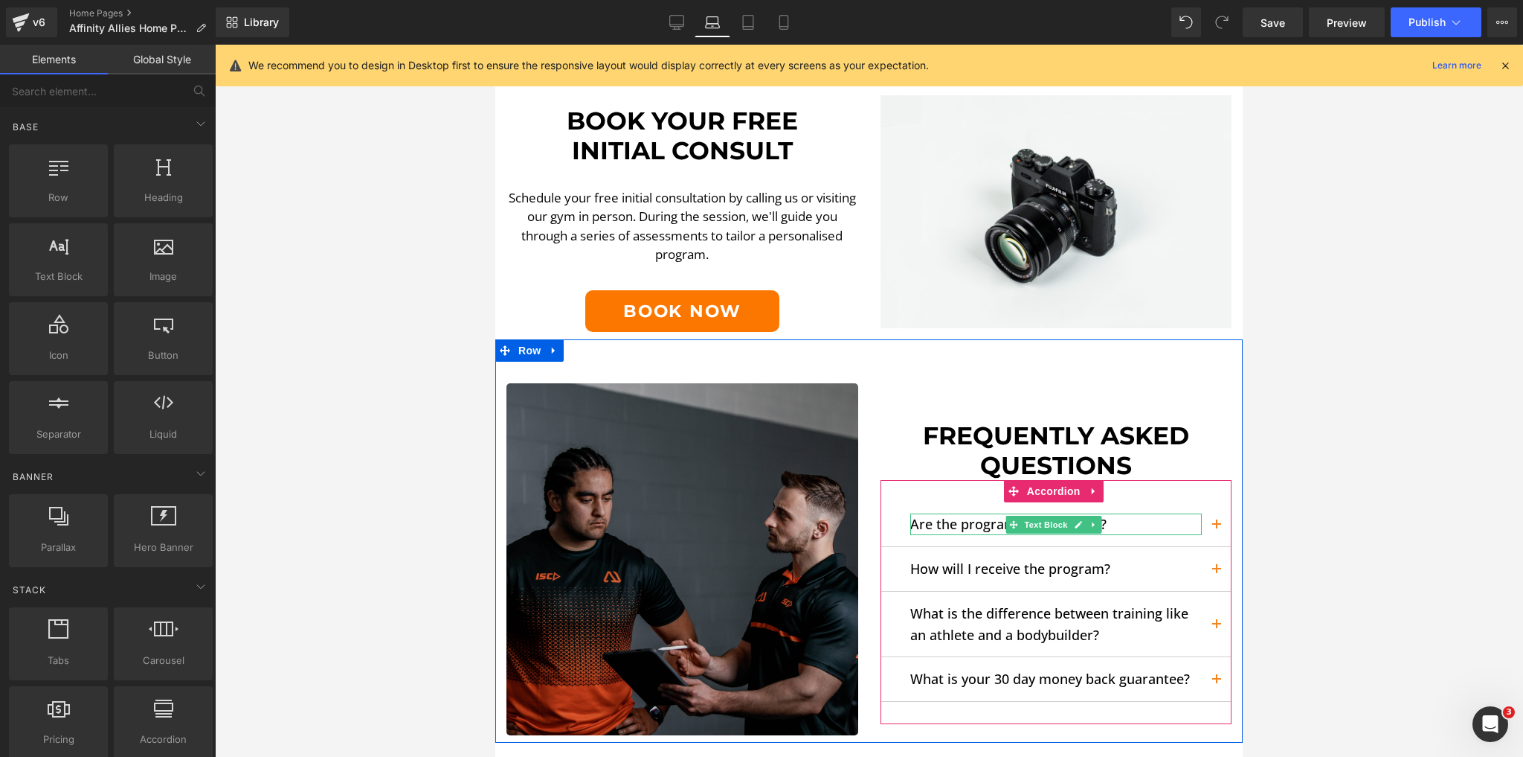
click at [988, 513] on p "Are the programs customised?" at bounding box center [1056, 524] width 292 height 22
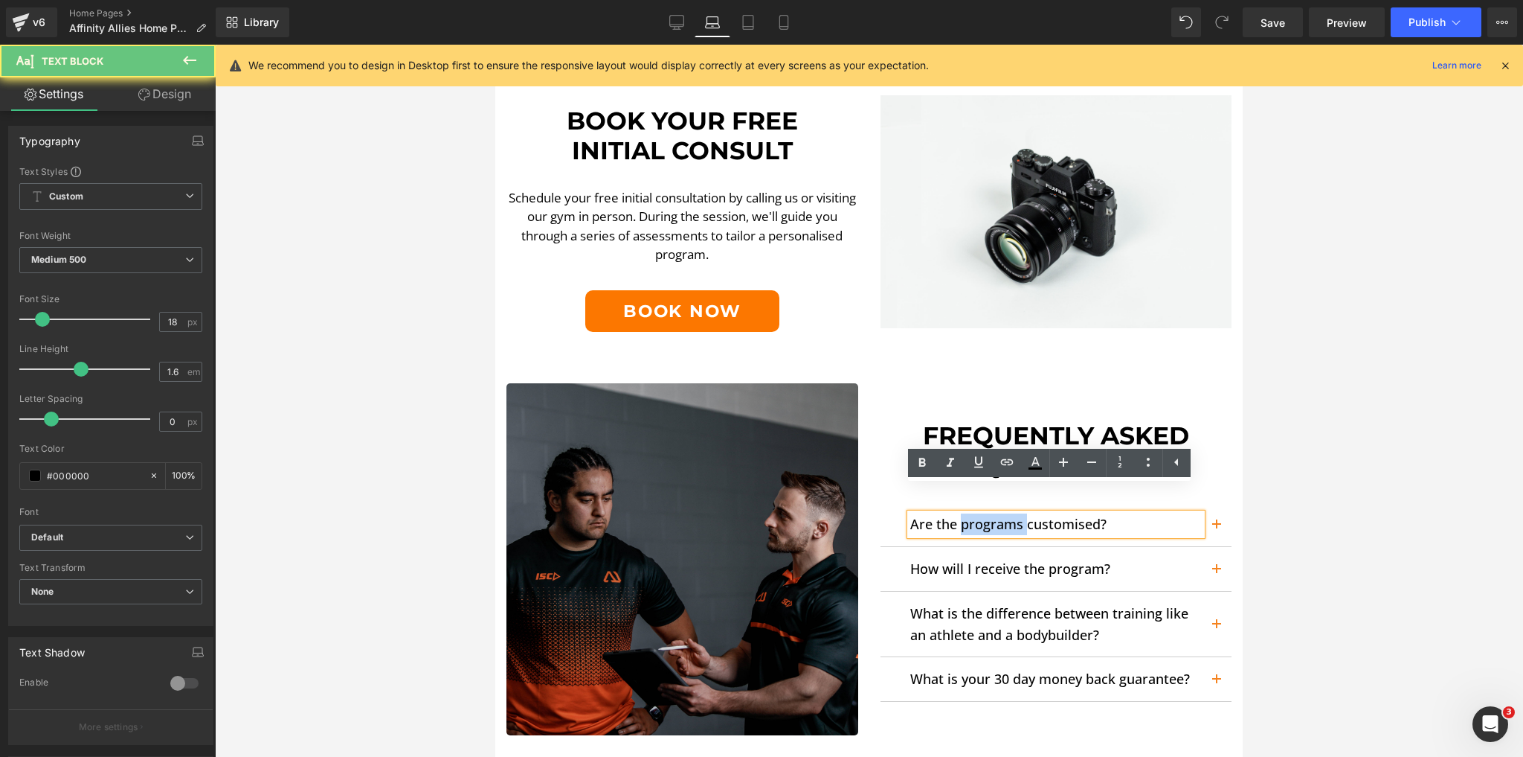
click at [988, 513] on p "Are the programs customised?" at bounding box center [1056, 524] width 292 height 22
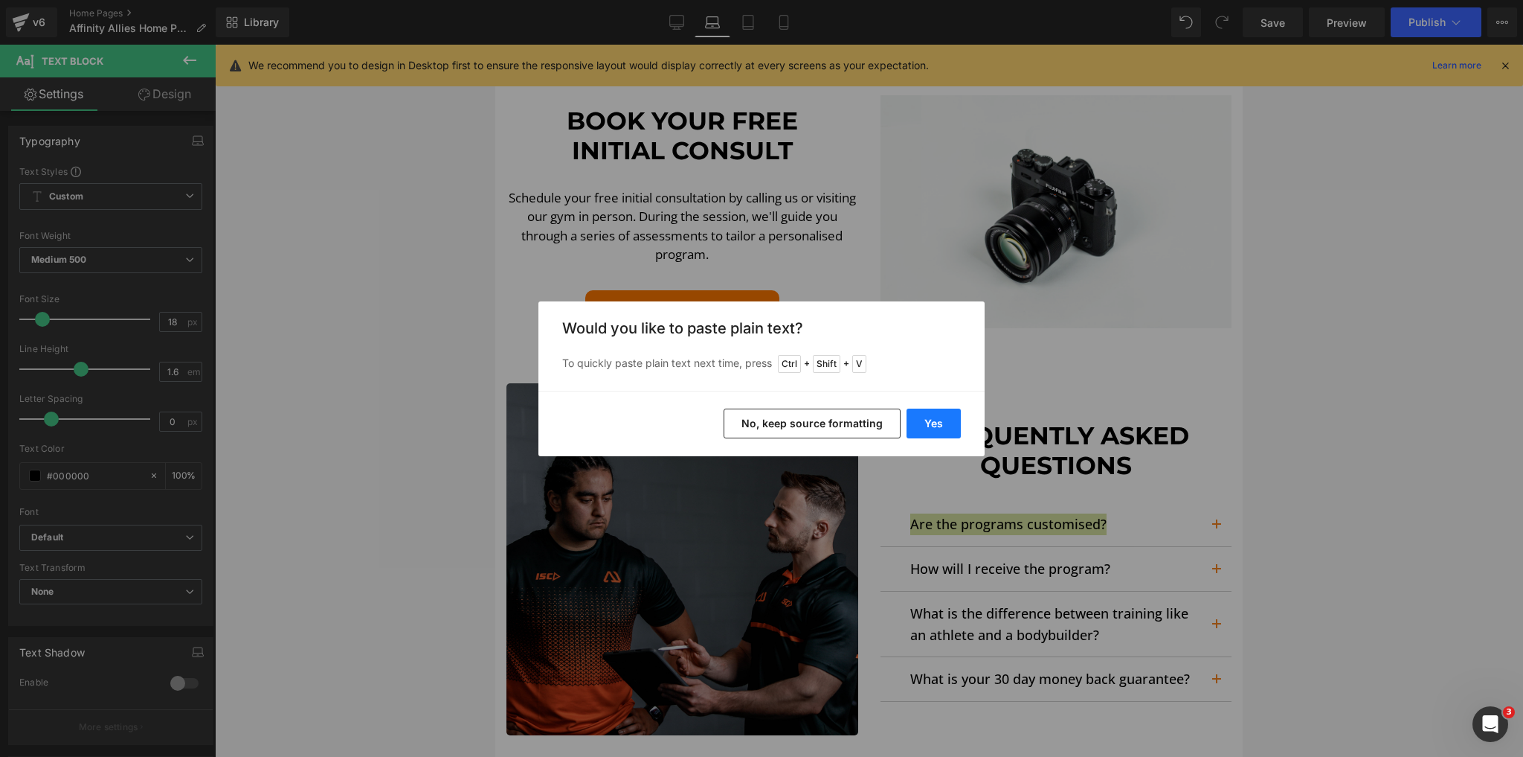
click at [921, 423] on button "Yes" at bounding box center [934, 423] width 54 height 30
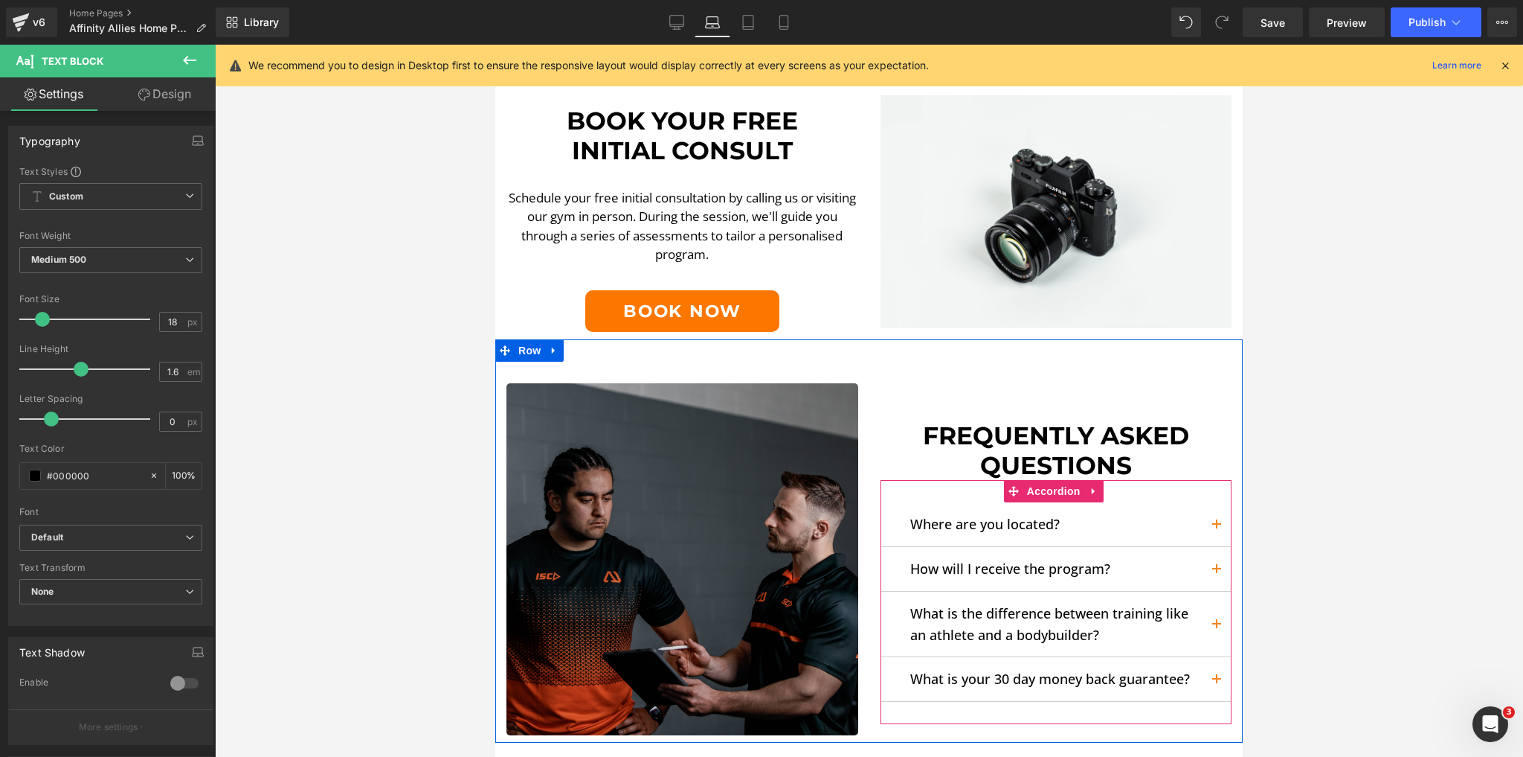
click at [1202, 502] on button "button" at bounding box center [1217, 524] width 30 height 44
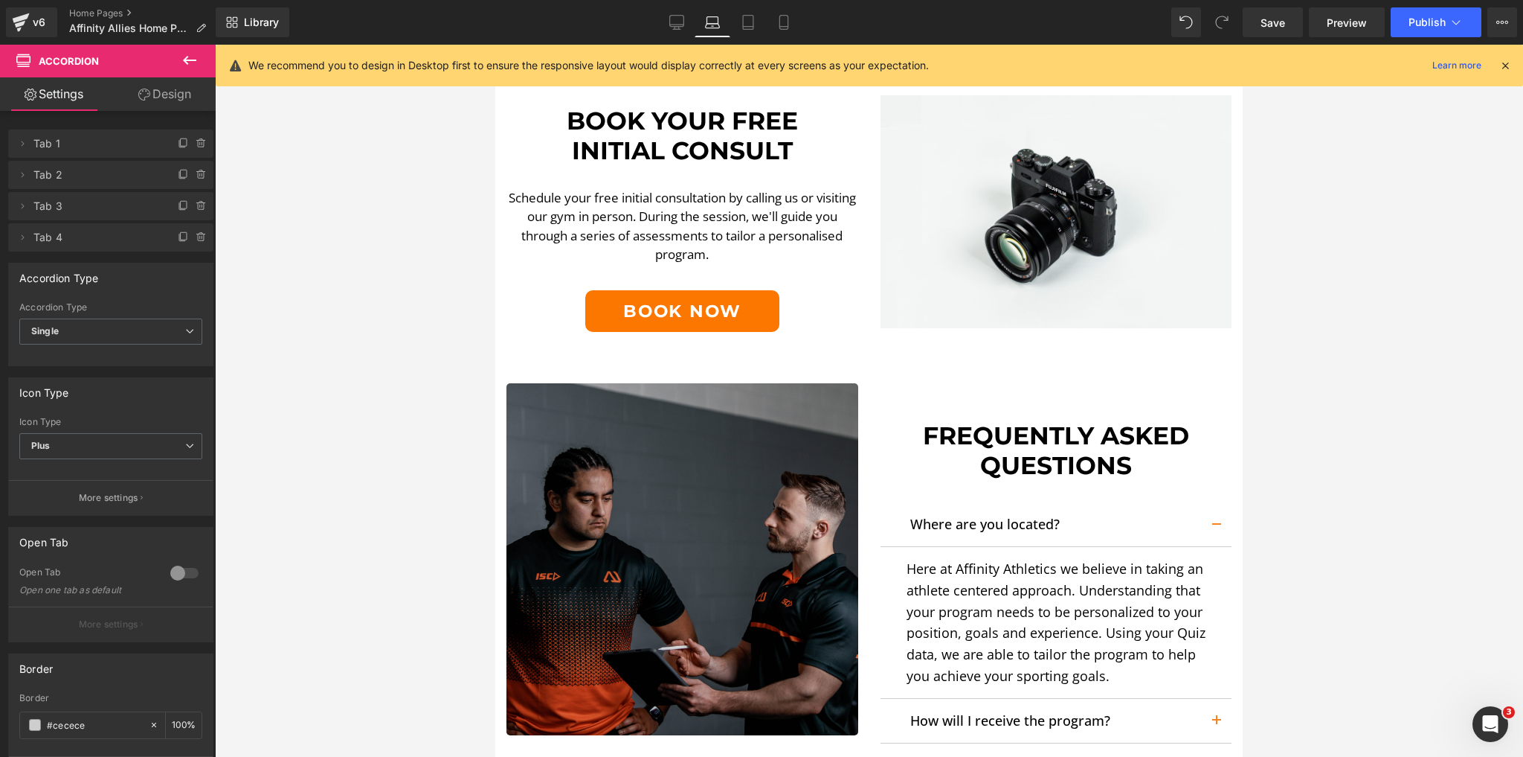
click at [1047, 605] on p "Here at Affinity Athletics we believe in taking an athlete centered approach. U…" at bounding box center [1064, 622] width 315 height 129
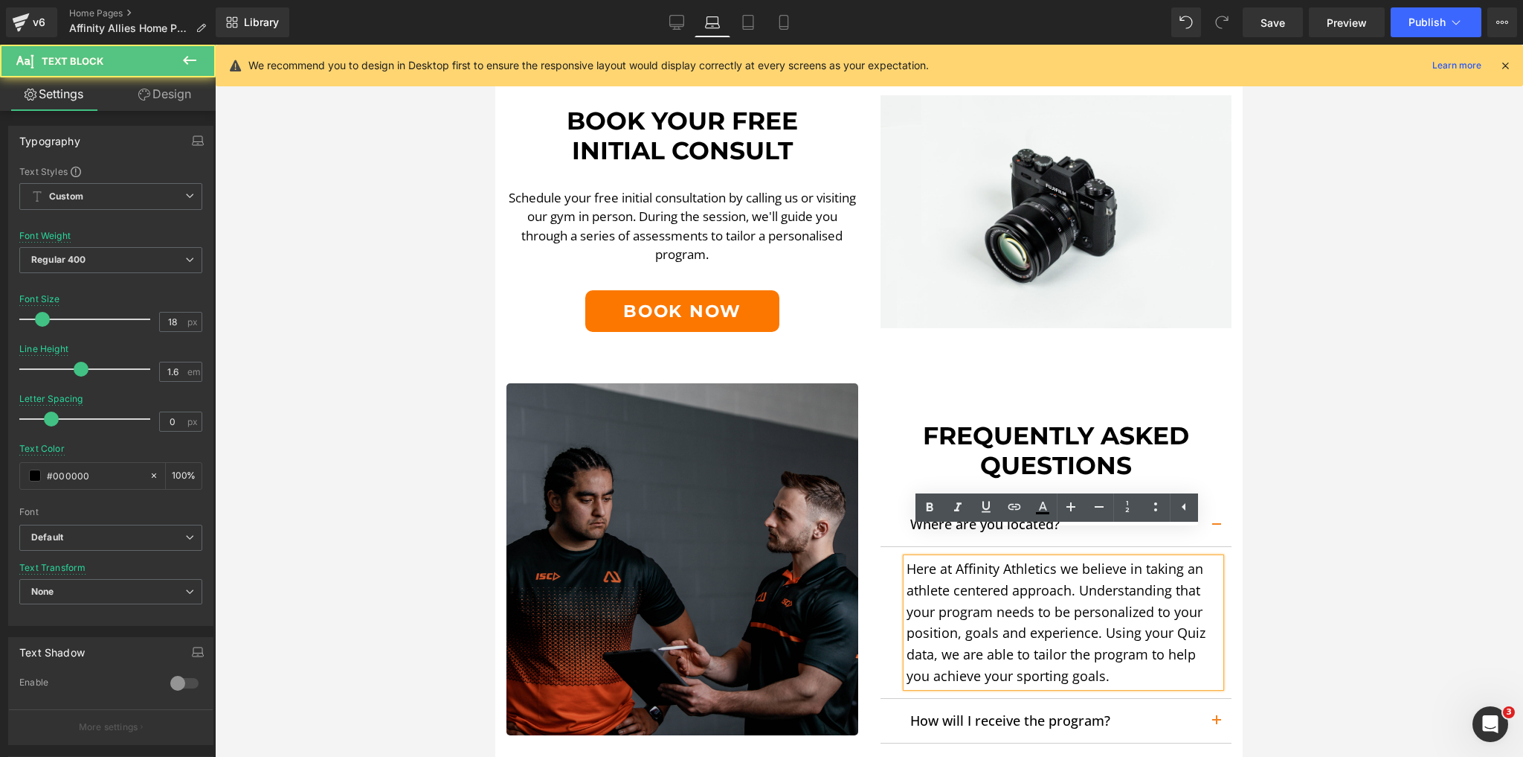
click at [969, 603] on p "Here at Affinity Athletics we believe in taking an athlete centered approach. U…" at bounding box center [1064, 622] width 315 height 129
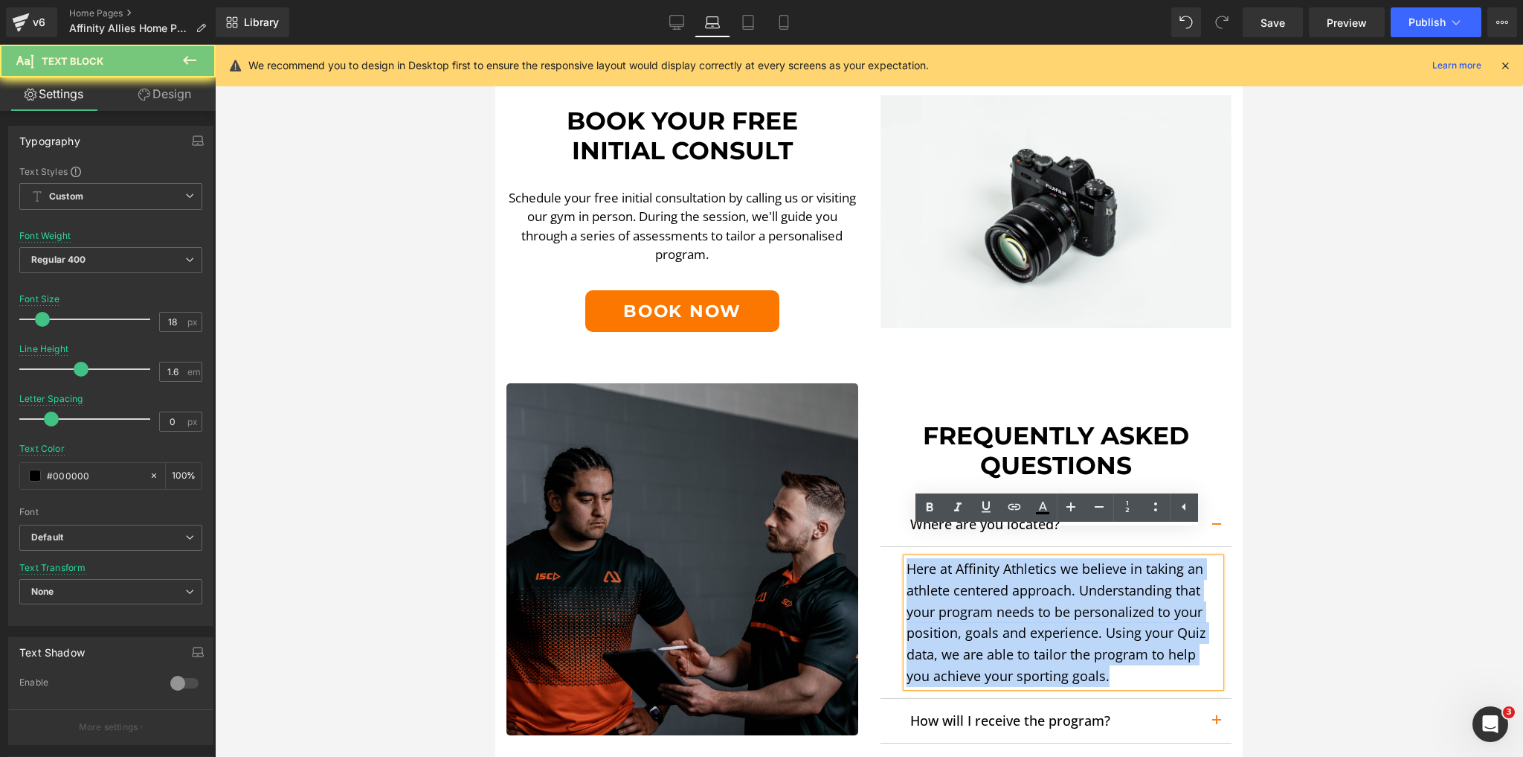
click at [969, 603] on p "Here at Affinity Athletics we believe in taking an athlete centered approach. U…" at bounding box center [1064, 622] width 315 height 129
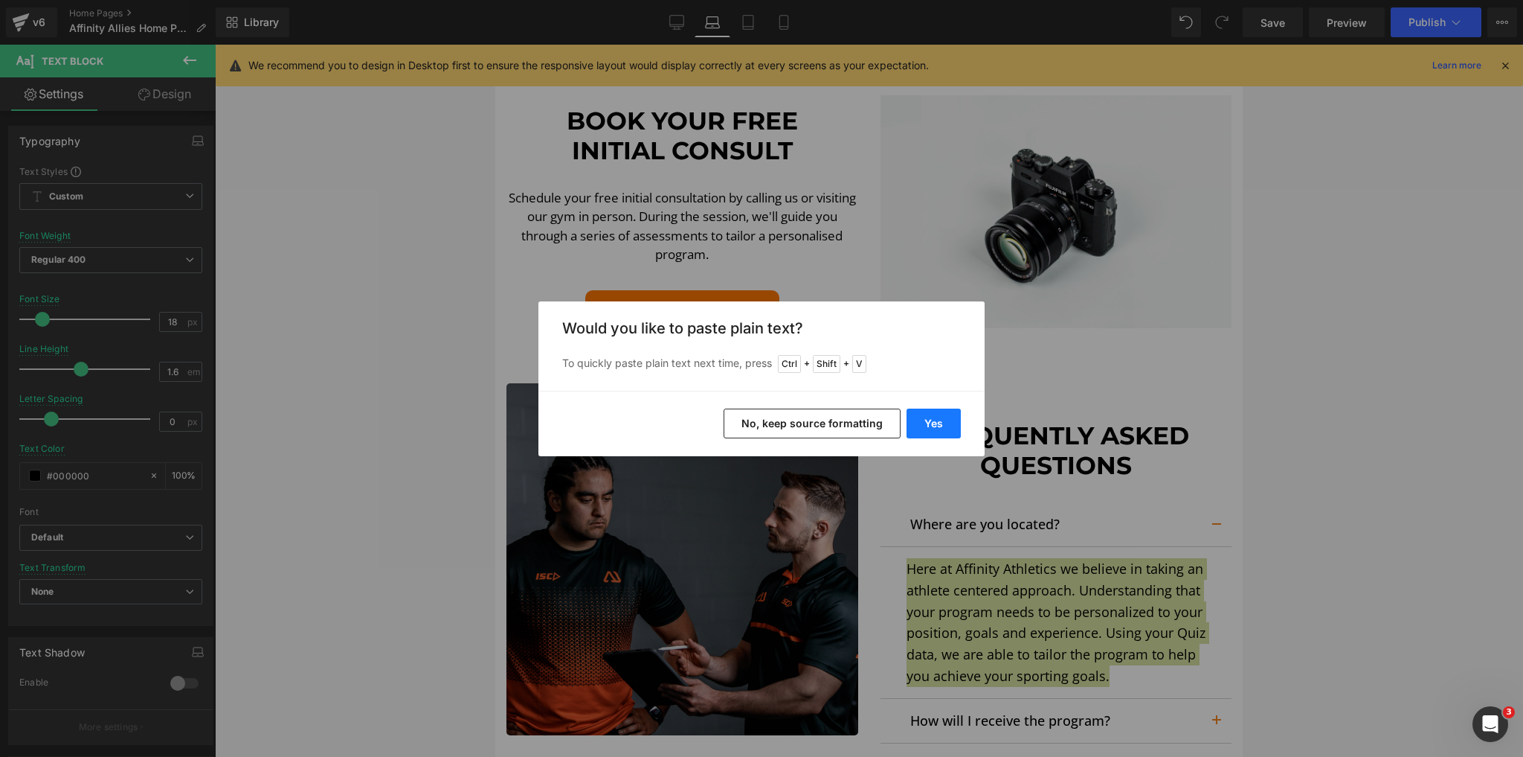
click at [937, 417] on button "Yes" at bounding box center [934, 423] width 54 height 30
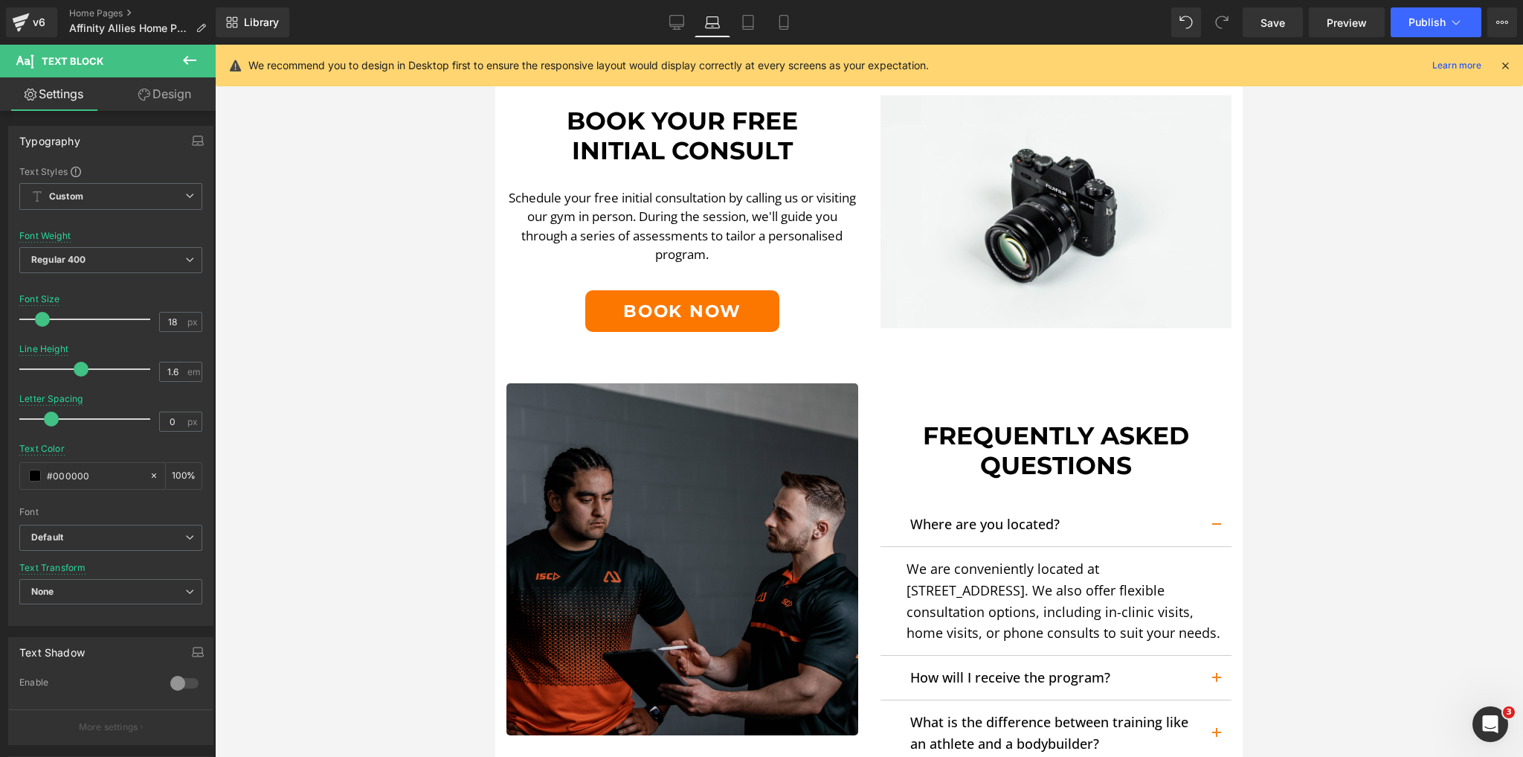
click at [195, 63] on icon at bounding box center [190, 60] width 18 height 18
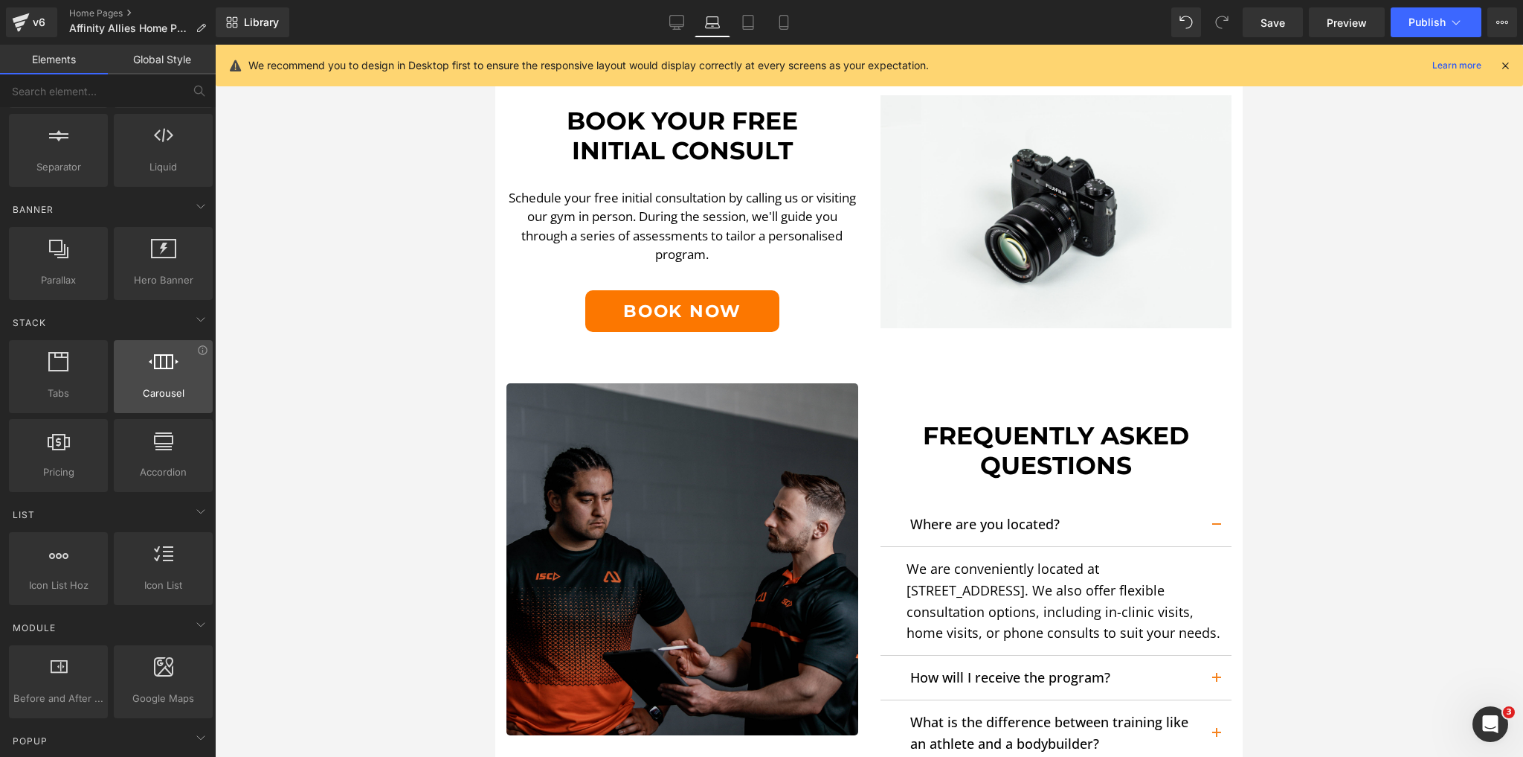
scroll to position [357, 0]
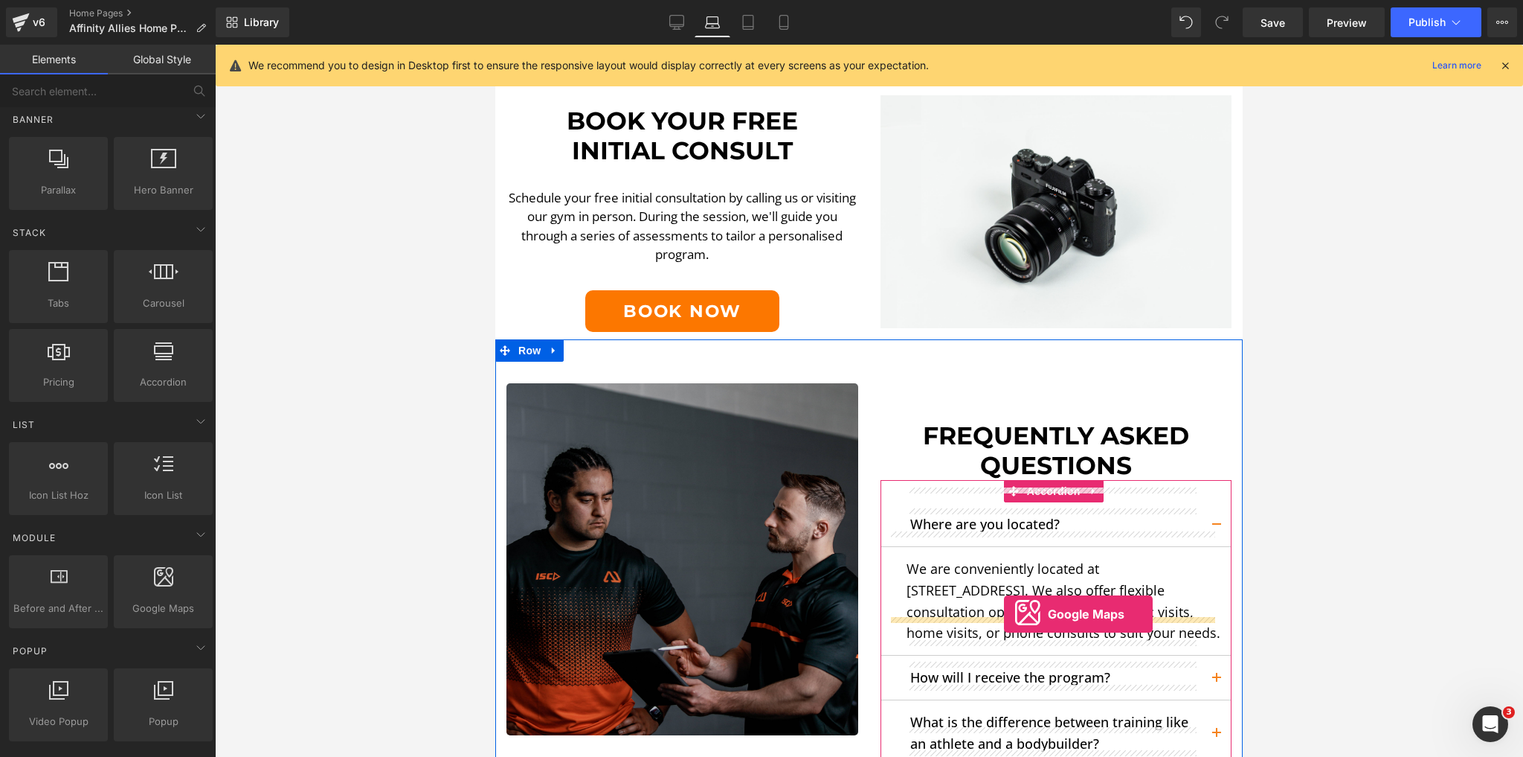
drag, startPoint x: 659, startPoint y: 640, endPoint x: 1004, endPoint y: 614, distance: 346.2
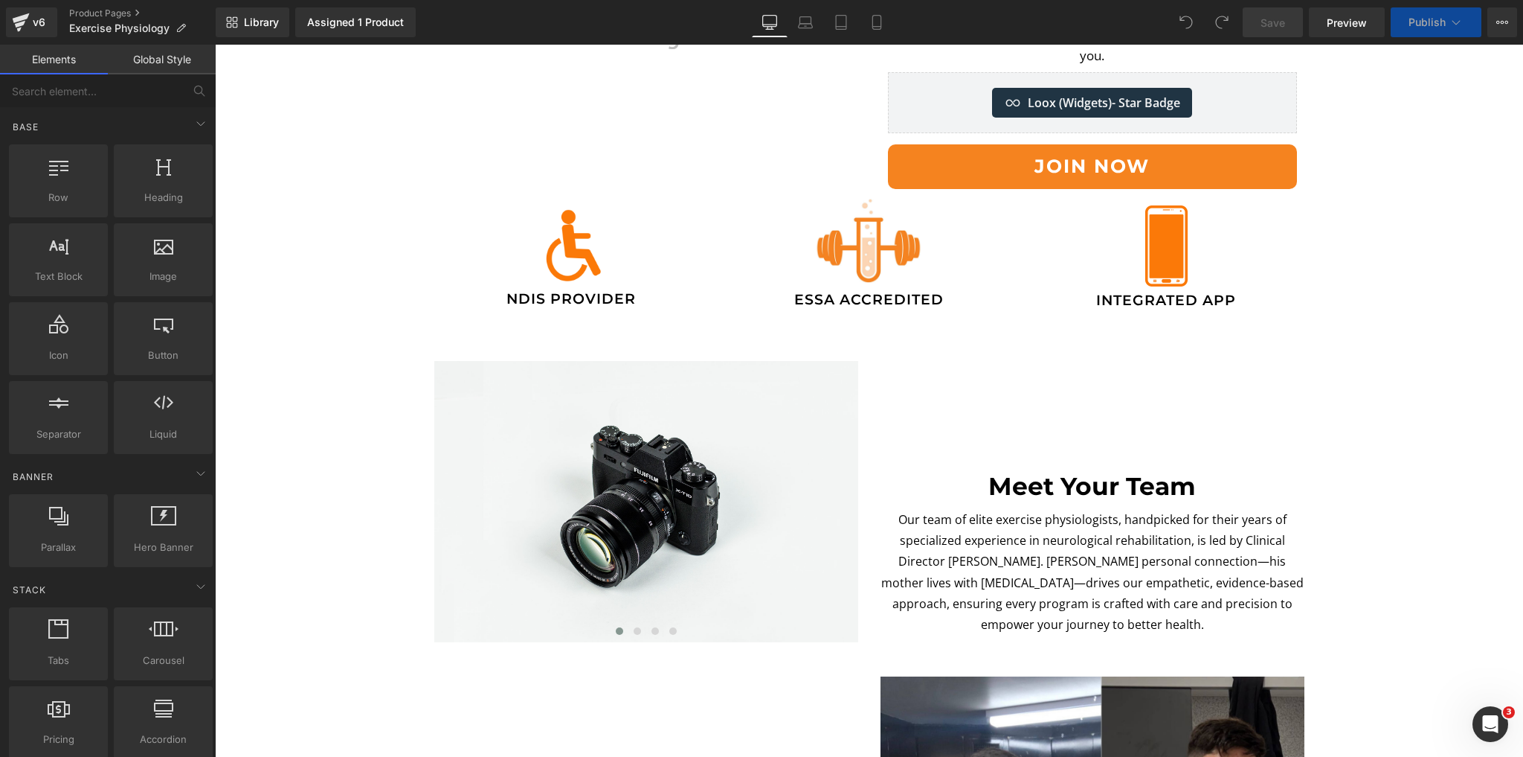
scroll to position [536, 0]
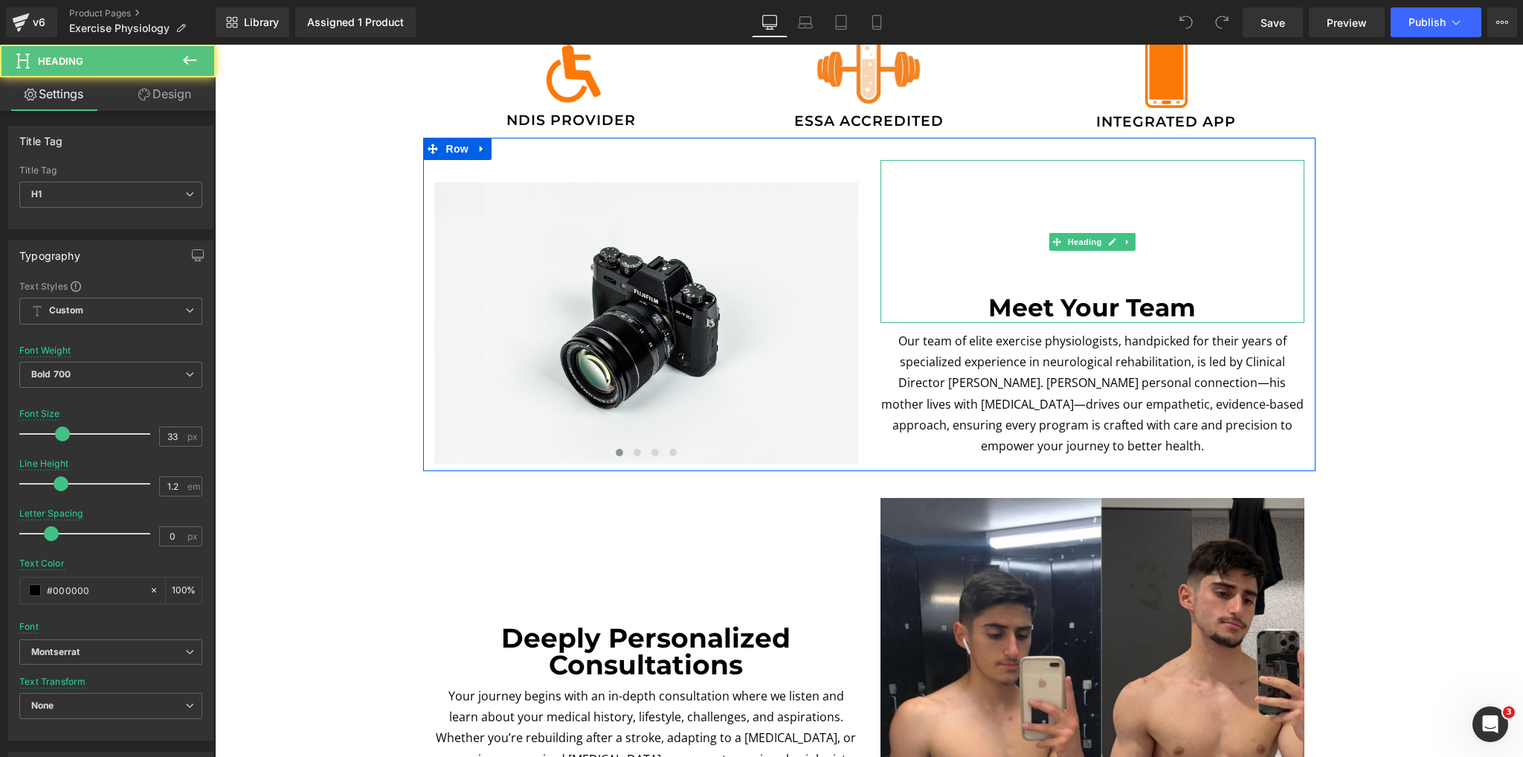
click at [1118, 187] on div "Meet Your Team" at bounding box center [1093, 241] width 424 height 163
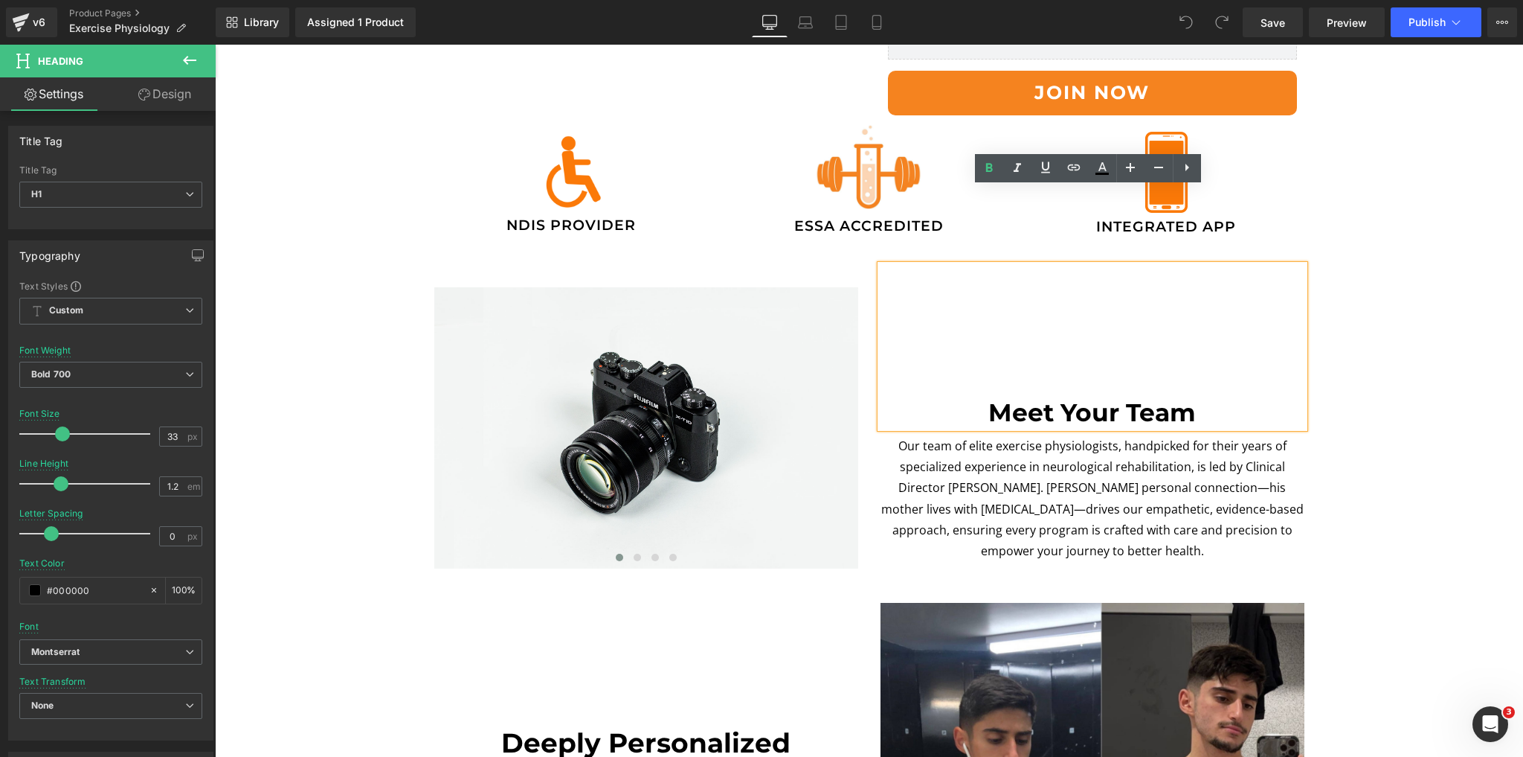
scroll to position [357, 0]
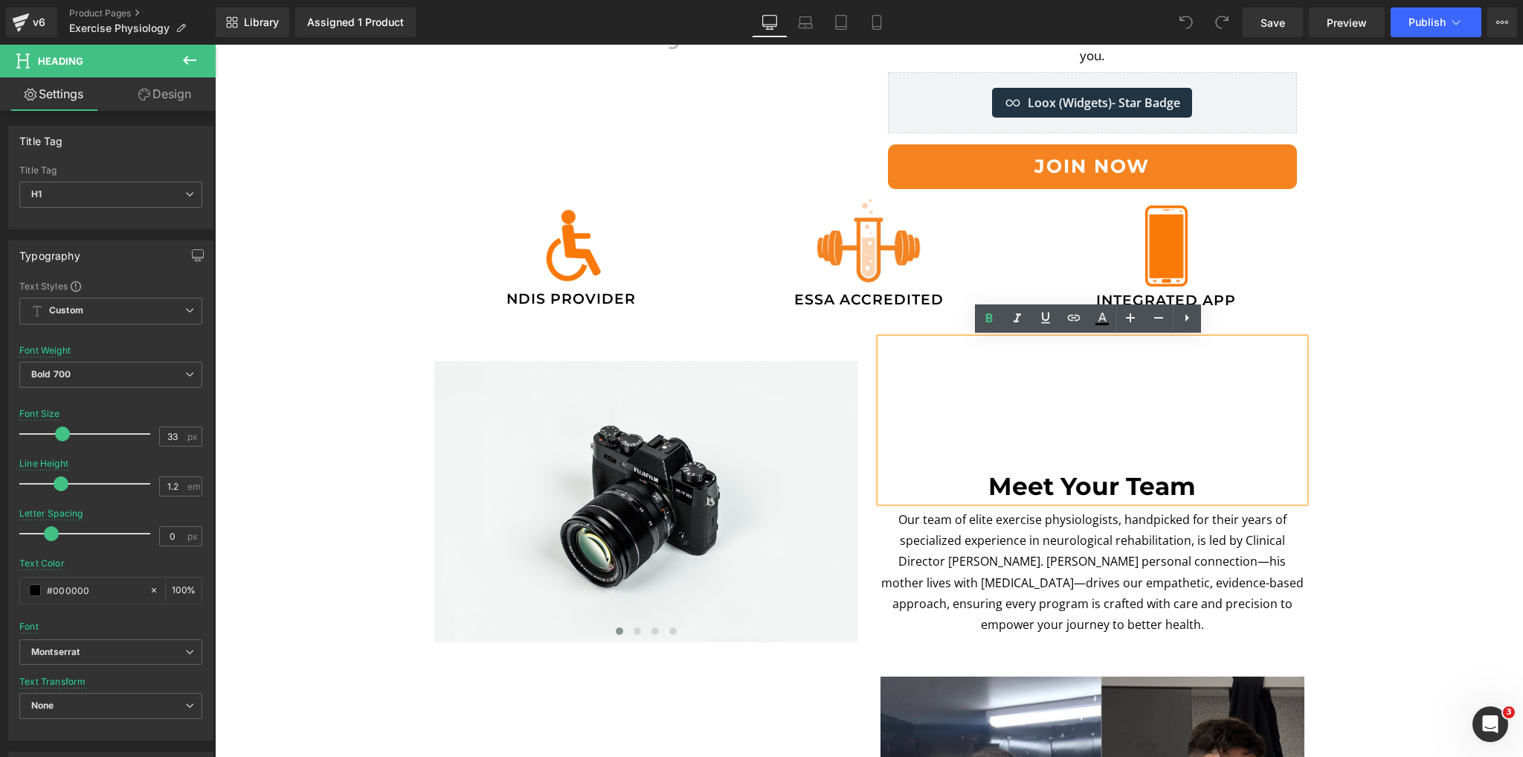
click at [167, 89] on link "Design" at bounding box center [165, 93] width 108 height 33
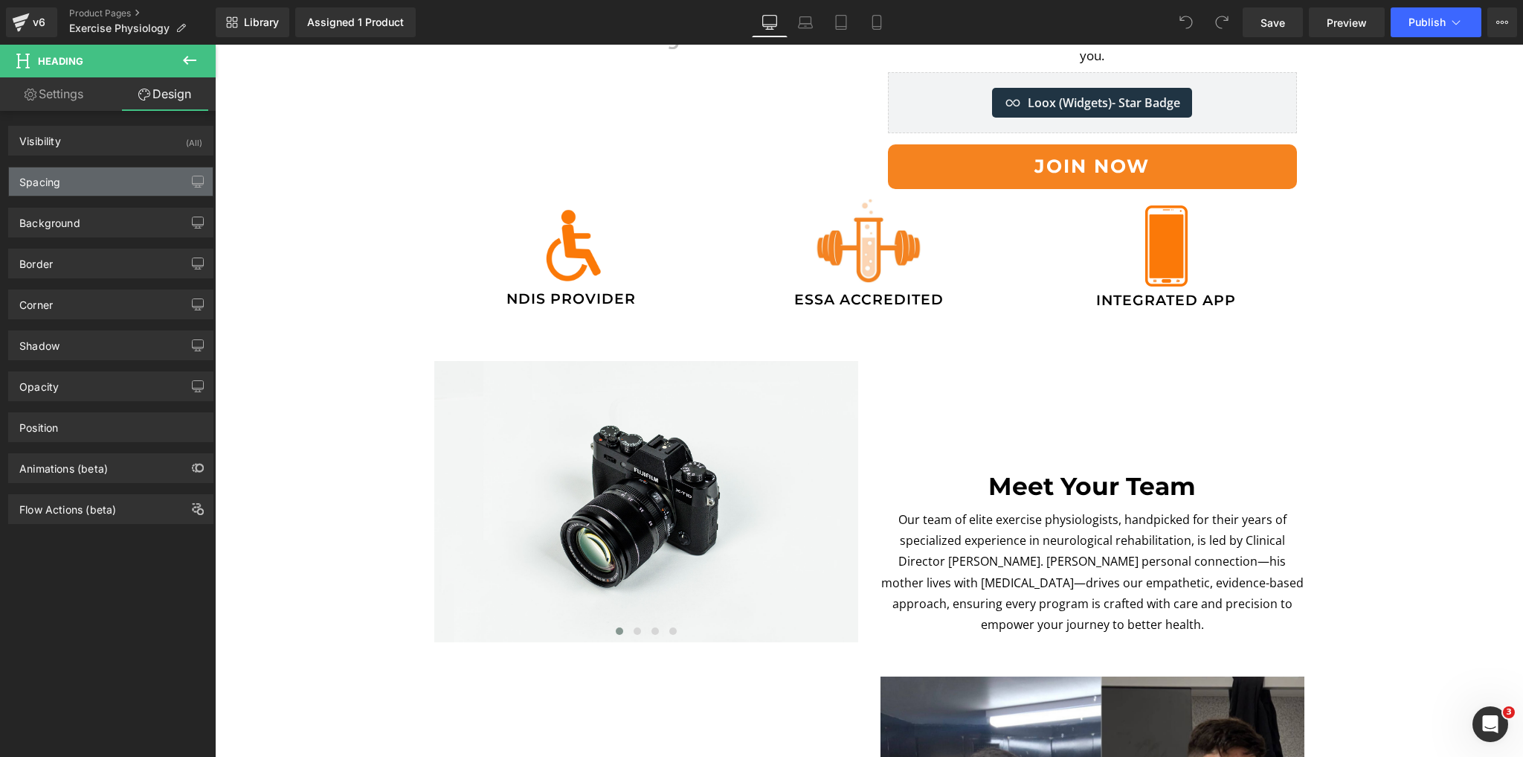
click at [97, 179] on div "Spacing" at bounding box center [111, 181] width 204 height 28
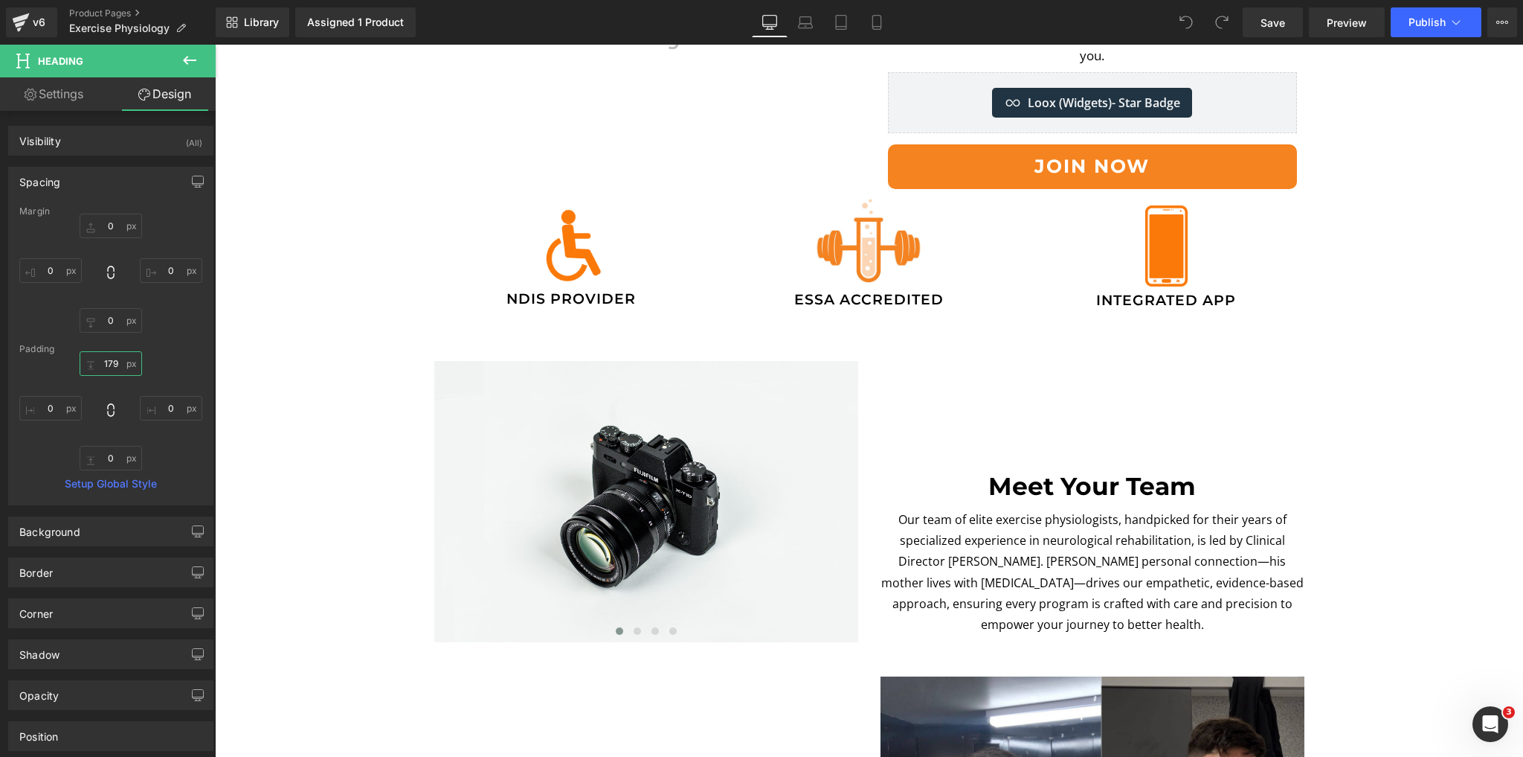
click at [118, 362] on input "text" at bounding box center [111, 363] width 62 height 25
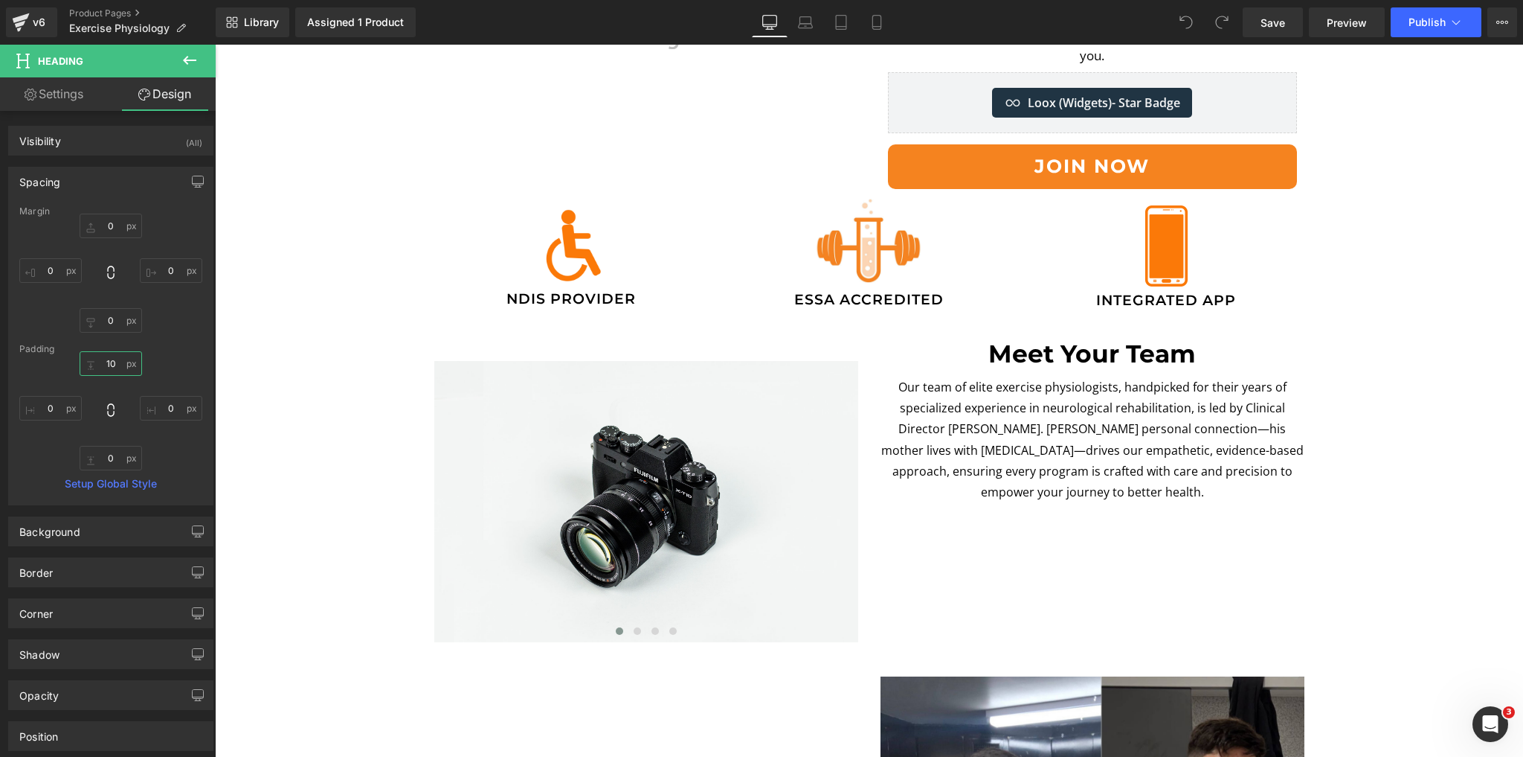
type input "100"
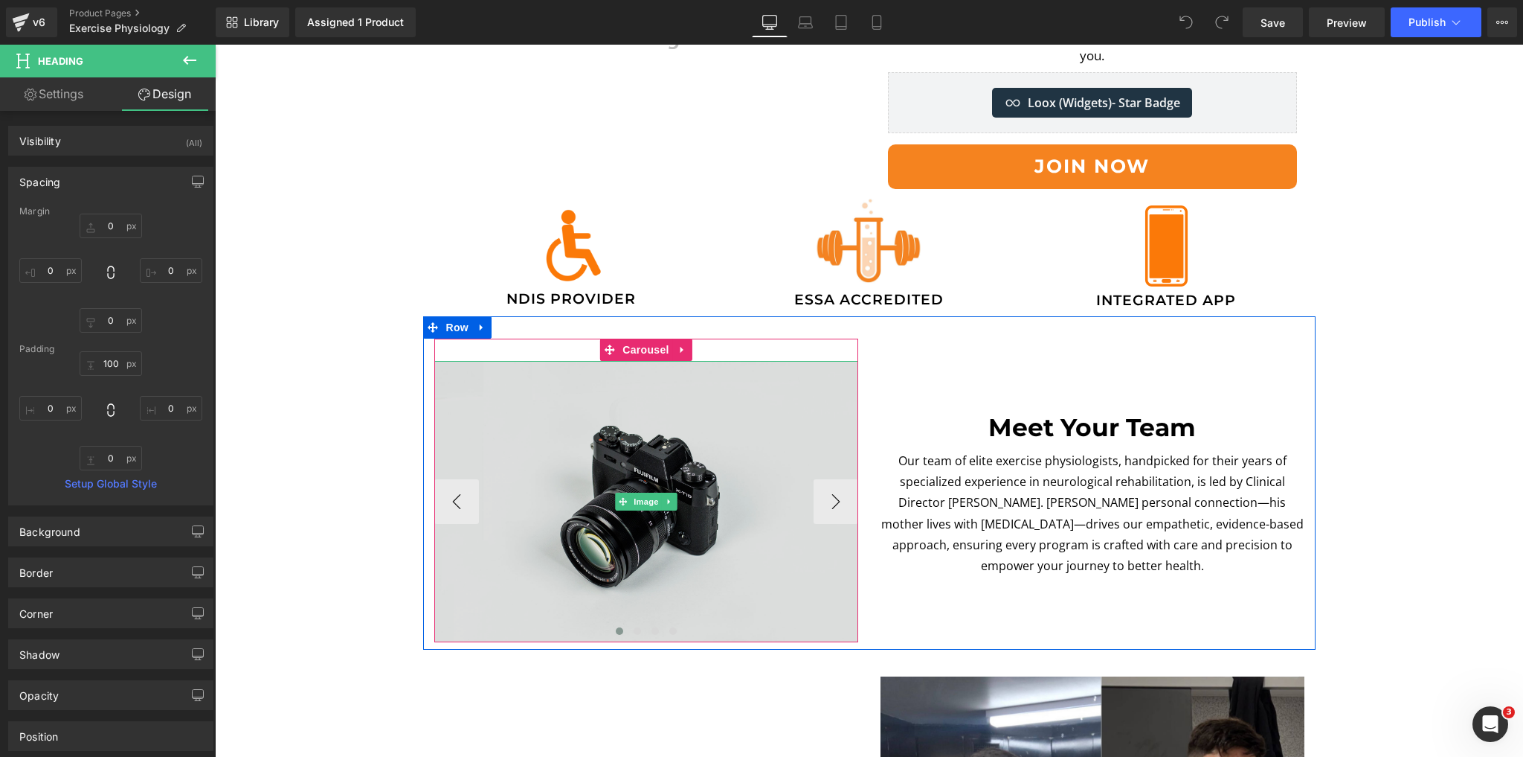
click at [530, 536] on img at bounding box center [646, 501] width 424 height 281
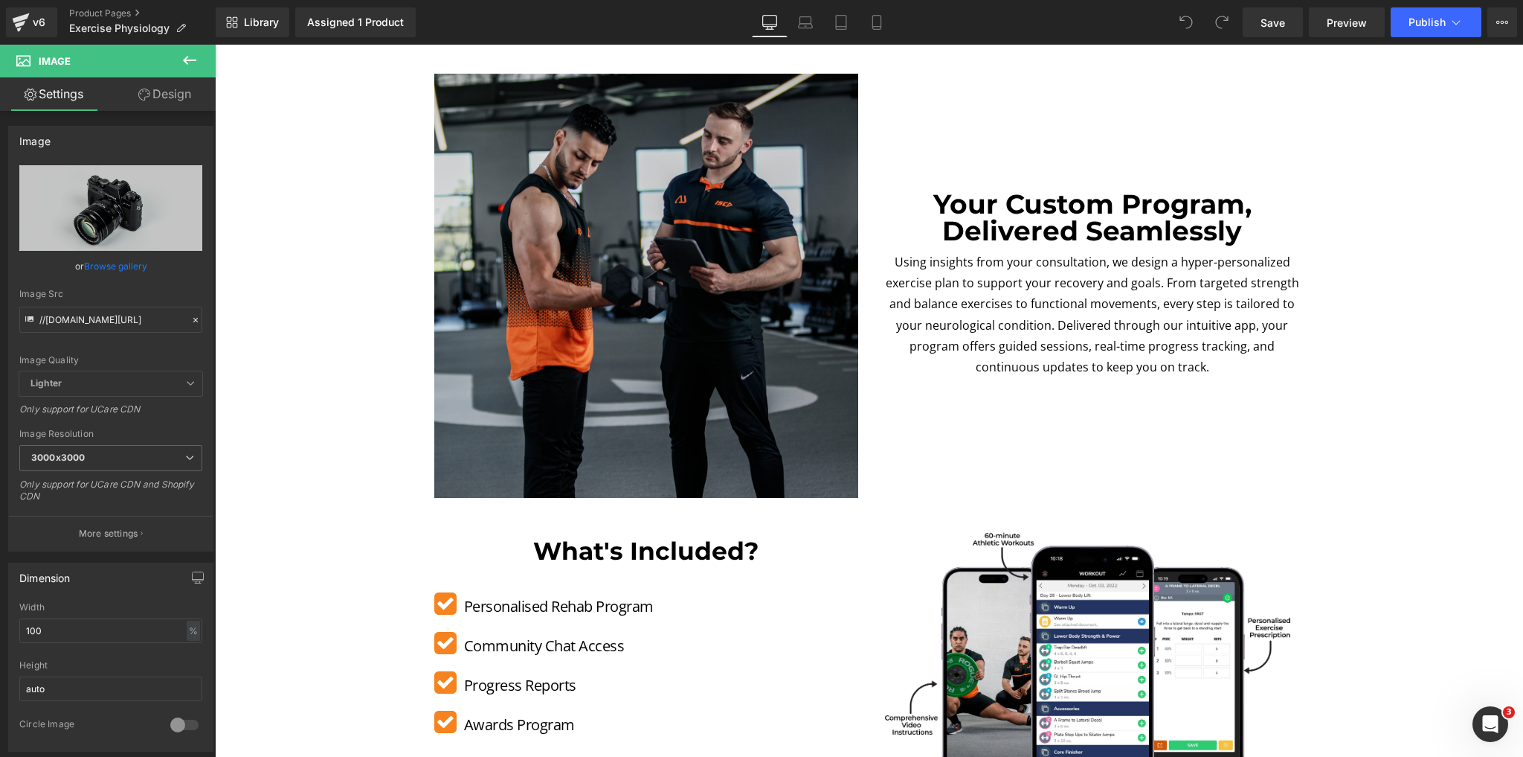
scroll to position [1547, 0]
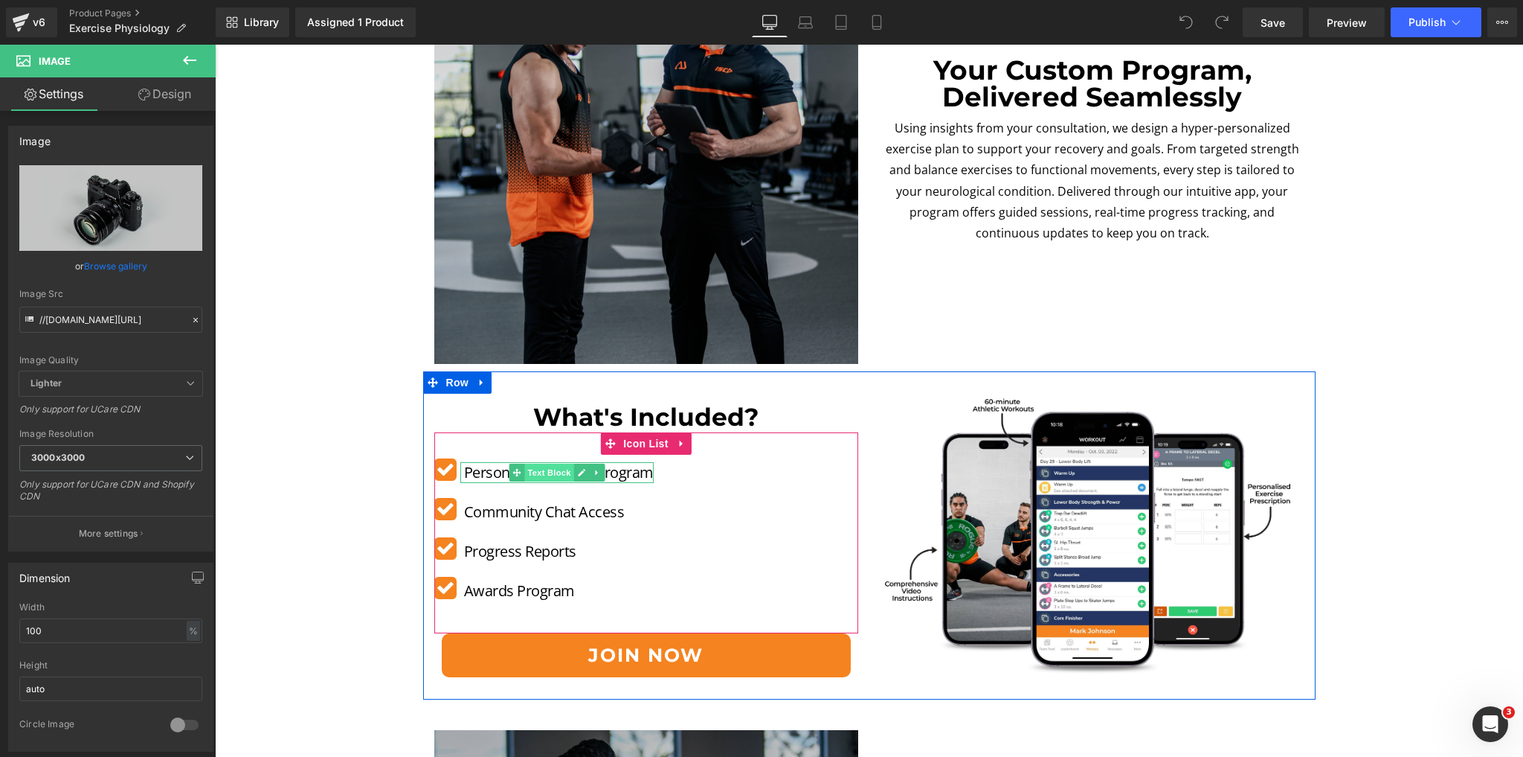
click at [525, 468] on span "Text Block" at bounding box center [549, 472] width 49 height 18
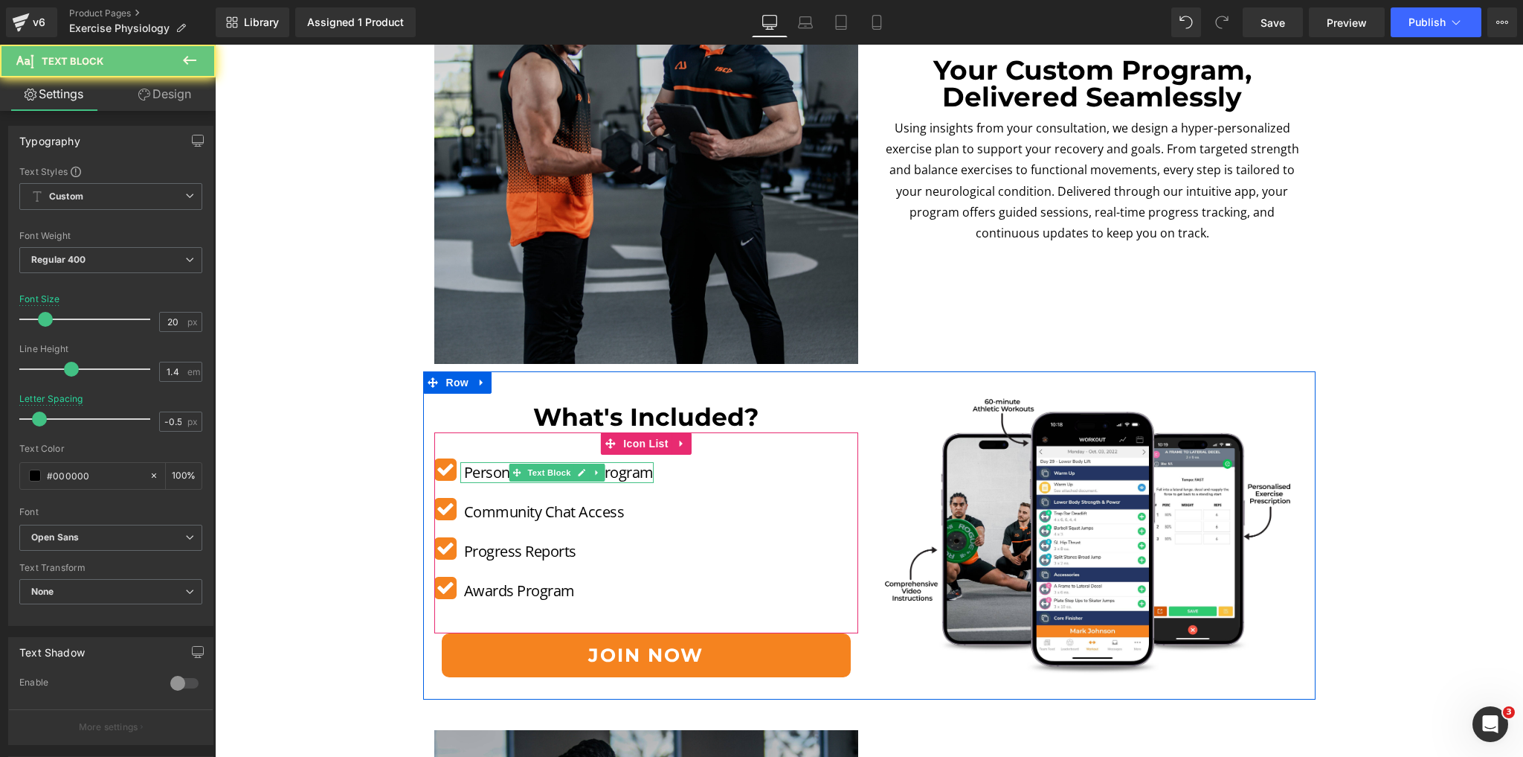
click at [496, 474] on p "Personalised Rehab Program" at bounding box center [559, 472] width 190 height 21
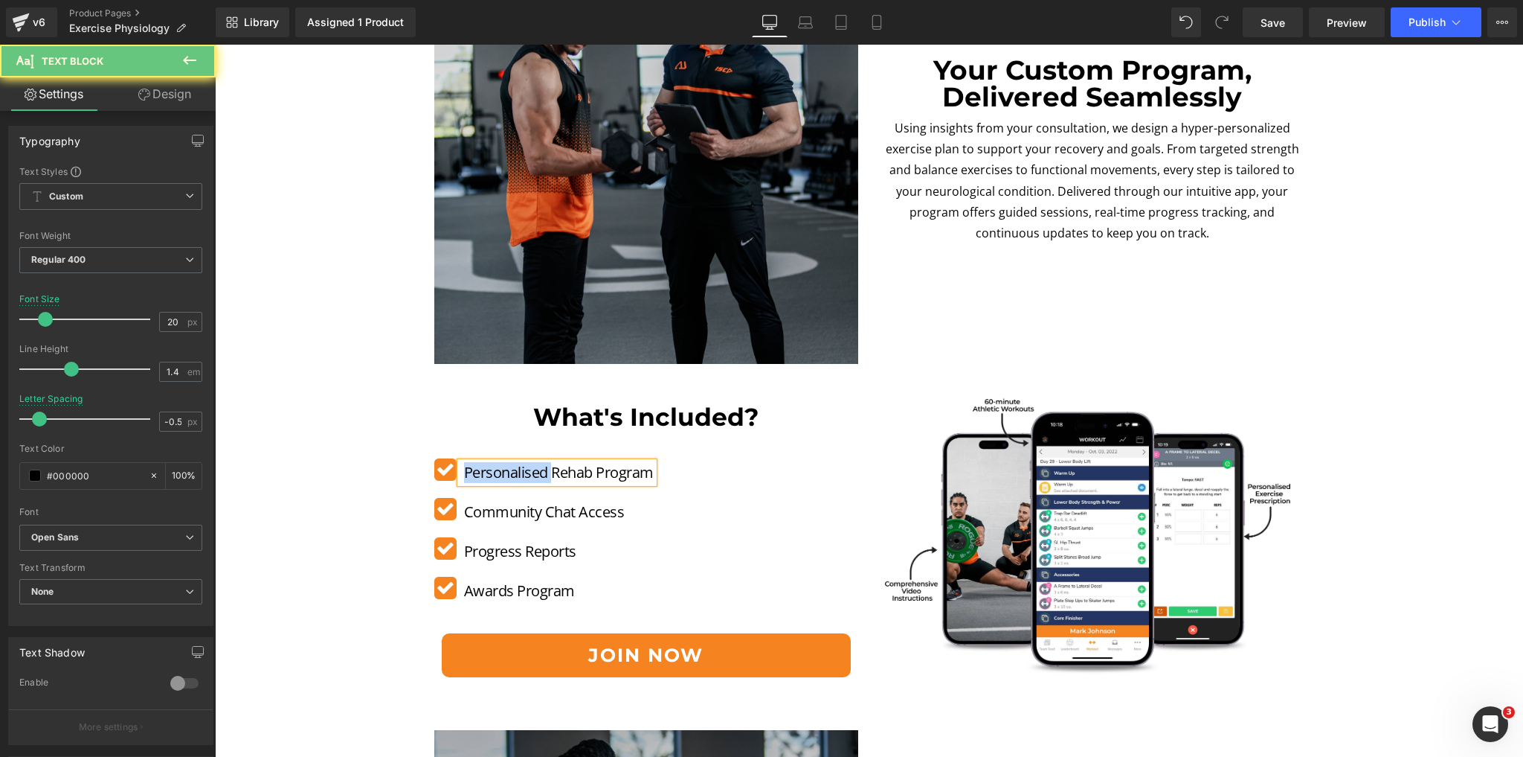
click at [496, 474] on p "Personalised Rehab Program" at bounding box center [559, 472] width 190 height 21
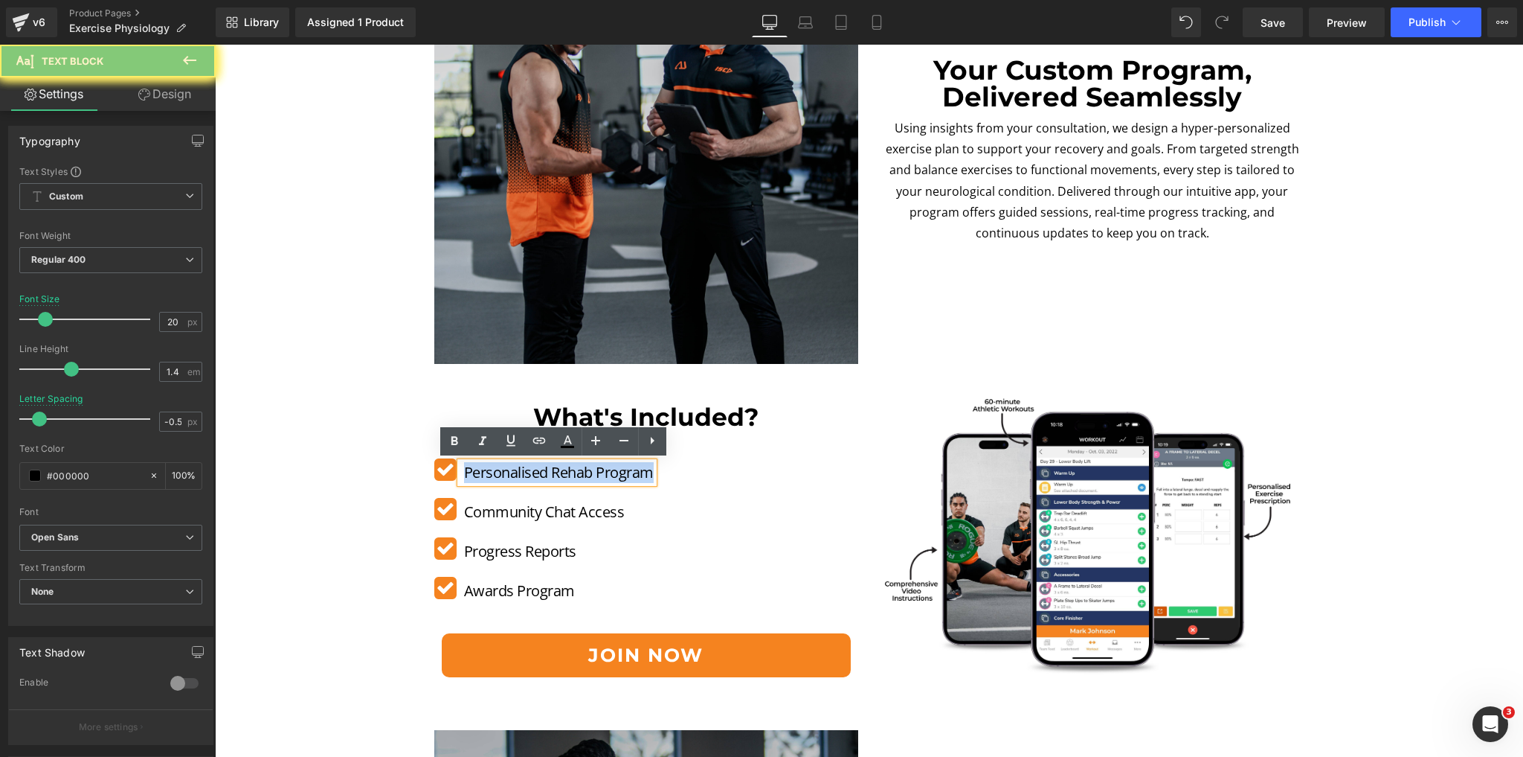
click at [496, 474] on p "Personalised Rehab Program" at bounding box center [559, 472] width 190 height 21
copy p "Personalised Rehab Program"
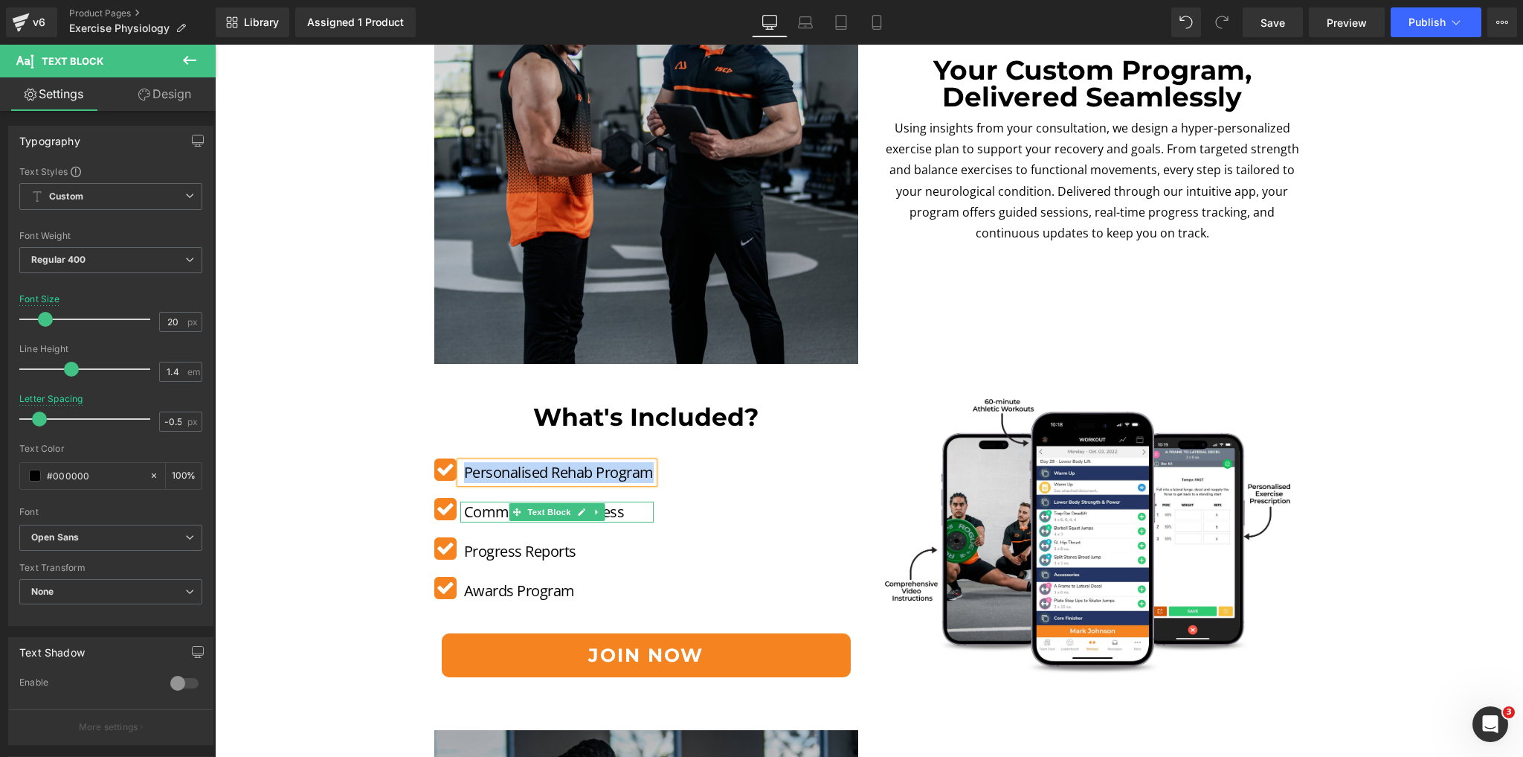
click at [491, 514] on p "Community Chat Access" at bounding box center [559, 511] width 190 height 21
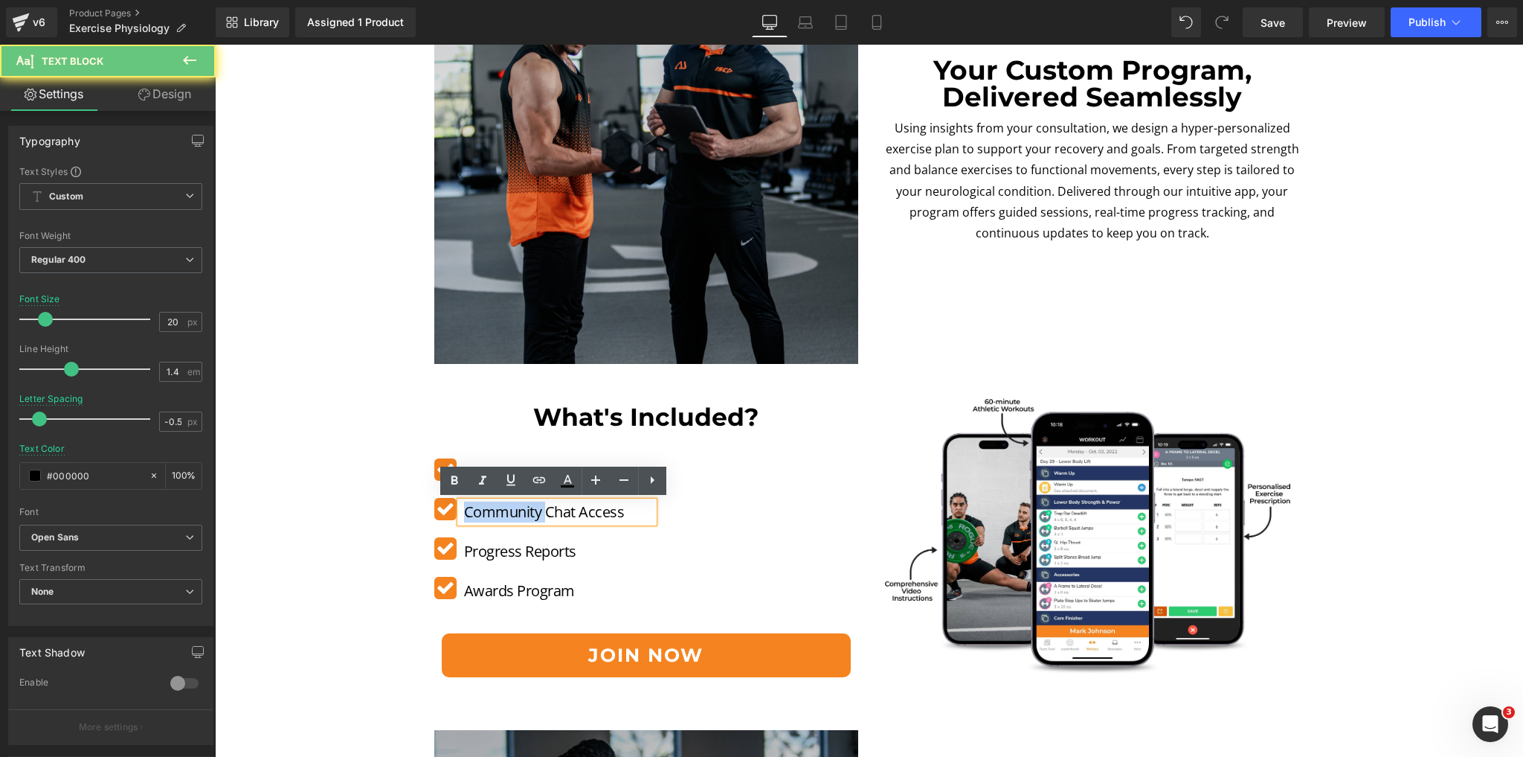
click at [491, 514] on p "Community Chat Access" at bounding box center [559, 511] width 190 height 21
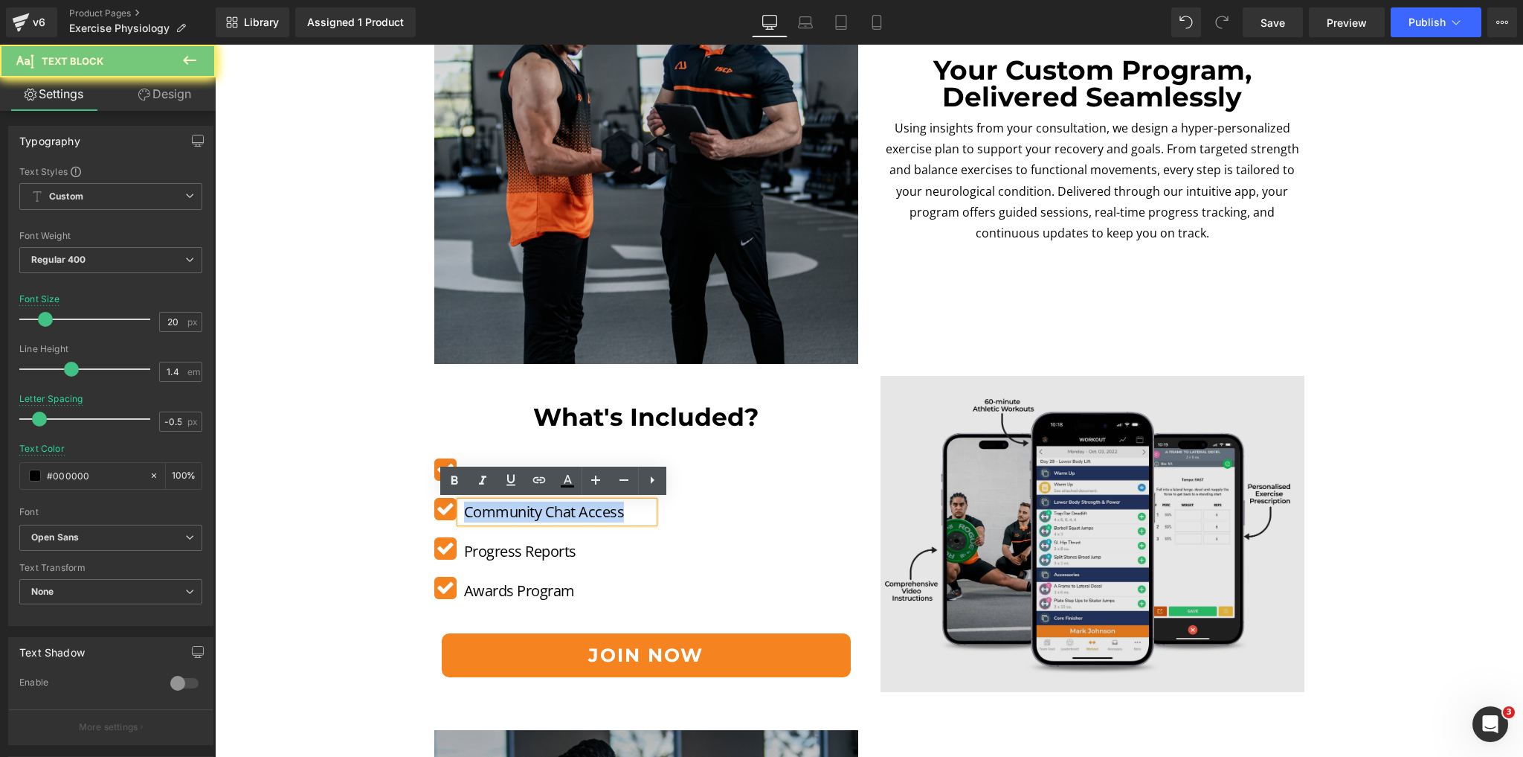
copy p "Community Chat Access"
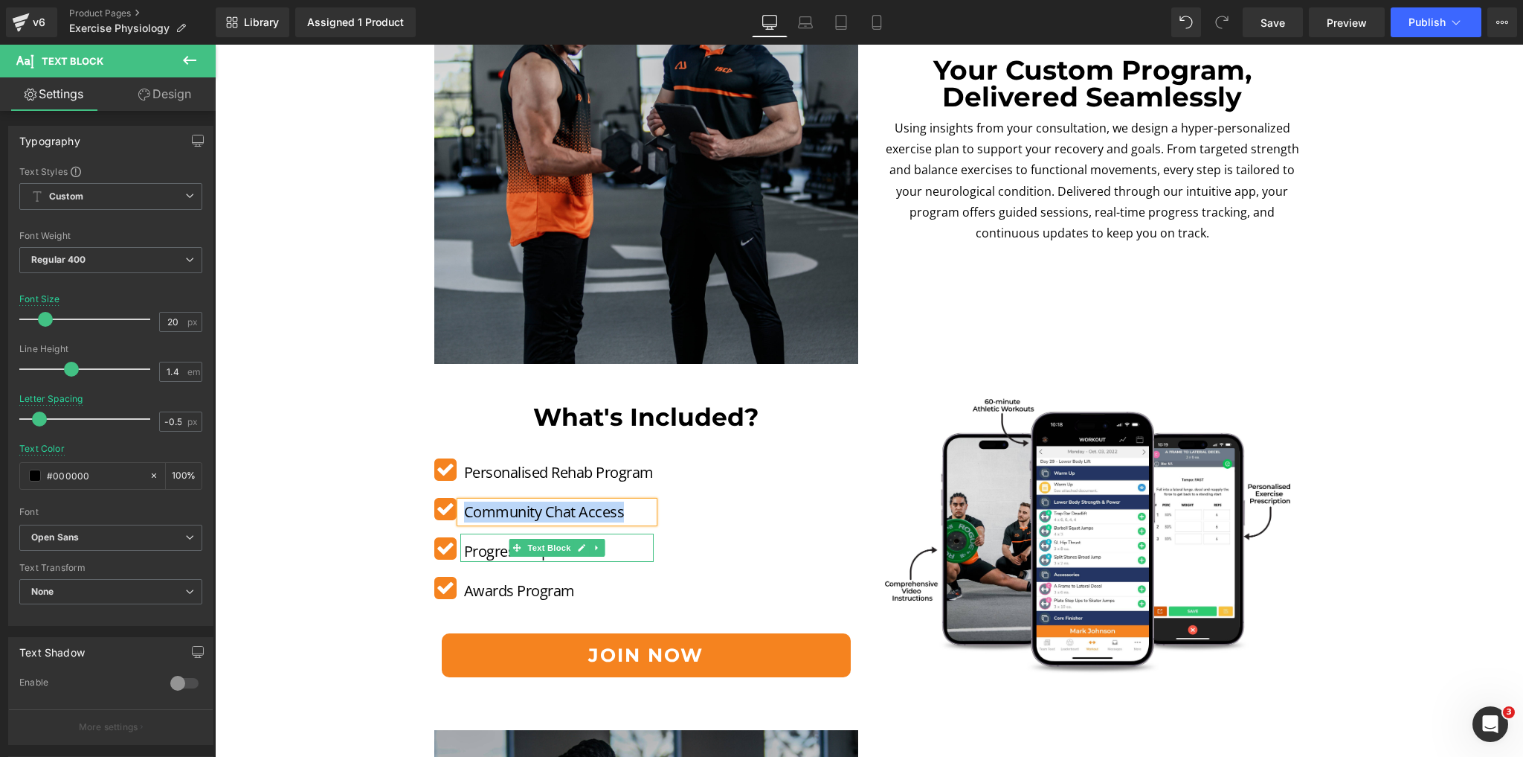
click at [484, 551] on p "Progress Reports" at bounding box center [559, 551] width 190 height 21
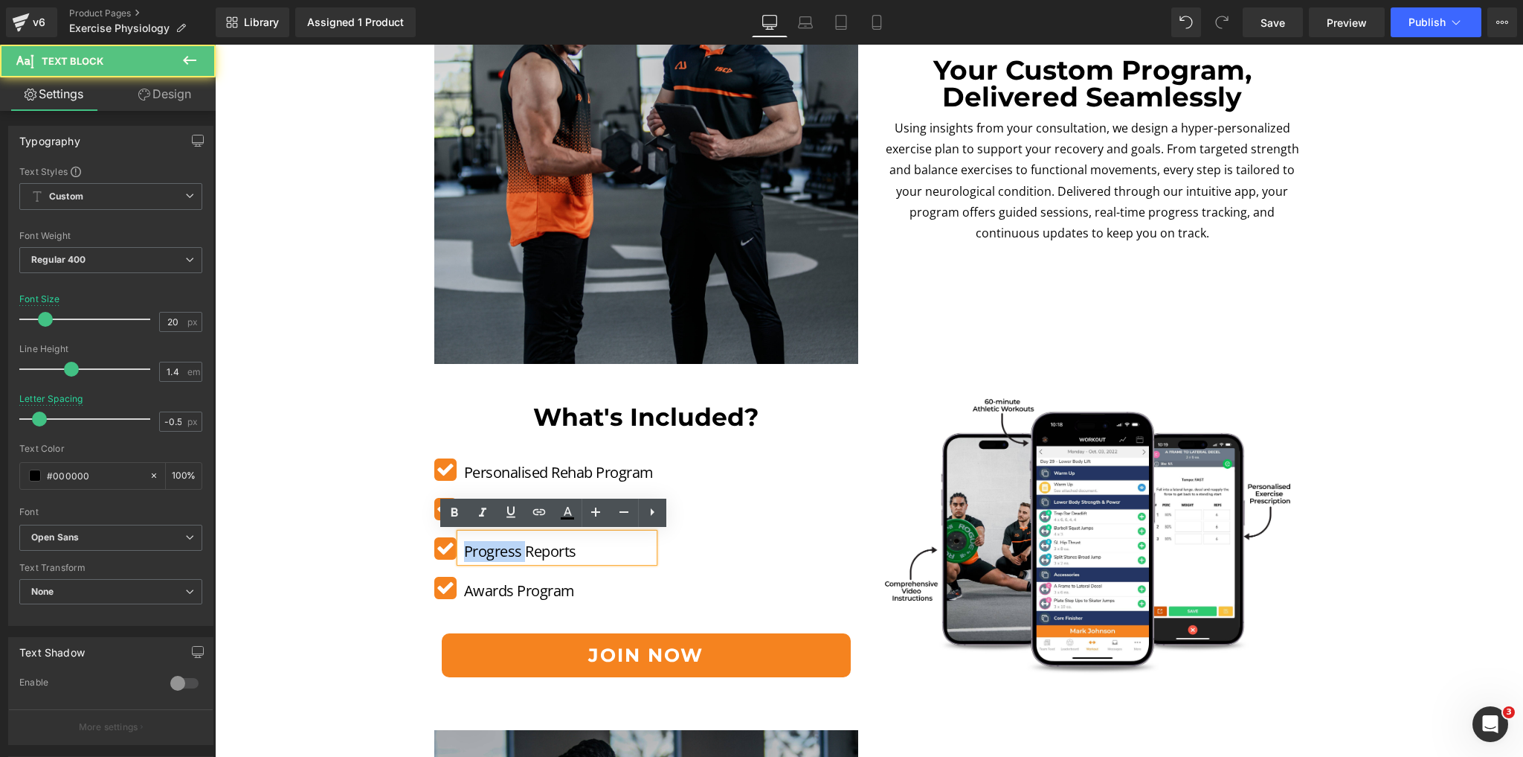
click at [484, 551] on p "Progress Reports" at bounding box center [559, 551] width 190 height 21
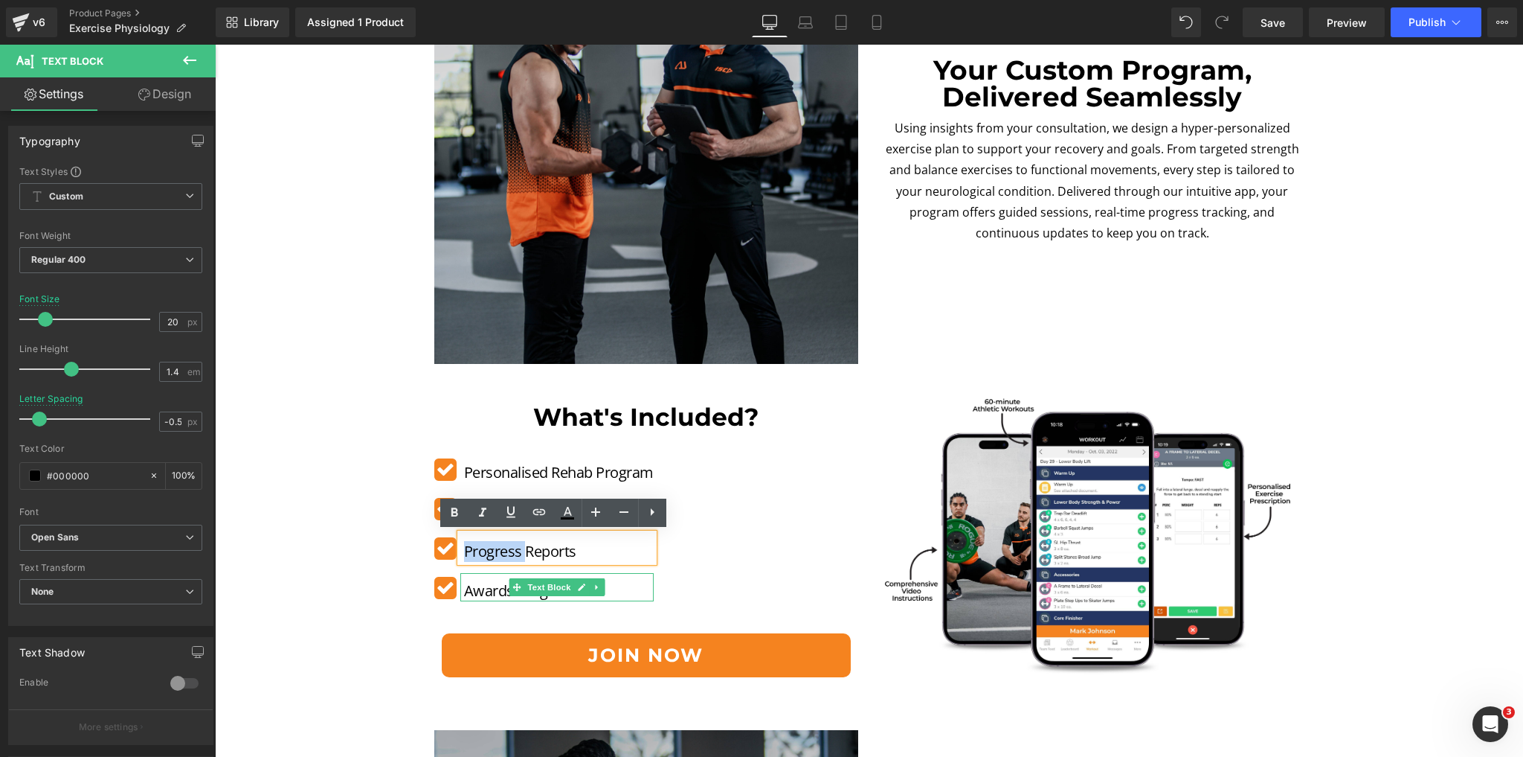
click at [483, 589] on p "Awards Program" at bounding box center [559, 590] width 190 height 21
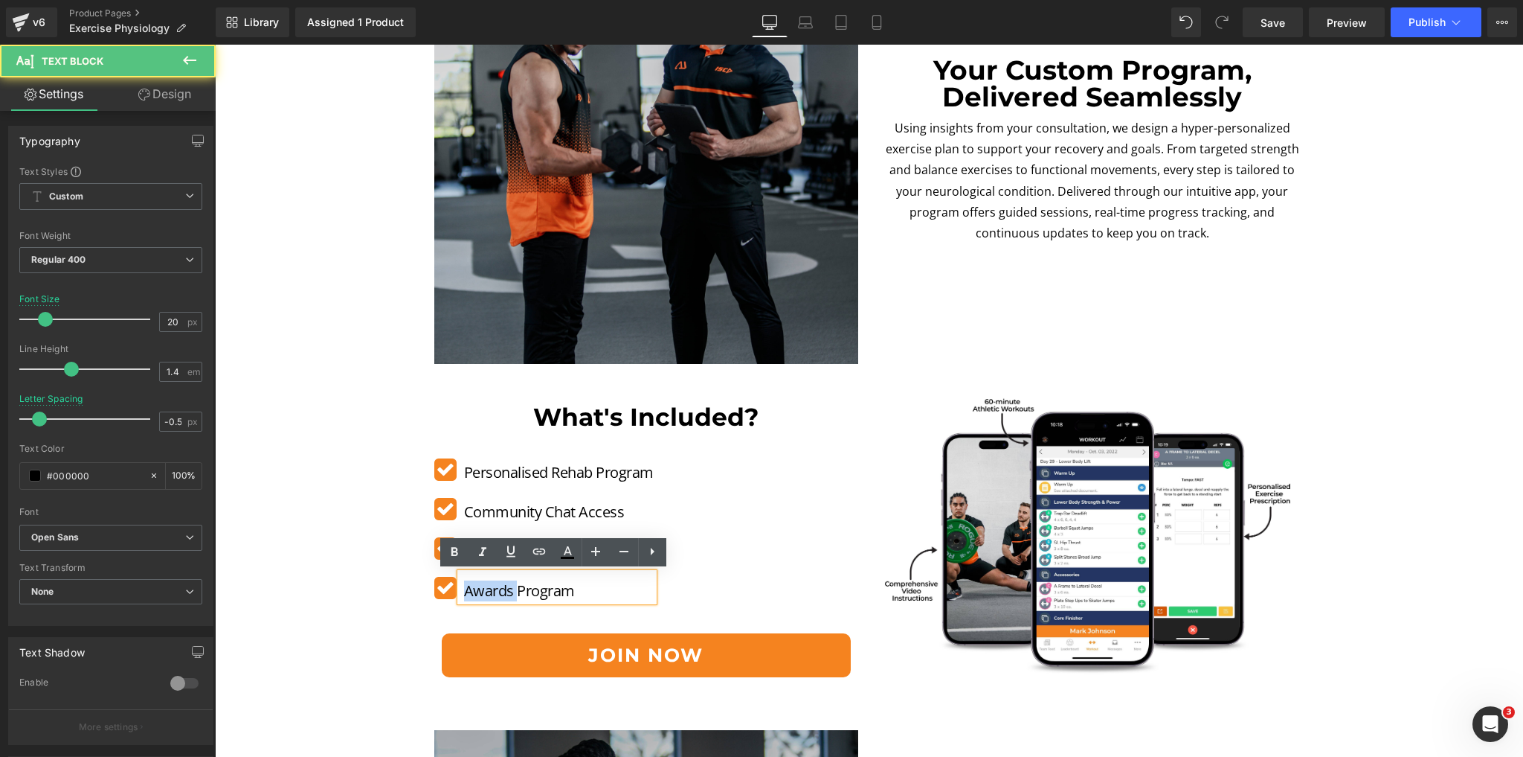
click at [483, 589] on p "Awards Program" at bounding box center [559, 590] width 190 height 21
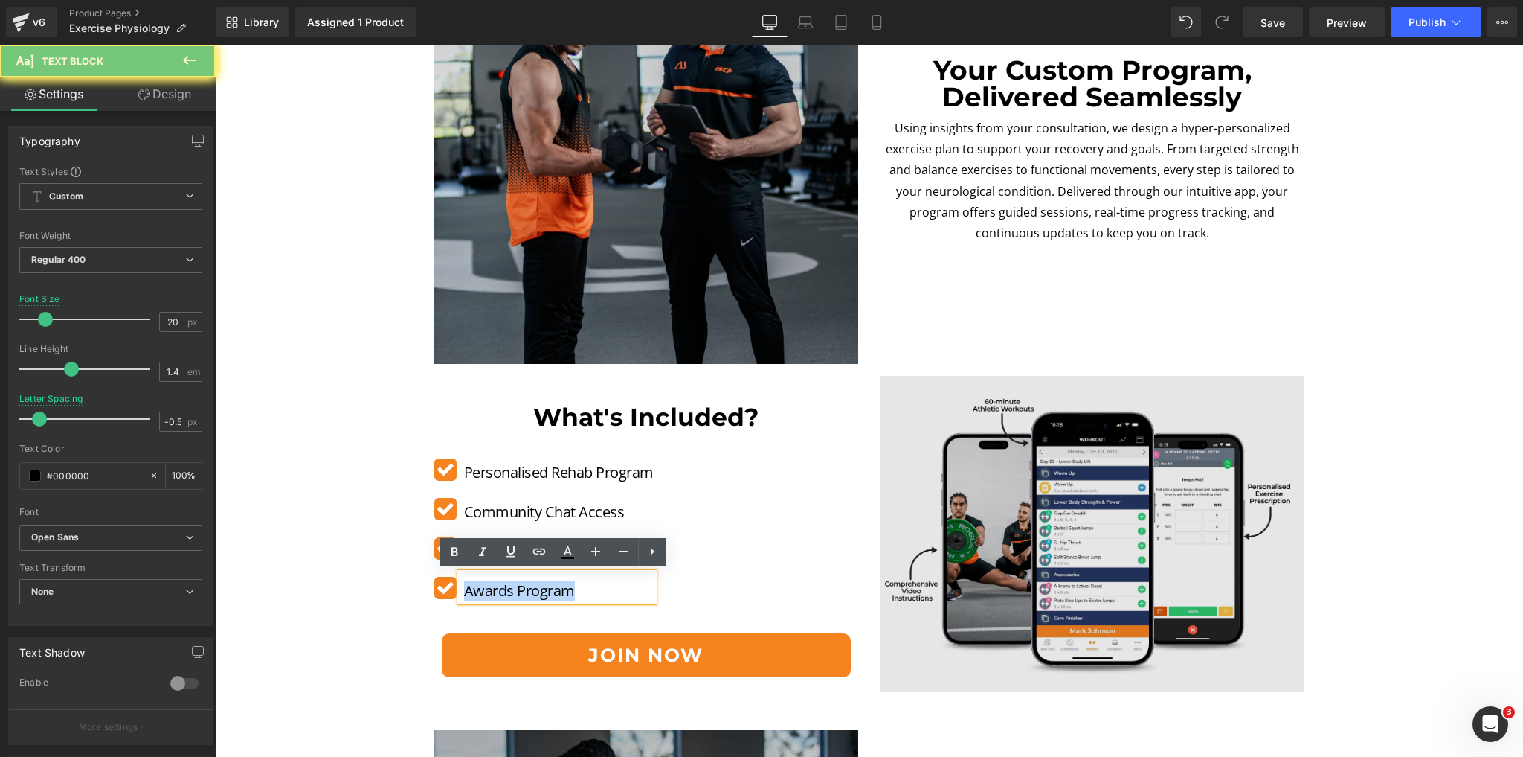
copy p "Awards Program"
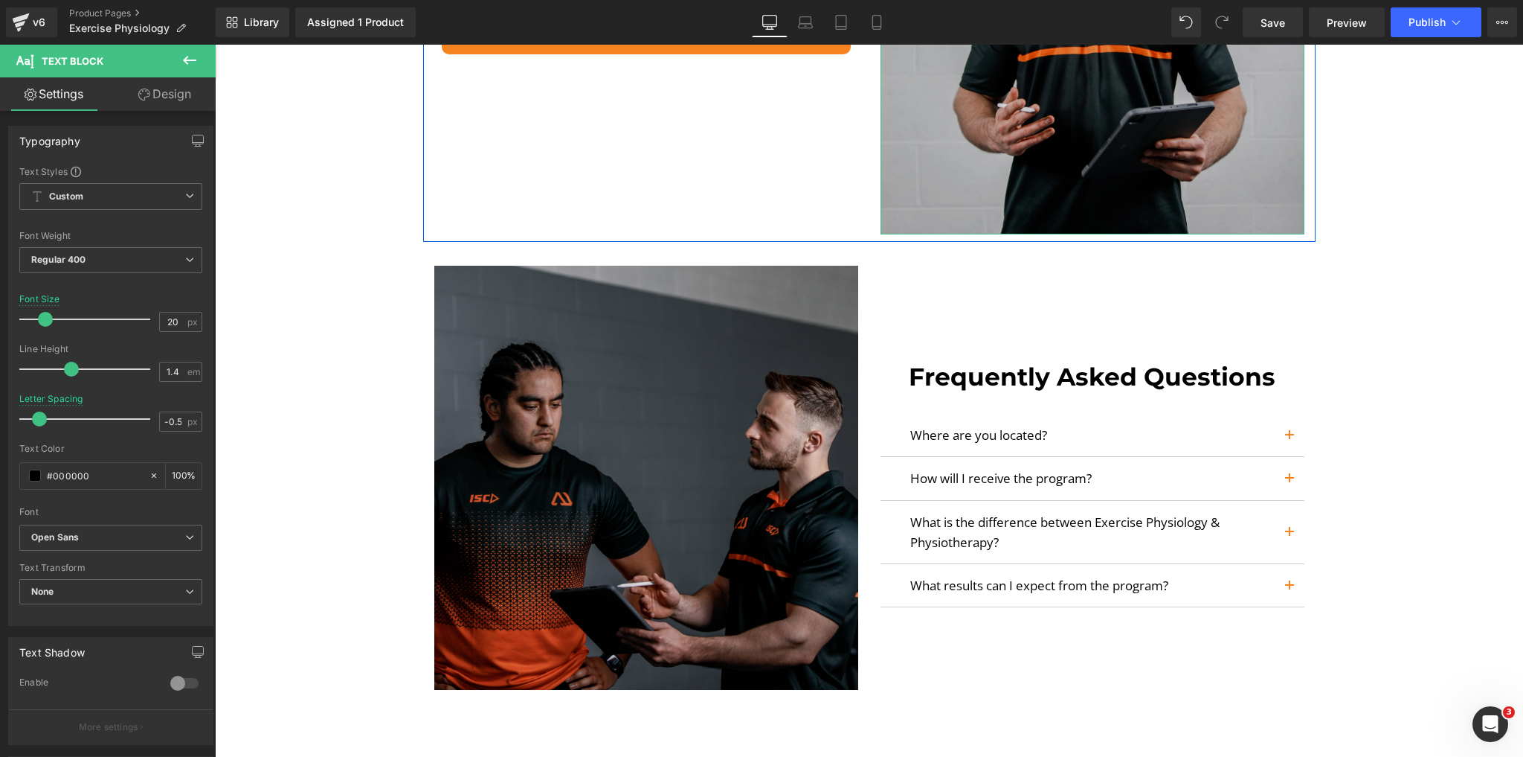
scroll to position [3809, 0]
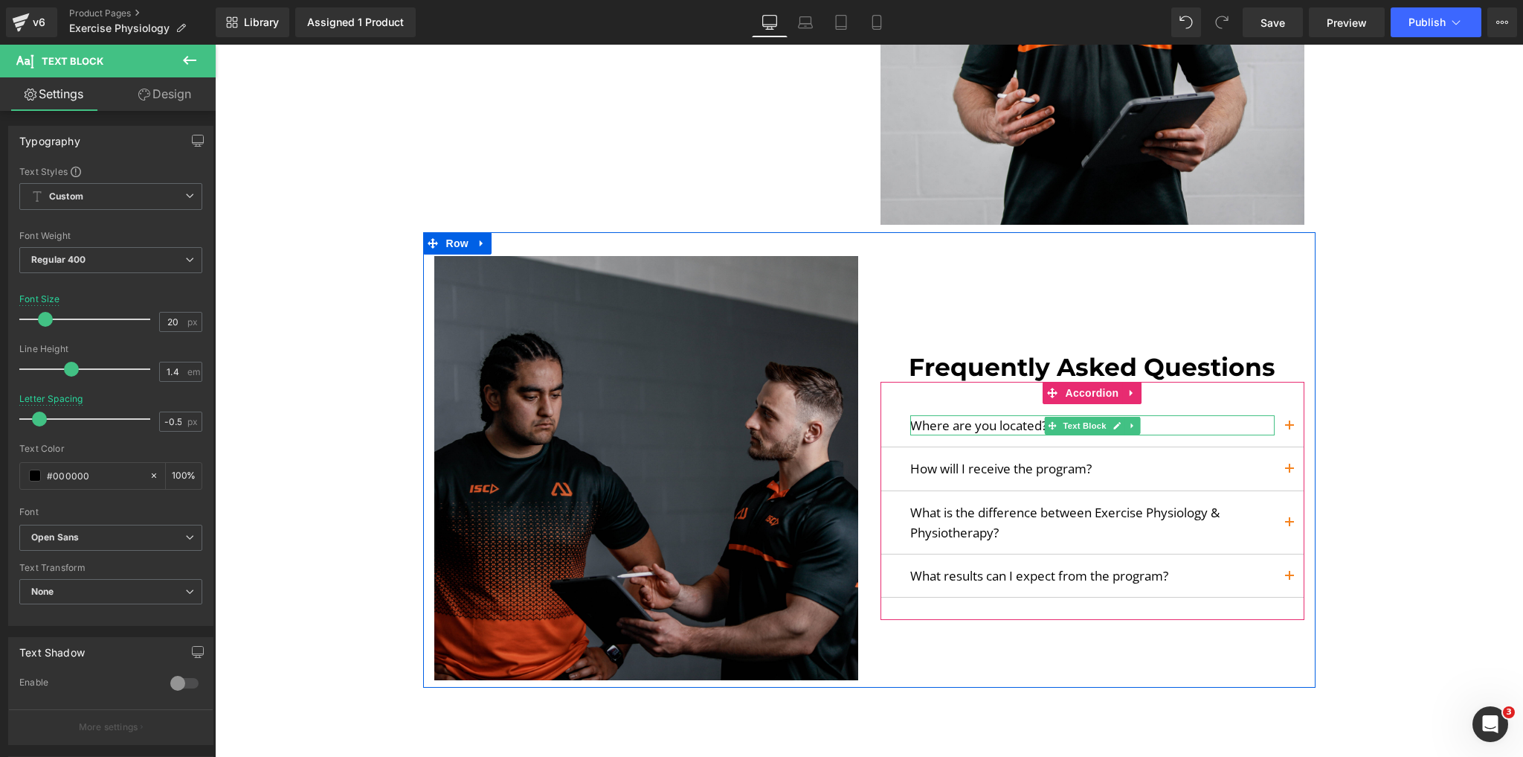
click at [991, 428] on p "Where are you located?" at bounding box center [1092, 425] width 364 height 20
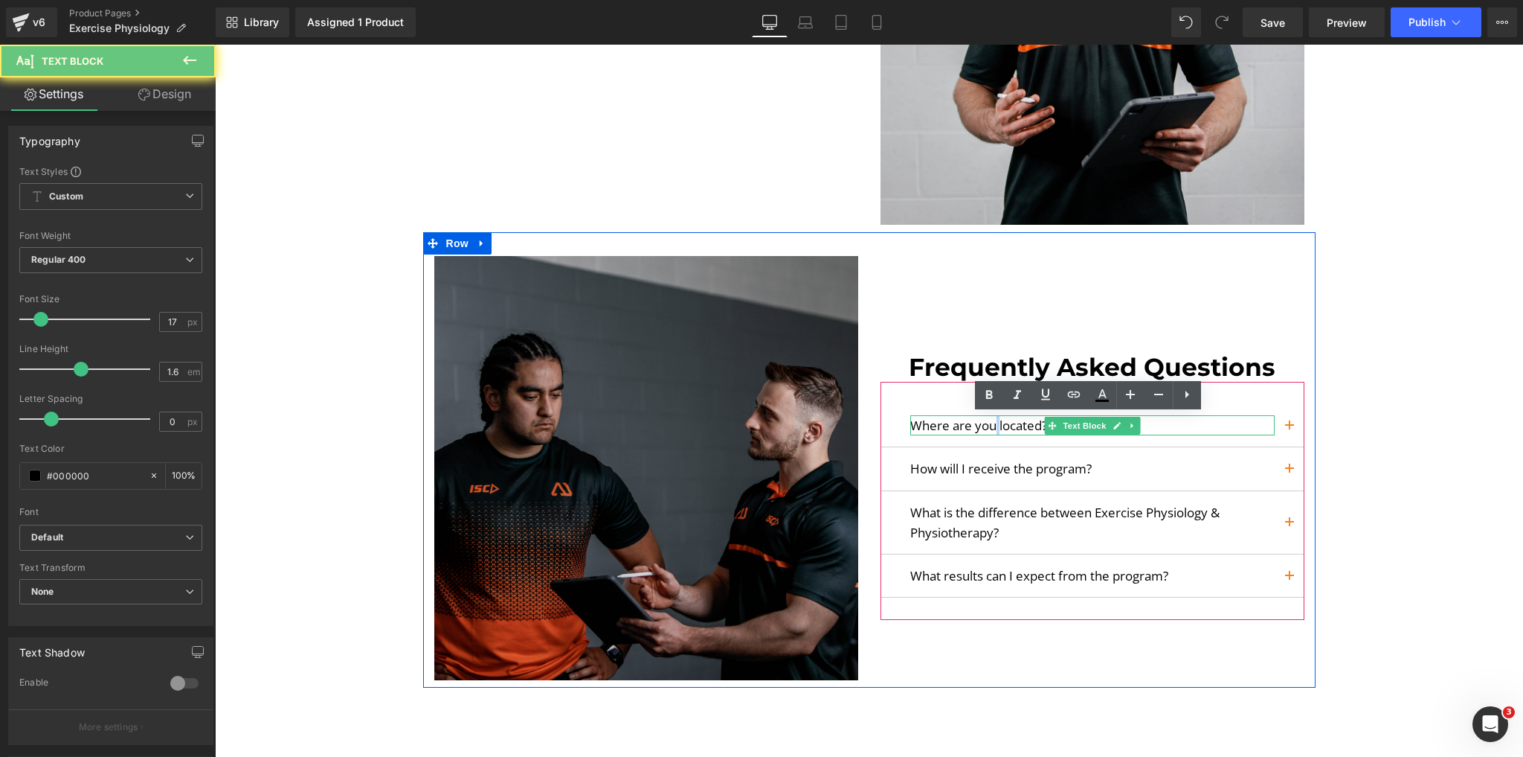
click at [991, 428] on p "Where are you located?" at bounding box center [1092, 425] width 364 height 20
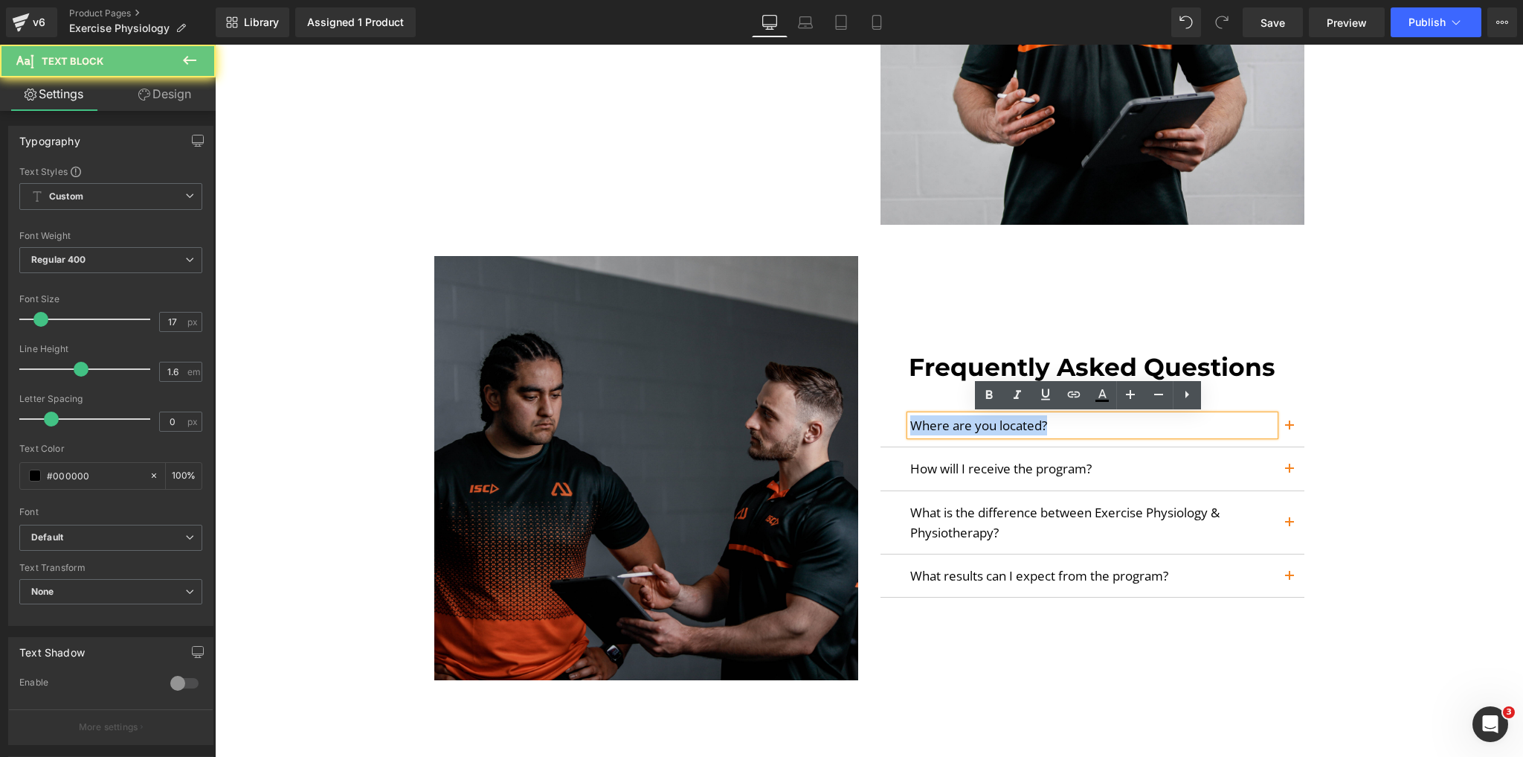
click at [991, 428] on p "Where are you located?" at bounding box center [1092, 425] width 364 height 20
copy p "Where are you located?"
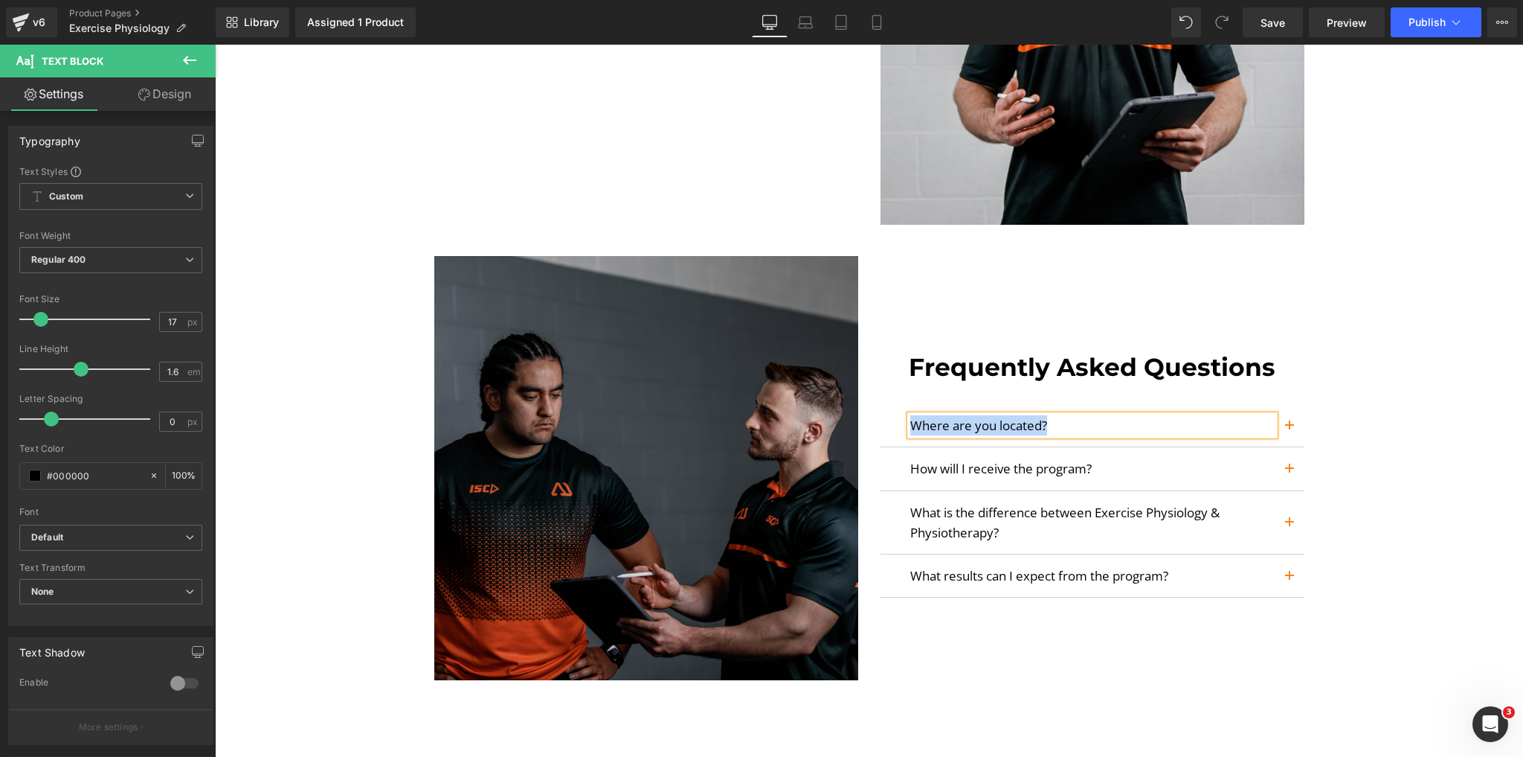
click at [1278, 423] on button "button" at bounding box center [1290, 425] width 30 height 42
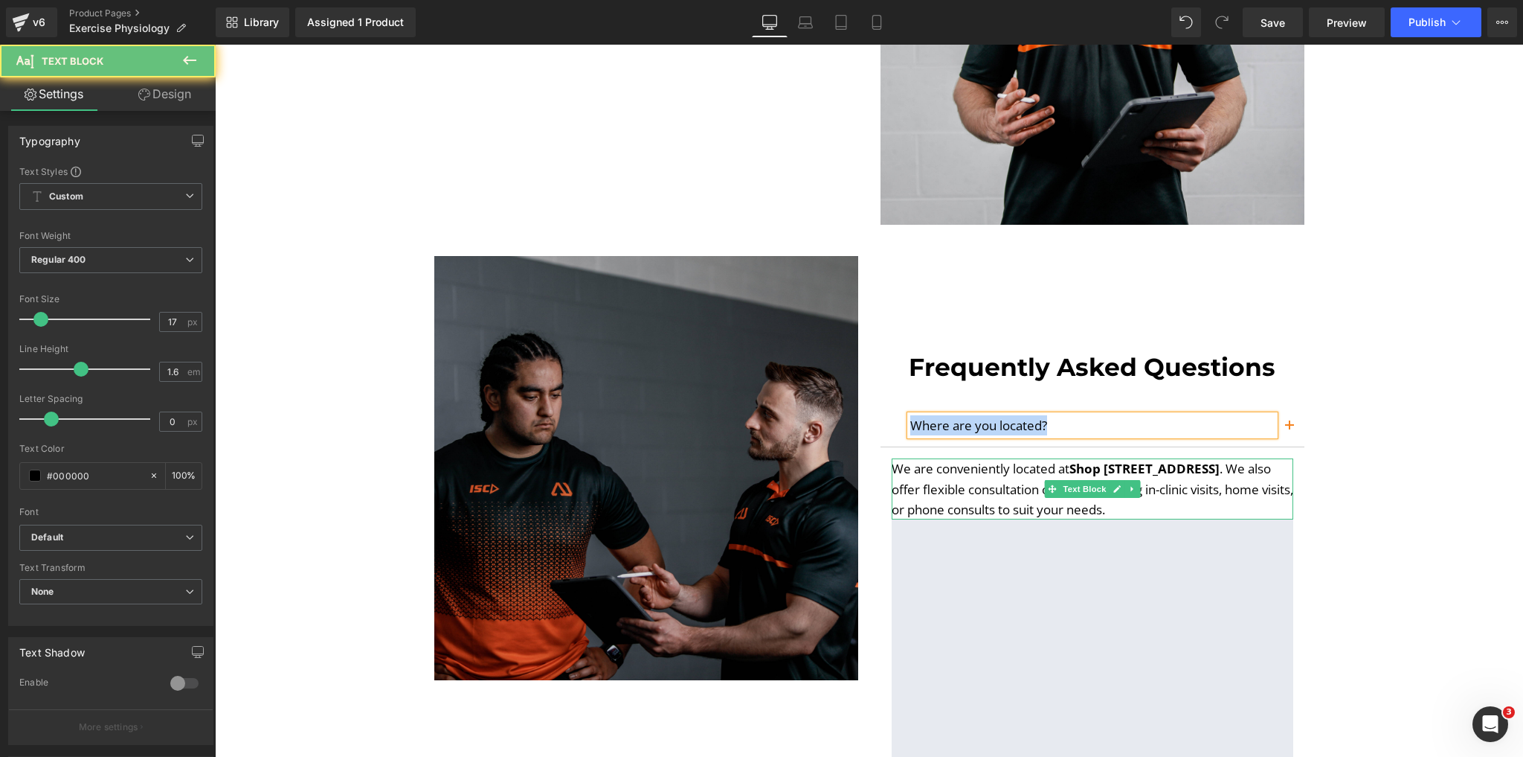
click at [1154, 489] on p "We are conveniently located at Shop 3, 6 Princes Highway, Wolli Creek . We also…" at bounding box center [1093, 488] width 402 height 61
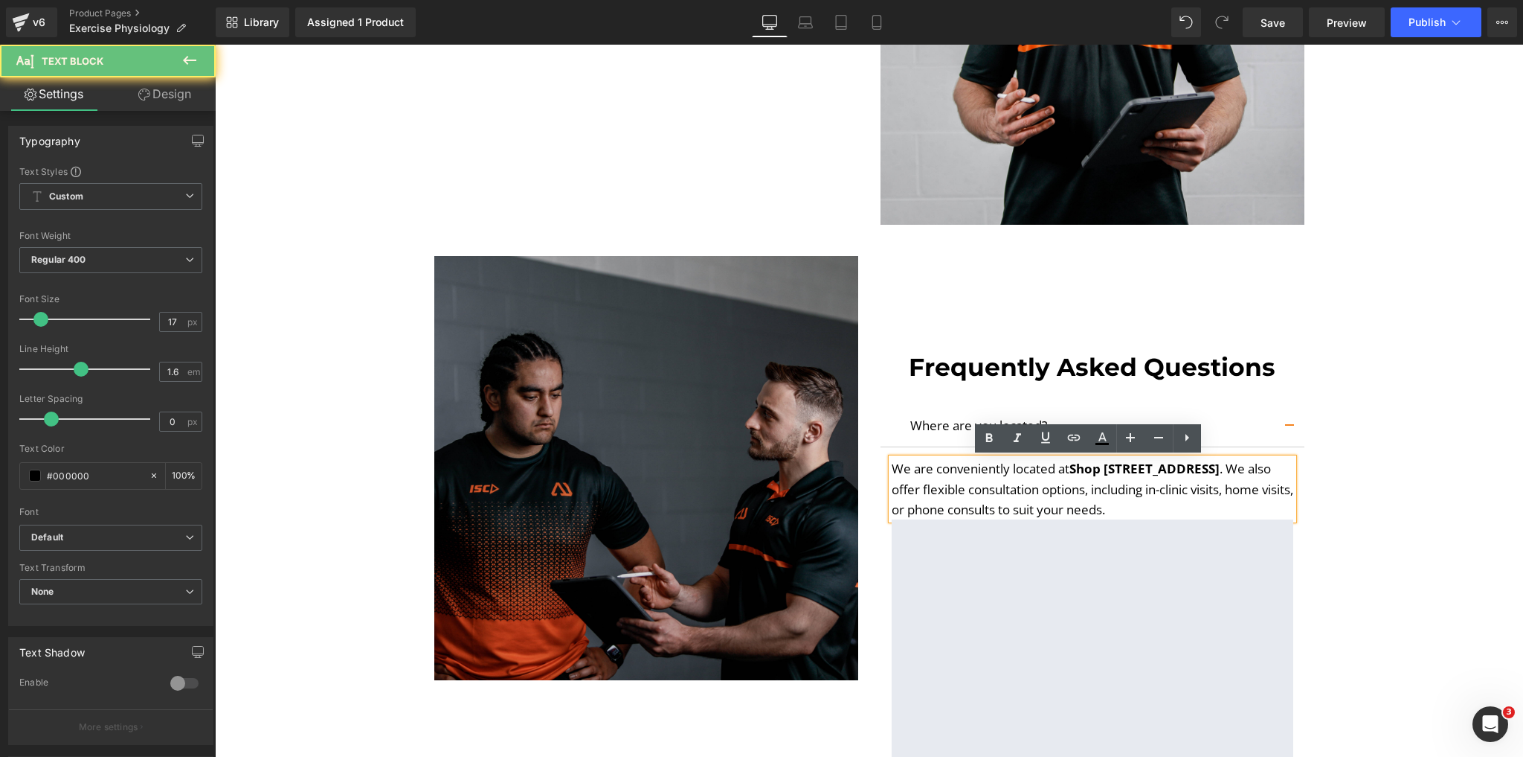
click at [1205, 481] on p "We are conveniently located at [STREET_ADDRESS] . We also offer flexible consul…" at bounding box center [1093, 488] width 402 height 61
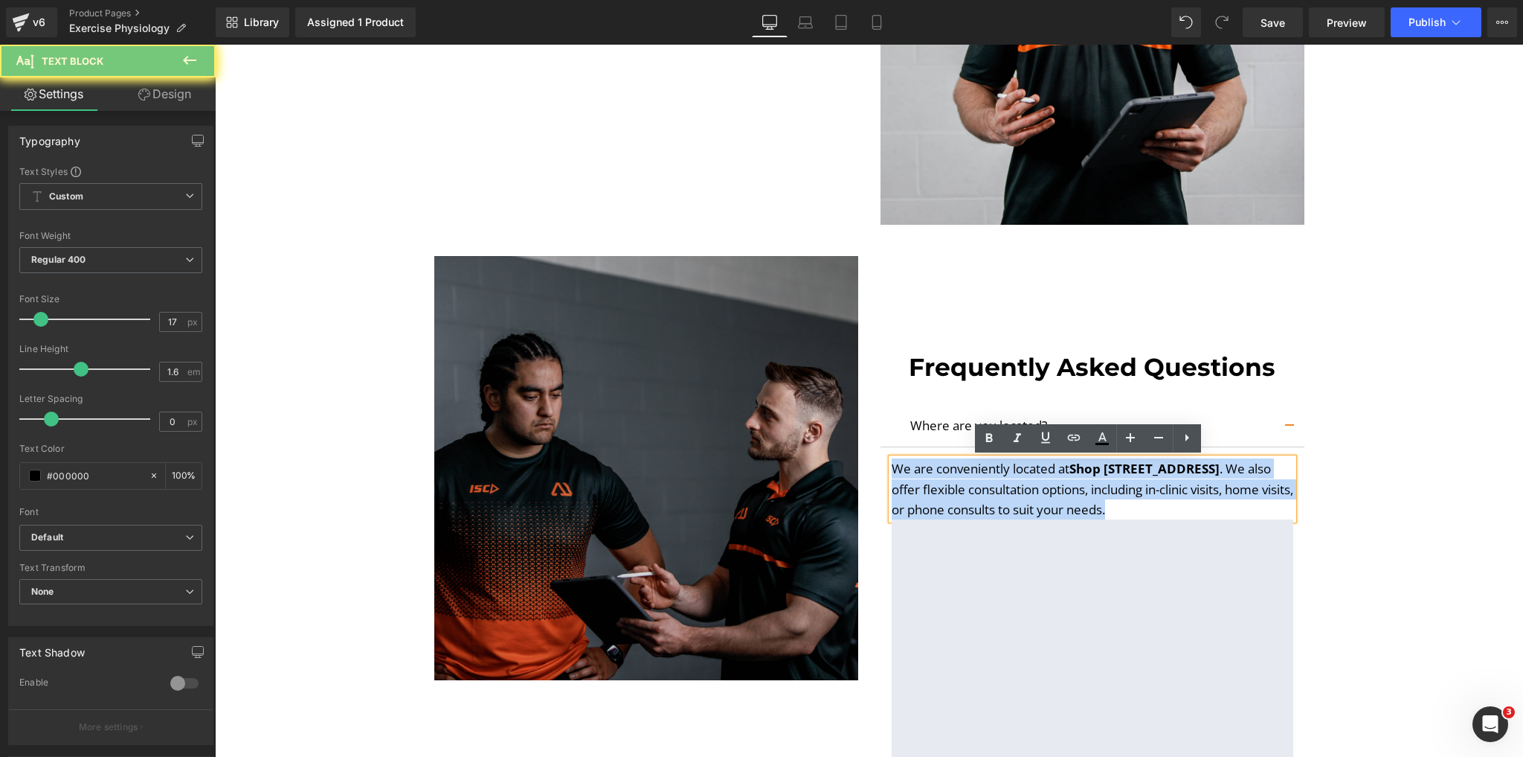
click at [1205, 481] on p "We are conveniently located at [STREET_ADDRESS] . We also offer flexible consul…" at bounding box center [1093, 488] width 402 height 61
copy p "We are conveniently located at [STREET_ADDRESS] . We also offer flexible consul…"
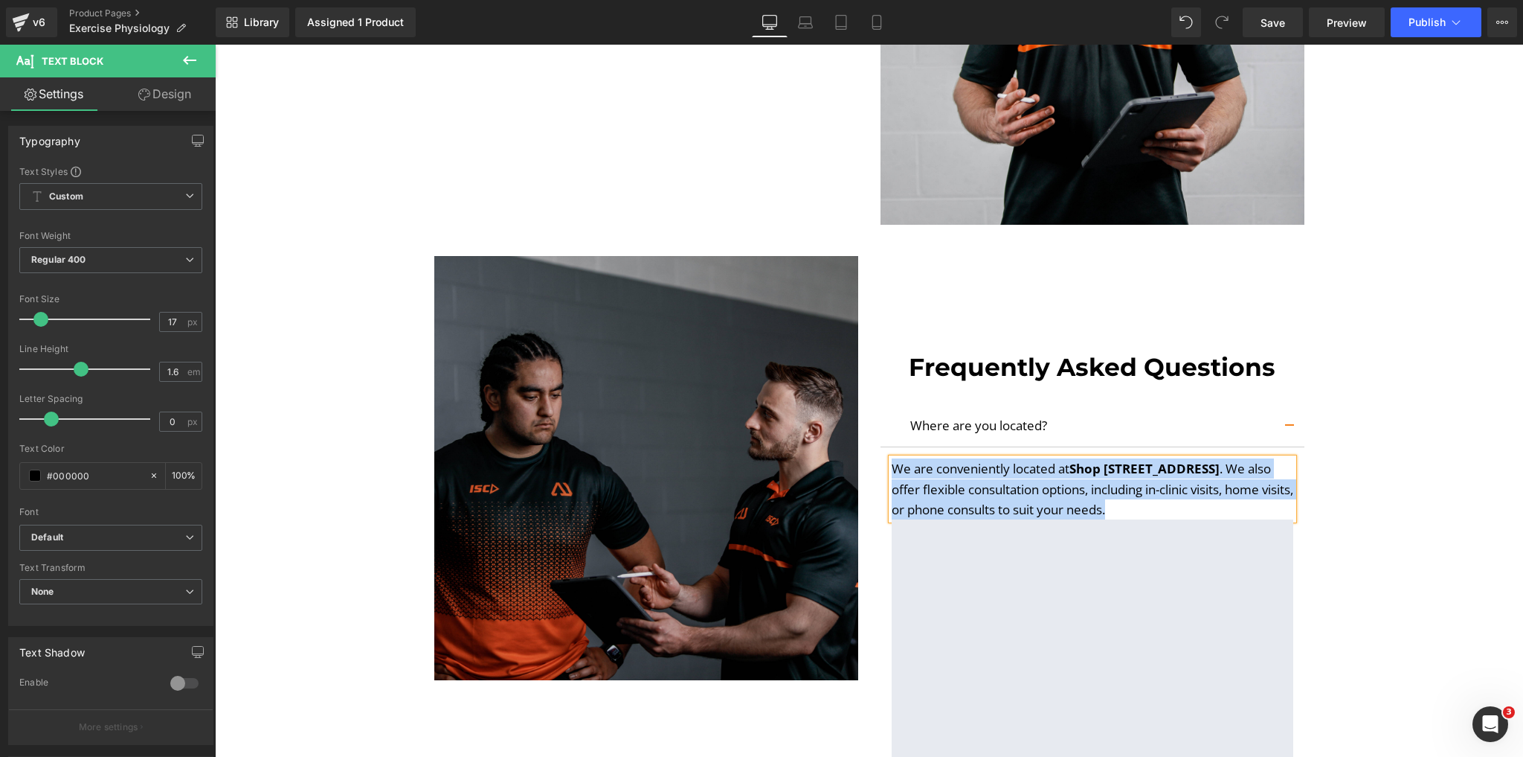
click at [1070, 477] on strong "Shop [STREET_ADDRESS]" at bounding box center [1145, 468] width 150 height 17
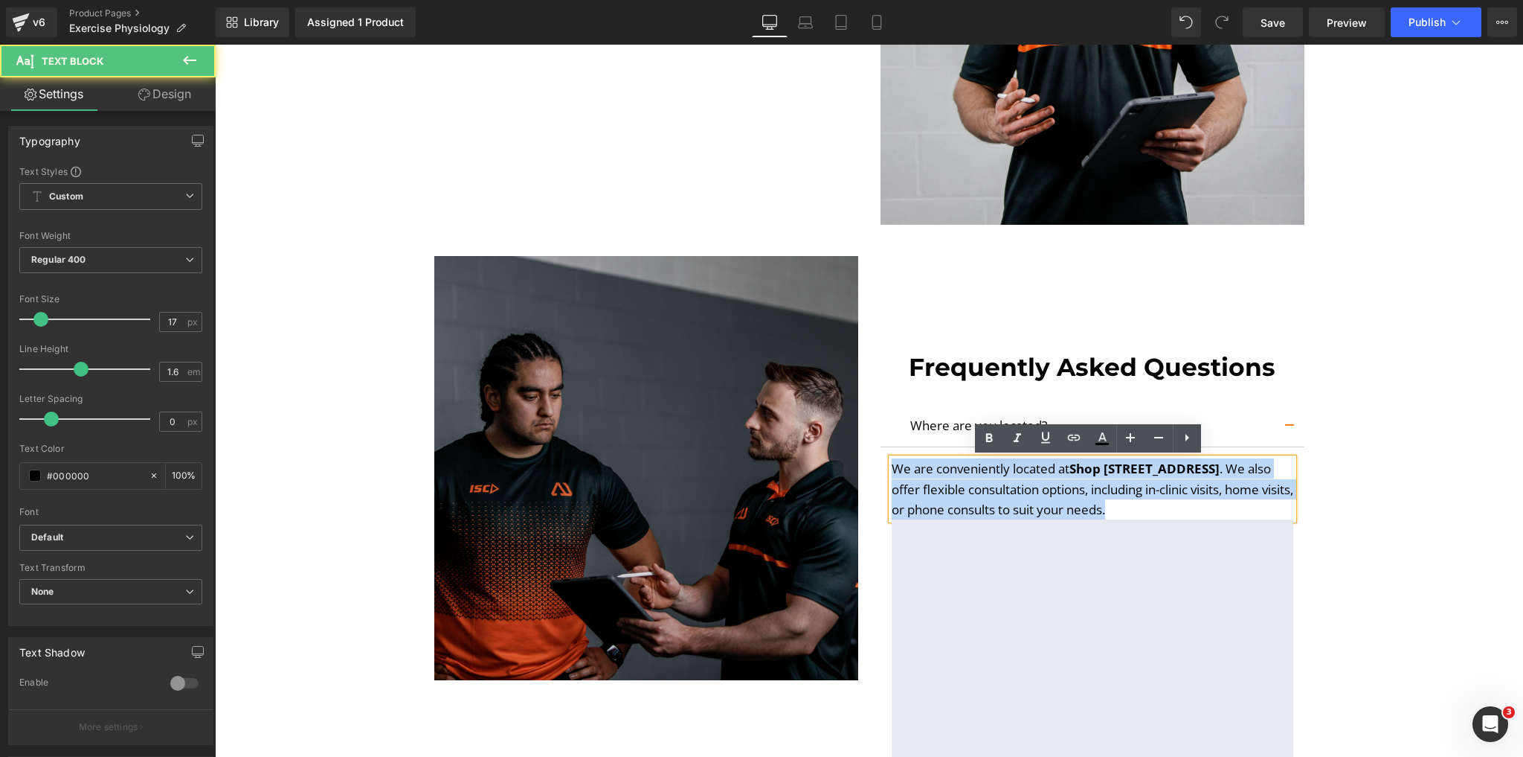
click at [1070, 477] on strong "Shop [STREET_ADDRESS]" at bounding box center [1145, 468] width 150 height 17
click at [925, 486] on p "We are conveniently located at [STREET_ADDRESS] . We also offer flexible consul…" at bounding box center [1093, 488] width 402 height 61
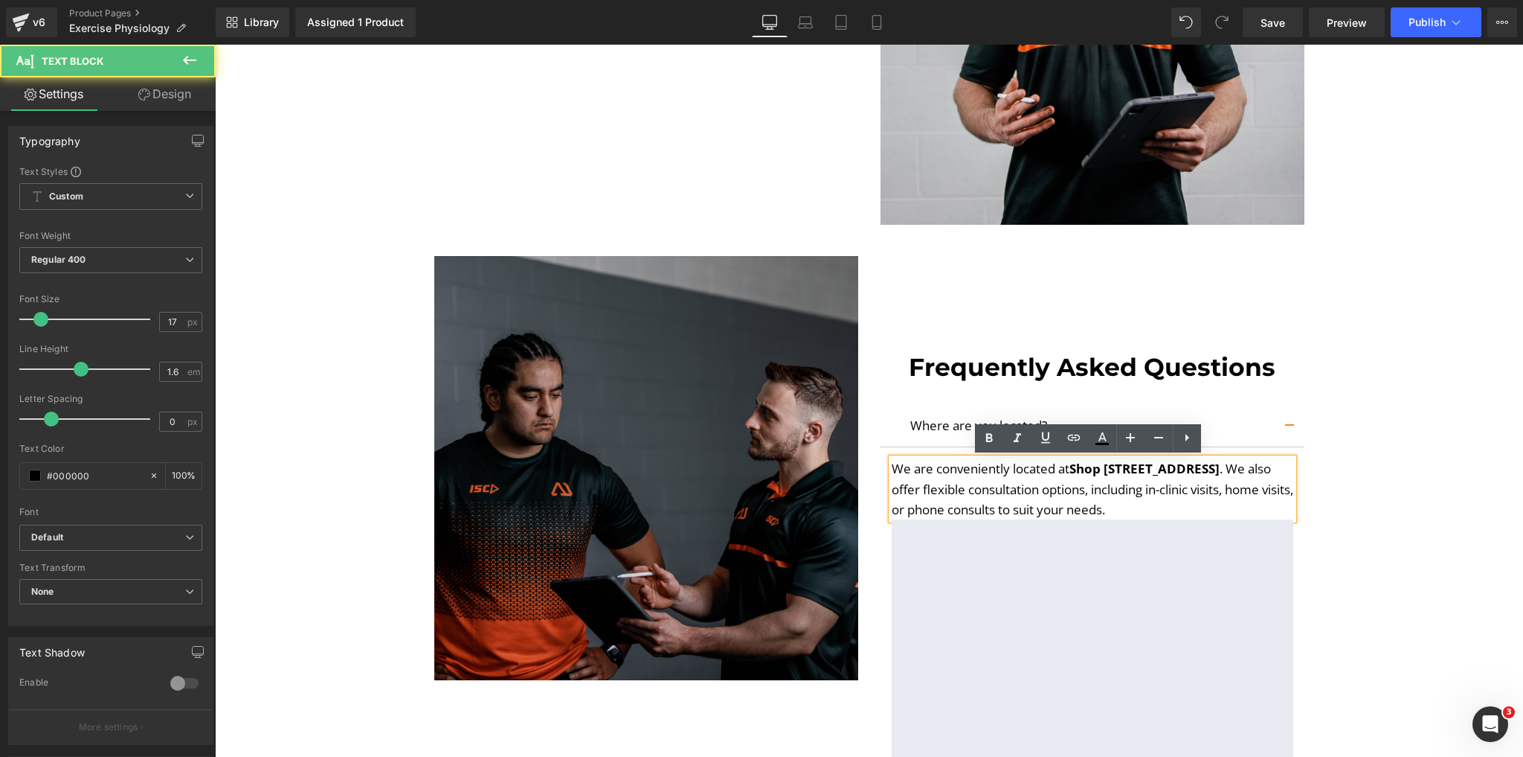
click at [1070, 477] on strong "Shop [STREET_ADDRESS]" at bounding box center [1145, 468] width 150 height 17
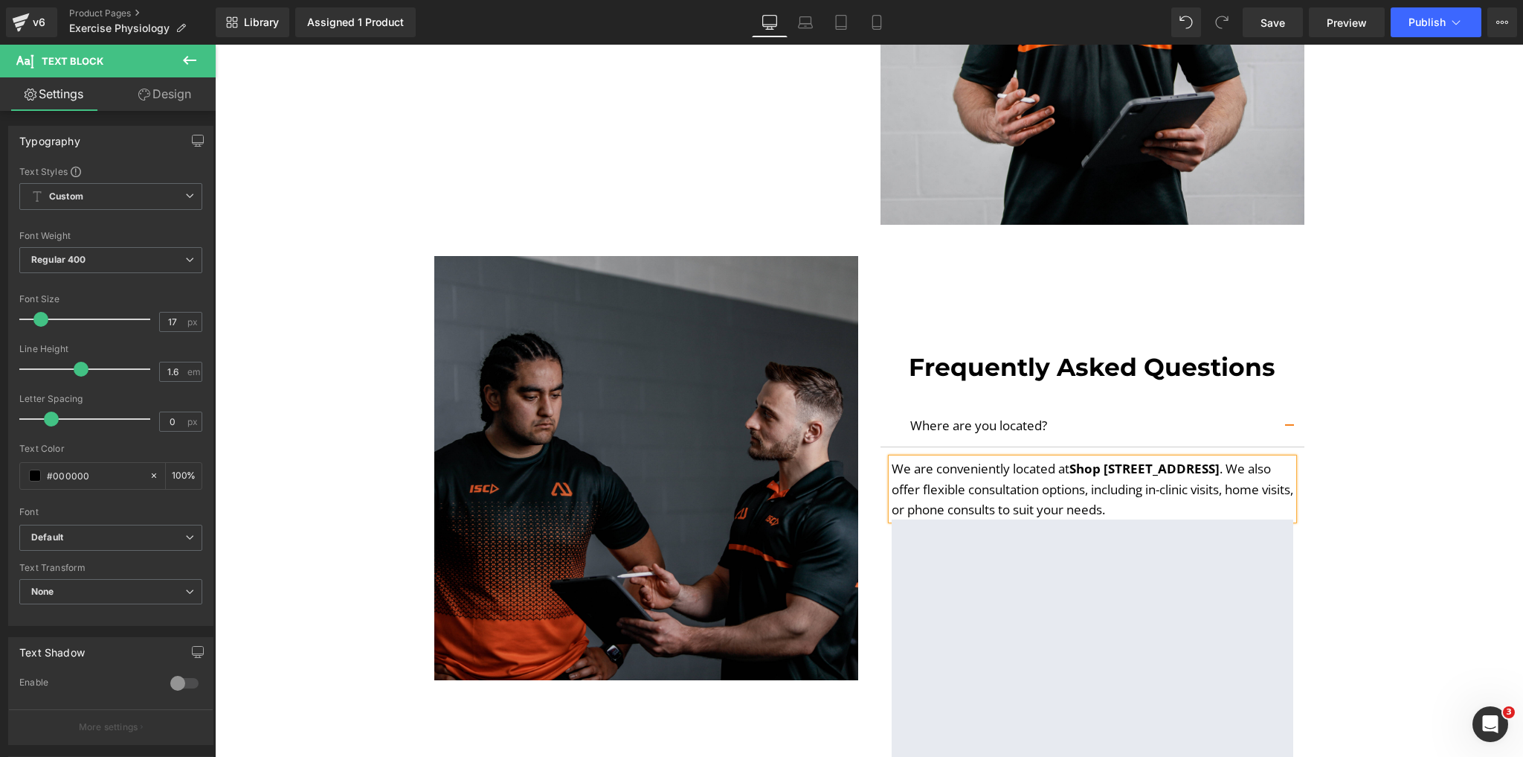
click at [1285, 419] on button "button" at bounding box center [1290, 425] width 30 height 42
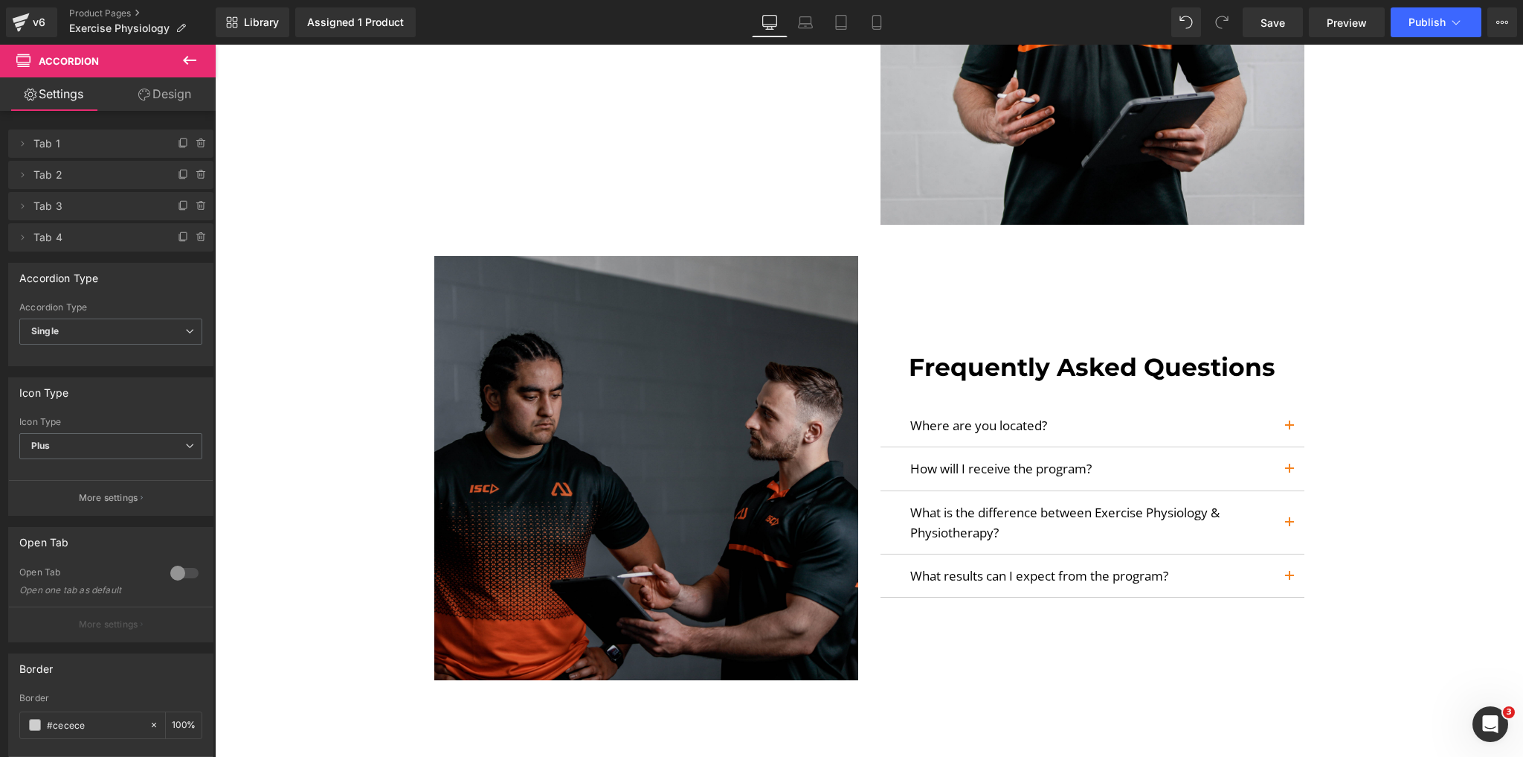
click at [1279, 466] on button "button" at bounding box center [1290, 468] width 30 height 42
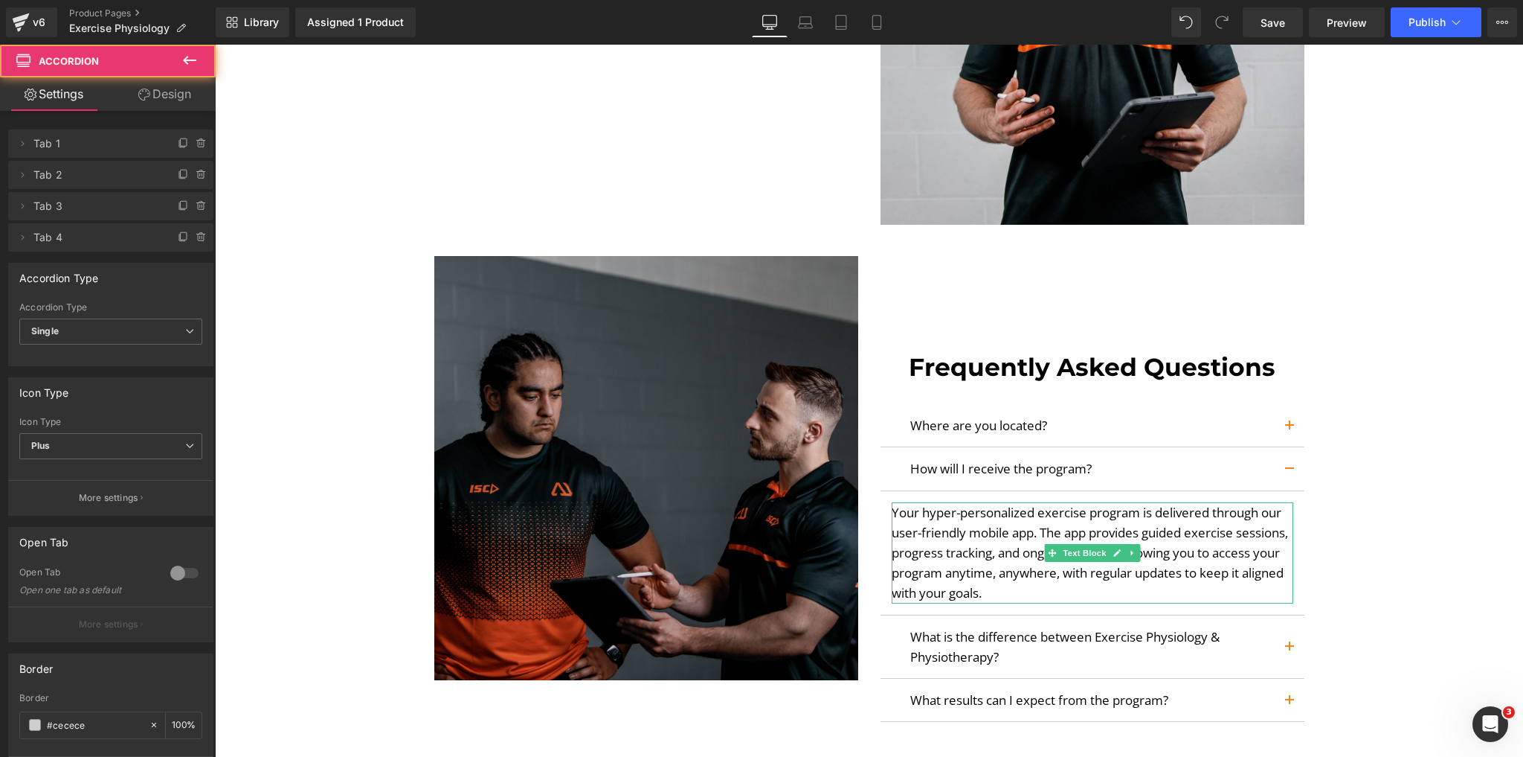
click at [994, 516] on p "Your hyper-personalized exercise program is delivered through our user-friendly…" at bounding box center [1093, 552] width 402 height 101
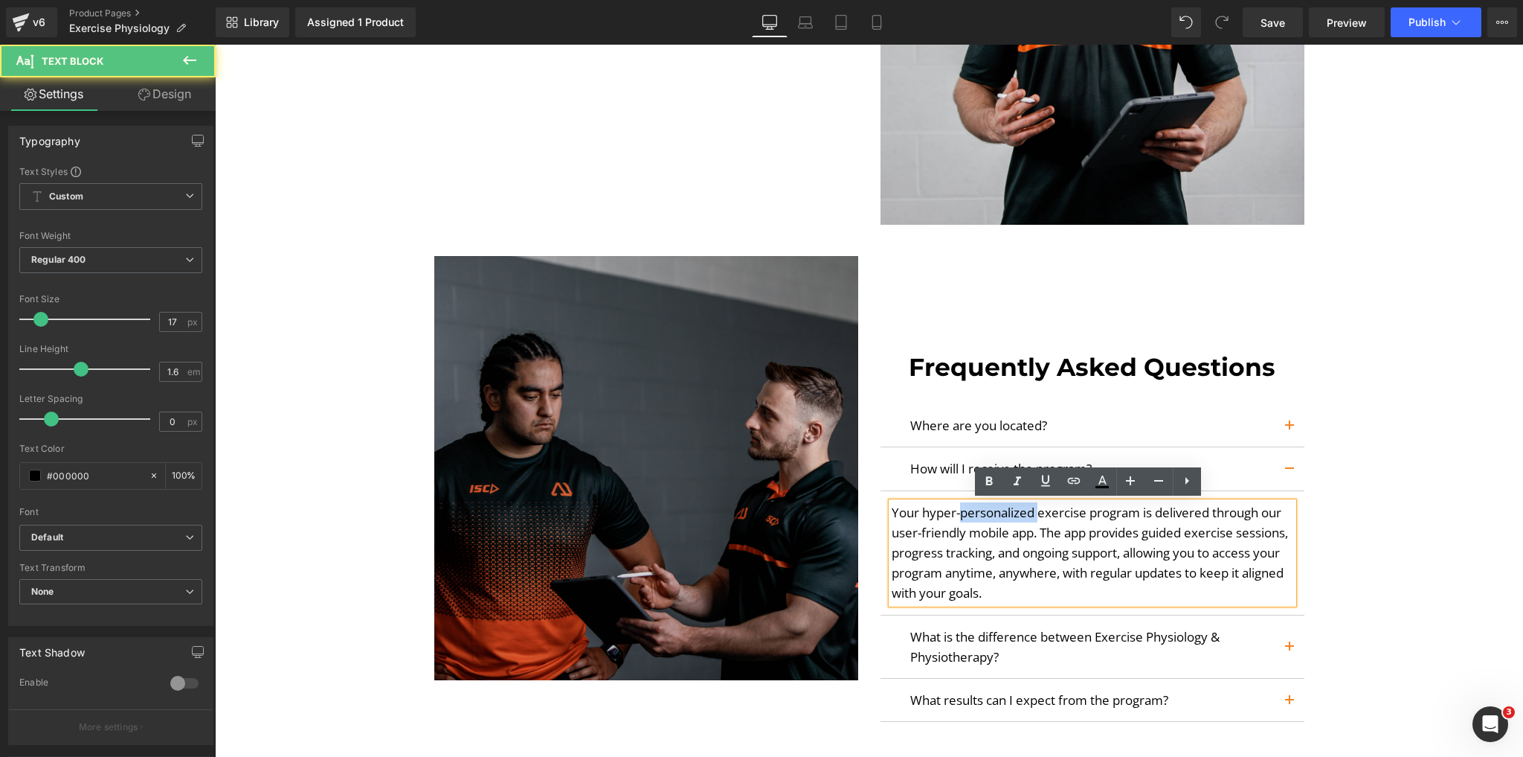
click at [994, 516] on p "Your hyper-personalized exercise program is delivered through our user-friendly…" at bounding box center [1093, 552] width 402 height 101
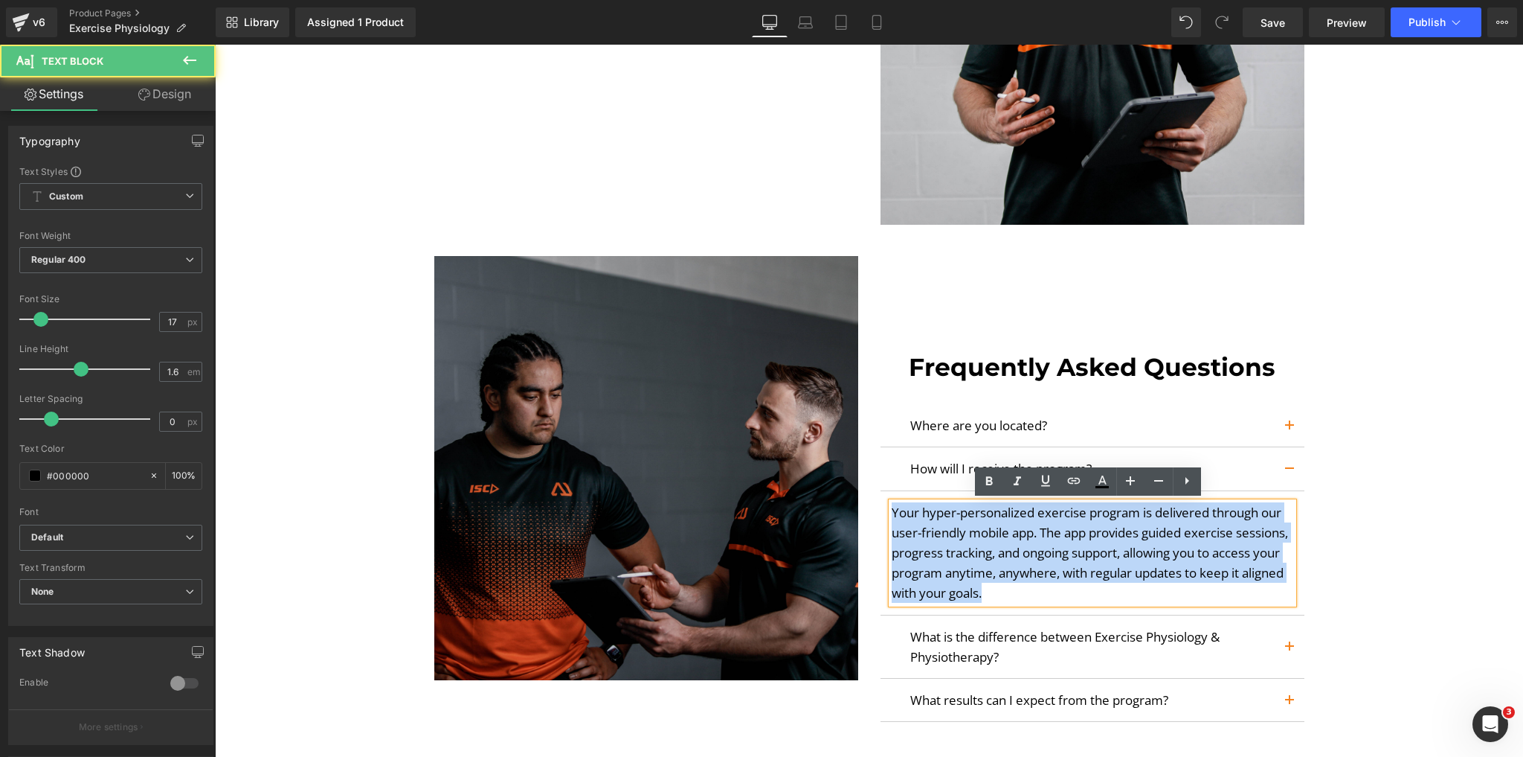
click at [994, 516] on p "Your hyper-personalized exercise program is delivered through our user-friendly…" at bounding box center [1093, 552] width 402 height 101
click at [1009, 514] on p "Your hyper-personalized exercise program is delivered through our user-friendly…" at bounding box center [1093, 552] width 402 height 101
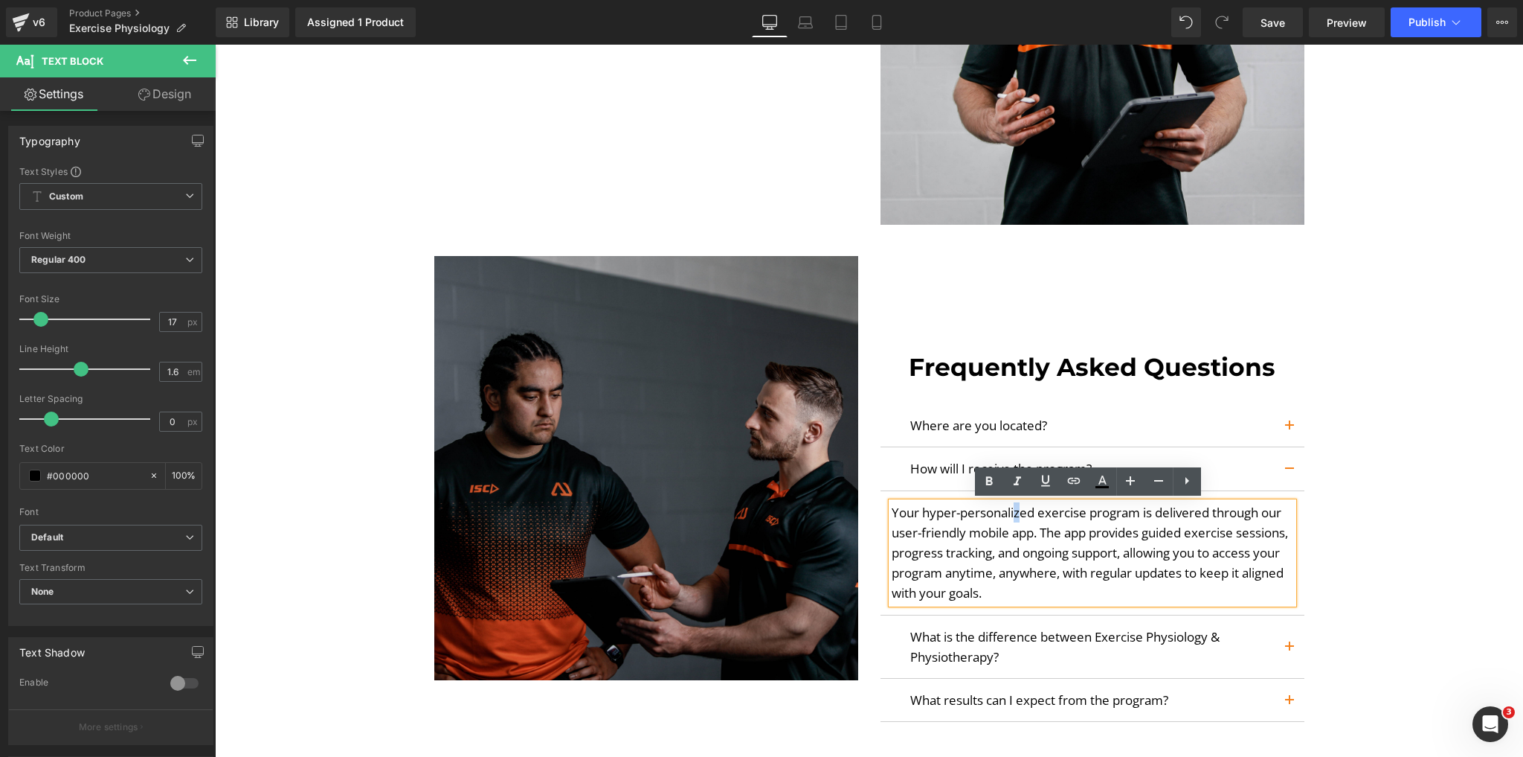
click at [1012, 512] on p "Your hyper-personalized exercise program is delivered through our user-friendly…" at bounding box center [1093, 552] width 402 height 101
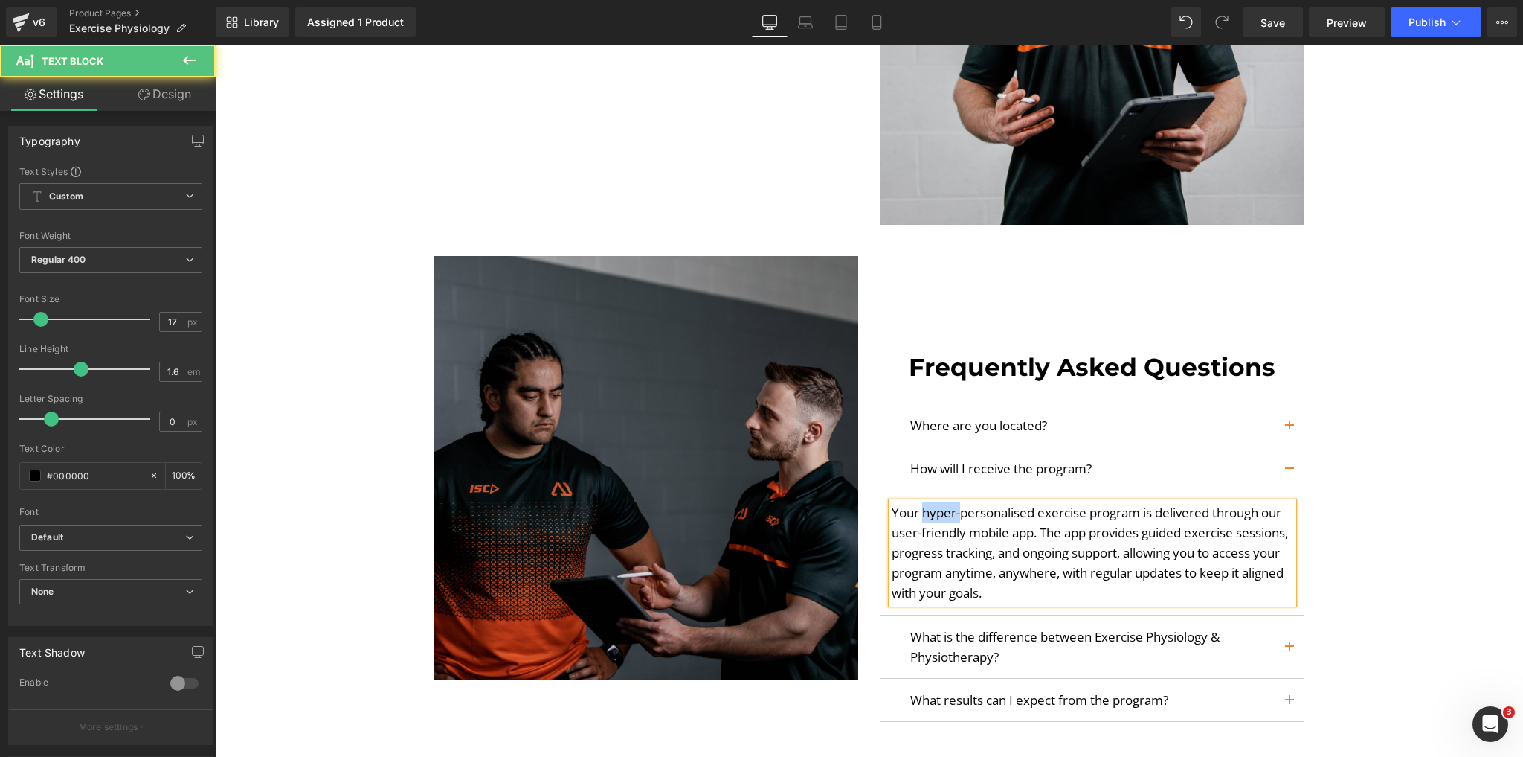
drag, startPoint x: 956, startPoint y: 513, endPoint x: 918, endPoint y: 515, distance: 38.0
click at [918, 515] on p "Your hyper-personalised exercise program is delivered through our user-friendly…" at bounding box center [1093, 552] width 402 height 101
click at [914, 515] on p "Your personalised exercise program is delivered through our user-friendly mobil…" at bounding box center [1093, 552] width 402 height 101
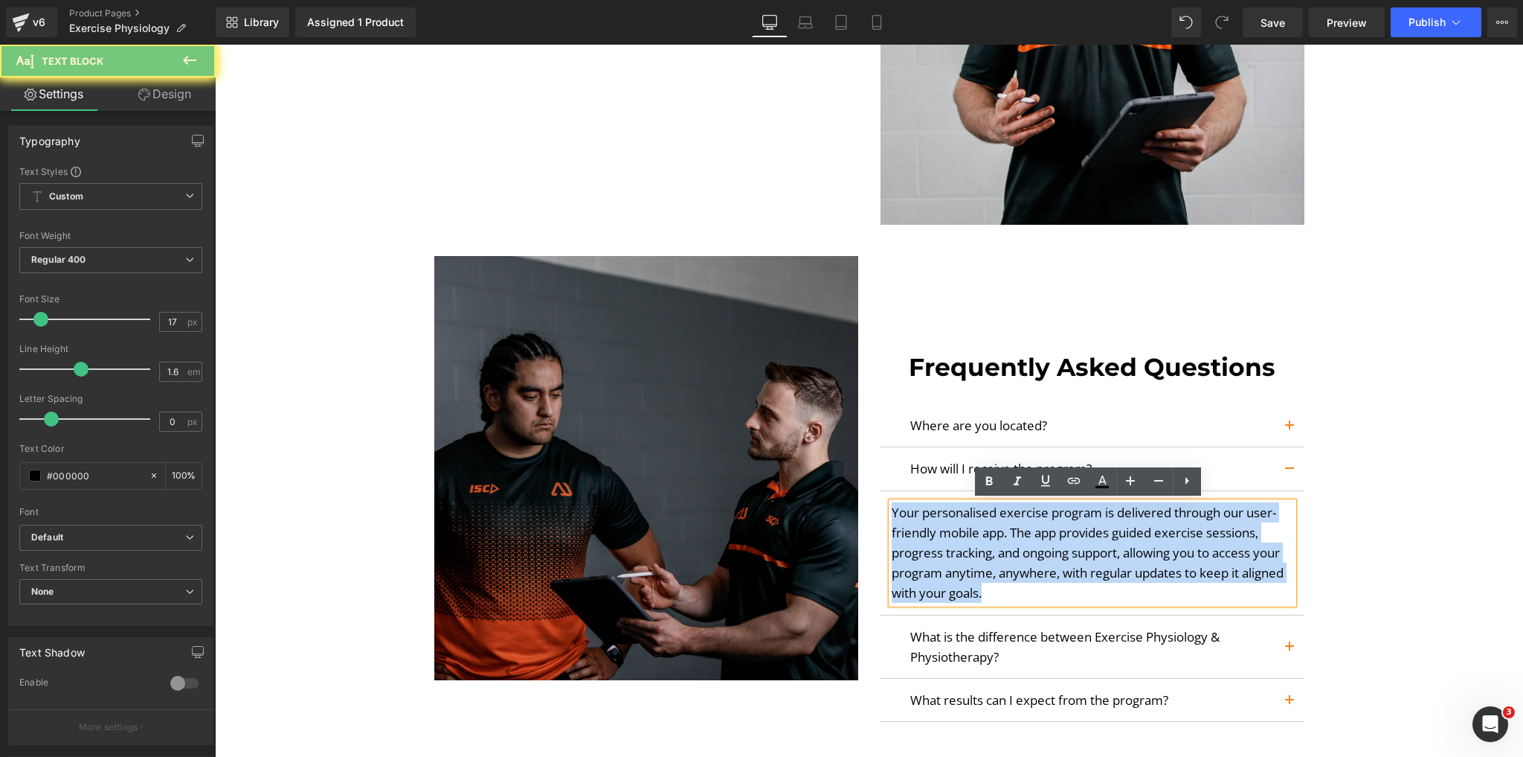
click at [914, 515] on p "Your personalised exercise program is delivered through our user-friendly mobil…" at bounding box center [1093, 552] width 402 height 101
copy p "Your personalised exercise program is delivered through our user-friendly mobil…"
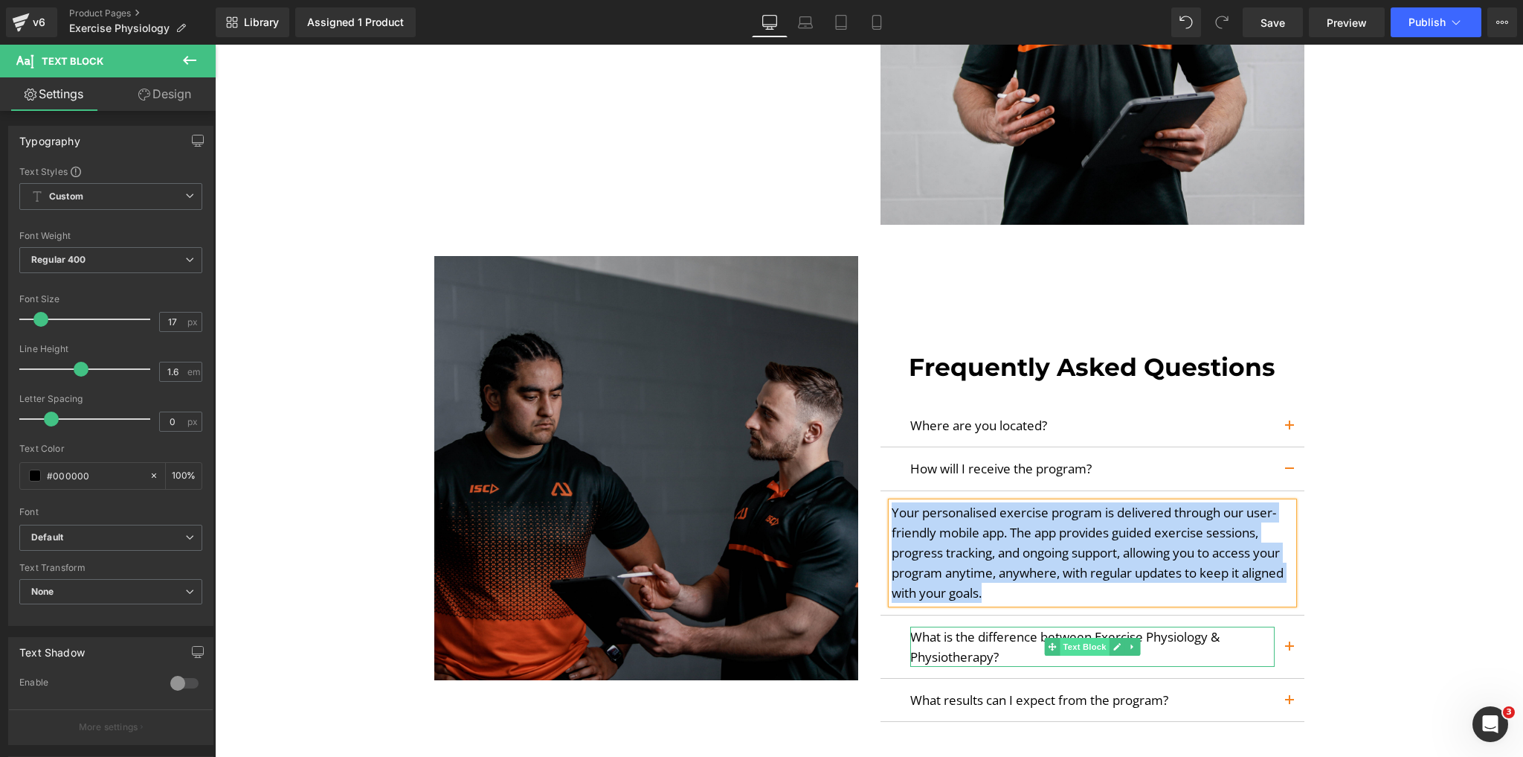
drag, startPoint x: 1082, startPoint y: 642, endPoint x: 1063, endPoint y: 640, distance: 19.5
click at [1082, 642] on span "Text Block" at bounding box center [1084, 646] width 49 height 18
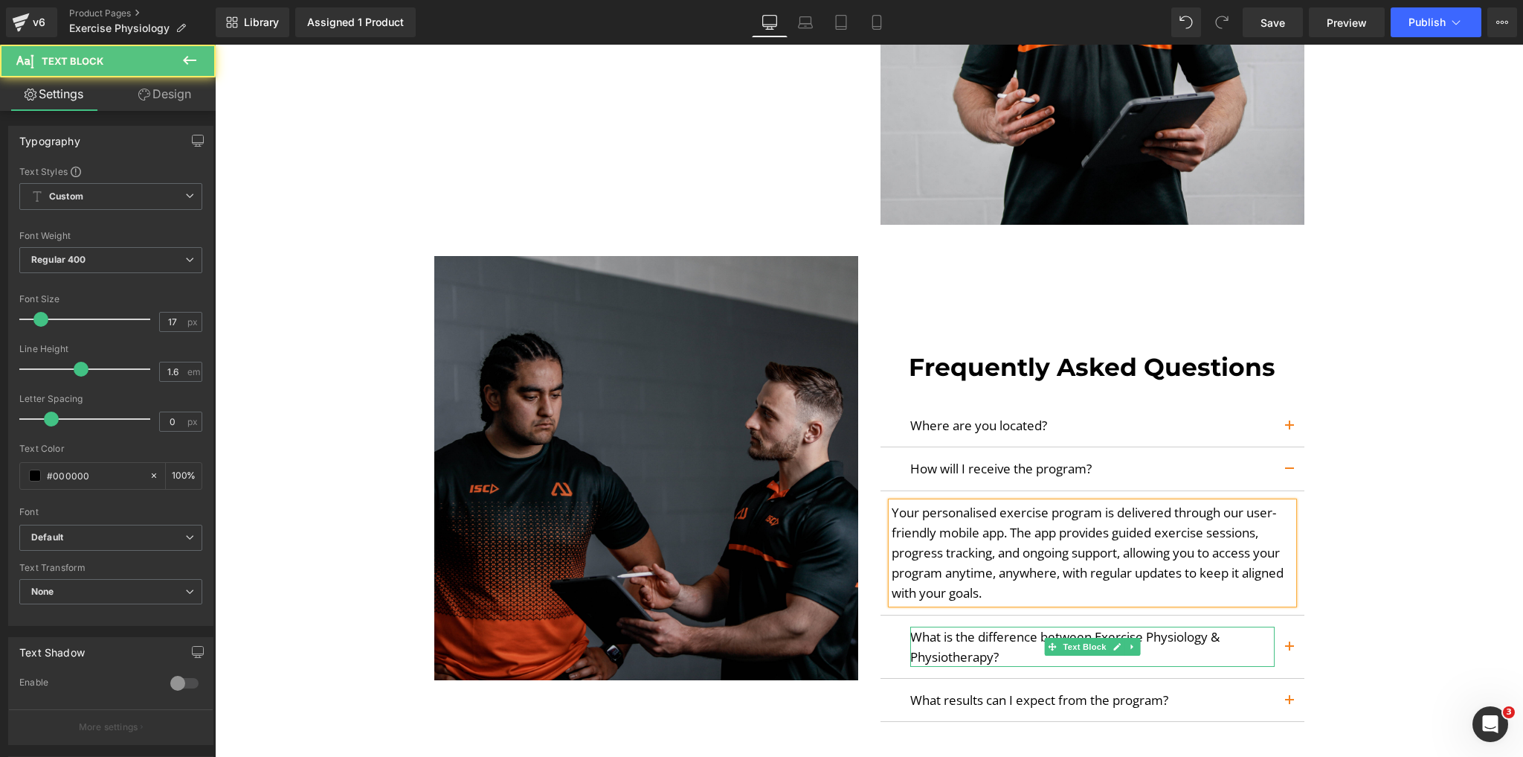
click at [1012, 640] on p "What is the difference between Exercise Physiology & Physiotherapy?" at bounding box center [1092, 646] width 364 height 40
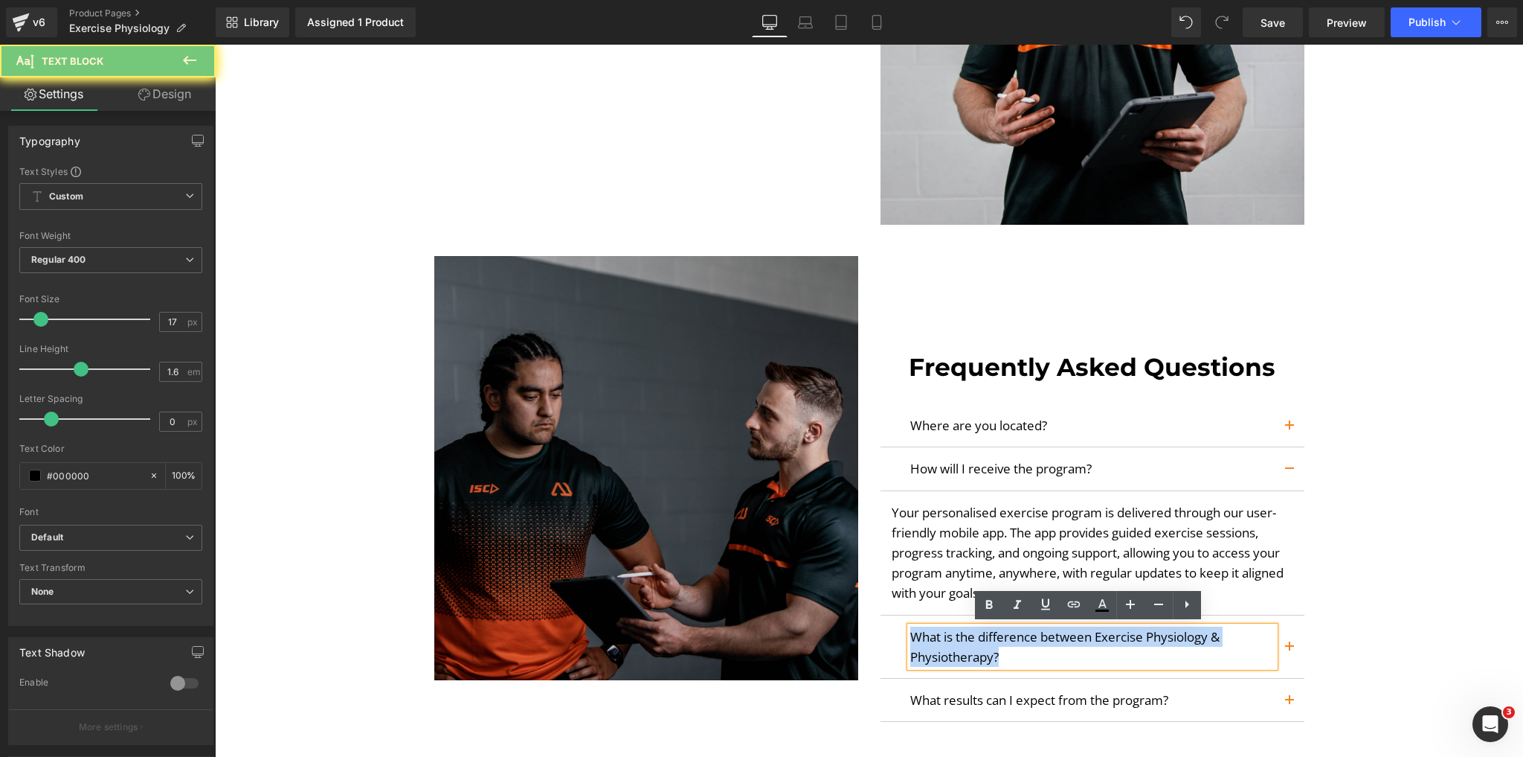
click at [1012, 640] on p "What is the difference between Exercise Physiology & Physiotherapy?" at bounding box center [1092, 646] width 364 height 40
copy p "What is the difference between Exercise Physiology & Physiotherapy?"
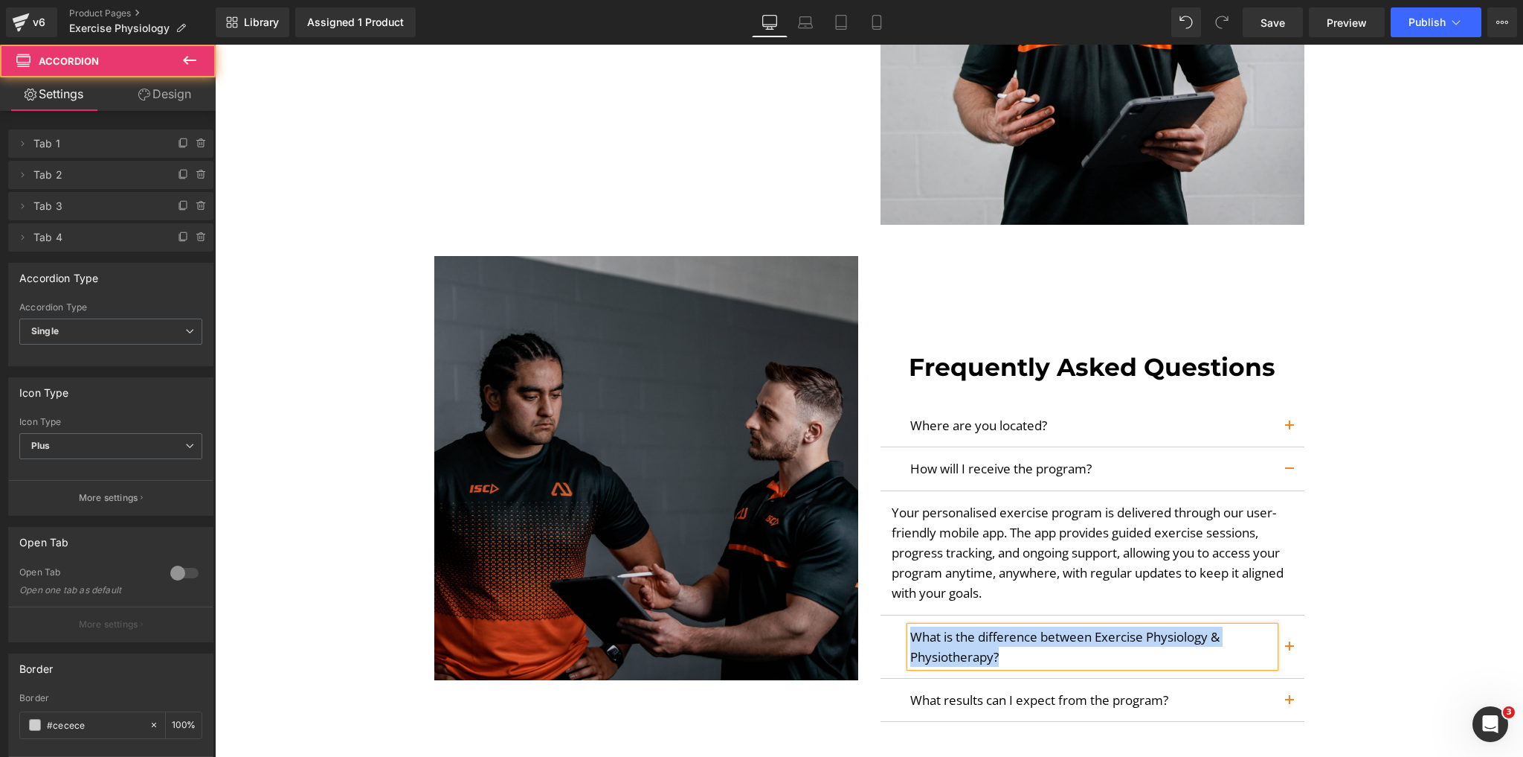
click at [1293, 640] on button "button" at bounding box center [1290, 646] width 30 height 62
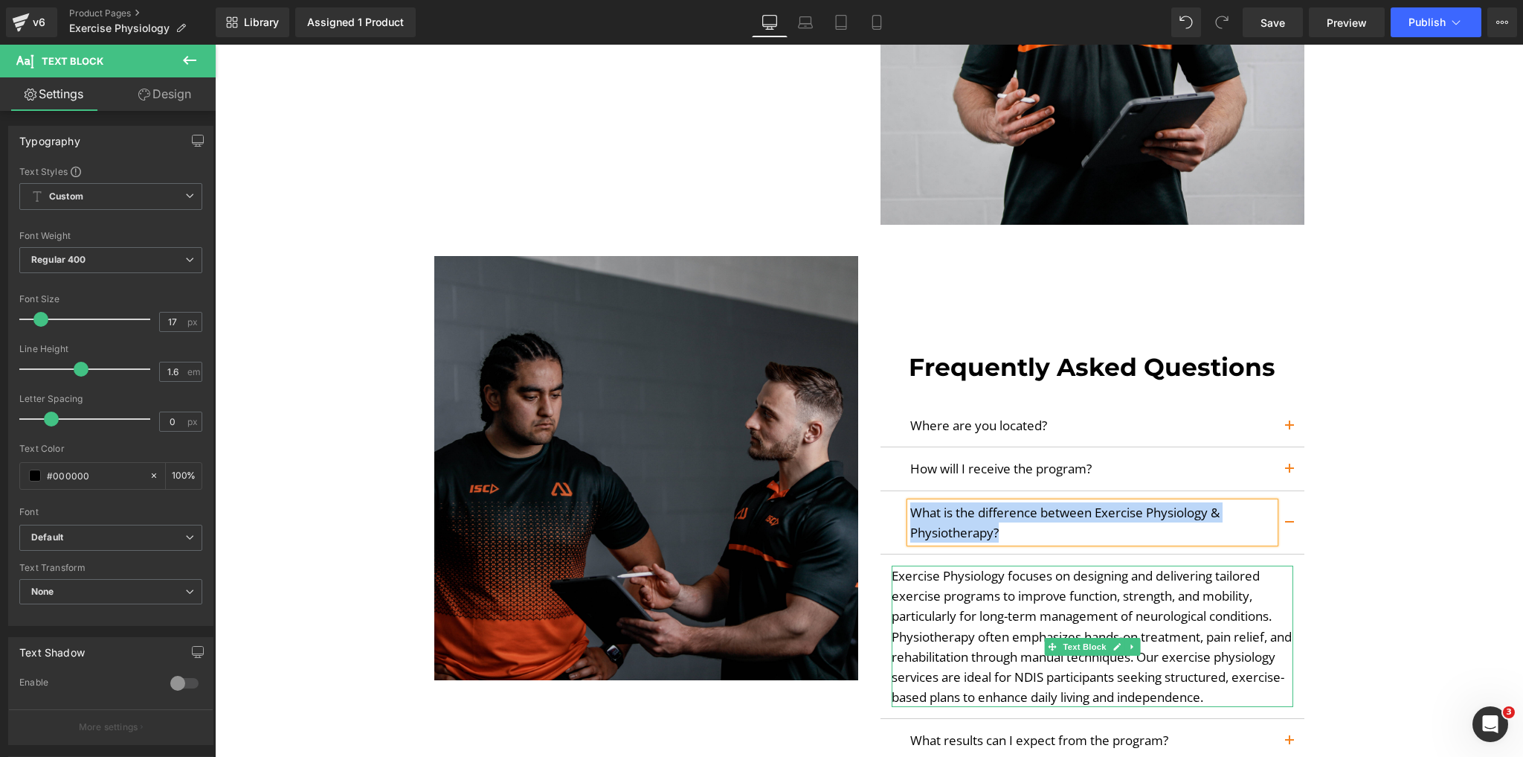
click at [1018, 598] on p "Exercise Physiology focuses on designing and delivering tailored exercise progr…" at bounding box center [1093, 635] width 402 height 141
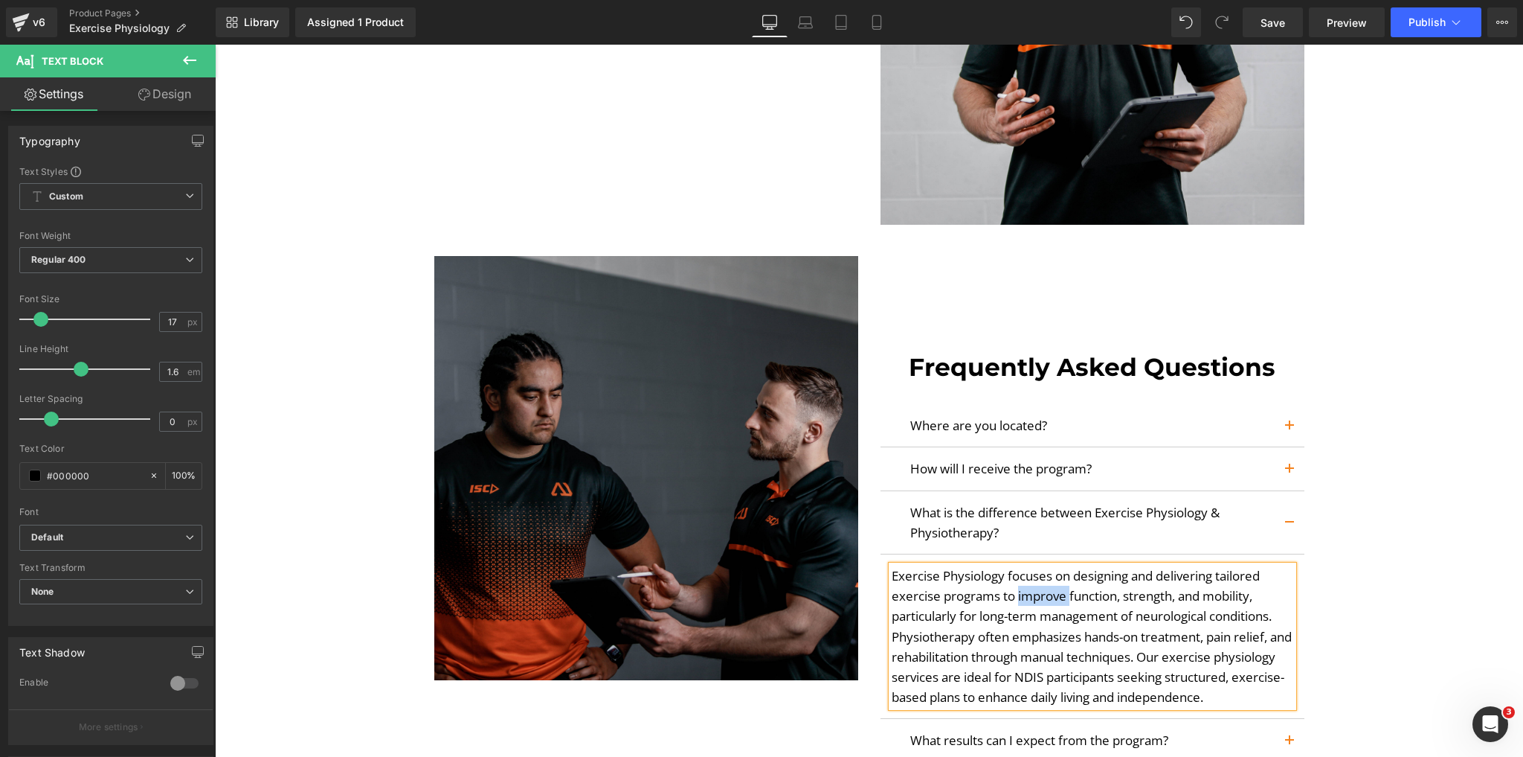
click at [1018, 598] on p "Exercise Physiology focuses on designing and delivering tailored exercise progr…" at bounding box center [1093, 635] width 402 height 141
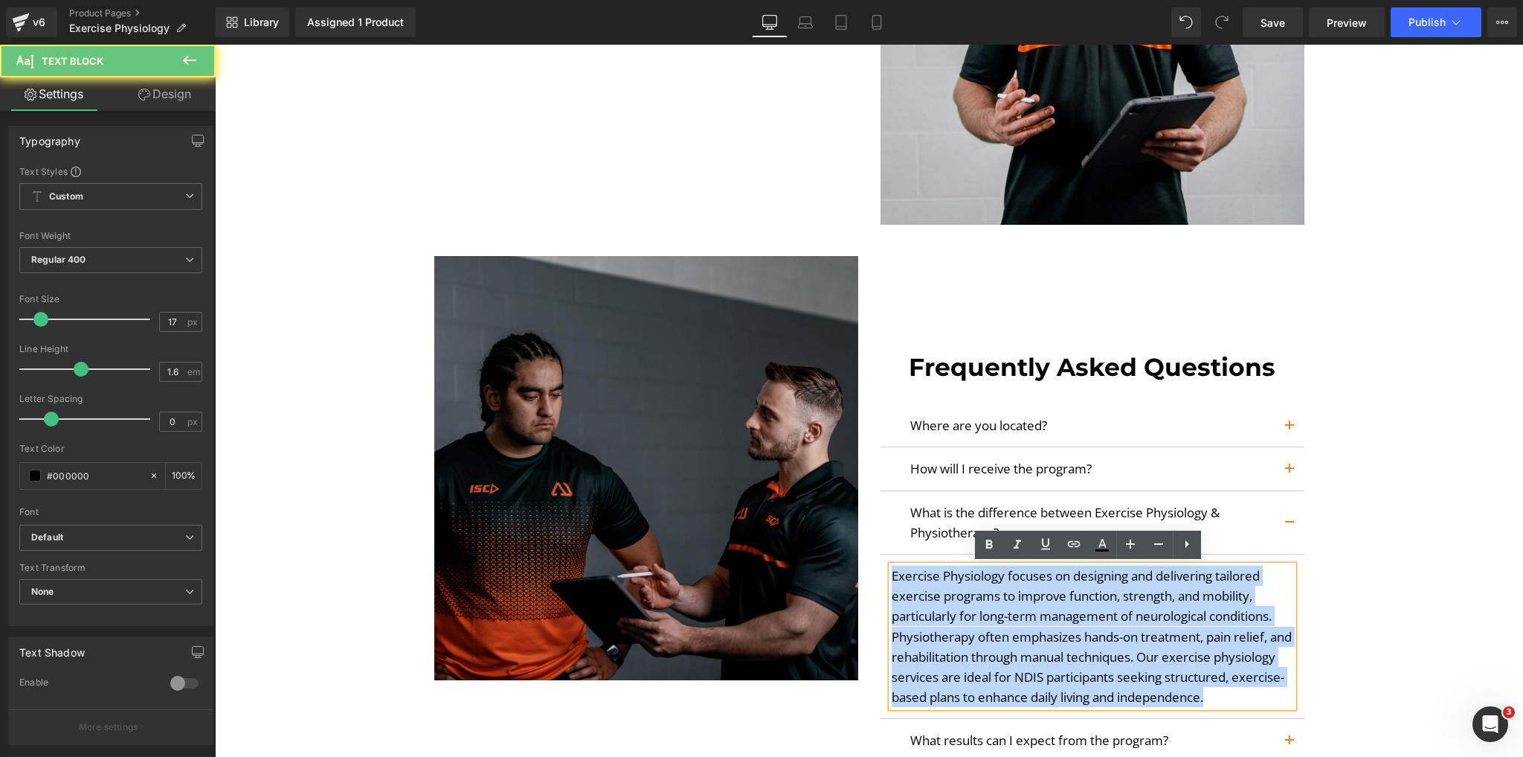
click at [1018, 598] on p "Exercise Physiology focuses on designing and delivering tailored exercise progr…" at bounding box center [1093, 635] width 402 height 141
copy p "Exercise Physiology focuses on designing and delivering tailored exercise progr…"
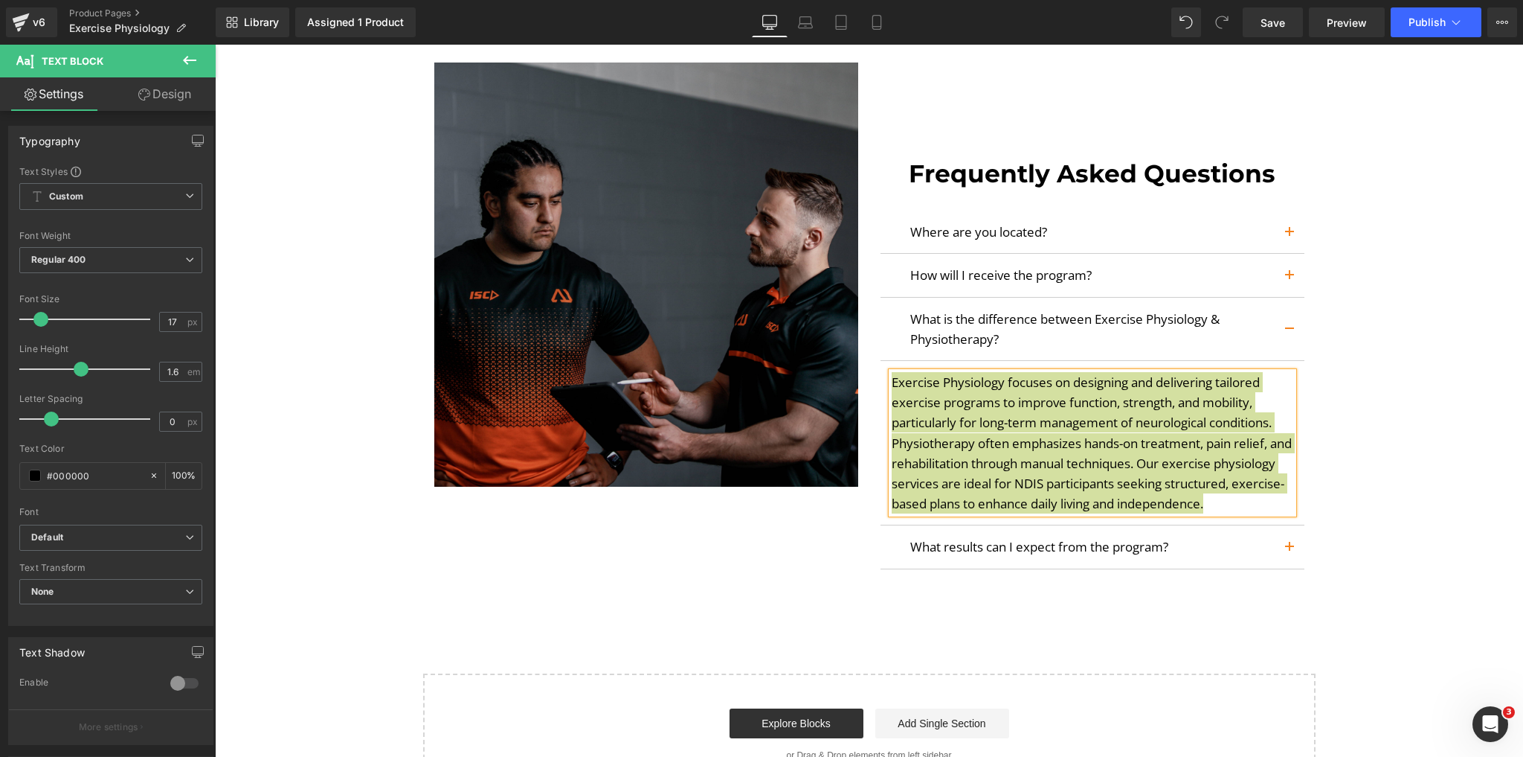
scroll to position [4047, 0]
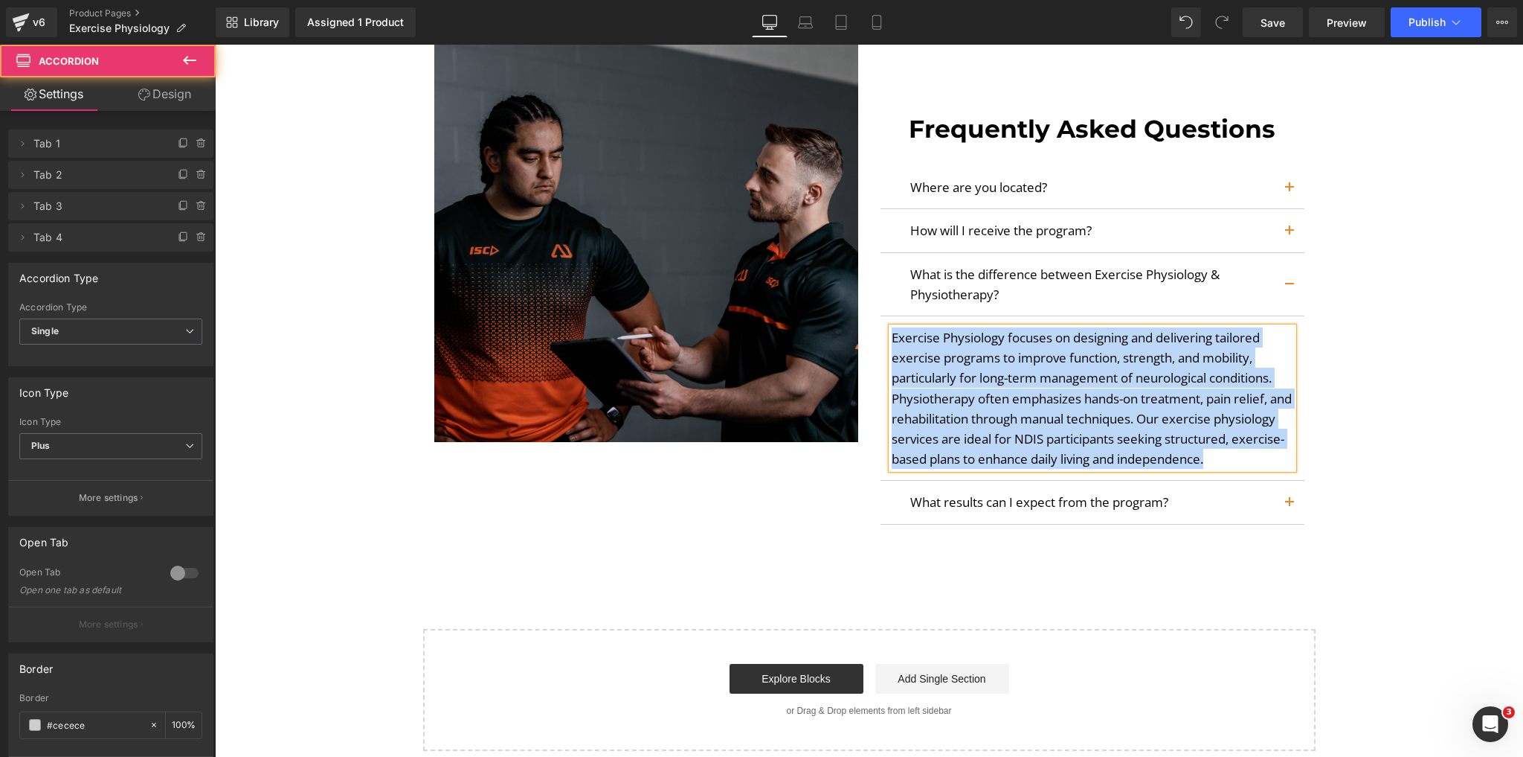
click at [1279, 515] on button "button" at bounding box center [1290, 502] width 30 height 42
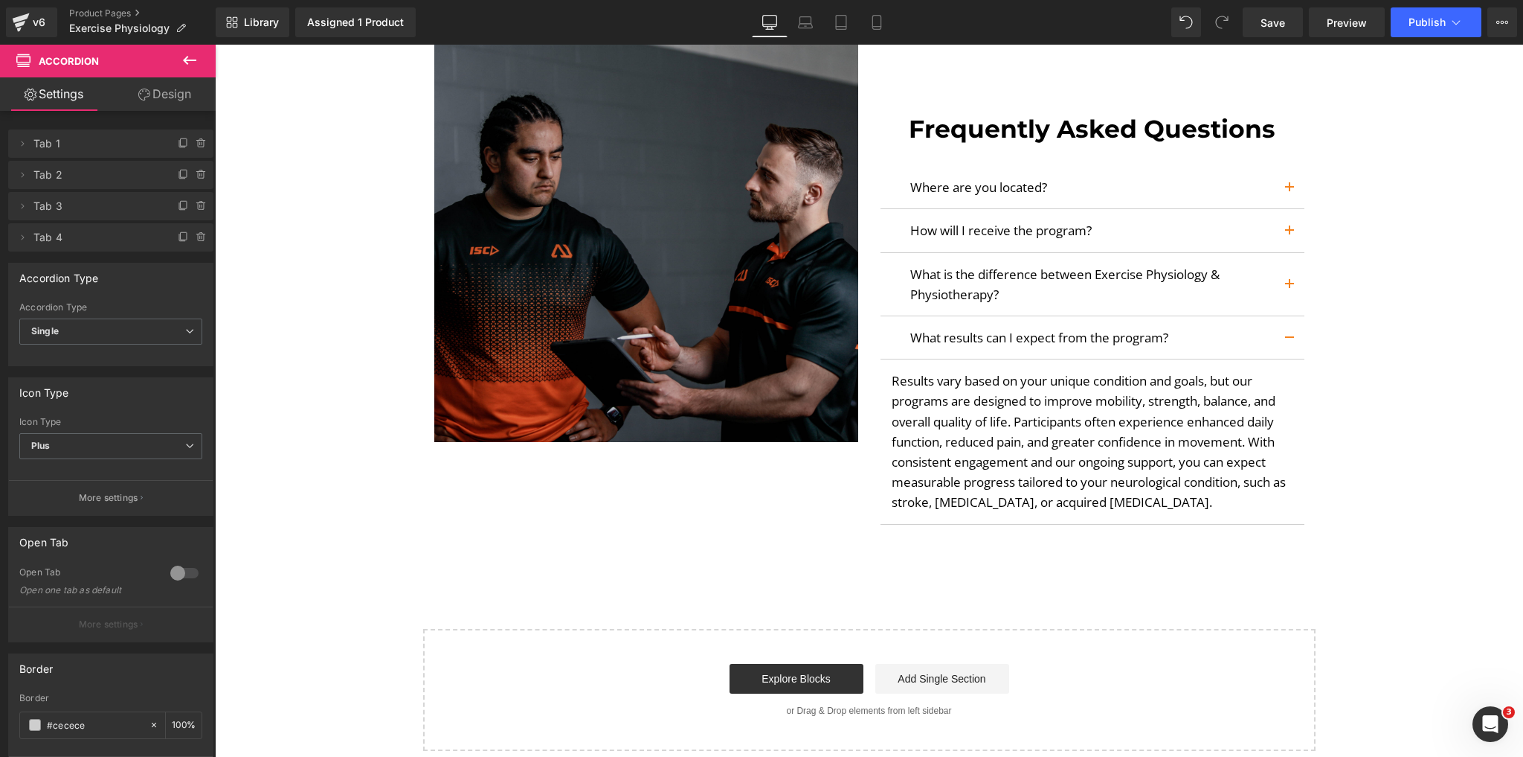
click at [1166, 463] on p "Results vary based on your unique condition and goals, but our programs are des…" at bounding box center [1093, 440] width 402 height 141
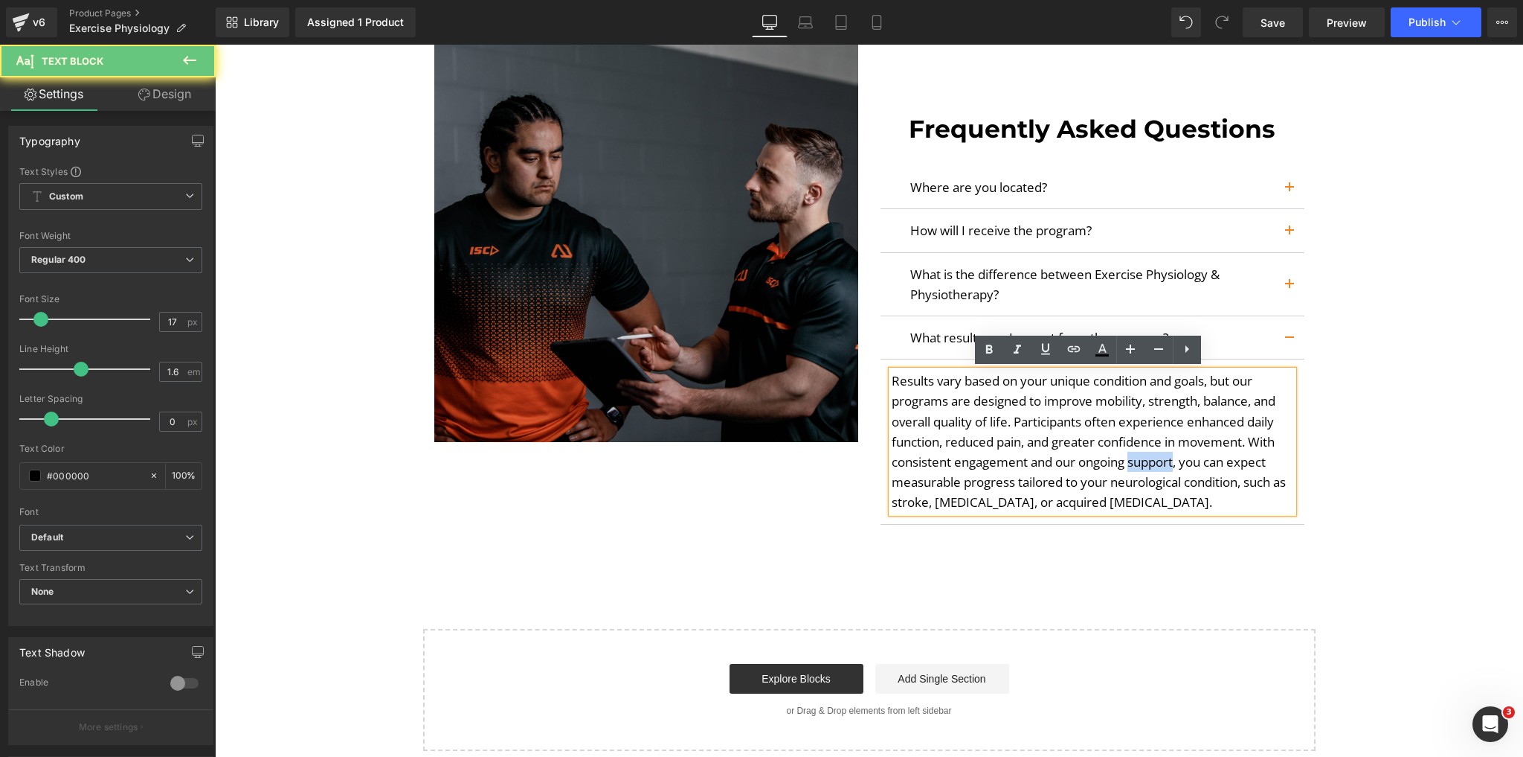
click at [1166, 463] on p "Results vary based on your unique condition and goals, but our programs are des…" at bounding box center [1093, 440] width 402 height 141
copy p "Results vary based on your unique condition and goals, but our programs are des…"
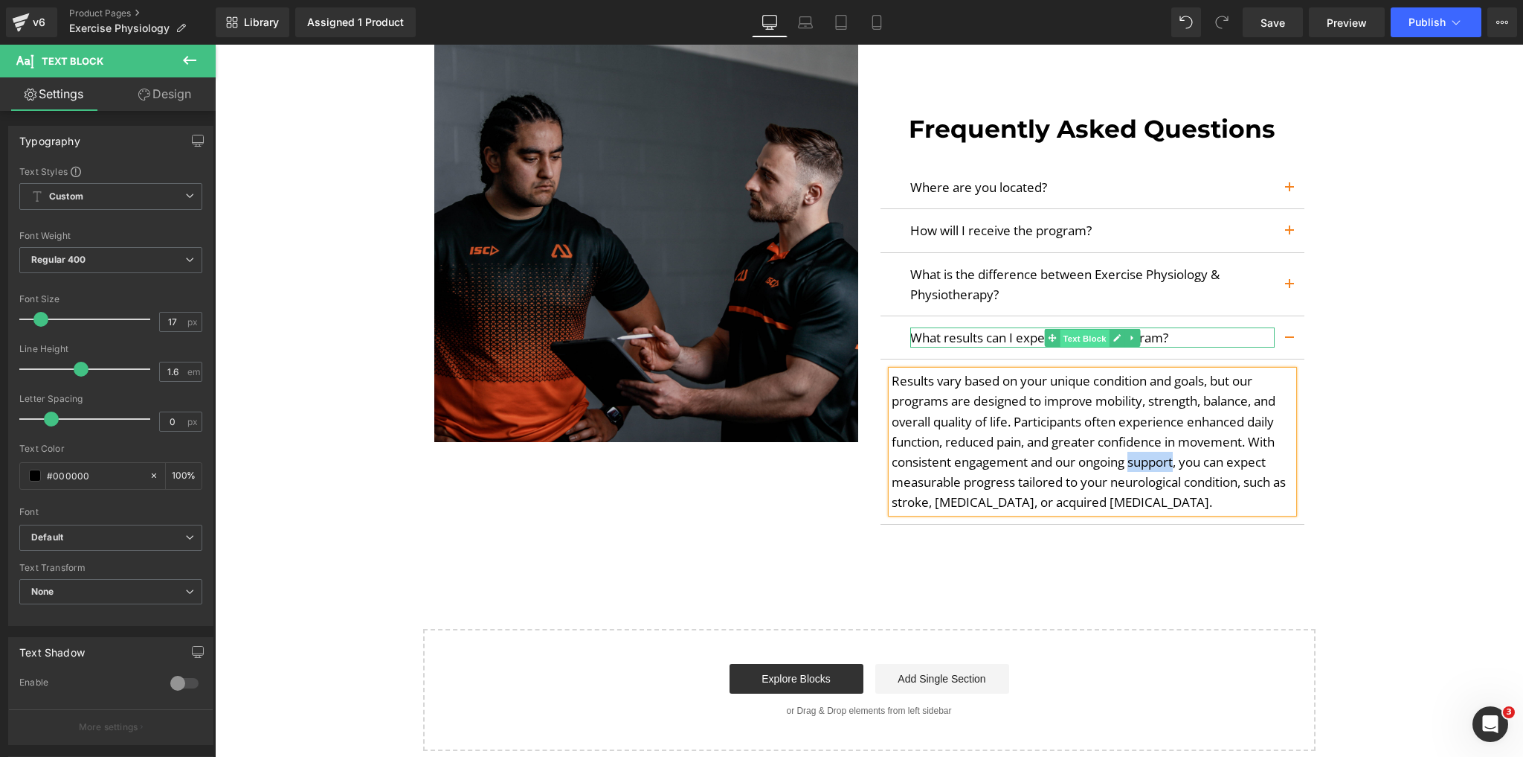
click at [1060, 342] on span "Text Block" at bounding box center [1084, 338] width 49 height 18
click at [1018, 333] on p "What results can I expect from the program?" at bounding box center [1092, 337] width 364 height 20
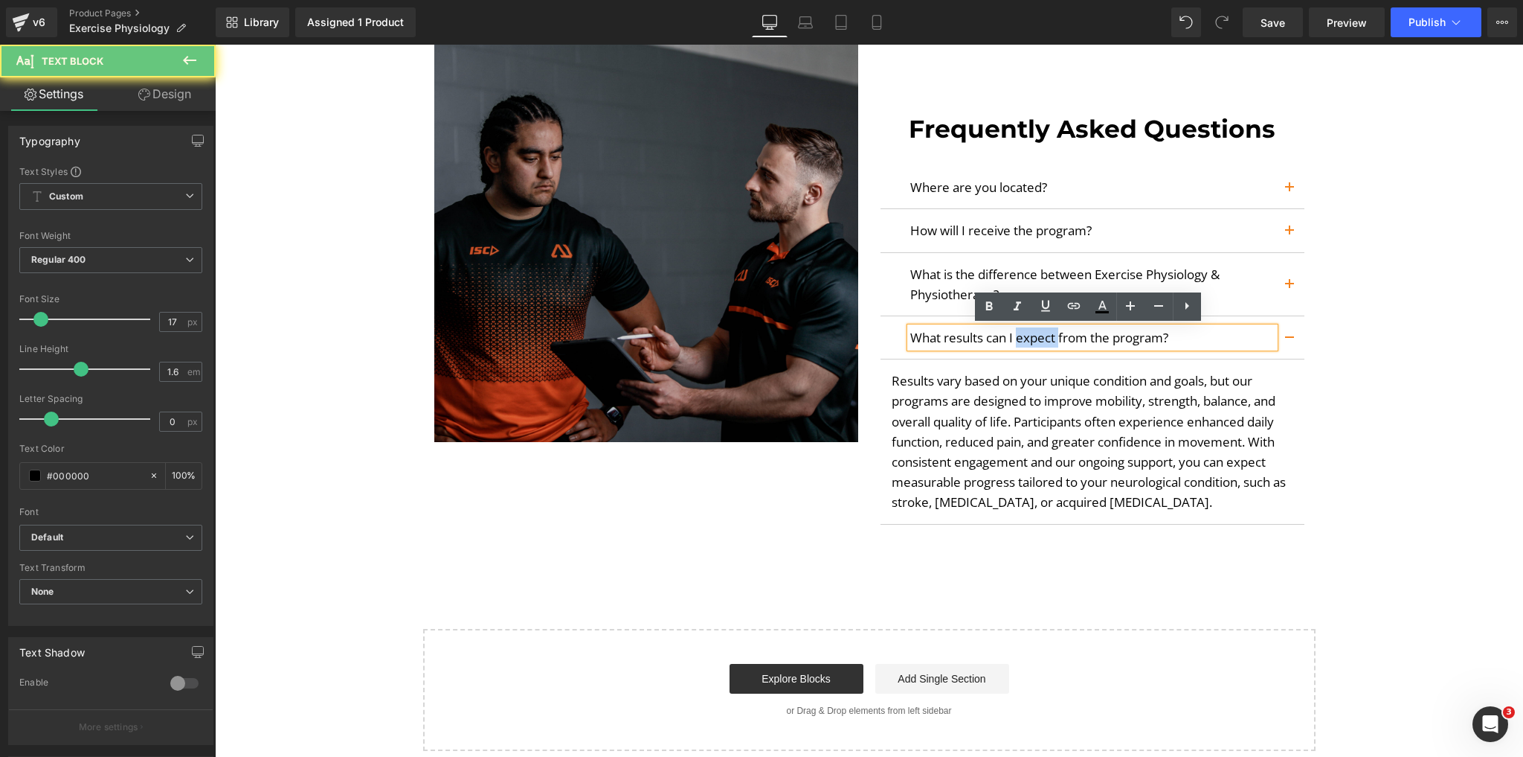
click at [1018, 333] on p "What results can I expect from the program?" at bounding box center [1092, 337] width 364 height 20
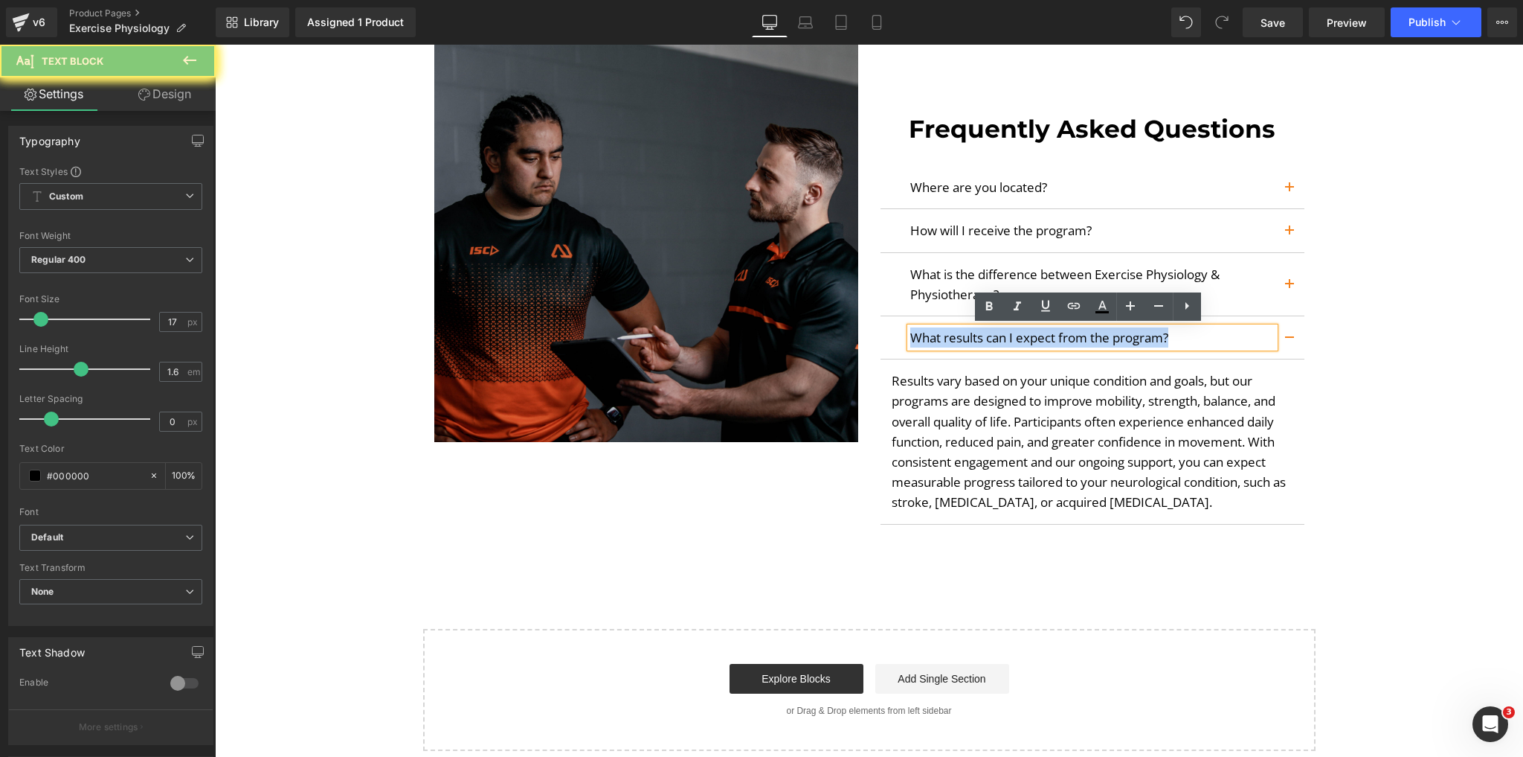
click at [1018, 333] on p "What results can I expect from the program?" at bounding box center [1092, 337] width 364 height 20
copy p "What results can I expect from the program?"
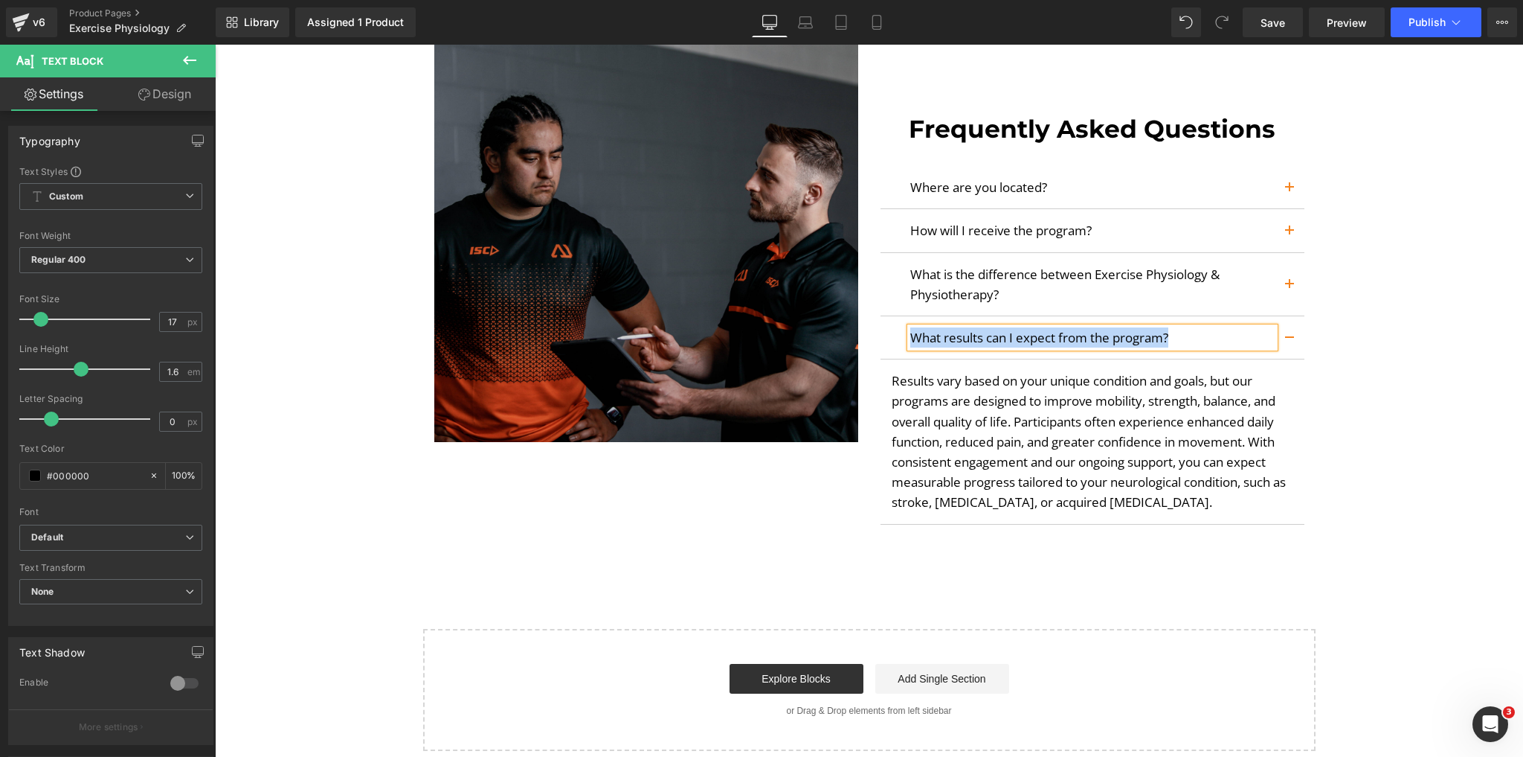
click at [1298, 344] on button "button" at bounding box center [1290, 337] width 30 height 42
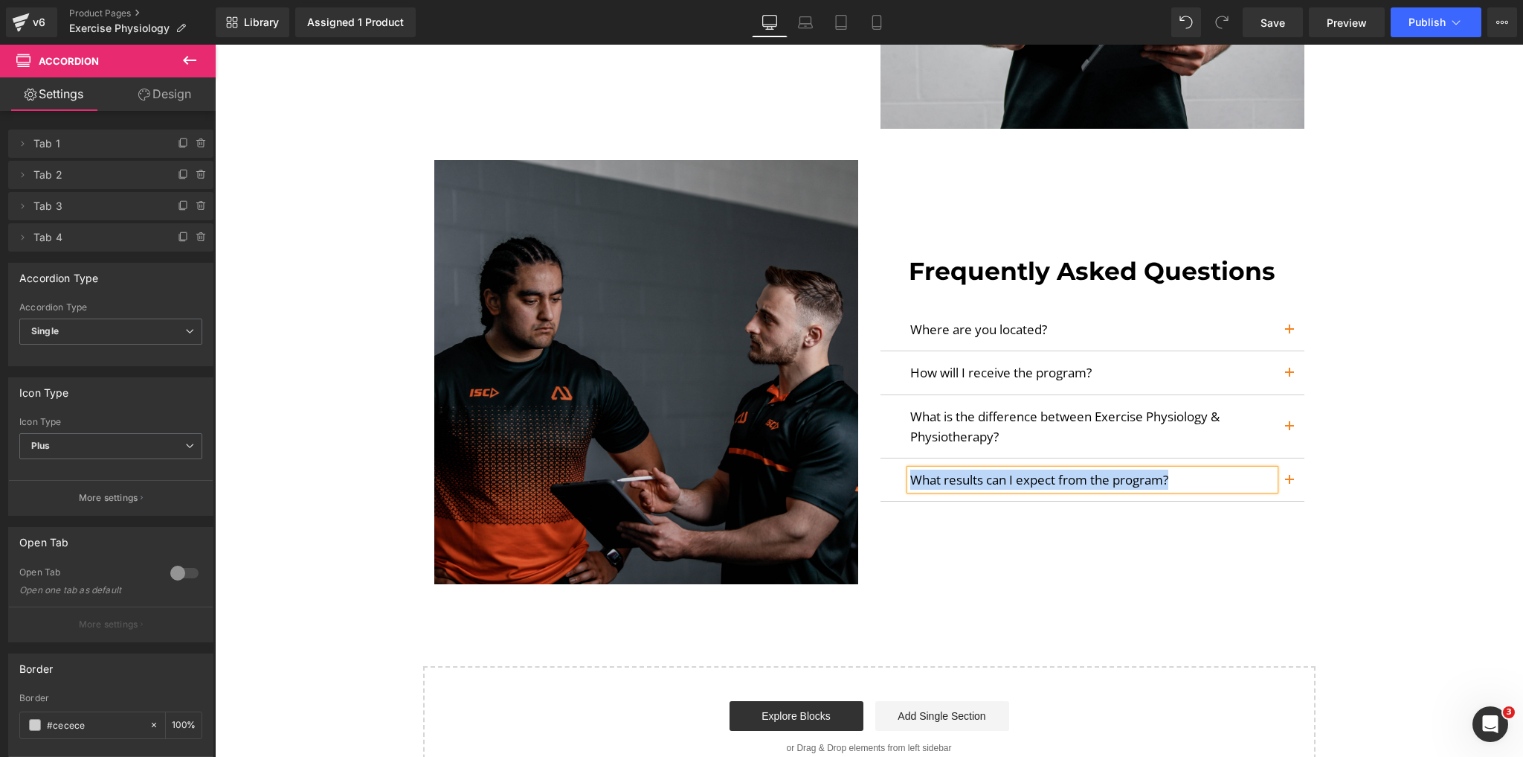
scroll to position [3809, 0]
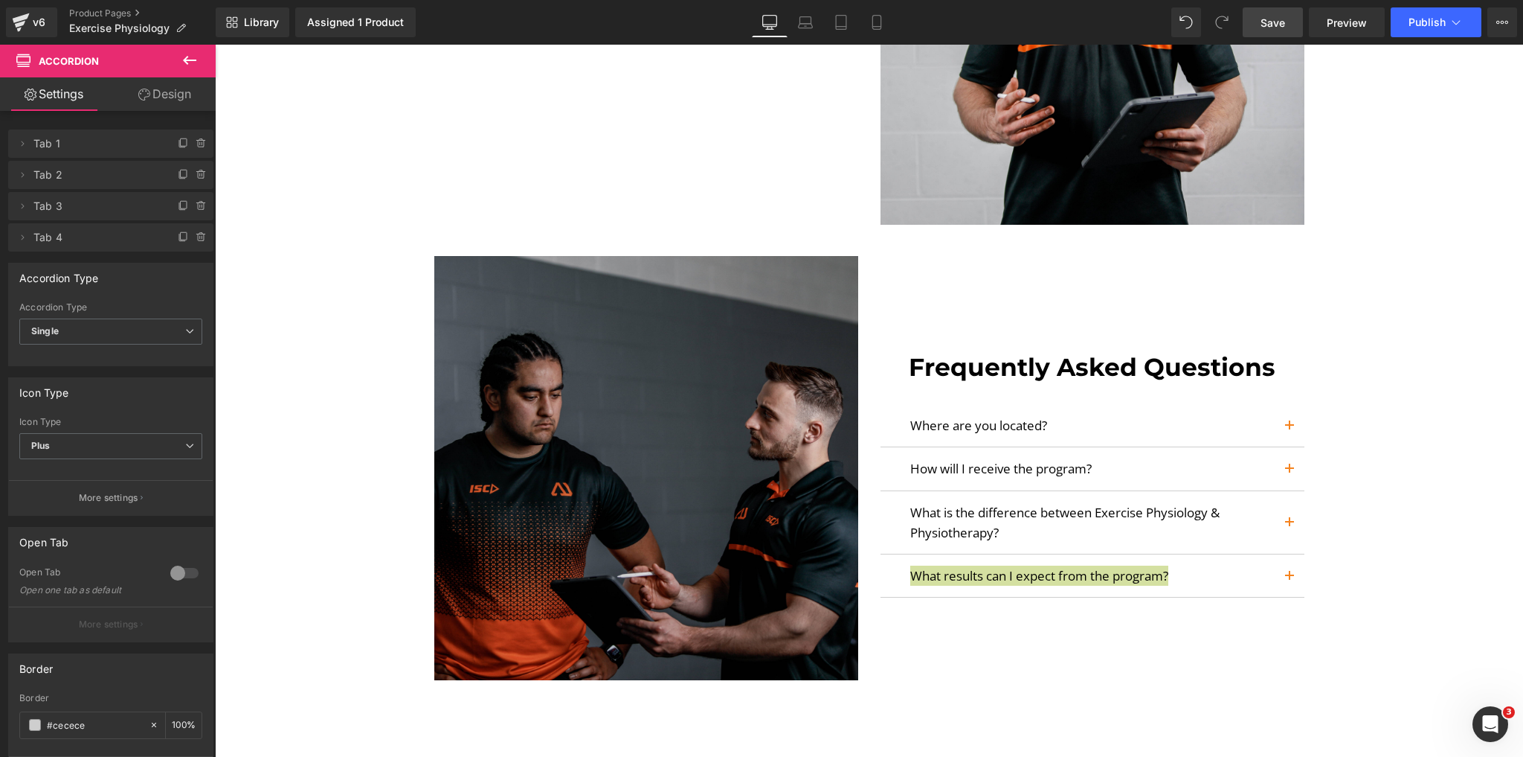
click at [1294, 33] on link "Save" at bounding box center [1273, 22] width 60 height 30
click at [1273, 26] on span "Save" at bounding box center [1273, 23] width 25 height 16
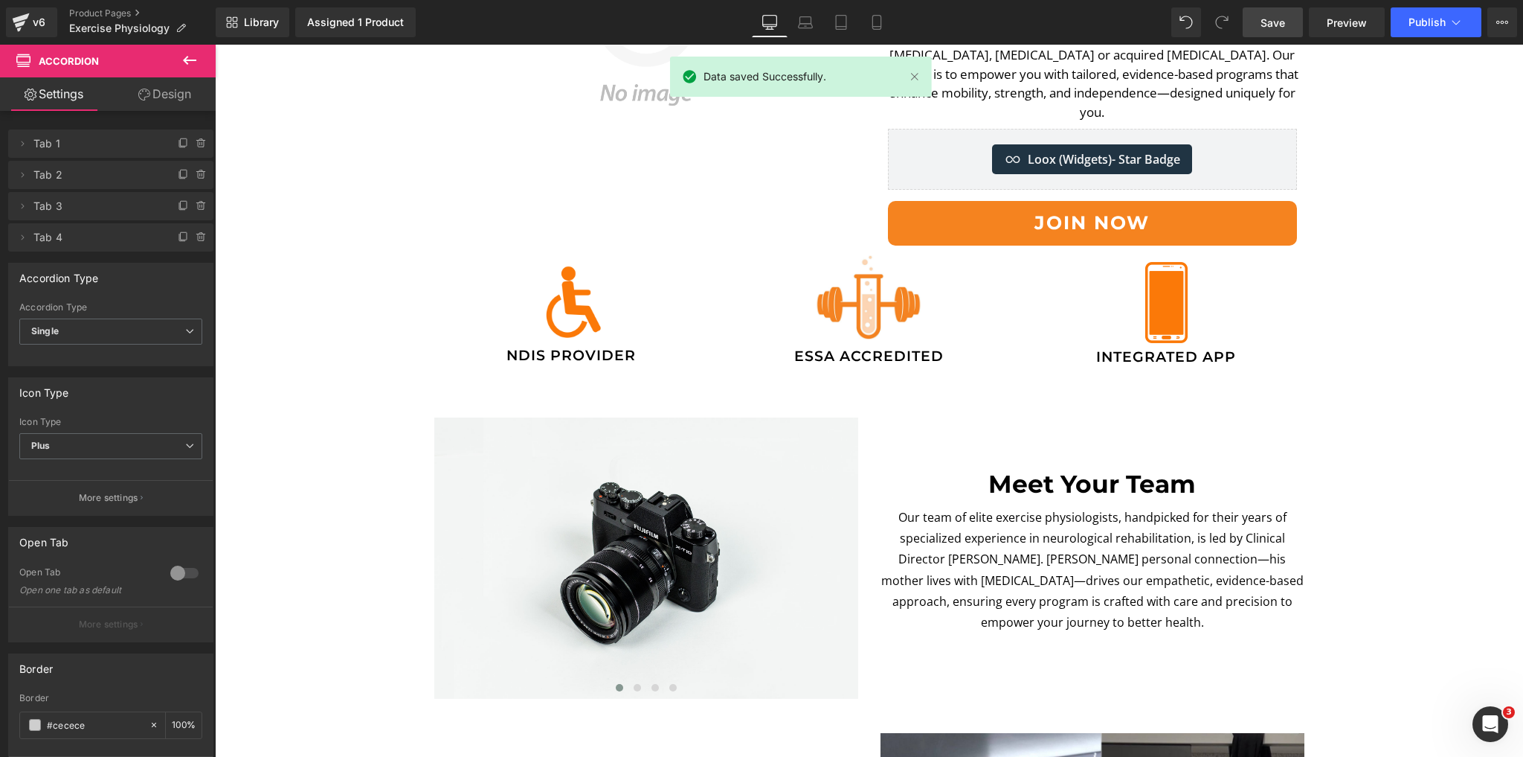
scroll to position [0, 0]
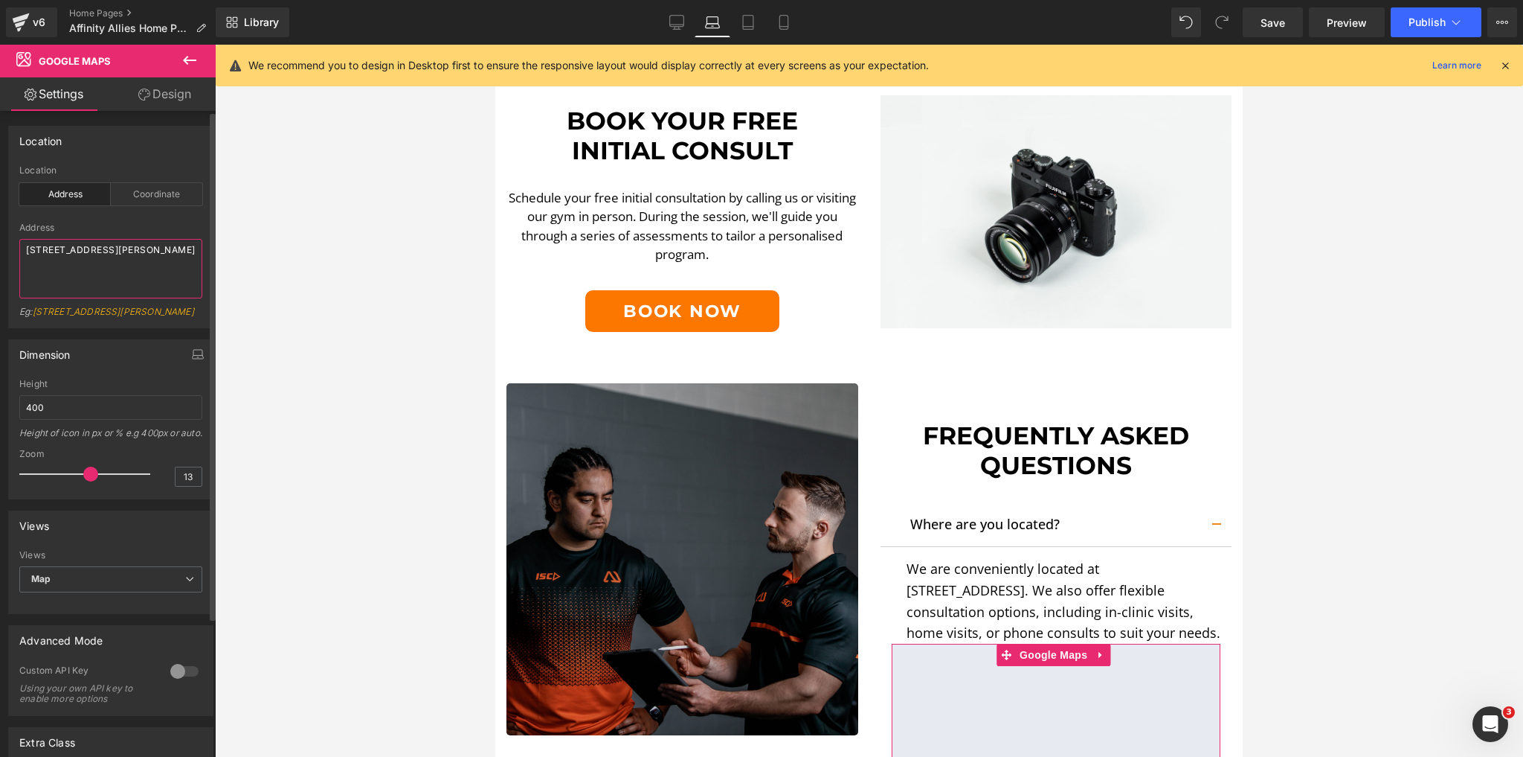
click at [74, 244] on textarea "[STREET_ADDRESS][PERSON_NAME]" at bounding box center [110, 269] width 183 height 60
type textarea "Shop [STREET_ADDRESS]"
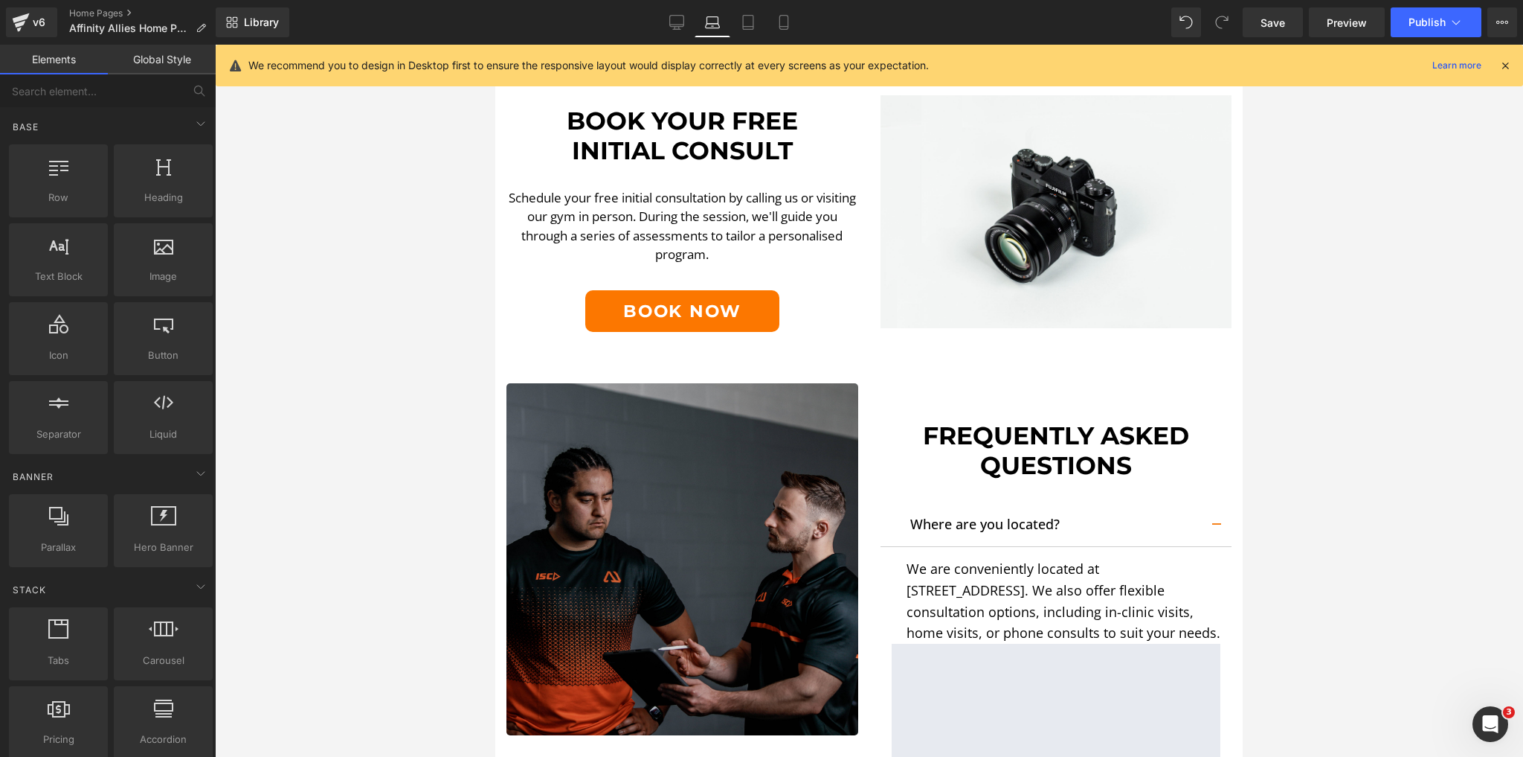
click at [1351, 520] on div at bounding box center [869, 401] width 1308 height 712
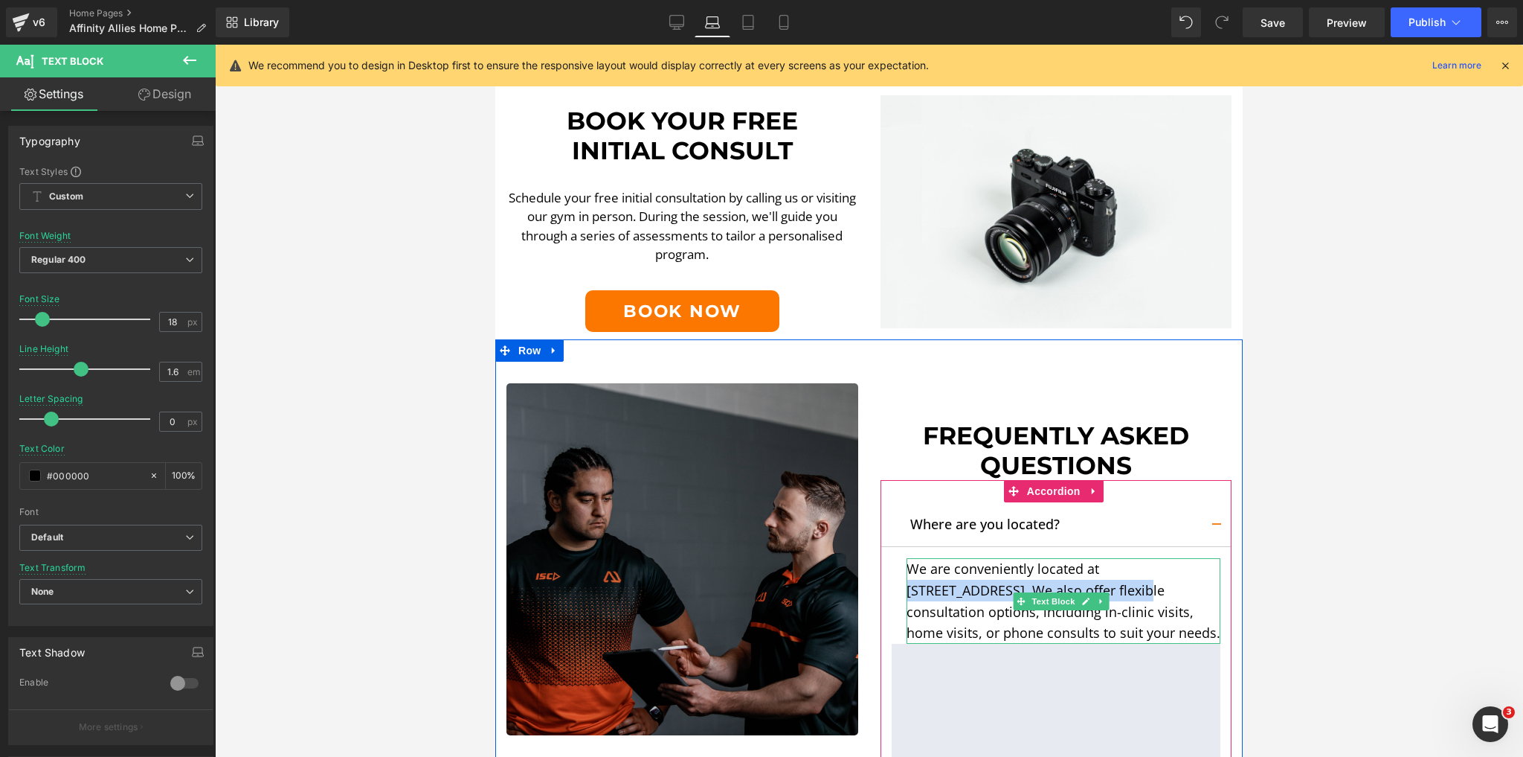
drag, startPoint x: 1100, startPoint y: 539, endPoint x: 1029, endPoint y: 559, distance: 73.7
click at [1029, 559] on p "We are conveniently located at [STREET_ADDRESS]. We also offer flexible consult…" at bounding box center [1064, 601] width 315 height 86
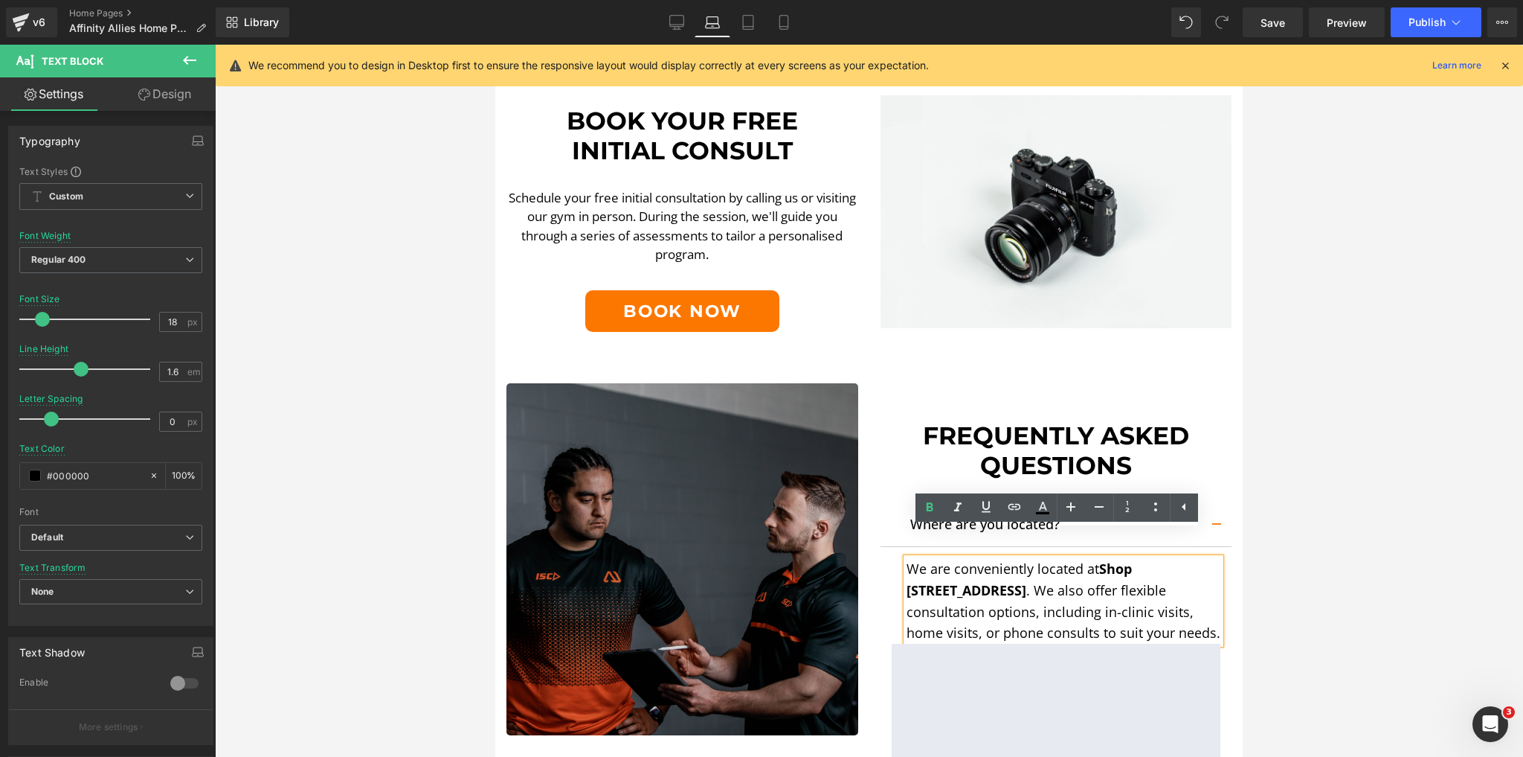
click at [1044, 562] on p "We are conveniently located at [STREET_ADDRESS] . We also offer flexible consul…" at bounding box center [1064, 601] width 315 height 86
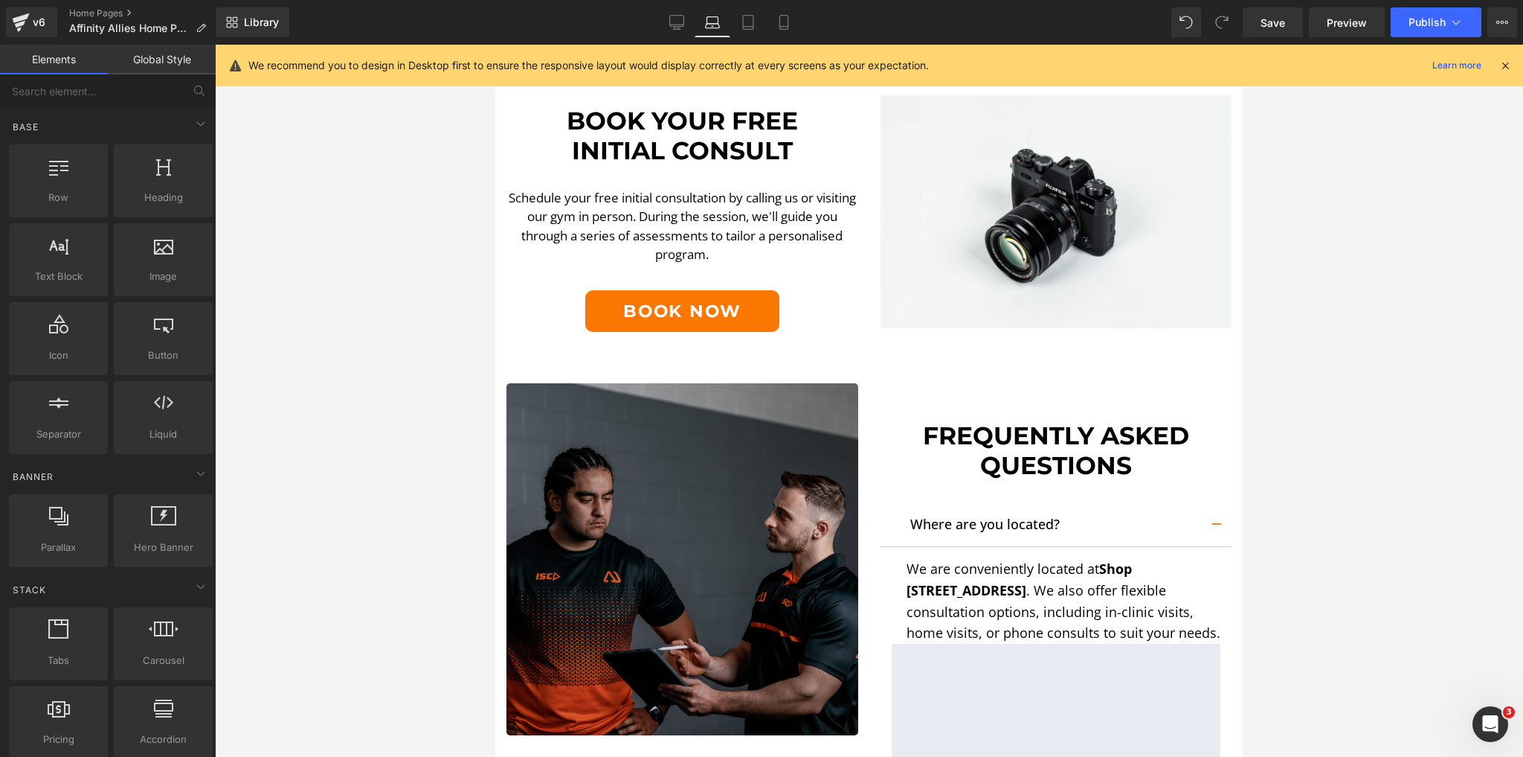
click at [1332, 594] on div at bounding box center [869, 401] width 1308 height 712
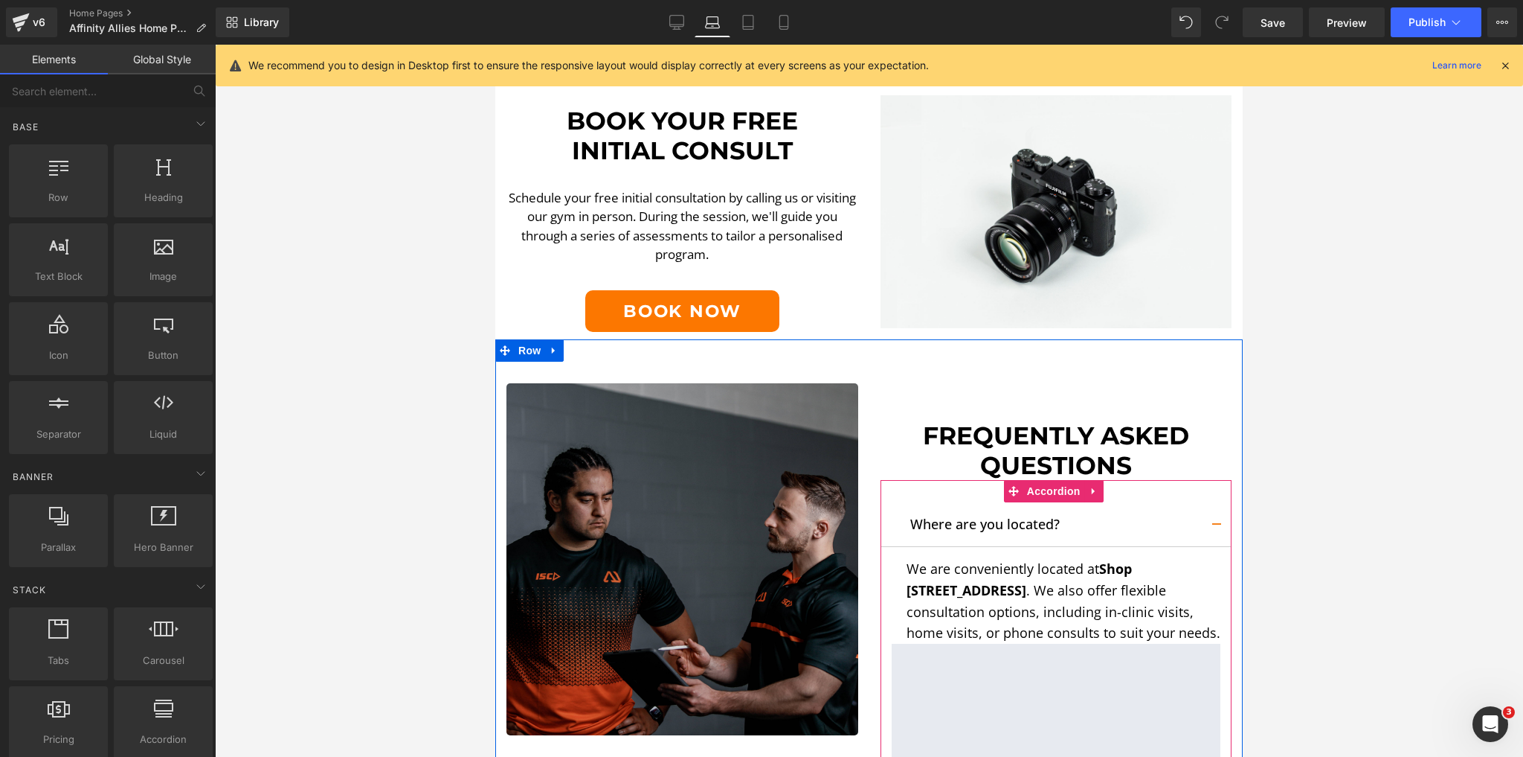
click at [1212, 502] on button "button" at bounding box center [1217, 524] width 30 height 44
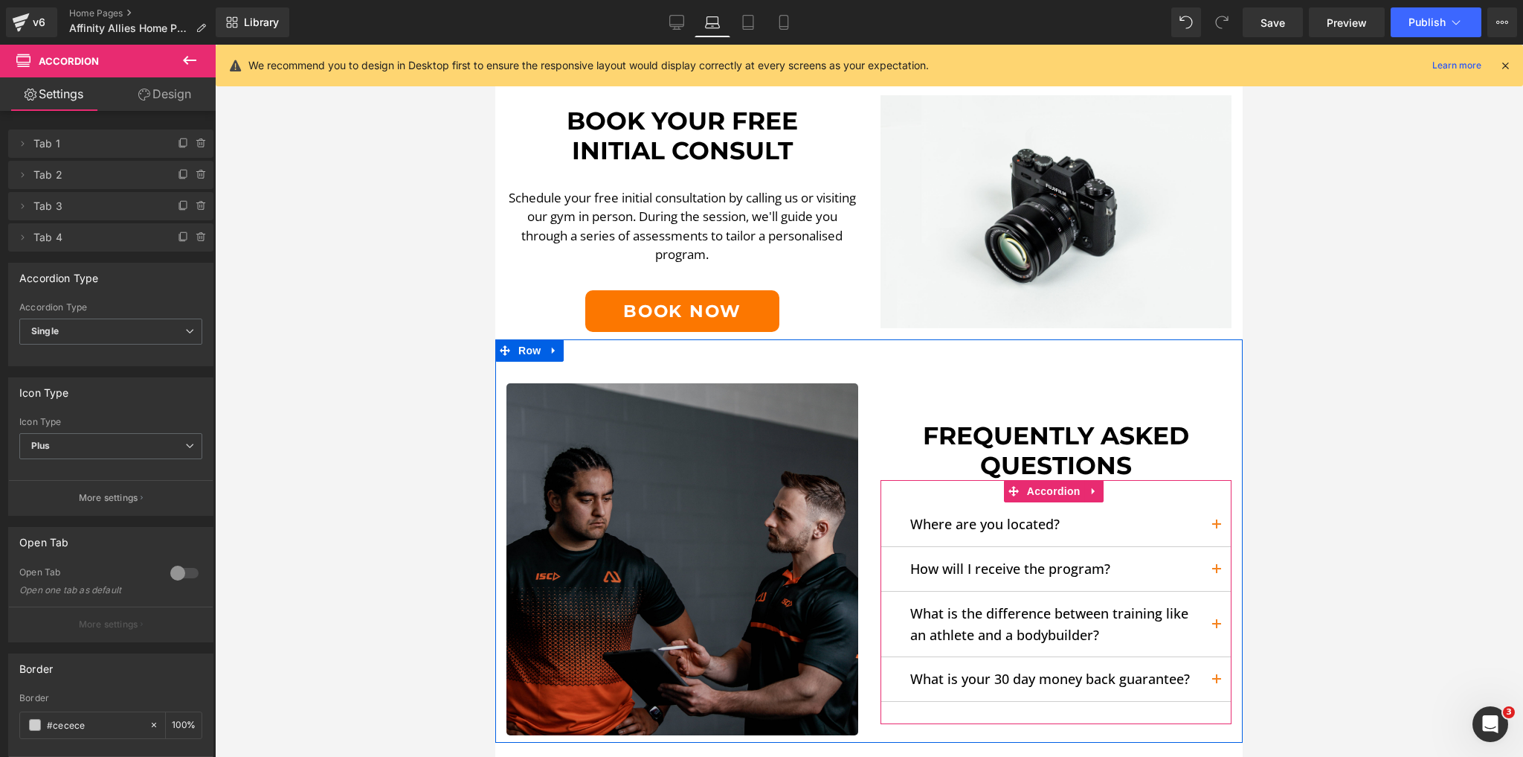
click at [1213, 547] on button "button" at bounding box center [1217, 569] width 30 height 44
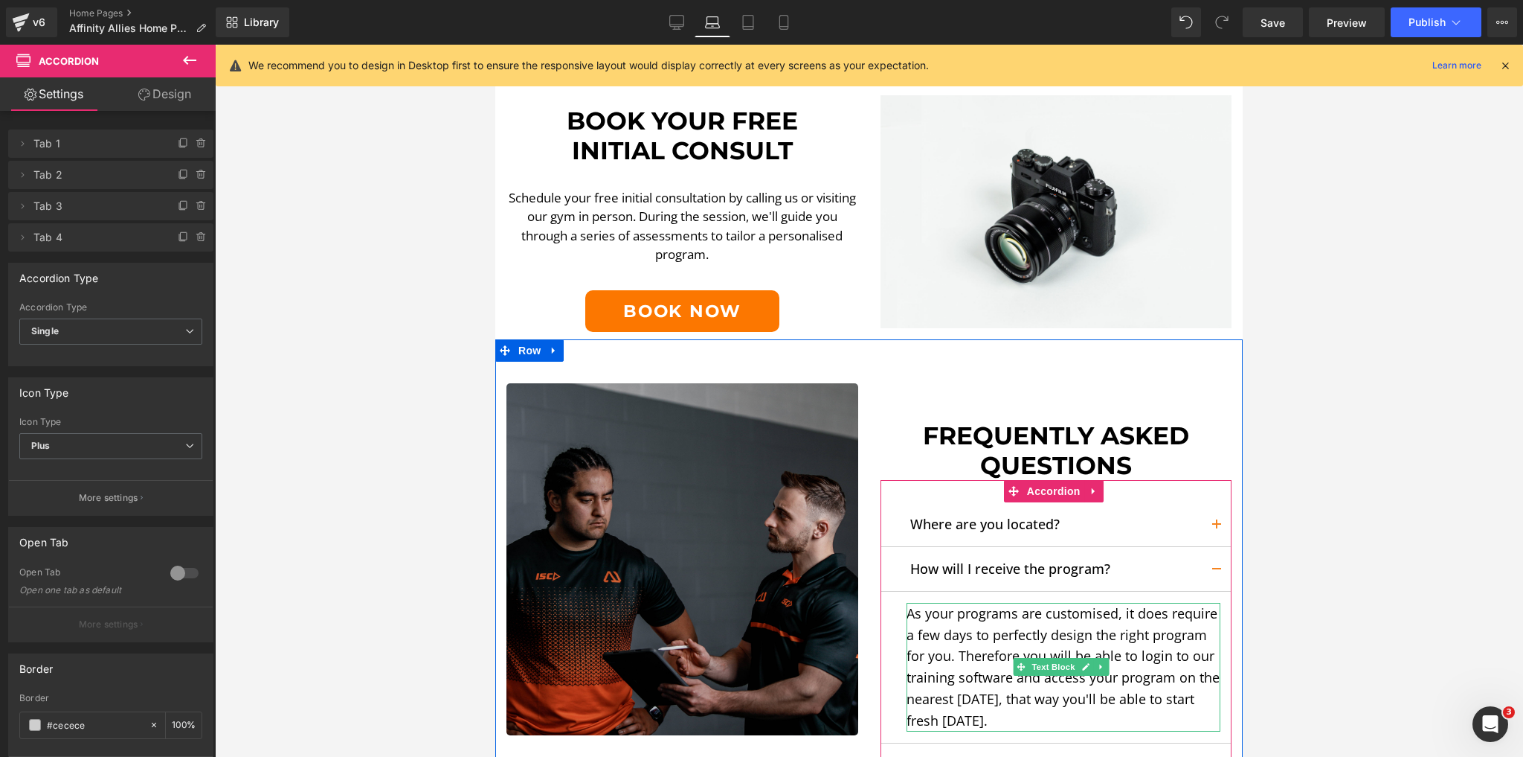
click at [1019, 605] on p "As your programs are customised, it does require a few days to perfectly design…" at bounding box center [1064, 667] width 315 height 129
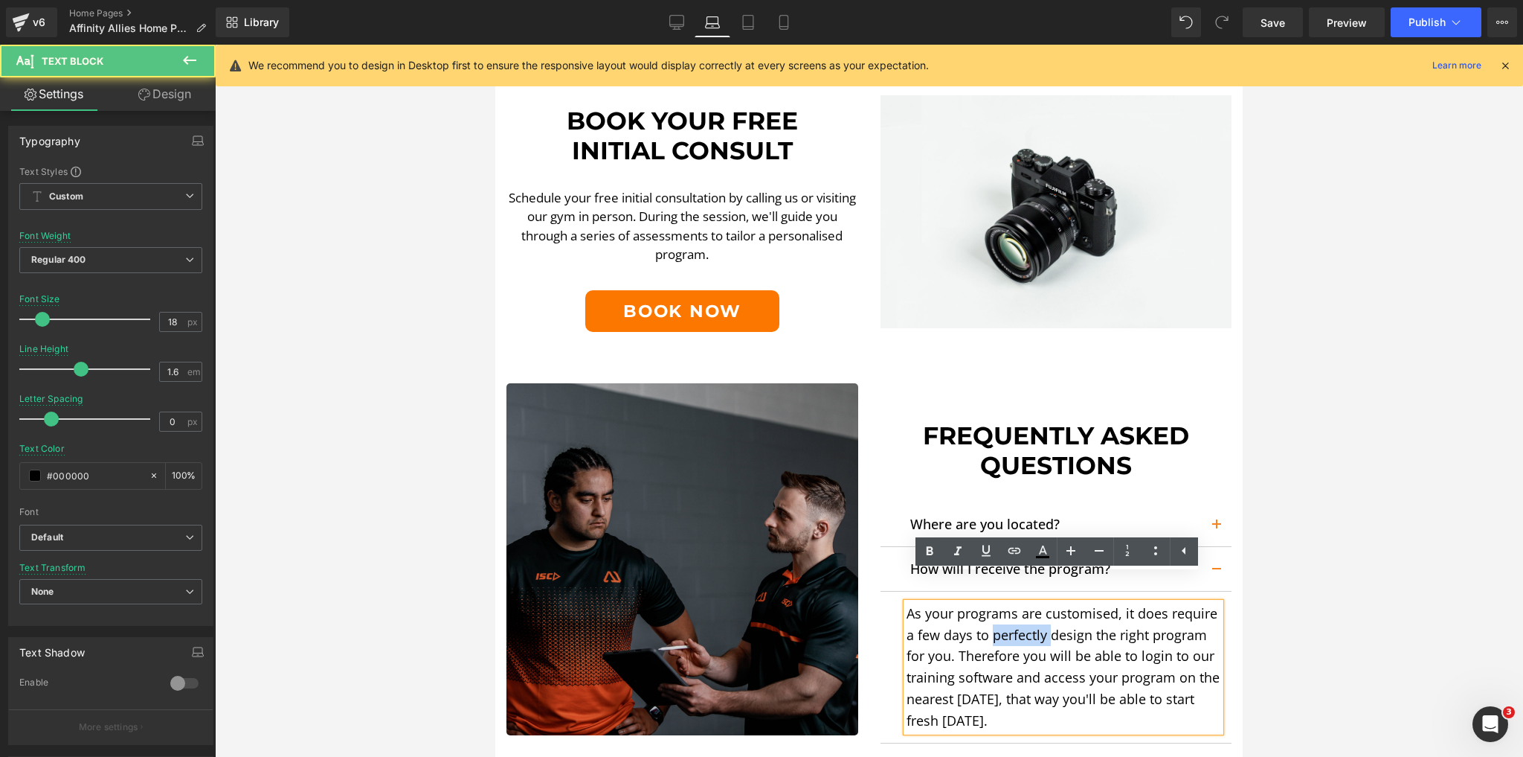
click at [1019, 605] on p "As your programs are customised, it does require a few days to perfectly design…" at bounding box center [1064, 667] width 315 height 129
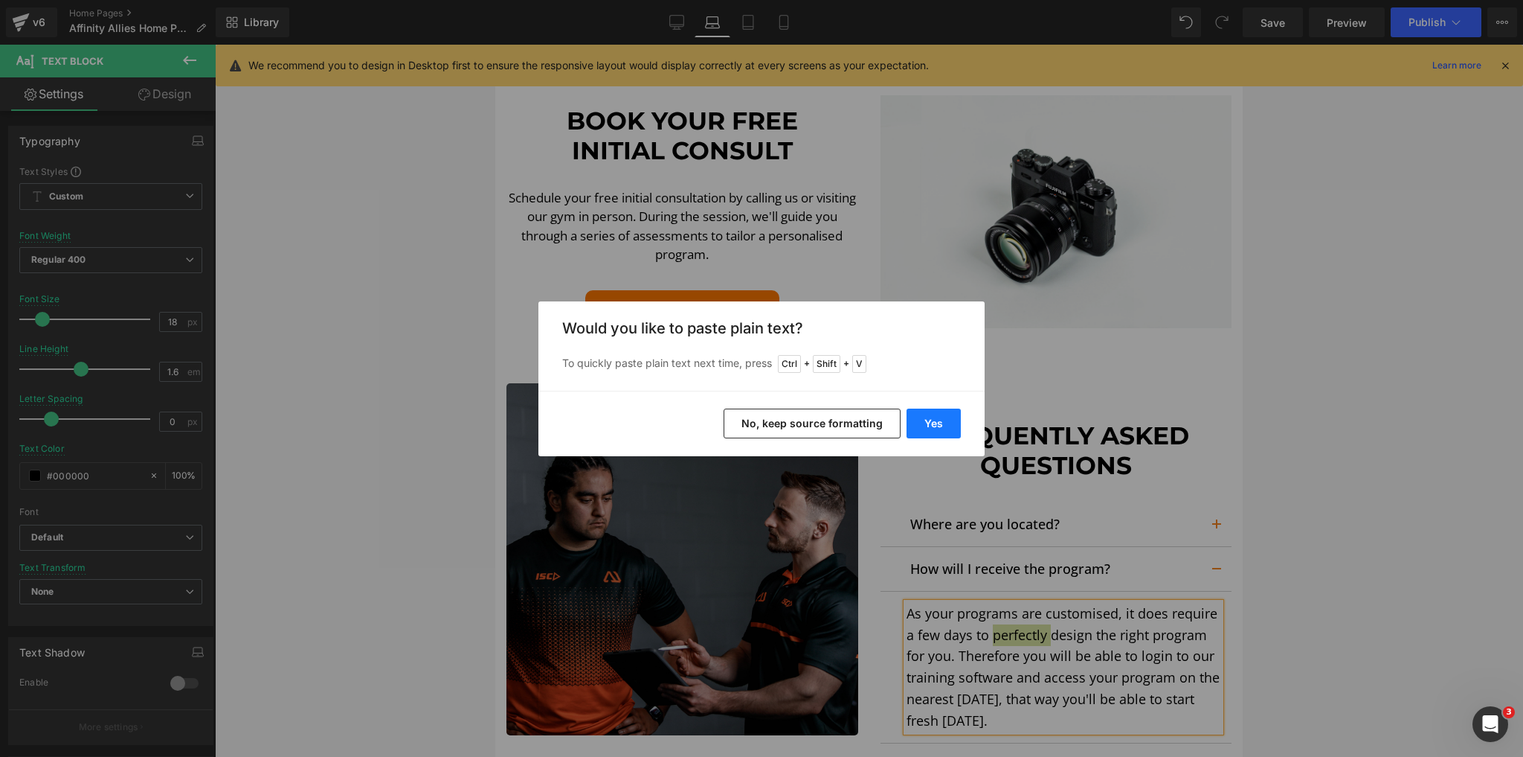
click at [926, 428] on button "Yes" at bounding box center [934, 423] width 54 height 30
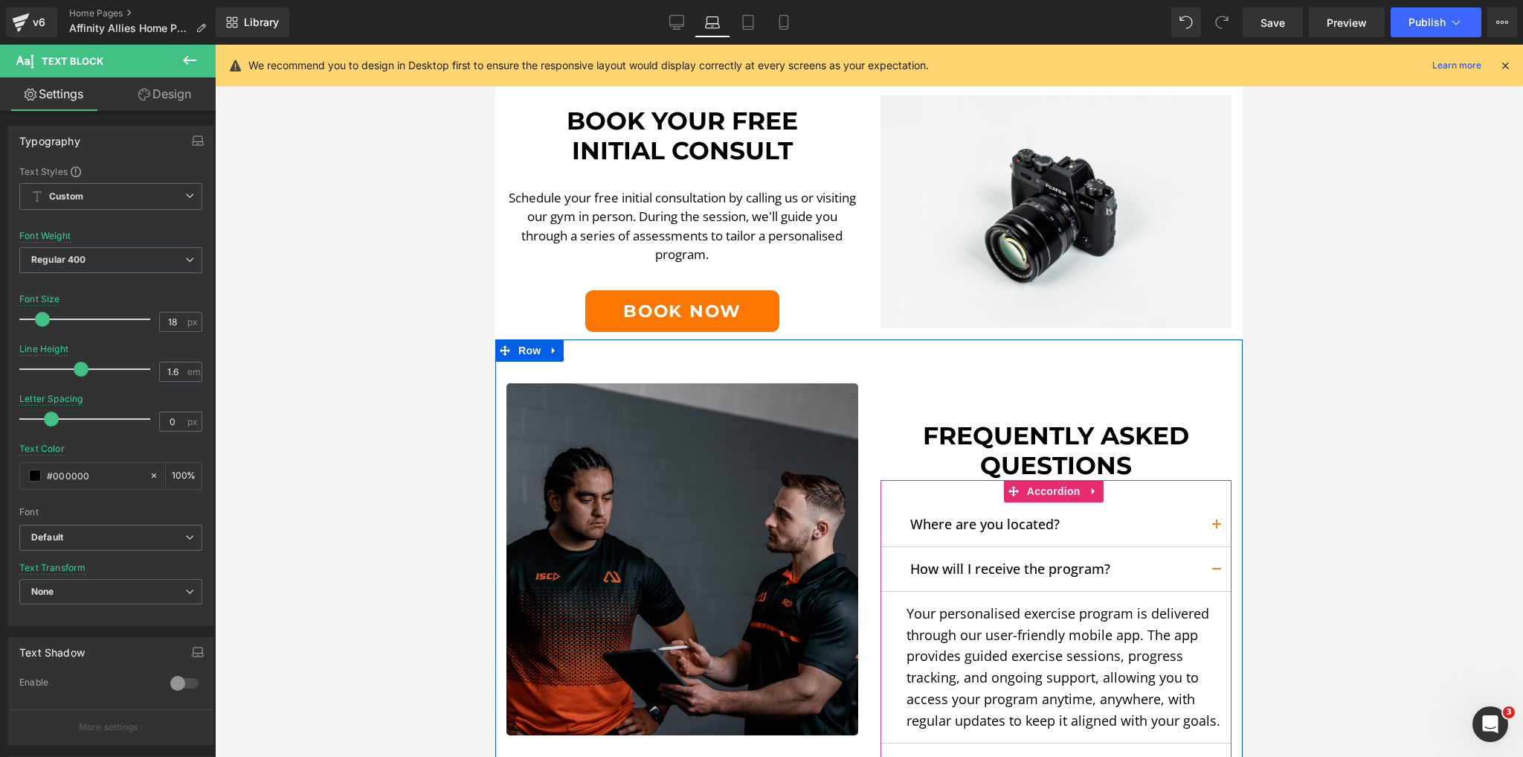
click at [1204, 547] on button "button" at bounding box center [1217, 569] width 30 height 44
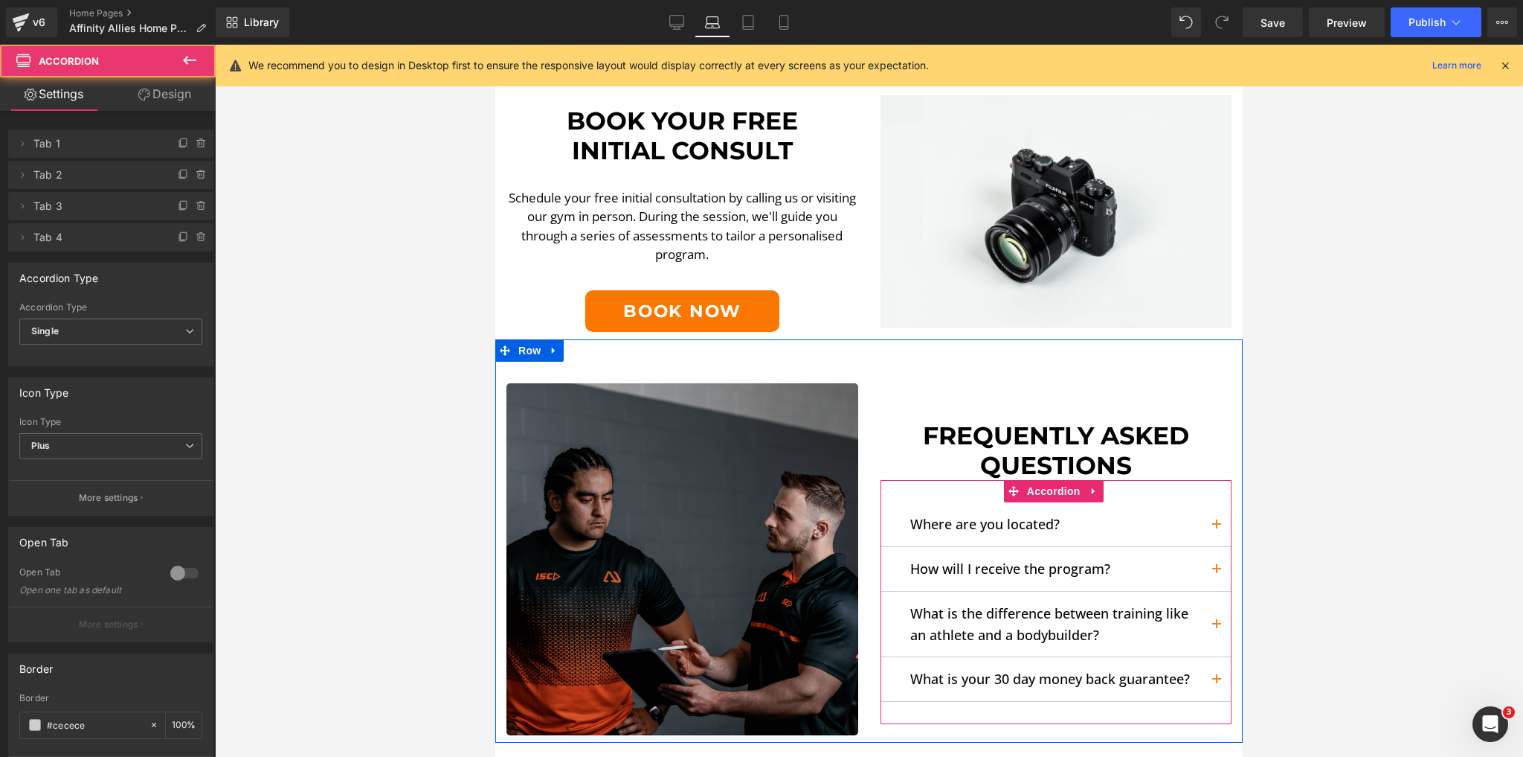
click at [1213, 591] on button "button" at bounding box center [1217, 623] width 30 height 65
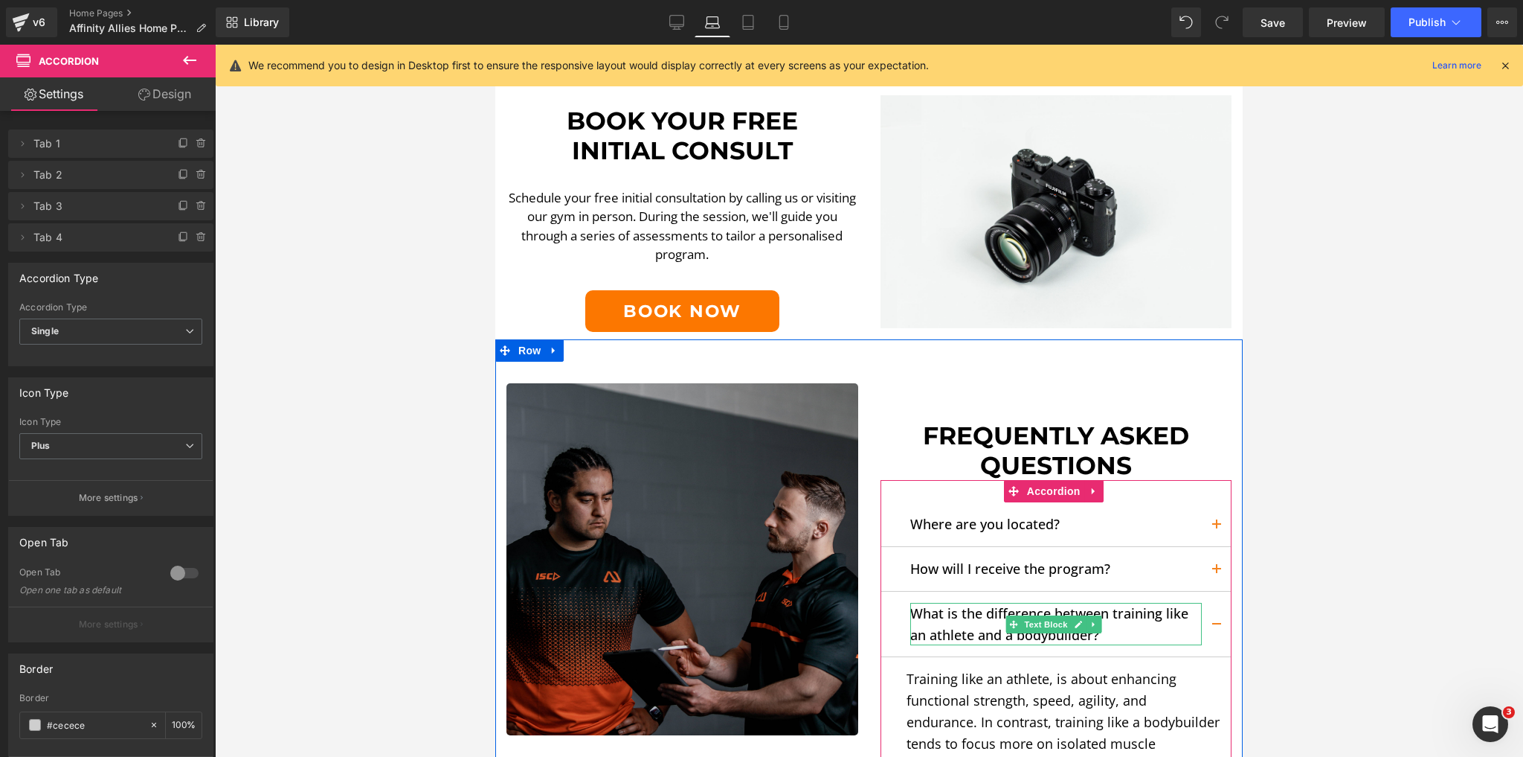
click at [931, 604] on p "What is the difference between training like an athlete and a bodybuilder?" at bounding box center [1056, 624] width 292 height 43
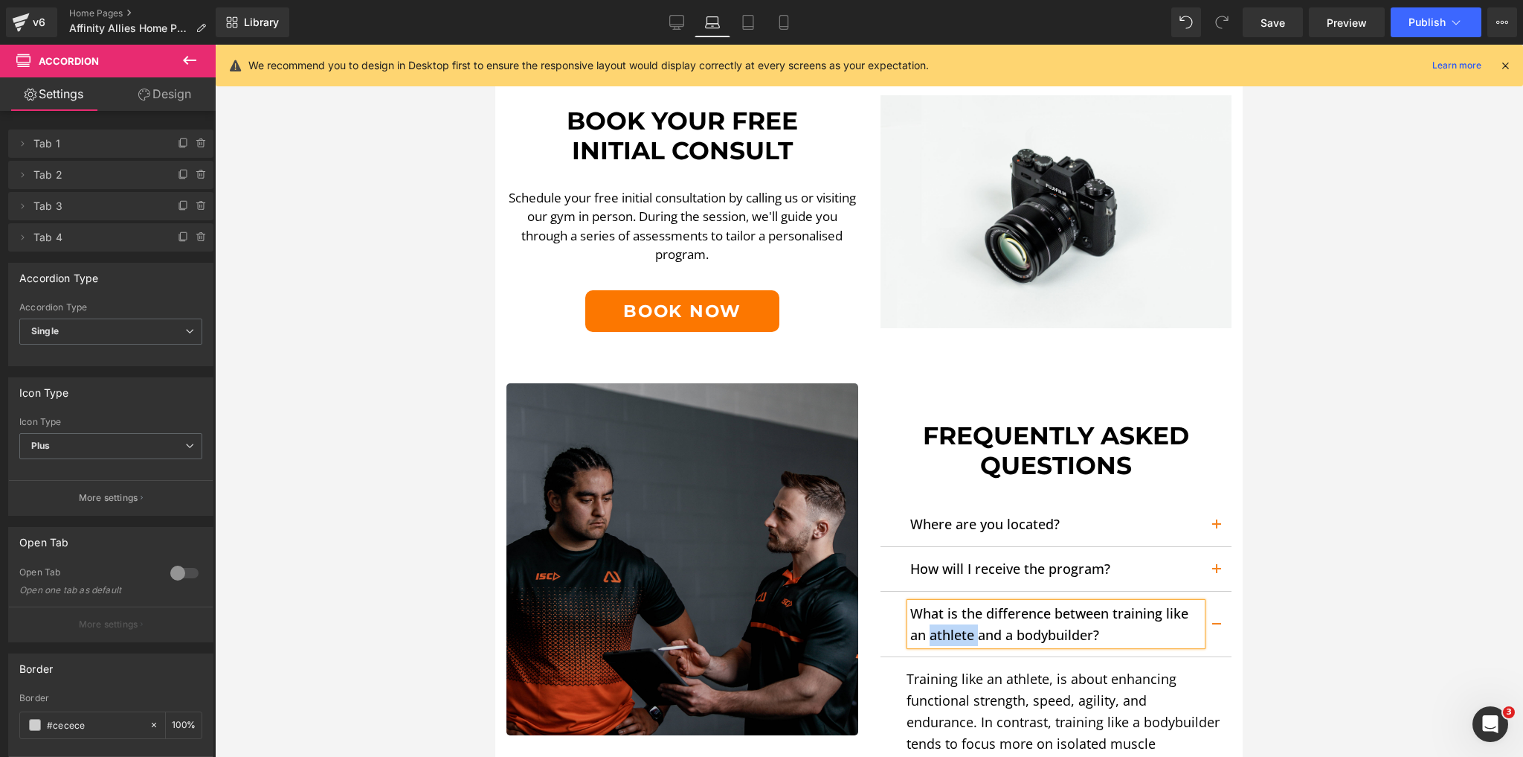
click at [931, 604] on p "What is the difference between training like an athlete and a bodybuilder?" at bounding box center [1056, 624] width 292 height 43
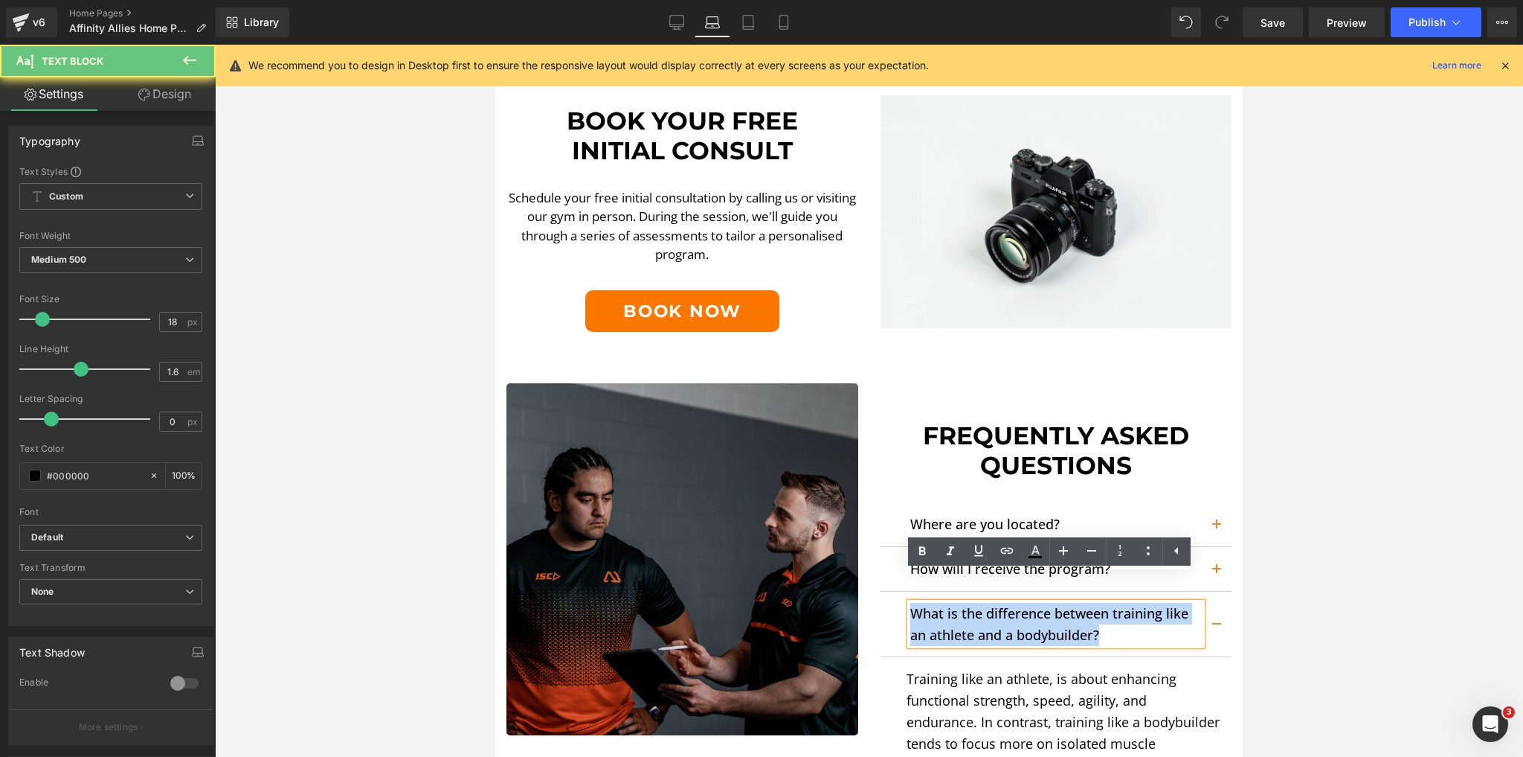
click at [931, 604] on p "What is the difference between training like an athlete and a bodybuilder?" at bounding box center [1056, 624] width 292 height 43
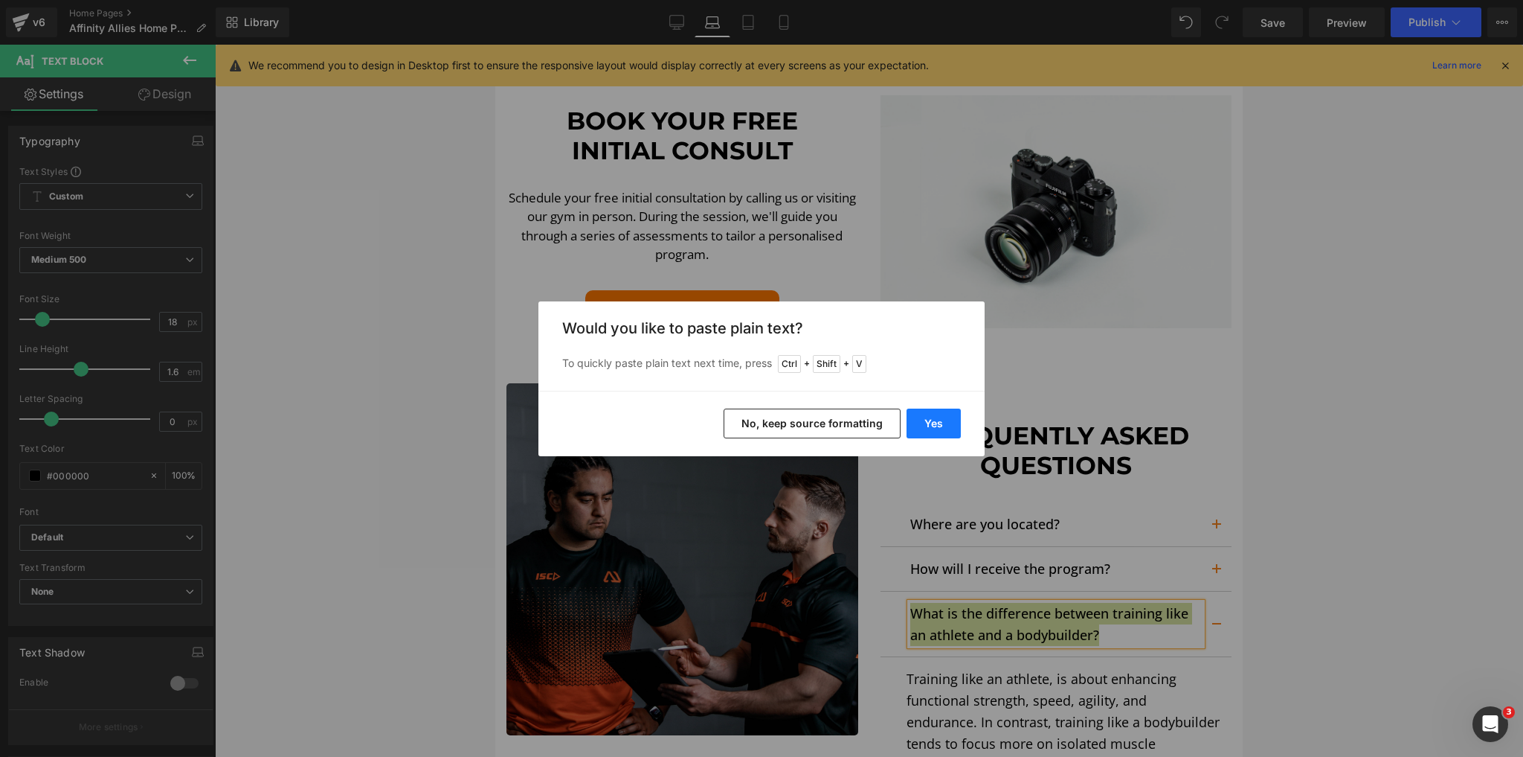
click at [928, 418] on button "Yes" at bounding box center [934, 423] width 54 height 30
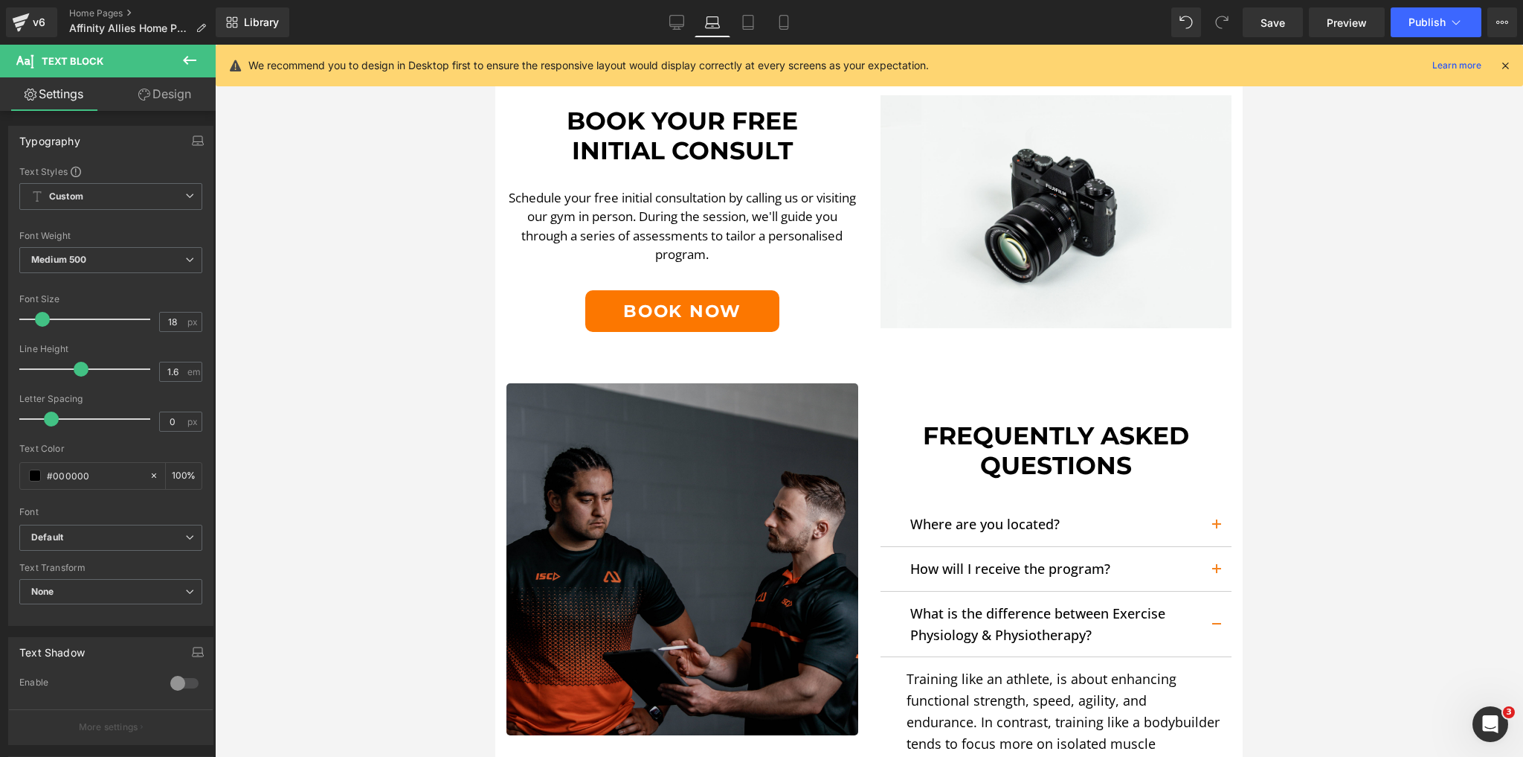
click at [961, 673] on p "Training like an athlete, is about enhancing functional strength, speed, agilit…" at bounding box center [1064, 764] width 315 height 193
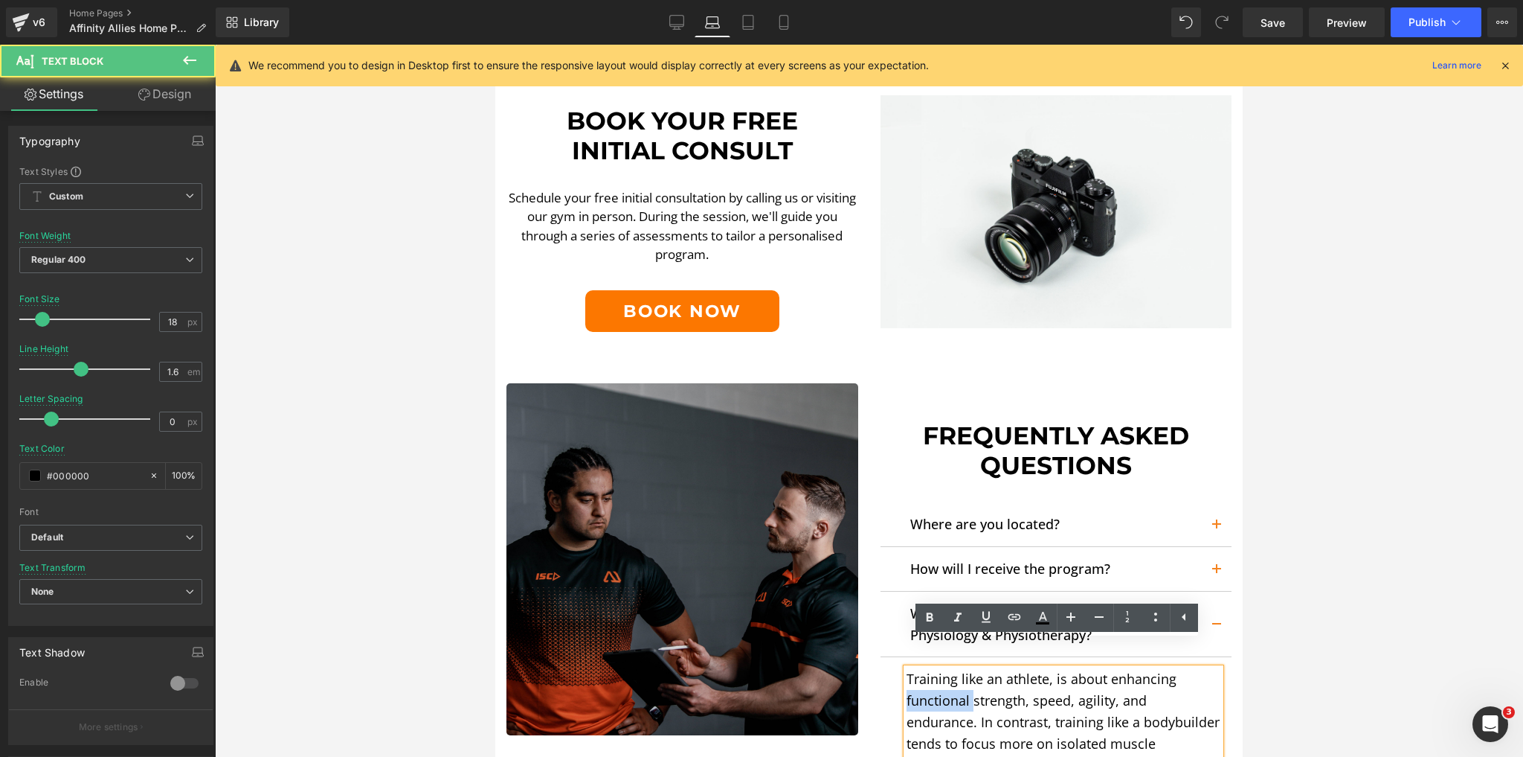
click at [961, 673] on p "Training like an athlete, is about enhancing functional strength, speed, agilit…" at bounding box center [1064, 764] width 315 height 193
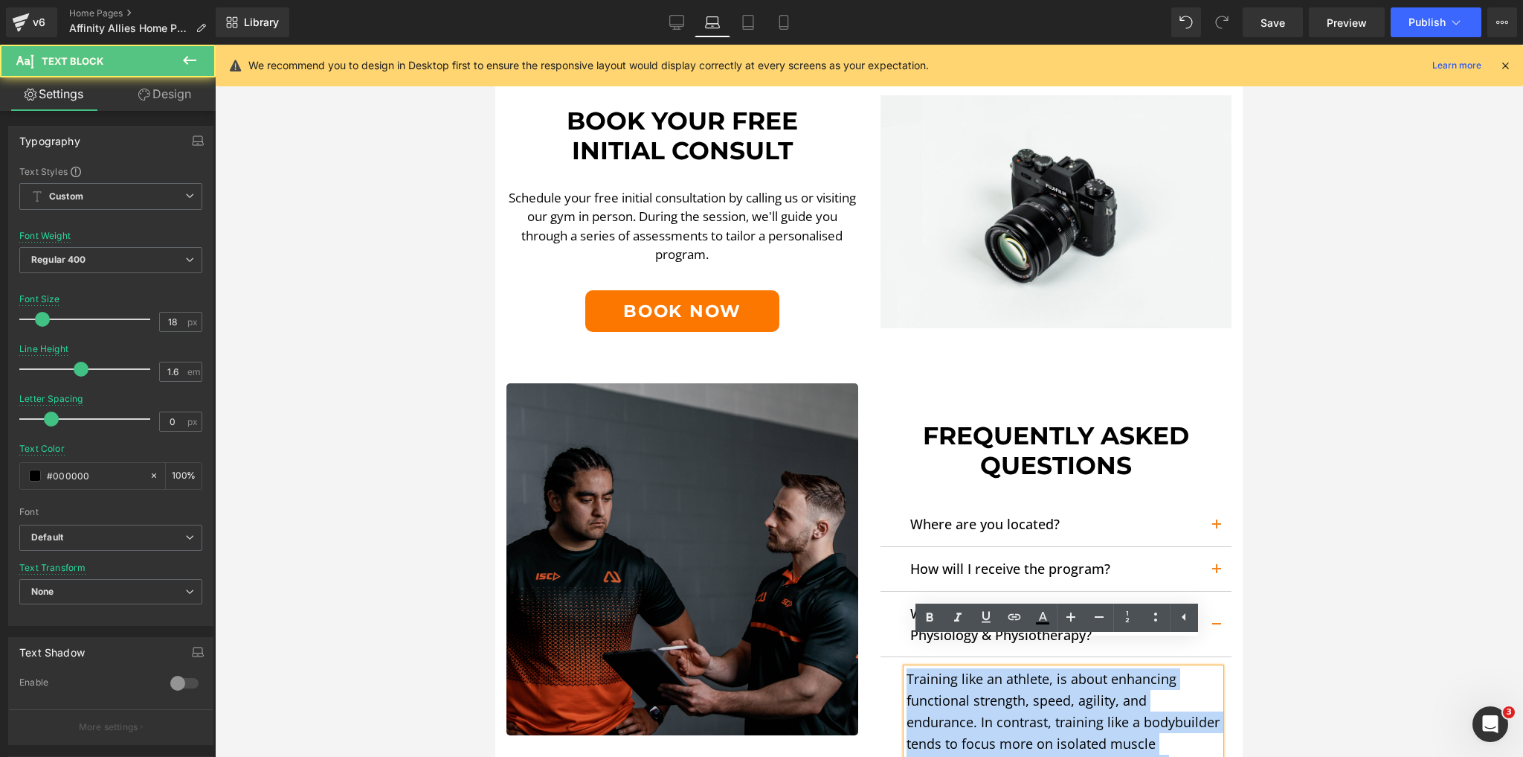
click at [961, 673] on p "Training like an athlete, is about enhancing functional strength, speed, agilit…" at bounding box center [1064, 764] width 315 height 193
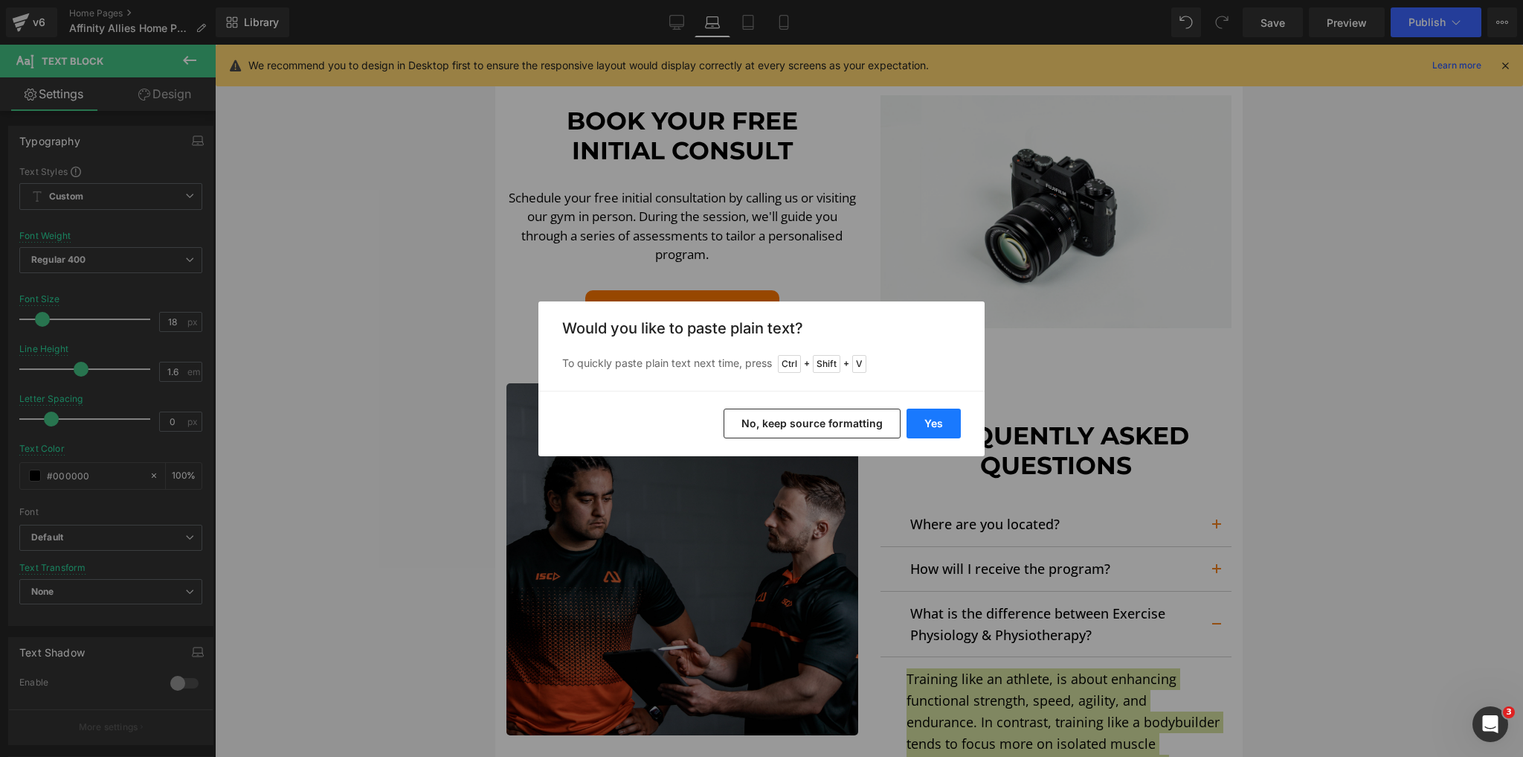
click at [933, 427] on button "Yes" at bounding box center [934, 423] width 54 height 30
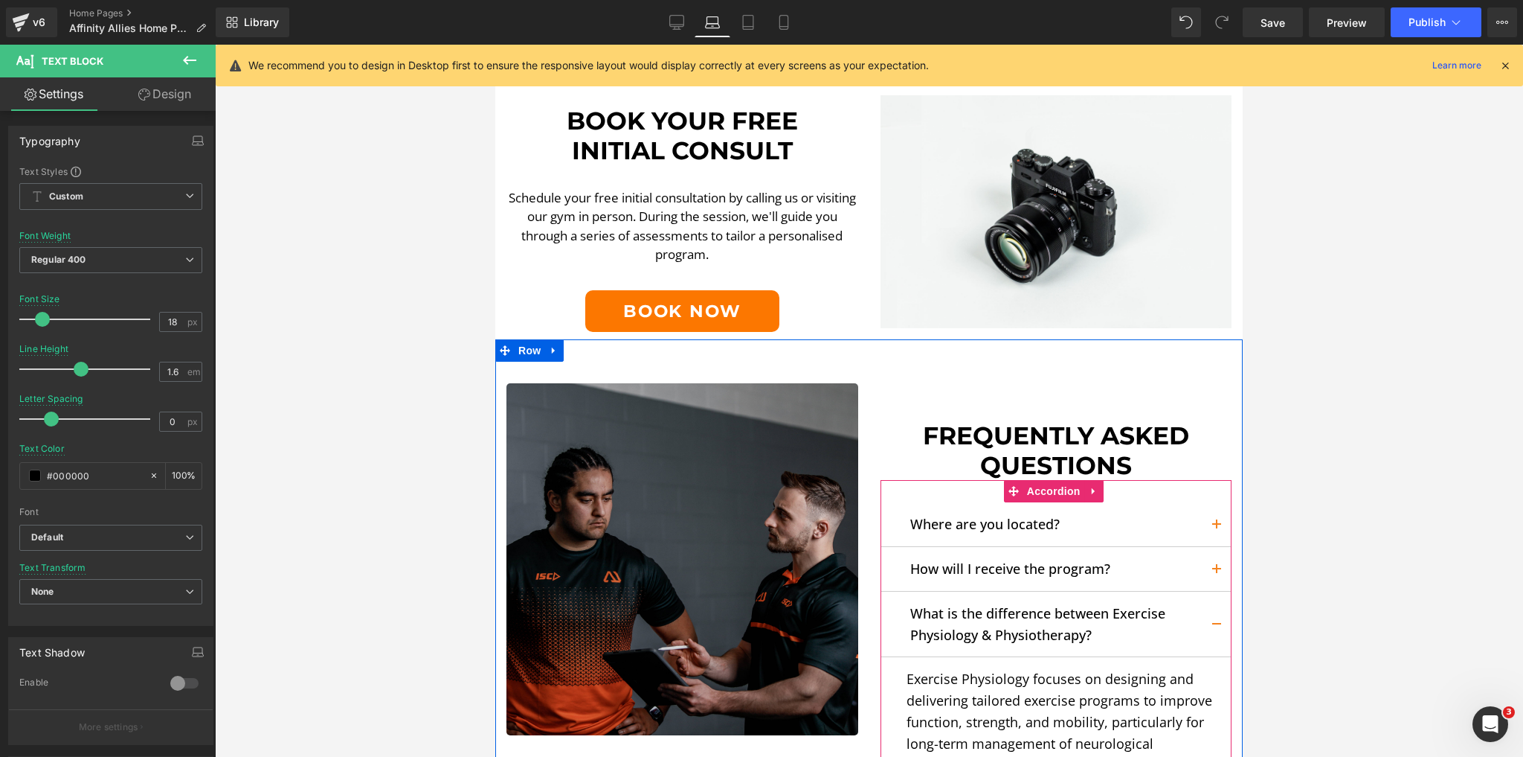
click at [1202, 591] on button "button" at bounding box center [1217, 623] width 30 height 65
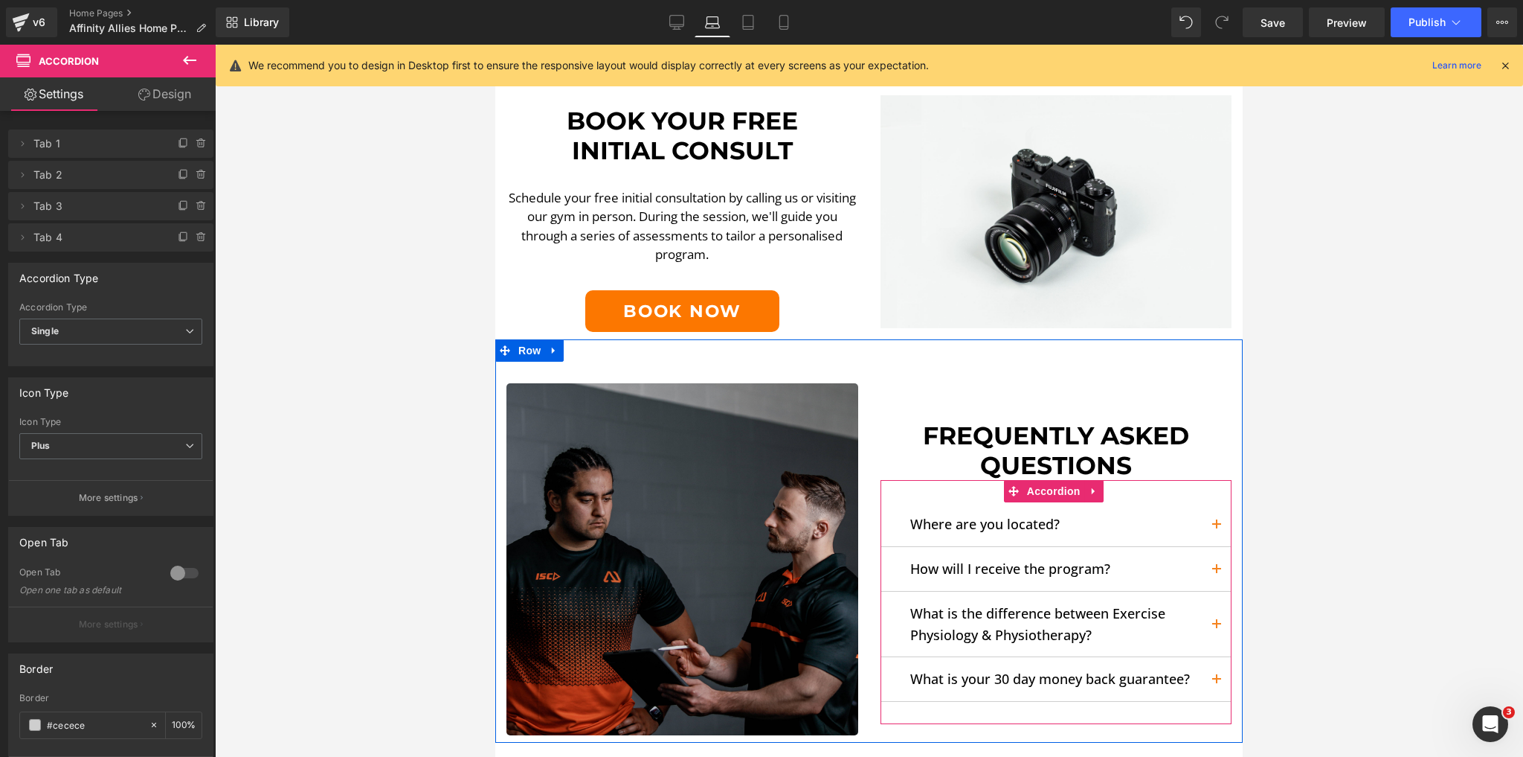
click at [1210, 657] on button "button" at bounding box center [1217, 679] width 30 height 44
click at [1093, 736] on link at bounding box center [1101, 745] width 16 height 18
click at [1093, 736] on link at bounding box center [1094, 745] width 16 height 18
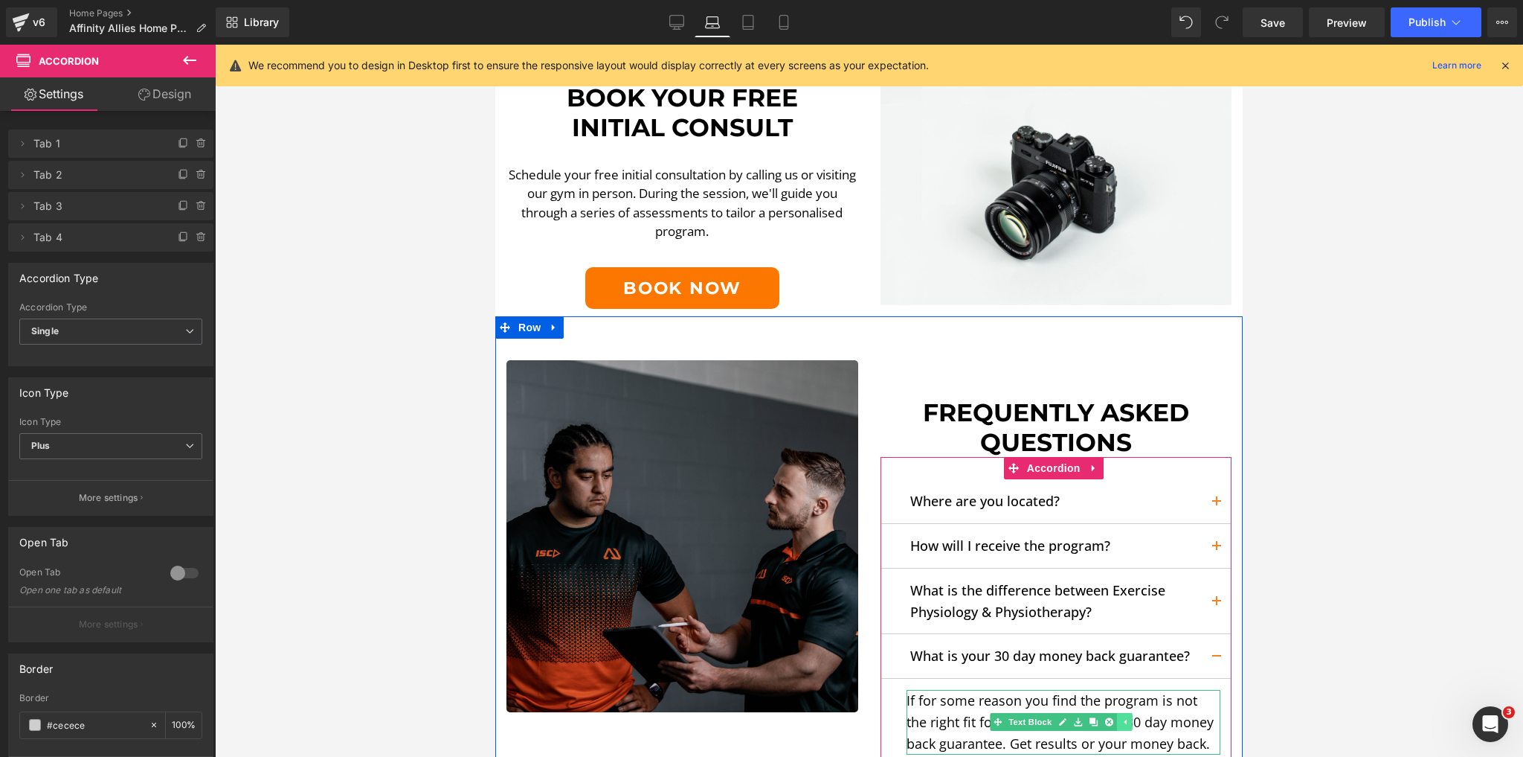
click at [1093, 708] on article "If for some reason you find the program is not the right fit for you then we of…" at bounding box center [1057, 721] width 352 height 87
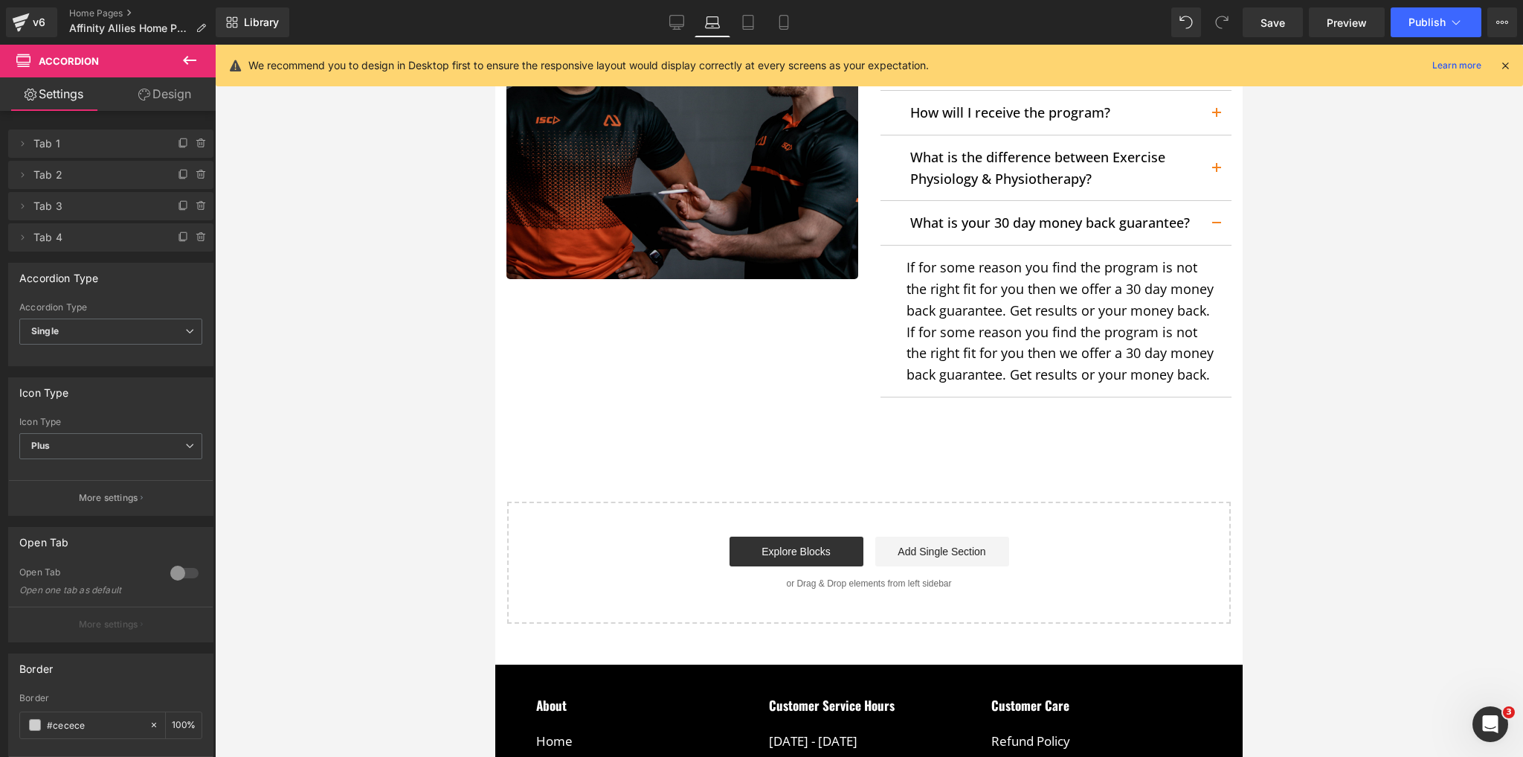
scroll to position [2831, 0]
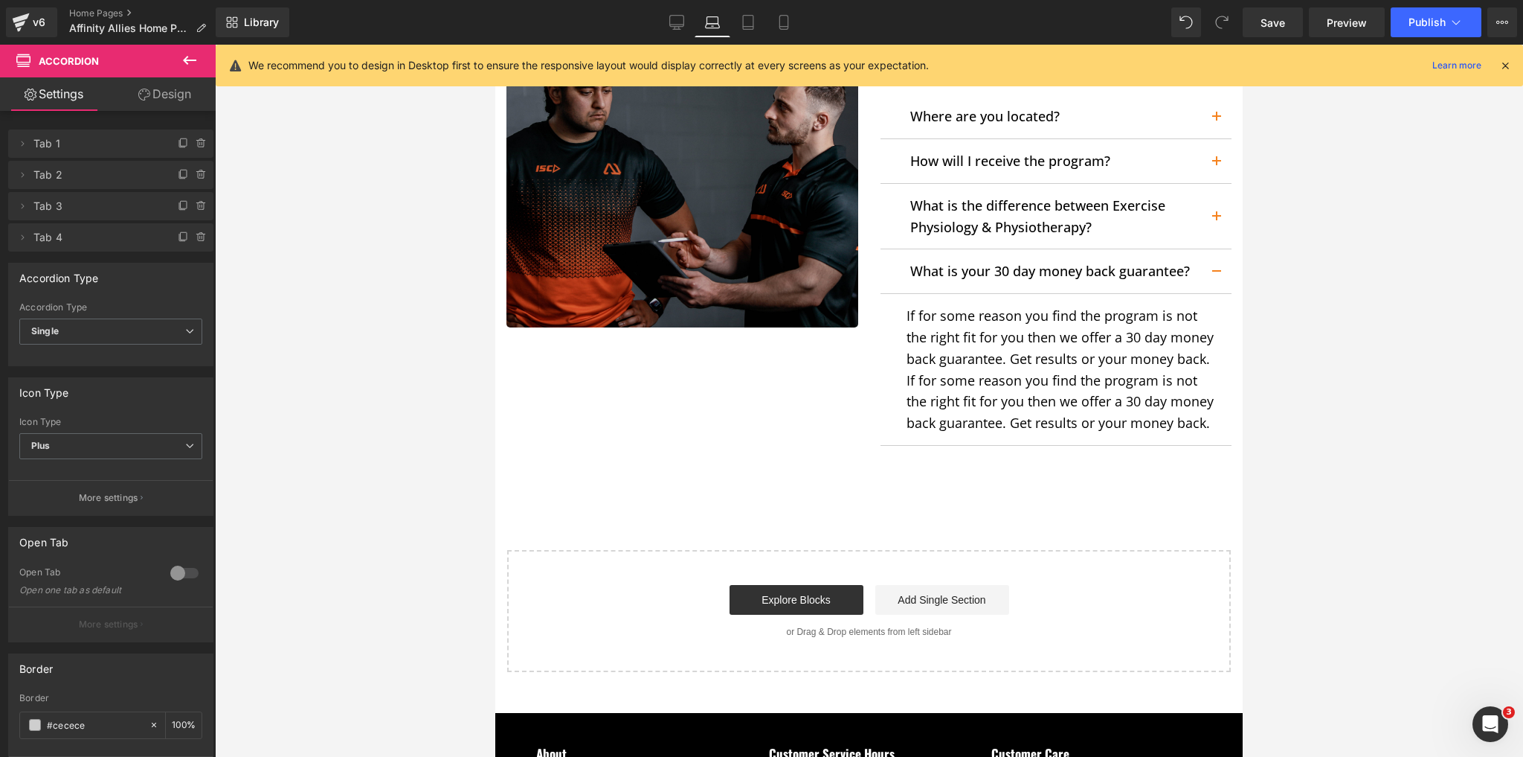
click at [1033, 333] on p "If for some reason you find the program is not the right fit for you then we of…" at bounding box center [1064, 337] width 315 height 64
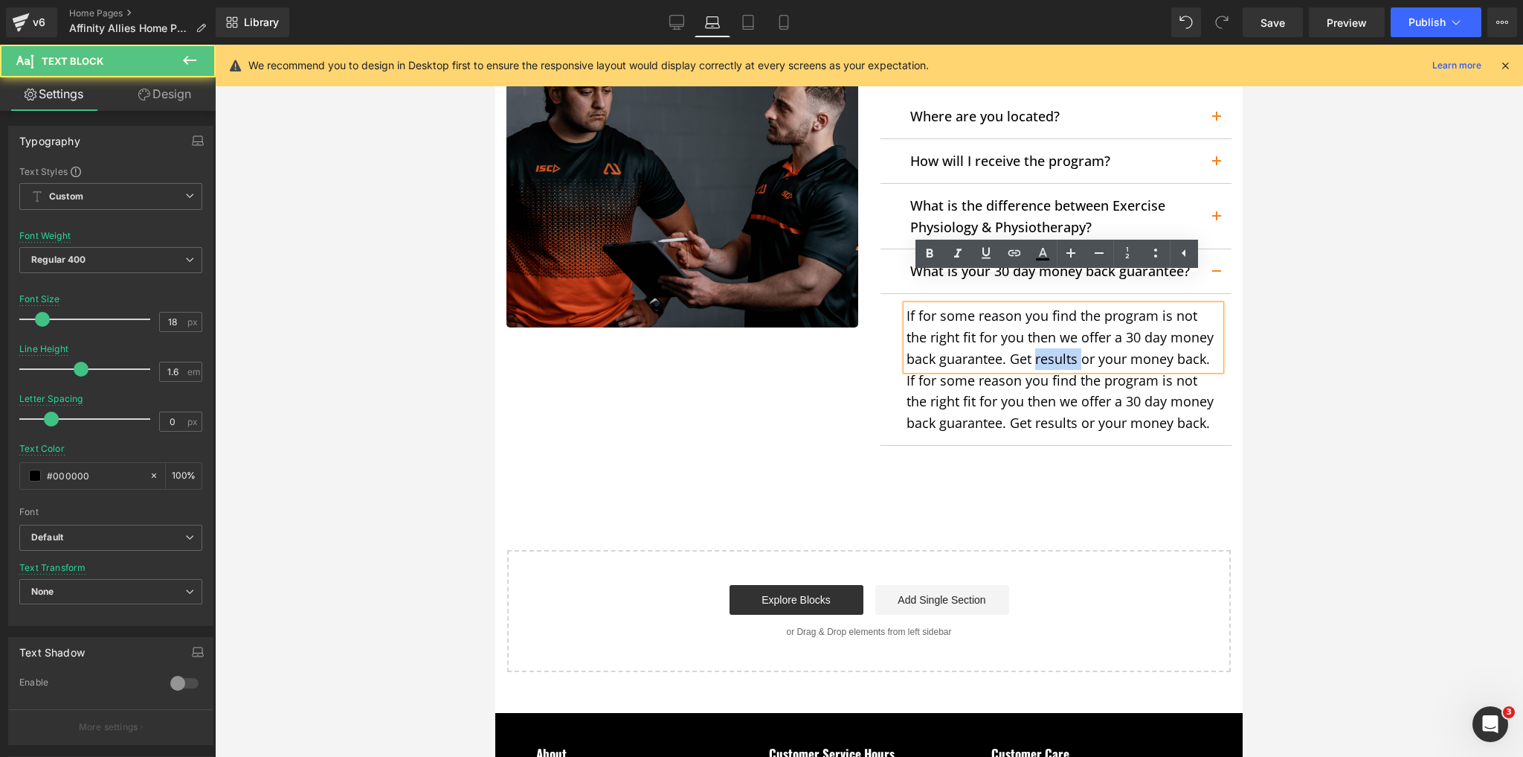
click at [1033, 333] on p "If for some reason you find the program is not the right fit for you then we of…" at bounding box center [1064, 337] width 315 height 64
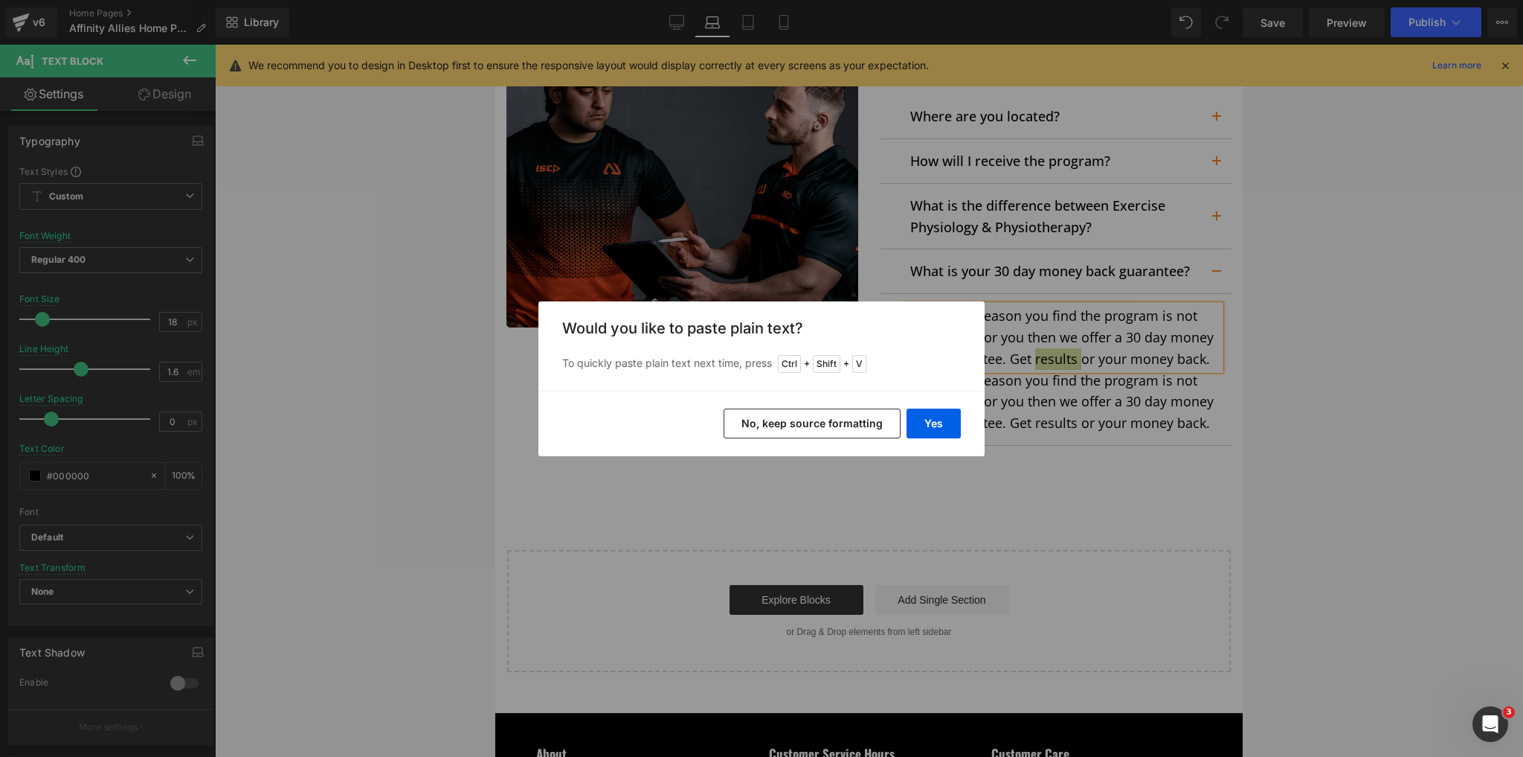
click at [1056, 420] on div "Back to Library Insert Would you like to paste plain text? To quickly paste pla…" at bounding box center [761, 378] width 1523 height 757
click at [1053, 421] on div "Back to Library Insert Would you like to paste plain text? To quickly paste pla…" at bounding box center [761, 378] width 1523 height 757
click at [957, 420] on button "Yes" at bounding box center [934, 423] width 54 height 30
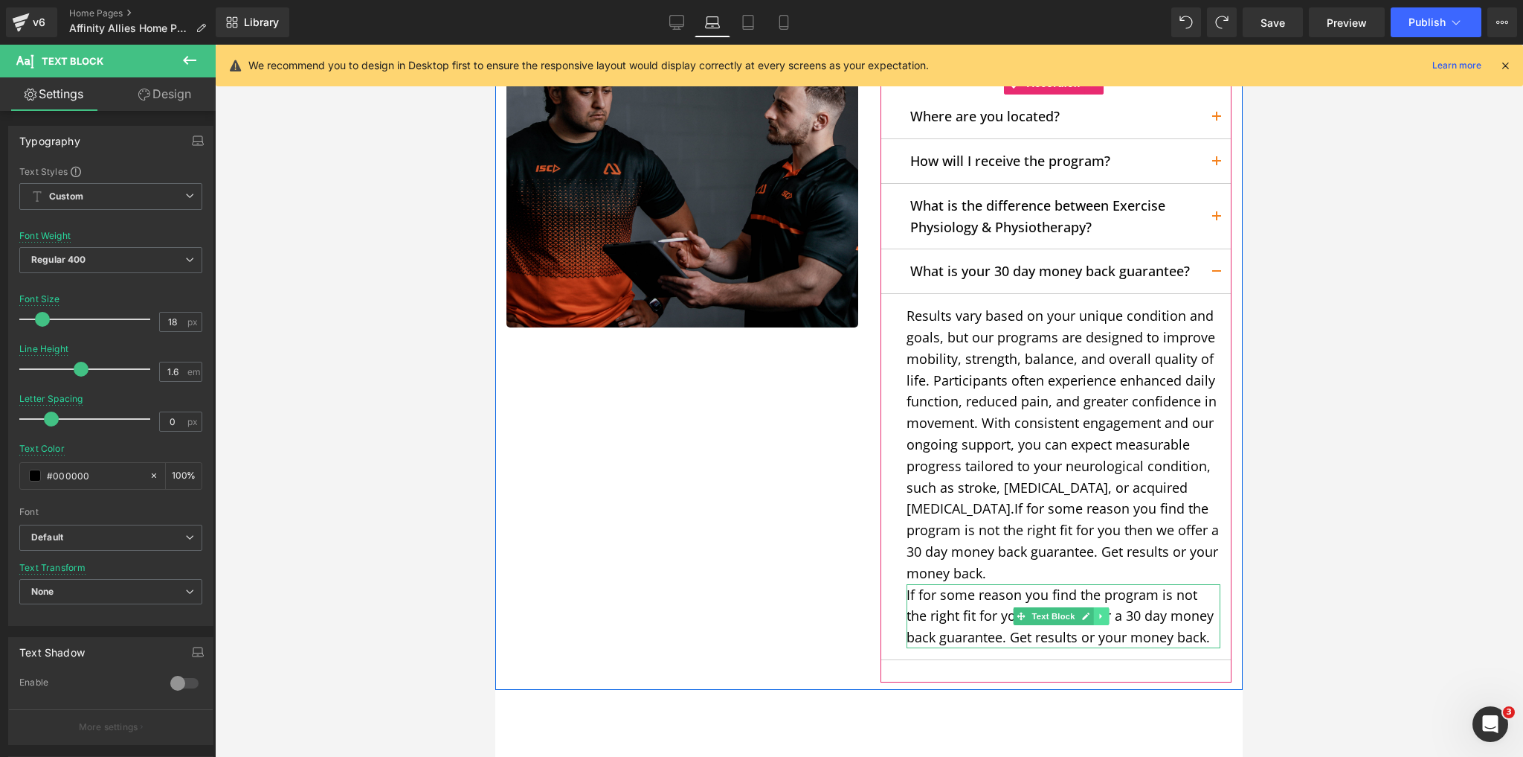
click at [1097, 611] on icon at bounding box center [1101, 615] width 8 height 9
click at [1105, 611] on icon at bounding box center [1109, 615] width 8 height 8
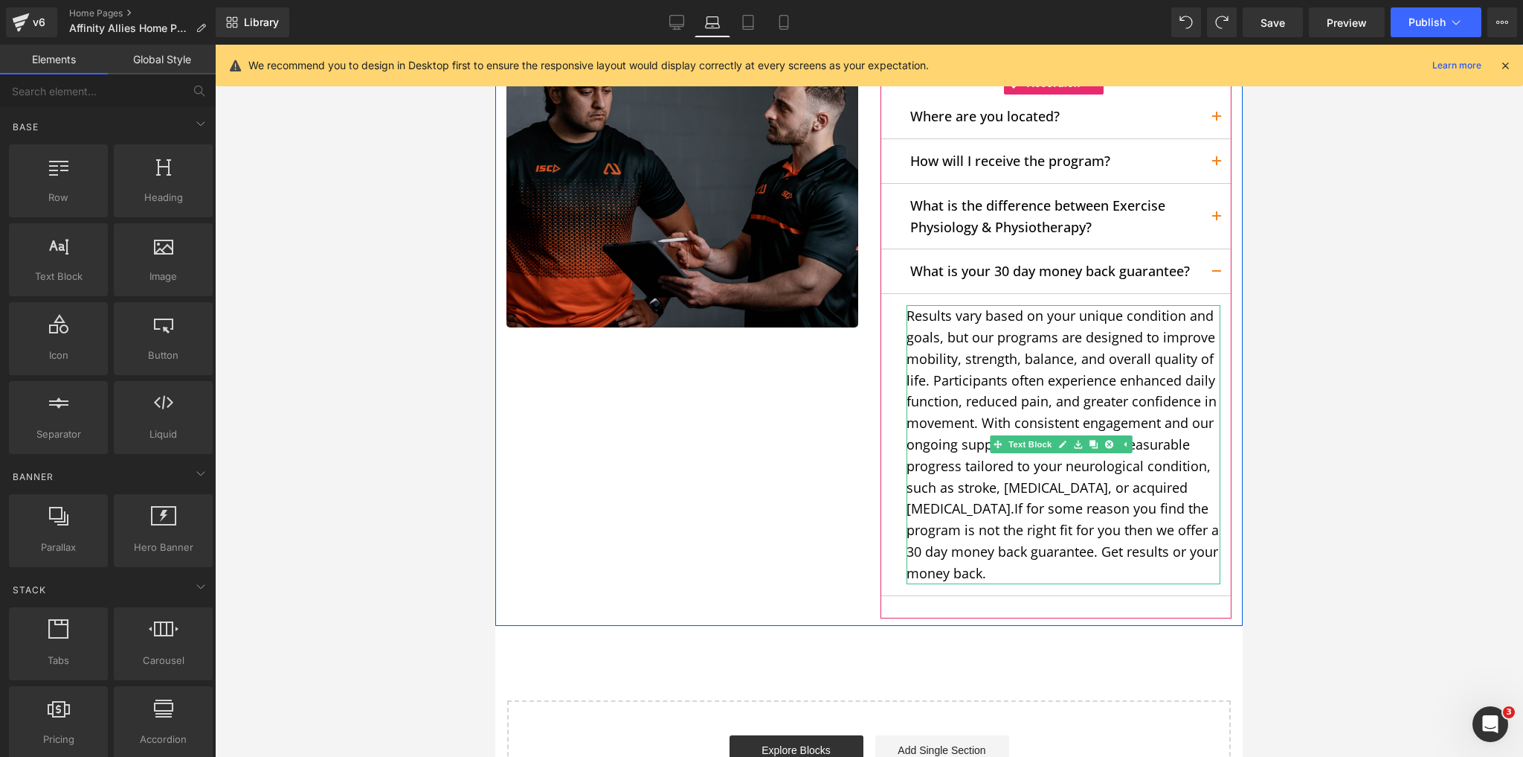
click at [980, 485] on p "Results vary based on your unique condition and goals, but our programs are des…" at bounding box center [1064, 444] width 315 height 278
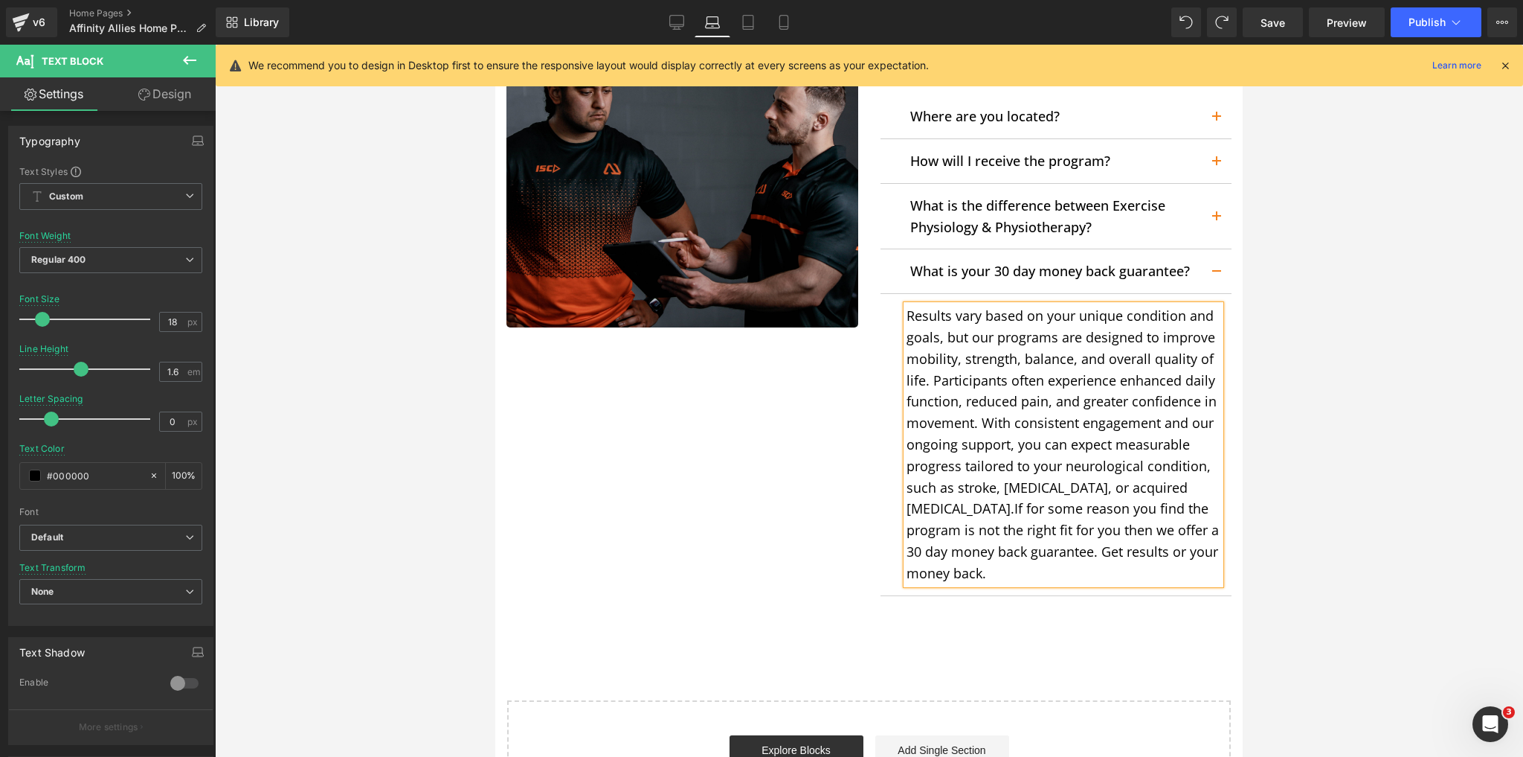
drag, startPoint x: 978, startPoint y: 483, endPoint x: 1029, endPoint y: 542, distance: 78.6
click at [1029, 542] on p "Results vary based on your unique condition and goals, but our programs are des…" at bounding box center [1064, 444] width 315 height 278
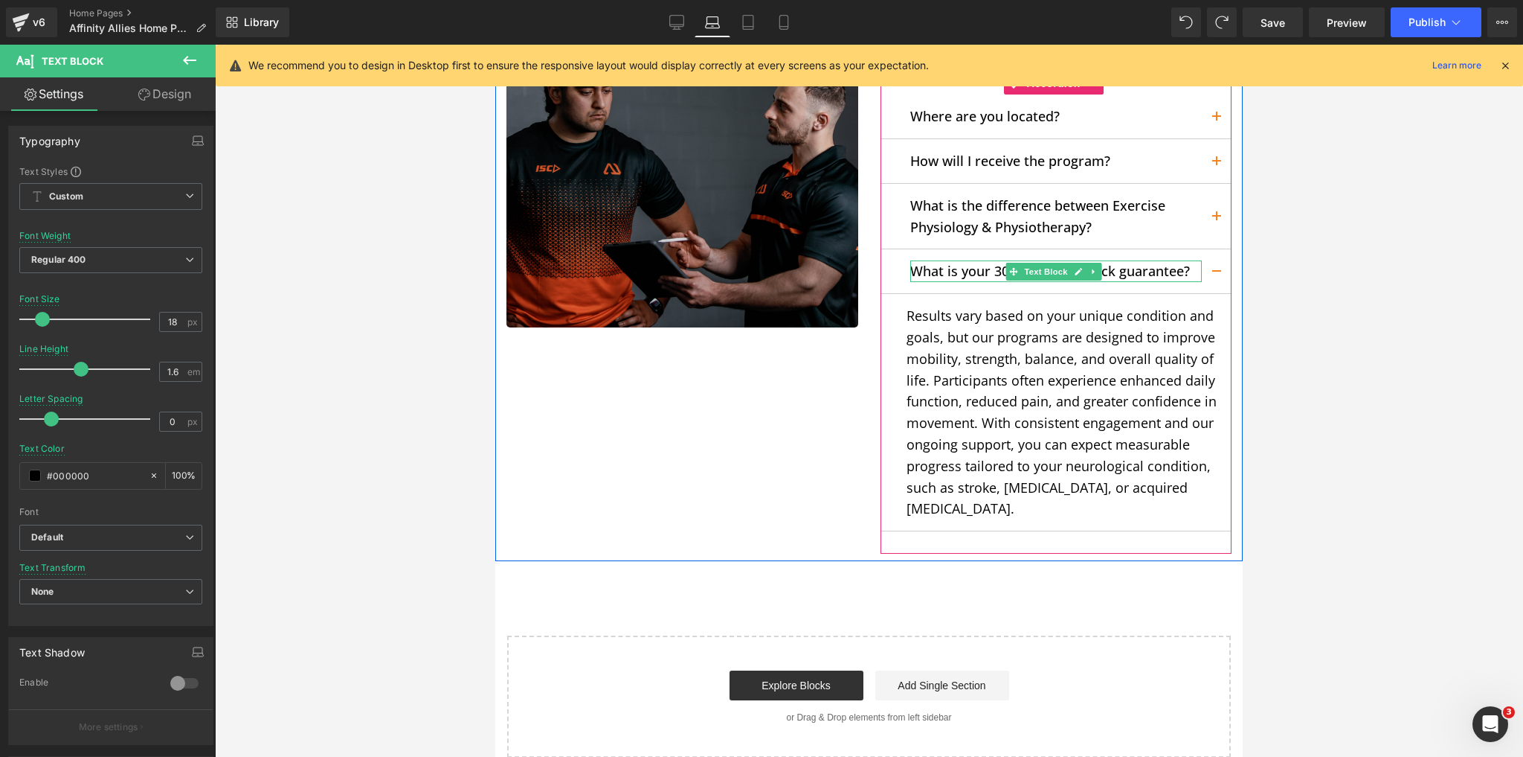
click at [970, 260] on p "What is your 30 day money back guarantee?" at bounding box center [1056, 271] width 292 height 22
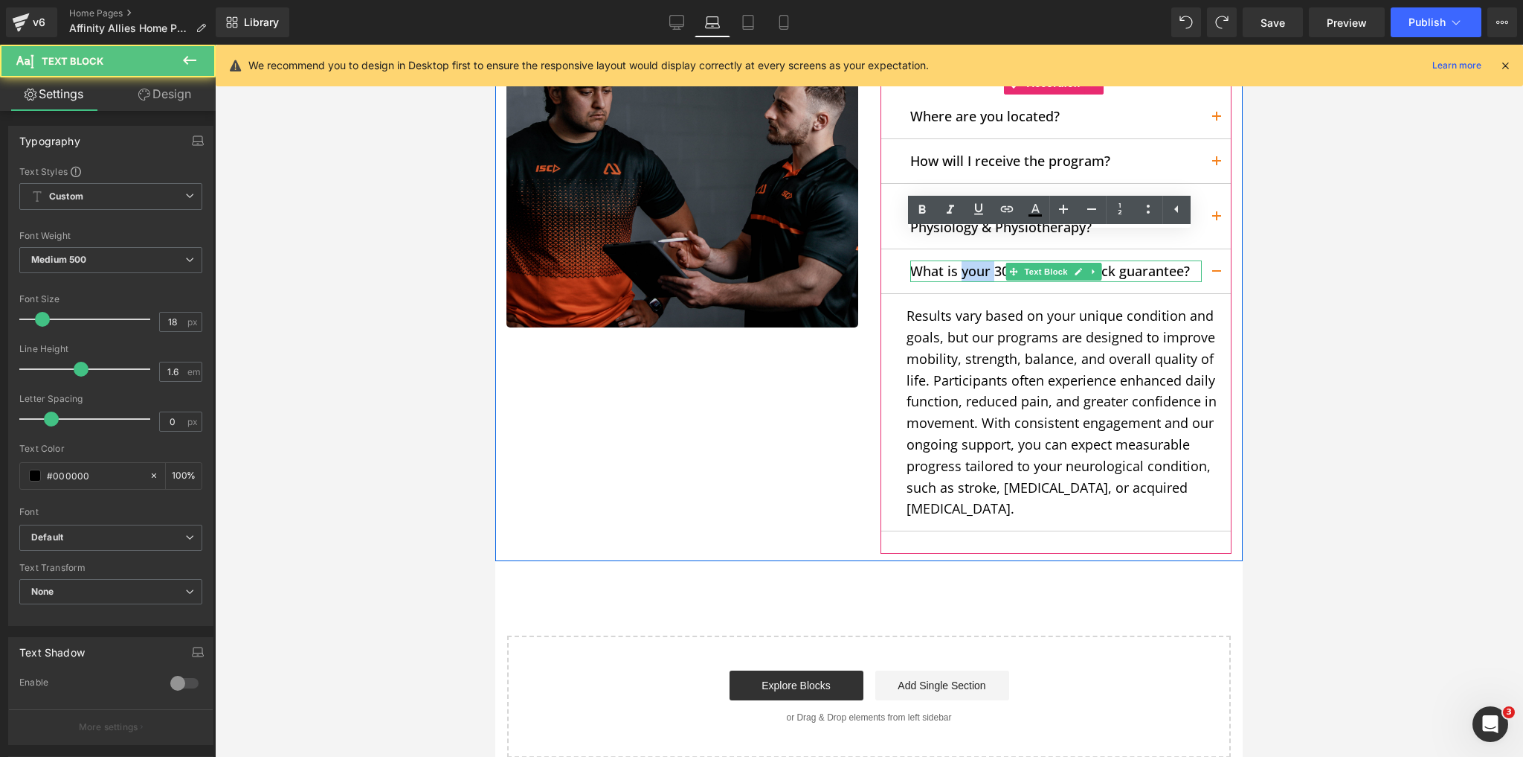
click at [970, 260] on p "What is your 30 day money back guarantee?" at bounding box center [1056, 271] width 292 height 22
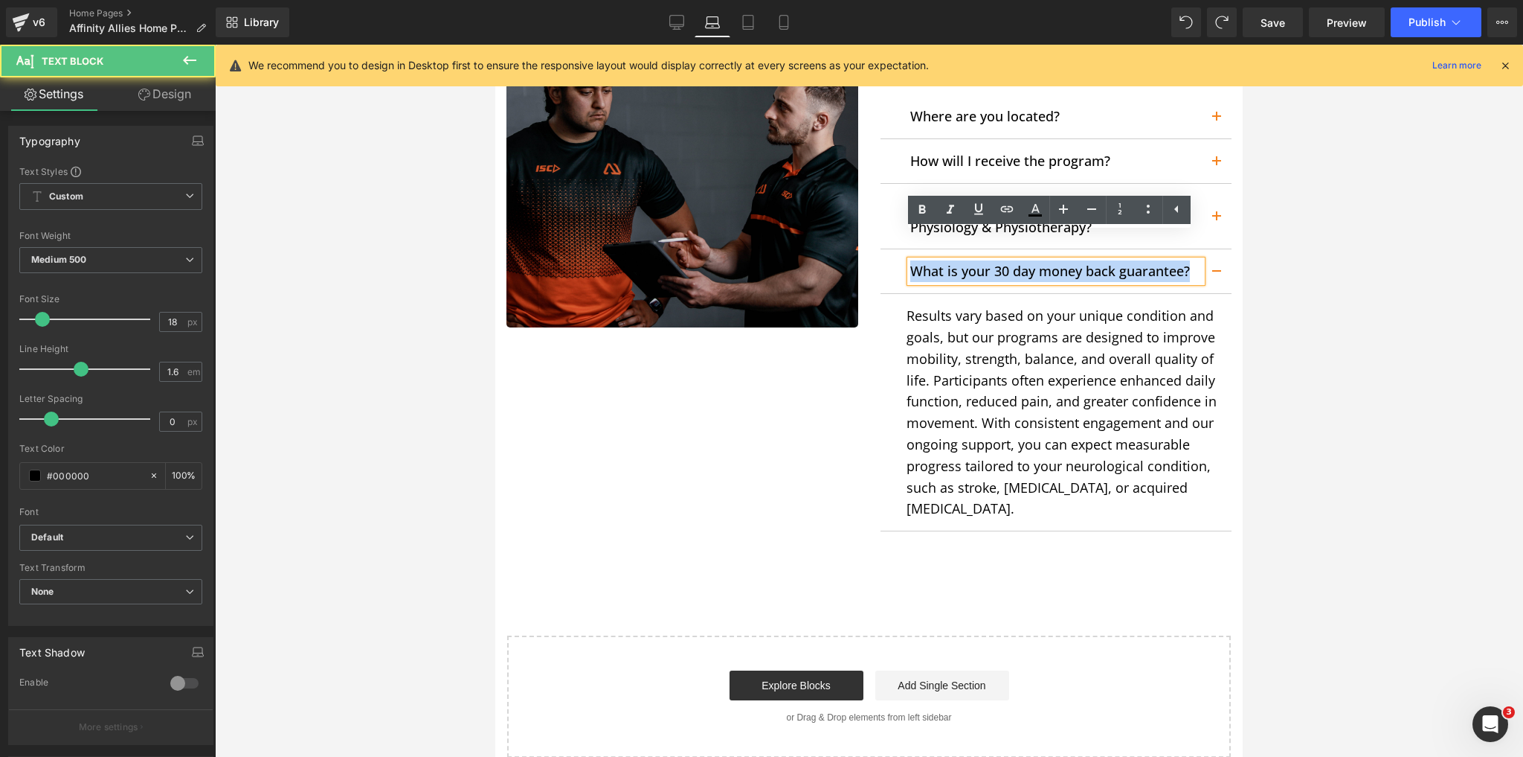
click at [970, 260] on p "What is your 30 day money back guarantee?" at bounding box center [1056, 271] width 292 height 22
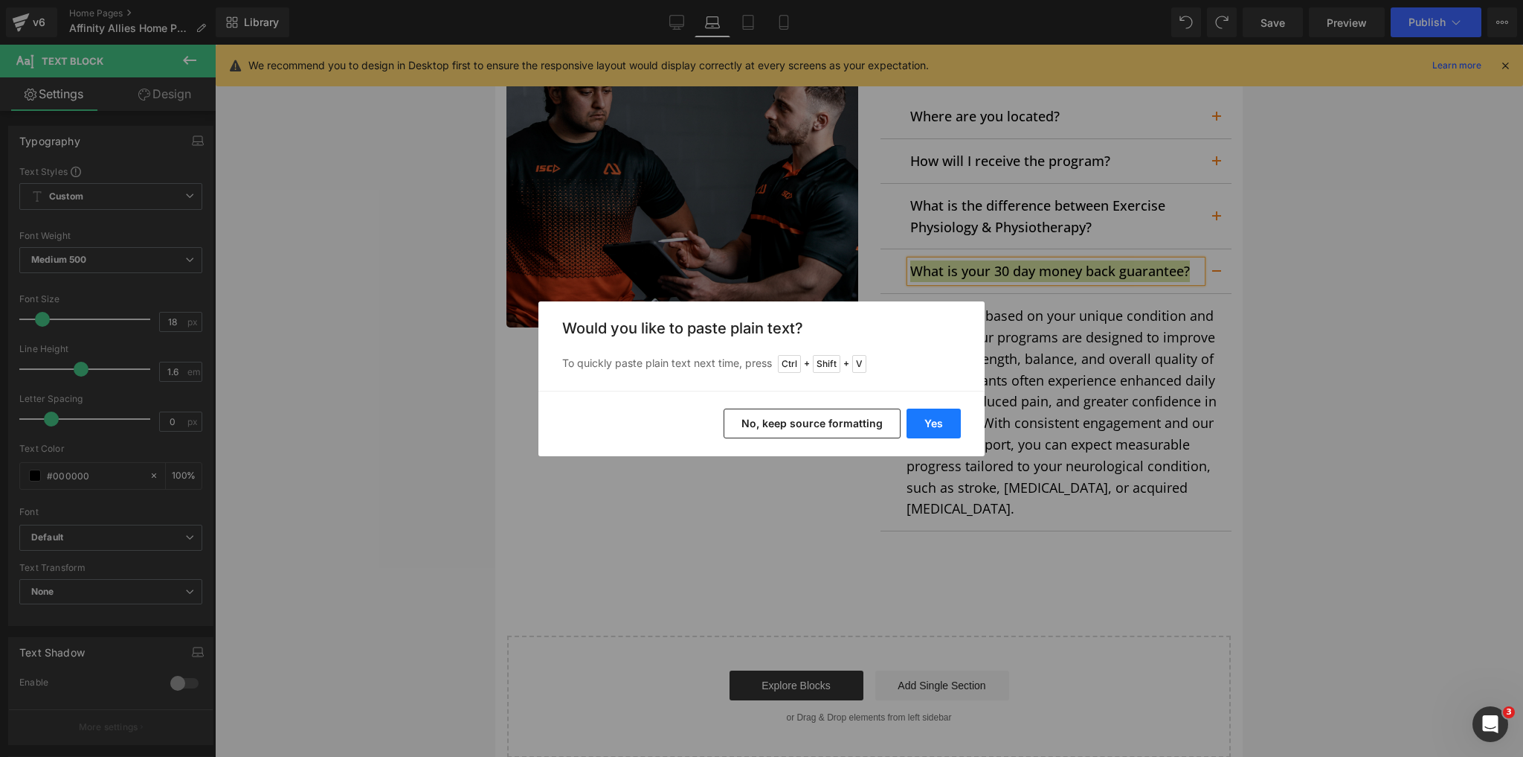
drag, startPoint x: 438, startPoint y: 381, endPoint x: 934, endPoint y: 425, distance: 497.4
click at [934, 425] on button "Yes" at bounding box center [934, 423] width 54 height 30
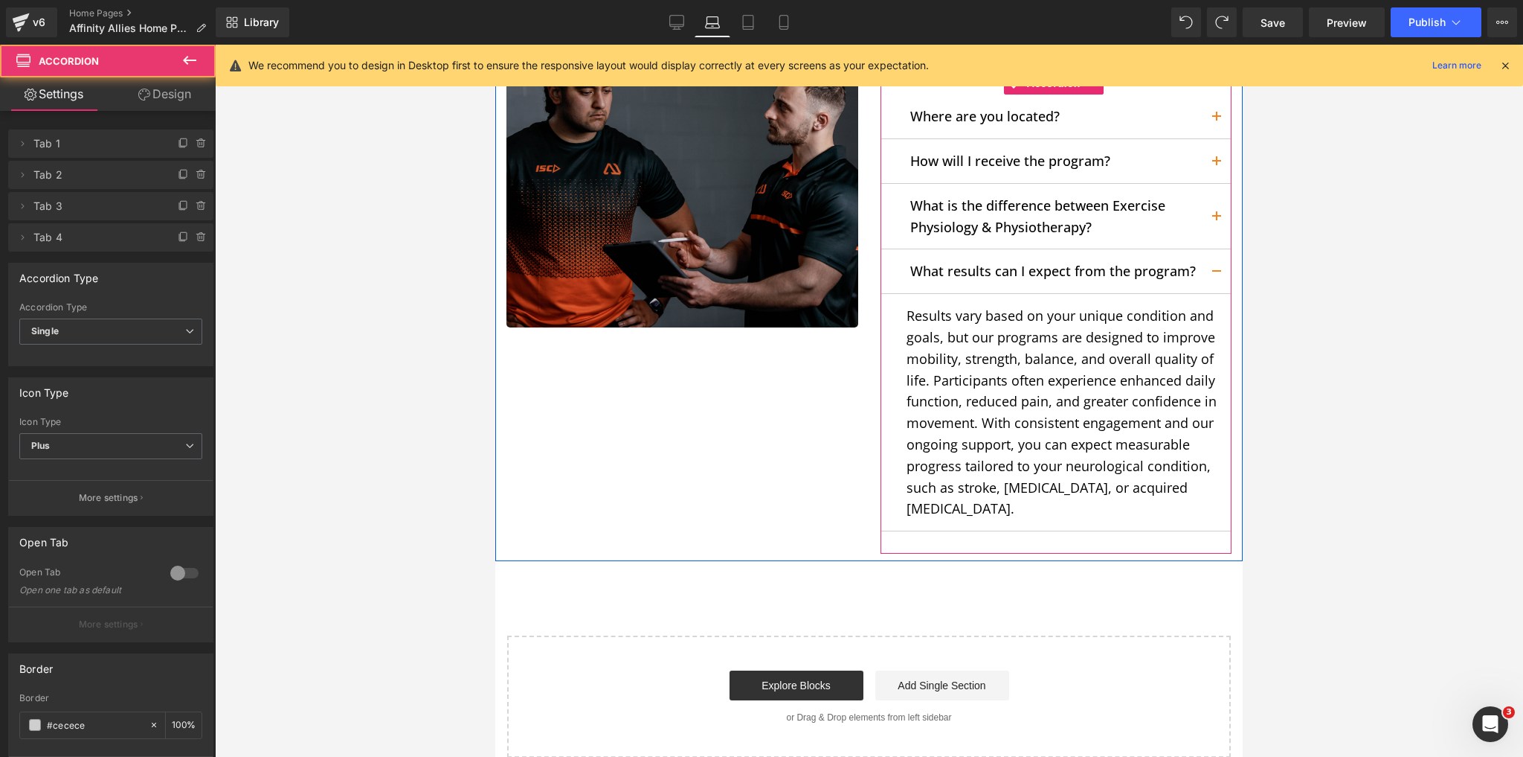
click at [1208, 249] on button "button" at bounding box center [1217, 271] width 30 height 44
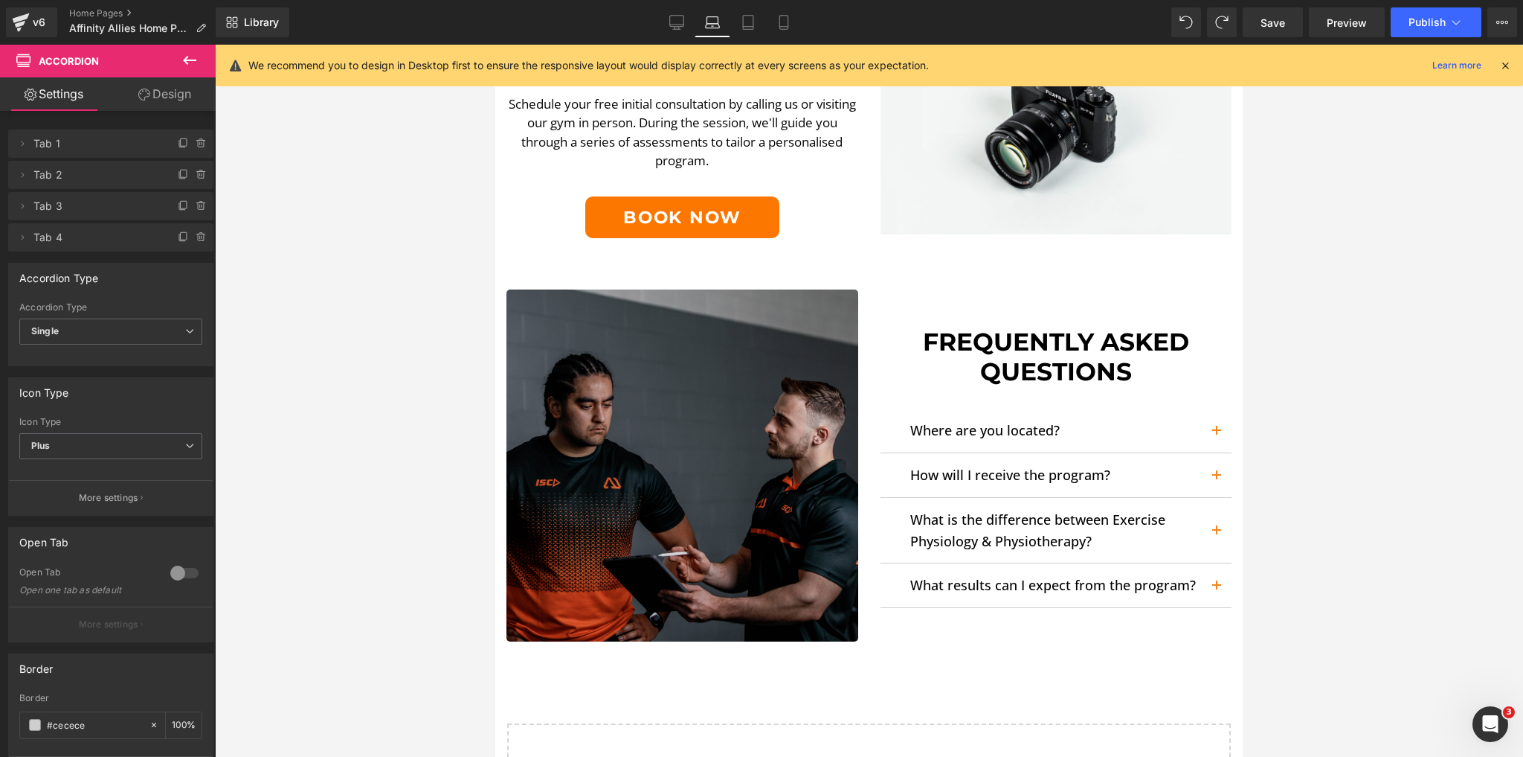
scroll to position [2534, 0]
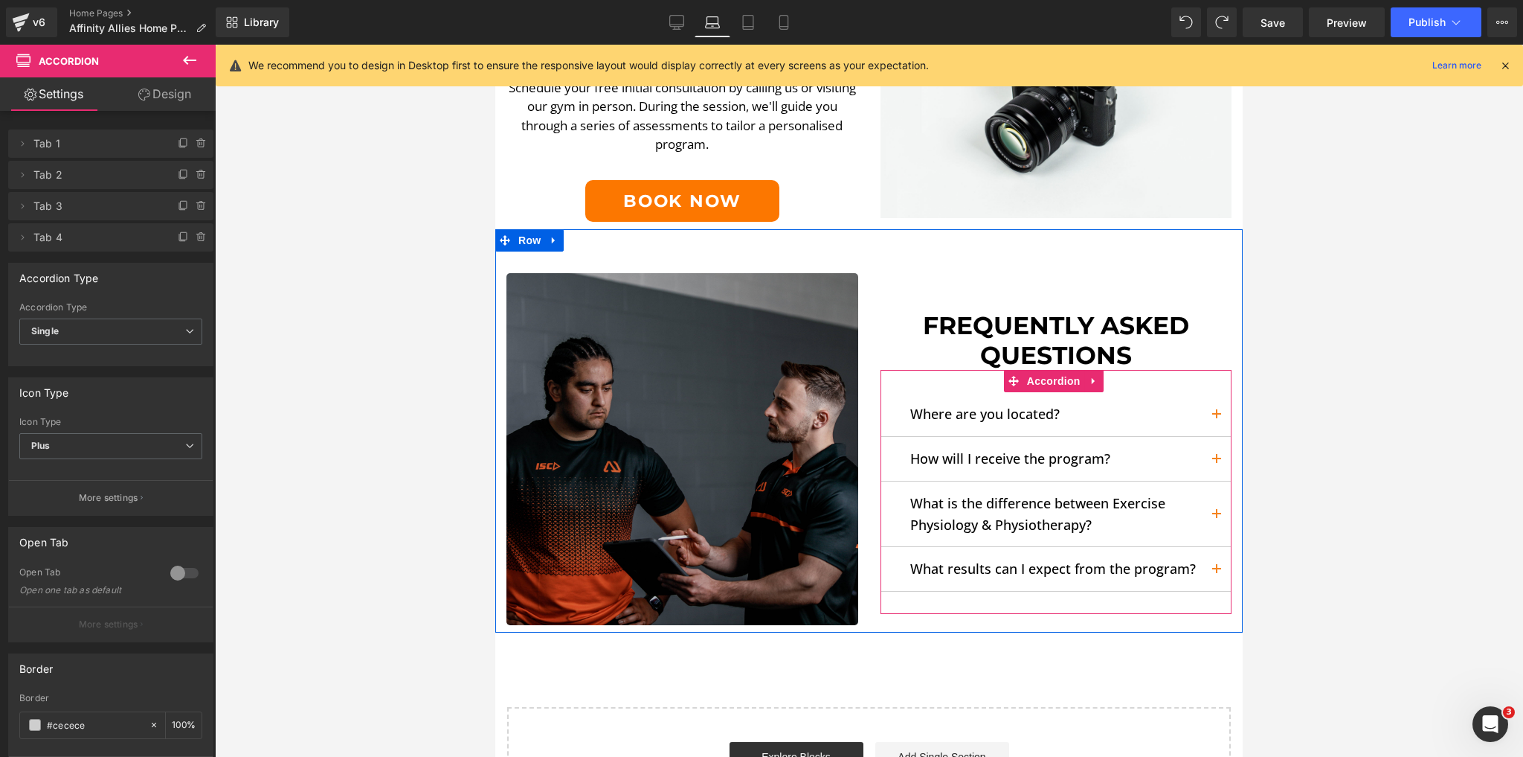
click at [1202, 547] on button "button" at bounding box center [1217, 569] width 30 height 44
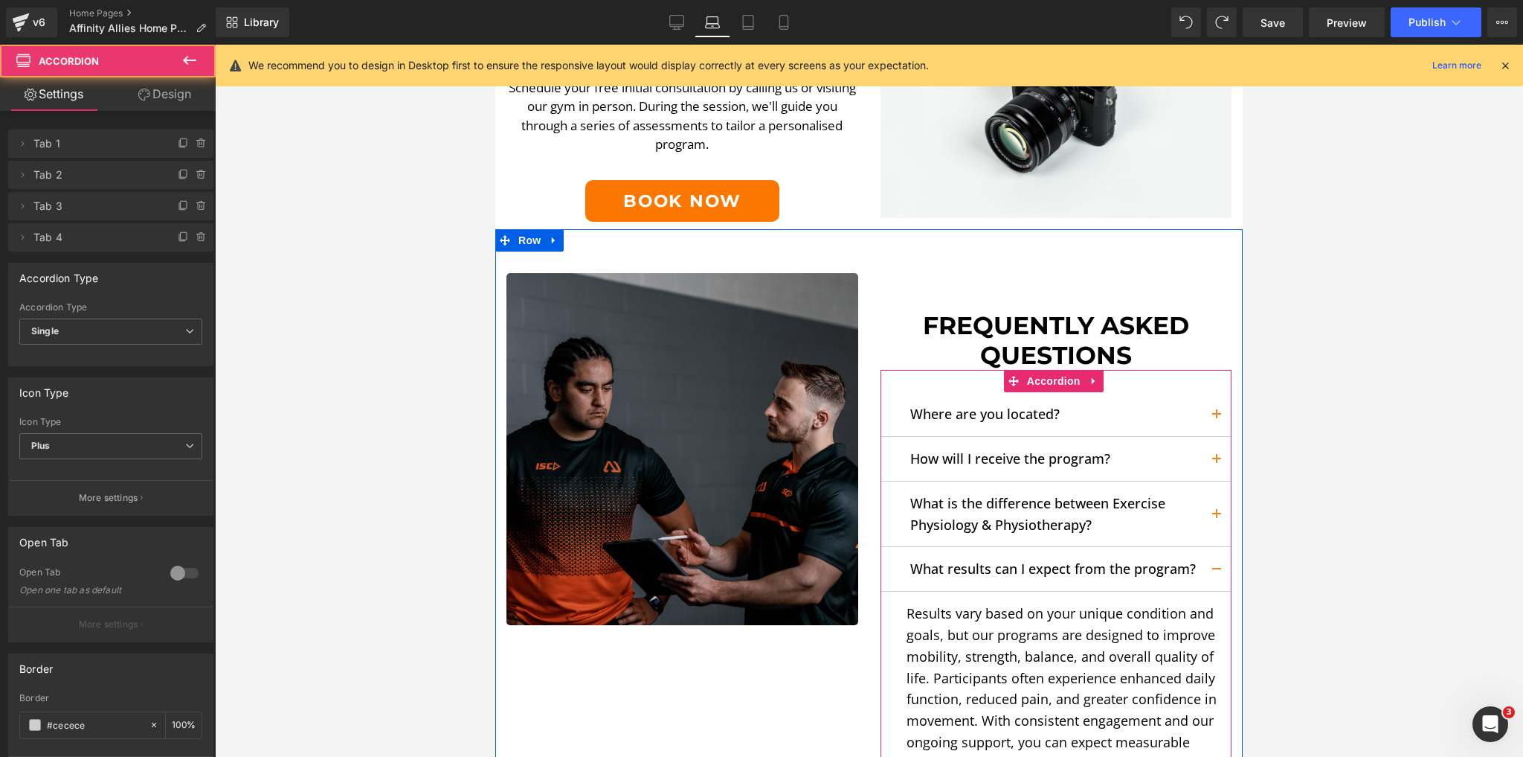
click at [1207, 496] on button "button" at bounding box center [1217, 513] width 30 height 65
click at [1212, 488] on button "button" at bounding box center [1217, 513] width 30 height 65
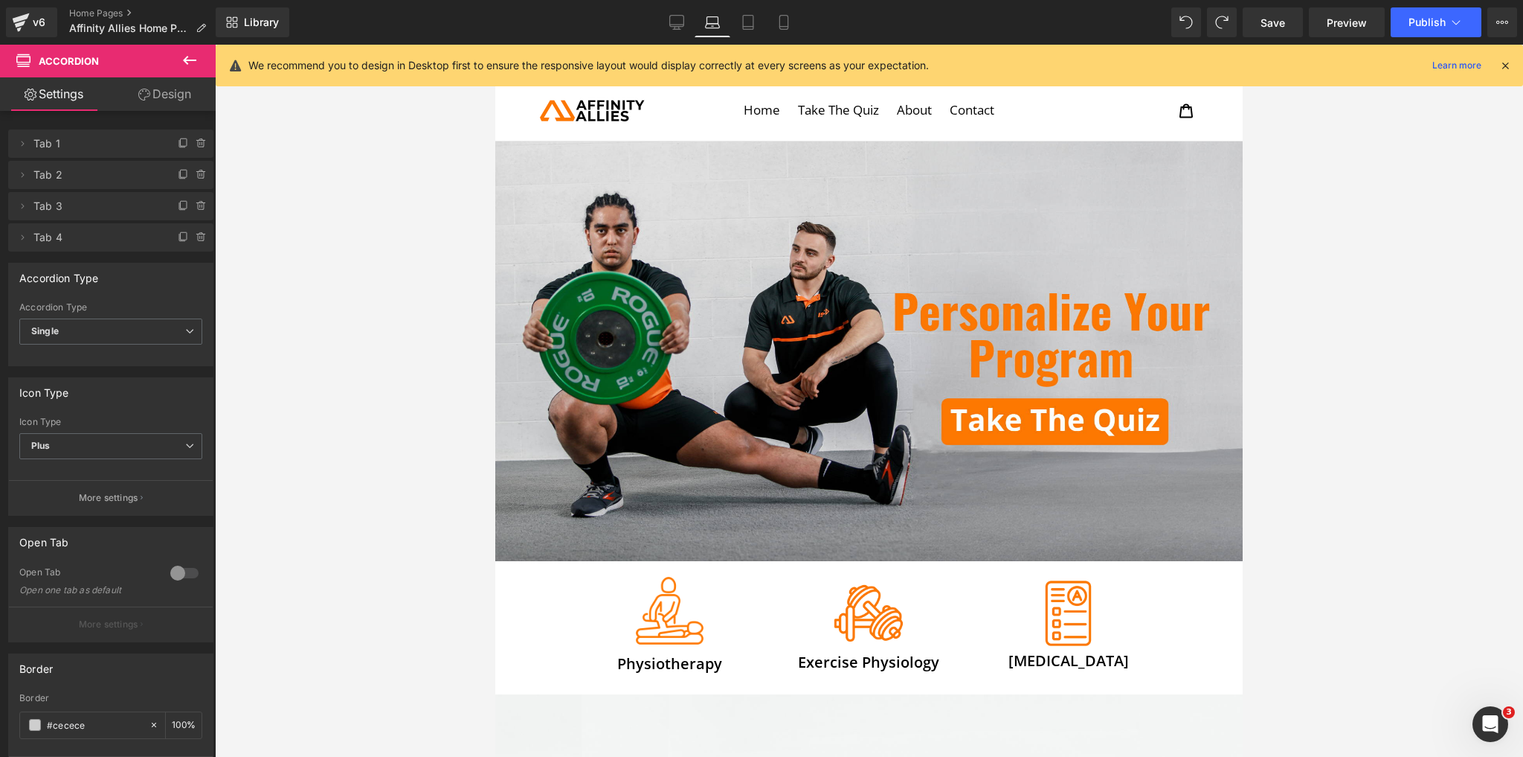
scroll to position [0, 0]
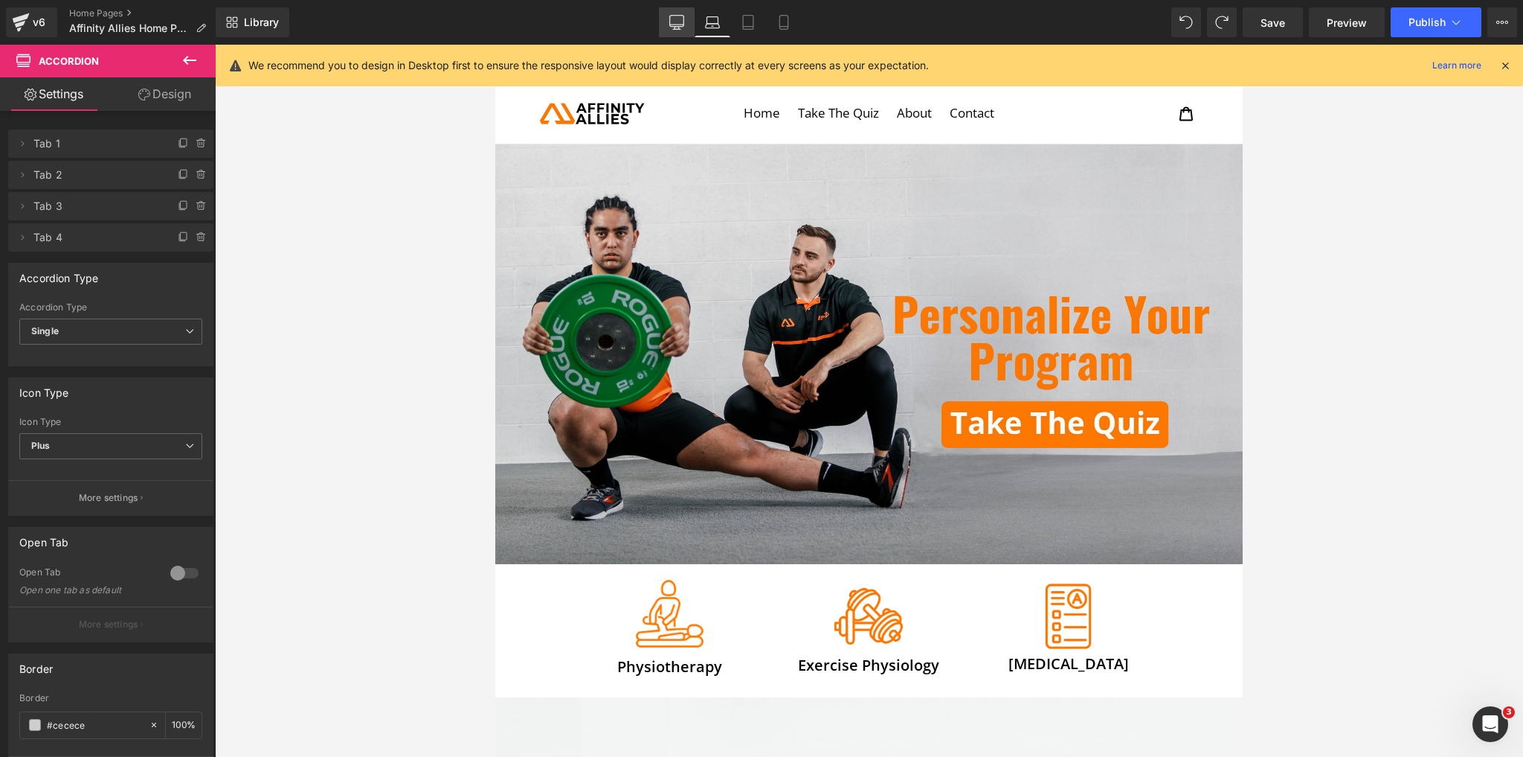
click at [689, 22] on link "Desktop" at bounding box center [677, 22] width 36 height 30
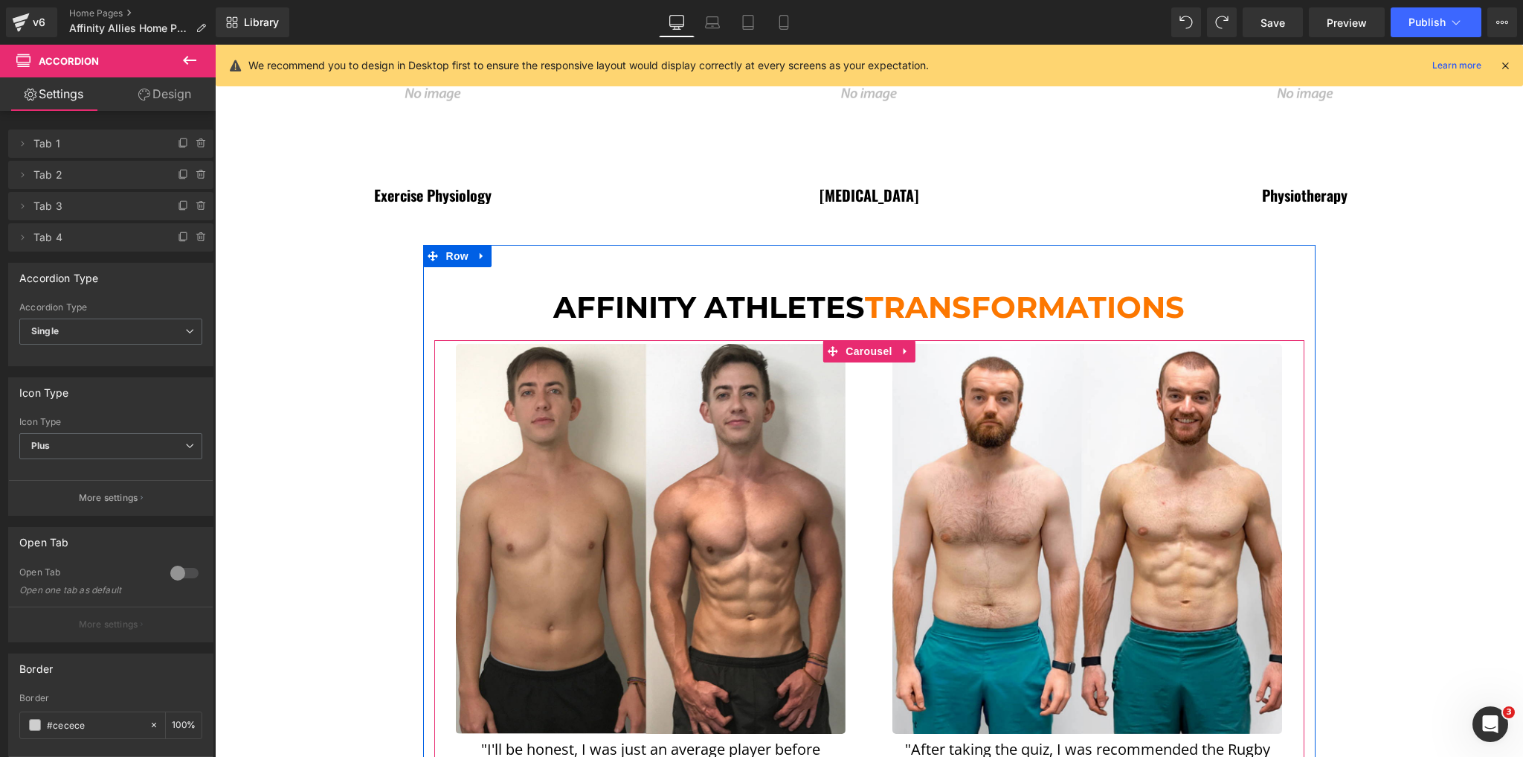
scroll to position [2136, 0]
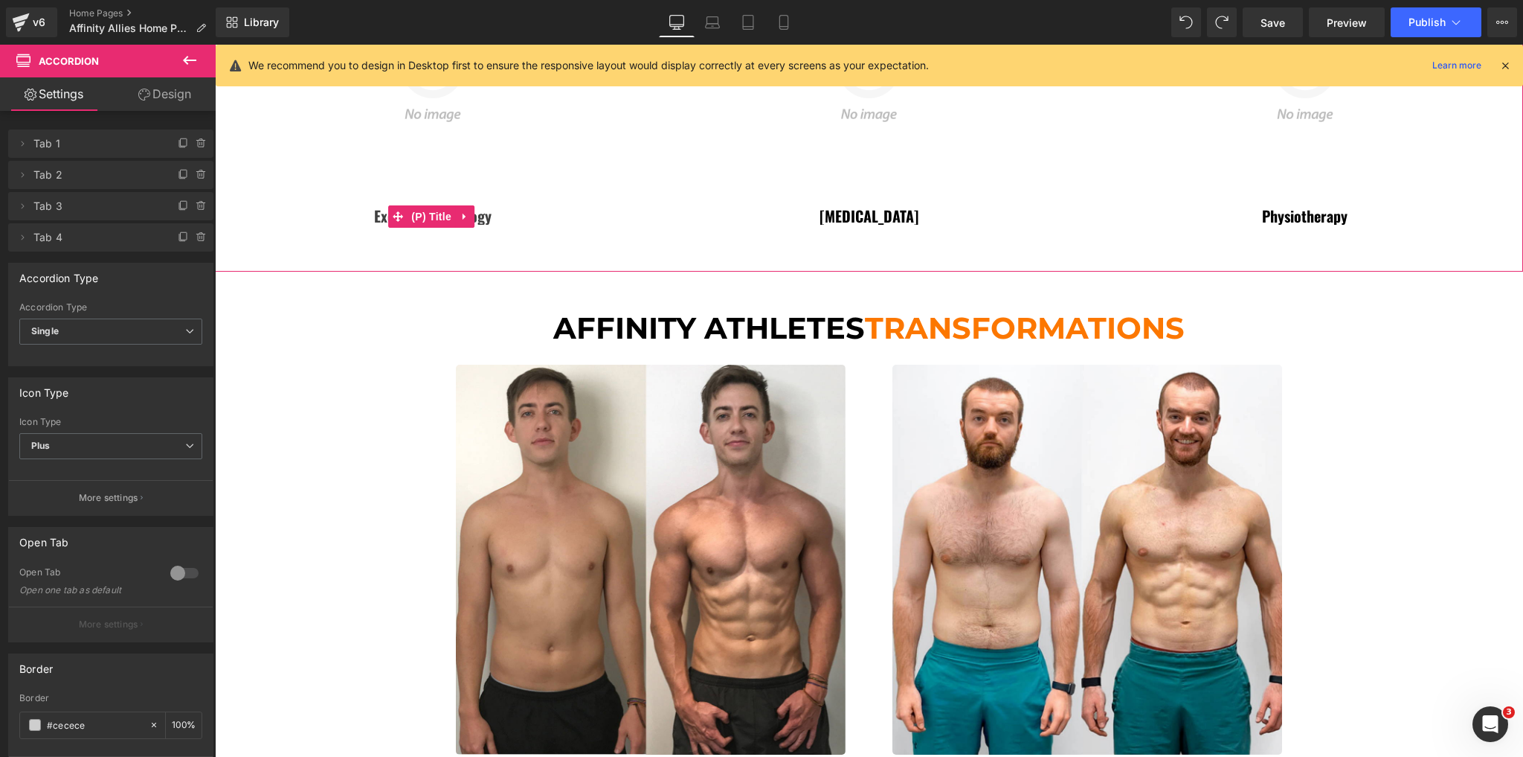
click at [428, 208] on span "(P) Title" at bounding box center [432, 216] width 48 height 22
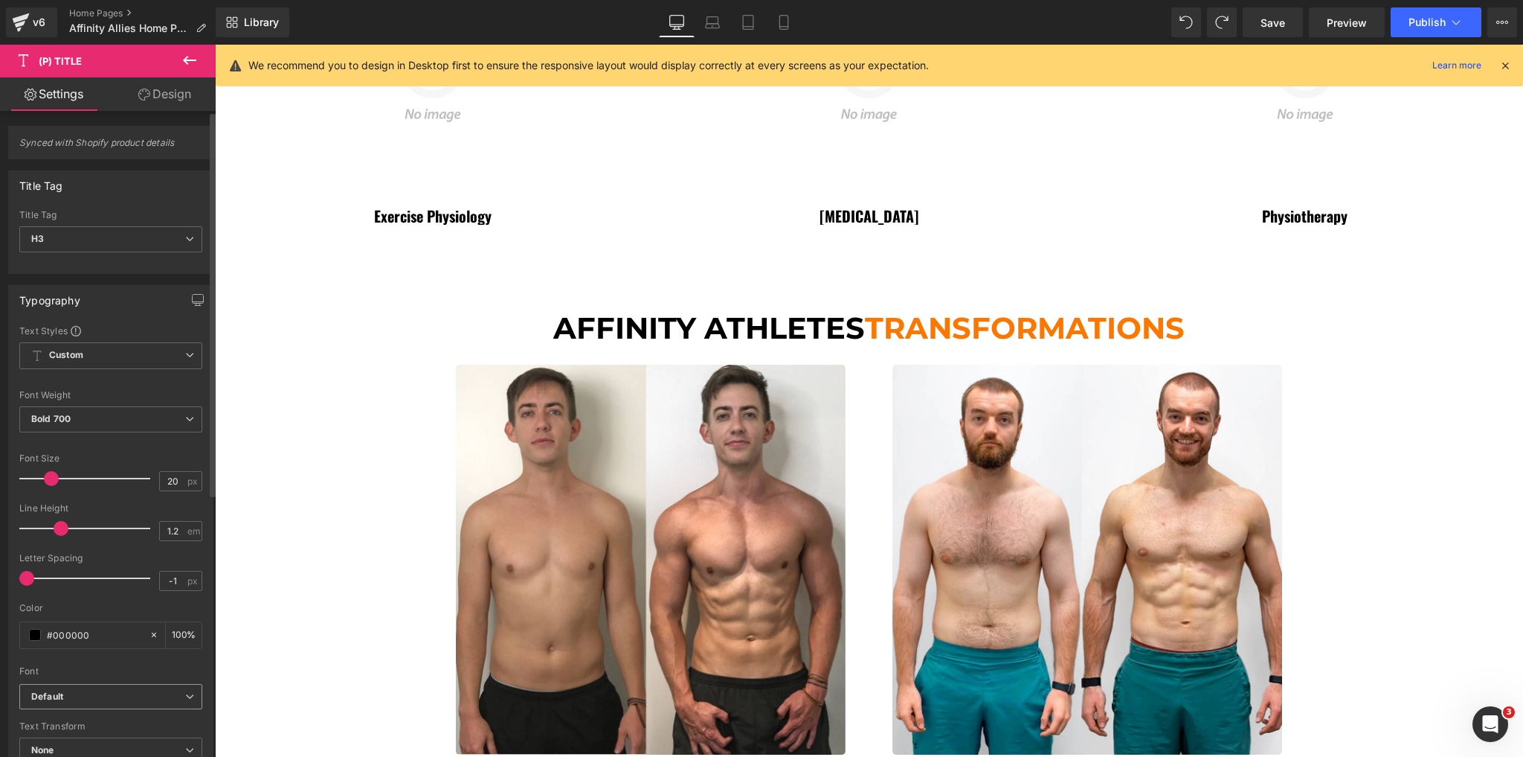
click at [106, 684] on span "Default" at bounding box center [110, 697] width 183 height 26
click at [91, 738] on li "Montserrat" at bounding box center [111, 747] width 184 height 24
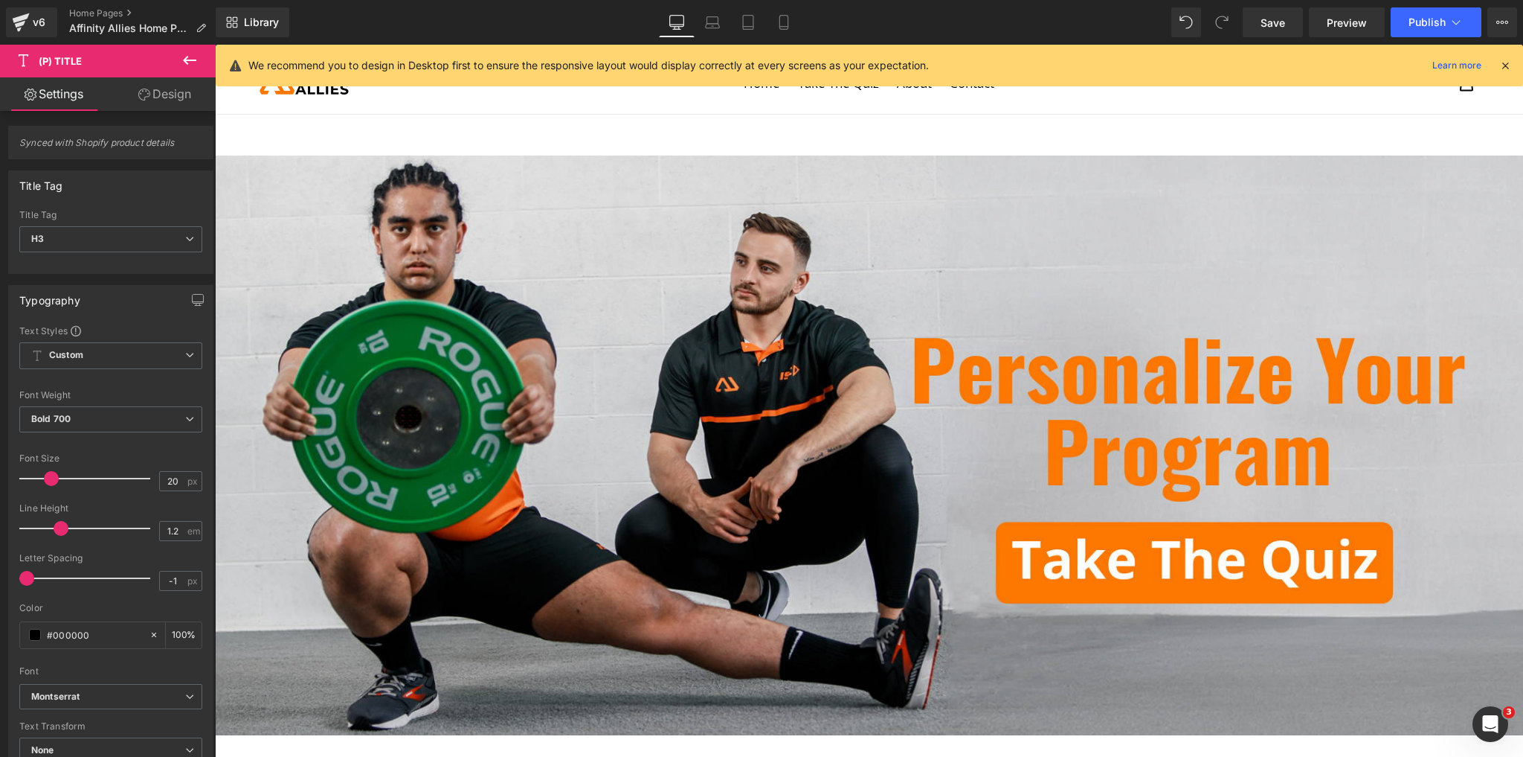
scroll to position [0, 0]
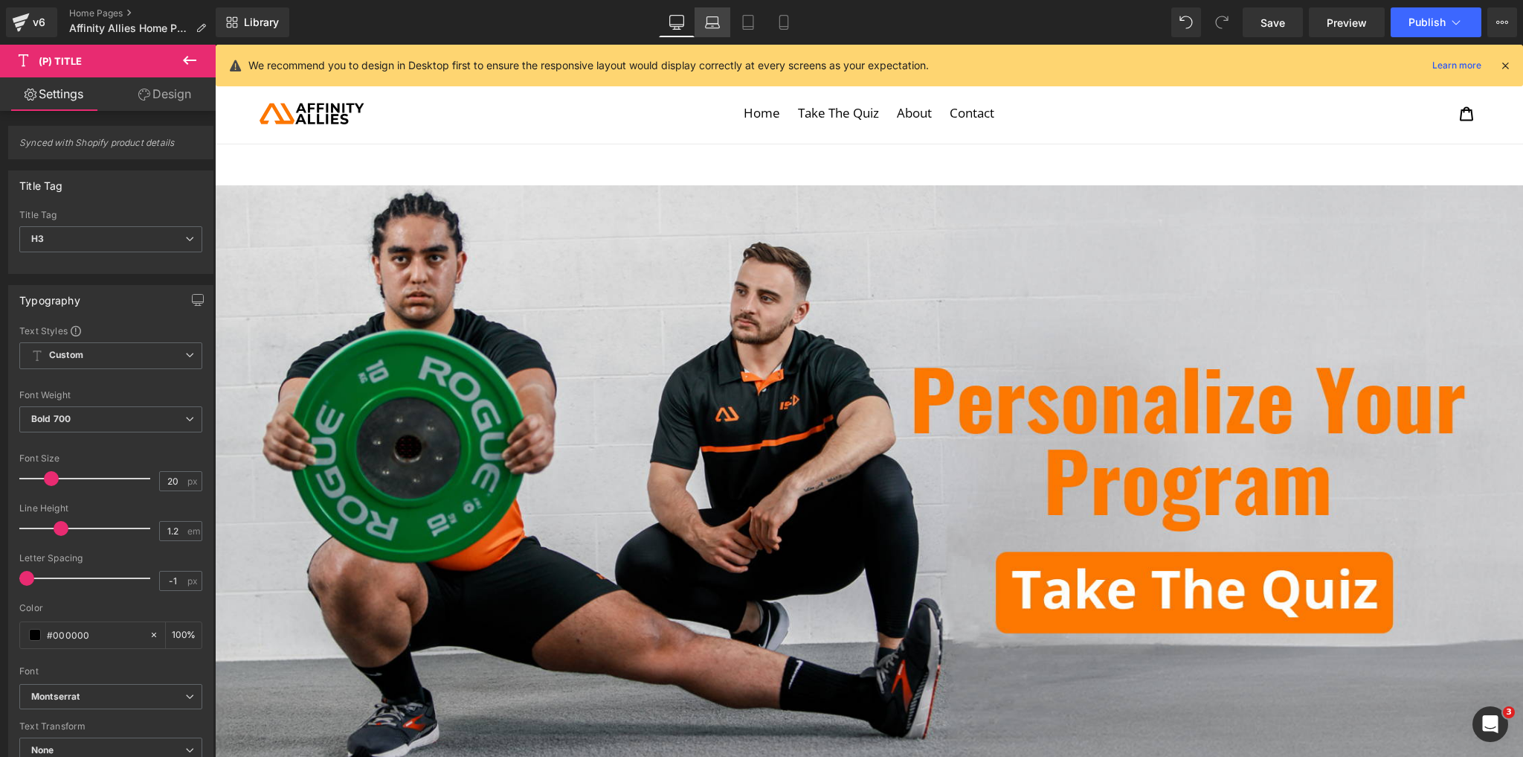
click at [719, 15] on icon at bounding box center [712, 22] width 15 height 15
type input "100"
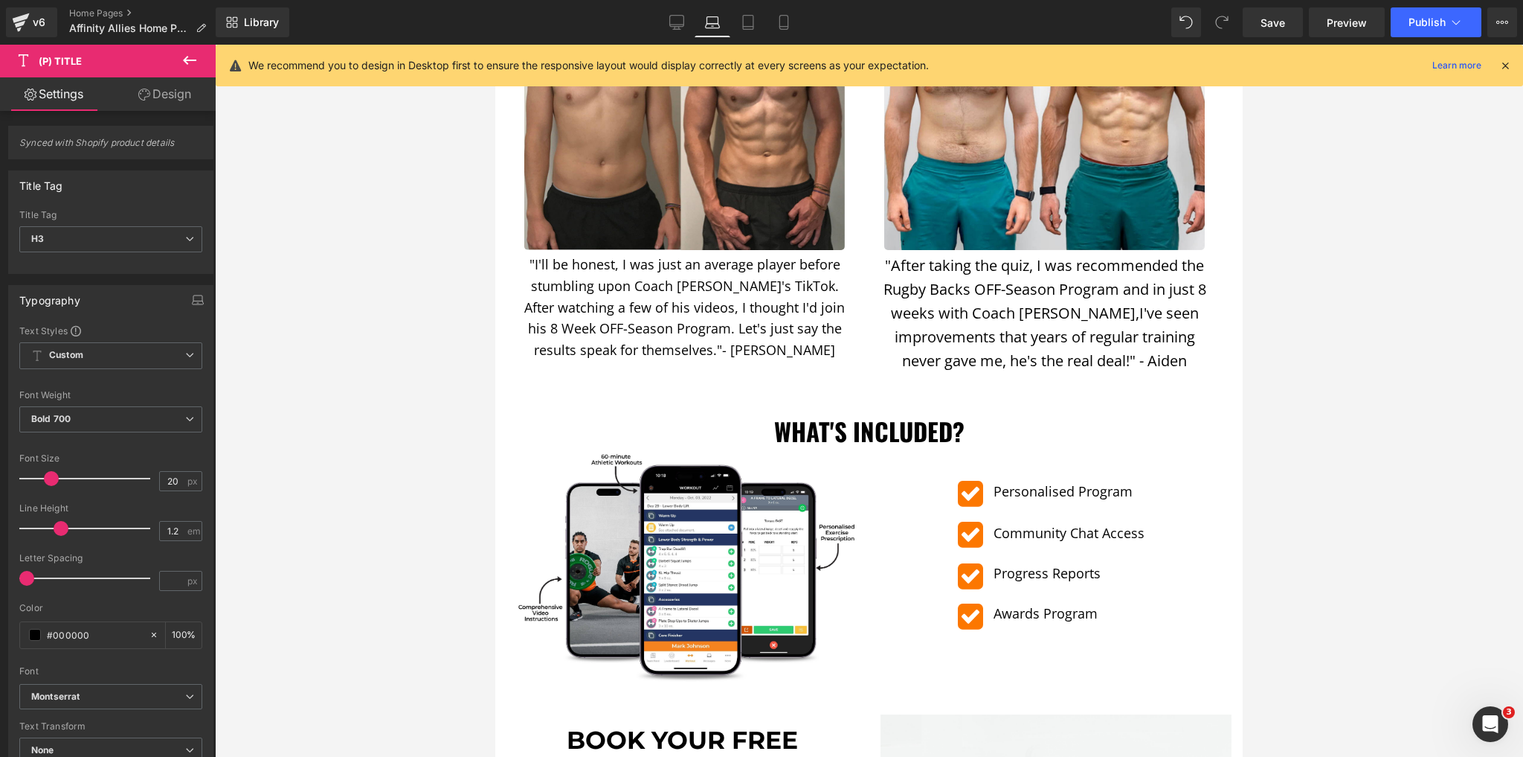
scroll to position [1904, 0]
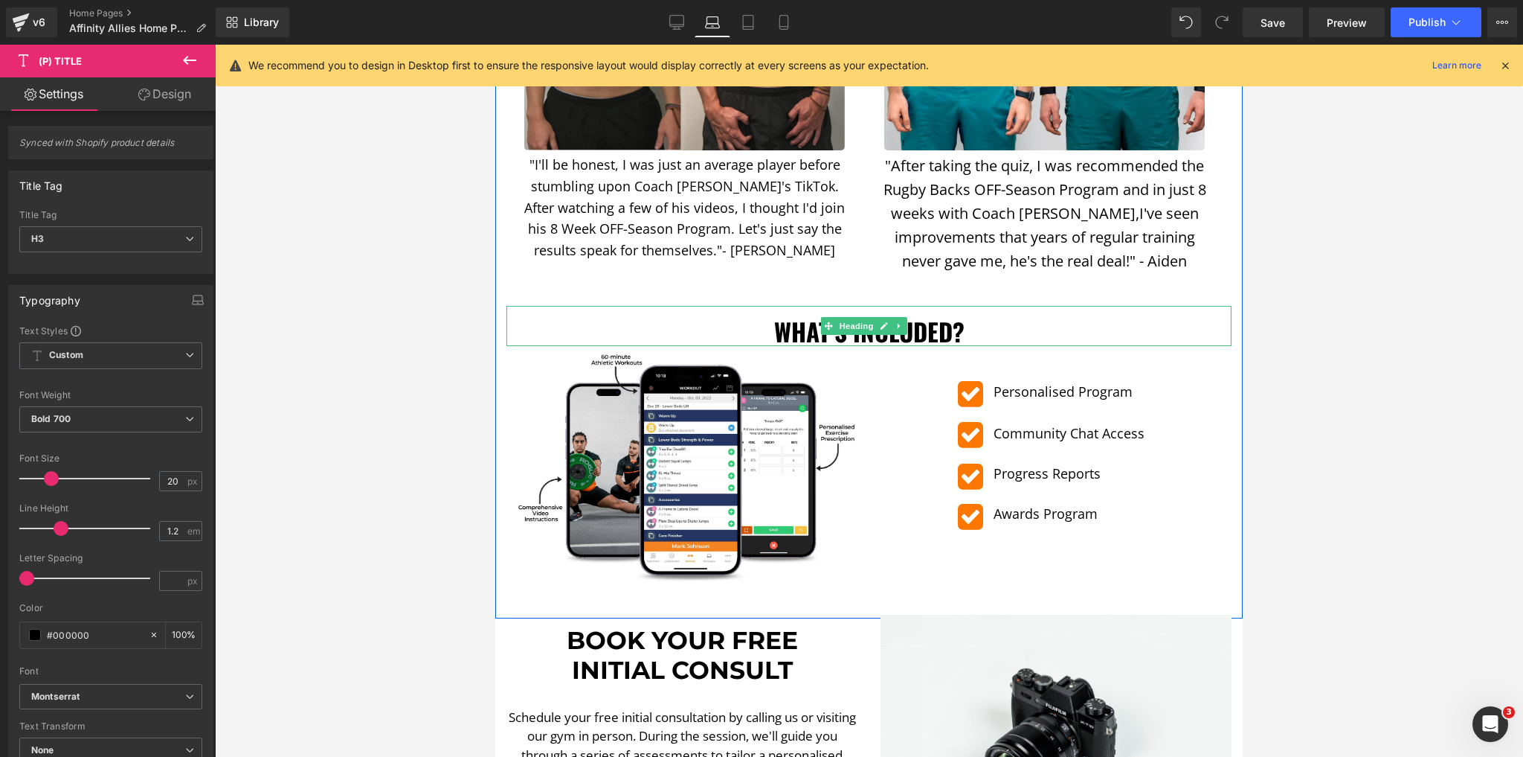
click at [818, 317] on h1 "What's Included?" at bounding box center [869, 332] width 725 height 30
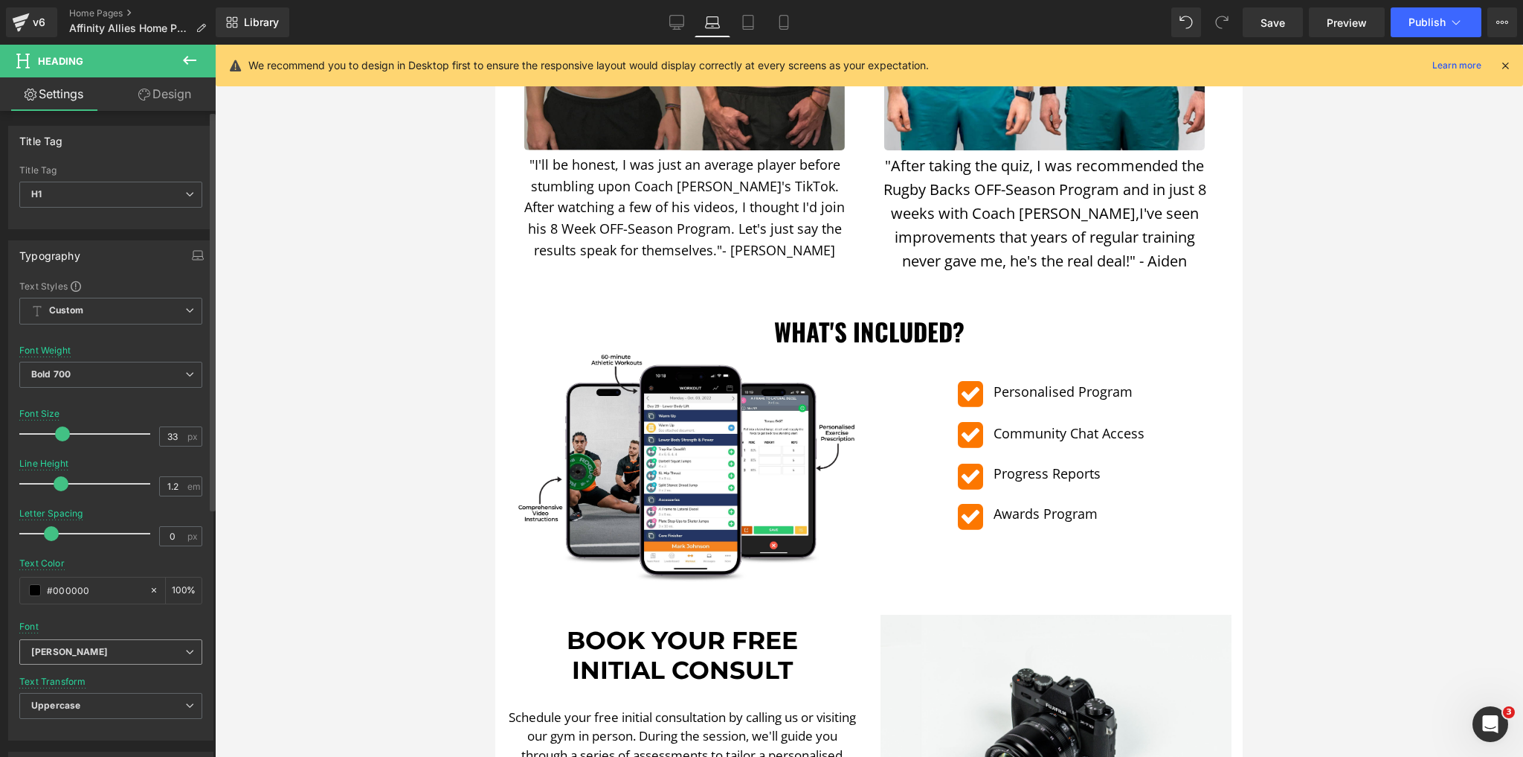
click at [75, 646] on b "[PERSON_NAME]" at bounding box center [108, 652] width 154 height 13
click at [80, 702] on p "Montserrat" at bounding box center [72, 702] width 47 height 10
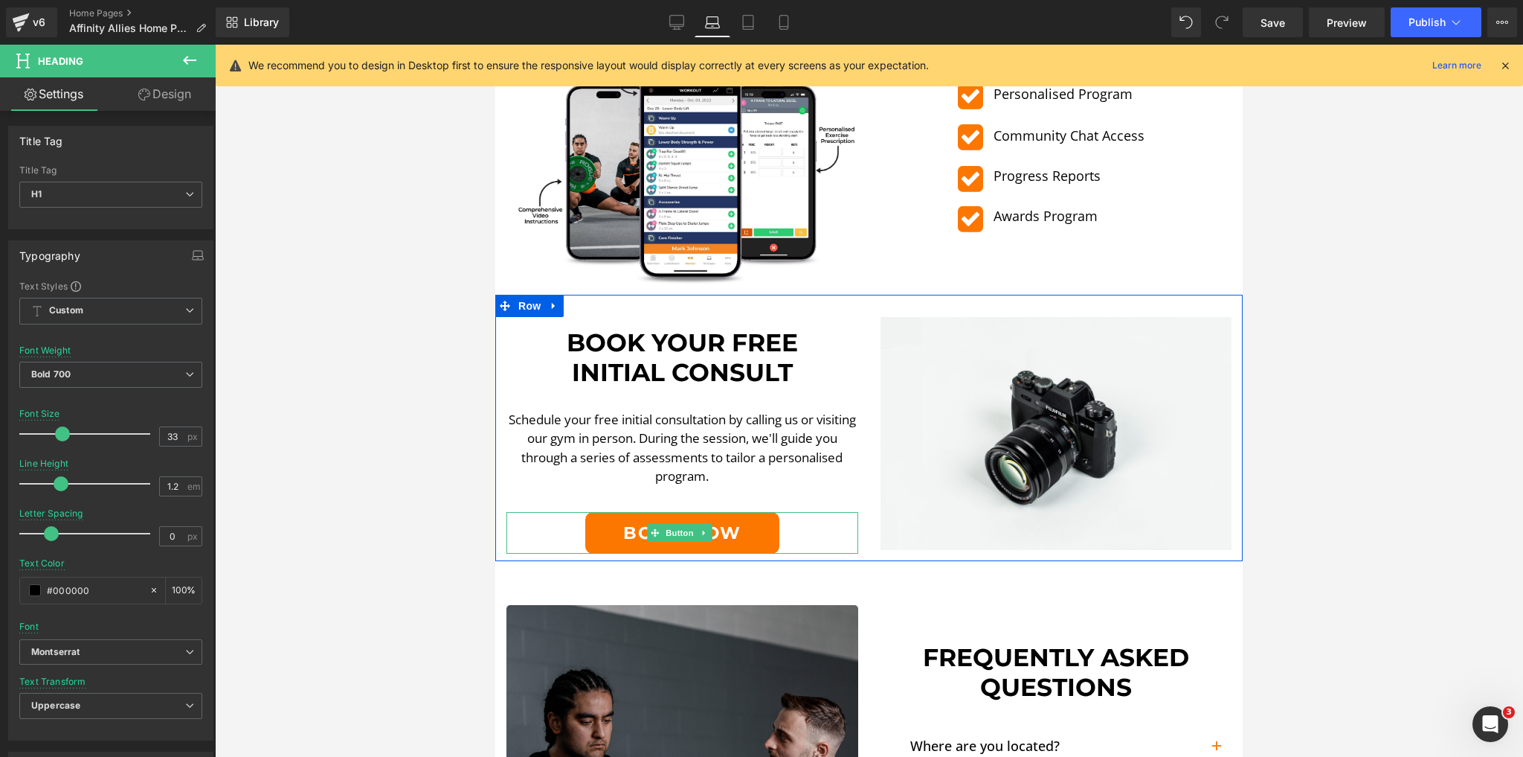
scroll to position [2261, 0]
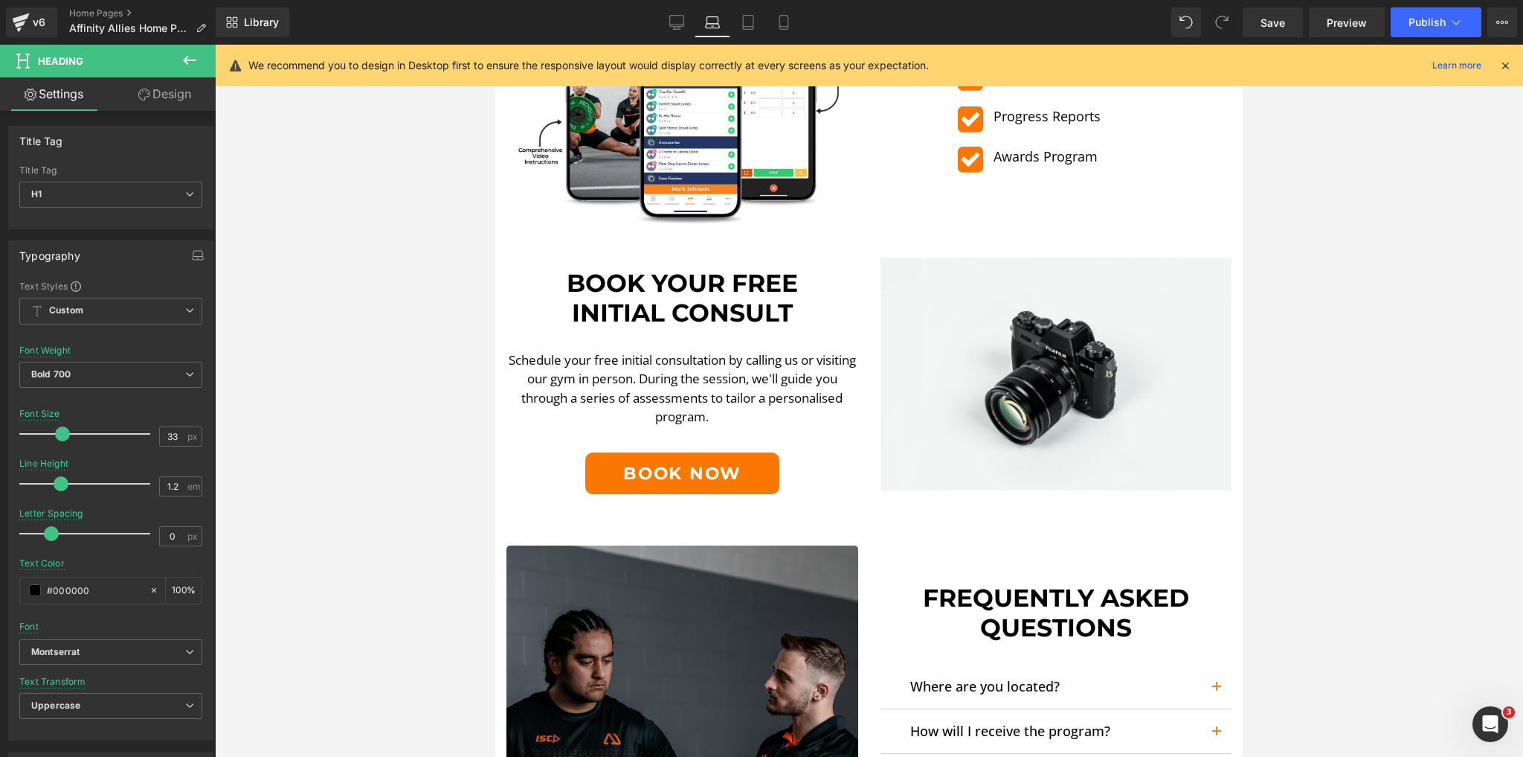
click at [729, 269] on h1 "Book Your Free" at bounding box center [683, 284] width 352 height 30
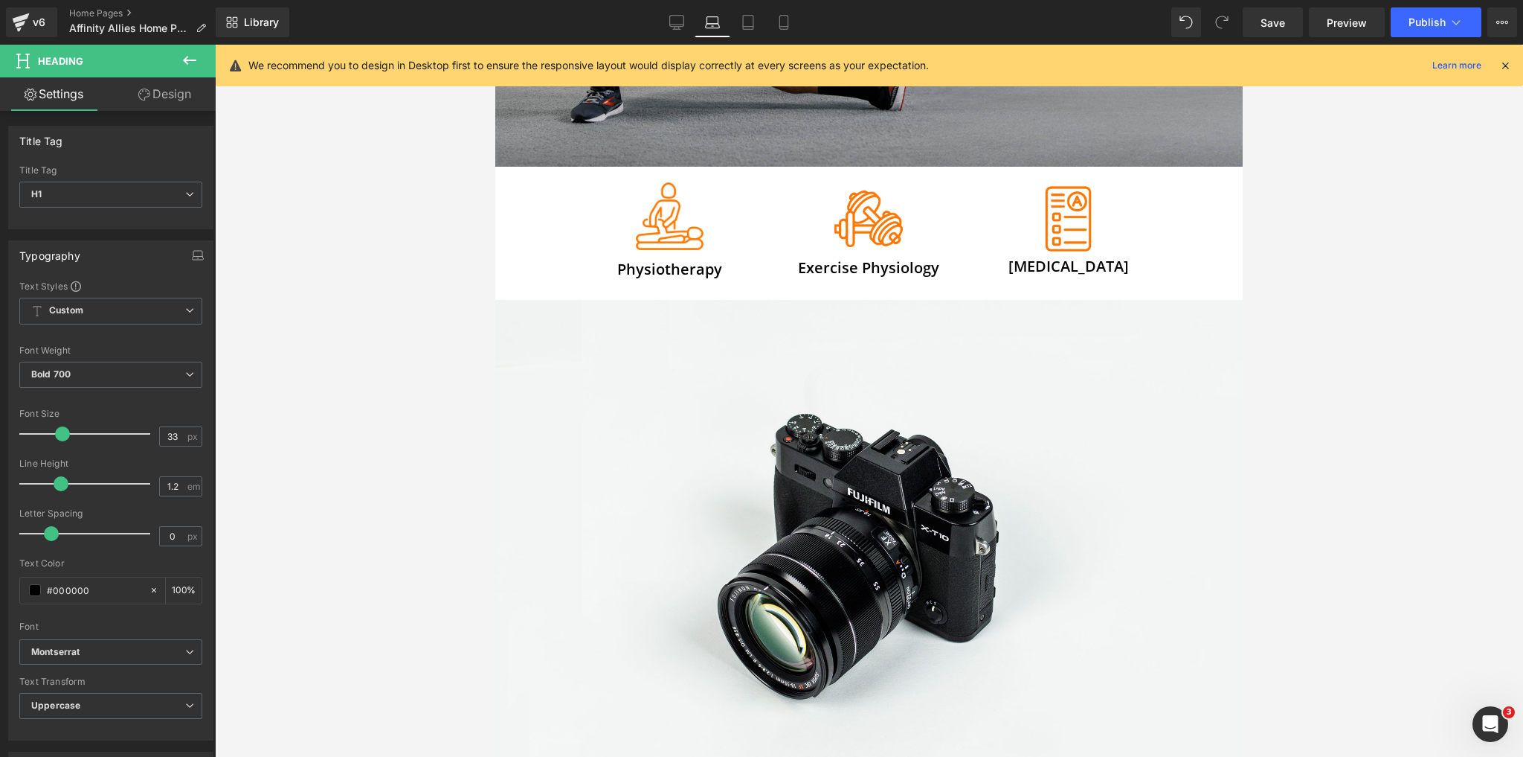
scroll to position [417, 0]
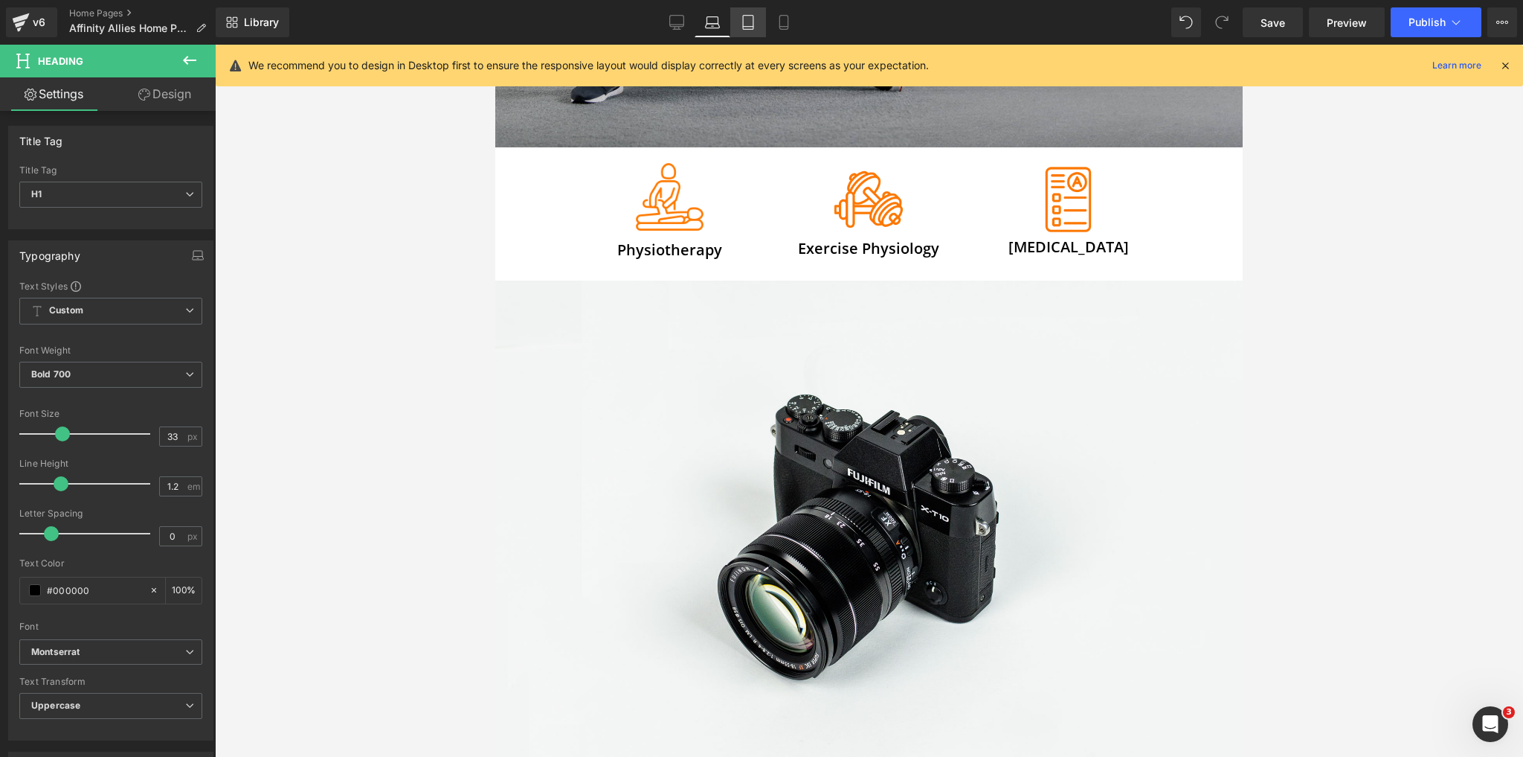
click at [751, 28] on icon at bounding box center [748, 22] width 15 height 15
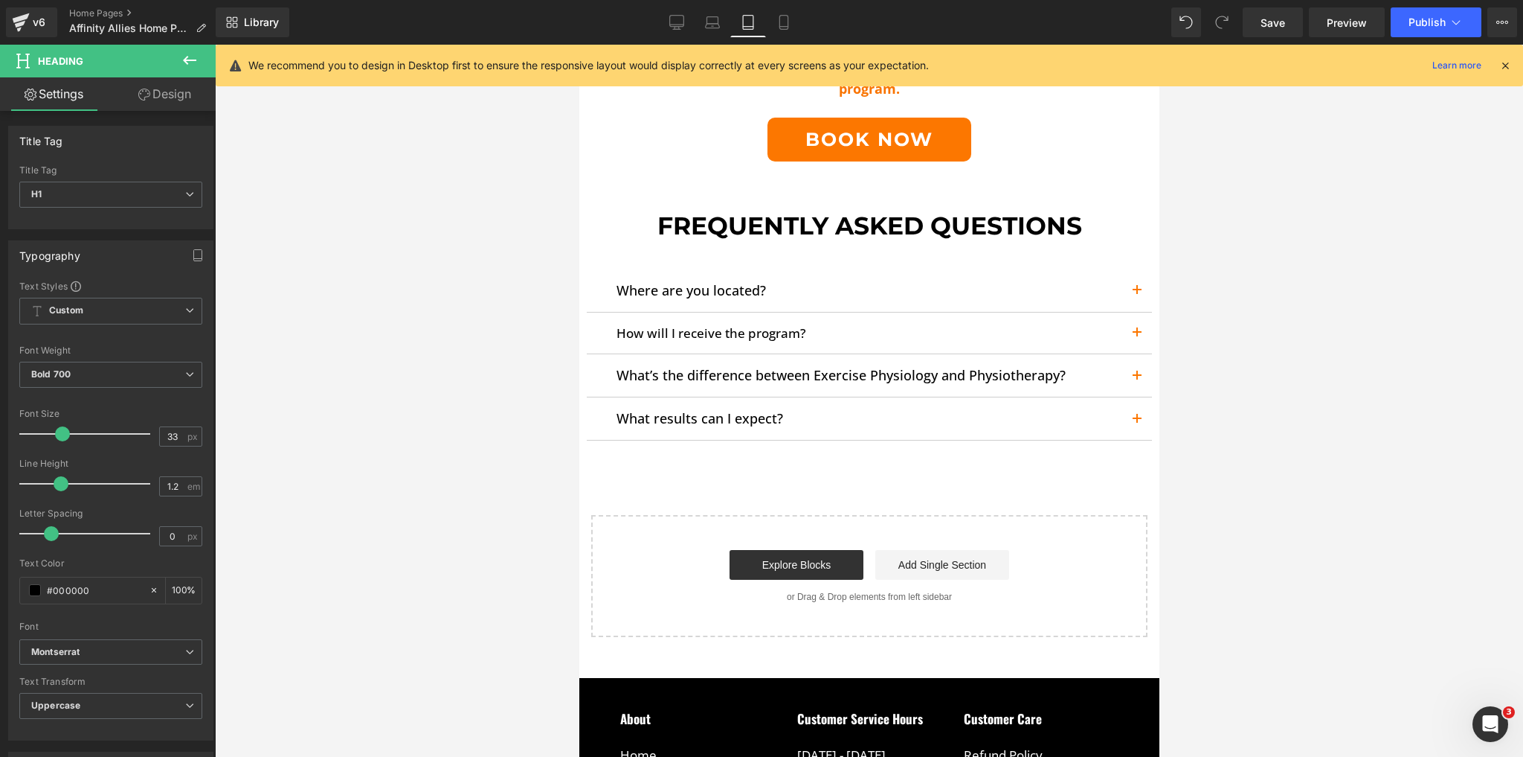
scroll to position [4582, 0]
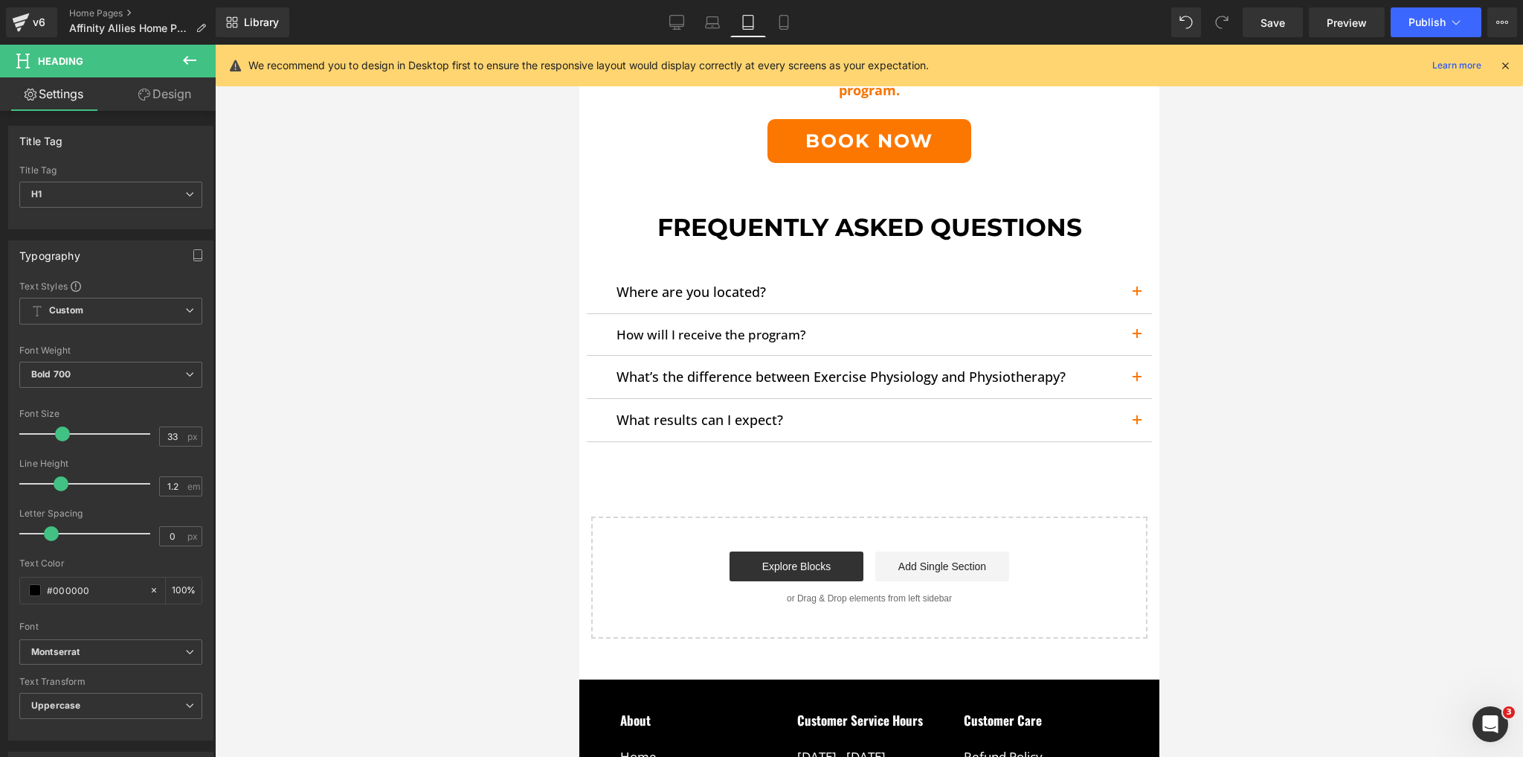
click at [803, 19] on div "Library Tablet Desktop Laptop Tablet Mobile Save Preview Publish Scheduled Upgr…" at bounding box center [870, 22] width 1308 height 30
click at [777, 21] on icon at bounding box center [784, 22] width 15 height 15
type input "100"
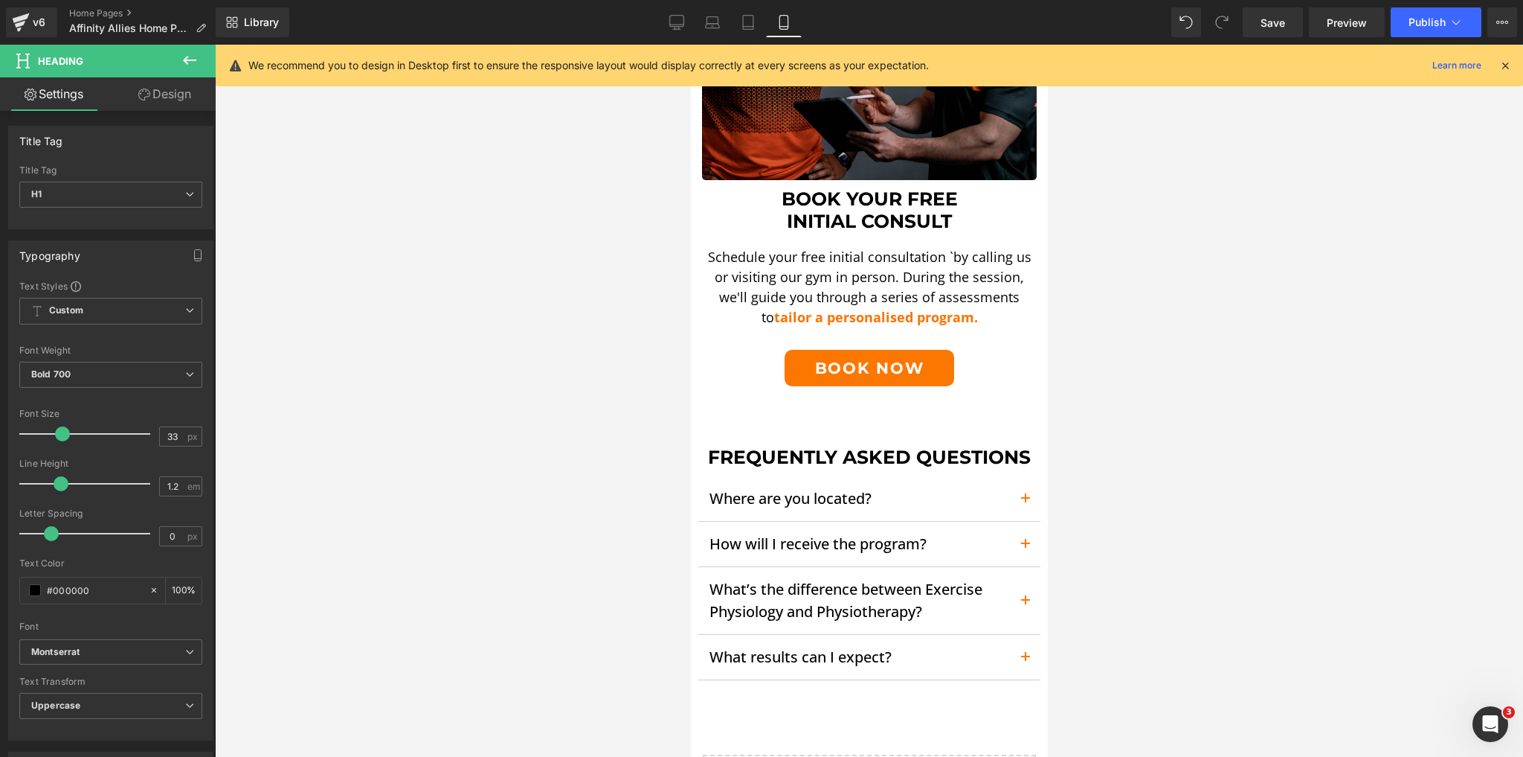
scroll to position [3094, 0]
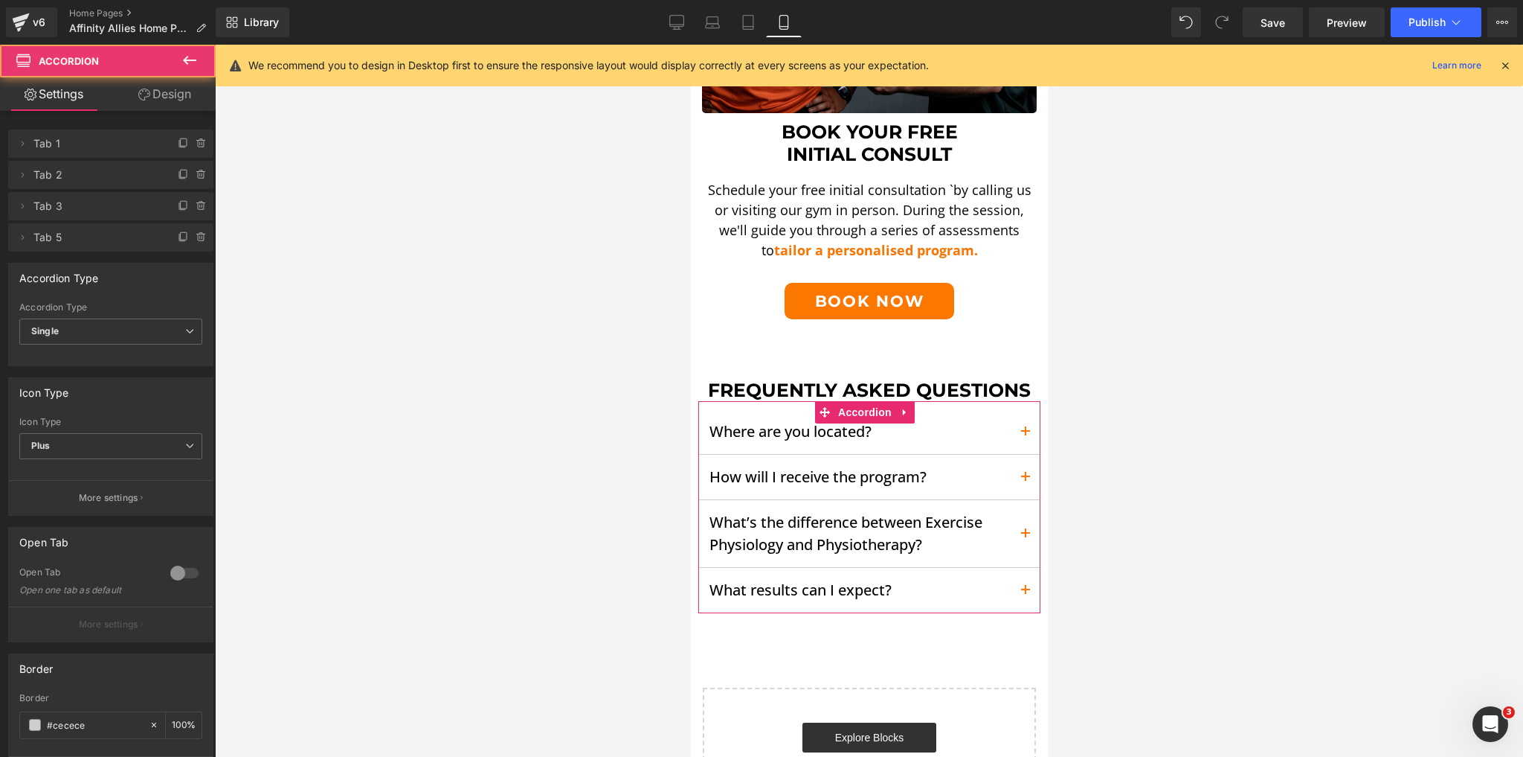
click at [1022, 574] on button "button" at bounding box center [1025, 590] width 30 height 45
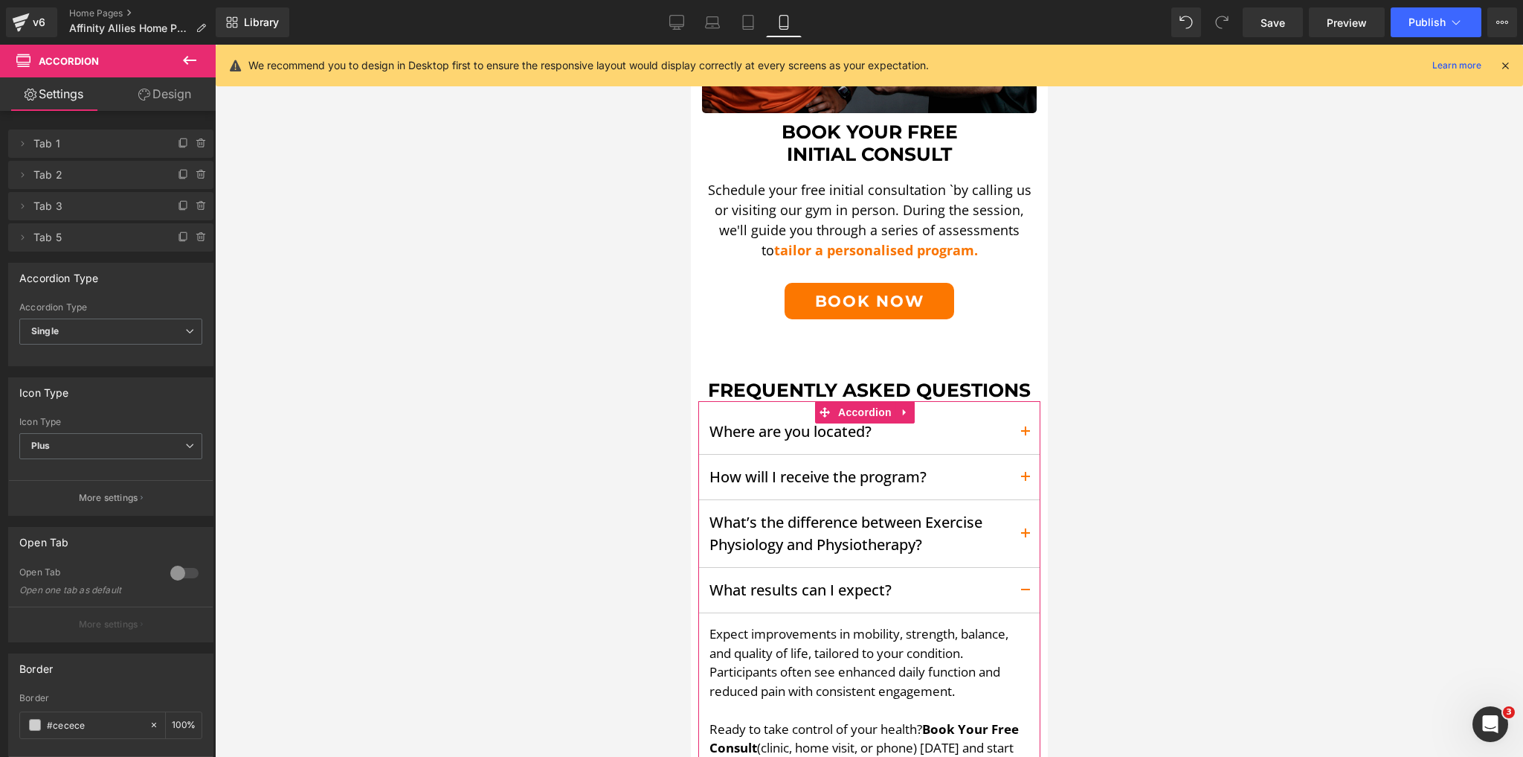
scroll to position [3213, 0]
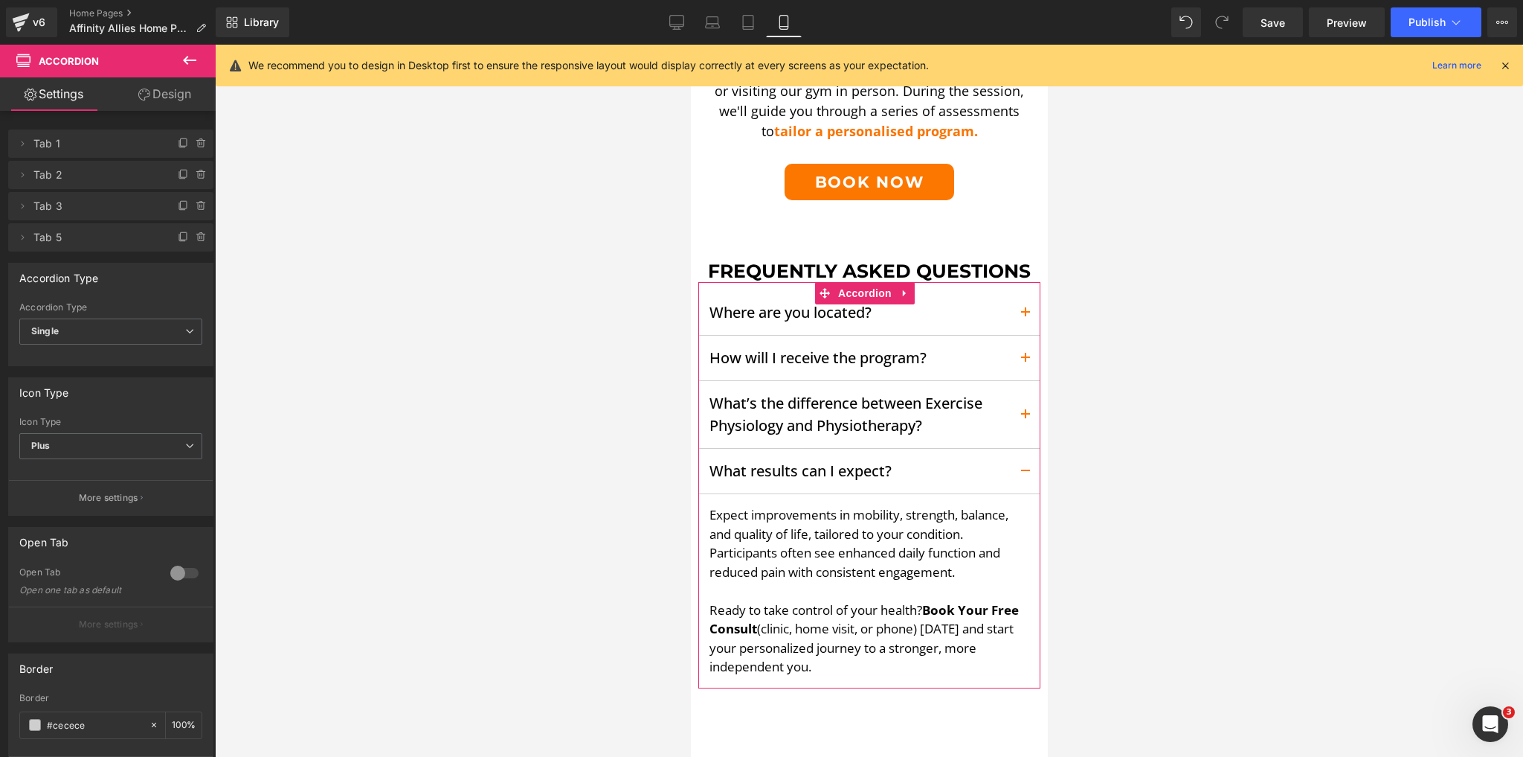
click at [1025, 475] on span "button" at bounding box center [1025, 475] width 0 height 0
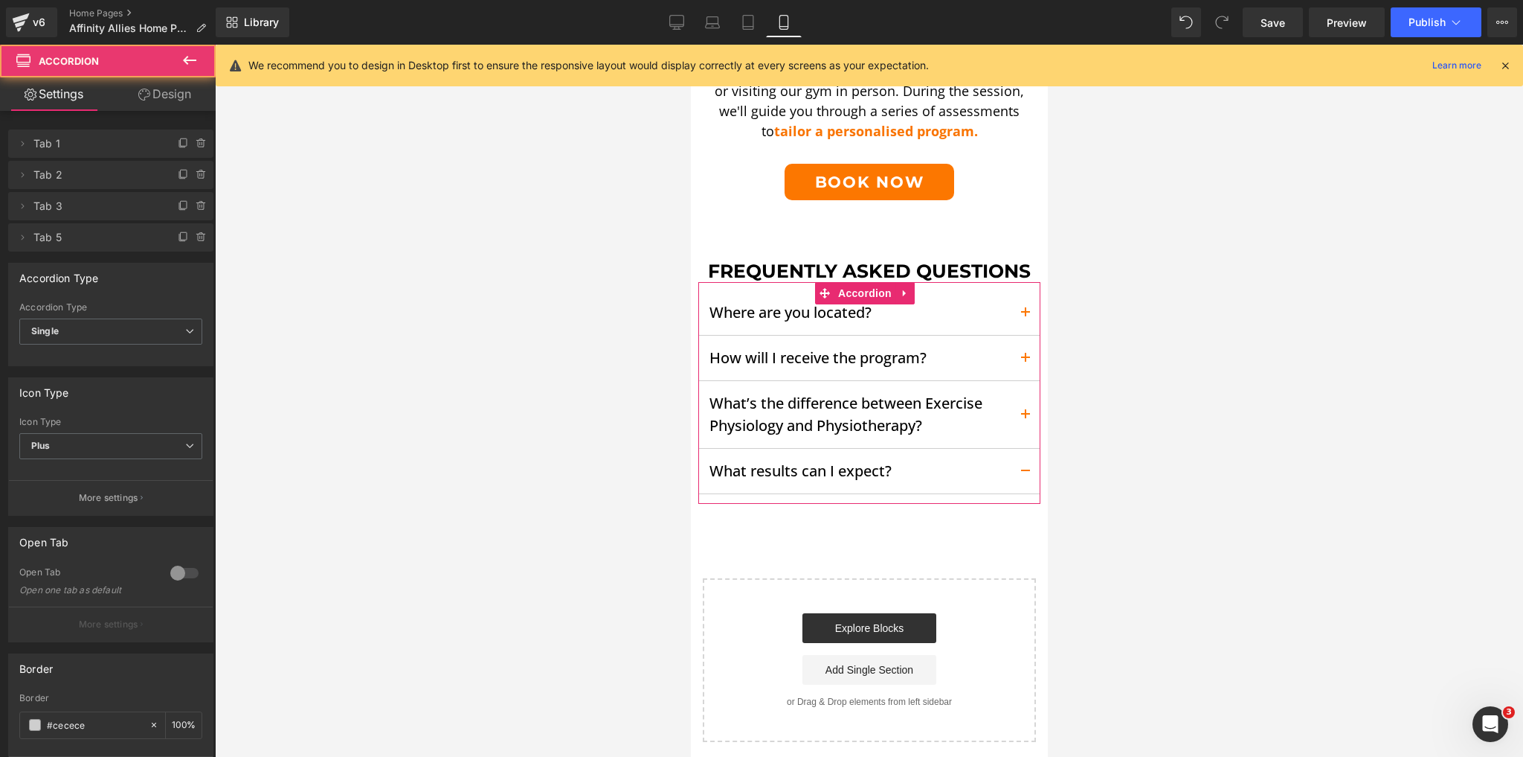
click at [1010, 407] on button "button" at bounding box center [1025, 414] width 30 height 67
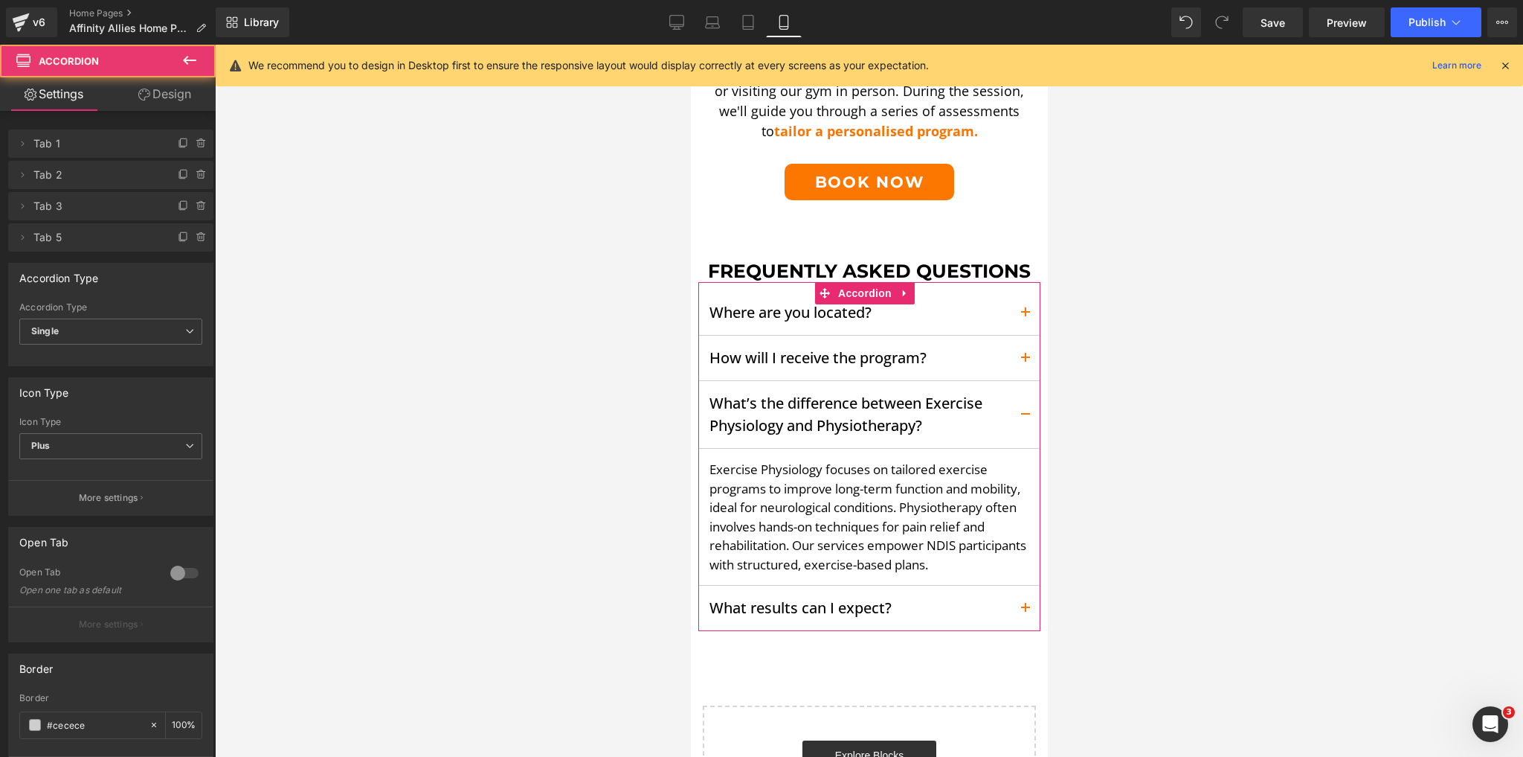
click at [1010, 407] on button "button" at bounding box center [1025, 414] width 30 height 67
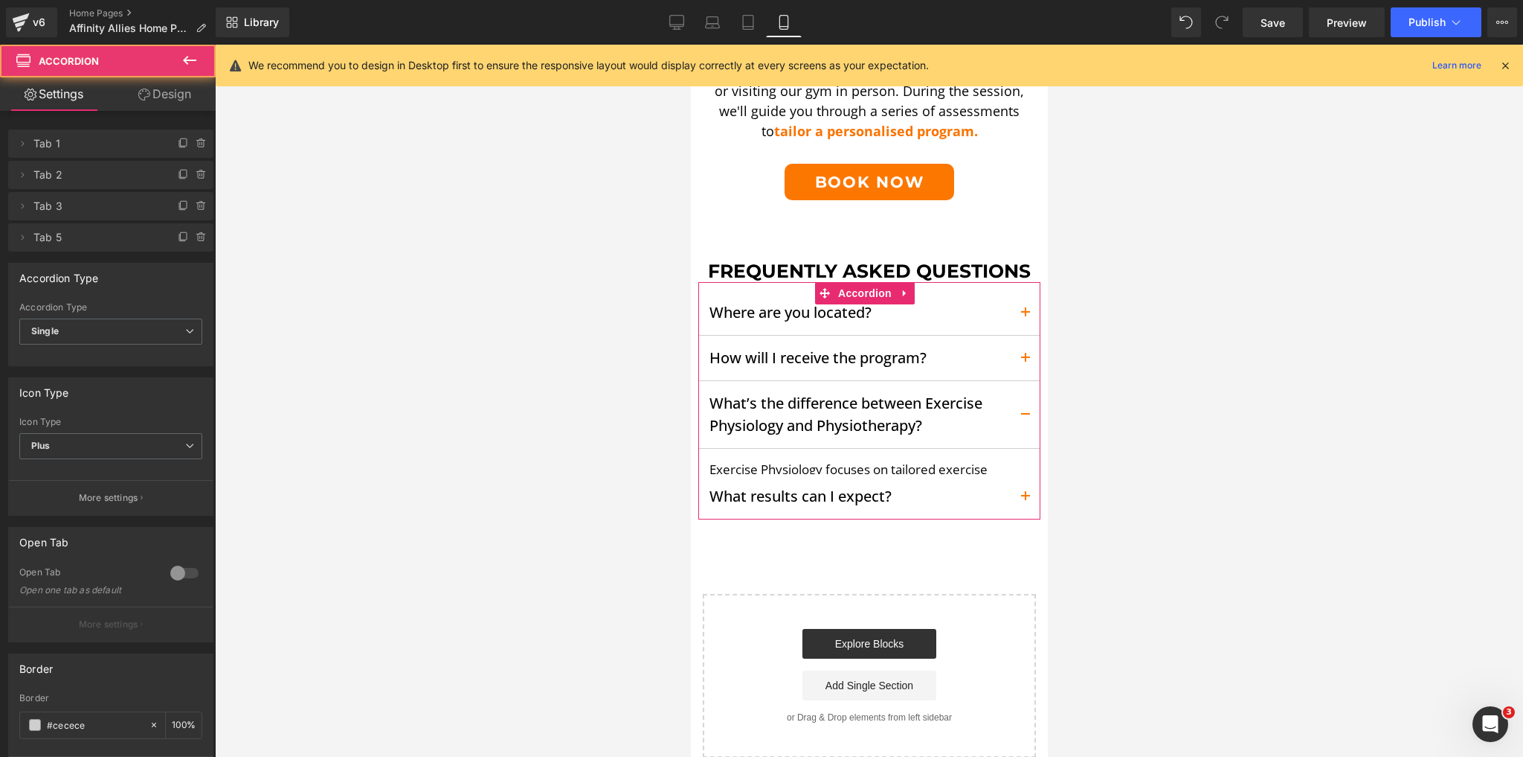
click at [1015, 351] on button "button" at bounding box center [1025, 357] width 30 height 45
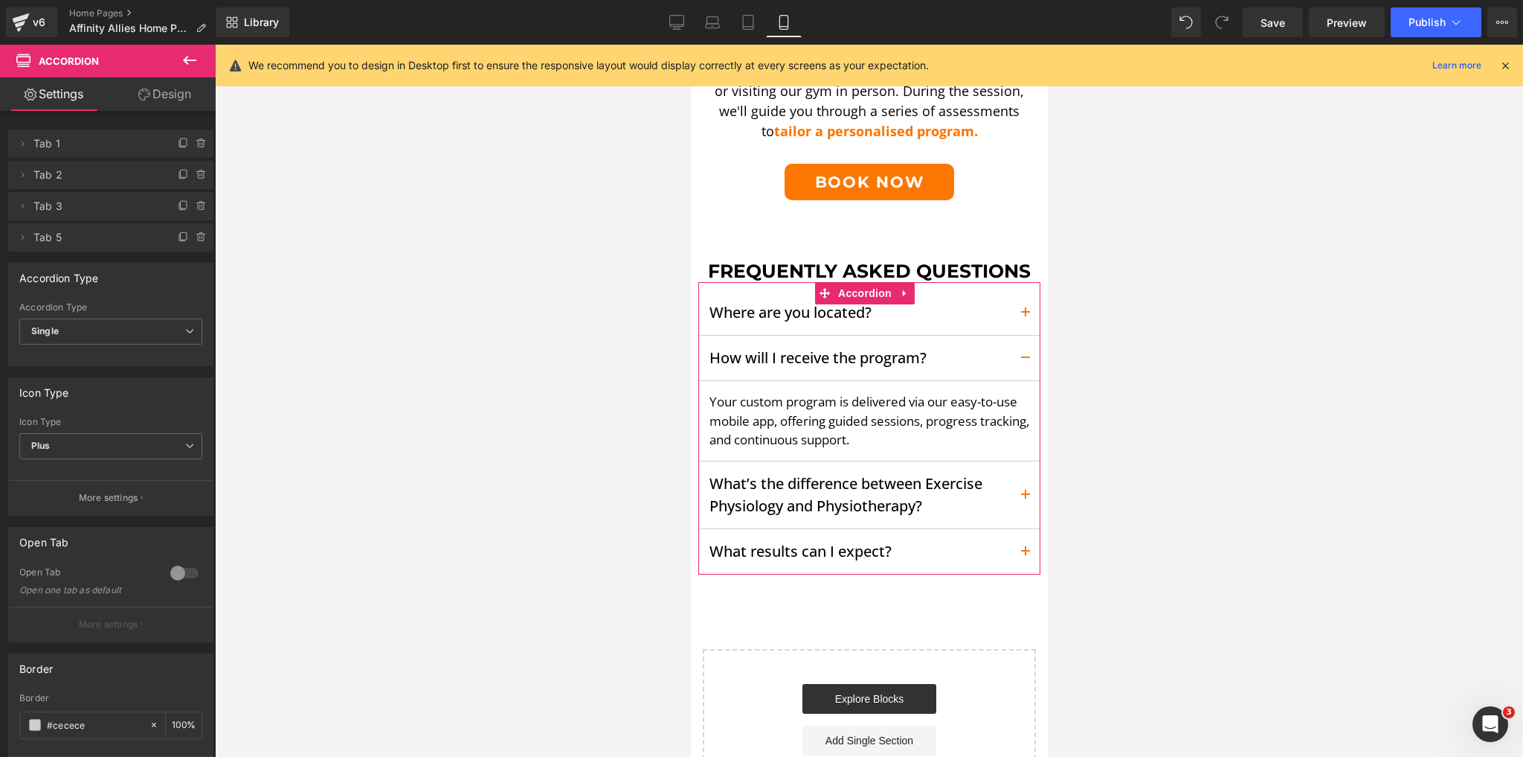
click at [1015, 351] on button "button" at bounding box center [1025, 357] width 30 height 45
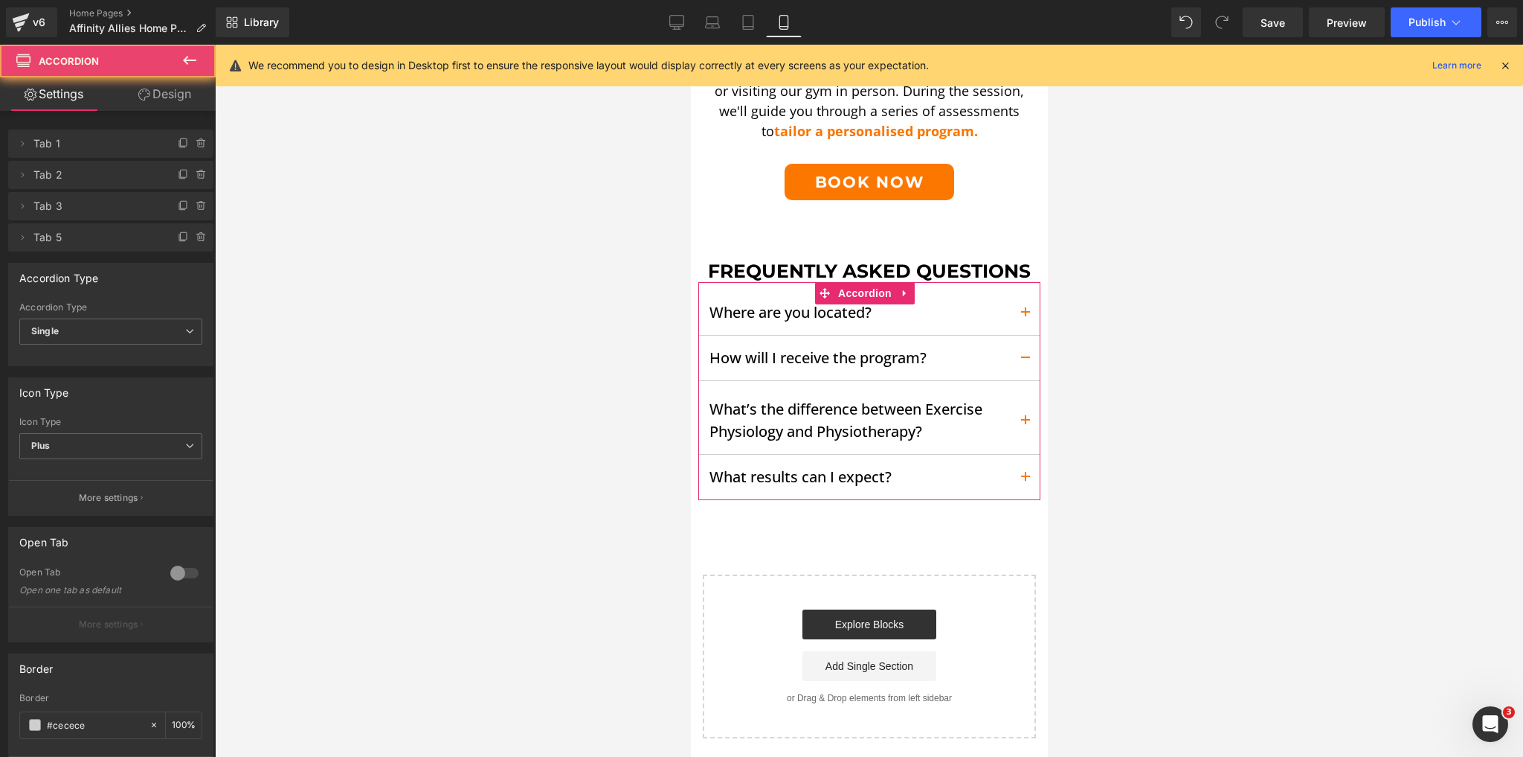
click at [1010, 301] on button "button" at bounding box center [1025, 312] width 30 height 45
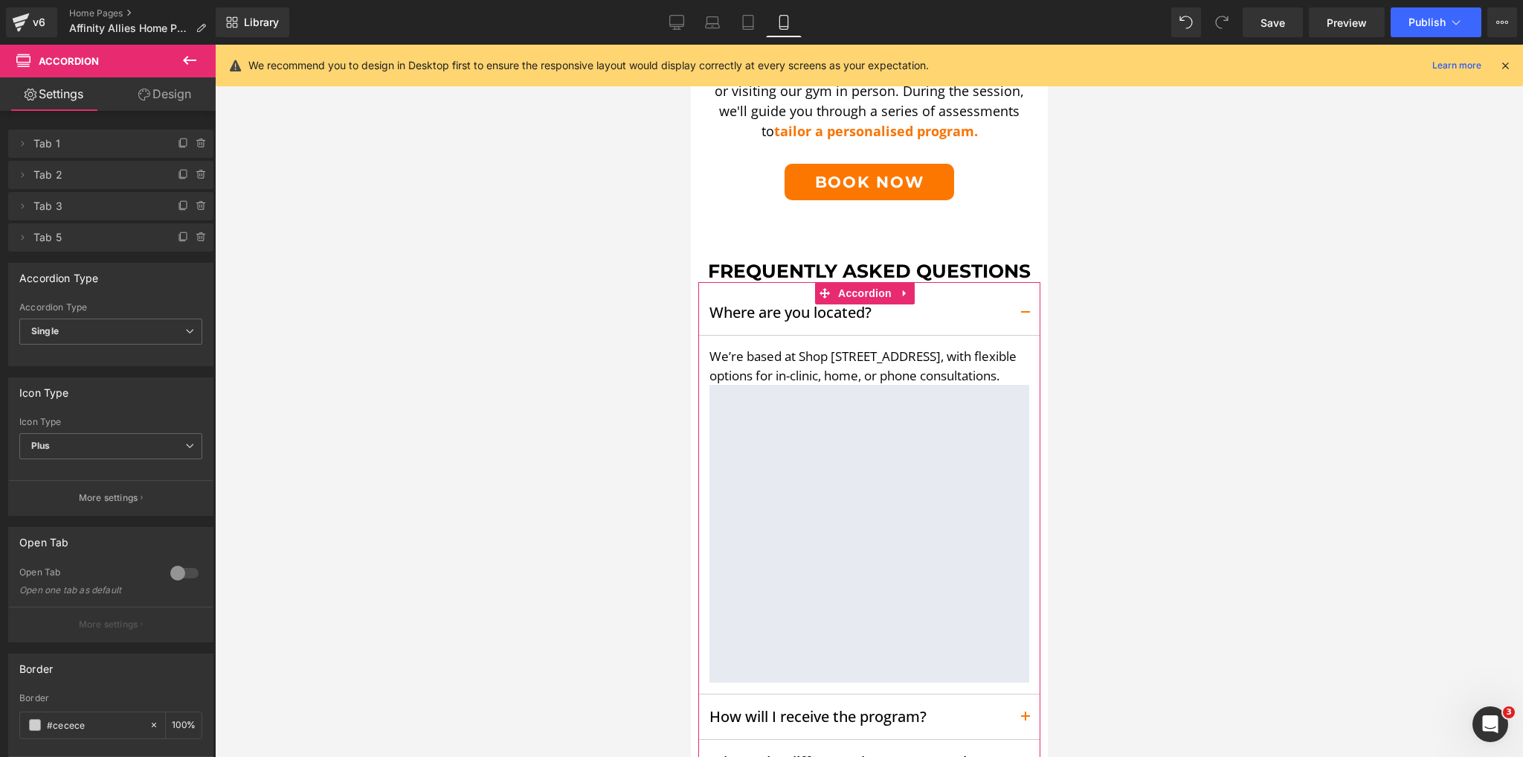
click at [1010, 301] on button "button" at bounding box center [1025, 312] width 30 height 45
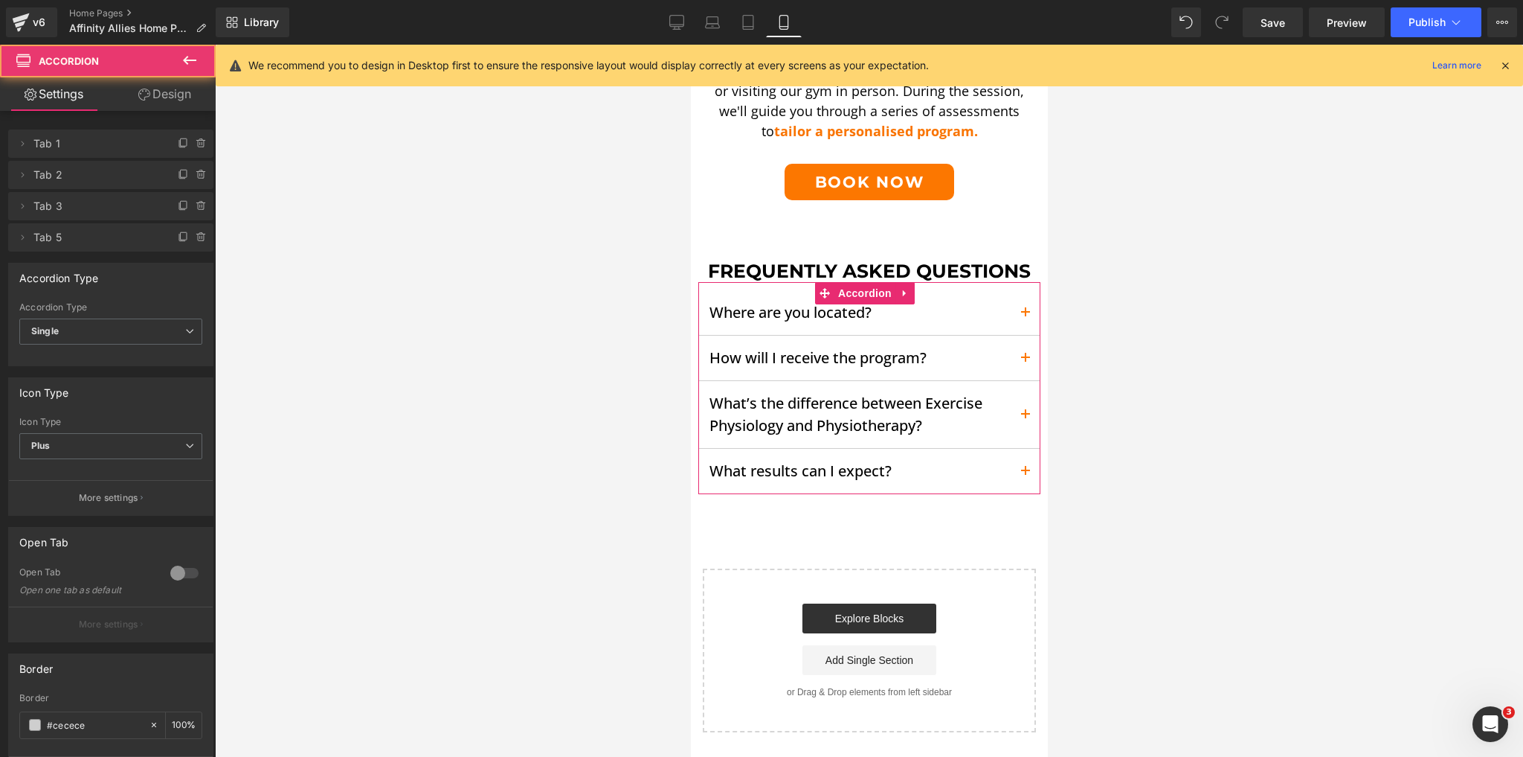
click at [1010, 290] on button "button" at bounding box center [1025, 312] width 30 height 45
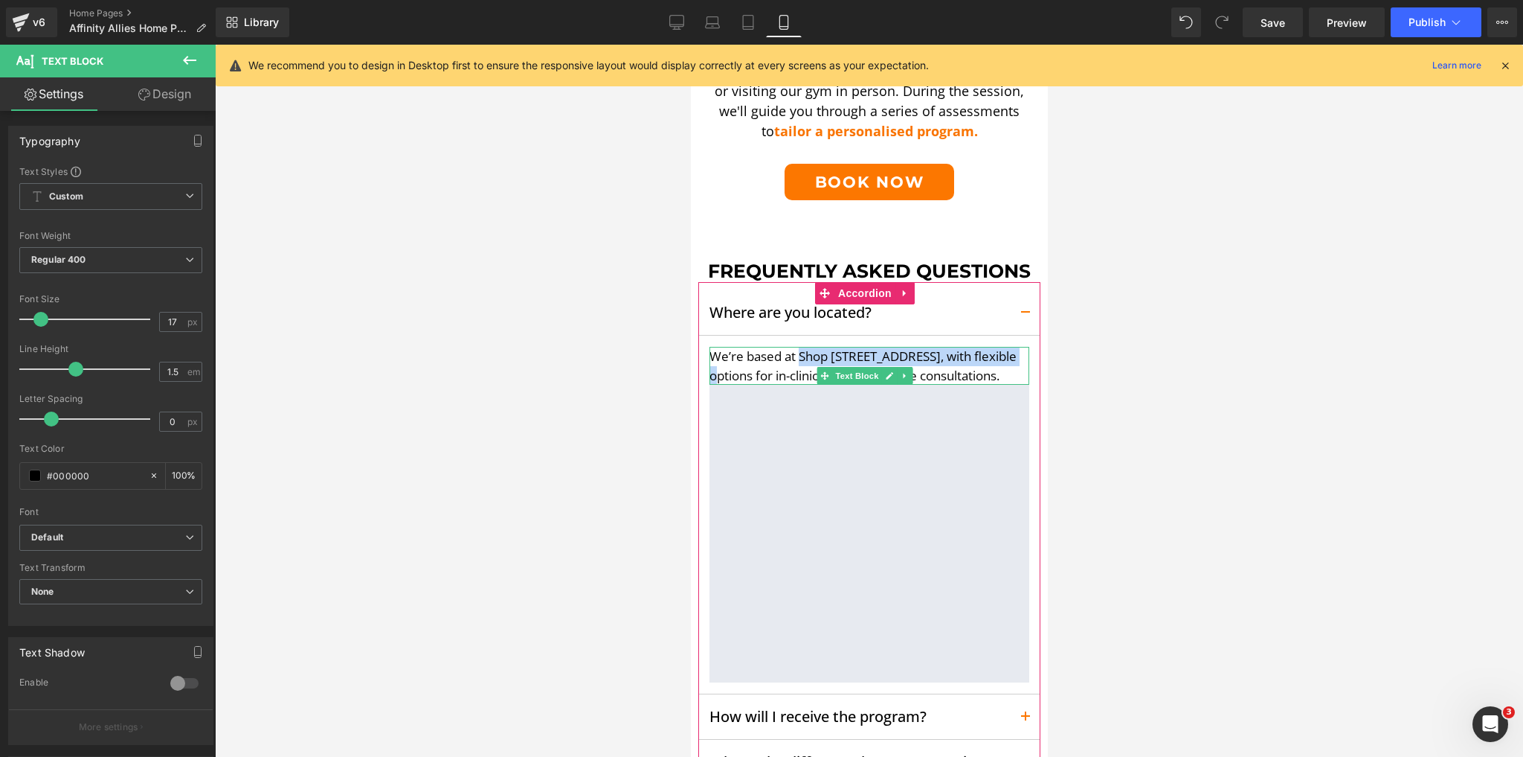
drag, startPoint x: 800, startPoint y: 341, endPoint x: 742, endPoint y: 363, distance: 61.2
click at [742, 363] on p "We’re based at Shop [STREET_ADDRESS], with flexible options for in-clinic, home…" at bounding box center [869, 366] width 320 height 38
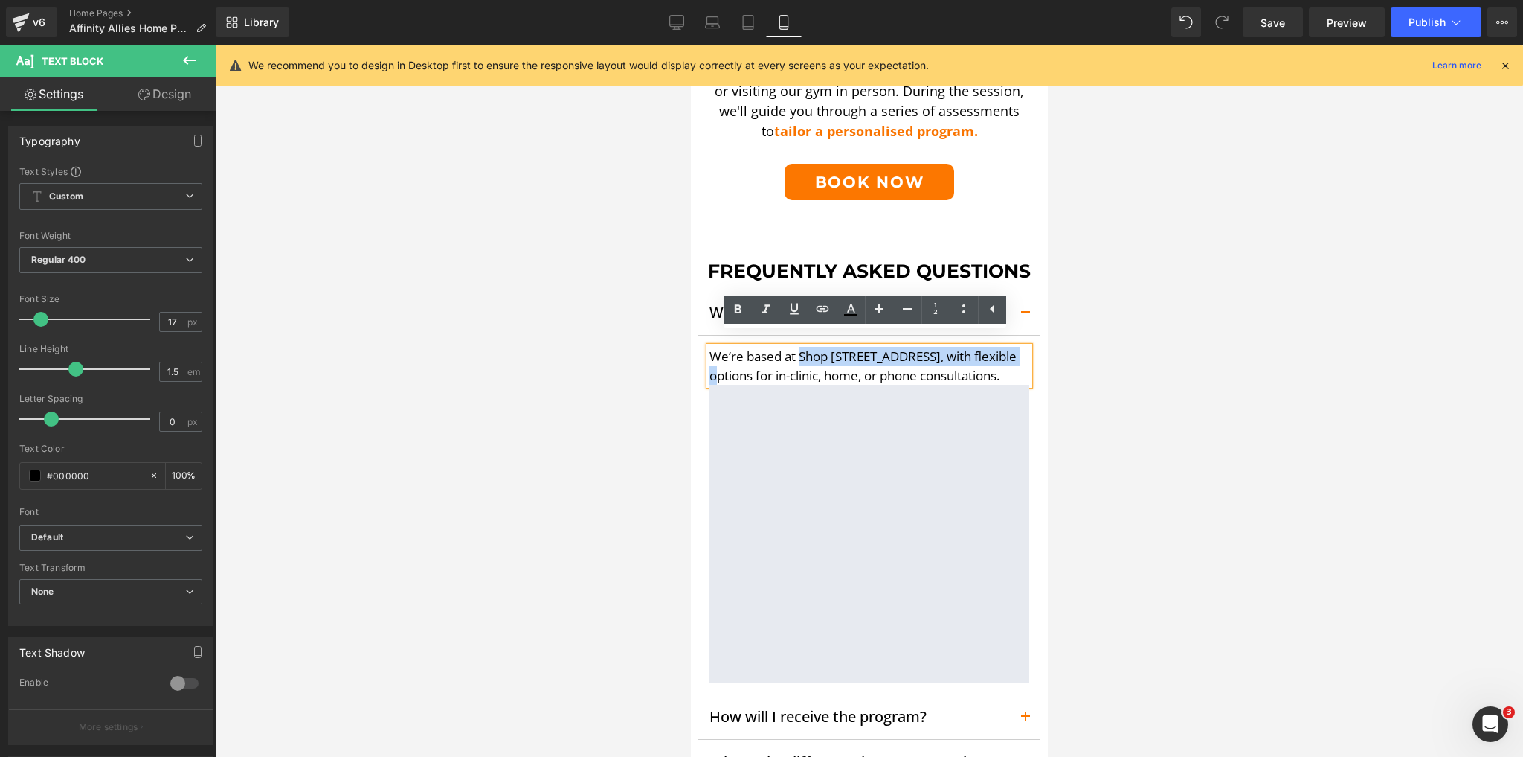
click at [742, 363] on p "We’re based at Shop [STREET_ADDRESS], with flexible options for in-clinic, home…" at bounding box center [869, 366] width 320 height 38
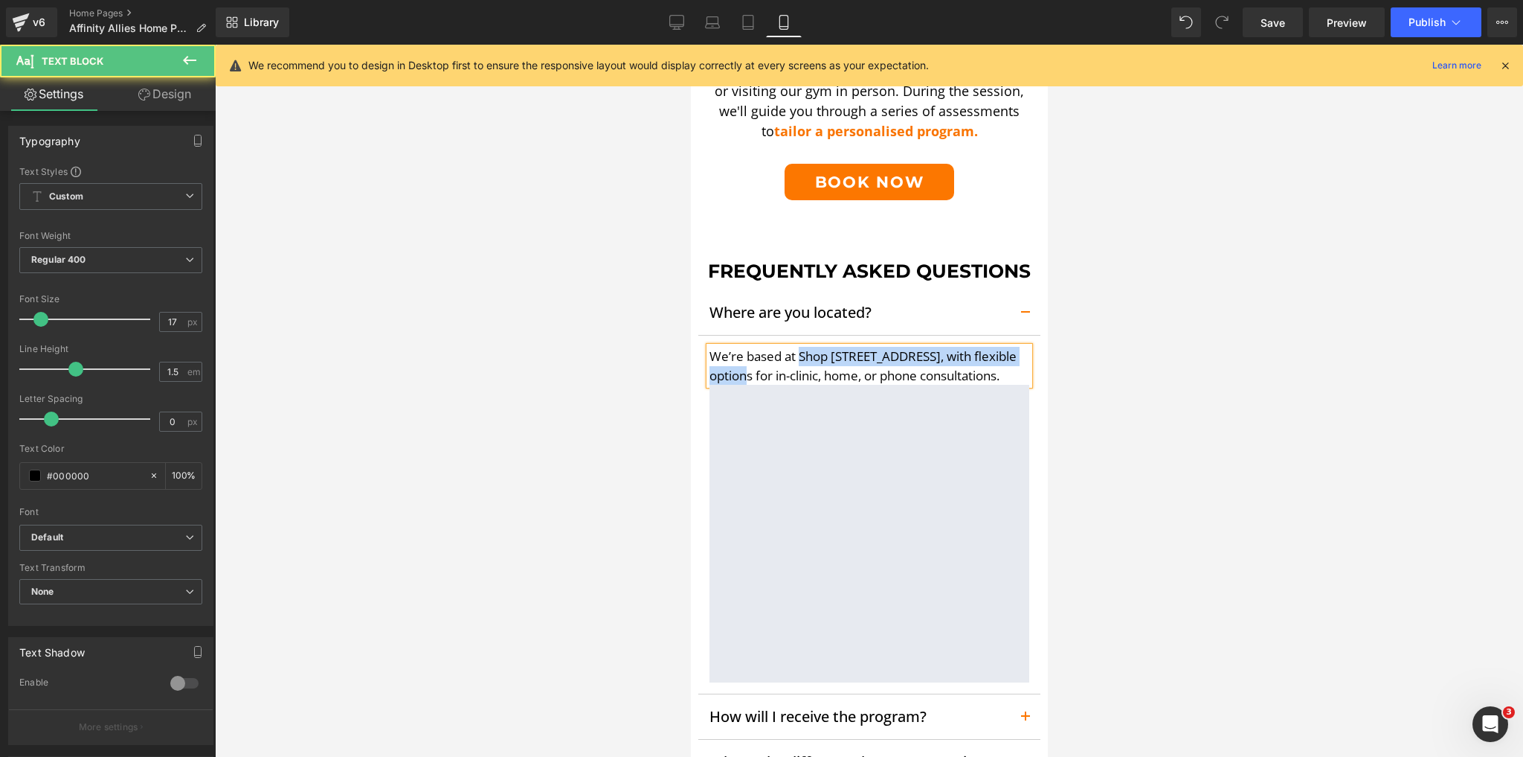
drag, startPoint x: 774, startPoint y: 360, endPoint x: 801, endPoint y: 343, distance: 32.4
click at [801, 347] on p "We’re based at Shop [STREET_ADDRESS], with flexible options for in-clinic, home…" at bounding box center [869, 366] width 320 height 38
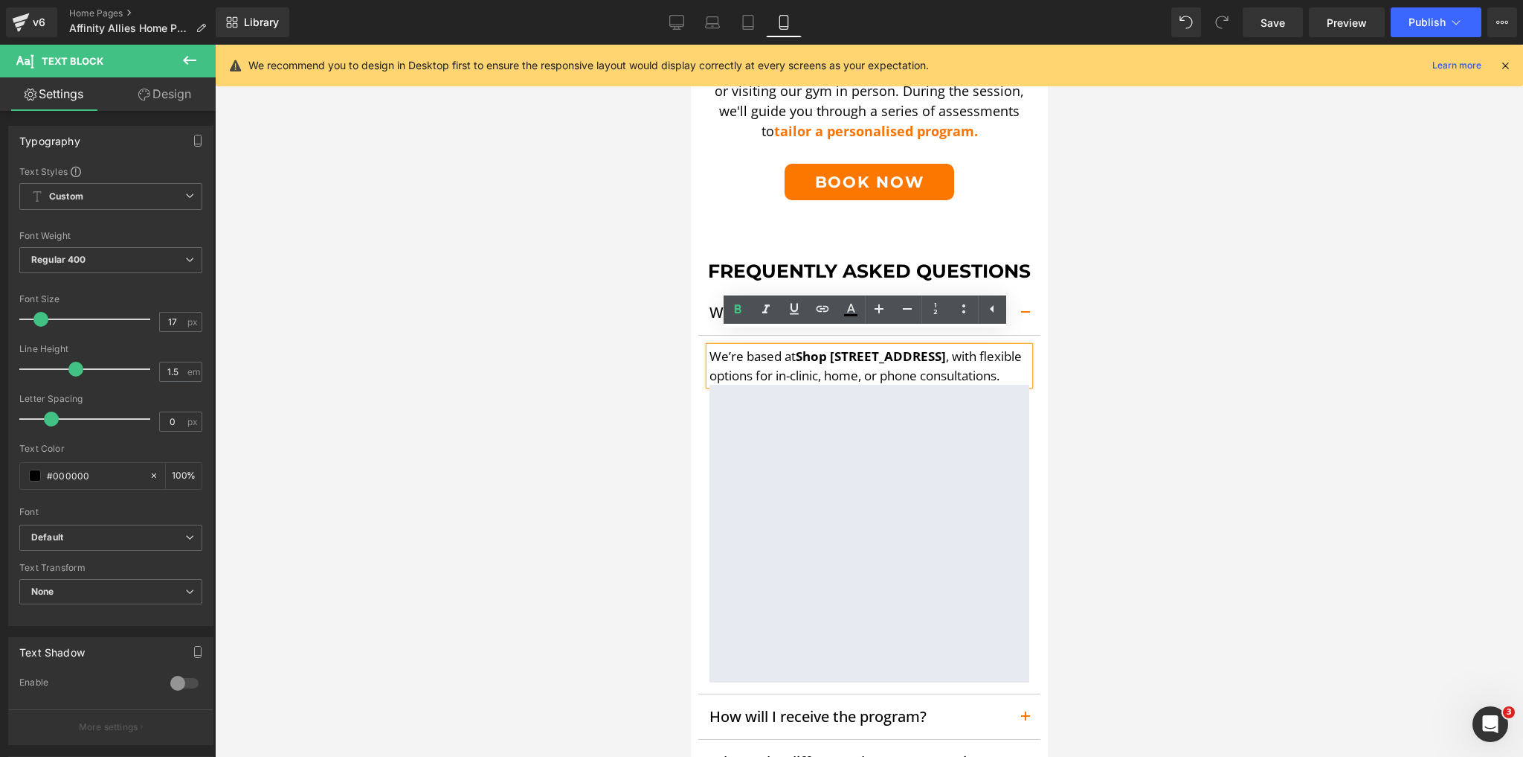
click at [1023, 297] on button "button" at bounding box center [1025, 312] width 30 height 45
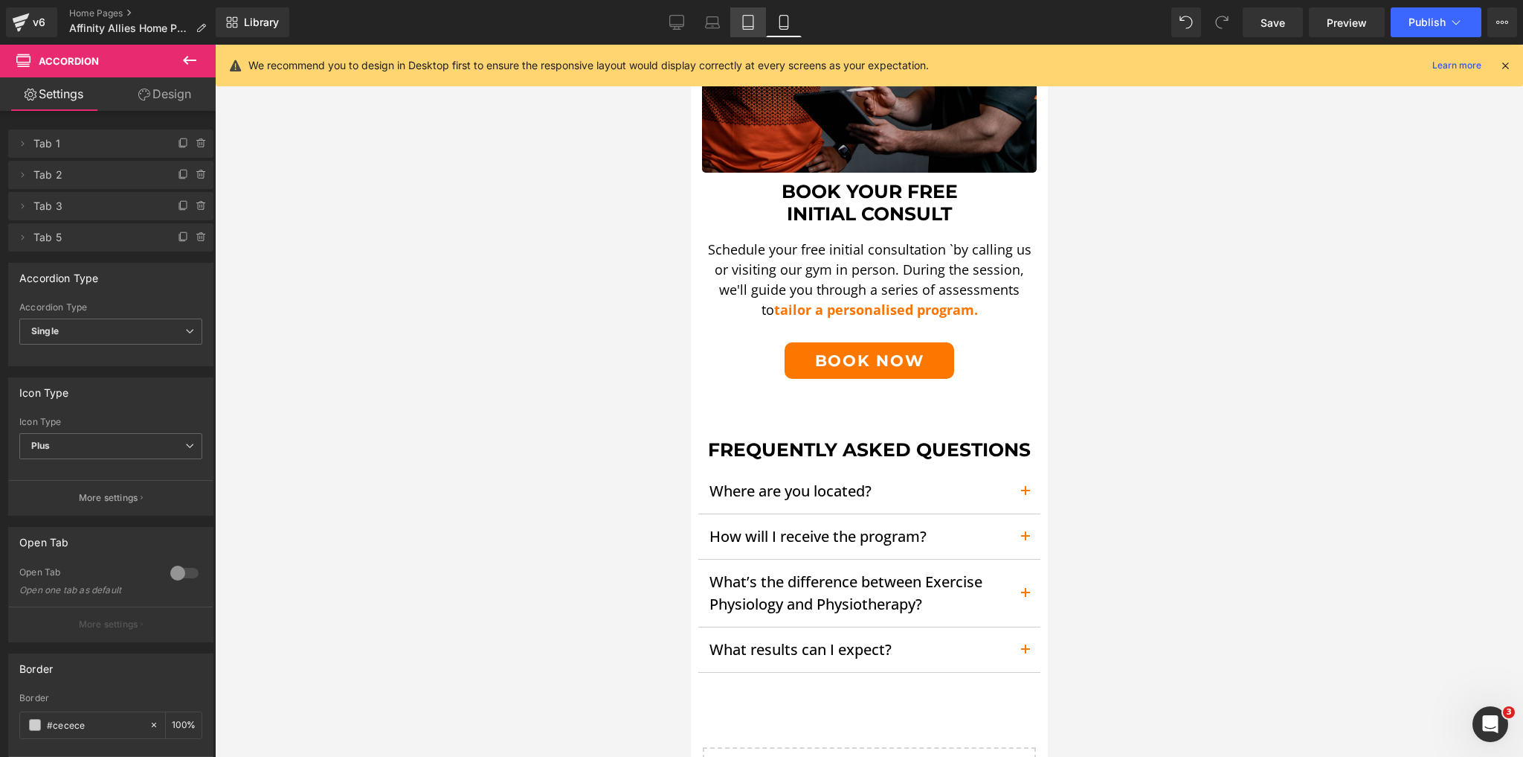
click at [760, 19] on link "Tablet" at bounding box center [748, 22] width 36 height 30
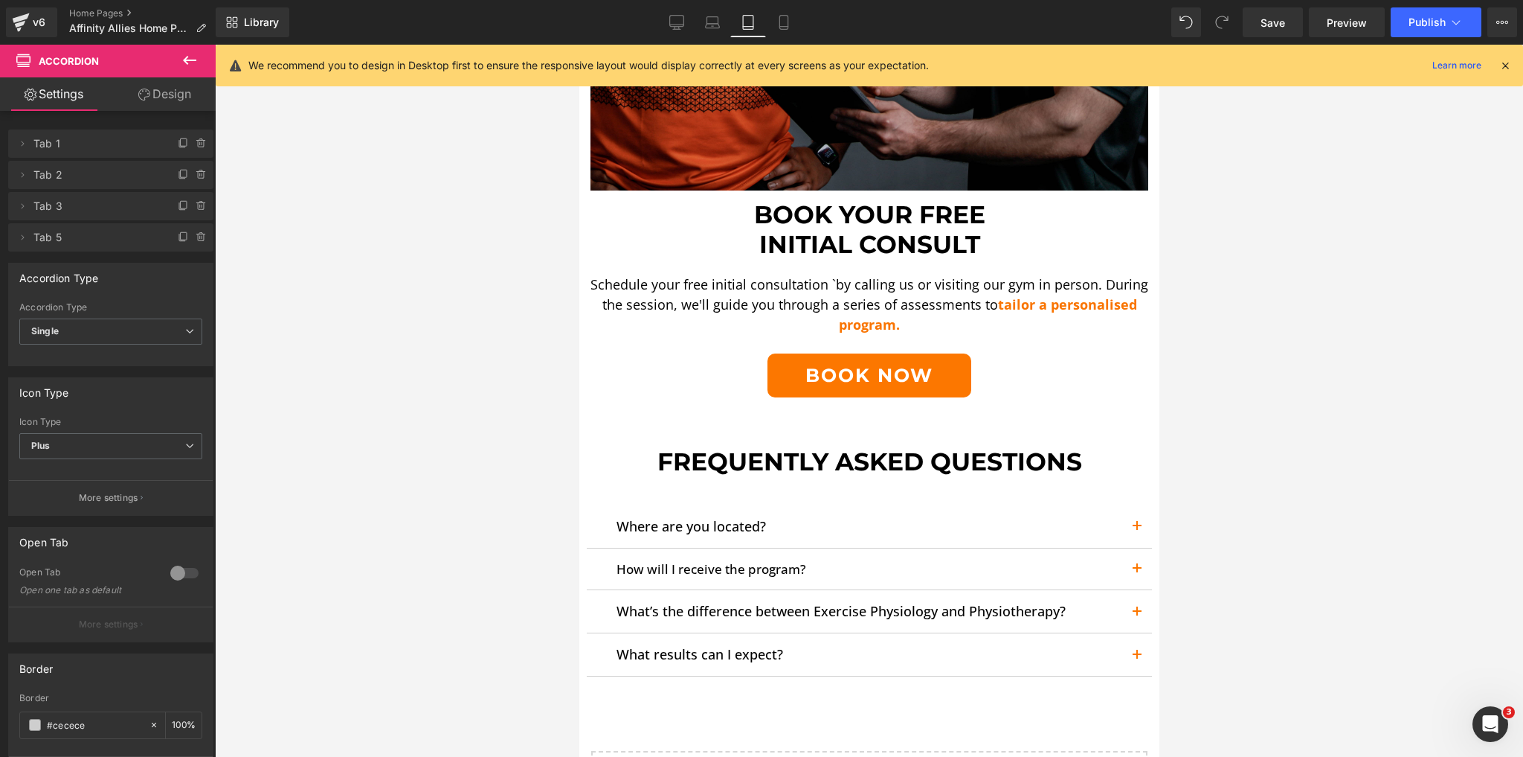
scroll to position [4344, 0]
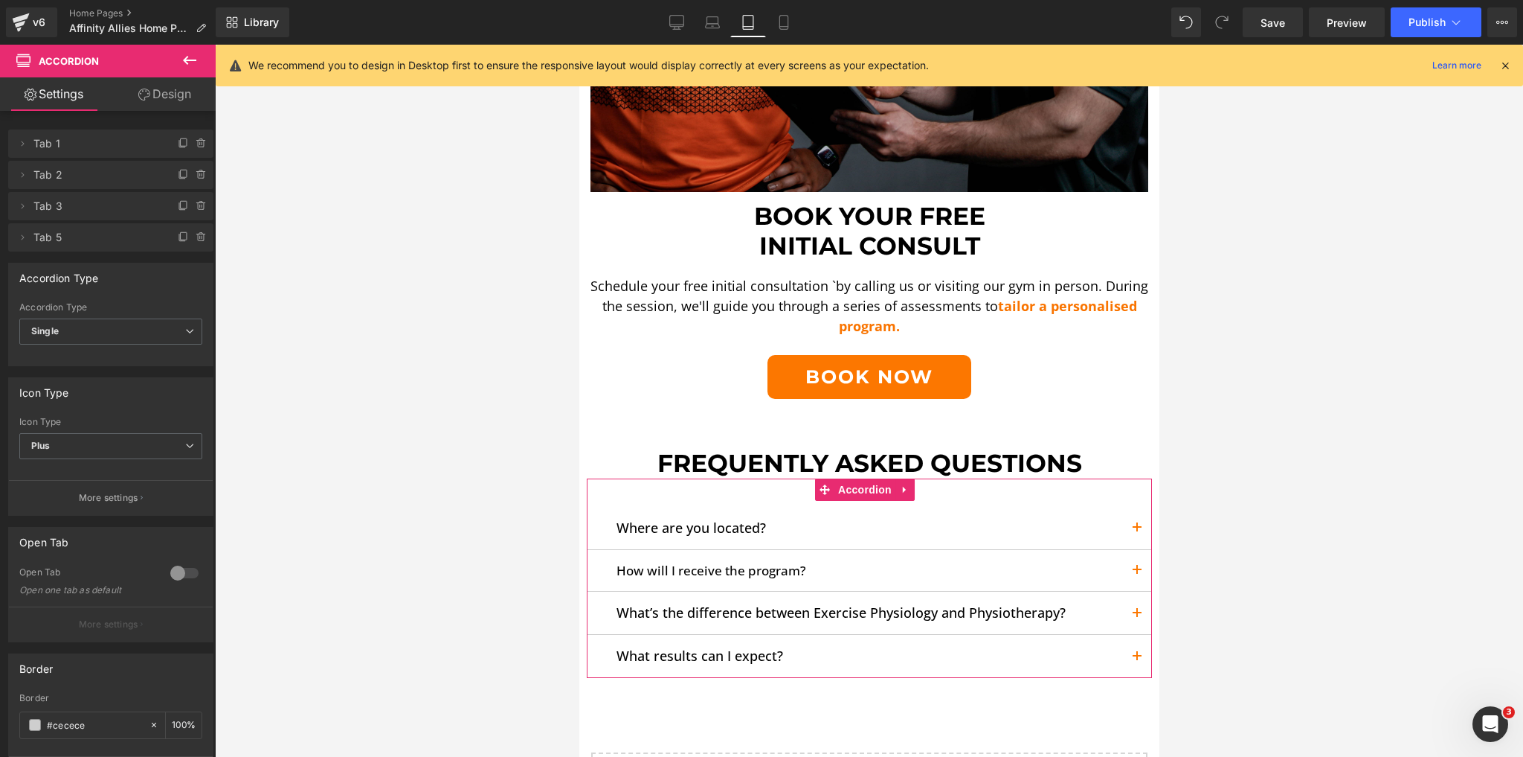
click at [1125, 507] on button "button" at bounding box center [1137, 528] width 30 height 42
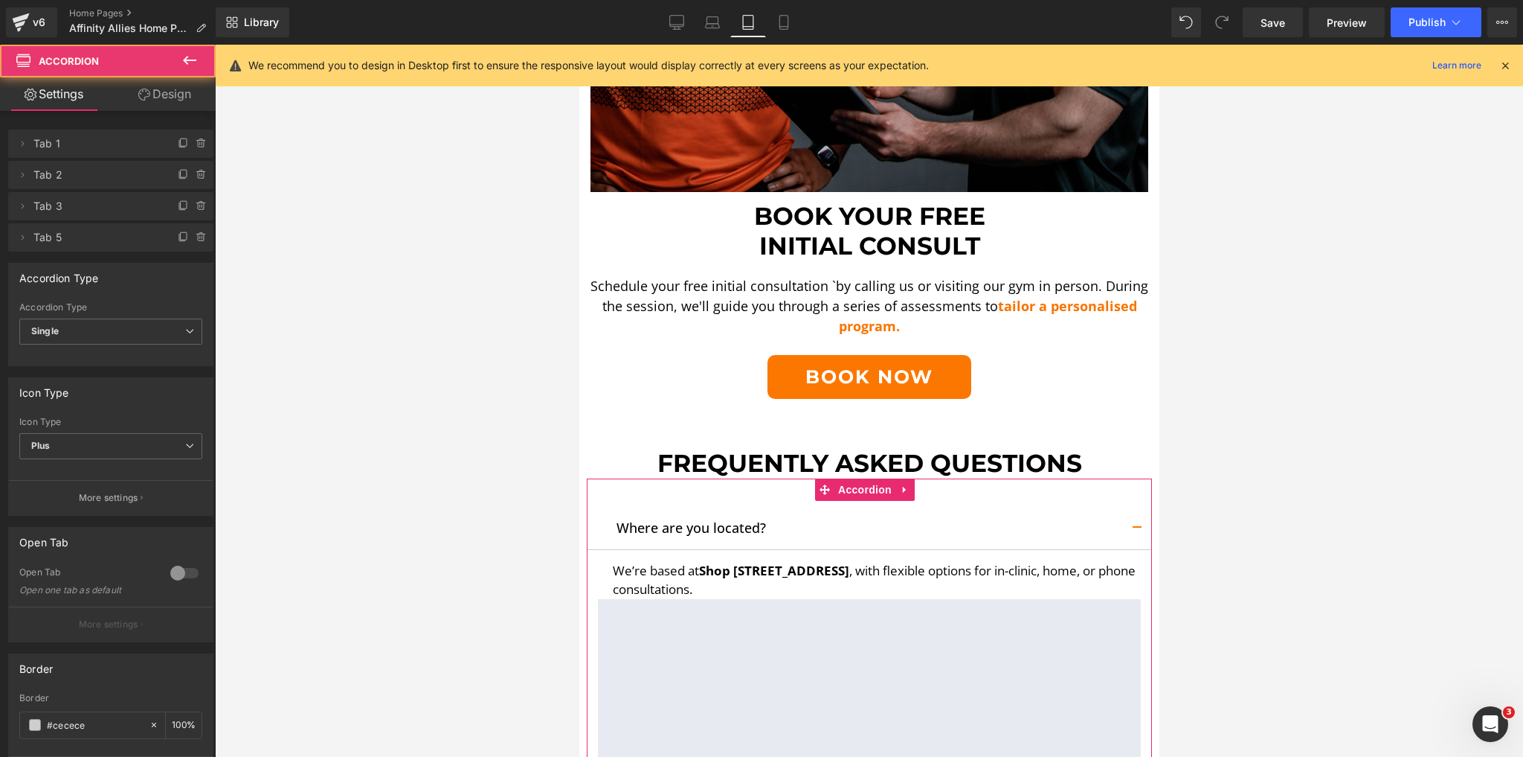
click at [1137, 532] on span "button" at bounding box center [1137, 532] width 0 height 0
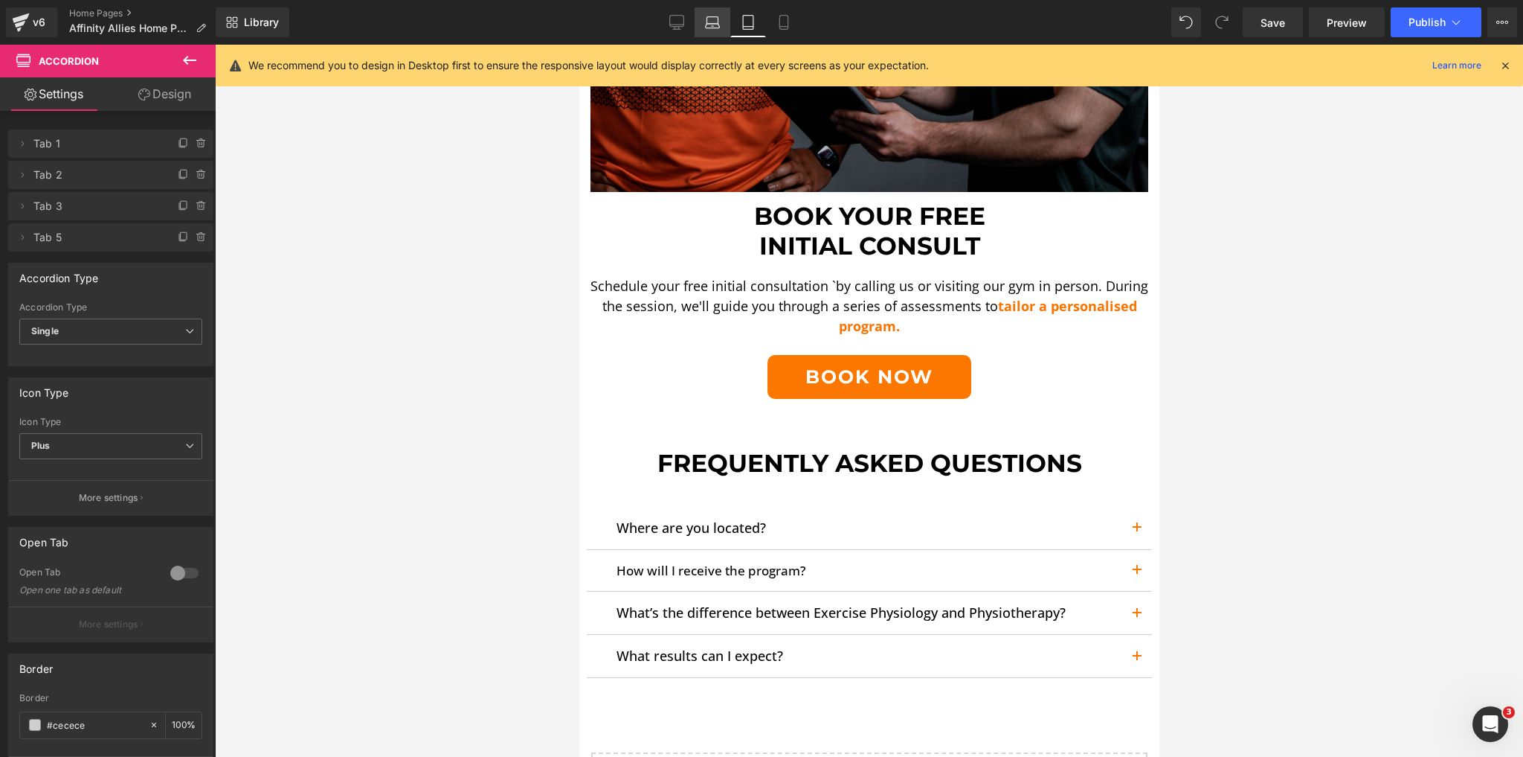
click at [710, 15] on icon at bounding box center [712, 22] width 15 height 15
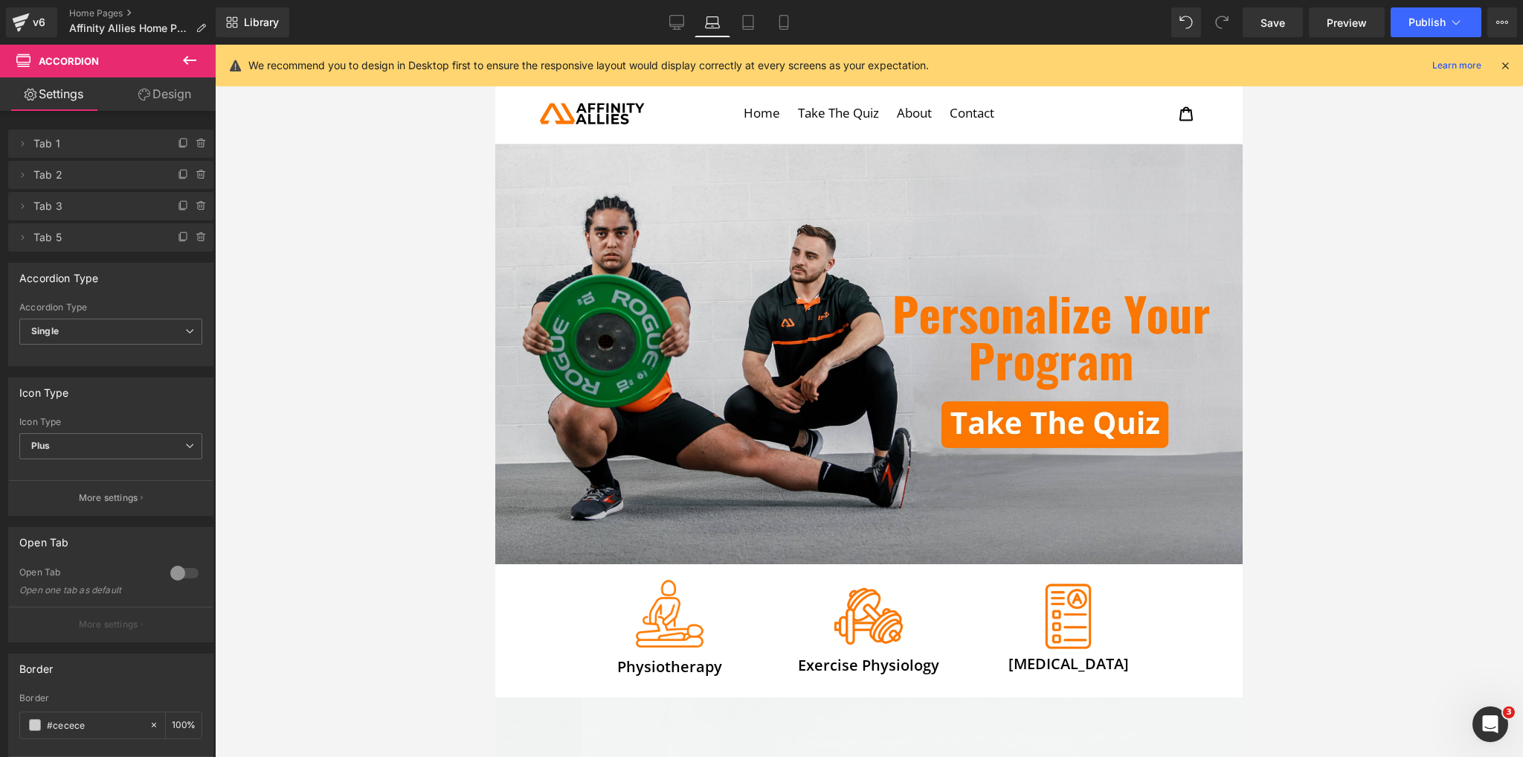
scroll to position [0, 0]
click at [678, 24] on icon at bounding box center [676, 22] width 15 height 15
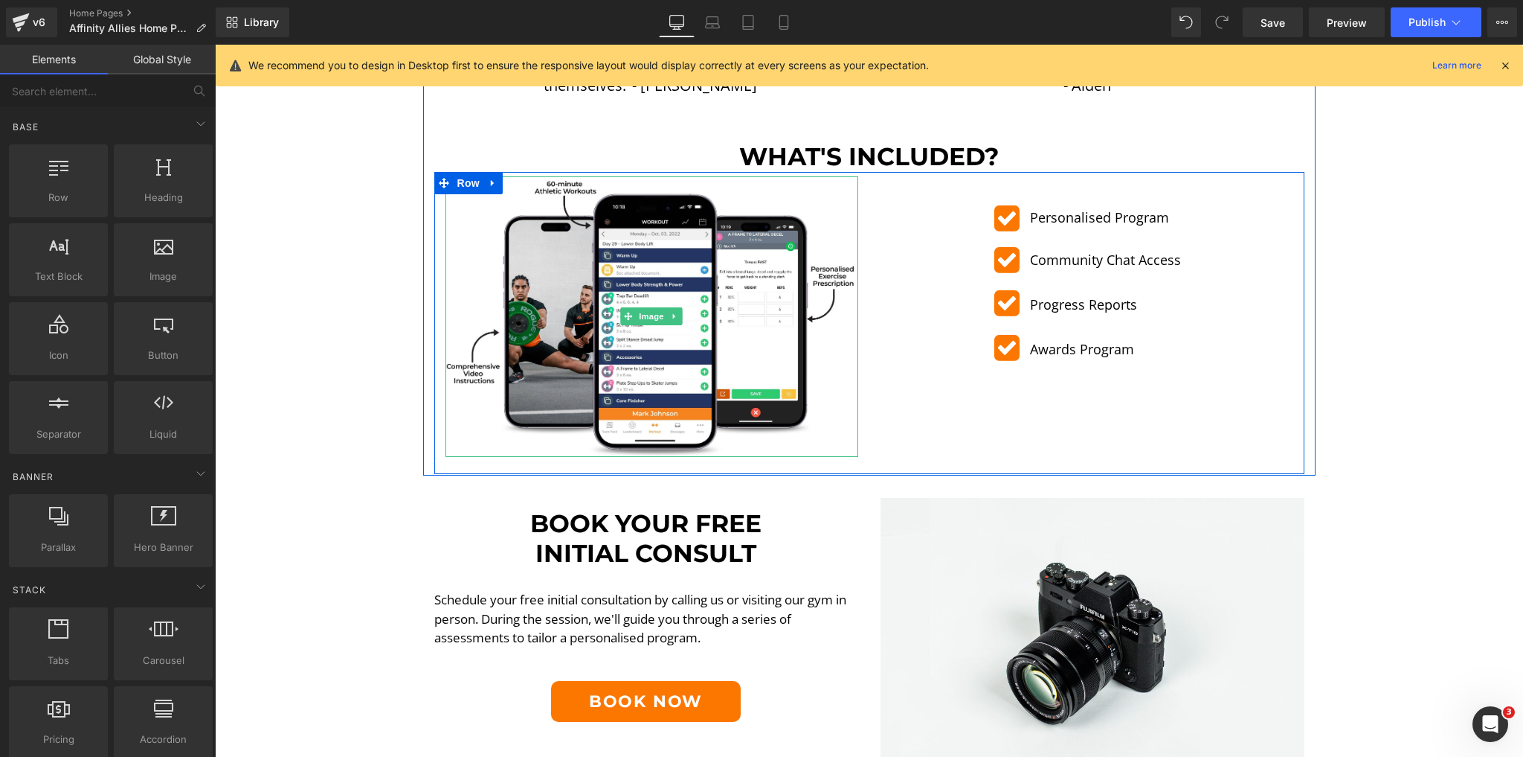
scroll to position [2916, 0]
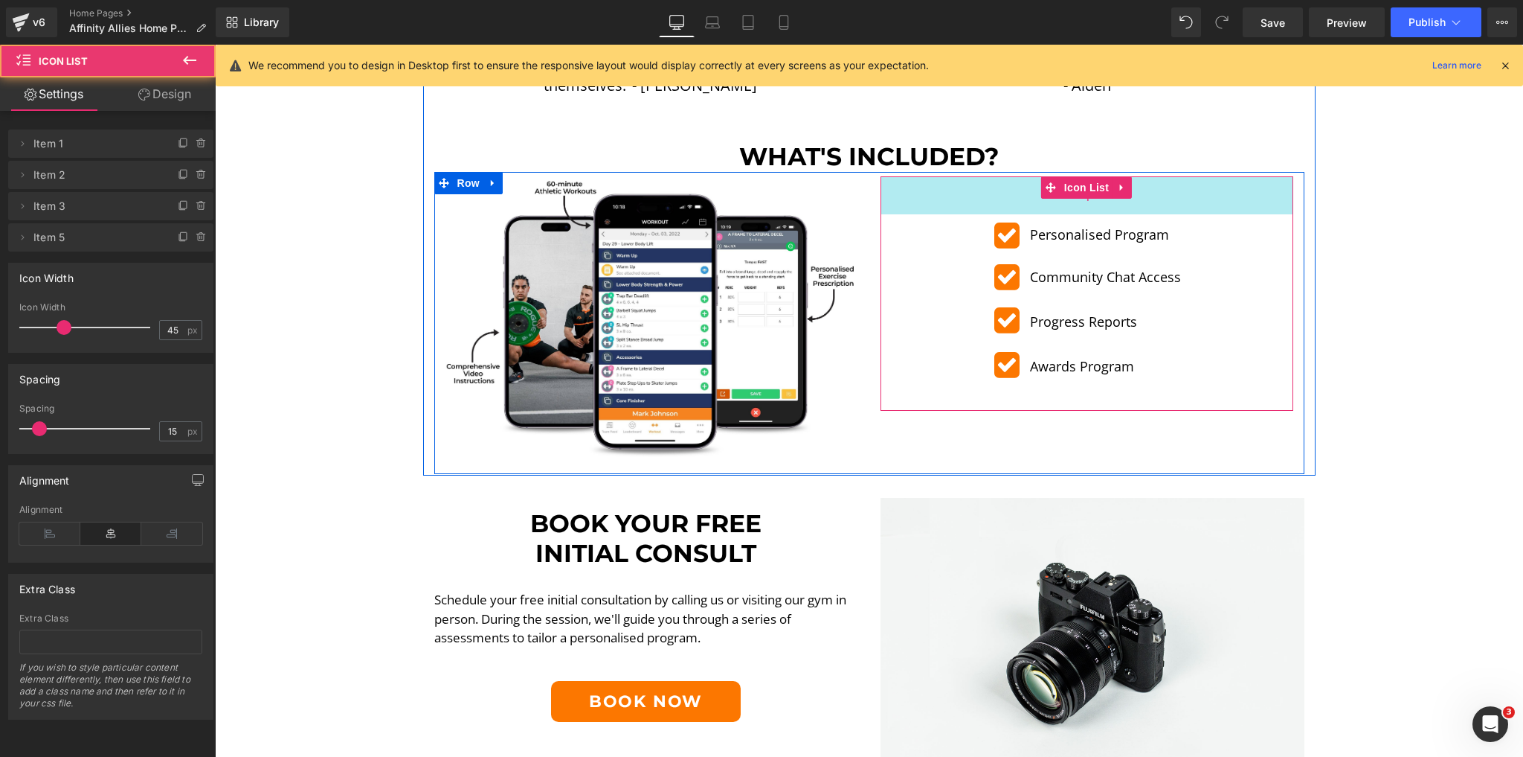
drag, startPoint x: 1157, startPoint y: 170, endPoint x: 1157, endPoint y: 187, distance: 17.1
click at [1157, 187] on div "51px" at bounding box center [1087, 195] width 413 height 38
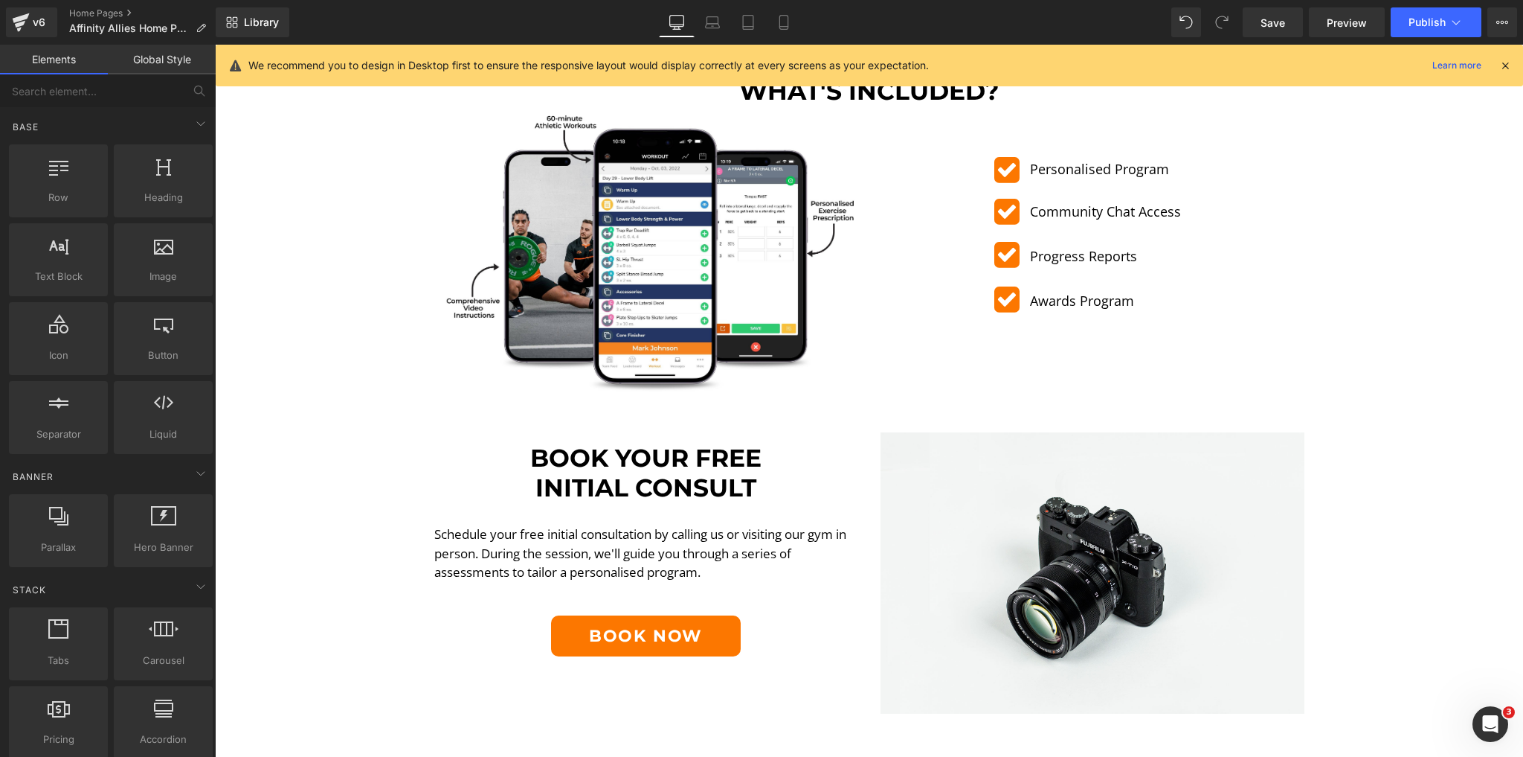
scroll to position [3154, 0]
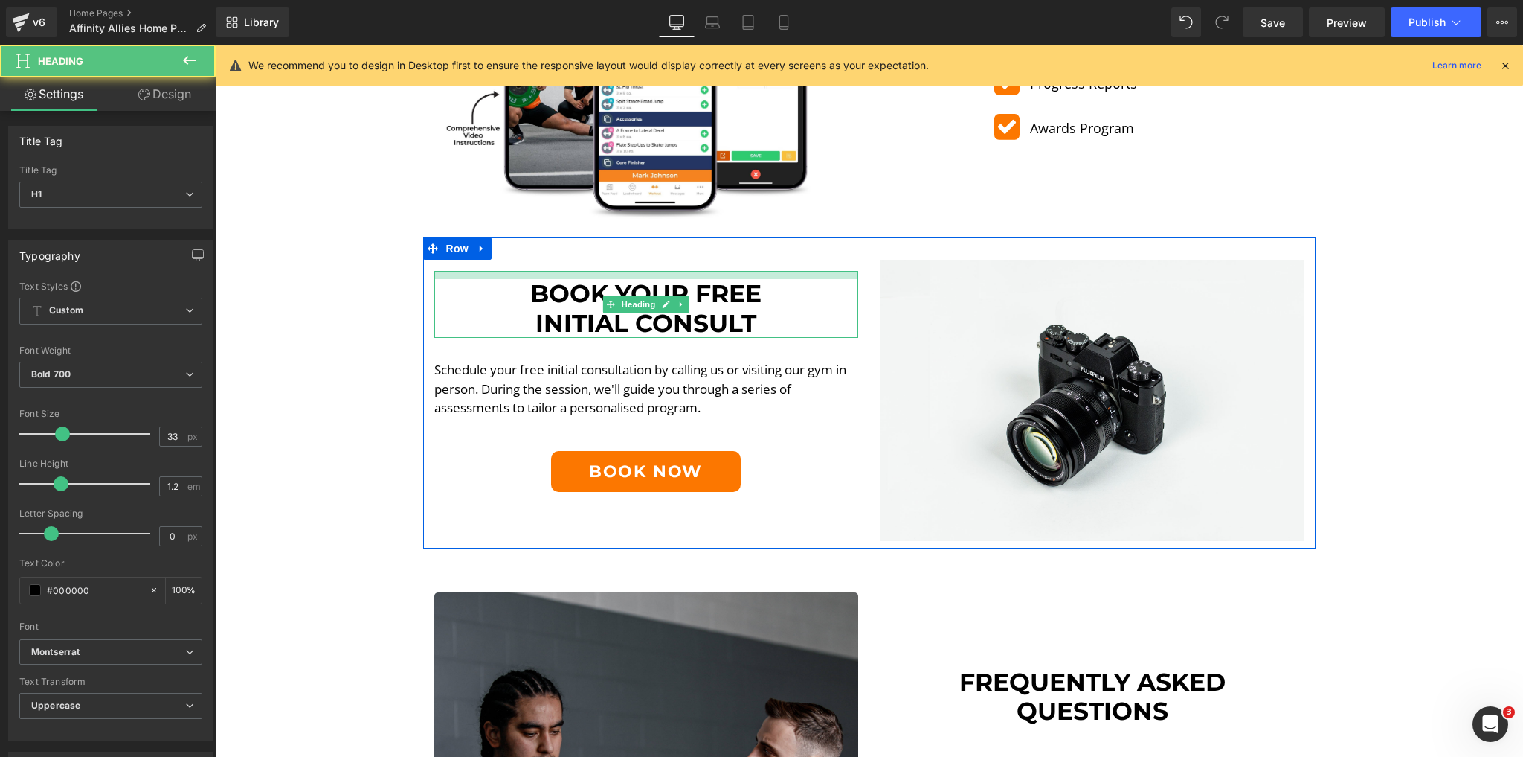
drag, startPoint x: 702, startPoint y: 259, endPoint x: 702, endPoint y: 267, distance: 8.2
click at [702, 271] on div at bounding box center [646, 275] width 424 height 8
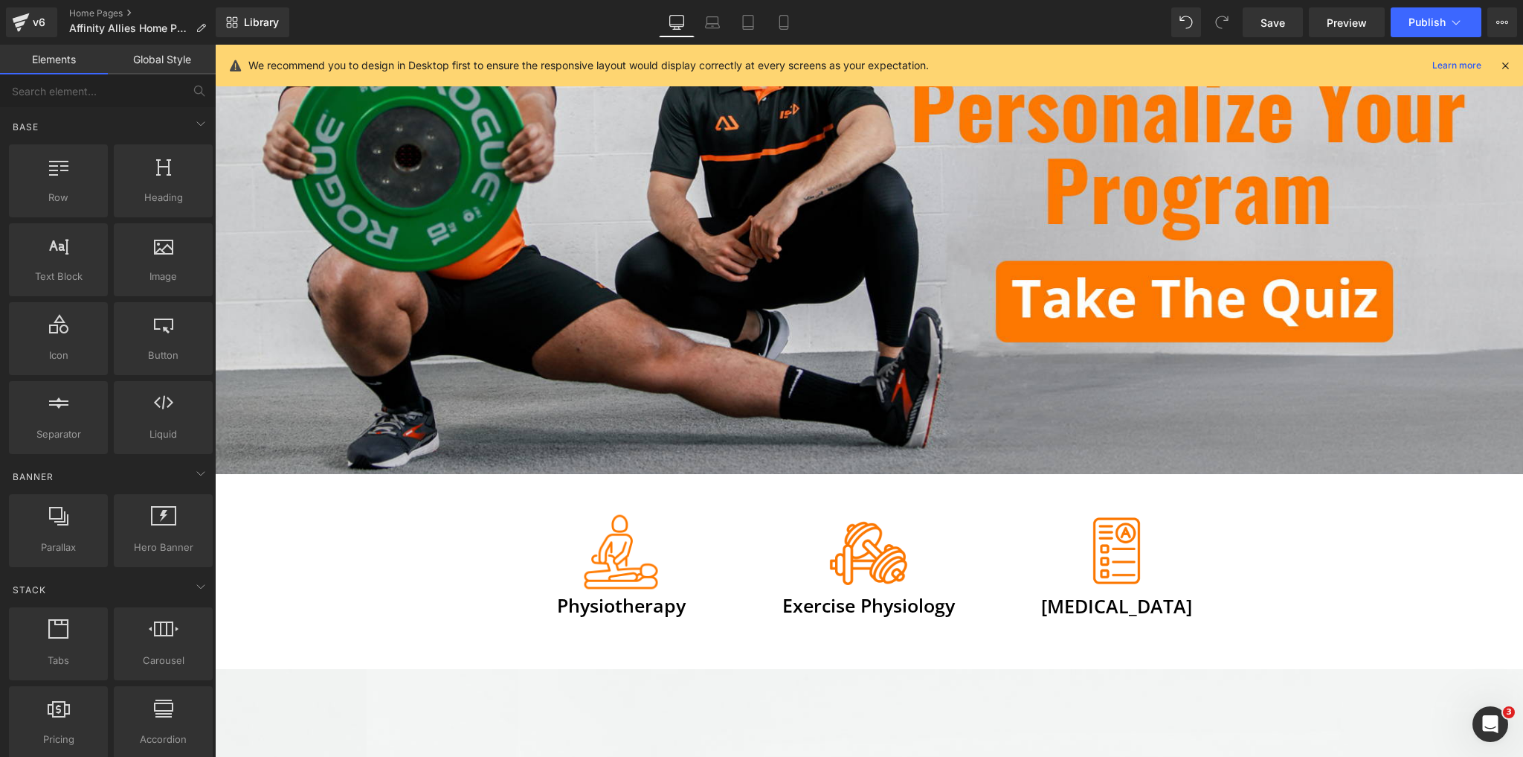
scroll to position [0, 0]
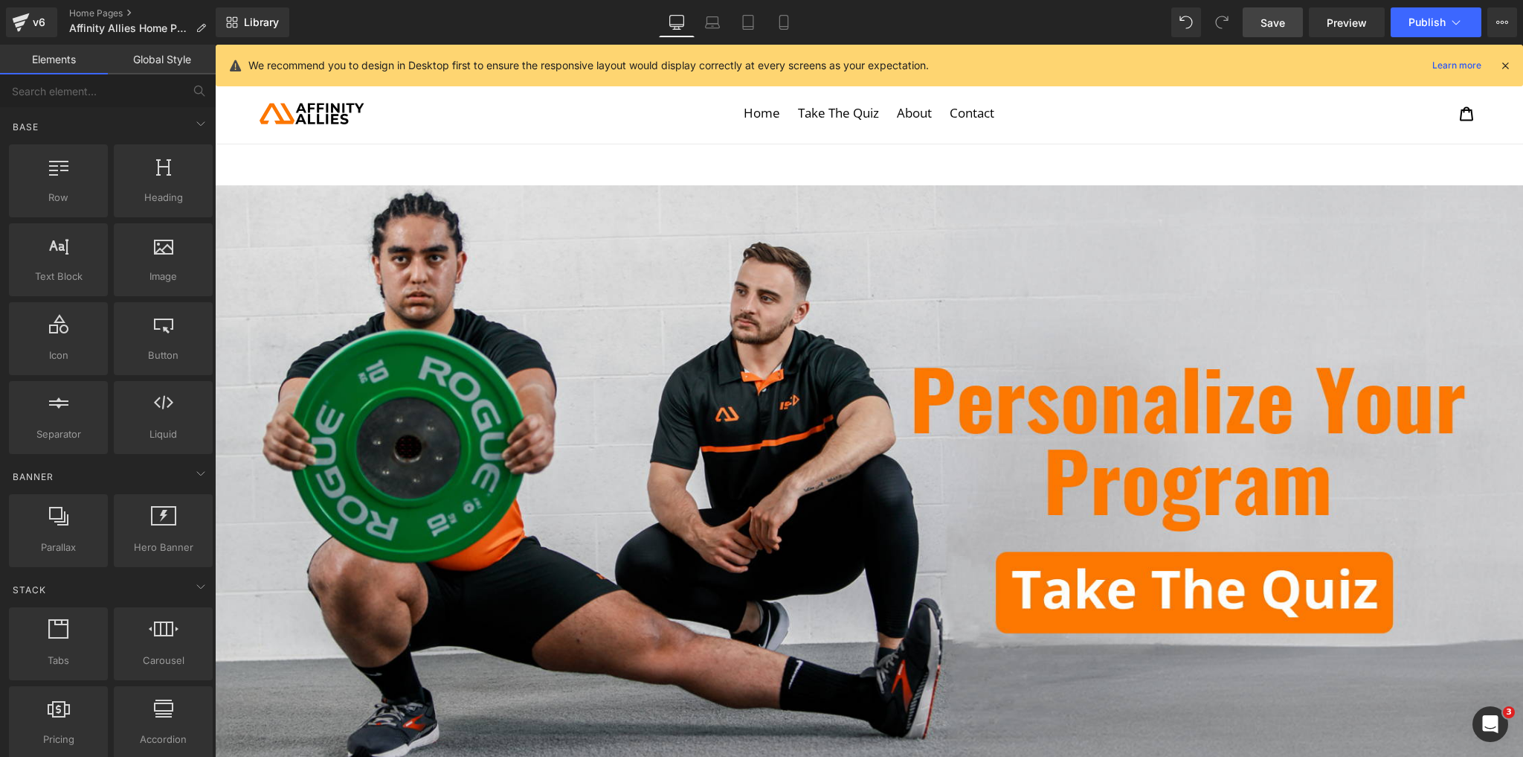
click at [1270, 23] on span "Save" at bounding box center [1273, 23] width 25 height 16
click at [691, 21] on icon at bounding box center [696, 22] width 15 height 15
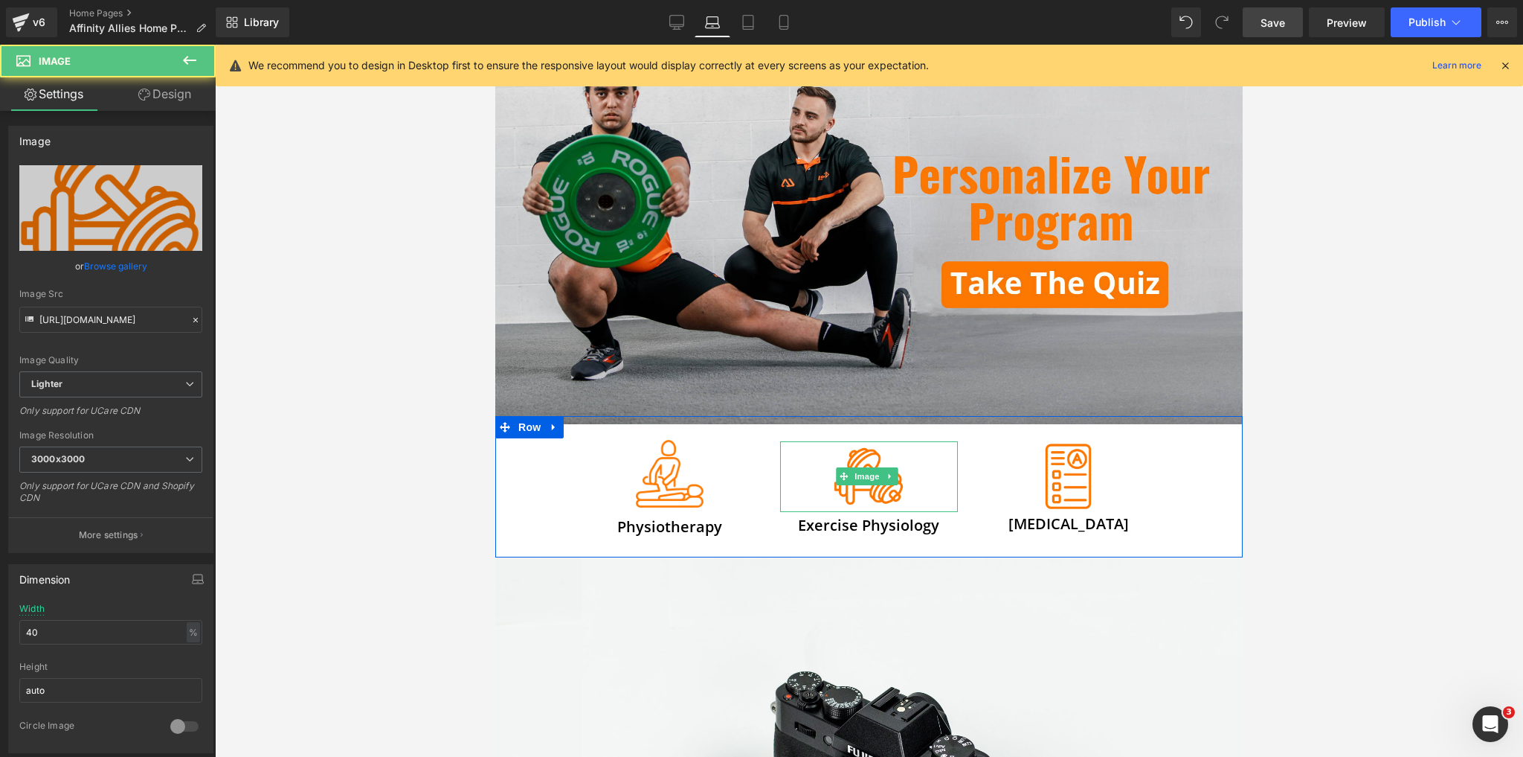
click at [902, 497] on div "Image" at bounding box center [868, 476] width 177 height 71
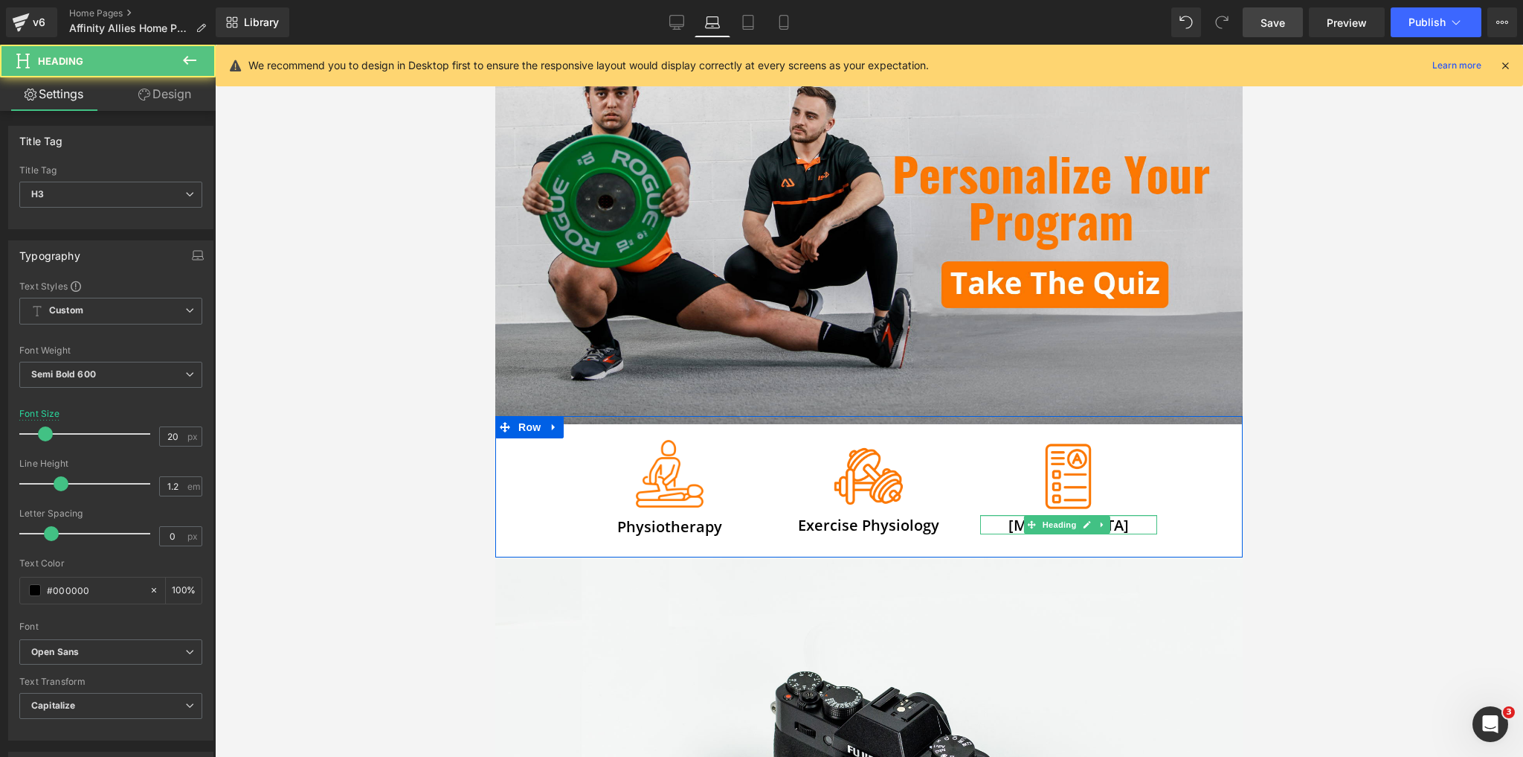
click at [1131, 515] on div "[MEDICAL_DATA] Heading" at bounding box center [1068, 524] width 177 height 19
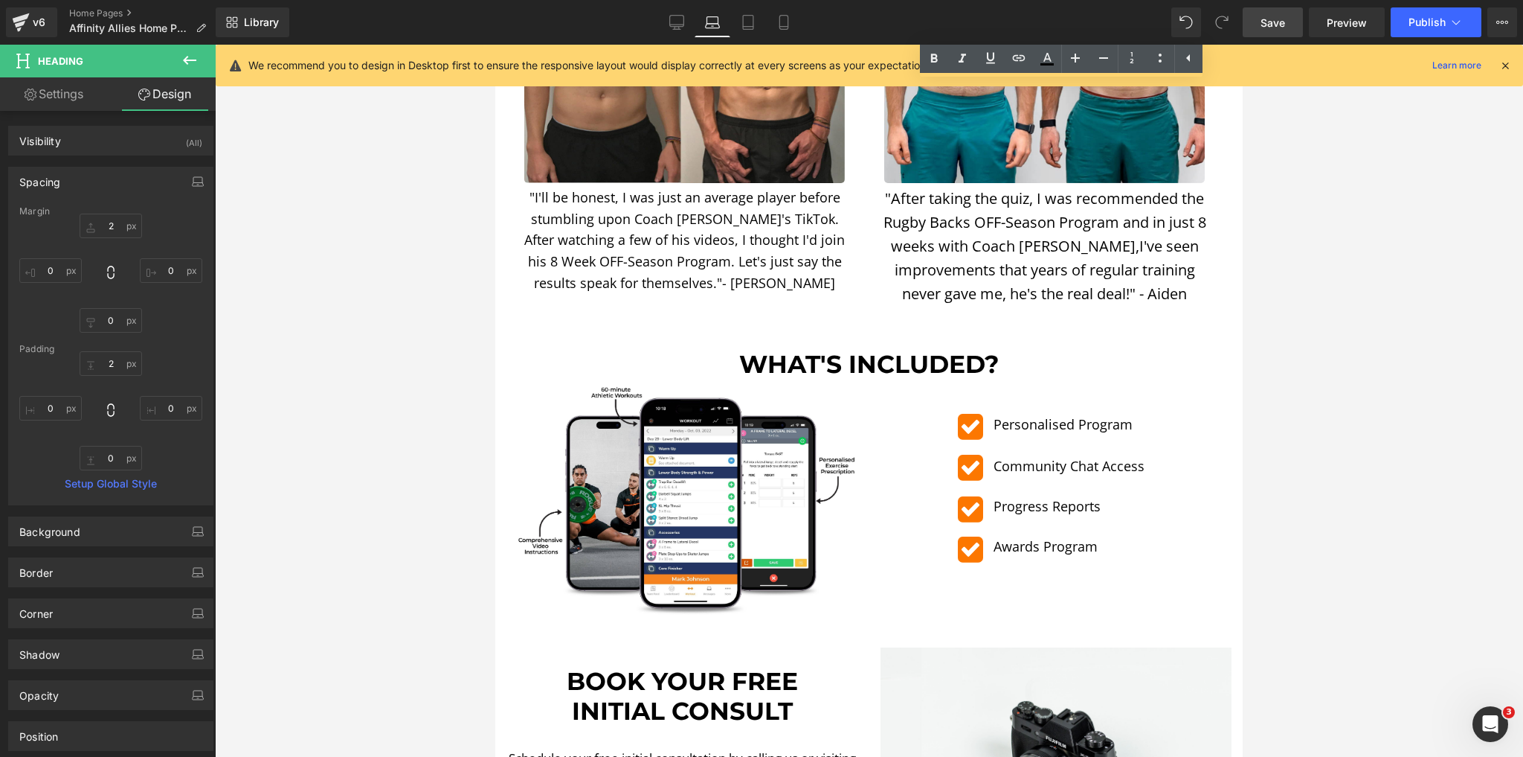
scroll to position [1839, 0]
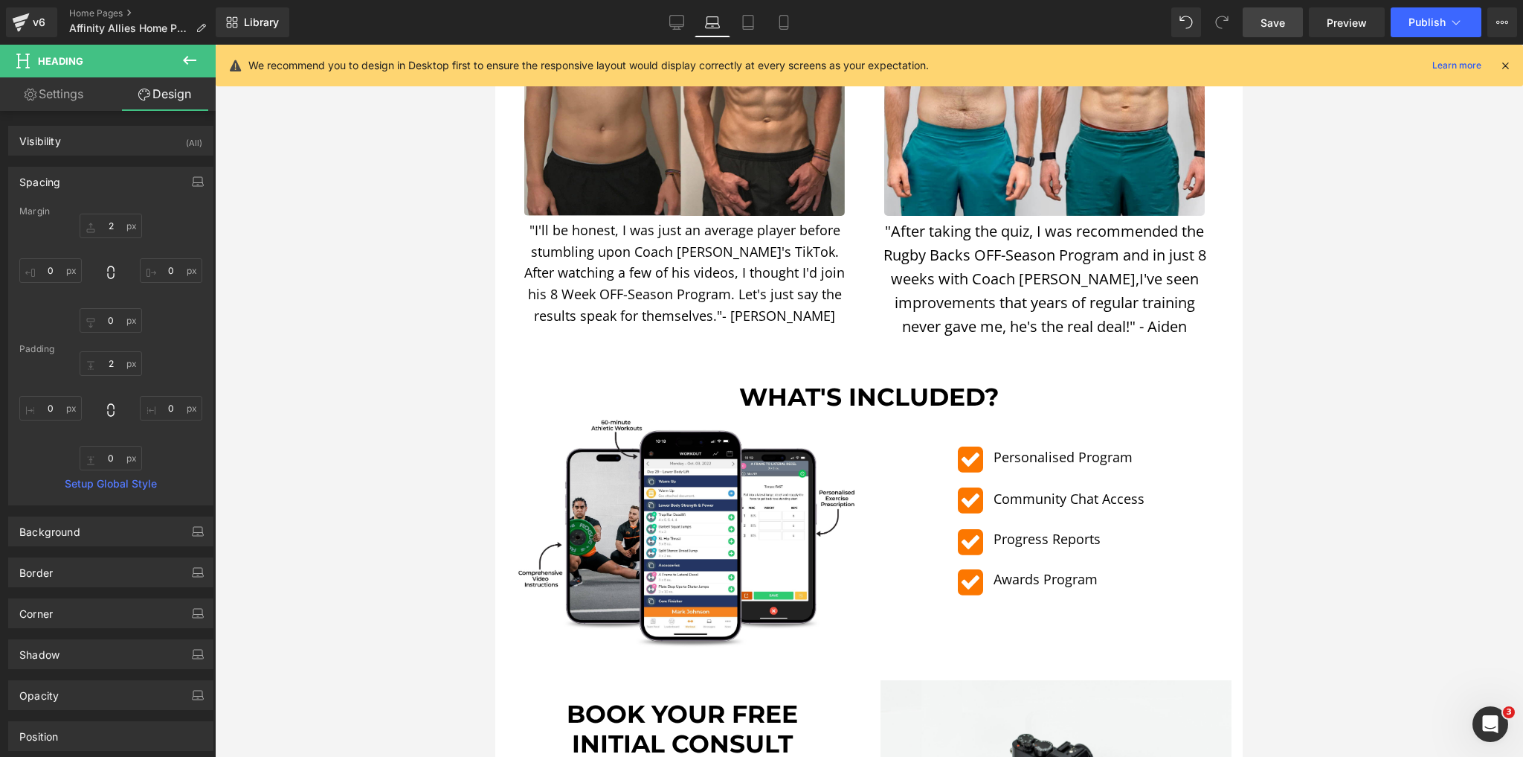
click at [1299, 23] on link "Save" at bounding box center [1273, 22] width 60 height 30
